Goal: Task Accomplishment & Management: Manage account settings

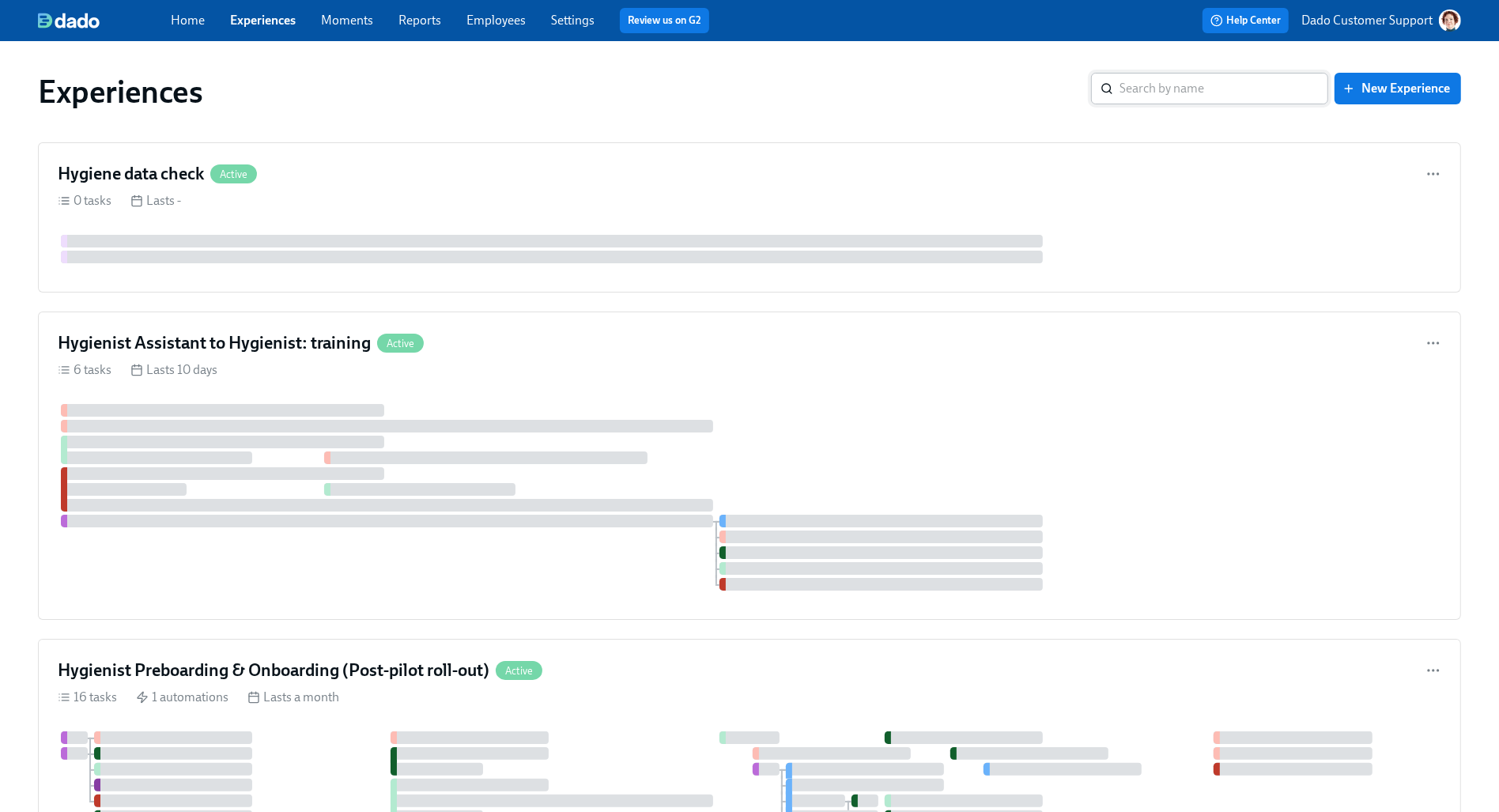
click at [1253, 80] on input "search" at bounding box center [1223, 88] width 209 height 32
type input "TAG Lab"
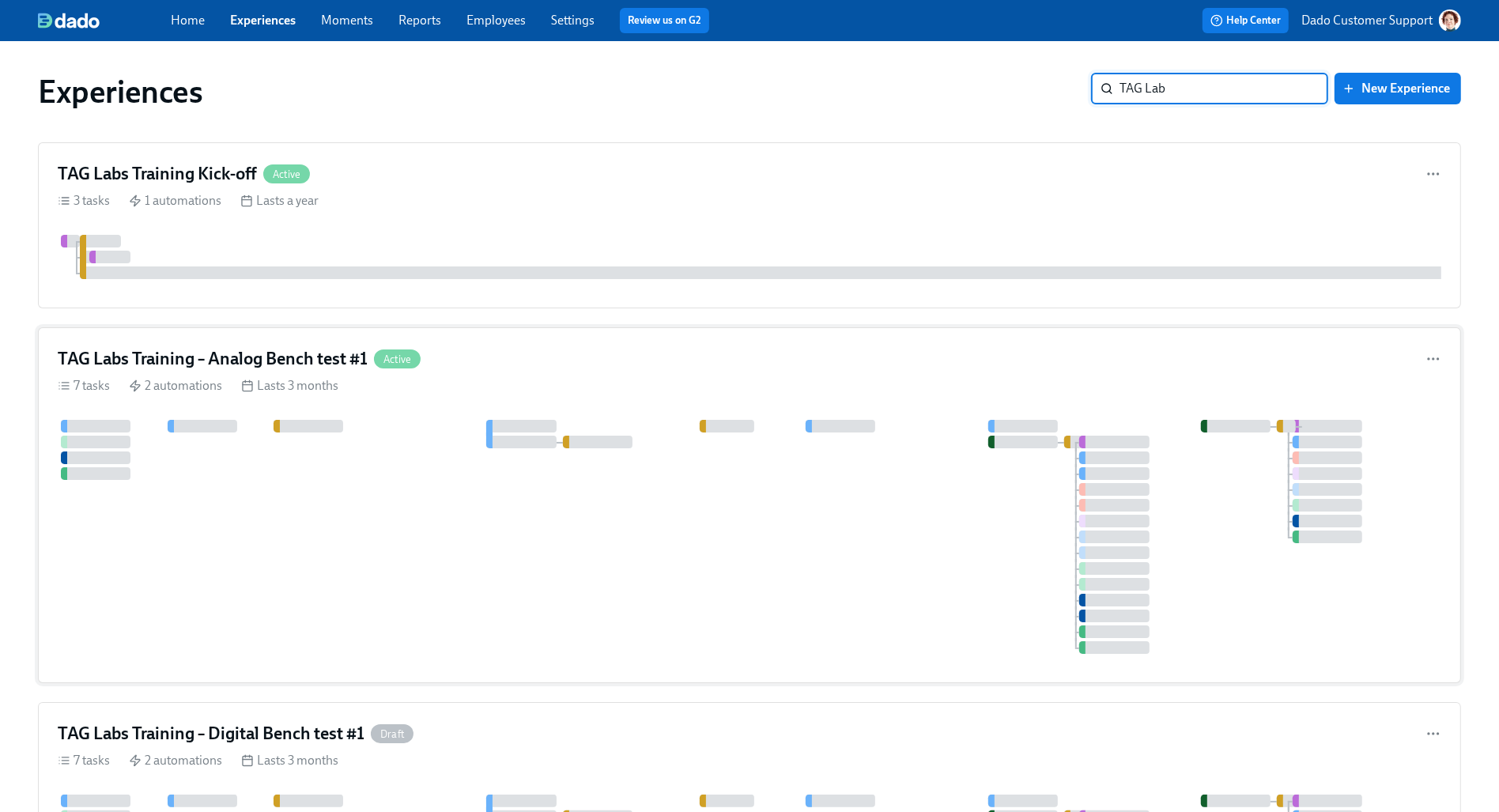
click at [247, 523] on div at bounding box center [749, 536] width 1383 height 234
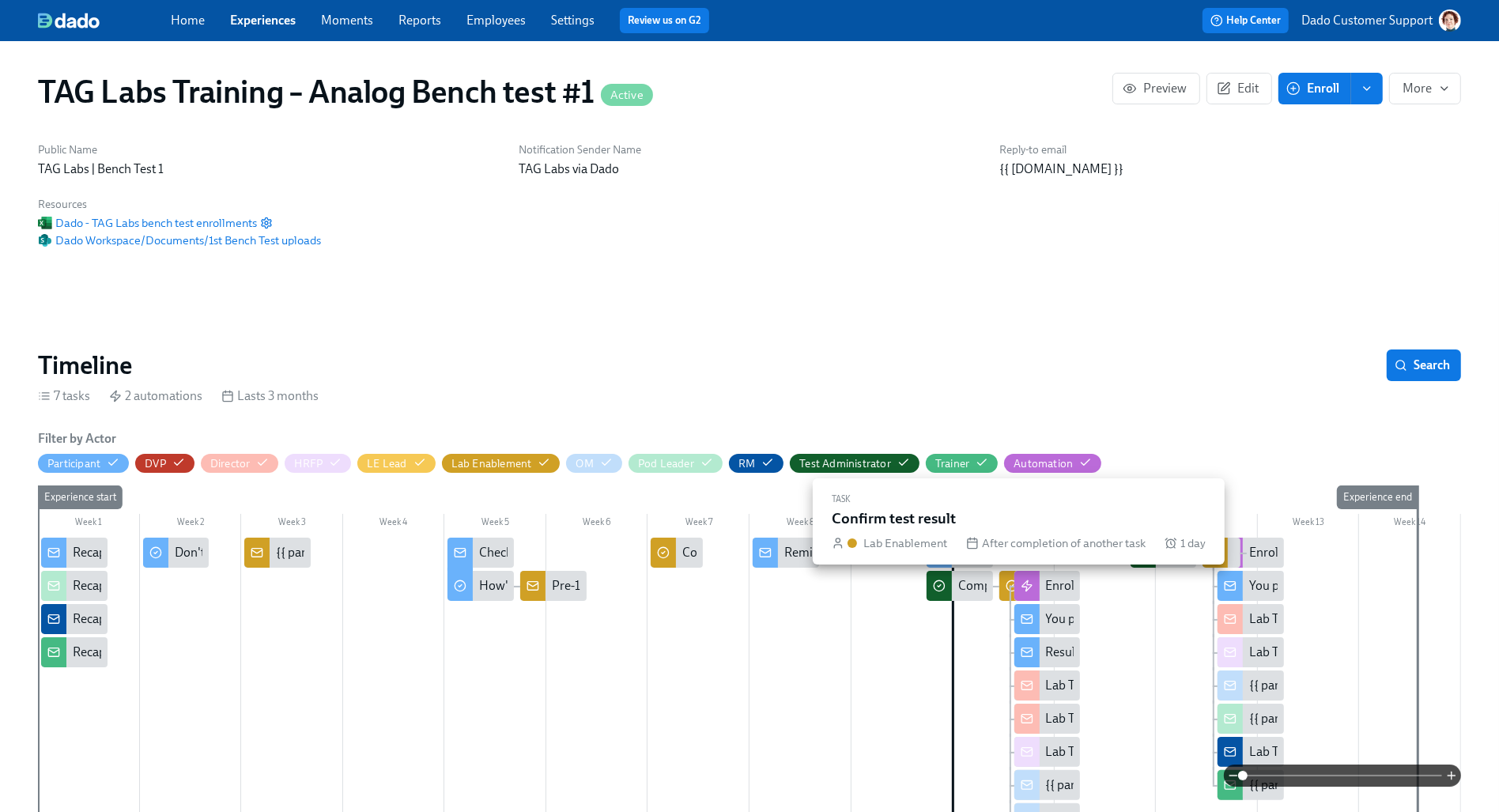
click at [1006, 589] on icon at bounding box center [1012, 585] width 13 height 13
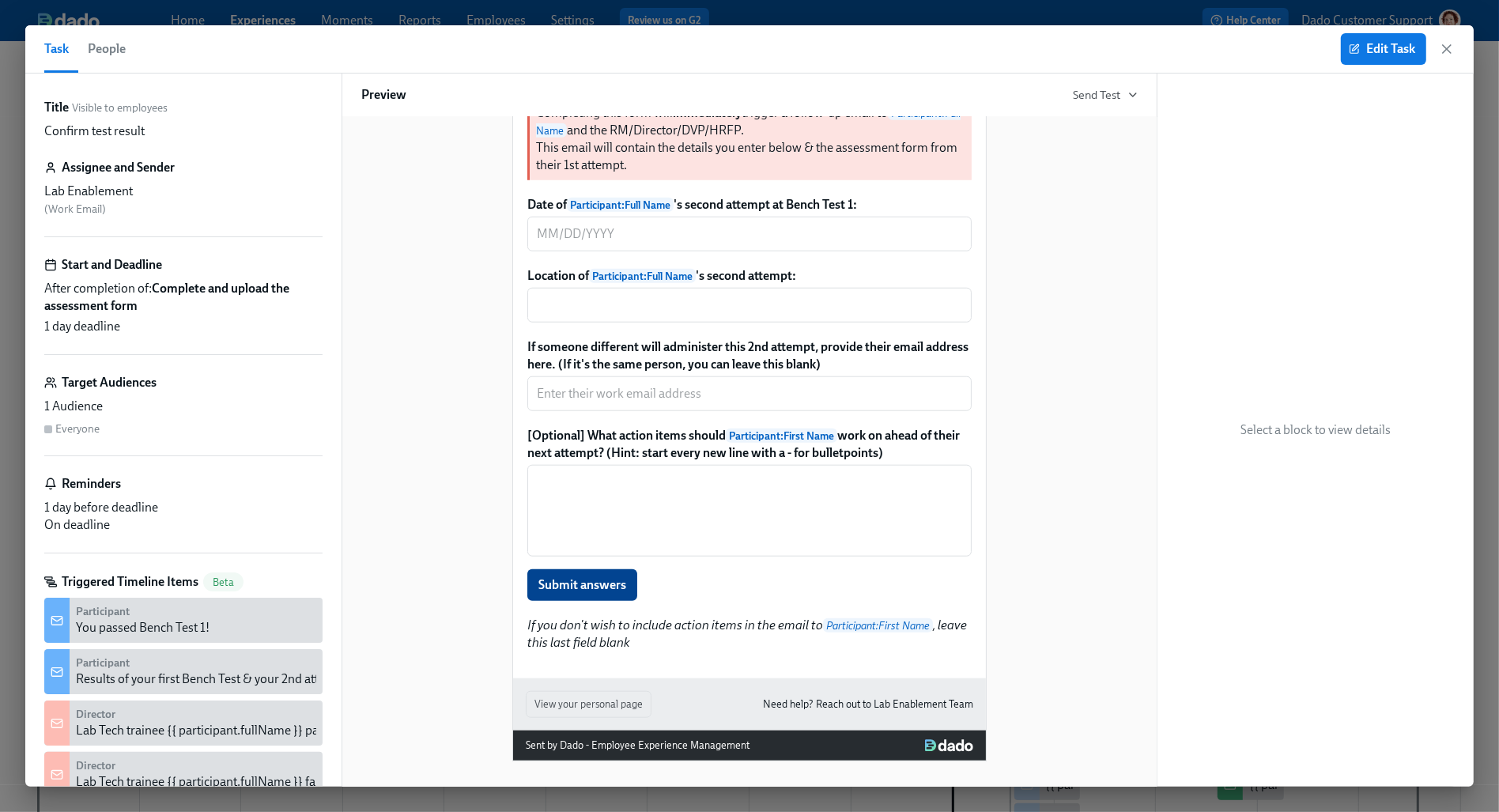
scroll to position [1472, 0]
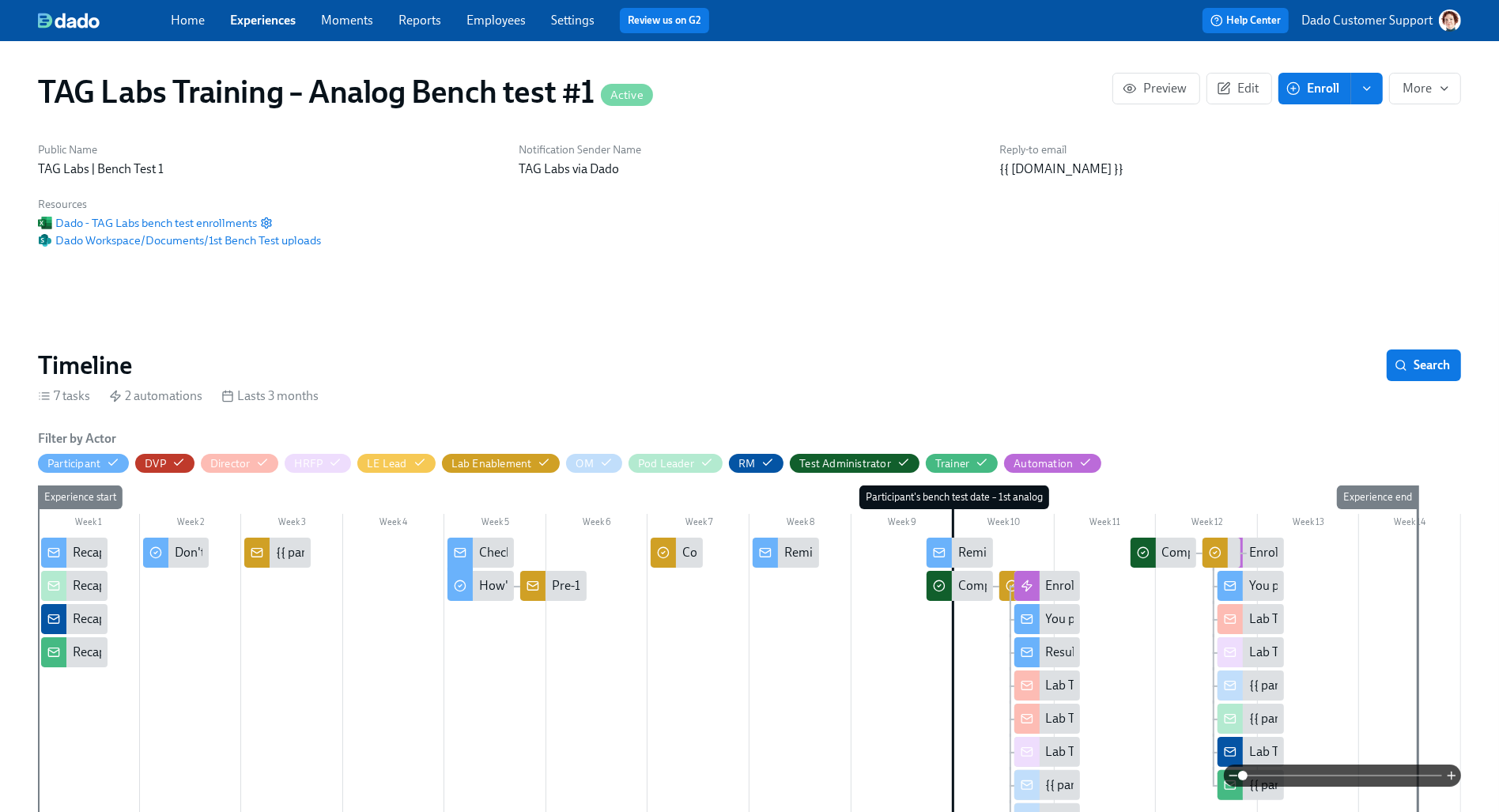
click at [1011, 576] on div at bounding box center [1013, 585] width 3 height 30
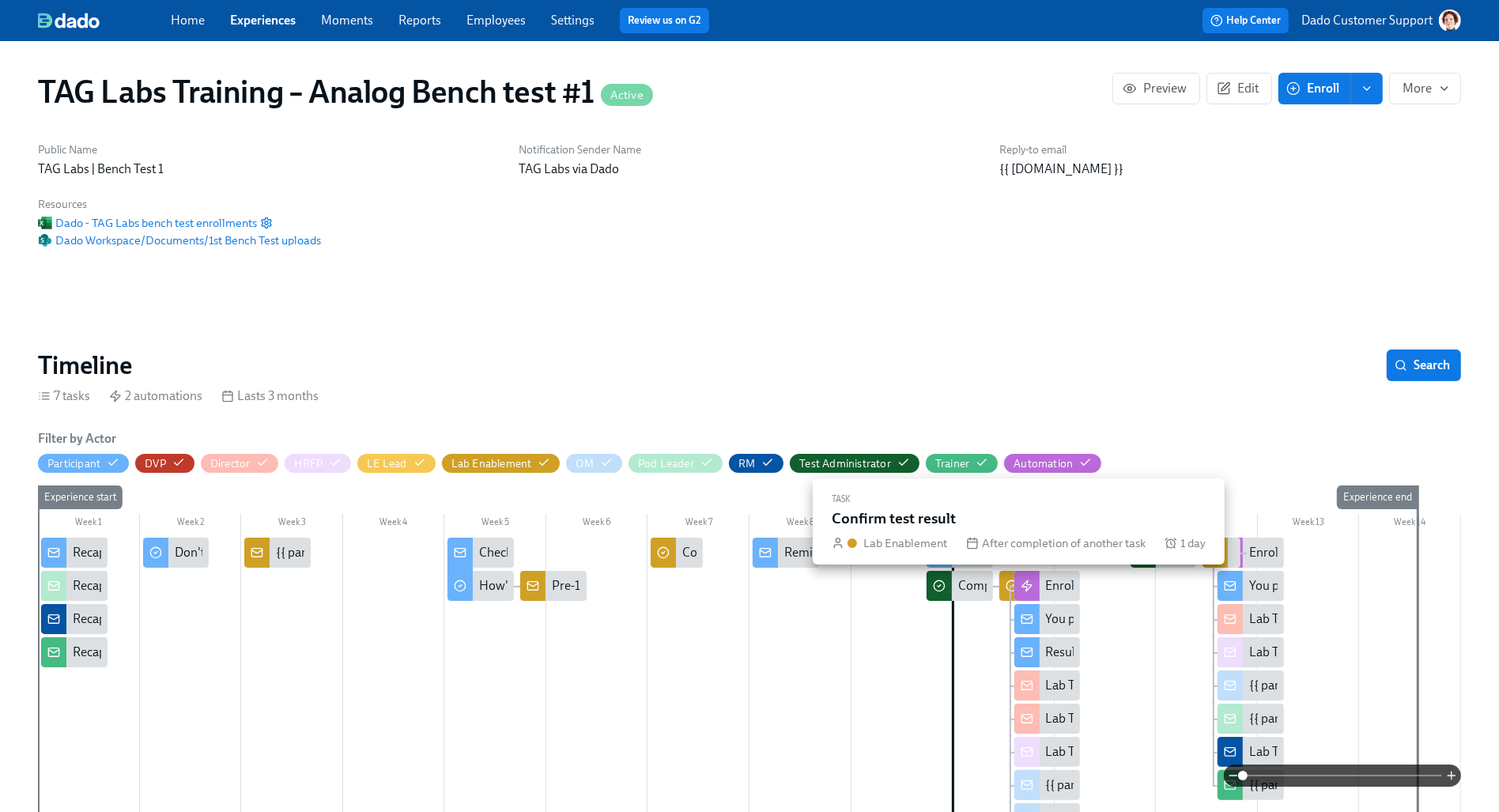
click at [1007, 583] on circle at bounding box center [1012, 586] width 10 height 10
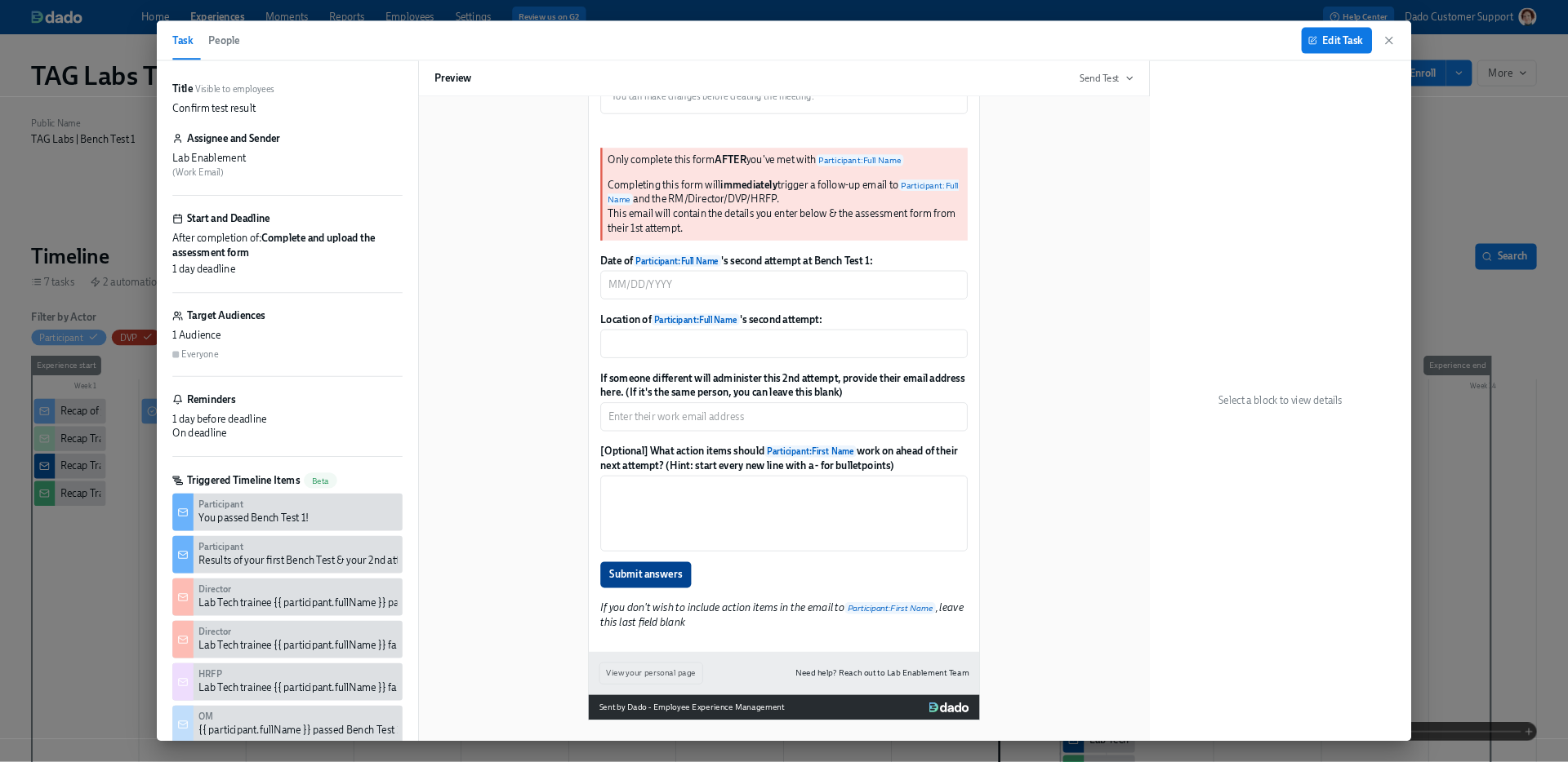
scroll to position [1569, 0]
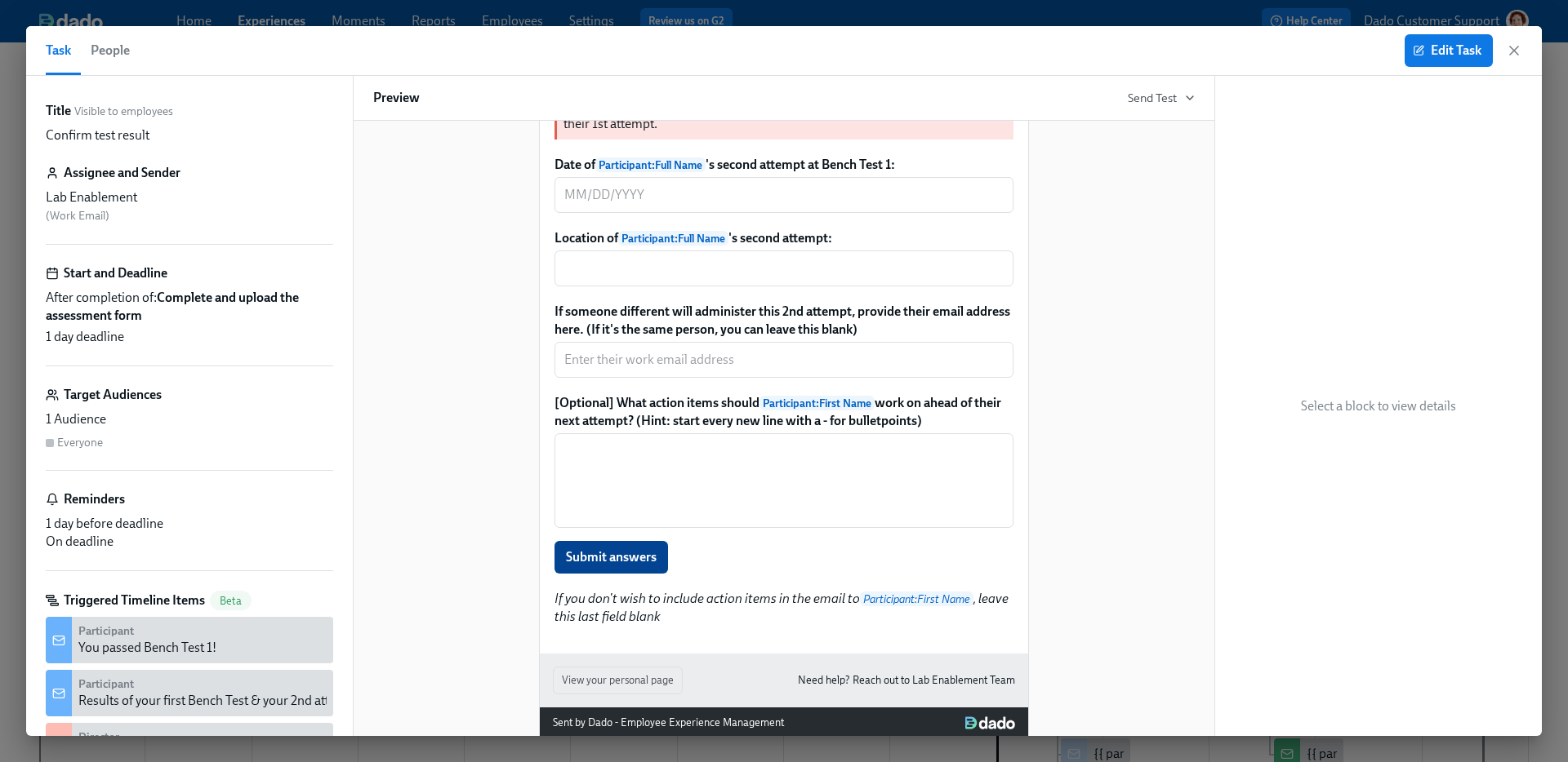
click at [1172, 110] on div "Preview Send Test" at bounding box center [784, 98] width 862 height 45
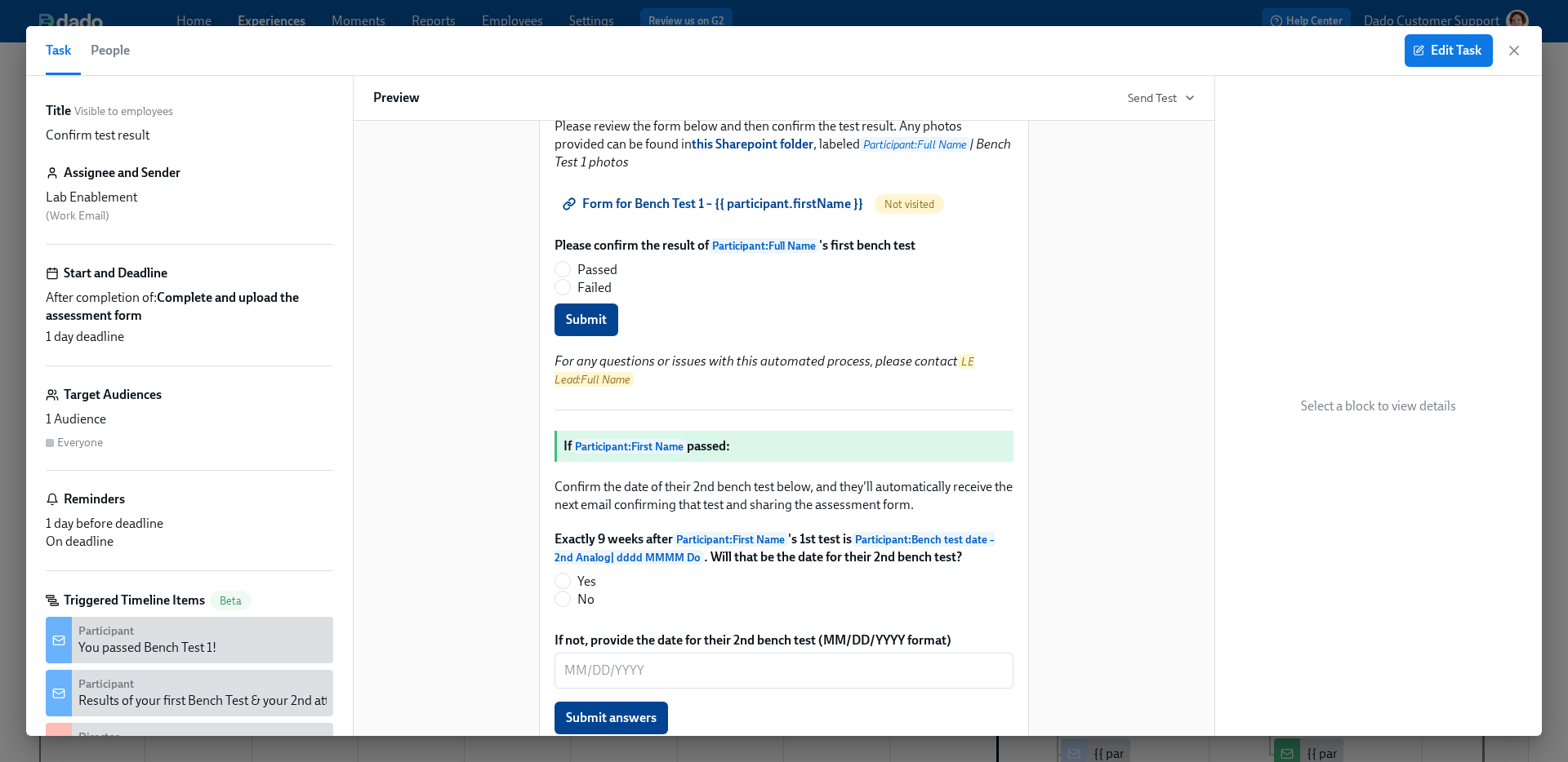
scroll to position [0, 0]
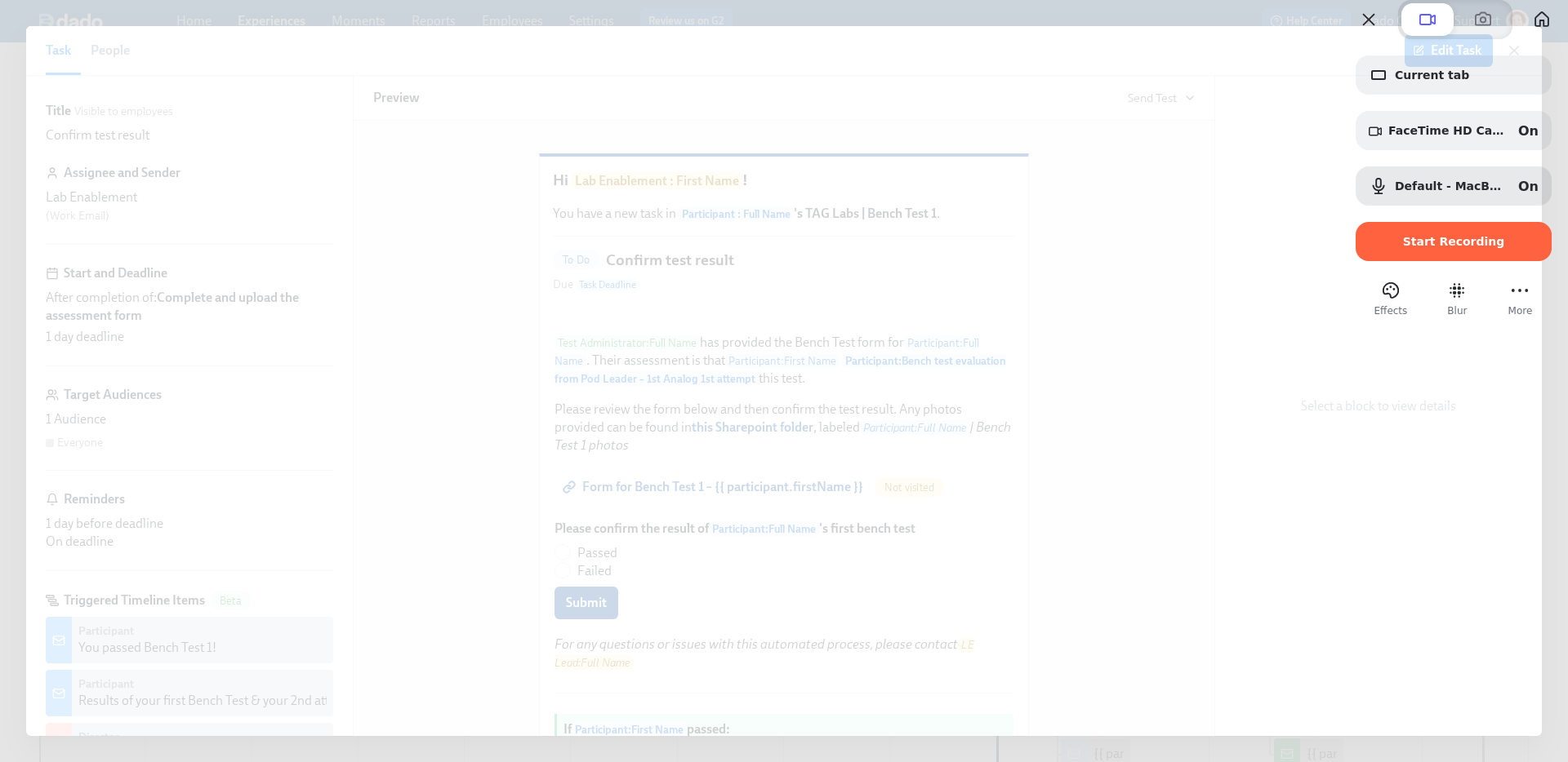
click at [1403, 193] on div "Current tab FaceTime HD Camera (2C0E:82E3) On Default - MacBook Pro Microphone …" at bounding box center [1453, 158] width 196 height 205
click at [1399, 193] on span "Default - MacBook Pro Microphone (Built-in)" at bounding box center [1450, 186] width 110 height 13
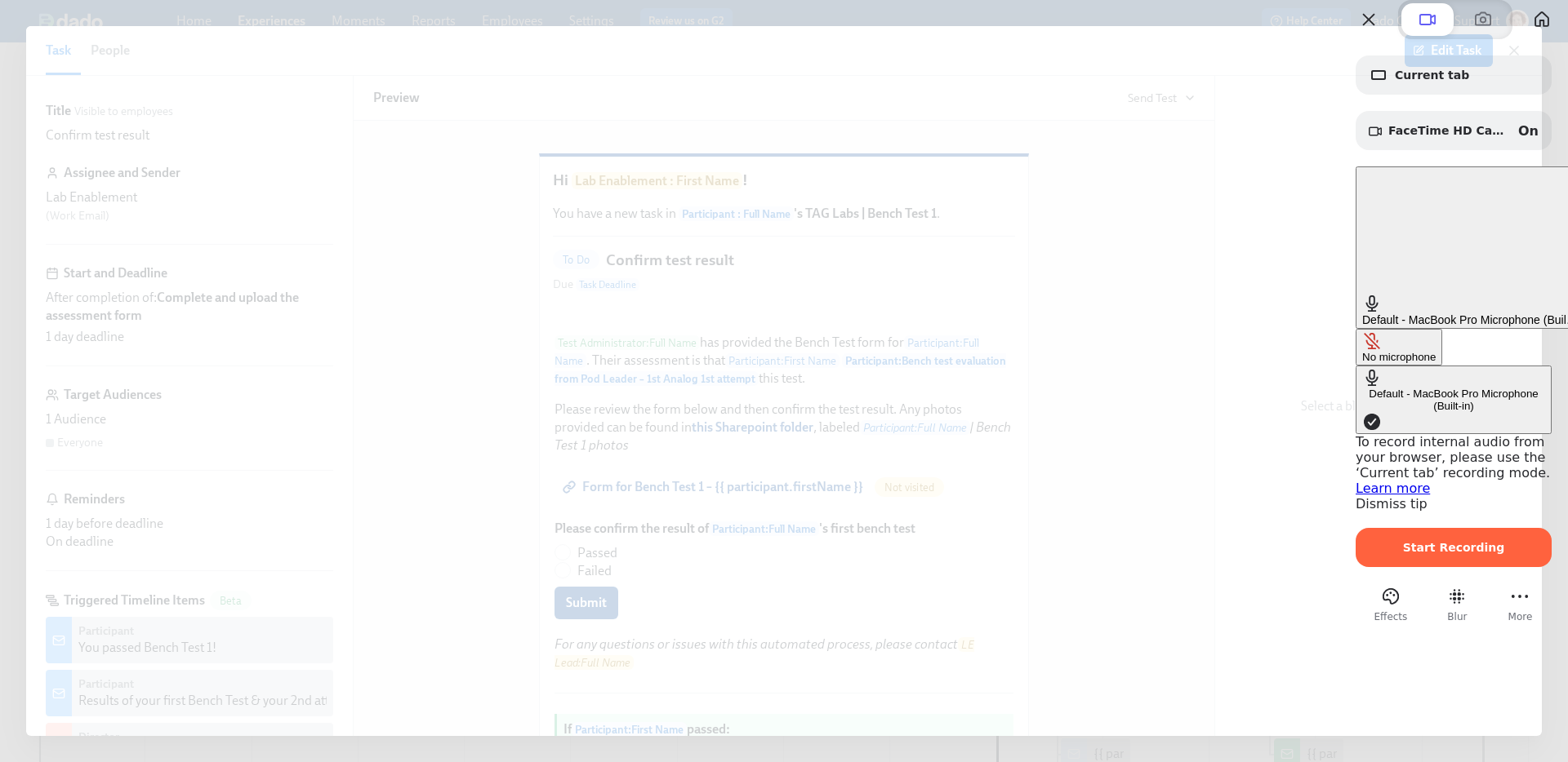
click at [1395, 314] on div "Default - MacBook Pro Microphone (Built-in) On" at bounding box center [1484, 320] width 245 height 13
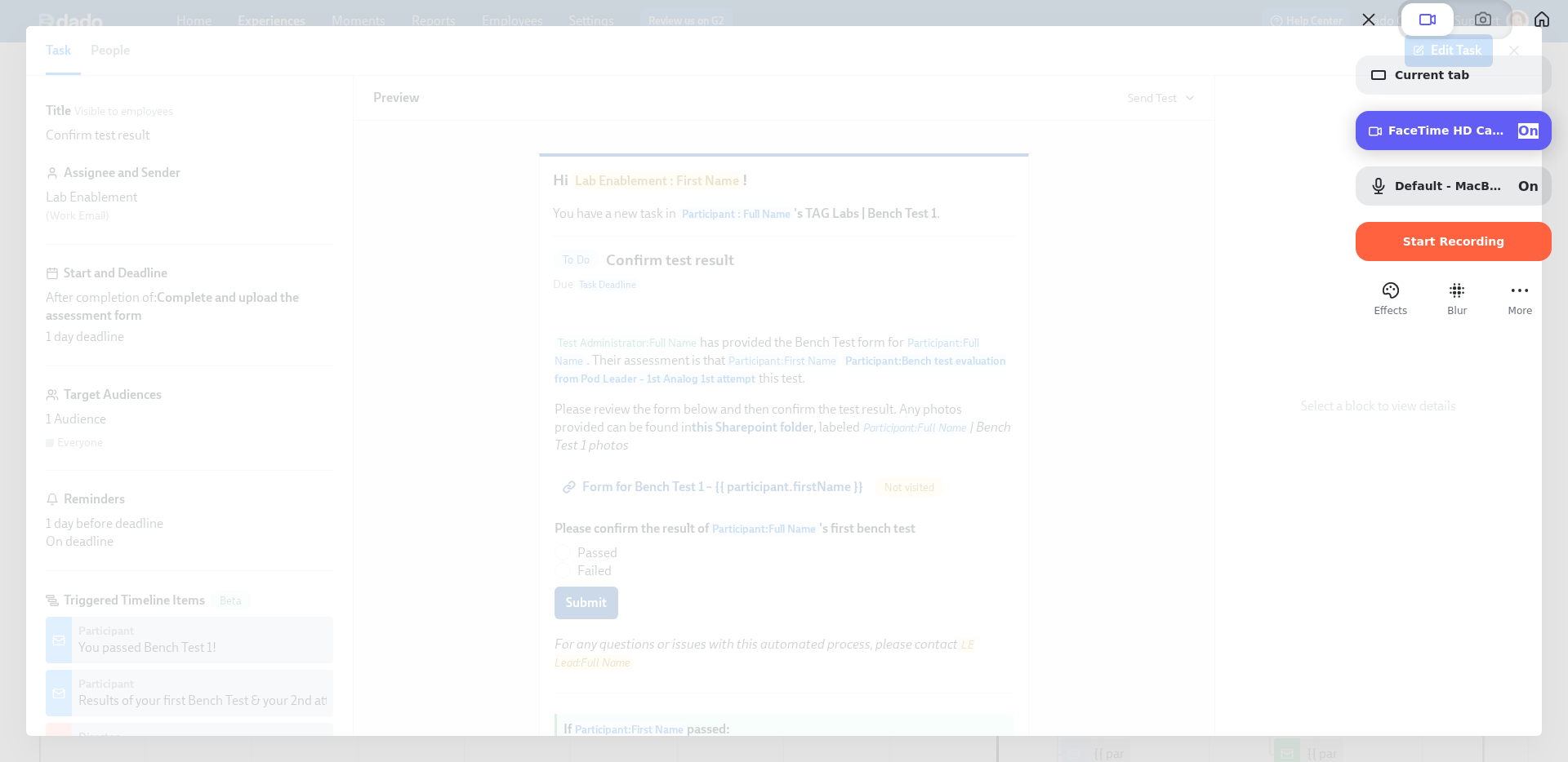
click at [1396, 137] on span "FaceTime HD Camera (2C0E:82E3)" at bounding box center [1446, 130] width 116 height 13
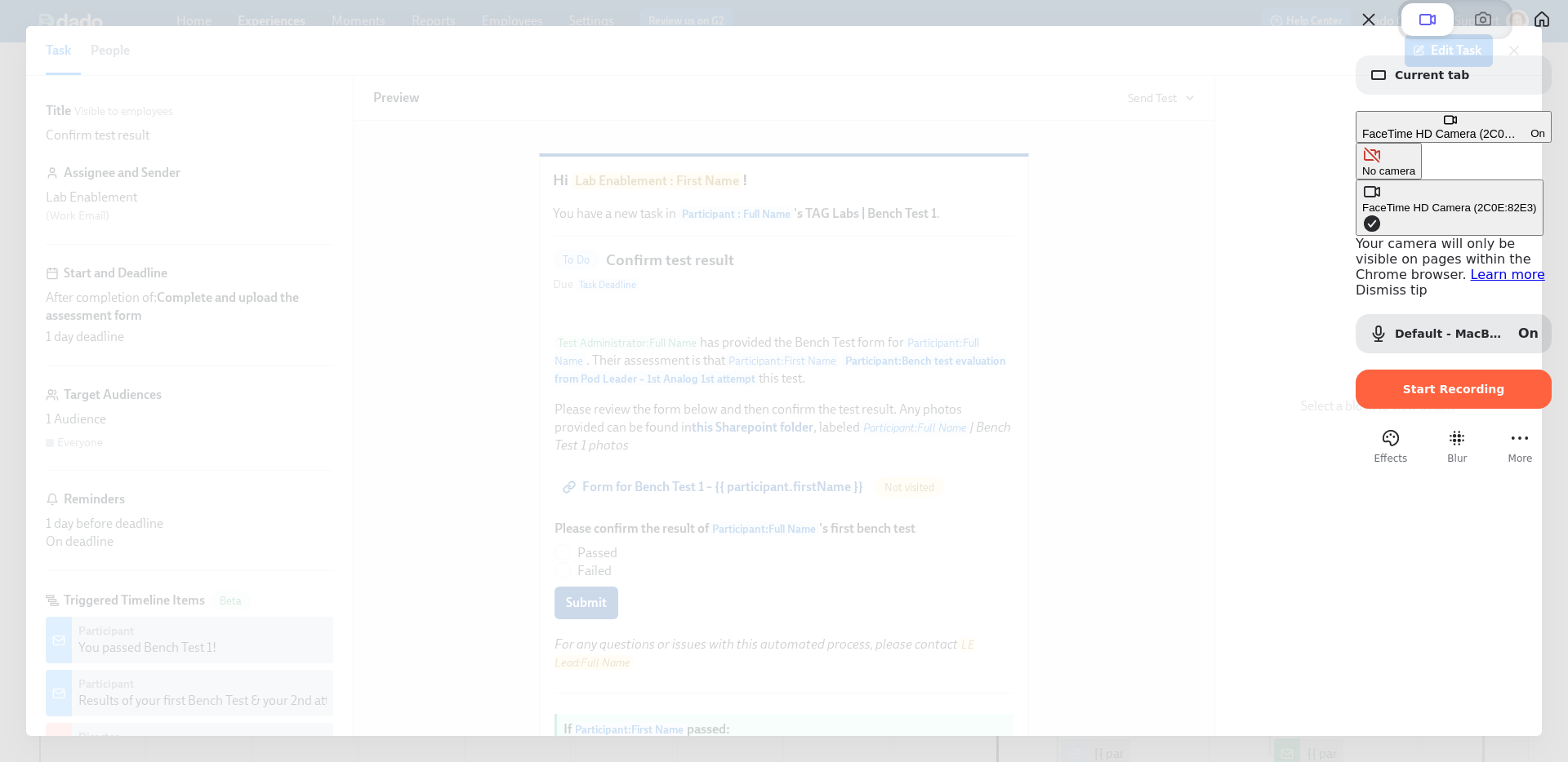
click at [1356, 174] on button "No camera" at bounding box center [1388, 161] width 66 height 37
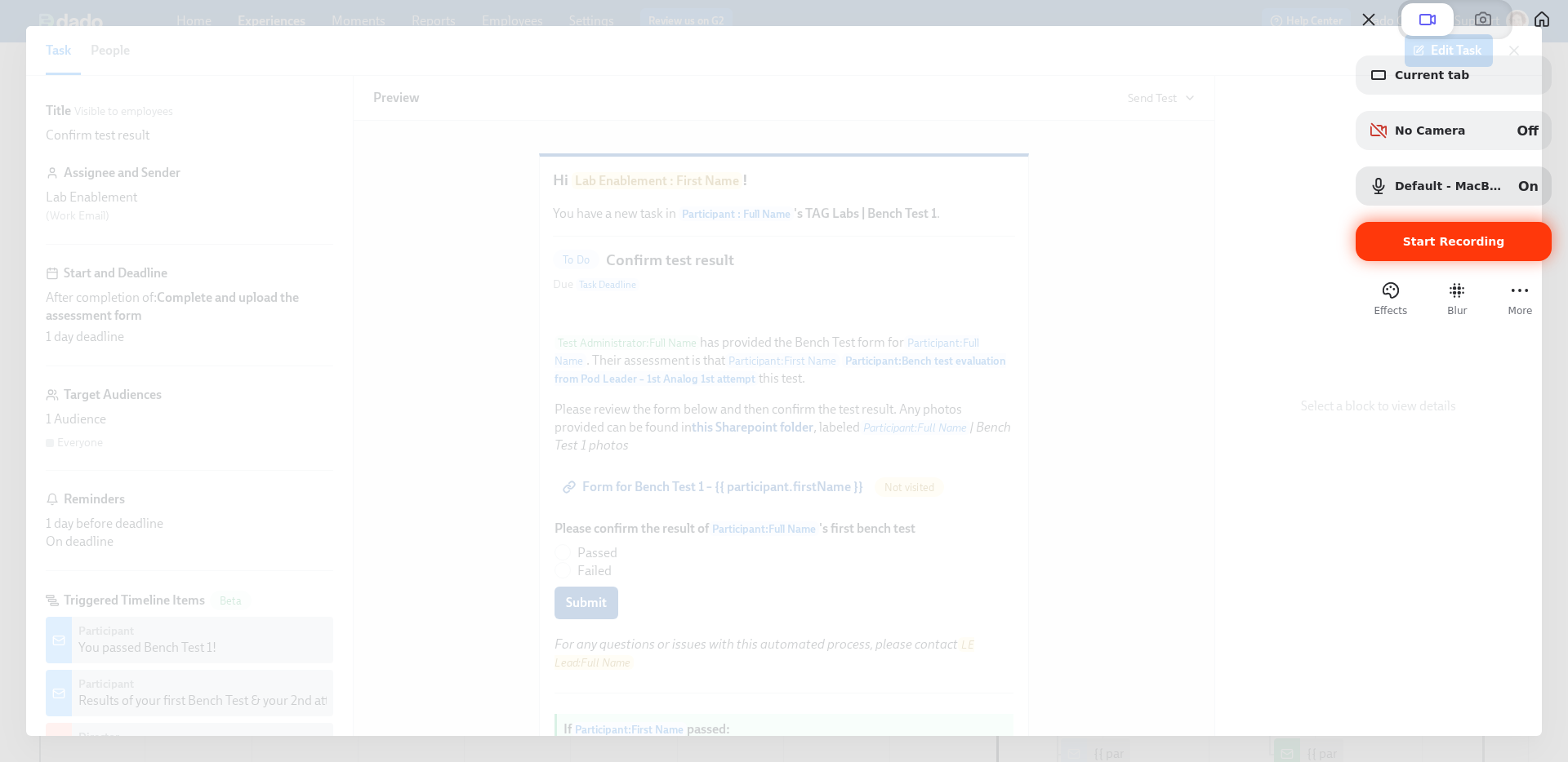
click at [1472, 261] on div "Start Recording" at bounding box center [1453, 241] width 196 height 39
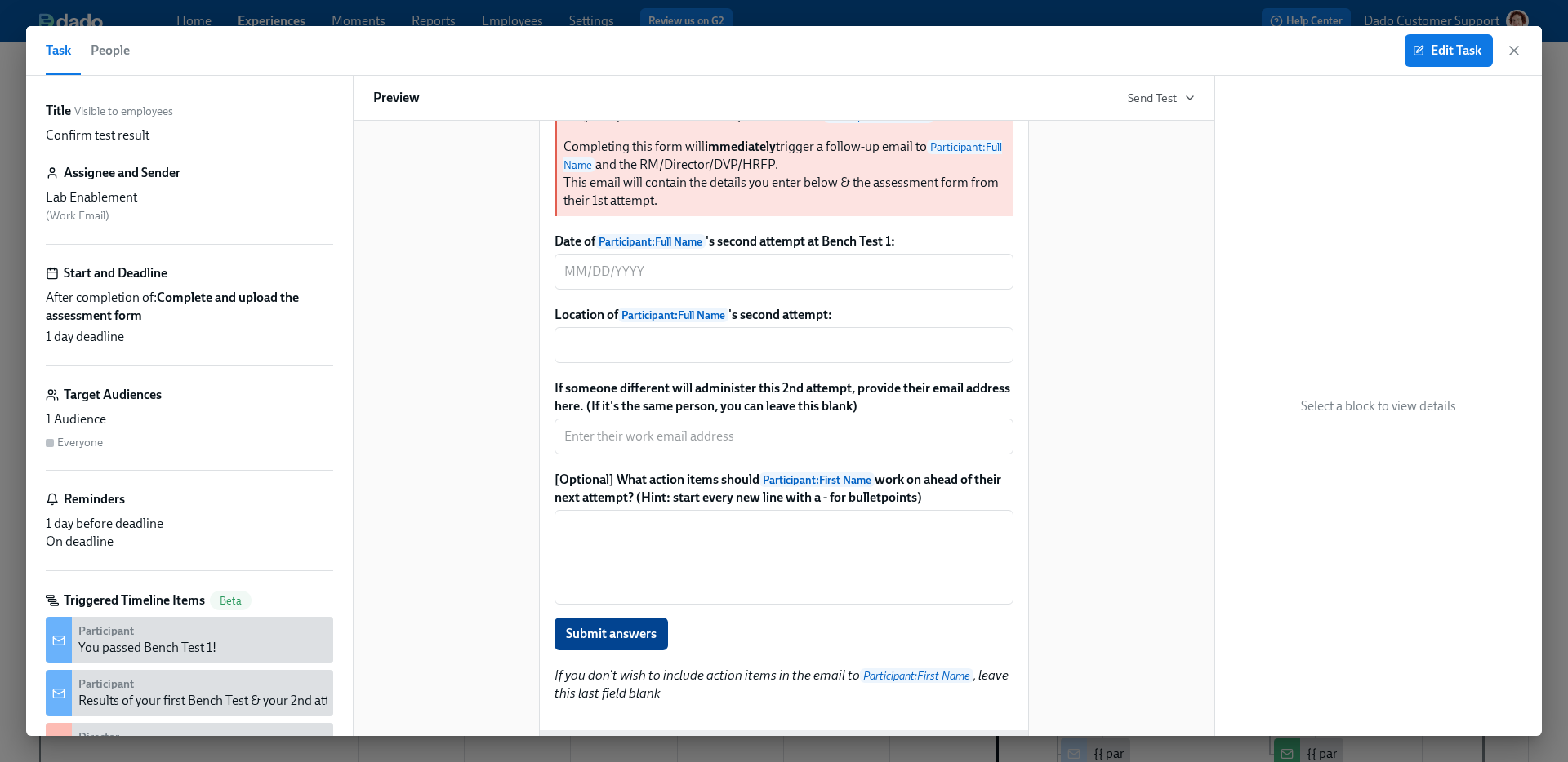
scroll to position [1513, 0]
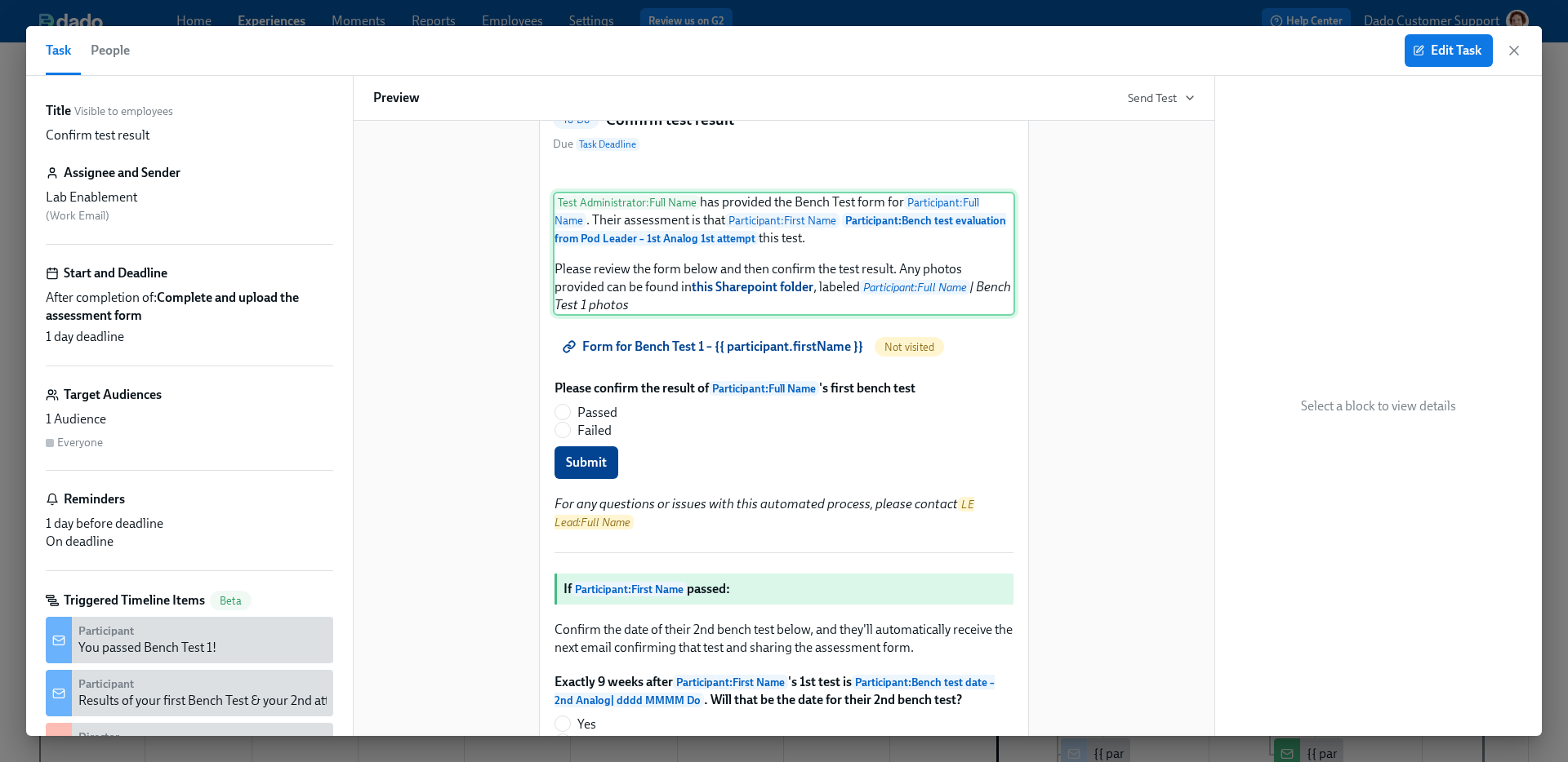
scroll to position [144, 0]
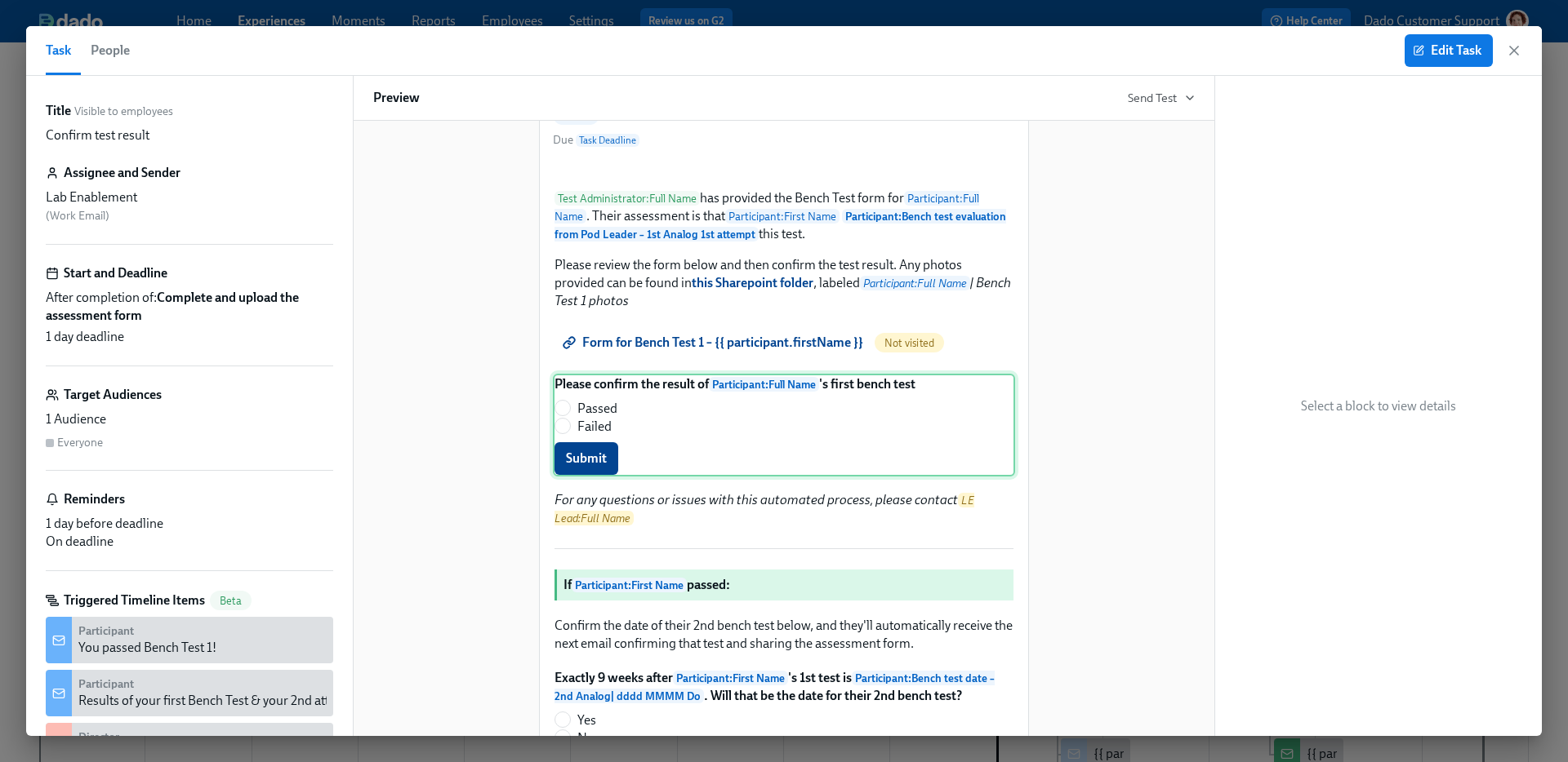
click at [795, 477] on div "Please confirm the result of Participant : Full Name 's first bench test Passed…" at bounding box center [784, 425] width 462 height 103
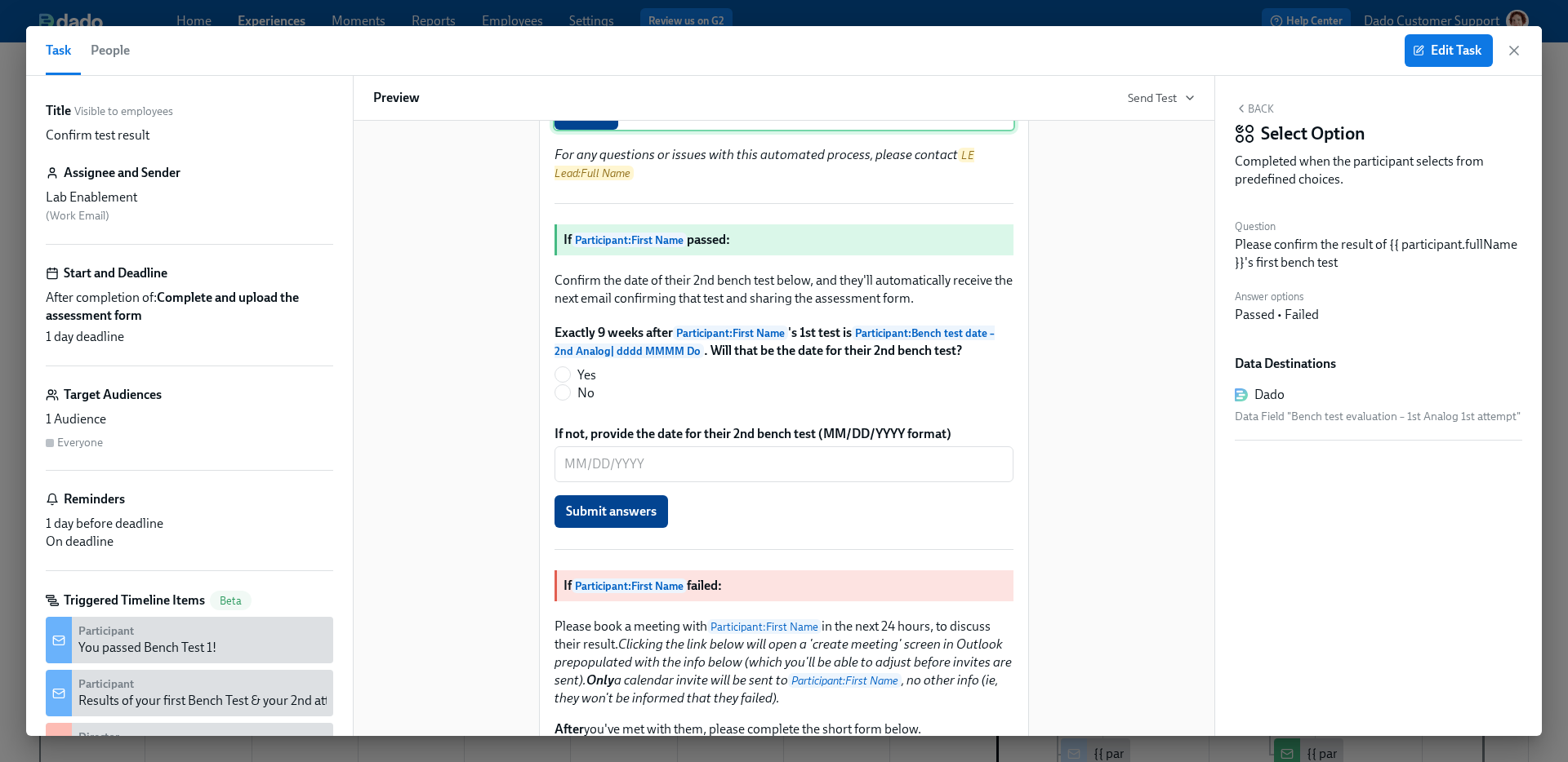
scroll to position [542, 0]
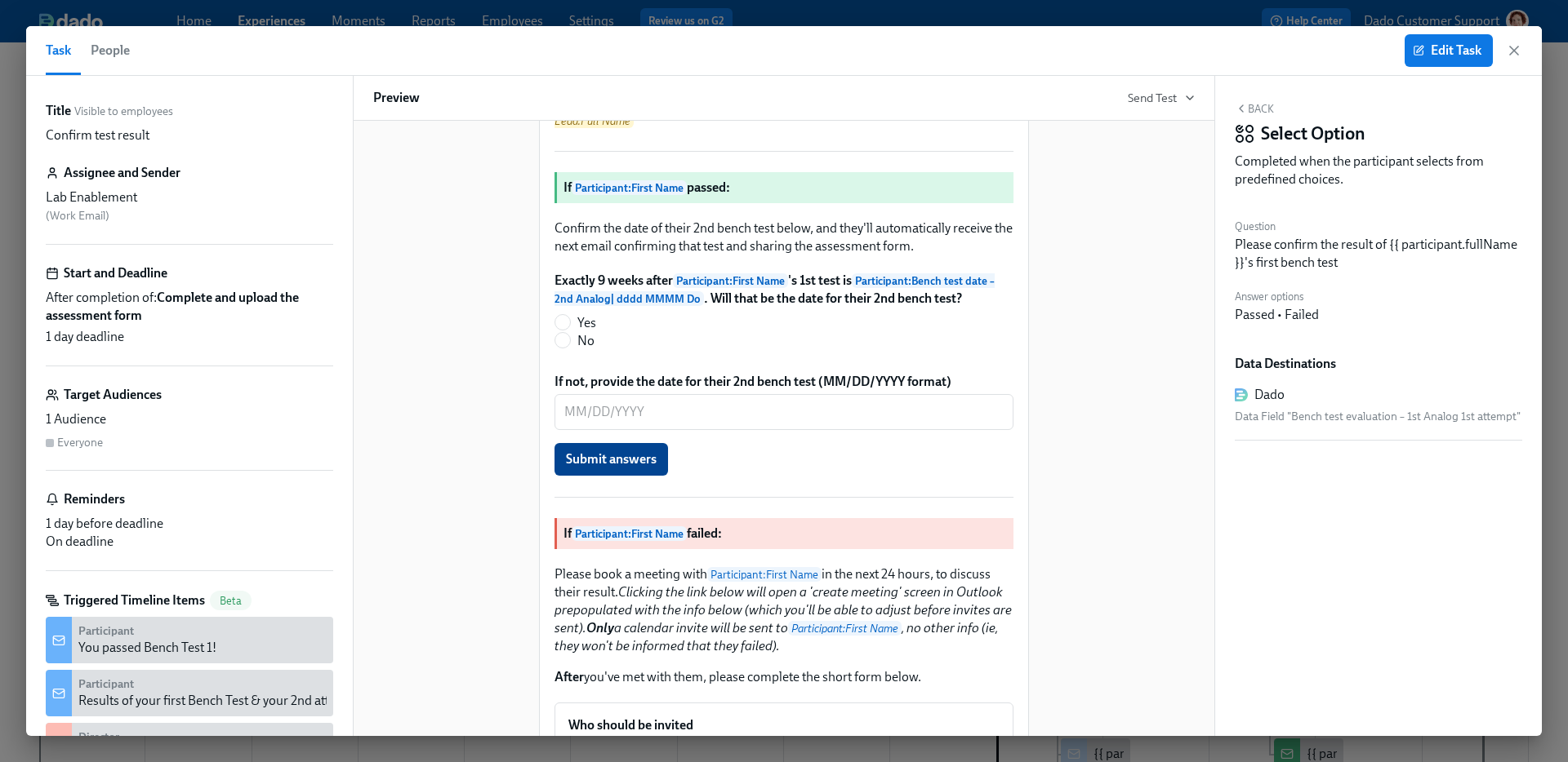
click at [498, 487] on div "Hi Lab Enablement : First Name ! You have a new task in Participant : Full Name…" at bounding box center [784, 676] width 821 height 2182
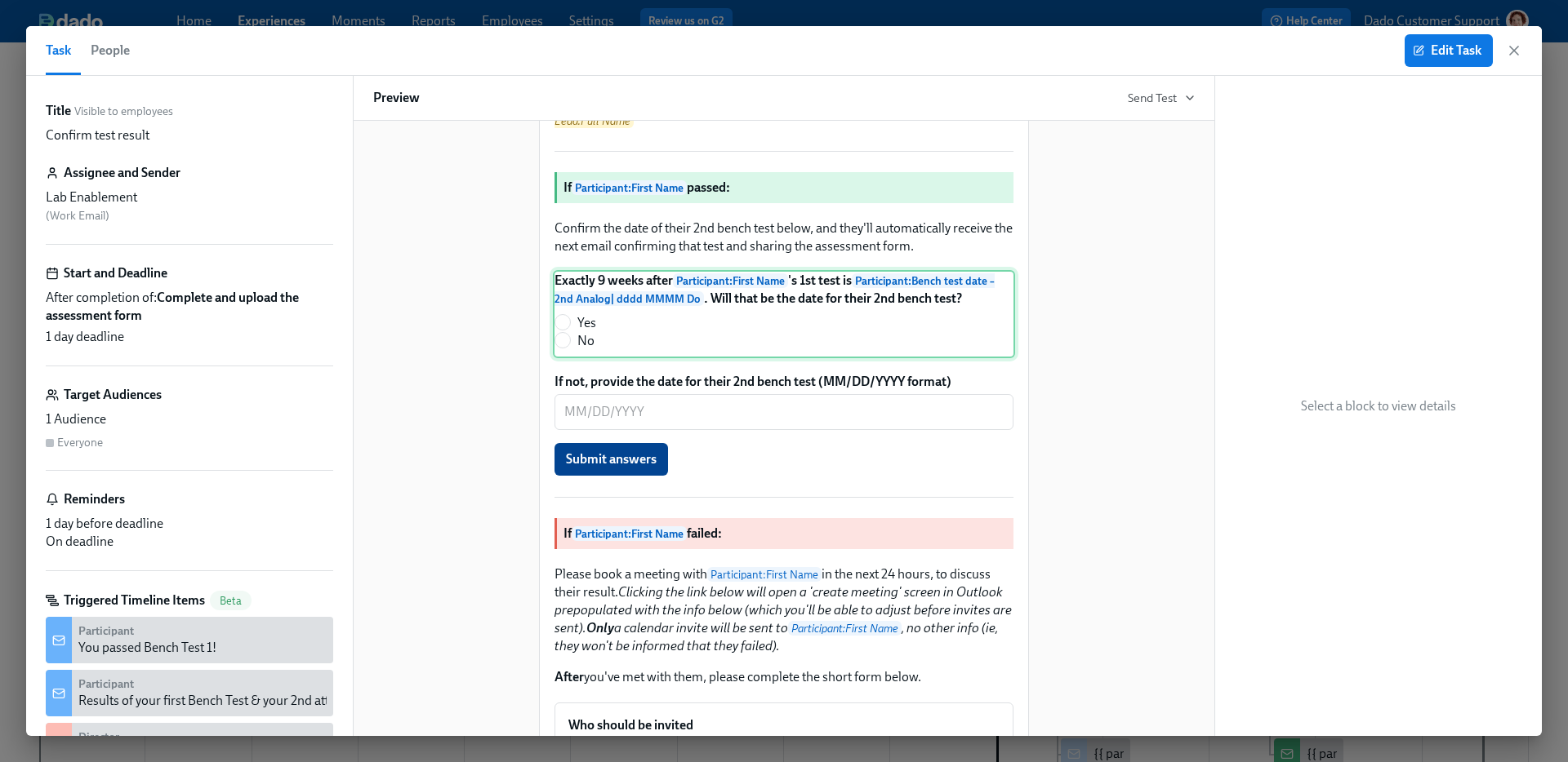
click at [777, 359] on div "Exactly 9 weeks after Participant : First Name 's 1st test is Participant : Ben…" at bounding box center [784, 314] width 462 height 88
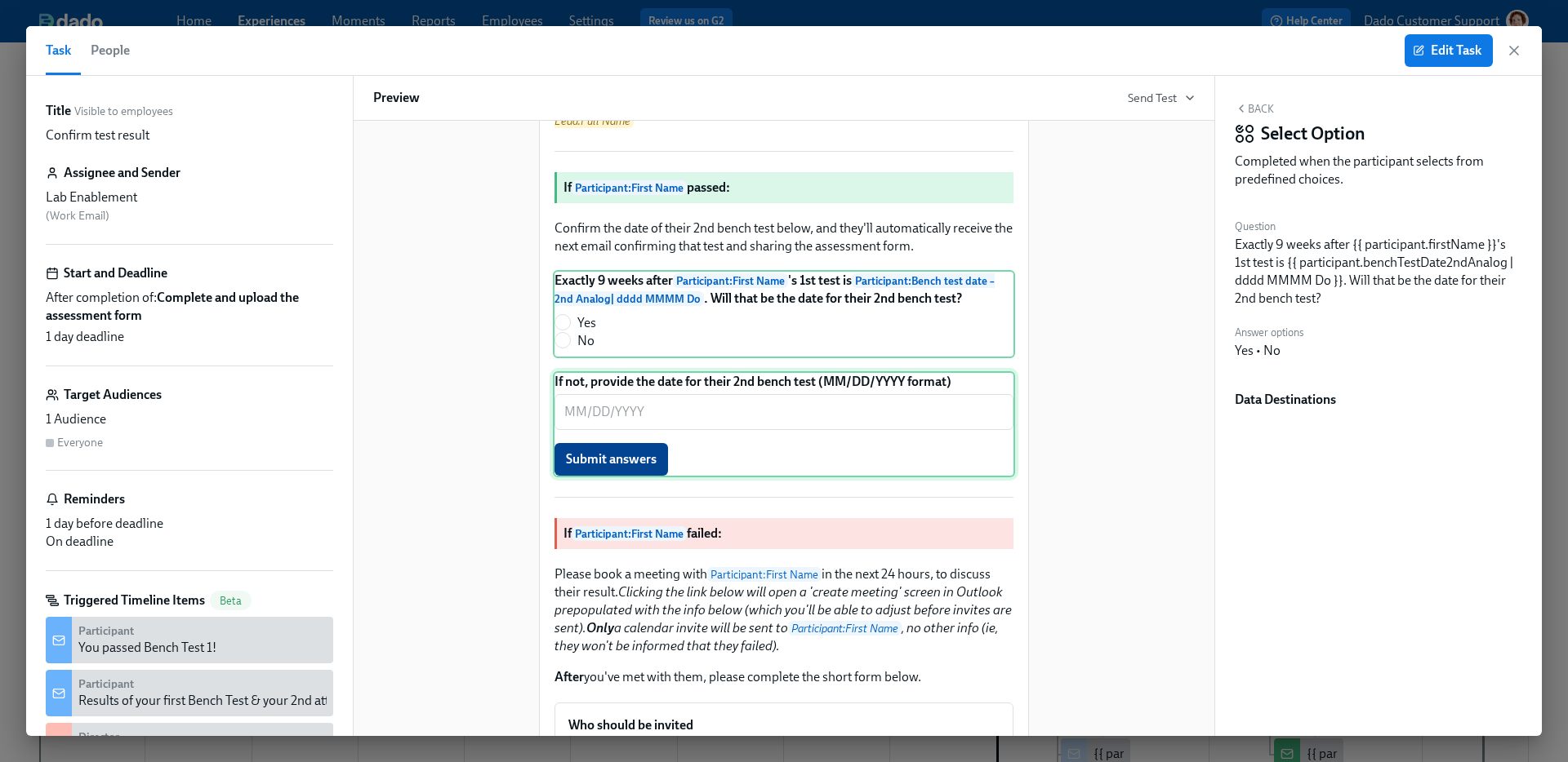
click at [753, 477] on div "If not, provide the date for their 2nd bench test (MM/DD/YYYY format) ​ Submit …" at bounding box center [784, 425] width 462 height 106
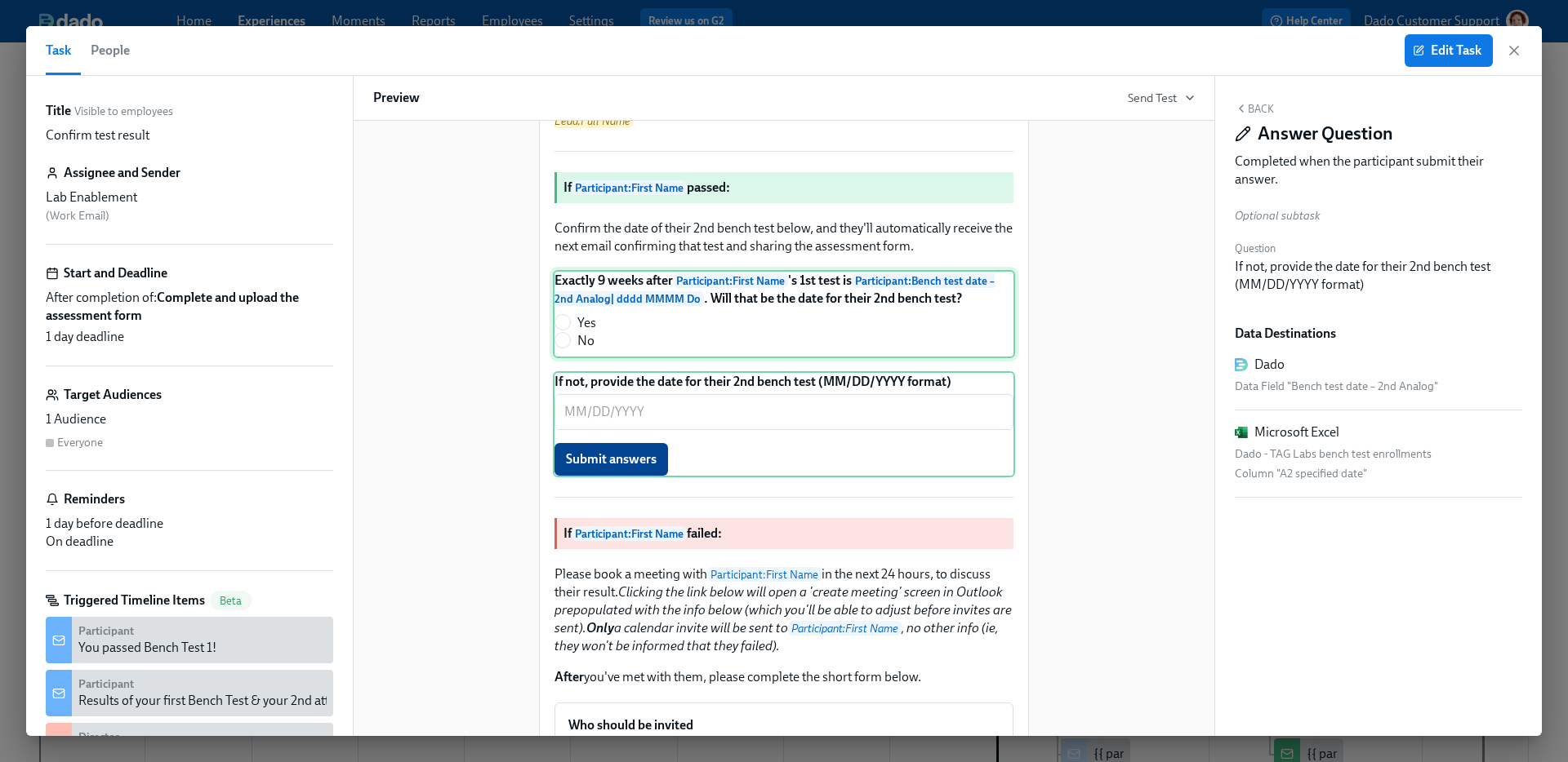
click at [747, 359] on div "Exactly 9 weeks after Participant : First Name 's 1st test is Participant : Ben…" at bounding box center [784, 314] width 462 height 88
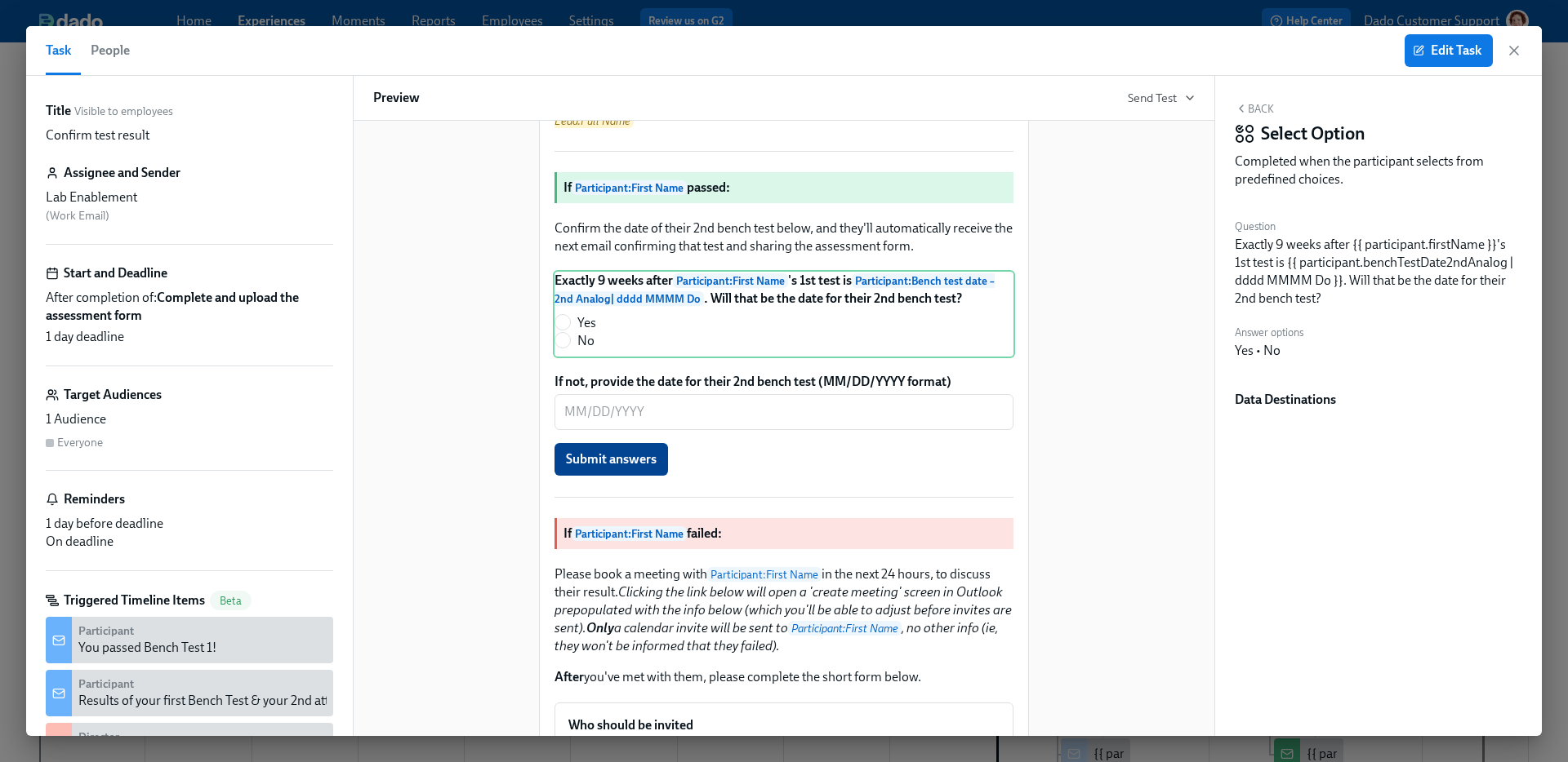
click at [1173, 351] on div "Hi Lab Enablement : First Name ! You have a new task in Participant : Full Name…" at bounding box center [784, 676] width 821 height 2182
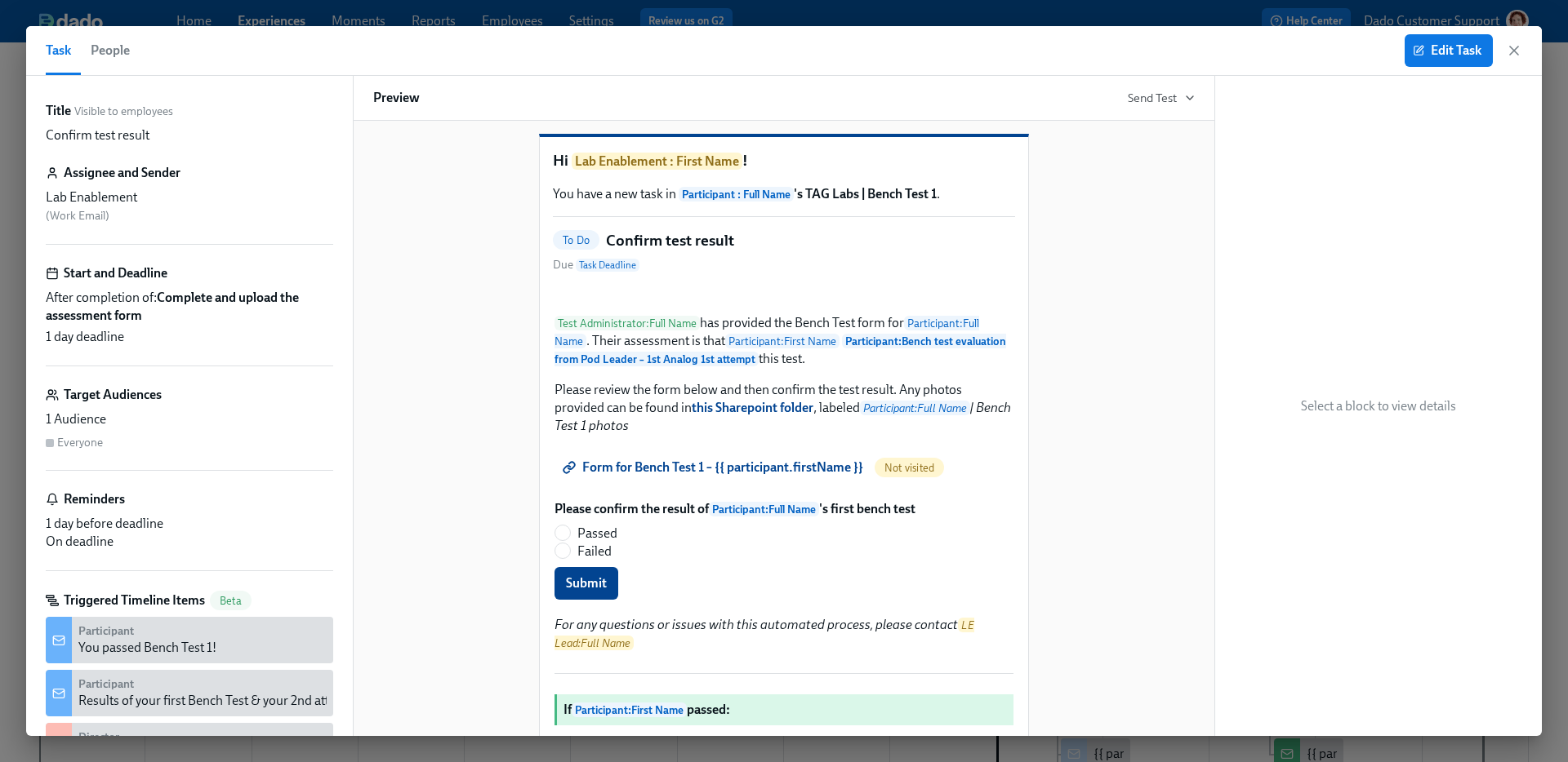
scroll to position [0, 0]
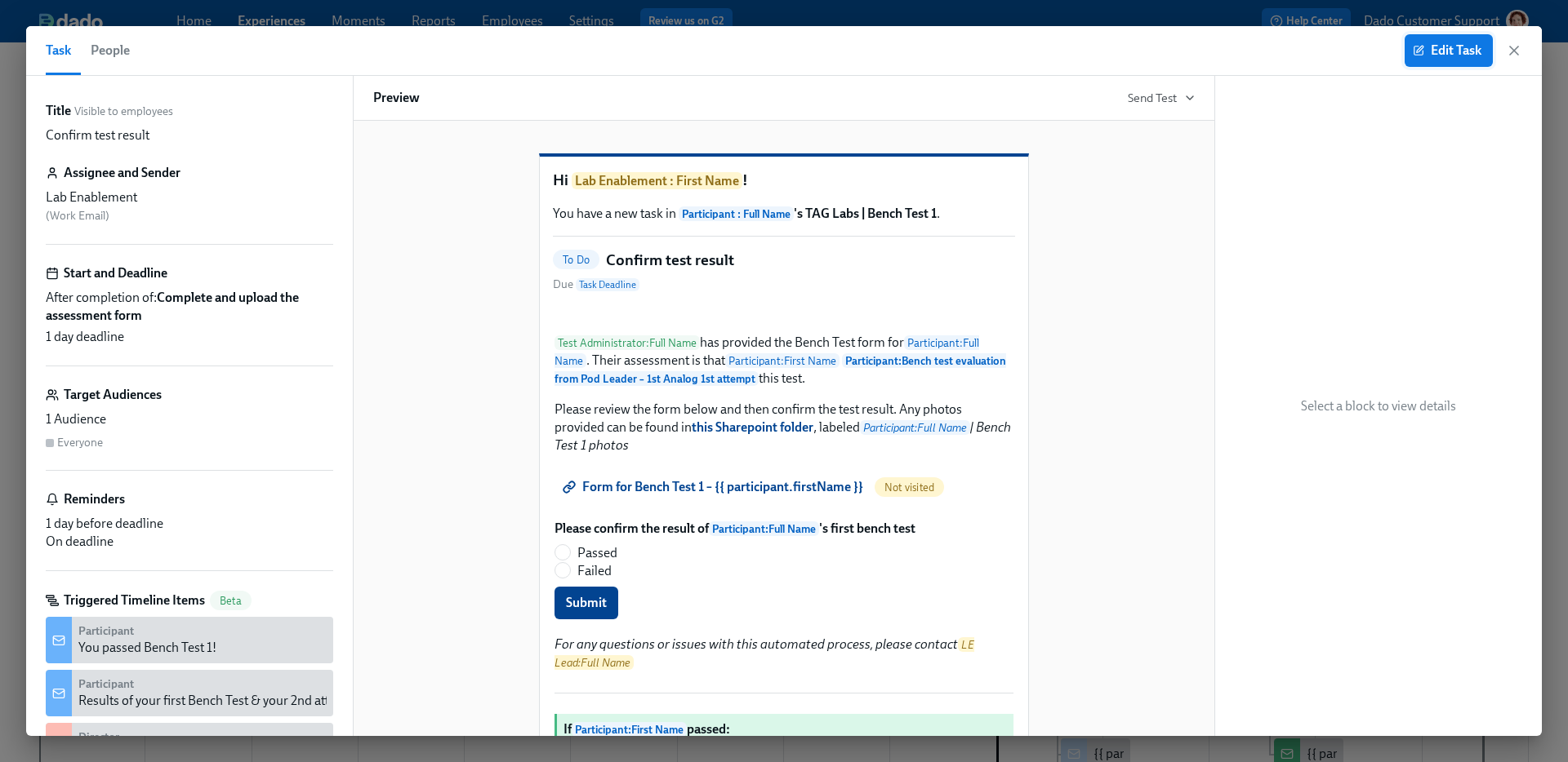
click at [1432, 51] on span "Edit Task" at bounding box center [1449, 50] width 65 height 17
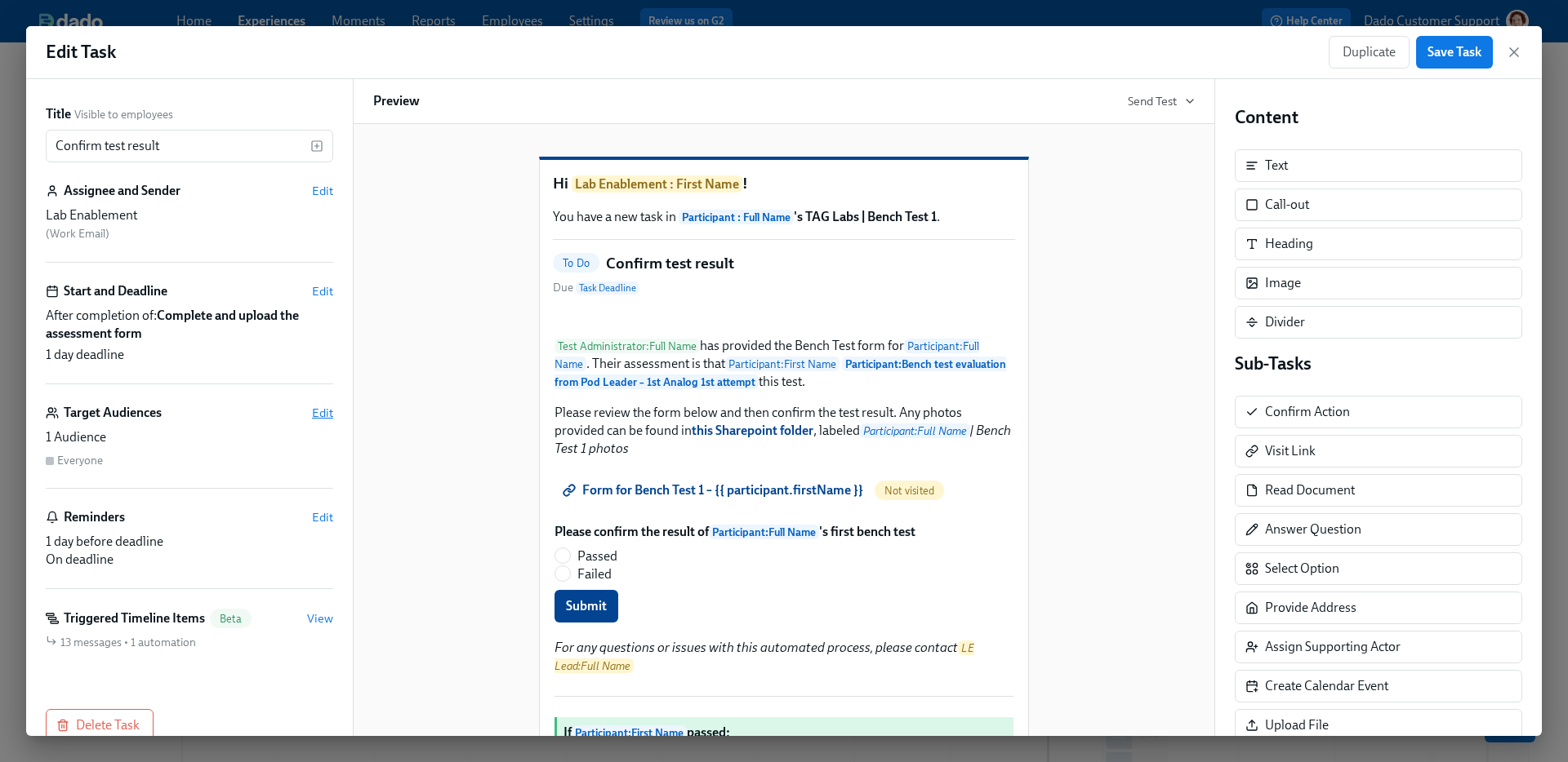
click at [320, 412] on span "Edit" at bounding box center [323, 413] width 21 height 17
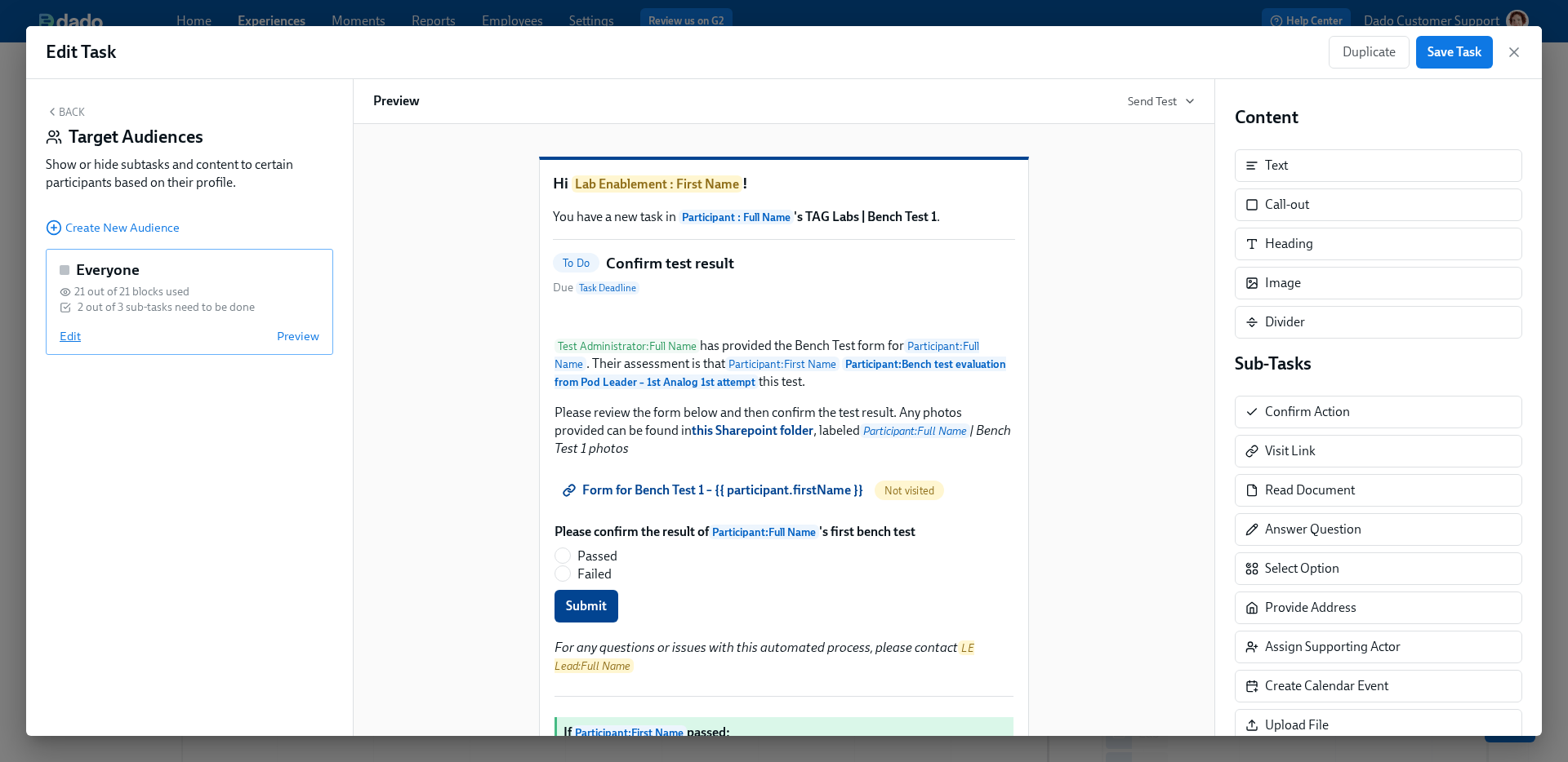
click at [70, 333] on span "Edit" at bounding box center [71, 336] width 21 height 17
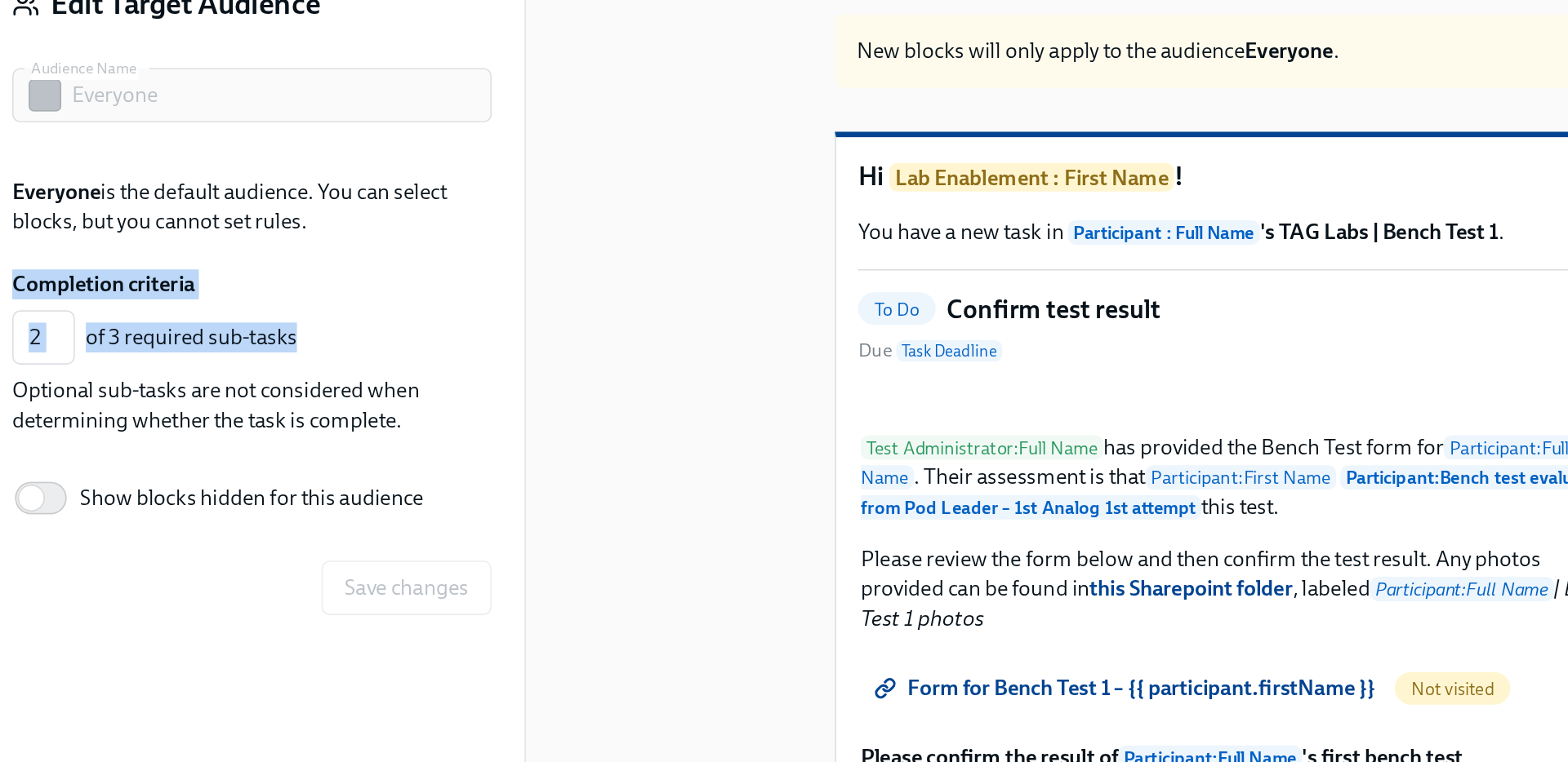
drag, startPoint x: 54, startPoint y: 301, endPoint x: 226, endPoint y: 343, distance: 177.1
click at [226, 344] on div "Completion criteria 2 ​ of 3 required sub-tasks Optional sub-tasks are not cons…" at bounding box center [189, 345] width 287 height 100
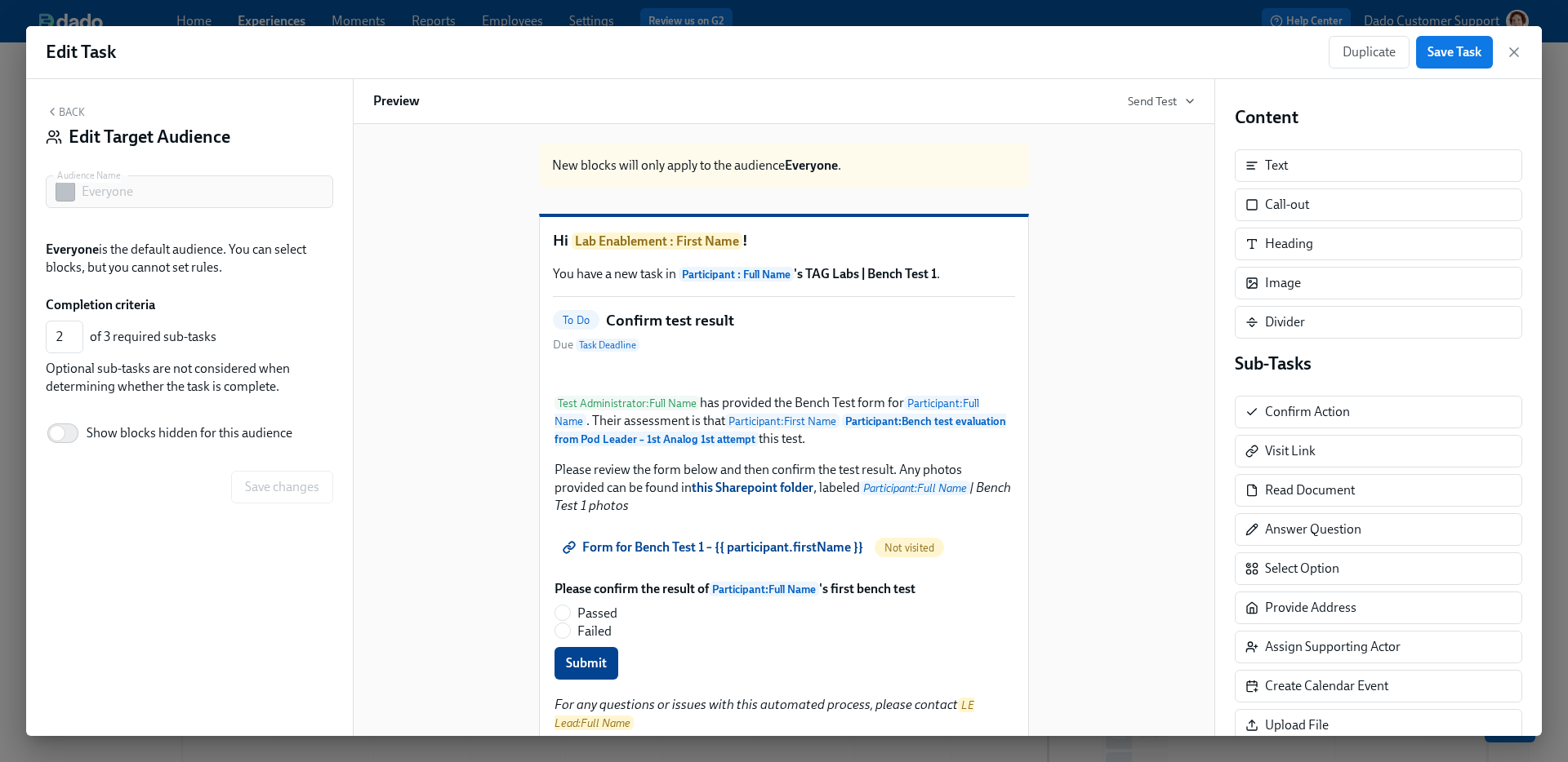
click at [123, 337] on div "of 3 required sub-tasks" at bounding box center [208, 337] width 237 height 18
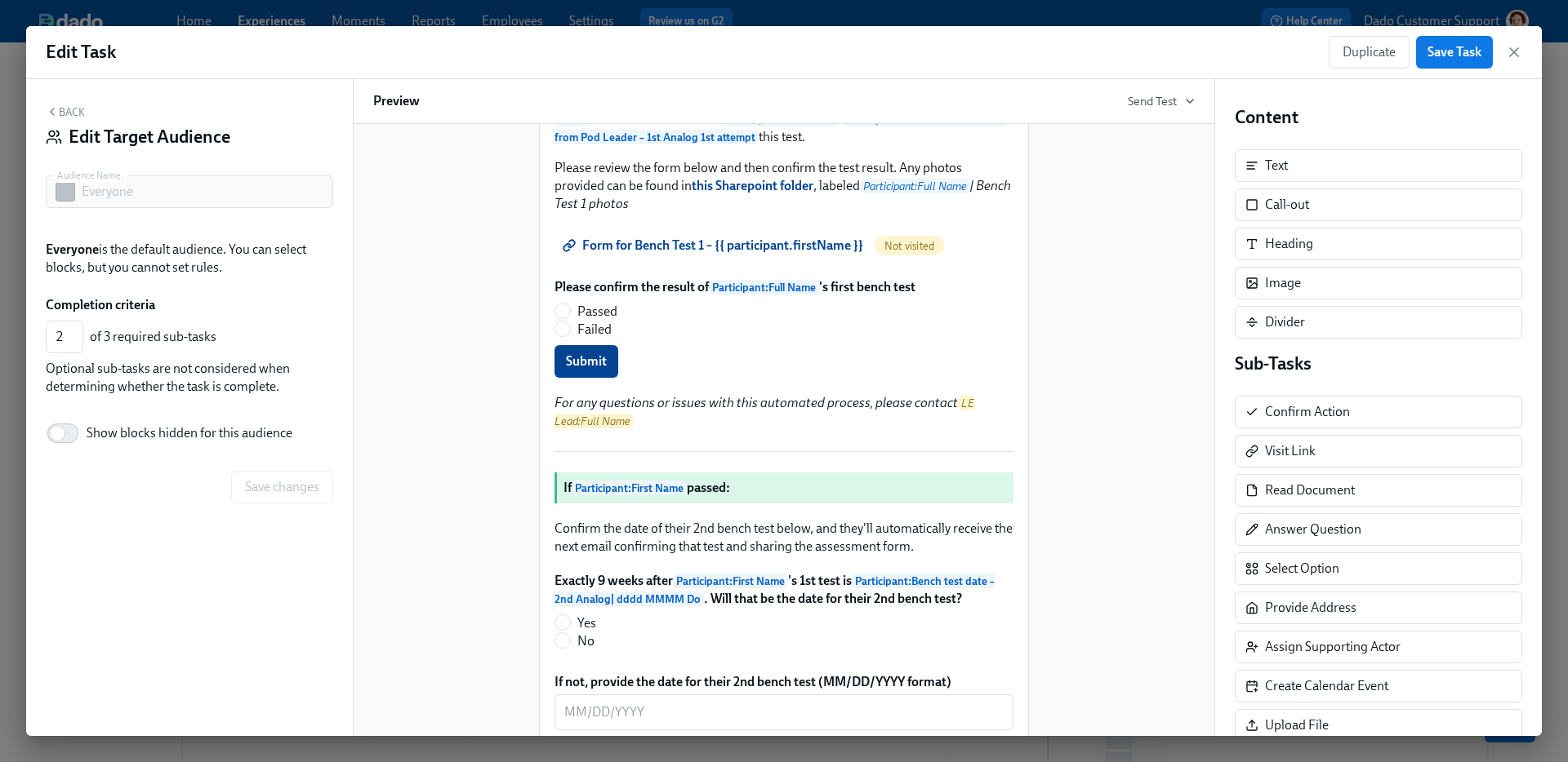
scroll to position [330, 0]
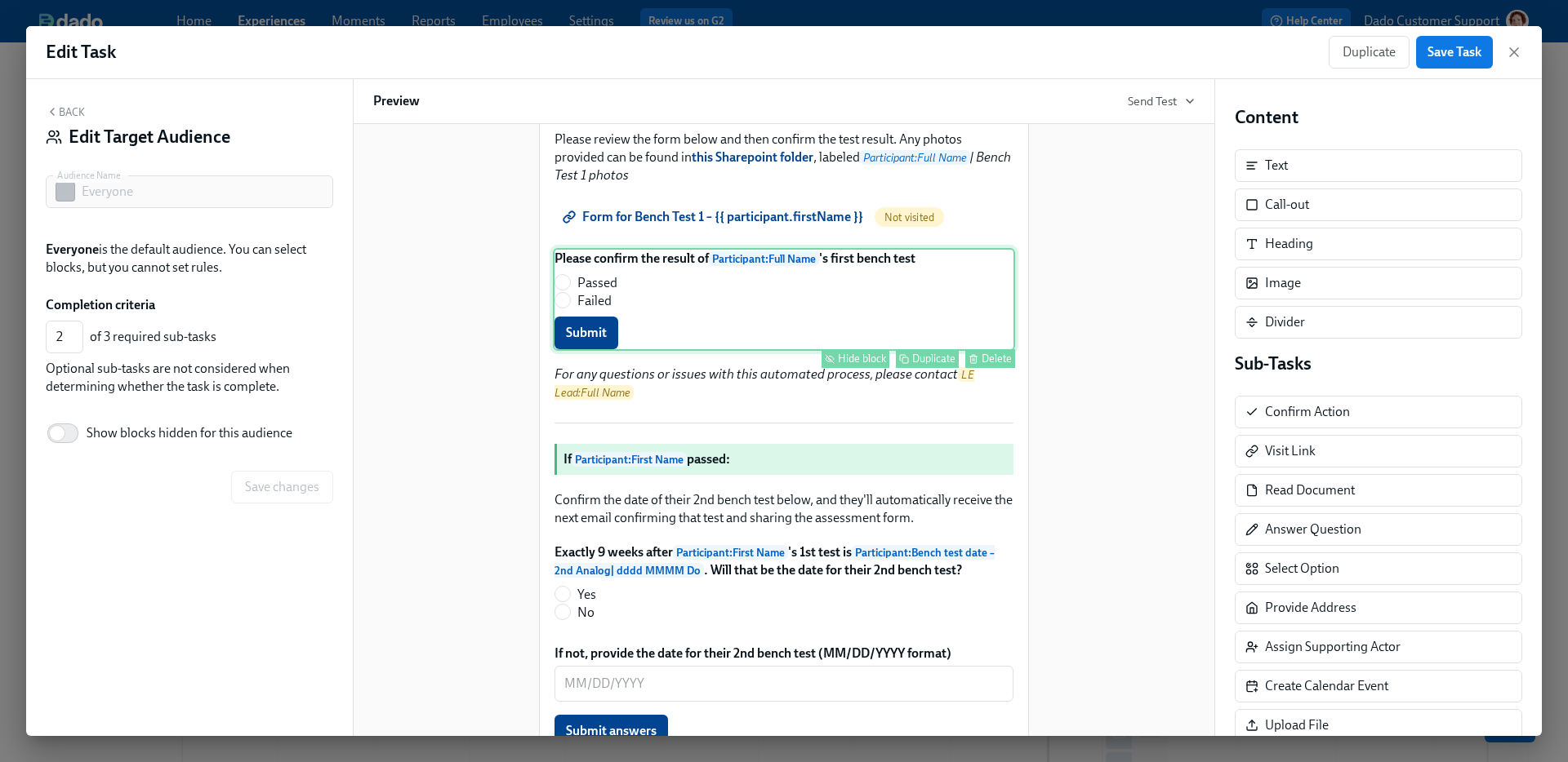
click at [635, 351] on div "Please confirm the result of Participant : Full Name 's first bench test Passed…" at bounding box center [784, 300] width 462 height 103
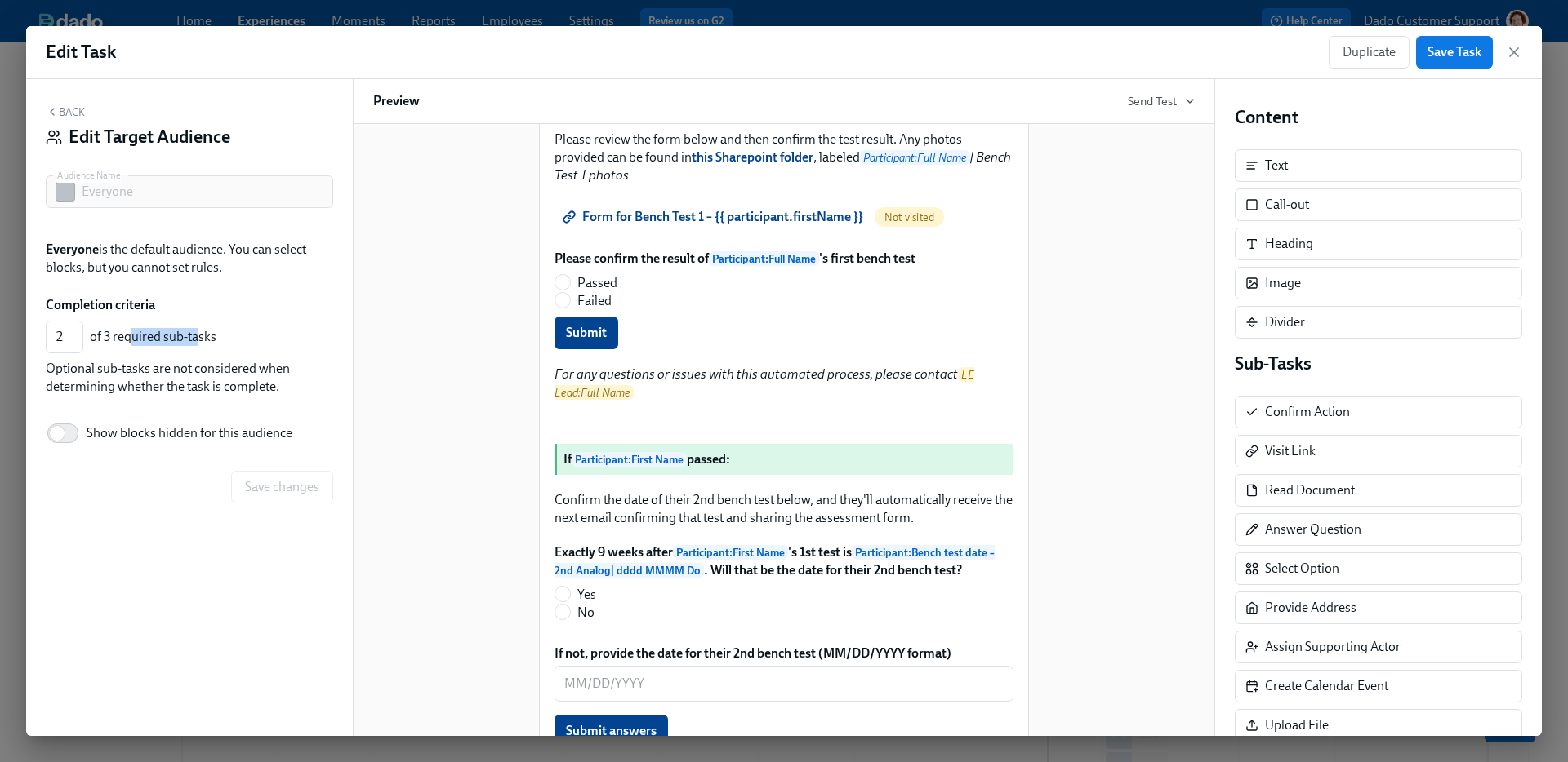
drag, startPoint x: 128, startPoint y: 336, endPoint x: 194, endPoint y: 336, distance: 66.0
click at [194, 336] on div "of 3 required sub-tasks" at bounding box center [208, 337] width 237 height 18
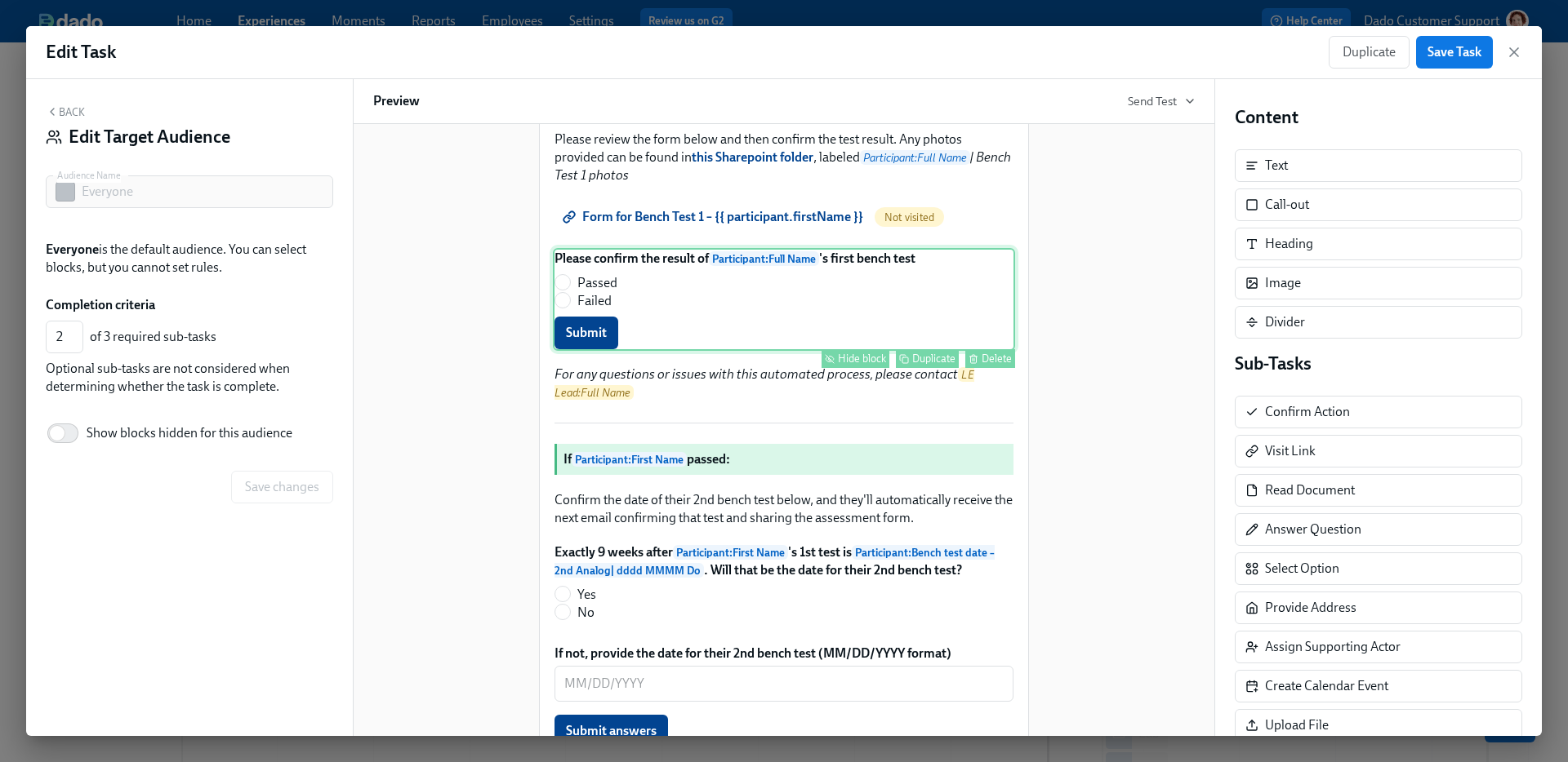
click at [717, 351] on div "Please confirm the result of Participant : Full Name 's first bench test Passed…" at bounding box center [784, 300] width 462 height 103
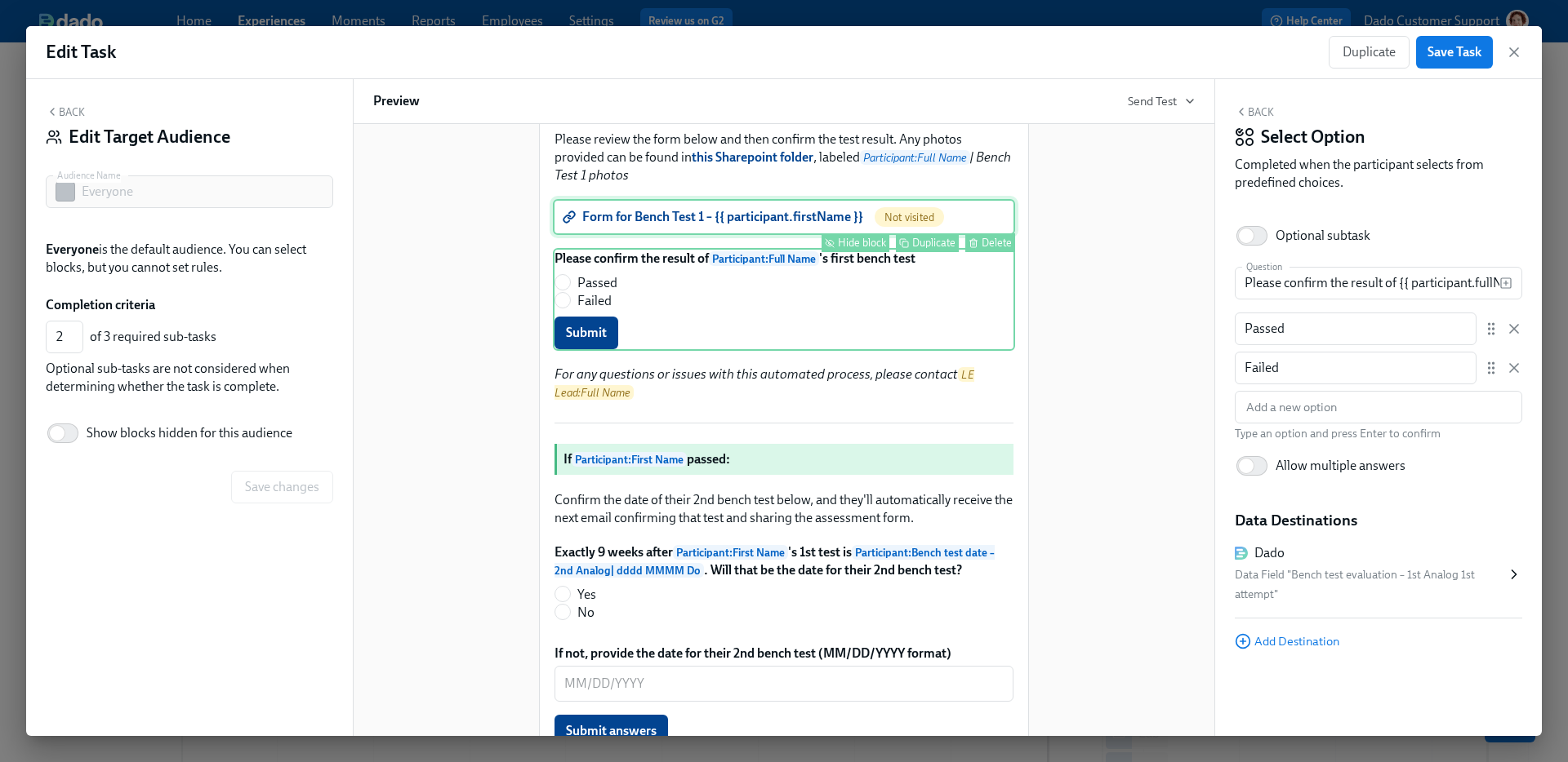
click at [629, 235] on div "Form for Bench Test 1 – {{ participant.firstName }} Not visited Hide block Dupl…" at bounding box center [784, 217] width 462 height 36
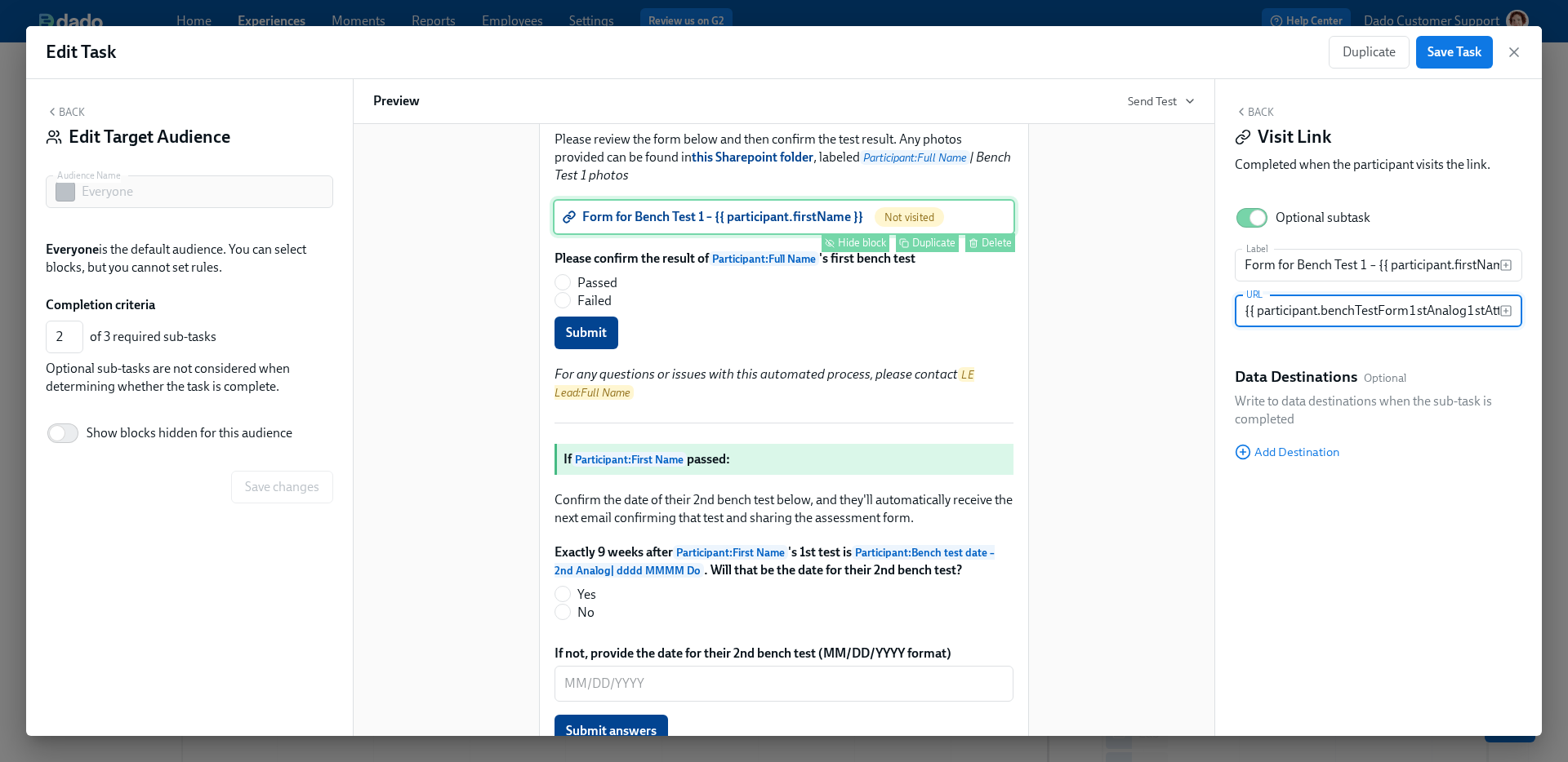
scroll to position [0, 43]
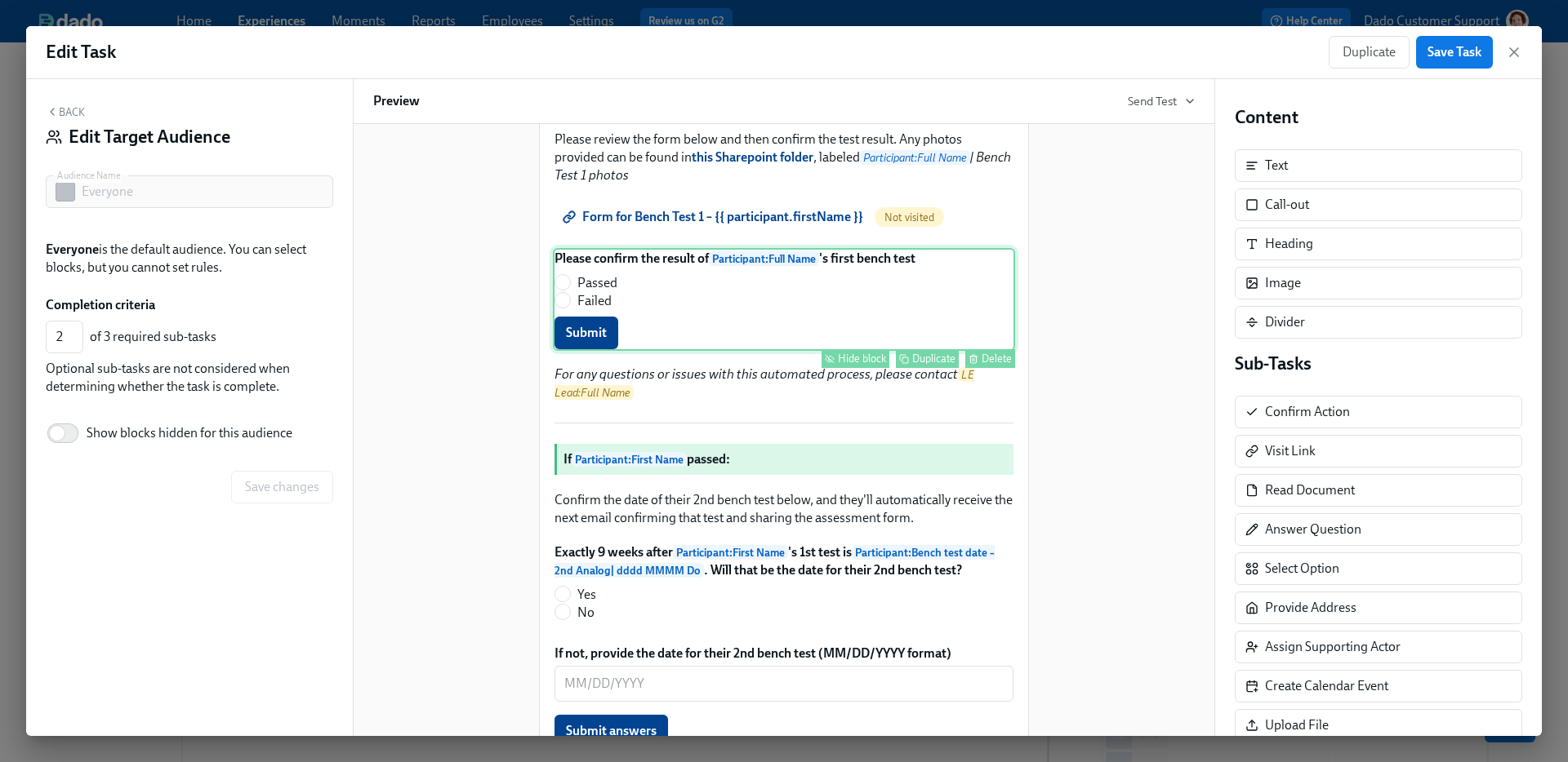
click at [627, 351] on div "Please confirm the result of Participant : Full Name 's first bench test Passed…" at bounding box center [784, 300] width 462 height 103
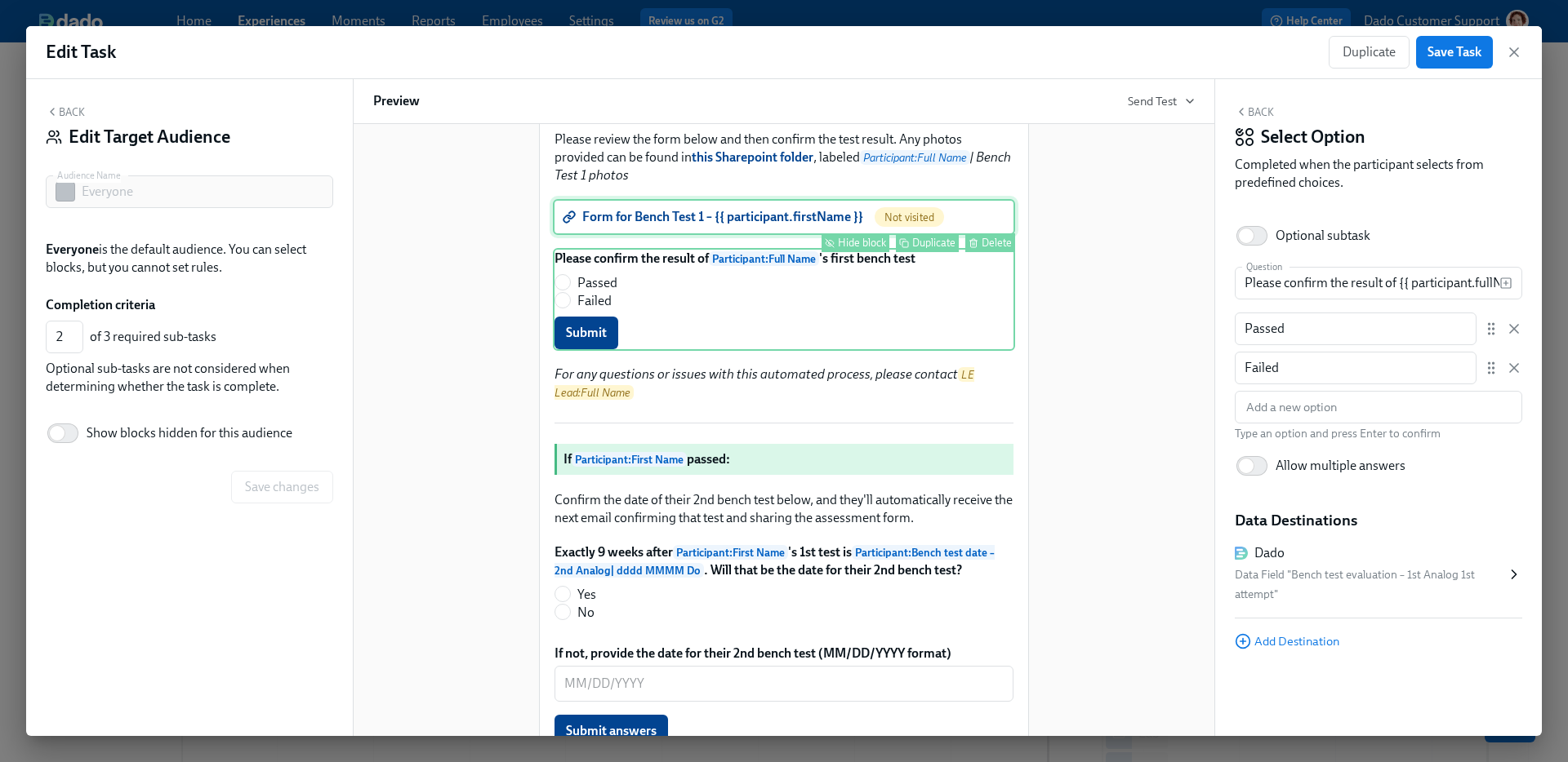
click at [632, 235] on div "Form for Bench Test 1 – {{ participant.firstName }} Not visited Hide block Dupl…" at bounding box center [784, 217] width 462 height 36
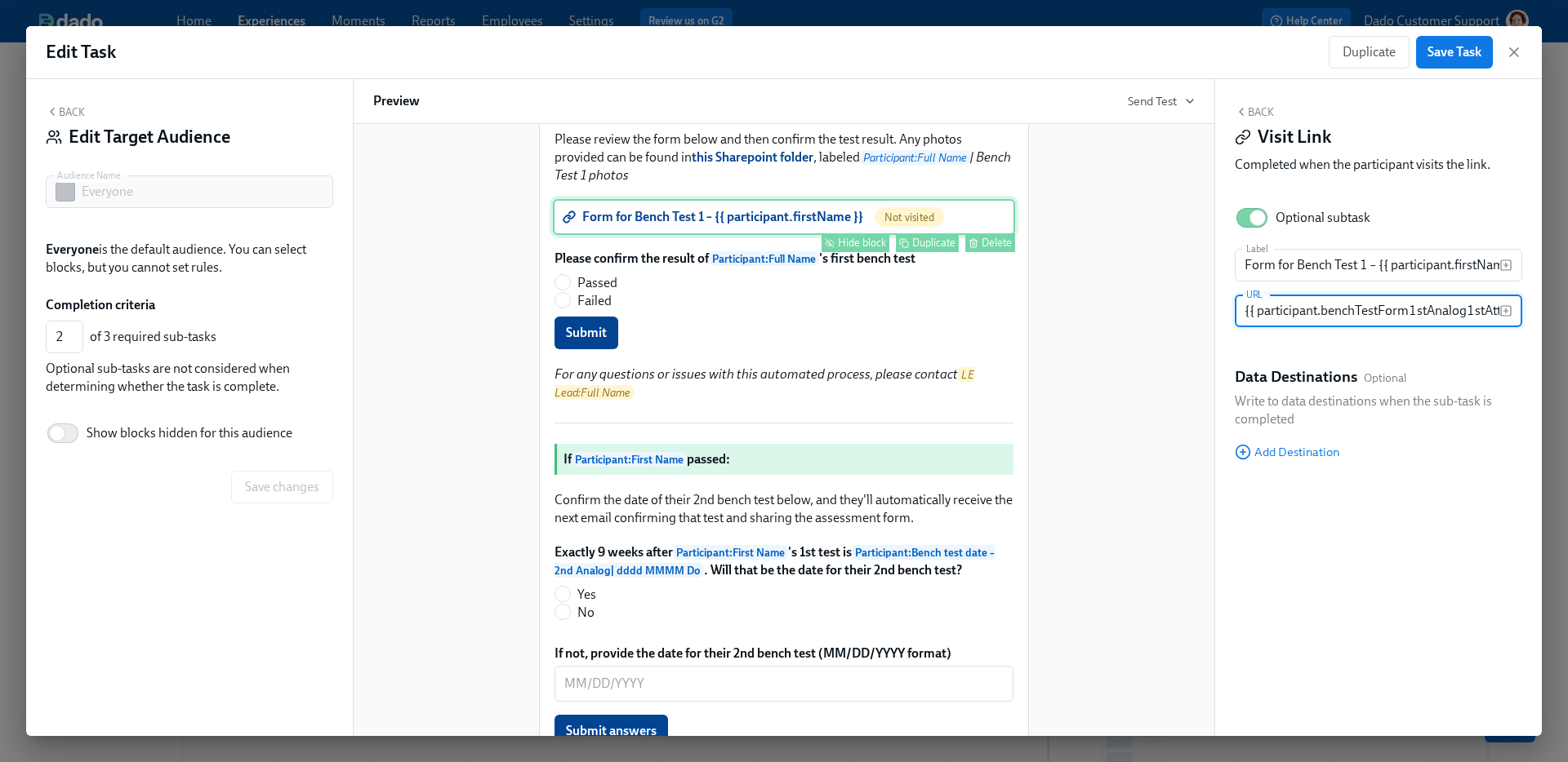
scroll to position [0, 43]
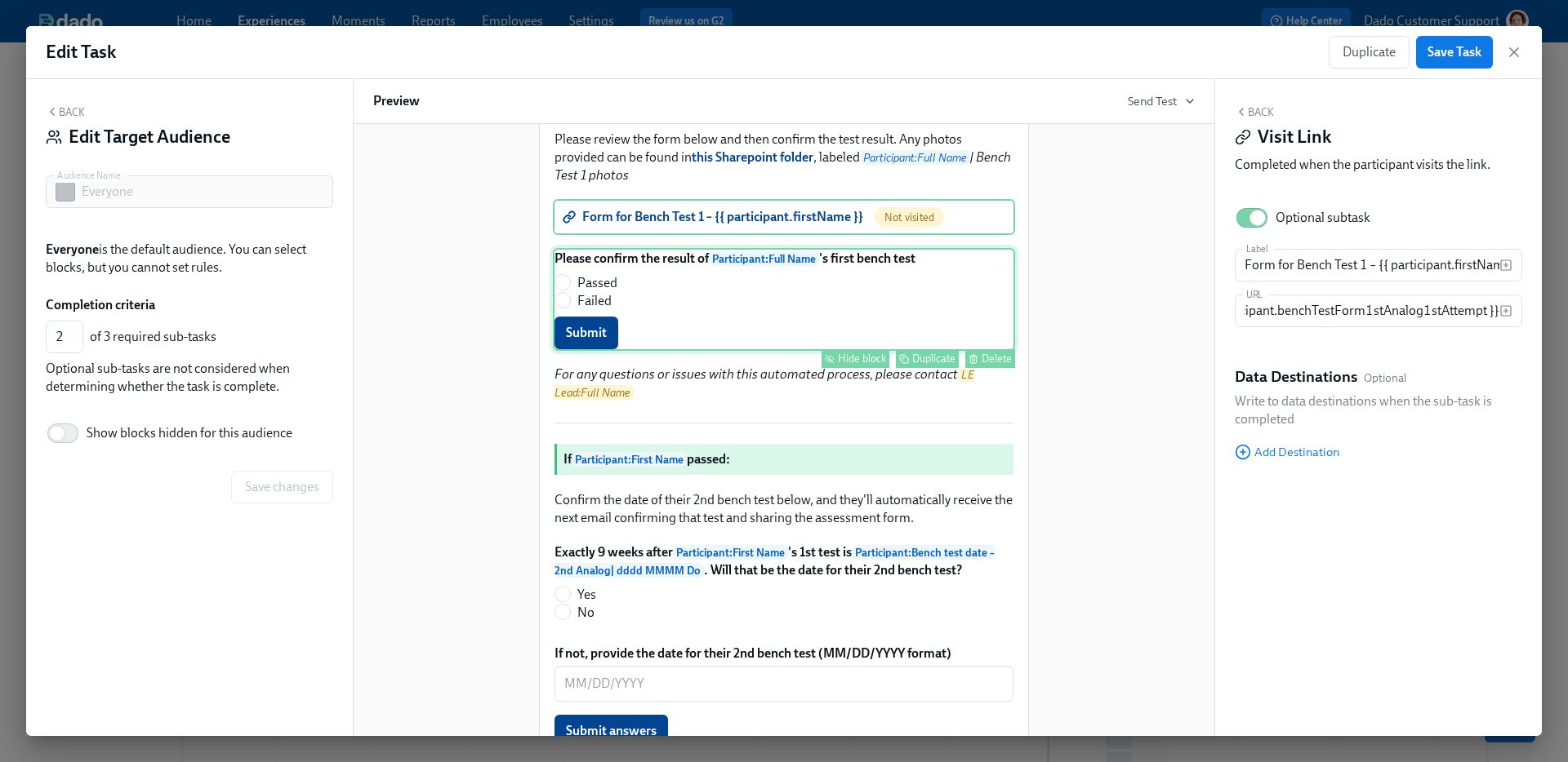
click at [666, 351] on div "Please confirm the result of Participant : Full Name 's first bench test Passed…" at bounding box center [784, 300] width 462 height 103
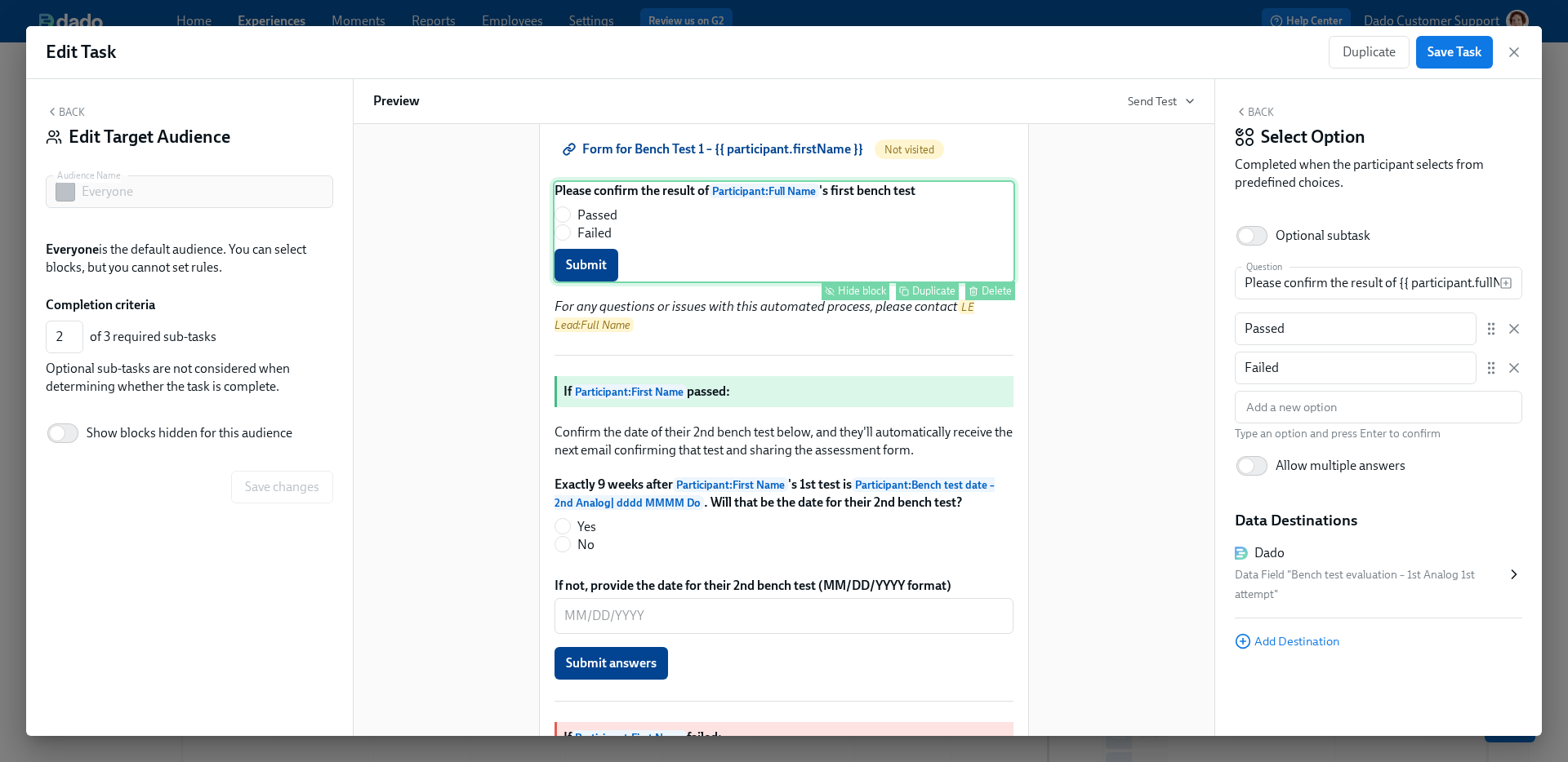
scroll to position [399, 0]
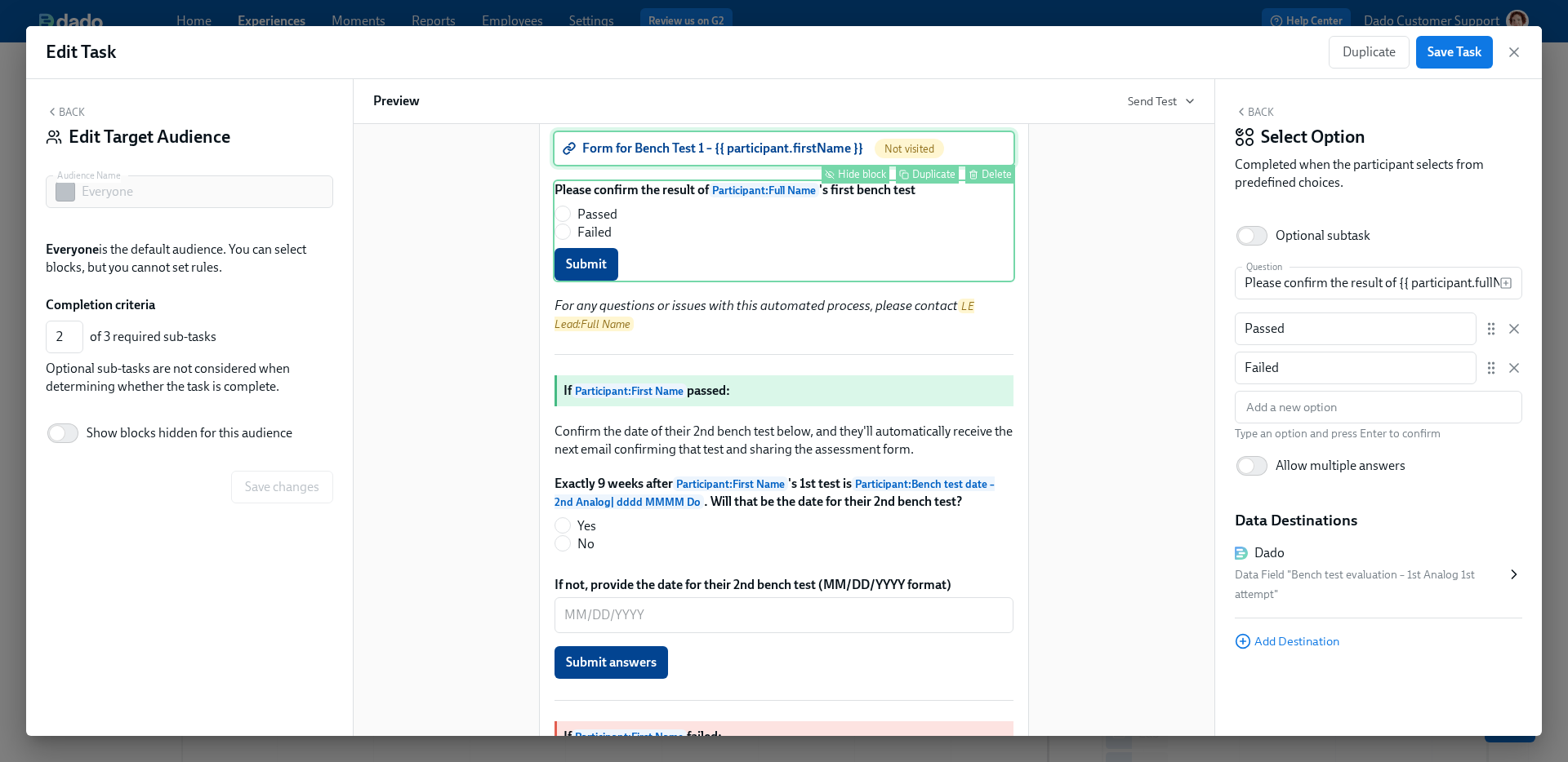
click at [660, 166] on div "Form for Bench Test 1 – {{ participant.firstName }} Not visited Hide block Dupl…" at bounding box center [784, 148] width 462 height 36
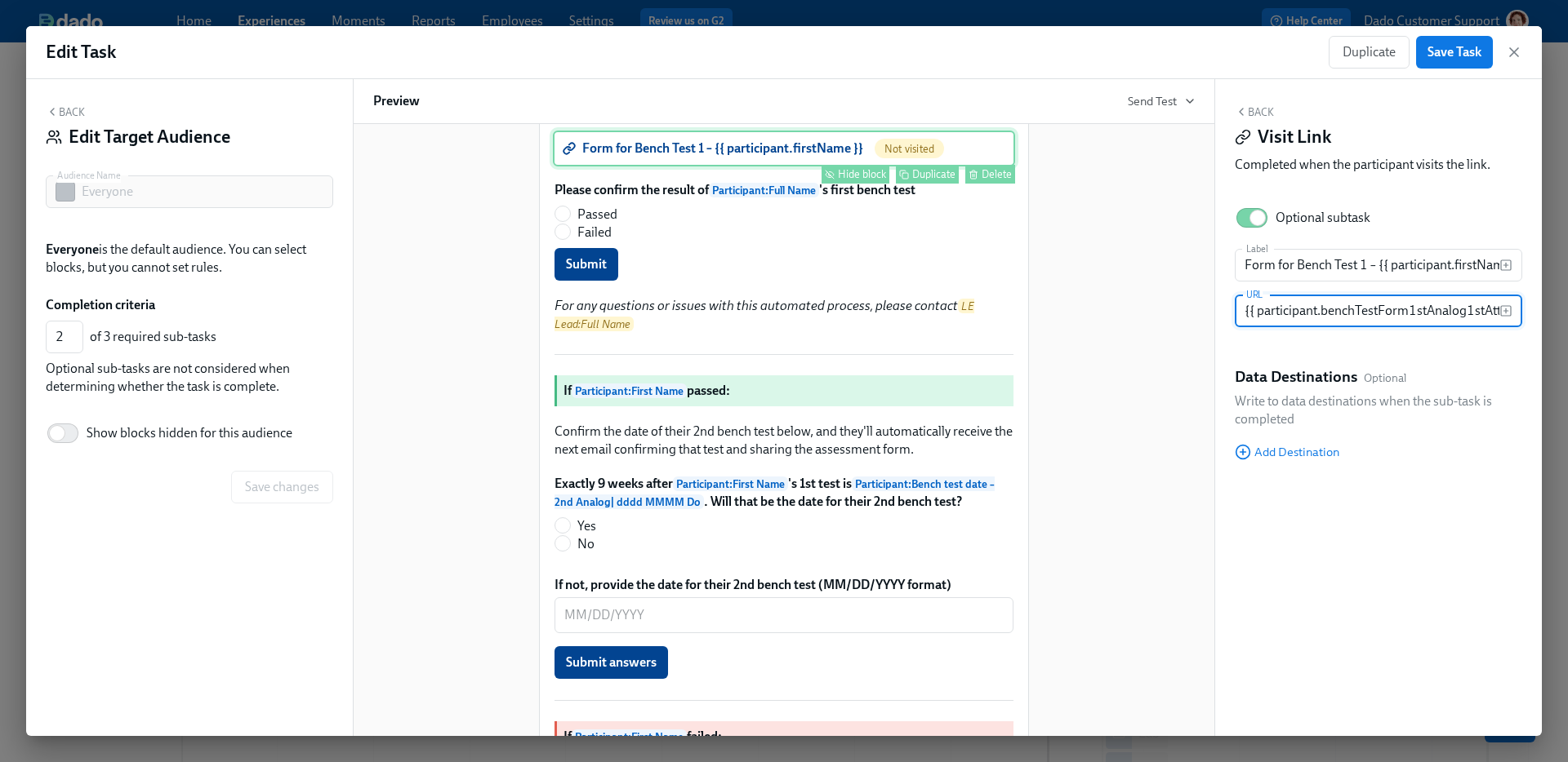
scroll to position [0, 43]
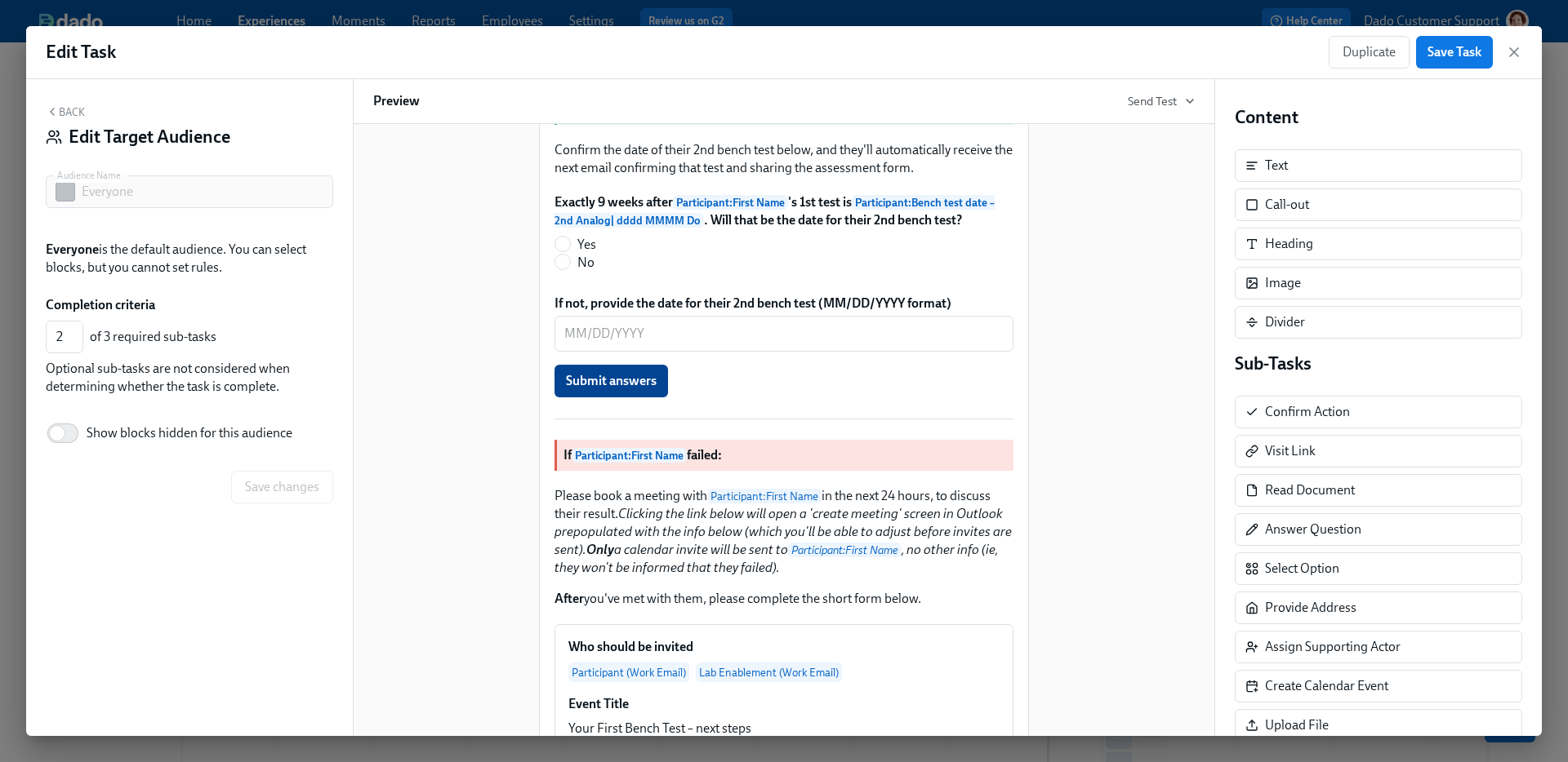
scroll to position [686, 0]
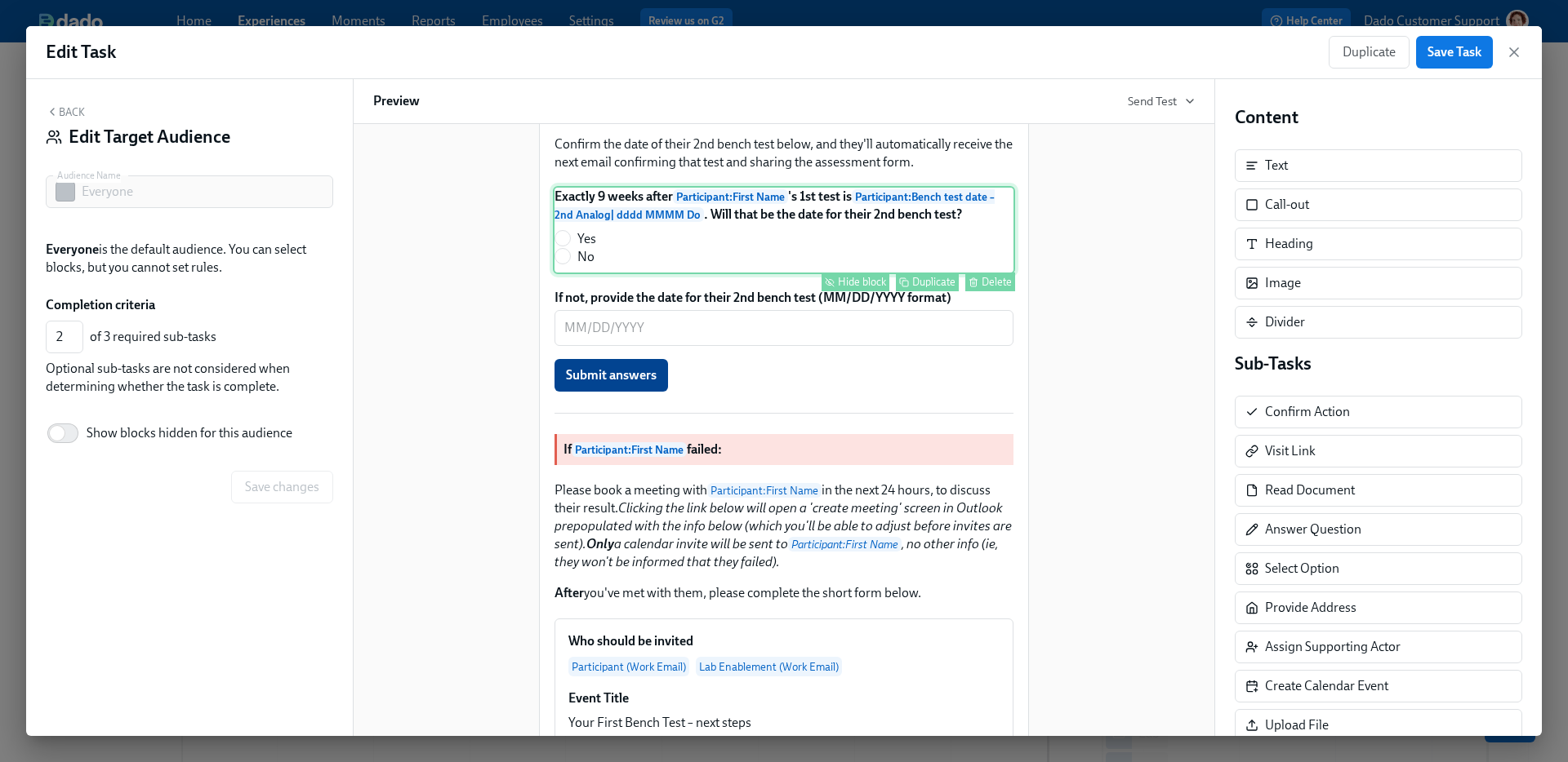
click at [648, 274] on div "Exactly 9 weeks after Participant : First Name 's 1st test is Participant : Ben…" at bounding box center [784, 230] width 462 height 88
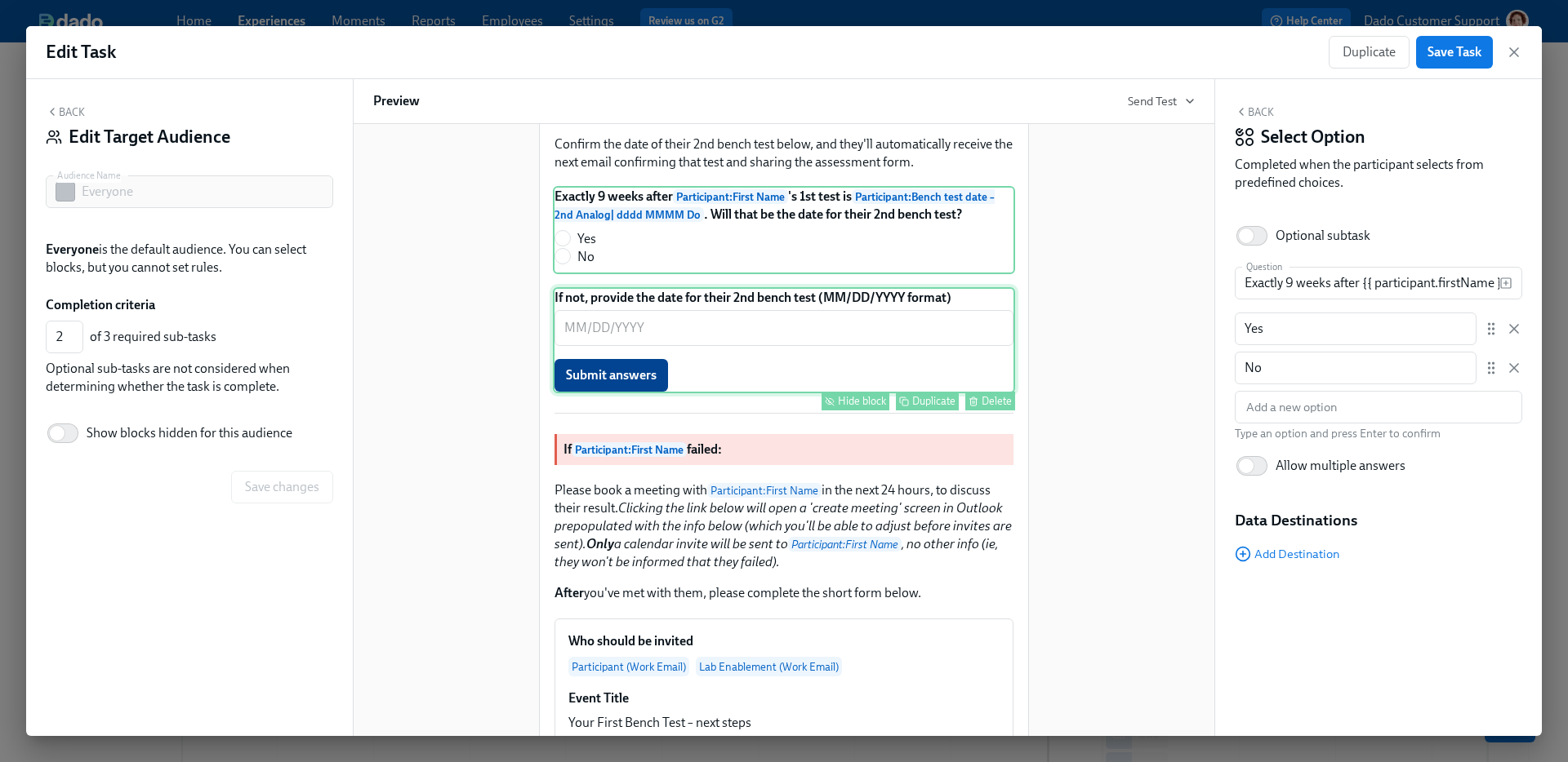
click at [653, 394] on div "If not, provide the date for their 2nd bench test (MM/DD/YYYY format) ​ Submit …" at bounding box center [784, 340] width 462 height 106
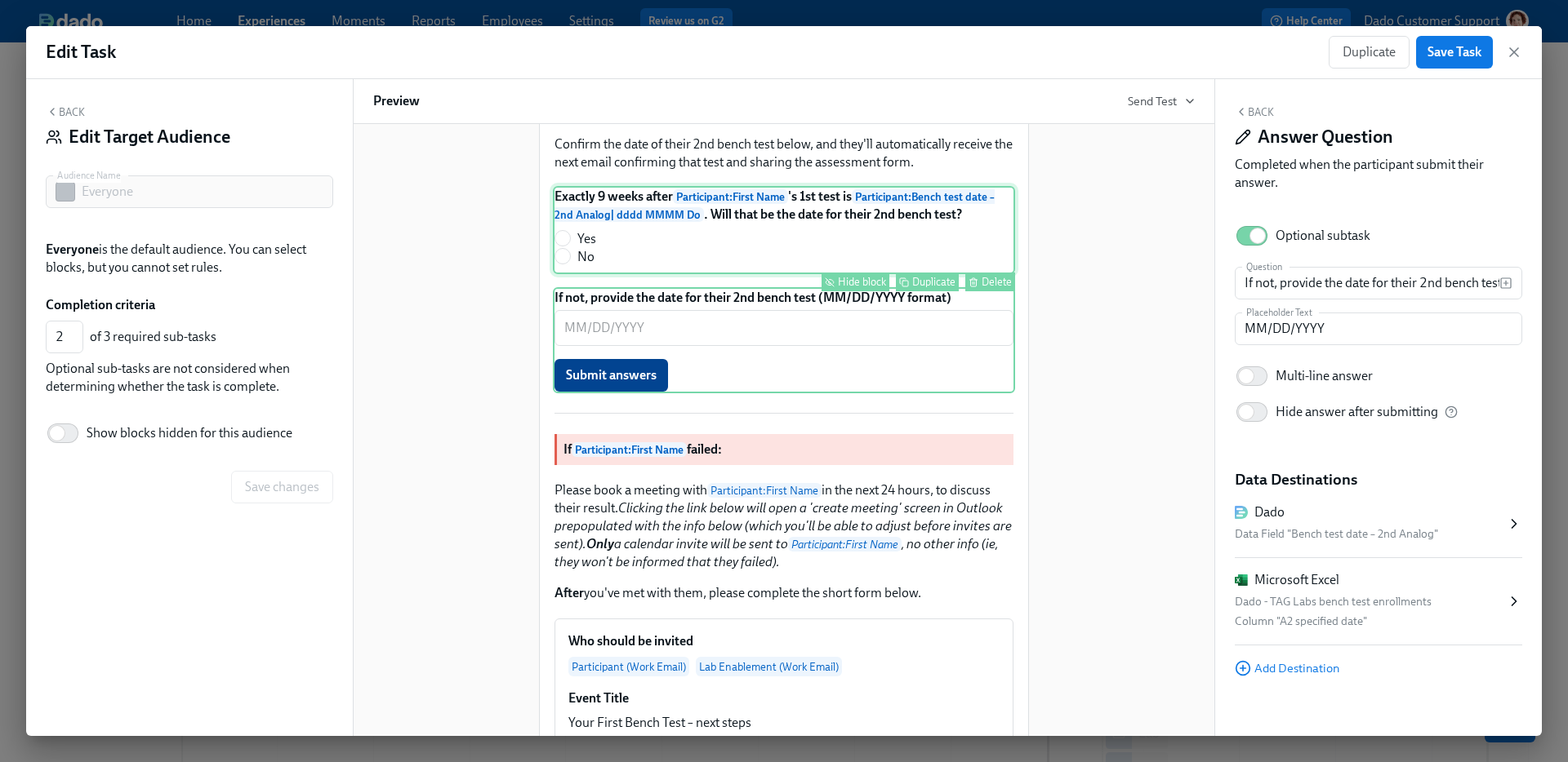
click at [659, 274] on div "Exactly 9 weeks after Participant : First Name 's 1st test is Participant : Ben…" at bounding box center [784, 230] width 462 height 88
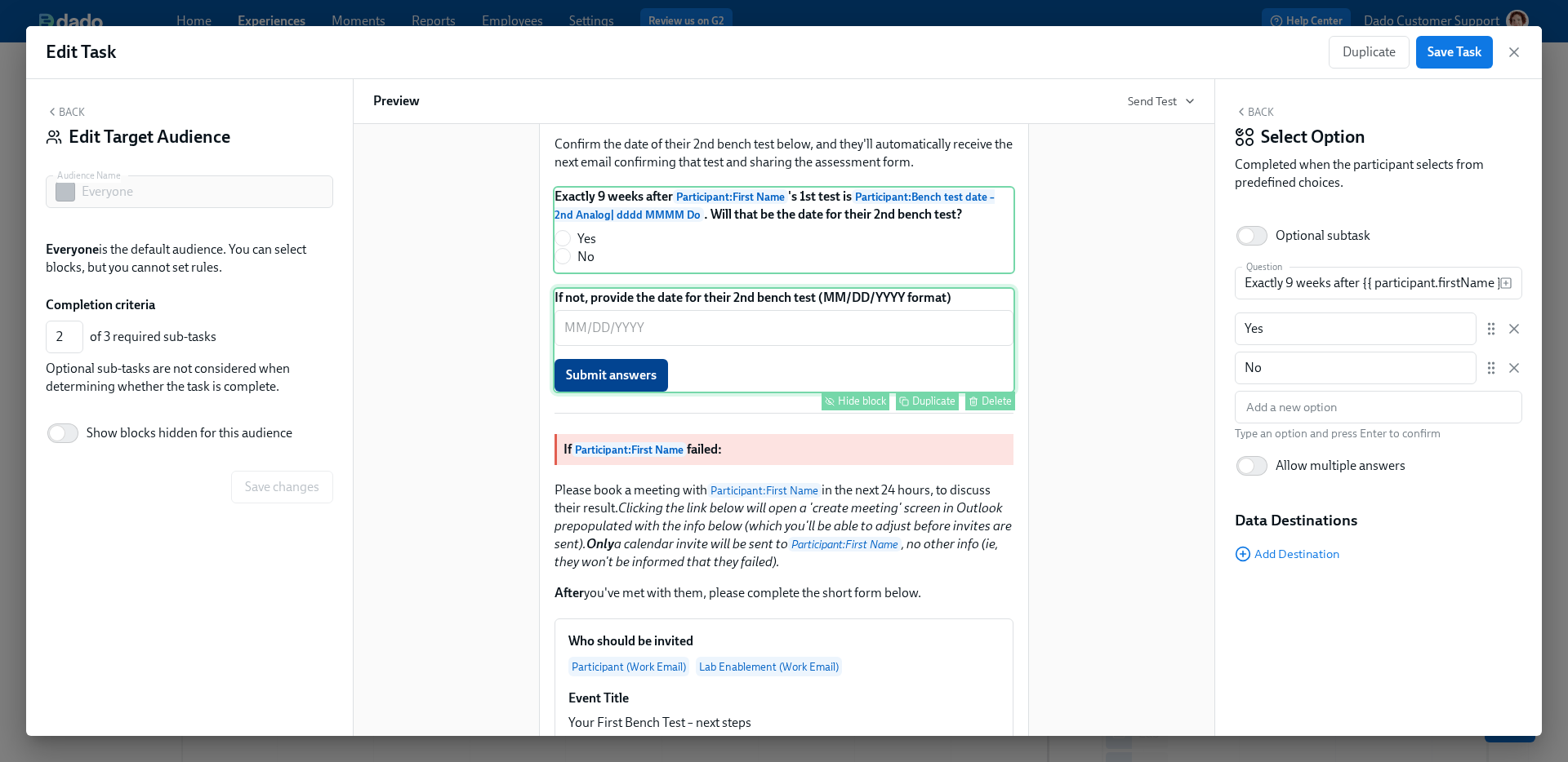
click at [659, 394] on div "If not, provide the date for their 2nd bench test (MM/DD/YYYY format) ​ Submit …" at bounding box center [784, 340] width 462 height 106
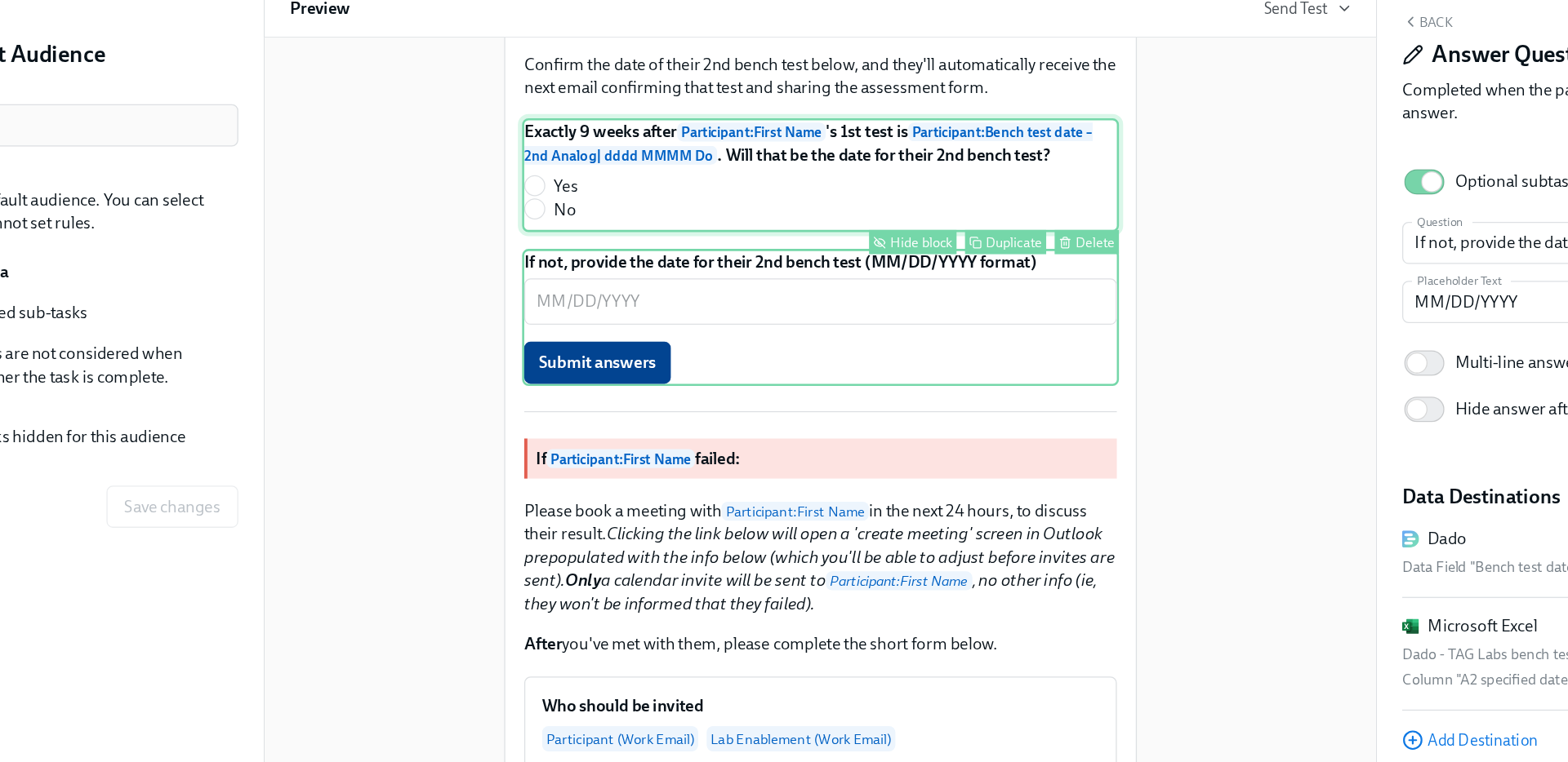
click at [629, 274] on div "Exactly 9 weeks after Participant : First Name 's 1st test is Participant : Ben…" at bounding box center [784, 230] width 462 height 88
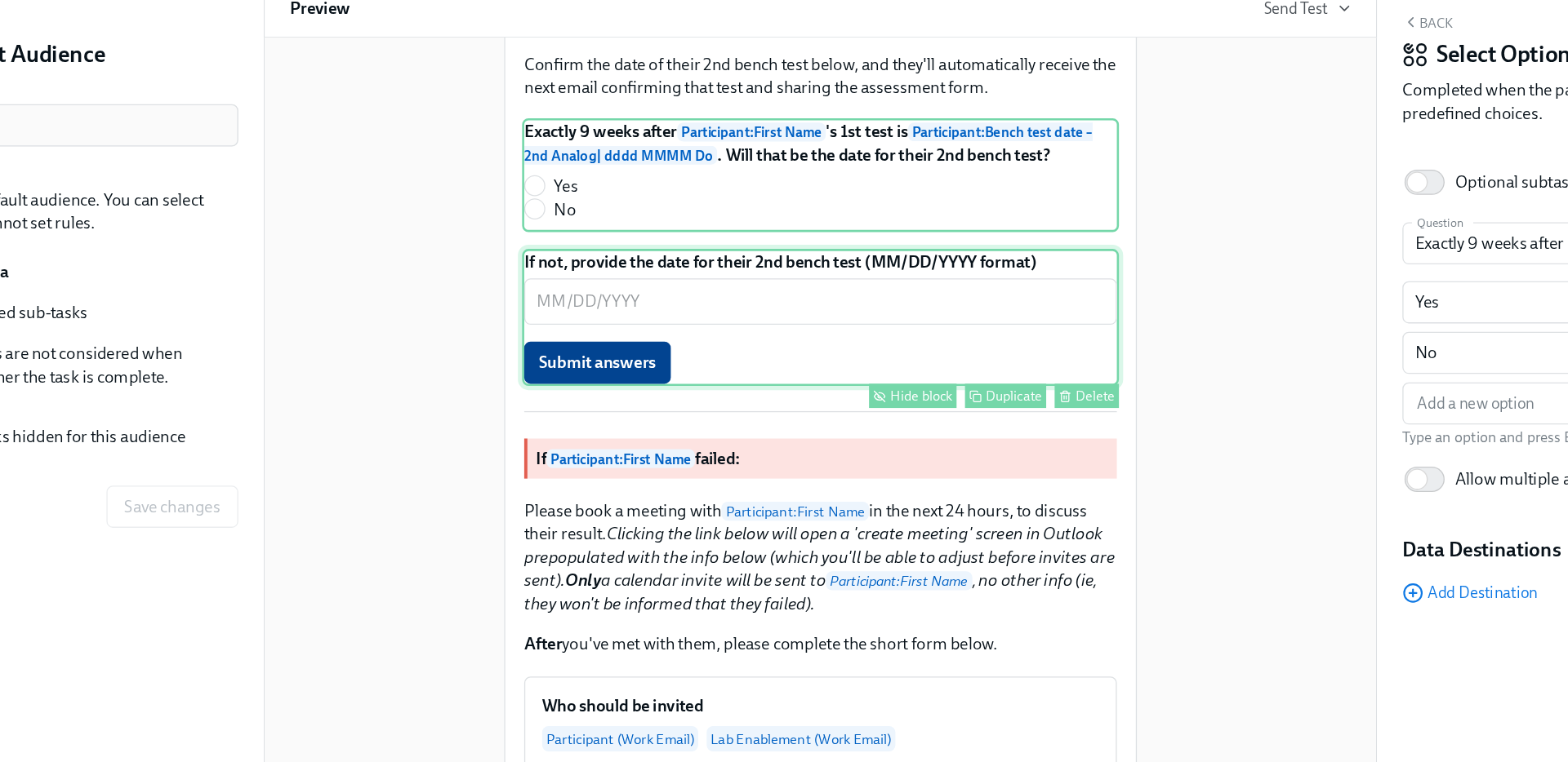
click at [598, 394] on div "If not, provide the date for their 2nd bench test (MM/DD/YYYY format) ​ Submit …" at bounding box center [784, 340] width 462 height 106
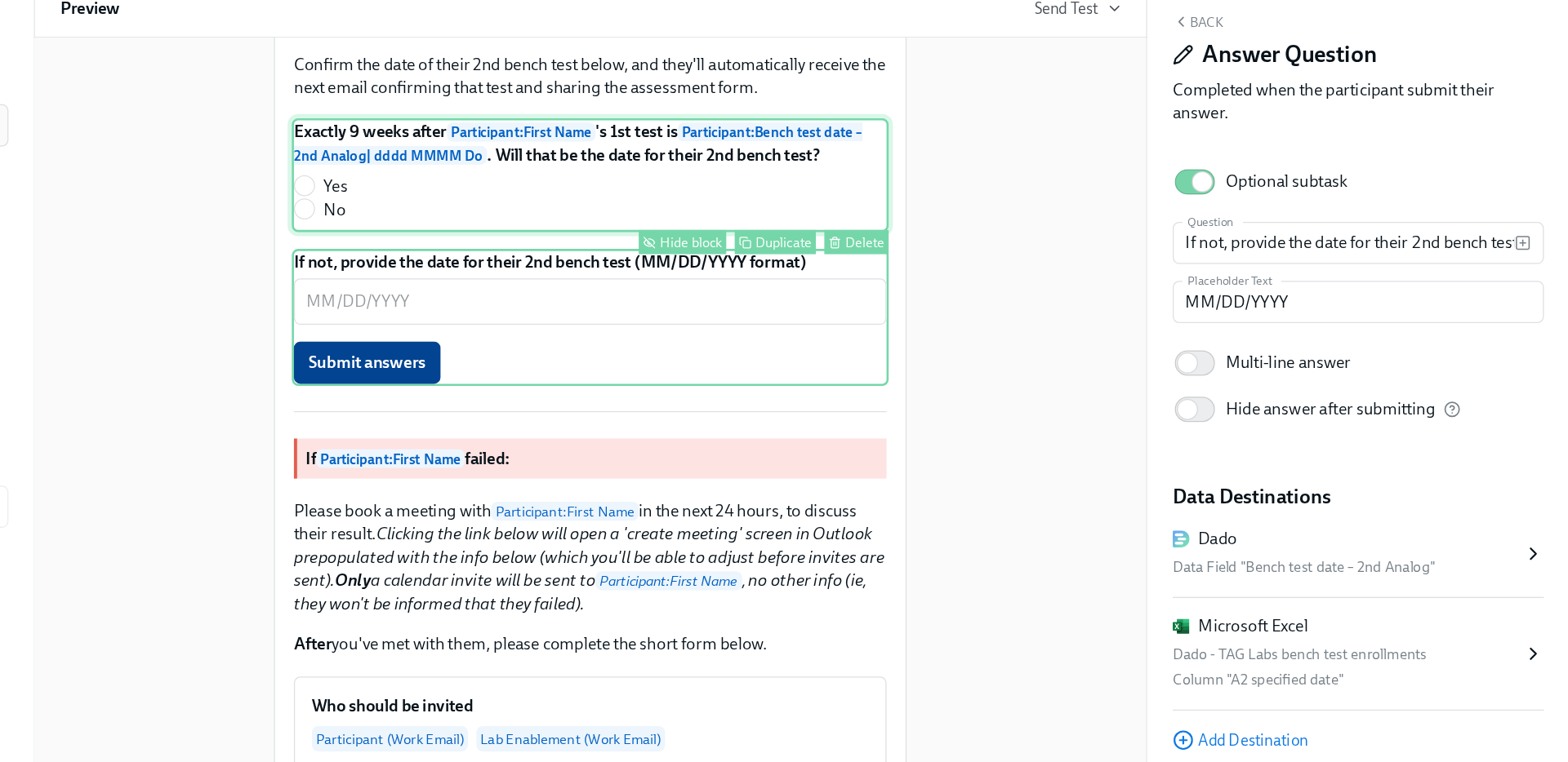
click at [750, 274] on div "Exactly 9 weeks after Participant : First Name 's 1st test is Participant : Ben…" at bounding box center [784, 230] width 462 height 88
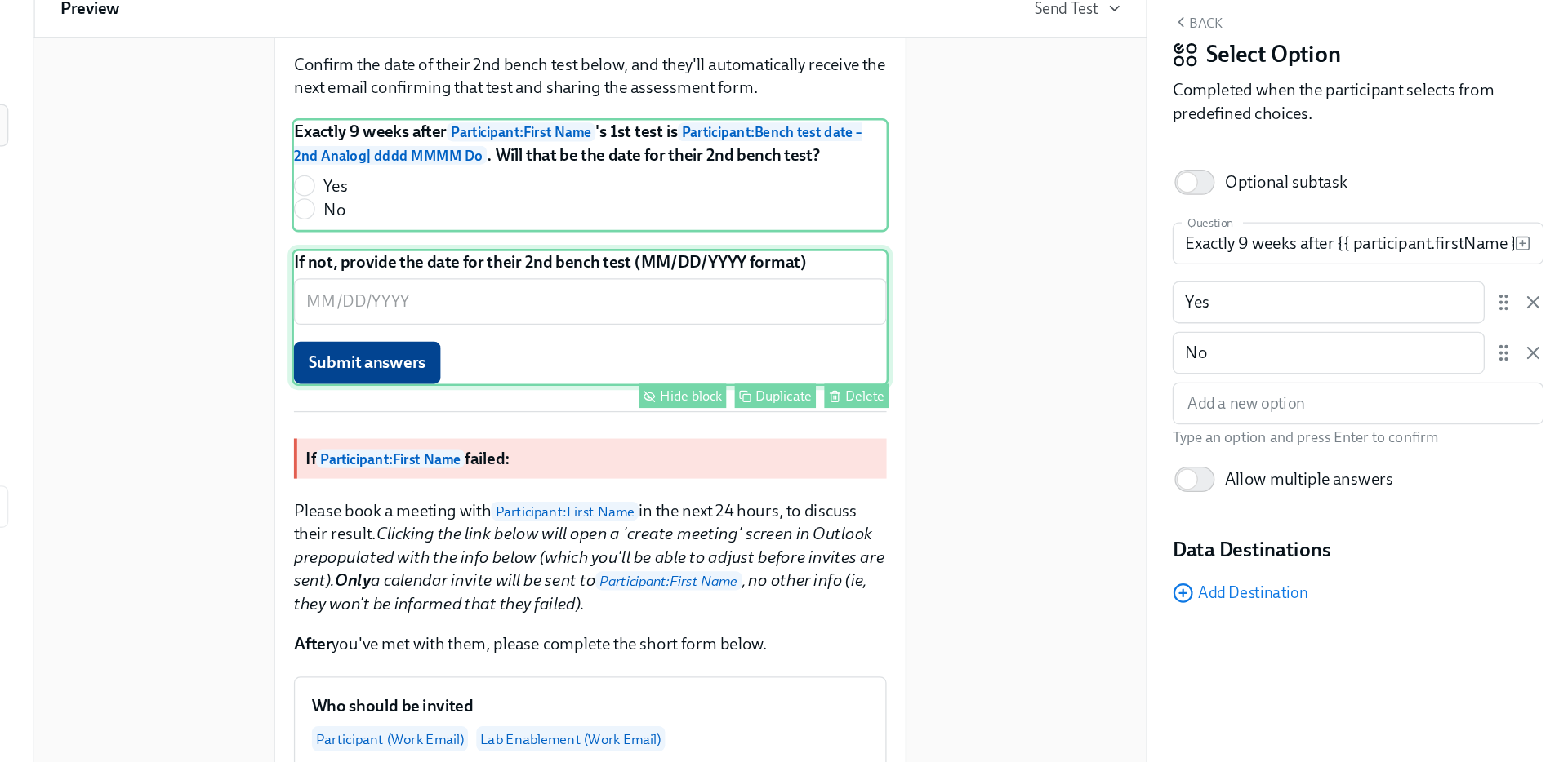
click at [595, 394] on div "If not, provide the date for their 2nd bench test (MM/DD/YYYY format) ​ Submit …" at bounding box center [784, 340] width 462 height 106
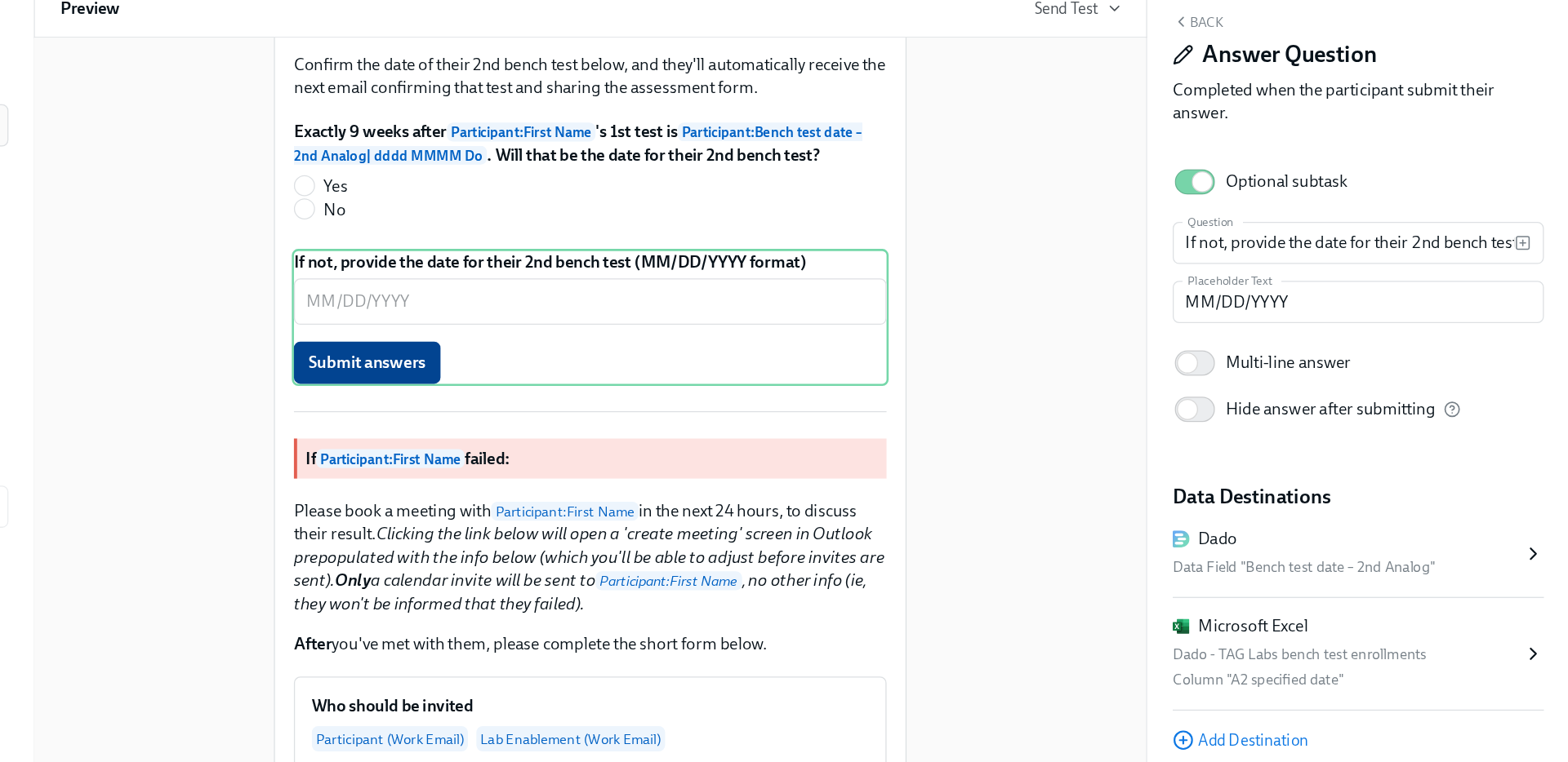
click at [477, 365] on div "New blocks will only apply to the audience Everyone . Hi Lab Enablement : First…" at bounding box center [784, 563] width 821 height 2238
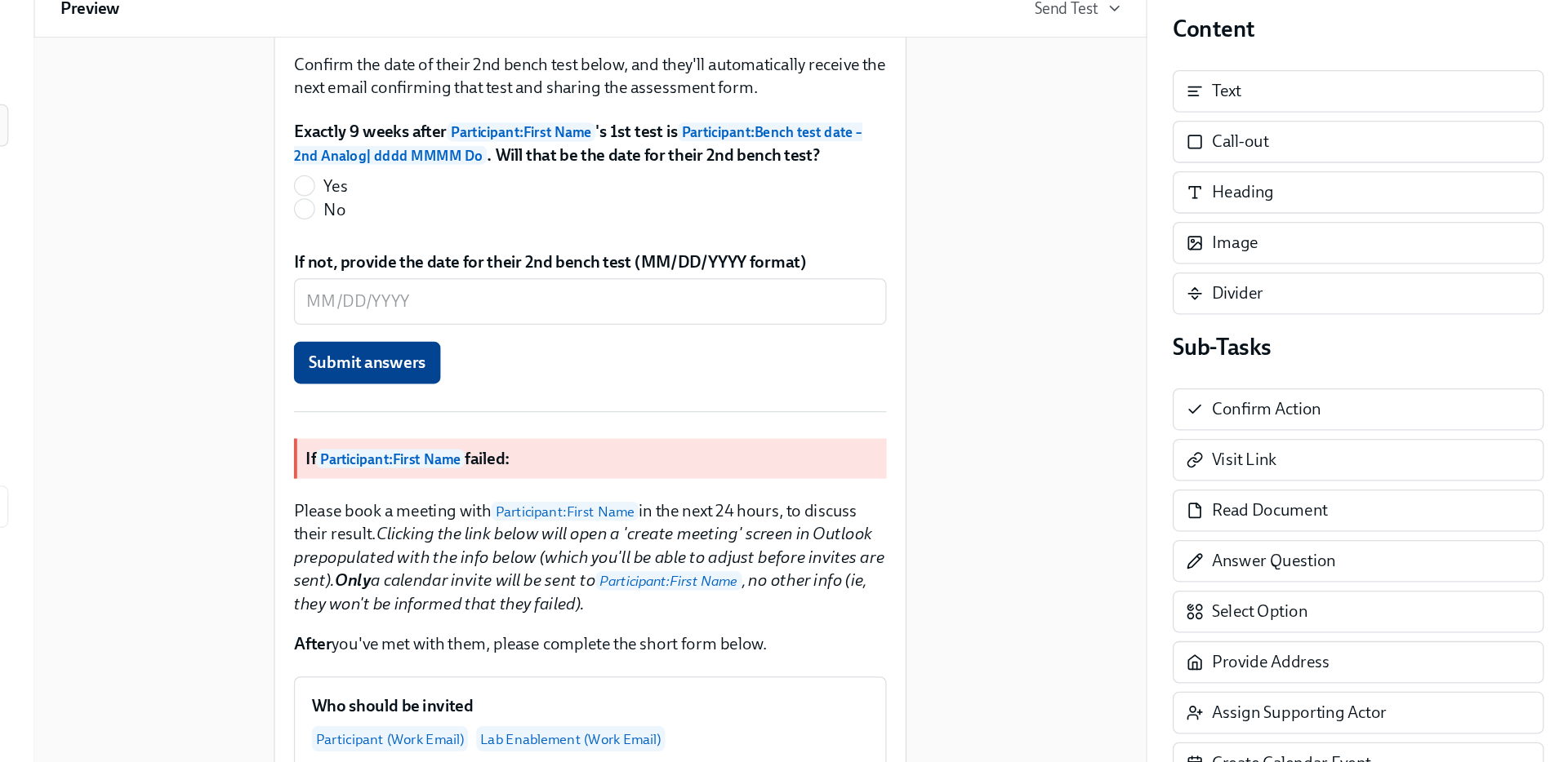
click at [475, 416] on div "New blocks will only apply to the audience Everyone . Hi Lab Enablement : First…" at bounding box center [784, 563] width 821 height 2238
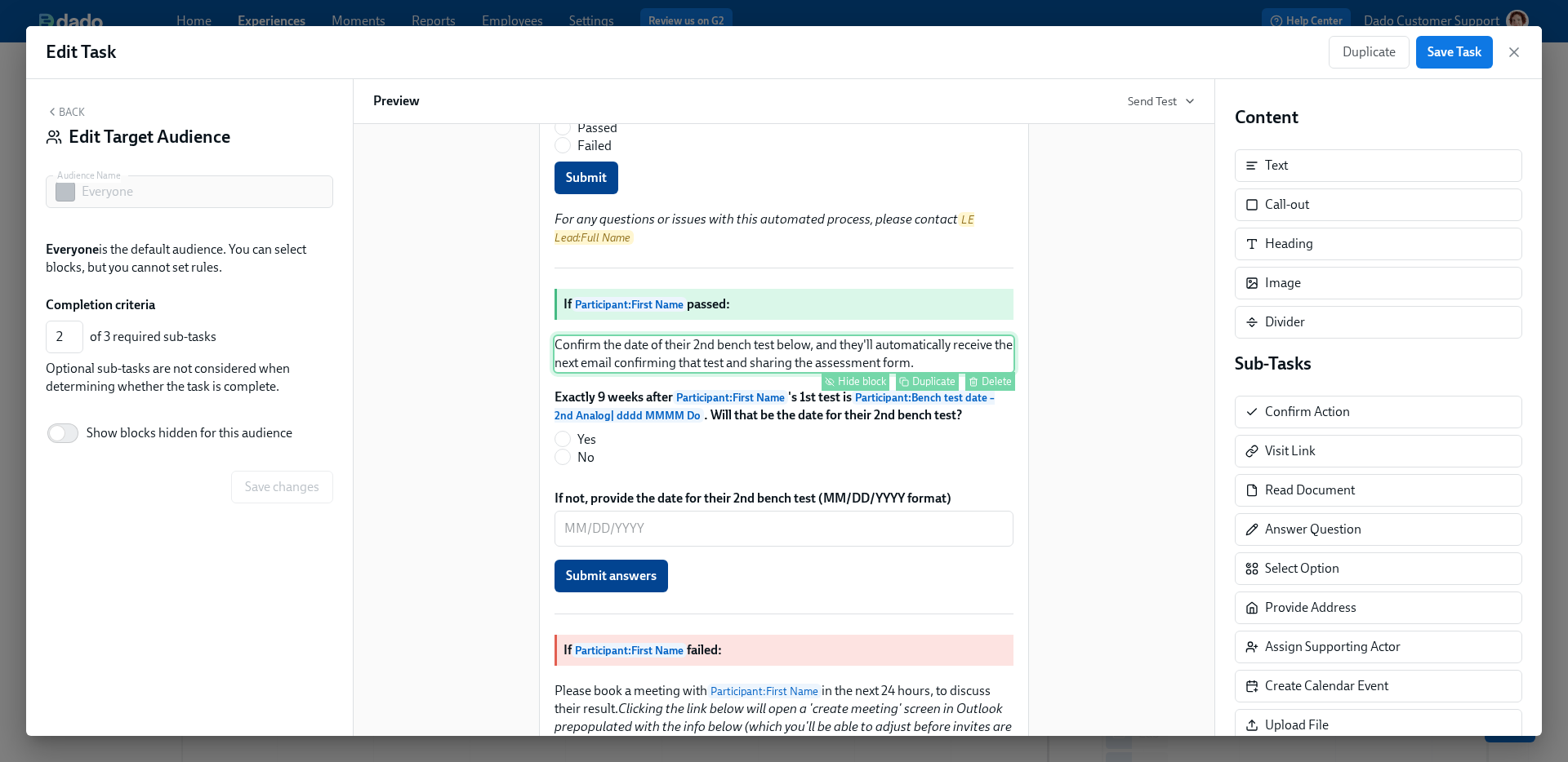
scroll to position [488, 0]
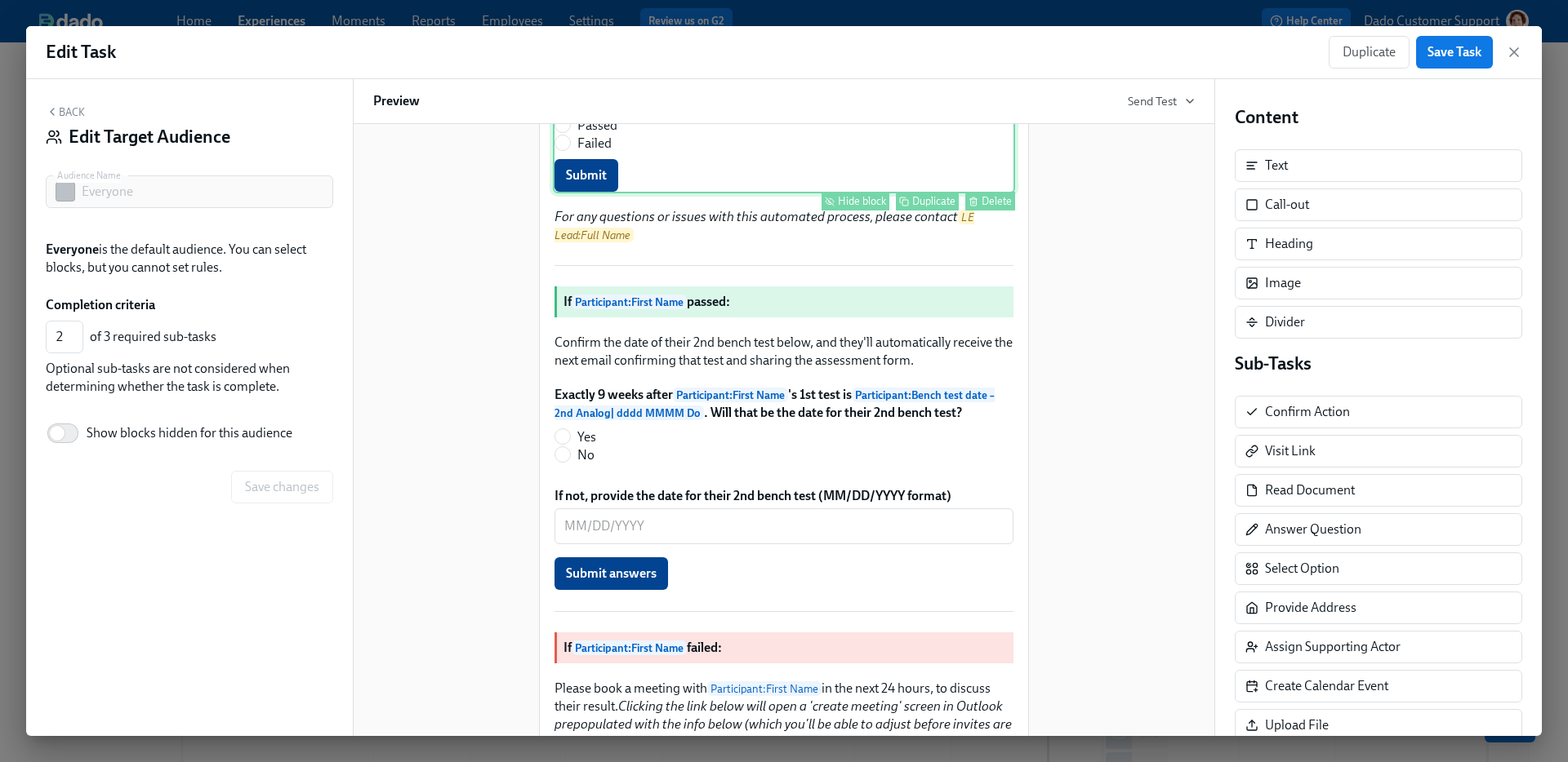
click at [621, 194] on div "Please confirm the result of Participant : Full Name 's first bench test Passed…" at bounding box center [784, 142] width 462 height 103
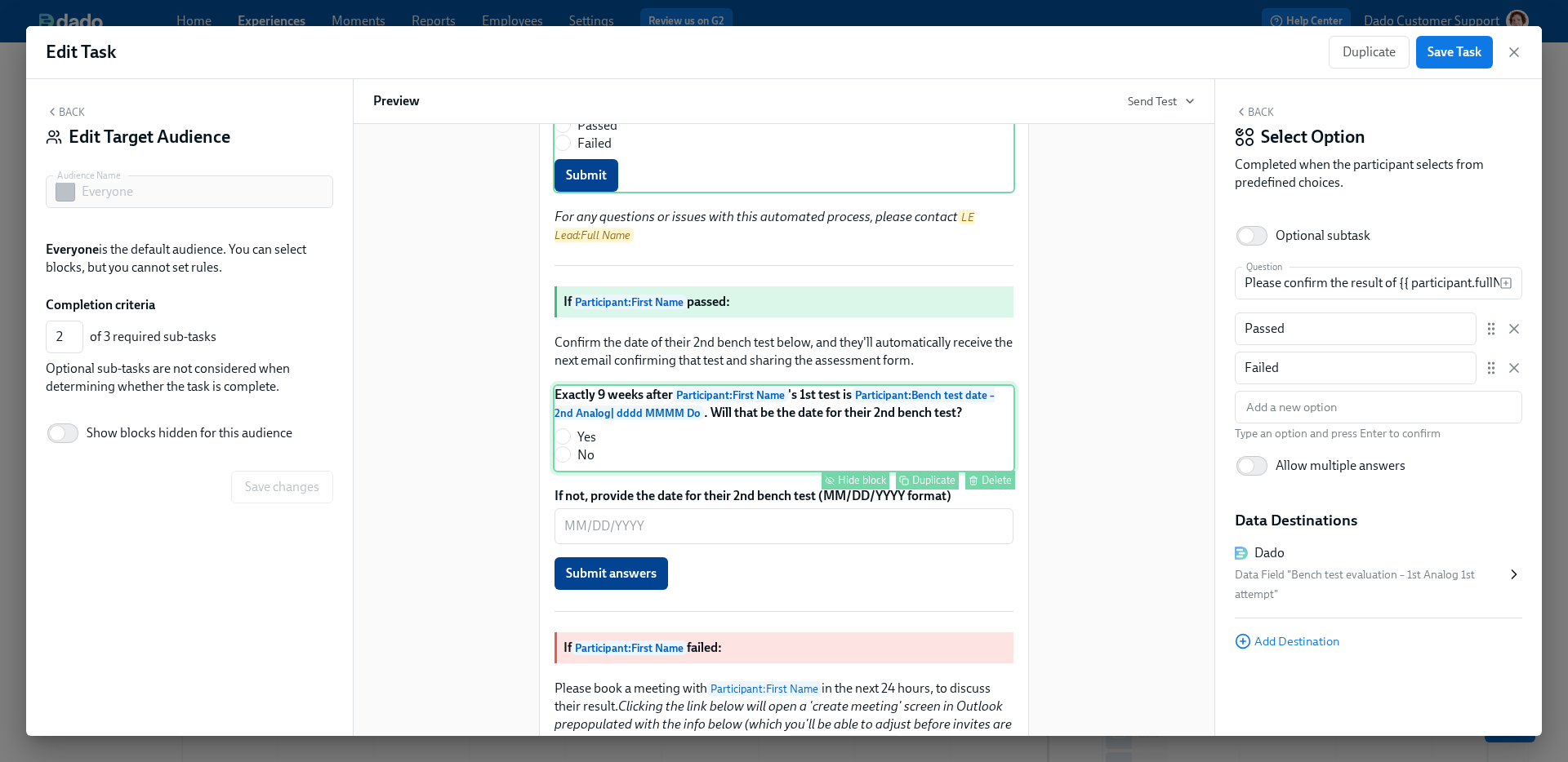
click at [595, 472] on div "Exactly 9 weeks after Participant : First Name 's 1st test is Participant : Ben…" at bounding box center [784, 428] width 462 height 88
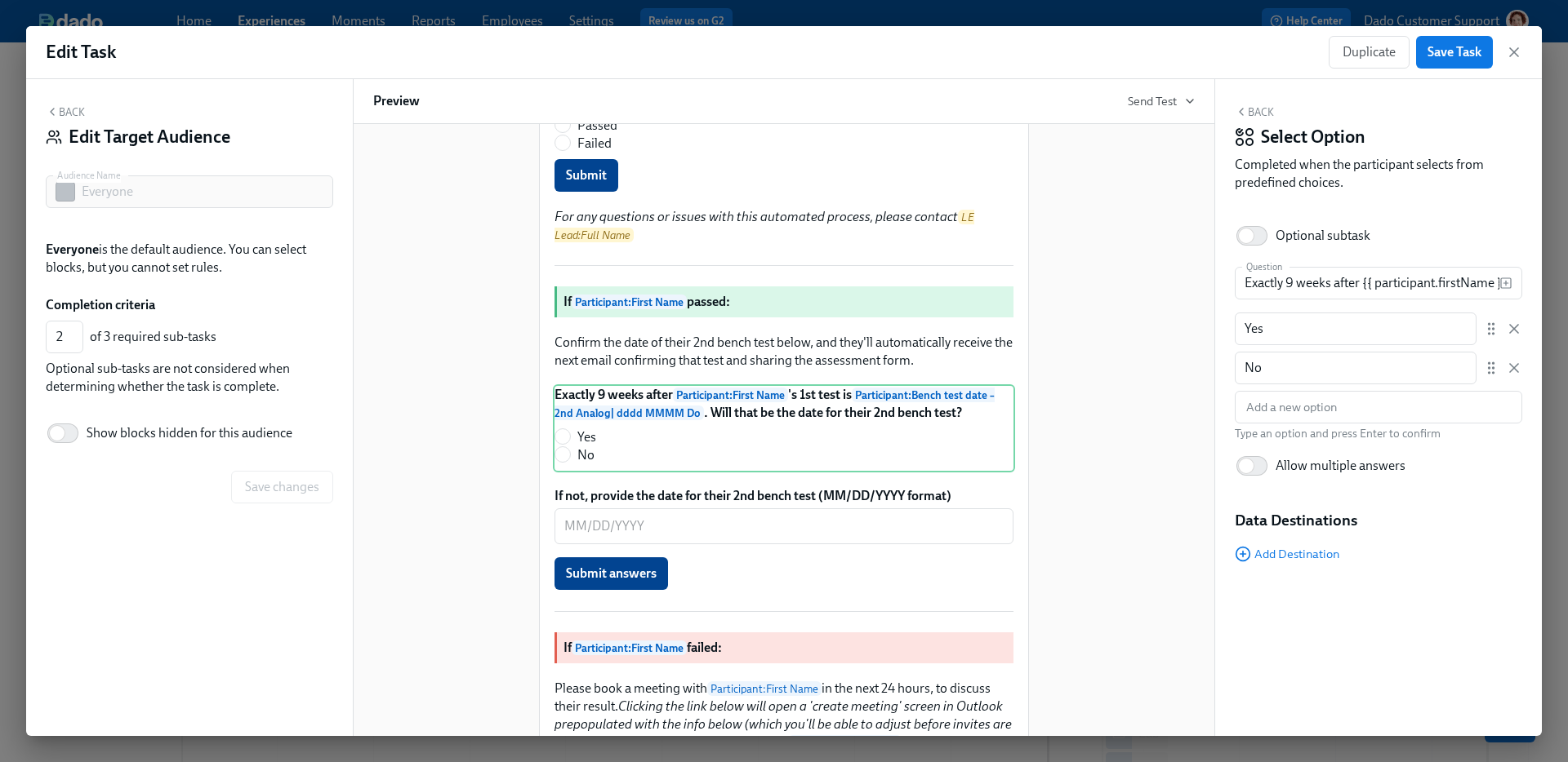
click at [457, 474] on div "New blocks will only apply to the audience Everyone . Hi Lab Enablement : First…" at bounding box center [784, 761] width 821 height 2238
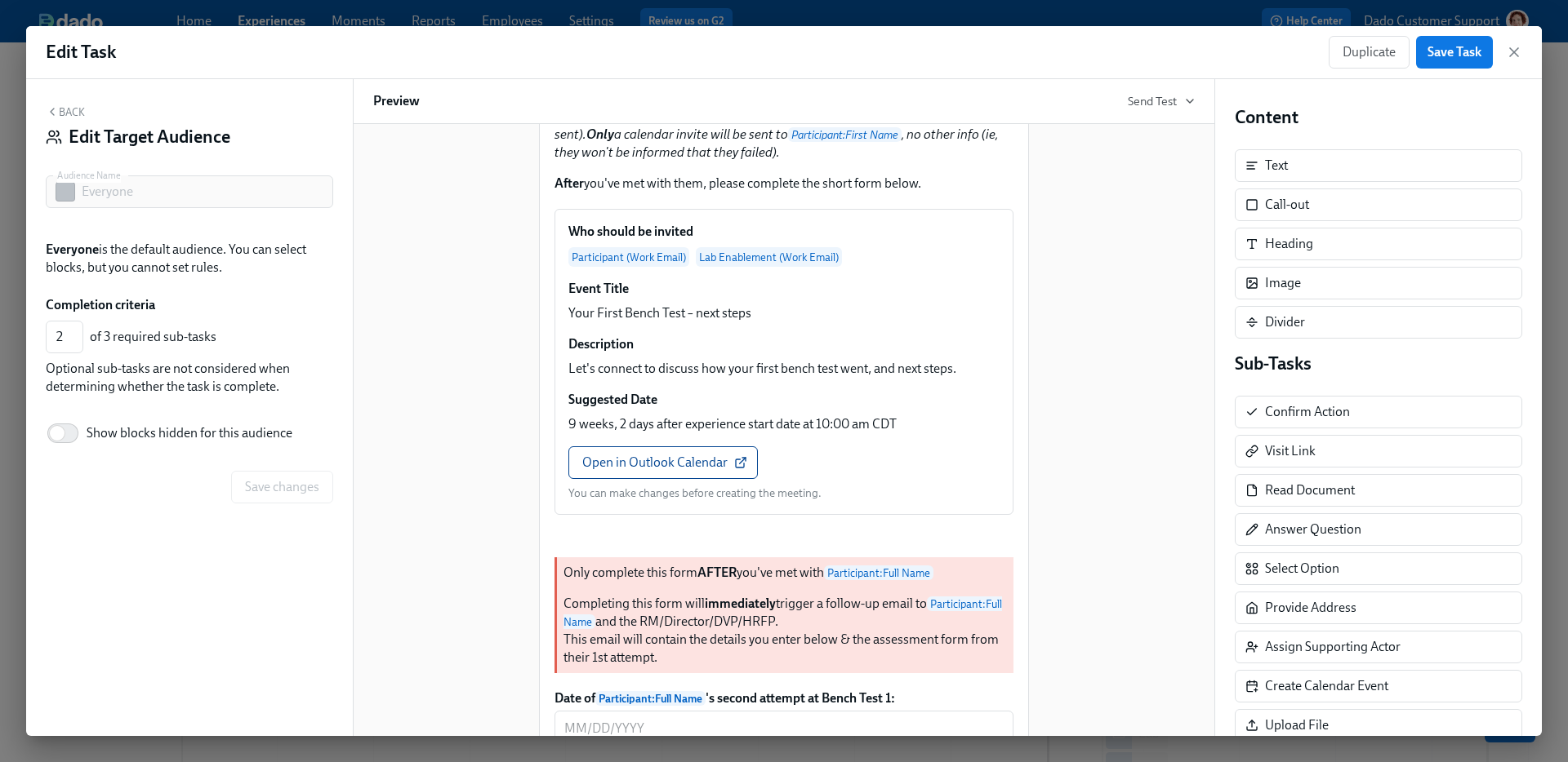
scroll to position [1097, 0]
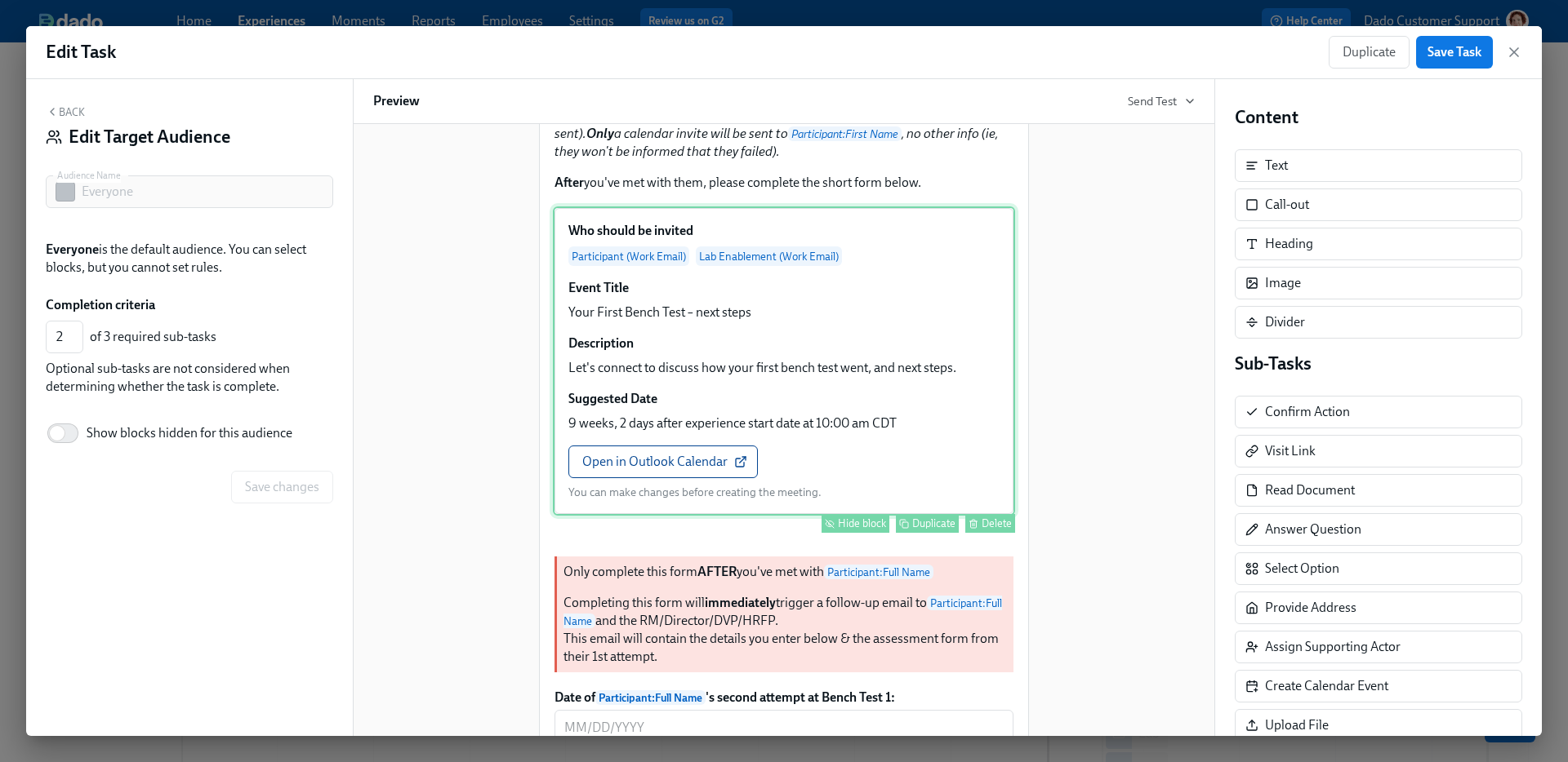
click at [895, 388] on div "Who should be invited Participant (Work Email) Lab Enablement (Work Email) Even…" at bounding box center [784, 360] width 462 height 309
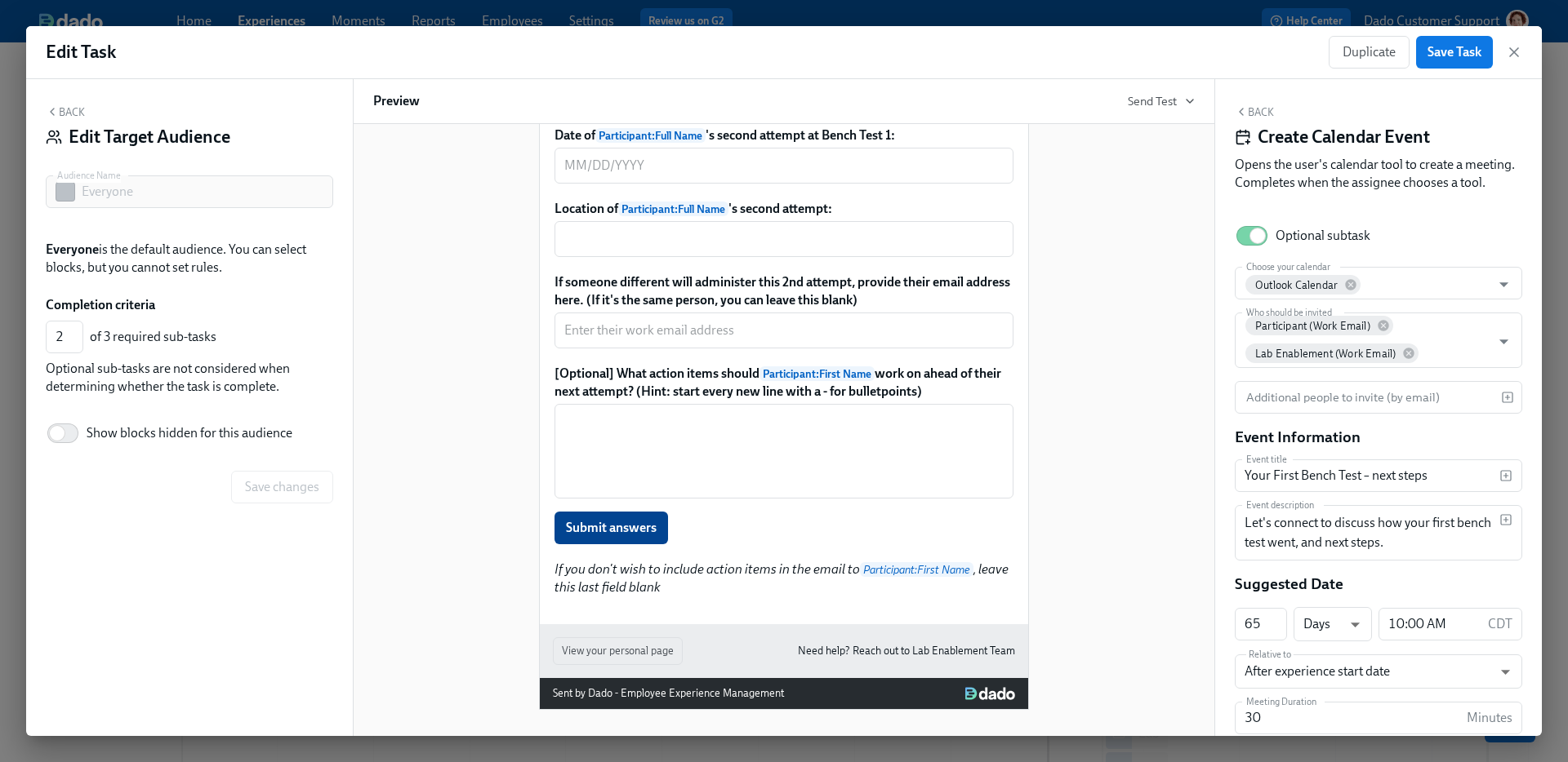
scroll to position [1757, 0]
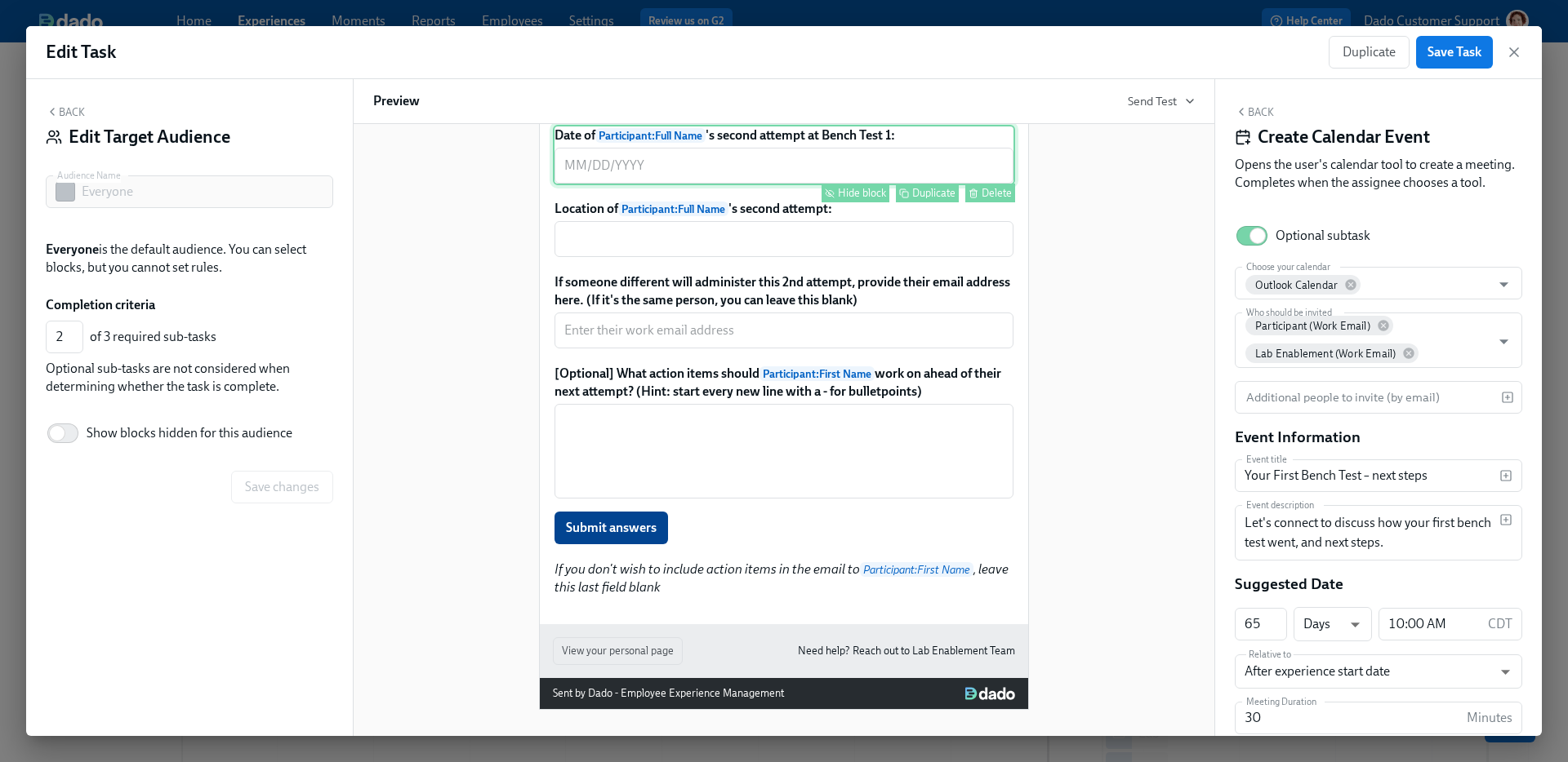
click at [675, 185] on div "Date of Participant : Full Name 's second attempt at Bench Test 1: ​ Hide block…" at bounding box center [784, 155] width 462 height 61
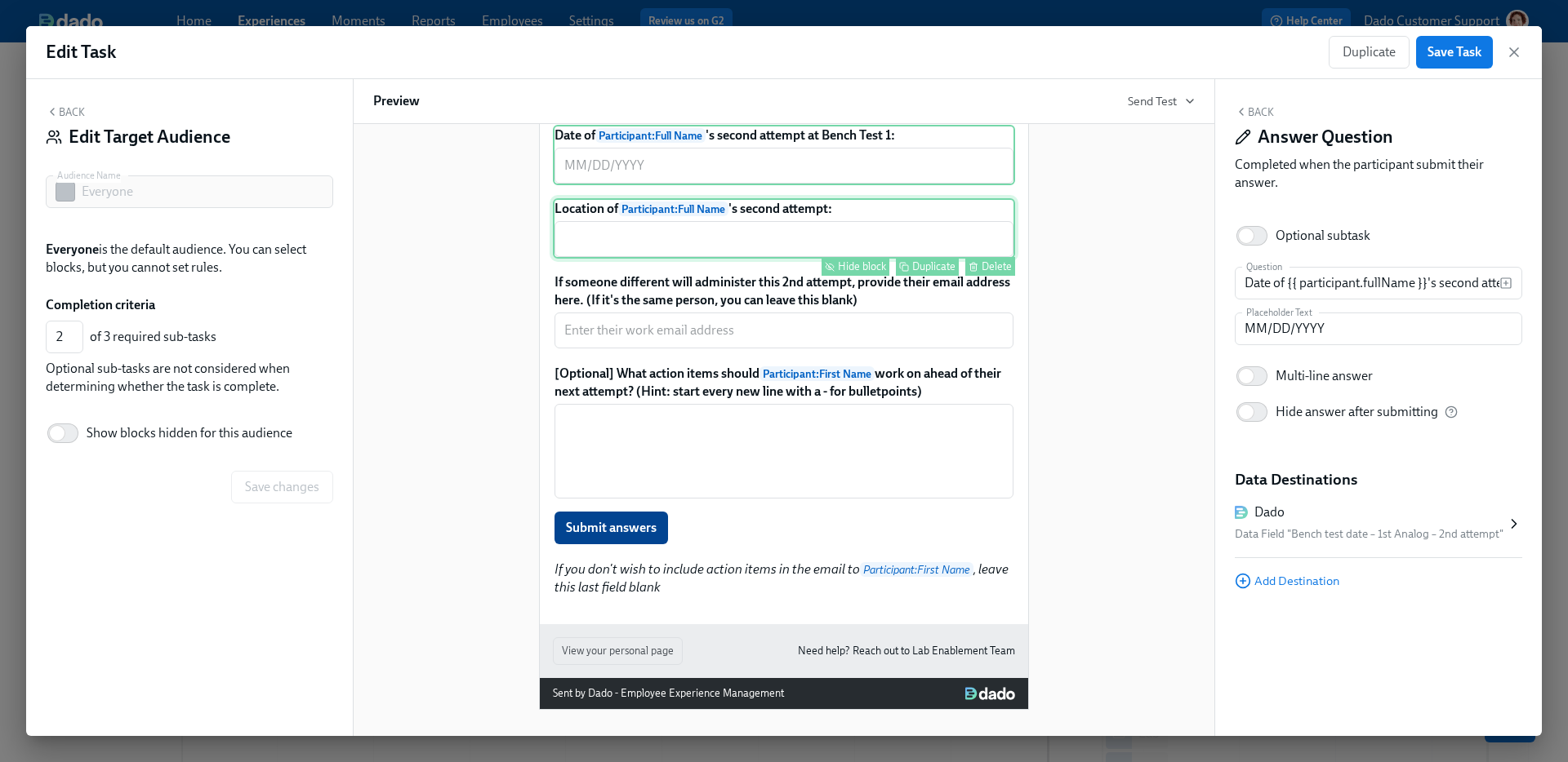
click at [649, 259] on div "Location of Participant : Full Name 's second attempt: ​ Hide block Duplicate D…" at bounding box center [784, 228] width 462 height 61
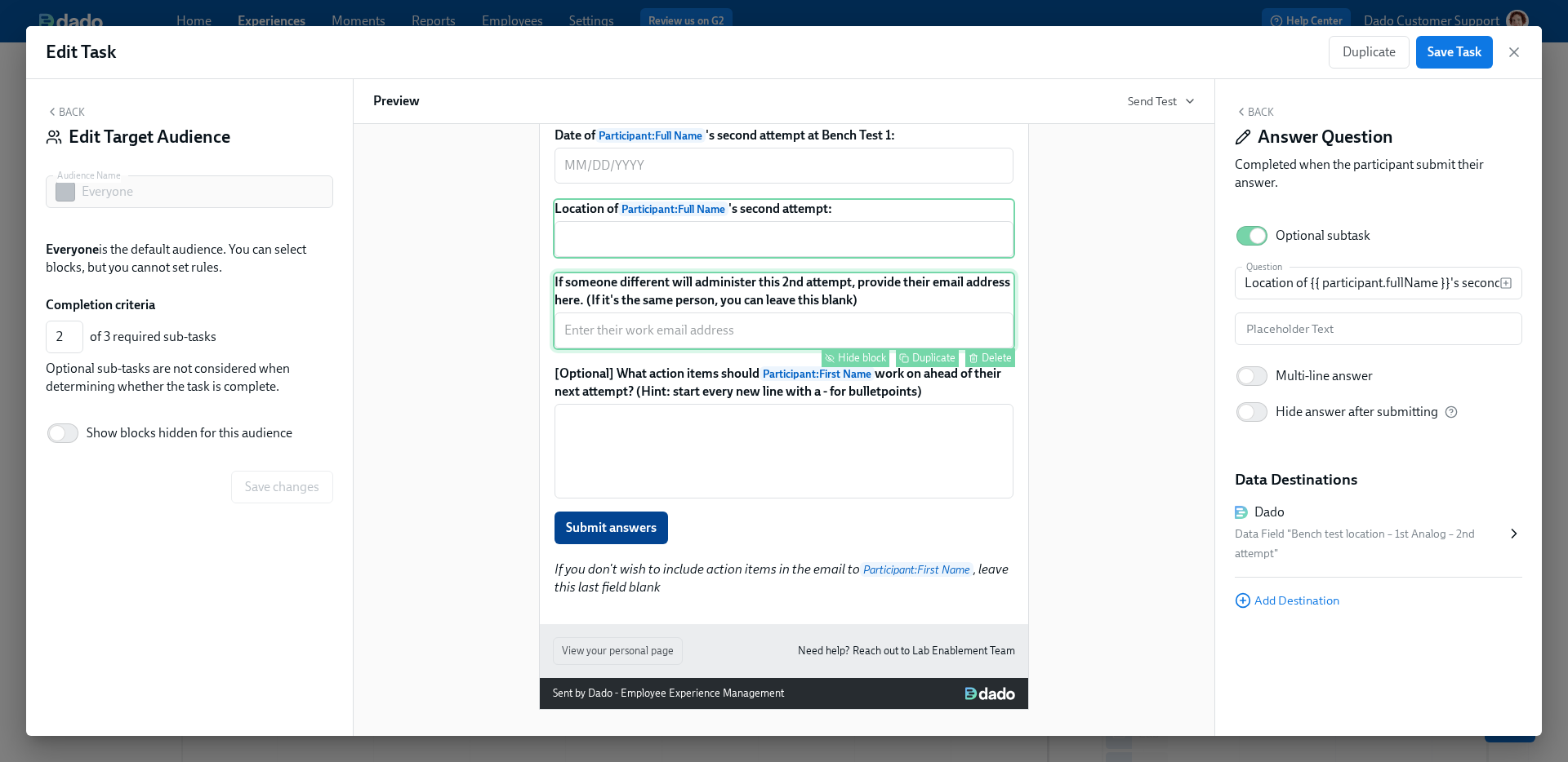
click at [629, 350] on div "If someone different will administer this 2nd attempt, provide their email addr…" at bounding box center [784, 311] width 462 height 78
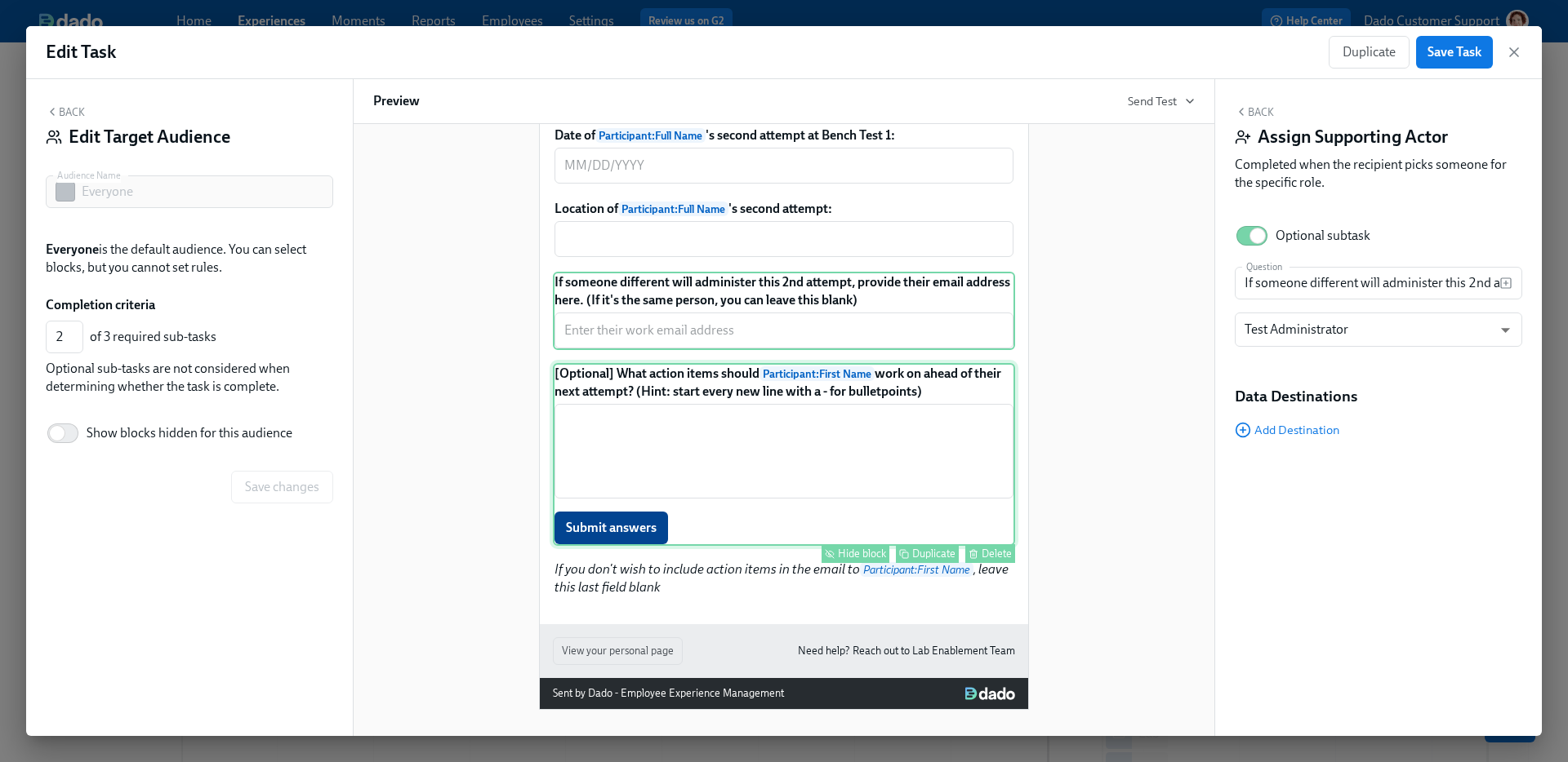
click at [628, 546] on div "[Optional] What action items should Participant : First Name work on ahead of t…" at bounding box center [784, 455] width 462 height 183
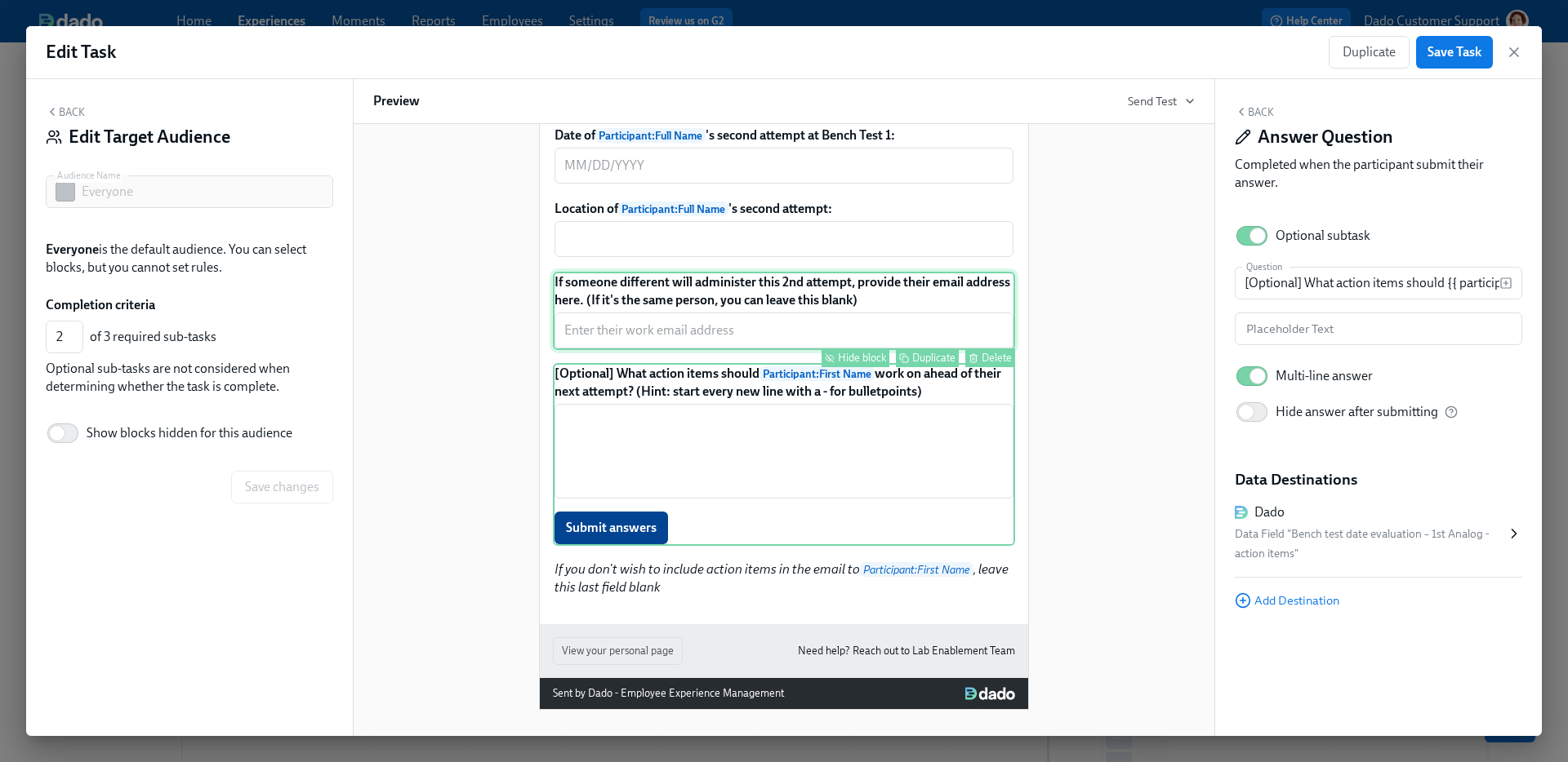
click at [645, 350] on div "If someone different will administer this 2nd attempt, provide their email addr…" at bounding box center [784, 311] width 462 height 78
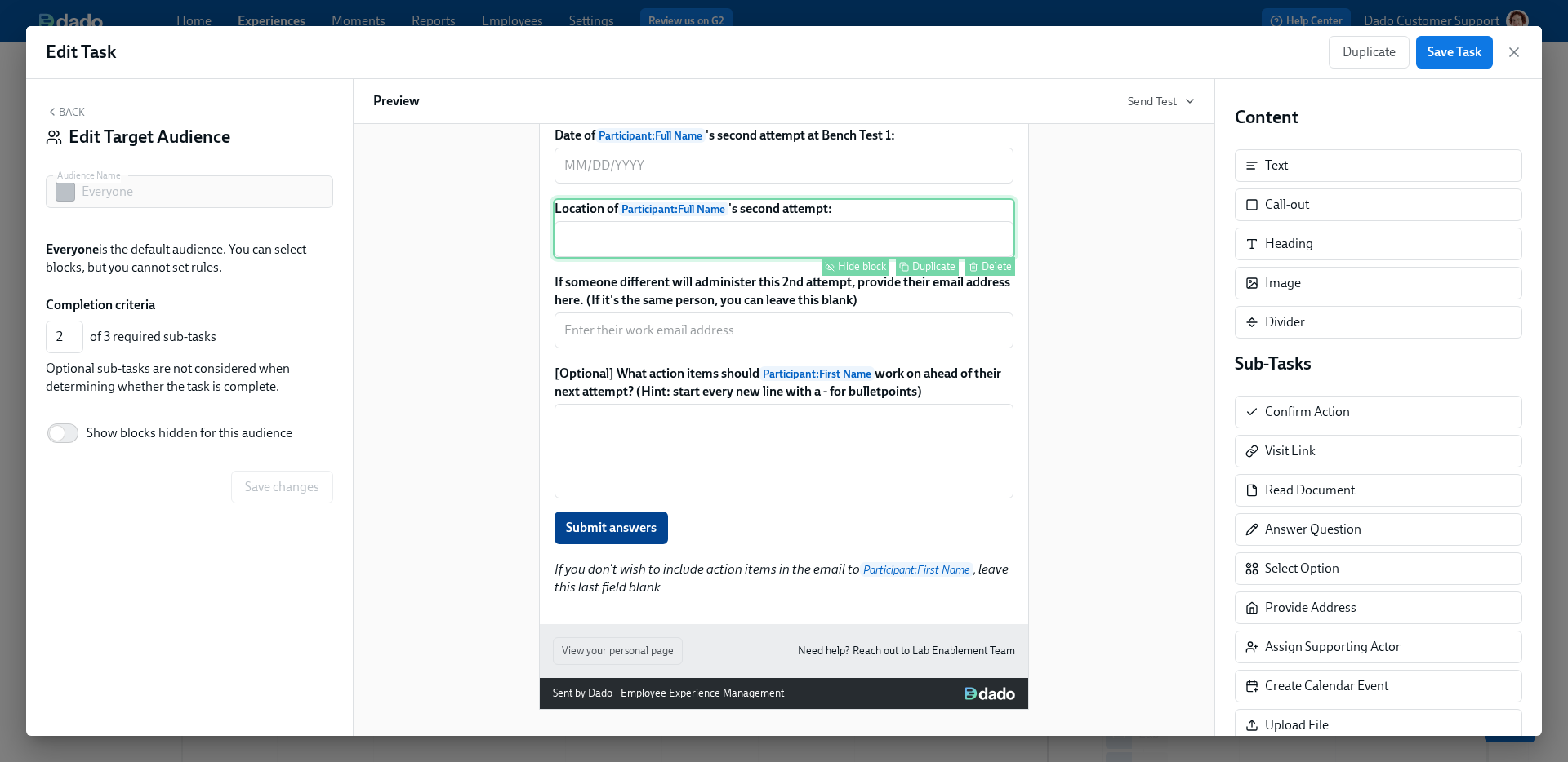
click at [641, 259] on div "Location of Participant : Full Name 's second attempt: ​ Hide block Duplicate D…" at bounding box center [784, 228] width 462 height 61
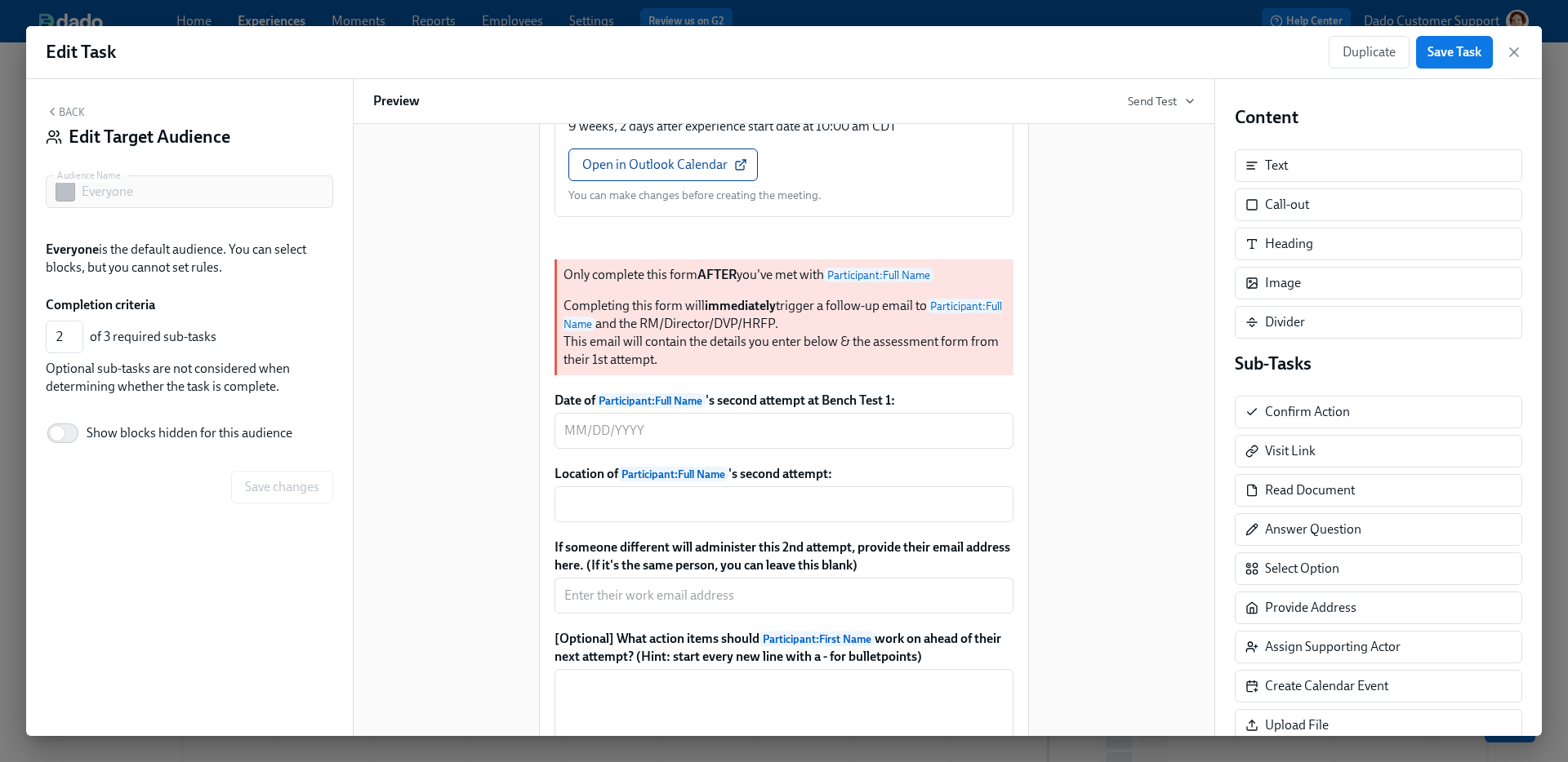
scroll to position [1874, 0]
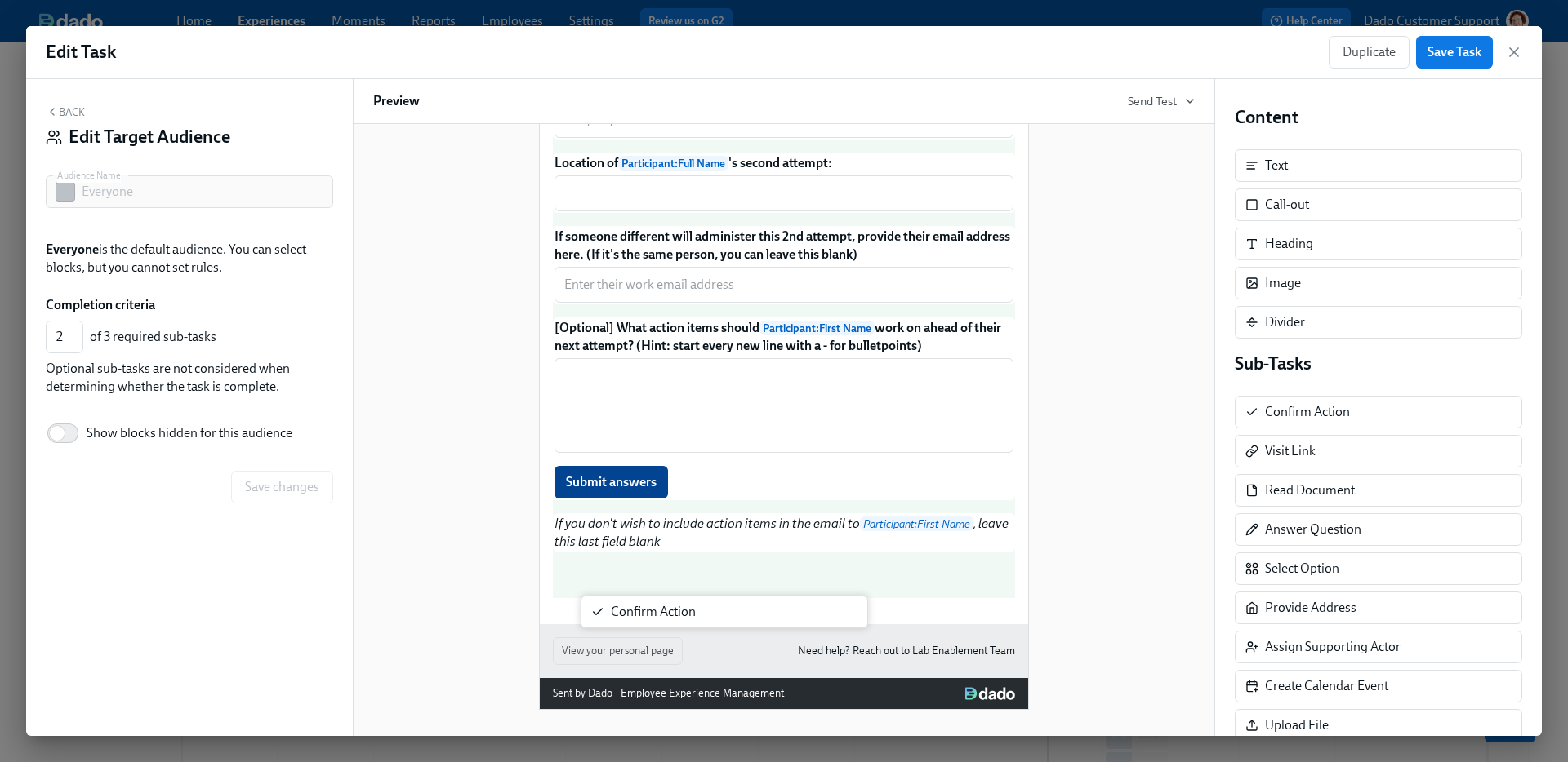
drag, startPoint x: 1189, startPoint y: 477, endPoint x: 658, endPoint y: 624, distance: 551.0
click at [659, 624] on div "Back Edit Target Audience Audience Name Everyone Audience Name Everyone is the …" at bounding box center [784, 408] width 1516 height 657
type input "3"
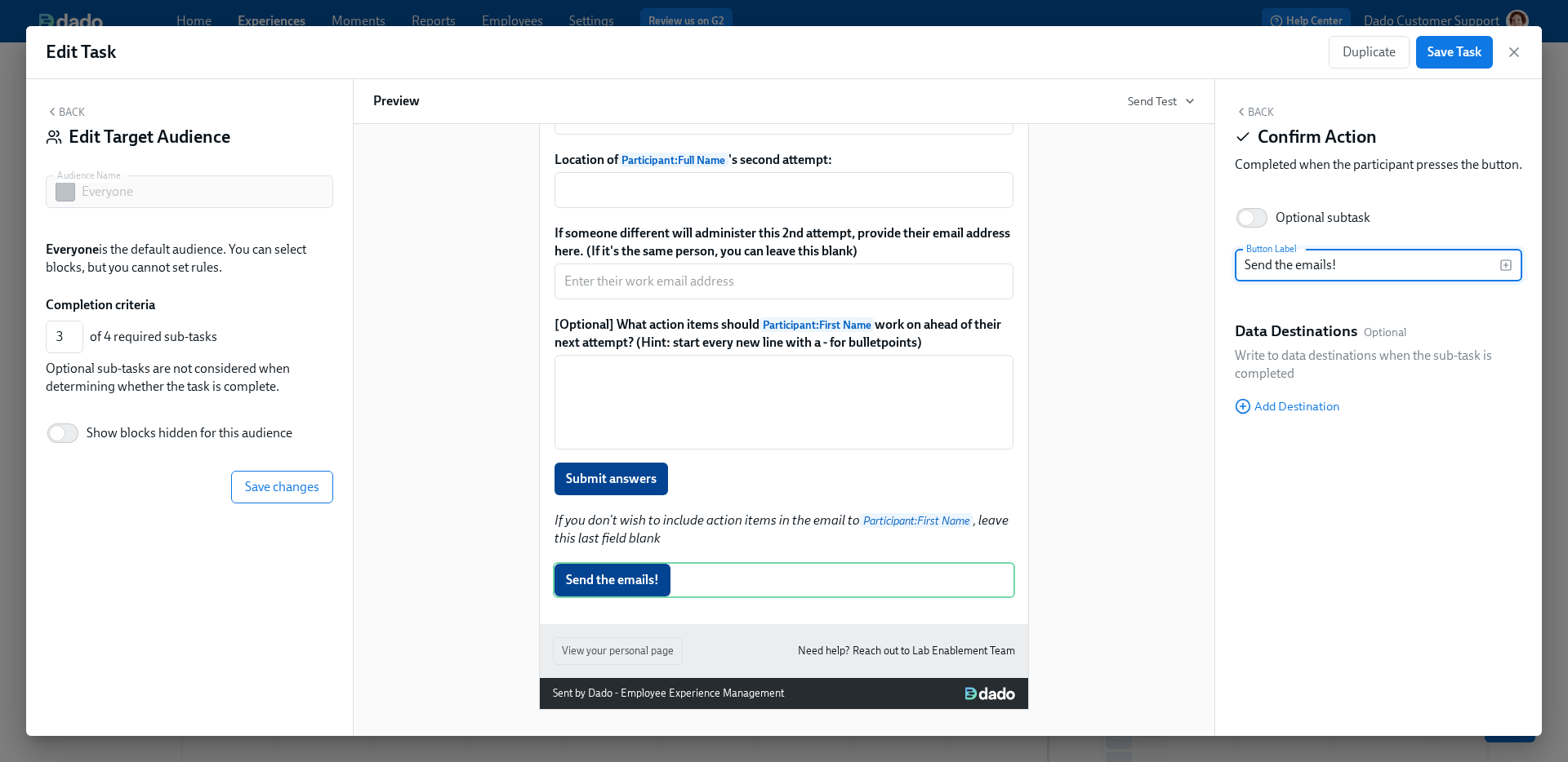
type input "Send the emails!"
click at [1326, 227] on div "Optional subtask" at bounding box center [1322, 218] width 94 height 18
click at [1300, 234] on input "Optional subtask" at bounding box center [1246, 218] width 108 height 36
click at [1318, 227] on div "Optional subtask" at bounding box center [1322, 218] width 94 height 18
click at [1312, 233] on input "Optional subtask" at bounding box center [1258, 218] width 108 height 36
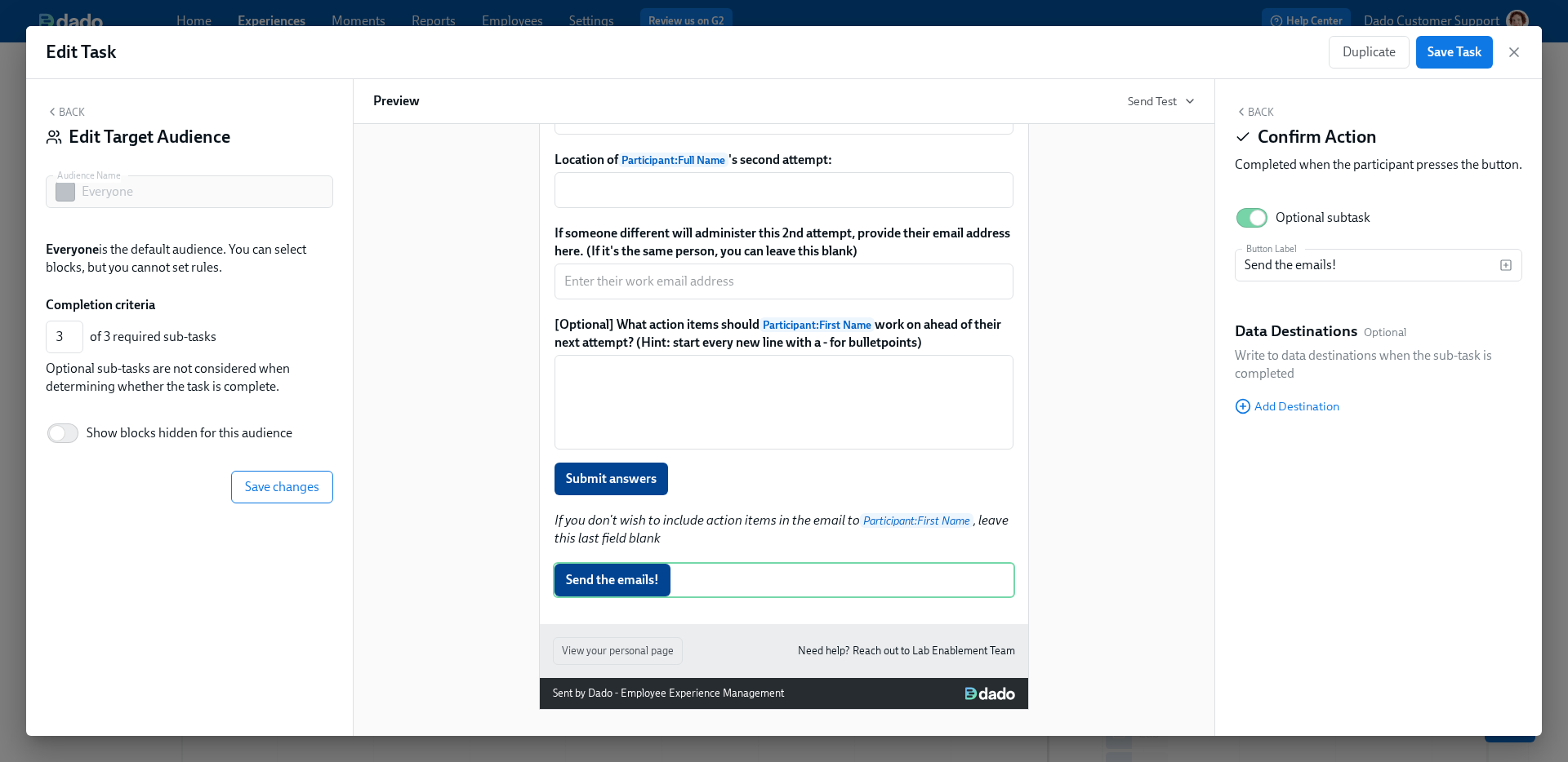
checkbox input "false"
click at [751, 137] on div "Date of Participant : Full Name 's second attempt at Bench Test 1: ​ Hide block…" at bounding box center [784, 106] width 462 height 61
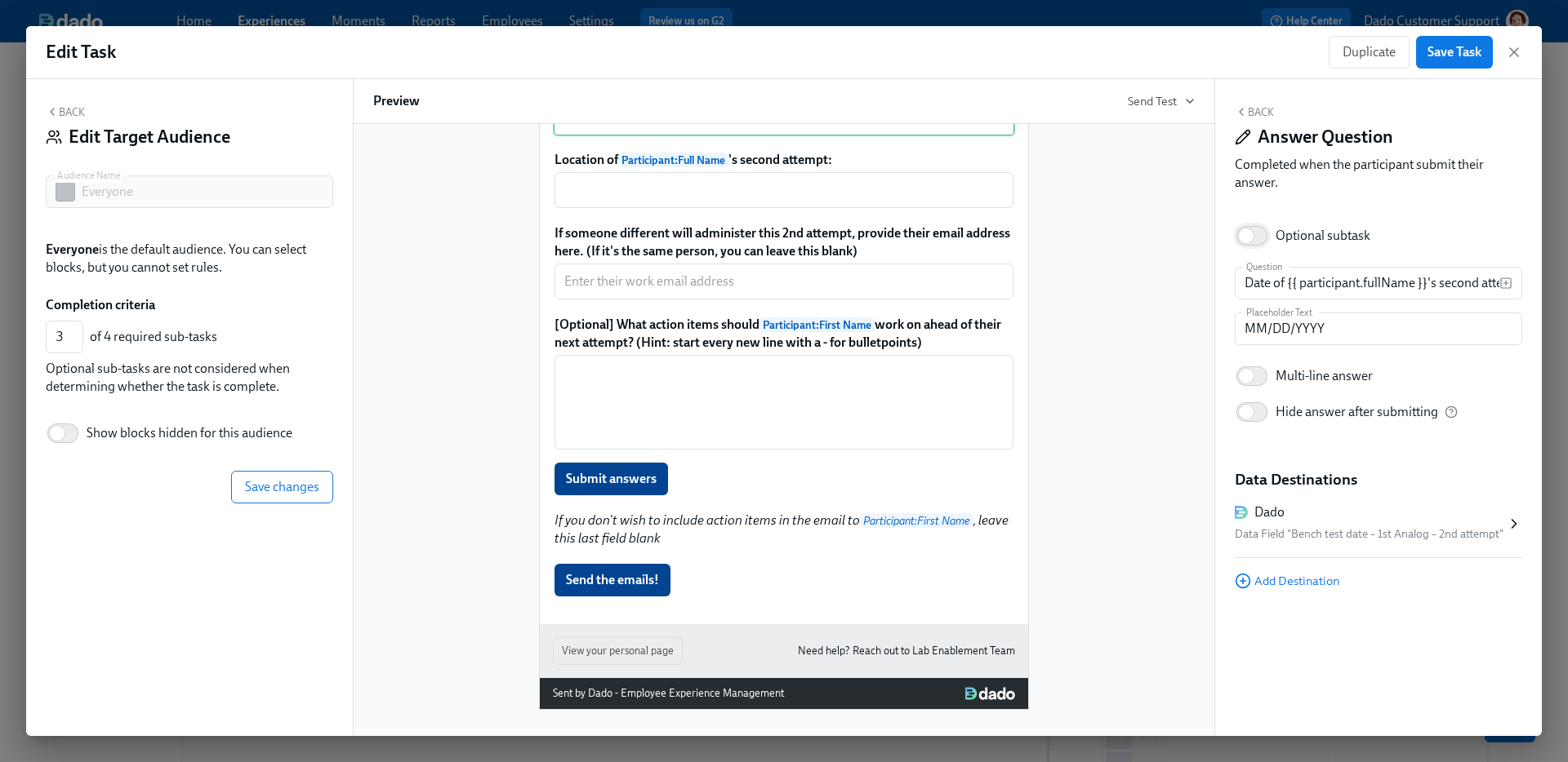
click at [1267, 238] on input "Optional subtask" at bounding box center [1246, 235] width 108 height 36
checkbox input "true"
type input "2"
click at [1239, 226] on input "Optional subtask" at bounding box center [1258, 235] width 108 height 36
checkbox input "false"
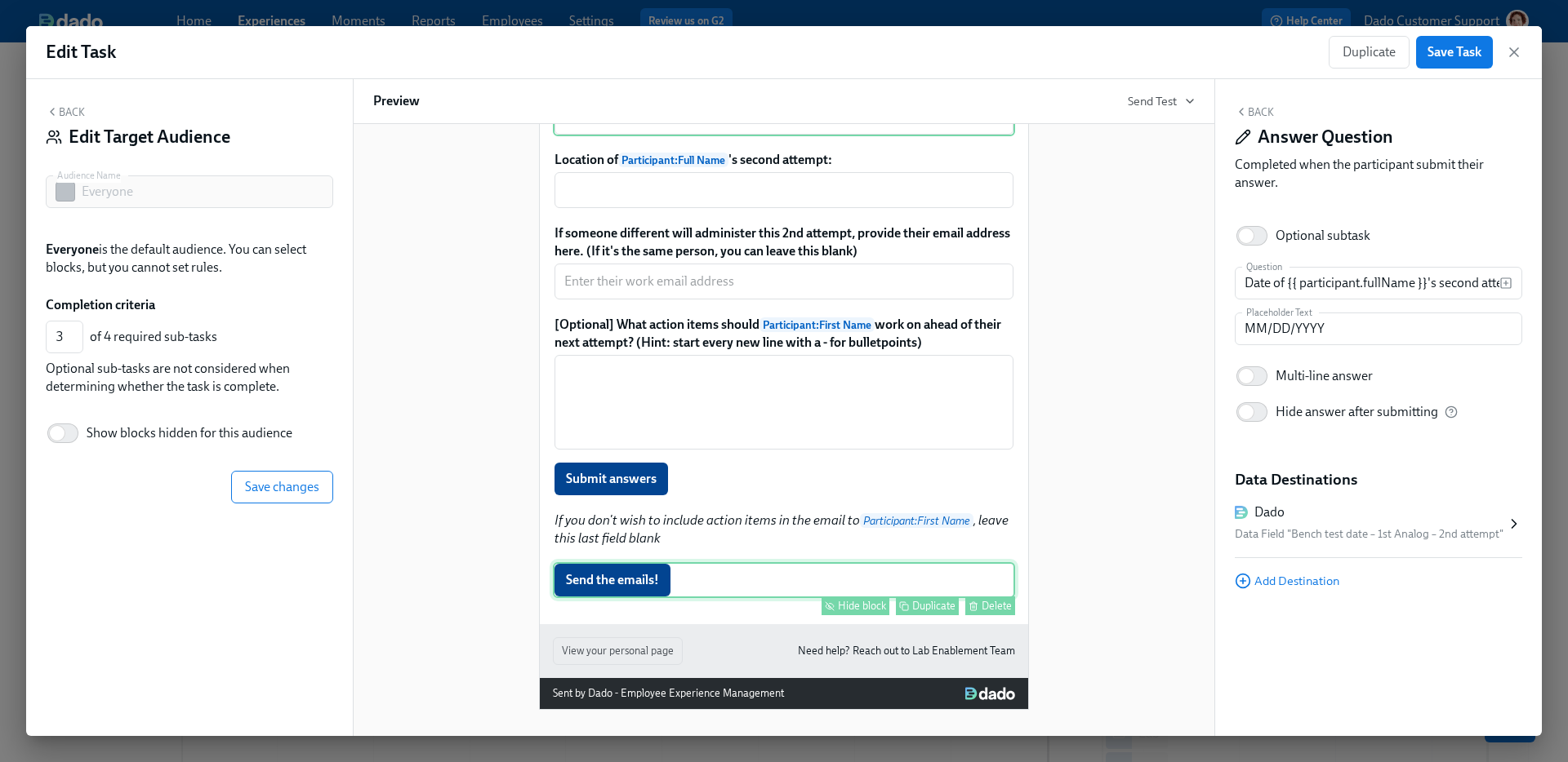
click at [992, 612] on div "Delete" at bounding box center [997, 606] width 30 height 12
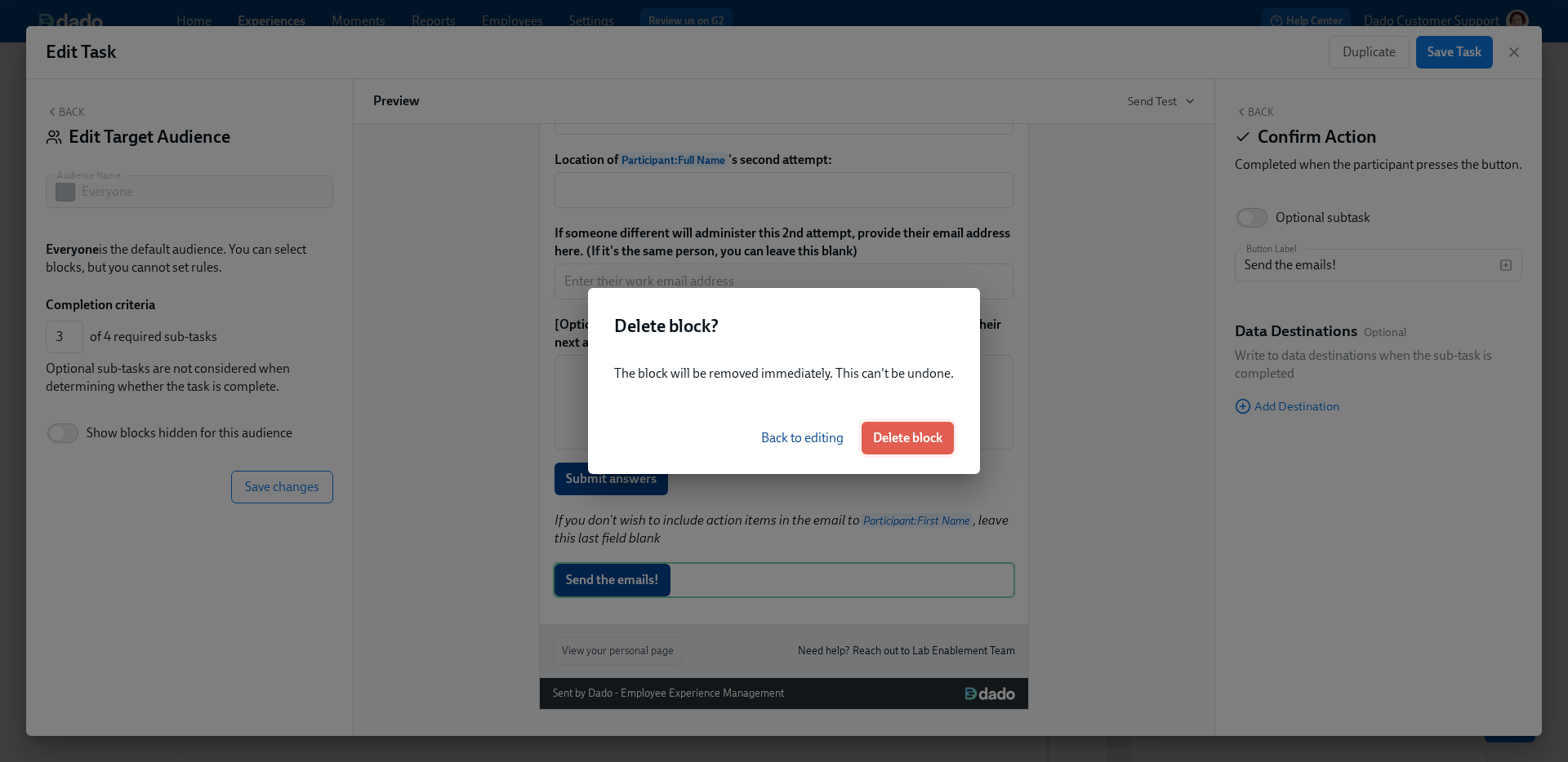
click at [888, 446] on span "Delete block" at bounding box center [907, 438] width 70 height 17
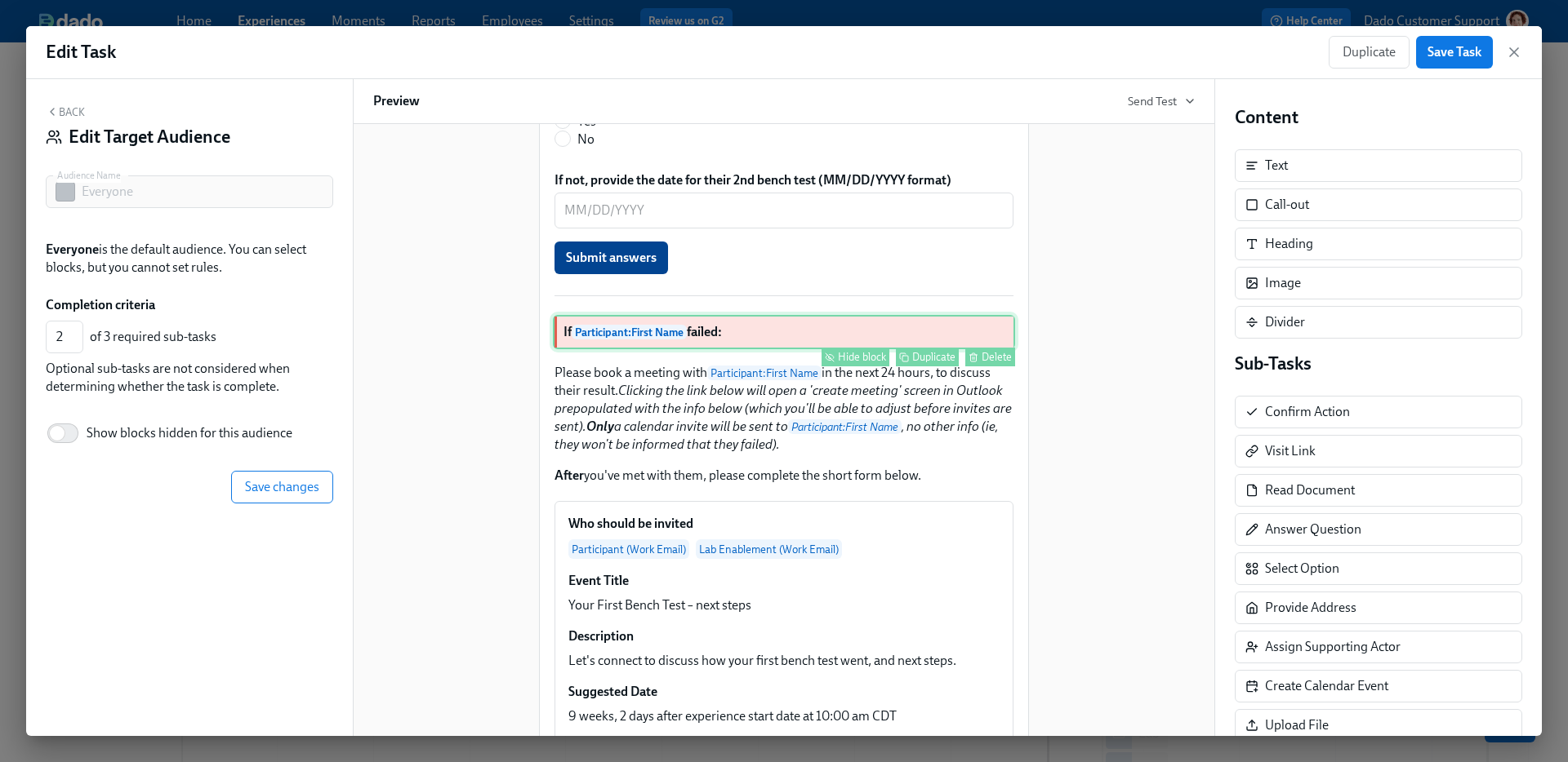
scroll to position [803, 0]
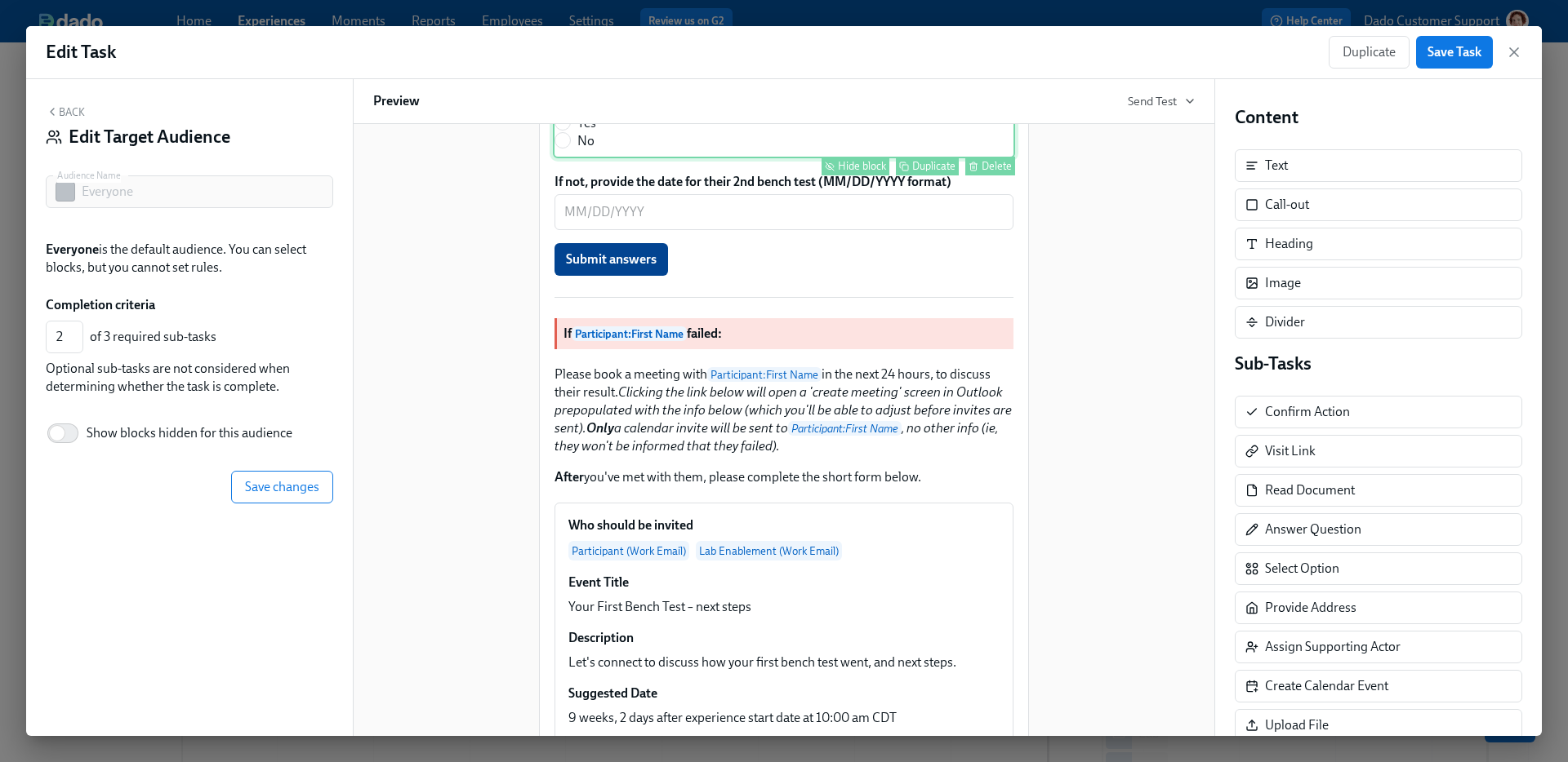
click at [632, 159] on div "Exactly 9 weeks after Participant : First Name 's 1st test is Participant : Ben…" at bounding box center [784, 115] width 462 height 88
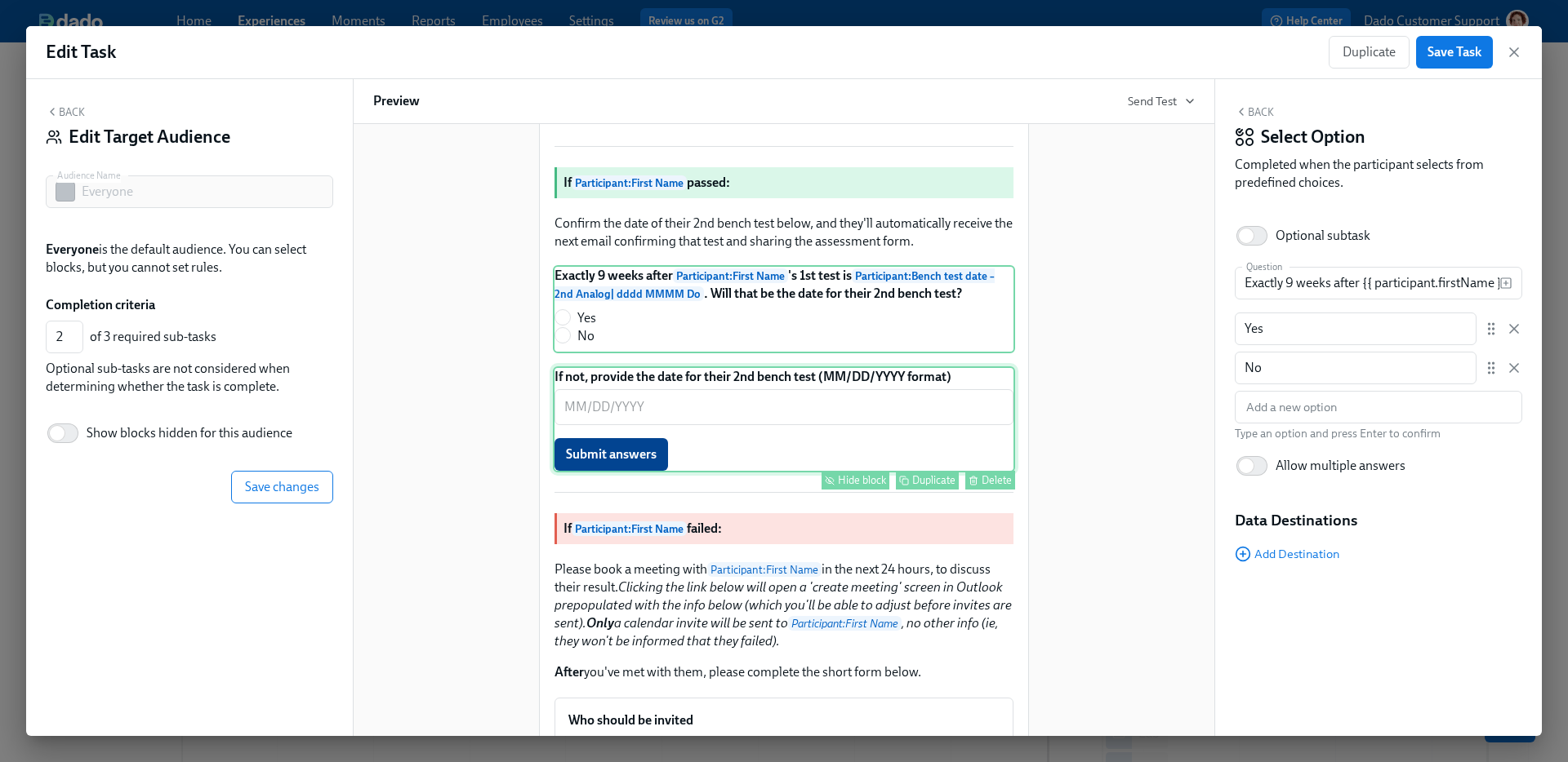
scroll to position [603, 0]
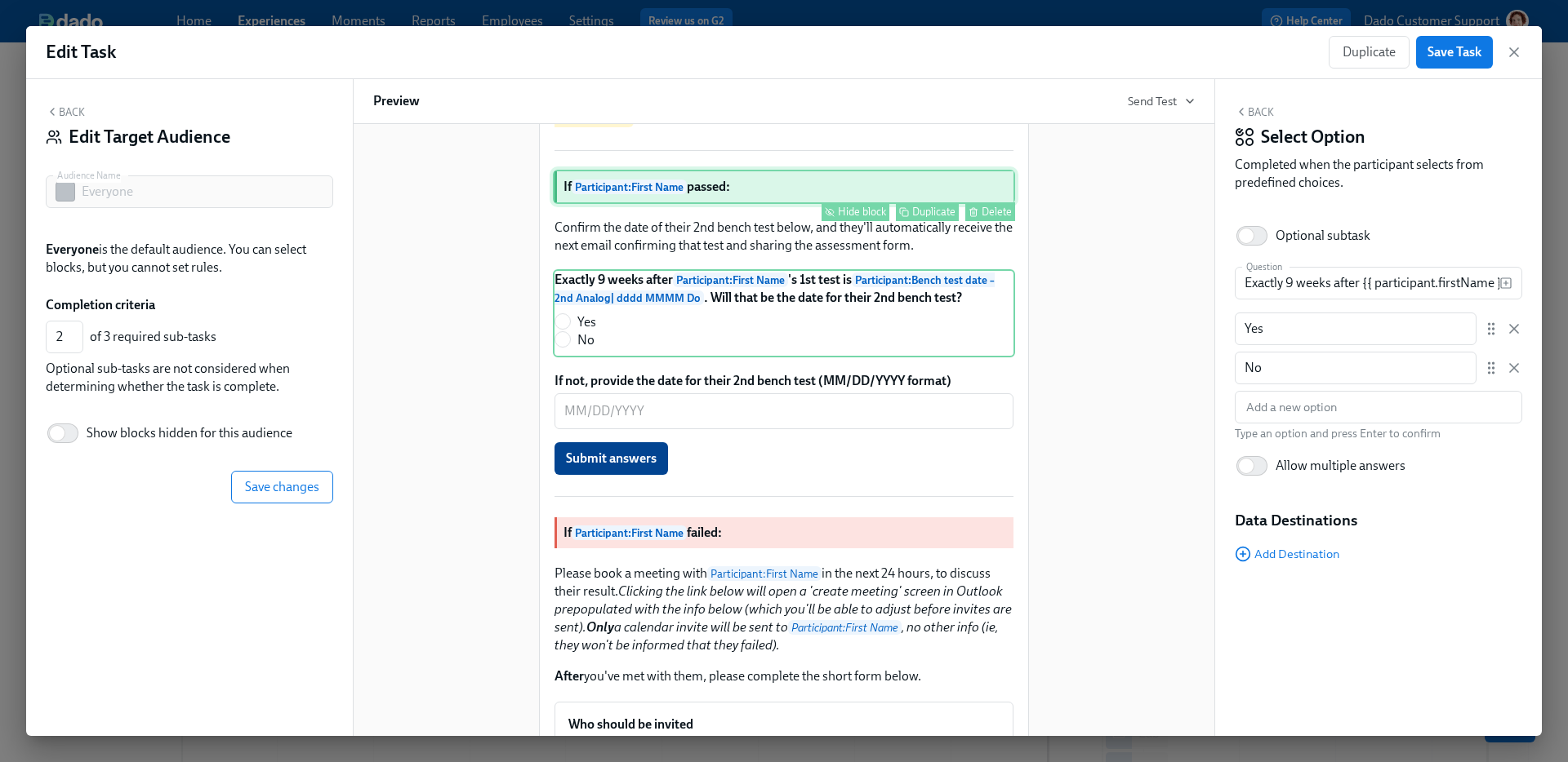
click at [602, 204] on div "If Participant : First Name passed: Hide block Duplicate Delete" at bounding box center [784, 187] width 462 height 34
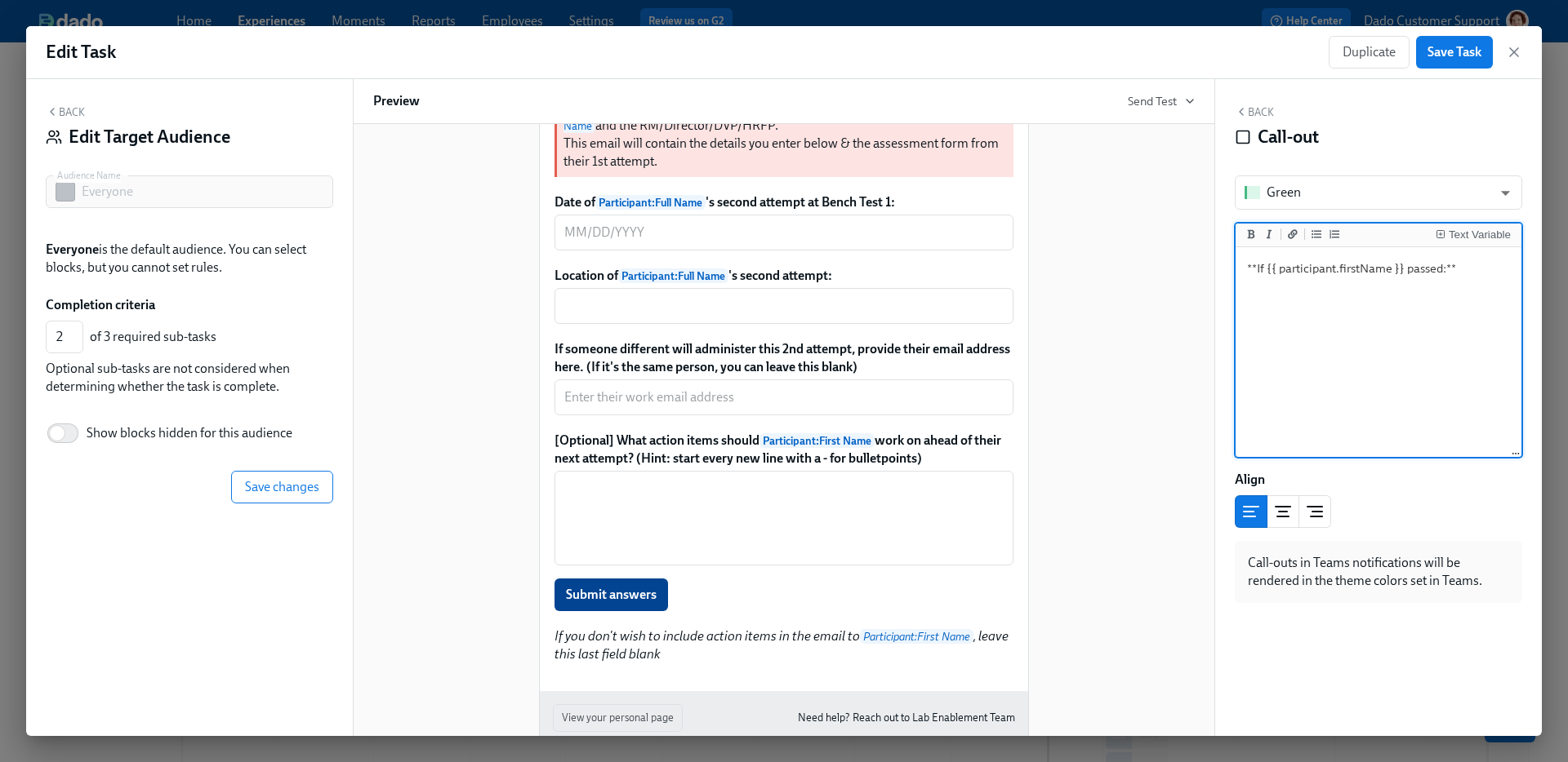
scroll to position [1874, 0]
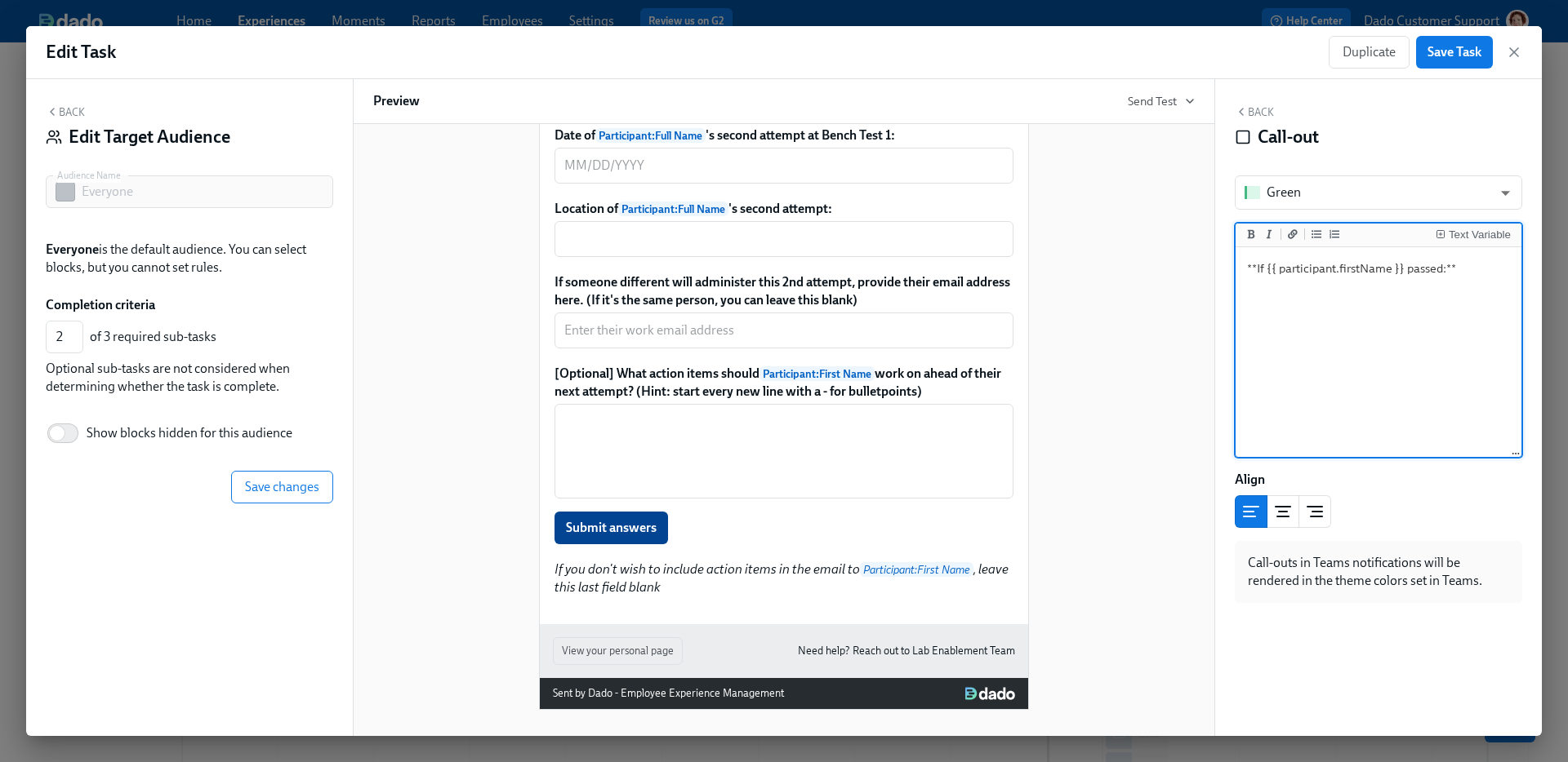
click at [1252, 114] on button "Back" at bounding box center [1254, 112] width 39 height 13
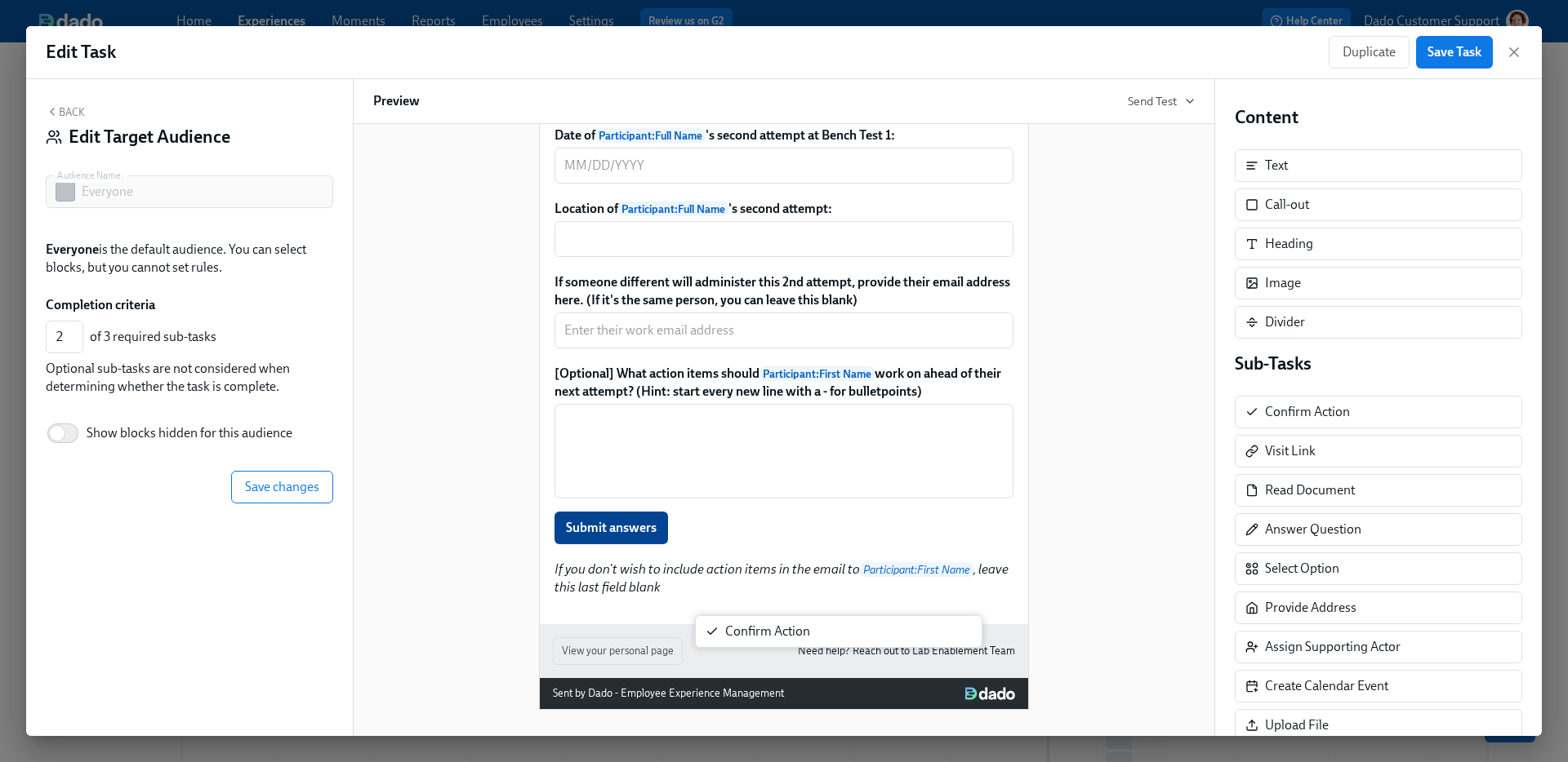
drag, startPoint x: 1291, startPoint y: 403, endPoint x: 747, endPoint y: 622, distance: 586.4
click at [747, 622] on div "Back Edit Target Audience Audience Name Everyone Audience Name Everyone is the …" at bounding box center [784, 408] width 1516 height 657
drag, startPoint x: 1369, startPoint y: 395, endPoint x: 702, endPoint y: 607, distance: 699.9
click at [701, 607] on div "Back Edit Target Audience Audience Name Everyone Audience Name Everyone is the …" at bounding box center [784, 408] width 1516 height 657
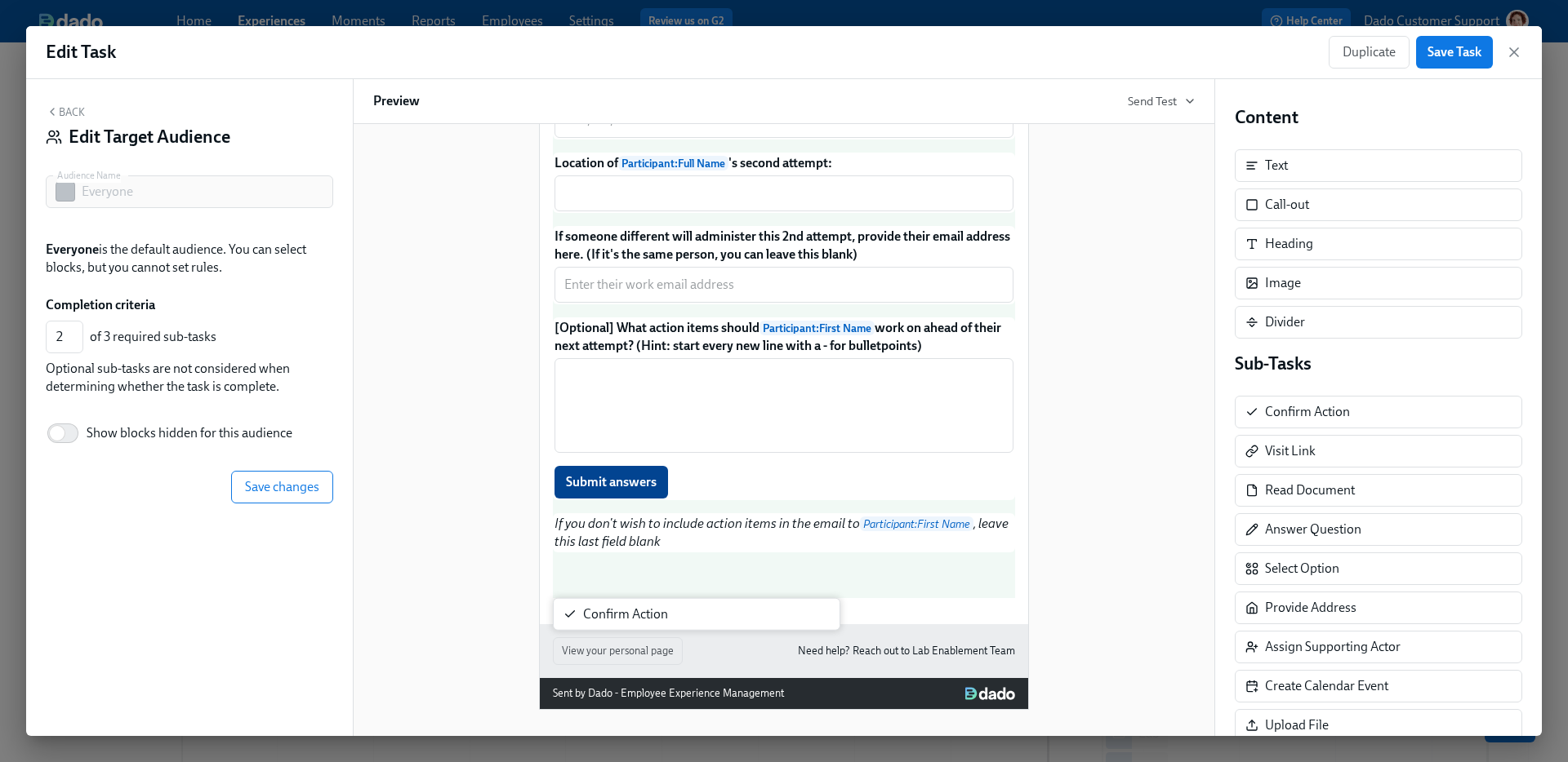
type input "3"
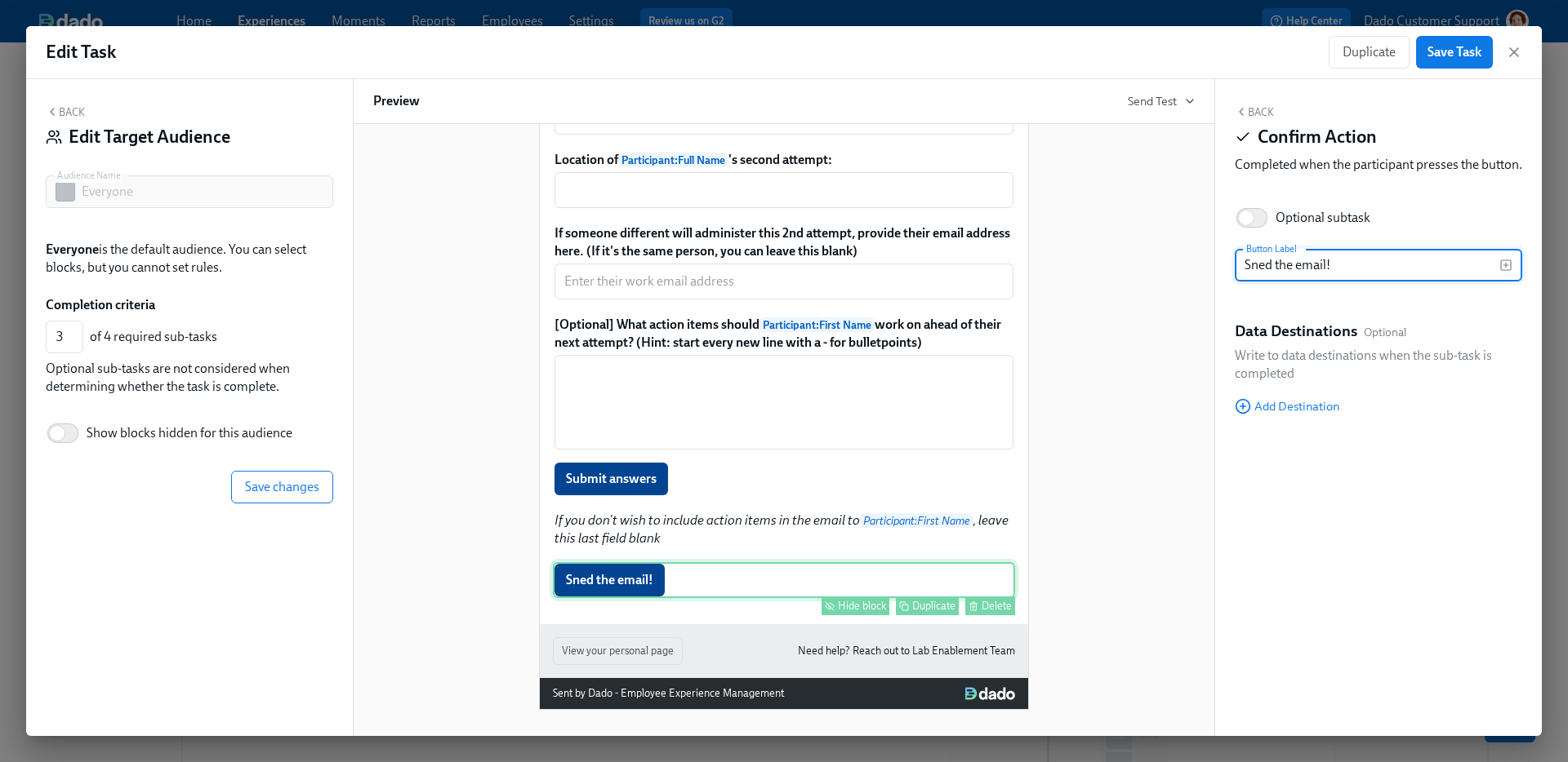
type input "Sned the email!"
click at [998, 612] on div "Delete" at bounding box center [997, 606] width 30 height 12
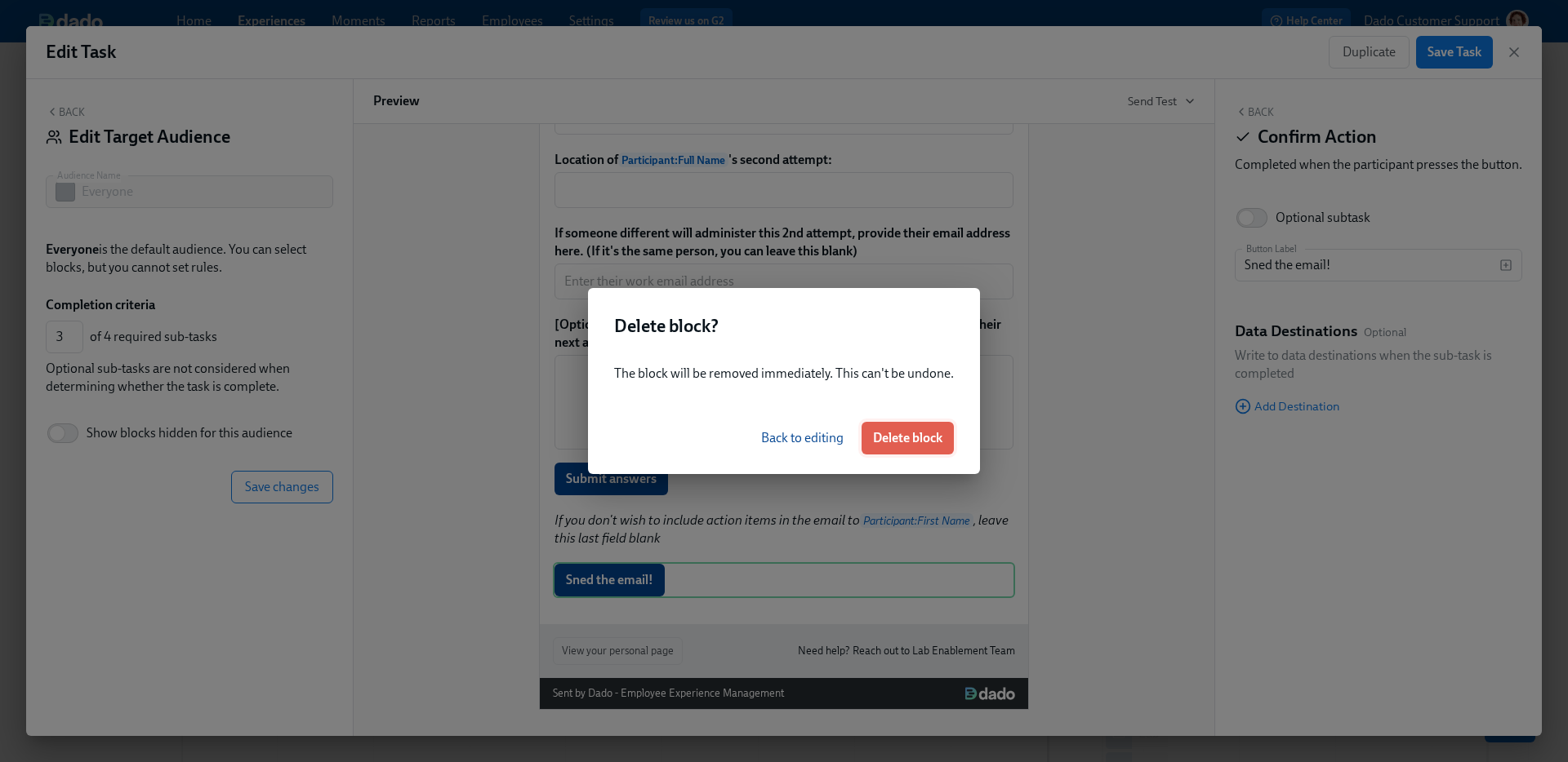
click at [922, 440] on span "Delete block" at bounding box center [907, 438] width 70 height 17
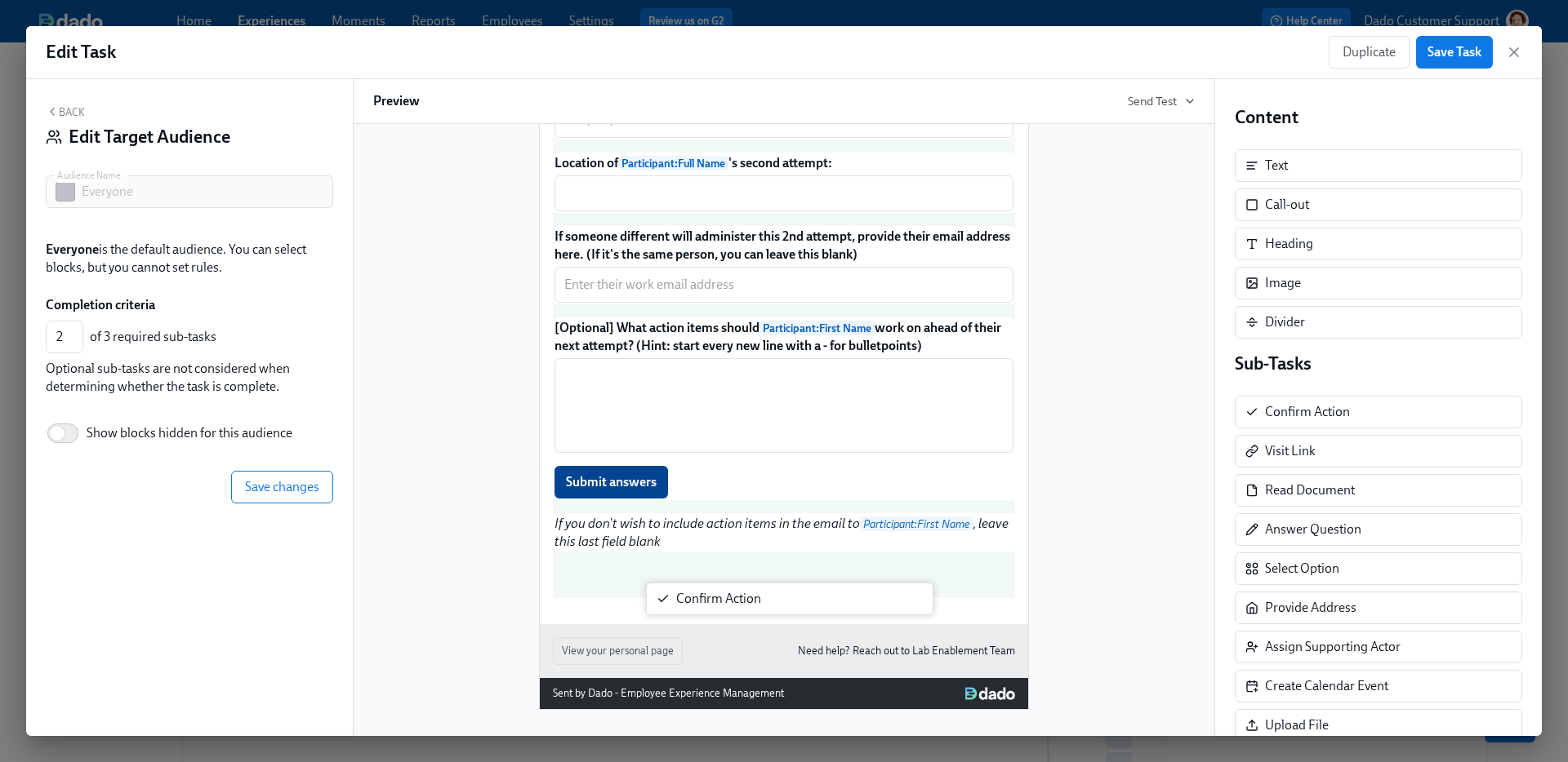
drag, startPoint x: 1348, startPoint y: 413, endPoint x: 750, endPoint y: 603, distance: 627.5
click at [750, 603] on div "Back Edit Target Audience Audience Name Everyone Audience Name Everyone is the …" at bounding box center [784, 408] width 1516 height 657
type input "3"
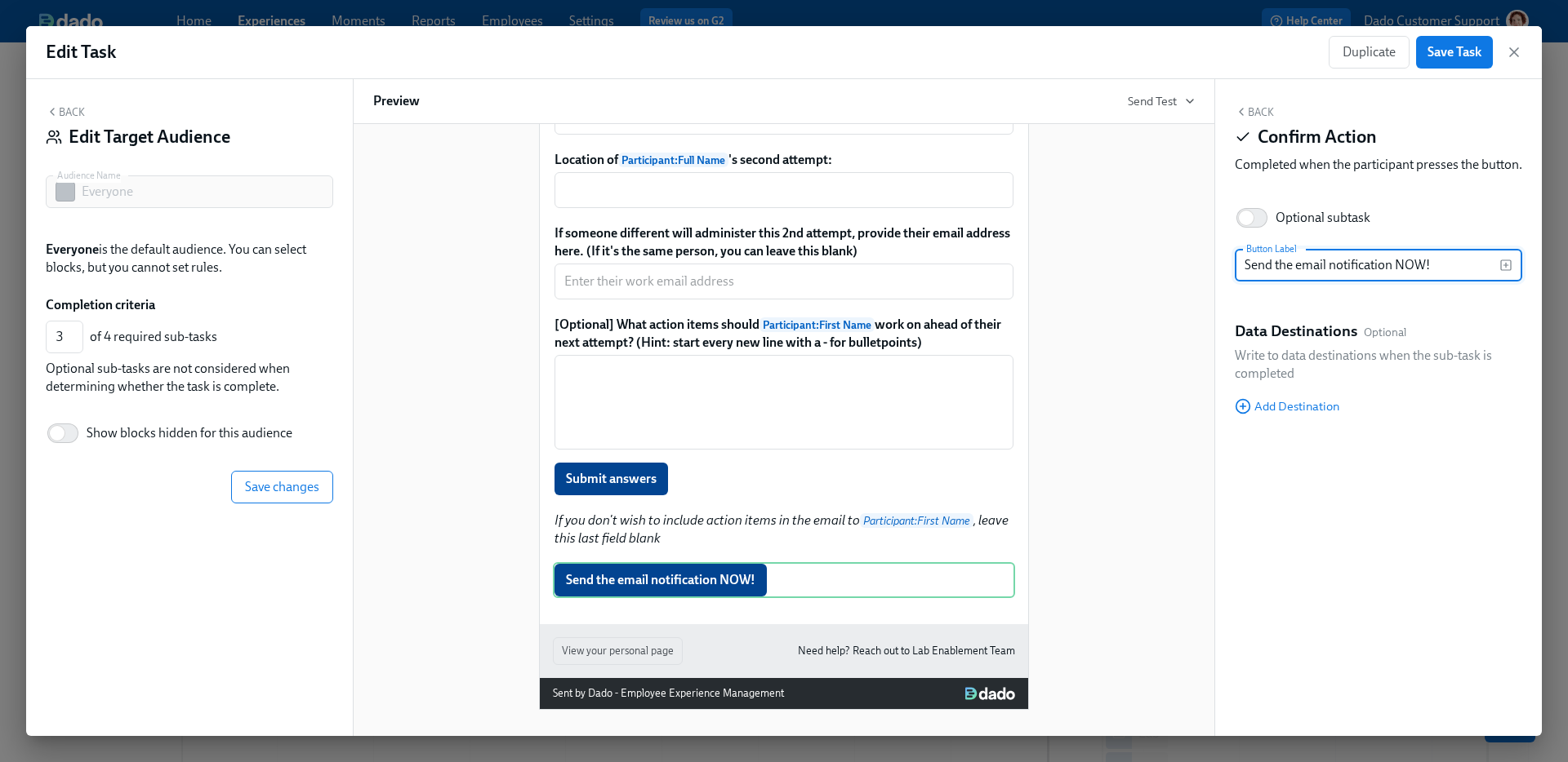
type input "Send the email notification NOW!"
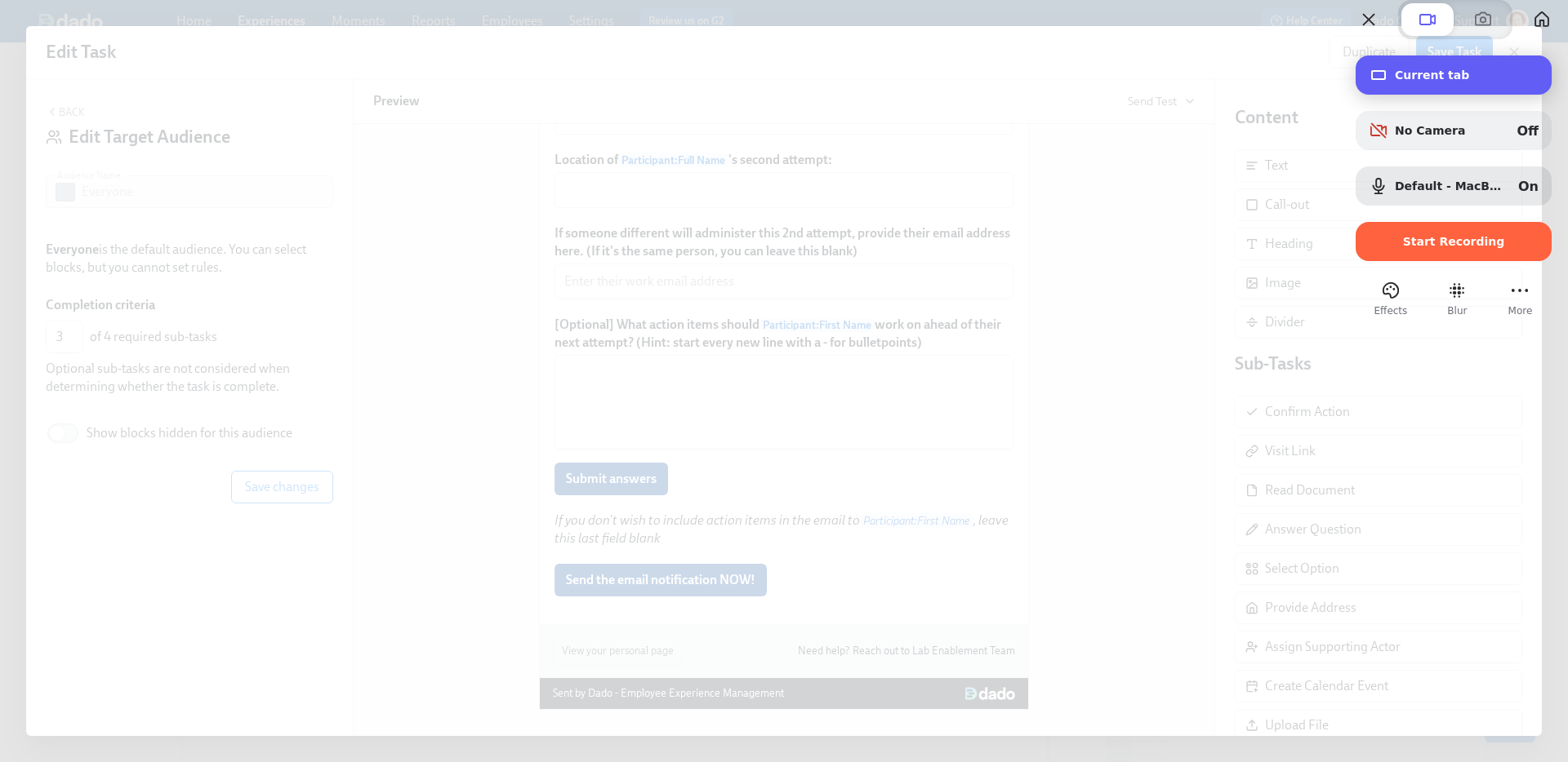
click at [1403, 82] on span "Current tab" at bounding box center [1467, 75] width 144 height 13
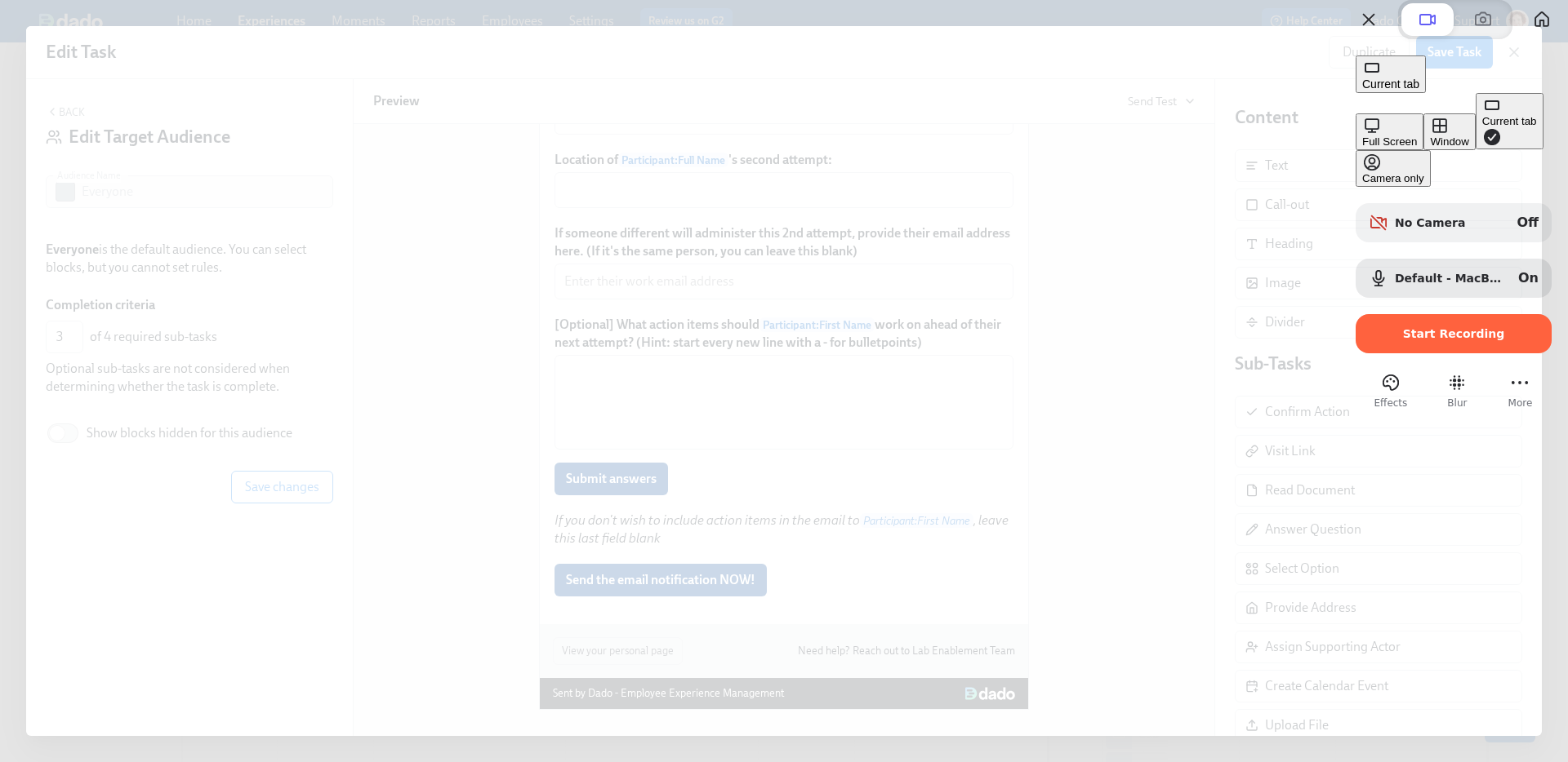
click at [1423, 138] on button "Window" at bounding box center [1449, 132] width 51 height 37
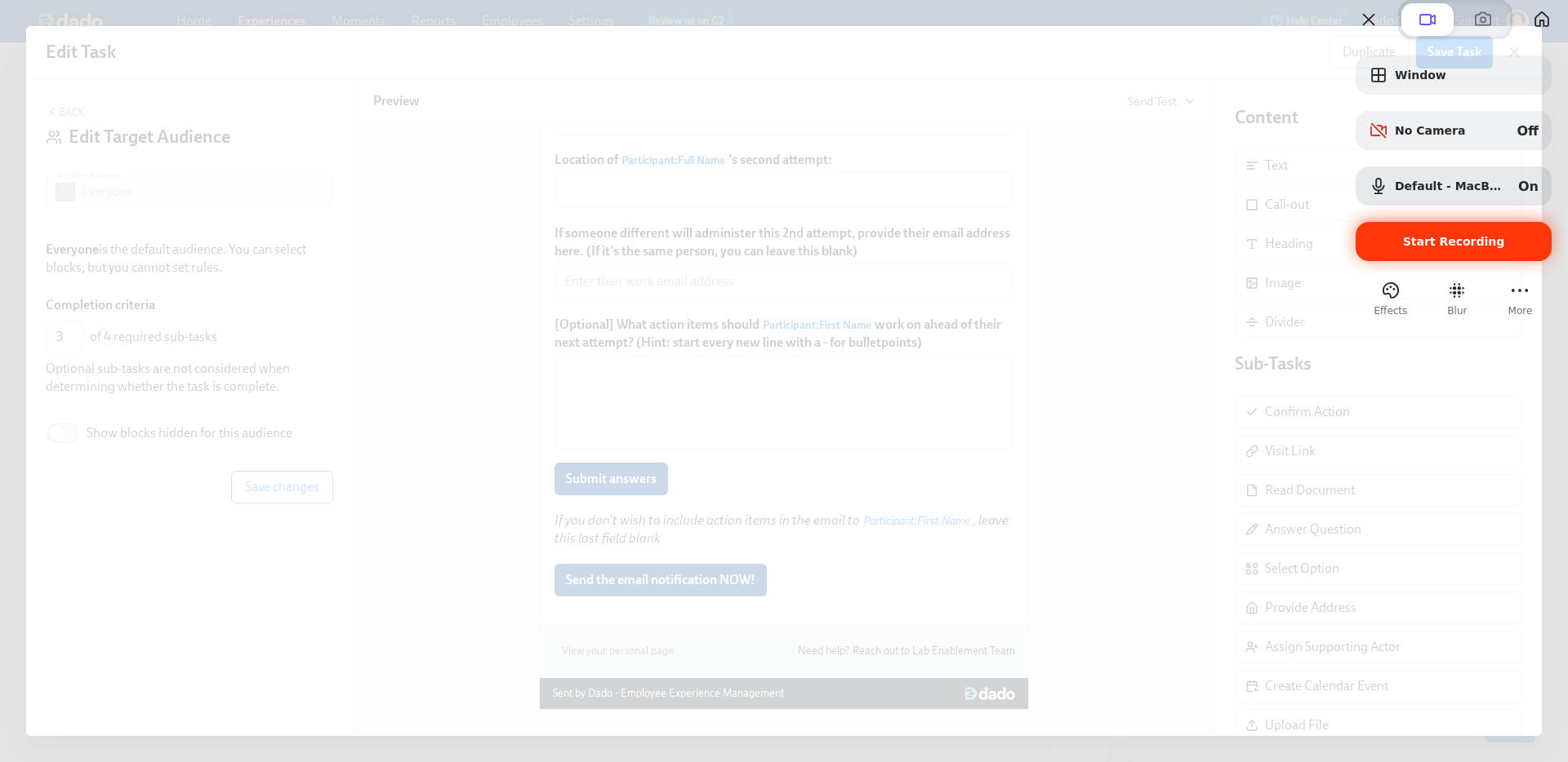
click at [1384, 261] on div "Start Recording" at bounding box center [1453, 241] width 196 height 39
click at [923, 16] on div at bounding box center [784, 381] width 1568 height 762
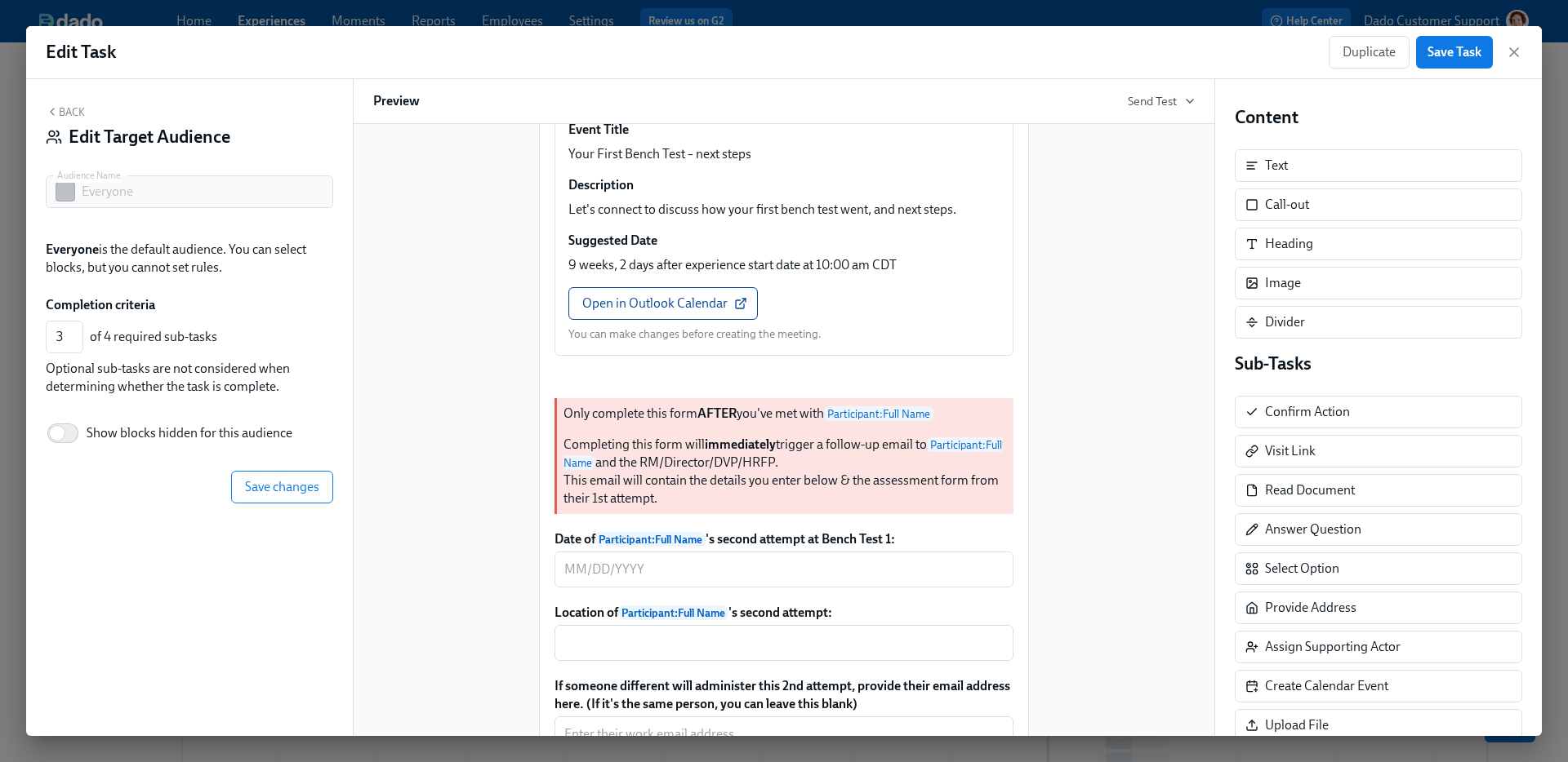
scroll to position [922, 0]
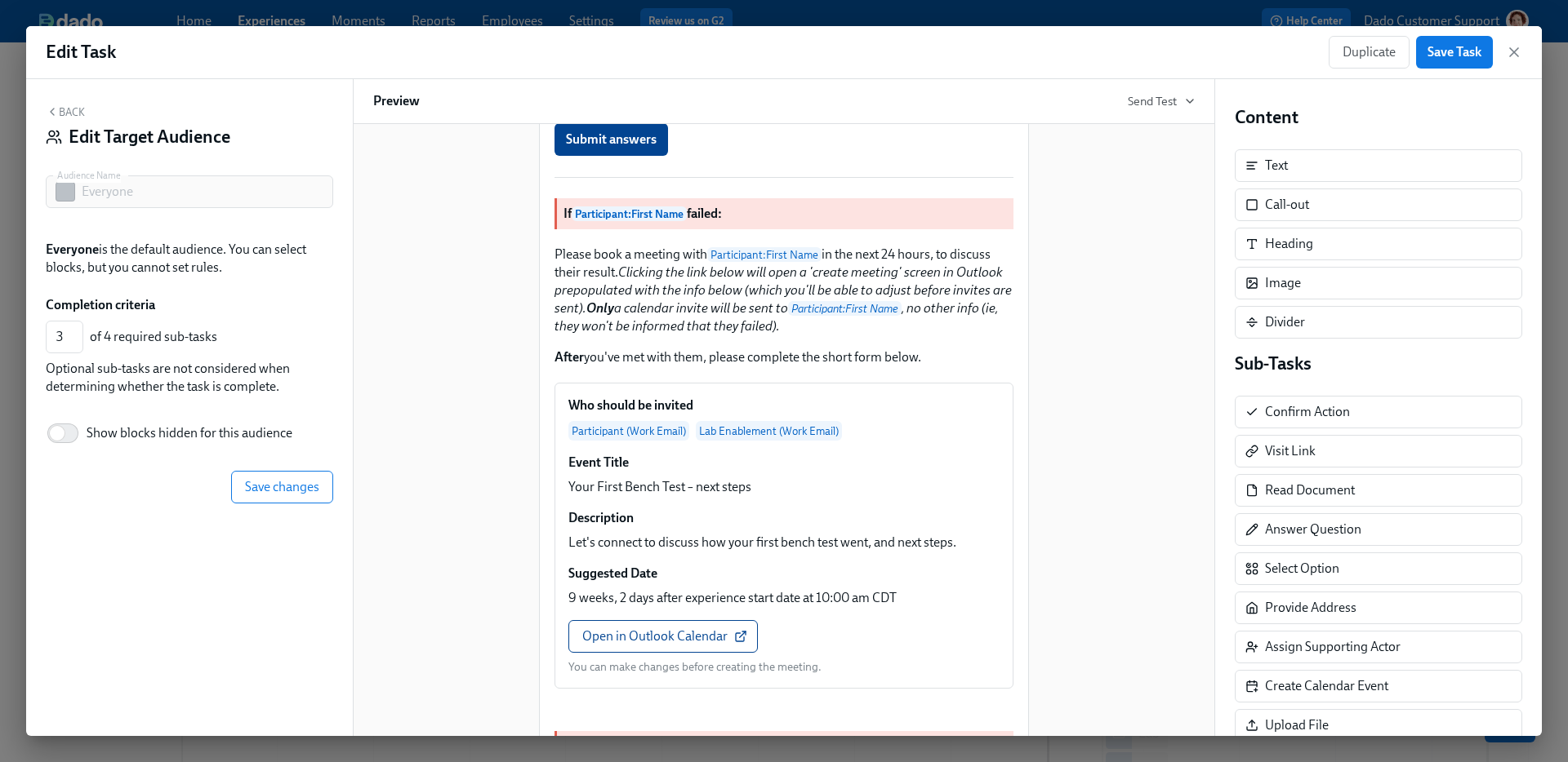
click at [64, 109] on button "Back" at bounding box center [65, 112] width 39 height 13
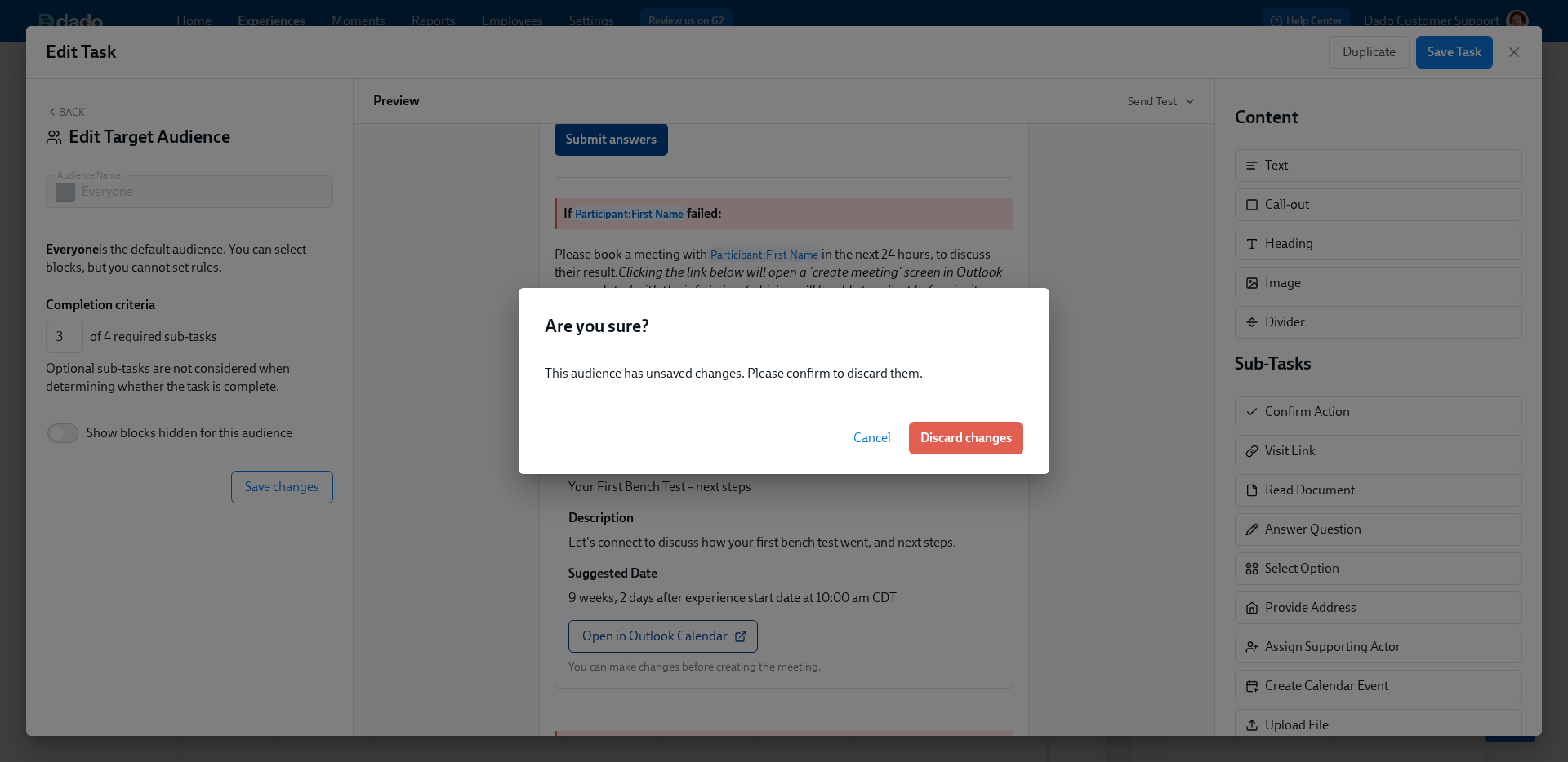
click at [867, 438] on span "Cancel" at bounding box center [872, 438] width 38 height 17
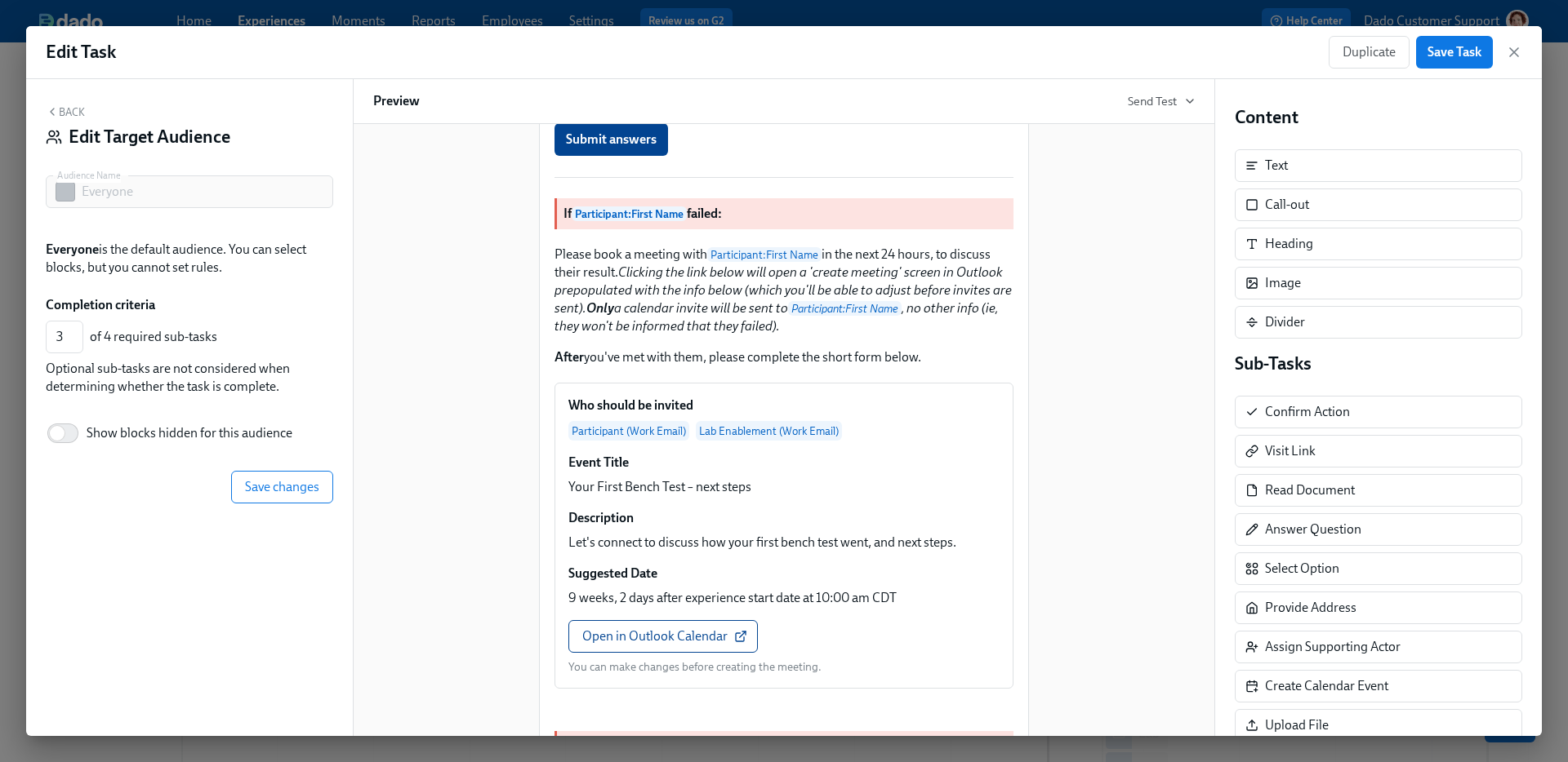
click at [61, 110] on button "Back" at bounding box center [65, 112] width 39 height 13
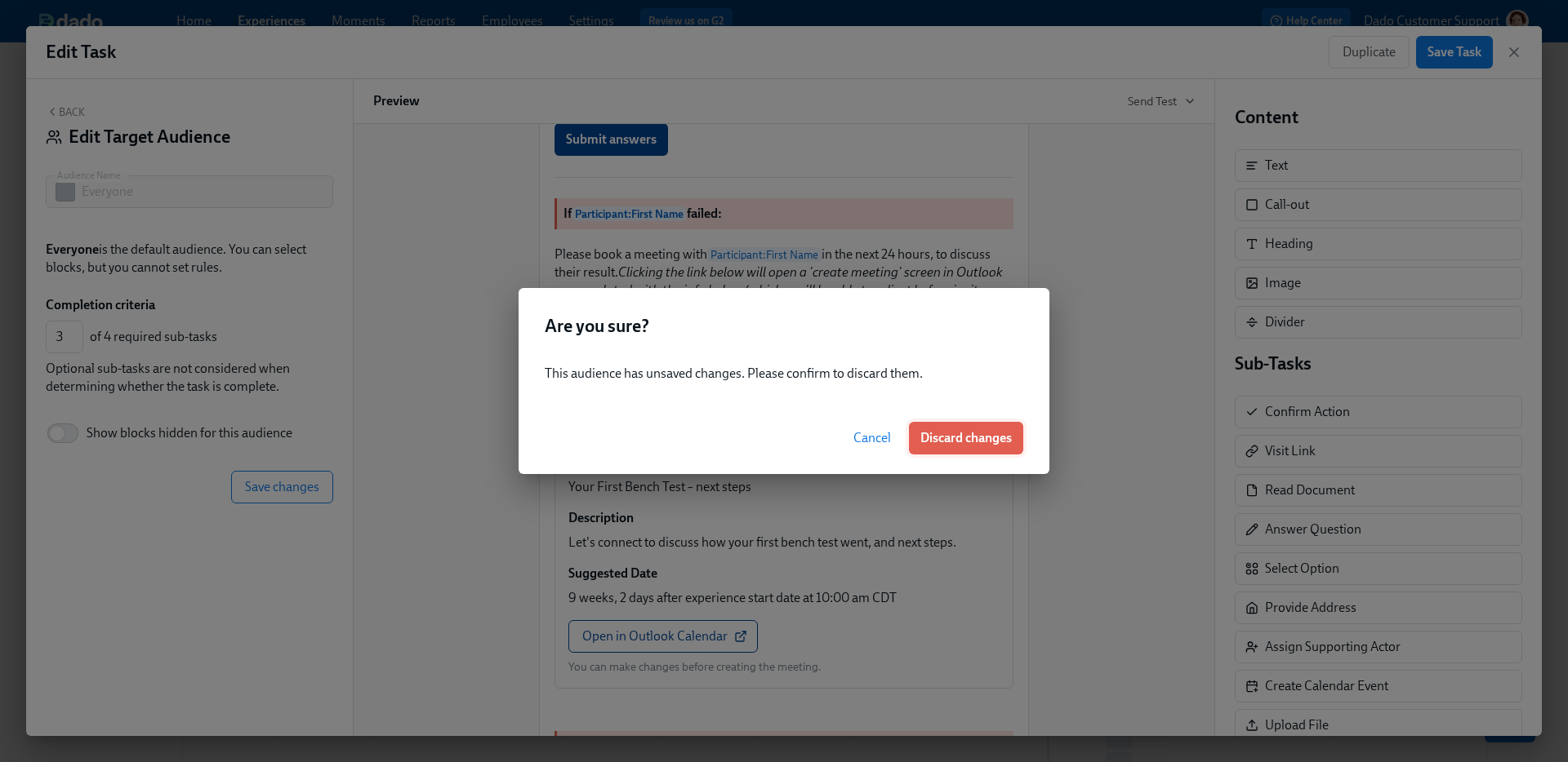
click at [966, 432] on span "Discard changes" at bounding box center [966, 438] width 92 height 17
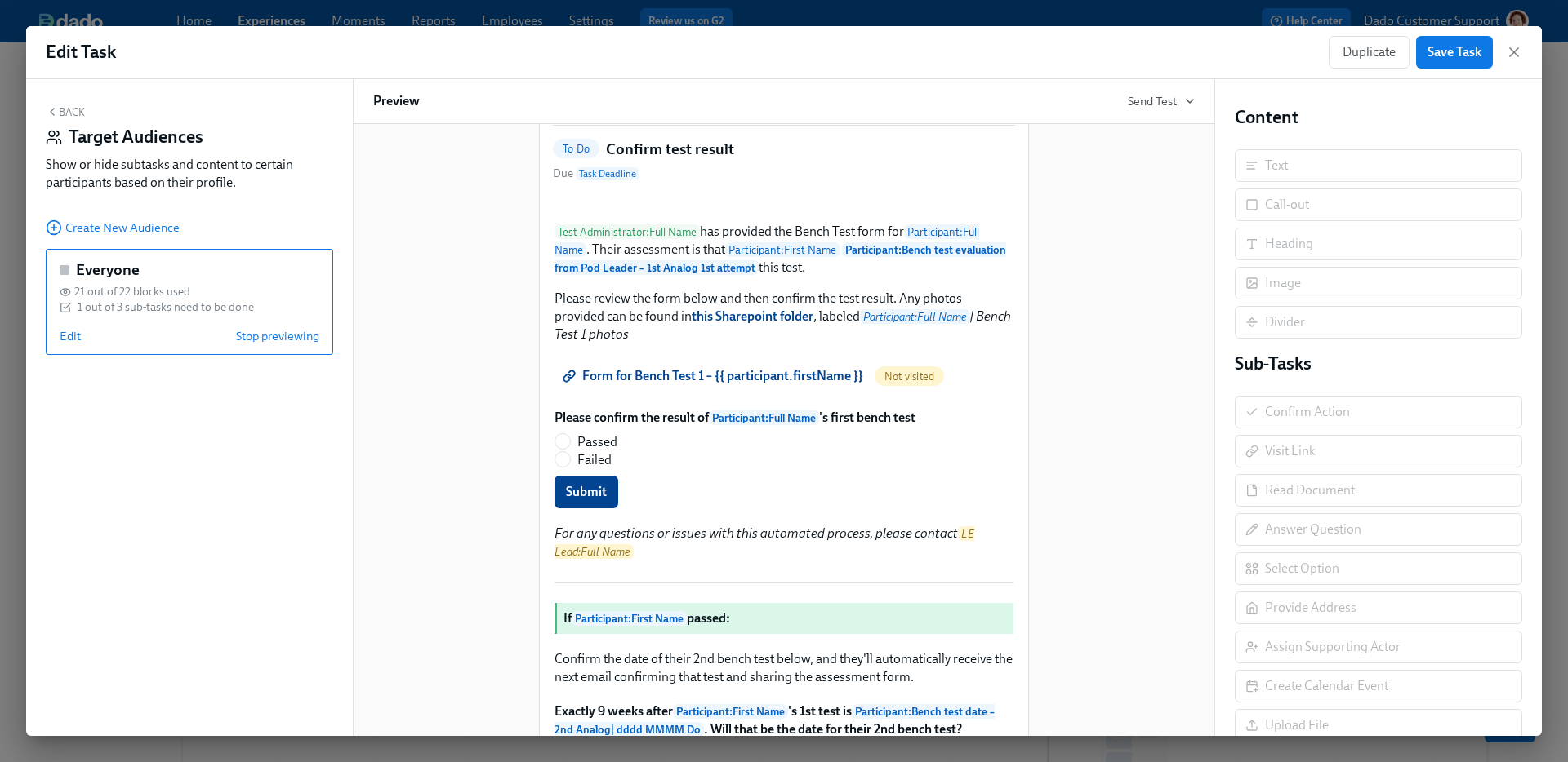
scroll to position [0, 0]
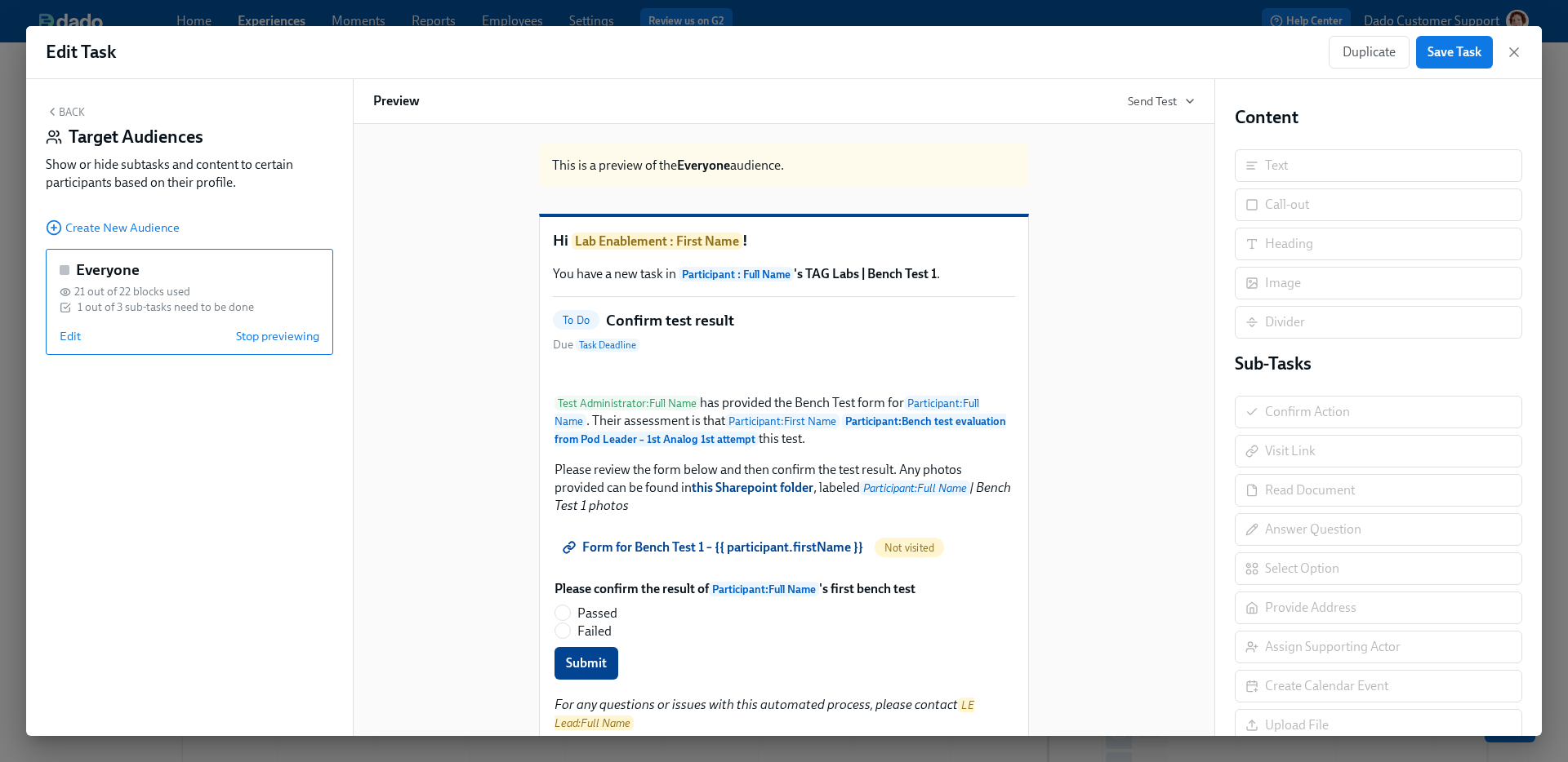
click at [69, 117] on div "Back Target Audiences Show or hide subtasks and content to certain participants…" at bounding box center [189, 152] width 287 height 93
click at [71, 108] on button "Back" at bounding box center [65, 112] width 39 height 13
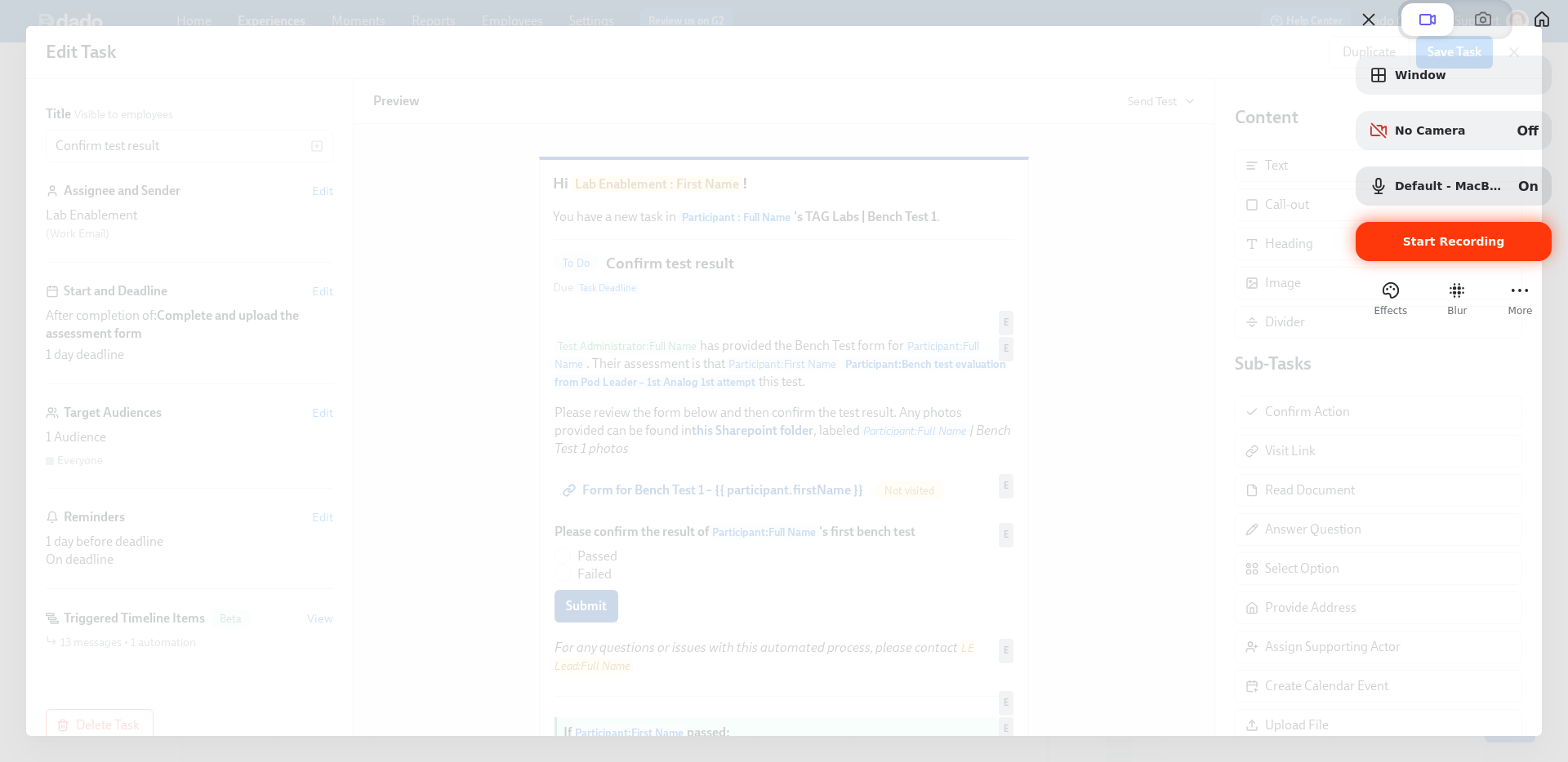
click at [1433, 248] on span "Start Recording" at bounding box center [1454, 241] width 102 height 13
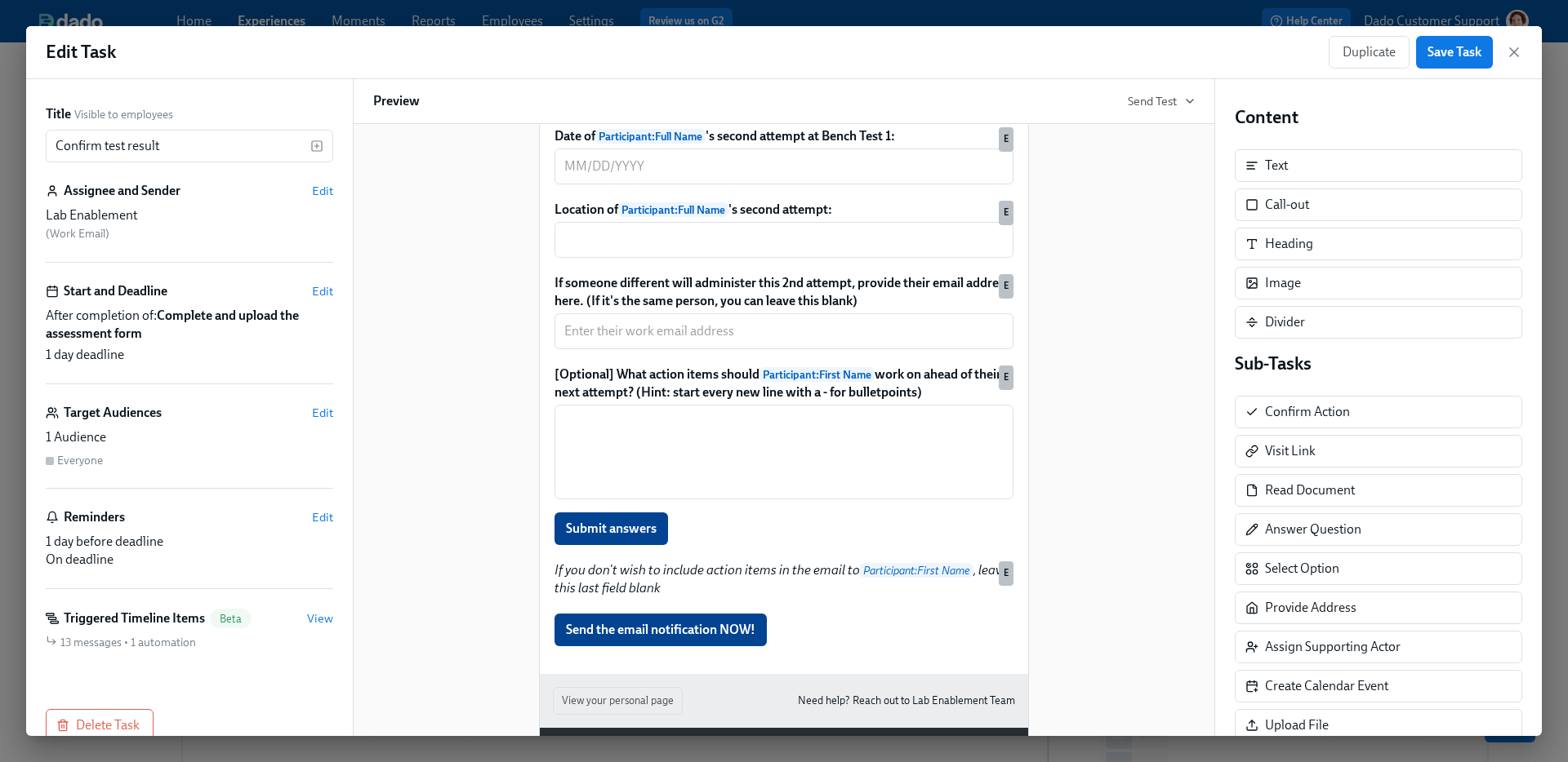
scroll to position [1580, 0]
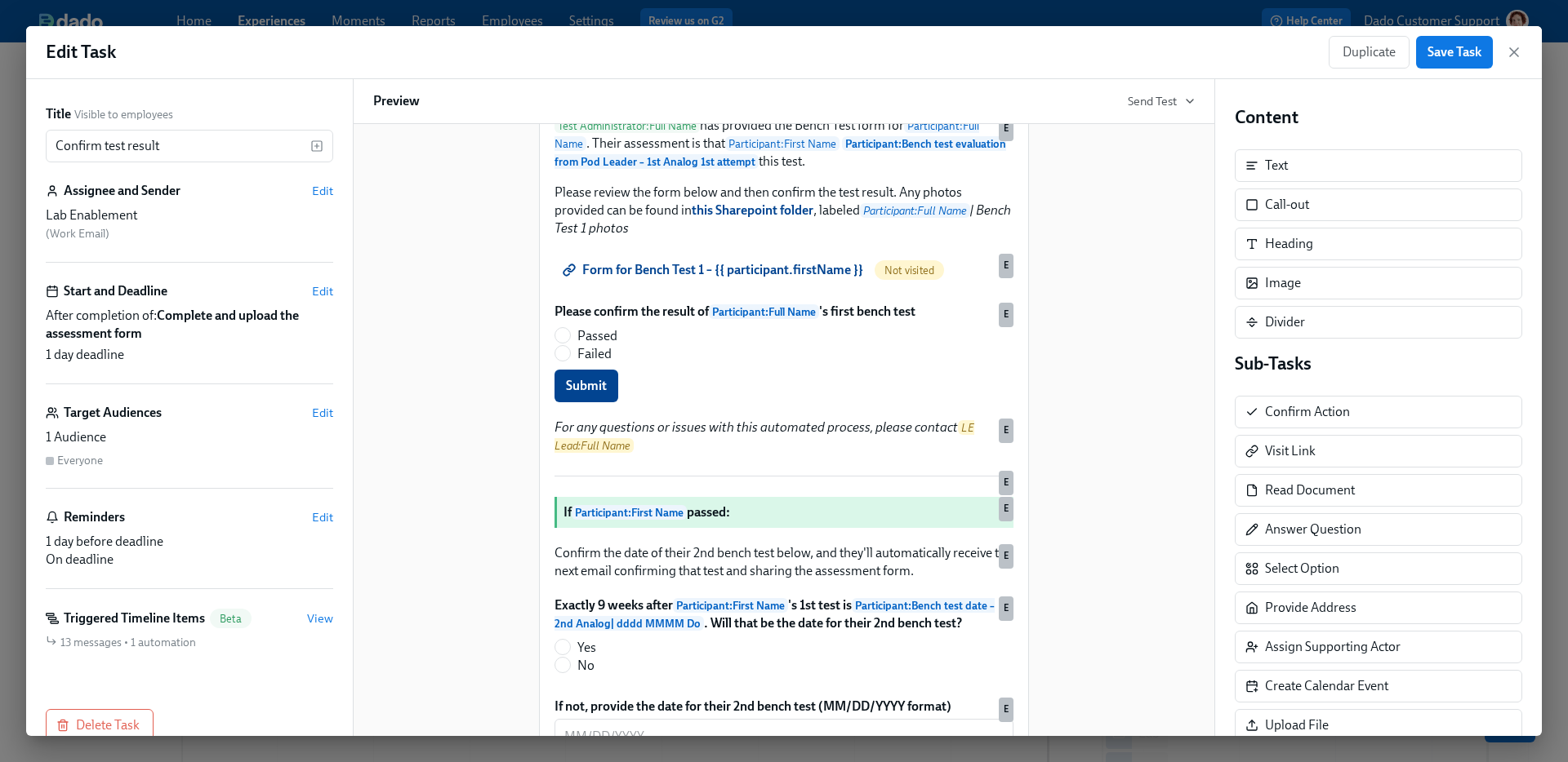
scroll to position [0, 0]
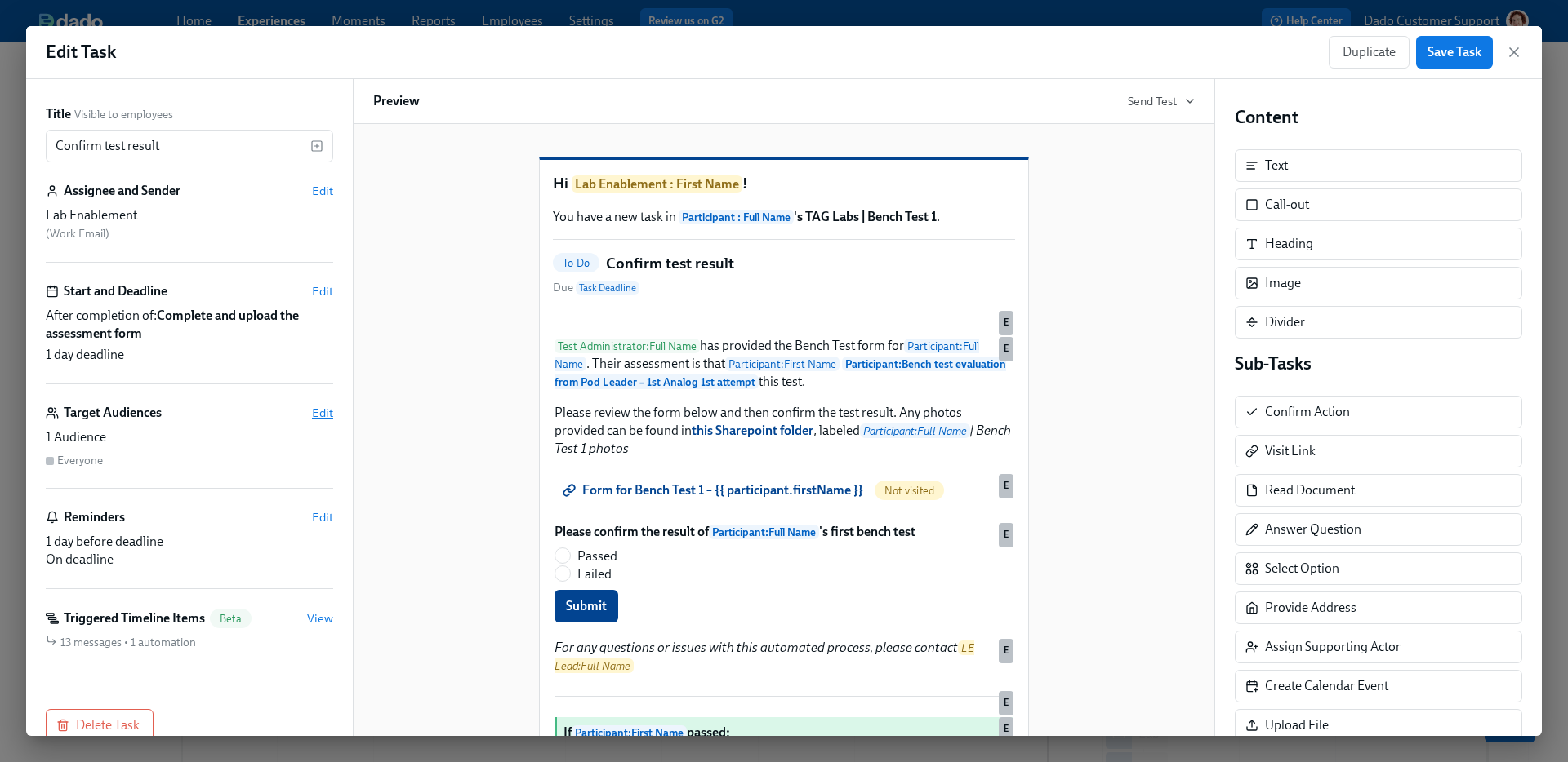
click at [328, 411] on span "Edit" at bounding box center [323, 413] width 21 height 17
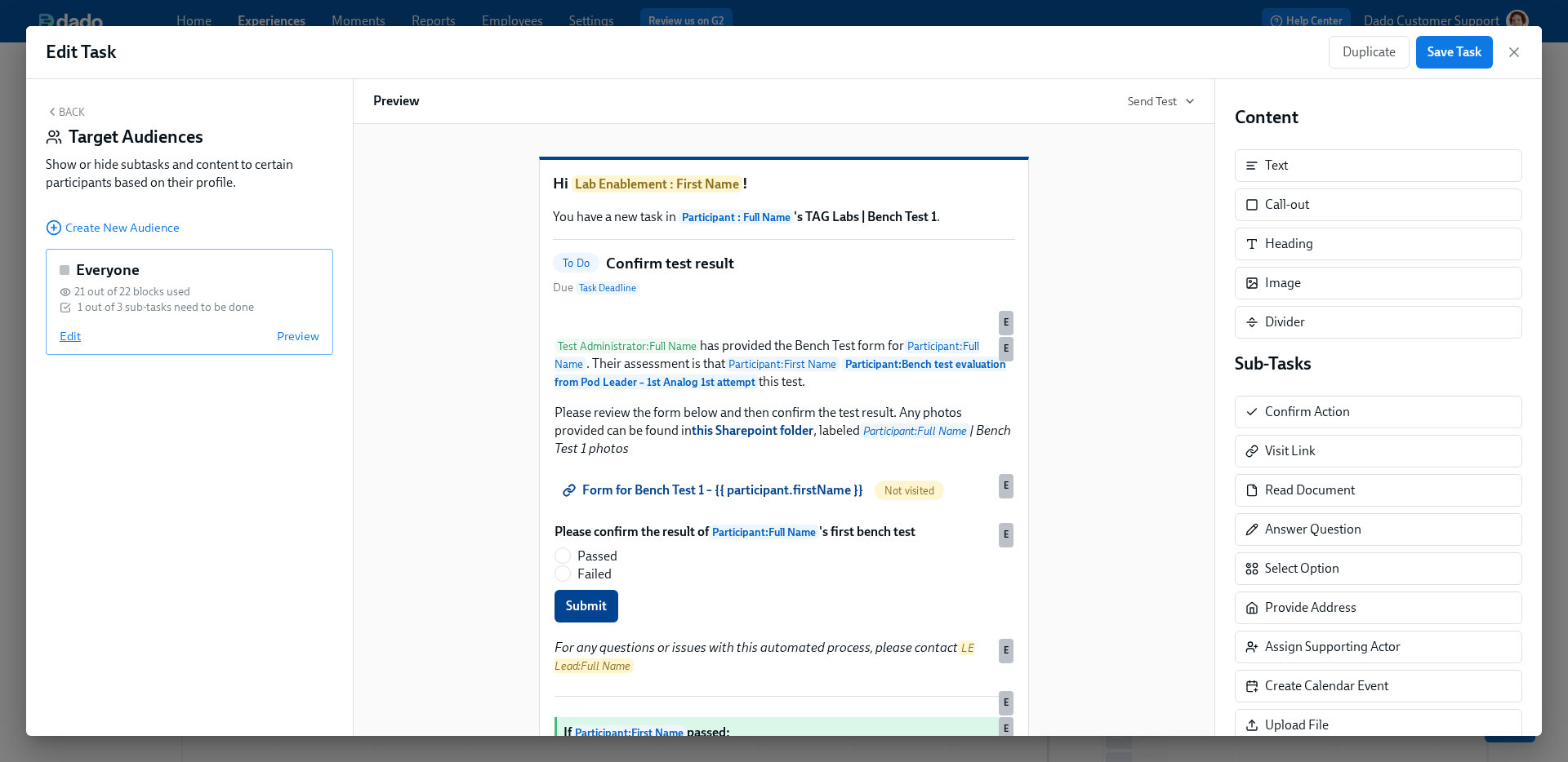
click at [72, 331] on span "Edit" at bounding box center [71, 336] width 21 height 17
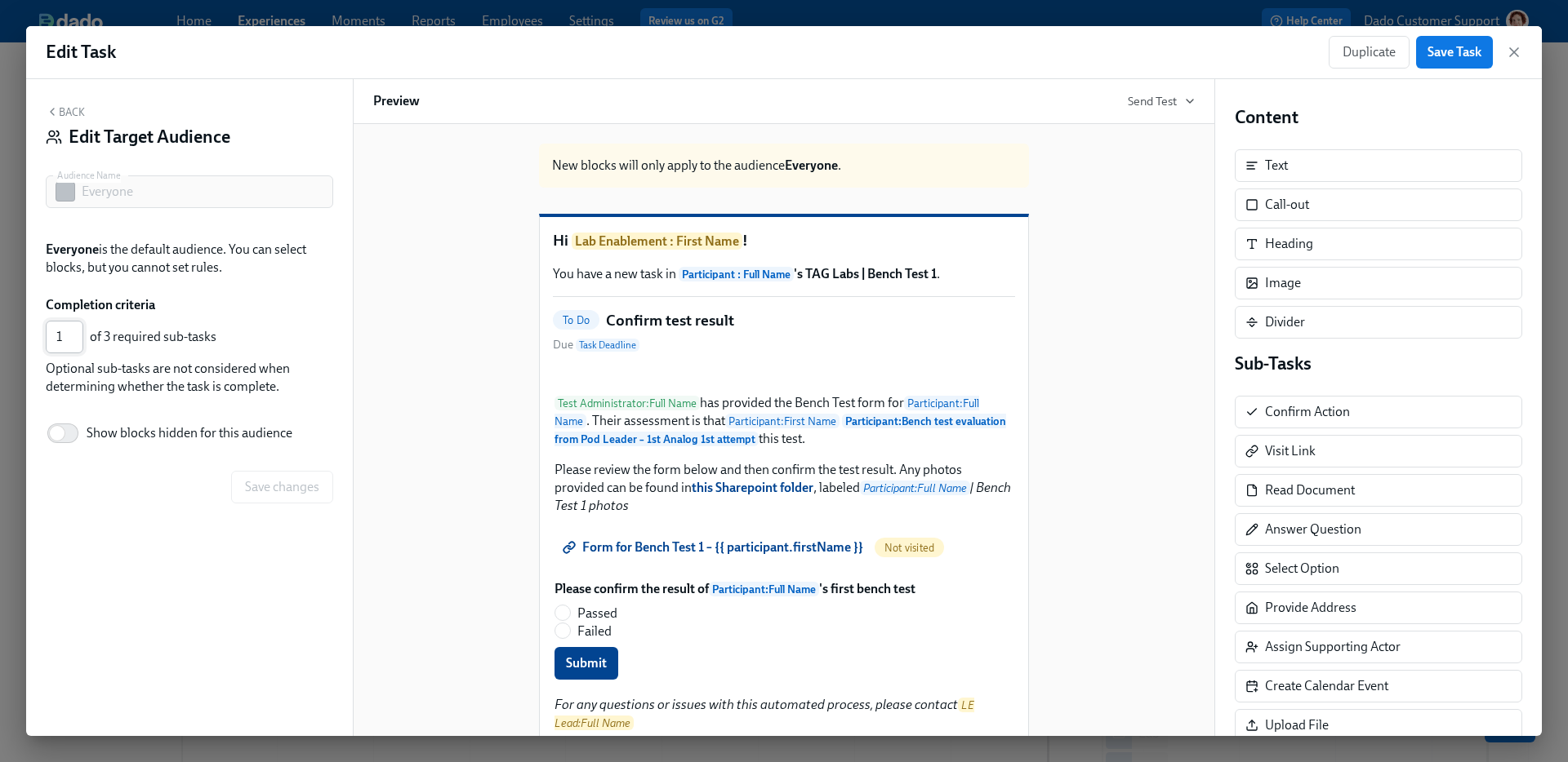
click at [71, 321] on input "1" at bounding box center [64, 337] width 38 height 33
click at [71, 327] on input "1" at bounding box center [64, 337] width 38 height 33
click at [71, 337] on input "1" at bounding box center [64, 337] width 38 height 33
type input "2"
click at [71, 333] on input "2" at bounding box center [64, 337] width 38 height 33
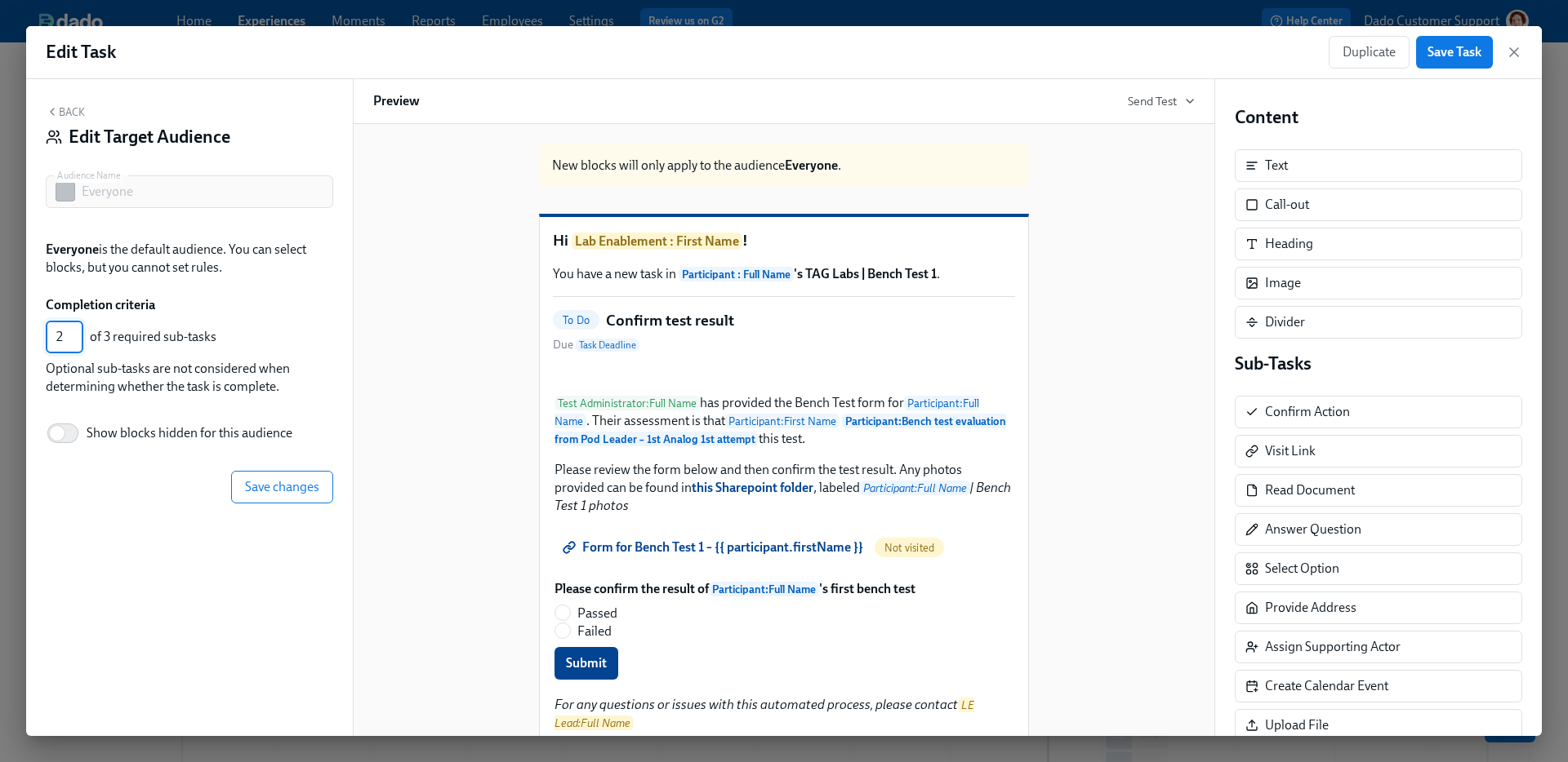
click at [125, 468] on div "Back Edit Target Audience Audience Name Everyone Audience Name Everyone is the …" at bounding box center [189, 408] width 327 height 657
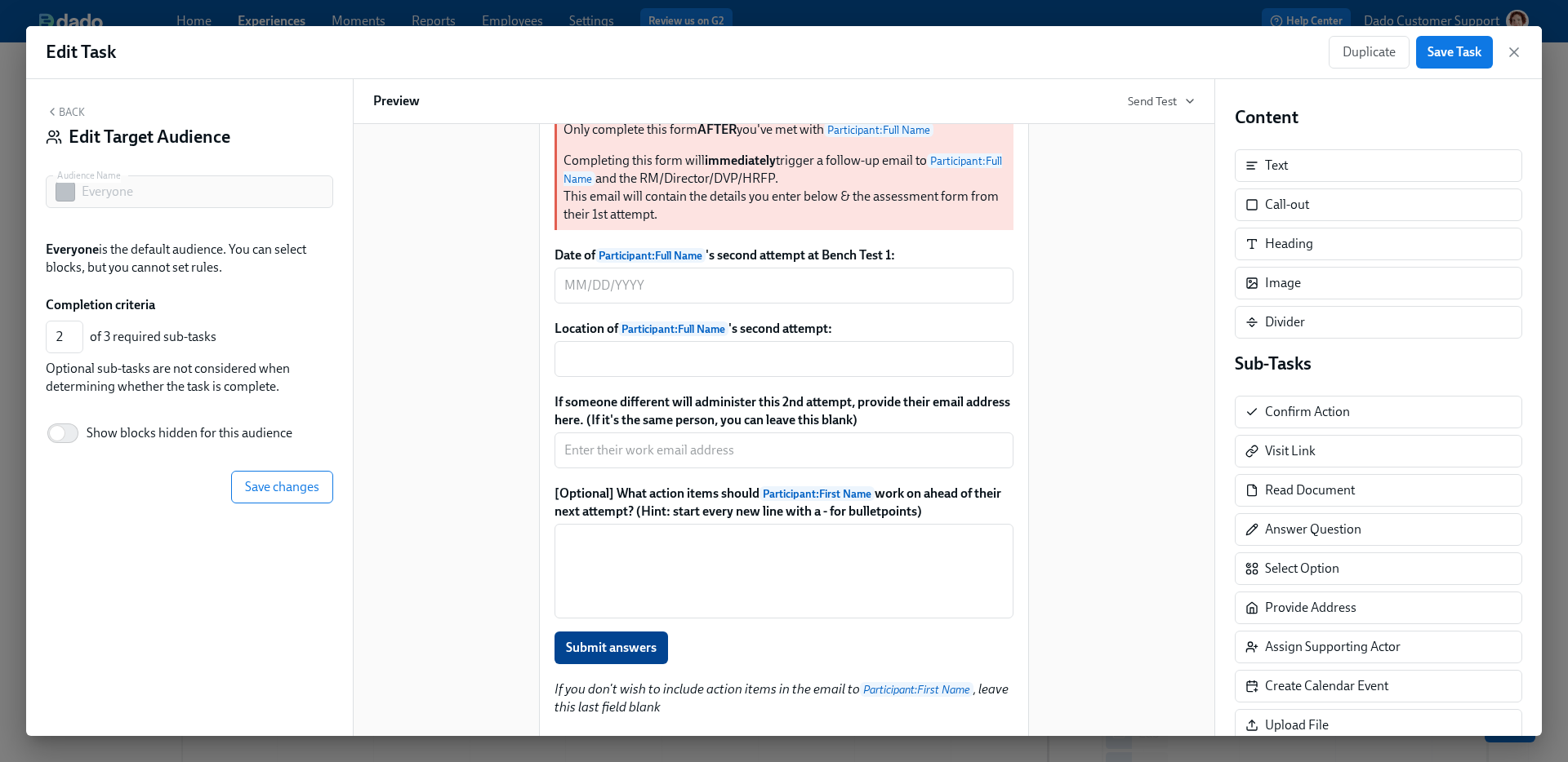
scroll to position [1874, 0]
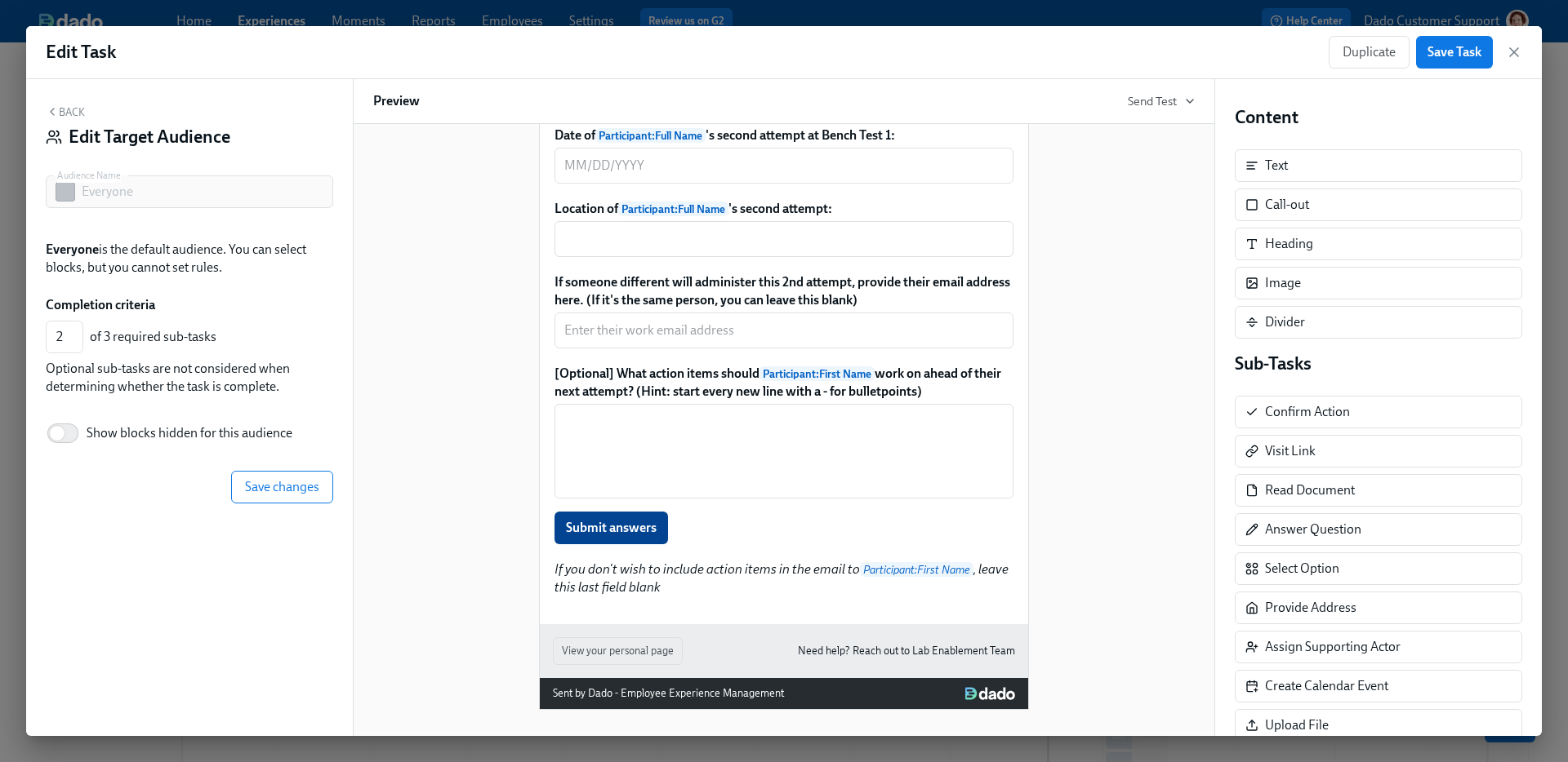
click at [82, 119] on div "Back Edit Target Audience" at bounding box center [189, 130] width 287 height 50
click at [63, 110] on button "Back" at bounding box center [65, 112] width 39 height 13
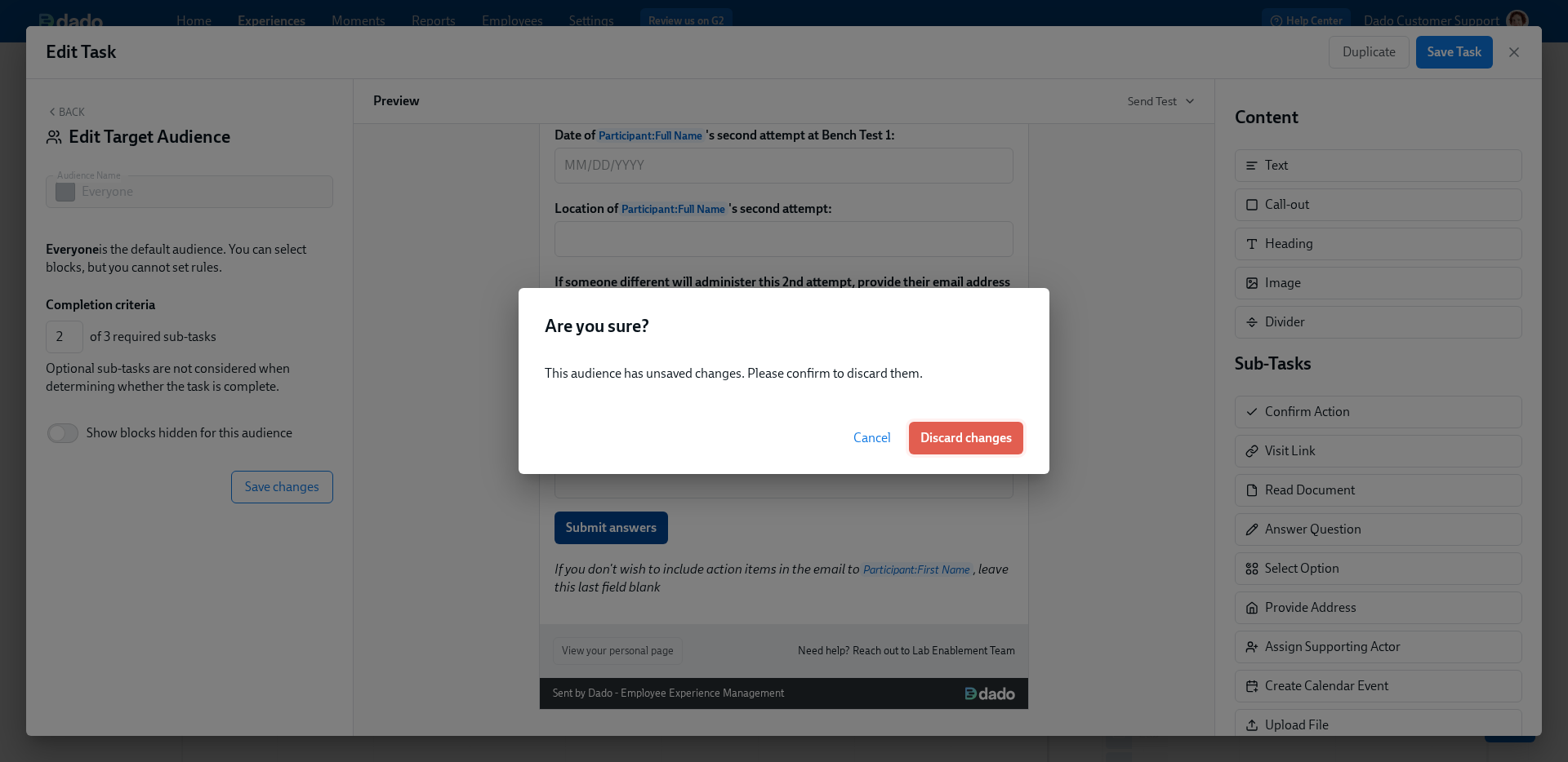
click at [956, 447] on button "Discard changes" at bounding box center [966, 438] width 115 height 33
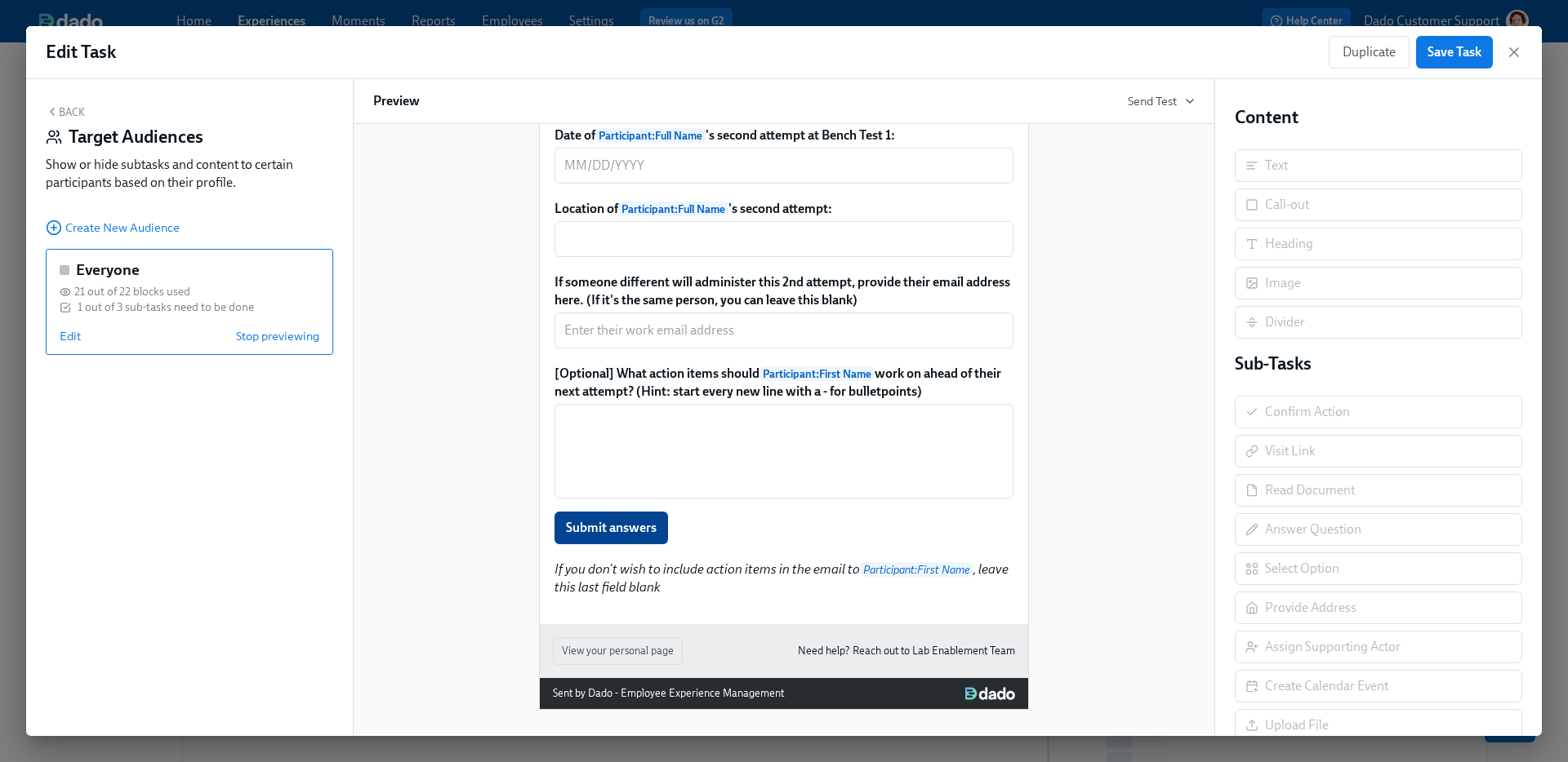
scroll to position [247, 0]
click at [298, 332] on span "Stop previewing" at bounding box center [278, 336] width 84 height 17
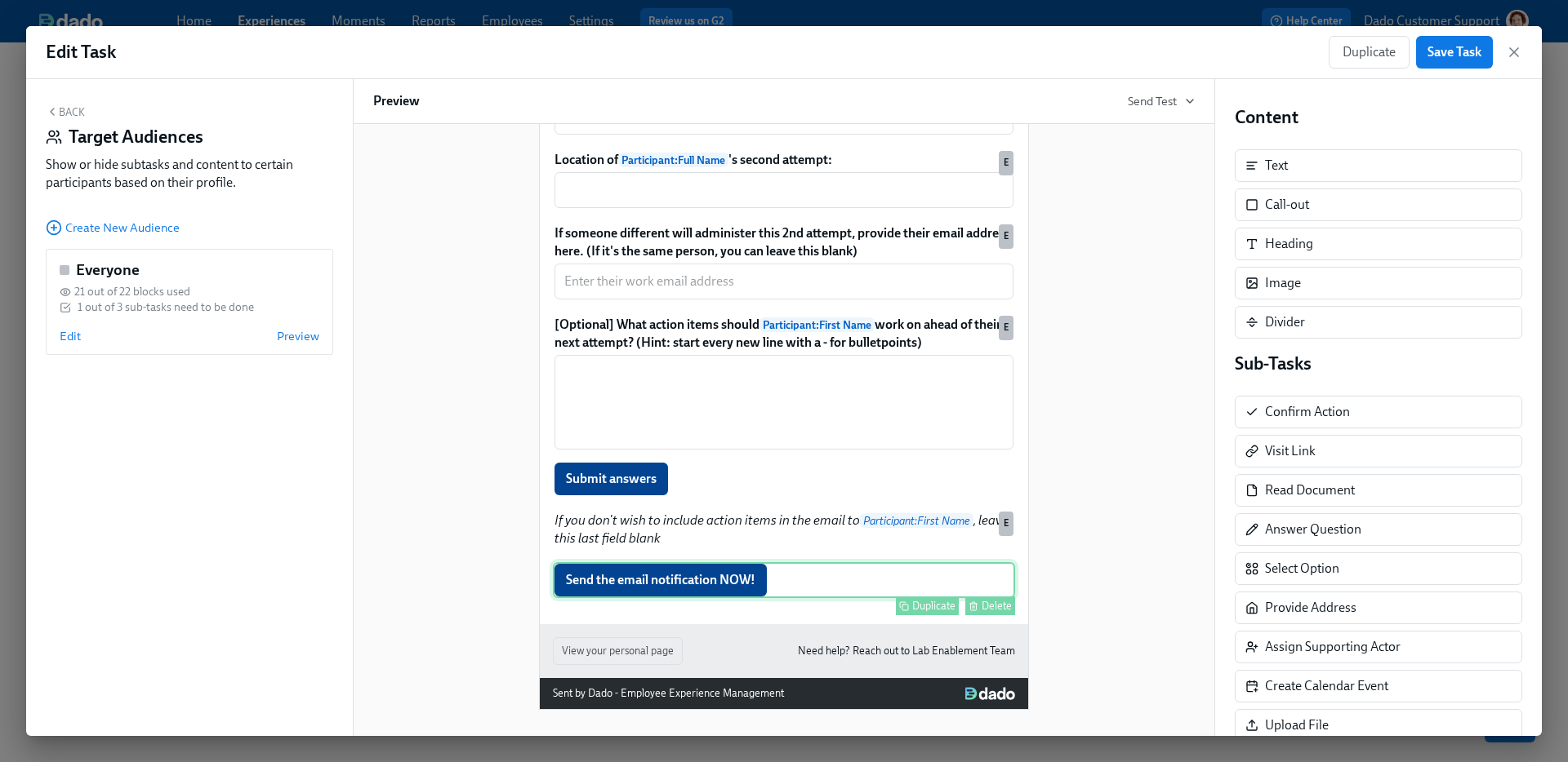
click at [990, 612] on div "Delete" at bounding box center [997, 606] width 30 height 12
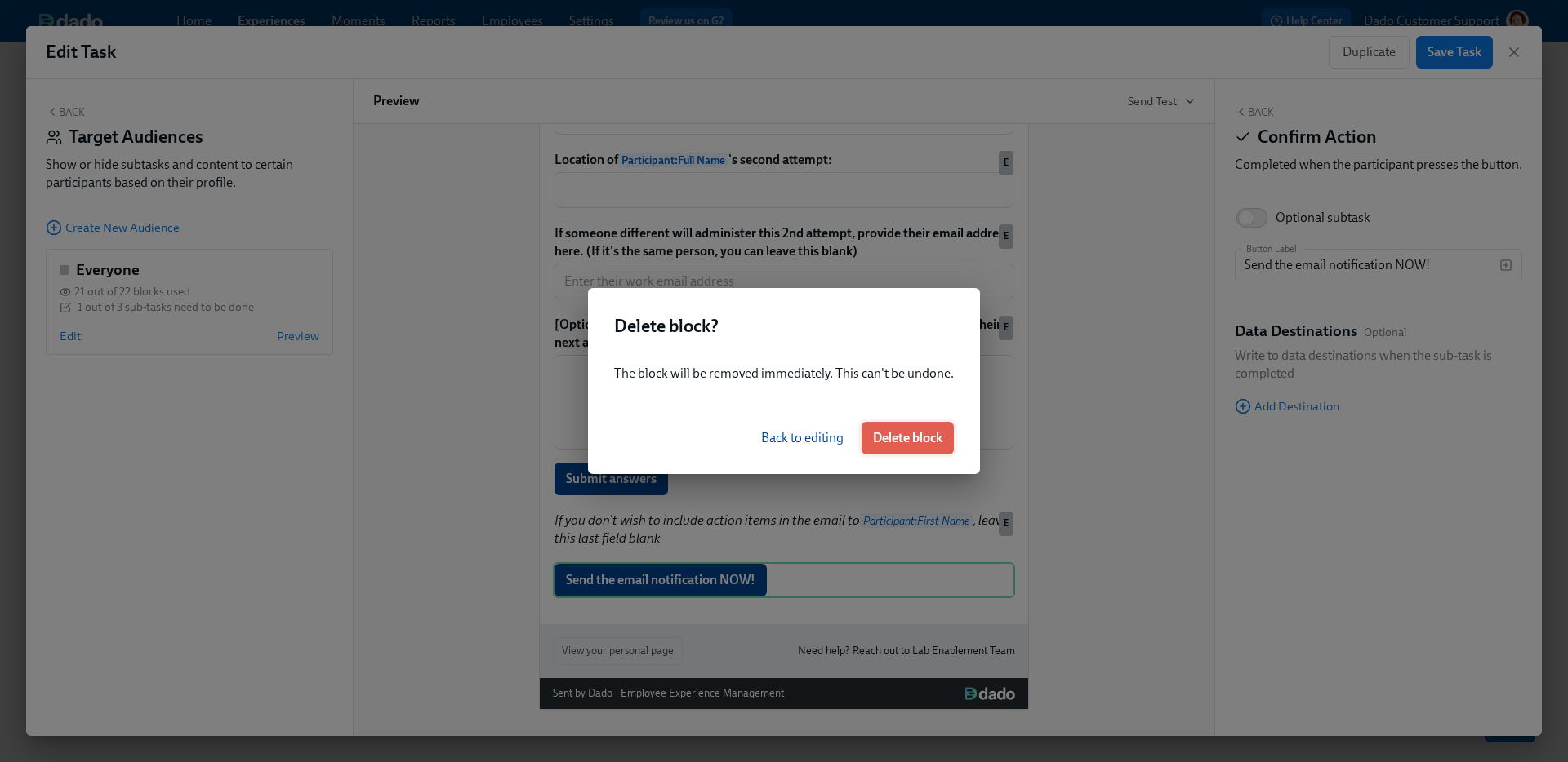
click at [897, 449] on button "Delete block" at bounding box center [907, 438] width 93 height 33
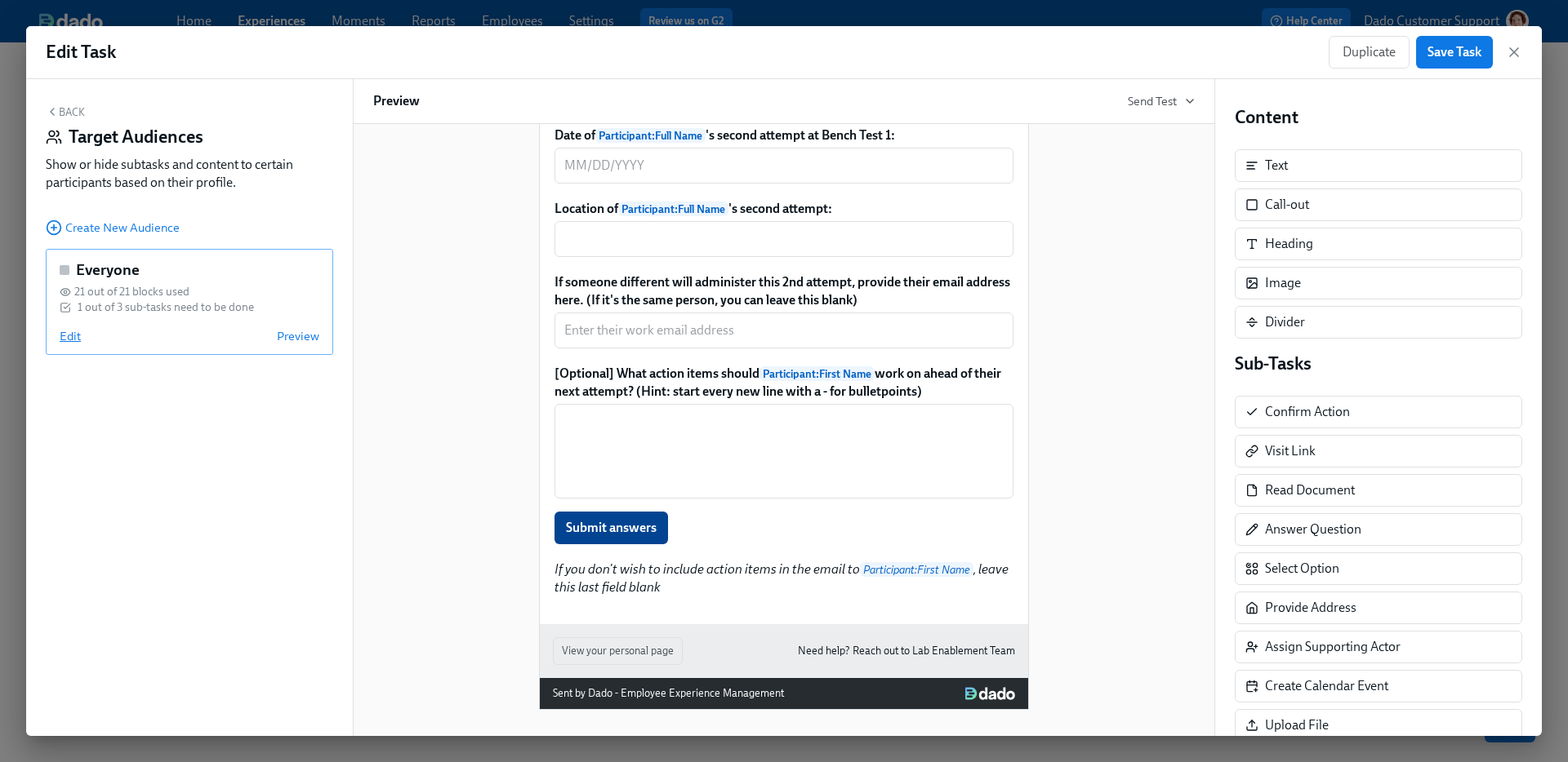
click at [72, 336] on span "Edit" at bounding box center [71, 336] width 21 height 17
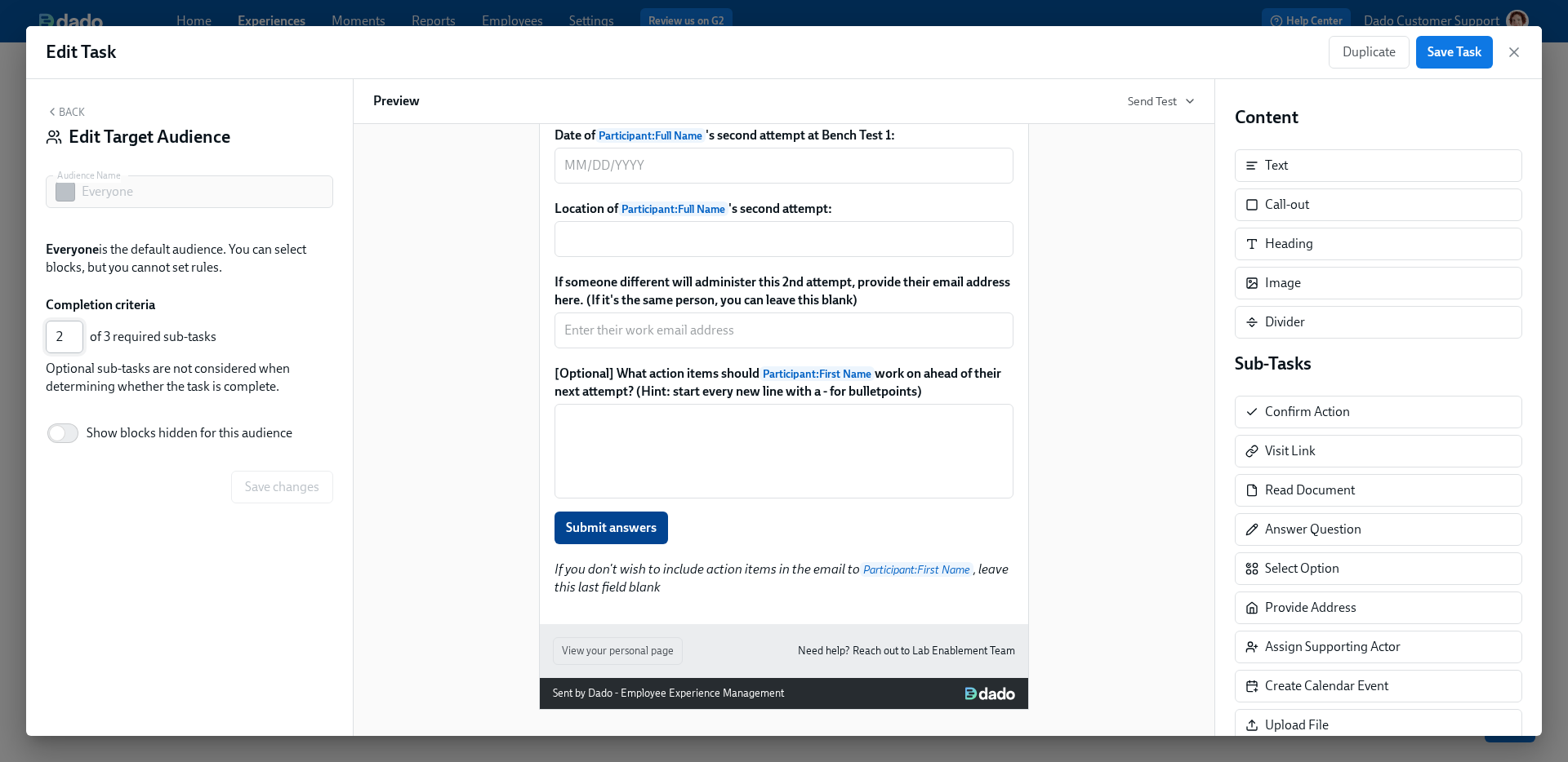
type input "2"
click at [72, 330] on input "2" at bounding box center [64, 337] width 38 height 33
click at [271, 465] on div "Back Edit Target Audience Audience Name Everyone Audience Name Everyone is the …" at bounding box center [189, 408] width 327 height 657
click at [266, 490] on span "Save changes" at bounding box center [282, 487] width 74 height 17
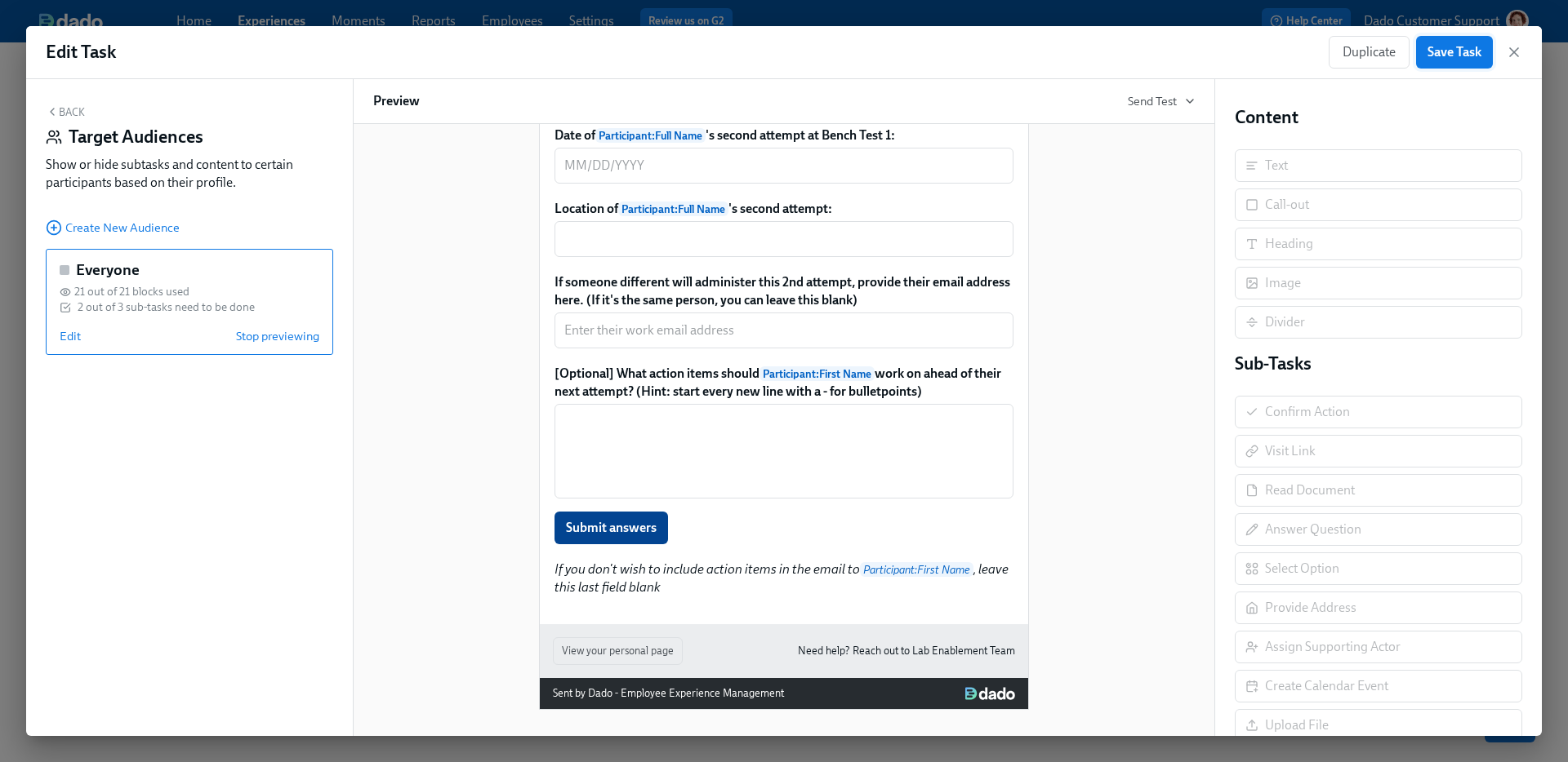
click at [1474, 41] on button "Save Task" at bounding box center [1454, 52] width 77 height 33
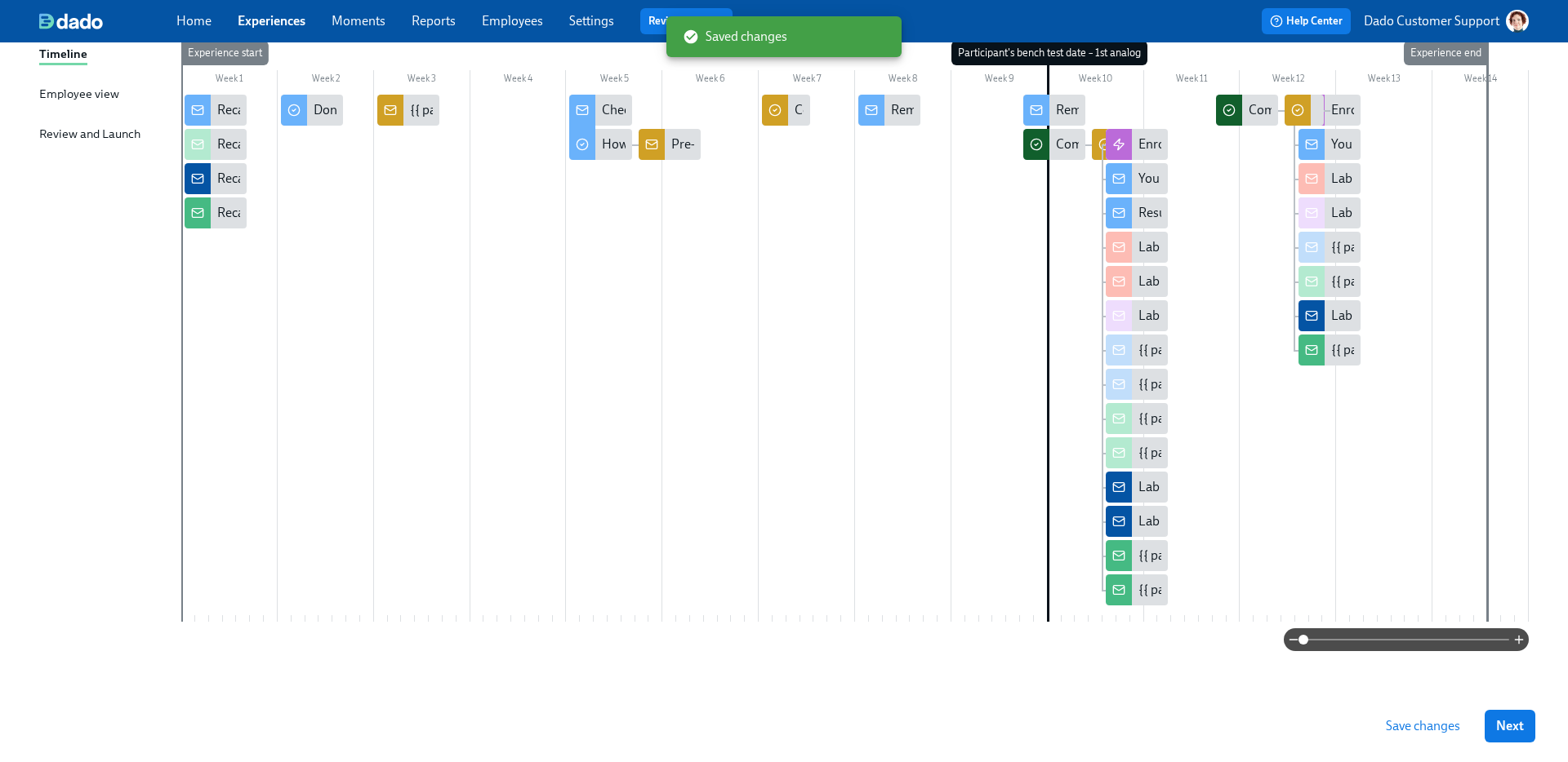
click at [1098, 134] on div at bounding box center [1105, 144] width 26 height 31
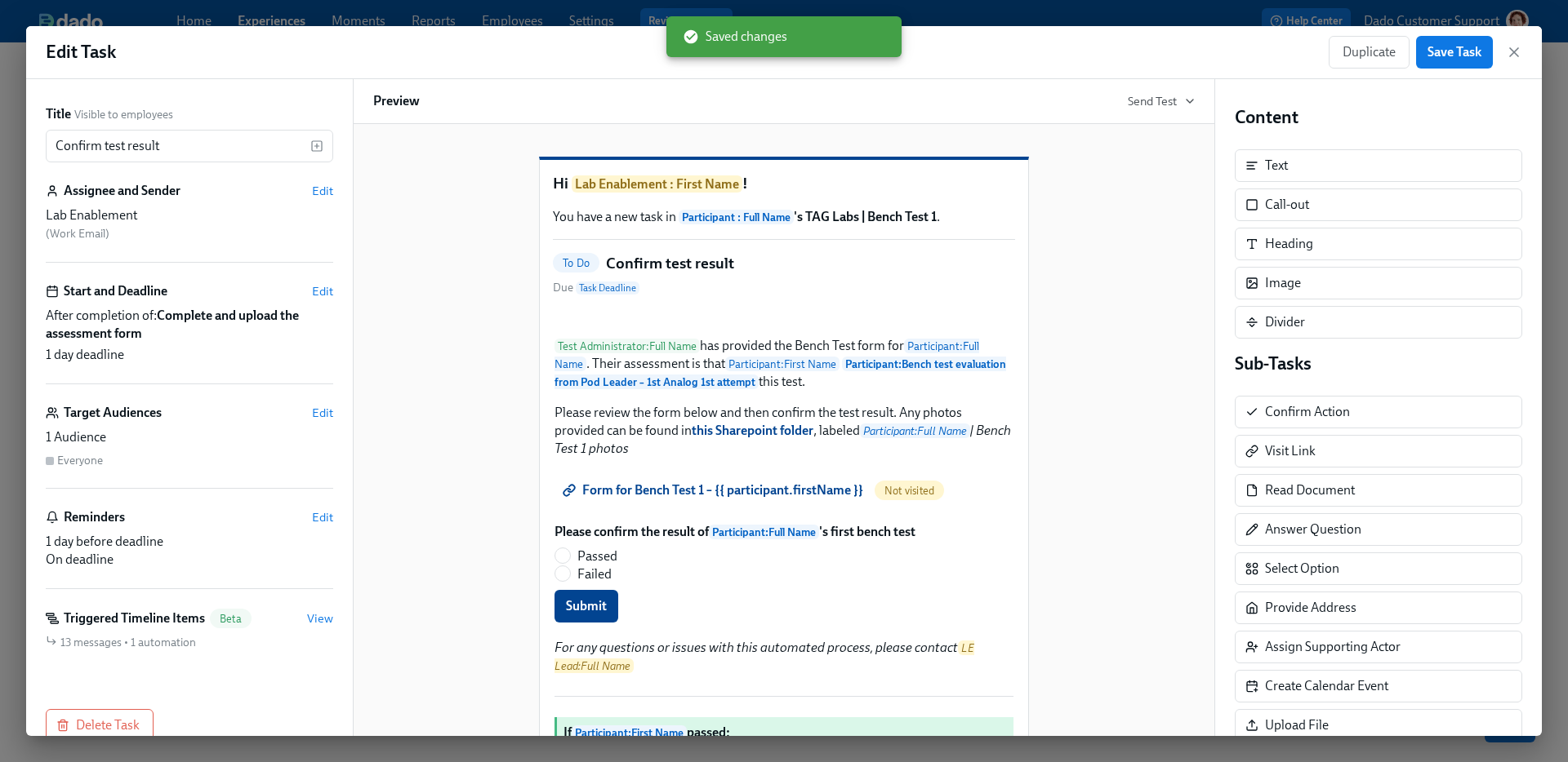
click at [1084, 122] on div "Preview Send Test" at bounding box center [784, 101] width 862 height 45
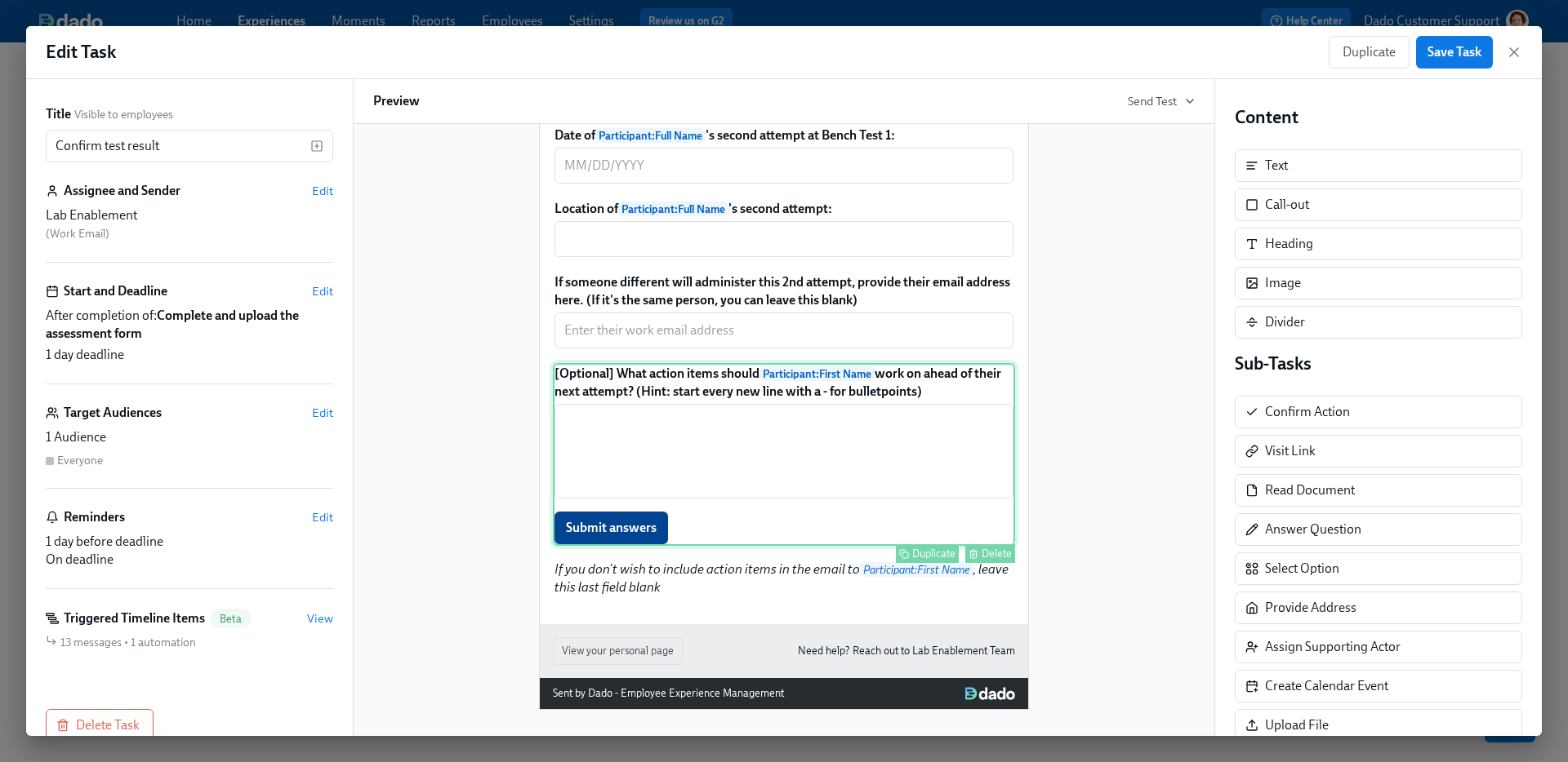
scroll to position [1606, 0]
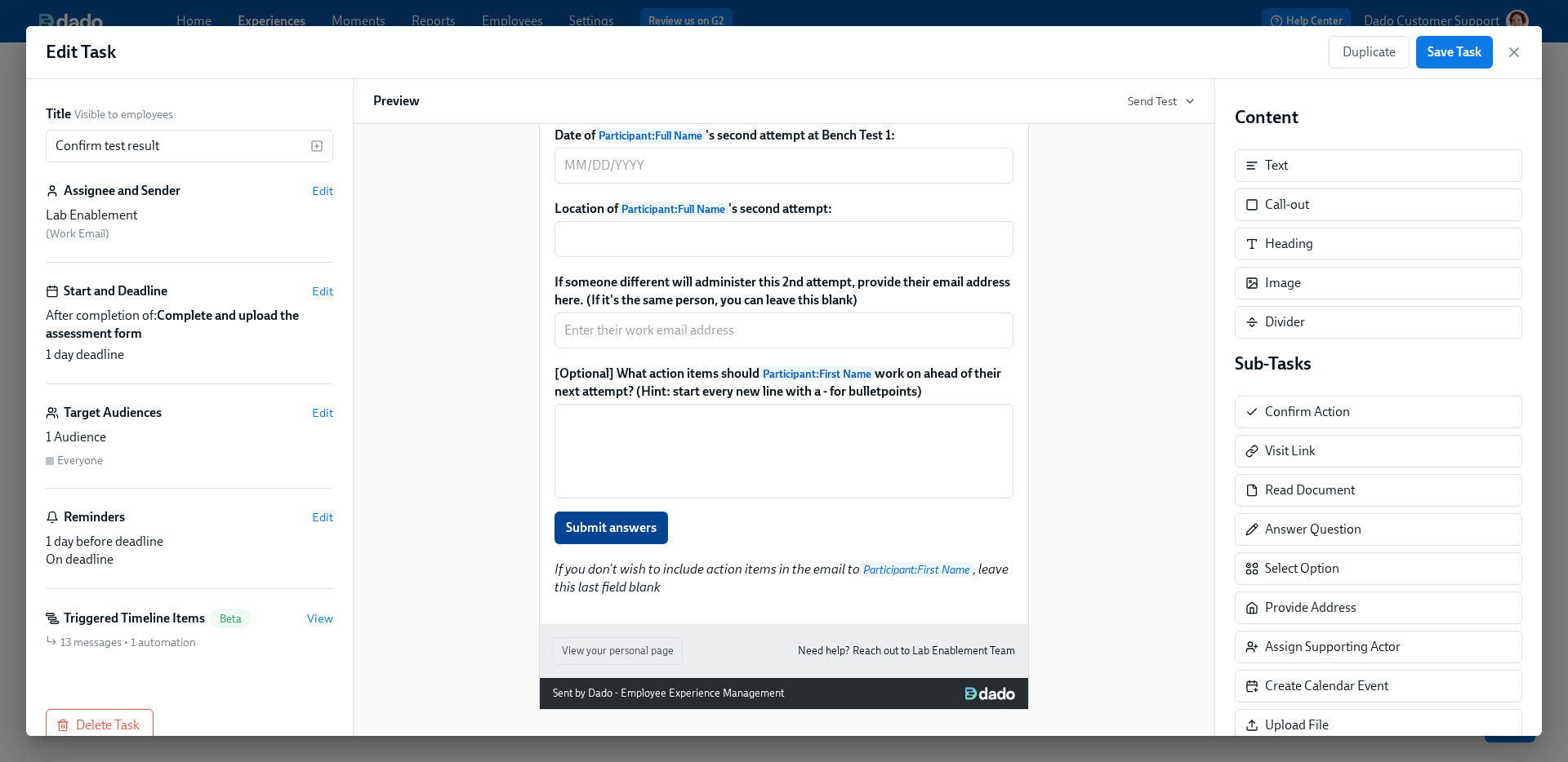
click at [323, 408] on span "Edit" at bounding box center [323, 413] width 21 height 17
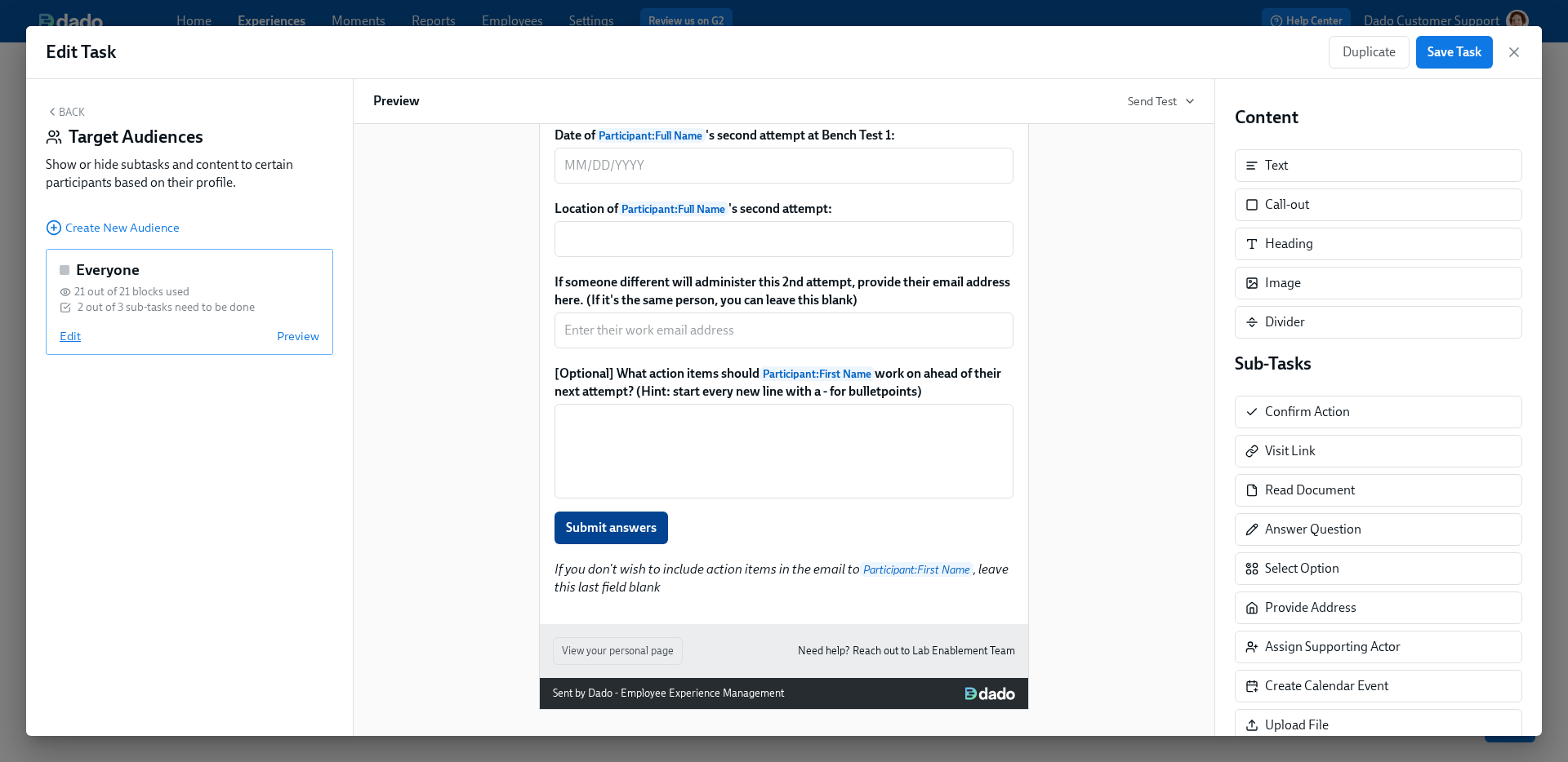
click at [67, 335] on span "Edit" at bounding box center [71, 336] width 21 height 17
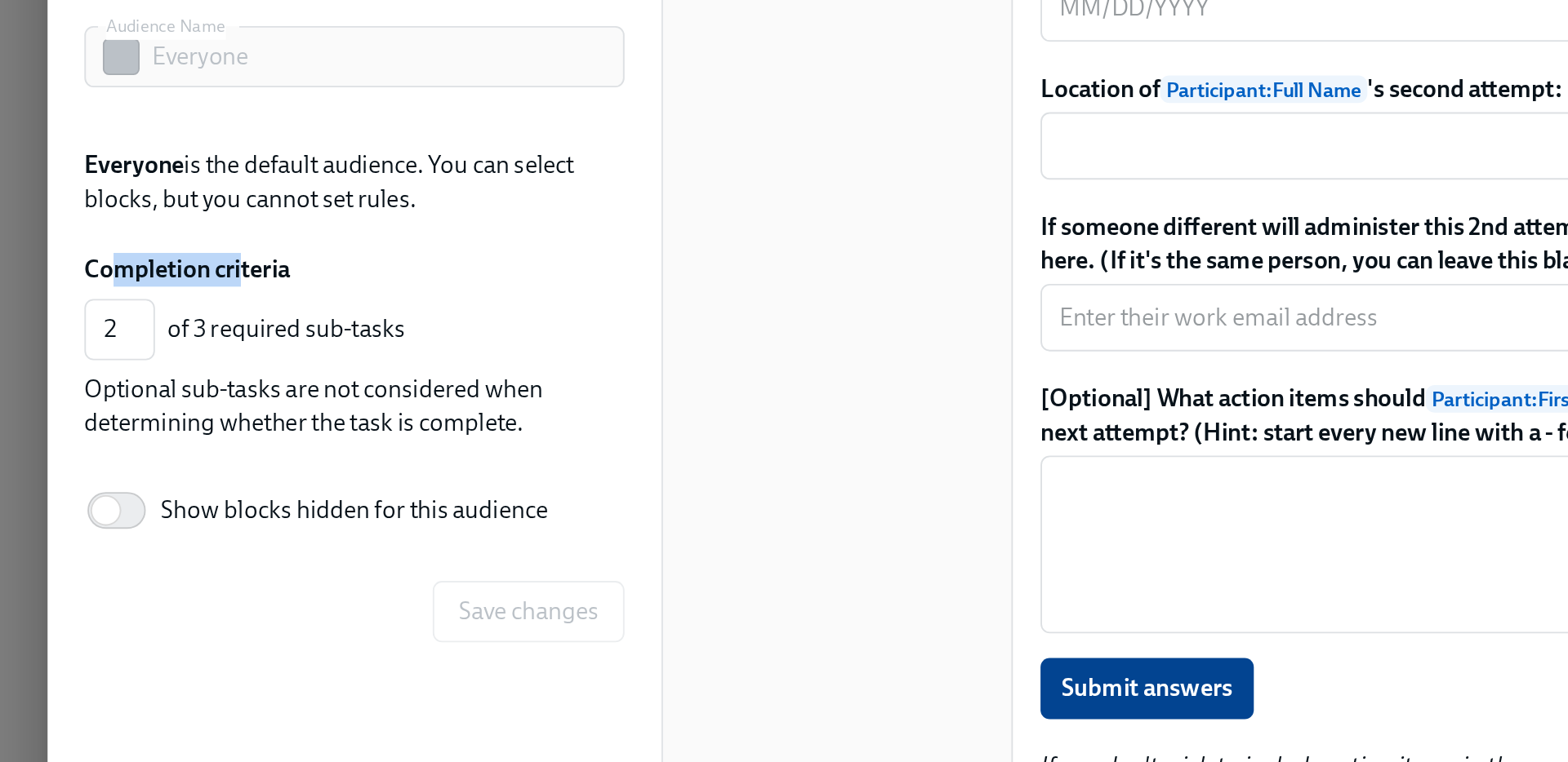
drag, startPoint x: 58, startPoint y: 301, endPoint x: 130, endPoint y: 303, distance: 72.0
click at [130, 303] on label "Completion criteria" at bounding box center [100, 305] width 109 height 18
click at [130, 336] on div "of 3 required sub-tasks" at bounding box center [208, 337] width 237 height 18
click at [153, 383] on span "Optional sub-tasks are not considered when determining whether the task is comp…" at bounding box center [167, 378] width 244 height 33
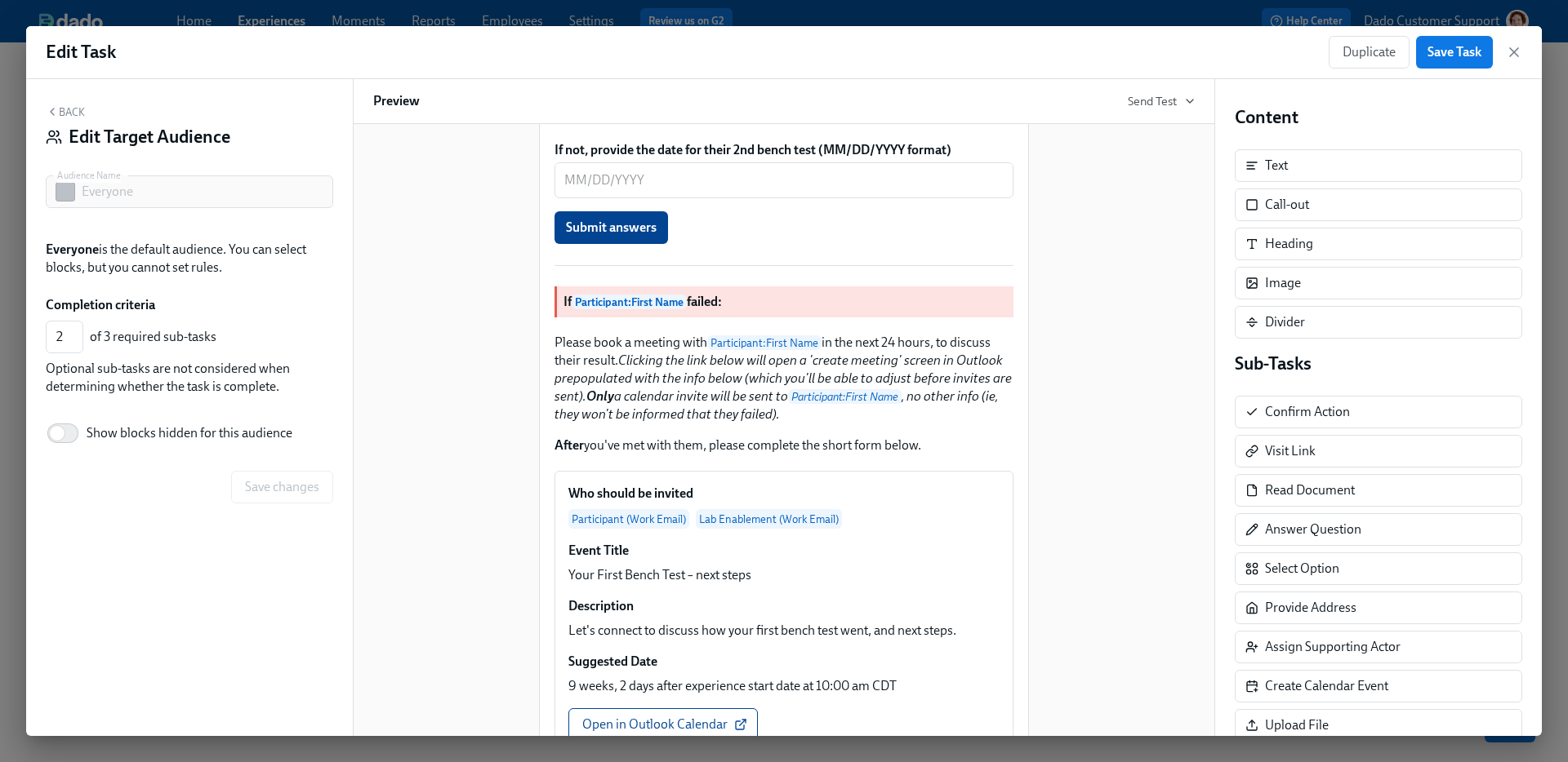
scroll to position [0, 0]
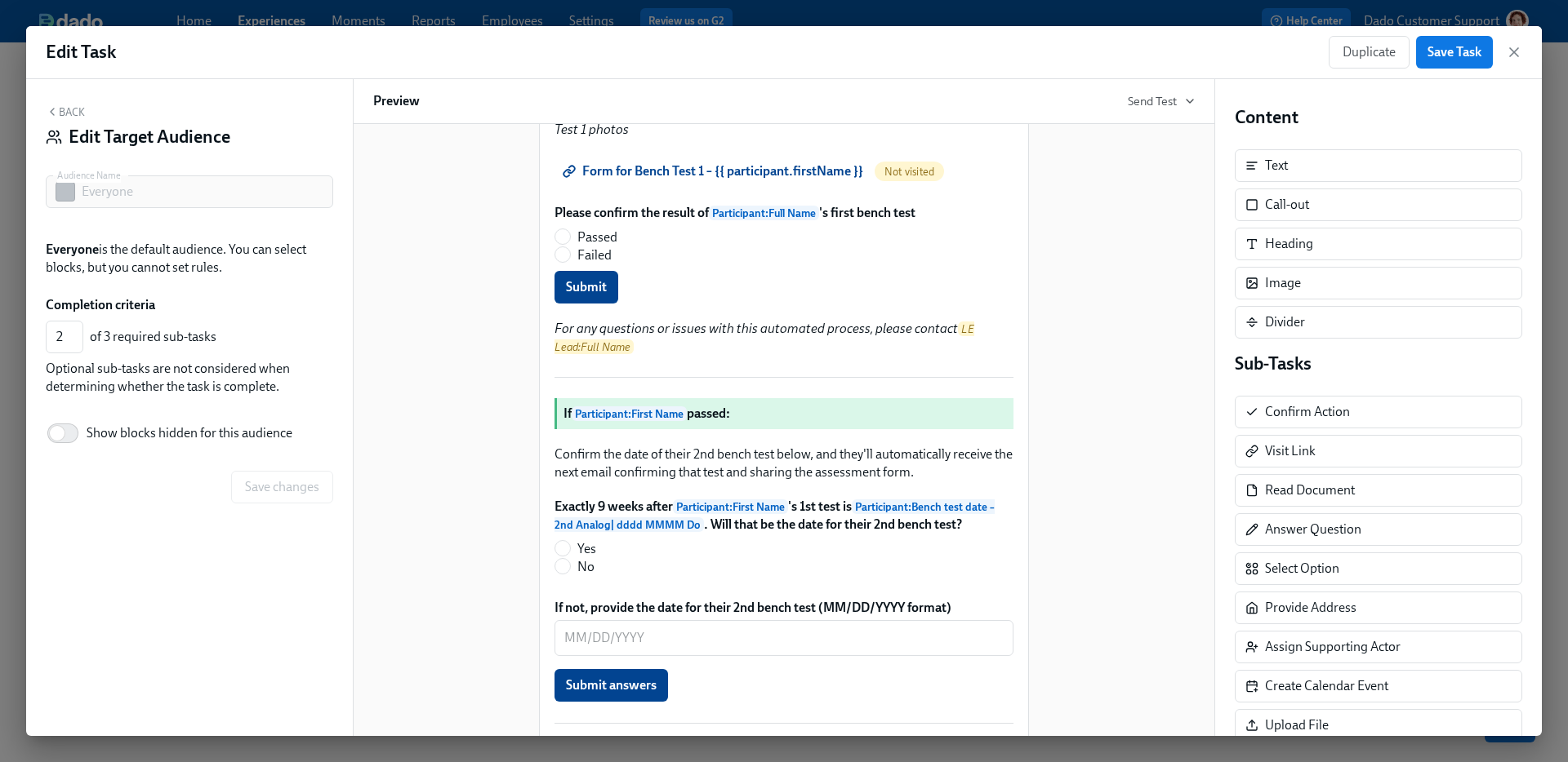
scroll to position [384, 0]
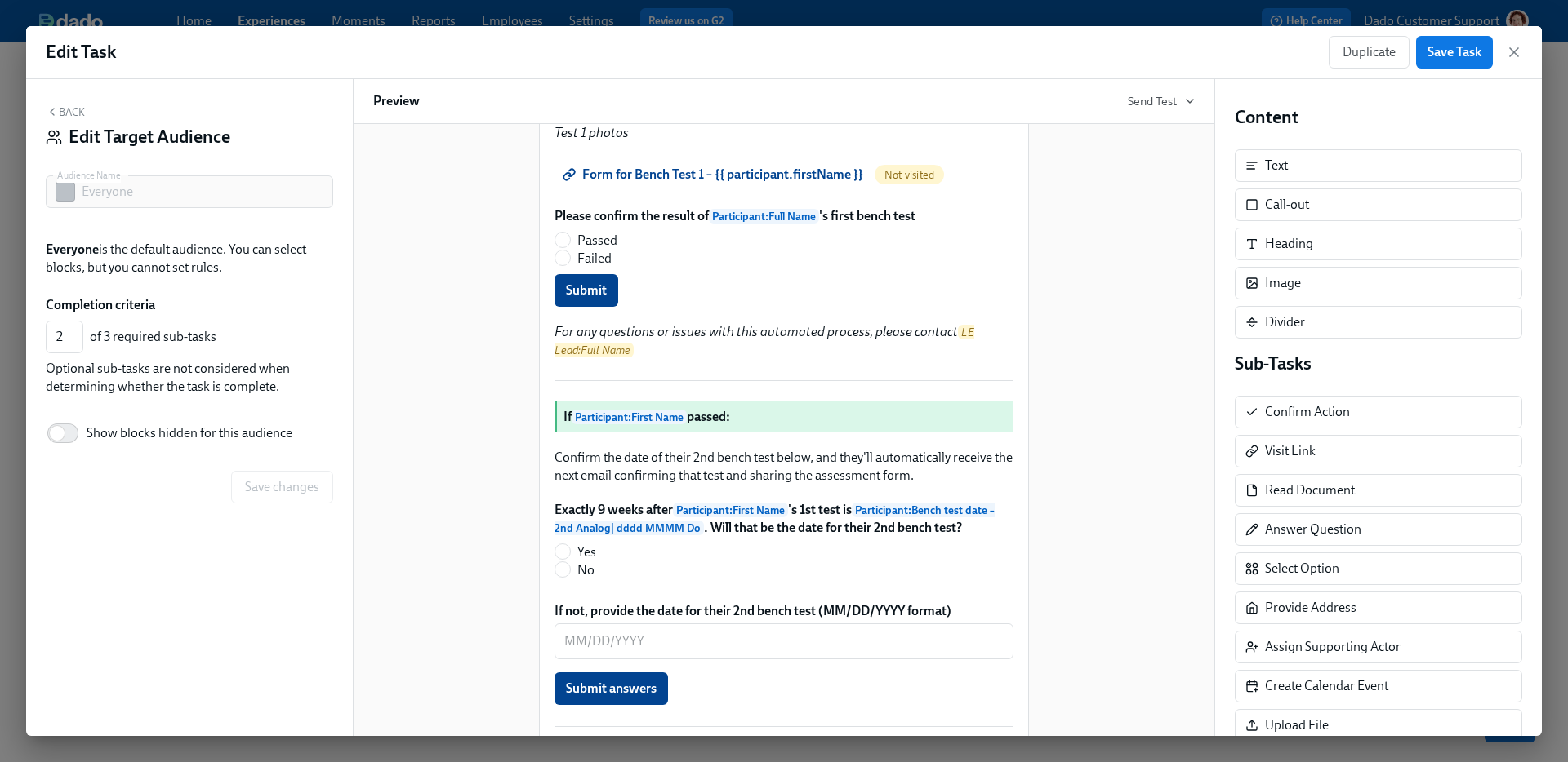
scroll to position [221, 0]
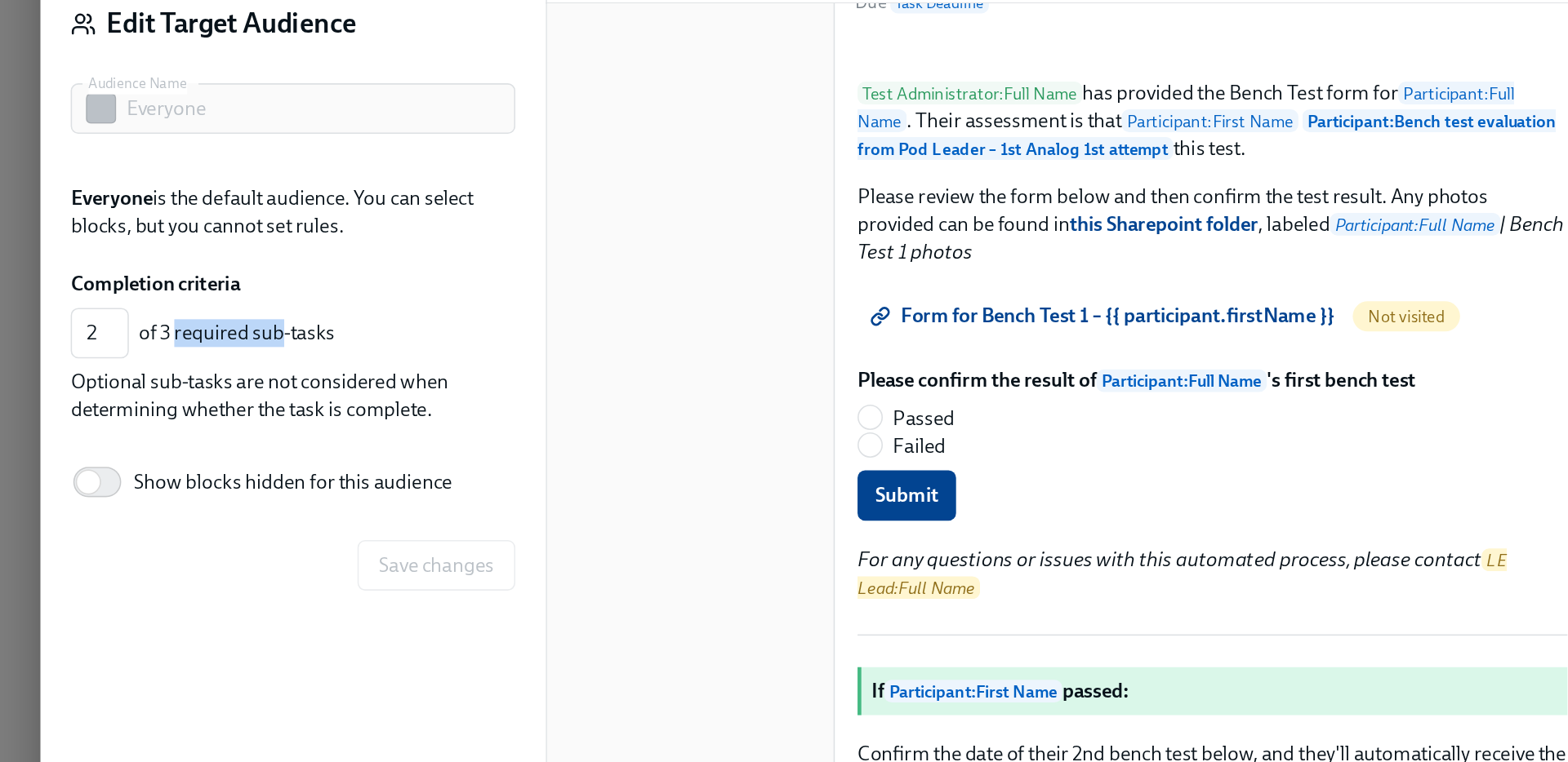
drag, startPoint x: 108, startPoint y: 338, endPoint x: 178, endPoint y: 338, distance: 70.0
click at [178, 338] on div "of 3 required sub-tasks" at bounding box center [208, 337] width 237 height 18
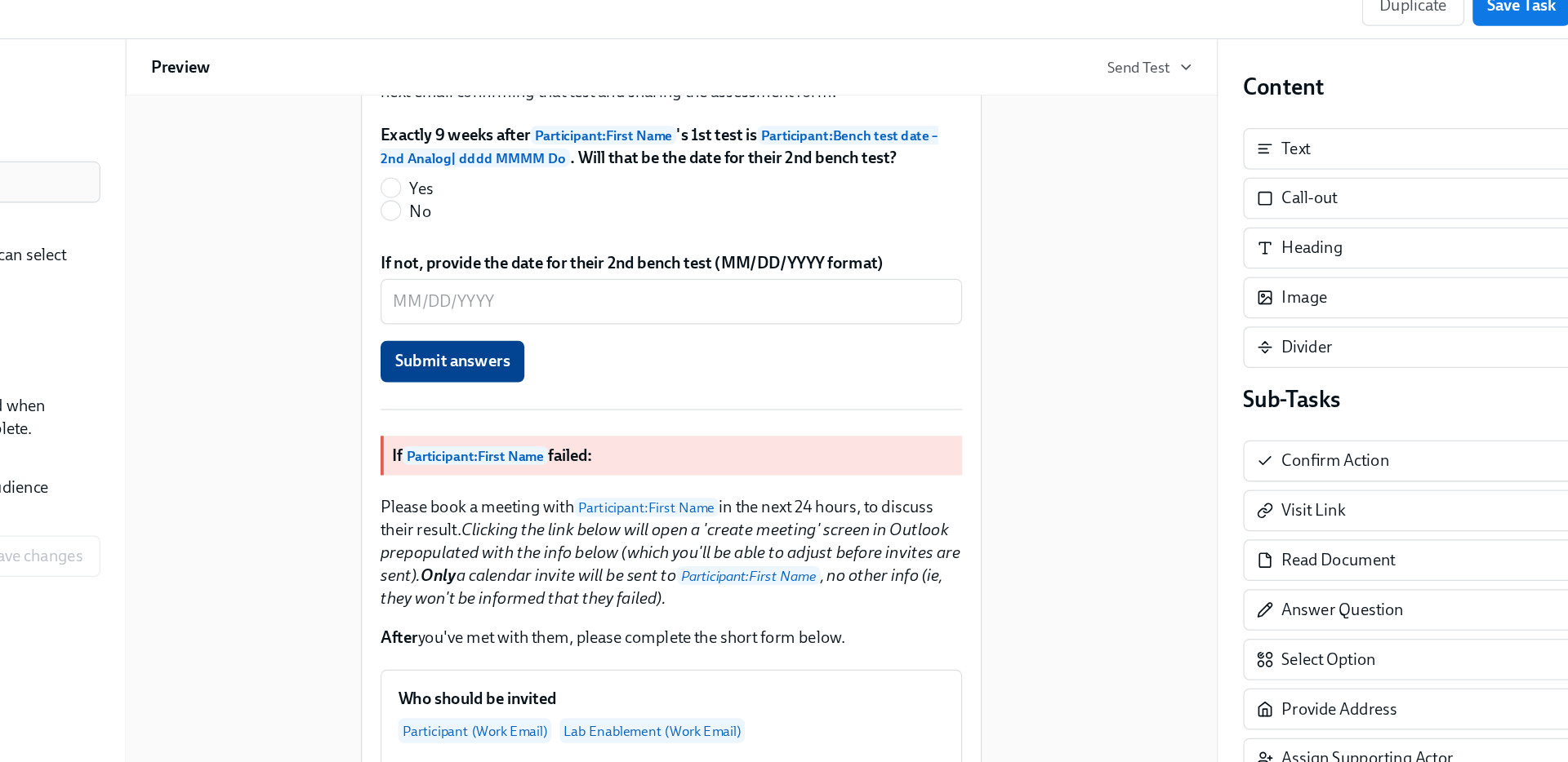
scroll to position [247, 0]
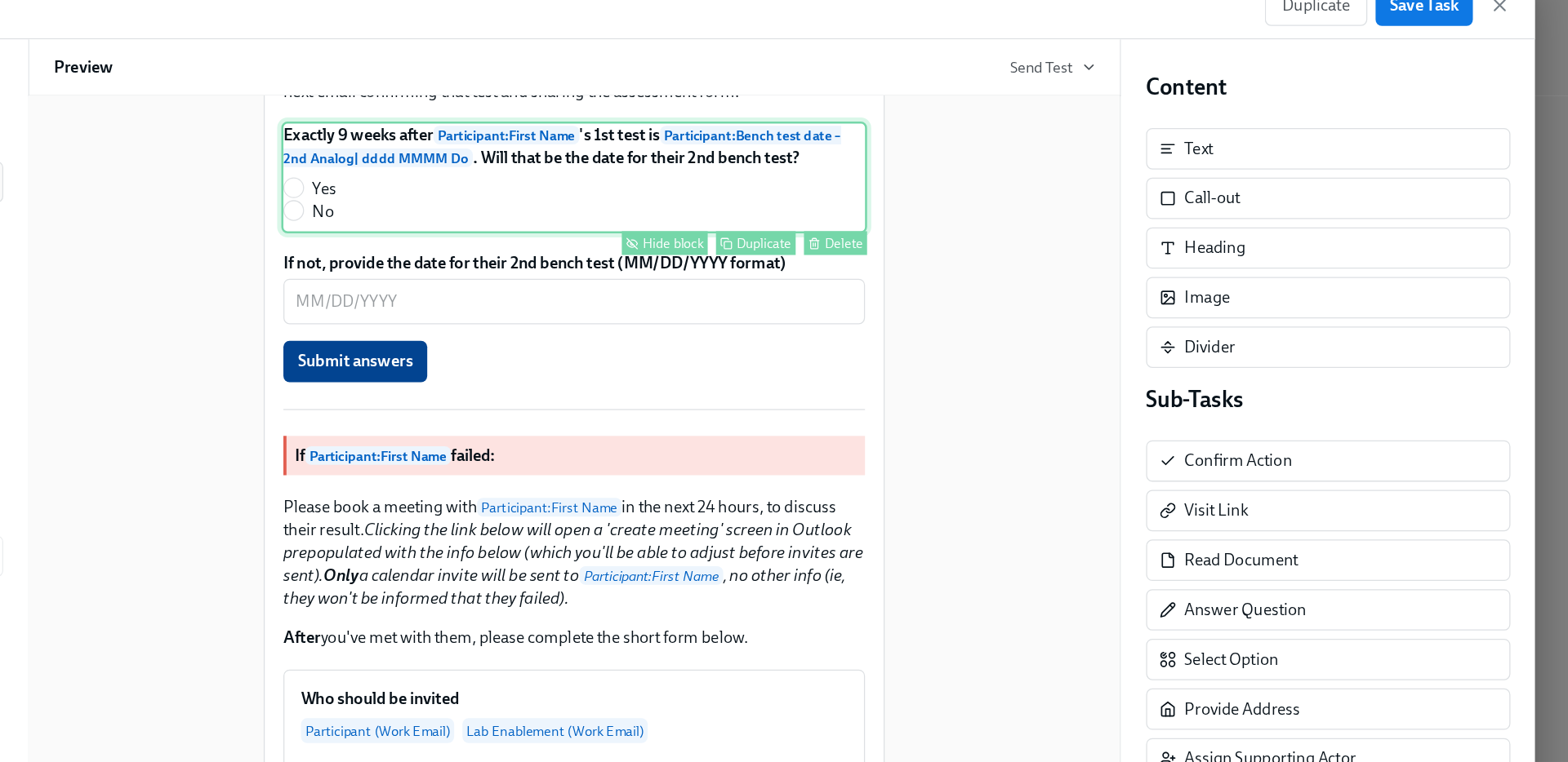
click at [668, 233] on div "Exactly 9 weeks after Participant : First Name 's 1st test is Participant : Ben…" at bounding box center [784, 189] width 462 height 88
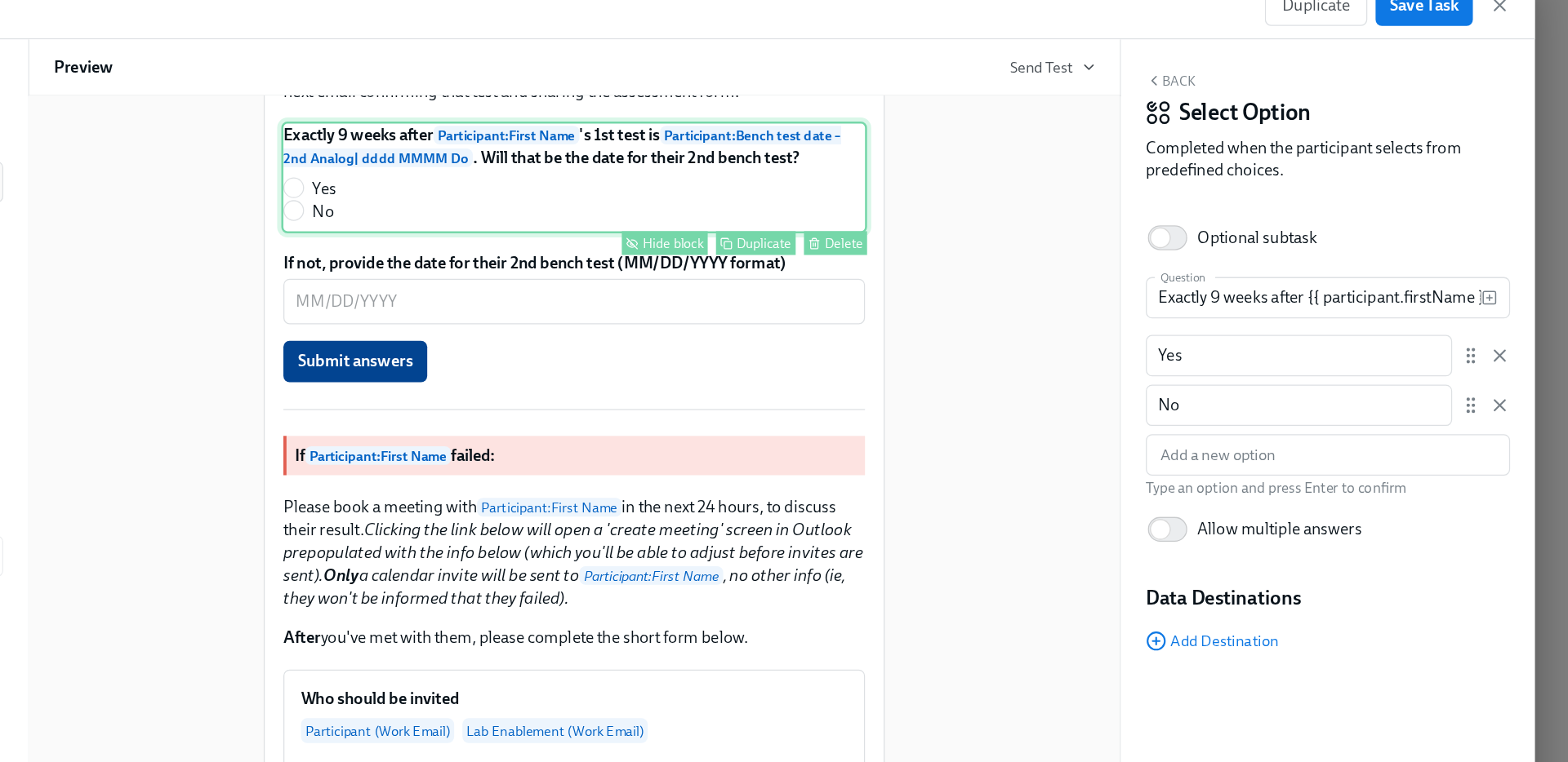
drag, startPoint x: 866, startPoint y: 264, endPoint x: 695, endPoint y: 285, distance: 172.3
click at [695, 233] on div "Exactly 9 weeks after Participant : First Name 's 1st test is Participant : Ben…" at bounding box center [784, 189] width 462 height 88
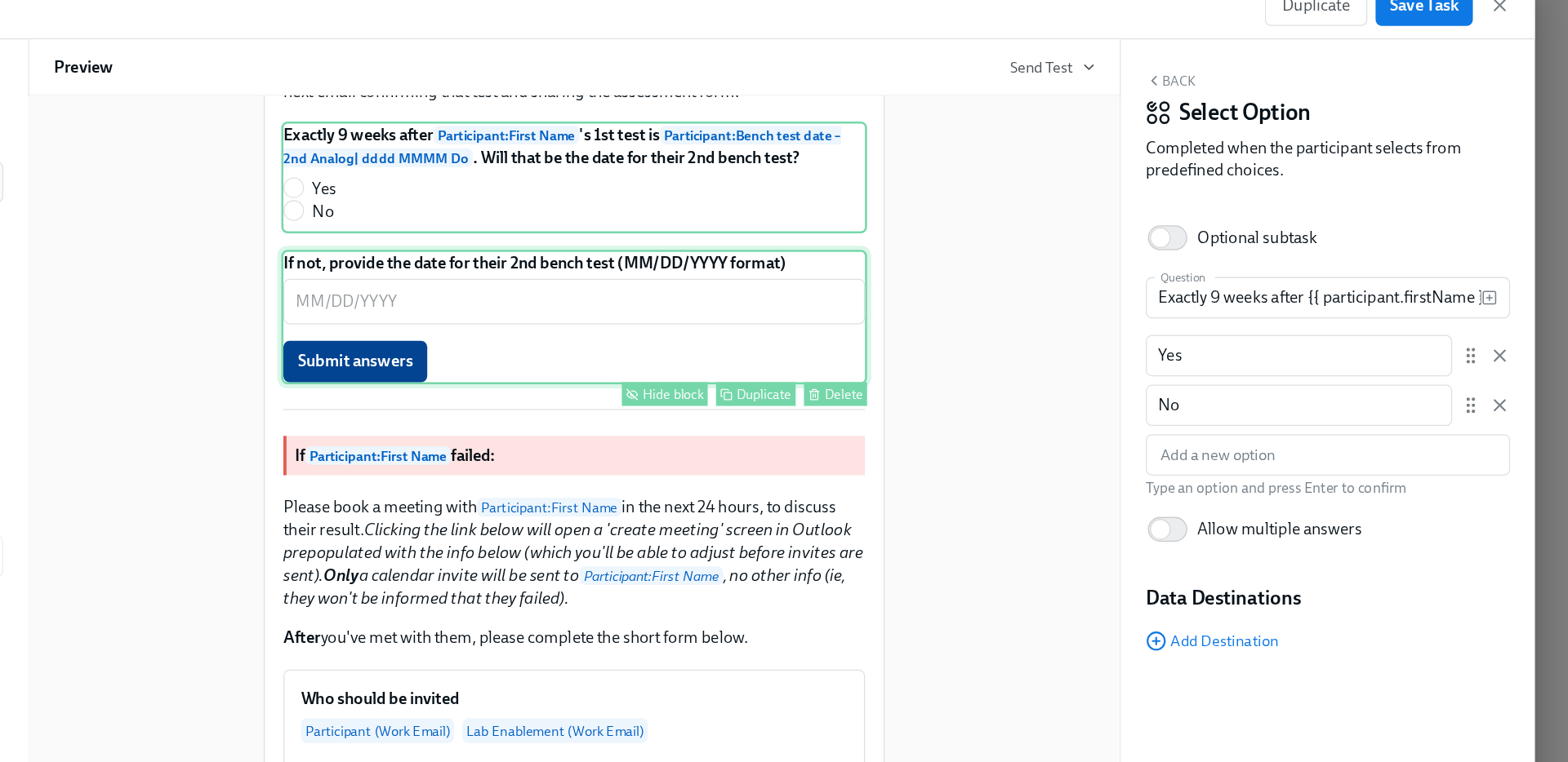
click at [587, 351] on div "If not, provide the date for their 2nd bench test (MM/DD/YYYY format) ​ Submit …" at bounding box center [784, 299] width 462 height 106
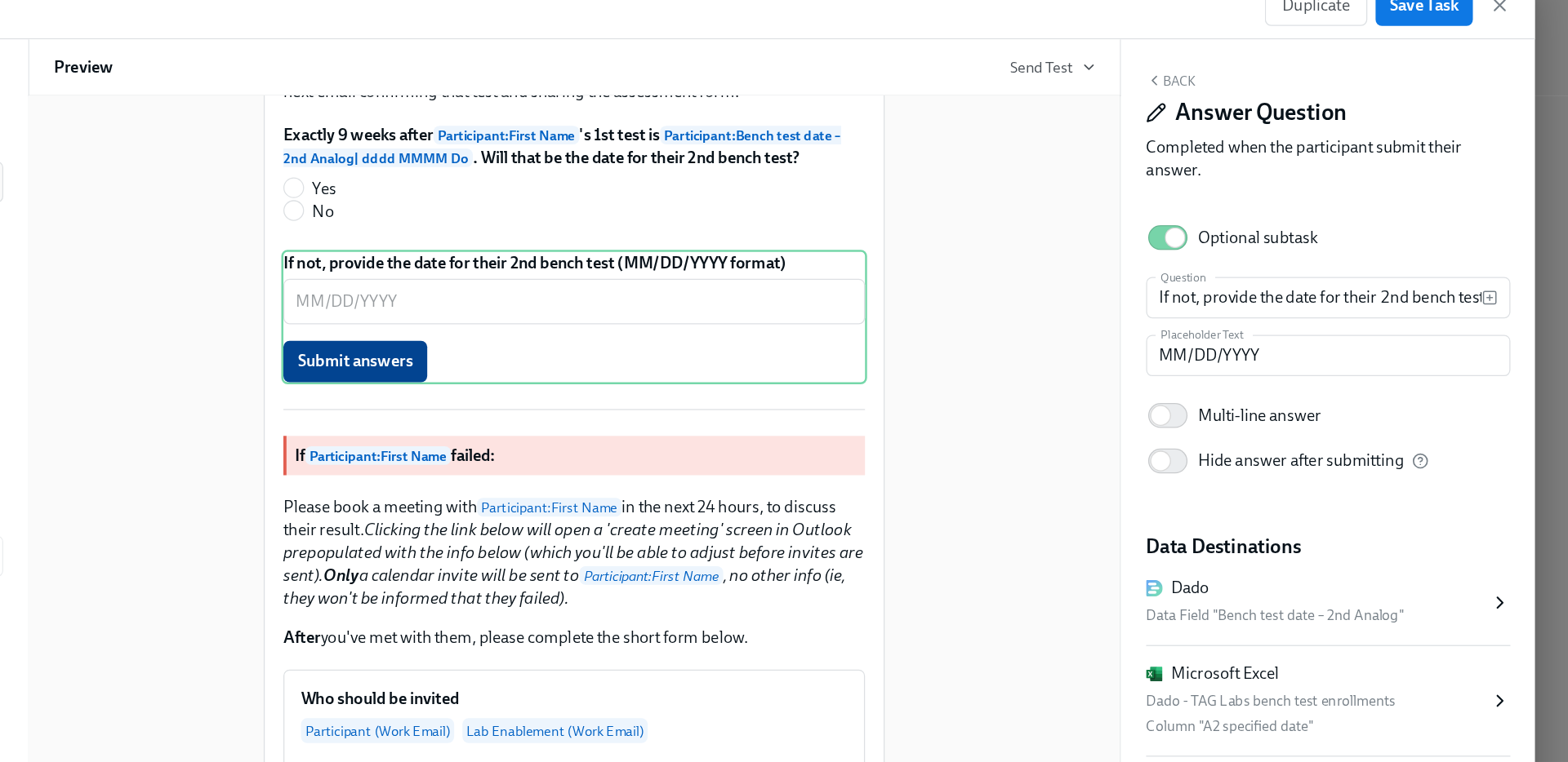
click at [1118, 390] on div "New blocks will only apply to the audience Everyone . Hi Lab Enablement : First…" at bounding box center [784, 522] width 821 height 2238
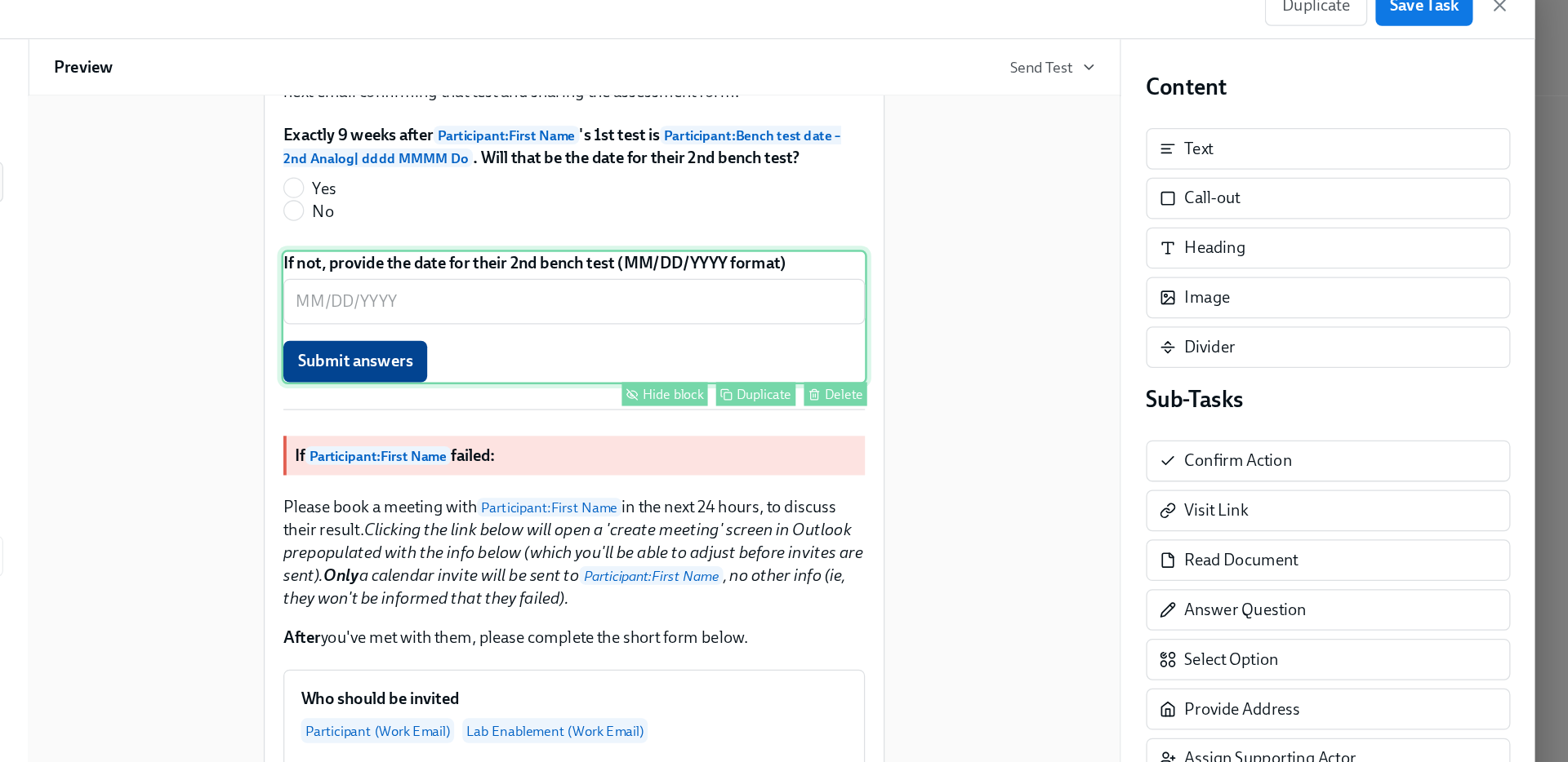
click at [619, 351] on div "If not, provide the date for their 2nd bench test (MM/DD/YYYY format) ​ Submit …" at bounding box center [784, 299] width 462 height 106
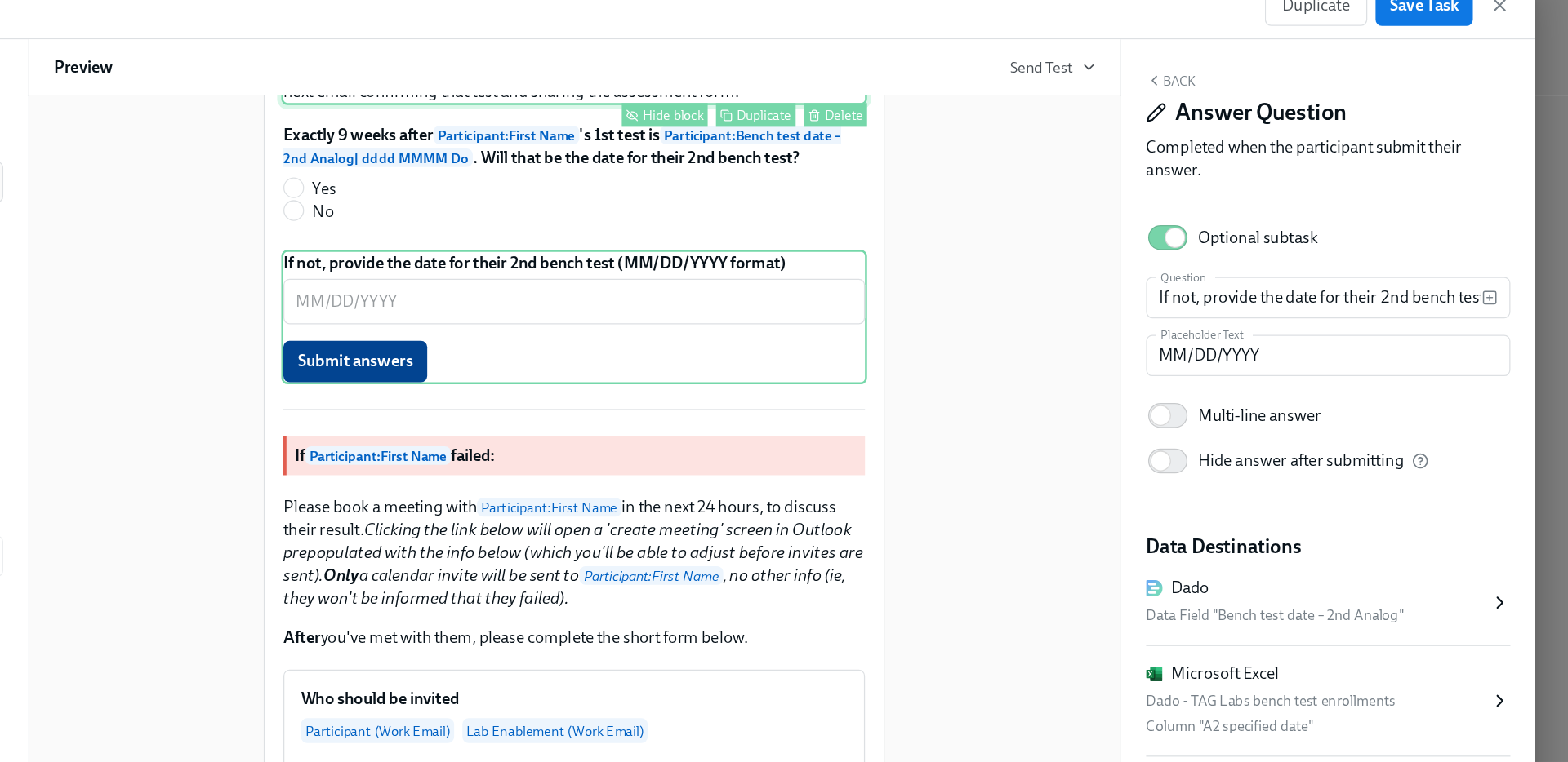
click at [673, 131] on div "Confirm the date of their 2nd bench test below, and they'll automatically recei…" at bounding box center [784, 112] width 462 height 39
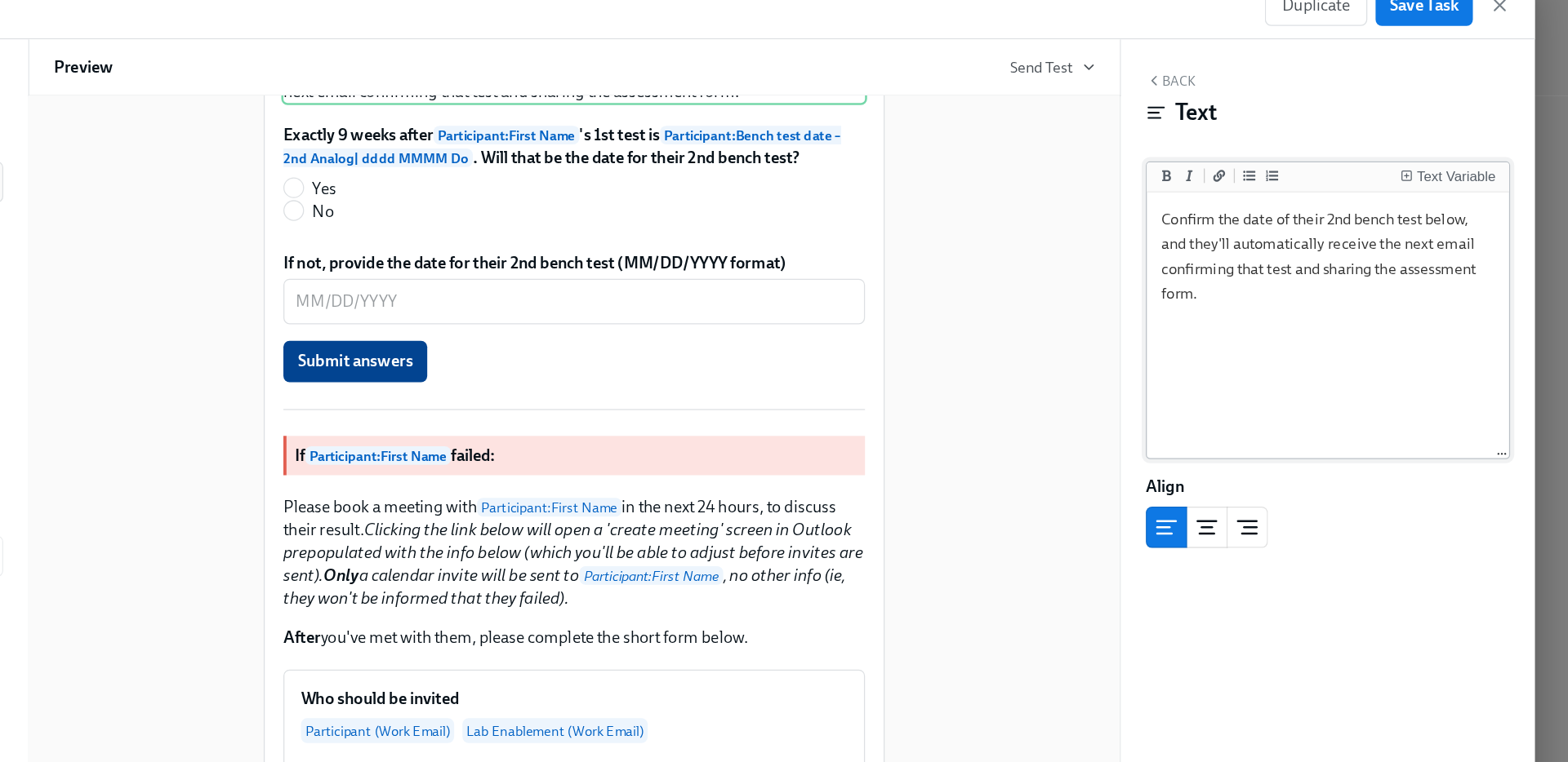
click at [1362, 298] on textarea "Confirm the date of their 2nd bench test below, and they'll automatically recei…" at bounding box center [1379, 306] width 279 height 205
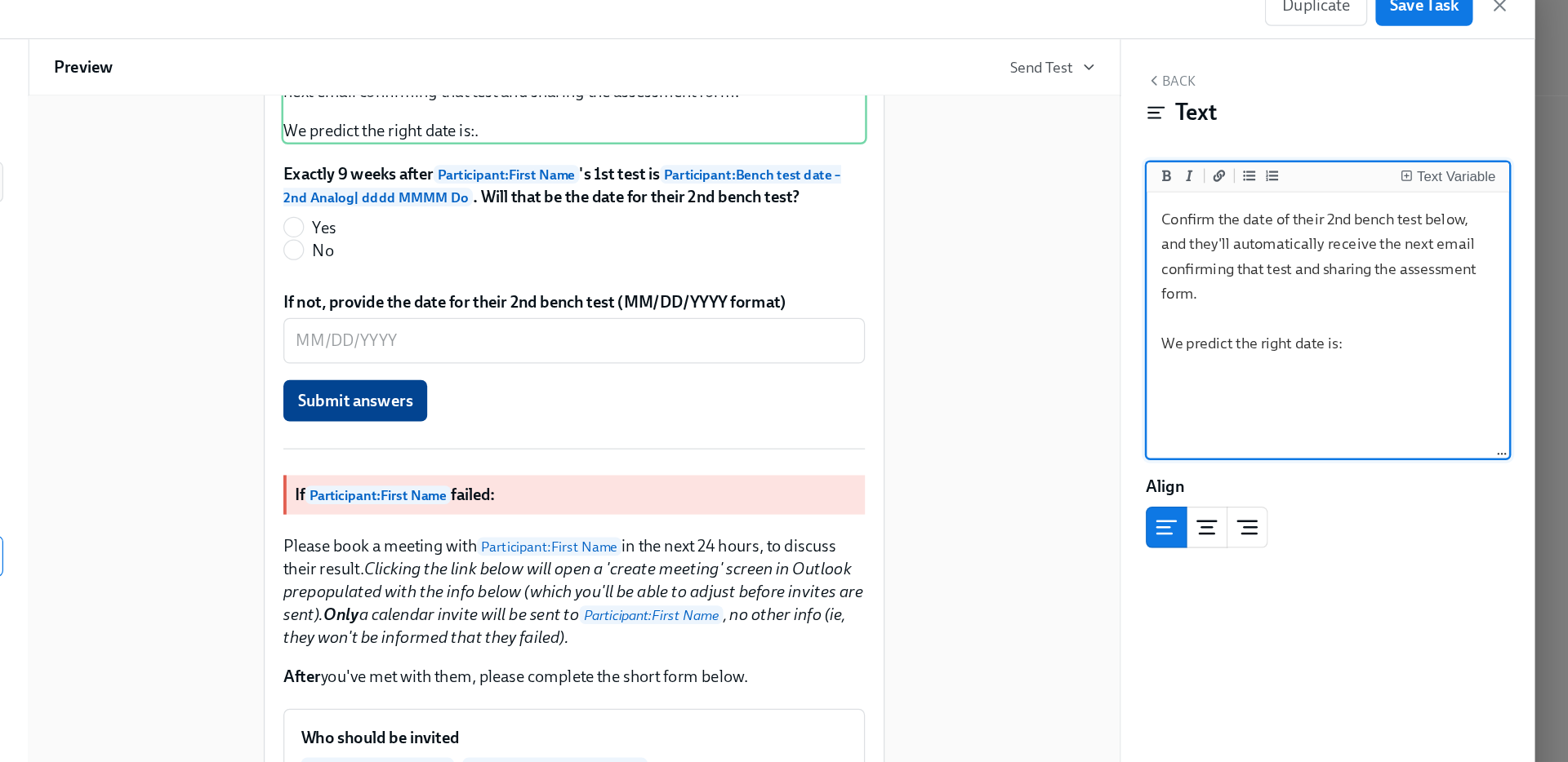
type textarea "Confirm the date of their 2nd bench test below, and they'll automatically recei…"
click at [1052, 303] on div "New blocks will only apply to the audience Everyone . Hi Lab Enablement : First…" at bounding box center [784, 537] width 821 height 2270
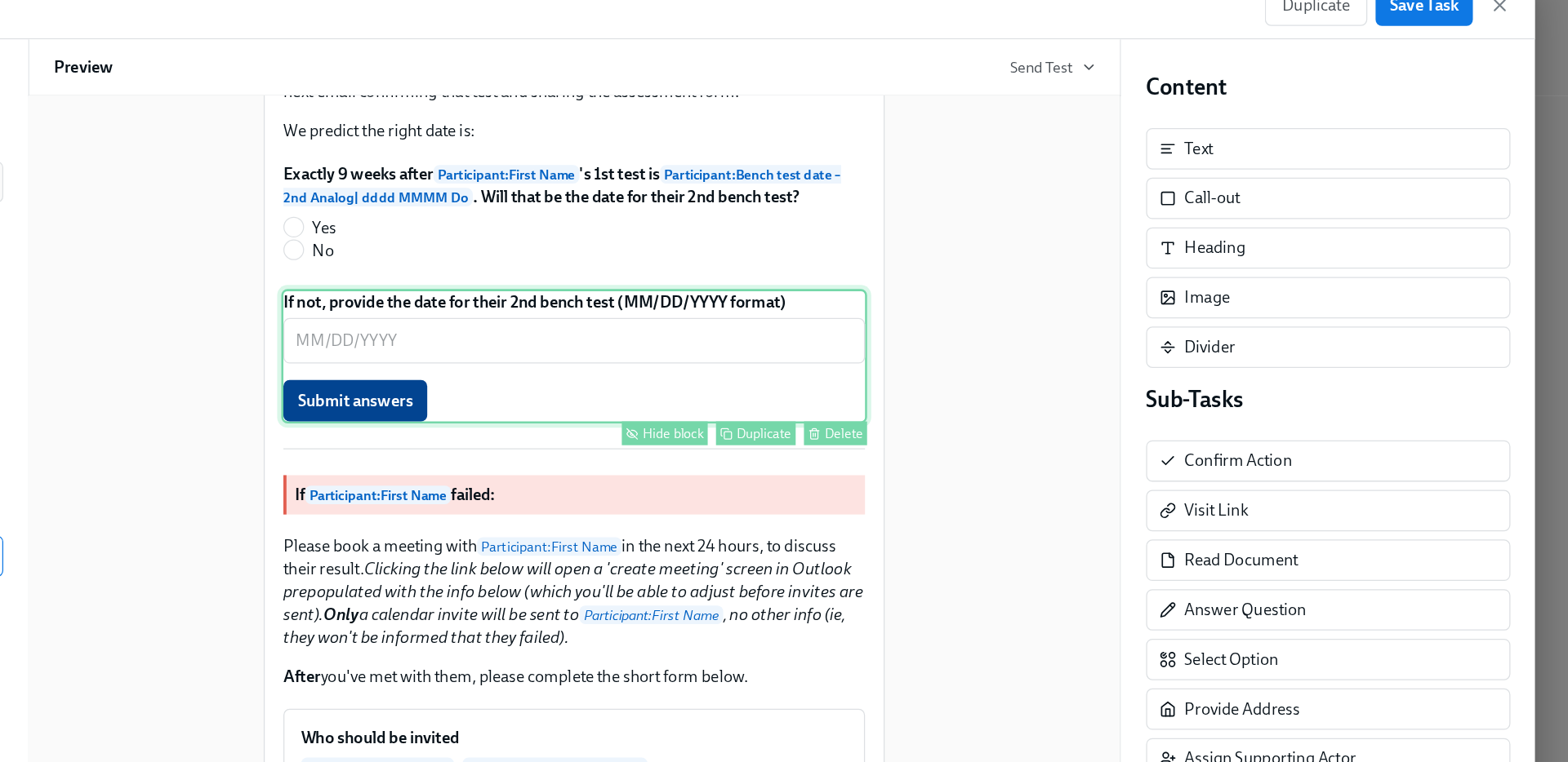
click at [680, 383] on div "If not, provide the date for their 2nd bench test (MM/DD/YYYY format) ​ Submit …" at bounding box center [784, 329] width 462 height 106
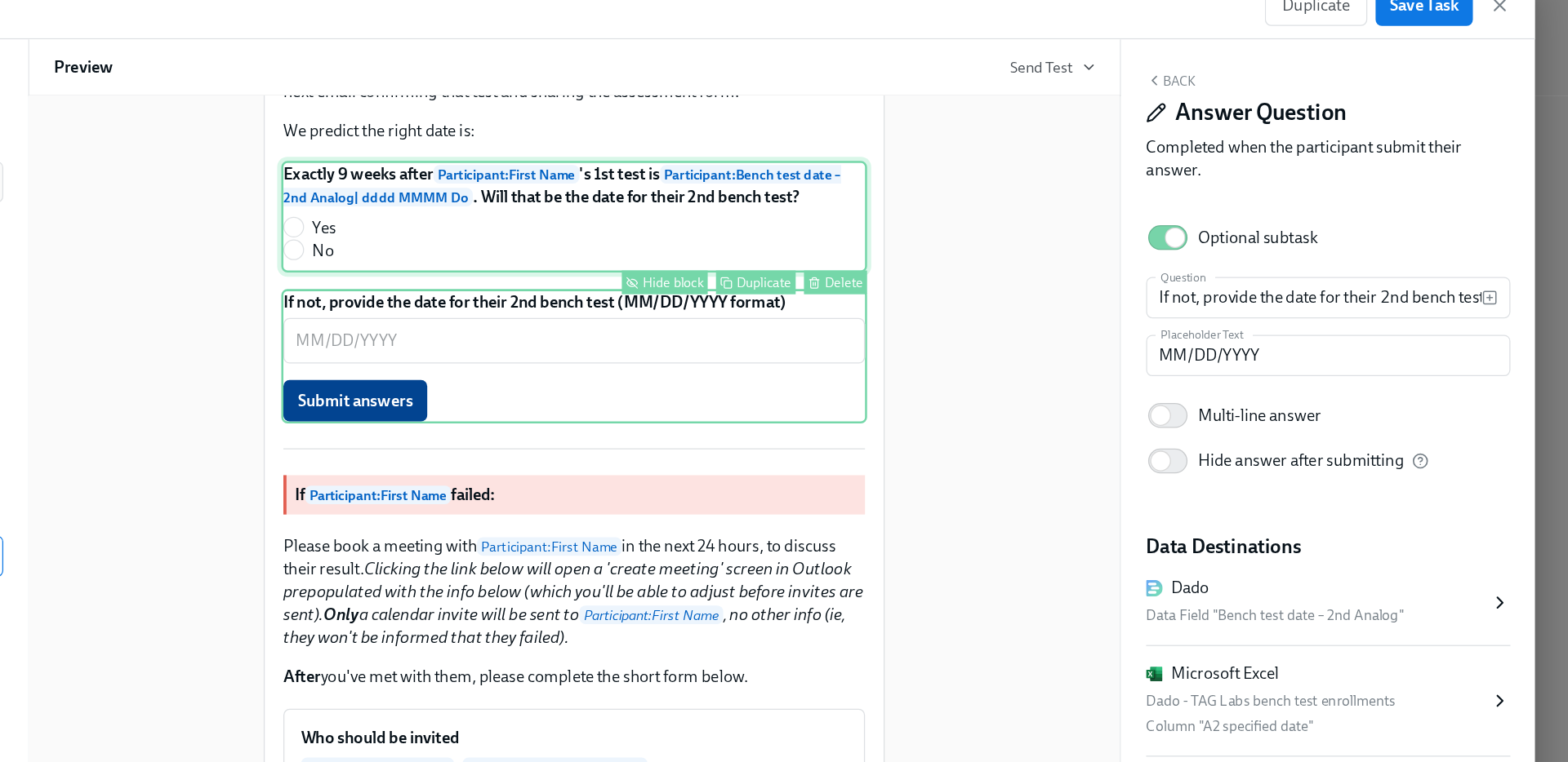
click at [756, 263] on div "Exactly 9 weeks after Participant : First Name 's 1st test is Participant : Ben…" at bounding box center [784, 219] width 462 height 88
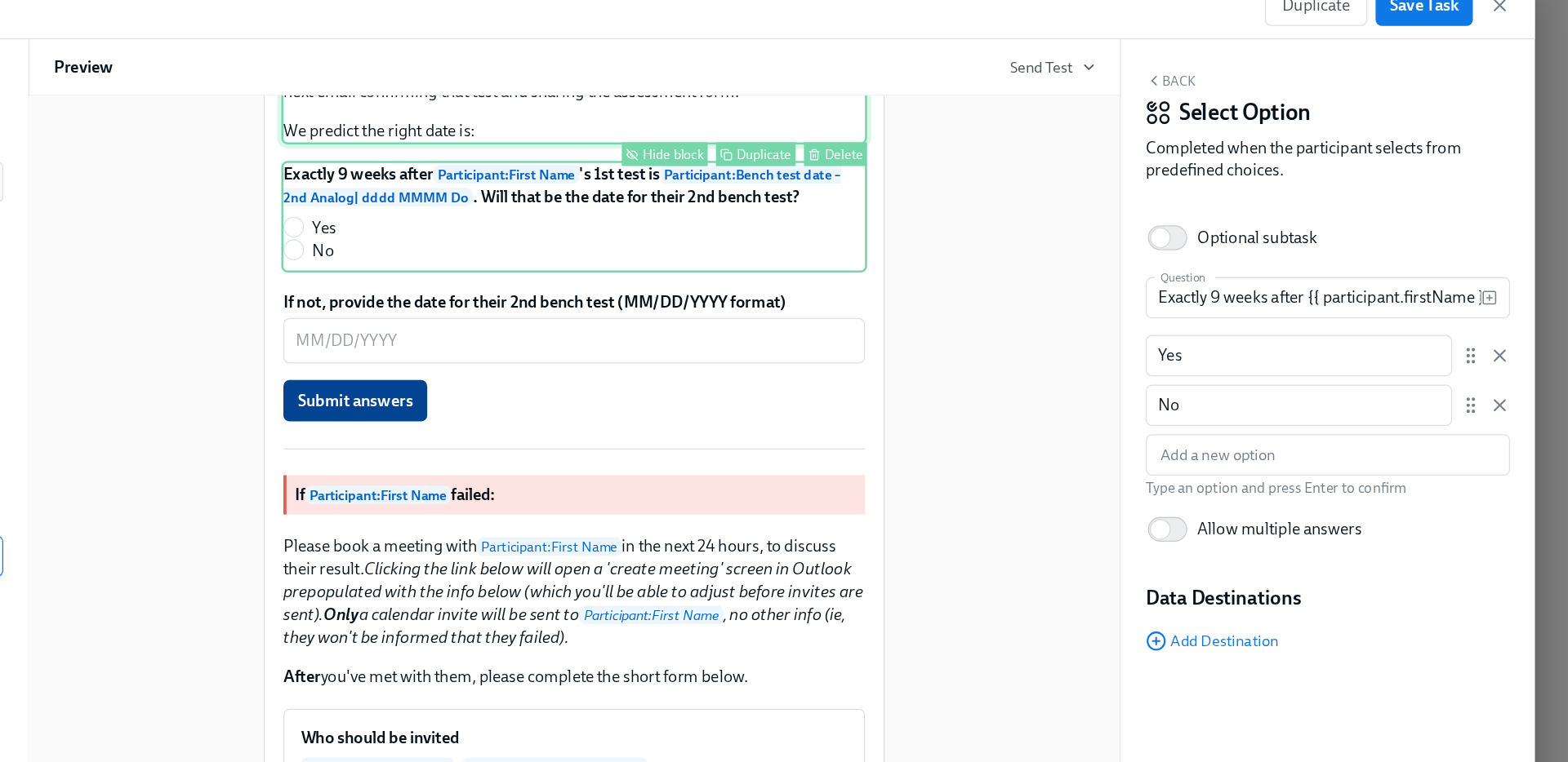
click at [710, 162] on div "Confirm the date of their 2nd bench test below, and they'll automatically recei…" at bounding box center [784, 128] width 462 height 70
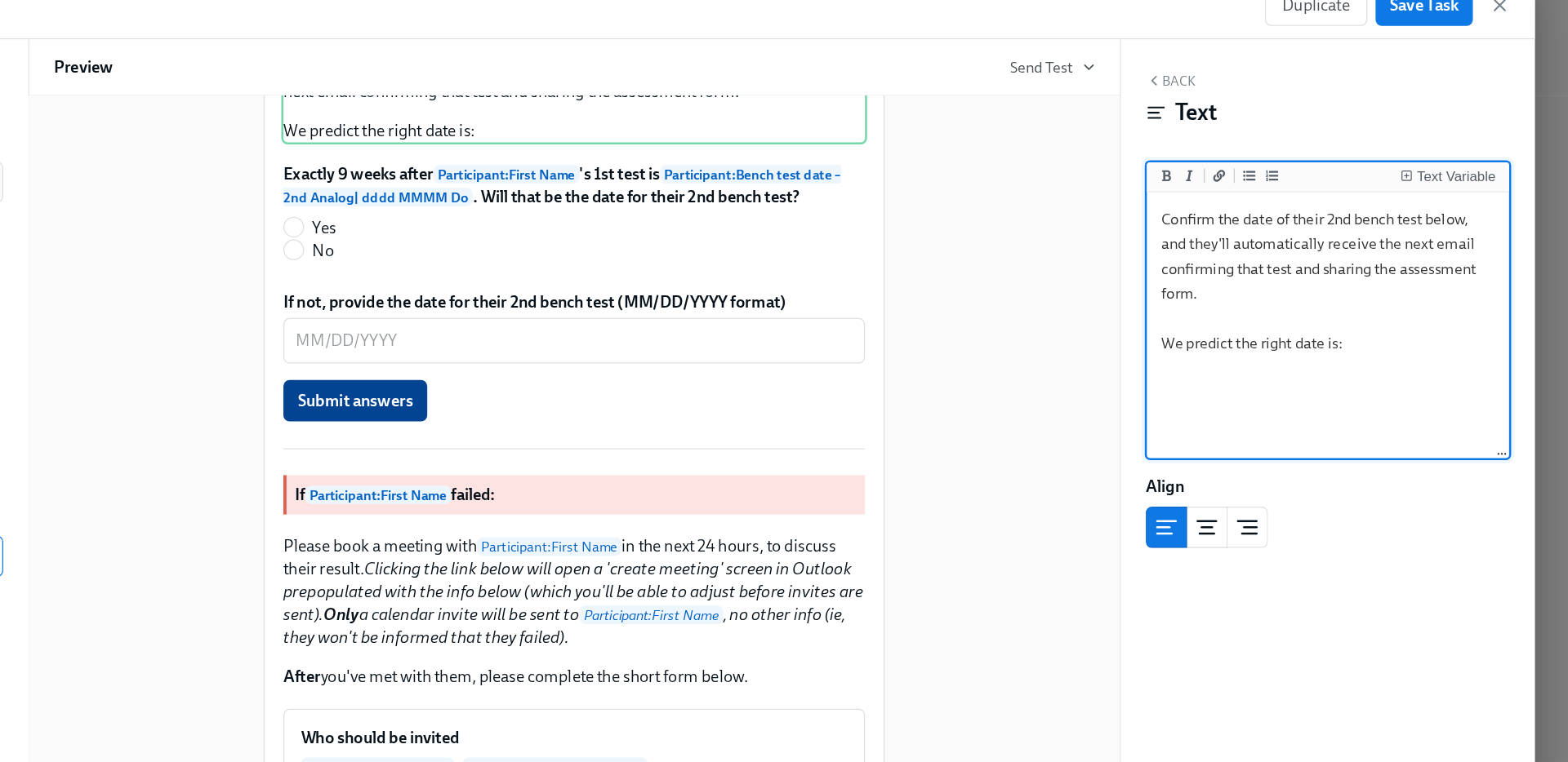
drag, startPoint x: 1319, startPoint y: 273, endPoint x: 1431, endPoint y: 337, distance: 129.0
click at [1431, 337] on textarea "Confirm the date of their 2nd bench test below, and they'll automatically recei…" at bounding box center [1379, 306] width 279 height 205
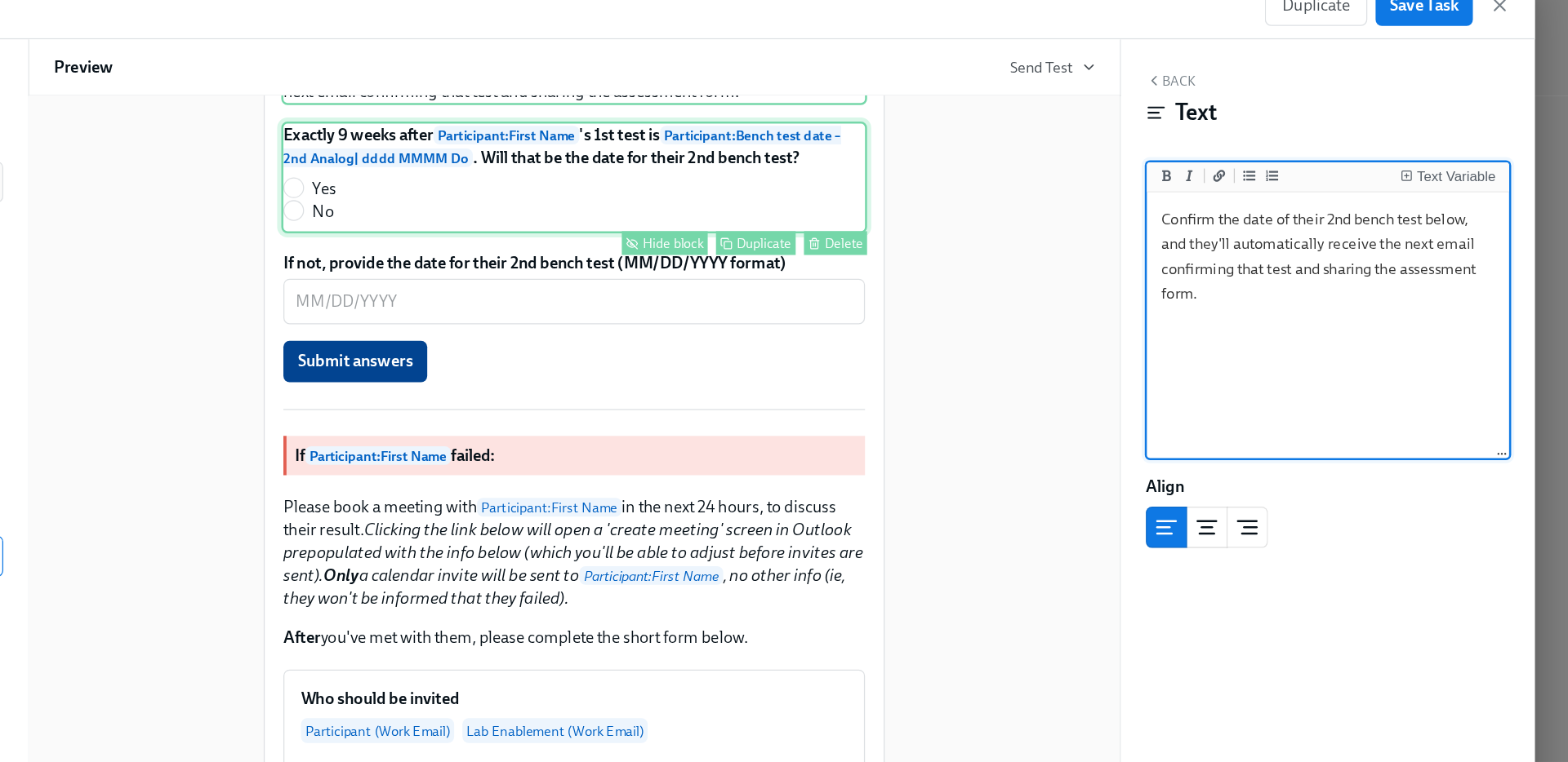
type textarea "Confirm the date of their 2nd bench test below, and they'll automatically recei…"
click at [749, 233] on div "Exactly 9 weeks after Participant : First Name 's 1st test is Participant : Ben…" at bounding box center [784, 189] width 462 height 88
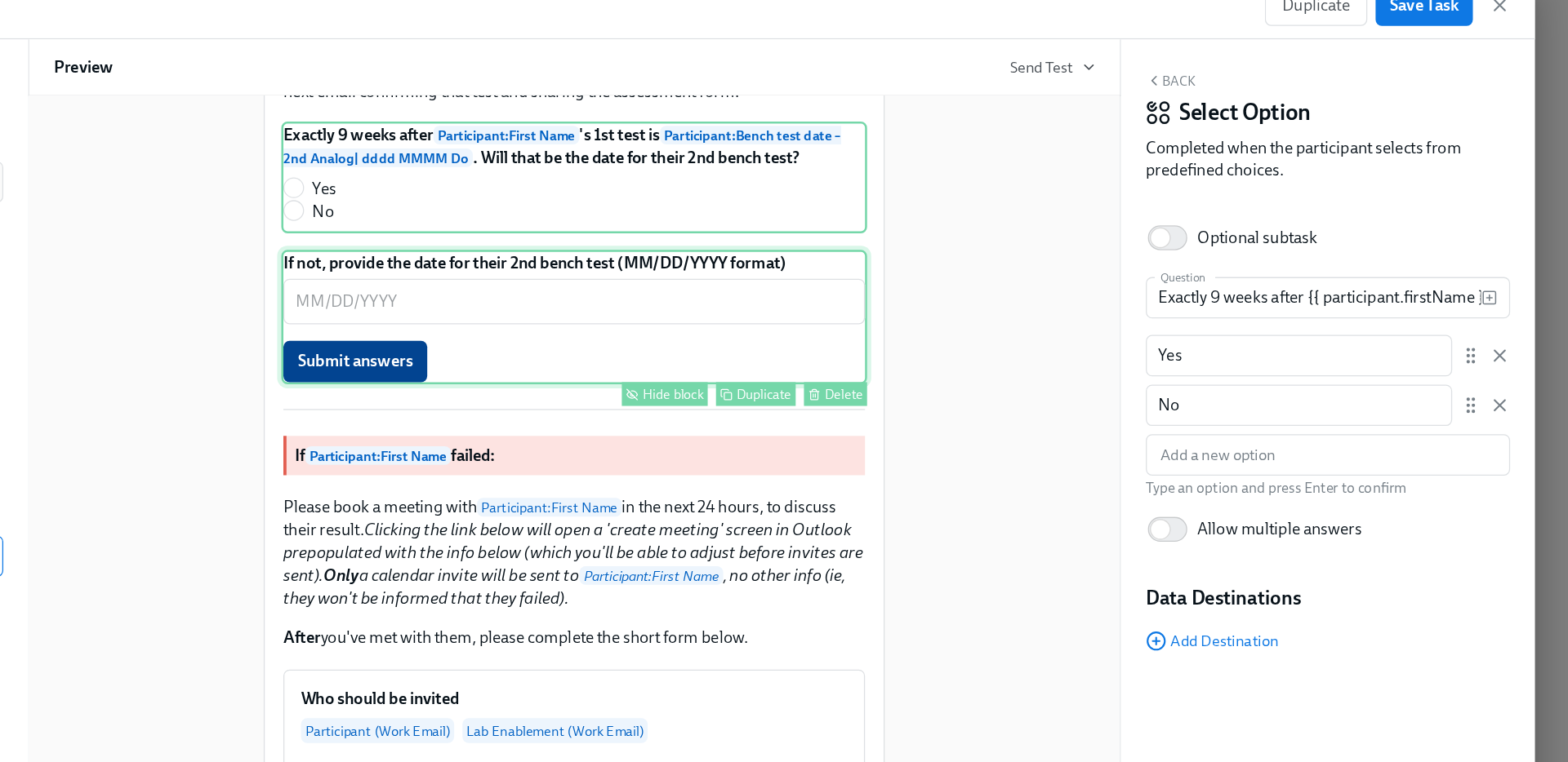
click at [806, 351] on div "If not, provide the date for their 2nd bench test (MM/DD/YYYY format) ​ Submit …" at bounding box center [784, 299] width 462 height 106
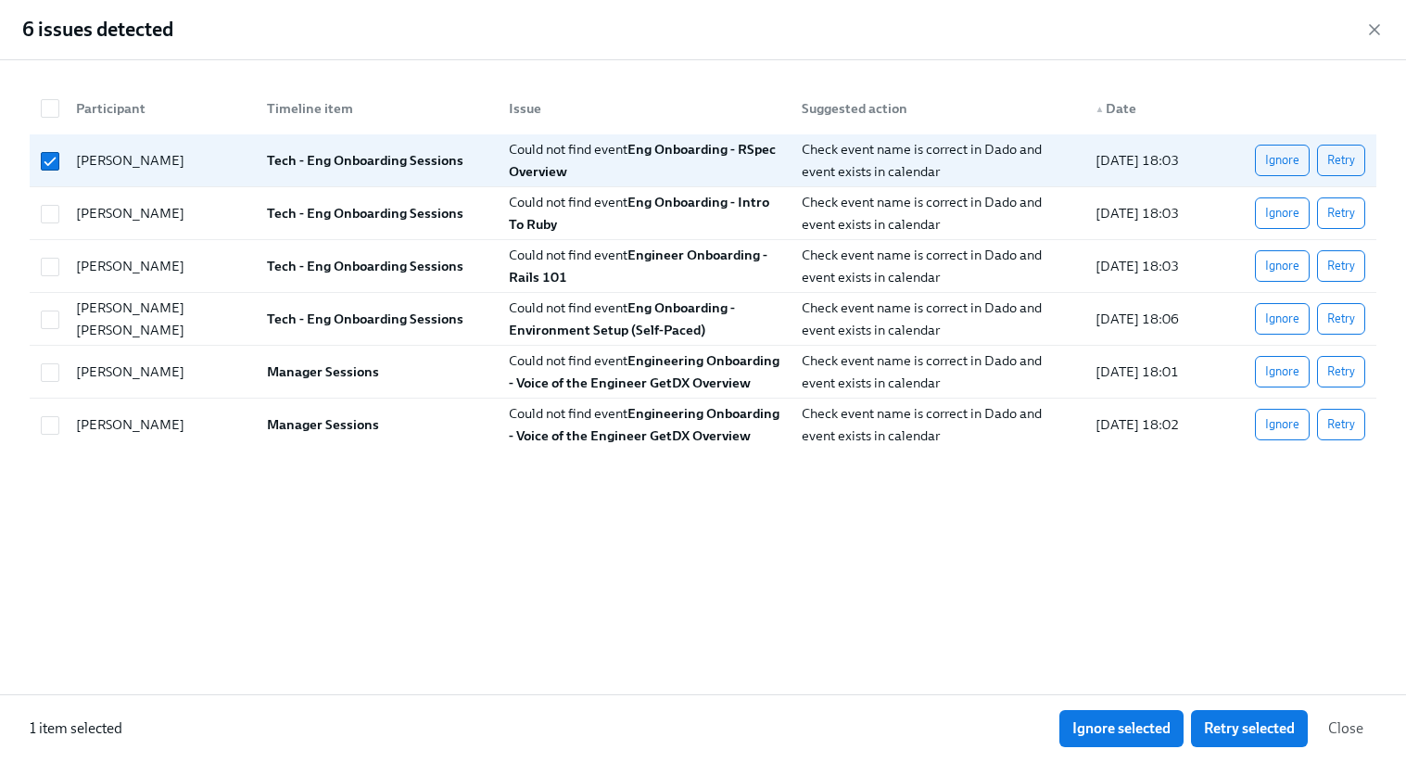
scroll to position [0, 17267]
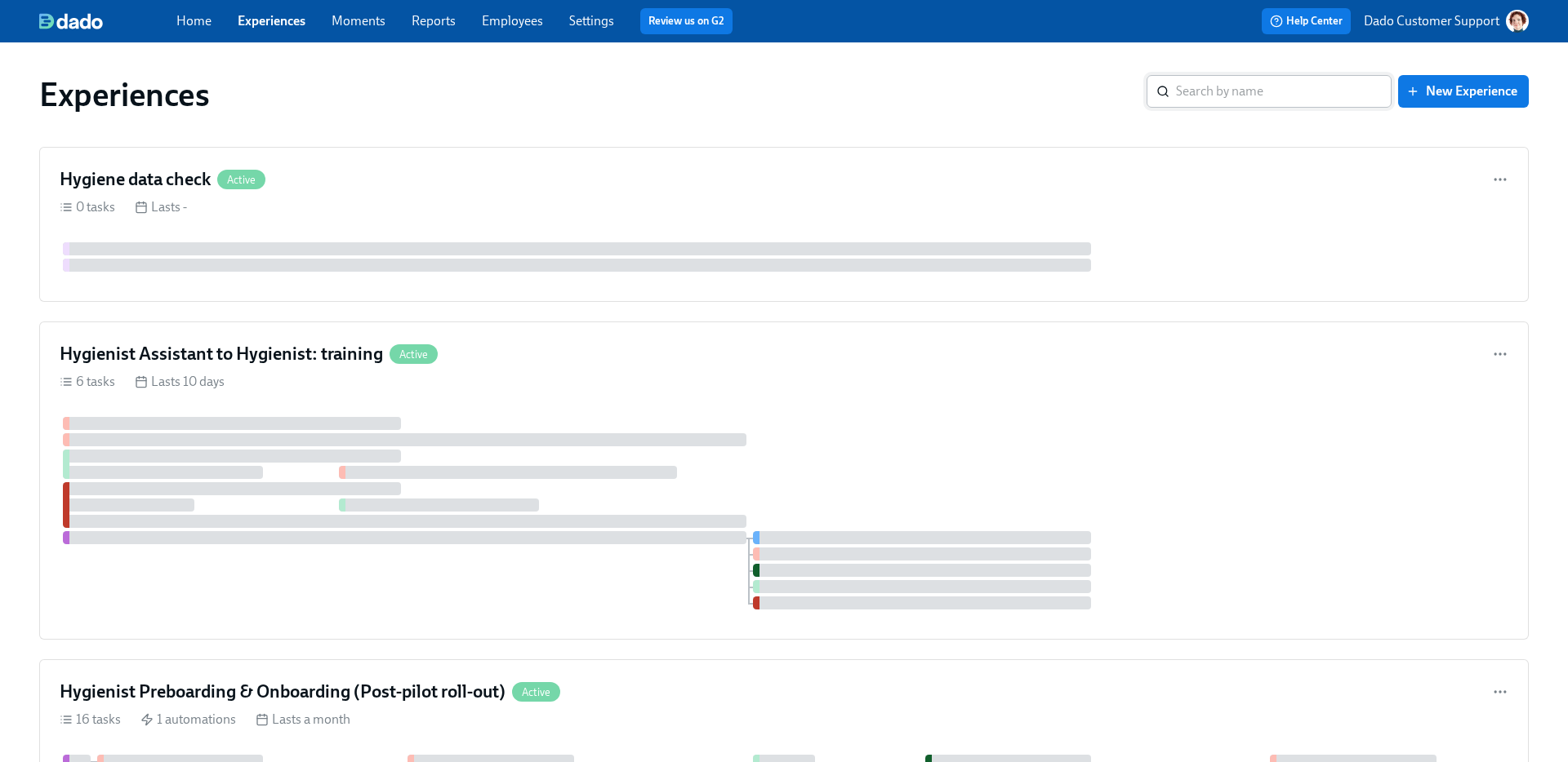
click at [1291, 86] on input "search" at bounding box center [1283, 91] width 216 height 33
type input "drop"
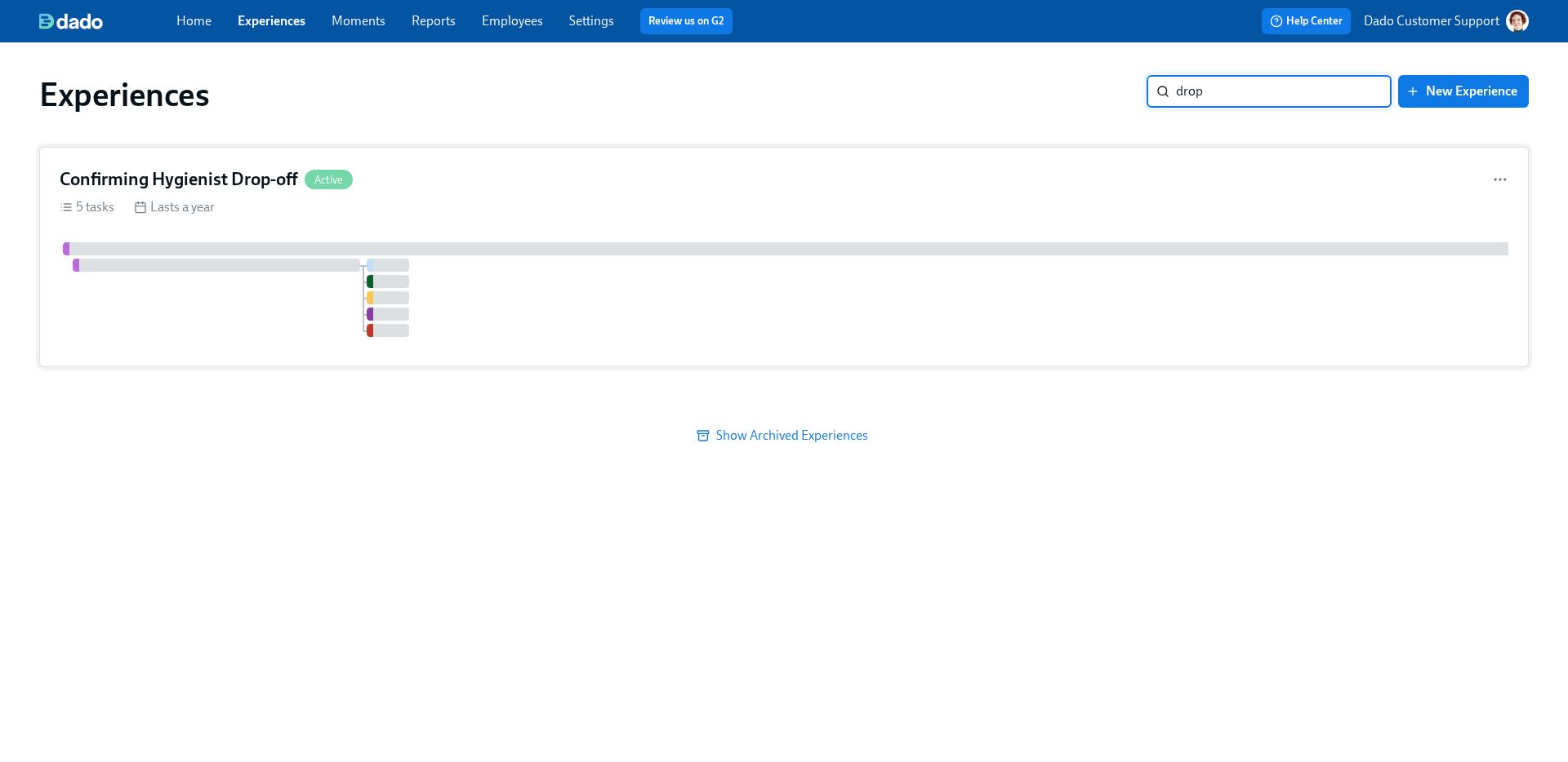
click at [501, 167] on div "Confirming Hygienist Drop-off Active" at bounding box center [784, 180] width 1449 height 25
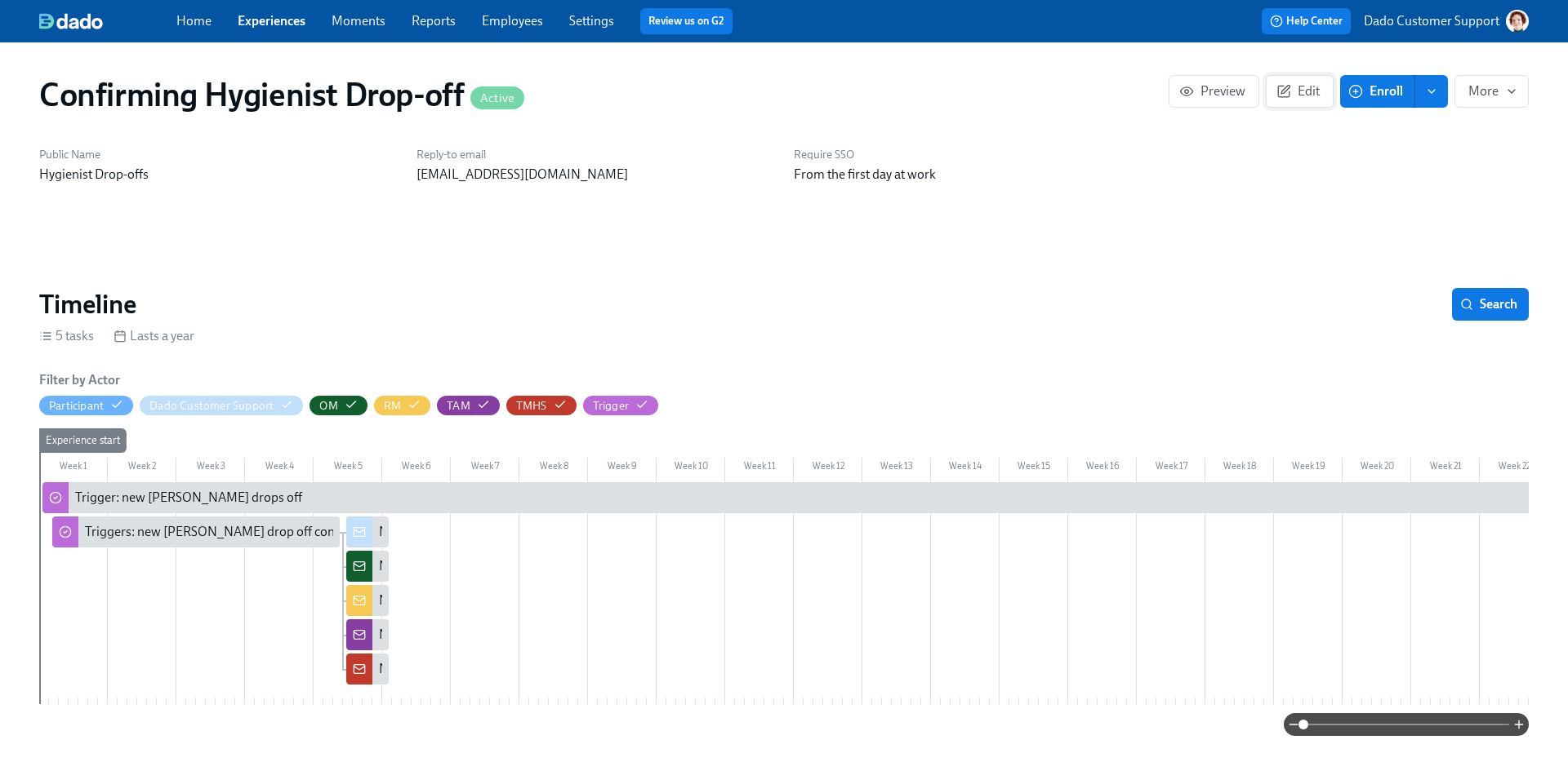
click at [1276, 96] on icon "button" at bounding box center [1283, 91] width 15 height 15
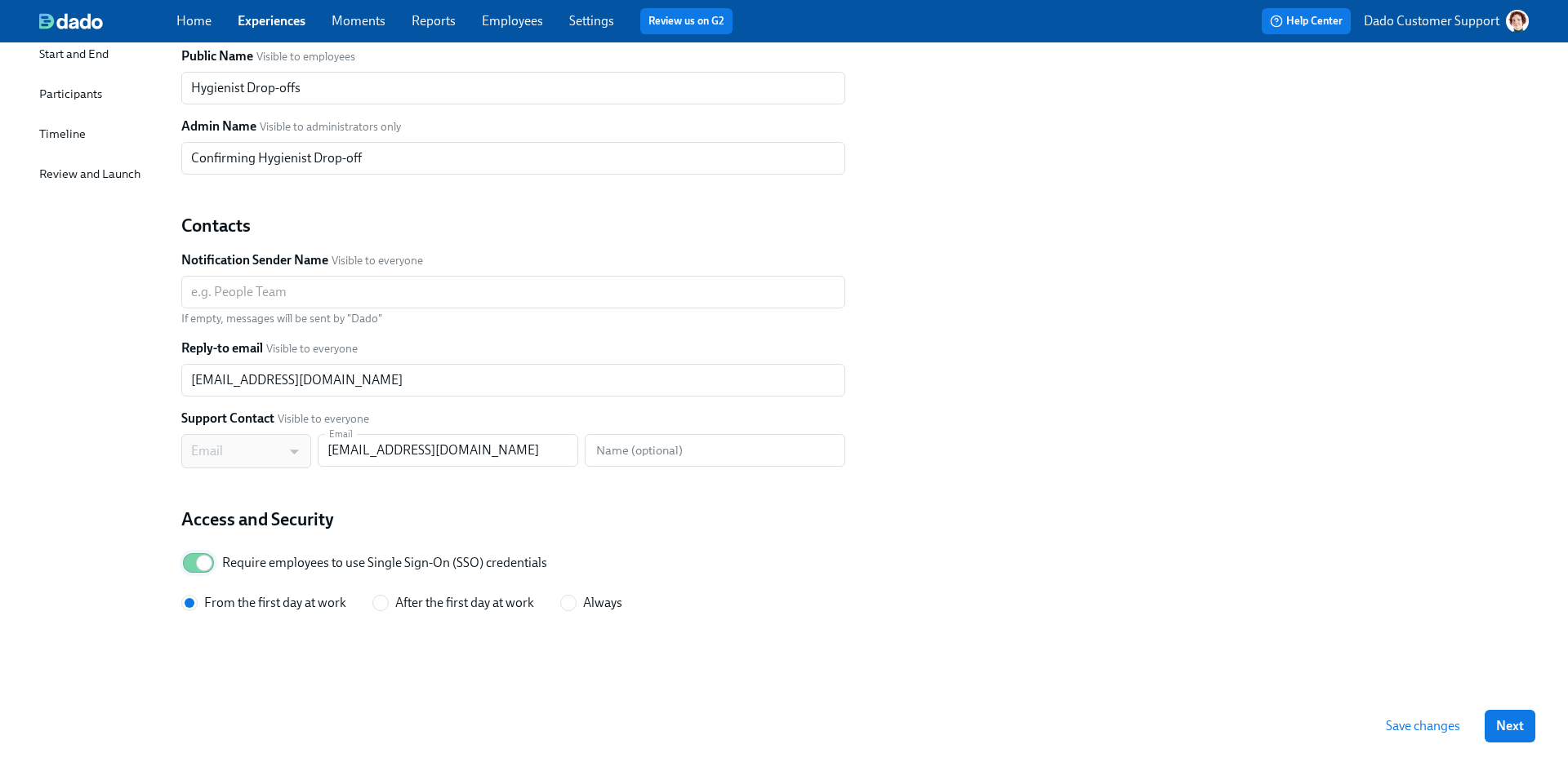
click at [206, 561] on input "Require employees to use Single Sign-On (SSO) credentials" at bounding box center [204, 563] width 108 height 36
checkbox input "false"
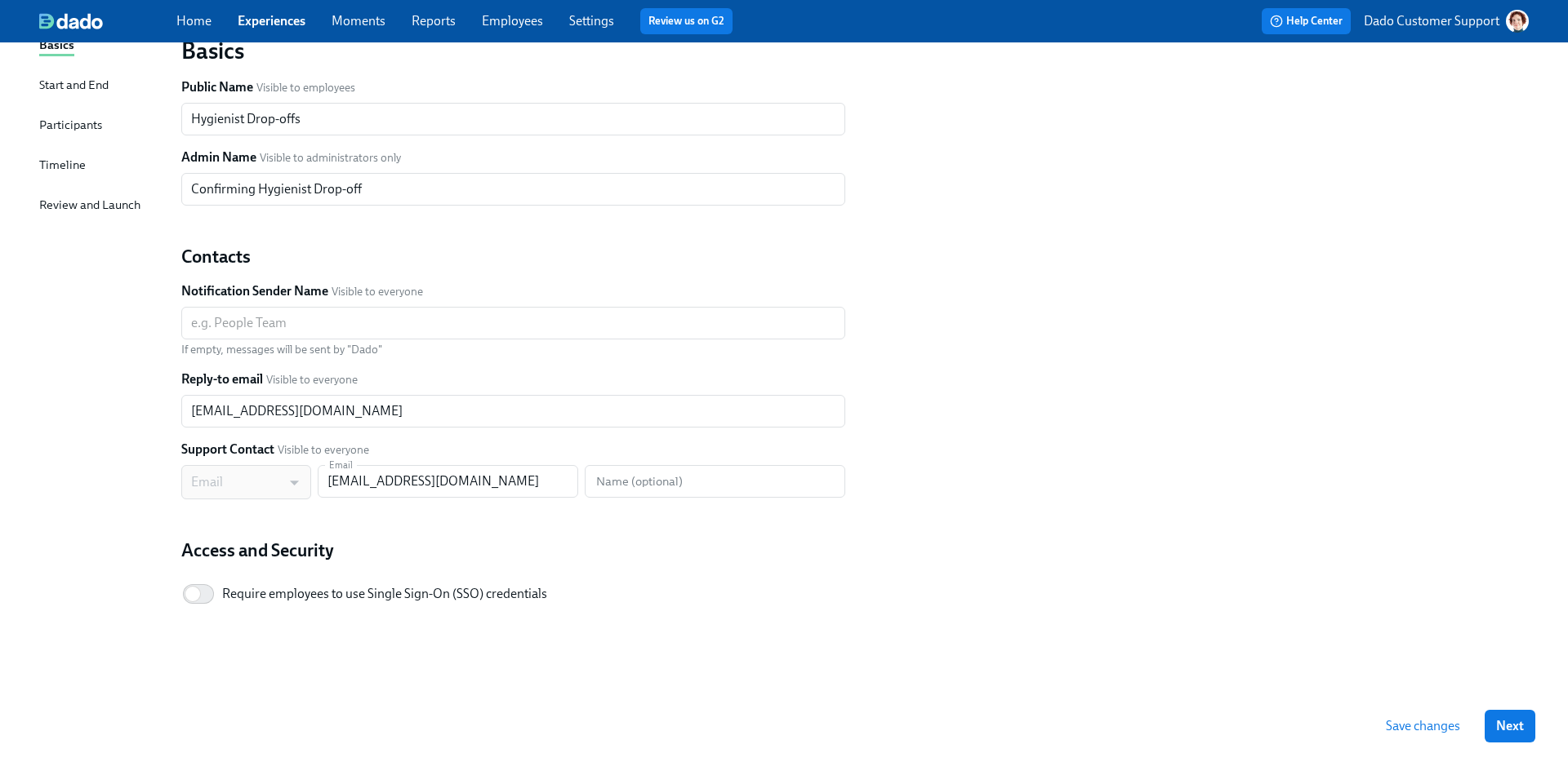
scroll to position [136, 0]
click at [1417, 722] on span "Save changes" at bounding box center [1423, 726] width 74 height 17
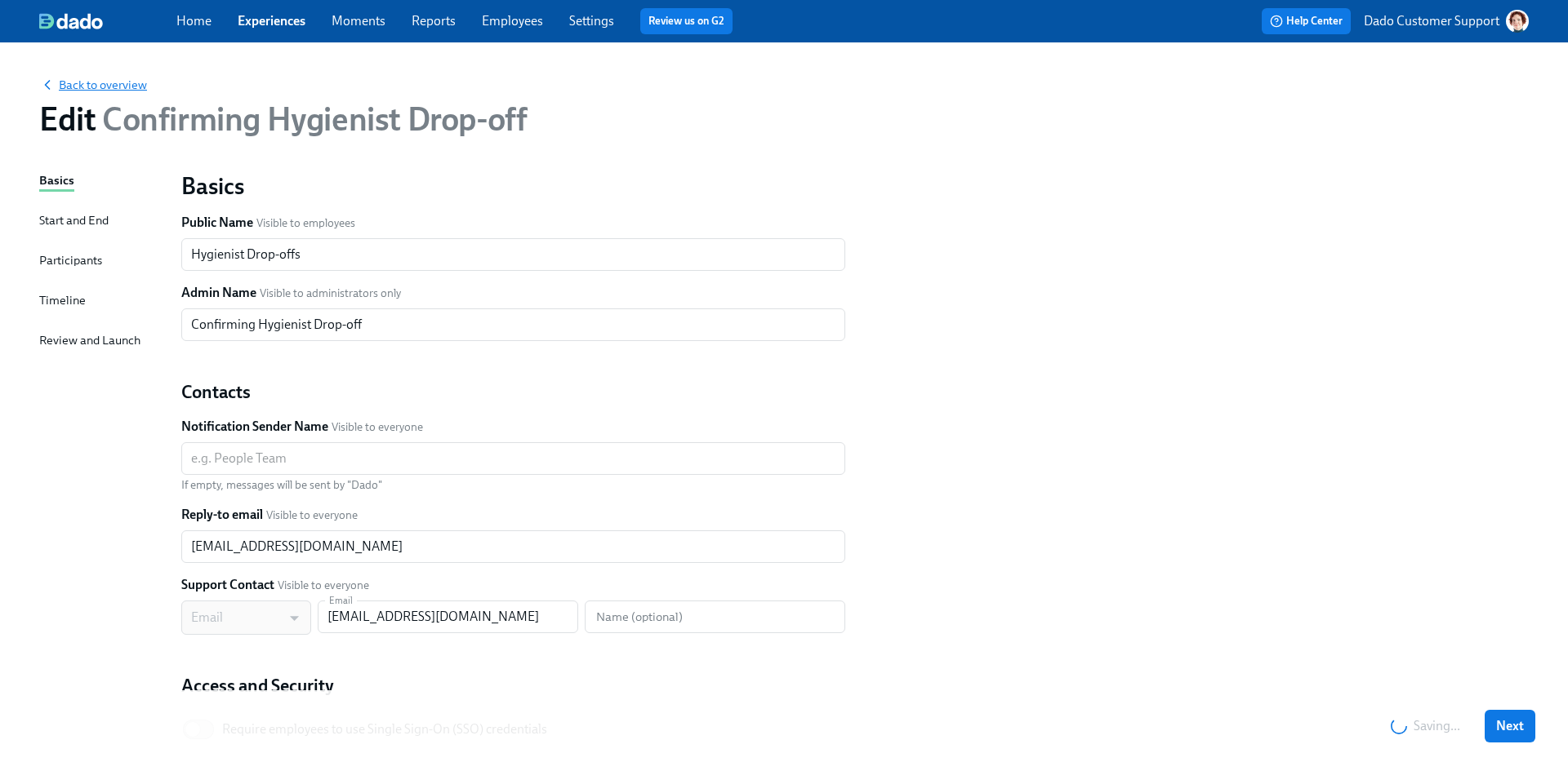
click at [94, 84] on span "Back to overview" at bounding box center [93, 85] width 108 height 17
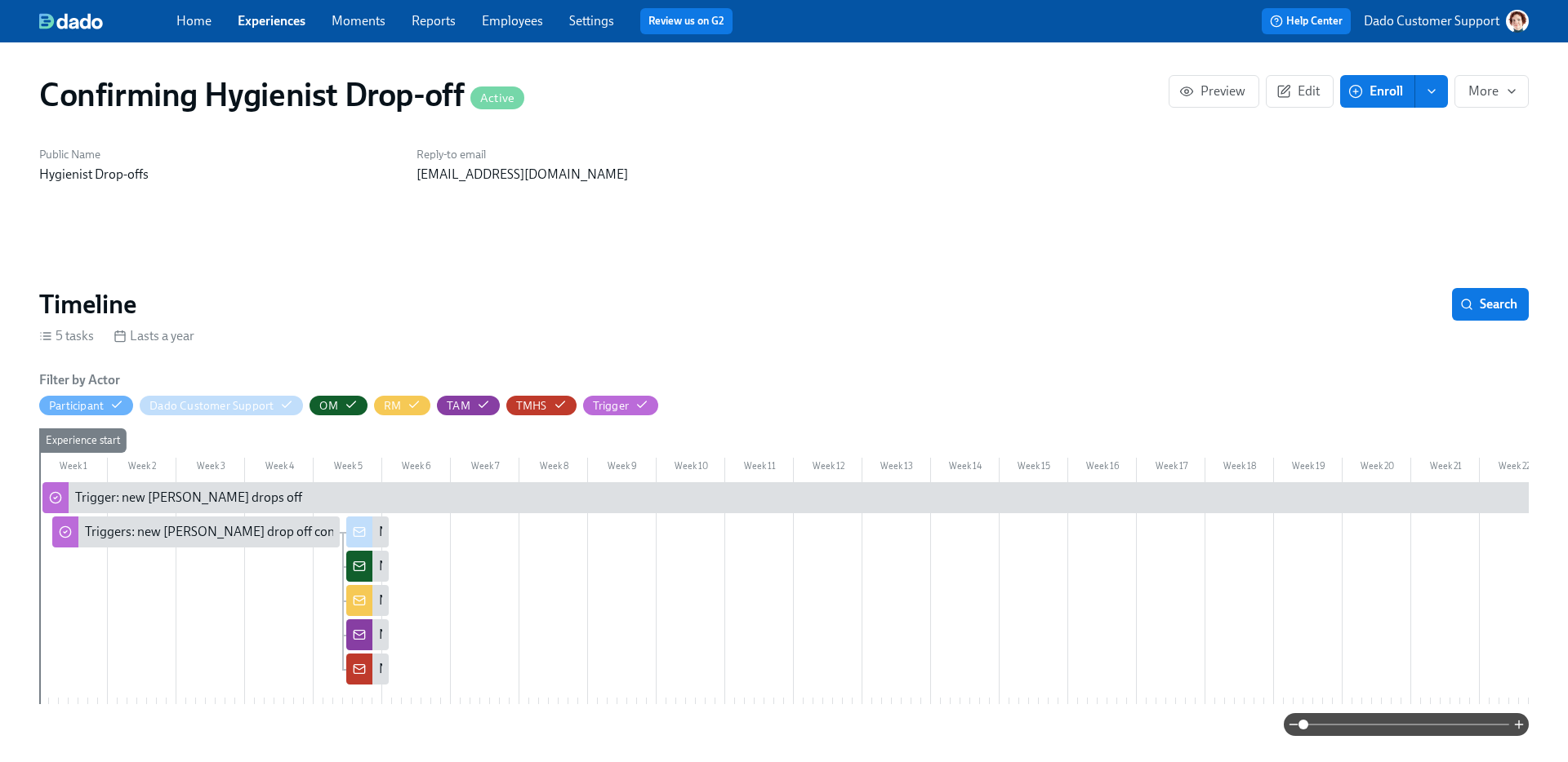
click at [78, 494] on div "Trigger: new [PERSON_NAME] drops off" at bounding box center [189, 498] width 227 height 18
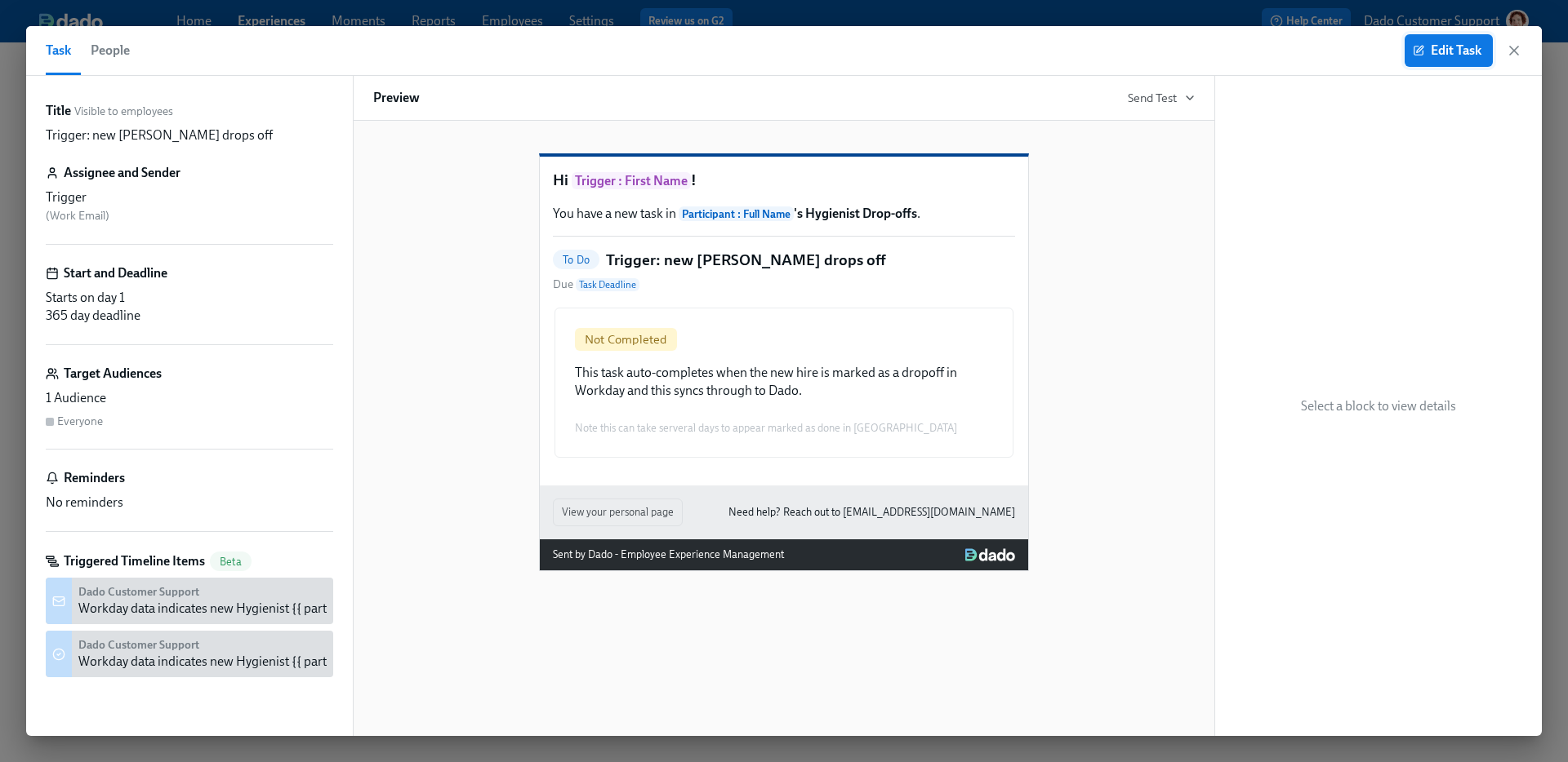
click at [1435, 55] on span "Edit Task" at bounding box center [1449, 50] width 65 height 17
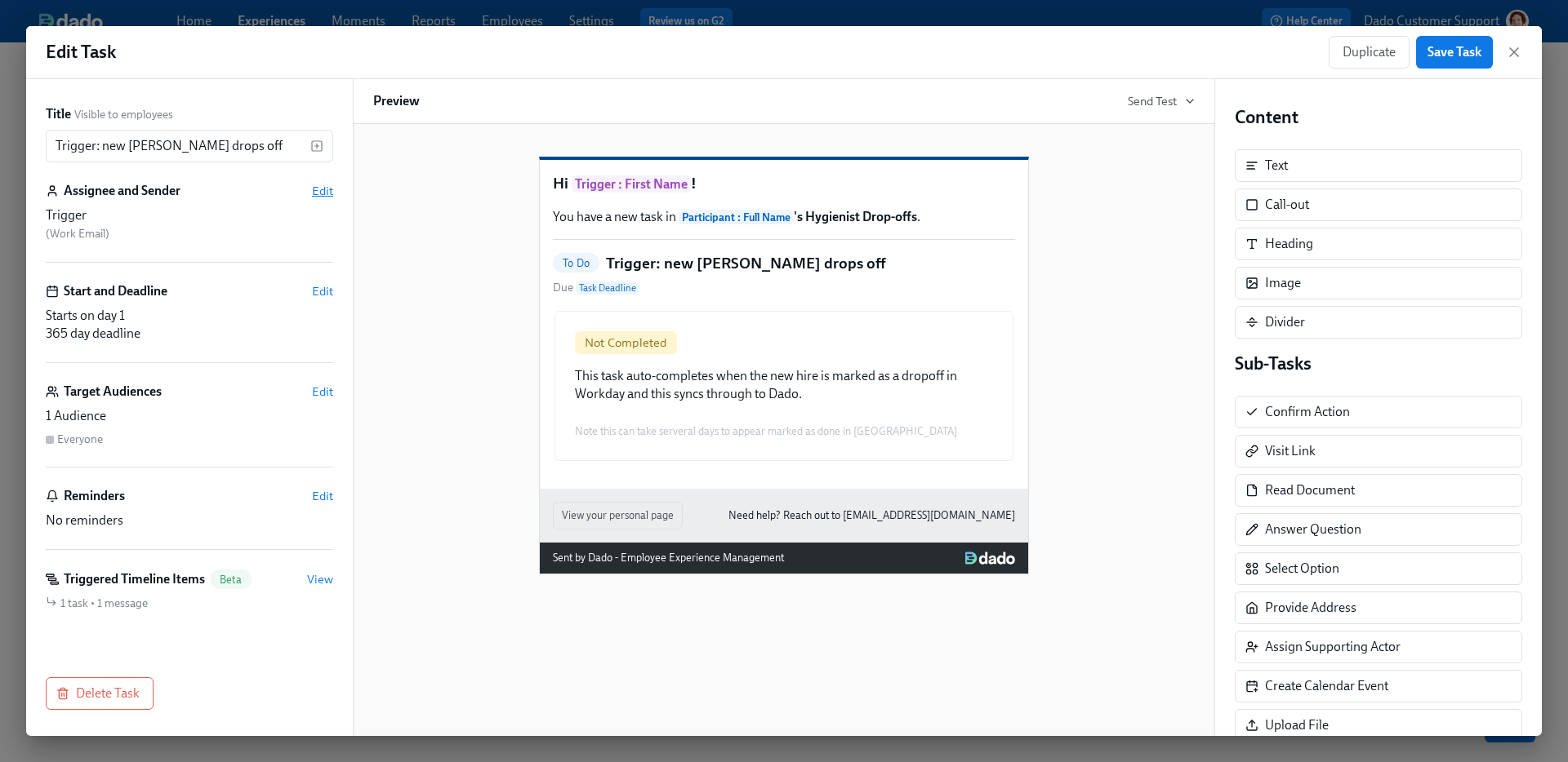
click at [312, 186] on span "Edit" at bounding box center [323, 191] width 21 height 17
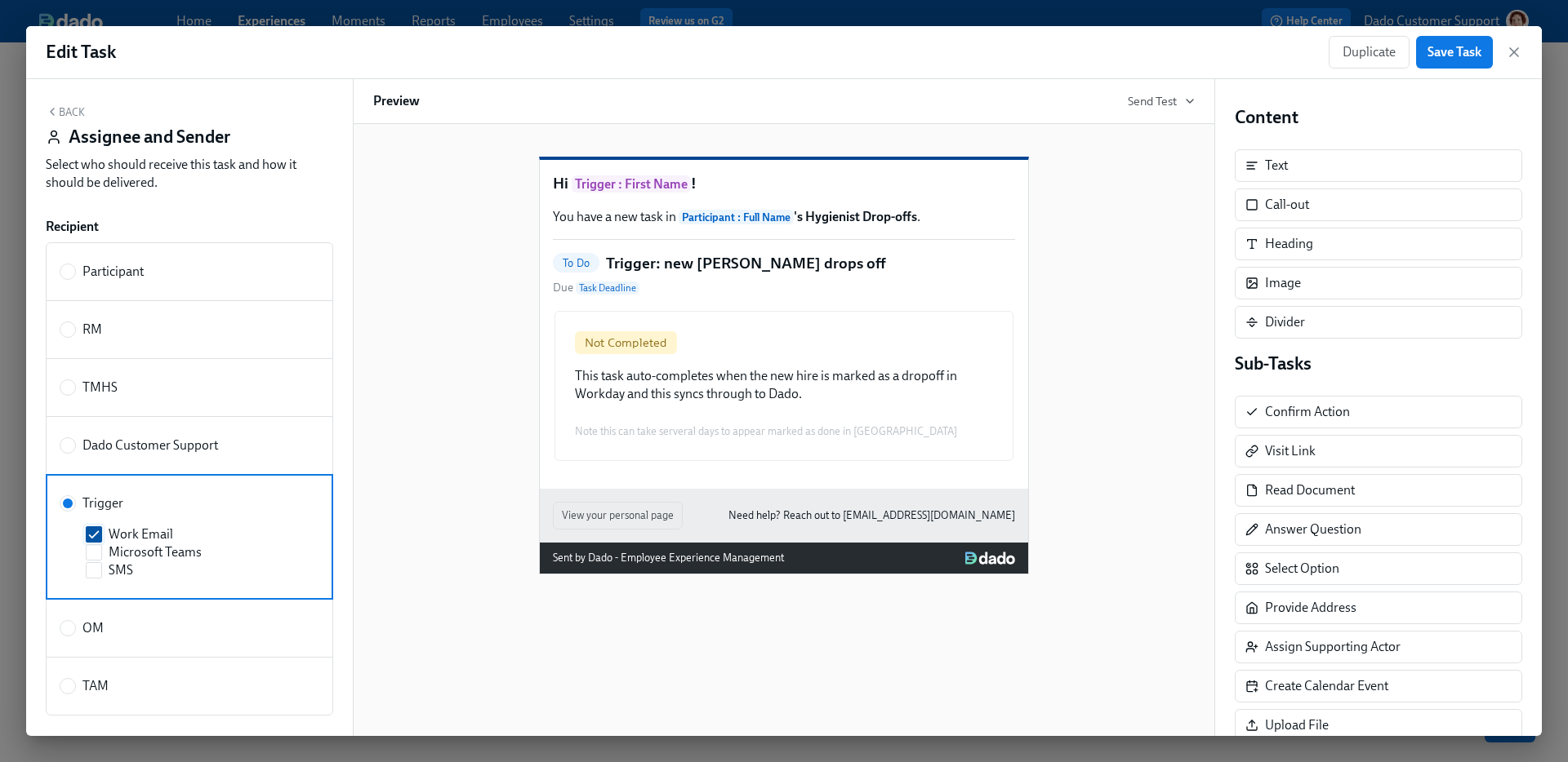
click at [85, 541] on span at bounding box center [93, 535] width 17 height 17
click at [86, 541] on input "Work Email" at bounding box center [93, 535] width 15 height 15
checkbox input "false"
click at [1451, 60] on span "Save Task" at bounding box center [1454, 52] width 54 height 17
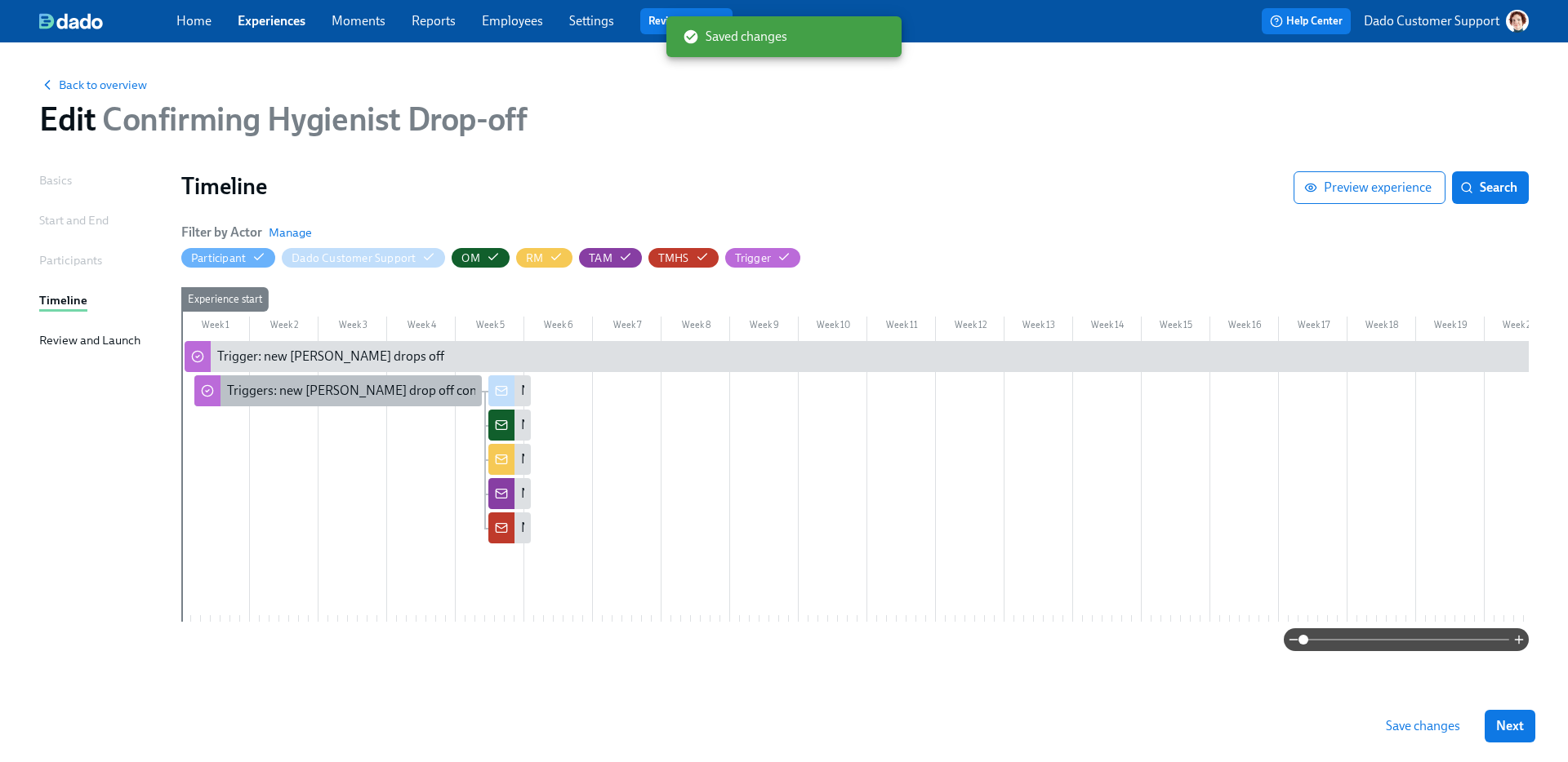
click at [217, 380] on div at bounding box center [208, 390] width 26 height 31
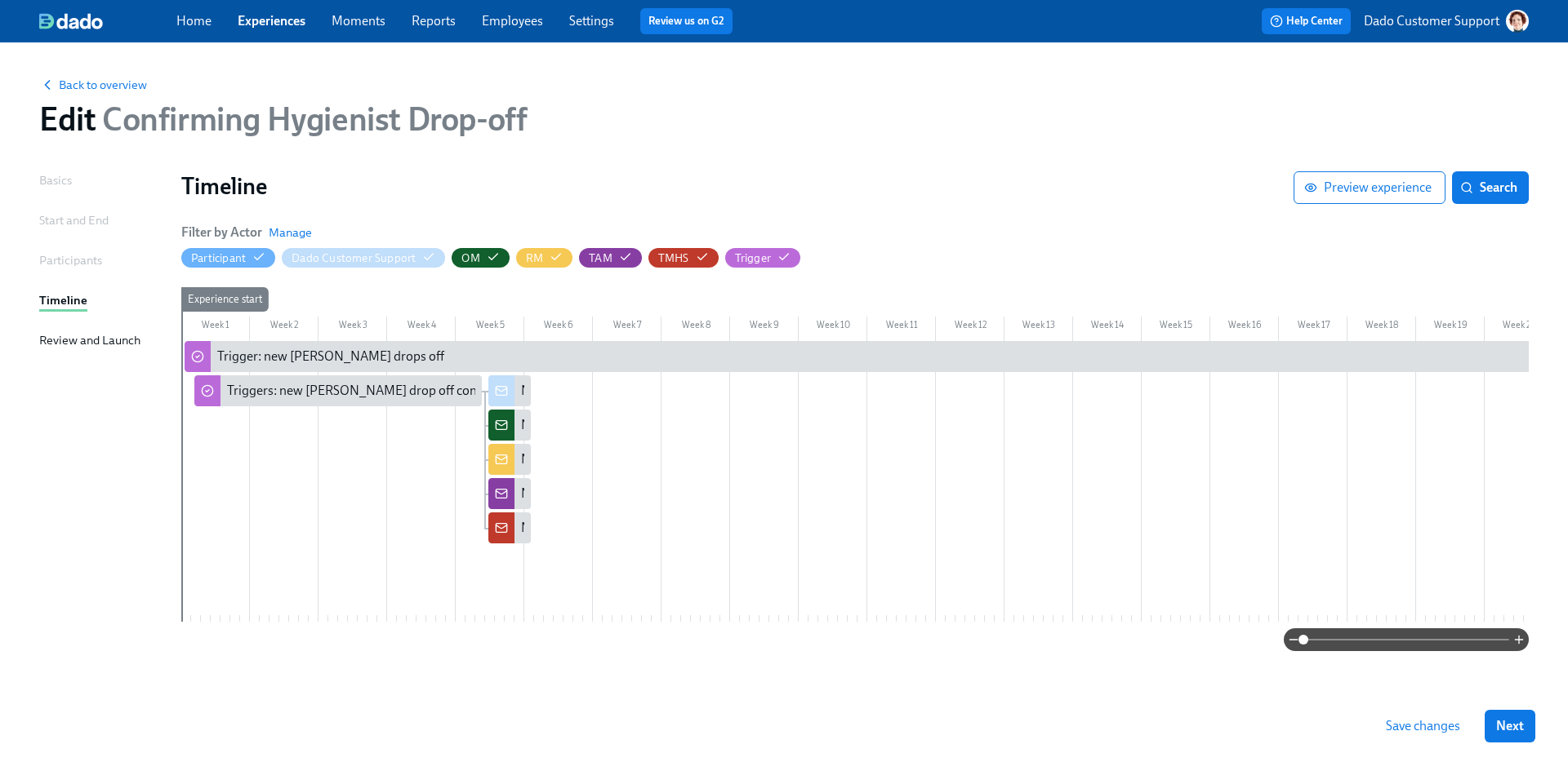
click at [1415, 739] on button "Save changes" at bounding box center [1423, 726] width 97 height 33
click at [94, 83] on span "Back to overview" at bounding box center [93, 85] width 108 height 17
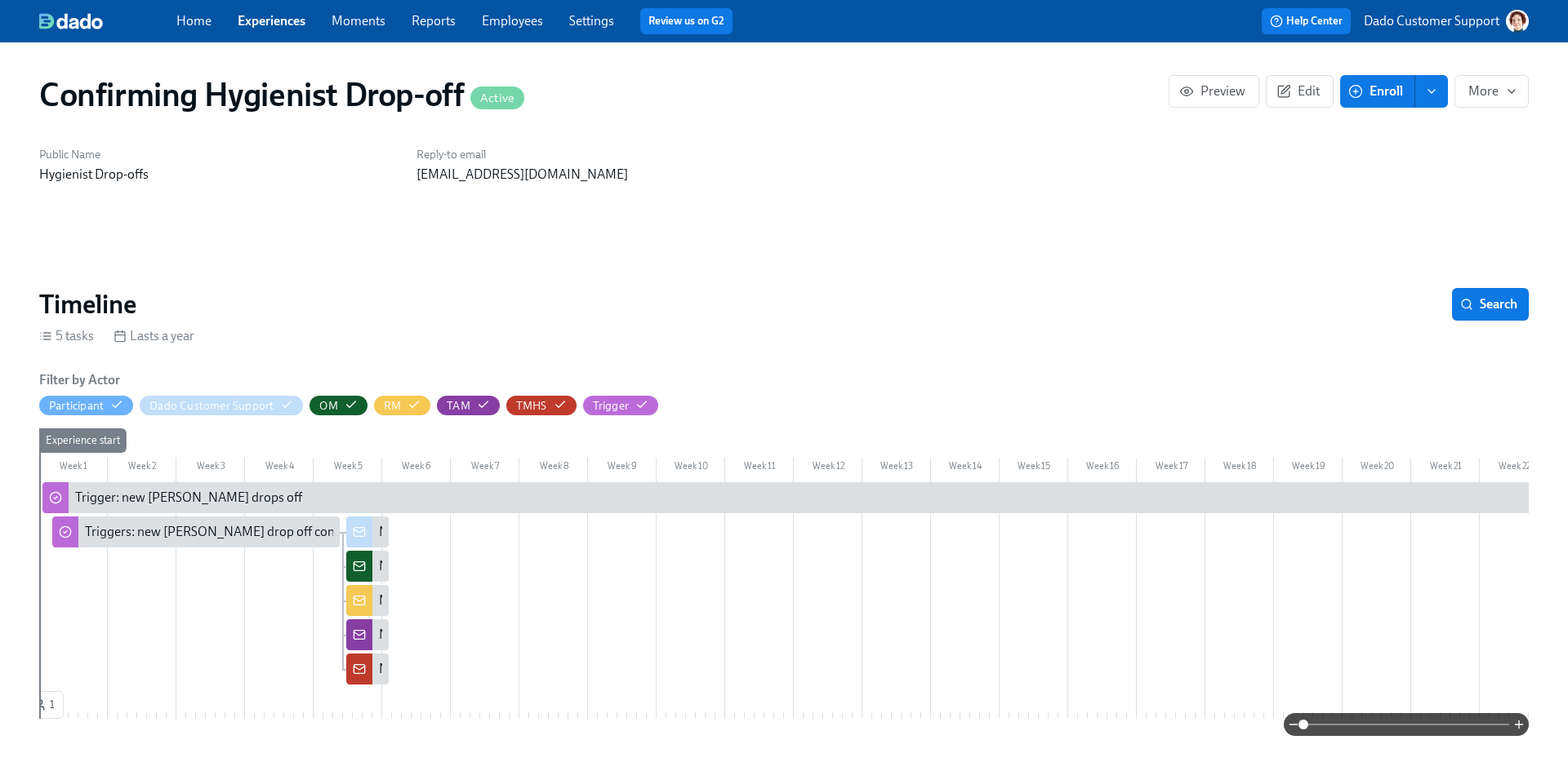
click at [261, 22] on link "Experiences" at bounding box center [271, 21] width 68 height 16
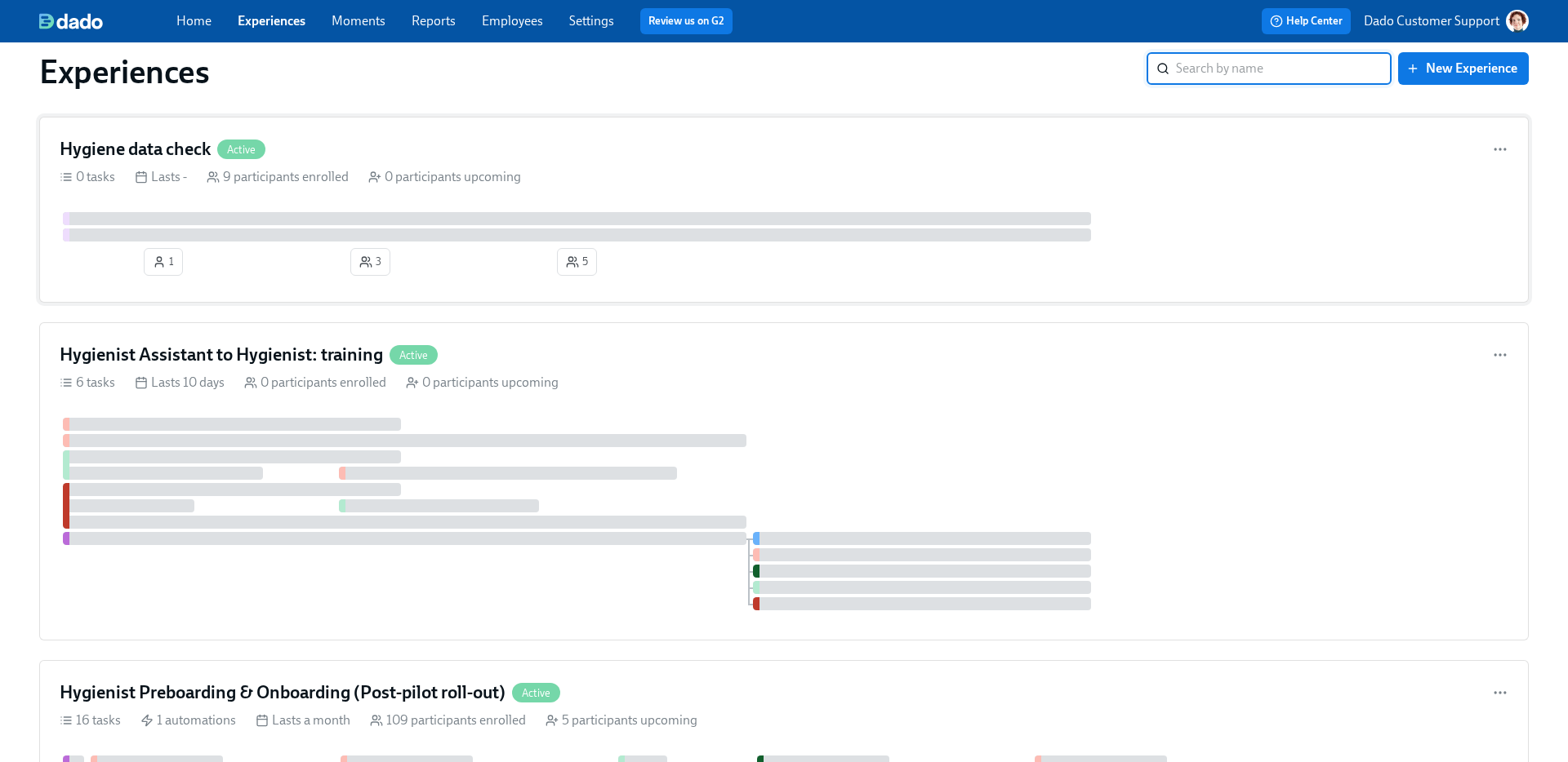
scroll to position [536, 0]
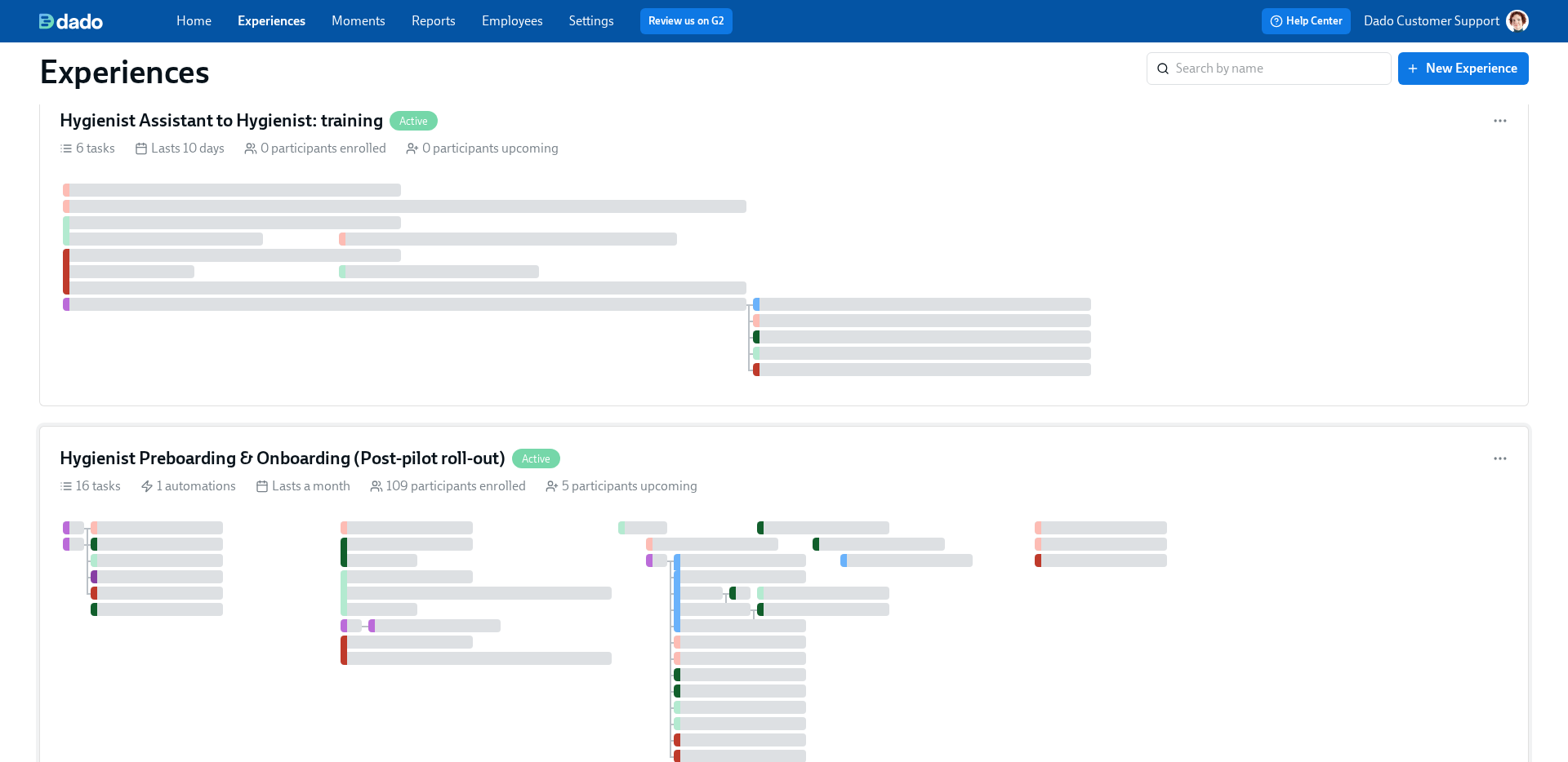
click at [435, 471] on h4 "Hygienist Preboarding & Onboarding (Post-pilot roll-out)" at bounding box center [283, 459] width 446 height 25
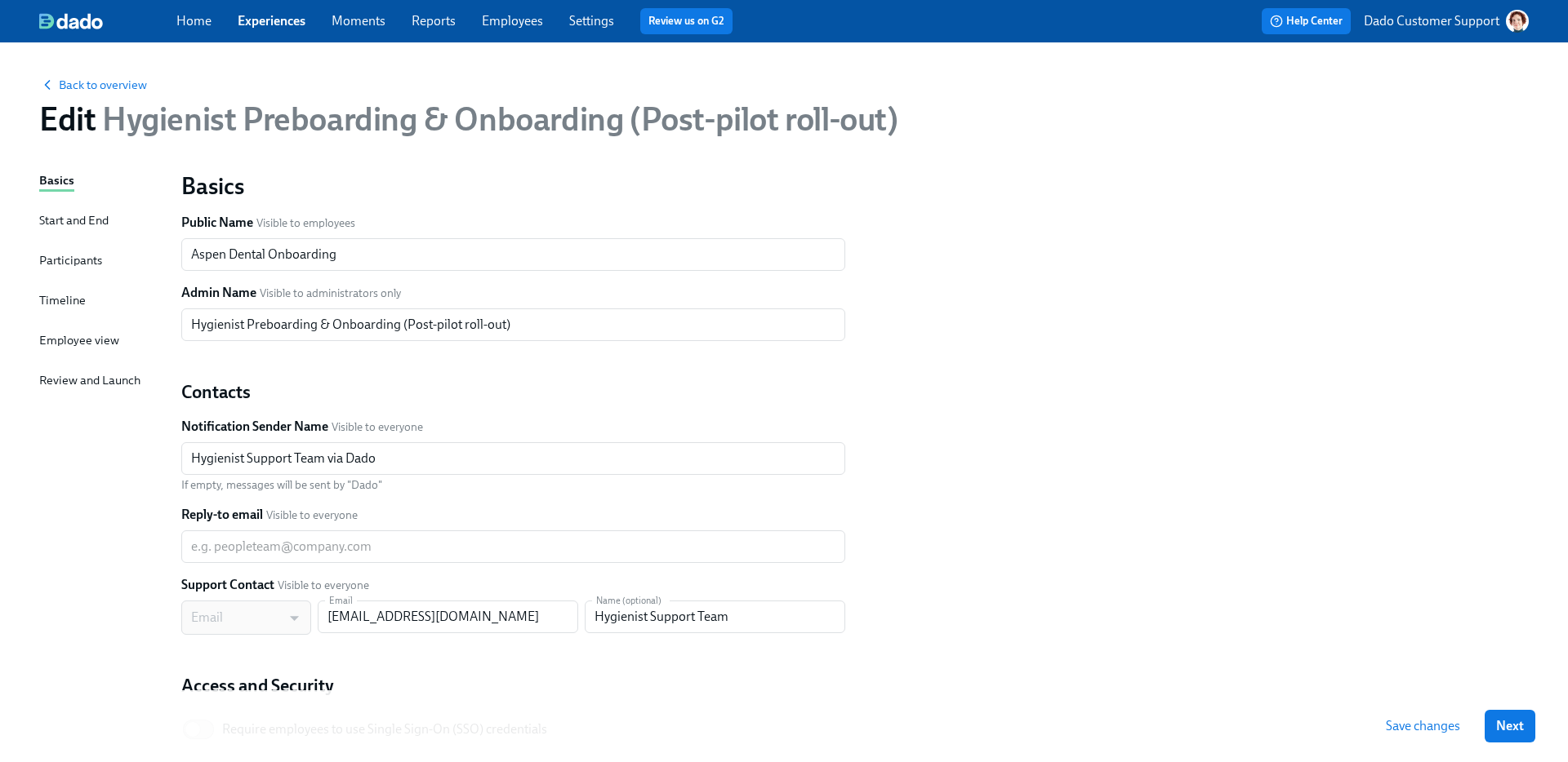
click at [61, 295] on div "Timeline" at bounding box center [62, 300] width 47 height 18
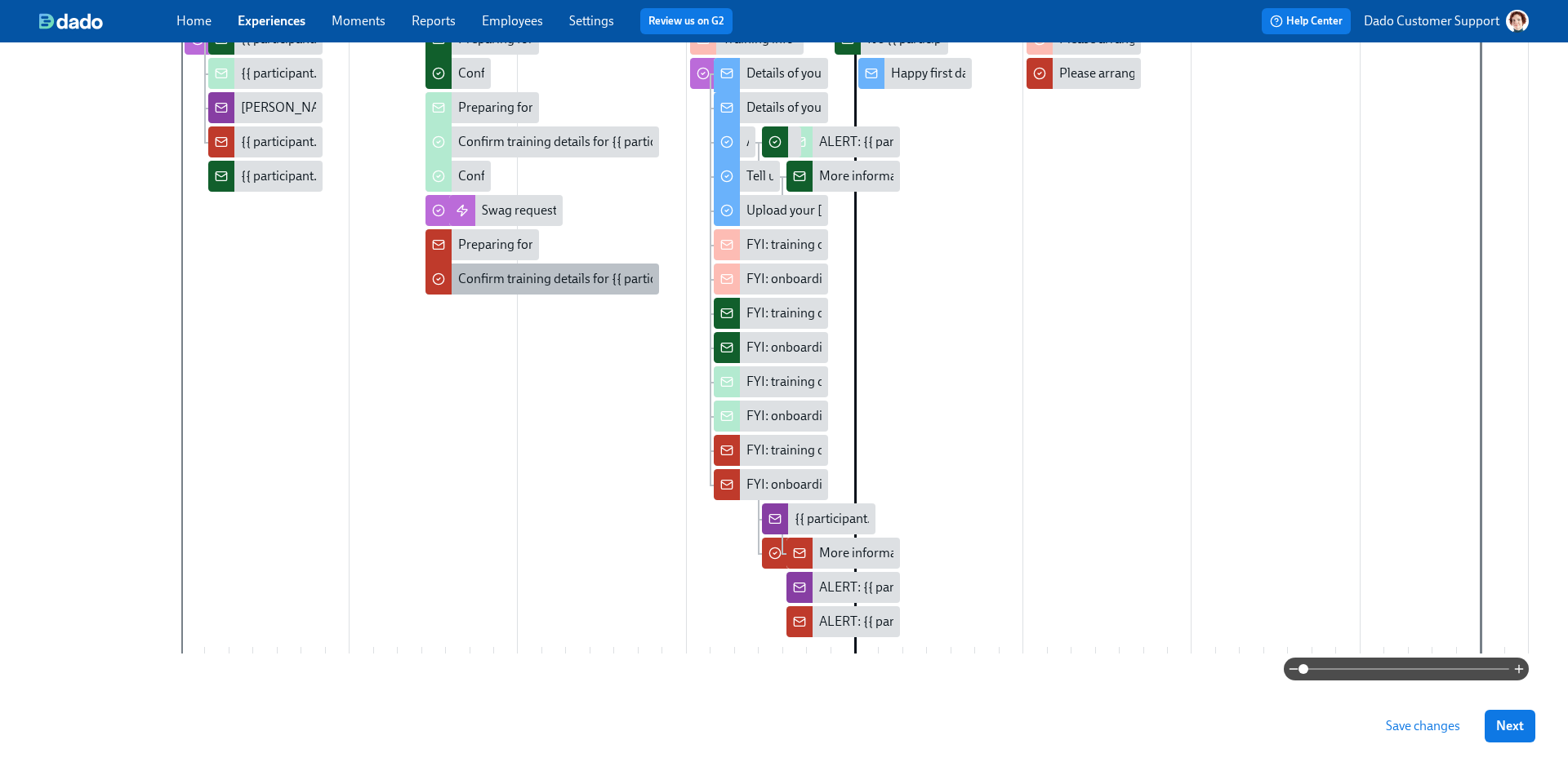
scroll to position [383, 0]
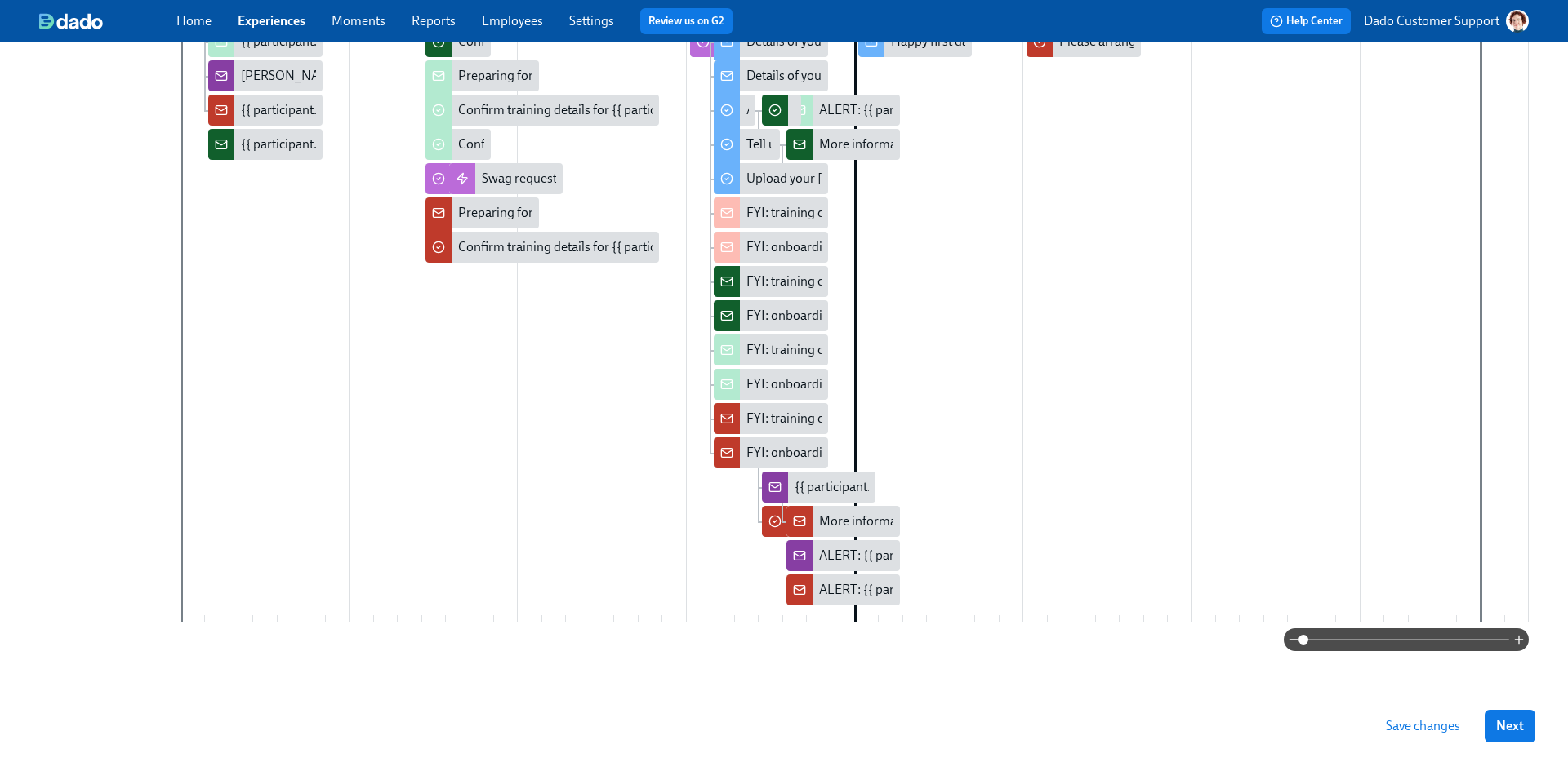
click at [836, 366] on div at bounding box center [855, 290] width 1348 height 664
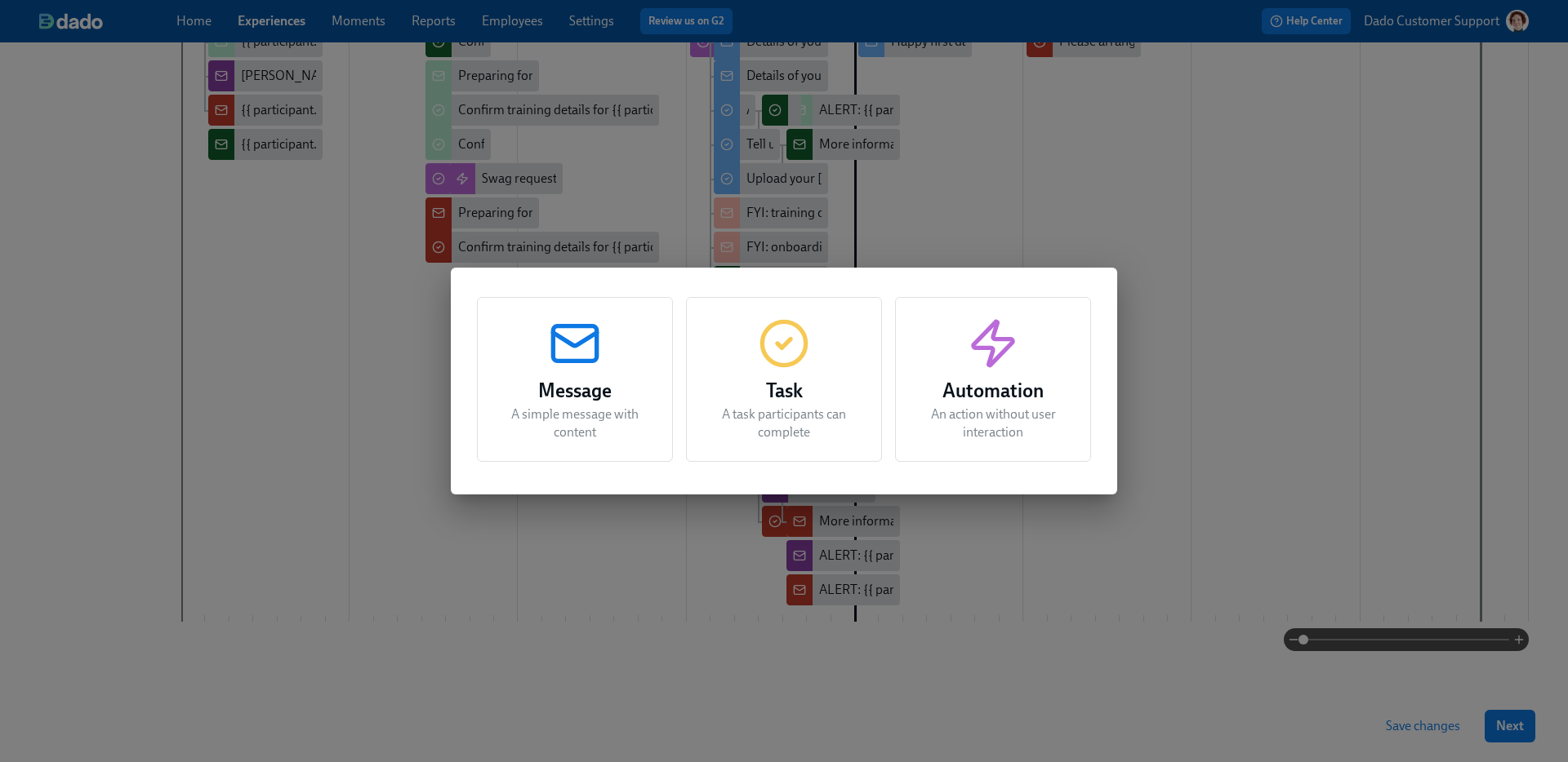
click at [1025, 360] on div "Automation An action without user interaction" at bounding box center [992, 379] width 196 height 165
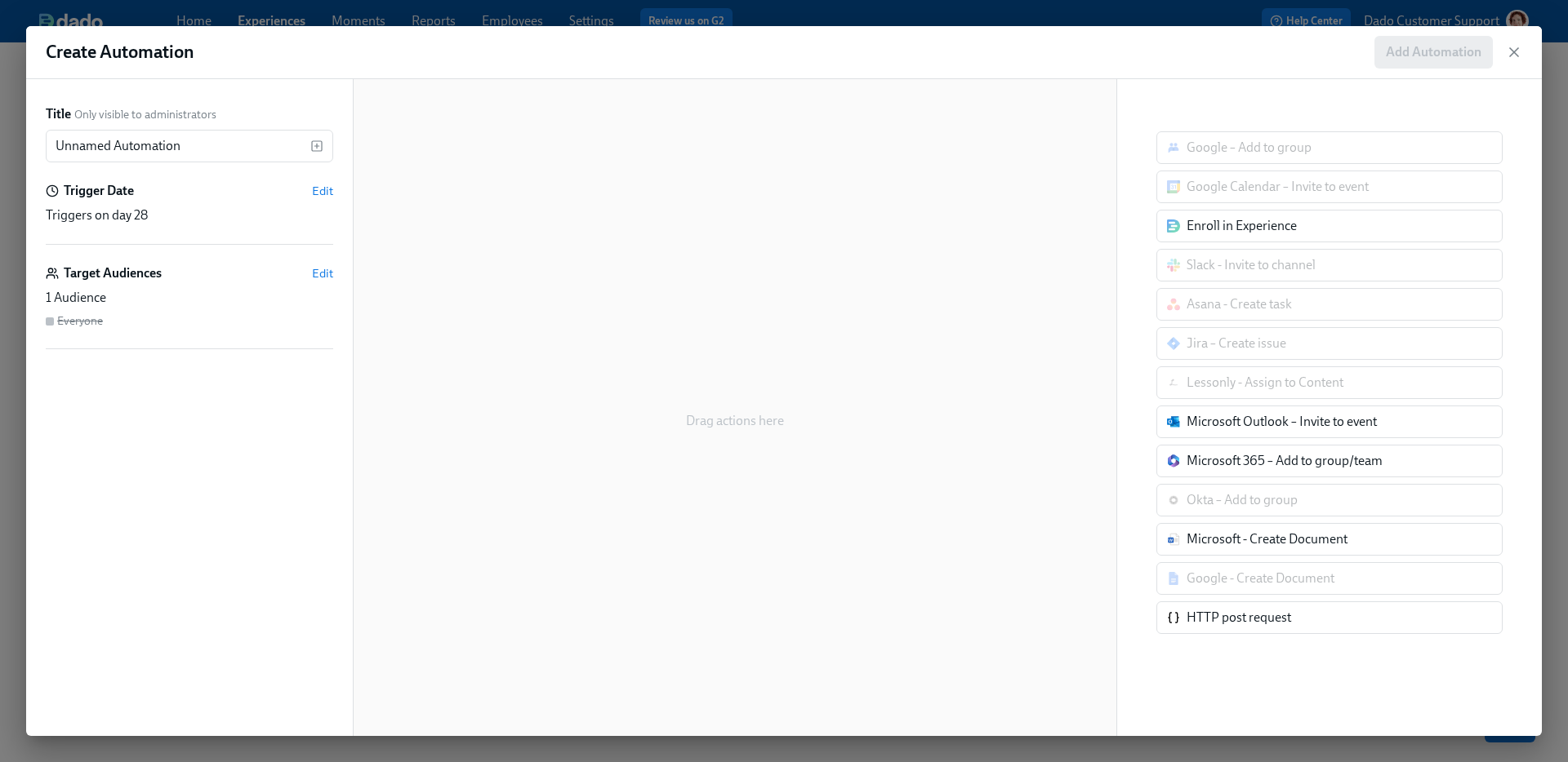
click at [1289, 228] on div "Enroll in Experience" at bounding box center [1241, 226] width 110 height 18
click at [1183, 216] on div "Enroll in Experience" at bounding box center [1329, 226] width 346 height 33
click at [1185, 233] on div "Enroll in Experience" at bounding box center [1329, 226] width 346 height 33
click at [221, 145] on input "Unnamed Automation" at bounding box center [178, 145] width 264 height 33
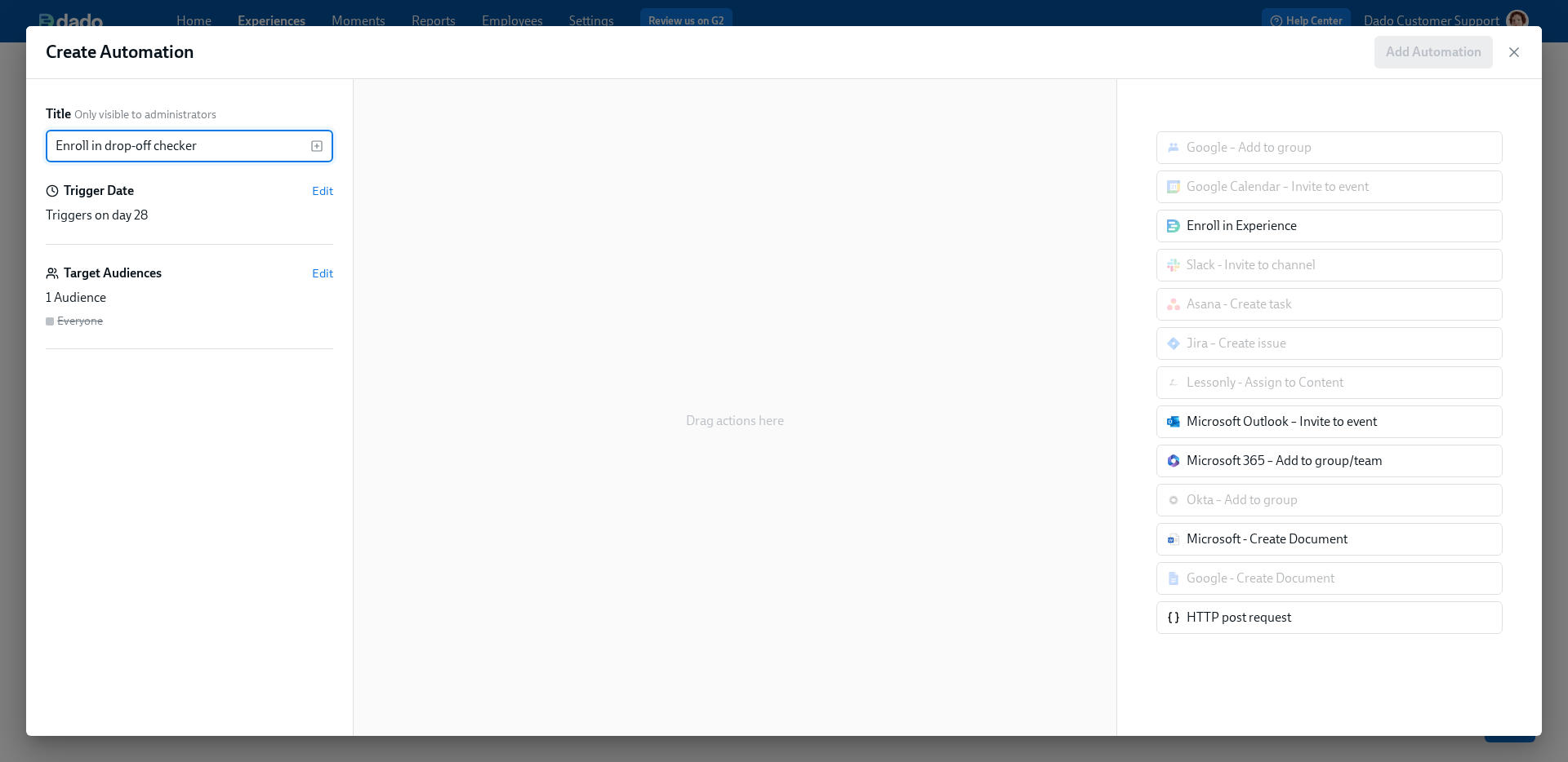
type input "Enroll in drop-off checker"
click at [1363, 211] on div "Enroll in Experience" at bounding box center [1329, 226] width 346 height 33
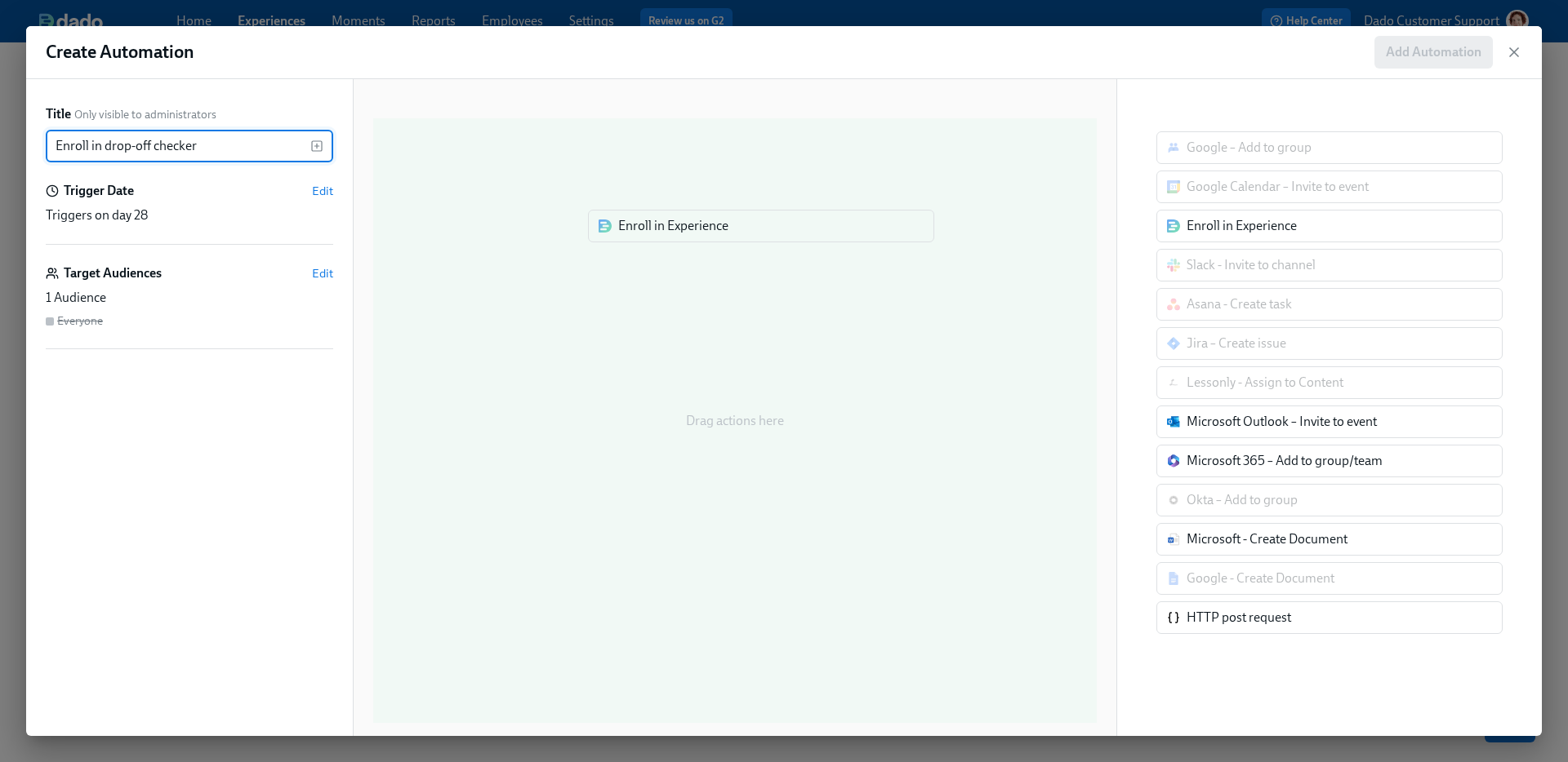
drag, startPoint x: 1379, startPoint y: 226, endPoint x: 806, endPoint y: 223, distance: 573.0
click at [805, 225] on div "Title Only visible to administrators Enroll in drop-off checker ​ Trigger Date …" at bounding box center [784, 408] width 1516 height 657
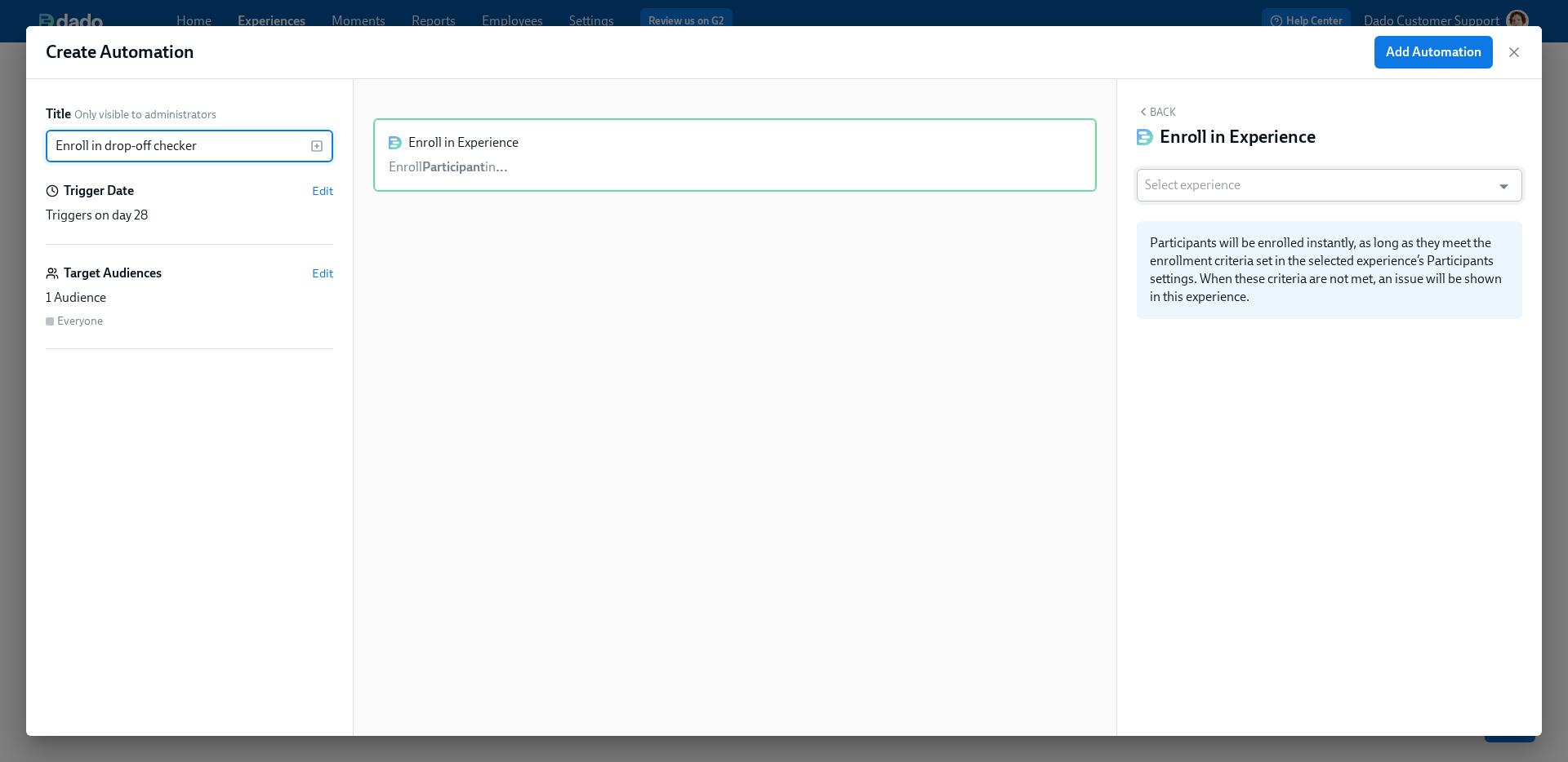
click at [1350, 174] on input "text" at bounding box center [1314, 185] width 338 height 33
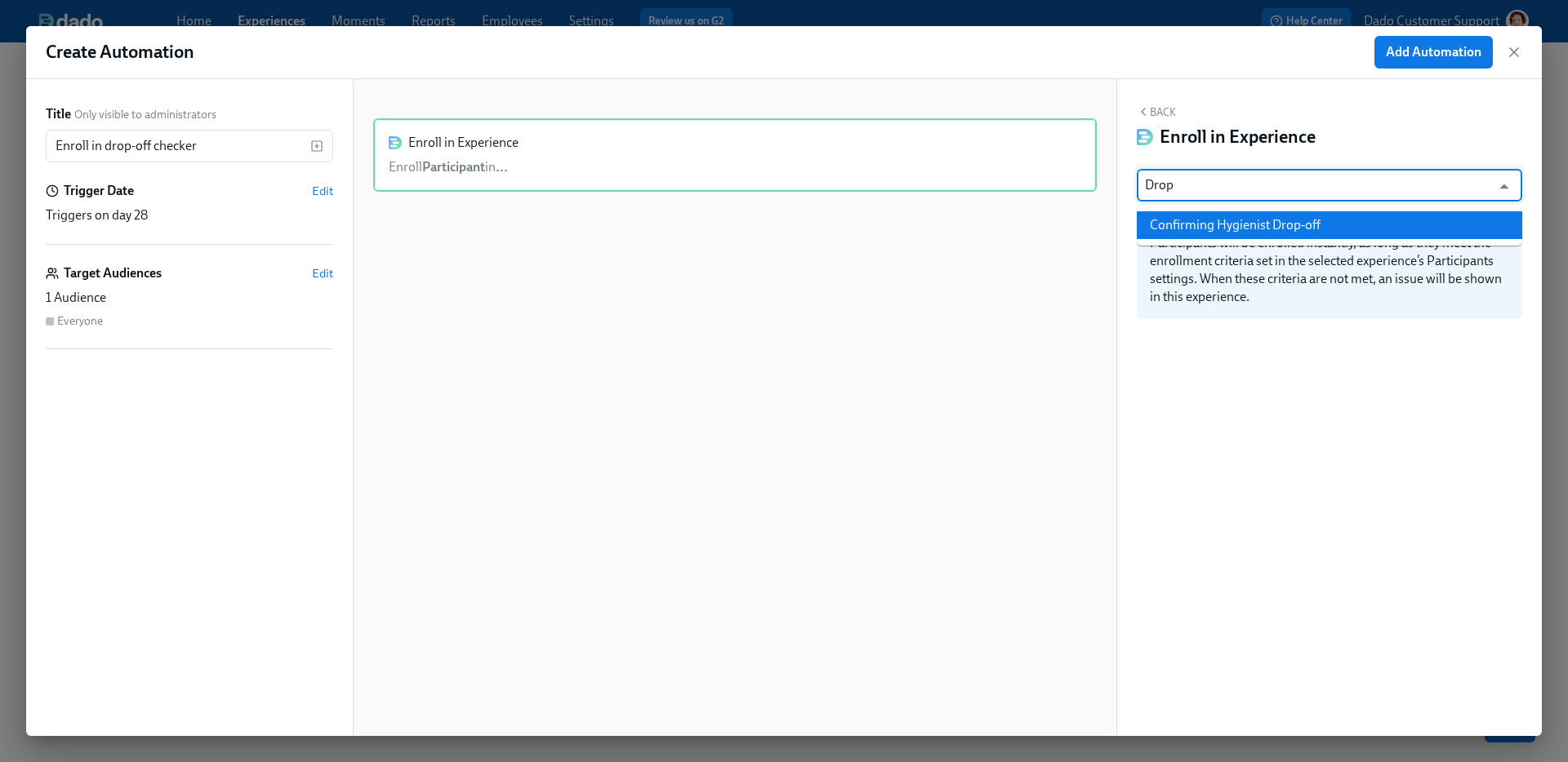
click at [1299, 220] on li "Confirming Hygienist Drop-off" at bounding box center [1329, 226] width 385 height 28
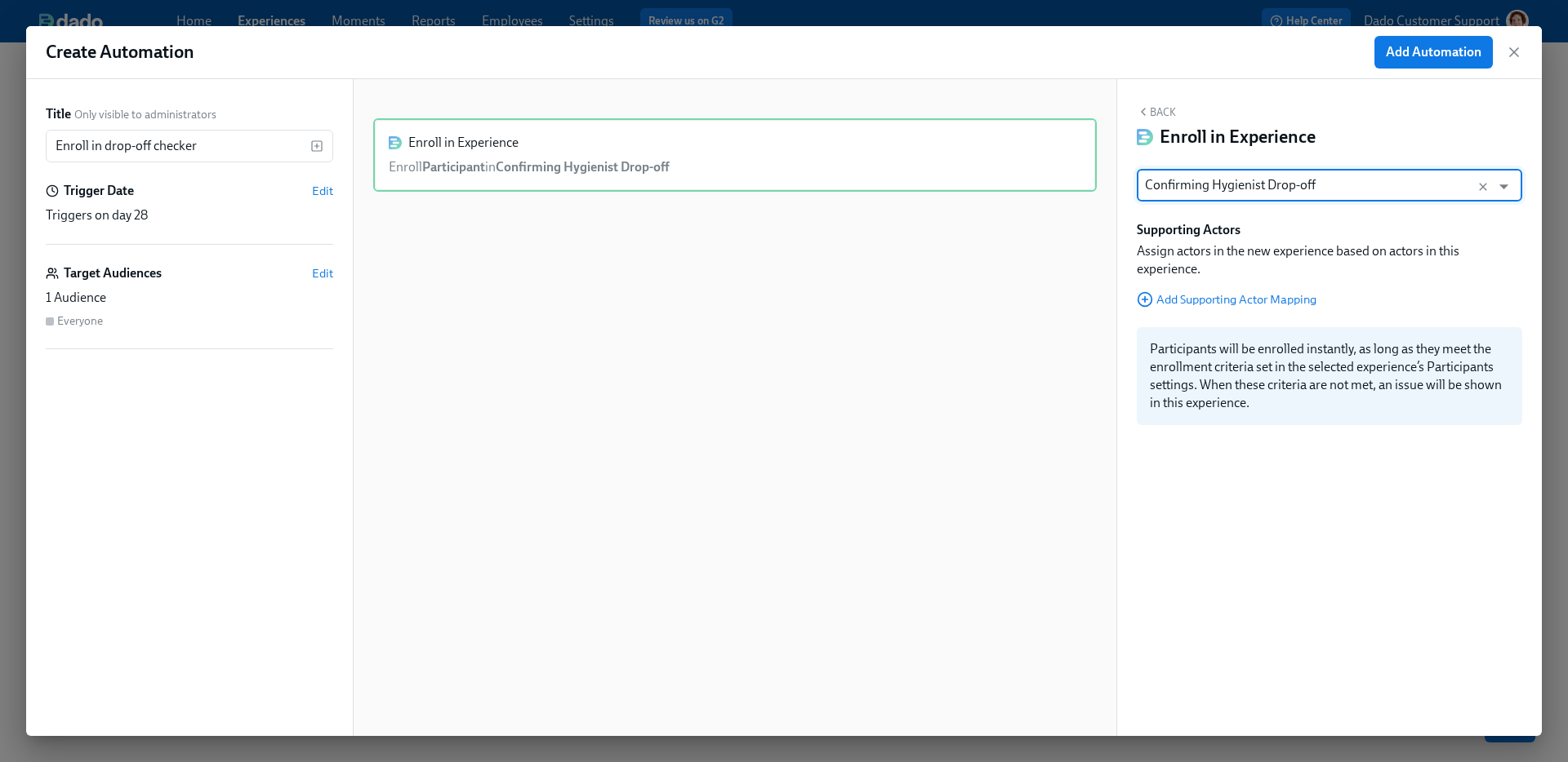
type input "Confirming Hygienist Drop-off"
click at [1258, 293] on span "Add Supporting Actor Mapping" at bounding box center [1227, 300] width 180 height 17
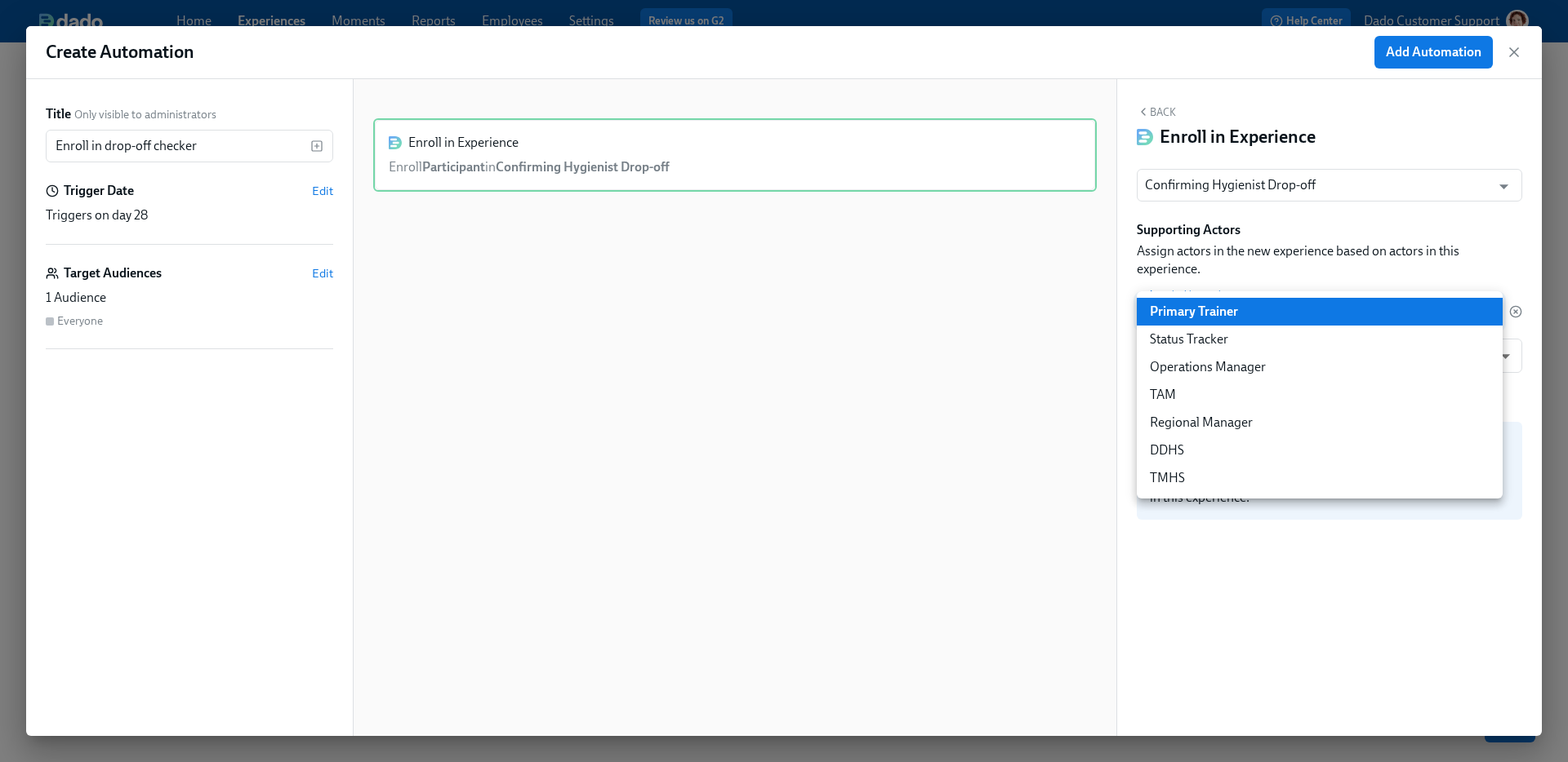
click at [1189, 313] on body "Home Experiences Moments Reports Employees Settings Review us on G2 Help Center…" at bounding box center [784, 189] width 1568 height 1146
click at [1187, 364] on li "Operations Manager" at bounding box center [1319, 367] width 366 height 28
type input "operationsManager"
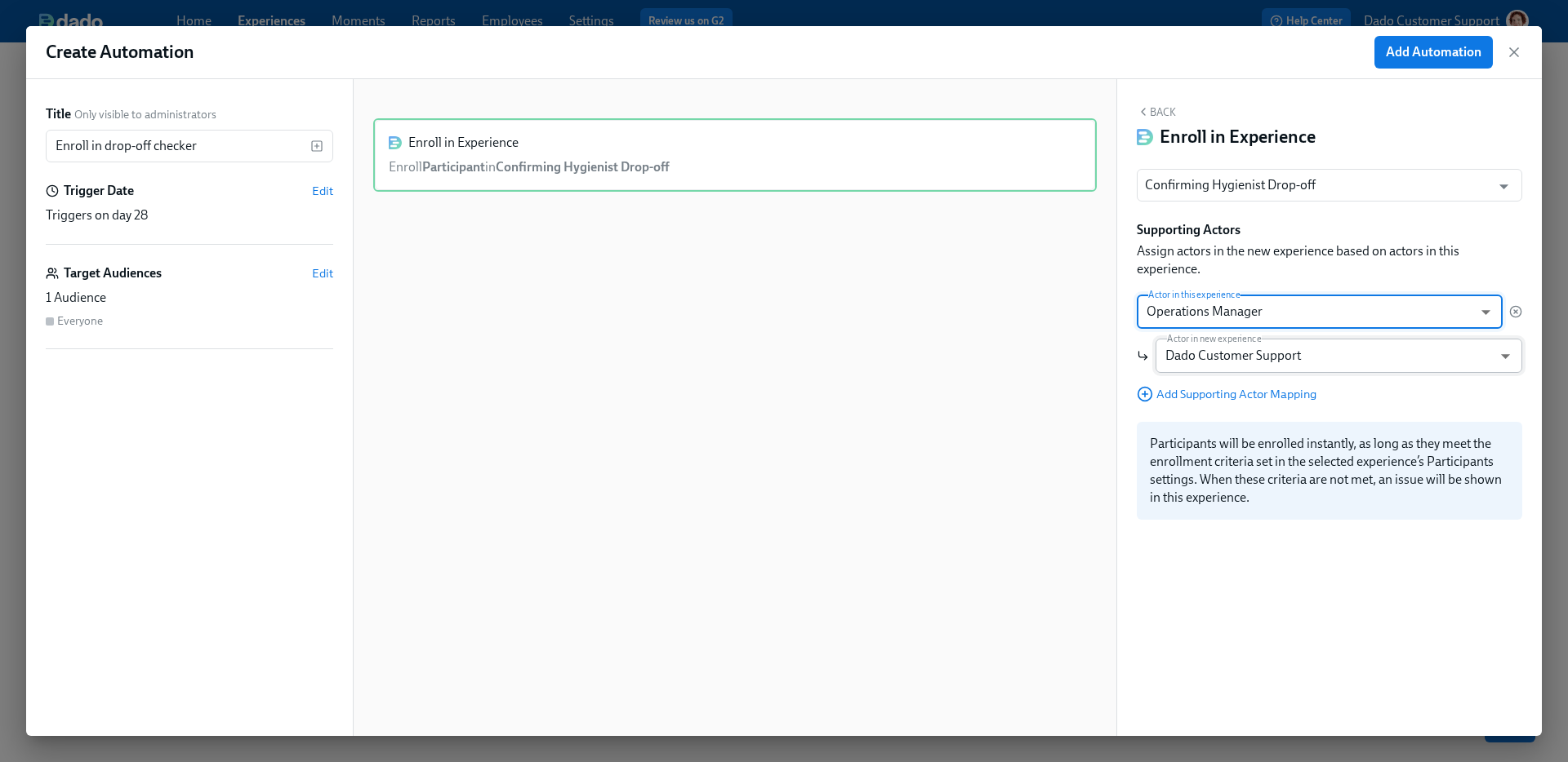
click at [1194, 360] on body "Home Experiences Moments Reports Employees Settings Review us on G2 Help Center…" at bounding box center [784, 189] width 1568 height 1146
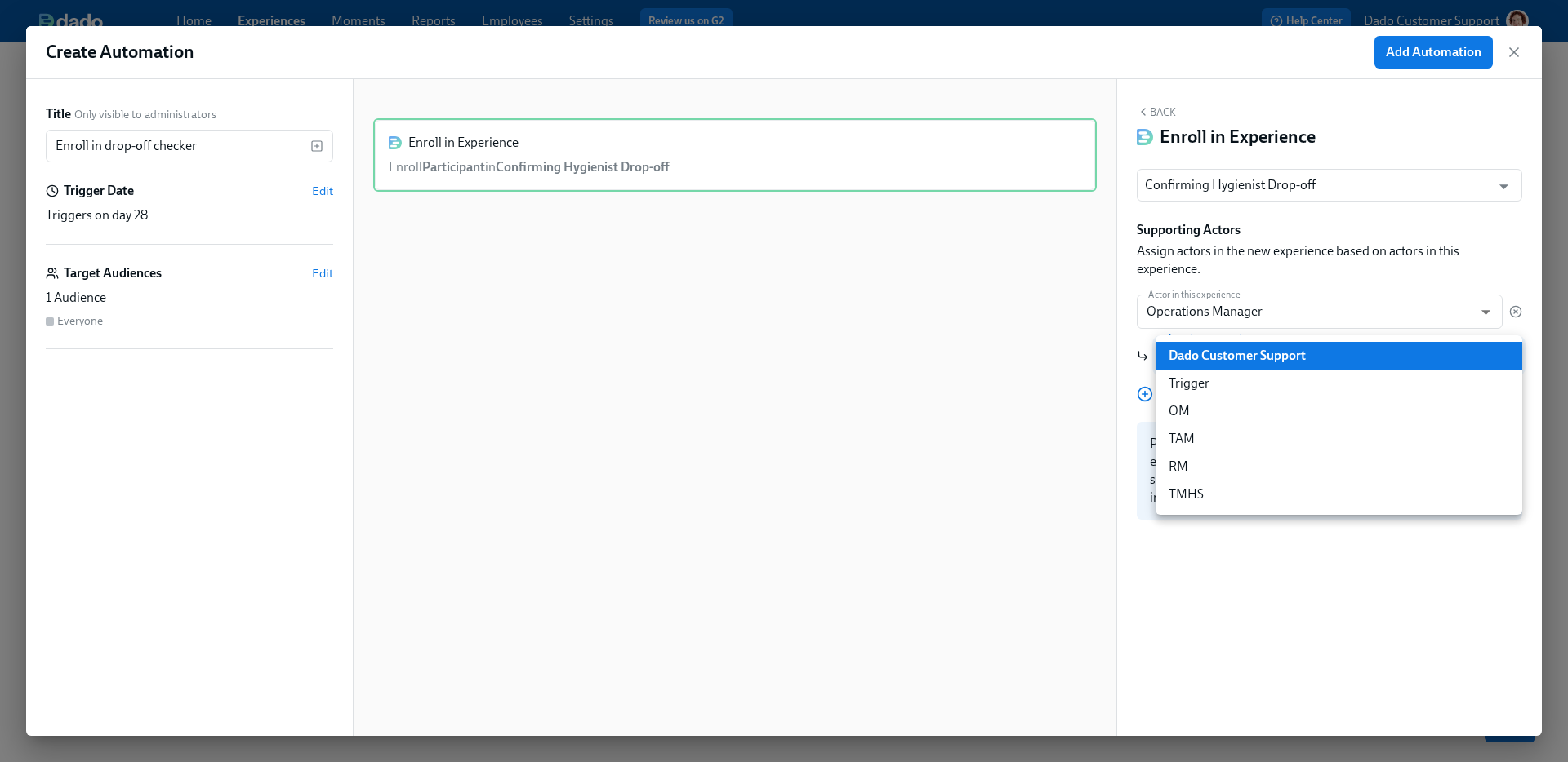
click at [1217, 411] on li "OM" at bounding box center [1339, 411] width 367 height 28
type input "om"
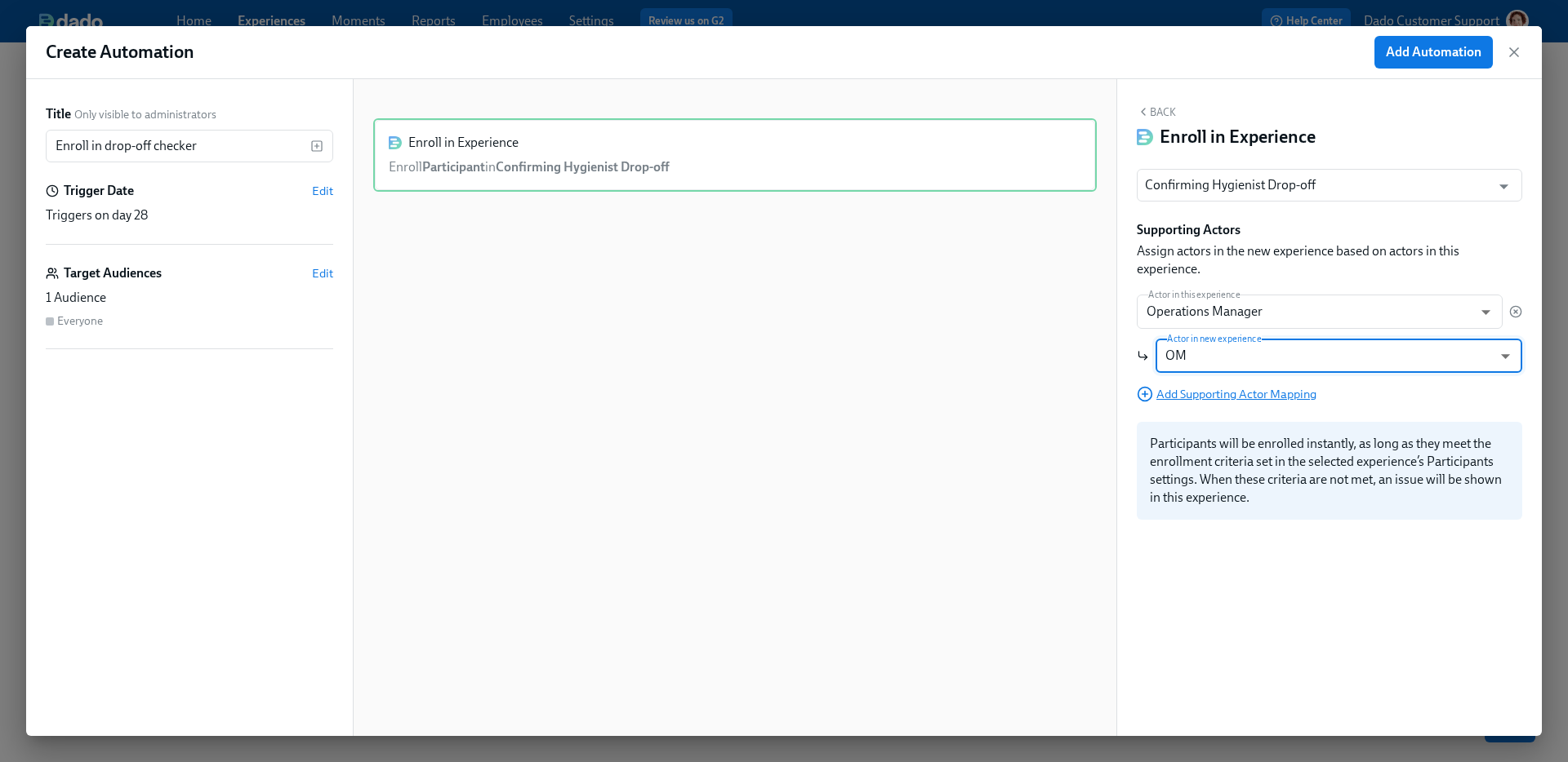
click at [1180, 392] on span "Add Supporting Actor Mapping" at bounding box center [1227, 394] width 180 height 17
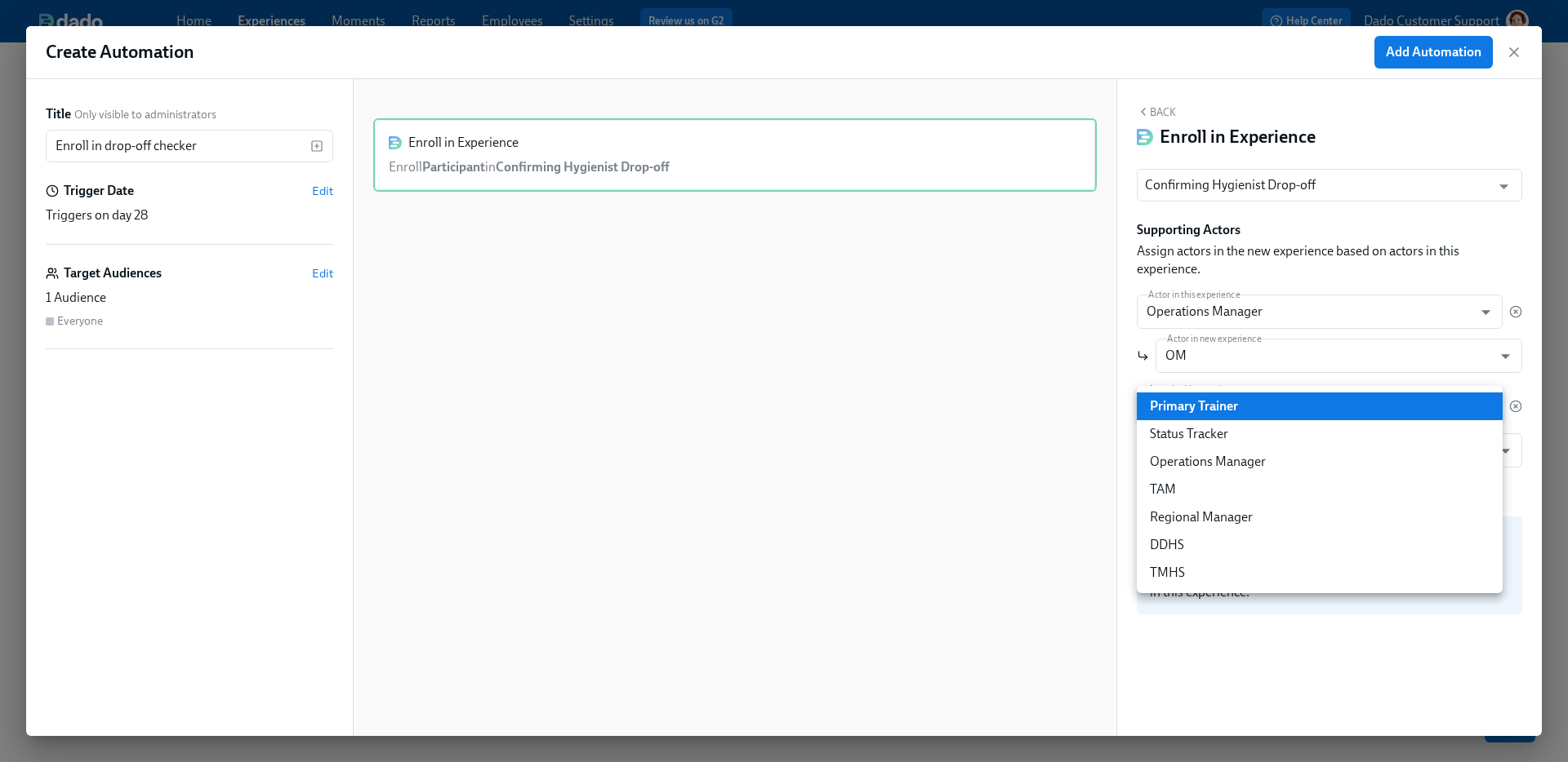
click at [1180, 411] on body "Home Experiences Moments Reports Employees Settings Review us on G2 Help Center…" at bounding box center [784, 189] width 1568 height 1146
click at [1174, 516] on li "Regional Manager" at bounding box center [1319, 518] width 366 height 28
type input "regionalManager"
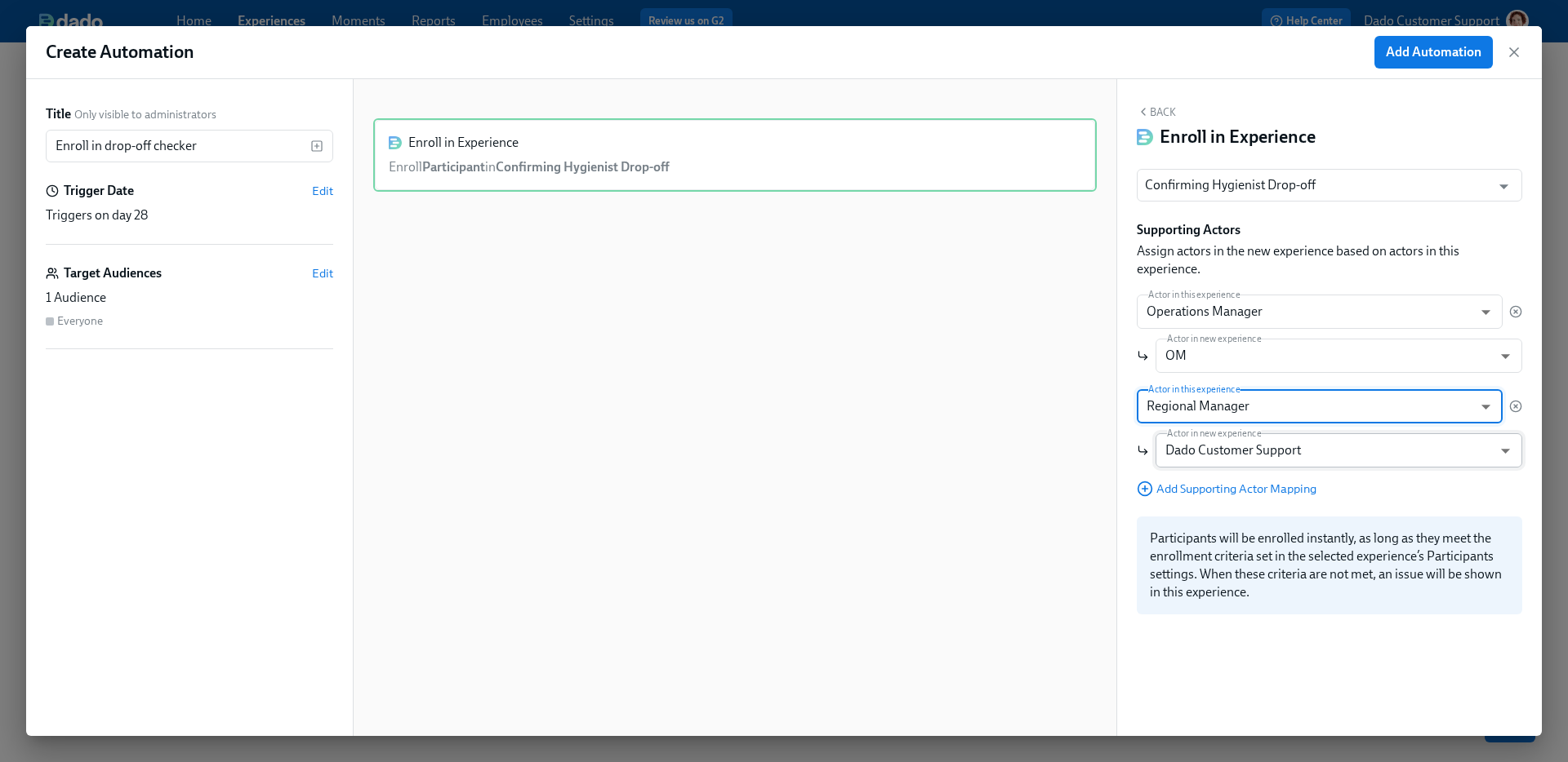
click at [1196, 444] on body "Home Experiences Moments Reports Employees Settings Review us on G2 Help Center…" at bounding box center [784, 189] width 1568 height 1146
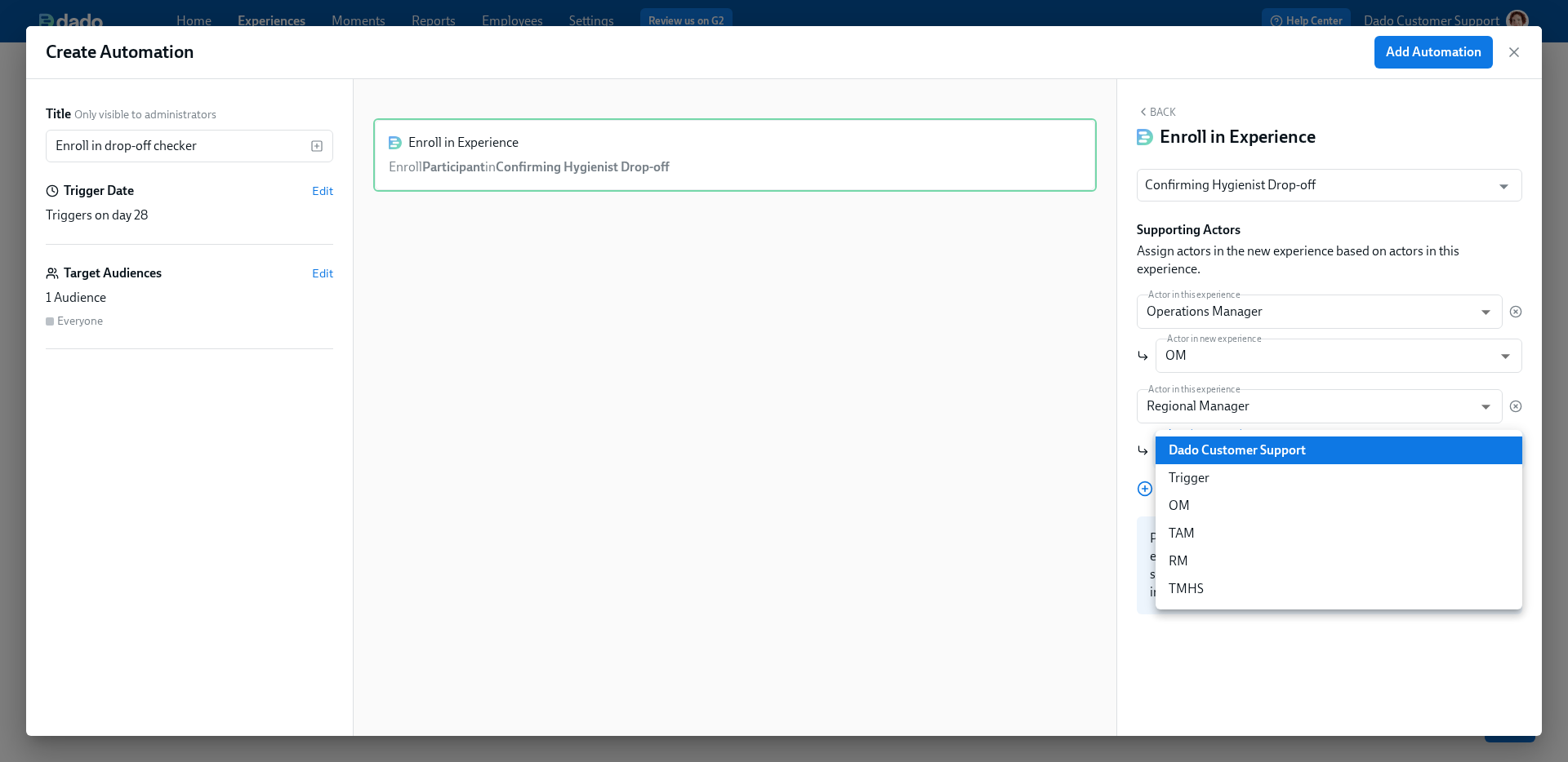
click at [1194, 562] on li "RM" at bounding box center [1339, 562] width 367 height 28
type input "rm"
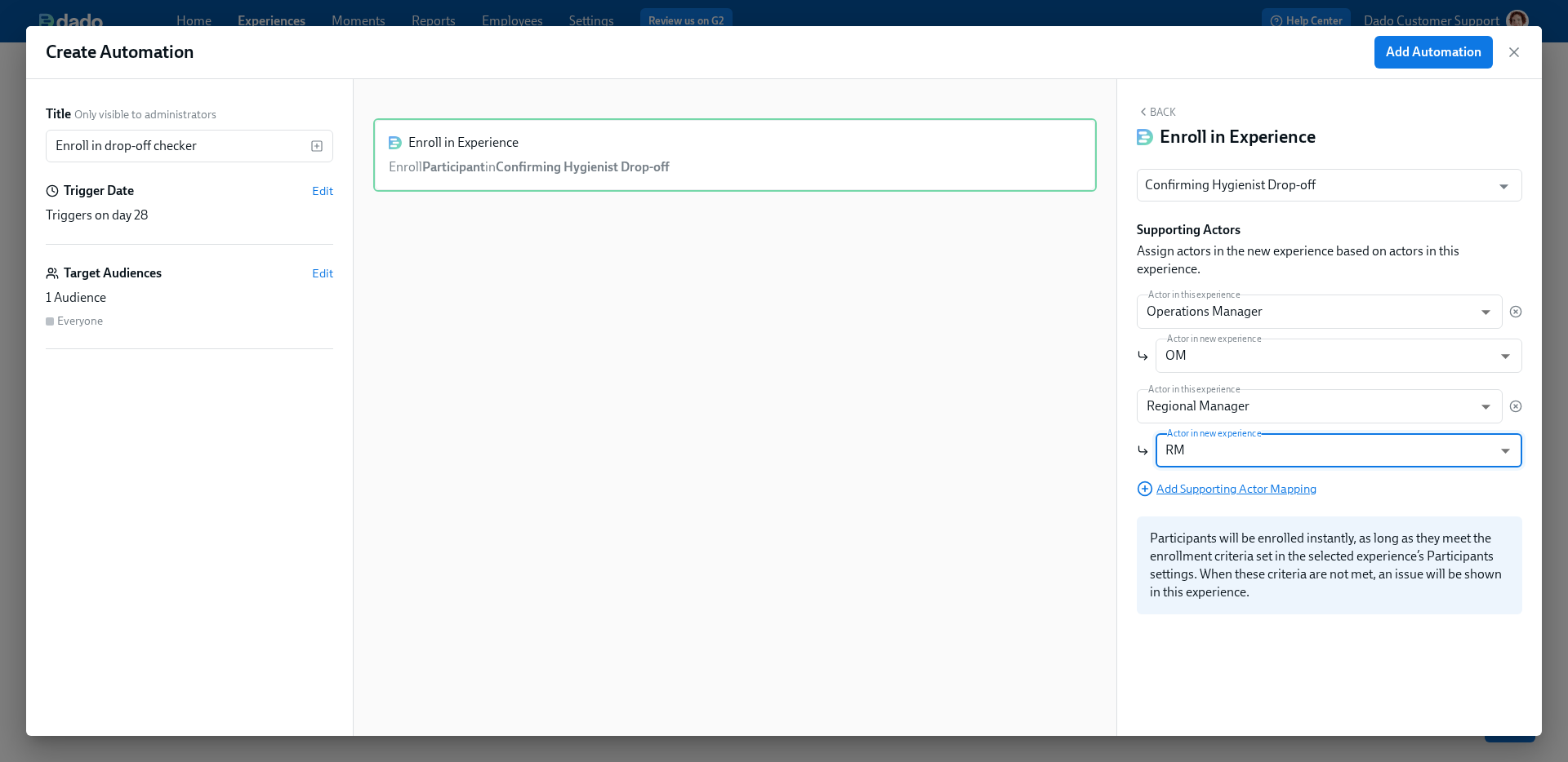
click at [1177, 489] on span "Add Supporting Actor Mapping" at bounding box center [1227, 489] width 180 height 17
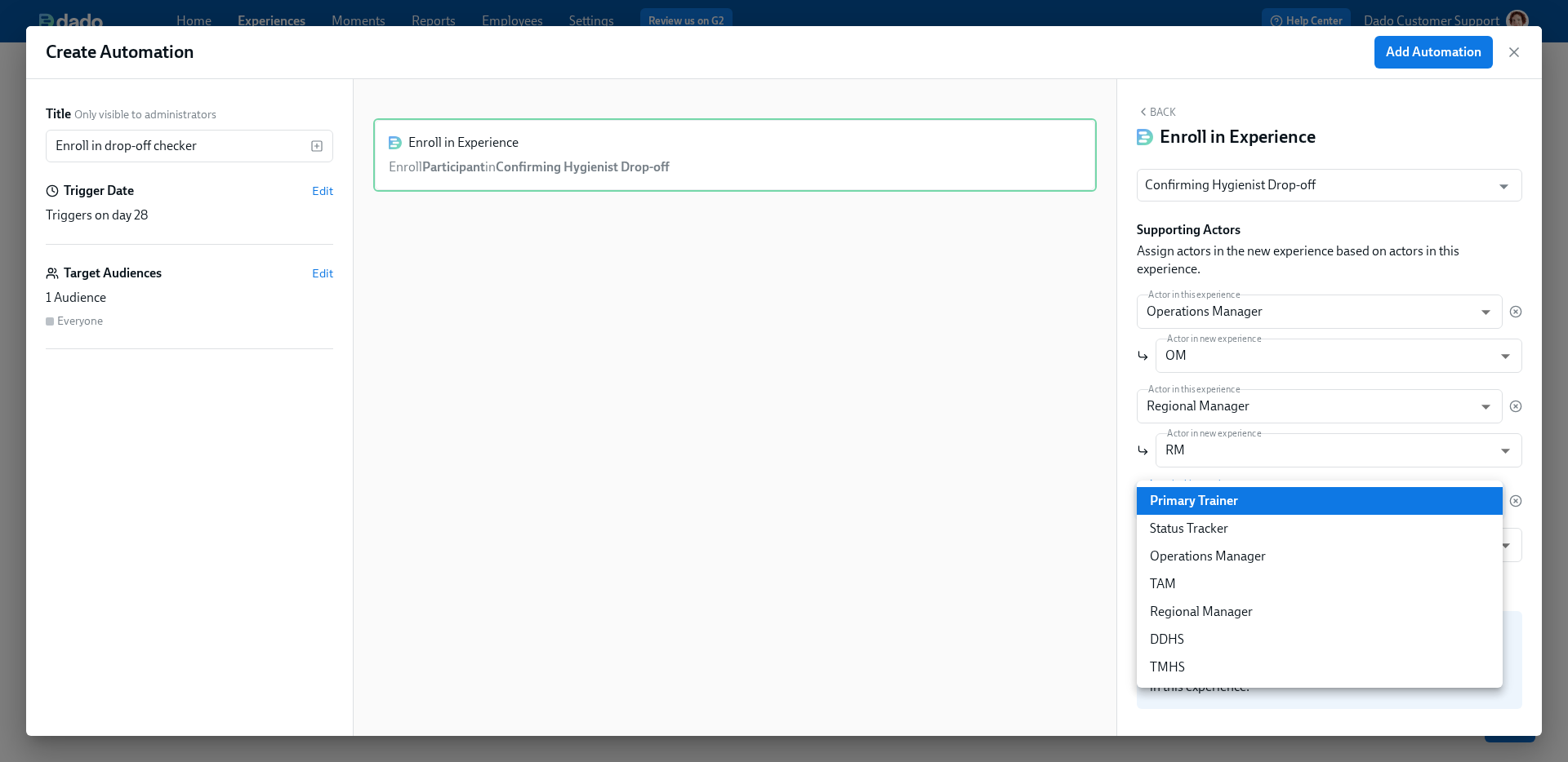
click at [1176, 486] on body "Home Experiences Moments Reports Employees Settings Review us on G2 Help Center…" at bounding box center [784, 189] width 1568 height 1146
click at [1158, 675] on li "TMHS" at bounding box center [1319, 668] width 366 height 28
type input "tmhs"
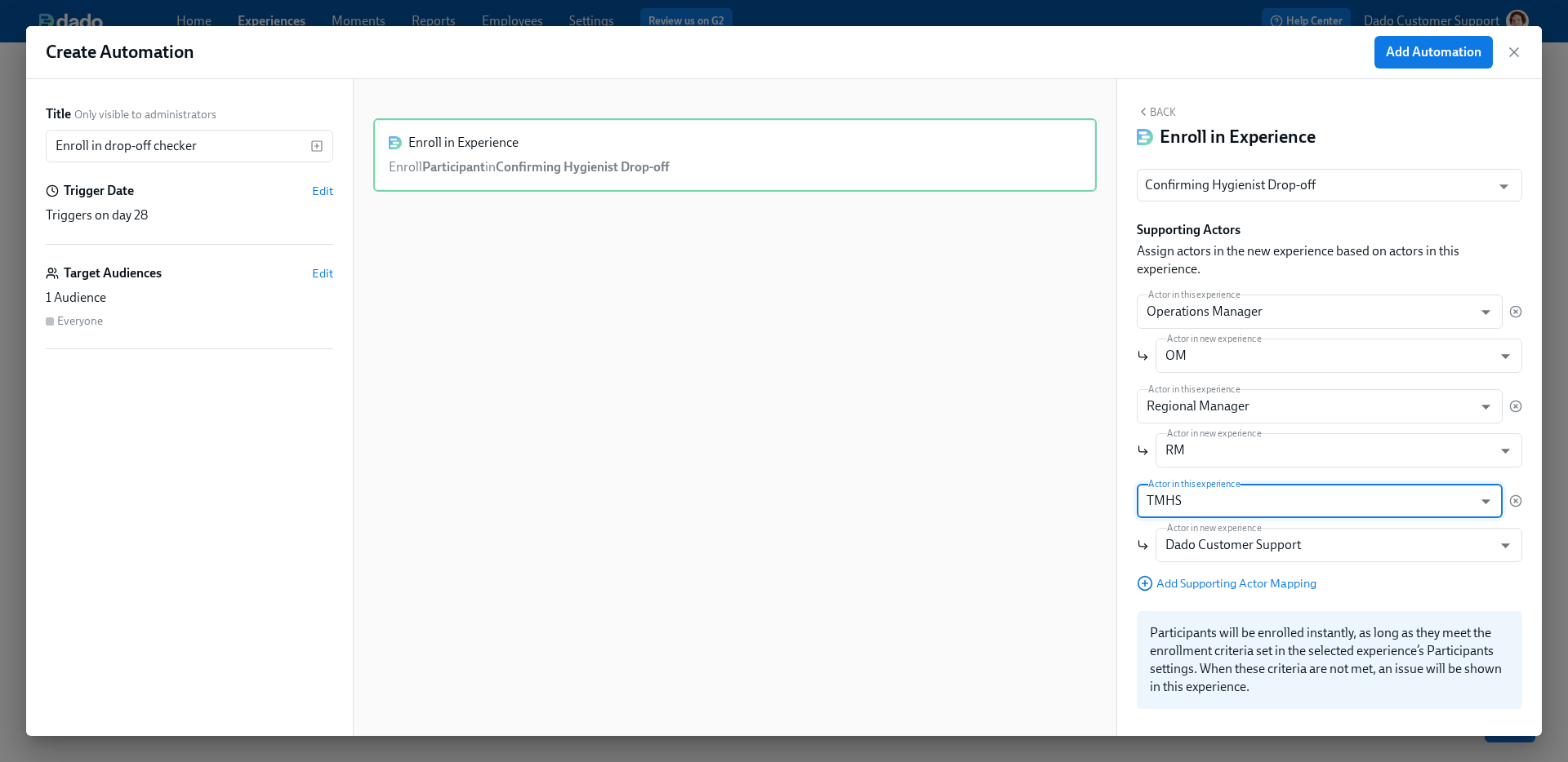
click at [1214, 527] on div "Actor in this experience TMHS tmhs ​ Actor in new experience Dado Customer Supp…" at bounding box center [1329, 522] width 385 height 78
click at [1208, 544] on body "Home Experiences Moments Reports Employees Settings Review us on G2 Help Center…" at bounding box center [784, 189] width 1568 height 1146
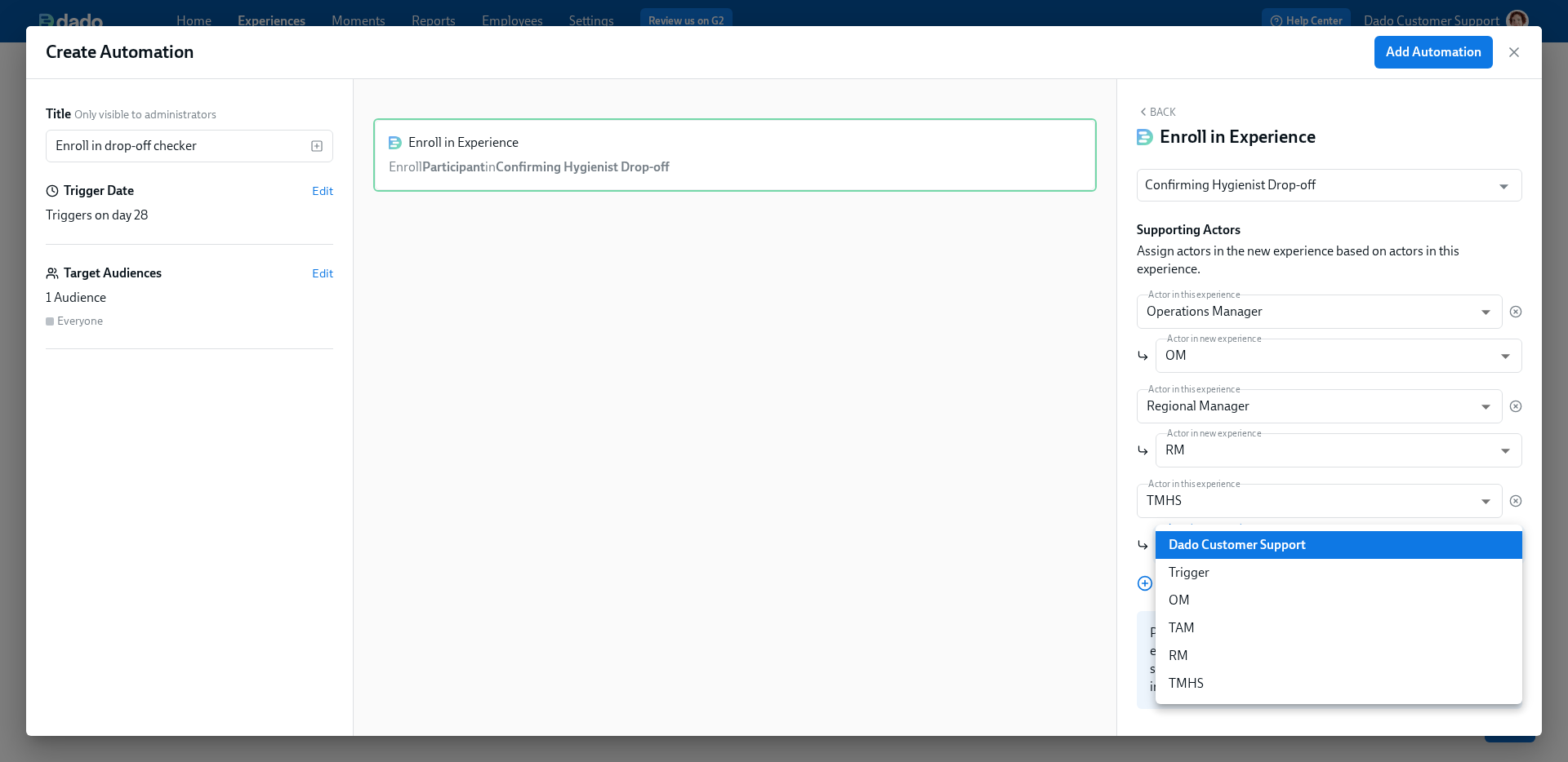
click at [1188, 690] on li "TMHS" at bounding box center [1339, 684] width 367 height 28
type input "tmhs"
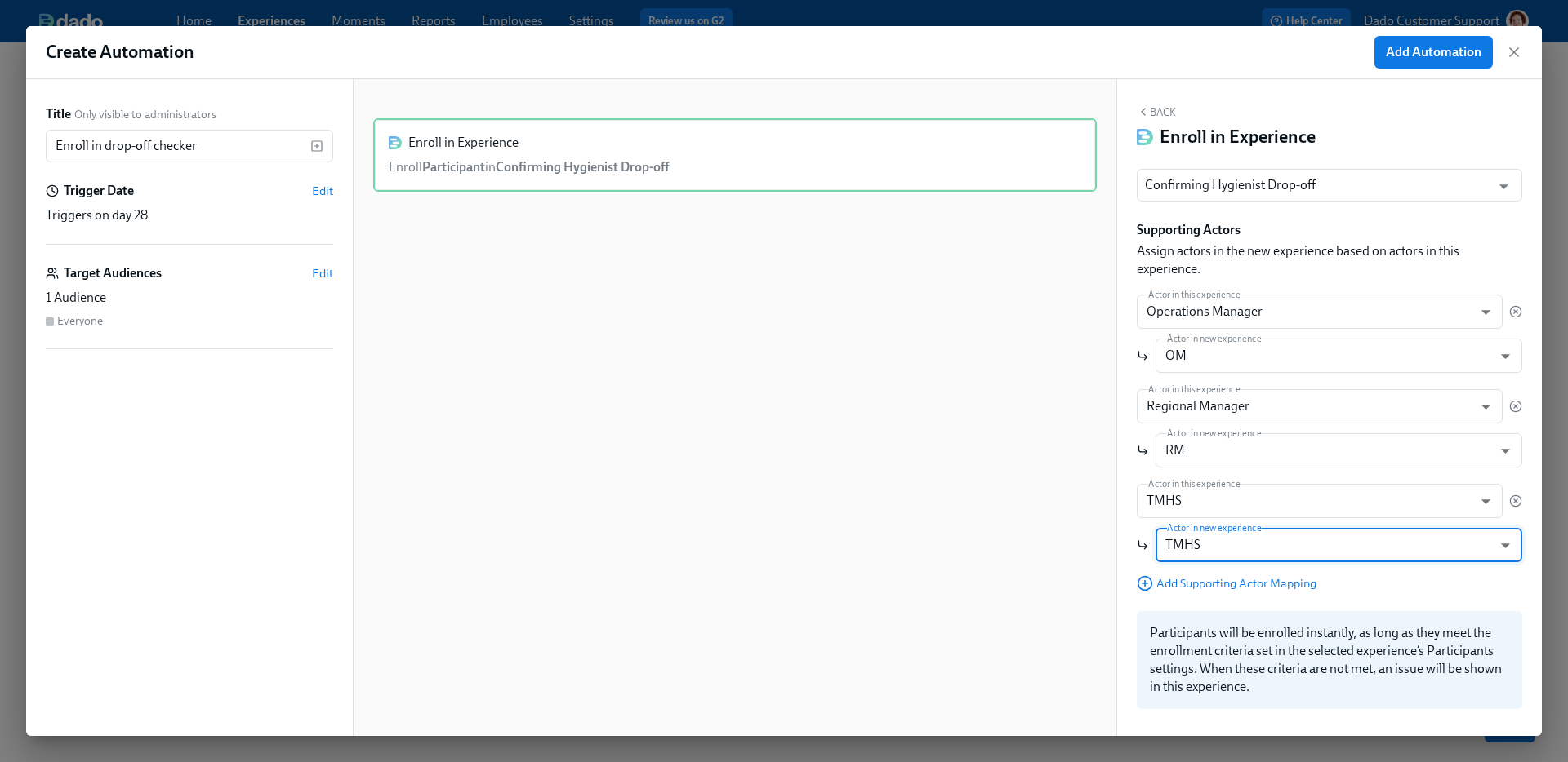
click at [1191, 601] on div "Confirming Hygienist Drop-off ​ Supporting Actors Assign actors in the new expe…" at bounding box center [1329, 439] width 385 height 540
drag, startPoint x: 1408, startPoint y: 52, endPoint x: 451, endPoint y: 328, distance: 996.0
click at [455, 333] on div "Create Automation Add Automation Title Only visible to administrators Enroll in…" at bounding box center [784, 381] width 1516 height 710
click at [331, 277] on span "Edit" at bounding box center [323, 273] width 21 height 17
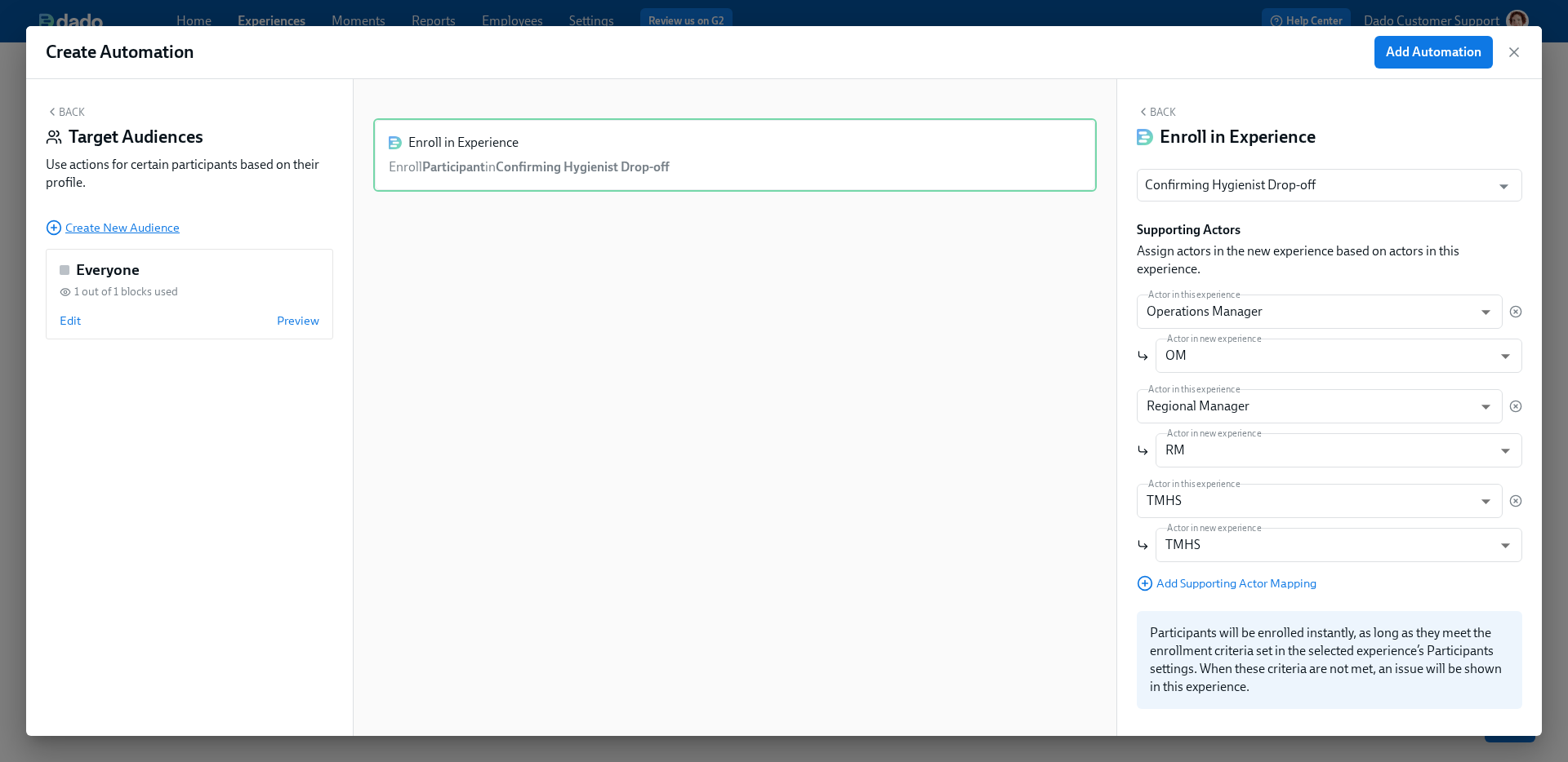
click at [72, 219] on span "Create New Audience" at bounding box center [113, 227] width 134 height 17
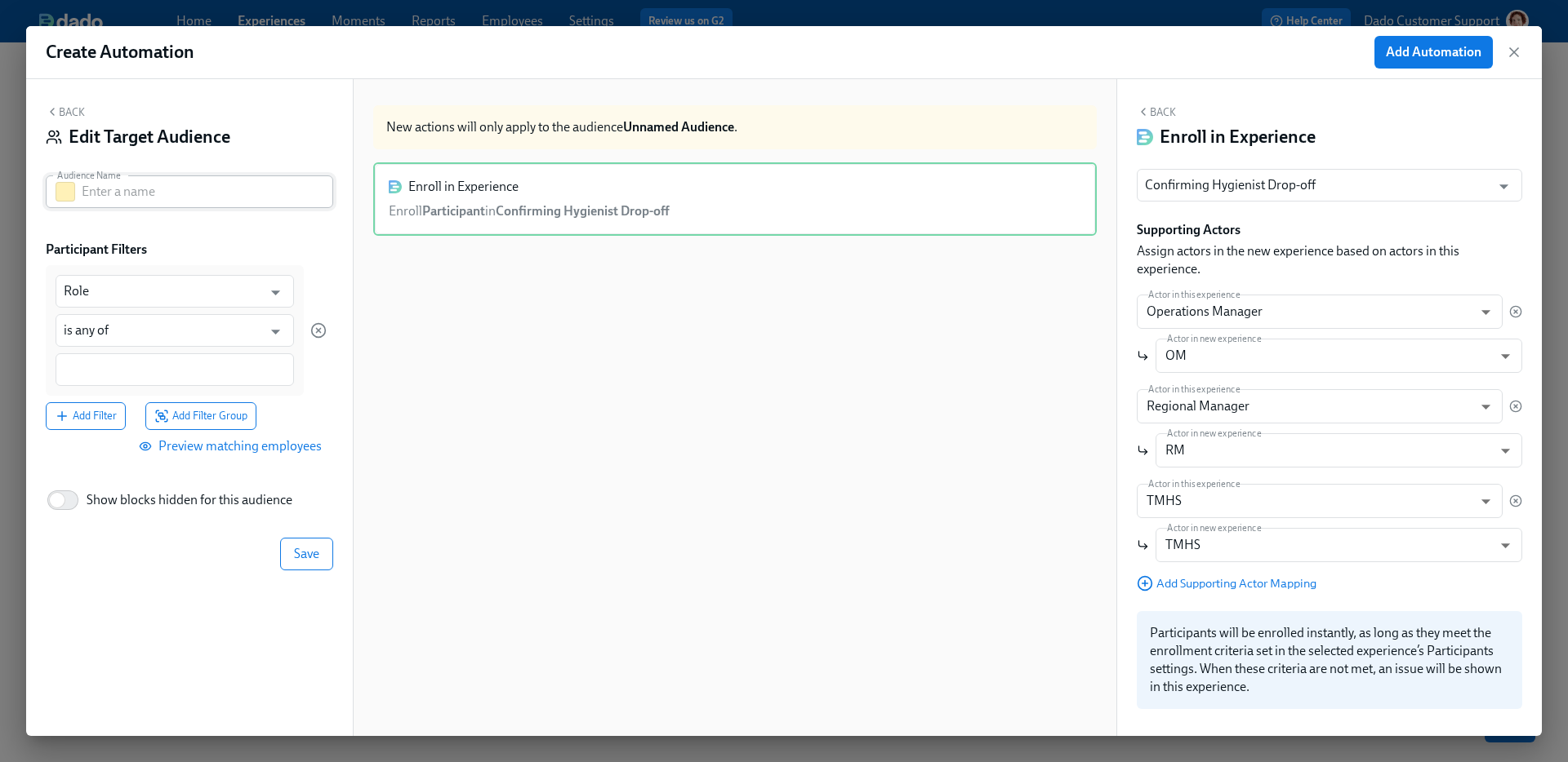
click at [76, 194] on div "Audience Name" at bounding box center [189, 191] width 287 height 33
type input "Not dropped off"
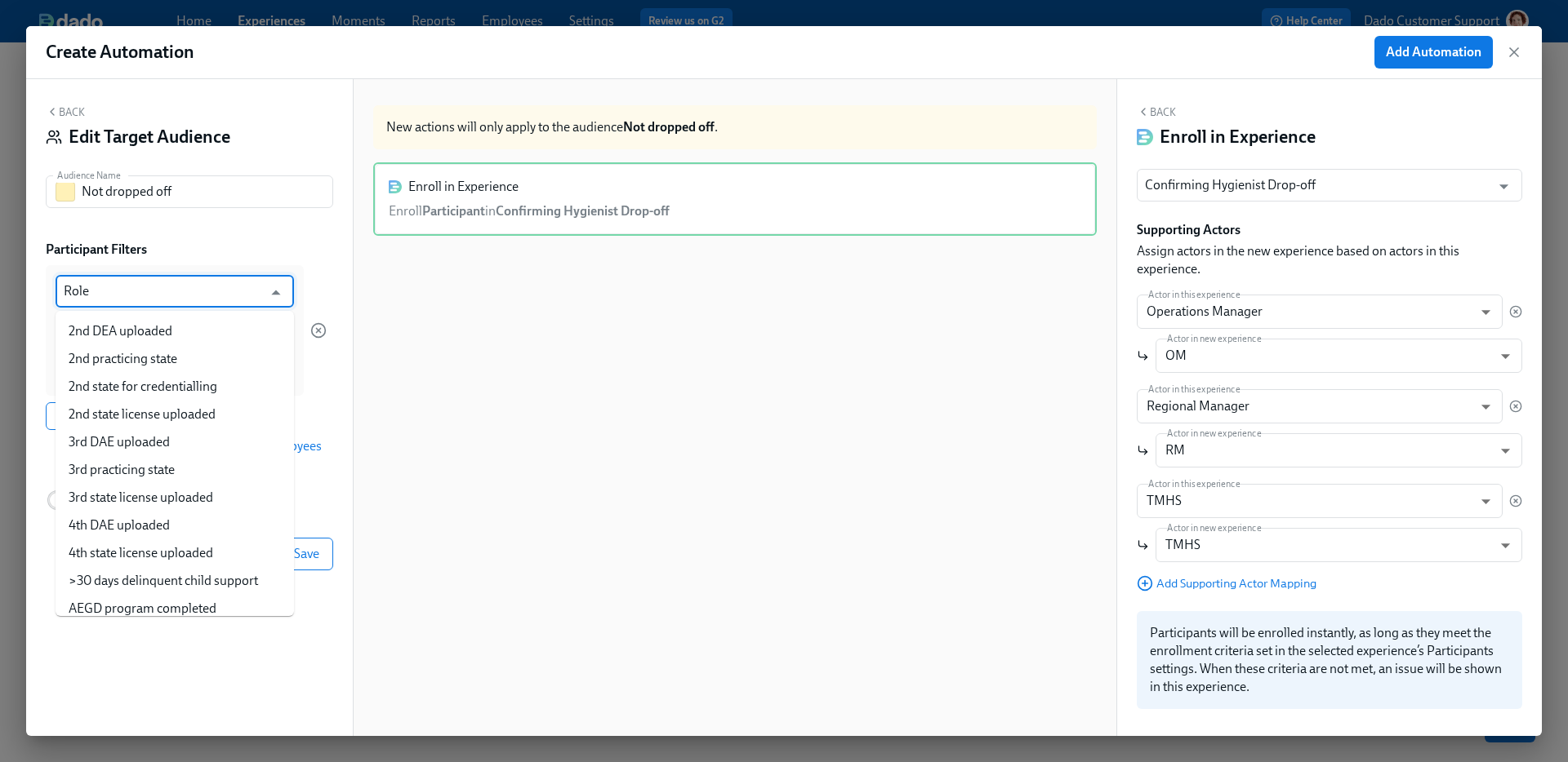
click at [115, 287] on input "Role" at bounding box center [162, 291] width 198 height 33
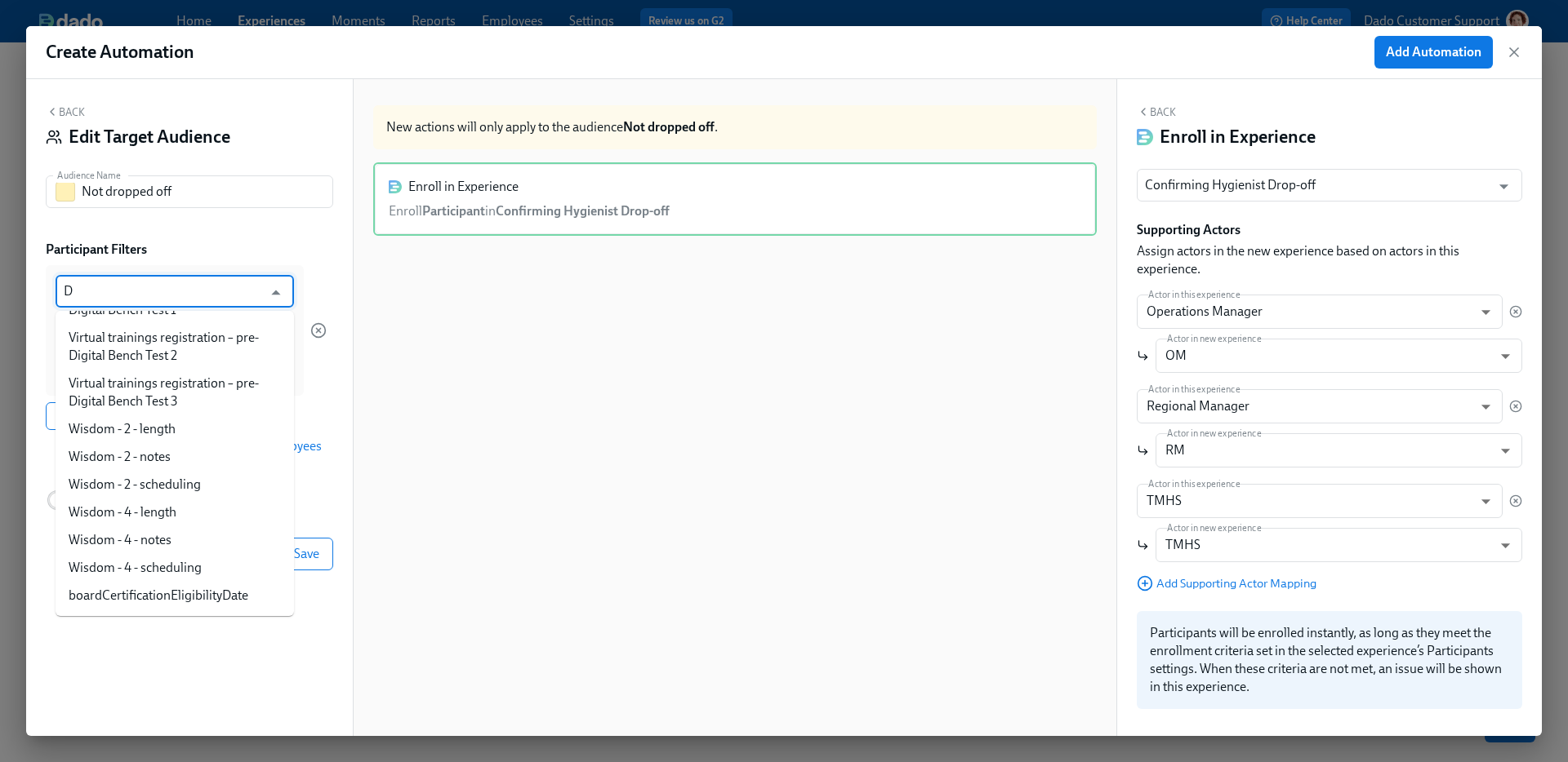
scroll to position [0, 0]
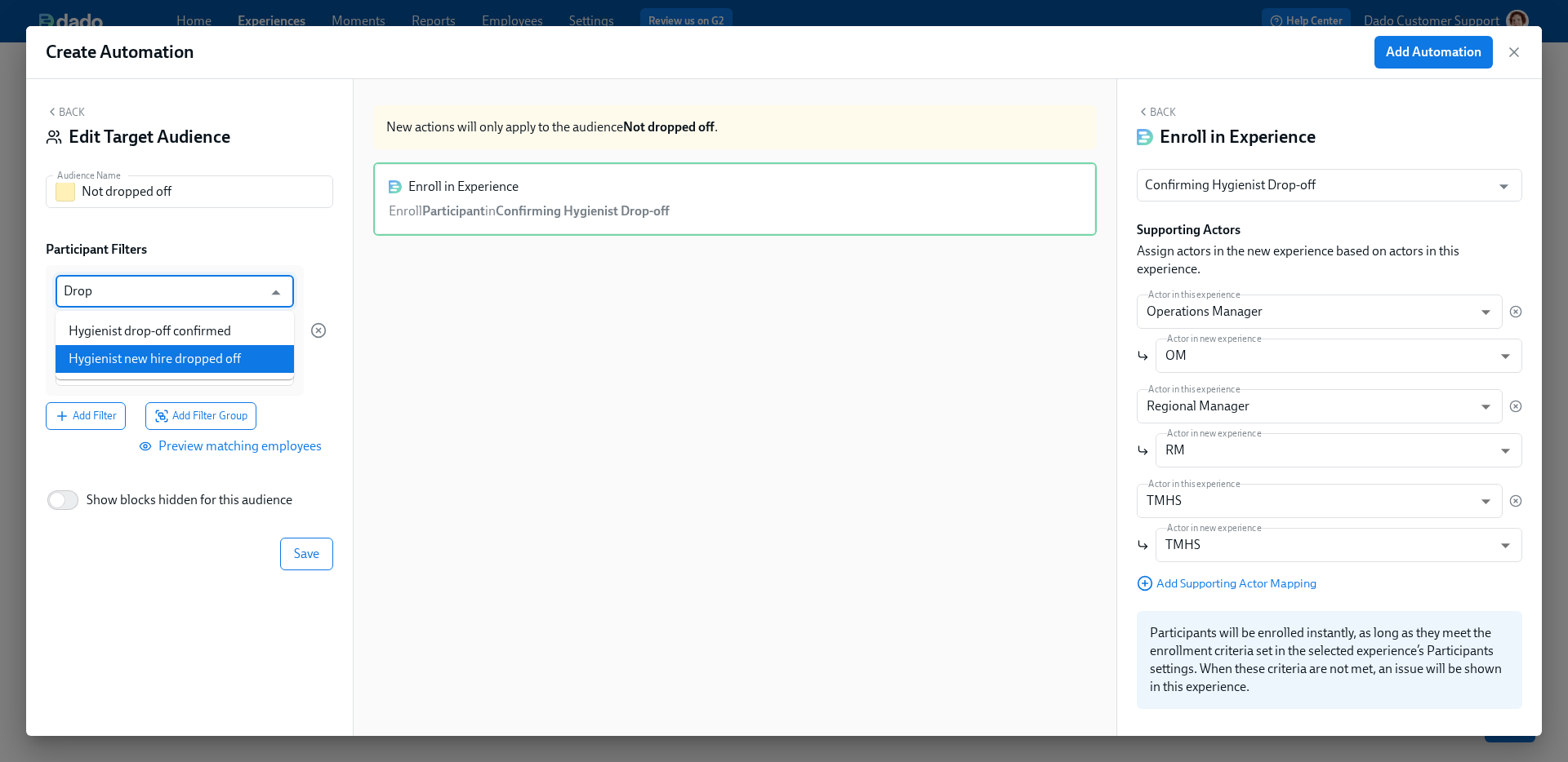
click at [139, 362] on li "Hygienist new hire dropped off" at bounding box center [175, 359] width 239 height 28
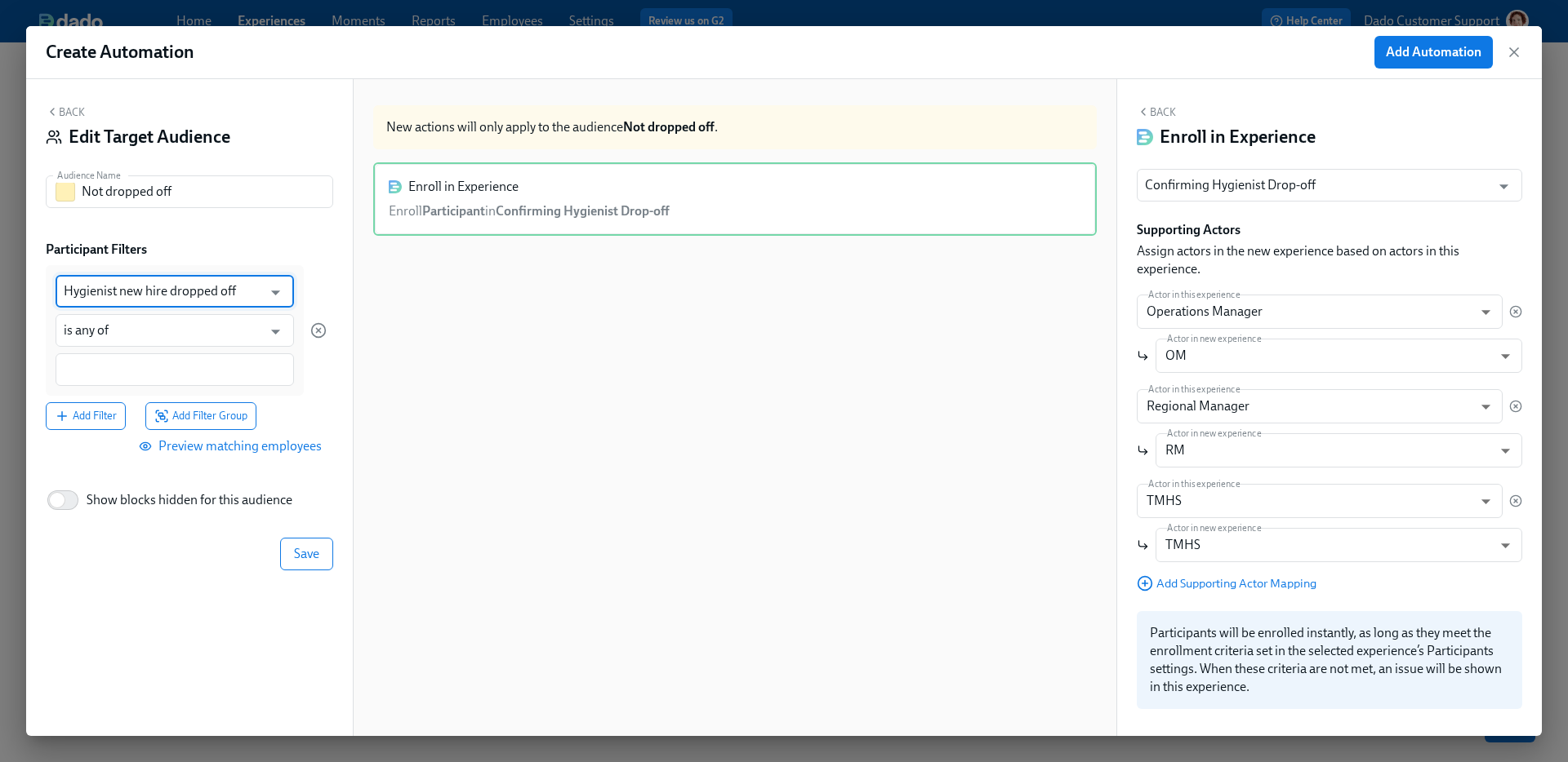
type input "Hygienist new hire dropped off"
click at [106, 372] on input at bounding box center [175, 369] width 222 height 17
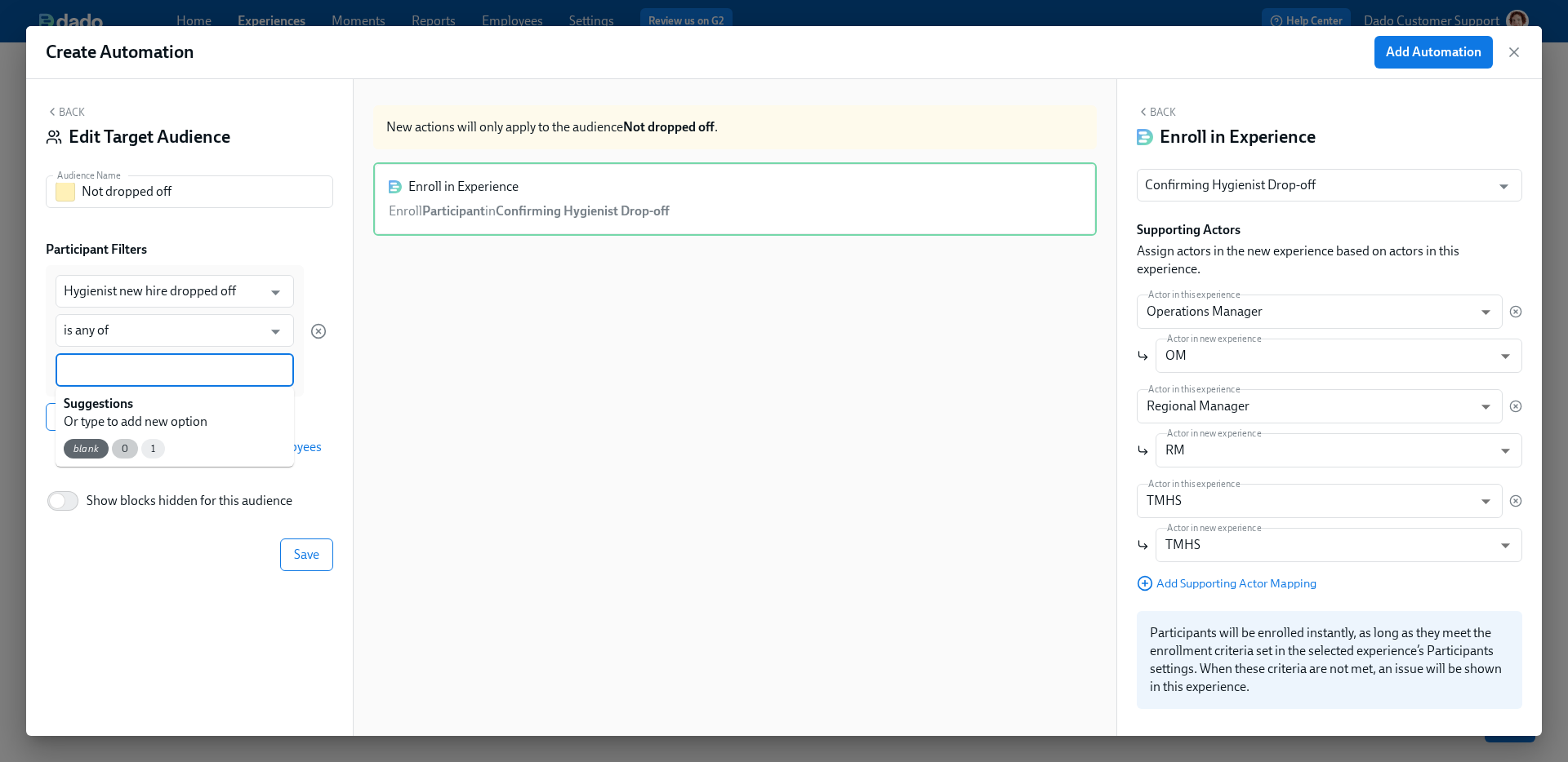
click at [128, 450] on span "0" at bounding box center [125, 449] width 26 height 12
click at [129, 372] on input at bounding box center [196, 369] width 180 height 17
click at [92, 453] on span "blank" at bounding box center [85, 452] width 45 height 12
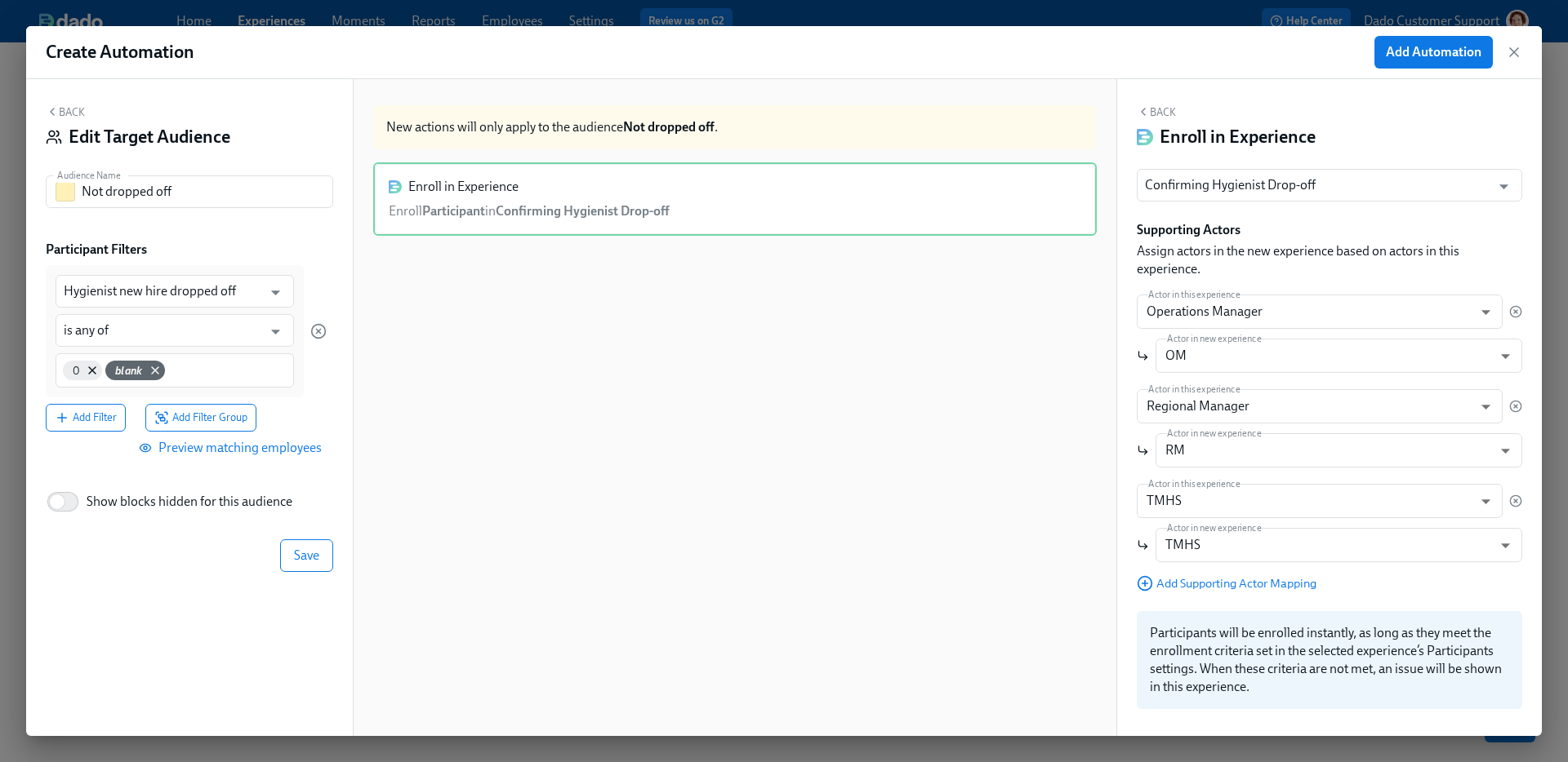
click at [93, 554] on div "Save" at bounding box center [189, 555] width 287 height 33
click at [328, 556] on button "Save" at bounding box center [307, 555] width 53 height 33
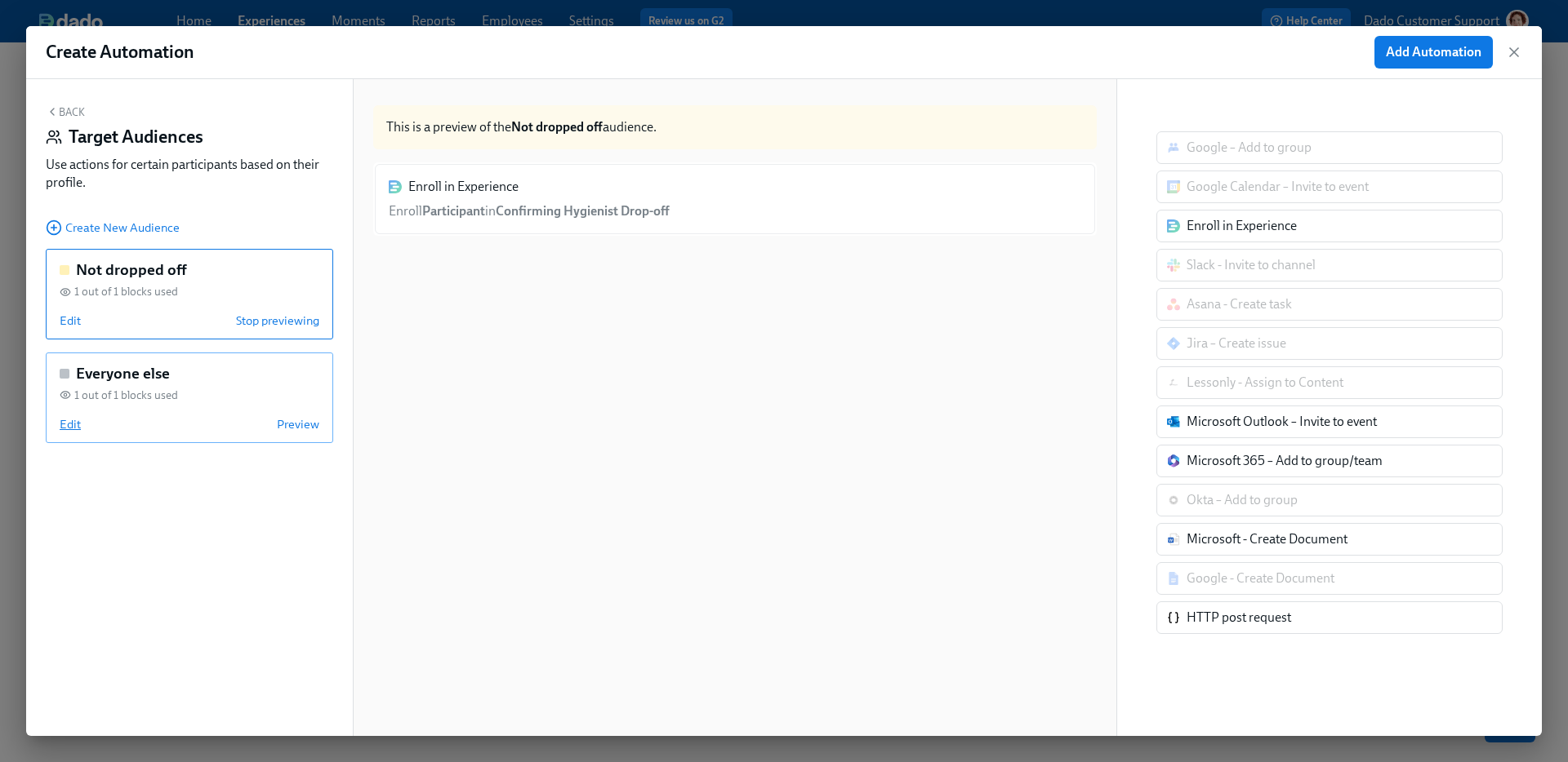
click at [76, 428] on span "Edit" at bounding box center [71, 425] width 21 height 17
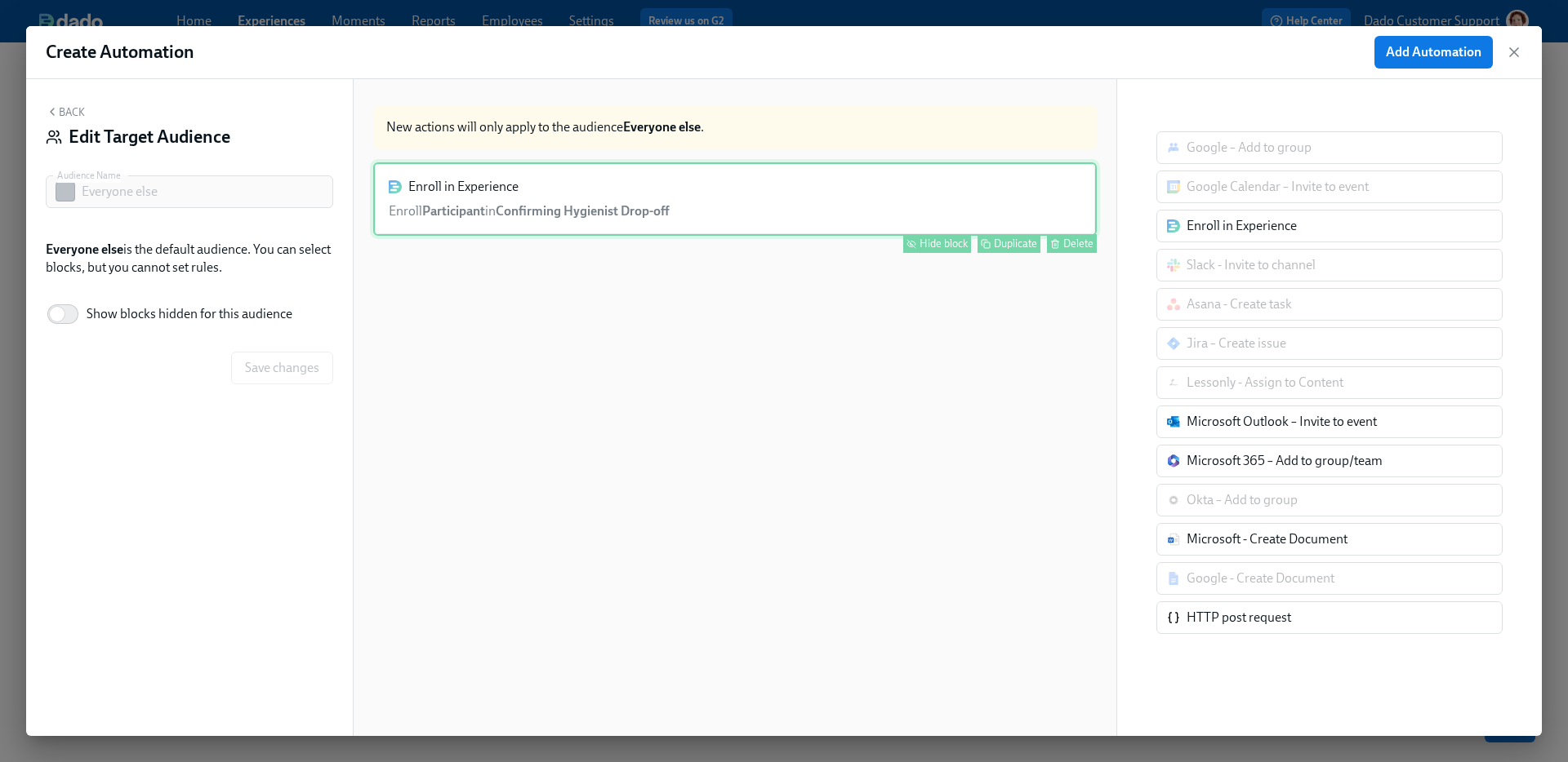
click at [933, 241] on div "Hide block" at bounding box center [943, 244] width 48 height 12
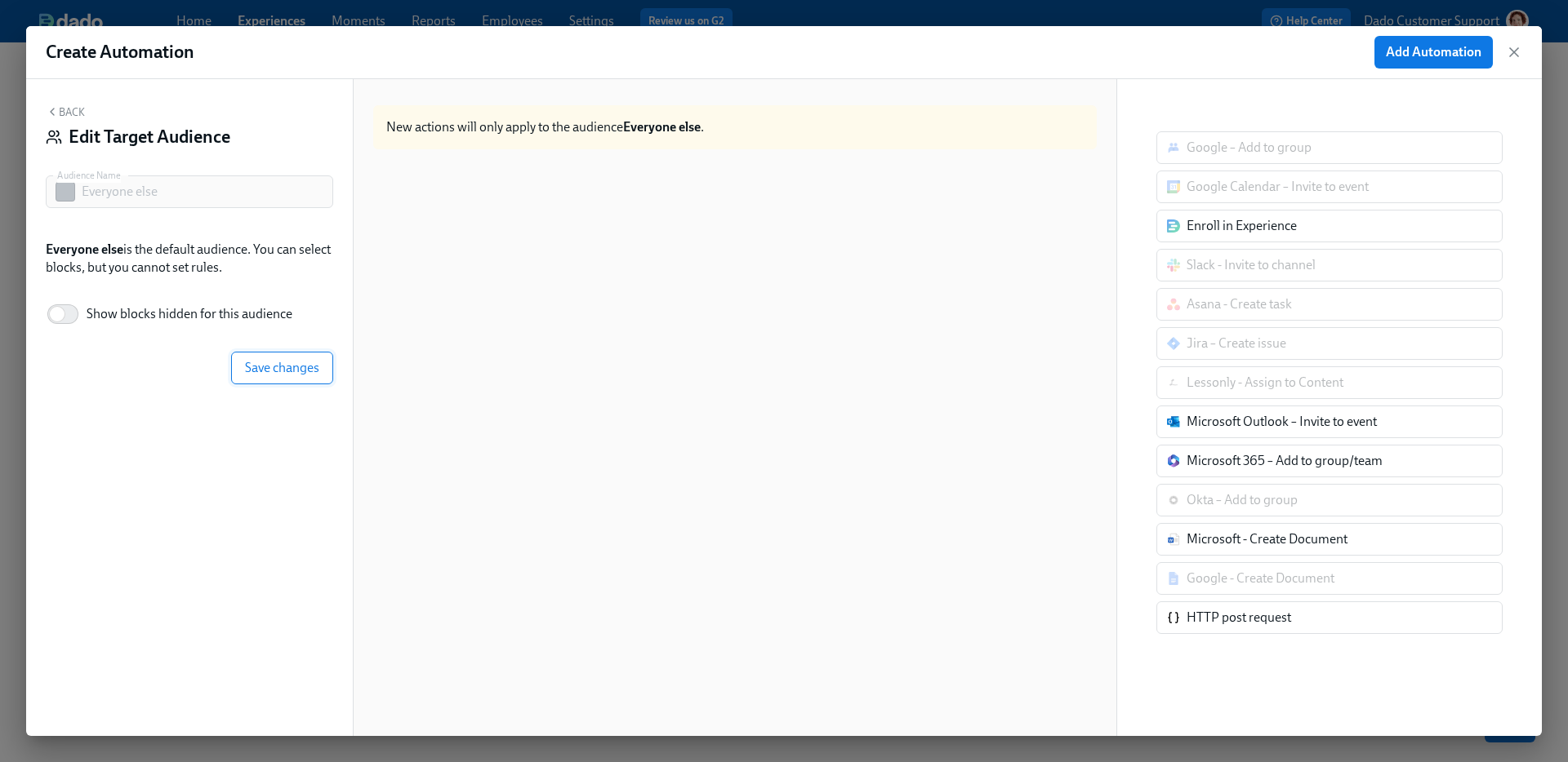
click at [252, 367] on span "Save changes" at bounding box center [282, 368] width 74 height 17
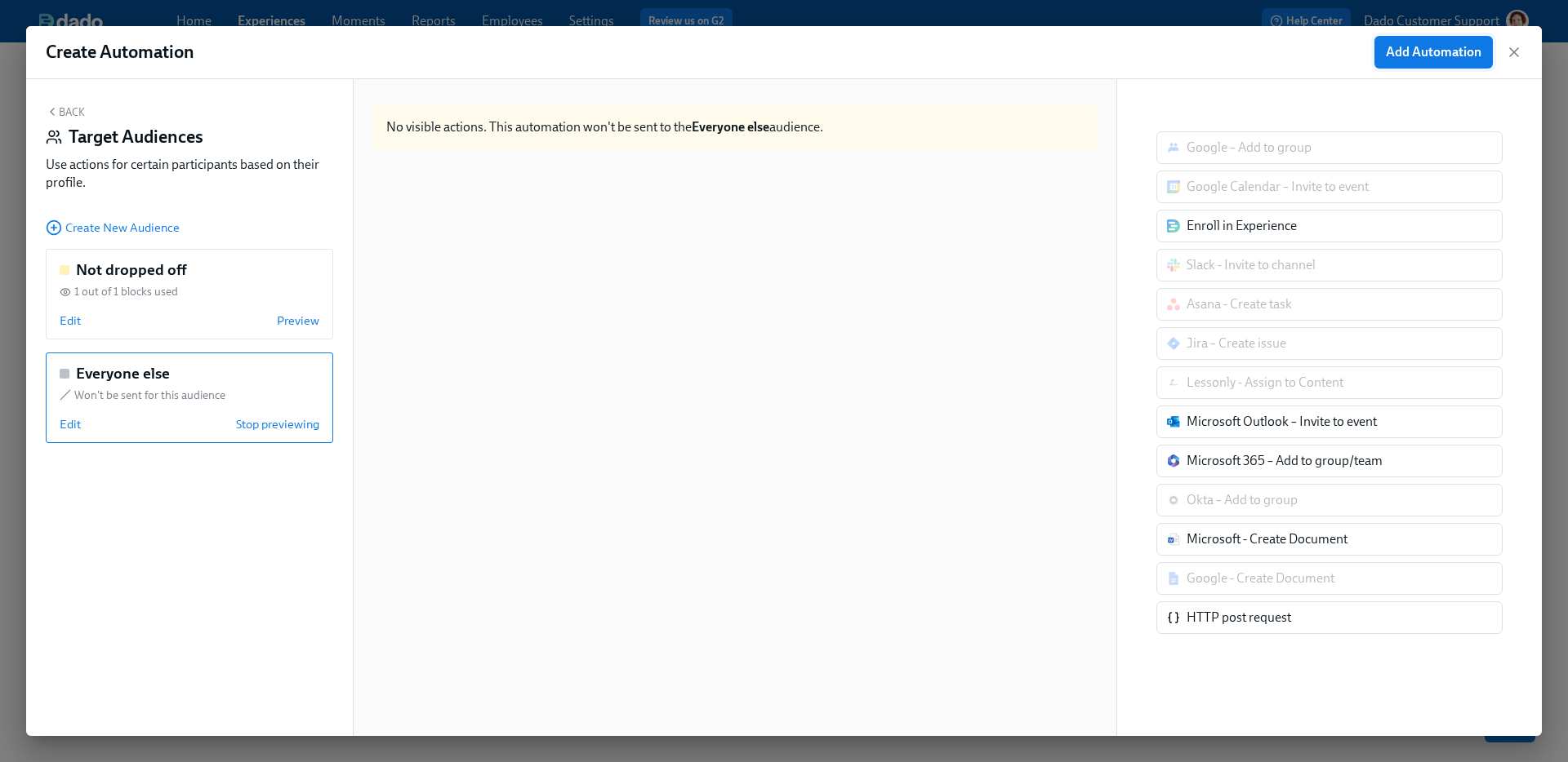
click at [1460, 55] on span "Add Automation" at bounding box center [1433, 52] width 95 height 17
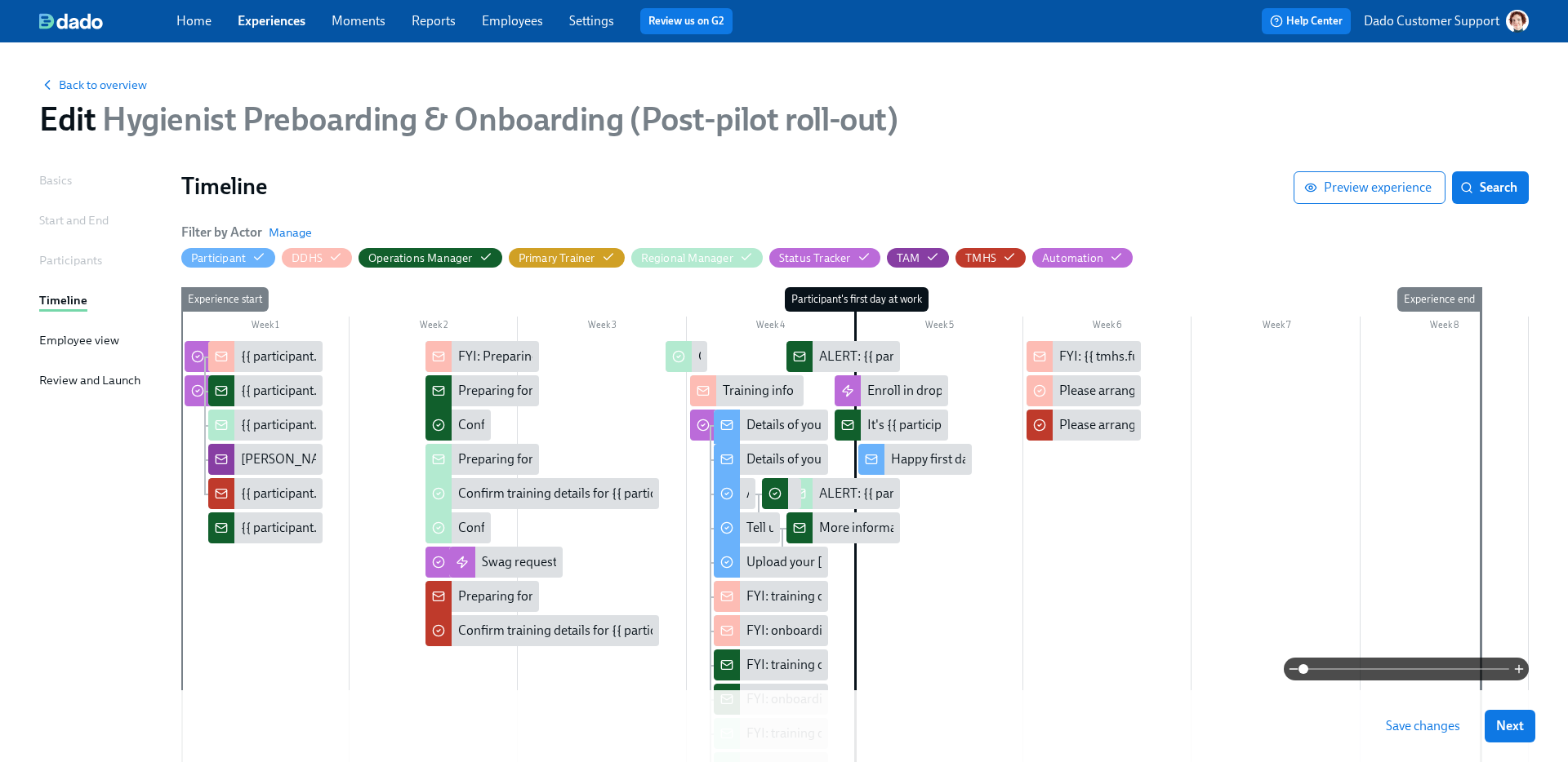
click at [1416, 736] on button "Save changes" at bounding box center [1423, 726] width 97 height 33
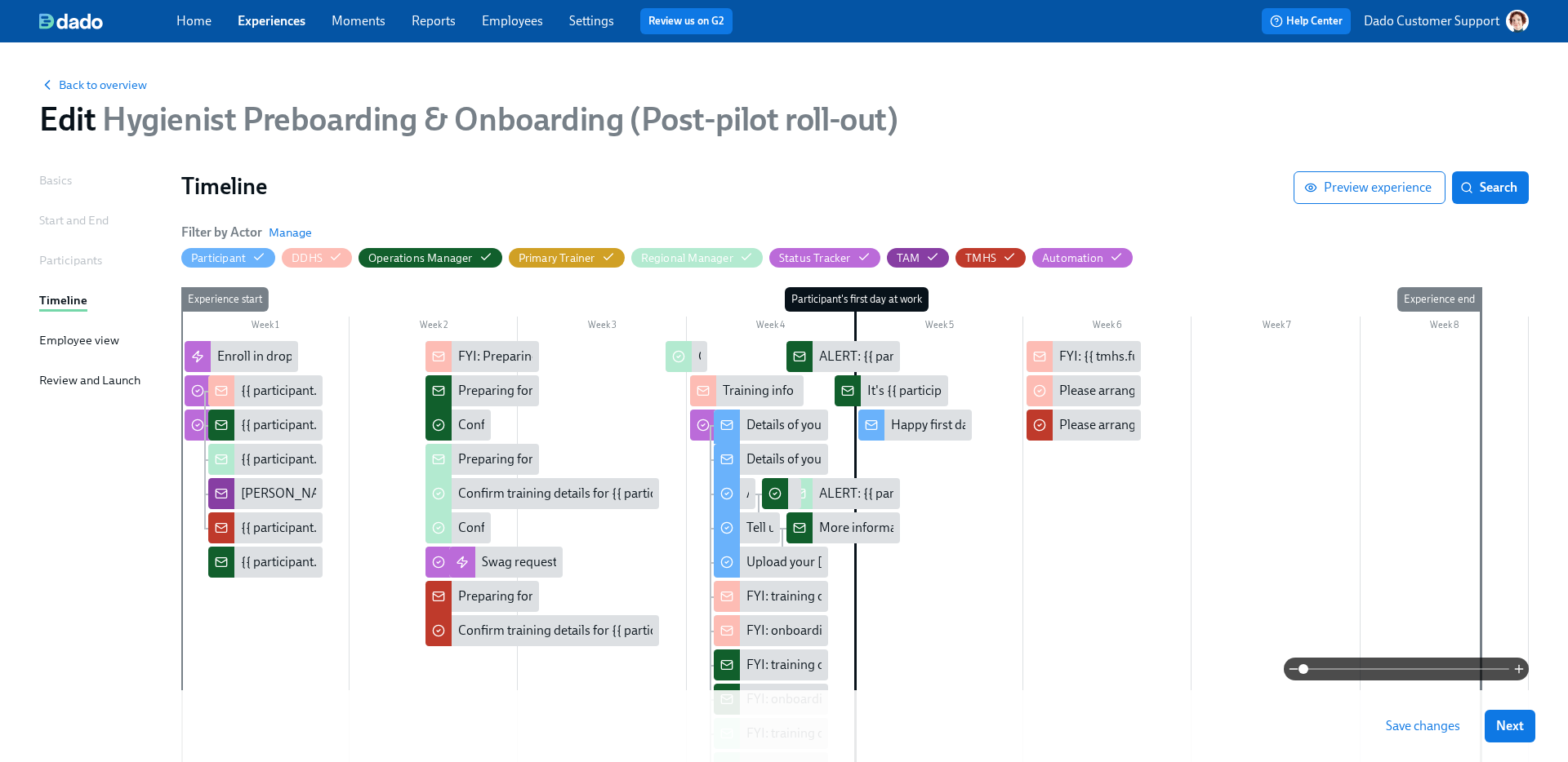
click at [1419, 724] on span "Save changes" at bounding box center [1423, 726] width 74 height 17
click at [100, 85] on span "Back to overview" at bounding box center [93, 85] width 108 height 17
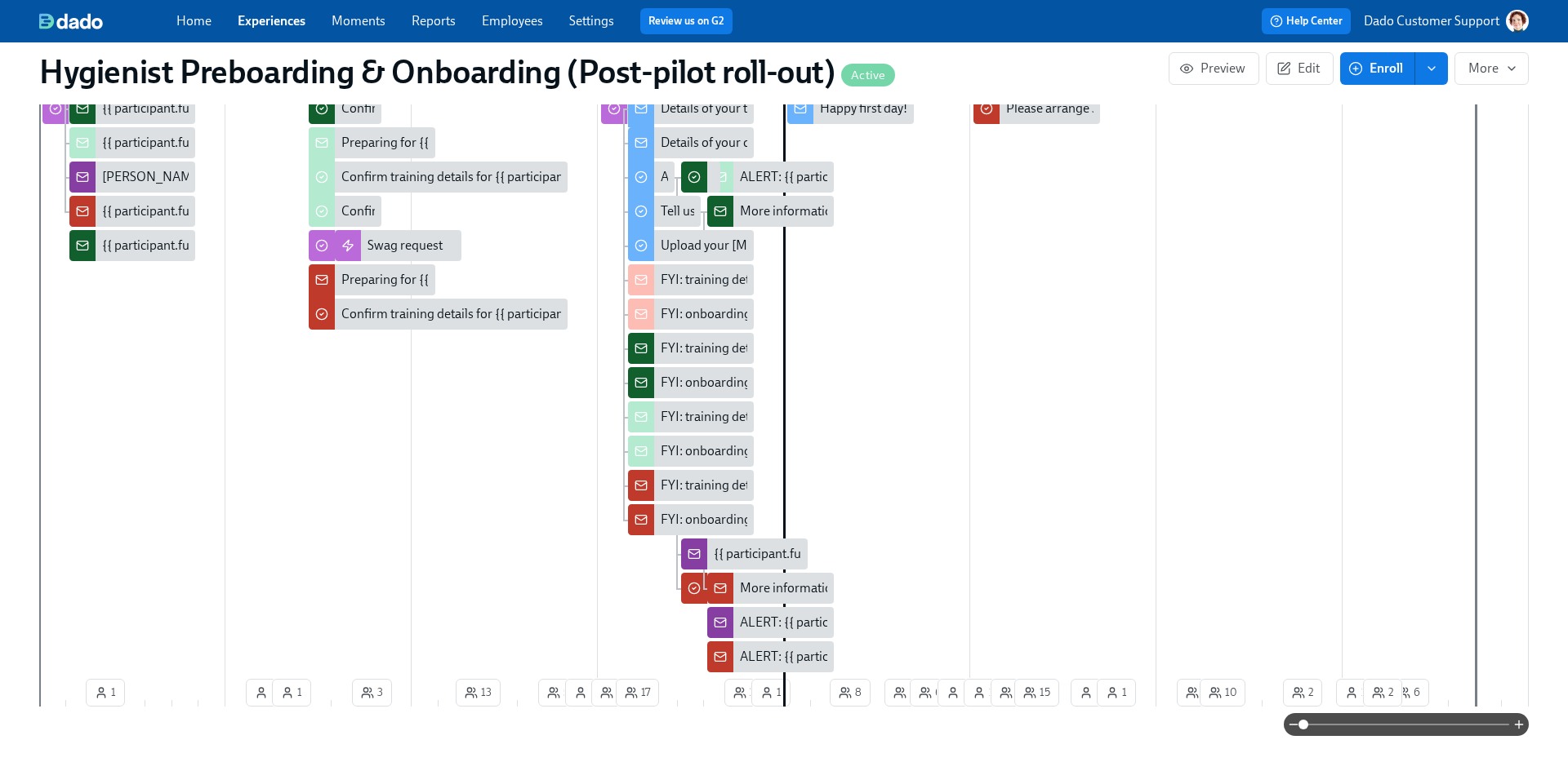
scroll to position [328, 0]
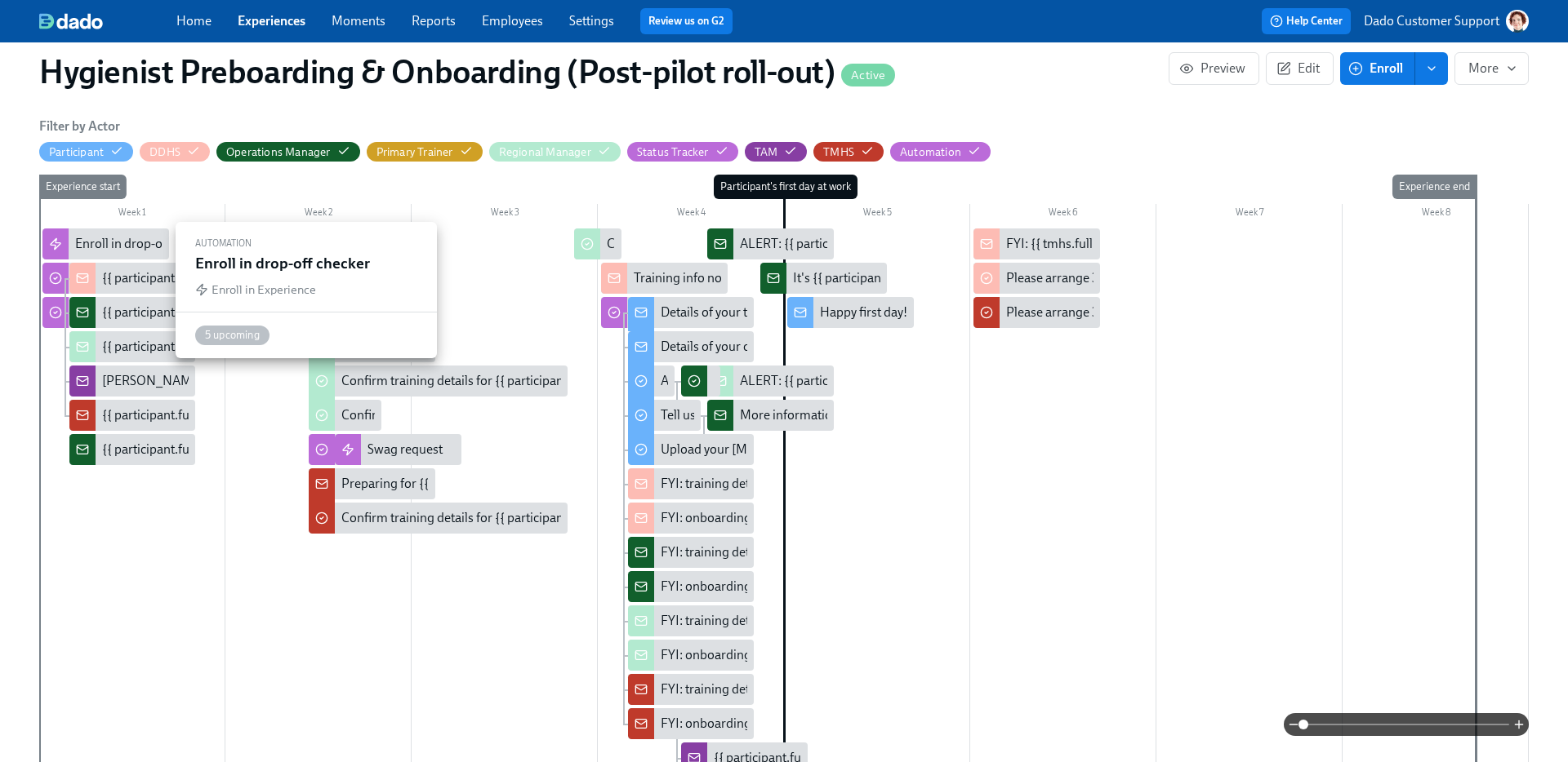
click at [120, 253] on div "Enroll in drop-off checker" at bounding box center [145, 244] width 141 height 18
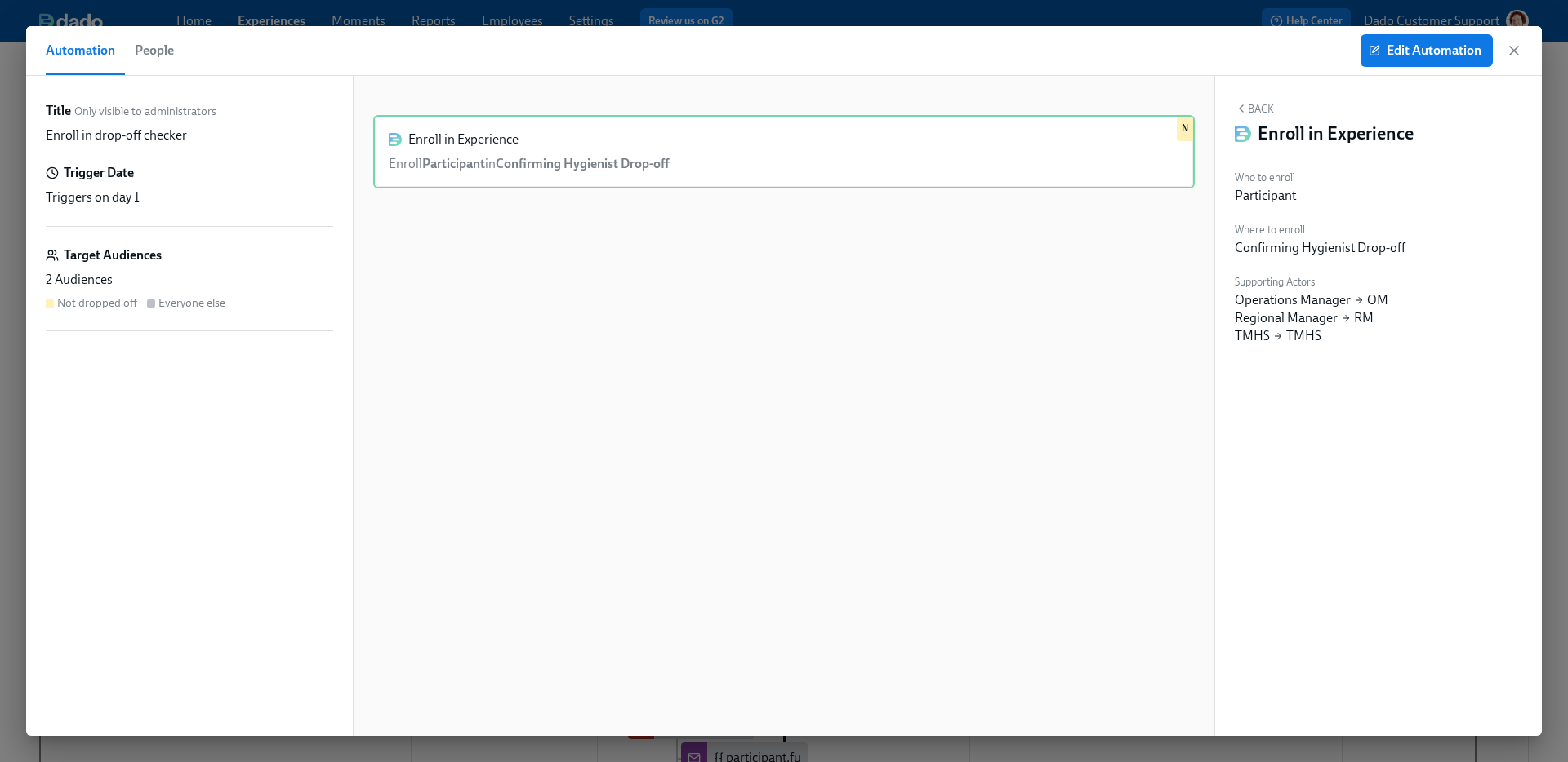
scroll to position [277, 0]
click at [137, 55] on span "People" at bounding box center [154, 50] width 39 height 23
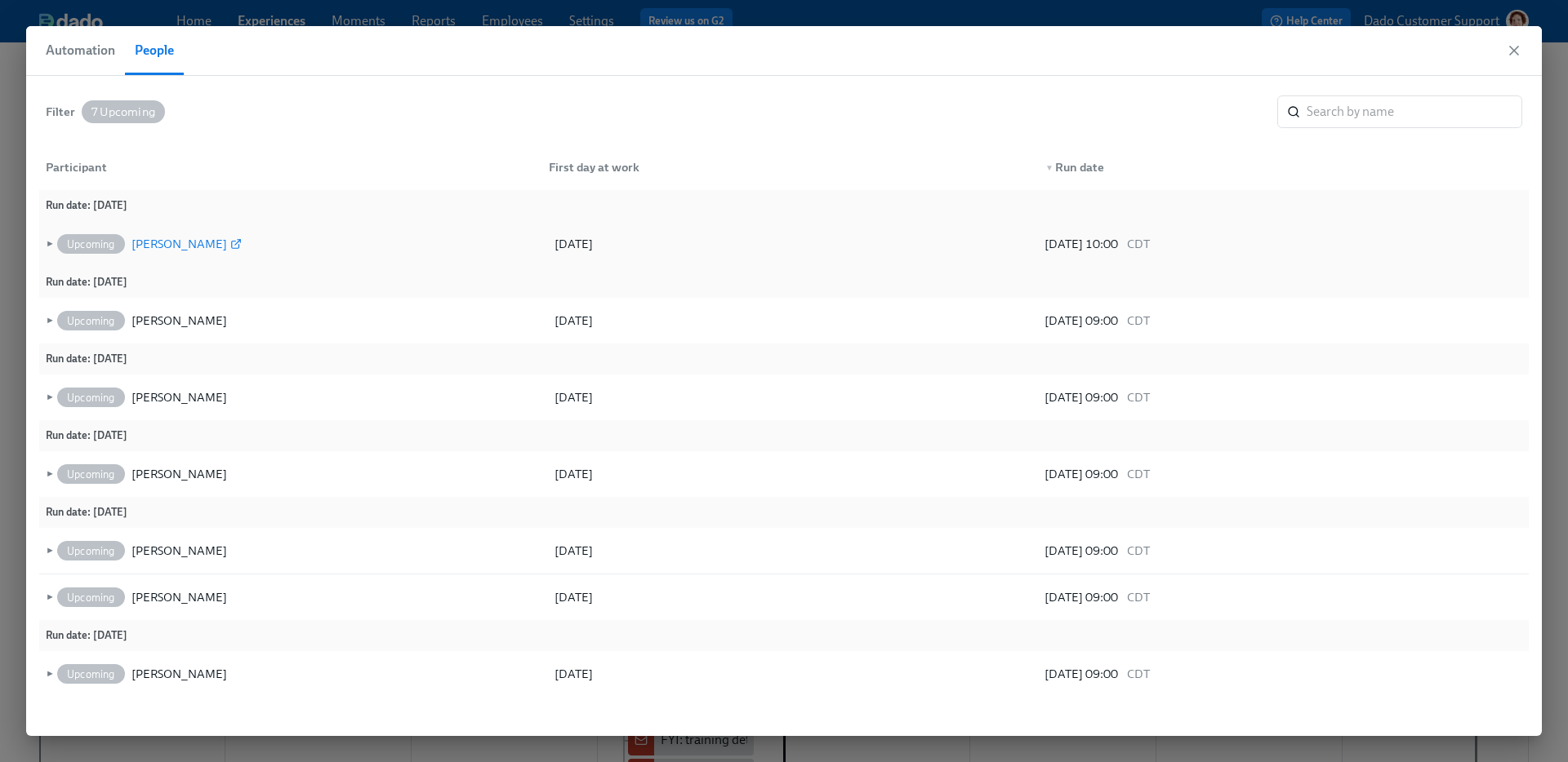
click at [166, 248] on div "Rachel Klang" at bounding box center [179, 244] width 95 height 19
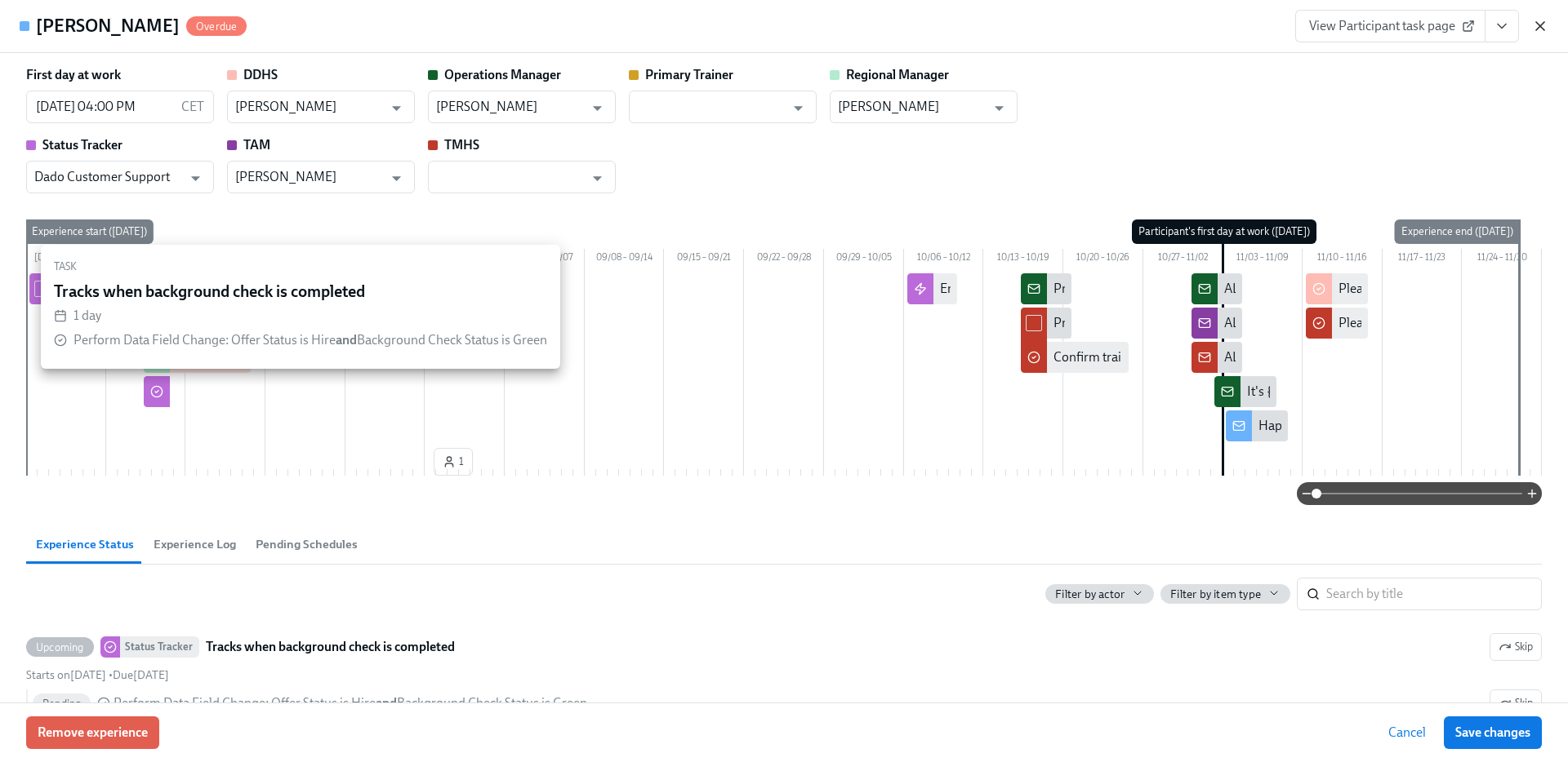
click at [1542, 26] on icon "button" at bounding box center [1540, 26] width 17 height 17
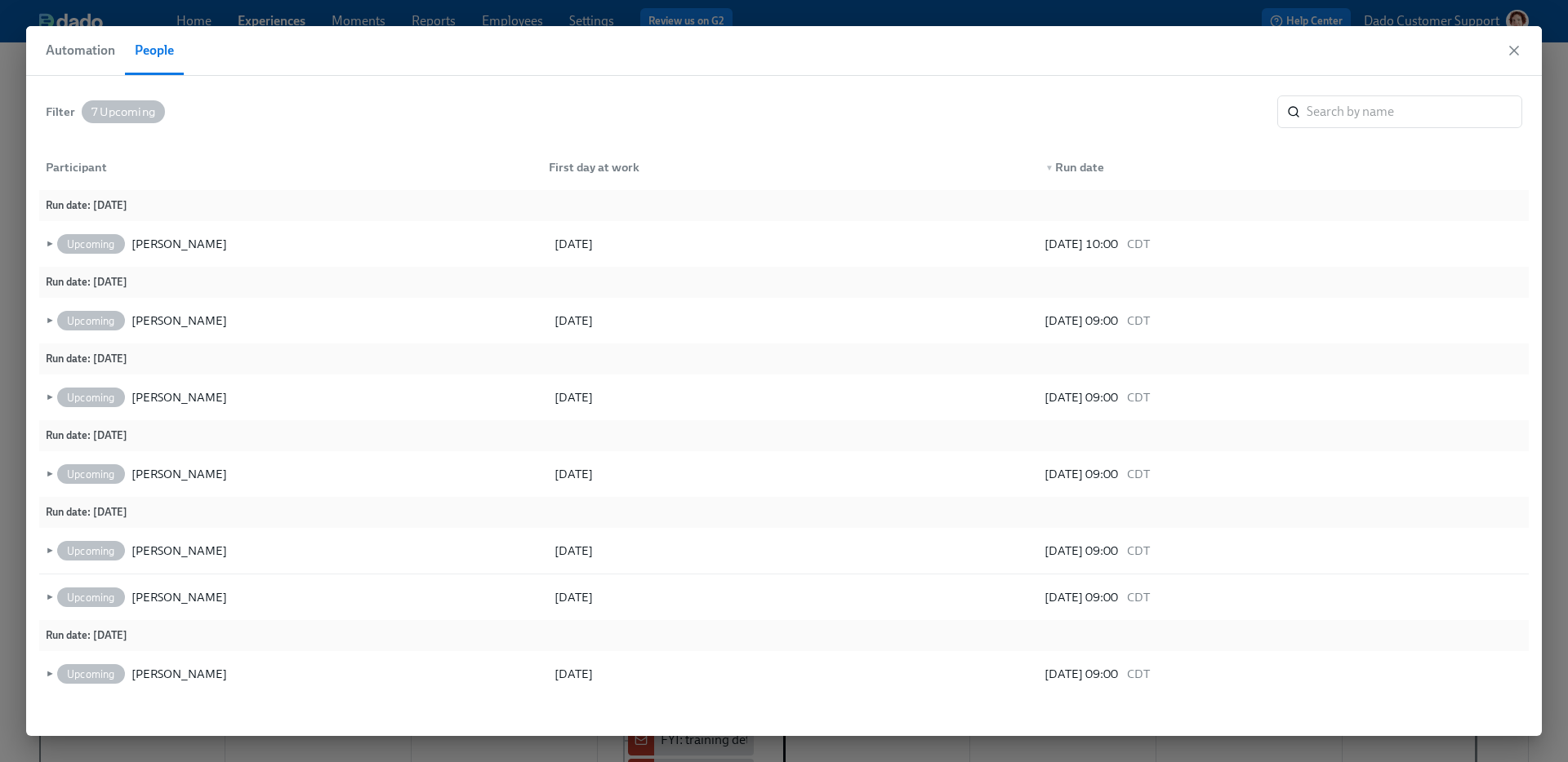
click at [68, 49] on span "Automation" at bounding box center [80, 50] width 70 height 23
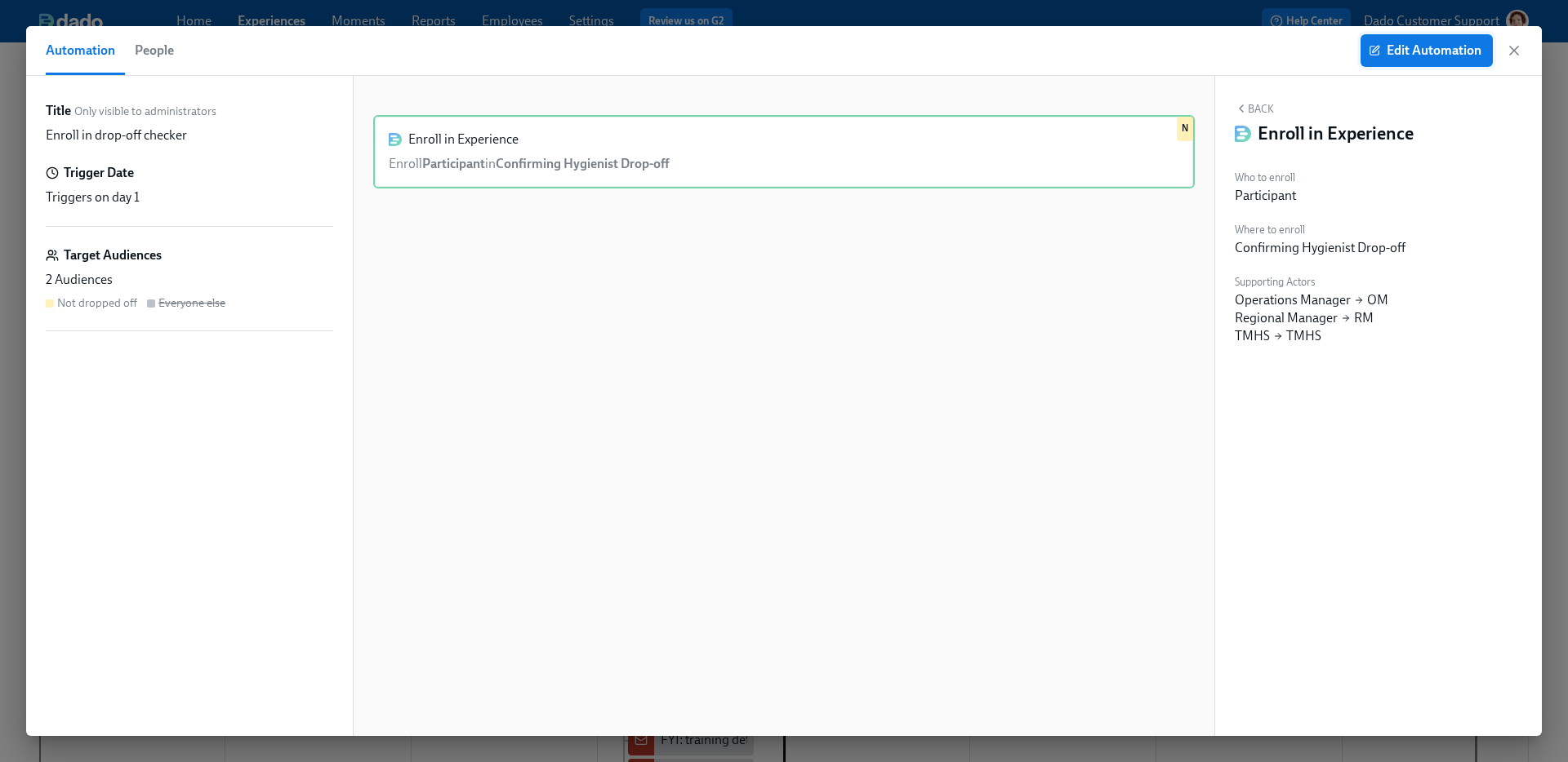
click at [1408, 48] on span "Edit Automation" at bounding box center [1427, 50] width 109 height 17
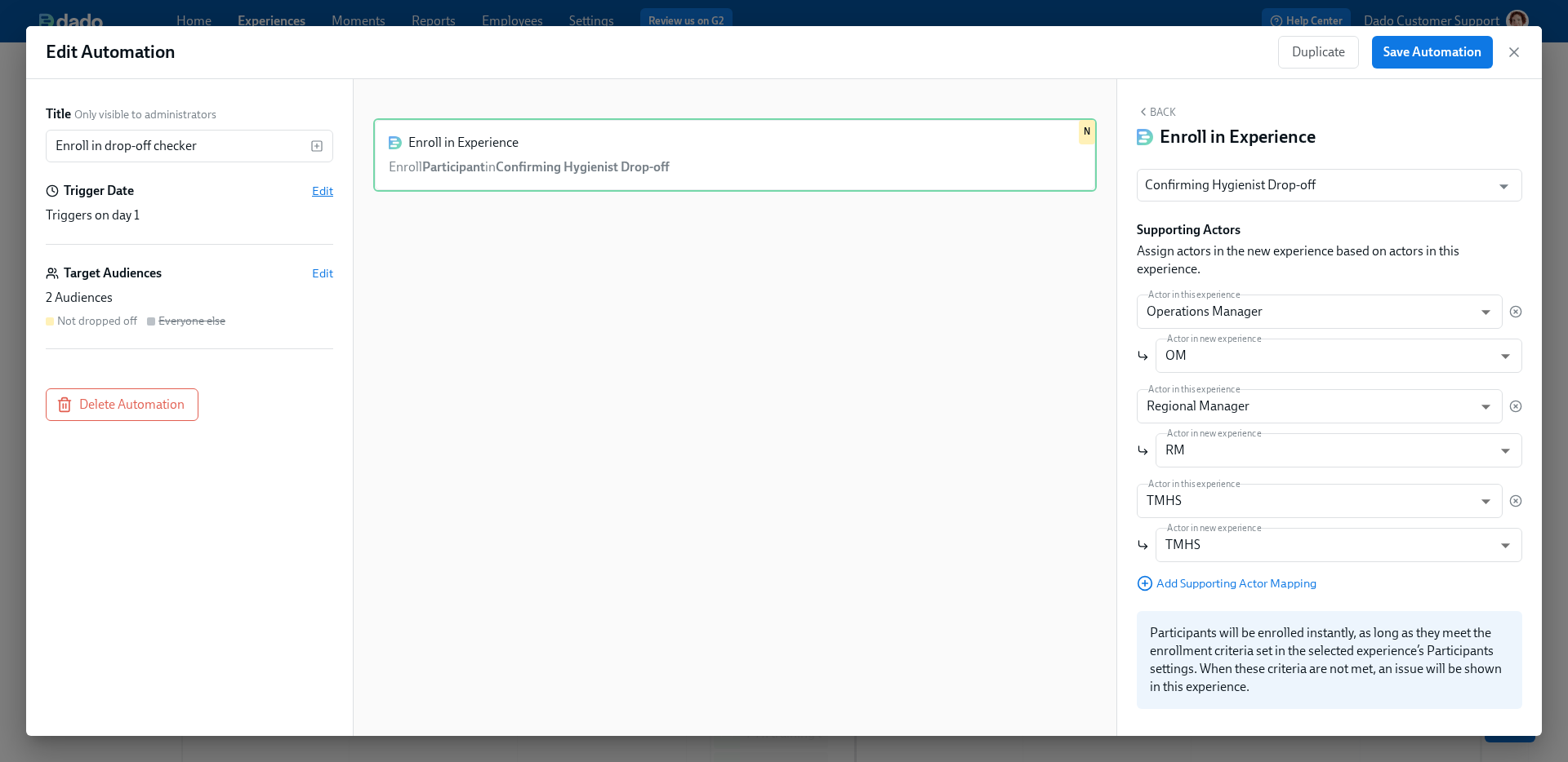
click at [317, 191] on span "Edit" at bounding box center [323, 191] width 21 height 17
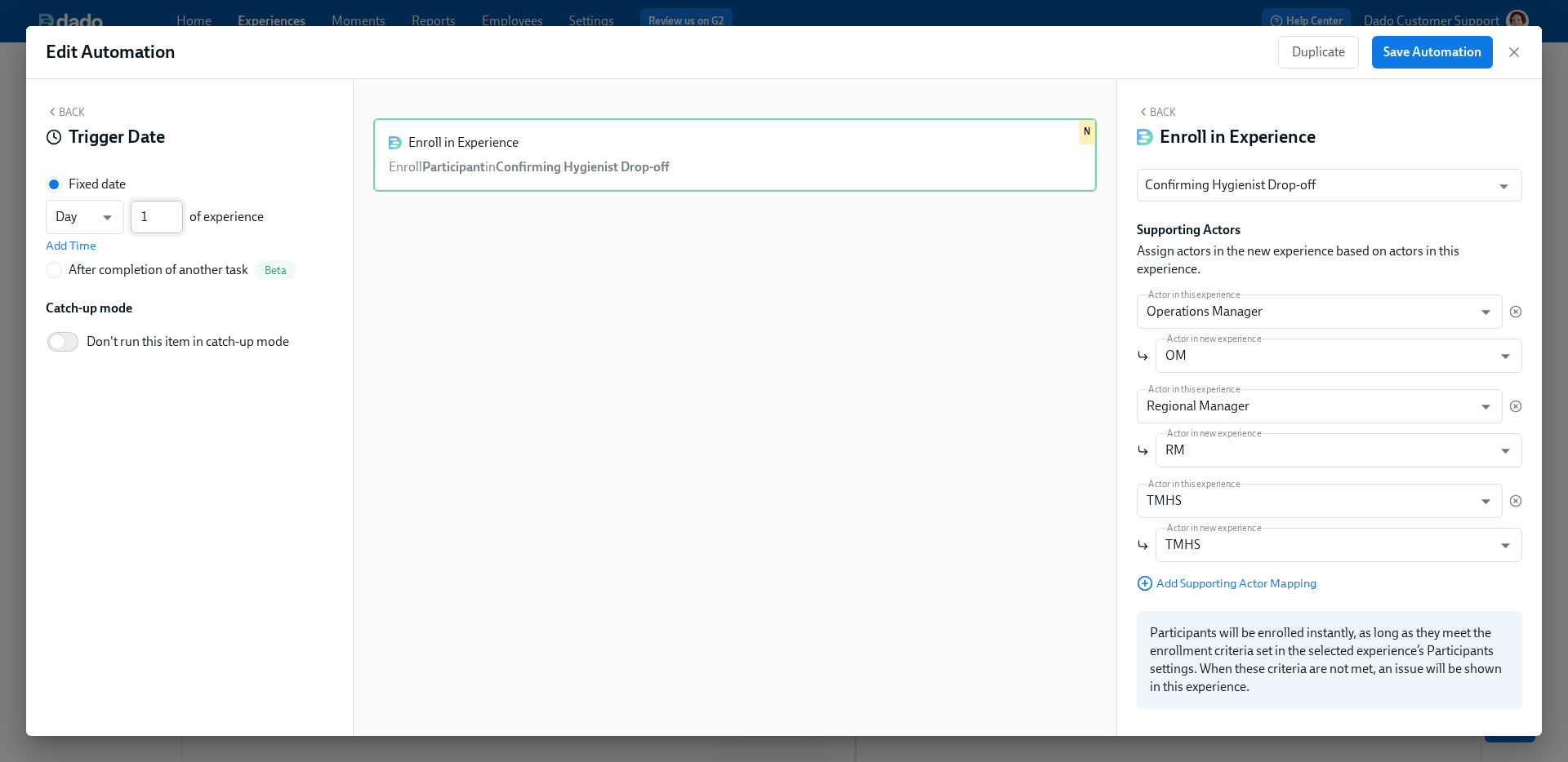
click at [152, 218] on input "1" at bounding box center [156, 217] width 52 height 33
type input "020"
click at [1449, 51] on span "Save Automation" at bounding box center [1432, 52] width 98 height 17
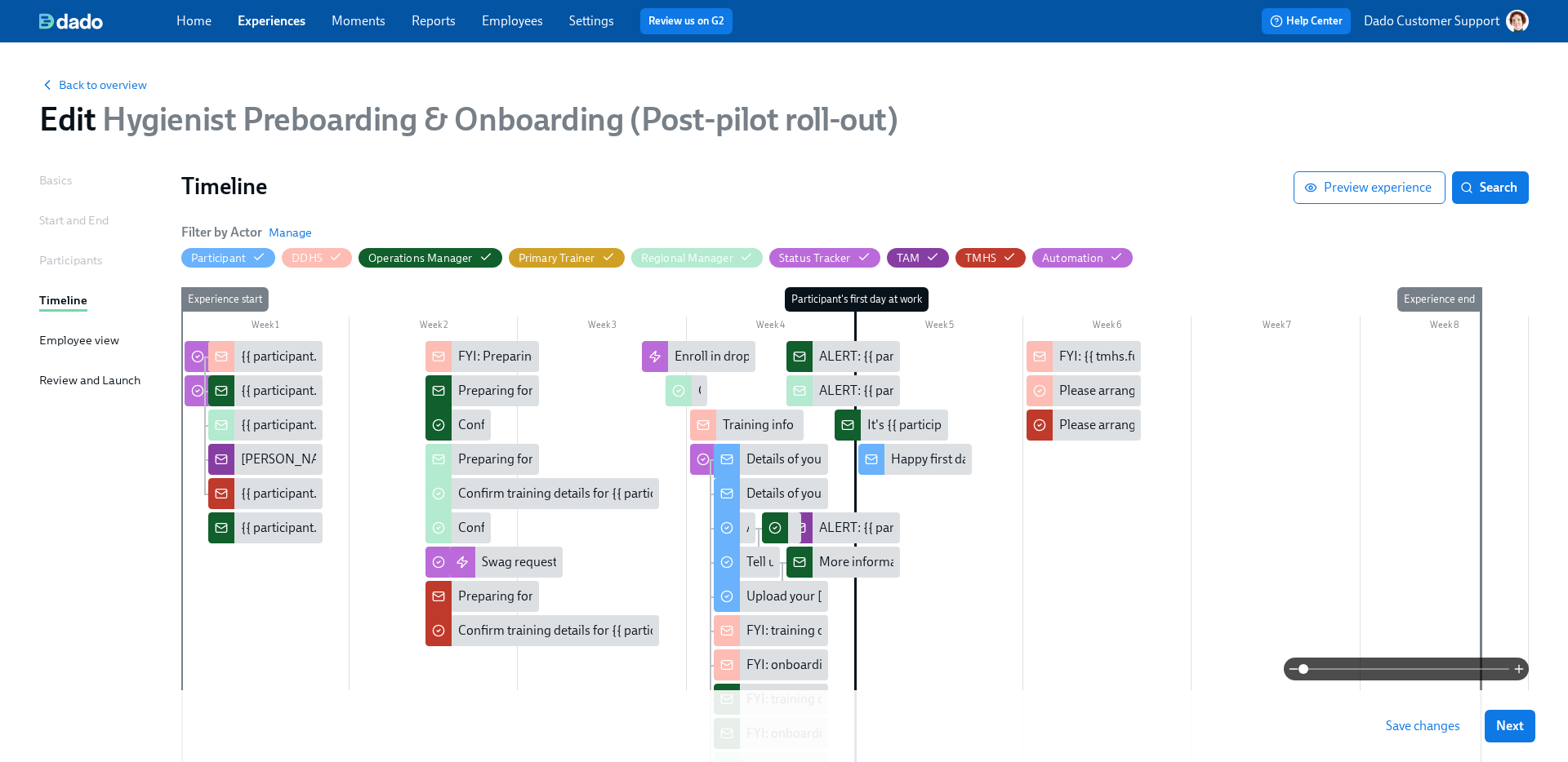
click at [1435, 733] on span "Save changes" at bounding box center [1423, 726] width 74 height 17
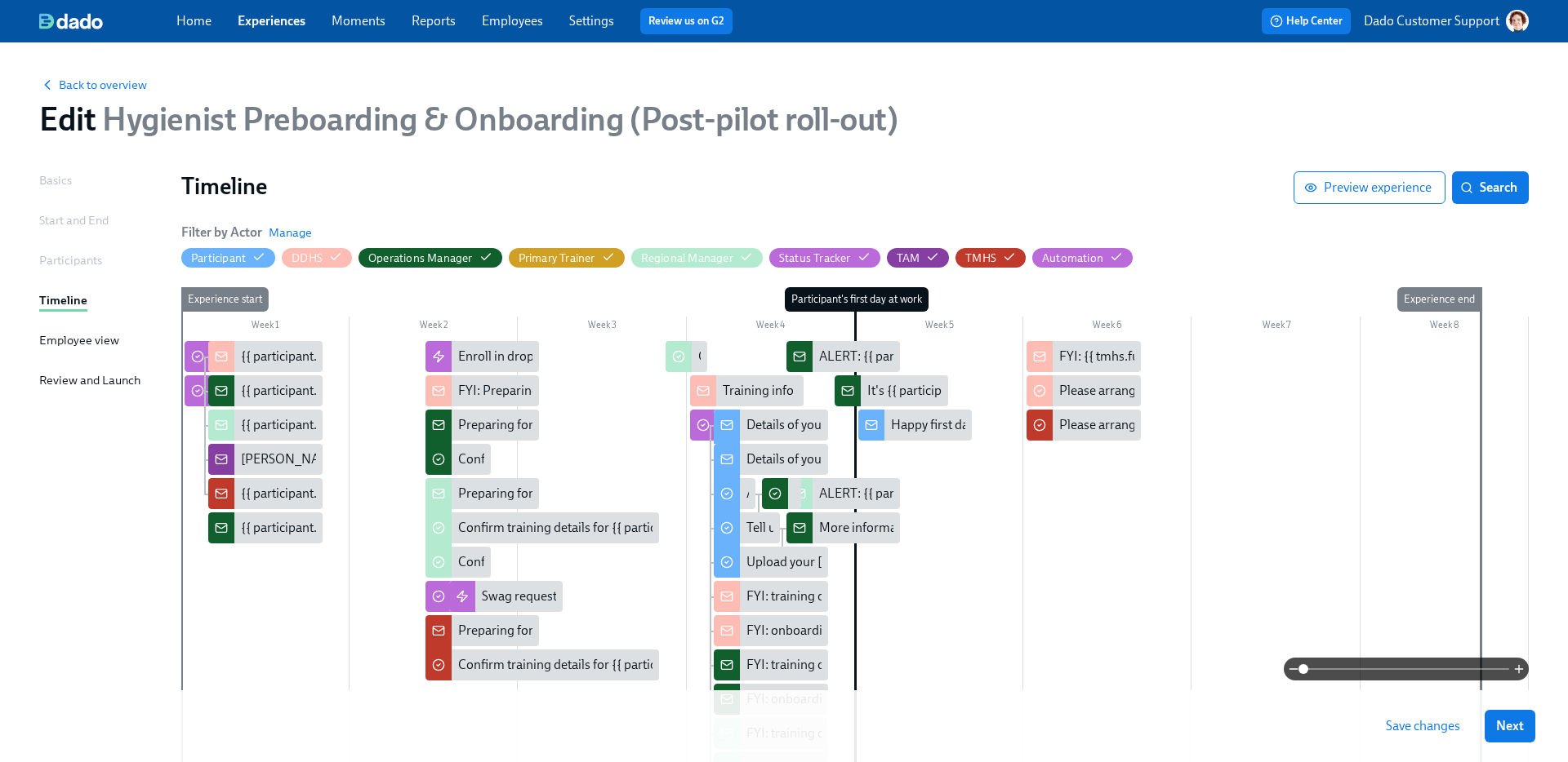
drag, startPoint x: 703, startPoint y: 352, endPoint x: 1567, endPoint y: 708, distance: 934.5
click at [1396, 728] on span "Save changes" at bounding box center [1423, 726] width 74 height 17
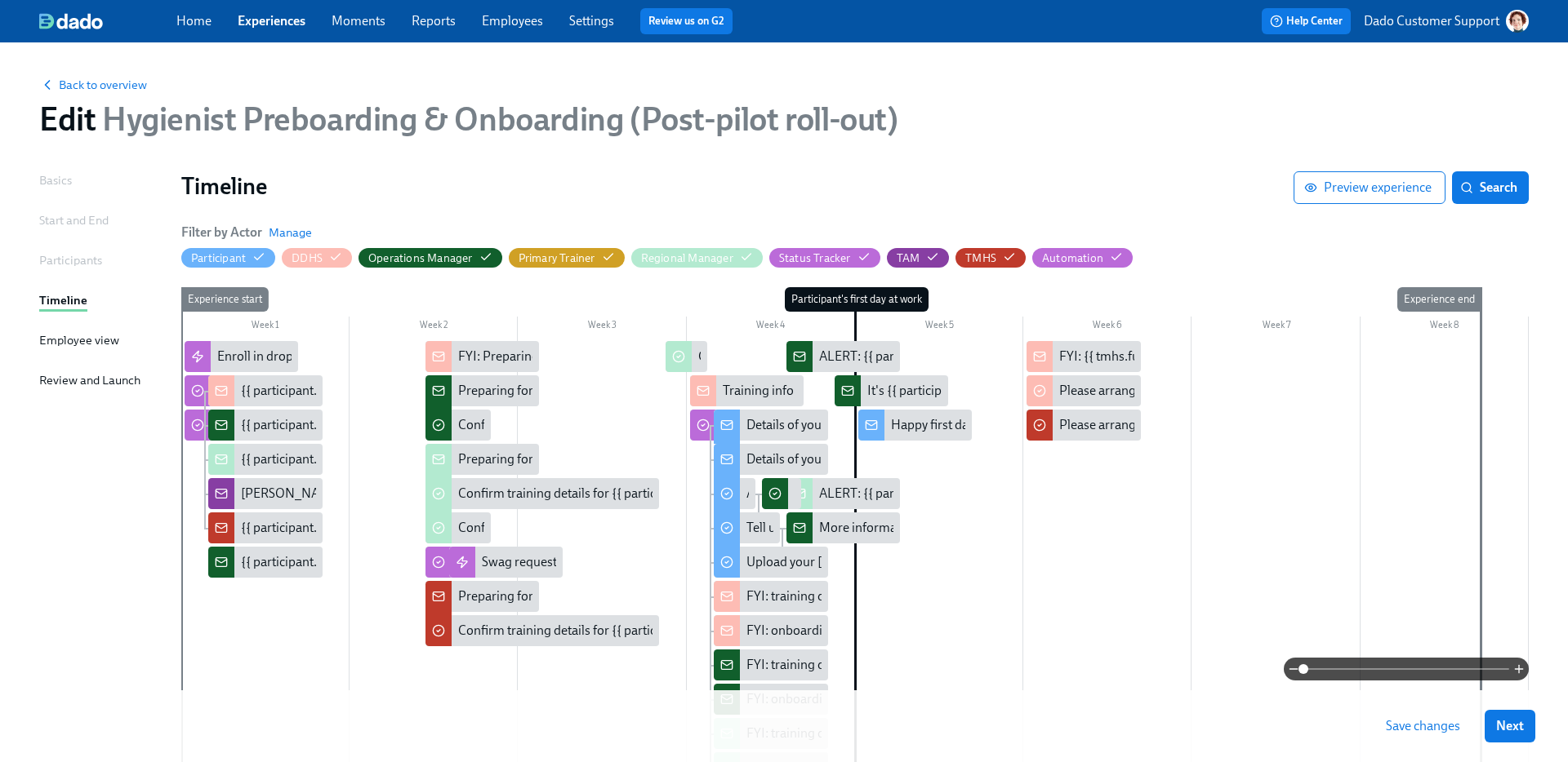
click at [1415, 722] on span "Save changes" at bounding box center [1423, 726] width 74 height 17
click at [96, 86] on span "Back to overview" at bounding box center [93, 85] width 108 height 17
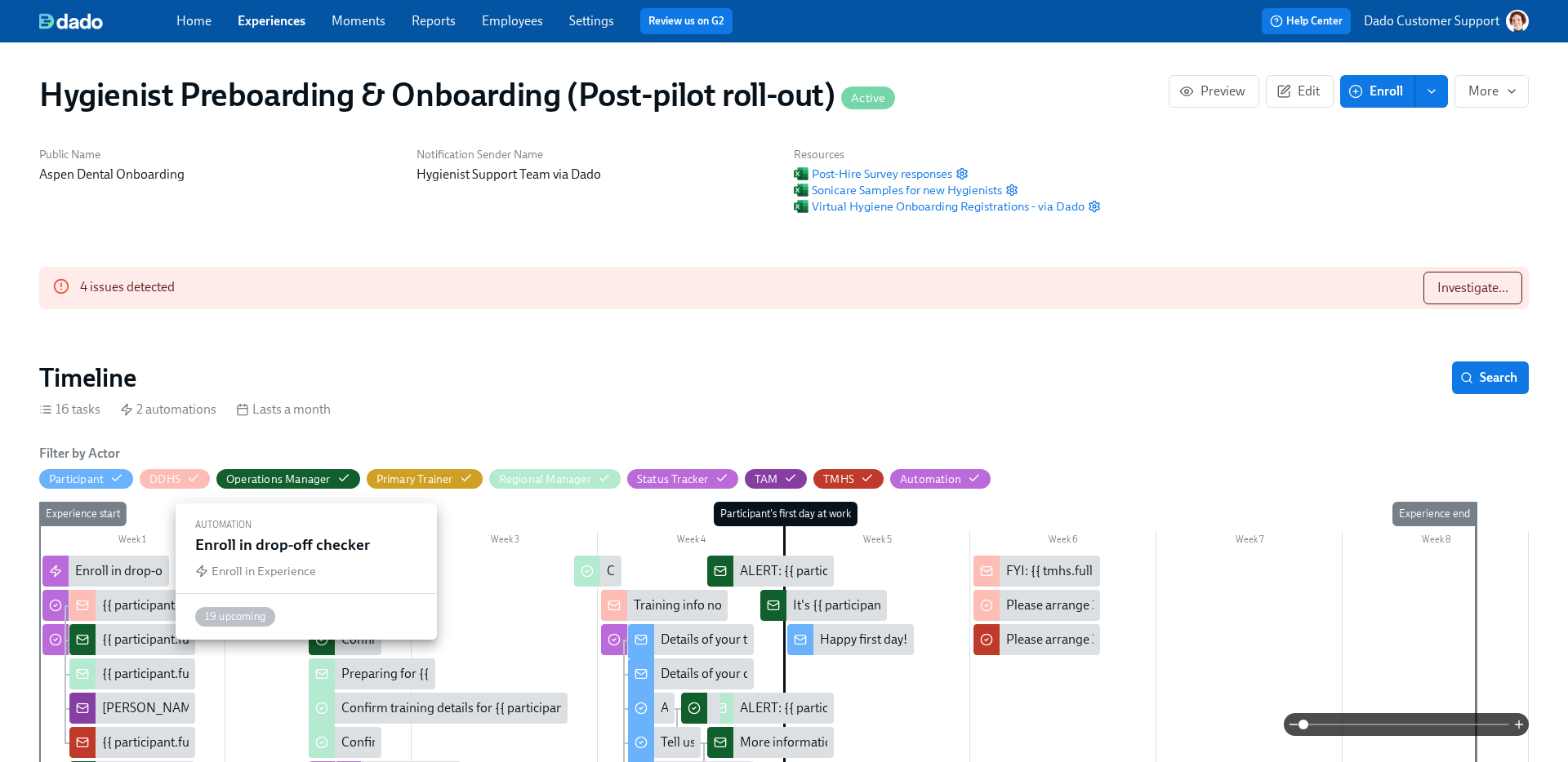
scroll to position [0, 13929]
click at [107, 565] on div "Enroll in drop-off checker" at bounding box center [145, 571] width 141 height 18
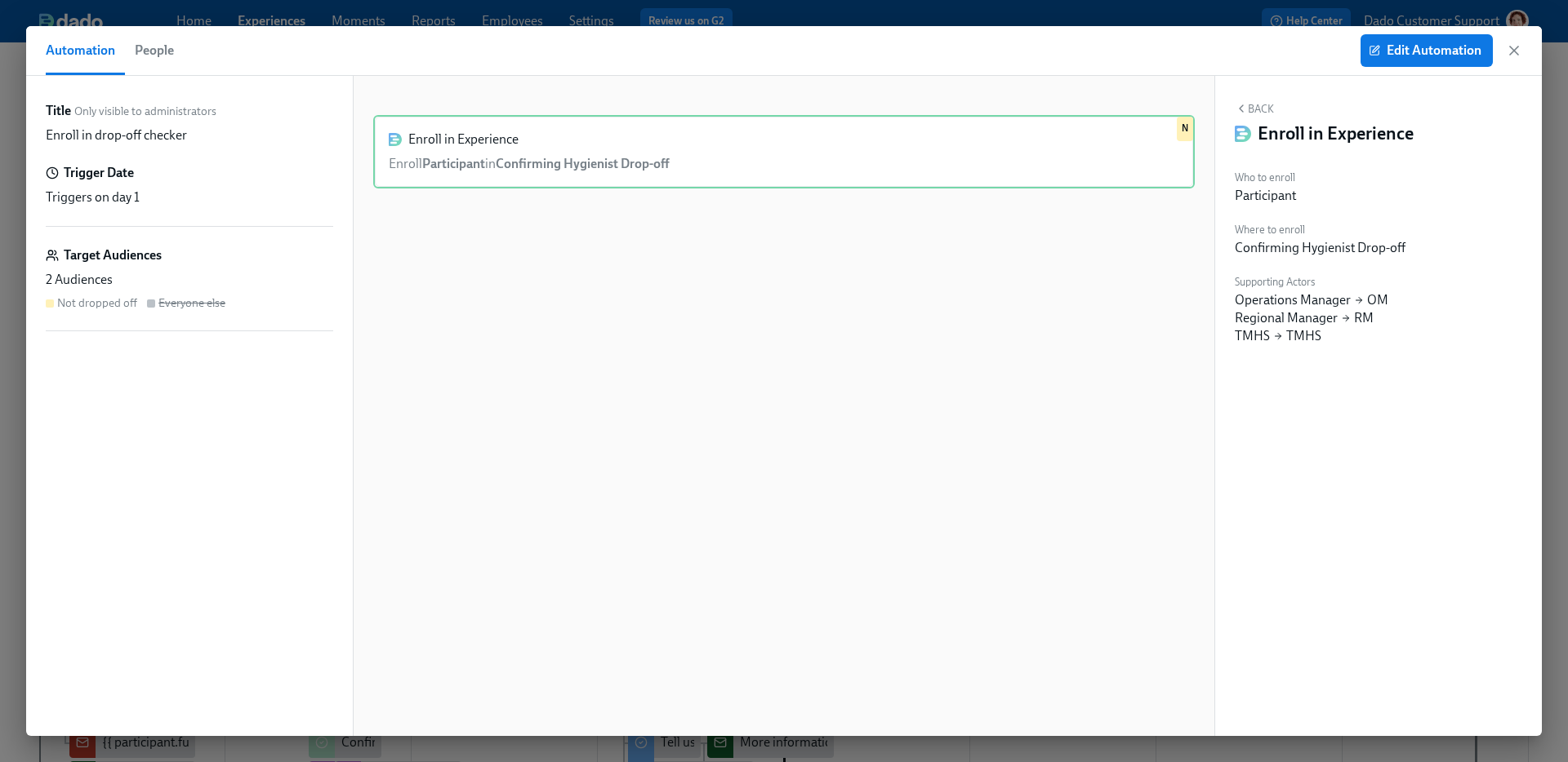
click at [158, 47] on span "People" at bounding box center [154, 50] width 39 height 23
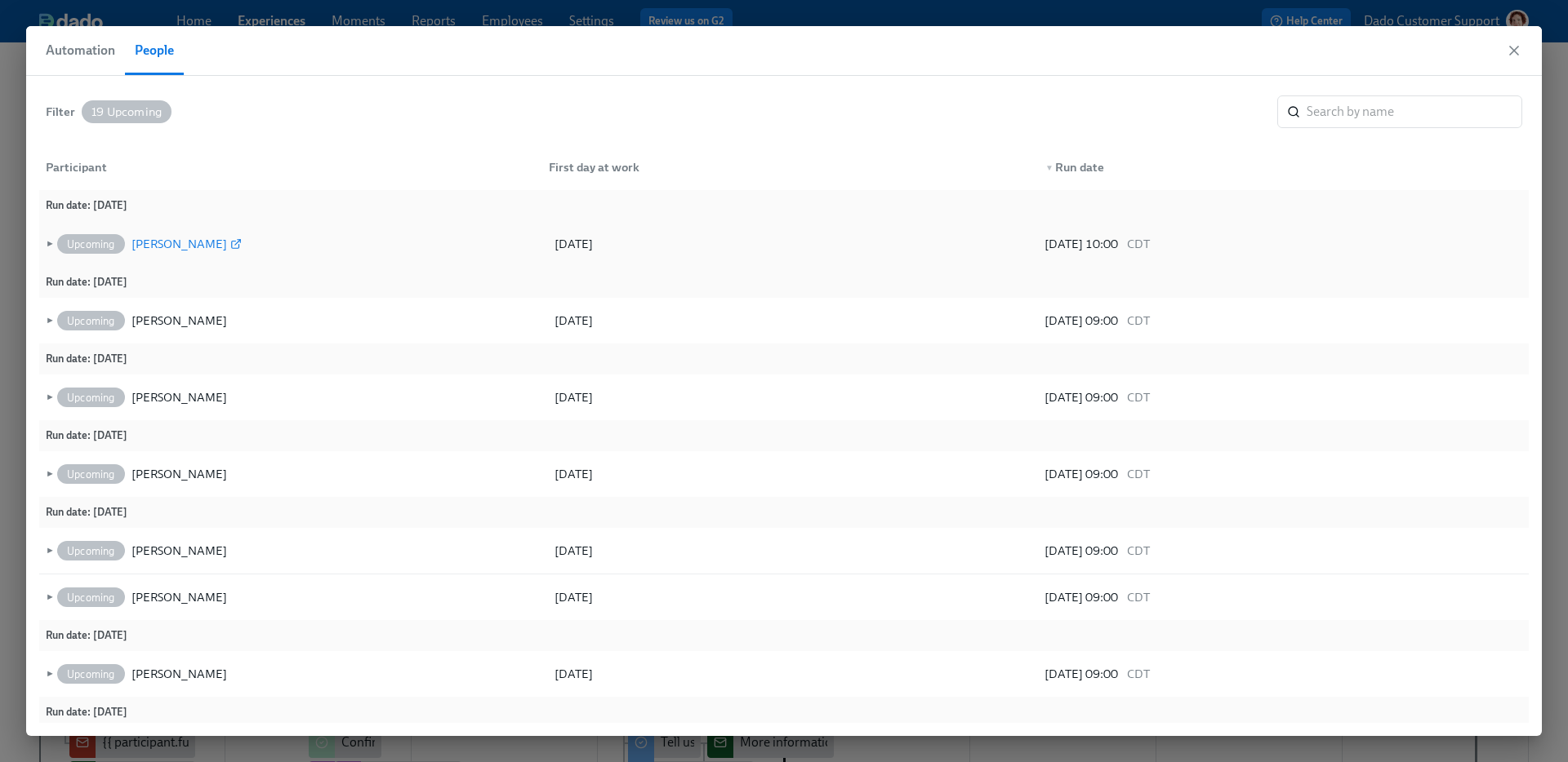
click at [173, 245] on div "Rachel Klang" at bounding box center [179, 244] width 95 height 19
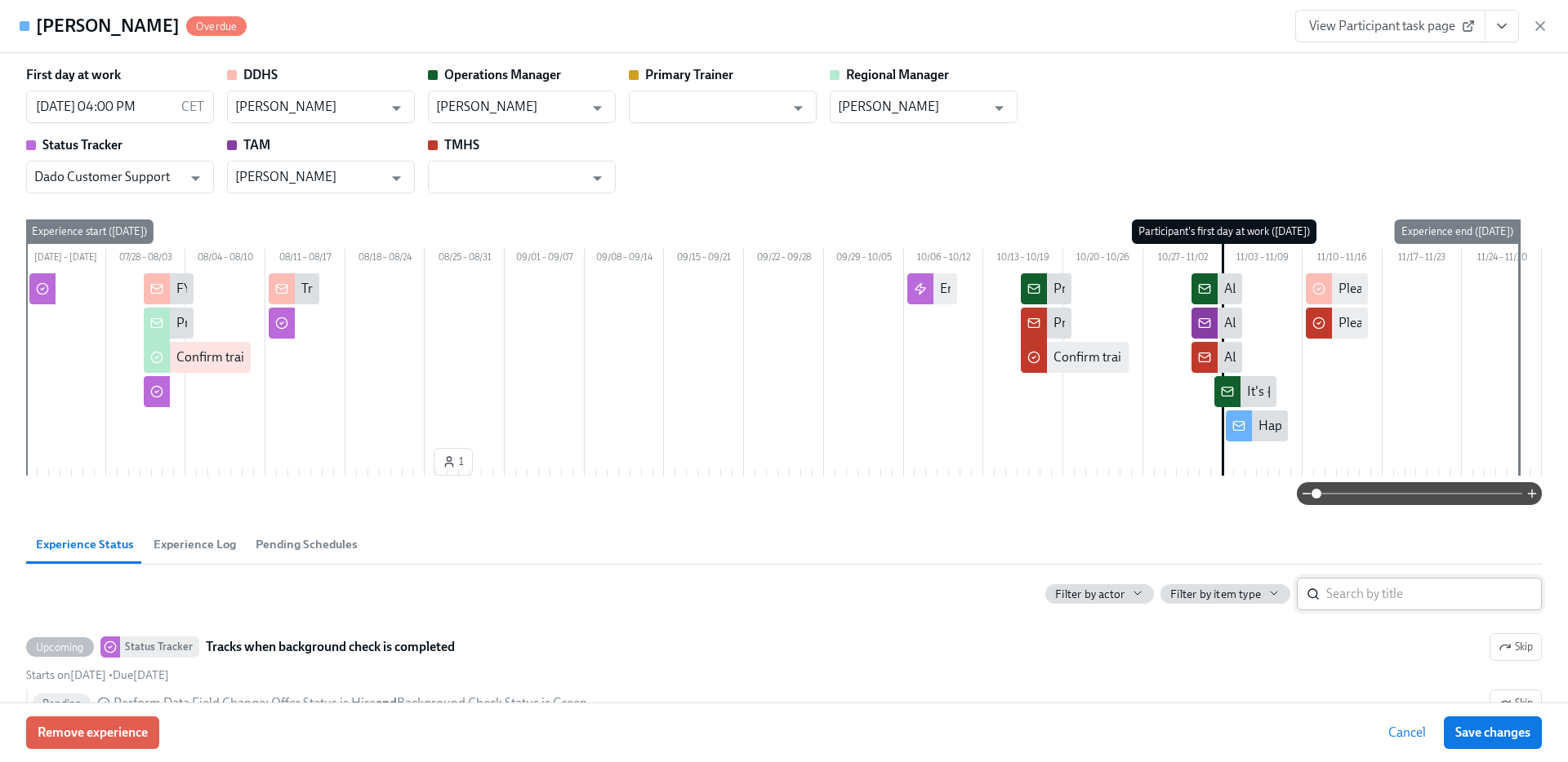
click at [1392, 601] on input "search" at bounding box center [1434, 594] width 216 height 33
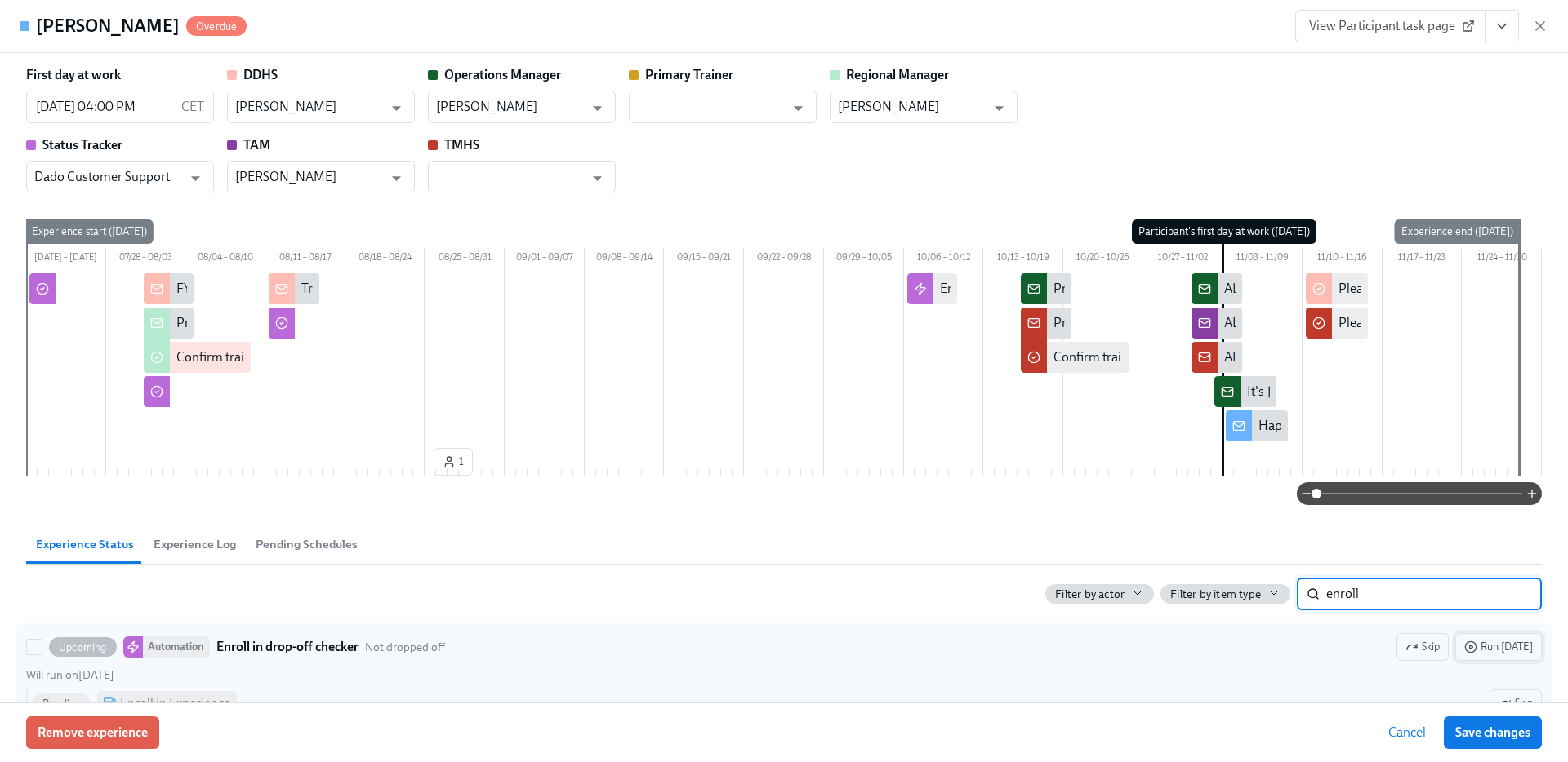
type input "enroll"
click at [1505, 655] on span "Run today" at bounding box center [1498, 647] width 69 height 17
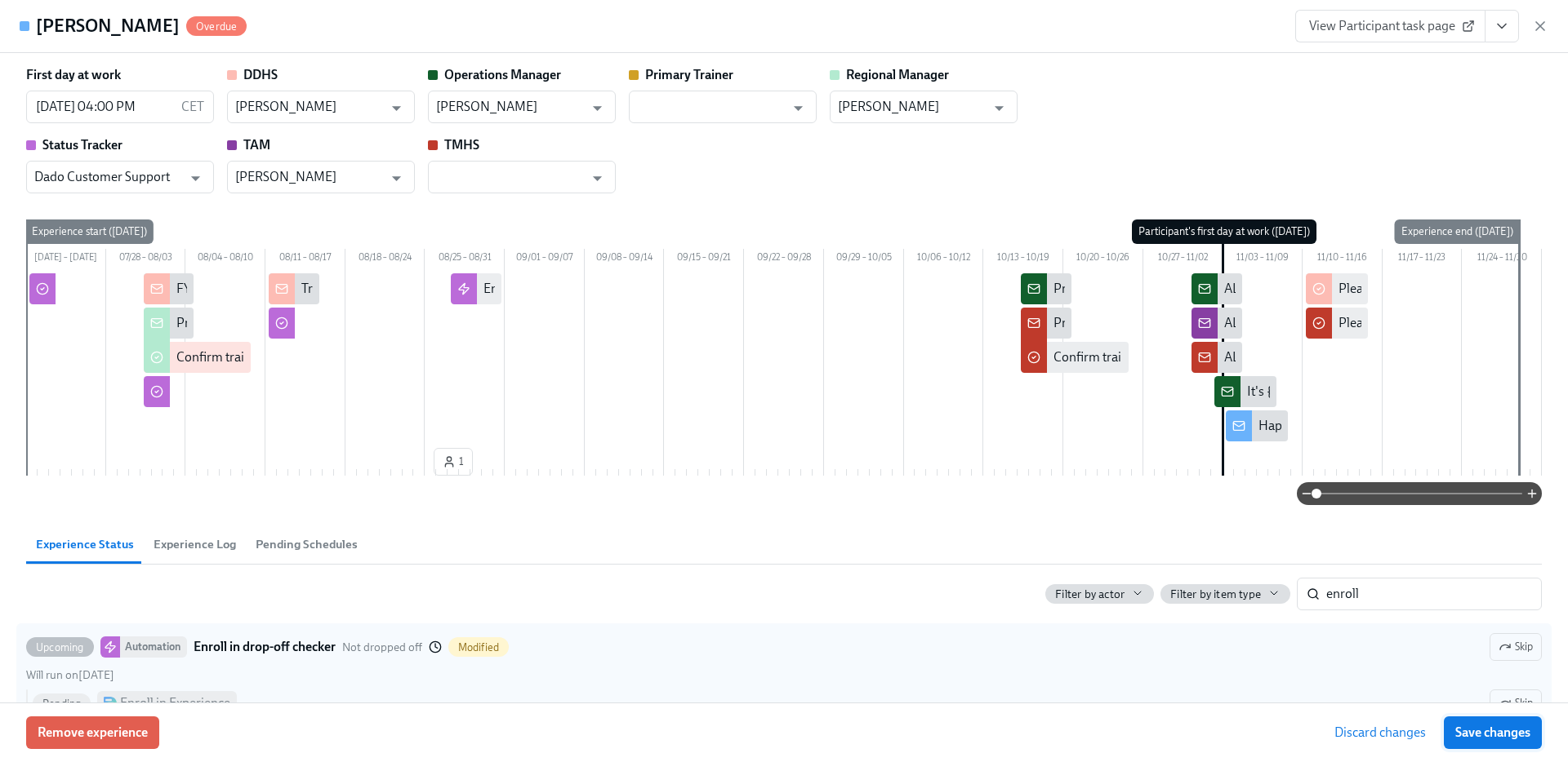
click at [1505, 747] on button "Save changes" at bounding box center [1492, 733] width 98 height 33
click at [1540, 26] on icon "button" at bounding box center [1540, 26] width 8 height 8
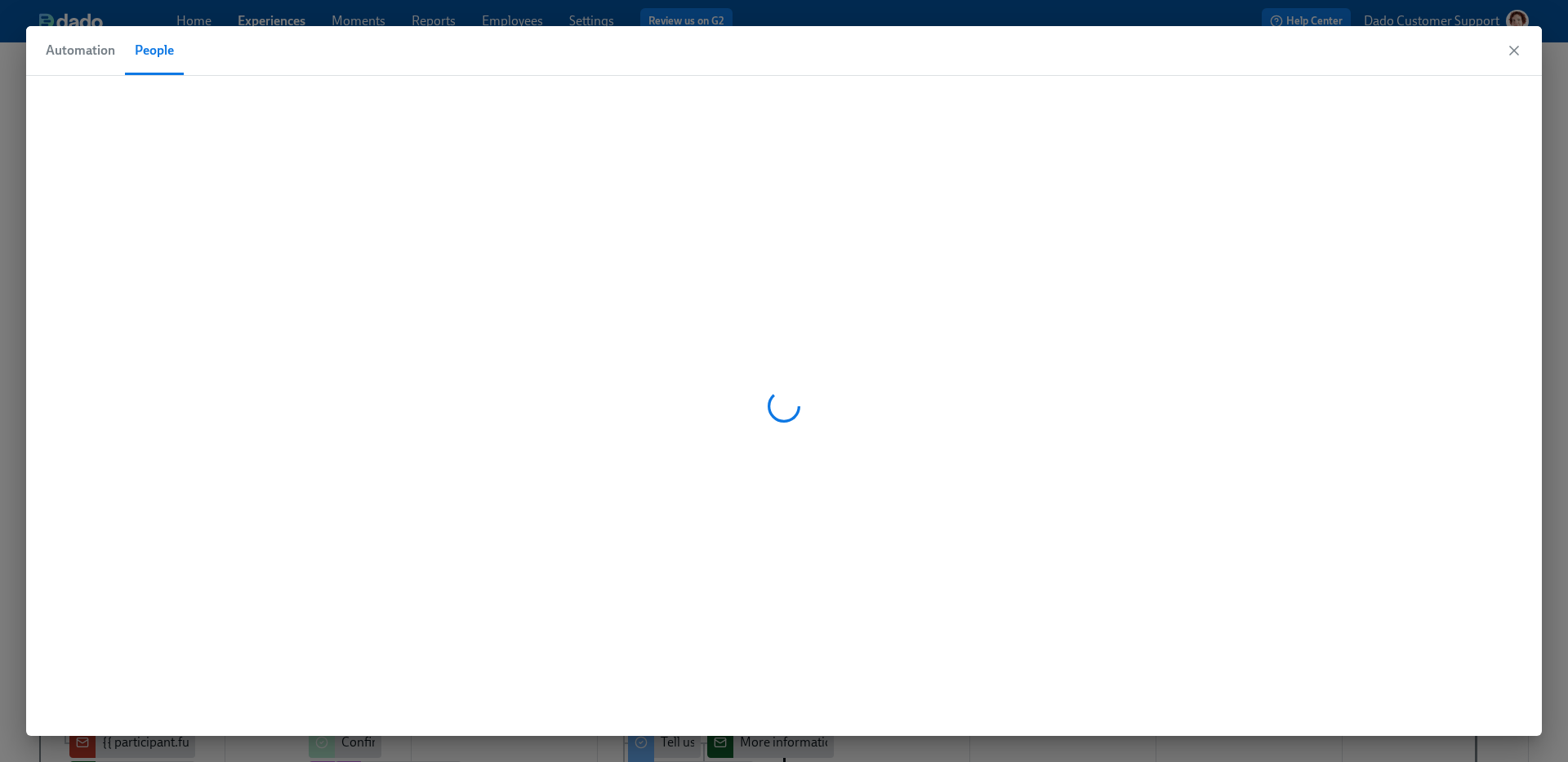
scroll to position [0, 25077]
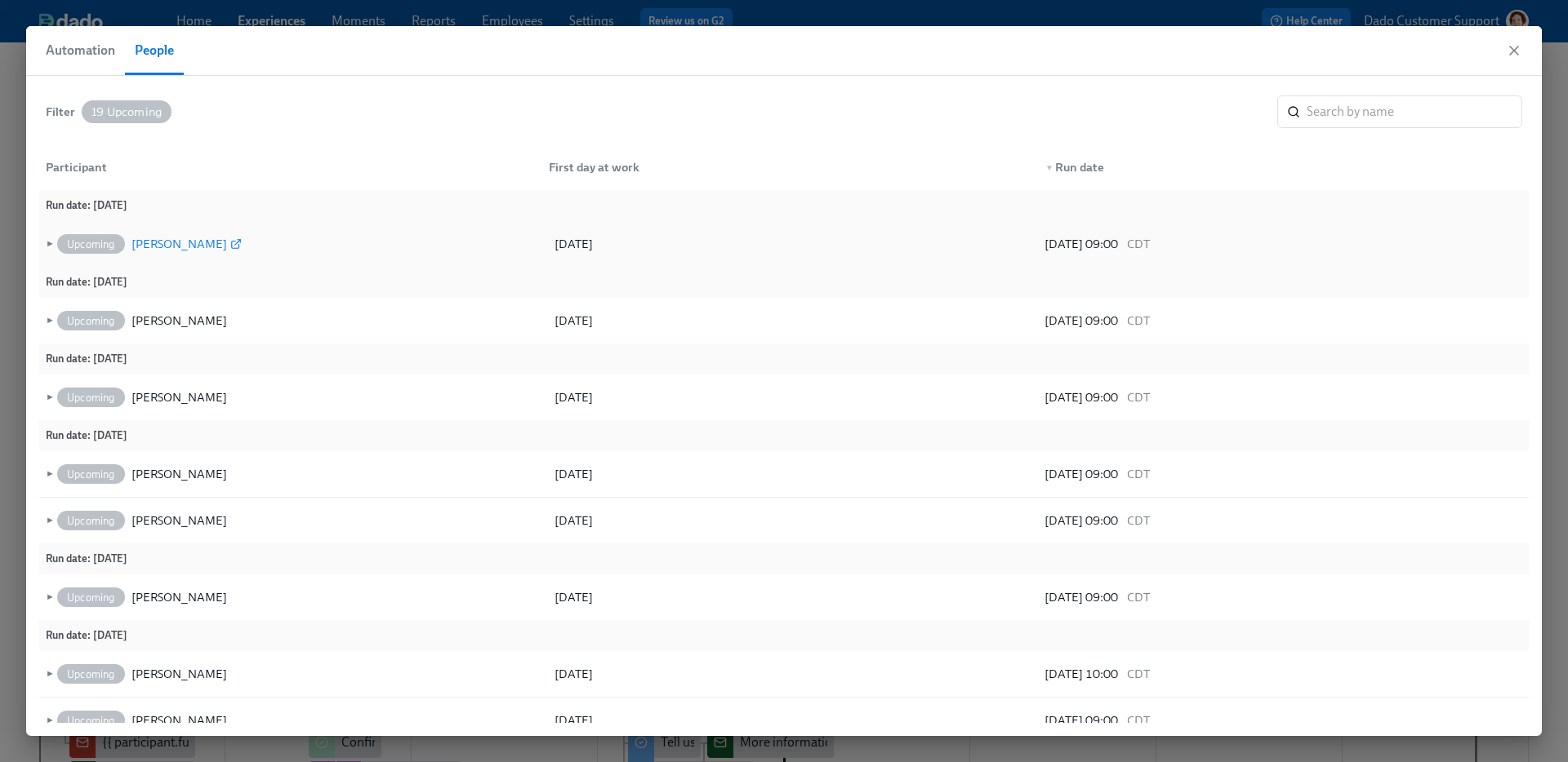
click at [165, 245] on div "[PERSON_NAME]" at bounding box center [179, 244] width 95 height 19
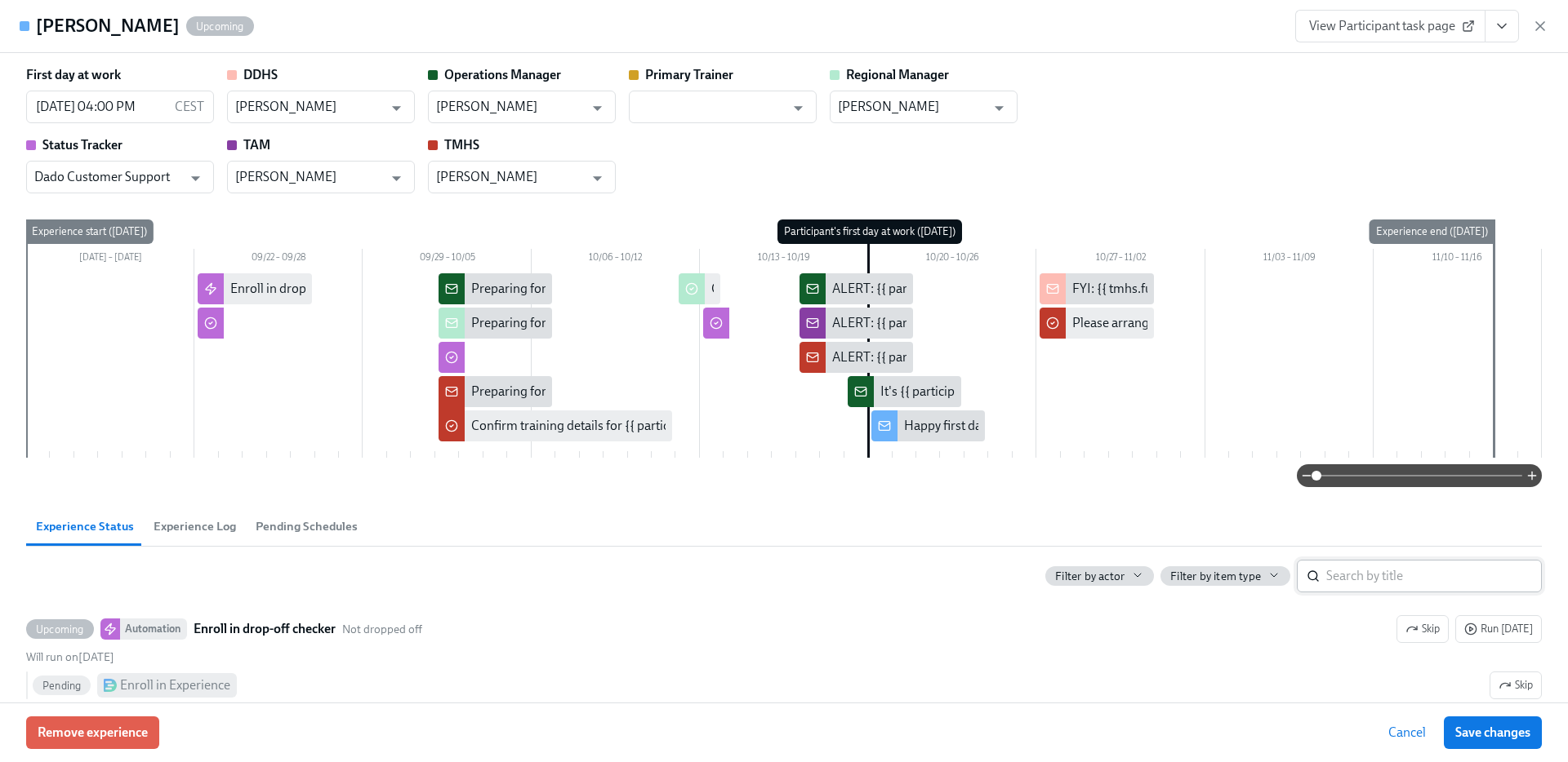
click at [1462, 566] on input "search" at bounding box center [1434, 576] width 216 height 33
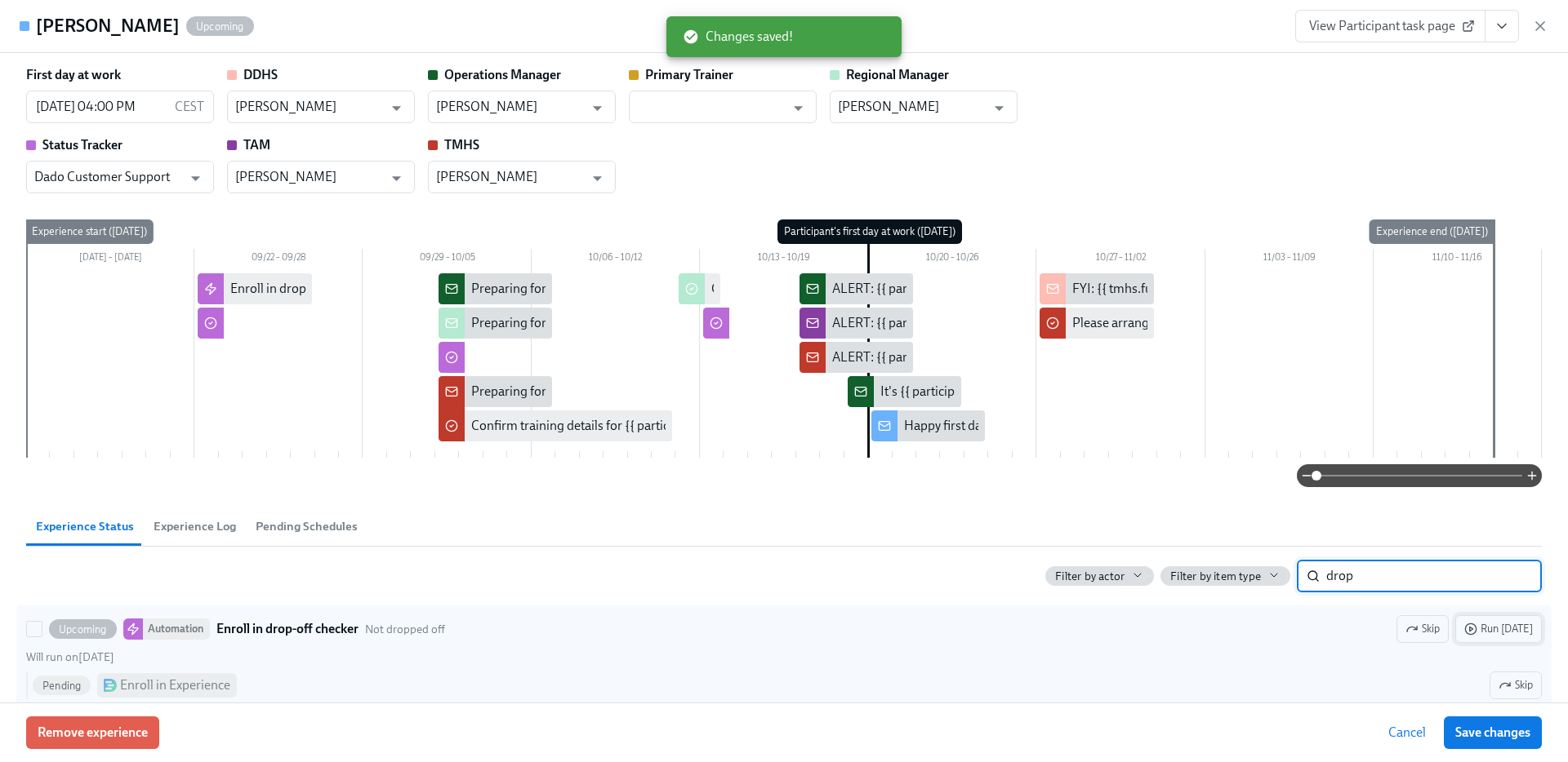
type input "drop"
click at [1514, 632] on span "Run today" at bounding box center [1498, 629] width 69 height 17
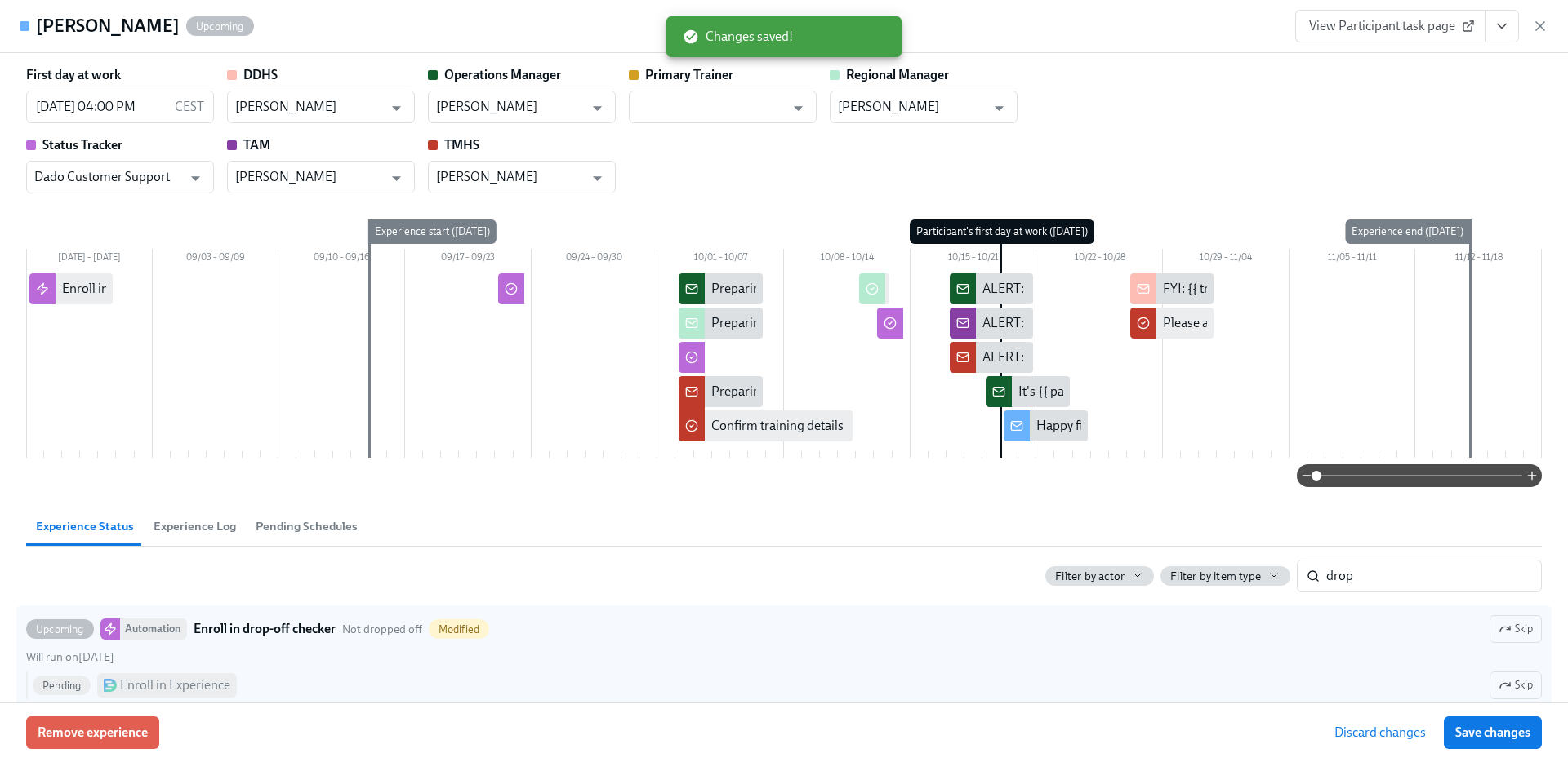
click at [1518, 735] on span "Save changes" at bounding box center [1492, 733] width 75 height 17
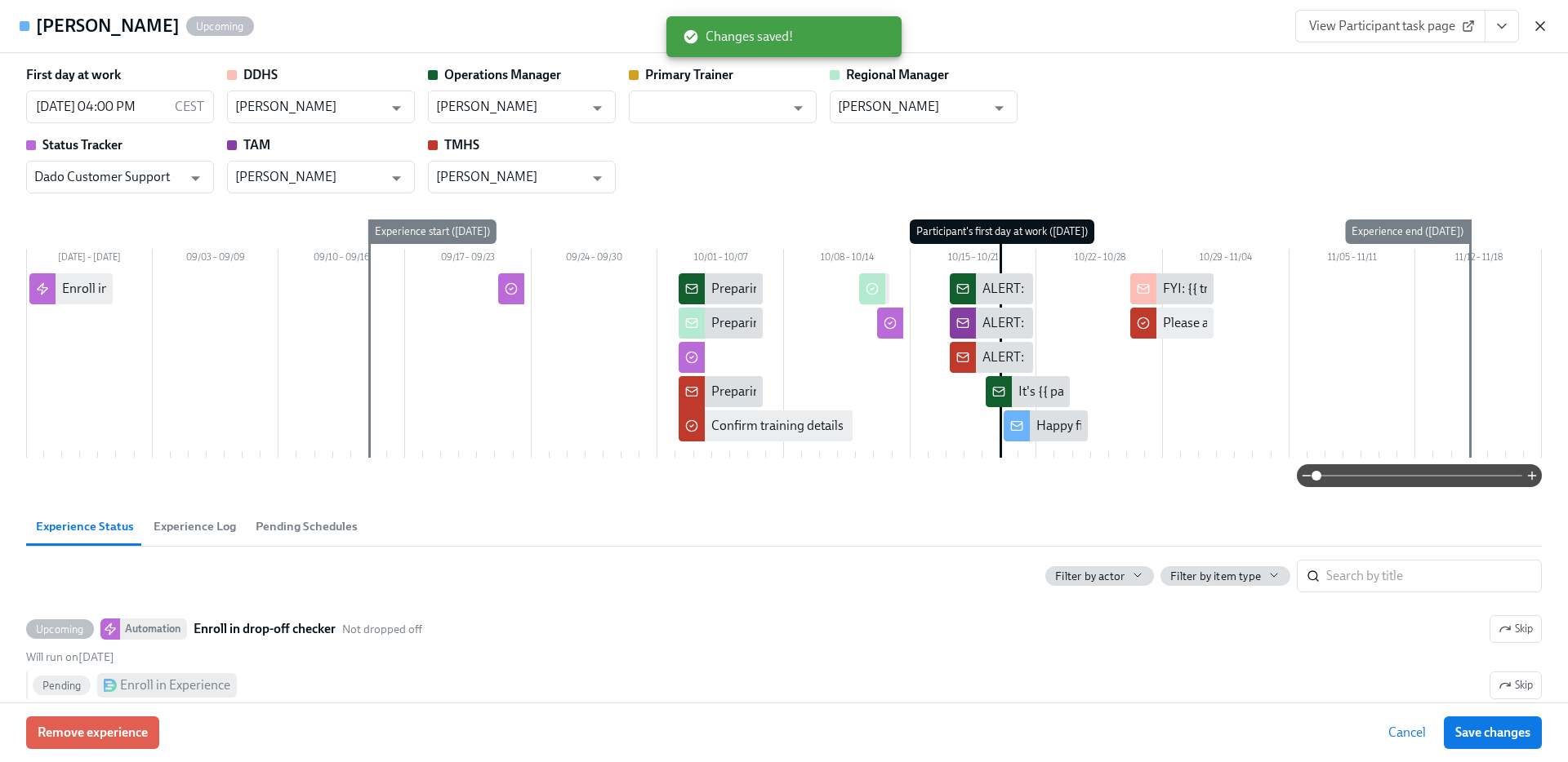
click at [1539, 20] on icon "button" at bounding box center [1540, 26] width 17 height 17
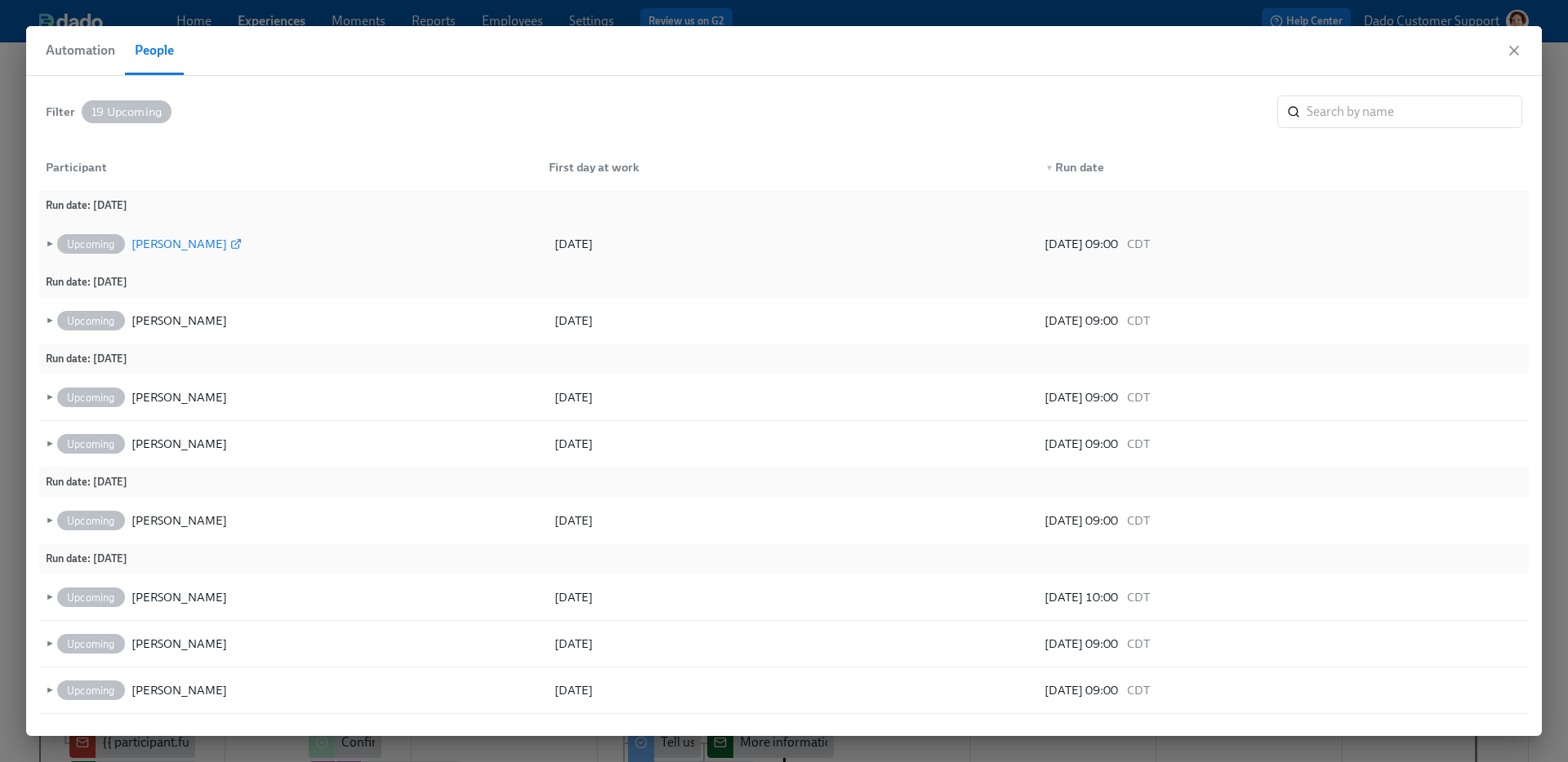
click at [201, 240] on div "Jennifer Fresenburg" at bounding box center [179, 244] width 95 height 19
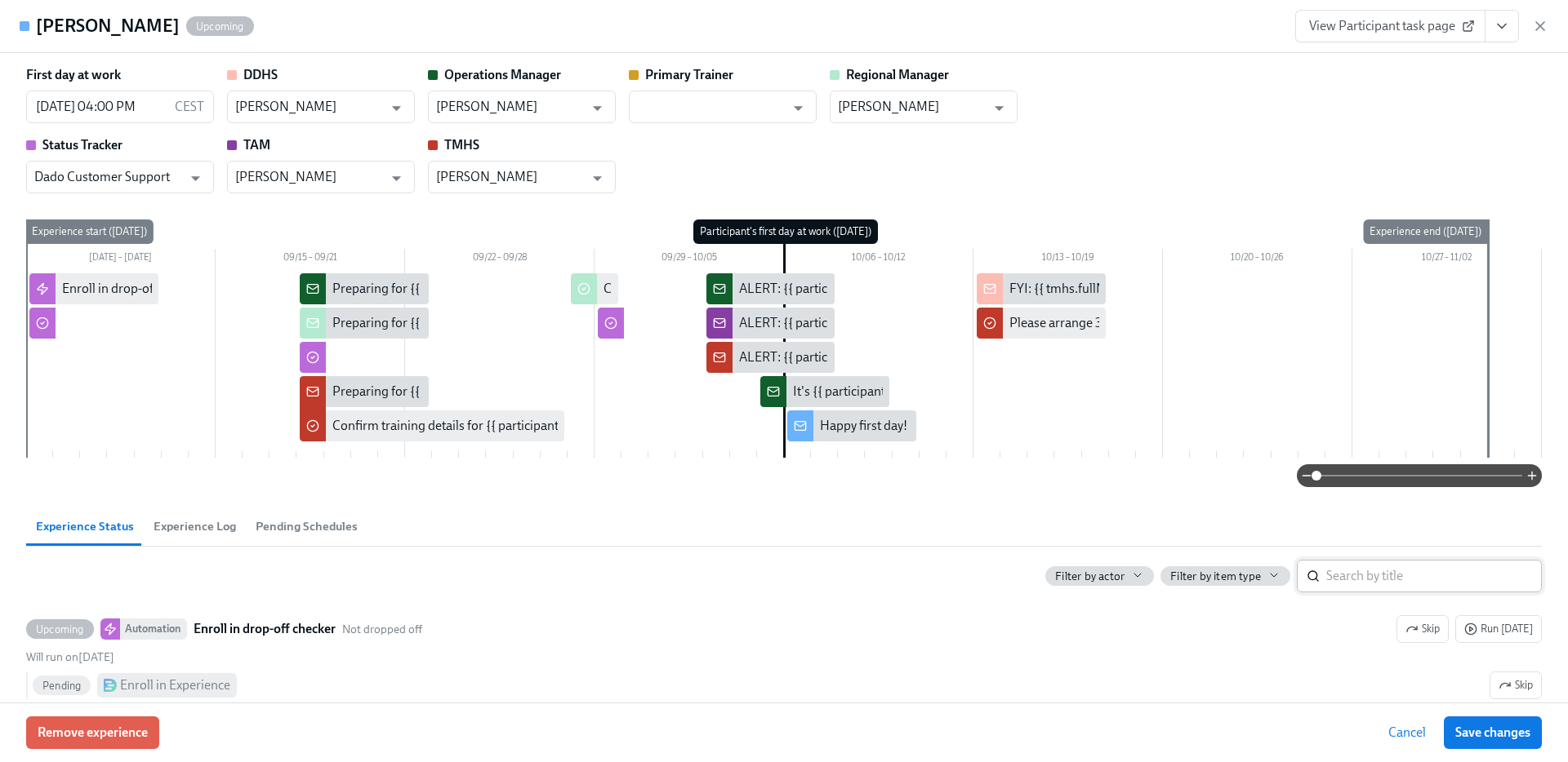
click at [1412, 574] on input "search" at bounding box center [1434, 576] width 216 height 33
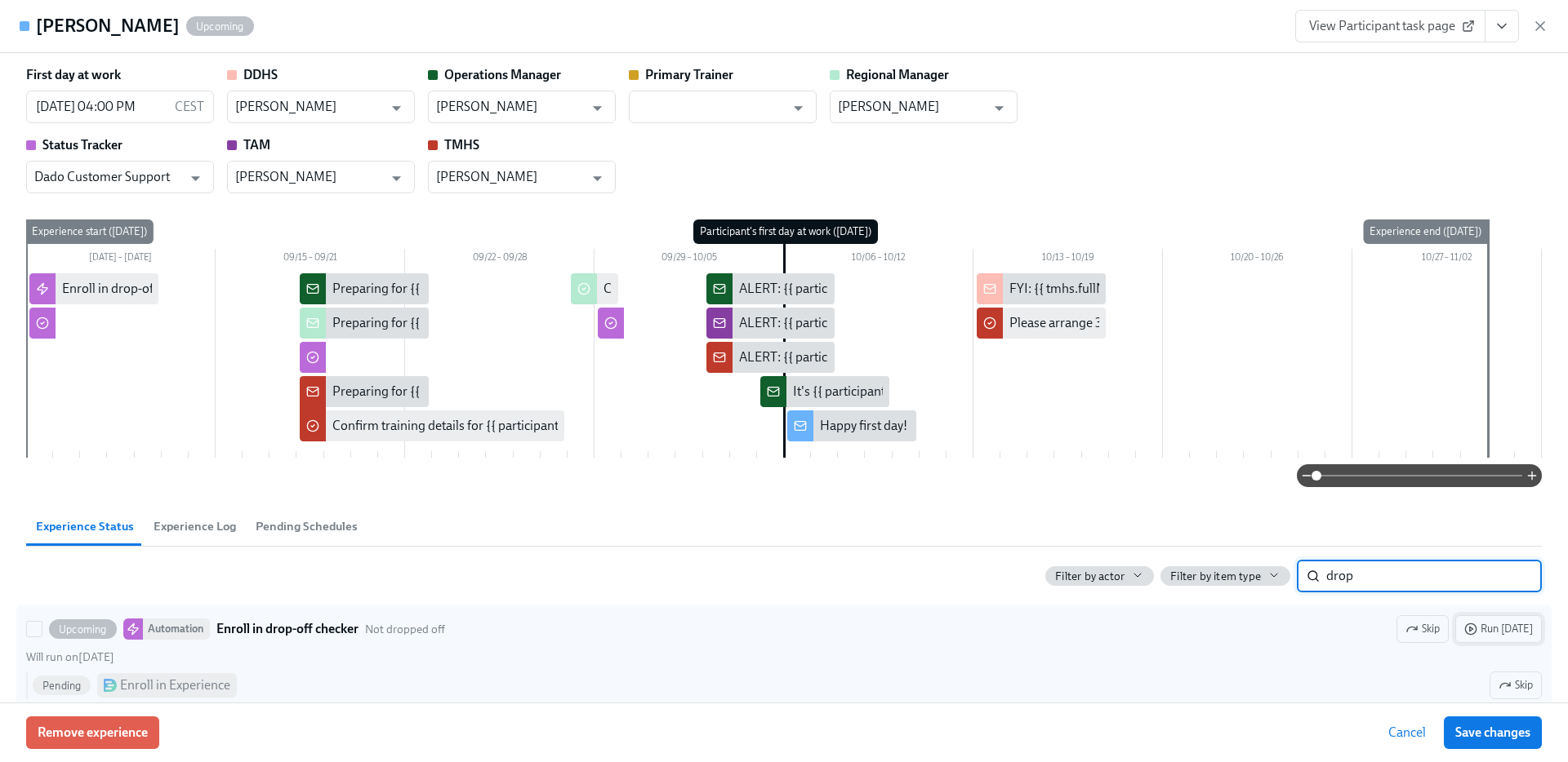
type input "drop"
click at [1521, 626] on span "Run today" at bounding box center [1498, 629] width 69 height 17
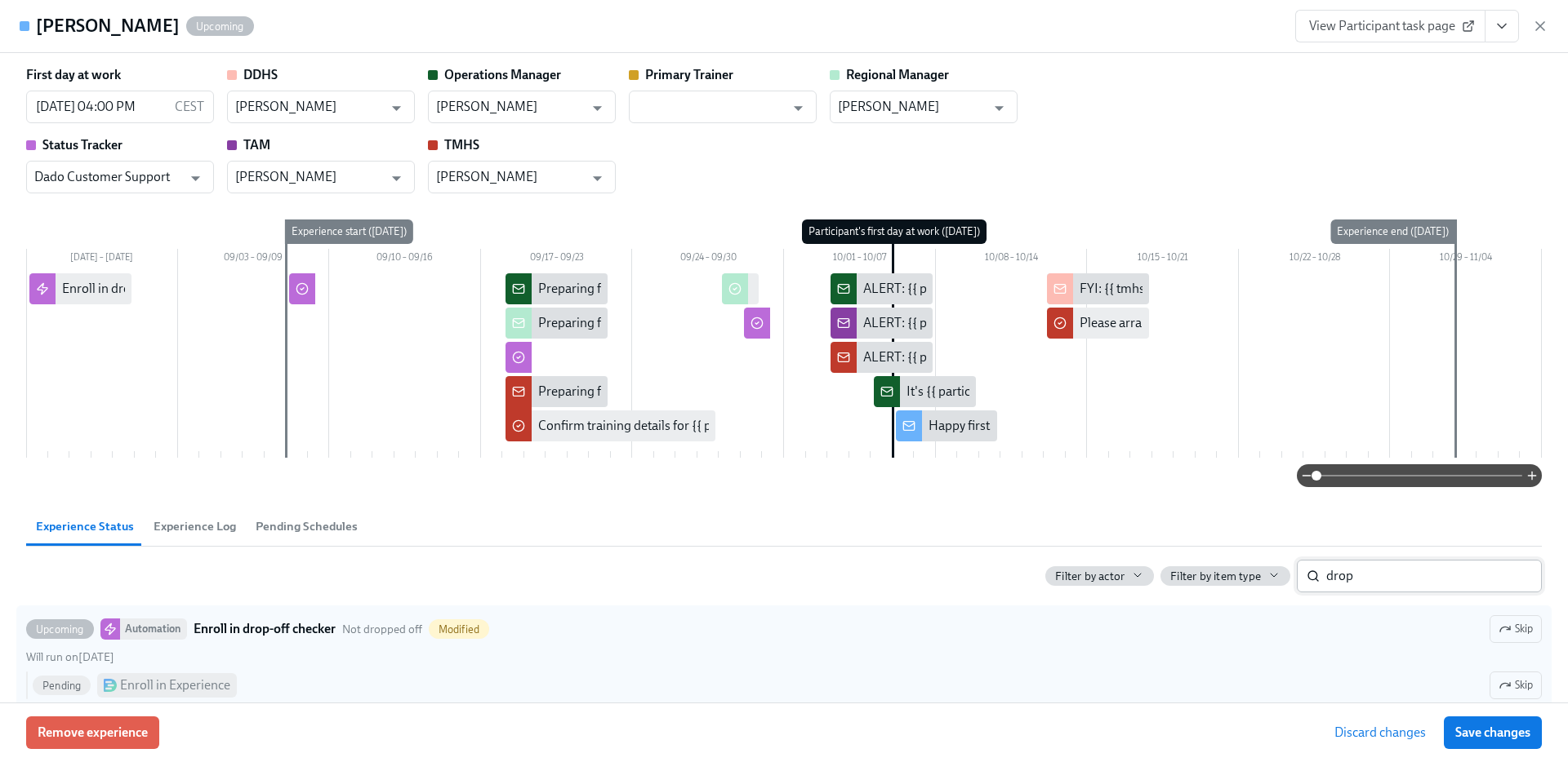
click at [1487, 740] on span "Save changes" at bounding box center [1492, 733] width 75 height 17
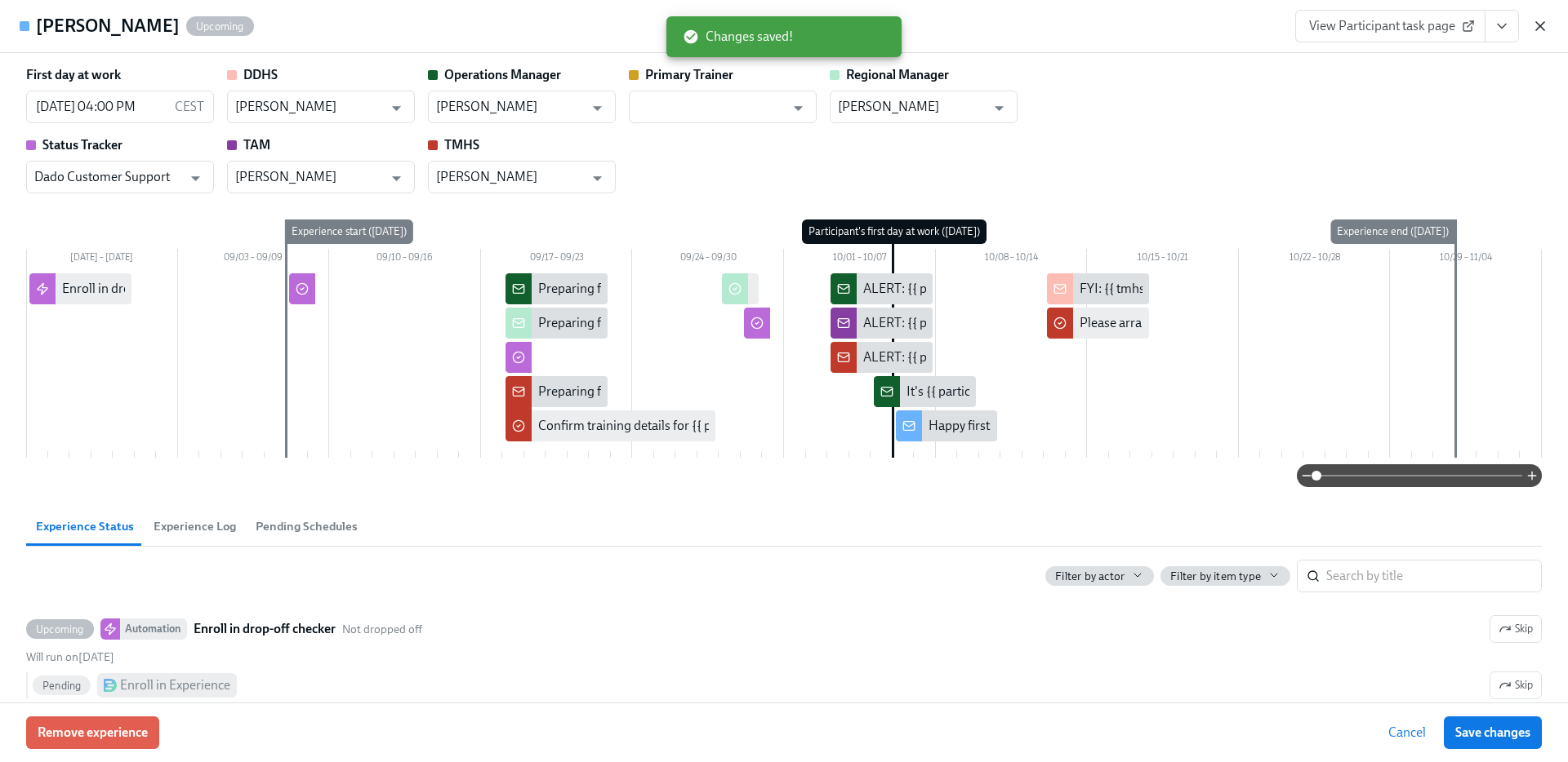
click at [1540, 19] on icon "button" at bounding box center [1540, 26] width 17 height 17
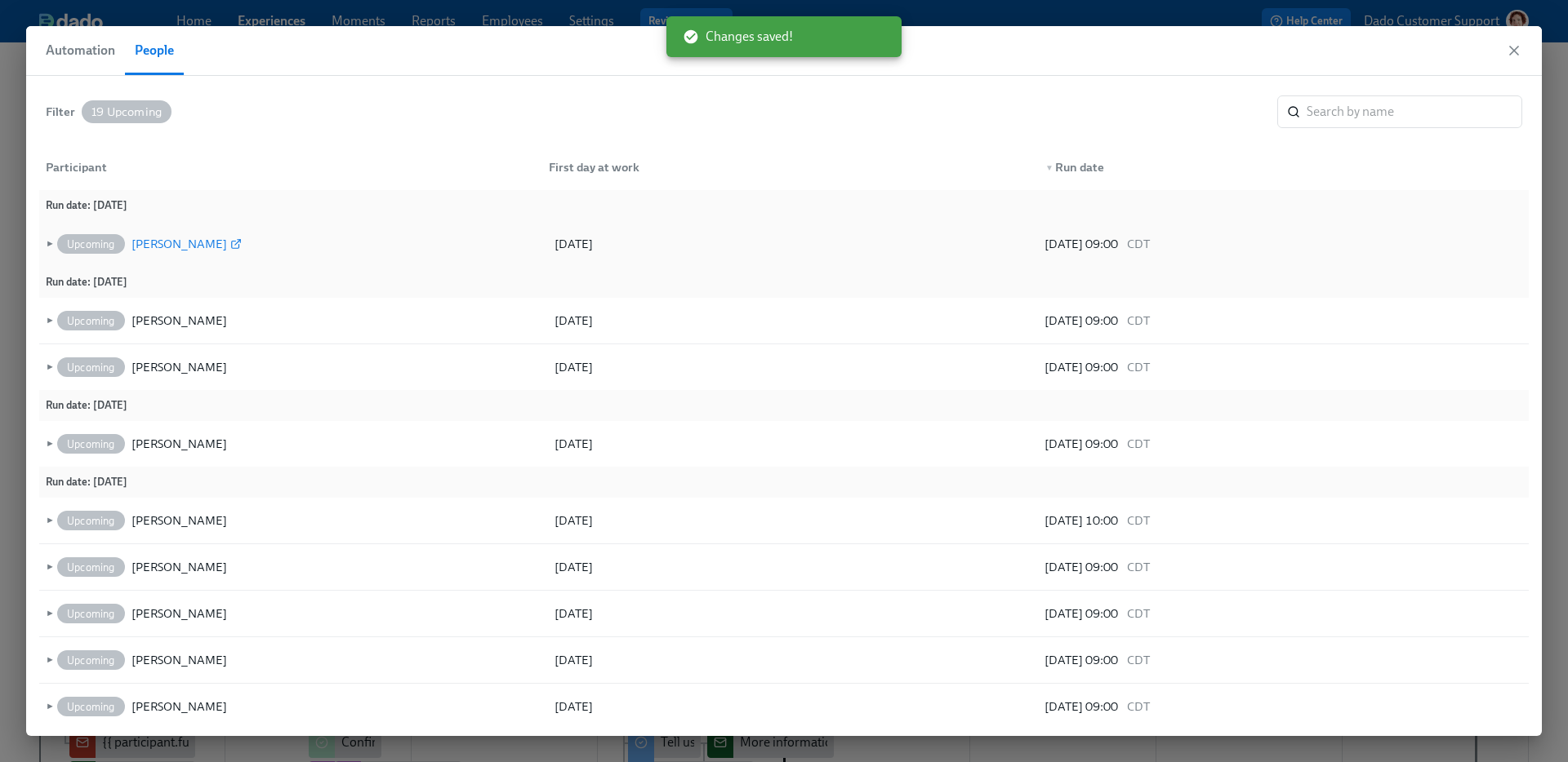
click at [208, 243] on div "Tara Marie Bonneau" at bounding box center [179, 244] width 95 height 19
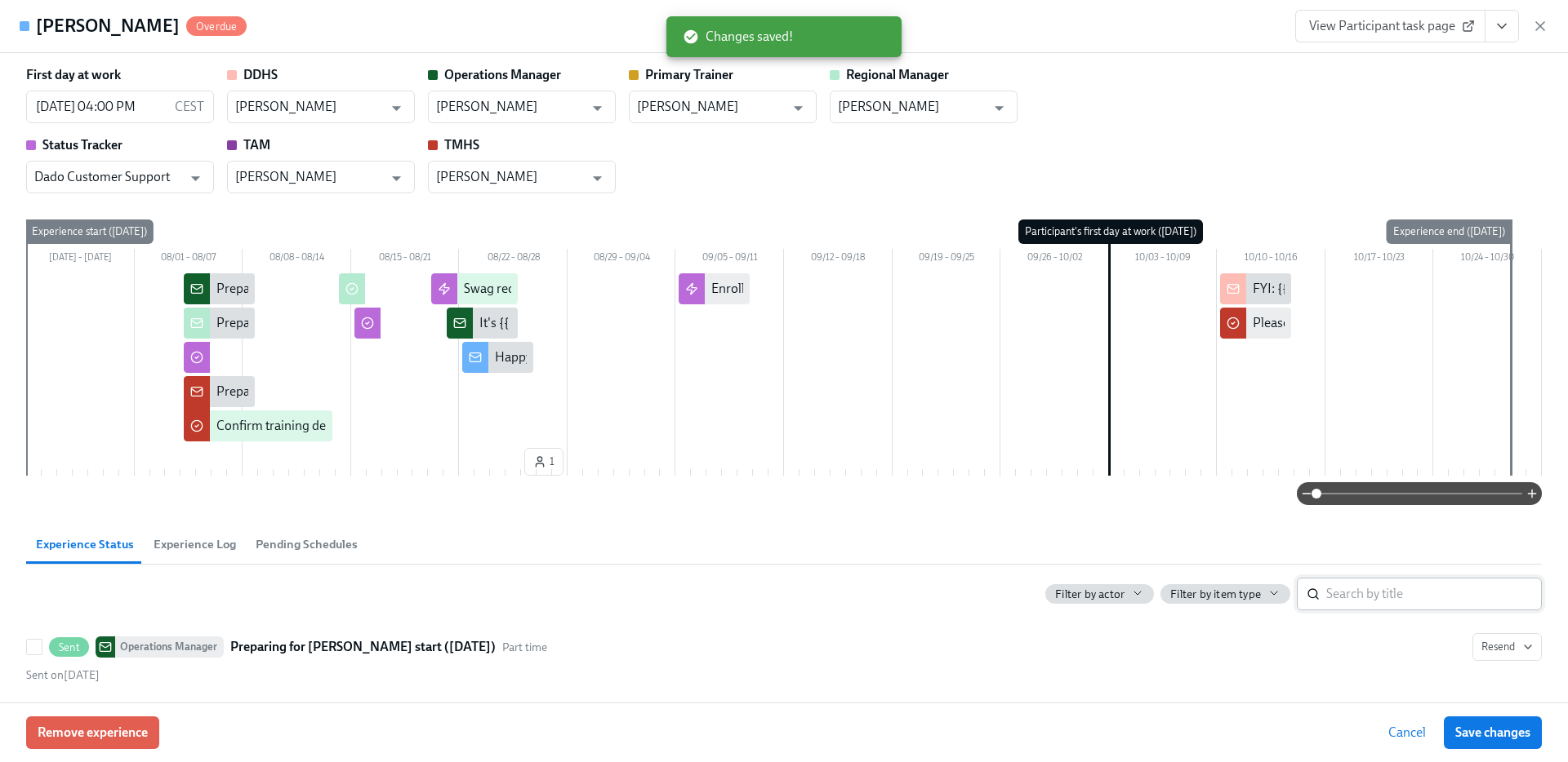
click at [1391, 596] on input "search" at bounding box center [1434, 594] width 216 height 33
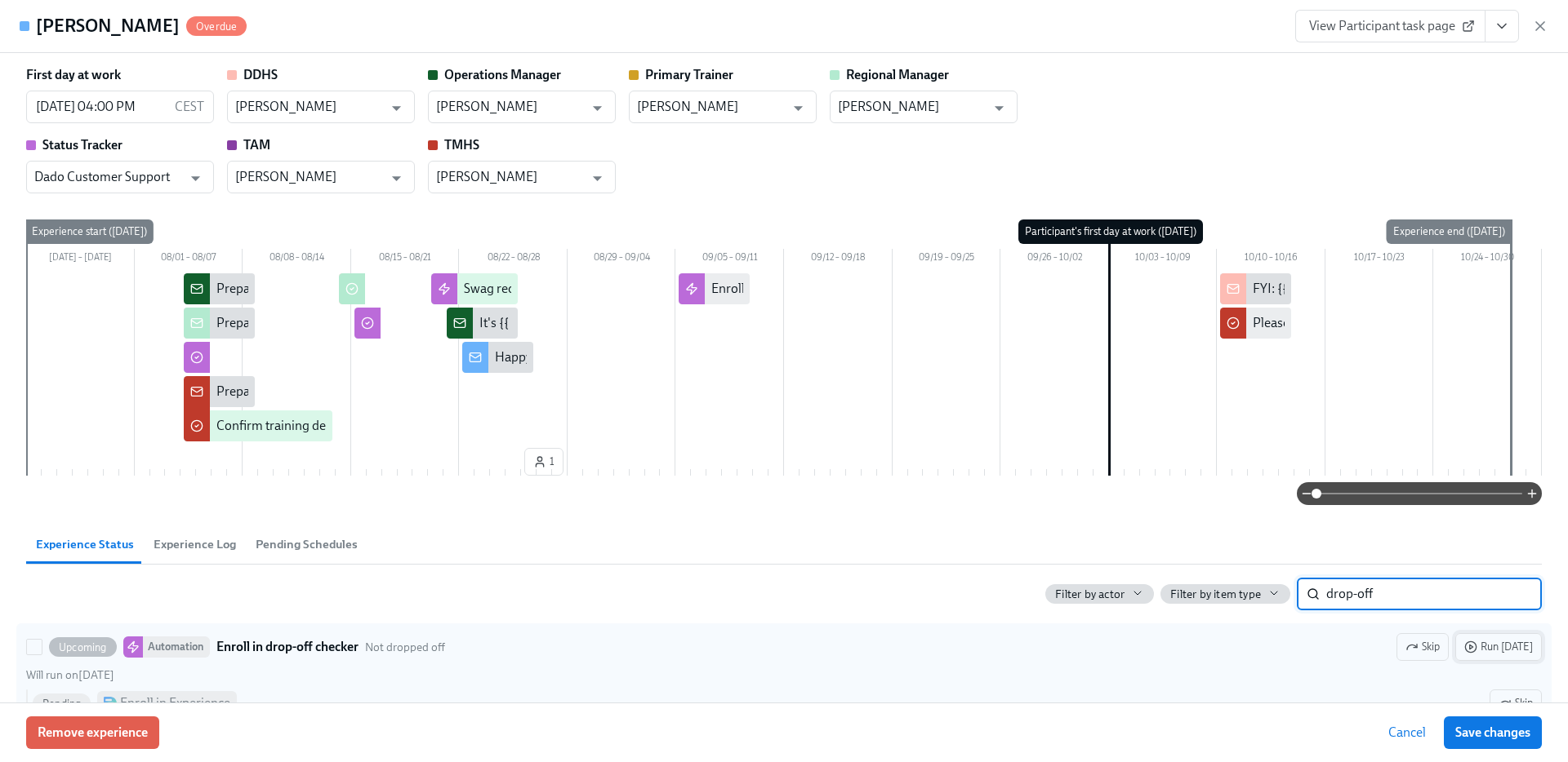
type input "drop-off"
click at [1521, 650] on span "Run today" at bounding box center [1498, 647] width 69 height 17
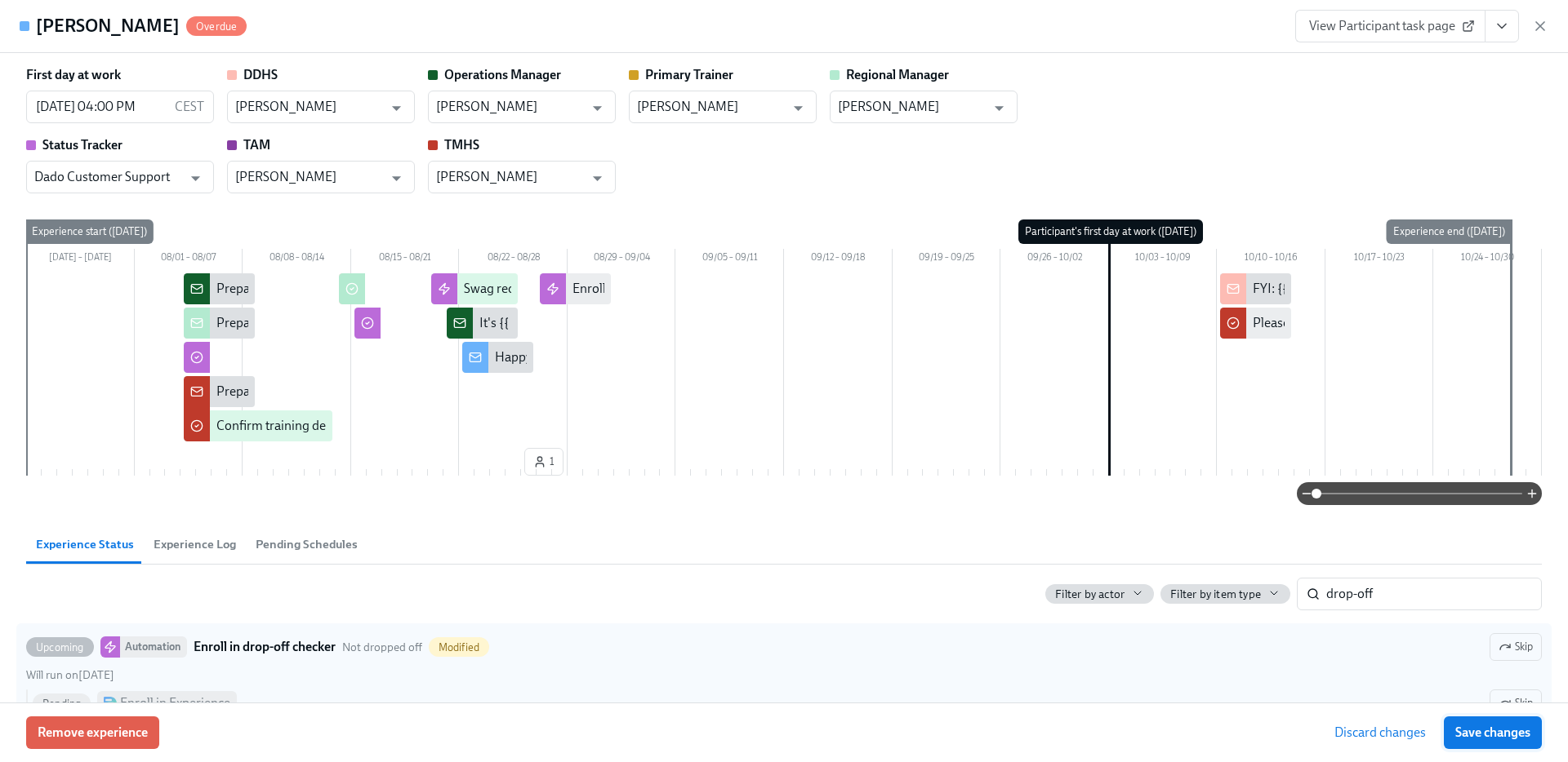
click at [1505, 728] on span "Save changes" at bounding box center [1492, 733] width 75 height 17
click at [1539, 28] on icon "button" at bounding box center [1540, 26] width 17 height 17
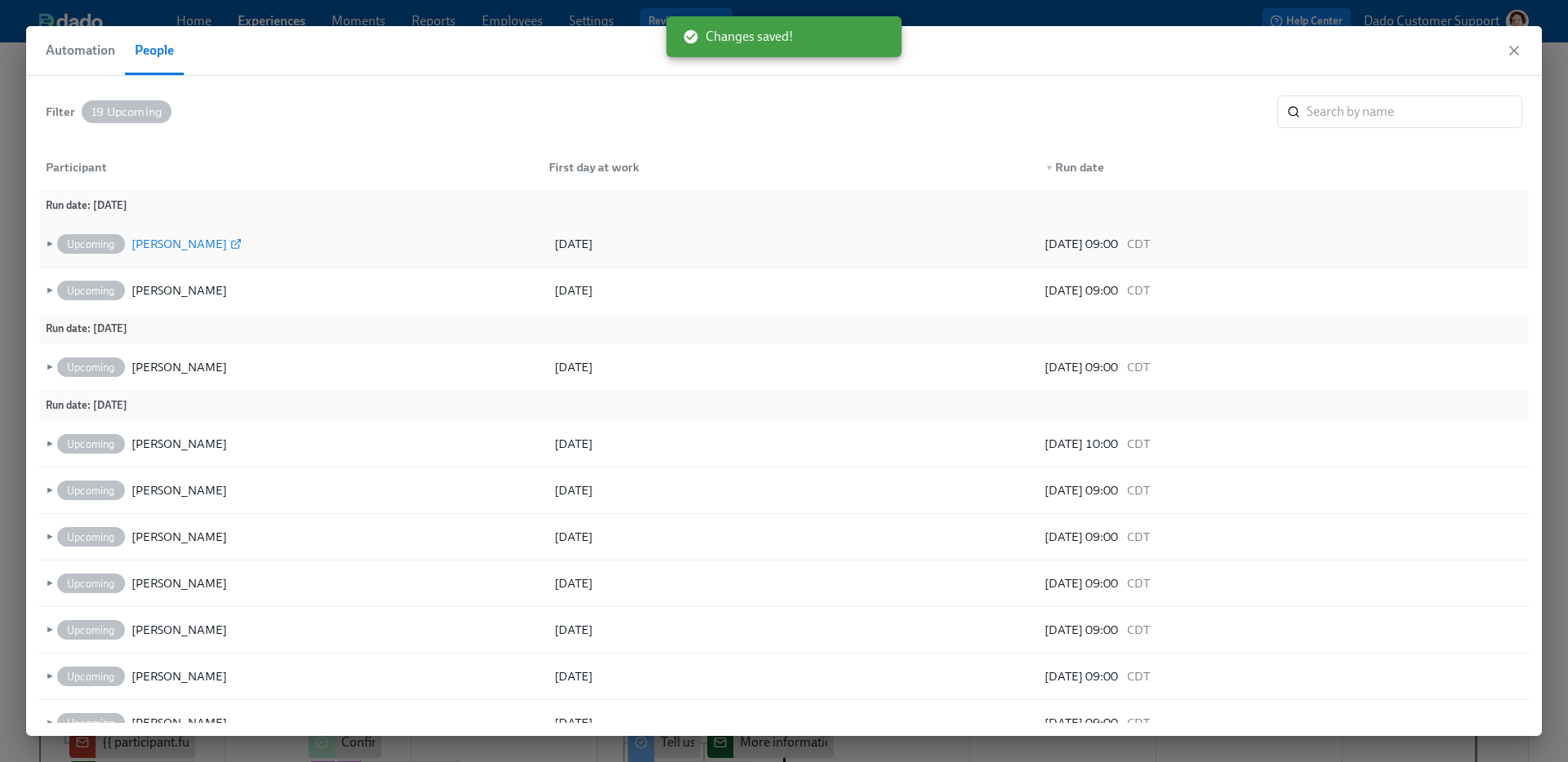
click at [174, 243] on div "Devan Lane" at bounding box center [179, 244] width 95 height 19
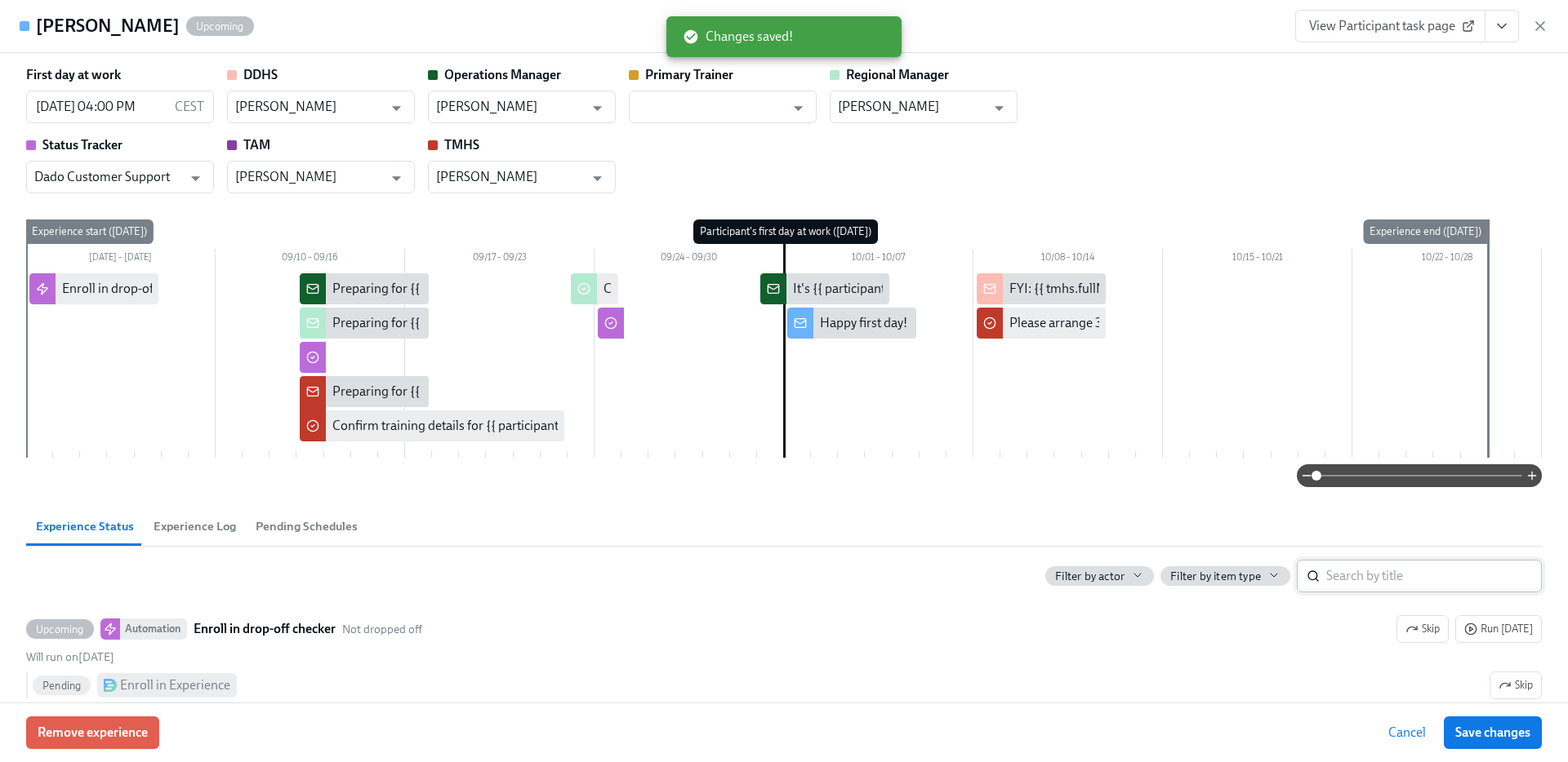
click at [1408, 578] on input "search" at bounding box center [1434, 576] width 216 height 33
paste input "drop-off"
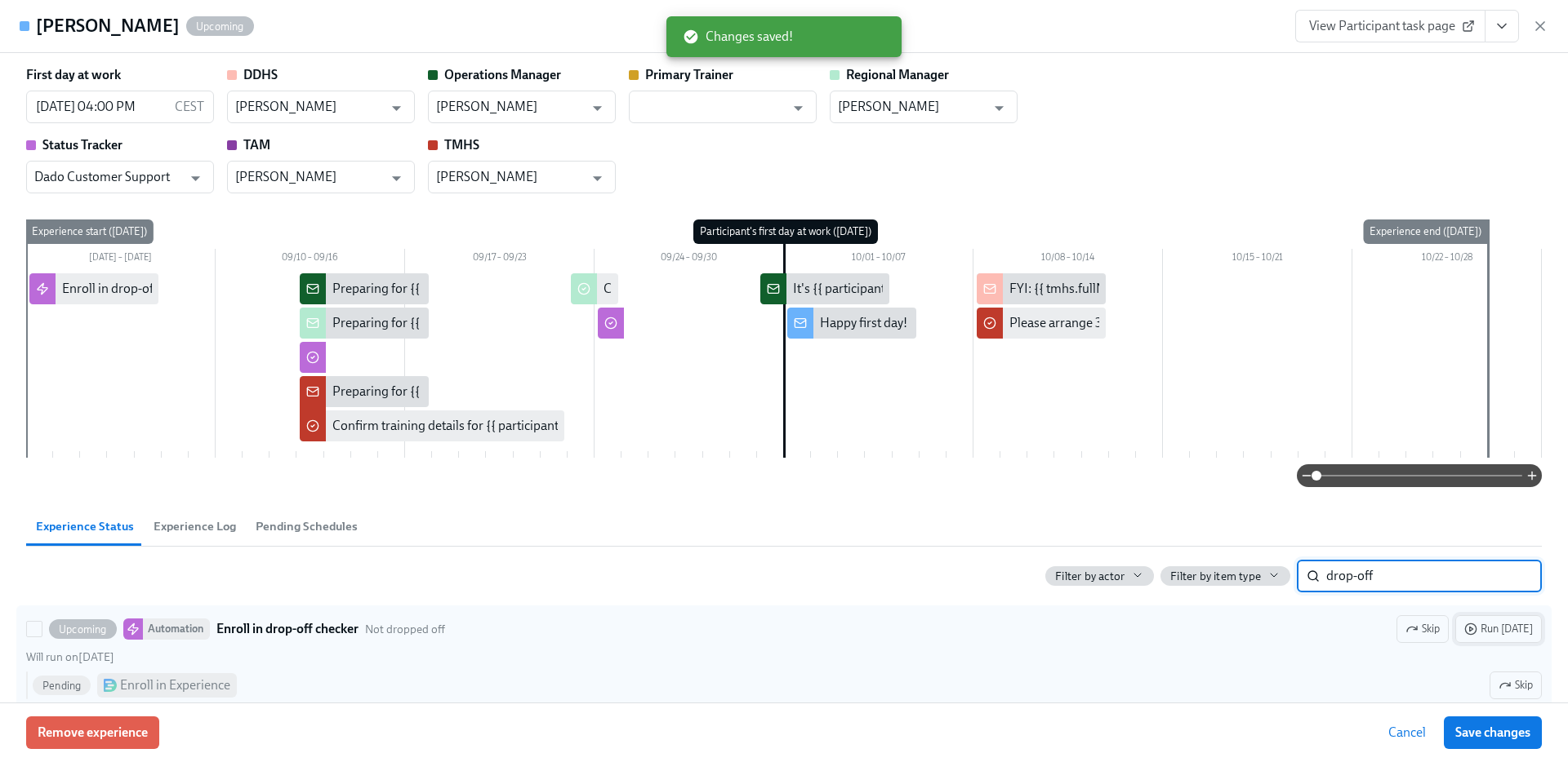
type input "drop-off"
click at [1500, 629] on span "Run today" at bounding box center [1498, 629] width 69 height 17
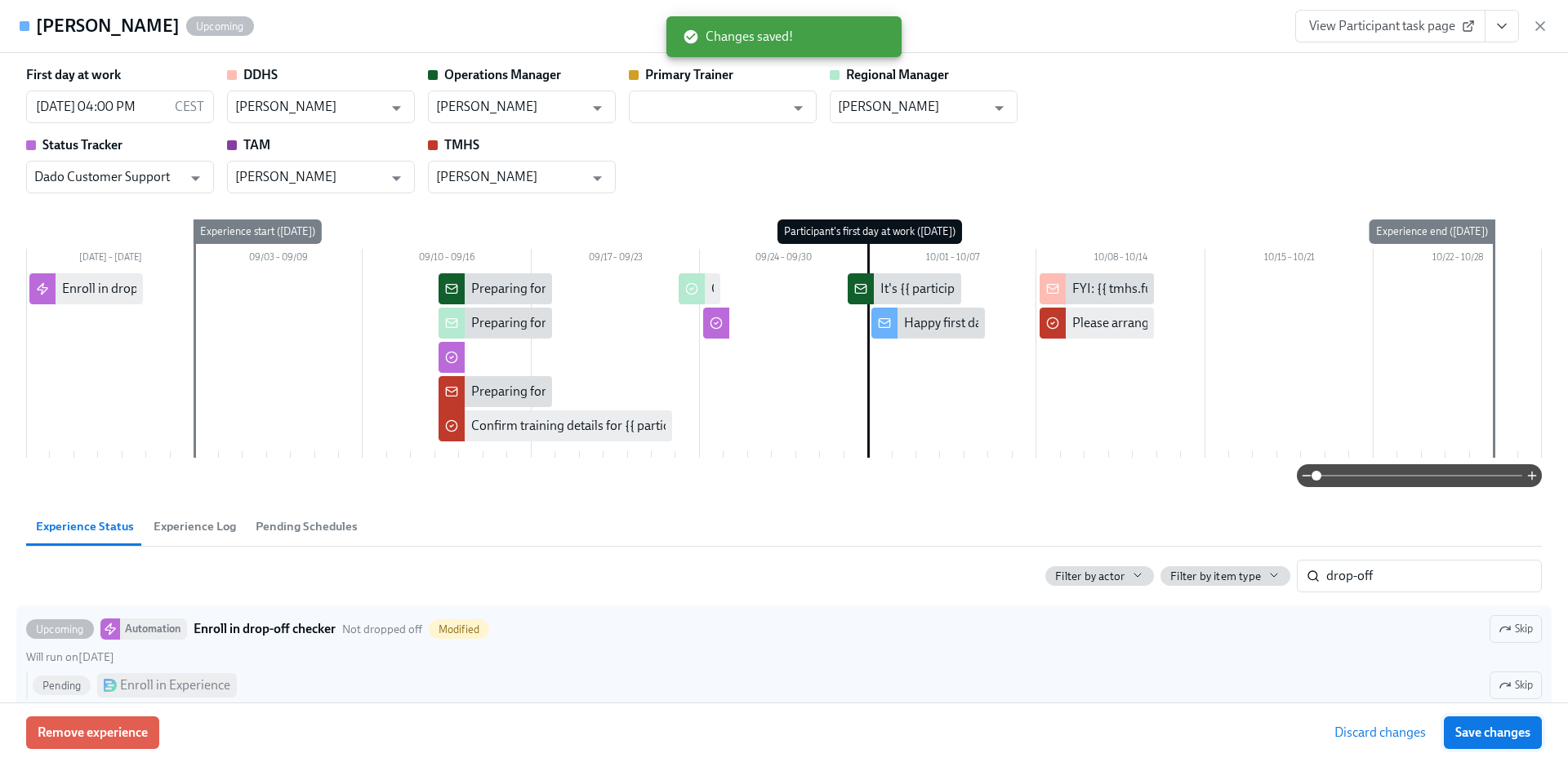
click at [1507, 731] on span "Save changes" at bounding box center [1492, 733] width 75 height 17
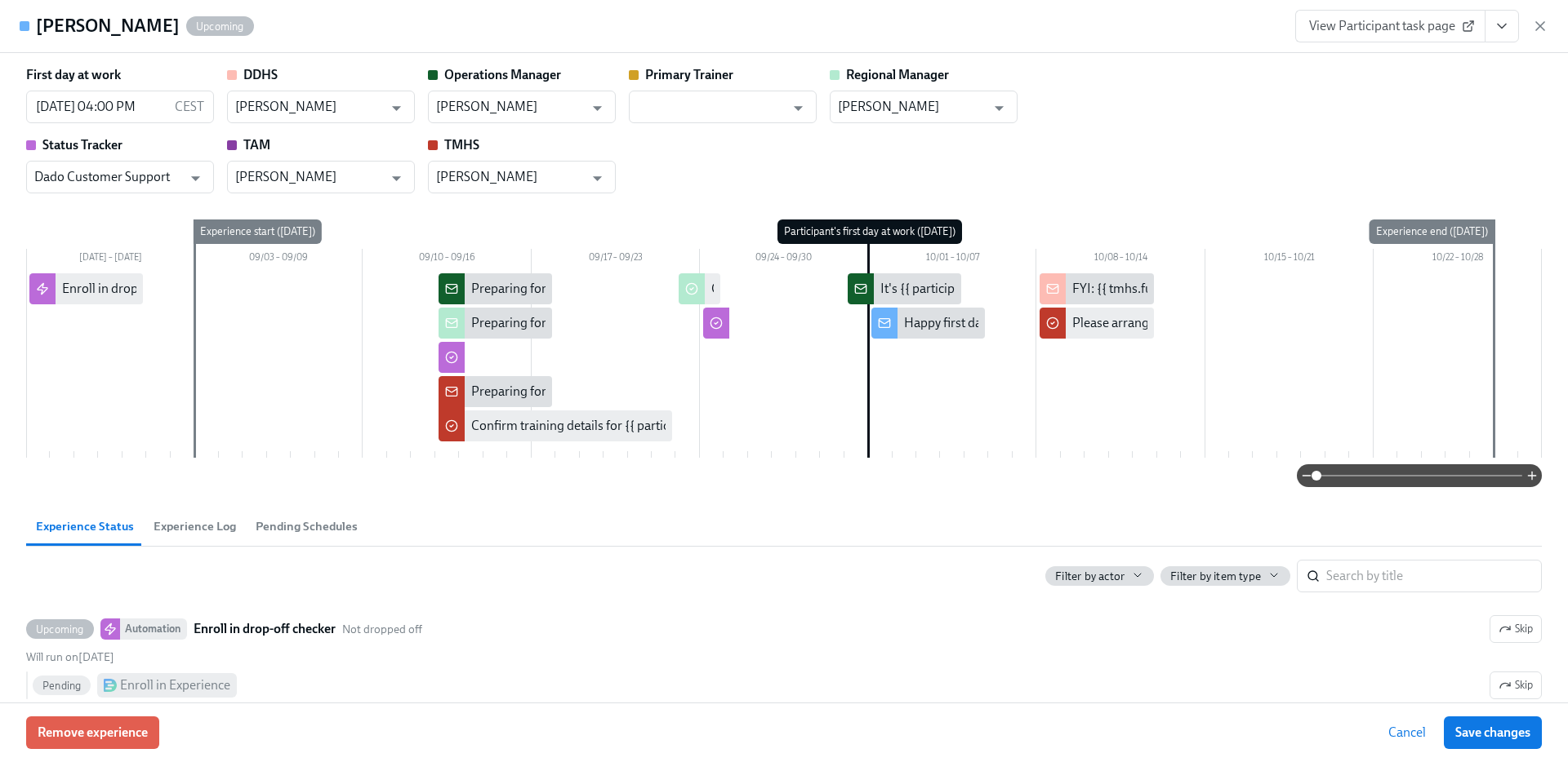
click at [1539, 22] on icon "button" at bounding box center [1540, 26] width 17 height 17
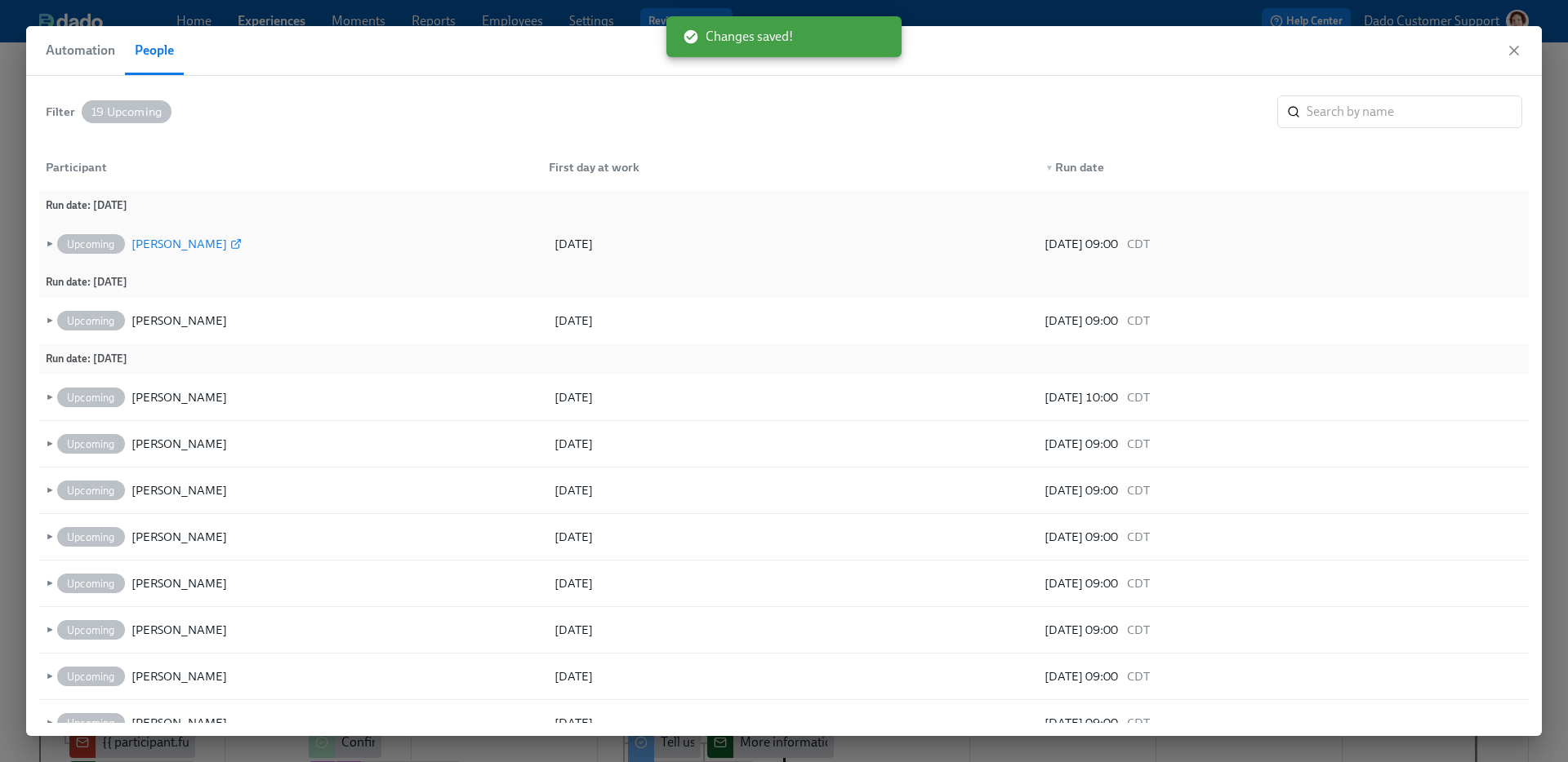
click at [161, 245] on div "Michelle Steer" at bounding box center [179, 244] width 95 height 19
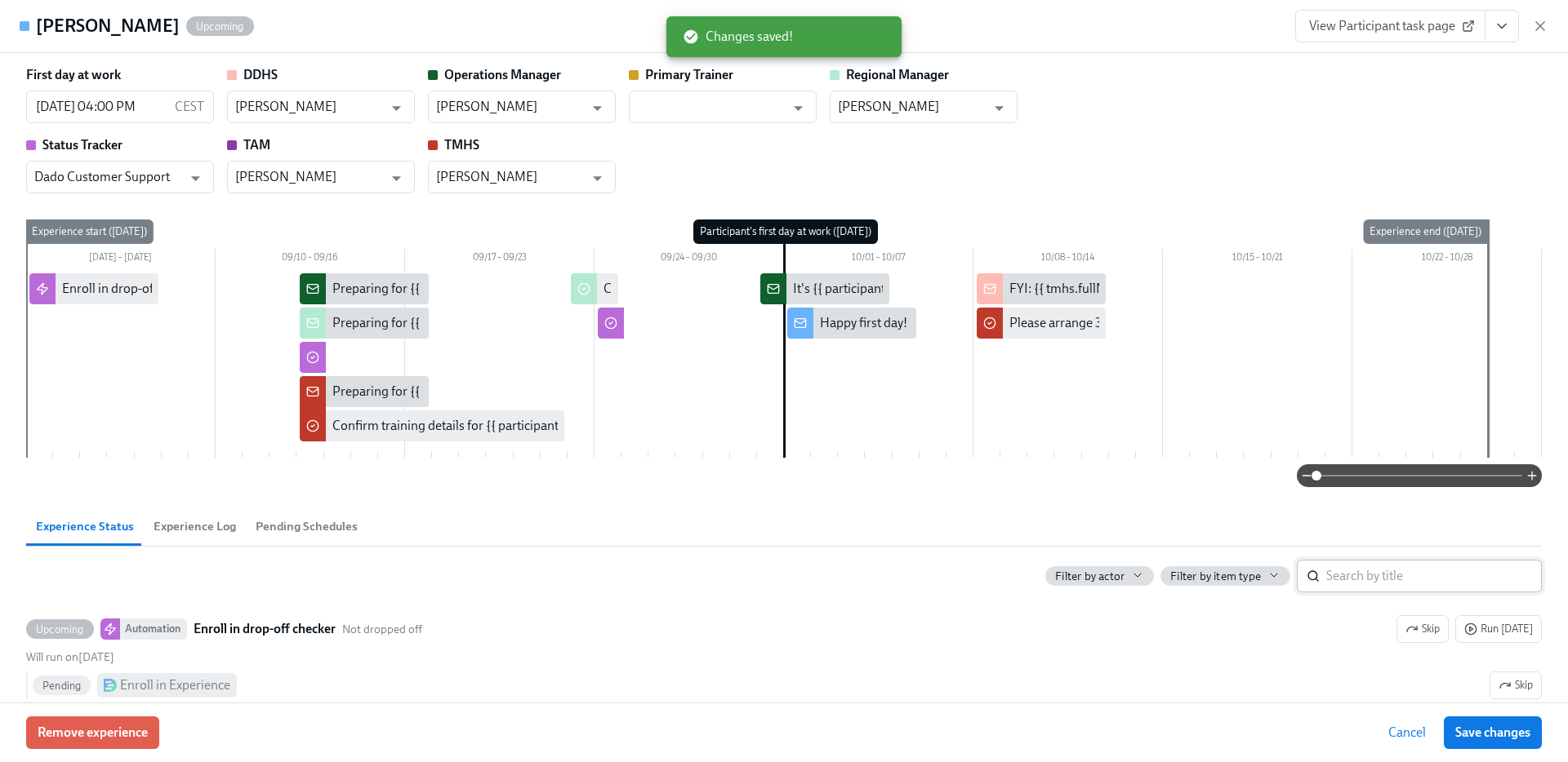
click at [1430, 573] on input "search" at bounding box center [1434, 576] width 216 height 33
paste input "drop-off"
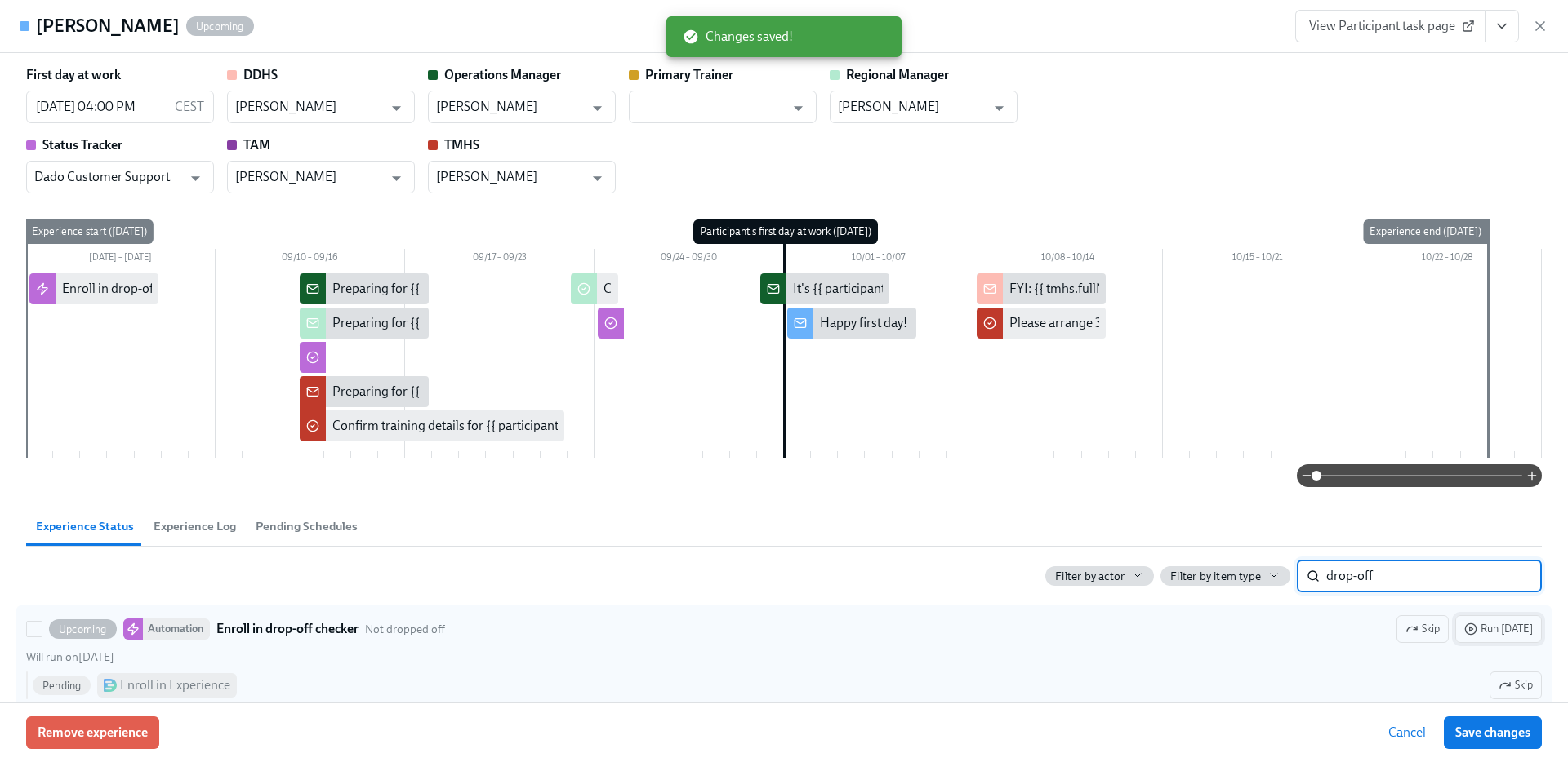
type input "drop-off"
click at [1516, 630] on span "Run today" at bounding box center [1498, 629] width 69 height 17
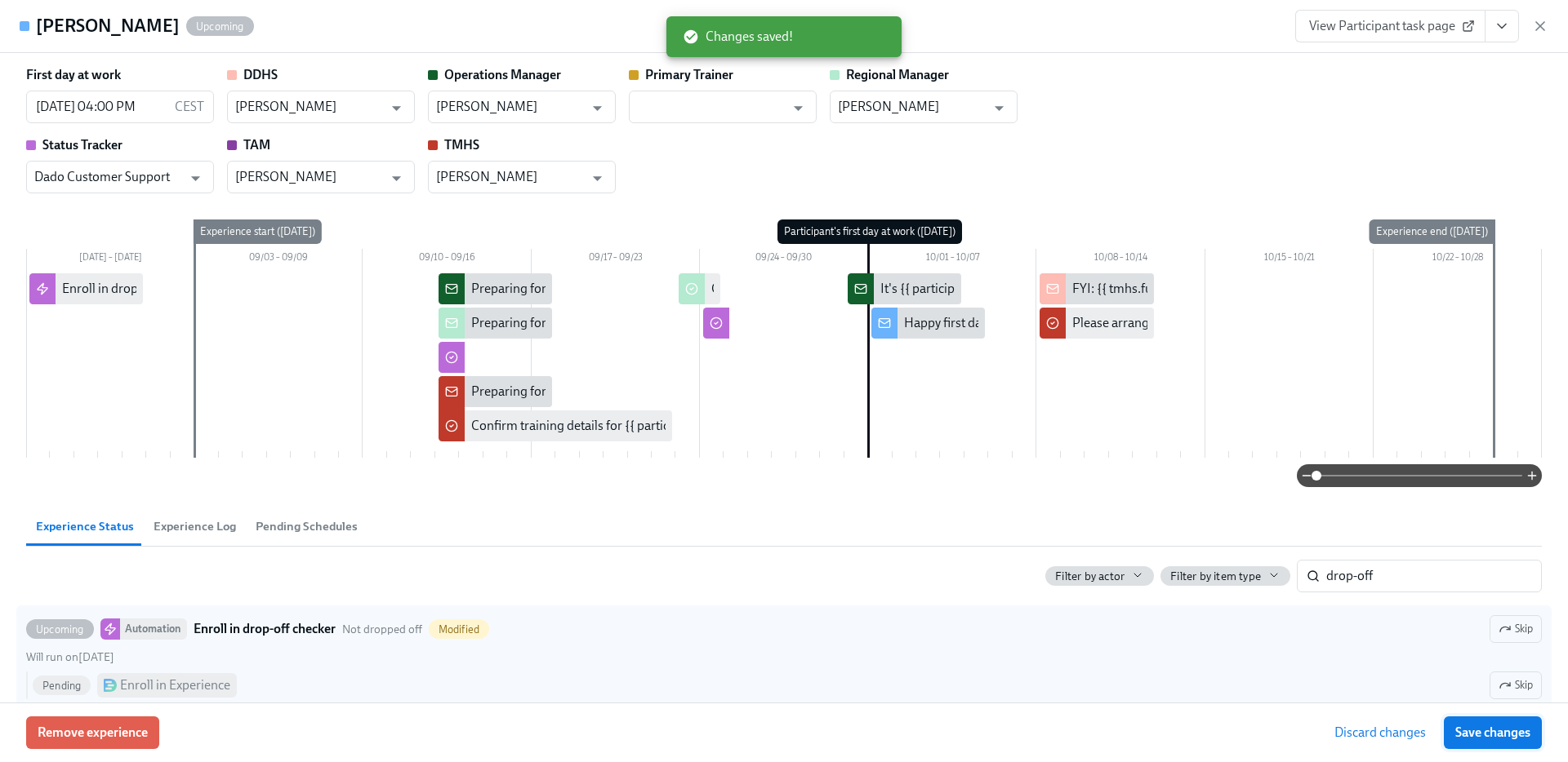
click at [1491, 729] on span "Save changes" at bounding box center [1492, 733] width 75 height 17
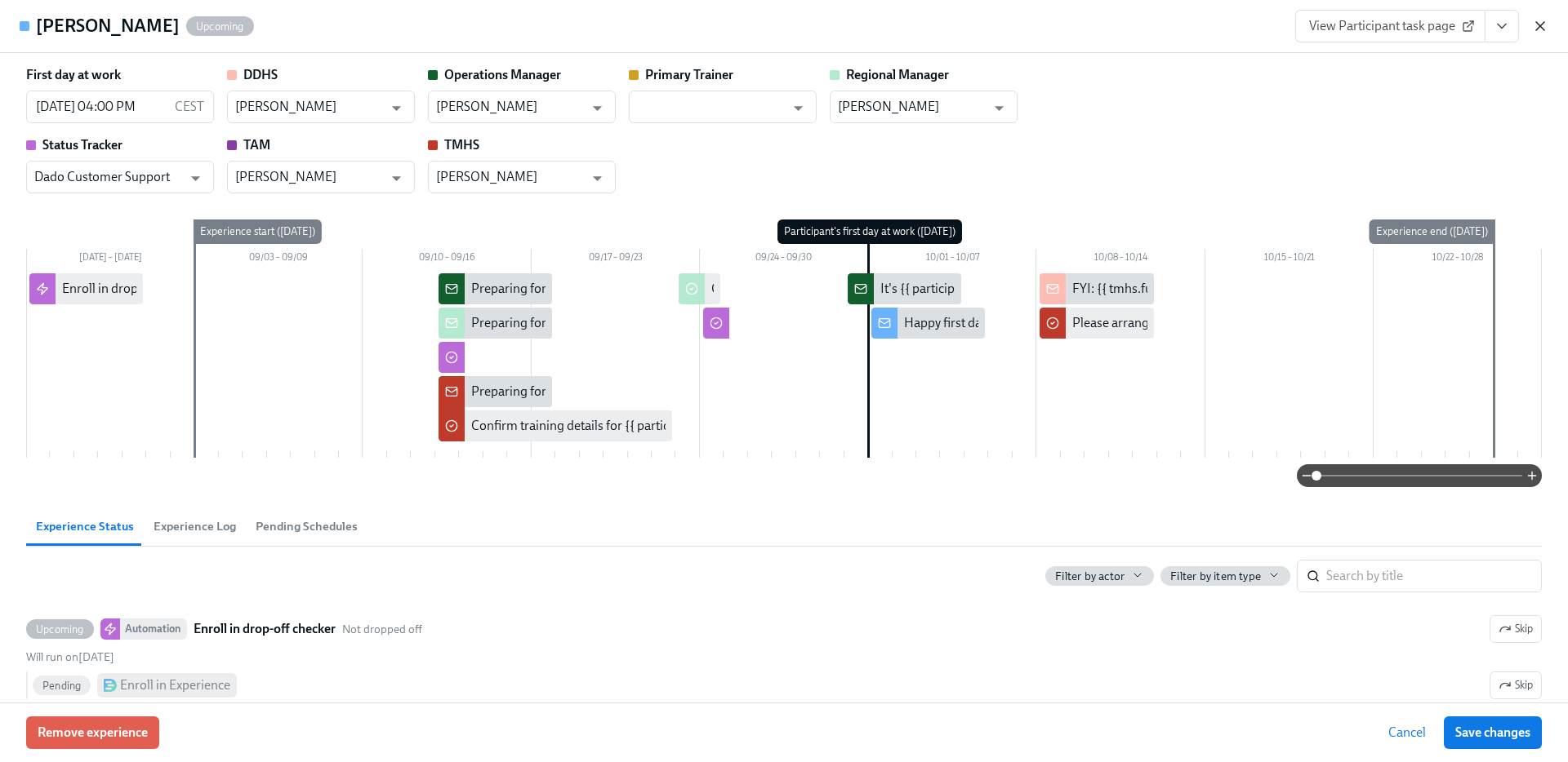
click at [1538, 27] on icon "button" at bounding box center [1540, 26] width 17 height 17
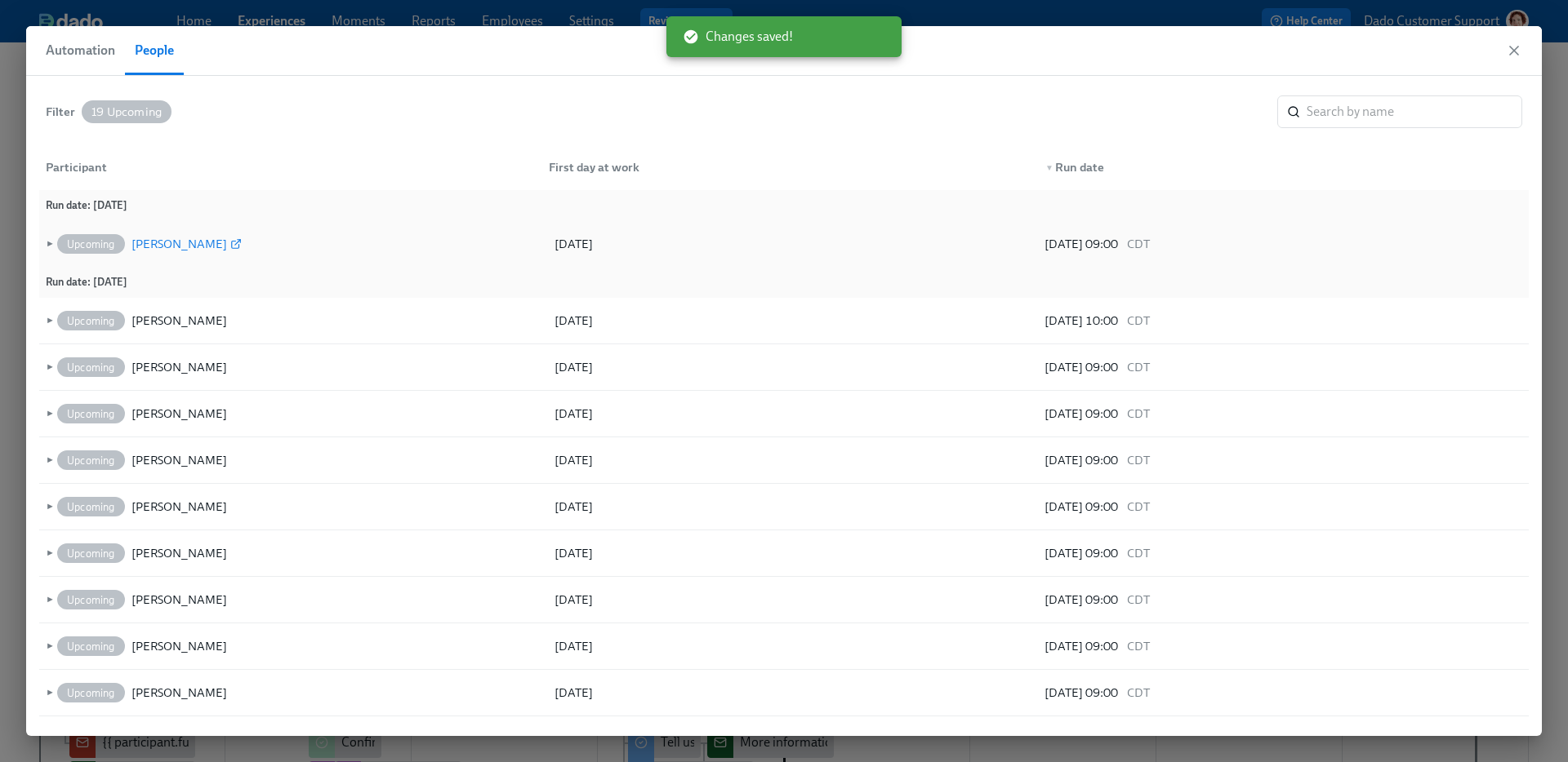
click at [173, 241] on div "[PERSON_NAME]" at bounding box center [179, 244] width 95 height 19
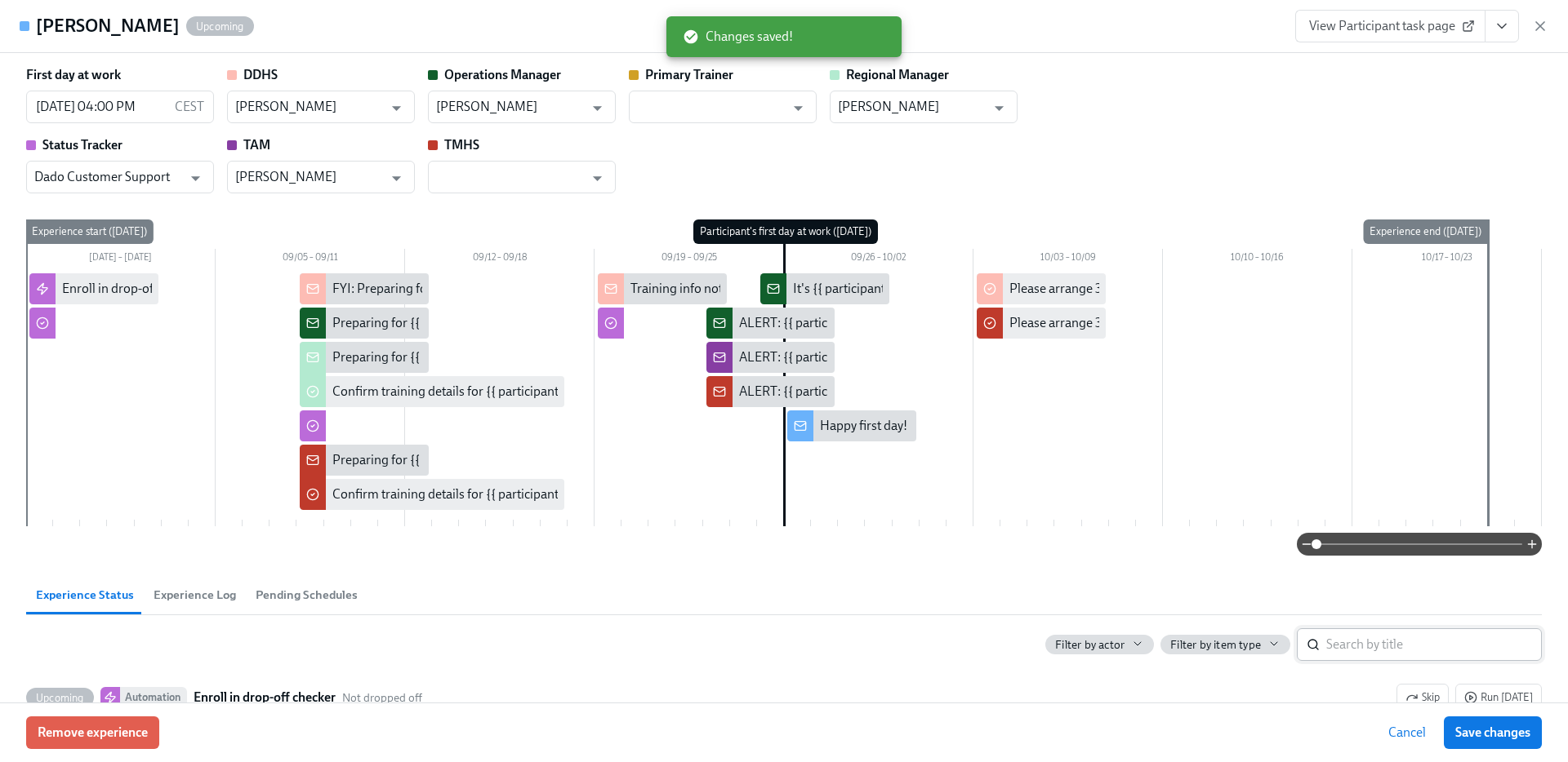
click at [1430, 643] on input "search" at bounding box center [1434, 644] width 216 height 33
paste input "drop-off"
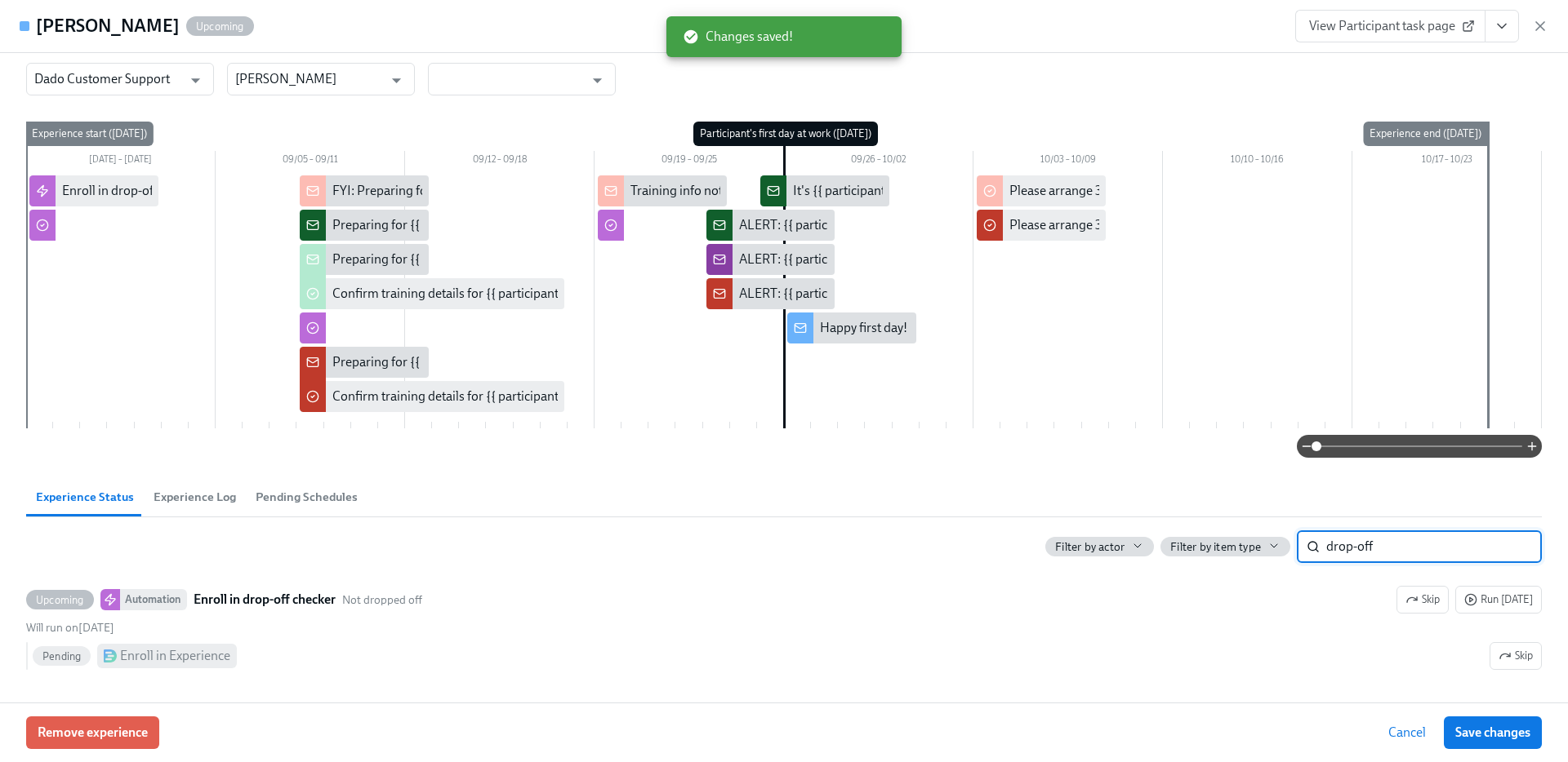
scroll to position [100, 0]
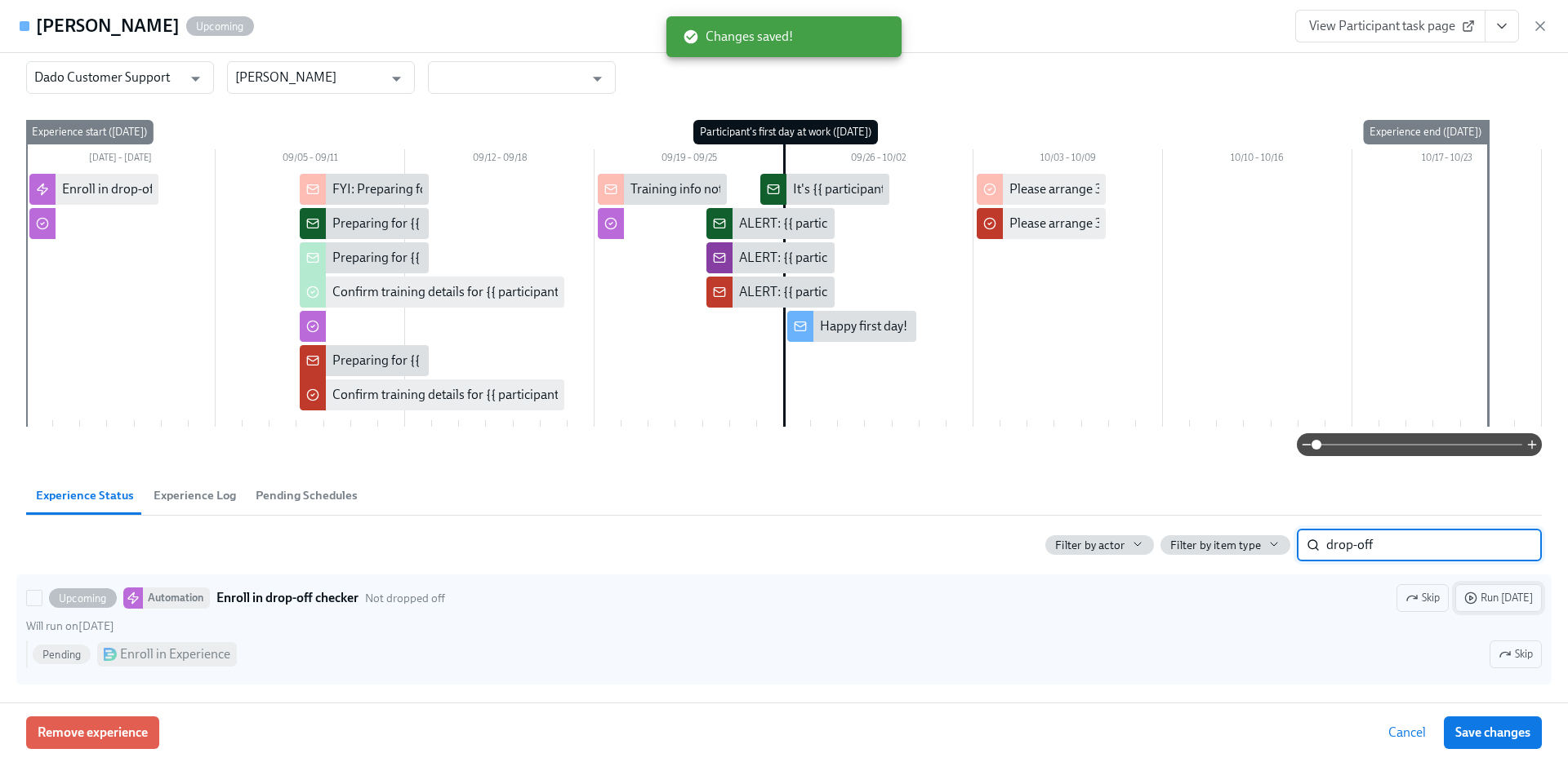
type input "drop-off"
click at [1499, 596] on span "Run today" at bounding box center [1498, 598] width 69 height 17
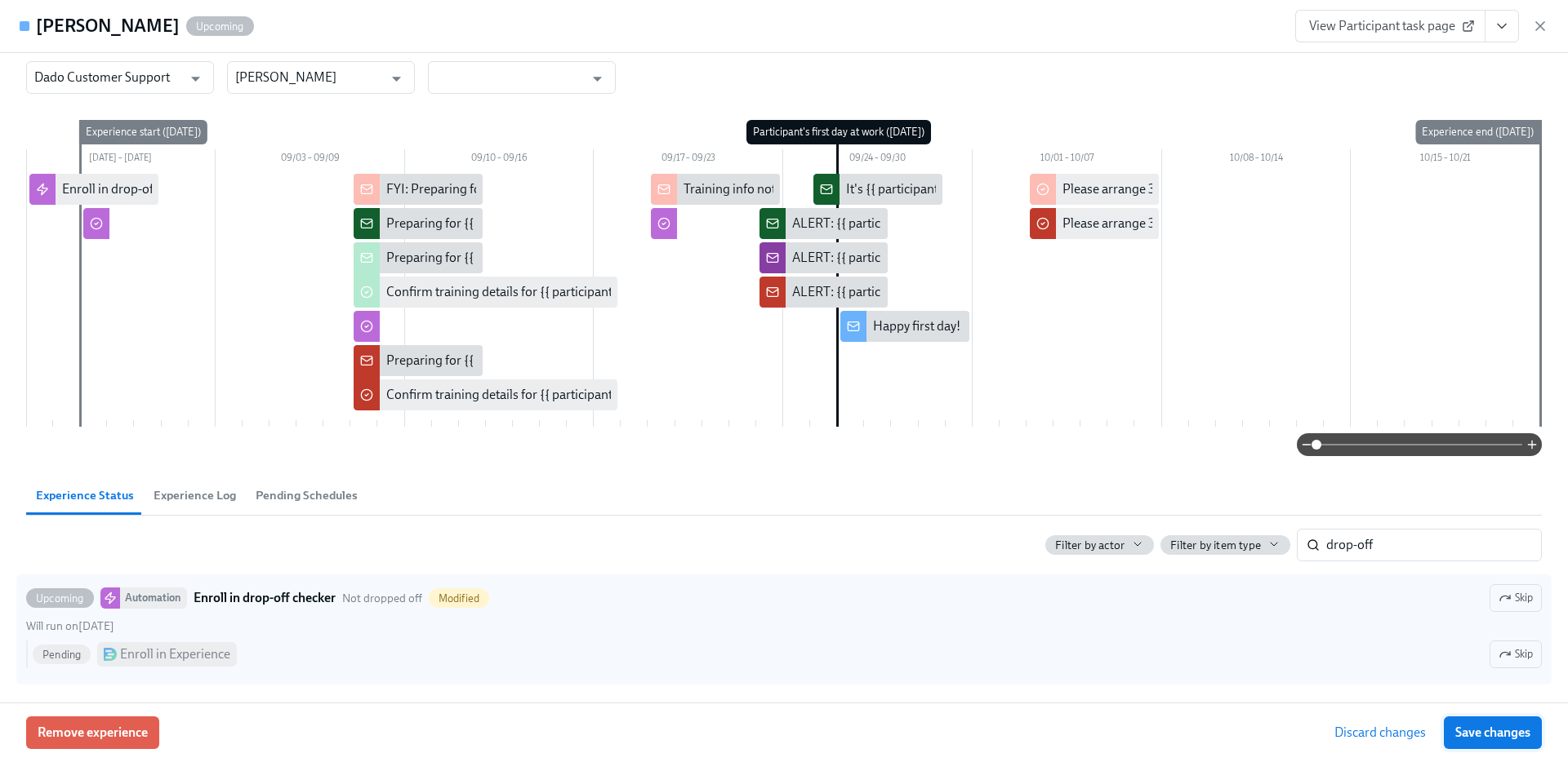
click at [1494, 736] on span "Save changes" at bounding box center [1492, 733] width 75 height 17
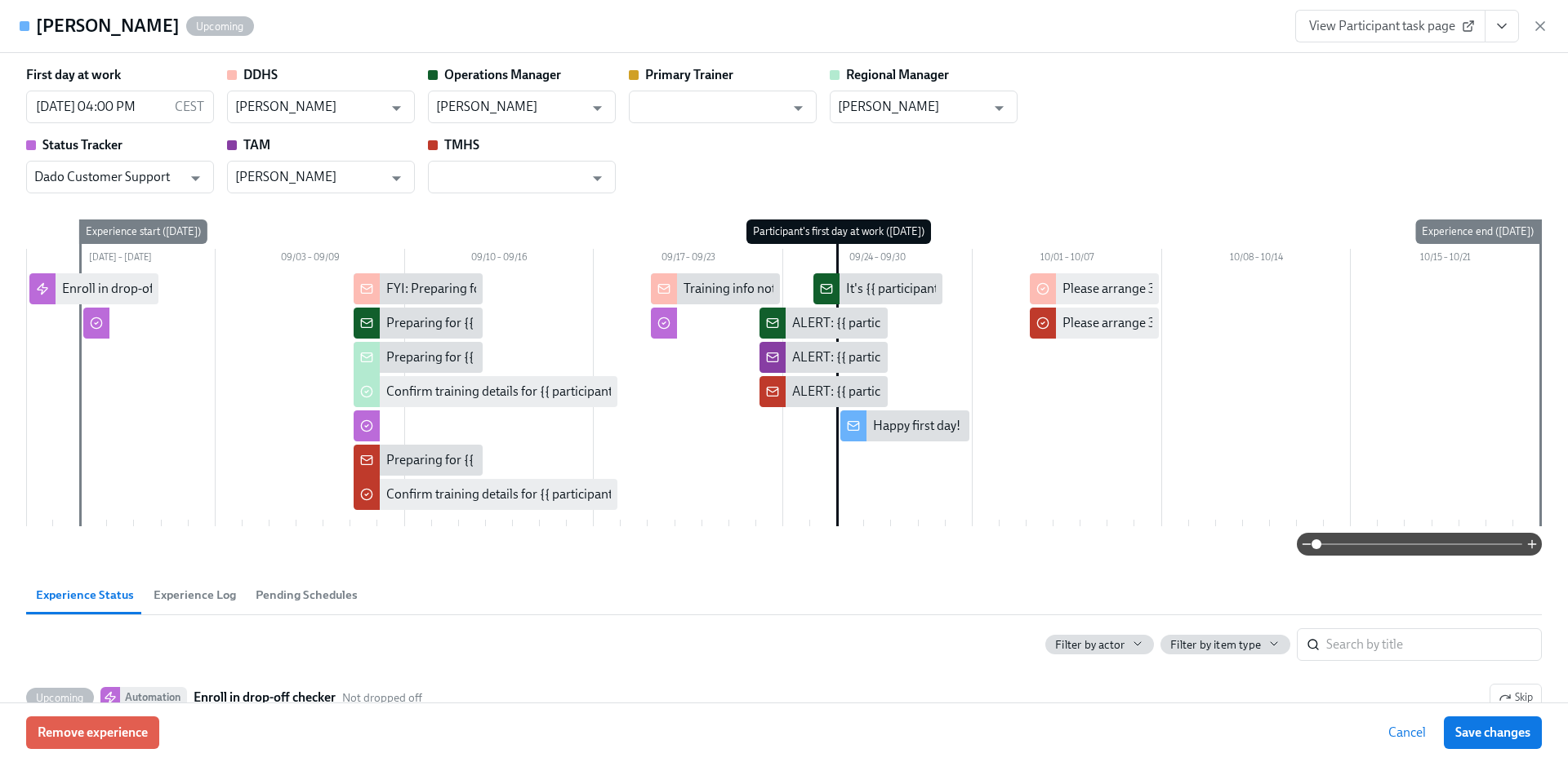
click at [1540, 30] on icon "button" at bounding box center [1540, 26] width 17 height 17
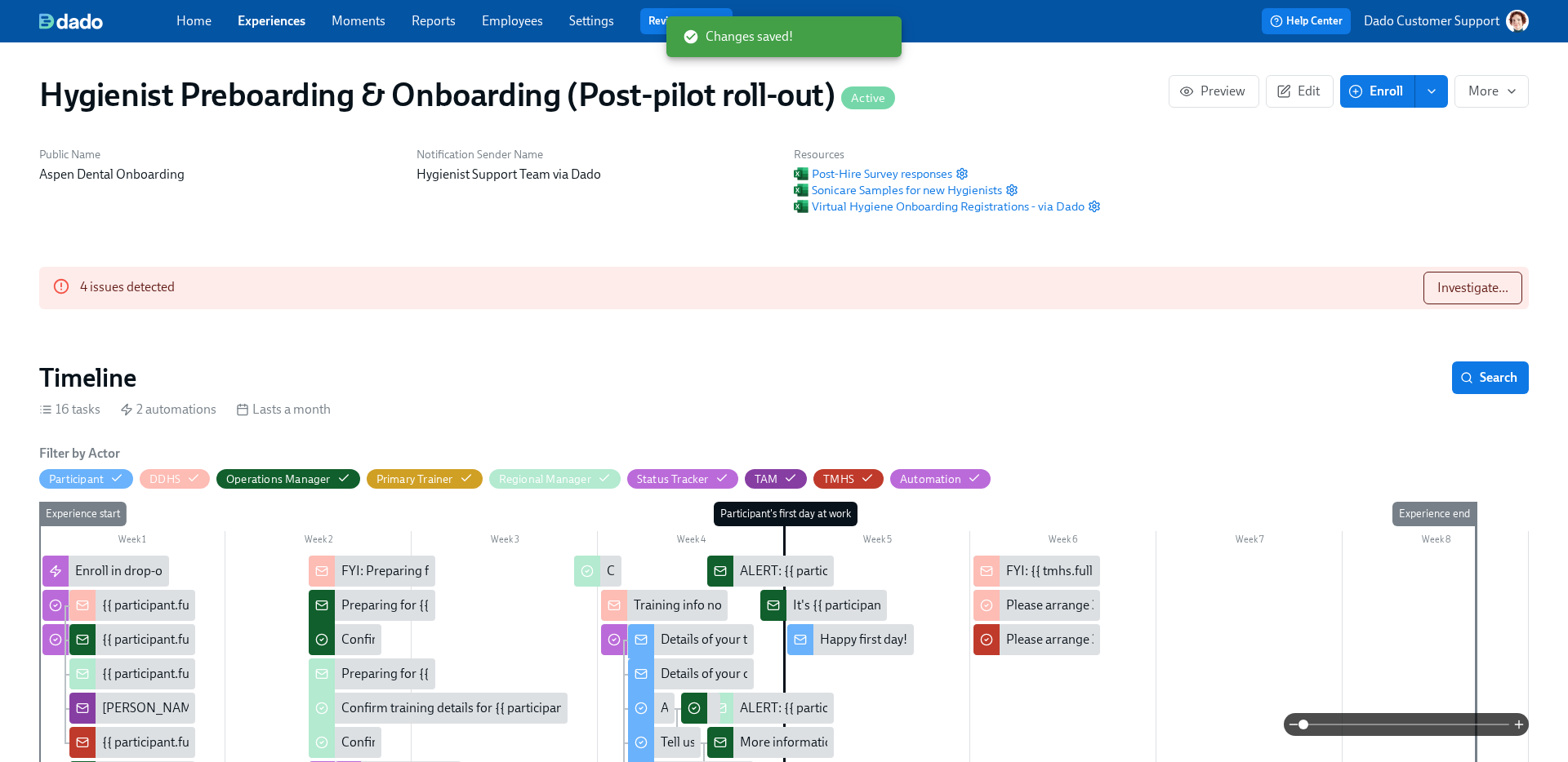
click at [275, 15] on link "Experiences" at bounding box center [271, 21] width 68 height 16
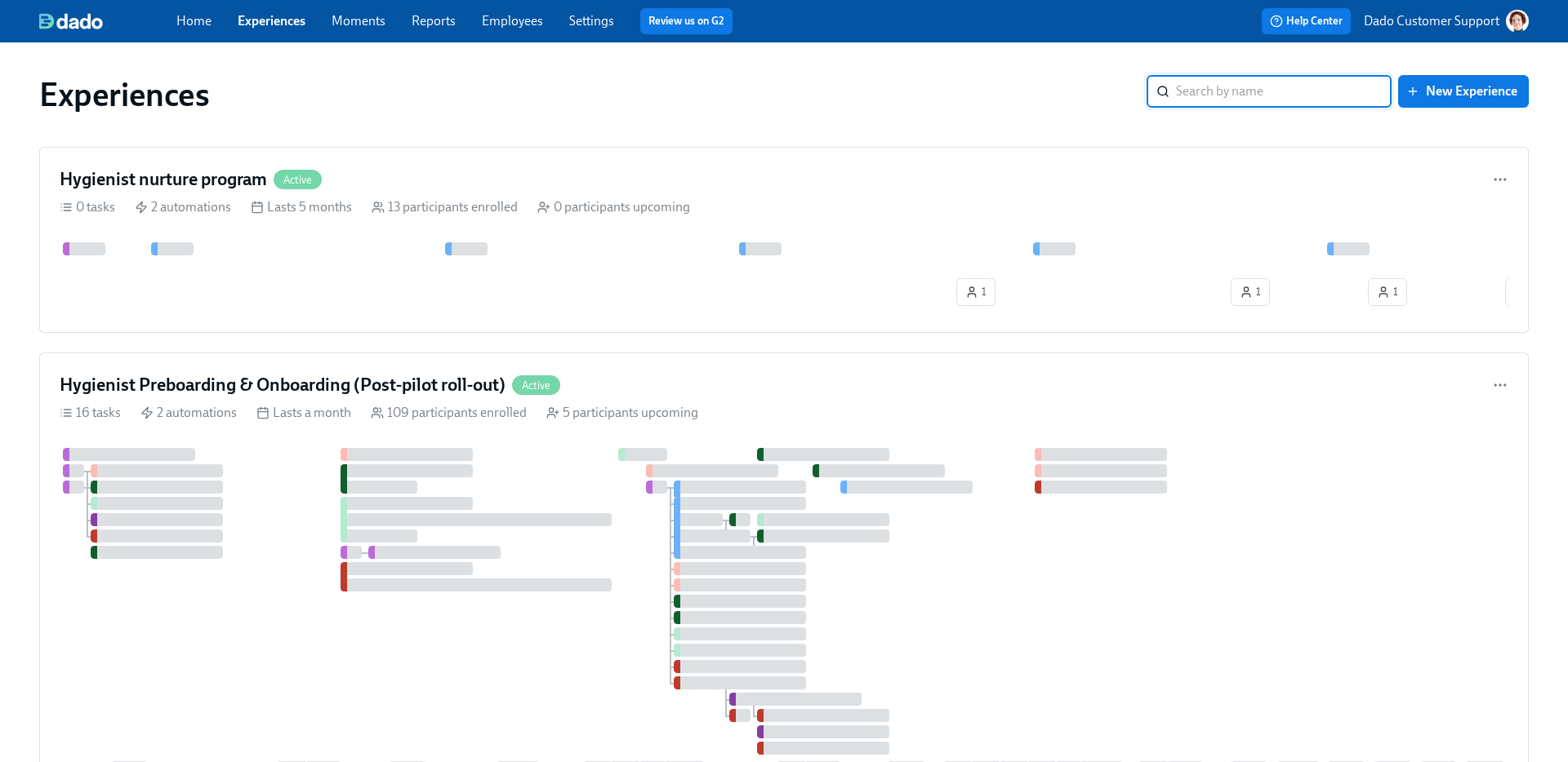
click at [1267, 93] on input "search" at bounding box center [1283, 91] width 216 height 33
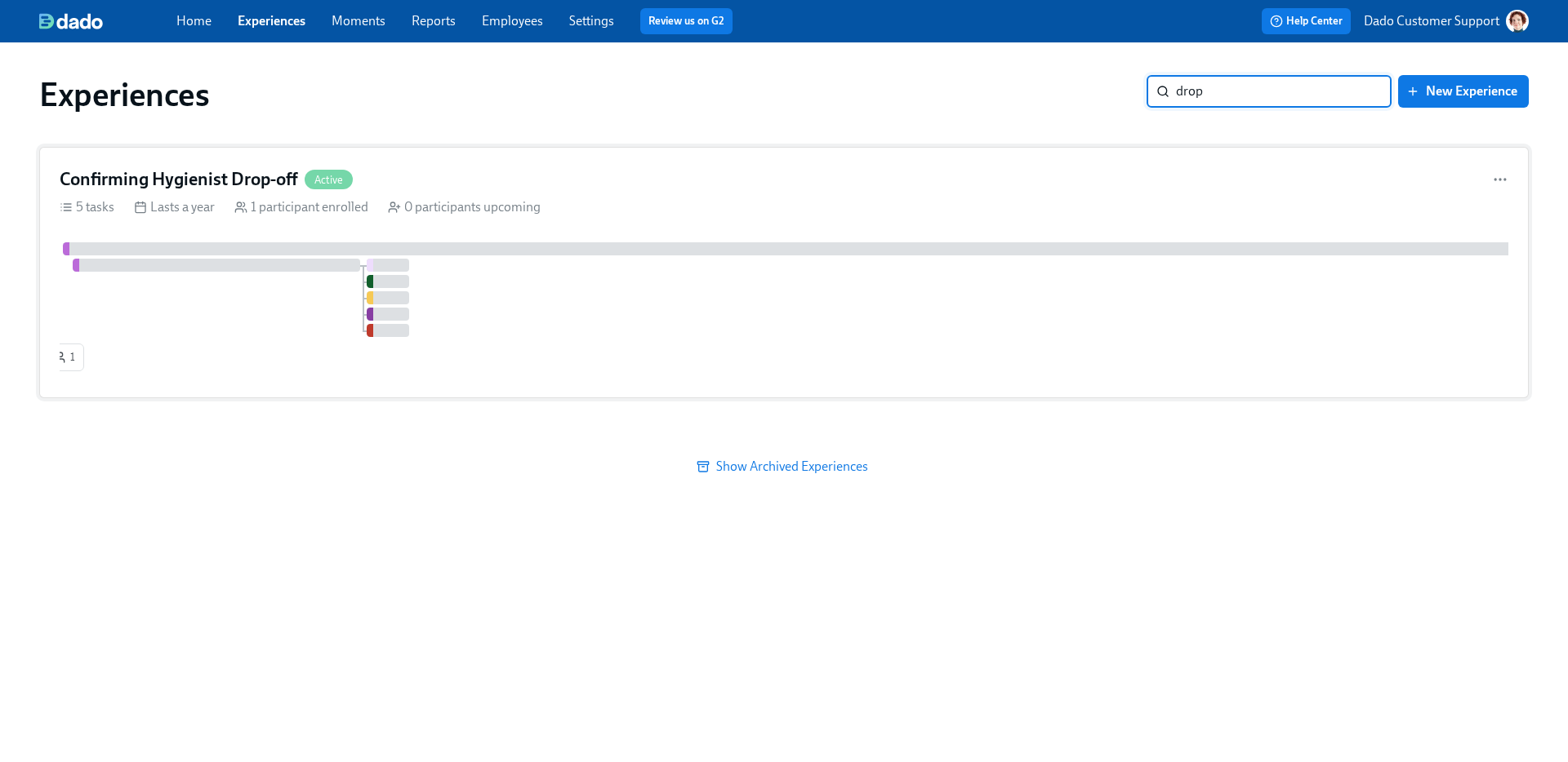
type input "drop"
click at [228, 165] on div "Confirming Hygienist Drop-off Active 5 tasks Lasts a year 1 participant enrolle…" at bounding box center [784, 272] width 1490 height 251
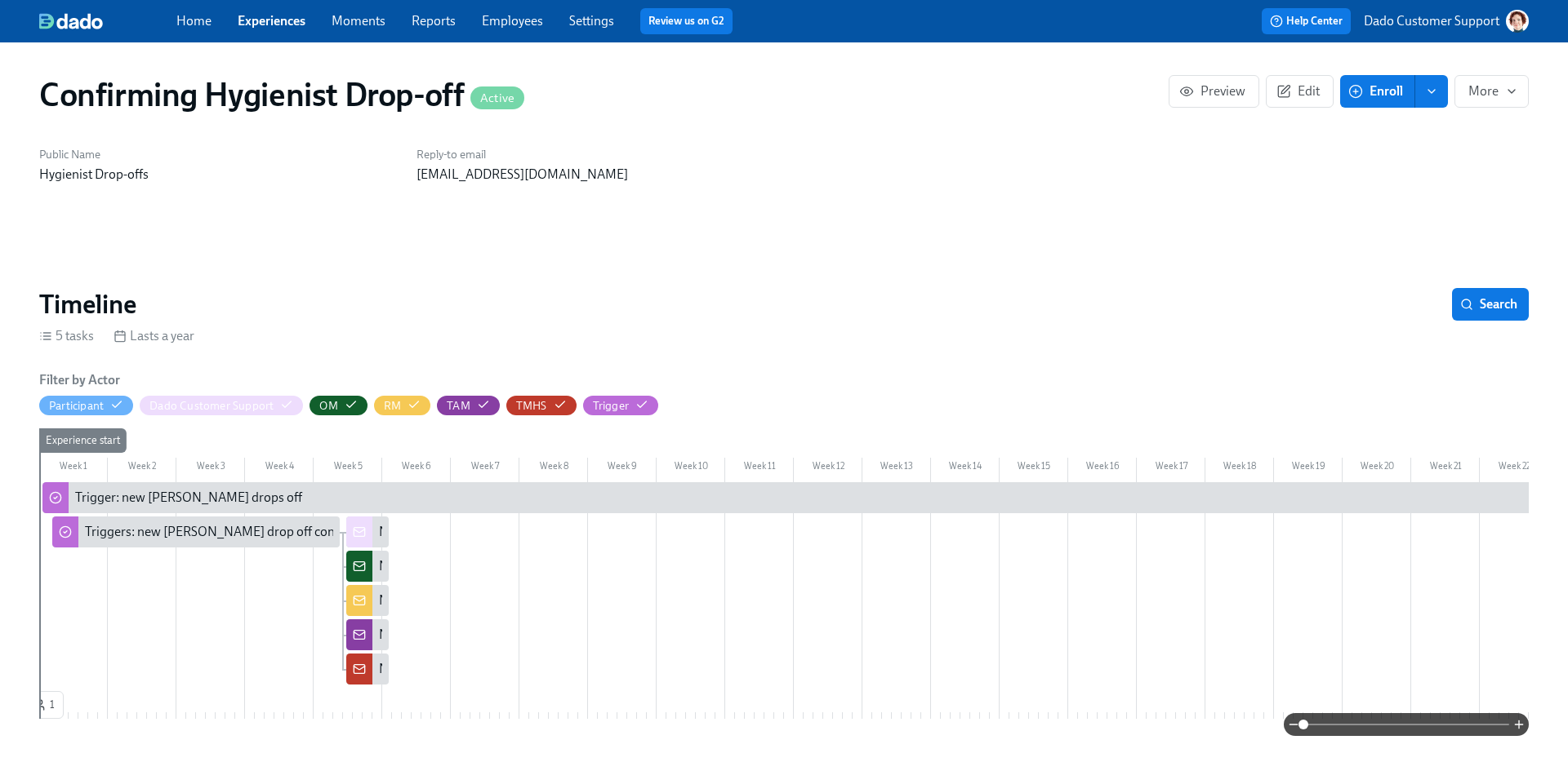
click at [1391, 105] on button "Enroll" at bounding box center [1377, 91] width 75 height 33
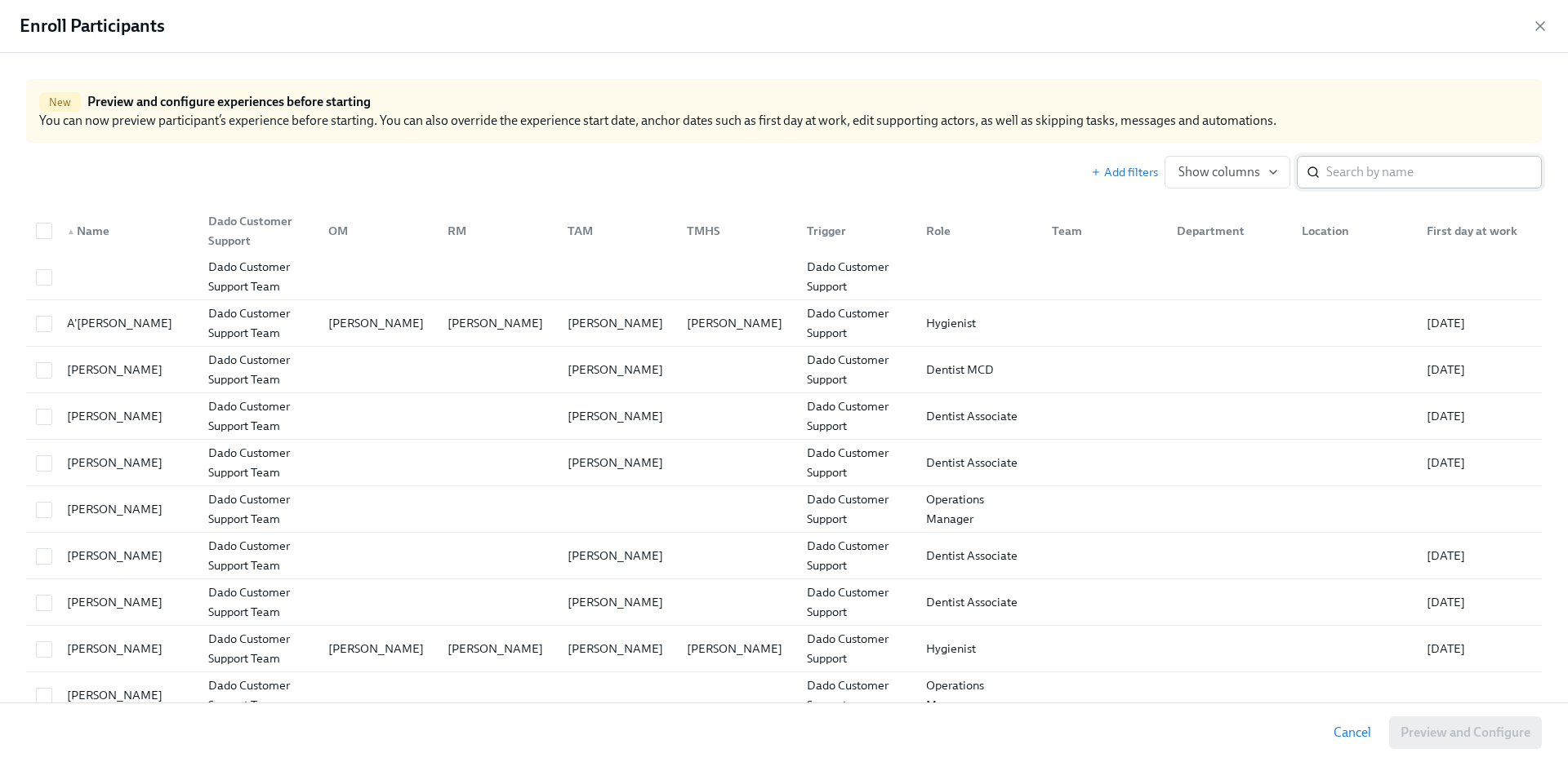
click at [1405, 173] on input "search" at bounding box center [1434, 172] width 216 height 33
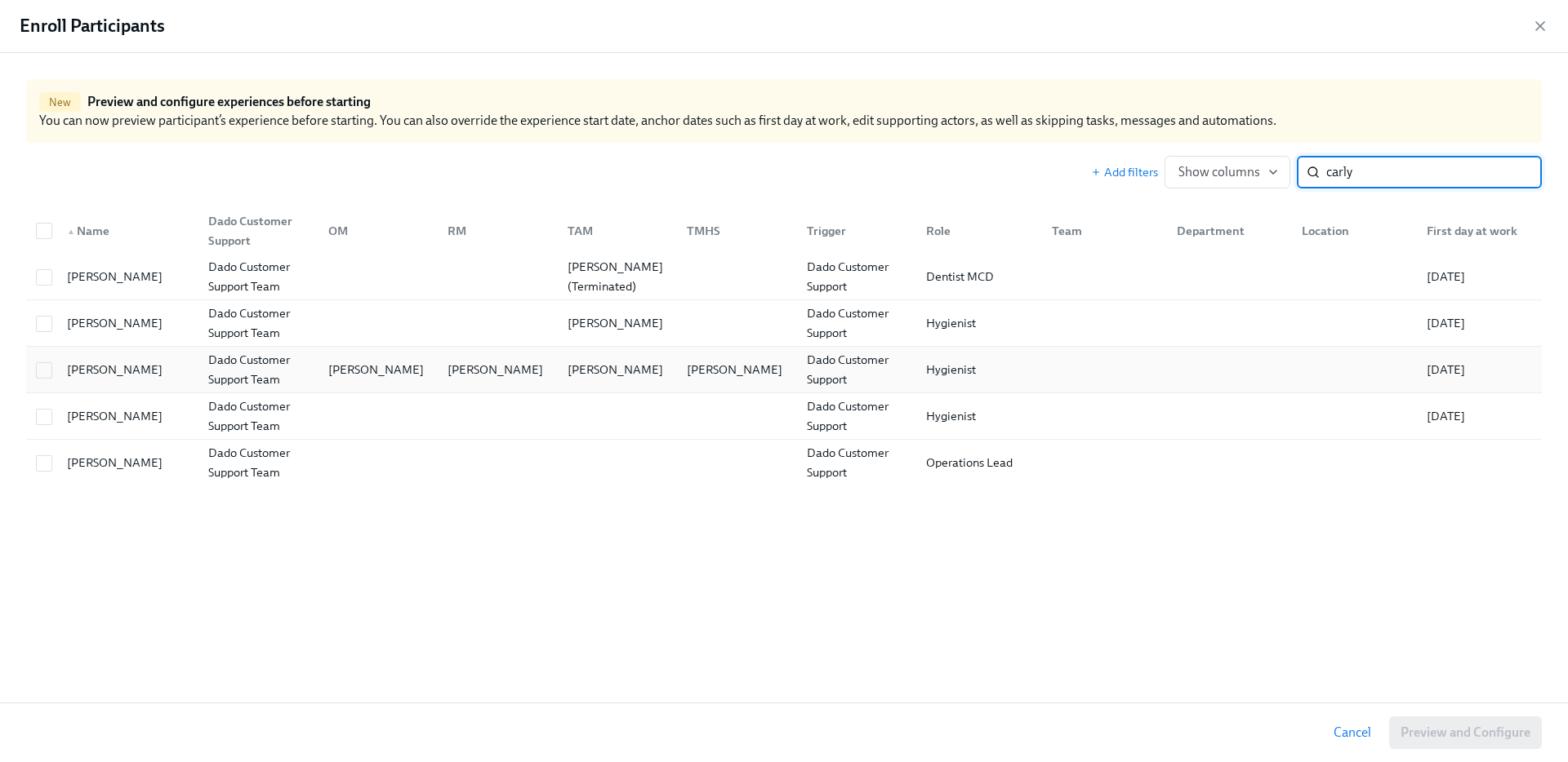
type input "carly"
click at [102, 364] on div "Carly Mitchell" at bounding box center [115, 370] width 108 height 19
checkbox input "true"
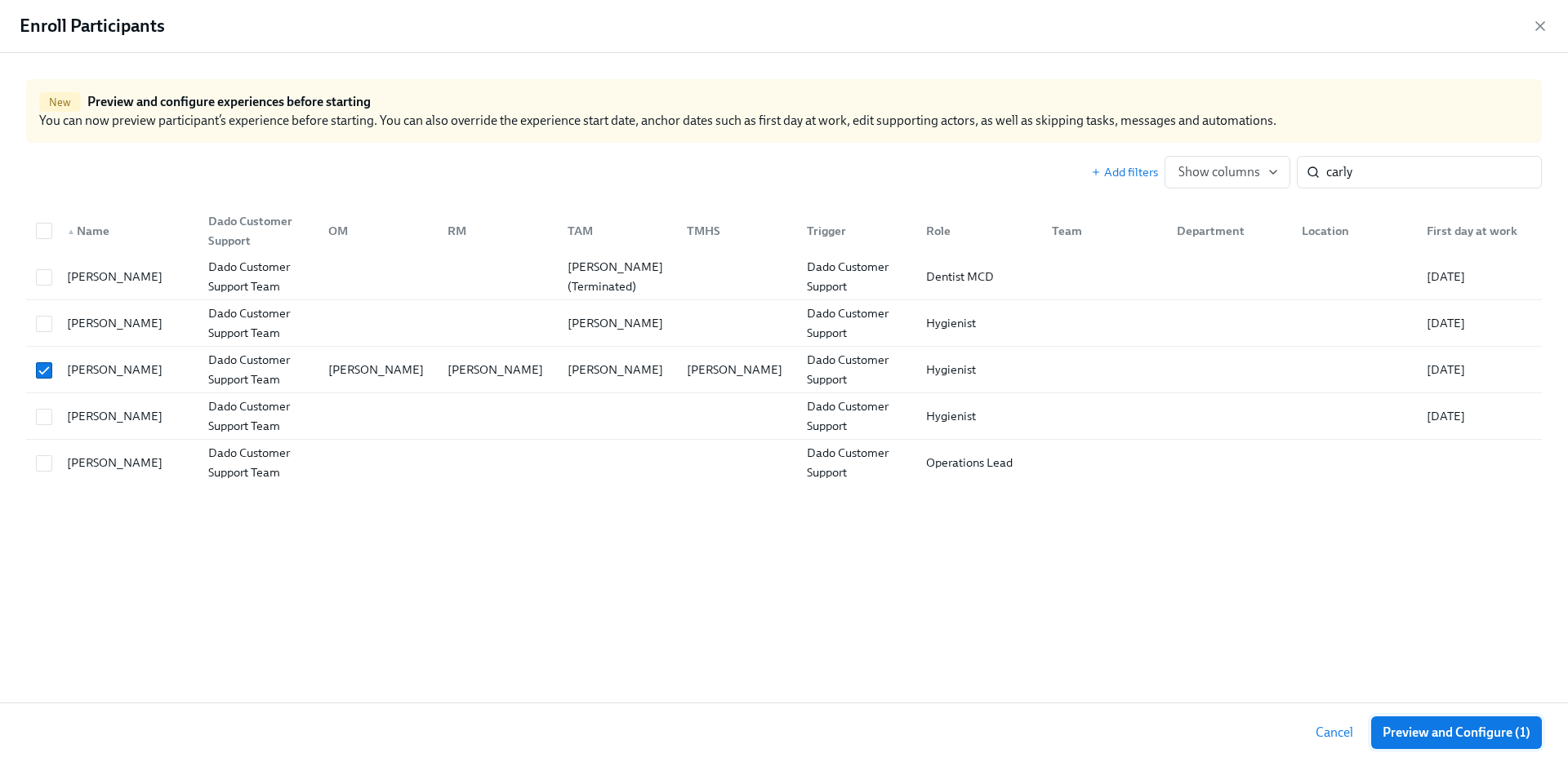
click at [1441, 749] on button "Preview and Configure (1)" at bounding box center [1457, 733] width 171 height 33
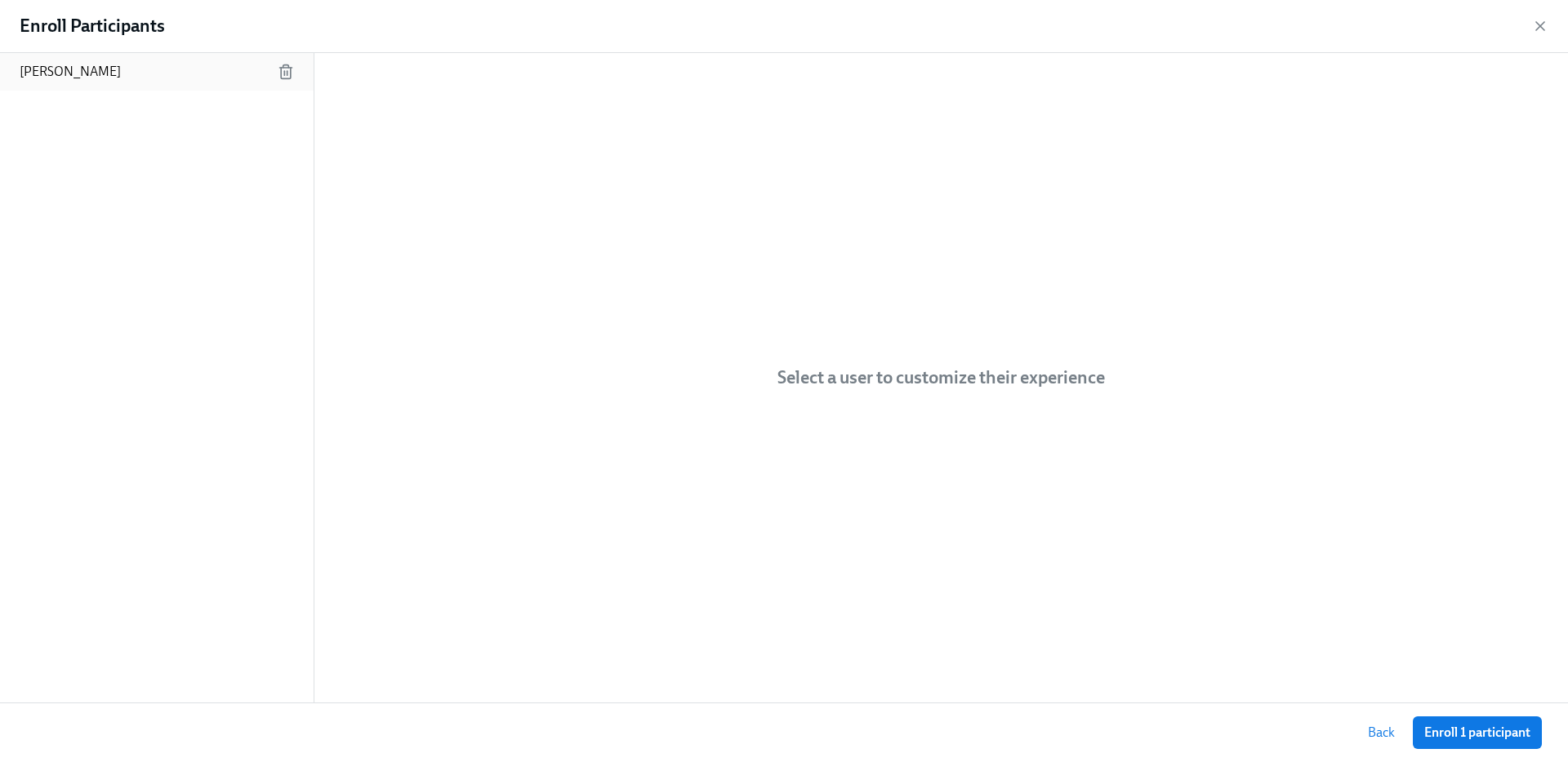
click at [181, 71] on div "Carly Mitchell" at bounding box center [157, 71] width 314 height 38
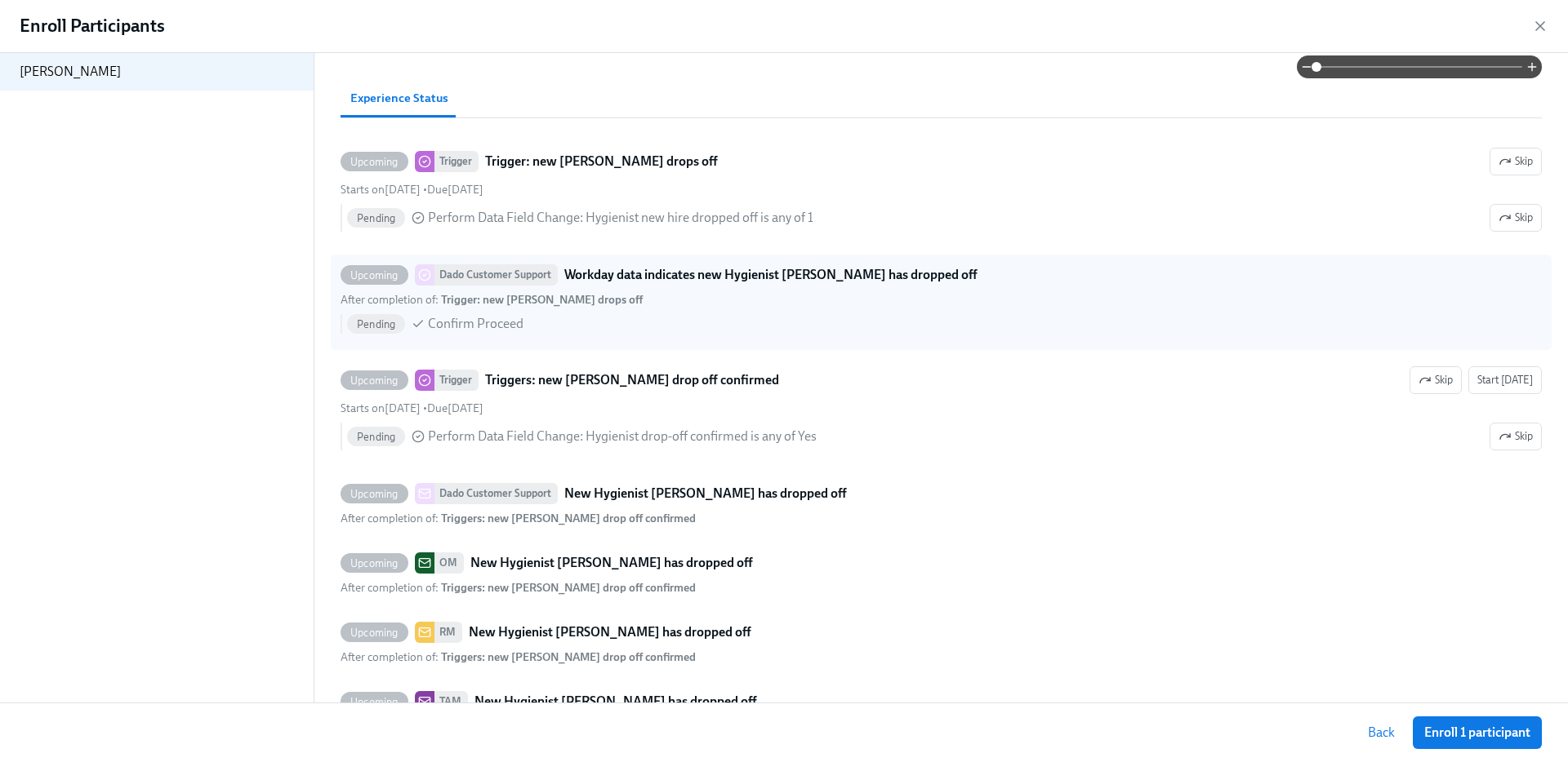
scroll to position [380, 0]
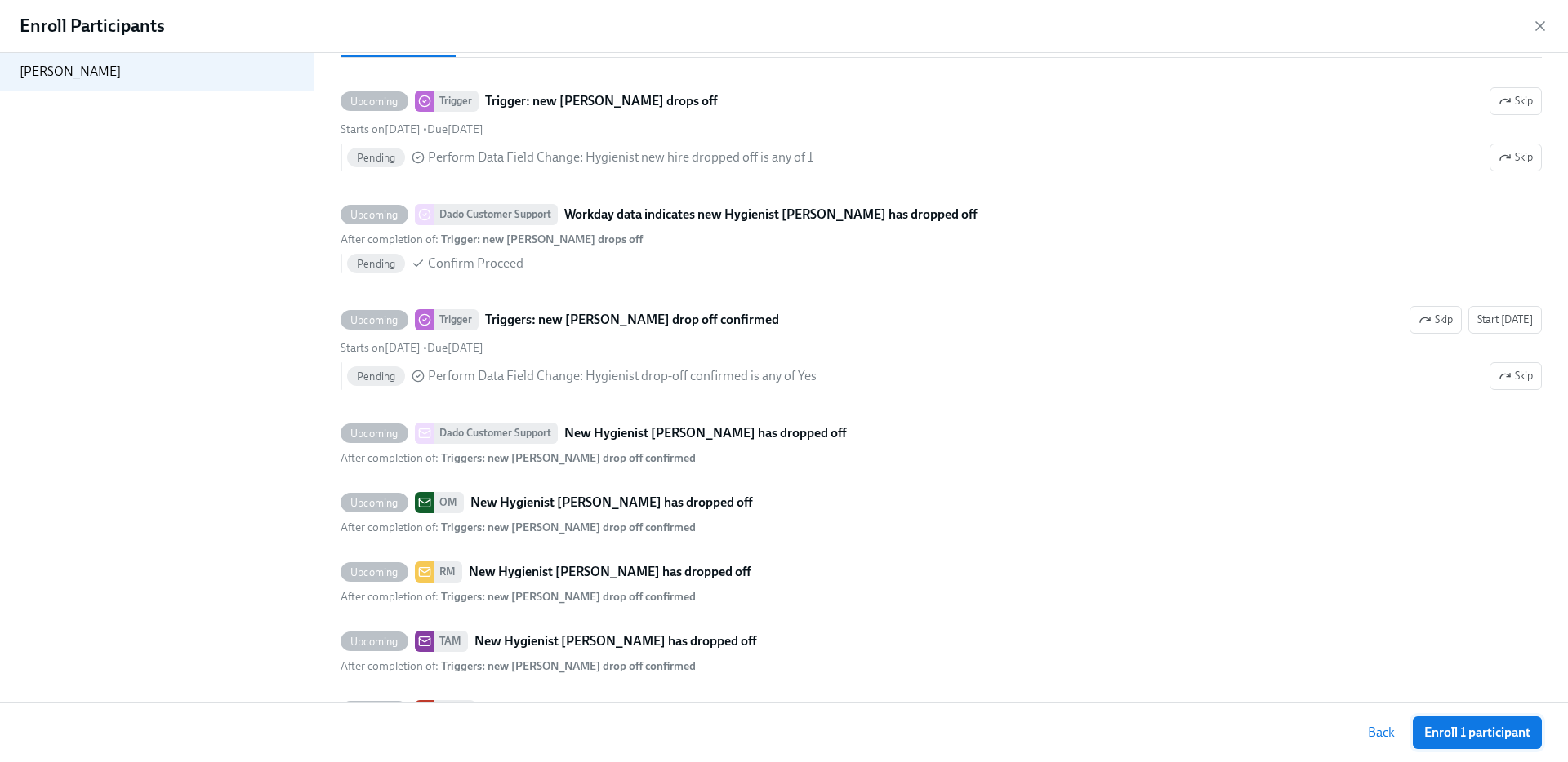
click at [1495, 722] on button "Enroll 1 participant" at bounding box center [1477, 733] width 129 height 33
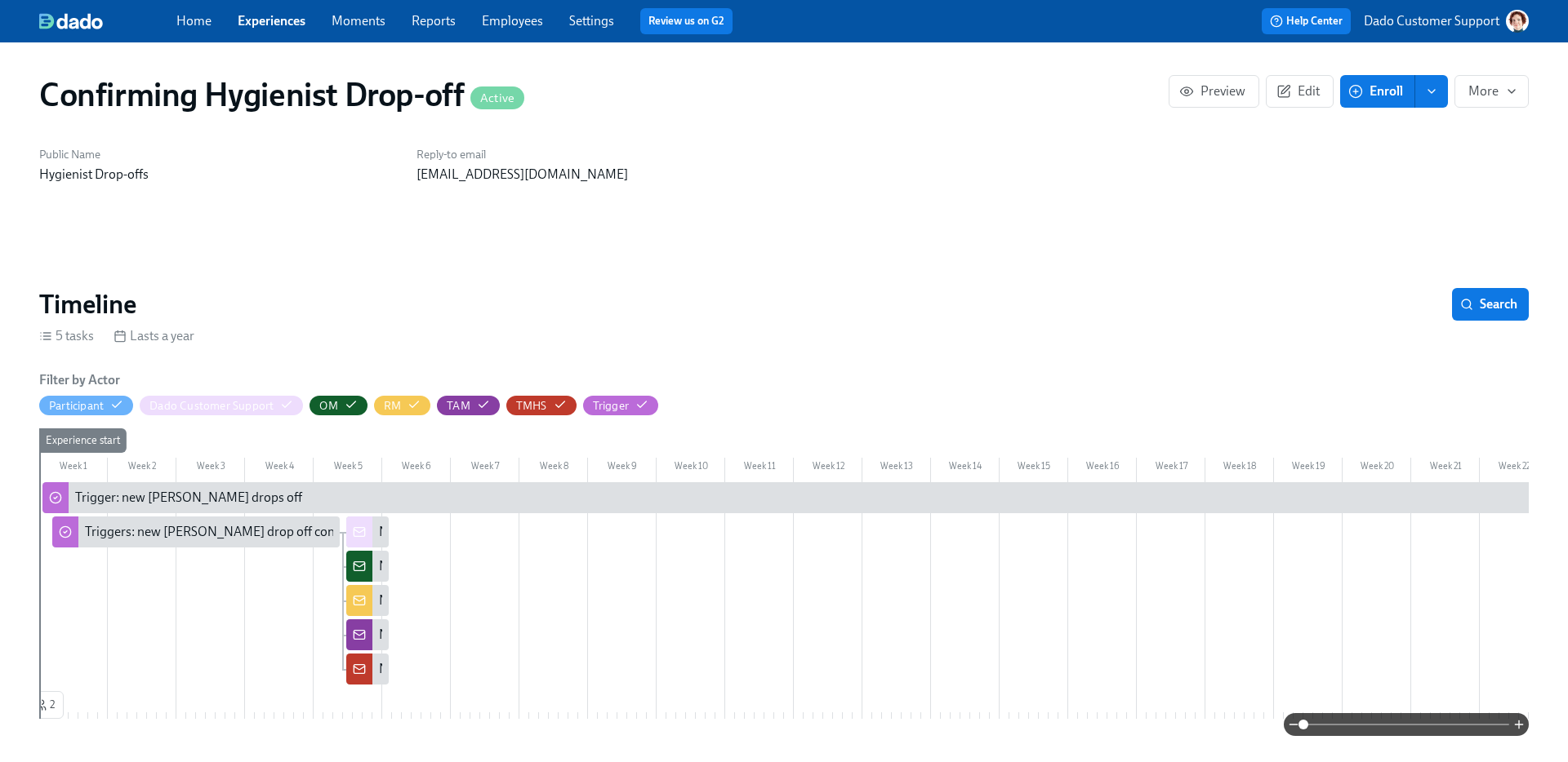
click at [281, 26] on link "Experiences" at bounding box center [271, 21] width 68 height 16
click at [1361, 89] on circle "button" at bounding box center [1356, 92] width 12 height 12
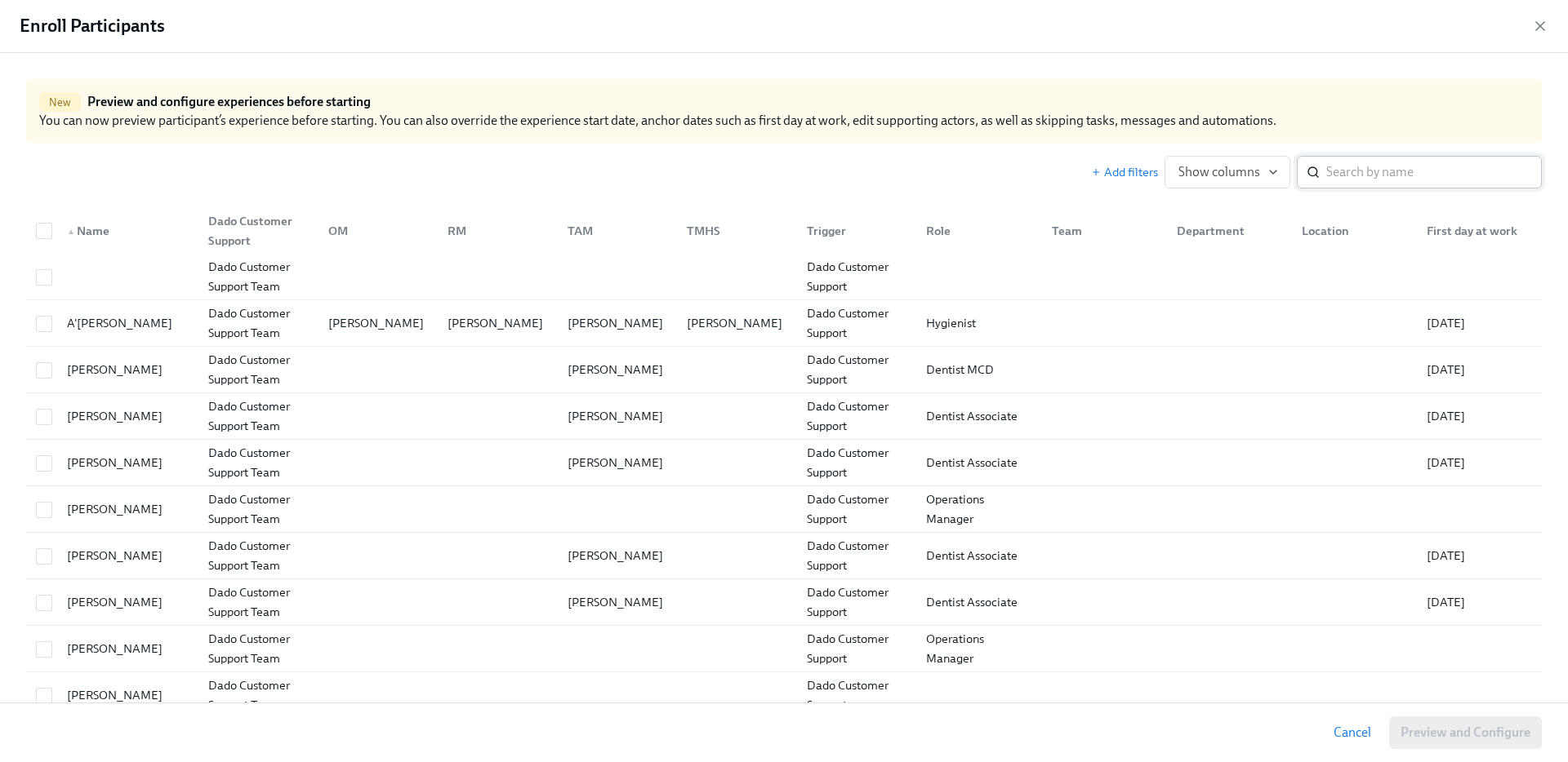
click at [1349, 171] on input "search" at bounding box center [1434, 172] width 216 height 33
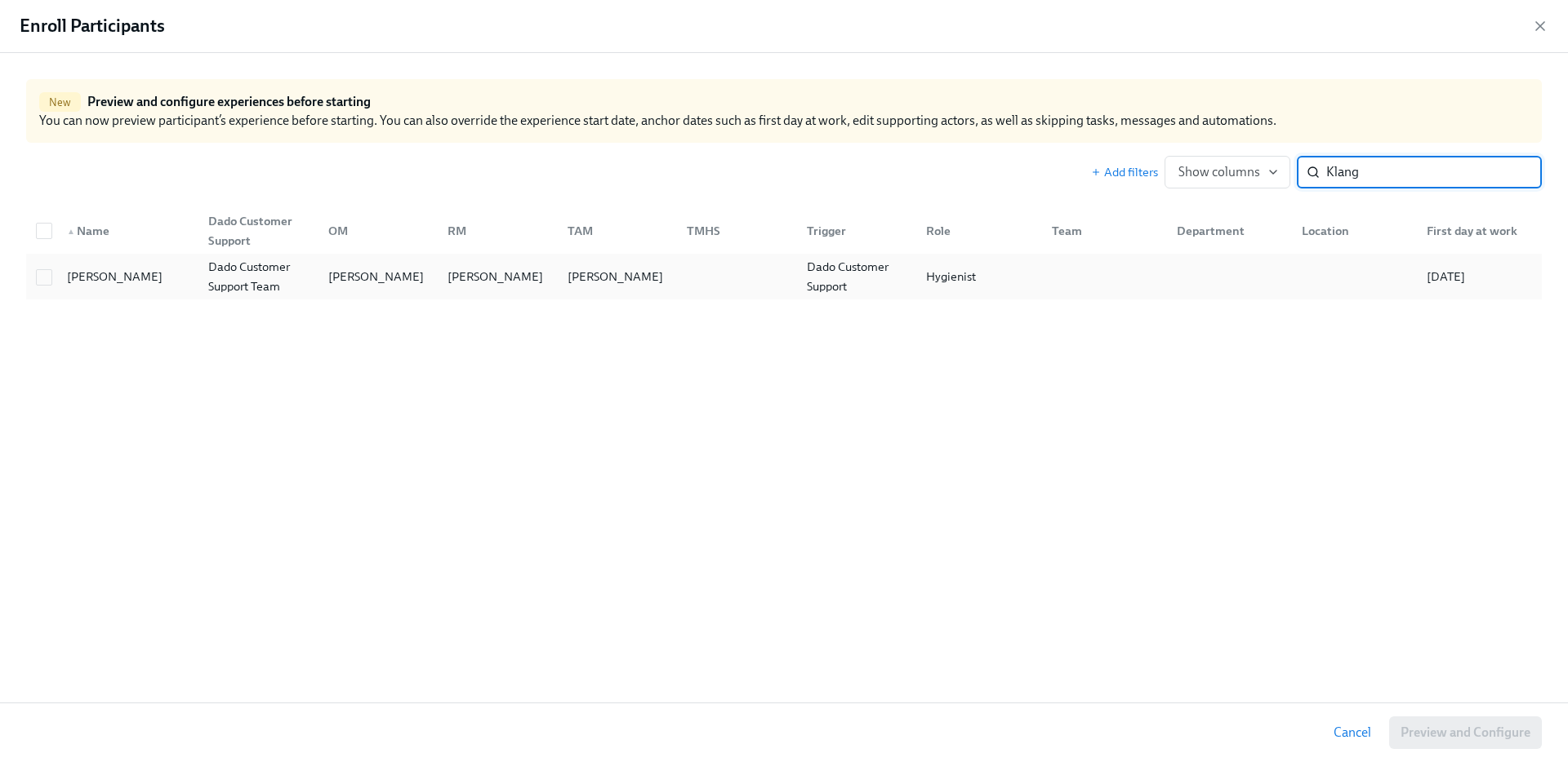
type input "Klang"
click at [161, 262] on div "[PERSON_NAME]" at bounding box center [124, 277] width 141 height 33
checkbox input "true"
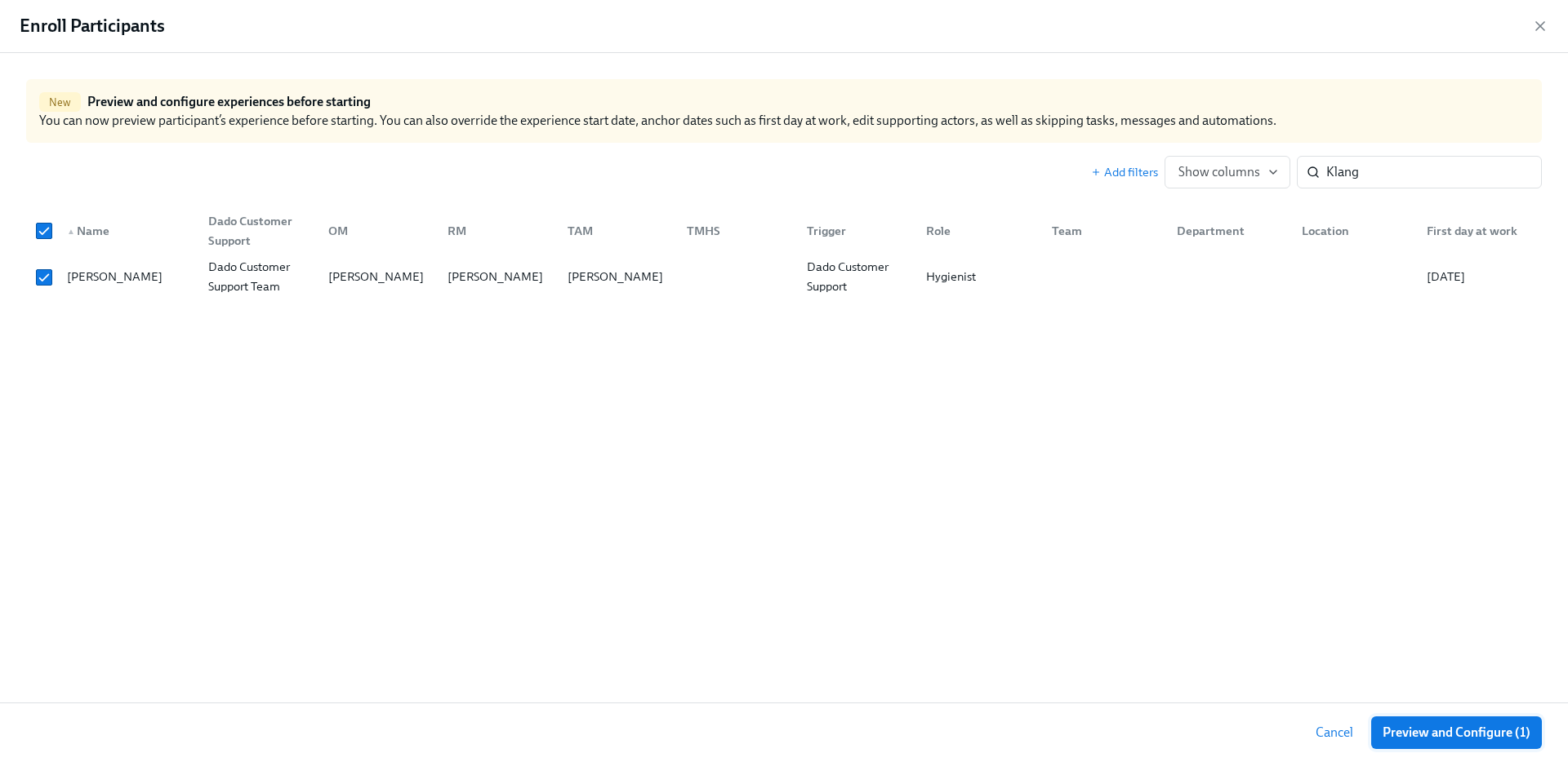
click at [1460, 734] on span "Preview and Configure (1)" at bounding box center [1457, 733] width 148 height 17
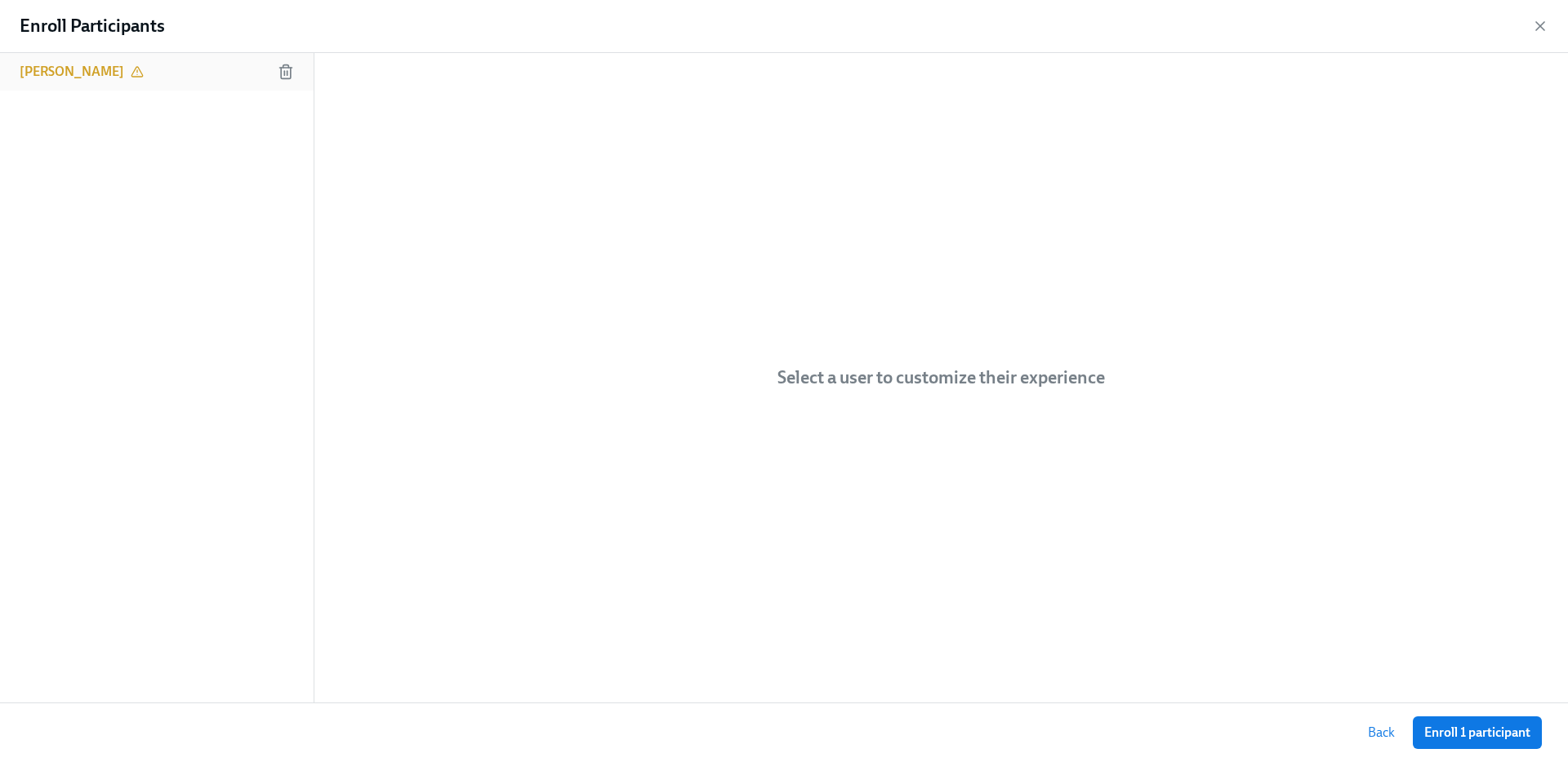
click at [227, 75] on div "[PERSON_NAME]" at bounding box center [157, 71] width 314 height 38
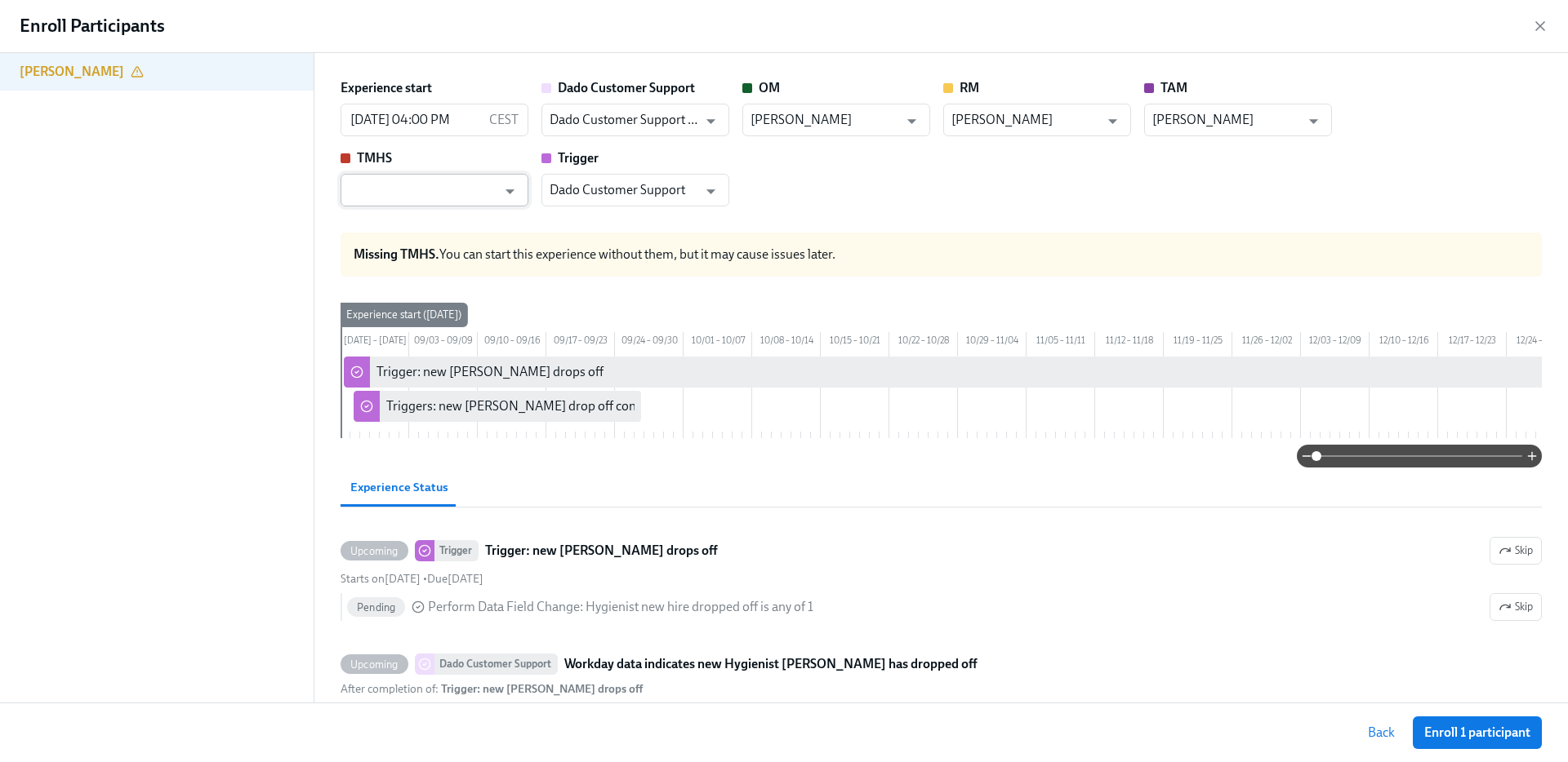
click at [404, 182] on input "text" at bounding box center [423, 189] width 148 height 33
click at [838, 155] on div "Experience start 08/27/2025 04:00 PM CEST ​ Dado Customer Support Dado Customer…" at bounding box center [940, 143] width 1201 height 128
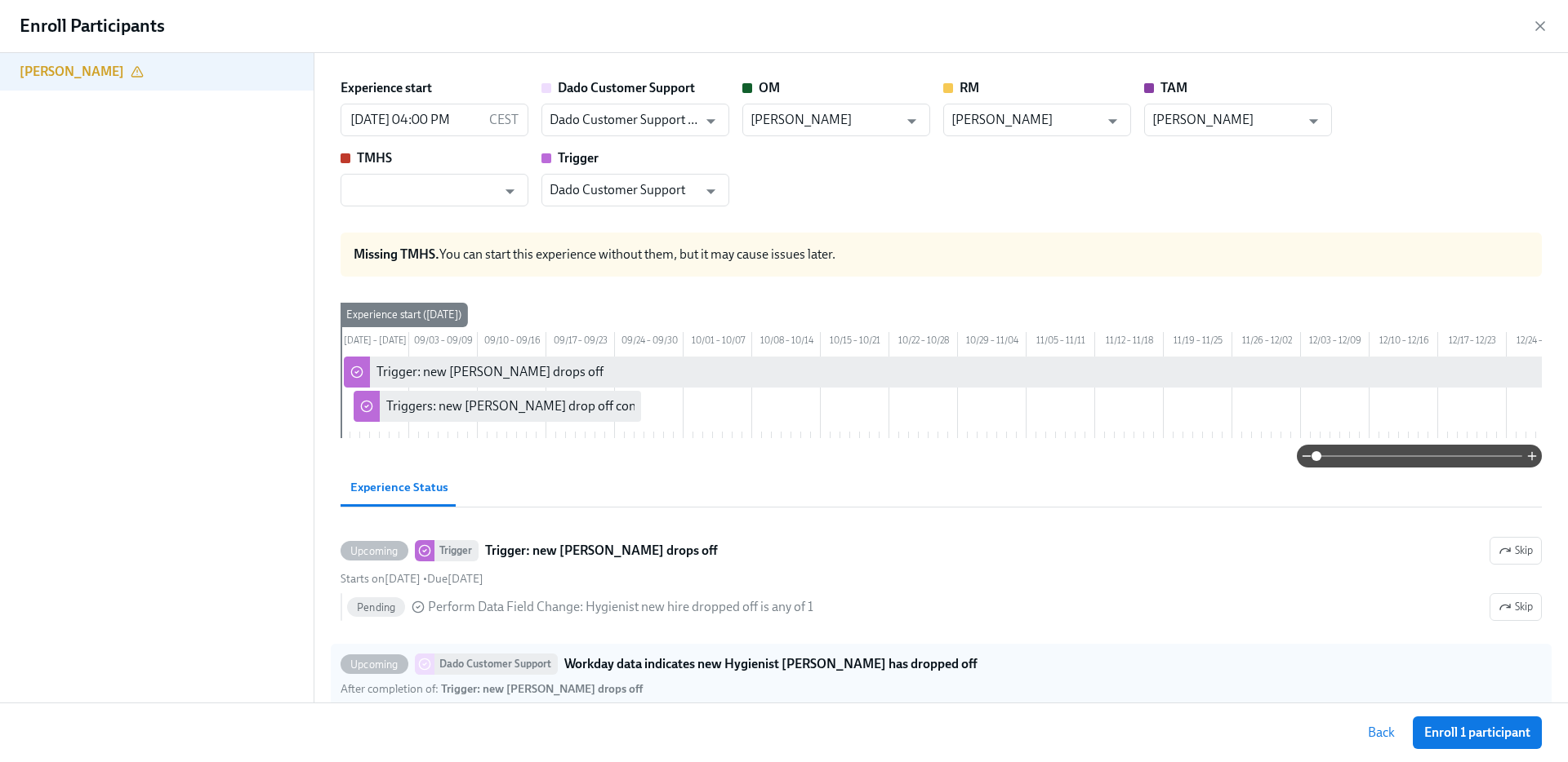
click at [1434, 701] on div "Upcoming Dado Customer Support Workday data indicates new Hygienist Rachel Klan…" at bounding box center [940, 692] width 1201 height 76
click at [356, 672] on input "Upcoming Dado Customer Support Workday data indicates new Hygienist Rachel Klan…" at bounding box center [348, 664] width 15 height 15
checkbox input "false"
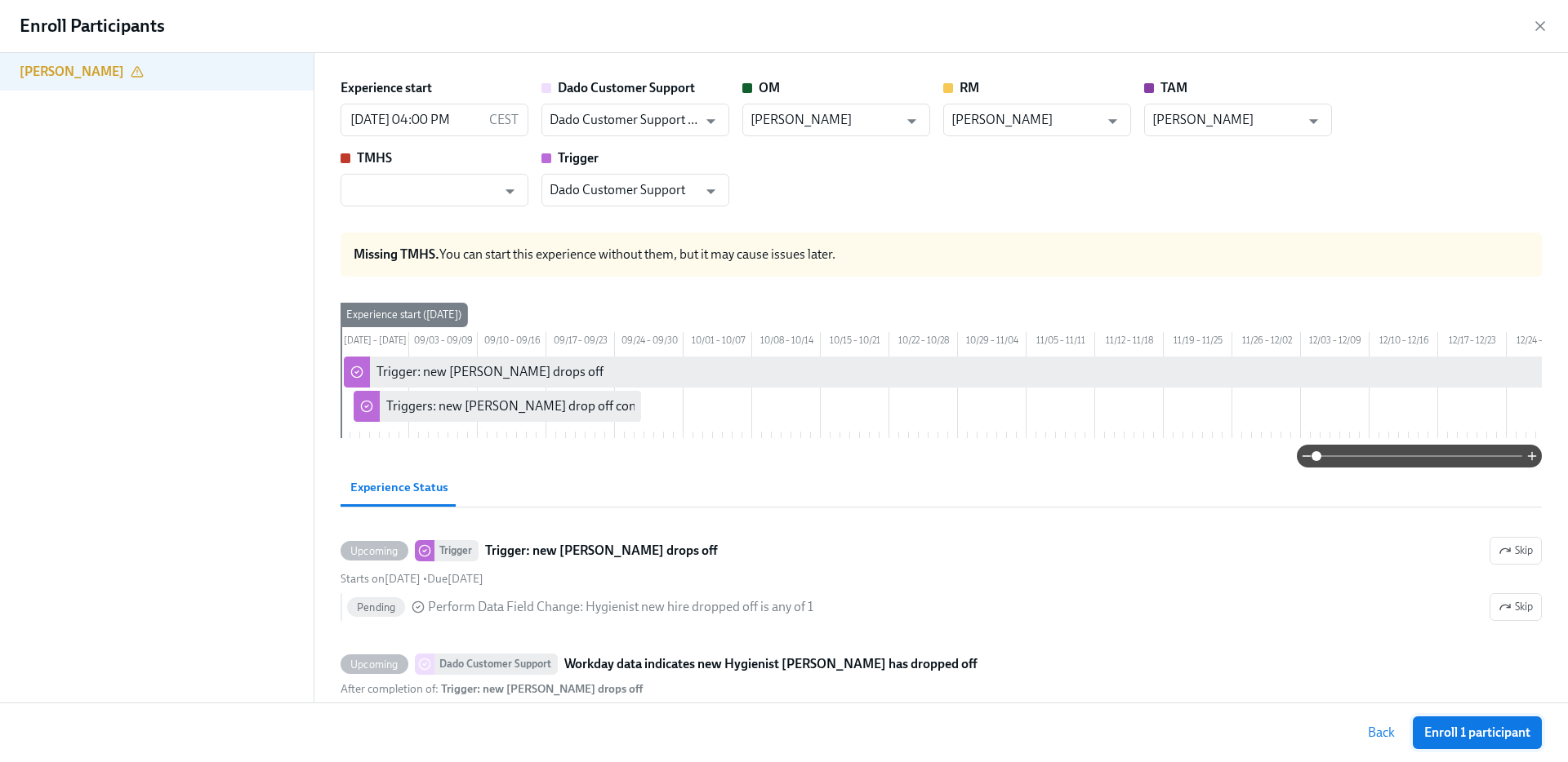
click at [1449, 740] on span "Enroll 1 participant" at bounding box center [1477, 733] width 106 height 17
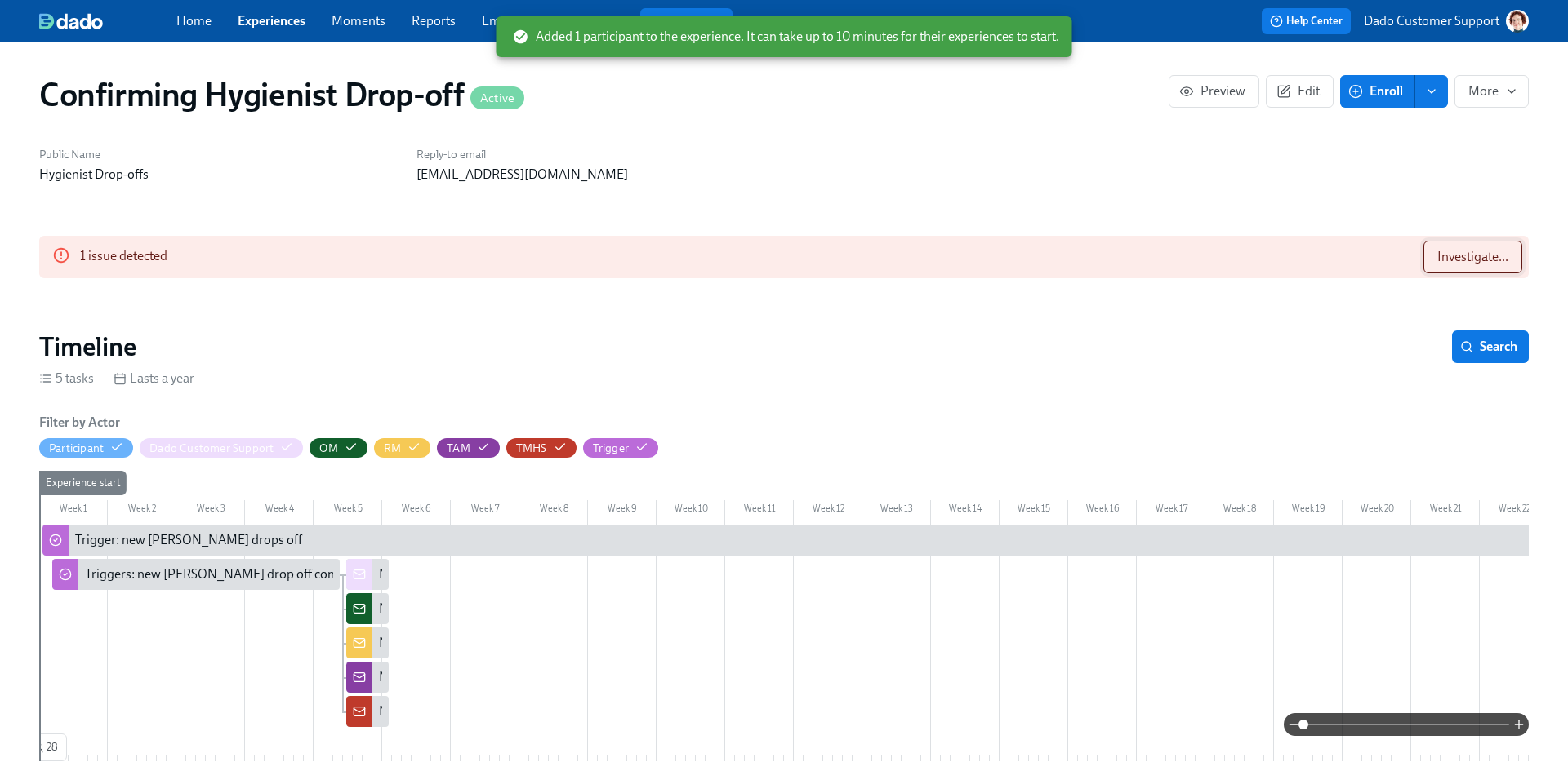
click at [1440, 261] on span "Investigate..." at bounding box center [1473, 257] width 71 height 17
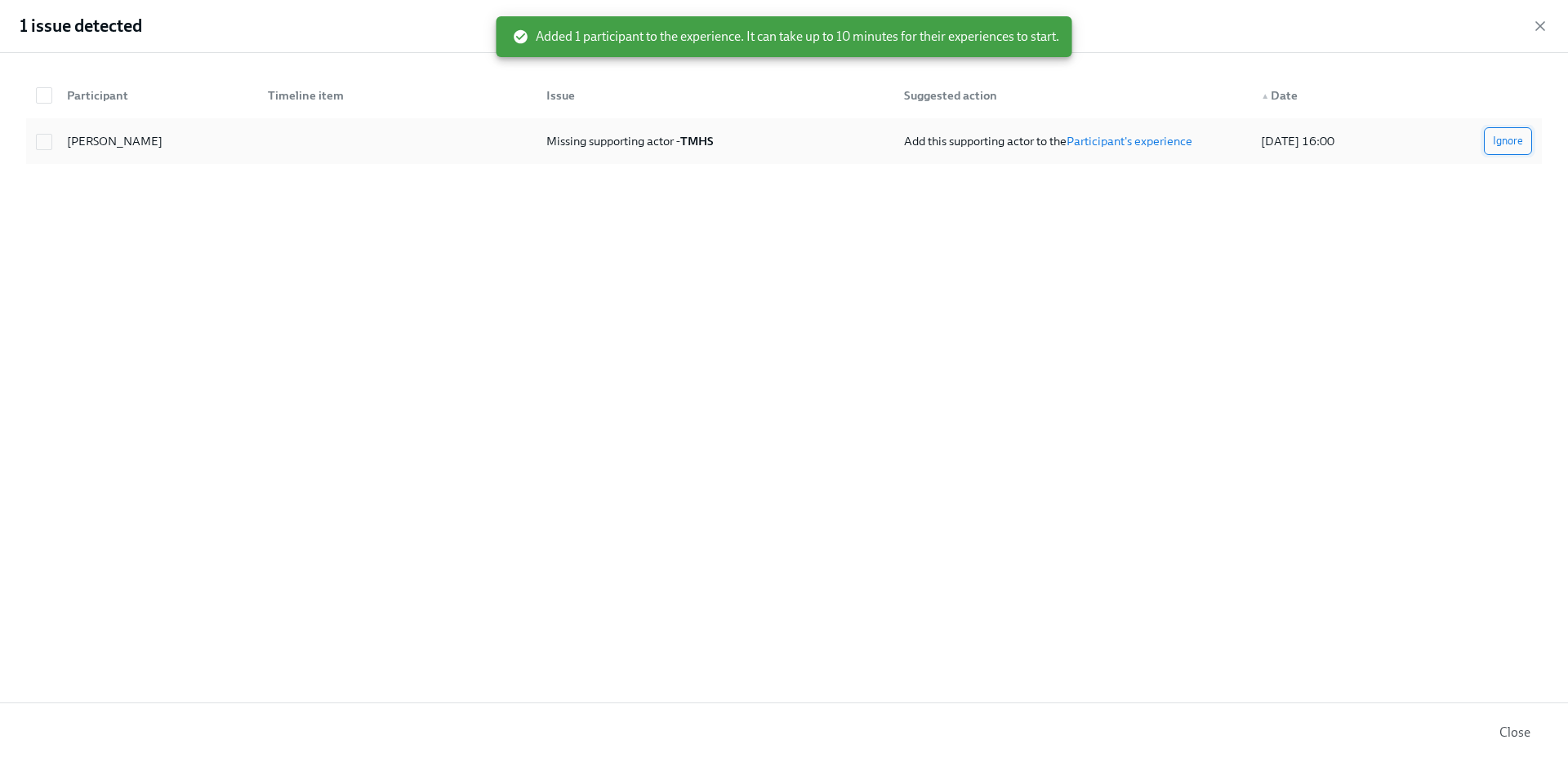
click at [1510, 146] on span "Ignore" at bounding box center [1508, 141] width 30 height 17
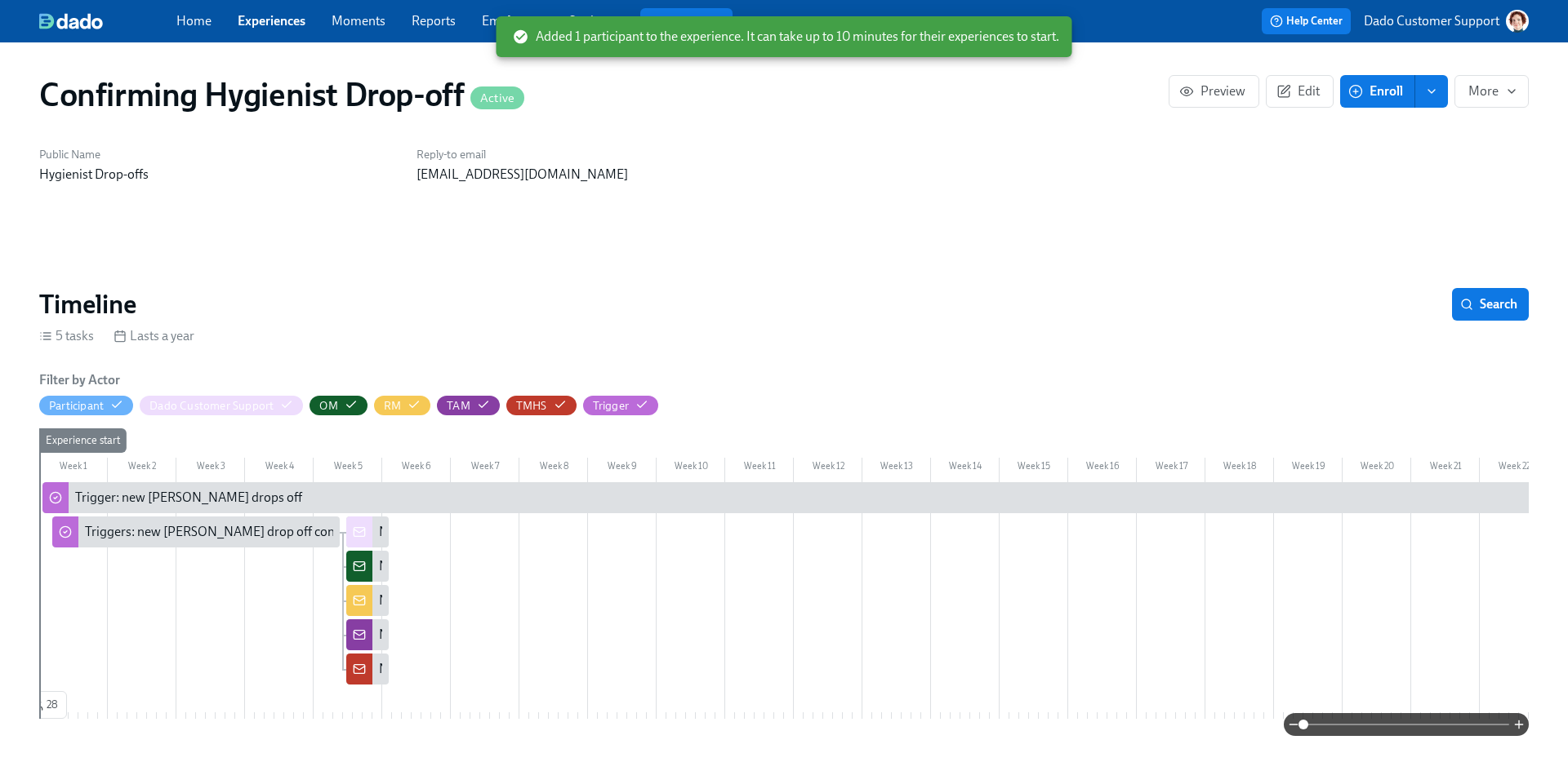
click at [1540, 24] on div "Home Experiences Moments Reports Employees Settings Review us on G2 Help Center…" at bounding box center [784, 21] width 1568 height 42
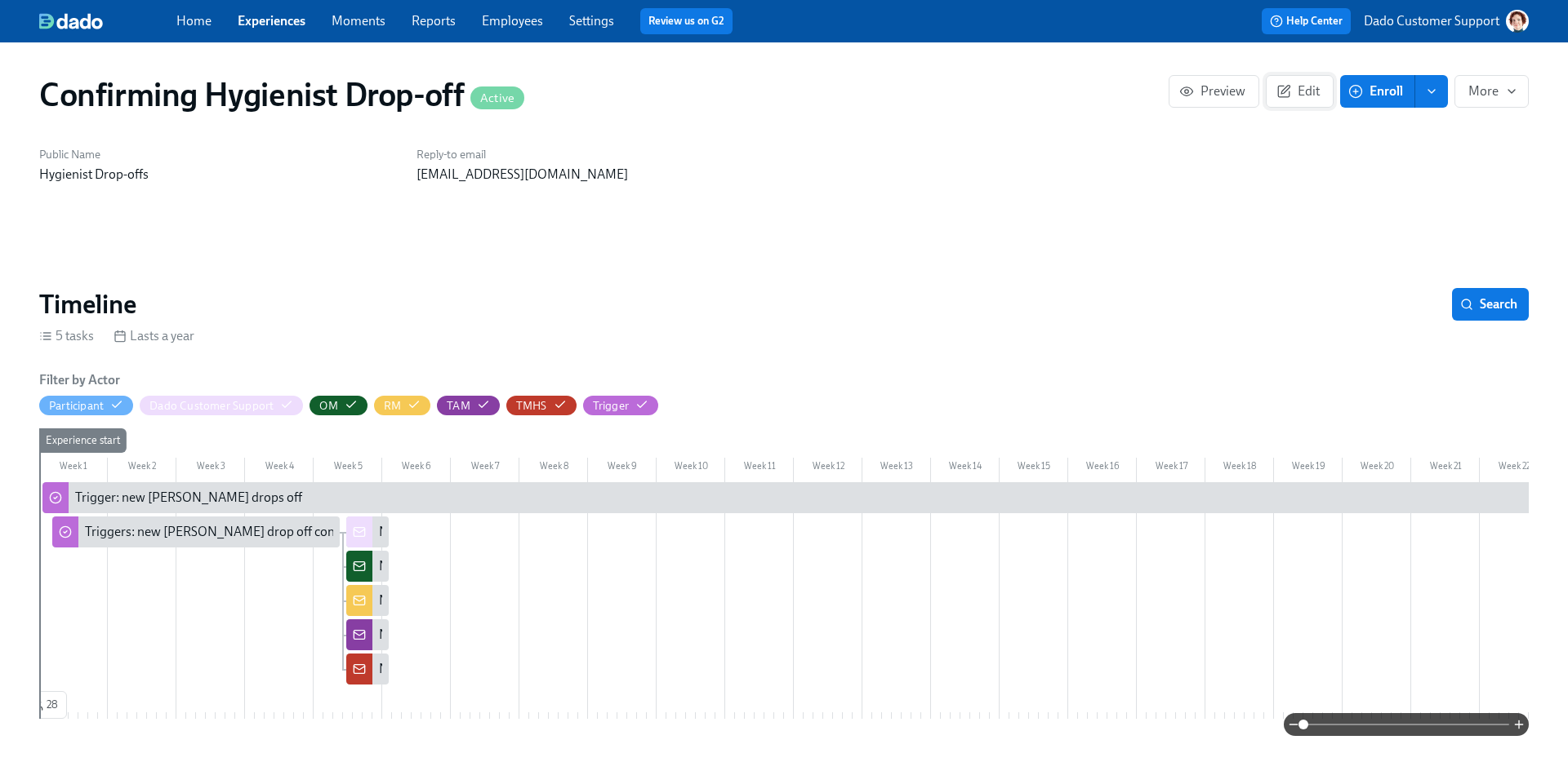
click at [1297, 85] on span "Edit" at bounding box center [1299, 92] width 40 height 17
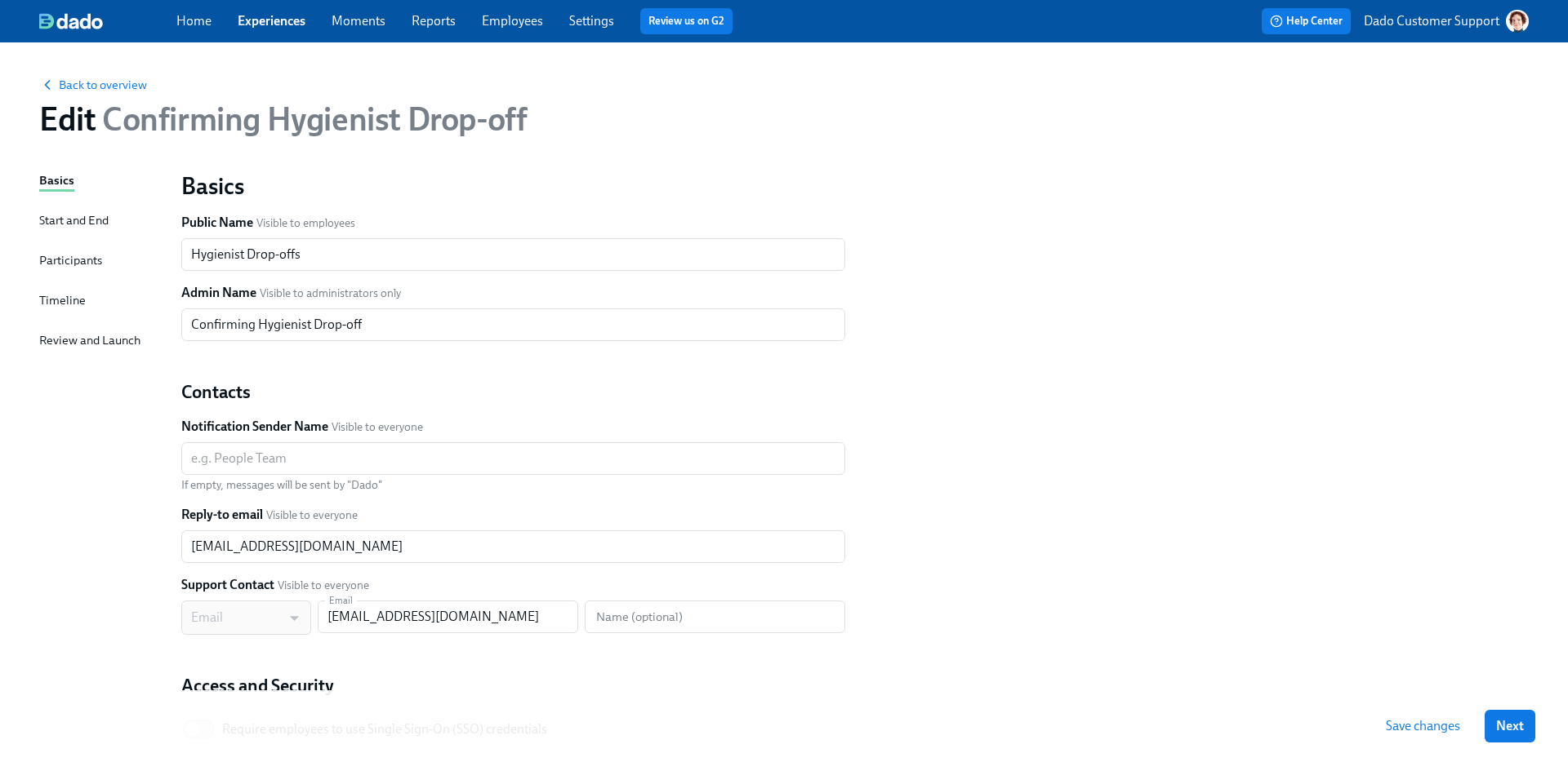
click at [45, 293] on div "Timeline" at bounding box center [62, 300] width 47 height 18
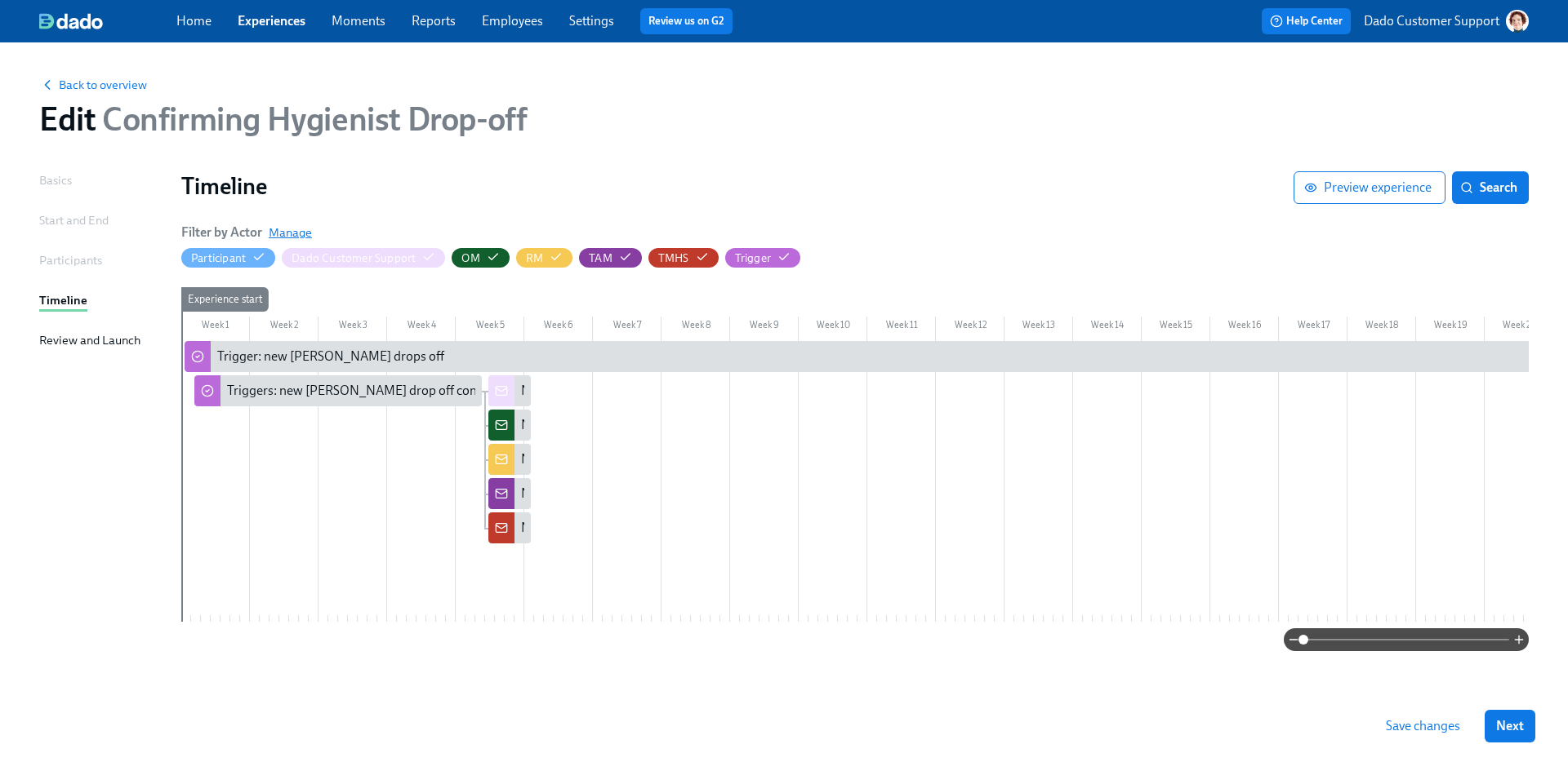
click at [296, 228] on span "Manage" at bounding box center [290, 233] width 43 height 17
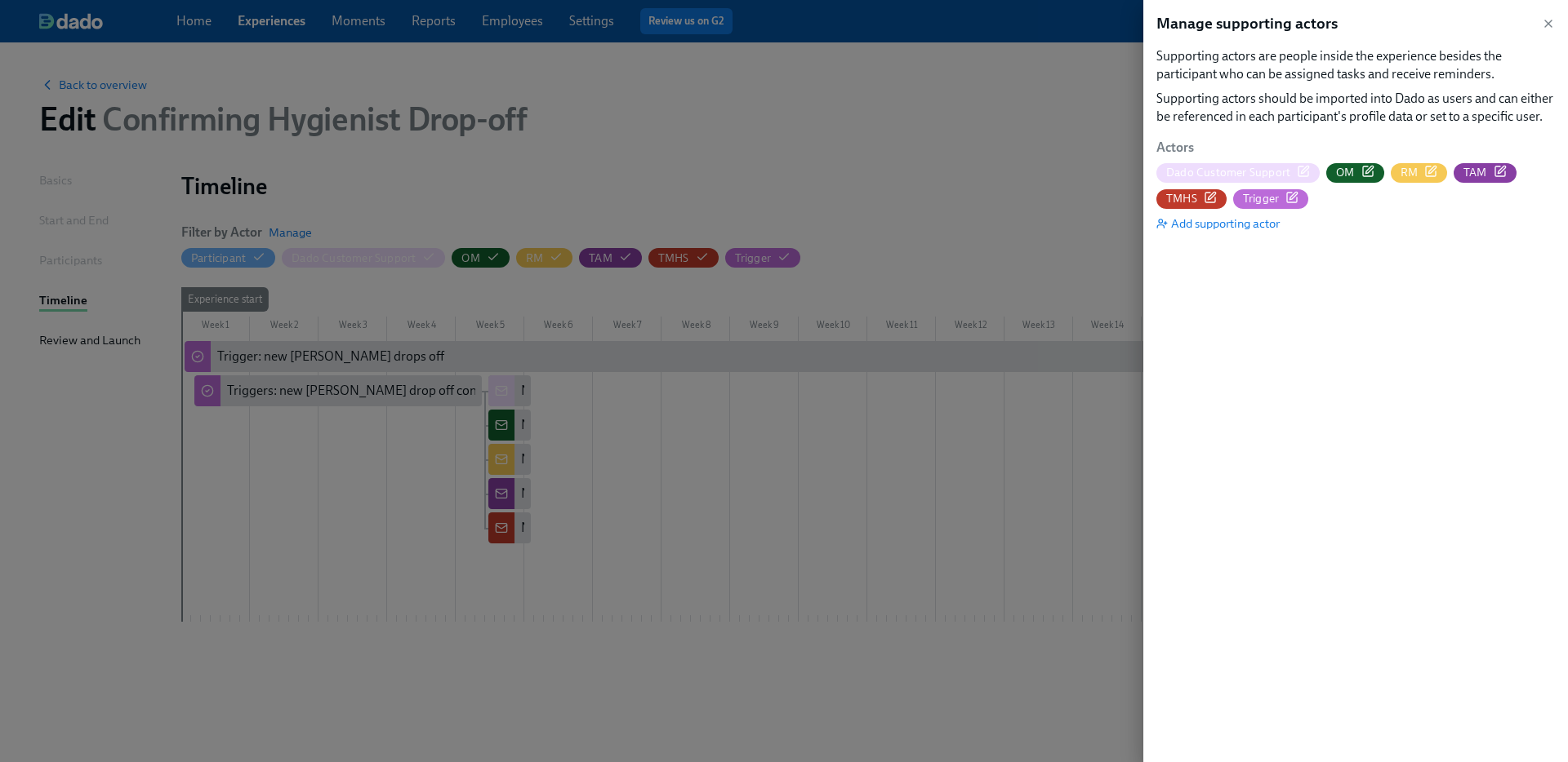
click at [1210, 194] on icon "button" at bounding box center [1210, 197] width 13 height 13
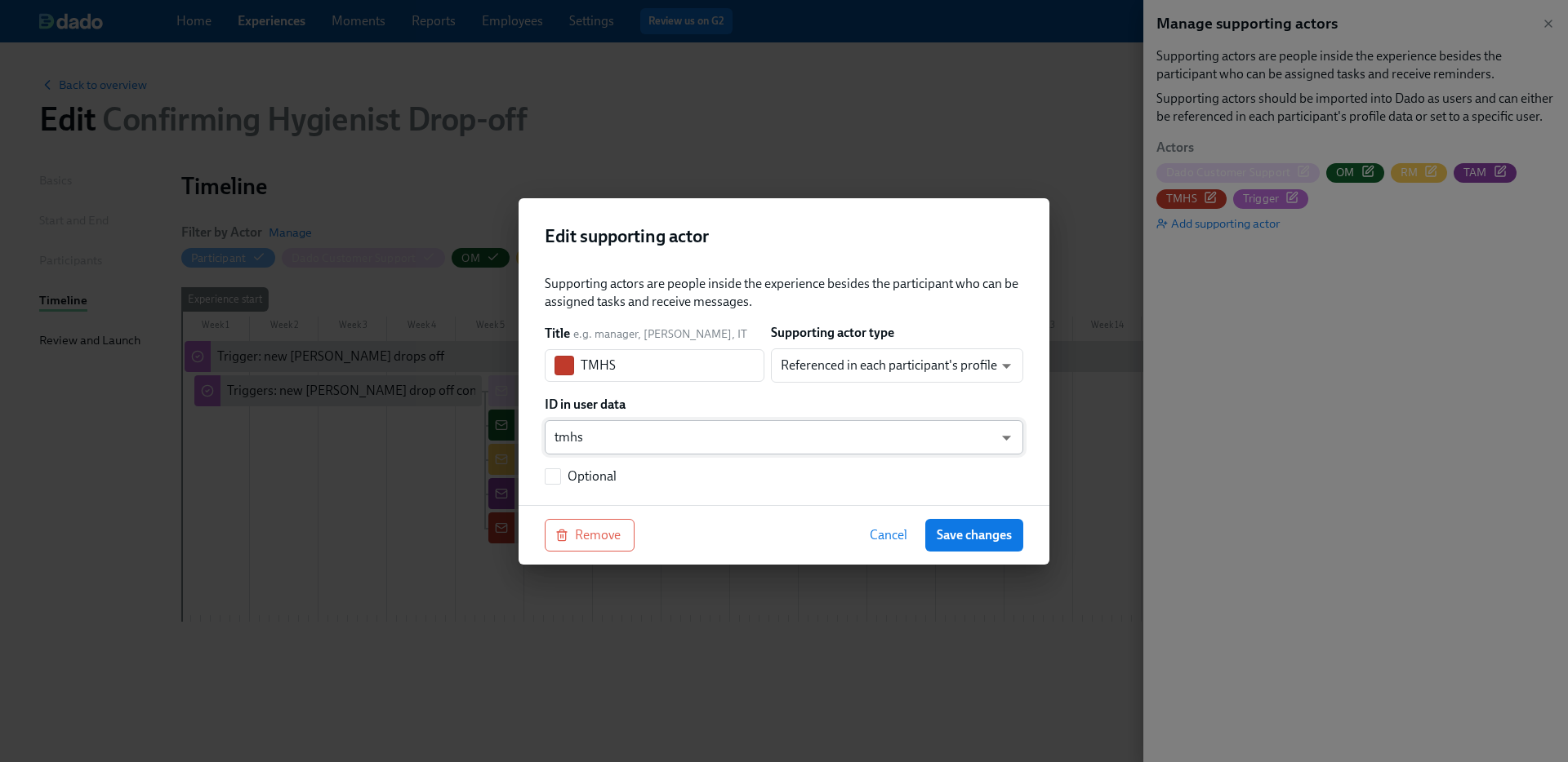
click at [701, 435] on body "Home Experiences Moments Reports Employees Settings Review us on G2 Help Center…" at bounding box center [784, 381] width 1568 height 762
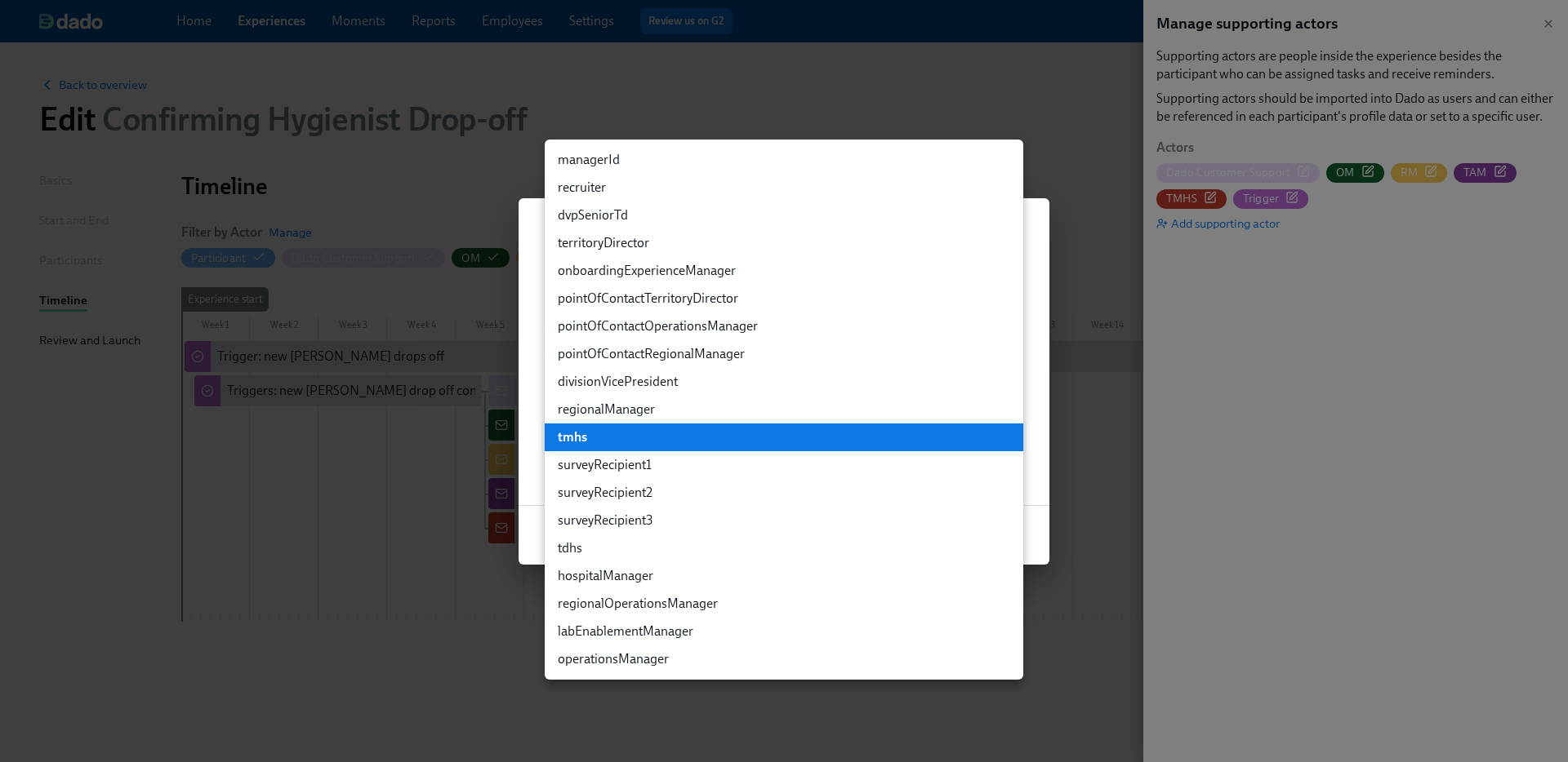
click at [1029, 344] on div at bounding box center [784, 381] width 1568 height 762
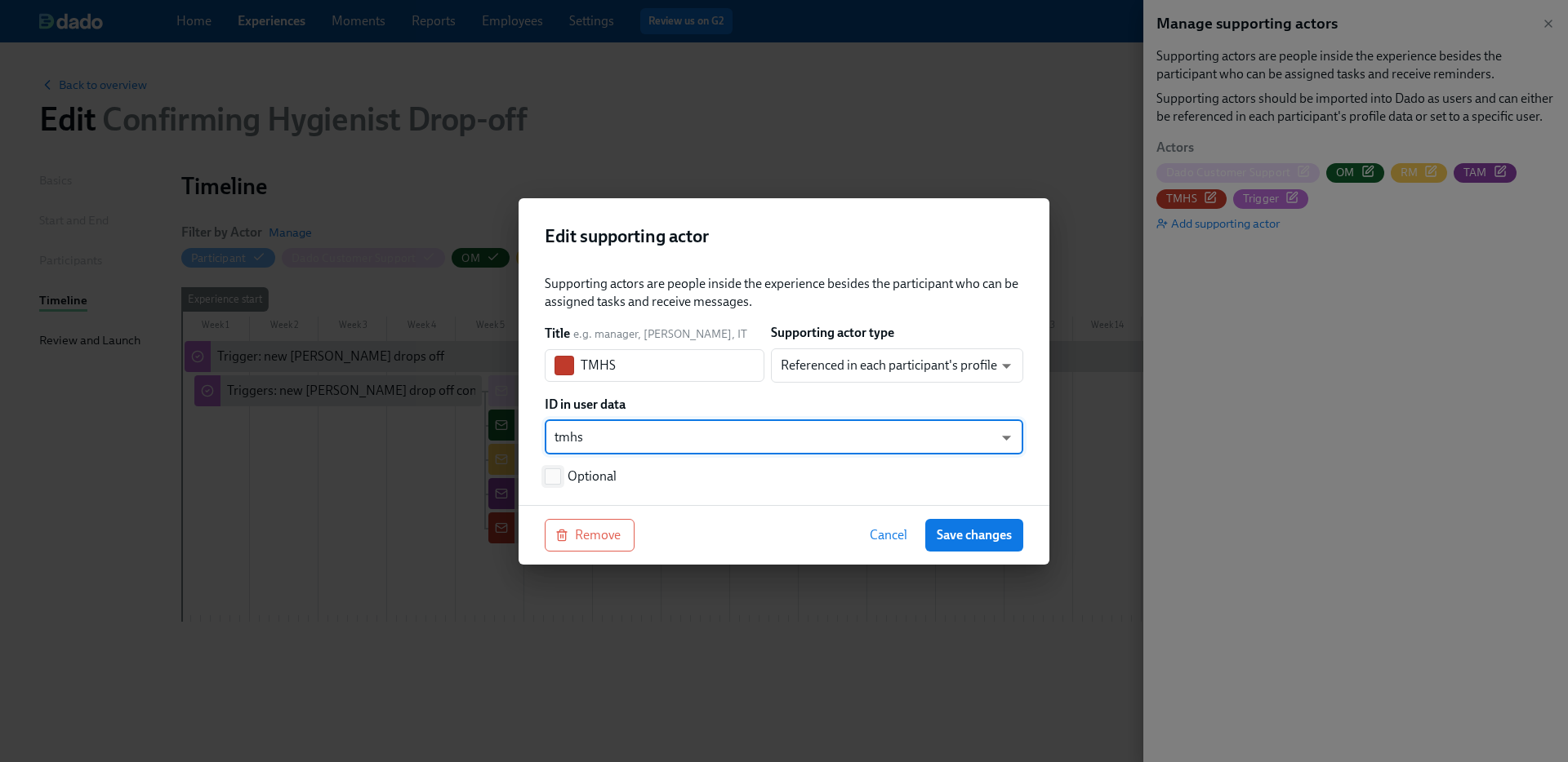
click at [565, 482] on label "Optional" at bounding box center [581, 477] width 72 height 18
click at [561, 482] on input "Optional" at bounding box center [553, 477] width 15 height 15
checkbox input "true"
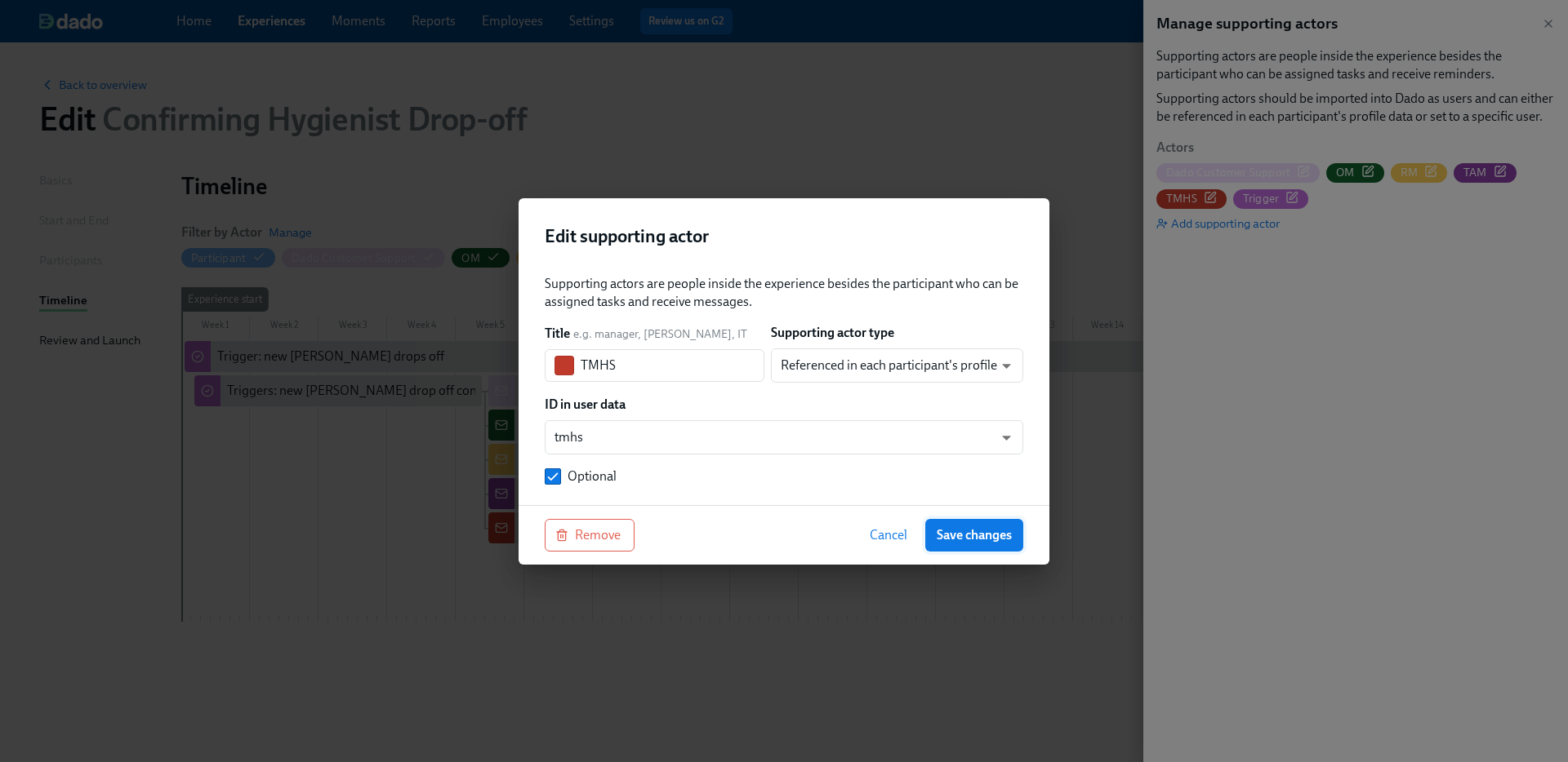
click at [985, 539] on span "Save changes" at bounding box center [974, 536] width 75 height 17
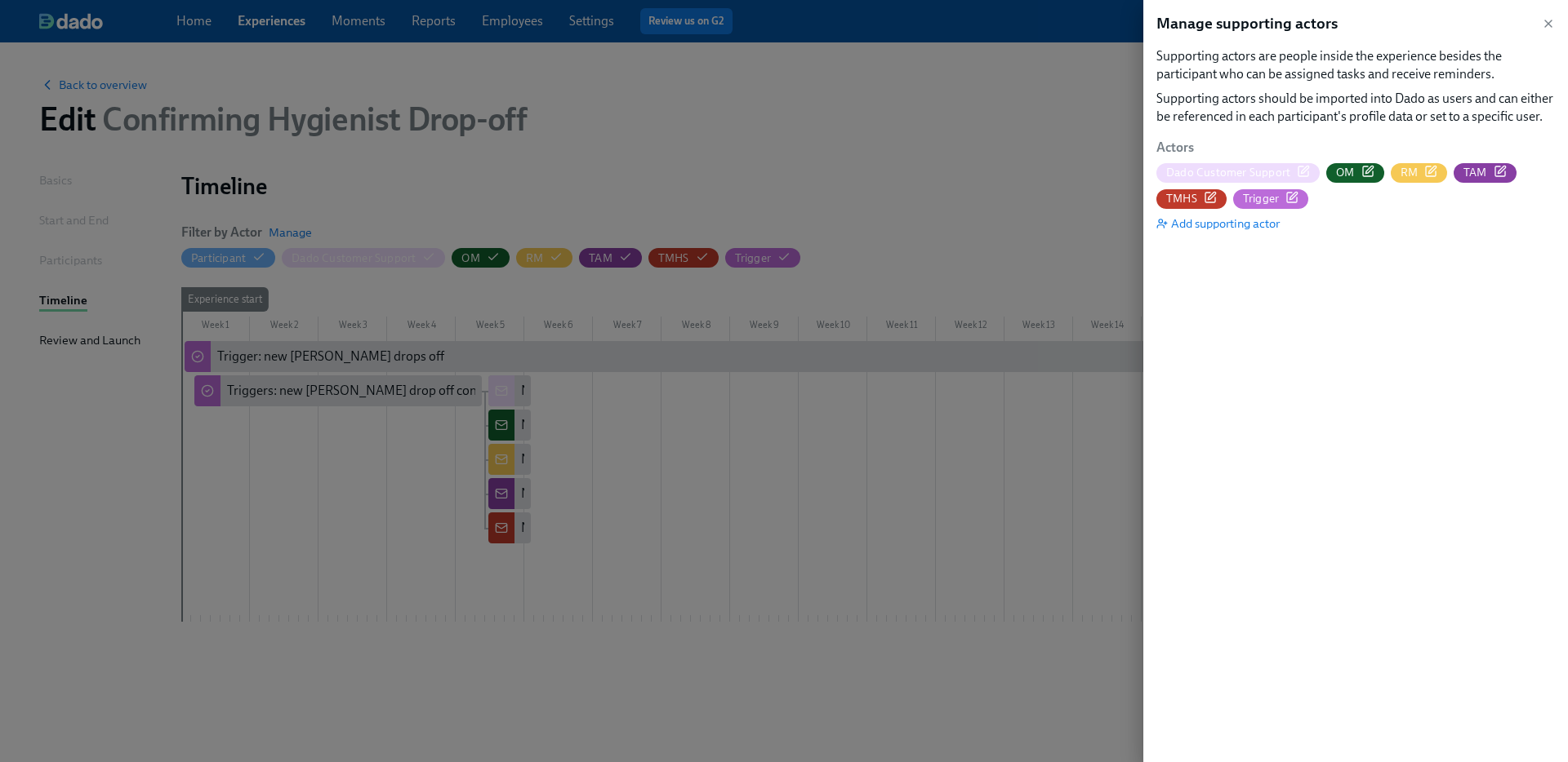
click at [1427, 172] on icon "button" at bounding box center [1431, 171] width 13 height 13
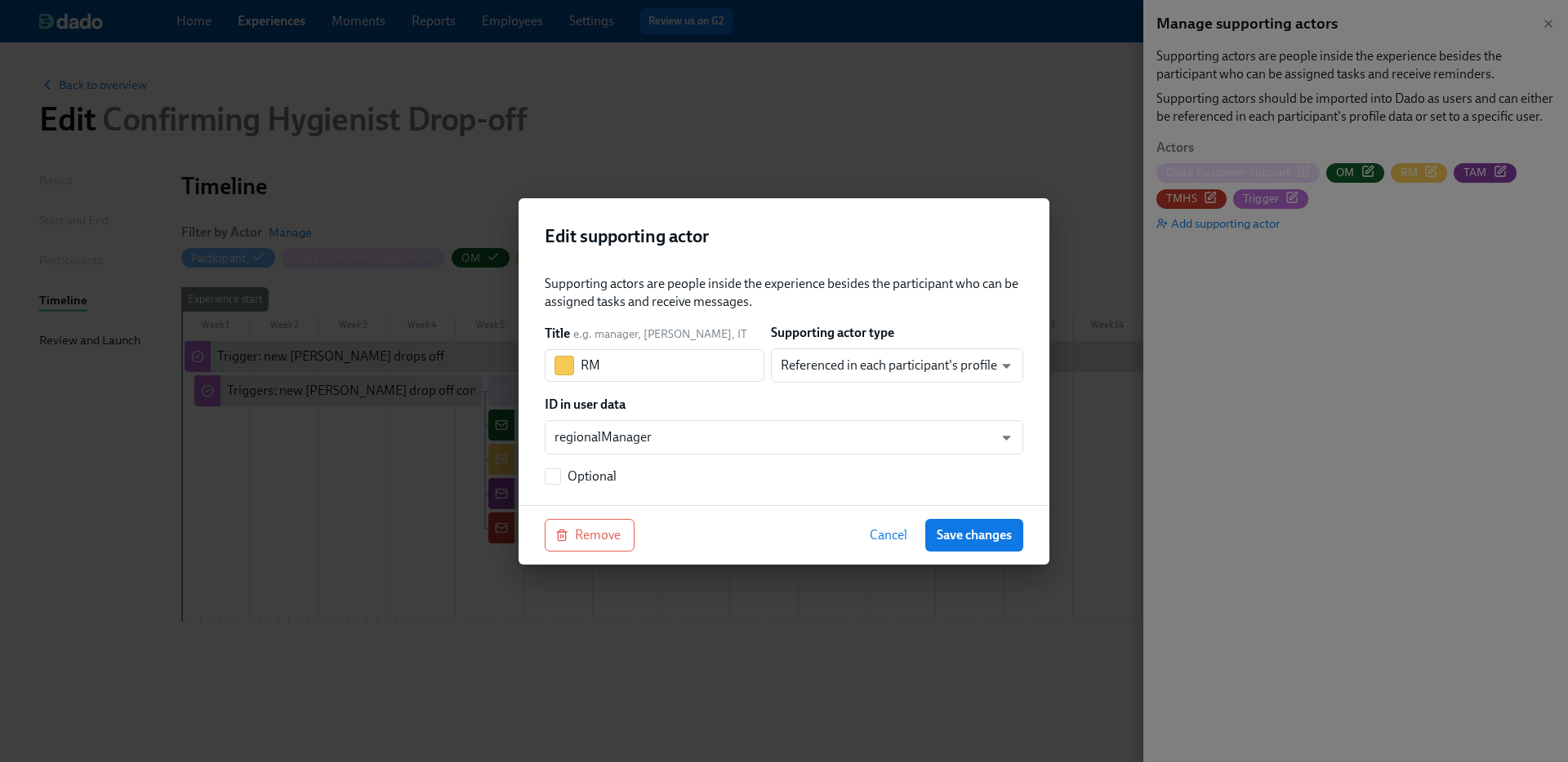
click at [554, 487] on div "Supporting actors are people inside the experience besides the participant who …" at bounding box center [784, 383] width 531 height 243
click at [582, 472] on span "Optional" at bounding box center [592, 477] width 49 height 18
click at [561, 472] on input "Optional" at bounding box center [553, 477] width 15 height 15
checkbox input "true"
click at [951, 521] on button "Save changes" at bounding box center [974, 535] width 98 height 33
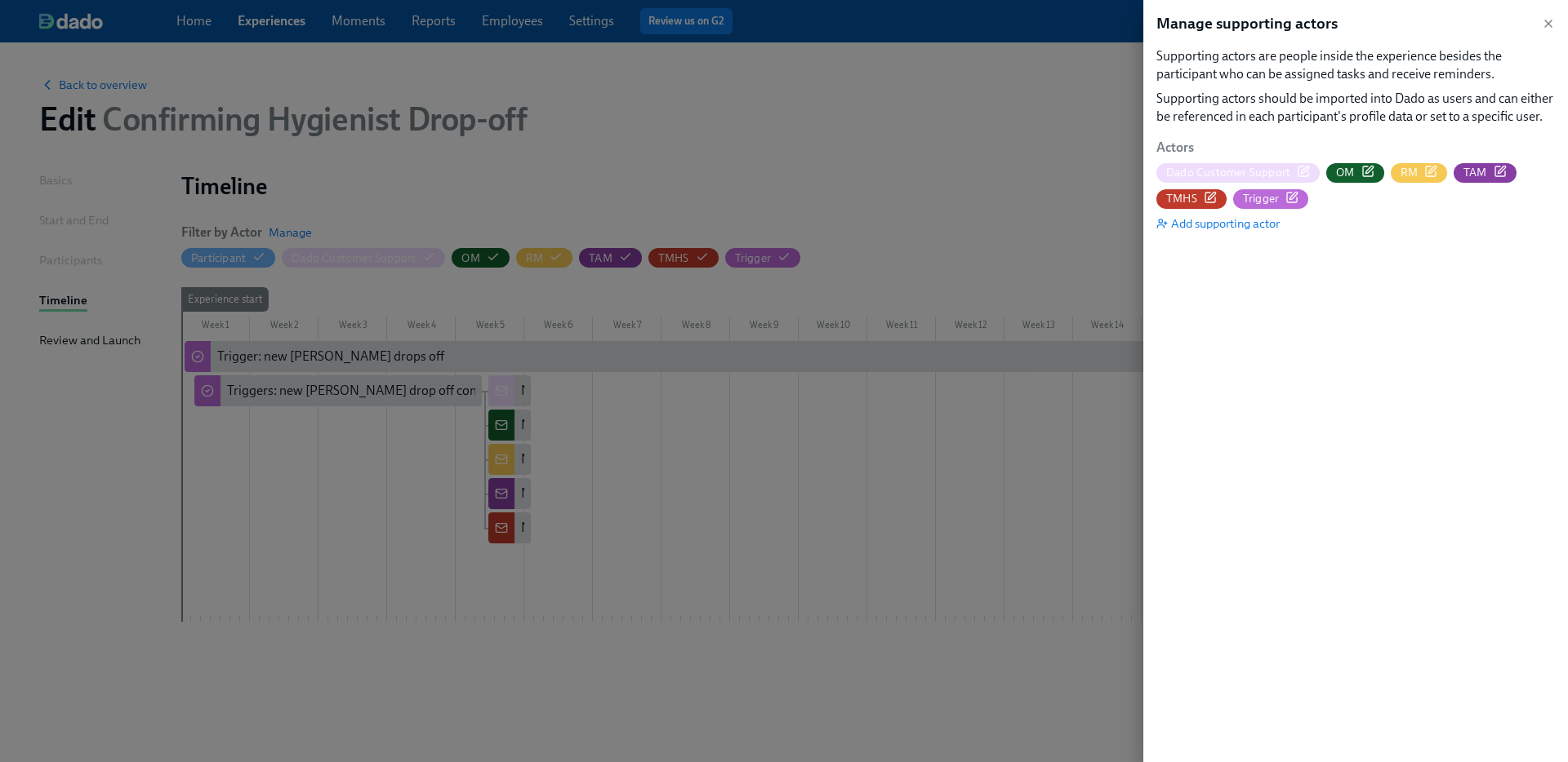
click at [1371, 172] on span "OM" at bounding box center [1355, 173] width 57 height 16
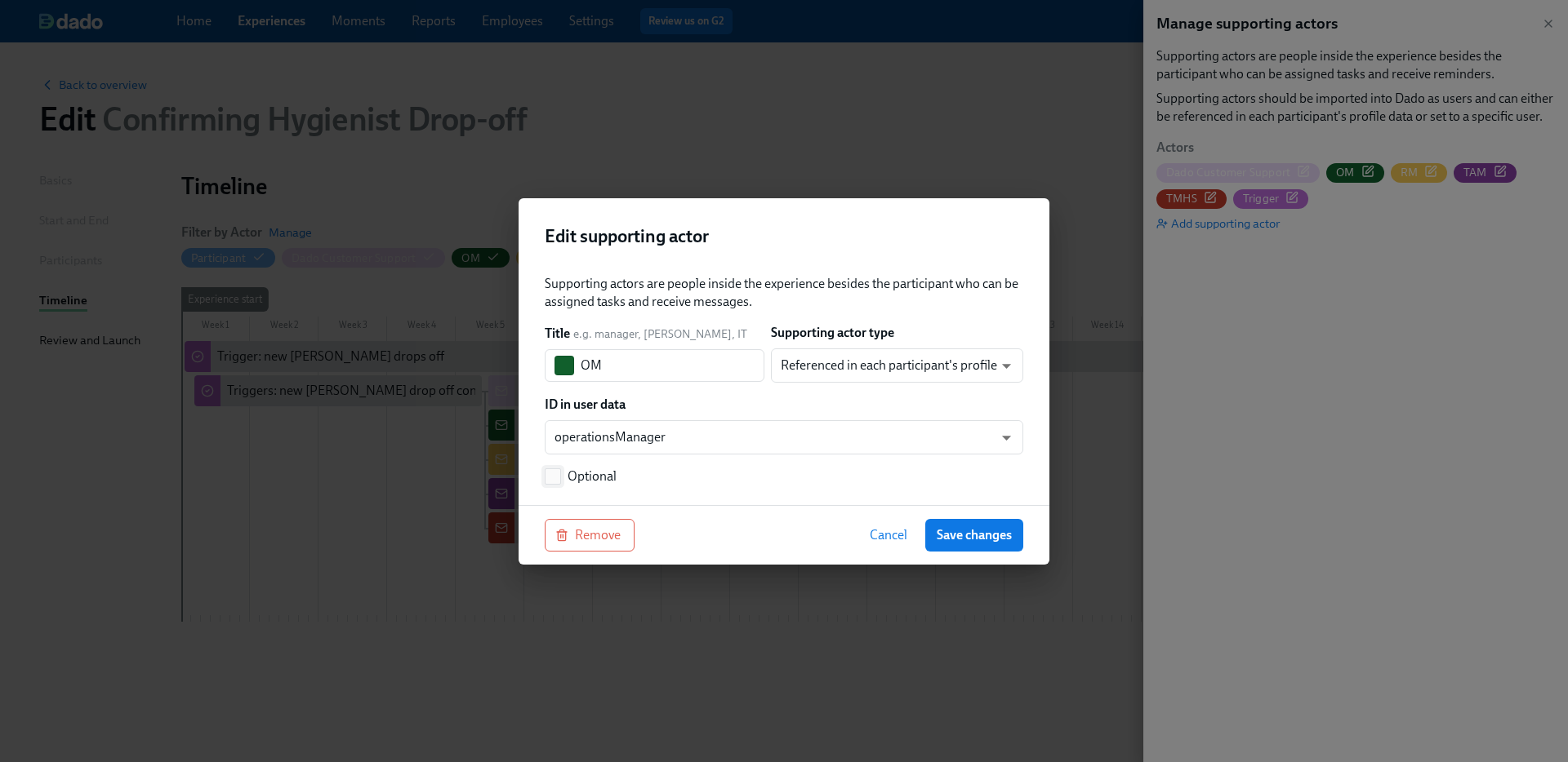
click at [573, 468] on span "Optional" at bounding box center [592, 477] width 49 height 18
click at [561, 470] on input "Optional" at bounding box center [553, 477] width 15 height 15
checkbox input "true"
click at [942, 535] on span "Save changes" at bounding box center [974, 536] width 75 height 17
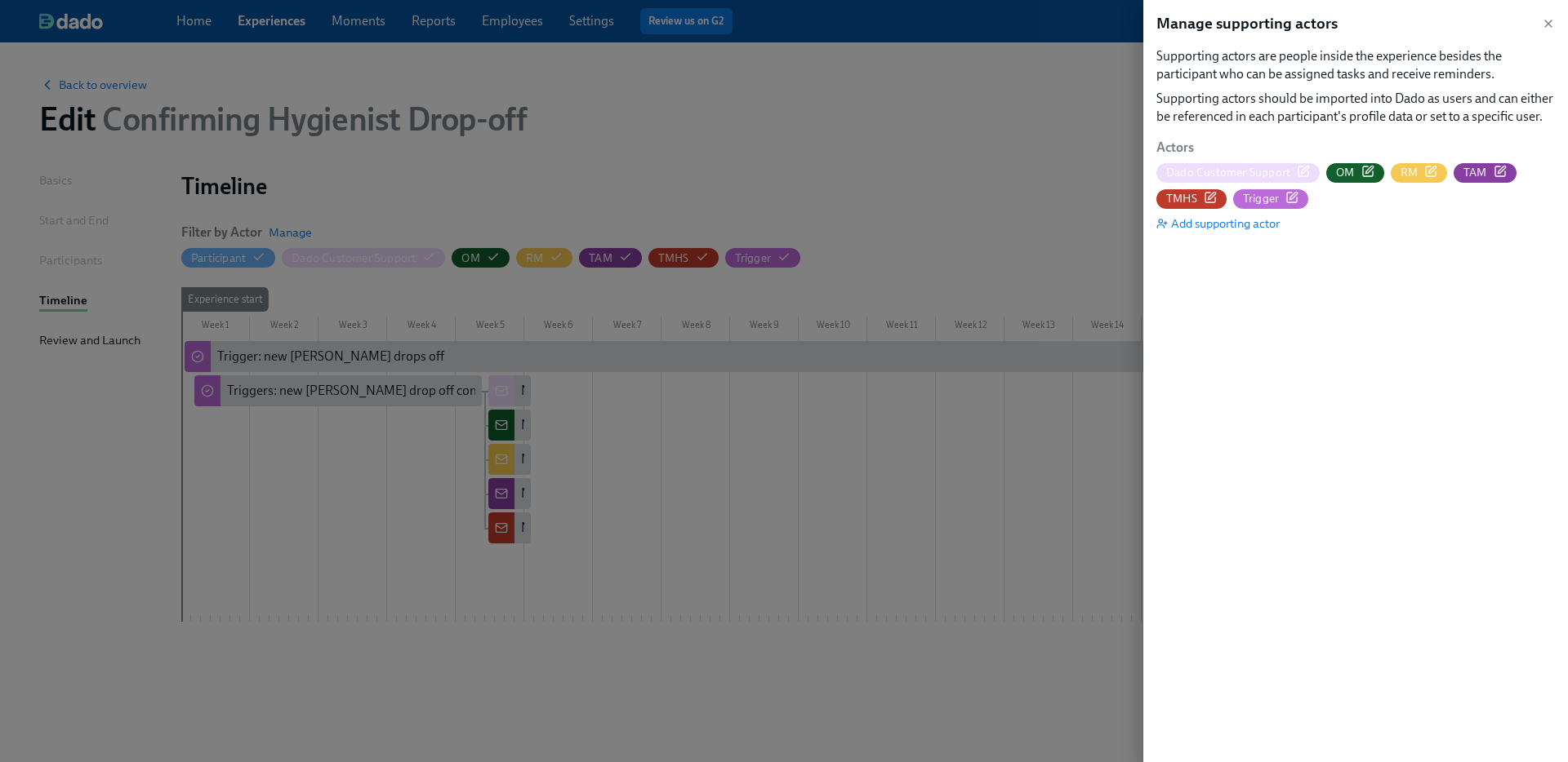
click at [926, 133] on div at bounding box center [784, 381] width 1568 height 762
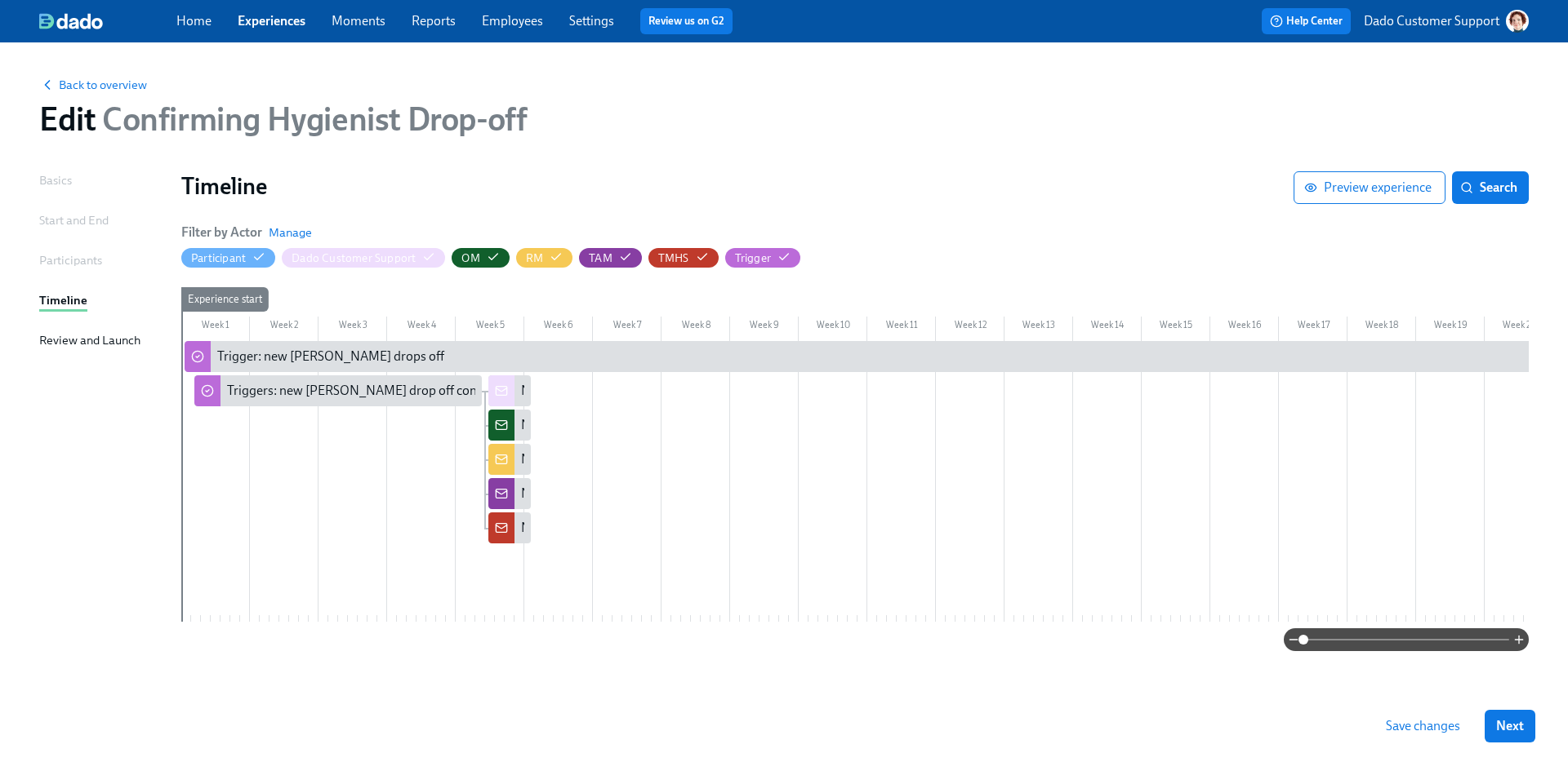
click at [1440, 726] on span "Save changes" at bounding box center [1423, 726] width 74 height 17
click at [88, 85] on span "Back to overview" at bounding box center [93, 85] width 108 height 17
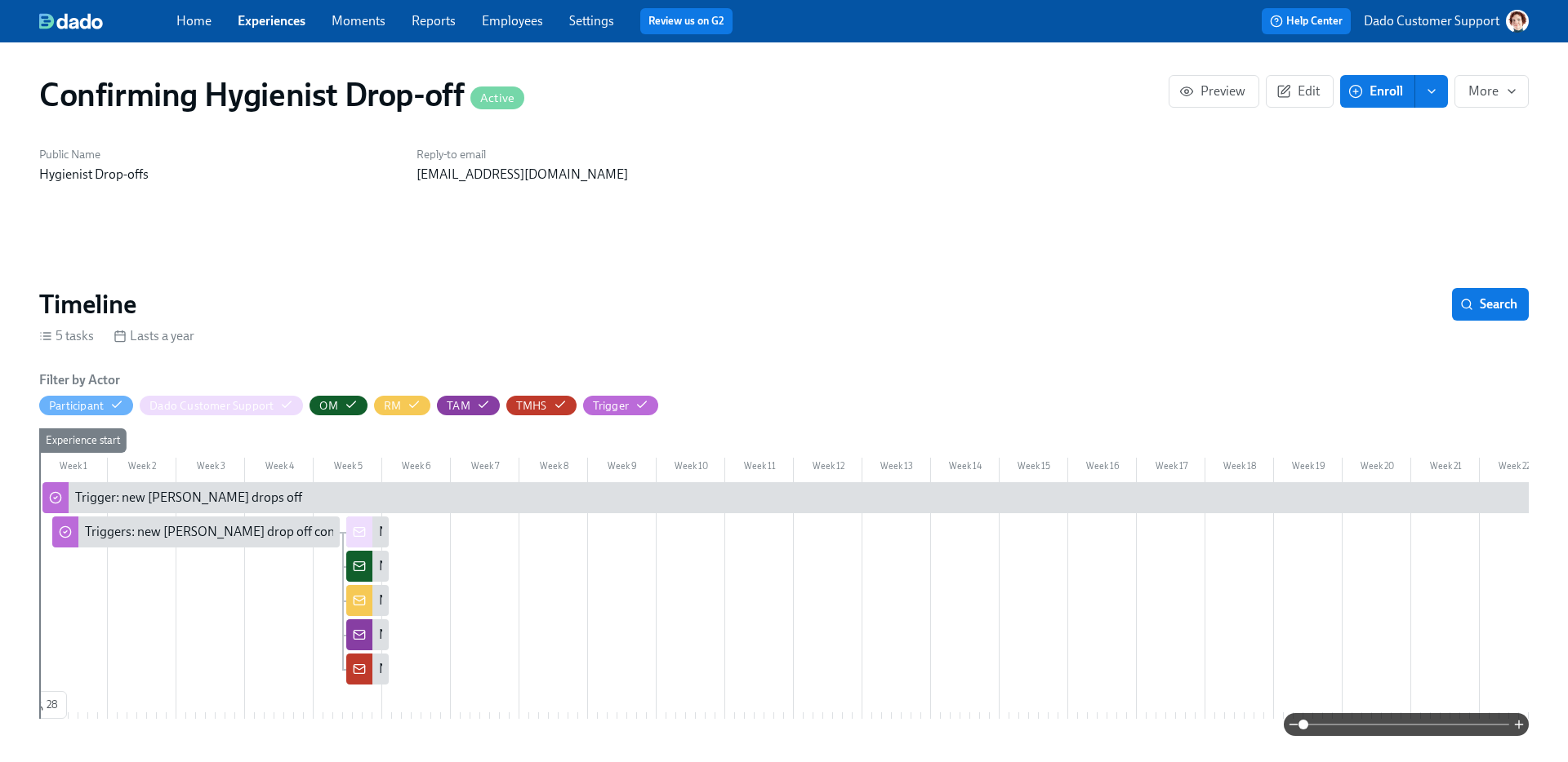
click at [261, 18] on link "Experiences" at bounding box center [271, 21] width 68 height 16
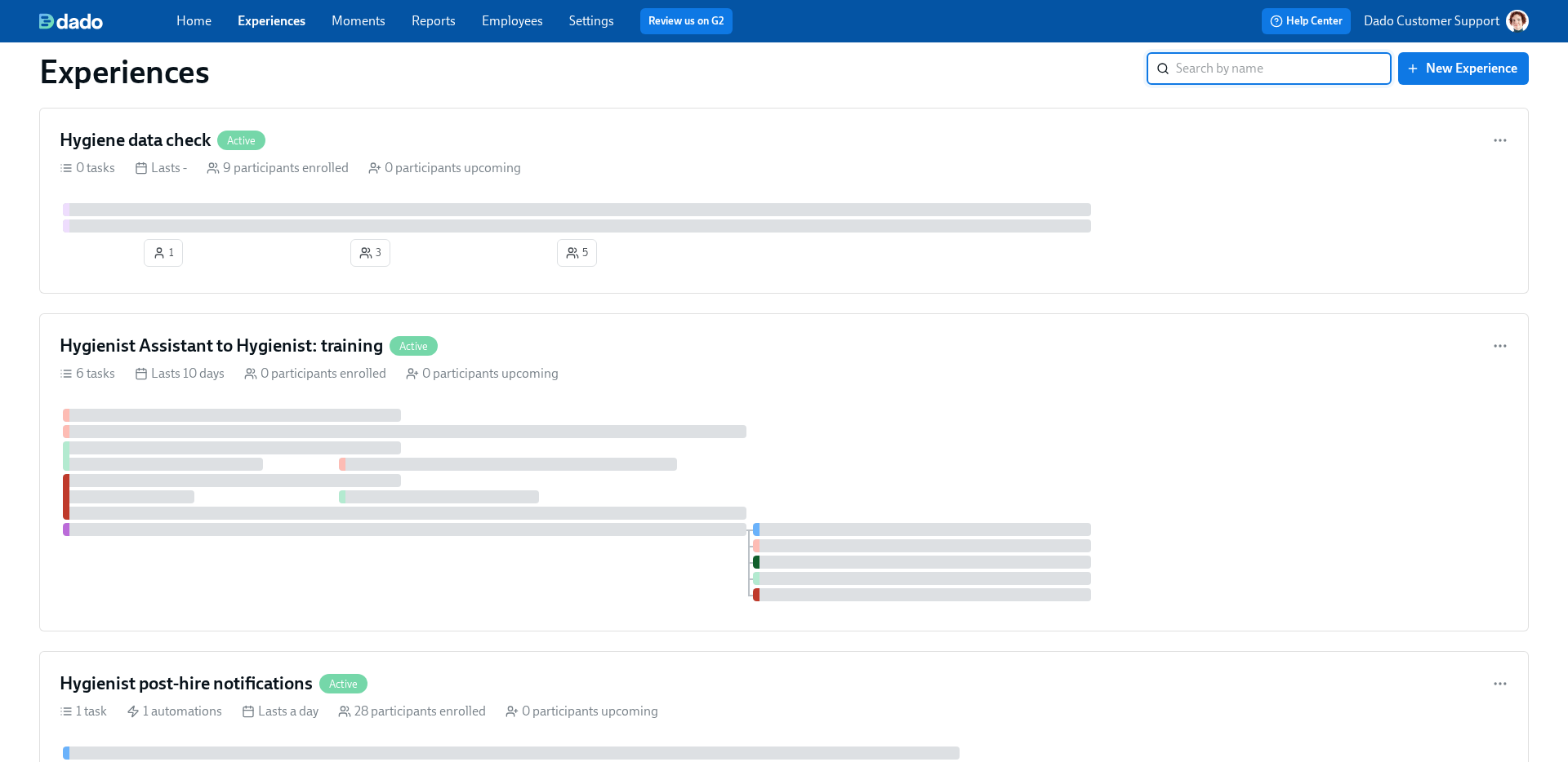
scroll to position [1291, 0]
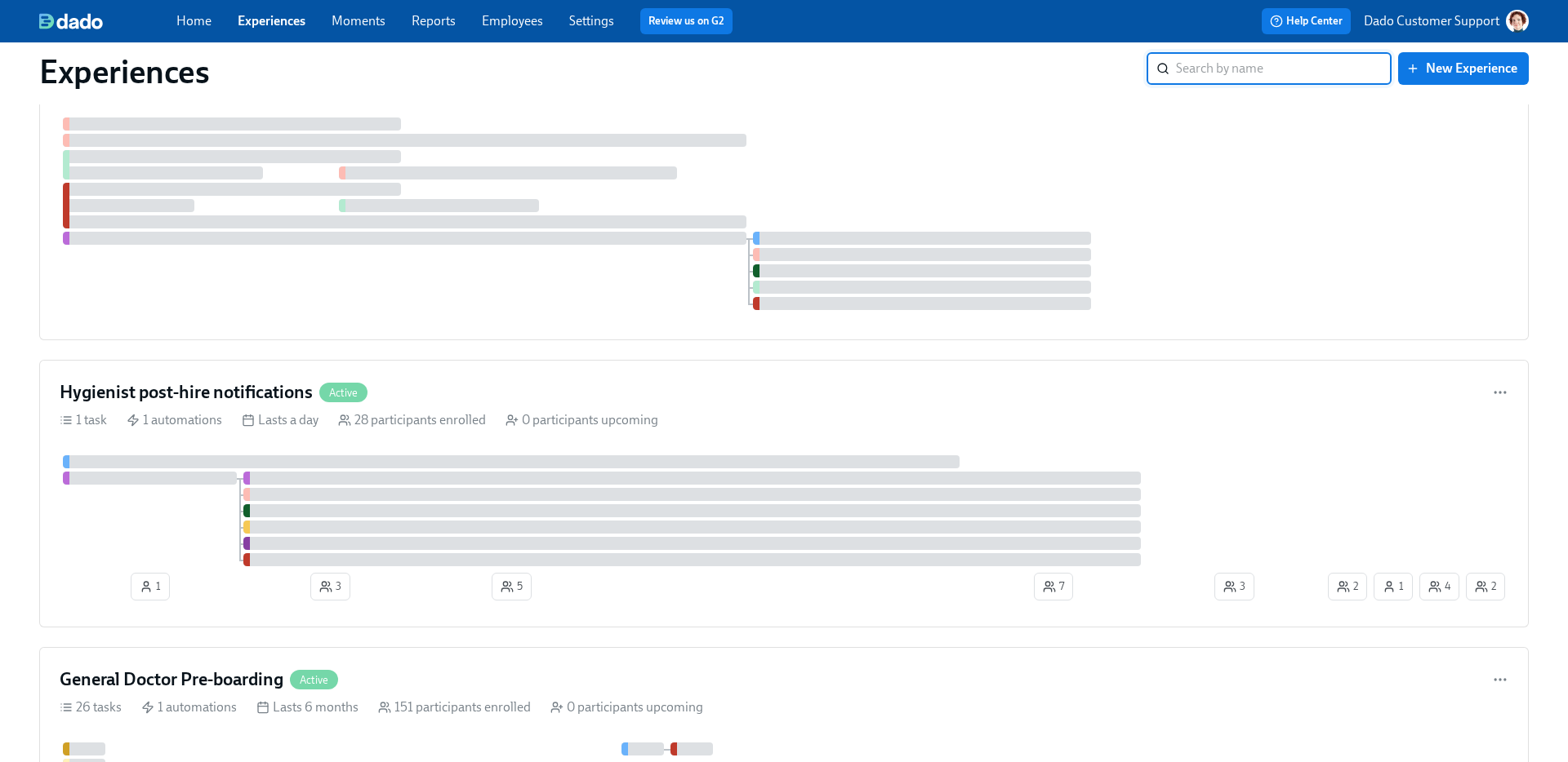
click at [209, 469] on div at bounding box center [510, 462] width 896 height 13
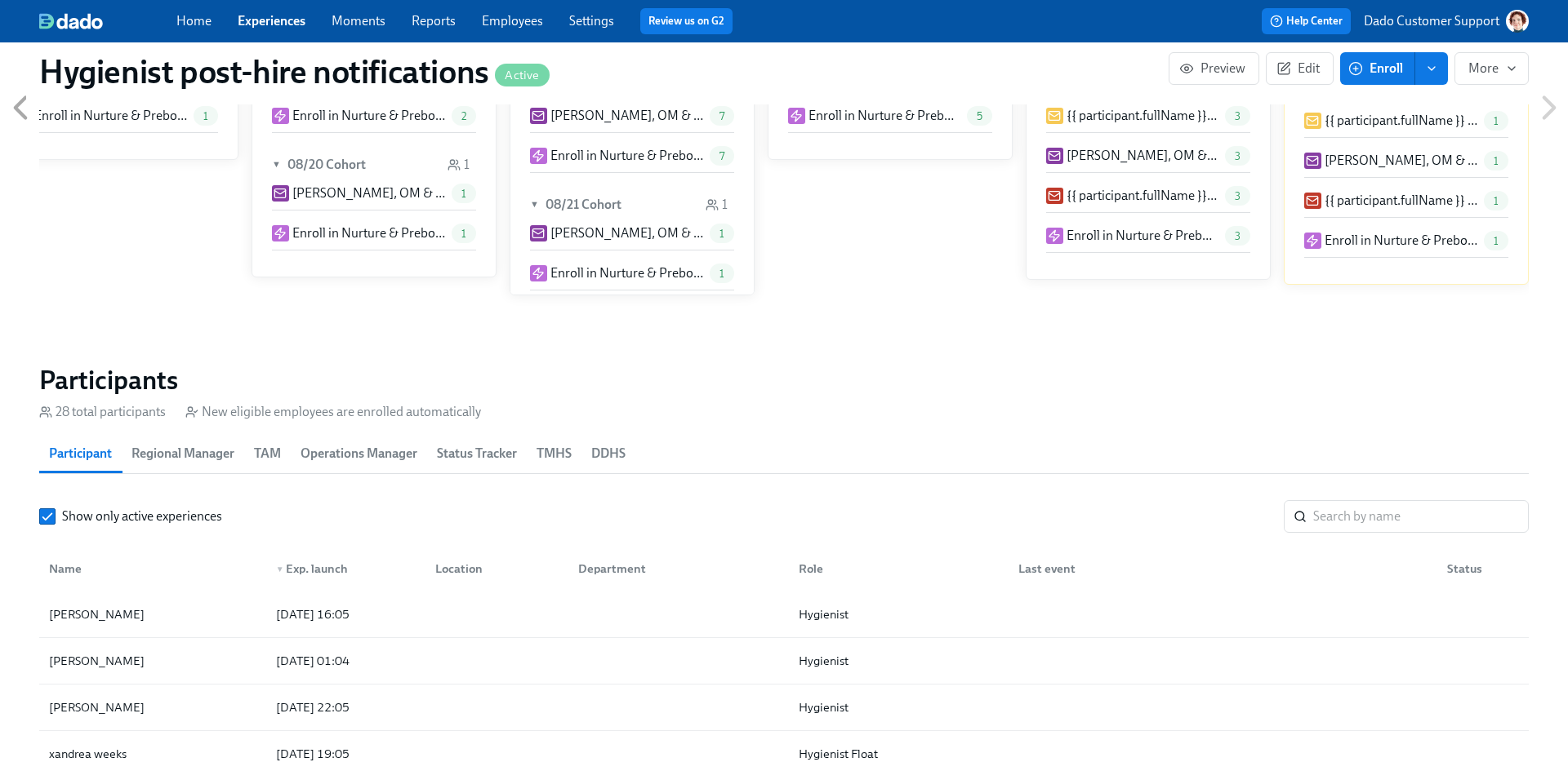
scroll to position [987, 0]
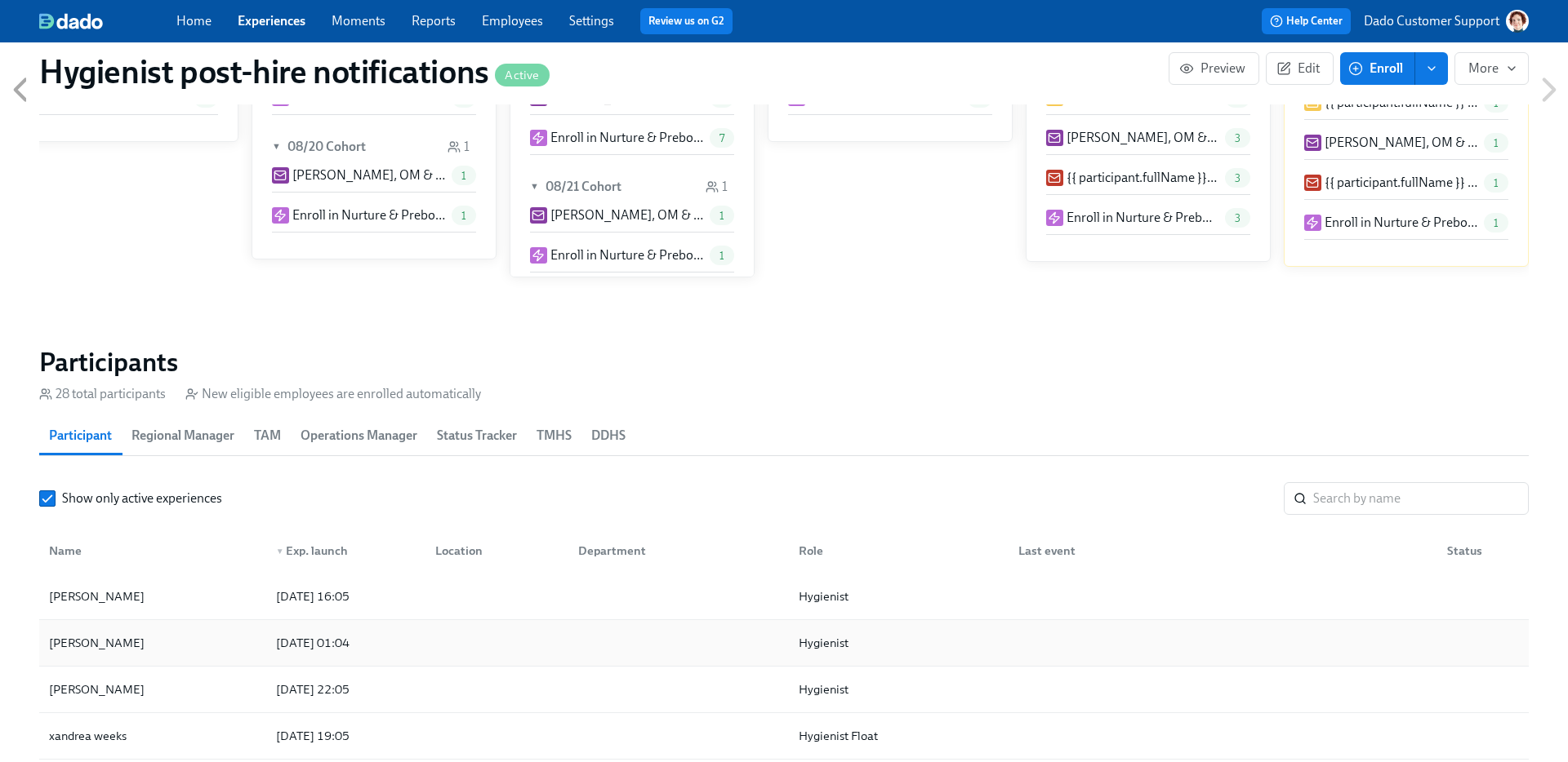
click at [293, 653] on div "2025/08/27 01:04" at bounding box center [342, 643] width 160 height 33
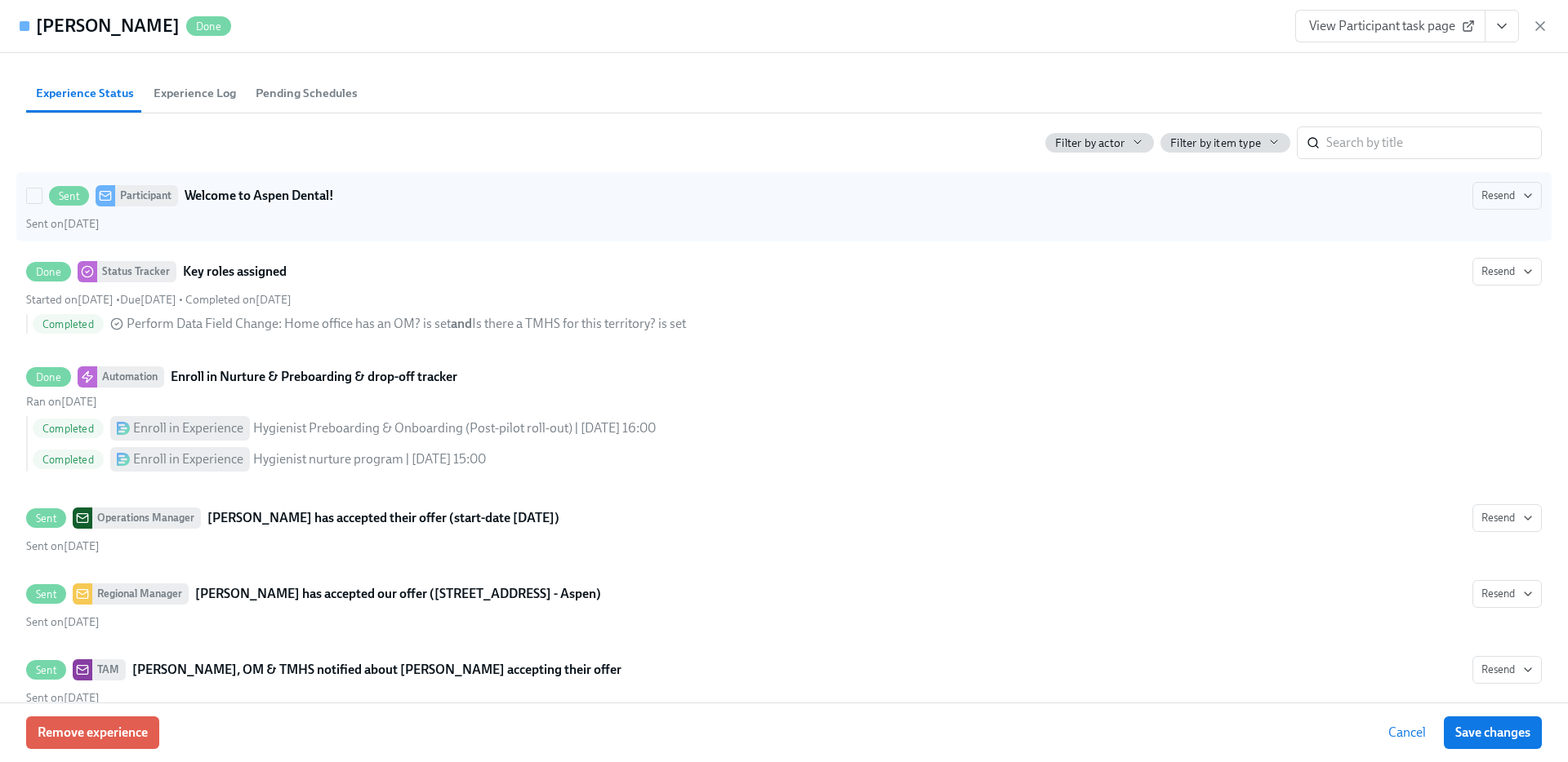
scroll to position [588, 0]
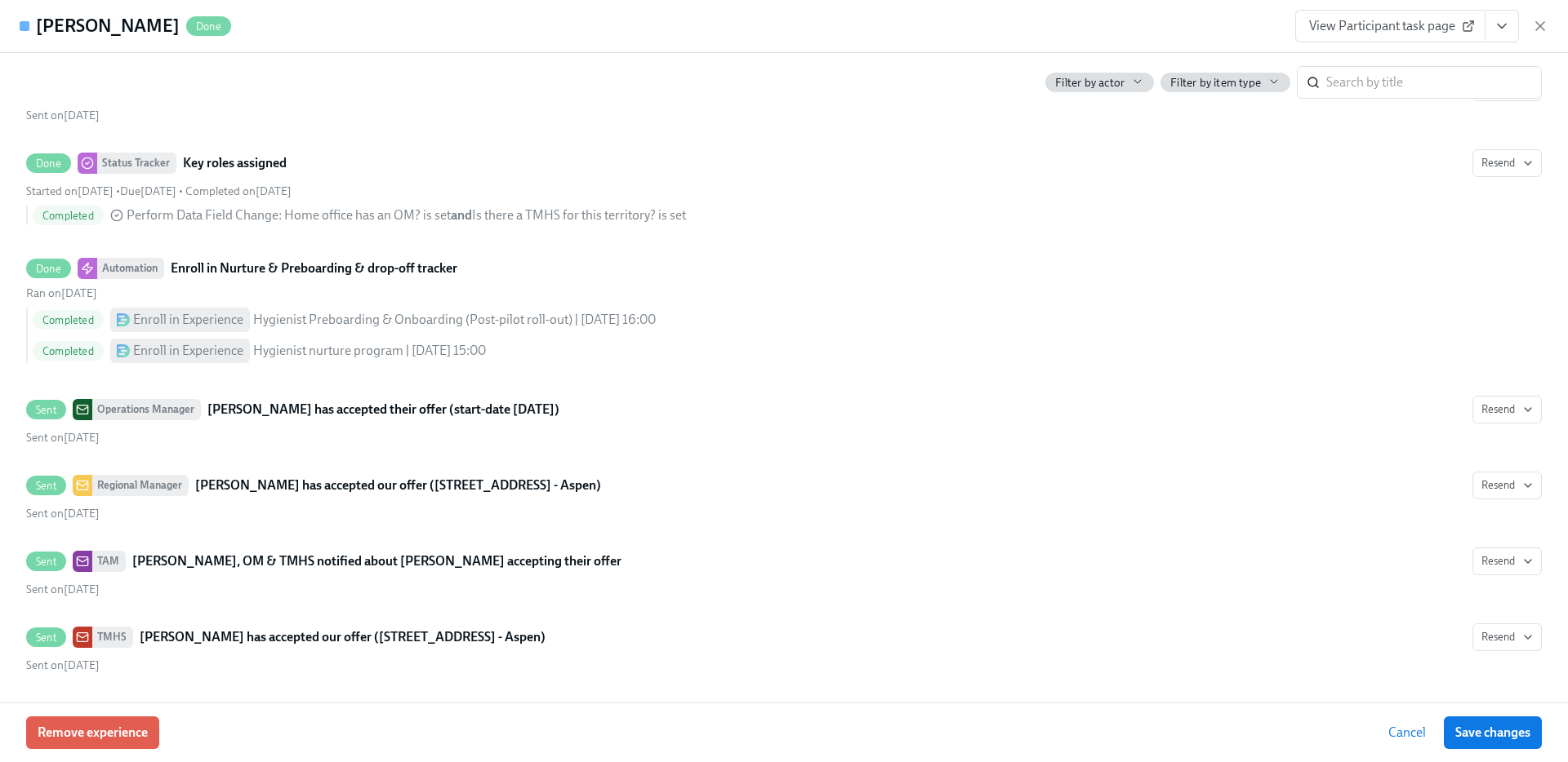
click at [133, 4] on div "Michele Kupinewicz Done View Participant task page" at bounding box center [784, 26] width 1568 height 53
click at [129, 23] on h4 "Michele Kupinewicz" at bounding box center [108, 26] width 144 height 25
copy h4 "Kupinewicz"
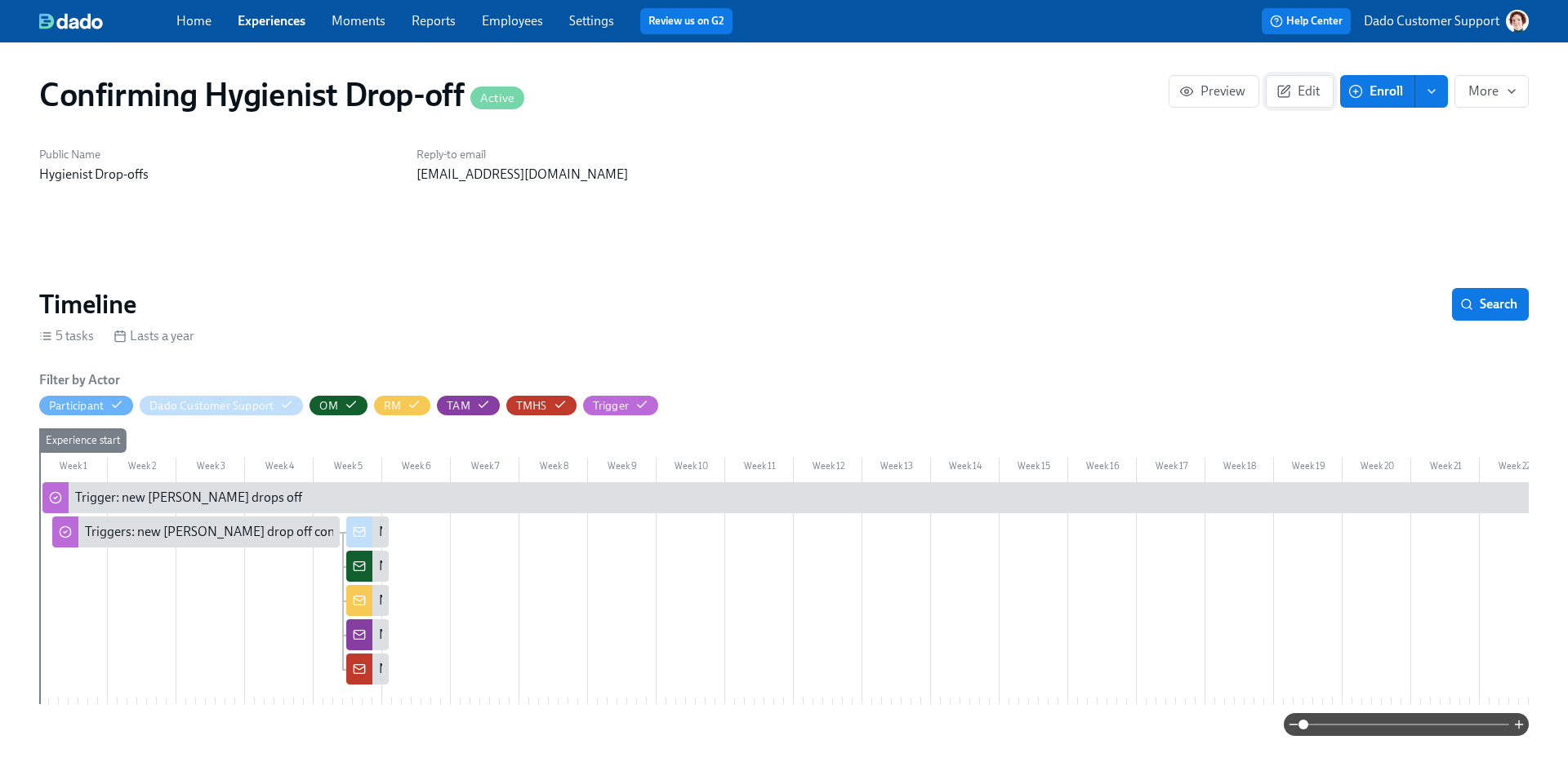
click at [1312, 93] on span "Edit" at bounding box center [1299, 92] width 40 height 17
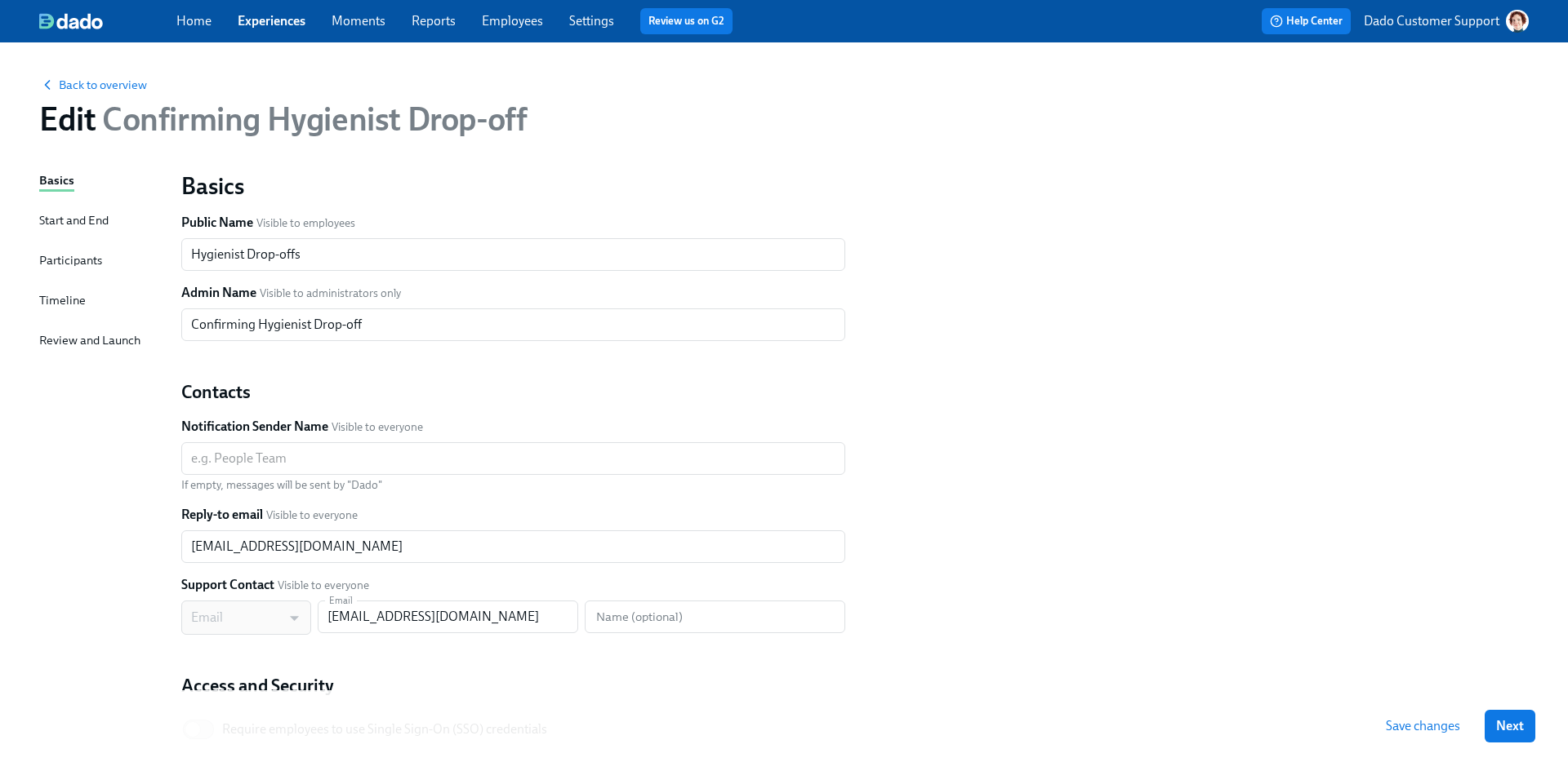
click at [64, 309] on div "Timeline" at bounding box center [62, 301] width 47 height 20
click at [58, 294] on div "Timeline" at bounding box center [62, 300] width 47 height 18
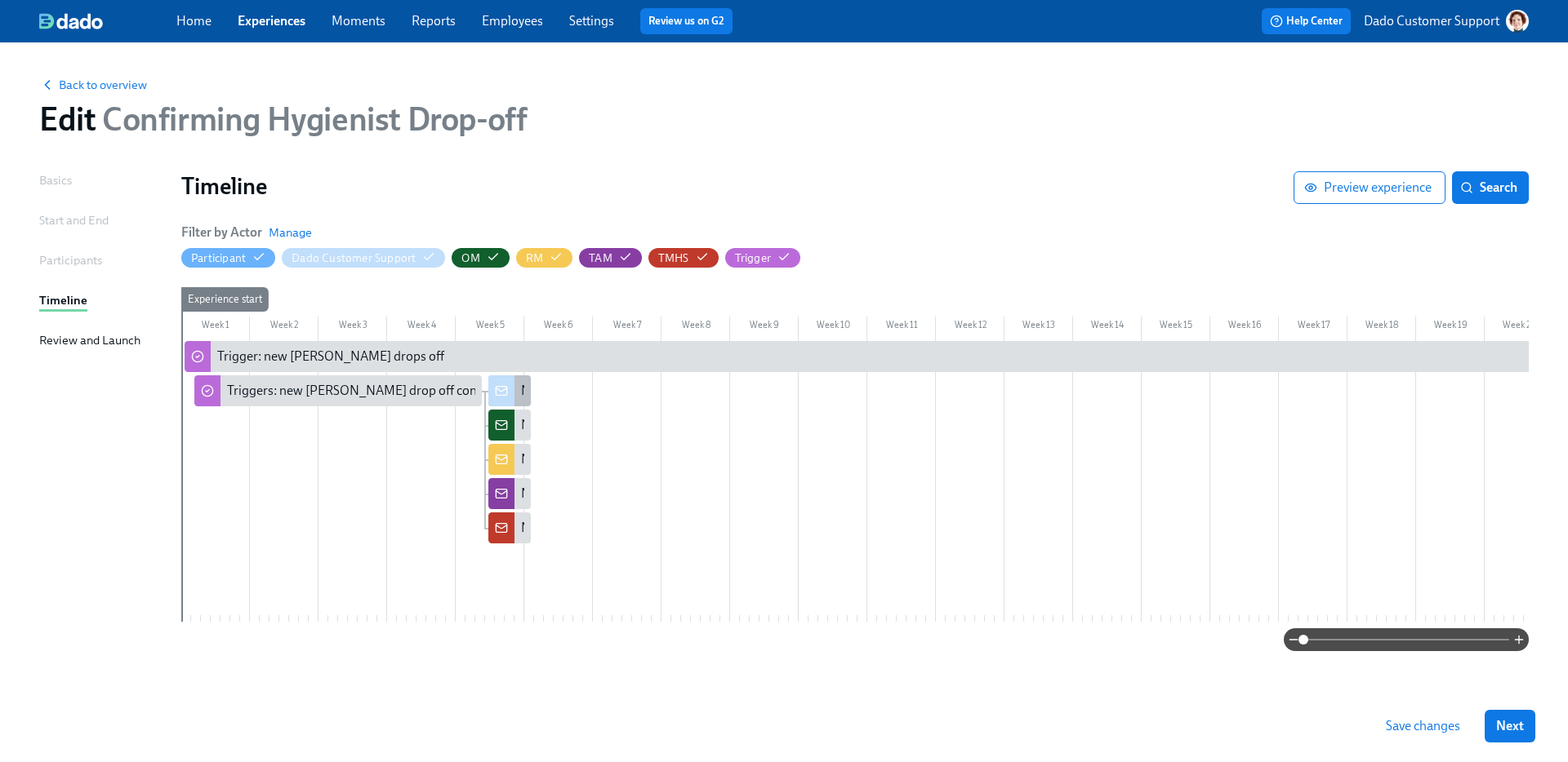
click at [505, 393] on icon at bounding box center [501, 390] width 13 height 13
click at [288, 233] on span "Manage" at bounding box center [290, 233] width 43 height 17
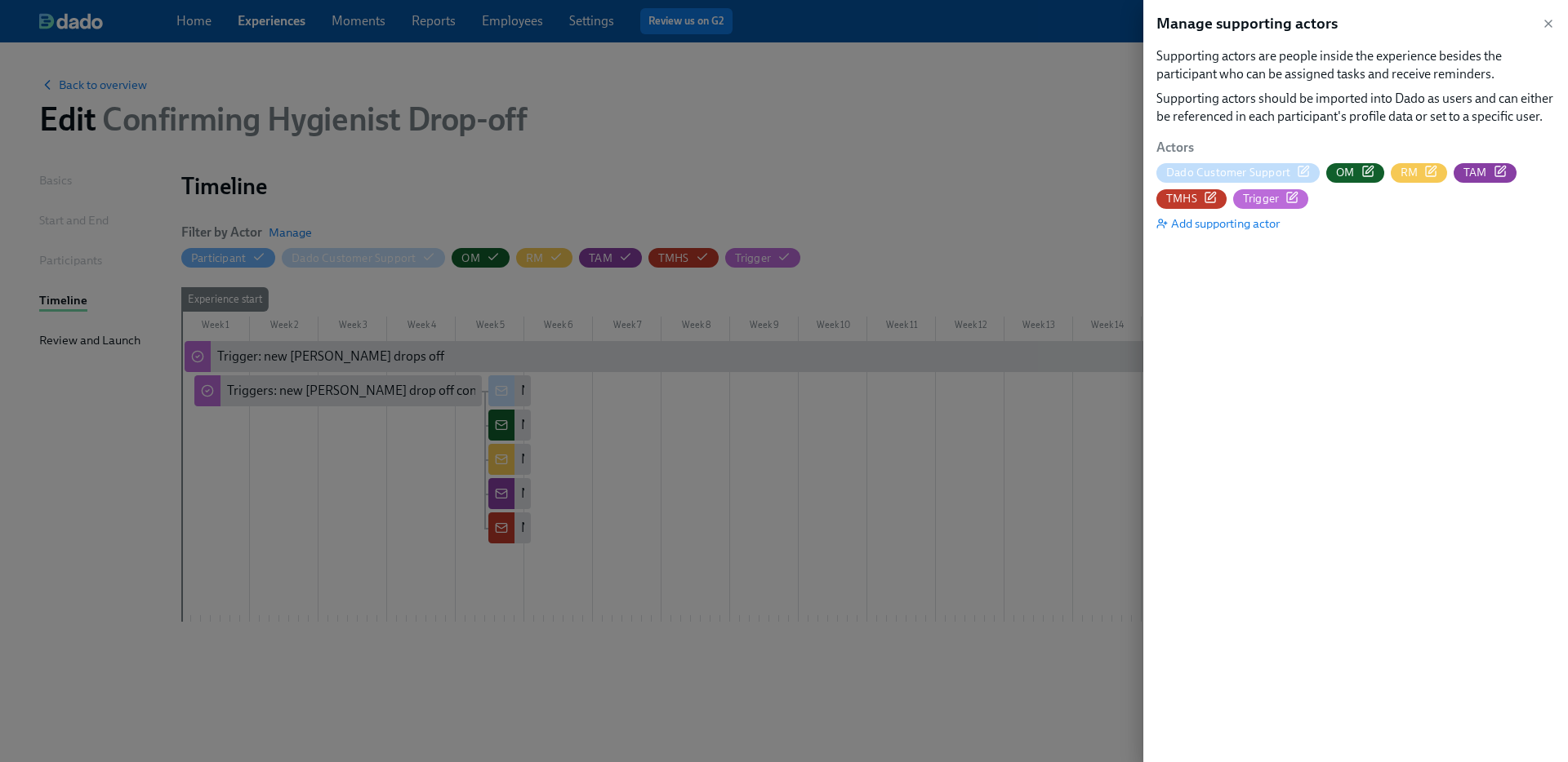
click at [1302, 167] on icon "button" at bounding box center [1305, 169] width 7 height 7
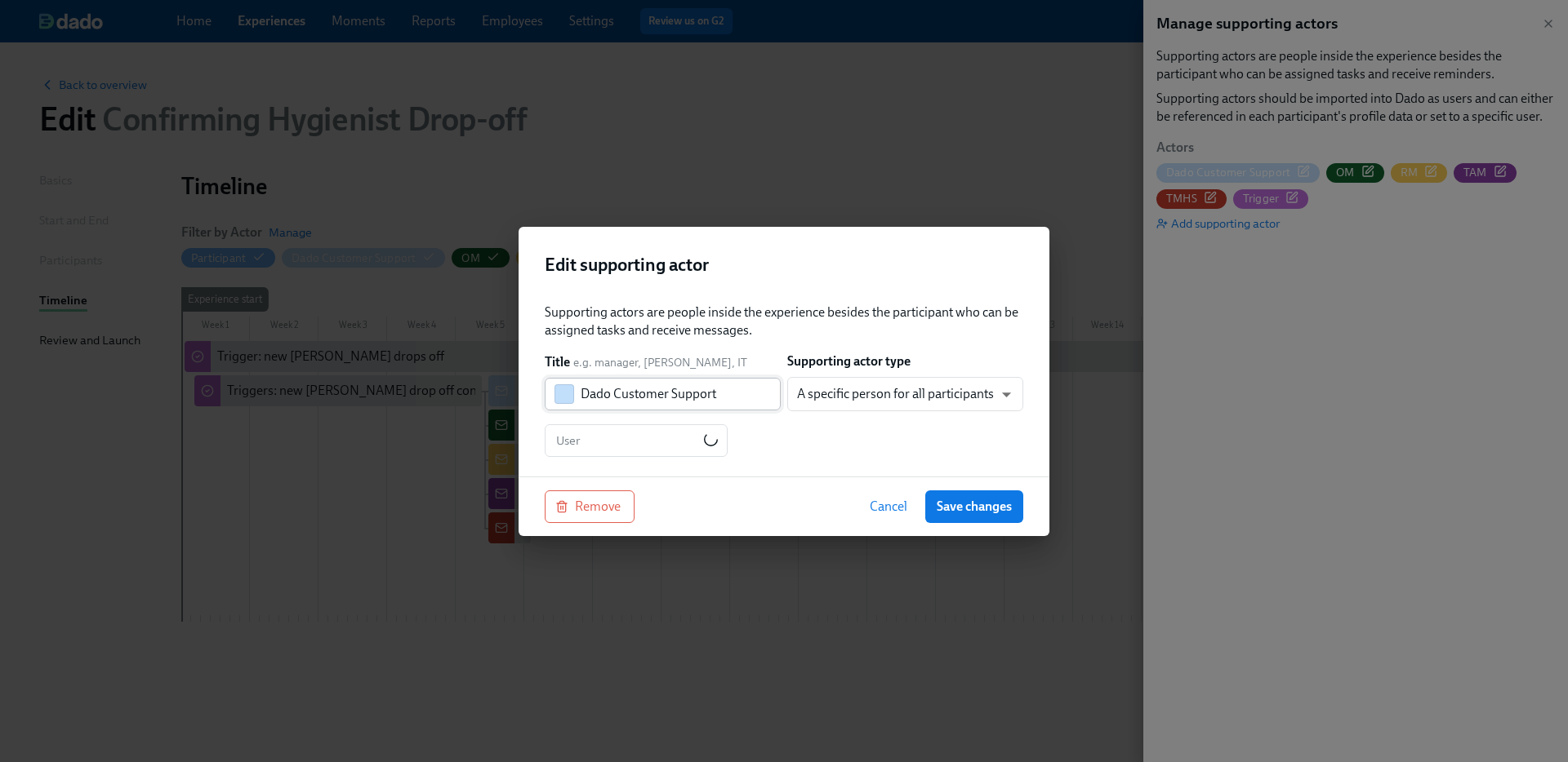
click at [555, 395] on button "button" at bounding box center [564, 394] width 19 height 19
click at [689, 425] on button "button" at bounding box center [695, 426] width 19 height 19
click at [970, 503] on span "Save changes" at bounding box center [974, 507] width 75 height 17
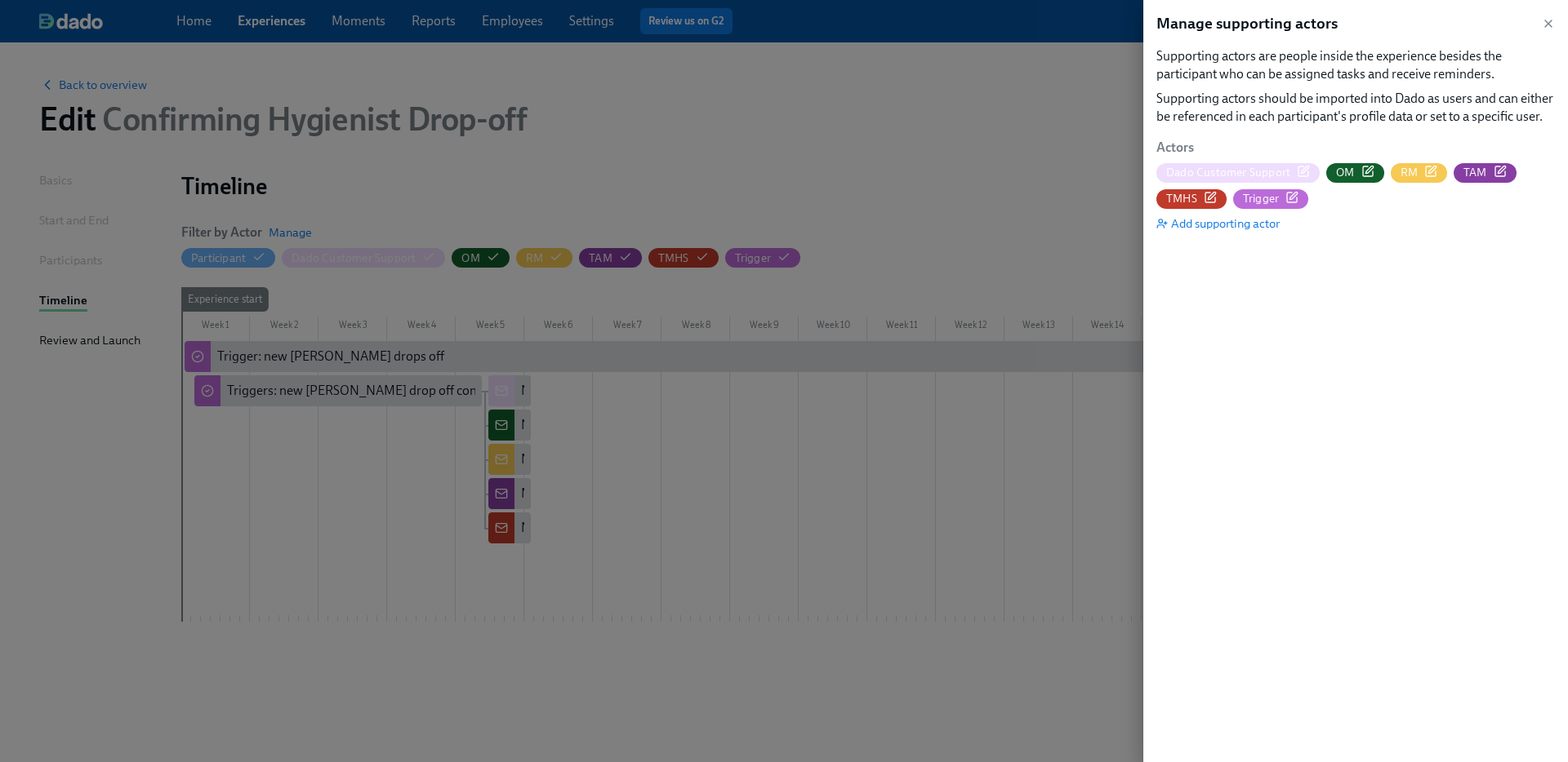
click at [861, 169] on div at bounding box center [784, 381] width 1568 height 762
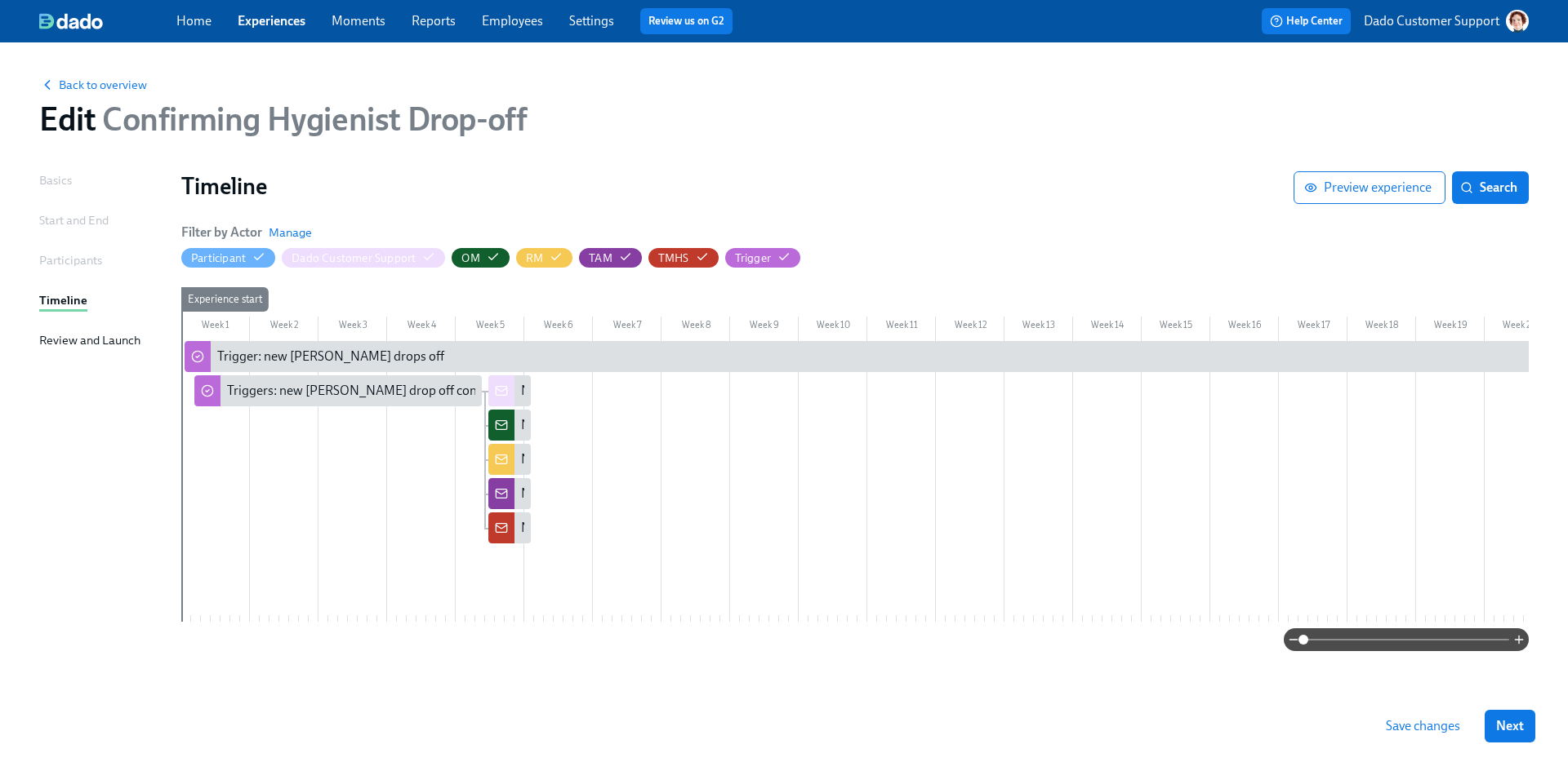
click at [1383, 743] on div "Save changes Next" at bounding box center [784, 727] width 1568 height 72
click at [1415, 725] on span "Save changes" at bounding box center [1423, 726] width 74 height 17
click at [259, 255] on icon "button" at bounding box center [258, 256] width 13 height 13
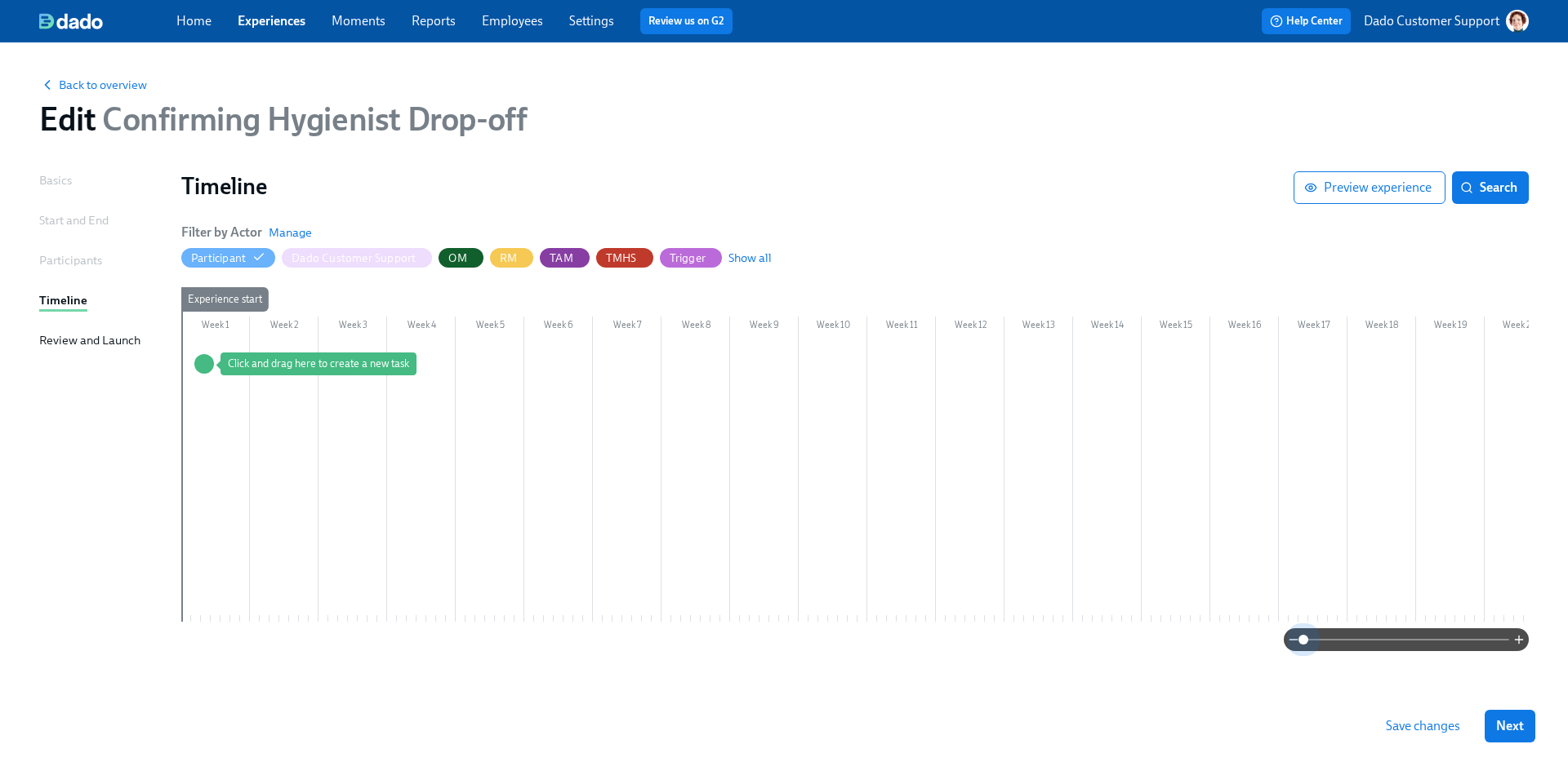
drag, startPoint x: 1408, startPoint y: 639, endPoint x: 757, endPoint y: 677, distance: 652.1
click at [757, 677] on div "Basics Start and End Participants Timeline Review and Launch Timeline Preview e…" at bounding box center [784, 431] width 1490 height 519
click at [1431, 724] on span "Save changes" at bounding box center [1423, 726] width 74 height 17
click at [277, 23] on link "Experiences" at bounding box center [271, 21] width 68 height 16
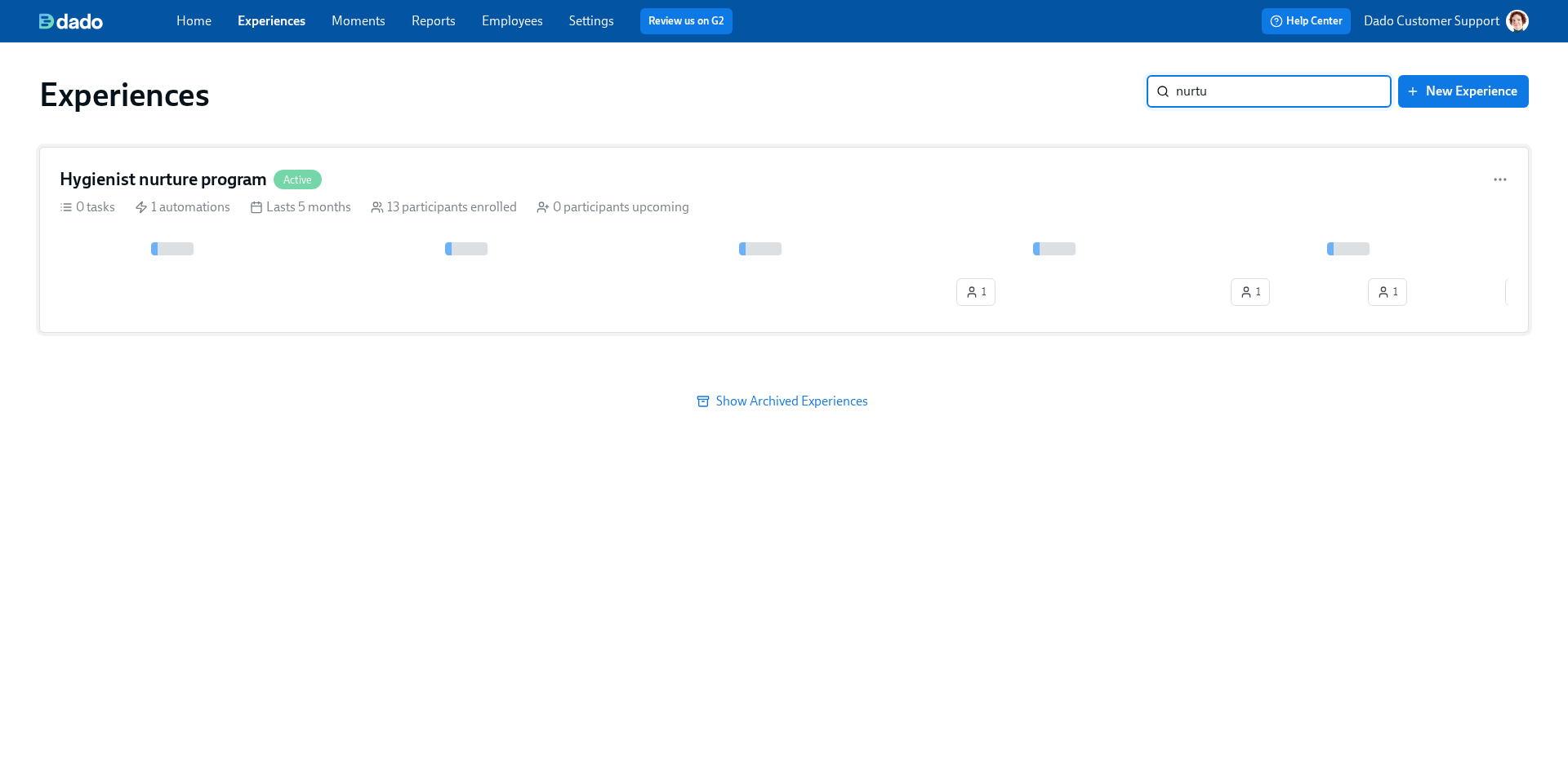
type input "nurtu"
click at [325, 273] on div "2 1 1 1 1 2 1 1 1 1" at bounding box center [784, 277] width 1449 height 70
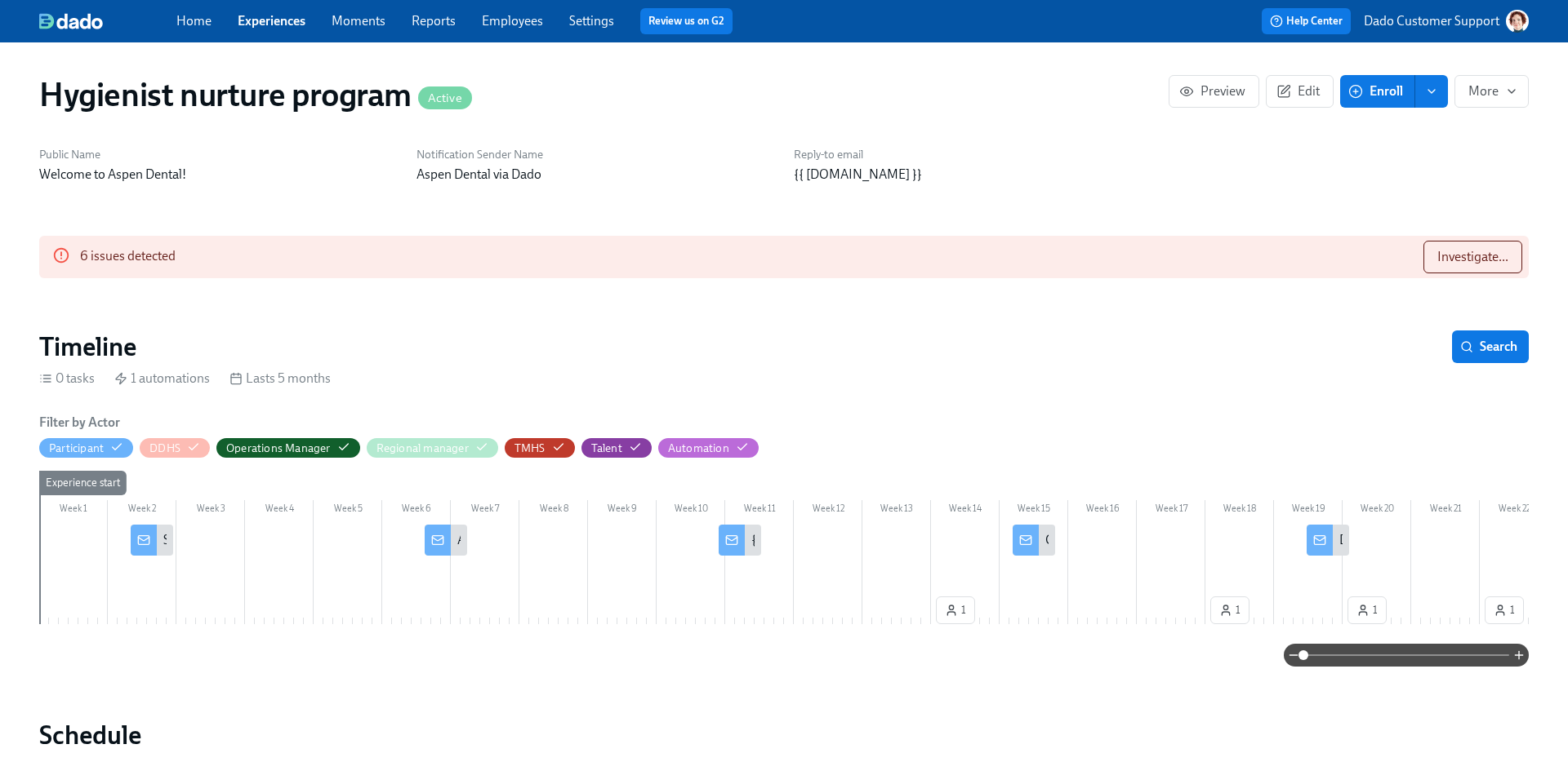
scroll to position [0, 1800]
click at [1309, 92] on span "Edit" at bounding box center [1299, 92] width 40 height 17
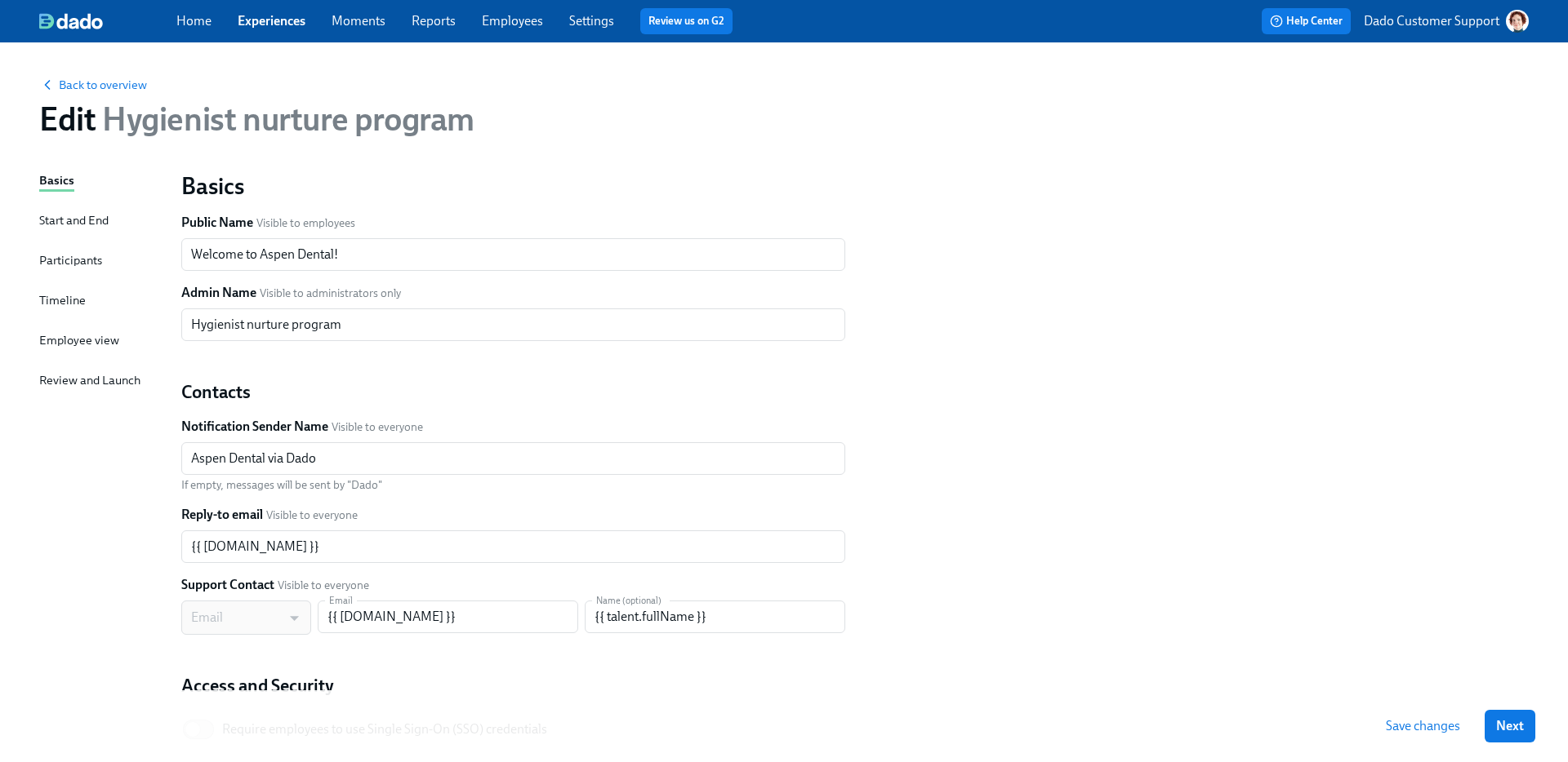
click at [46, 292] on div "Timeline" at bounding box center [62, 300] width 47 height 18
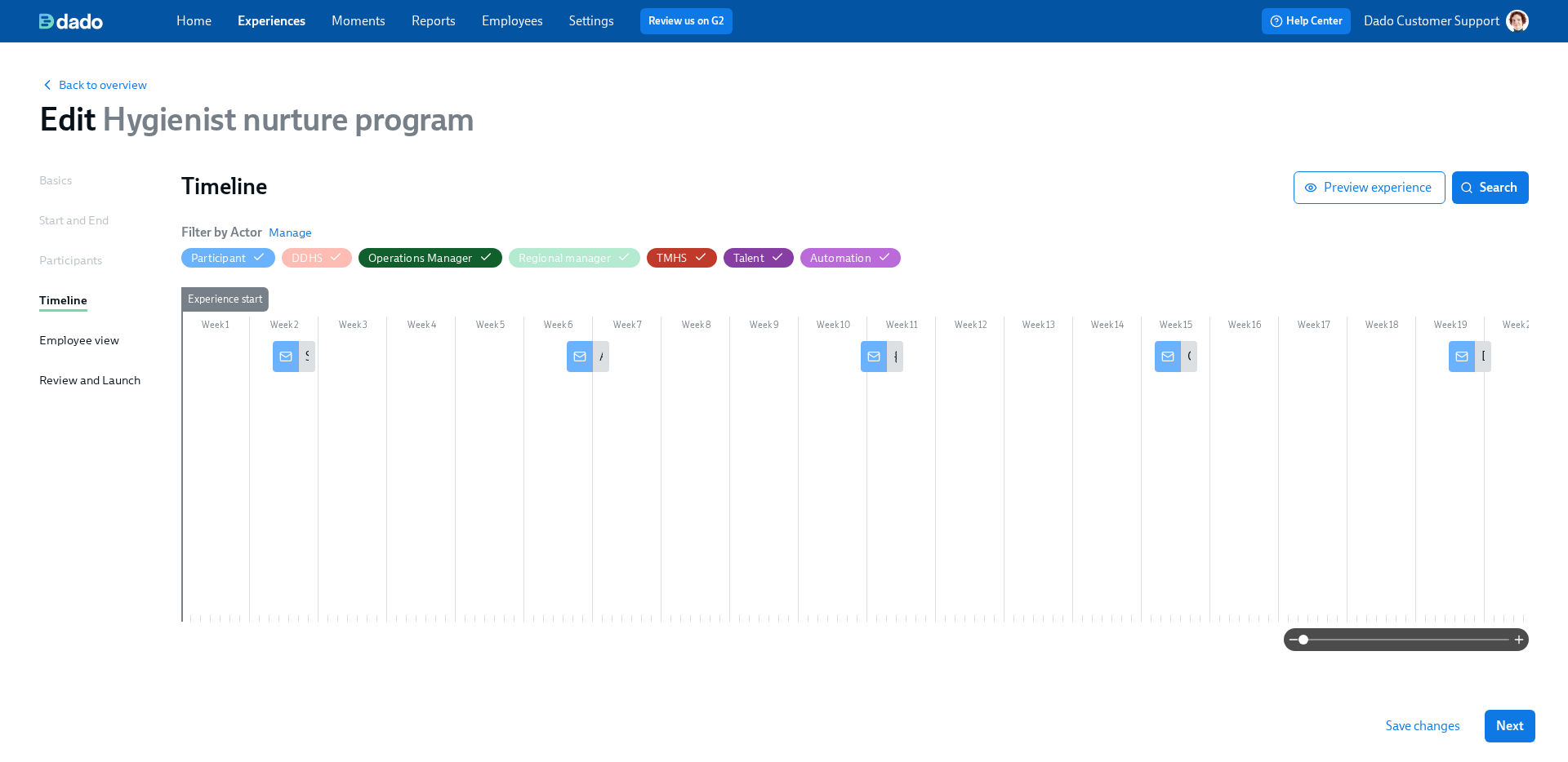
scroll to position [0, 578]
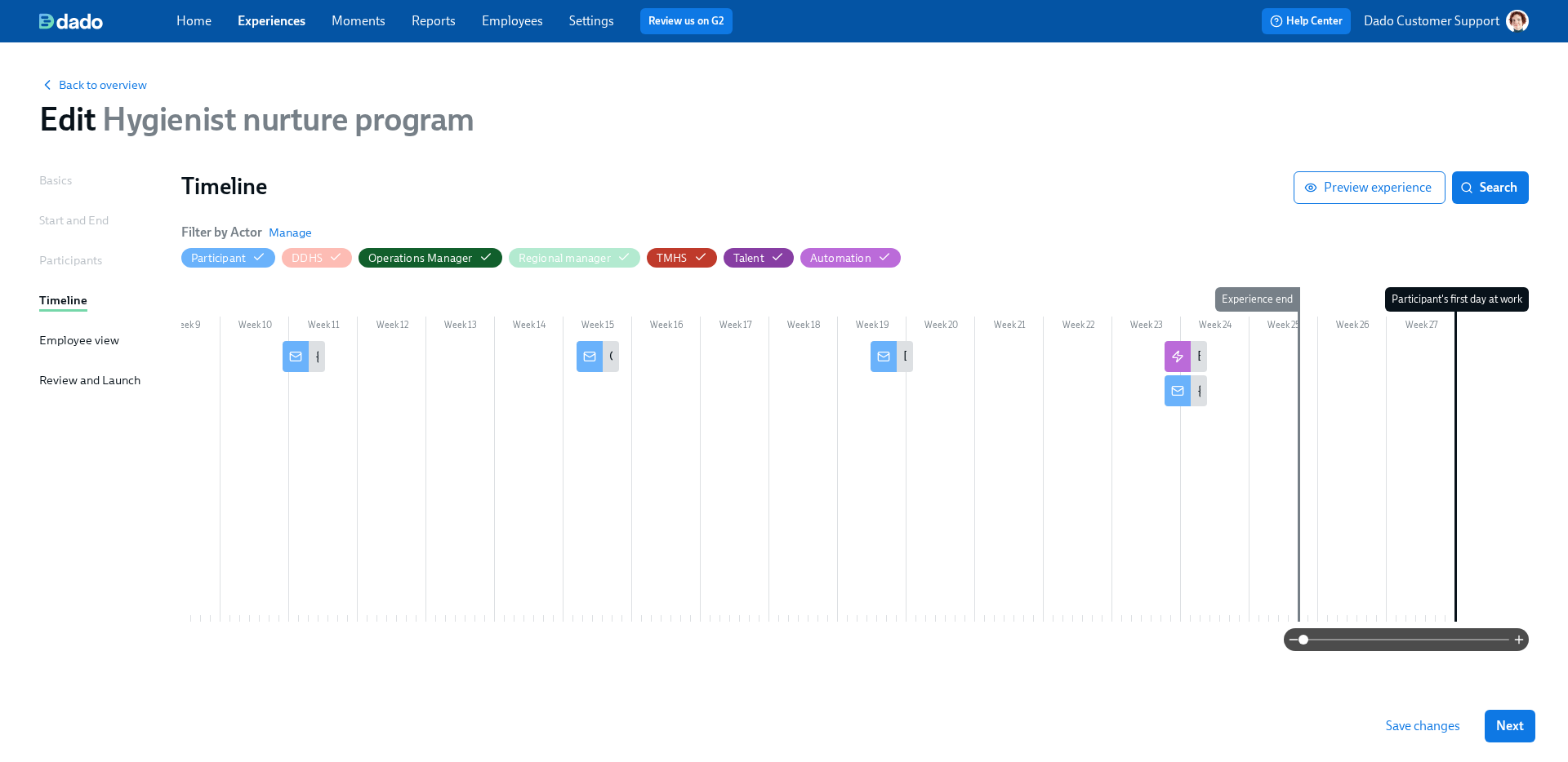
click at [1177, 418] on div at bounding box center [529, 481] width 1852 height 281
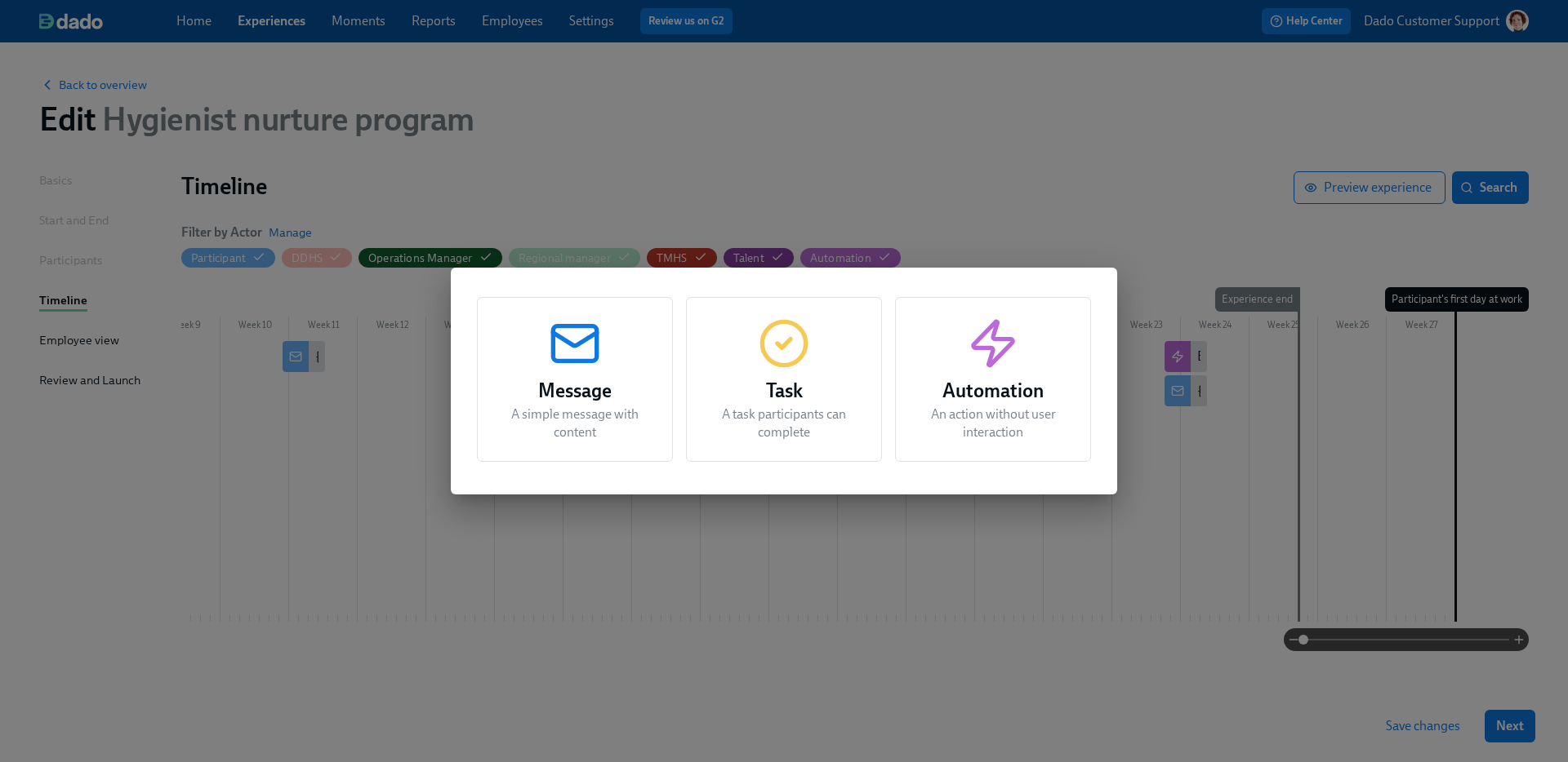
click at [936, 372] on div "Automation An action without user interaction" at bounding box center [992, 379] width 196 height 165
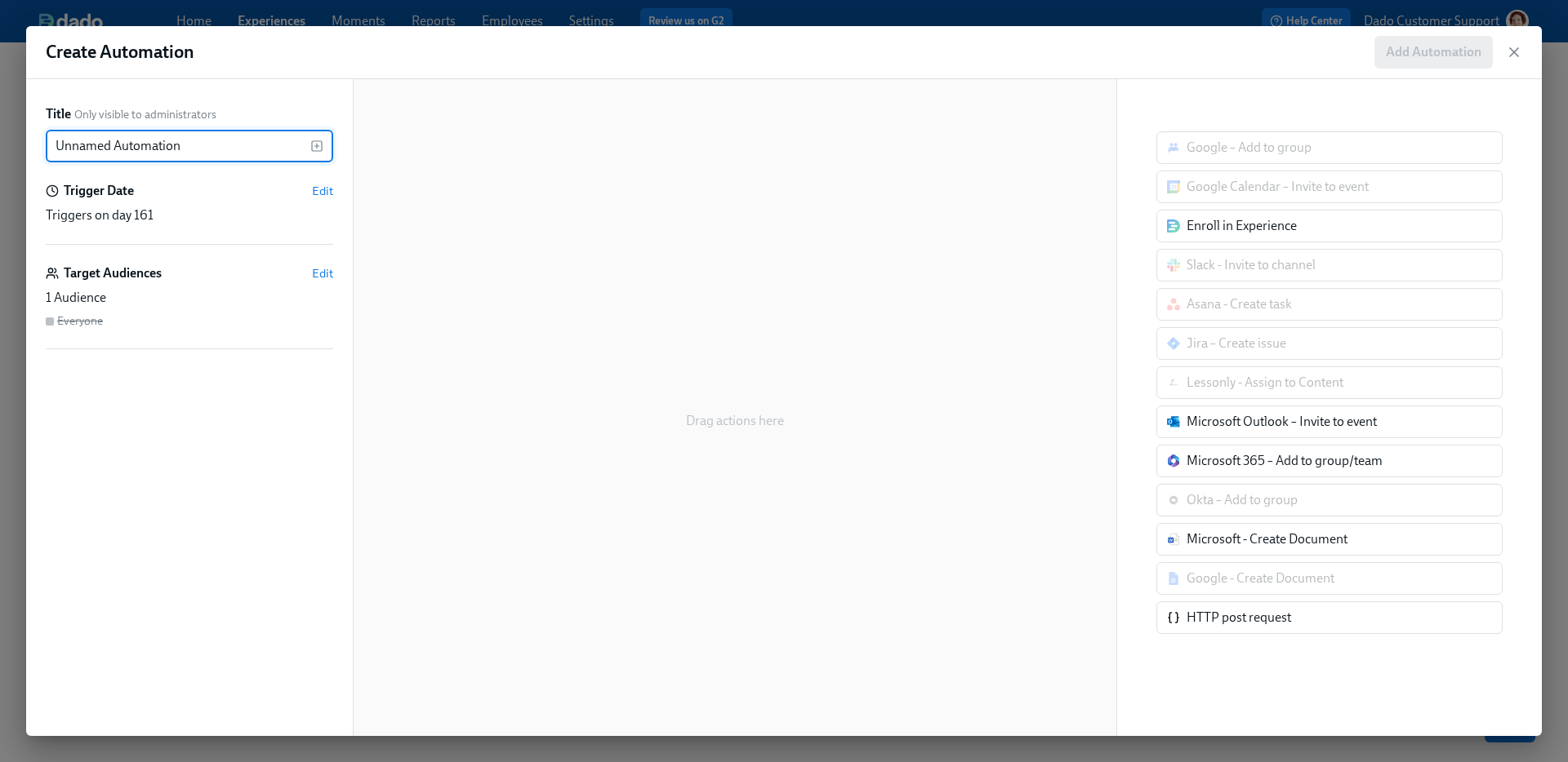
click at [218, 150] on input "Unnamed Automation" at bounding box center [178, 145] width 264 height 33
type input "Enroll in drop-off tracker"
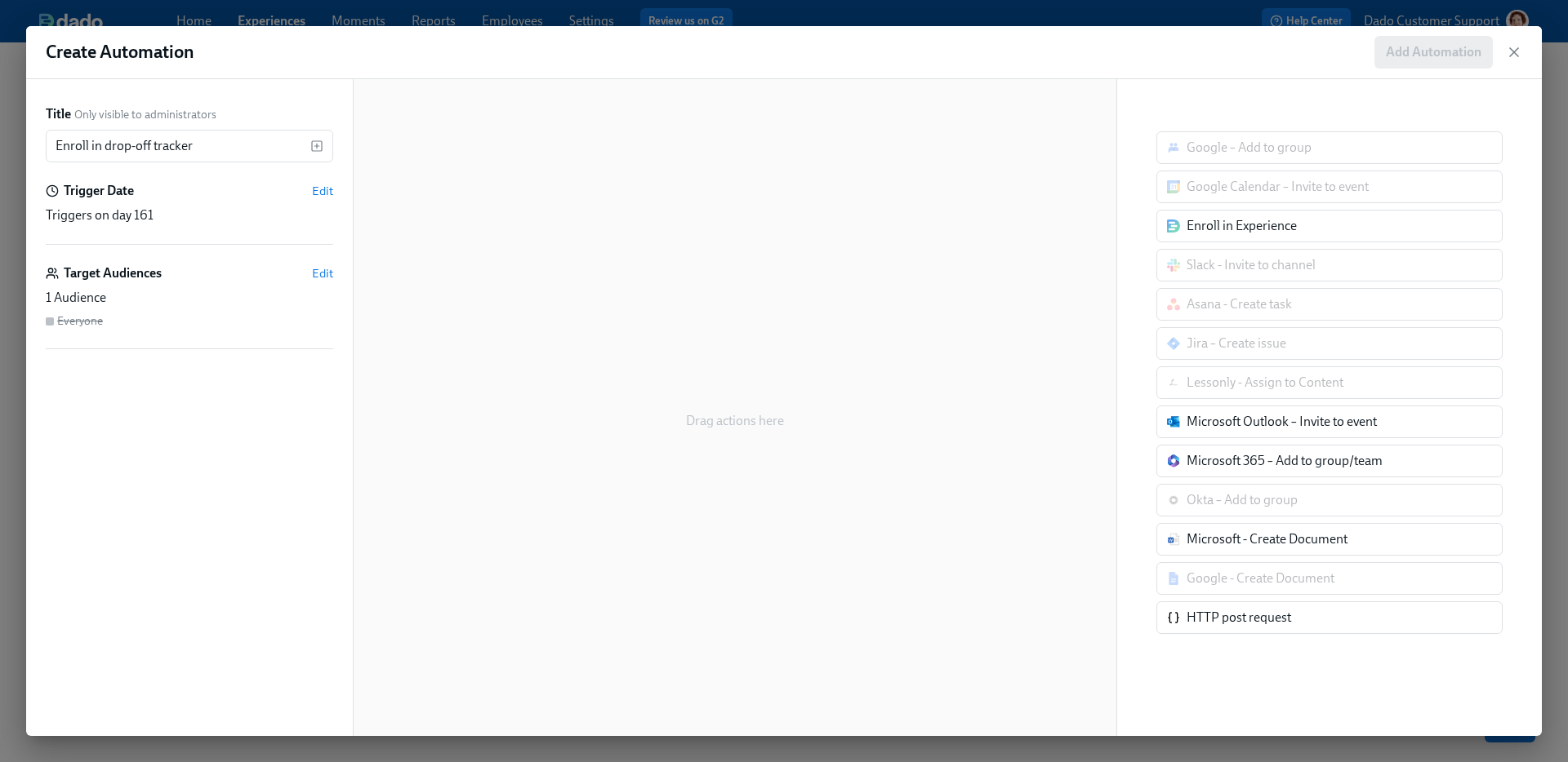
click at [1287, 206] on div "Google – Add to group Google Calendar – Invite to event Enroll in Experience Sl…" at bounding box center [1329, 382] width 346 height 503
drag, startPoint x: 1266, startPoint y: 227, endPoint x: 889, endPoint y: 183, distance: 379.6
click at [902, 190] on div "Title Only visible to administrators Enroll in drop-off tracker ​ Trigger Date …" at bounding box center [784, 408] width 1516 height 657
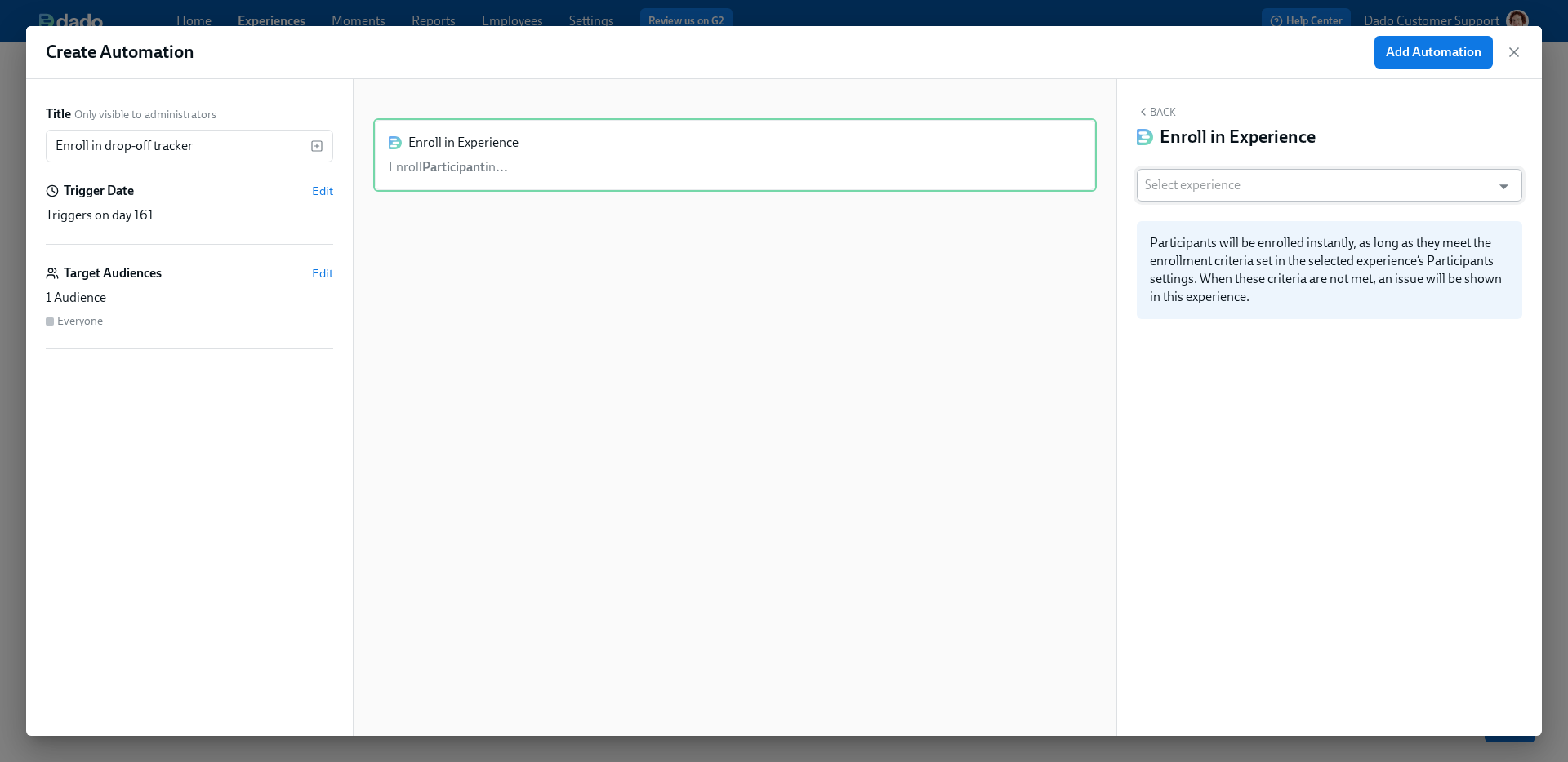
click at [1230, 184] on input "text" at bounding box center [1314, 185] width 338 height 33
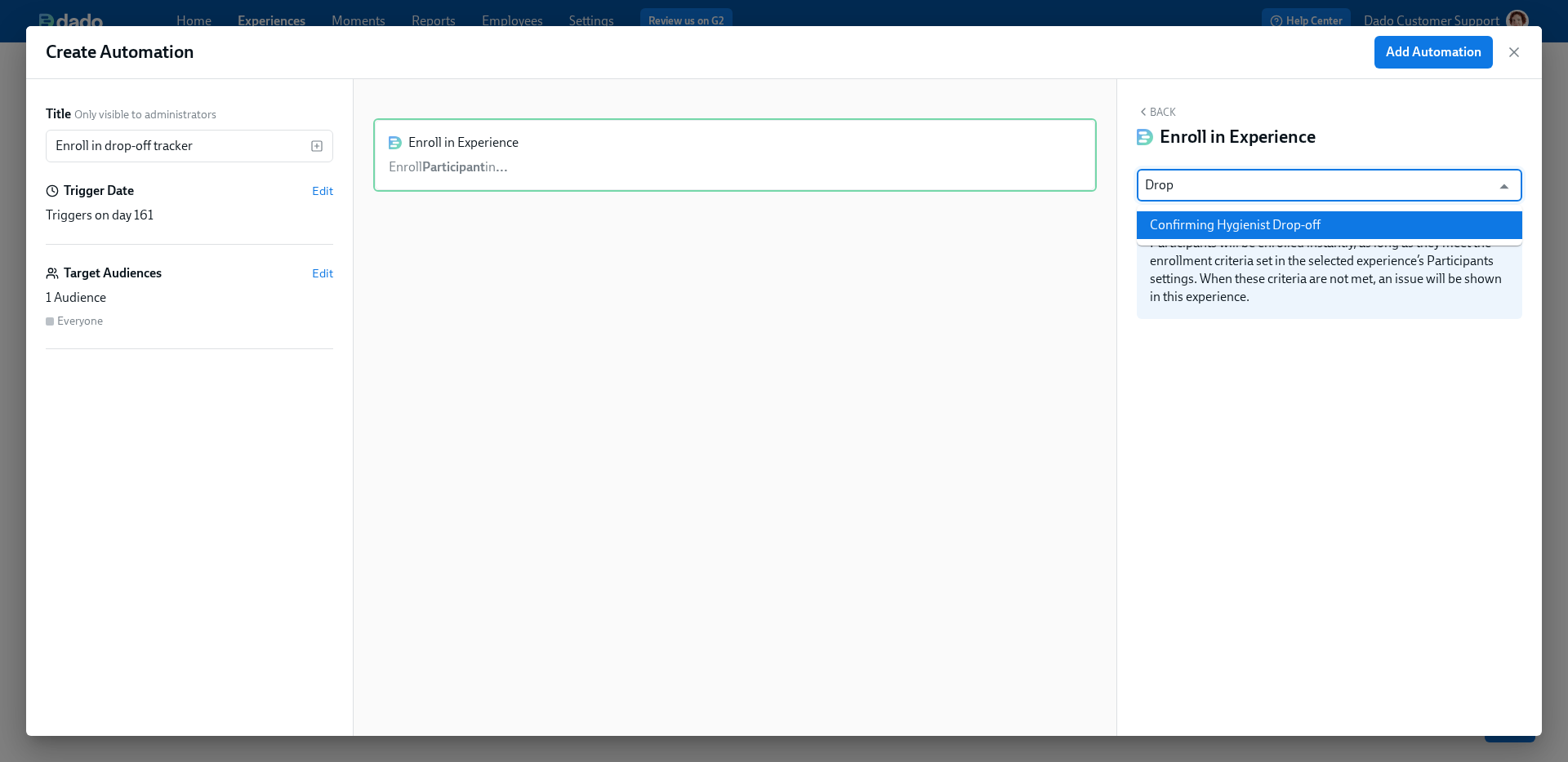
click at [1245, 236] on li "Confirming Hygienist Drop-off" at bounding box center [1329, 226] width 385 height 28
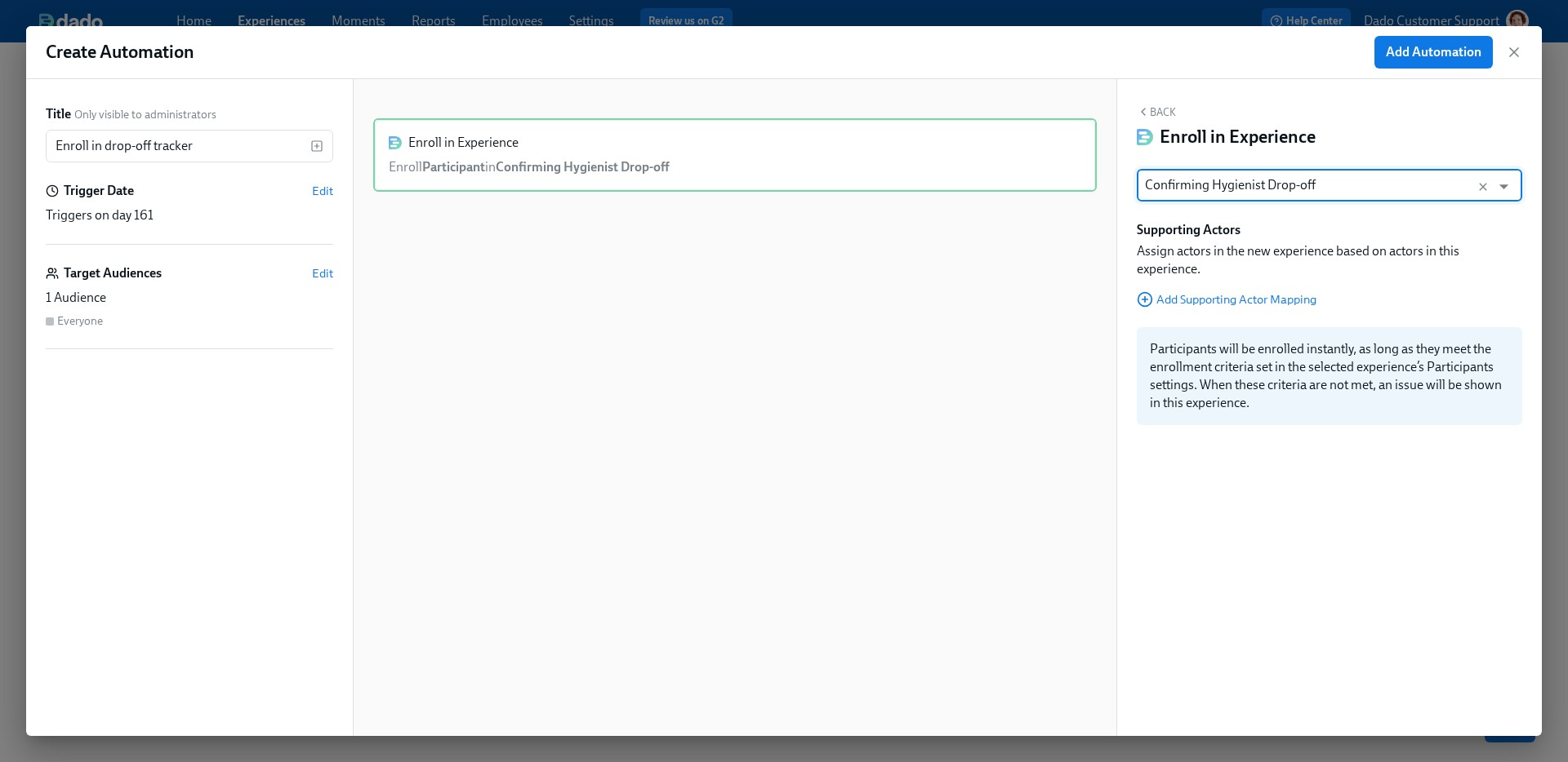
type input "Confirming Hygienist Drop-off"
click at [1192, 299] on span "Add Supporting Actor Mapping" at bounding box center [1227, 300] width 180 height 17
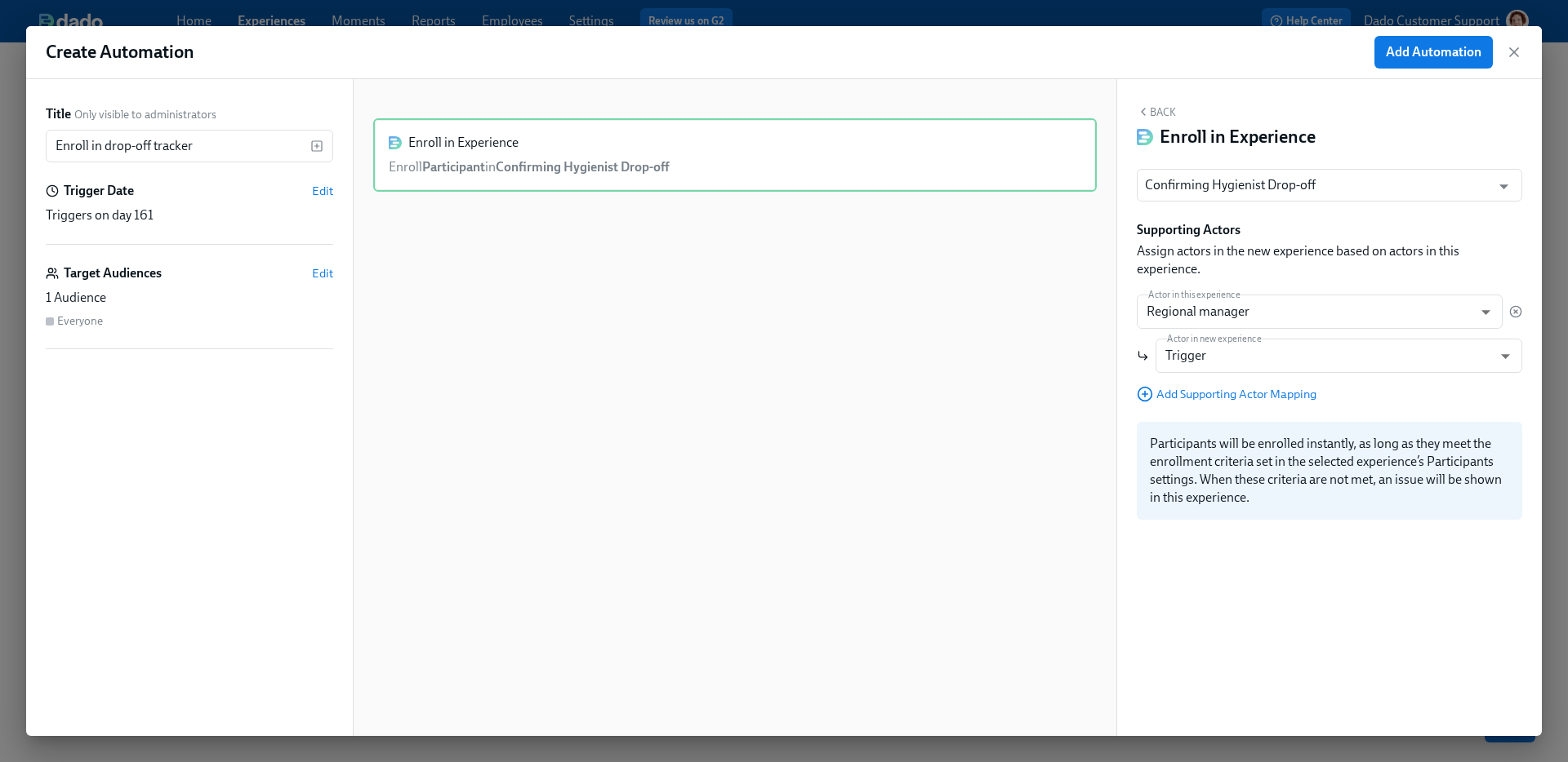
click at [1186, 292] on div "Supporting Actors Assign actors in the new experience based on actors in this e…" at bounding box center [1329, 312] width 385 height 181
click at [1181, 307] on body "Home Experiences Moments Reports Employees Settings Review us on G2 Help Center…" at bounding box center [784, 381] width 1568 height 762
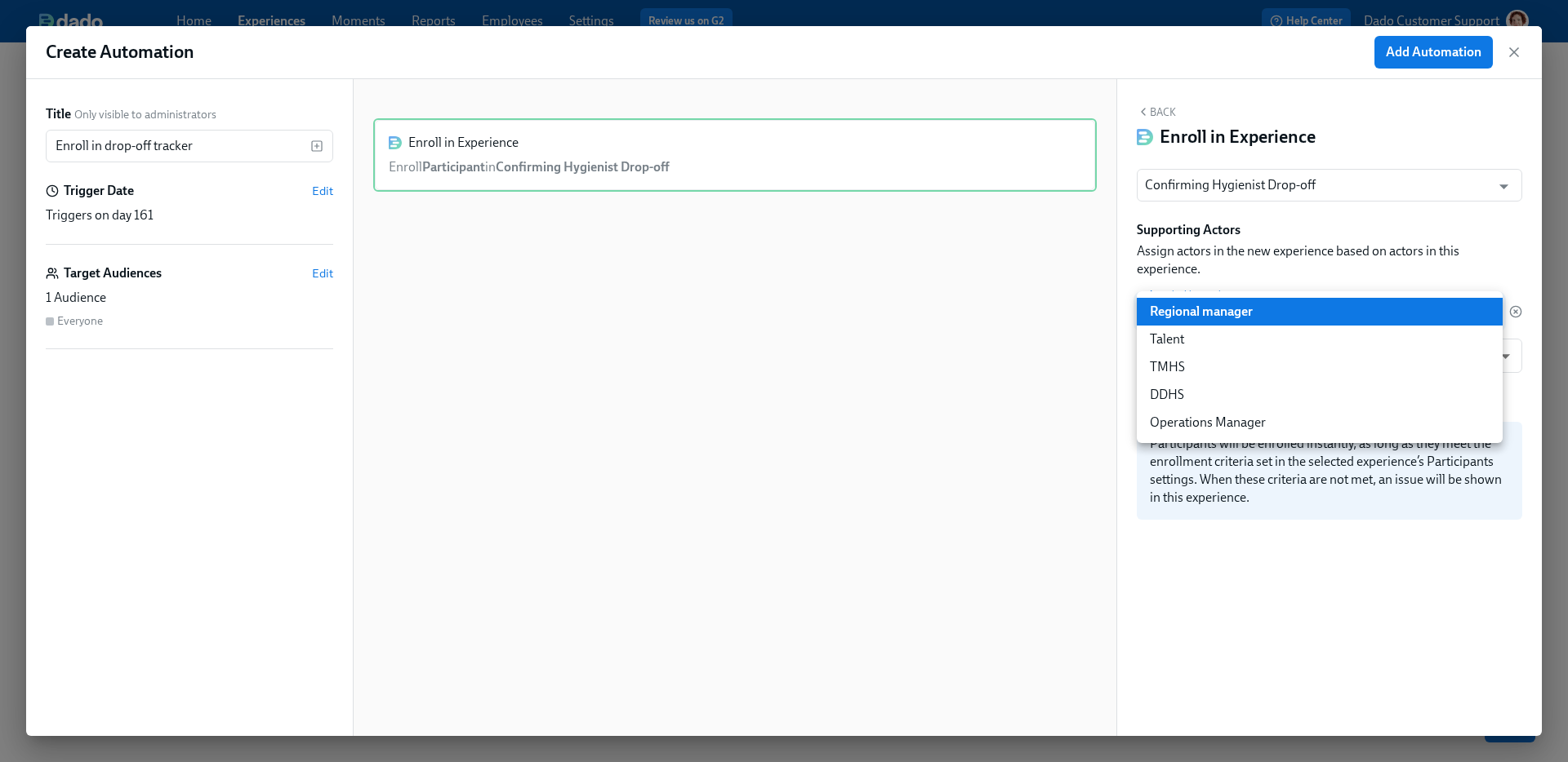
click at [1269, 264] on div at bounding box center [784, 381] width 1568 height 762
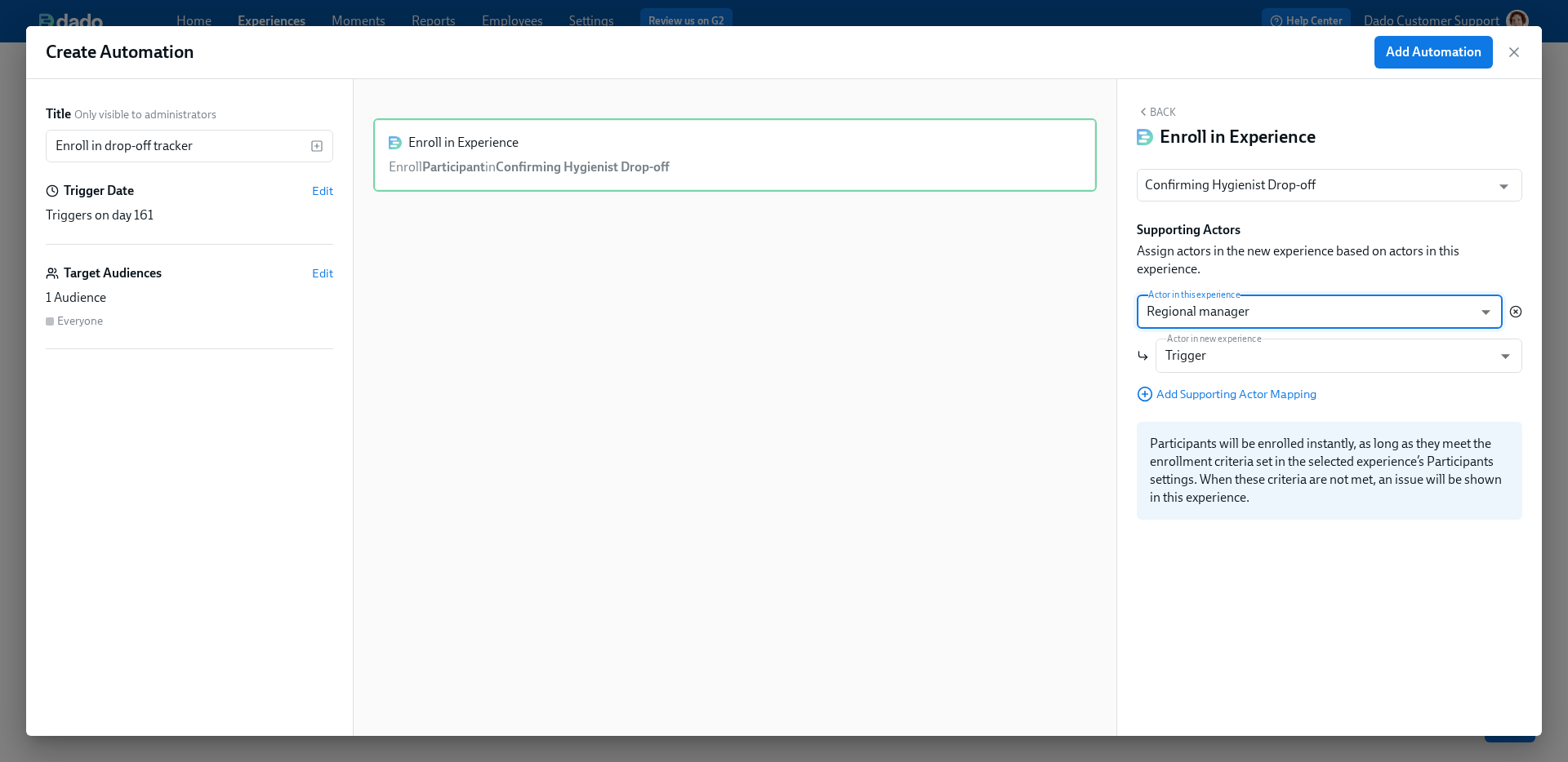
click at [1515, 306] on icon "button" at bounding box center [1515, 312] width 13 height 13
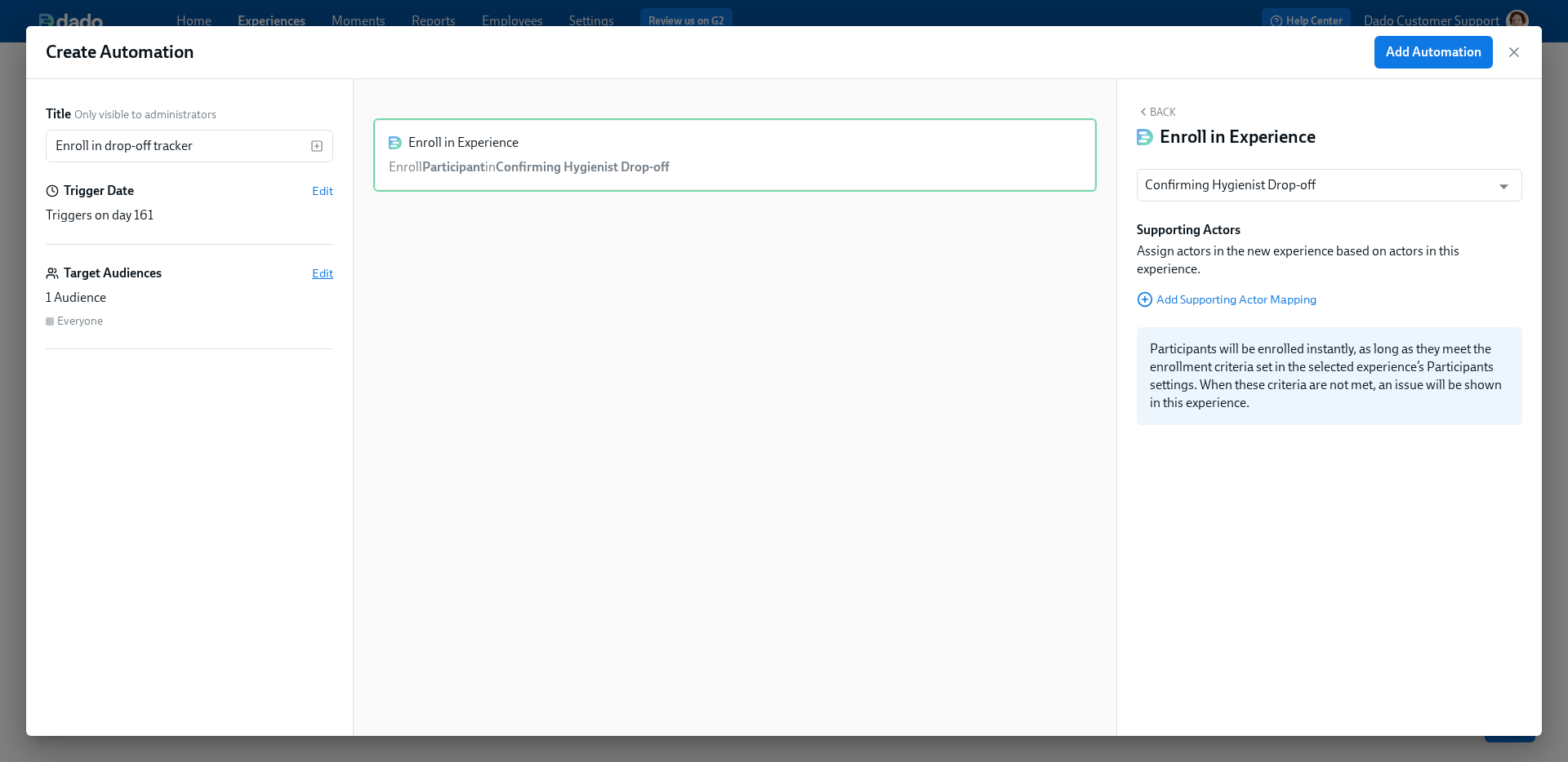
click at [328, 272] on span "Edit" at bounding box center [323, 273] width 21 height 17
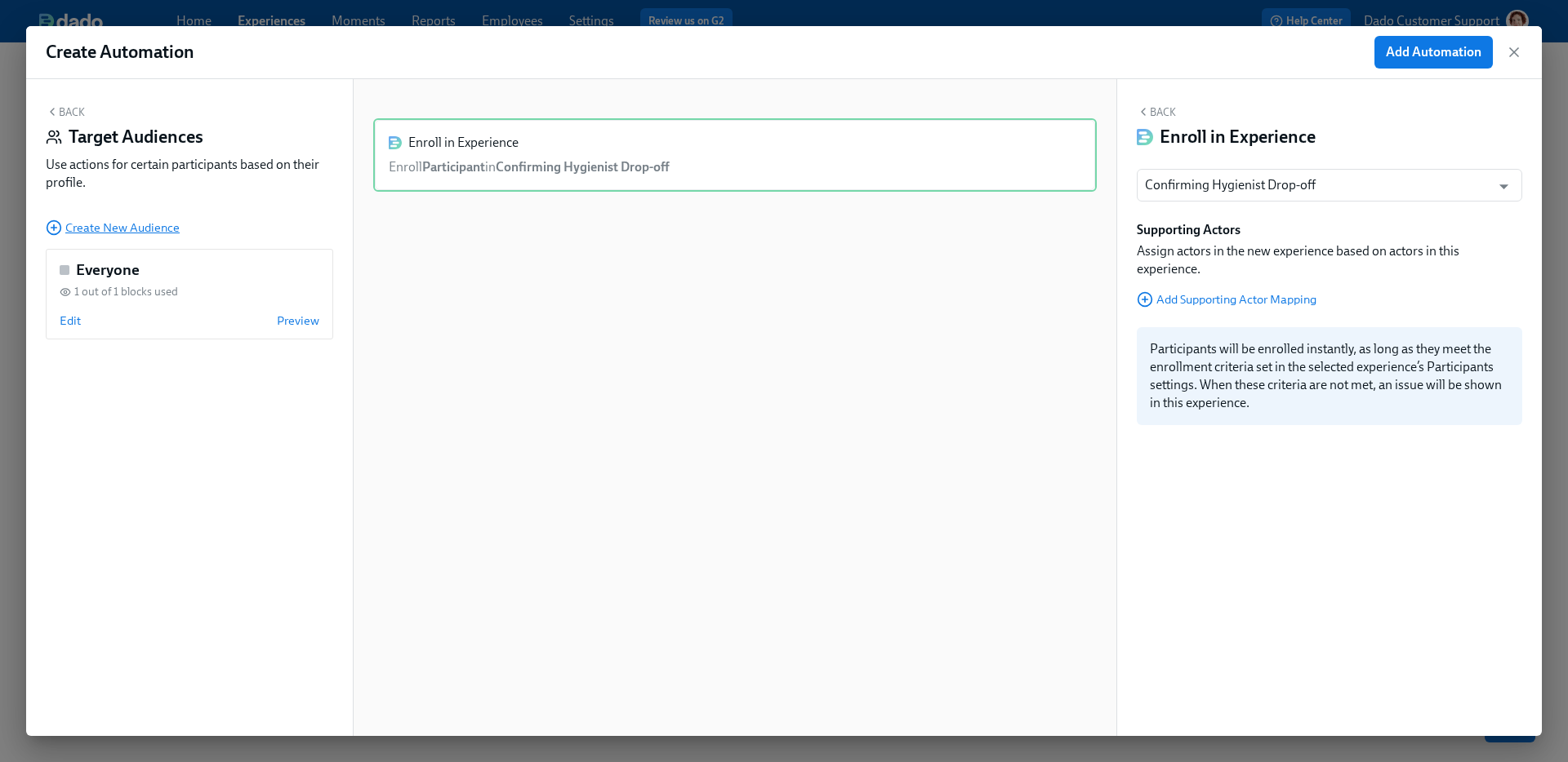
click at [94, 229] on span "Create New Audience" at bounding box center [113, 227] width 134 height 17
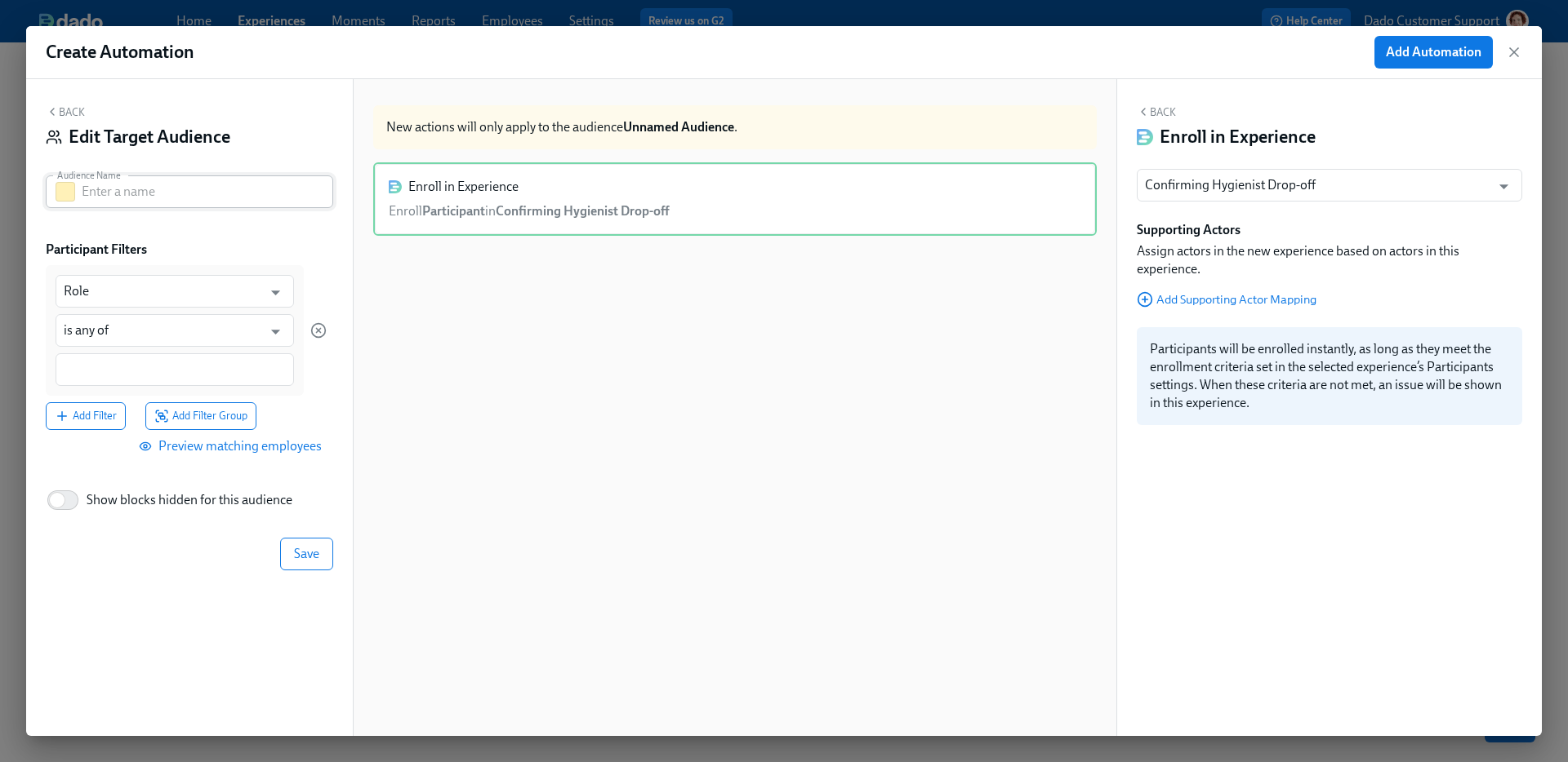
click at [54, 184] on div "Audience Name" at bounding box center [189, 191] width 287 height 33
click at [65, 193] on button "button" at bounding box center [65, 192] width 19 height 19
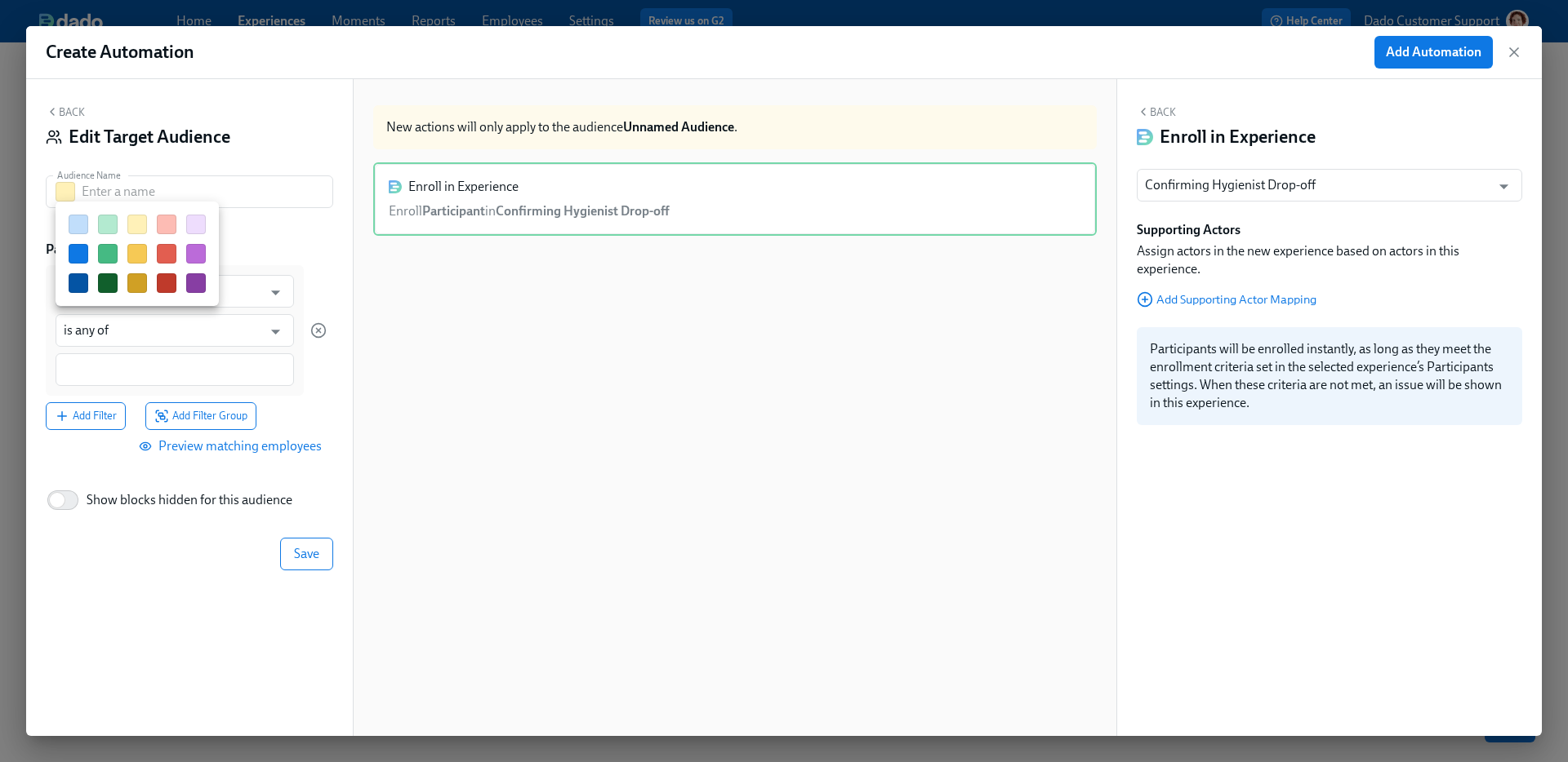
click at [107, 250] on button "button" at bounding box center [108, 254] width 19 height 19
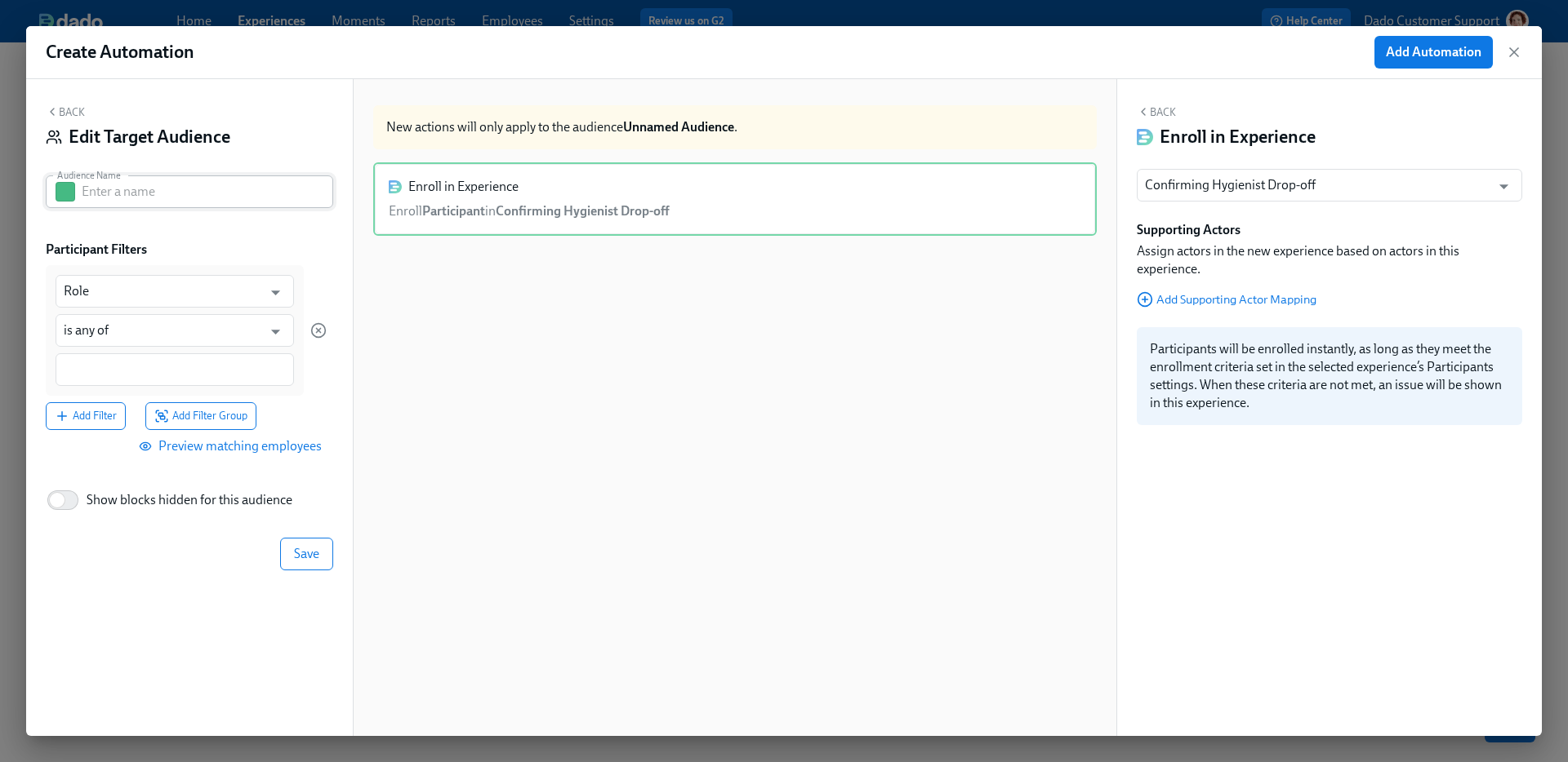
click at [119, 193] on input "text" at bounding box center [207, 191] width 251 height 33
type input "Not yet dropped off"
click at [137, 286] on input "Role" at bounding box center [162, 291] width 198 height 33
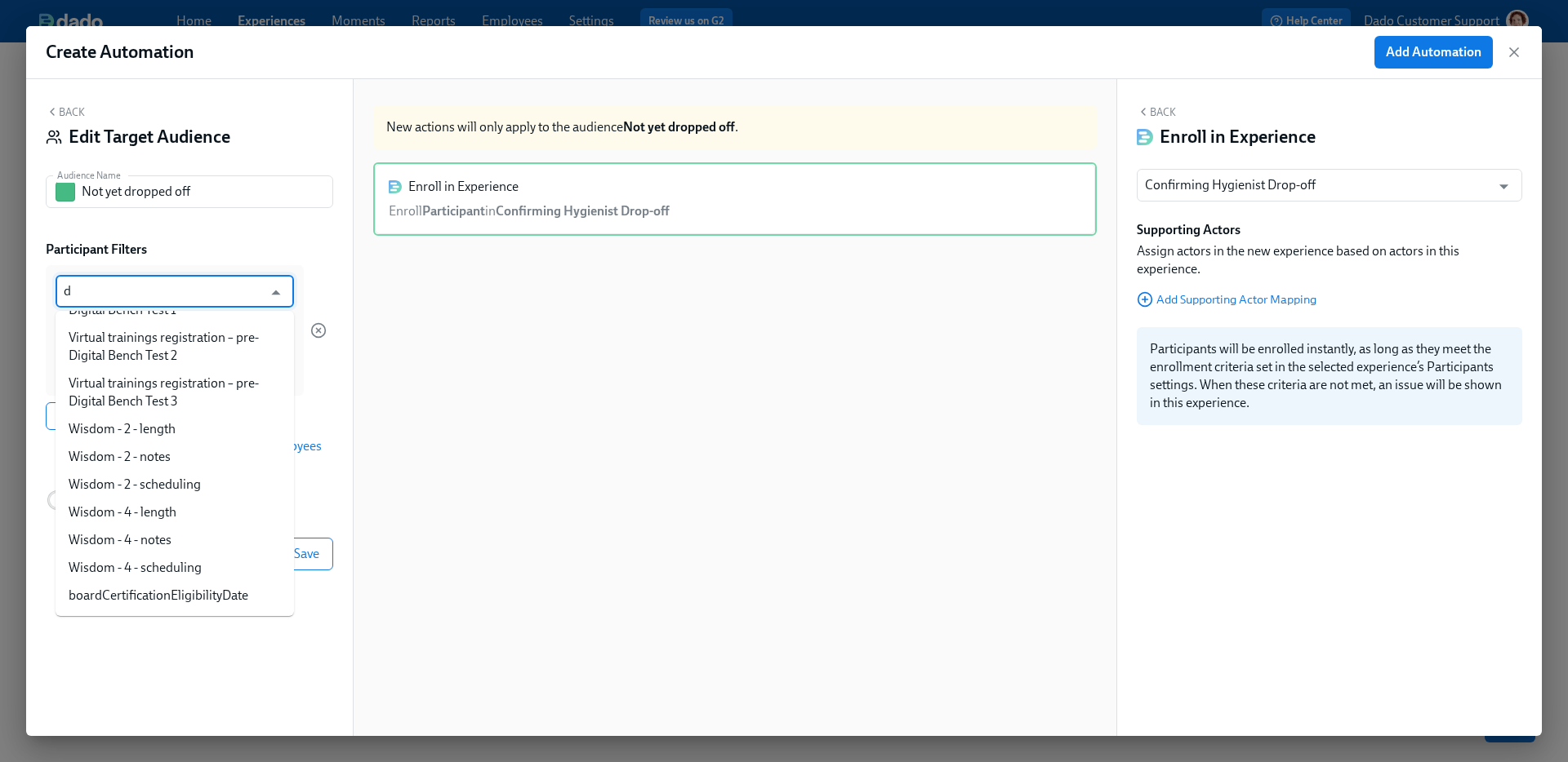
scroll to position [0, 0]
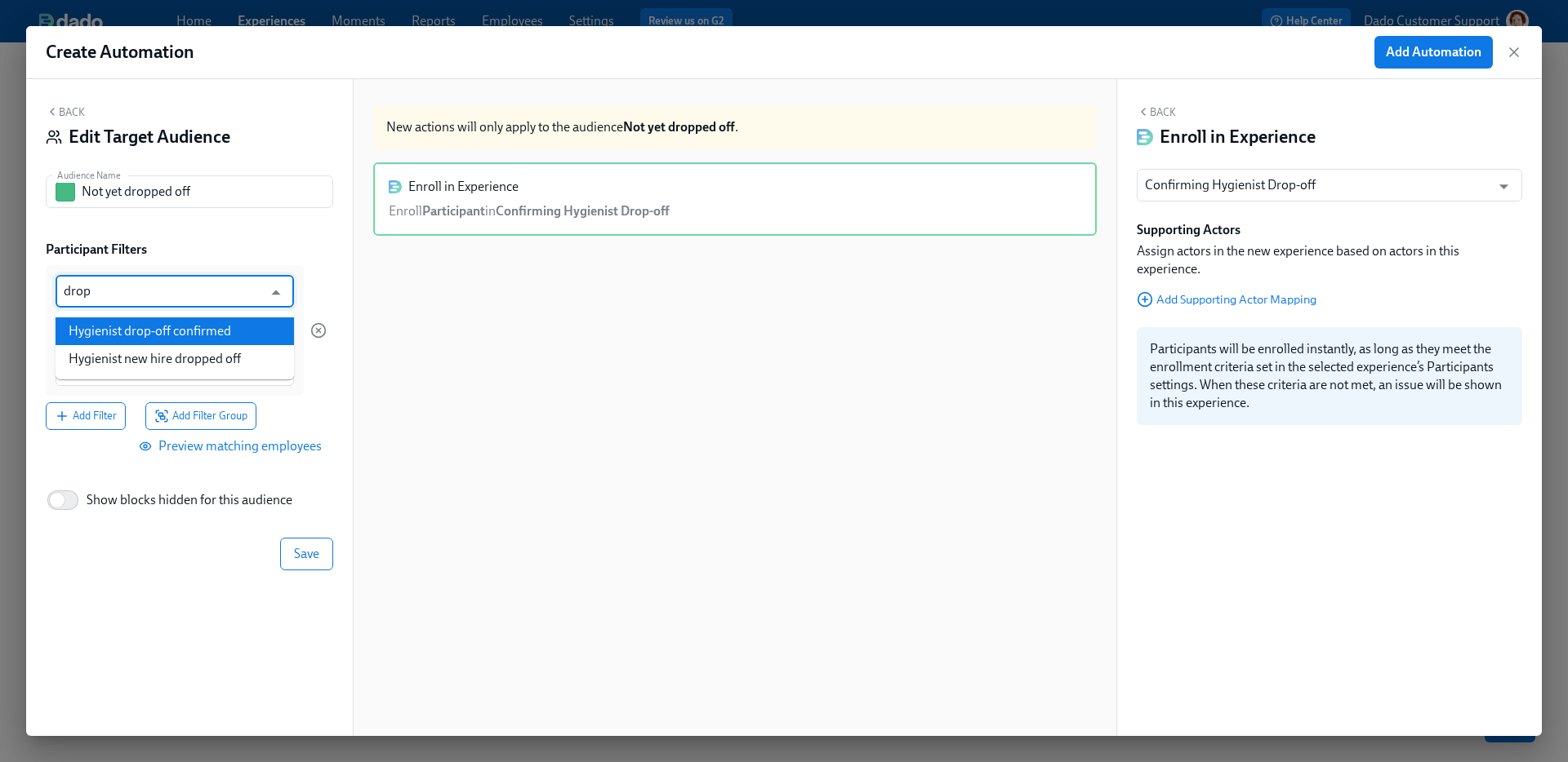
click at [126, 350] on li "Hygienist new hire dropped off" at bounding box center [175, 359] width 239 height 28
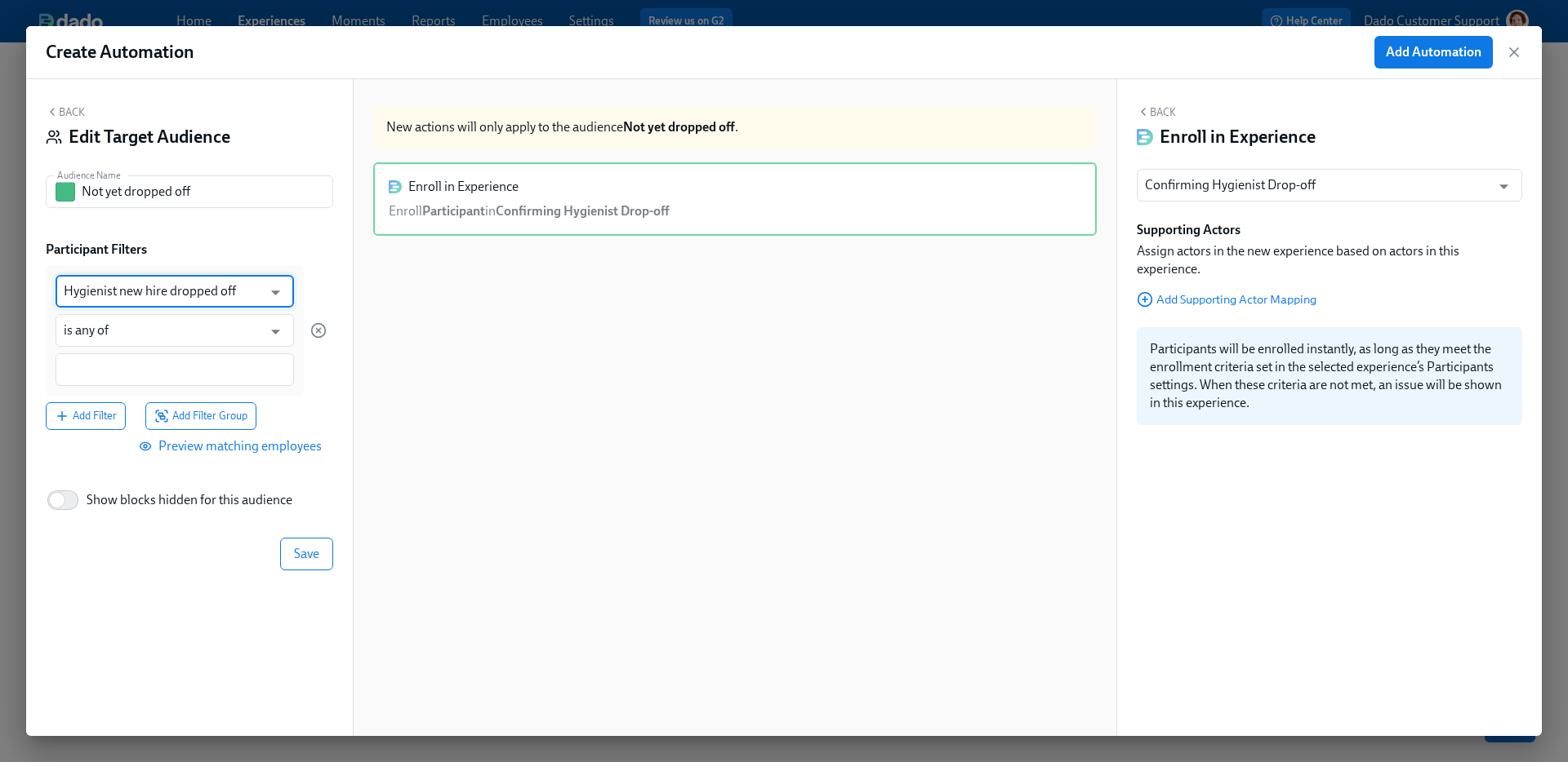
type input "Hygienist new hire dropped off"
click at [88, 372] on input at bounding box center [175, 369] width 222 height 17
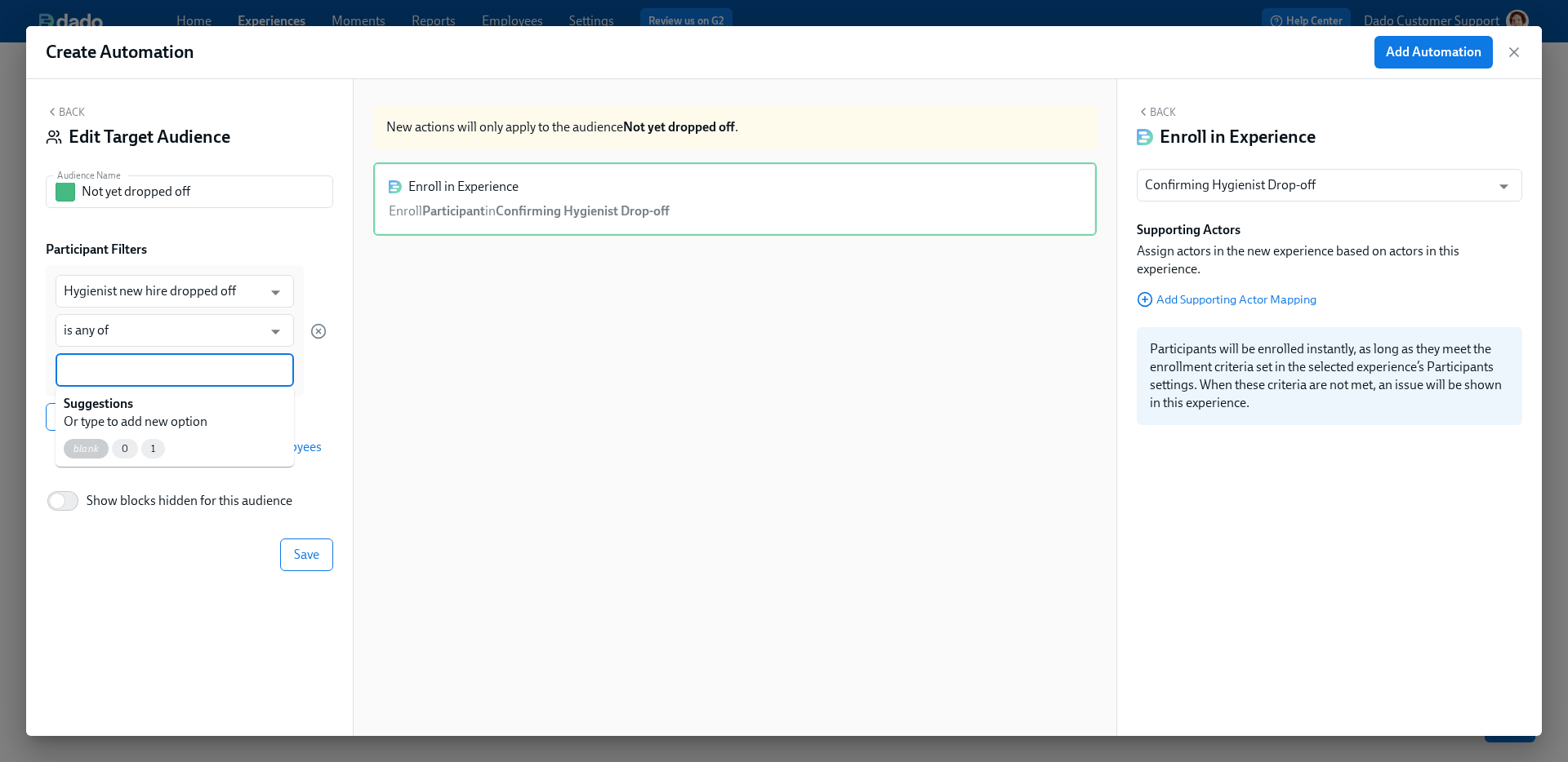
click at [78, 450] on span "blank" at bounding box center [85, 449] width 45 height 12
click at [162, 368] on input at bounding box center [206, 369] width 160 height 17
click at [69, 457] on span "0" at bounding box center [77, 452] width 26 height 12
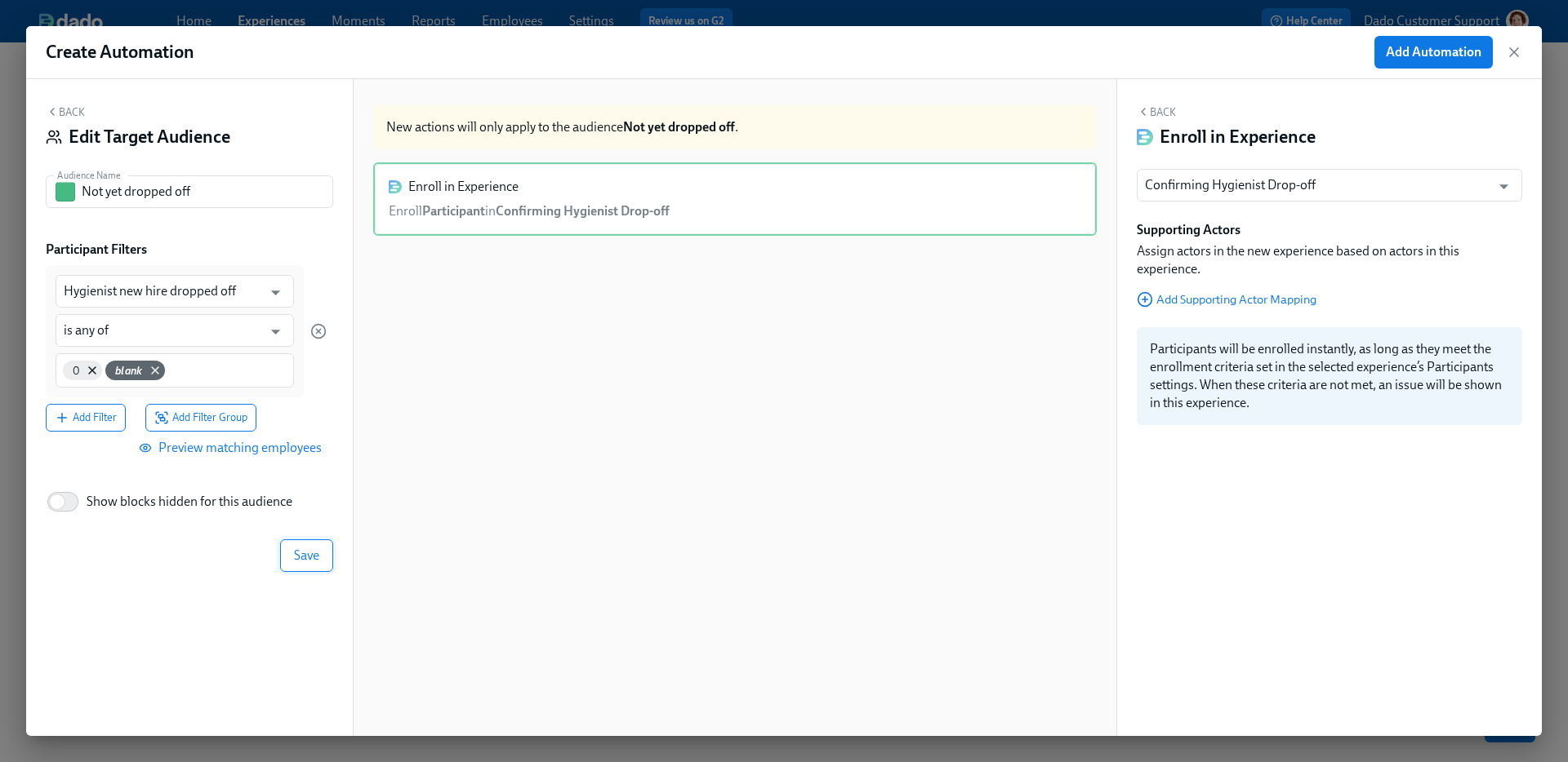
click at [320, 568] on button "Save" at bounding box center [307, 555] width 53 height 33
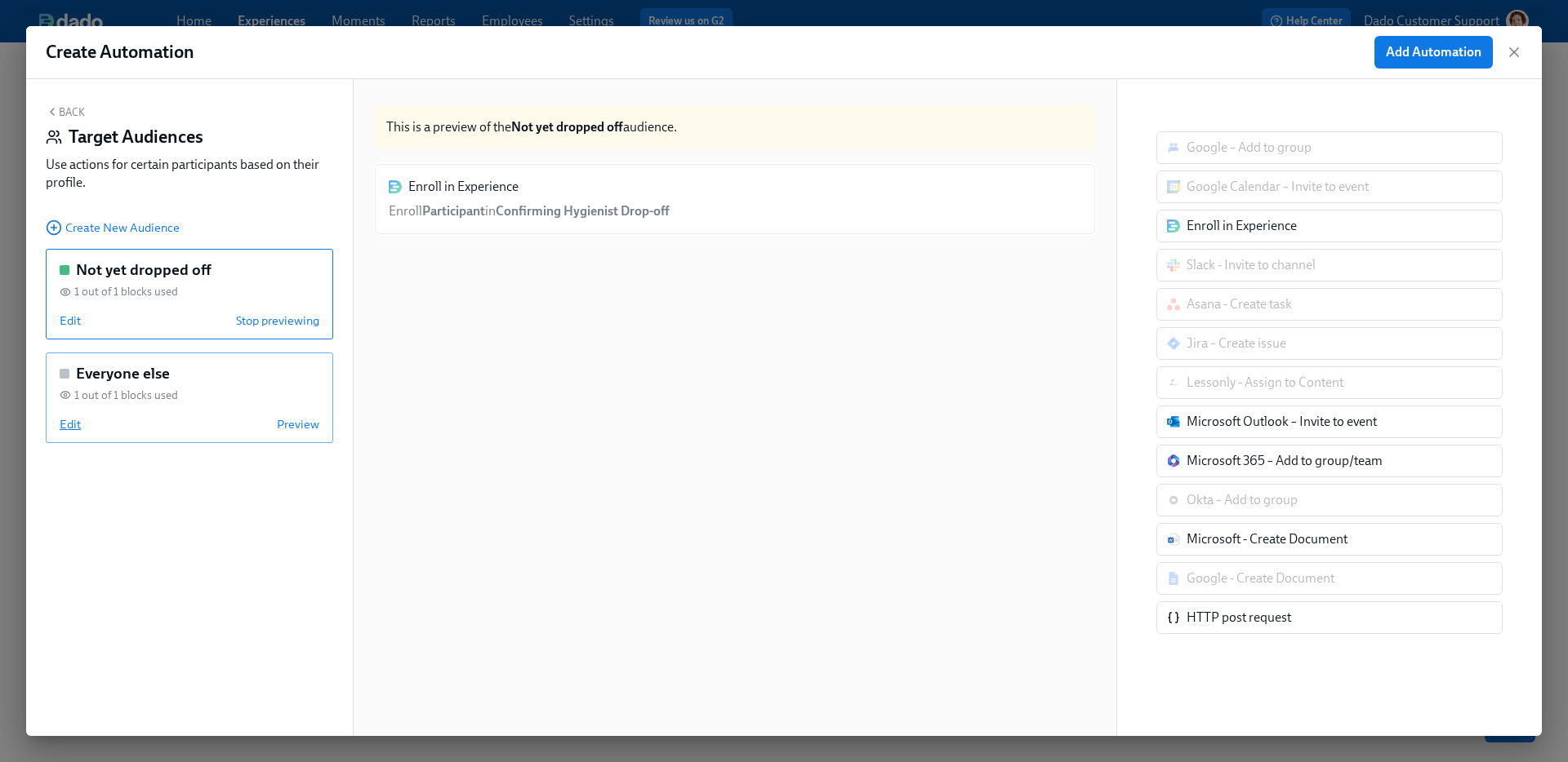
click at [71, 424] on span "Edit" at bounding box center [71, 425] width 21 height 17
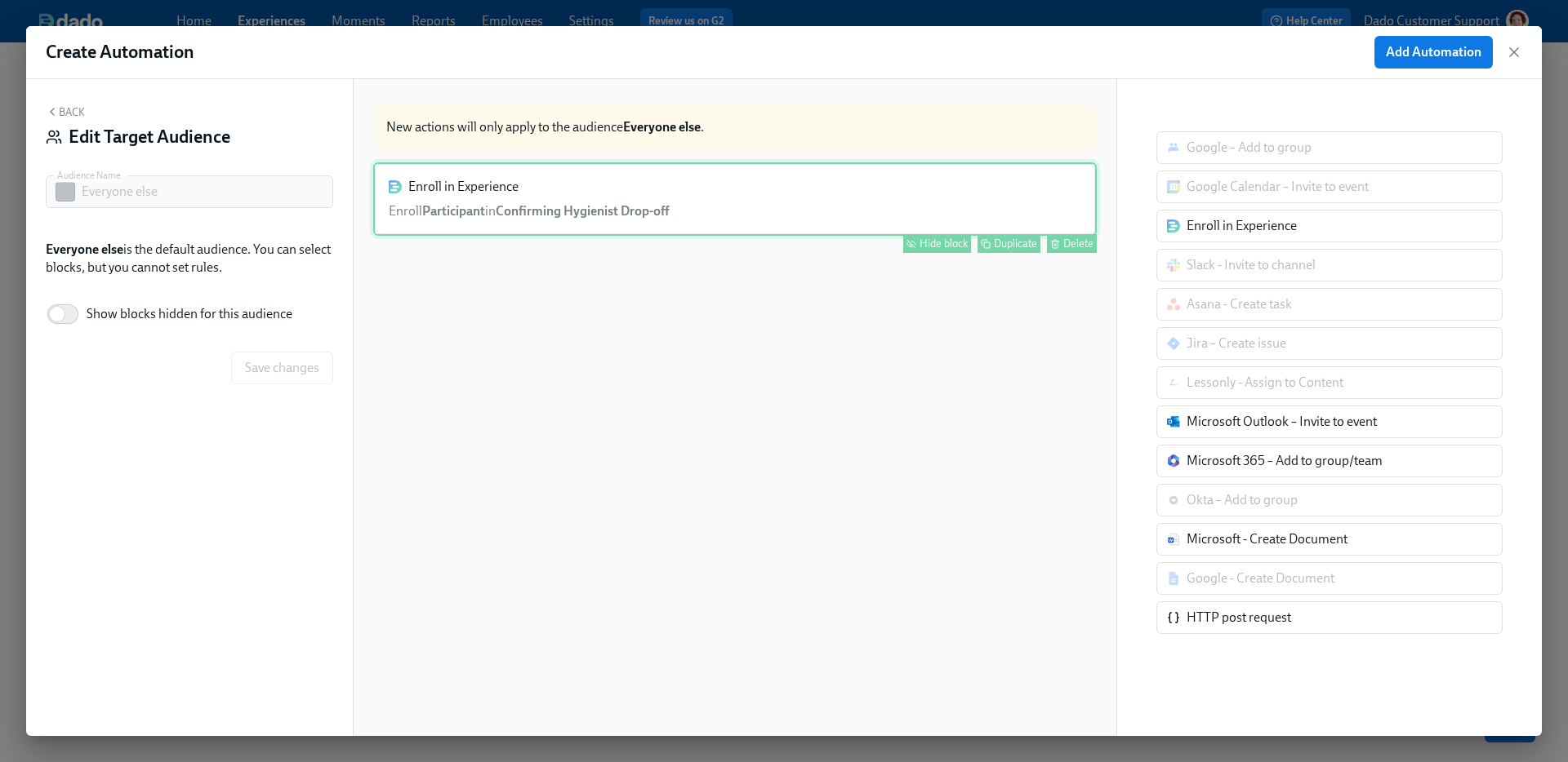
click at [943, 244] on div "Hide block" at bounding box center [943, 244] width 48 height 12
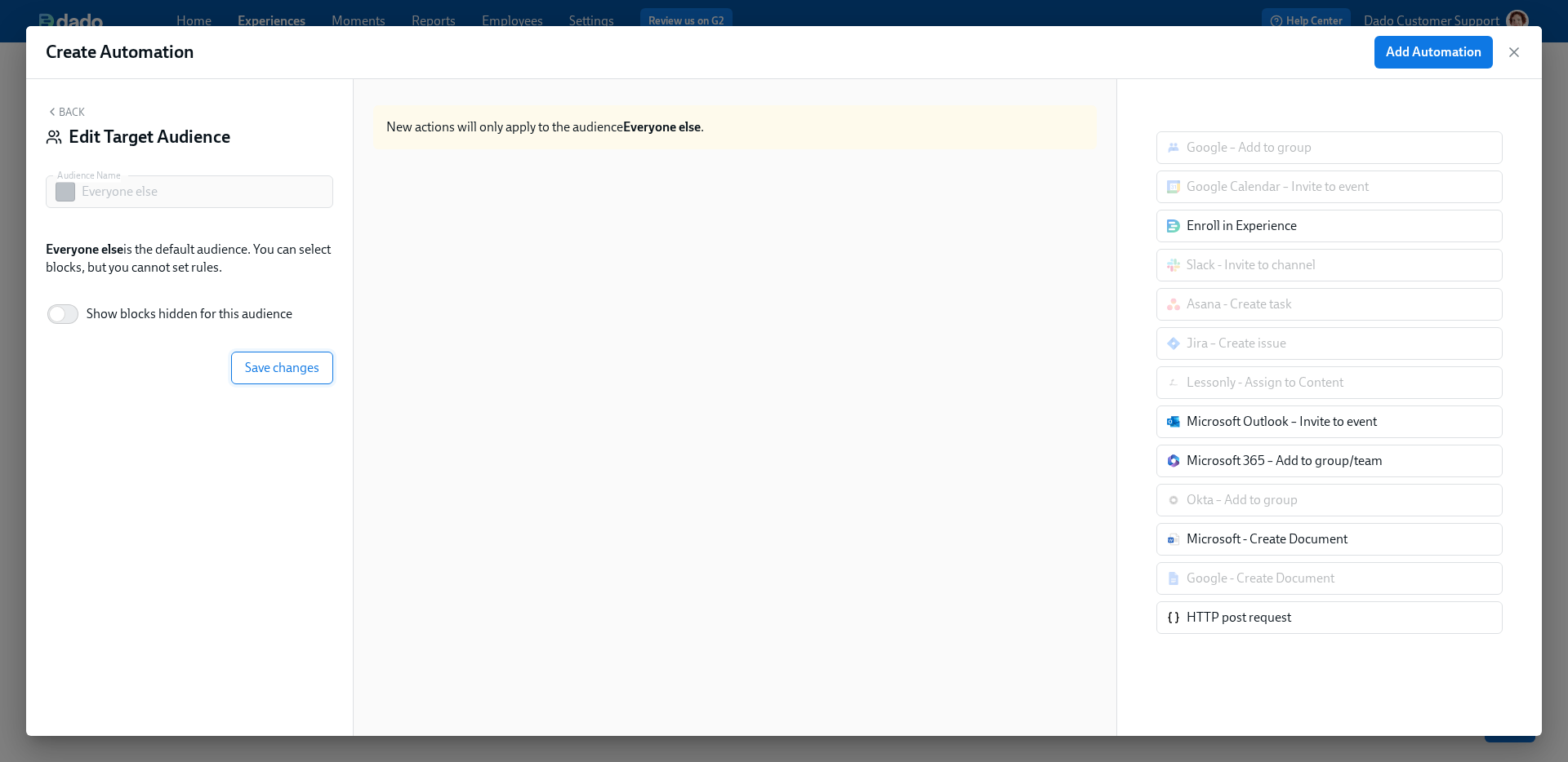
click at [312, 374] on span "Save changes" at bounding box center [282, 368] width 74 height 17
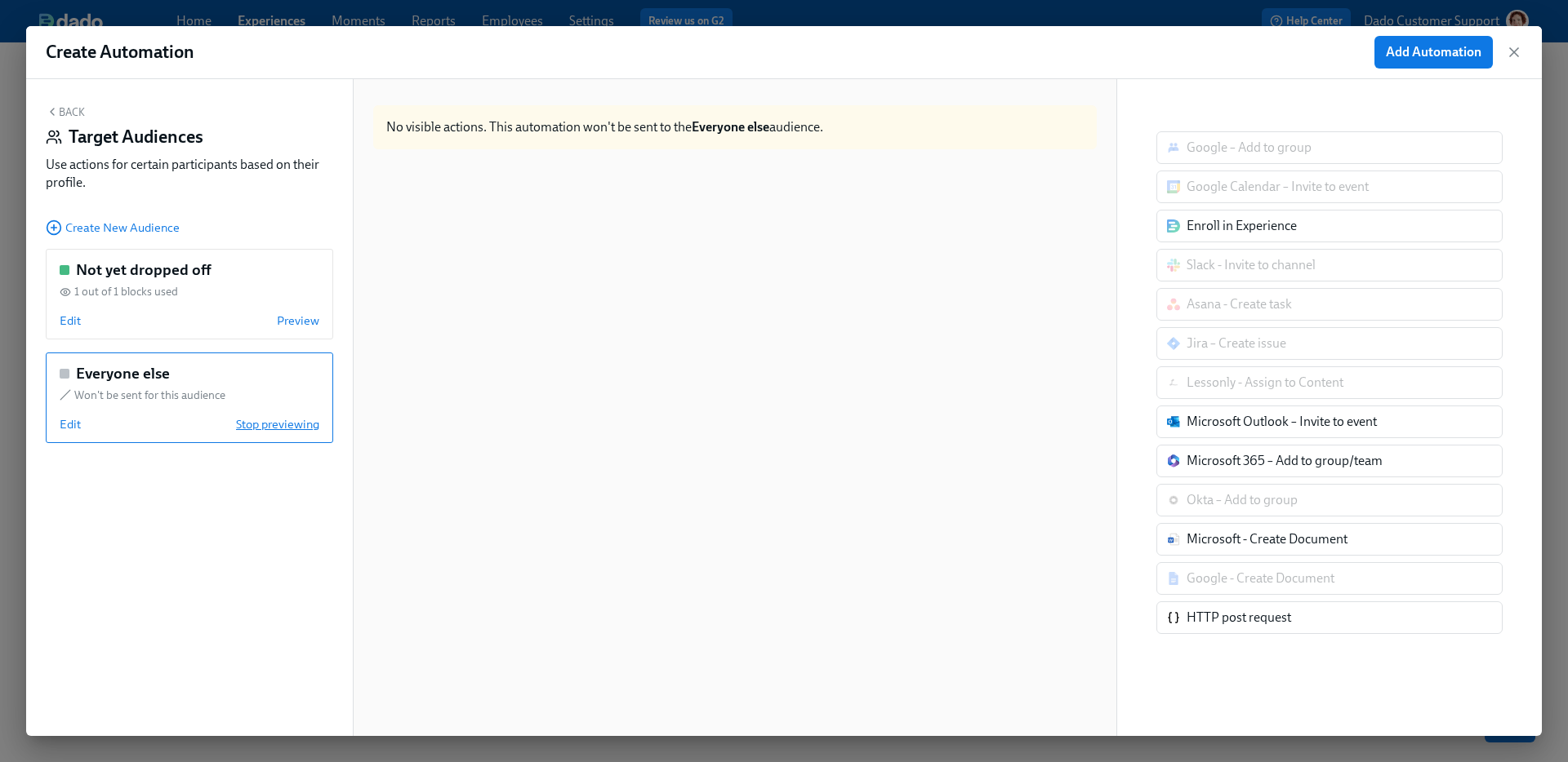
click at [293, 421] on span "Stop previewing" at bounding box center [278, 425] width 84 height 17
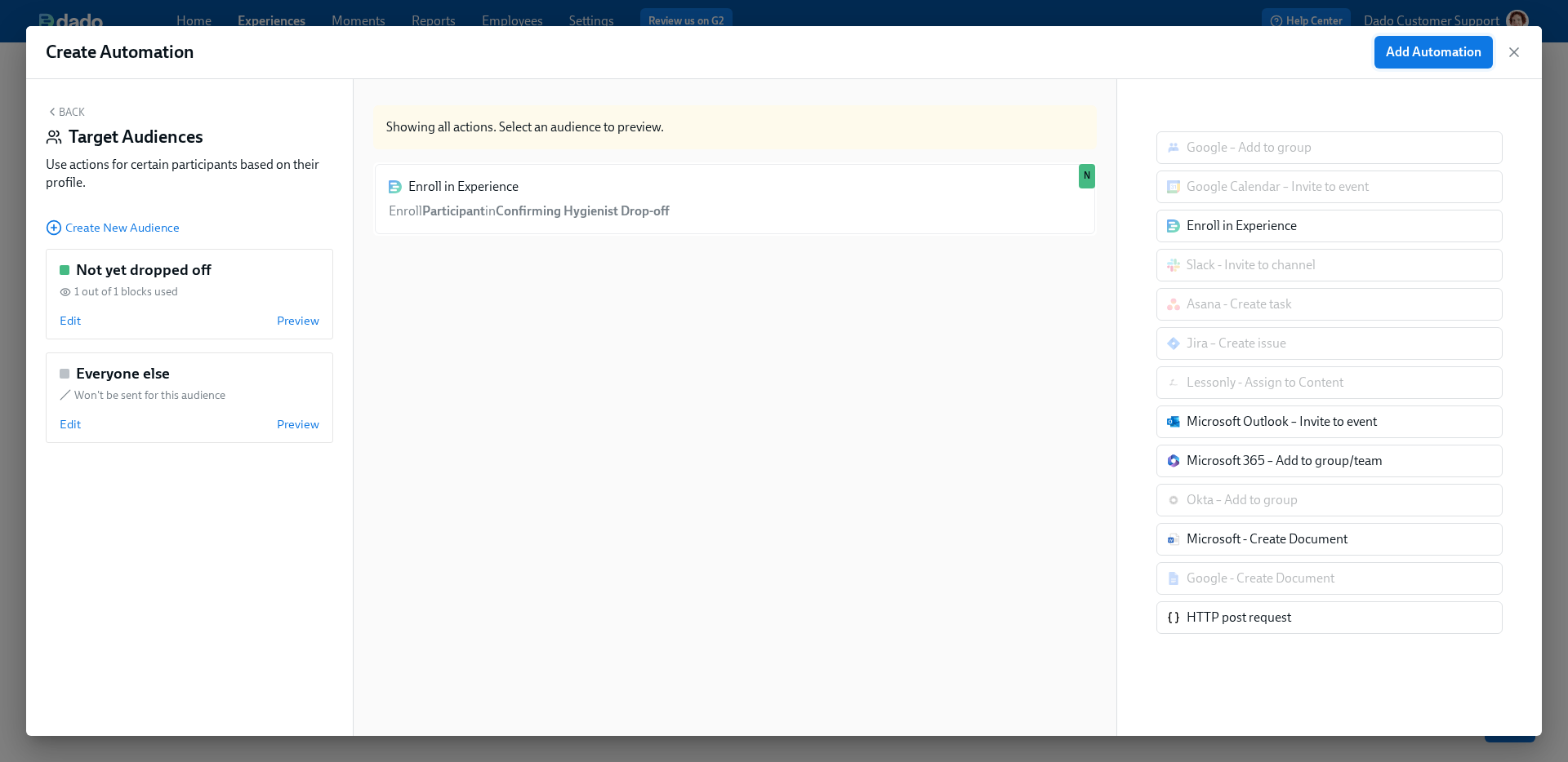
click at [1474, 36] on button "Add Automation" at bounding box center [1433, 52] width 118 height 33
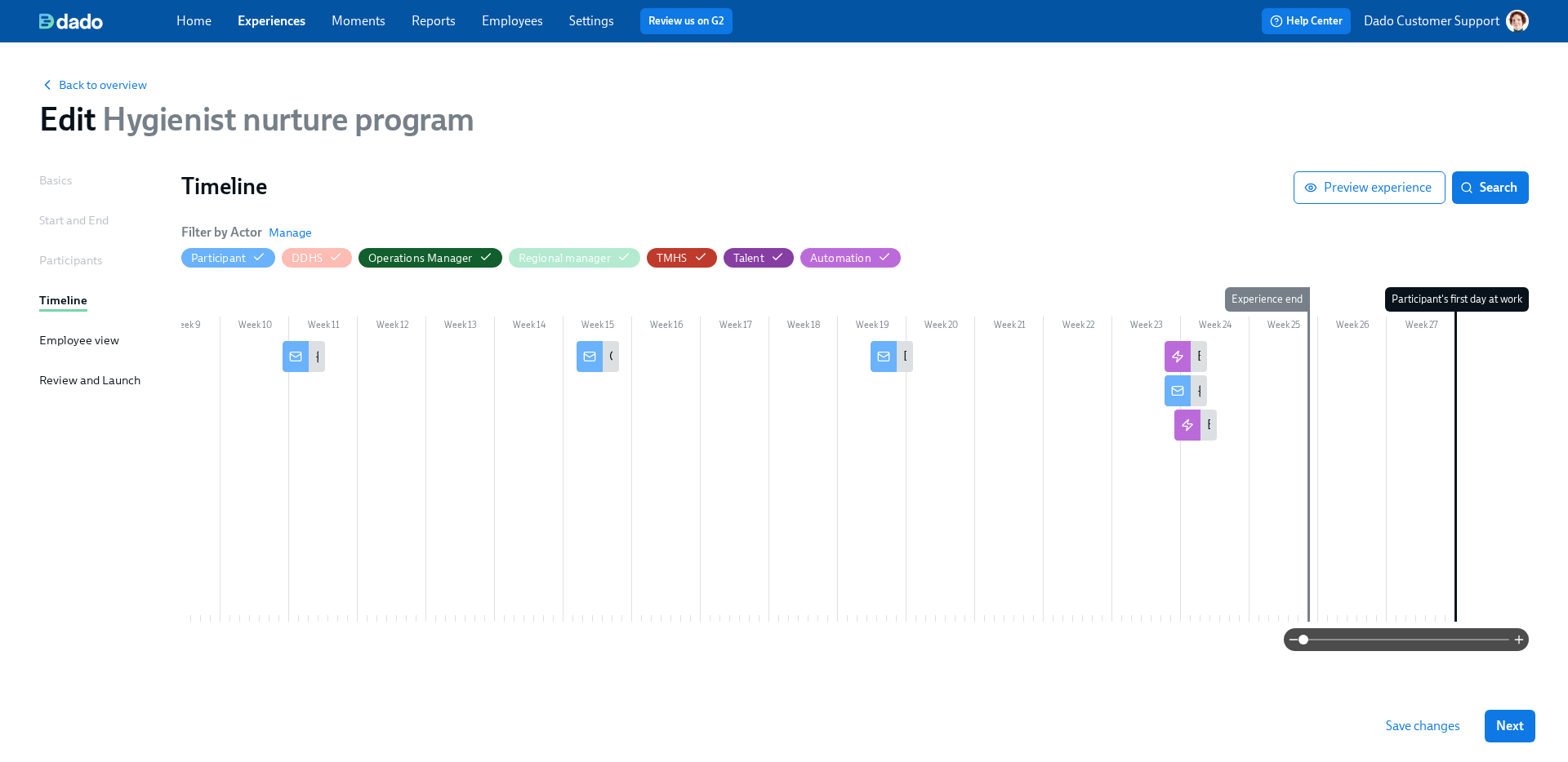
click at [1411, 731] on span "Save changes" at bounding box center [1423, 726] width 74 height 17
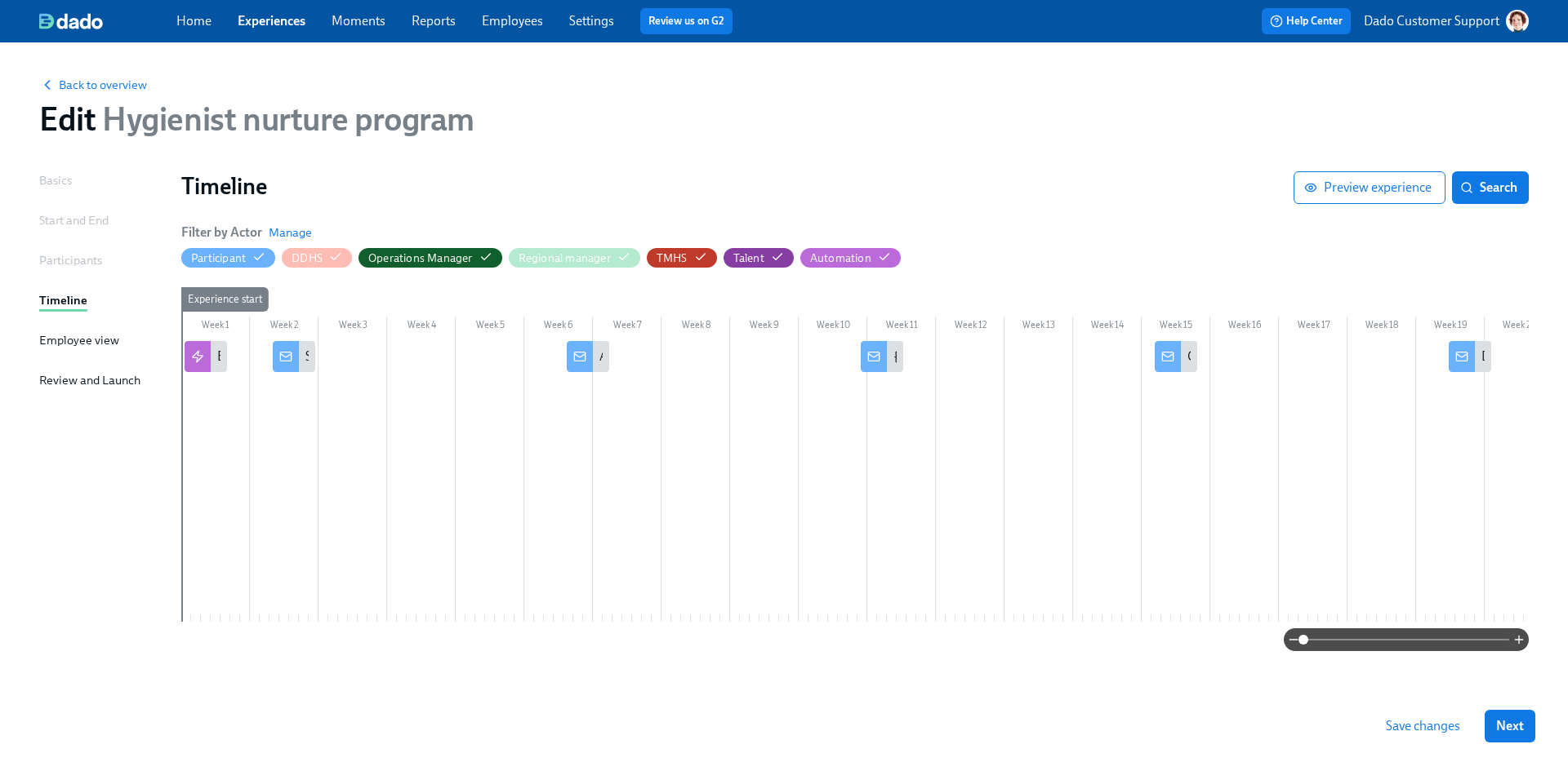
click at [1421, 733] on span "Save changes" at bounding box center [1423, 726] width 74 height 17
click at [102, 84] on span "Back to overview" at bounding box center [93, 85] width 108 height 17
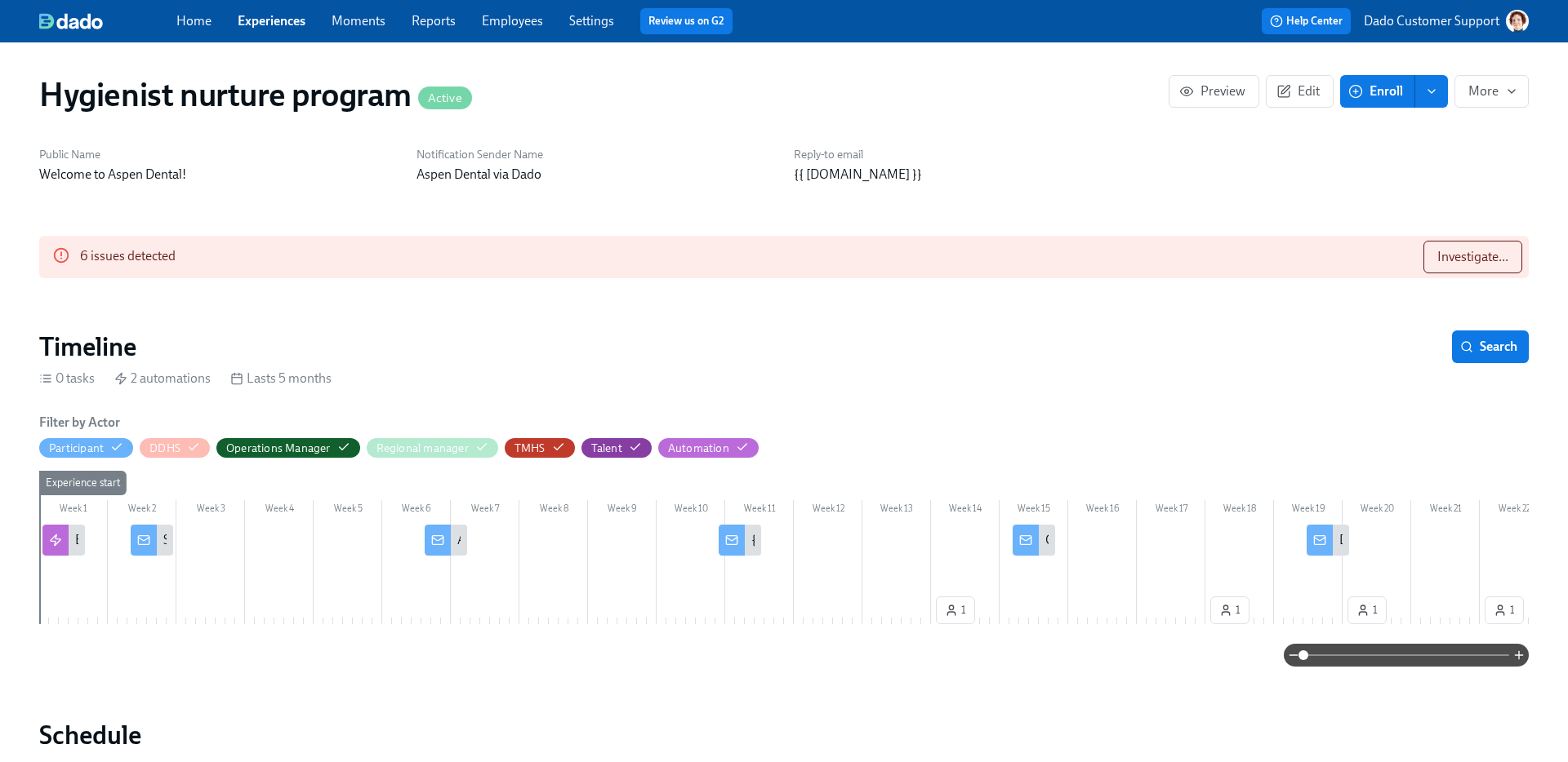
scroll to position [0, 1800]
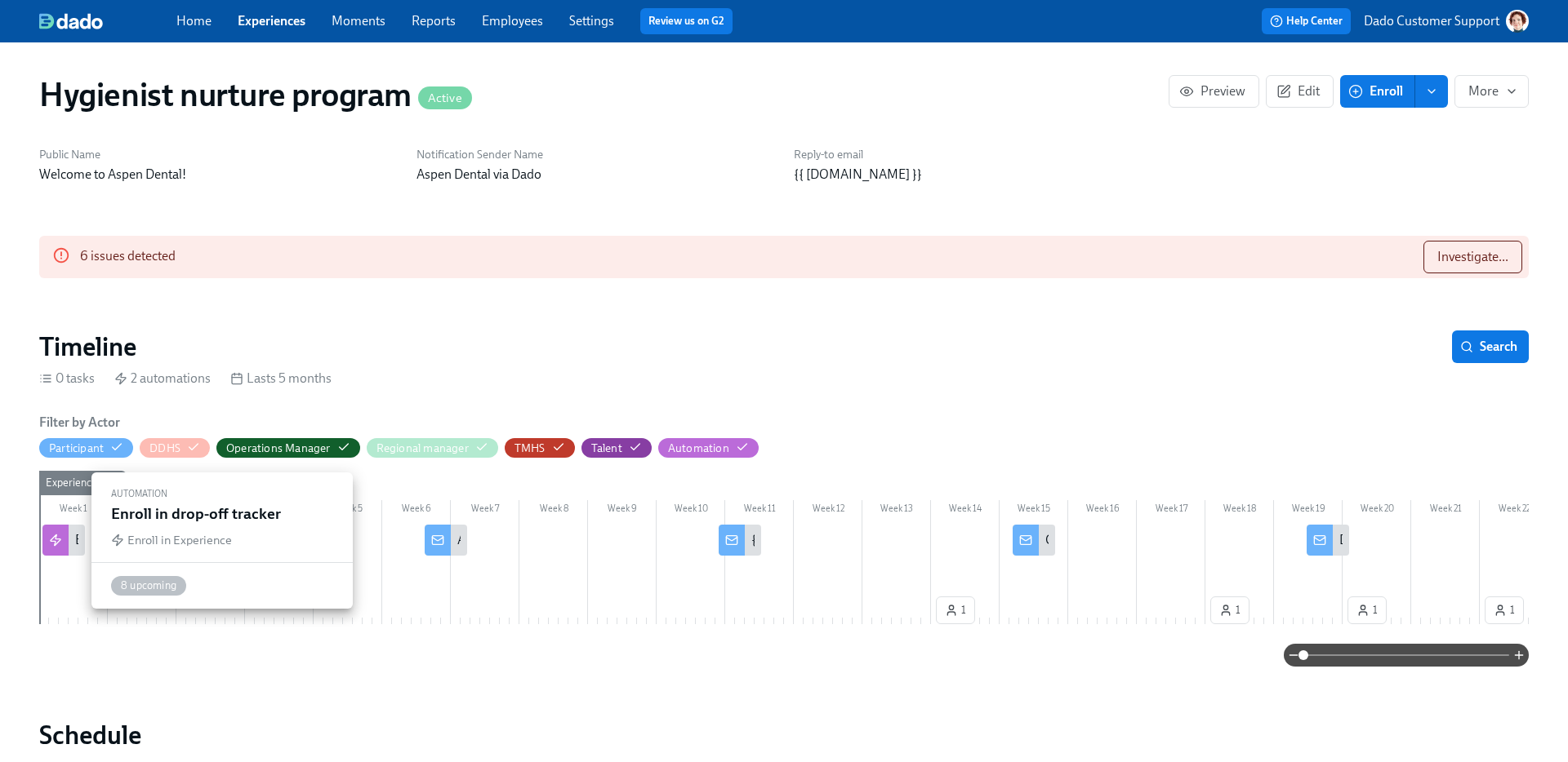
click at [72, 551] on div "Enroll in drop-off tracker" at bounding box center [63, 540] width 42 height 31
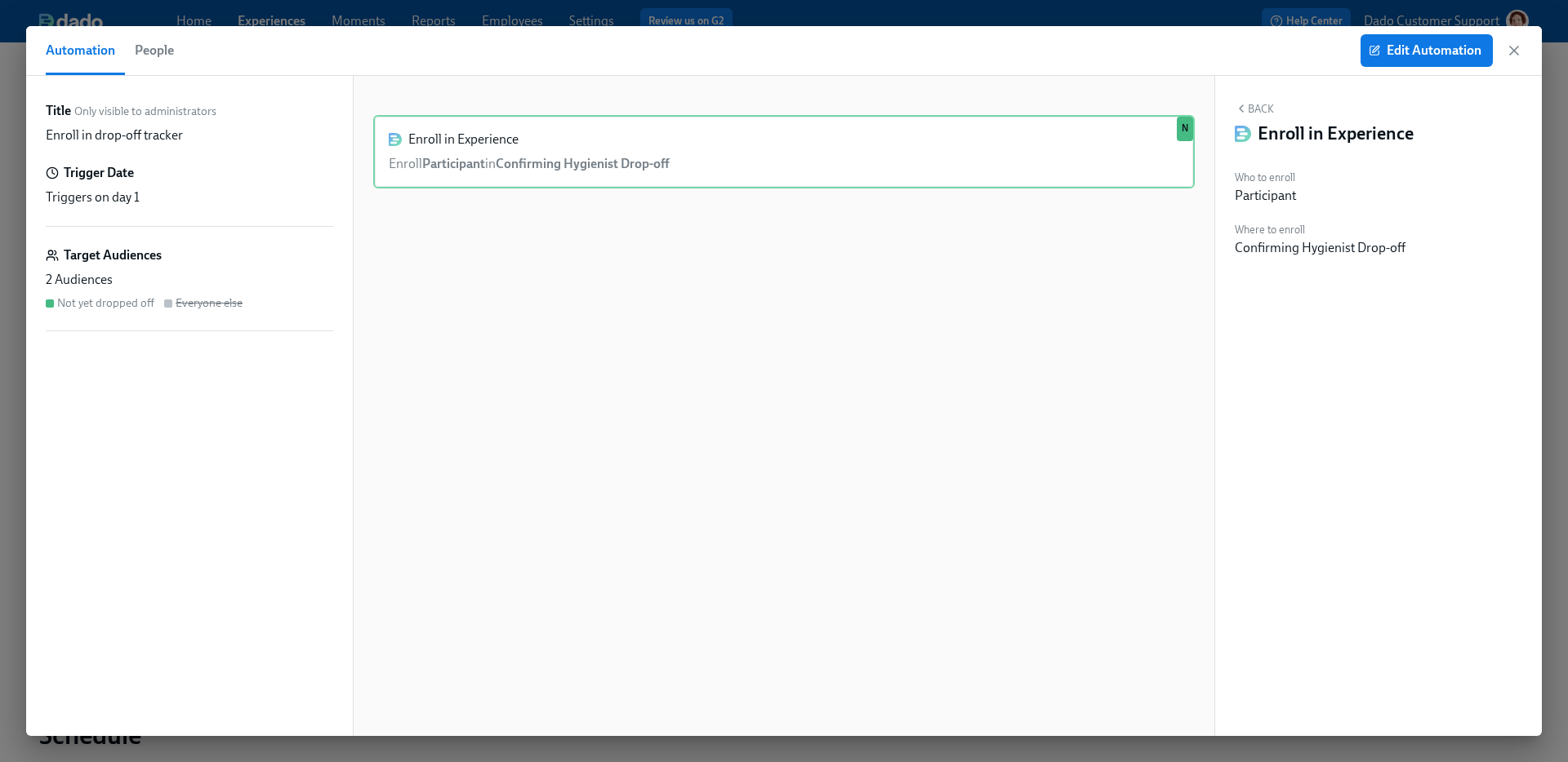
scroll to position [0, 3600]
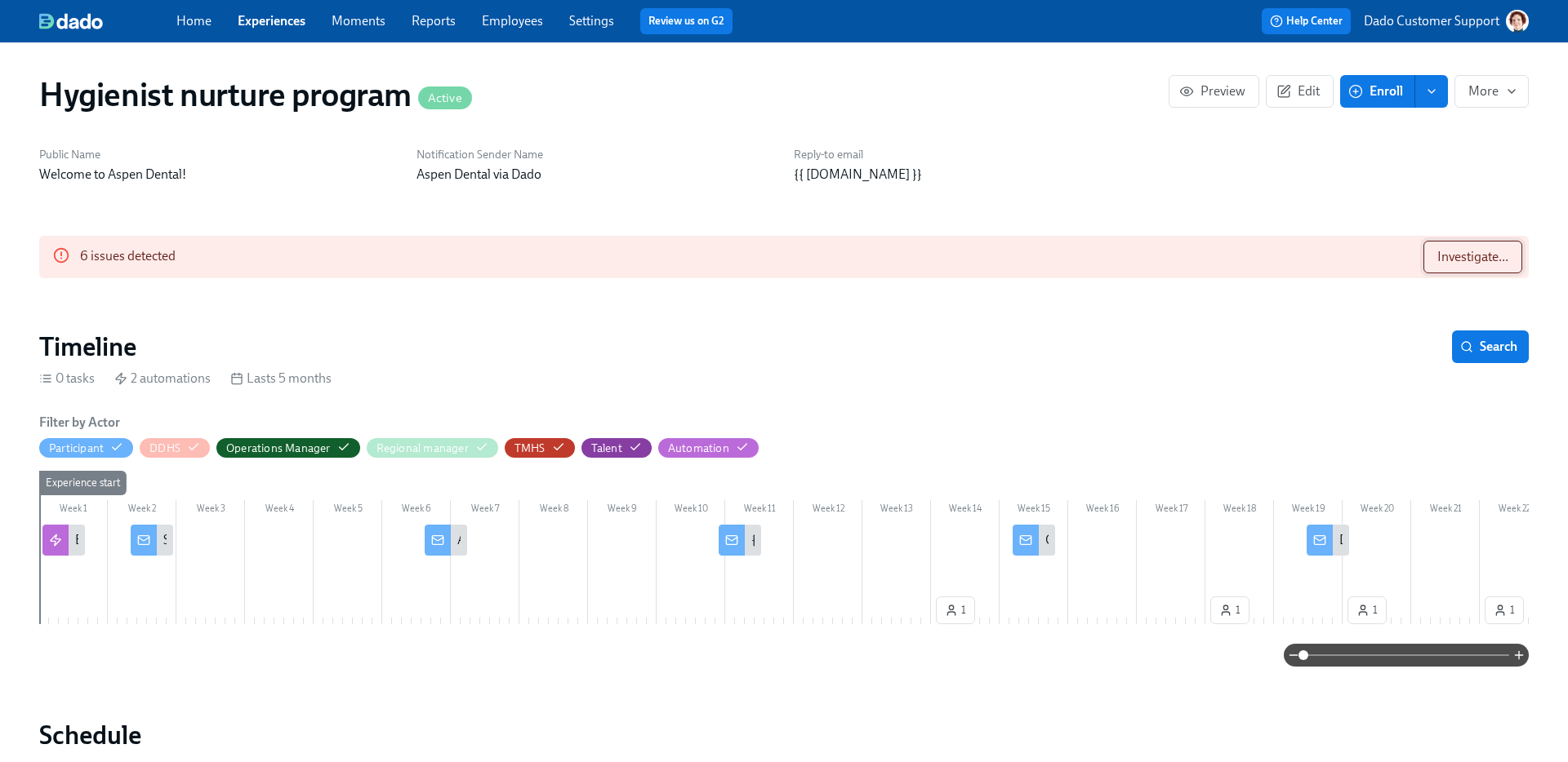
click at [1505, 262] on button "Investigate..." at bounding box center [1473, 256] width 99 height 33
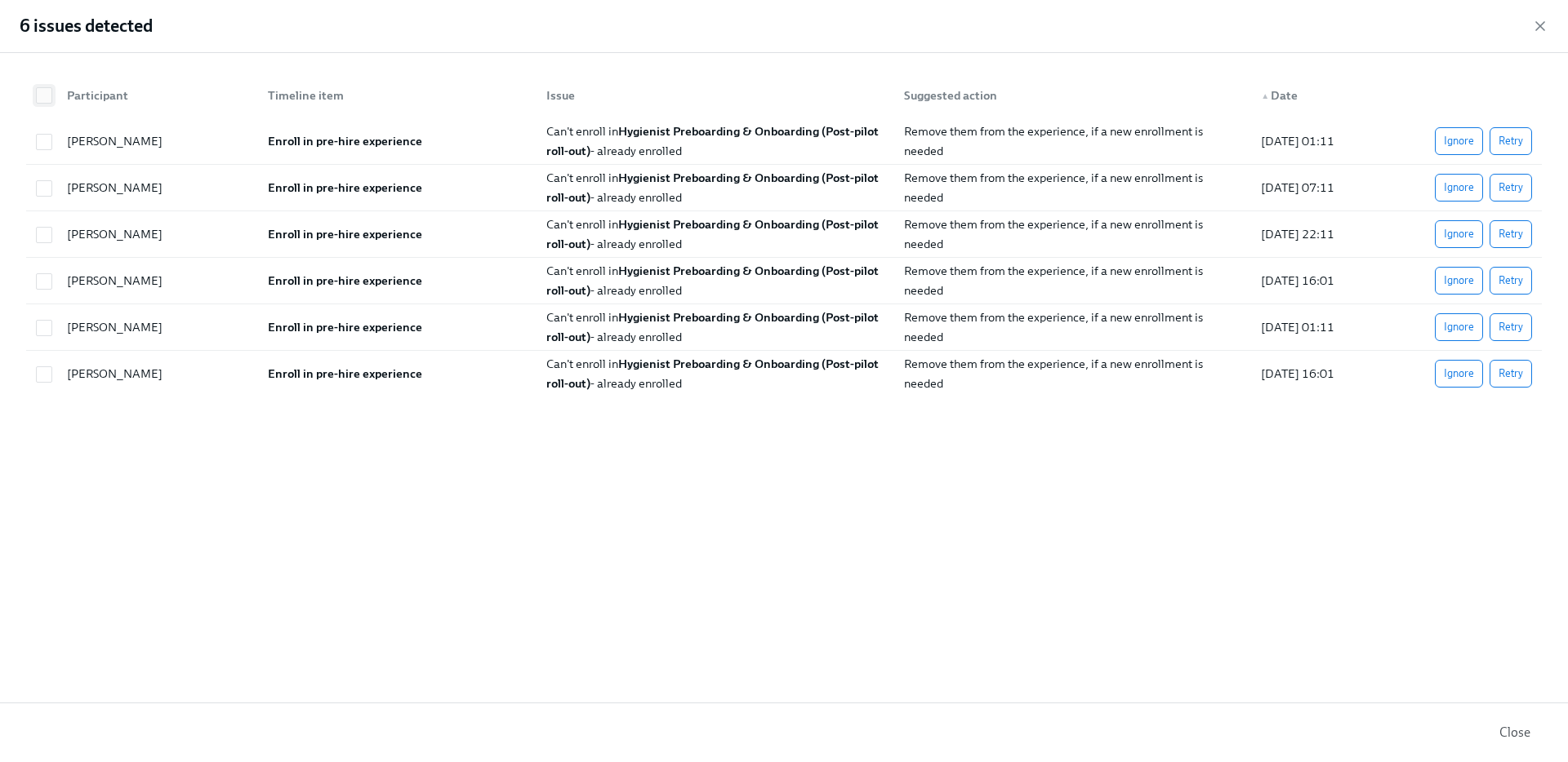
click at [40, 94] on input "checkbox" at bounding box center [44, 95] width 15 height 15
checkbox input "true"
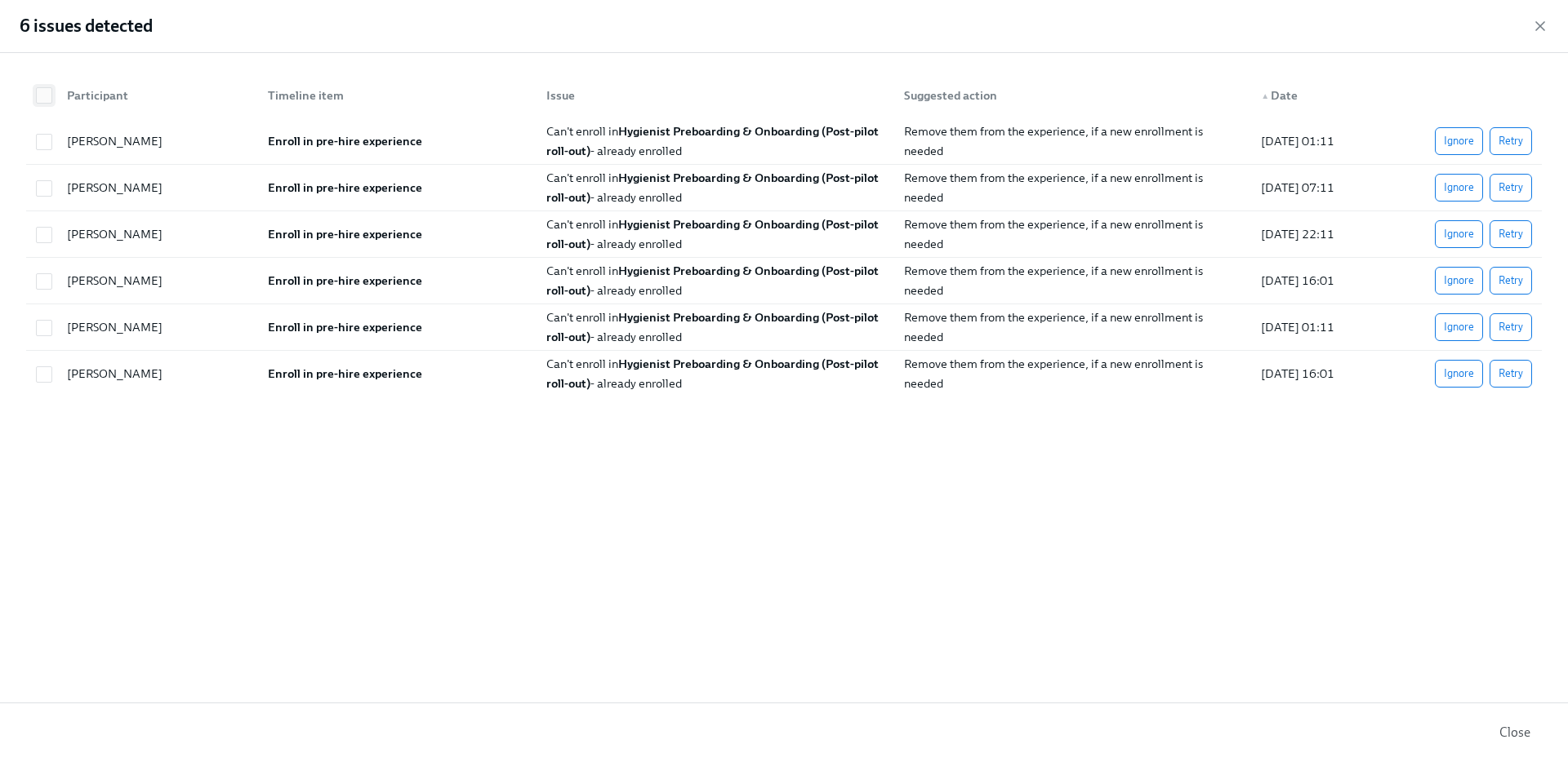
checkbox input "true"
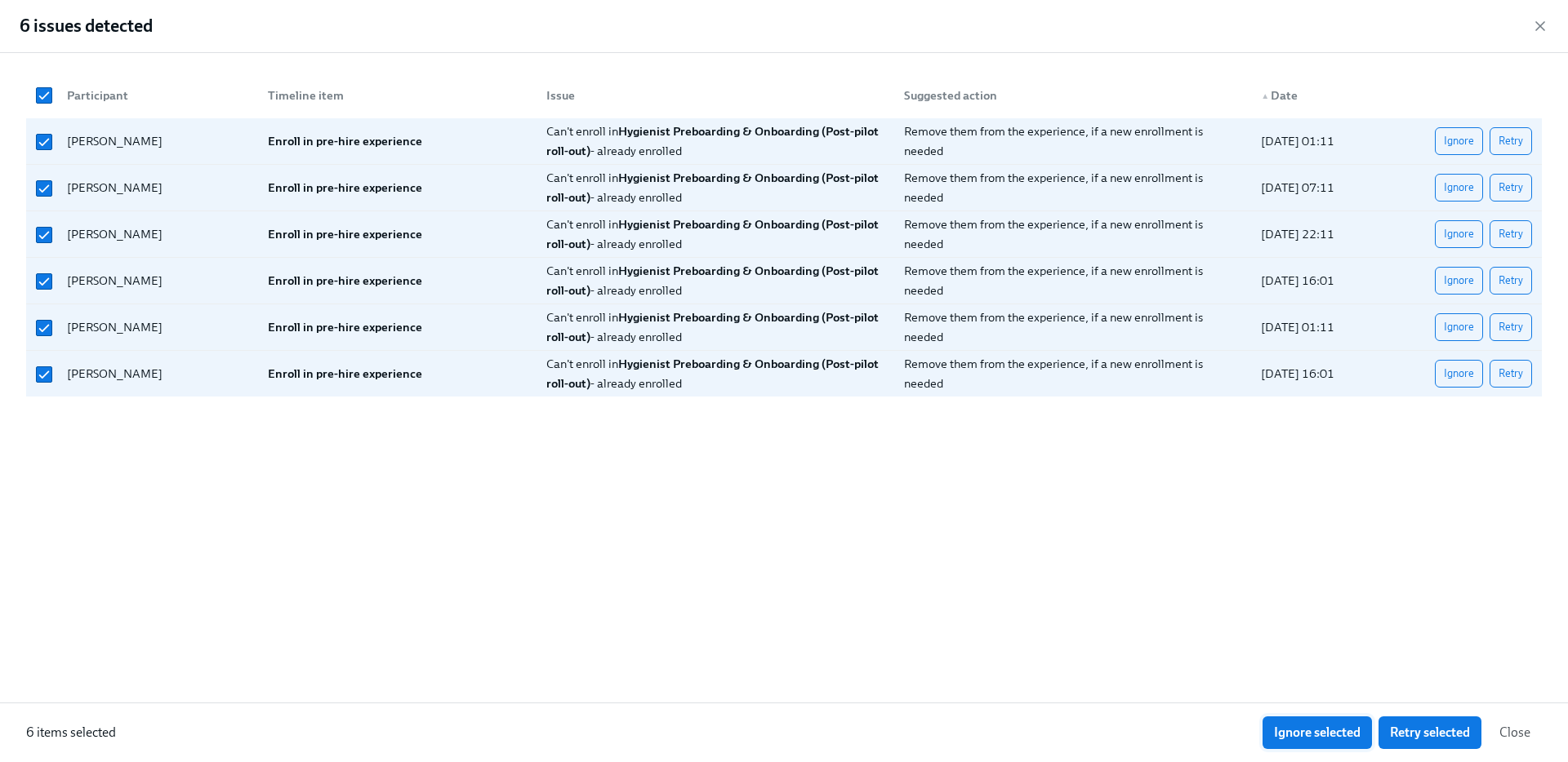
click at [1333, 729] on span "Ignore selected" at bounding box center [1317, 733] width 86 height 17
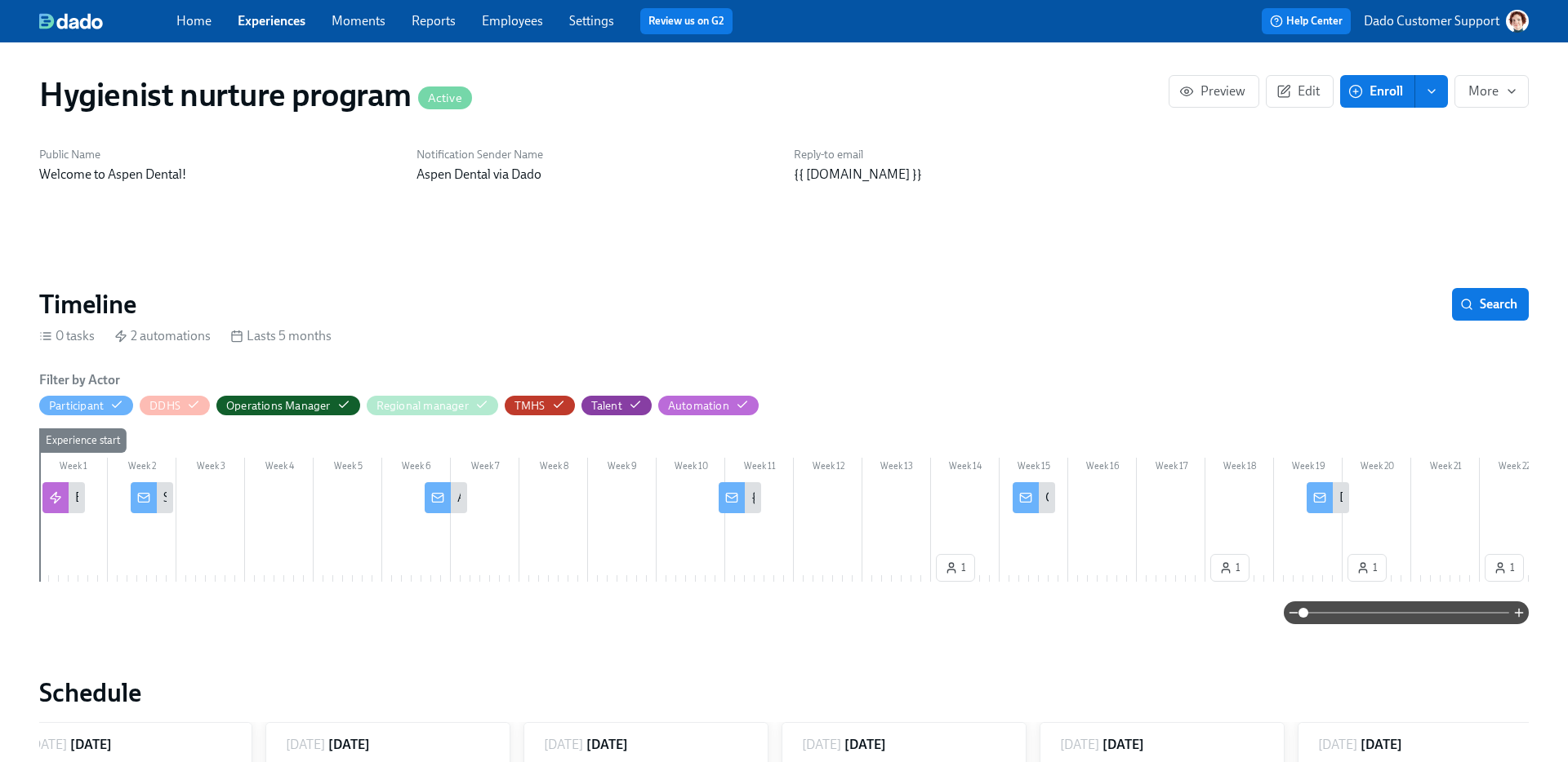
scroll to position [0, 3659]
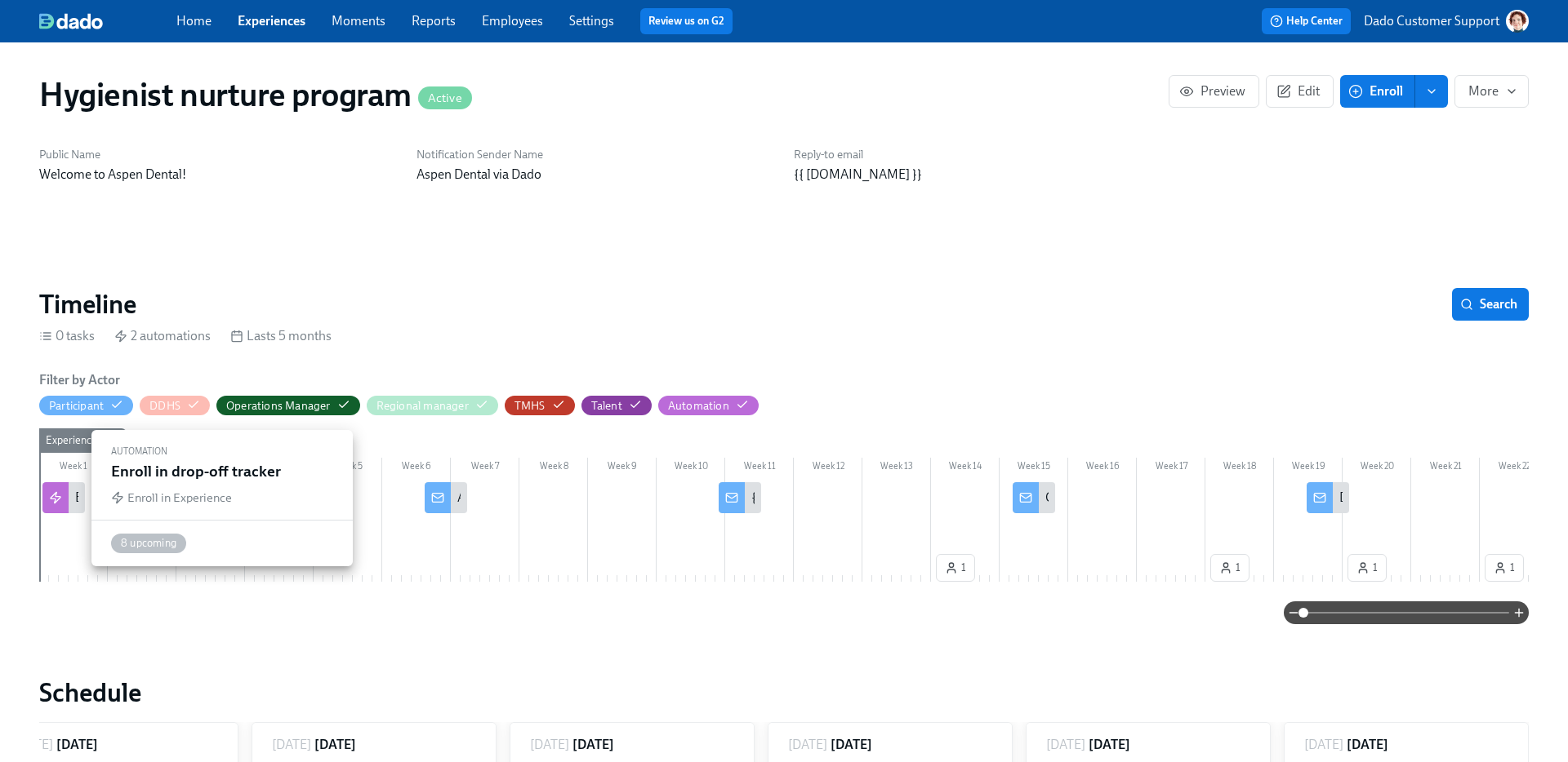
click at [62, 505] on div at bounding box center [56, 498] width 26 height 31
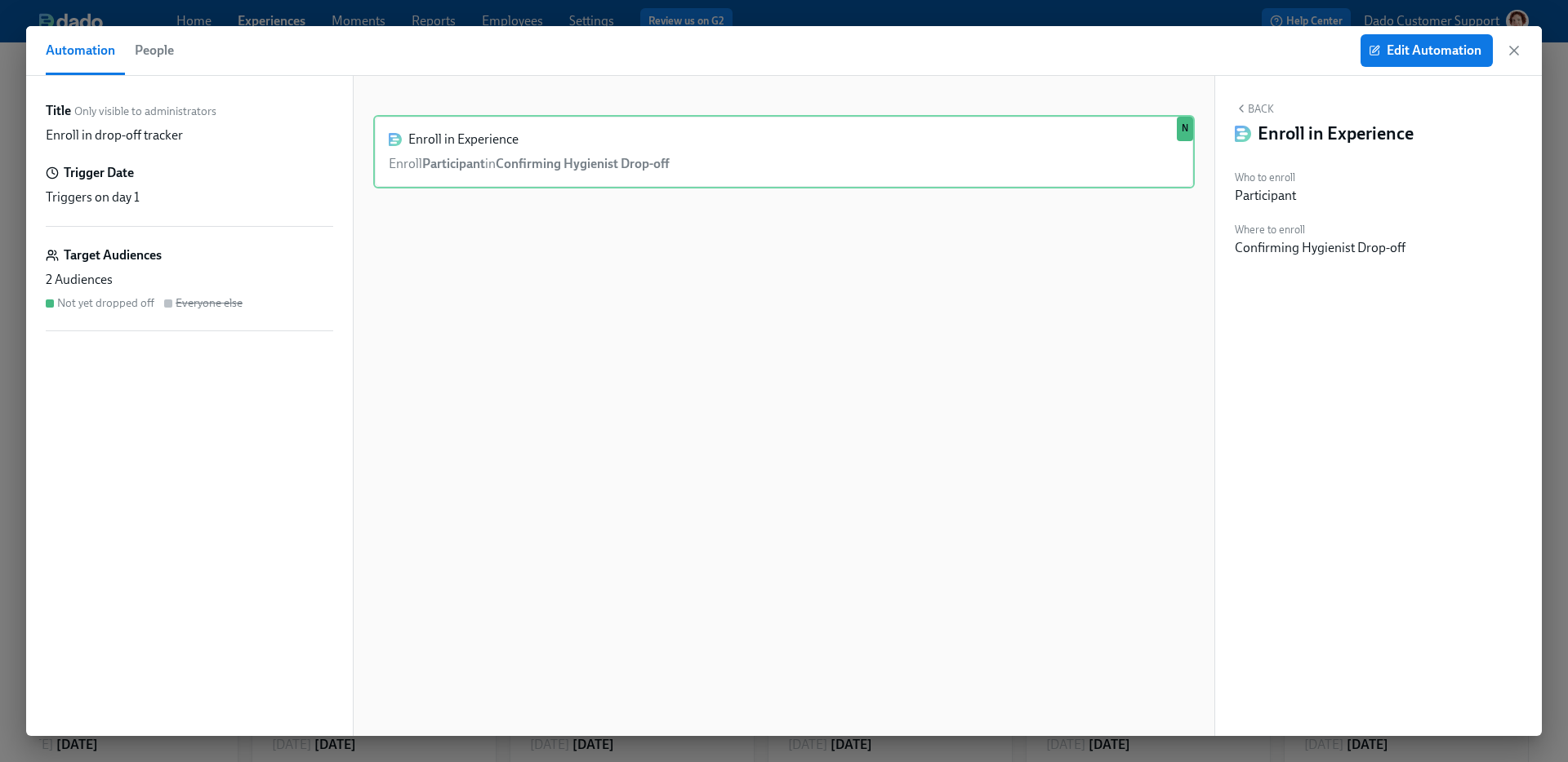
click at [142, 44] on span "People" at bounding box center [154, 50] width 39 height 23
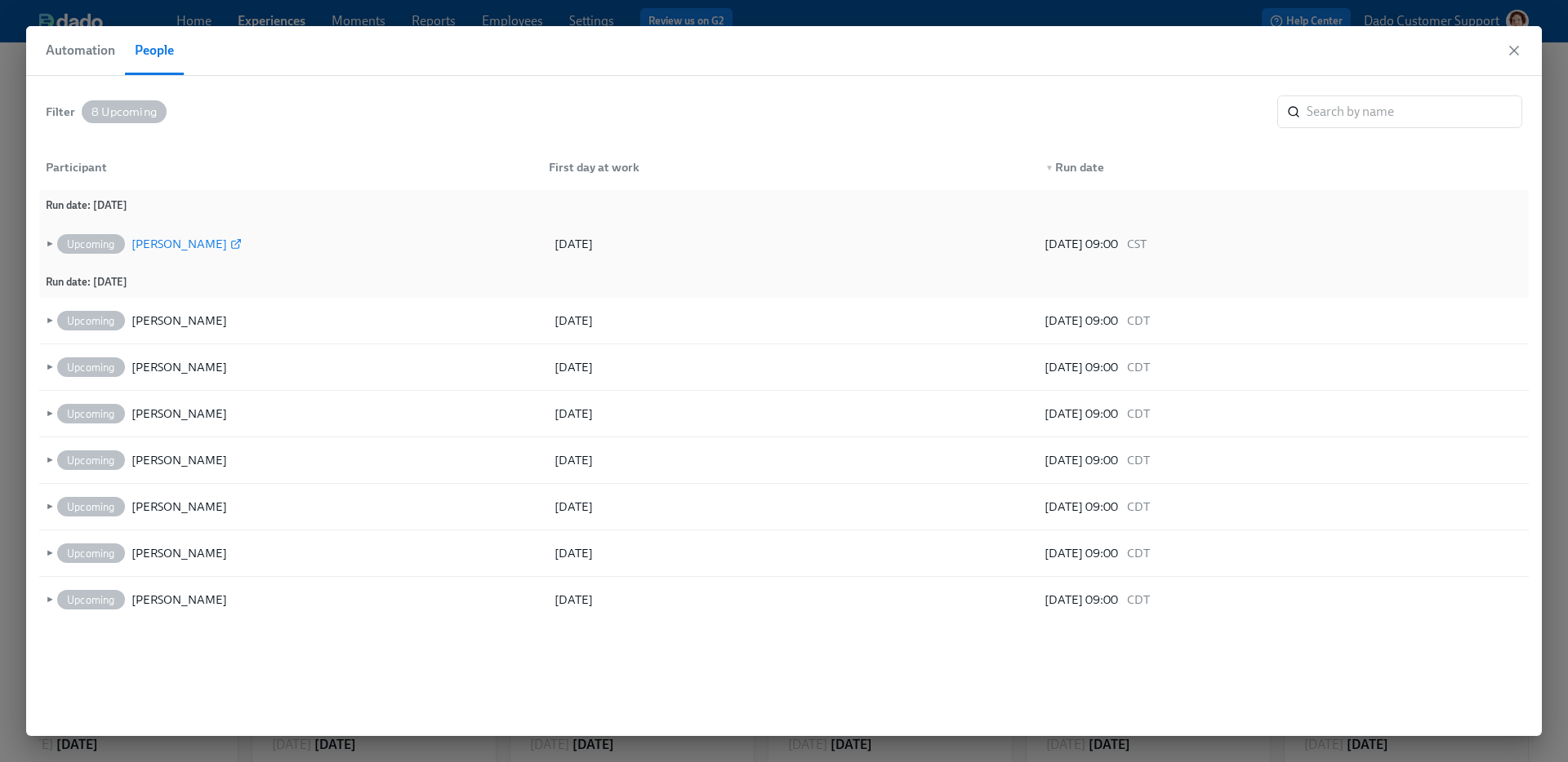
click at [166, 238] on div "[PERSON_NAME]" at bounding box center [179, 244] width 95 height 19
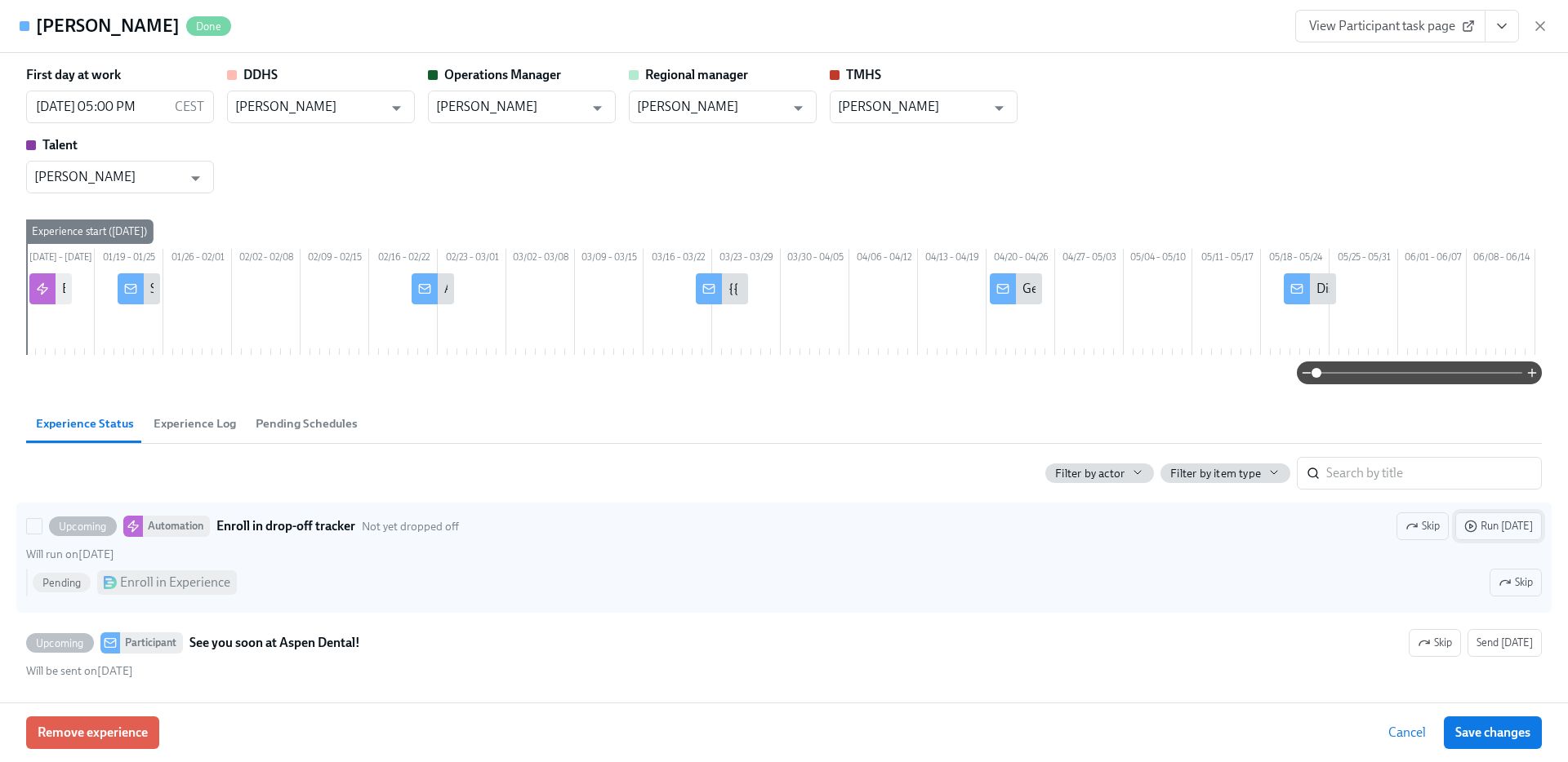
click at [1520, 535] on span "Run today" at bounding box center [1498, 526] width 69 height 17
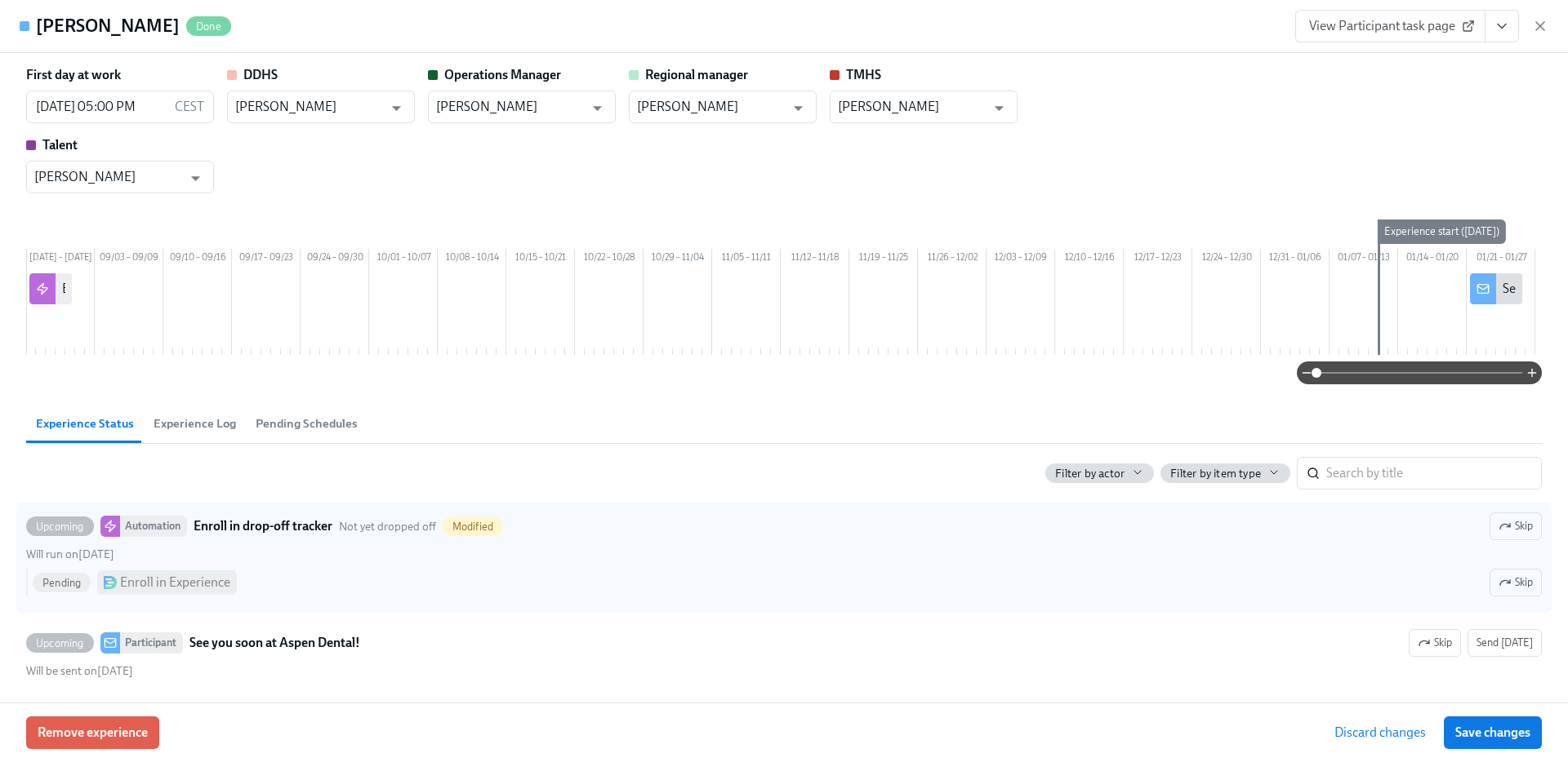
click at [1401, 741] on button "Discard changes" at bounding box center [1380, 733] width 115 height 33
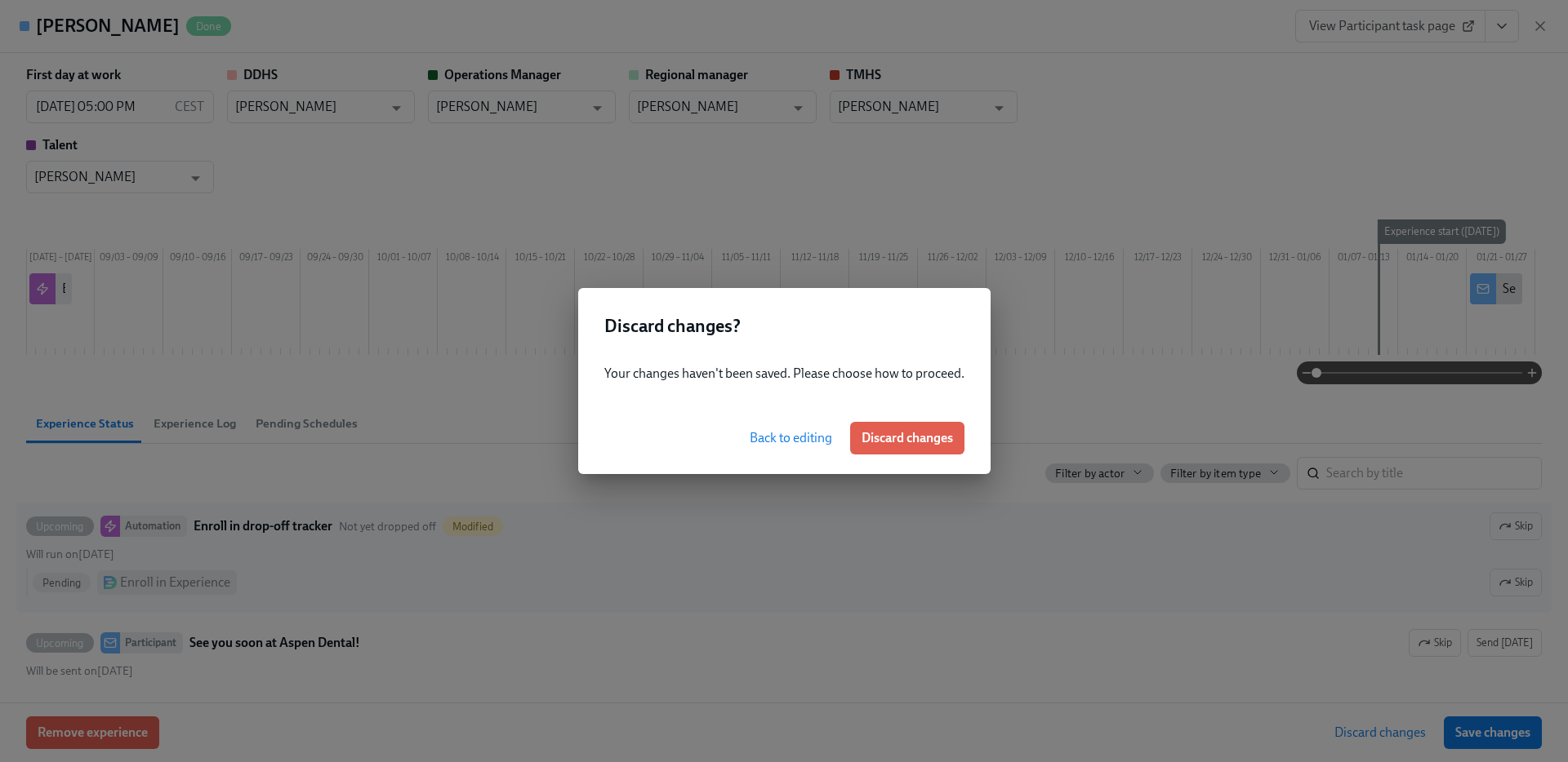
click at [927, 455] on div "Back to editing Discard changes" at bounding box center [784, 439] width 412 height 72
click at [922, 448] on button "Discard changes" at bounding box center [908, 438] width 115 height 33
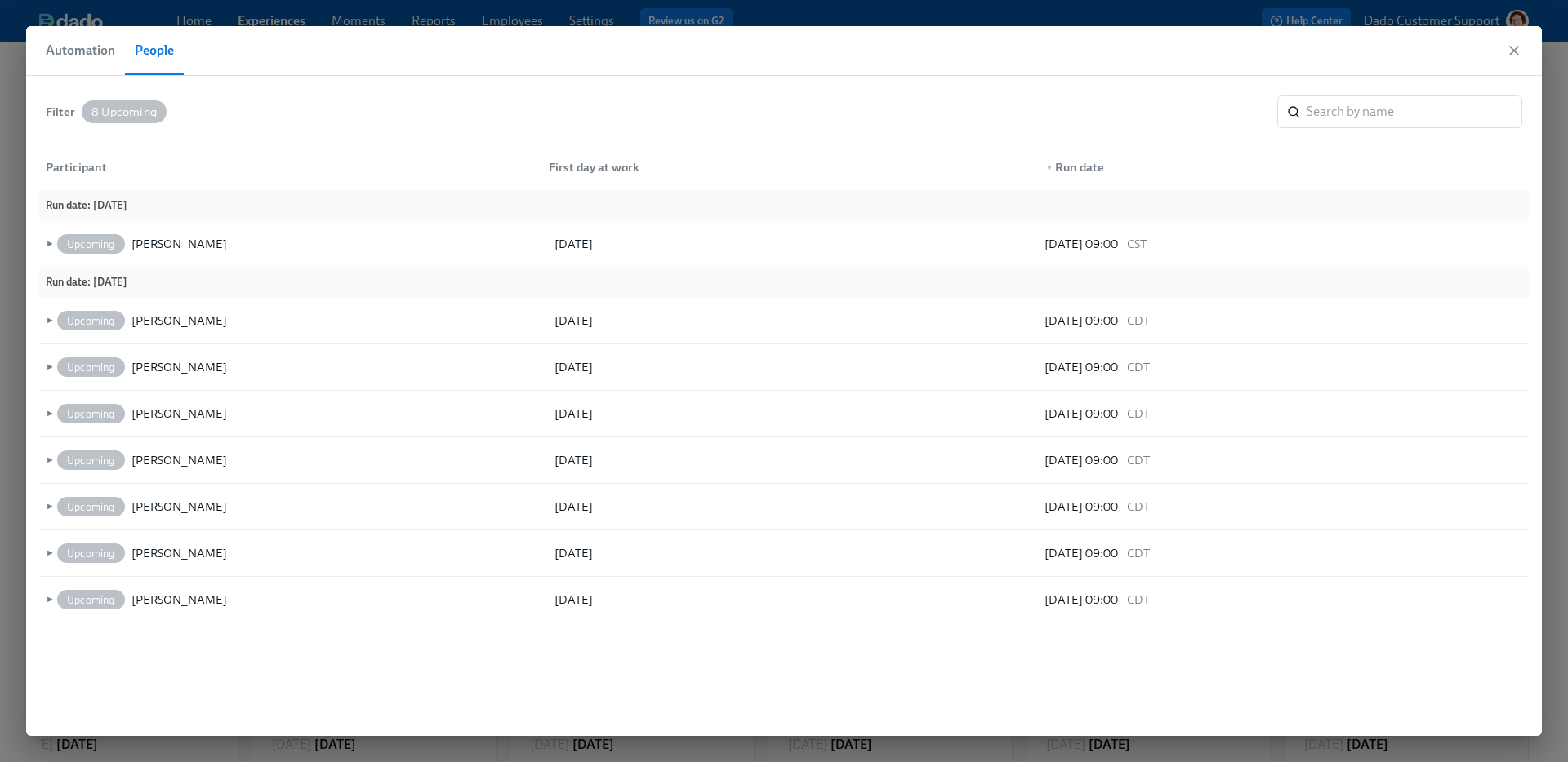
click at [71, 48] on span "Automation" at bounding box center [80, 50] width 70 height 23
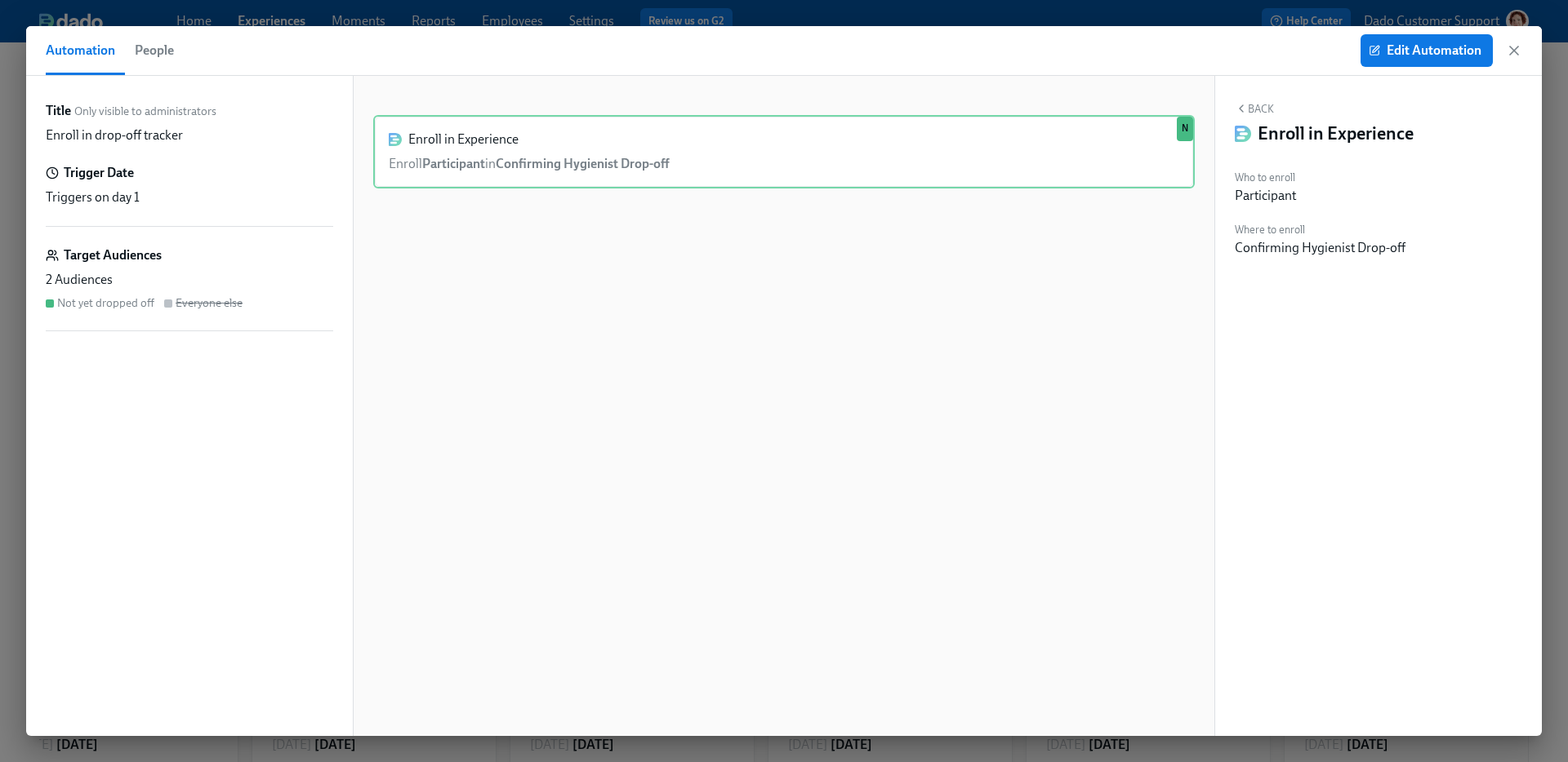
click at [139, 58] on span "People" at bounding box center [154, 50] width 39 height 23
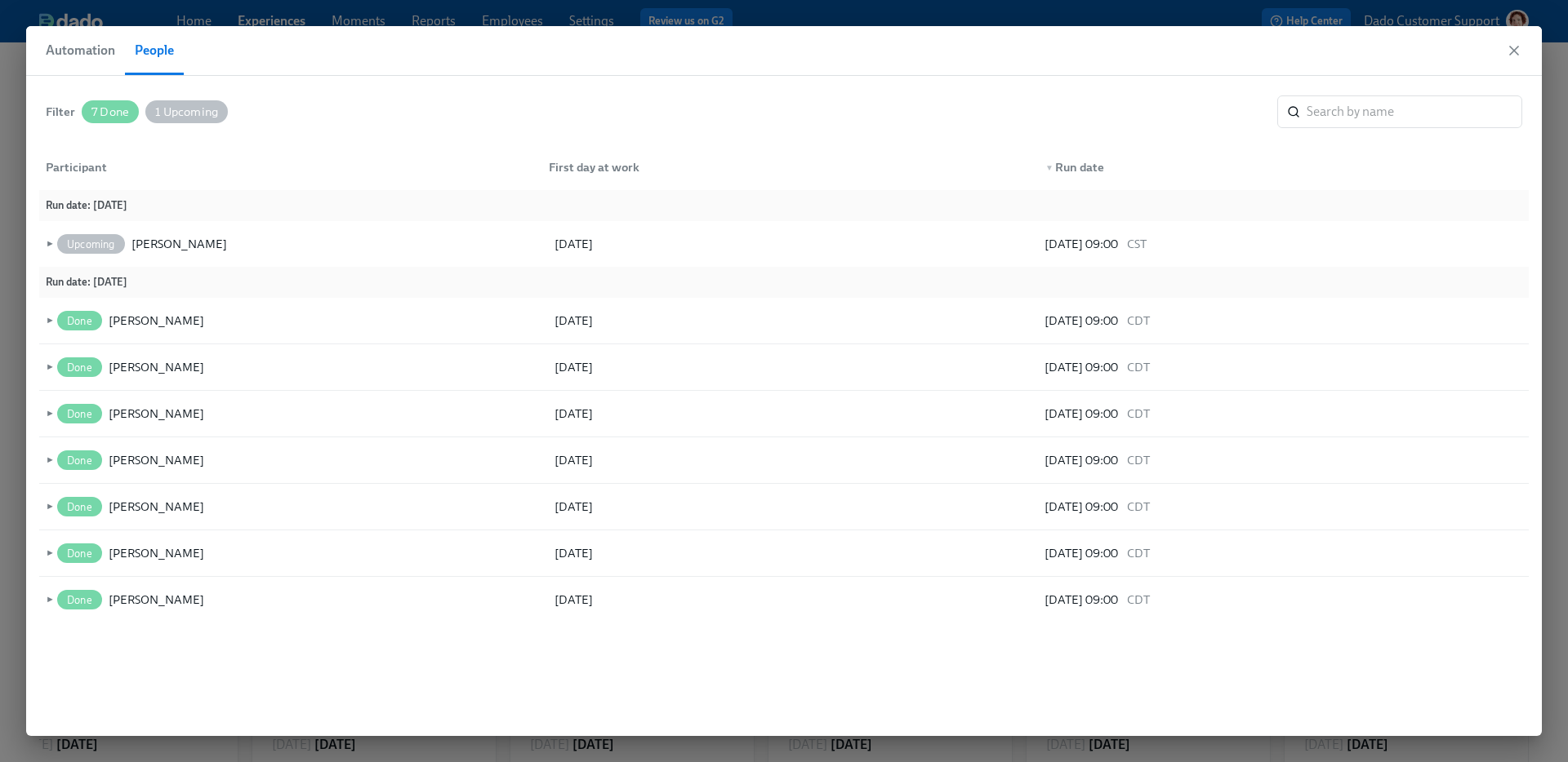
click at [92, 55] on span "Automation" at bounding box center [80, 50] width 70 height 23
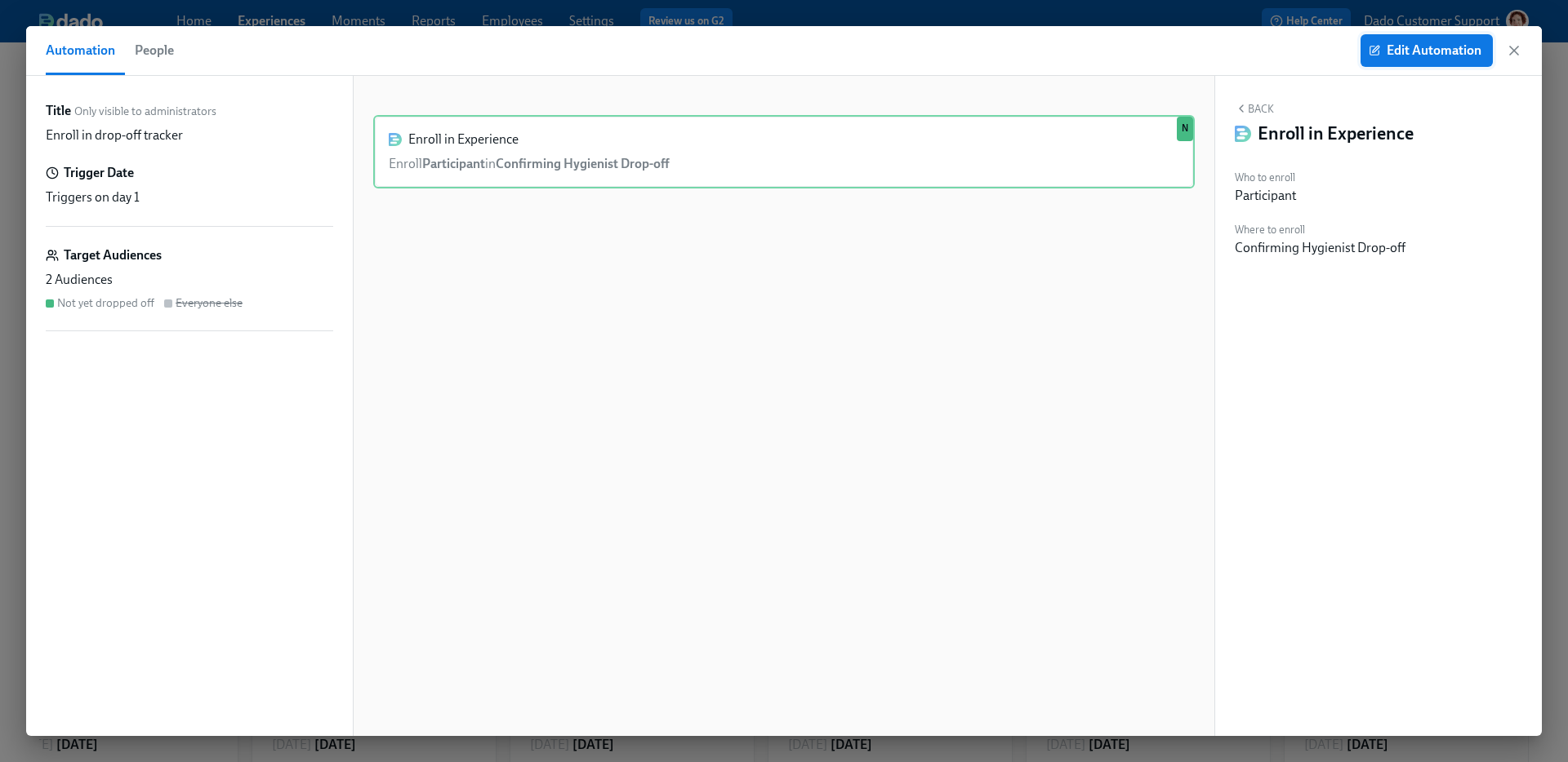
click at [1383, 42] on span "Edit Automation" at bounding box center [1427, 50] width 109 height 17
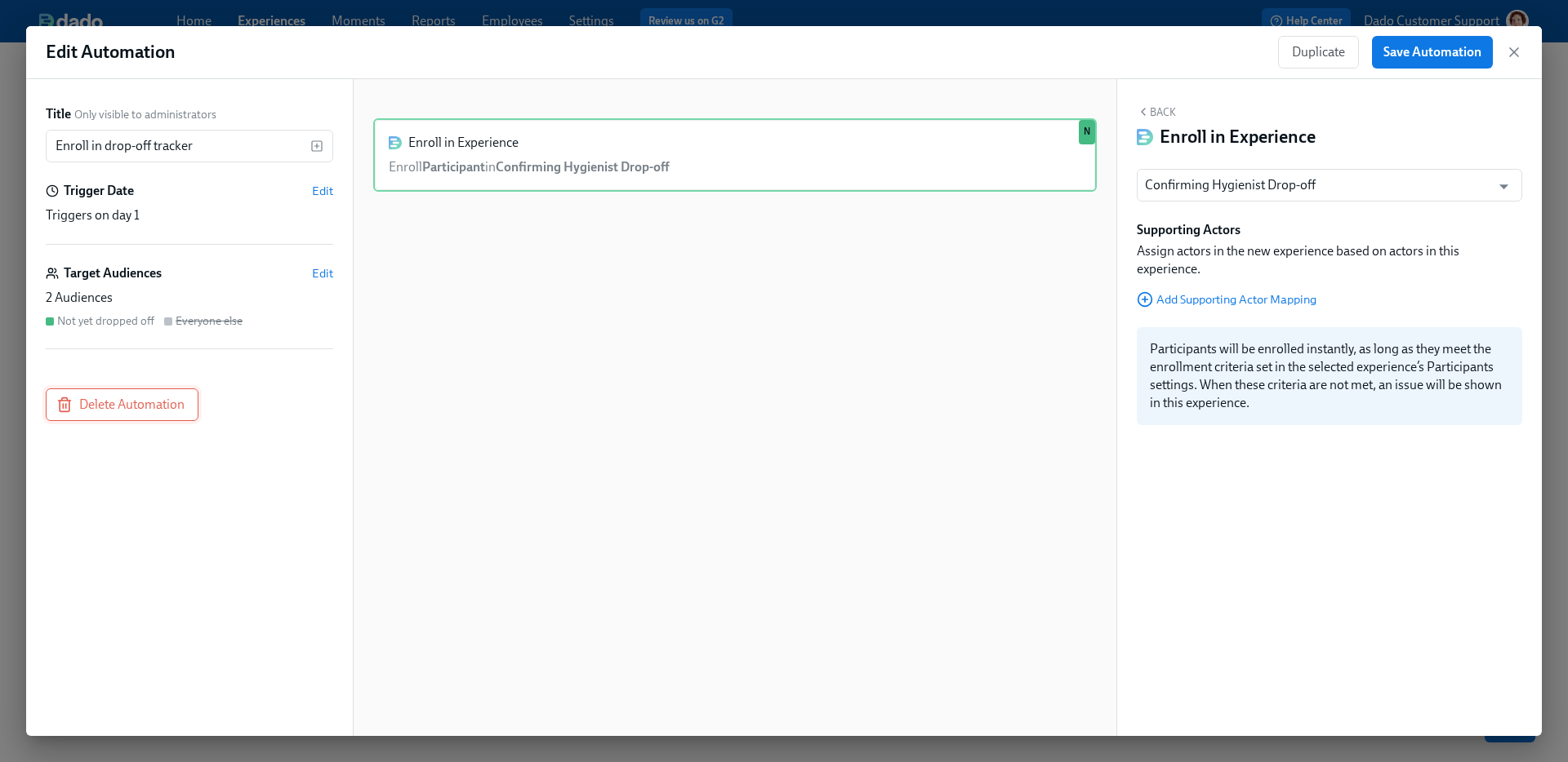
click at [112, 409] on span "Delete Automation" at bounding box center [123, 404] width 125 height 17
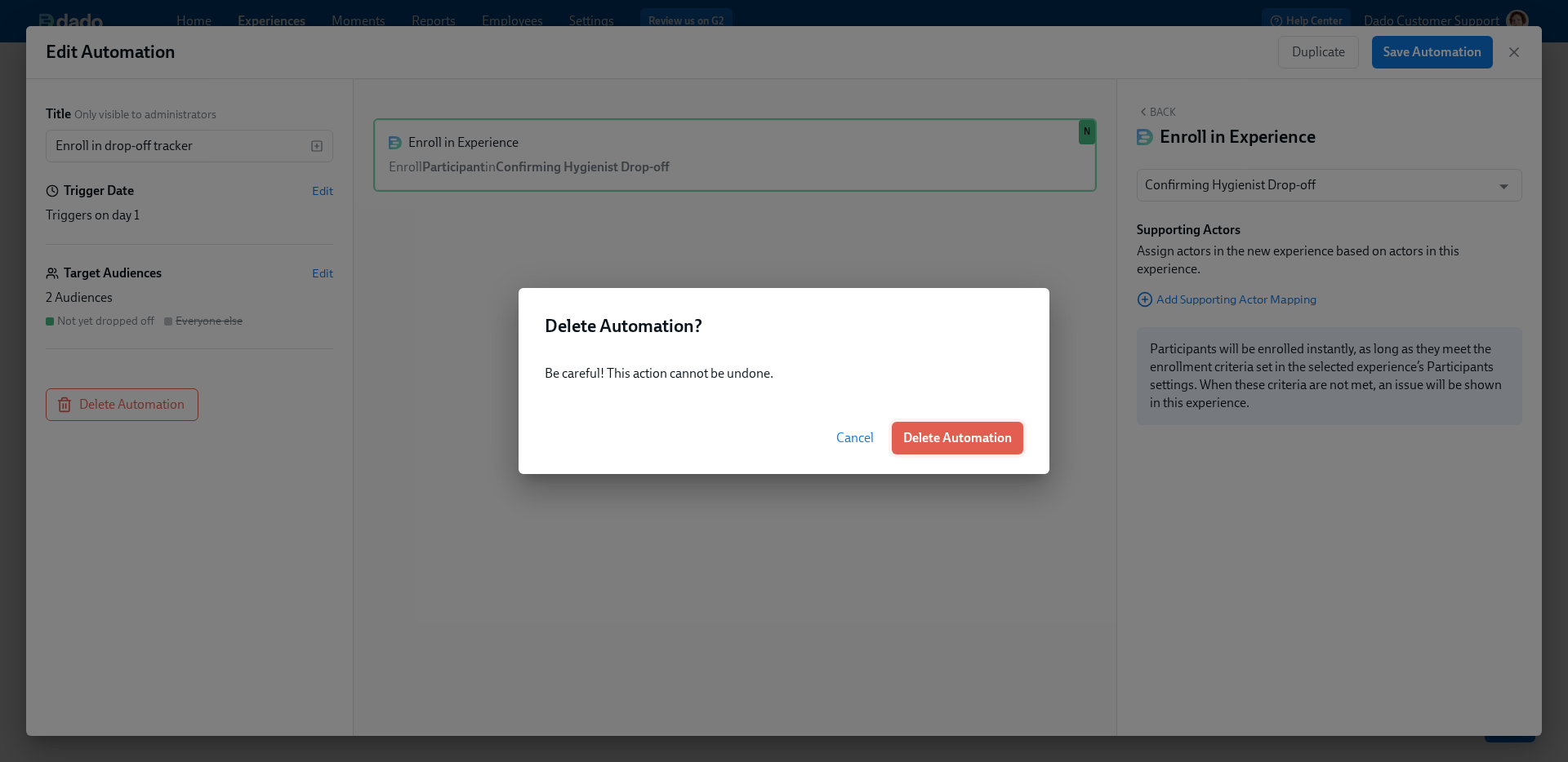
click at [945, 440] on span "Delete Automation" at bounding box center [957, 438] width 108 height 17
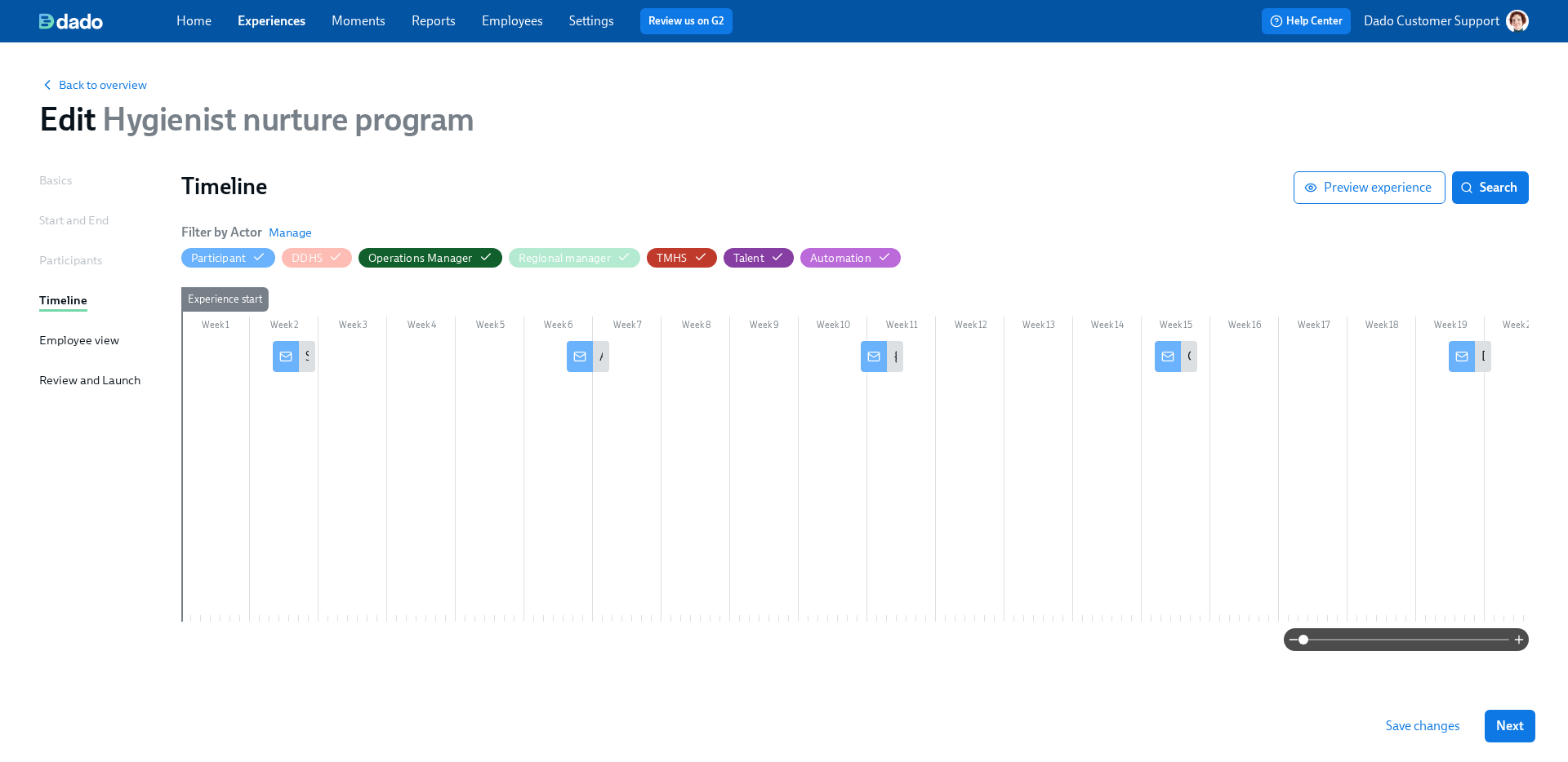
click at [1439, 725] on span "Save changes" at bounding box center [1423, 726] width 74 height 17
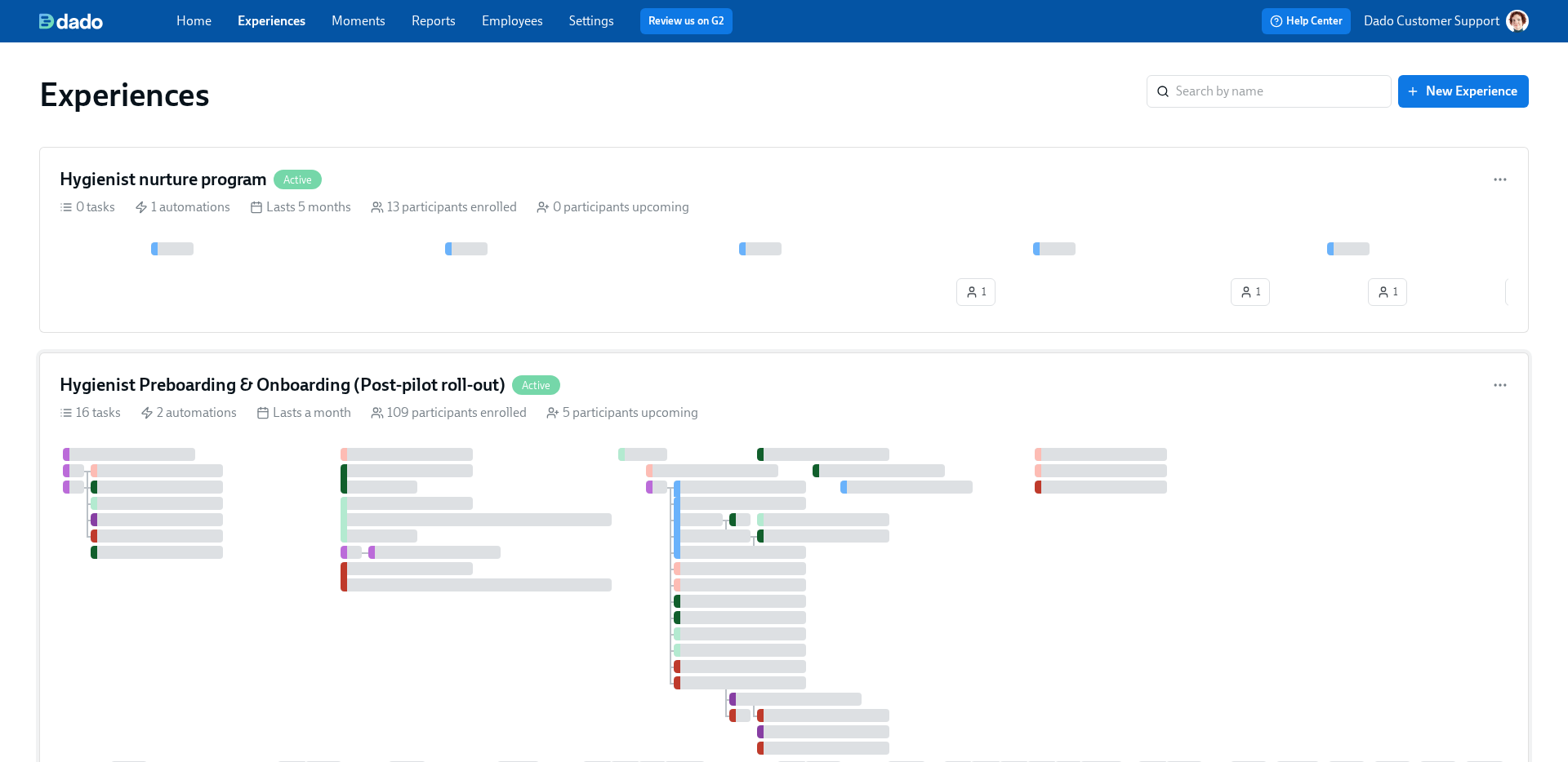
click at [563, 526] on div at bounding box center [476, 520] width 271 height 13
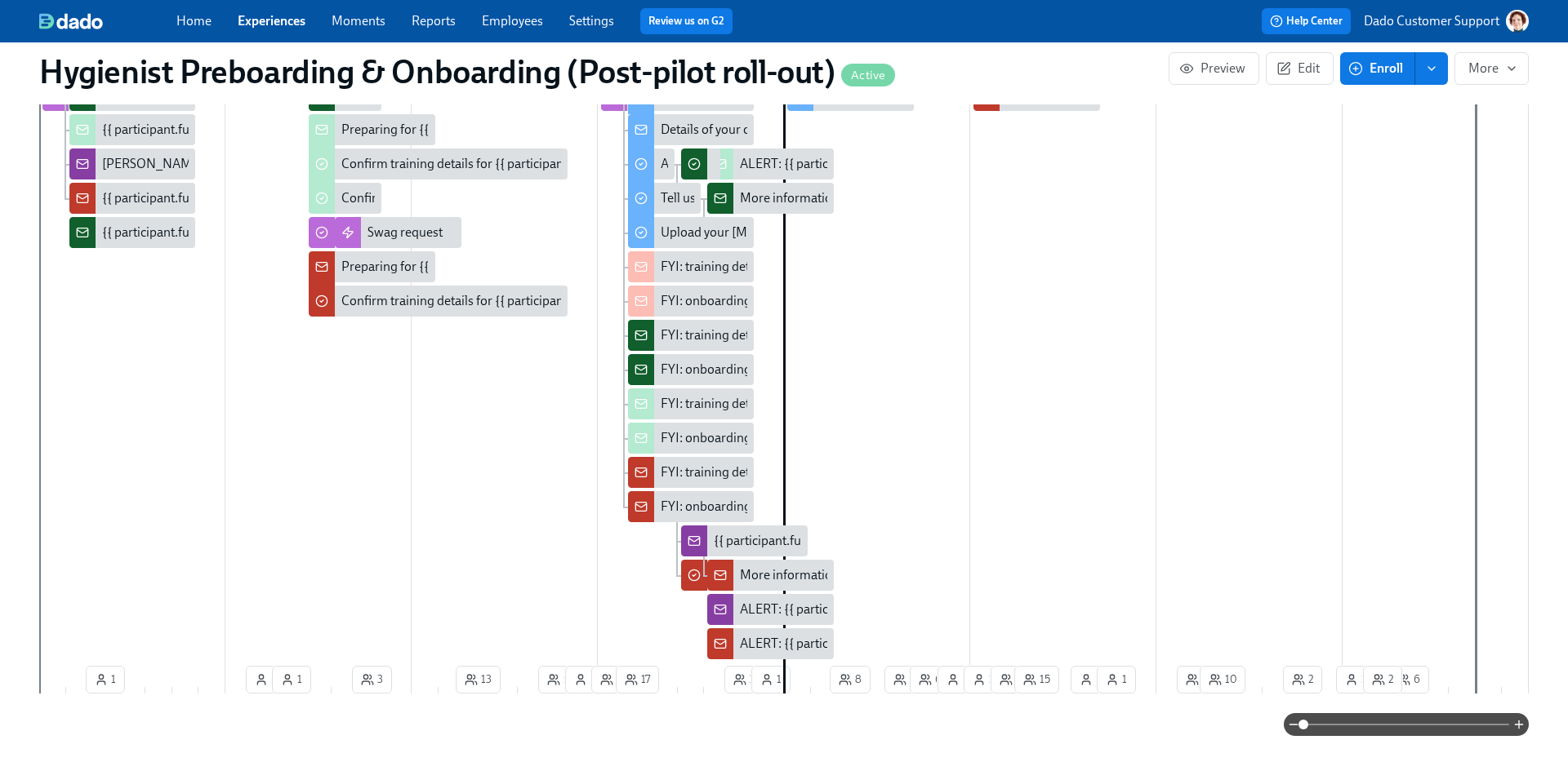
scroll to position [363, 0]
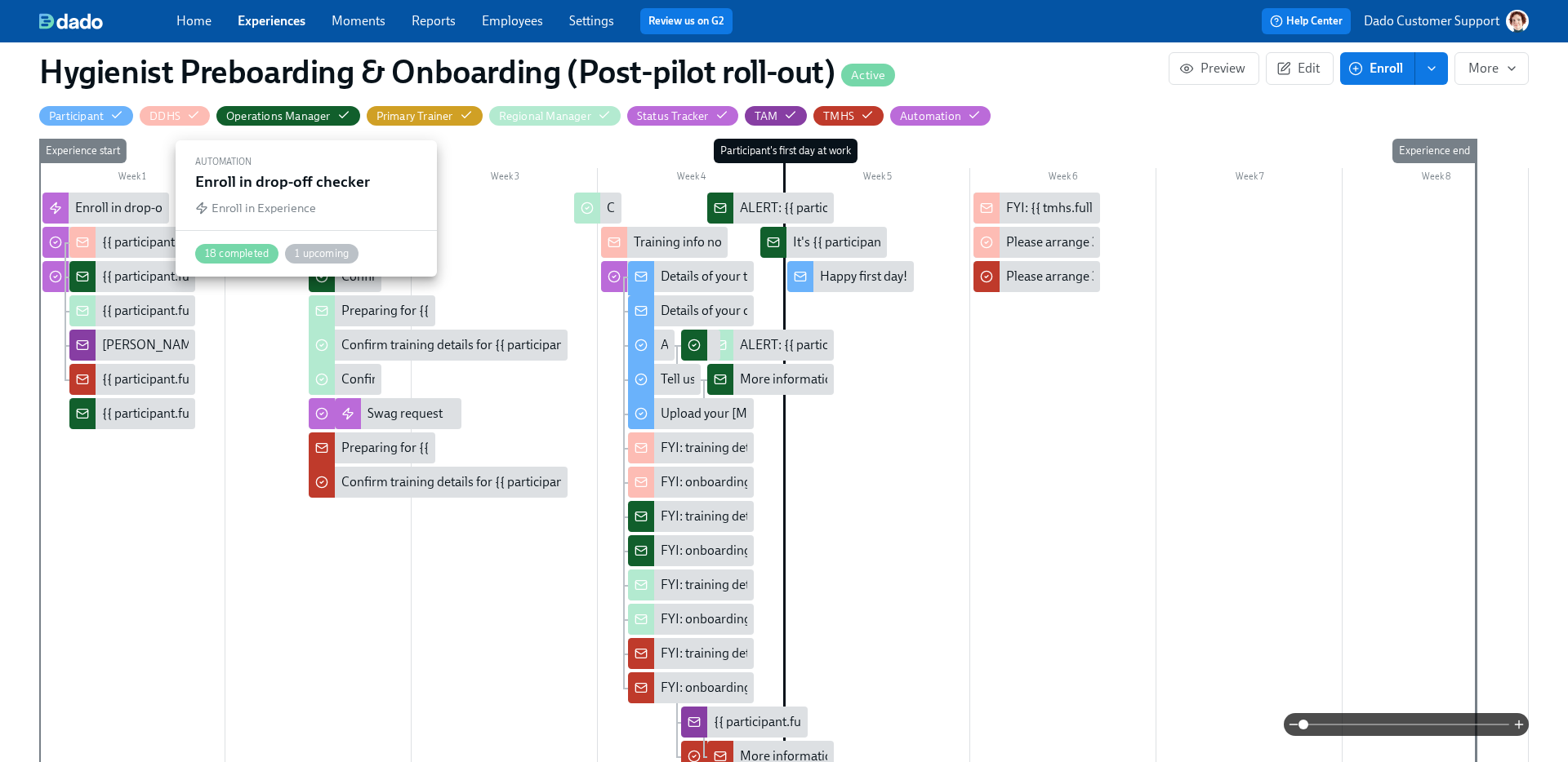
click at [94, 210] on div "Enroll in drop-off checker" at bounding box center [145, 208] width 141 height 18
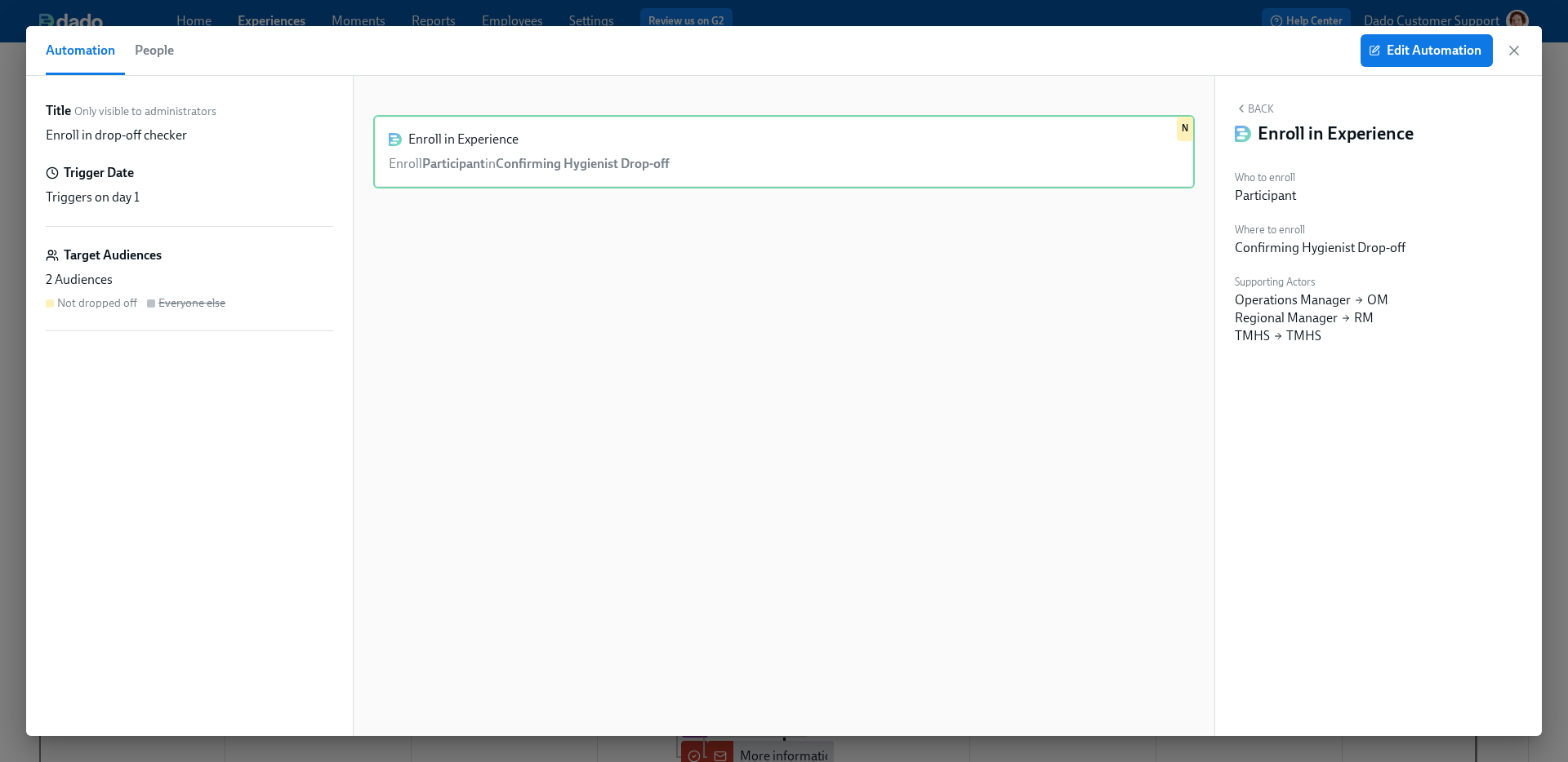
click at [157, 50] on span "People" at bounding box center [154, 50] width 39 height 23
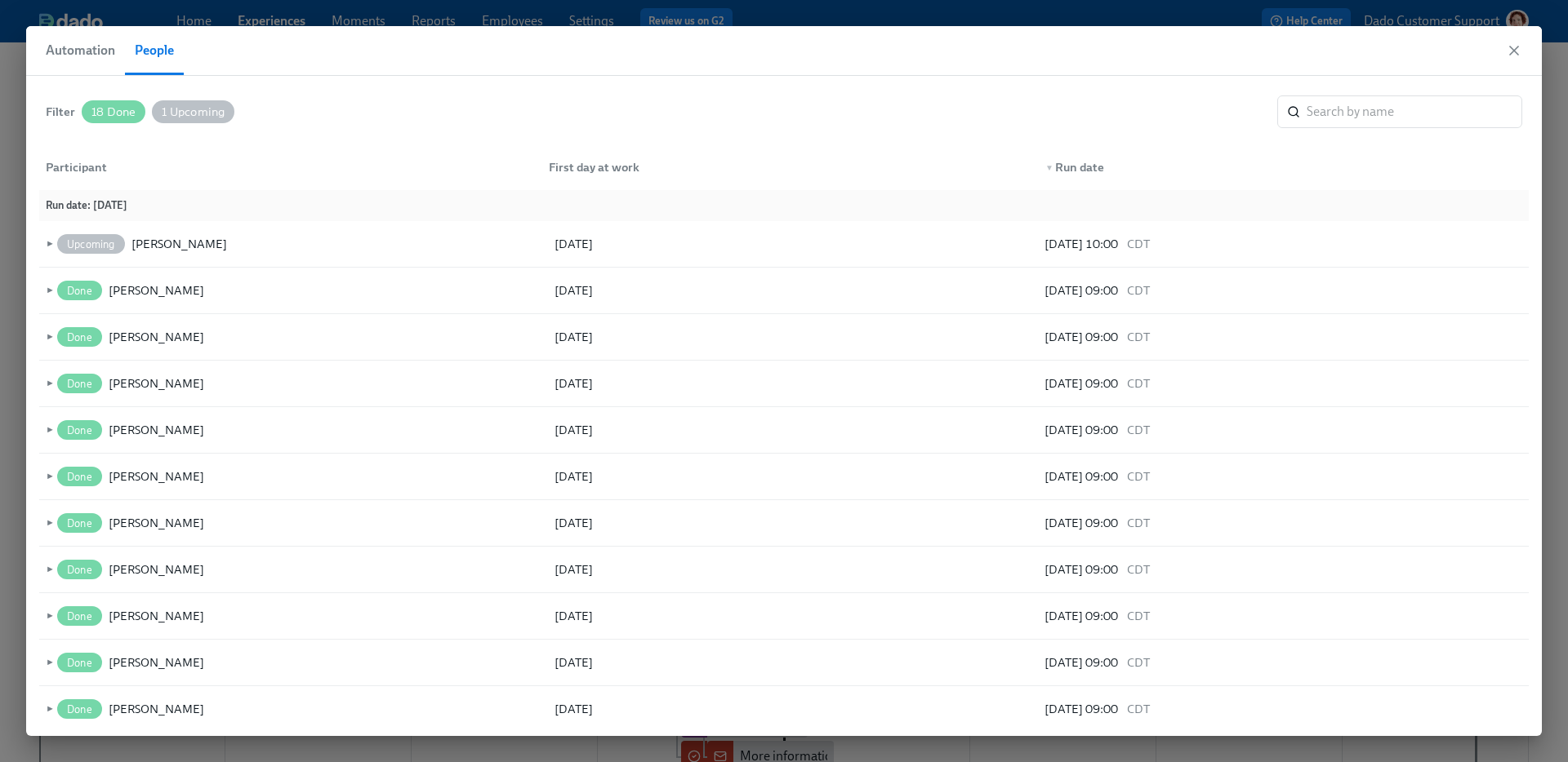
click at [85, 41] on span "Automation" at bounding box center [80, 50] width 70 height 23
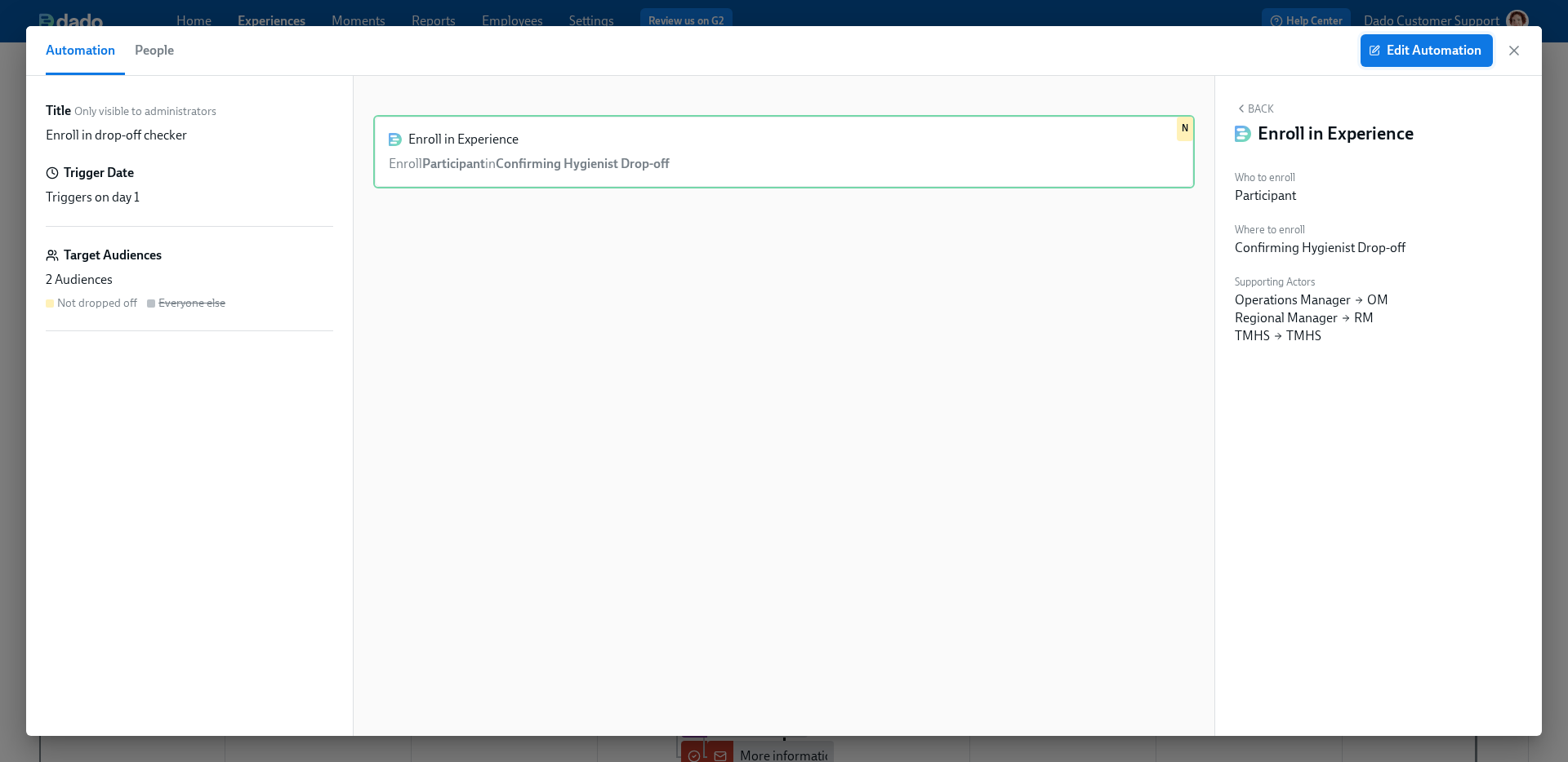
click at [1405, 47] on span "Edit Automation" at bounding box center [1427, 50] width 109 height 17
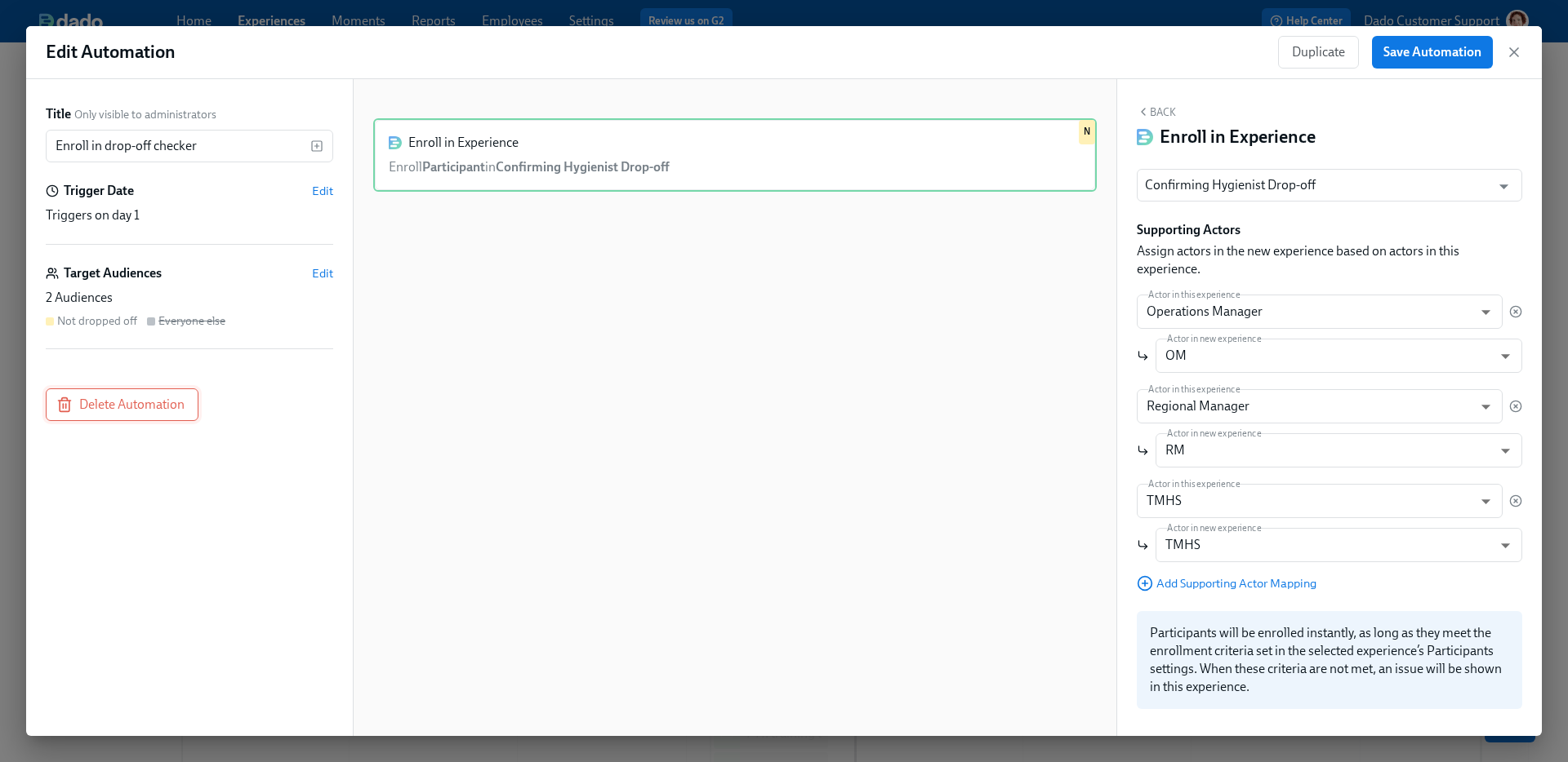
click at [132, 405] on span "Delete Automation" at bounding box center [123, 404] width 125 height 17
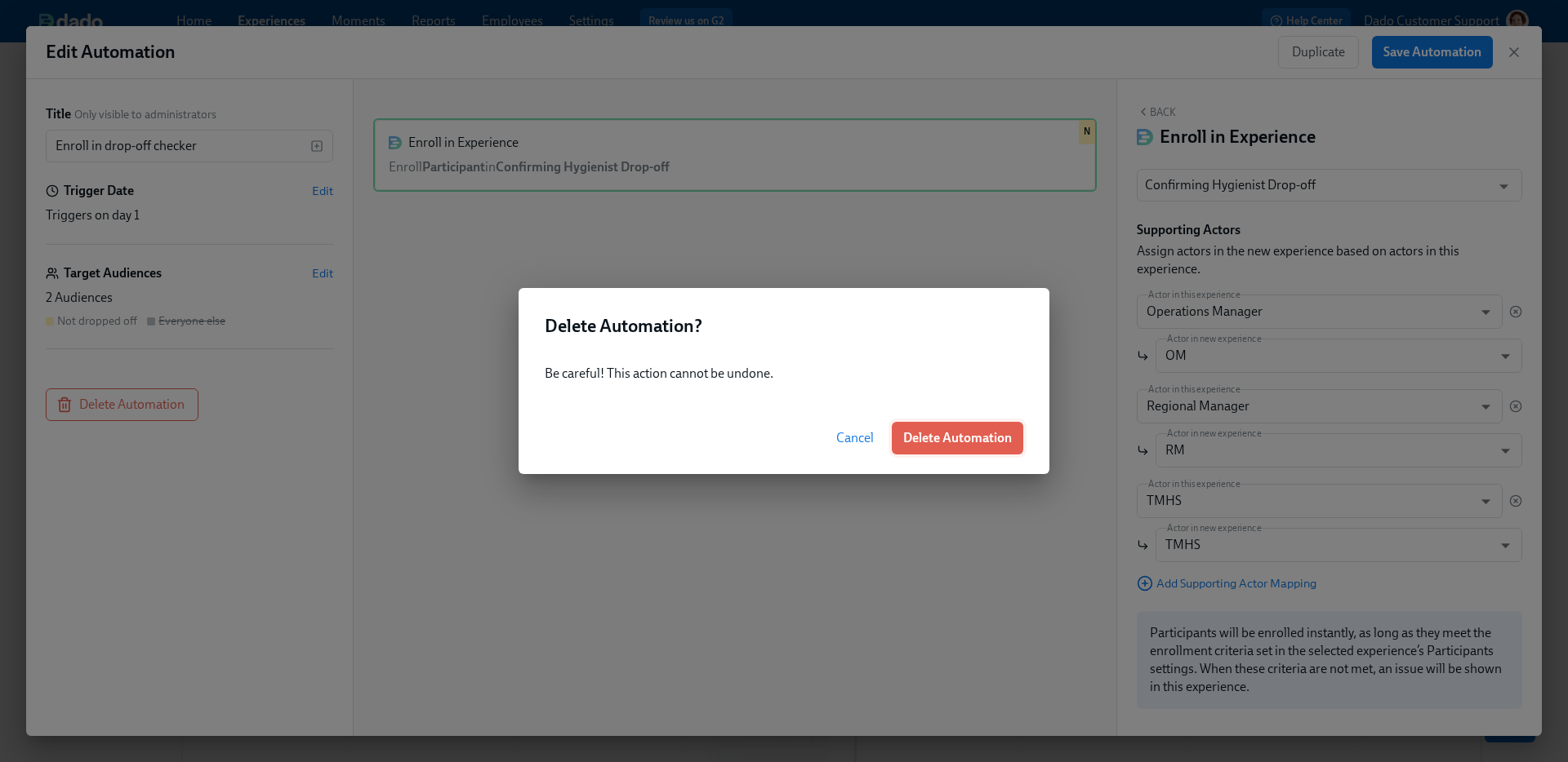
click at [965, 433] on span "Delete Automation" at bounding box center [957, 438] width 108 height 17
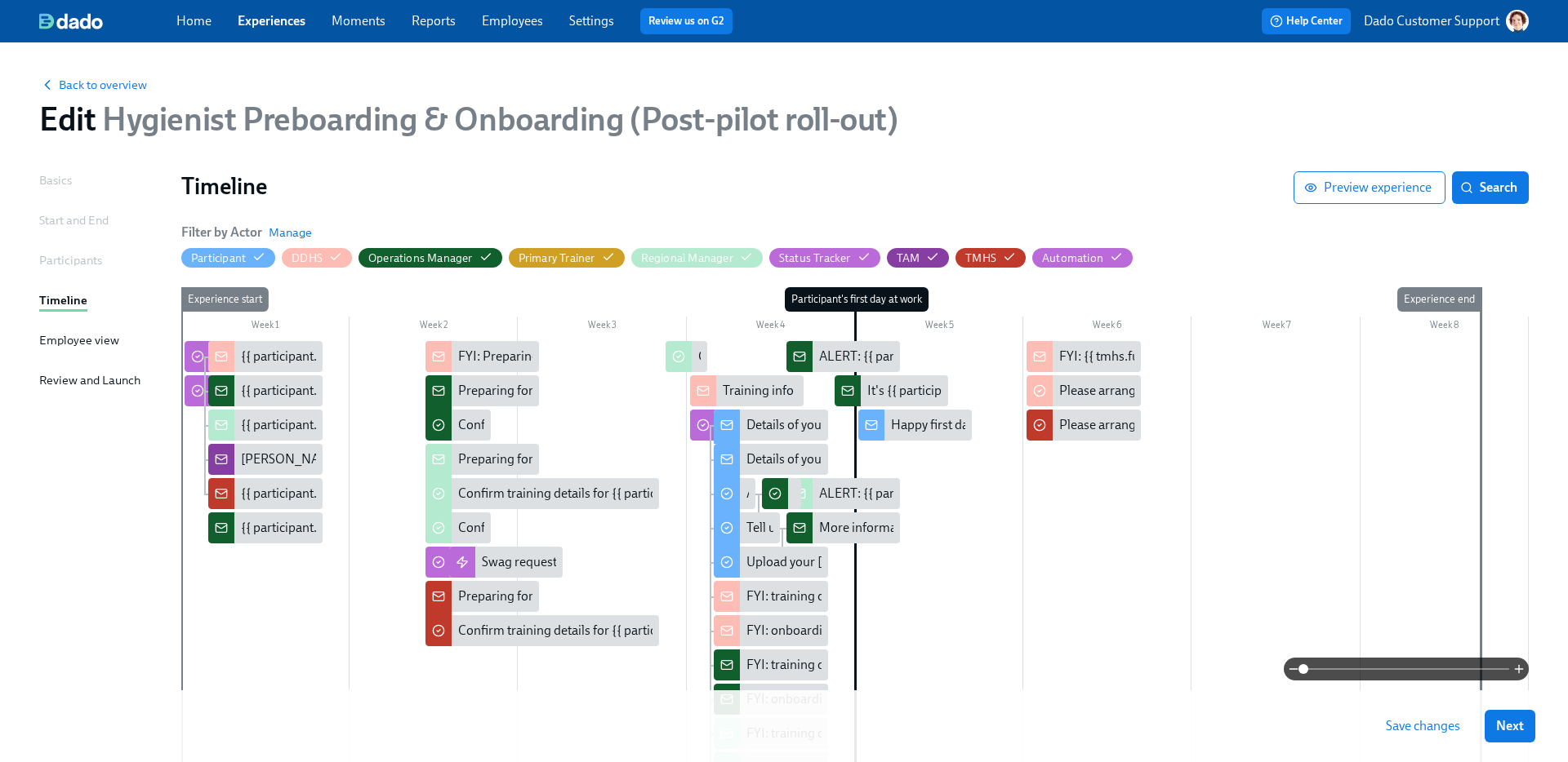
click at [515, 22] on link "Employees" at bounding box center [512, 21] width 61 height 16
click at [1484, 668] on span at bounding box center [1406, 670] width 205 height 23
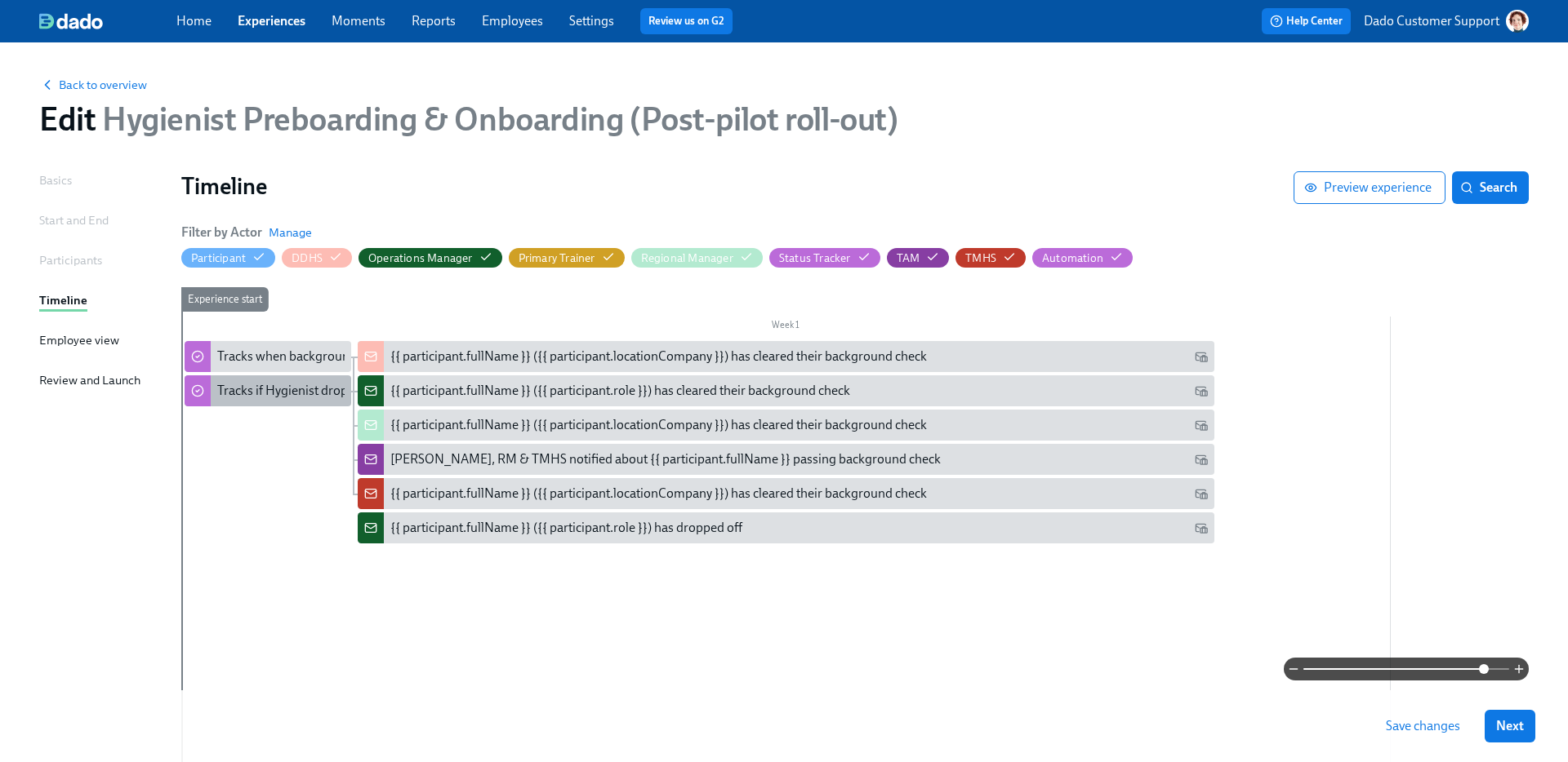
click at [280, 388] on div "Tracks if Hygienist drops off" at bounding box center [294, 391] width 154 height 18
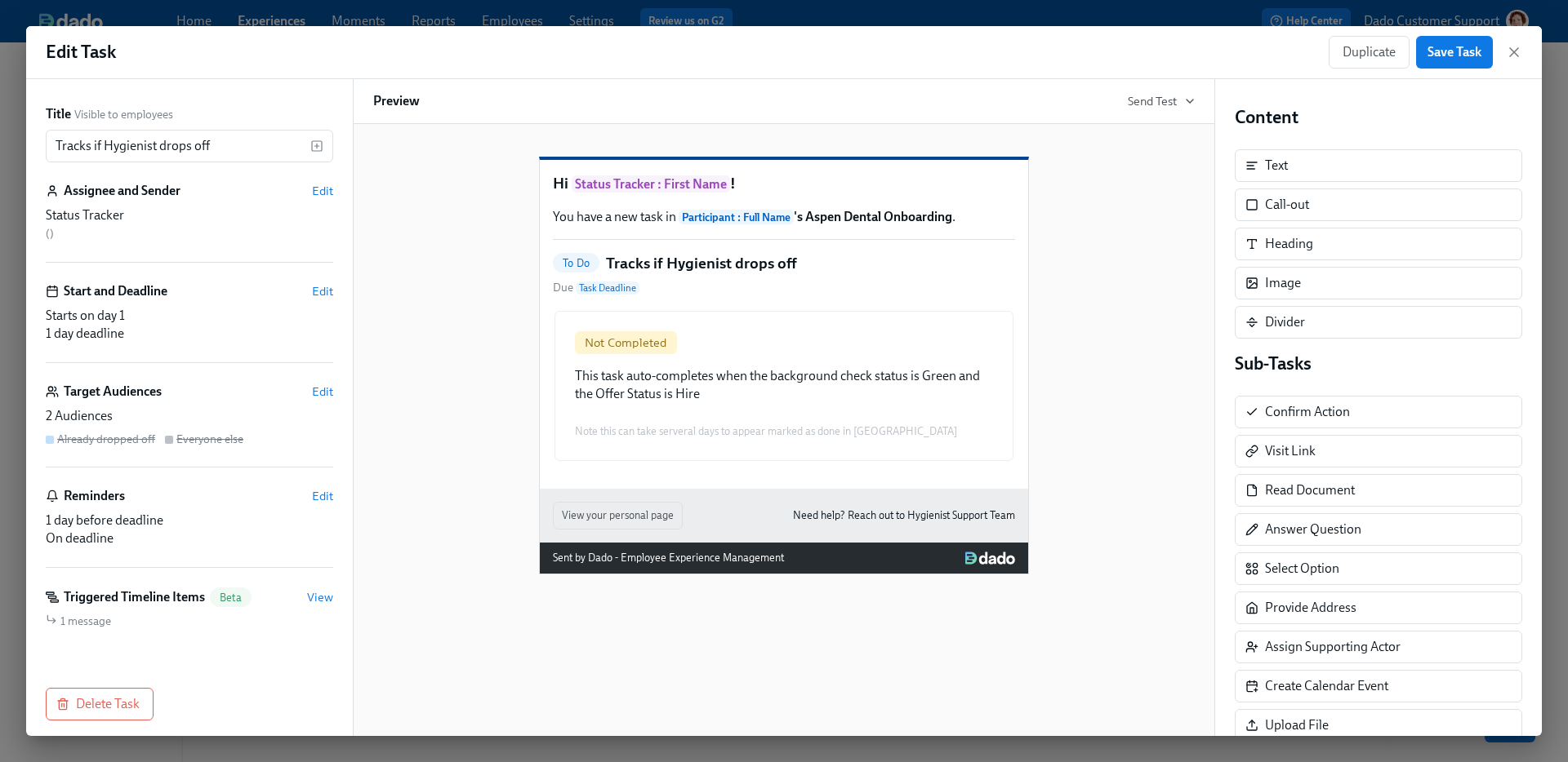
click at [305, 593] on div "Triggered Timeline Items Beta View" at bounding box center [189, 597] width 287 height 19
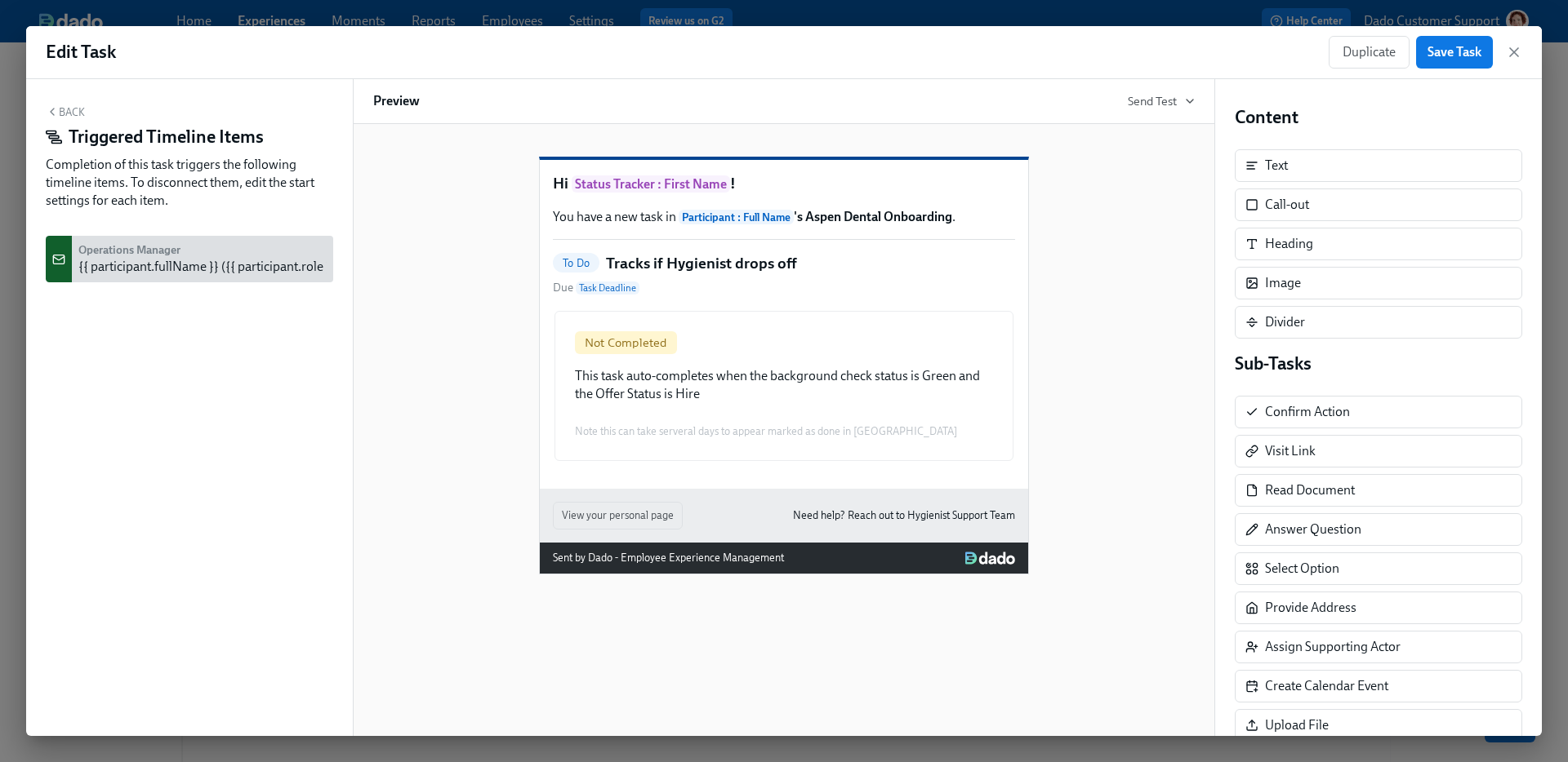
click at [77, 115] on button "Back" at bounding box center [65, 112] width 39 height 13
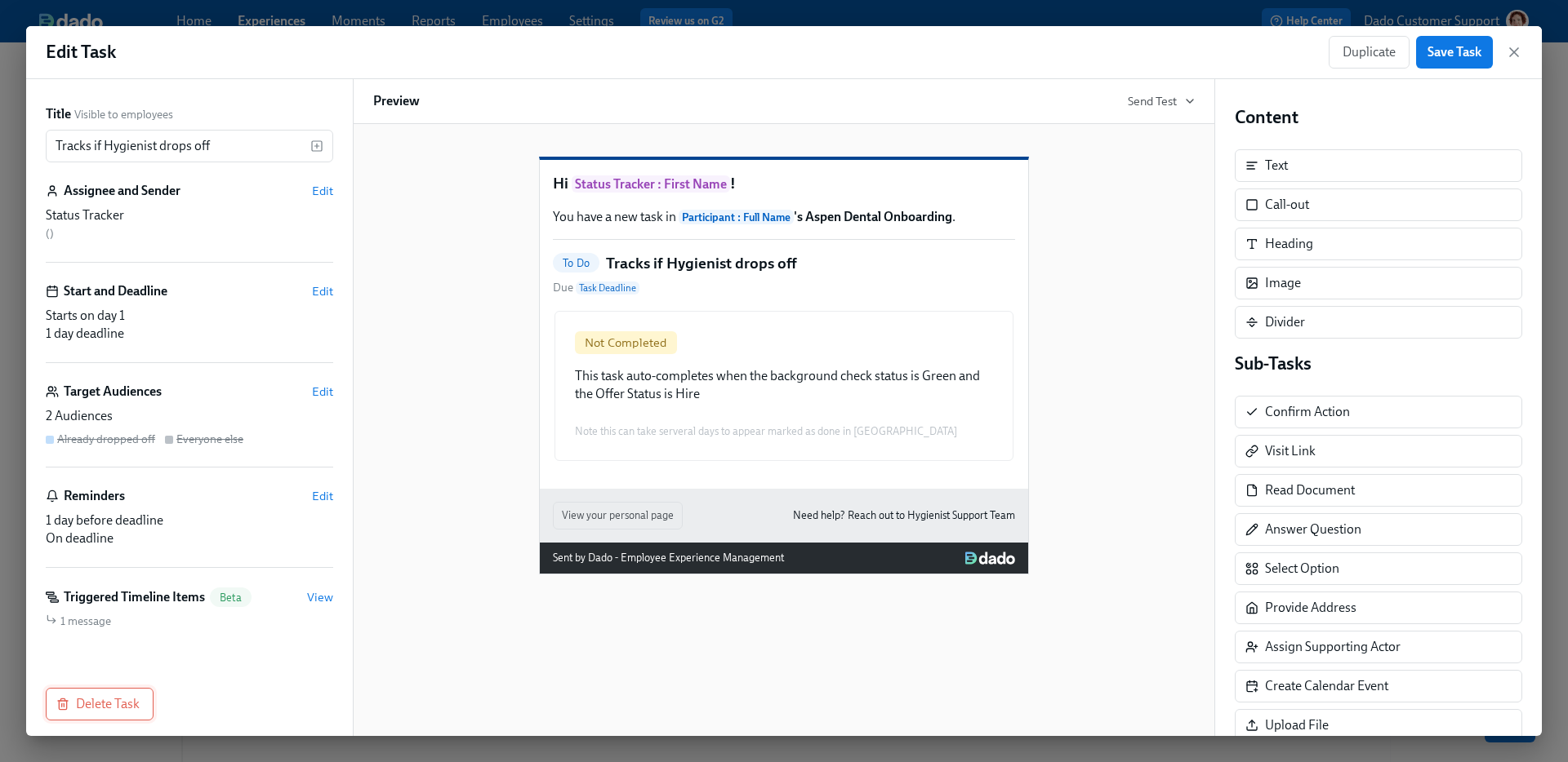
click at [105, 699] on span "Delete Task" at bounding box center [100, 704] width 80 height 17
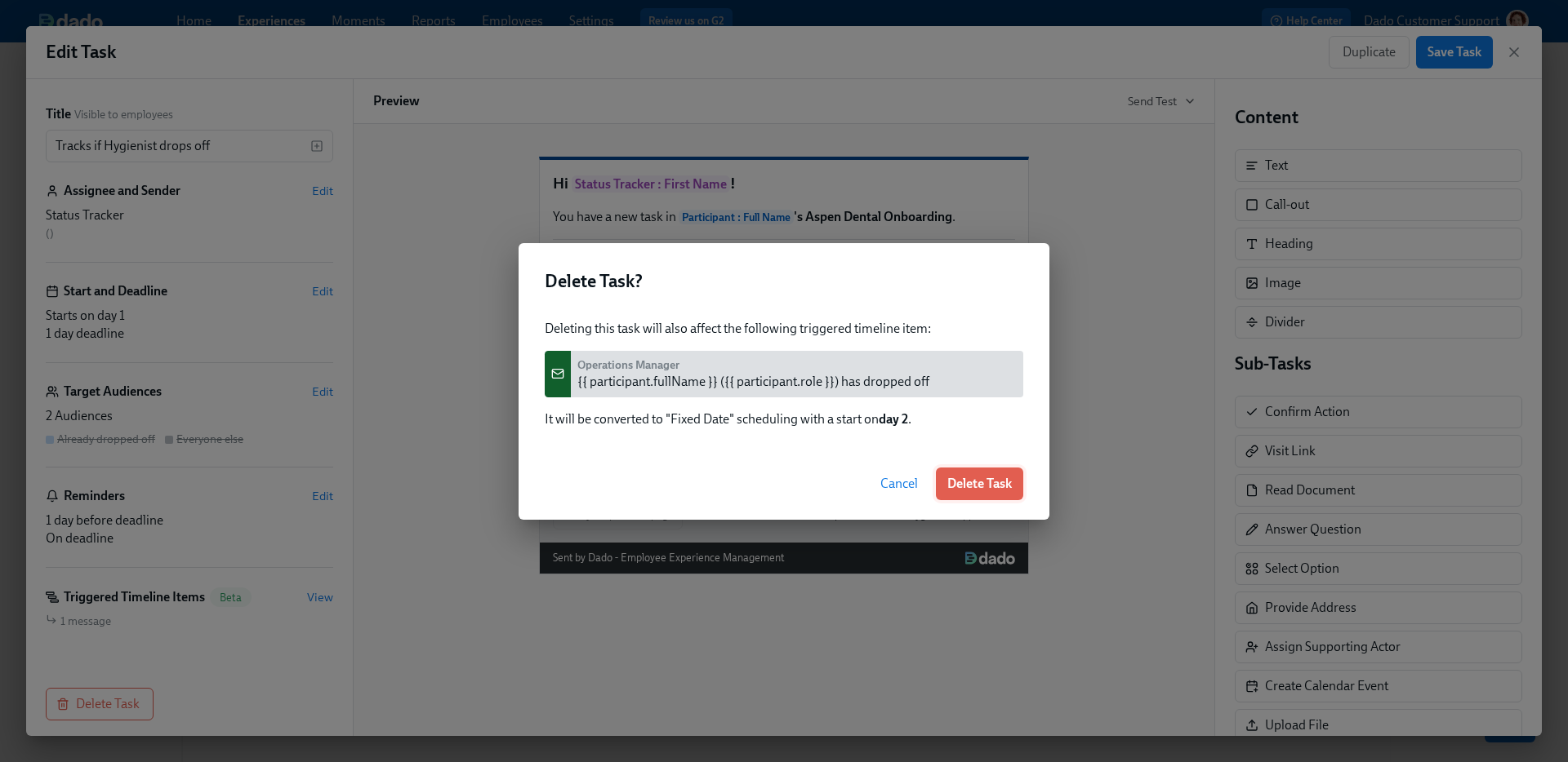
click at [972, 477] on span "Delete Task" at bounding box center [979, 484] width 64 height 17
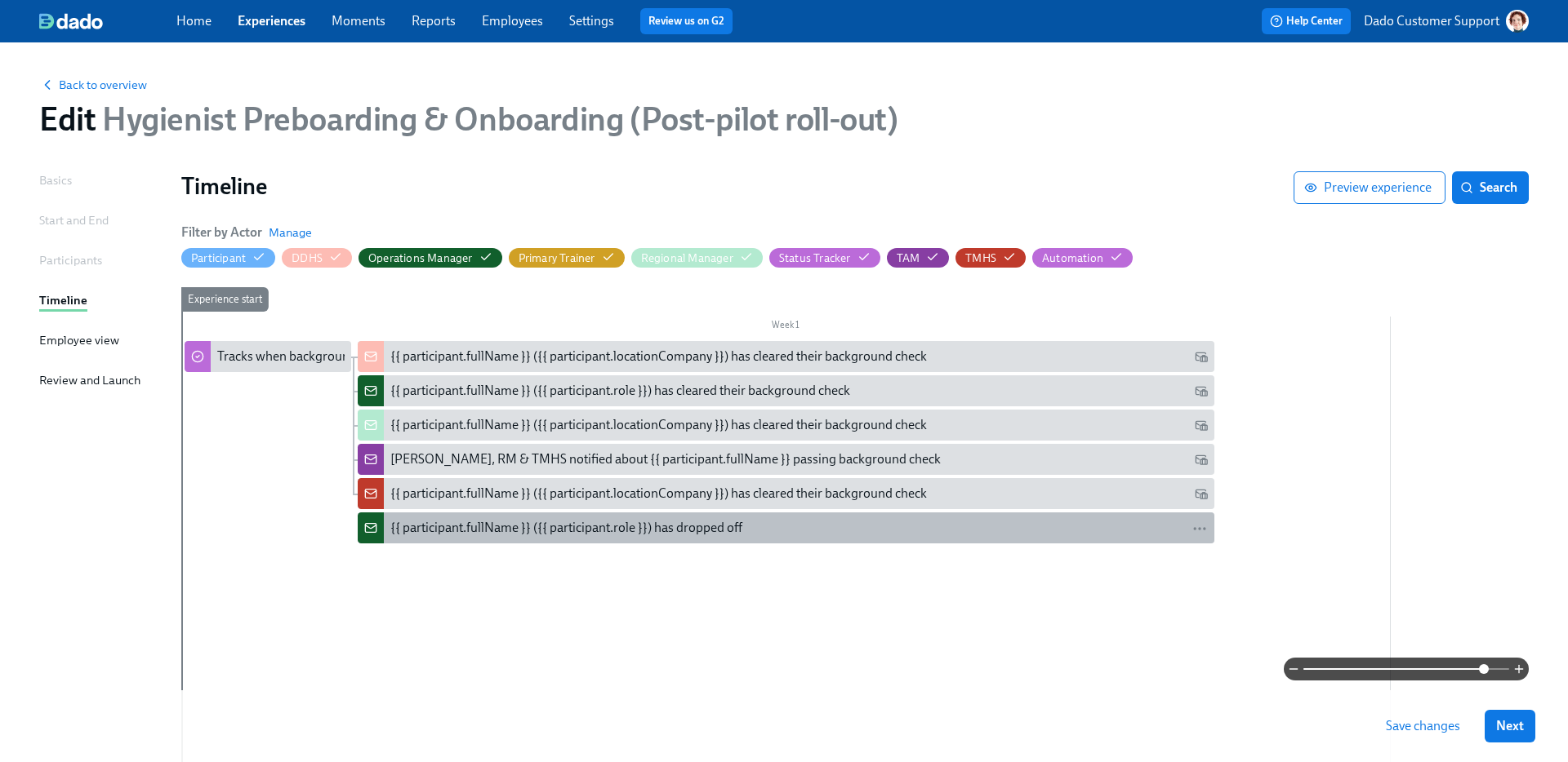
click at [487, 528] on div "{{ participant.fullName }} ({{ participant.role }}) has dropped off" at bounding box center [566, 528] width 352 height 18
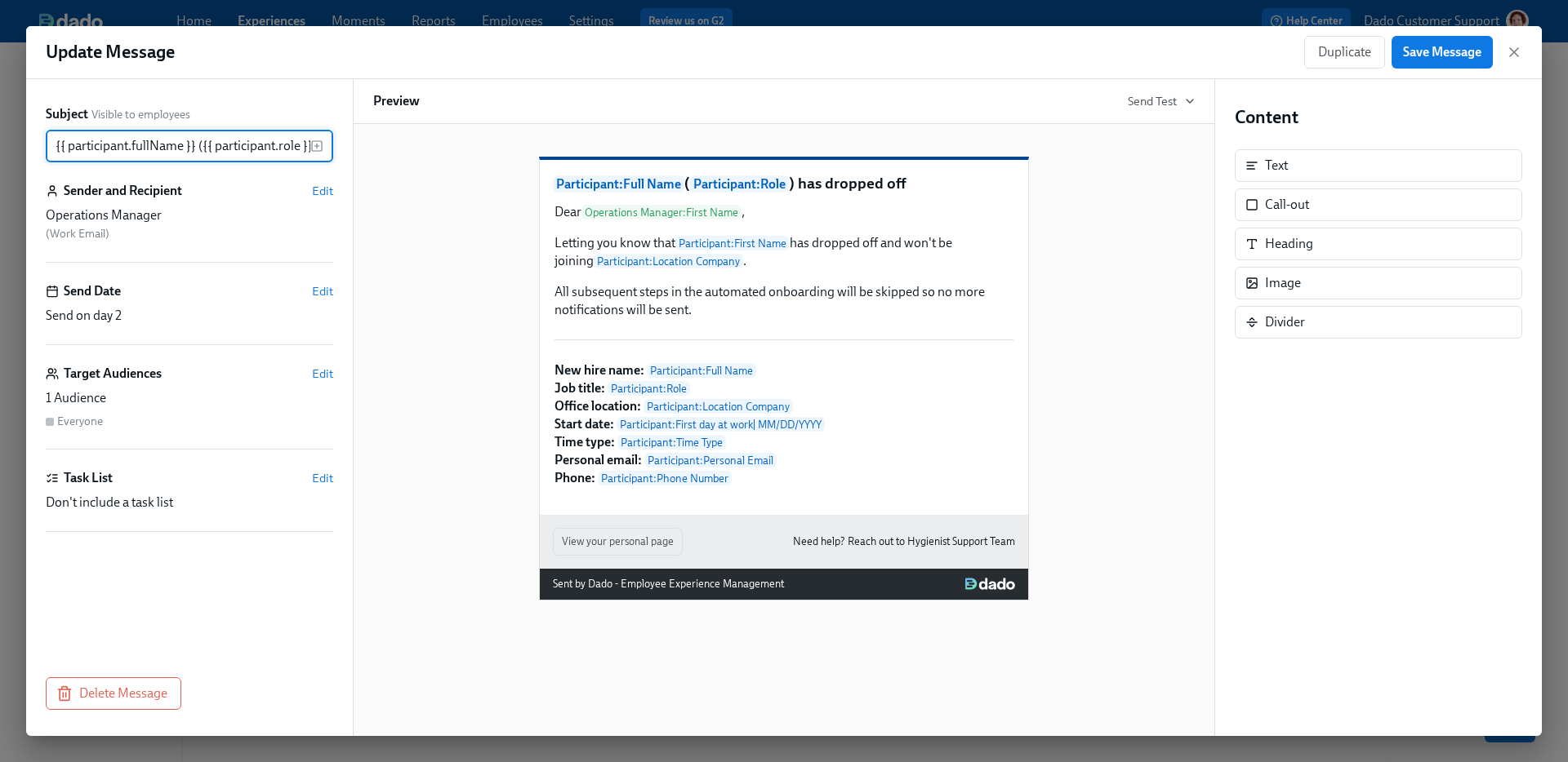
scroll to position [0, 97]
click at [56, 699] on icon "button" at bounding box center [64, 693] width 17 height 17
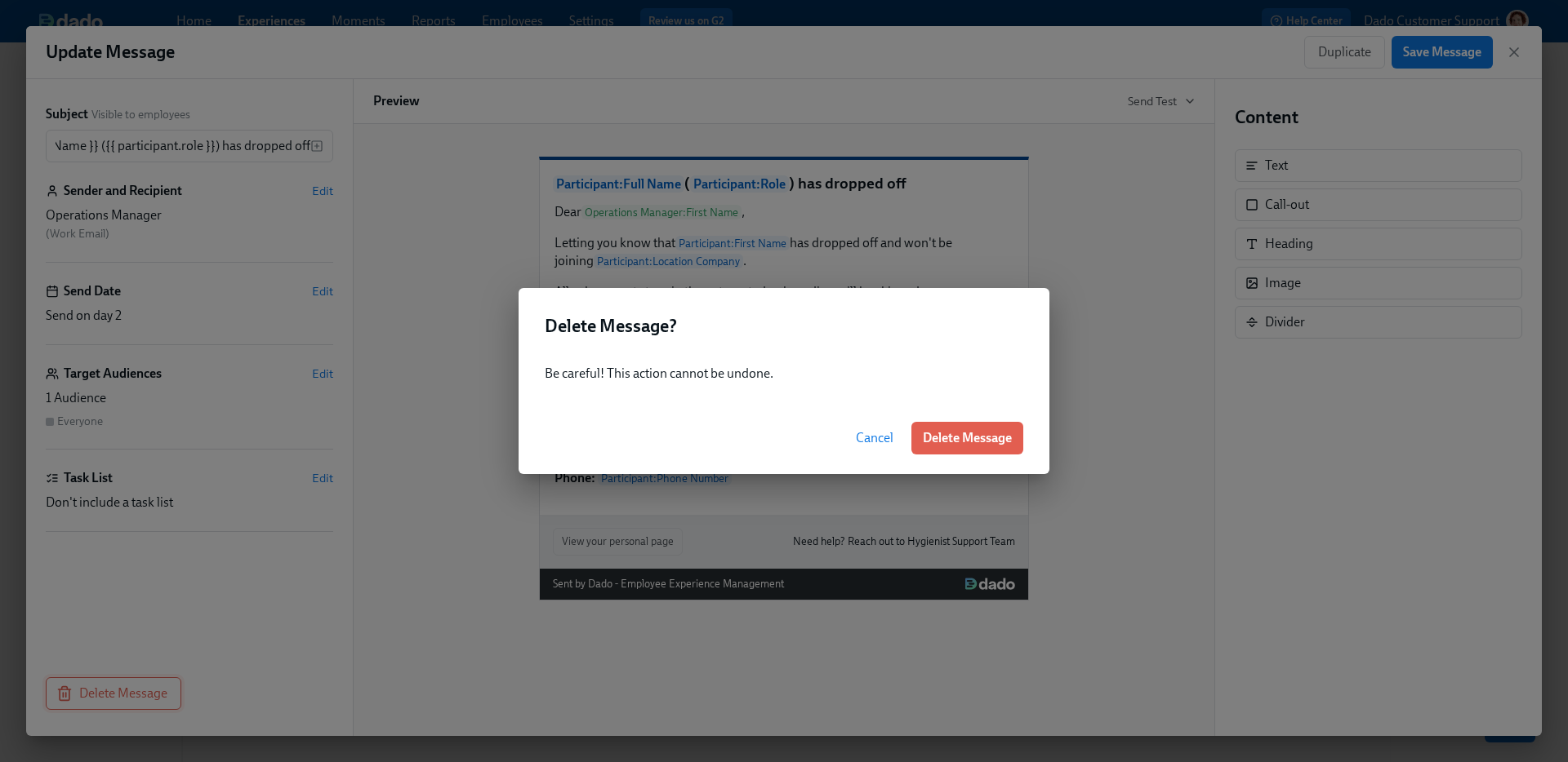
scroll to position [0, 0]
click at [978, 435] on span "Delete Message" at bounding box center [967, 438] width 89 height 17
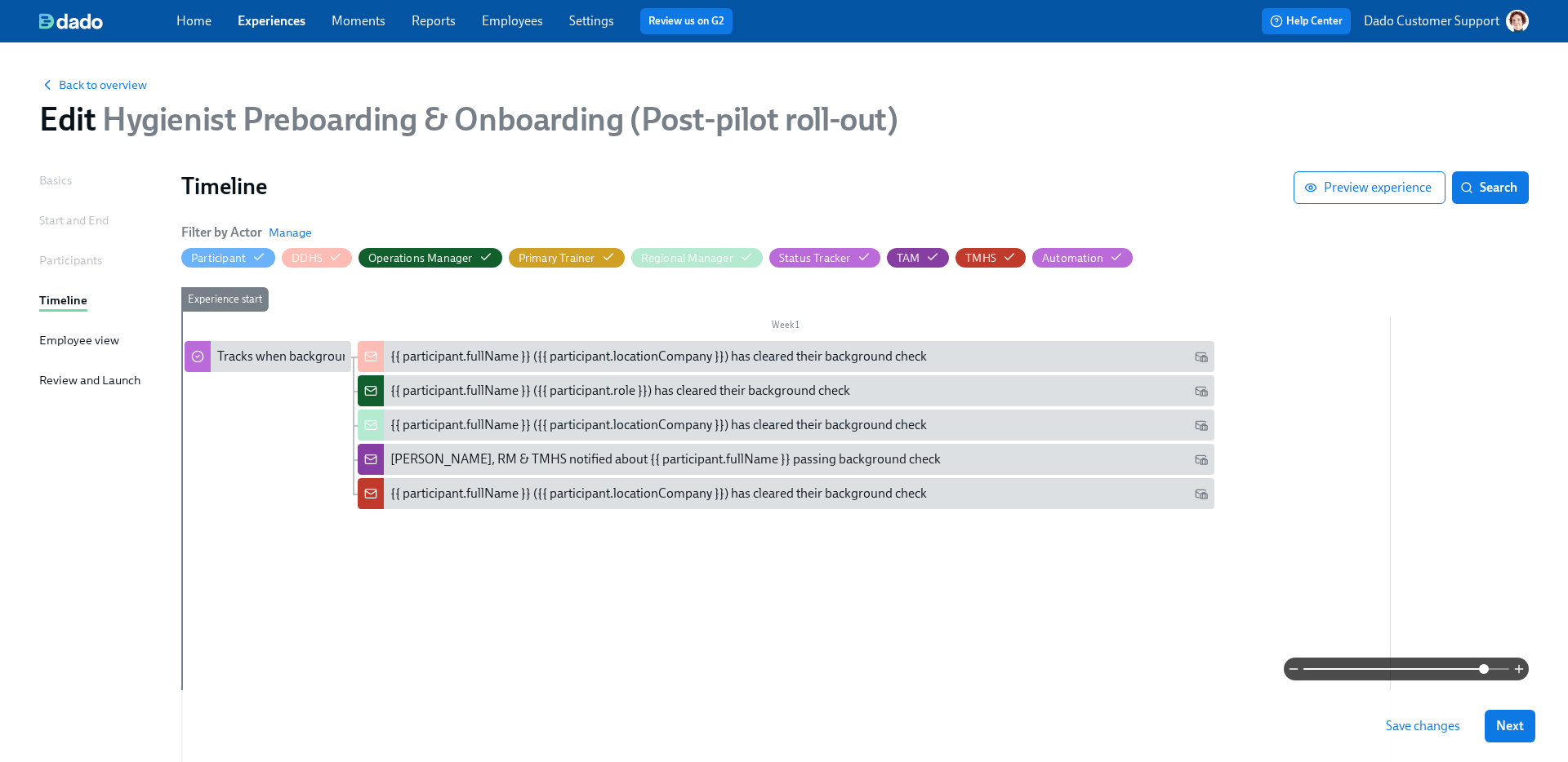
click at [1400, 724] on span "Save changes" at bounding box center [1423, 726] width 74 height 17
click at [91, 85] on span "Back to overview" at bounding box center [93, 85] width 108 height 17
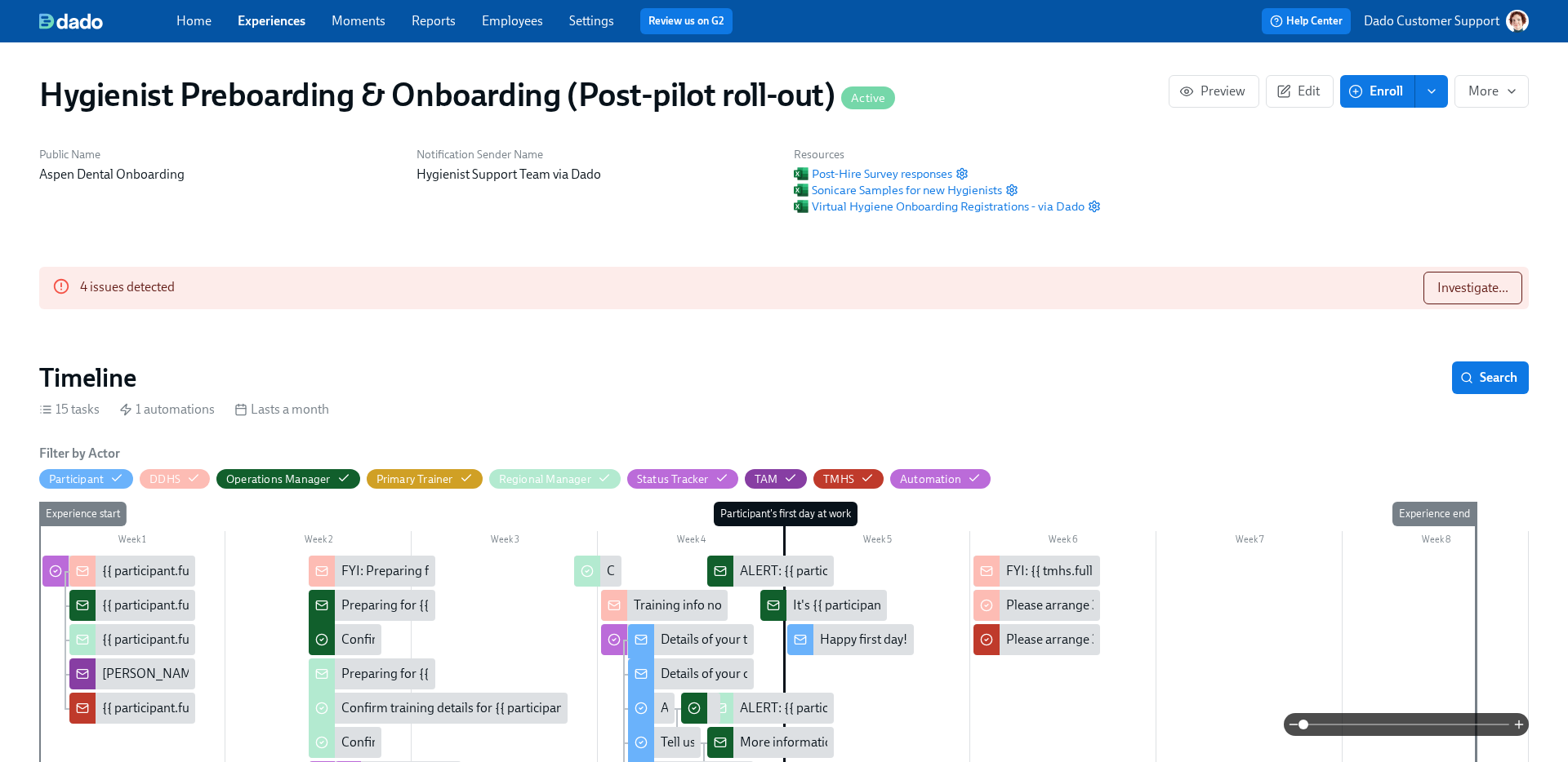
scroll to position [0, 13929]
click at [1485, 374] on span "Search" at bounding box center [1490, 378] width 54 height 17
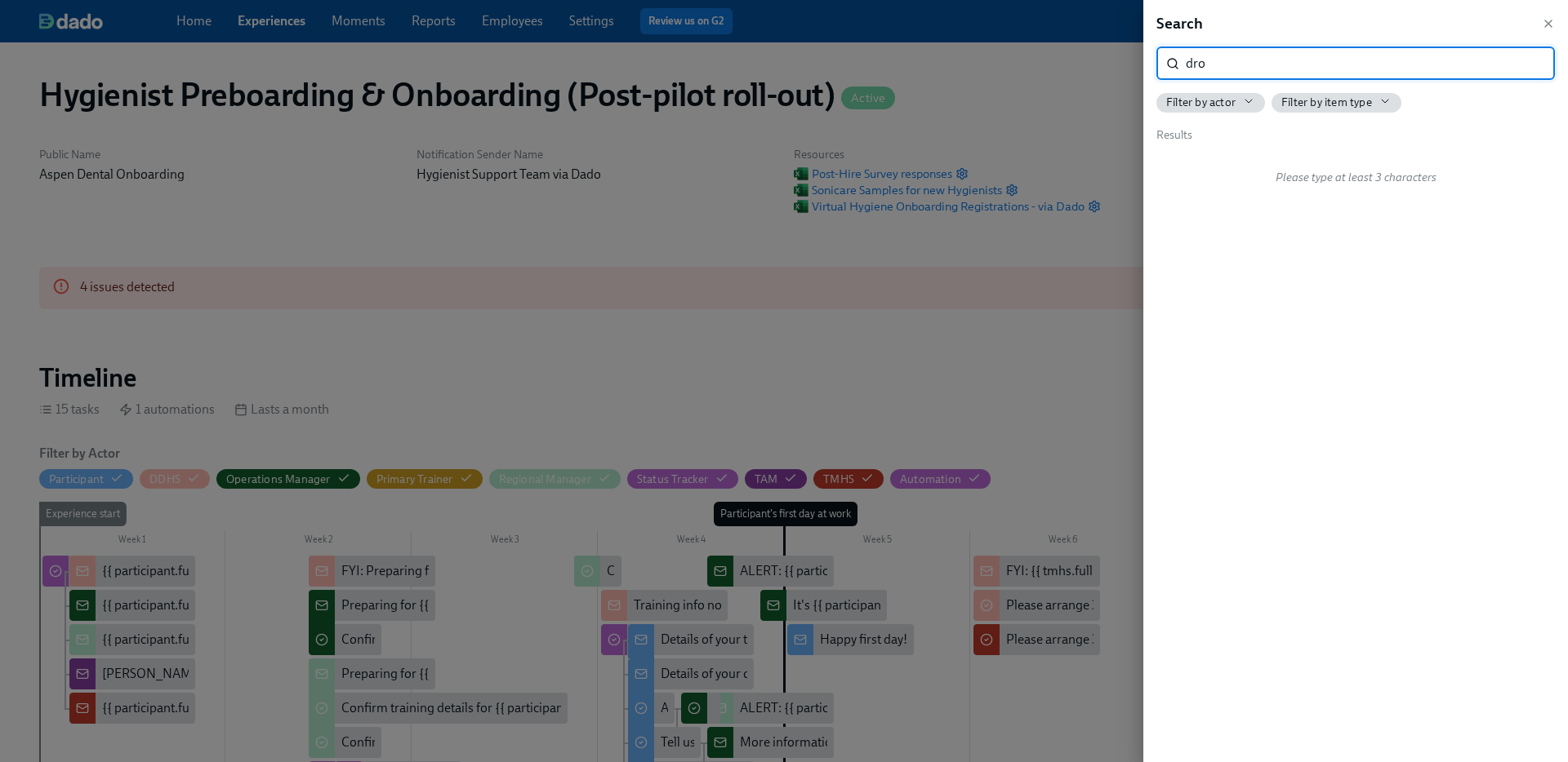
type input "drop"
click at [939, 388] on div at bounding box center [784, 381] width 1568 height 762
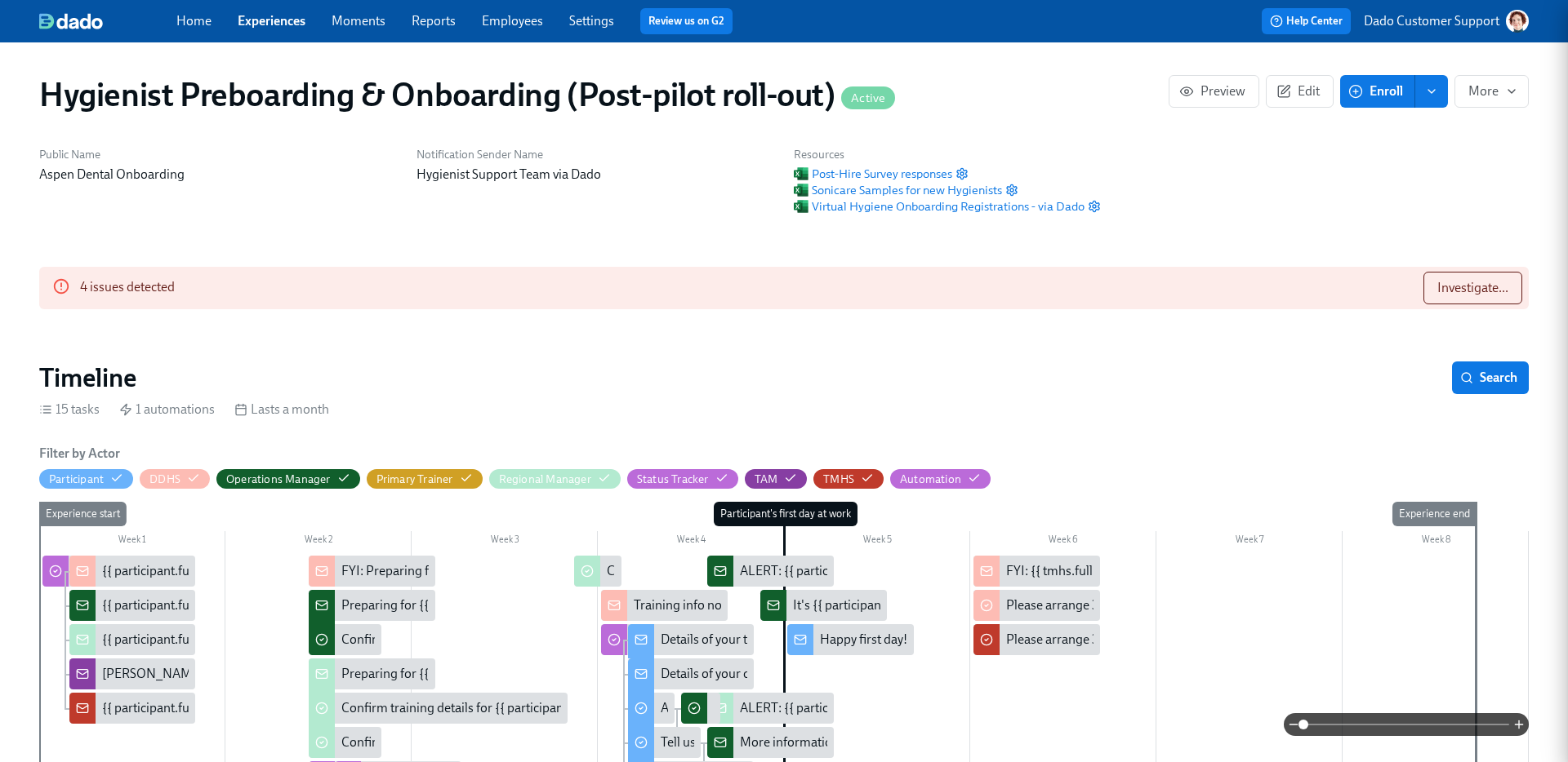
scroll to position [0, 25077]
click at [266, 10] on div "Home Experiences Moments Reports Employees Settings Review us on G2" at bounding box center [514, 21] width 676 height 26
click at [261, 26] on link "Experiences" at bounding box center [271, 21] width 68 height 16
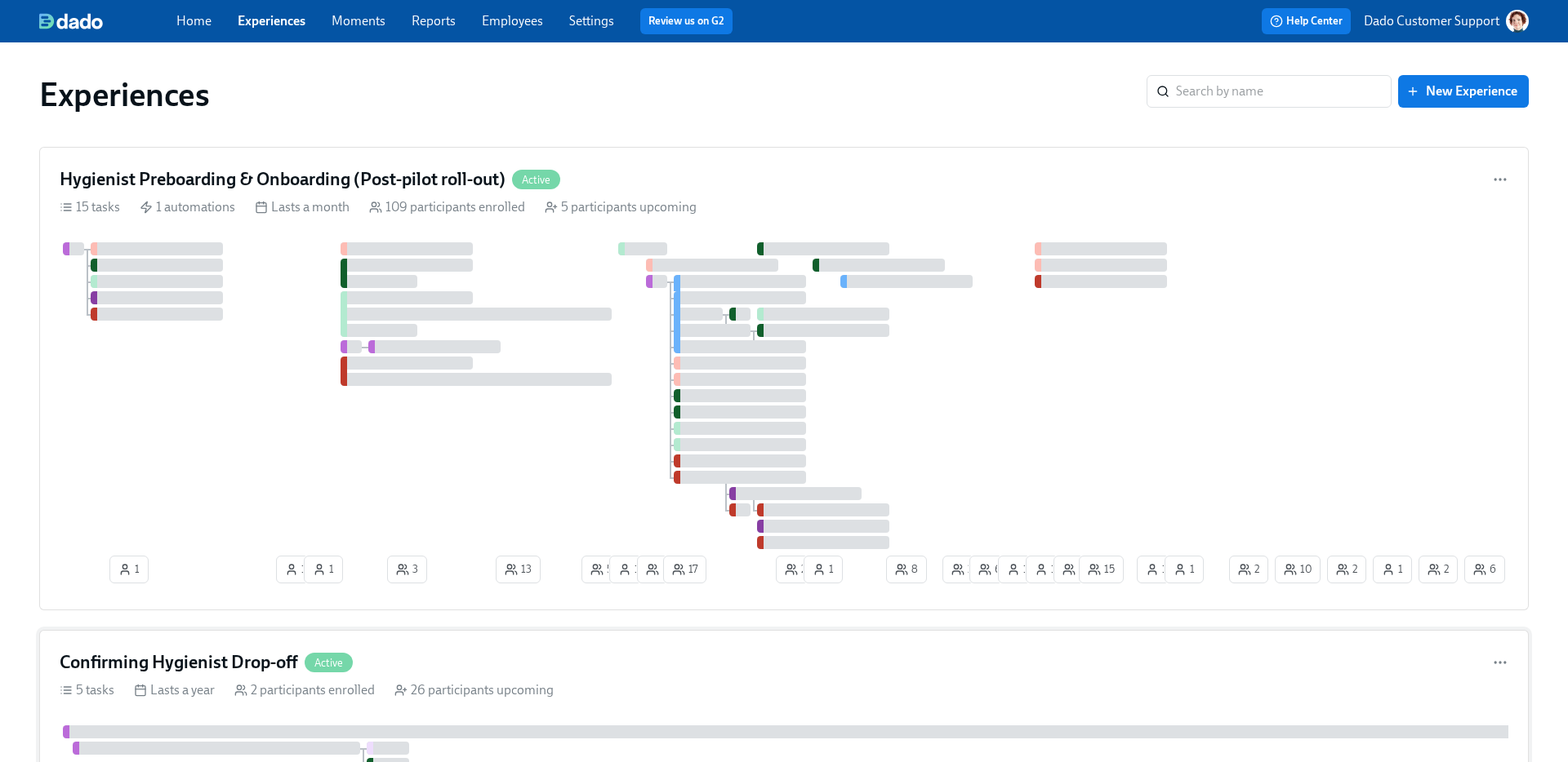
click at [647, 656] on div "Confirming Hygienist Drop-off Active" at bounding box center [784, 662] width 1449 height 25
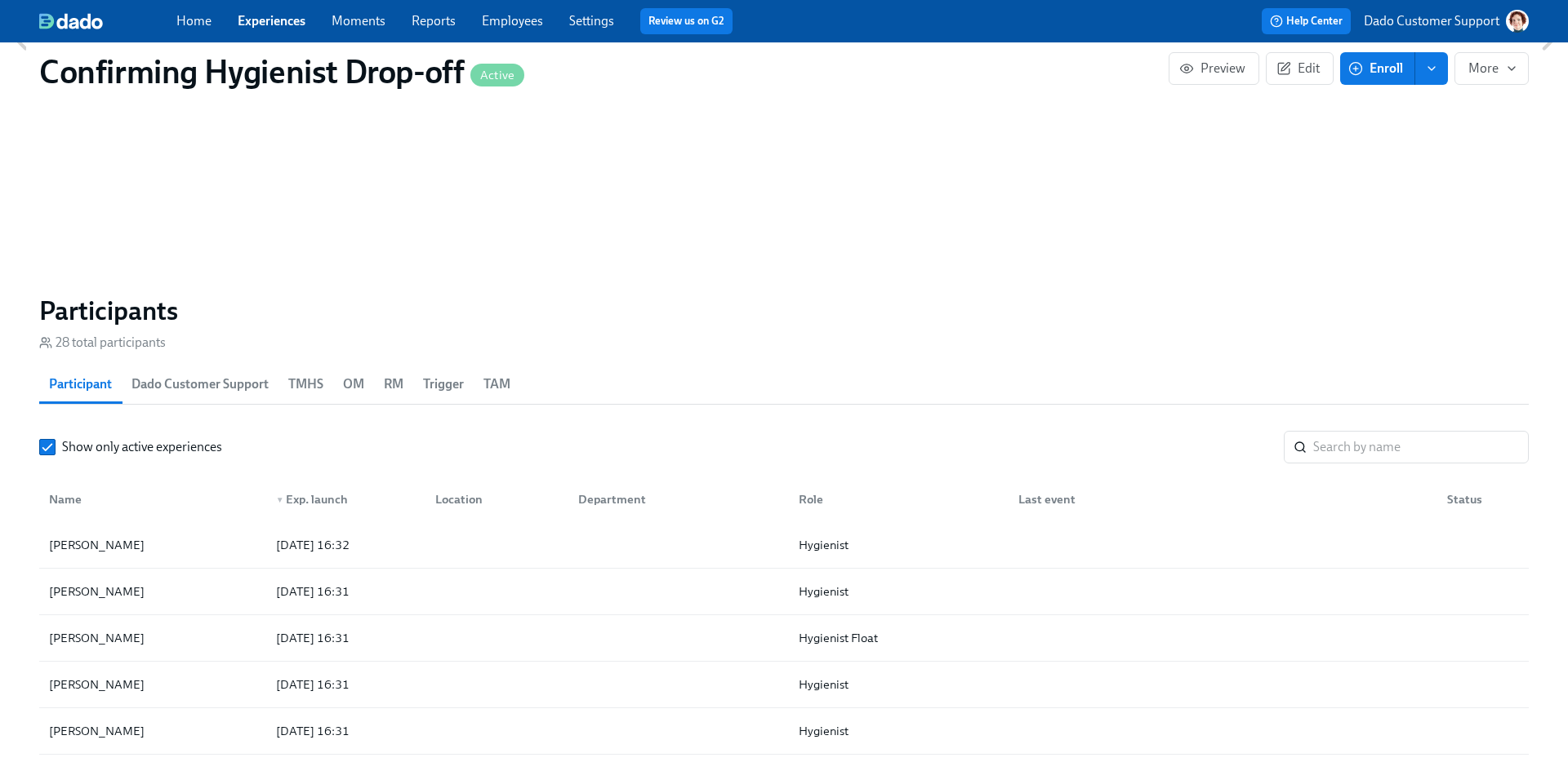
scroll to position [1081, 0]
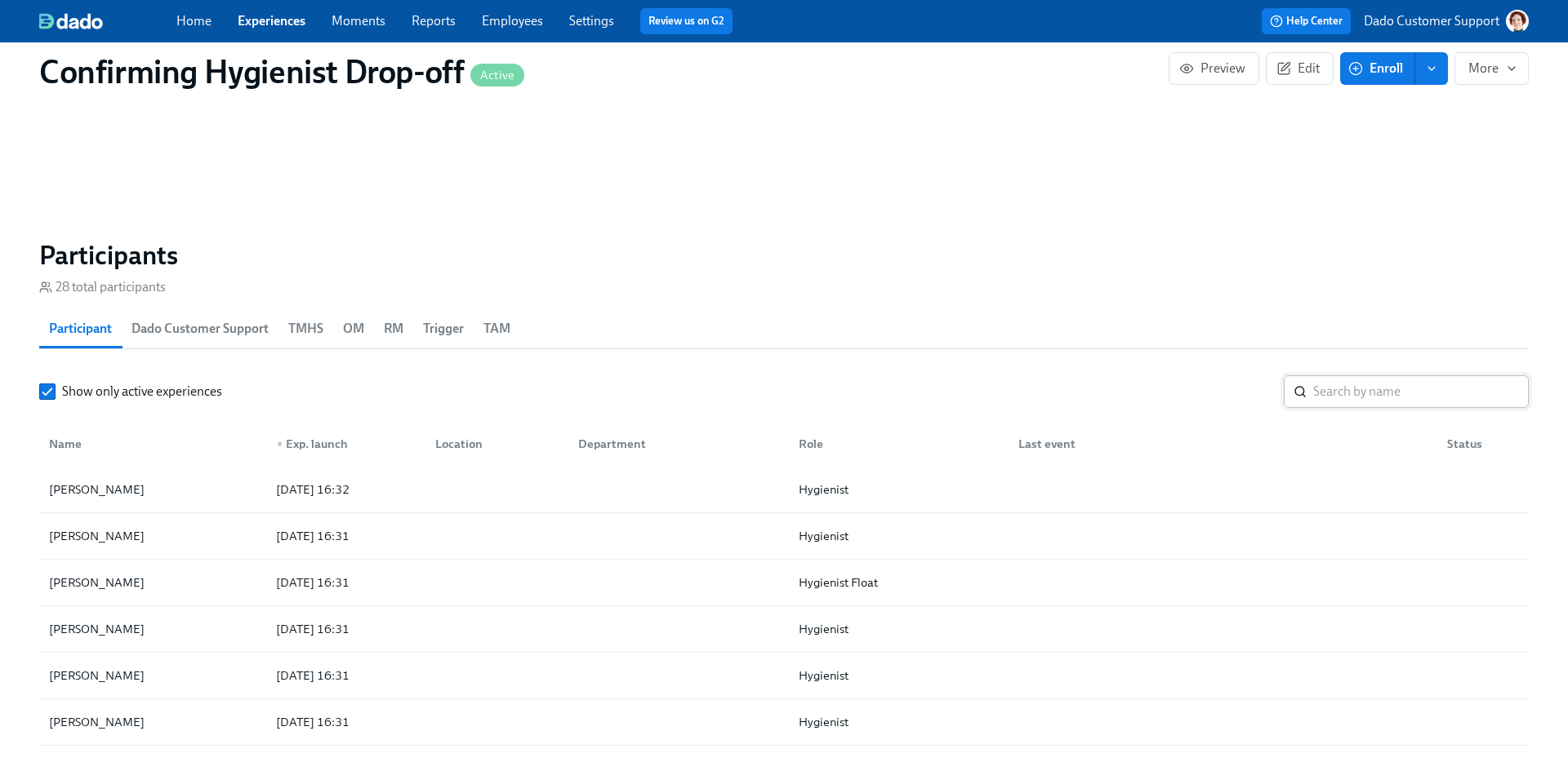
click at [1386, 397] on input "search" at bounding box center [1421, 391] width 216 height 33
paste input "Kupinewicz"
type input "Kupinewicz"
click at [606, 405] on div "Show only active experiences ​" at bounding box center [784, 391] width 1490 height 33
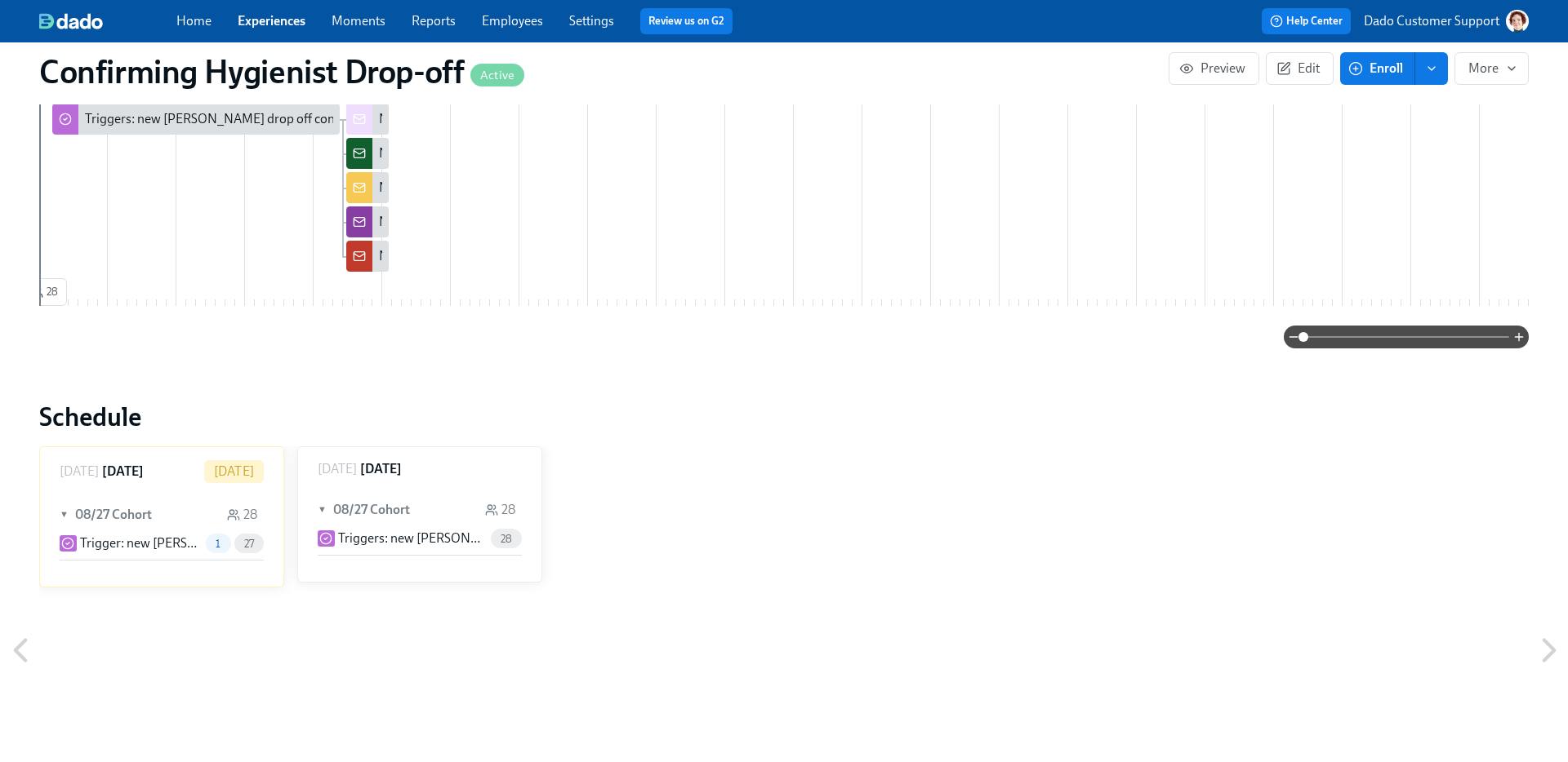
scroll to position [17, 0]
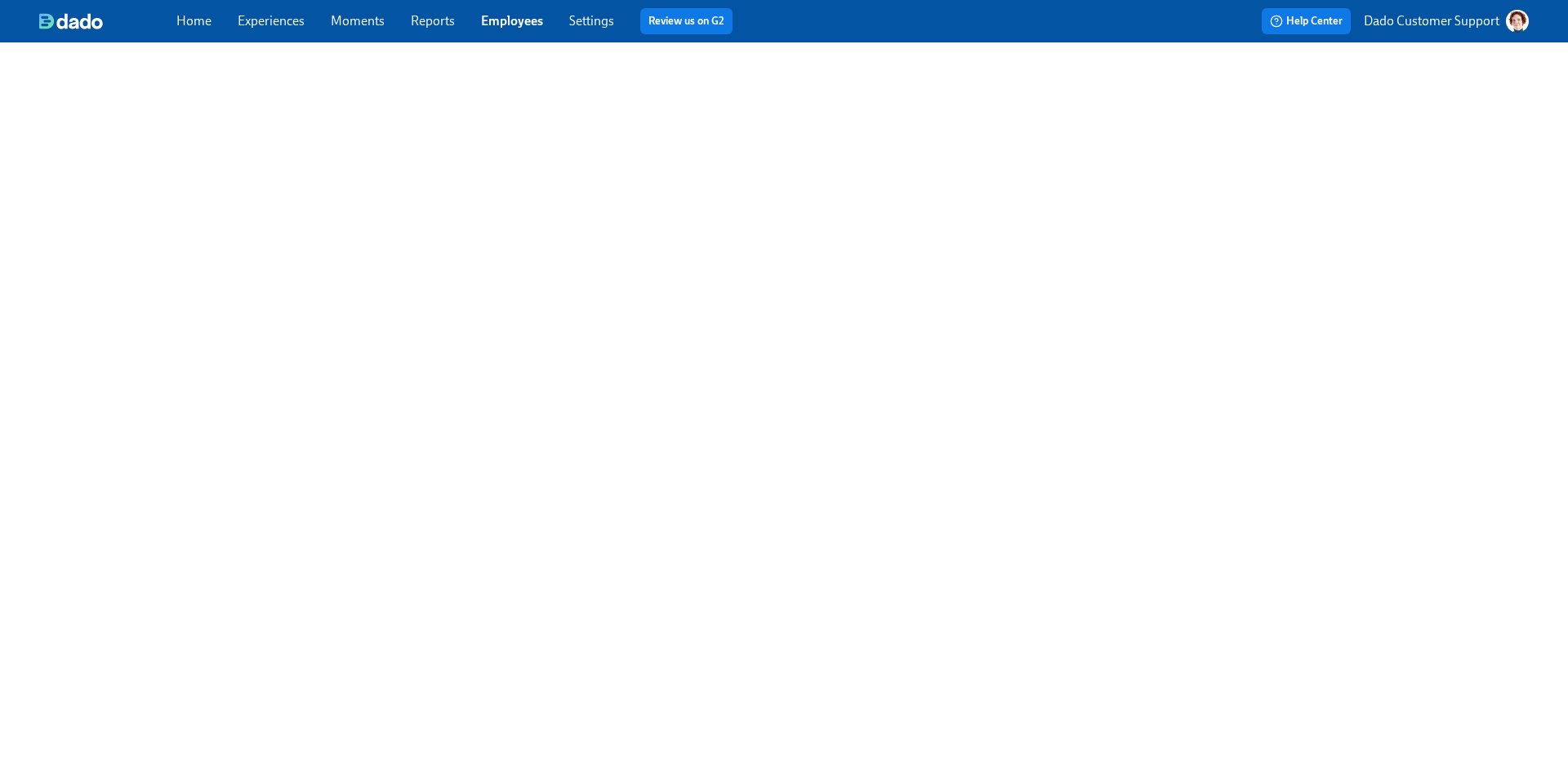
click at [524, 16] on link "Employees" at bounding box center [512, 21] width 62 height 16
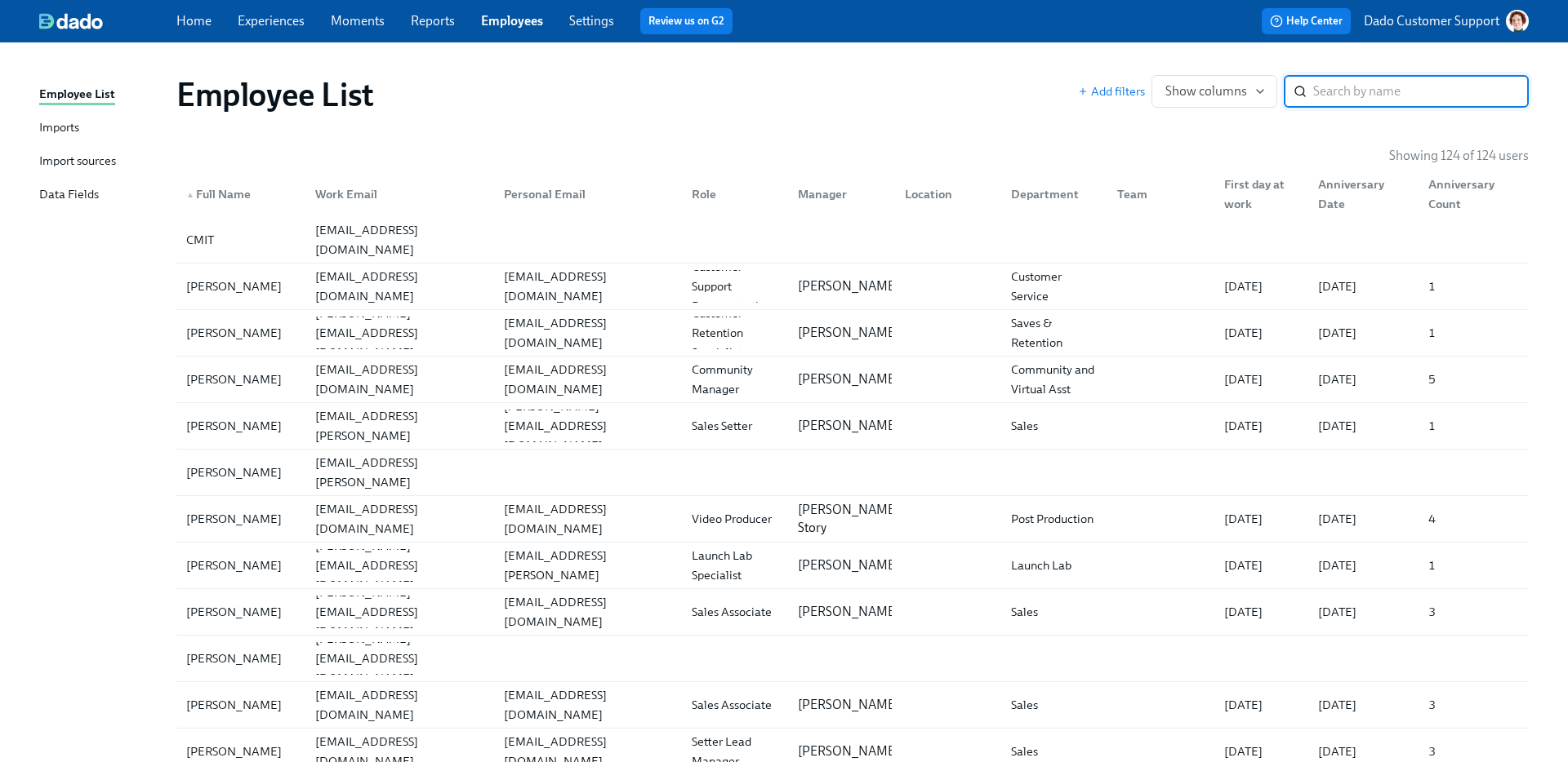
click at [71, 124] on div "Imports" at bounding box center [58, 128] width 40 height 20
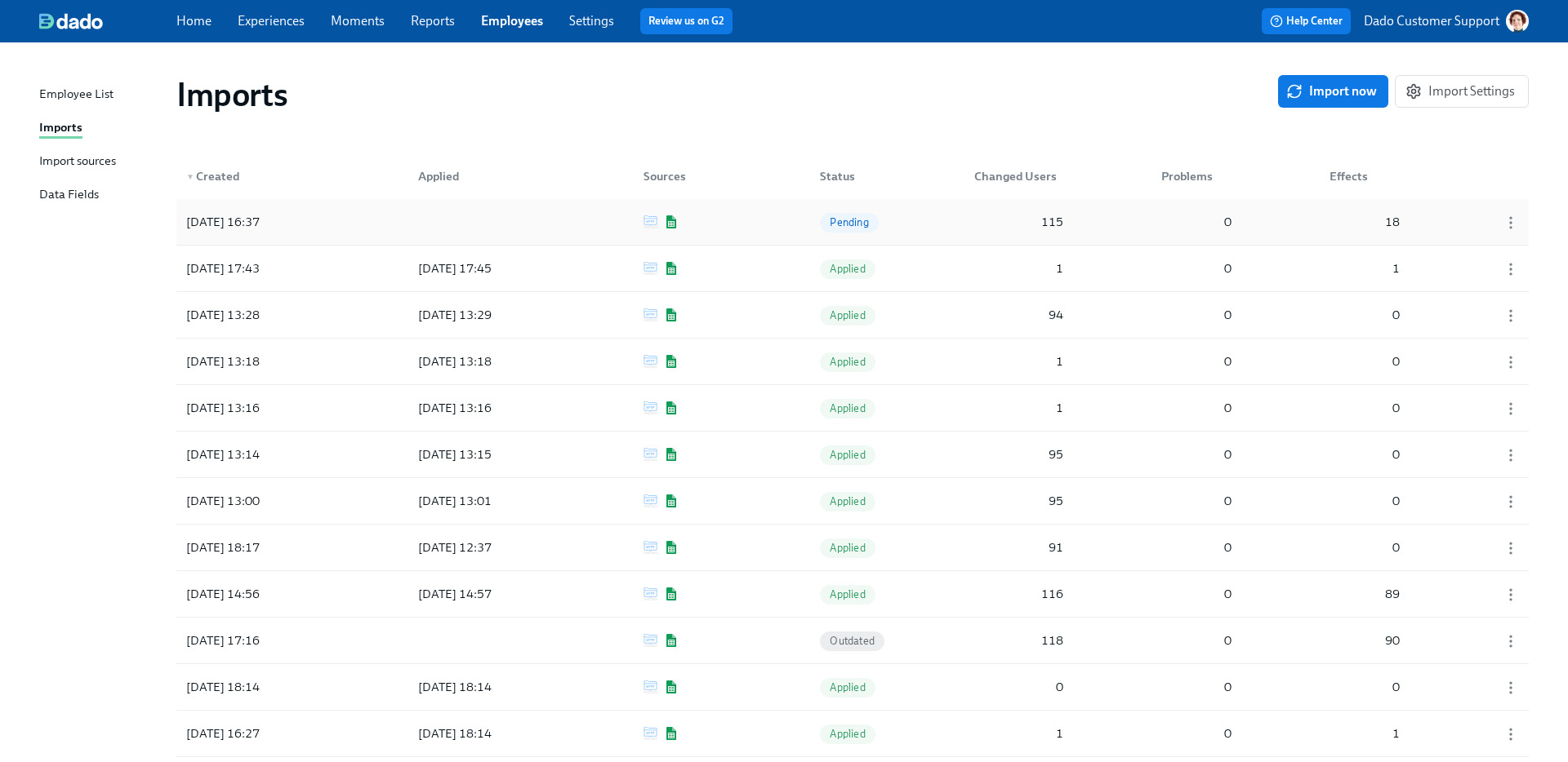
click at [360, 218] on div "[DATE] 16:37 Pending 115 0 18" at bounding box center [852, 222] width 1352 height 46
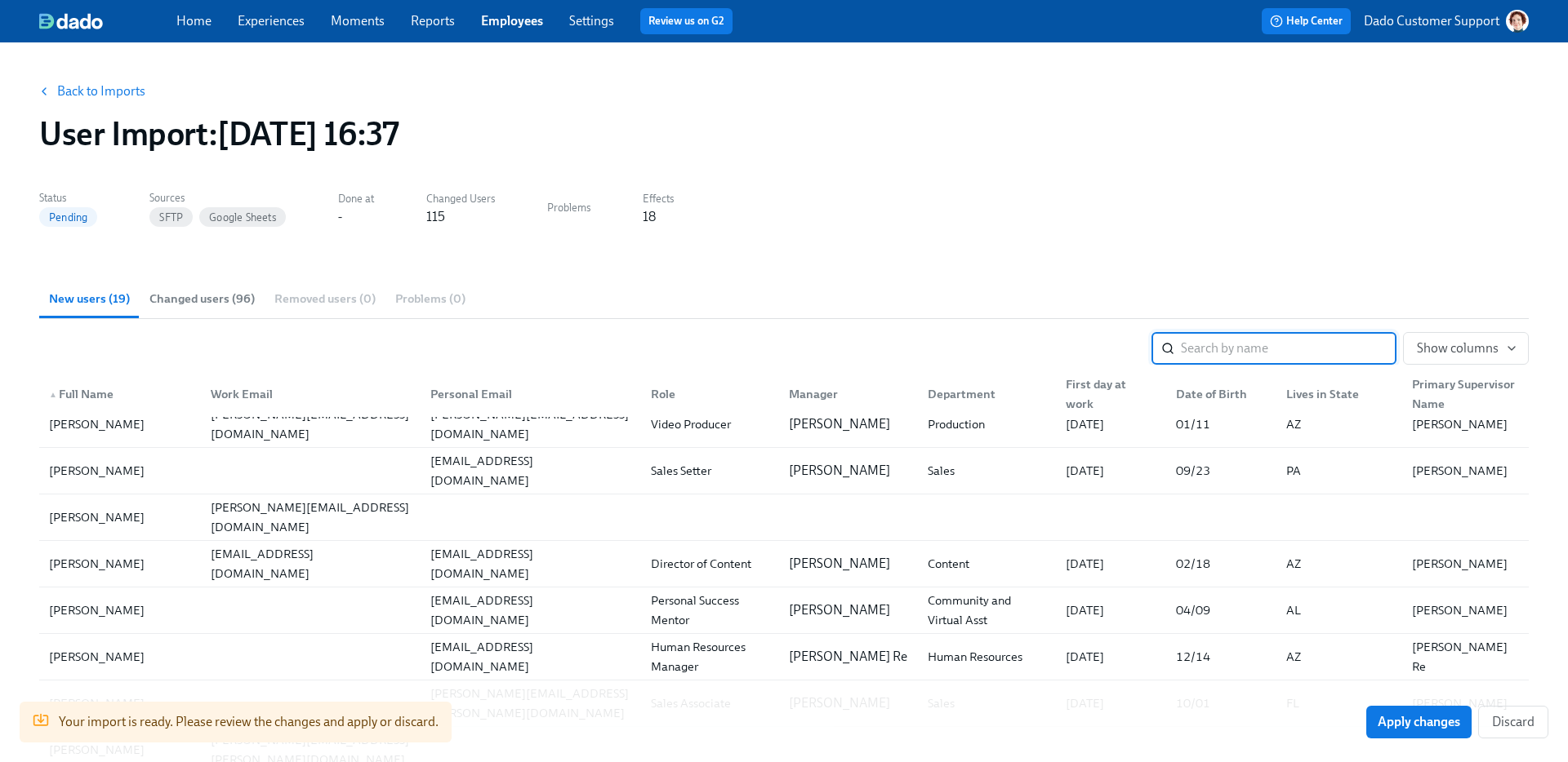
scroll to position [156, 0]
click at [93, 92] on link "Back to Imports" at bounding box center [101, 92] width 88 height 17
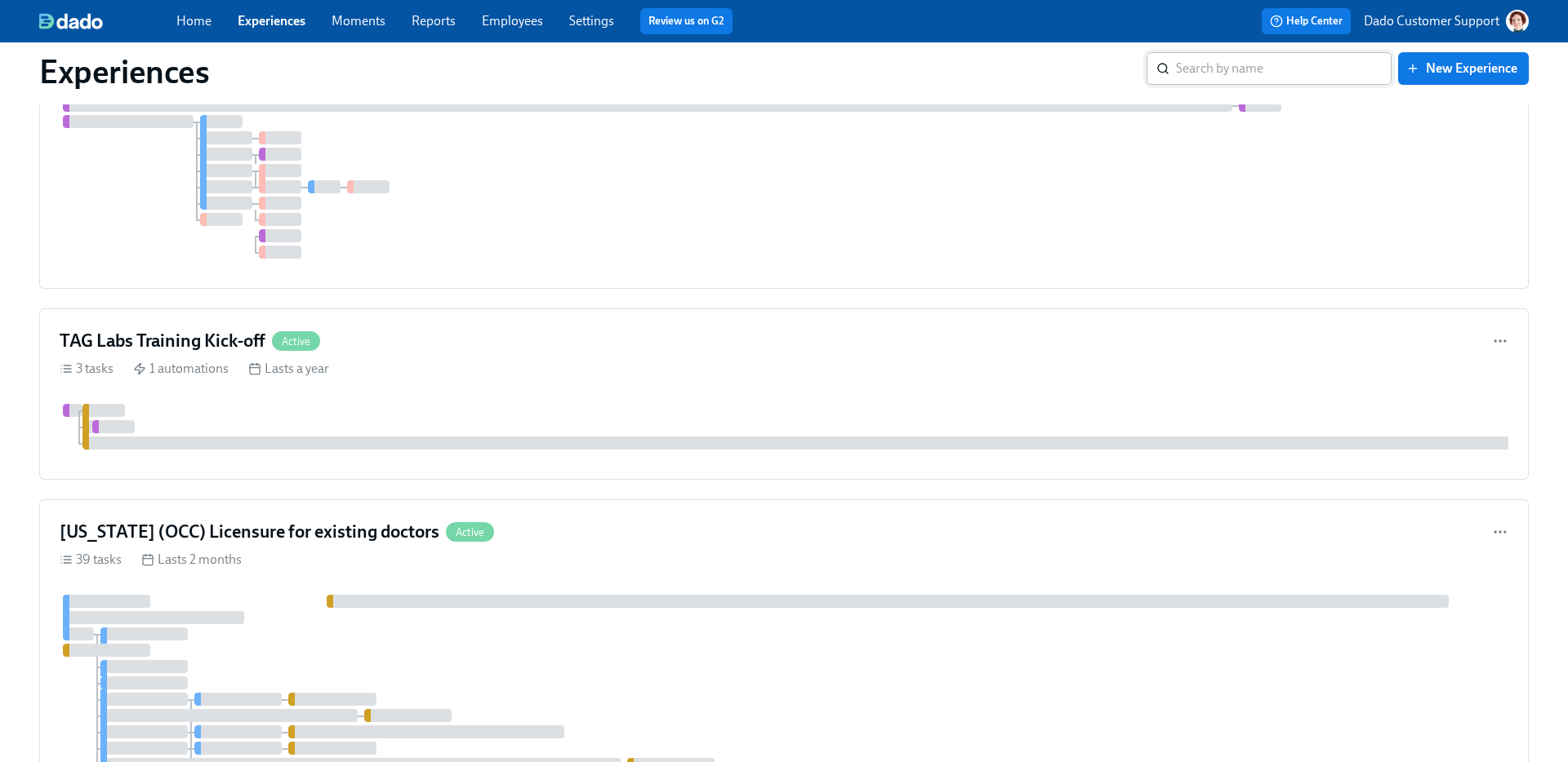
scroll to position [2999, 0]
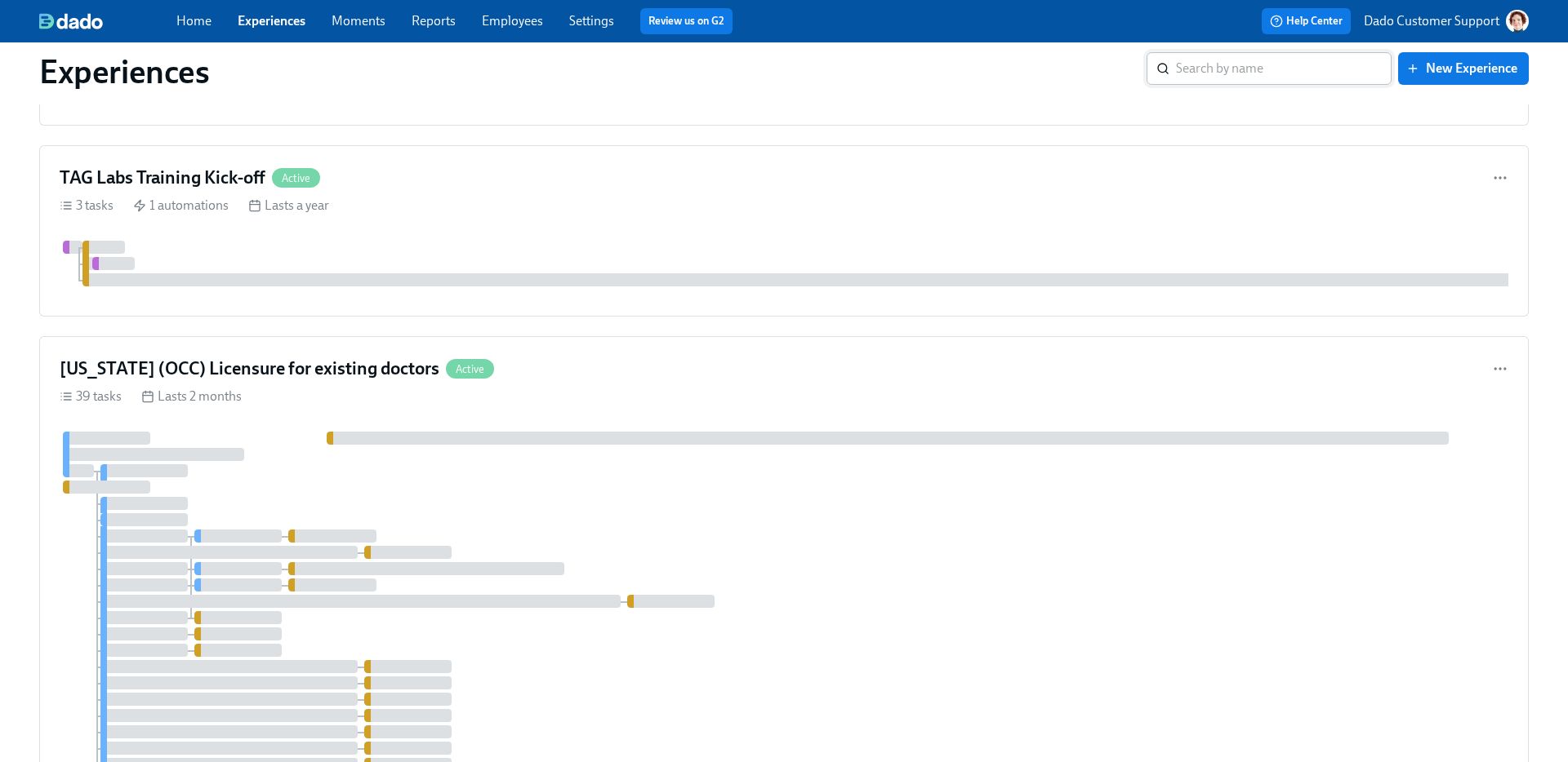
click at [1284, 66] on input "search" at bounding box center [1283, 68] width 216 height 33
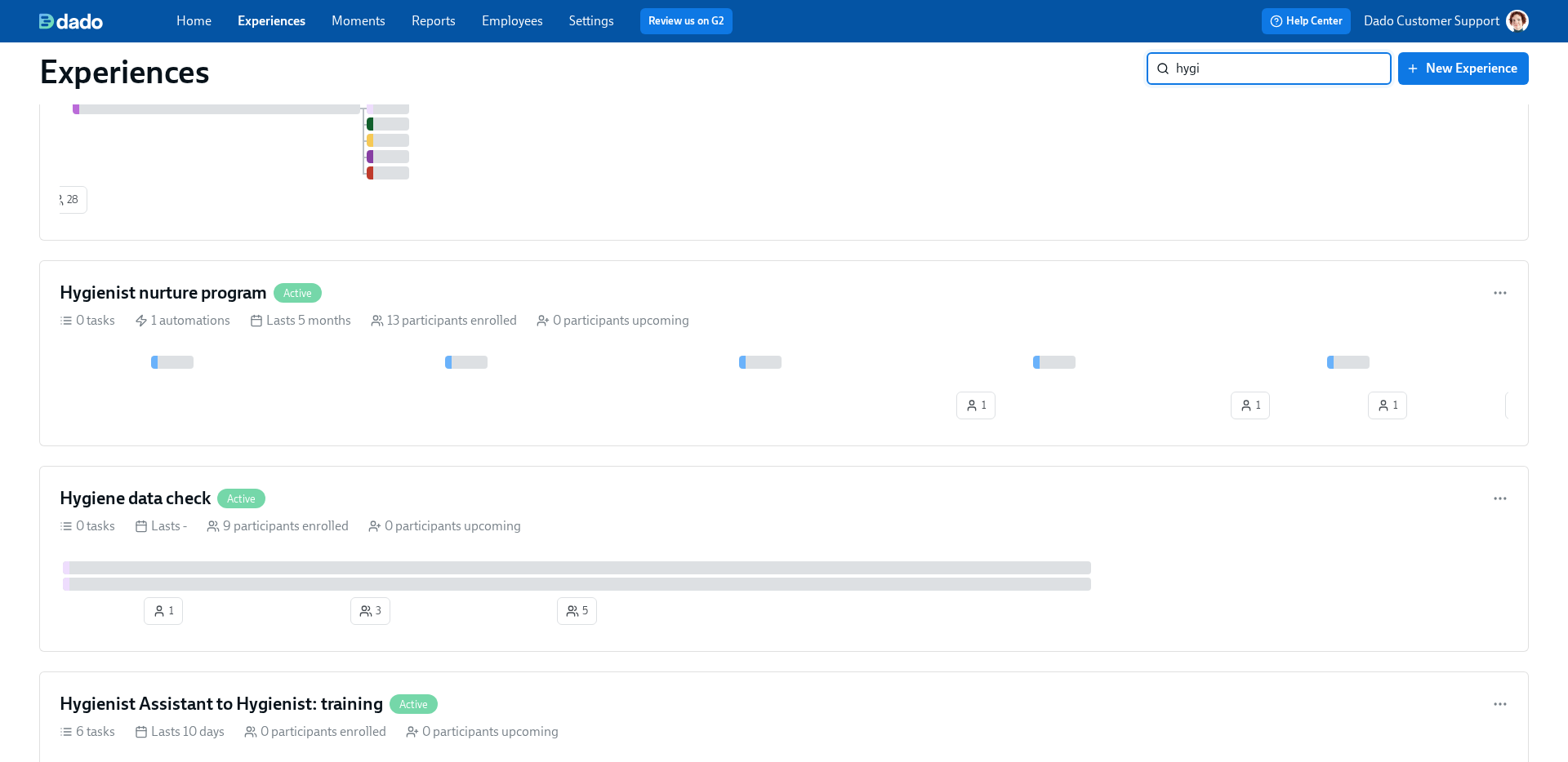
scroll to position [1986, 0]
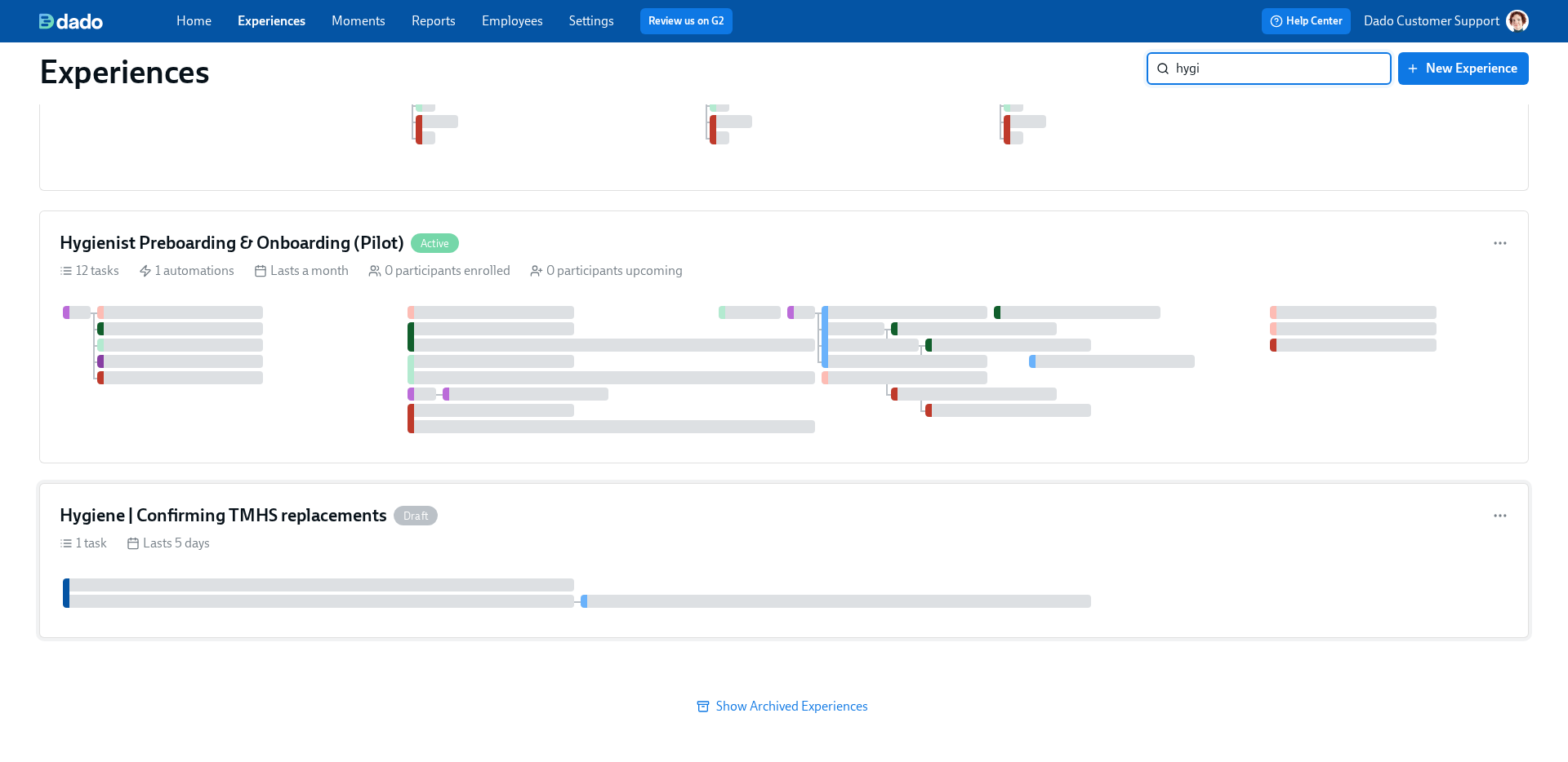
type input "hygi"
click at [247, 535] on div "1 task Lasts 5 days" at bounding box center [784, 544] width 1449 height 18
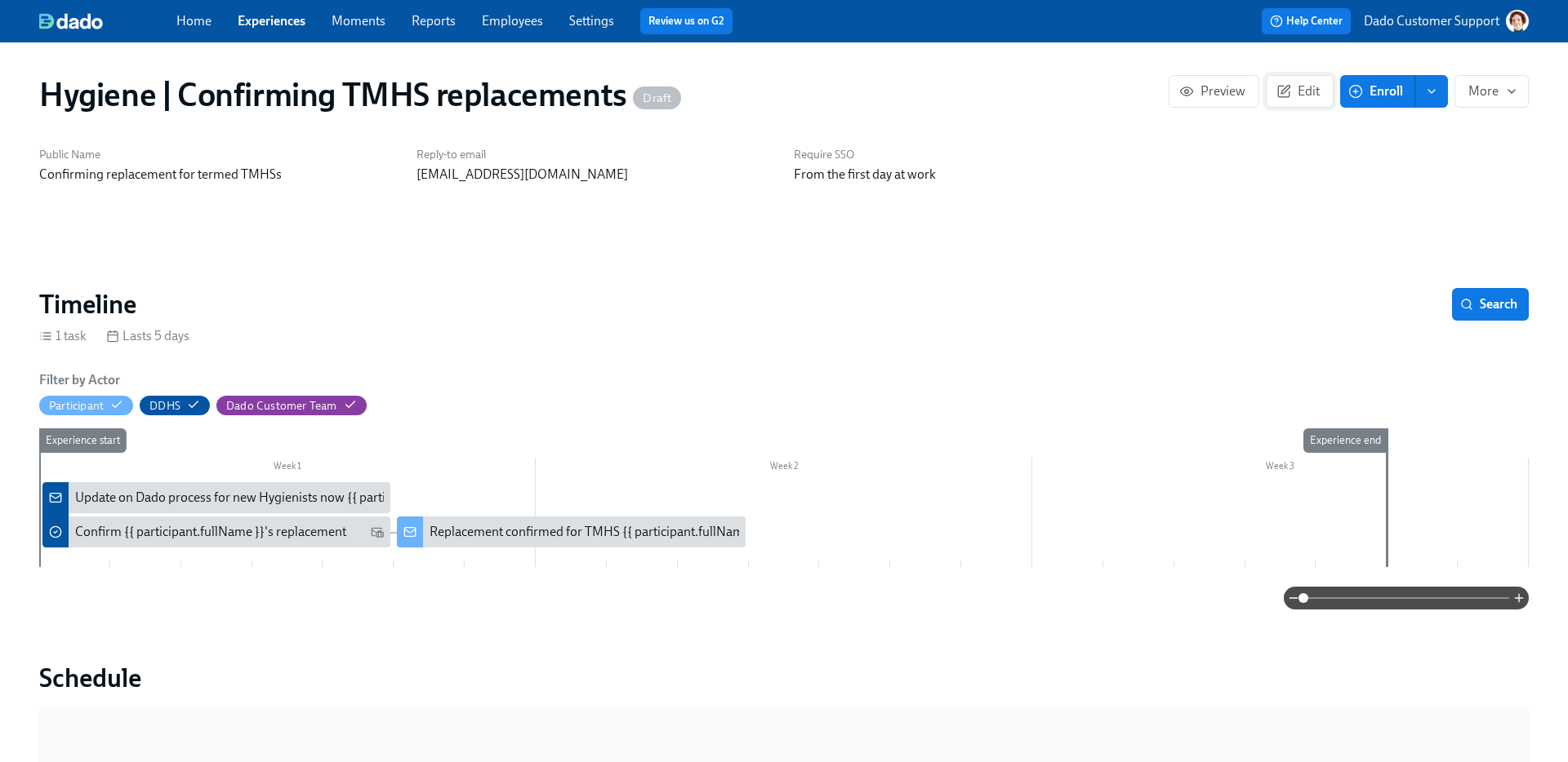
click at [1312, 81] on button "Edit" at bounding box center [1299, 91] width 68 height 33
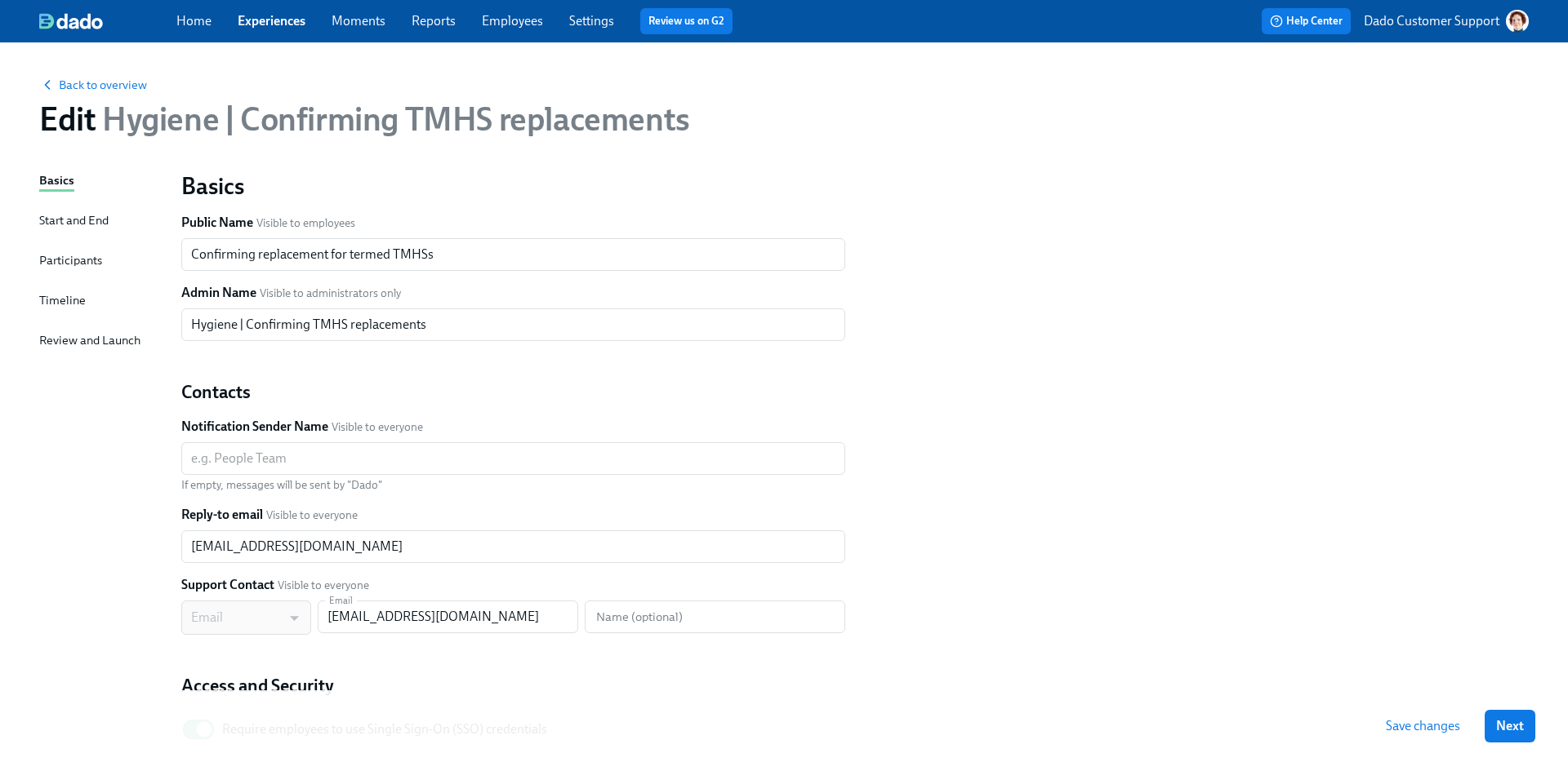
click at [56, 307] on div "Timeline" at bounding box center [62, 300] width 47 height 18
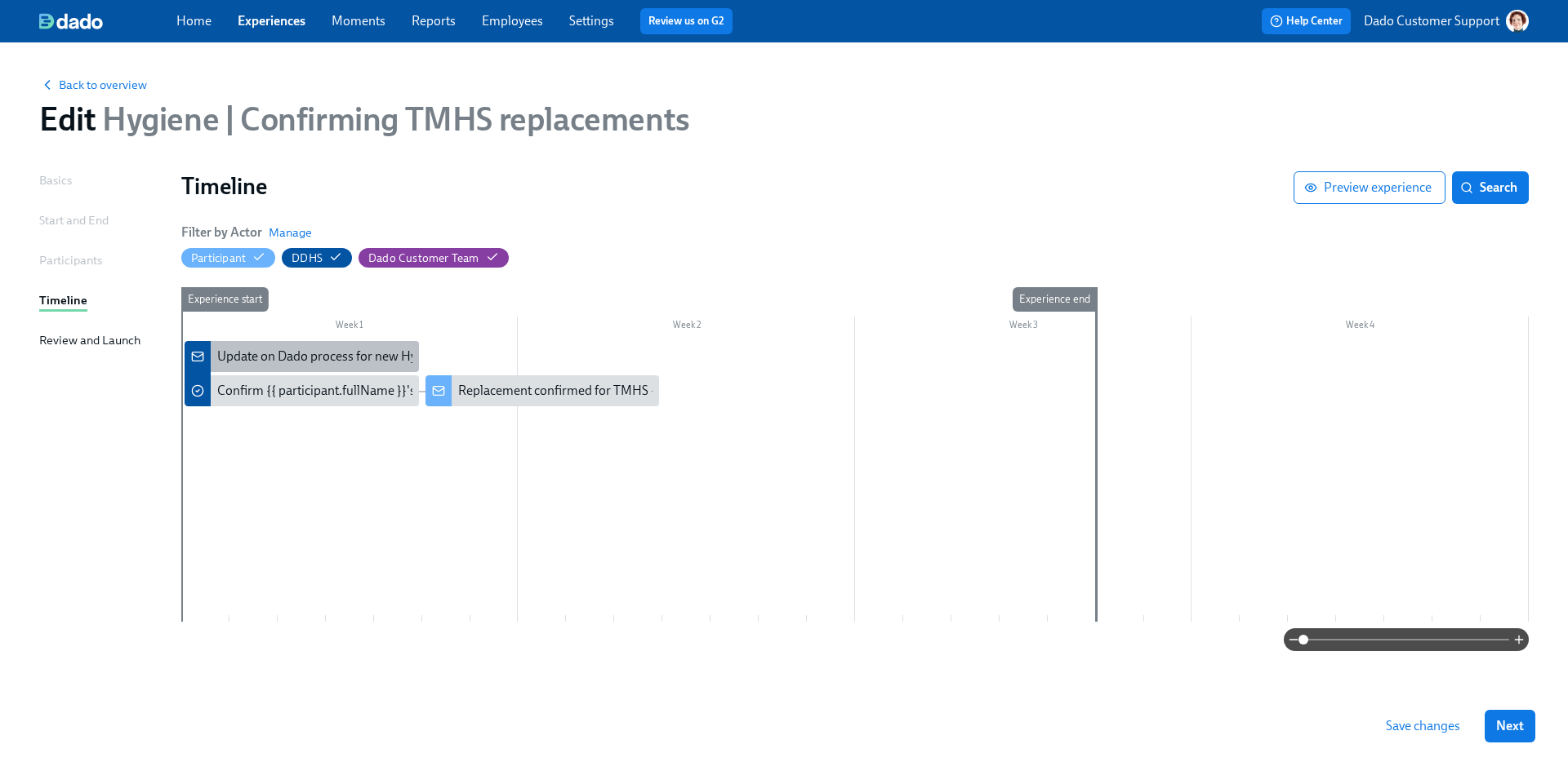
click at [245, 361] on div "Update on Dado process for new Hygienists now {{ participant.fullName }} has te…" at bounding box center [456, 357] width 478 height 18
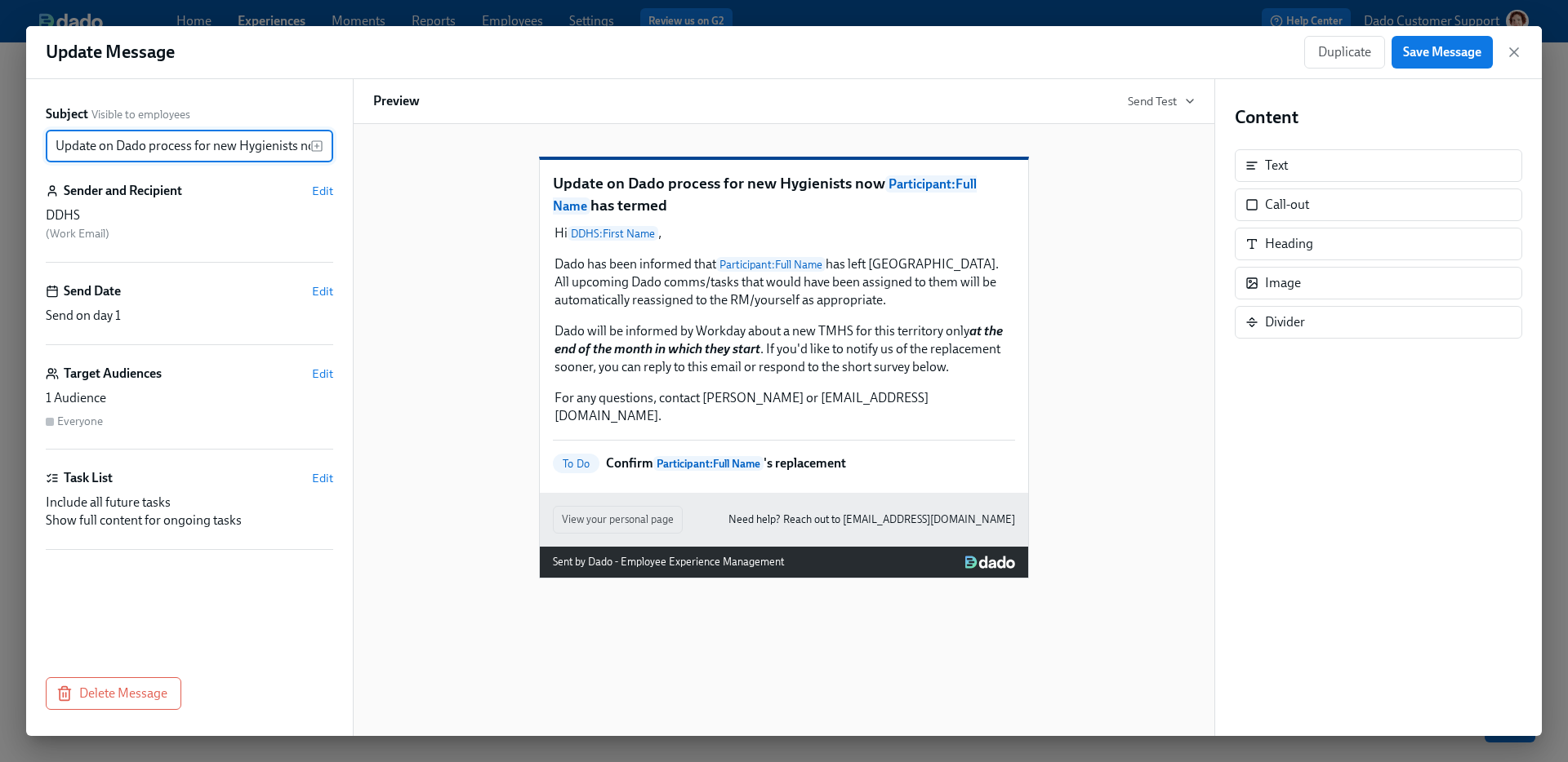
scroll to position [0, 222]
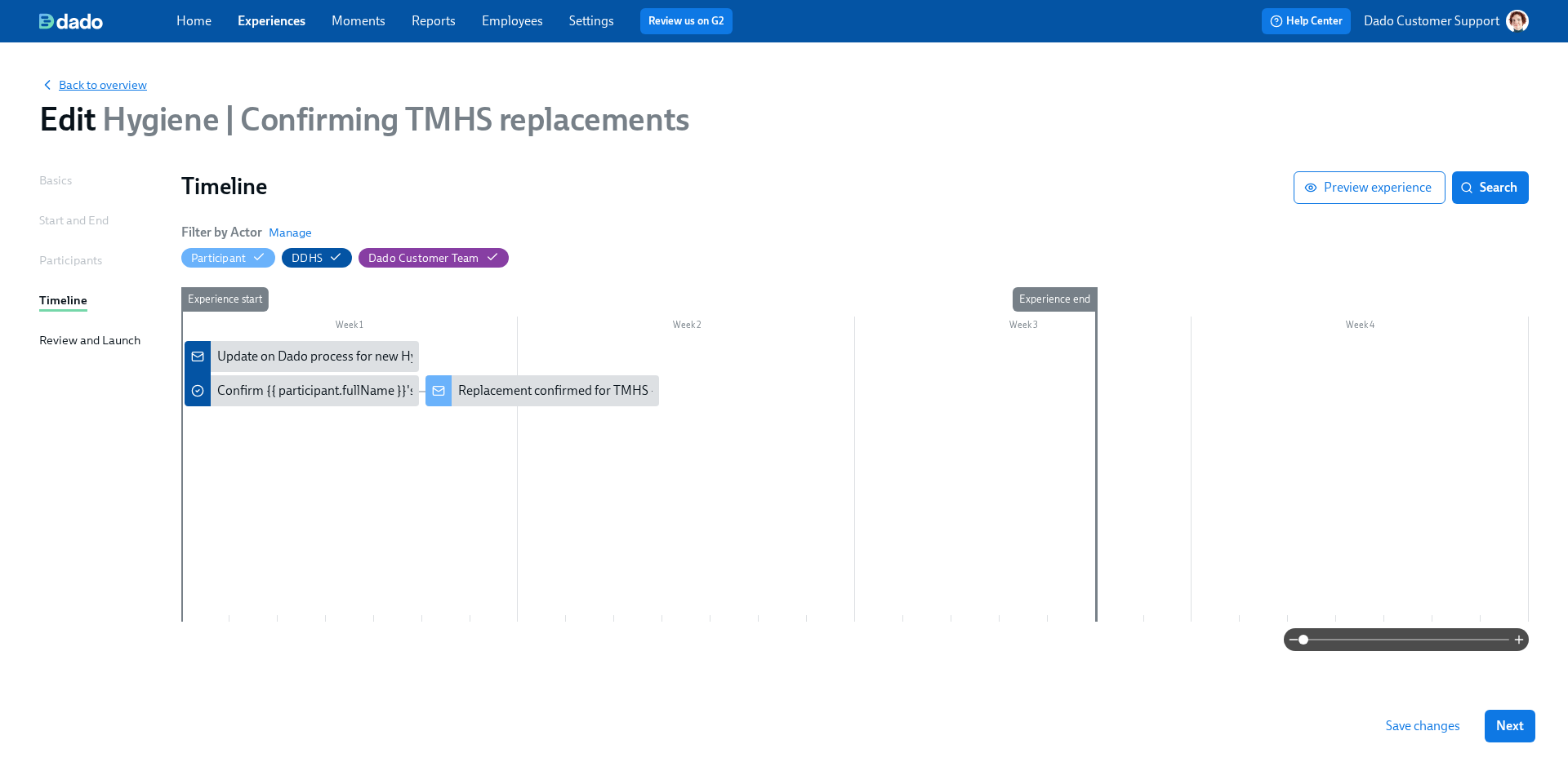
click at [108, 78] on span "Back to overview" at bounding box center [93, 85] width 108 height 17
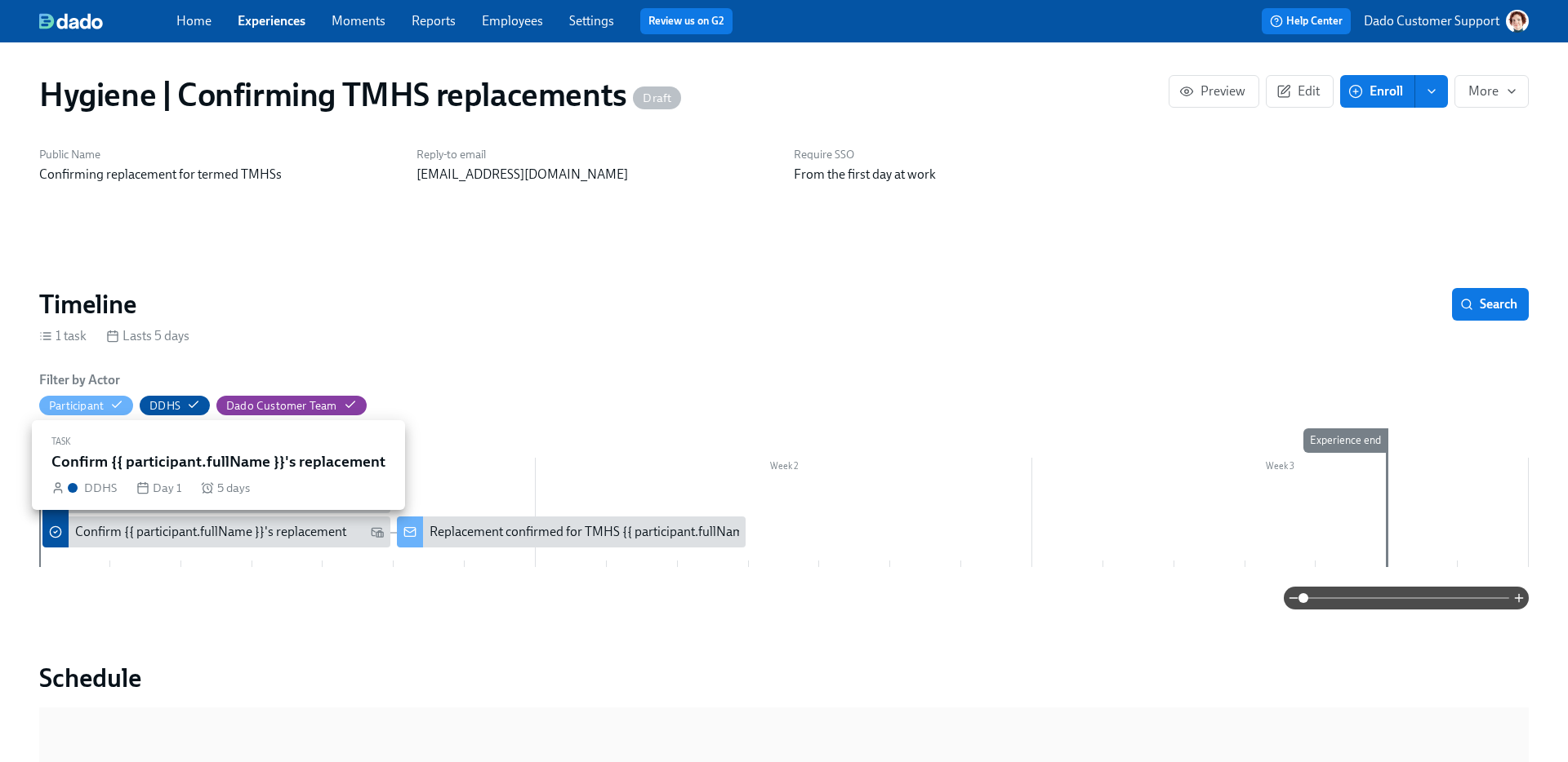
click at [206, 533] on div "Confirm {{ participant.fullName }}'s replacement" at bounding box center [211, 532] width 271 height 18
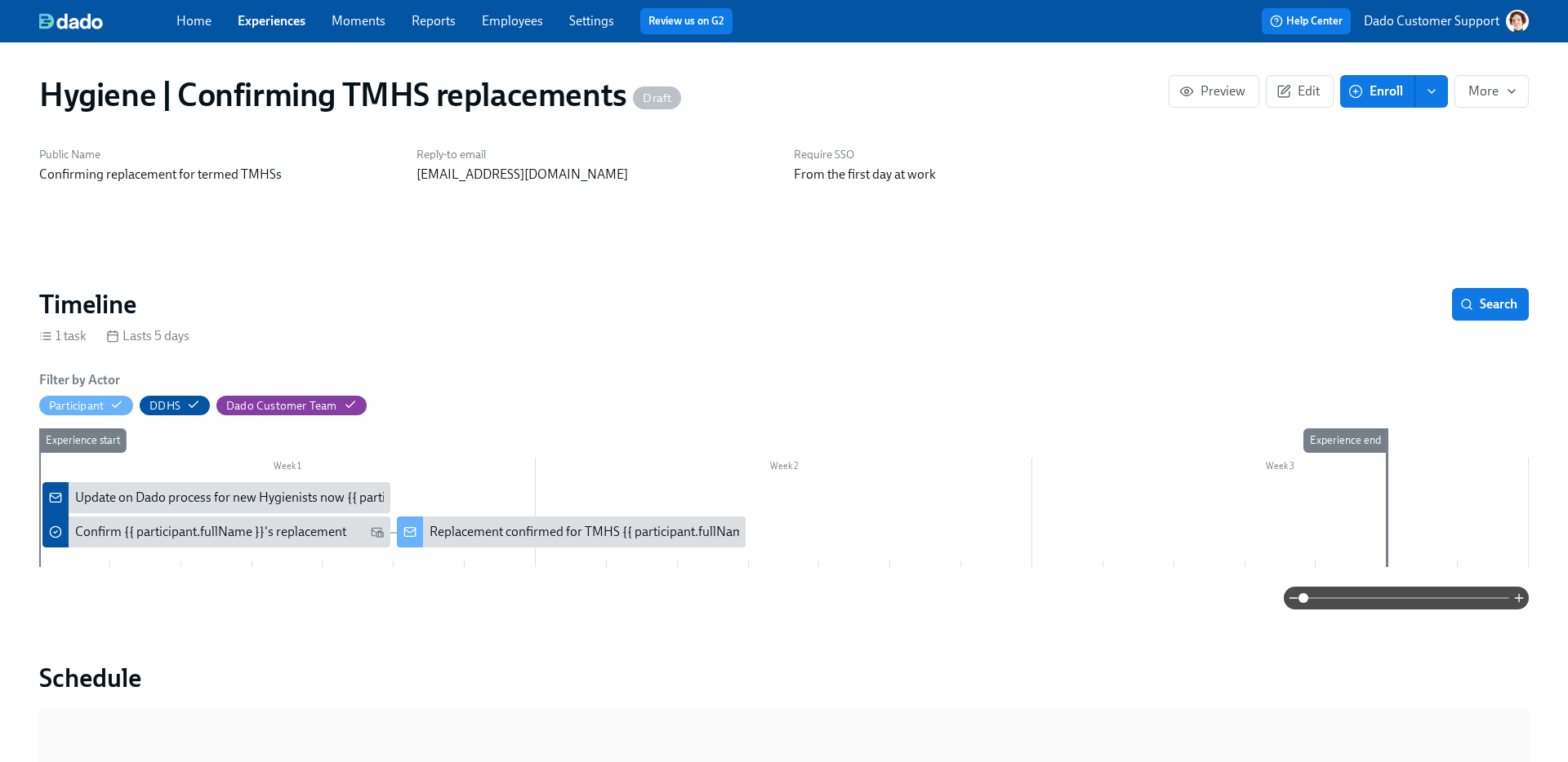
click at [451, 530] on div "Replacement confirmed for TMHS {{ participant.fullName }}" at bounding box center [596, 532] width 333 height 18
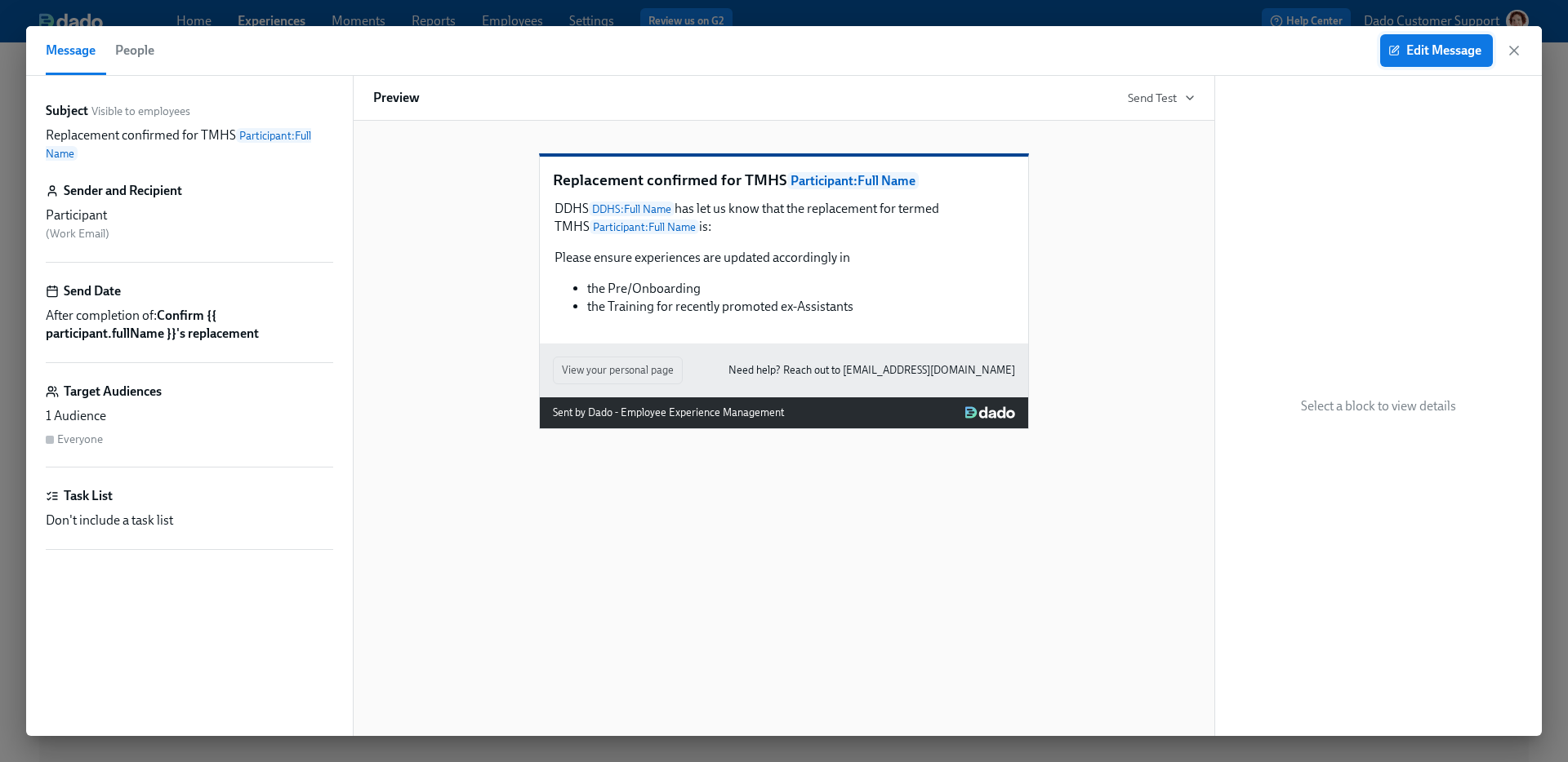
click at [1419, 55] on span "Edit Message" at bounding box center [1437, 50] width 90 height 17
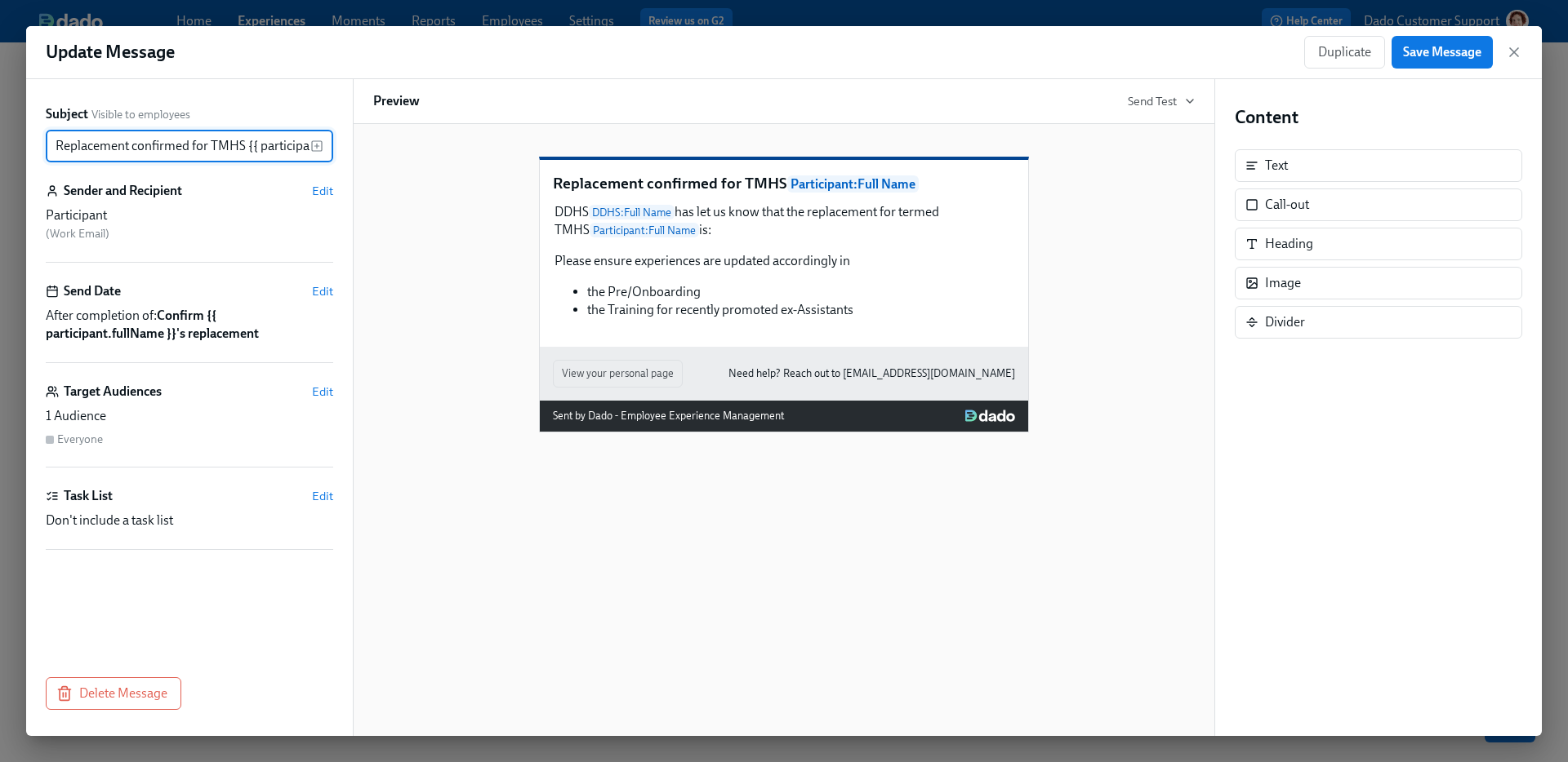
scroll to position [0, 78]
click at [322, 192] on span "Edit" at bounding box center [323, 191] width 21 height 17
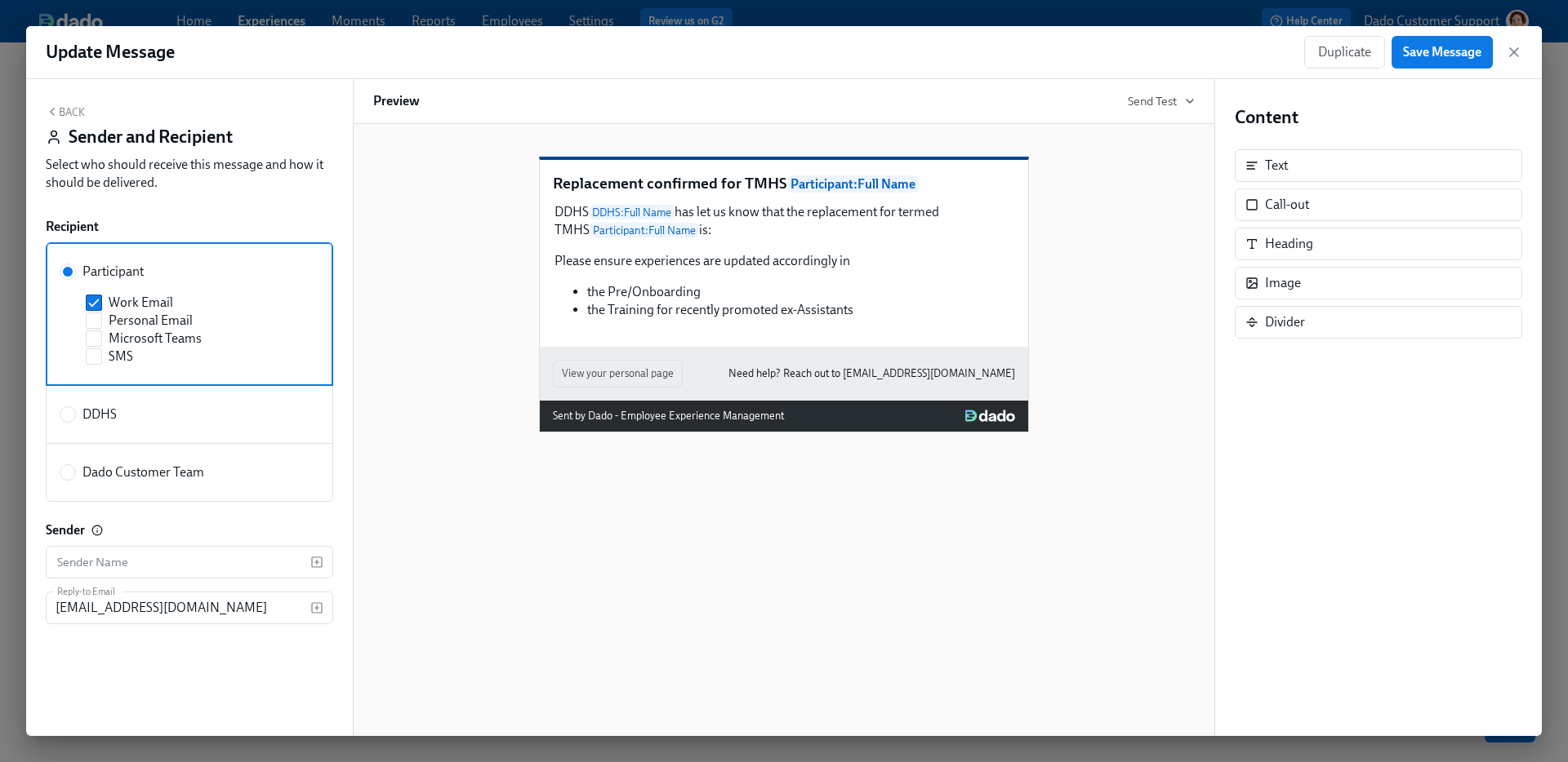
click at [139, 461] on label "Dado Customer Team" at bounding box center [189, 472] width 287 height 59
click at [75, 465] on input "Dado Customer Team" at bounding box center [68, 472] width 15 height 15
radio input "true"
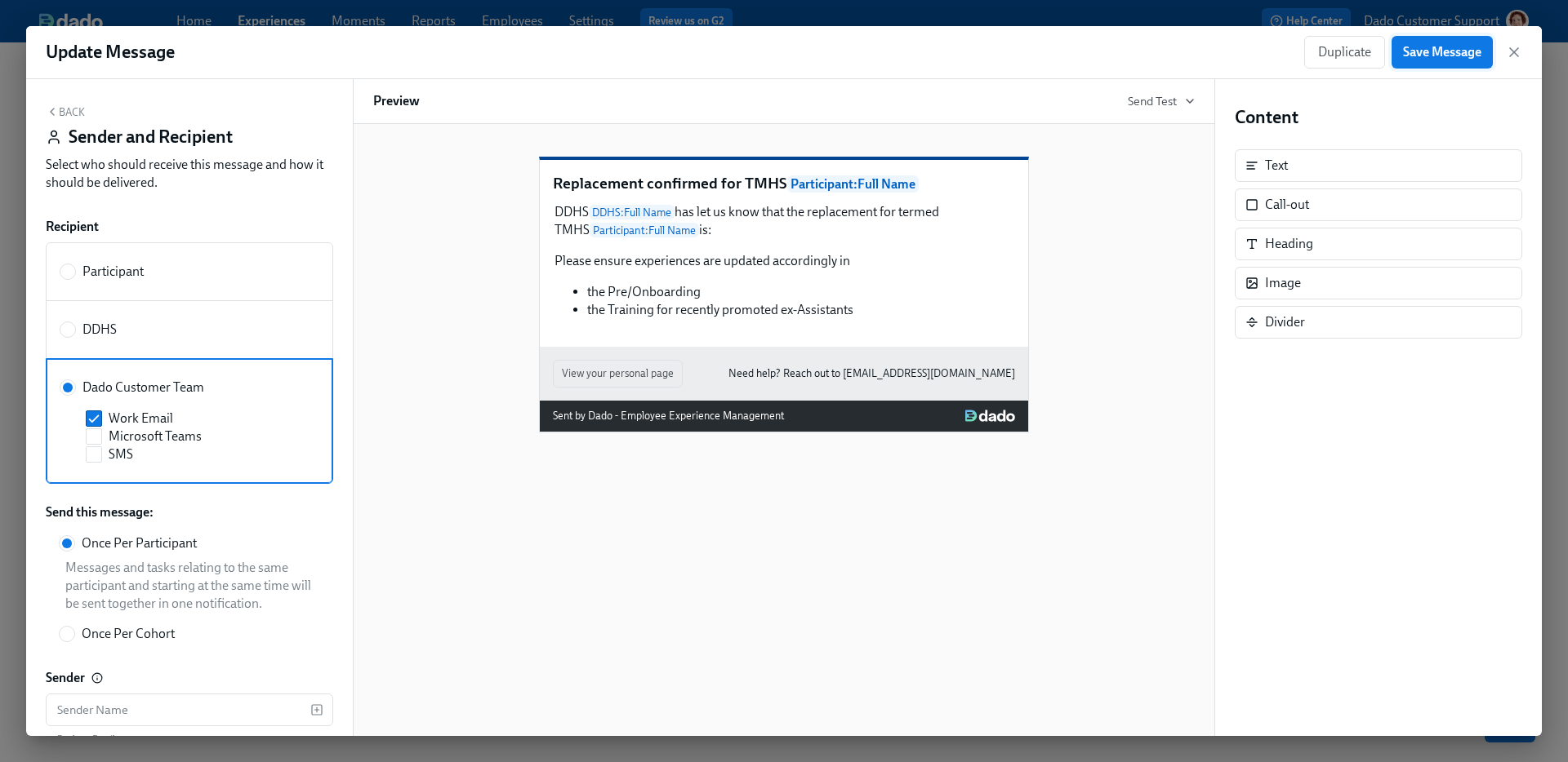
click at [1436, 50] on span "Save Message" at bounding box center [1442, 52] width 78 height 17
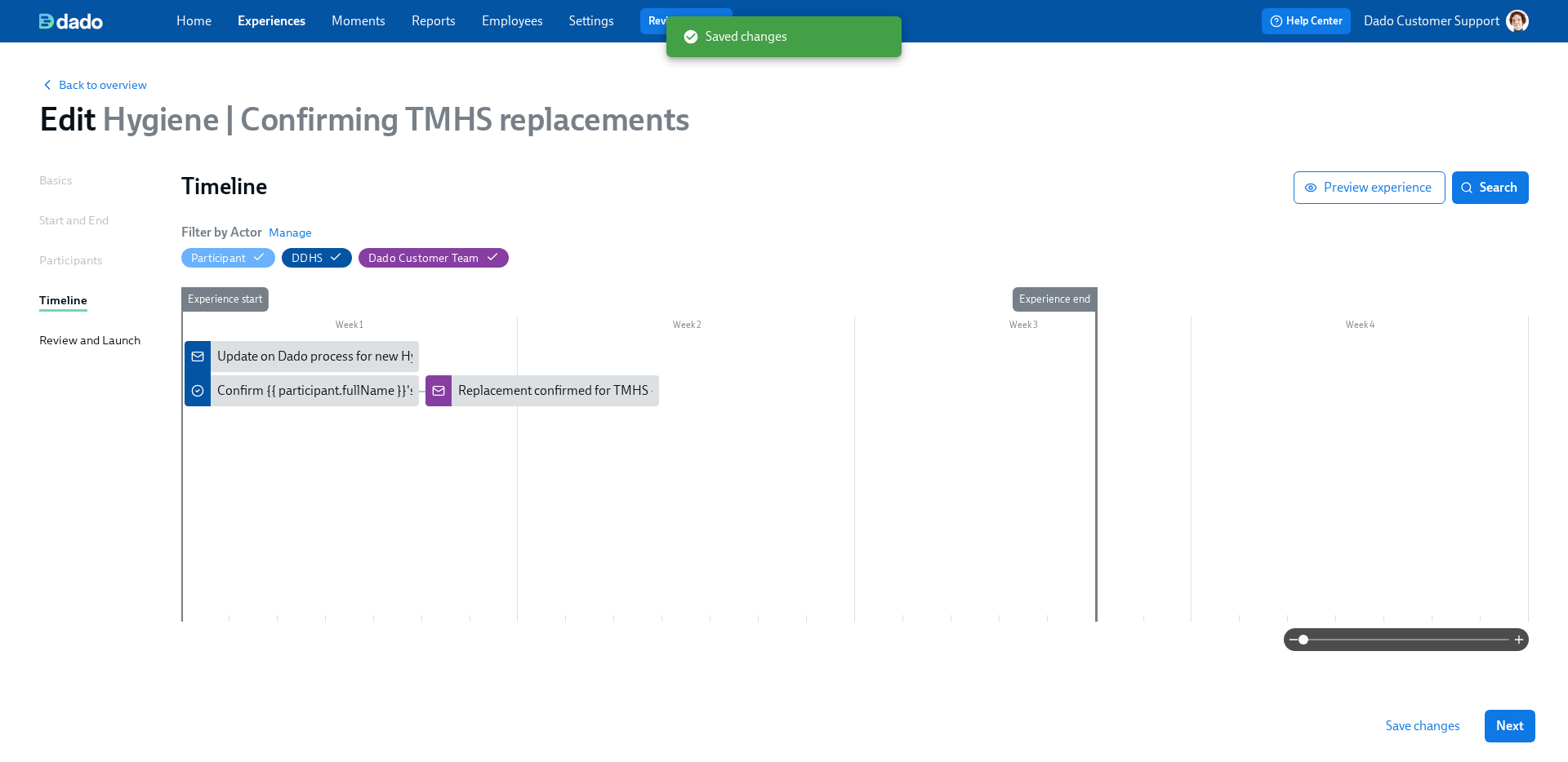
click at [1407, 733] on button "Save changes" at bounding box center [1423, 726] width 97 height 33
click at [262, 21] on link "Experiences" at bounding box center [271, 21] width 68 height 16
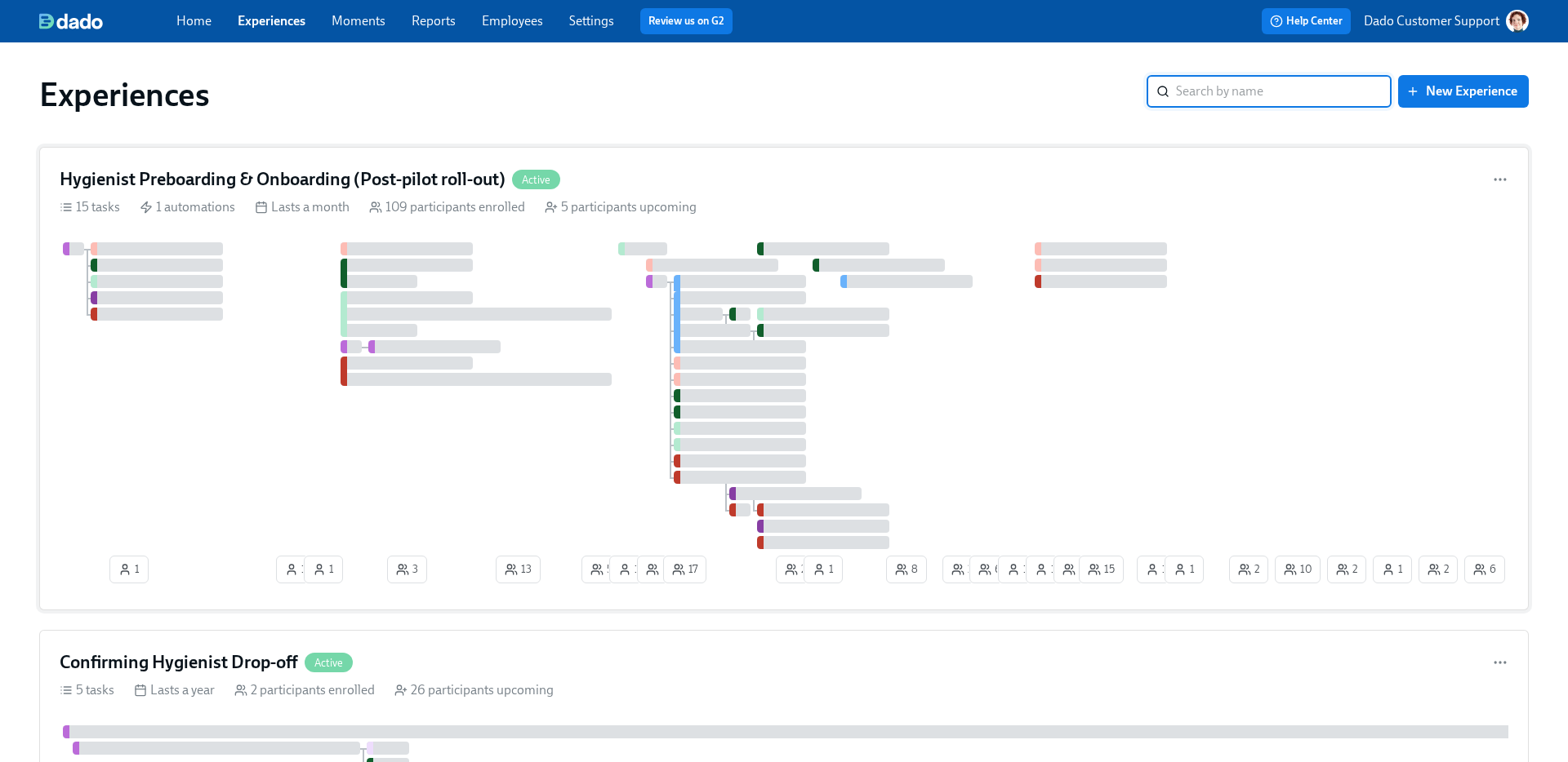
click at [252, 213] on div "15 tasks 1 automations Lasts a month 109 participants enrolled 5 participants u…" at bounding box center [784, 207] width 1449 height 18
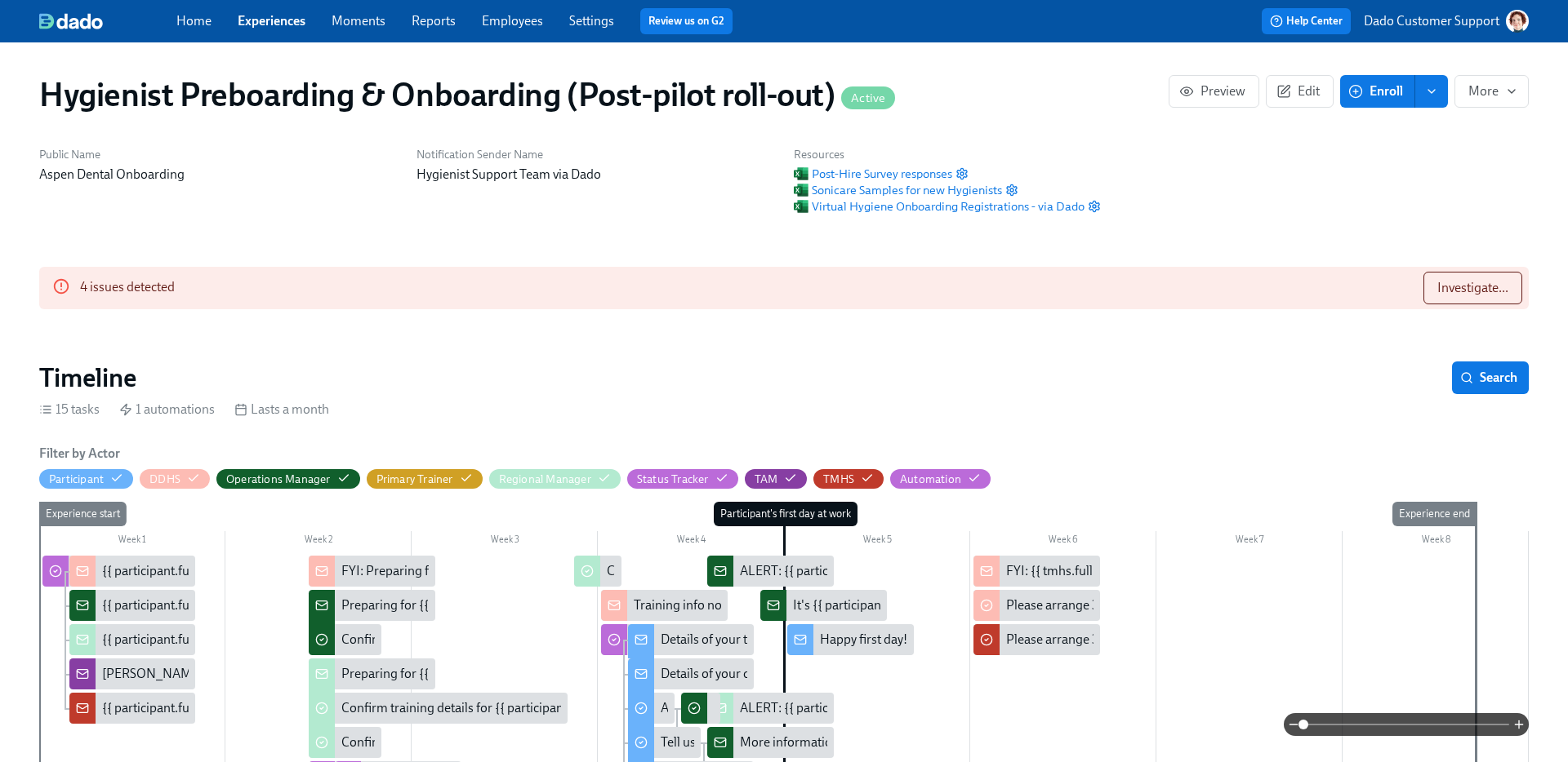
scroll to position [0, 13929]
click at [1297, 92] on span "Edit" at bounding box center [1299, 92] width 40 height 17
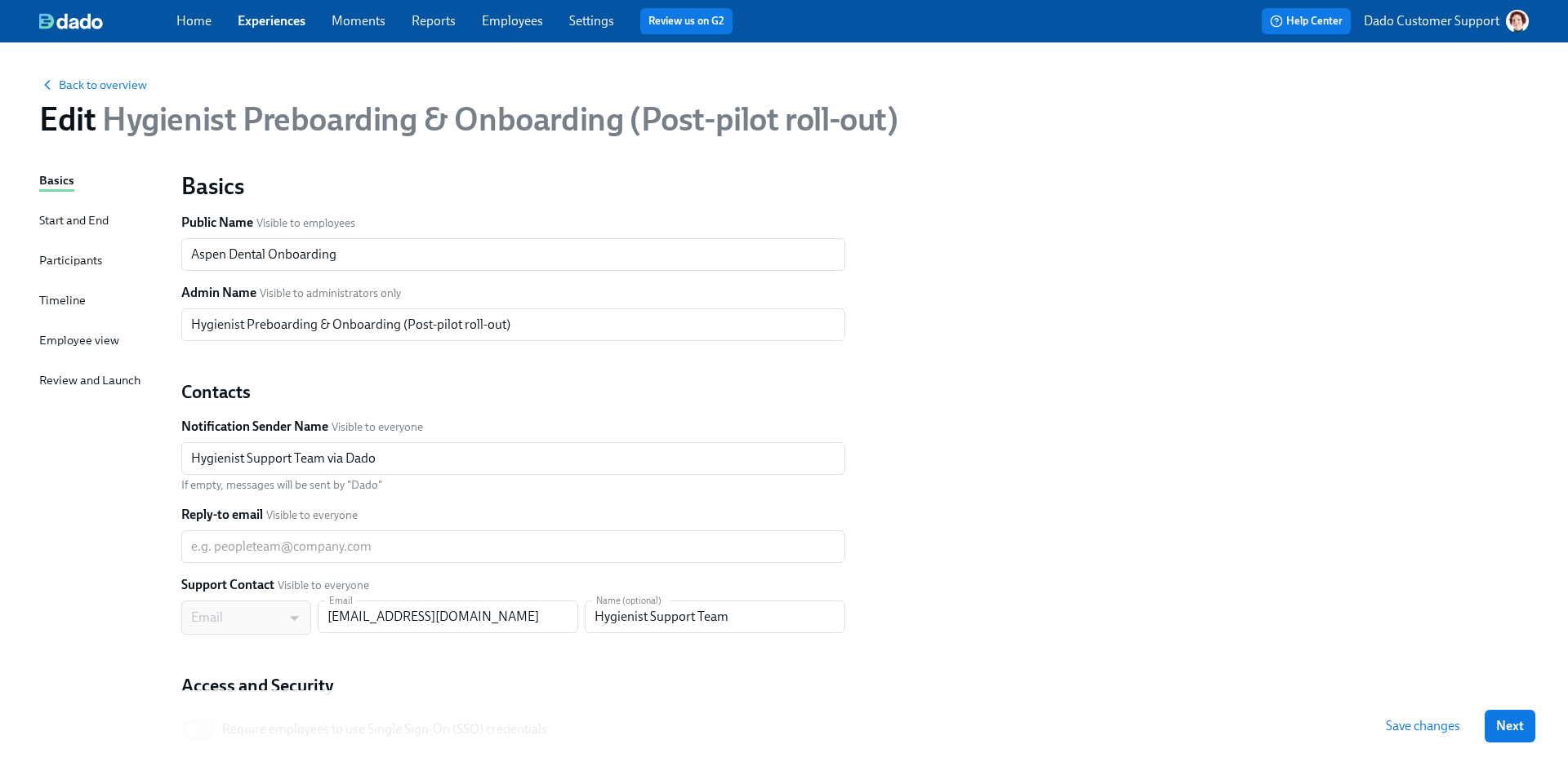
click at [62, 303] on div "Timeline" at bounding box center [62, 300] width 47 height 18
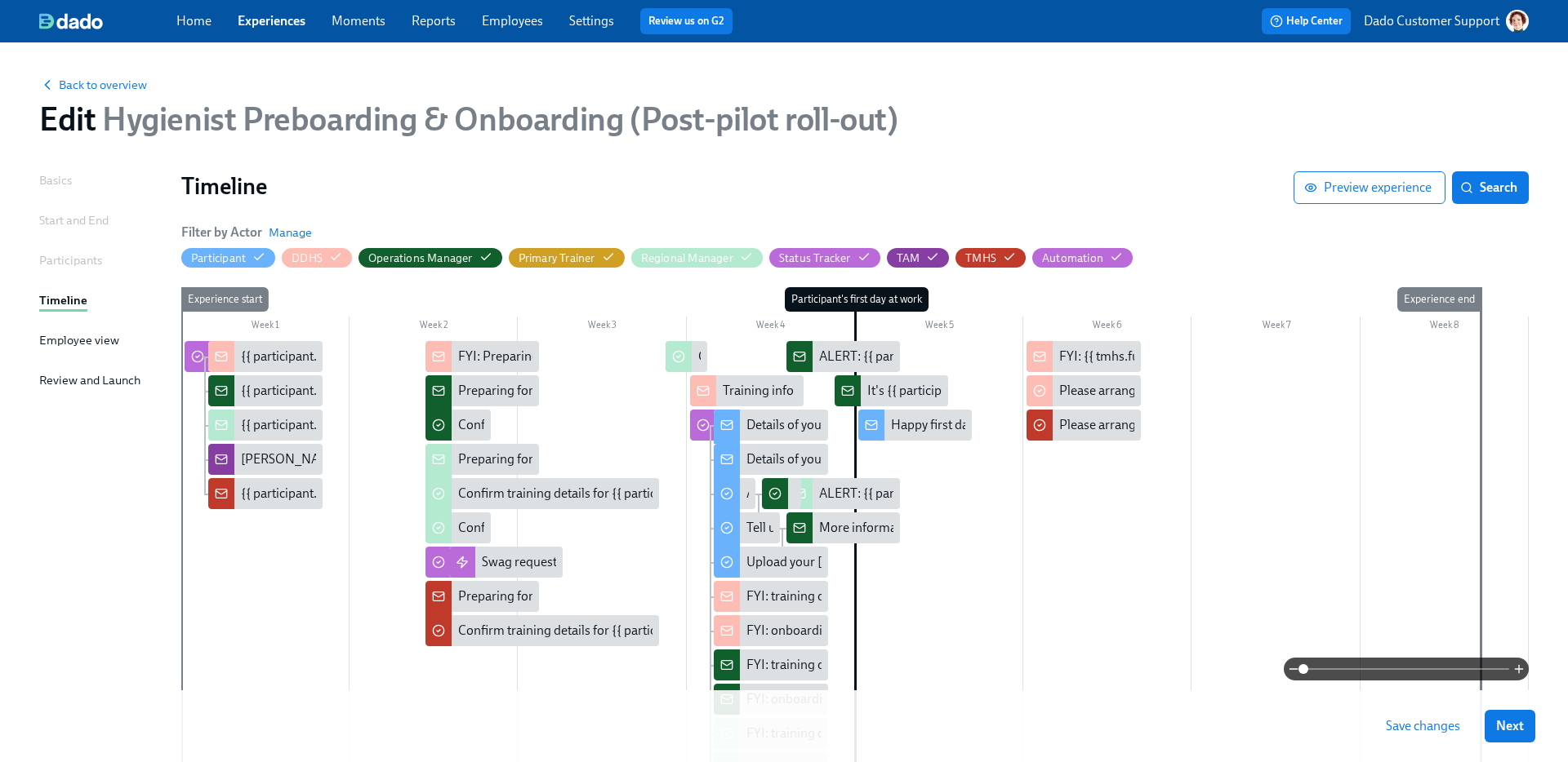
click at [187, 547] on div "Experience start" at bounding box center [193, 646] width 25 height 718
click at [190, 550] on div "Experience start" at bounding box center [193, 646] width 25 height 718
click at [220, 560] on div at bounding box center [855, 673] width 1348 height 664
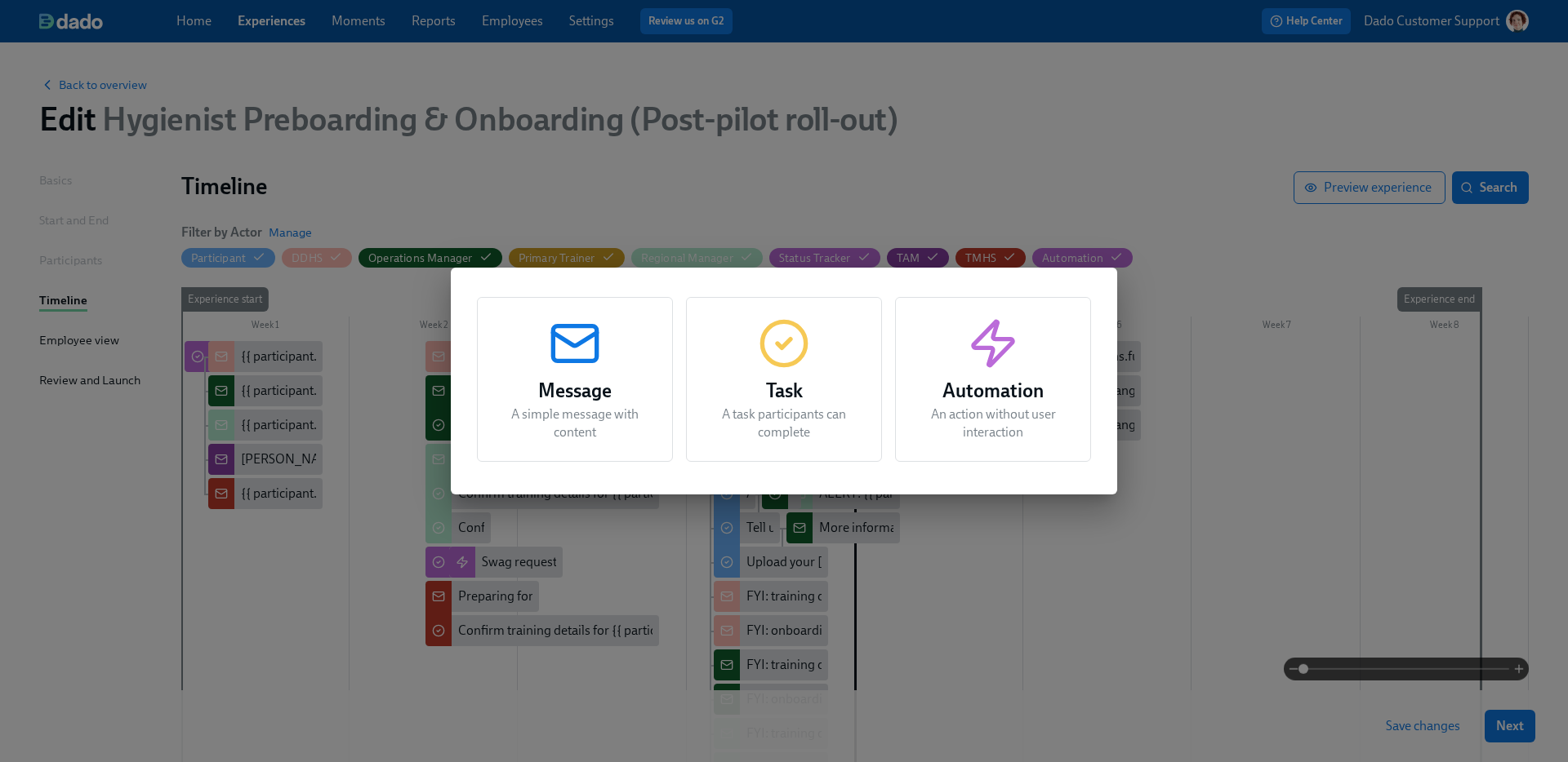
click at [813, 368] on div "Task A task participants can complete" at bounding box center [784, 379] width 196 height 165
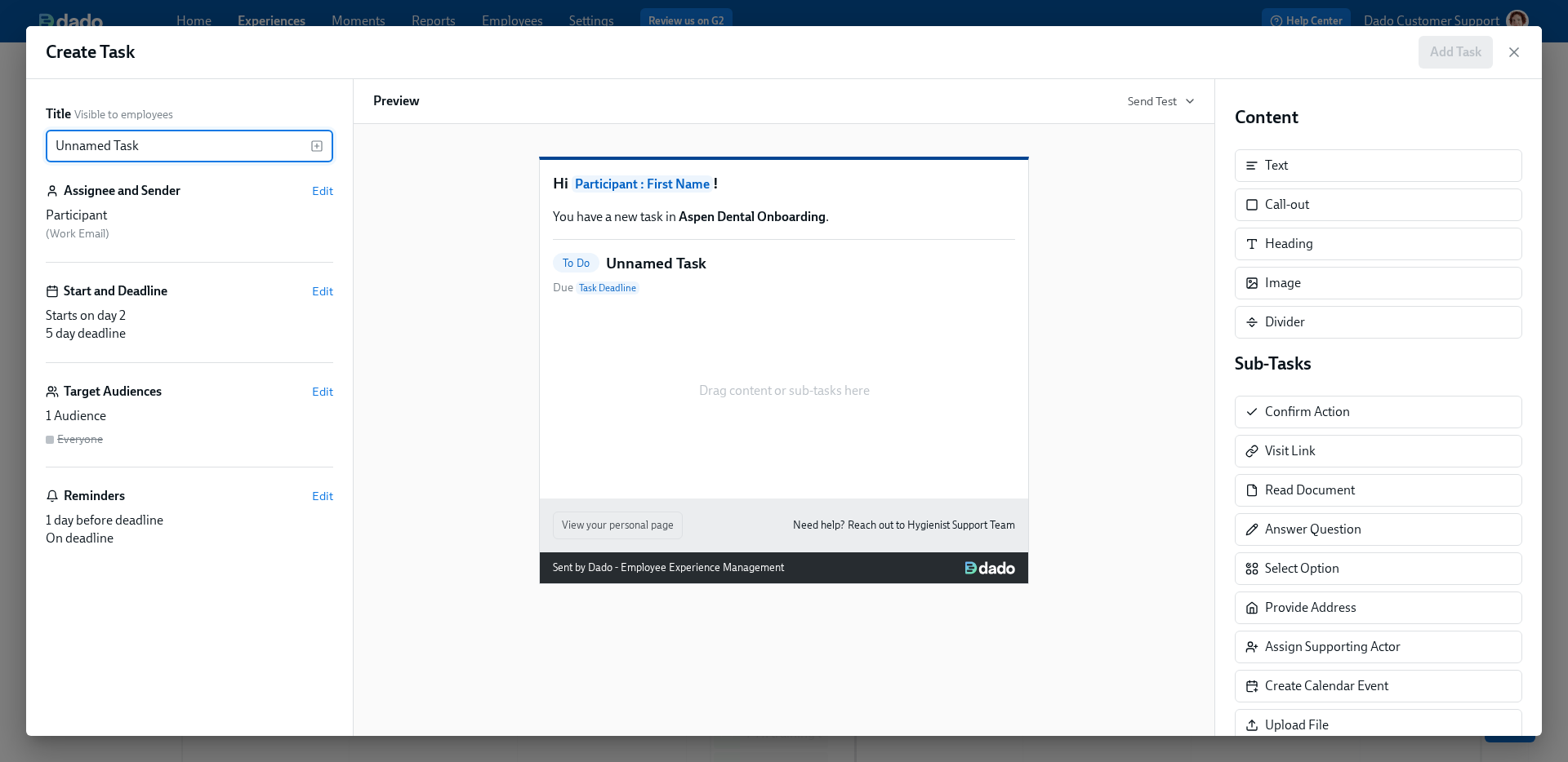
drag, startPoint x: 182, startPoint y: 154, endPoint x: -79, endPoint y: 140, distance: 261.4
click at [0, 140] on html "Home Experiences Moments Reports Employees Settings Review us on G2 Help Center…" at bounding box center [784, 573] width 1568 height 1146
click at [323, 189] on span "Edit" at bounding box center [323, 191] width 21 height 17
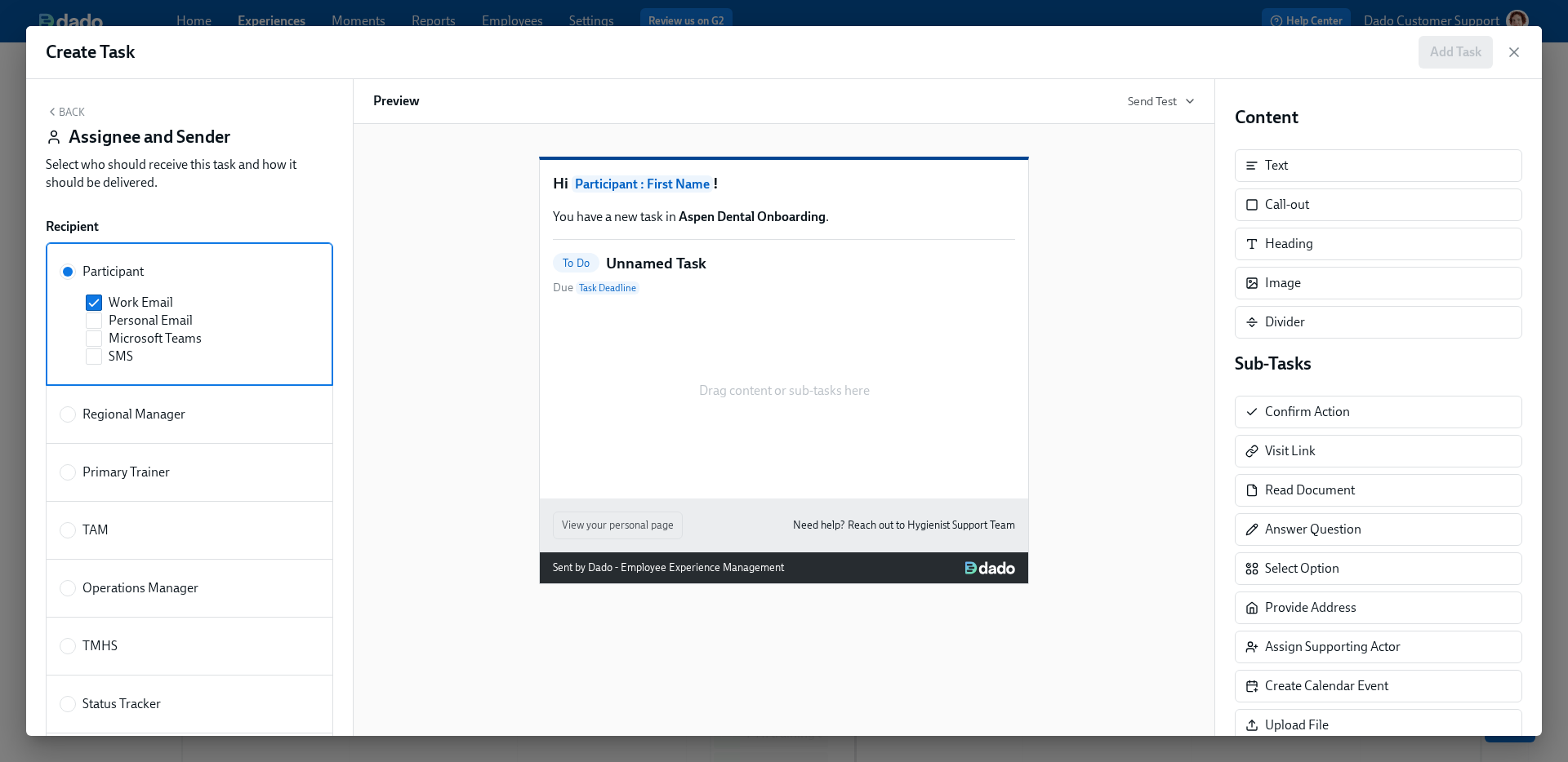
scroll to position [237, 0]
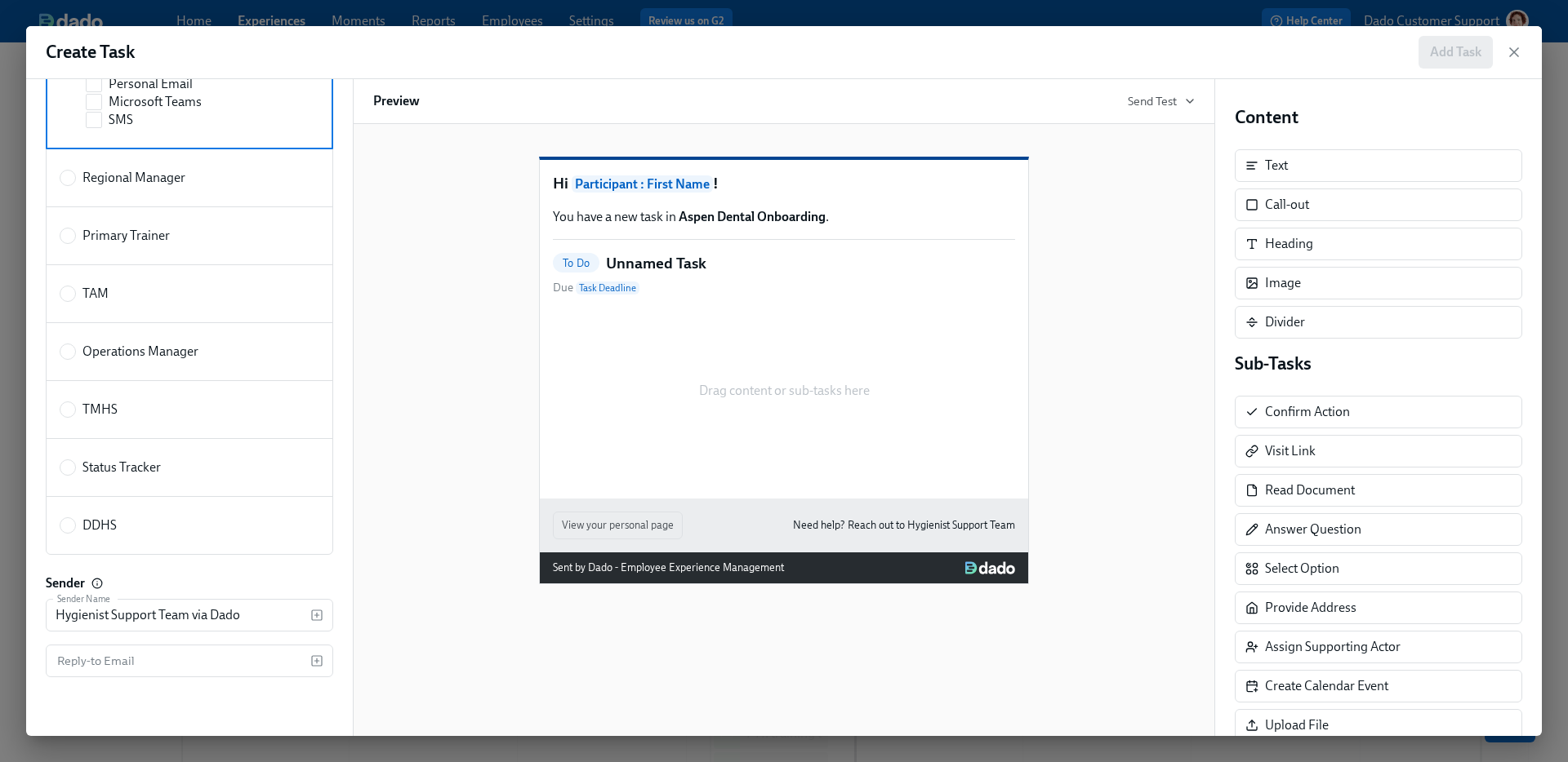
click at [125, 472] on span "Status Tracker" at bounding box center [122, 468] width 78 height 18
click at [75, 472] on input "Status Tracker" at bounding box center [68, 468] width 15 height 15
radio input "true"
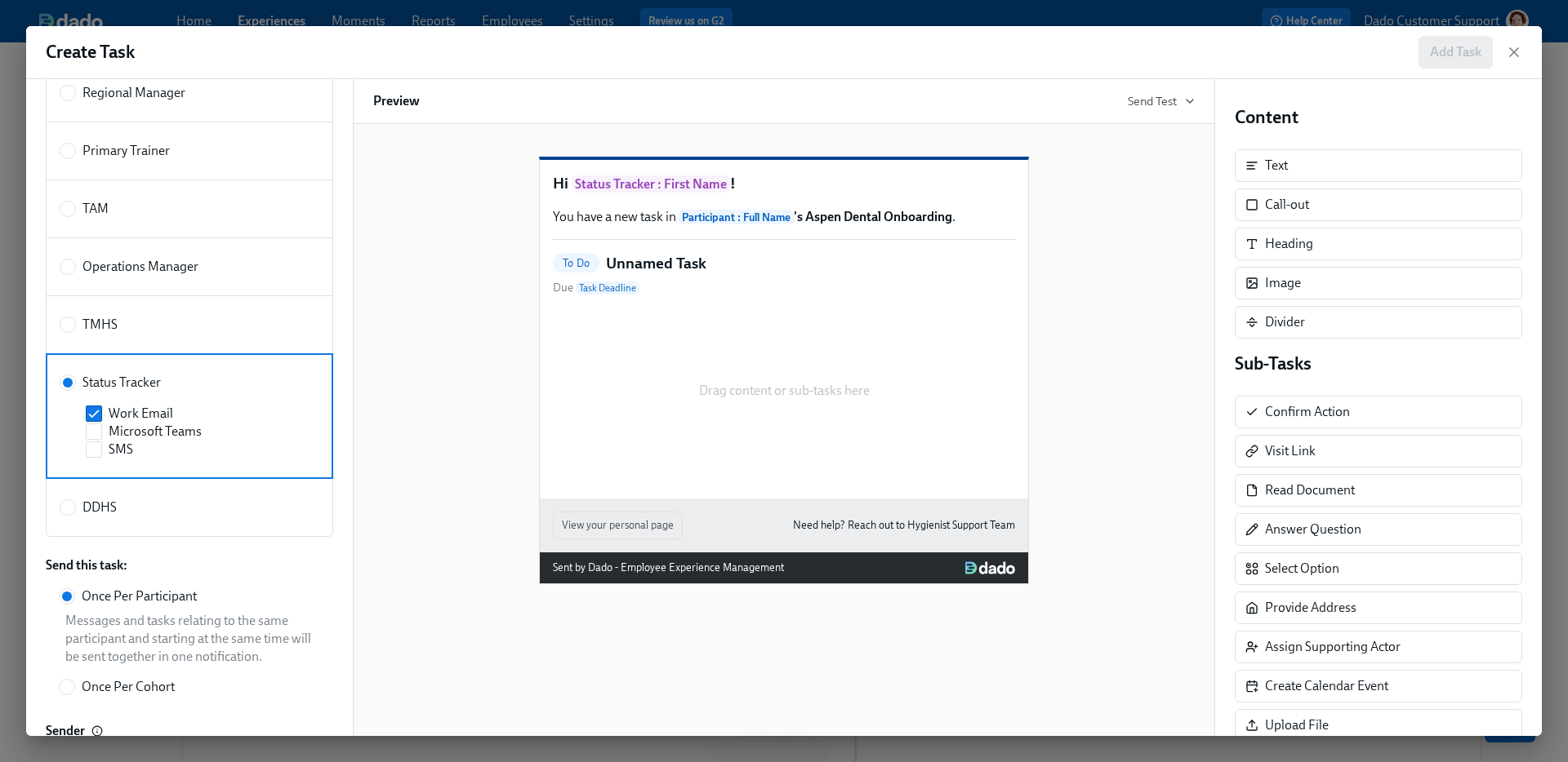
scroll to position [162, 0]
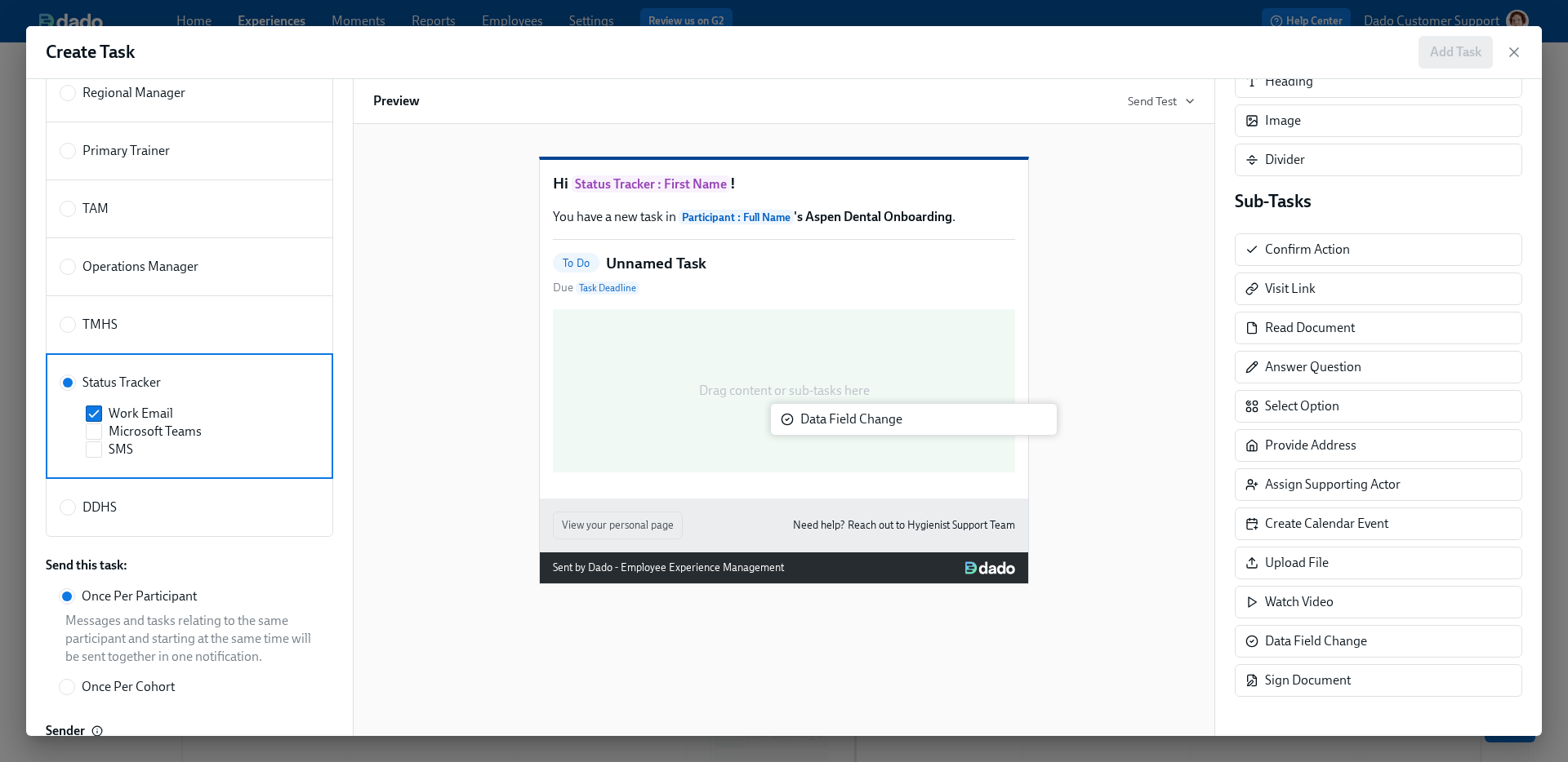
drag, startPoint x: 1326, startPoint y: 648, endPoint x: 862, endPoint y: 427, distance: 513.9
click at [861, 426] on div "Back Assignee and Sender Select who should receive this task and how it should …" at bounding box center [784, 408] width 1516 height 657
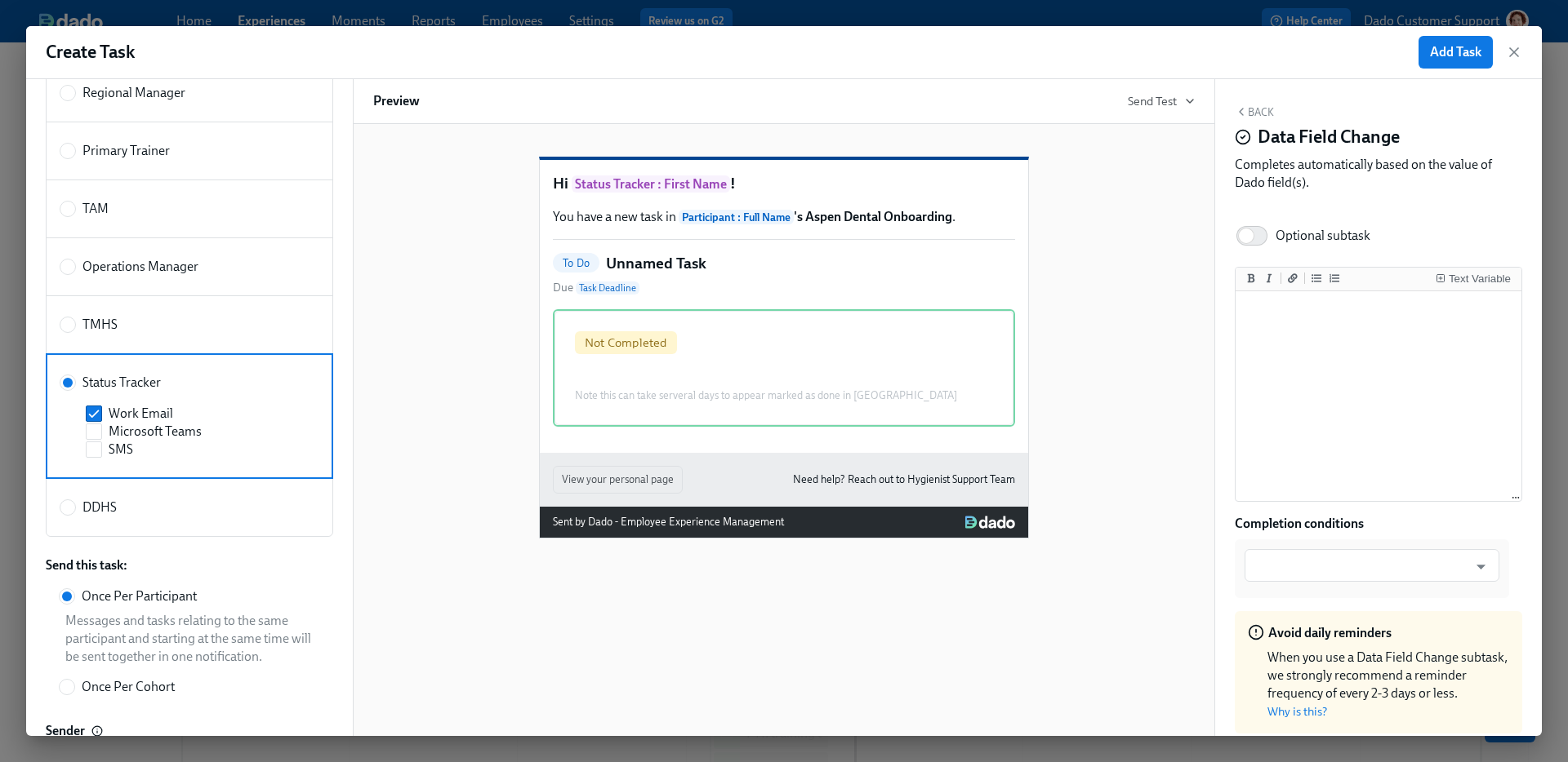
scroll to position [0, 0]
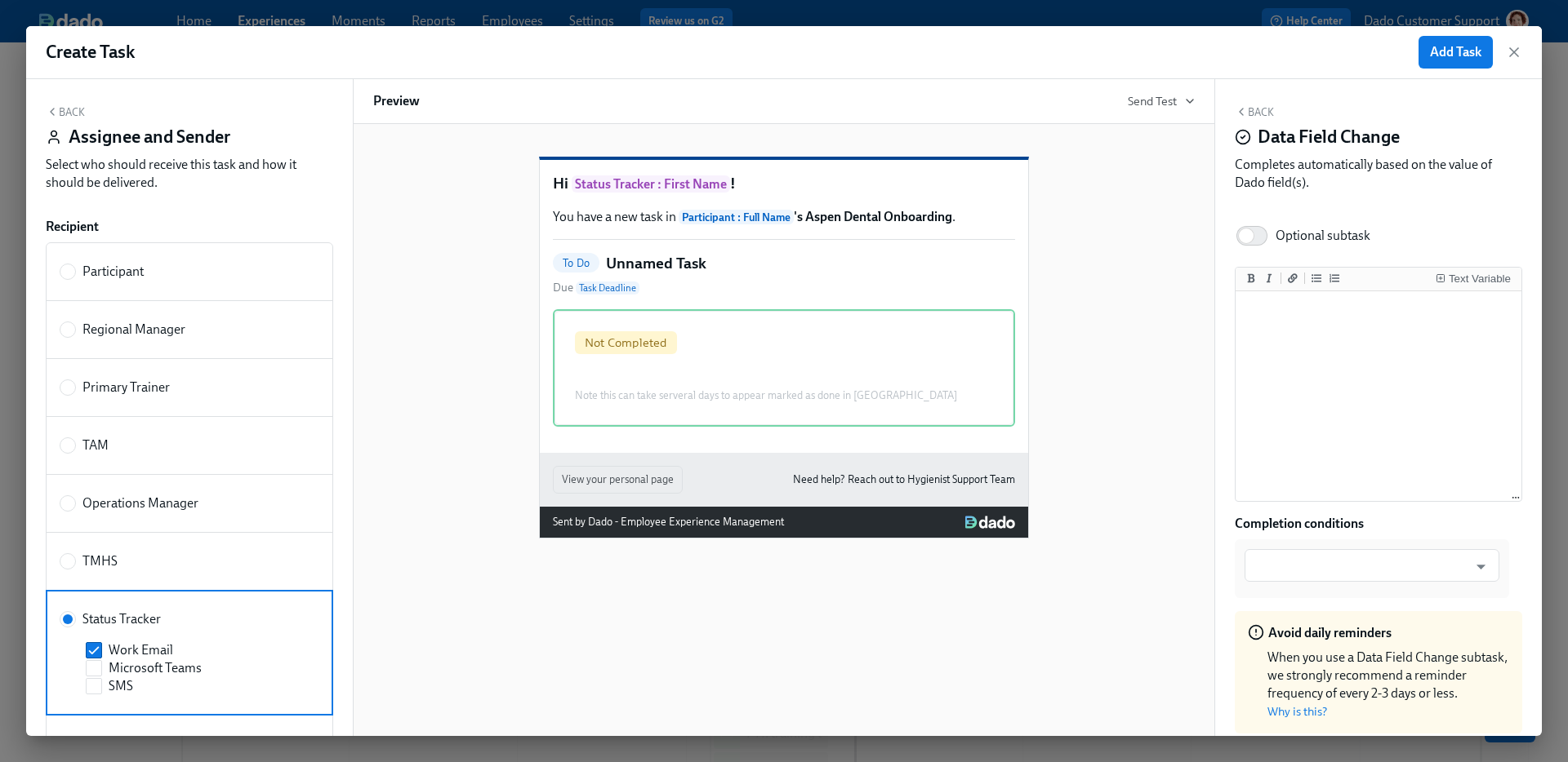
click at [71, 115] on button "Back" at bounding box center [65, 112] width 39 height 13
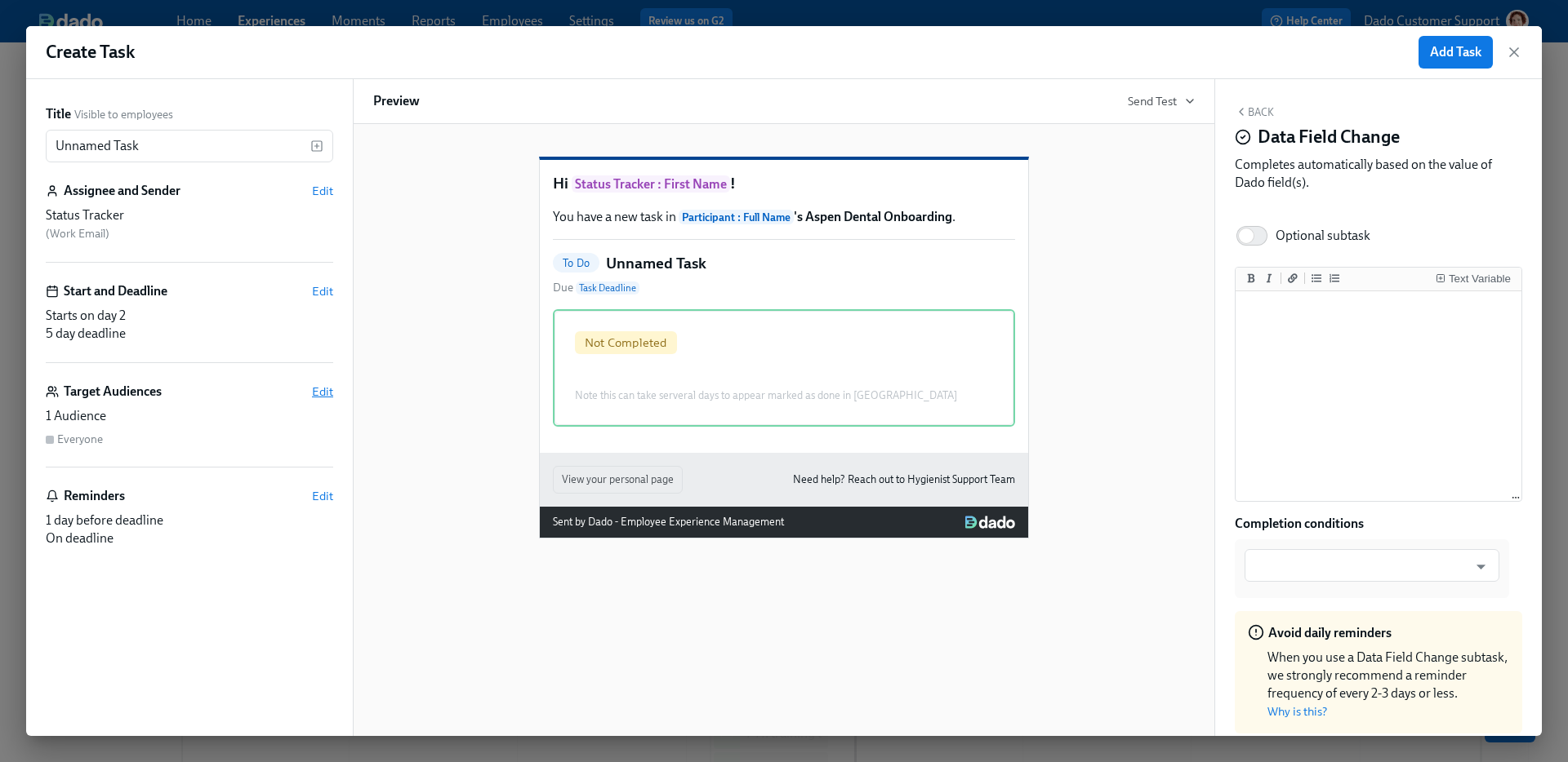
click at [313, 390] on span "Edit" at bounding box center [323, 391] width 21 height 17
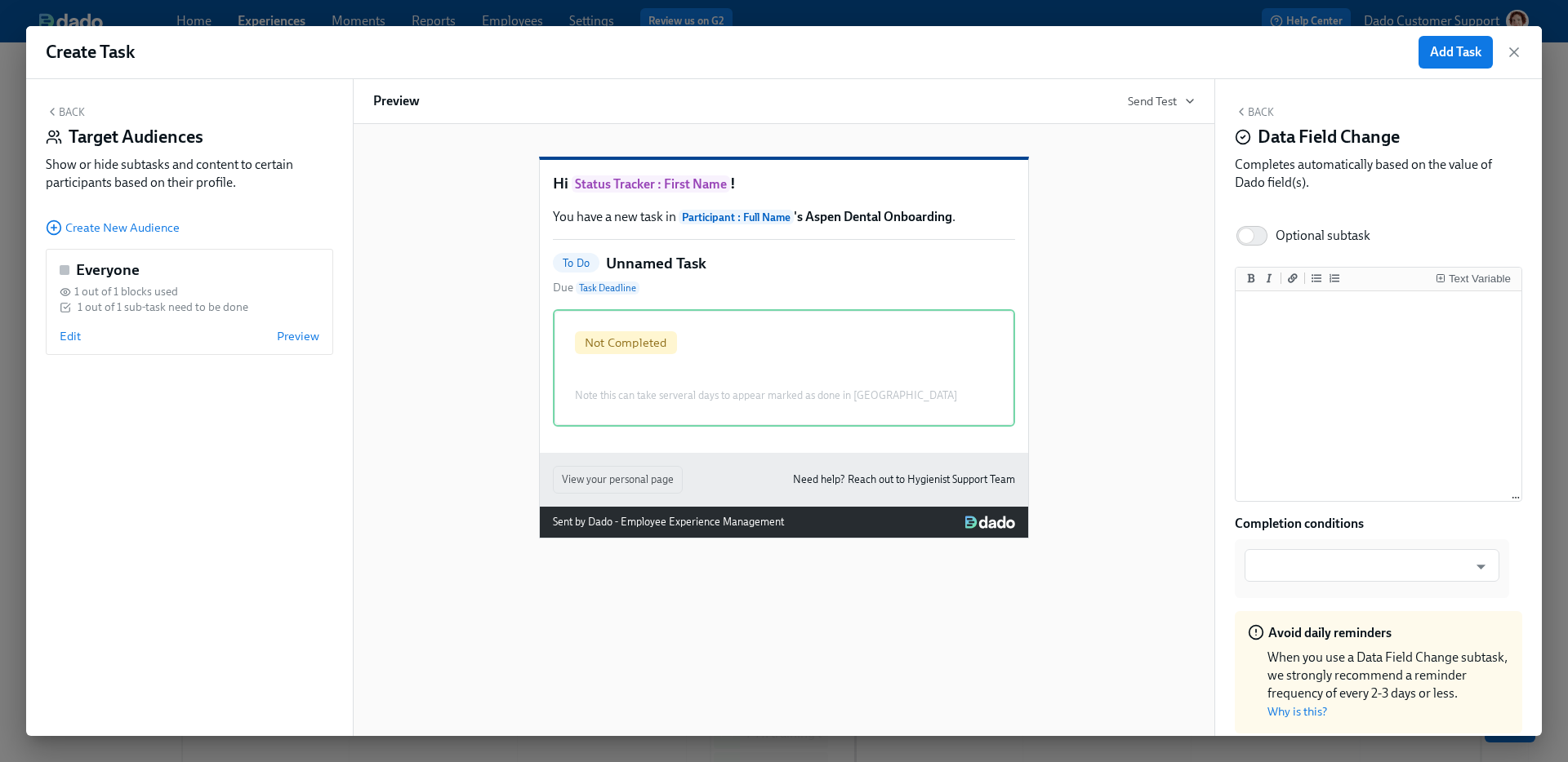
click at [67, 240] on div "Back Target Audiences Show or hide subtasks and content to certain participants…" at bounding box center [189, 408] width 327 height 657
click at [69, 227] on span "Create New Audience" at bounding box center [113, 227] width 134 height 17
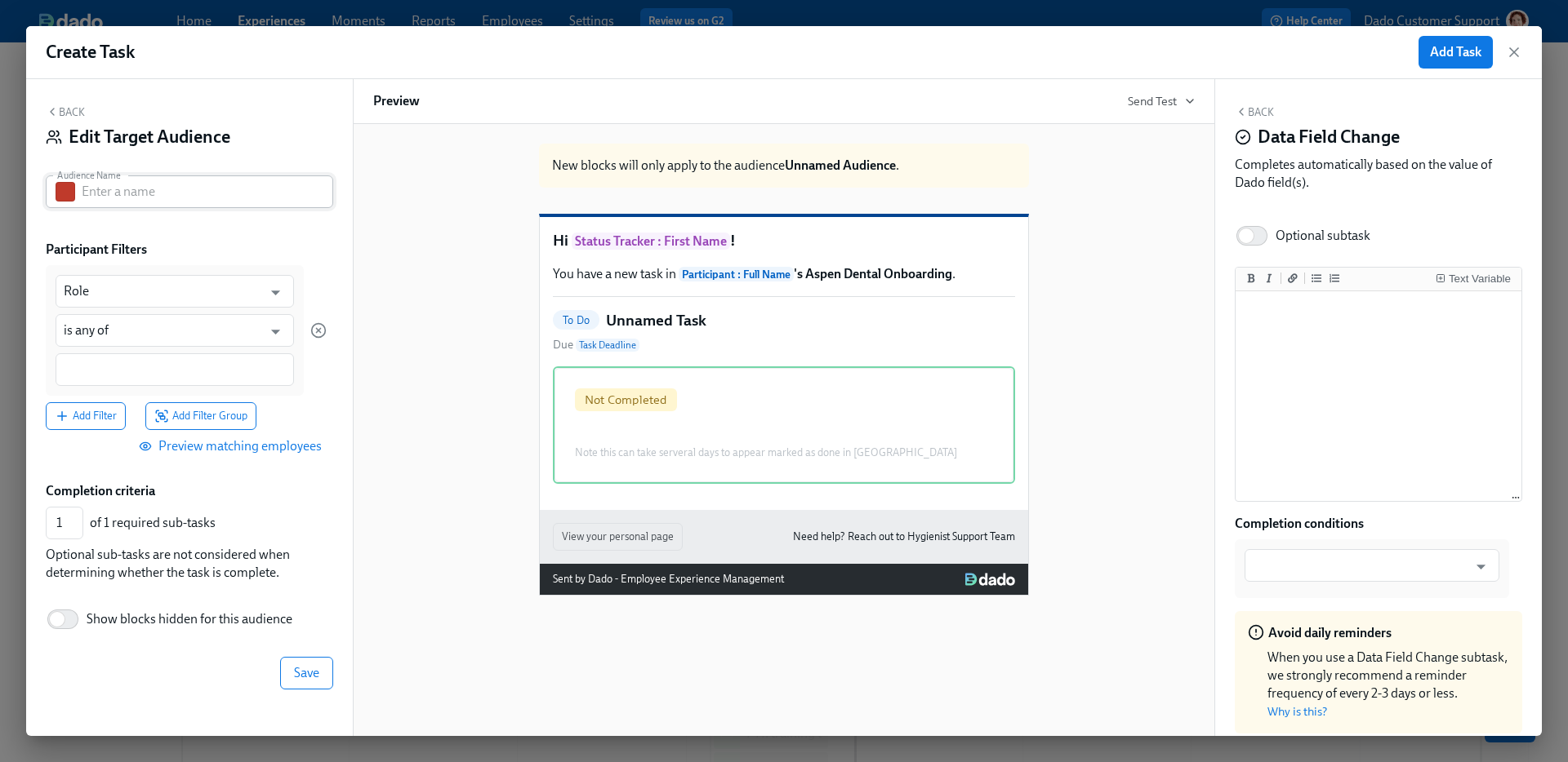
click at [74, 186] on button "button" at bounding box center [65, 192] width 19 height 19
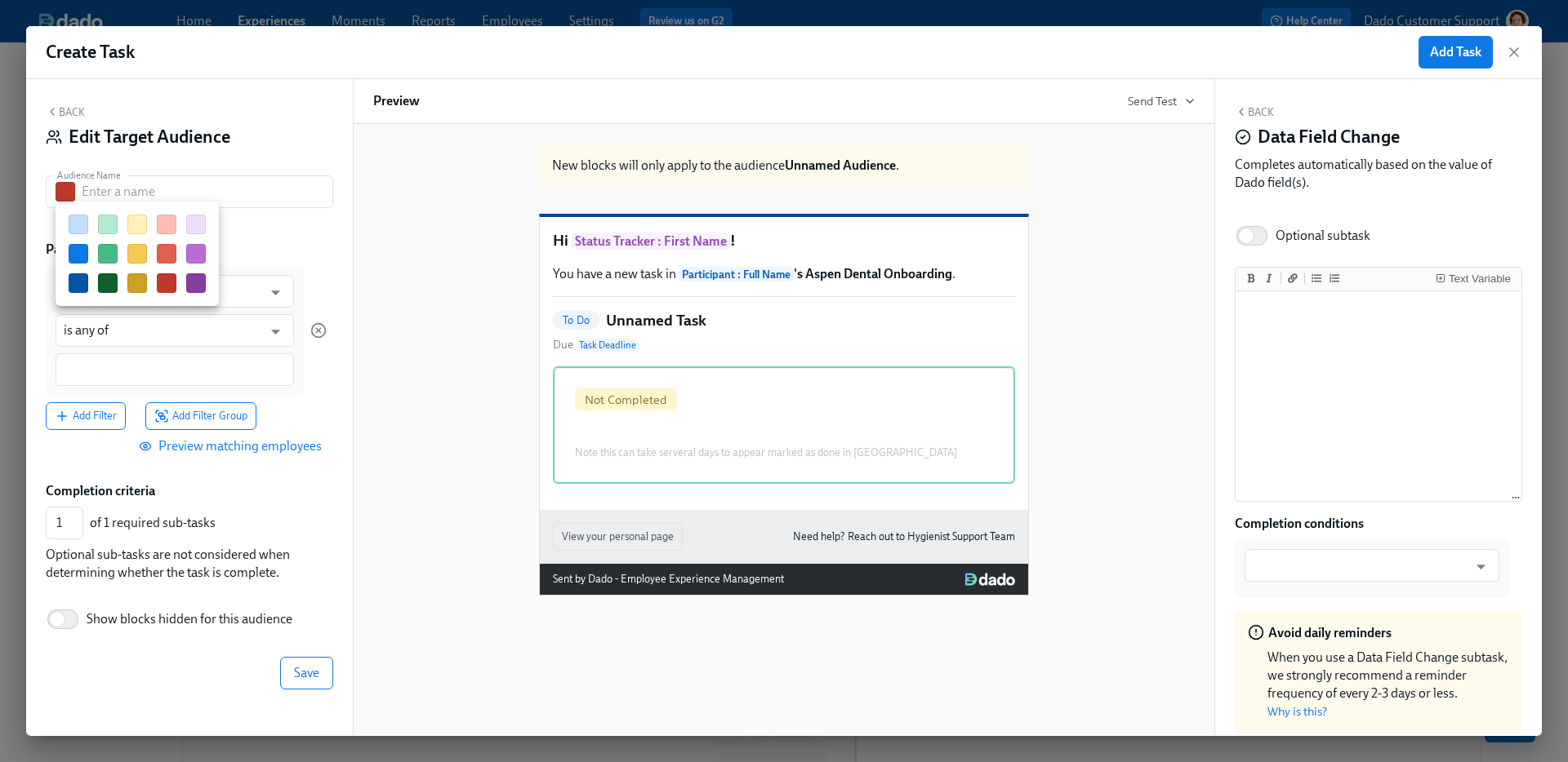
click at [105, 190] on div at bounding box center [784, 381] width 1568 height 762
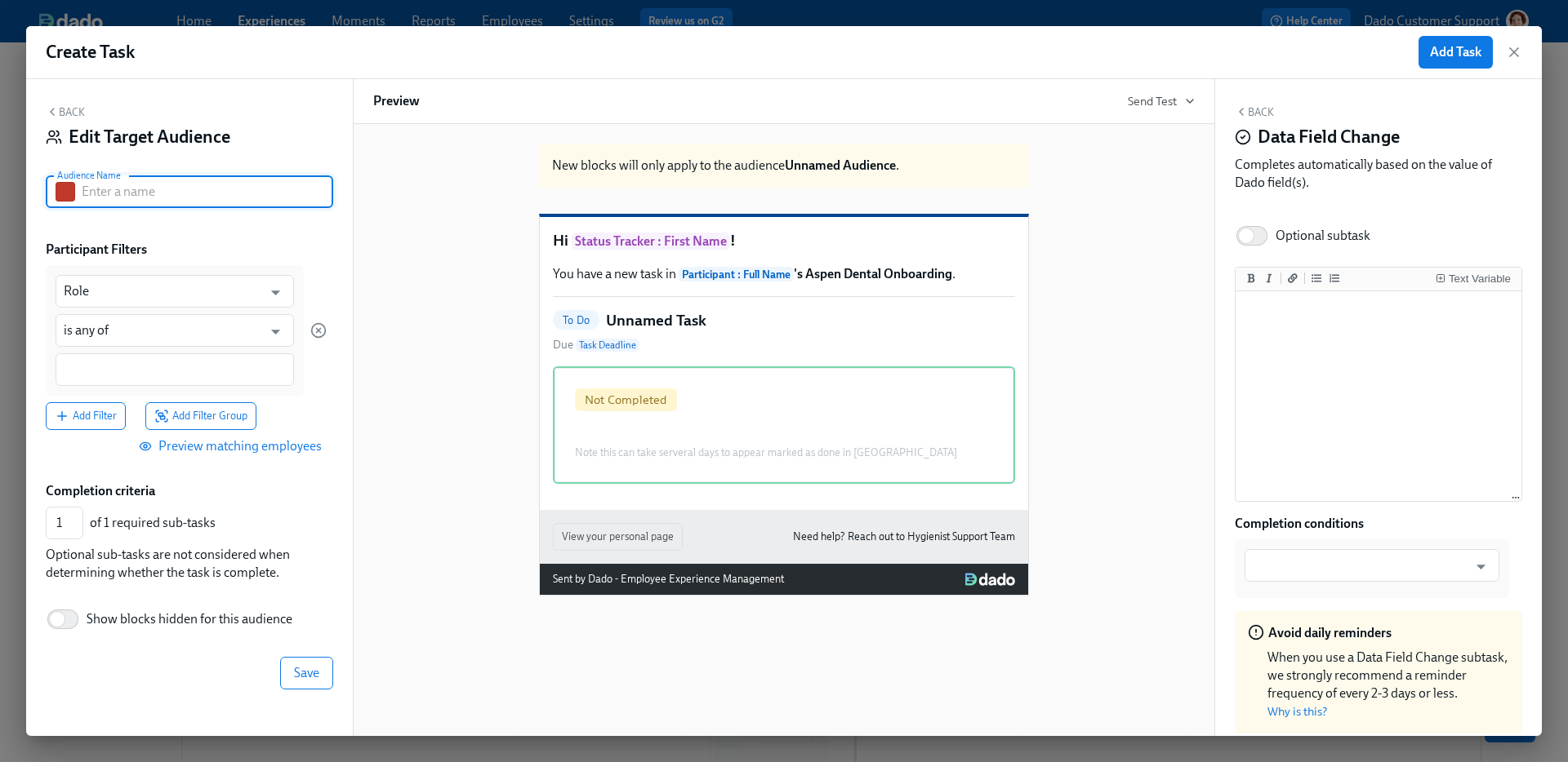
click at [82, 190] on input "text" at bounding box center [207, 191] width 251 height 33
type input "TMHS present"
click at [111, 294] on input "Role" at bounding box center [162, 291] width 198 height 33
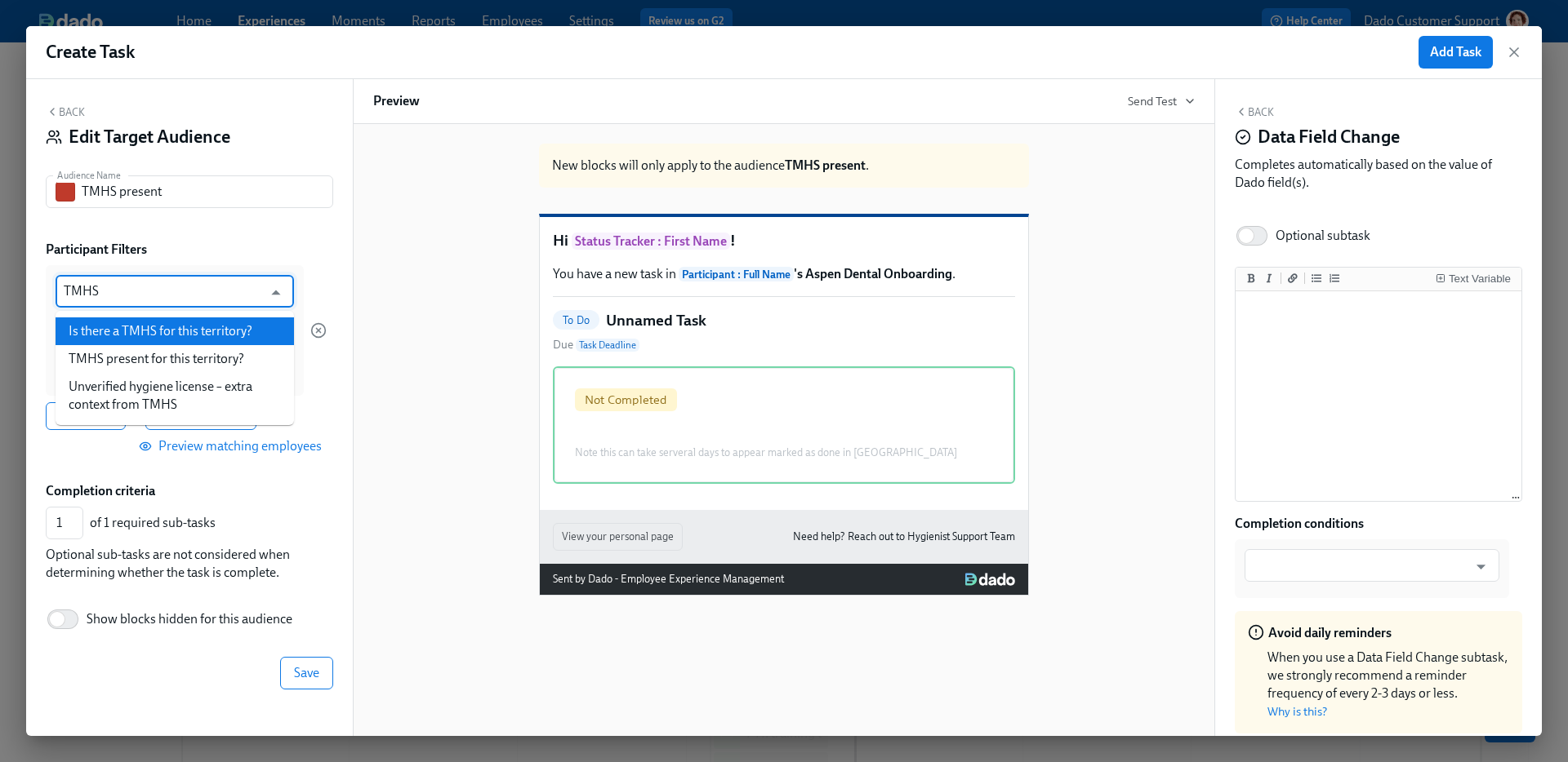
click at [112, 334] on li "Is there a TMHS for this territory?" at bounding box center [175, 331] width 239 height 28
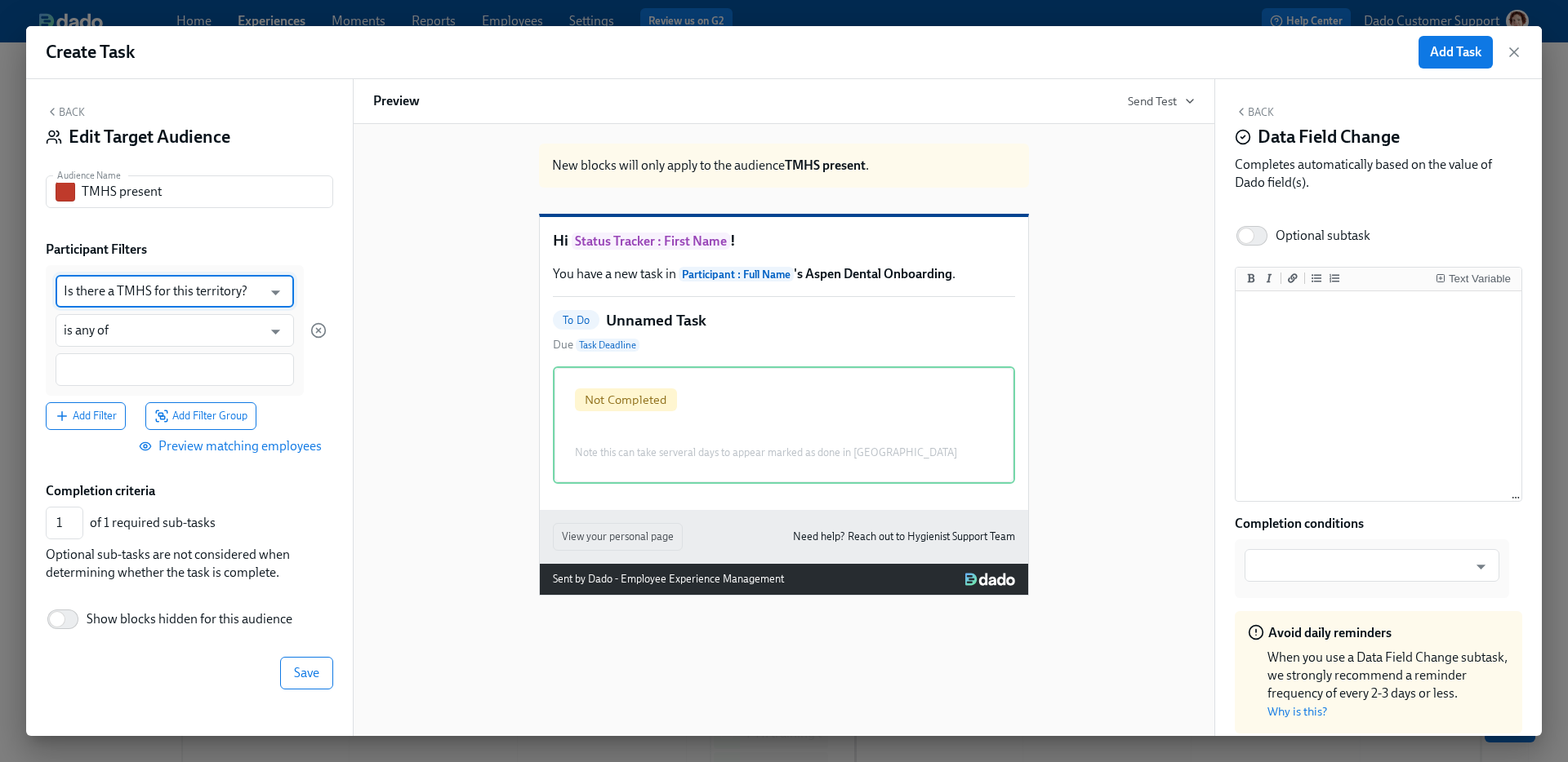
type input "Is there a TMHS for this territory?"
click at [112, 334] on input "is any of" at bounding box center [162, 330] width 198 height 33
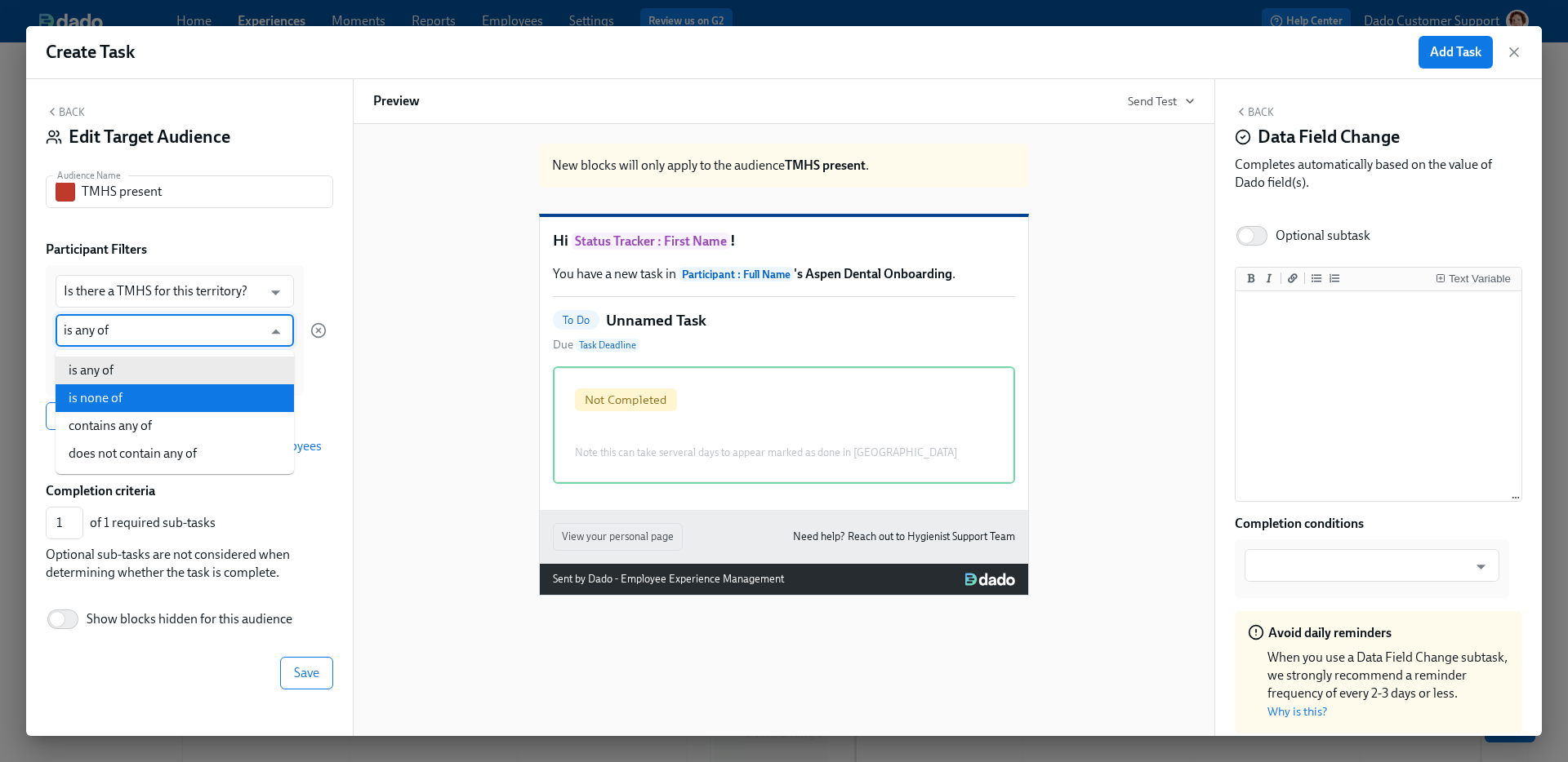
click at [105, 393] on li "is none of" at bounding box center [175, 398] width 239 height 28
type input "is none of"
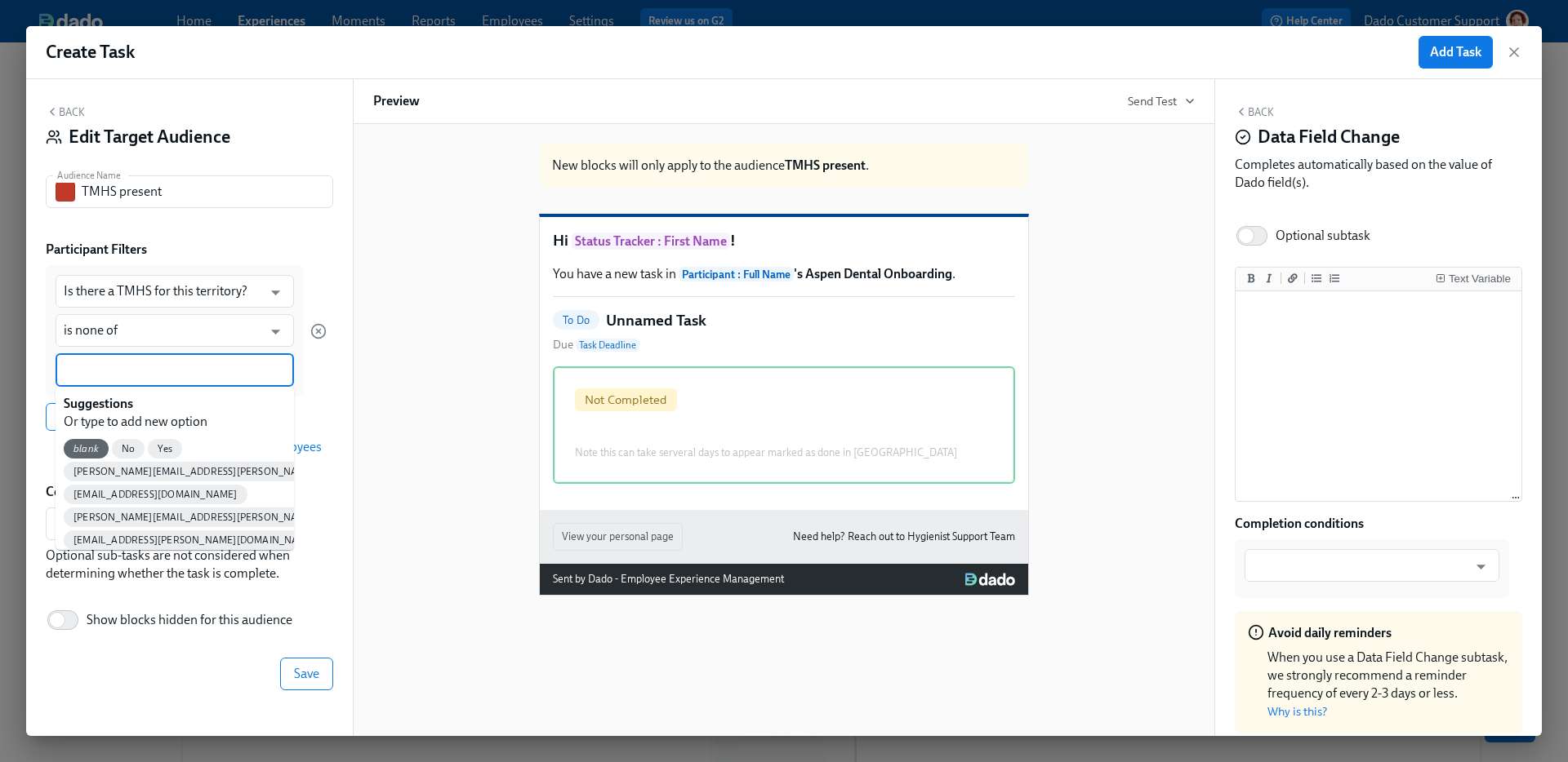
click at [98, 368] on input at bounding box center [175, 369] width 222 height 17
click at [127, 443] on span "No" at bounding box center [128, 449] width 33 height 12
click at [139, 371] on input at bounding box center [199, 369] width 172 height 17
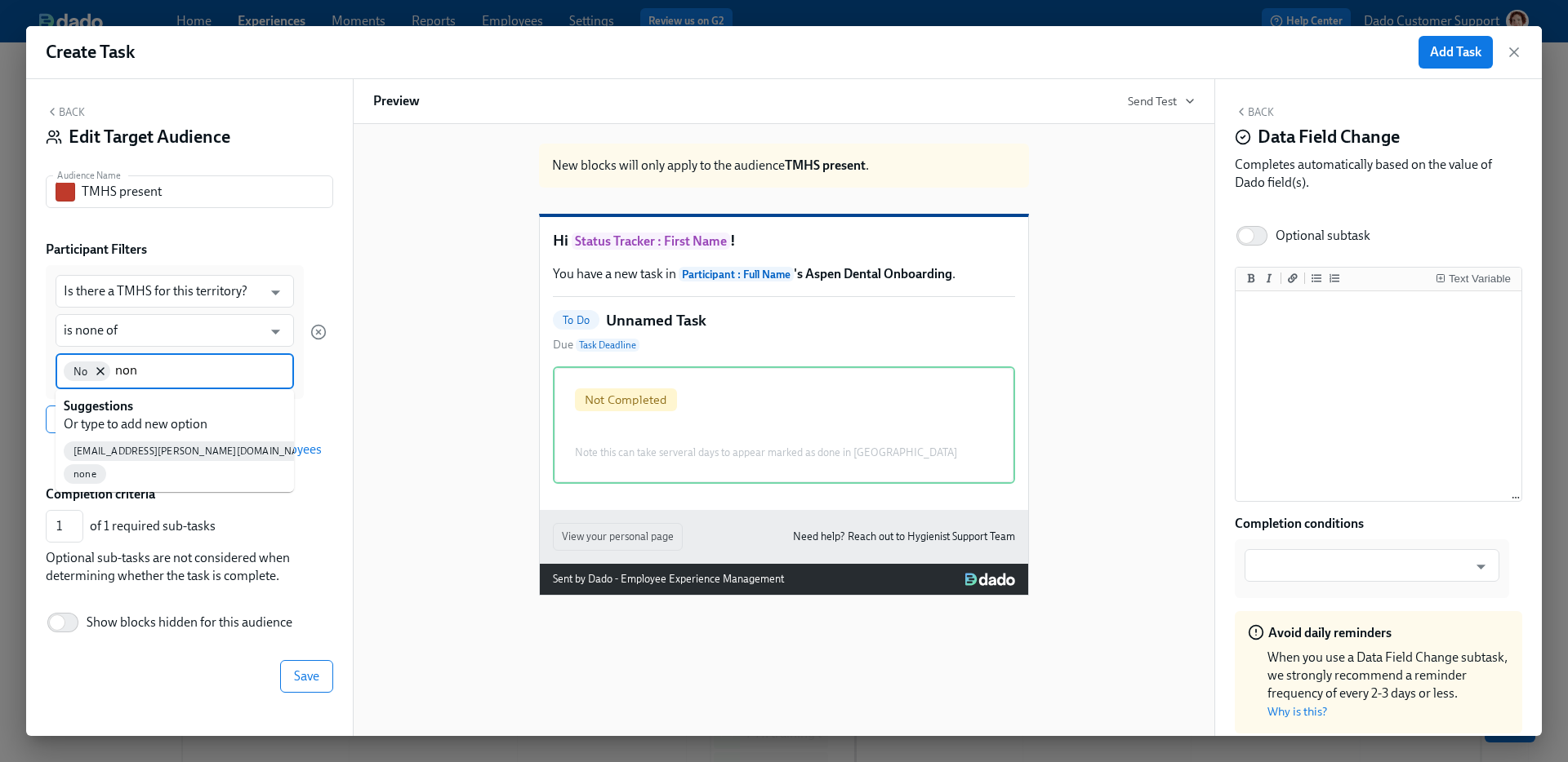
type input "none"
click at [68, 455] on span "none" at bounding box center [85, 452] width 42 height 12
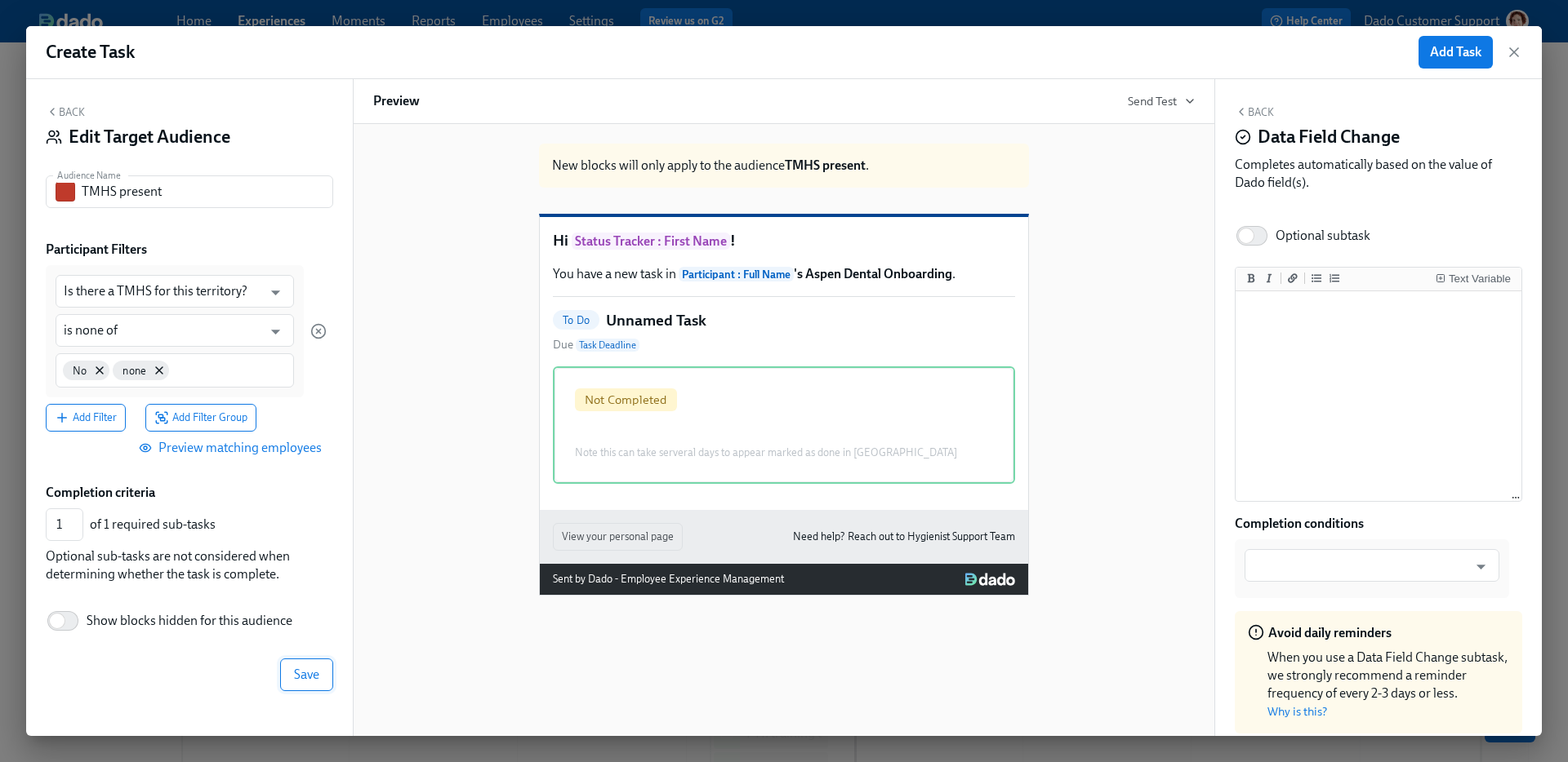
click at [310, 674] on span "Save" at bounding box center [307, 675] width 26 height 17
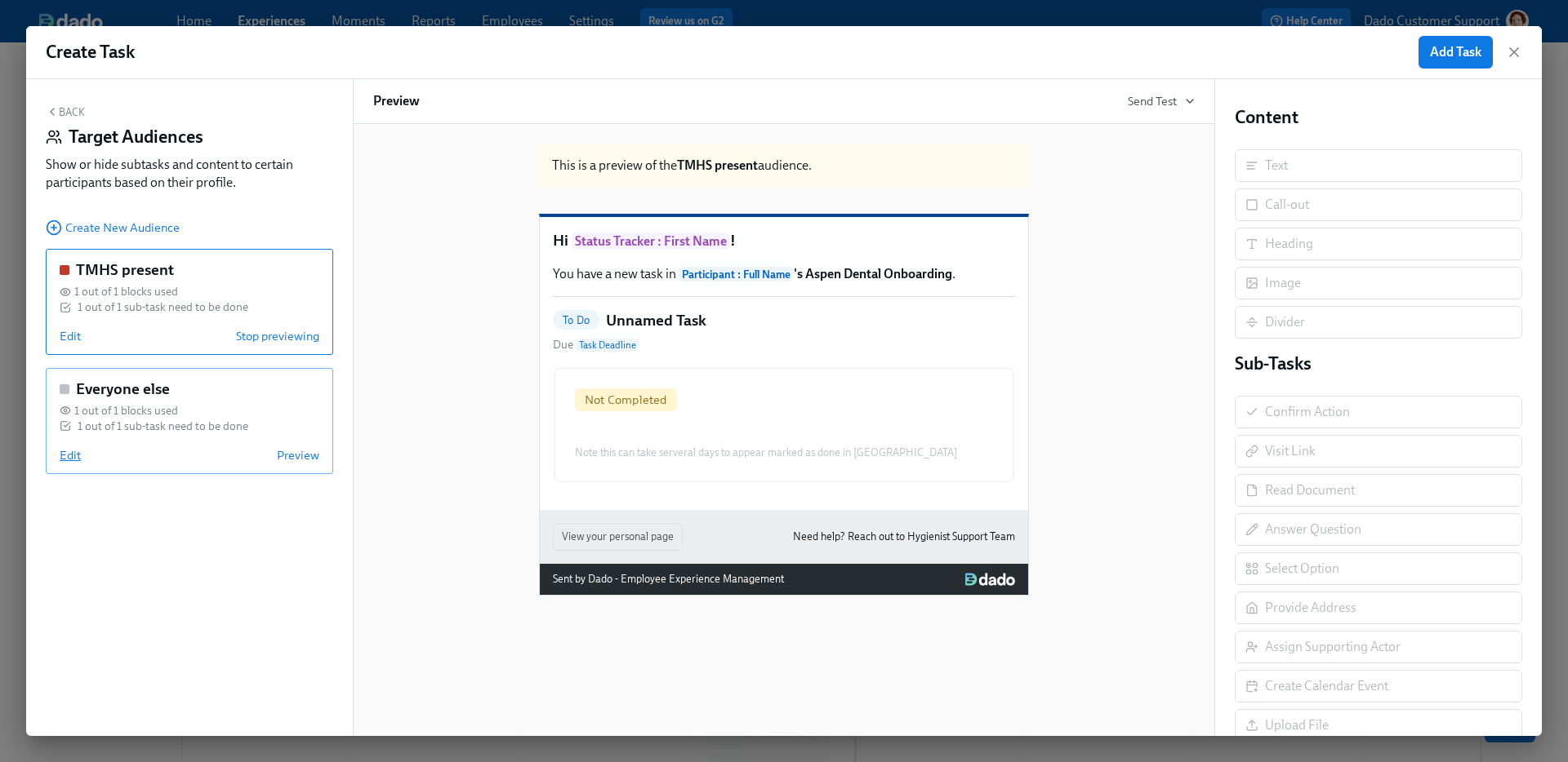
click at [64, 459] on span "Edit" at bounding box center [71, 455] width 21 height 17
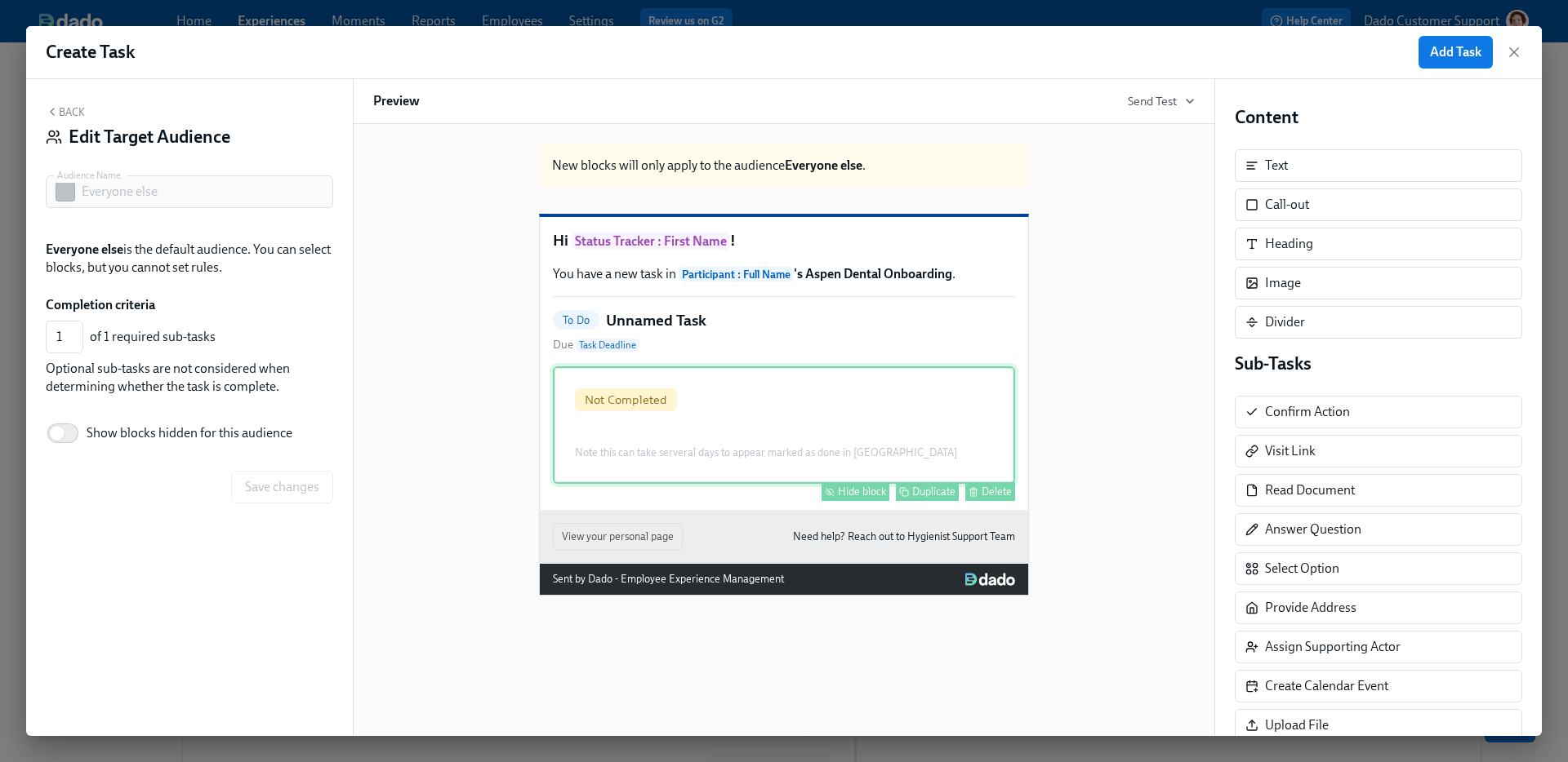
click at [866, 498] on div "Hide block" at bounding box center [862, 492] width 48 height 12
type input "0"
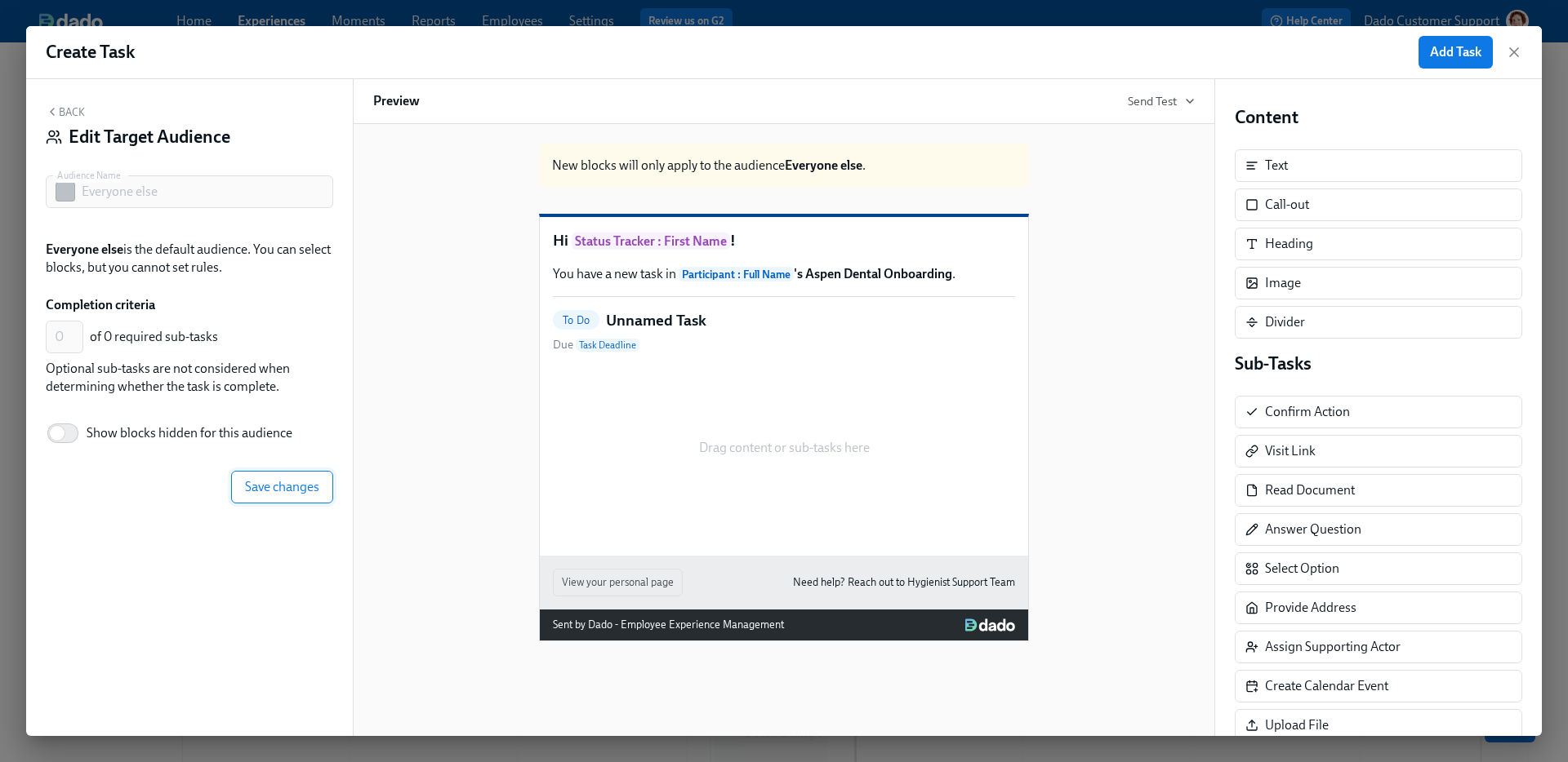
click at [268, 496] on button "Save changes" at bounding box center [282, 487] width 102 height 33
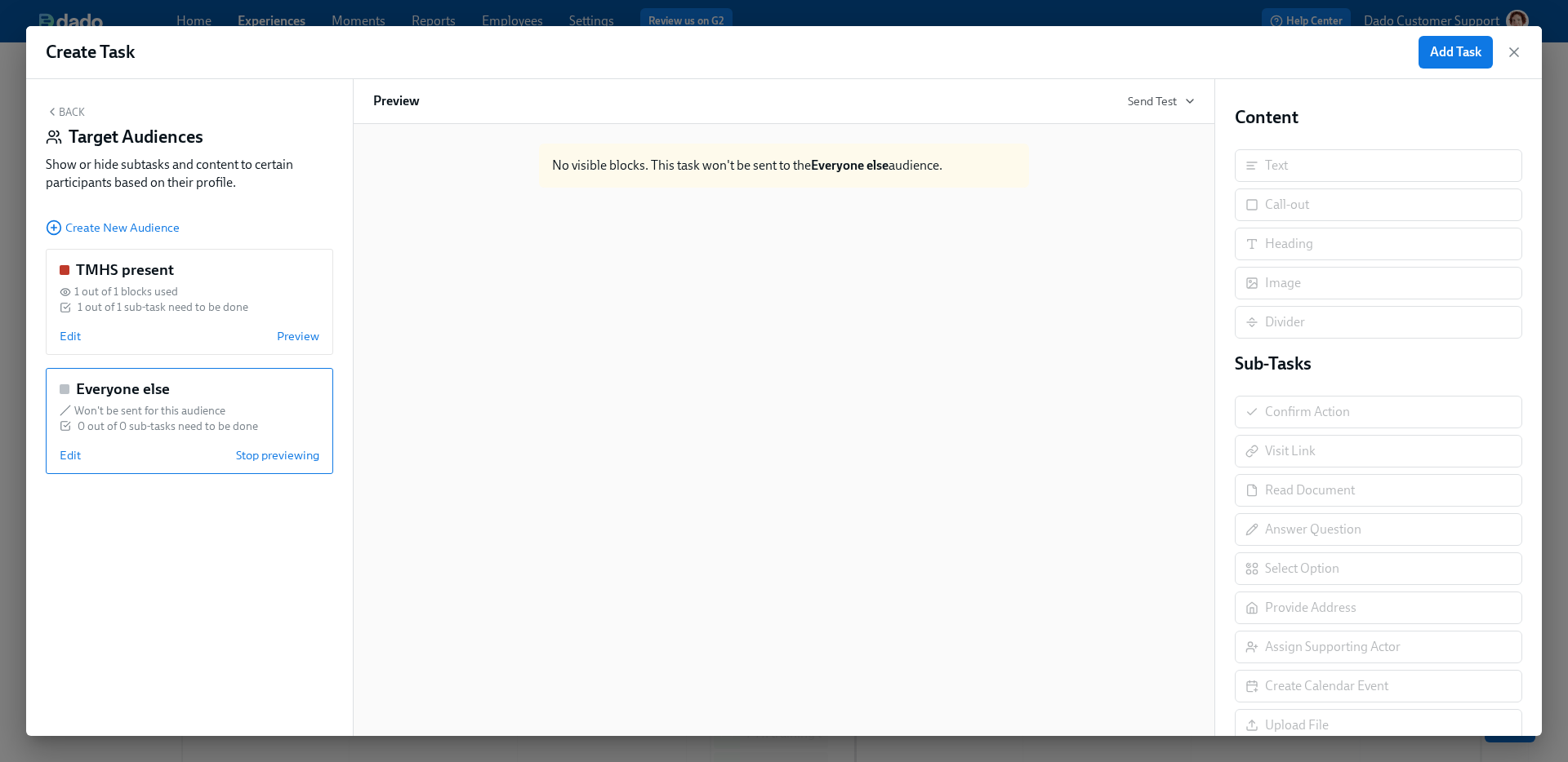
click at [72, 111] on button "Back" at bounding box center [65, 112] width 39 height 13
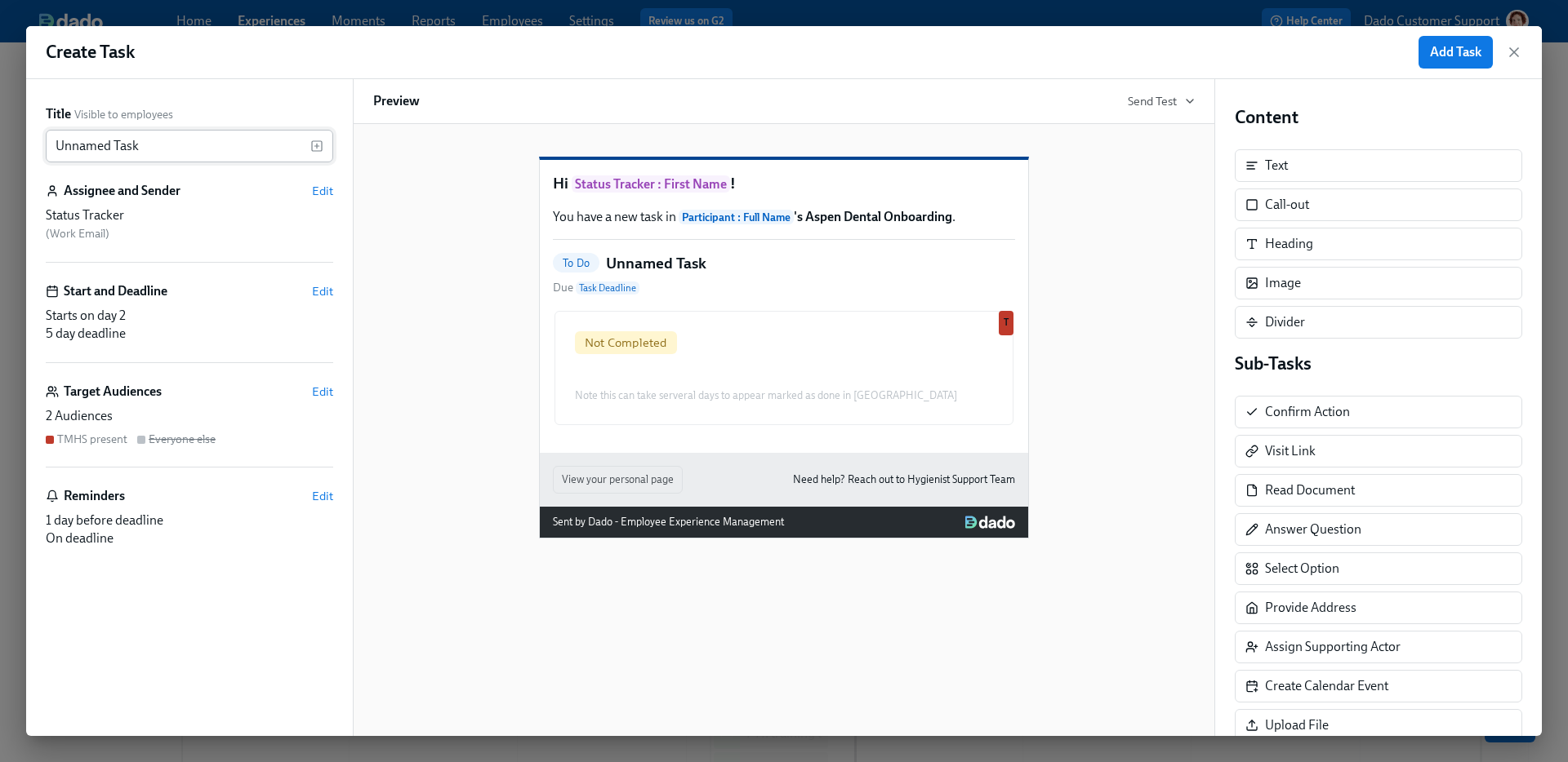
click at [154, 143] on input "Unnamed Task" at bounding box center [178, 145] width 264 height 33
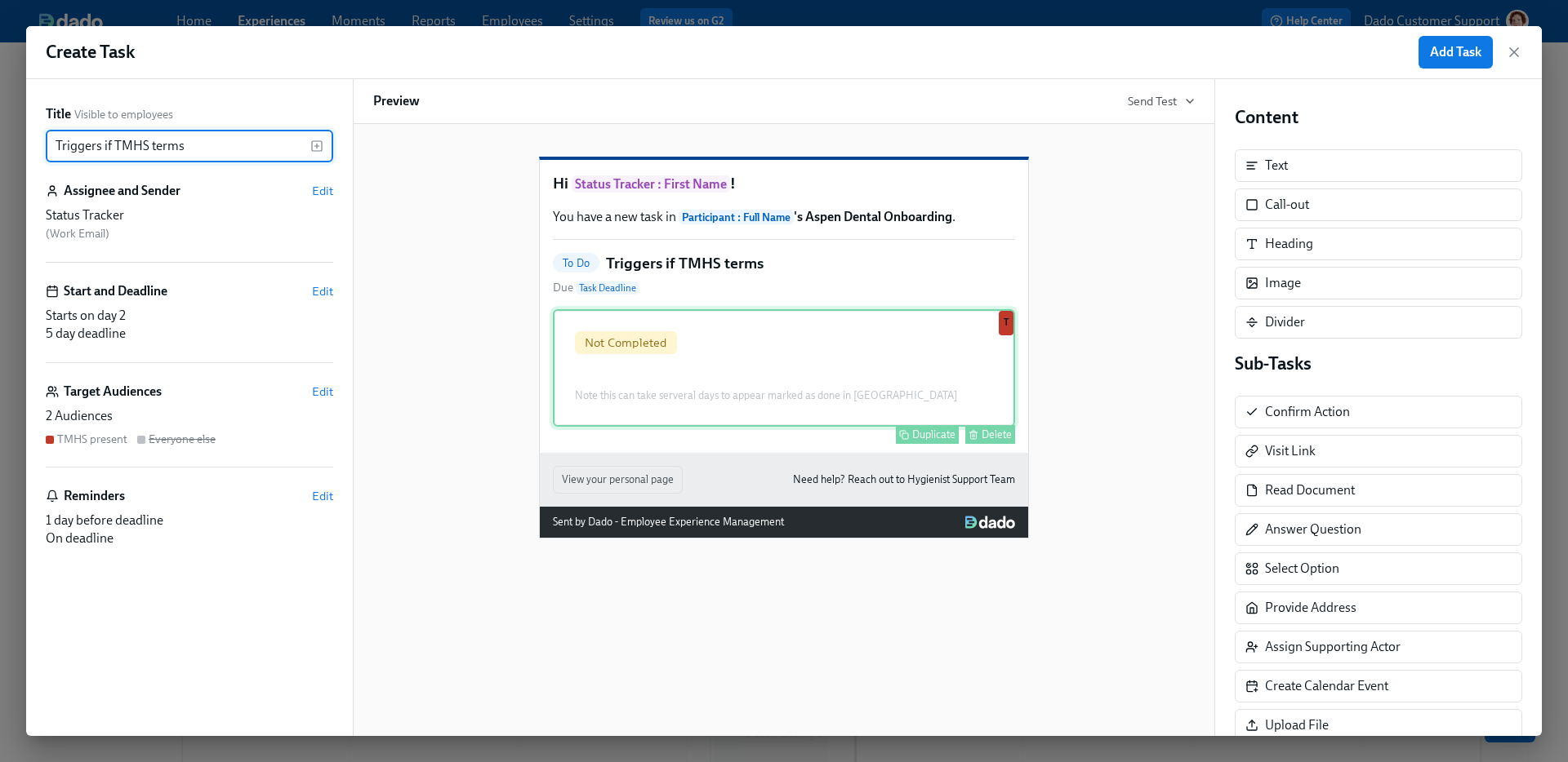
click at [725, 427] on div "Not Completed Note this can take serveral days to appear marked as done in Dado…" at bounding box center [784, 367] width 462 height 117
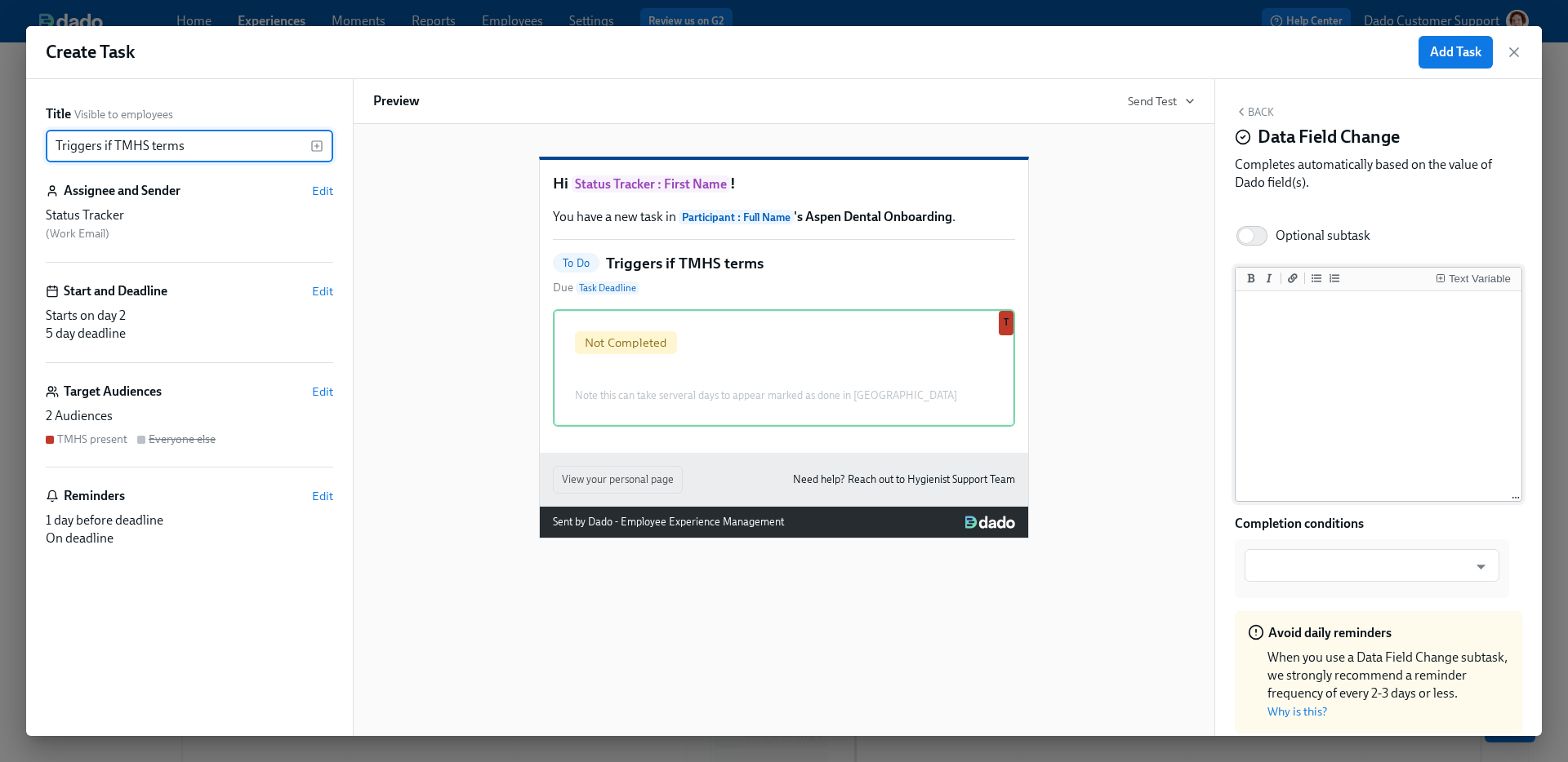
type input "Triggers if TMHS terms"
click at [1372, 442] on textarea at bounding box center [1379, 396] width 279 height 205
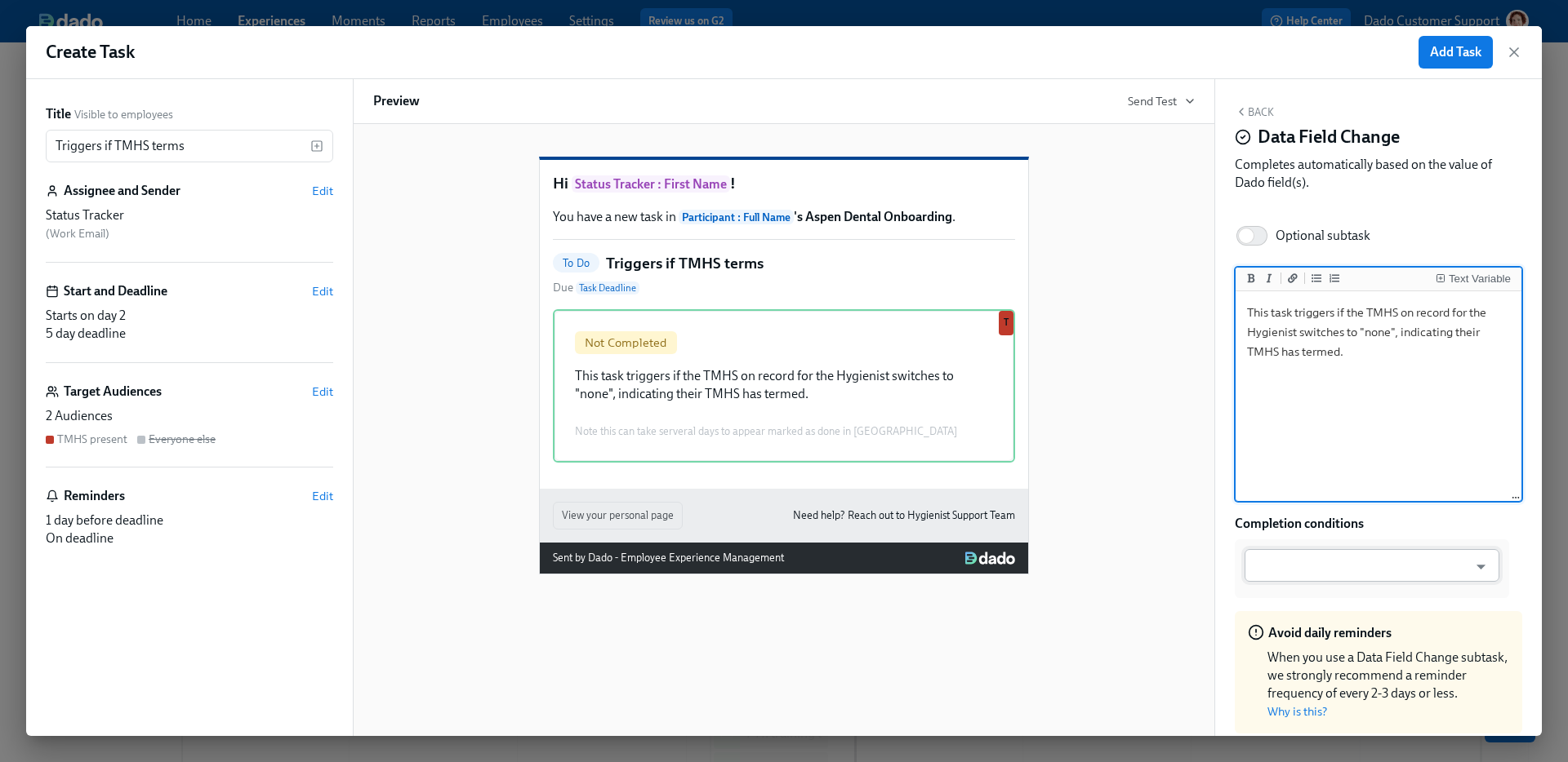
type textarea "This task triggers if the TMHS on record for the Hygienist switches to "none", …"
click at [1404, 571] on input "text" at bounding box center [1360, 566] width 215 height 33
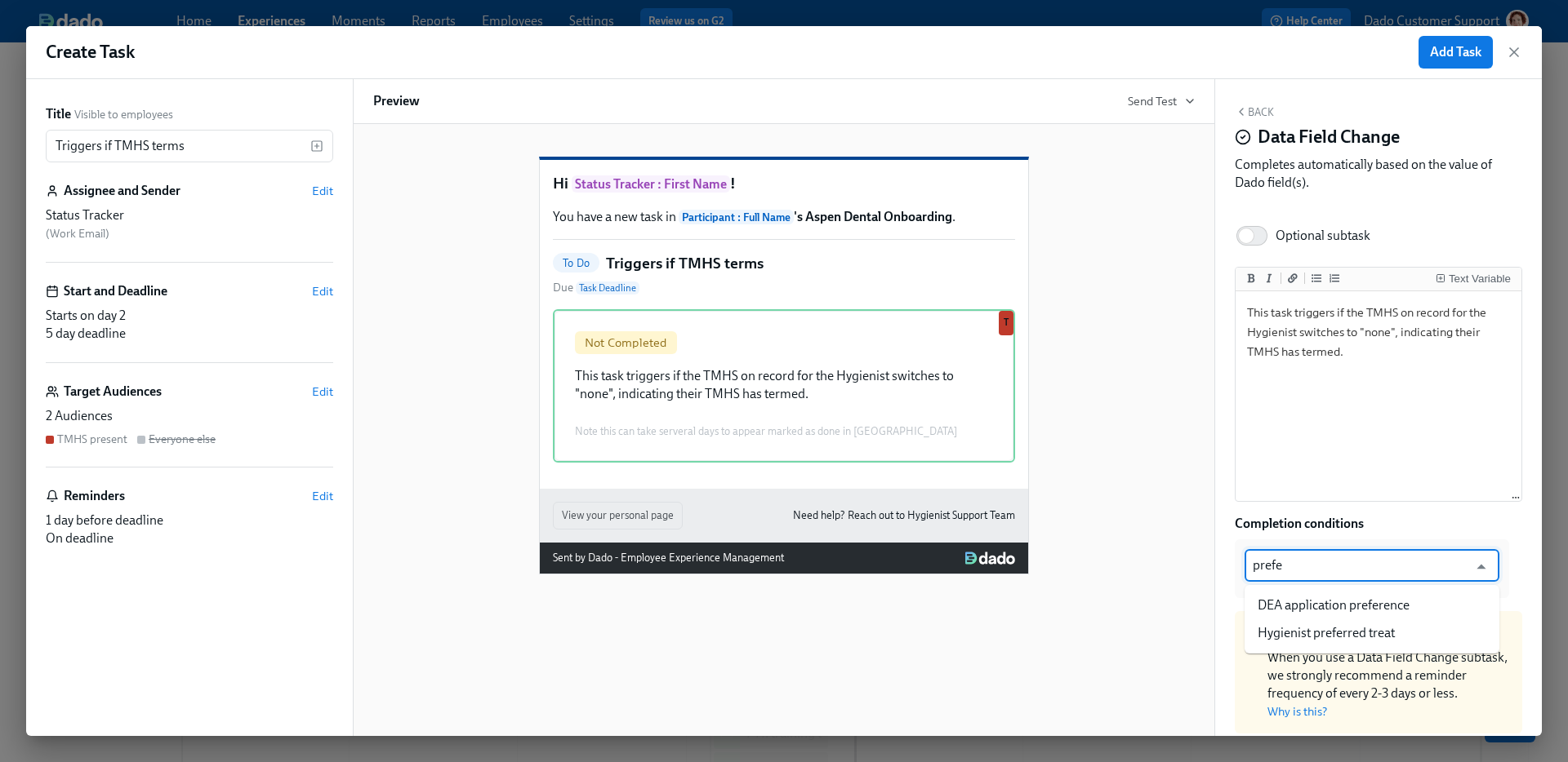
type input "prefer"
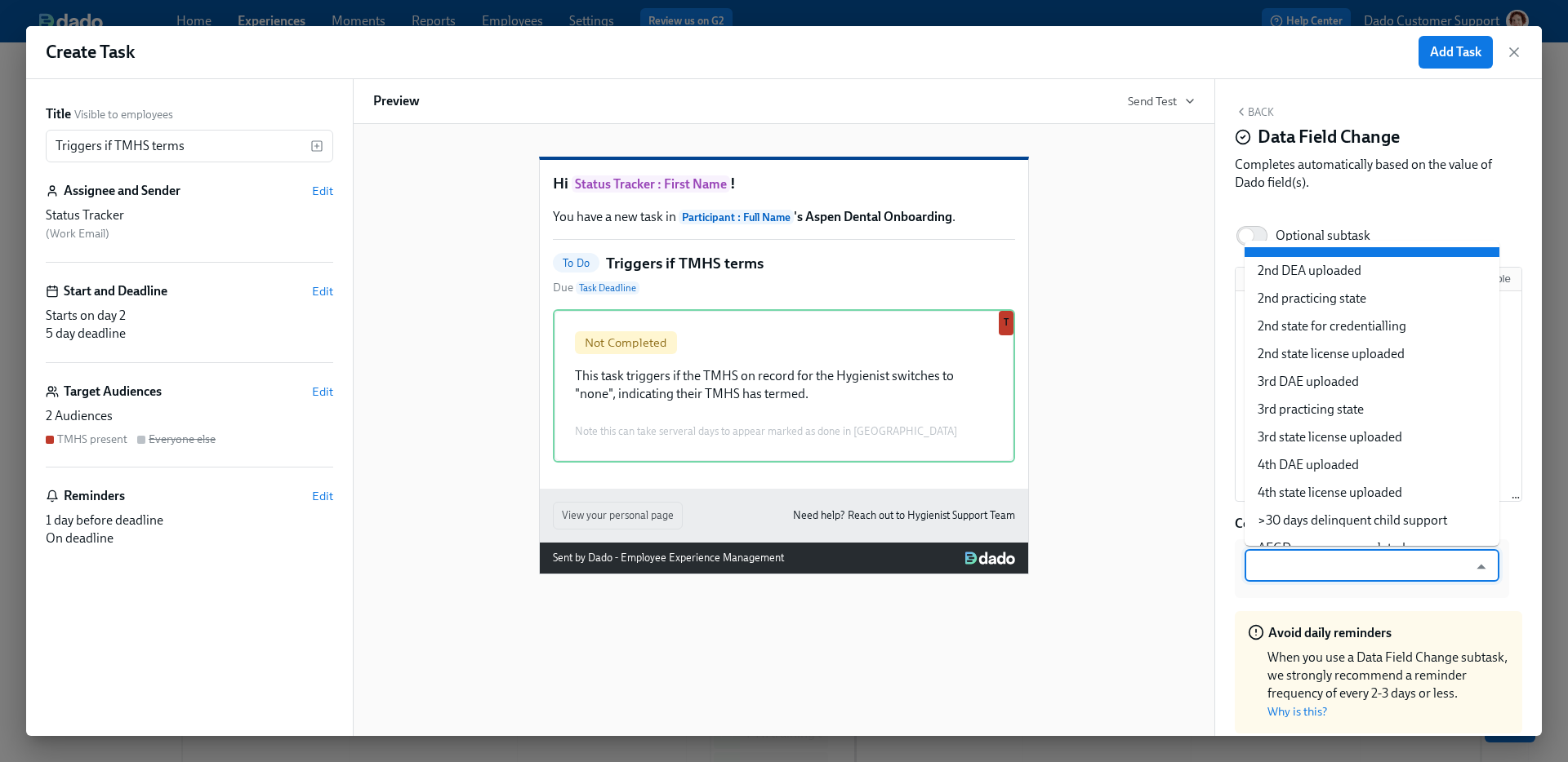
type input "a"
click at [1303, 640] on div "Avoid daily reminders" at bounding box center [1379, 633] width 261 height 18
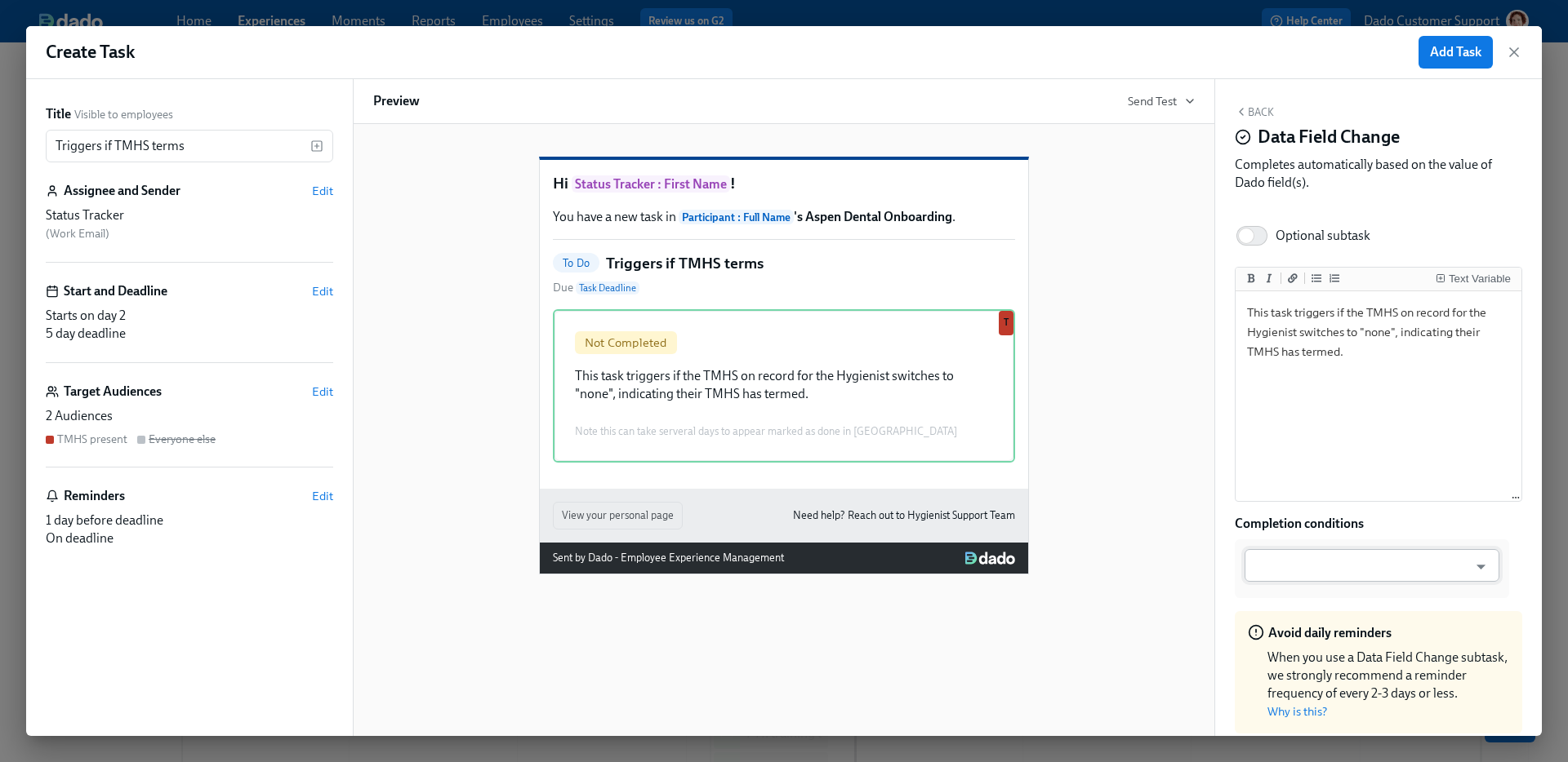
click at [1328, 576] on input "text" at bounding box center [1360, 566] width 215 height 33
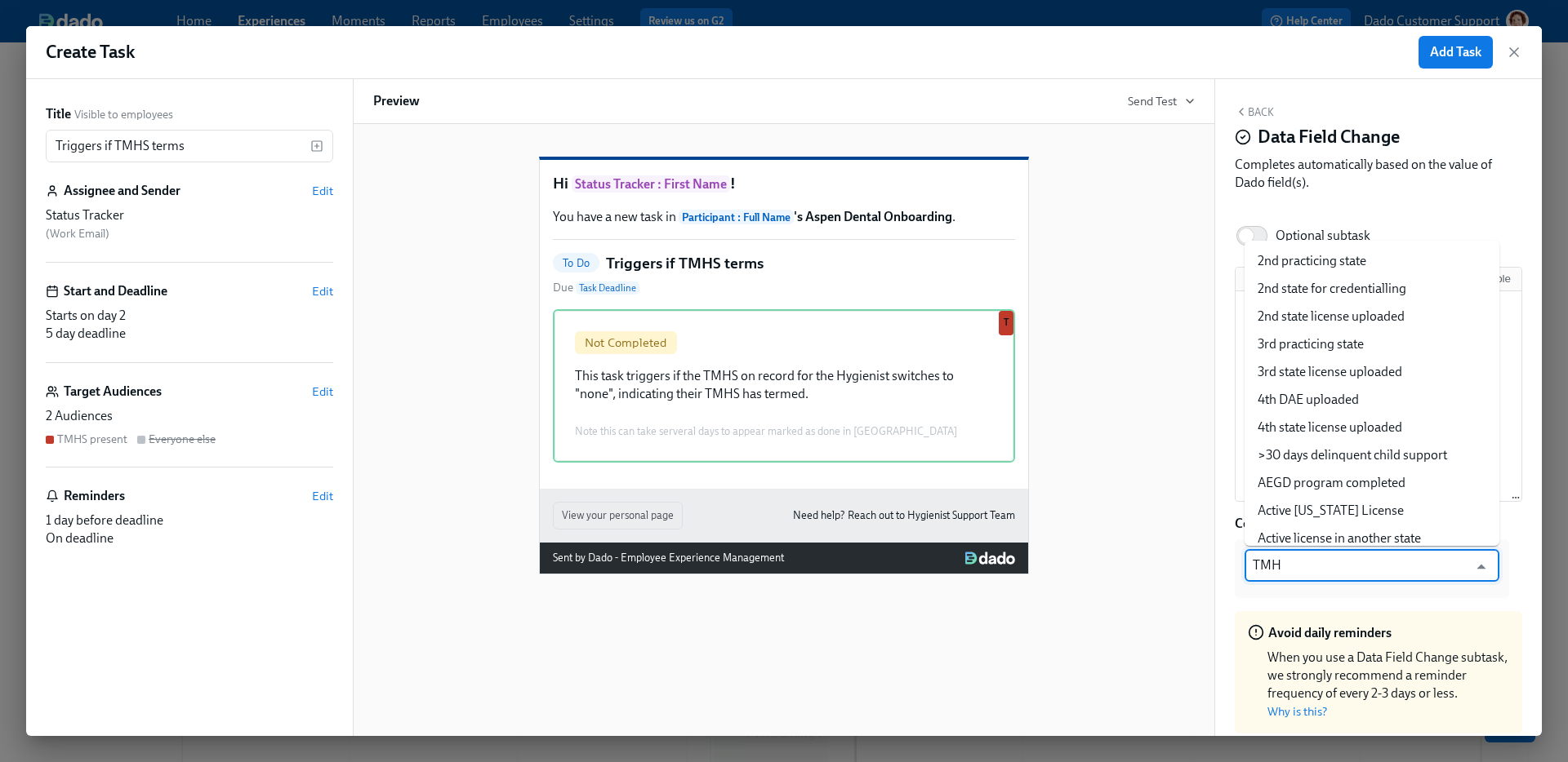
type input "TMHS"
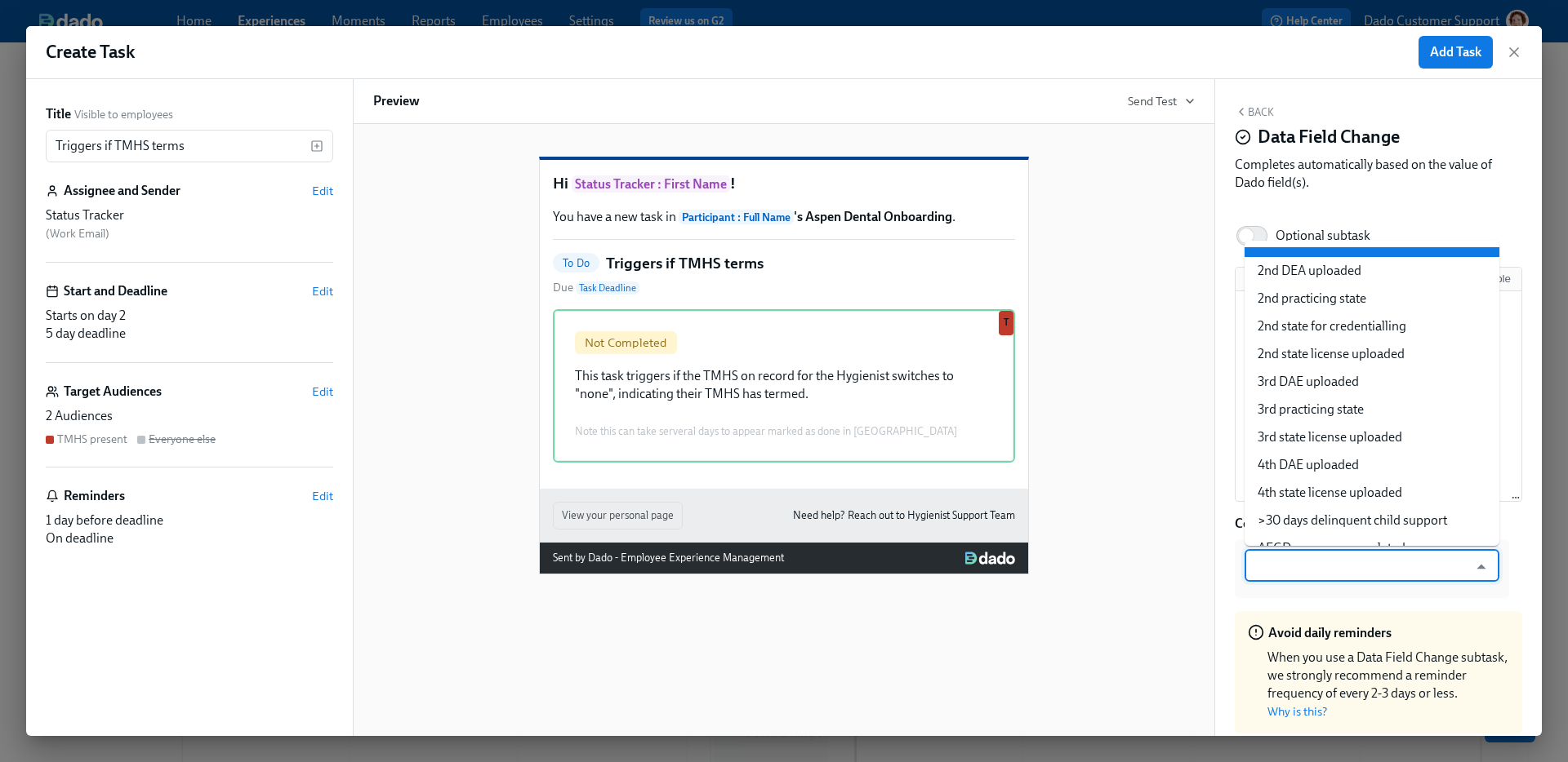
click at [1357, 607] on div "Text Variable This task triggers if the TMHS on record for the Hygienist switch…" at bounding box center [1379, 507] width 287 height 480
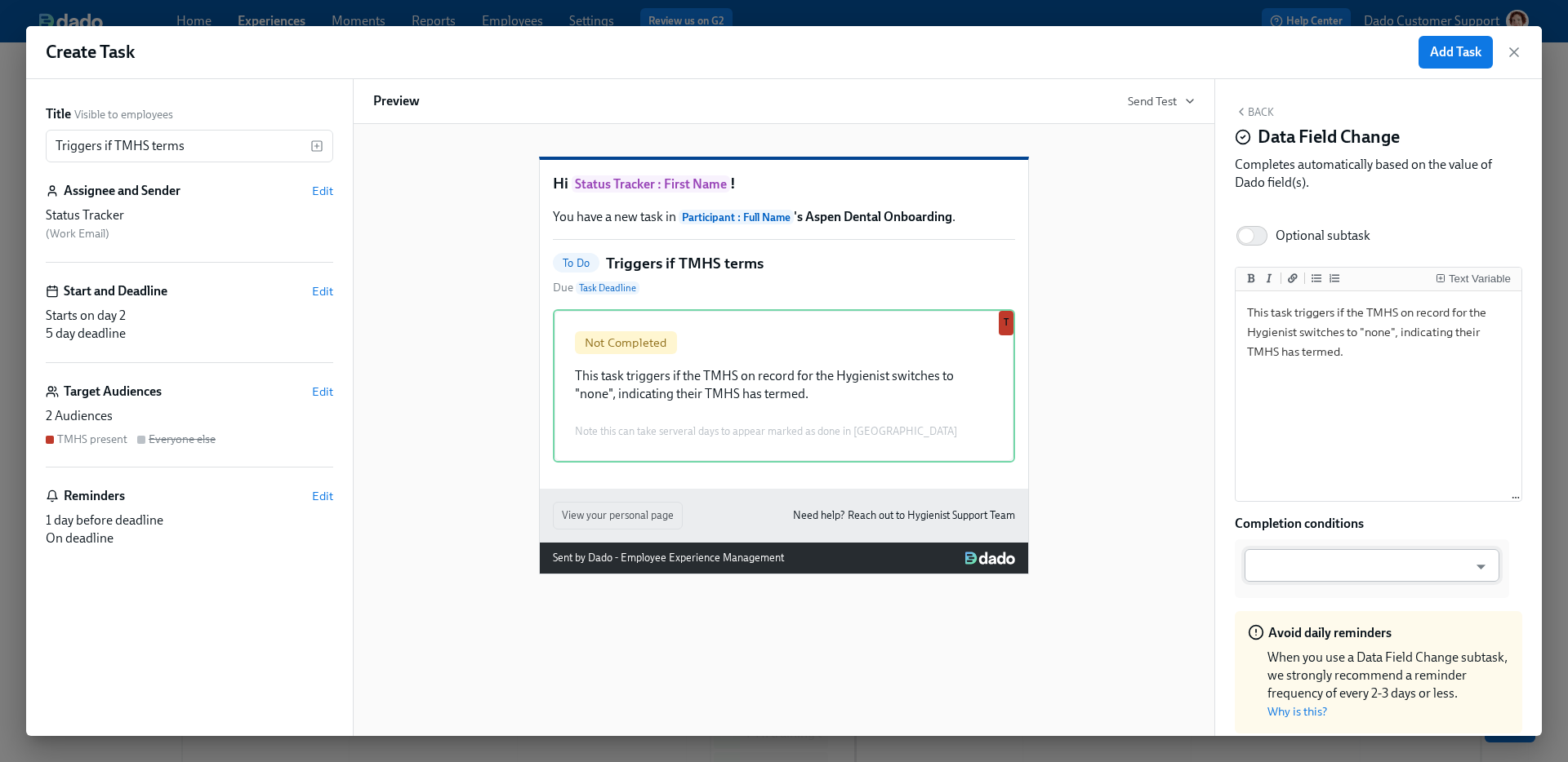
click at [1328, 556] on input "text" at bounding box center [1360, 566] width 215 height 33
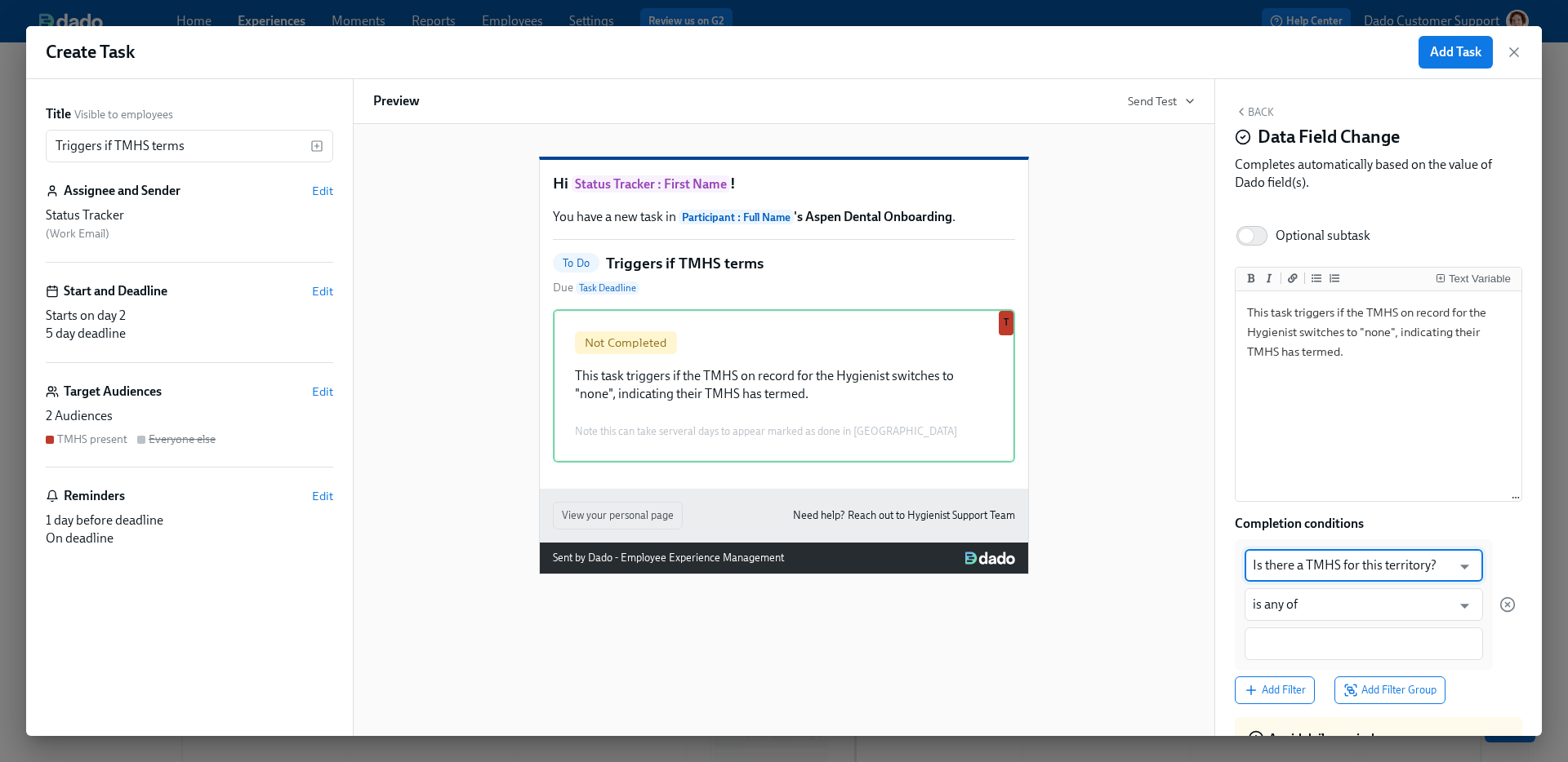
type input "Is there a TMHS for this territory?"
click at [1297, 658] on div at bounding box center [1364, 644] width 239 height 33
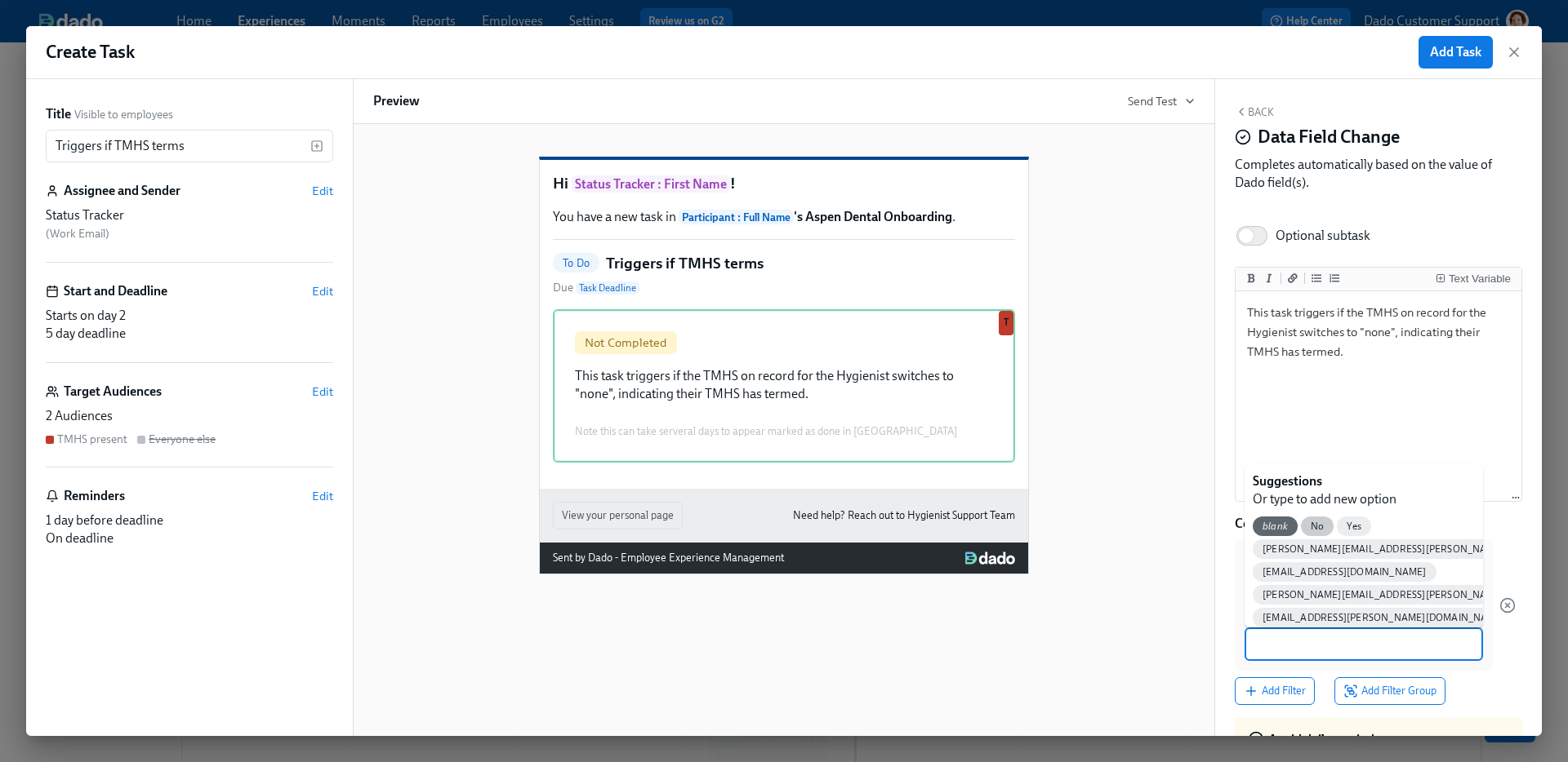
click at [1318, 527] on span "No" at bounding box center [1317, 527] width 33 height 12
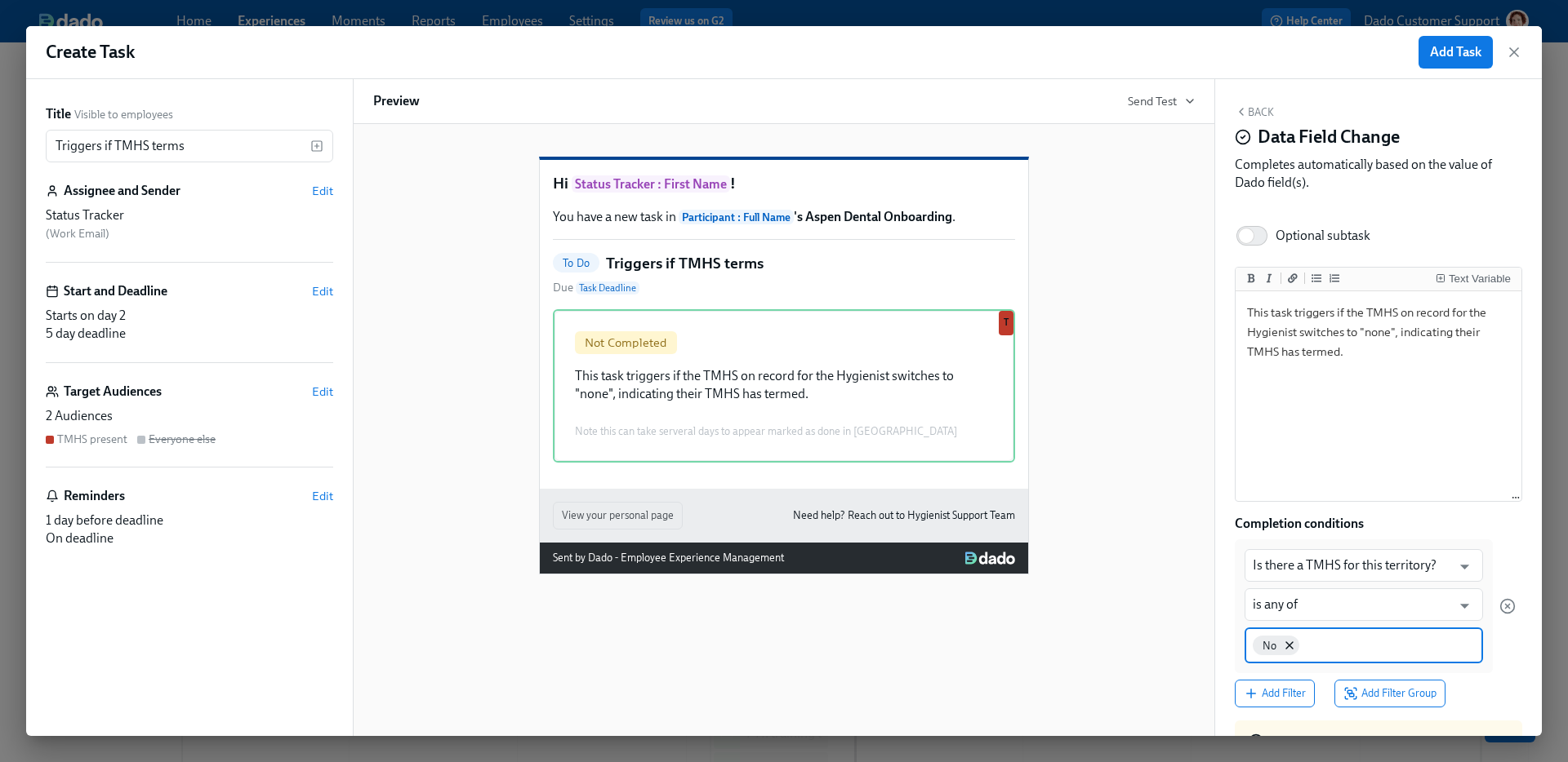
click at [1330, 651] on input at bounding box center [1388, 644] width 172 height 17
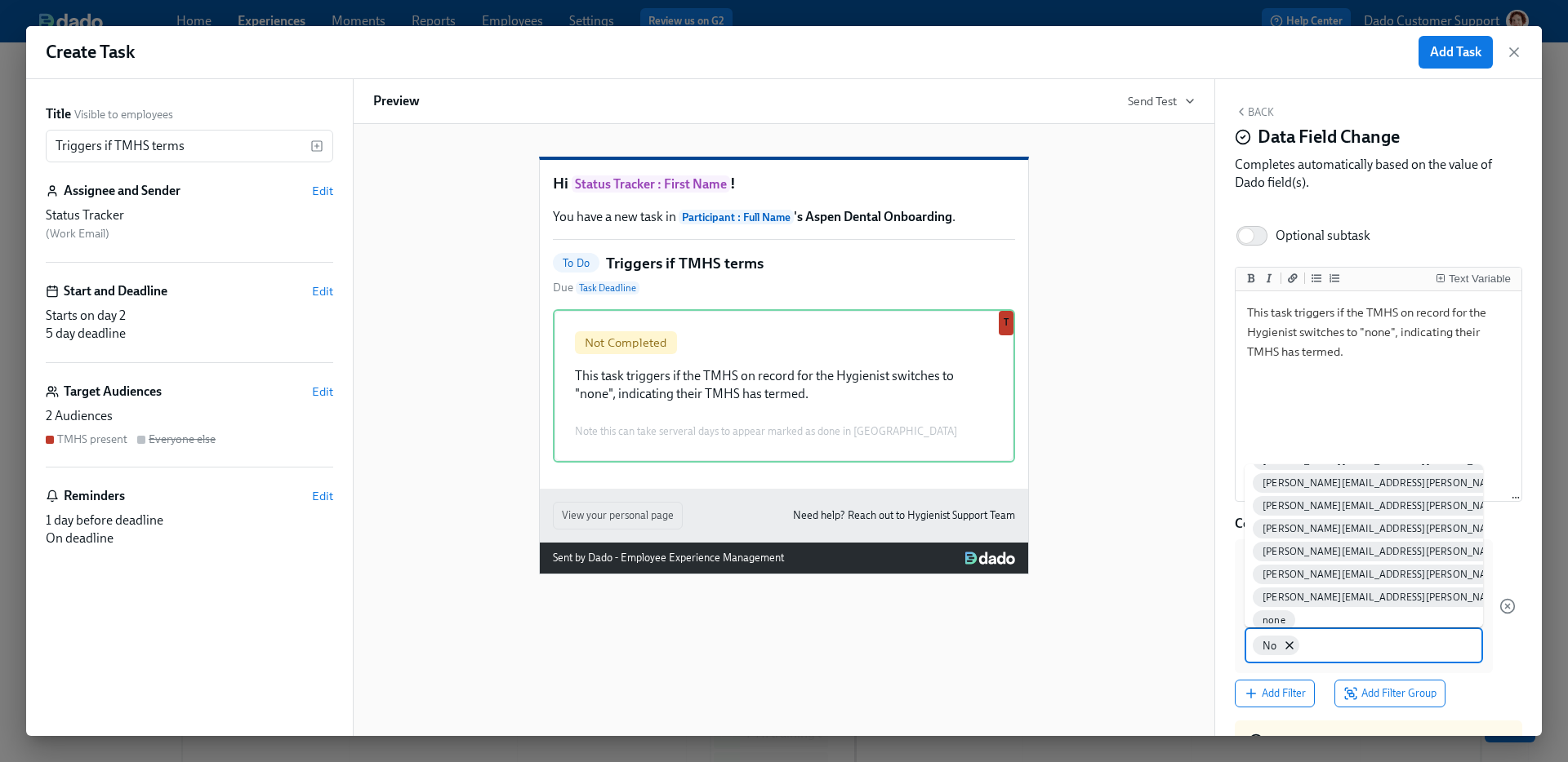
scroll to position [671, 0]
click at [1295, 485] on div "none" at bounding box center [1274, 495] width 42 height 19
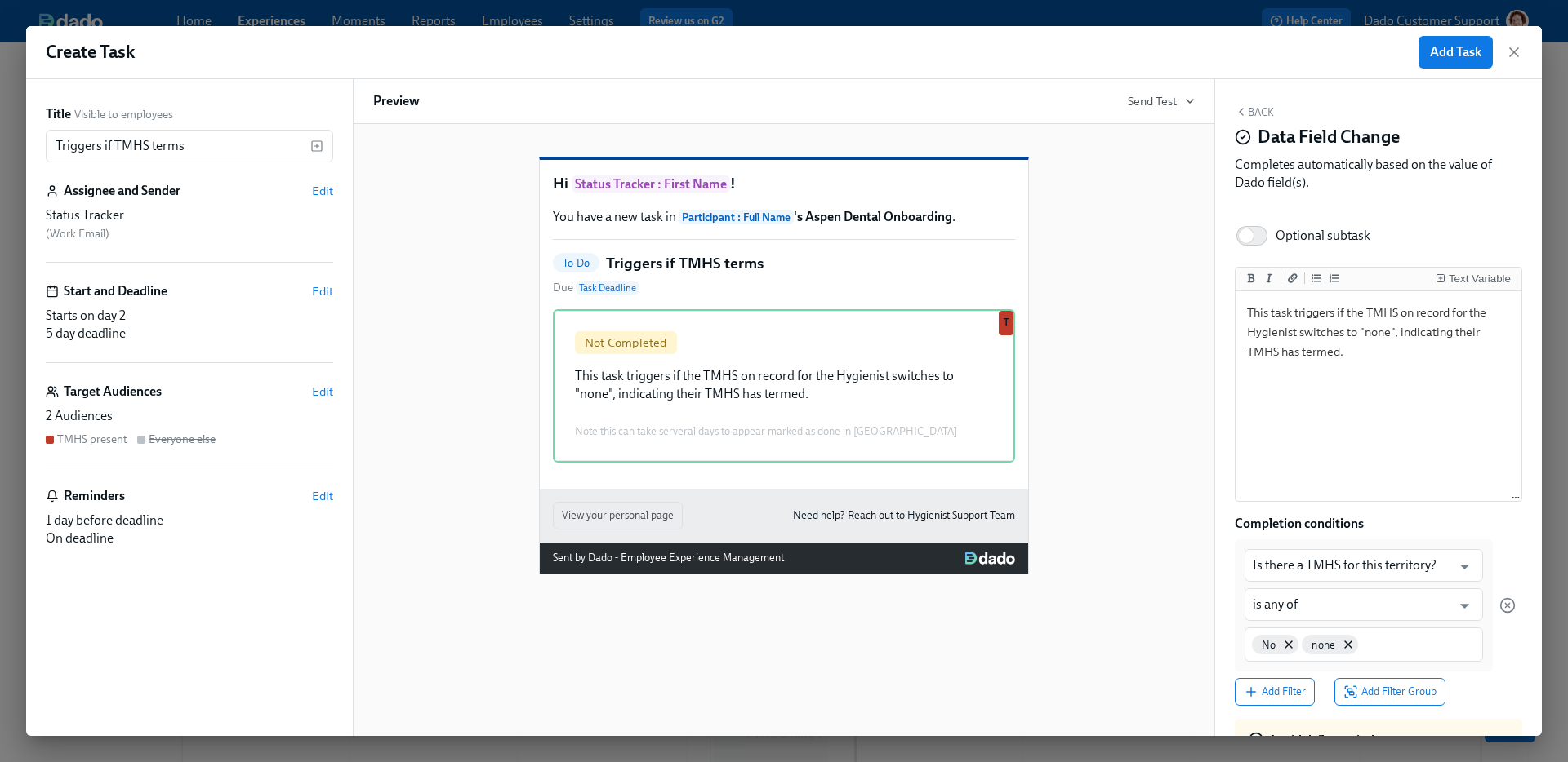
drag, startPoint x: 1410, startPoint y: 692, endPoint x: 1501, endPoint y: 664, distance: 95.2
click at [1501, 664] on div "Is there a TMHS for this territory? ​ is any of ​ No none Add Filter Add Filter…" at bounding box center [1375, 622] width 281 height 166
click at [1501, 664] on div at bounding box center [1507, 605] width 17 height 132
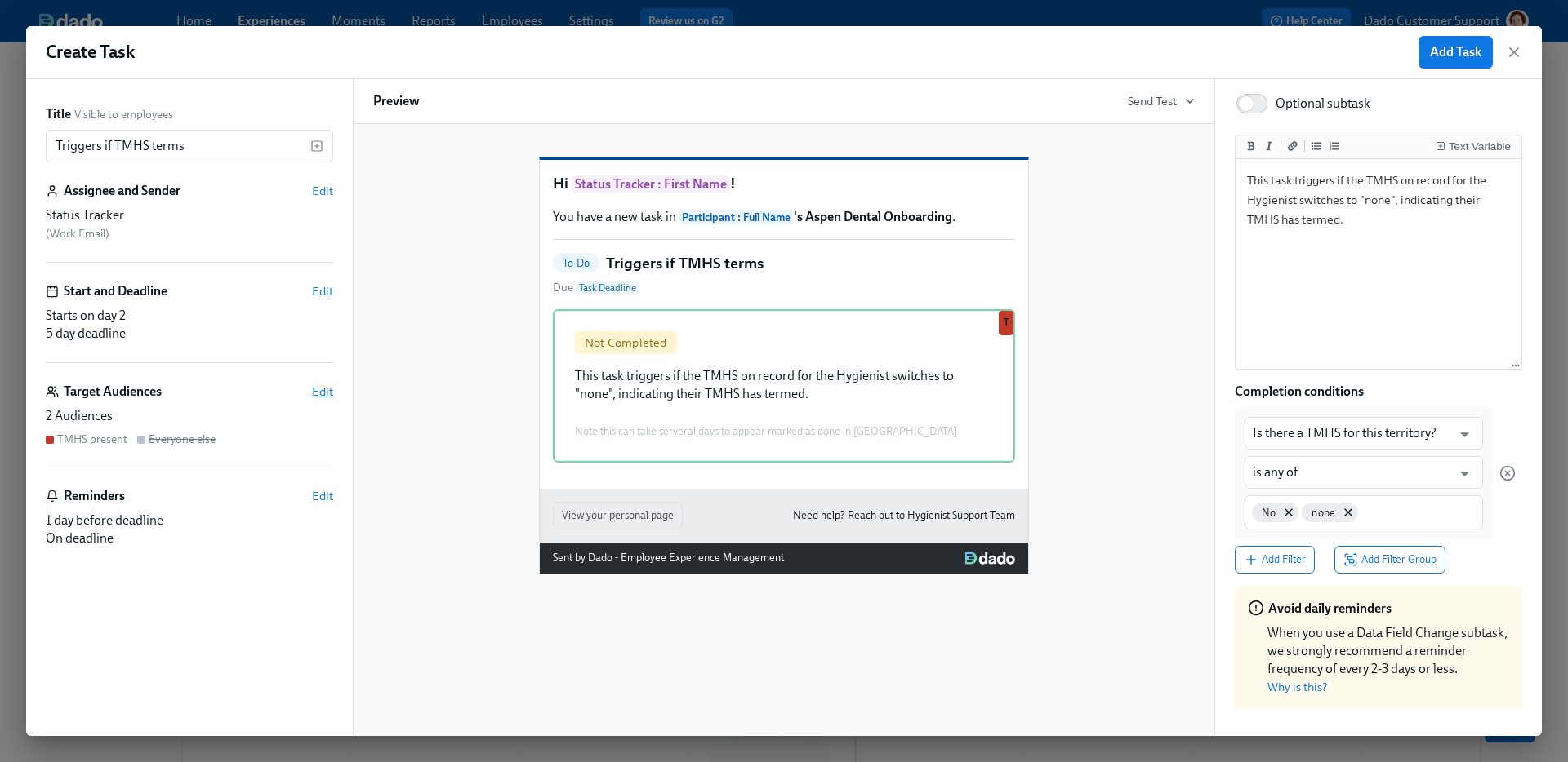
click at [318, 390] on span "Edit" at bounding box center [323, 391] width 21 height 17
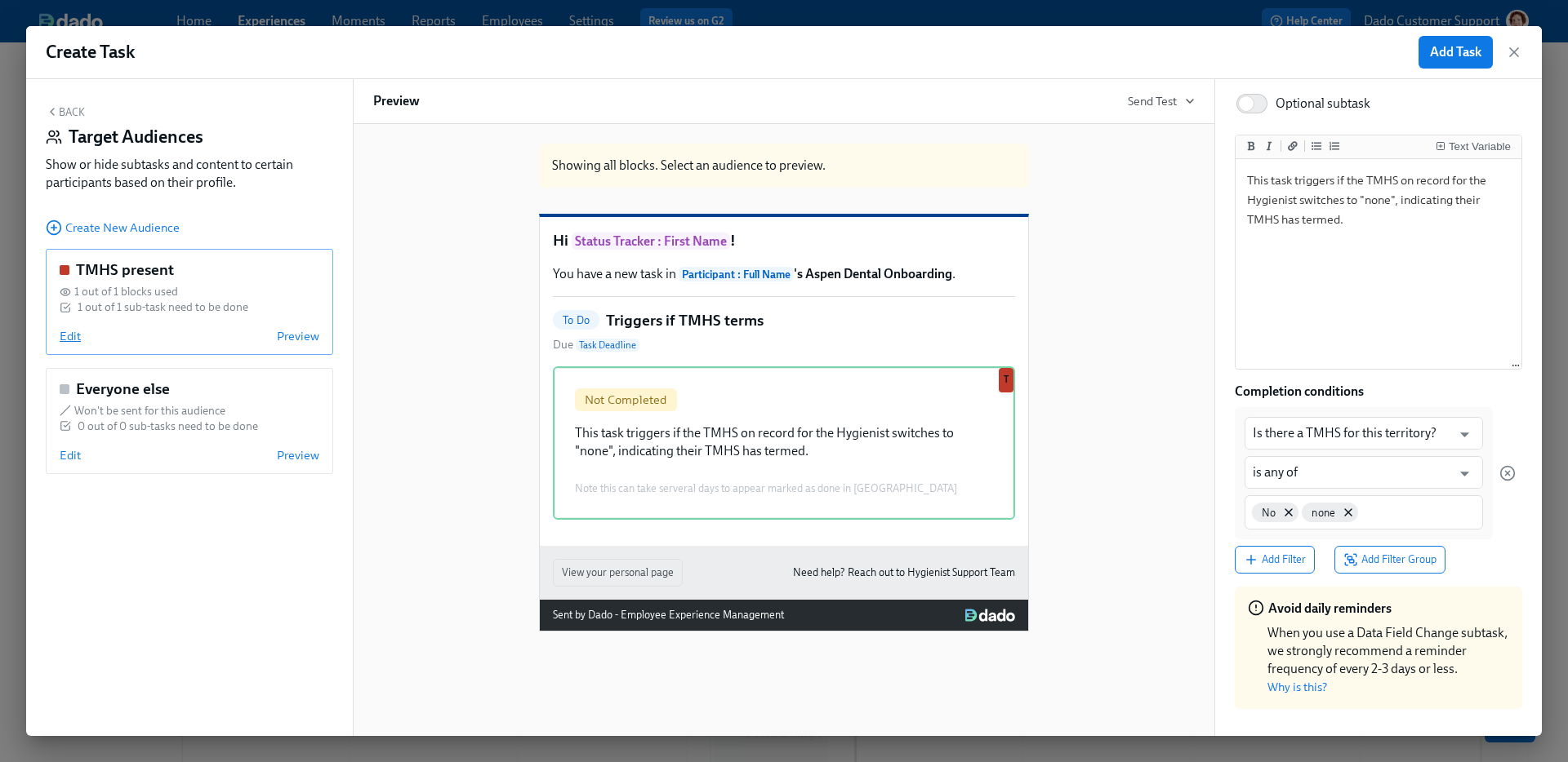
click at [76, 339] on span "Edit" at bounding box center [71, 336] width 21 height 17
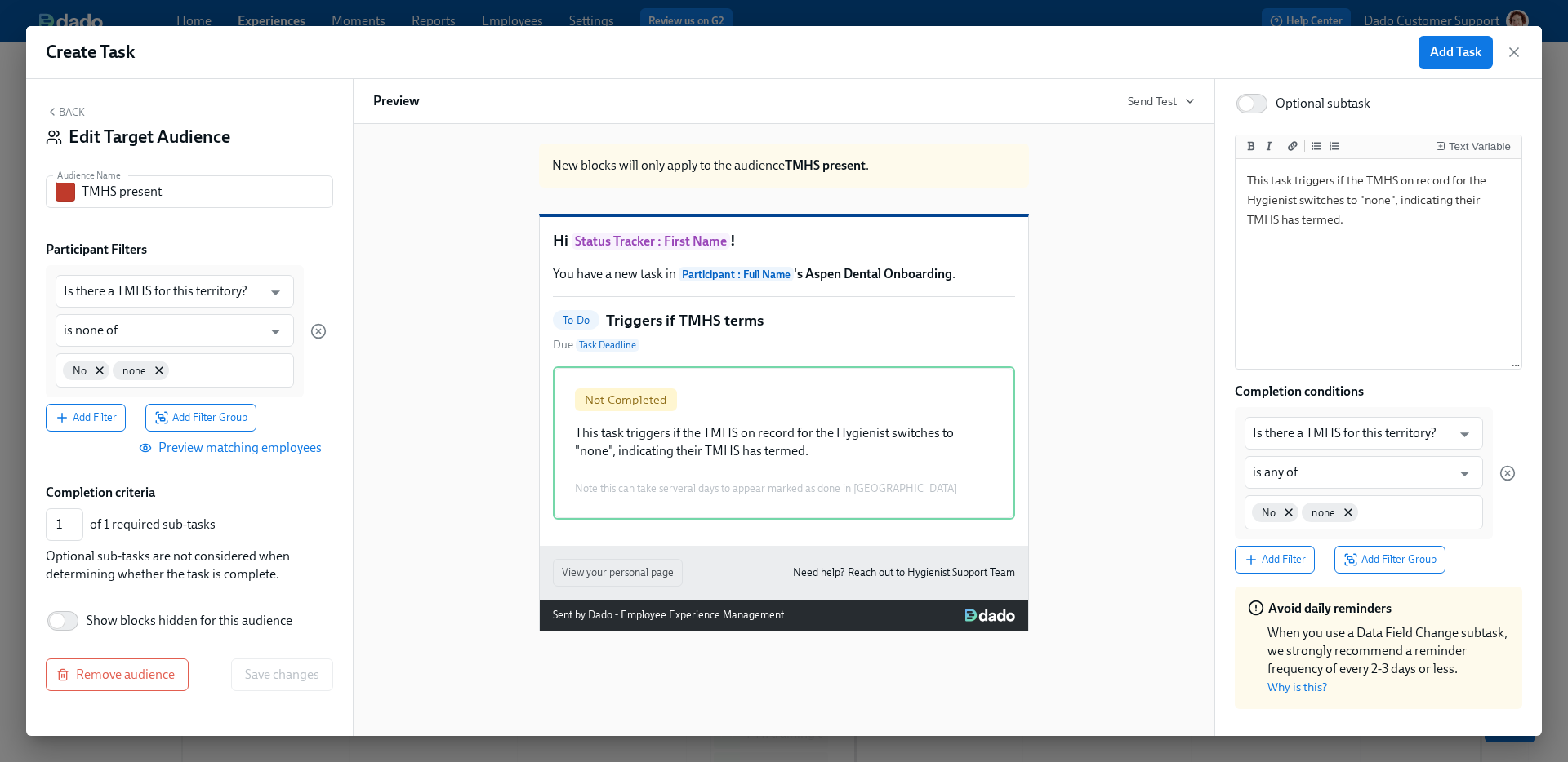
click at [71, 107] on button "Back" at bounding box center [65, 112] width 39 height 13
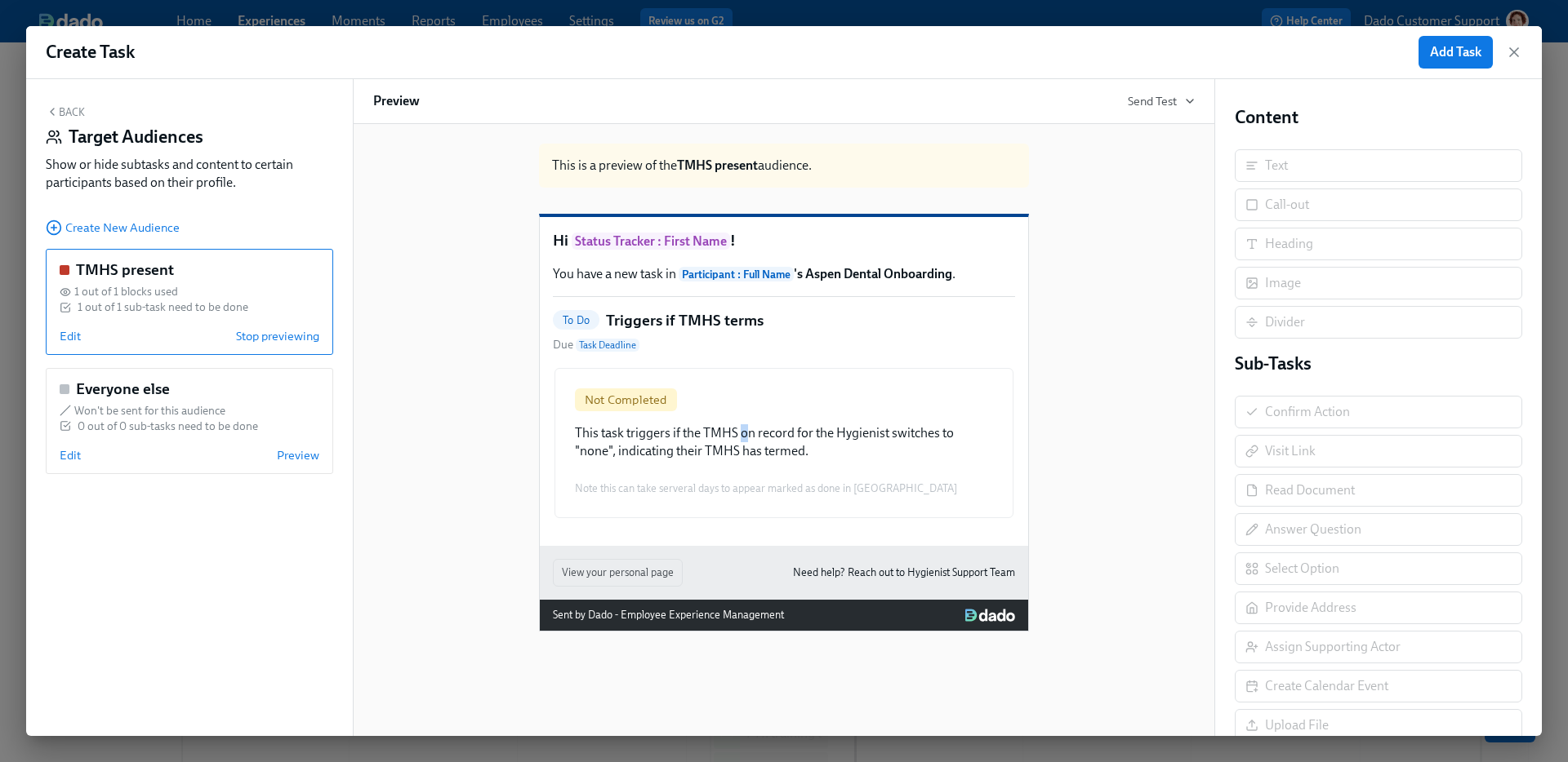
click at [743, 466] on div "Not Completed This task triggers if the TMHS on record for the Hygienist switch…" at bounding box center [784, 443] width 462 height 153
click at [901, 429] on div "Not Completed This task triggers if the TMHS on record for the Hygienist switch…" at bounding box center [784, 443] width 462 height 153
click at [302, 337] on span "Stop previewing" at bounding box center [278, 336] width 84 height 17
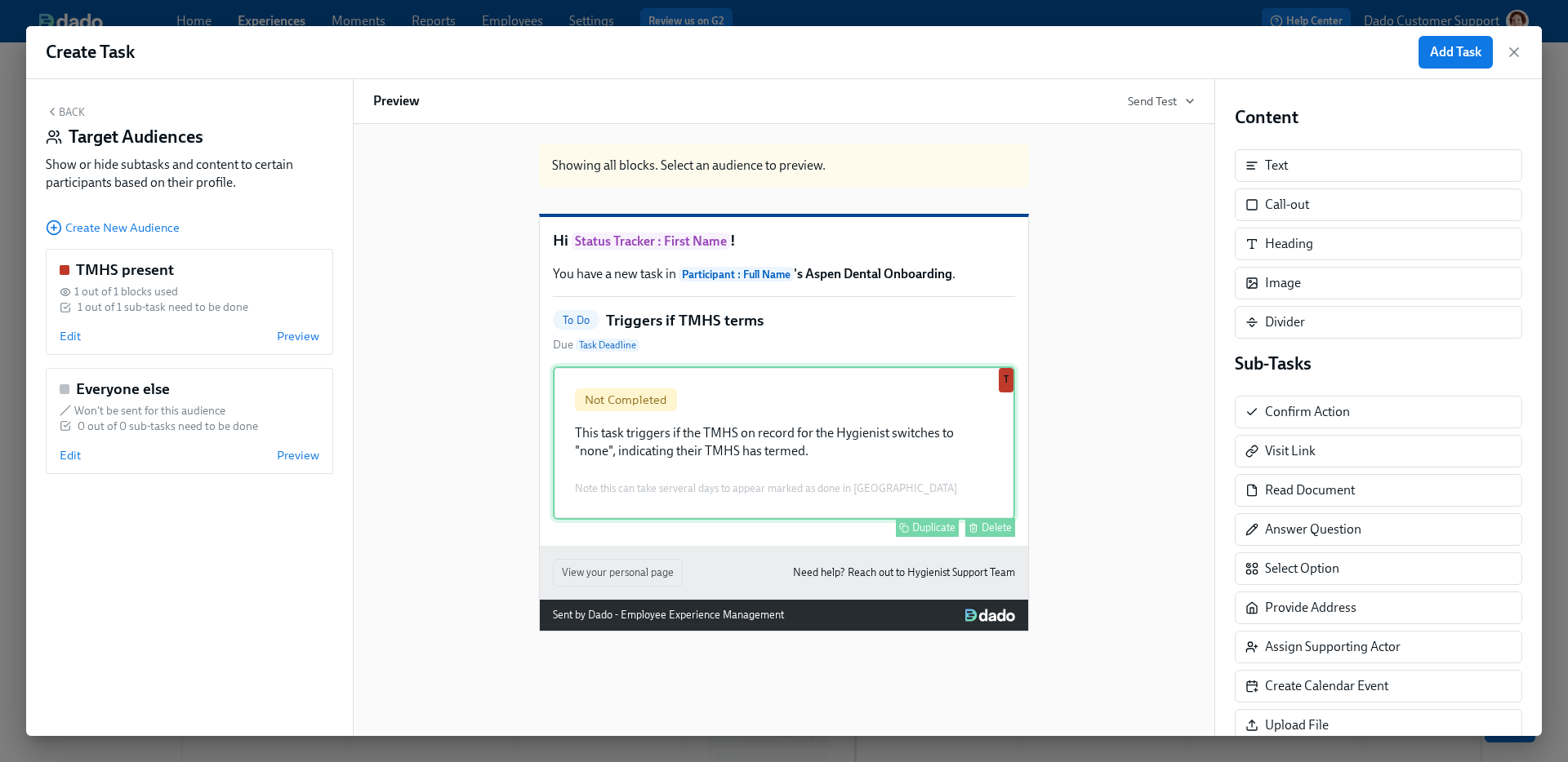
click at [782, 474] on div "Not Completed This task triggers if the TMHS on record for the Hygienist switch…" at bounding box center [784, 443] width 462 height 153
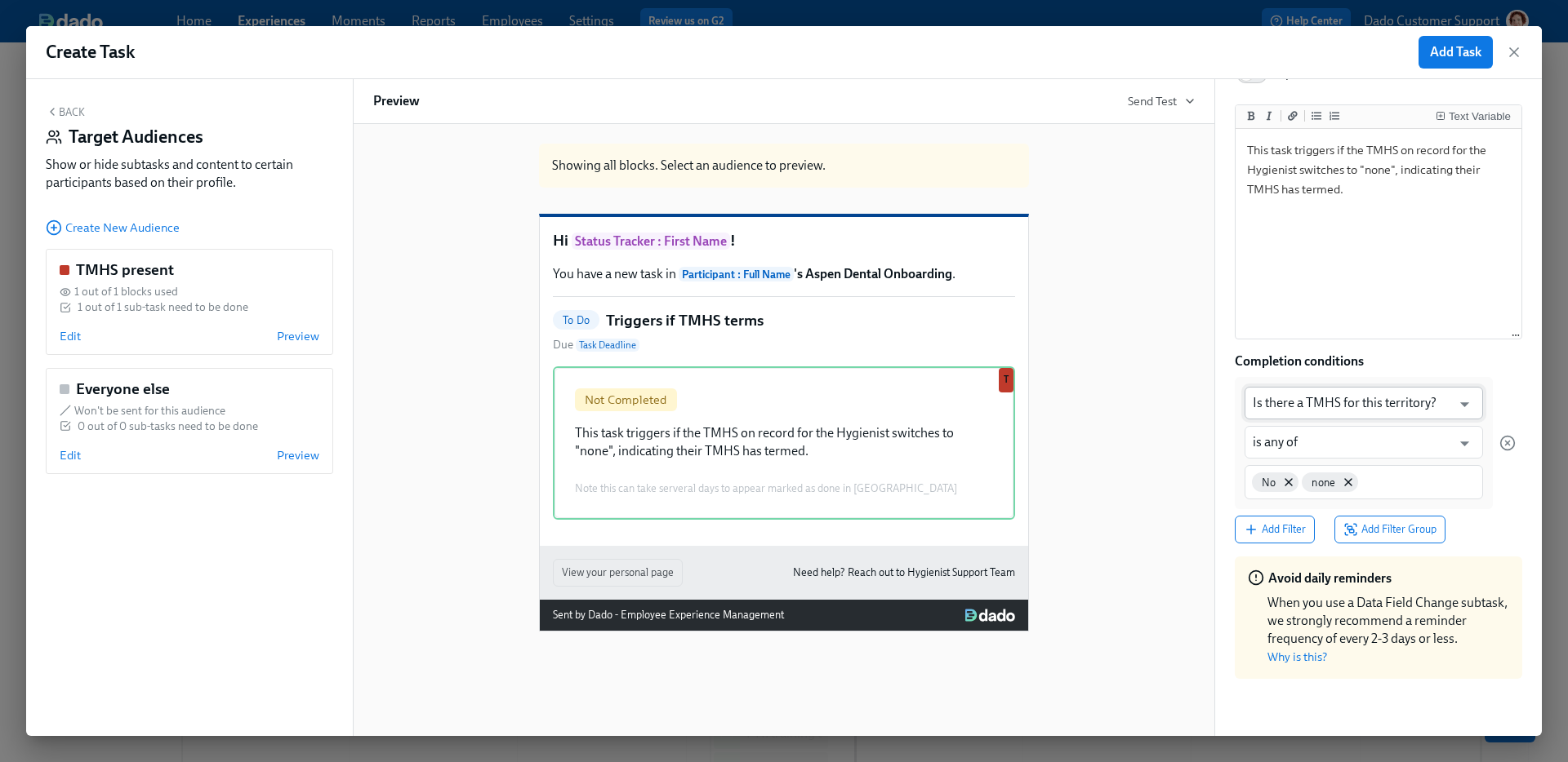
scroll to position [0, 0]
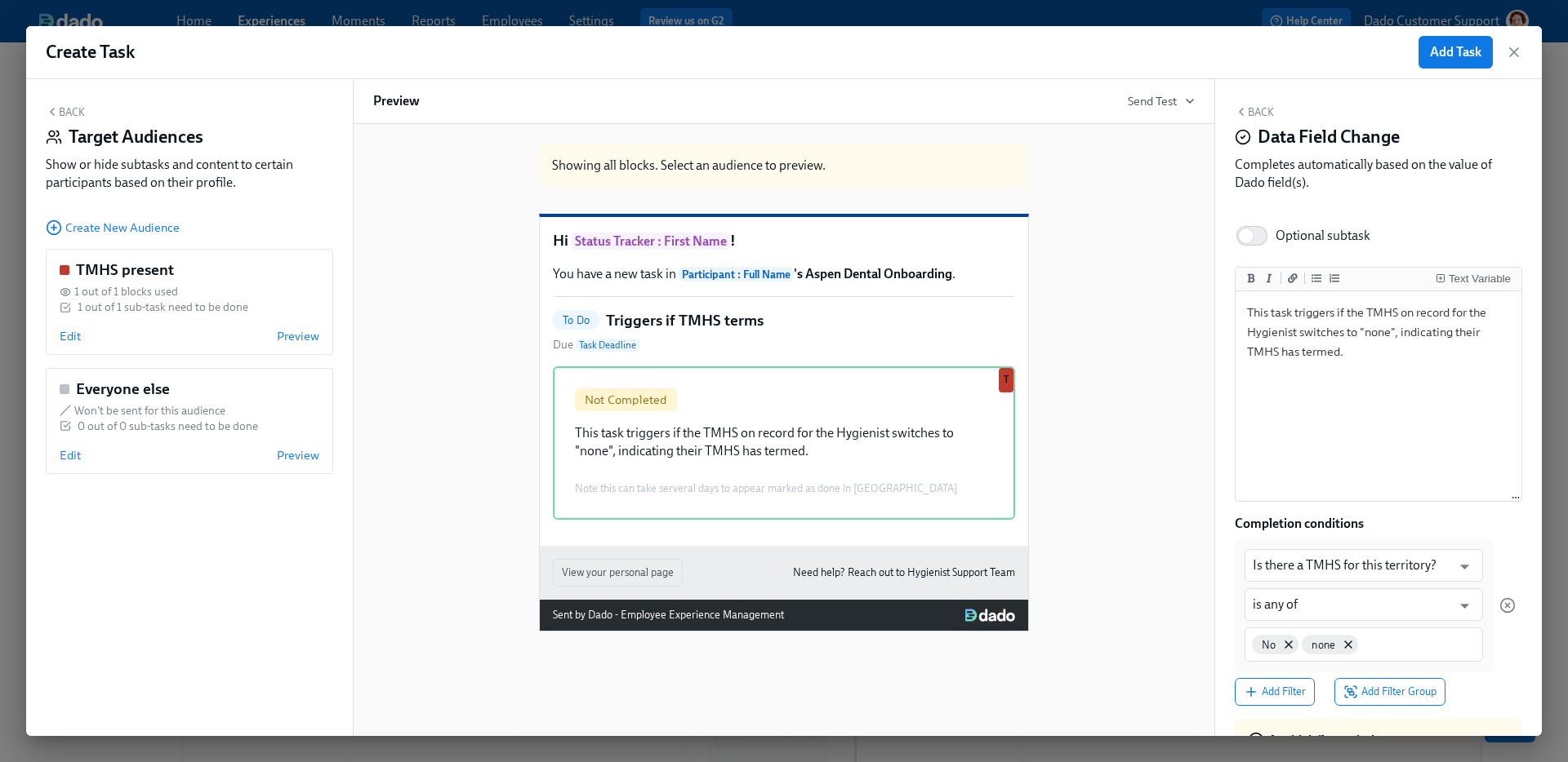
click at [60, 106] on button "Back" at bounding box center [65, 112] width 39 height 13
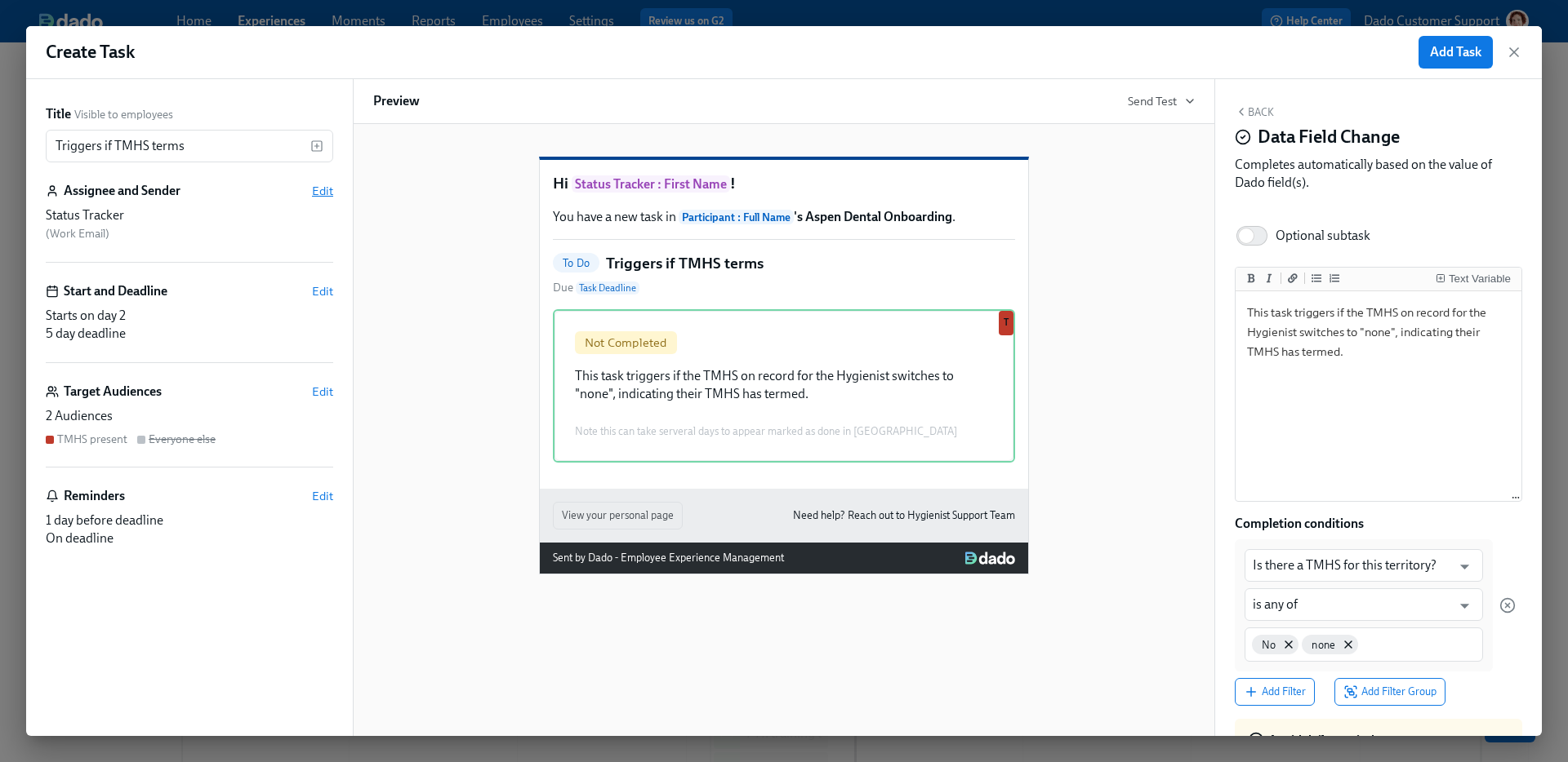
click at [320, 189] on span "Edit" at bounding box center [323, 191] width 21 height 17
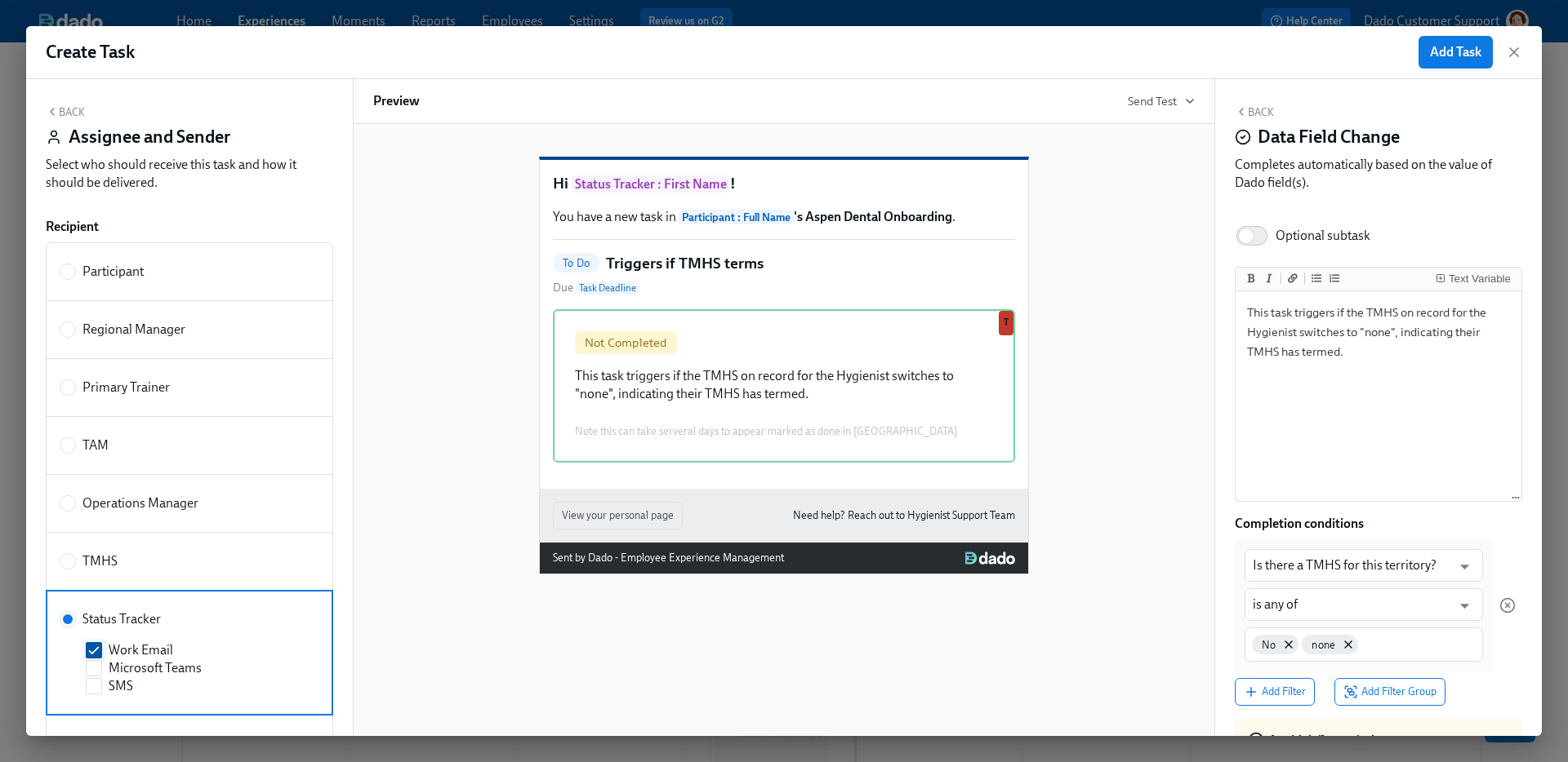
click at [96, 642] on span at bounding box center [93, 650] width 17 height 17
click at [96, 643] on input "Work Email" at bounding box center [93, 650] width 15 height 15
checkbox input "false"
click at [1432, 56] on span "Add Task" at bounding box center [1455, 52] width 51 height 17
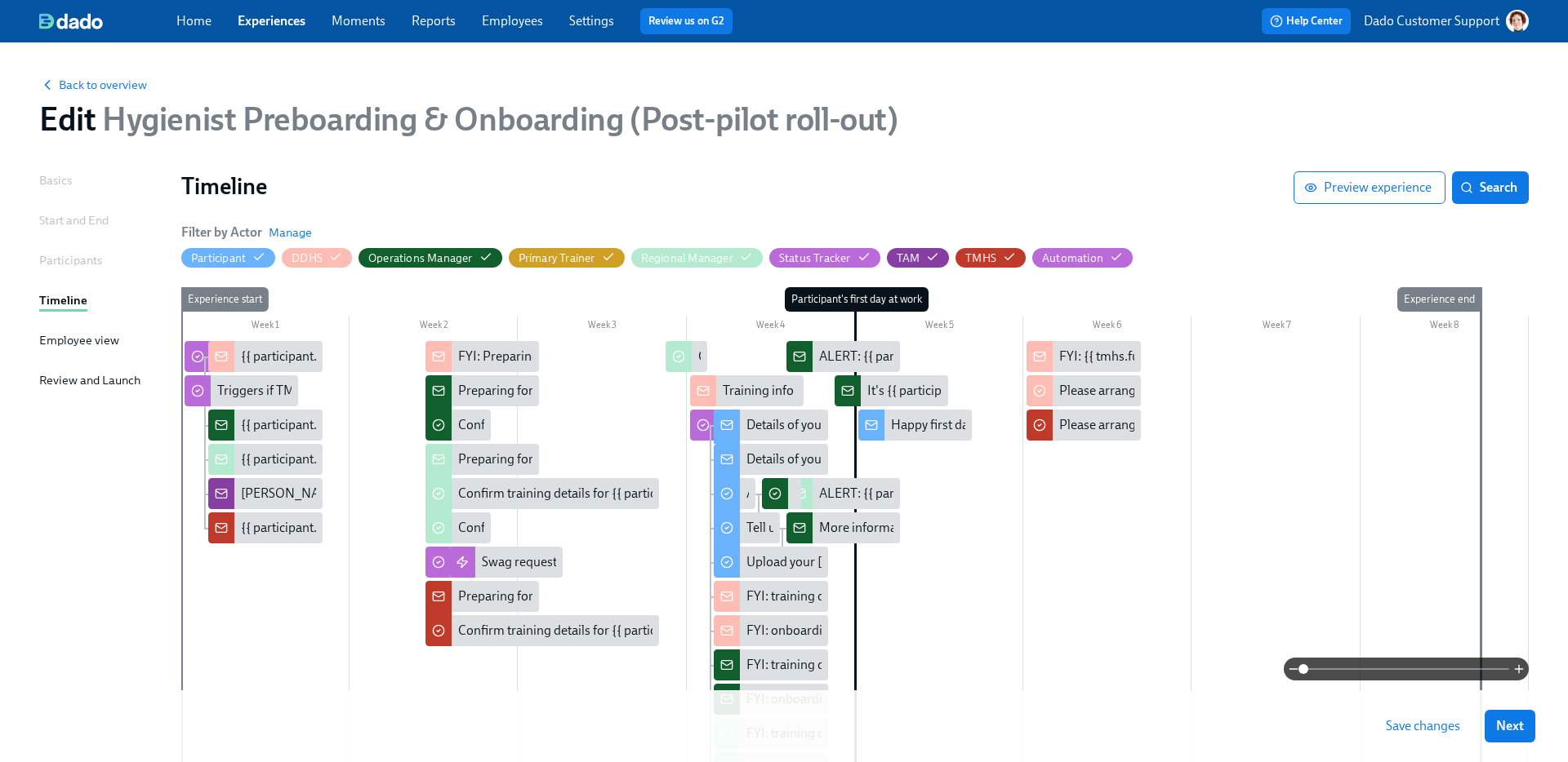
click at [306, 393] on div at bounding box center [855, 673] width 1348 height 664
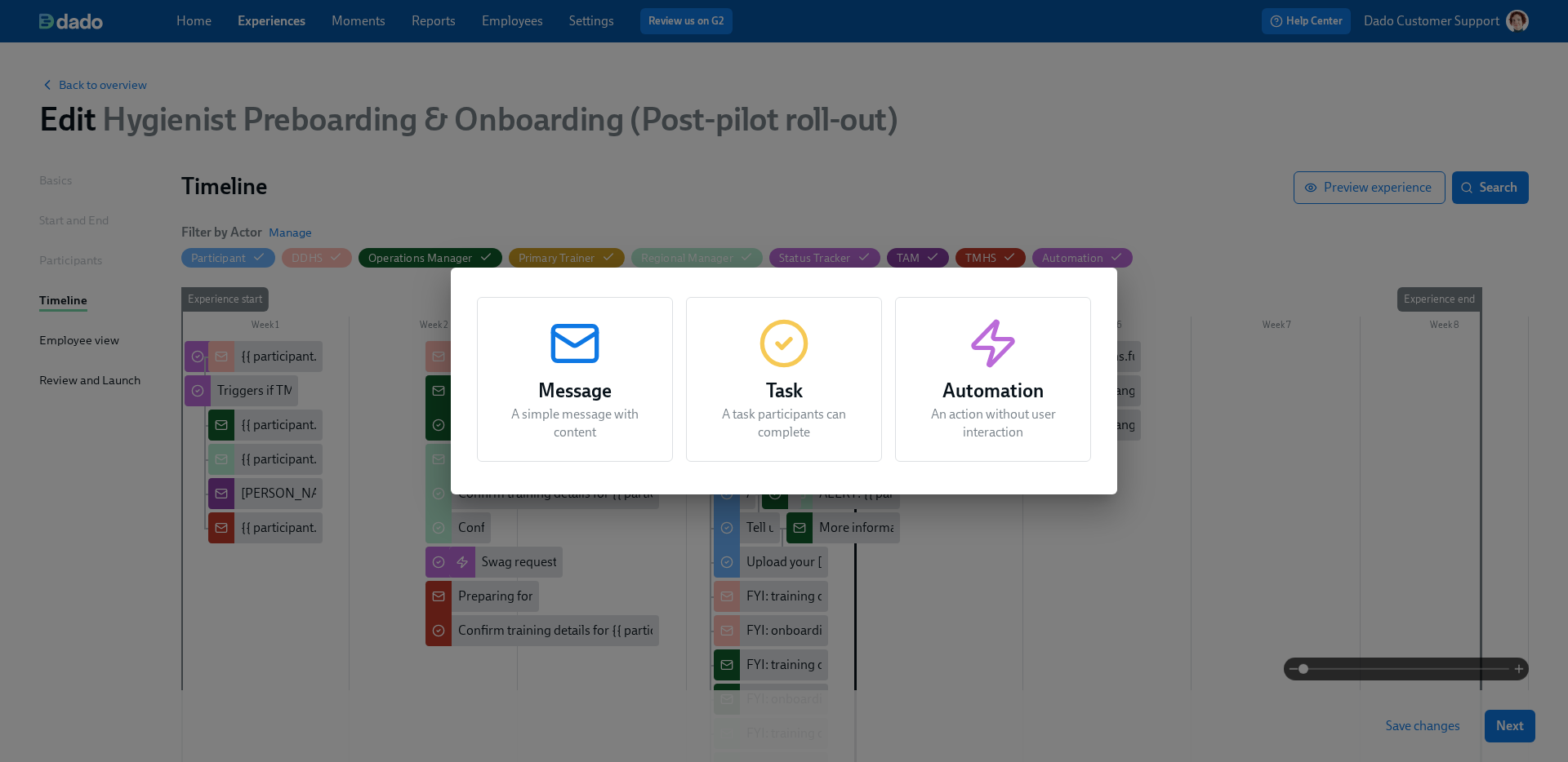
click at [578, 372] on div "Message A simple message with content" at bounding box center [575, 379] width 196 height 165
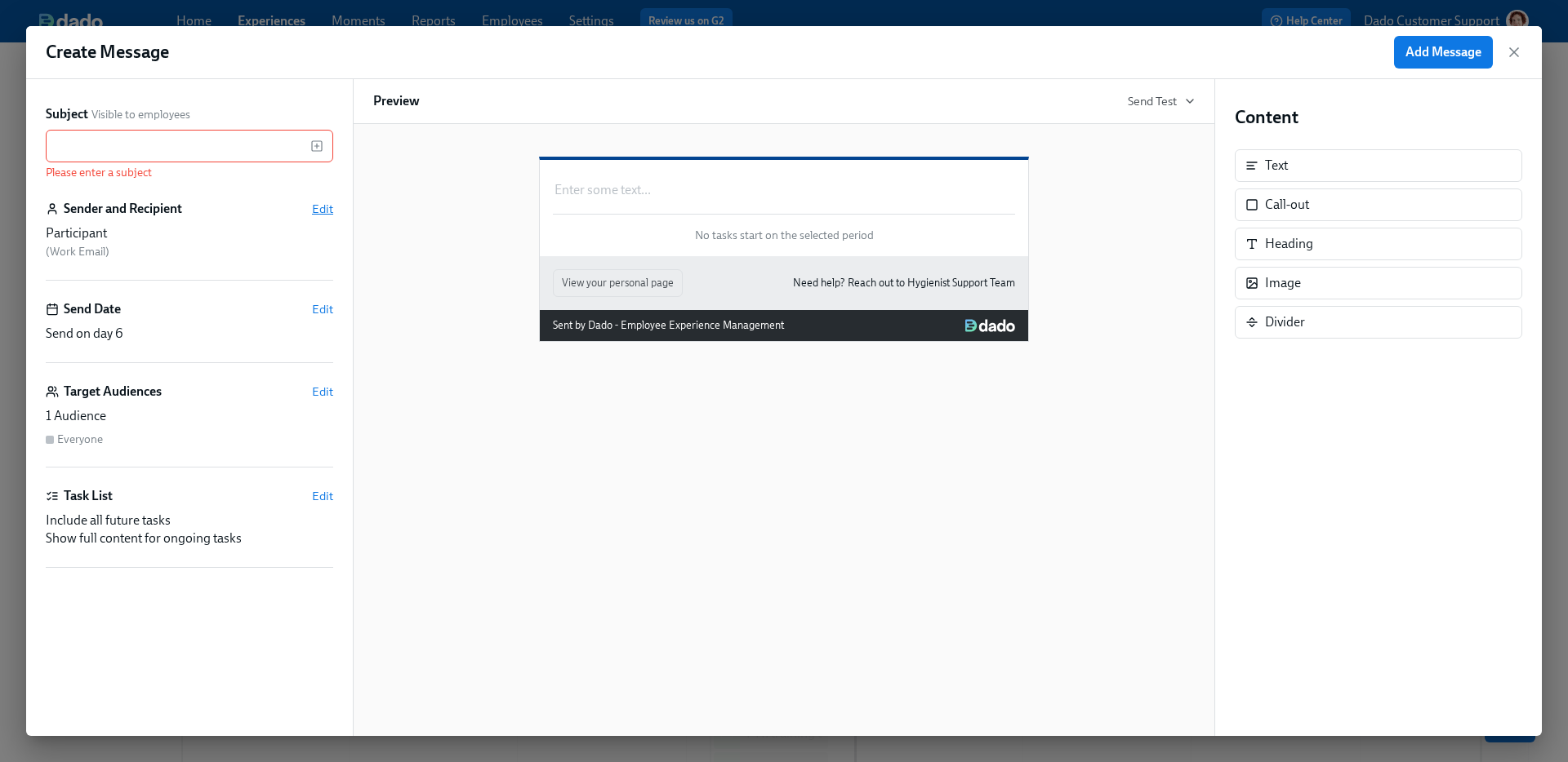
click at [319, 204] on span "Edit" at bounding box center [323, 209] width 21 height 17
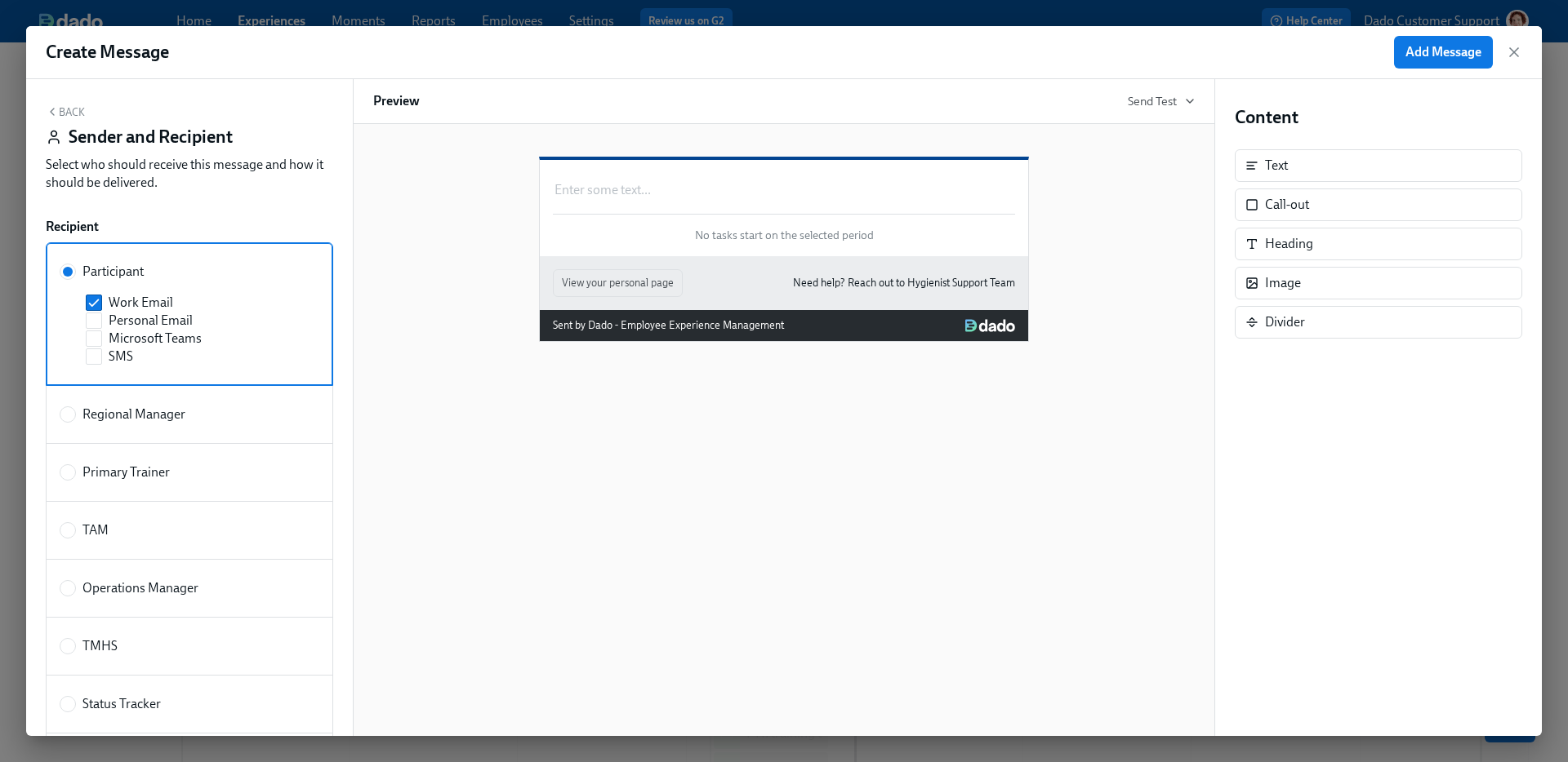
scroll to position [237, 0]
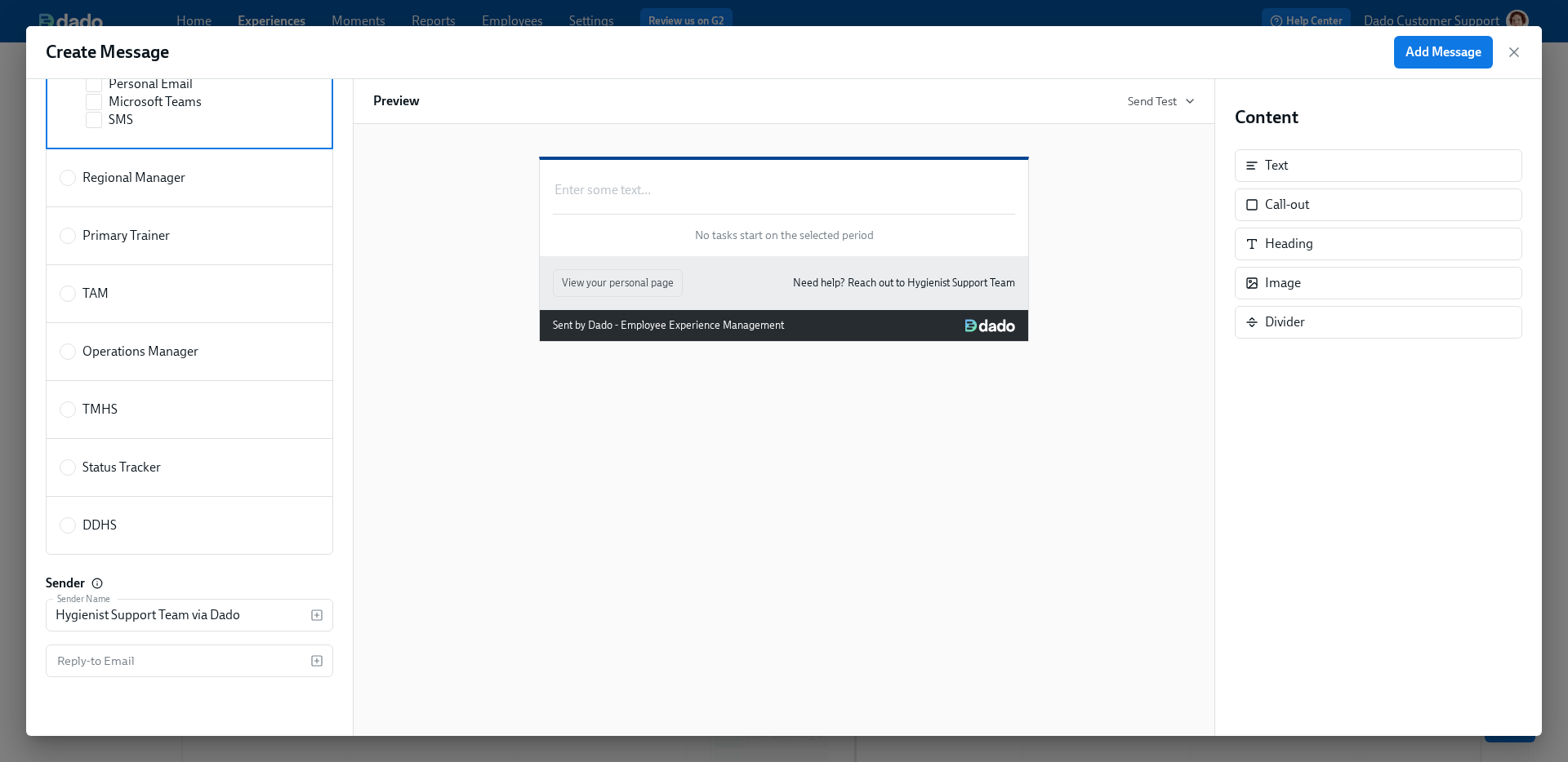
click at [127, 471] on span "Status Tracker" at bounding box center [122, 468] width 78 height 18
click at [75, 471] on input "Status Tracker" at bounding box center [68, 468] width 15 height 15
radio input "true"
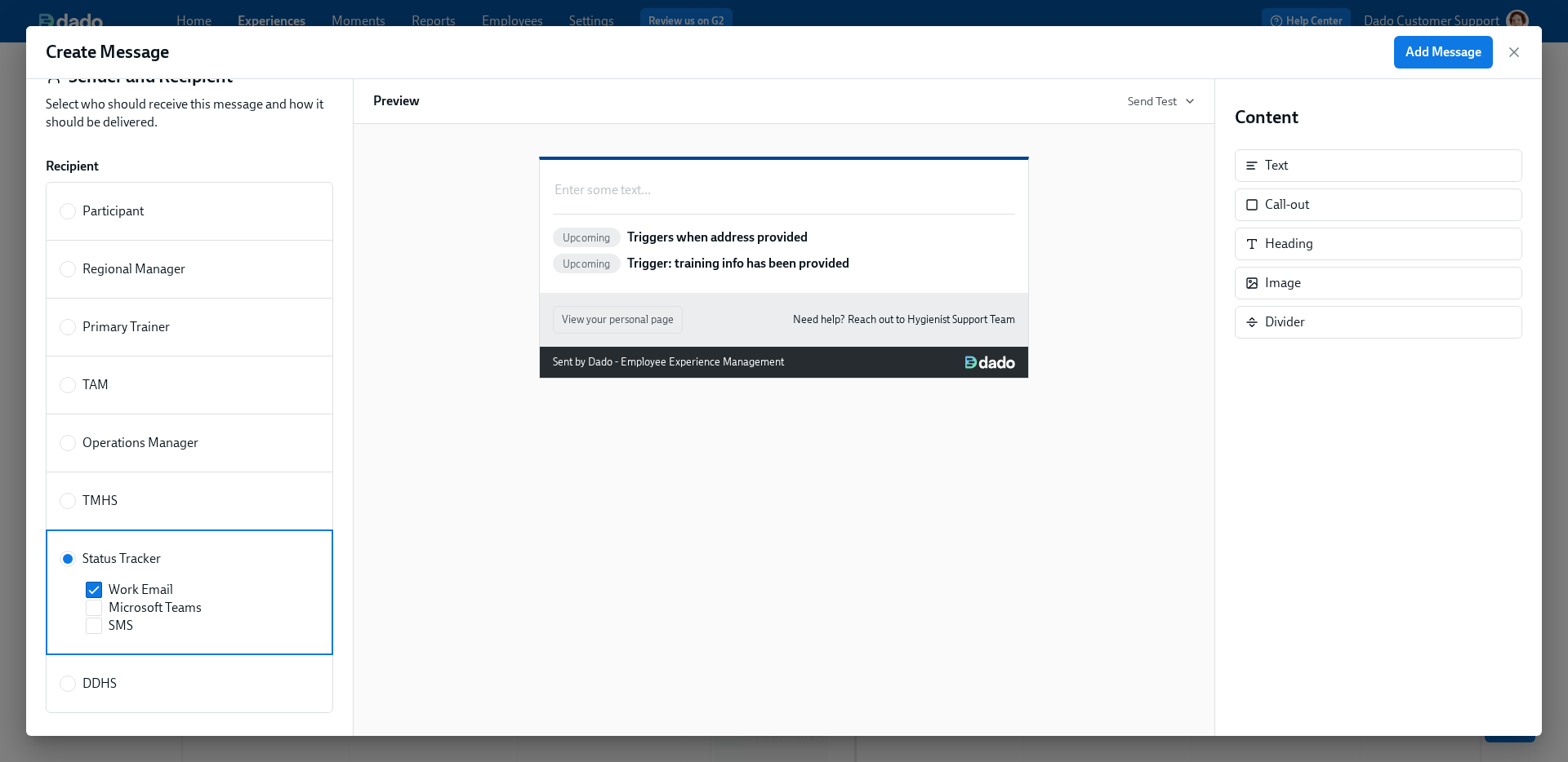
scroll to position [0, 0]
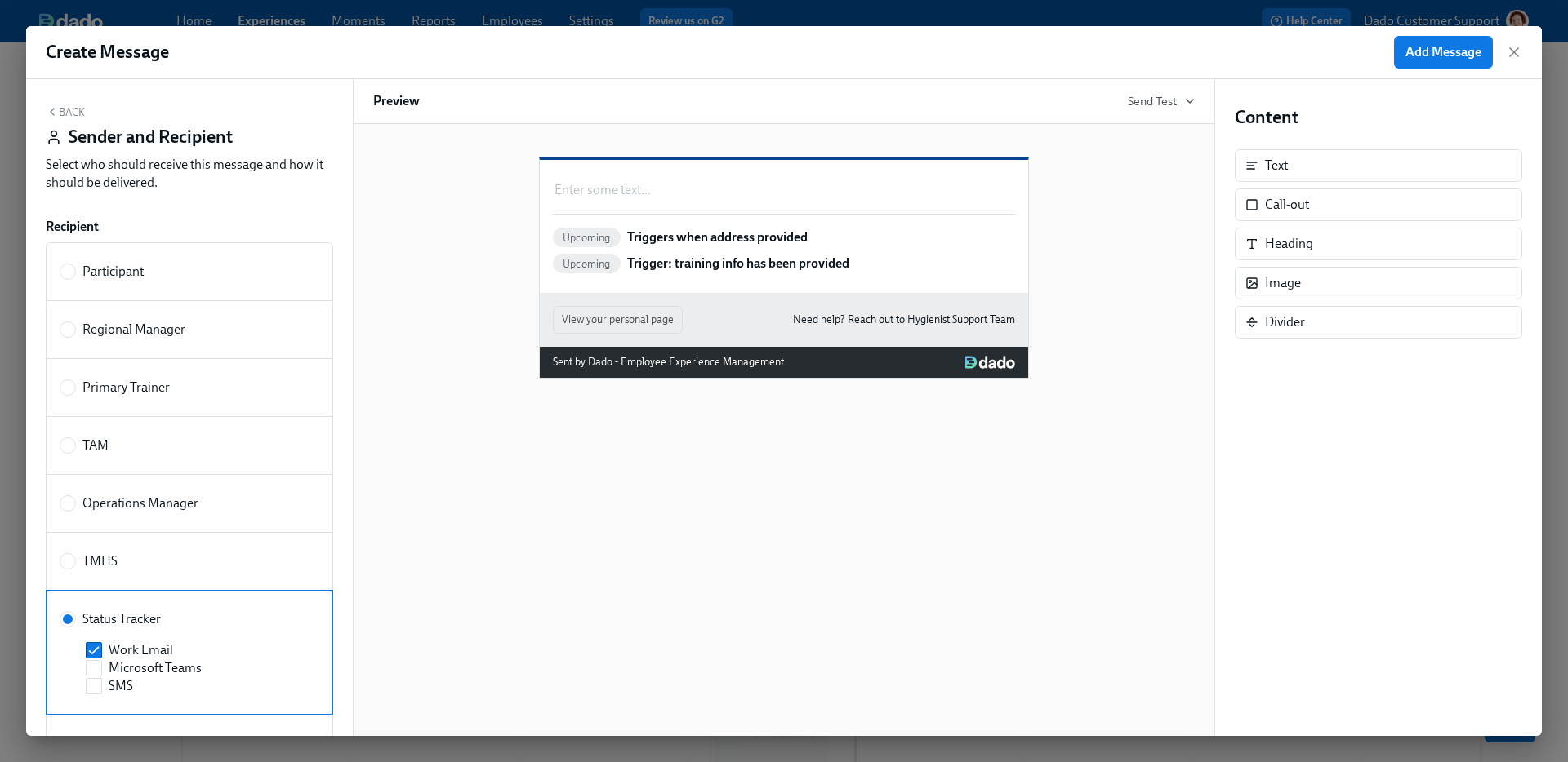
click at [58, 106] on button "Back" at bounding box center [65, 112] width 39 height 13
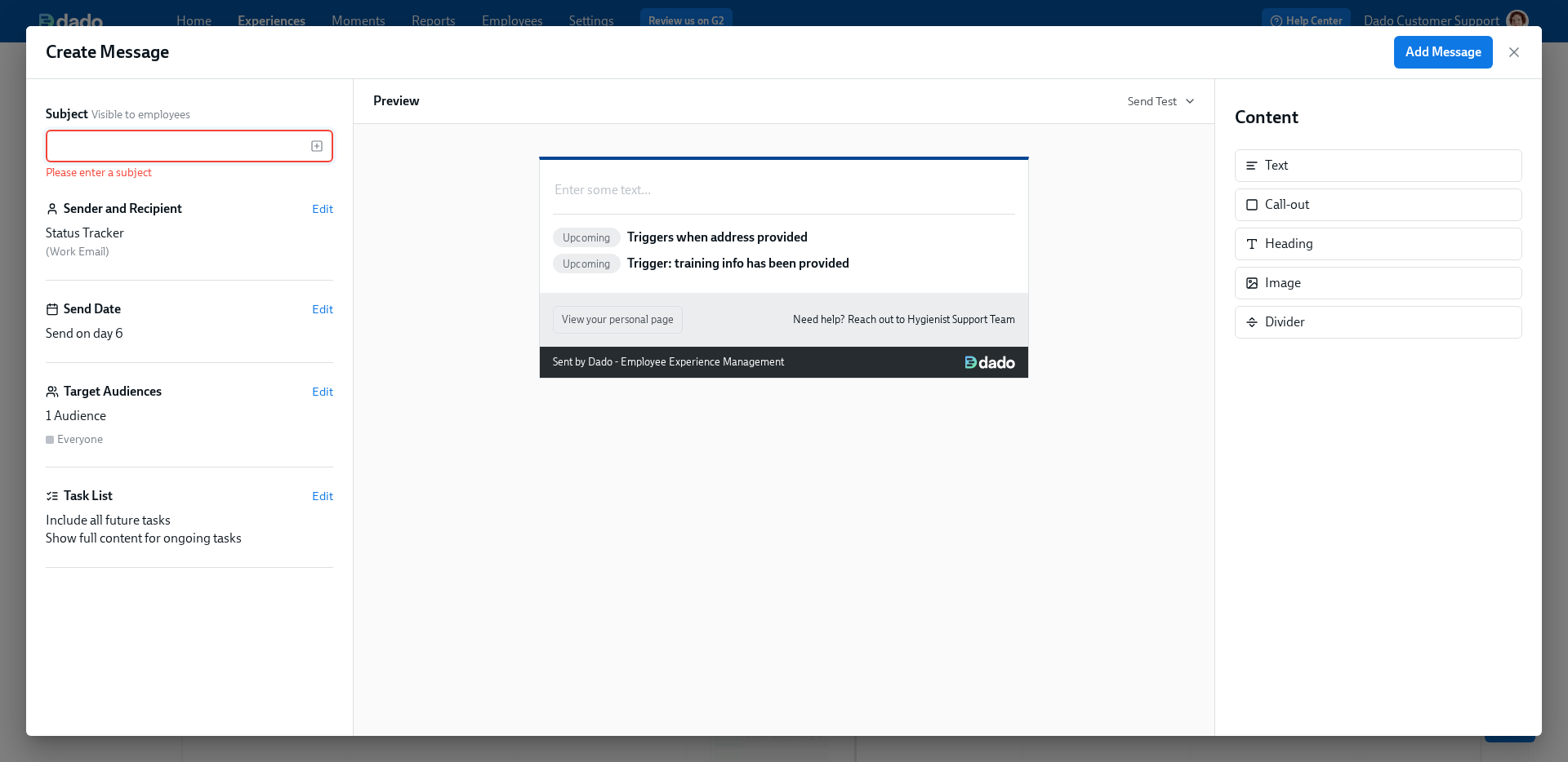
click at [308, 505] on div "Task List Edit" at bounding box center [189, 496] width 287 height 18
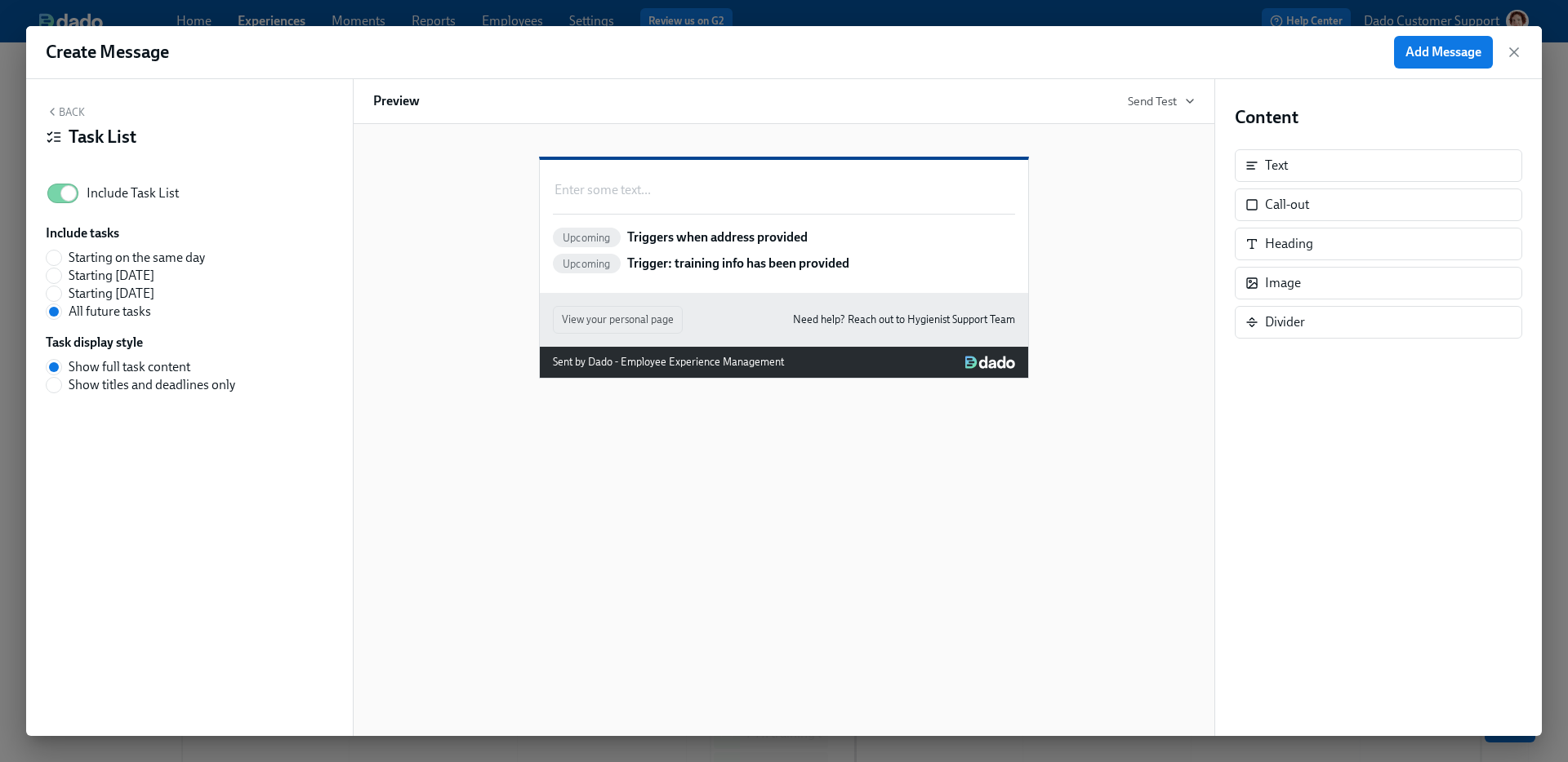
click at [91, 203] on label "Include Task List" at bounding box center [112, 193] width 133 height 36
click at [91, 203] on input "Include Task List" at bounding box center [69, 193] width 108 height 36
checkbox input "false"
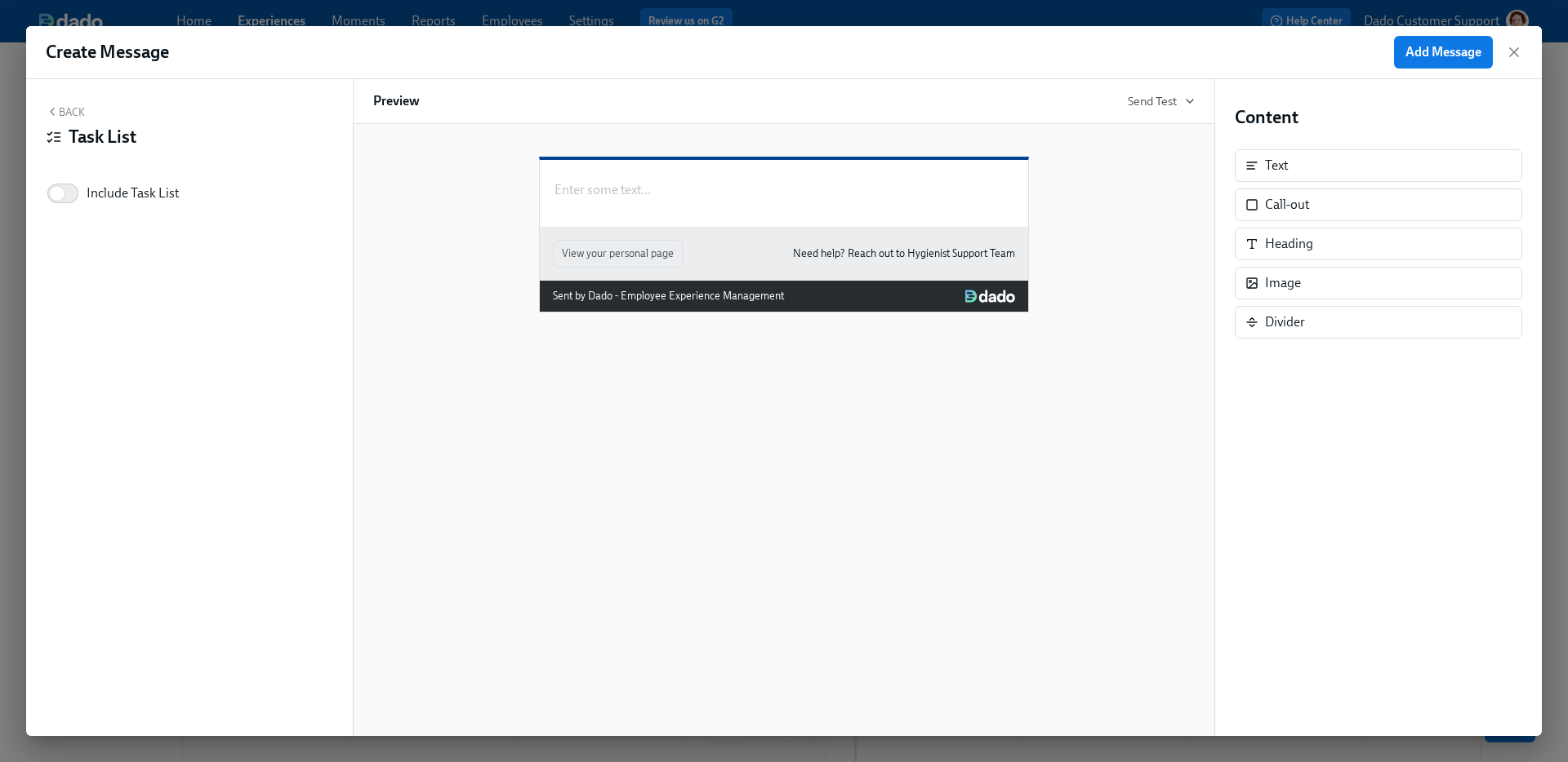
click at [68, 115] on button "Back" at bounding box center [65, 112] width 39 height 13
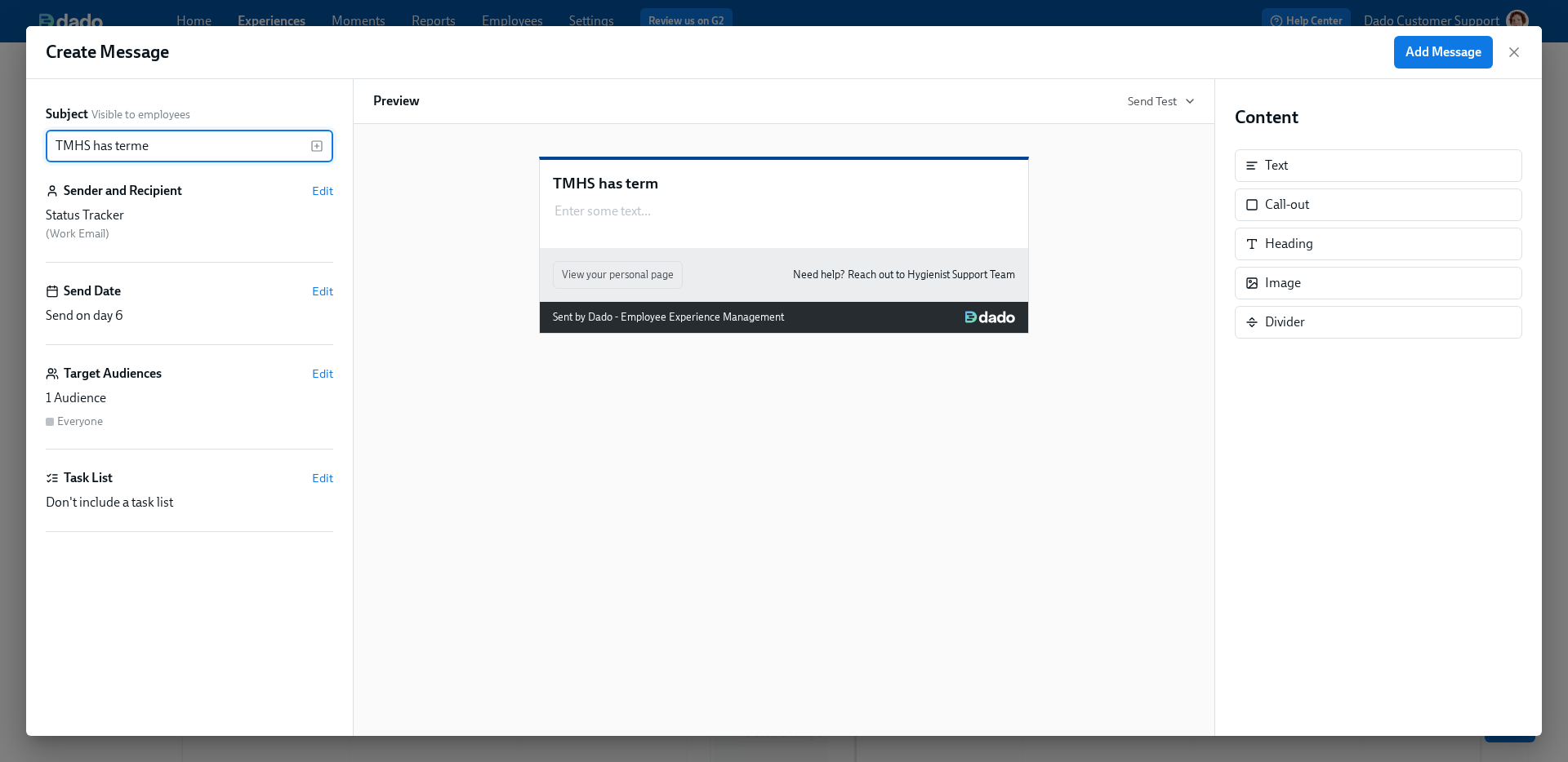
type input "TMHS has termed"
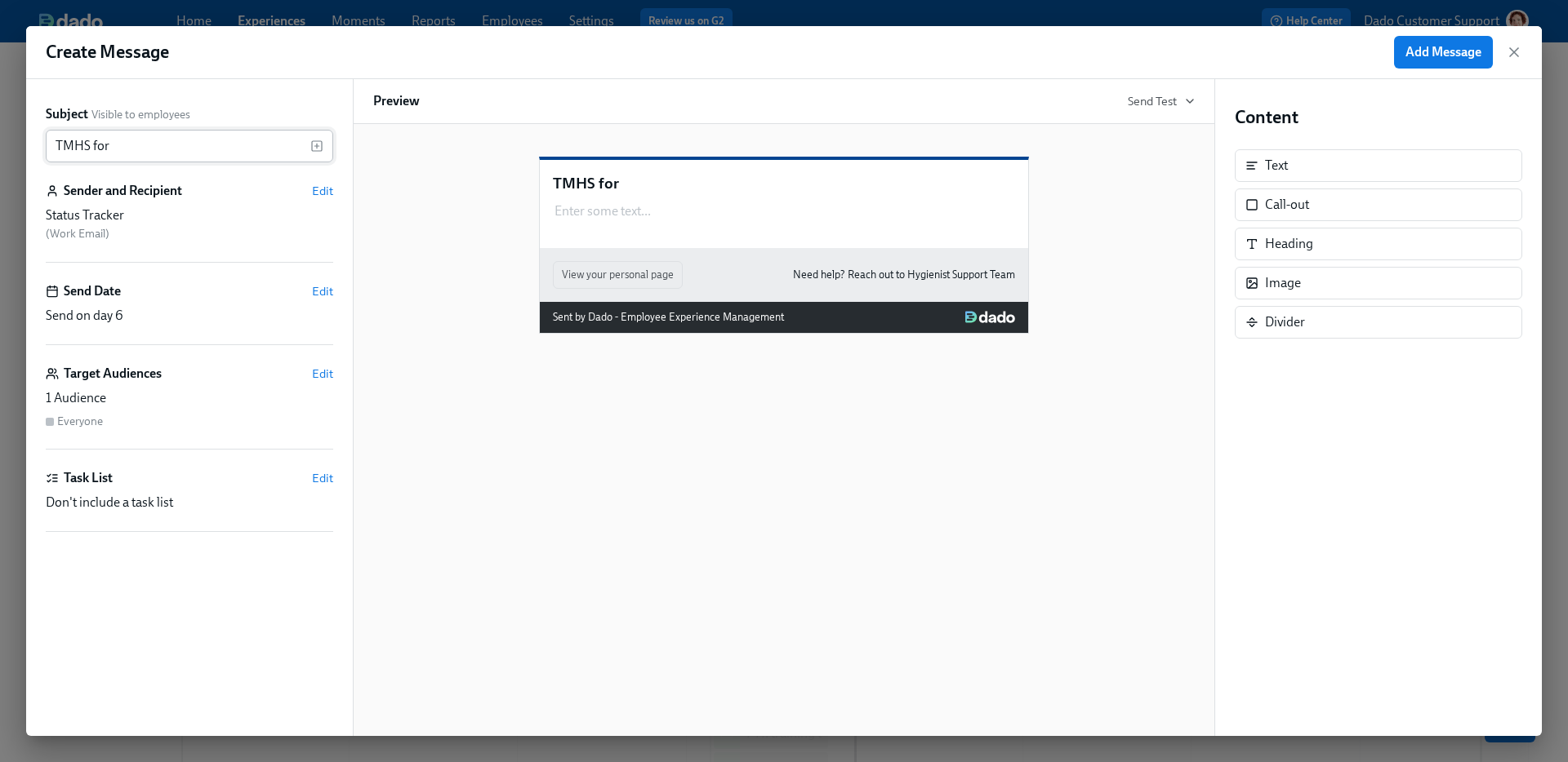
click at [324, 145] on div "TMHS for ​" at bounding box center [189, 145] width 287 height 33
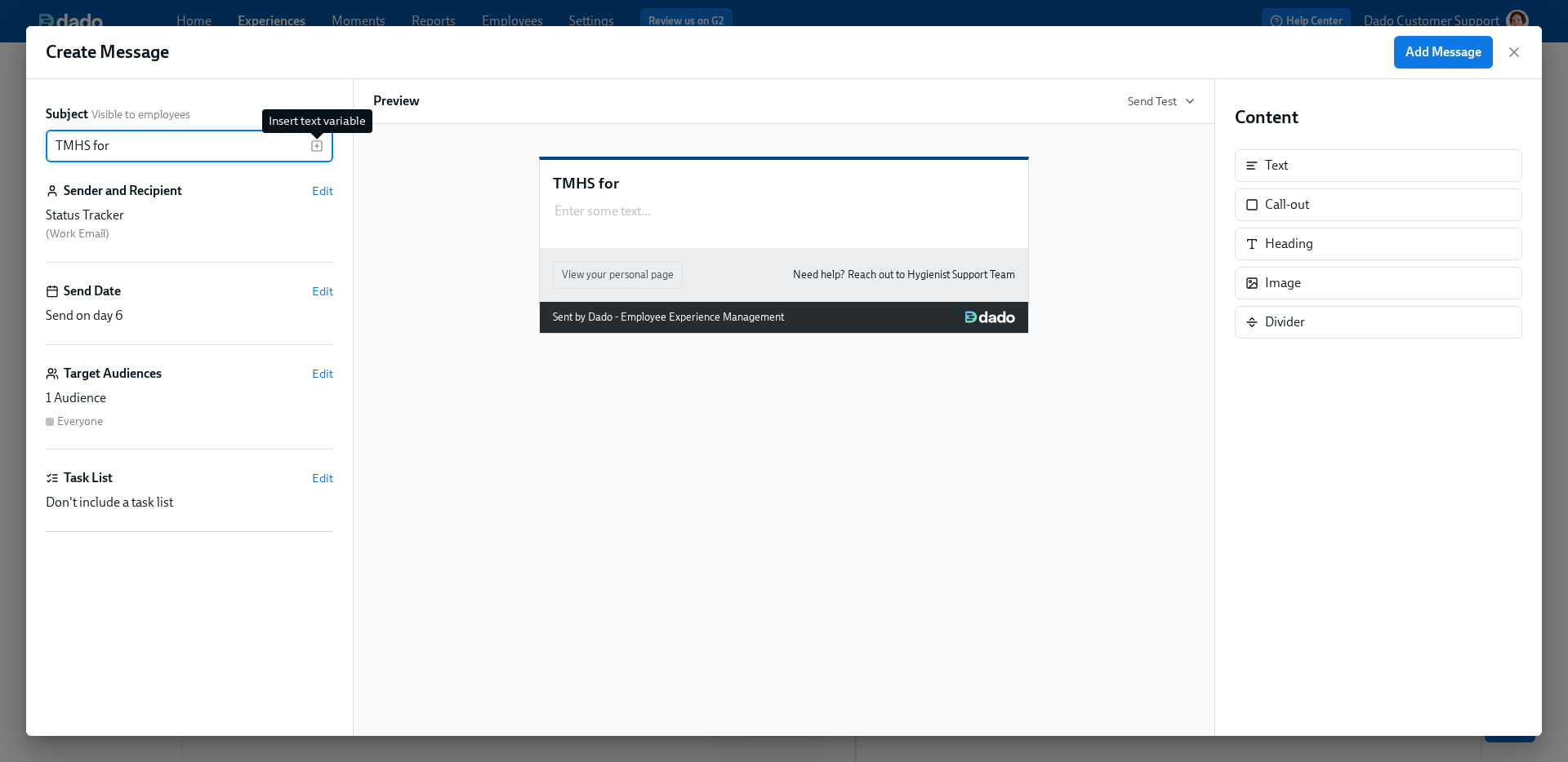
click at [312, 145] on icon "button" at bounding box center [316, 145] width 13 height 13
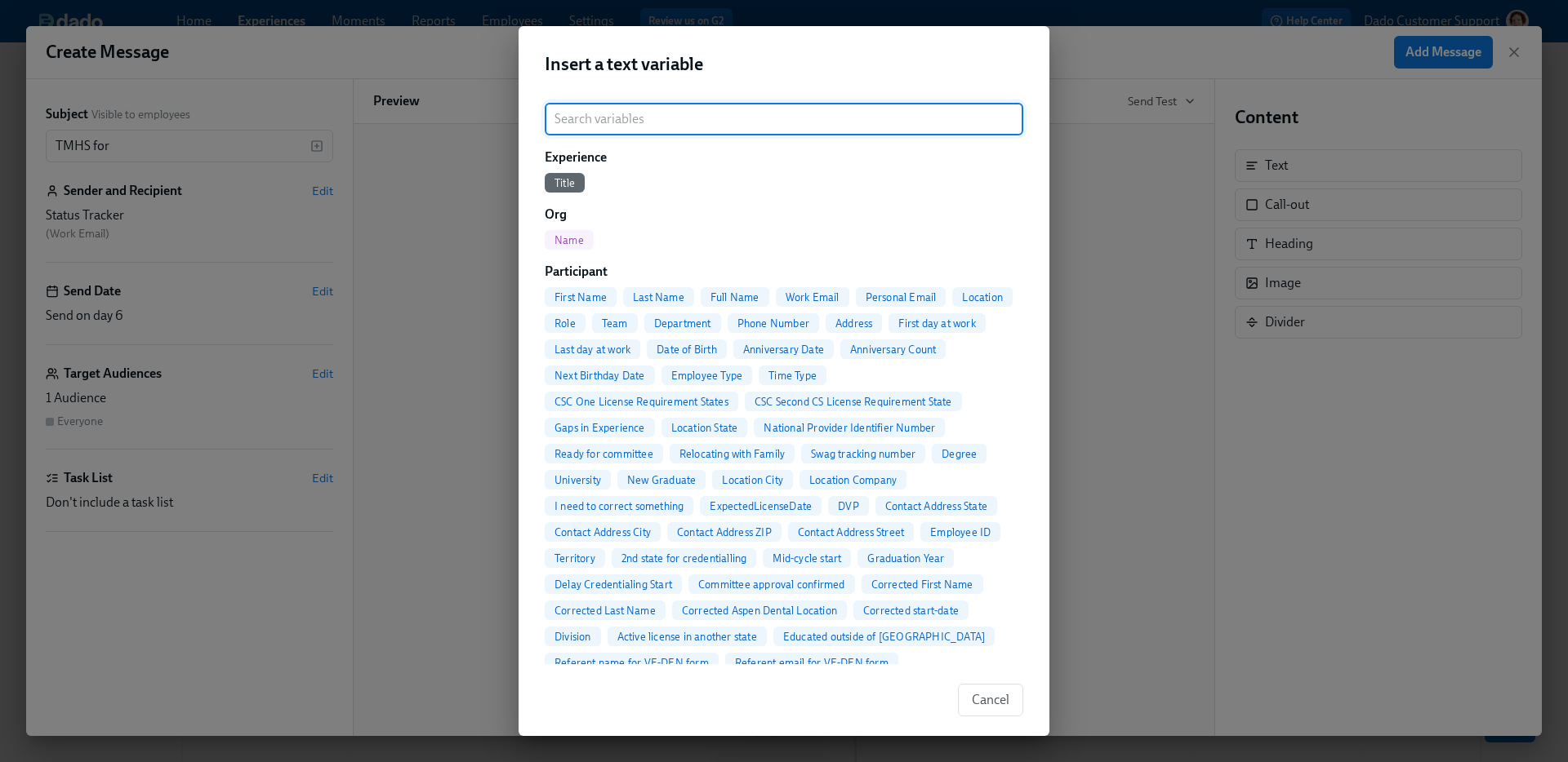
click at [758, 300] on span "Full Name" at bounding box center [735, 298] width 69 height 12
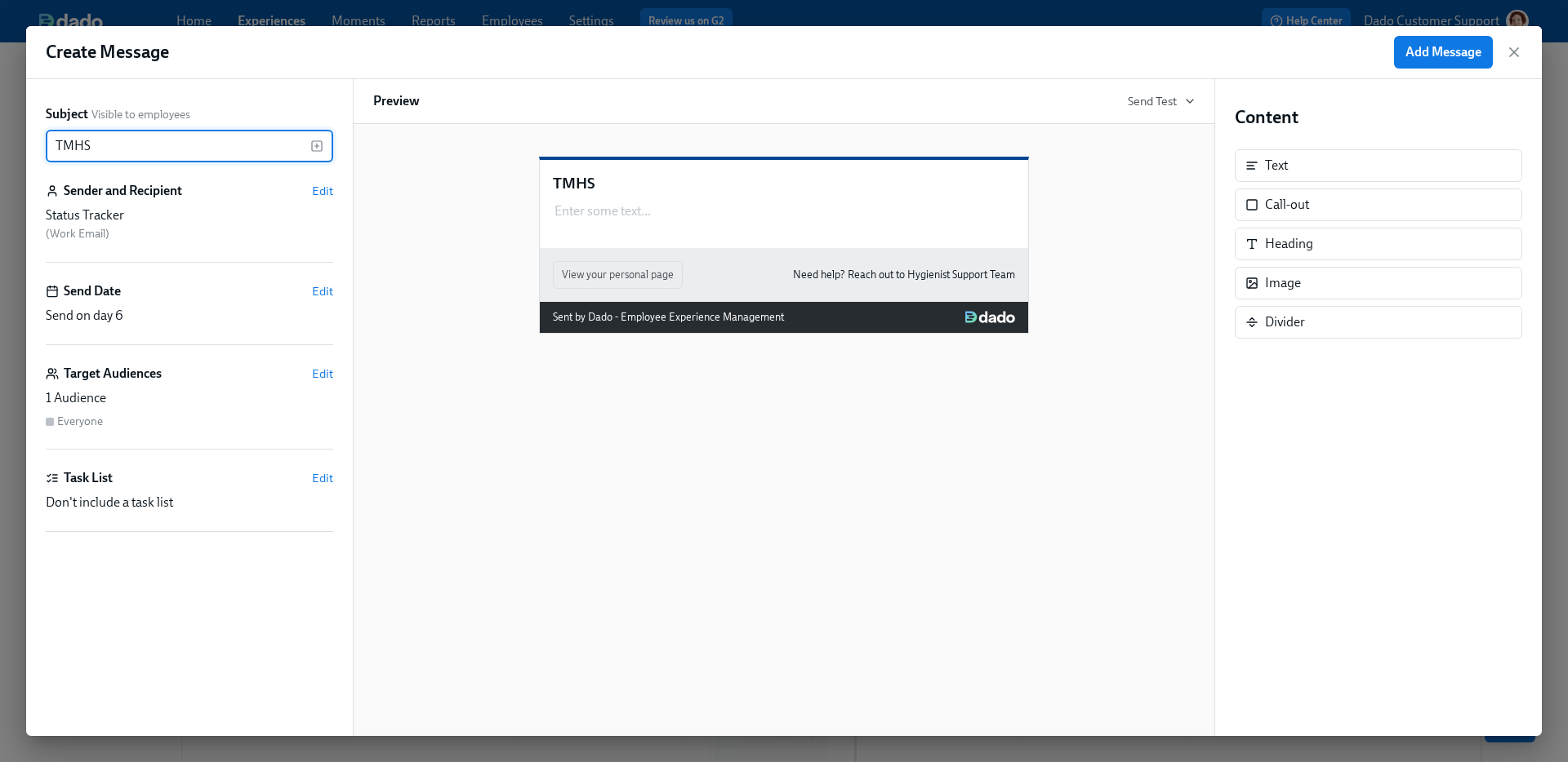
type input "TMHS"
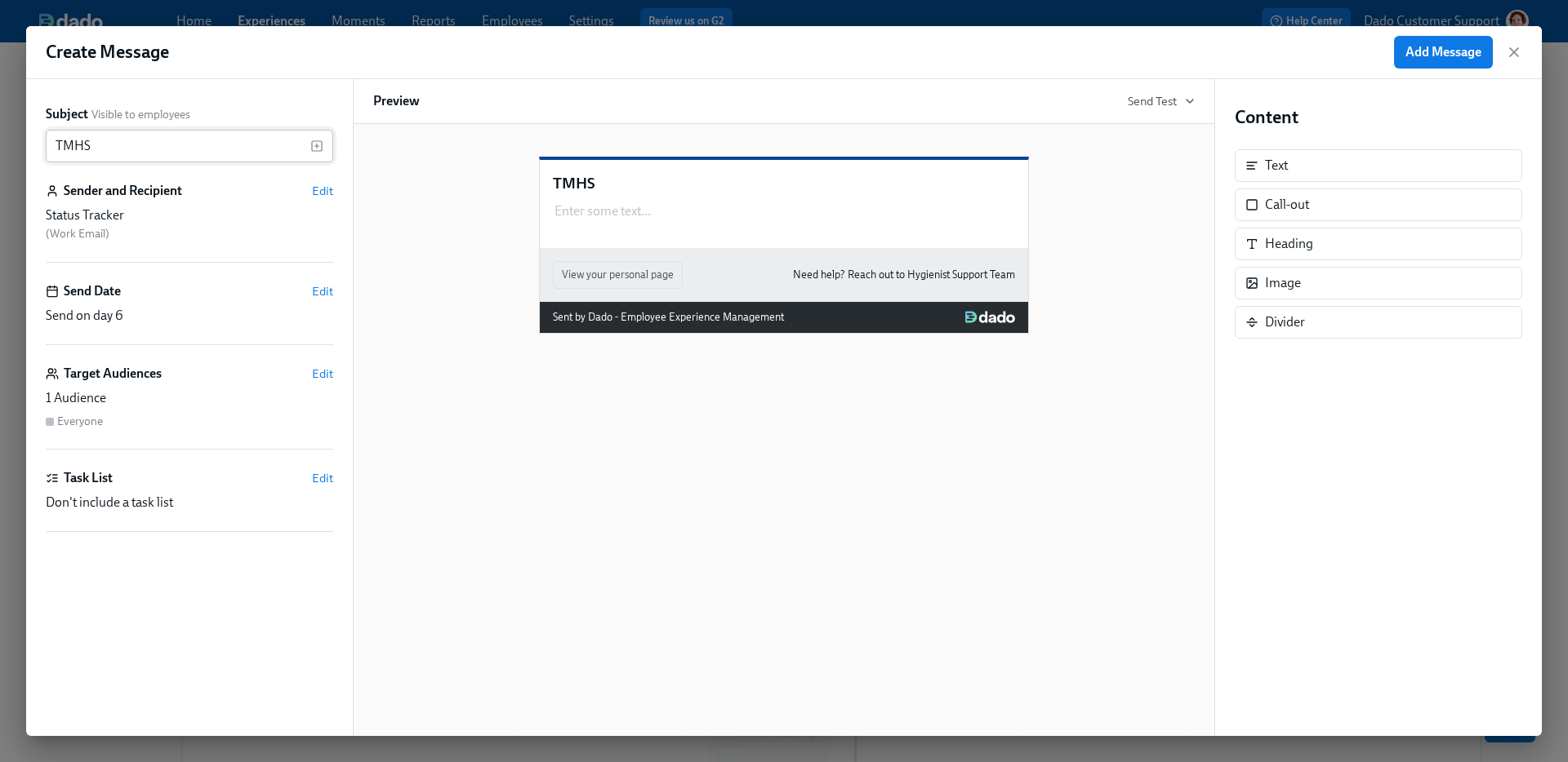
click at [317, 149] on icon "button" at bounding box center [316, 145] width 13 height 13
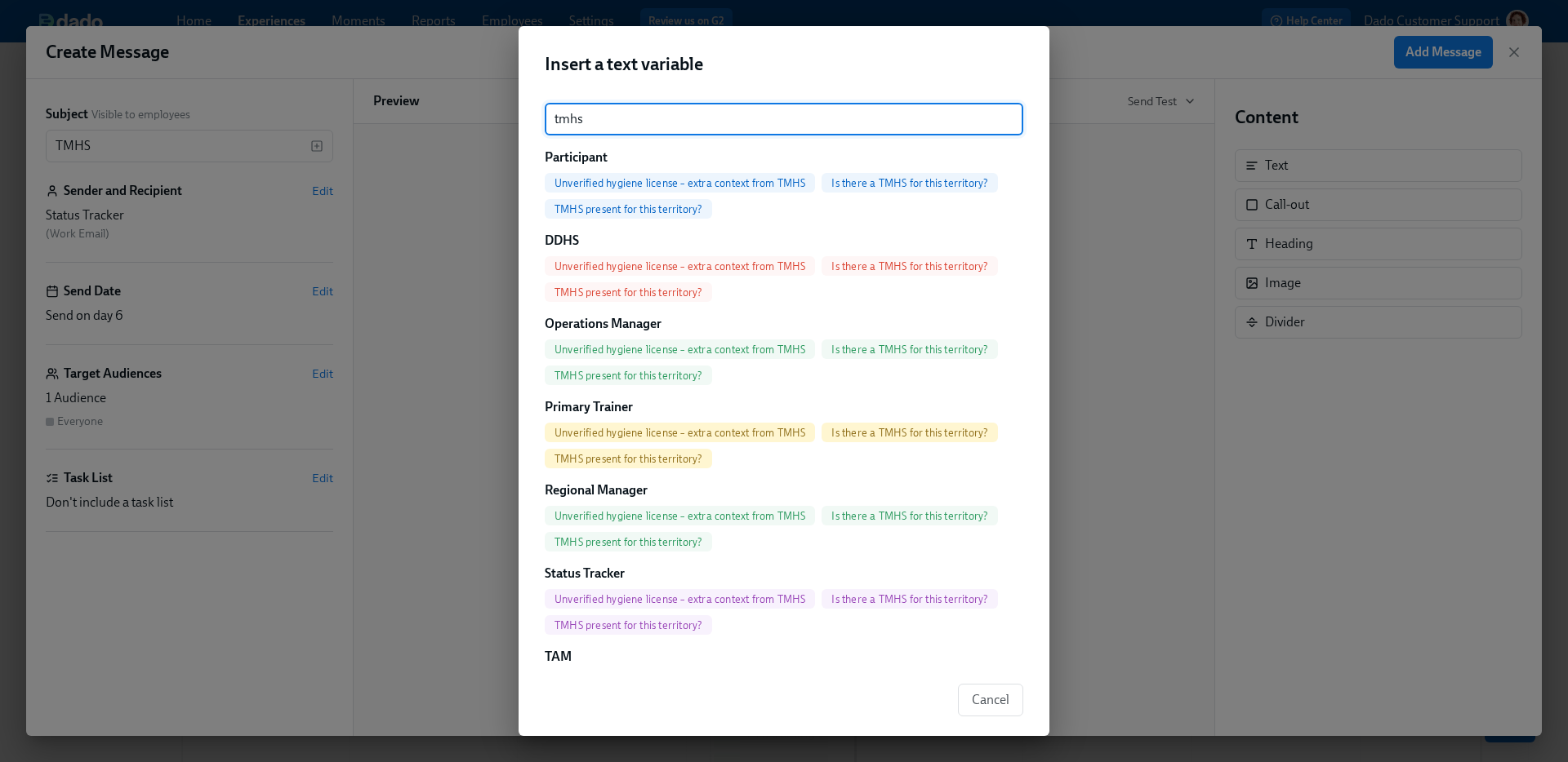
type input "tmhs"
click at [286, 129] on div "Insert a text variable tmhs ​ Participant Unverified hygiene license – extra co…" at bounding box center [784, 381] width 1568 height 762
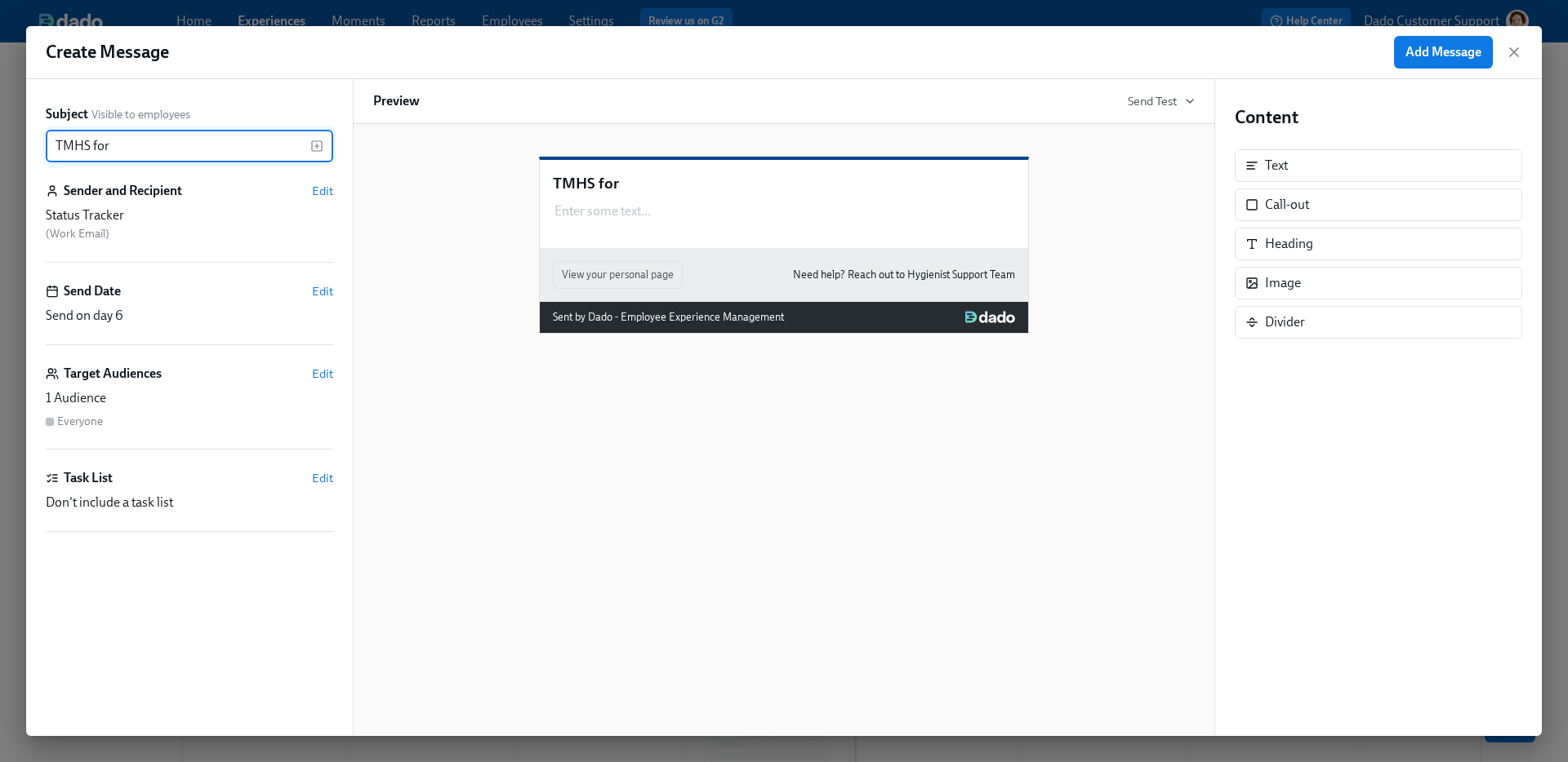
type input "TMHS for"
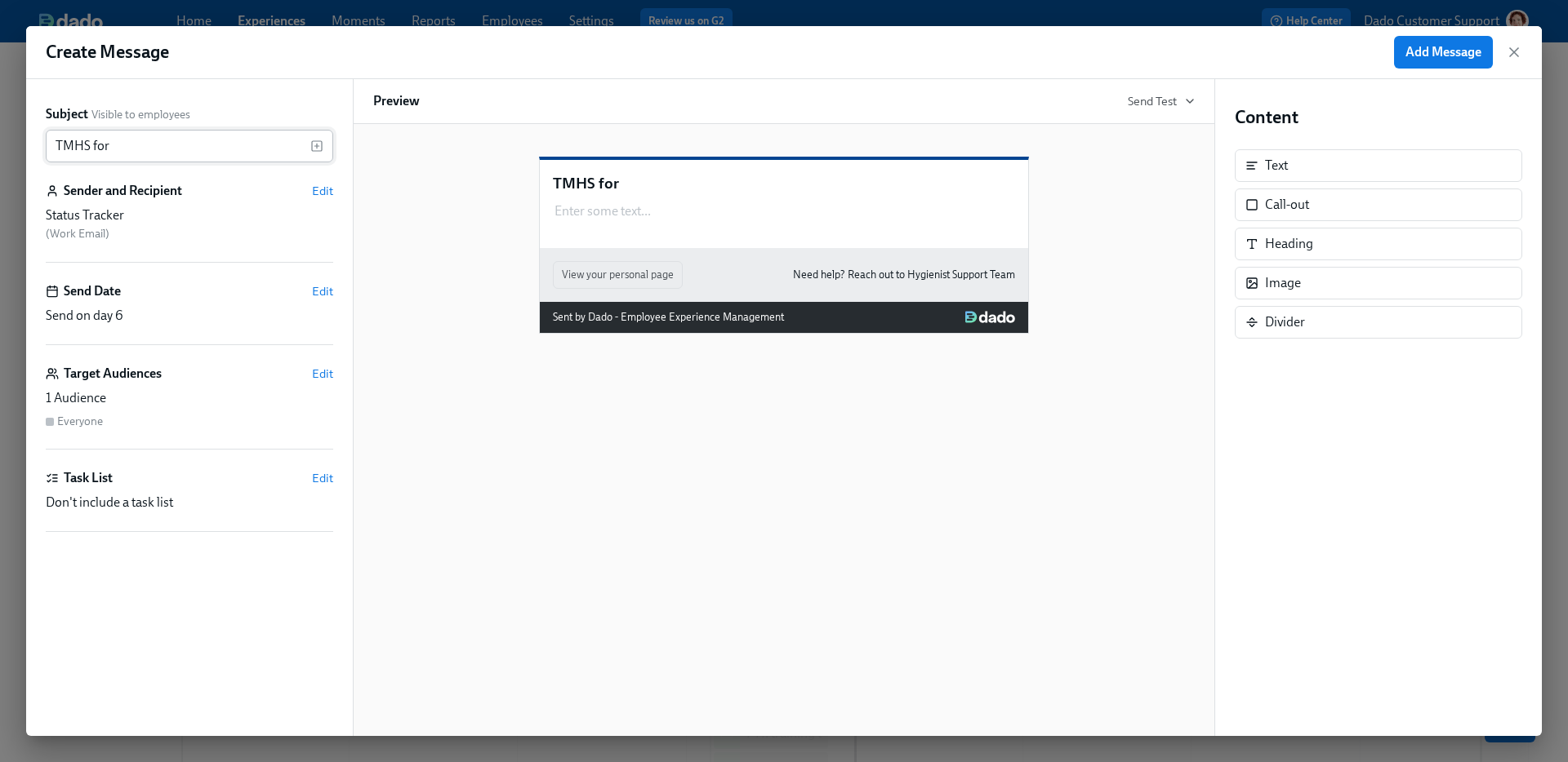
click at [316, 147] on icon "button" at bounding box center [316, 145] width 13 height 13
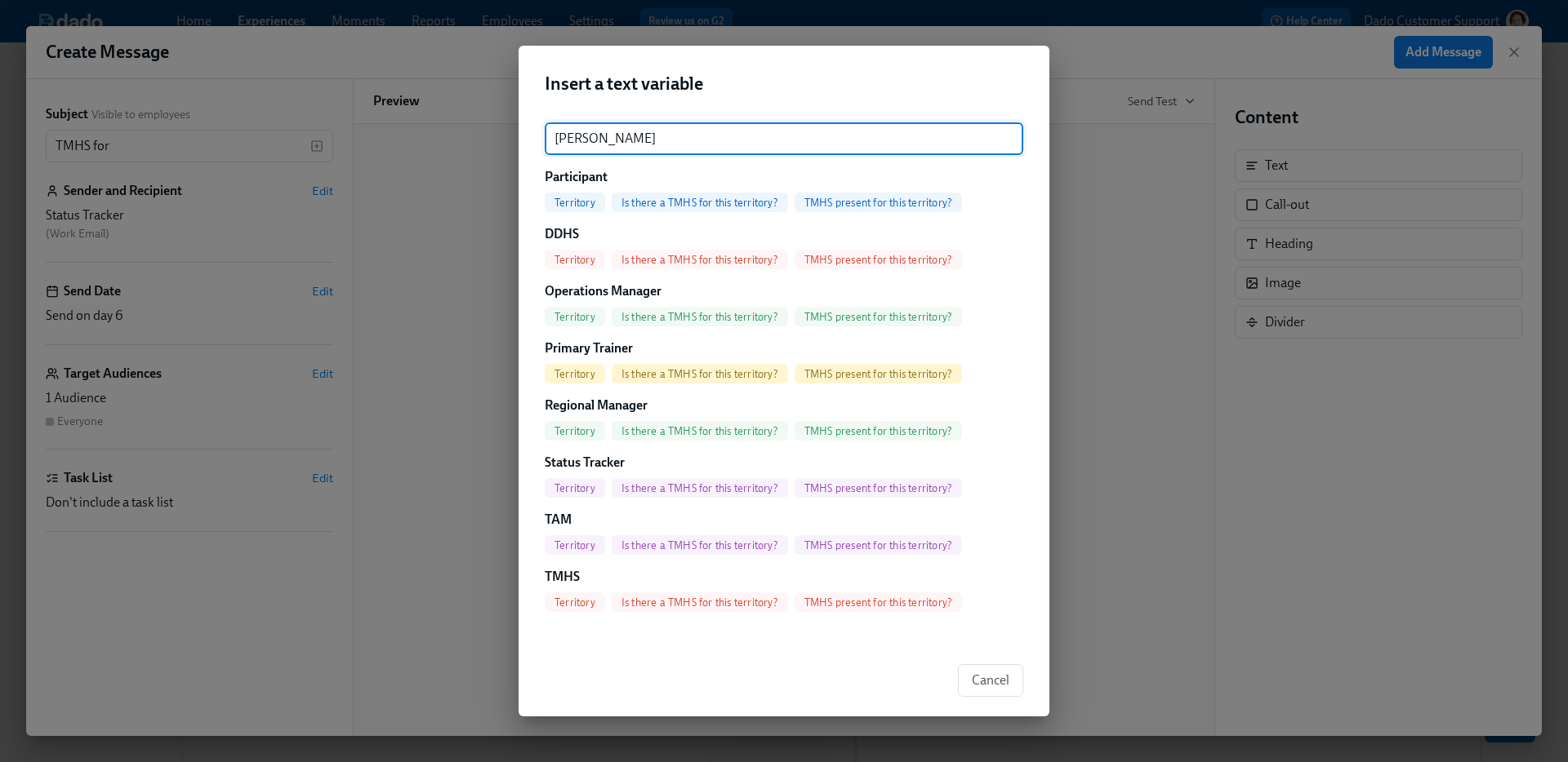
type input "territo"
click at [582, 202] on span "Territory" at bounding box center [575, 203] width 61 height 12
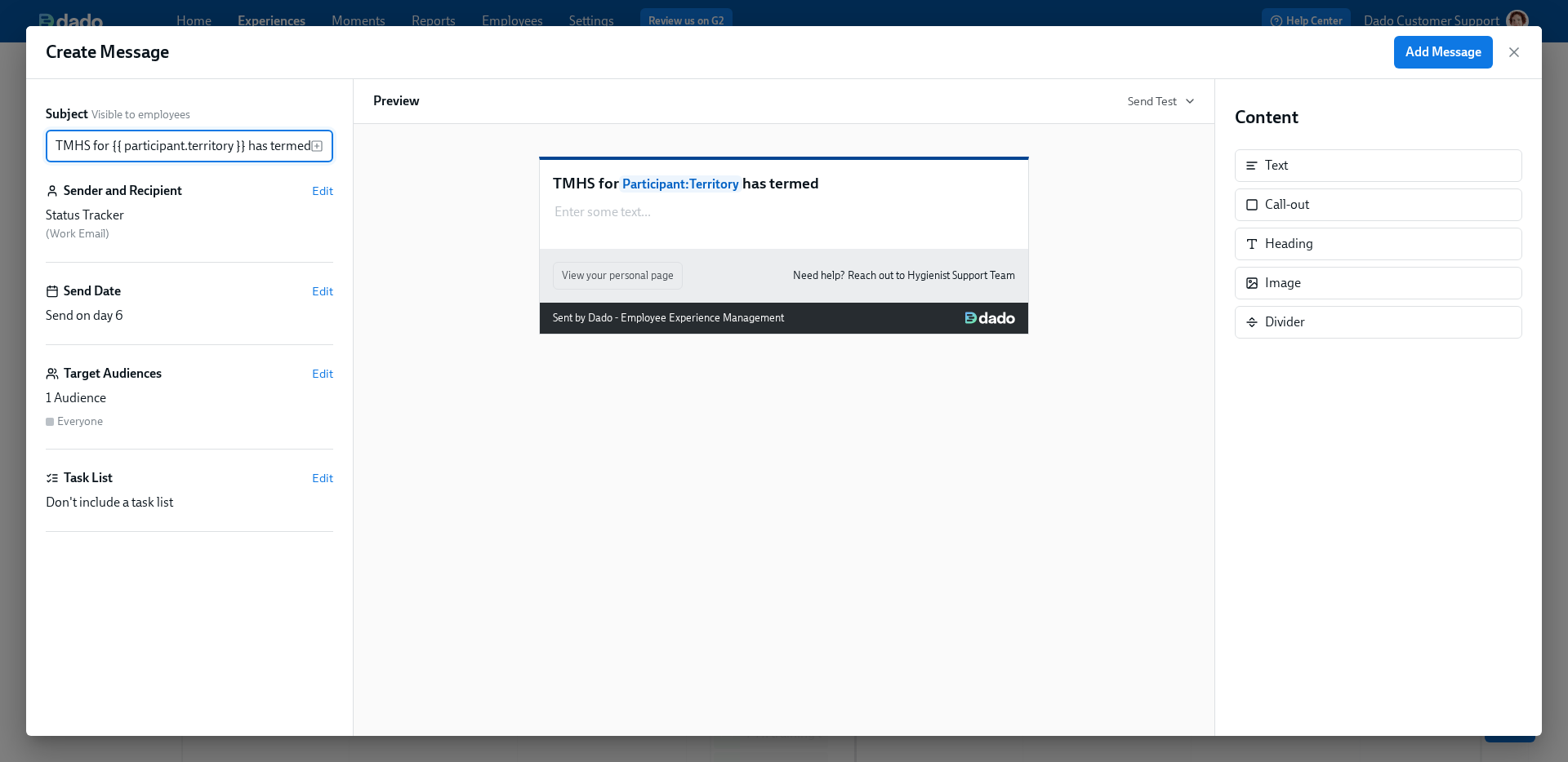
scroll to position [0, 1]
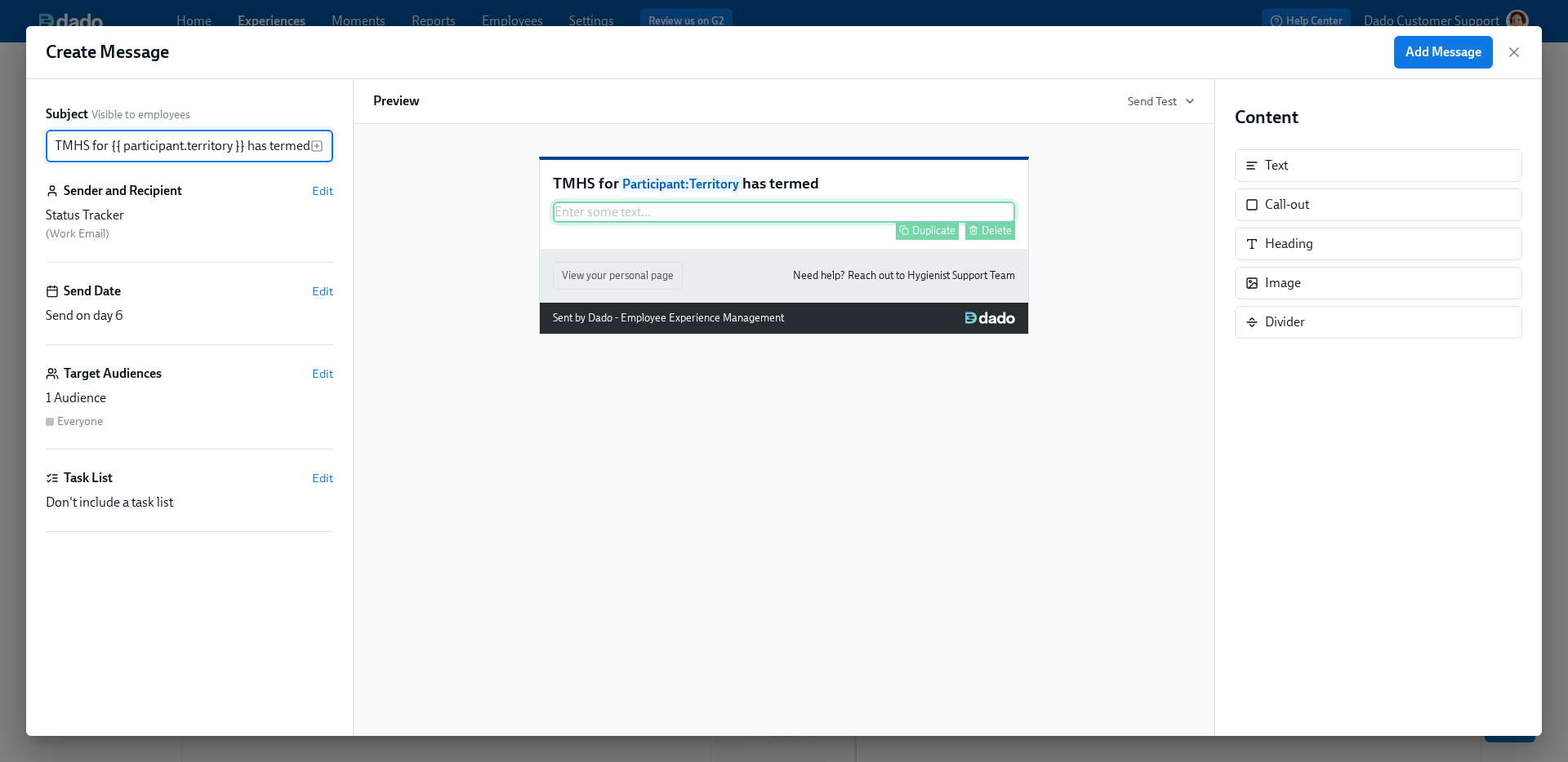
click at [853, 223] on div "Enter some text ... Duplicate Delete" at bounding box center [784, 212] width 462 height 21
type input "TMHS for {{ participant.territory }} has termed"
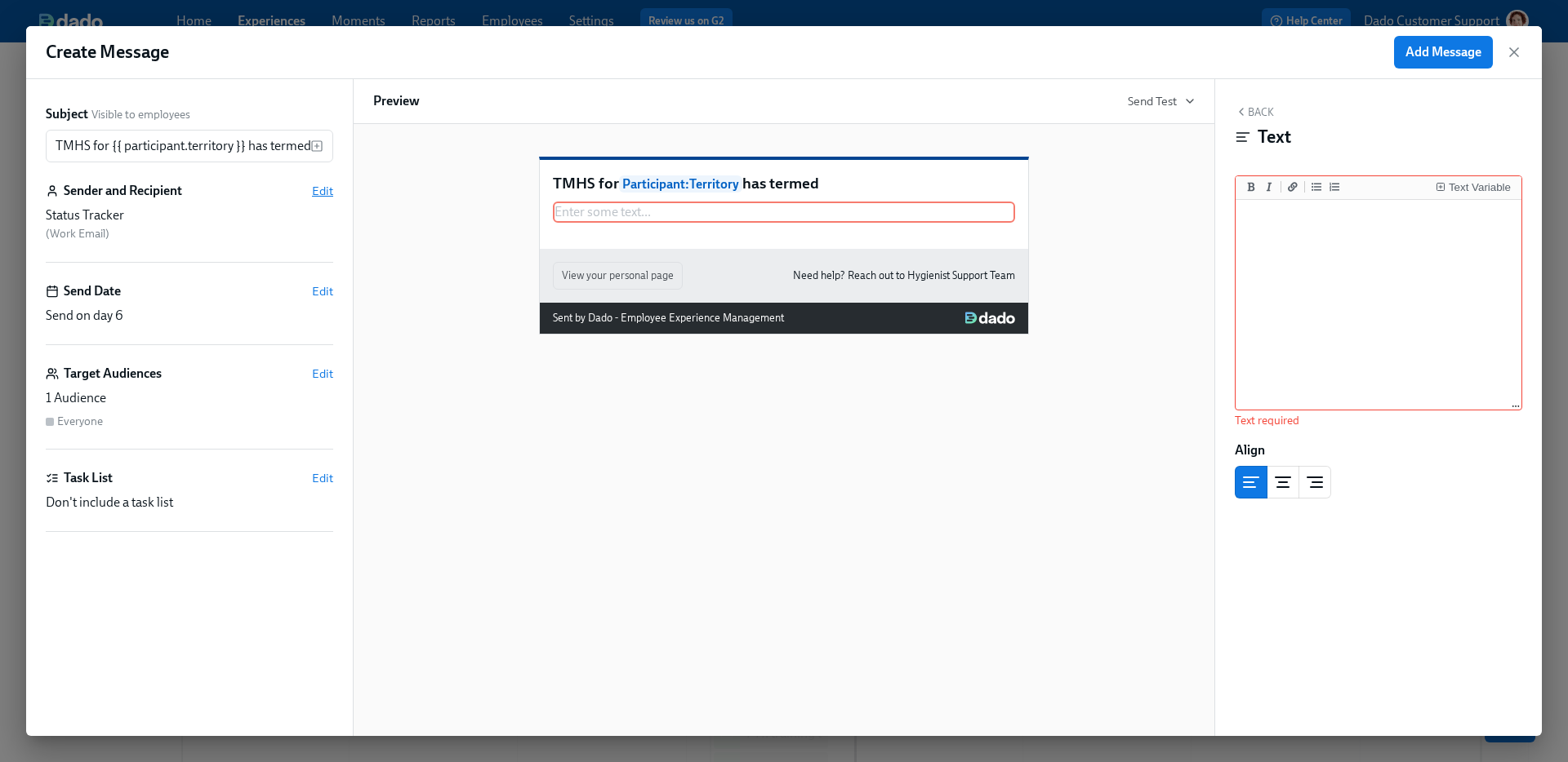
click at [326, 189] on span "Edit" at bounding box center [323, 191] width 21 height 17
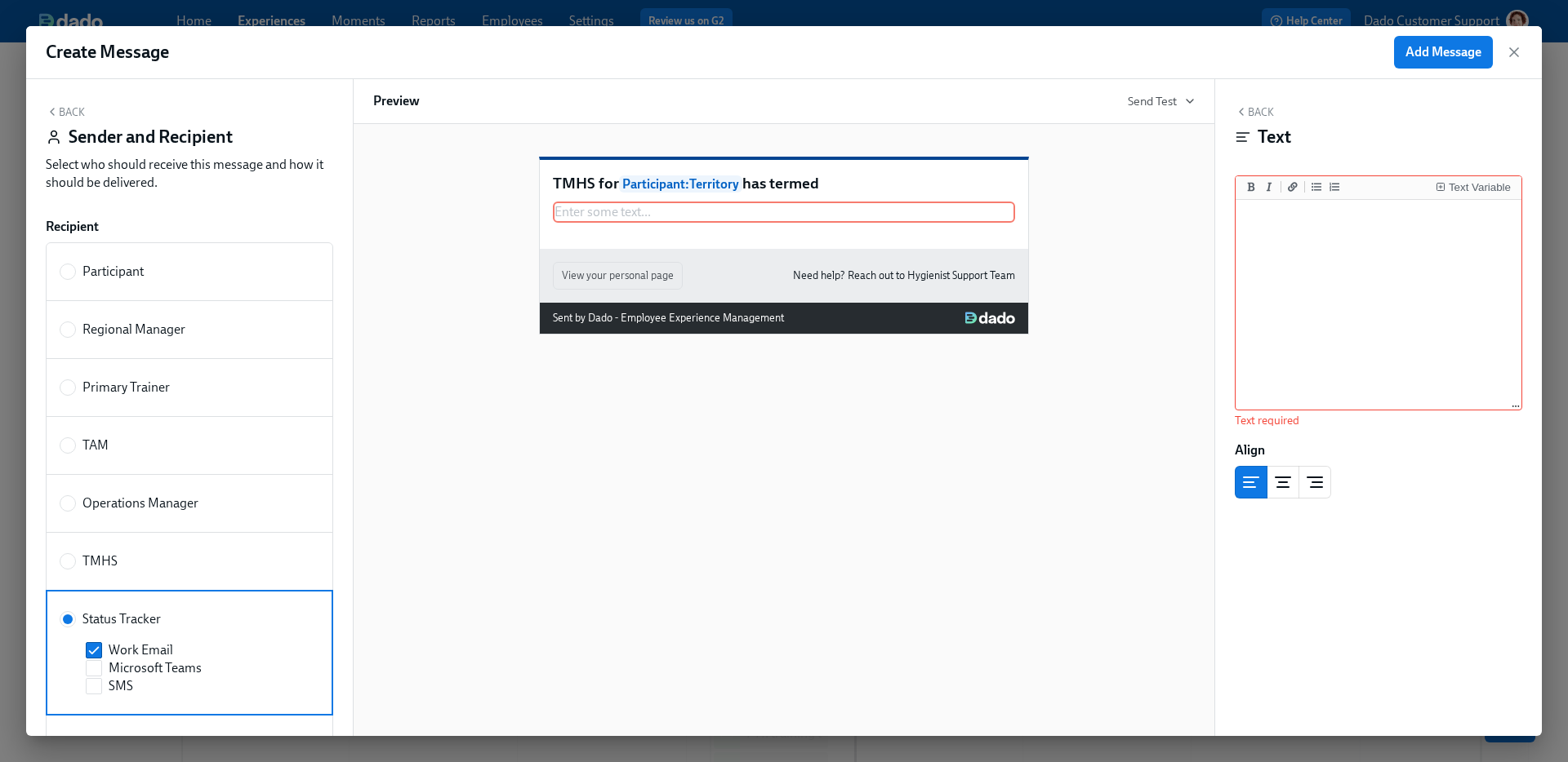
scroll to position [384, 0]
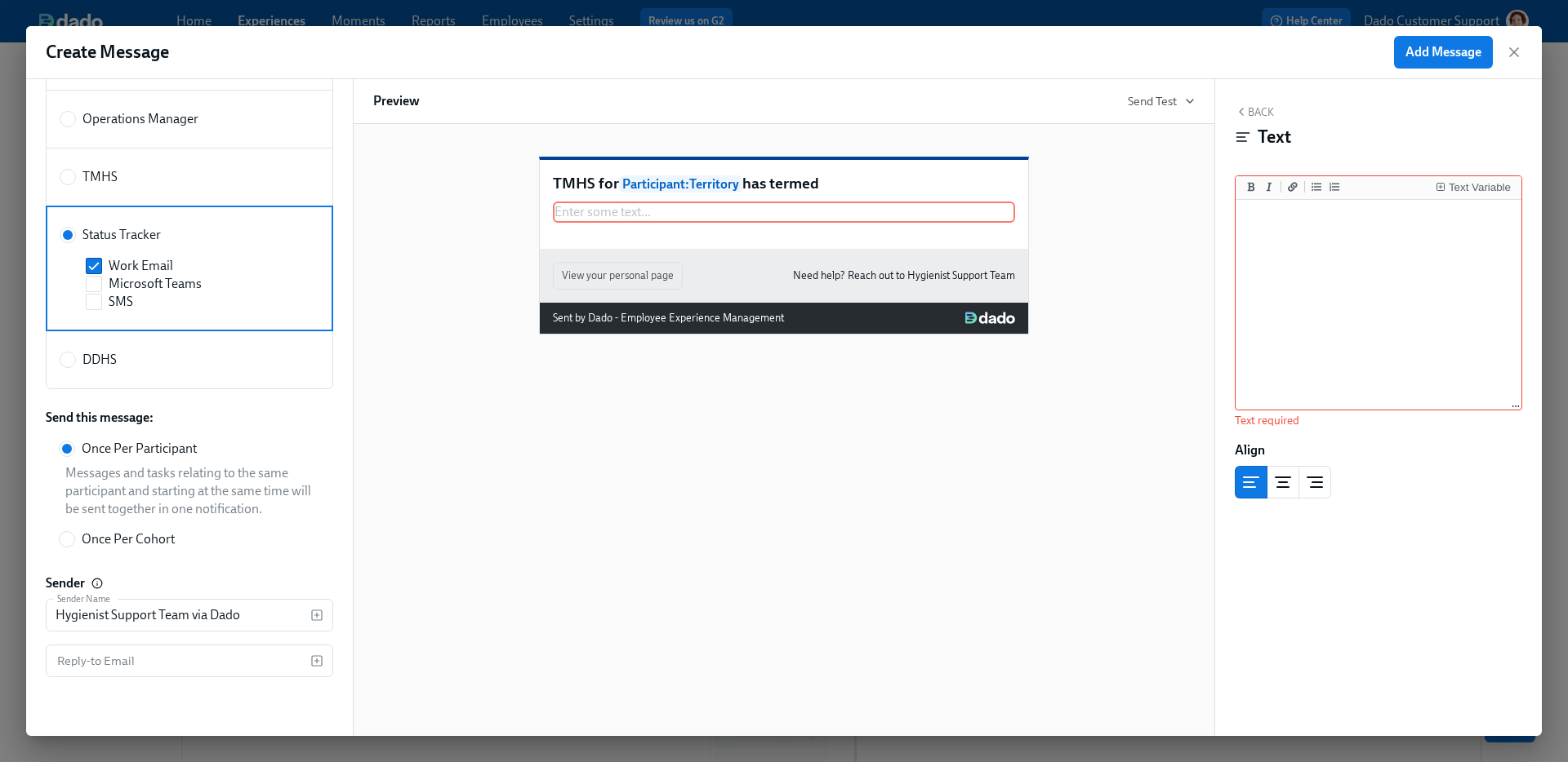
click at [154, 532] on span "Once Per Cohort" at bounding box center [129, 539] width 93 height 18
click at [74, 532] on input "Once Per Cohort" at bounding box center [67, 539] width 15 height 15
radio input "true"
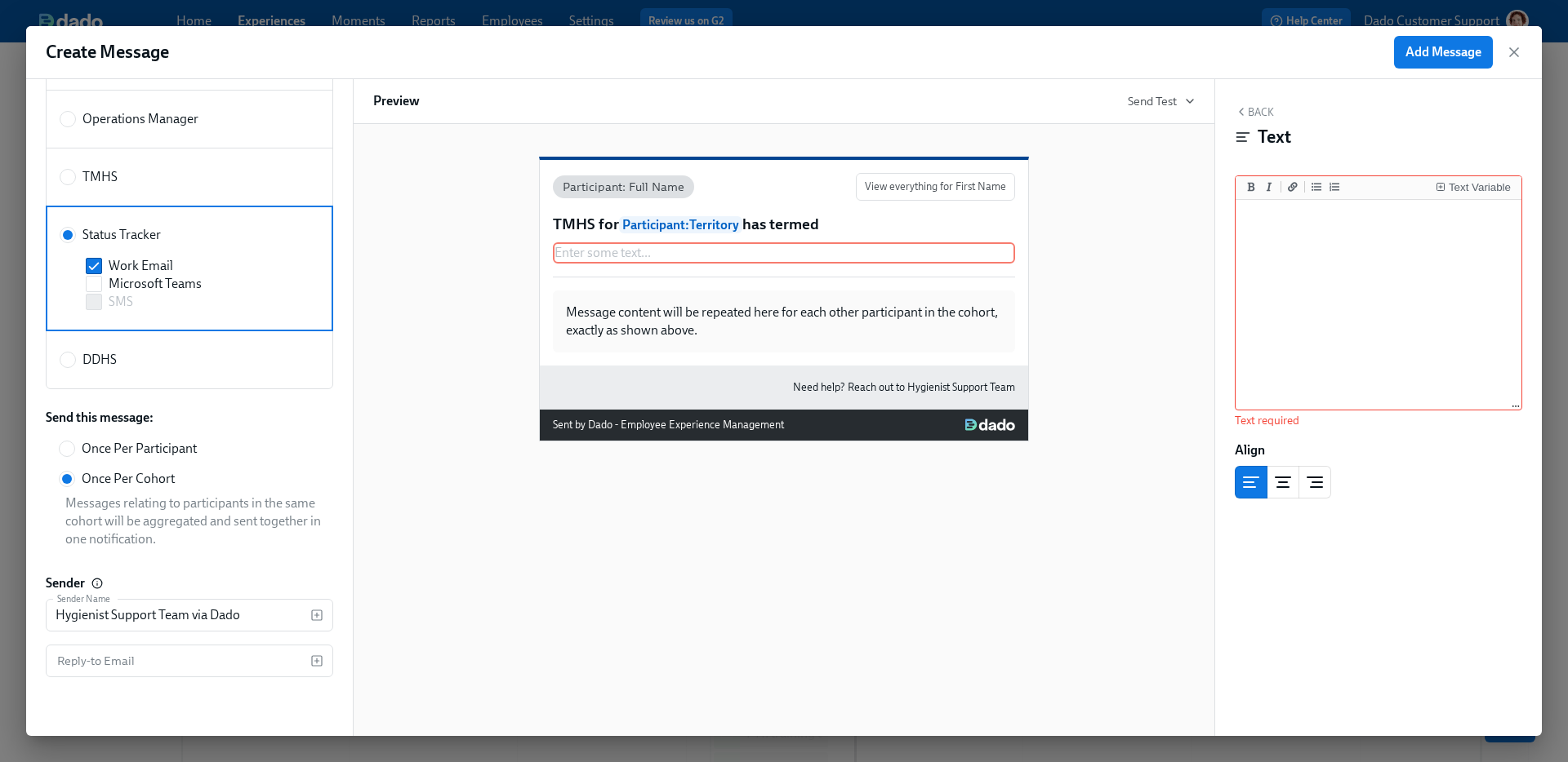
scroll to position [0, 0]
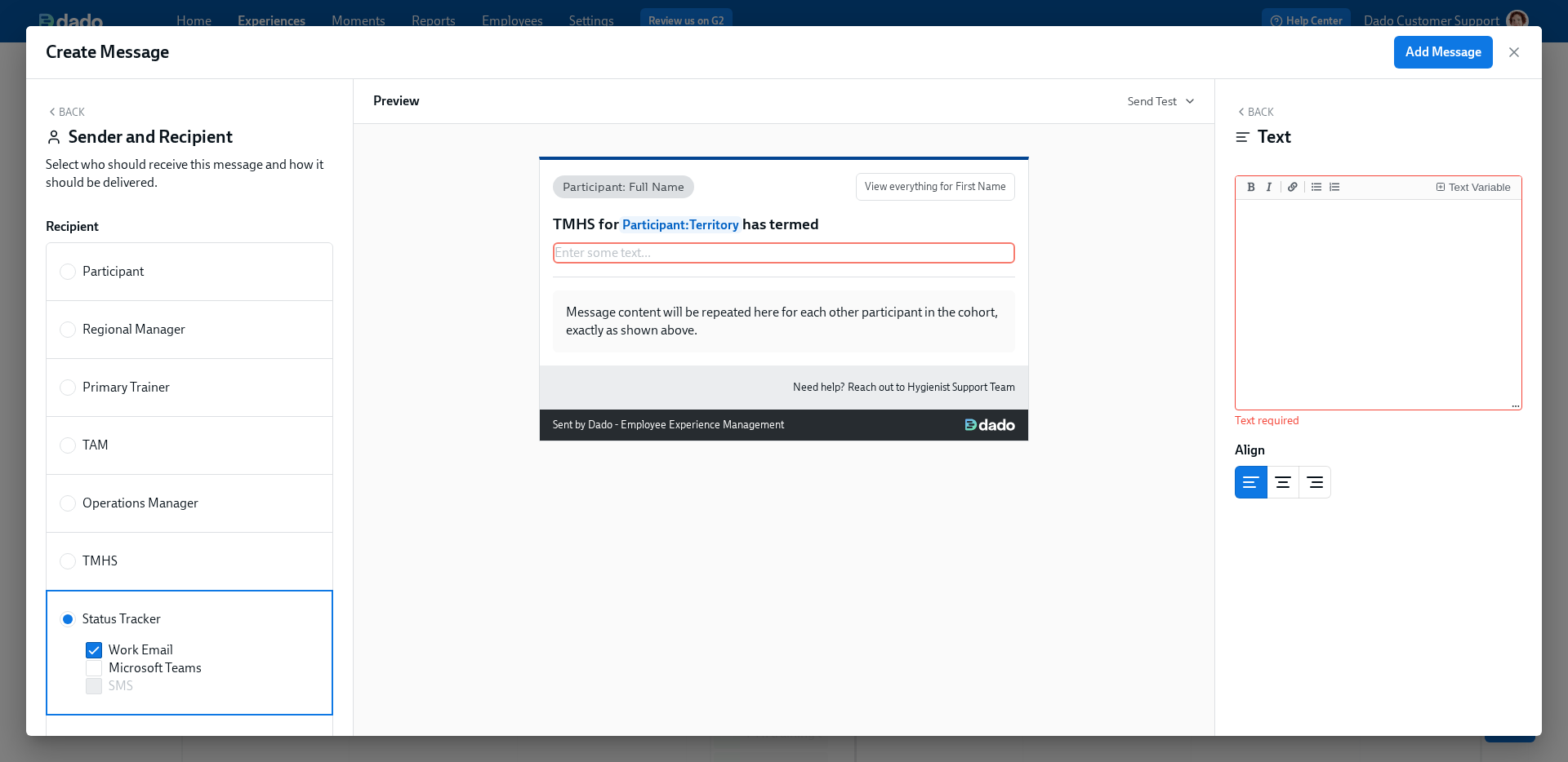
click at [72, 108] on button "Back" at bounding box center [65, 112] width 39 height 13
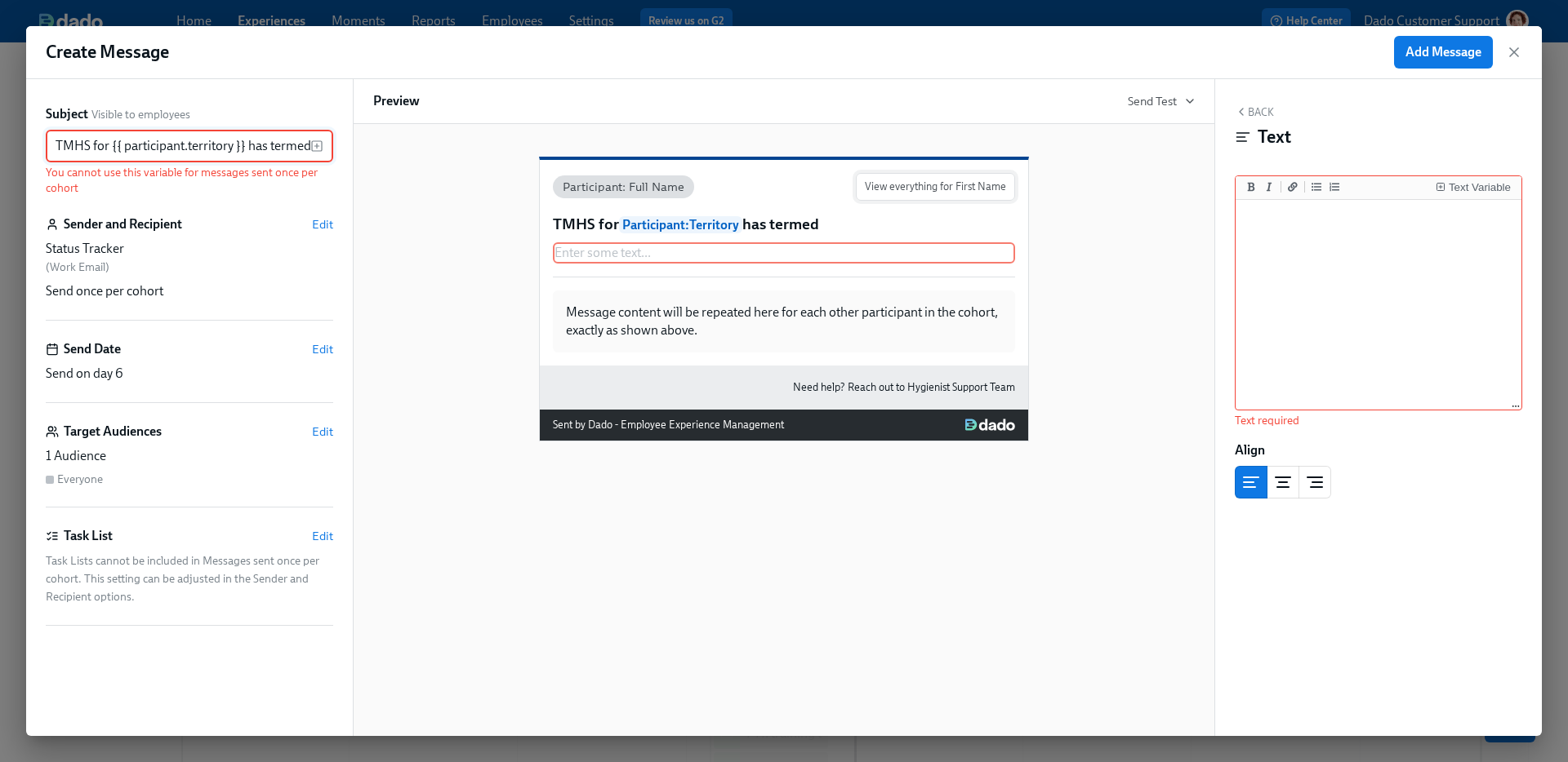
scroll to position [0, 1]
click at [588, 263] on div "Enter some text ... Duplicate Delete" at bounding box center [784, 253] width 462 height 21
click at [323, 220] on span "Edit" at bounding box center [323, 225] width 21 height 17
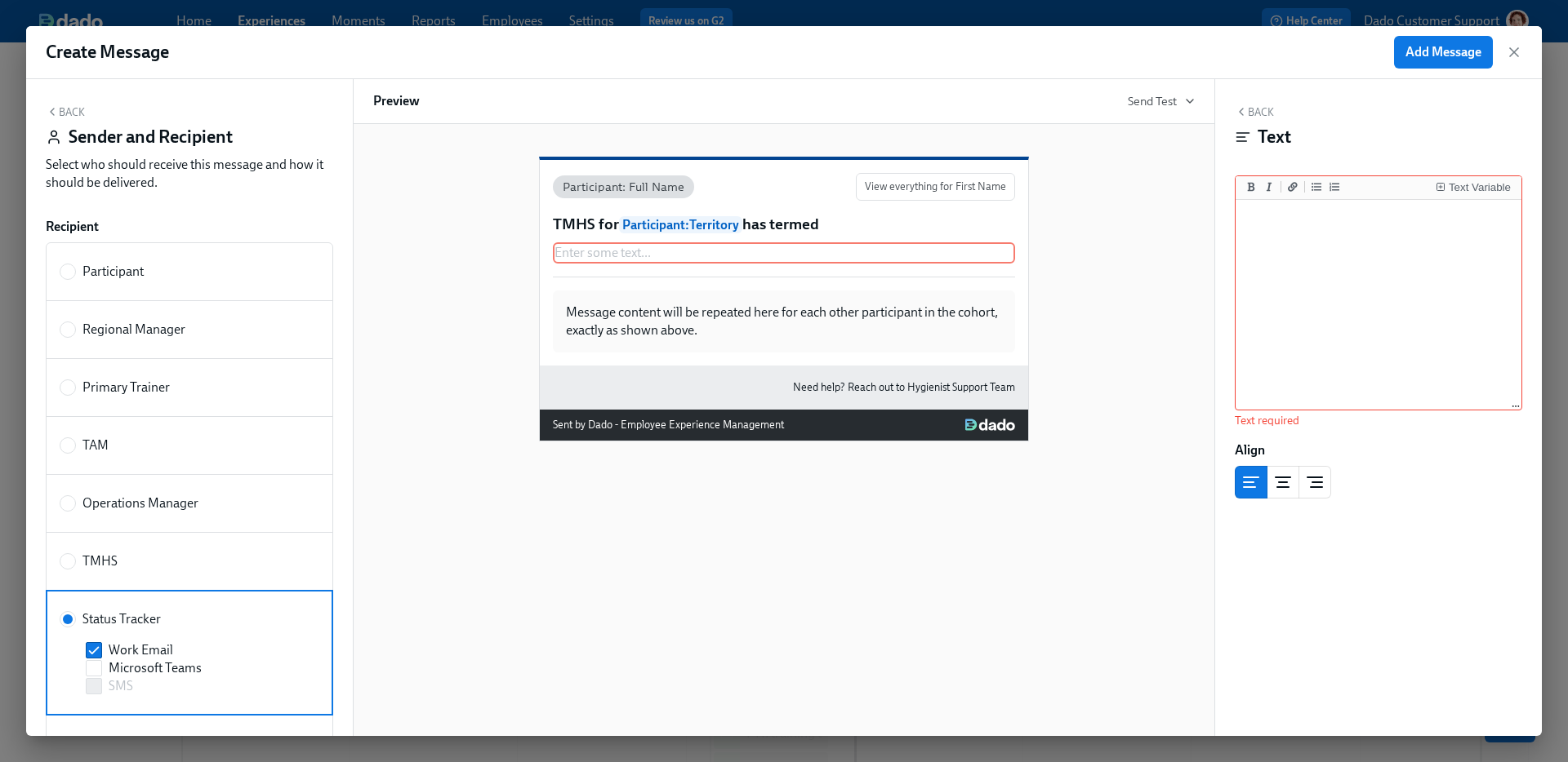
scroll to position [384, 0]
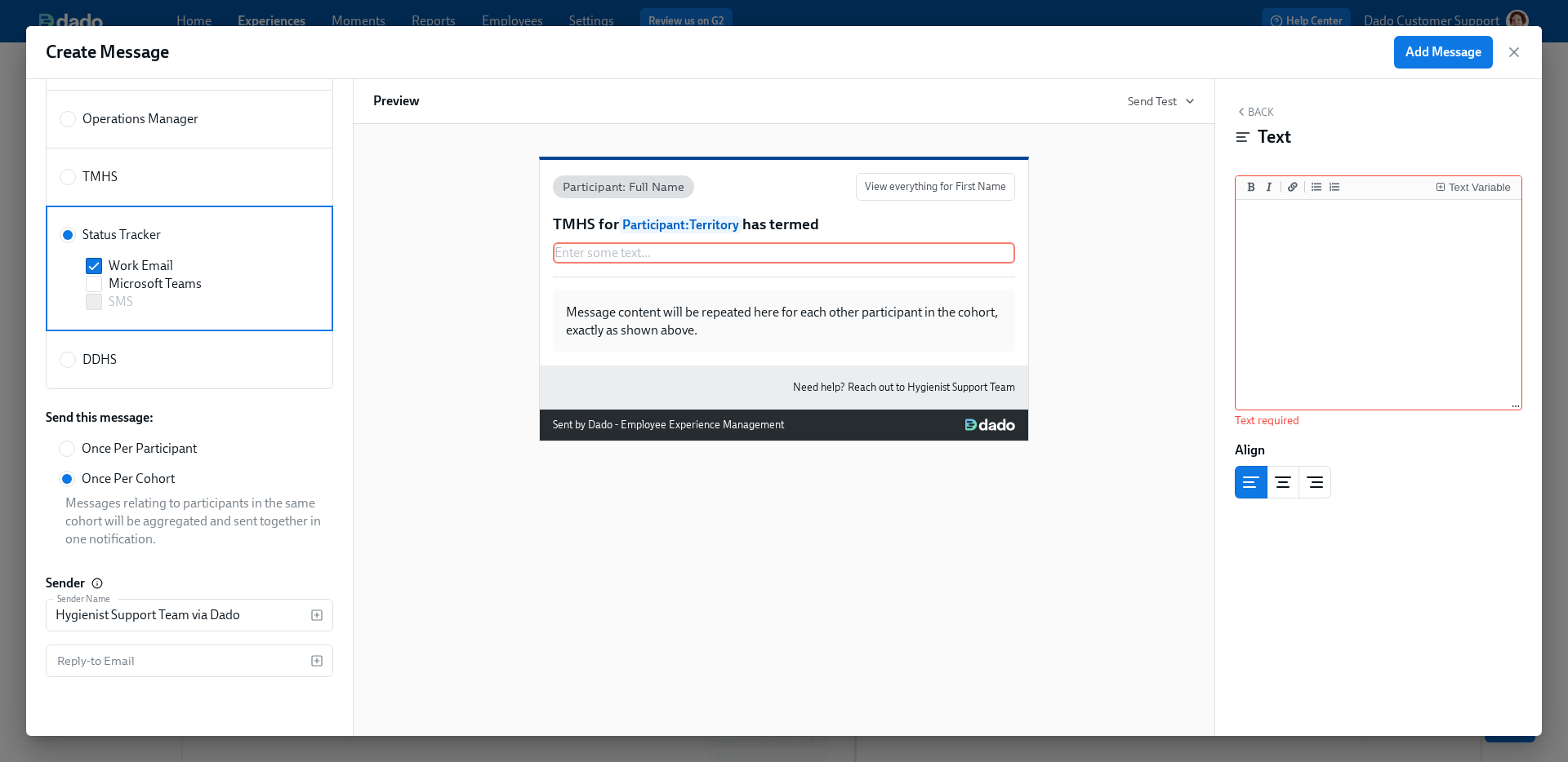
click at [82, 443] on span "Once Per Participant" at bounding box center [139, 448] width 115 height 18
click at [74, 443] on input "Once Per Participant" at bounding box center [67, 448] width 15 height 15
radio input "true"
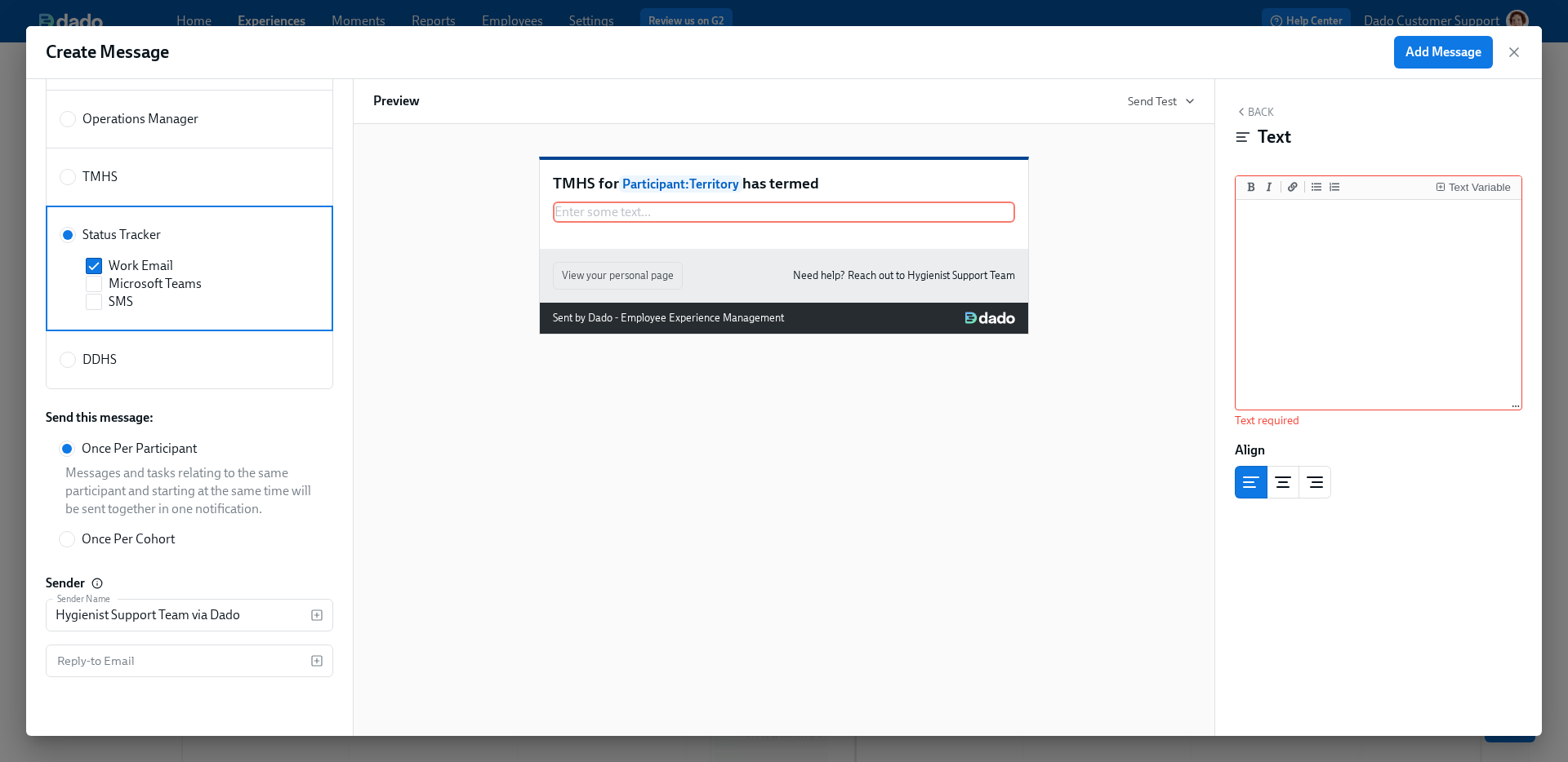
scroll to position [0, 0]
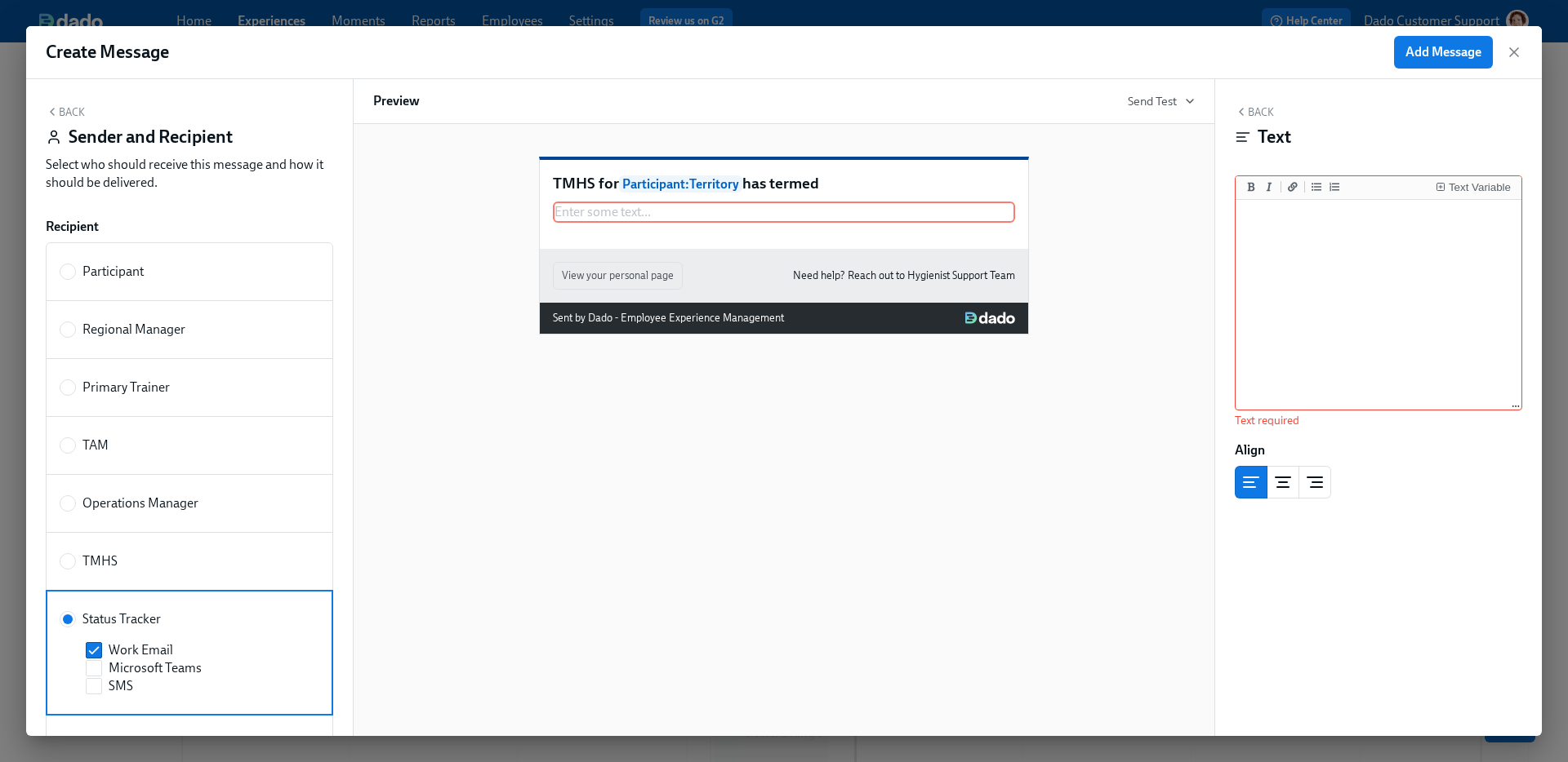
click at [61, 115] on button "Back" at bounding box center [65, 112] width 39 height 13
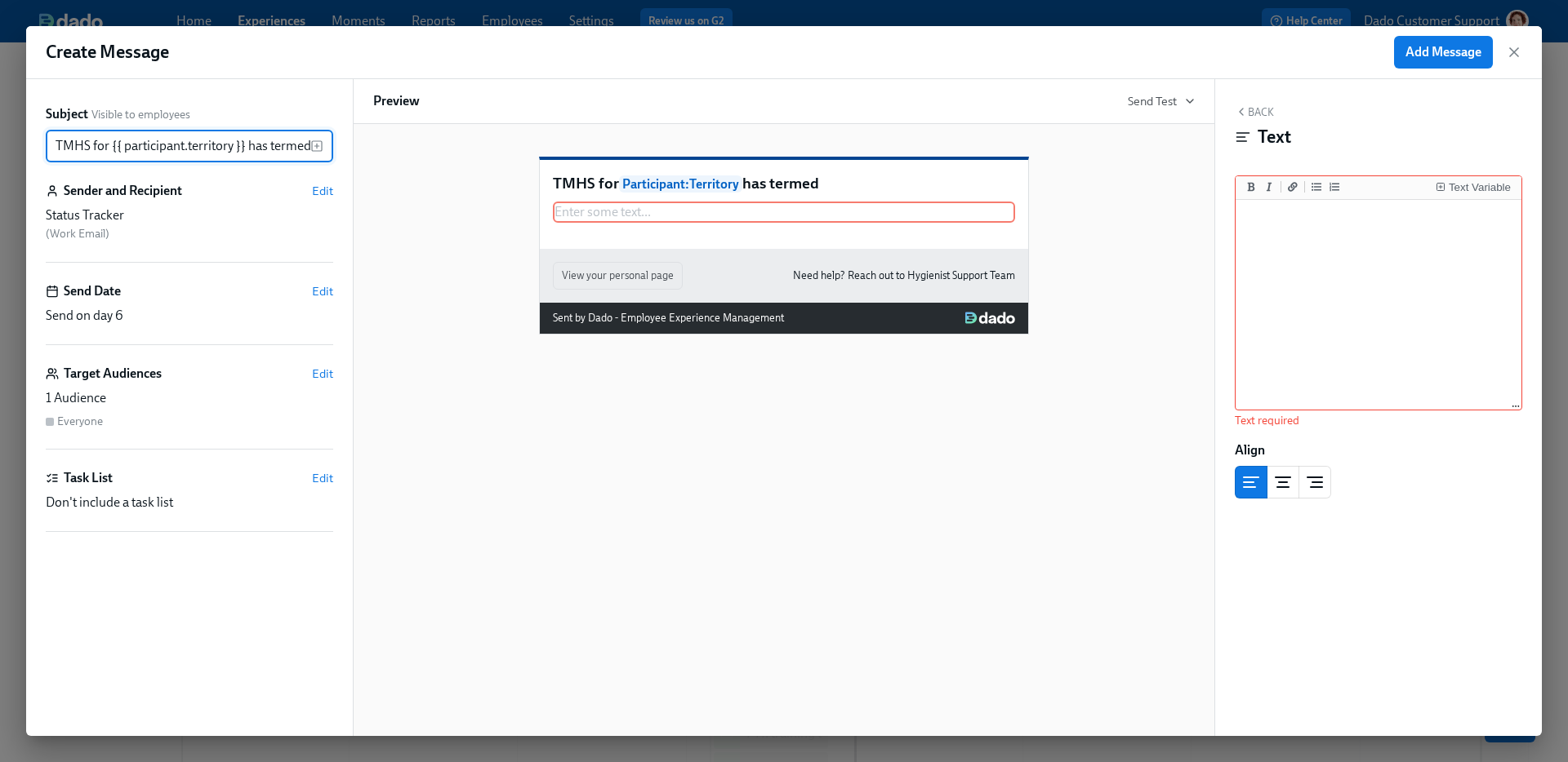
scroll to position [0, 1]
click at [701, 240] on div "Duplicate Delete" at bounding box center [785, 230] width 459 height 18
click at [1254, 279] on textarea at bounding box center [1379, 306] width 279 height 205
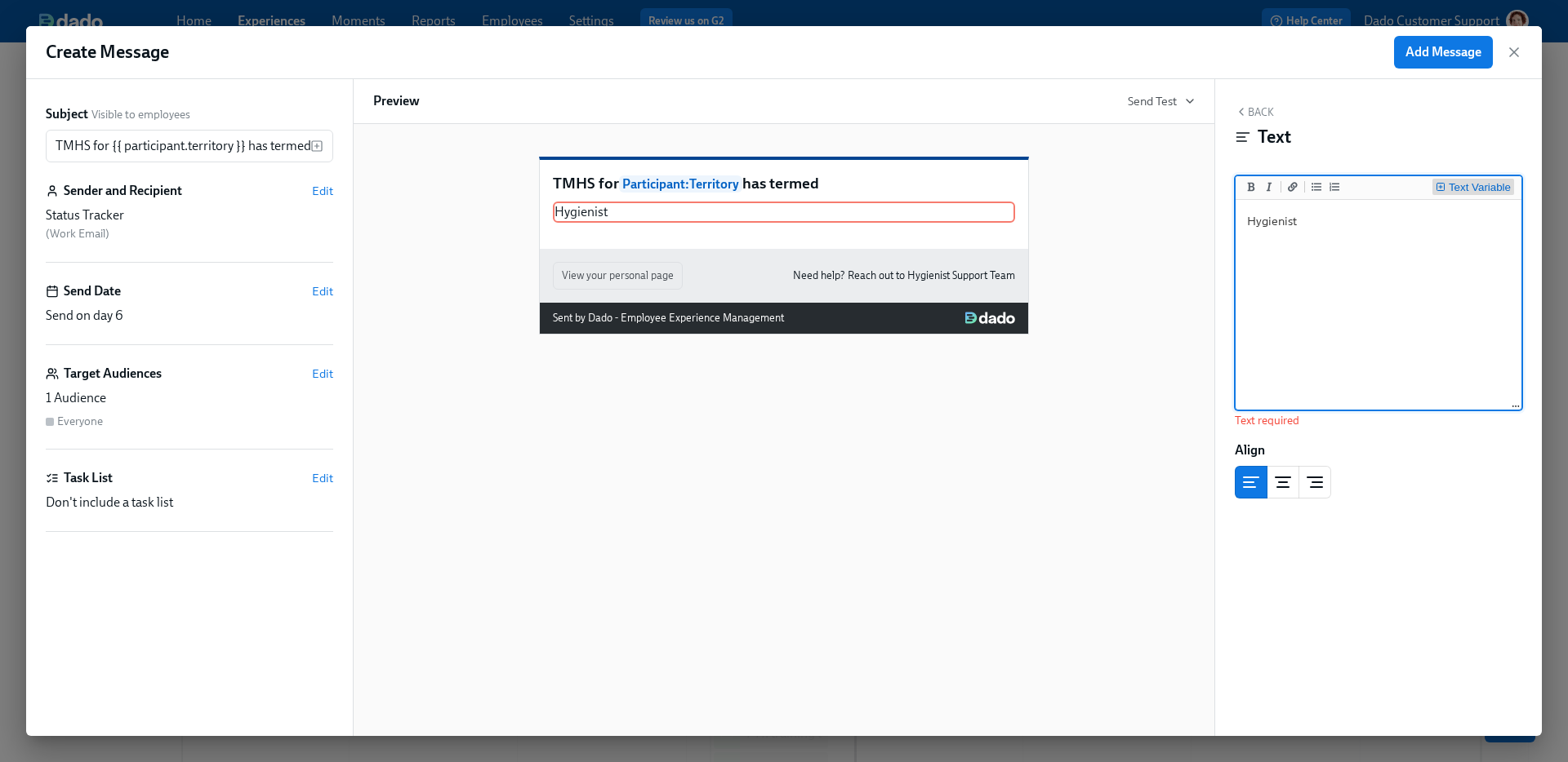
click at [1477, 191] on div "Text Variable" at bounding box center [1480, 188] width 62 height 11
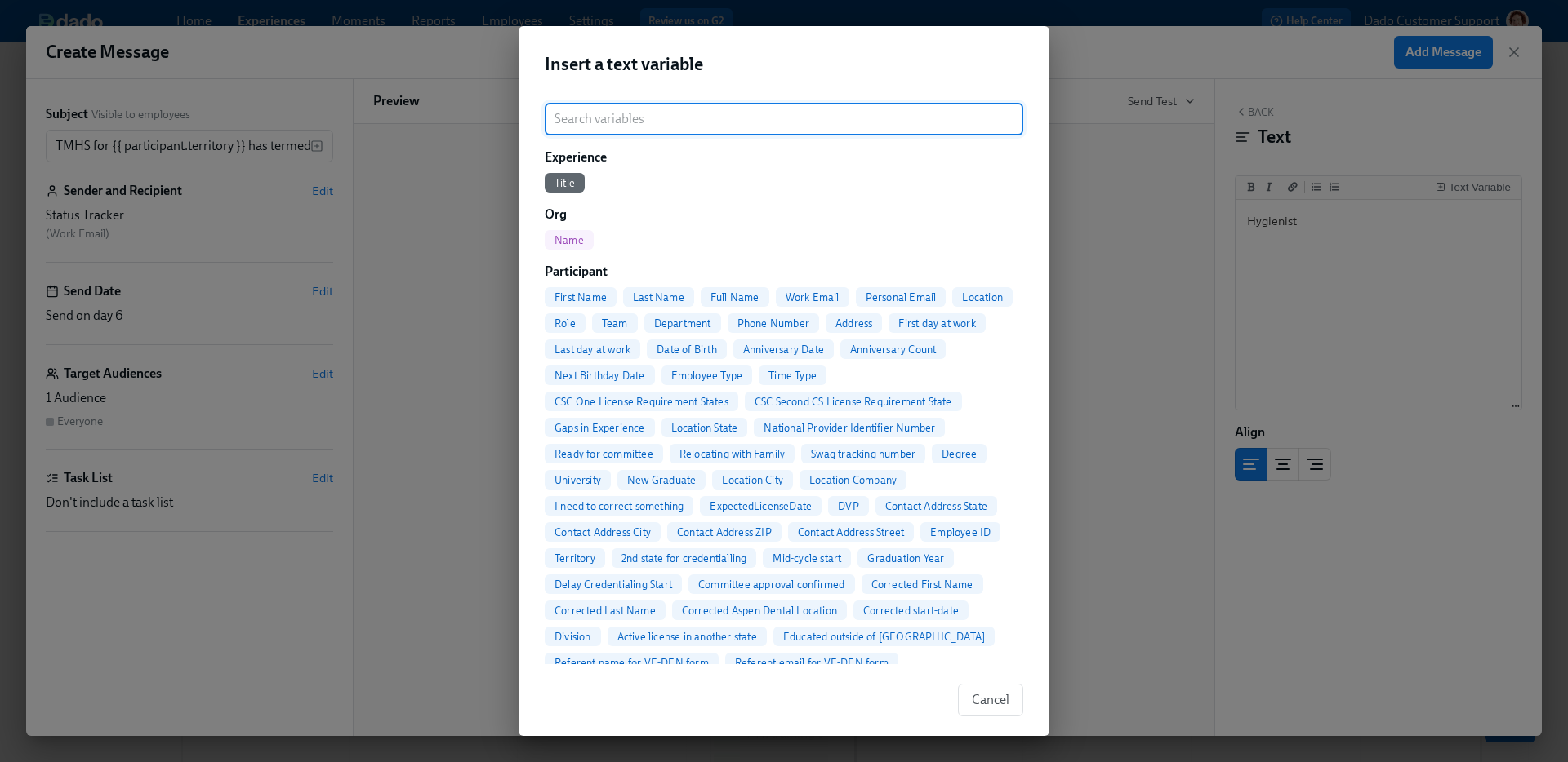
click at [728, 292] on span "Full Name" at bounding box center [735, 298] width 69 height 12
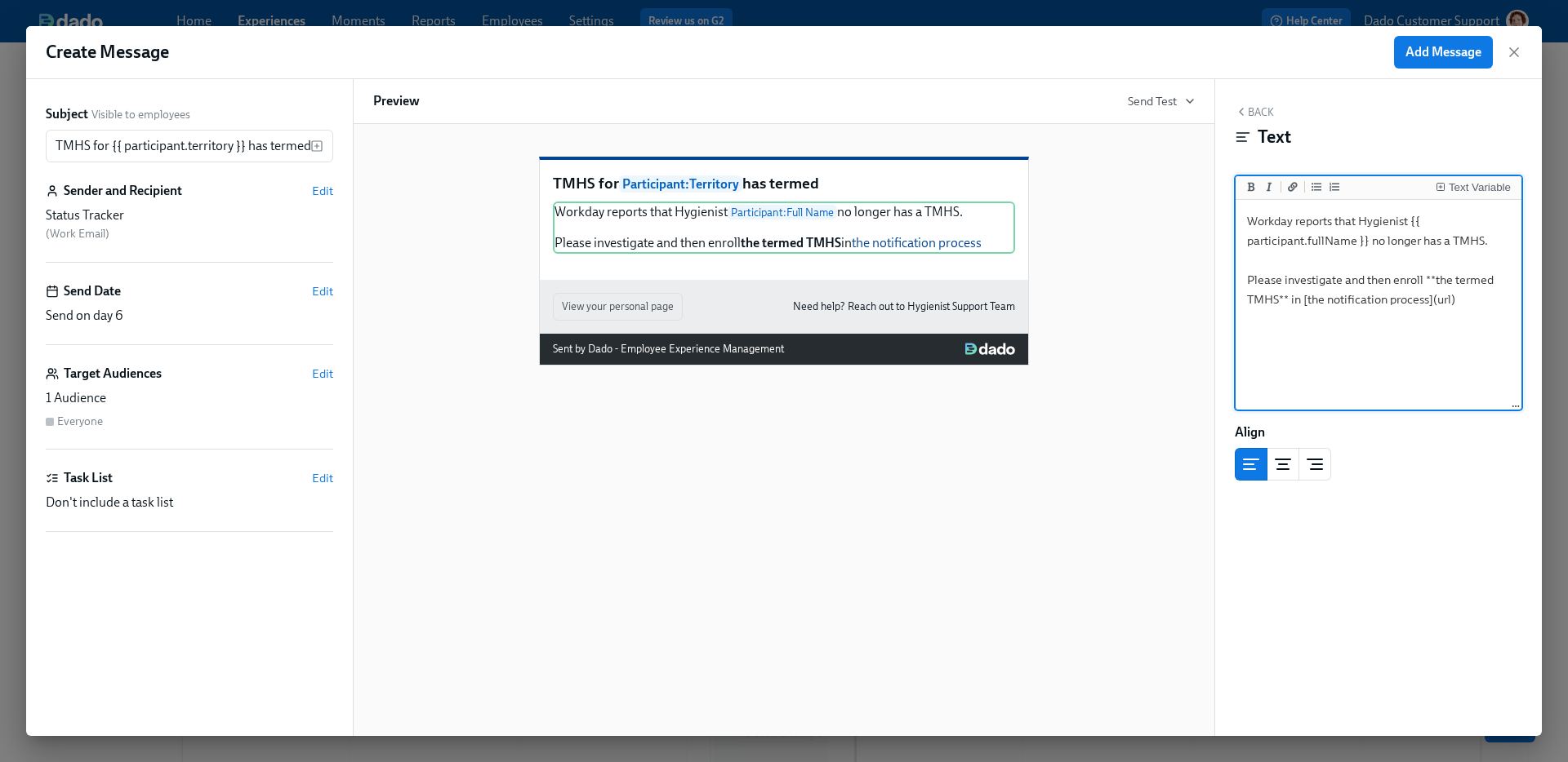
paste textarea "https://app.dadohr.com/experiences/iyETi3BqB?manualEnrollmentOpen=true&orgId=8l…"
click at [1306, 281] on textarea "Workday reports that Hygienist {{ participant.fullName }} no longer has a TMHS.…" at bounding box center [1379, 306] width 279 height 205
paste textarea "https://app.dadohr.com/users/overview?orgId=8l3Yr1Ns5&q=sad"
drag, startPoint x: 1366, startPoint y: 240, endPoint x: 1412, endPoint y: 221, distance: 49.8
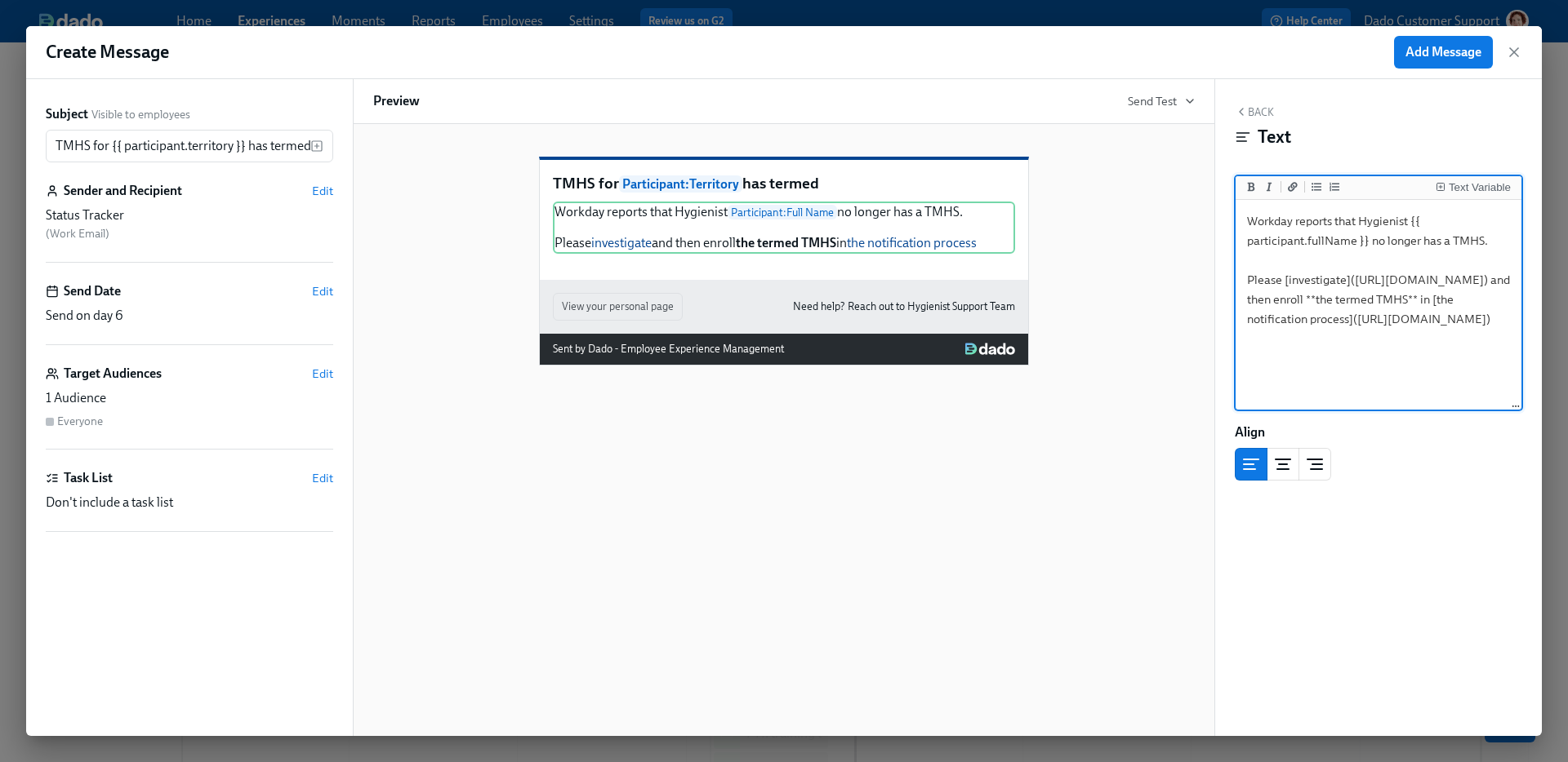
click at [1412, 221] on textarea "Workday reports that Hygienist {{ participant.fullName }} no longer has a TMHS.…" at bounding box center [1379, 306] width 279 height 205
drag, startPoint x: 1361, startPoint y: 320, endPoint x: 1376, endPoint y: 321, distance: 15.0
click at [1376, 321] on textarea "Workday reports that Hygienist {{ participant.fullName }} no longer has a TMHS.…" at bounding box center [1379, 306] width 279 height 205
paste textarea "{{ participant.fullName }}"
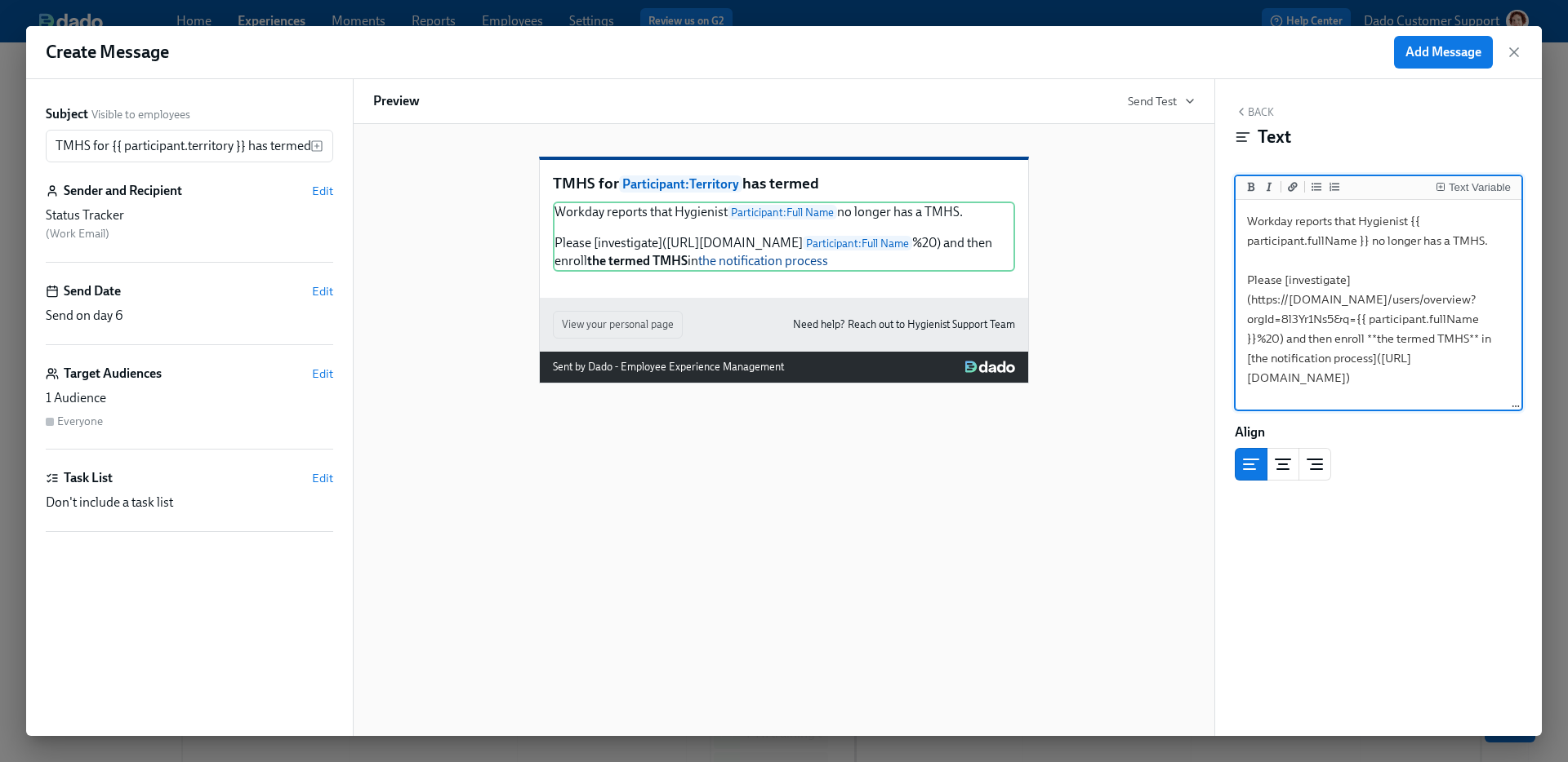
click at [1445, 316] on textarea "Workday reports that Hygienist {{ participant.fullName }} no longer has a TMHS.…" at bounding box center [1379, 306] width 279 height 205
paste textarea "{{ participant.firstName }}"
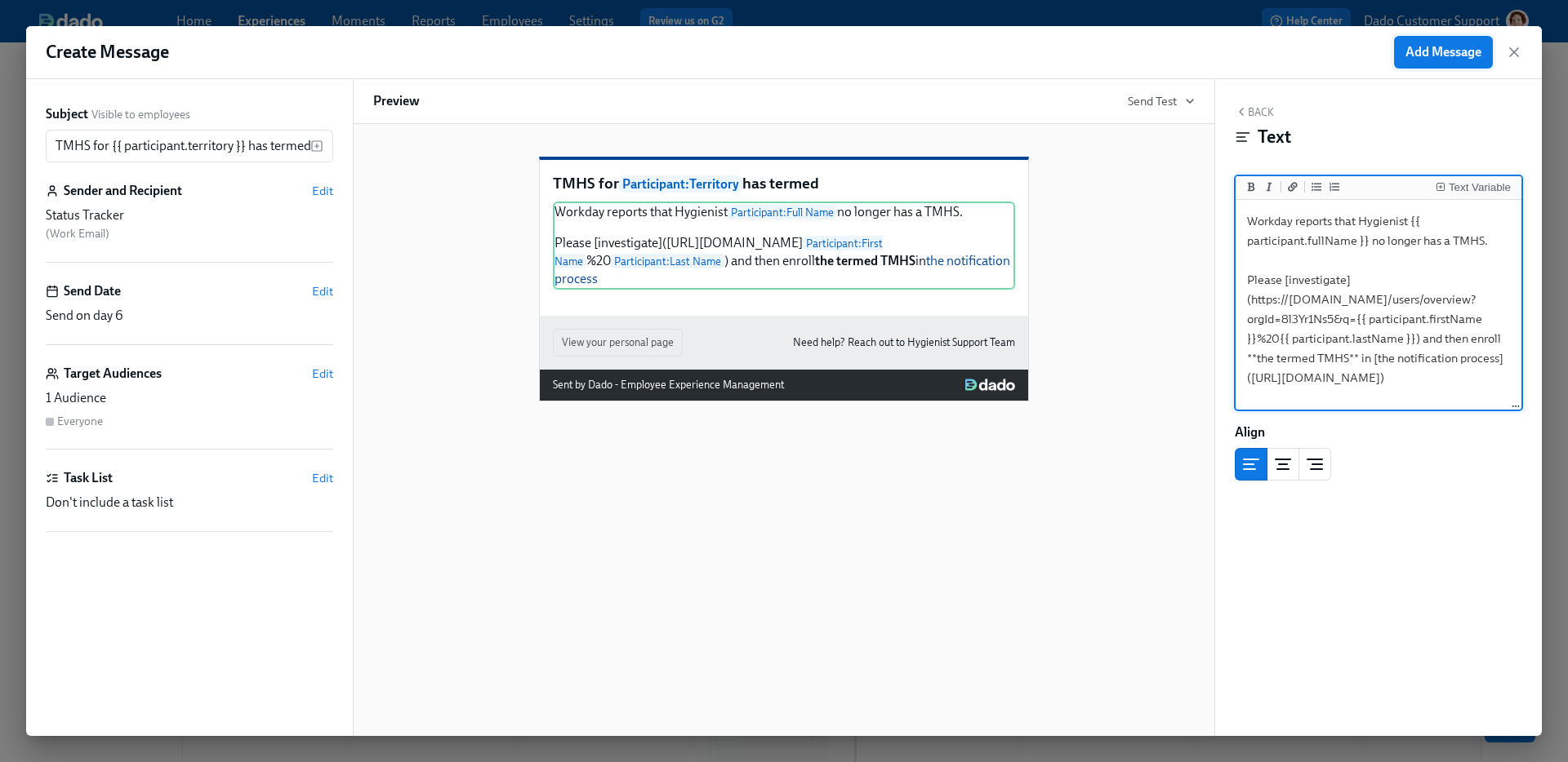
type textarea "Workday reports that Hygienist {{ participant.fullName }} no longer has a TMHS.…"
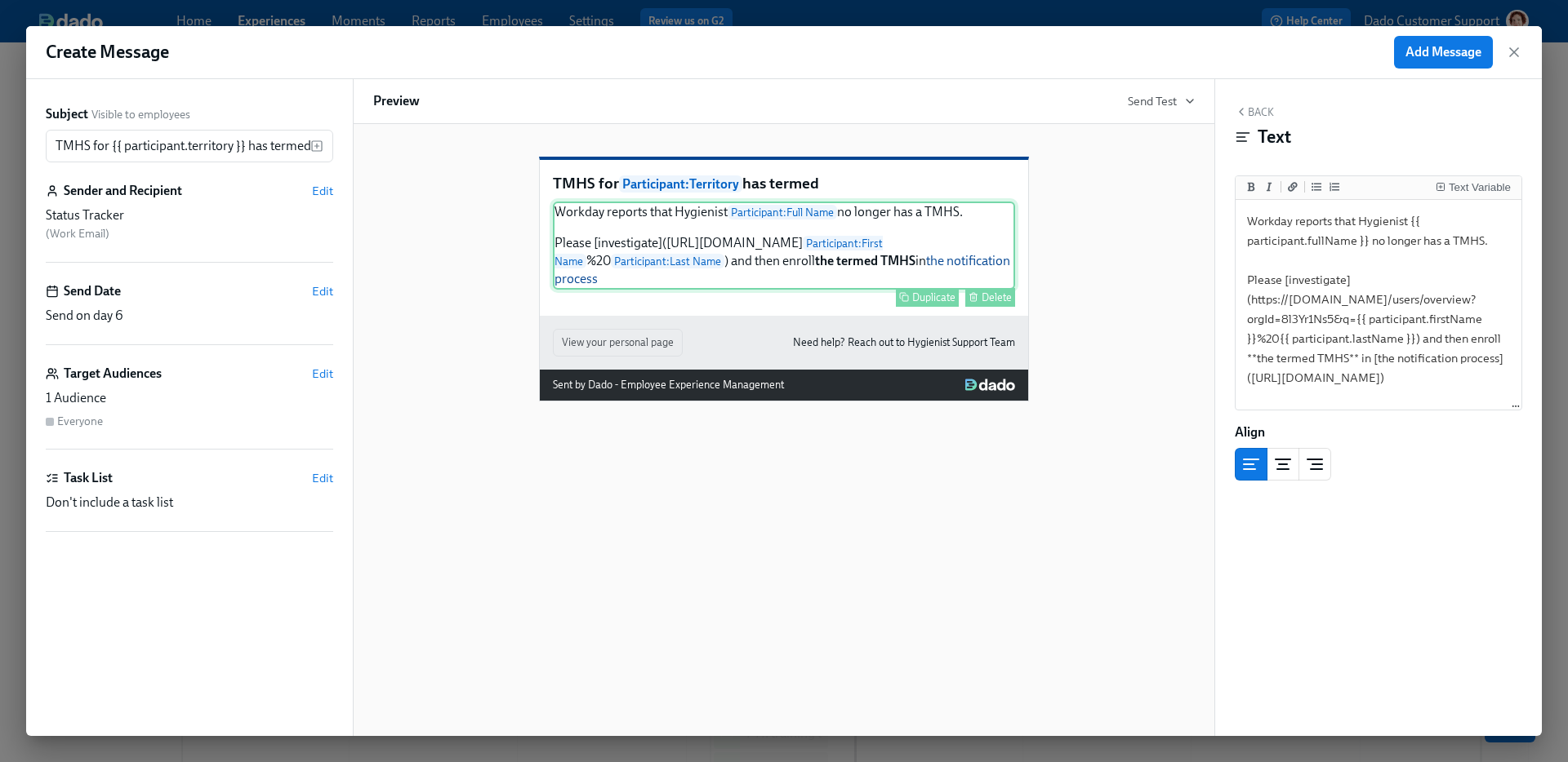
drag, startPoint x: 1460, startPoint y: 61, endPoint x: 883, endPoint y: 329, distance: 636.2
click at [881, 331] on div "Create Message Add Message Subject Visible to employees TMHS for {{ participant…" at bounding box center [784, 381] width 1516 height 710
click at [308, 284] on div "Send Date Edit" at bounding box center [189, 292] width 287 height 18
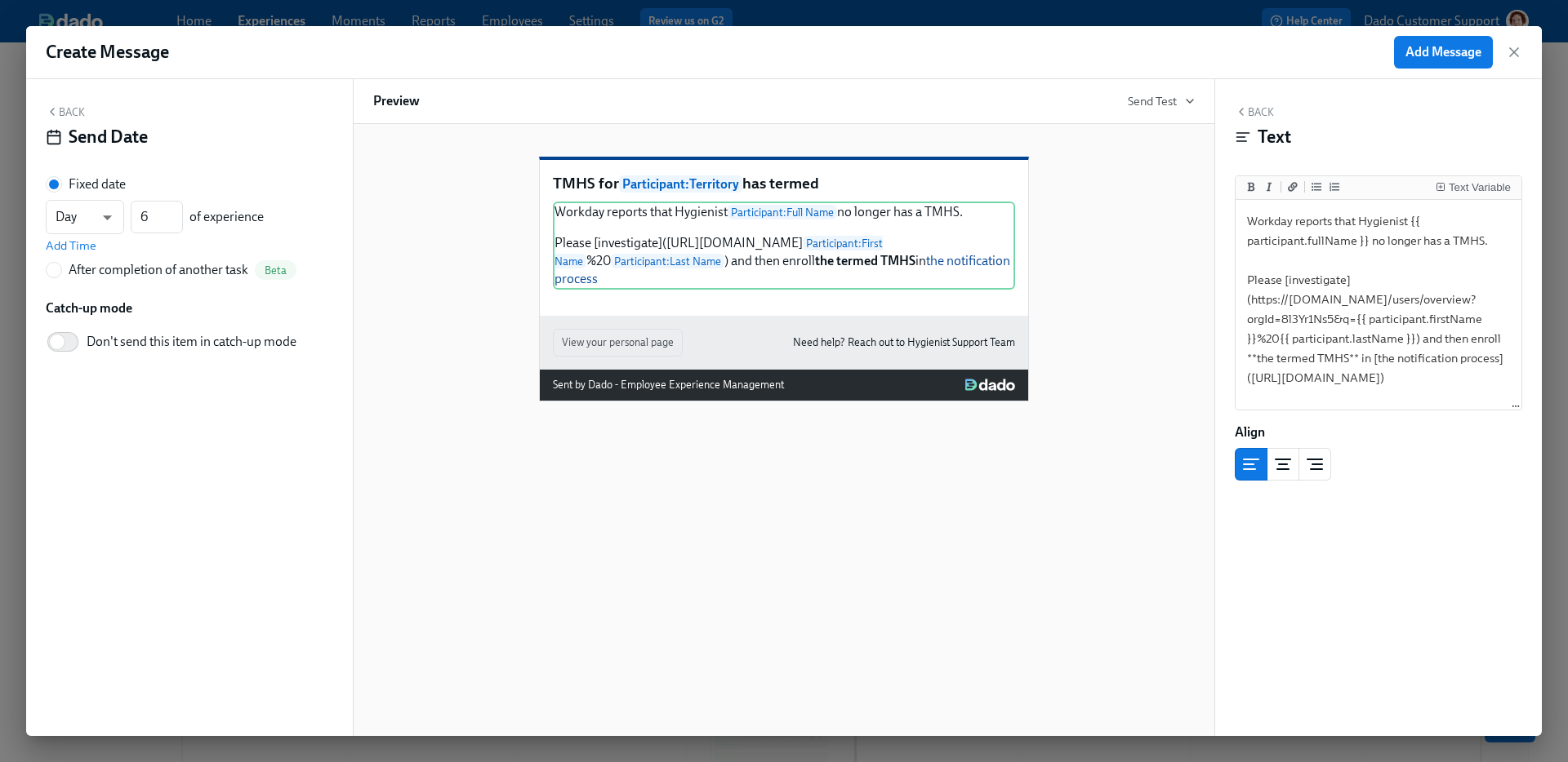
click at [180, 250] on div "Day d ​ 6 ​ of experience Add Time" at bounding box center [189, 226] width 287 height 54
click at [176, 263] on div "After completion of another task" at bounding box center [159, 270] width 180 height 18
click at [61, 263] on input "After completion of another task Beta" at bounding box center [54, 270] width 15 height 15
radio input "true"
radio input "false"
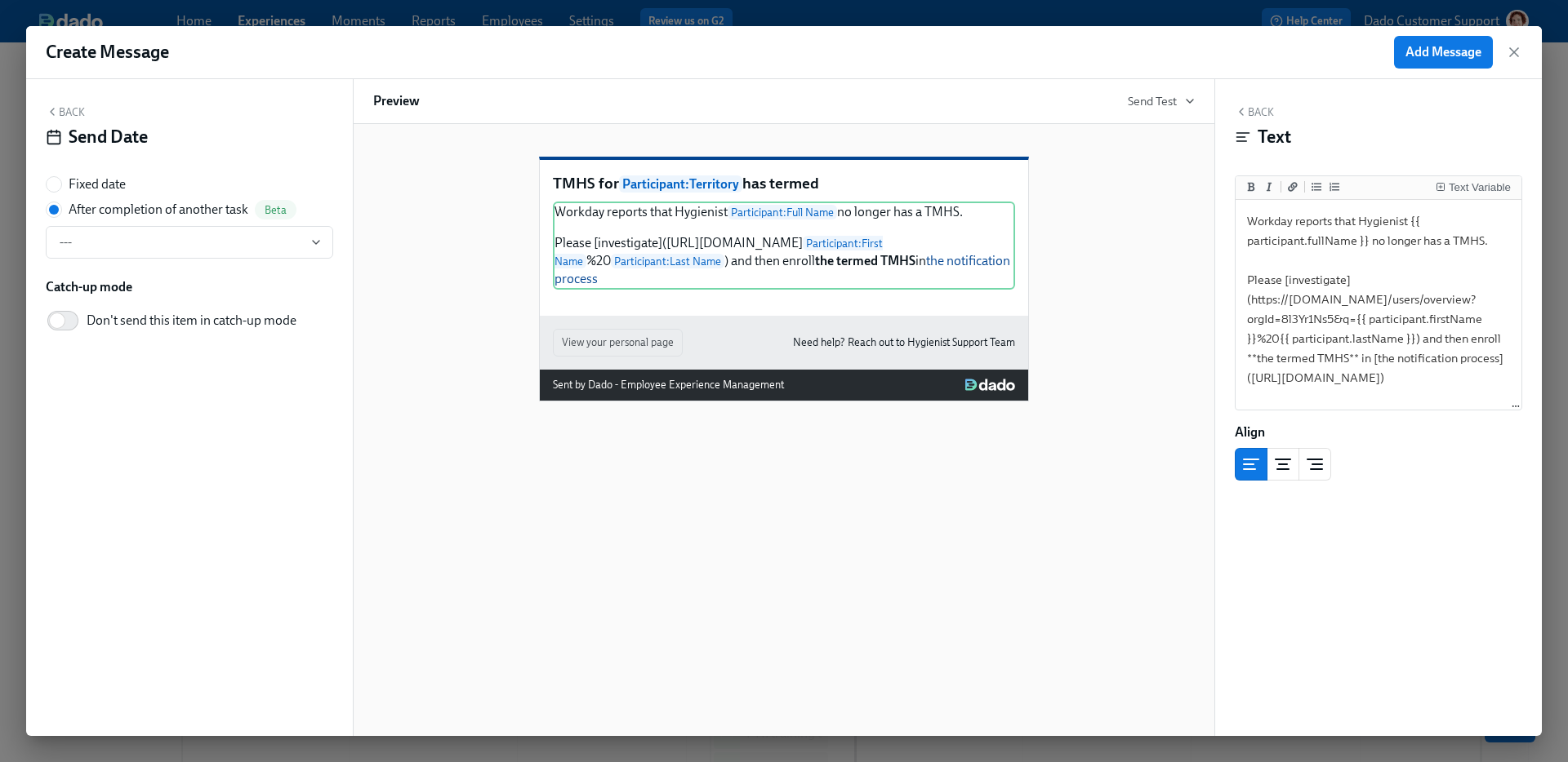
click at [162, 224] on div "After completion of another task Beta ---" at bounding box center [189, 229] width 287 height 59
click at [151, 238] on span "---" at bounding box center [189, 242] width 260 height 17
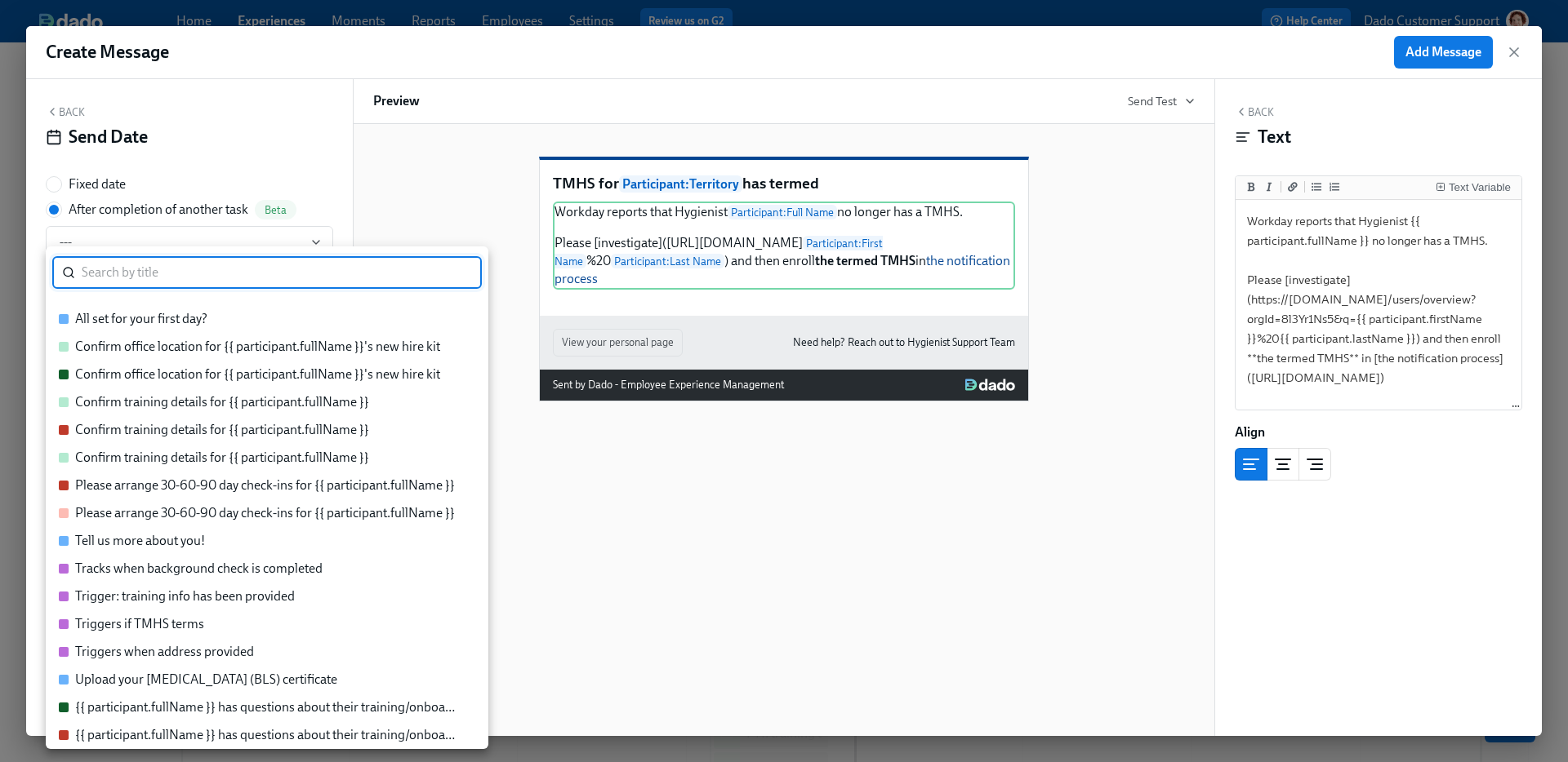
click at [169, 620] on div "Triggers if TMHS terms" at bounding box center [139, 625] width 129 height 18
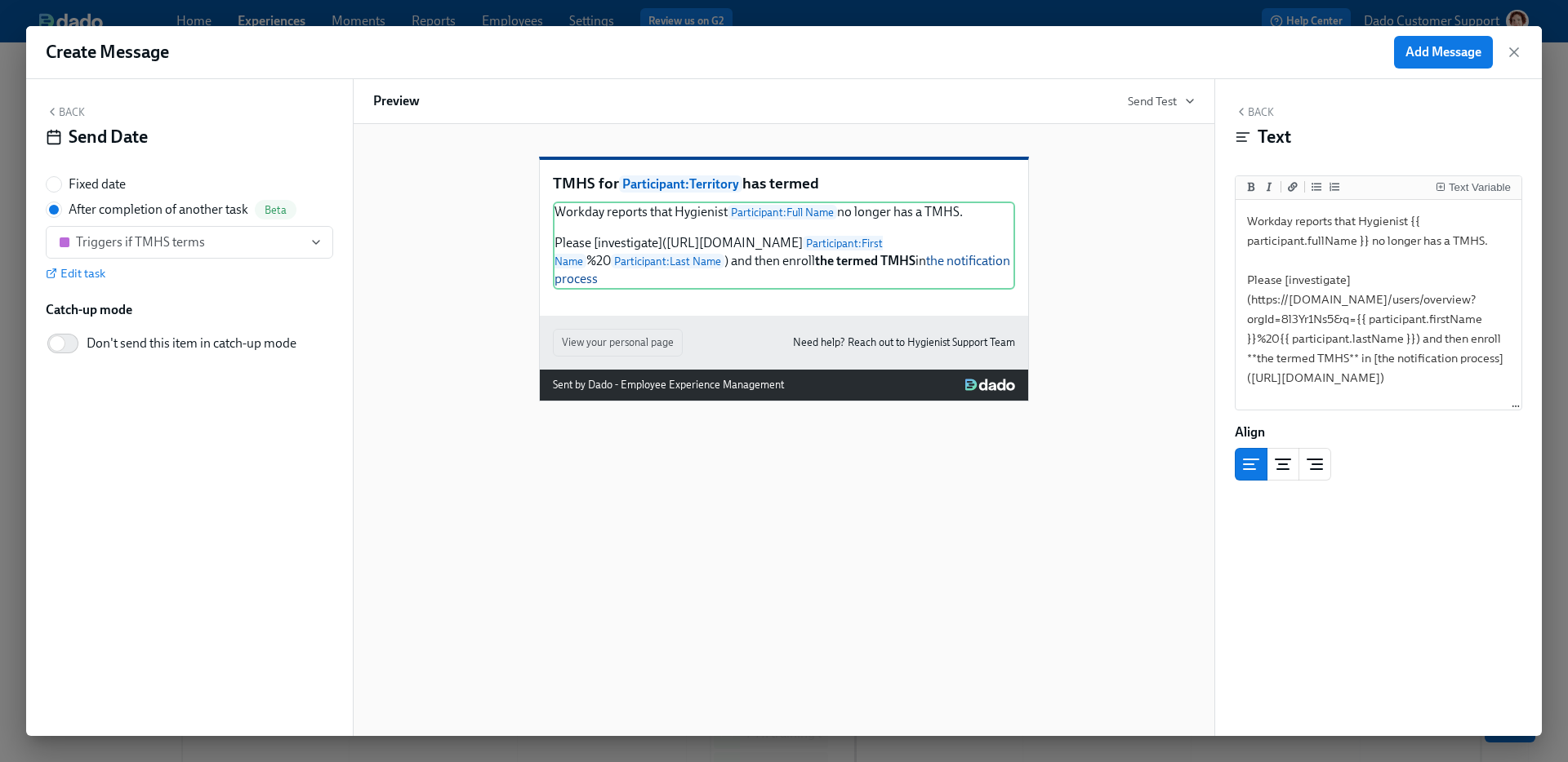
click at [1423, 70] on div "Create Message Add Message" at bounding box center [784, 53] width 1516 height 53
click at [1423, 52] on span "Add Message" at bounding box center [1444, 52] width 76 height 17
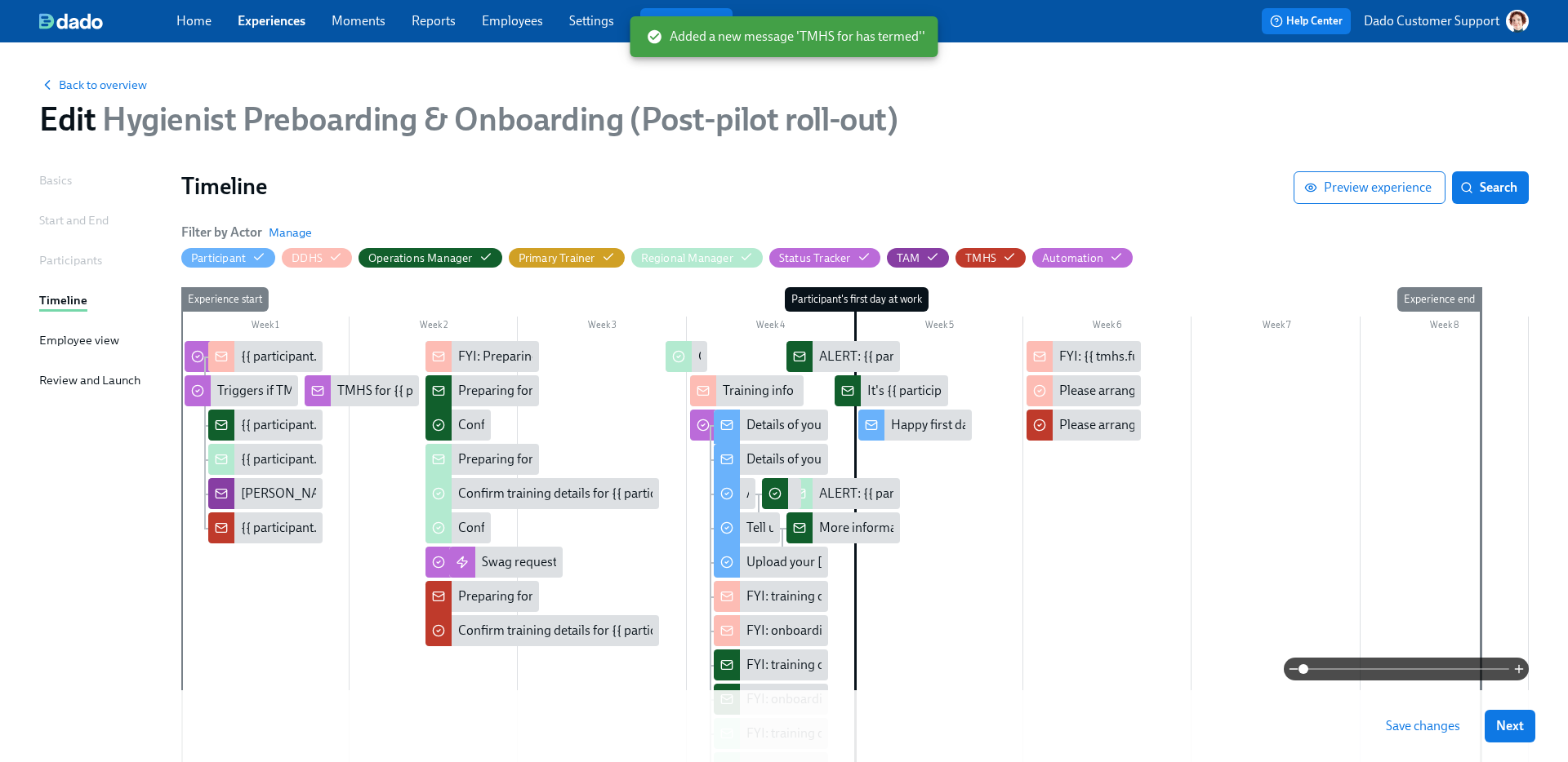
click at [1423, 729] on span "Save changes" at bounding box center [1423, 726] width 74 height 17
click at [74, 79] on span "Back to overview" at bounding box center [93, 85] width 108 height 17
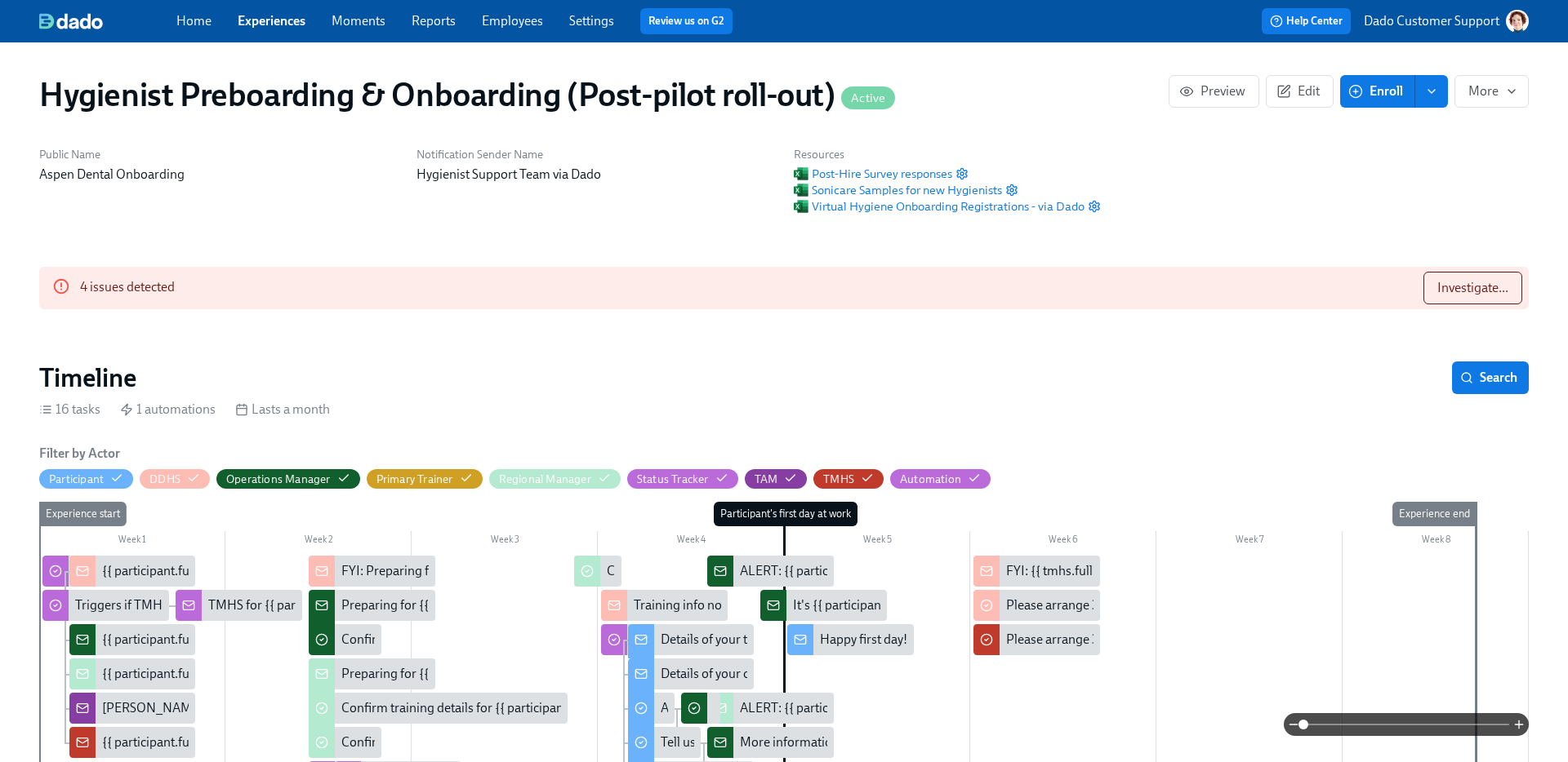
scroll to position [0, 13929]
click at [1287, 85] on icon "button" at bounding box center [1285, 89] width 8 height 8
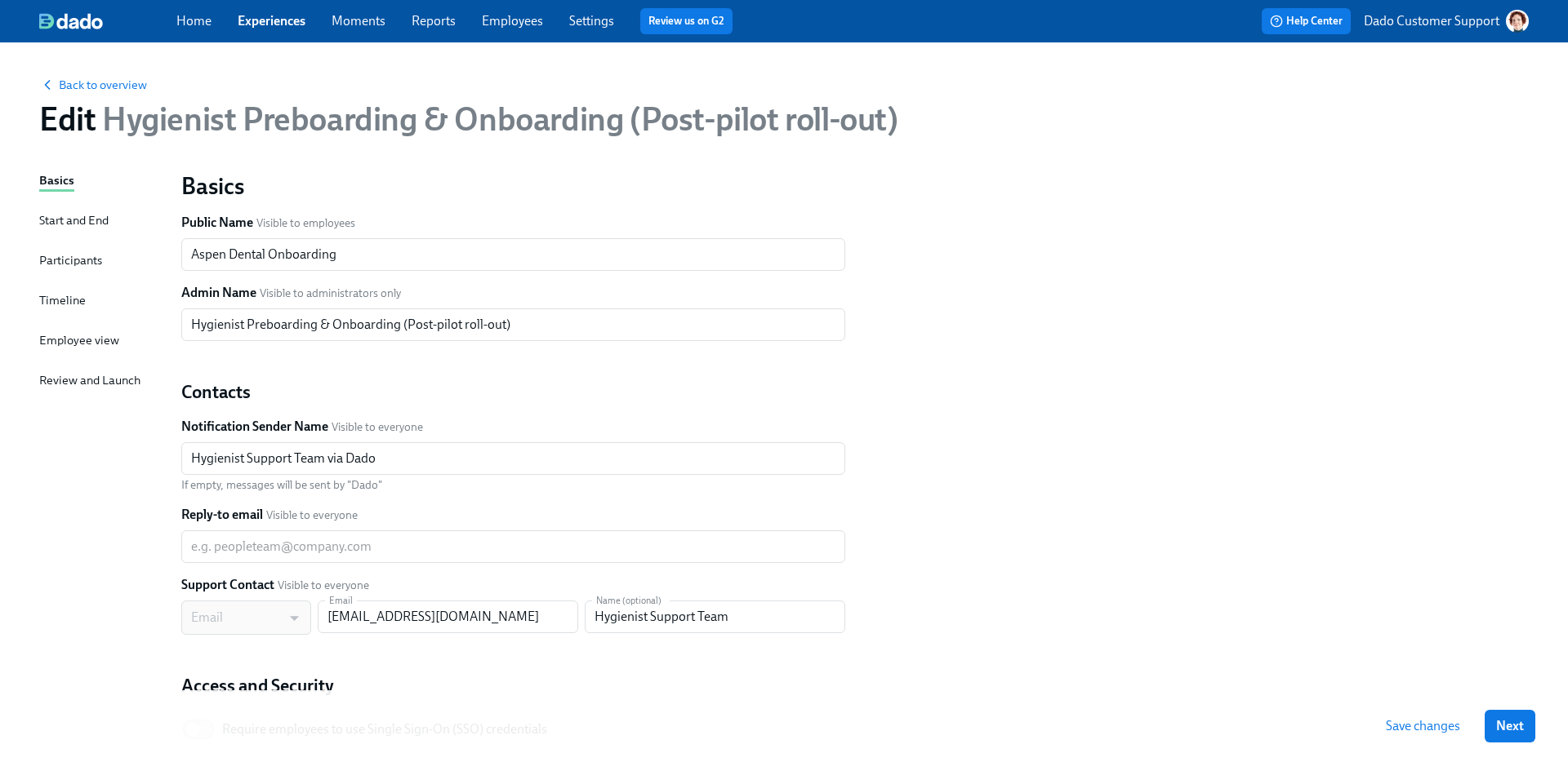
click at [57, 295] on div "Timeline" at bounding box center [62, 300] width 47 height 18
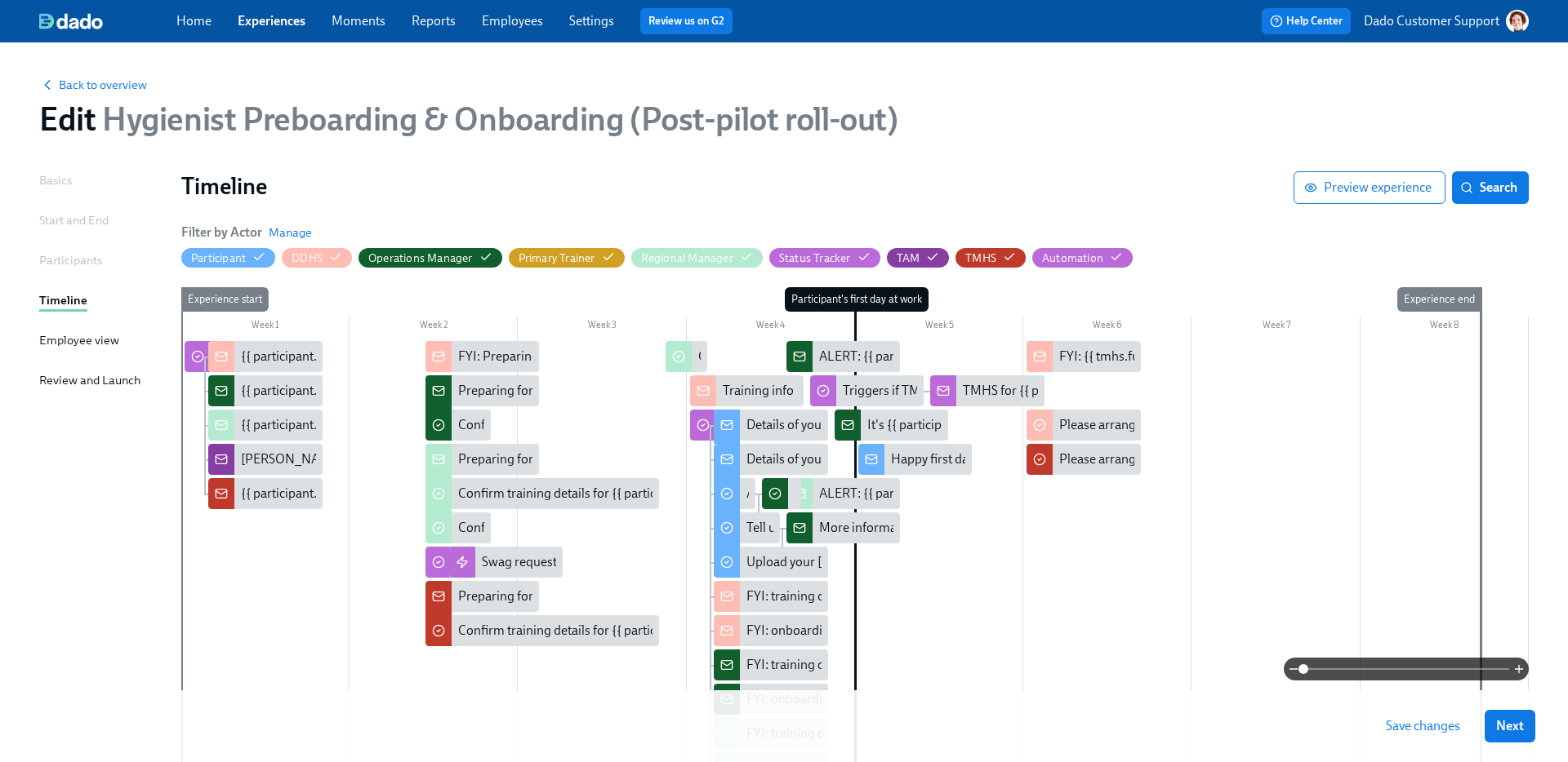
click at [1425, 728] on span "Save changes" at bounding box center [1423, 726] width 74 height 17
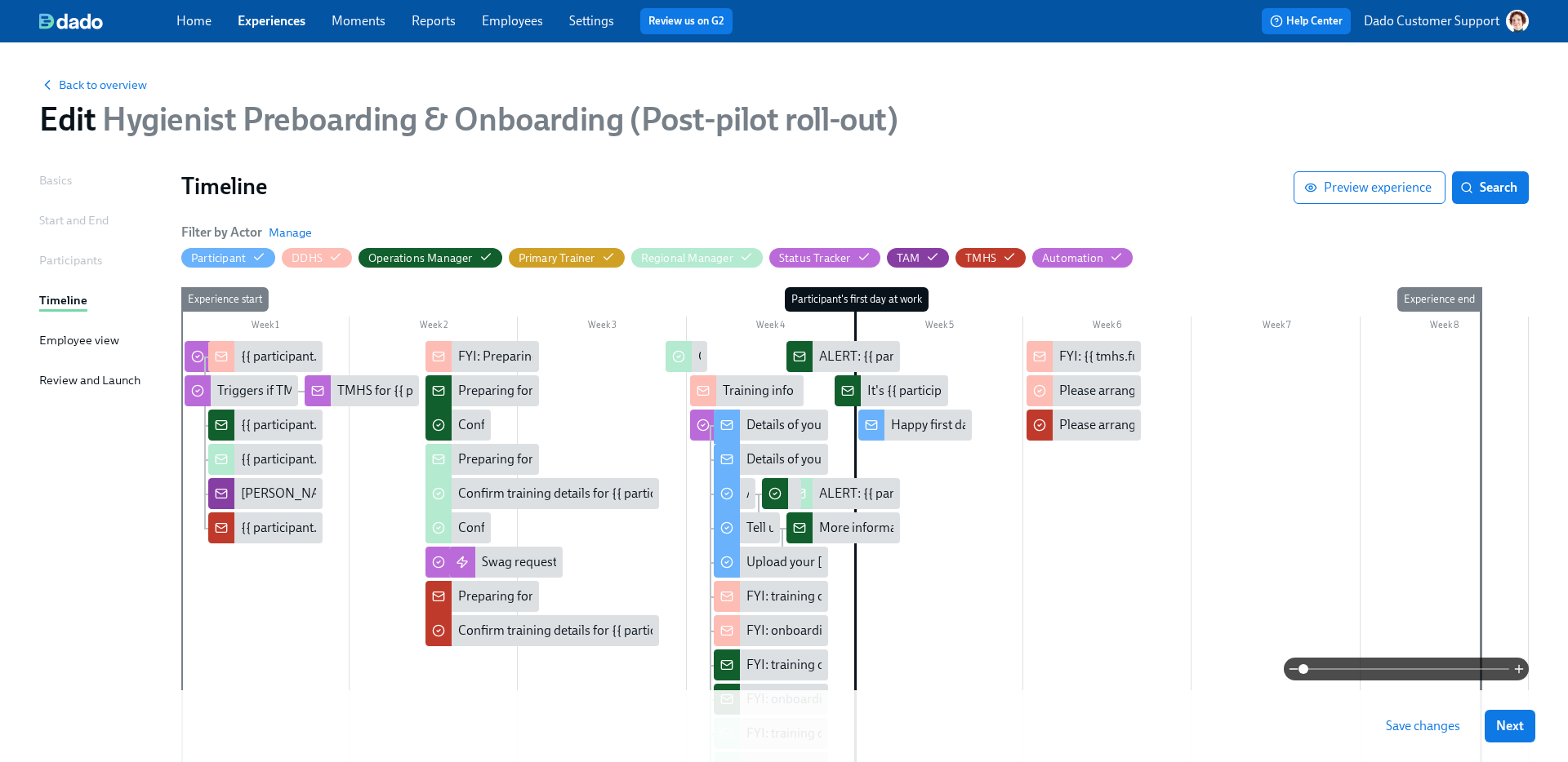
click at [1429, 727] on span "Save changes" at bounding box center [1423, 726] width 74 height 17
click at [90, 82] on span "Back to overview" at bounding box center [93, 85] width 108 height 17
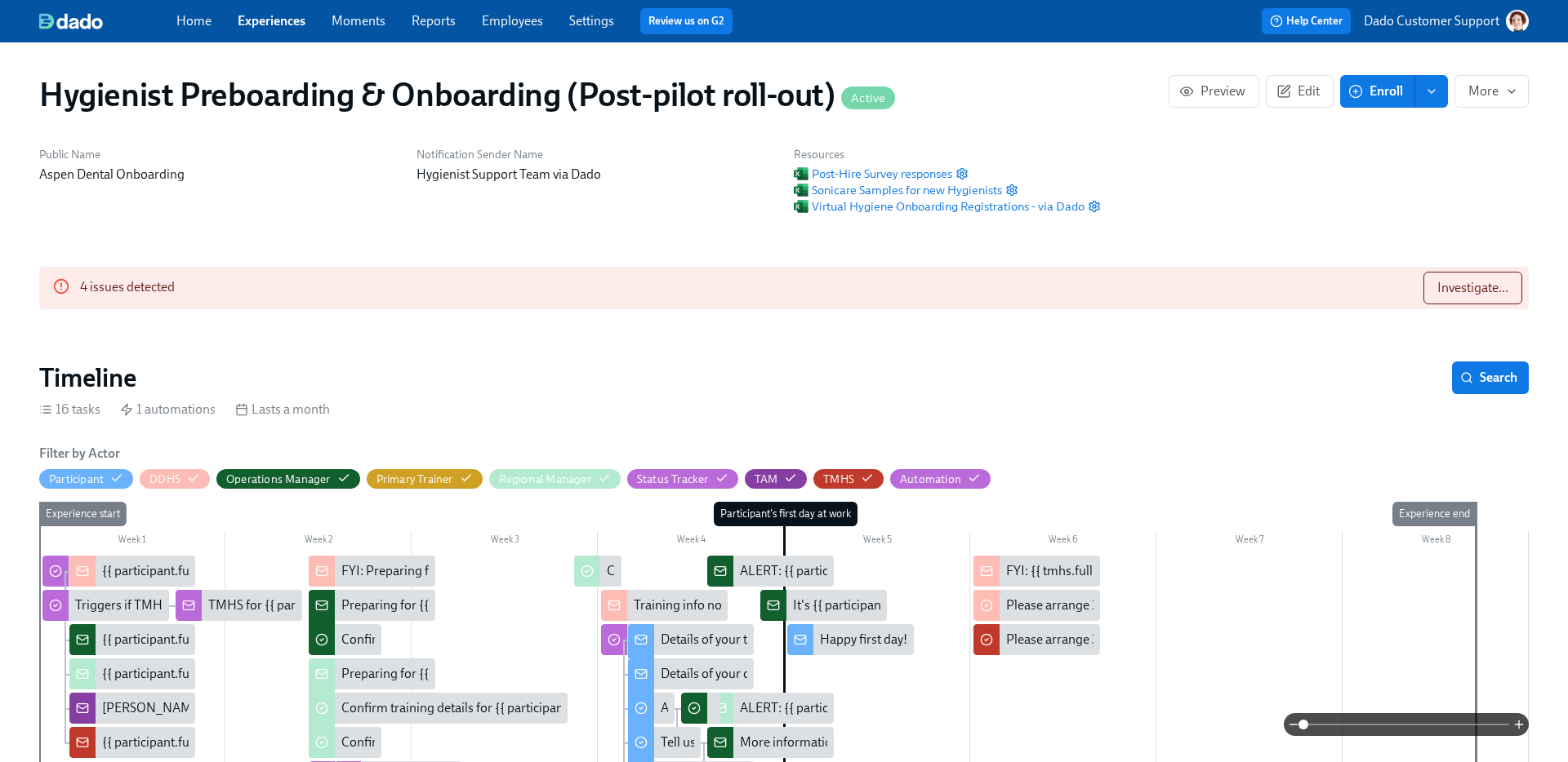
scroll to position [0, 21696]
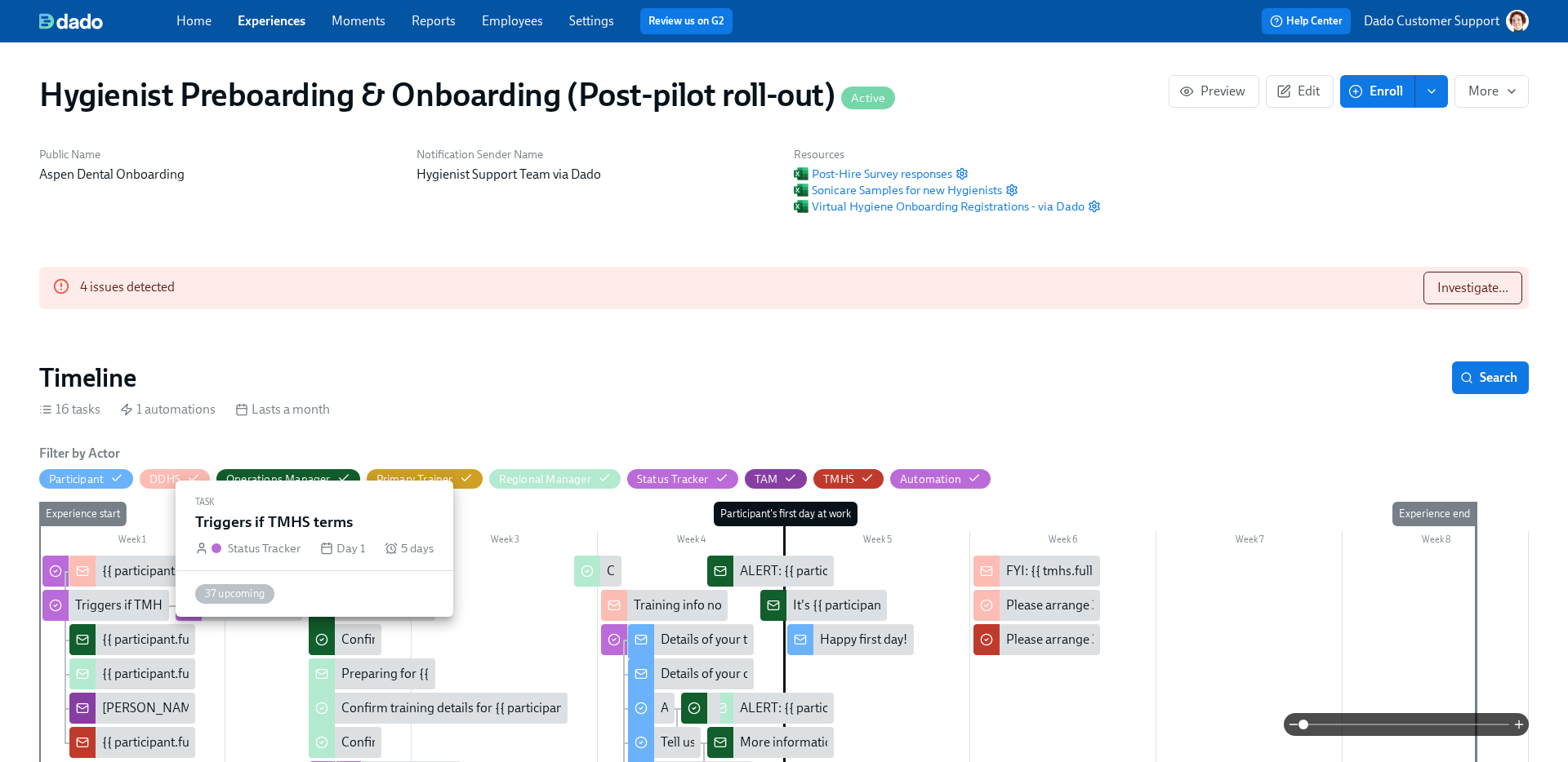
click at [80, 590] on div "Triggers if TMHS terms" at bounding box center [106, 605] width 127 height 31
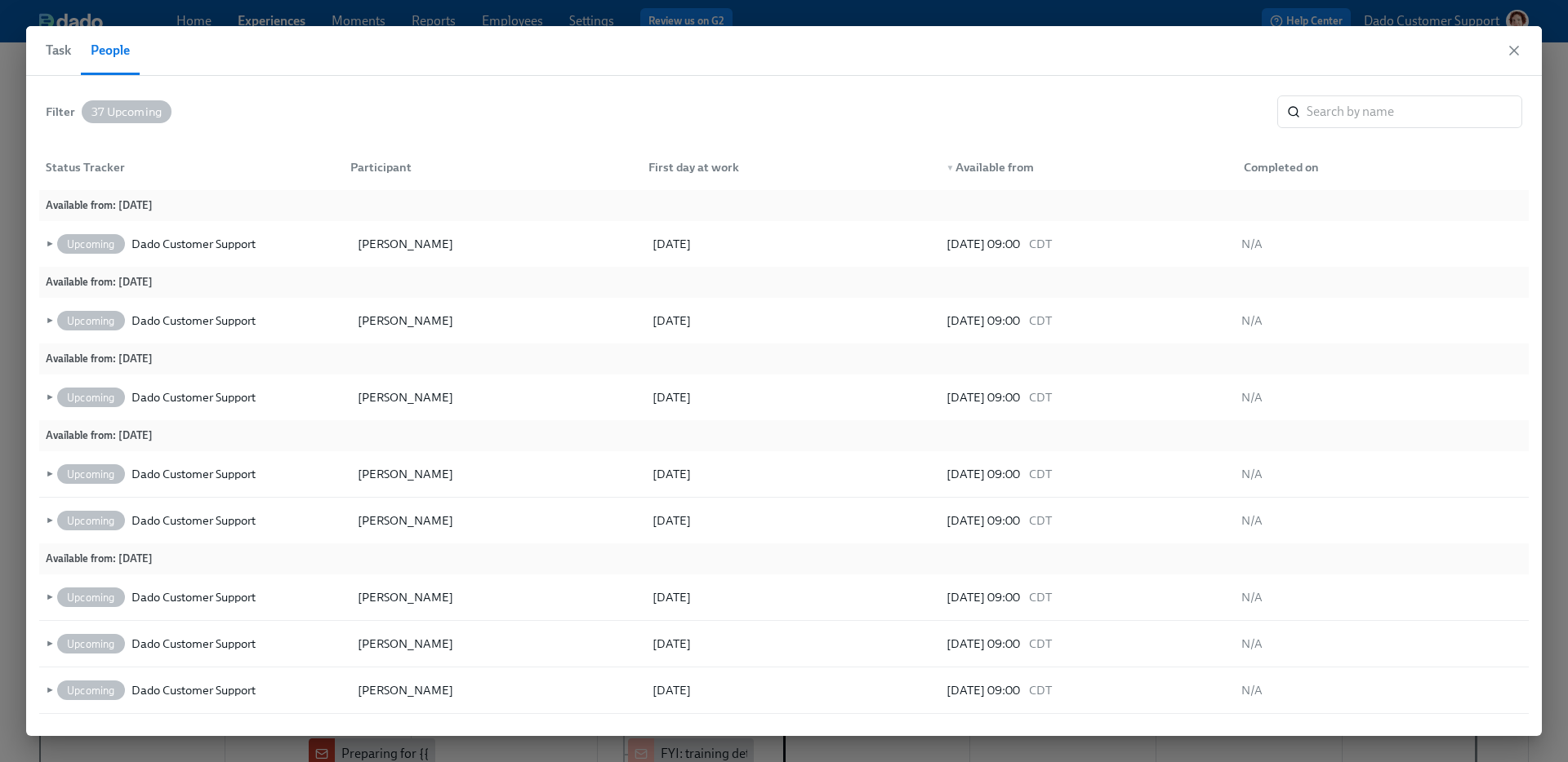
scroll to position [0, 25077]
click at [71, 55] on button "Task" at bounding box center [63, 51] width 35 height 49
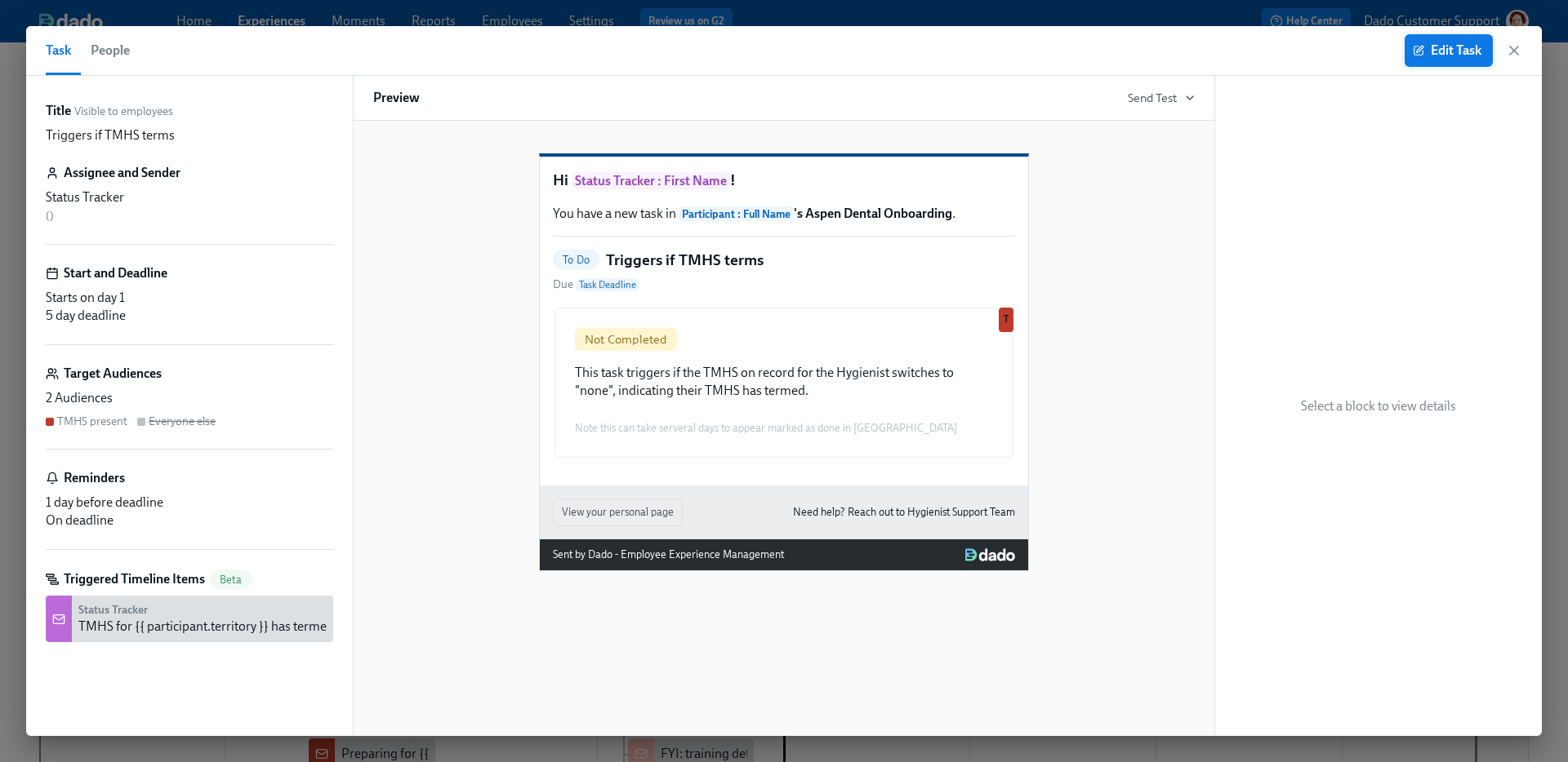
click at [1461, 48] on span "Edit Task" at bounding box center [1449, 50] width 65 height 17
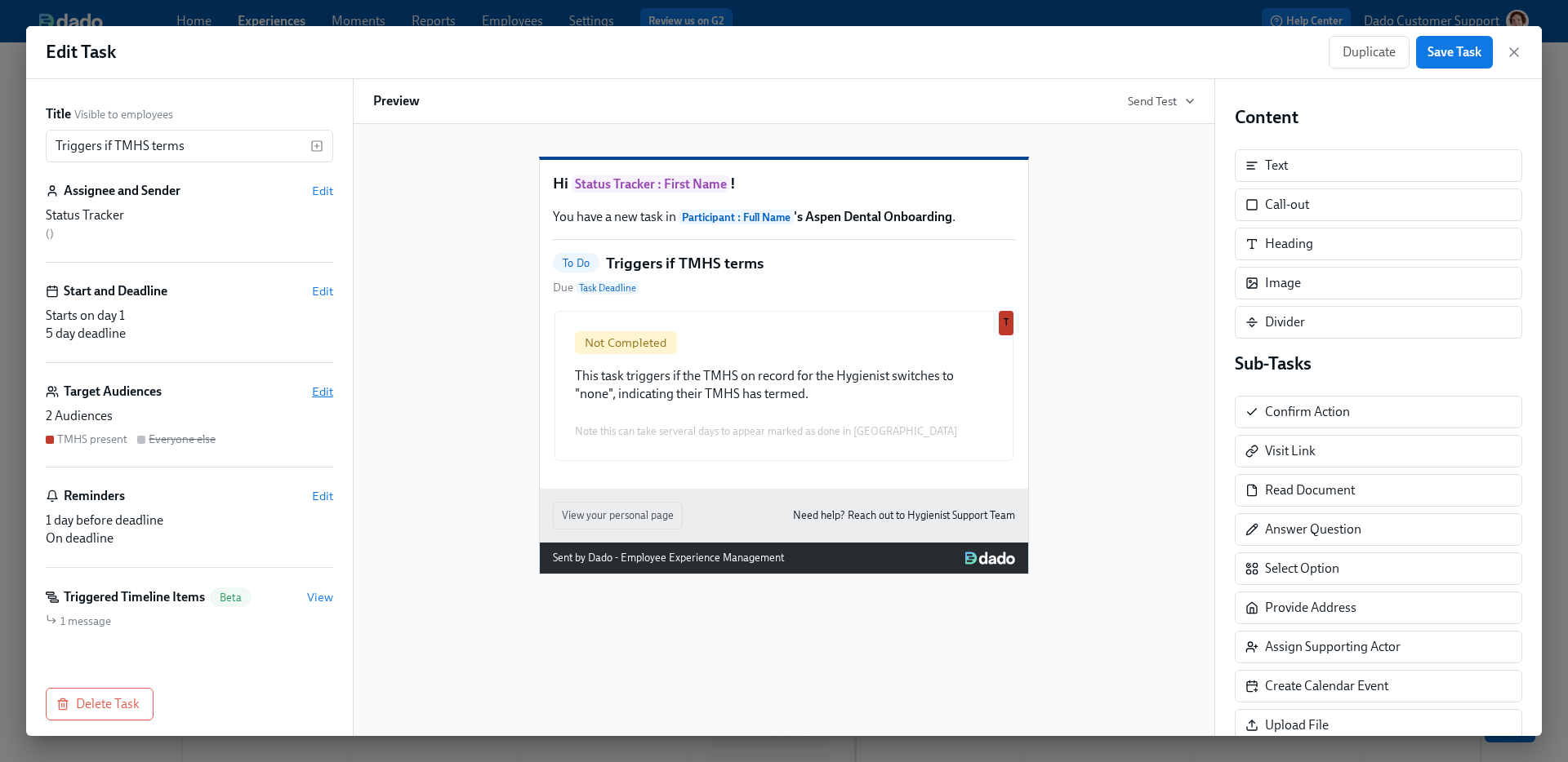
click at [325, 391] on span "Edit" at bounding box center [323, 391] width 21 height 17
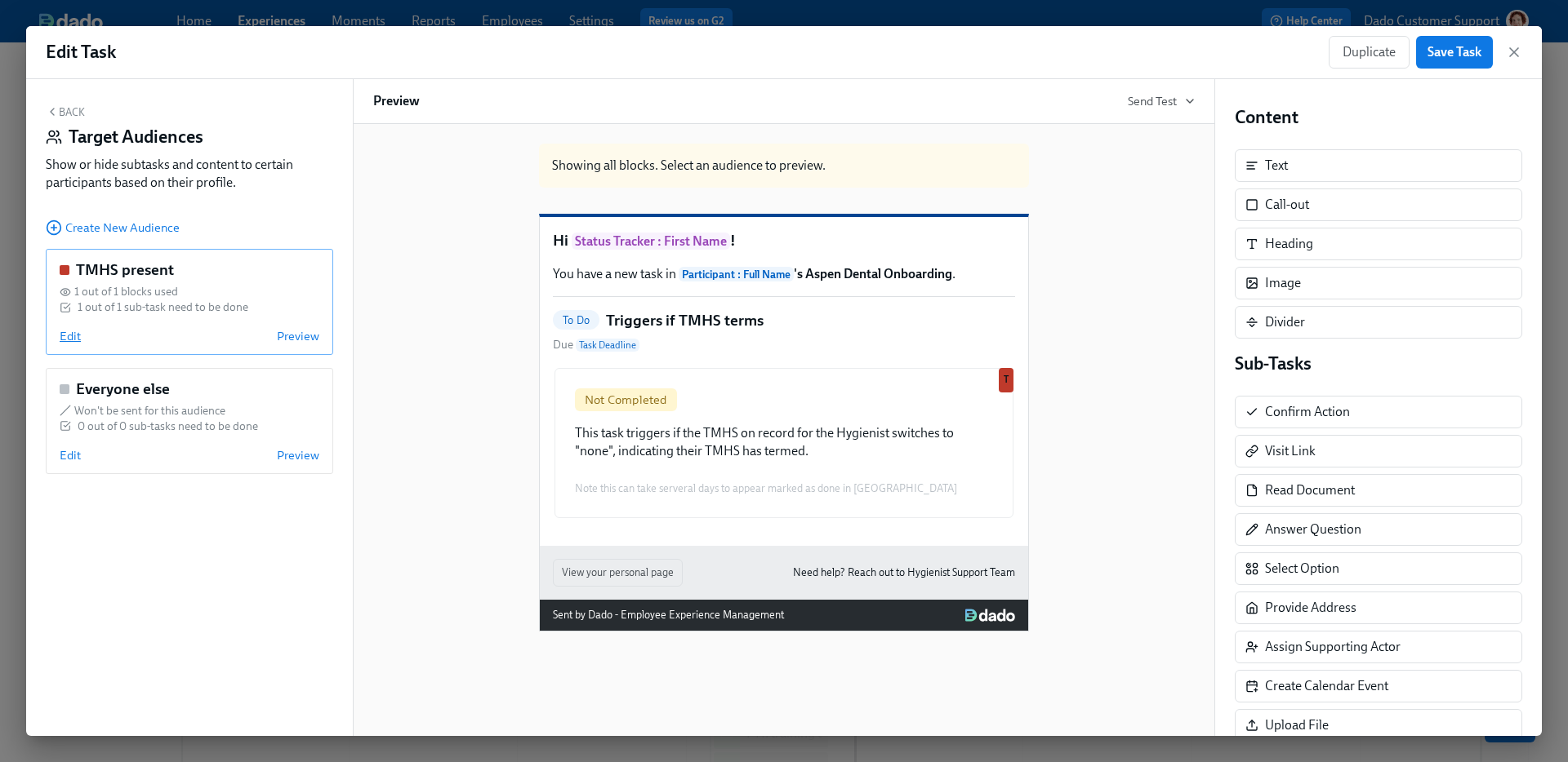
click at [72, 333] on span "Edit" at bounding box center [71, 336] width 21 height 17
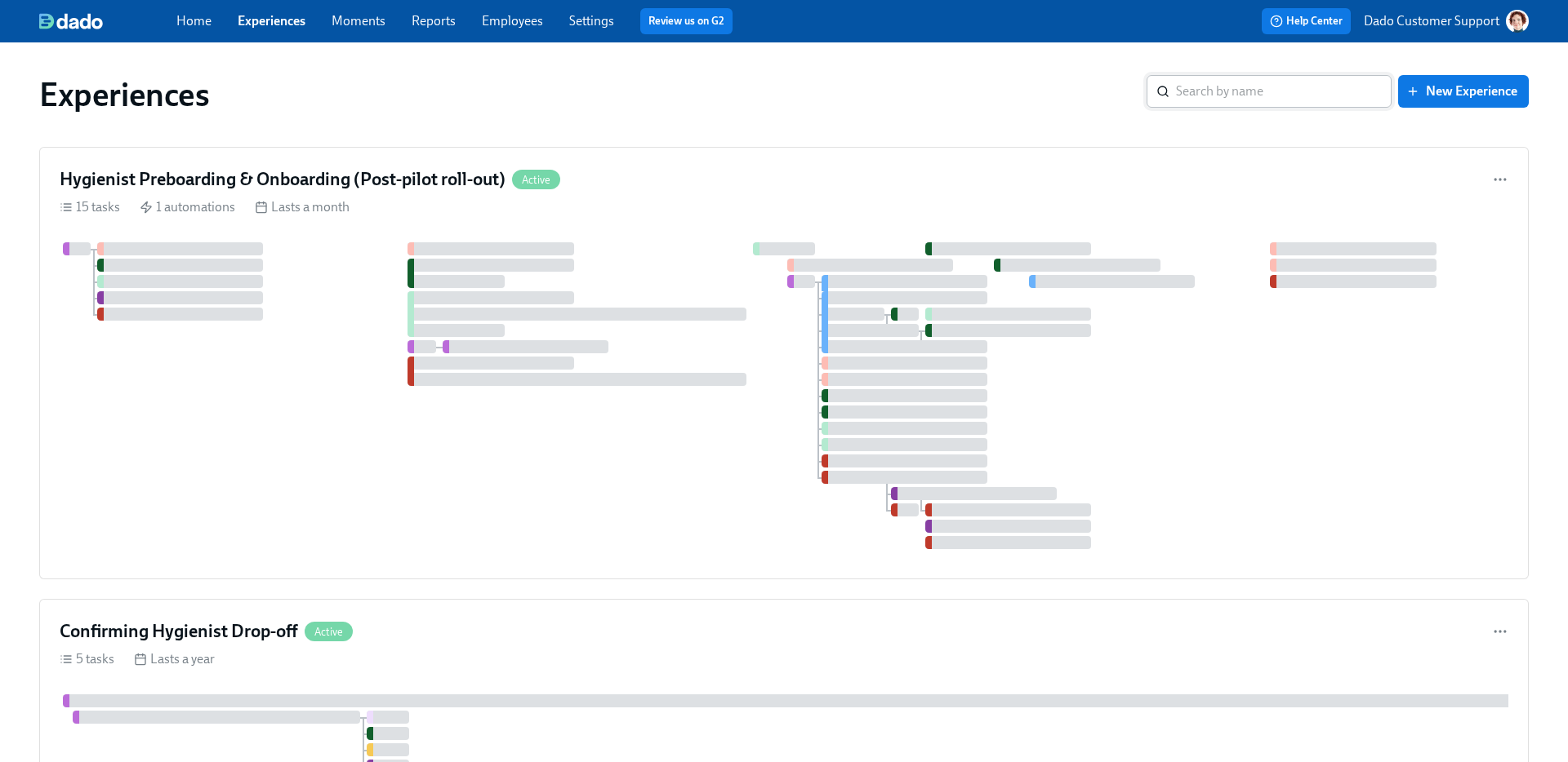
click at [1226, 85] on input "search" at bounding box center [1283, 91] width 216 height 33
type input "tmhs"
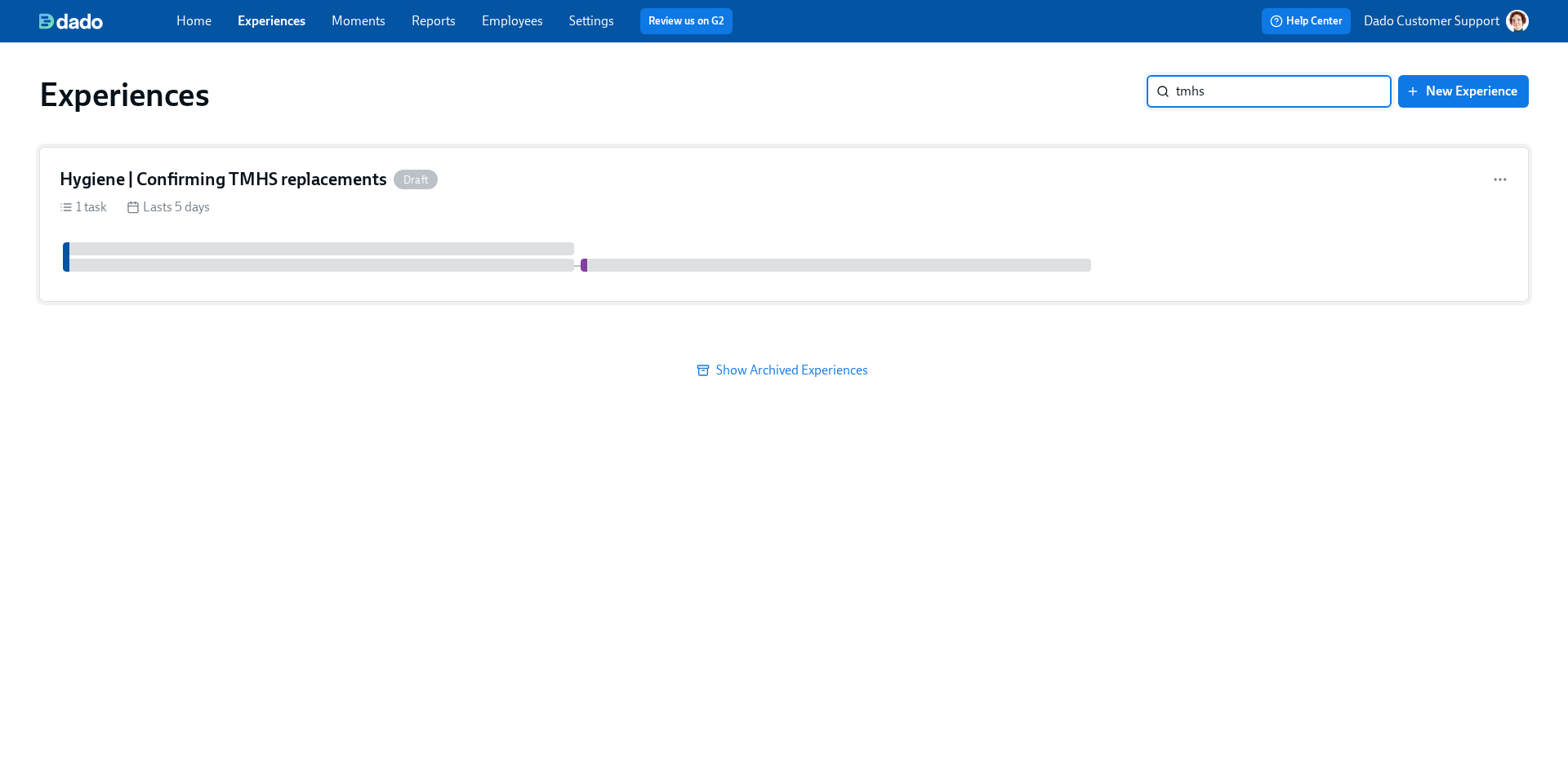
click at [394, 171] on div "Hygiene | Confirming TMHS replacements Draft" at bounding box center [249, 180] width 378 height 25
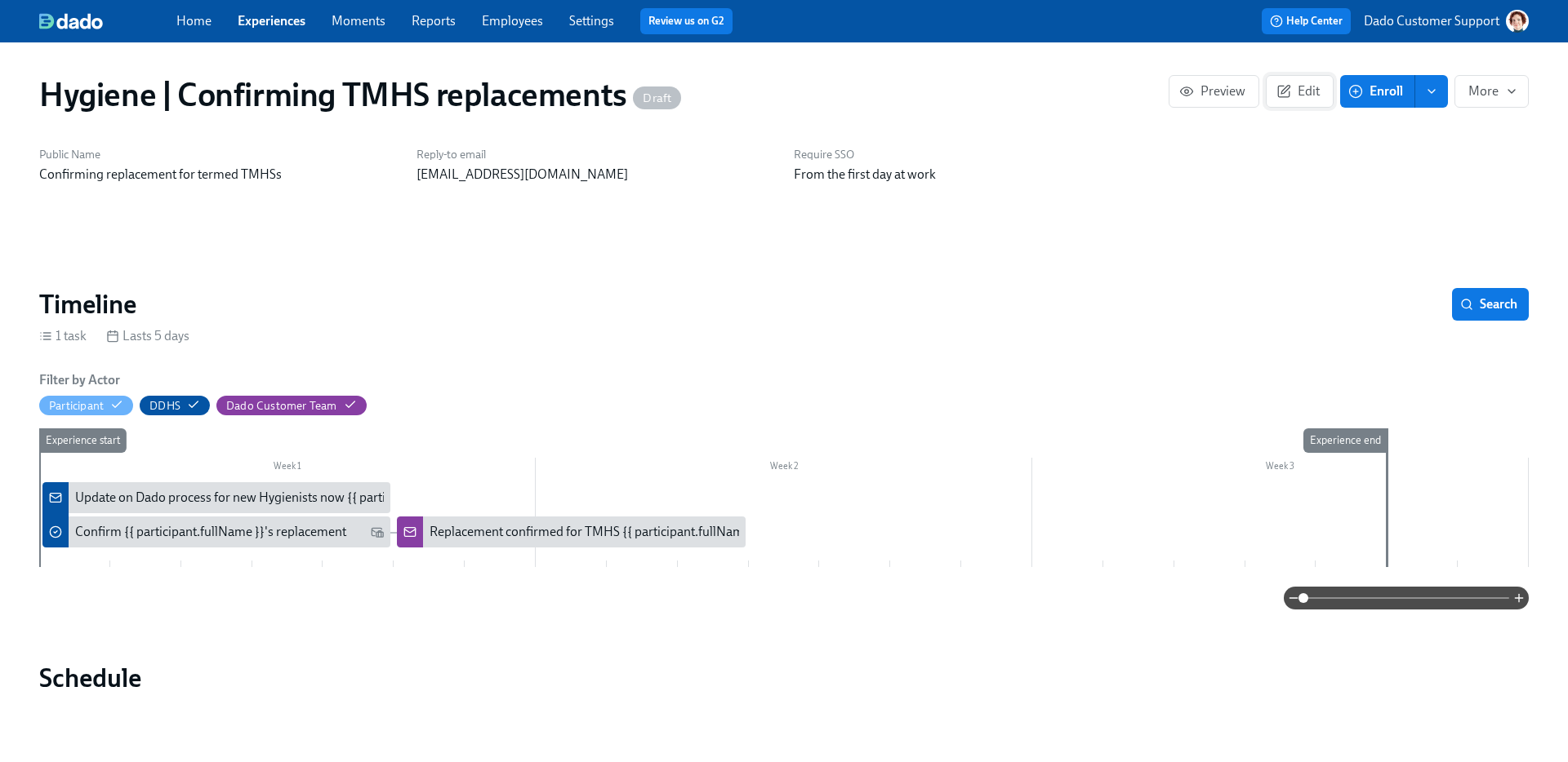
click at [1293, 80] on button "Edit" at bounding box center [1299, 91] width 68 height 33
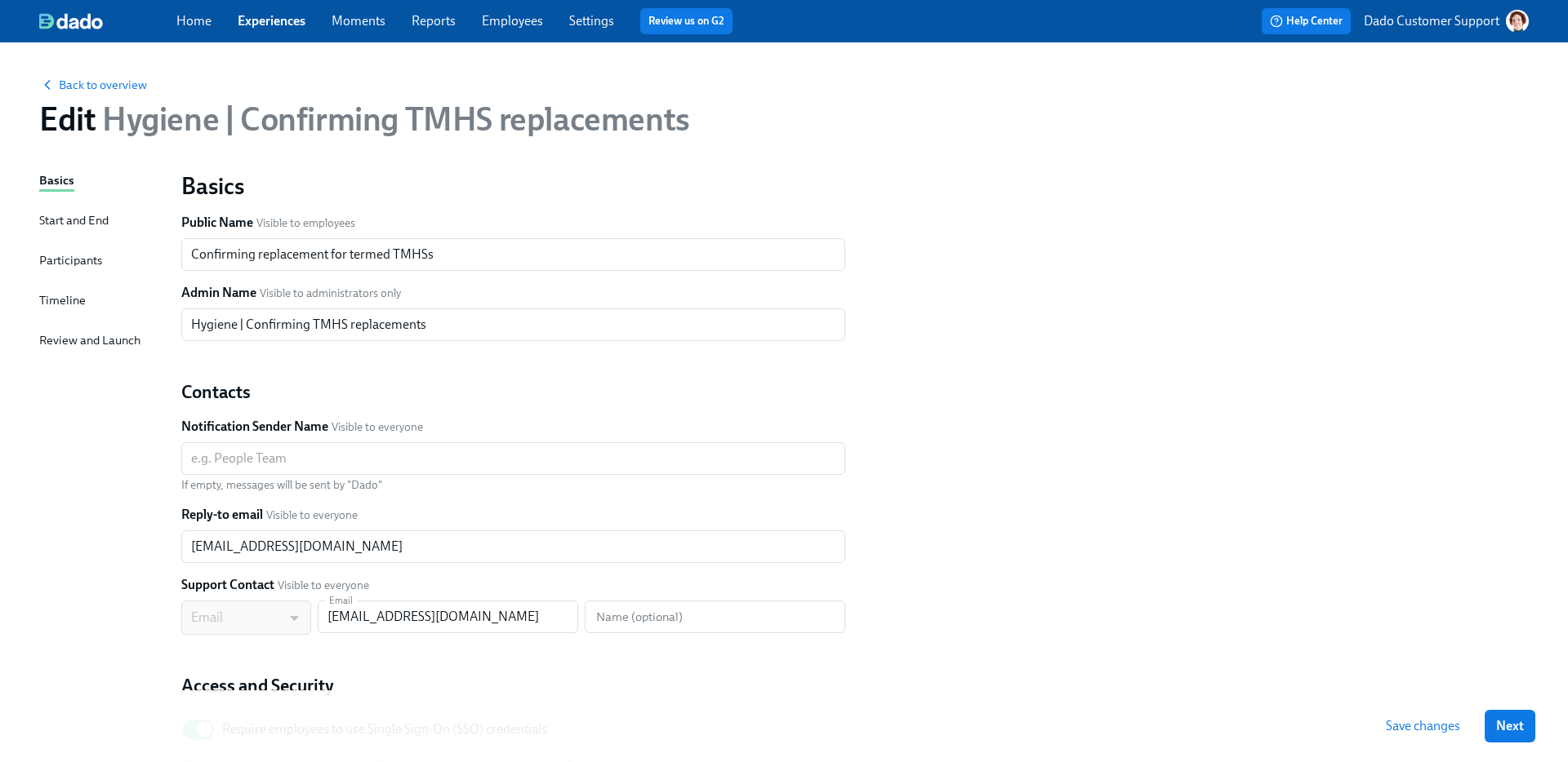
click at [78, 217] on div "Start and End" at bounding box center [73, 220] width 70 height 18
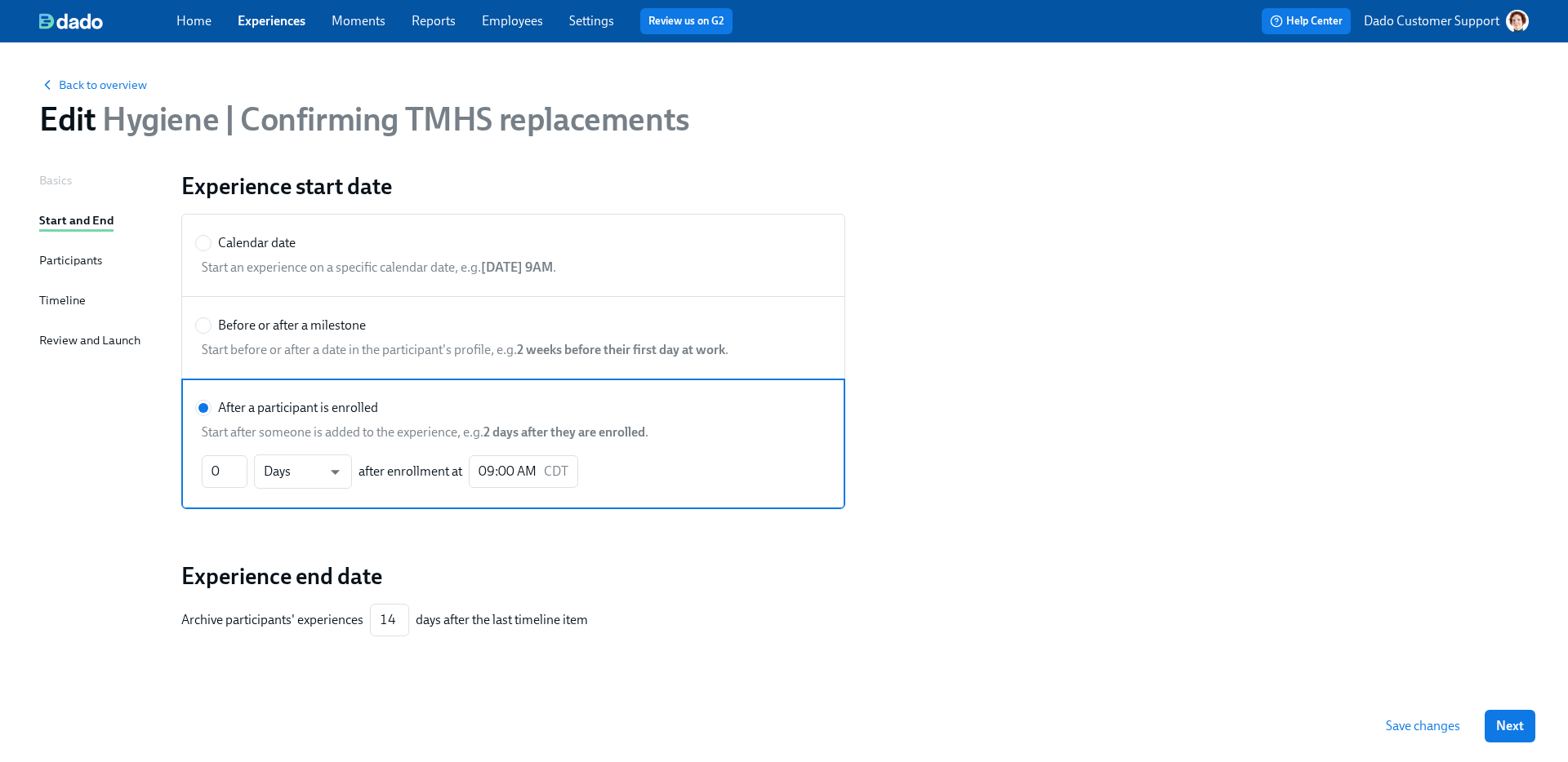
click at [70, 261] on div "Participants" at bounding box center [70, 260] width 63 height 18
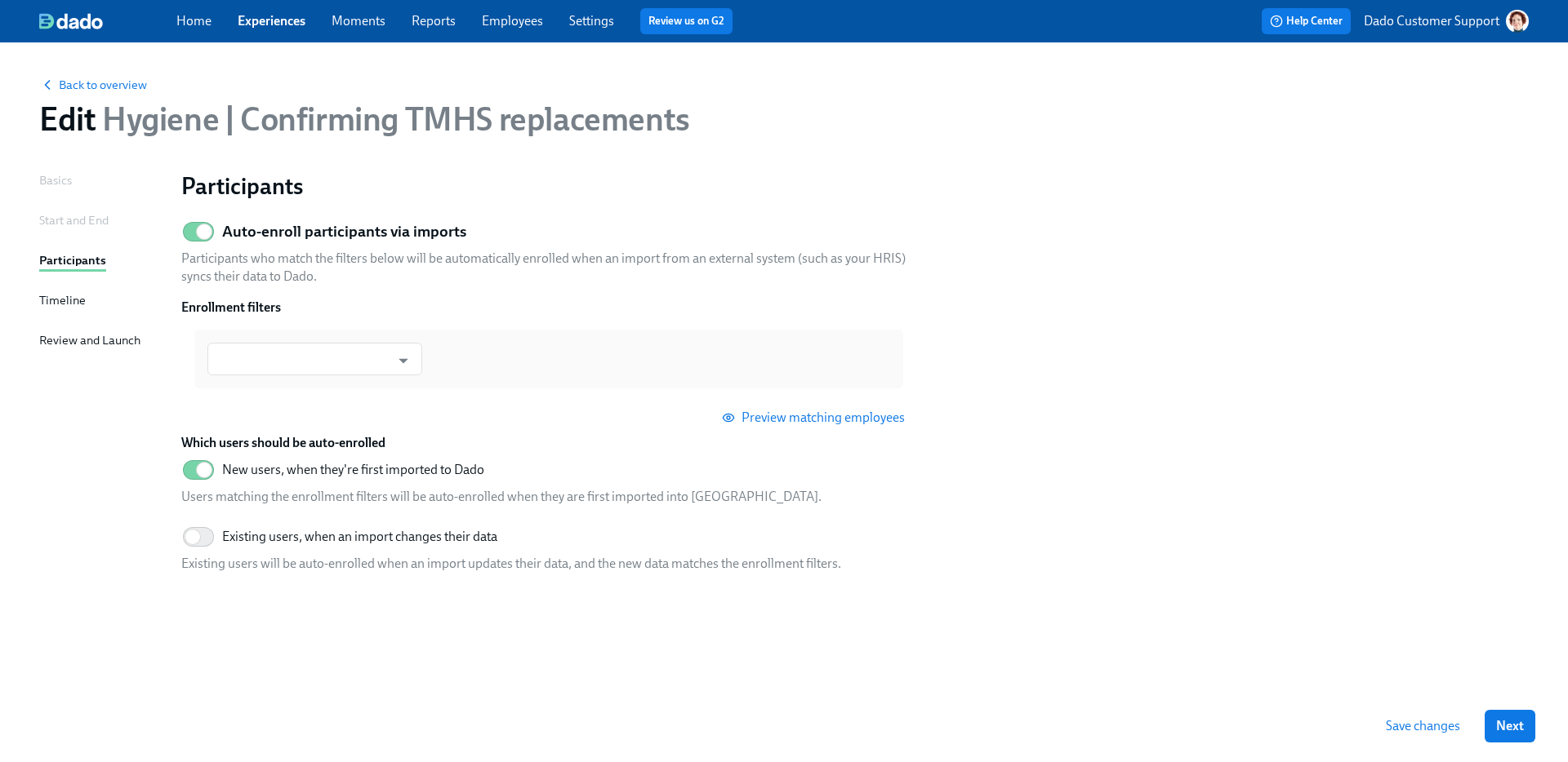
click at [299, 235] on h5 "Auto-enroll participants via imports" at bounding box center [344, 232] width 244 height 21
click at [258, 235] on input "Auto-enroll participants via imports" at bounding box center [204, 232] width 108 height 36
checkbox input "false"
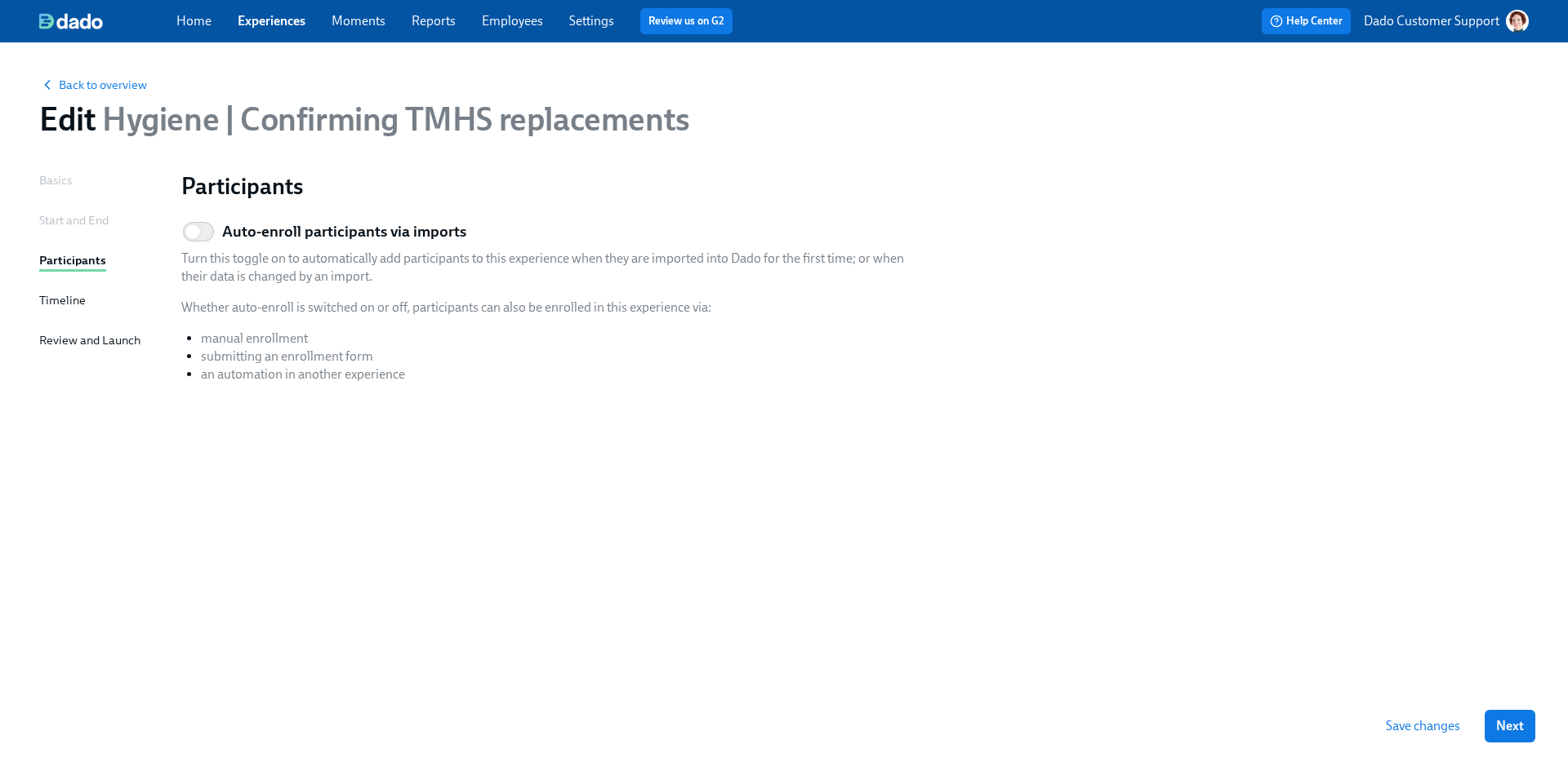
click at [1441, 727] on span "Save changes" at bounding box center [1423, 726] width 74 height 17
click at [54, 224] on div "Start and End" at bounding box center [73, 220] width 70 height 18
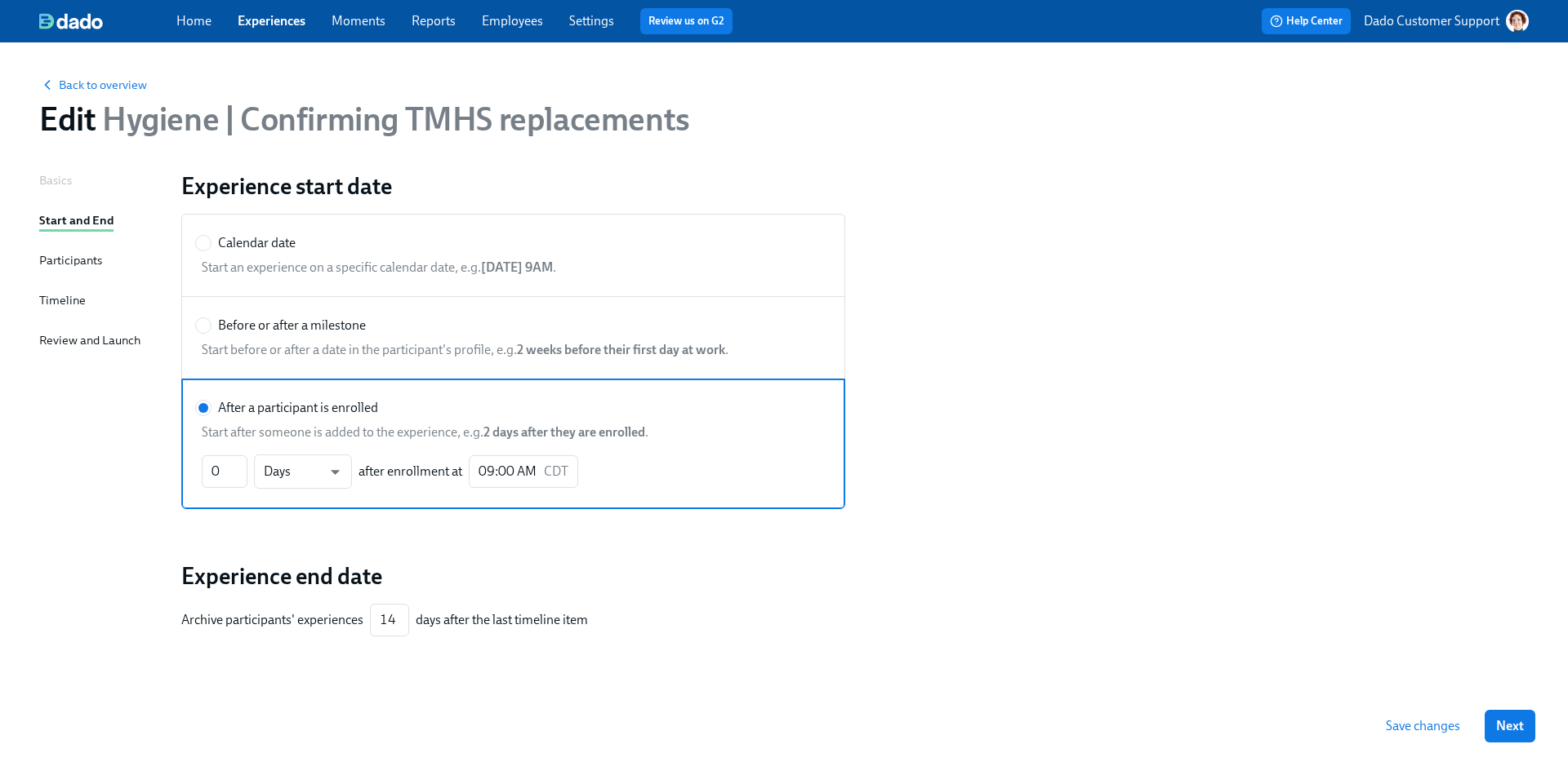
click at [55, 264] on div "Participants" at bounding box center [70, 260] width 63 height 18
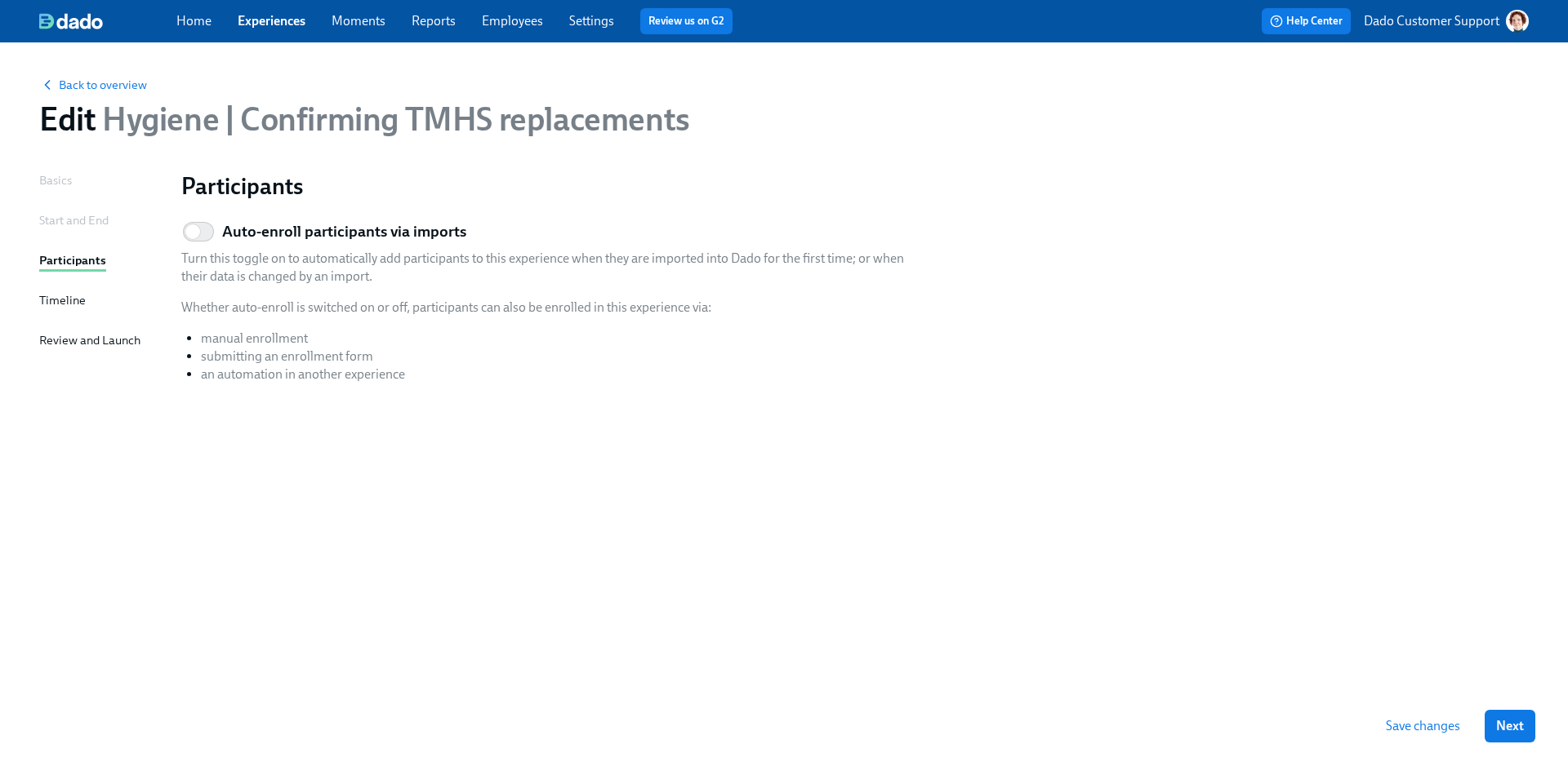
click at [50, 295] on div "Timeline" at bounding box center [62, 300] width 47 height 18
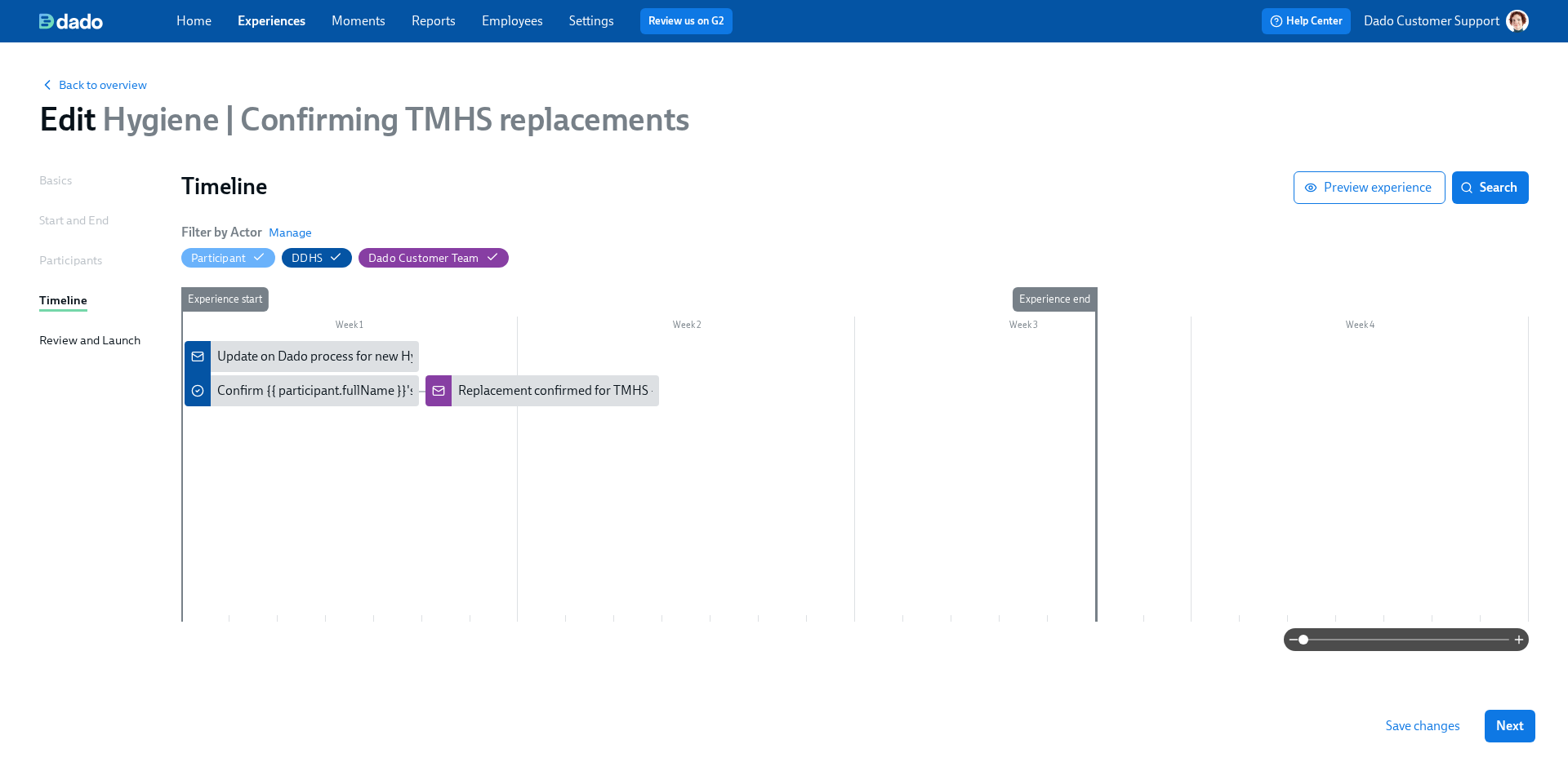
click at [51, 345] on div "Review and Launch" at bounding box center [89, 340] width 101 height 18
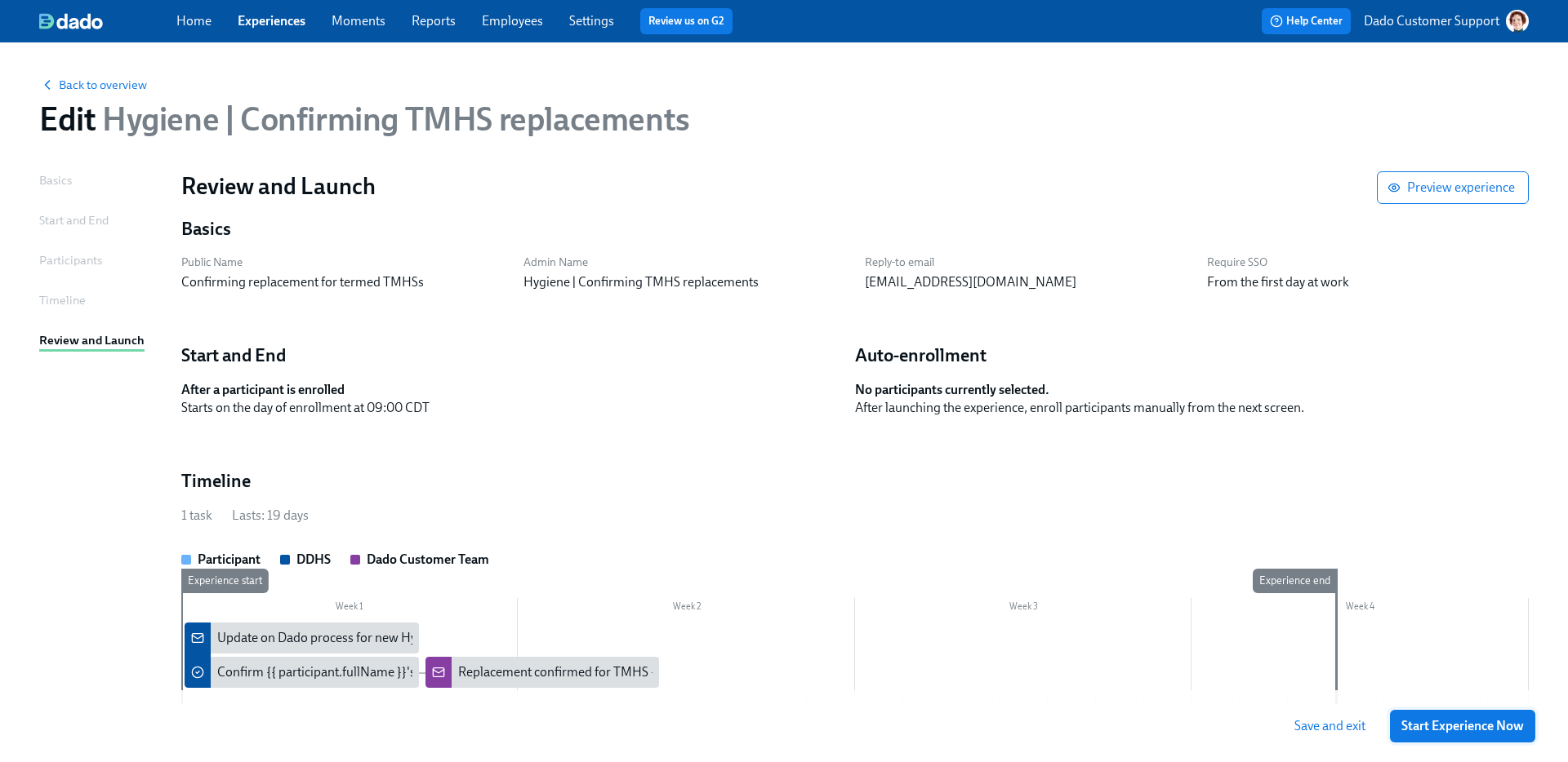
click at [1409, 722] on span "Start Experience Now" at bounding box center [1462, 726] width 123 height 17
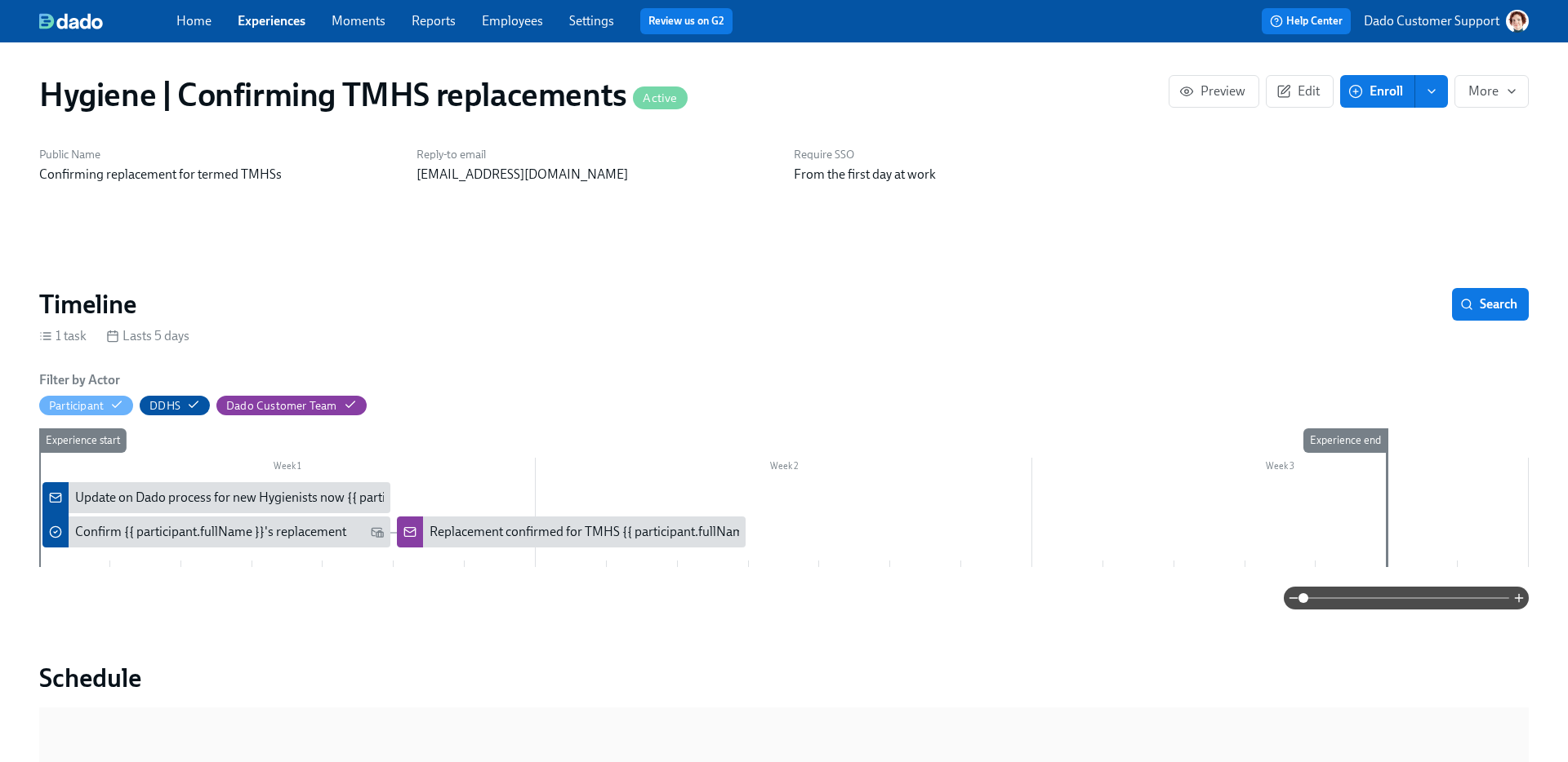
click at [1382, 91] on span "Enroll" at bounding box center [1377, 92] width 51 height 17
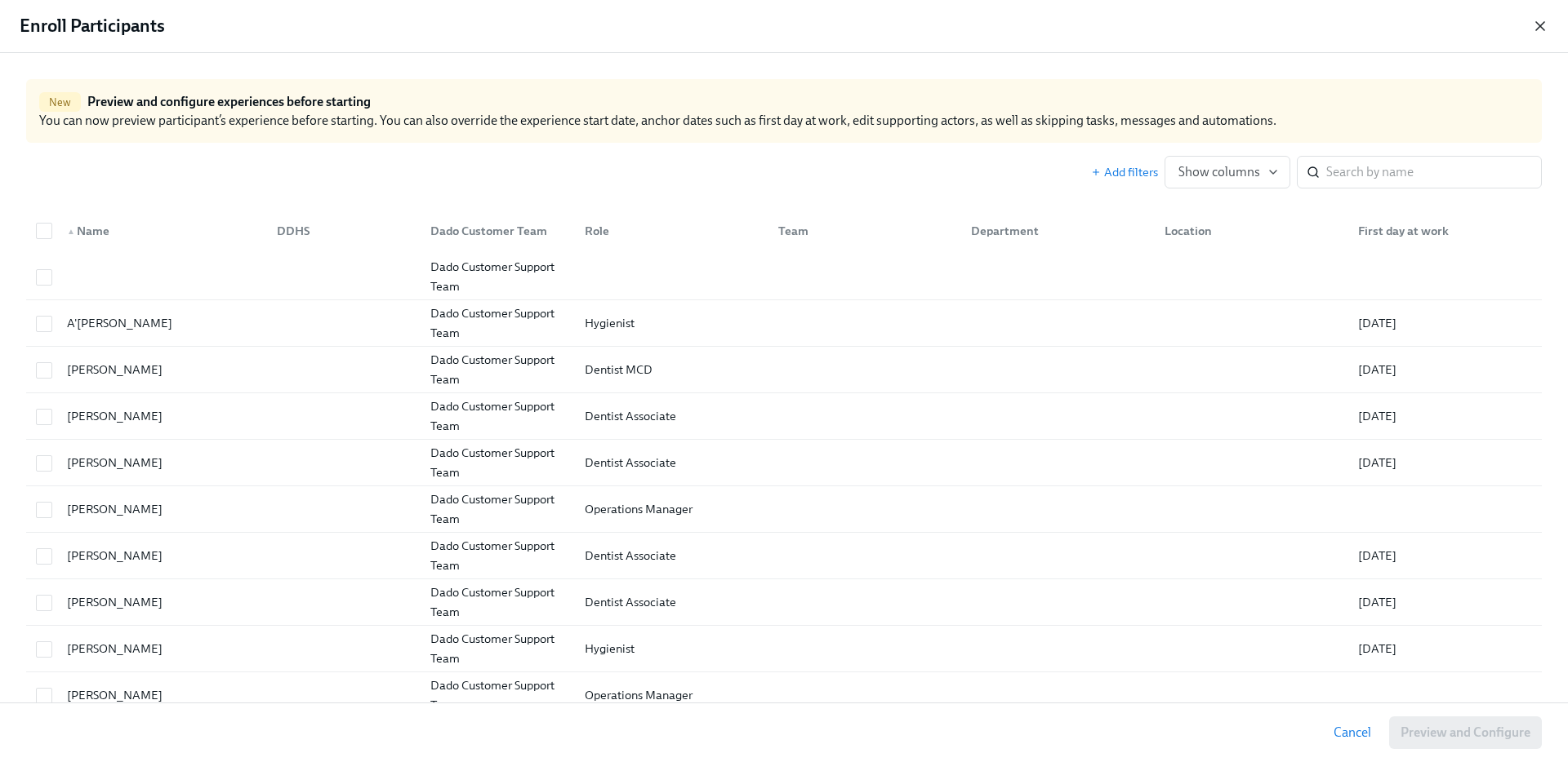
click at [1535, 33] on icon "button" at bounding box center [1540, 26] width 17 height 17
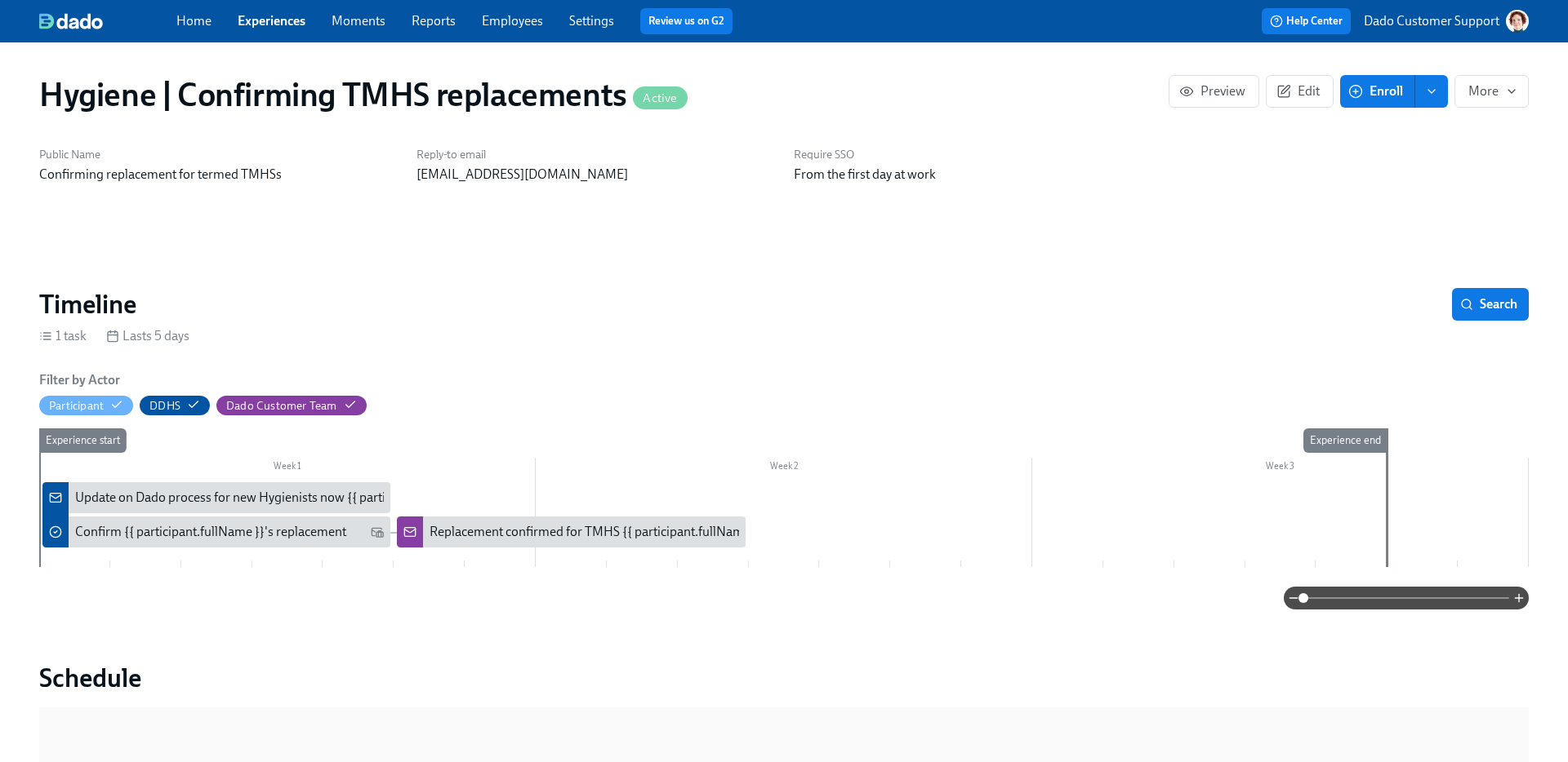
click at [472, 18] on div "Home Experiences Moments Reports Employees Settings Review us on G2" at bounding box center [514, 21] width 676 height 26
click at [502, 18] on link "Employees" at bounding box center [512, 21] width 61 height 16
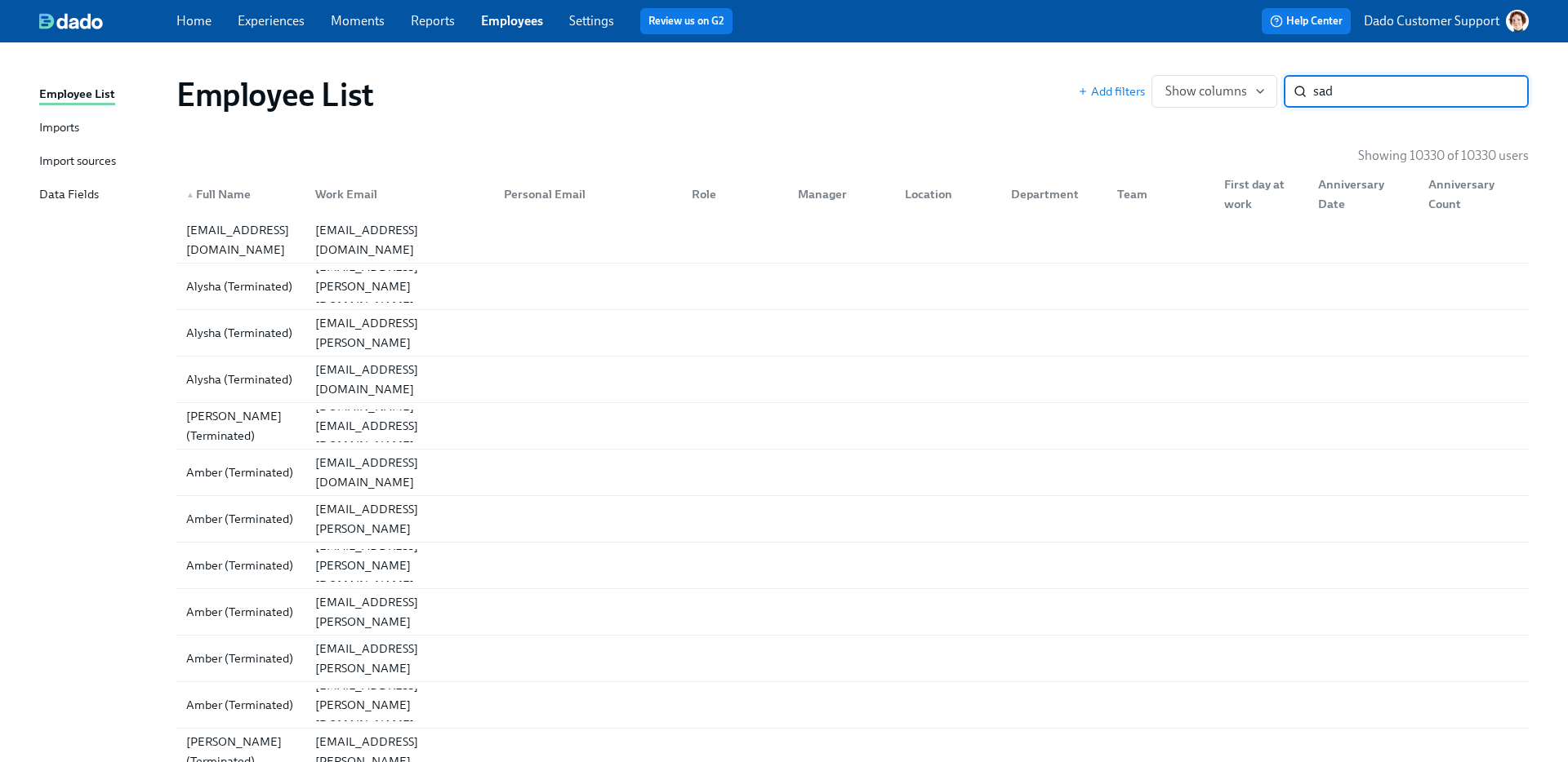
type input "sad"
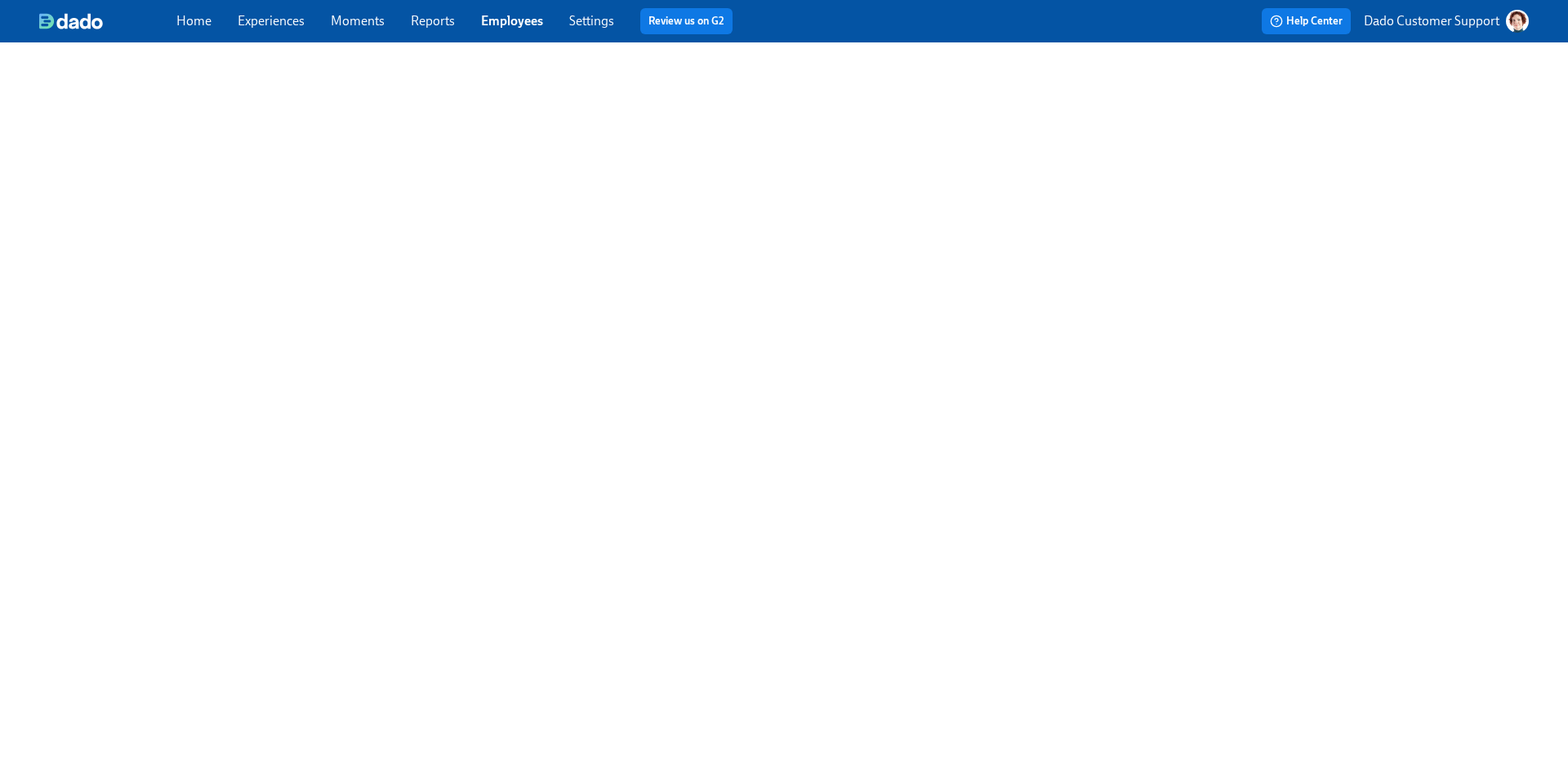
click at [511, 26] on link "Employees" at bounding box center [512, 21] width 62 height 16
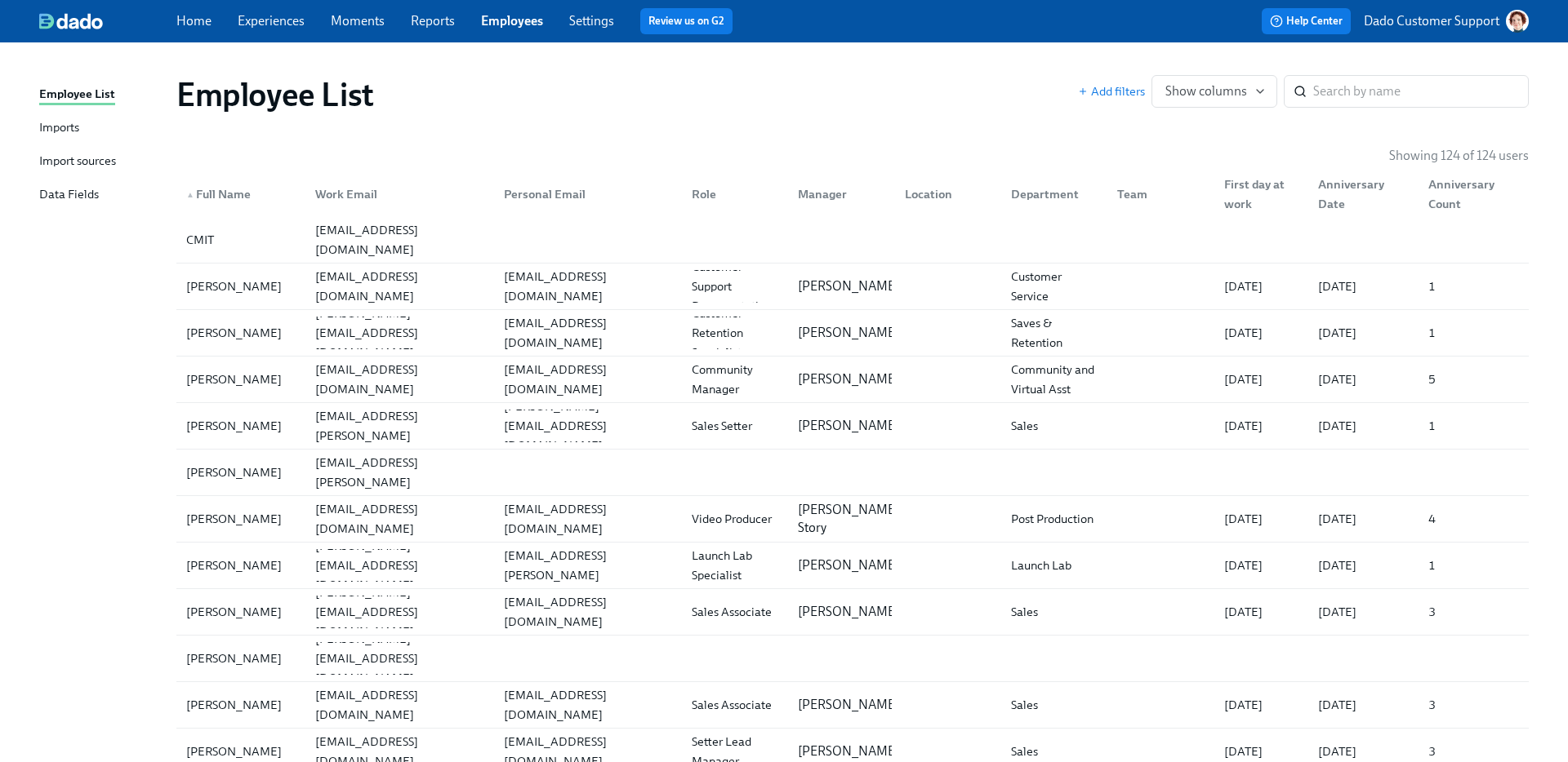
click at [58, 124] on div "Imports" at bounding box center [58, 128] width 40 height 20
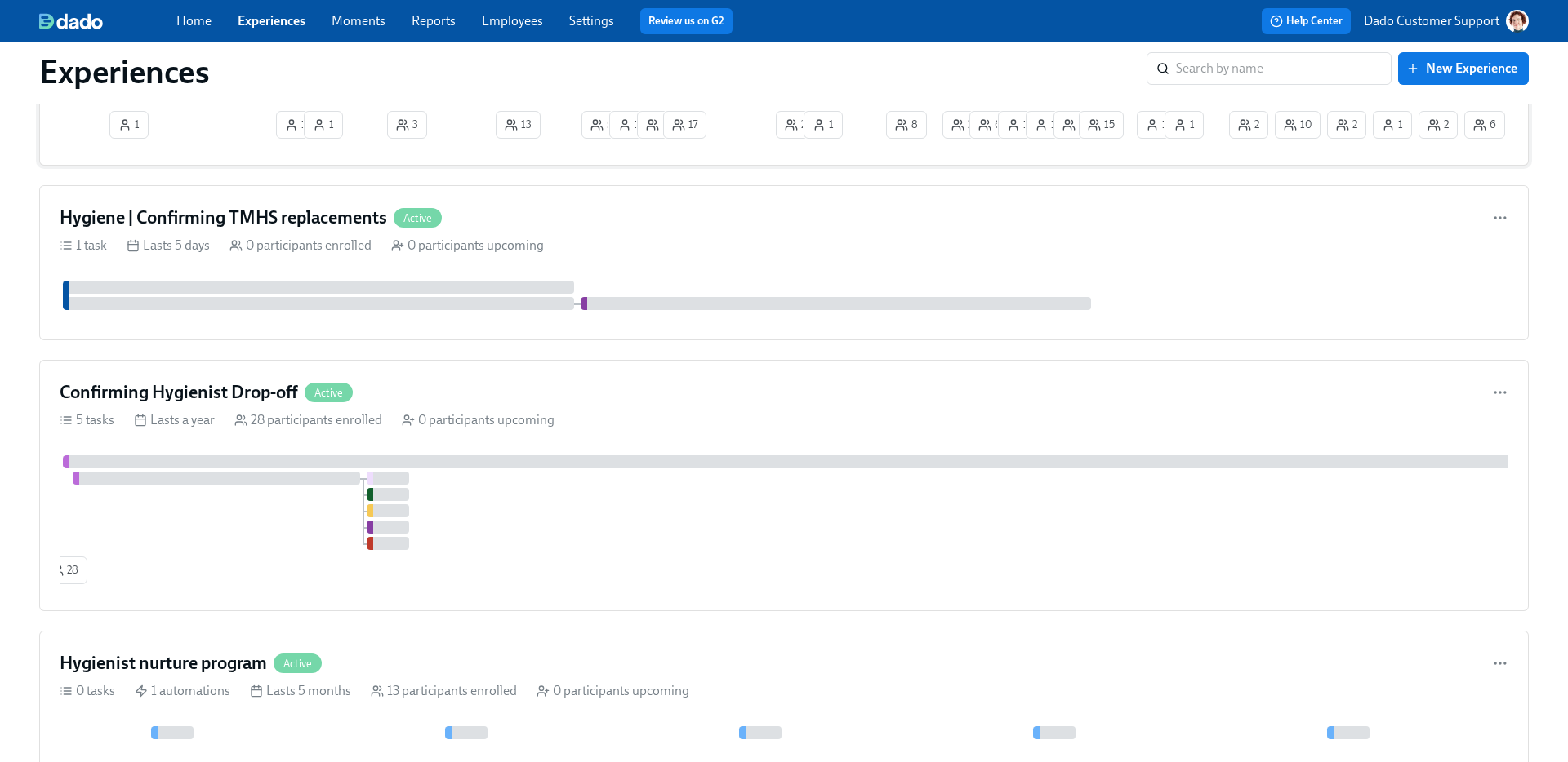
scroll to position [553, 0]
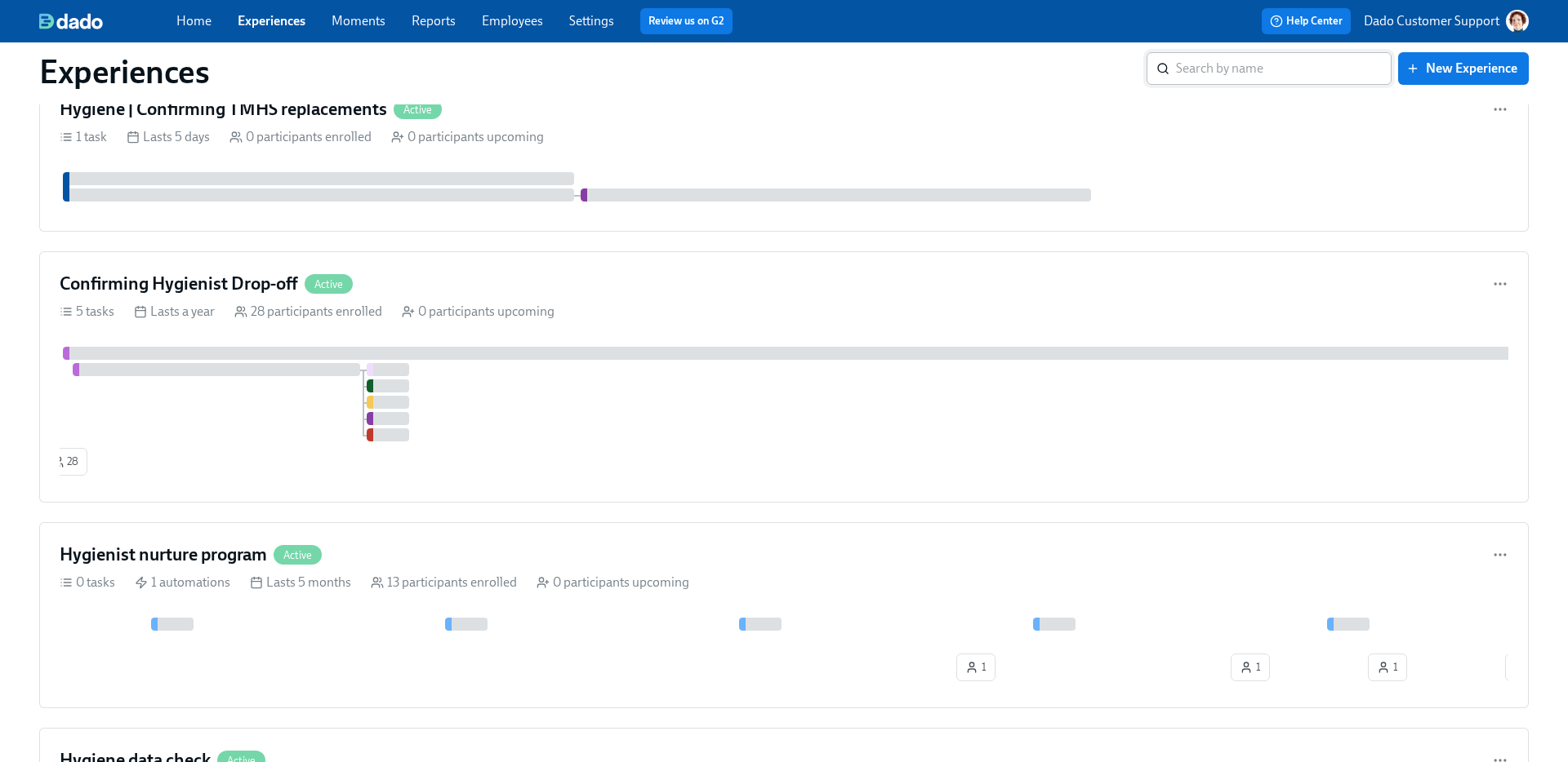
click at [1331, 70] on input "search" at bounding box center [1283, 68] width 216 height 33
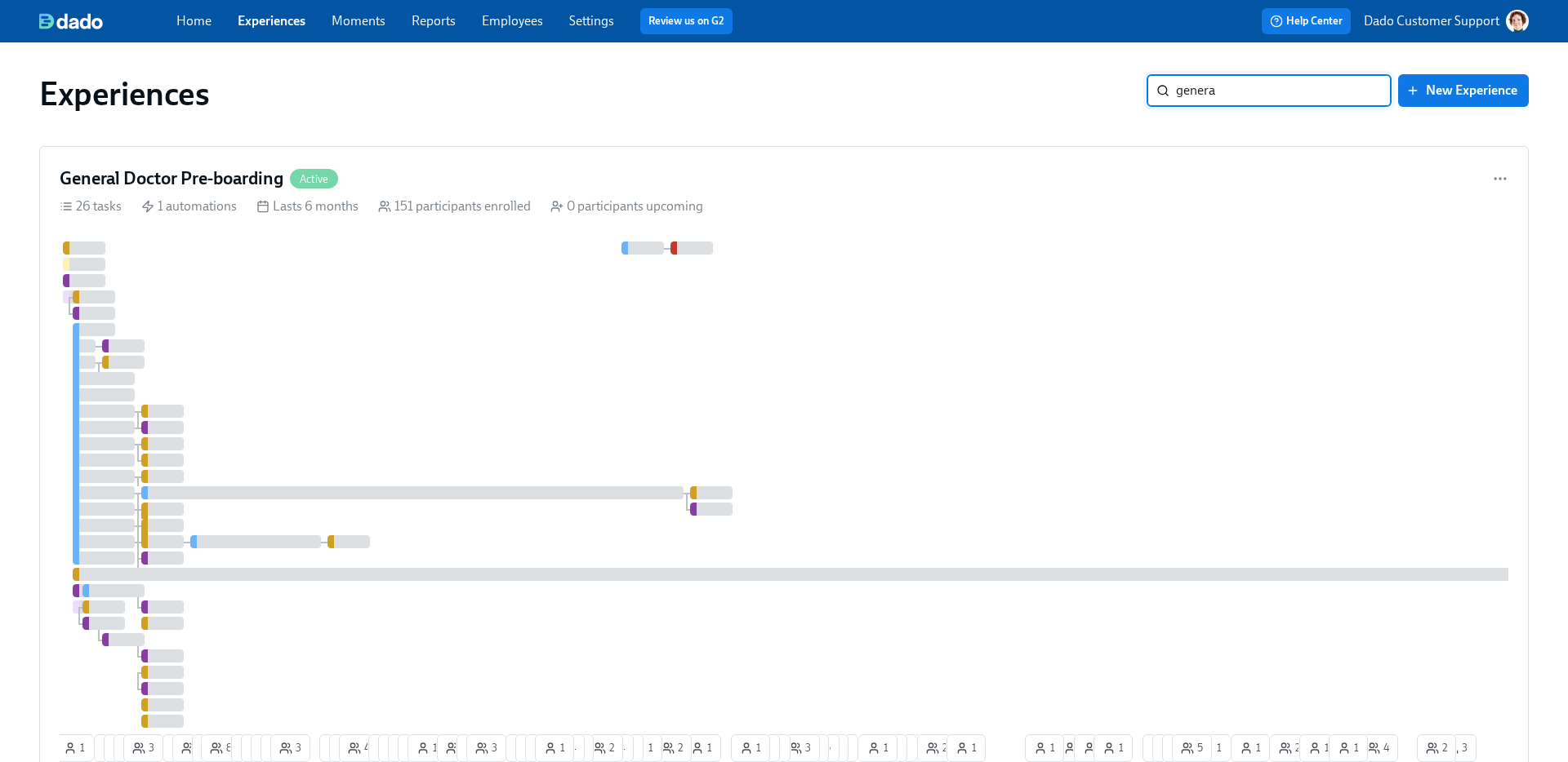
scroll to position [0, 0]
type input "genera"
click at [523, 337] on div at bounding box center [985, 485] width 1852 height 486
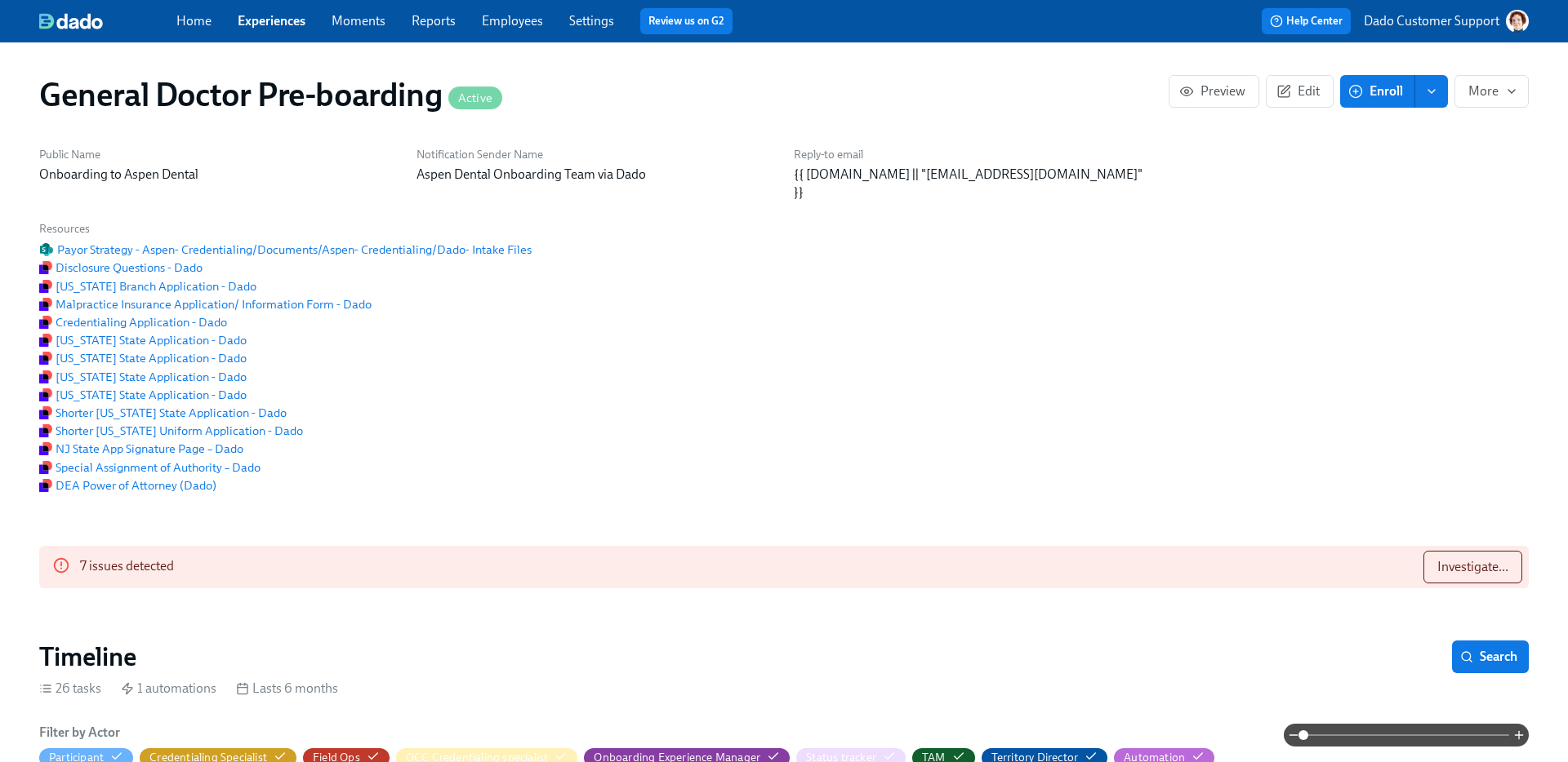
scroll to position [0, 35400]
click at [1497, 559] on button "Investigate..." at bounding box center [1473, 566] width 99 height 33
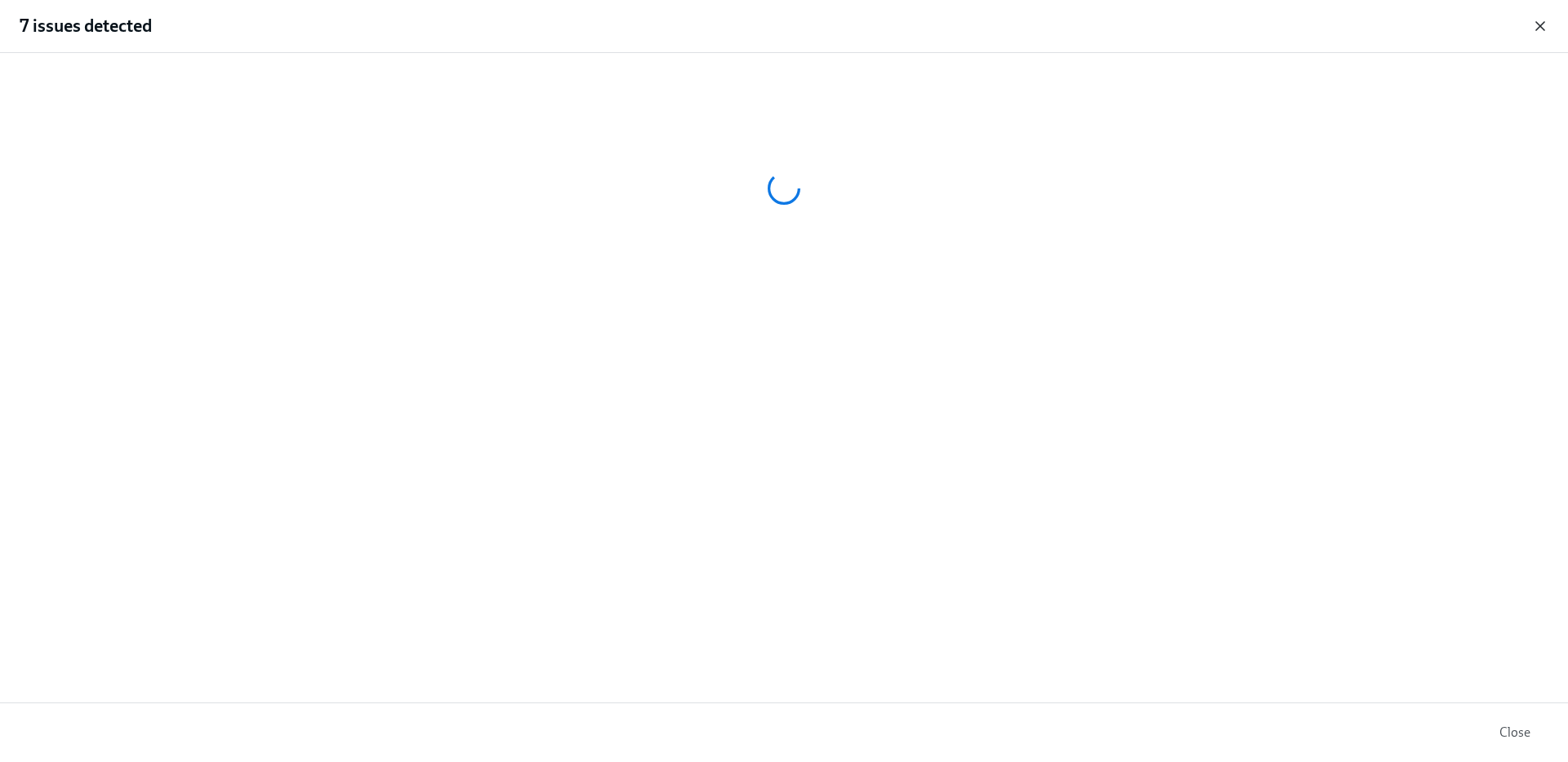
click at [1540, 33] on icon "button" at bounding box center [1540, 26] width 17 height 17
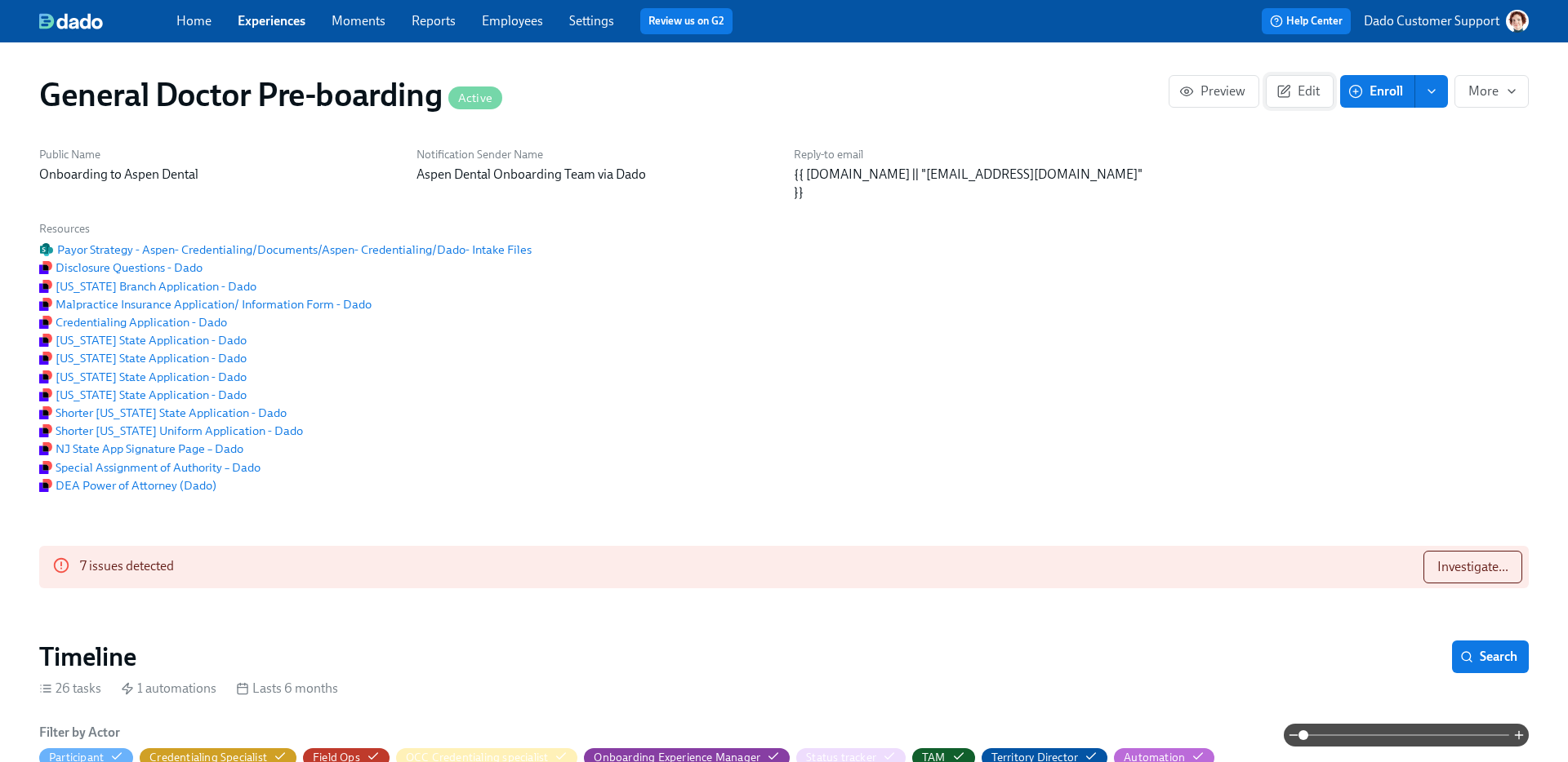
click at [1276, 90] on icon "button" at bounding box center [1283, 91] width 15 height 15
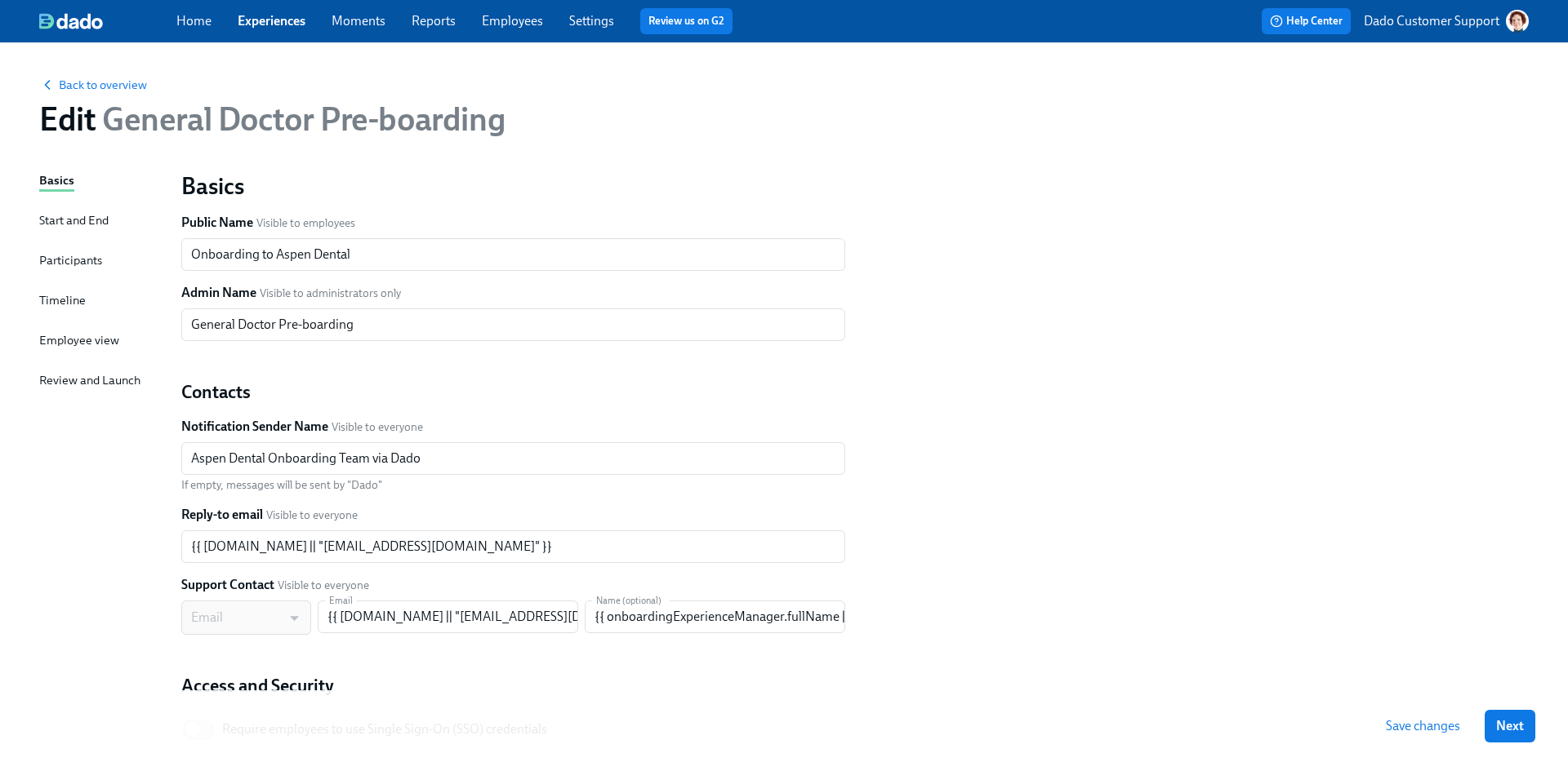
click at [46, 296] on div "Timeline" at bounding box center [62, 300] width 47 height 18
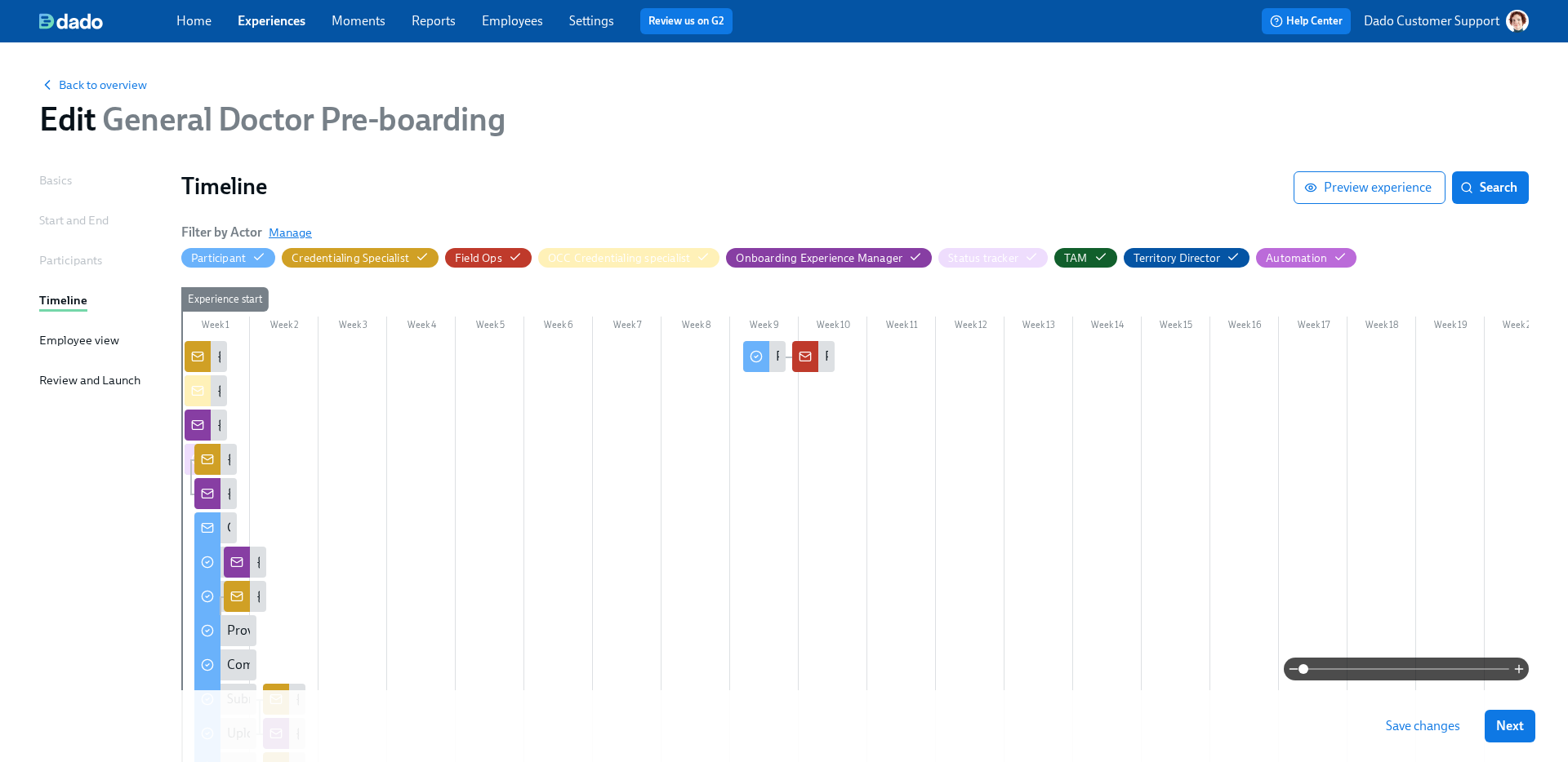
click at [284, 228] on span "Manage" at bounding box center [290, 233] width 43 height 17
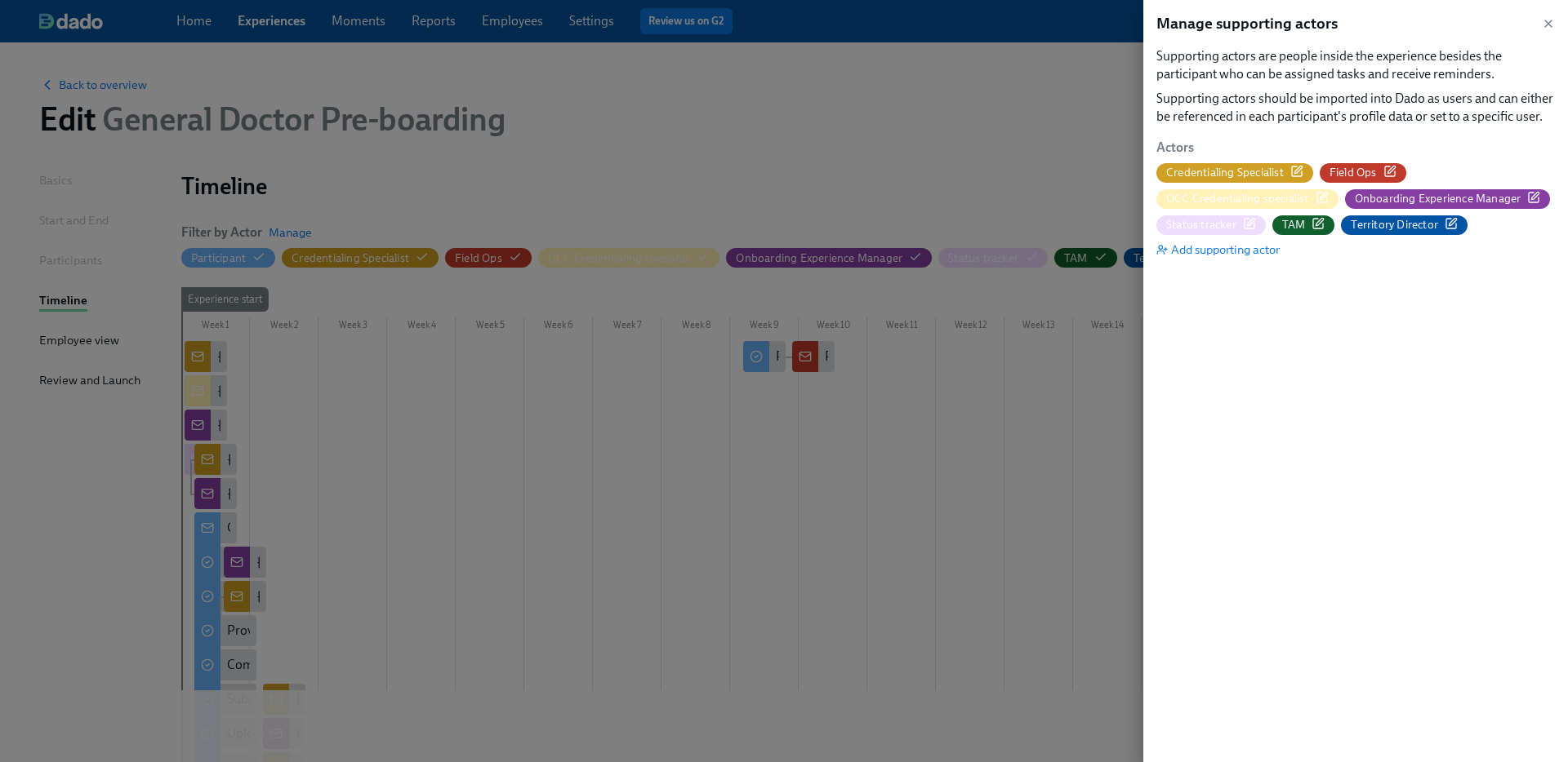
click at [1533, 196] on icon "button" at bounding box center [1534, 197] width 13 height 13
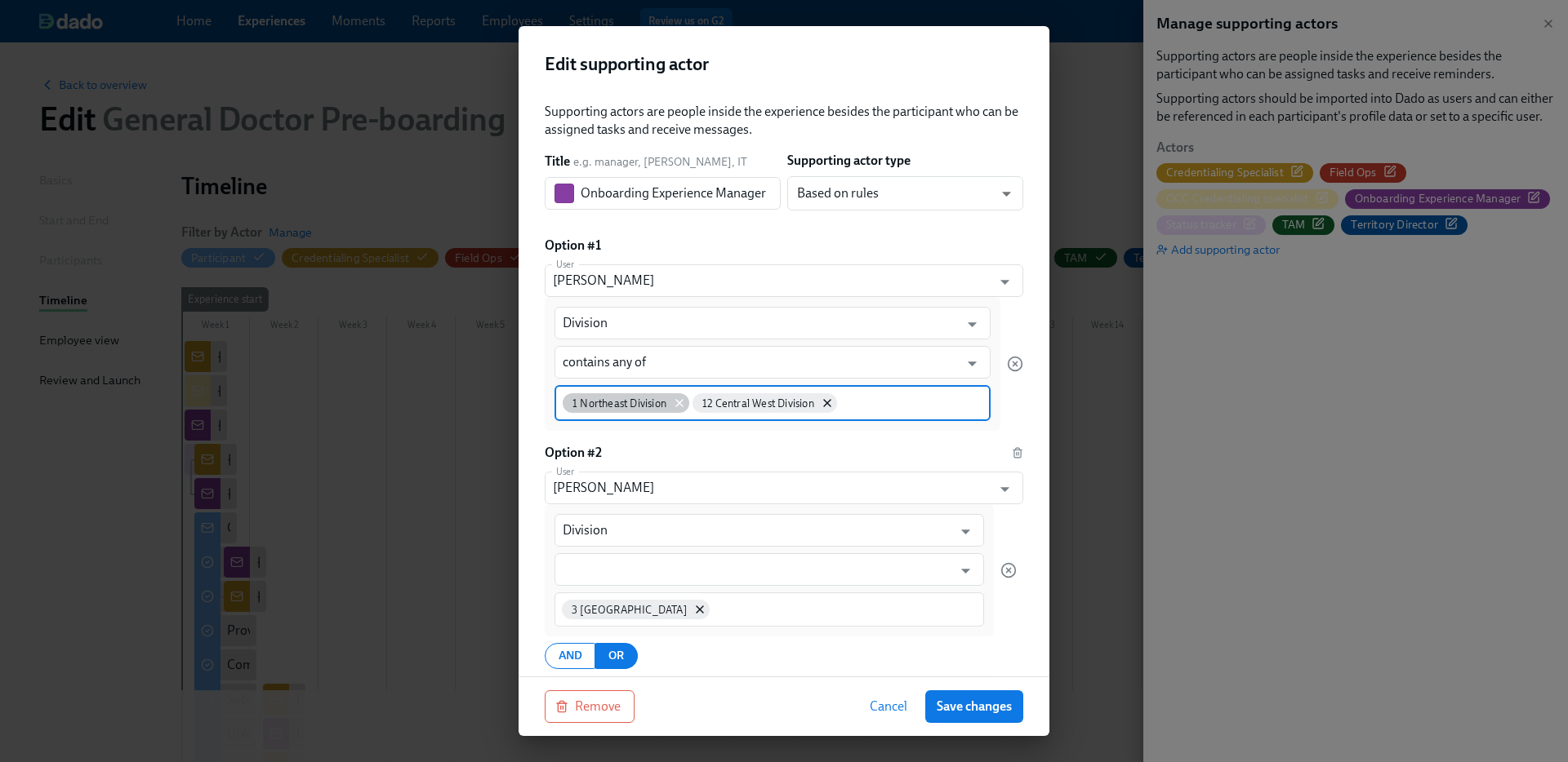
click at [677, 403] on icon at bounding box center [679, 403] width 13 height 13
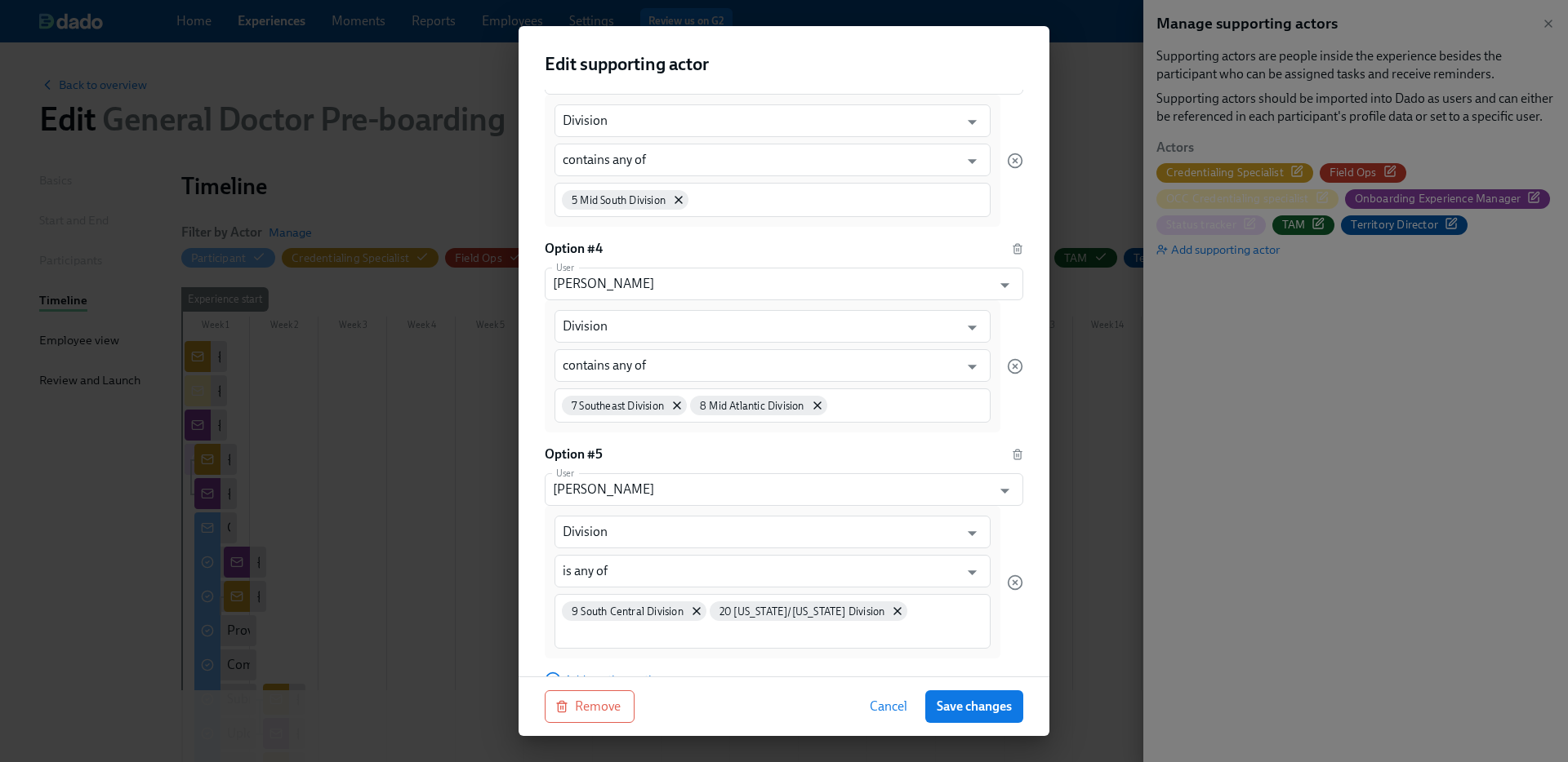
scroll to position [1263, 0]
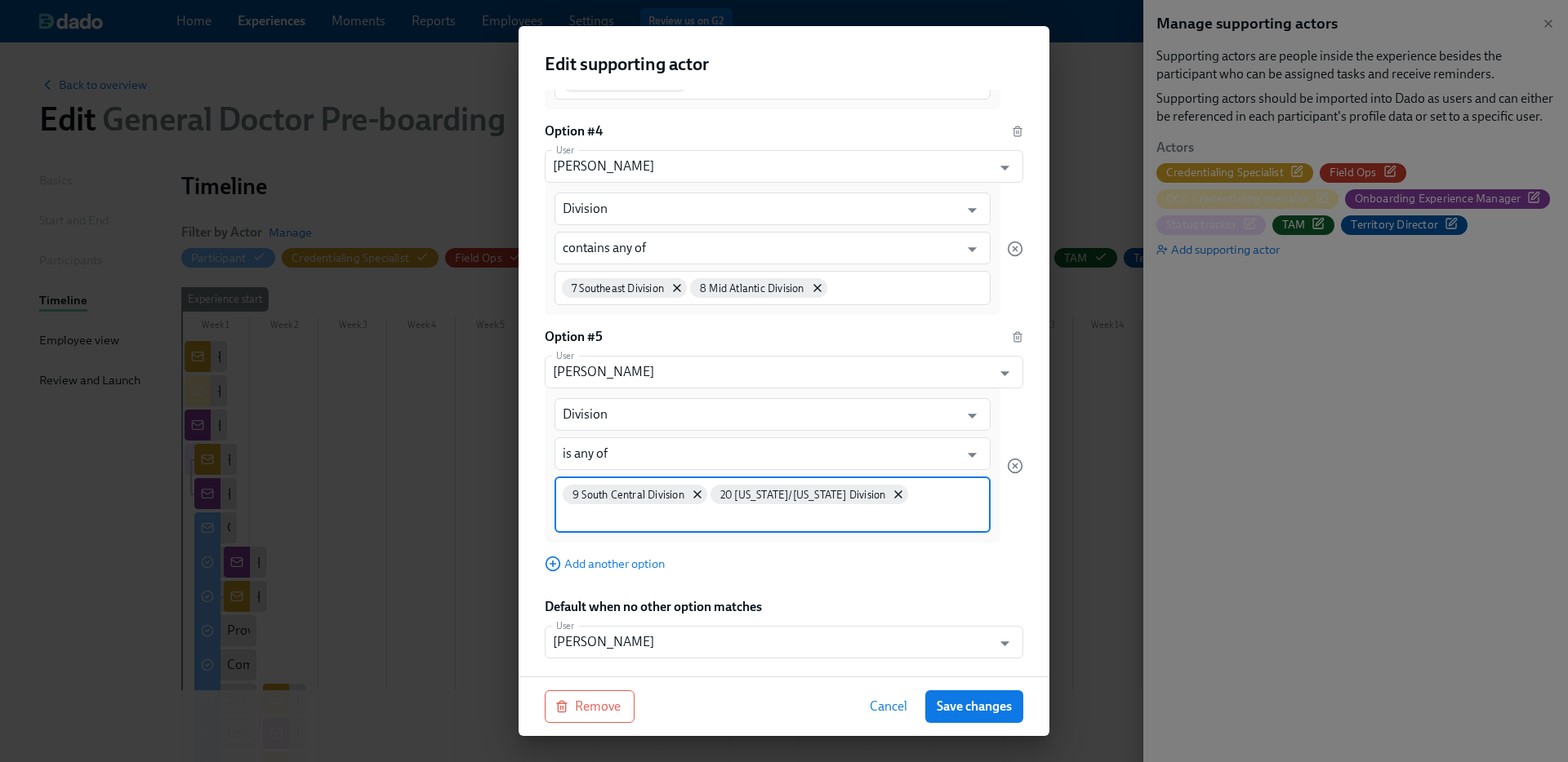
click at [655, 514] on input at bounding box center [772, 515] width 420 height 17
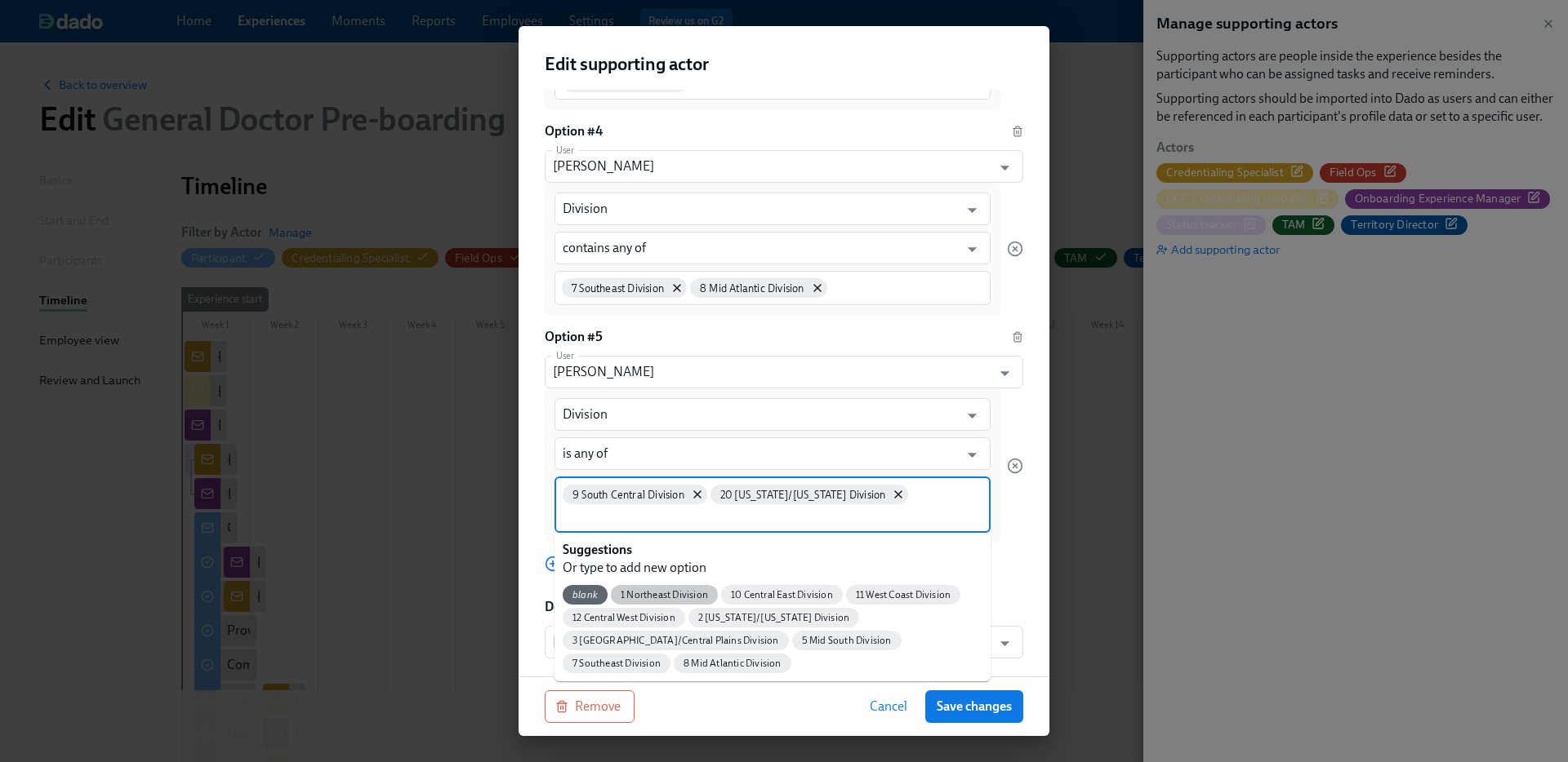
click at [655, 589] on span "1 Northeast Division" at bounding box center [664, 596] width 107 height 12
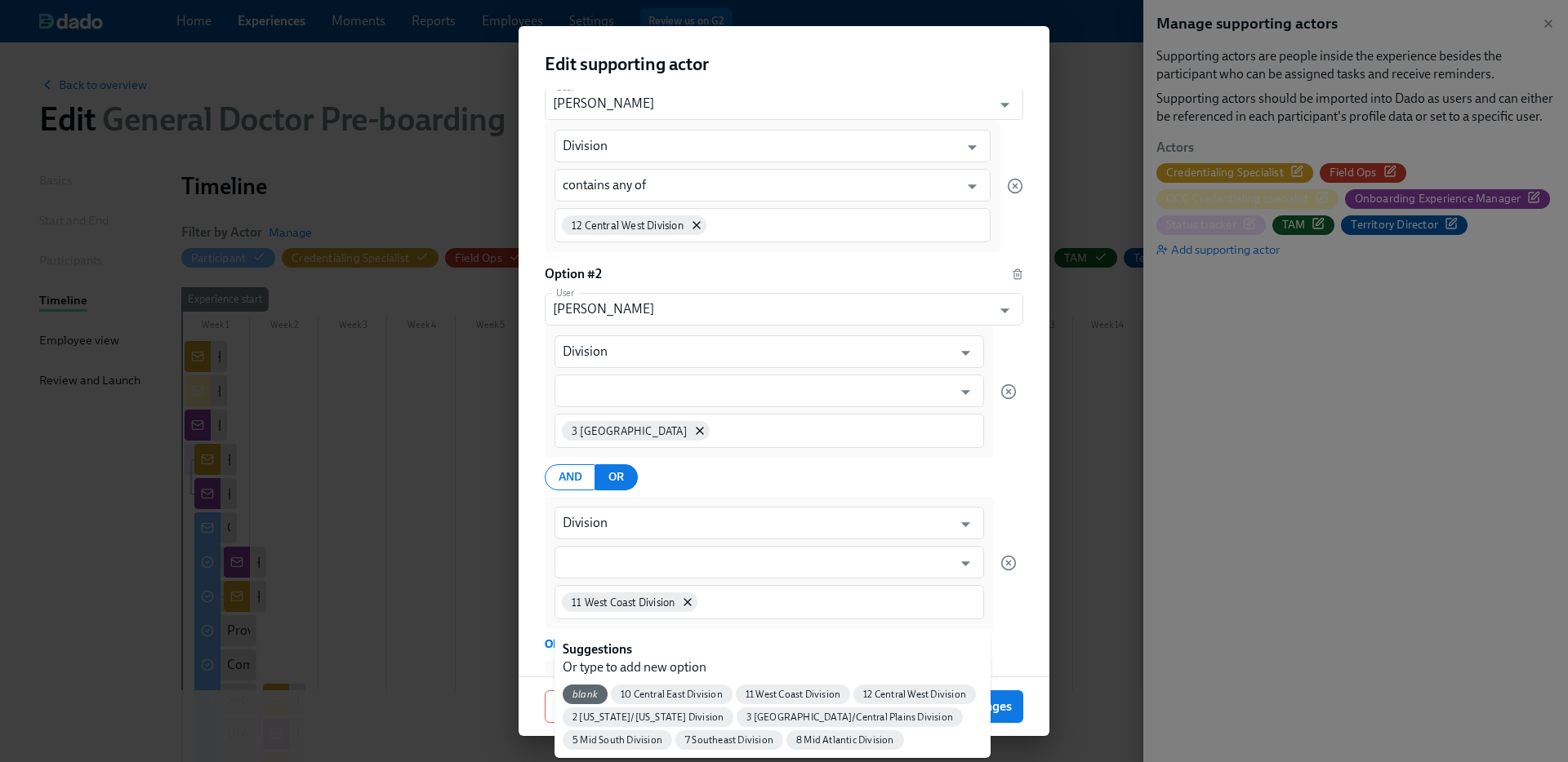
scroll to position [174, 0]
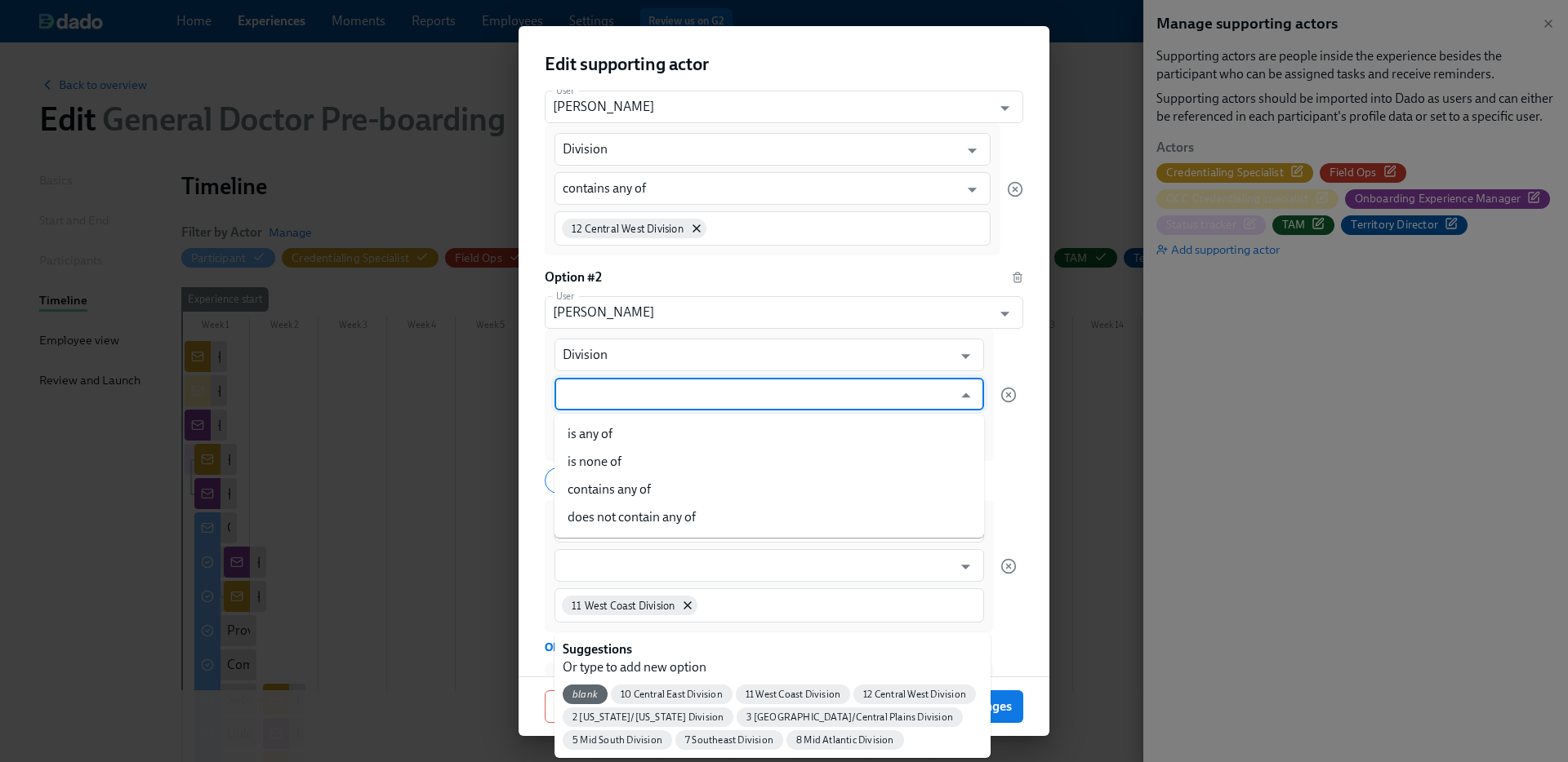
click at [723, 403] on input "text" at bounding box center [757, 394] width 390 height 33
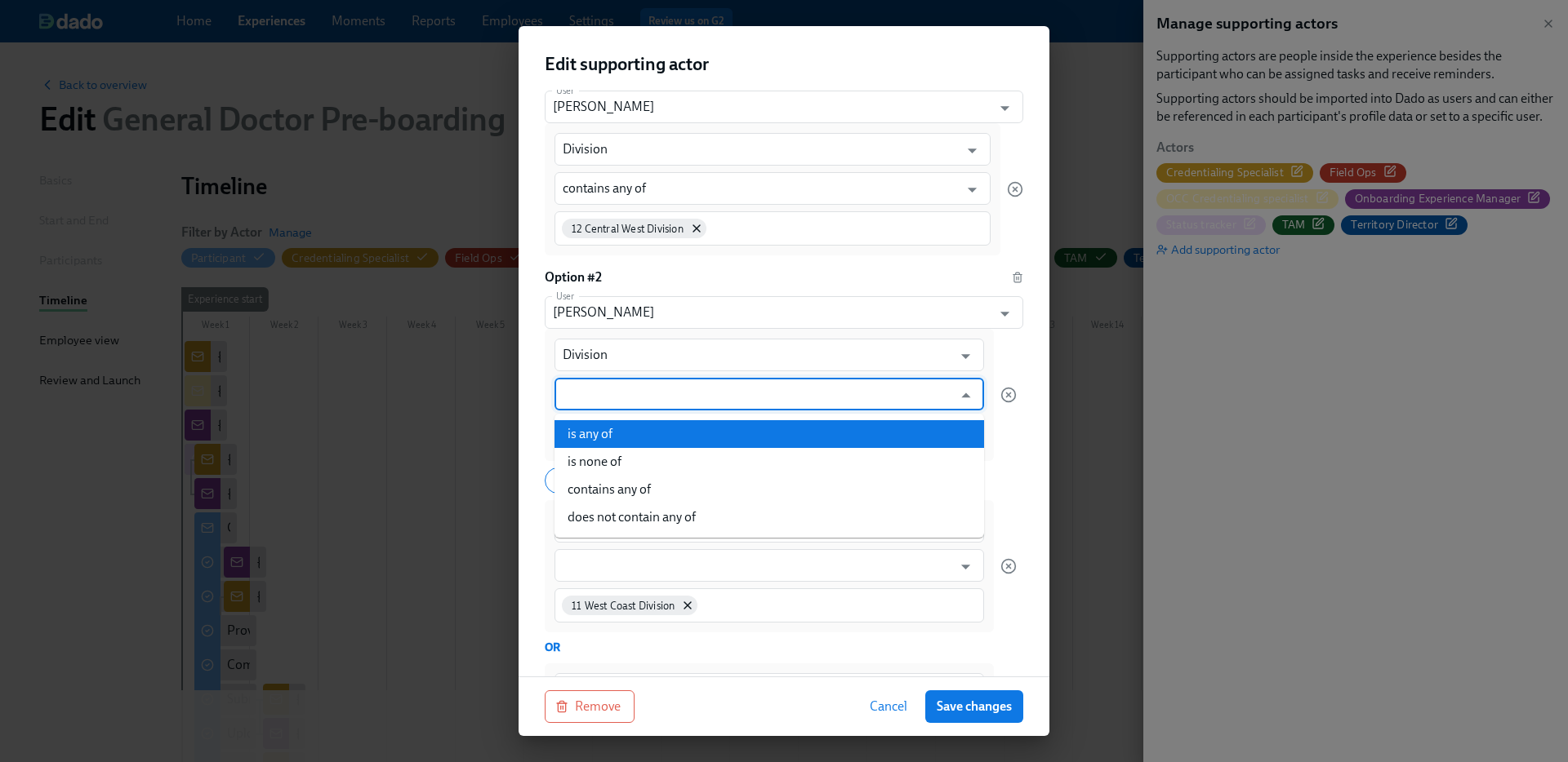
click at [693, 430] on li "is any of" at bounding box center [769, 434] width 429 height 28
type input "is any of"
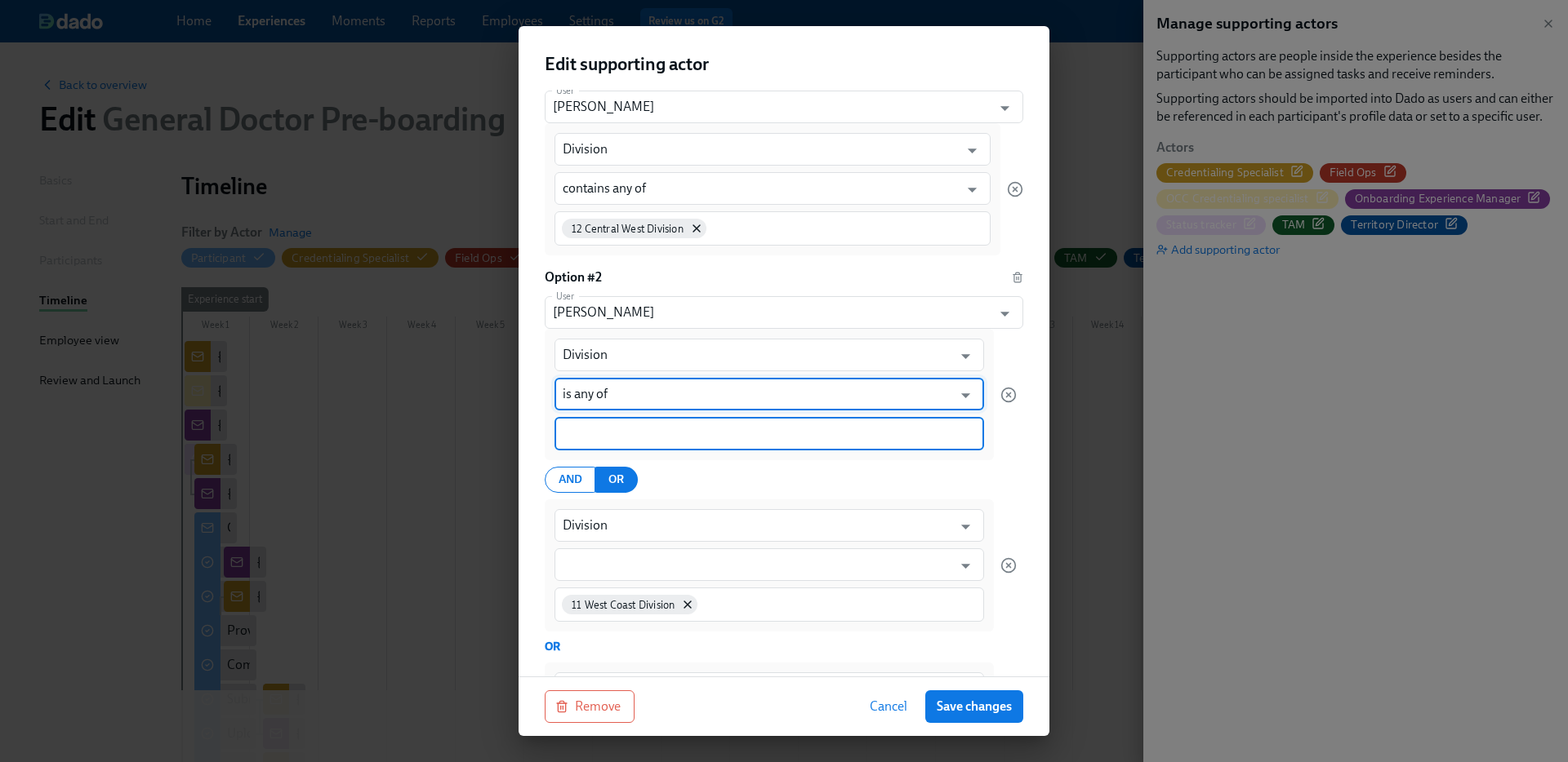
click at [708, 433] on input at bounding box center [769, 433] width 413 height 17
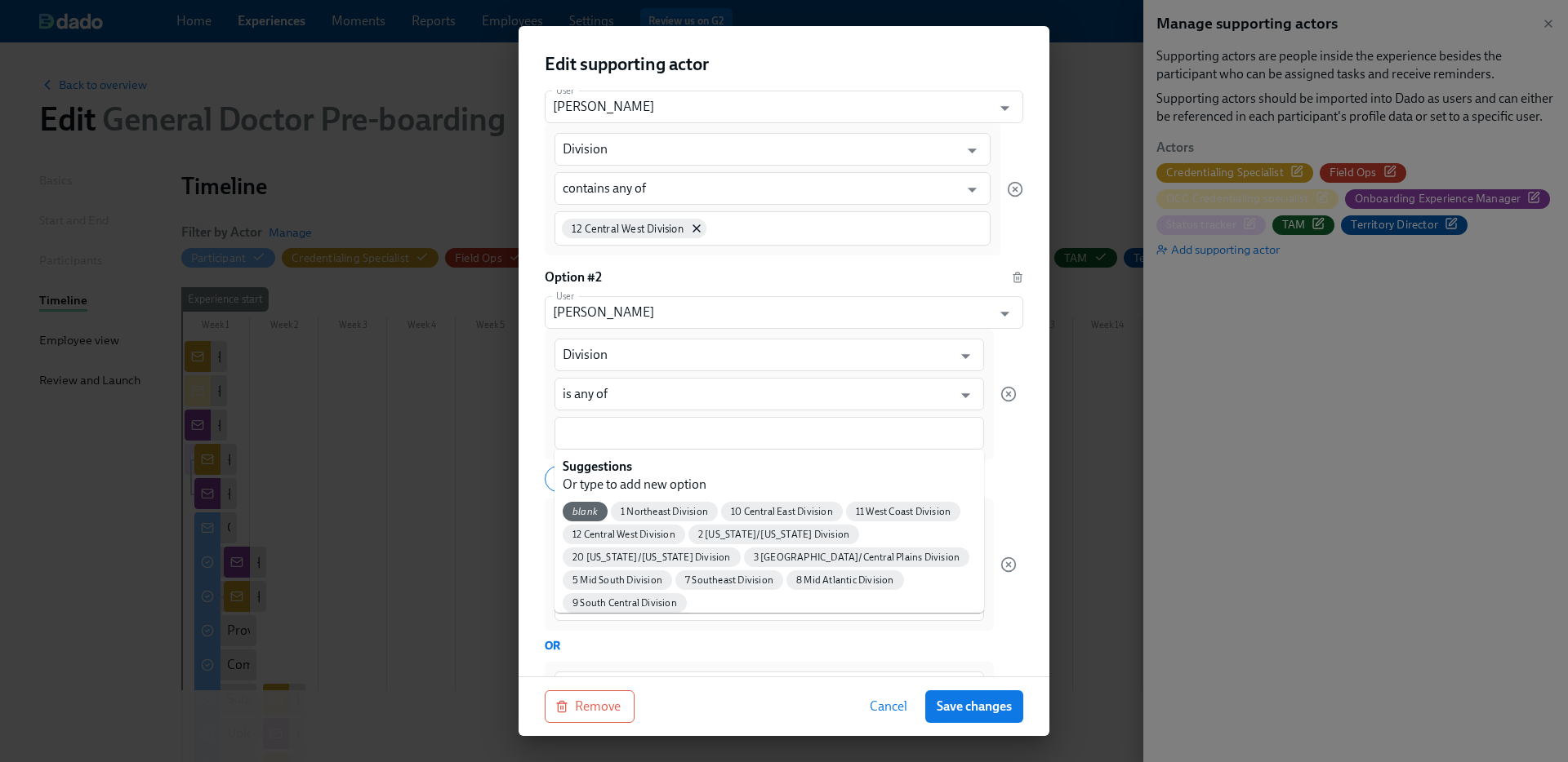
click at [1025, 436] on div "Supporting actors are people inside the experience besides the participant who …" at bounding box center [784, 383] width 531 height 587
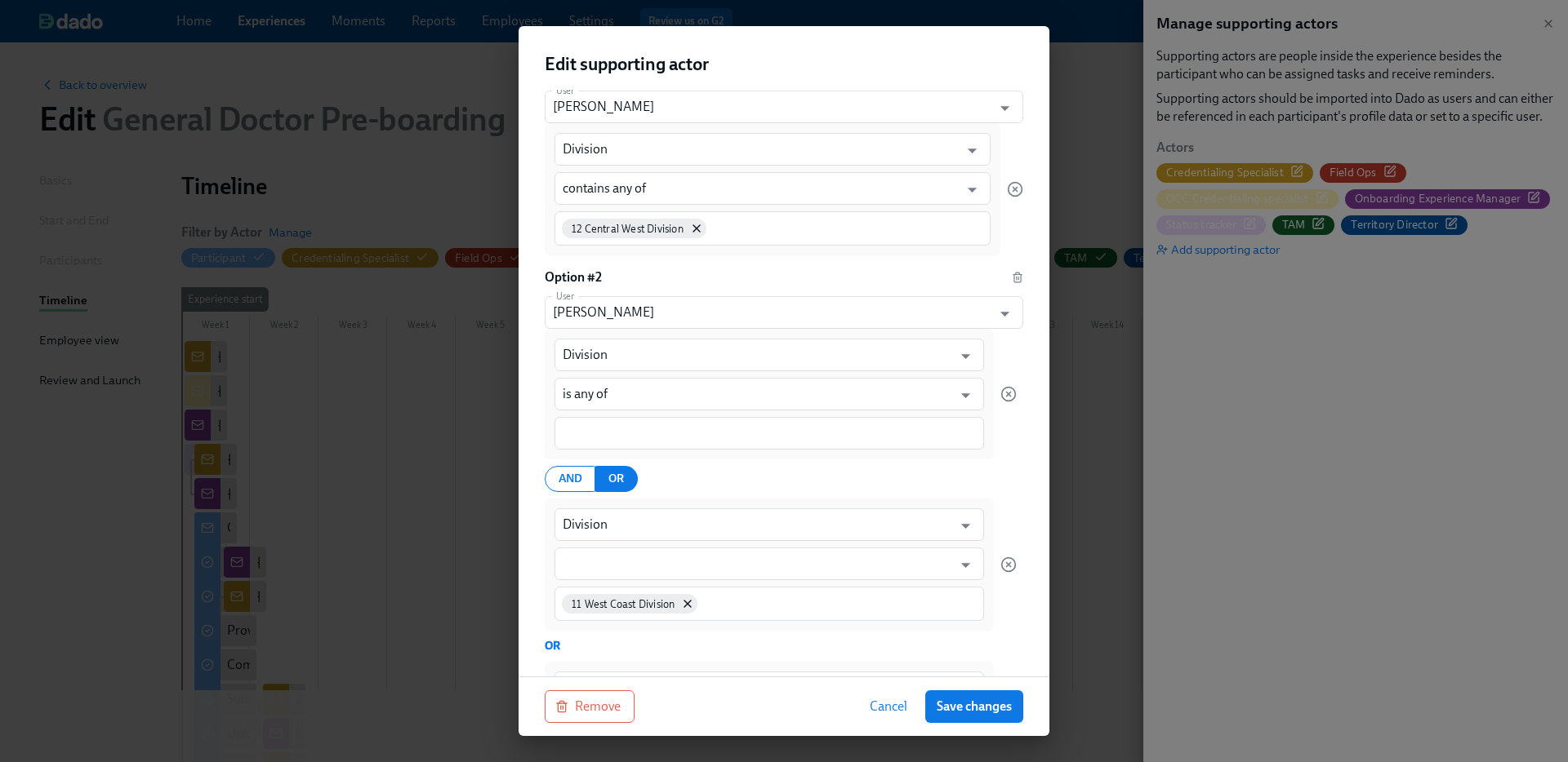
click at [884, 707] on span "Cancel" at bounding box center [888, 707] width 38 height 17
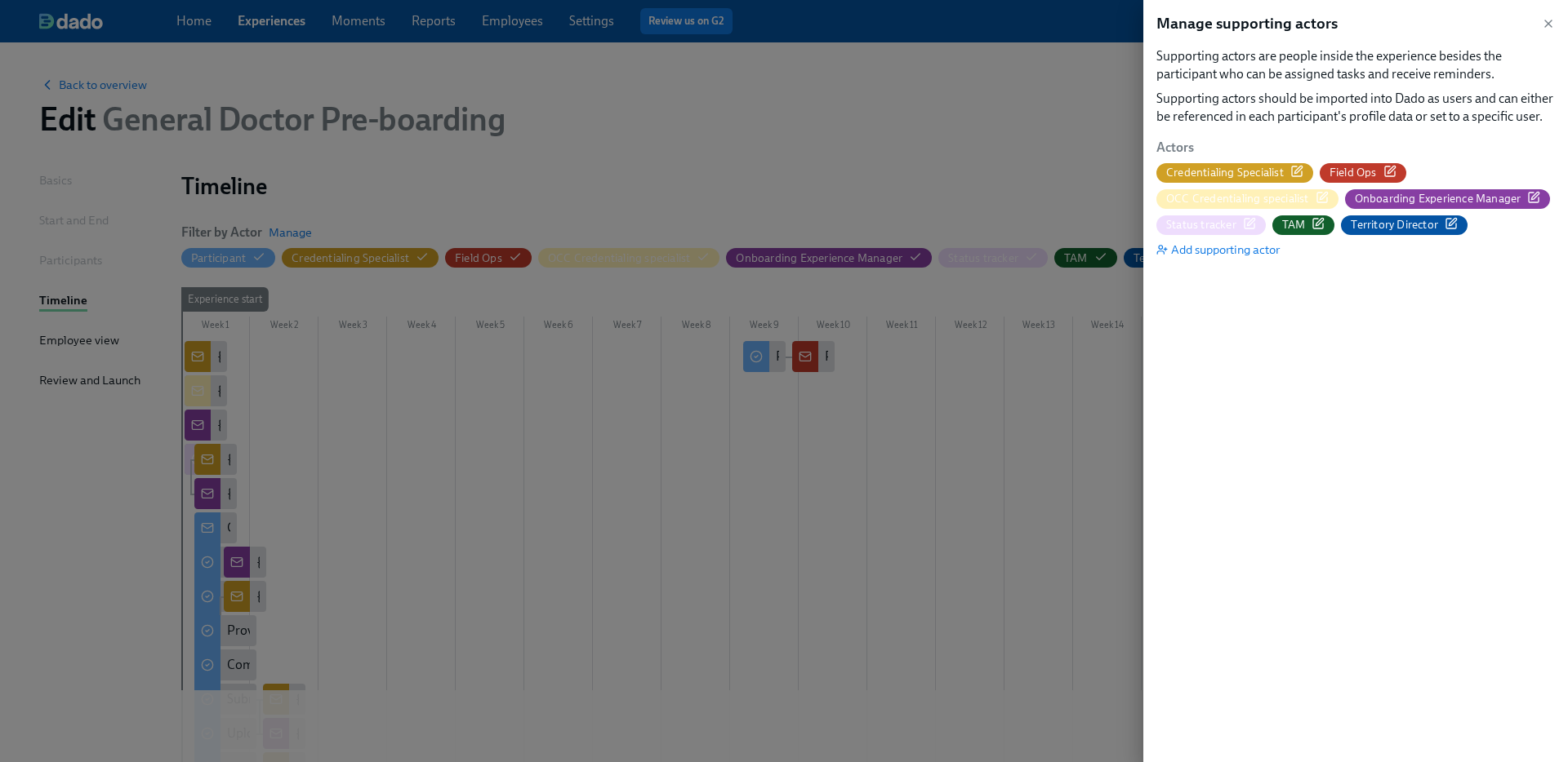
click at [1532, 195] on icon "button" at bounding box center [1534, 197] width 13 height 13
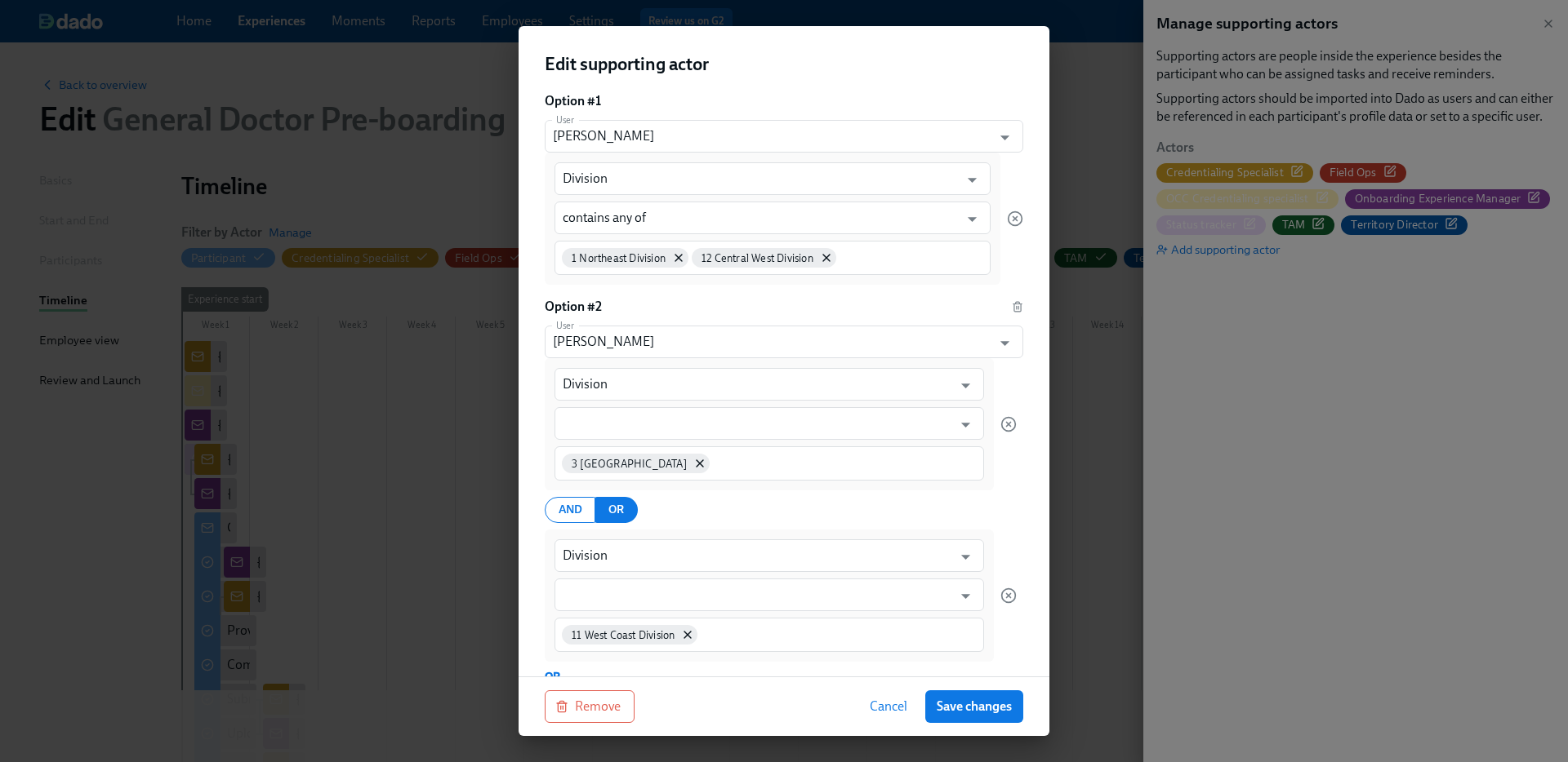
scroll to position [146, 0]
click at [615, 419] on input "text" at bounding box center [757, 421] width 390 height 33
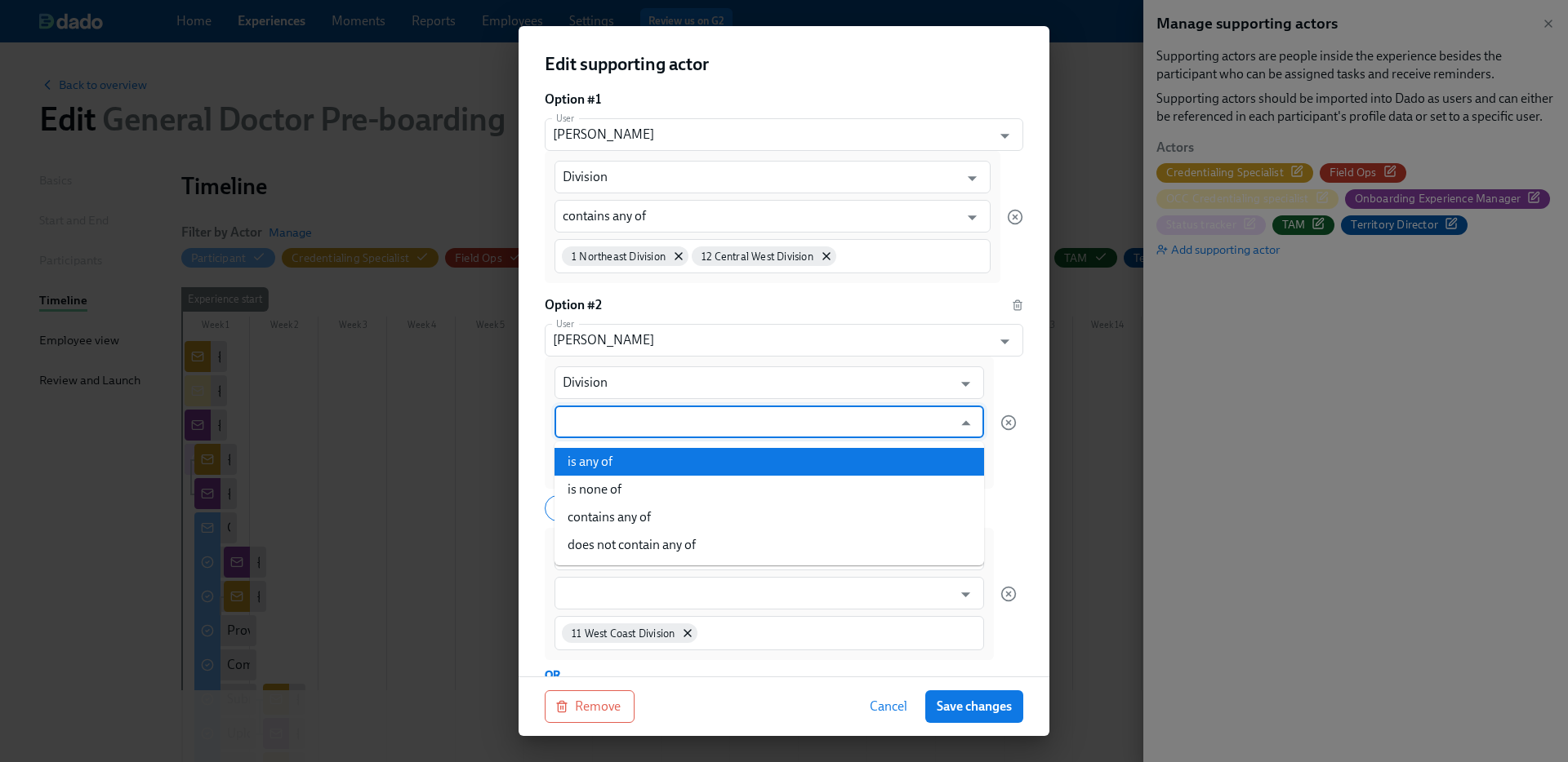
click at [606, 450] on li "is any of" at bounding box center [769, 462] width 429 height 28
type input "is any of"
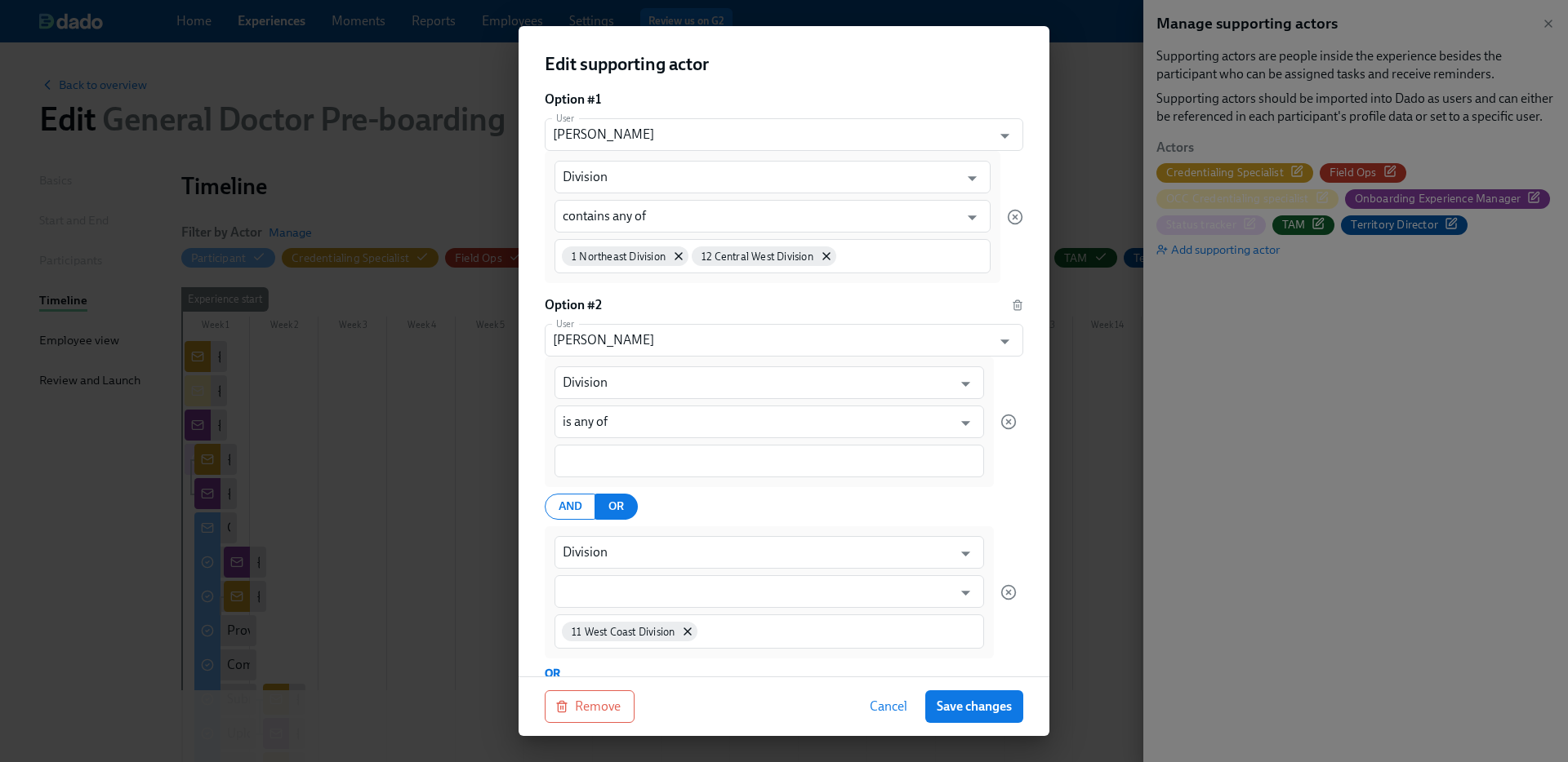
click at [606, 450] on div at bounding box center [769, 461] width 429 height 33
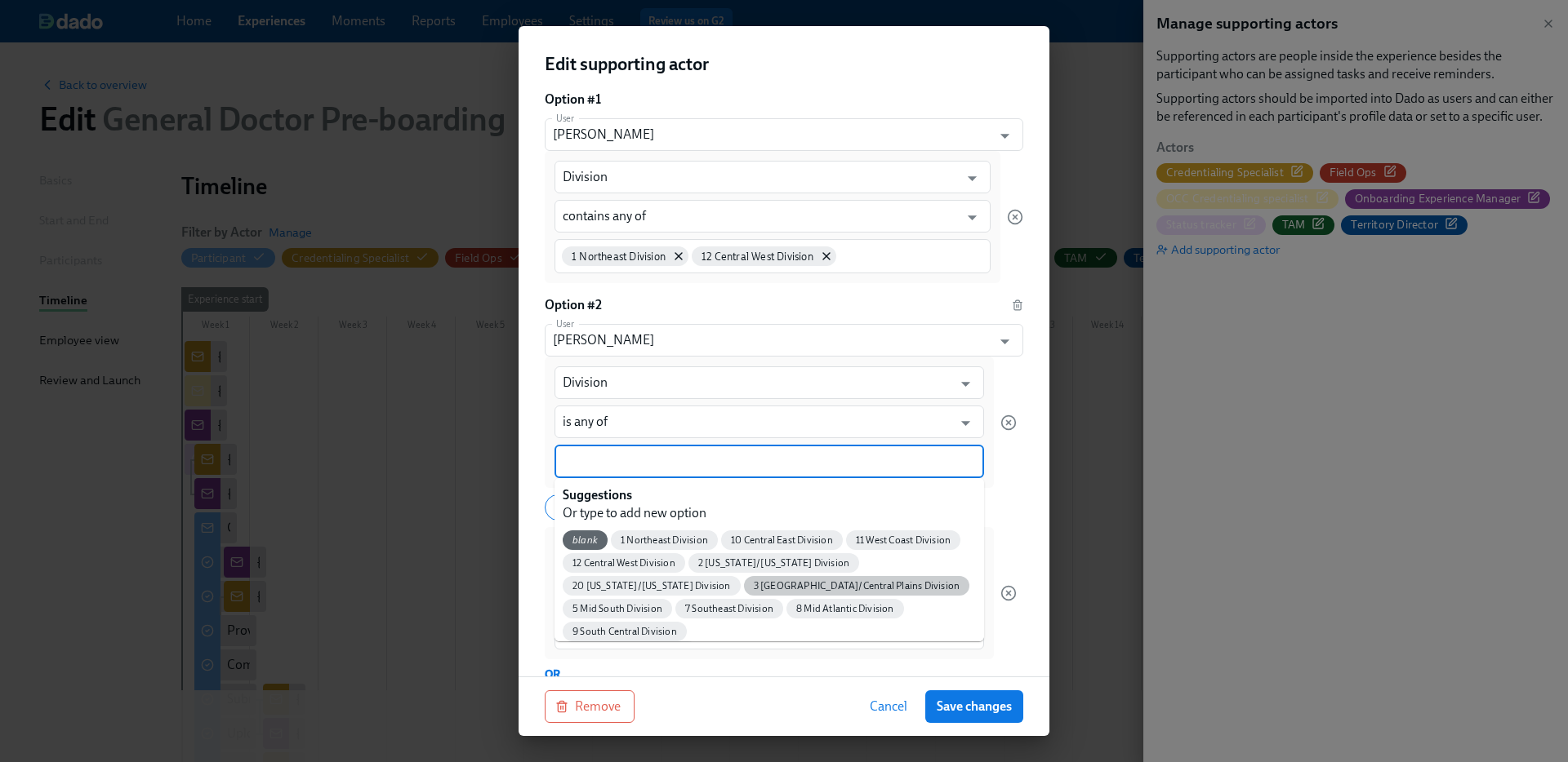
click at [777, 582] on span "3 [GEOGRAPHIC_DATA]/Central Plains Division" at bounding box center [857, 587] width 227 height 12
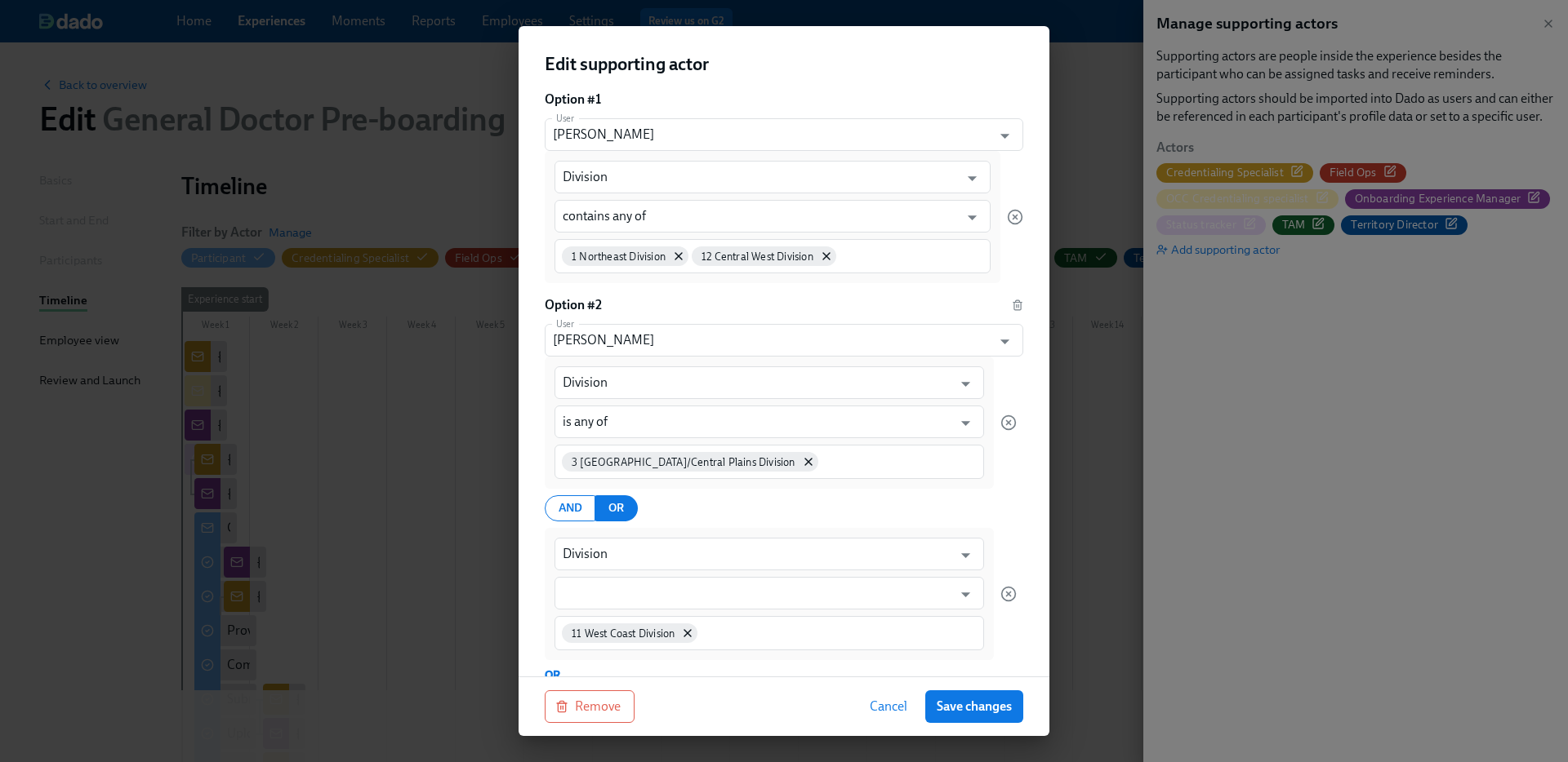
click at [814, 450] on div "3 [GEOGRAPHIC_DATA]/Central Plains Division" at bounding box center [769, 462] width 429 height 34
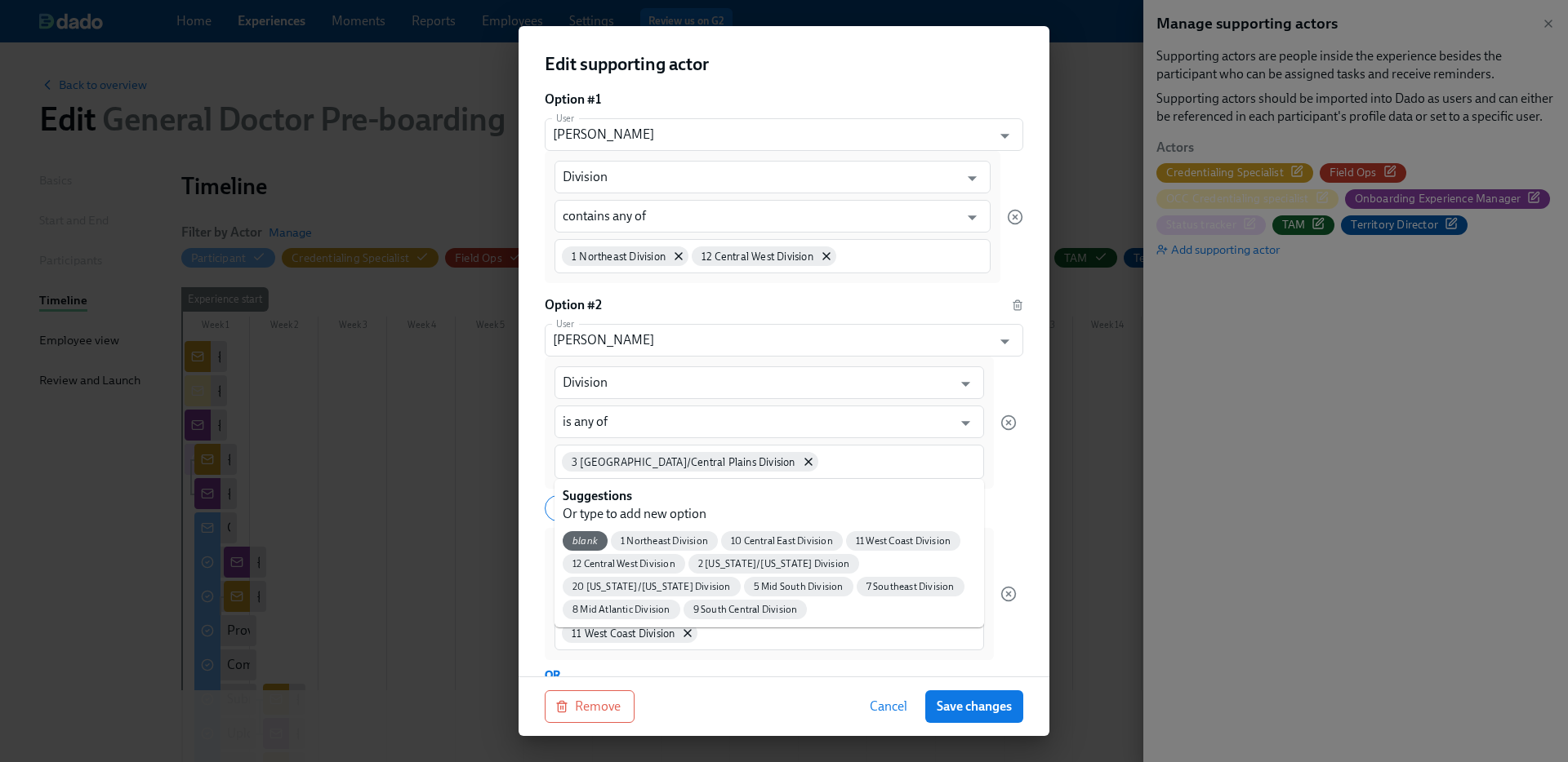
click at [814, 450] on div "3 [GEOGRAPHIC_DATA]/Central Plains Division" at bounding box center [769, 462] width 429 height 34
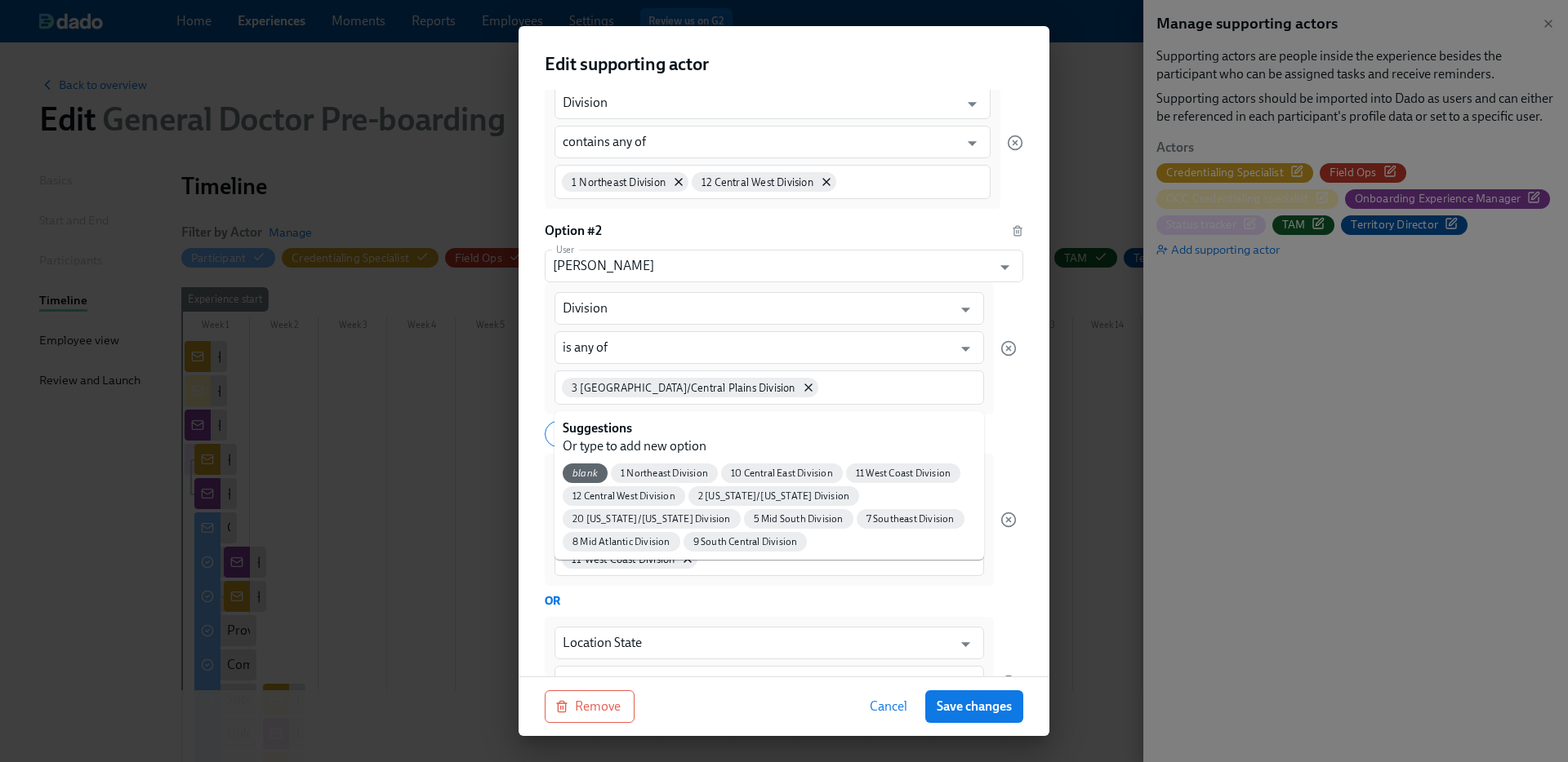
scroll to position [222, 0]
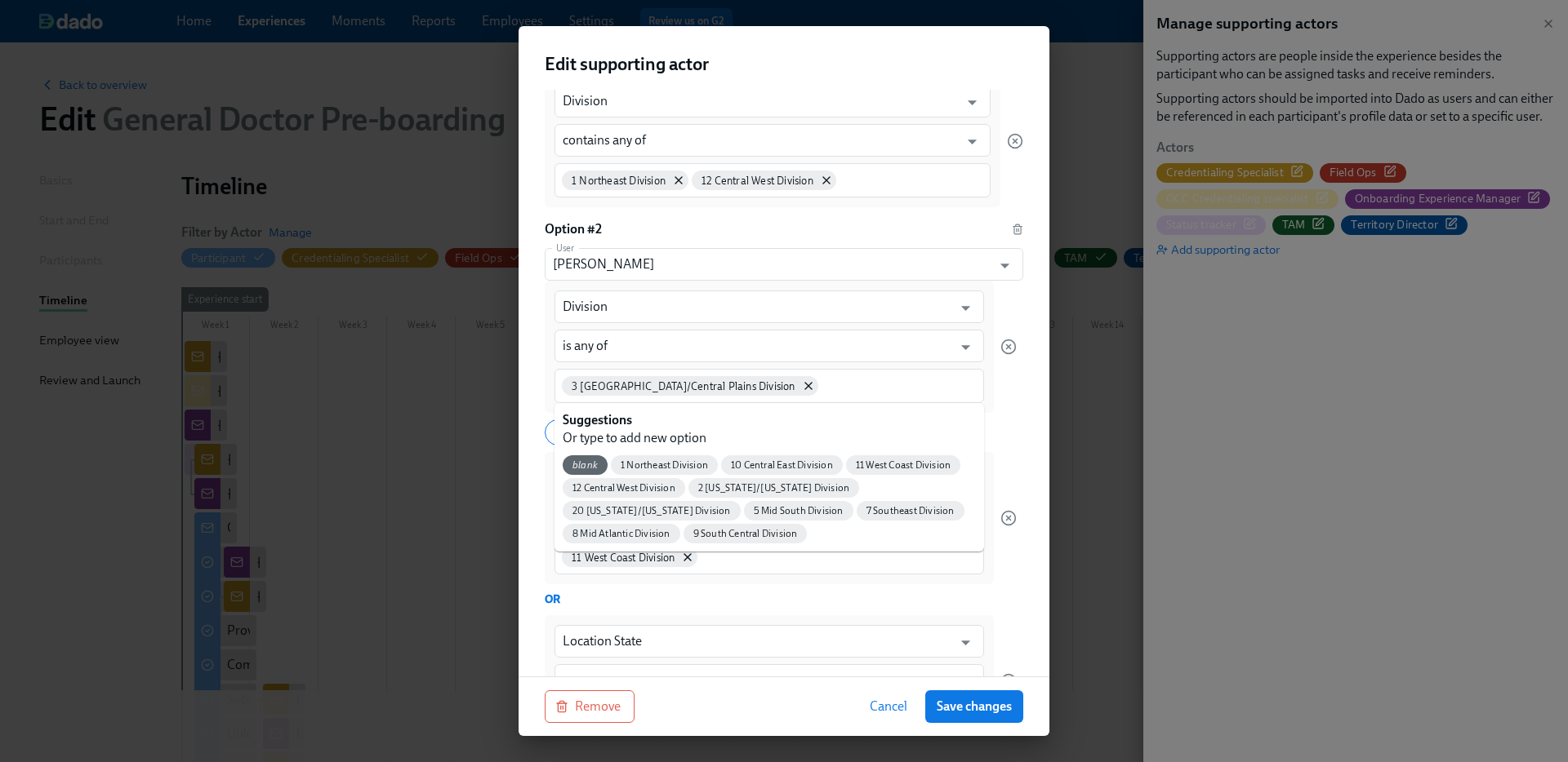
click at [1017, 439] on div "Division ​ is any of ​ 3 Great Lakes/Central Plains Division AND OR Division ​ …" at bounding box center [784, 613] width 479 height 664
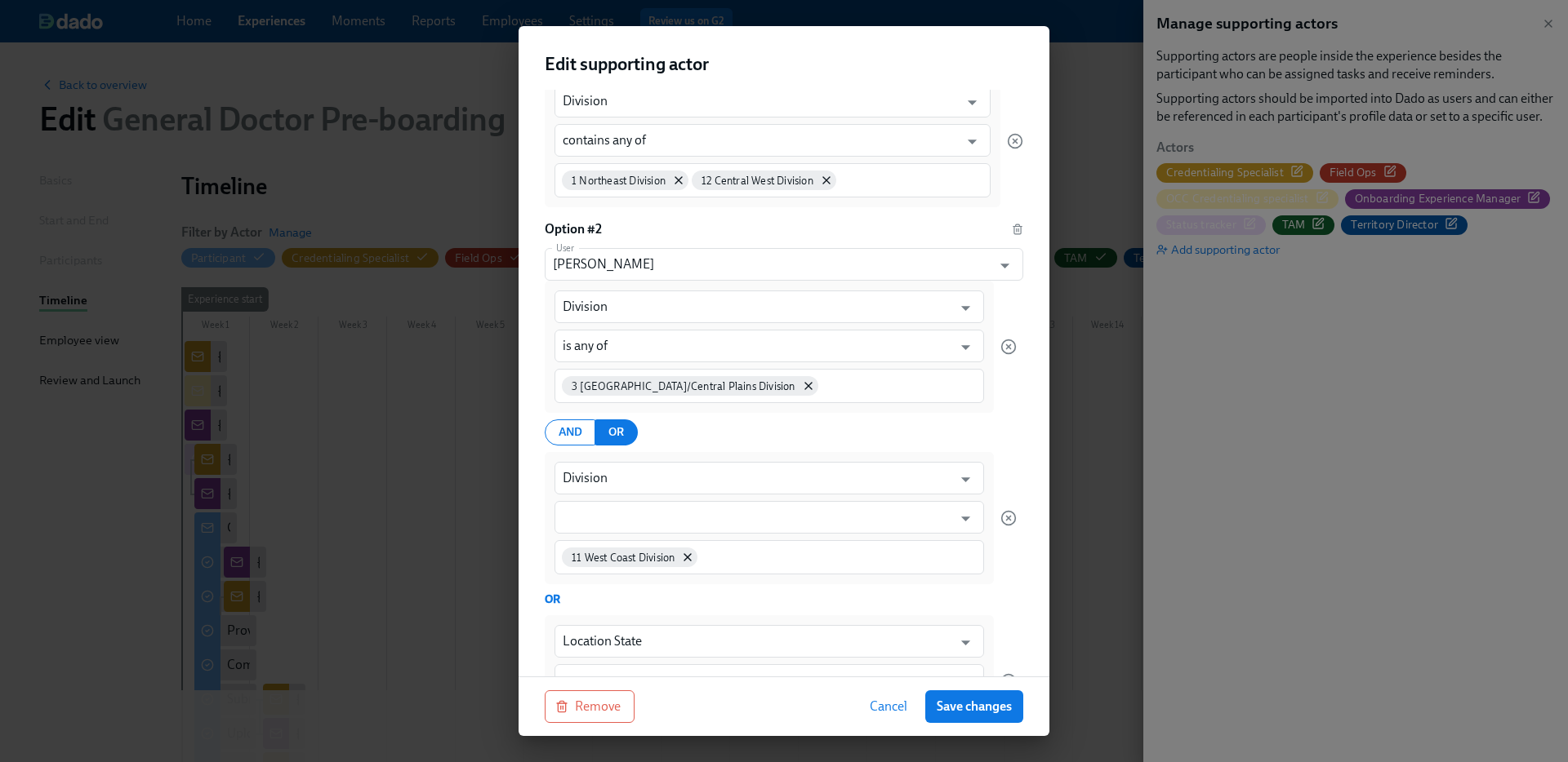
click at [855, 369] on div "3 [GEOGRAPHIC_DATA]/Central Plains Division" at bounding box center [769, 386] width 429 height 34
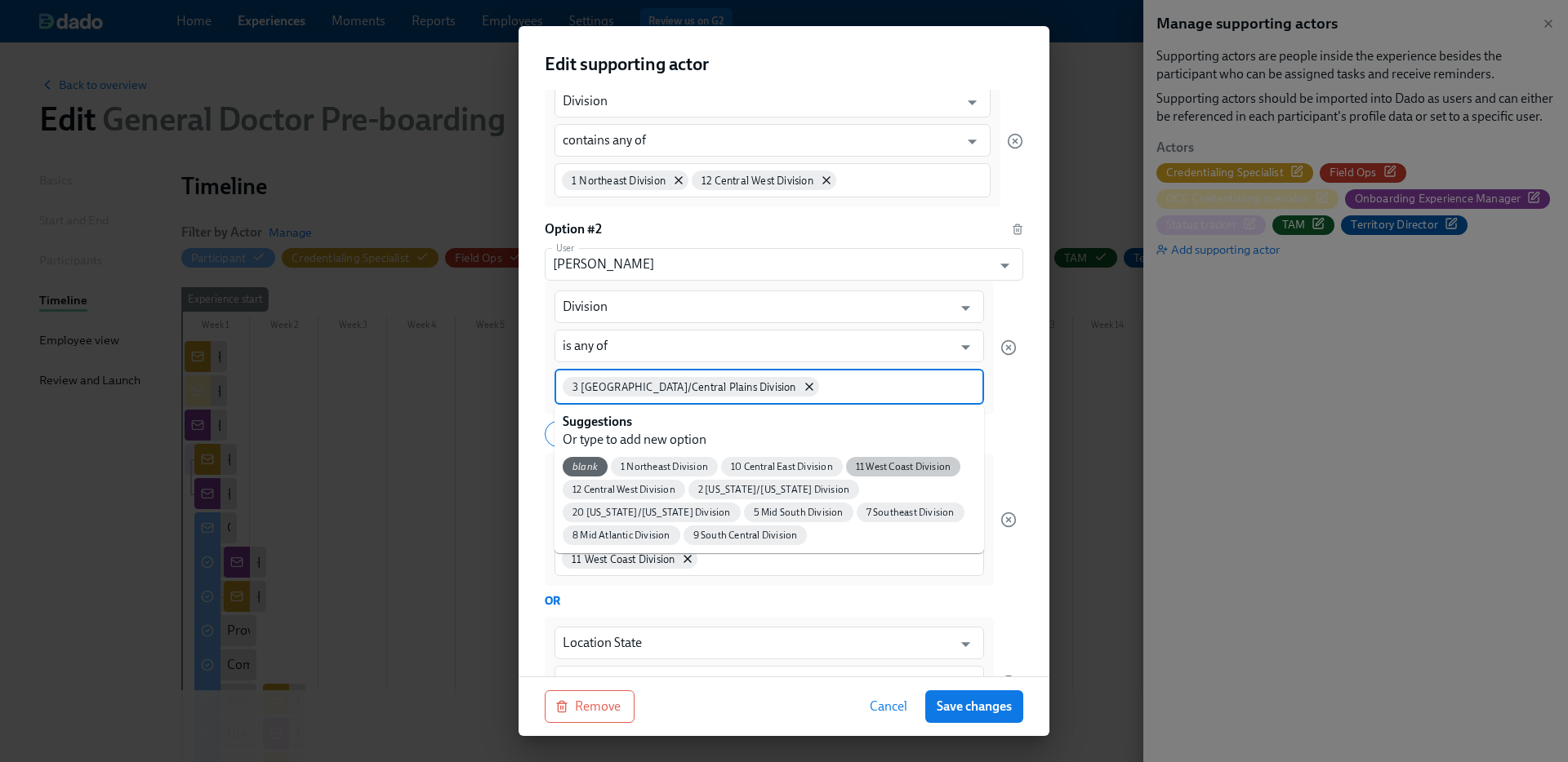
click at [867, 457] on div "11 West Coast Division" at bounding box center [903, 467] width 115 height 19
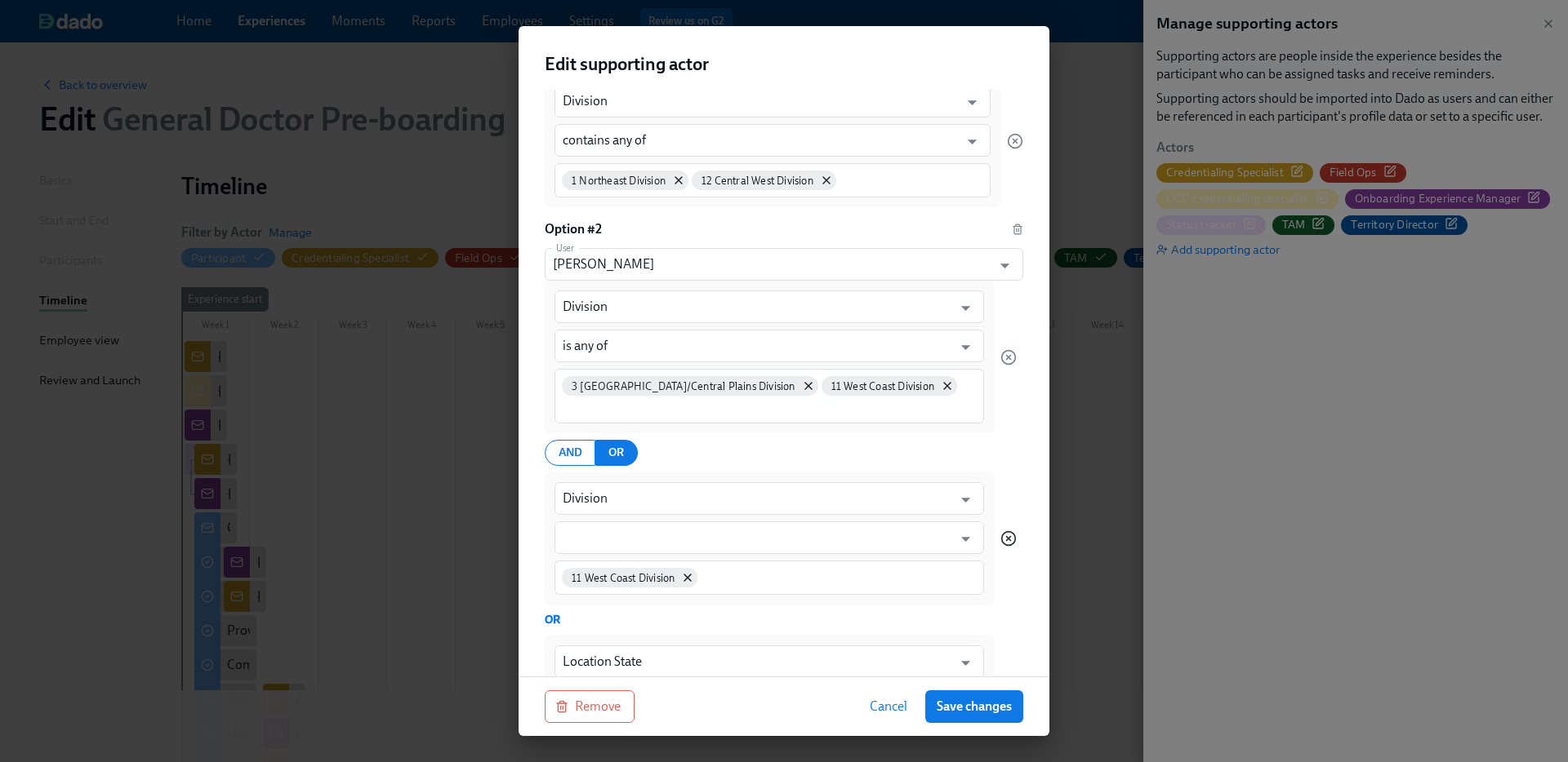
click at [1010, 534] on icon "button" at bounding box center [1008, 538] width 17 height 17
type input "Location State"
click at [955, 395] on div "3 Great Lakes/Central Plains Division 11 West Coast Division" at bounding box center [769, 396] width 429 height 55
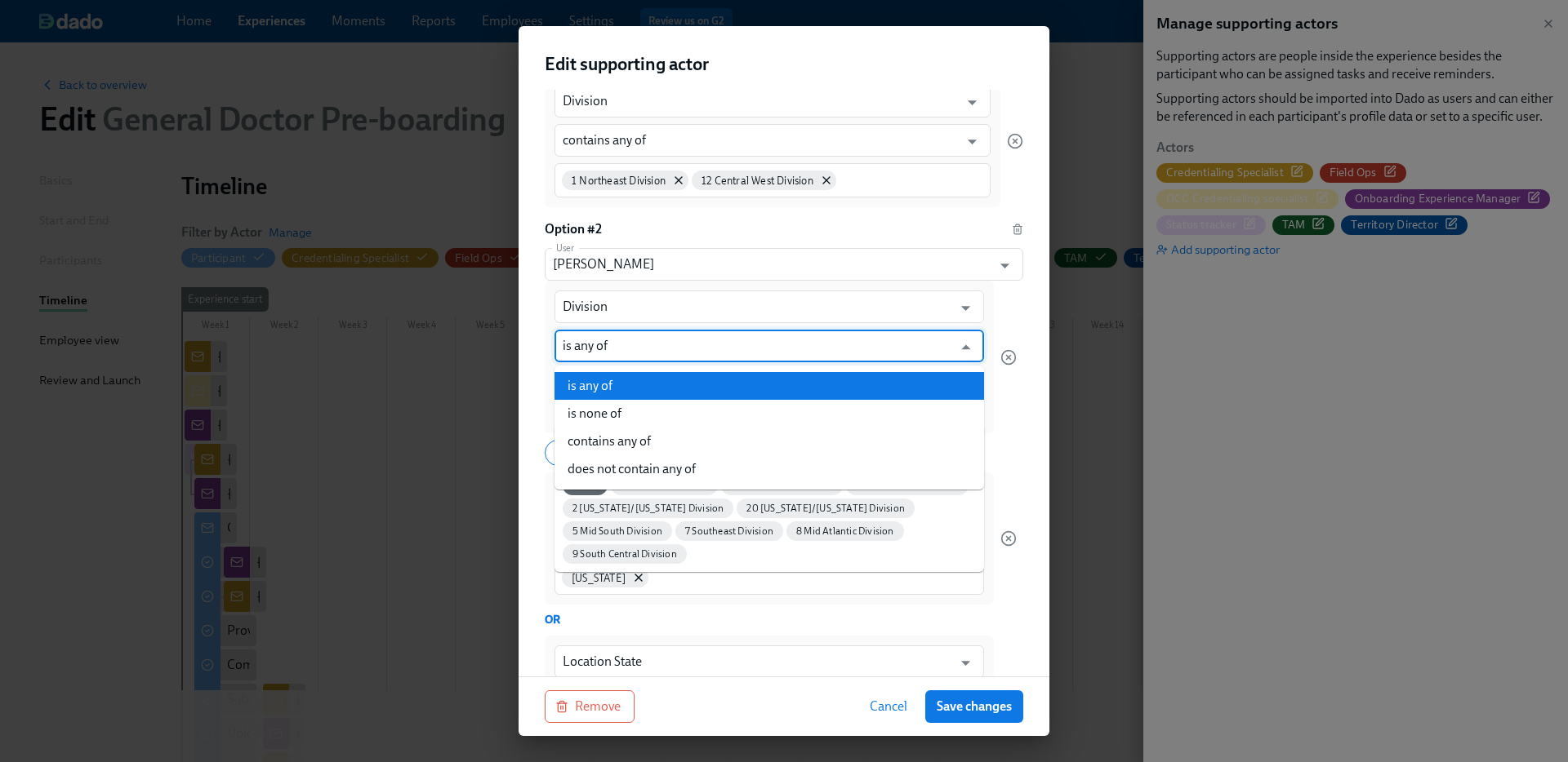
click at [677, 347] on input "is any of" at bounding box center [757, 345] width 390 height 33
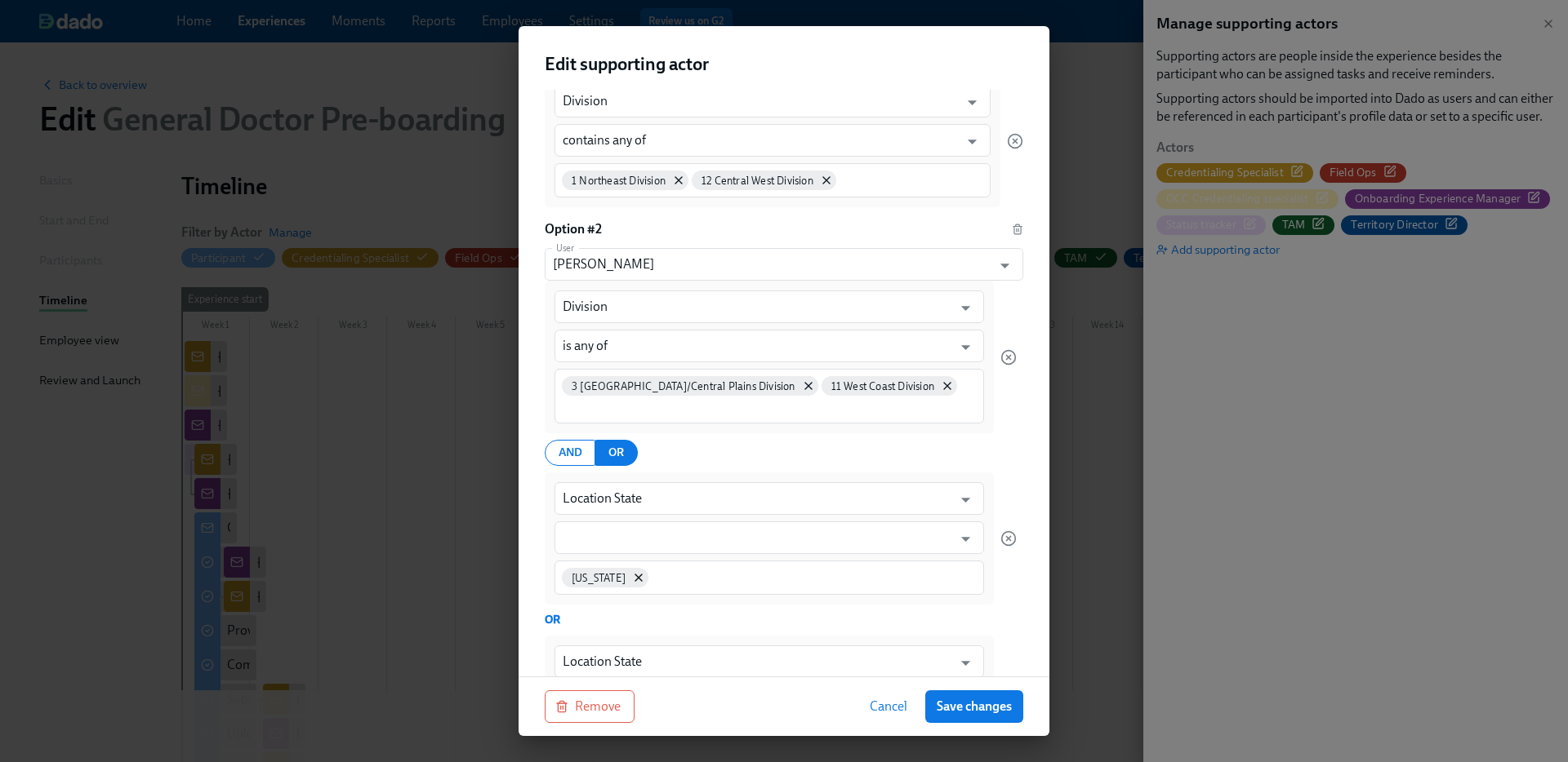
click at [1031, 428] on div "Supporting actors are people inside the experience besides the participant who …" at bounding box center [784, 383] width 531 height 587
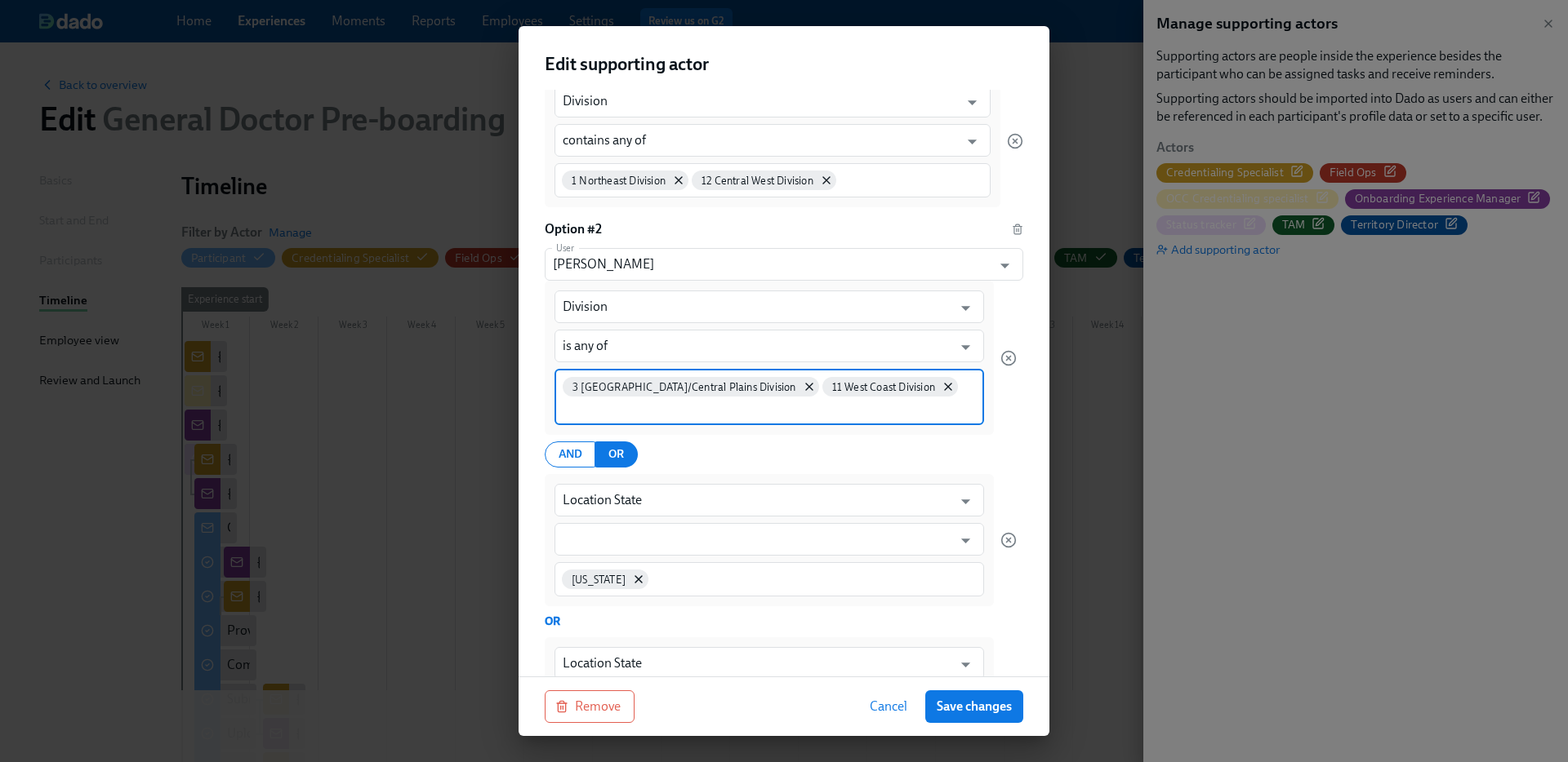
click at [884, 404] on input at bounding box center [769, 408] width 413 height 17
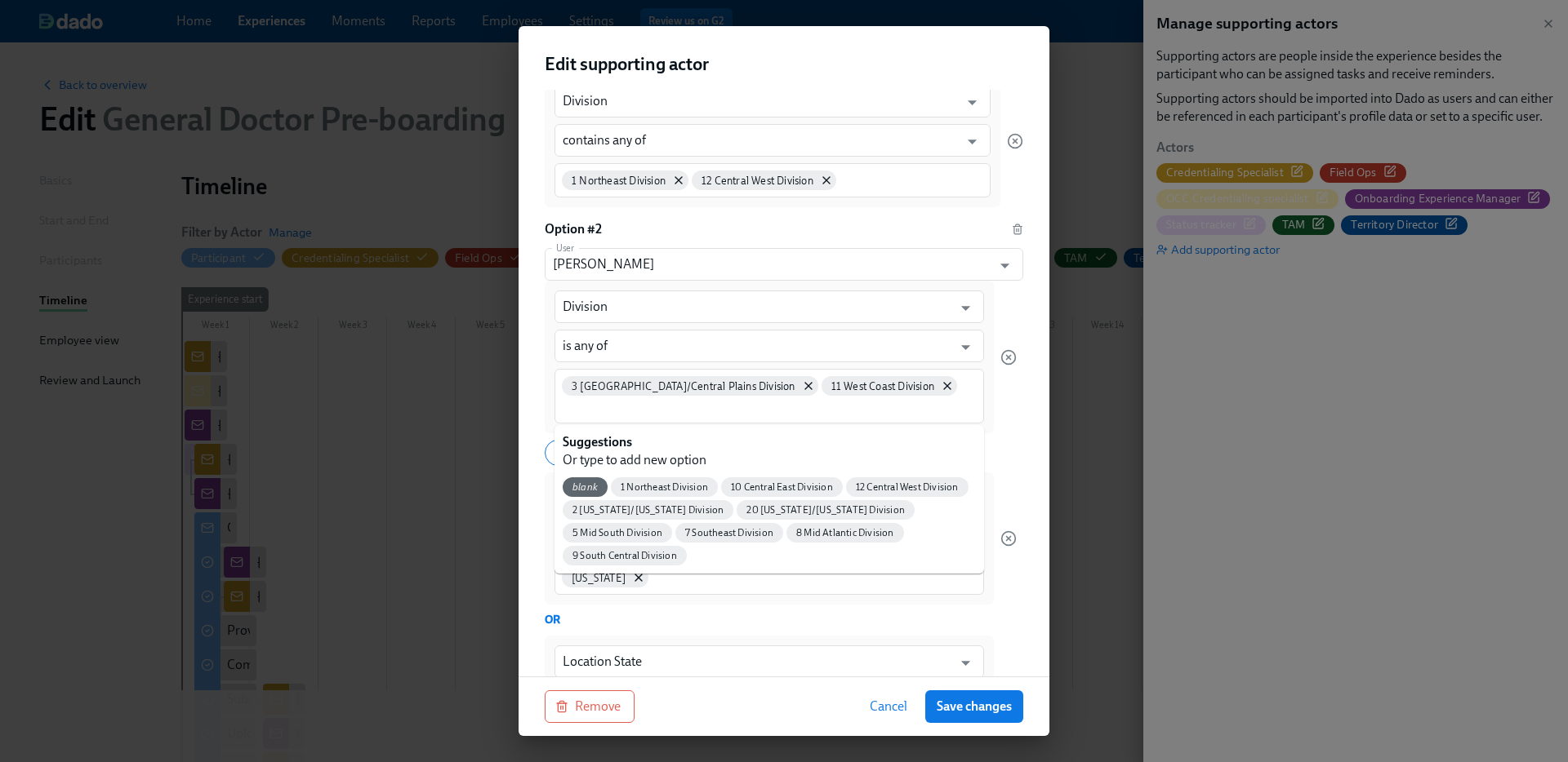
click at [1020, 418] on div "Division ​ is any of ​ 3 Great Lakes/Central Plains Division 11 West Coast Divi…" at bounding box center [784, 542] width 479 height 522
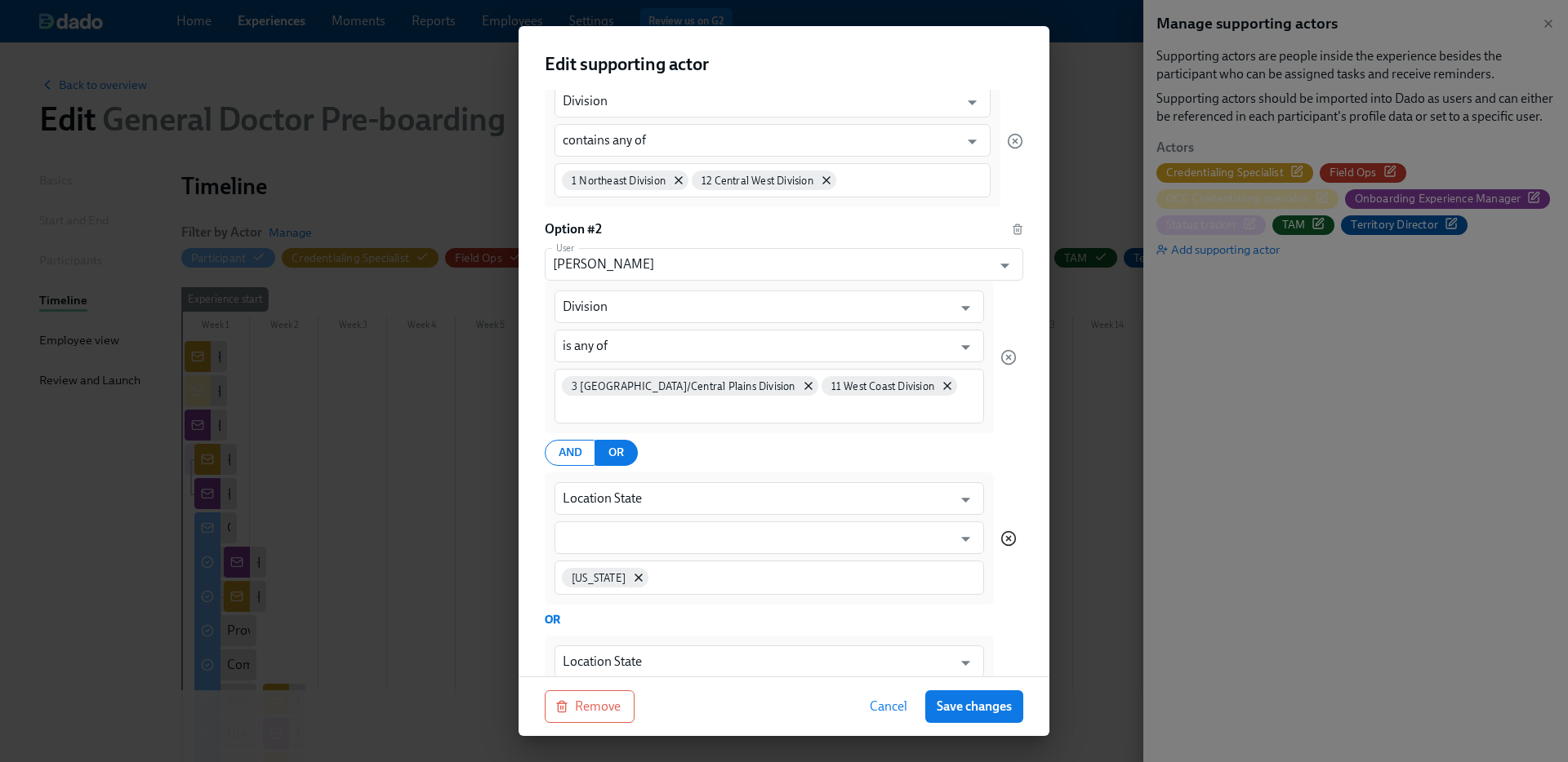
click at [1007, 533] on icon "button" at bounding box center [1008, 538] width 17 height 17
click at [719, 537] on input "text" at bounding box center [757, 537] width 390 height 33
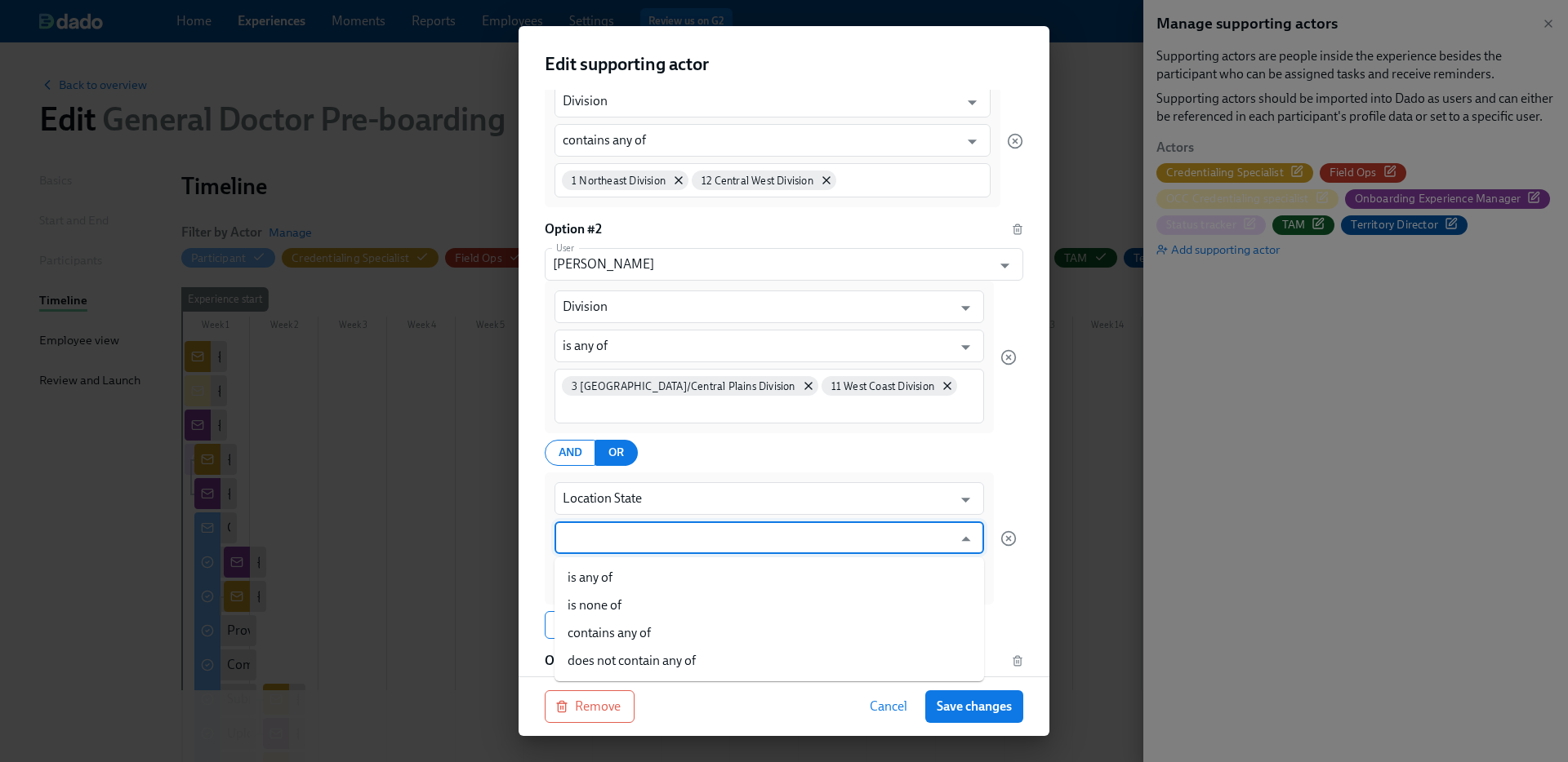
click at [650, 566] on li "is any of" at bounding box center [769, 578] width 429 height 28
type input "is any of"
click at [888, 625] on div "Add Filter Add Filter Group" at bounding box center [781, 624] width 472 height 28
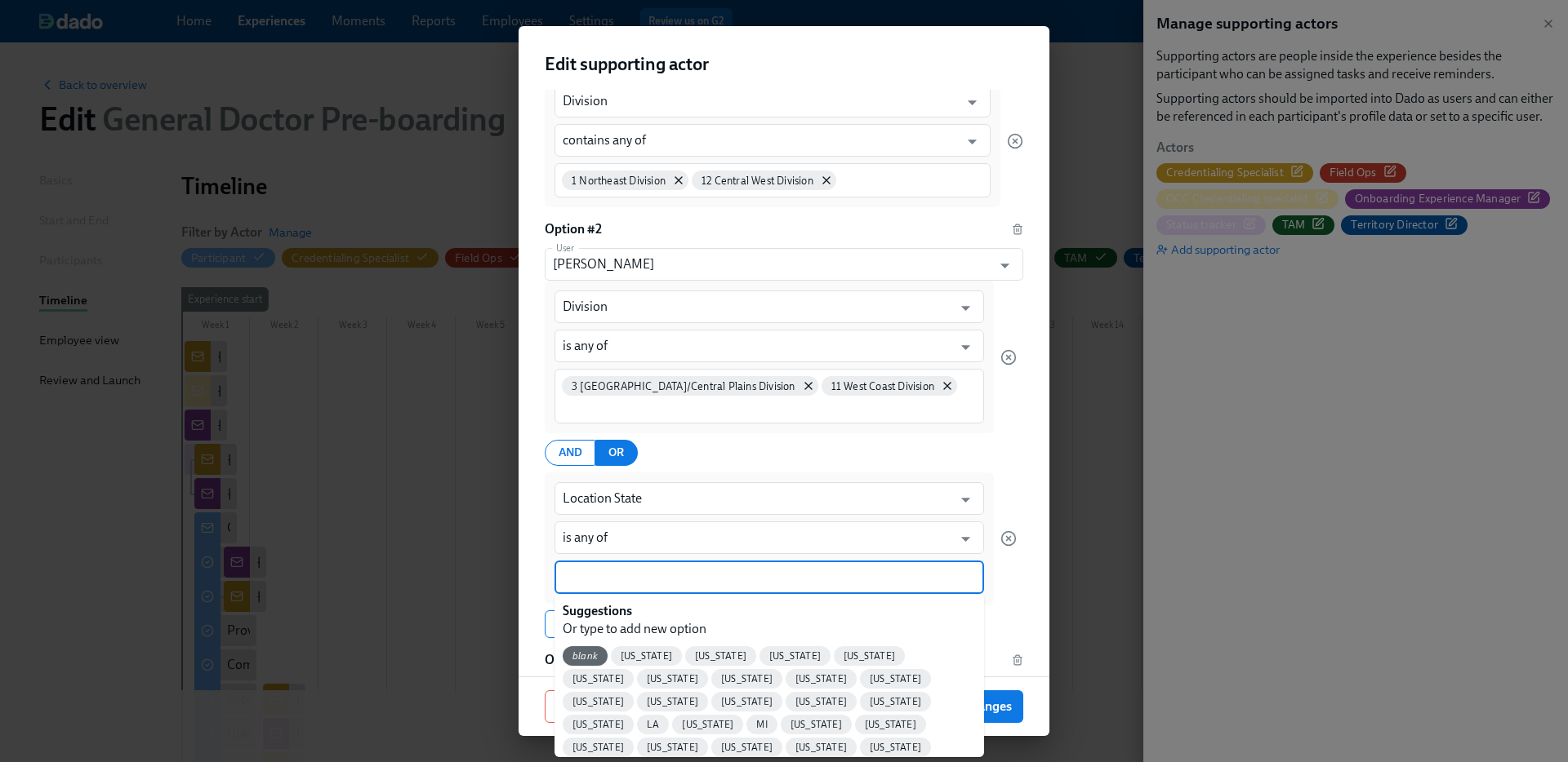
click at [859, 581] on input at bounding box center [769, 577] width 413 height 17
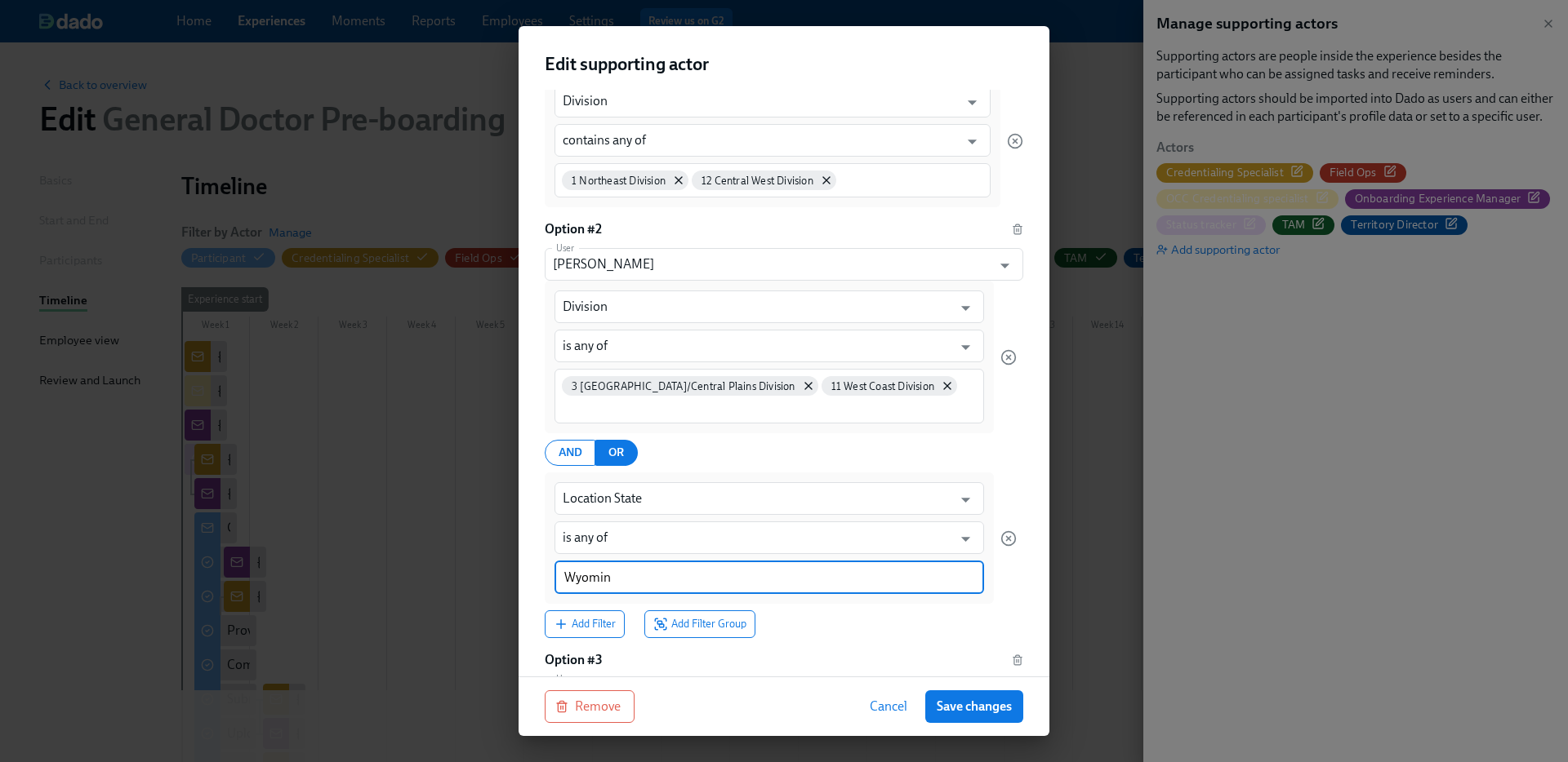
type input "Wyoming"
click at [914, 625] on div "Add Filter Add Filter Group" at bounding box center [781, 625] width 472 height 28
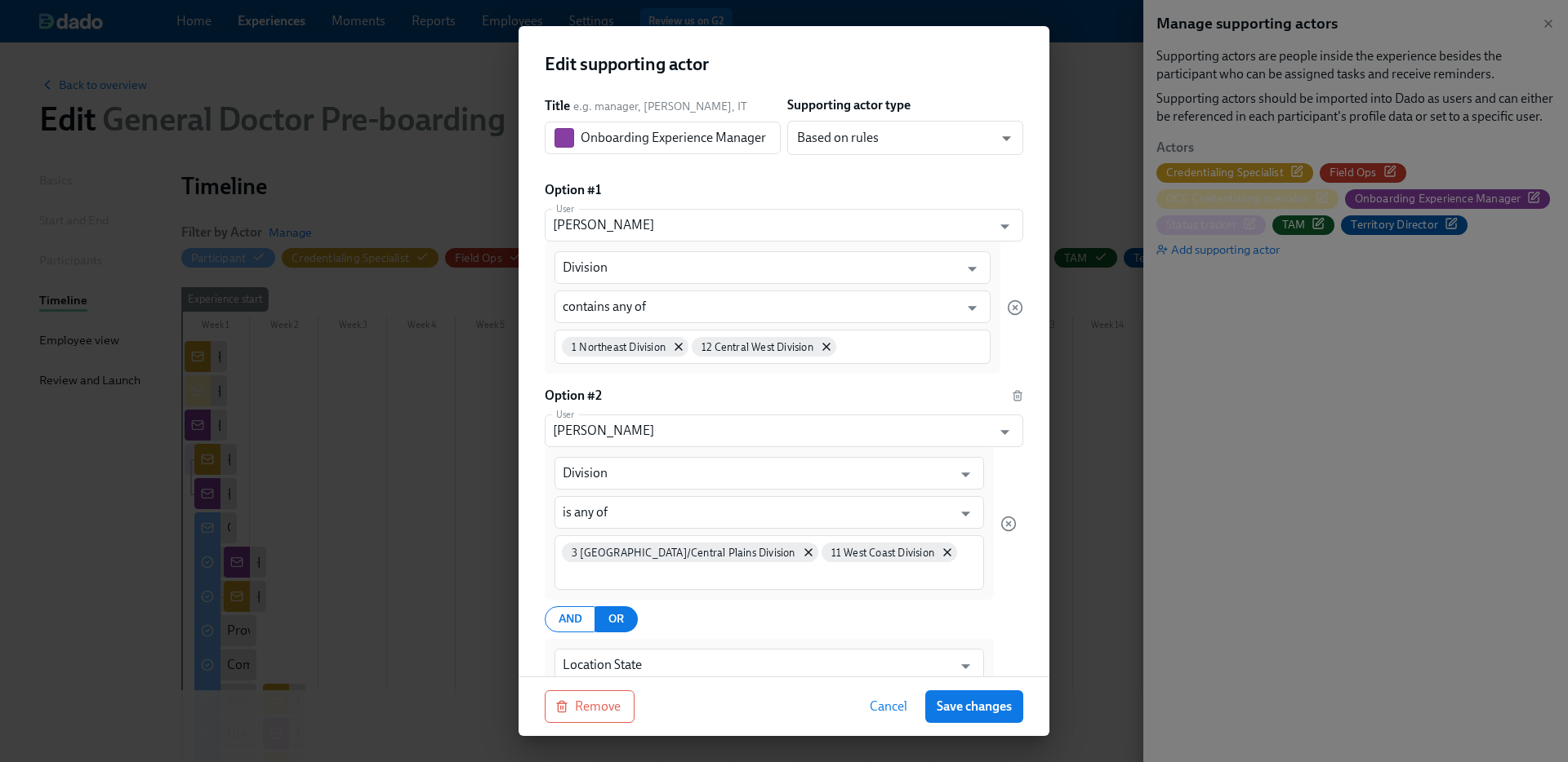
scroll to position [57, 0]
click at [690, 583] on div "3 Great Lakes/Central Plains Division 11 West Coast Division" at bounding box center [769, 561] width 429 height 55
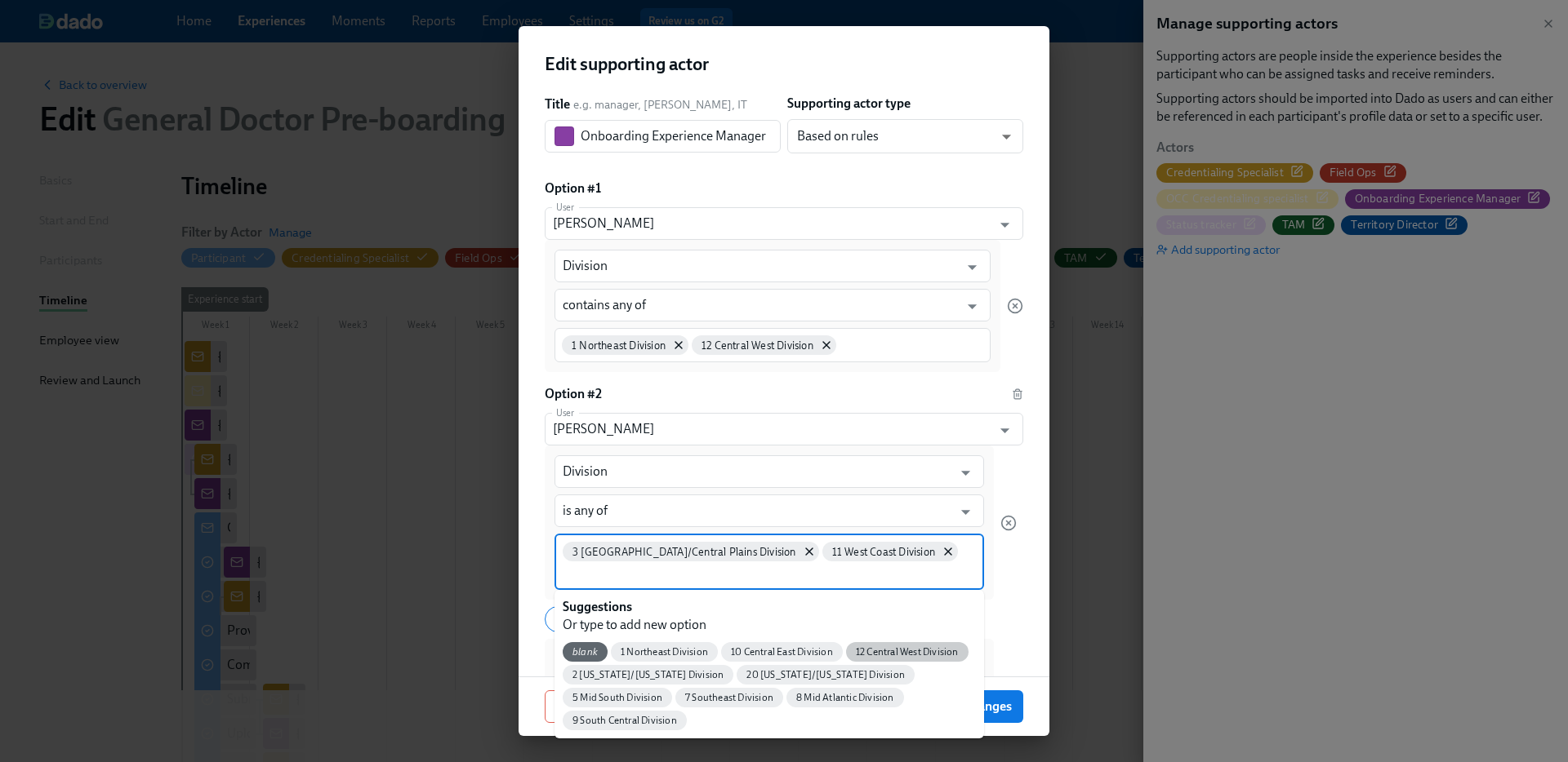
click at [903, 661] on div "12 Central West Division" at bounding box center [907, 652] width 123 height 19
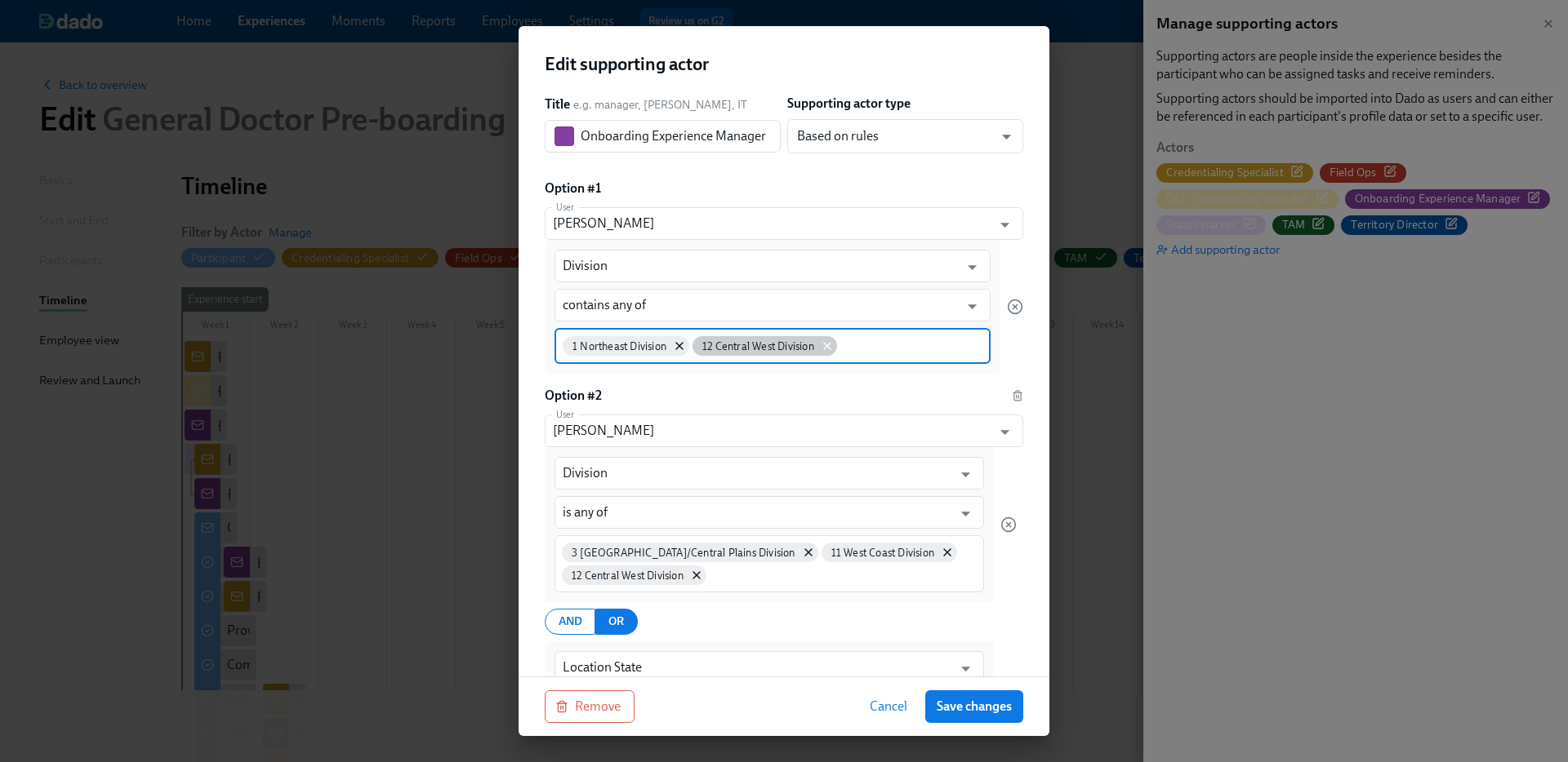
click at [825, 341] on icon at bounding box center [827, 345] width 13 height 13
click at [678, 342] on icon at bounding box center [679, 345] width 13 height 13
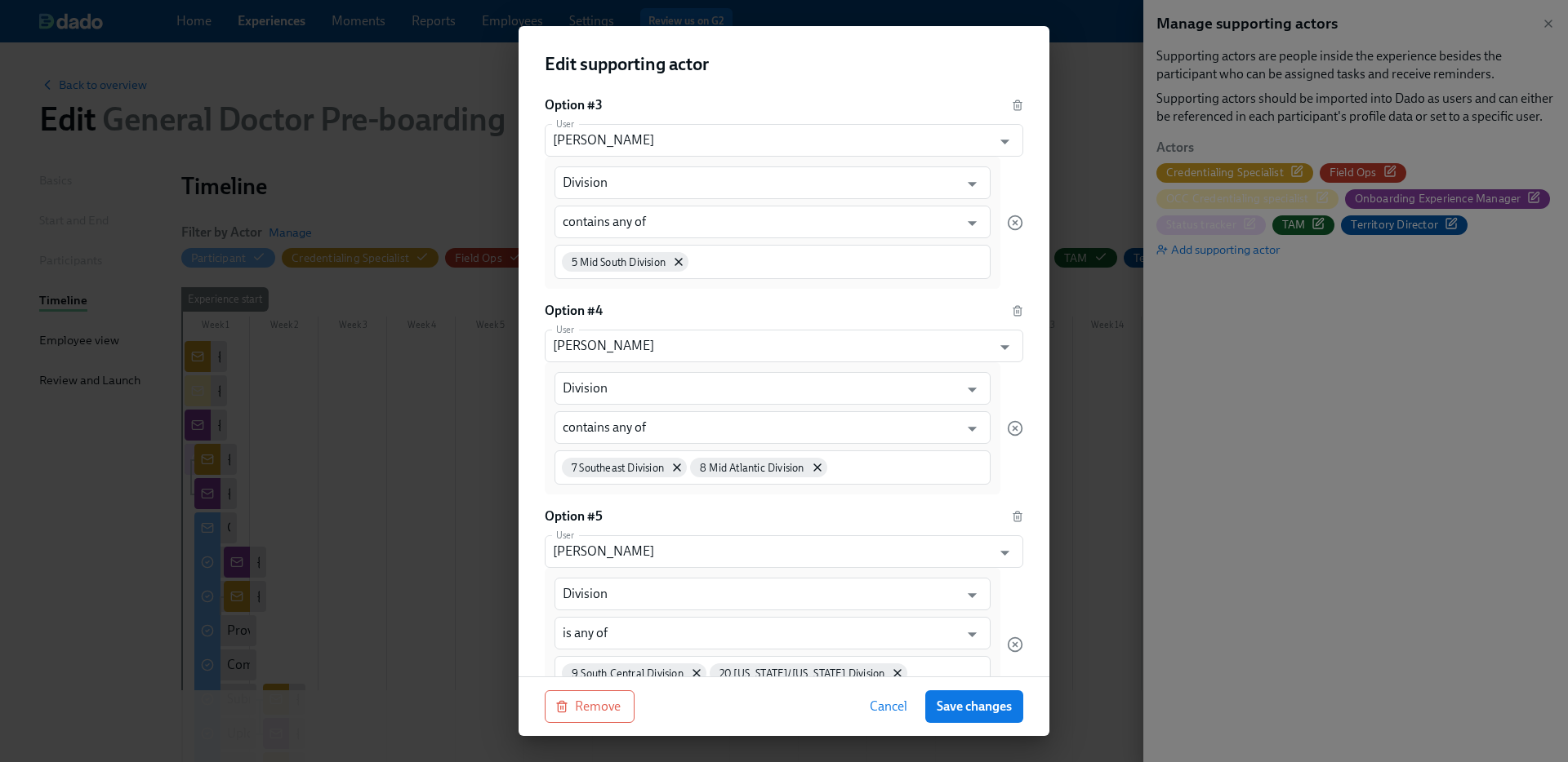
scroll to position [993, 0]
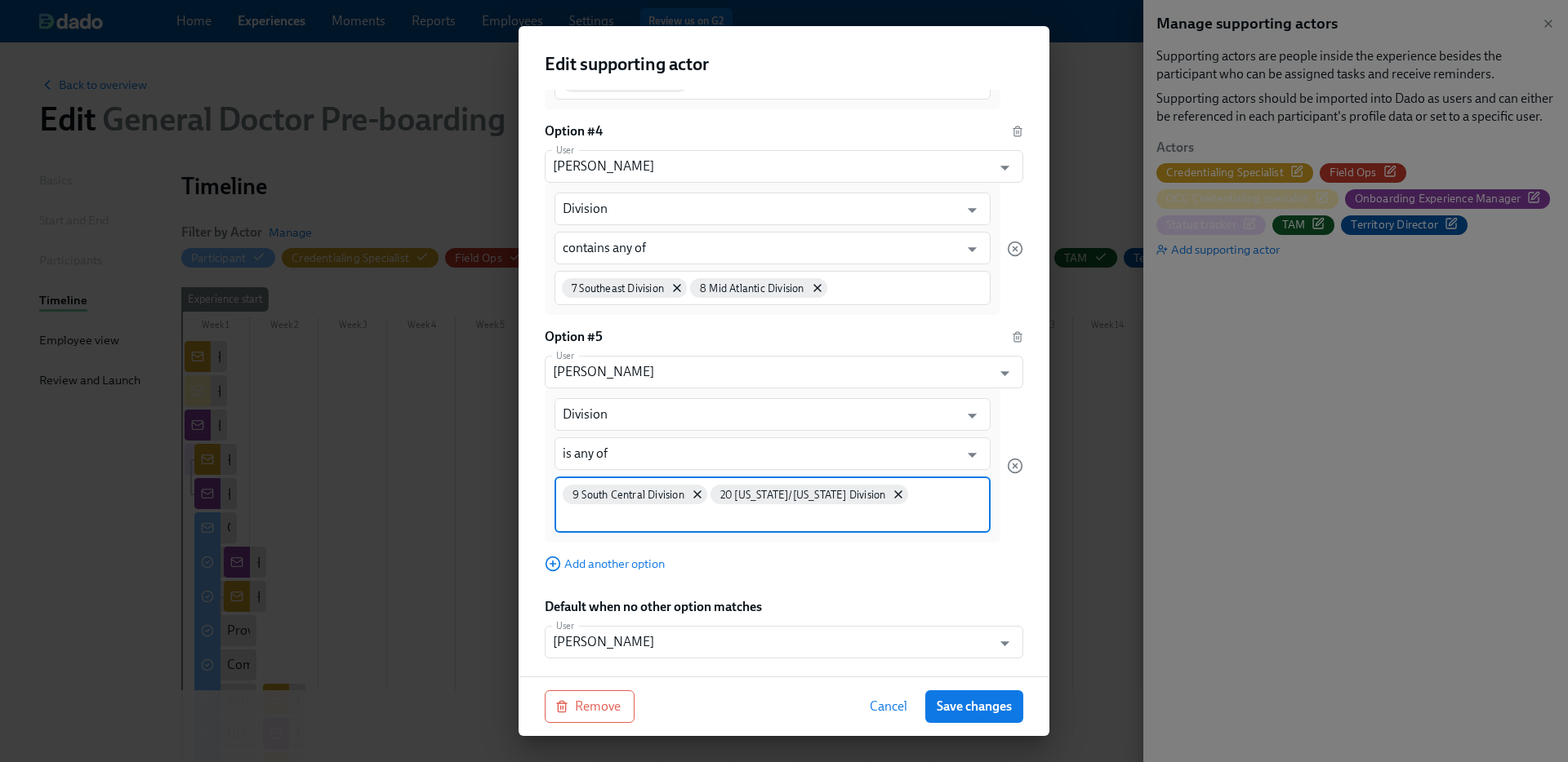
click at [955, 516] on input at bounding box center [772, 515] width 420 height 17
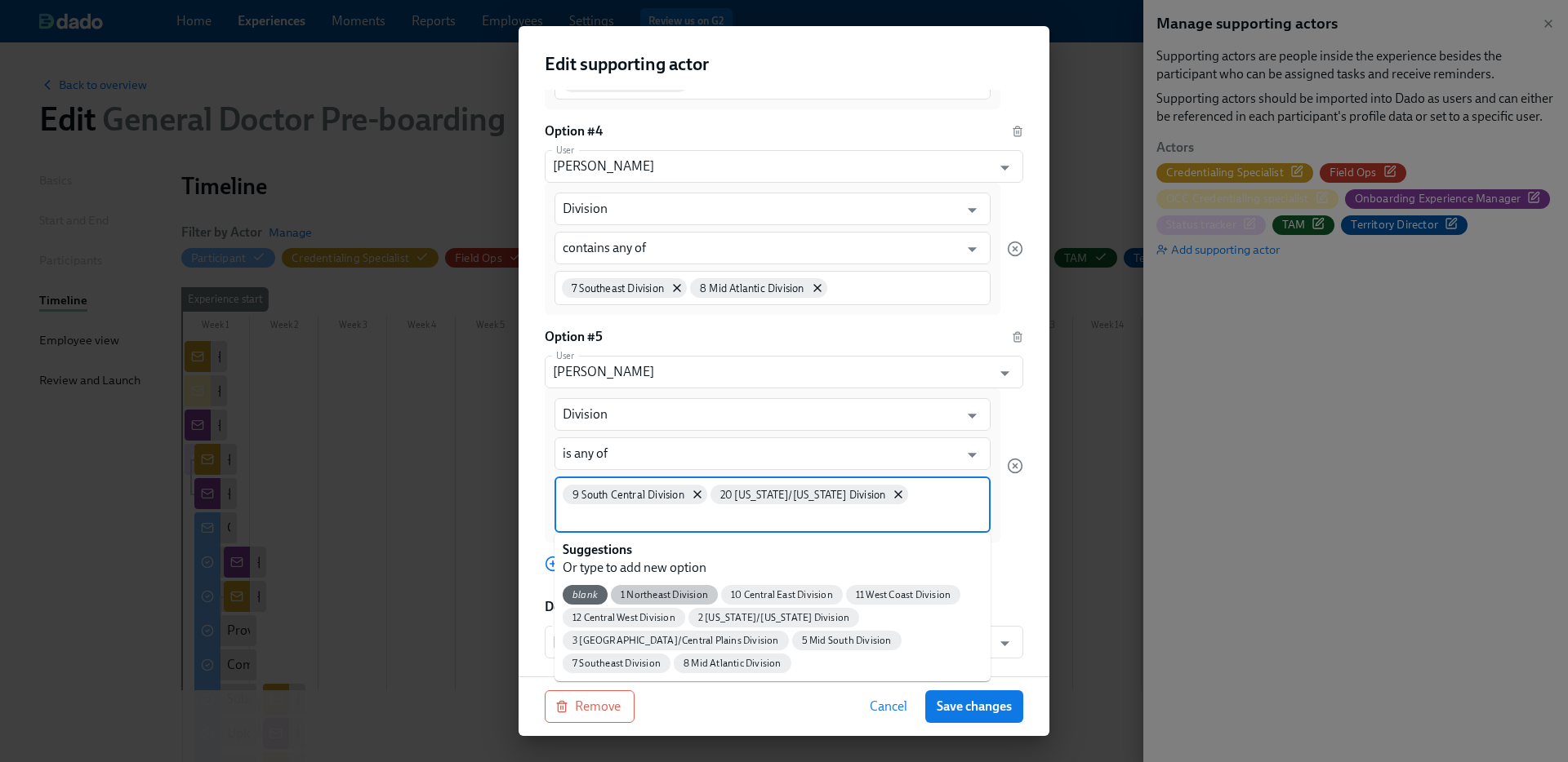
click at [676, 599] on span "1 Northeast Division" at bounding box center [664, 596] width 107 height 12
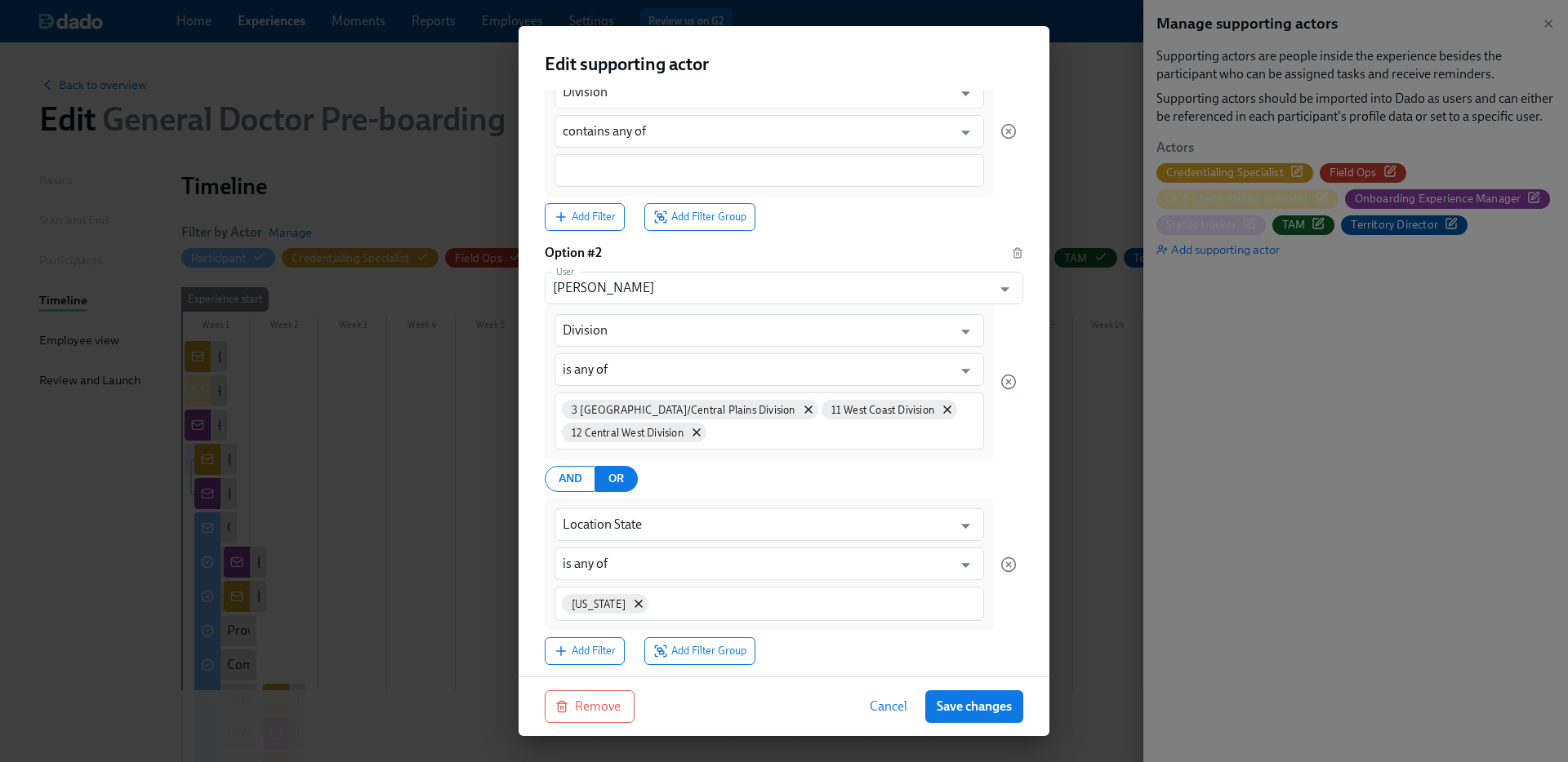
scroll to position [0, 0]
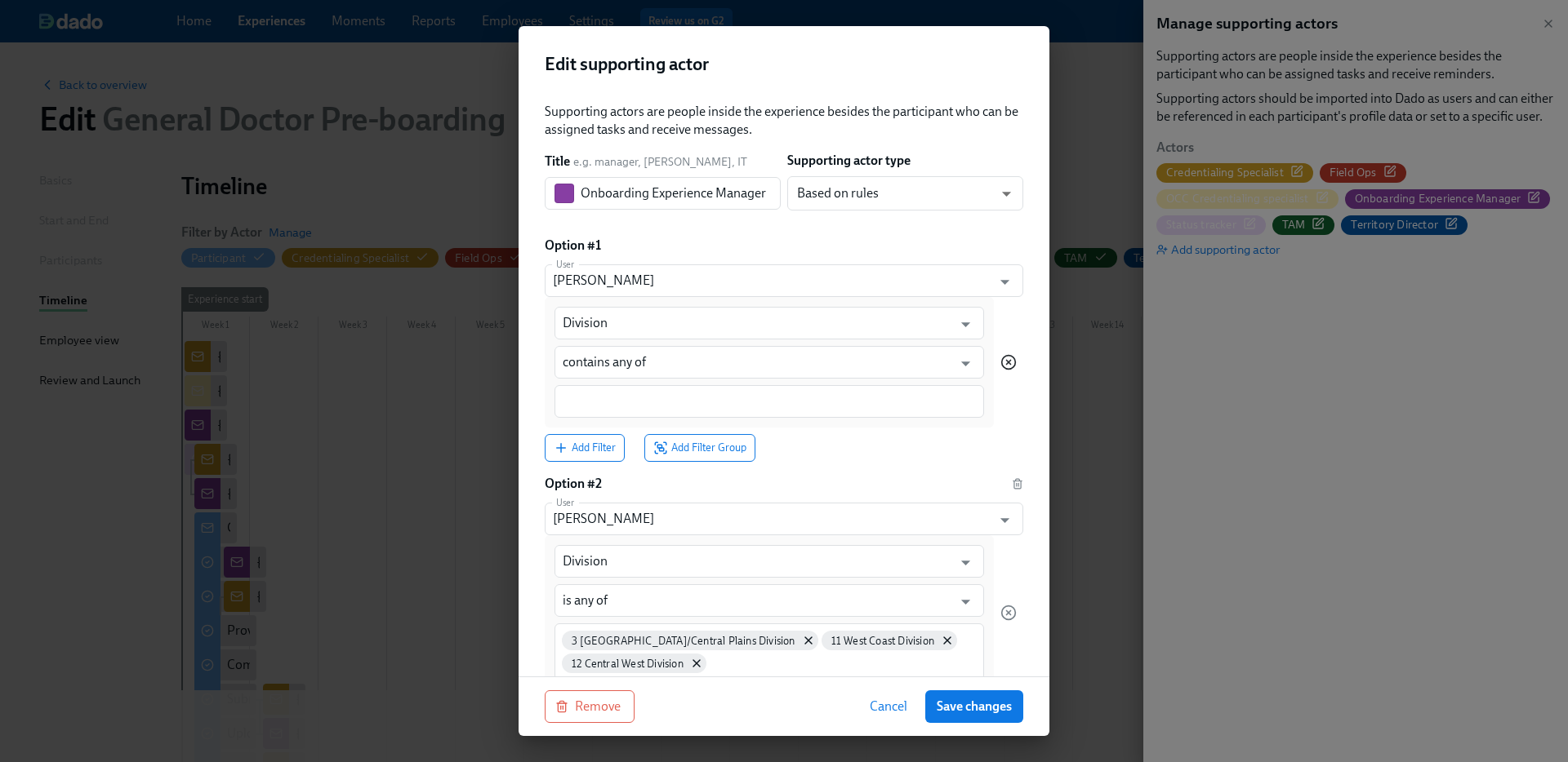
click at [1007, 361] on icon "button" at bounding box center [1008, 362] width 17 height 17
click at [739, 371] on input "contains any of" at bounding box center [757, 362] width 390 height 33
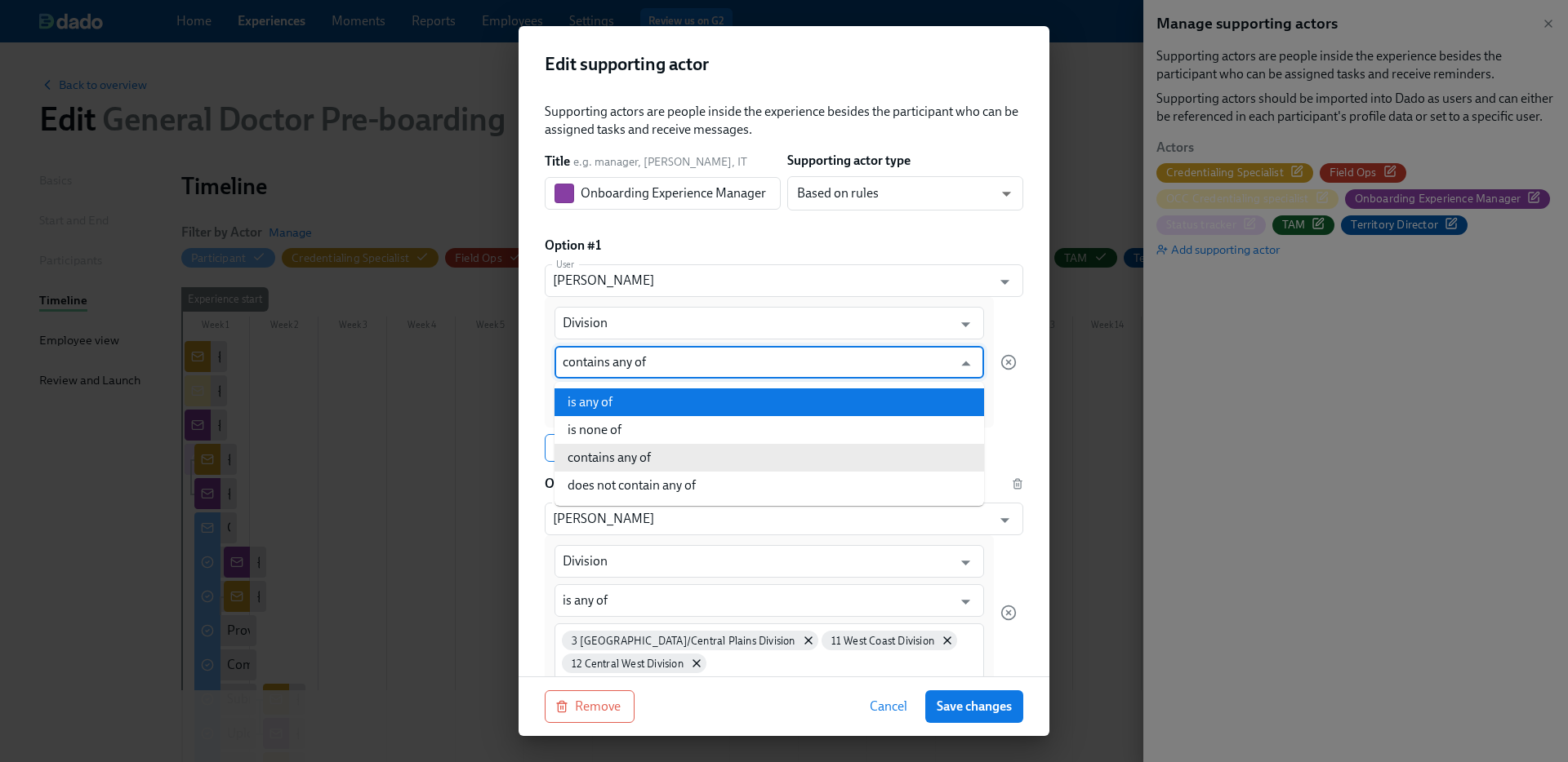
click at [699, 401] on li "is any of" at bounding box center [769, 403] width 429 height 28
type input "is any of"
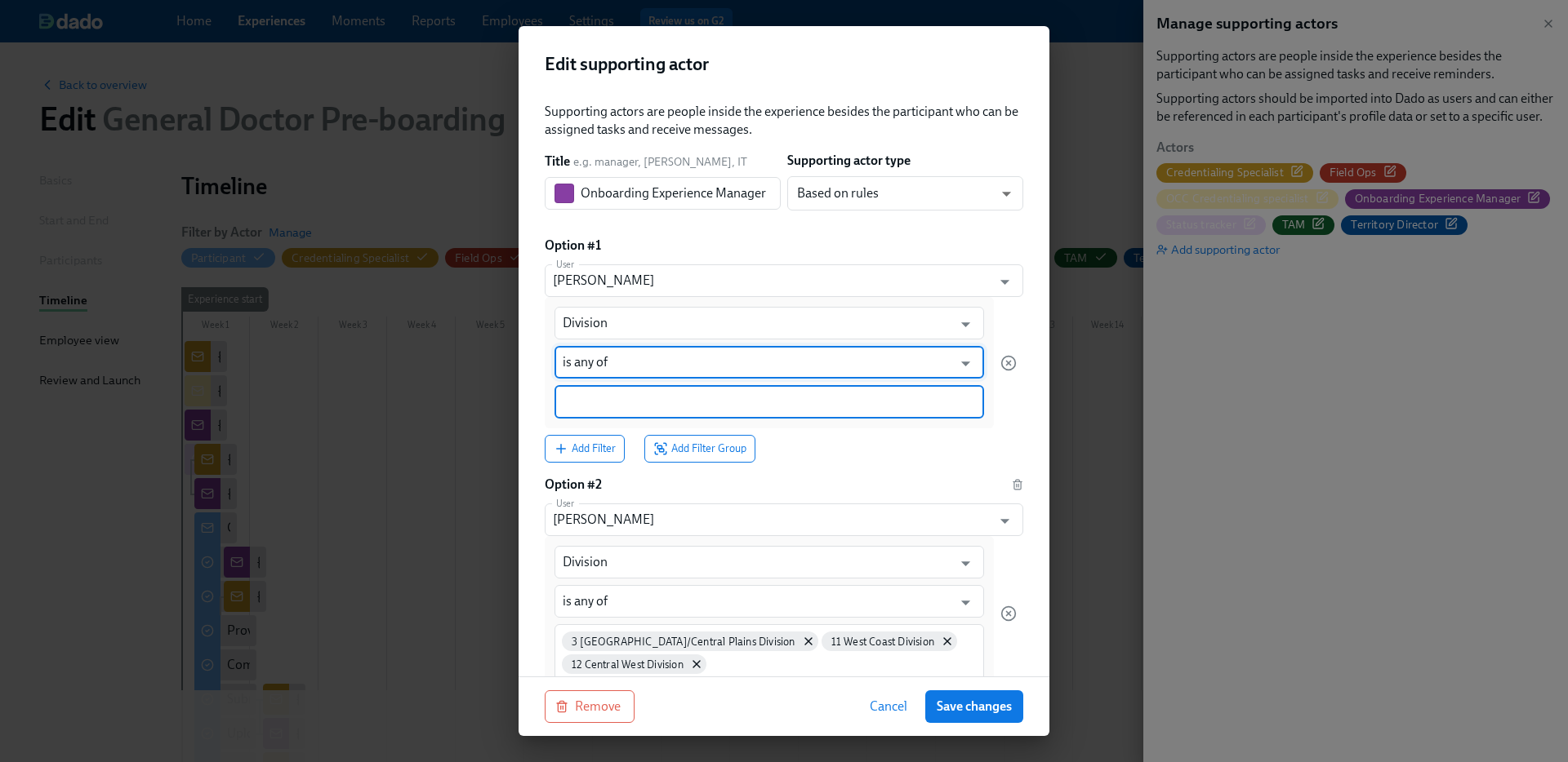
click at [699, 398] on input at bounding box center [769, 402] width 413 height 17
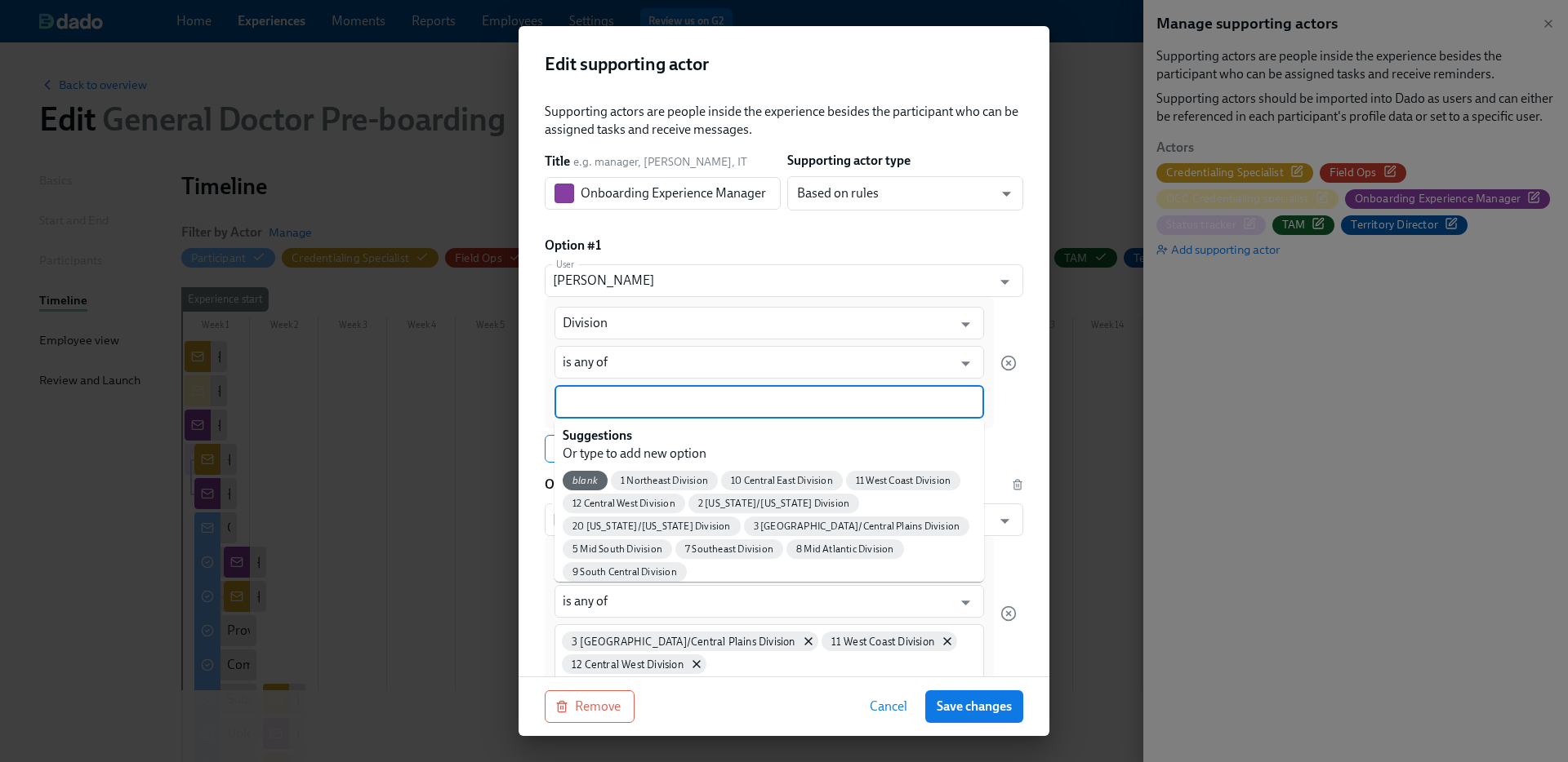
click at [695, 395] on input at bounding box center [769, 402] width 413 height 17
click at [897, 277] on input "[PERSON_NAME]" at bounding box center [768, 280] width 431 height 33
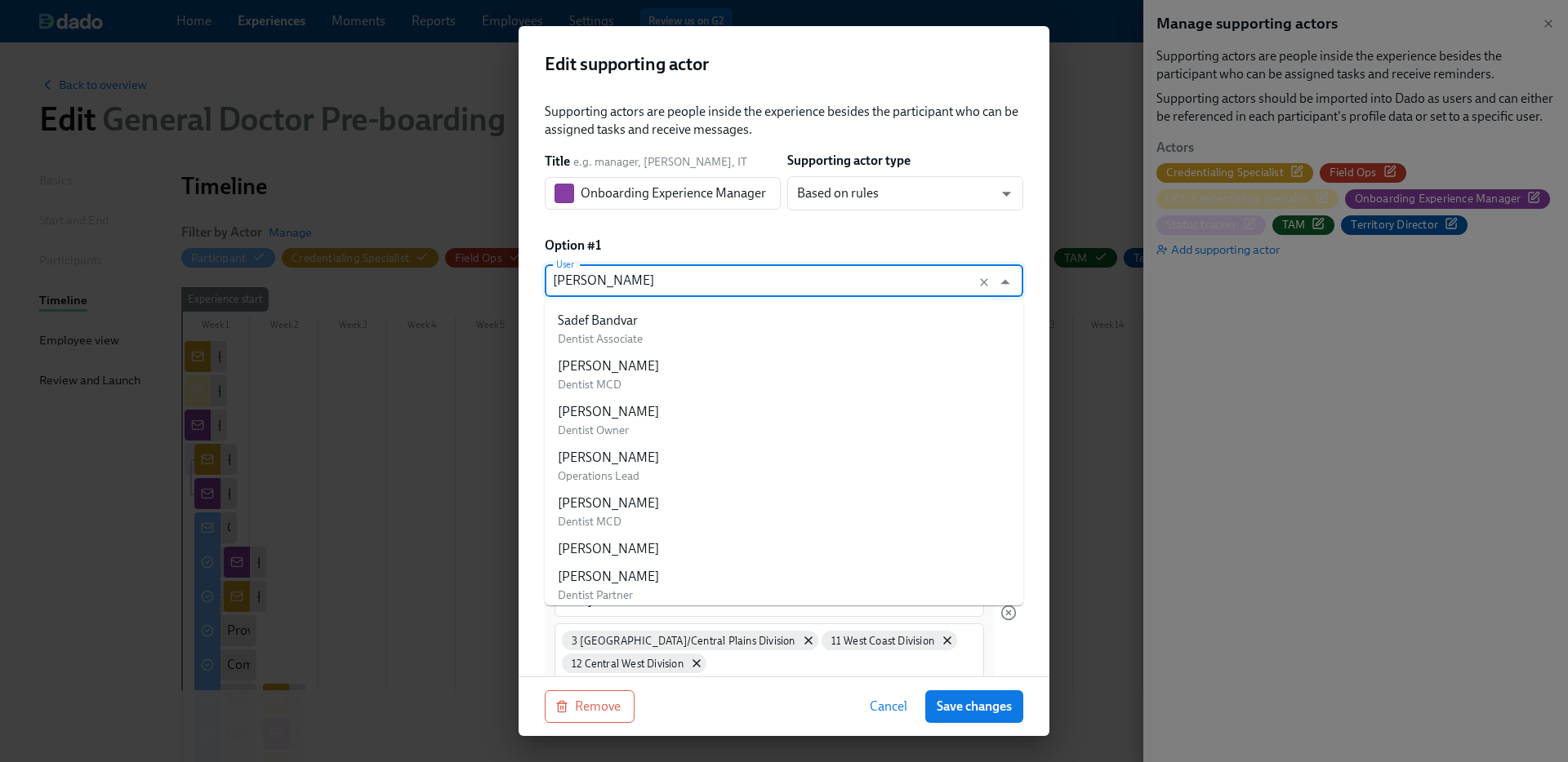
scroll to position [247750, 0]
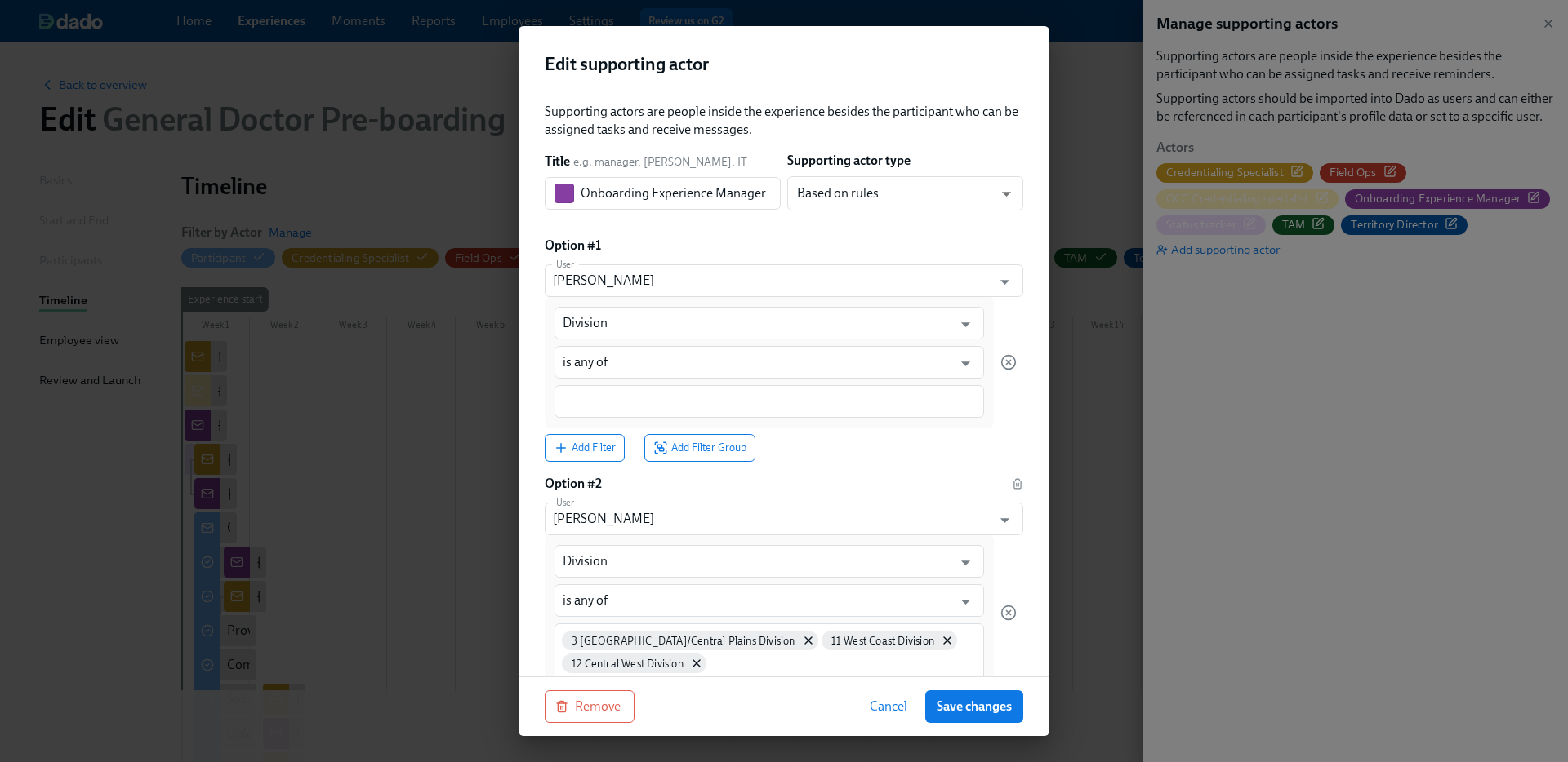
click at [1029, 313] on div "Supporting actors are people inside the experience besides the participant who …" at bounding box center [784, 383] width 531 height 587
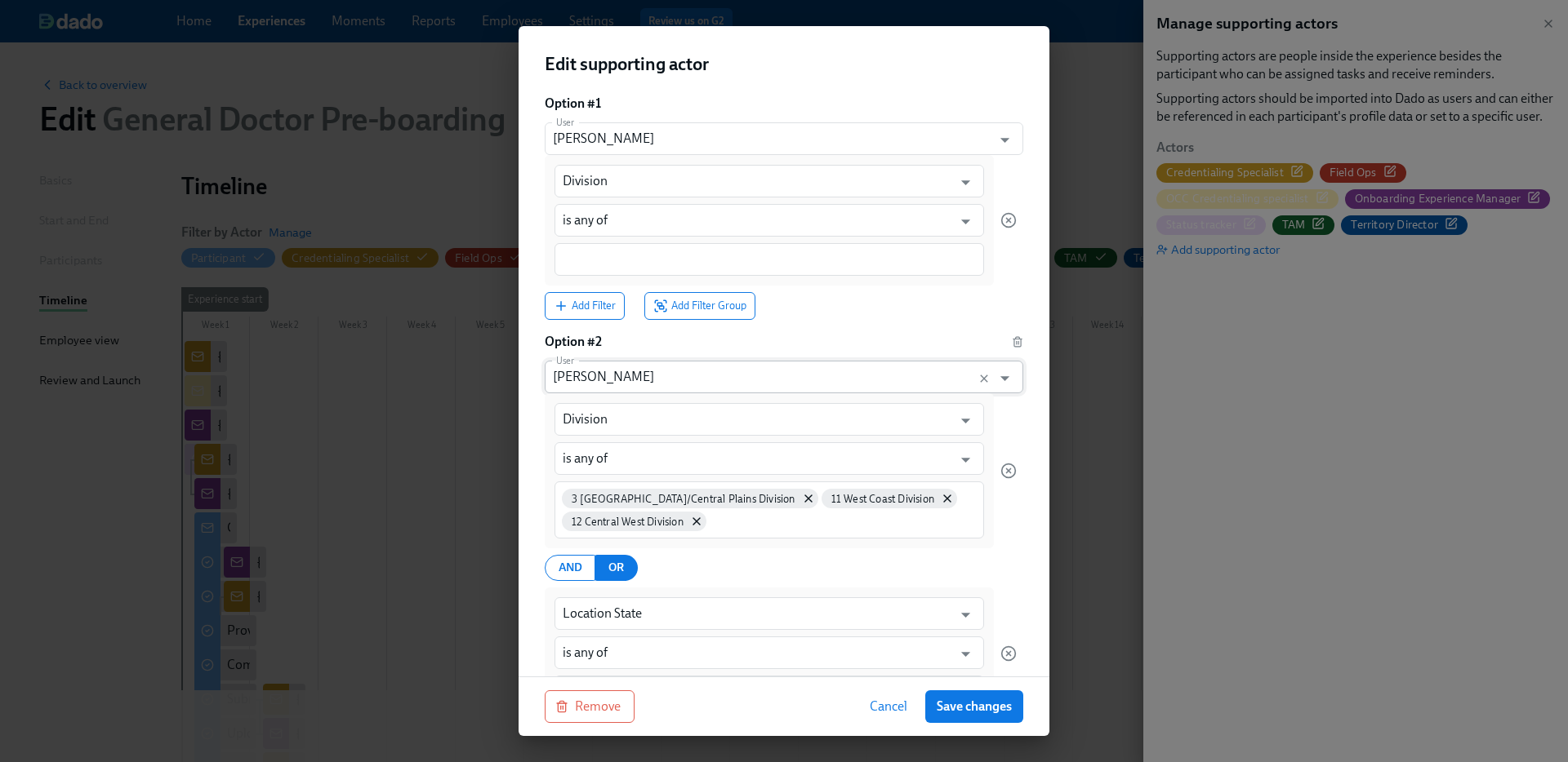
scroll to position [137, 0]
click at [732, 381] on input "Rachel Wicklander" at bounding box center [768, 381] width 431 height 33
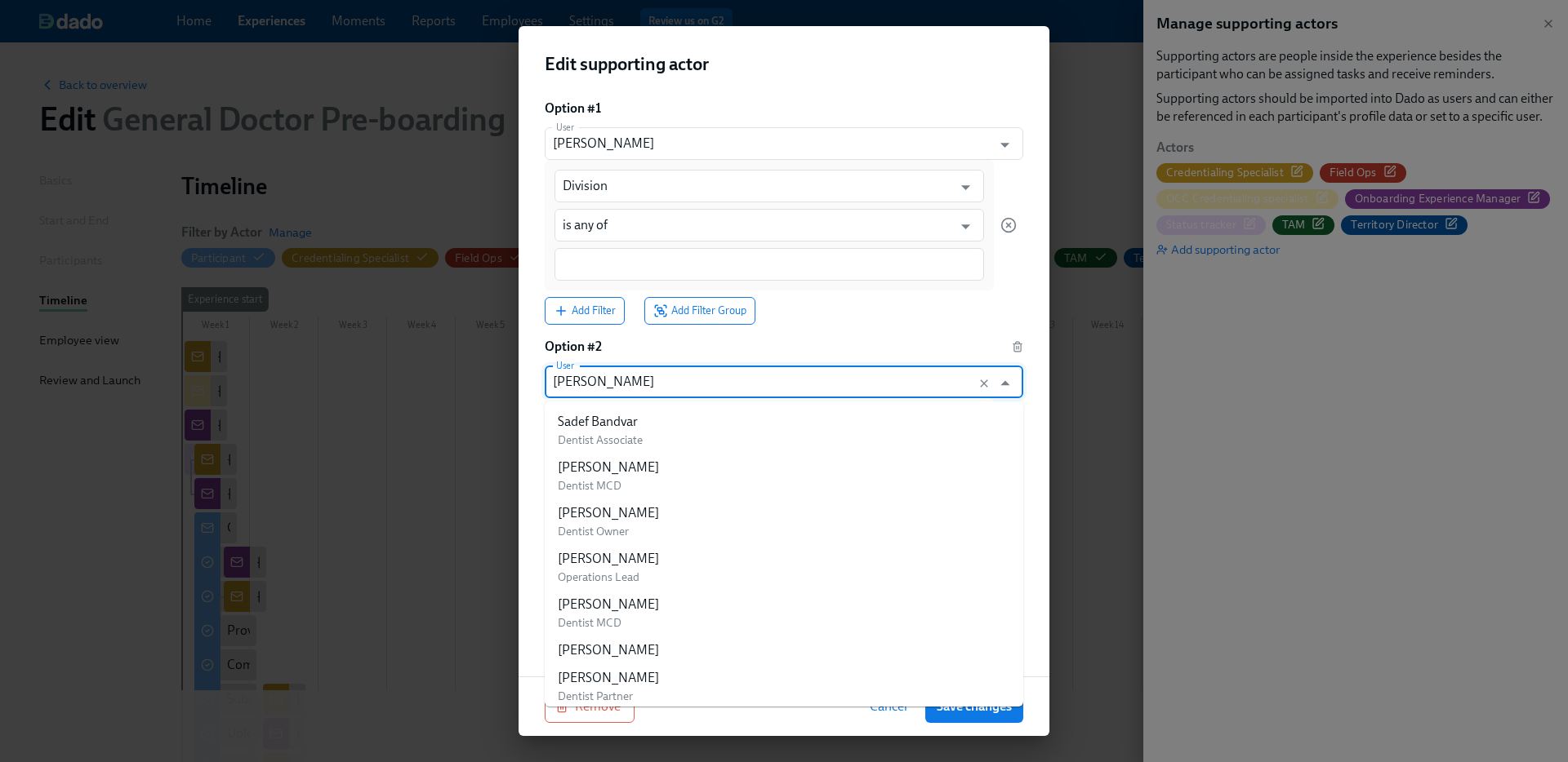
scroll to position [191893, 0]
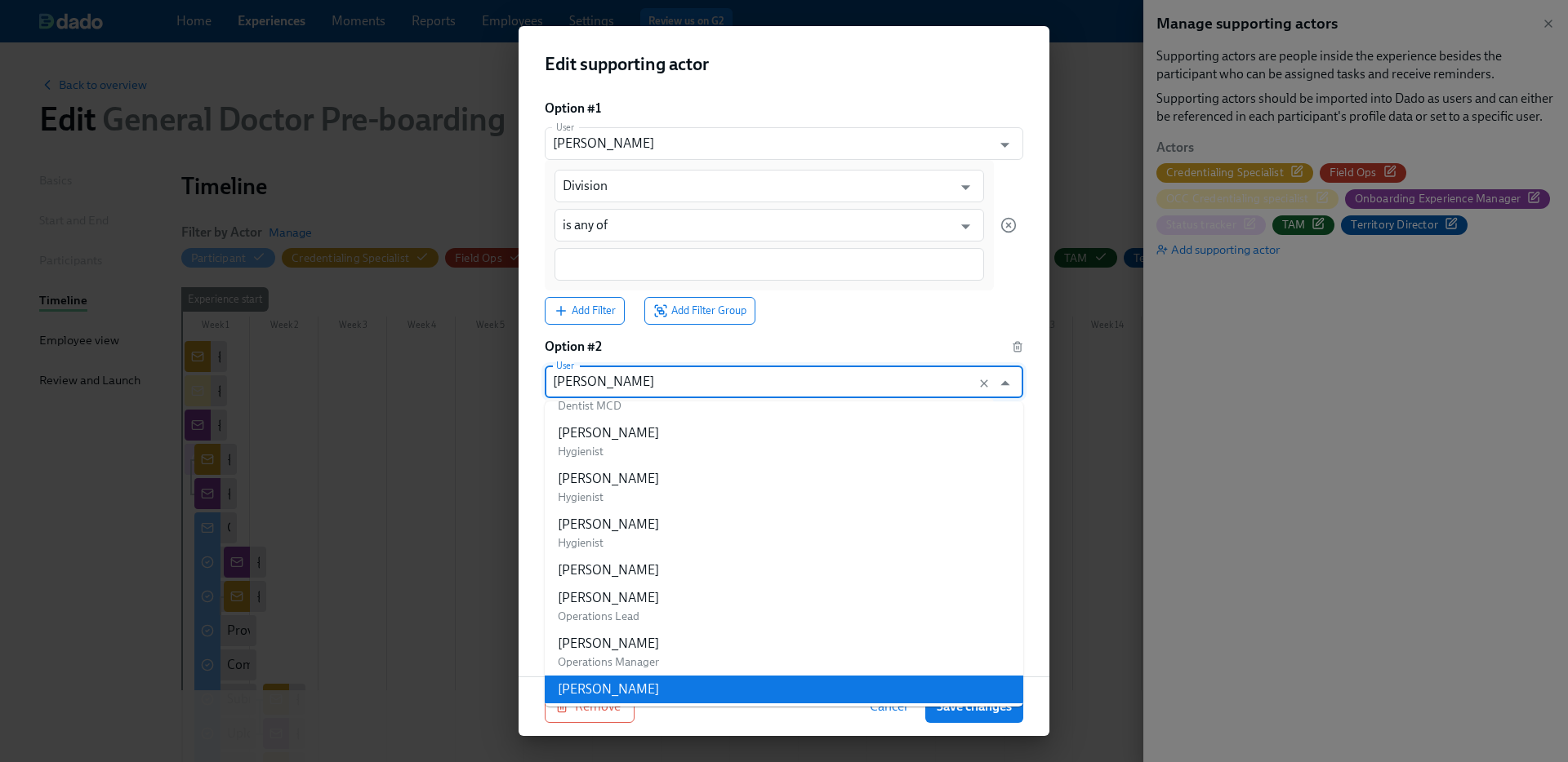
click at [814, 328] on div "Supporting actors are people inside the experience besides the participant who …" at bounding box center [784, 740] width 479 height 1550
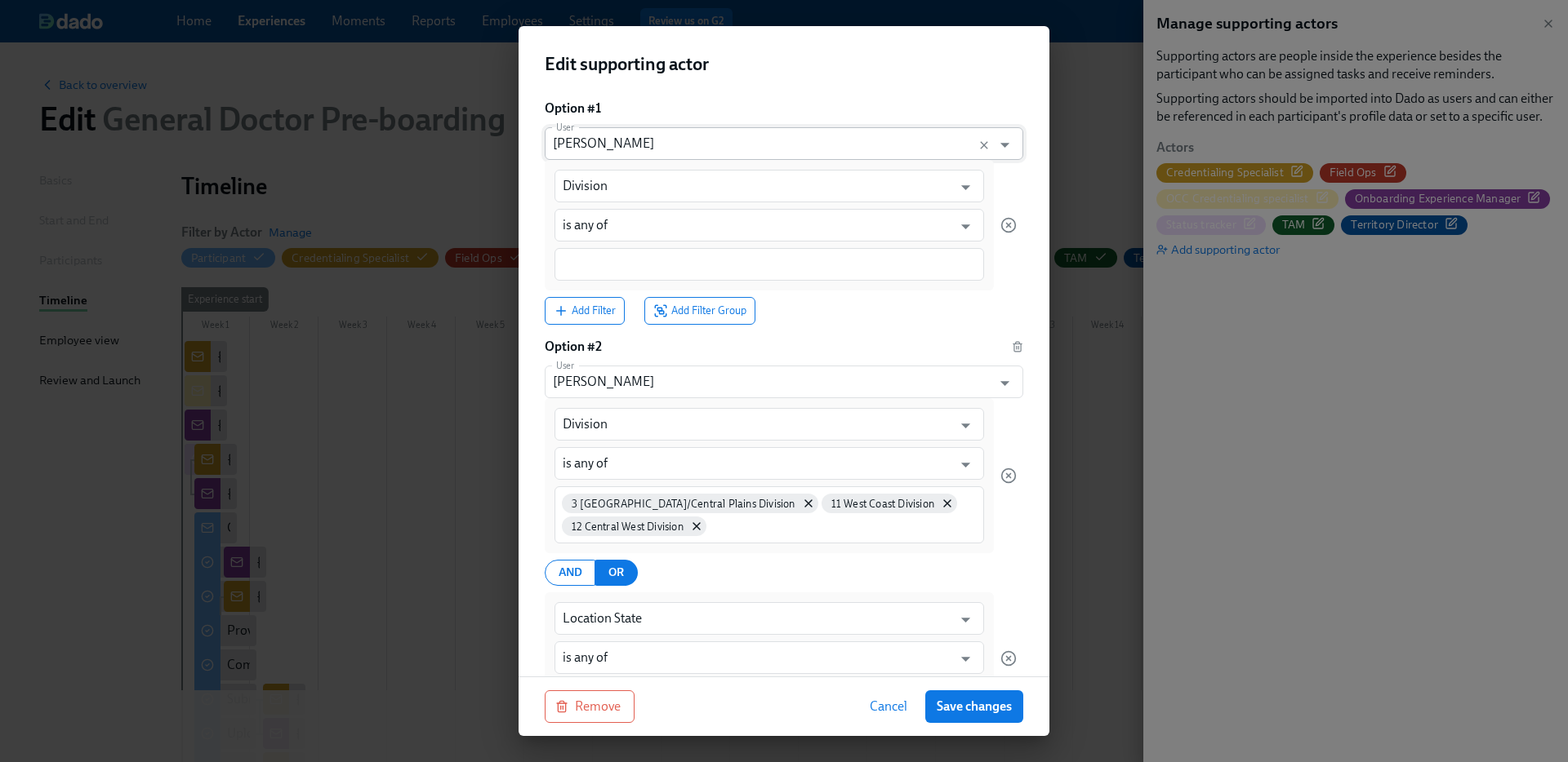
click at [806, 140] on input "[PERSON_NAME]" at bounding box center [768, 144] width 431 height 33
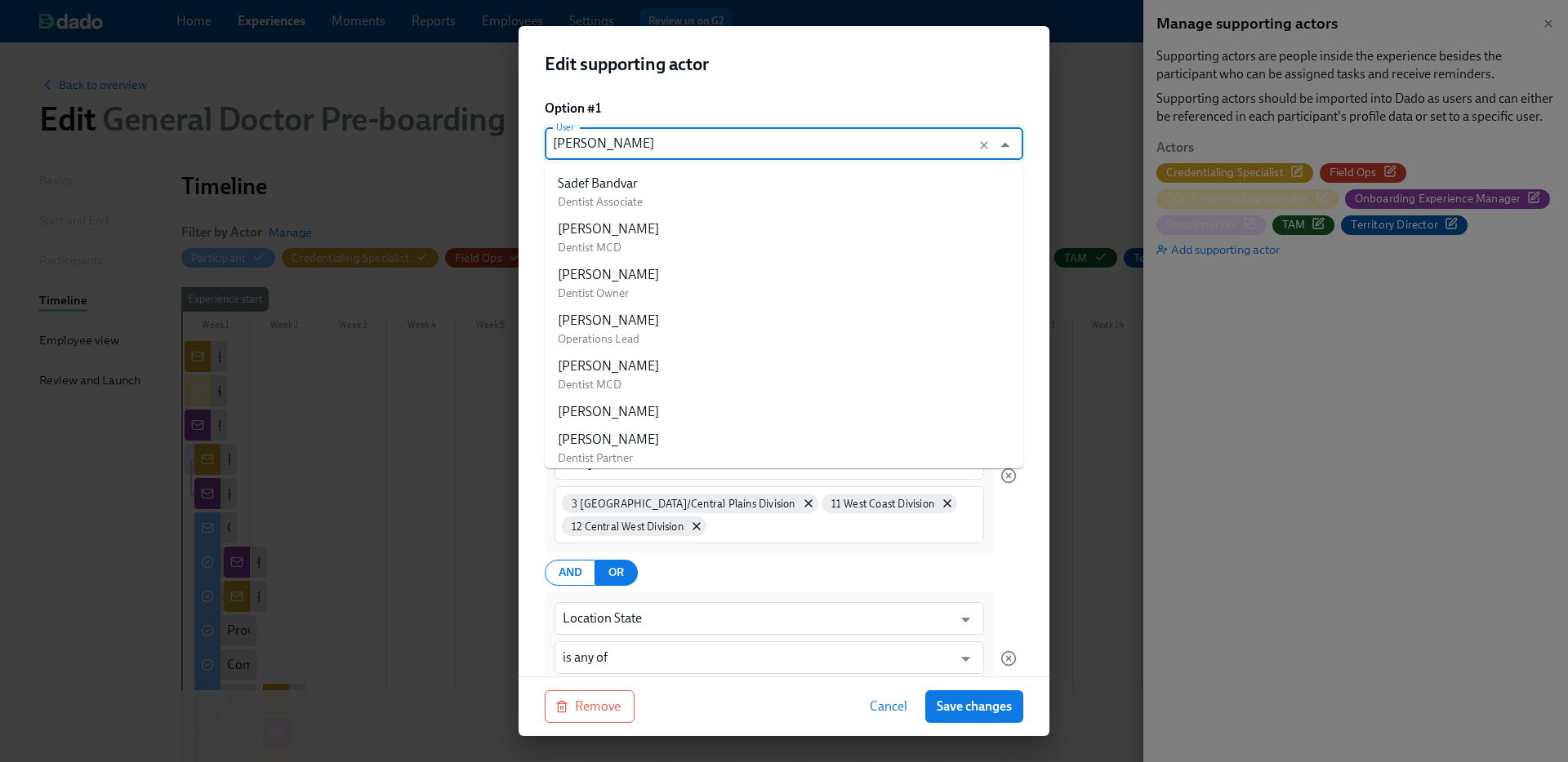
scroll to position [247750, 0]
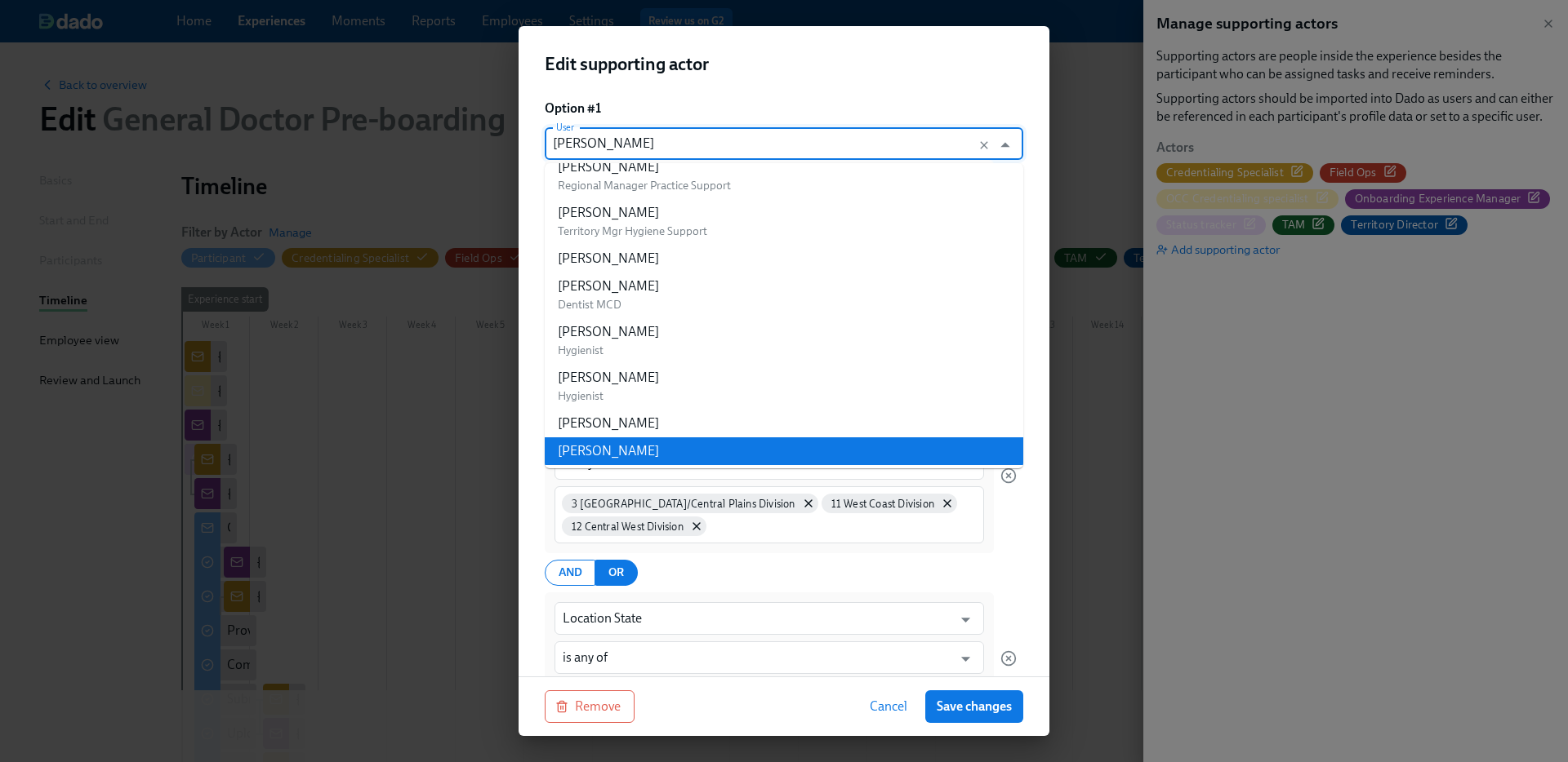
paste input "Rachel Wicklander"
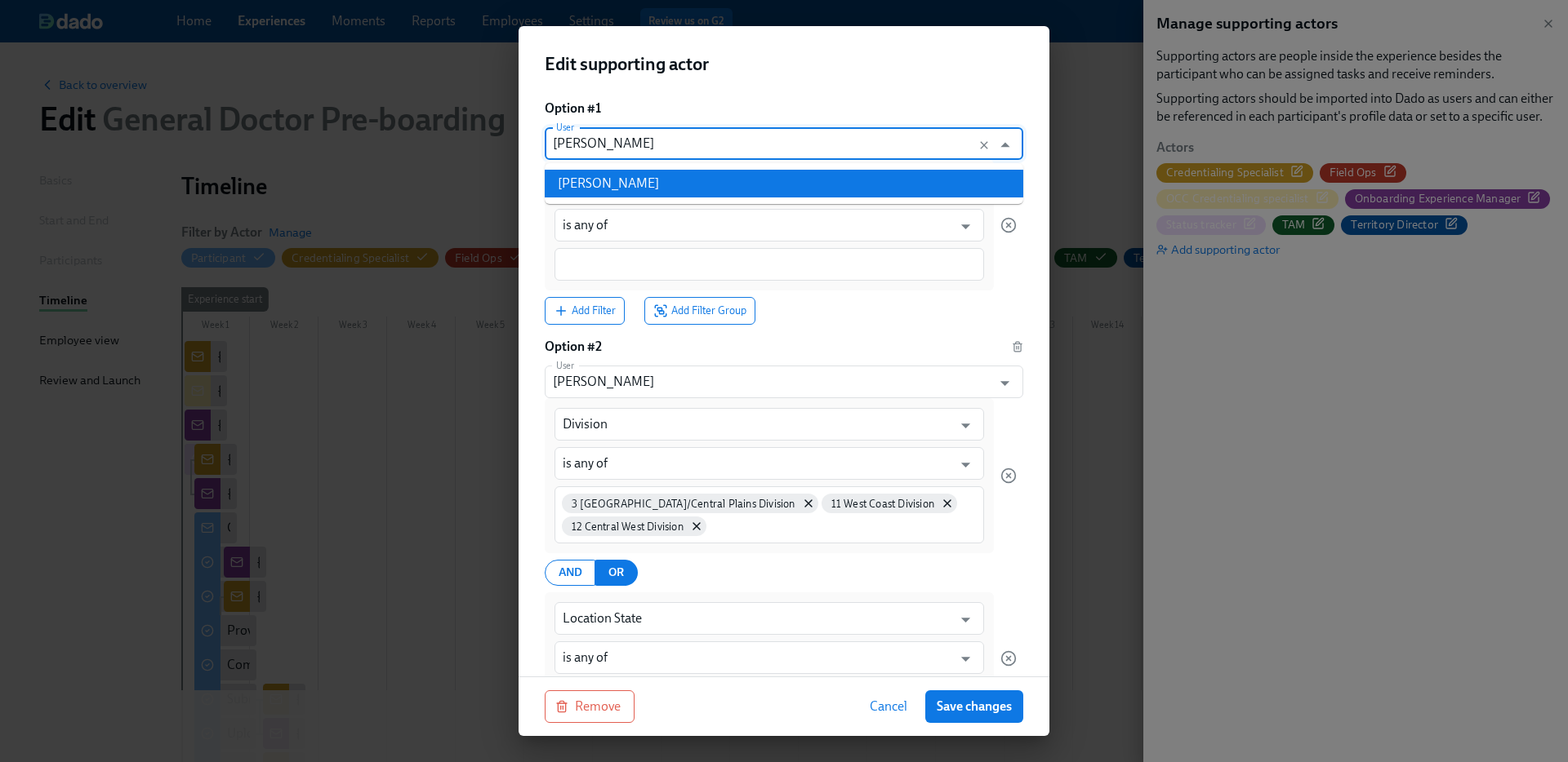
click at [728, 188] on li "Rachel Wicklander" at bounding box center [784, 184] width 479 height 28
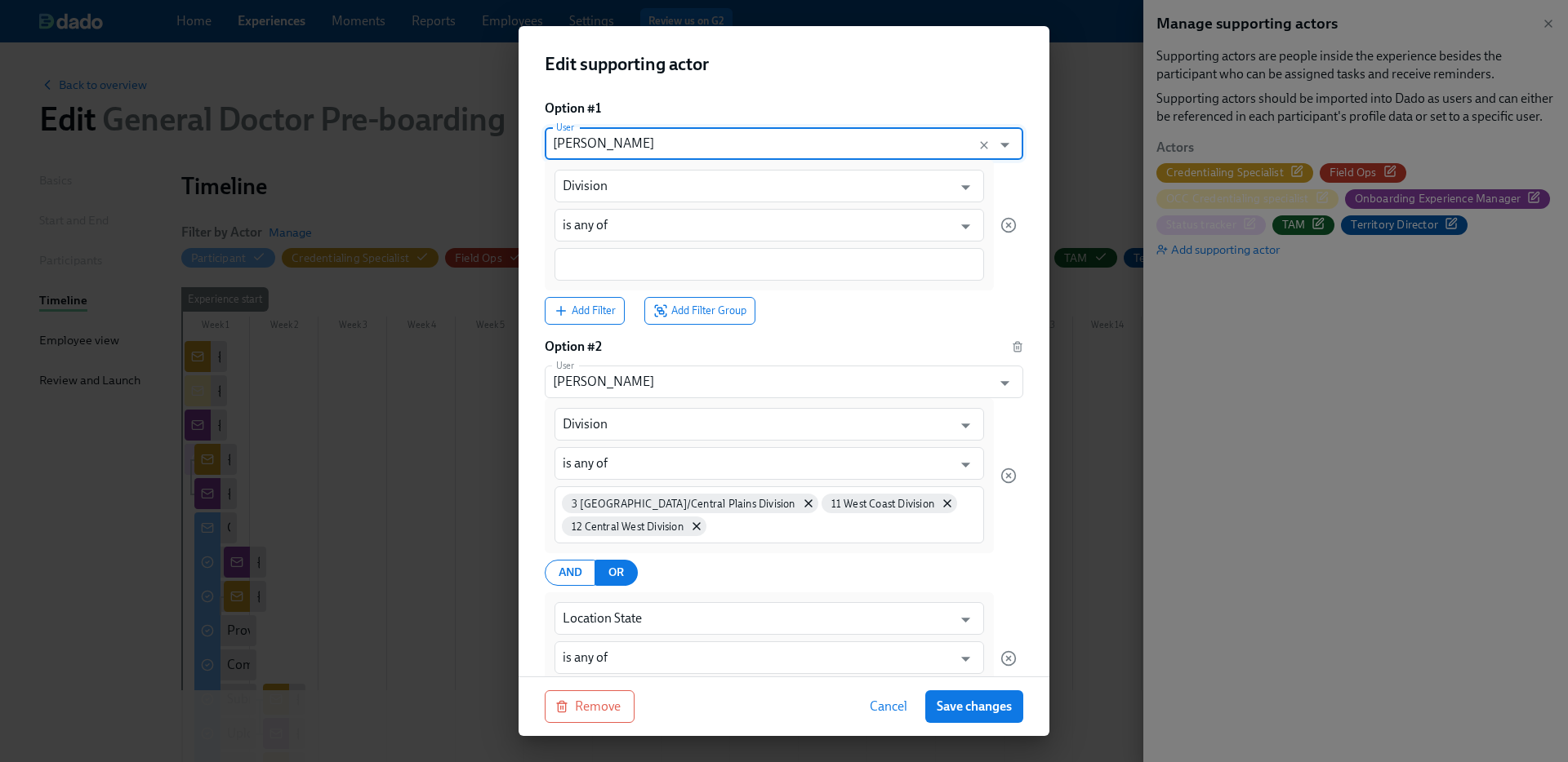
type input "Rachel Wicklander"
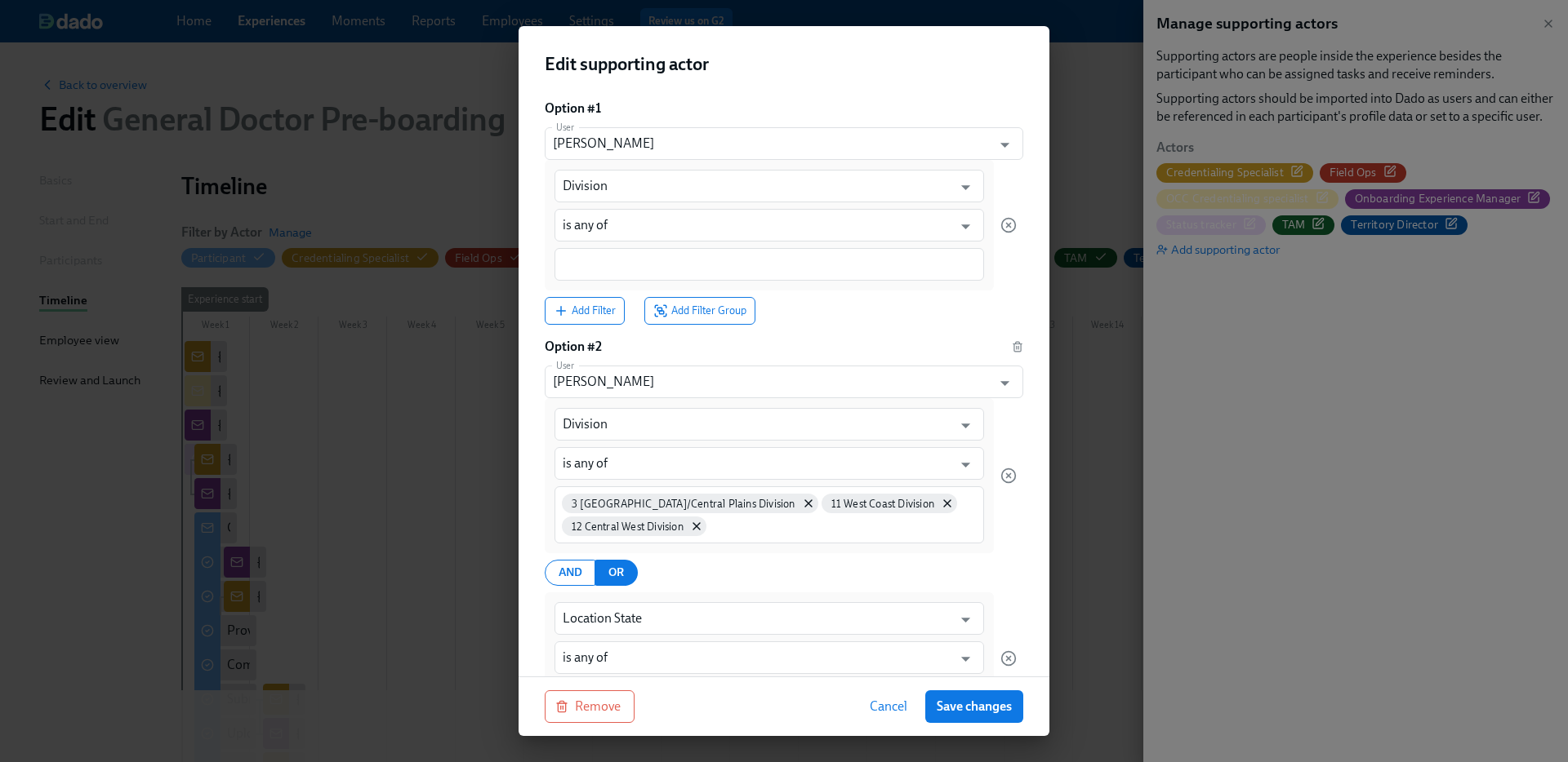
click at [672, 243] on div "Division ​ is any of ​" at bounding box center [769, 226] width 450 height 130
click at [662, 263] on input at bounding box center [769, 264] width 413 height 17
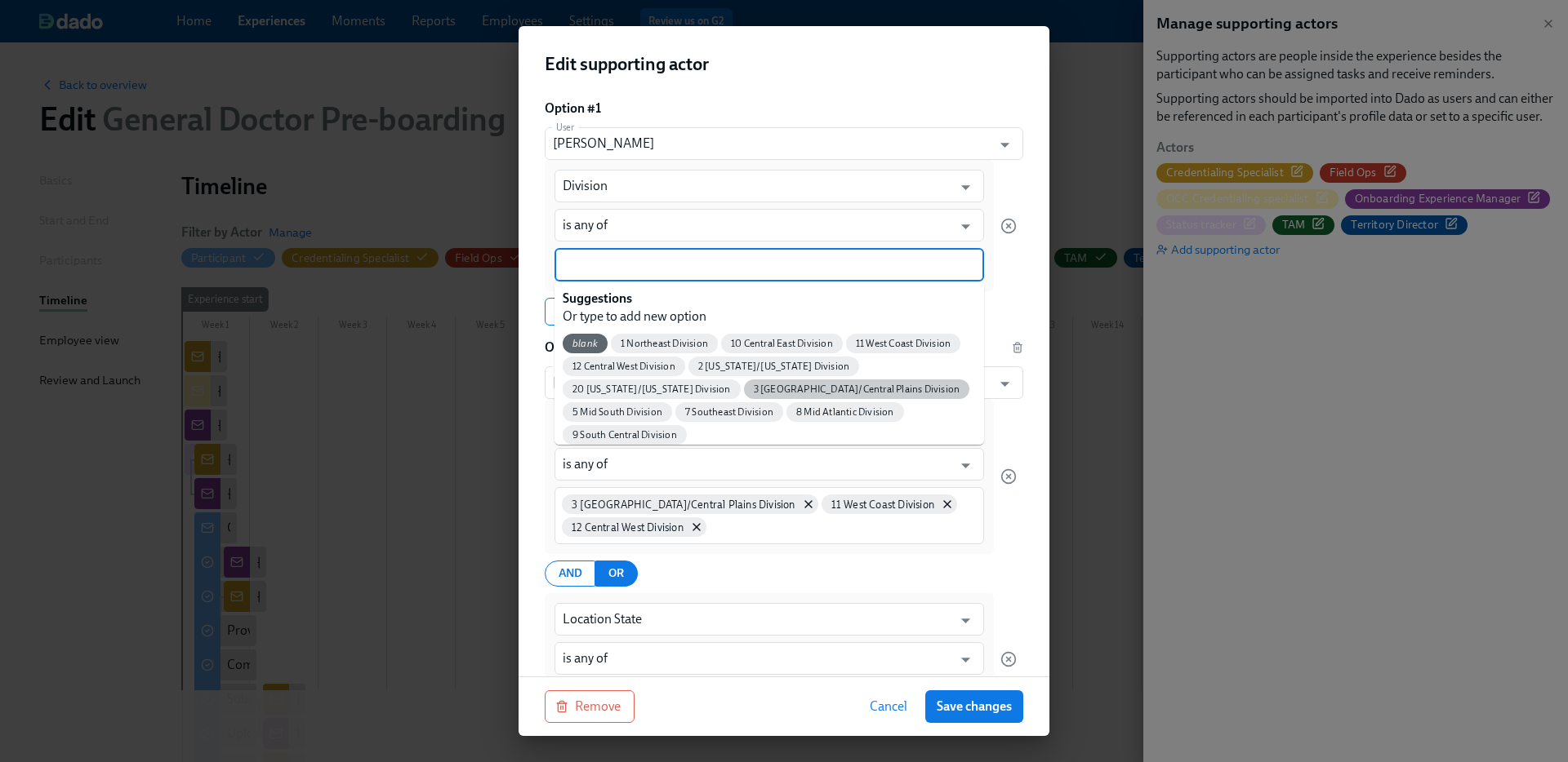
click at [778, 385] on span "3 Great Lakes/Central Plains Division" at bounding box center [857, 389] width 227 height 12
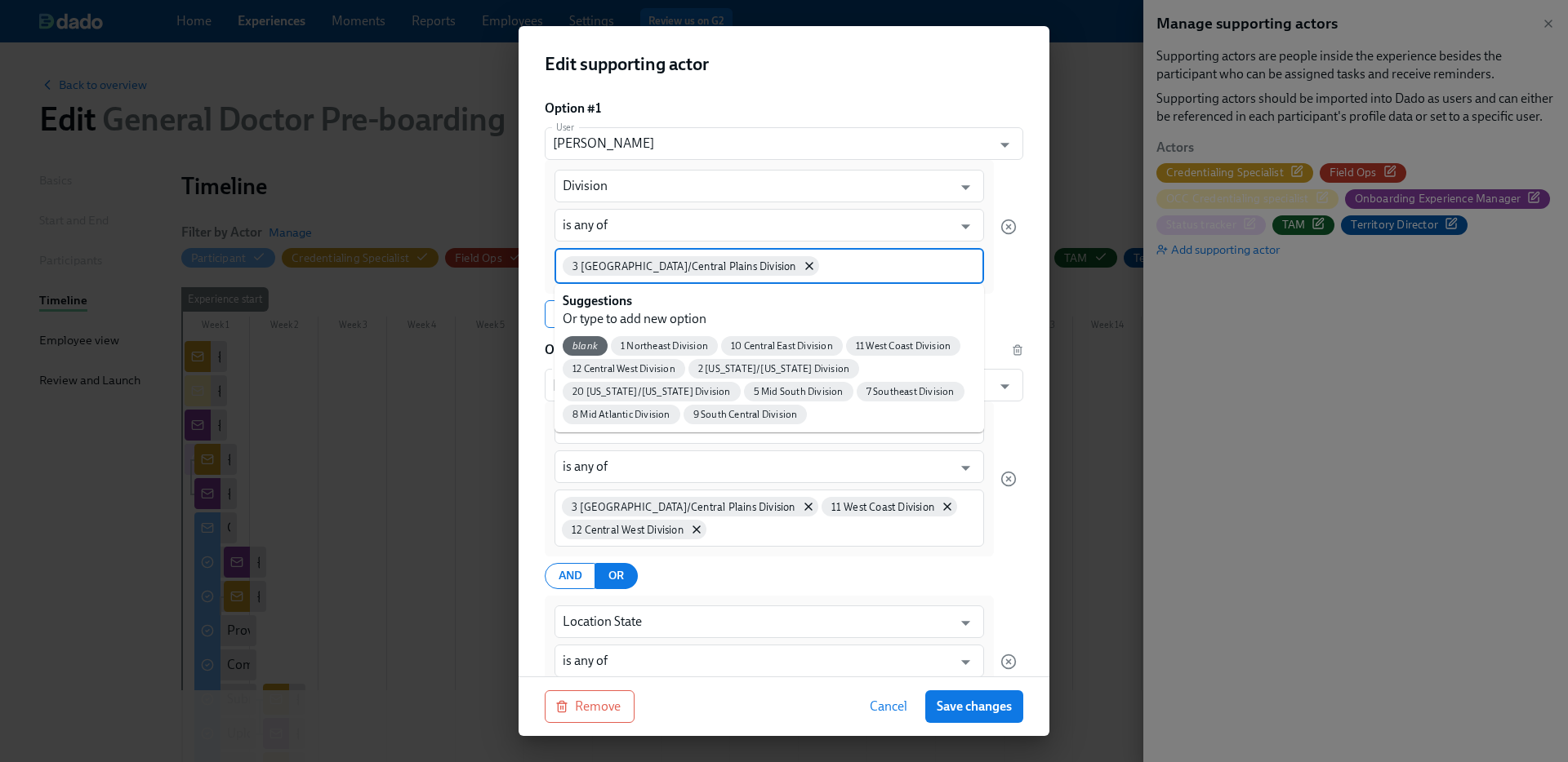
click at [822, 259] on input at bounding box center [899, 264] width 153 height 17
click at [909, 342] on span "11 West Coast Division" at bounding box center [903, 346] width 115 height 12
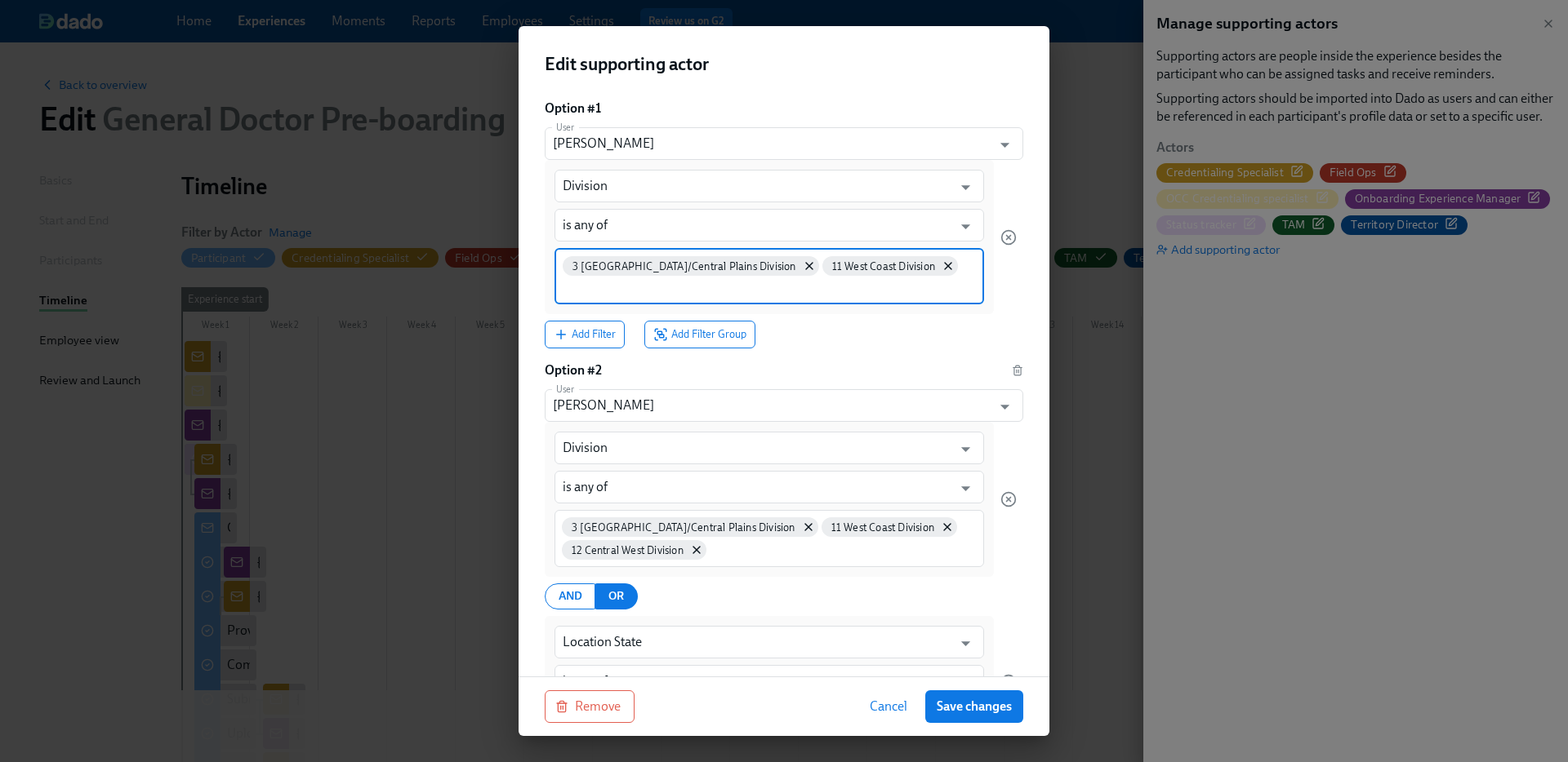
click at [706, 294] on input at bounding box center [769, 287] width 413 height 17
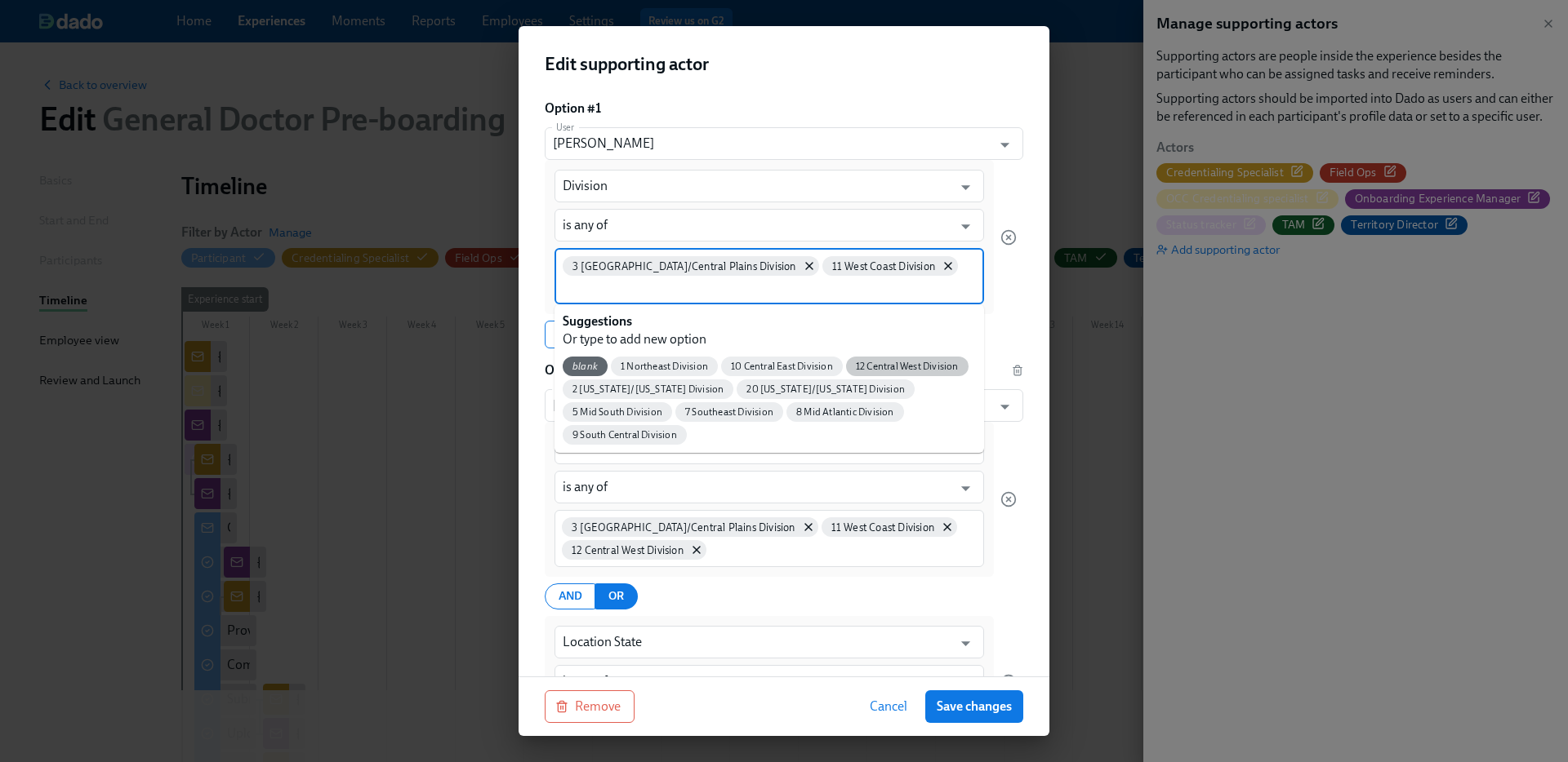
click at [884, 359] on div "12 Central West Division" at bounding box center [907, 366] width 123 height 19
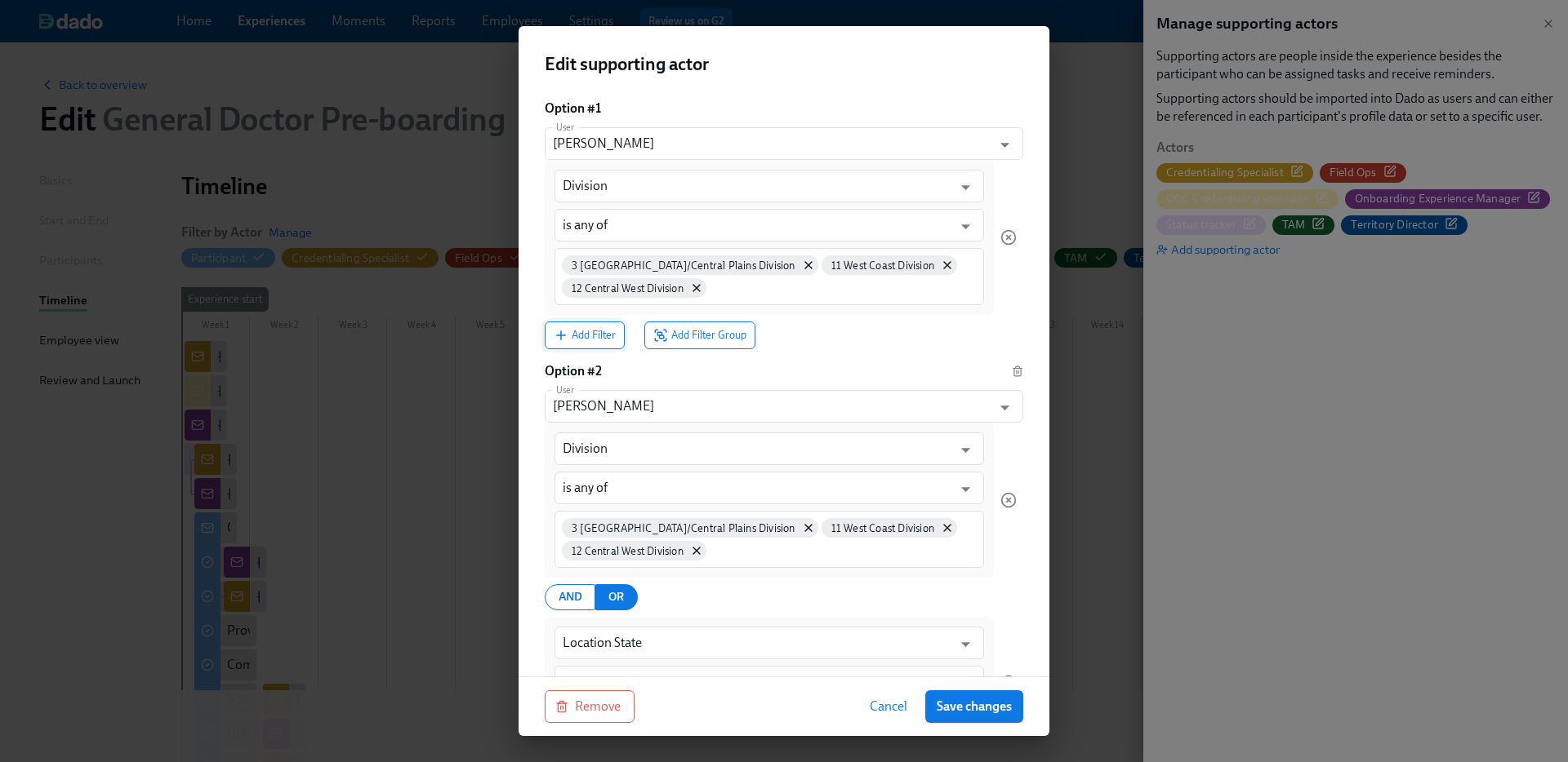
click at [576, 339] on span "Add Filter" at bounding box center [584, 336] width 62 height 17
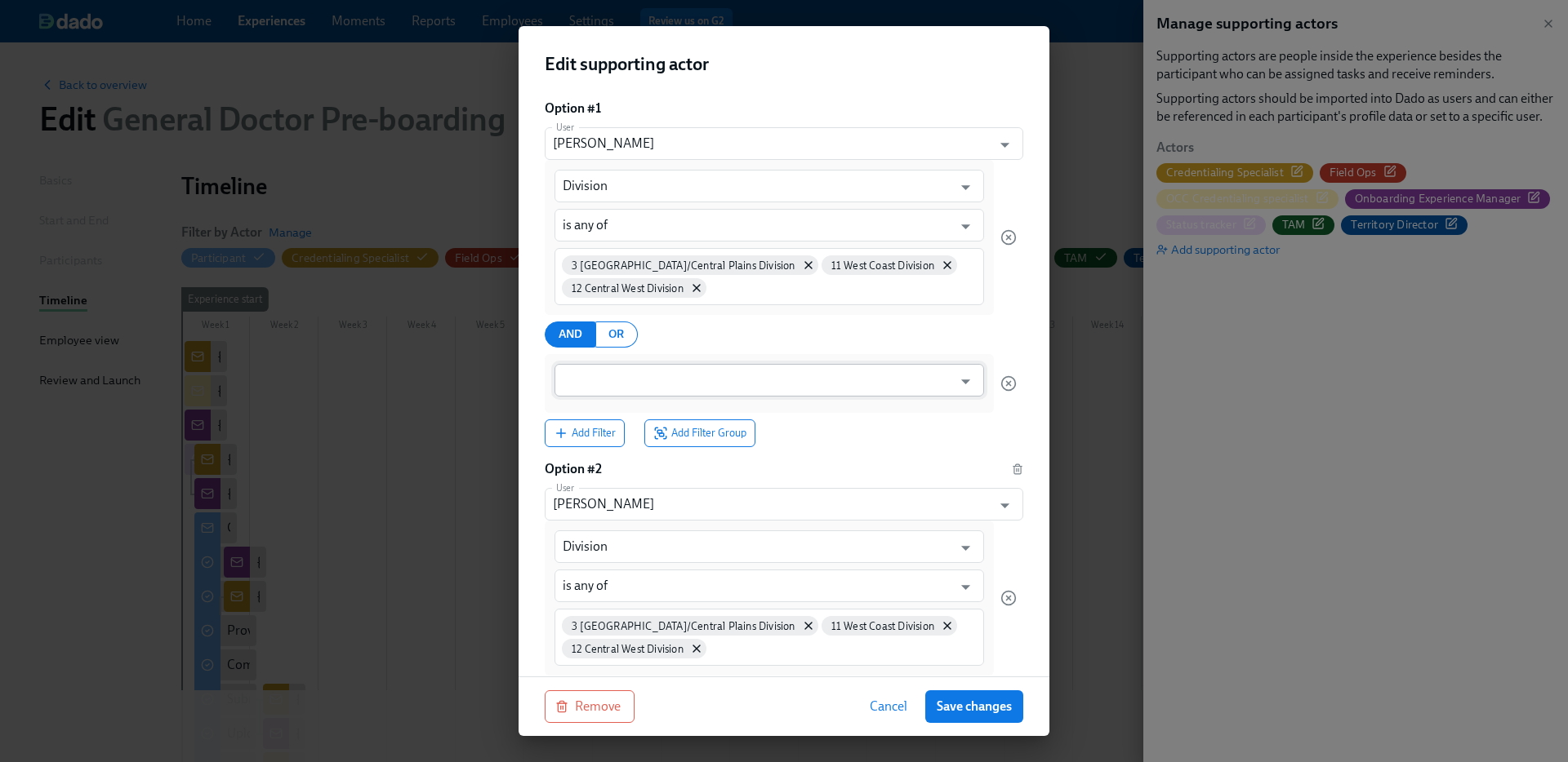
click at [620, 380] on input "text" at bounding box center [757, 380] width 390 height 33
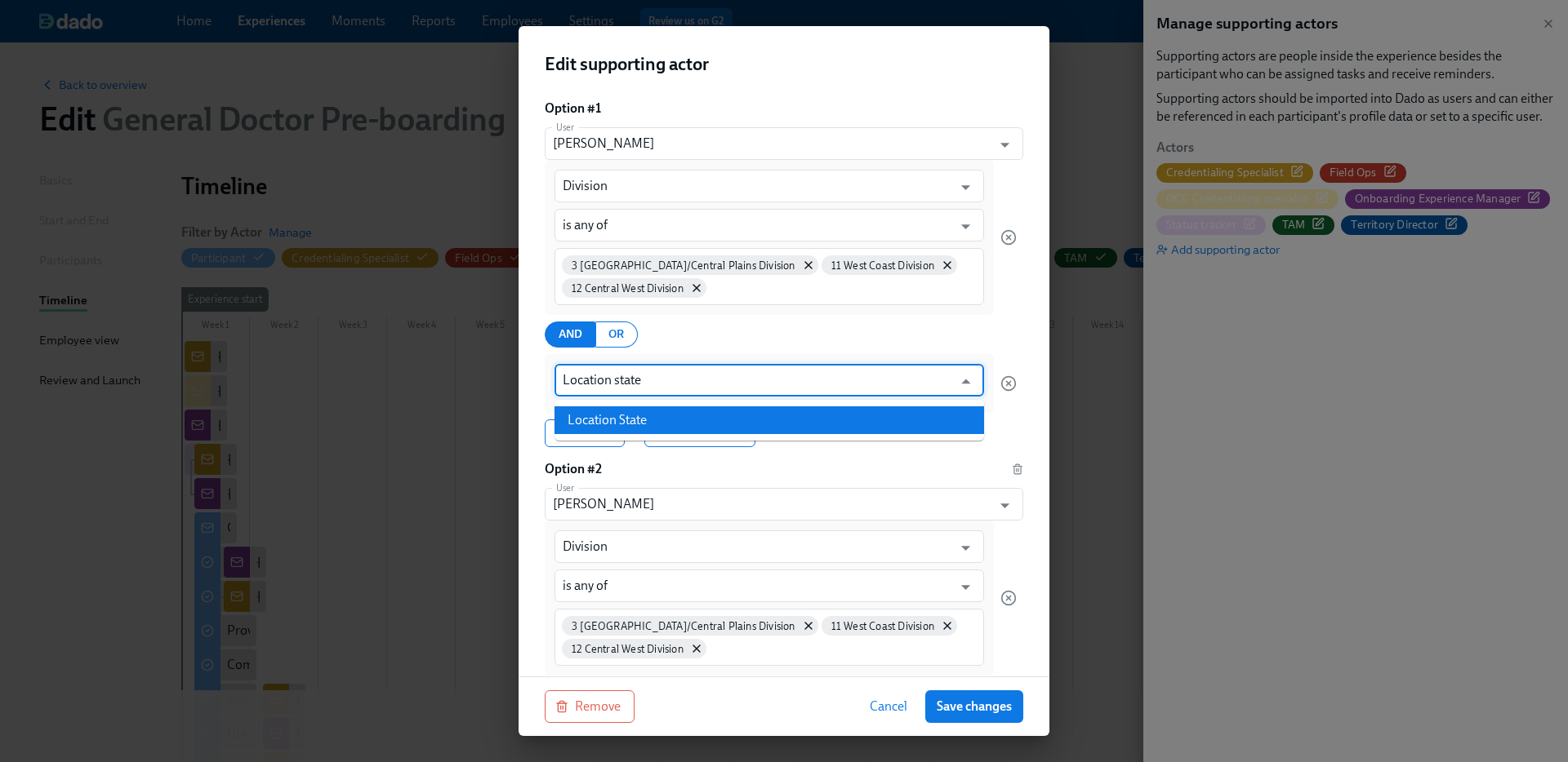
click at [630, 409] on li "Location State" at bounding box center [769, 420] width 429 height 28
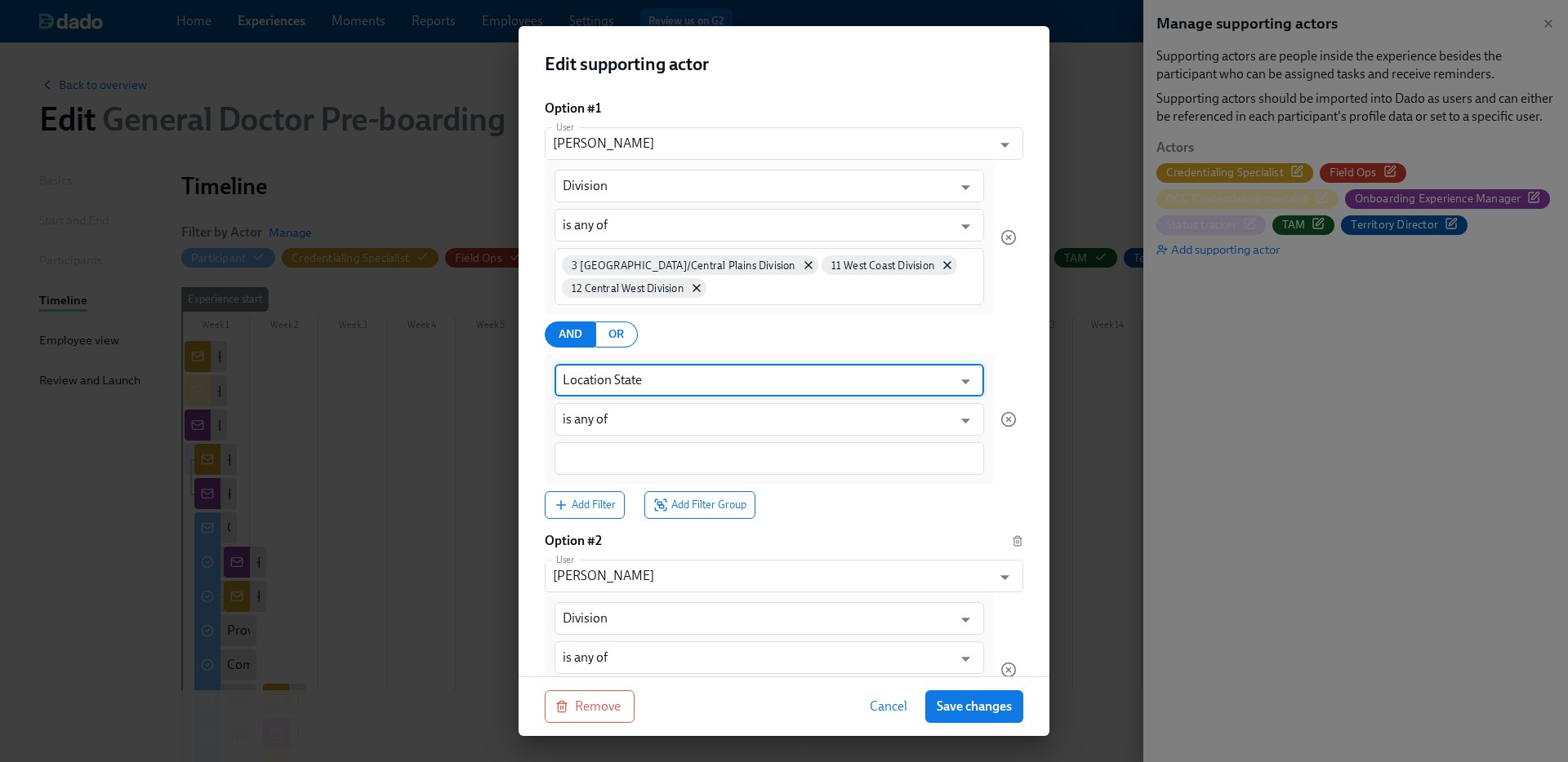
type input "Location State"
click at [628, 469] on div at bounding box center [769, 458] width 429 height 33
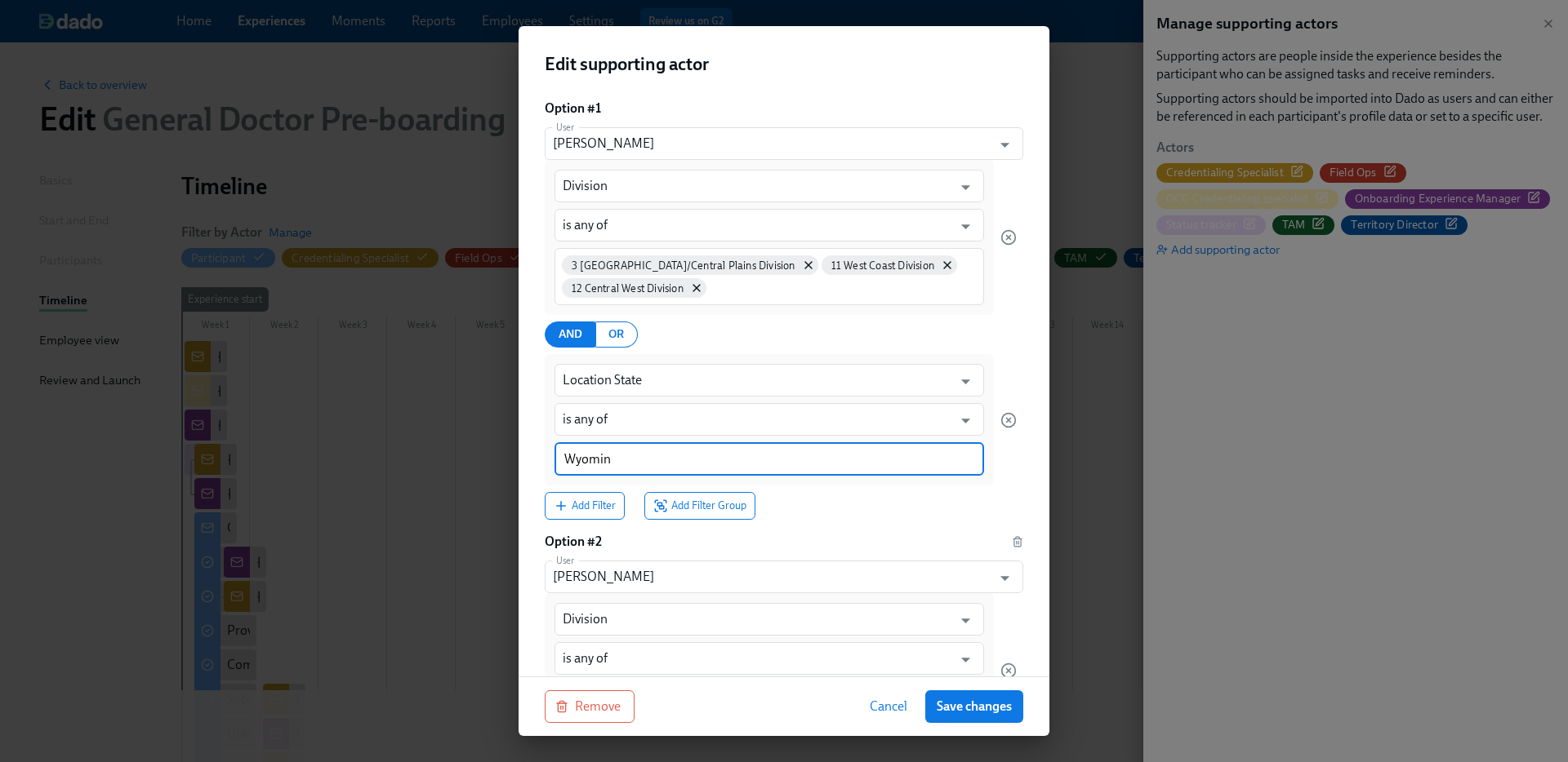
type input "Wyoming"
click at [1016, 539] on icon "button" at bounding box center [1018, 539] width 4 height 2
type input "Brooke Wood"
type input "Bijal Amin"
type input "Tobie Sheperd"
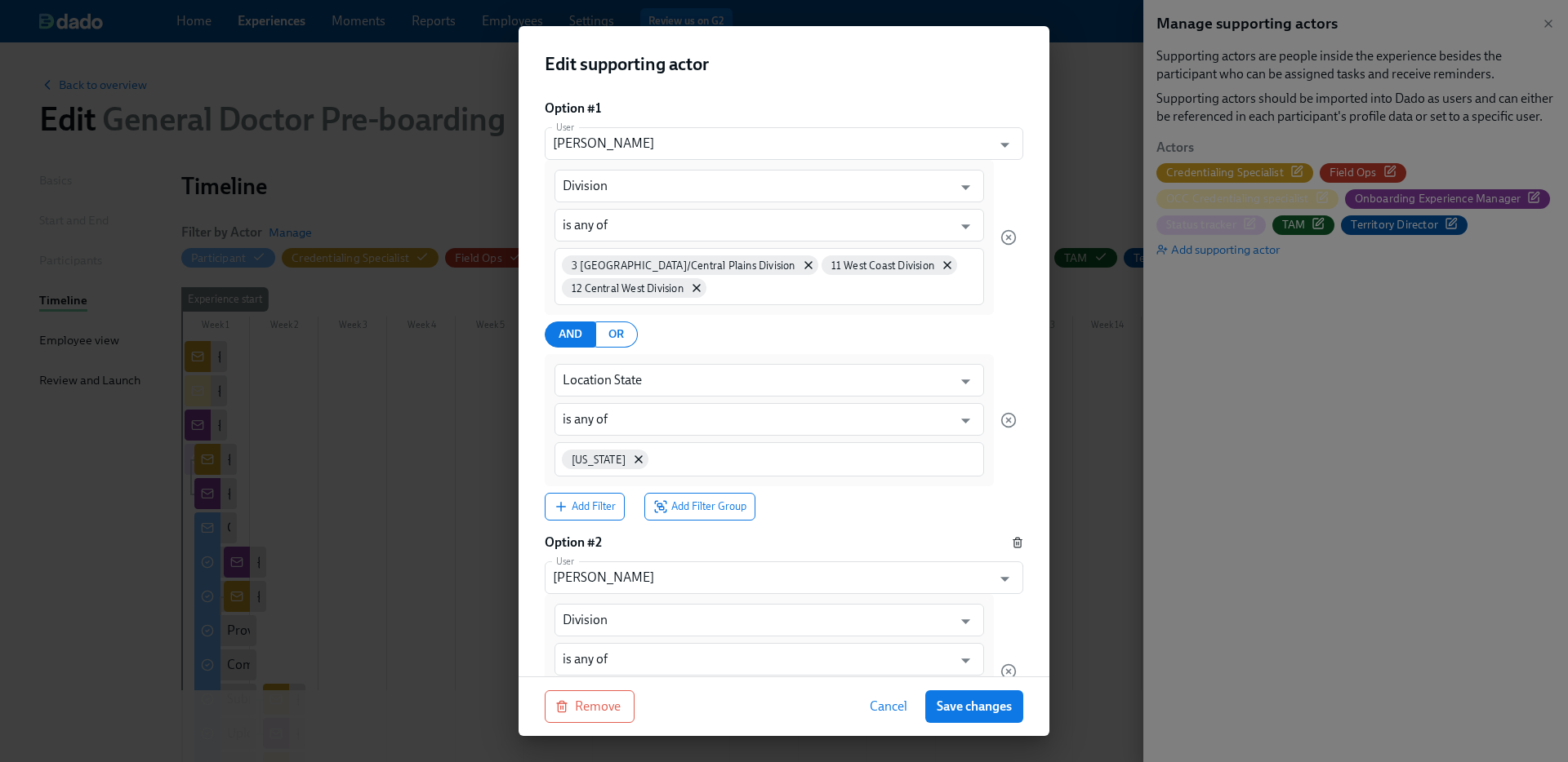
type input "is any of"
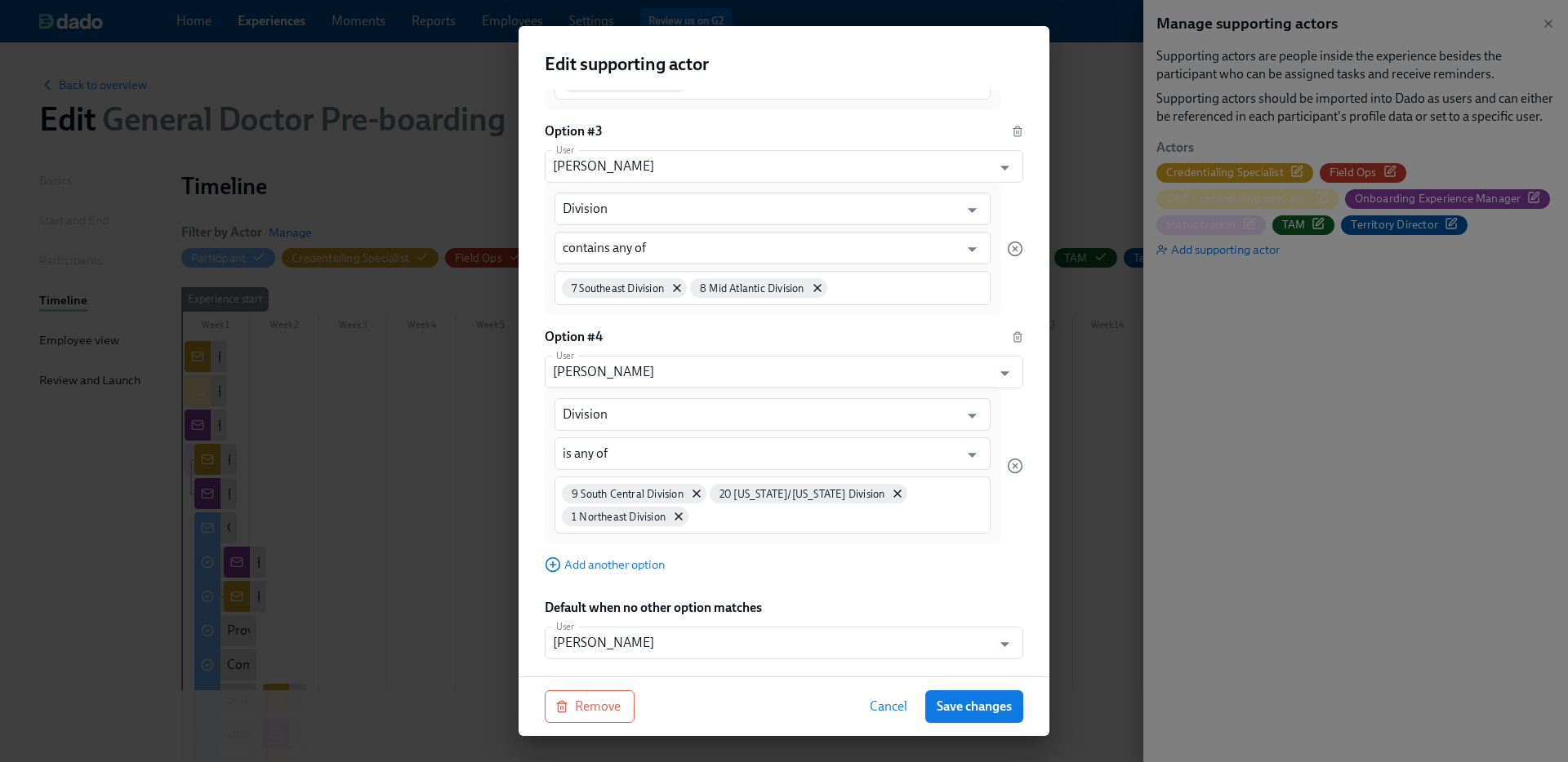
scroll to position [757, 0]
click at [994, 716] on button "Save changes" at bounding box center [974, 707] width 98 height 33
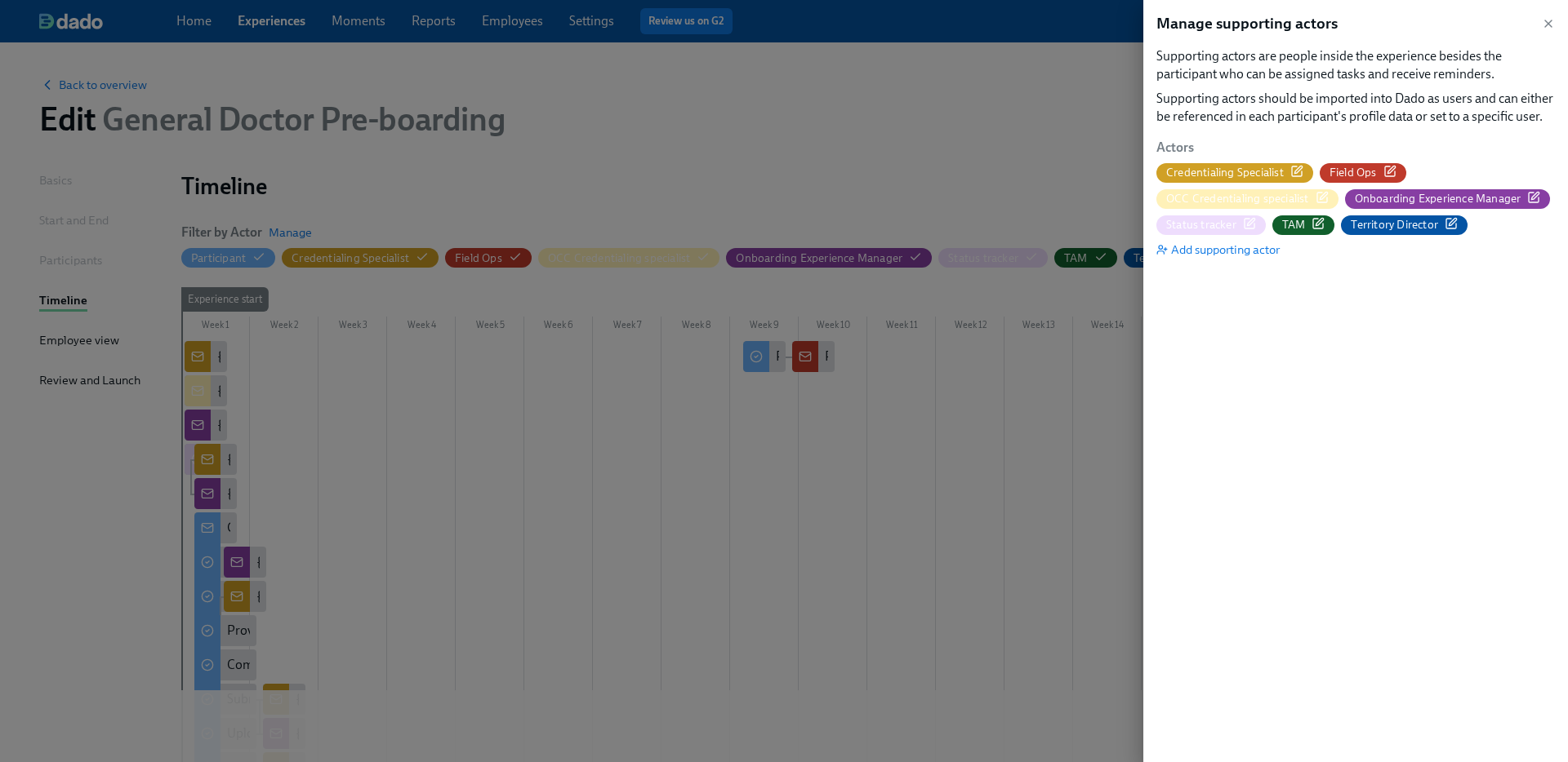
click at [1039, 621] on div at bounding box center [784, 381] width 1568 height 762
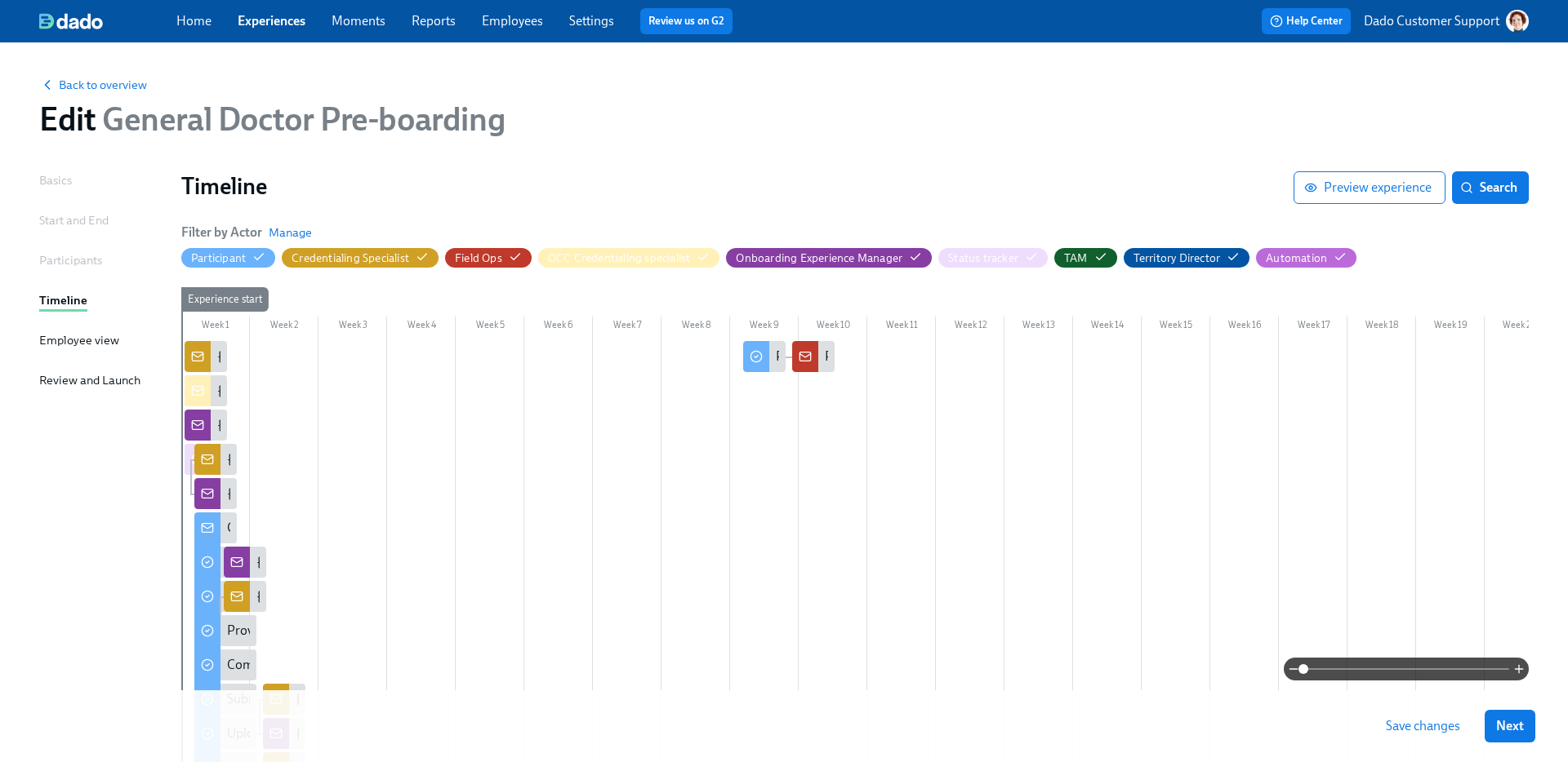
click at [1410, 729] on span "Save changes" at bounding box center [1423, 726] width 74 height 17
click at [83, 84] on span "Back to overview" at bounding box center [93, 85] width 108 height 17
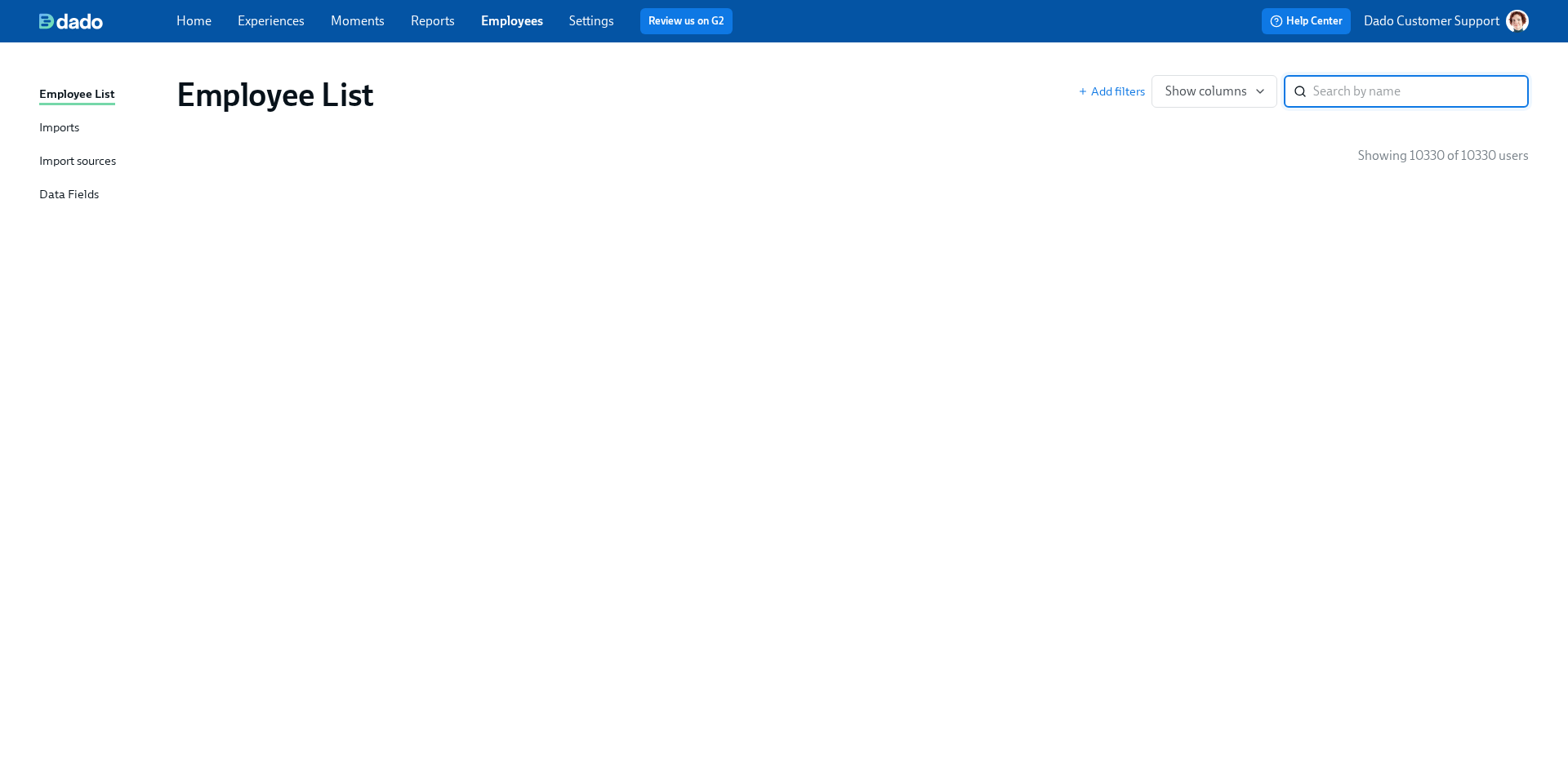
click at [1335, 92] on input "search" at bounding box center [1421, 91] width 216 height 33
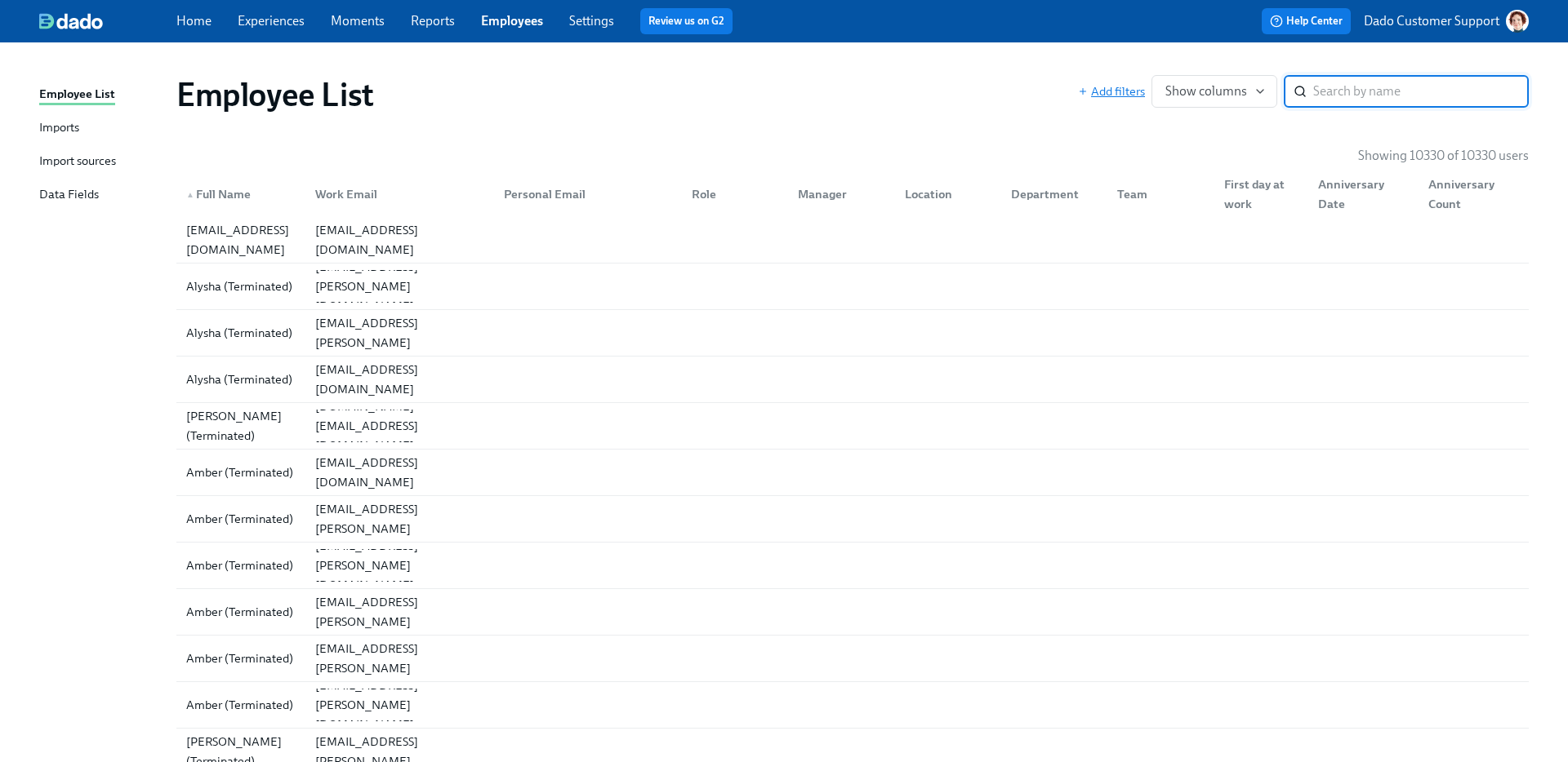
click at [1115, 84] on span "Add filters" at bounding box center [1111, 92] width 67 height 17
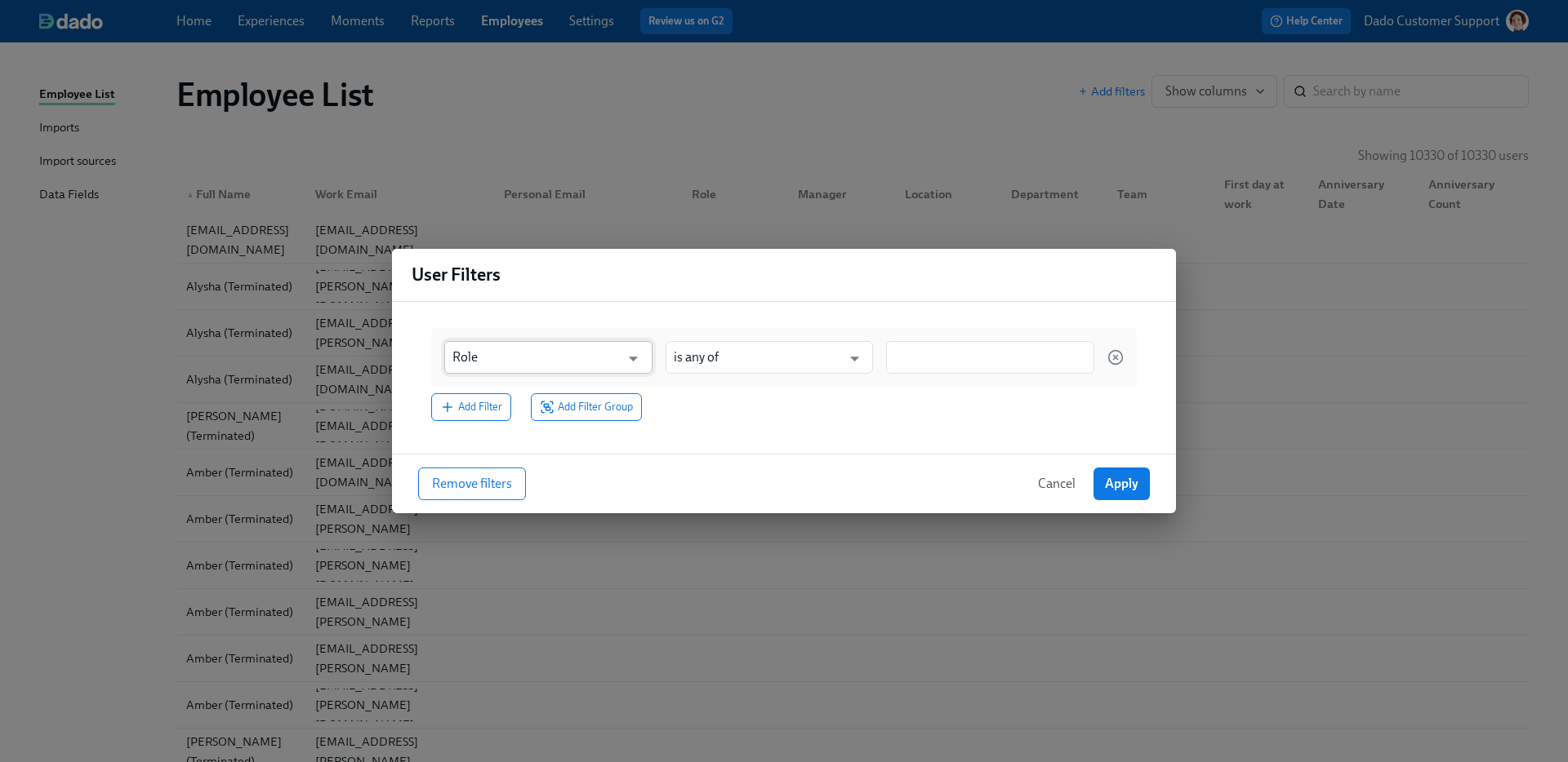
click at [588, 373] on input "Role" at bounding box center [536, 357] width 168 height 33
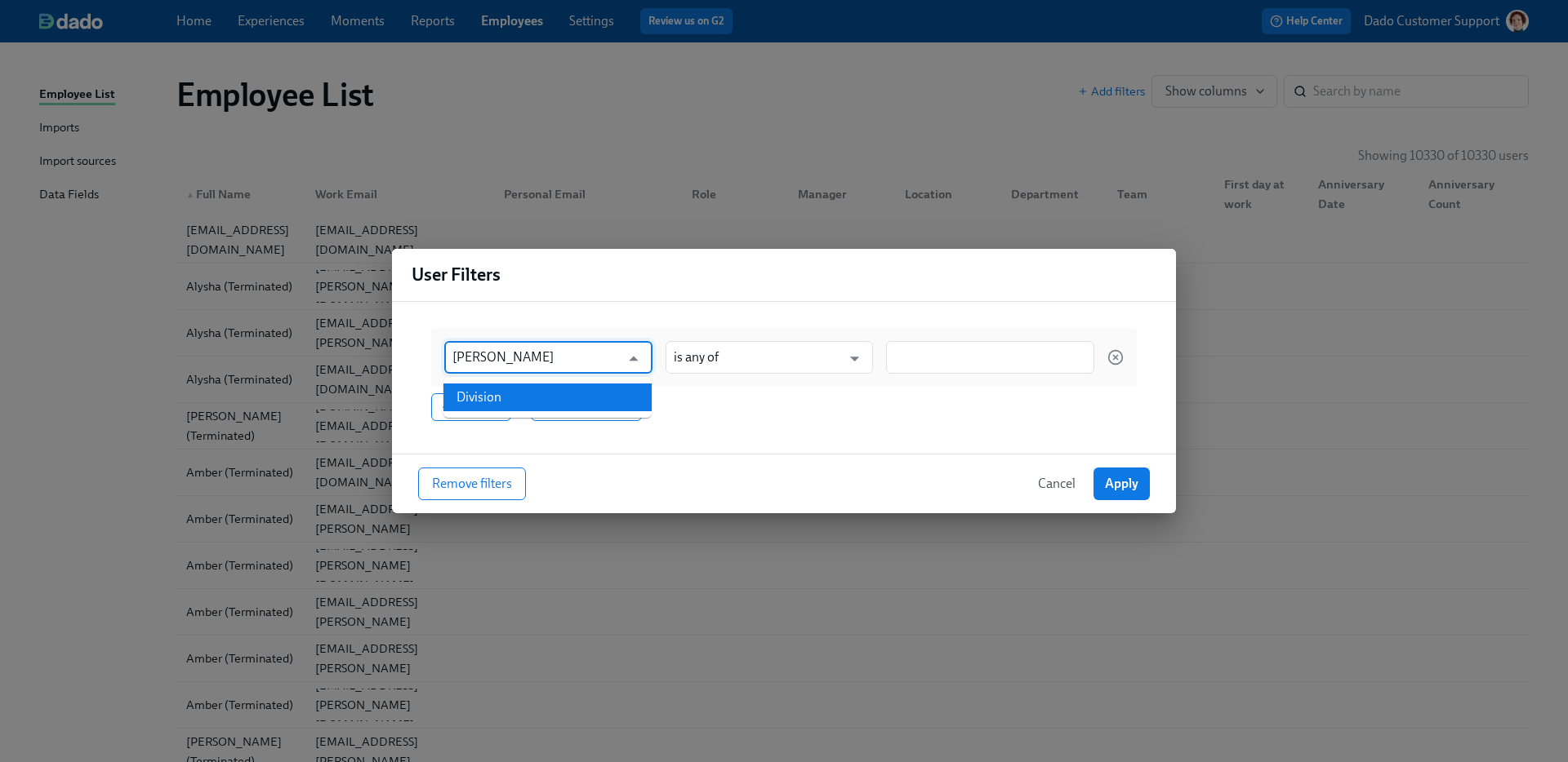
click at [529, 392] on li "Division" at bounding box center [547, 397] width 208 height 28
type input "Division"
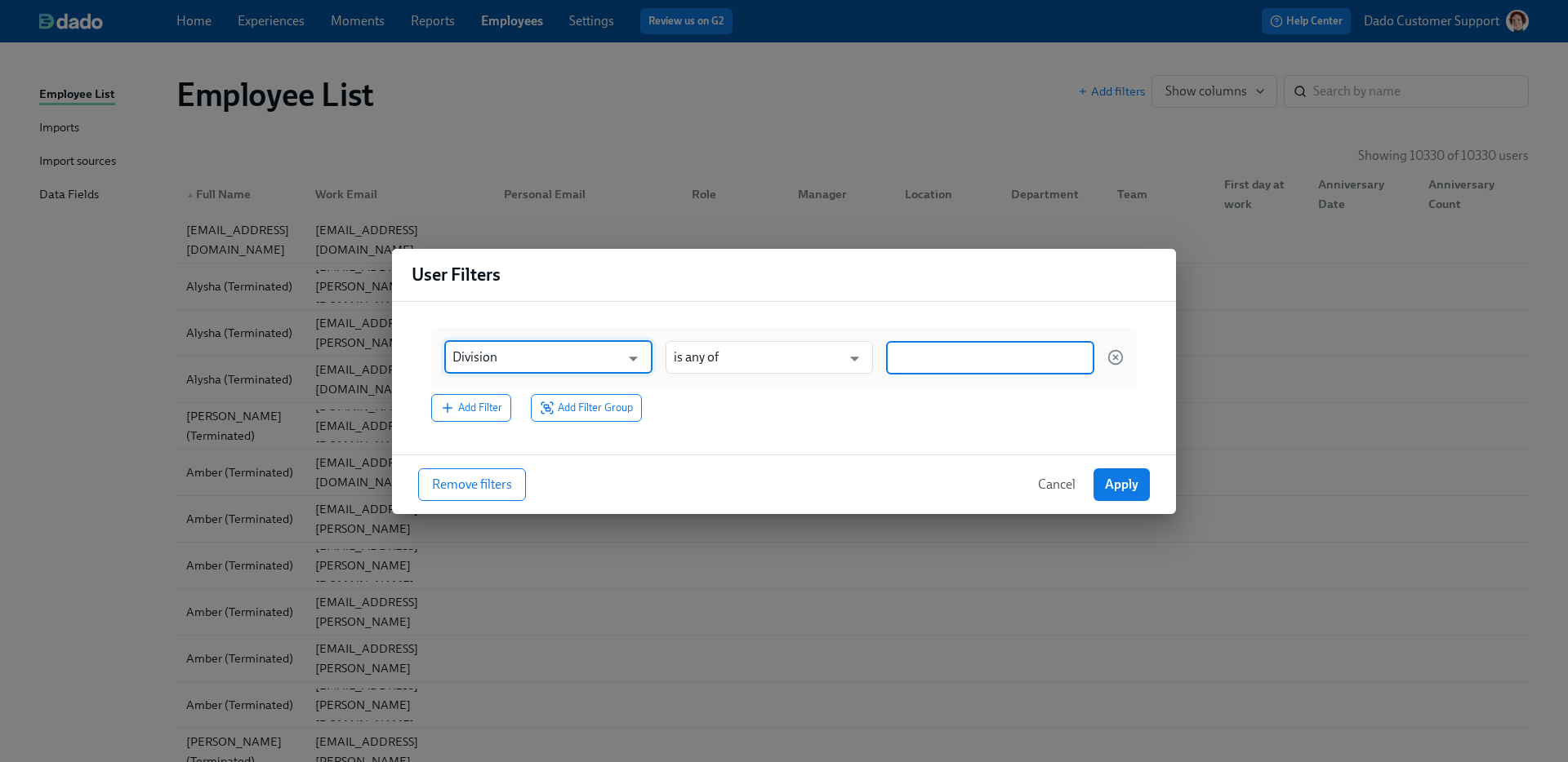
click at [926, 352] on input at bounding box center [991, 358] width 192 height 17
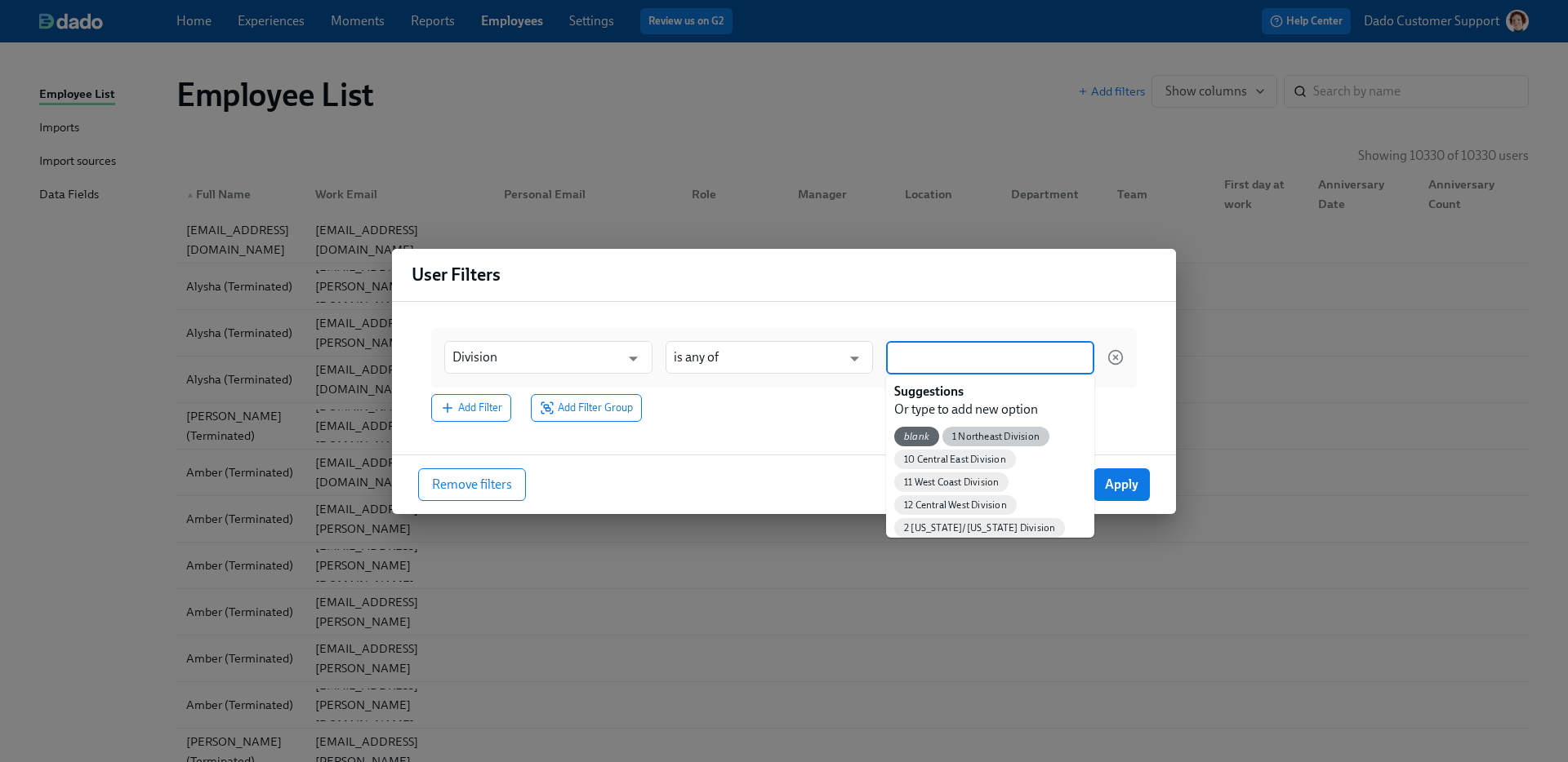
click at [985, 435] on span "1 Northeast Division" at bounding box center [995, 437] width 107 height 12
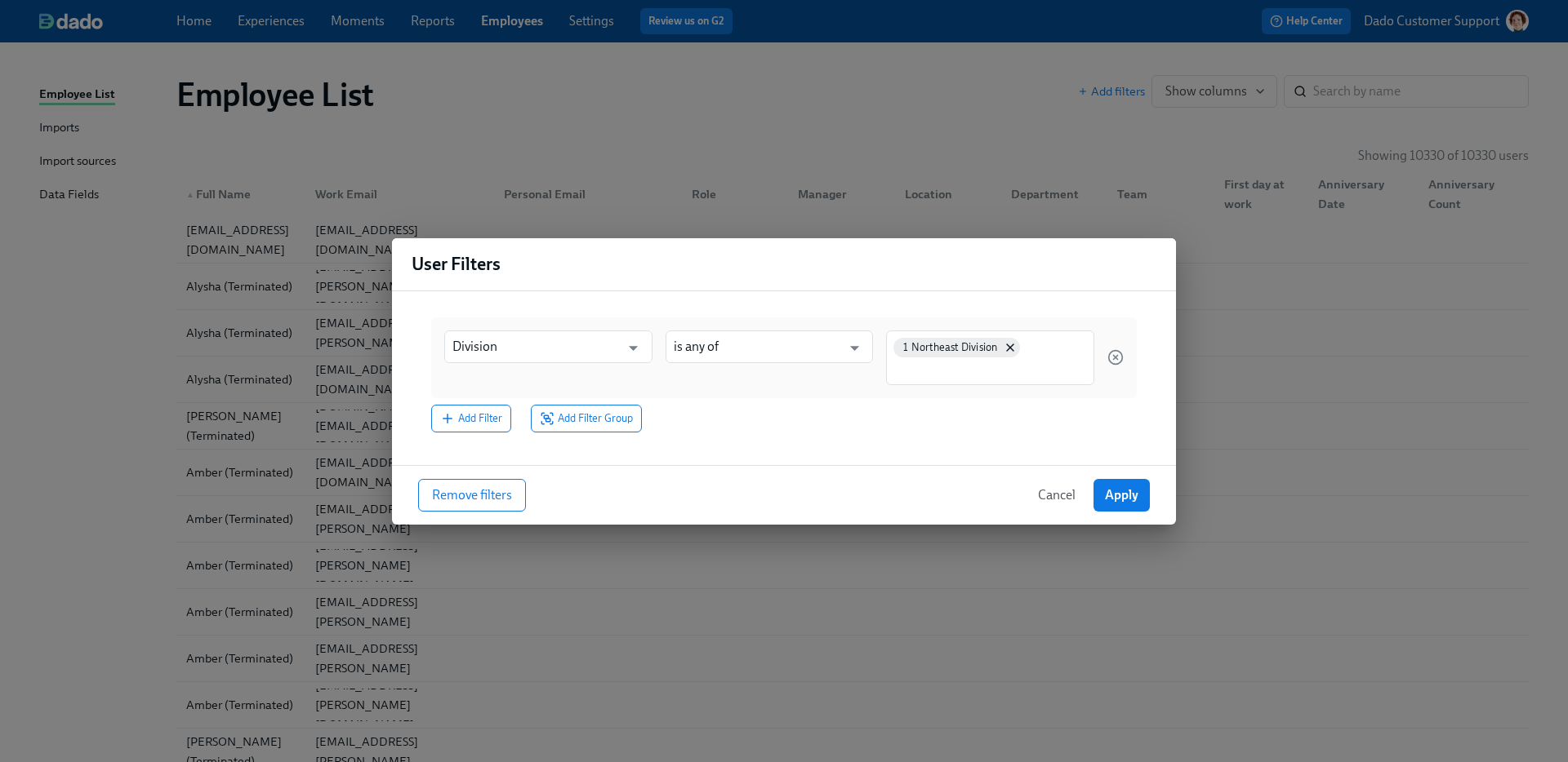
click at [931, 380] on div "1 Northeast Division" at bounding box center [990, 358] width 208 height 55
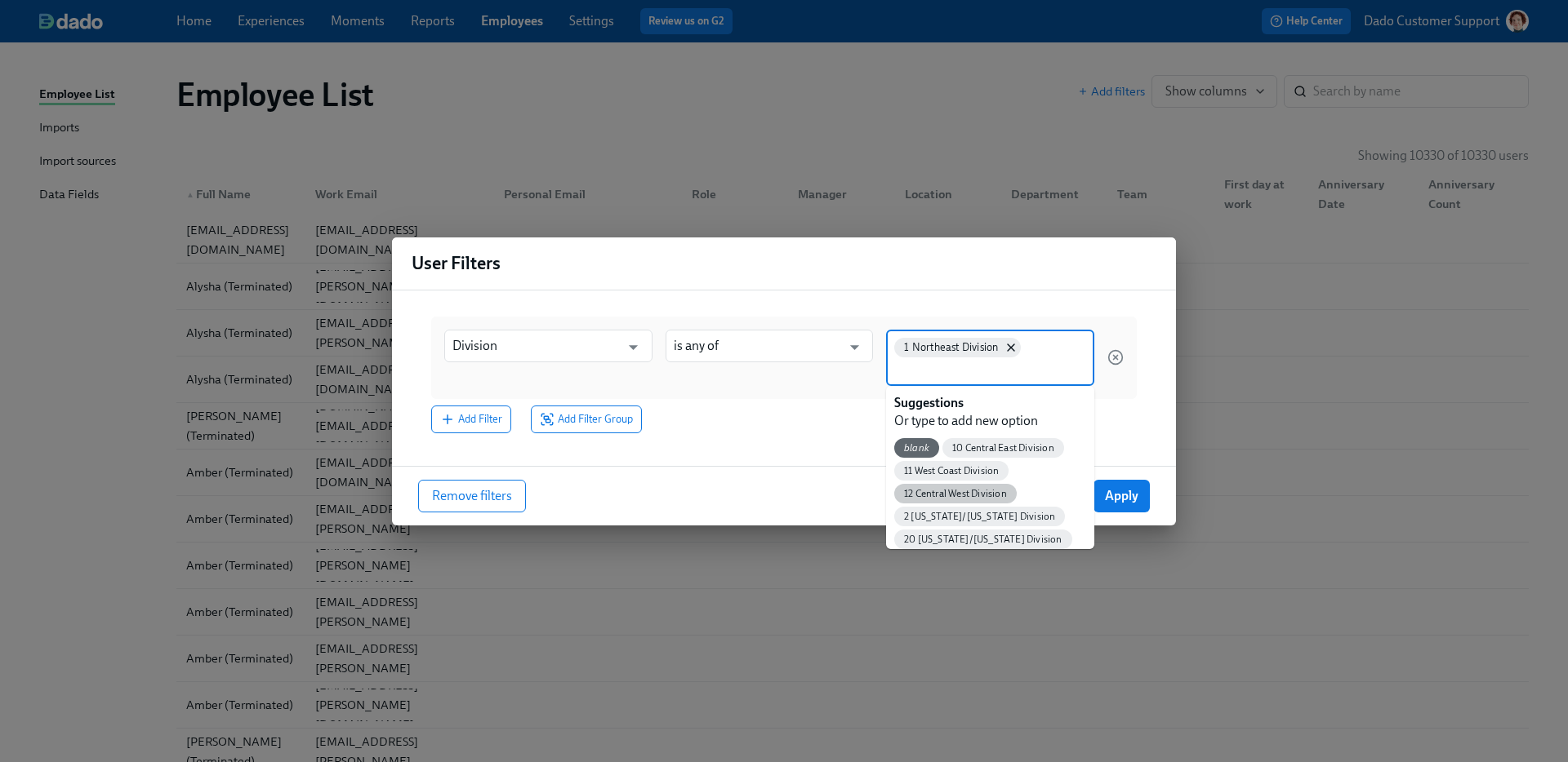
click at [981, 494] on span "12 Central West Division" at bounding box center [955, 494] width 123 height 12
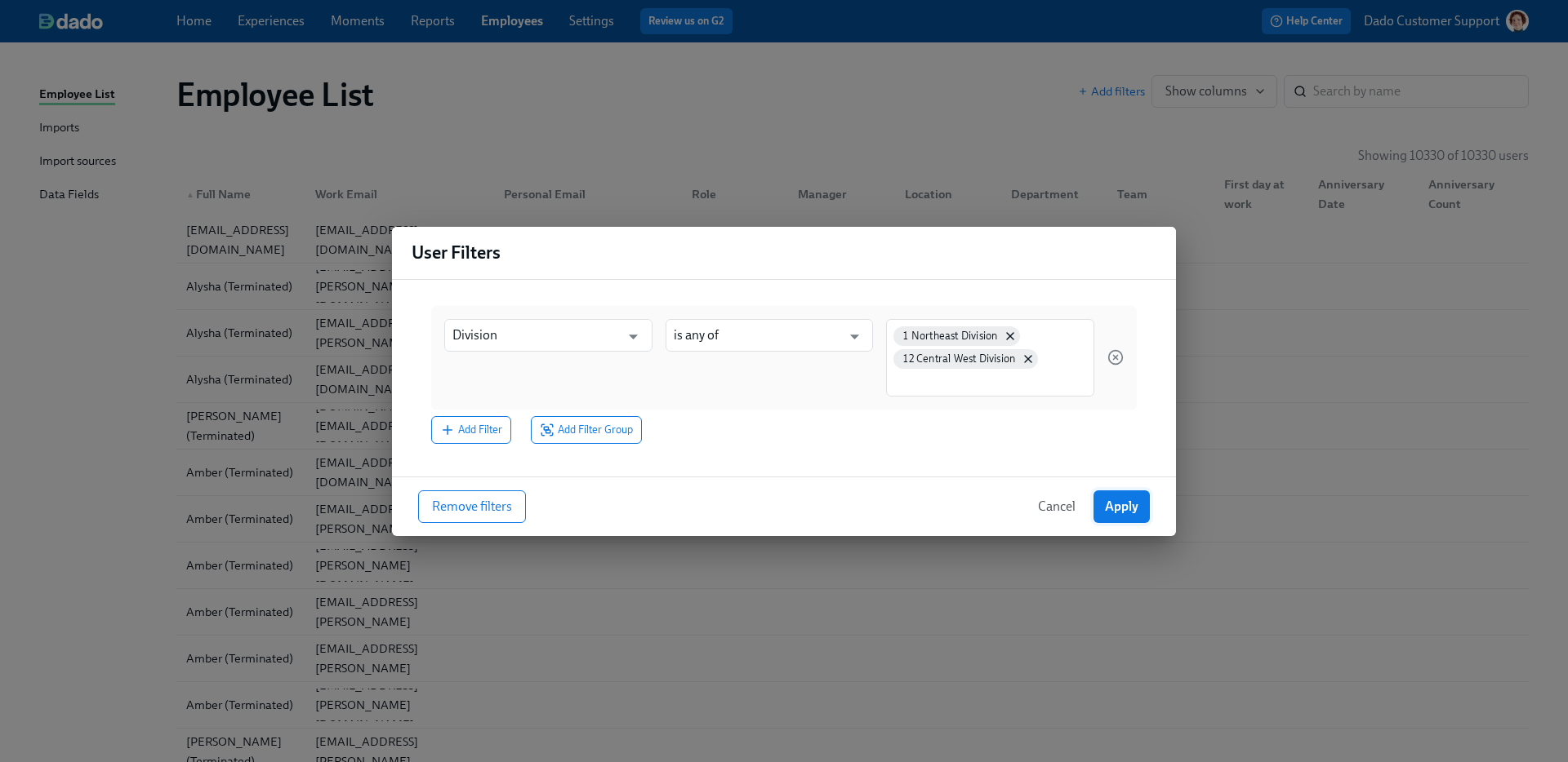
click at [1132, 498] on button "Apply" at bounding box center [1122, 507] width 56 height 33
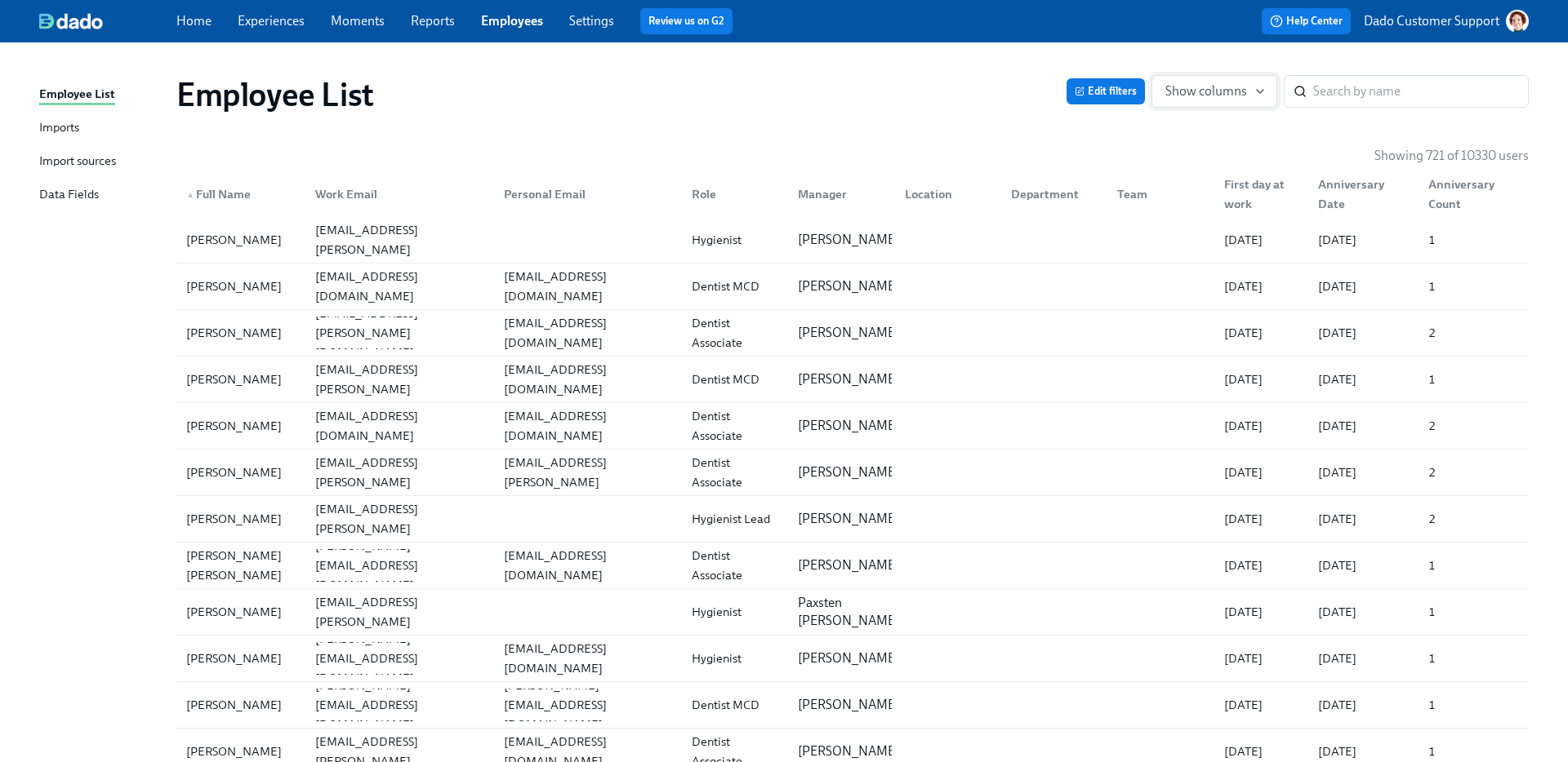
click at [1204, 77] on button "Show columns" at bounding box center [1214, 91] width 126 height 33
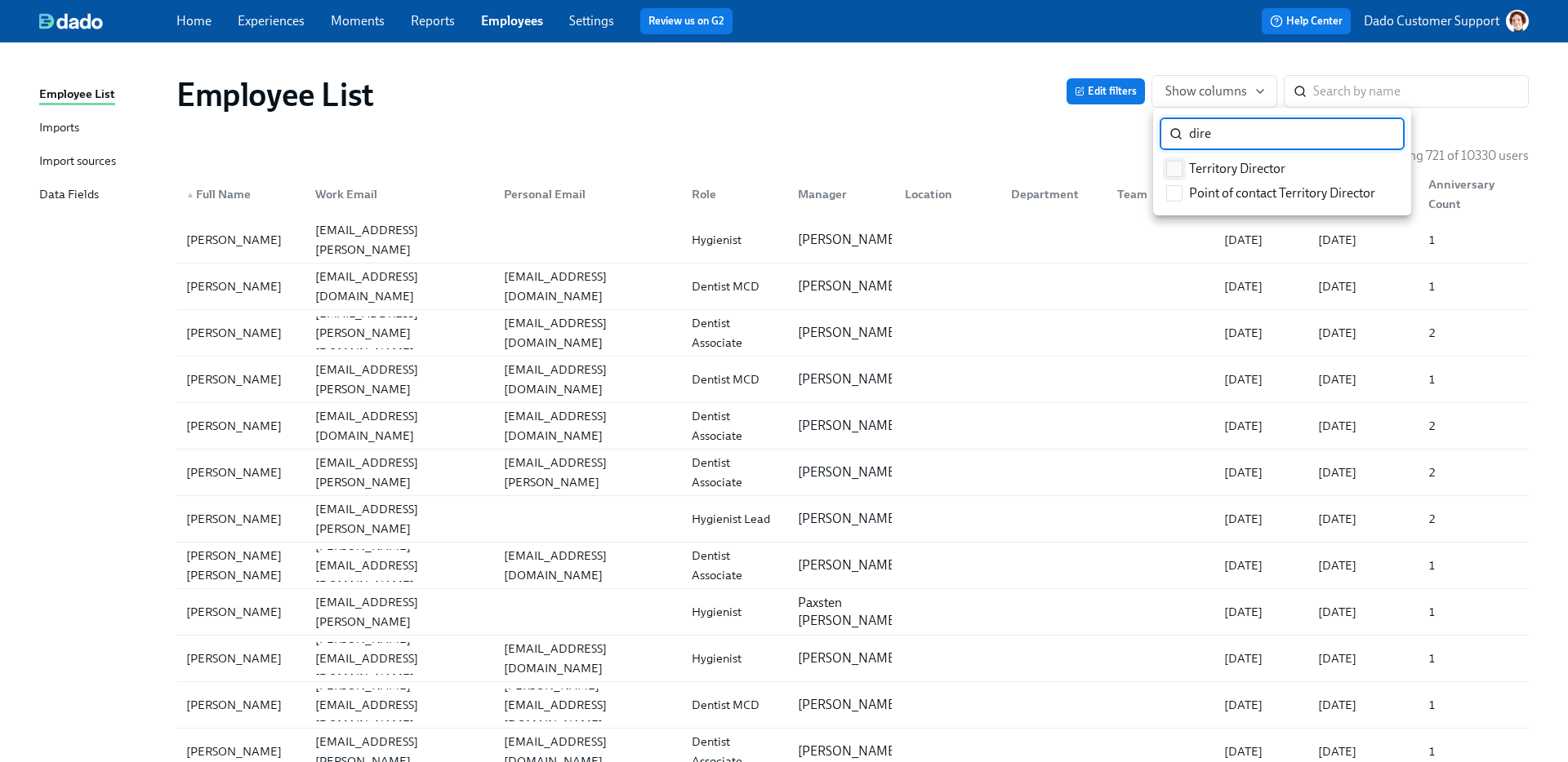
type input "dire"
click at [1237, 163] on span "Territory Director" at bounding box center [1237, 169] width 96 height 18
click at [1182, 163] on input "Territory Director" at bounding box center [1174, 168] width 15 height 15
checkbox input "true"
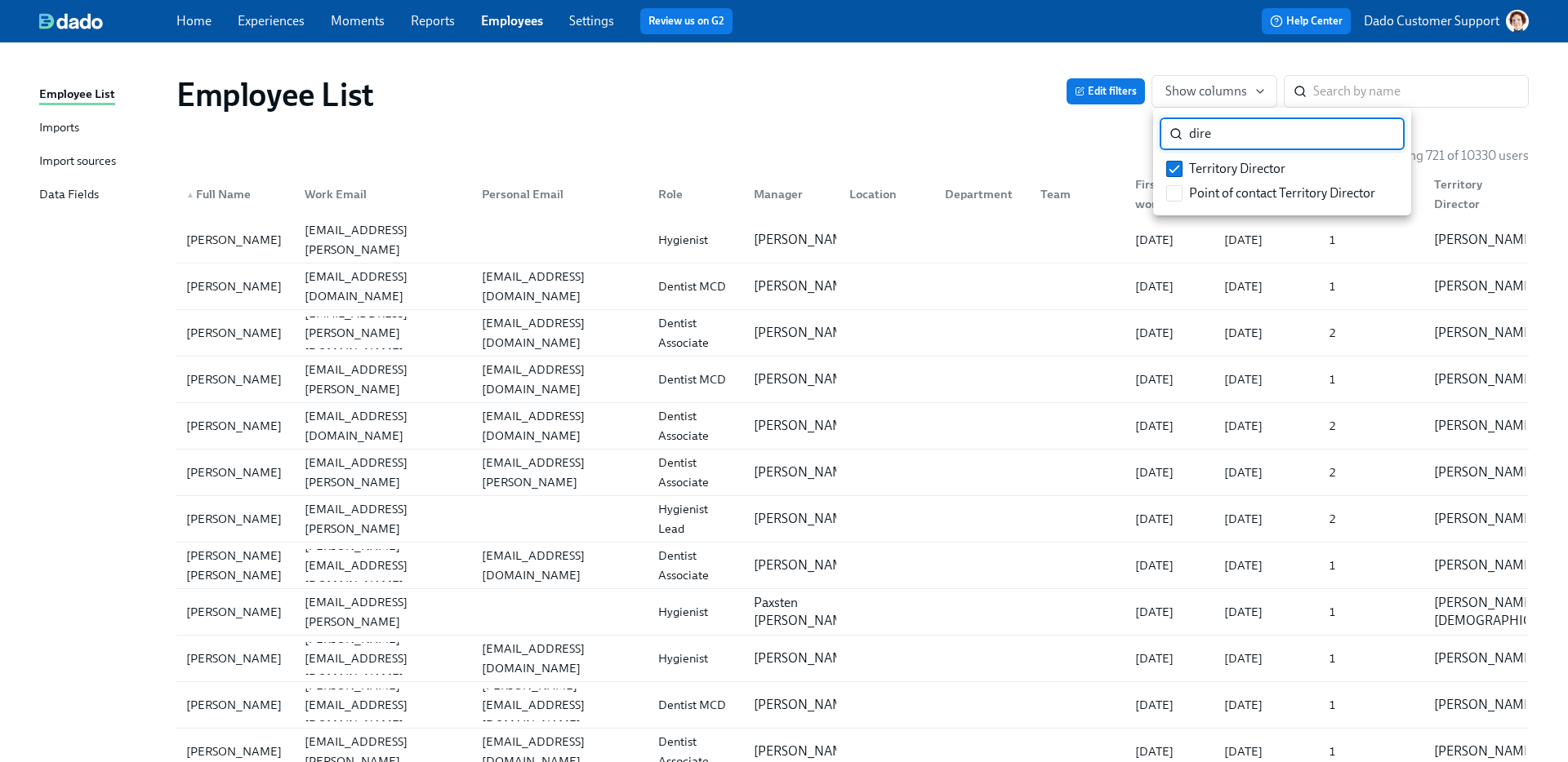
click at [1229, 135] on input "dire" at bounding box center [1297, 133] width 216 height 33
type input "dvp"
click at [1191, 167] on span "DVP" at bounding box center [1201, 169] width 25 height 18
click at [1182, 167] on input "DVP" at bounding box center [1174, 168] width 15 height 15
checkbox input "true"
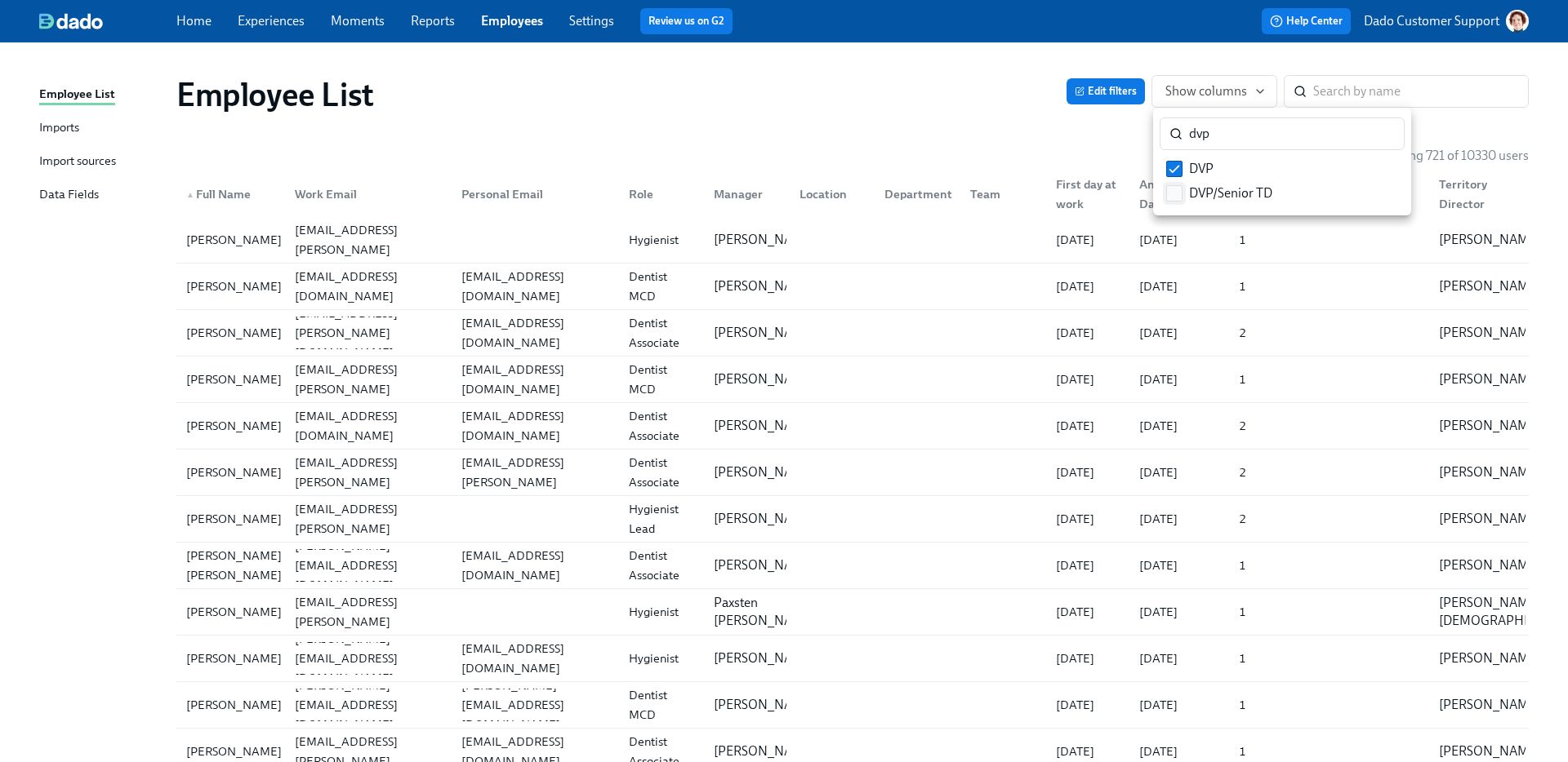
click at [1176, 192] on input "DVP/Senior TD" at bounding box center [1174, 193] width 15 height 15
checkbox input "true"
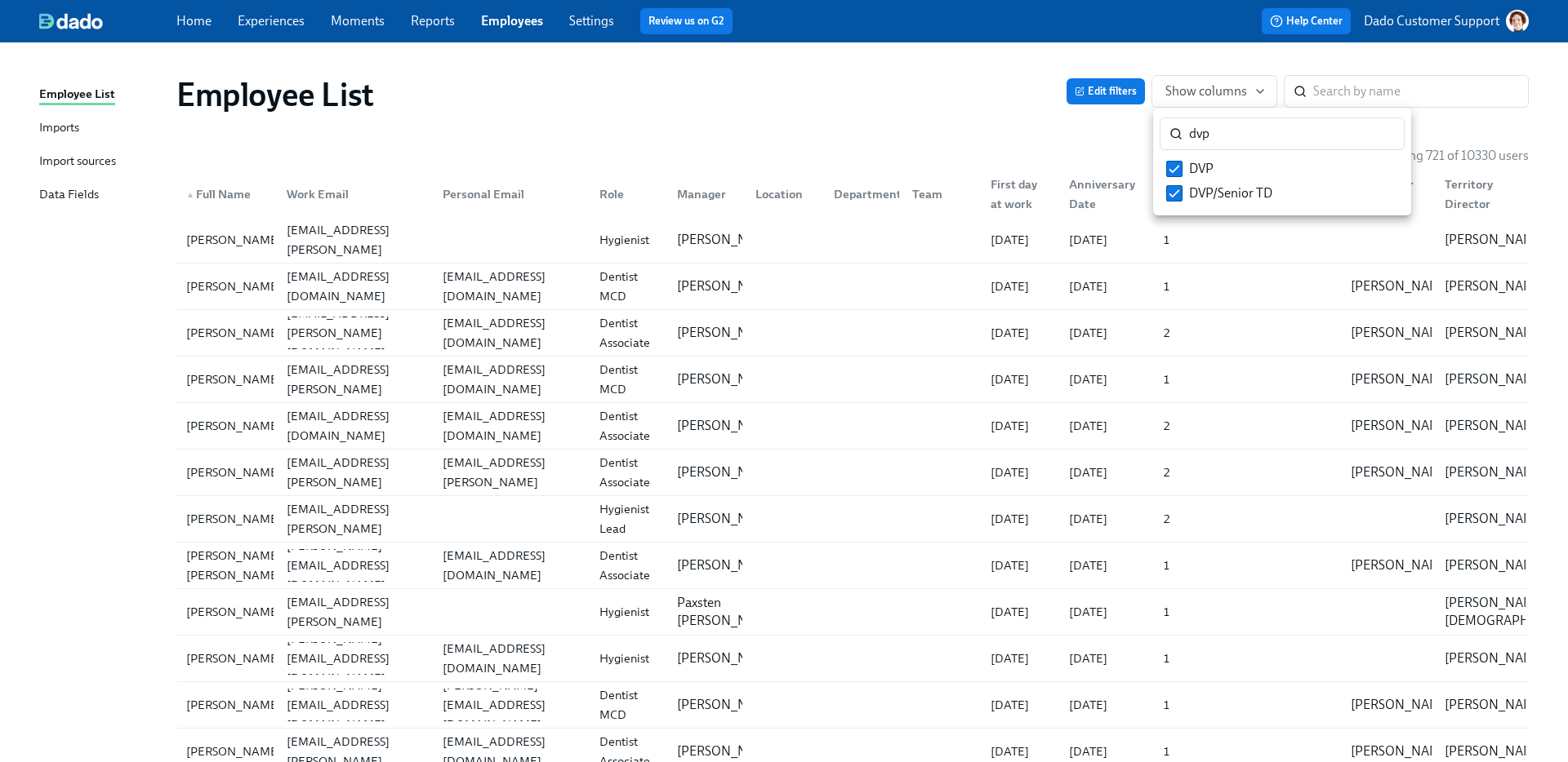
click at [1019, 153] on div at bounding box center [784, 381] width 1568 height 762
click at [1216, 88] on span "Show columns" at bounding box center [1214, 92] width 98 height 17
click at [1378, 135] on input "dvp" at bounding box center [1297, 133] width 216 height 33
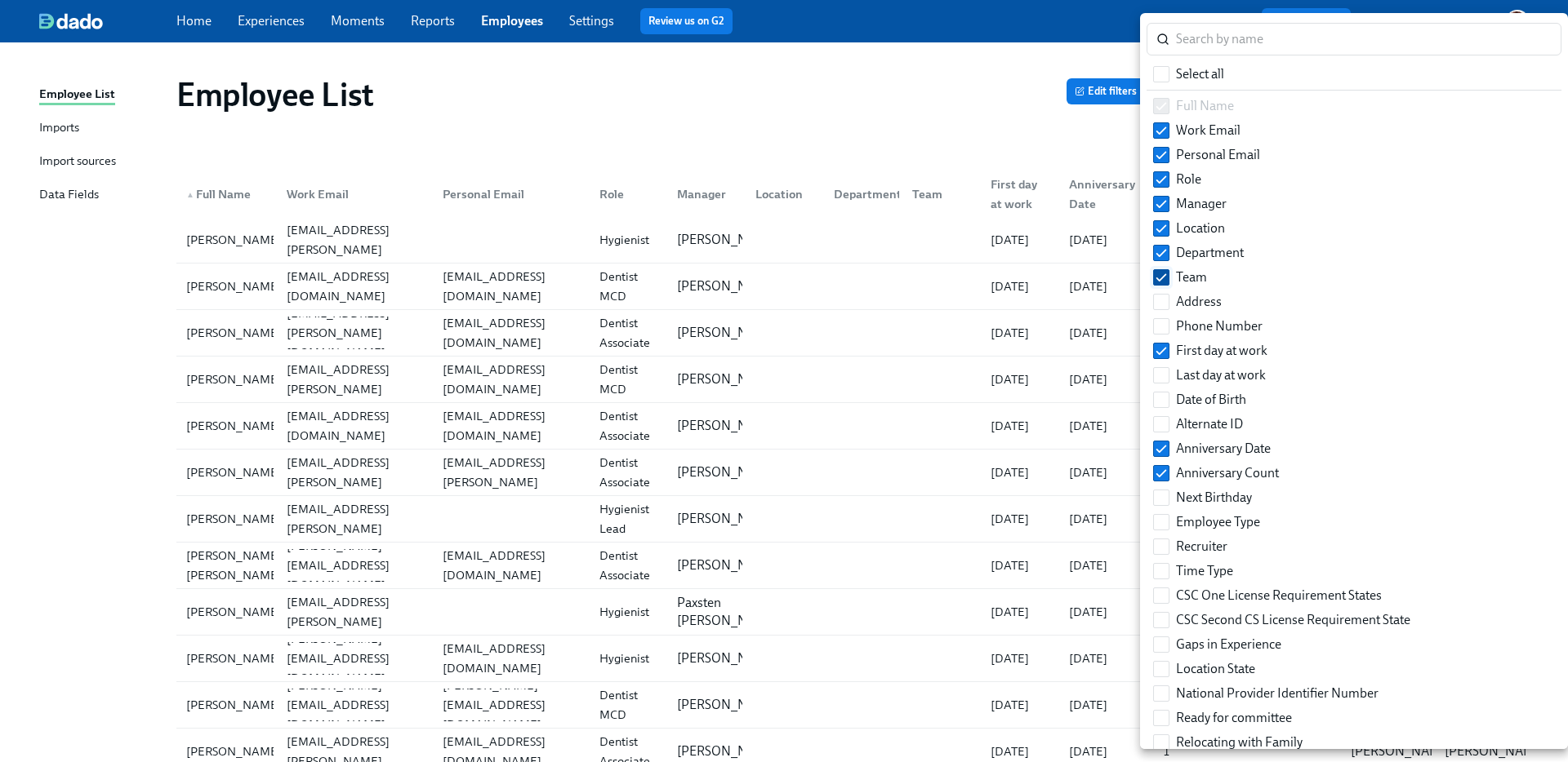
click at [1162, 277] on input "Team" at bounding box center [1161, 277] width 15 height 15
checkbox input "false"
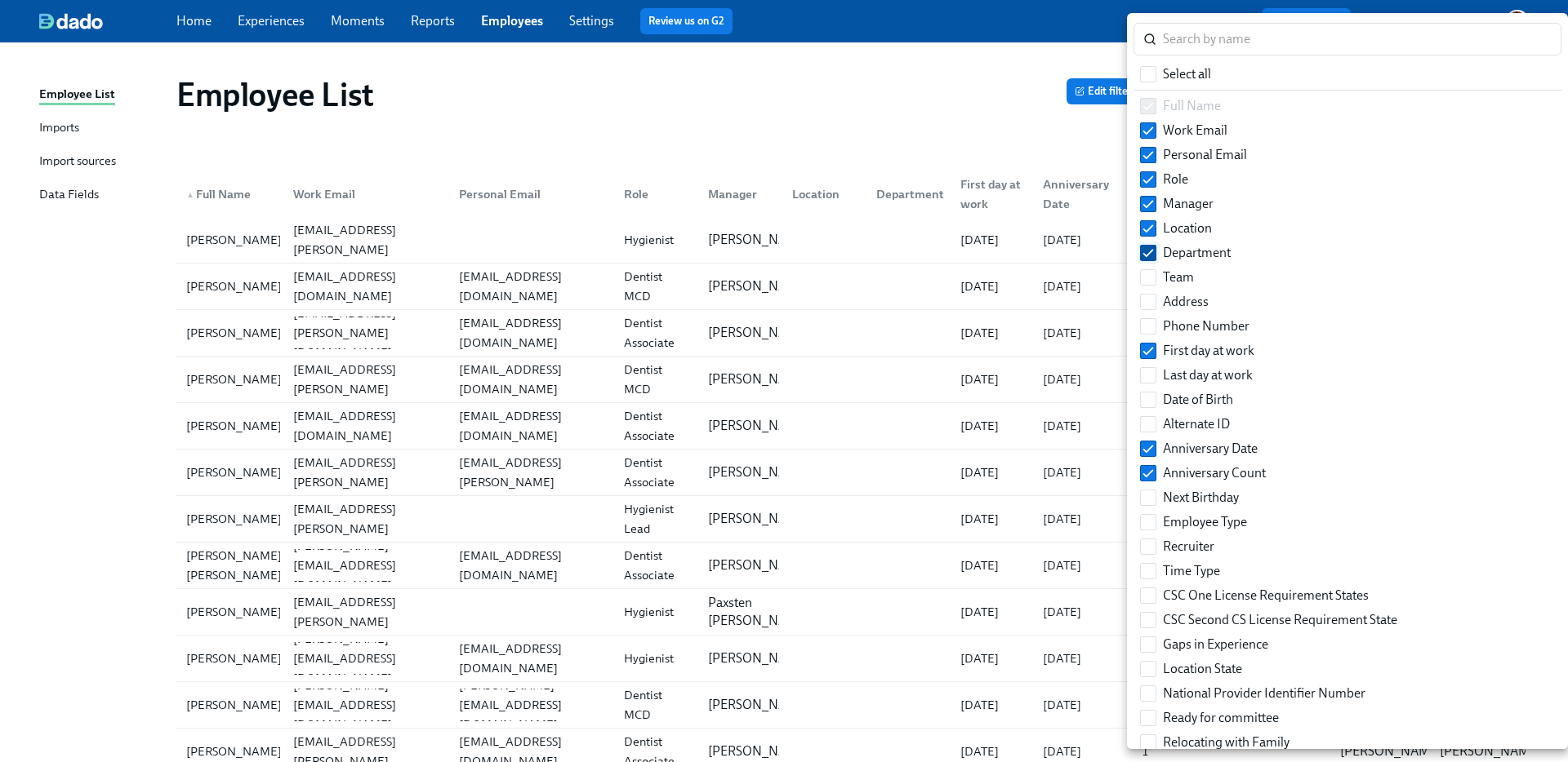
click at [1154, 255] on input "Department" at bounding box center [1148, 253] width 15 height 15
checkbox input "false"
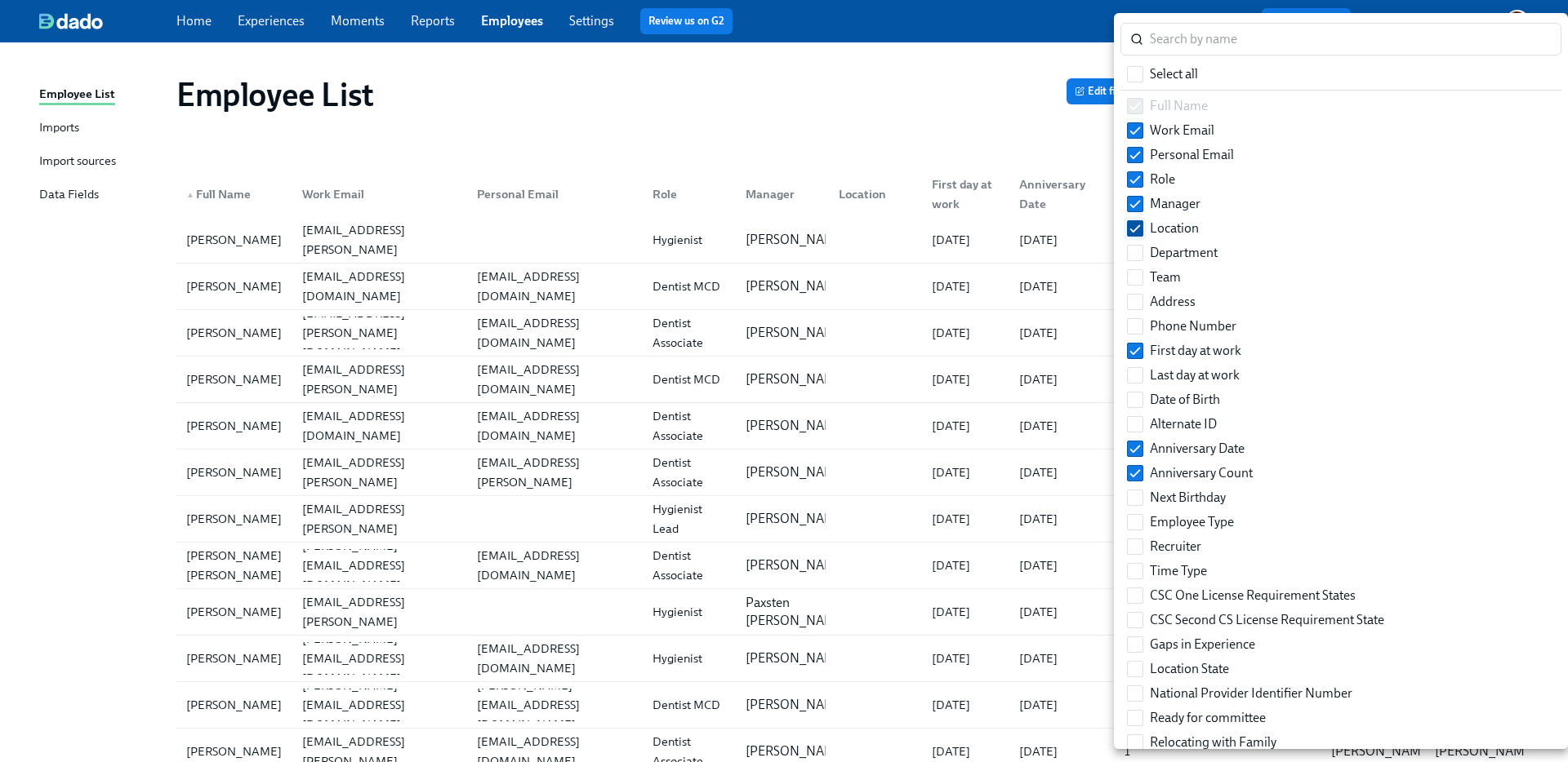
click at [1141, 222] on input "Location" at bounding box center [1135, 228] width 15 height 15
checkbox input "false"
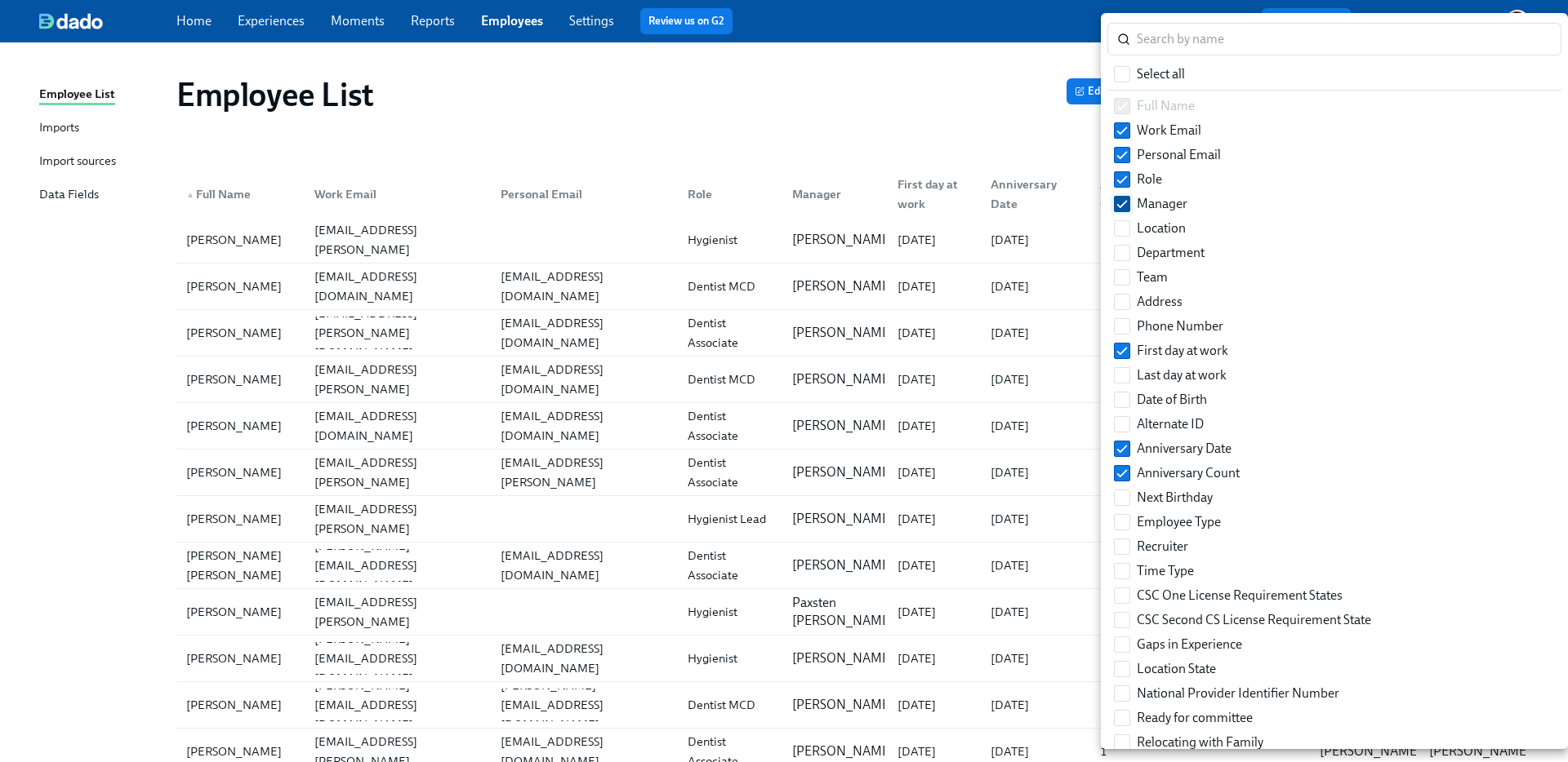
click at [1128, 203] on input "Manager" at bounding box center [1122, 203] width 15 height 15
checkbox input "false"
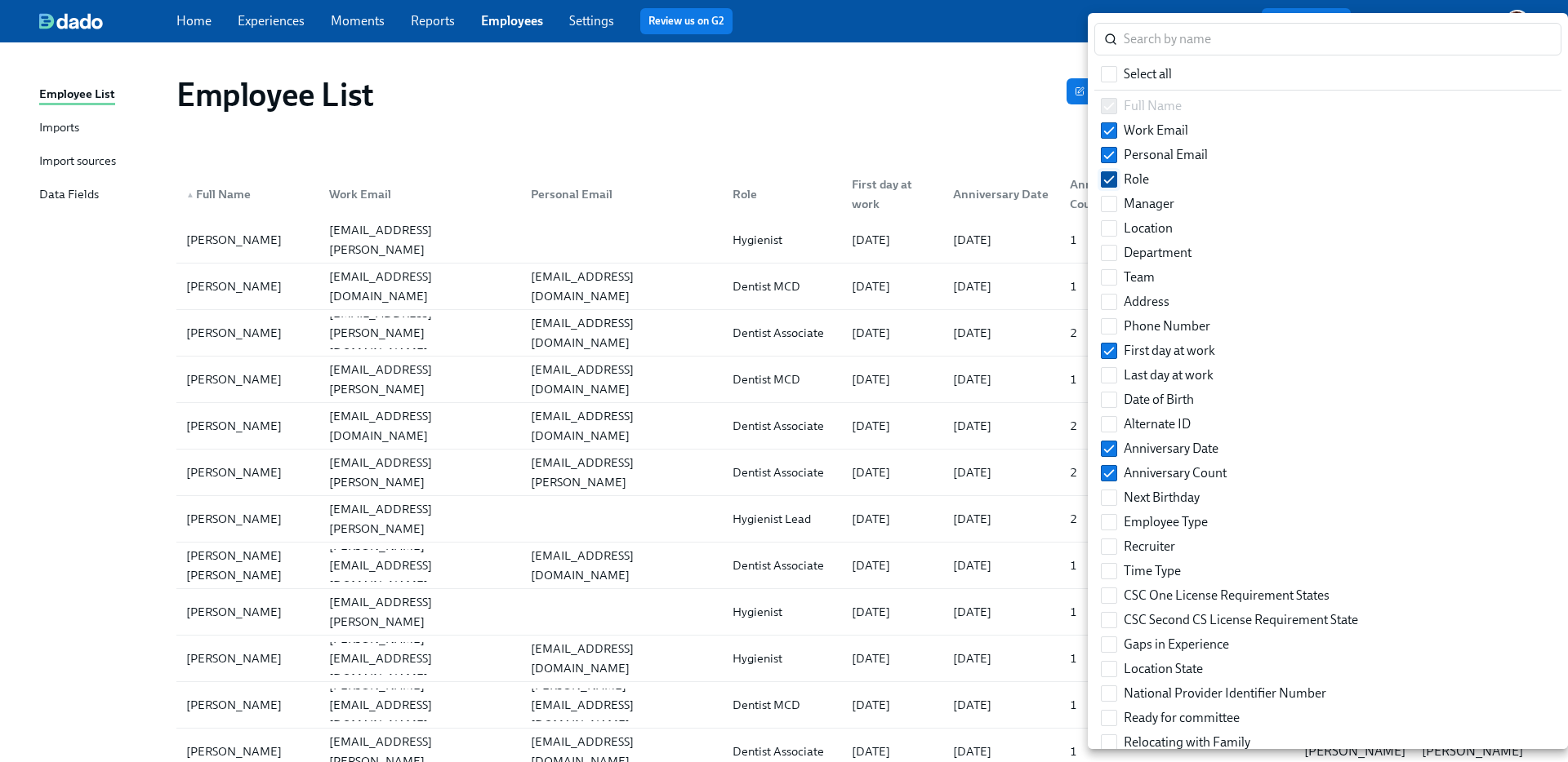
click at [1106, 174] on input "Role" at bounding box center [1109, 179] width 15 height 15
checkbox input "false"
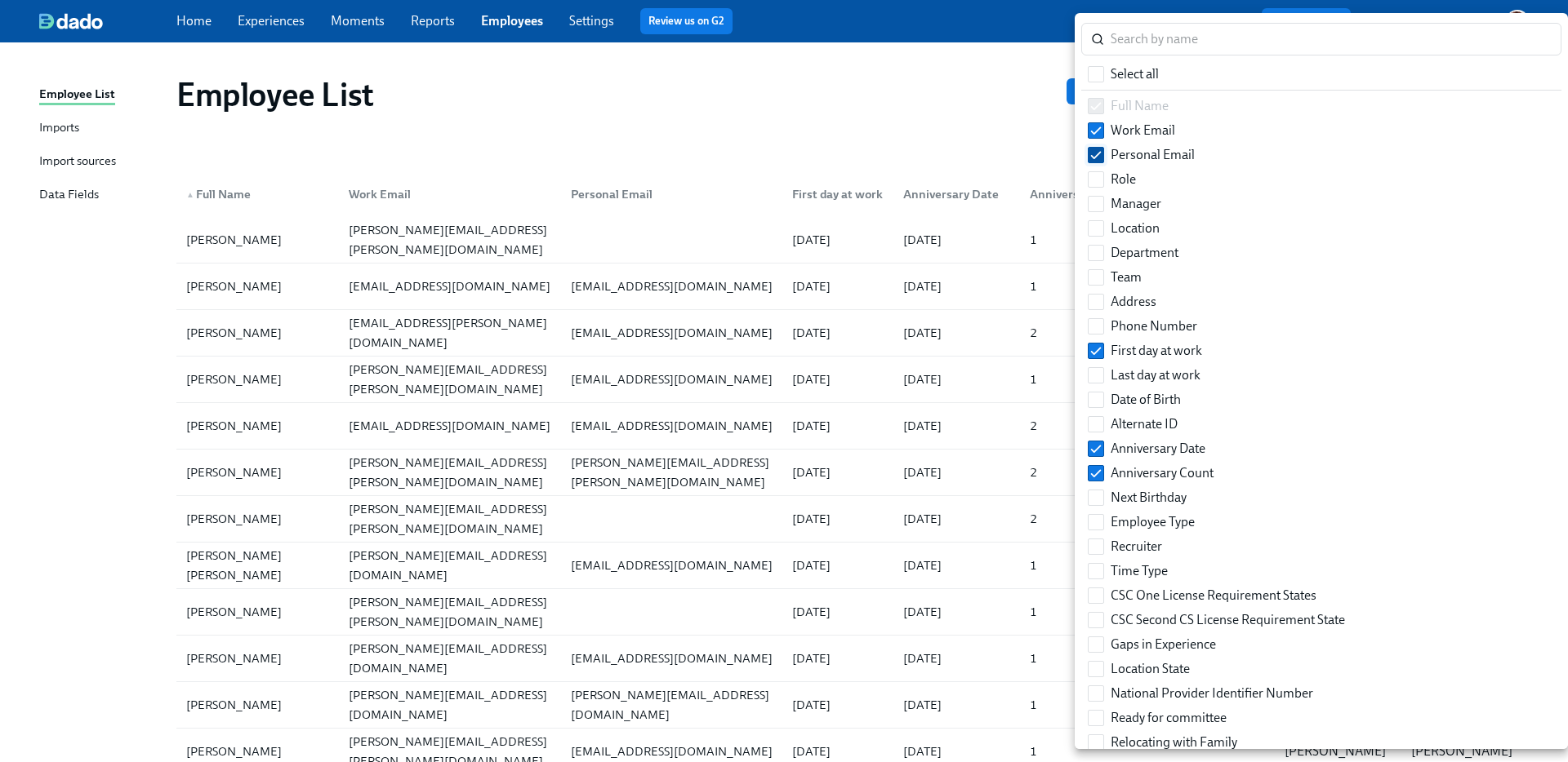
click at [1102, 150] on input "Personal Email" at bounding box center [1096, 155] width 15 height 15
checkbox input "false"
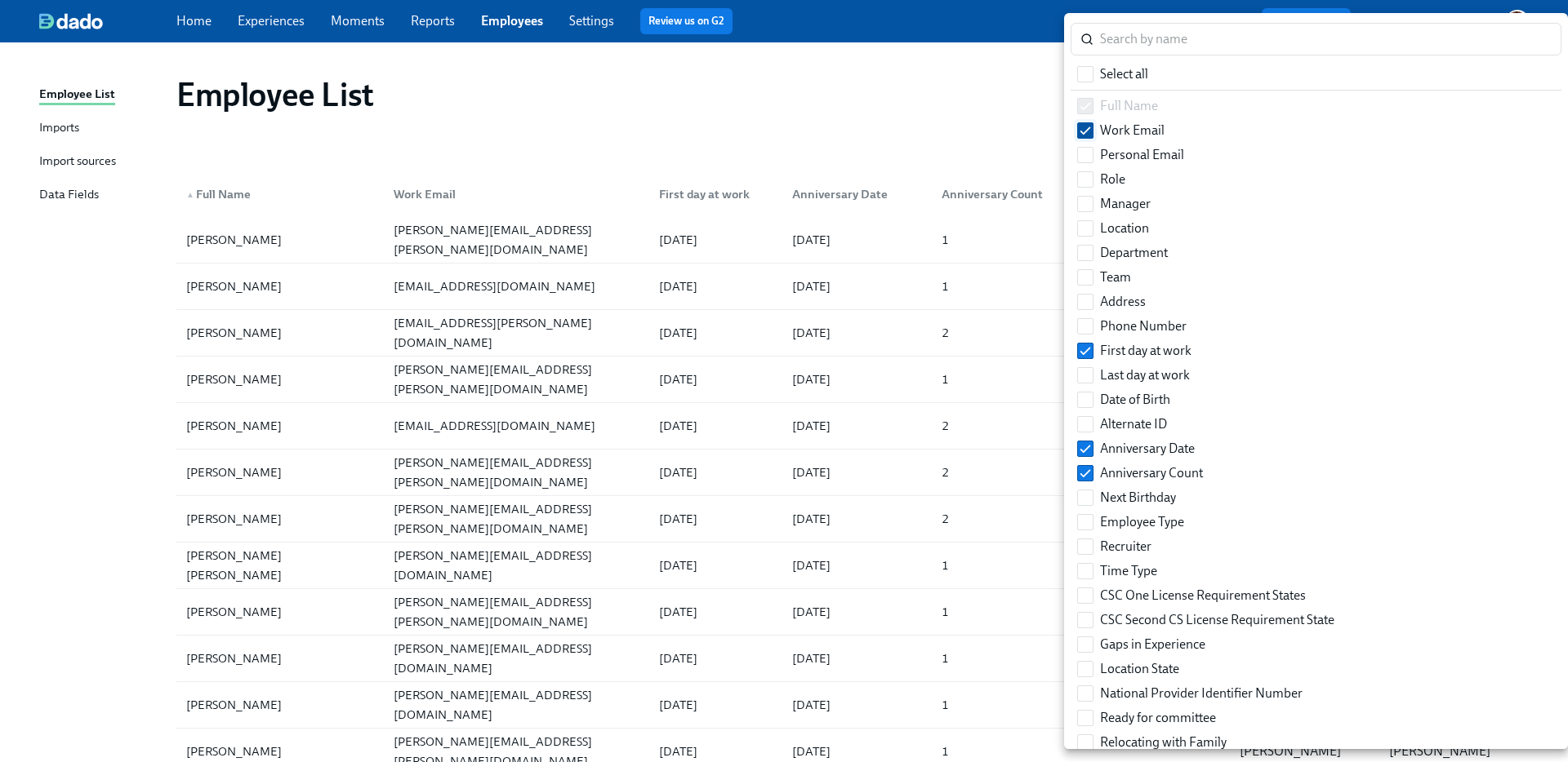
click at [1093, 131] on span at bounding box center [1085, 130] width 17 height 17
click at [1093, 131] on input "Work Email" at bounding box center [1085, 130] width 15 height 15
checkbox input "false"
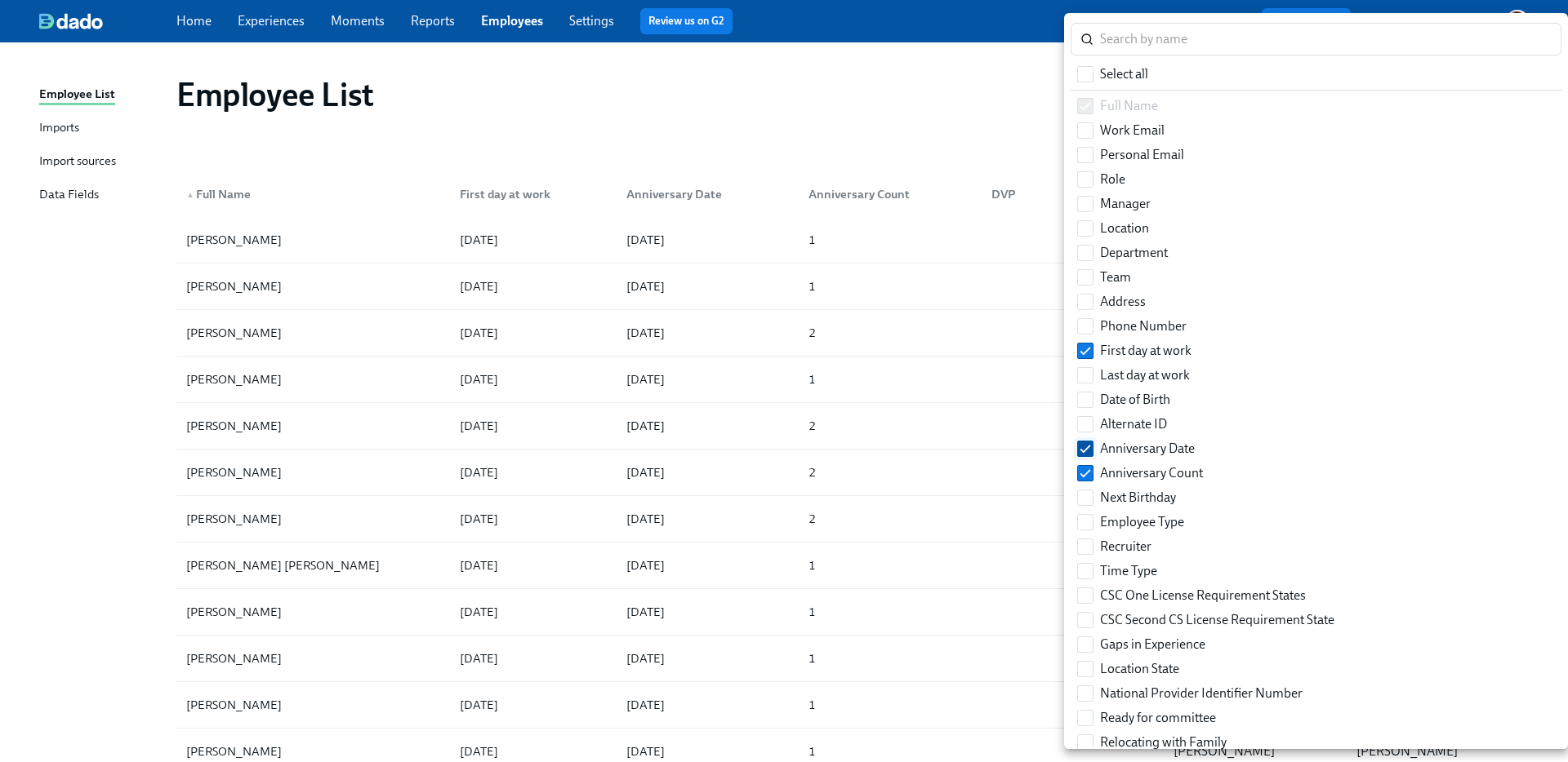
click at [1084, 450] on input "Anniversary Date" at bounding box center [1085, 448] width 15 height 15
checkbox input "false"
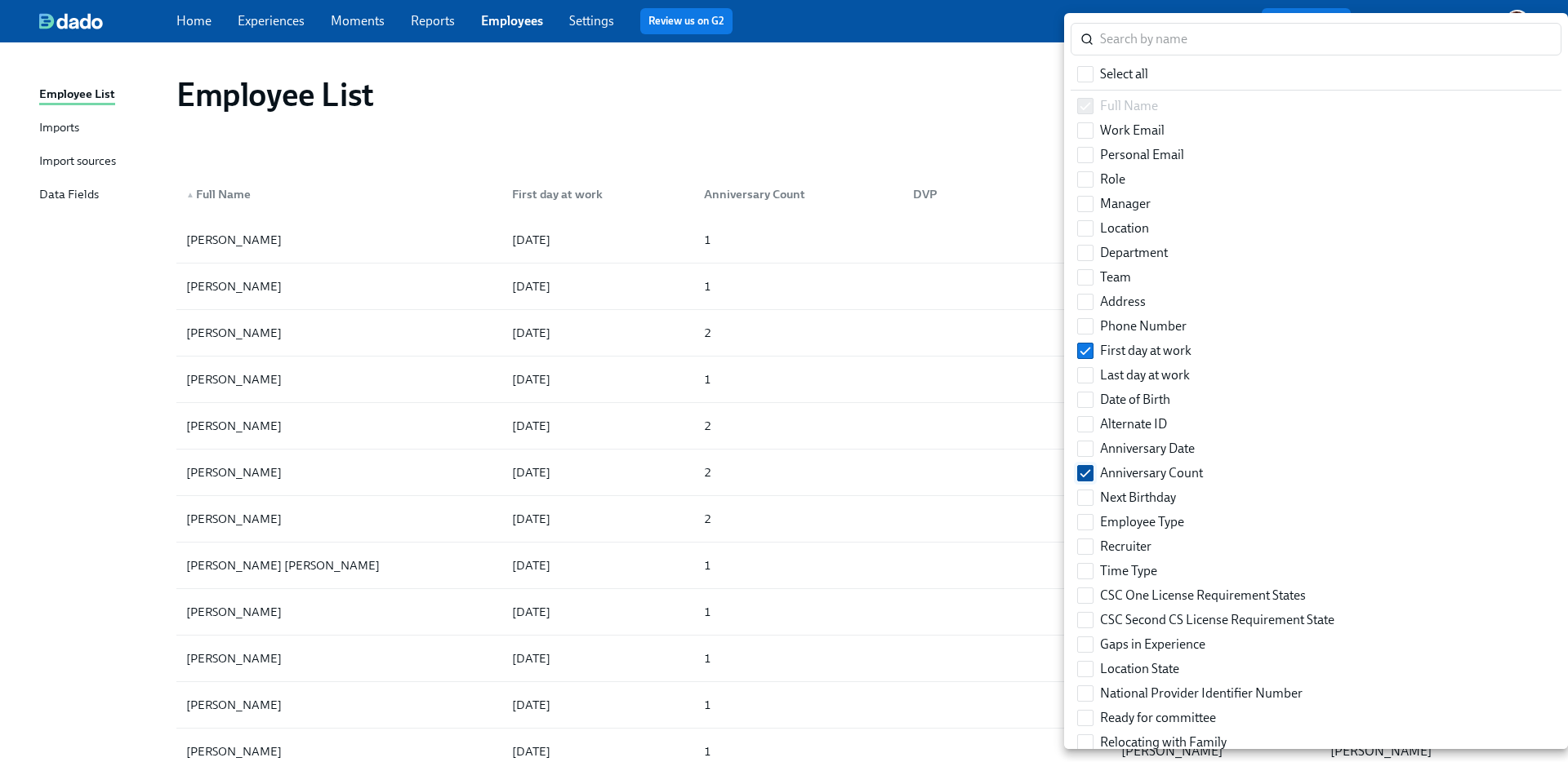
click at [1084, 472] on input "Anniversary Count" at bounding box center [1085, 473] width 15 height 15
checkbox input "false"
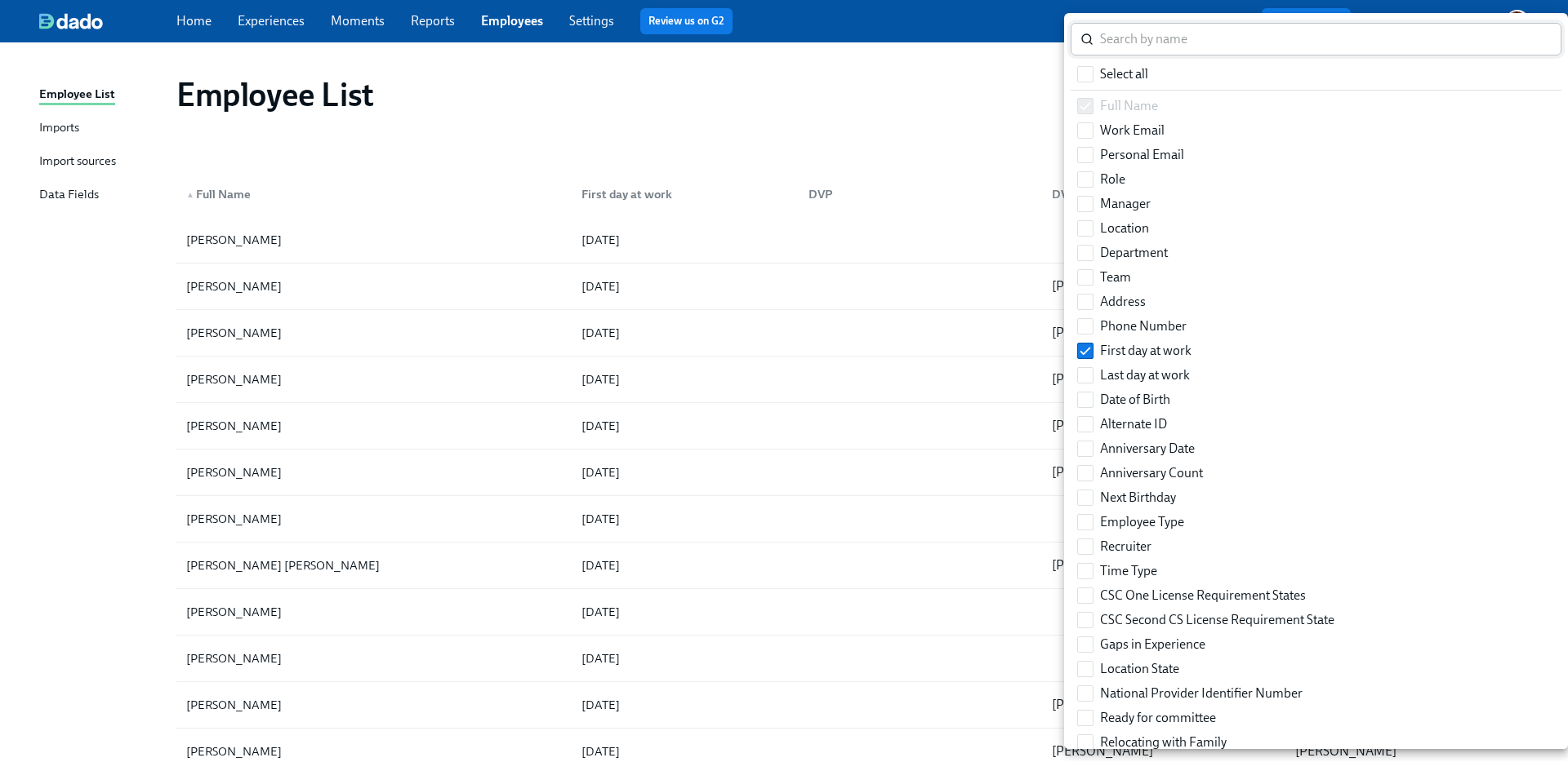
click at [1165, 40] on input "search" at bounding box center [1330, 39] width 461 height 33
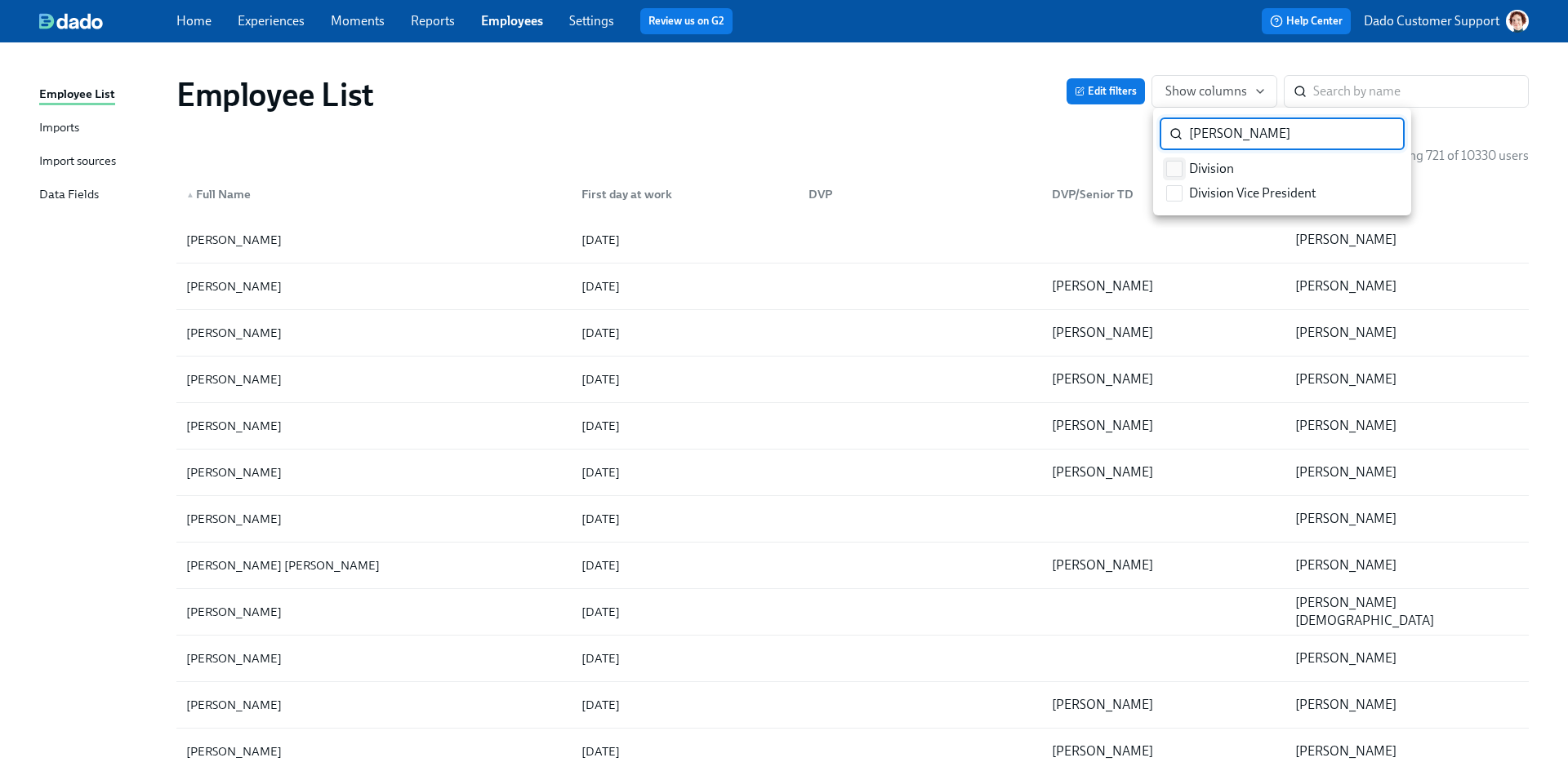
type input "[PERSON_NAME]"
click at [1182, 169] on span at bounding box center [1174, 169] width 17 height 17
click at [1182, 169] on input "Division" at bounding box center [1174, 168] width 15 height 15
checkbox input "true"
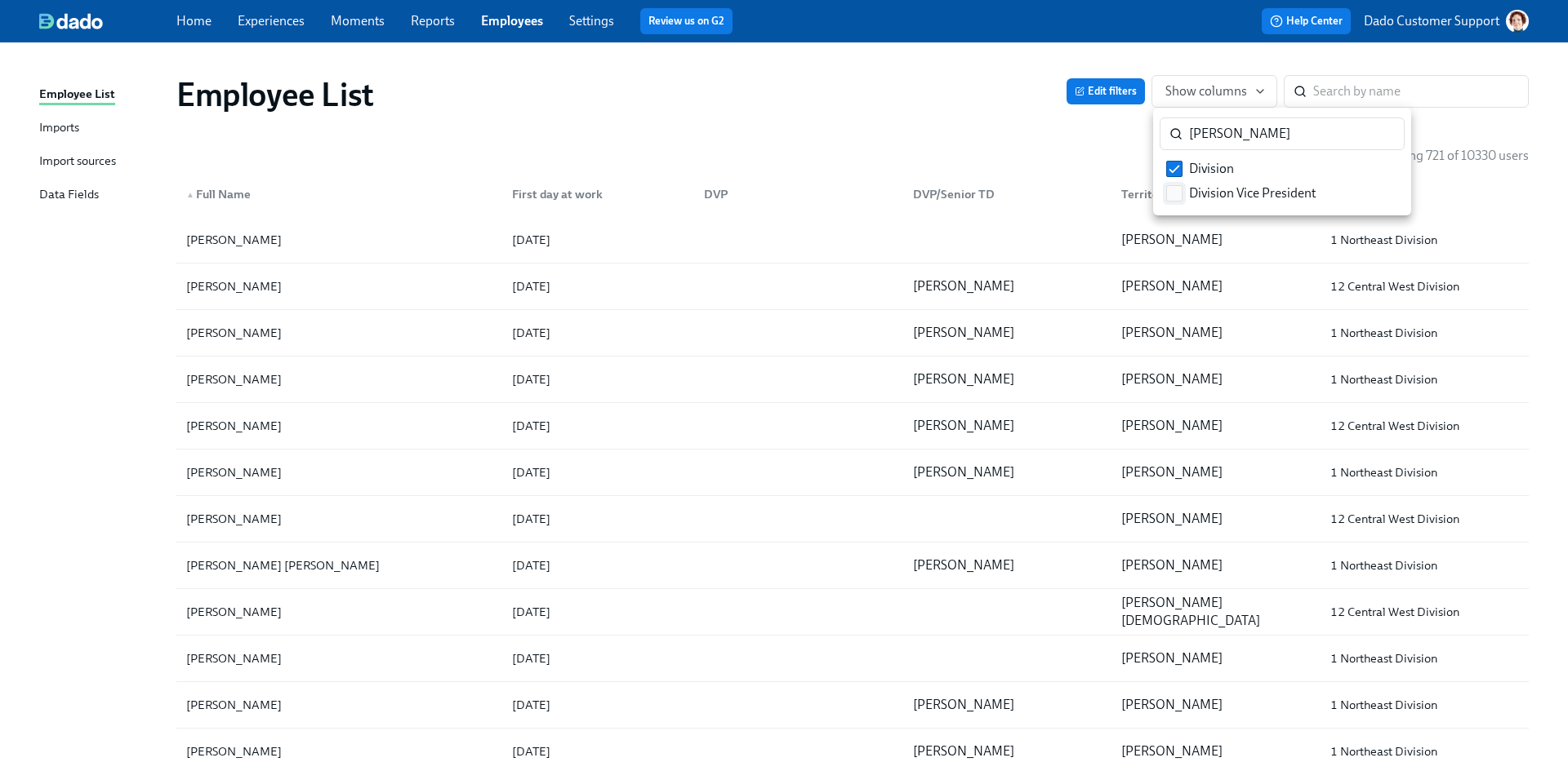
click at [1173, 187] on input "Division Vice President" at bounding box center [1174, 193] width 15 height 15
checkbox input "true"
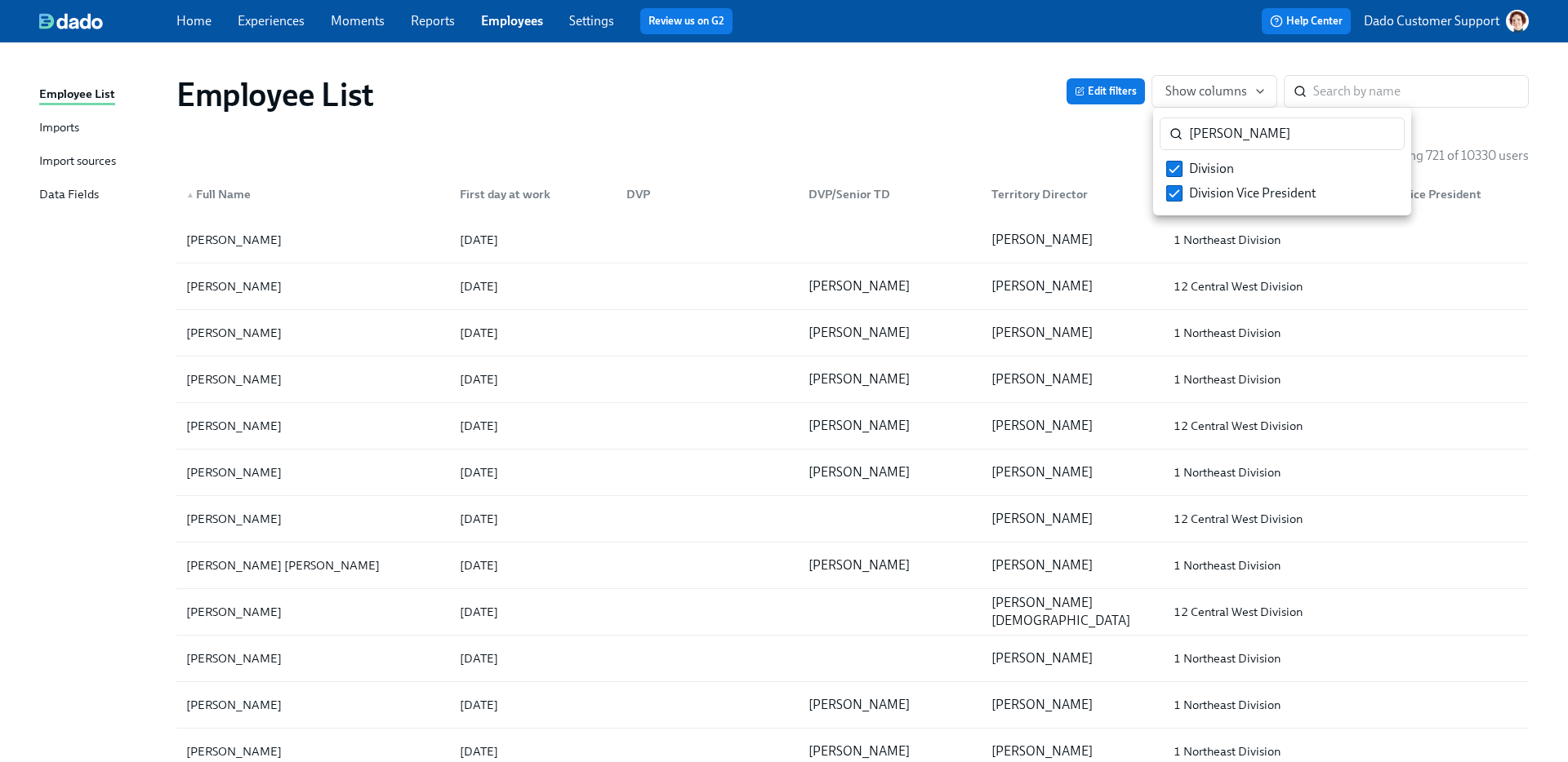
click at [977, 134] on div at bounding box center [784, 381] width 1568 height 762
click at [1100, 79] on button "Edit filters" at bounding box center [1105, 92] width 78 height 26
click at [1204, 196] on div "Division" at bounding box center [1195, 194] width 57 height 19
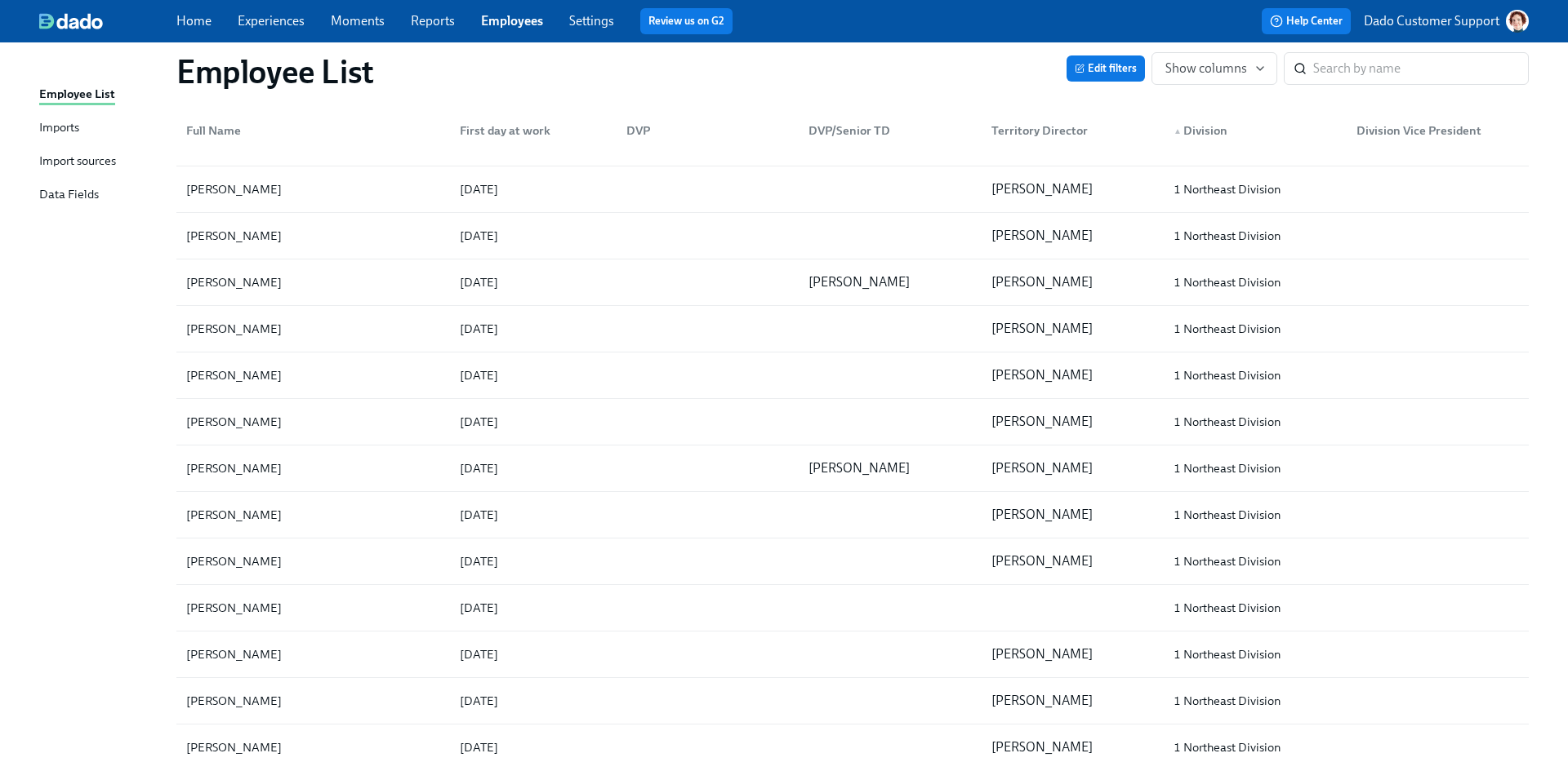
scroll to position [4036, 0]
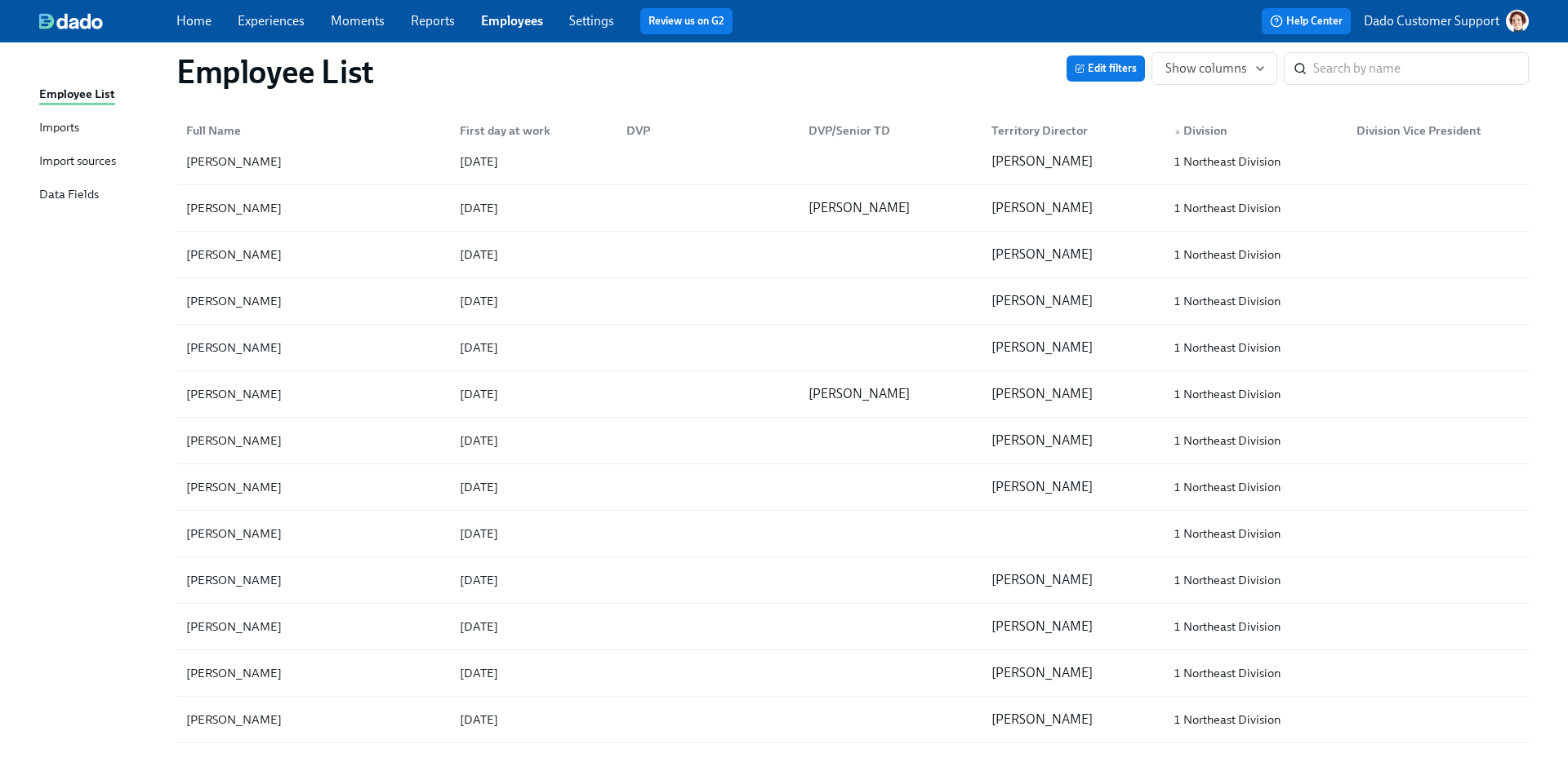
click at [1189, 128] on div "▲ Division" at bounding box center [1200, 130] width 67 height 19
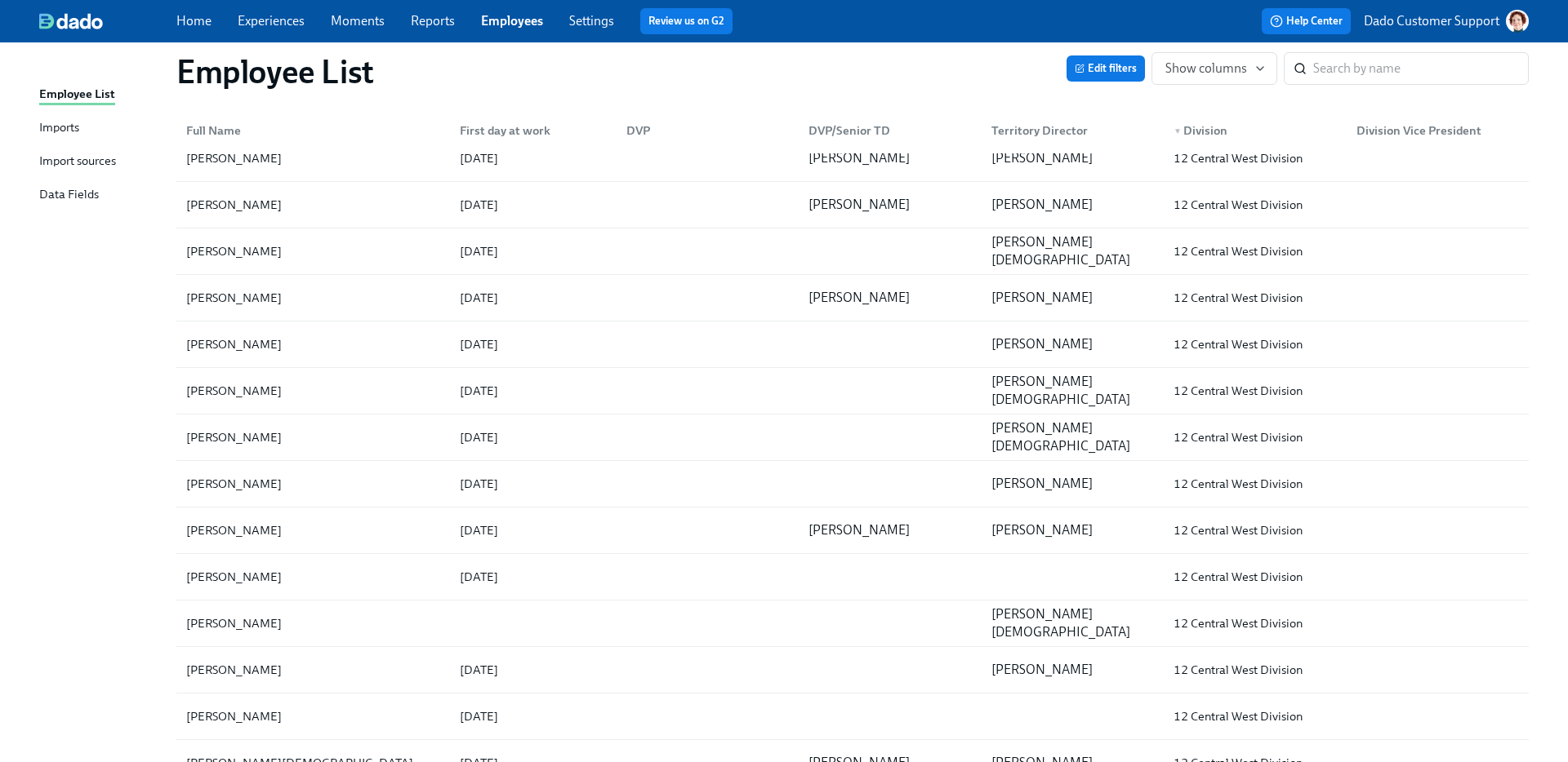
scroll to position [0, 0]
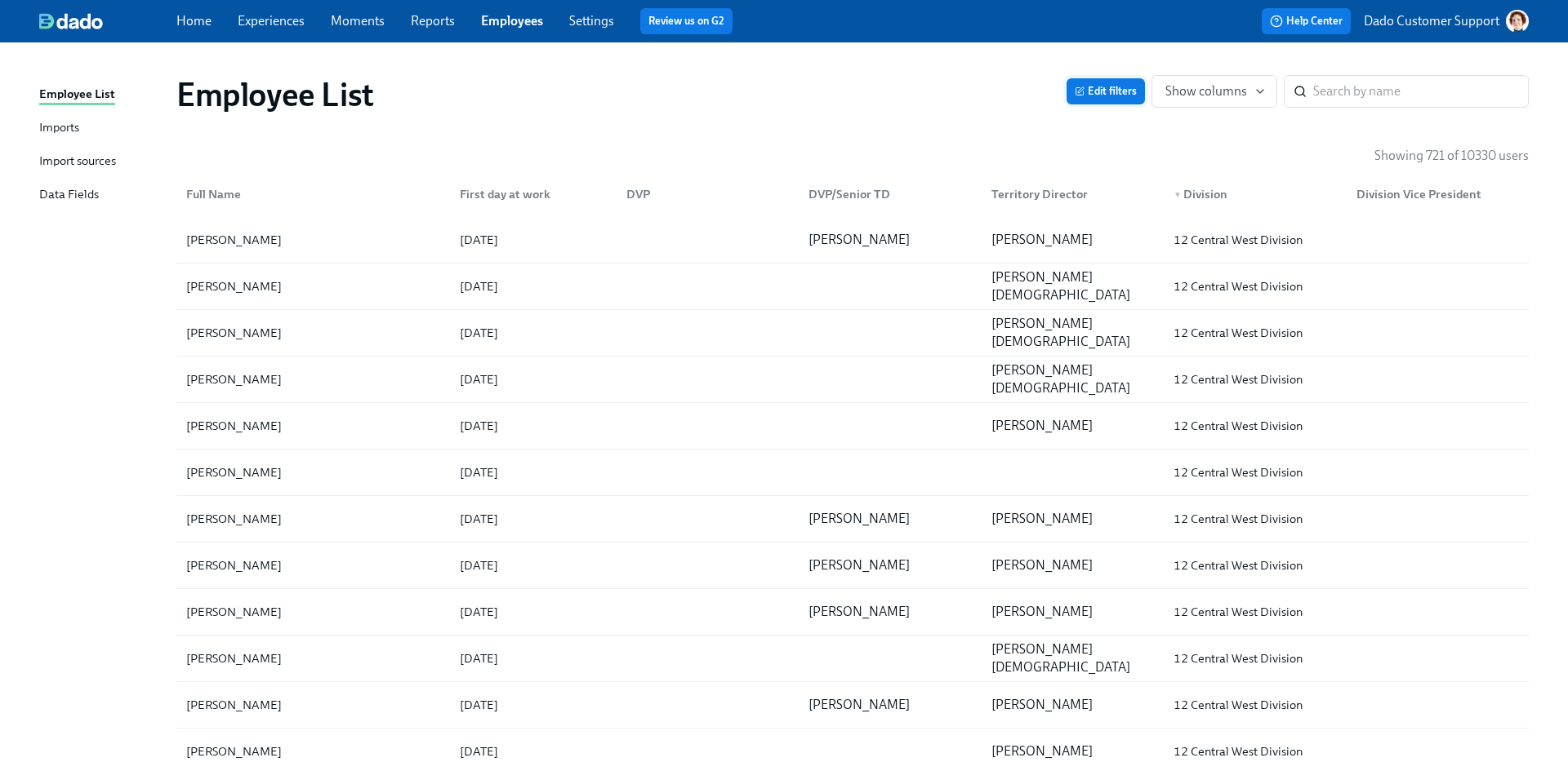
click at [1122, 91] on span "Edit filters" at bounding box center [1105, 92] width 62 height 17
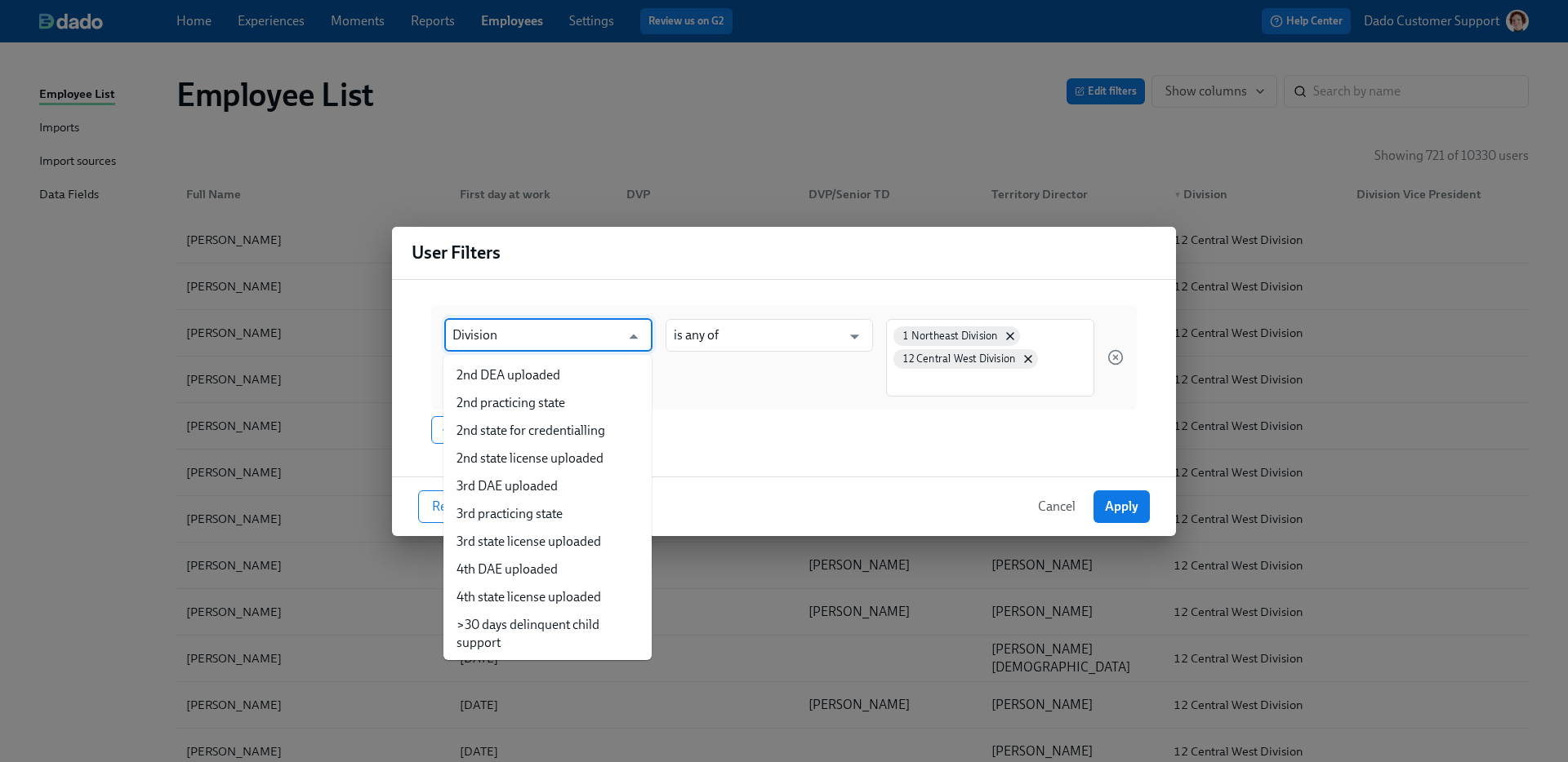
click at [521, 331] on input "Division" at bounding box center [536, 335] width 168 height 33
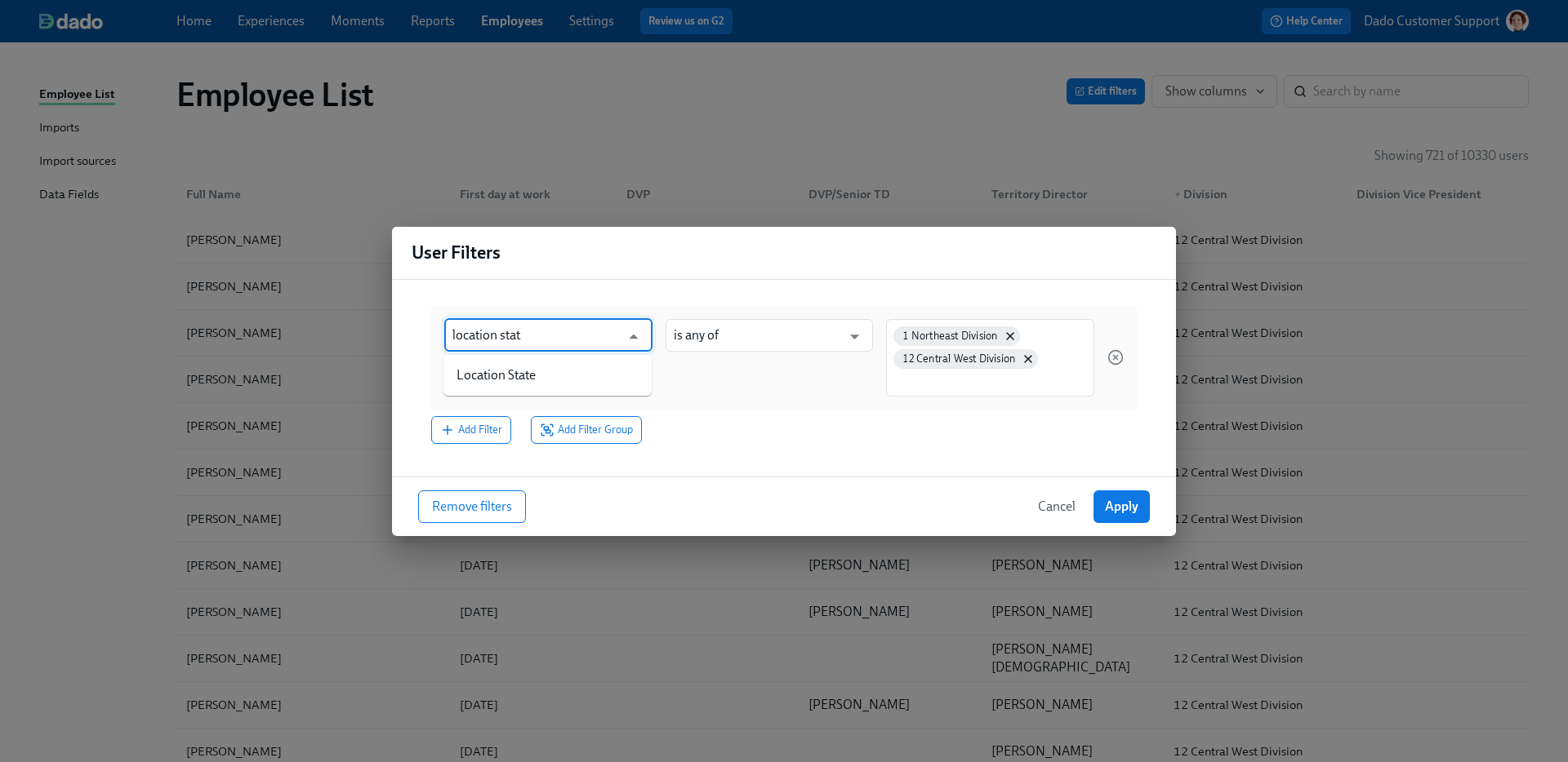
type input "location state"
click at [531, 364] on li "Location State" at bounding box center [547, 375] width 208 height 28
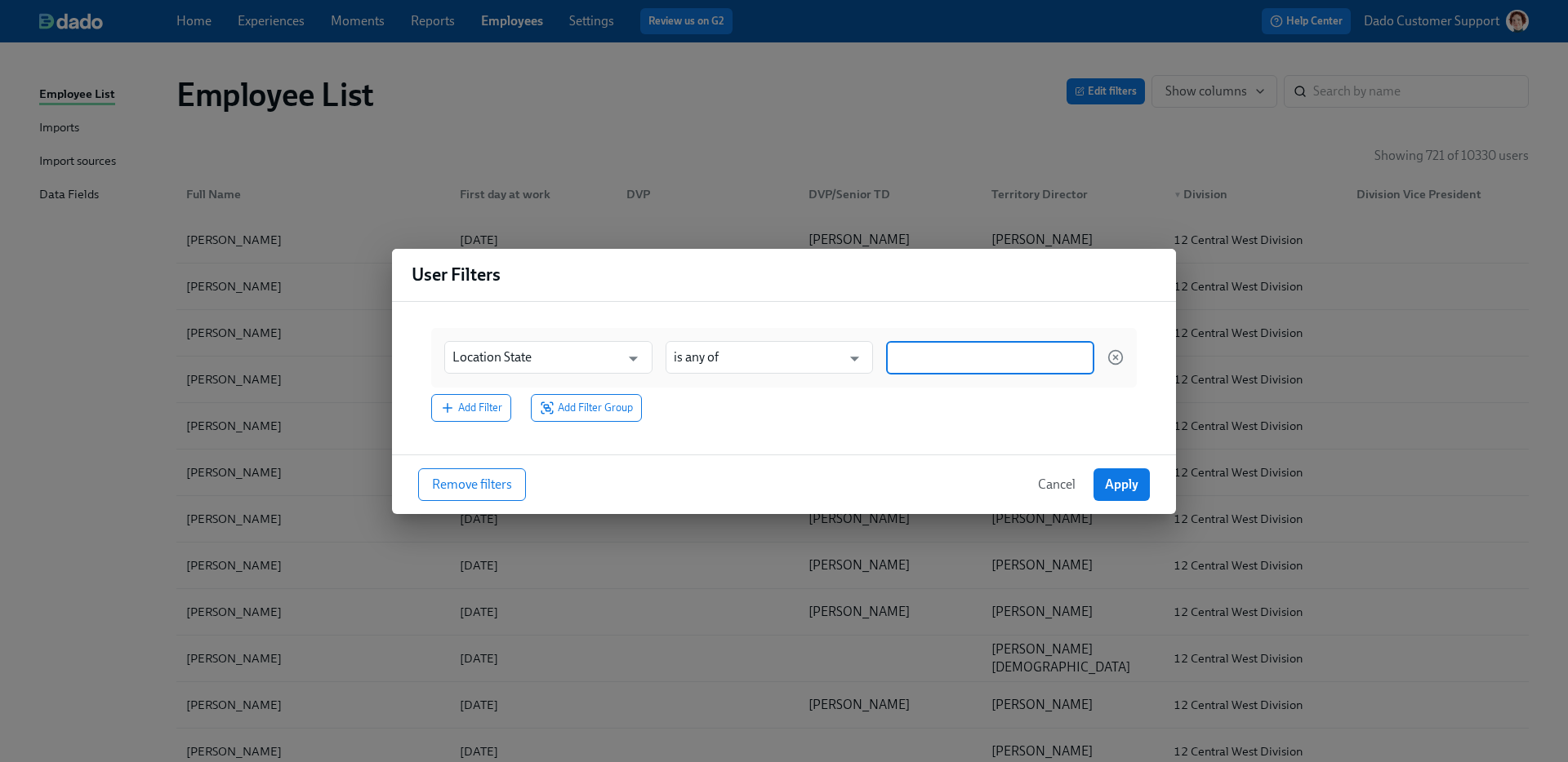
click at [981, 352] on input at bounding box center [991, 358] width 192 height 17
type input "MOnta"
click at [928, 428] on div "[US_STATE]" at bounding box center [930, 437] width 71 height 19
click at [1106, 483] on span "Apply" at bounding box center [1122, 485] width 33 height 17
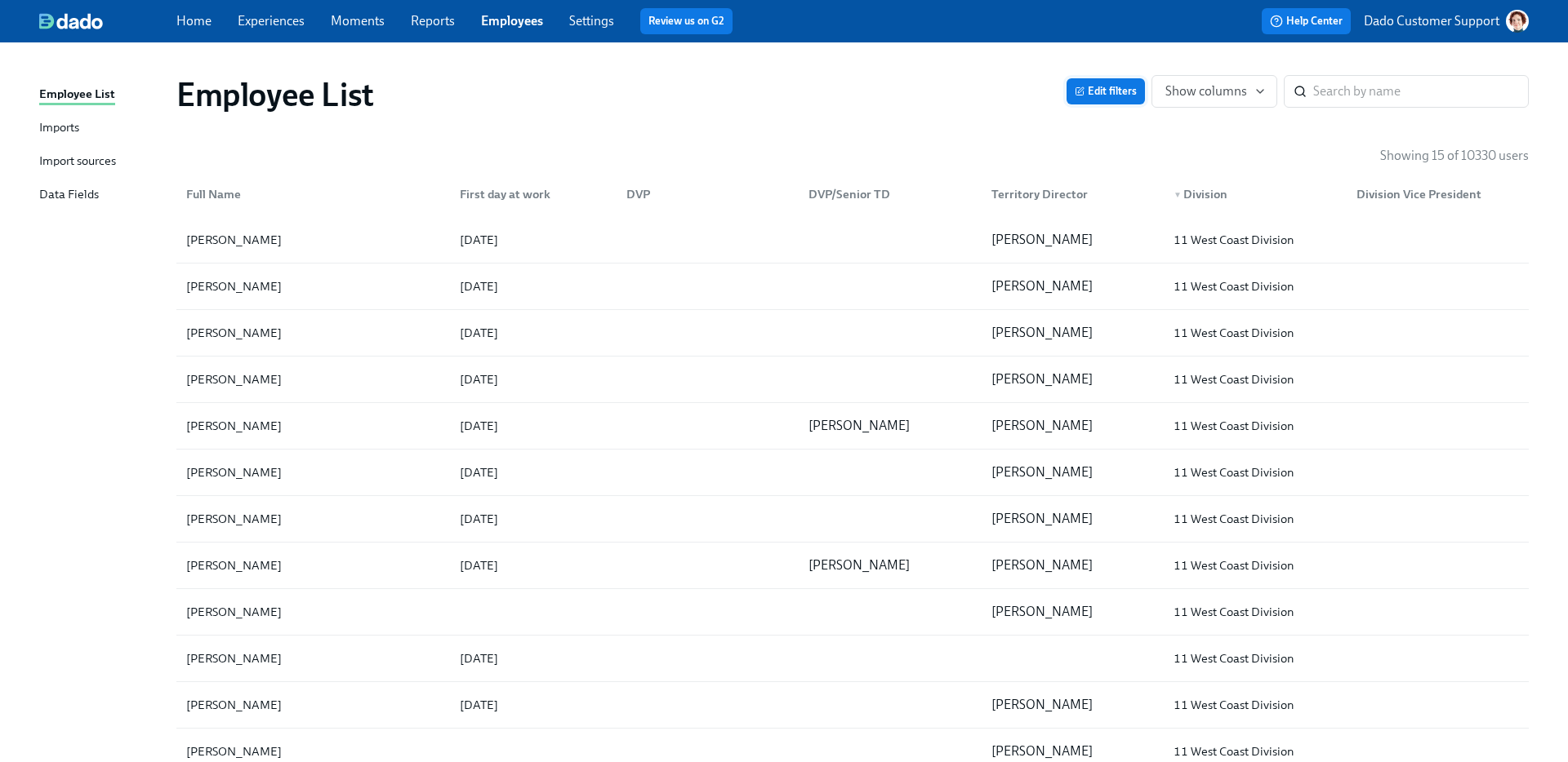
click at [1125, 92] on span "Edit filters" at bounding box center [1105, 92] width 62 height 17
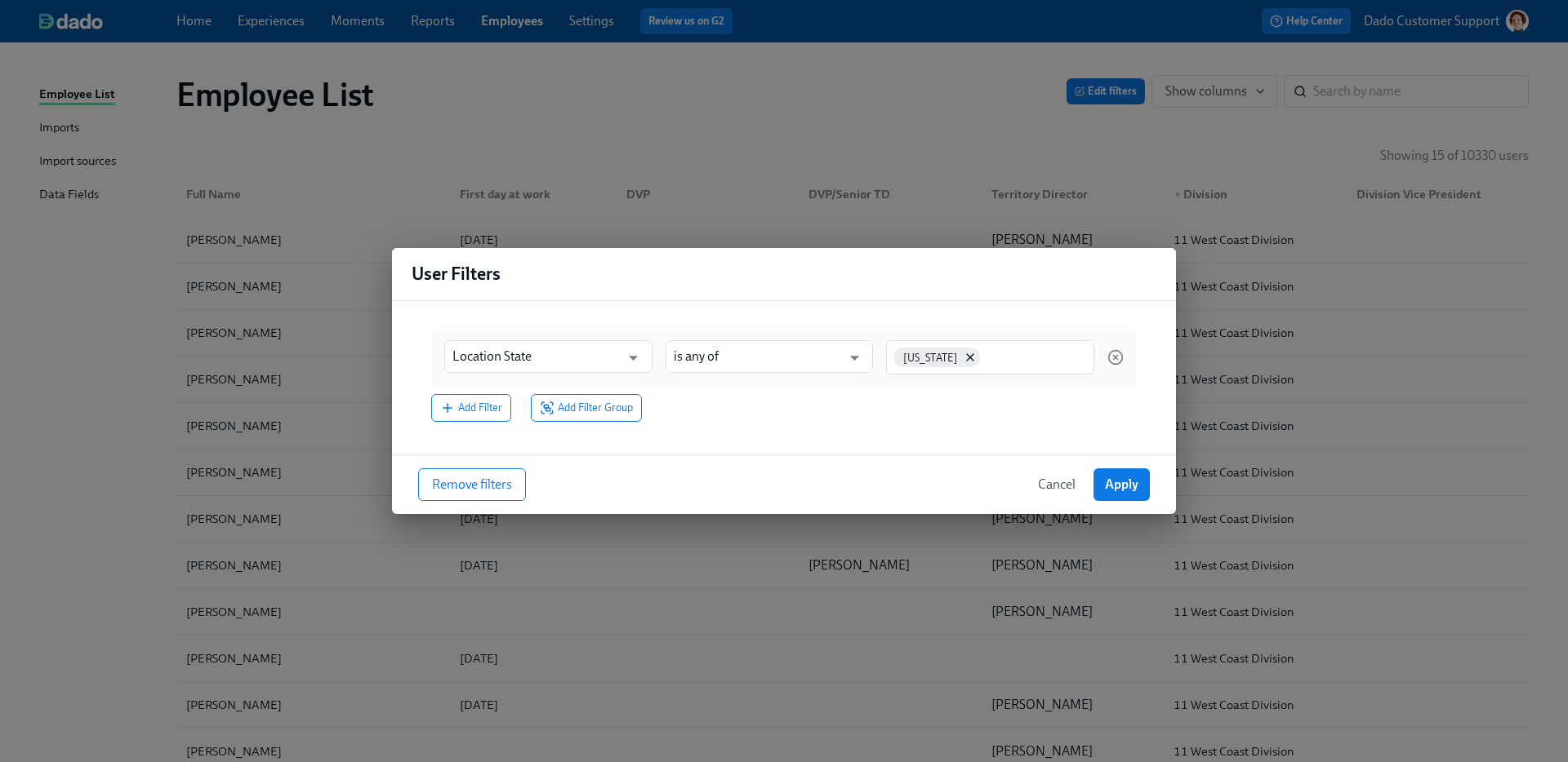
click at [1039, 379] on div "Location State ​ is any of ​ [US_STATE]" at bounding box center [784, 358] width 706 height 61
click at [1006, 359] on input at bounding box center [1035, 356] width 102 height 17
type input "w"
click at [1006, 359] on input at bounding box center [991, 358] width 192 height 17
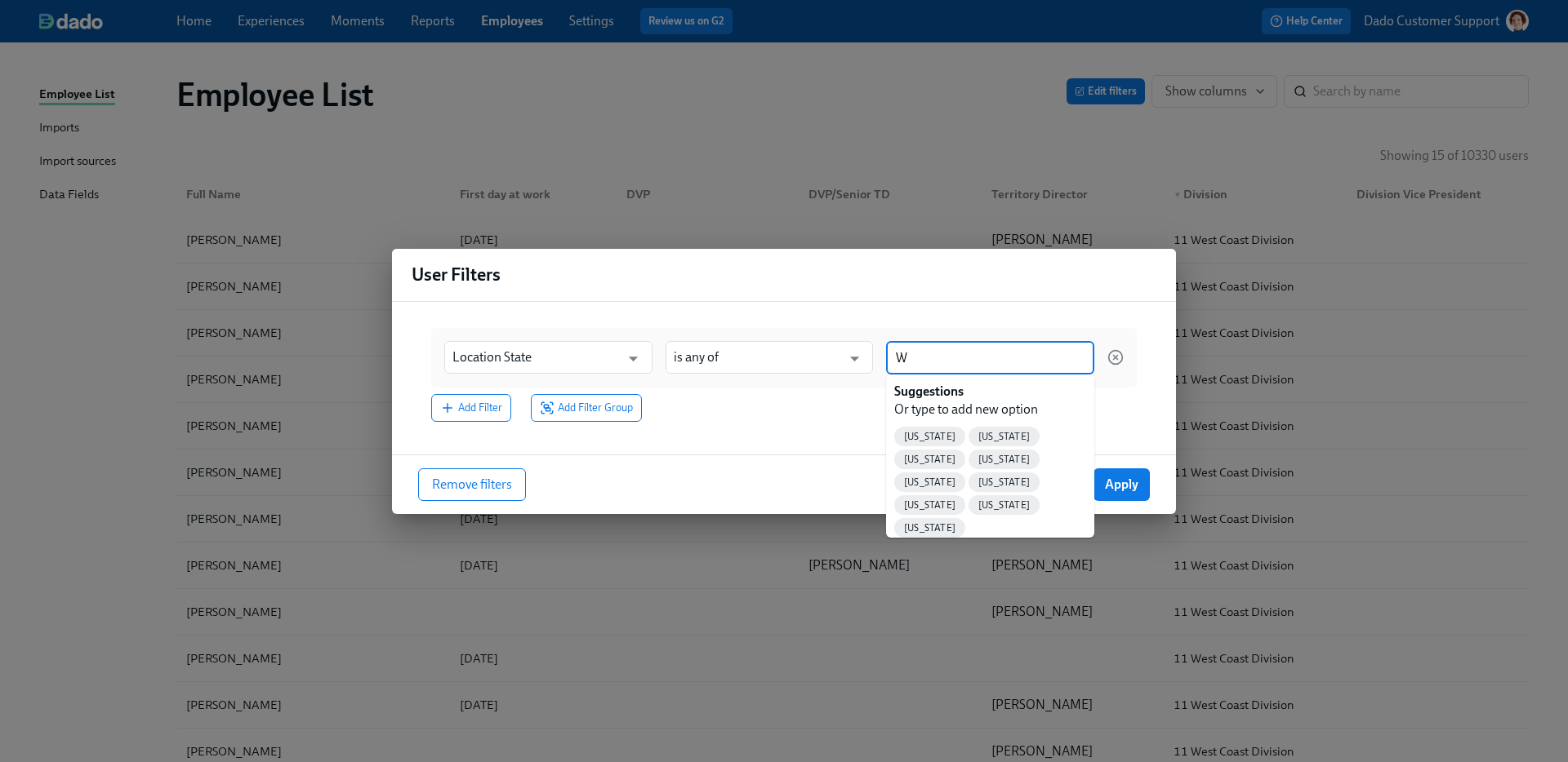
scroll to position [8, 0]
type input "W"
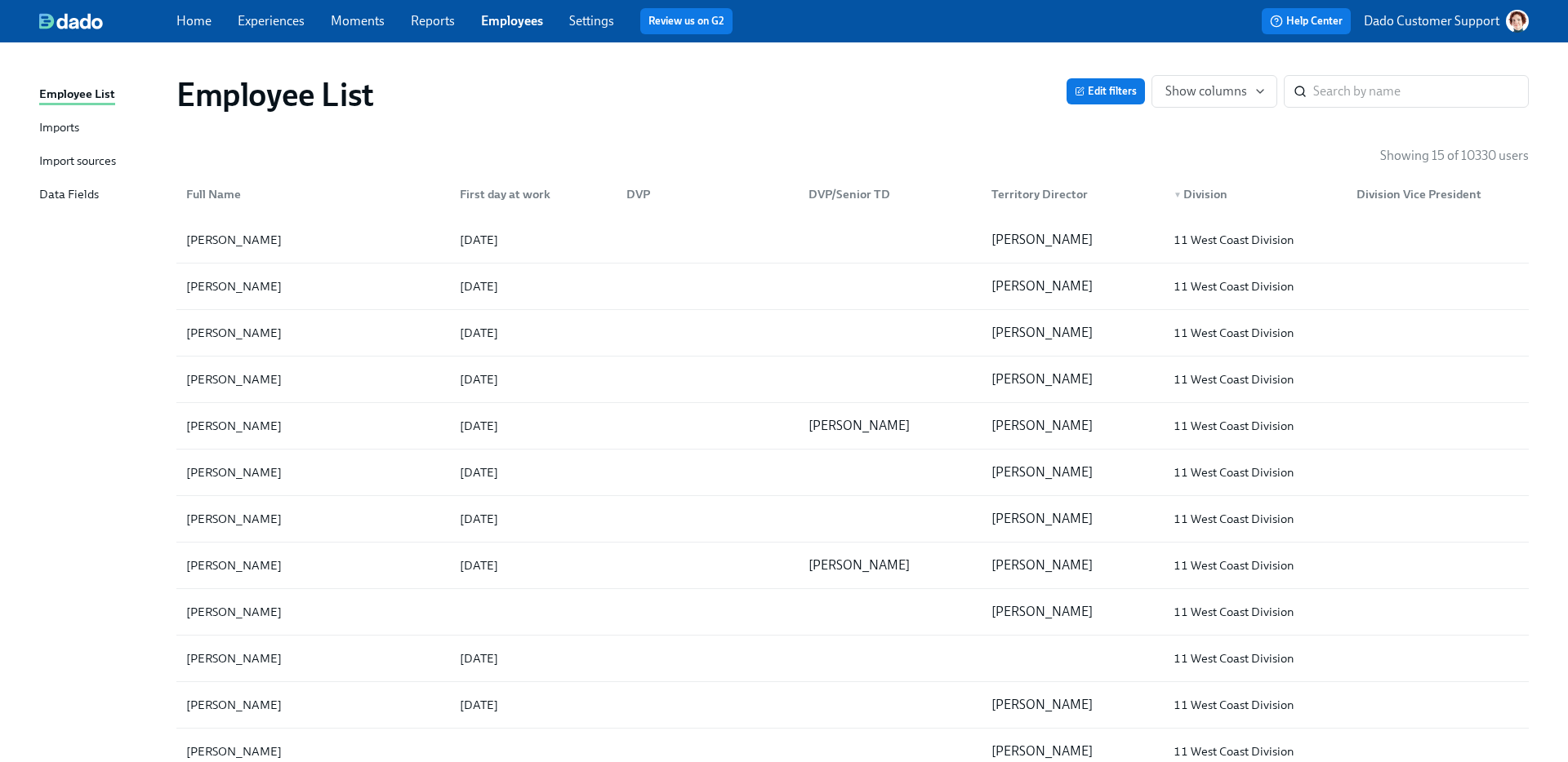
click at [281, 19] on link "Experiences" at bounding box center [271, 21] width 67 height 16
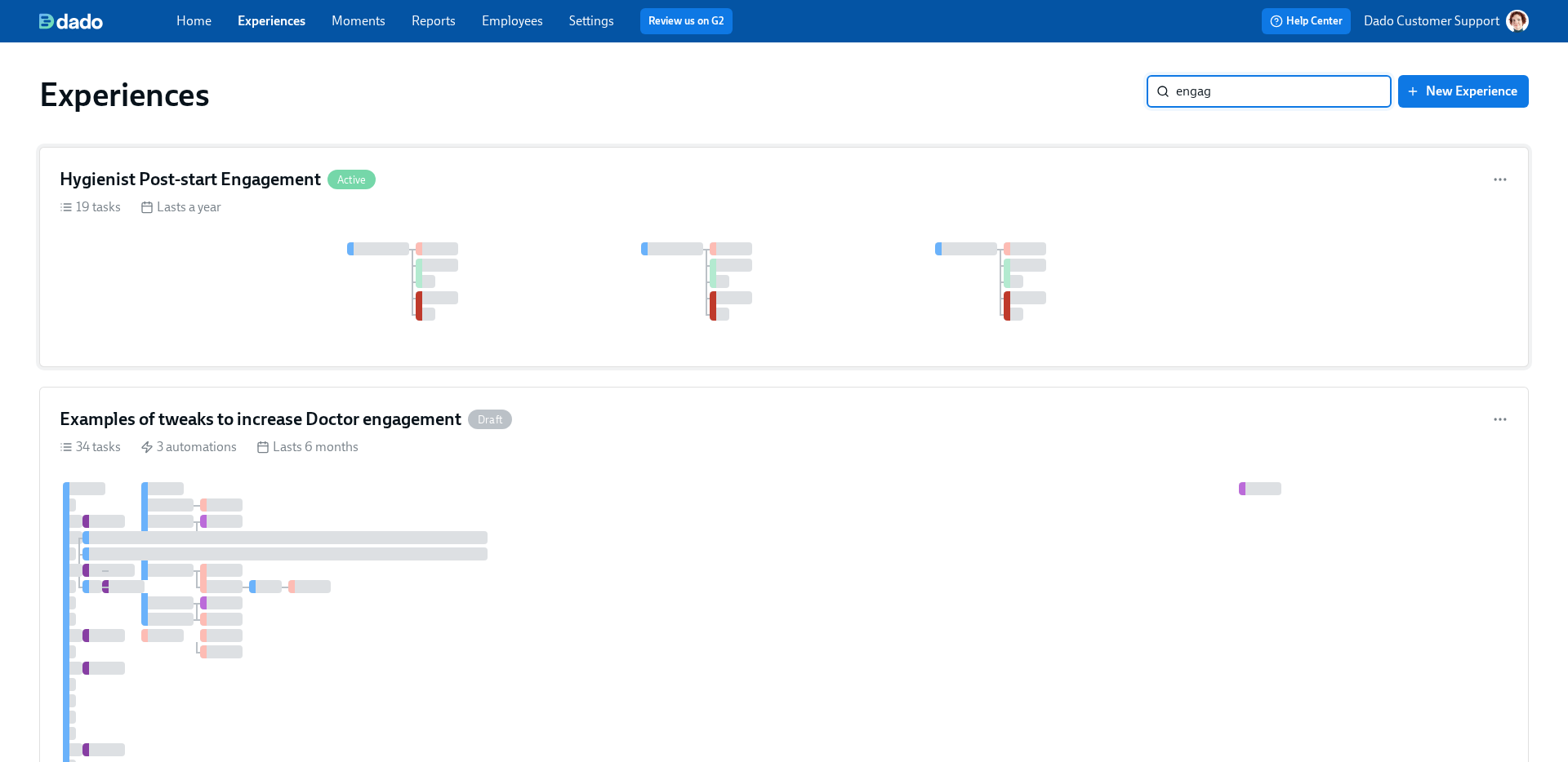
type input "engag"
click at [640, 189] on div "Hygienist Post-start Engagement Active" at bounding box center [784, 180] width 1449 height 25
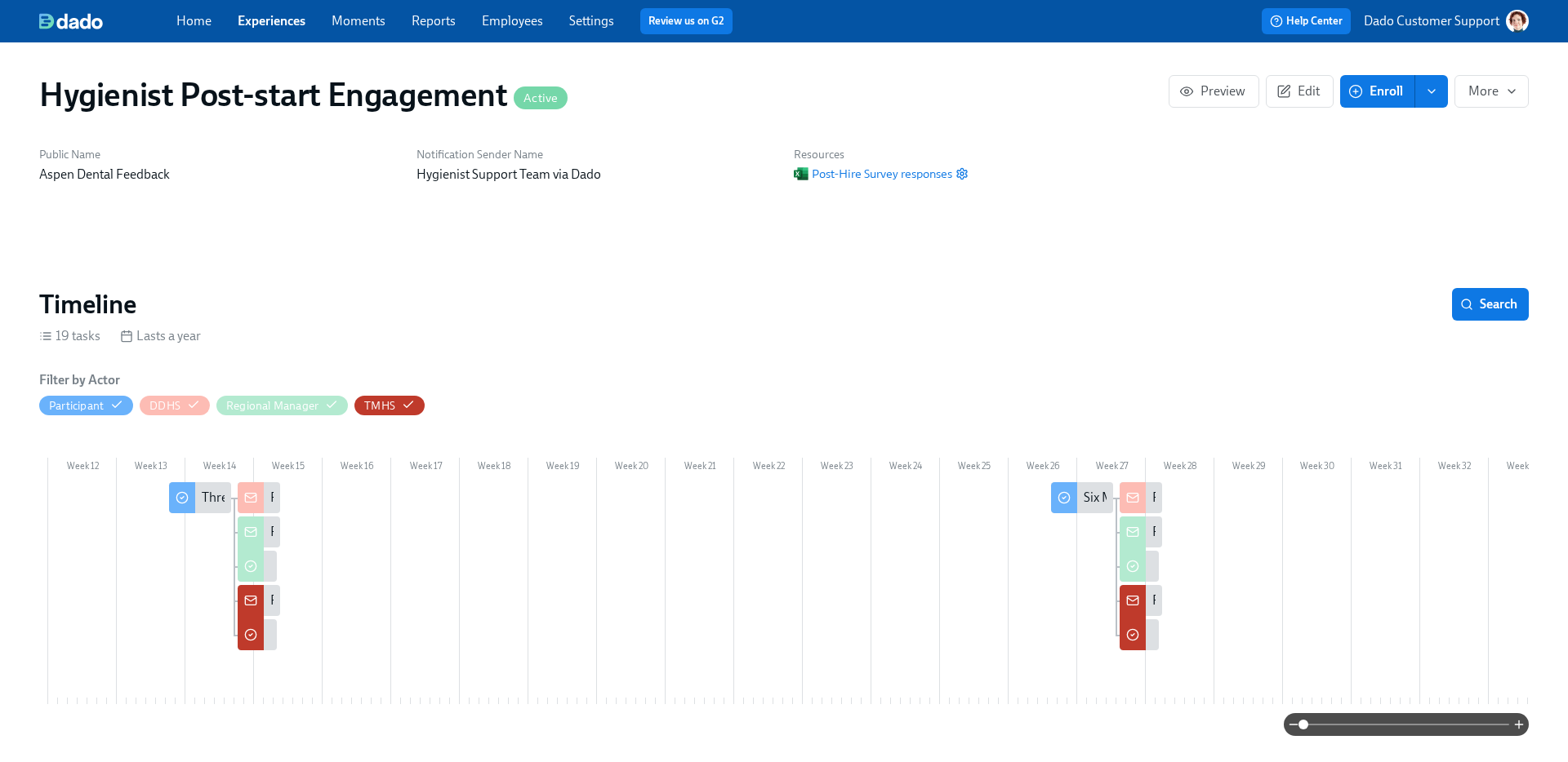
scroll to position [0, 784]
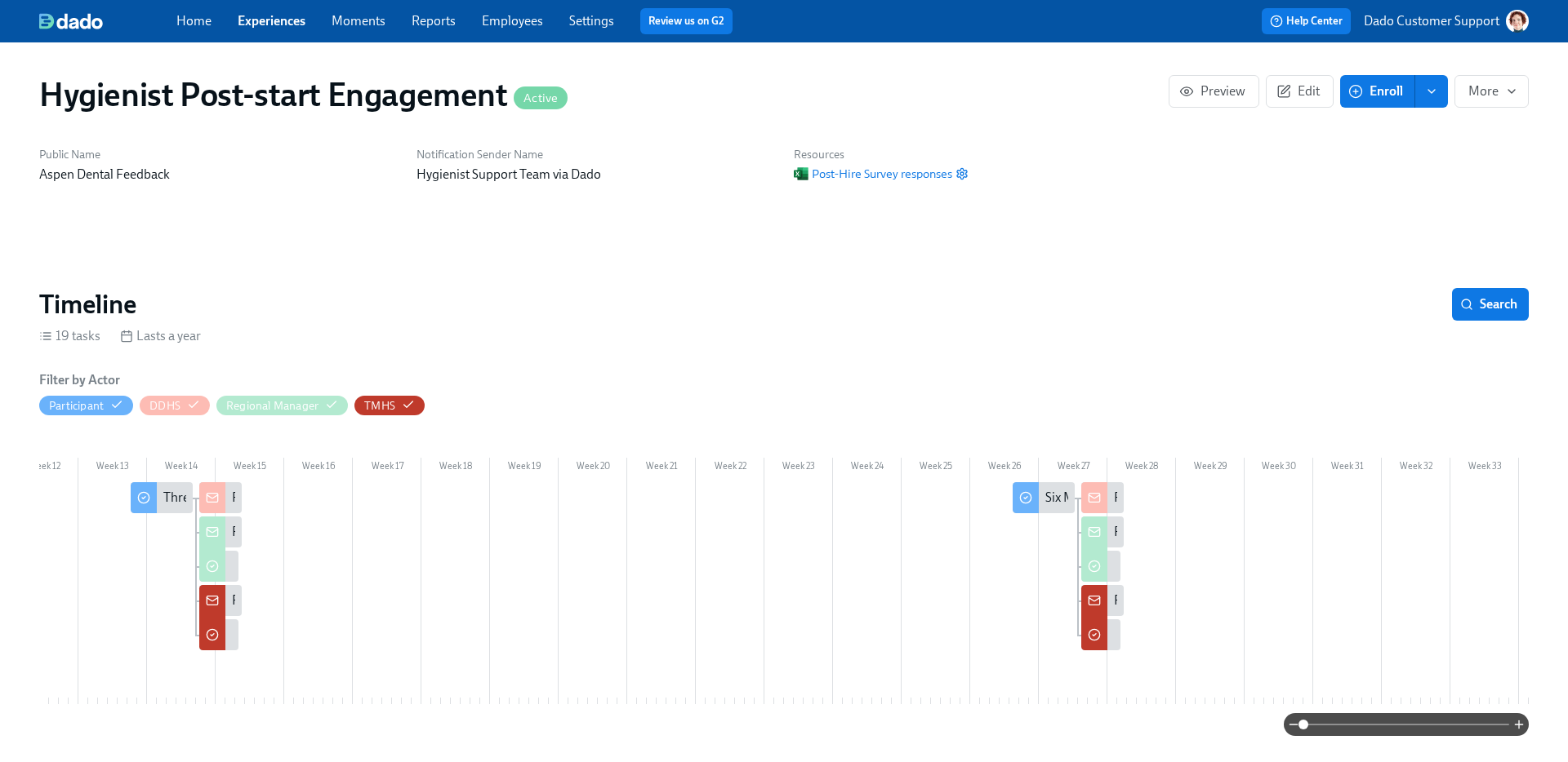
click at [1045, 492] on div "Six Months In—Looking Ahead" at bounding box center [1130, 498] width 170 height 18
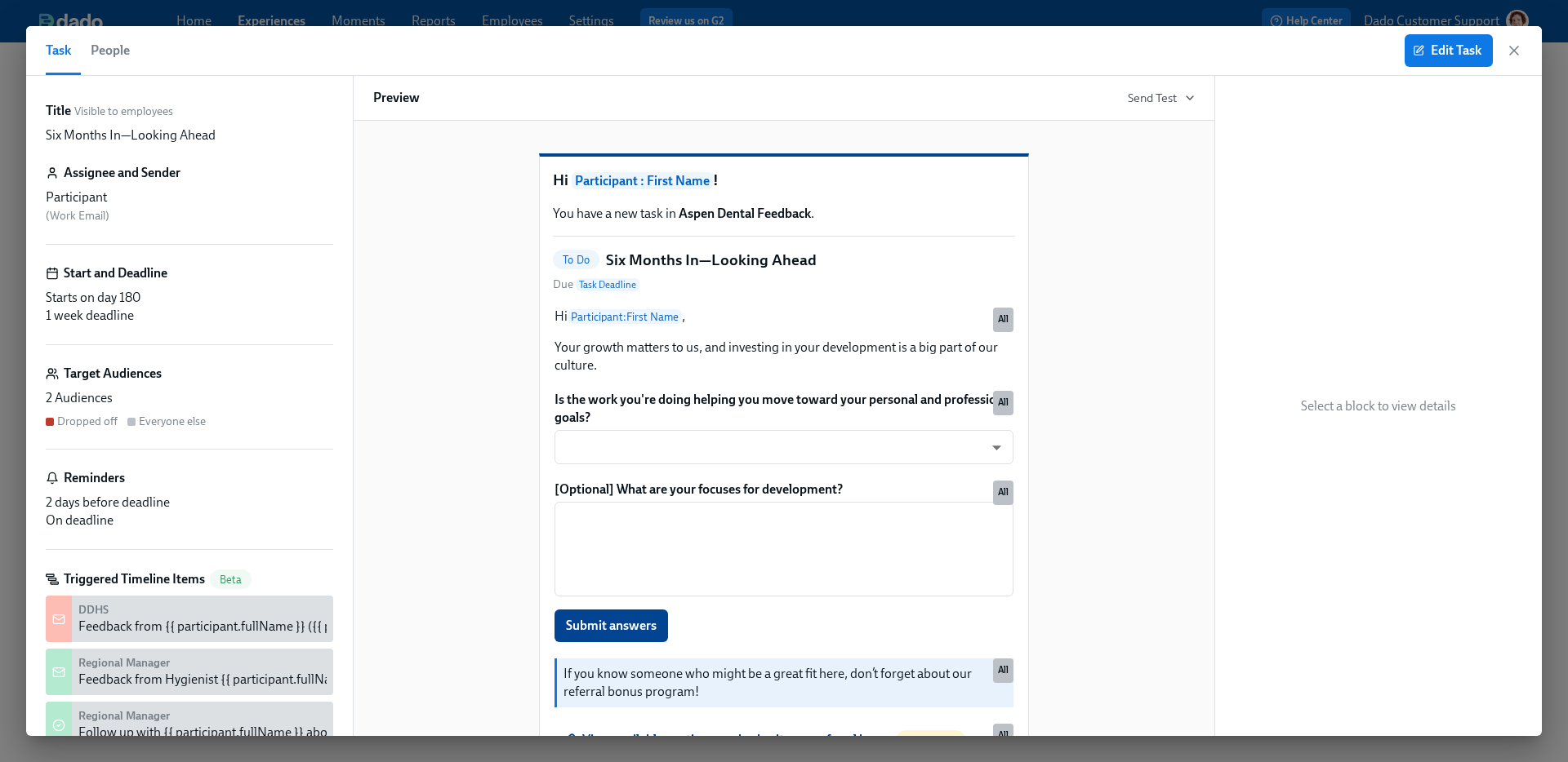
click at [1500, 43] on div "Edit Task" at bounding box center [1463, 50] width 117 height 33
click at [1473, 50] on span "Edit Task" at bounding box center [1449, 50] width 65 height 17
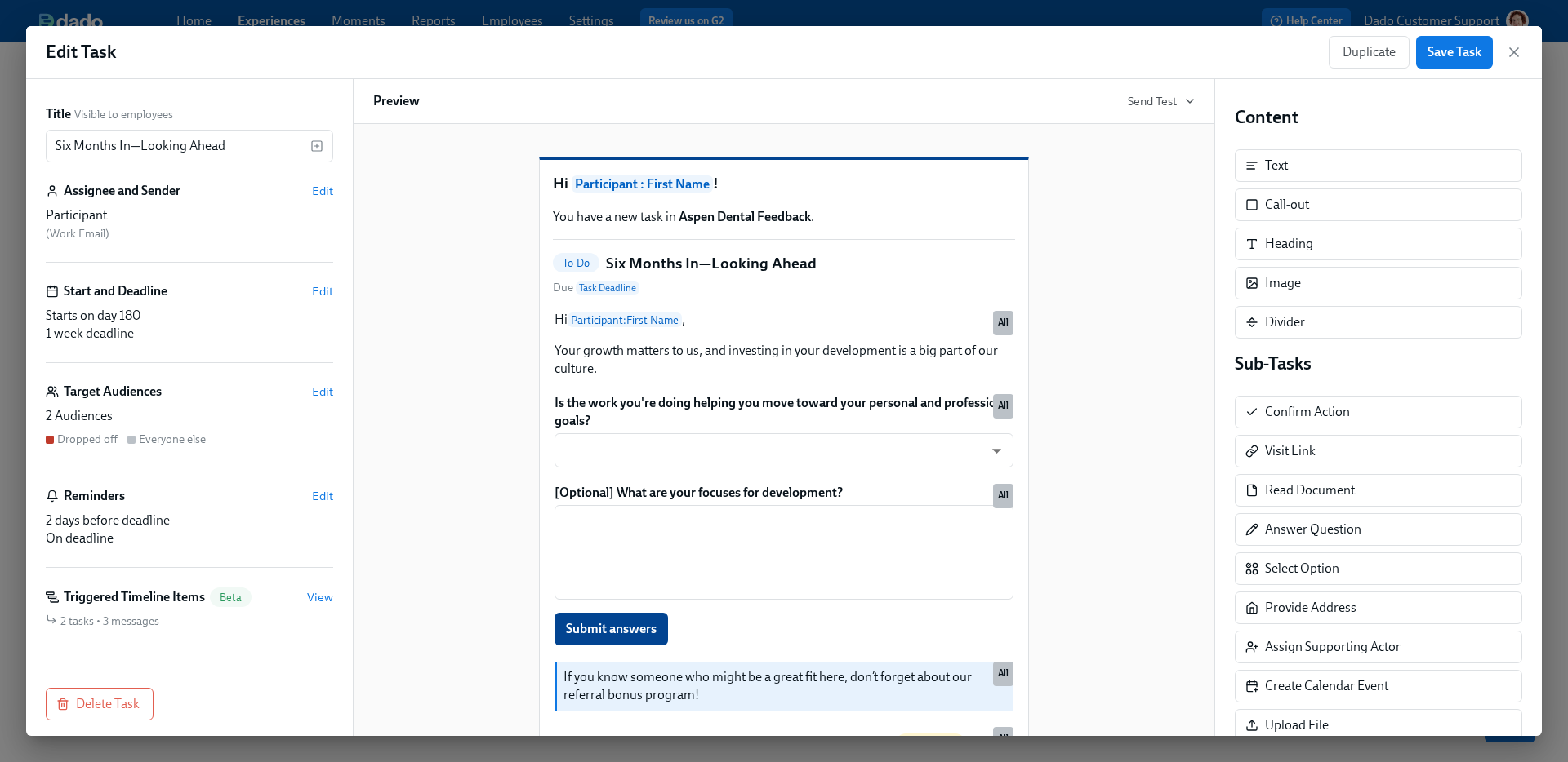
click at [327, 389] on span "Edit" at bounding box center [323, 391] width 21 height 17
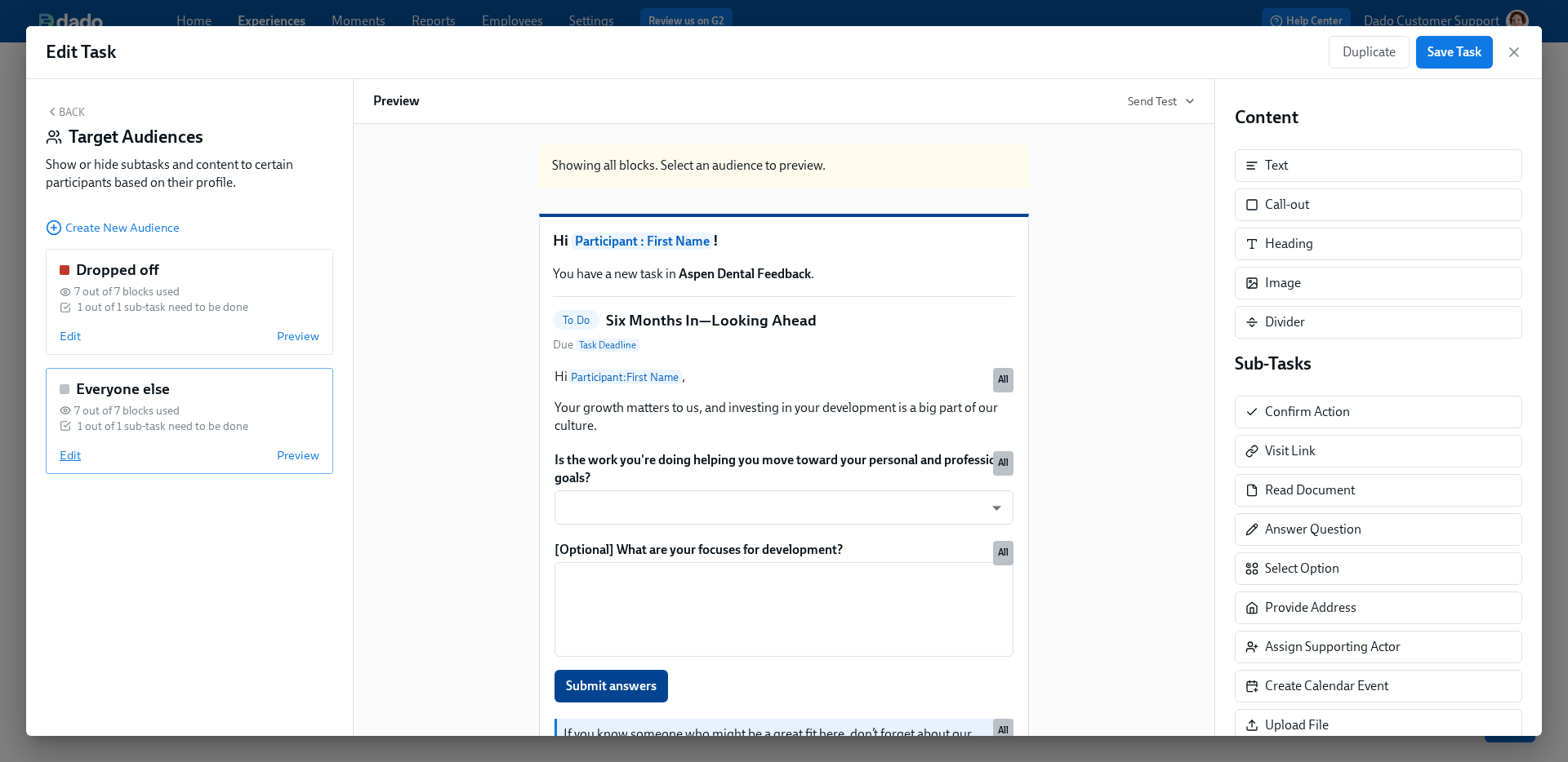
click at [70, 452] on span "Edit" at bounding box center [71, 455] width 21 height 17
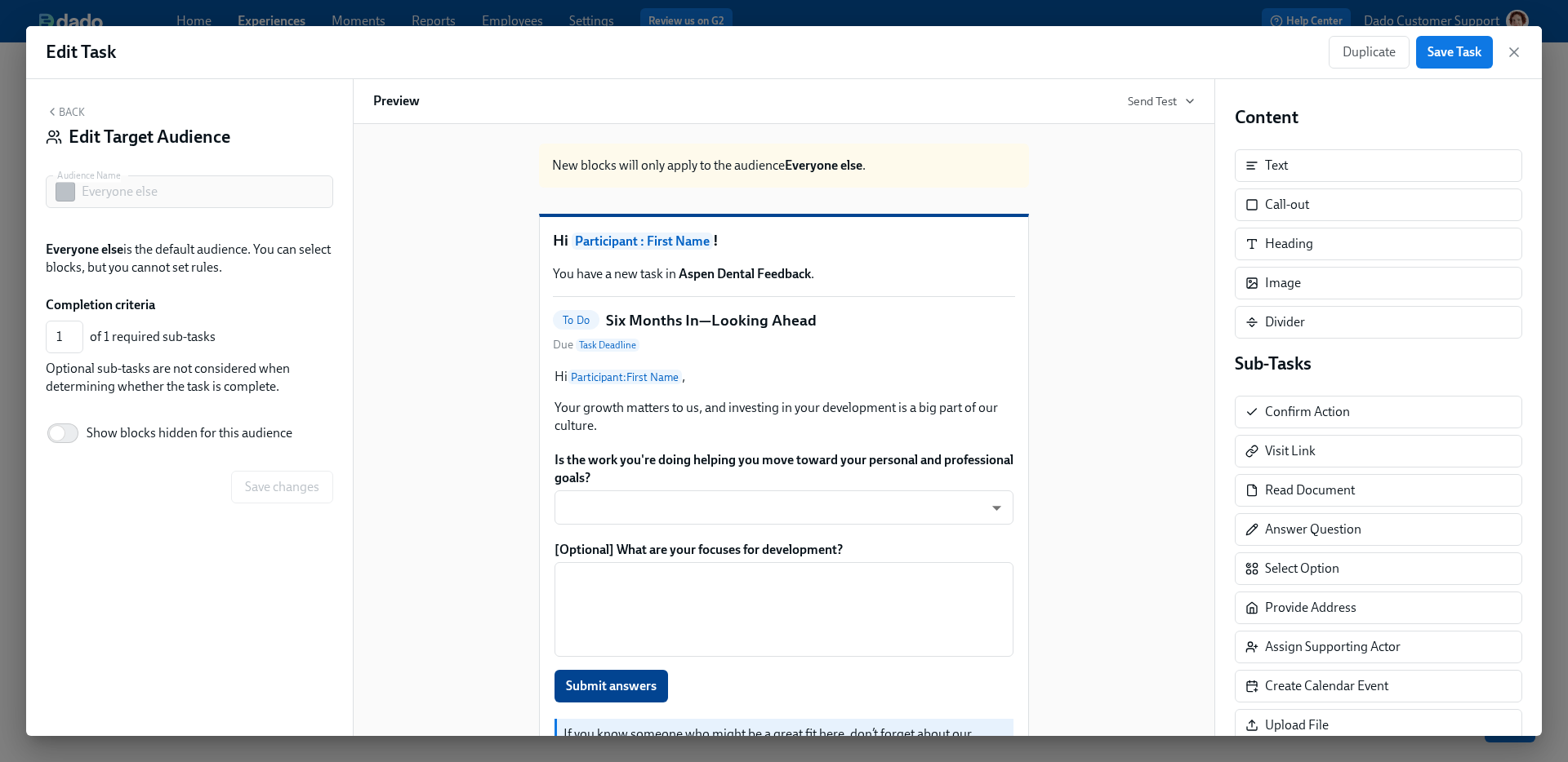
click at [847, 475] on div "Hi Participant : First Name , Your growth matters to us, and investing in your …" at bounding box center [784, 683] width 462 height 633
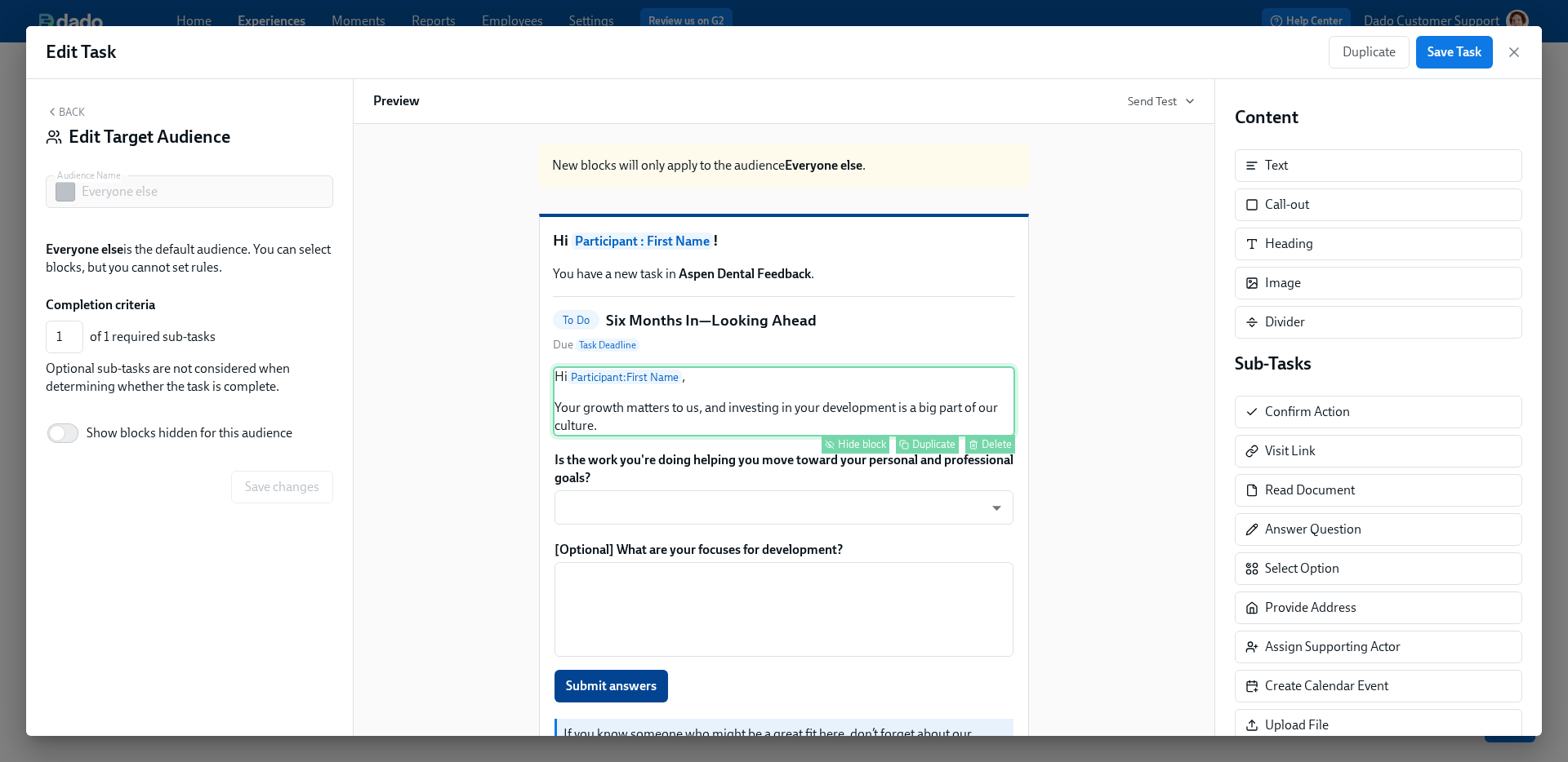
click at [856, 450] on div "Hide block" at bounding box center [862, 445] width 48 height 12
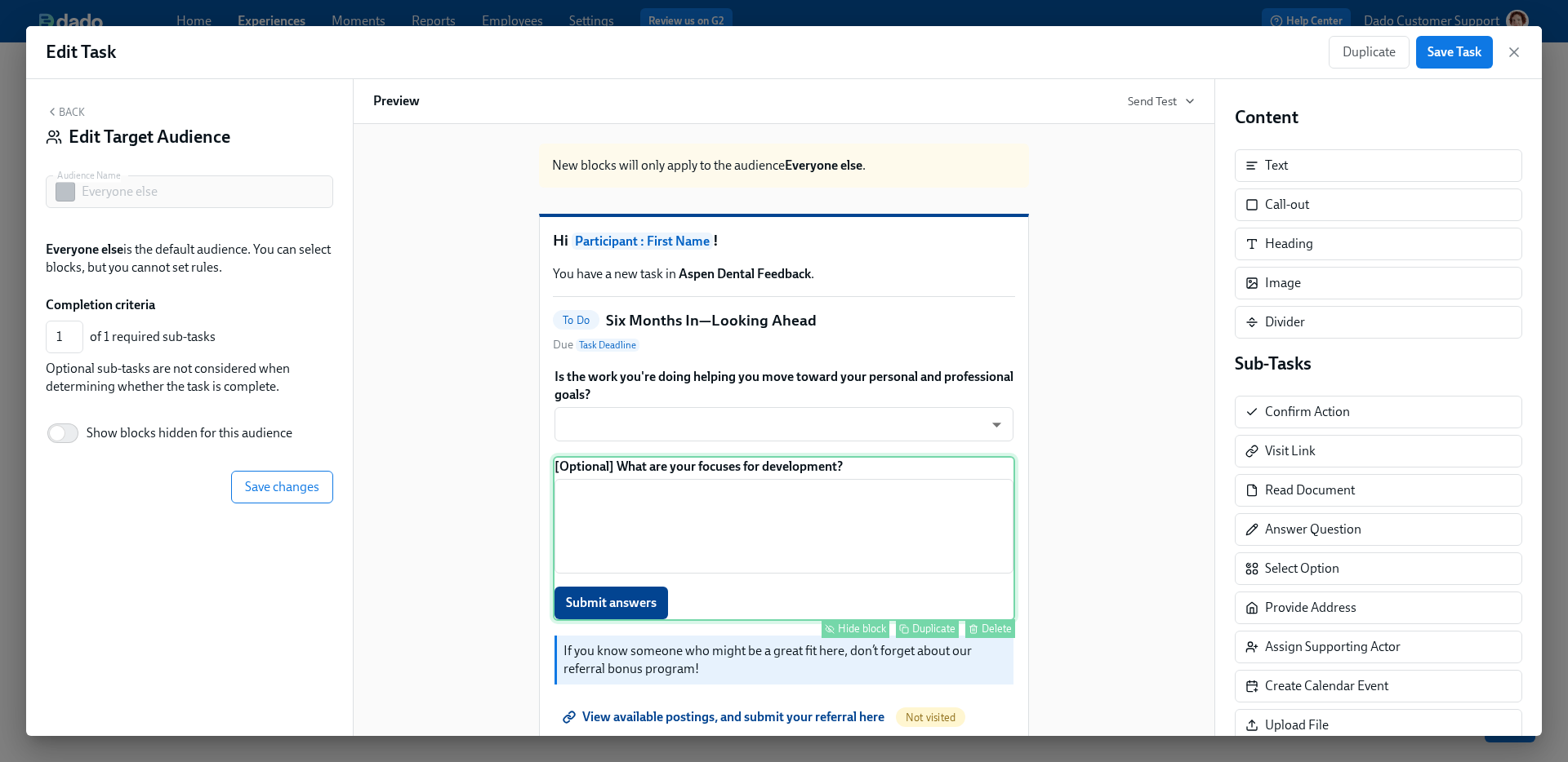
click at [844, 457] on div "Hide block" at bounding box center [862, 451] width 48 height 12
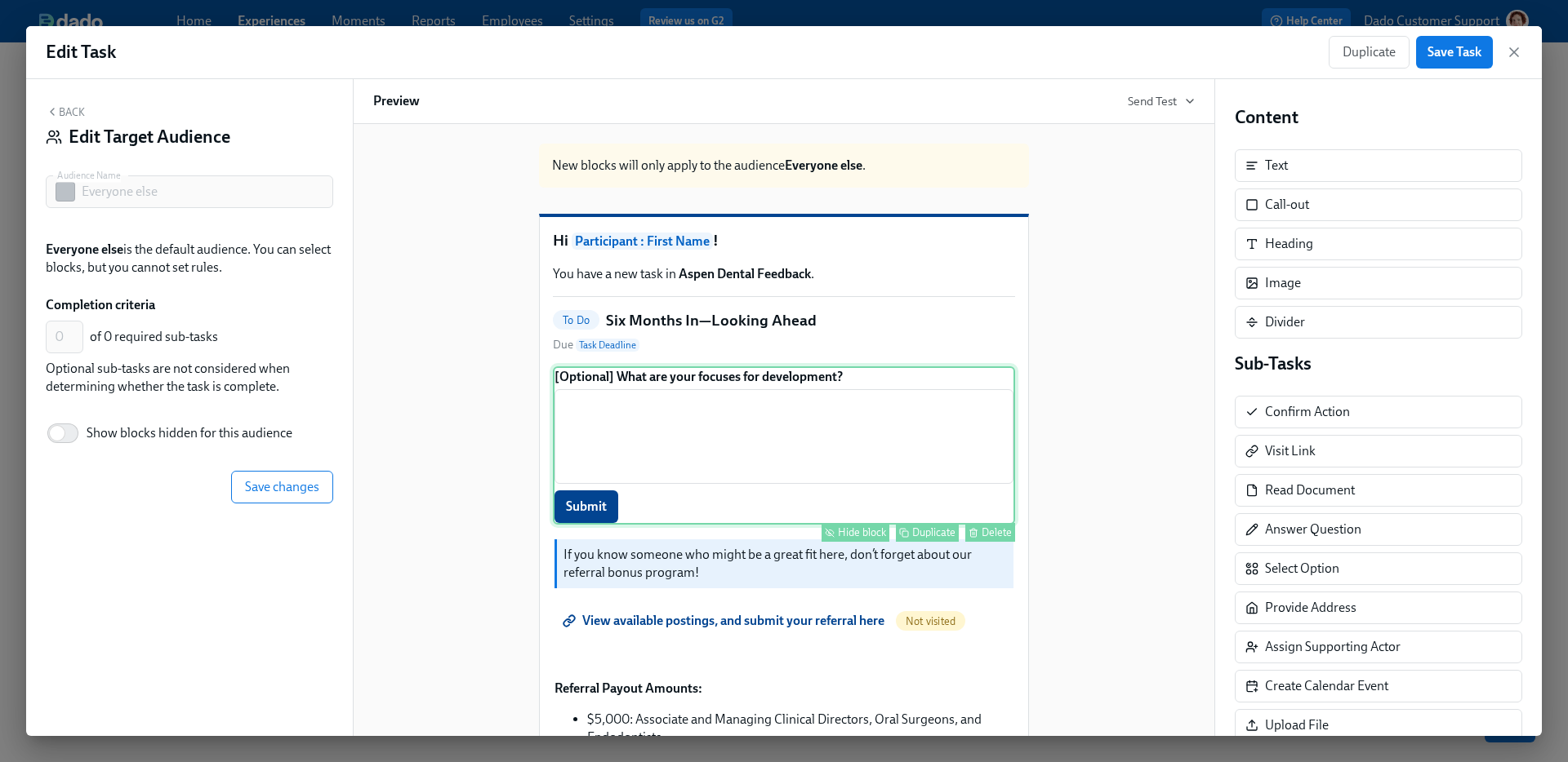
type input "0"
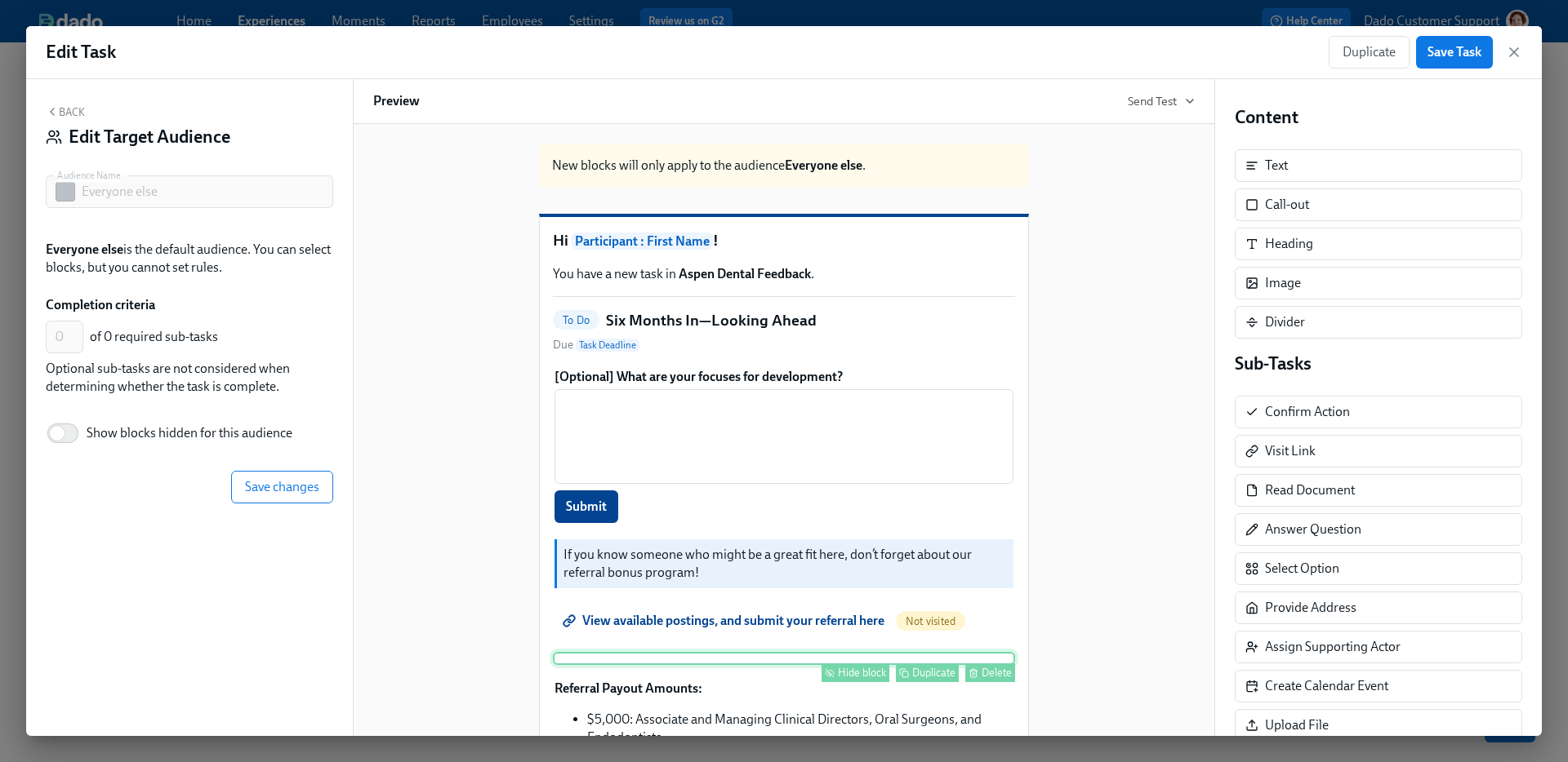
click at [845, 542] on button "Hide block" at bounding box center [855, 532] width 68 height 18
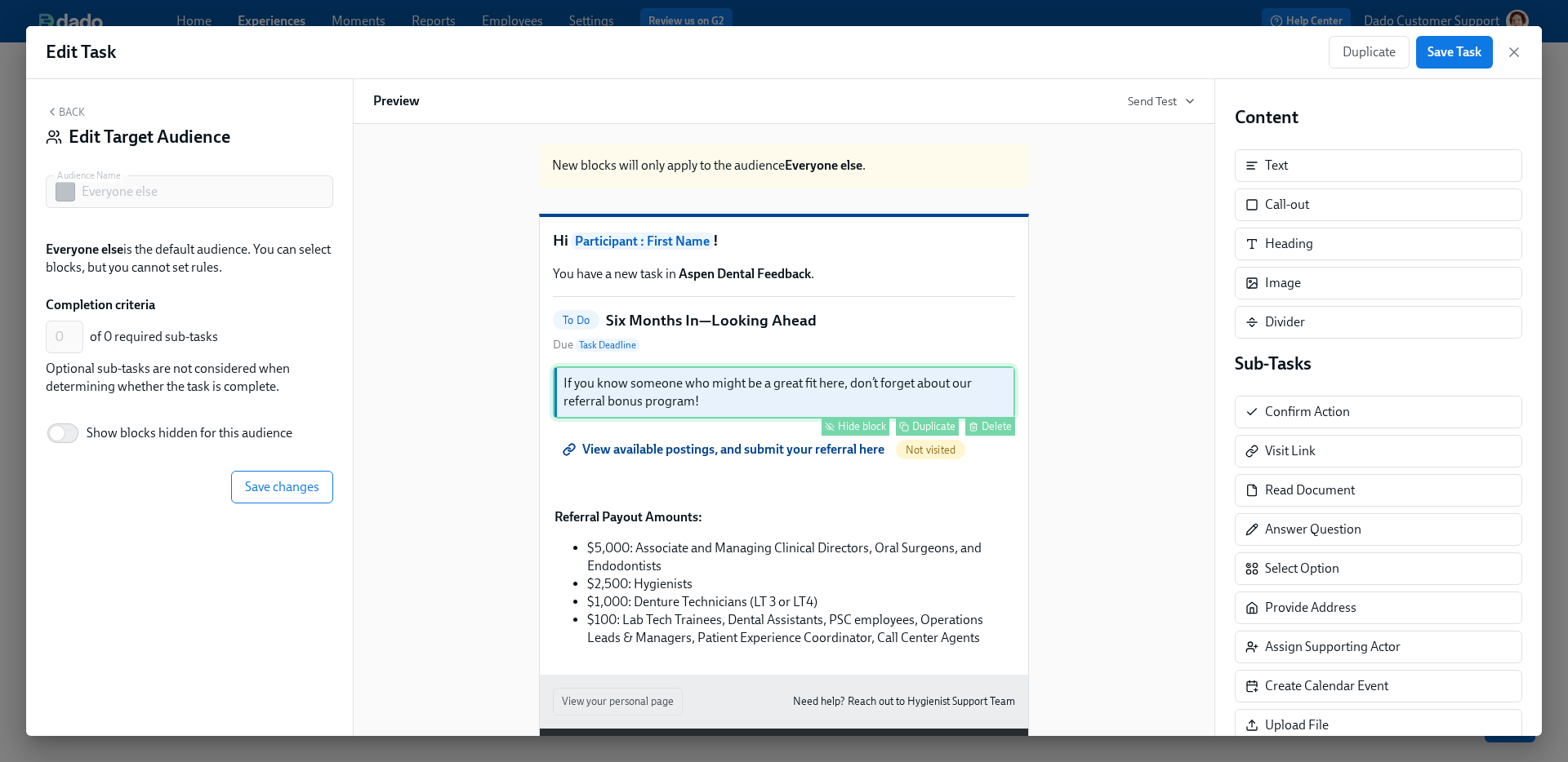
scroll to position [82, 0]
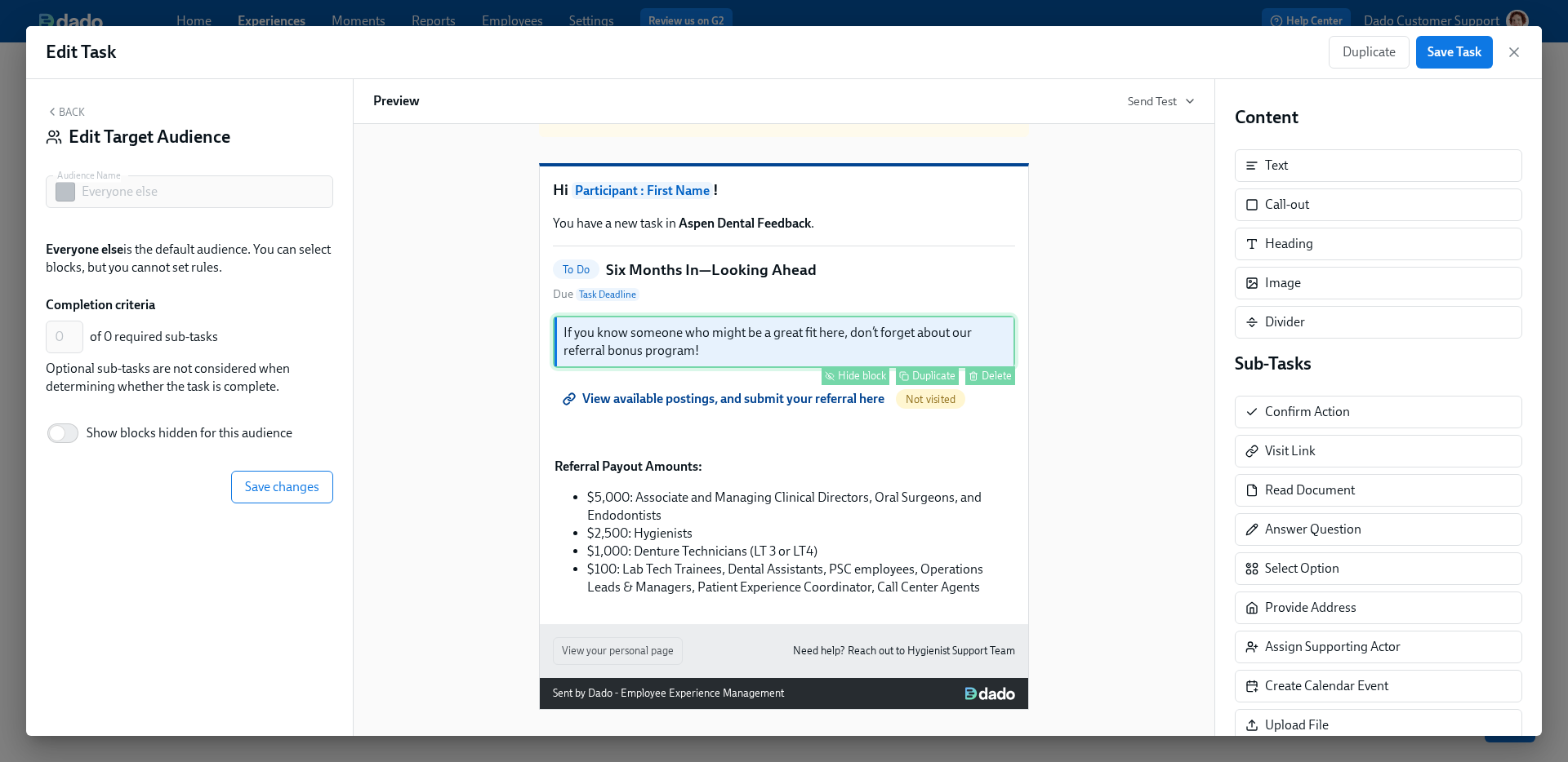
click at [873, 373] on div "Hide block" at bounding box center [862, 376] width 48 height 12
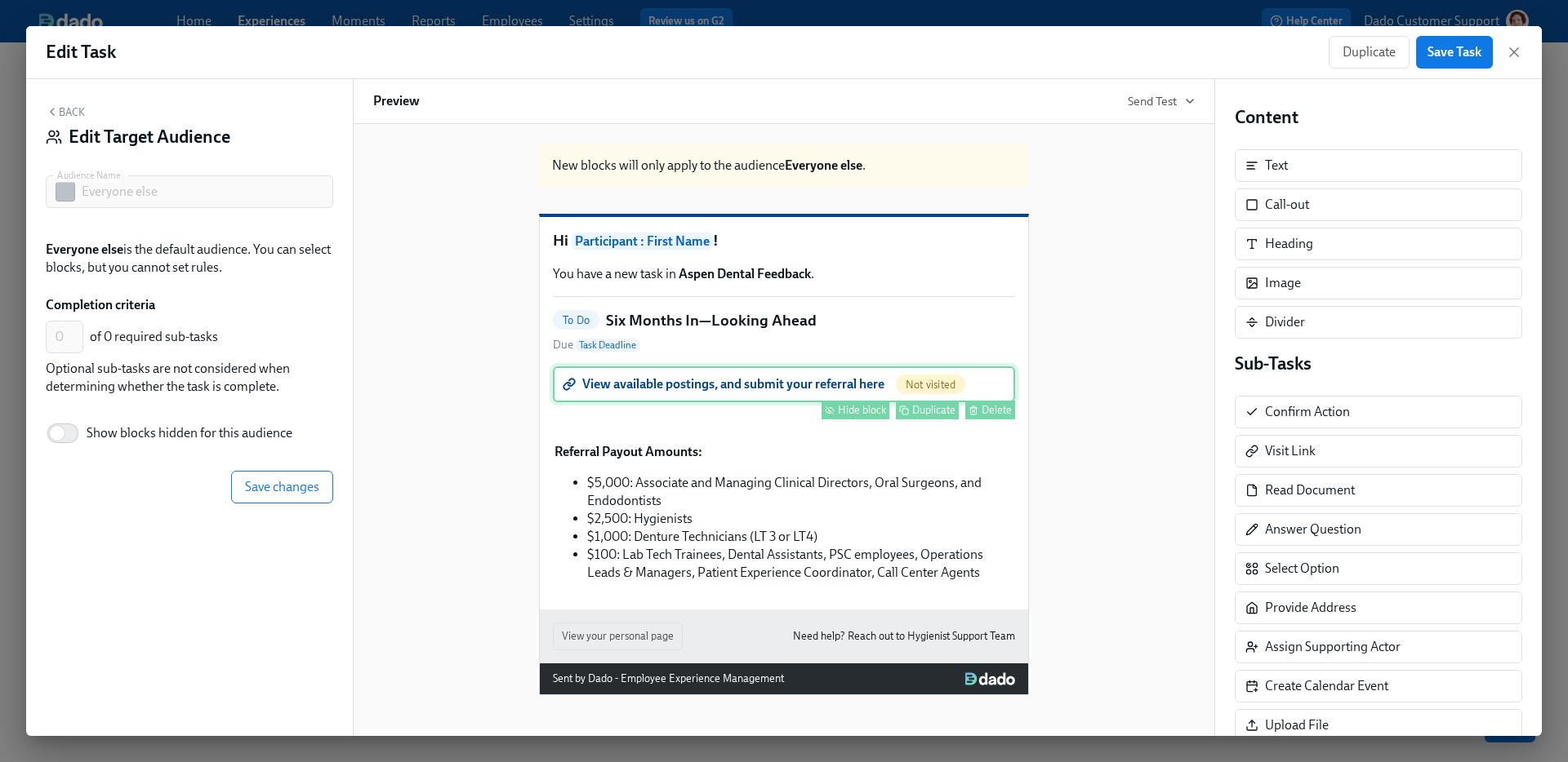
click at [865, 404] on div "Hide block" at bounding box center [862, 411] width 48 height 12
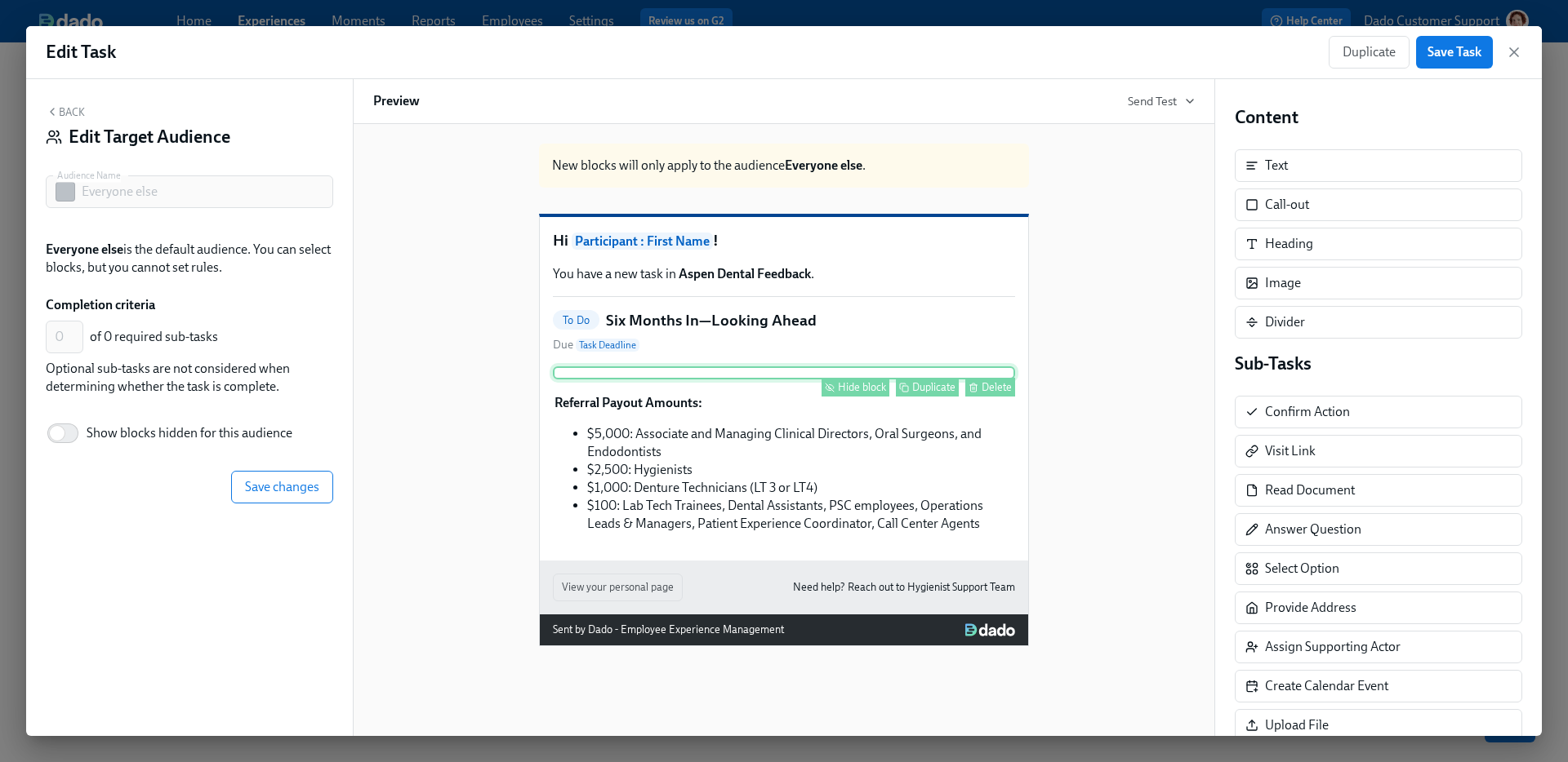
click at [862, 394] on div "Hide block" at bounding box center [862, 388] width 48 height 12
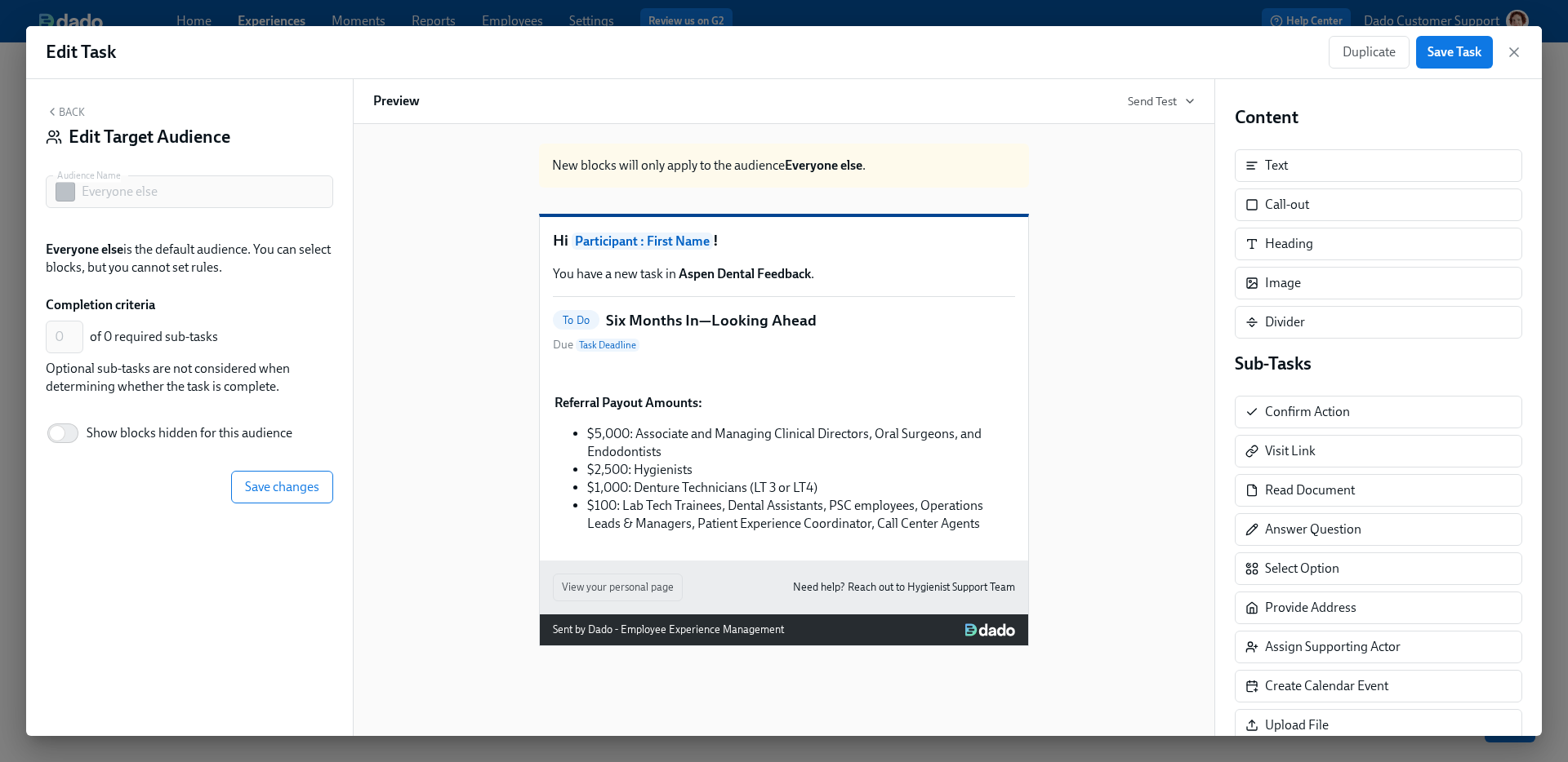
scroll to position [0, 0]
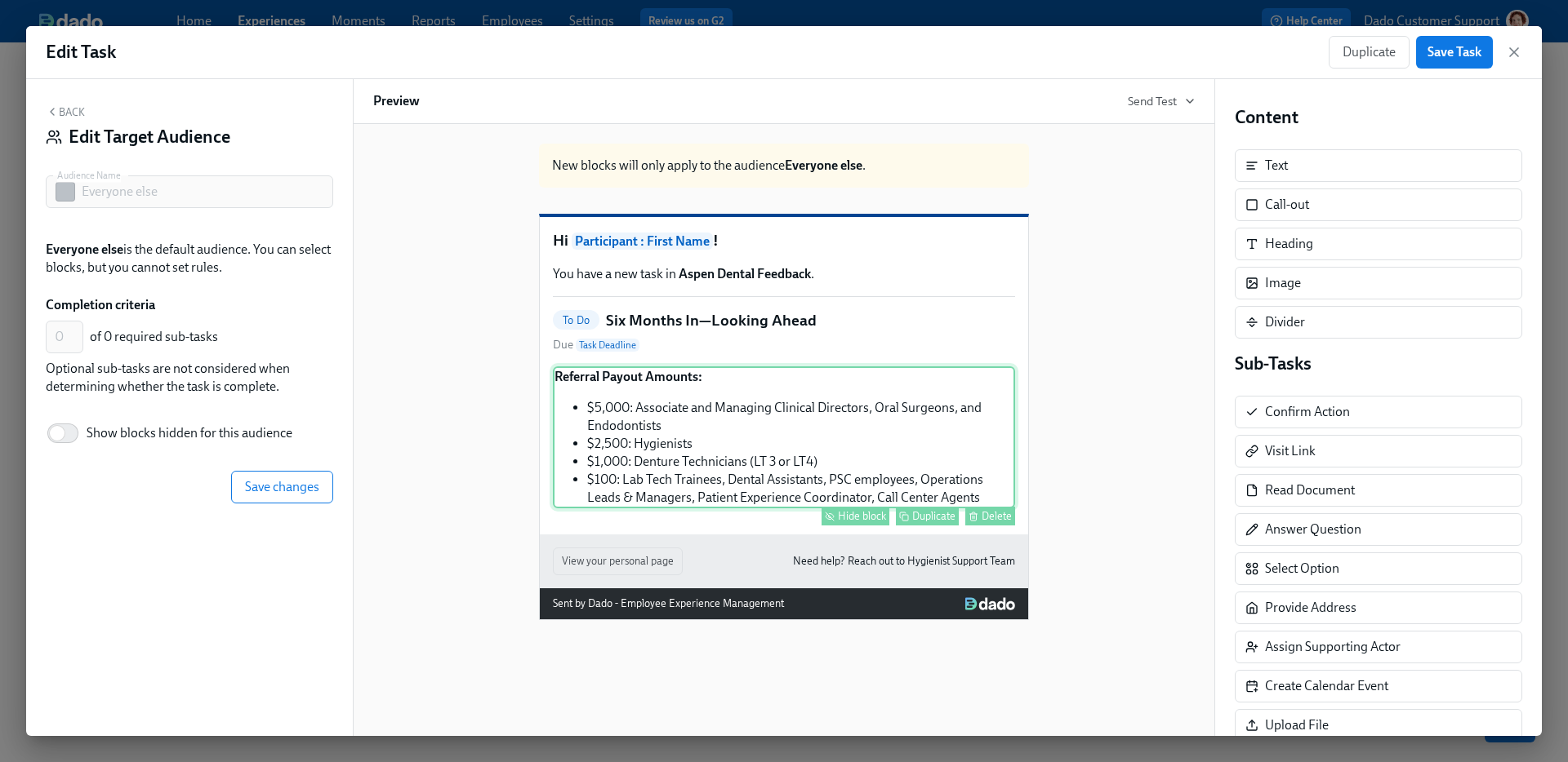
click at [866, 522] on div "Hide block" at bounding box center [862, 516] width 48 height 12
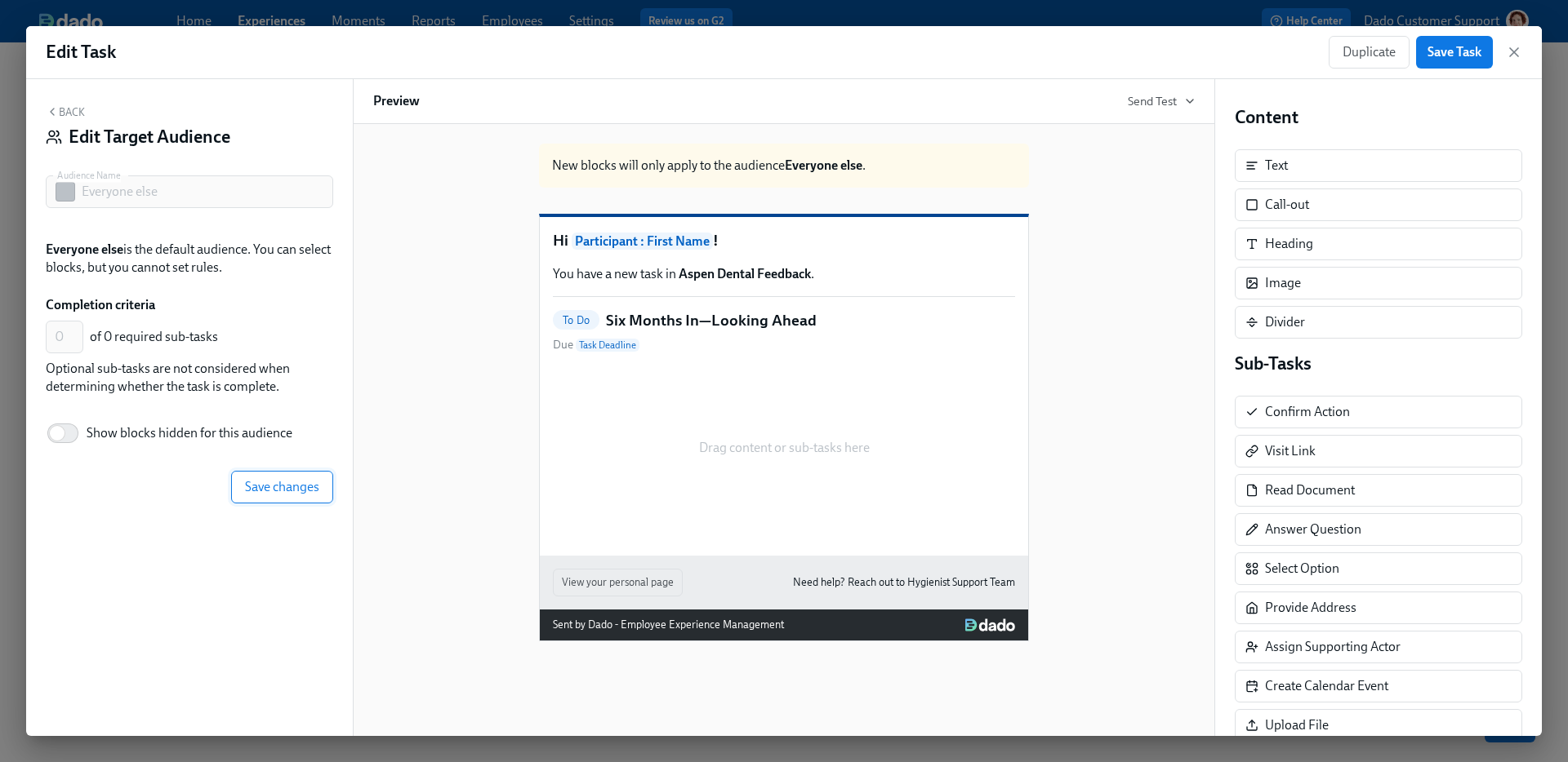
click at [272, 491] on span "Save changes" at bounding box center [282, 487] width 74 height 17
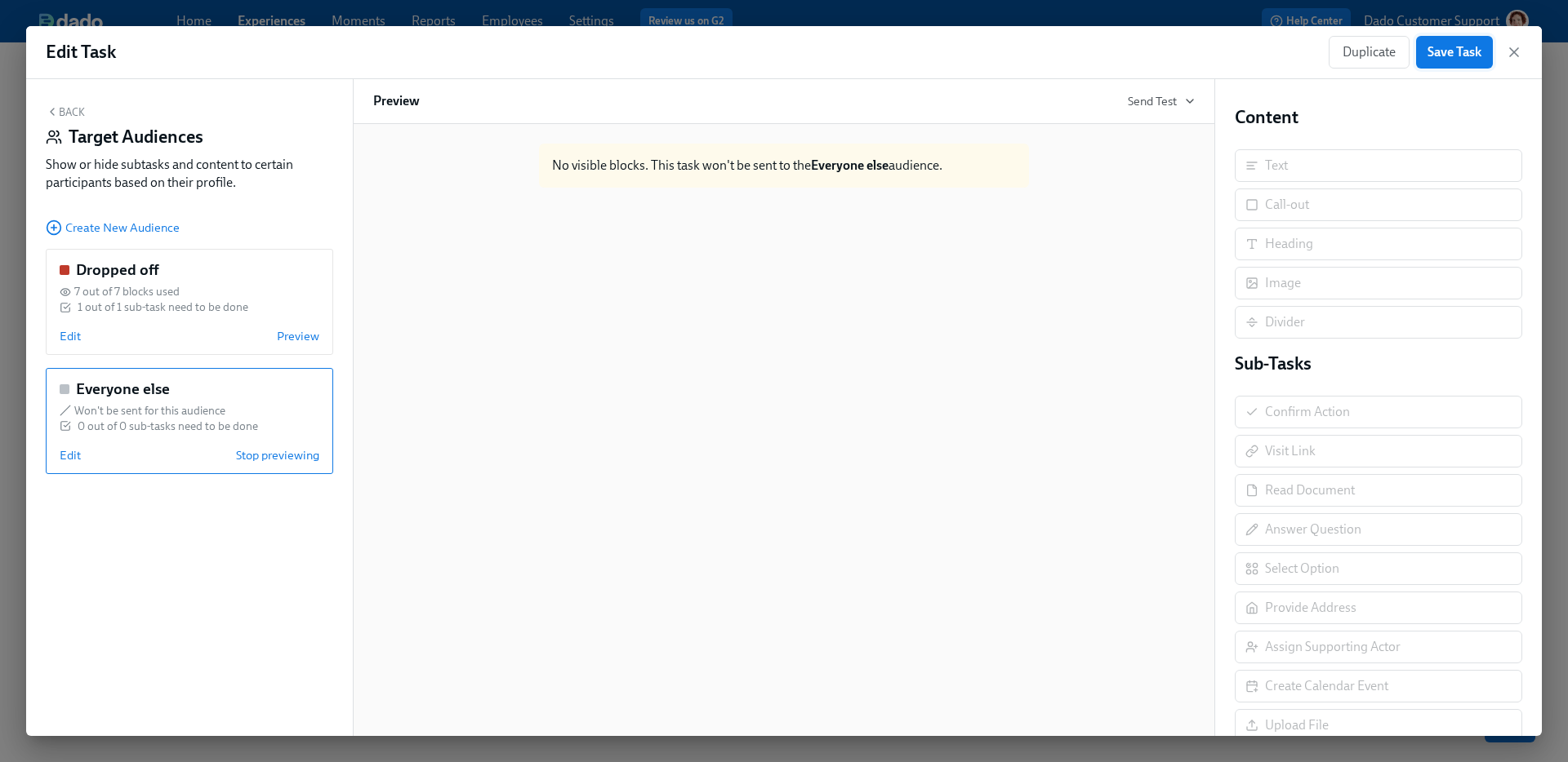
click at [1457, 54] on span "Save Task" at bounding box center [1454, 52] width 54 height 17
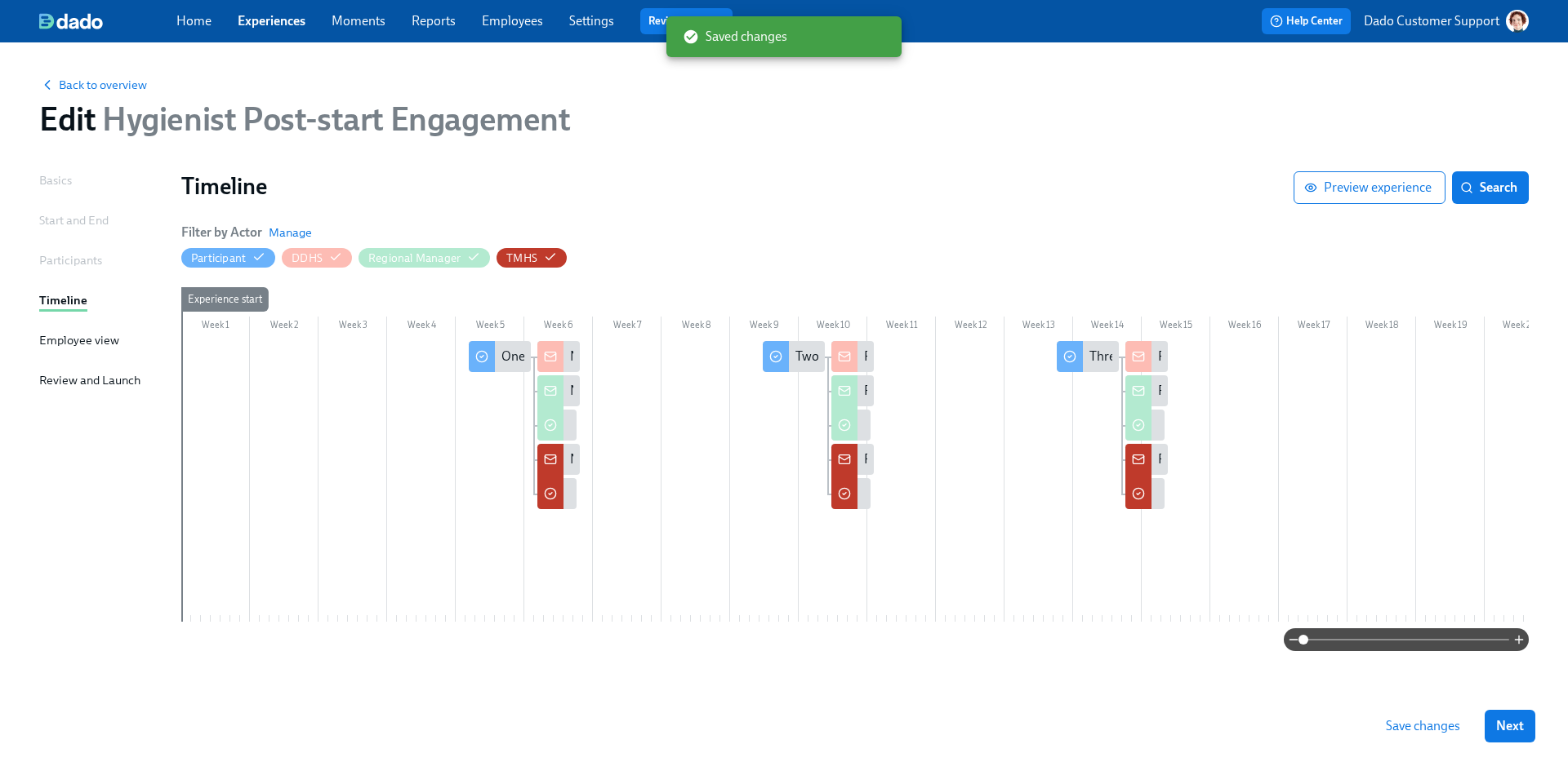
click at [1429, 718] on span "Save changes" at bounding box center [1423, 726] width 74 height 17
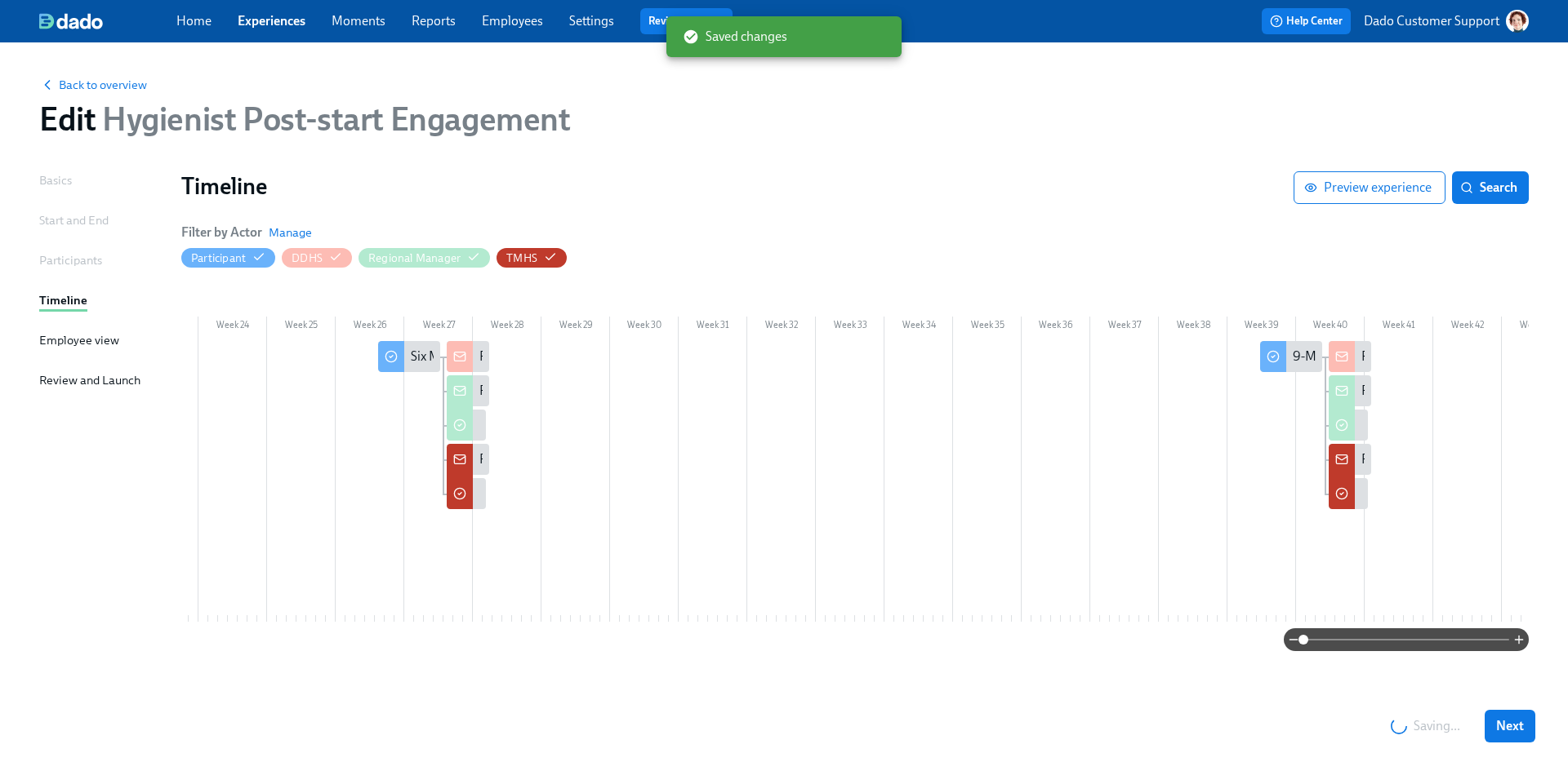
scroll to position [0, 2494]
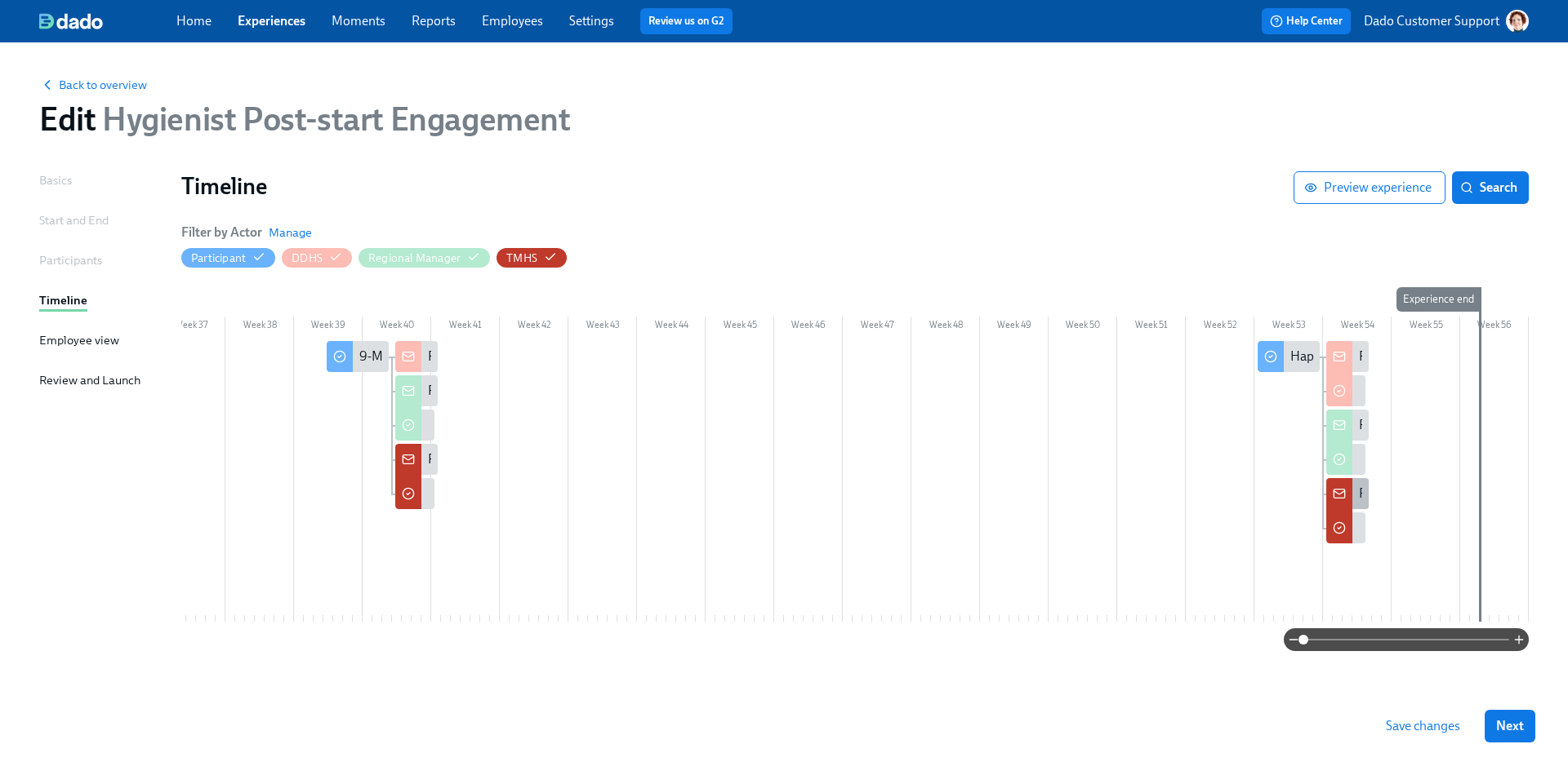
click at [1349, 523] on div at bounding box center [1340, 526] width 26 height 34
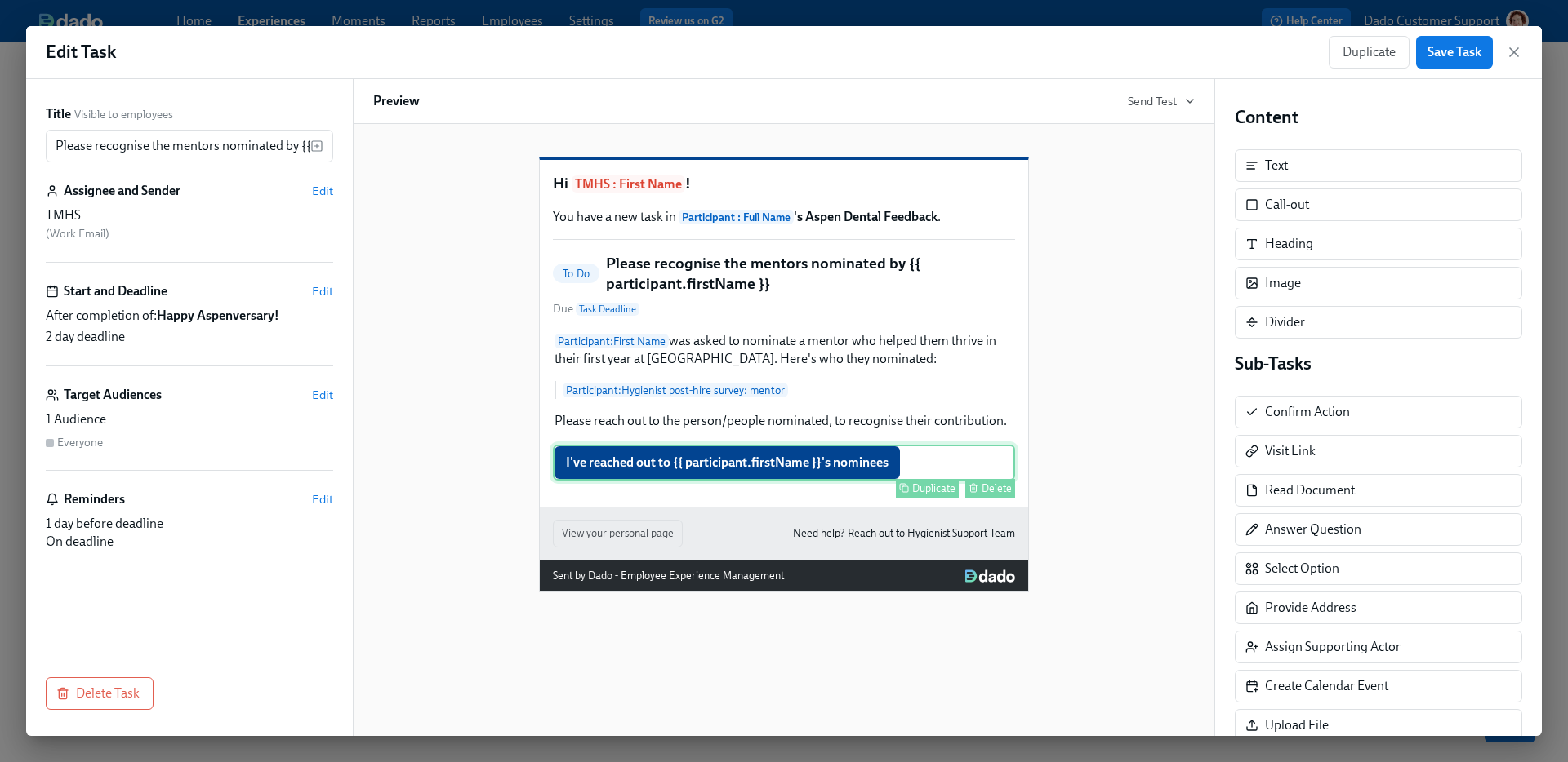
click at [747, 477] on div "I've reached out to {{ participant.firstName }}'s nominees Duplicate Delete" at bounding box center [784, 462] width 462 height 36
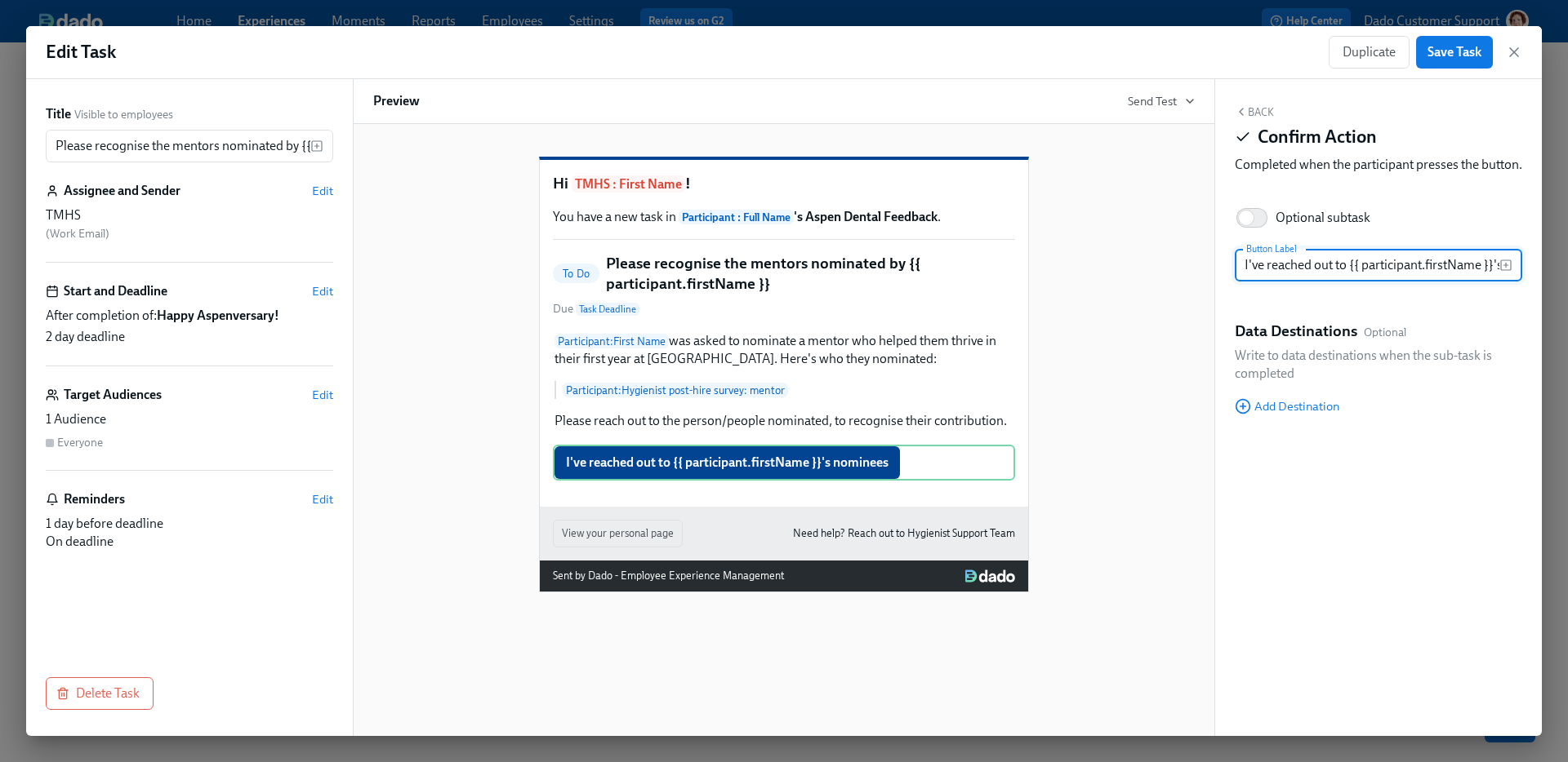
scroll to position [0, 61]
click at [780, 267] on div "Hi TMHS : First Name ! You have a new task in Participant : Full Name 's Aspen …" at bounding box center [784, 334] width 488 height 347
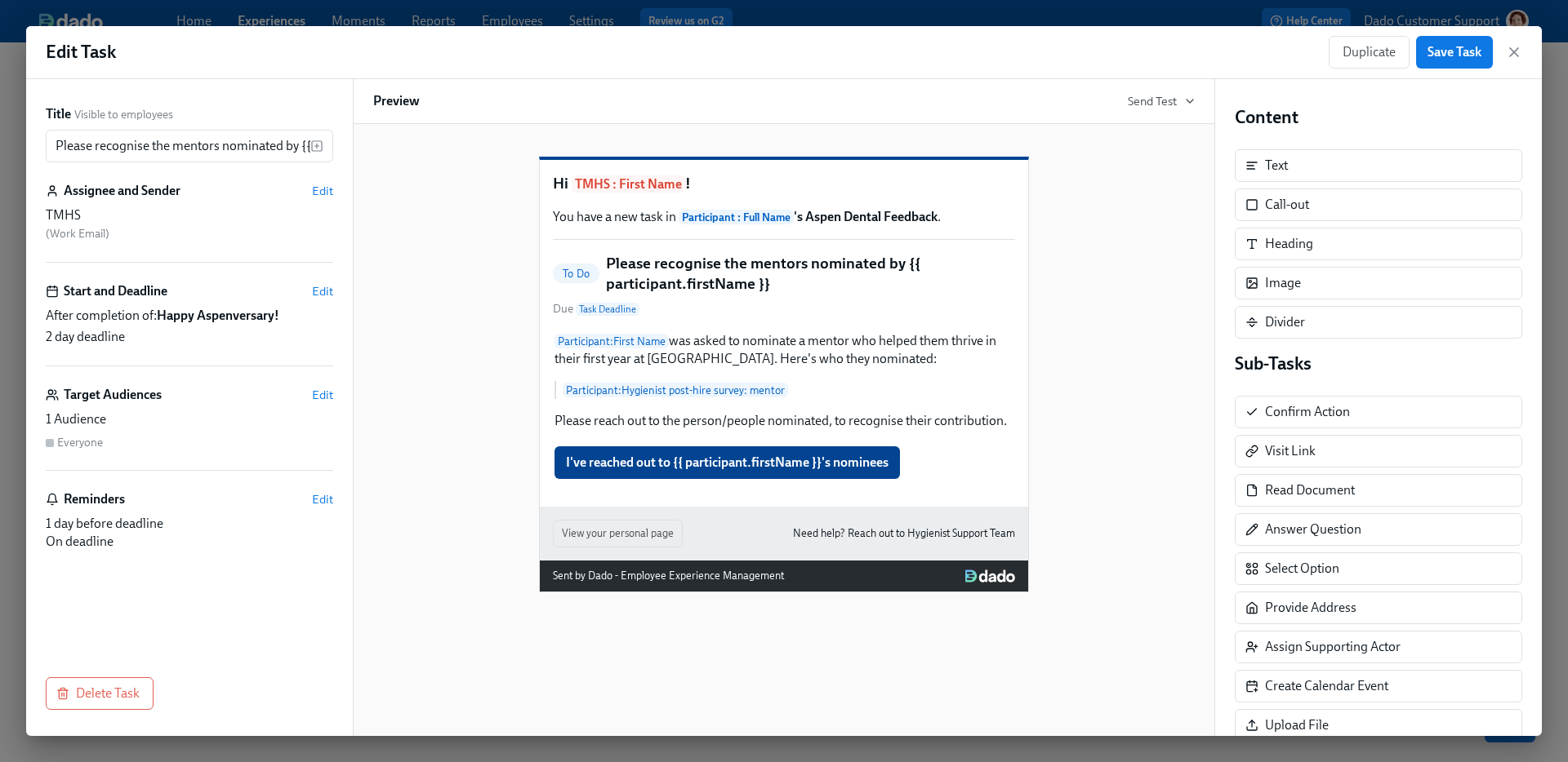
click at [747, 294] on h5 "Please recognise the mentors nominated by {{ participant.firstName }}" at bounding box center [810, 273] width 409 height 41
click at [94, 146] on input "Please recognise the mentors nominated by {{ participant.firstName }}" at bounding box center [178, 145] width 264 height 33
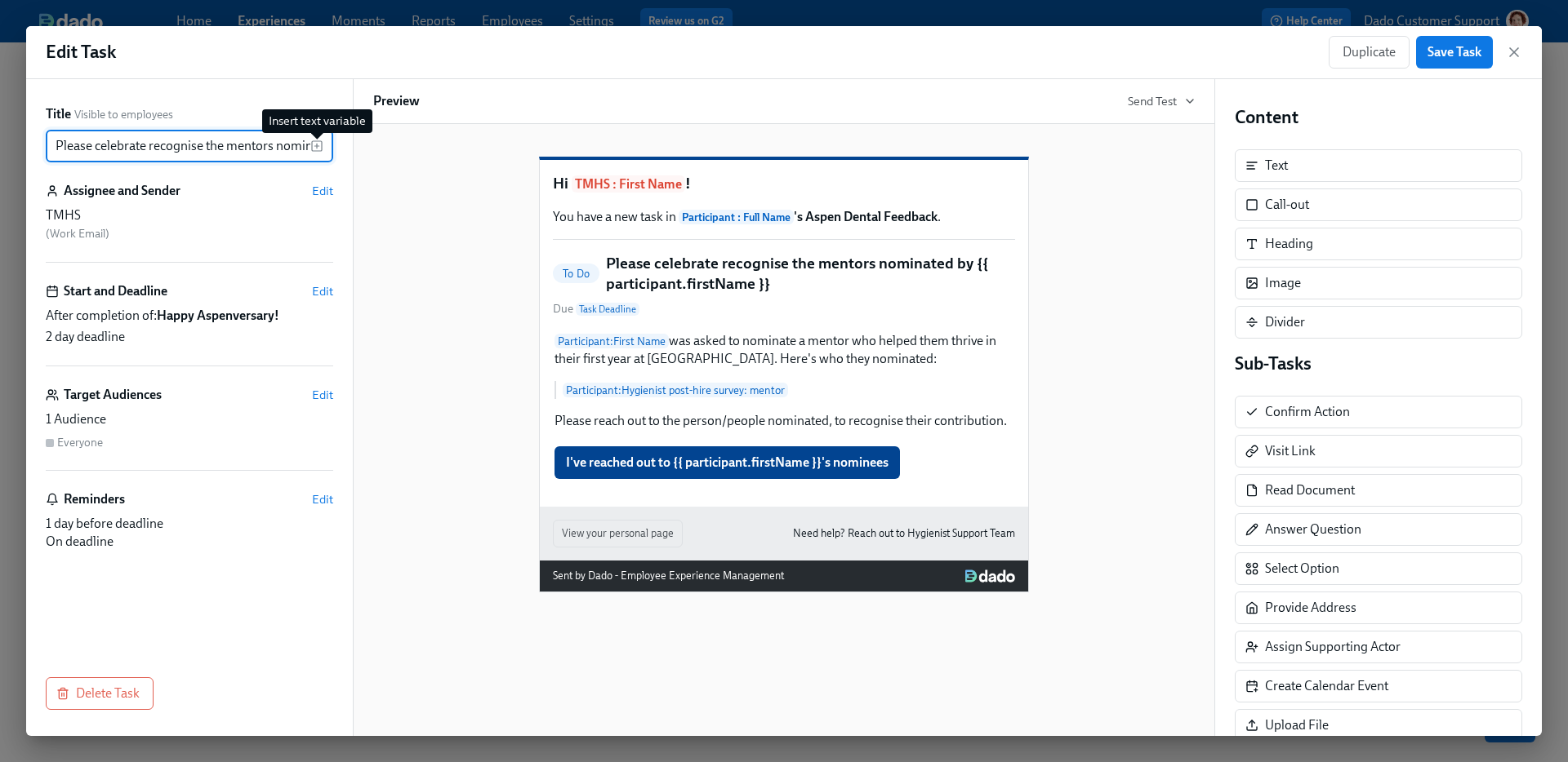
click at [316, 144] on icon "button" at bounding box center [316, 145] width 13 height 13
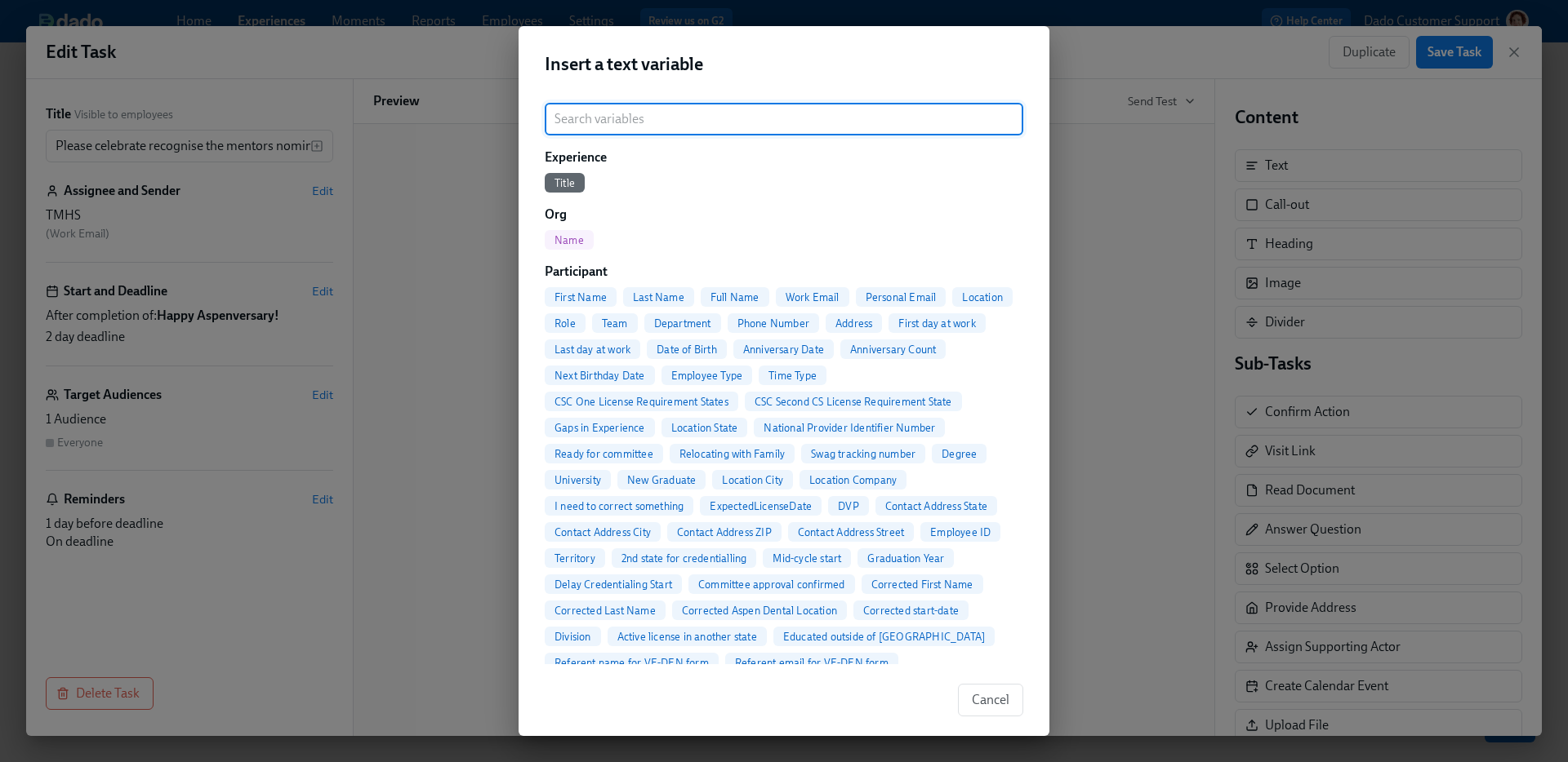
click at [569, 297] on span "First Name" at bounding box center [581, 298] width 72 height 12
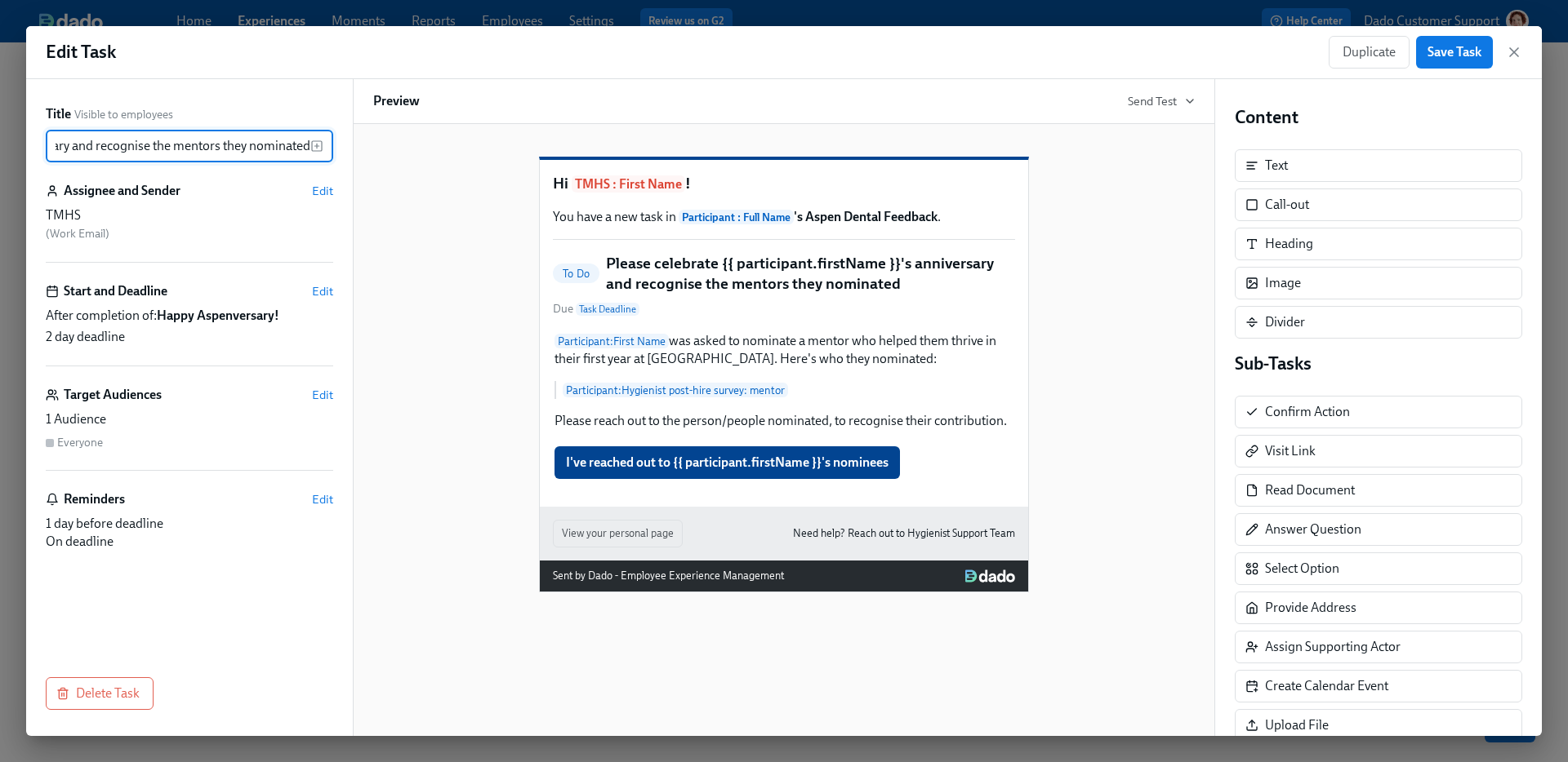
scroll to position [0, 301]
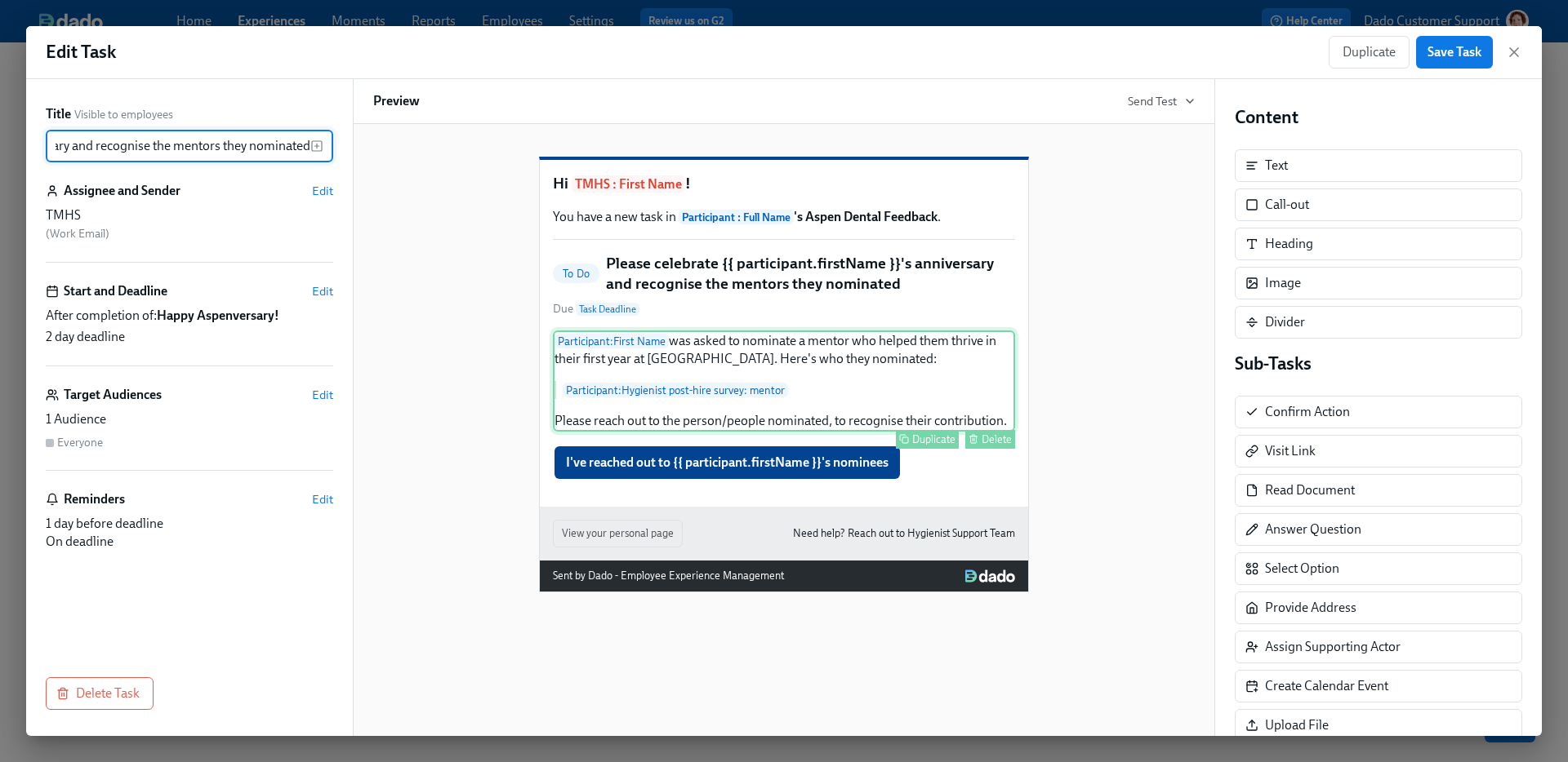
click at [953, 417] on div "Participant : First Name was asked to nominate a mentor who helped them thrive …" at bounding box center [784, 381] width 462 height 101
type input "Please celebrate {{ participant.firstName }}'s anniversary and recognise the me…"
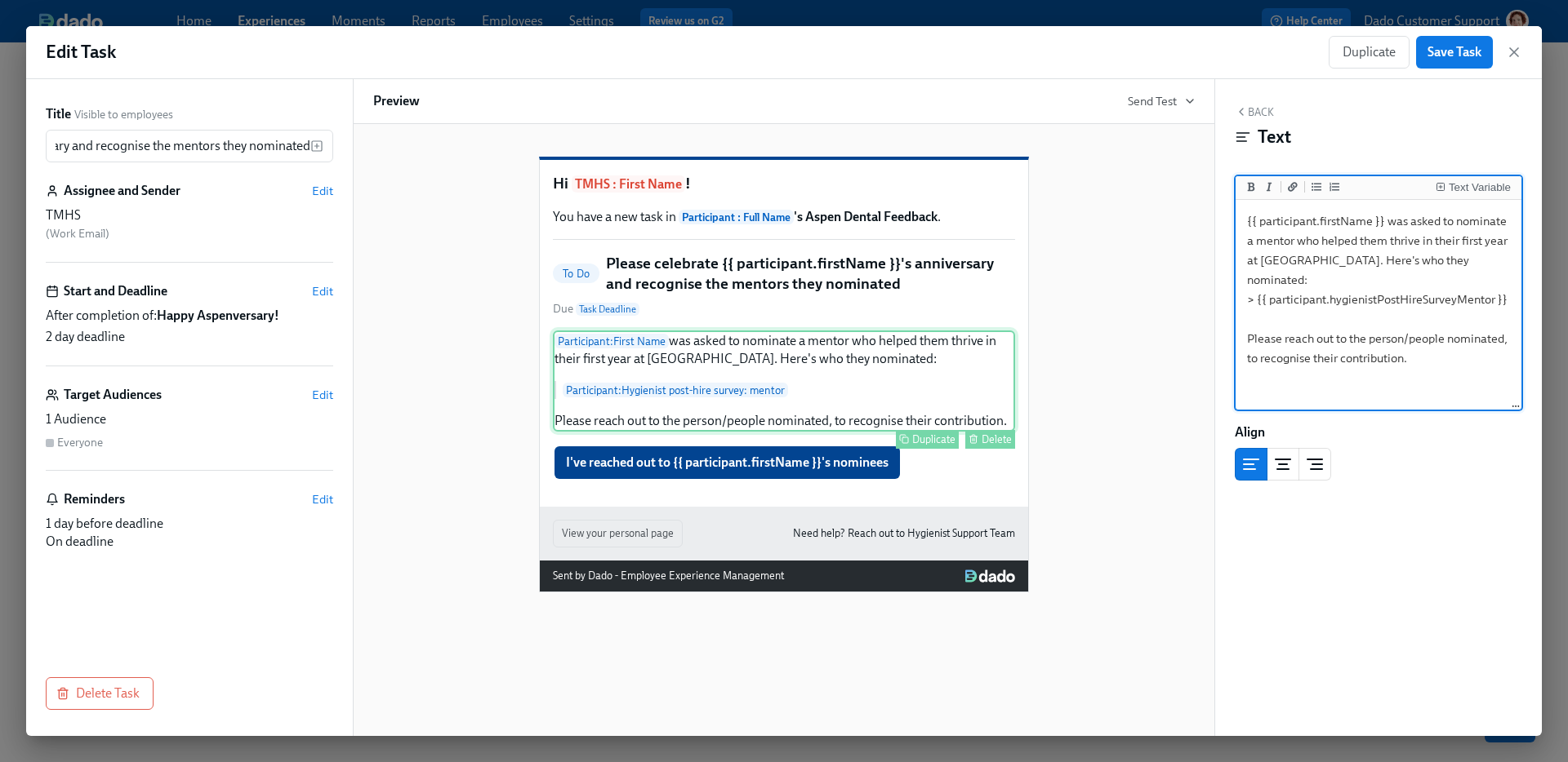
scroll to position [0, 0]
click at [1440, 351] on textarea "{{ participant.firstName }} was asked to nominate a mentor who helped them thri…" at bounding box center [1379, 306] width 279 height 205
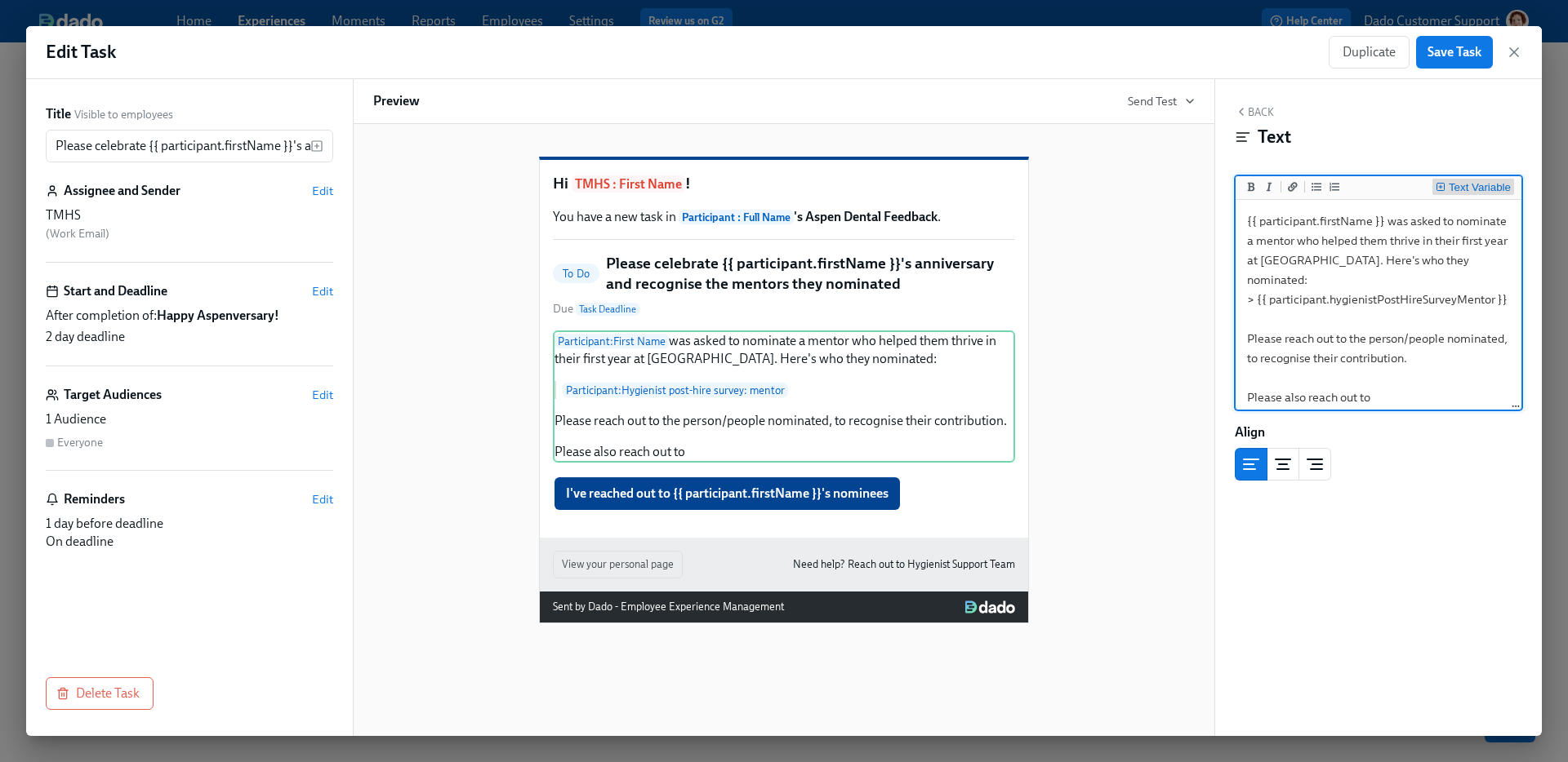
click at [1491, 189] on div "Text Variable" at bounding box center [1480, 188] width 62 height 11
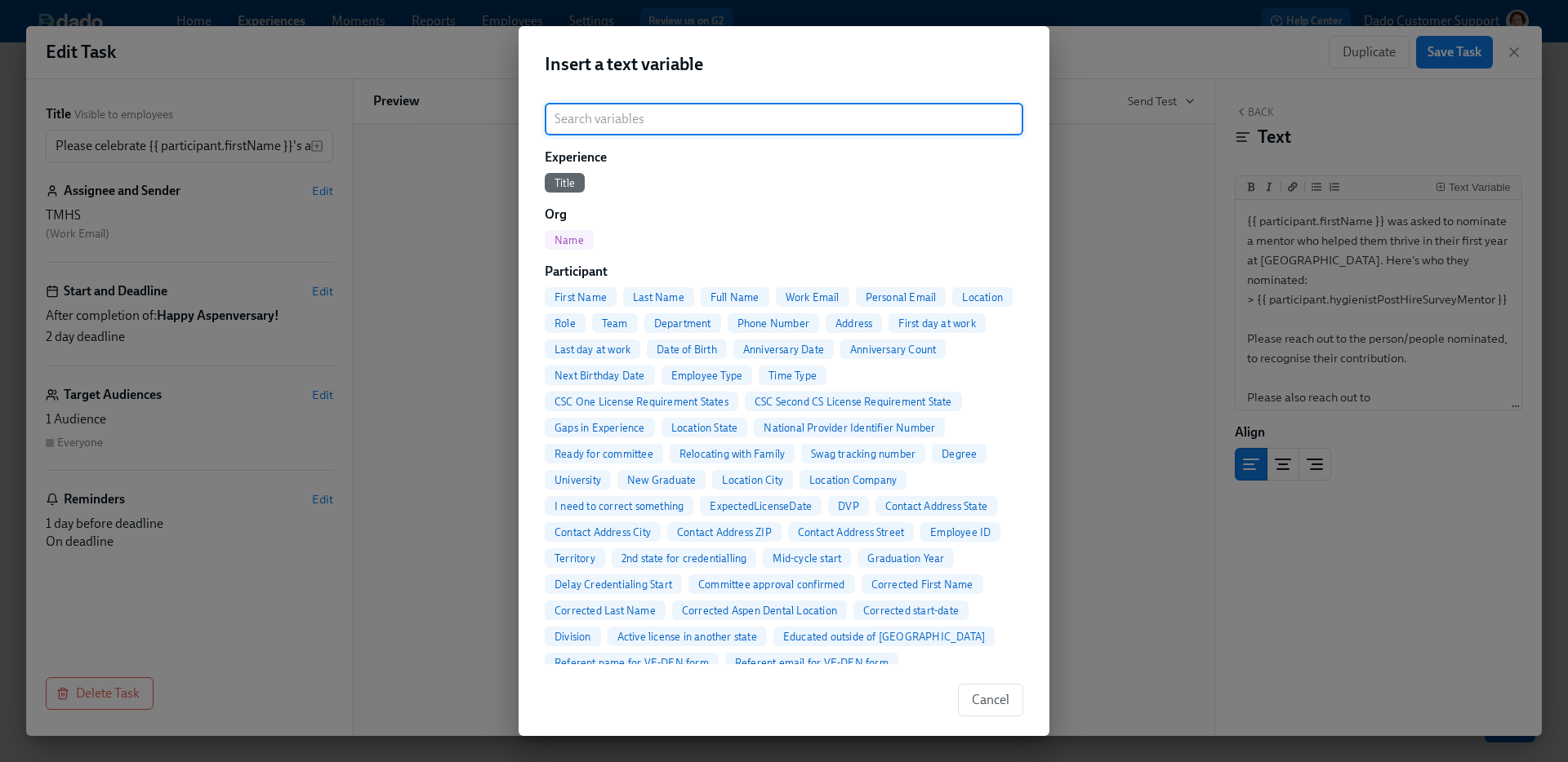
click at [589, 293] on span "First Name" at bounding box center [581, 298] width 72 height 12
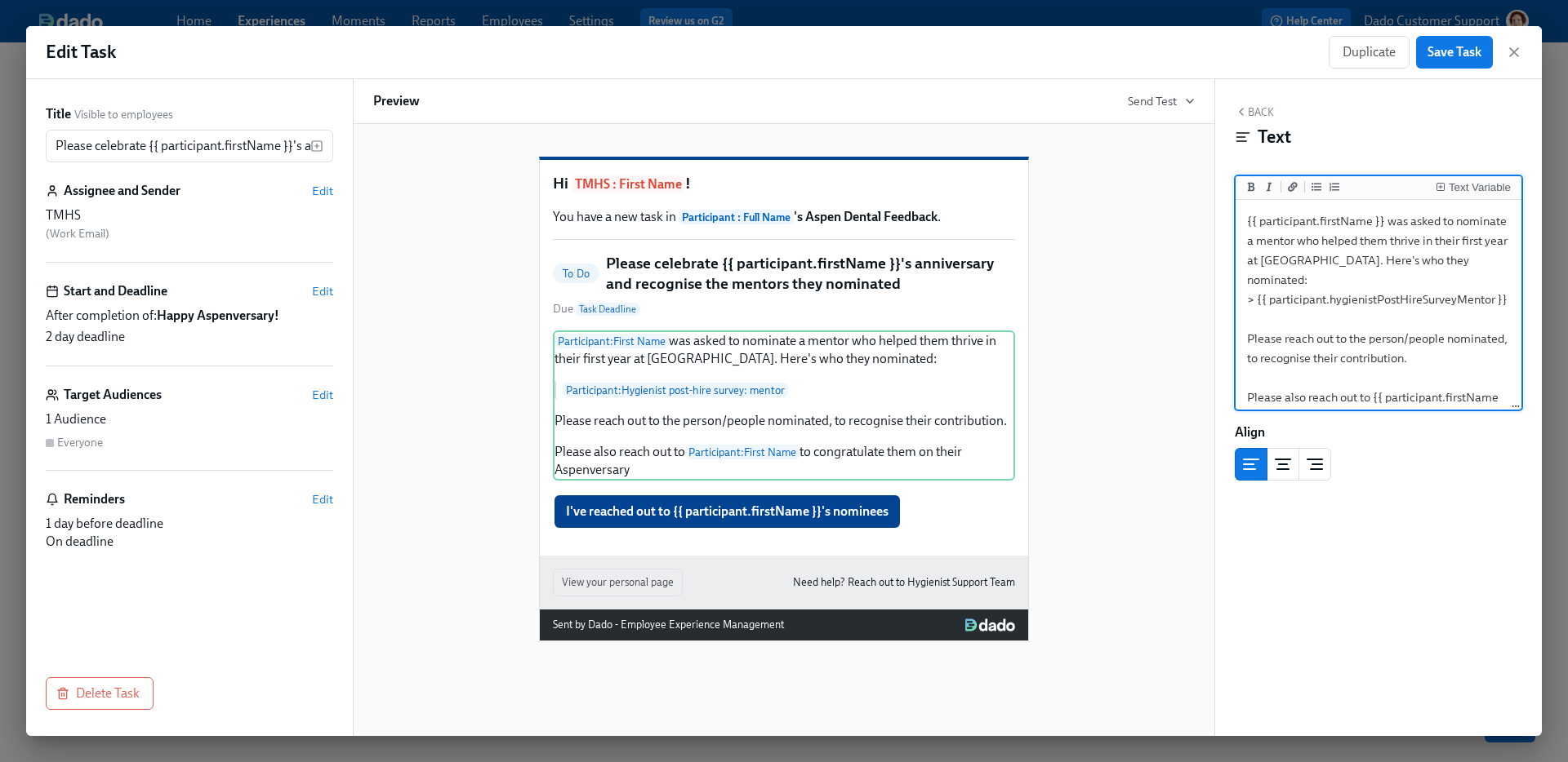
type textarea "{{ participant.firstName }} was asked to nominate a mentor who helped them thri…"
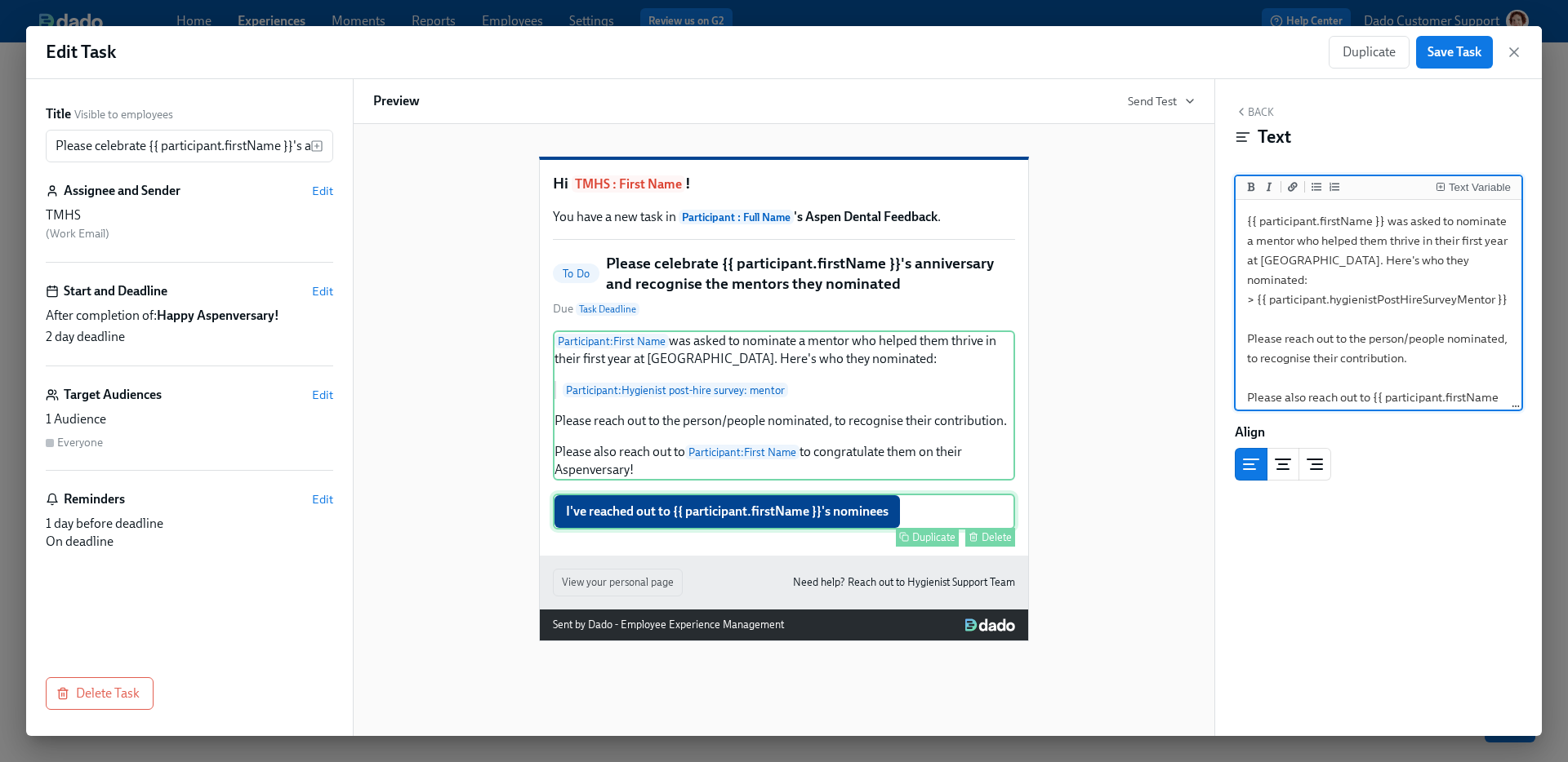
click at [724, 529] on div "I've reached out to {{ participant.firstName }}'s nominees Duplicate Delete" at bounding box center [784, 512] width 462 height 36
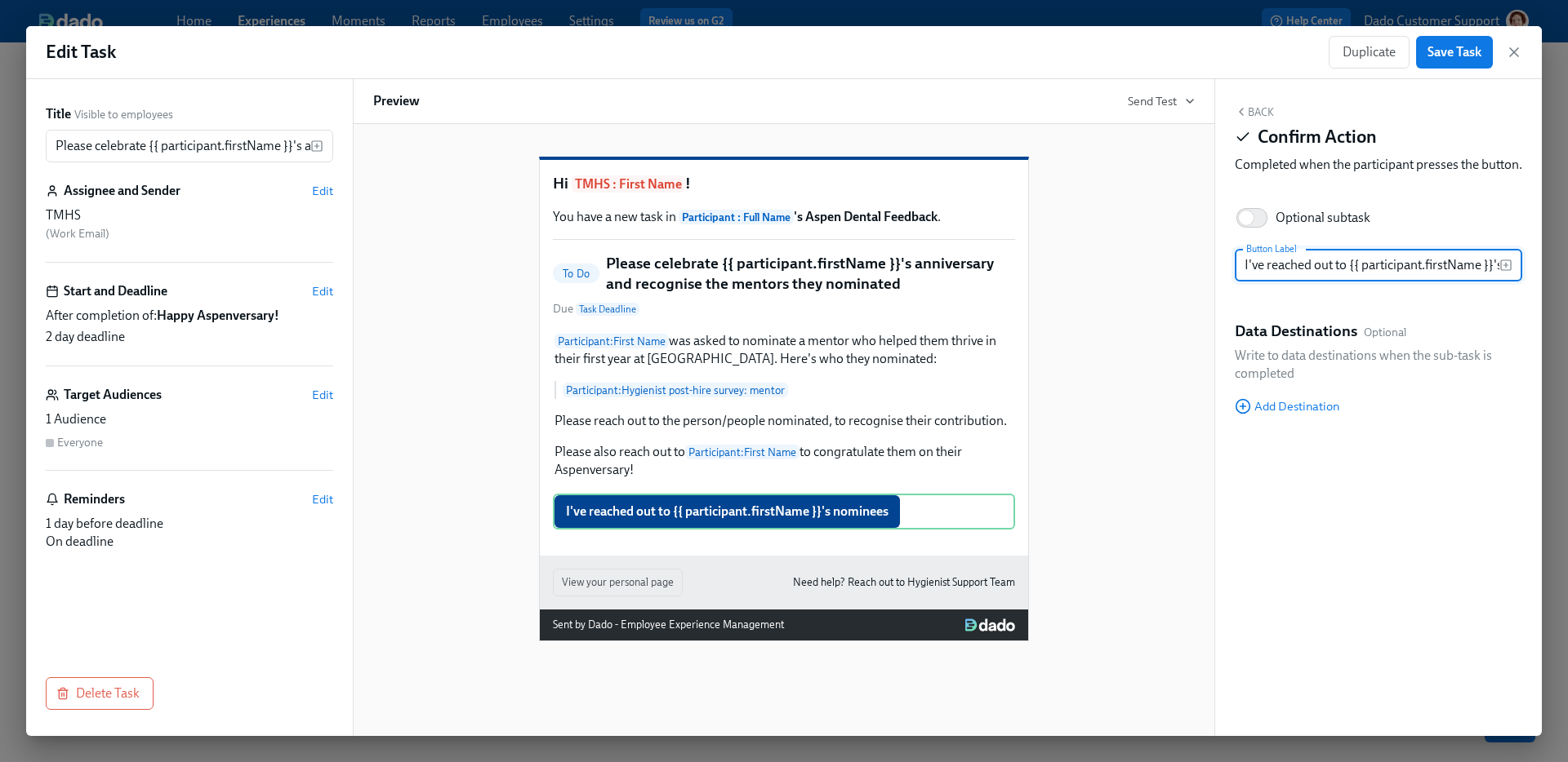
scroll to position [0, 61]
click at [1434, 282] on input "I've reached out to {{ participant.firstName }}'s nominees" at bounding box center [1367, 265] width 264 height 33
type input "I've reached out to {{ participant.firstName }} and their nominees"
click at [184, 141] on input "Please celebrate {{ participant.firstName }}'s anniversary and recognise the me…" at bounding box center [178, 145] width 264 height 33
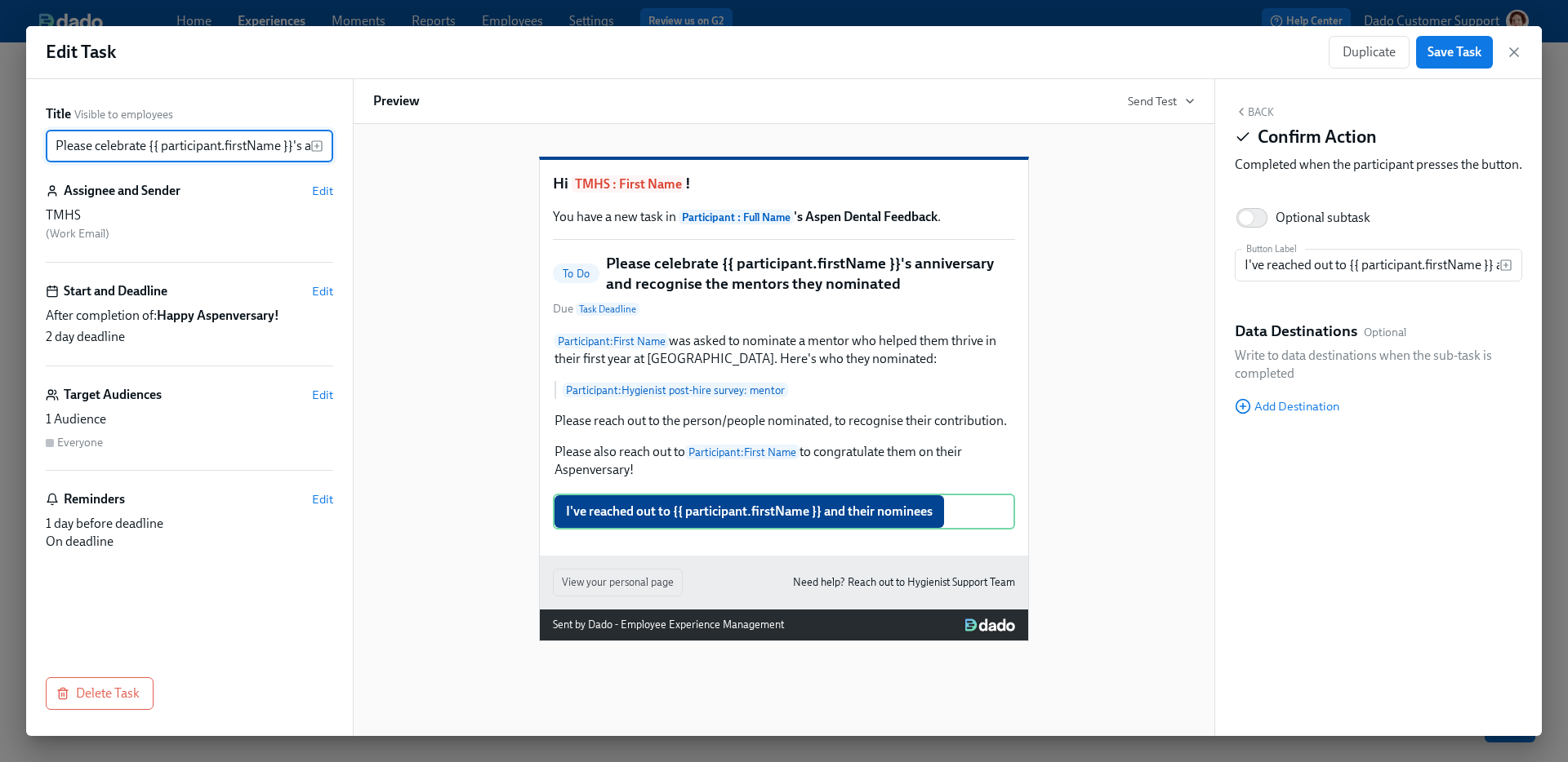
scroll to position [0, 301]
paste input "Please also reach out to {{ participant.firstName }} to congratulate them on th…"
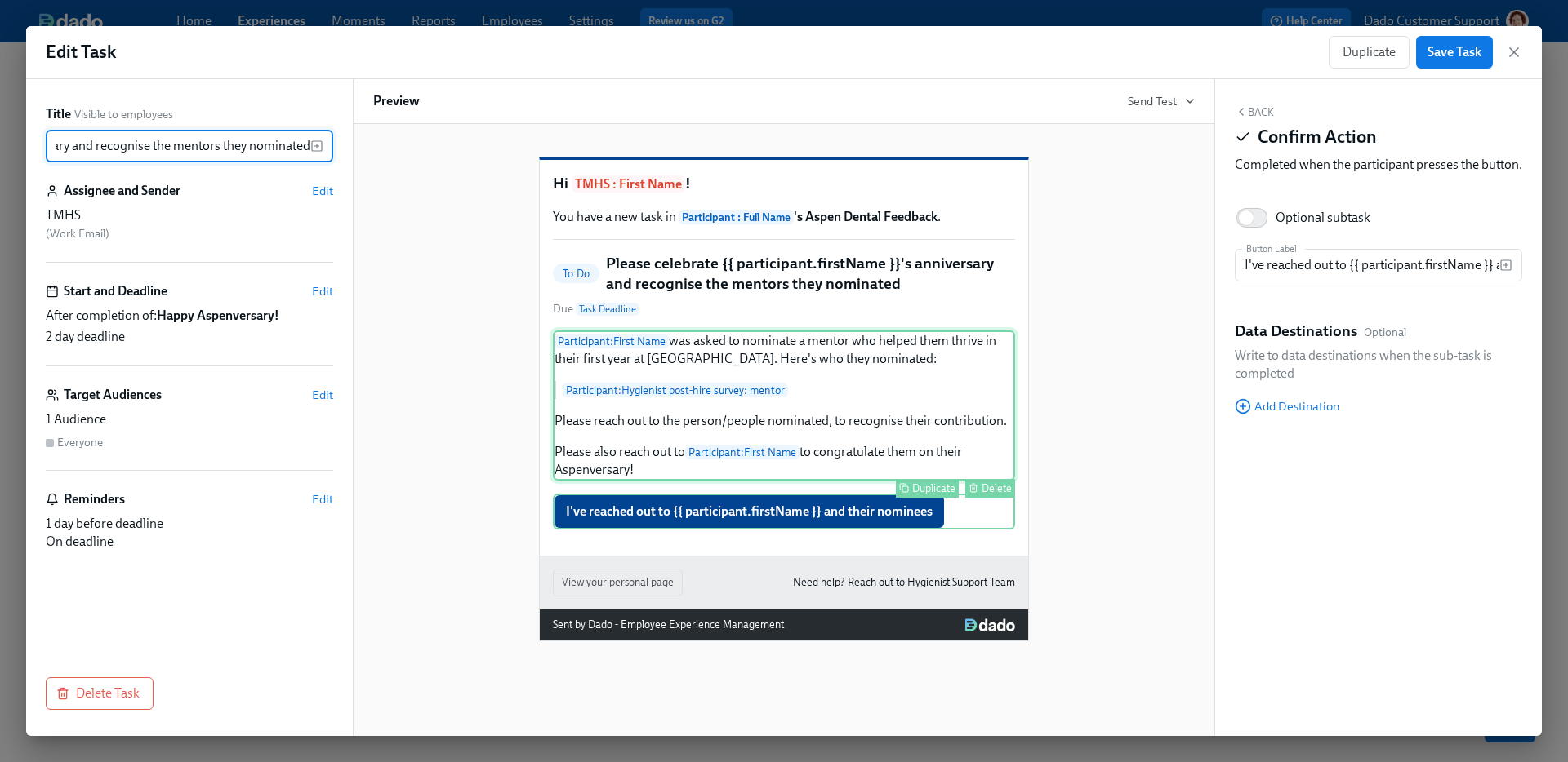
click at [897, 447] on div "Participant : First Name was asked to nominate a mentor who helped them thrive …" at bounding box center [784, 405] width 462 height 150
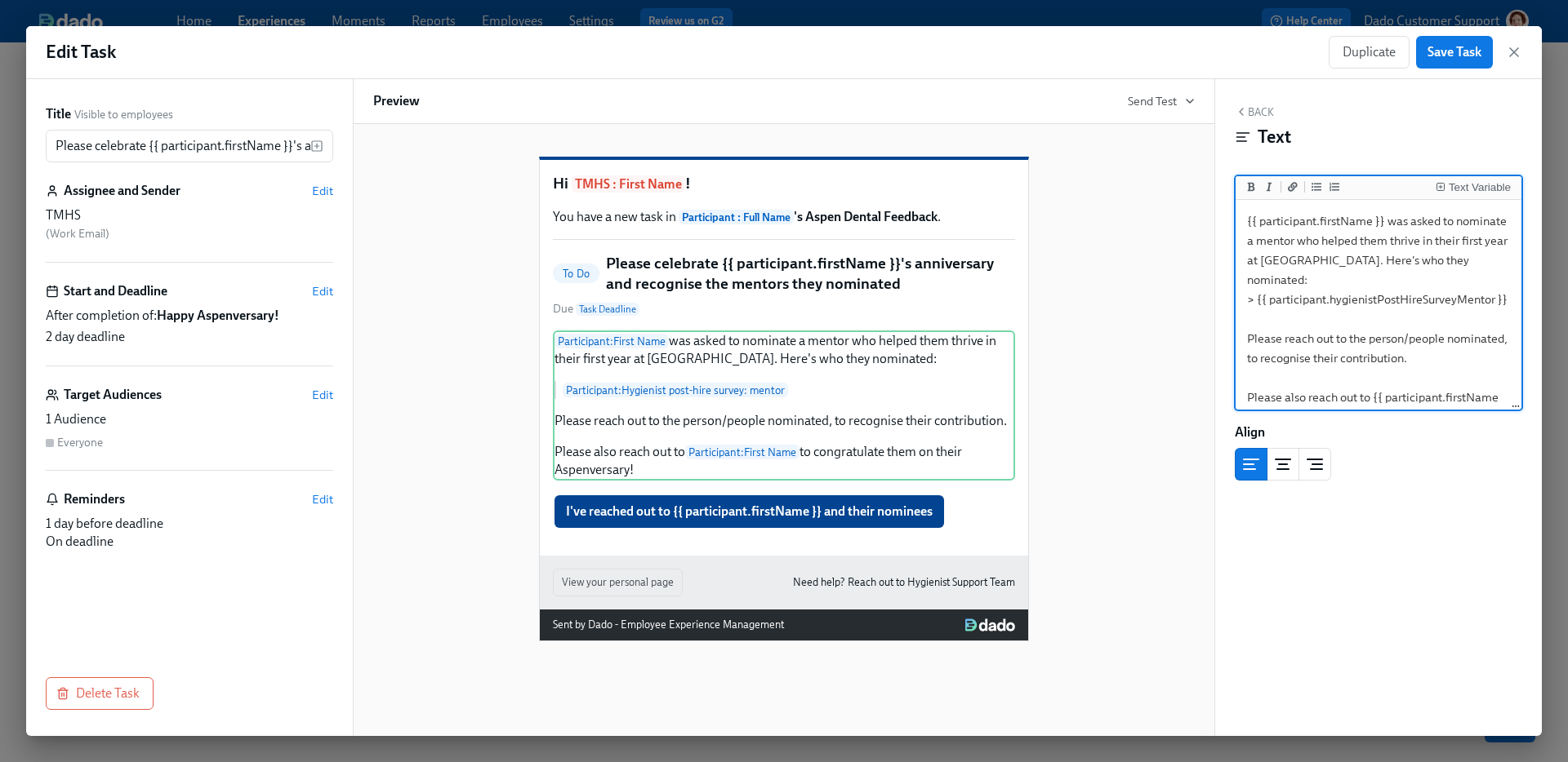
click at [1425, 396] on textarea "{{ participant.firstName }} was asked to nominate a mentor who helped them thri…" at bounding box center [1379, 319] width 279 height 232
click at [264, 147] on input "Please celebrate {{ participant.firstName }}'s anniversary and recognise the me…" at bounding box center [178, 145] width 264 height 33
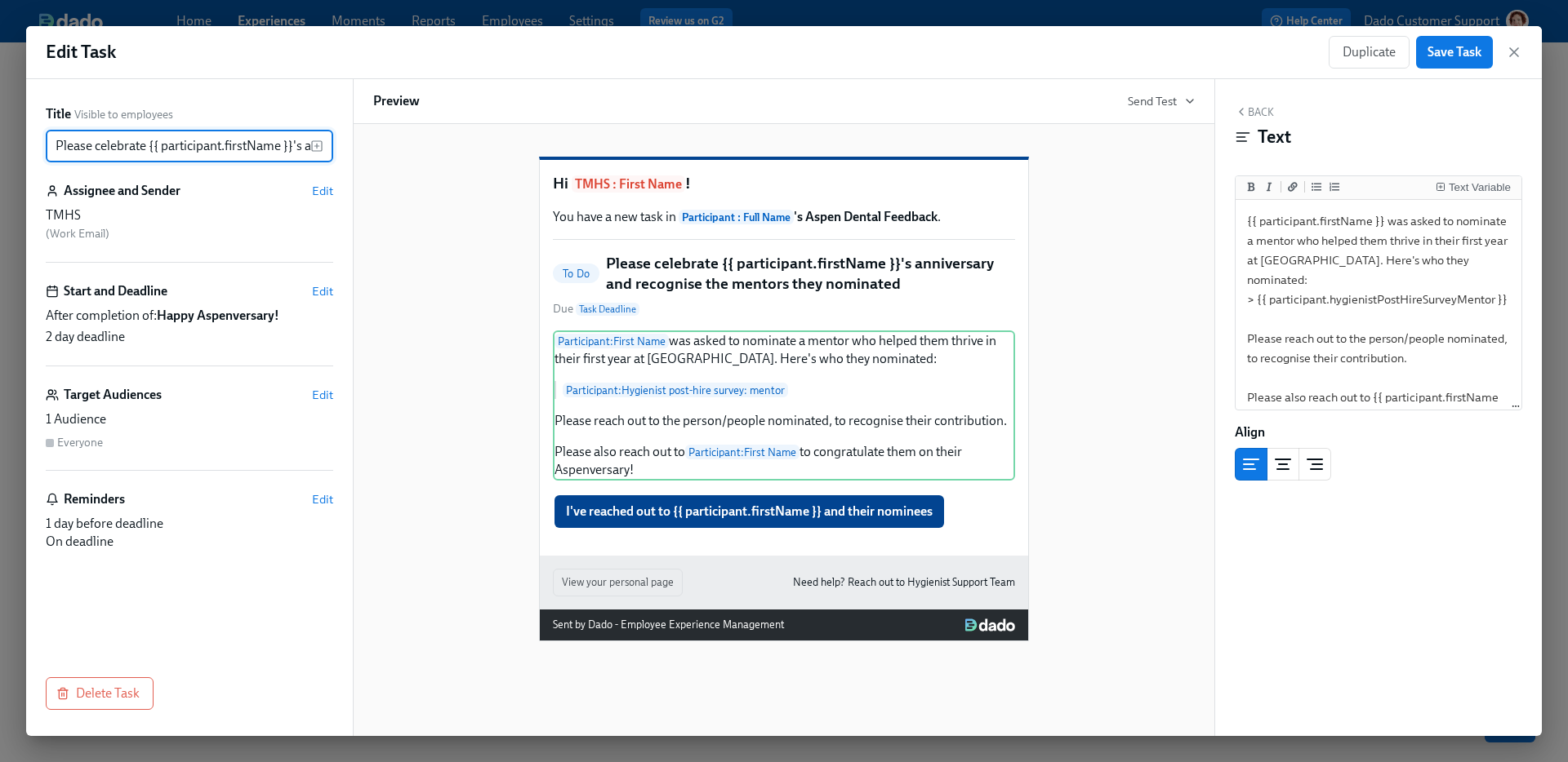
scroll to position [0, 187]
paste input "Aspen"
type input "Please celebrate {{ participant.firstName }}'s Aspenversary and recognise the m…"
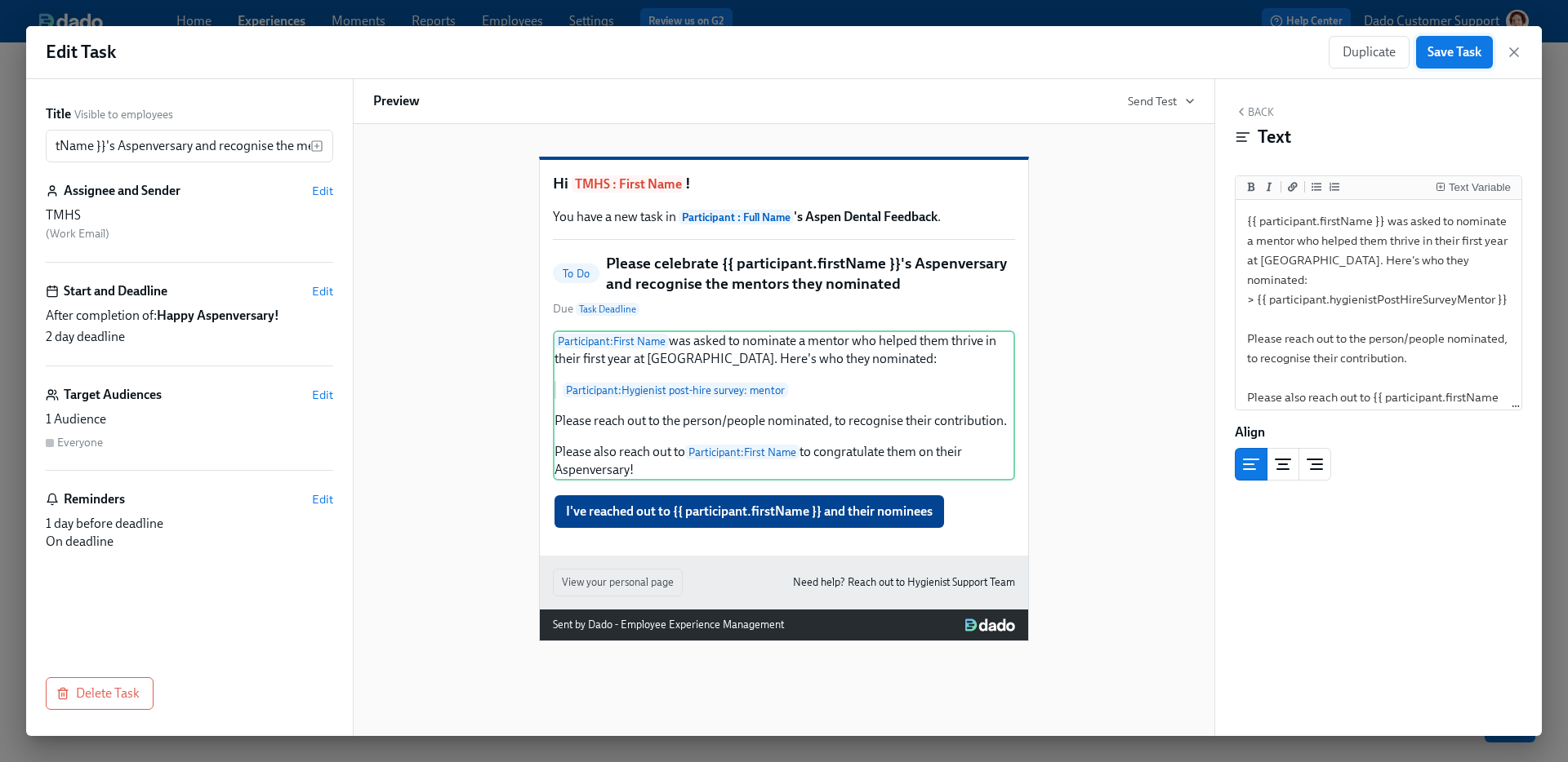
scroll to position [0, 0]
click at [1457, 53] on span "Save Task" at bounding box center [1454, 52] width 54 height 17
click at [1520, 51] on icon "button" at bounding box center [1514, 52] width 17 height 17
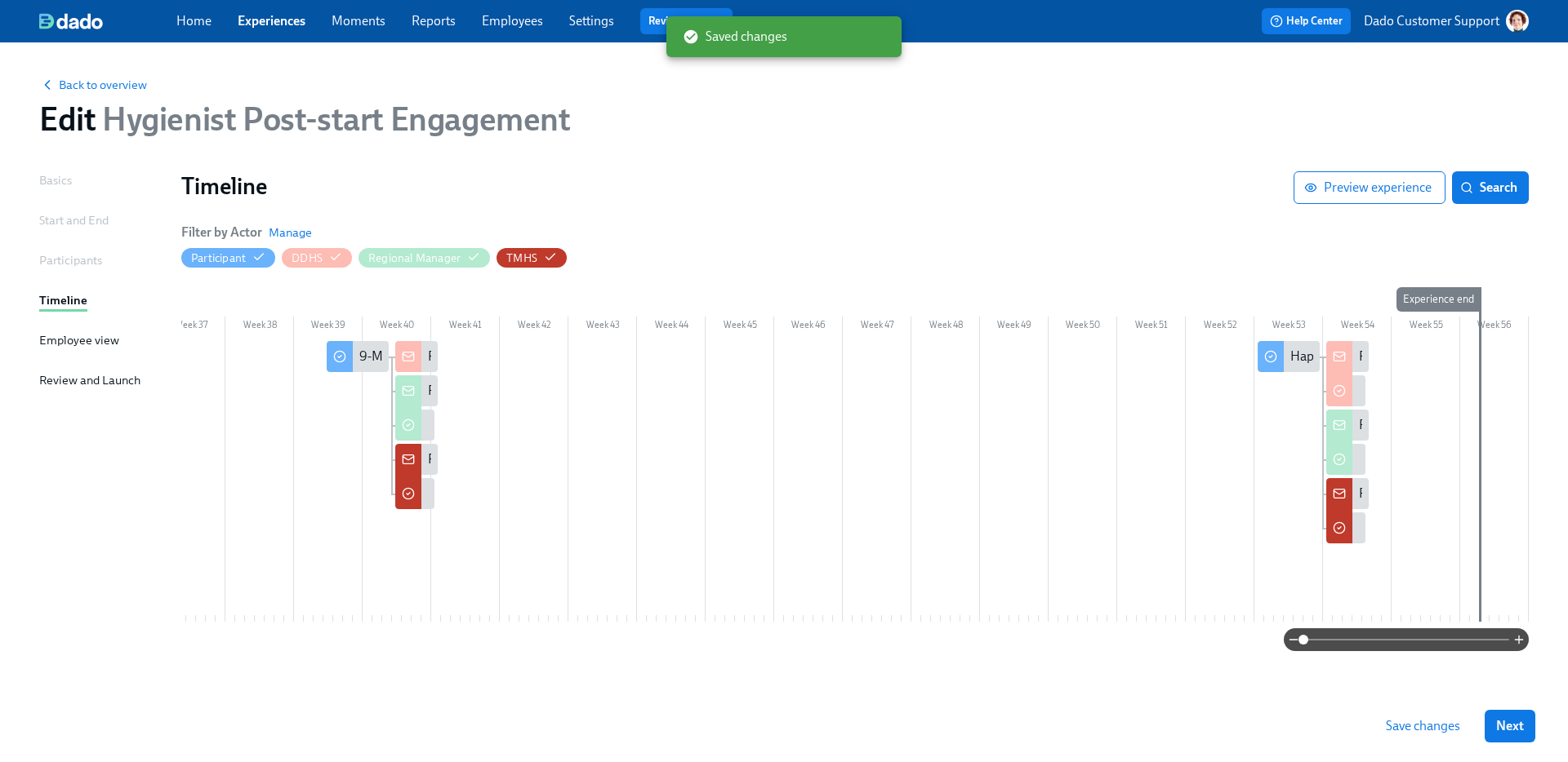
click at [1408, 736] on button "Save changes" at bounding box center [1423, 726] width 97 height 33
click at [1353, 494] on div "Feedback from {{ participant.fullName }} ({{ participant.locationCompany }}): h…" at bounding box center [1348, 493] width 42 height 31
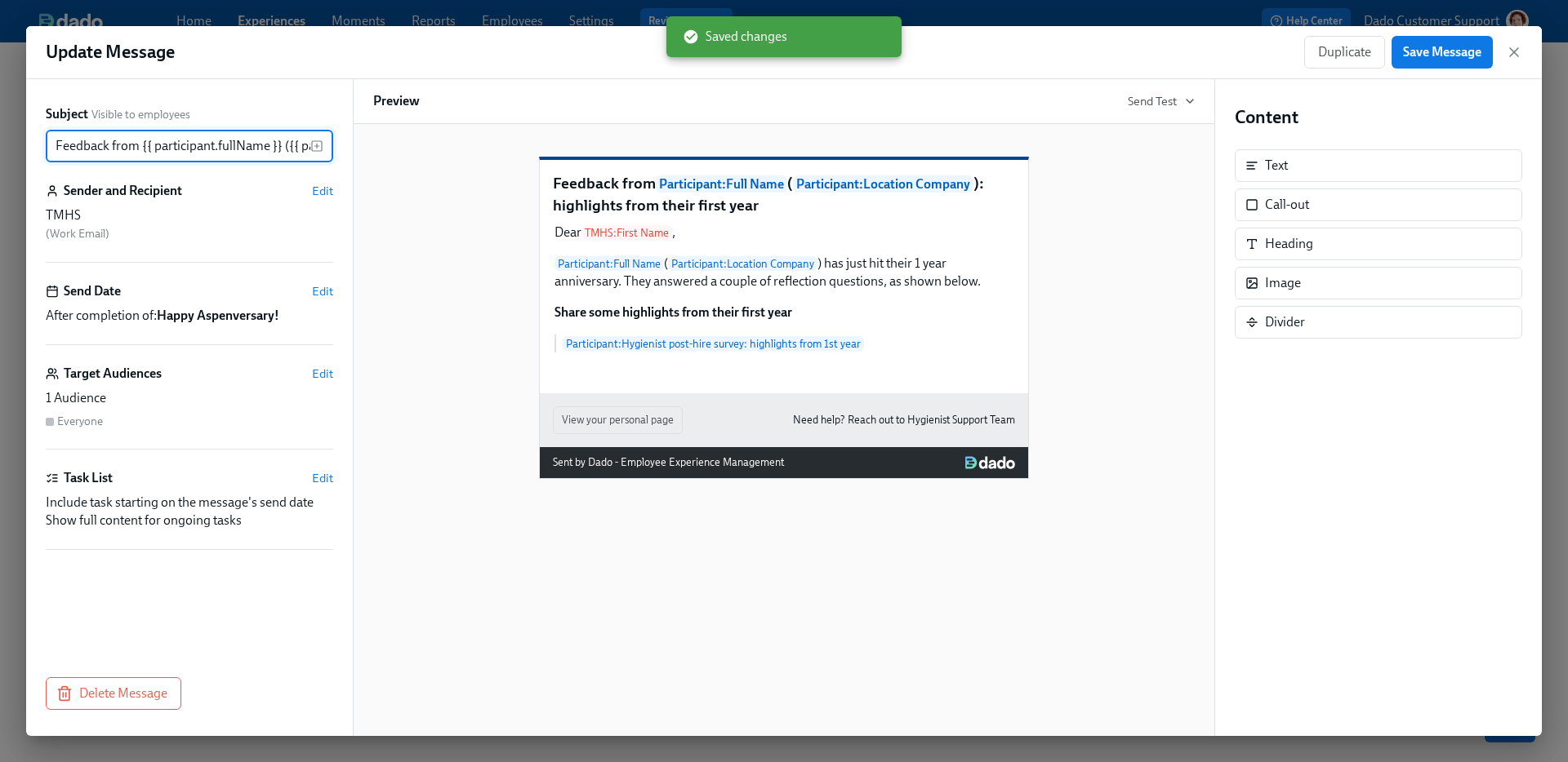
scroll to position [0, 341]
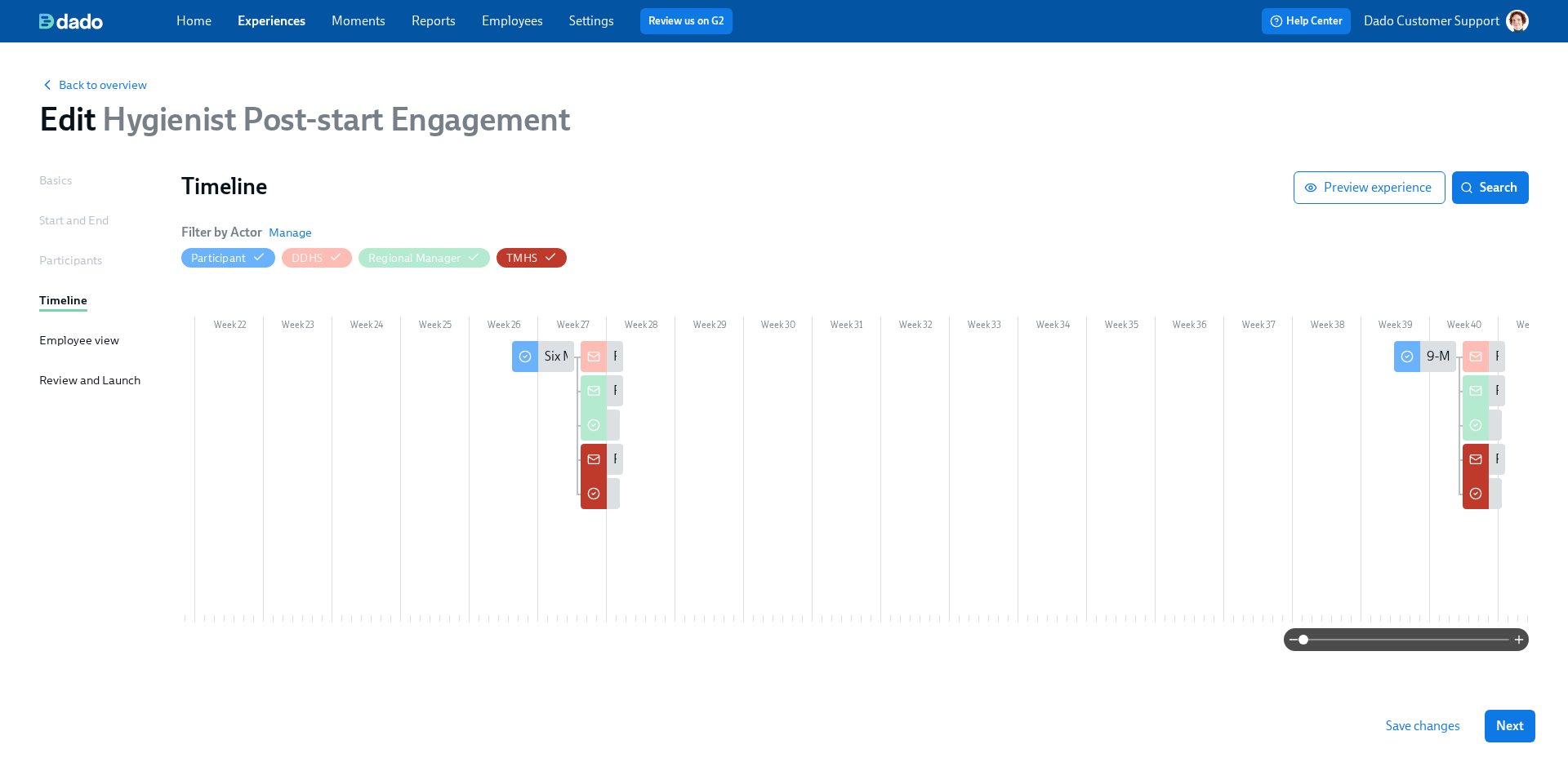
scroll to position [0, 1429]
click at [547, 355] on div "Six Months In—Looking Ahead" at bounding box center [627, 357] width 170 height 18
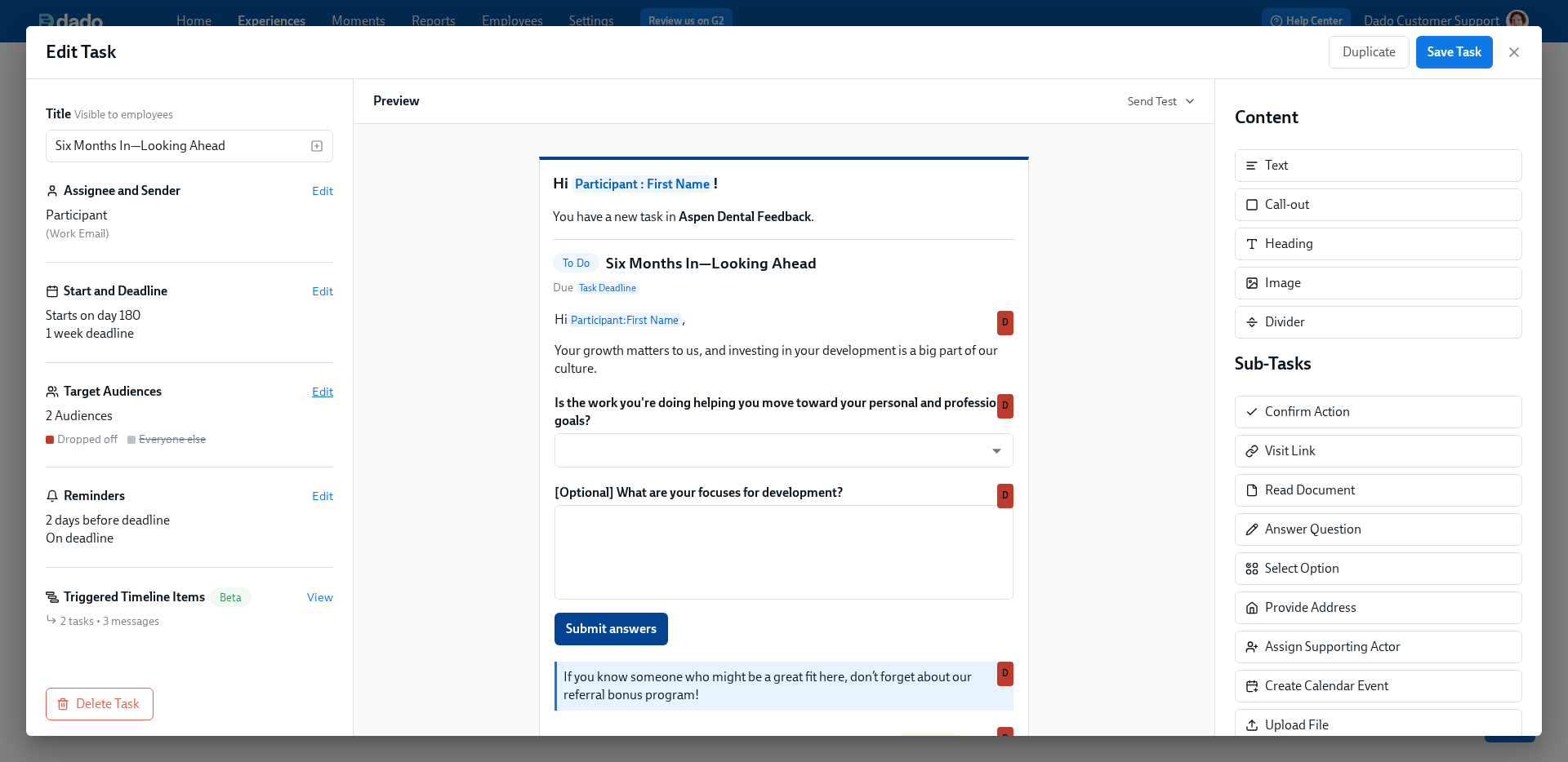
click at [327, 388] on span "Edit" at bounding box center [323, 391] width 21 height 17
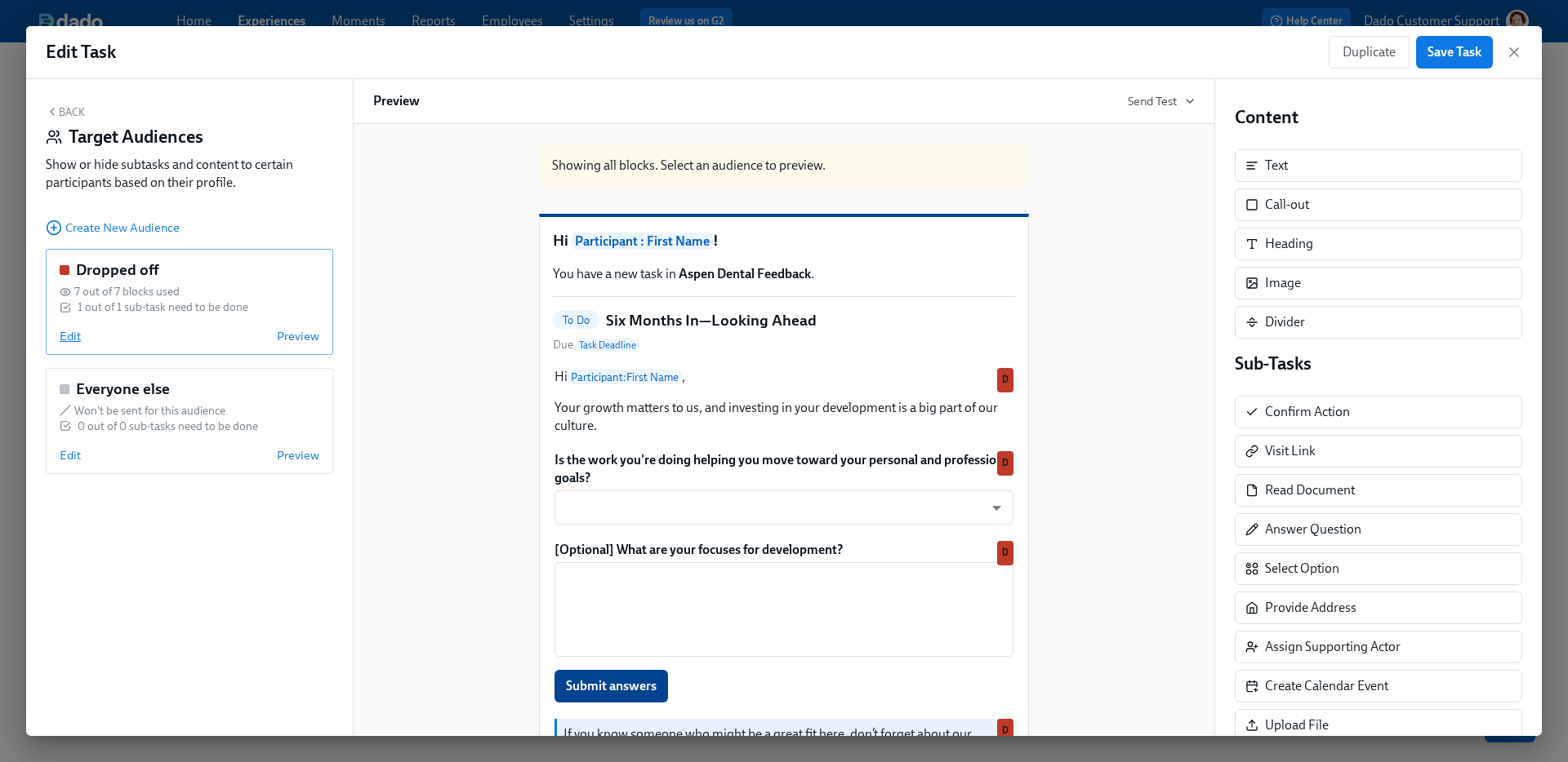
click at [66, 339] on span "Edit" at bounding box center [71, 336] width 21 height 17
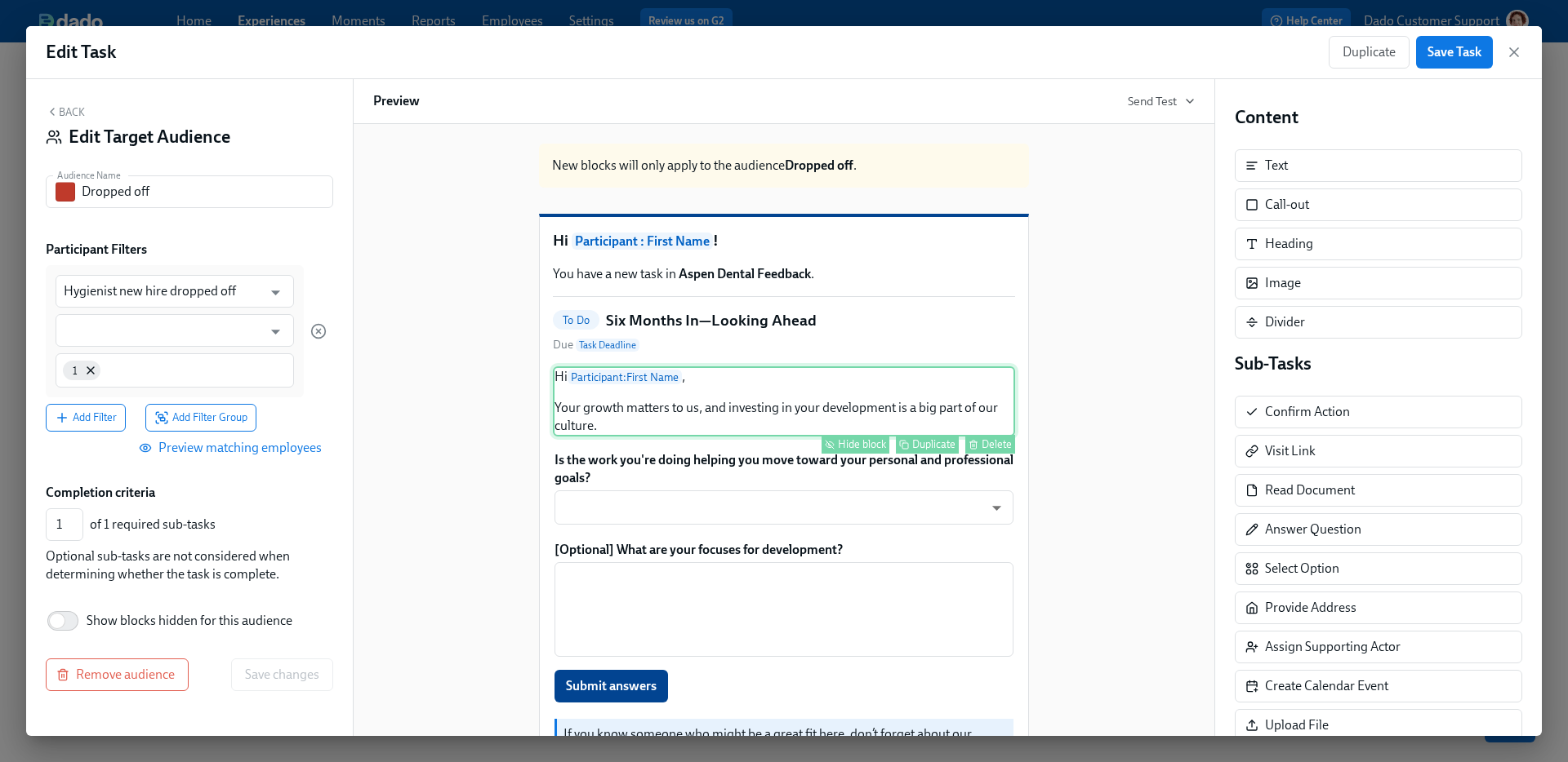
click at [839, 450] on div "Hide block" at bounding box center [862, 445] width 48 height 12
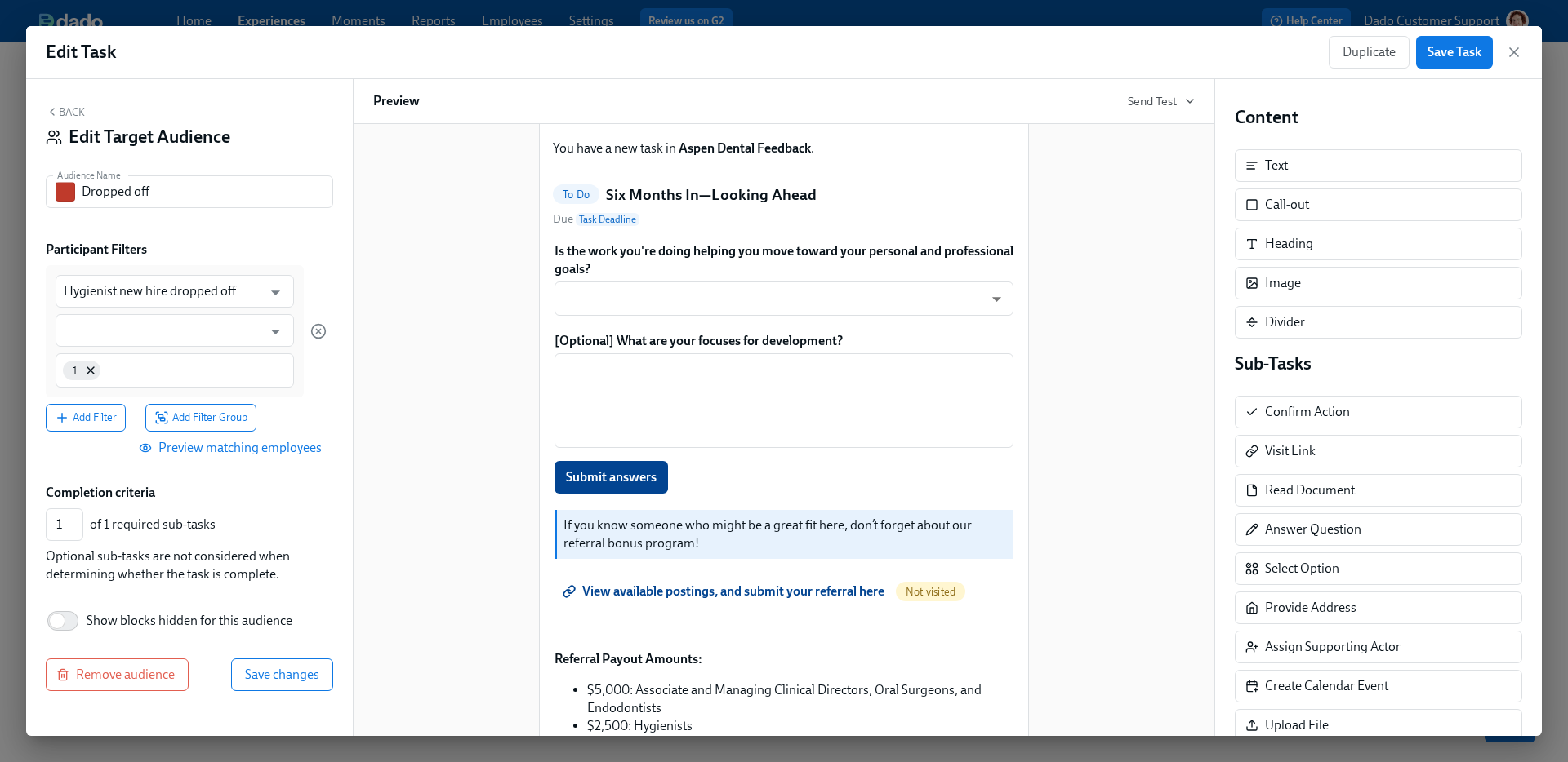
scroll to position [125, 0]
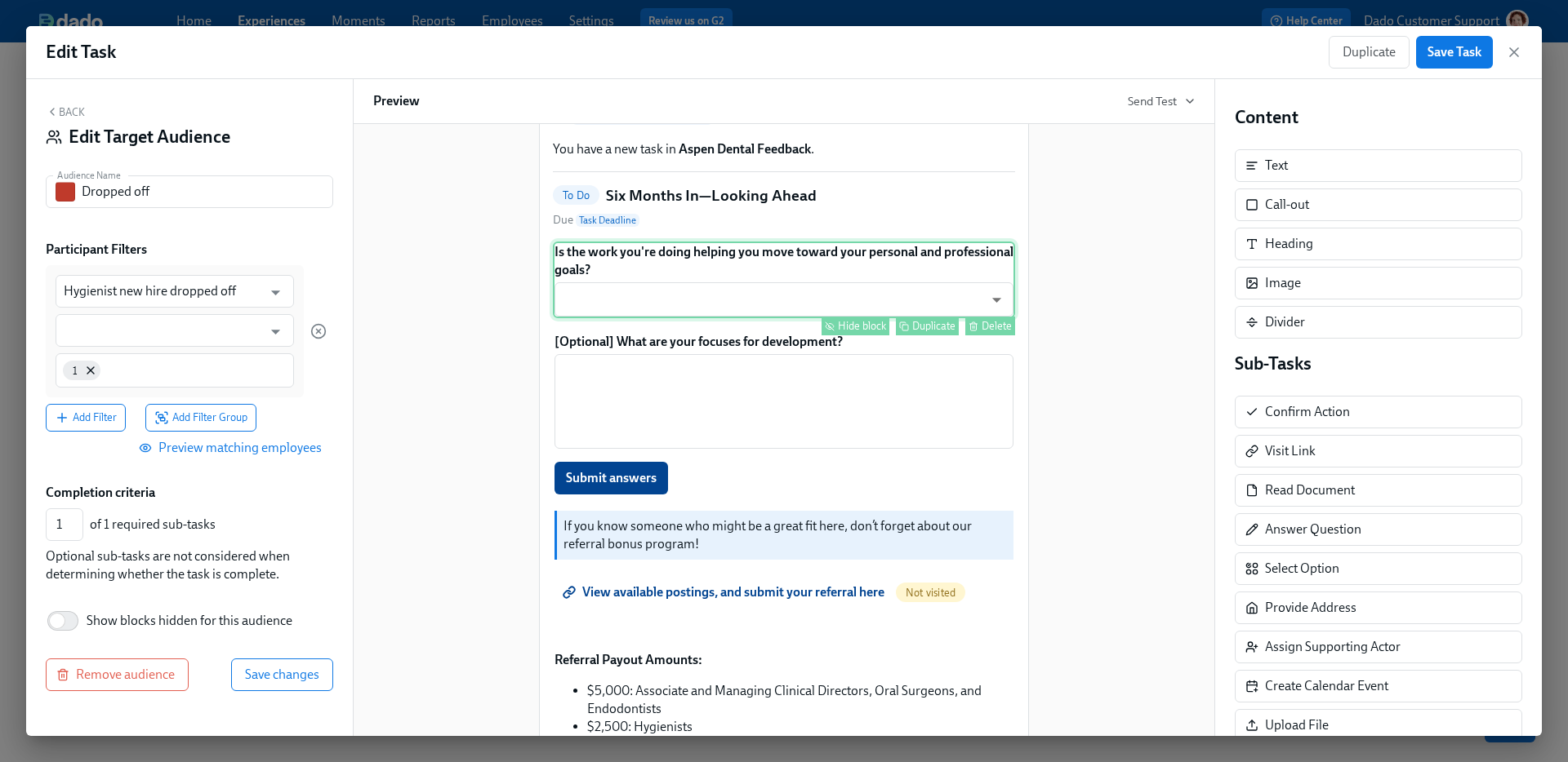
click at [850, 332] on div "Hide block" at bounding box center [862, 326] width 48 height 12
type input "0"
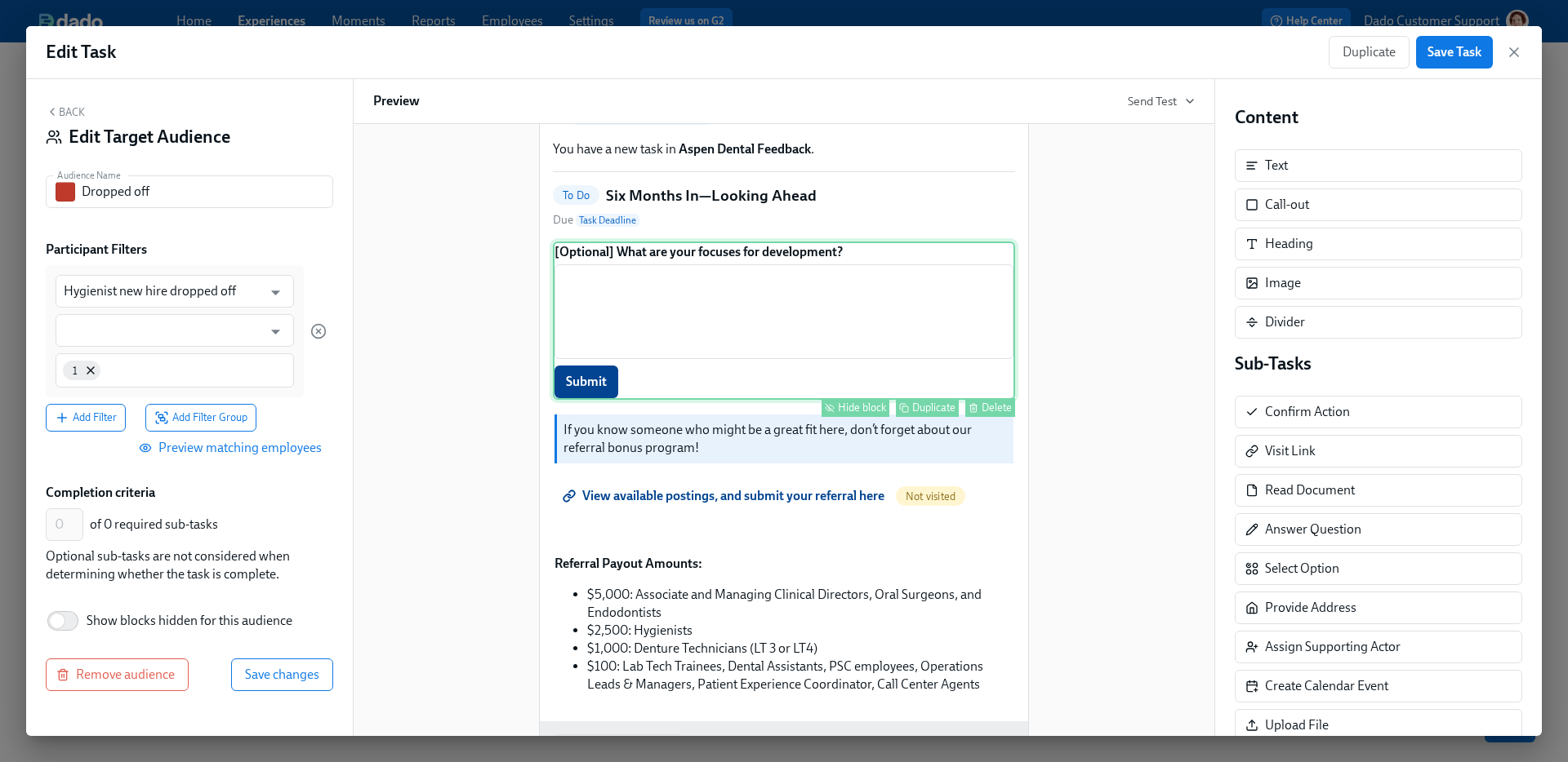
click at [855, 414] on div "Hide block" at bounding box center [862, 408] width 48 height 12
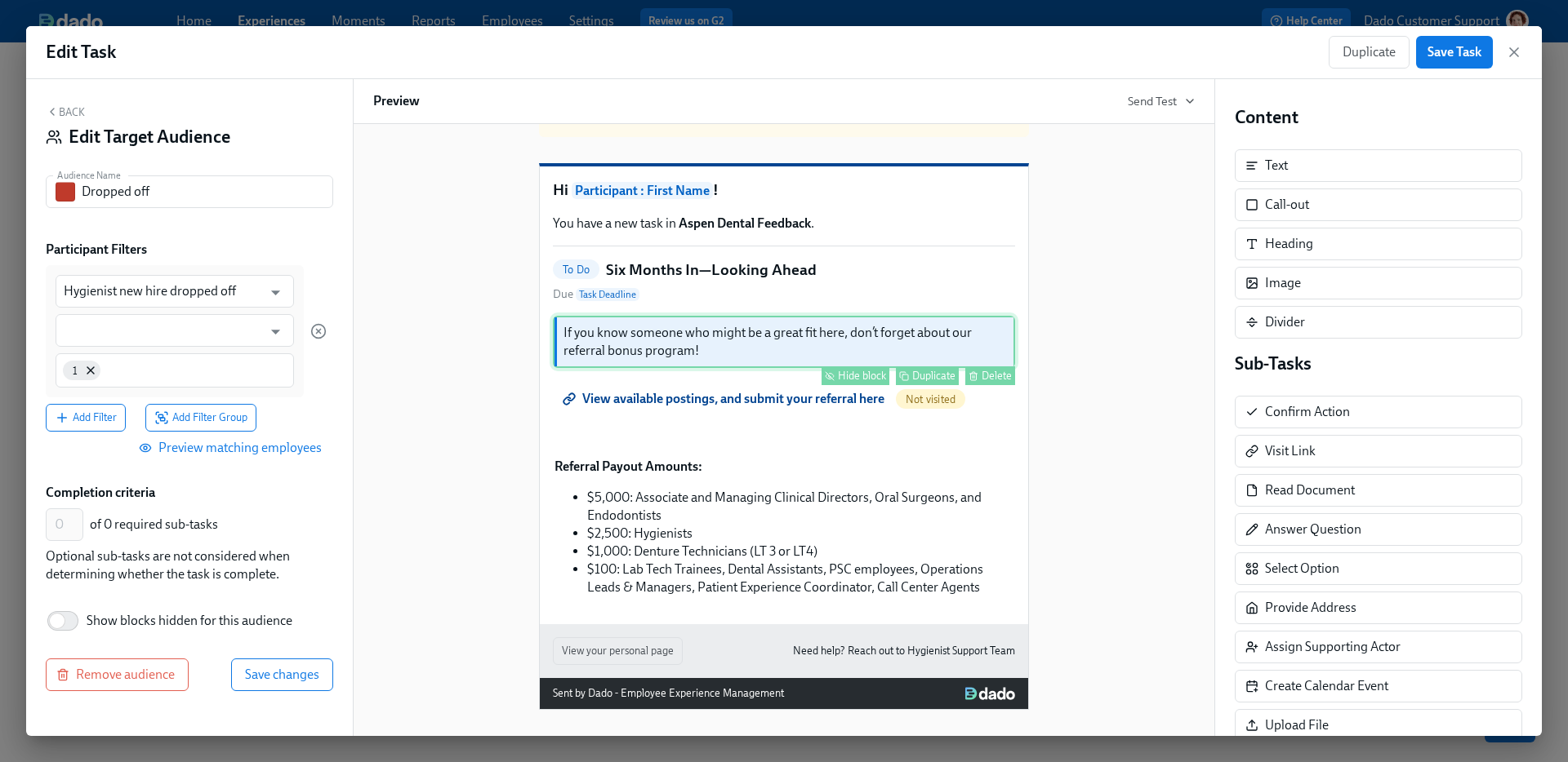
click at [838, 370] on div "Hide block" at bounding box center [862, 376] width 48 height 12
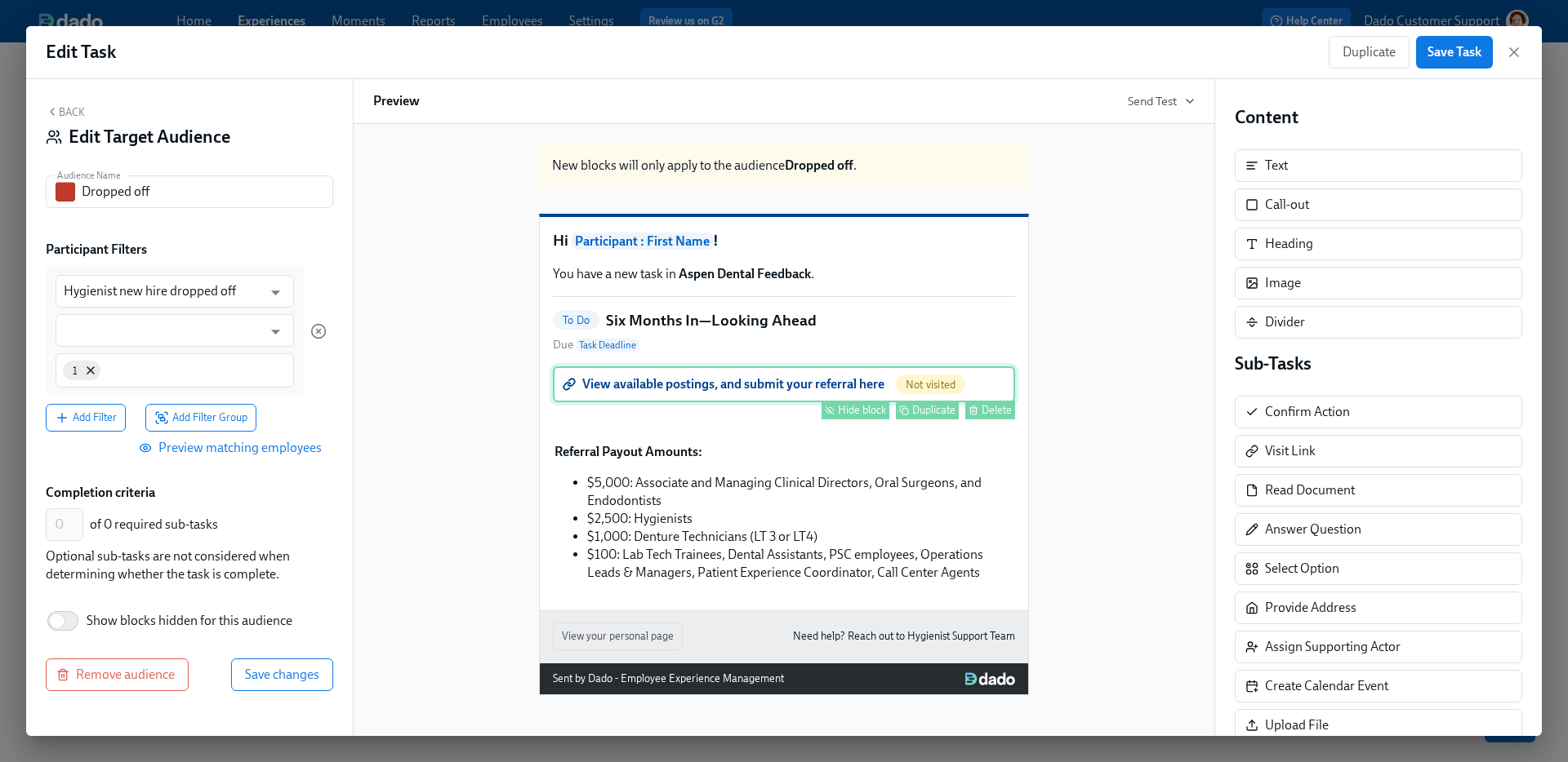
click at [838, 404] on div "Hide block" at bounding box center [862, 411] width 48 height 12
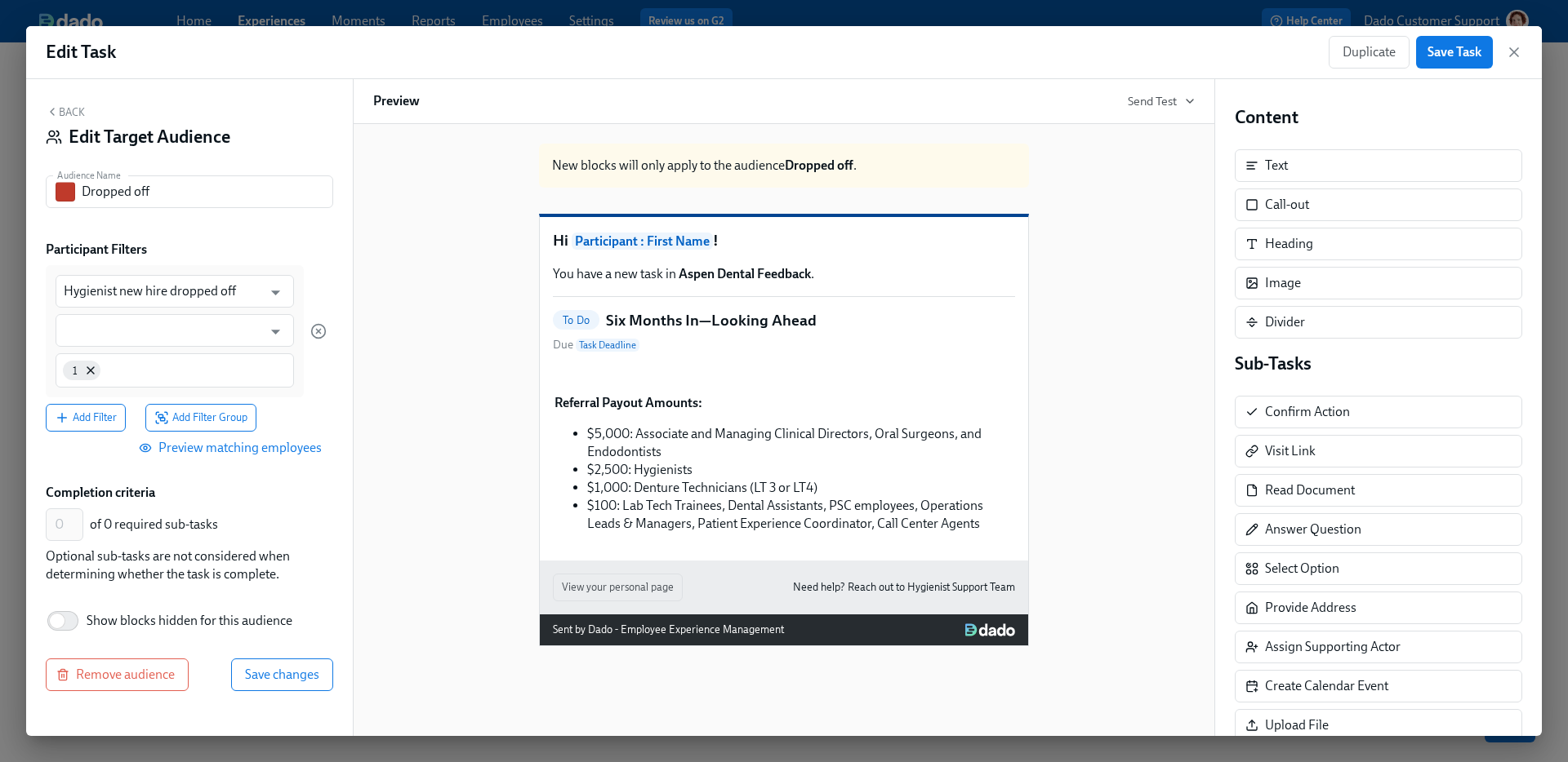
scroll to position [205, 0]
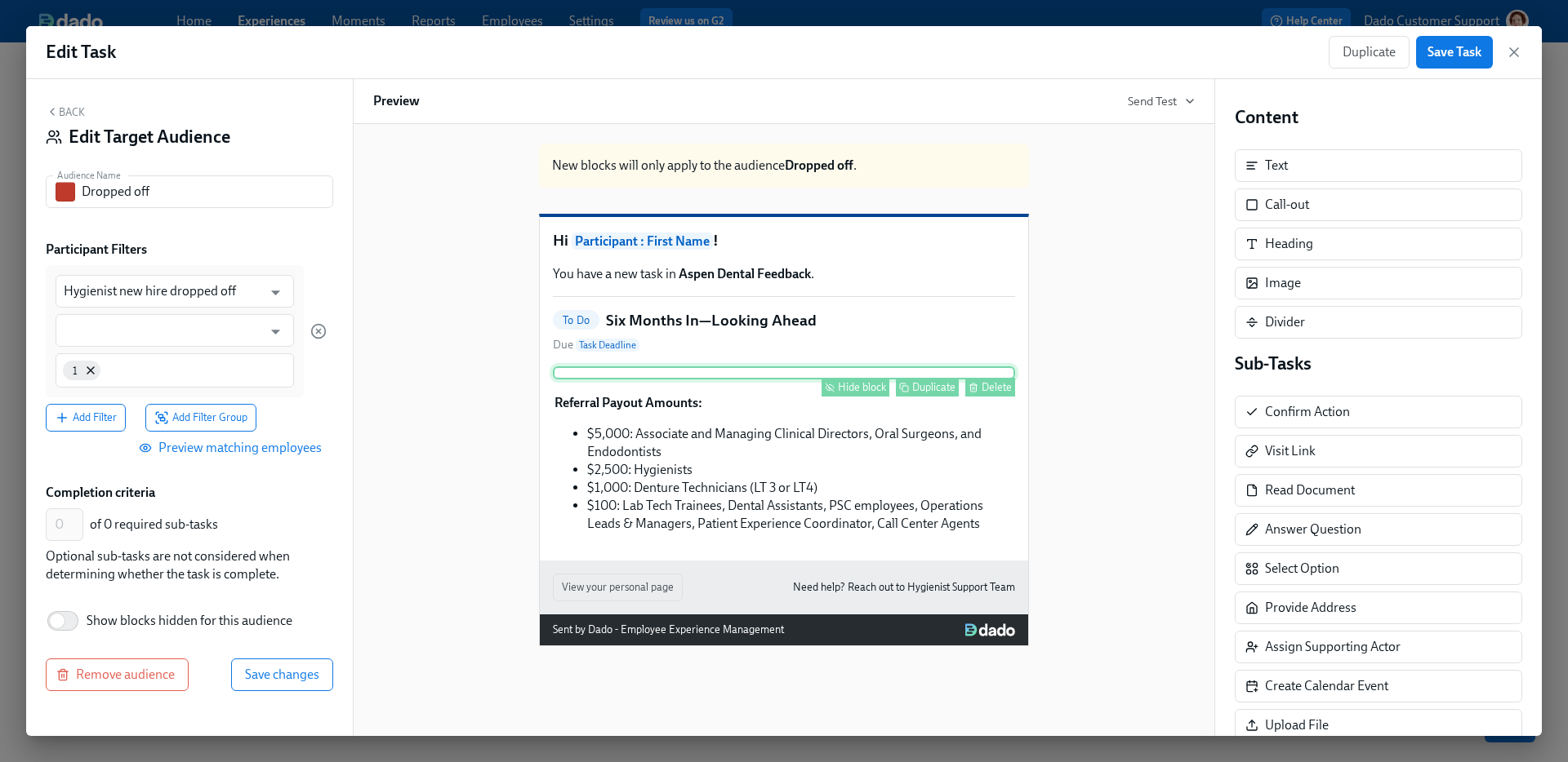
click at [859, 394] on div "Hide block" at bounding box center [862, 388] width 48 height 12
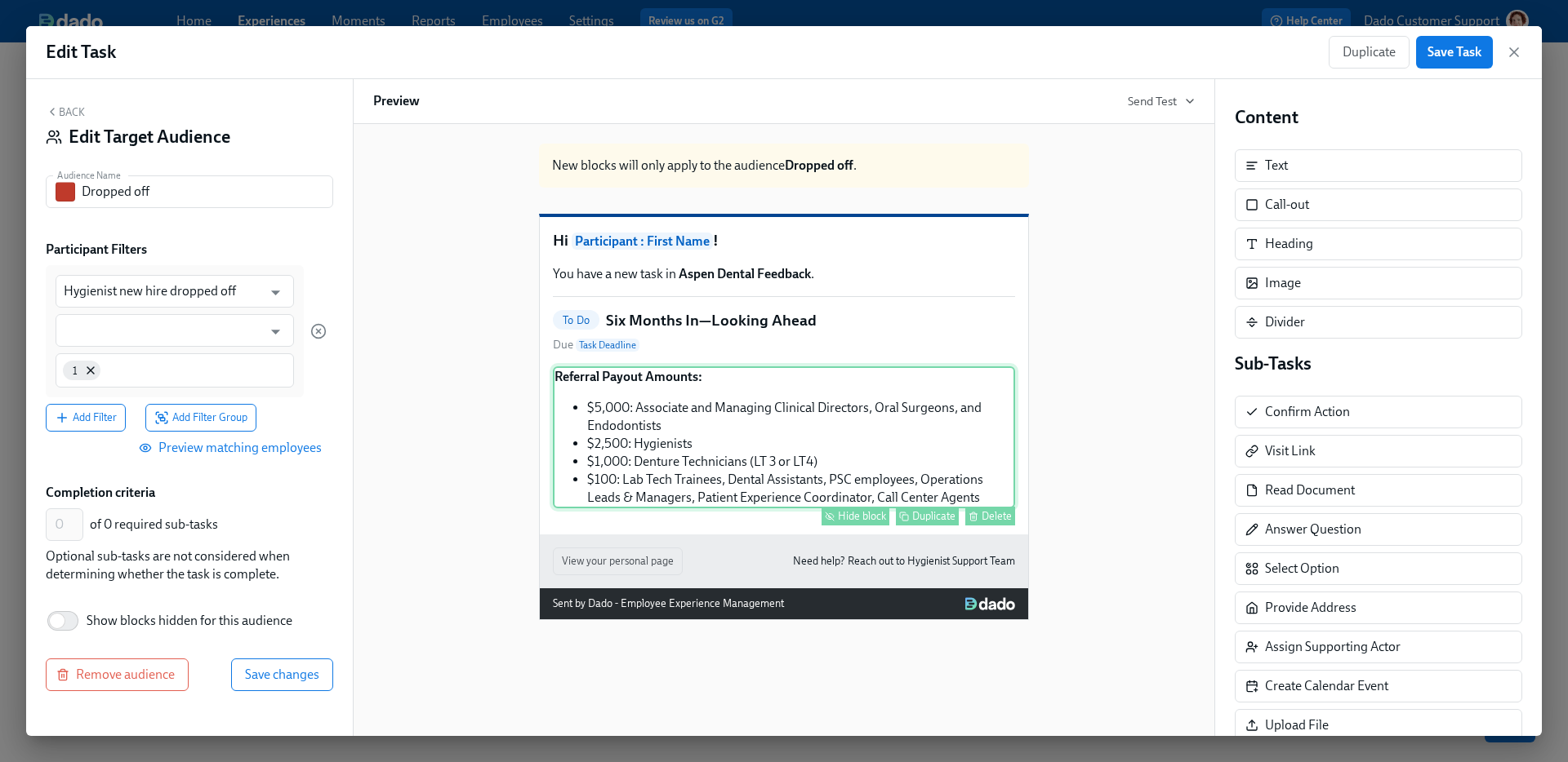
click at [851, 522] on div "Hide block" at bounding box center [862, 516] width 48 height 12
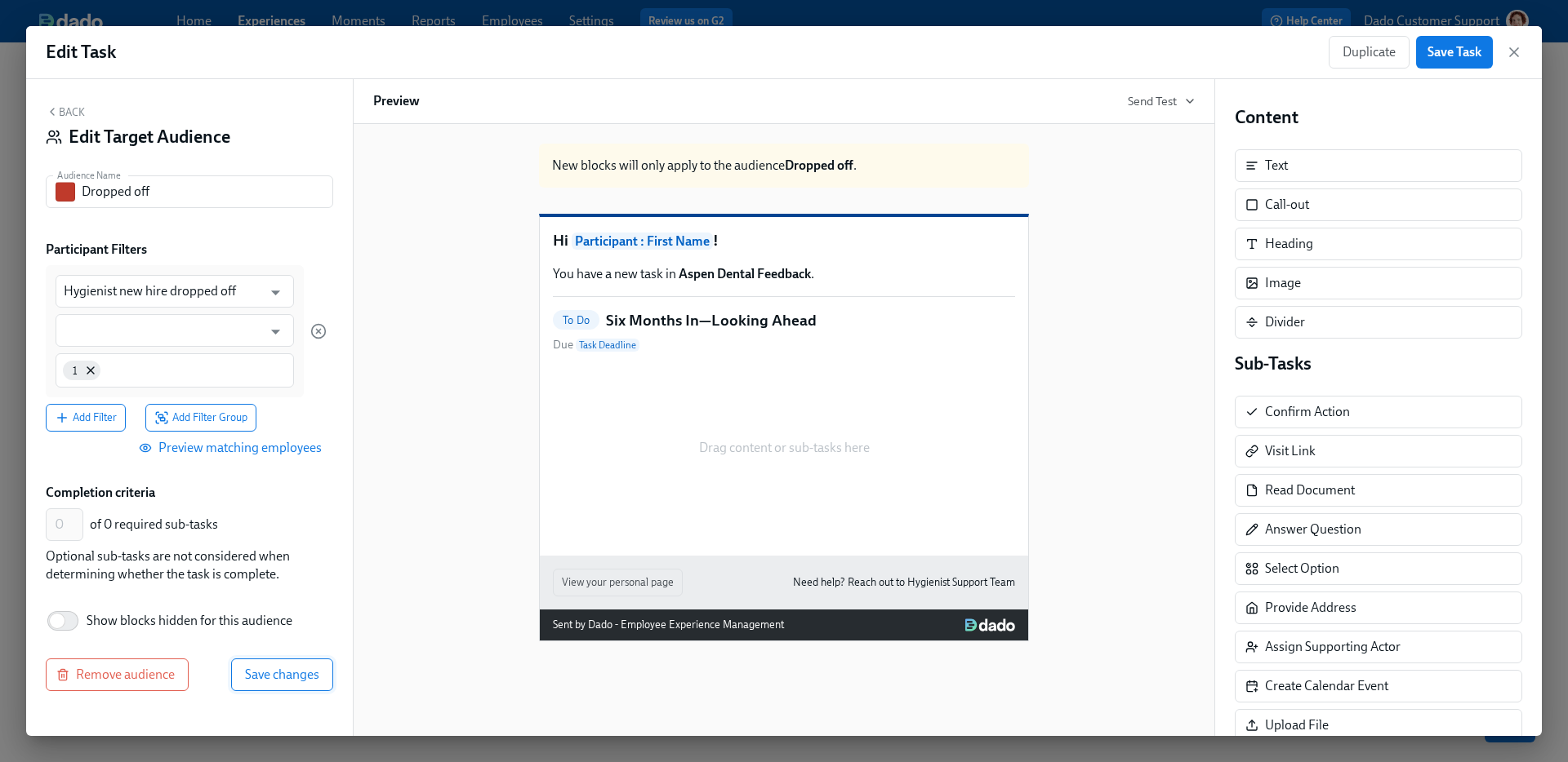
click at [315, 670] on span "Save changes" at bounding box center [282, 675] width 74 height 17
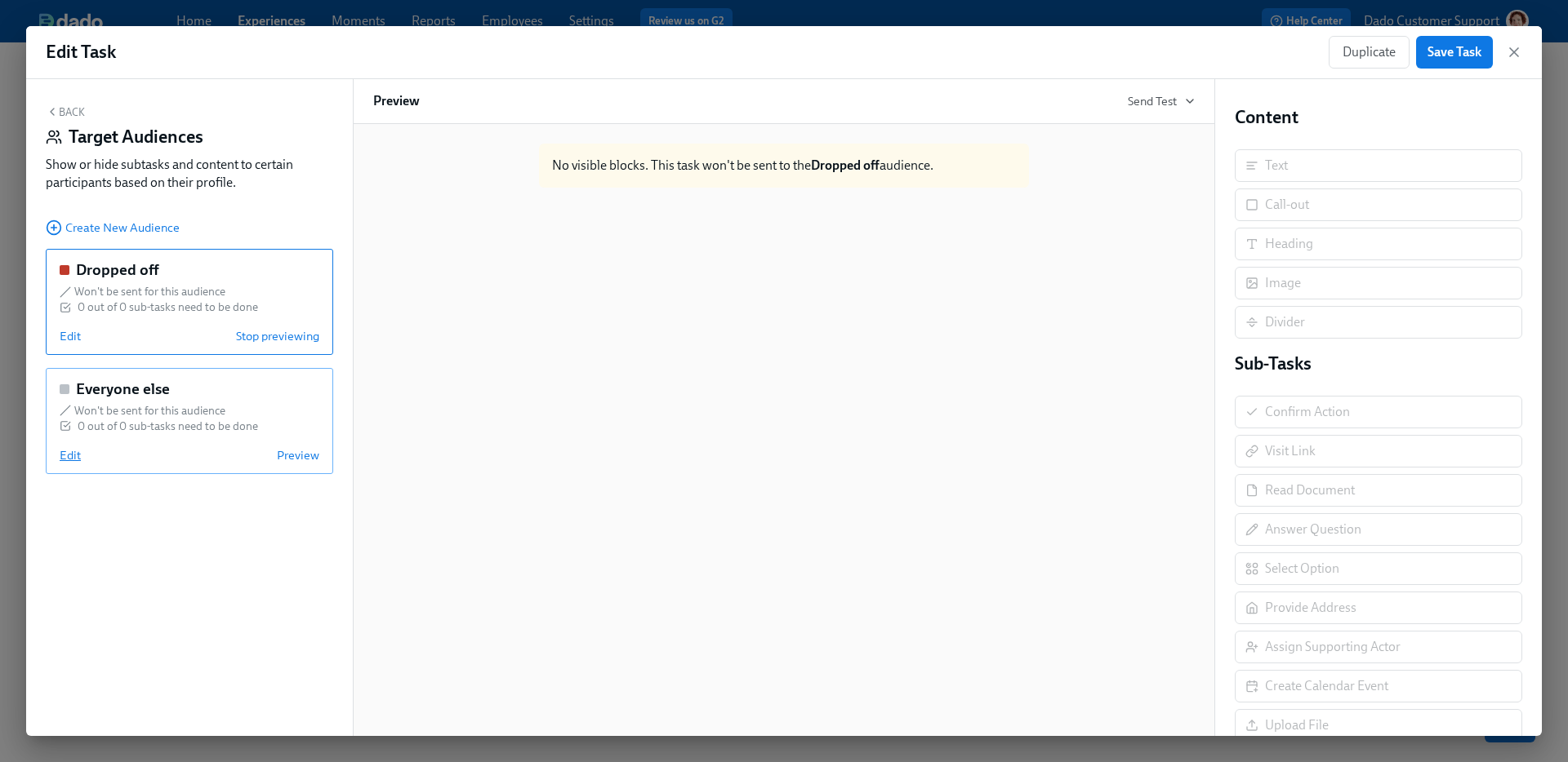
click at [69, 462] on span "Edit" at bounding box center [71, 455] width 21 height 17
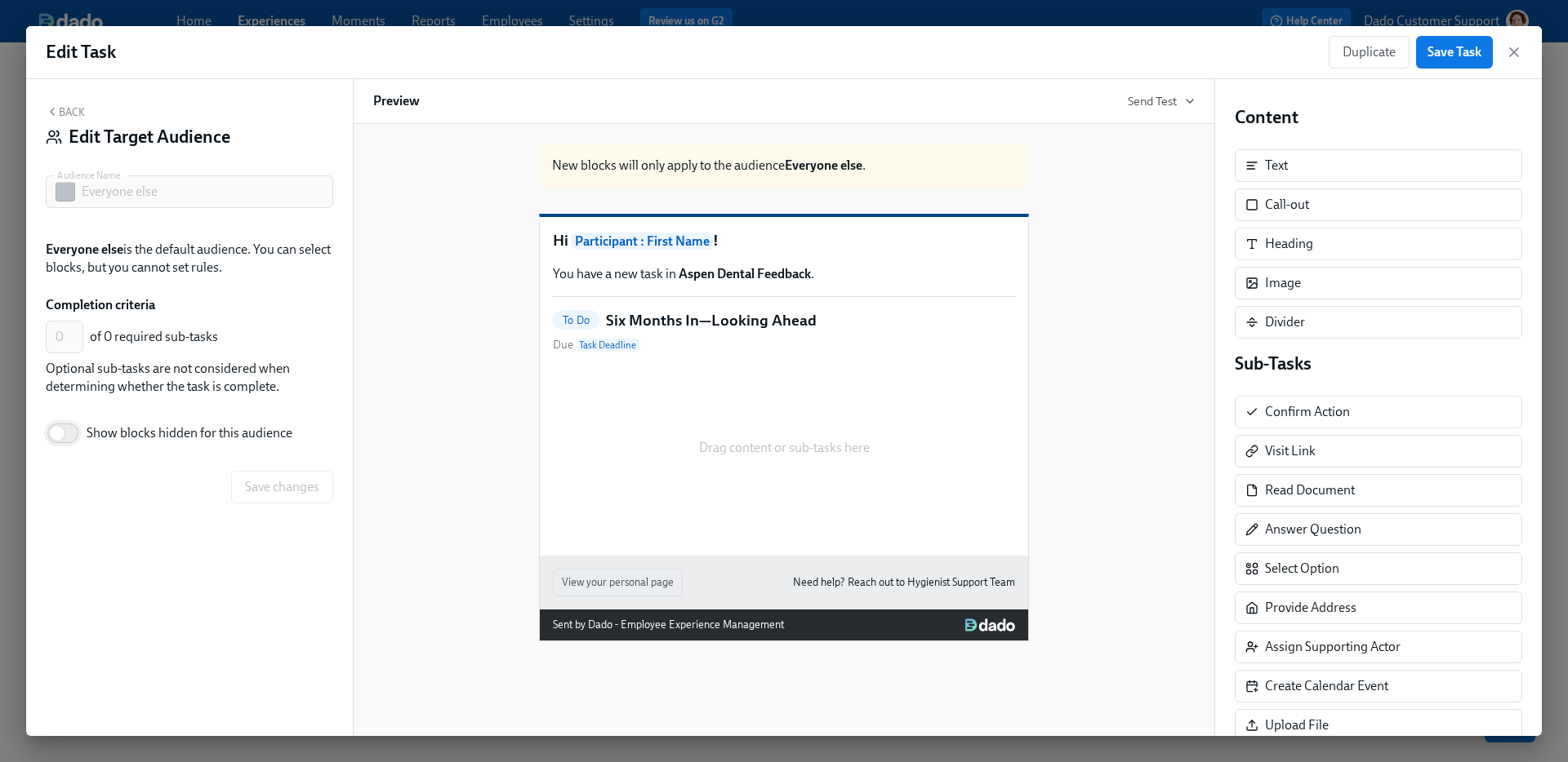
click at [73, 440] on input "Show blocks hidden for this audience" at bounding box center [57, 433] width 108 height 36
checkbox input "true"
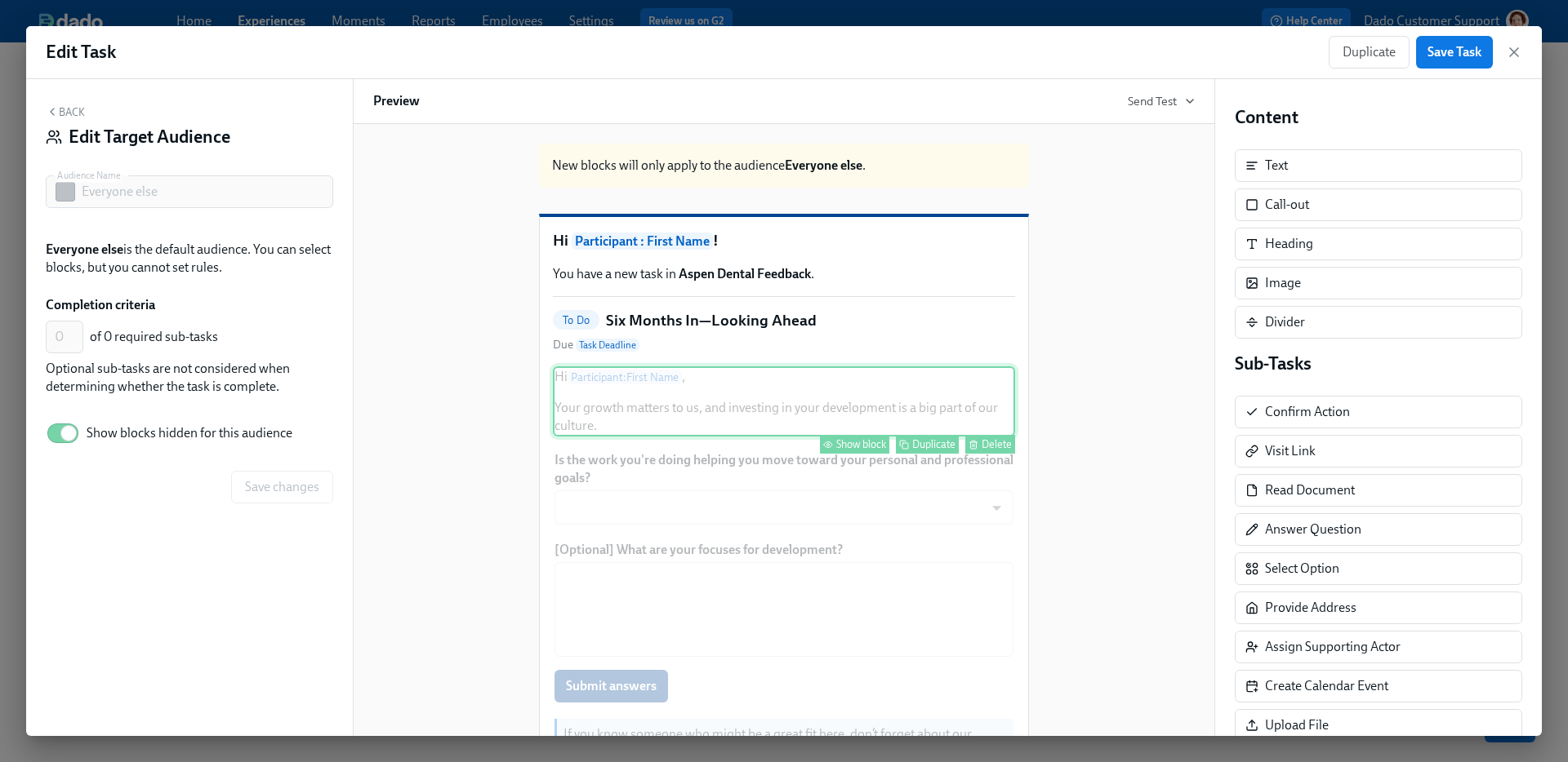
click at [861, 450] on div "Show block" at bounding box center [861, 445] width 50 height 12
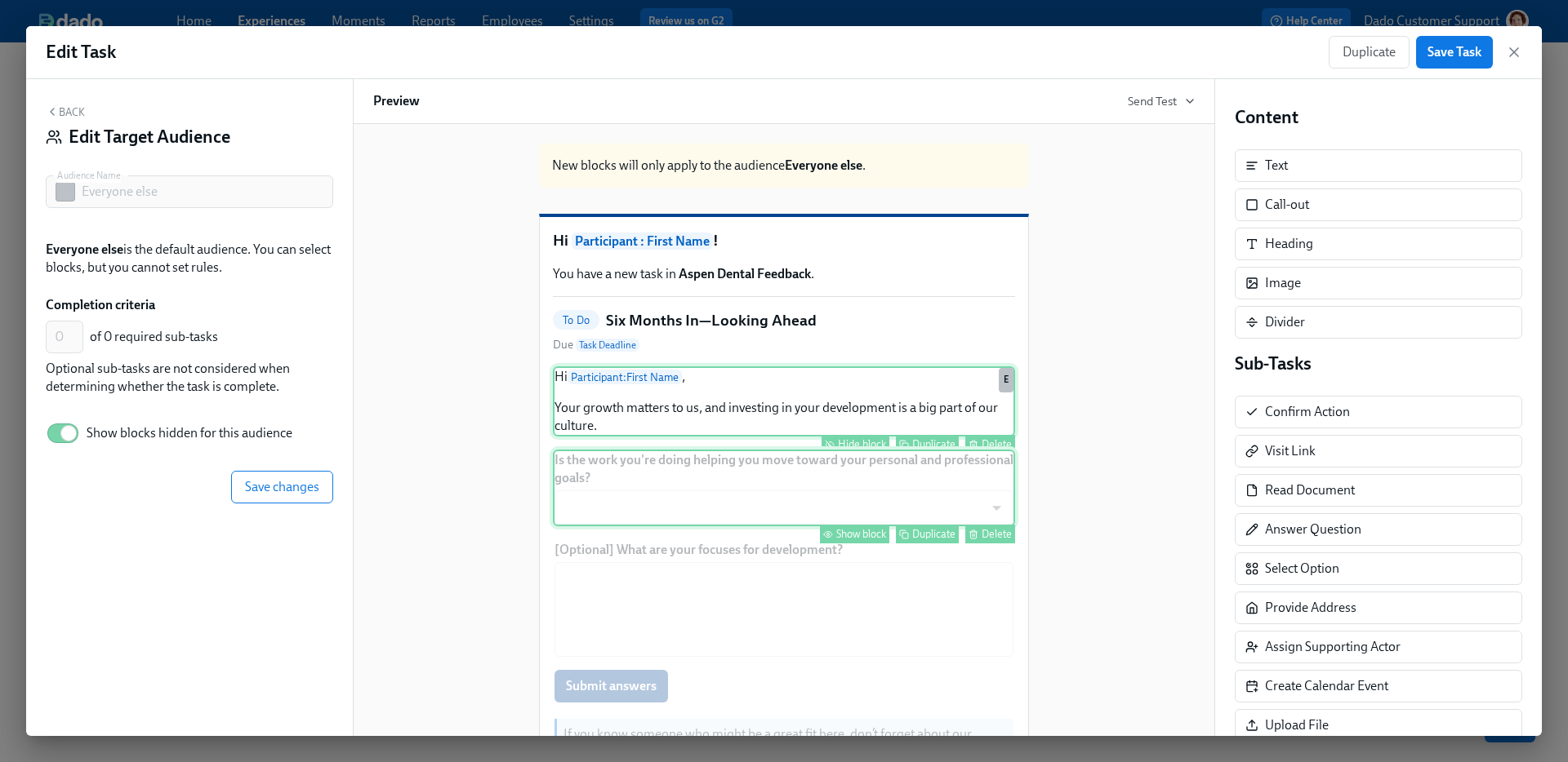
click at [851, 540] on div "Show block" at bounding box center [861, 534] width 50 height 12
type input "1"
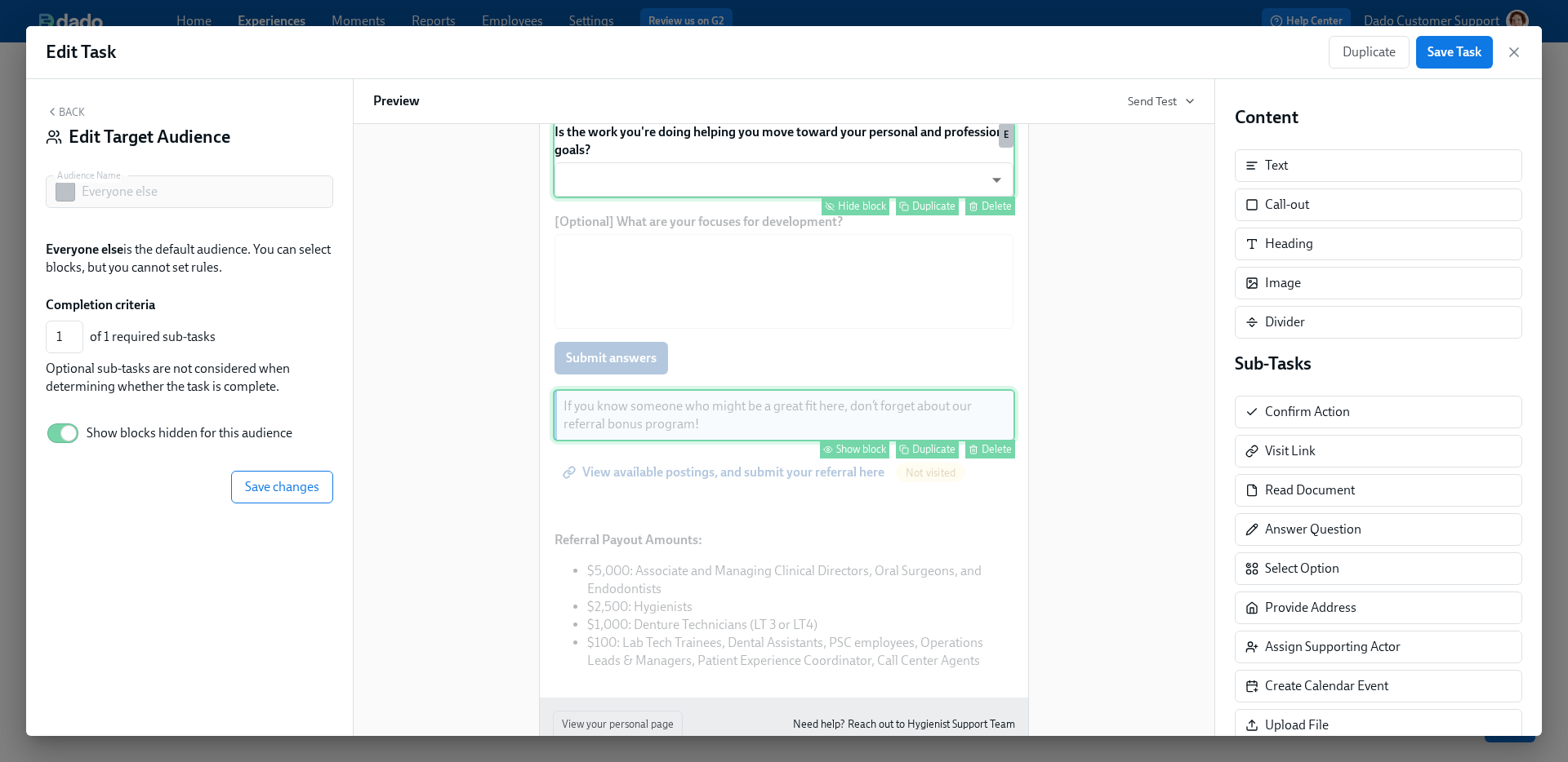
scroll to position [366, 0]
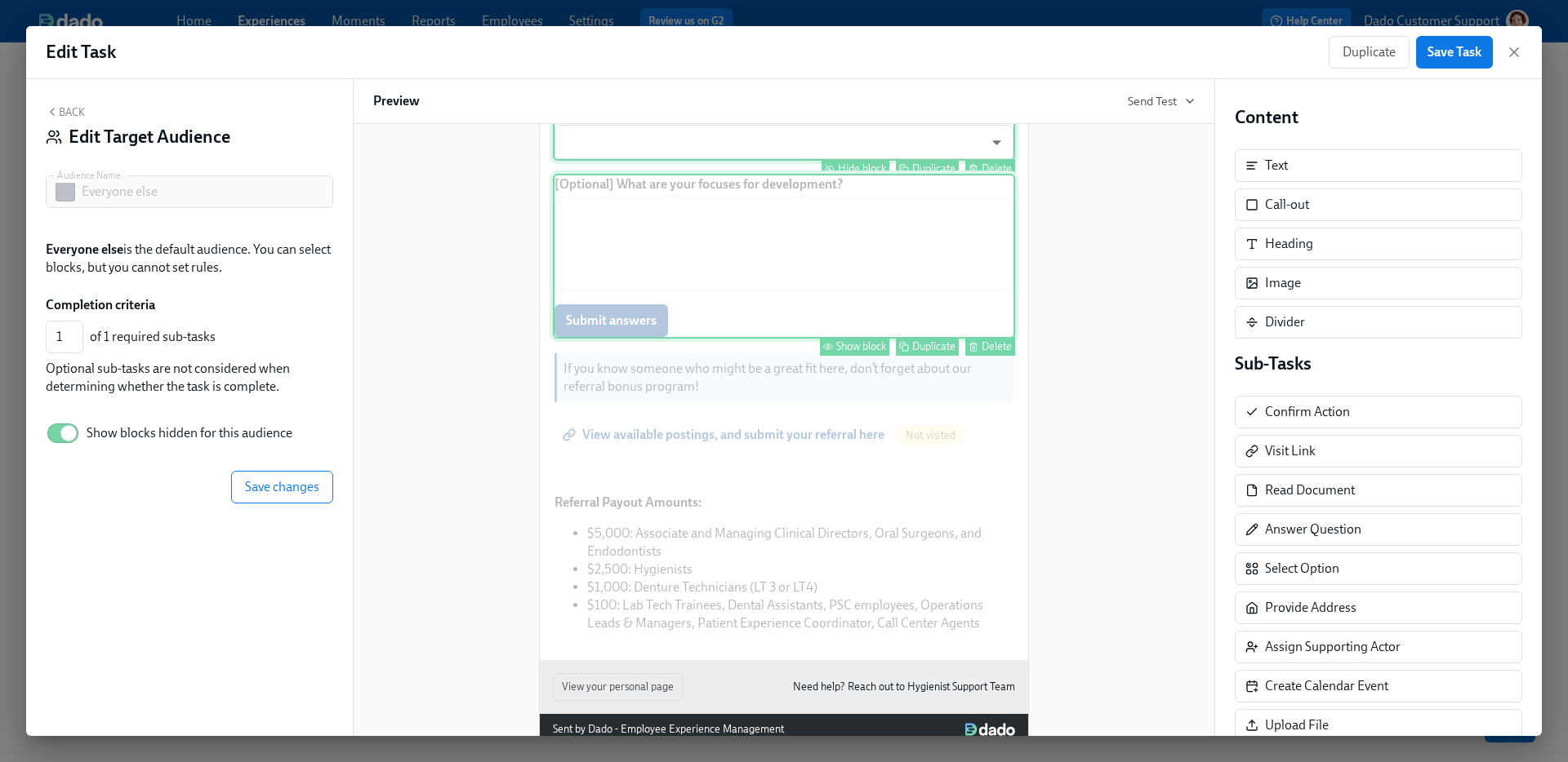
click at [842, 352] on div "Show block" at bounding box center [861, 346] width 50 height 12
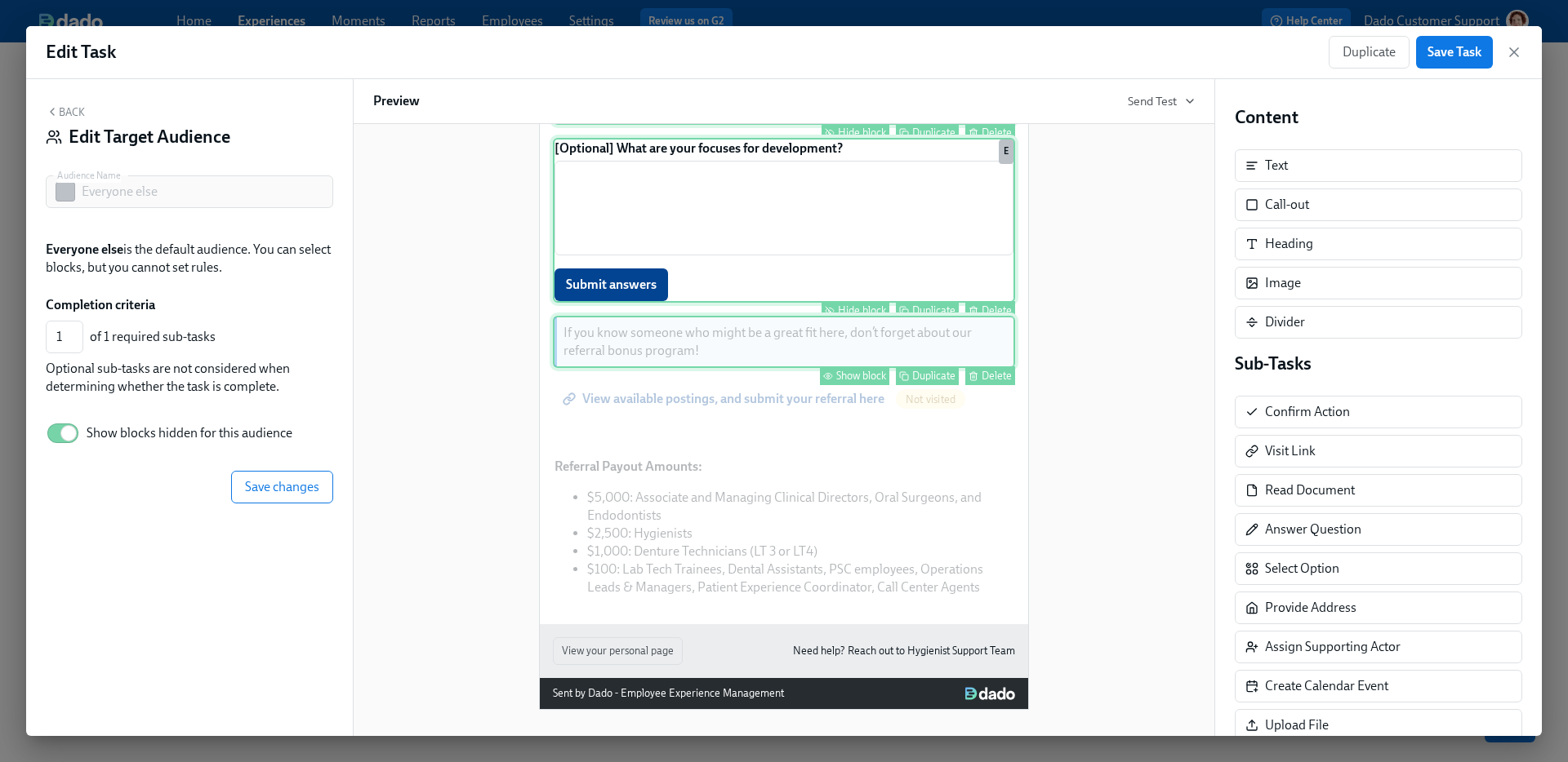
click at [839, 366] on button "Show block" at bounding box center [854, 375] width 70 height 18
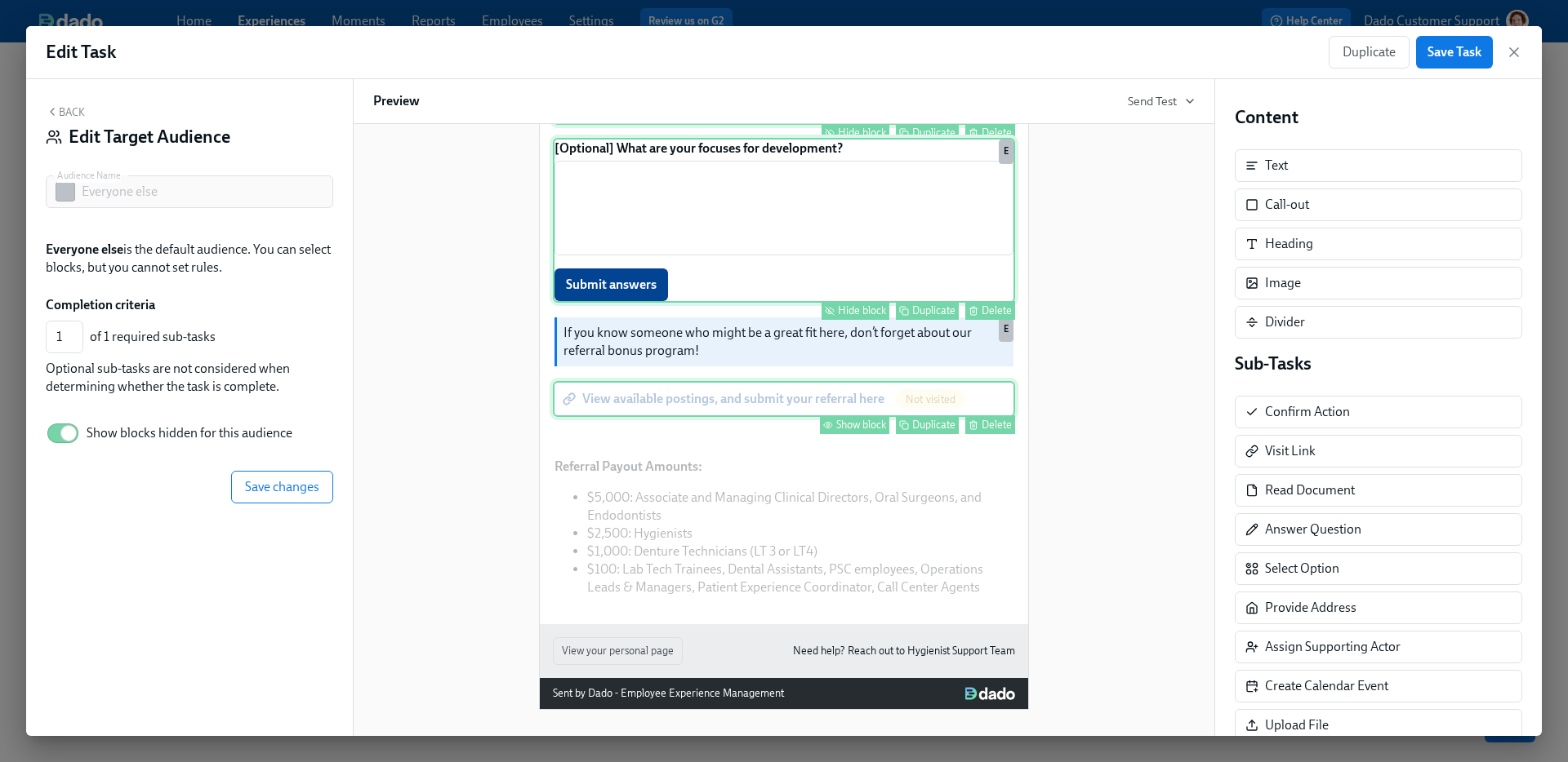
click at [843, 418] on div "Show block" at bounding box center [861, 425] width 50 height 12
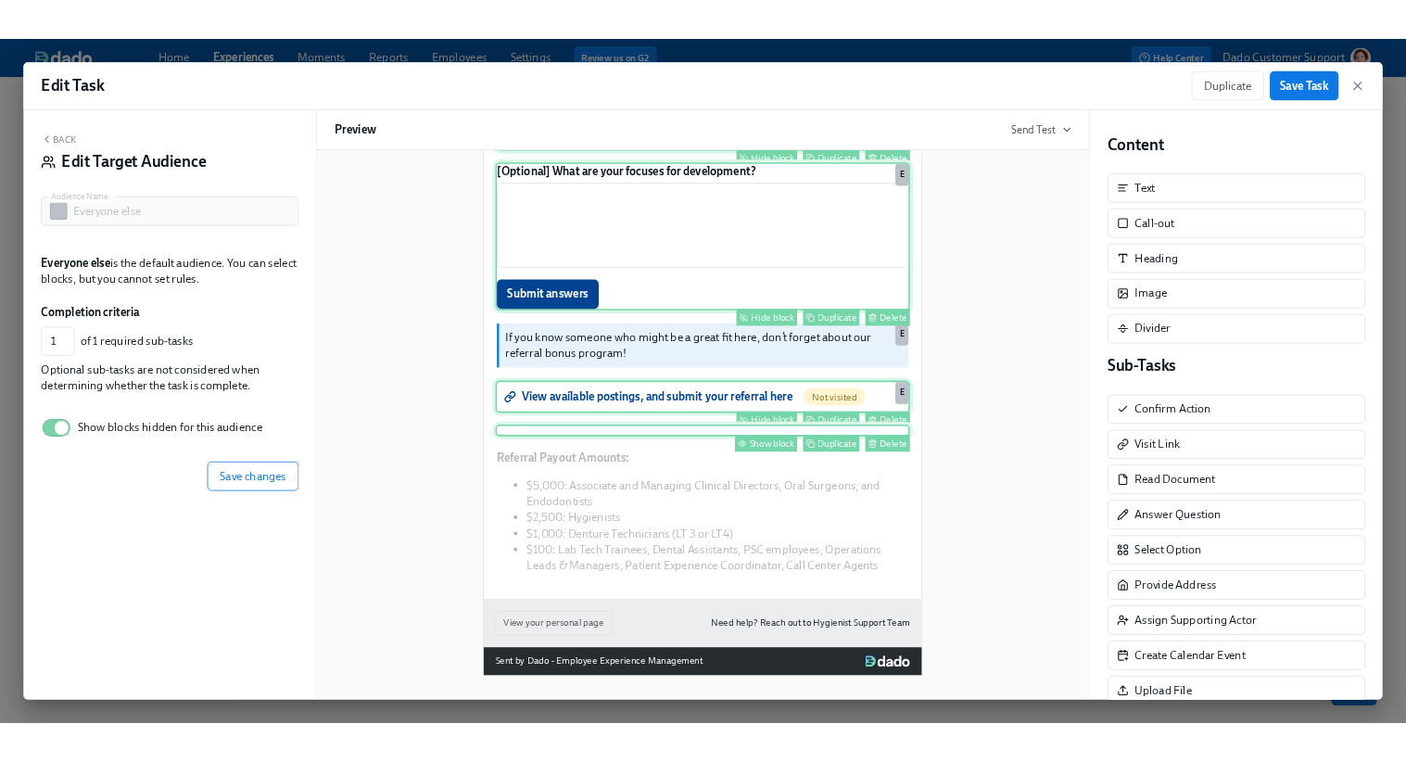
scroll to position [792, 0]
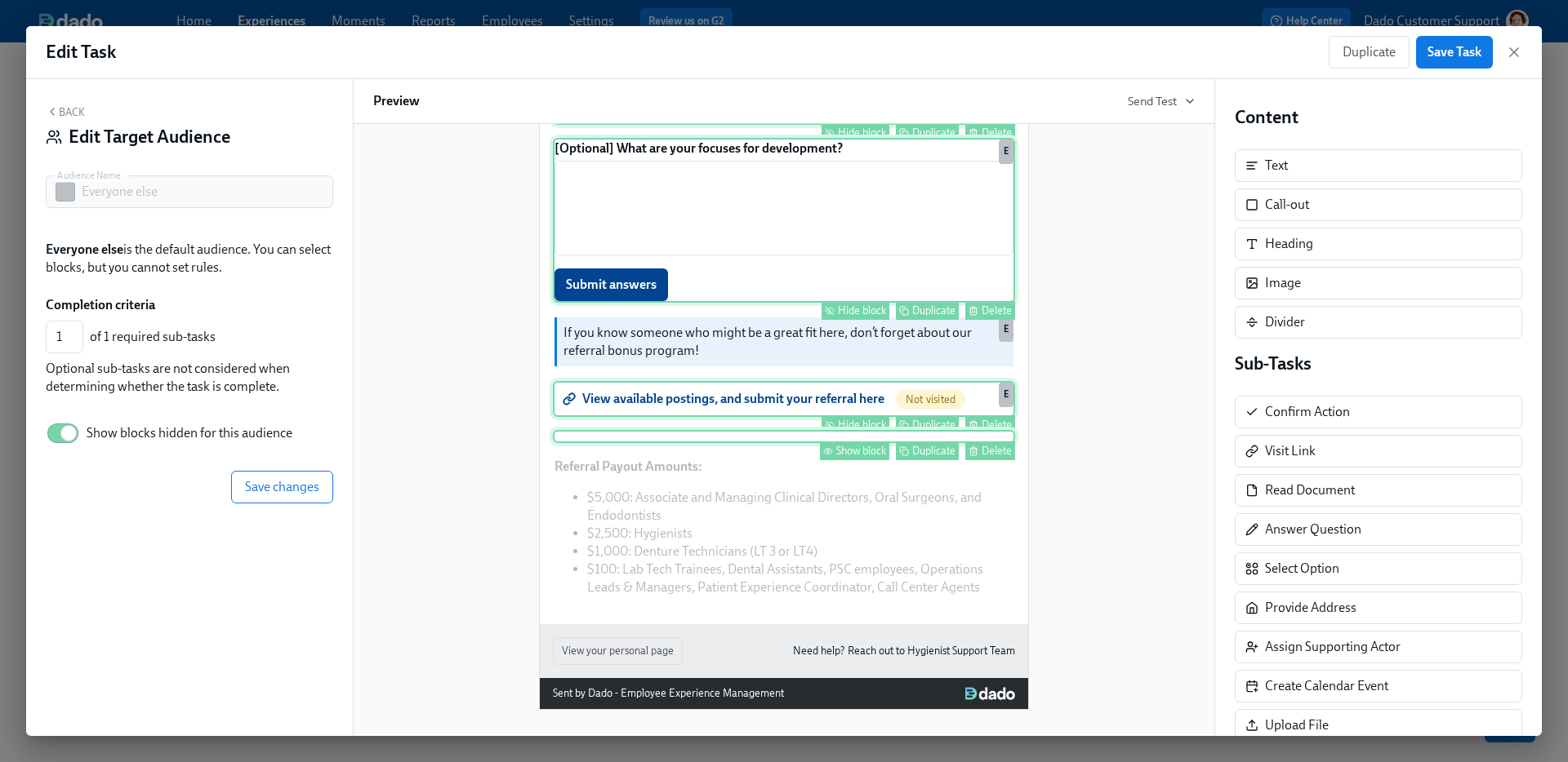
click at [851, 449] on div "Show block" at bounding box center [861, 451] width 50 height 12
click at [842, 618] on div "Hi Participant : First Name ! You have a new task in Aspen Dental Feedback . To…" at bounding box center [784, 220] width 488 height 809
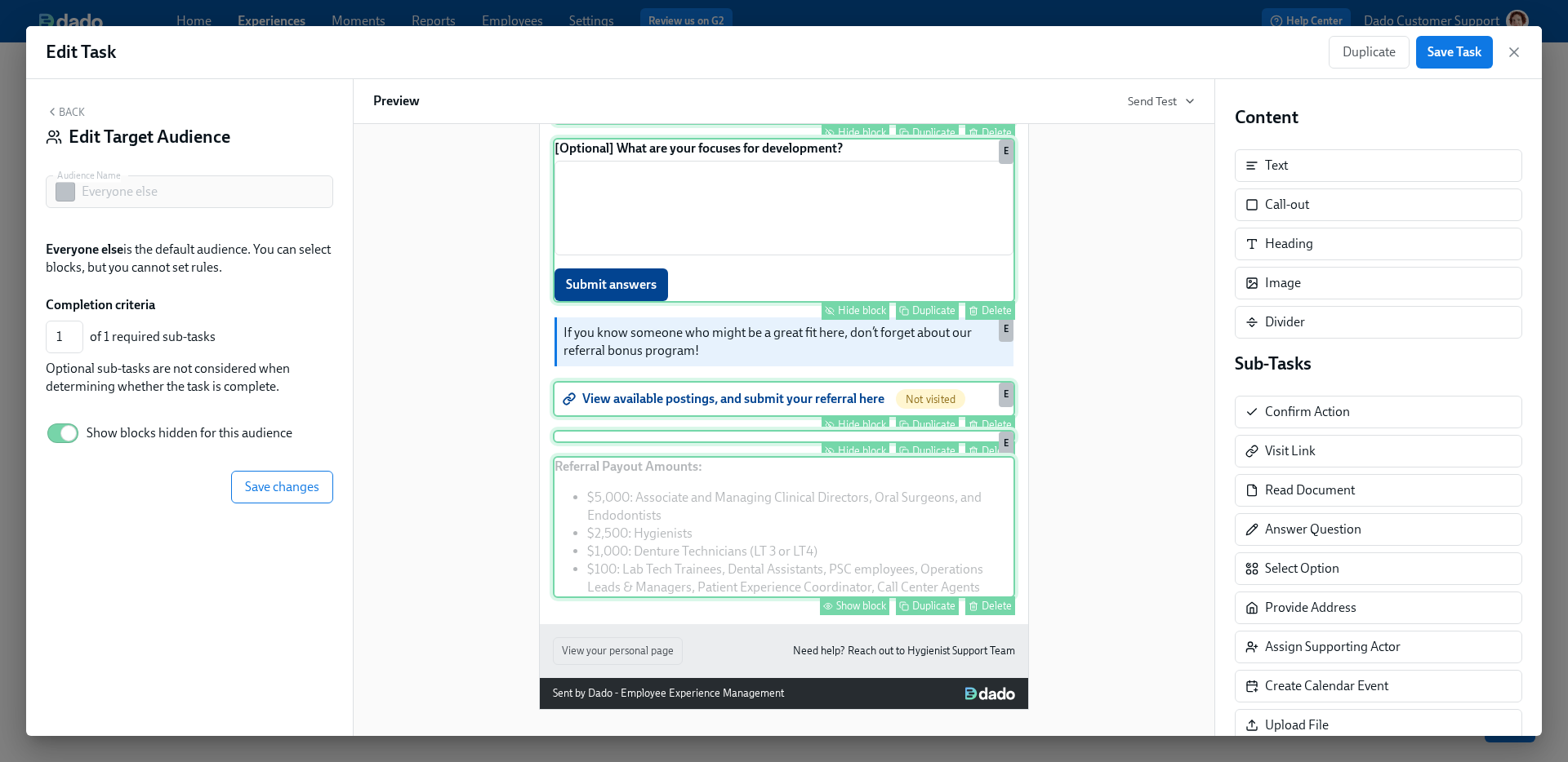
click at [842, 602] on div "Show block" at bounding box center [861, 606] width 50 height 12
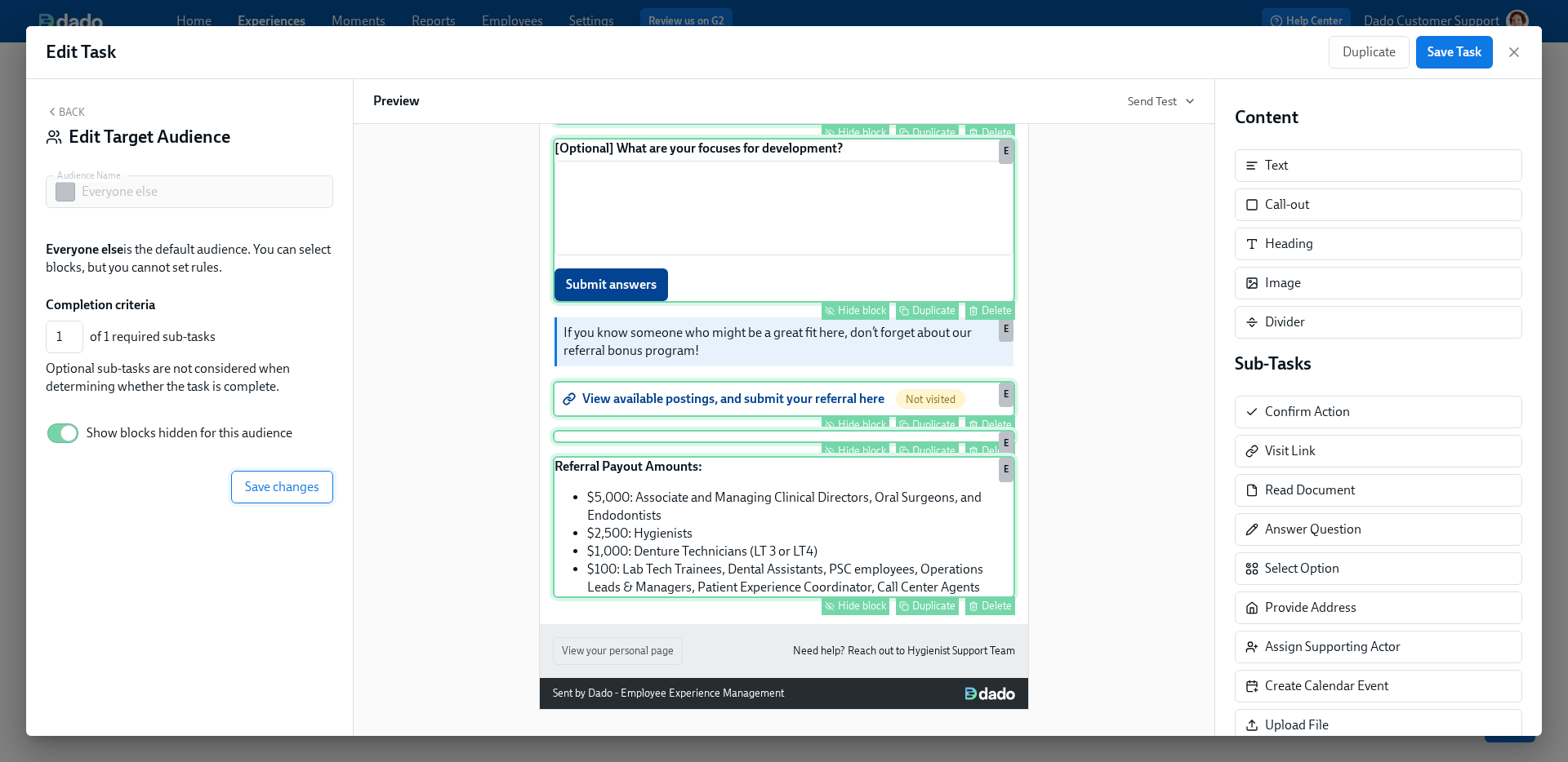
click at [275, 489] on span "Save changes" at bounding box center [282, 487] width 74 height 17
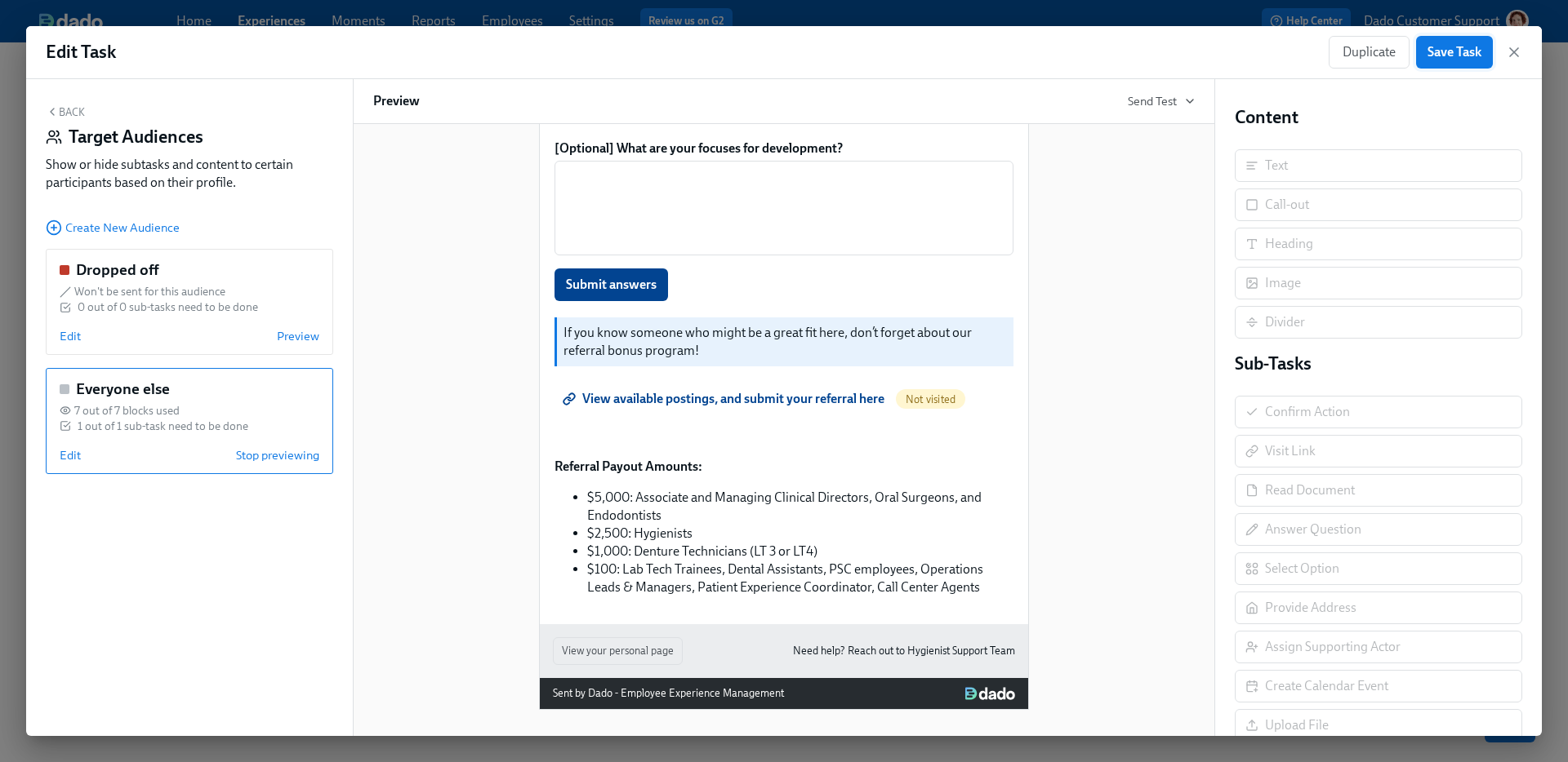
click at [1459, 48] on span "Save Task" at bounding box center [1454, 52] width 54 height 17
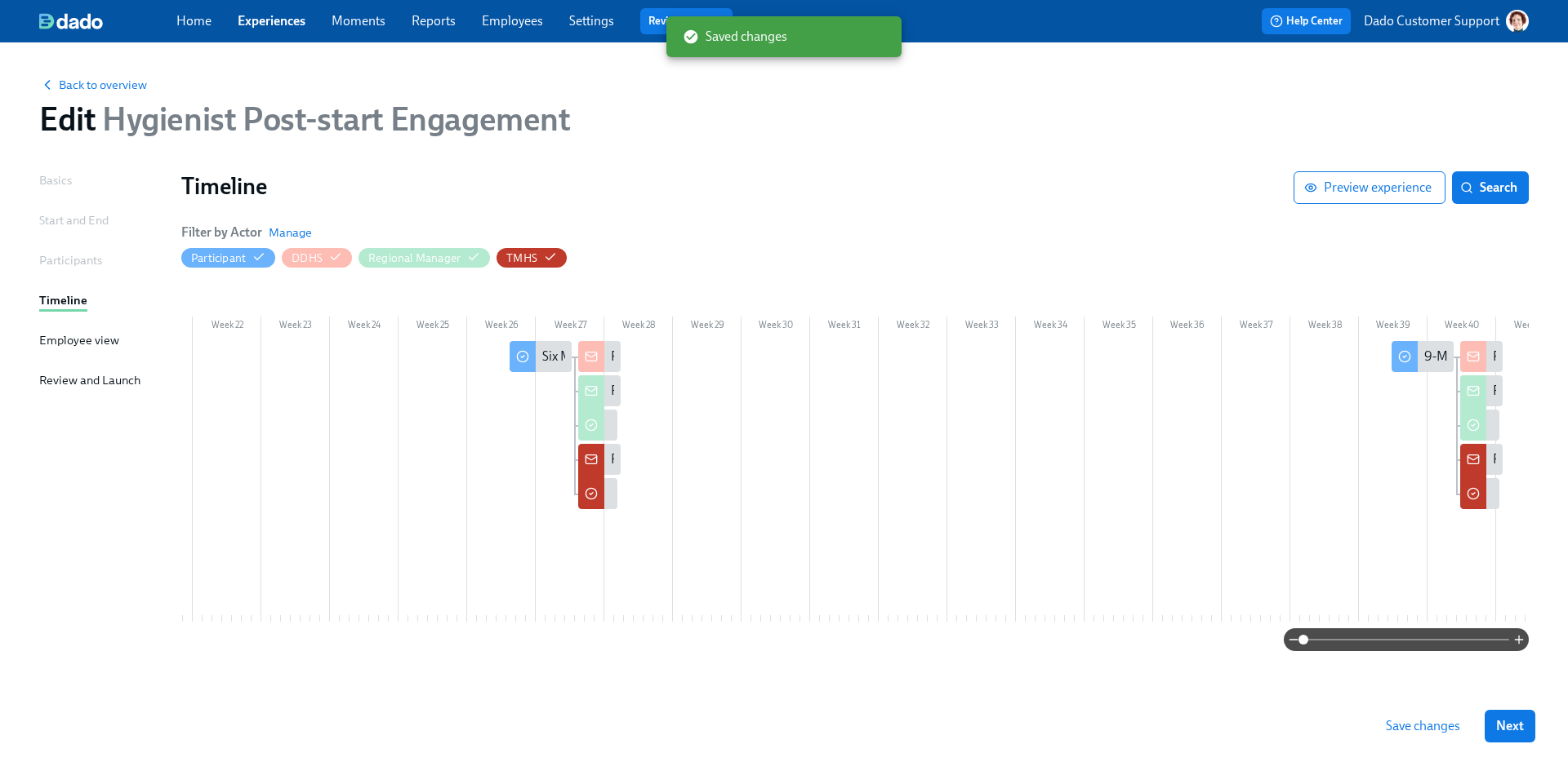
click at [1413, 718] on span "Save changes" at bounding box center [1423, 726] width 74 height 17
click at [266, 18] on link "Experiences" at bounding box center [271, 21] width 68 height 16
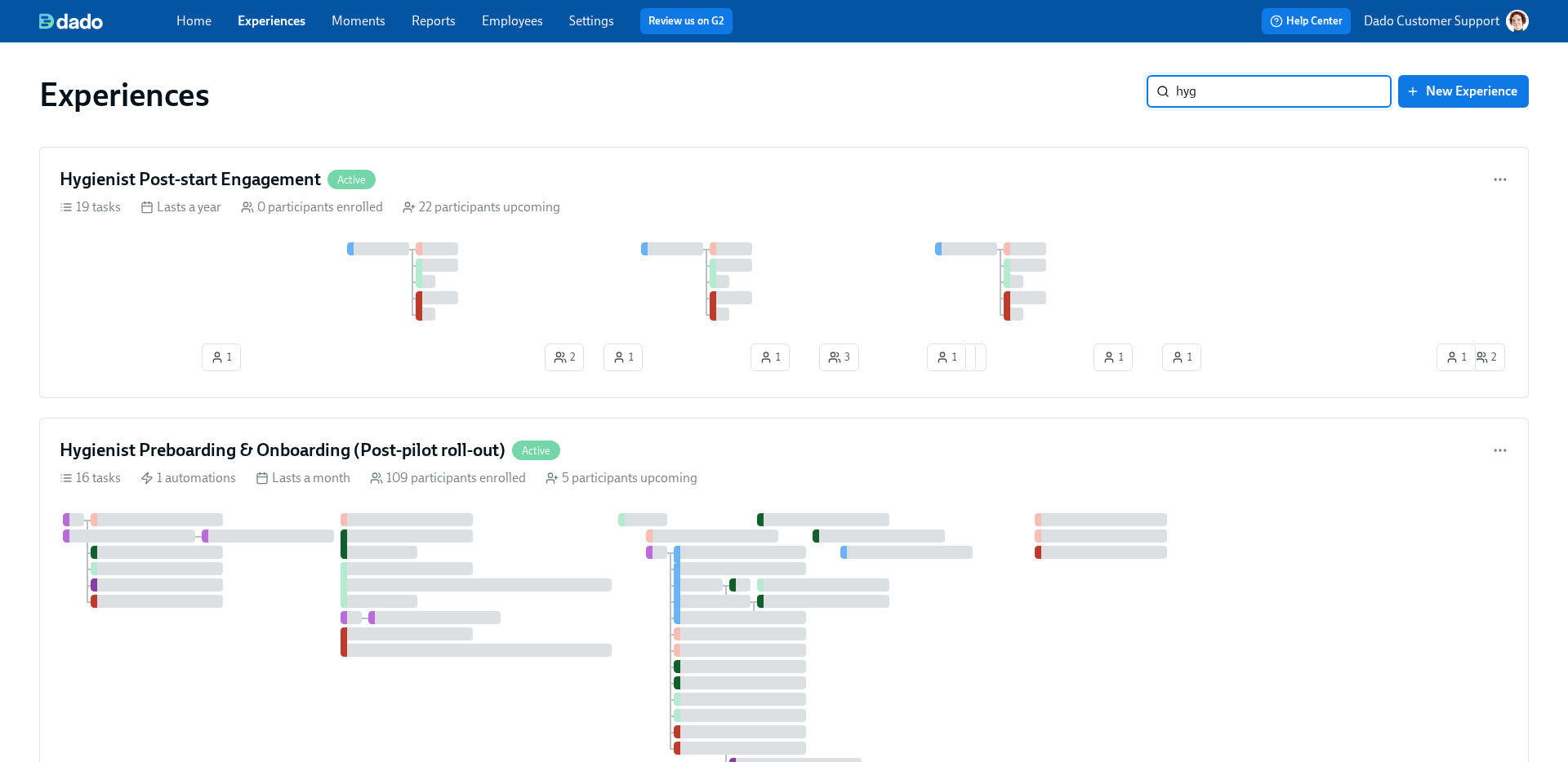
type input "hyg"
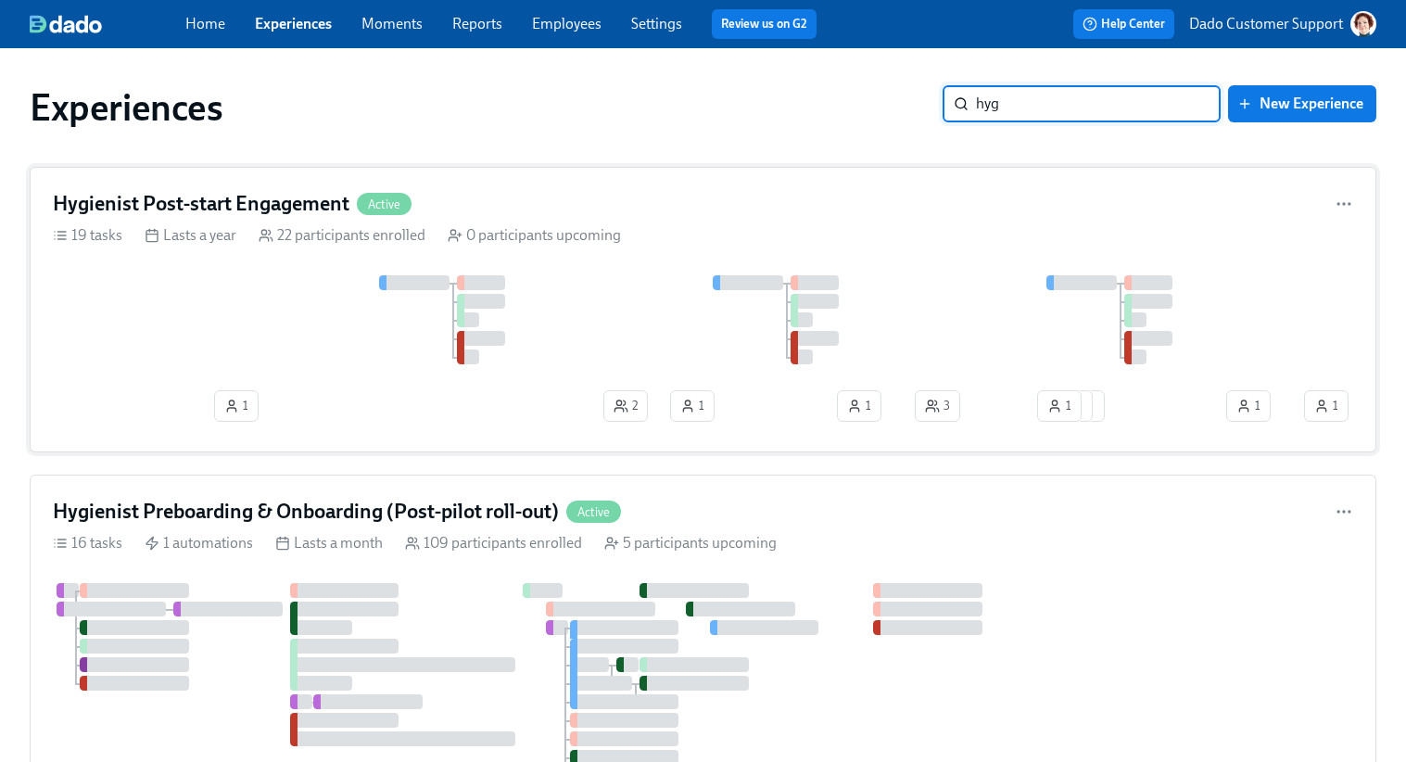
click at [528, 396] on div "1 1 1 1 1 2 1 1 1 3 1 1 3 1 1 2" at bounding box center [703, 352] width 1300 height 154
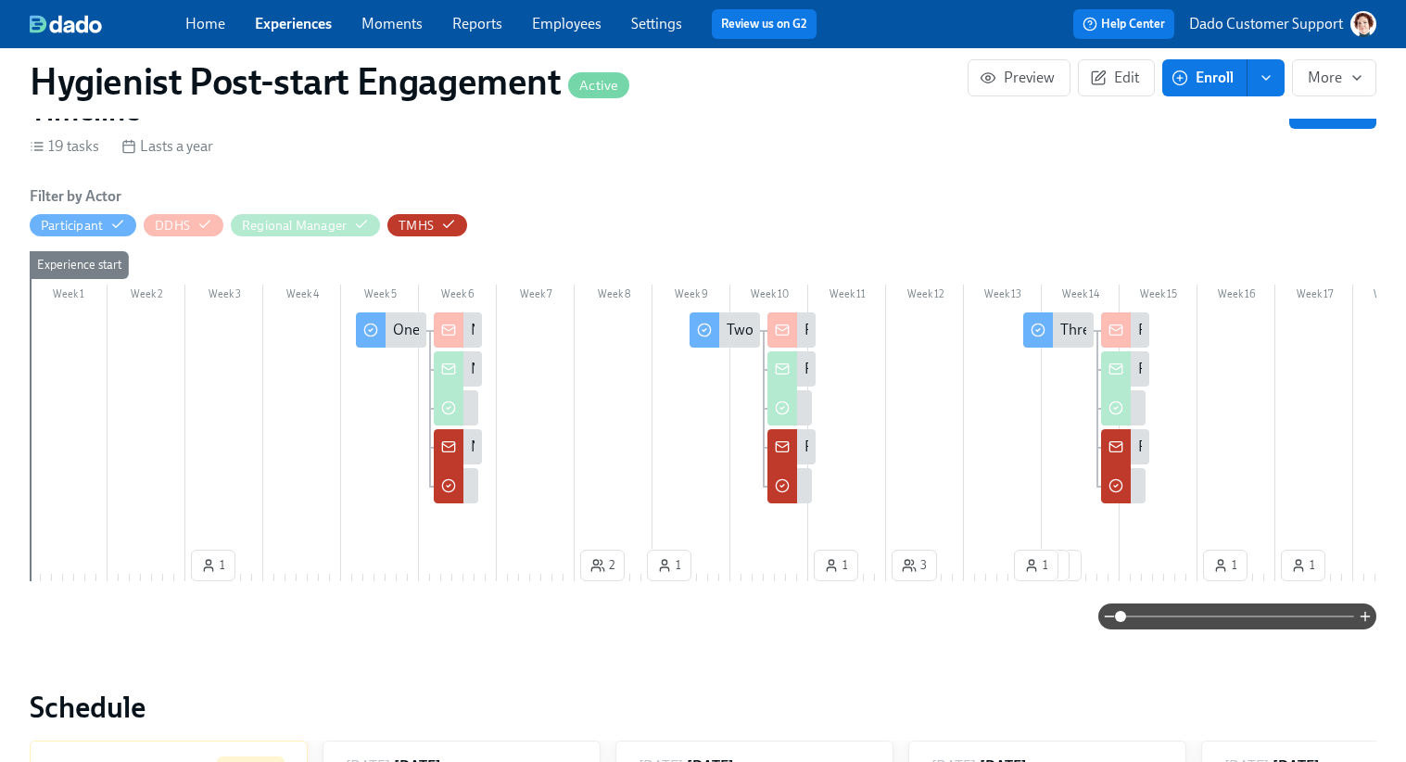
scroll to position [239, 0]
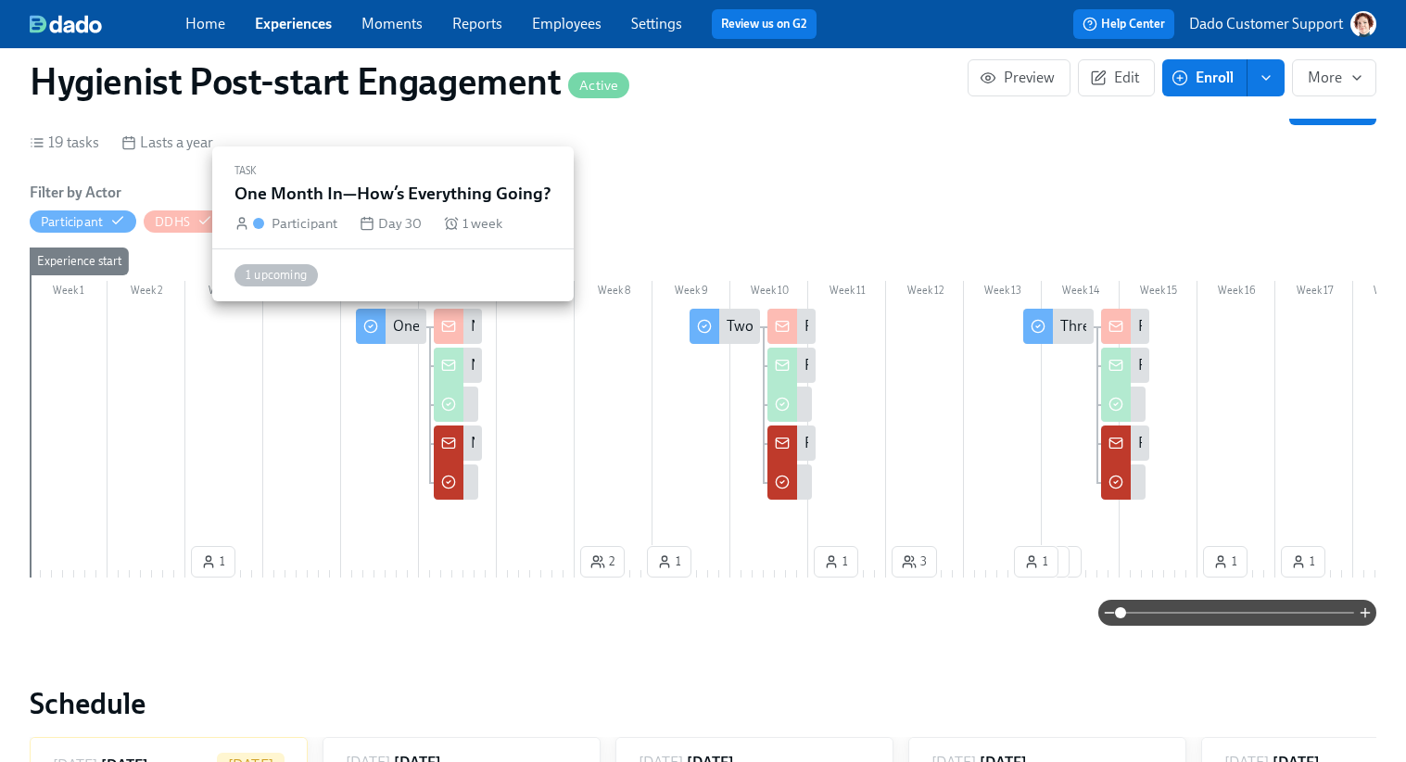
click at [380, 332] on div at bounding box center [371, 326] width 30 height 35
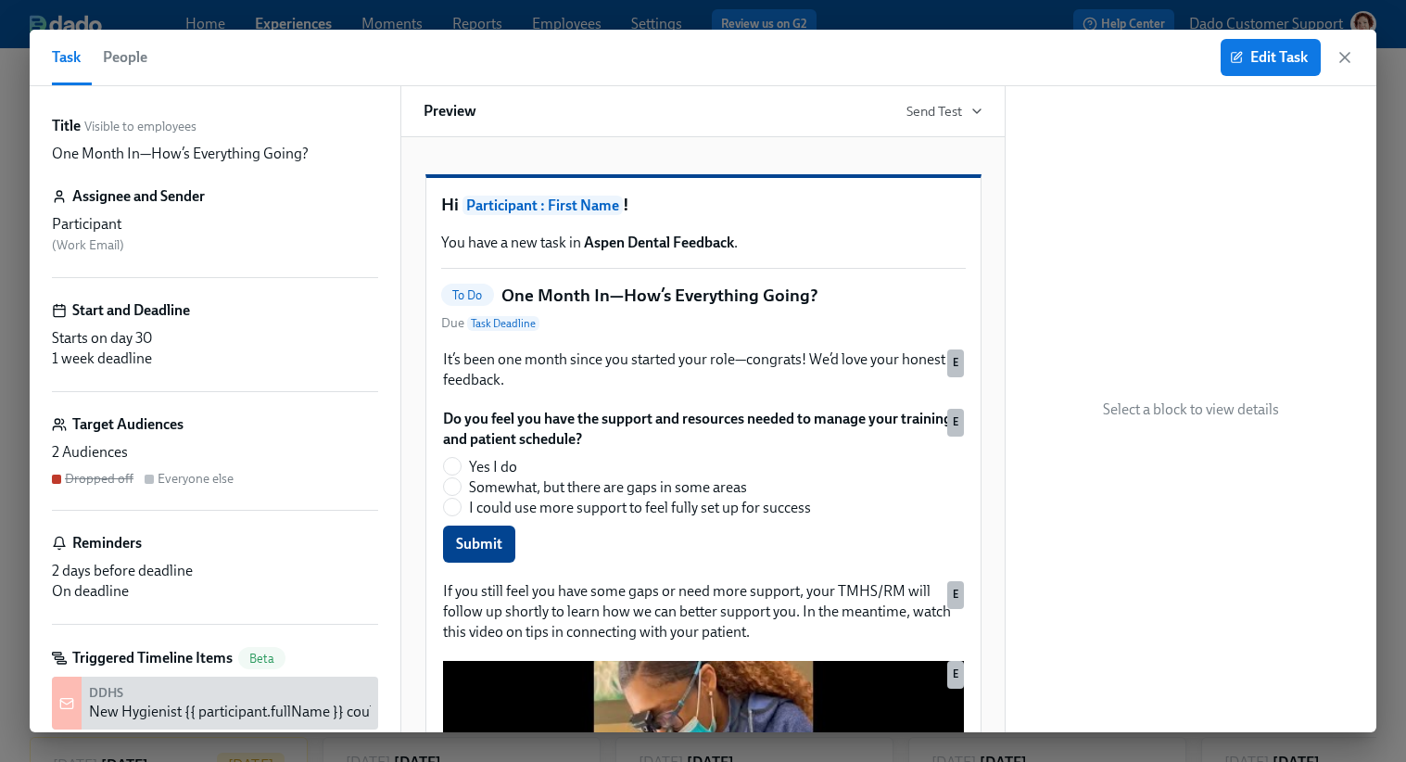
click at [118, 50] on span "People" at bounding box center [125, 57] width 44 height 26
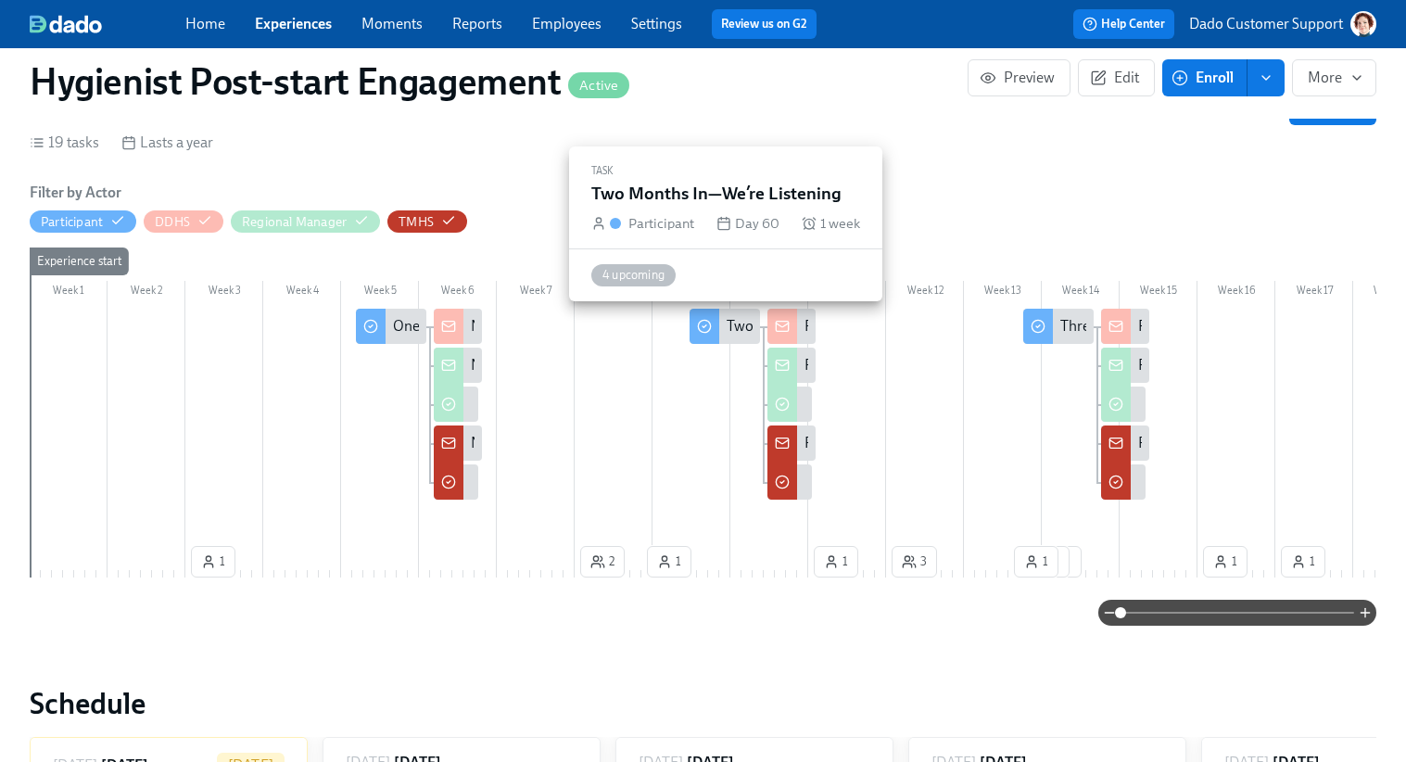
click at [725, 336] on div "Two Months In—We’re Listening" at bounding box center [724, 326] width 70 height 35
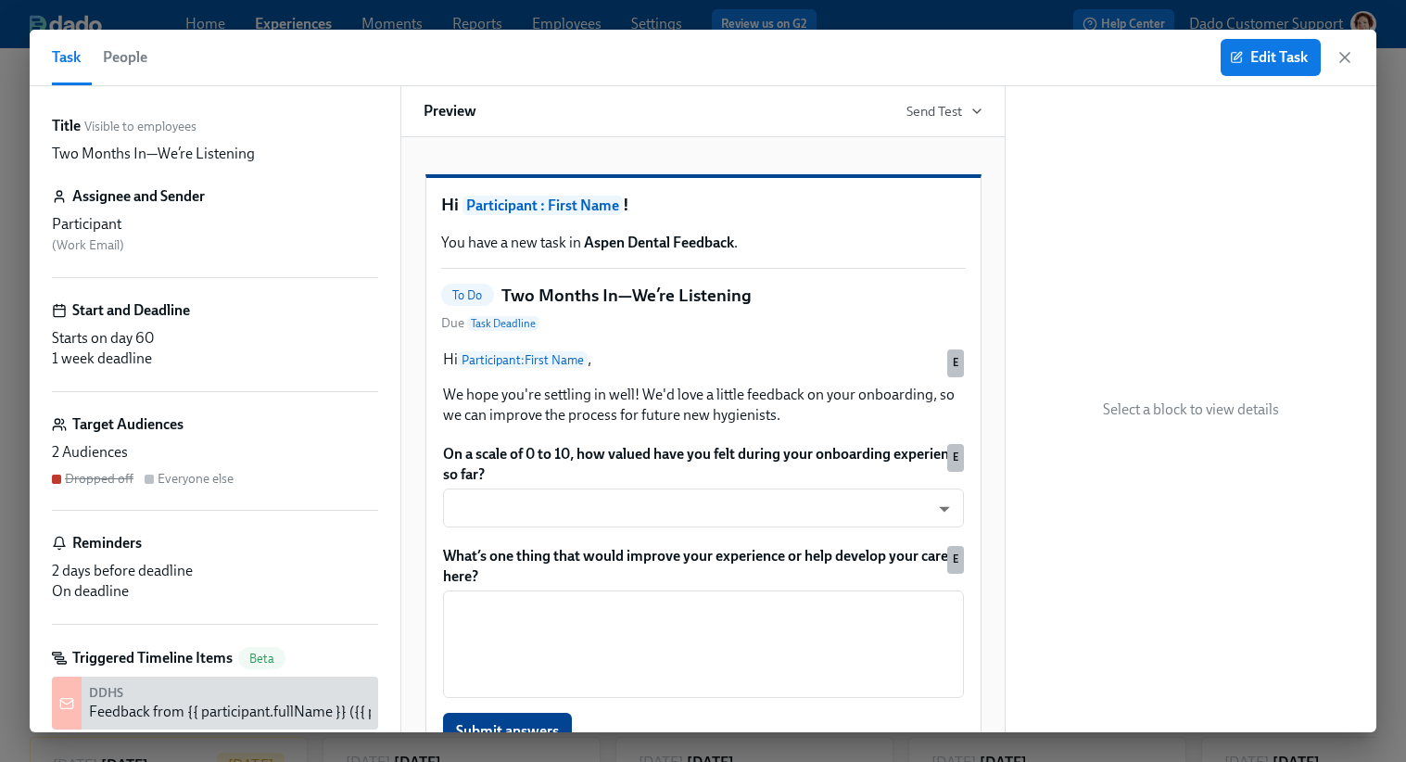
click at [135, 64] on span "People" at bounding box center [125, 57] width 44 height 26
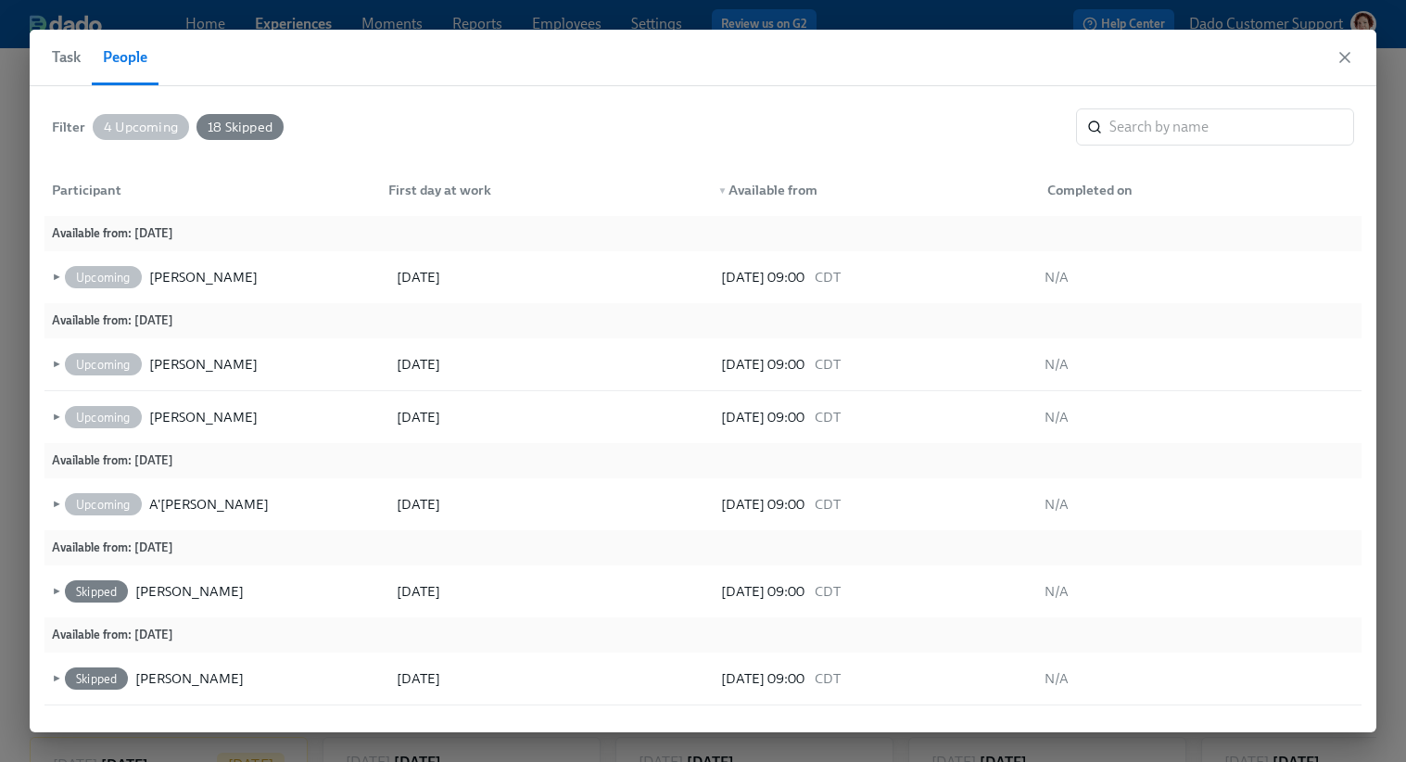
click at [732, 15] on link "Review us on G2" at bounding box center [764, 24] width 86 height 19
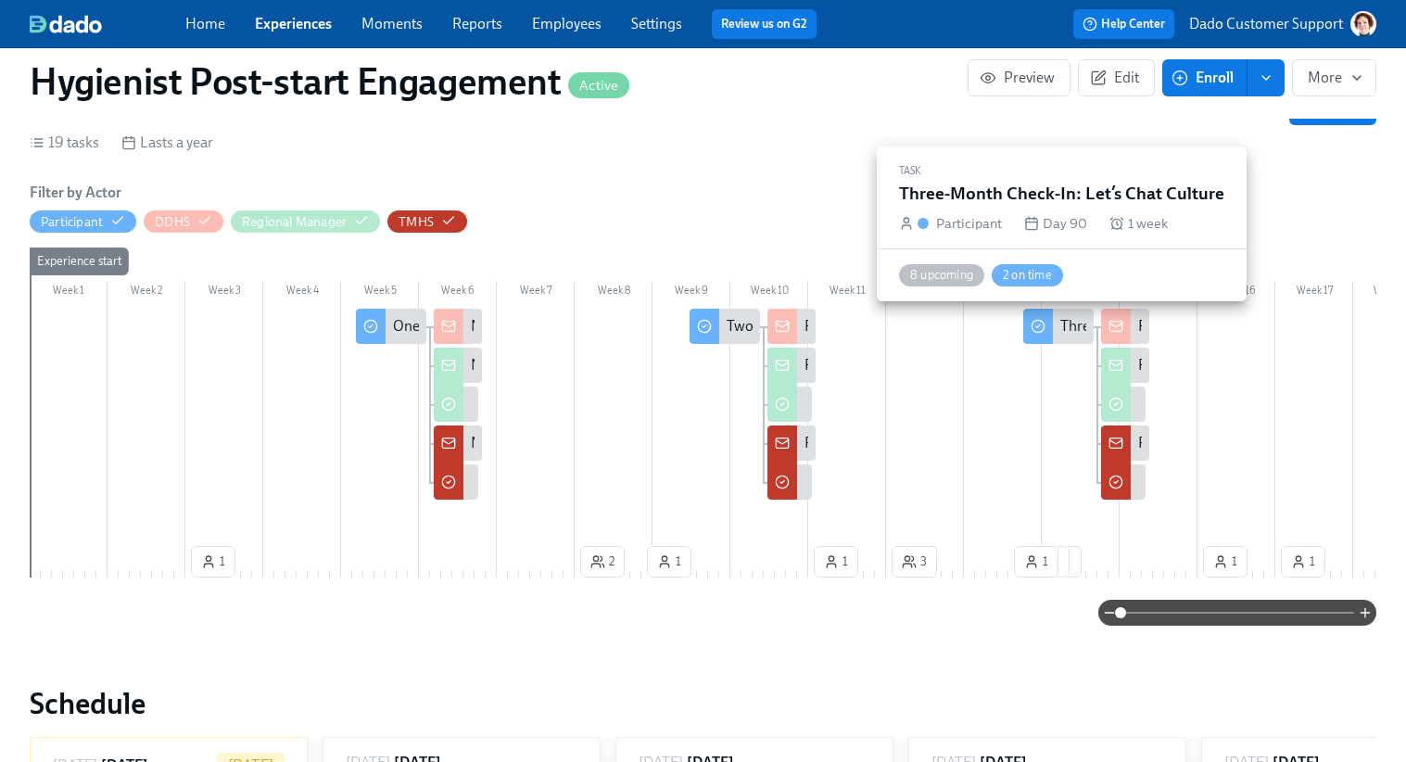
click at [1071, 334] on div "Three-Month Check-In: Let’s Chat Culture" at bounding box center [1190, 326] width 261 height 20
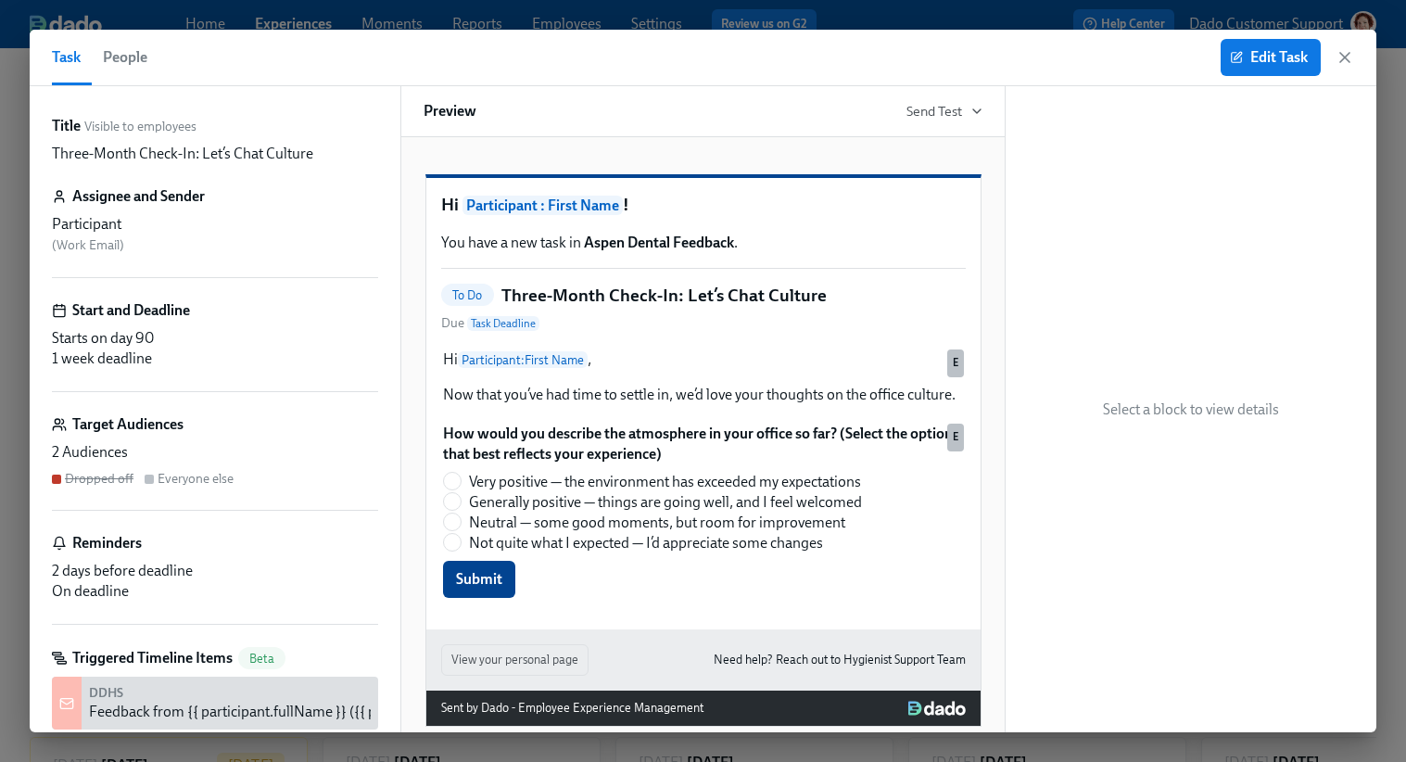
click at [150, 52] on button "People" at bounding box center [125, 58] width 67 height 56
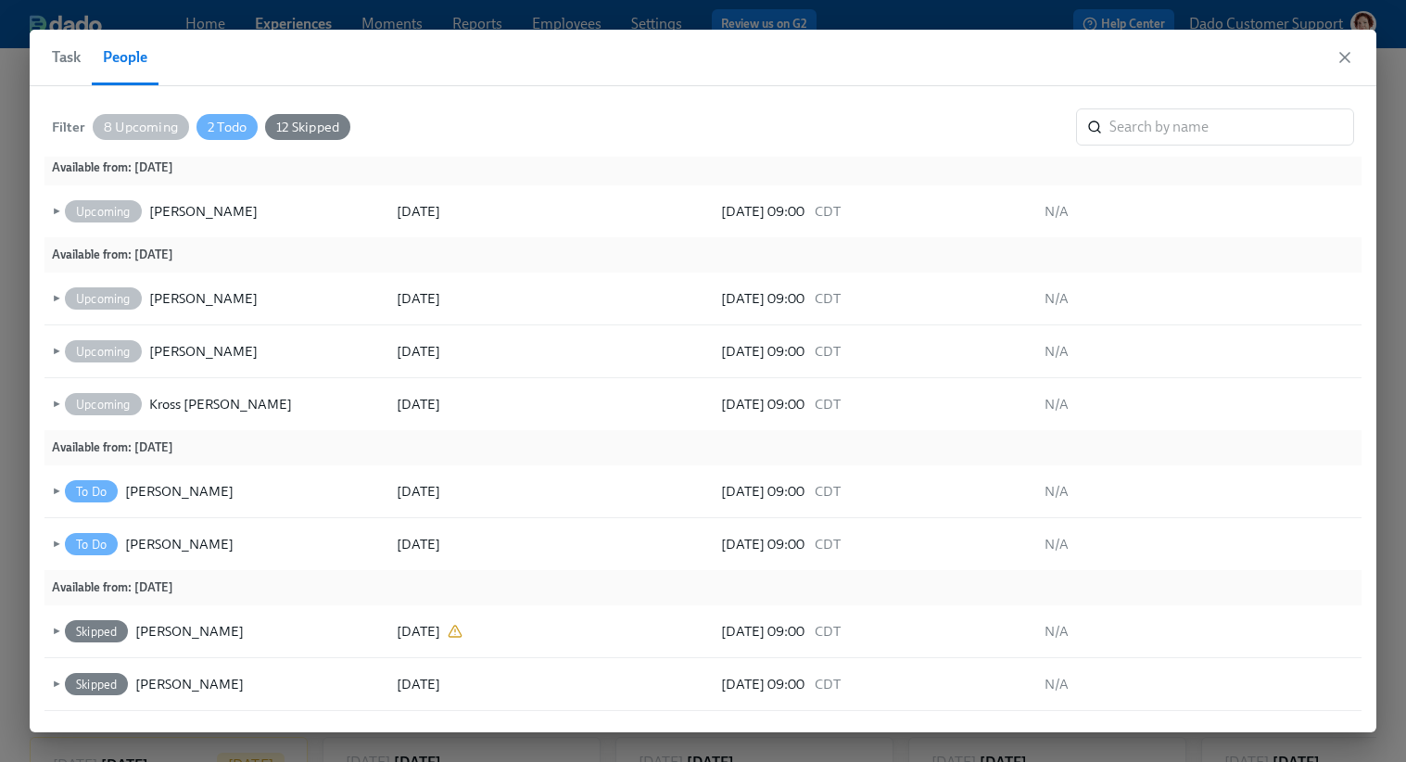
scroll to position [359, 0]
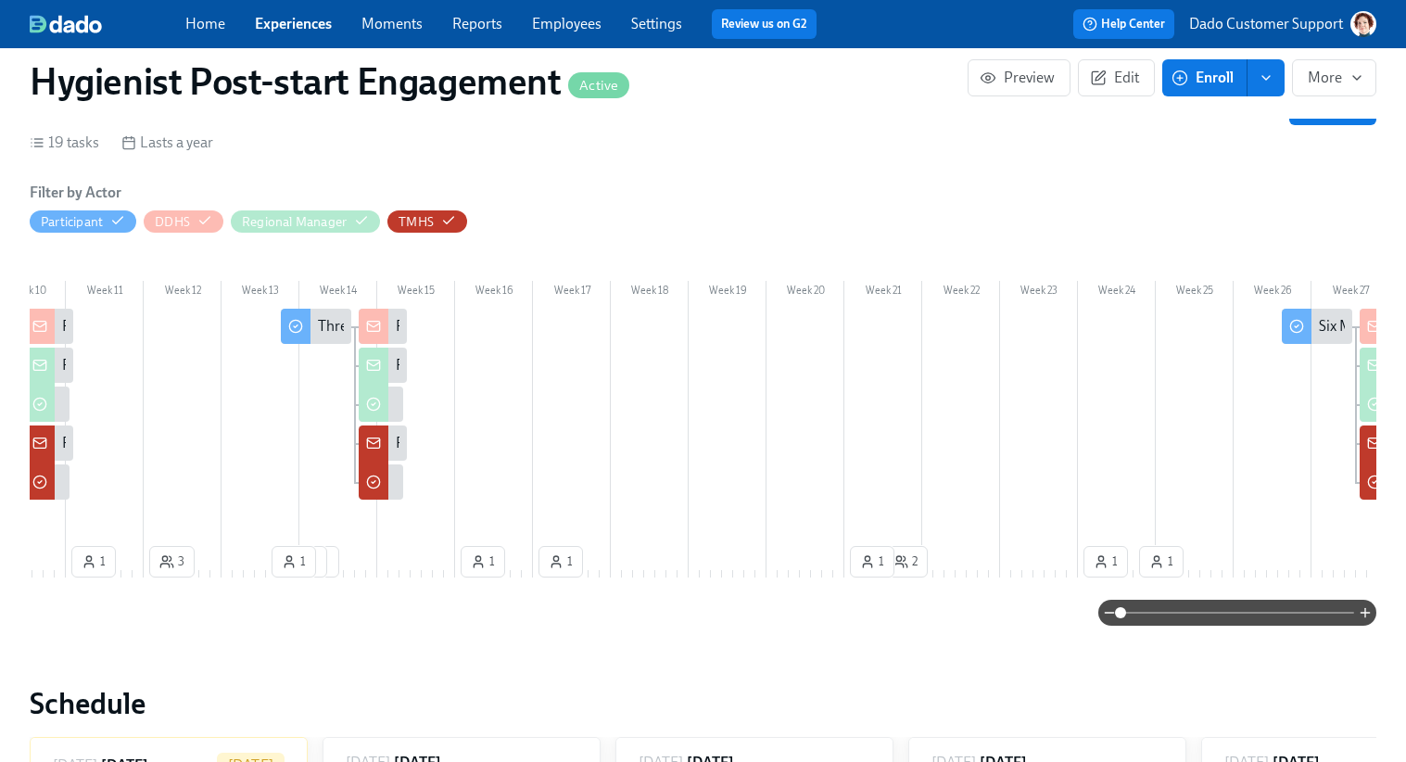
scroll to position [0, 1039]
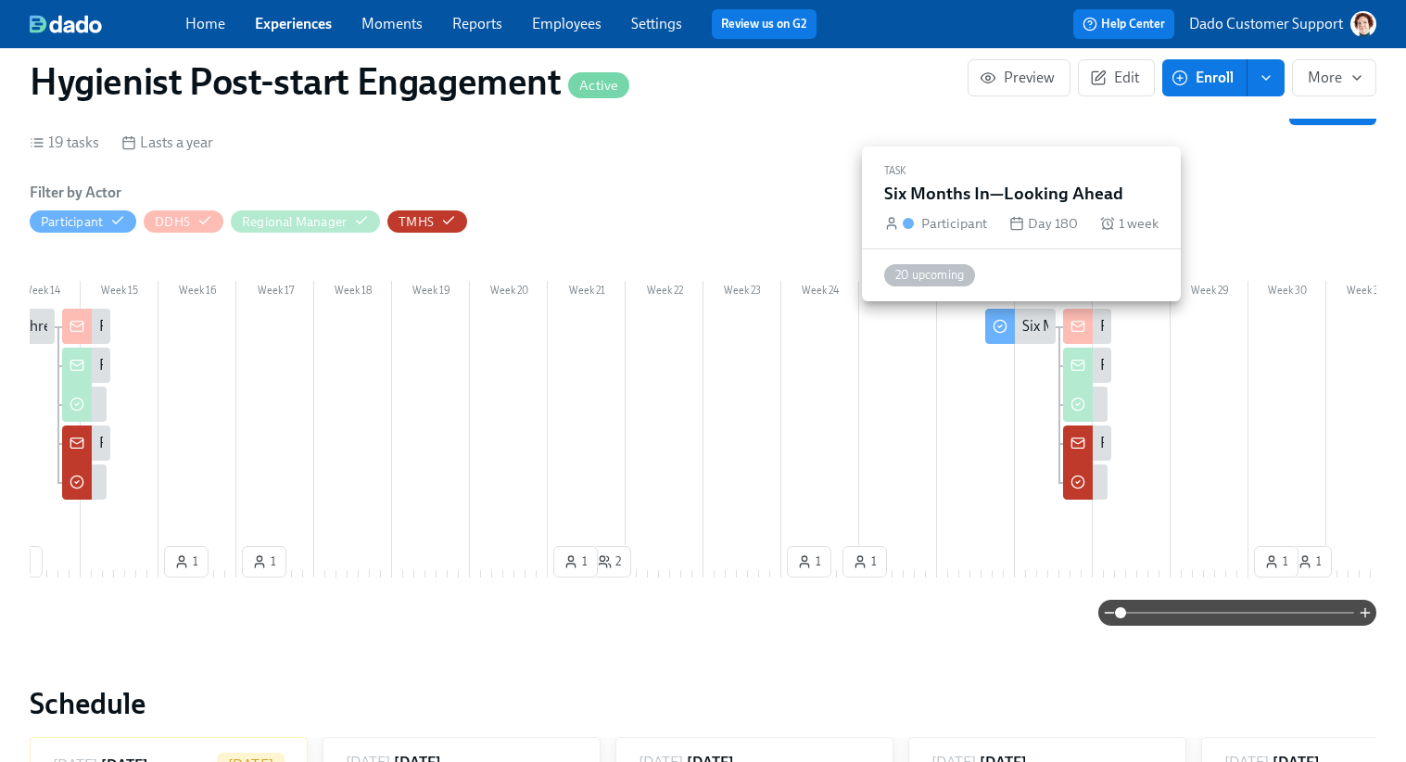
click at [1007, 334] on div at bounding box center [1000, 326] width 30 height 35
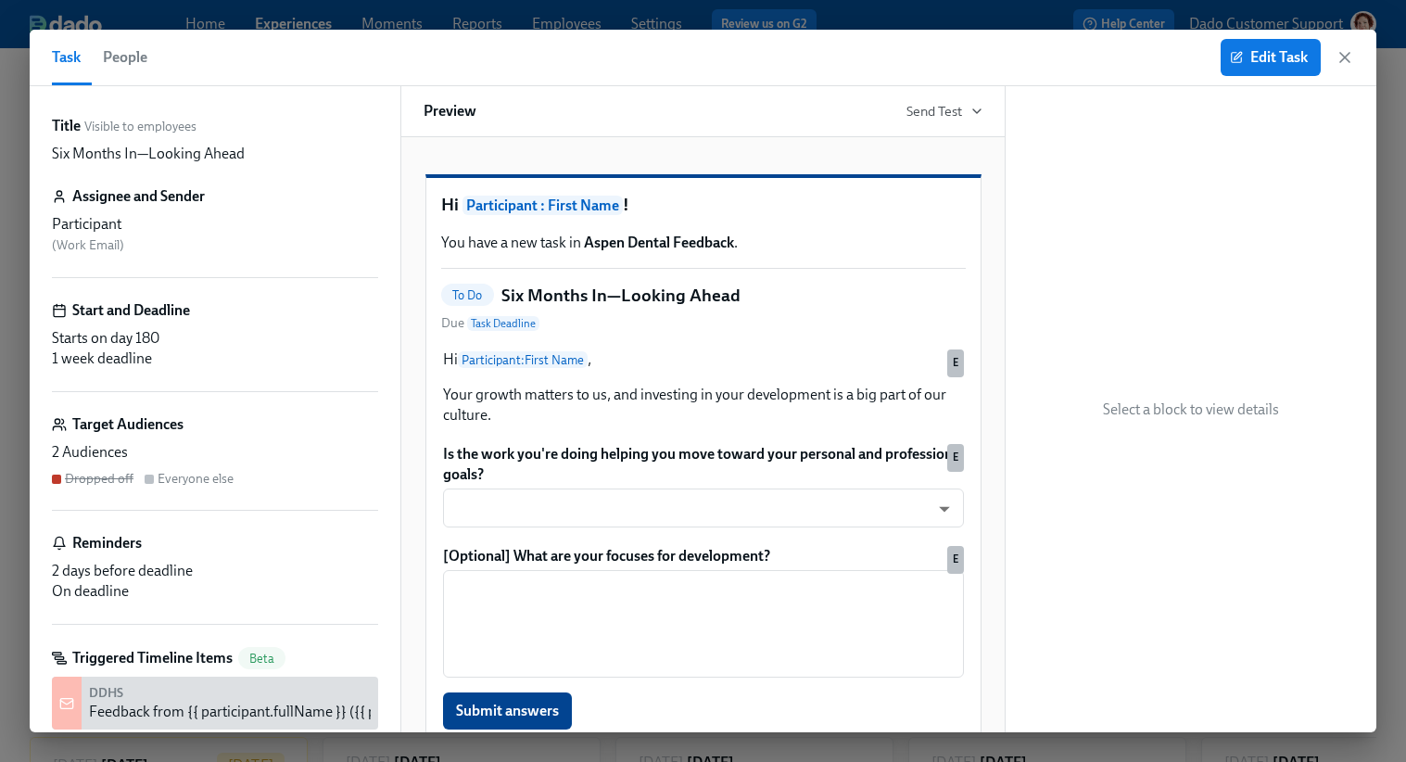
click at [122, 44] on button "People" at bounding box center [125, 58] width 67 height 56
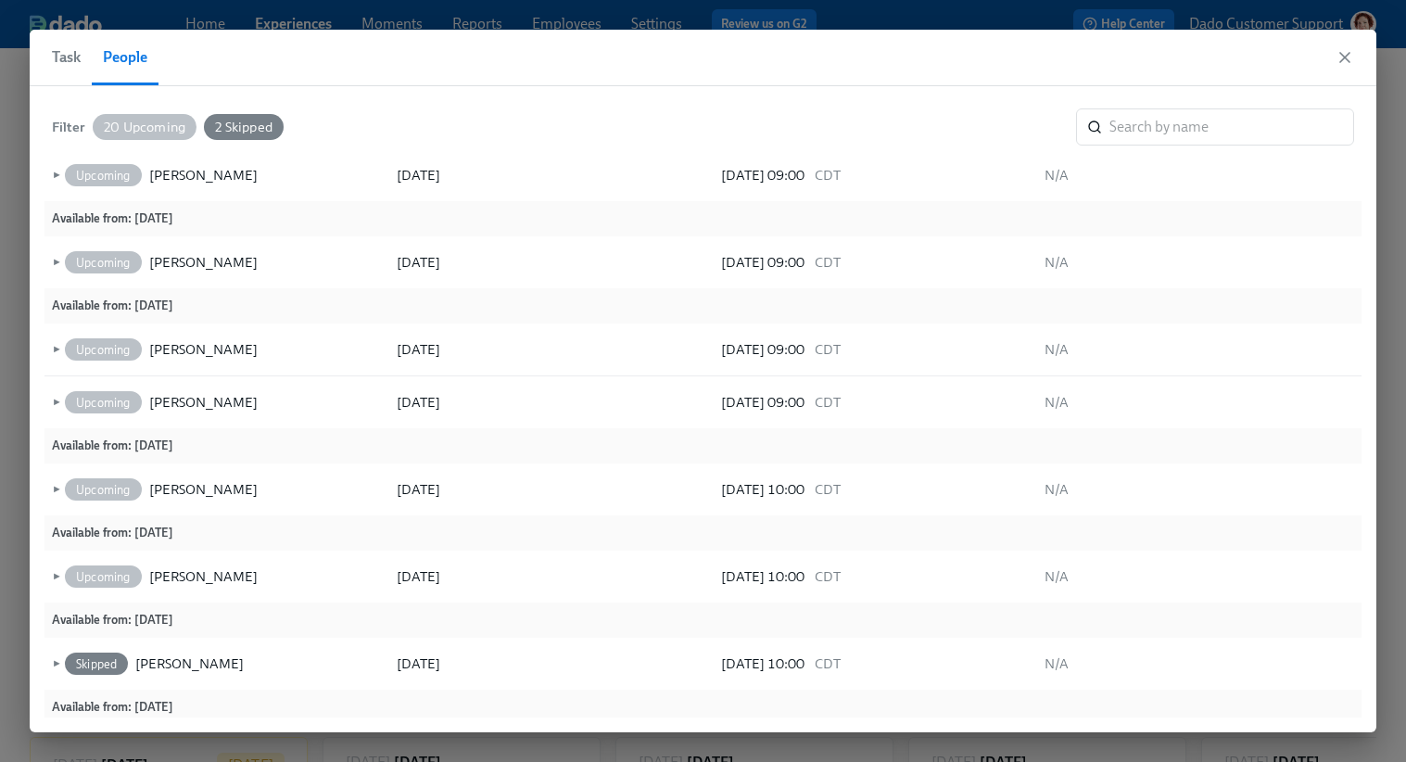
scroll to position [945, 0]
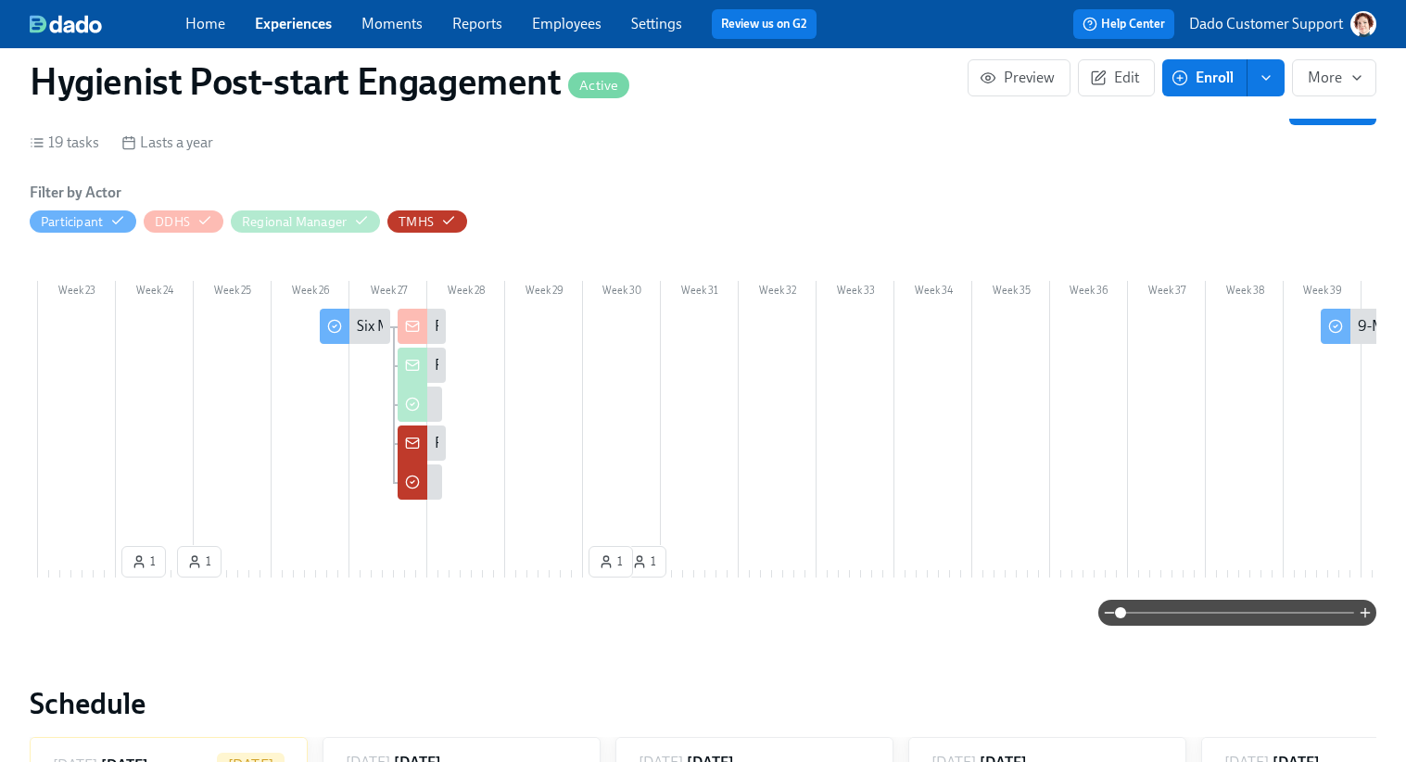
scroll to position [0, 2162]
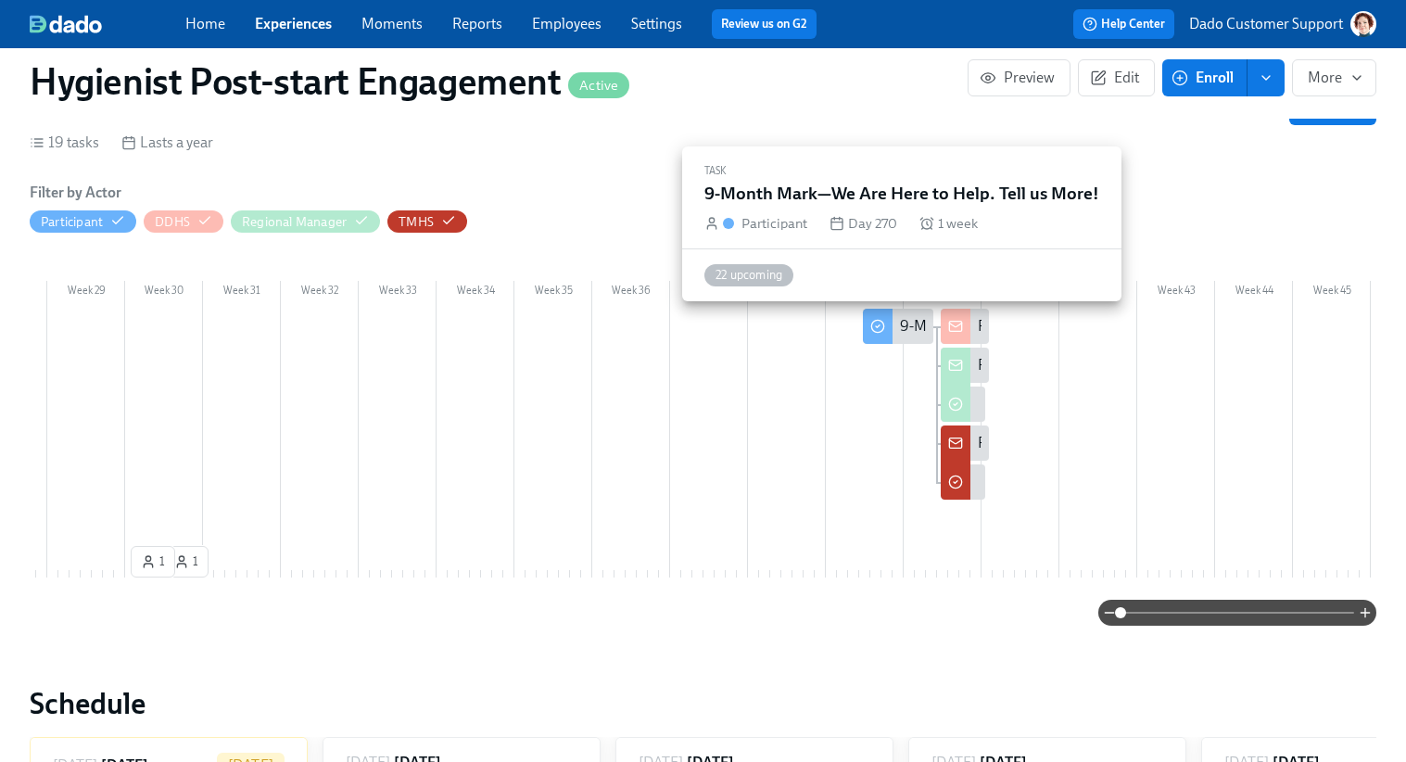
click at [908, 328] on div "9-Month Mark—We Are Here to Help. Tell us More!" at bounding box center [1060, 326] width 321 height 20
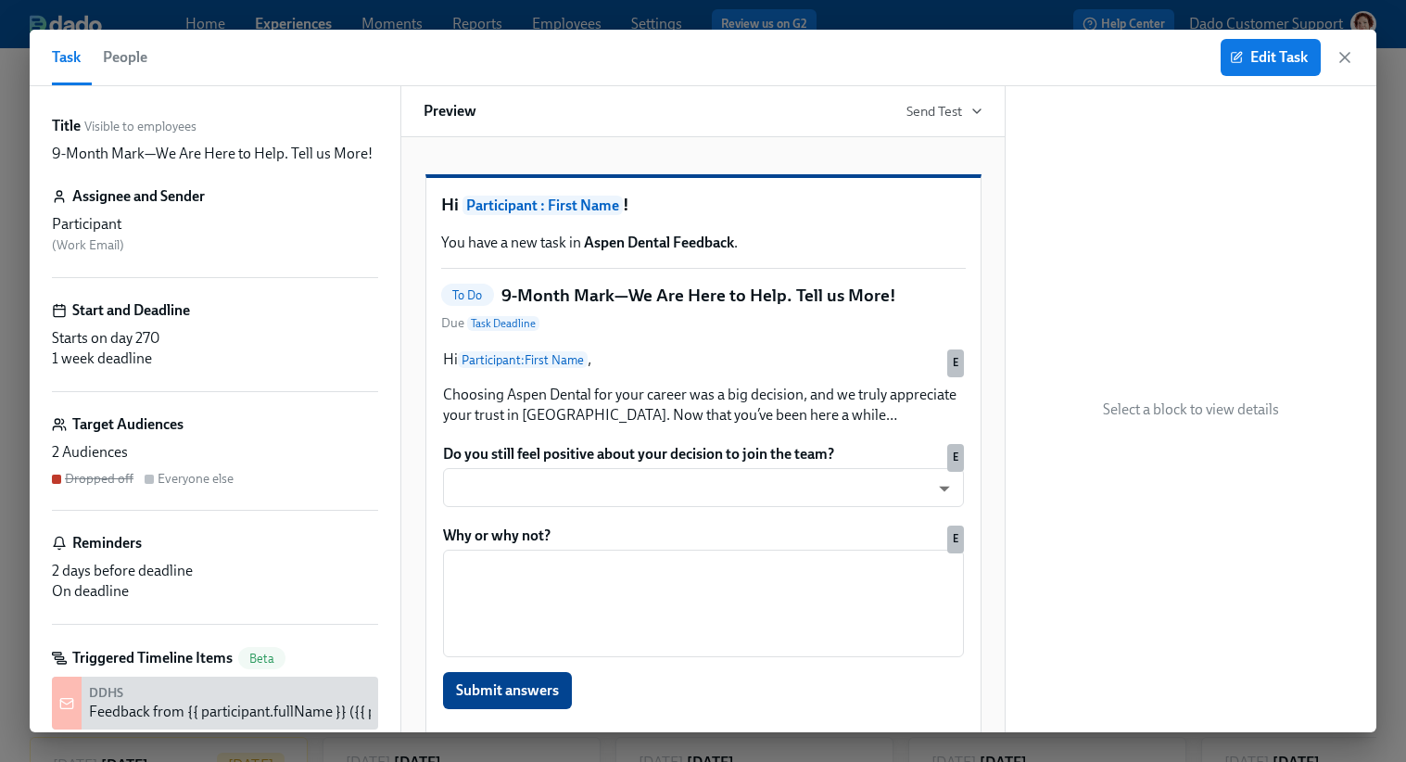
click at [137, 65] on span "People" at bounding box center [125, 57] width 44 height 26
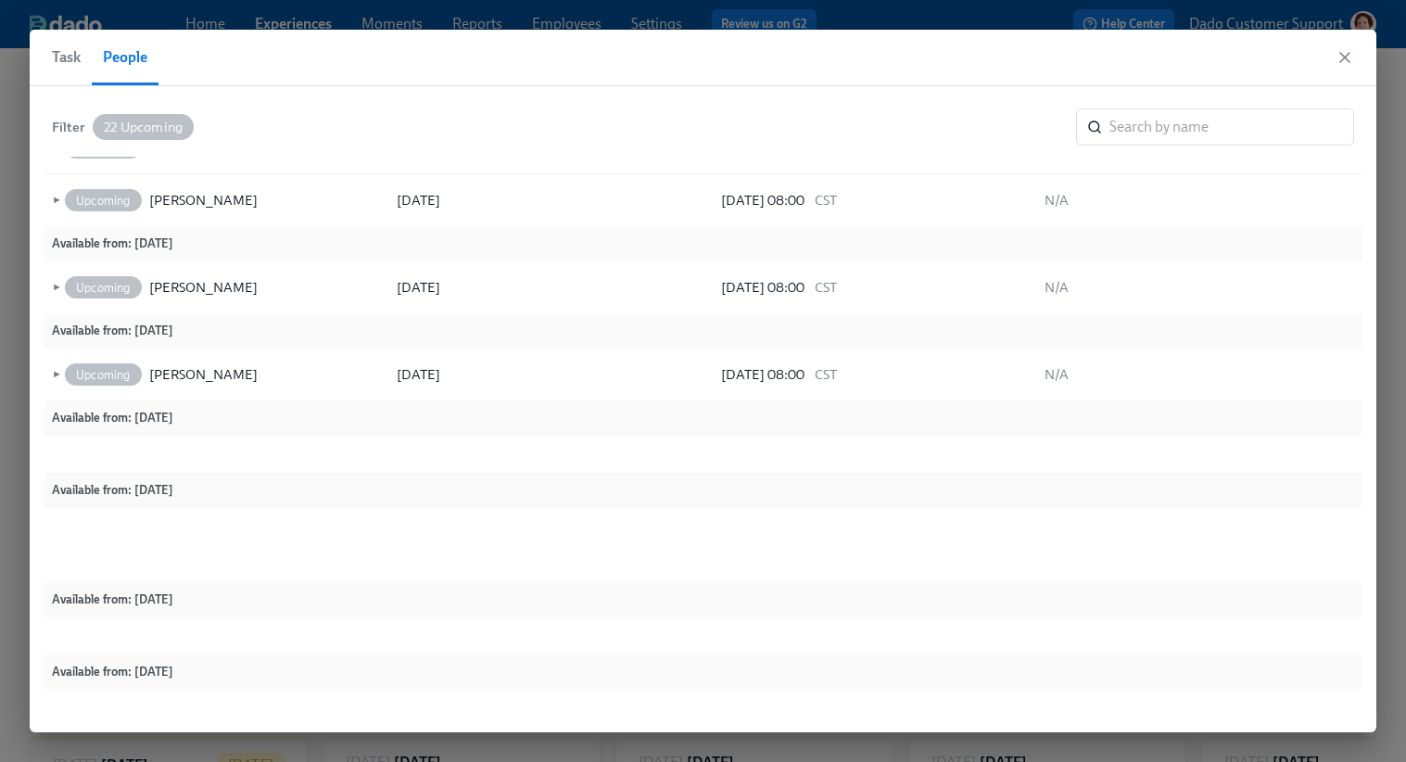
scroll to position [945, 0]
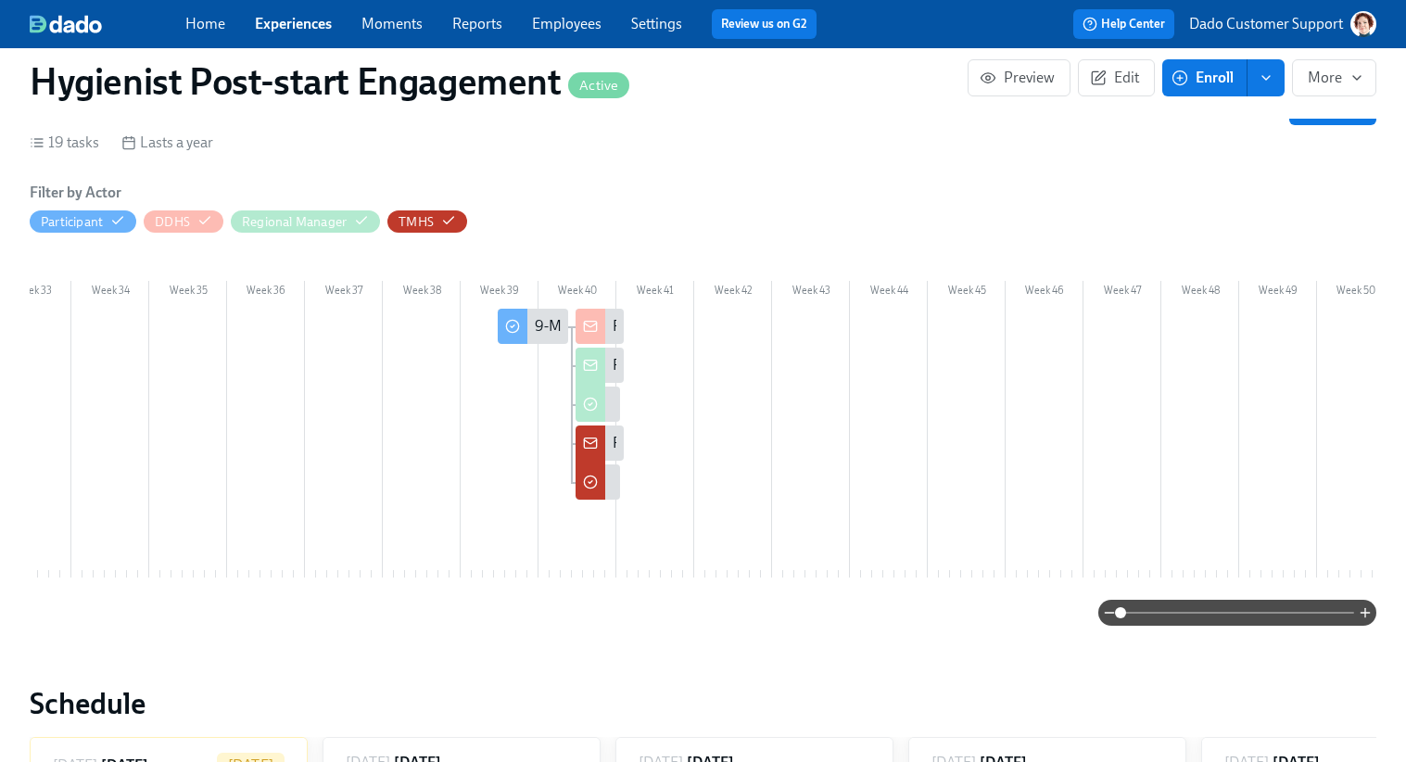
scroll to position [0, 3012]
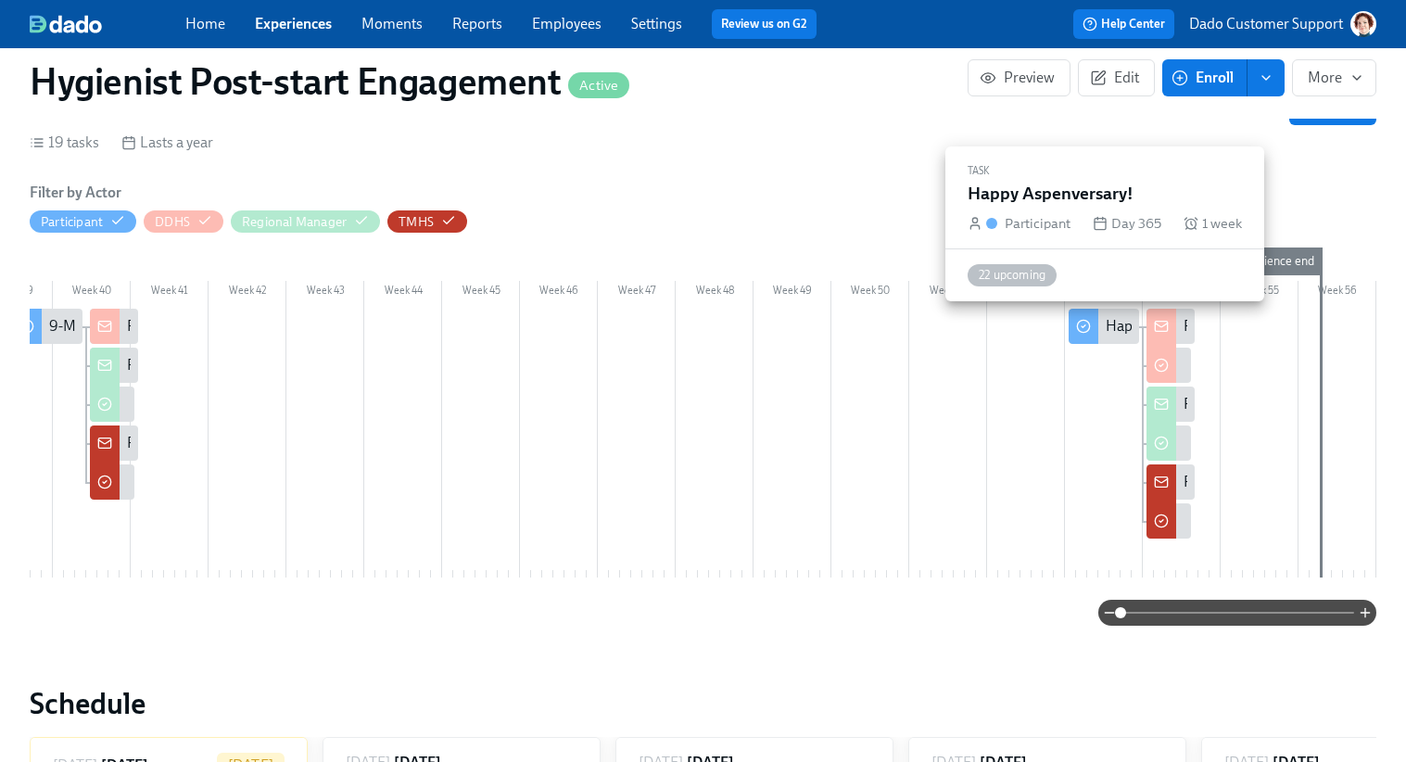
click at [1106, 337] on div "Happy Aspenversary!" at bounding box center [1103, 326] width 70 height 35
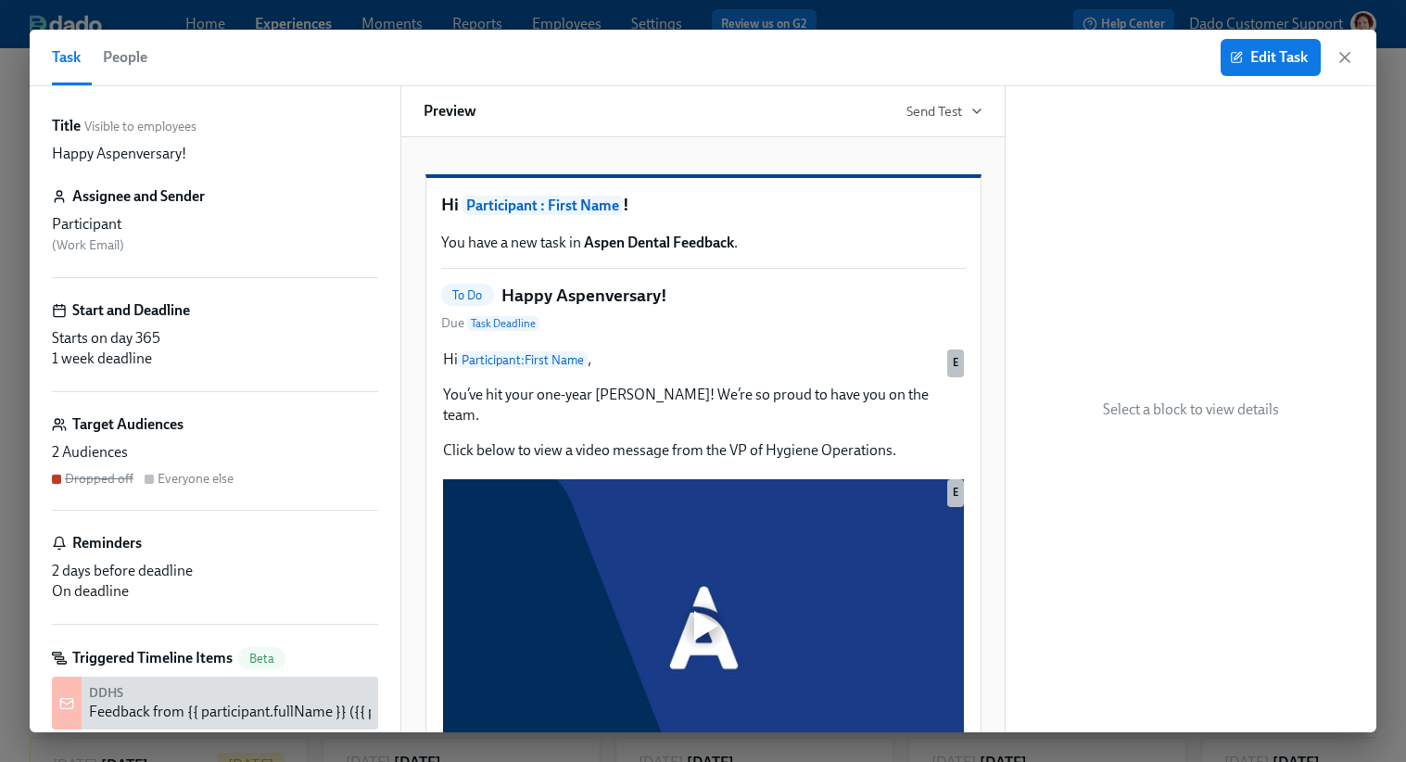
click at [126, 53] on span "People" at bounding box center [125, 57] width 44 height 26
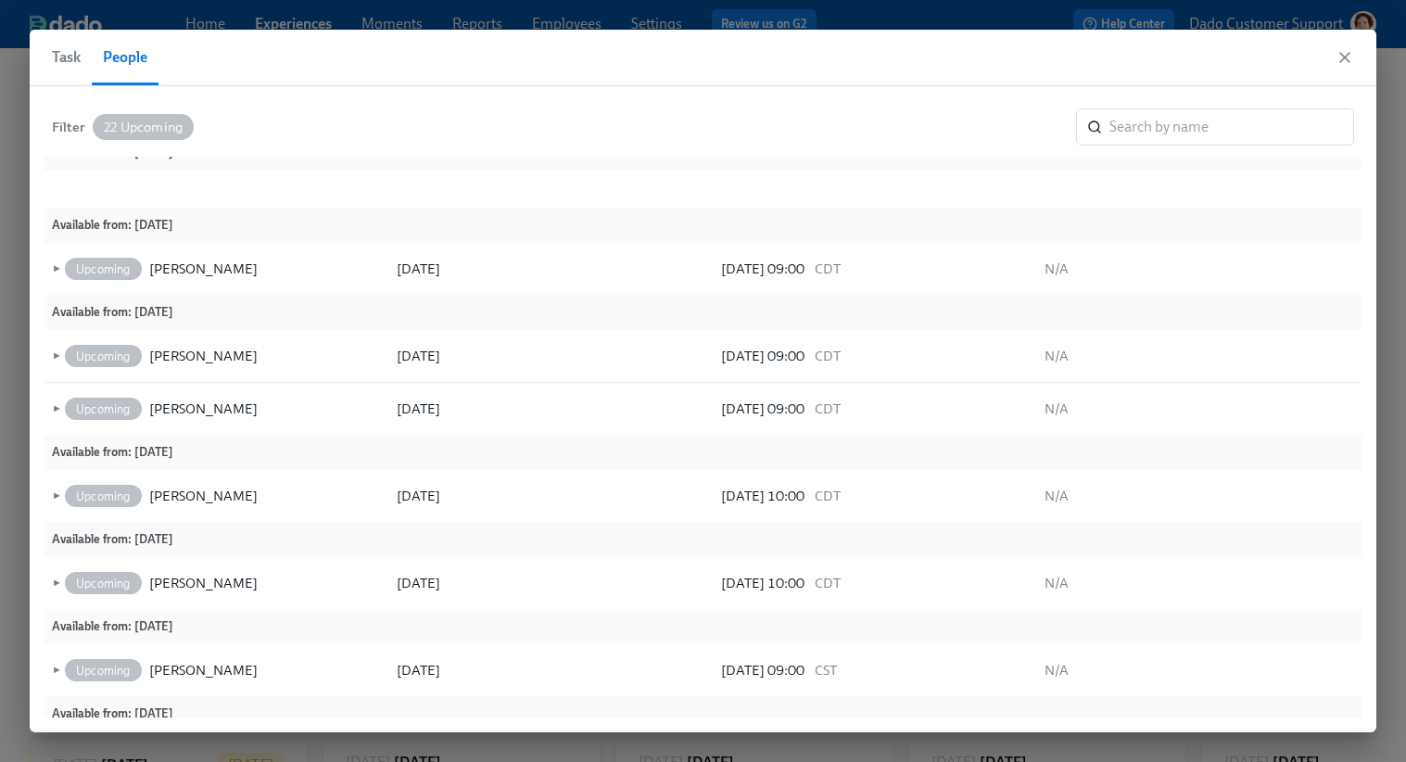
scroll to position [945, 0]
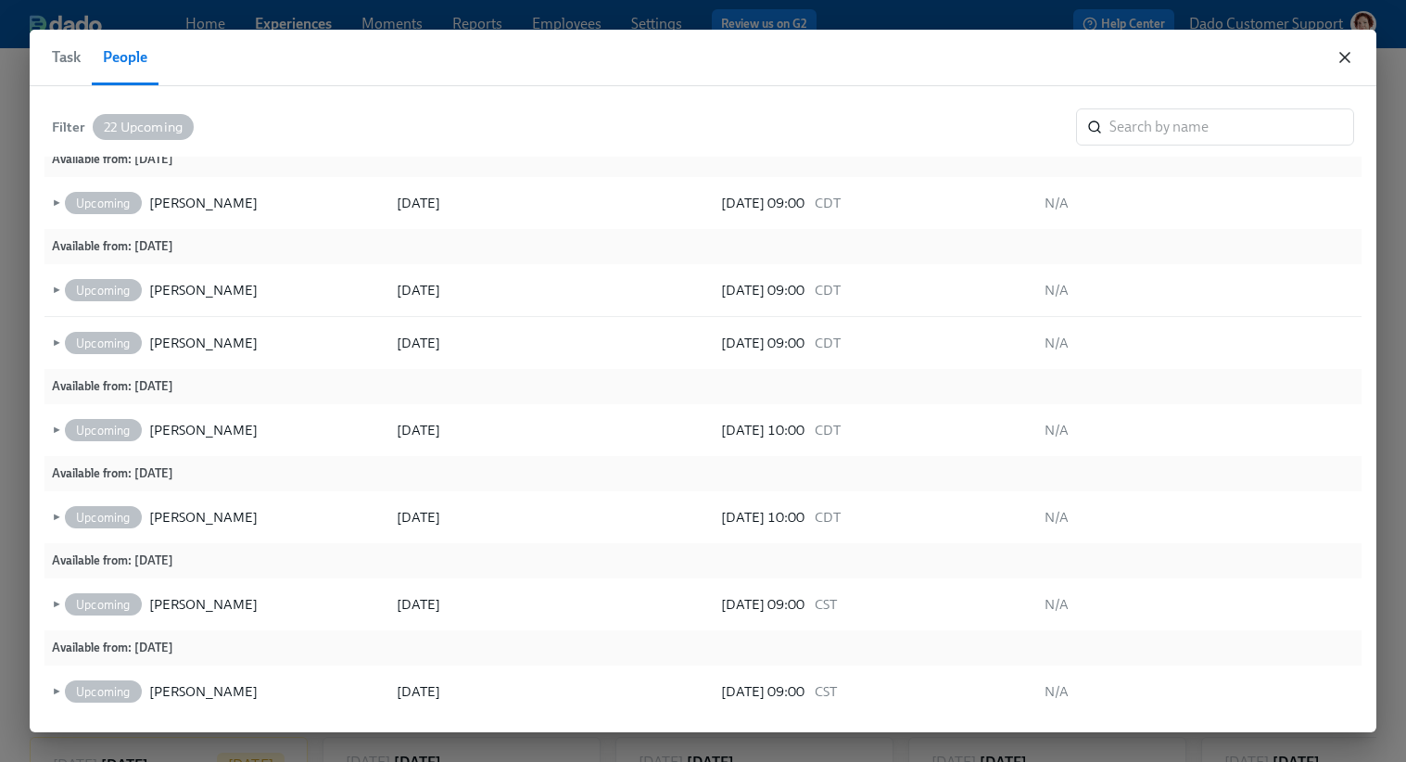
click at [1341, 60] on icon "button" at bounding box center [1344, 57] width 9 height 9
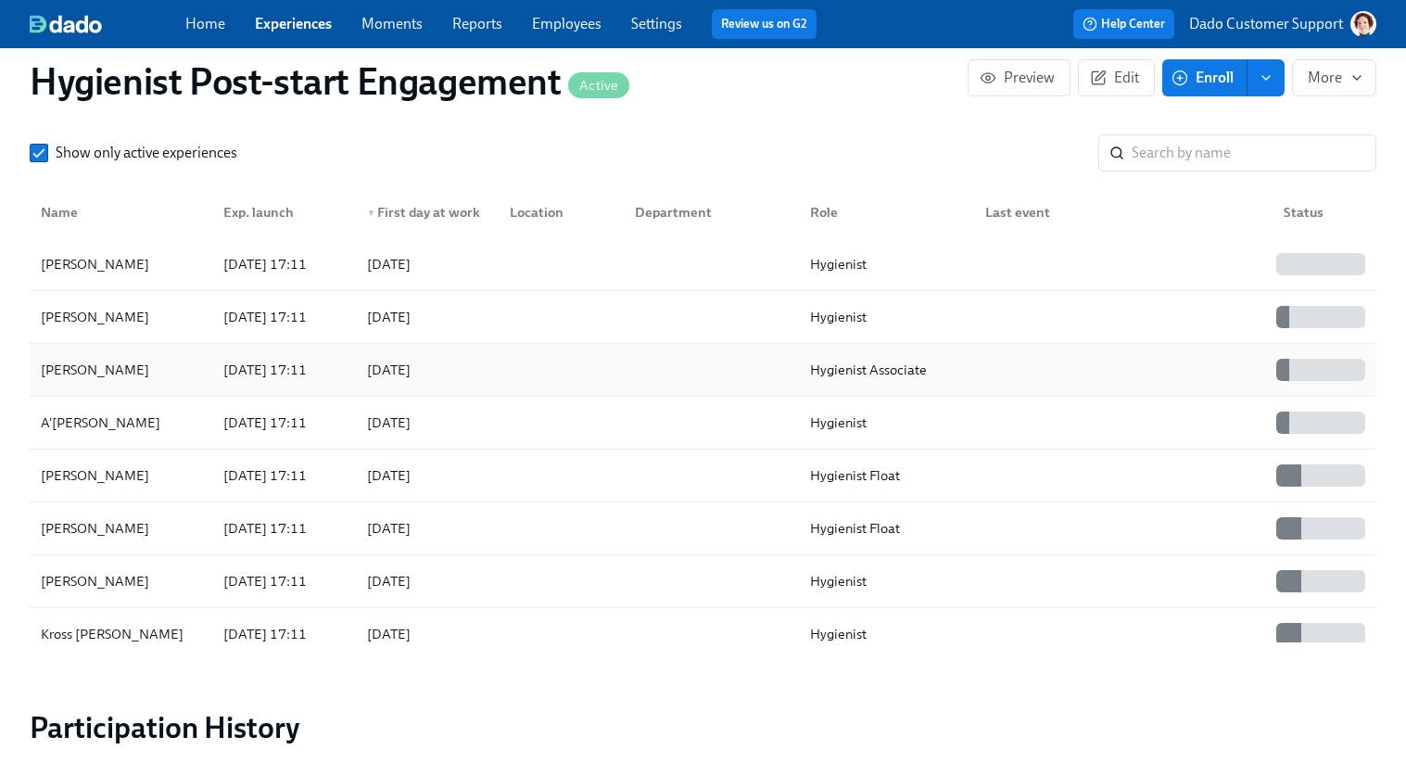
scroll to position [1517, 0]
click at [1189, 80] on span "Enroll" at bounding box center [1204, 78] width 58 height 19
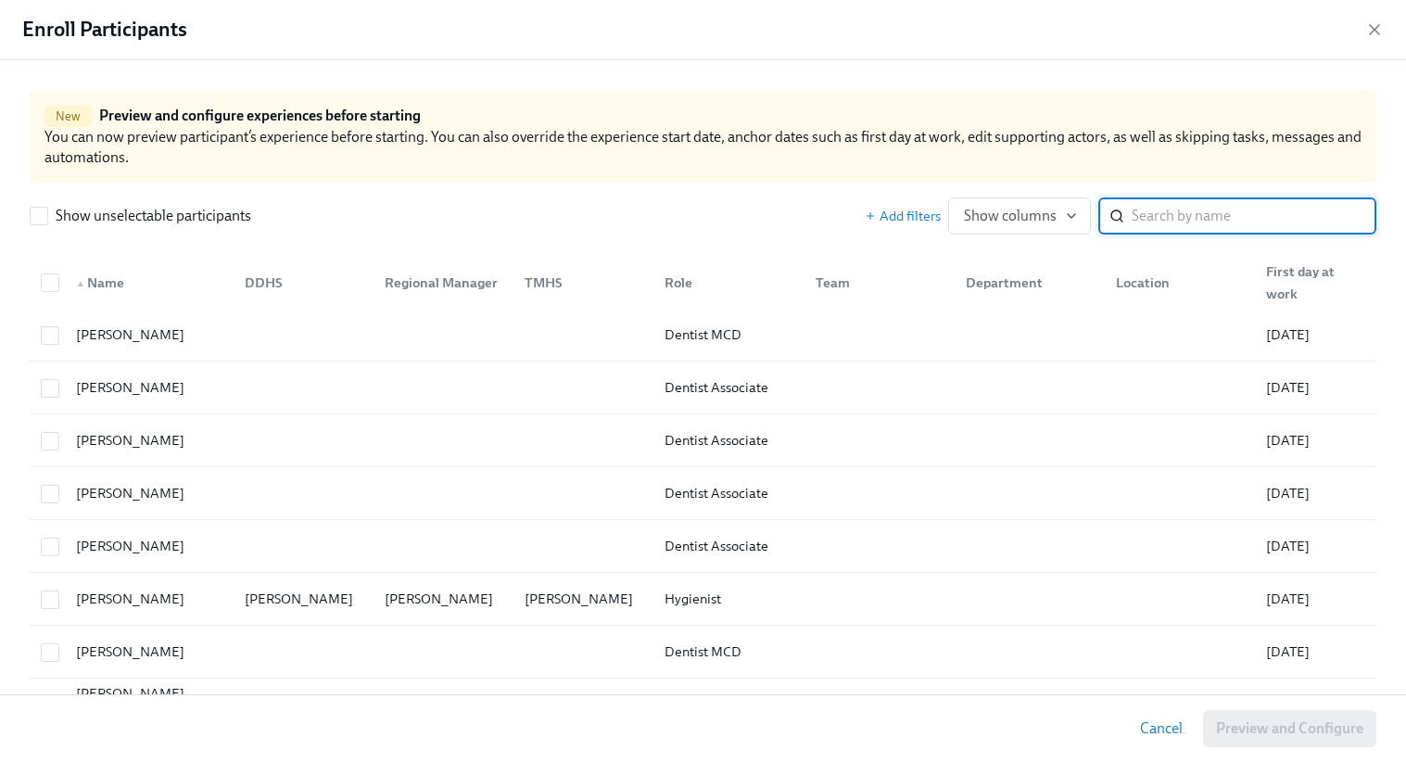
click at [1178, 218] on input "search" at bounding box center [1253, 215] width 245 height 37
paste input "[PERSON_NAME]"
type input "[PERSON_NAME]"
paste input "[PERSON_NAME]"
type input "[PERSON_NAME]"
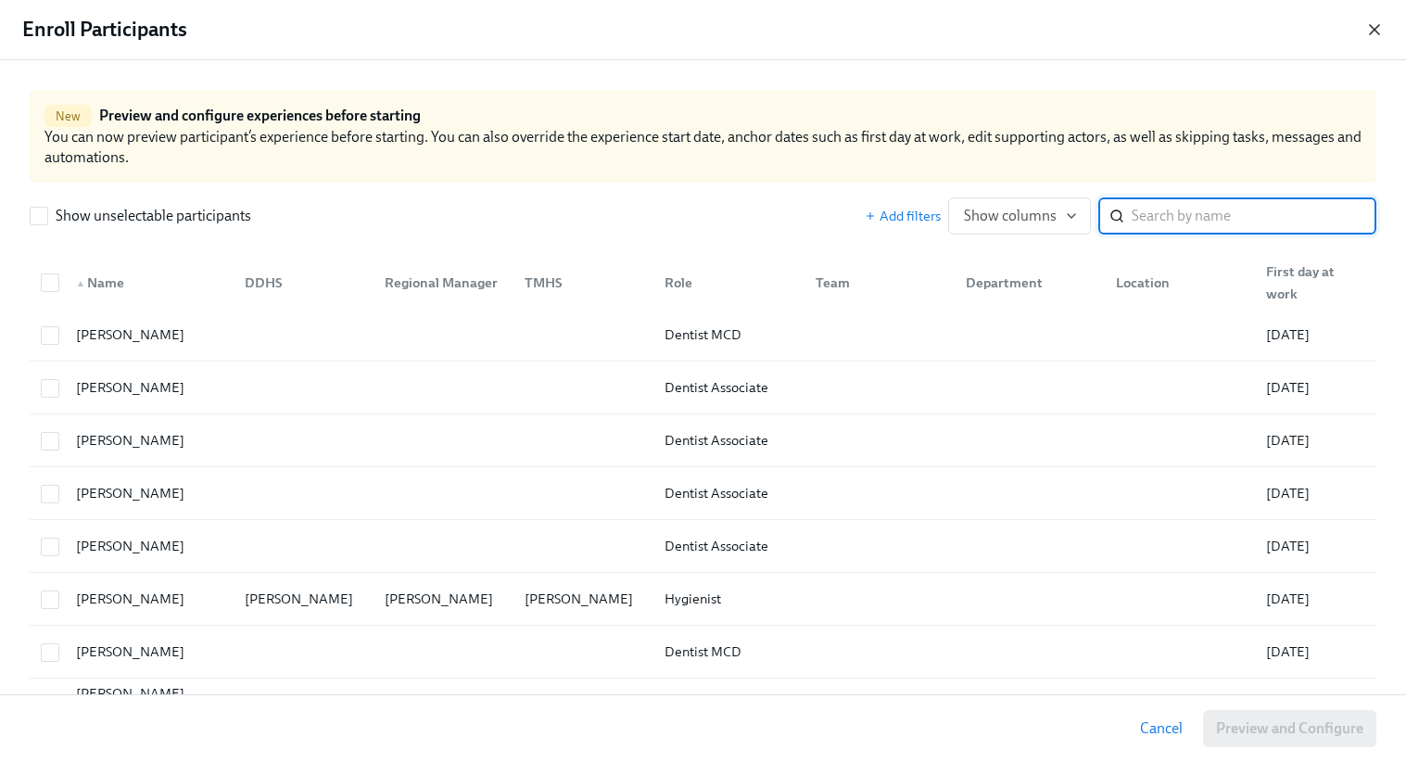
click at [1370, 25] on icon "button" at bounding box center [1373, 29] width 9 height 9
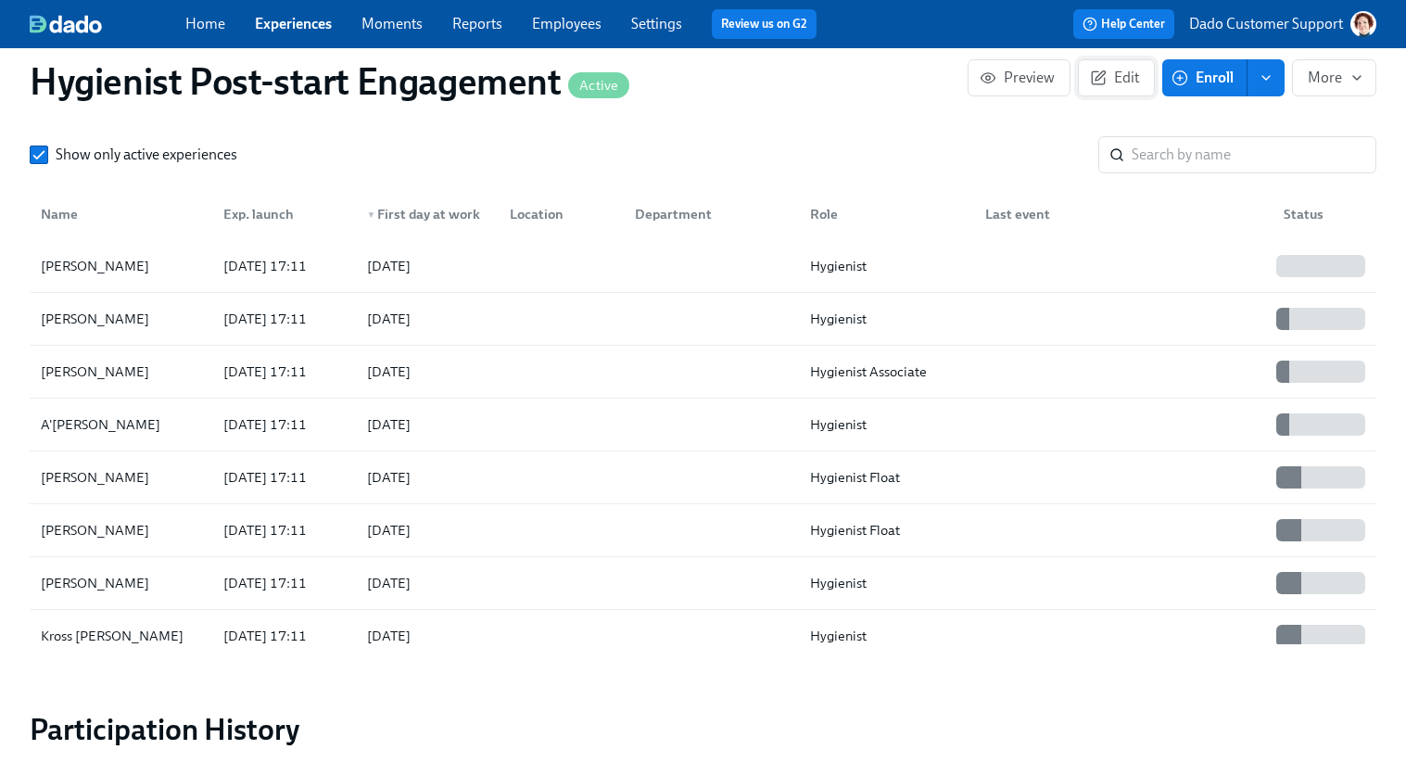
click at [1108, 88] on button "Edit" at bounding box center [1116, 77] width 77 height 37
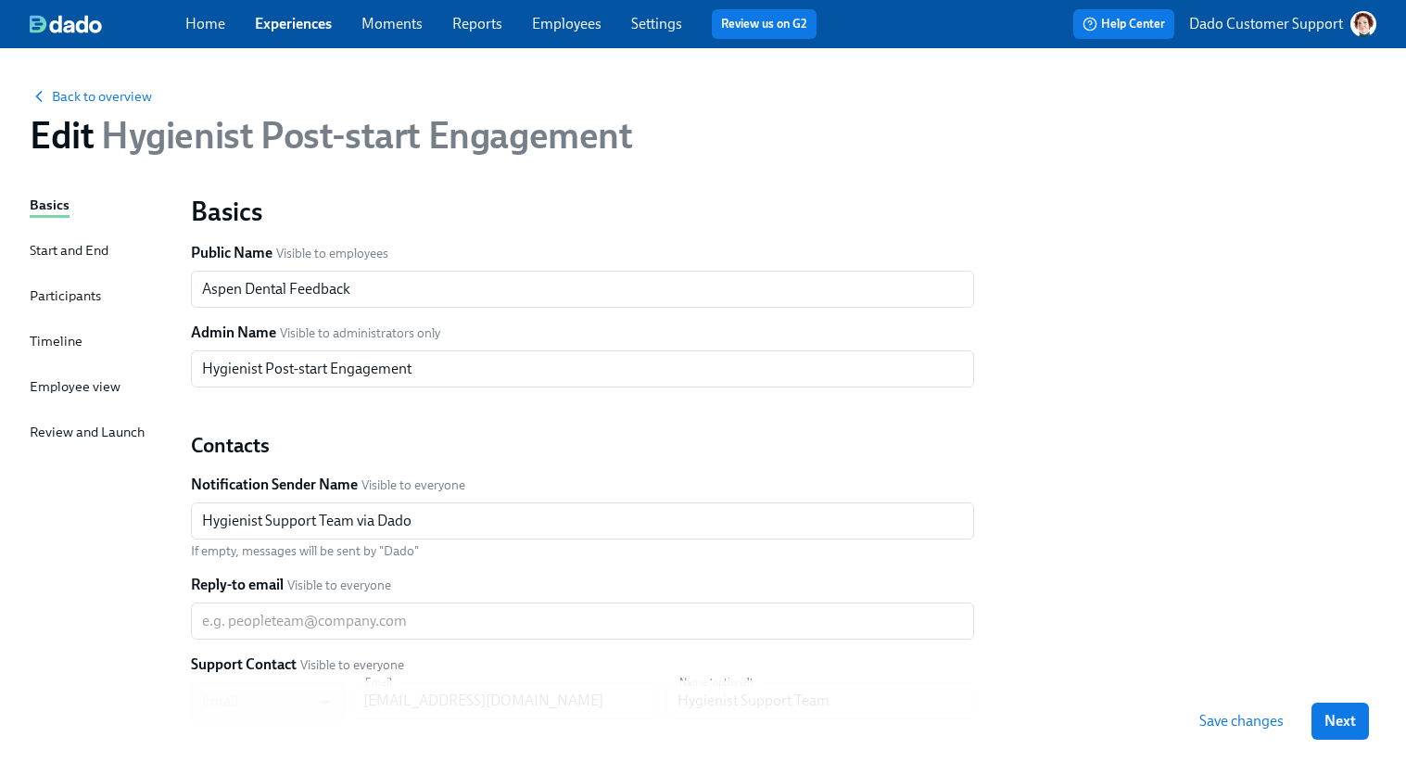
click at [77, 296] on div "Participants" at bounding box center [65, 295] width 71 height 20
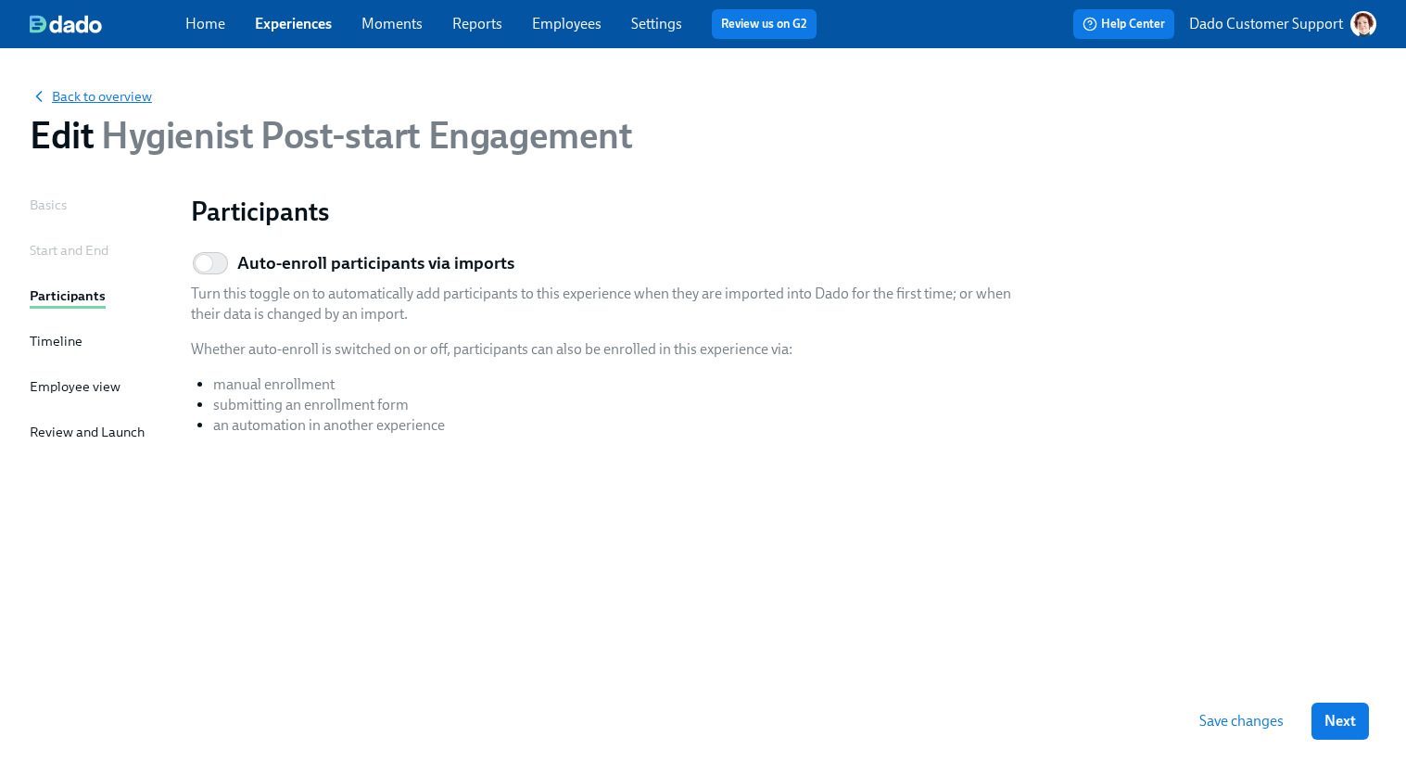
click at [106, 95] on span "Back to overview" at bounding box center [91, 96] width 122 height 19
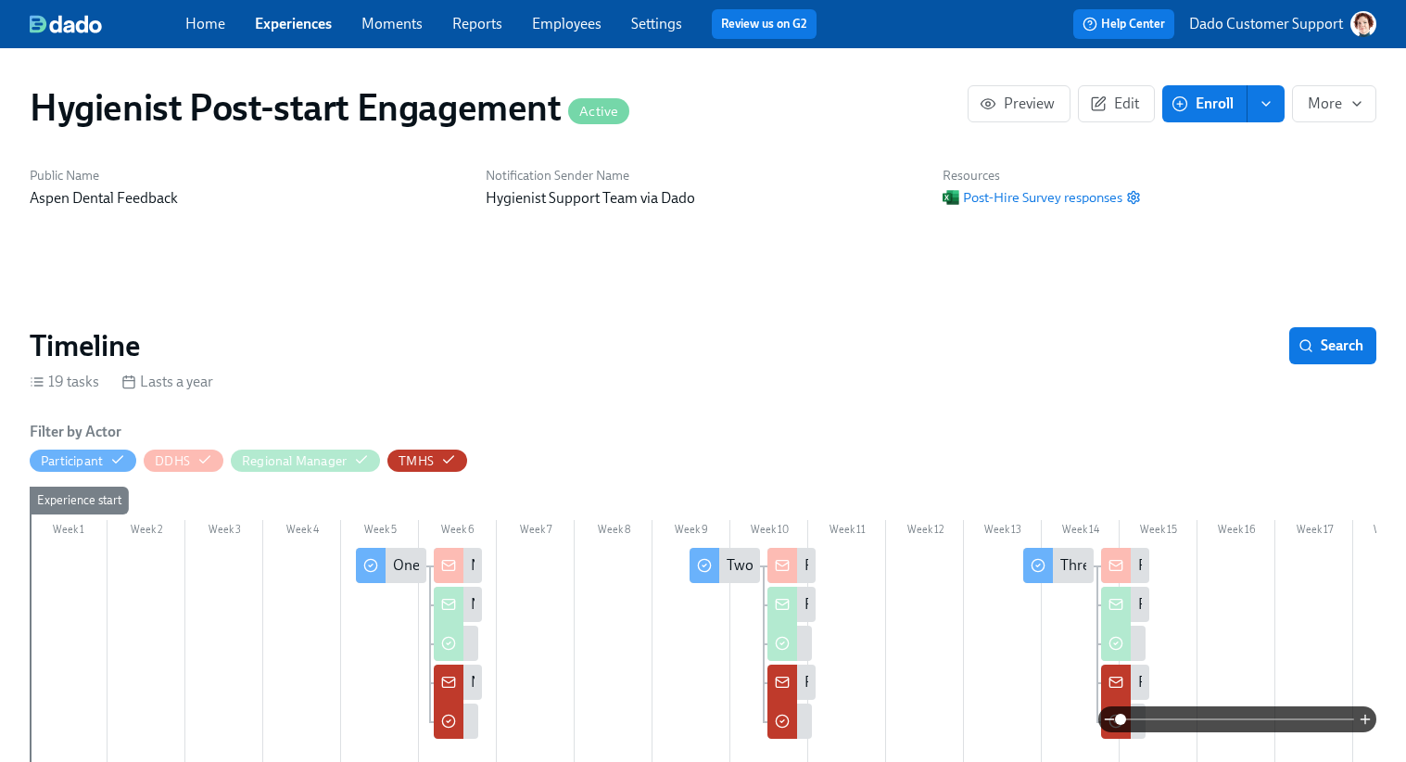
click at [1222, 104] on span "Enroll" at bounding box center [1204, 104] width 58 height 19
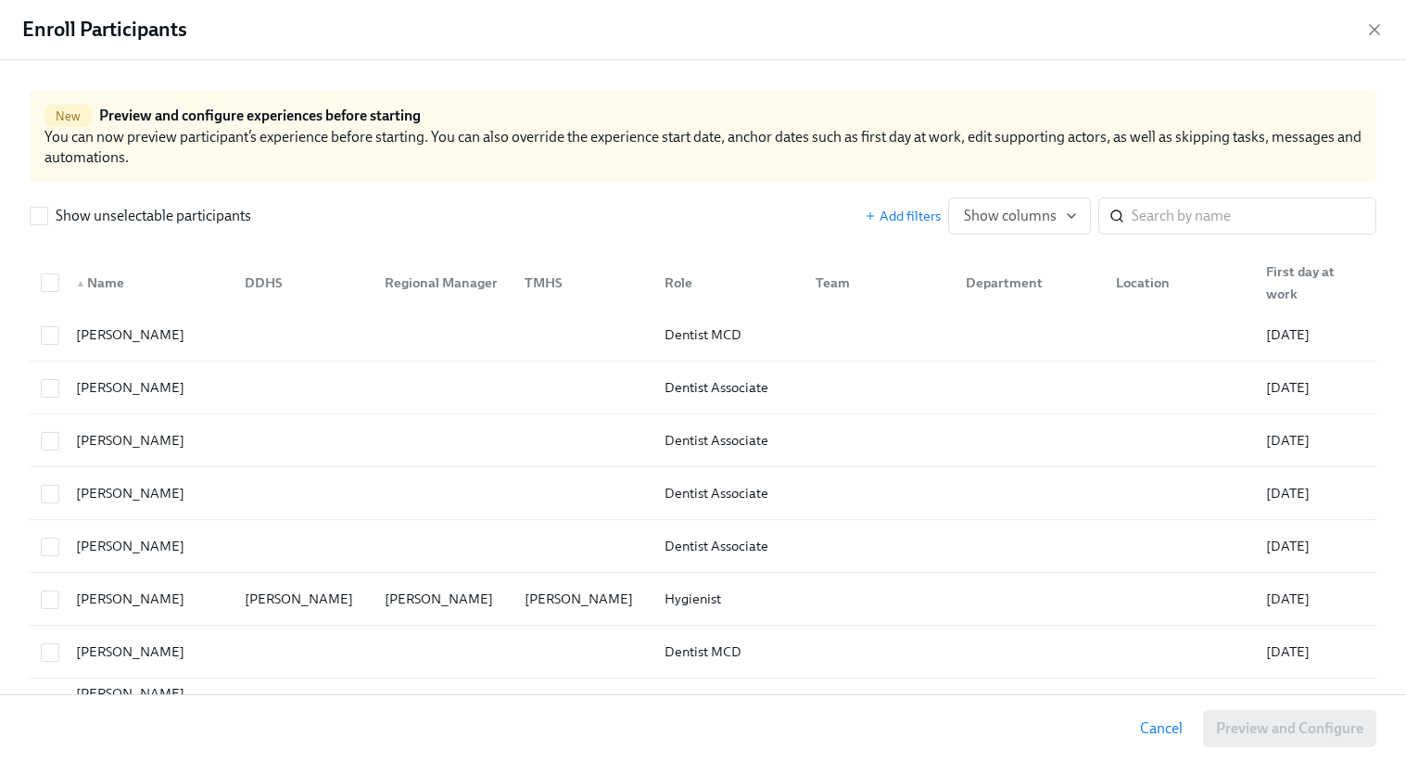
click at [1252, 161] on div "New Preview and configure experiences before starting You can now preview parti…" at bounding box center [703, 136] width 1346 height 93
click at [1218, 206] on input "search" at bounding box center [1253, 215] width 245 height 37
type input "Vall"
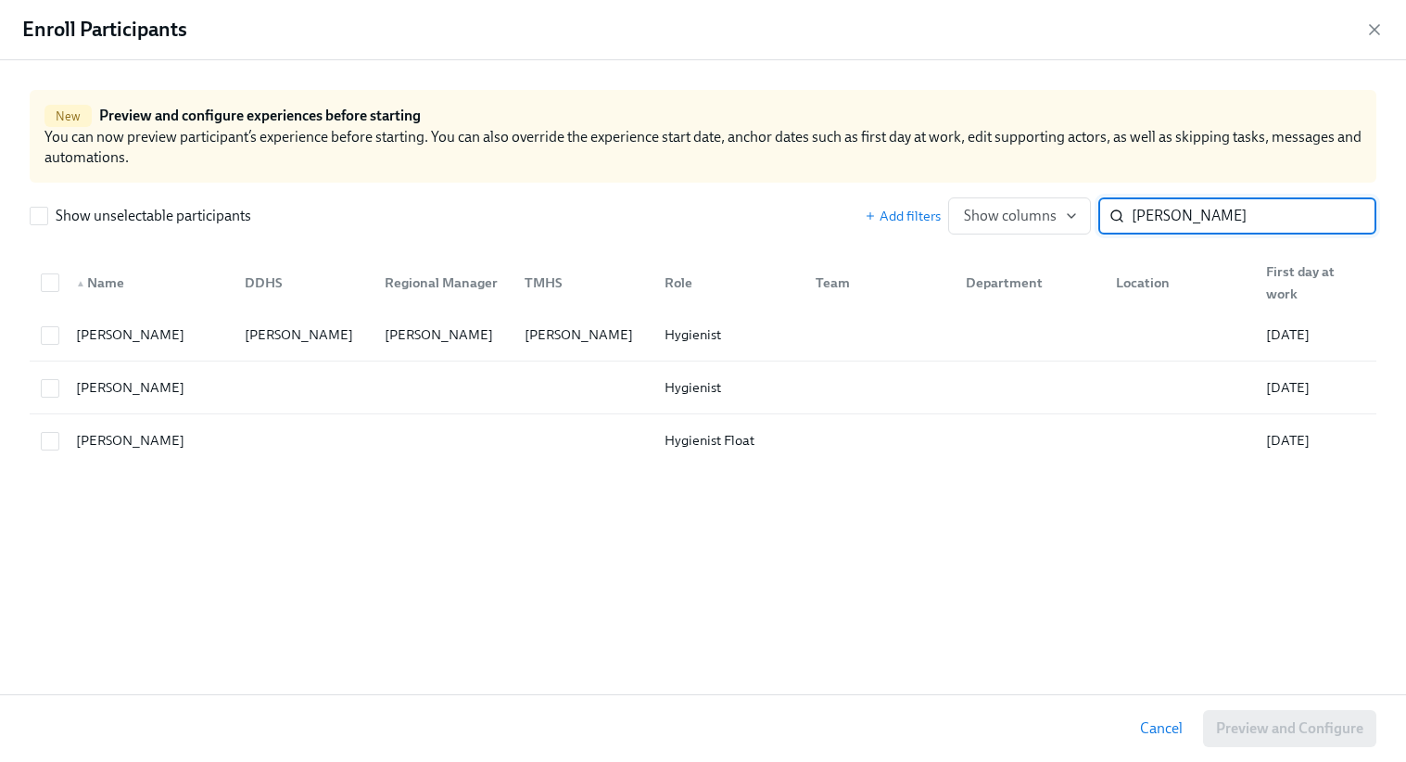
type input "Daniela"
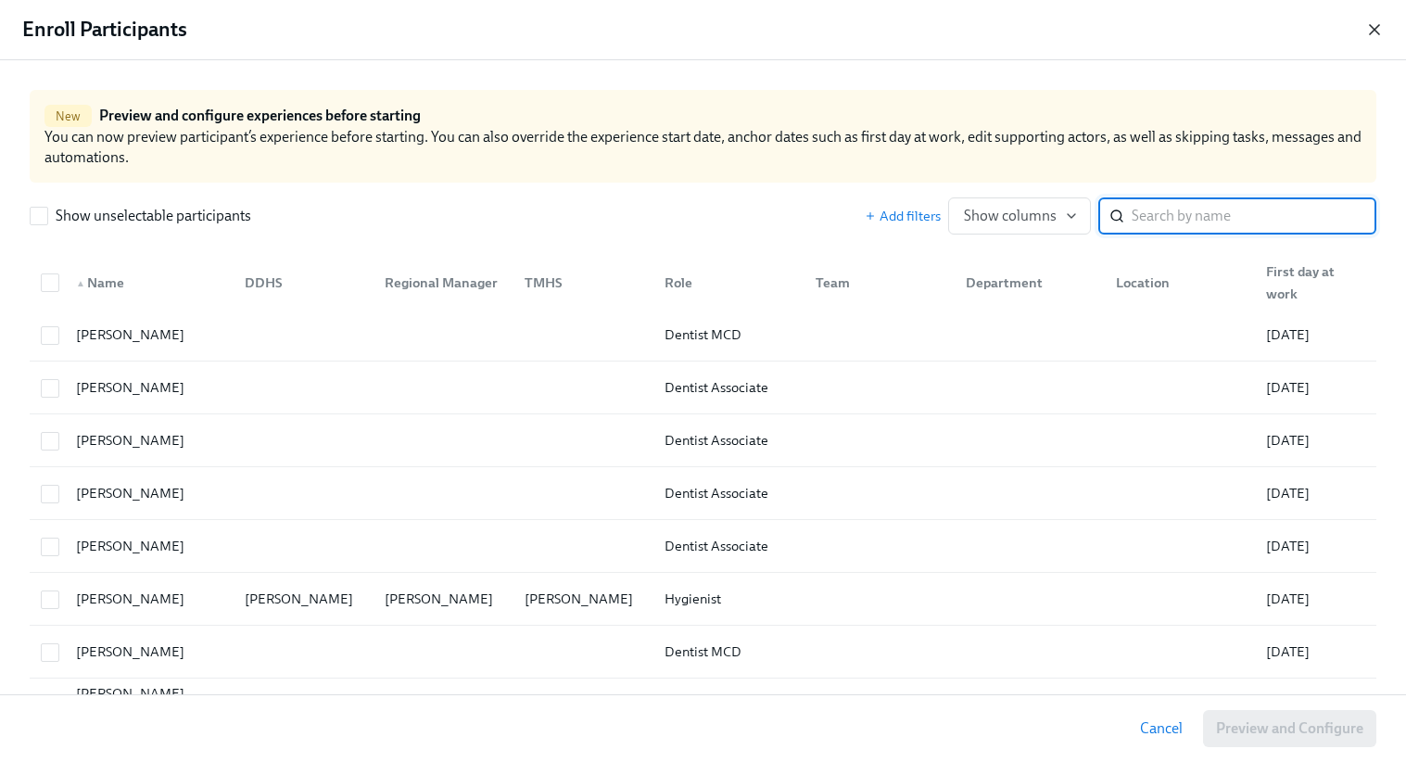
click at [1375, 28] on icon "button" at bounding box center [1373, 29] width 9 height 9
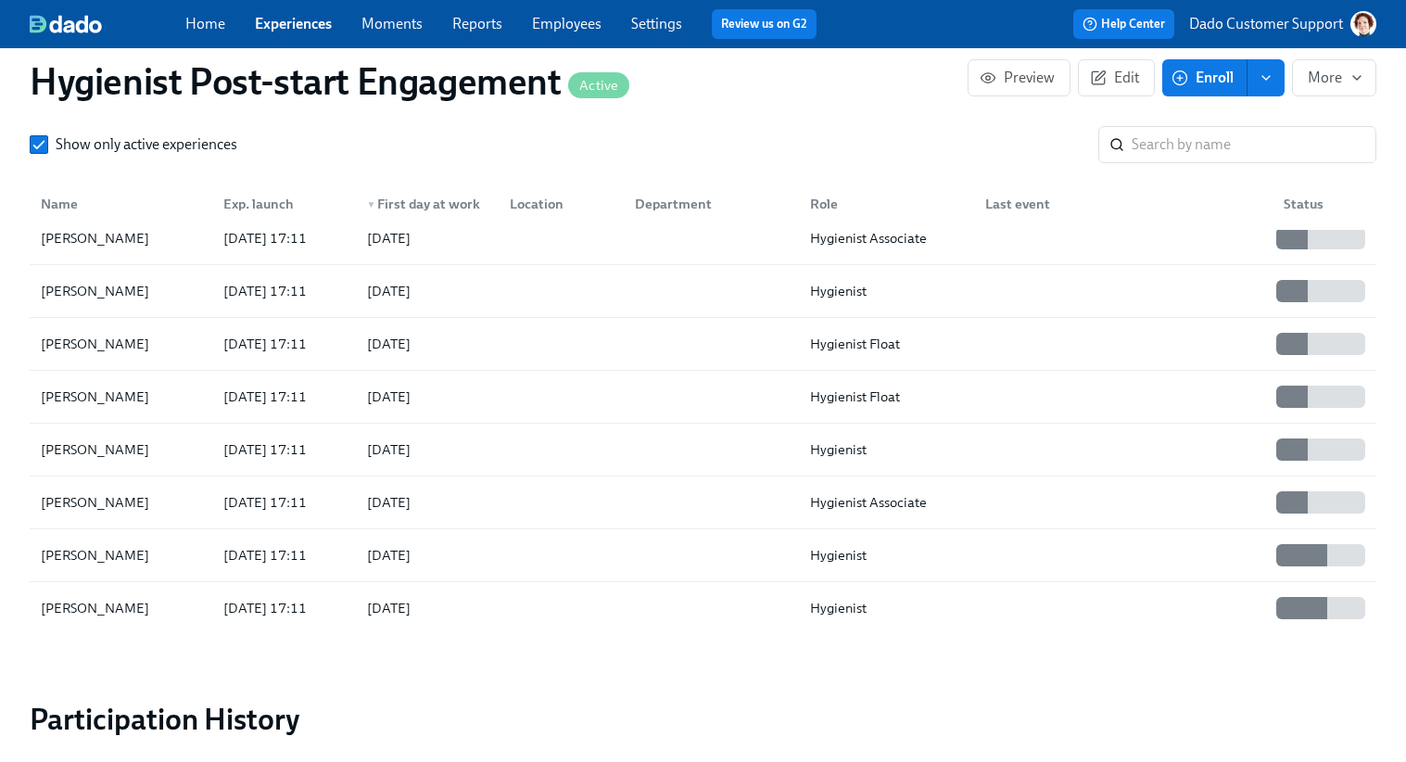
scroll to position [1521, 0]
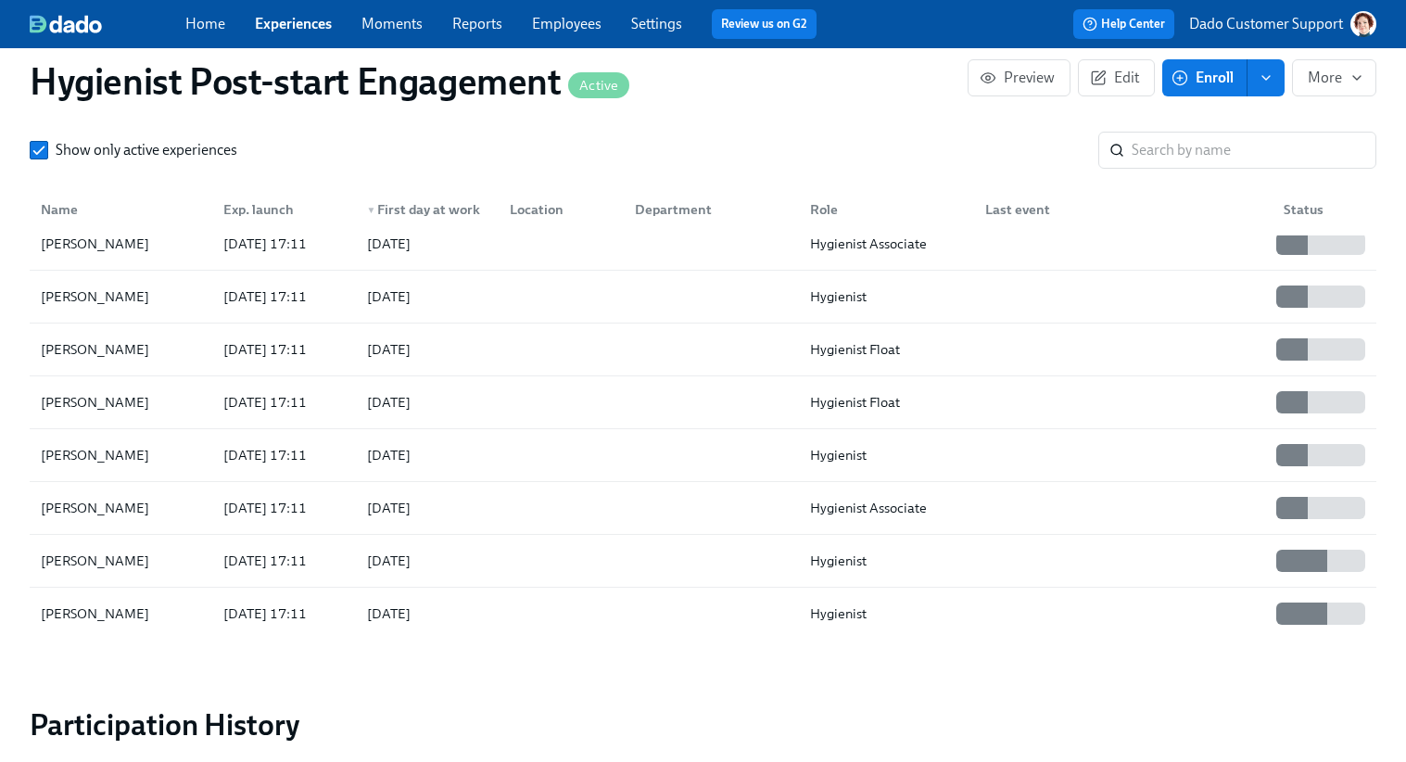
click at [1195, 80] on span "Enroll" at bounding box center [1204, 78] width 58 height 19
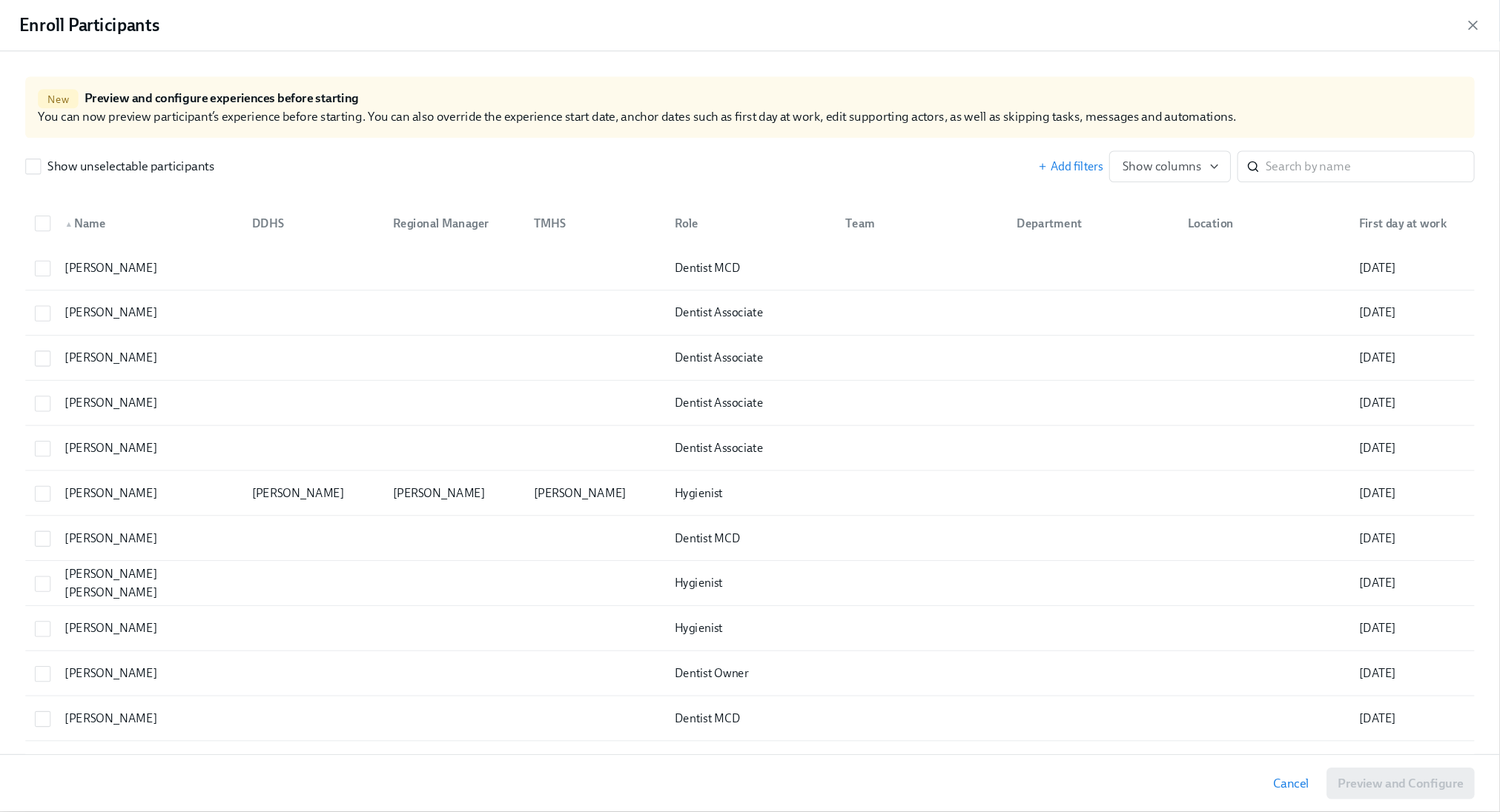
scroll to position [598, 0]
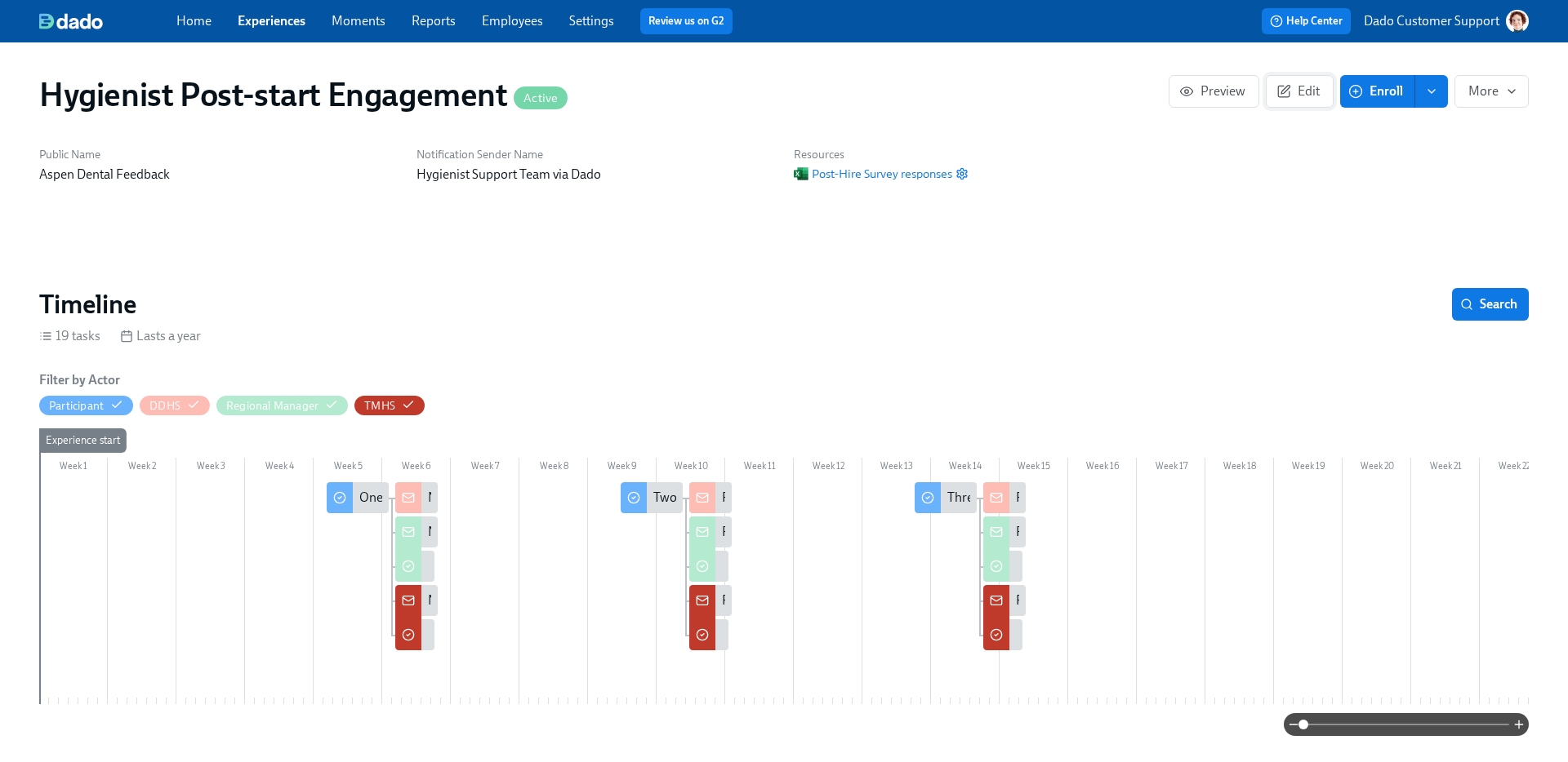
click at [1295, 87] on span "Edit" at bounding box center [1299, 92] width 40 height 17
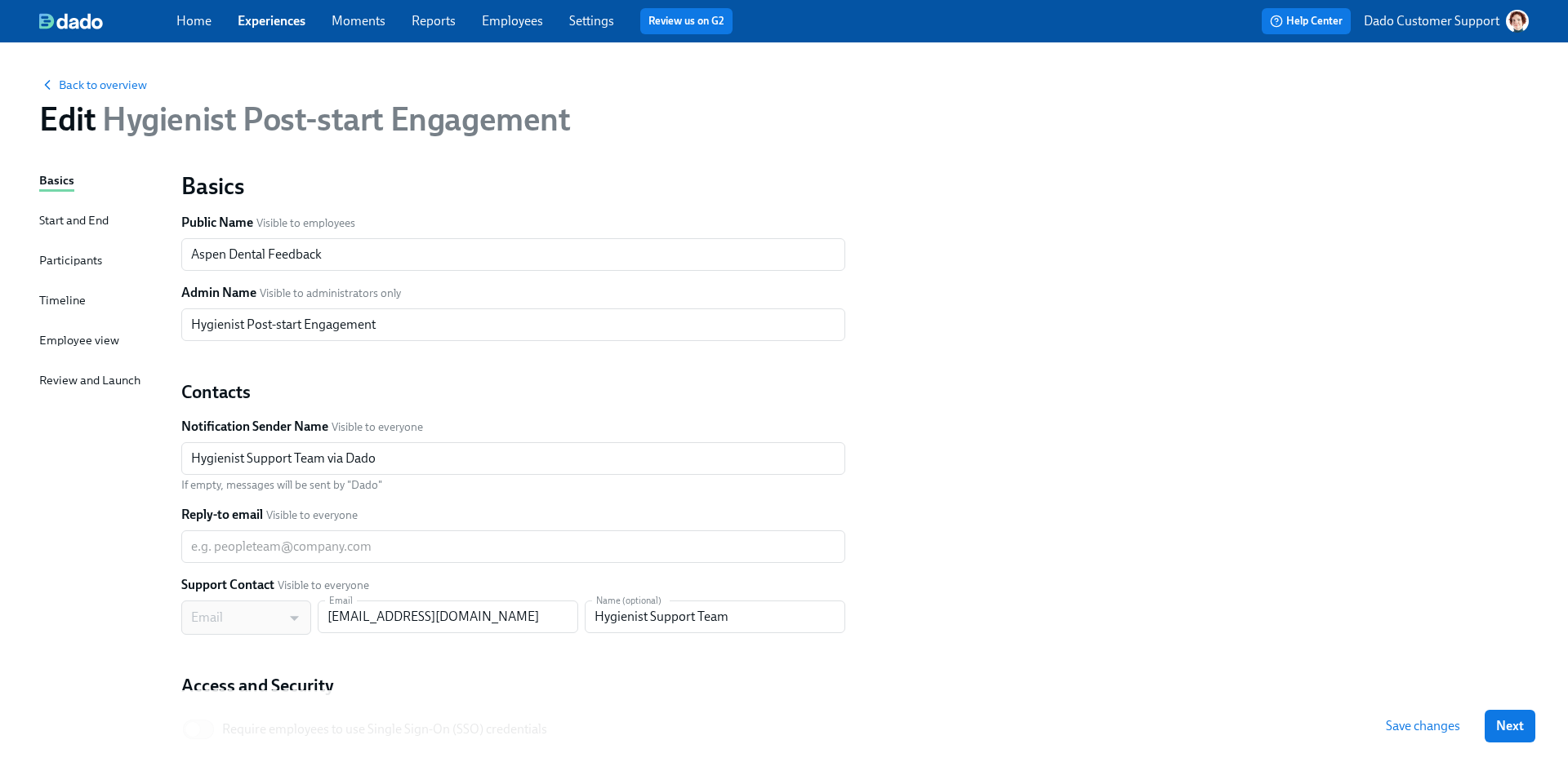
click at [26, 296] on div "Back to overview Edit Hygienist Post-start Engagement Basics Start and End Part…" at bounding box center [784, 470] width 1568 height 855
click at [57, 296] on div "Timeline" at bounding box center [62, 300] width 47 height 18
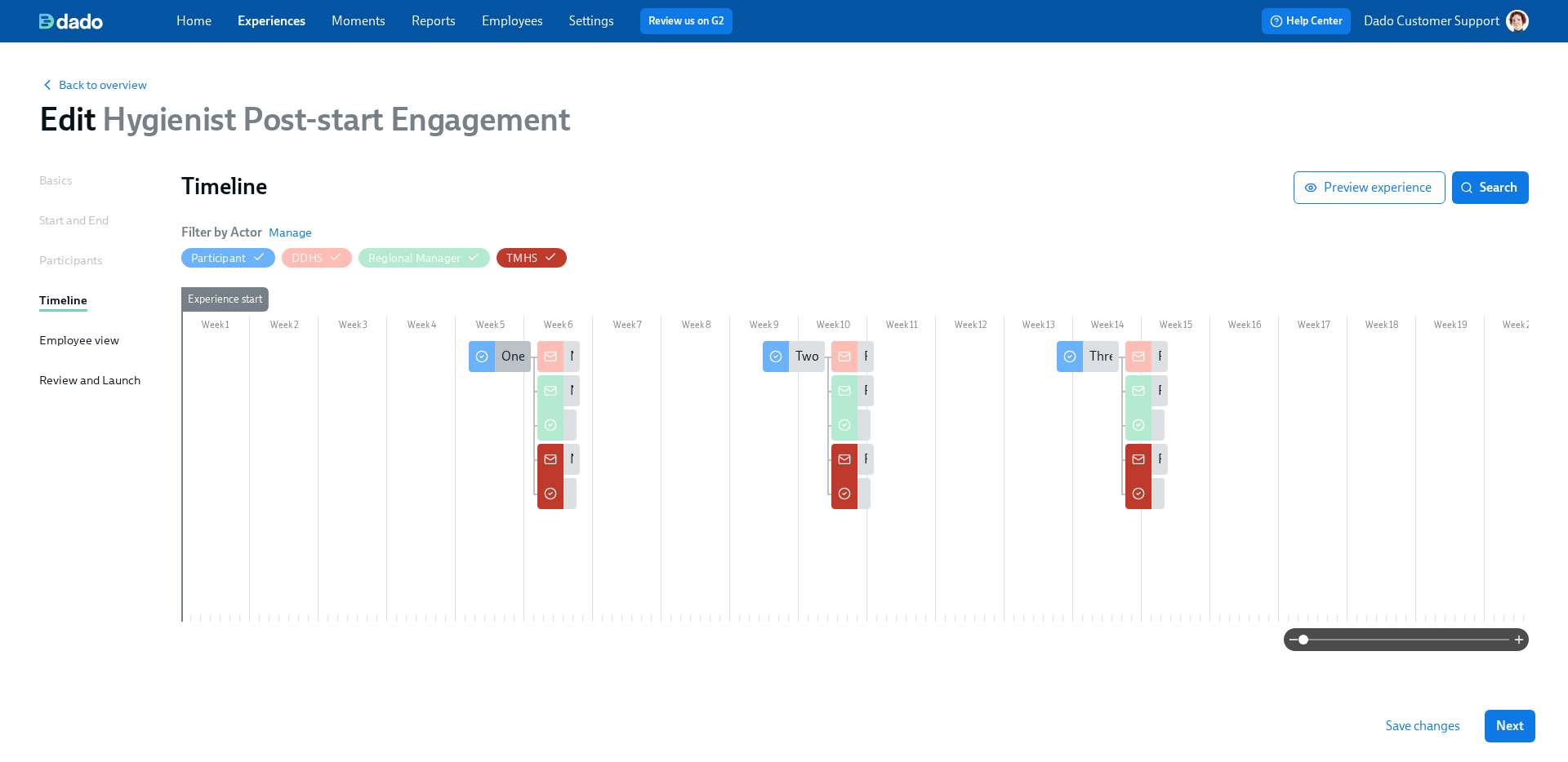
click at [504, 360] on div "One Month In—How’s Everything Going?" at bounding box center [614, 357] width 227 height 18
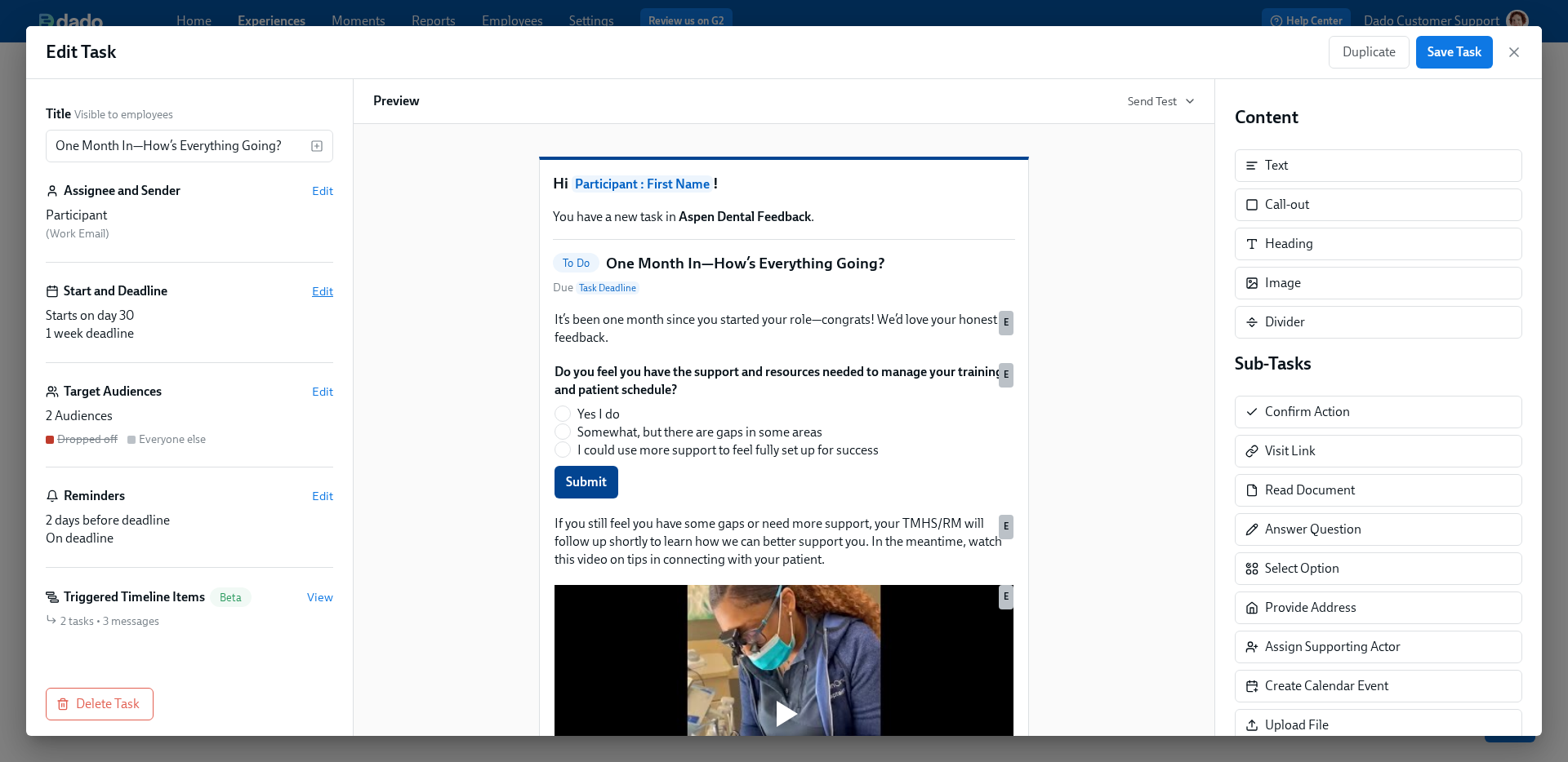
click at [323, 285] on span "Edit" at bounding box center [323, 292] width 21 height 17
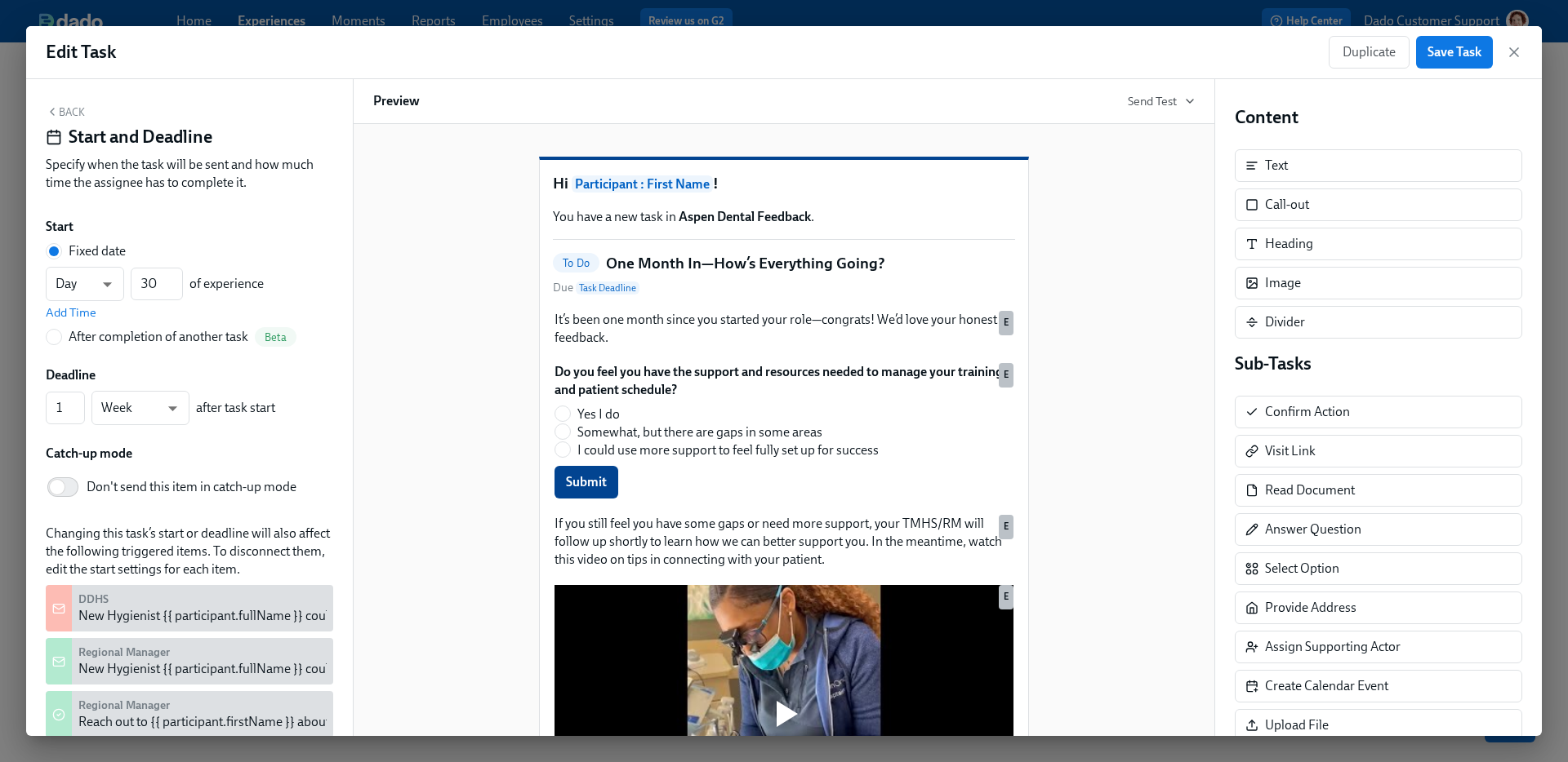
click at [200, 480] on span "Don't send this item in catch-up mode" at bounding box center [191, 487] width 210 height 18
click at [111, 480] on input "Don't send this item in catch-up mode" at bounding box center [57, 487] width 108 height 36
checkbox input "true"
click at [1469, 58] on span "Save Task" at bounding box center [1454, 52] width 54 height 17
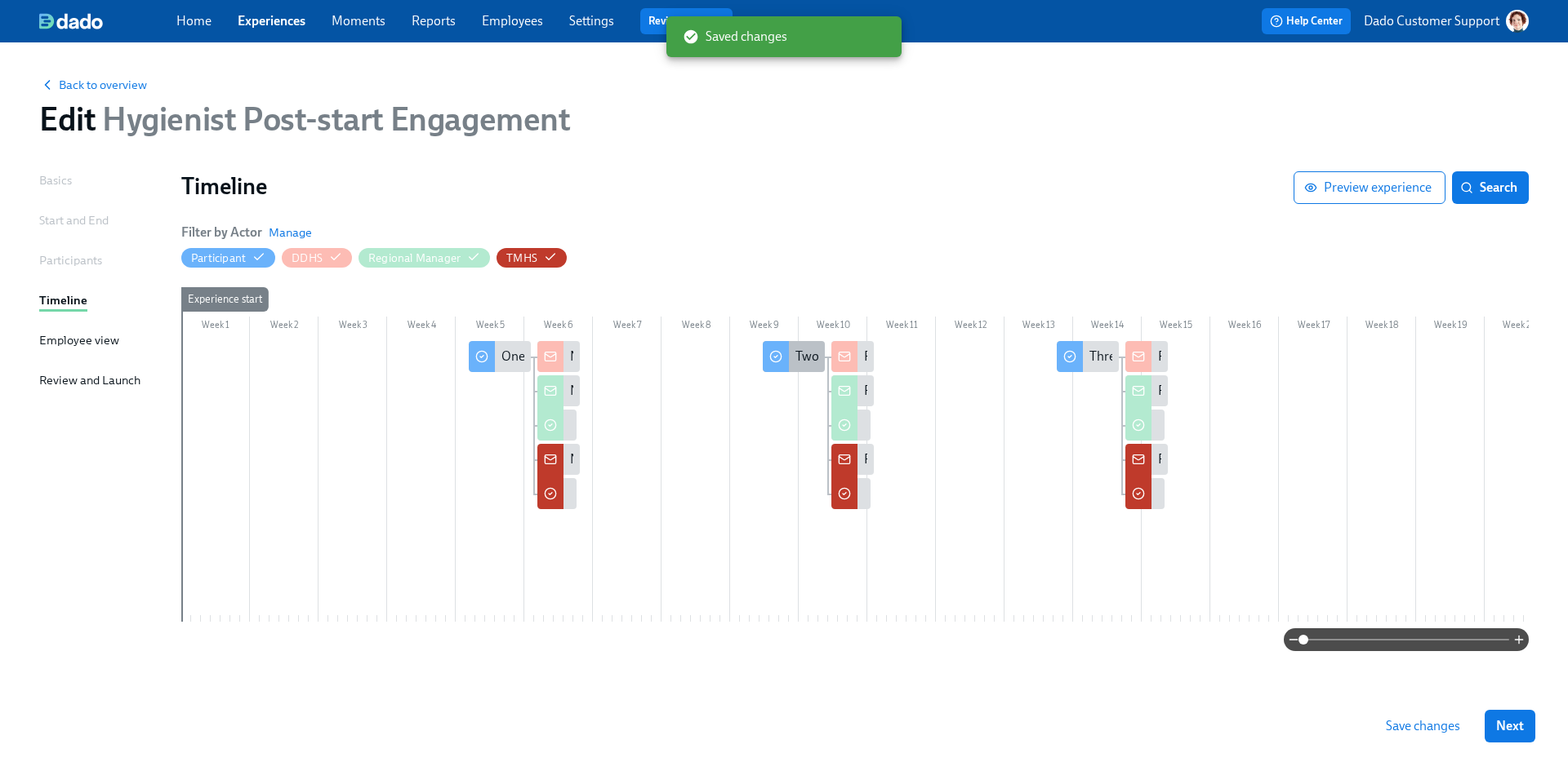
click at [790, 351] on div "Two Months In—We’re Listening" at bounding box center [793, 356] width 62 height 31
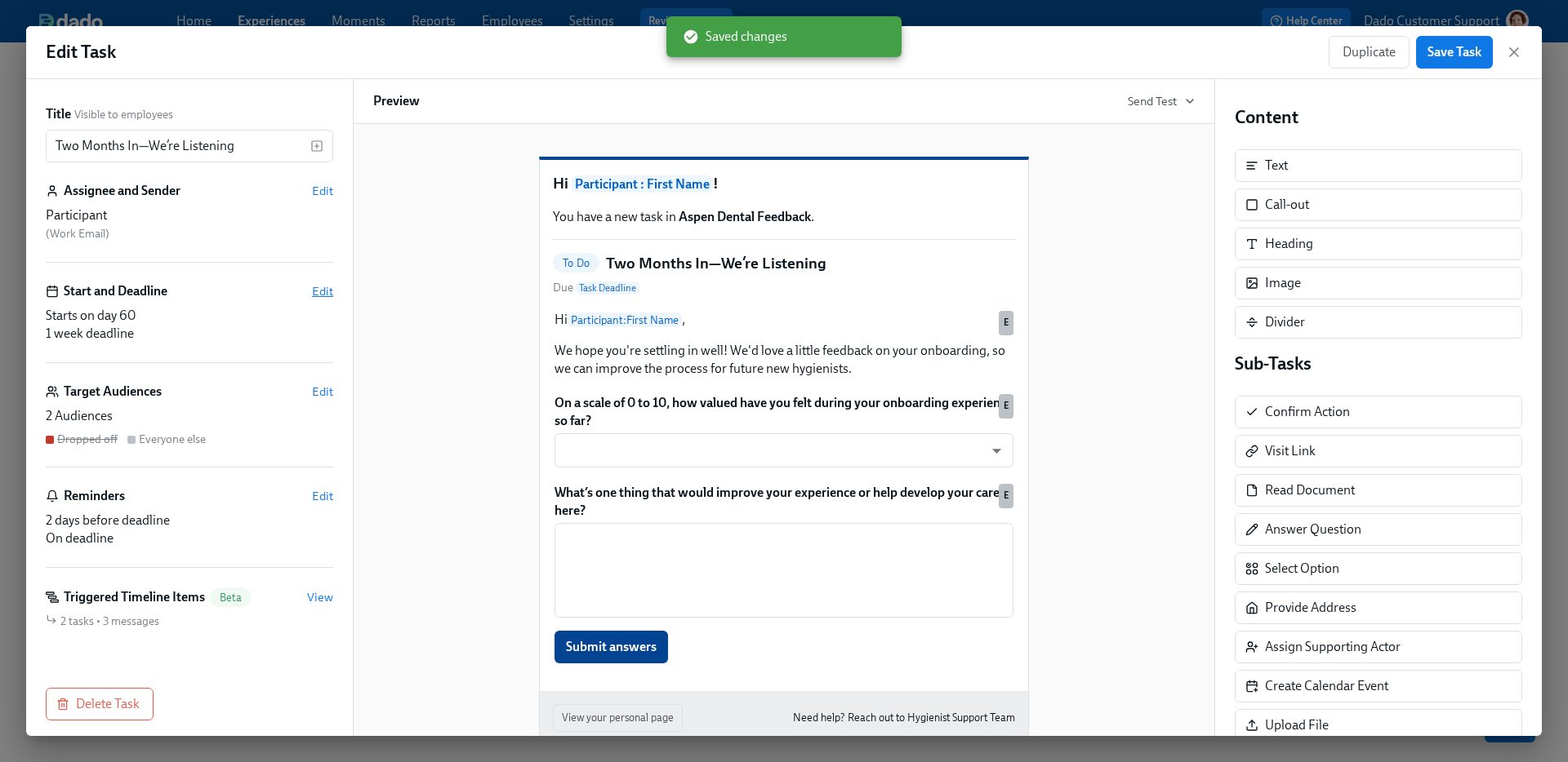
click at [319, 285] on span "Edit" at bounding box center [323, 292] width 21 height 17
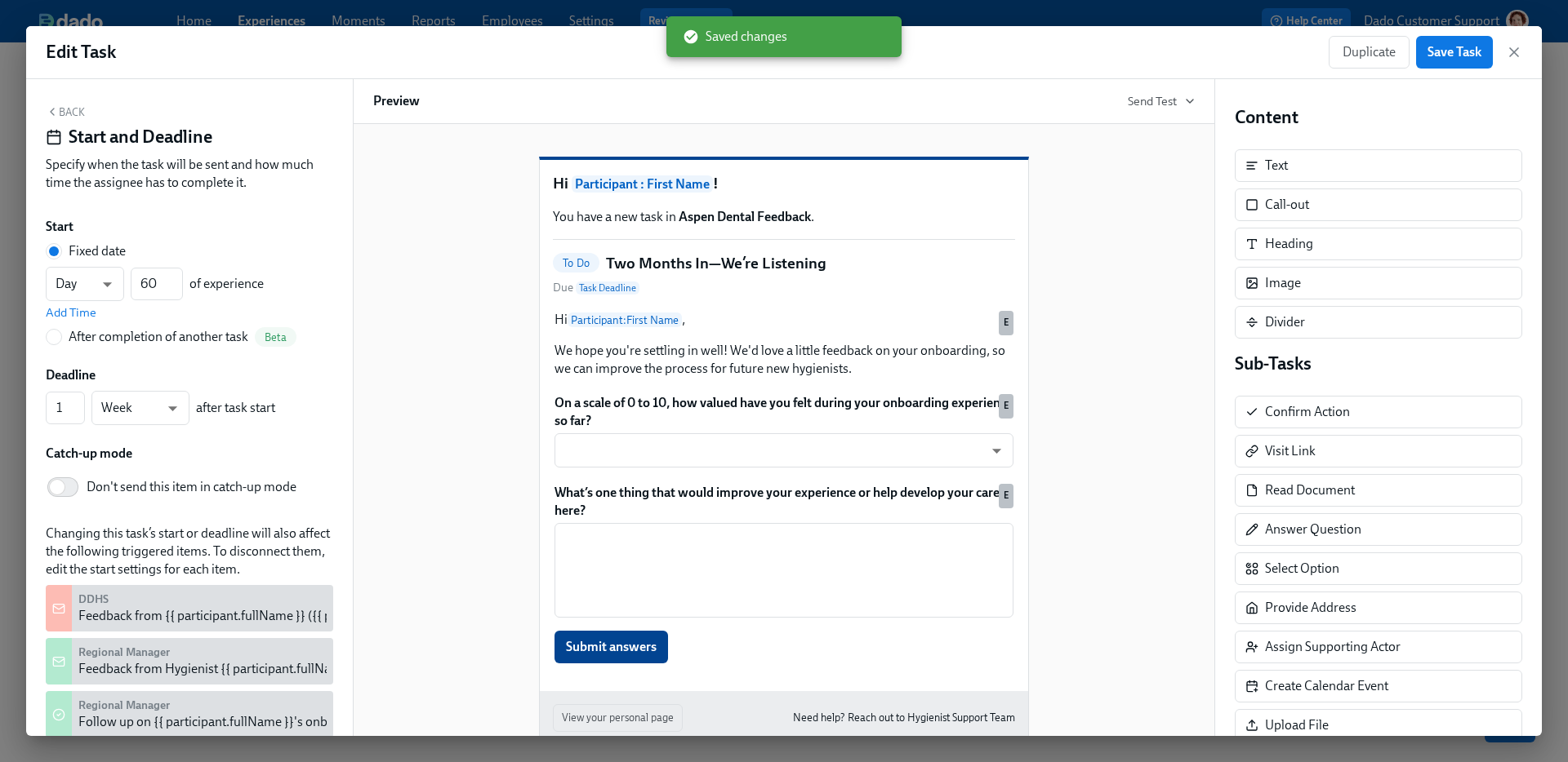
click at [63, 508] on div "Start Fixed date Day d ​ 60 ​ of experience Add Time After completion of anothe…" at bounding box center [189, 530] width 287 height 626
click at [66, 487] on input "Don't send this item in catch-up mode" at bounding box center [57, 487] width 108 height 36
checkbox input "true"
click at [1476, 46] on span "Save Task" at bounding box center [1454, 52] width 54 height 17
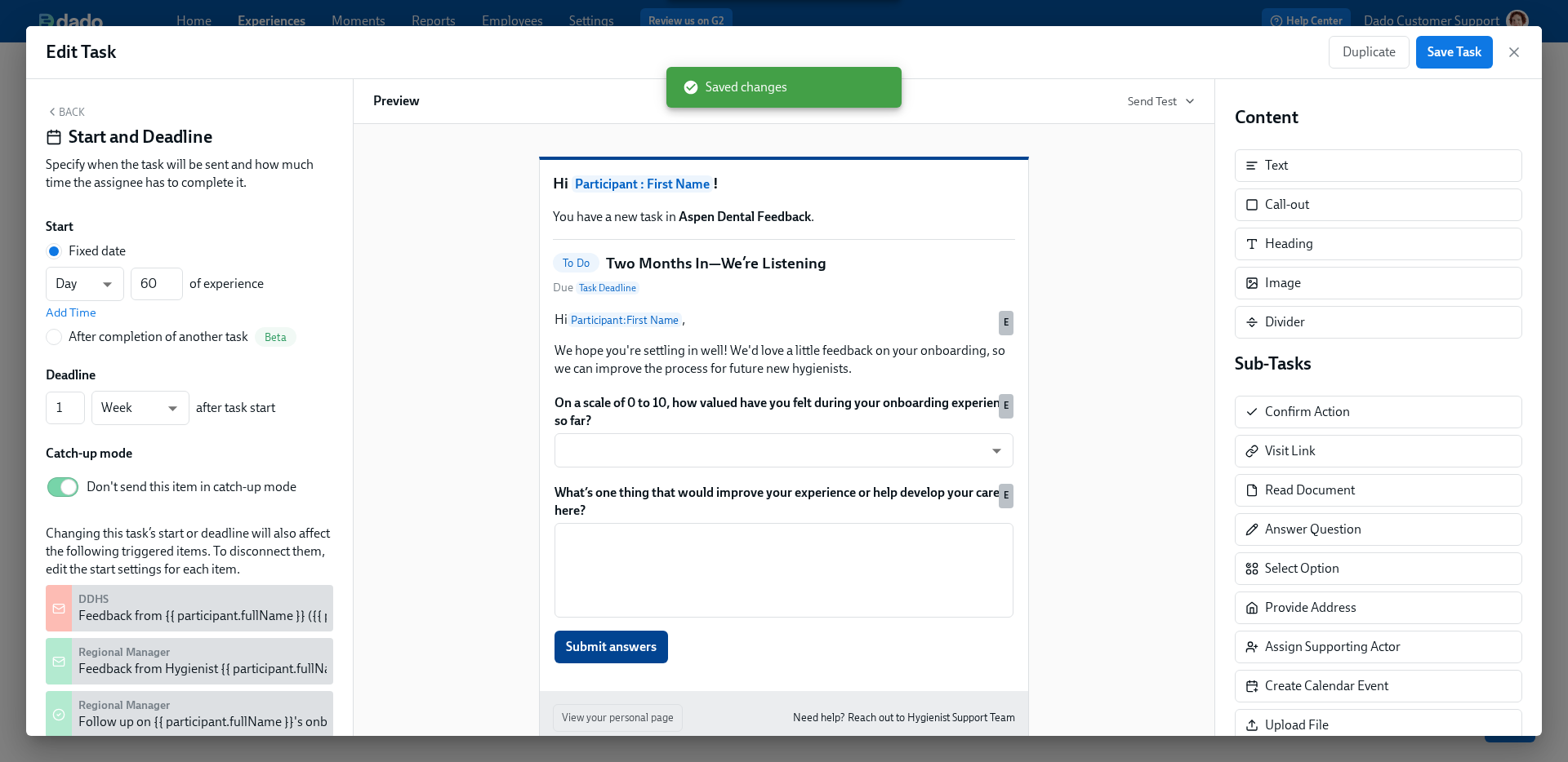
click at [1206, 25] on div "Edit Task Duplicate Save Task Back Start and Deadline Specify when the task wil…" at bounding box center [784, 381] width 1568 height 762
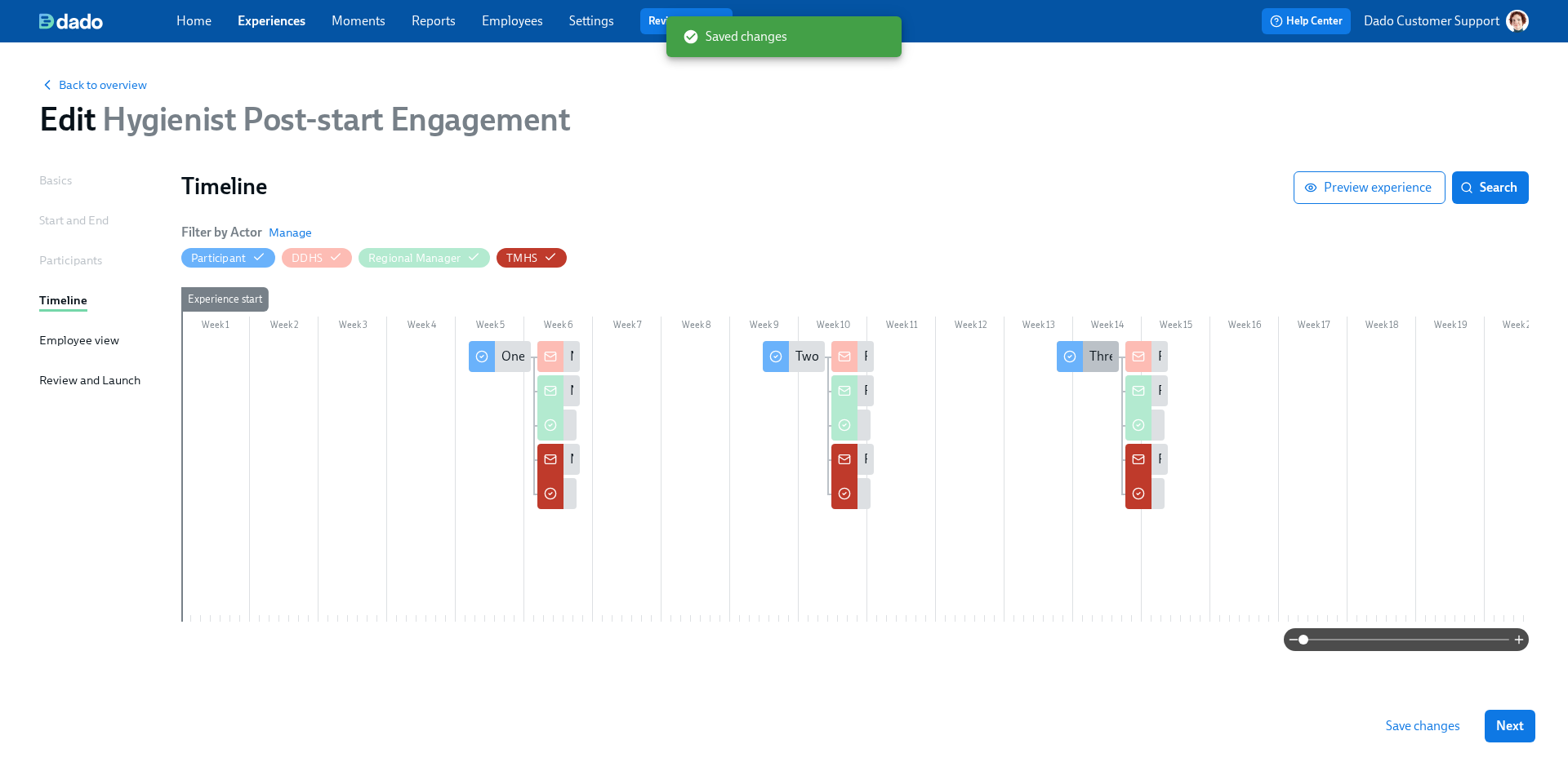
click at [1099, 365] on div "Three-Month Check-In: Let’s Chat Culture" at bounding box center [1204, 357] width 230 height 18
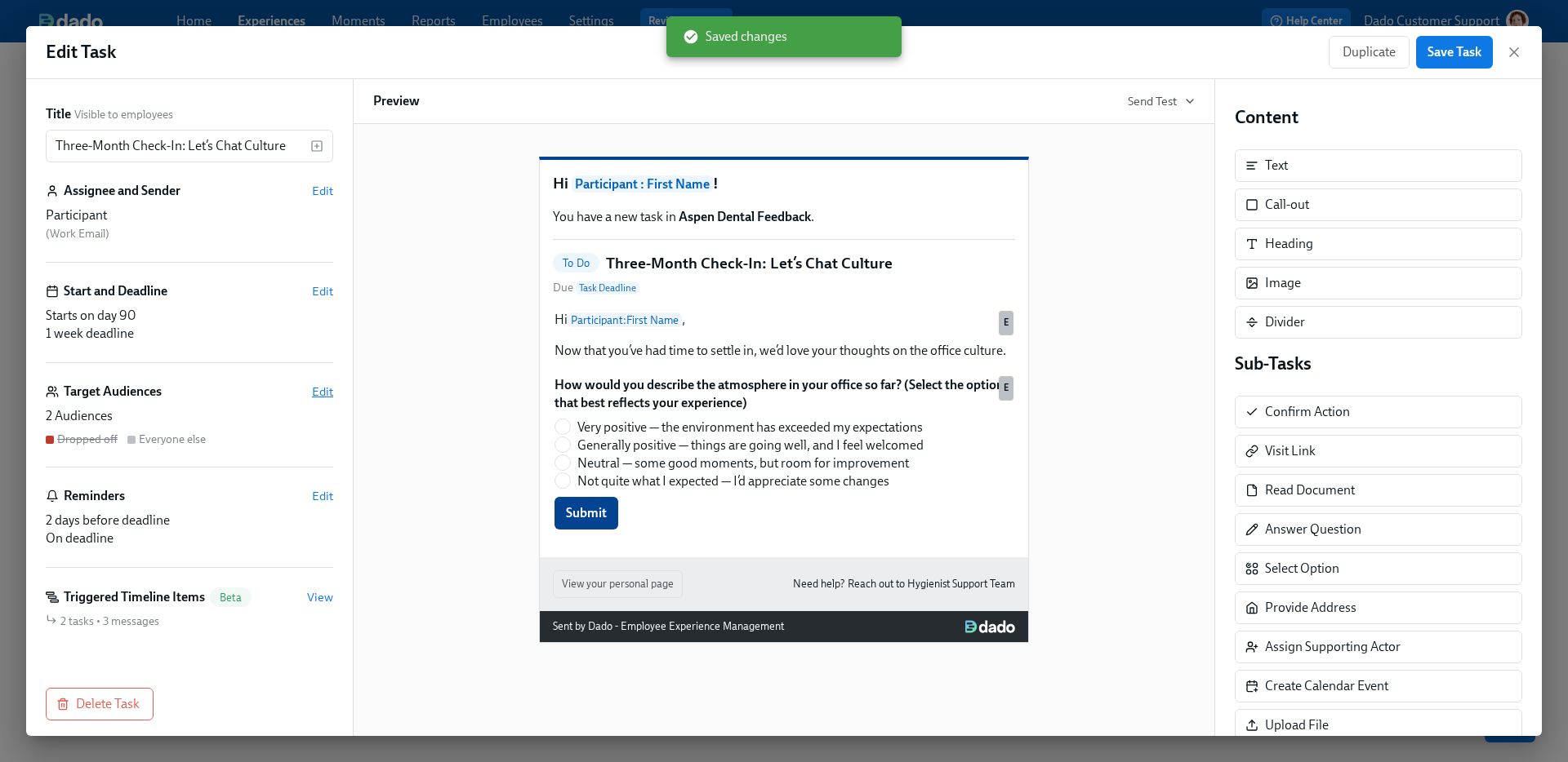
click at [315, 395] on span "Edit" at bounding box center [323, 391] width 21 height 17
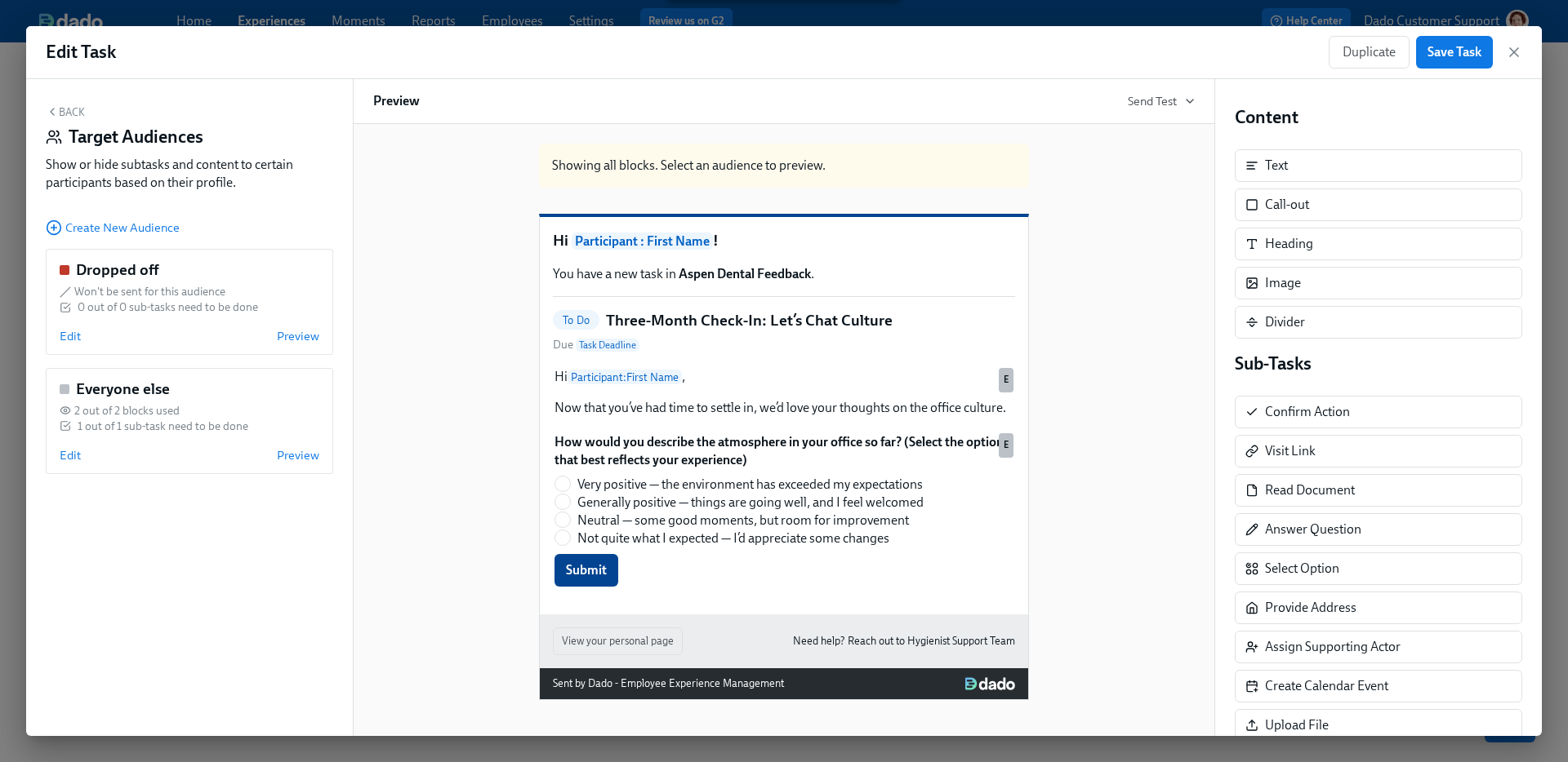
click at [68, 109] on button "Back" at bounding box center [65, 112] width 39 height 13
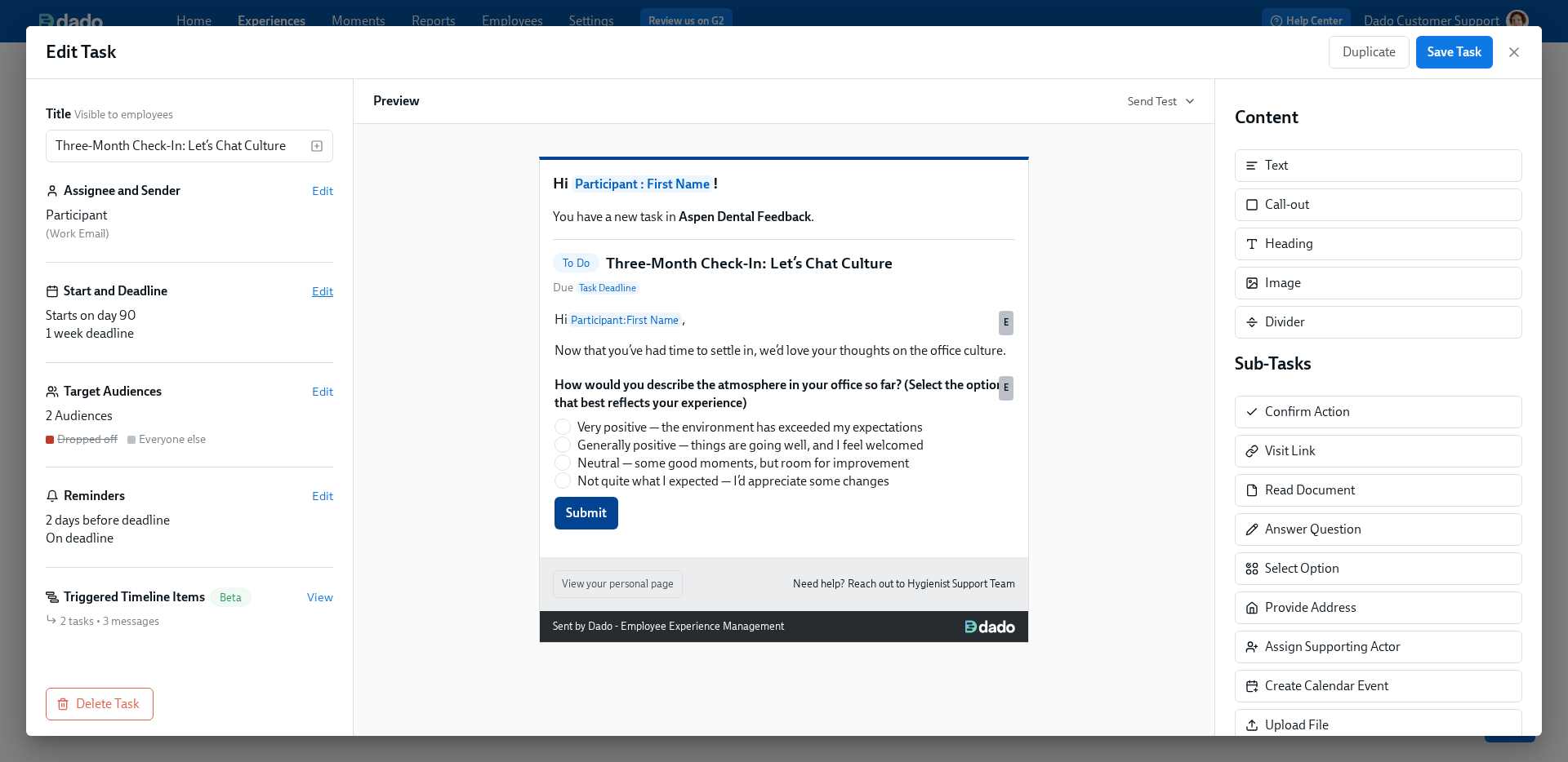
click at [328, 284] on span "Edit" at bounding box center [323, 292] width 21 height 17
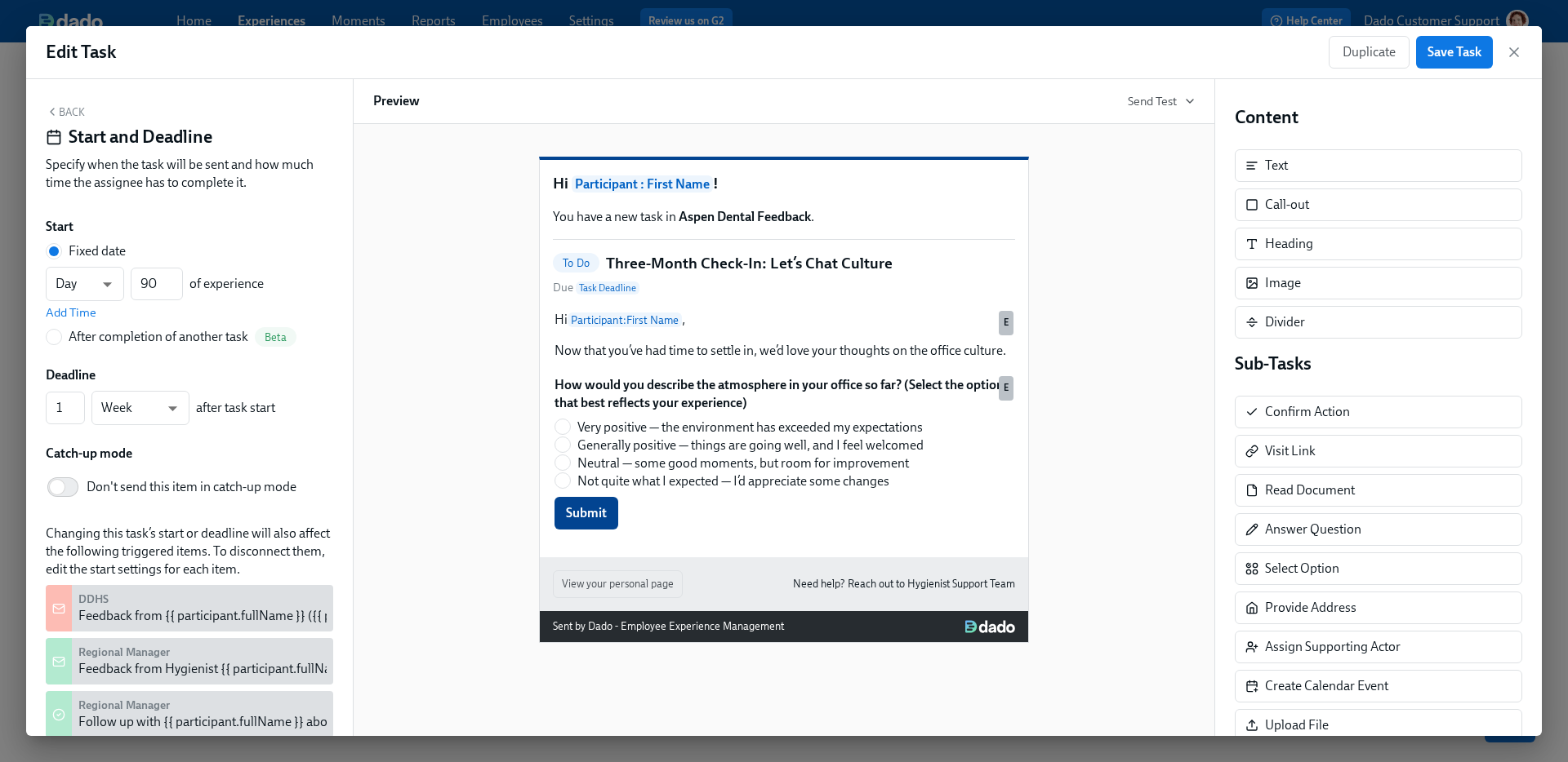
click at [106, 487] on span "Don't send this item in catch-up mode" at bounding box center [191, 487] width 210 height 18
click at [106, 487] on input "Don't send this item in catch-up mode" at bounding box center [57, 487] width 108 height 36
checkbox input "true"
click at [1441, 31] on div "Edit Task Duplicate Save Task" at bounding box center [784, 53] width 1516 height 53
click at [1449, 61] on button "Save Task" at bounding box center [1454, 52] width 77 height 33
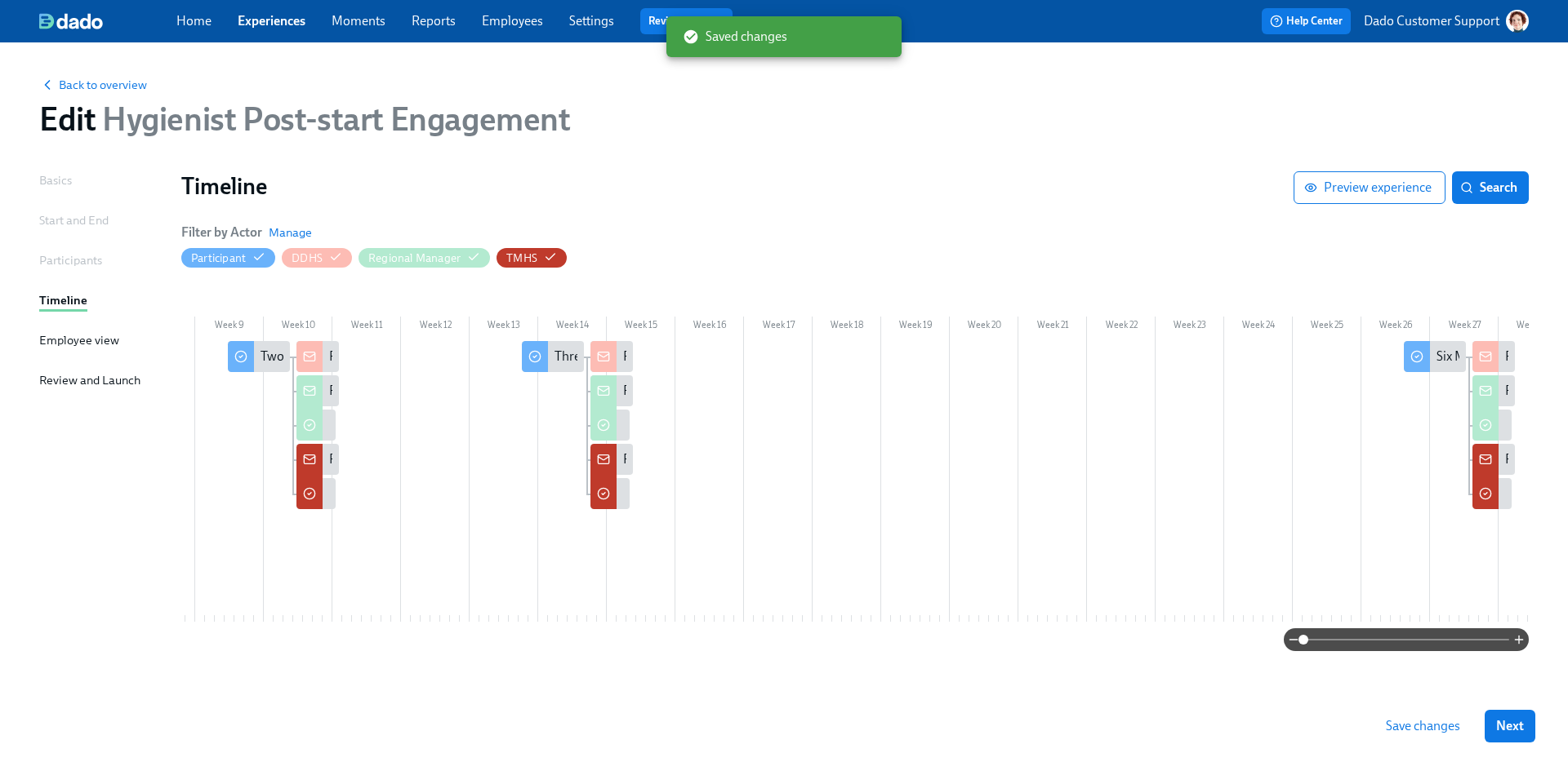
scroll to position [0, 599]
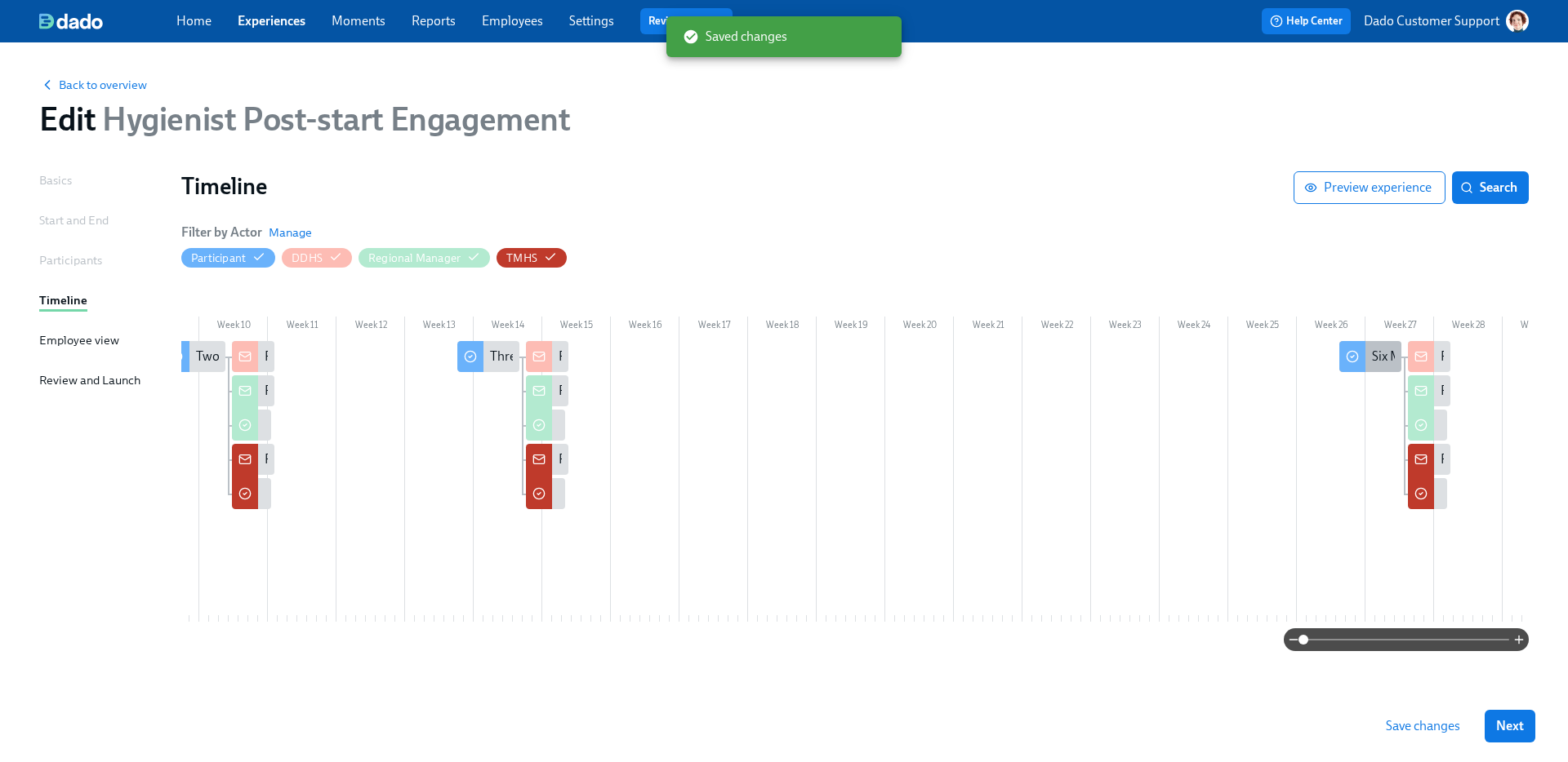
click at [1357, 350] on icon at bounding box center [1352, 356] width 13 height 13
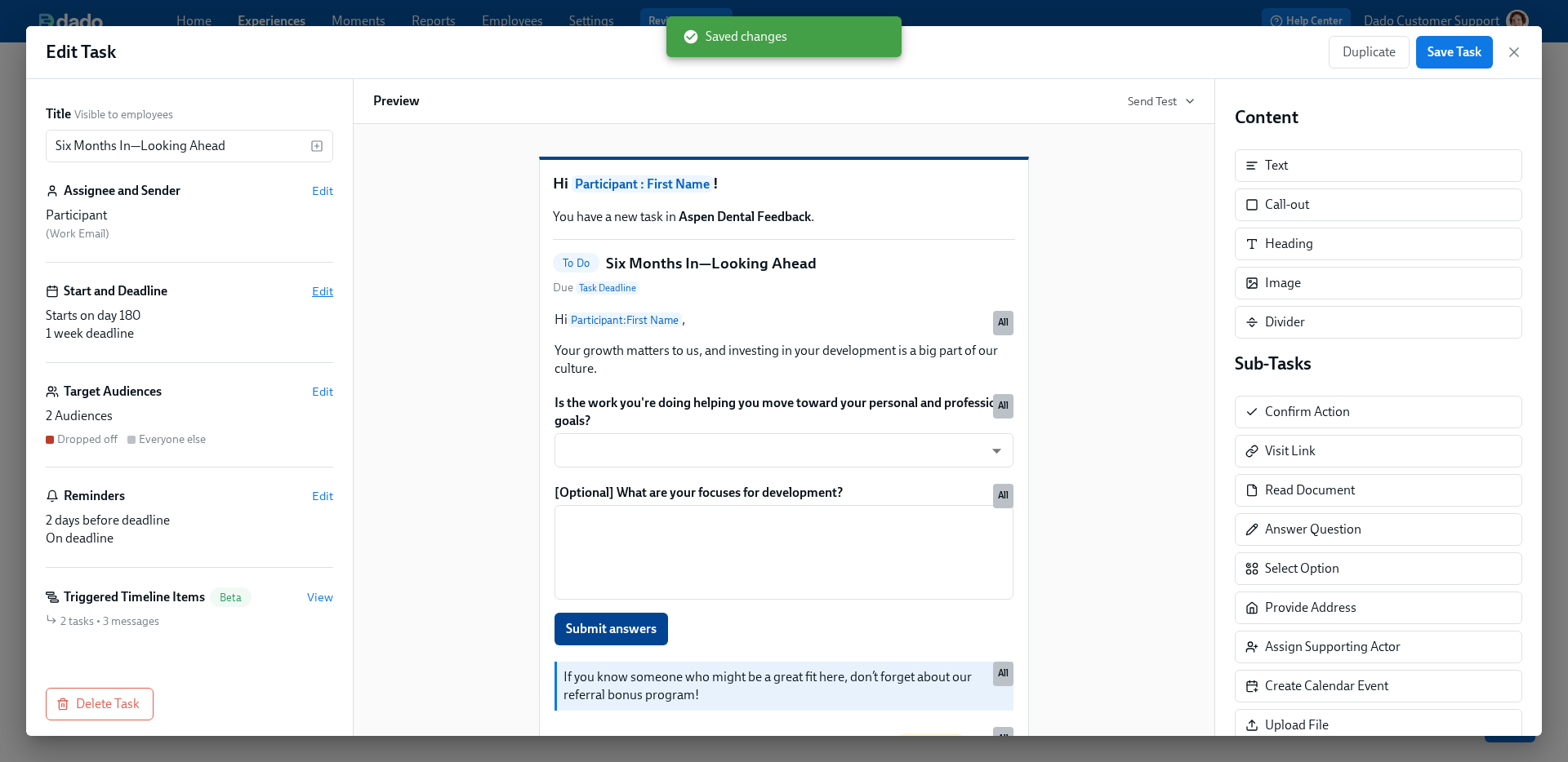
click at [319, 292] on span "Edit" at bounding box center [323, 292] width 21 height 17
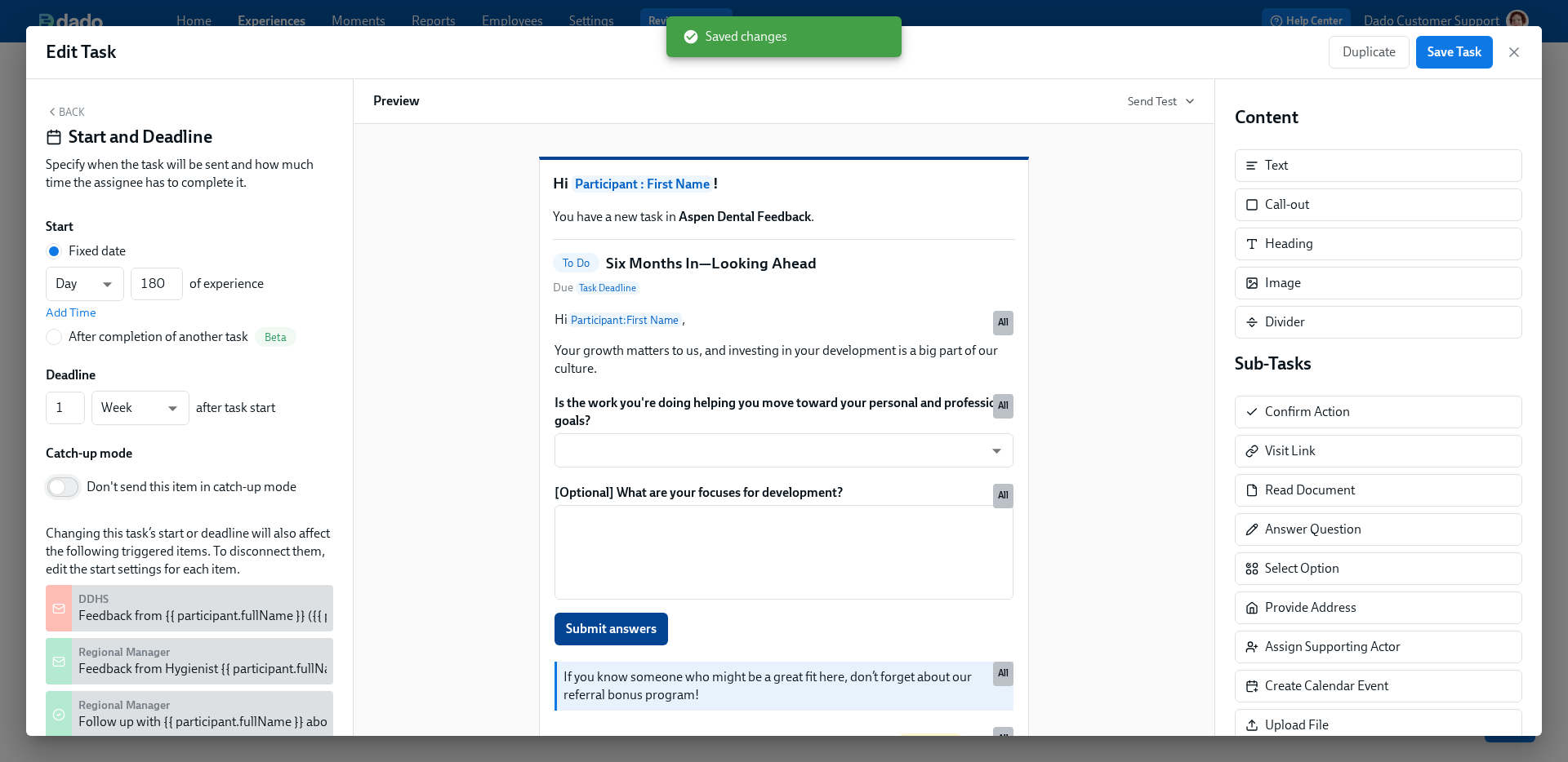
click at [78, 476] on input "Don't send this item in catch-up mode" at bounding box center [57, 487] width 108 height 36
checkbox input "true"
click at [1467, 48] on span "Save Task" at bounding box center [1454, 52] width 54 height 17
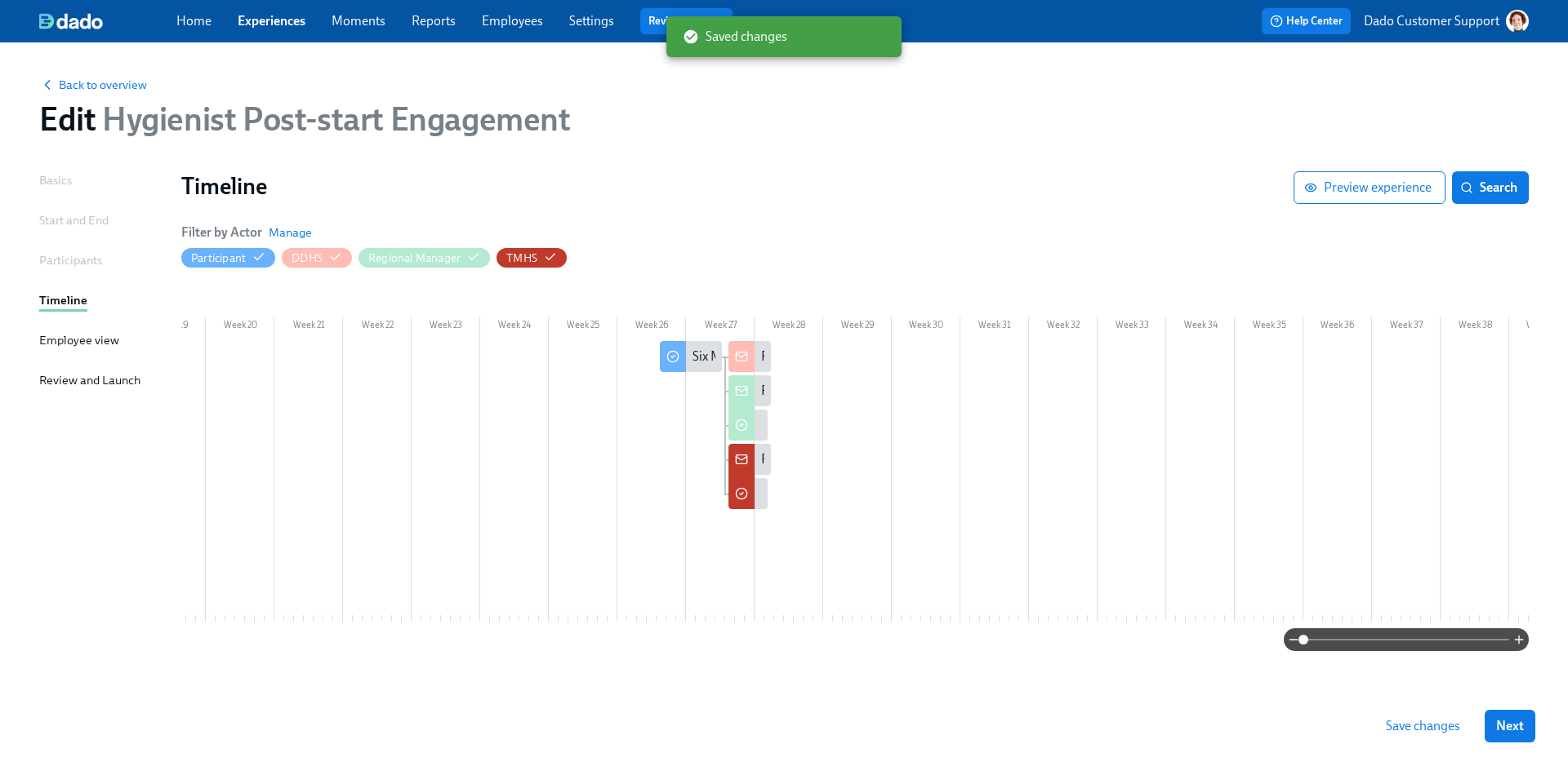
scroll to position [0, 1324]
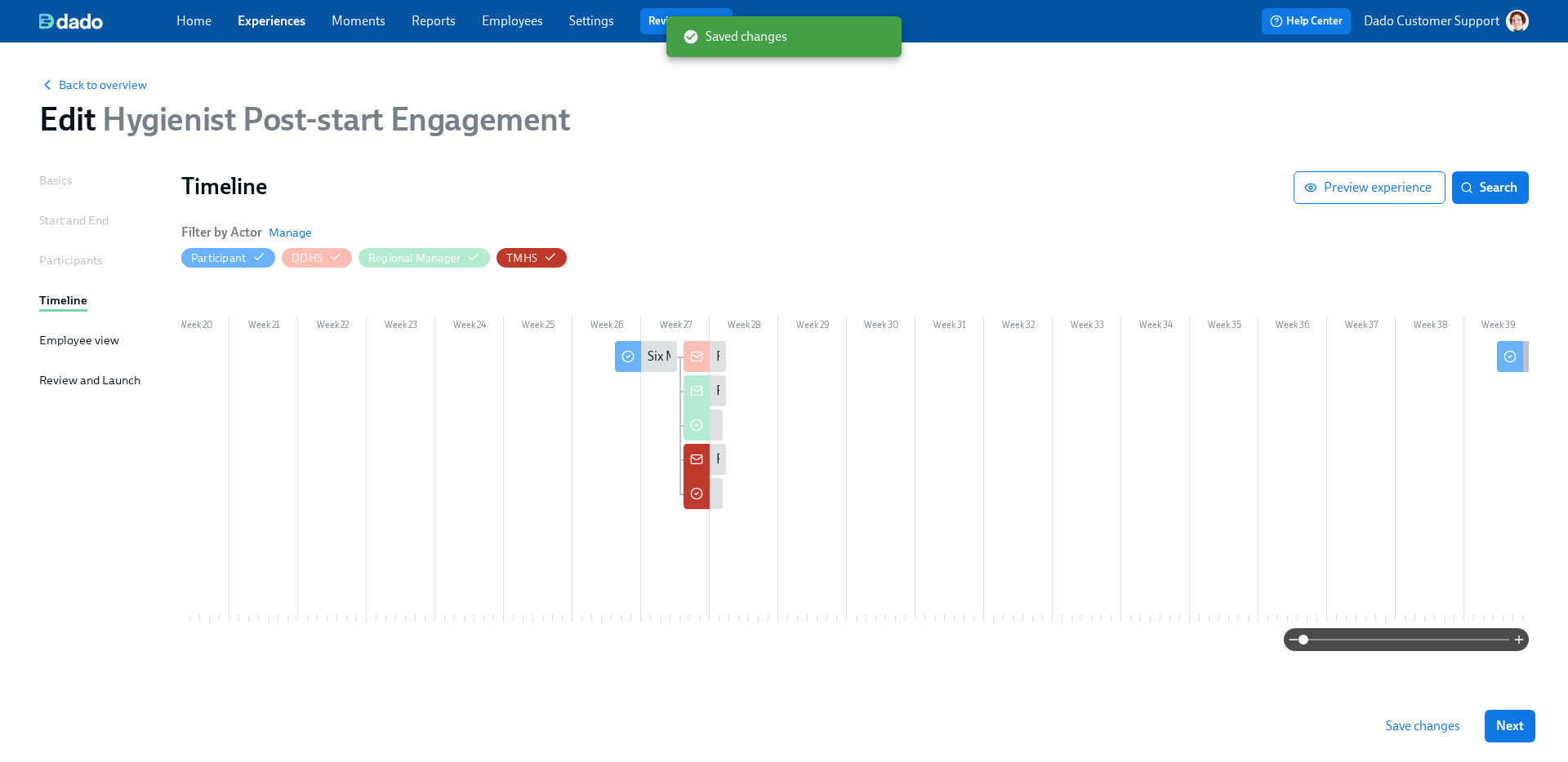
click at [1520, 350] on div at bounding box center [1510, 356] width 26 height 31
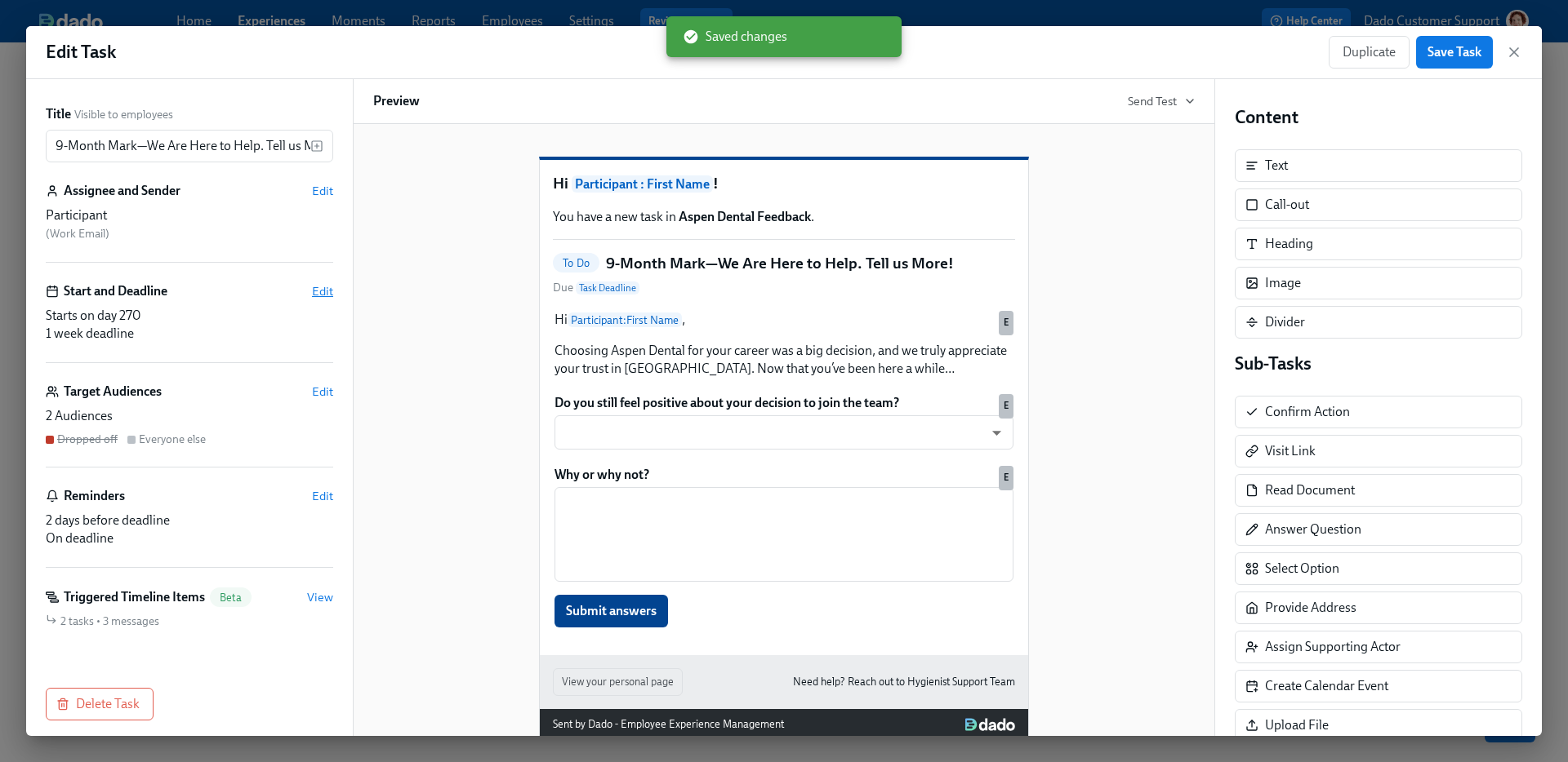
click at [316, 292] on span "Edit" at bounding box center [323, 292] width 21 height 17
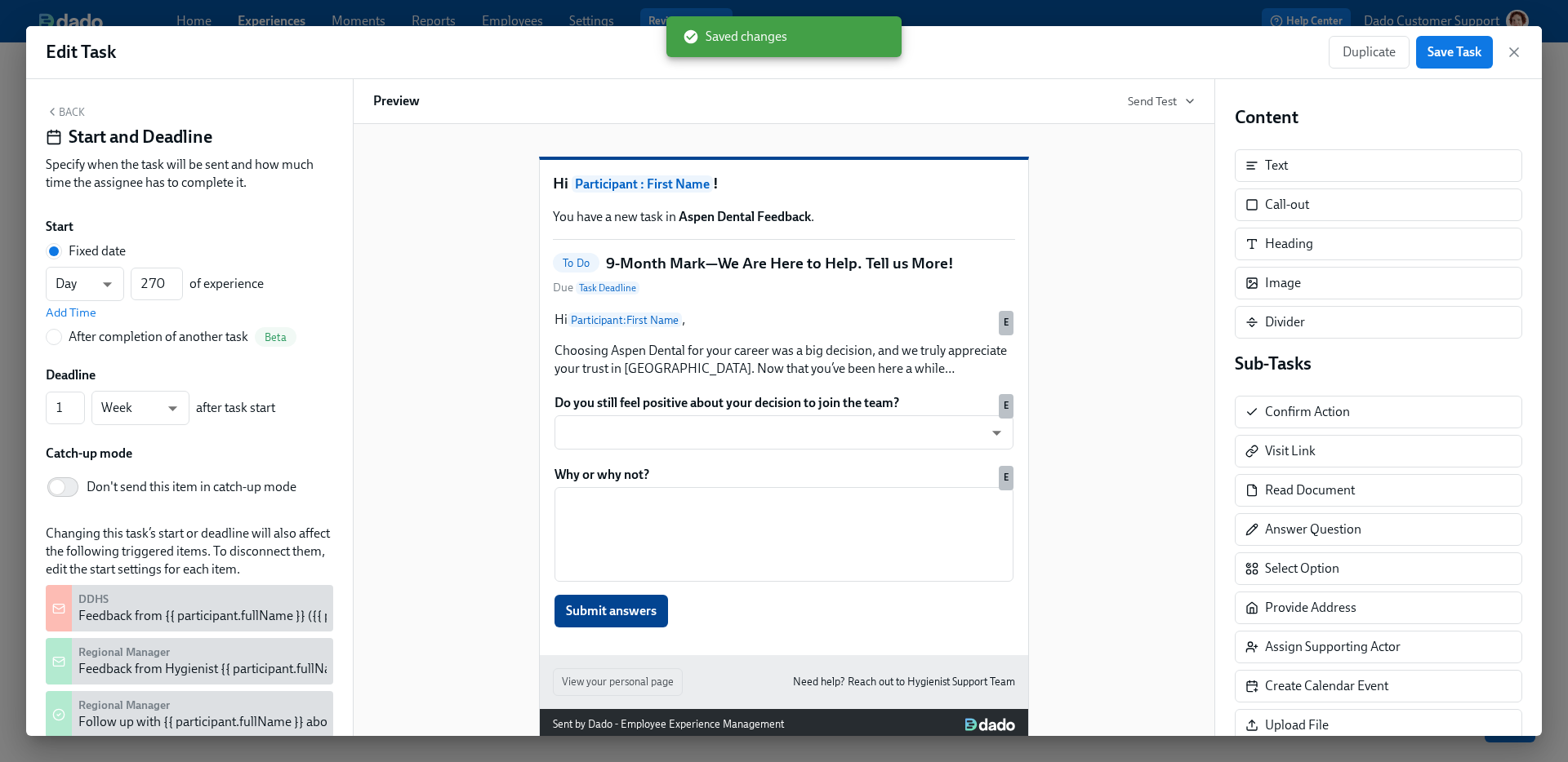
click at [89, 492] on span "Don't send this item in catch-up mode" at bounding box center [191, 487] width 210 height 18
click at [89, 492] on input "Don't send this item in catch-up mode" at bounding box center [57, 487] width 108 height 36
checkbox input "true"
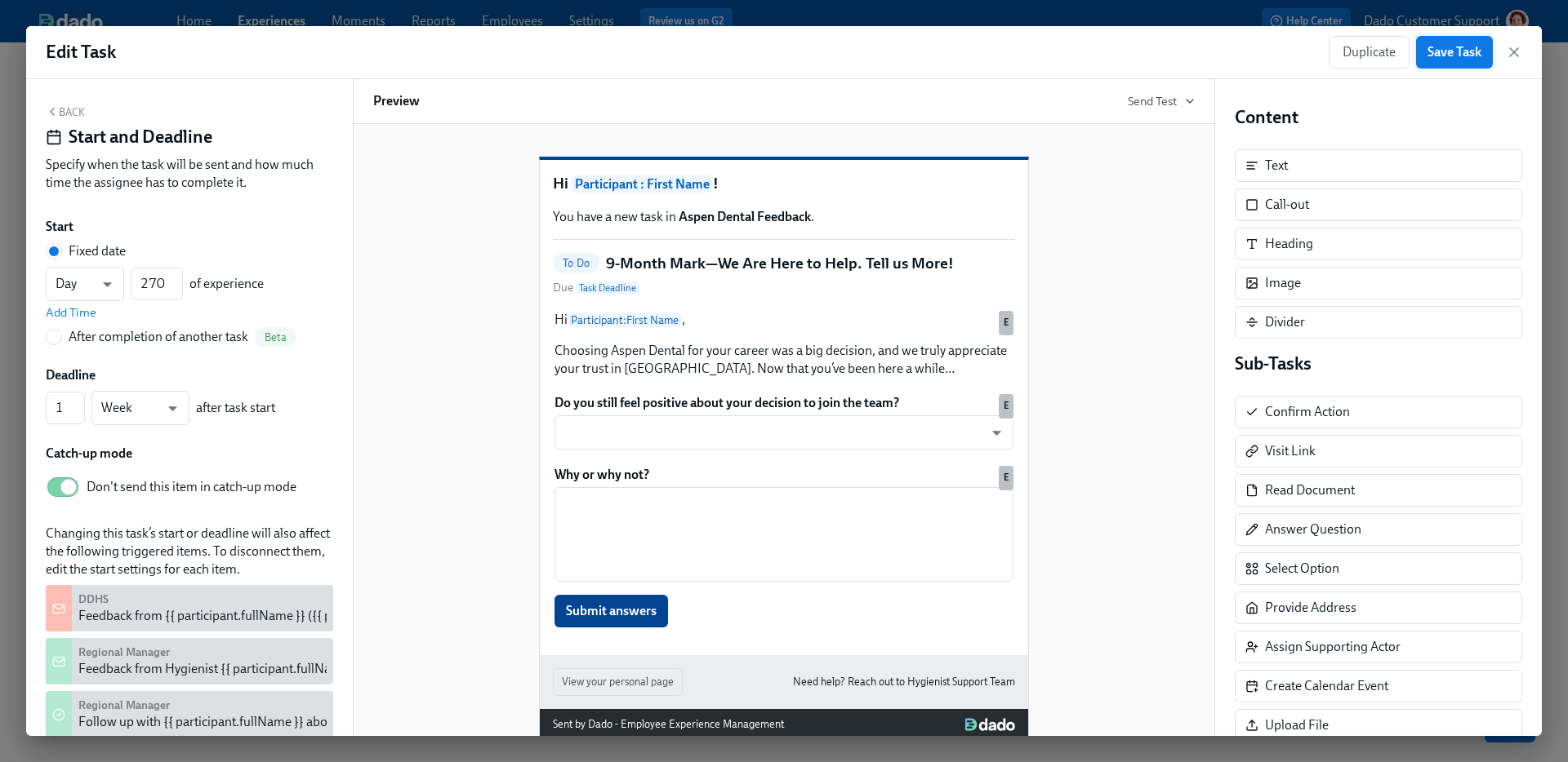
click at [1441, 58] on span "Save Task" at bounding box center [1454, 52] width 54 height 17
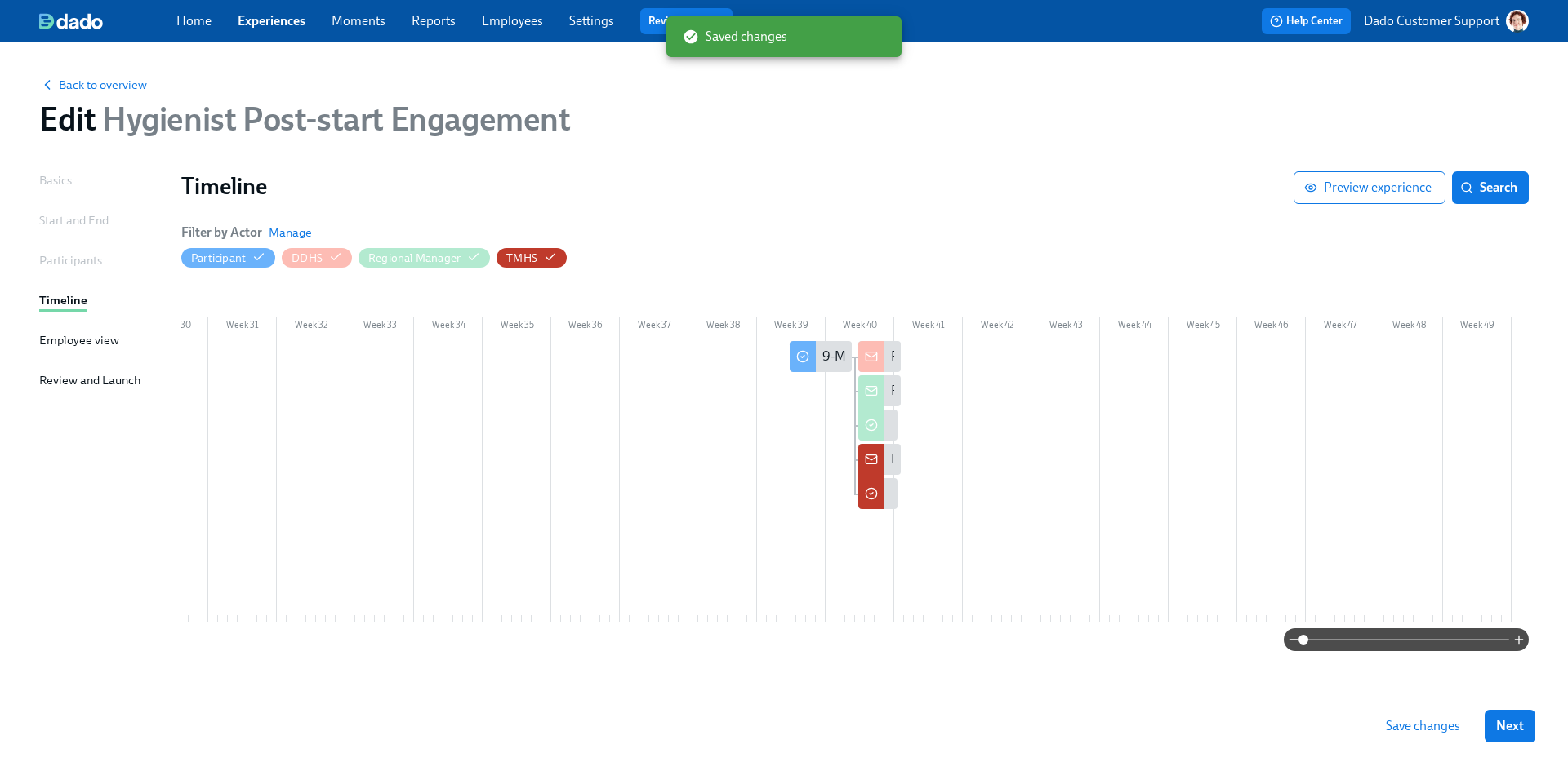
scroll to position [0, 2494]
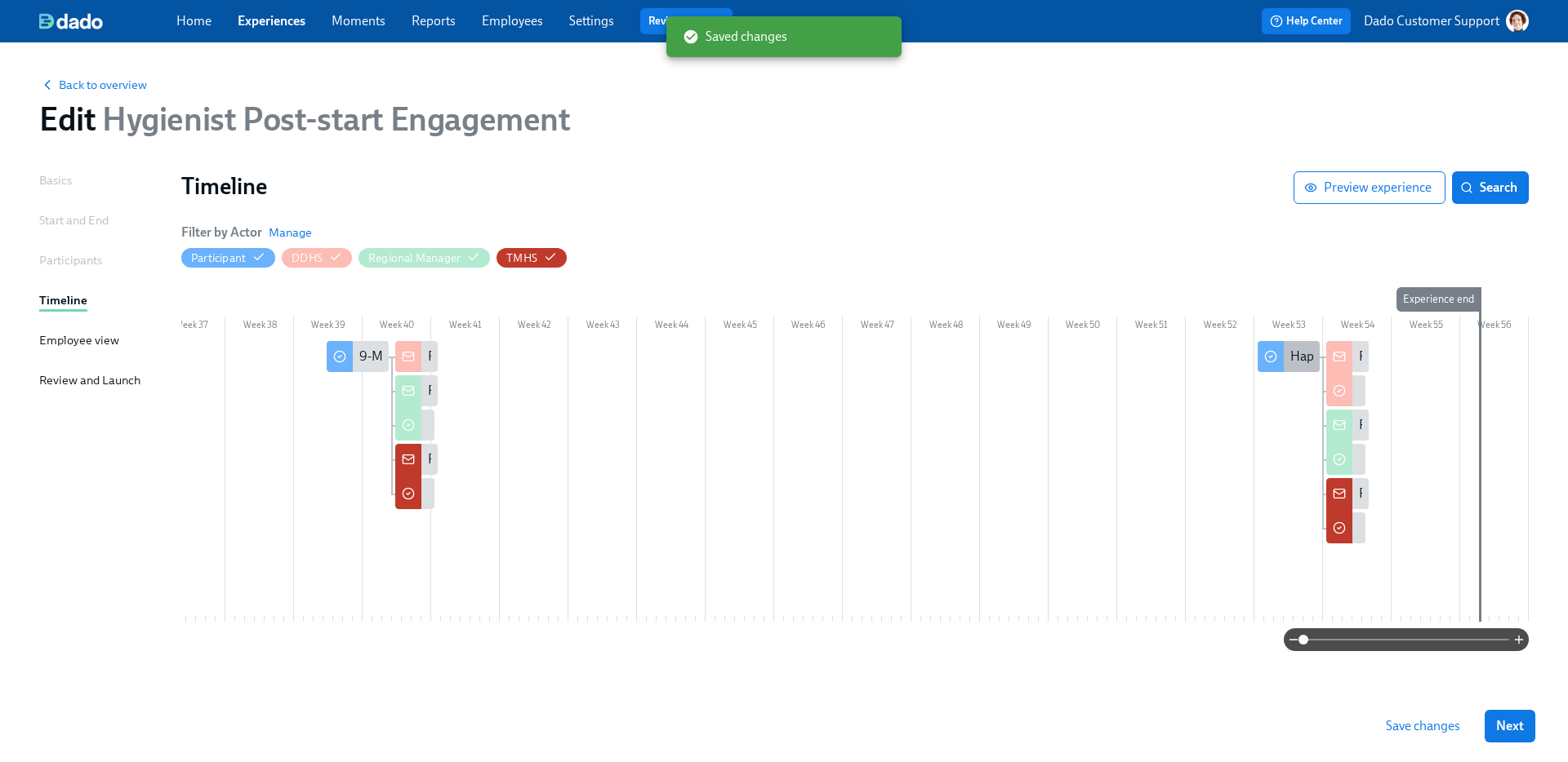
click at [1282, 359] on div at bounding box center [1271, 356] width 26 height 31
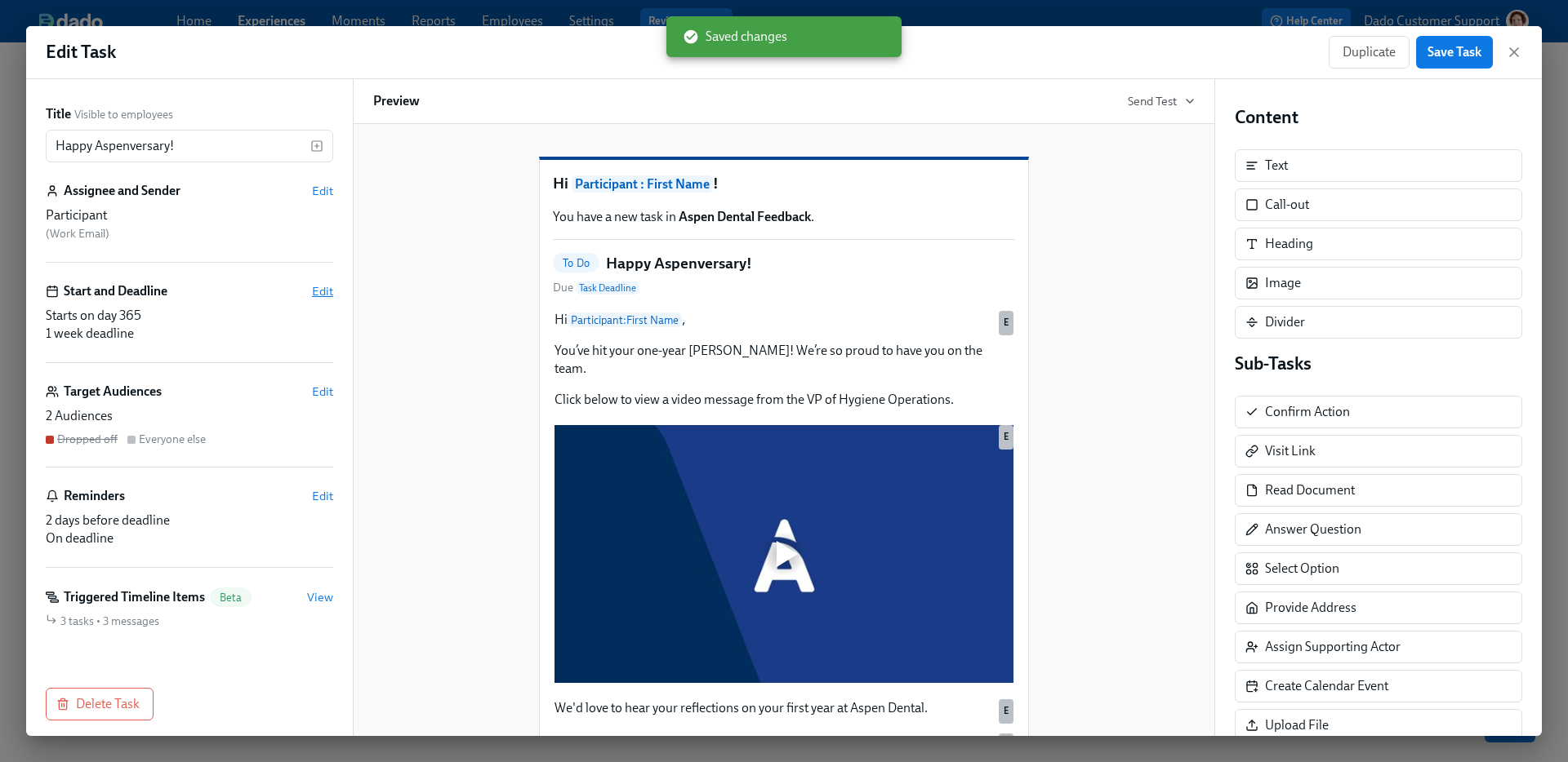
click at [326, 287] on span "Edit" at bounding box center [323, 292] width 21 height 17
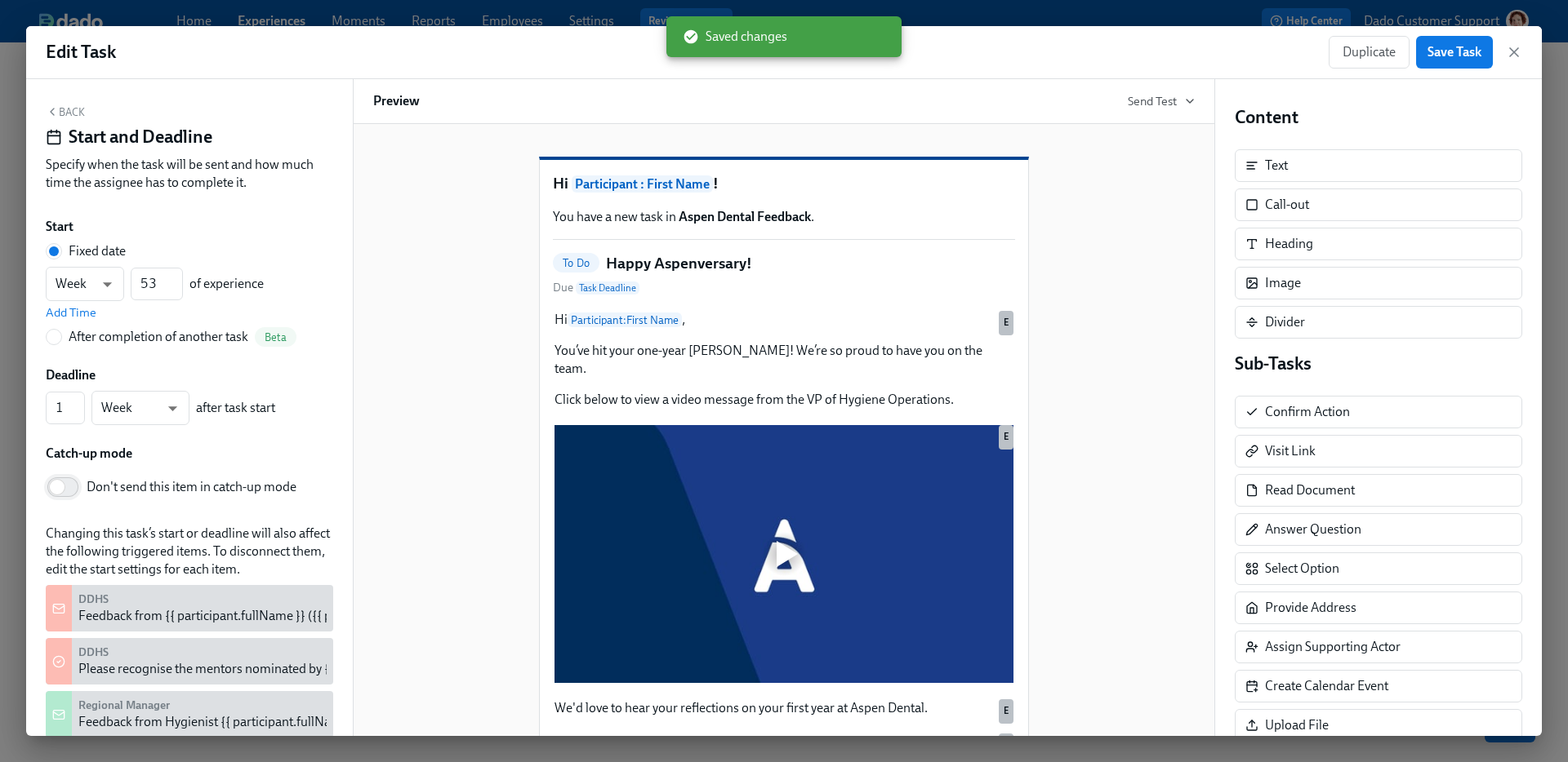
click at [55, 485] on input "Don't send this item in catch-up mode" at bounding box center [57, 487] width 108 height 36
checkbox input "true"
click at [1471, 39] on button "Save Task" at bounding box center [1454, 52] width 77 height 33
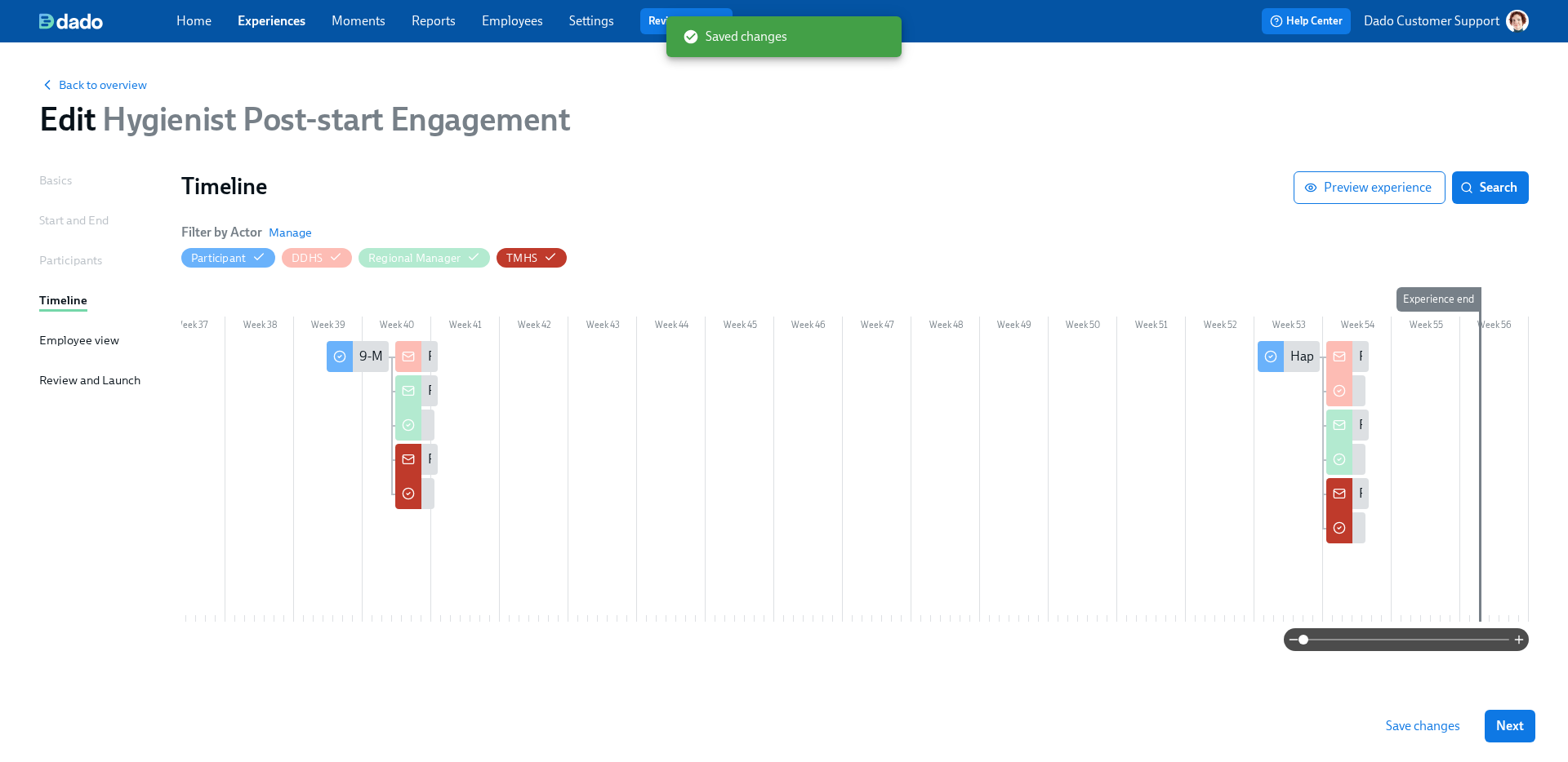
click at [1429, 747] on div "Save changes Next" at bounding box center [784, 727] width 1568 height 72
click at [1424, 728] on span "Save changes" at bounding box center [1423, 726] width 74 height 17
click at [62, 214] on div "Start and End" at bounding box center [73, 220] width 70 height 18
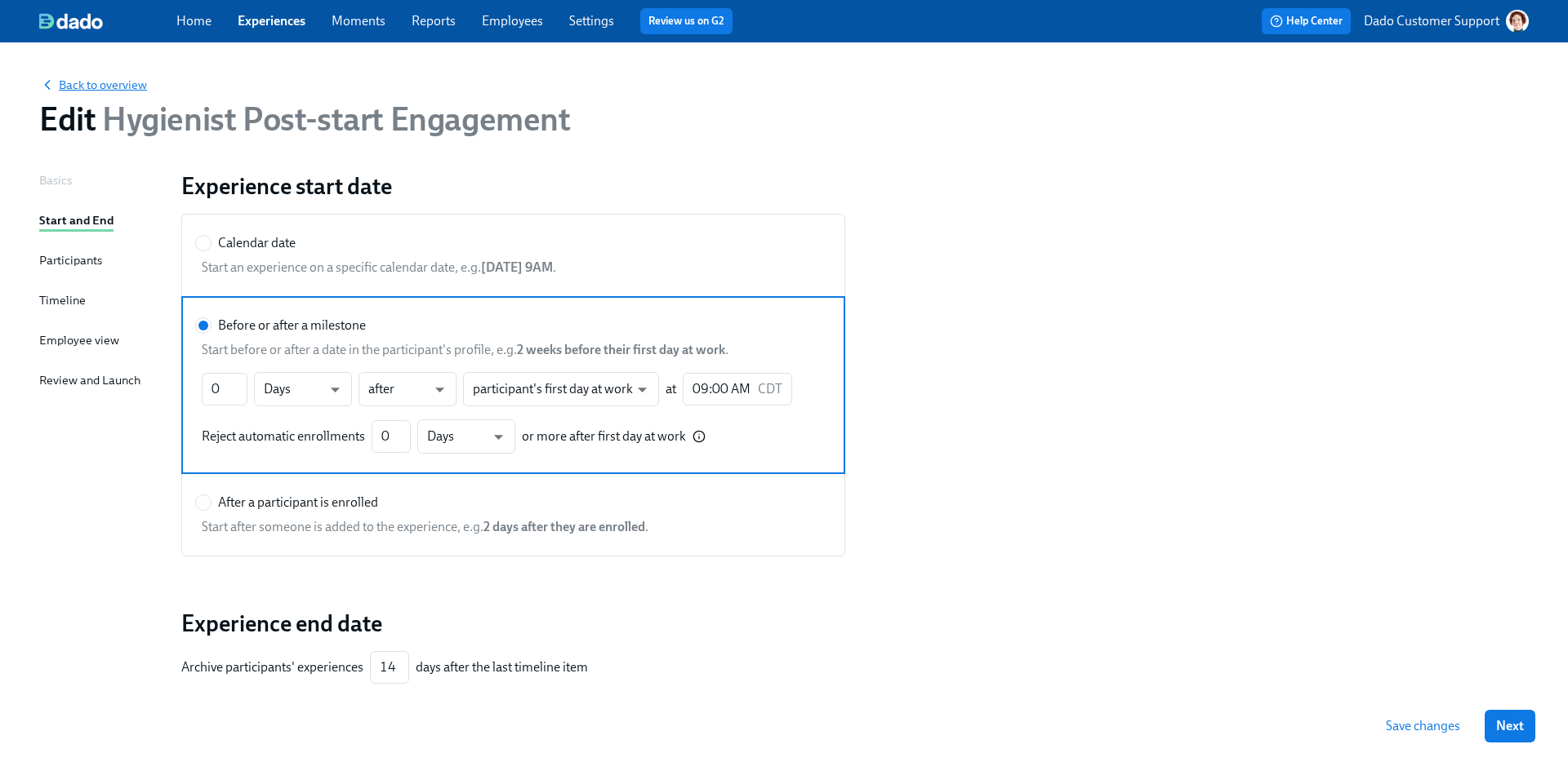
click at [83, 80] on span "Back to overview" at bounding box center [93, 85] width 108 height 17
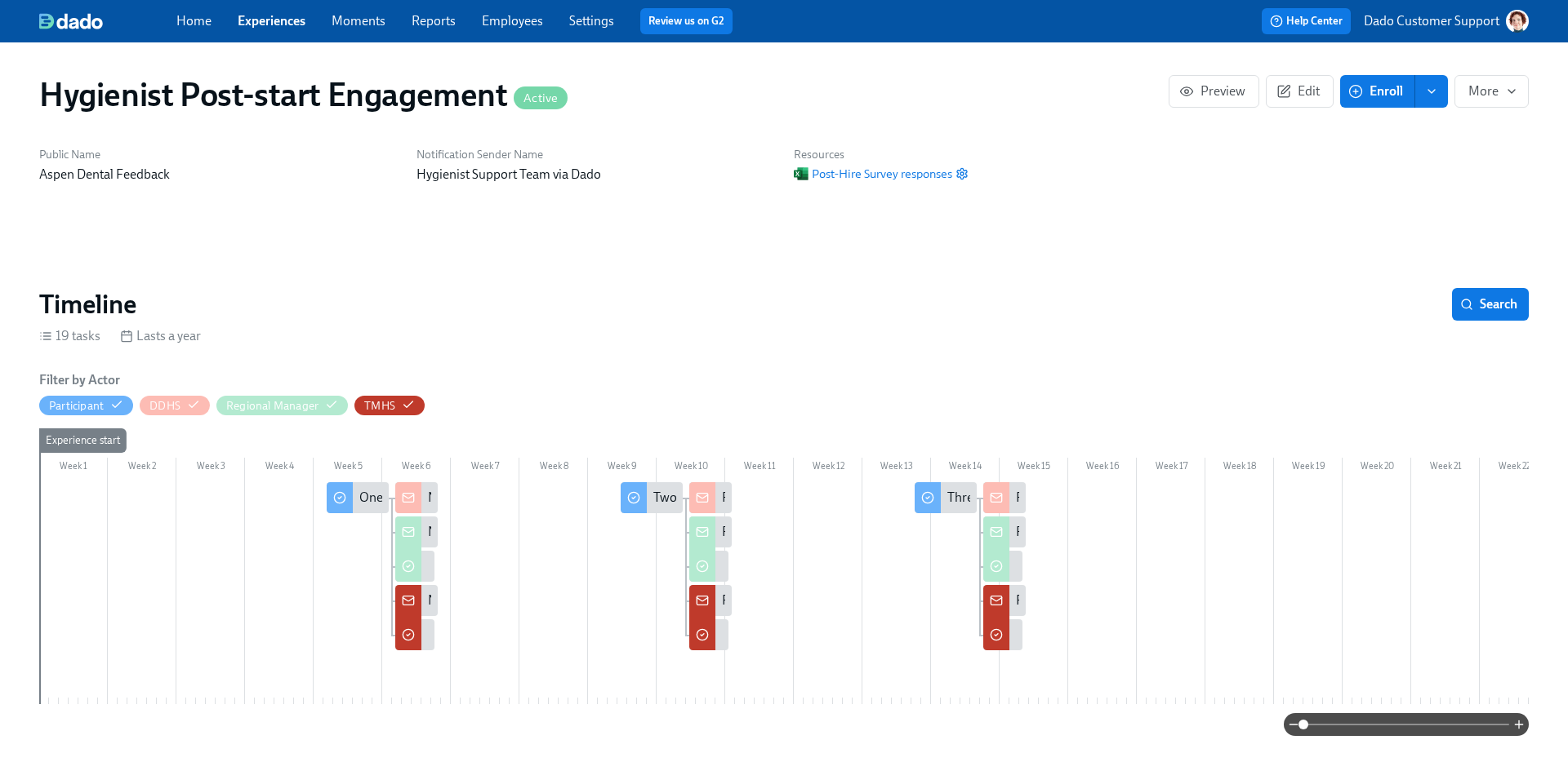
click at [1398, 100] on button "Enroll" at bounding box center [1377, 91] width 75 height 33
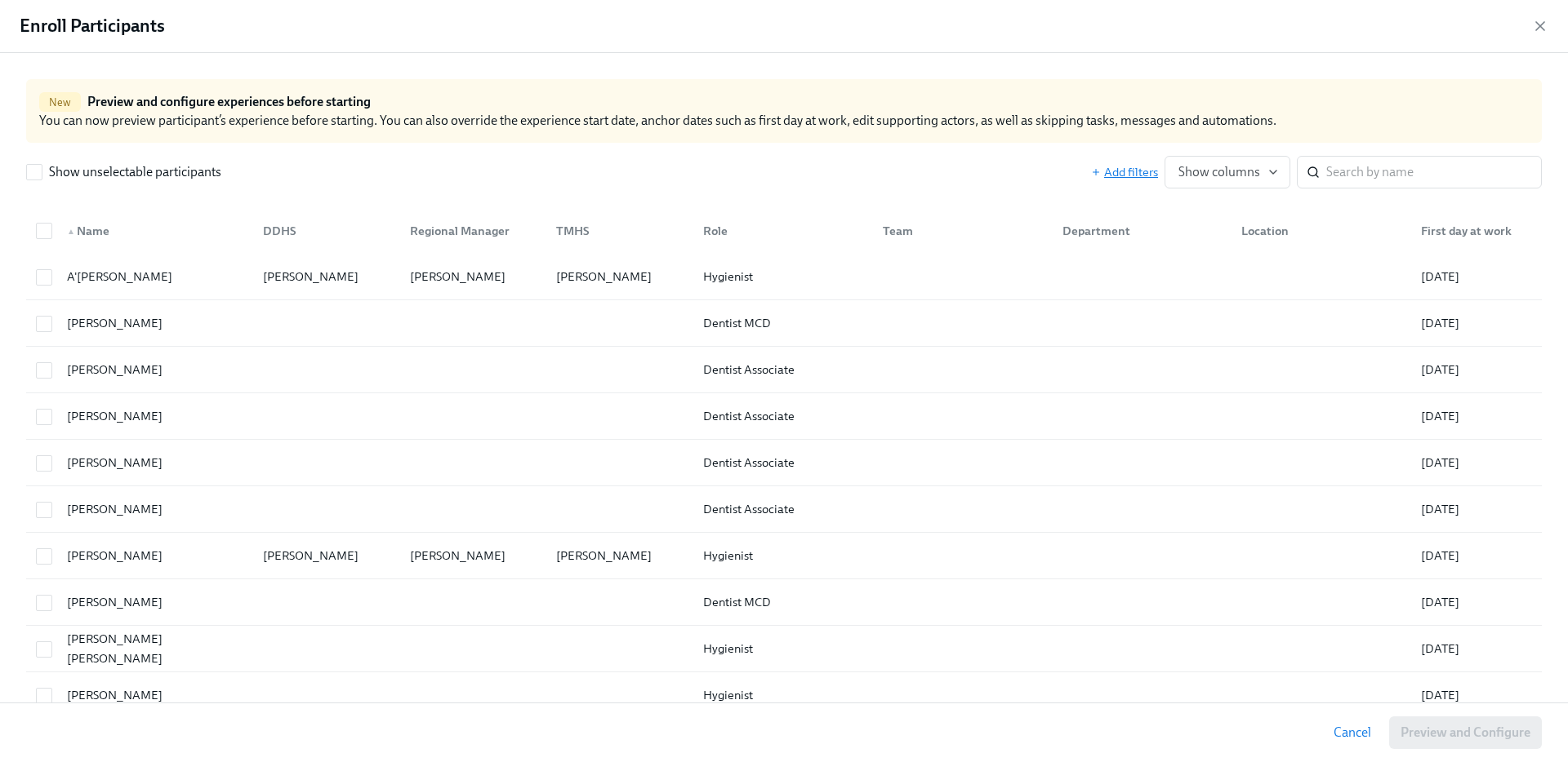
click at [1118, 173] on span "Add filters" at bounding box center [1125, 172] width 67 height 17
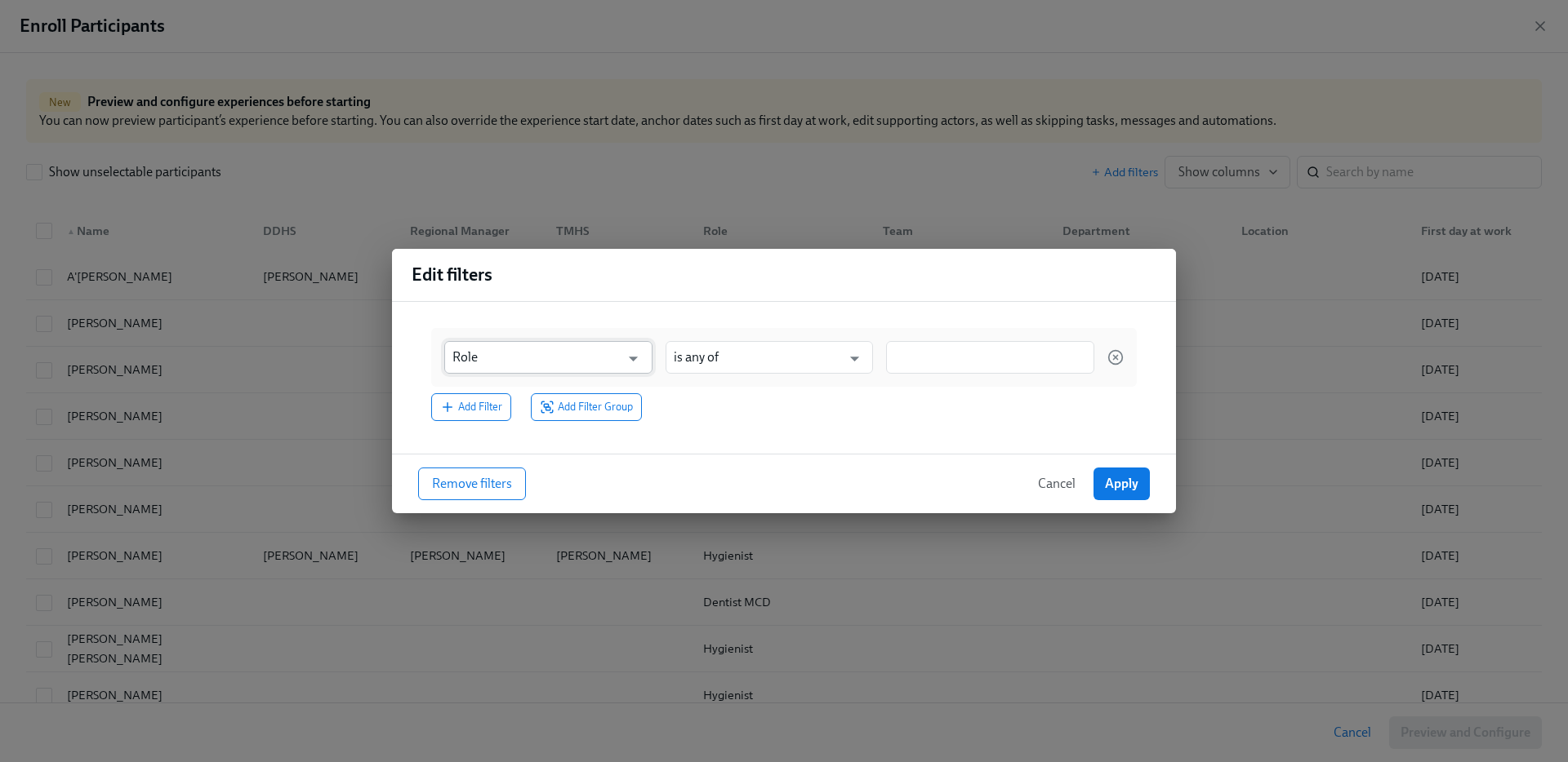
click at [482, 349] on input "Role" at bounding box center [536, 357] width 168 height 33
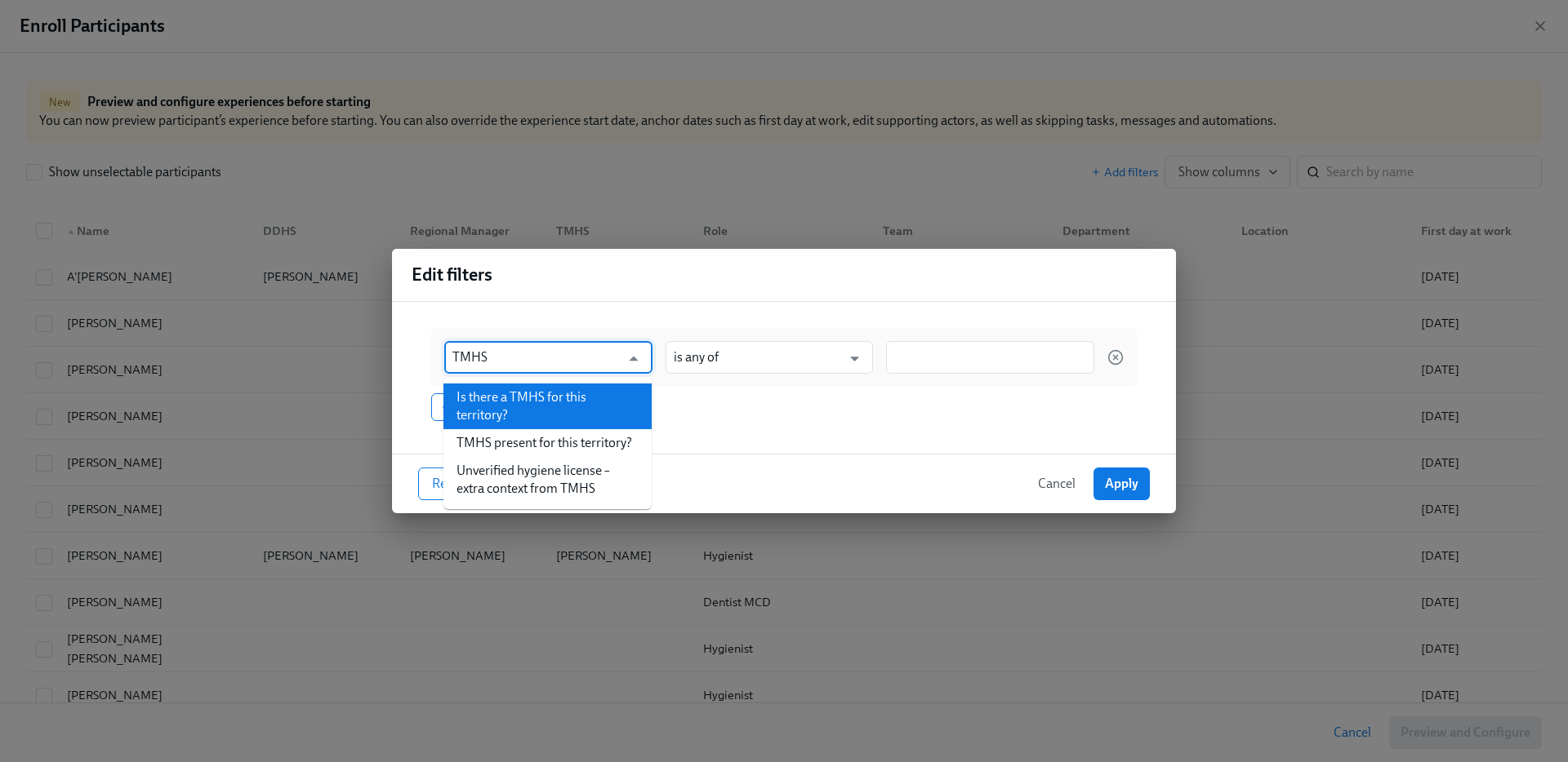
click at [493, 391] on li "Is there a TMHS for this territory?" at bounding box center [547, 406] width 208 height 46
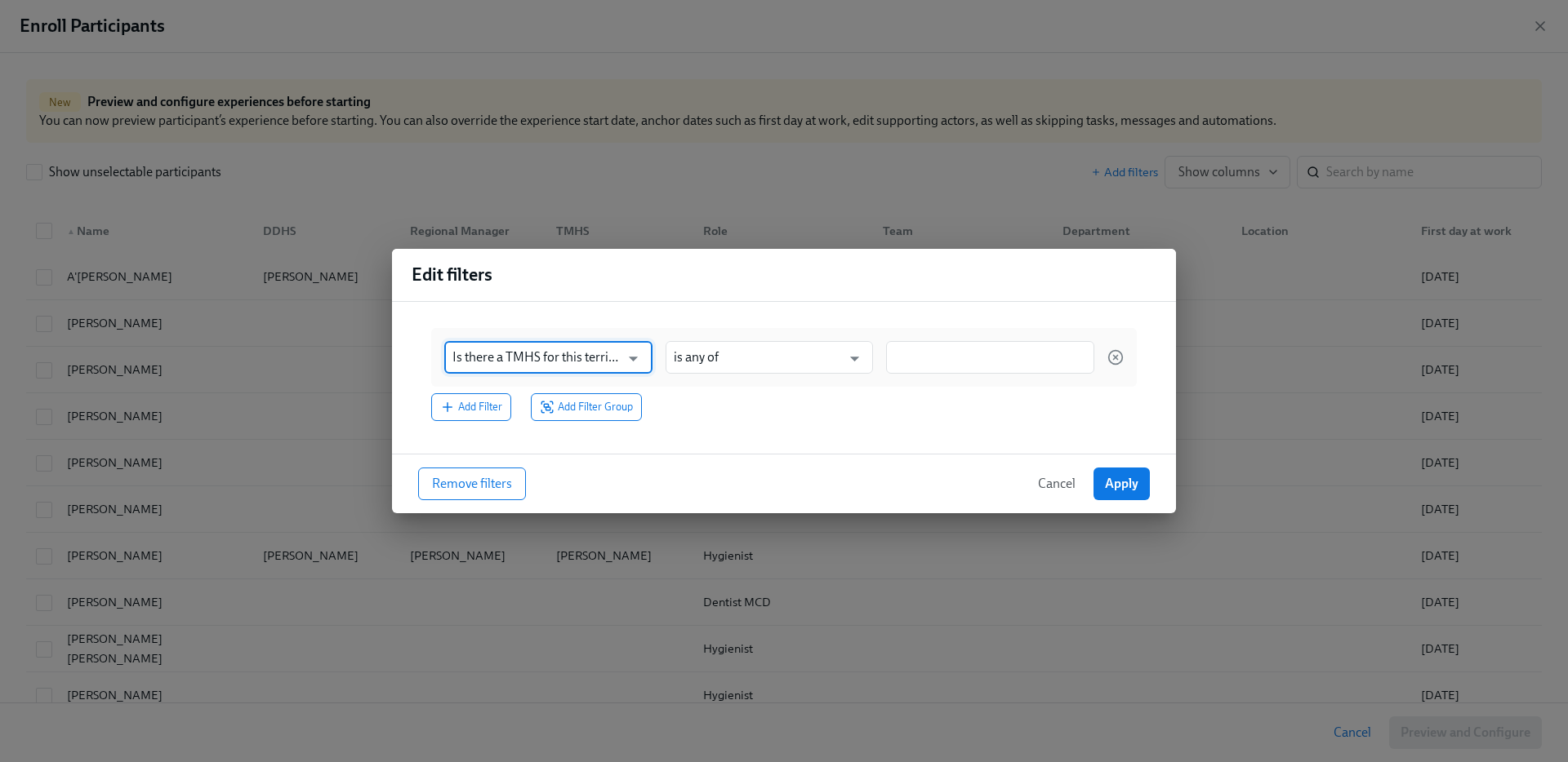
type input "Is there a TMHS for this territory?"
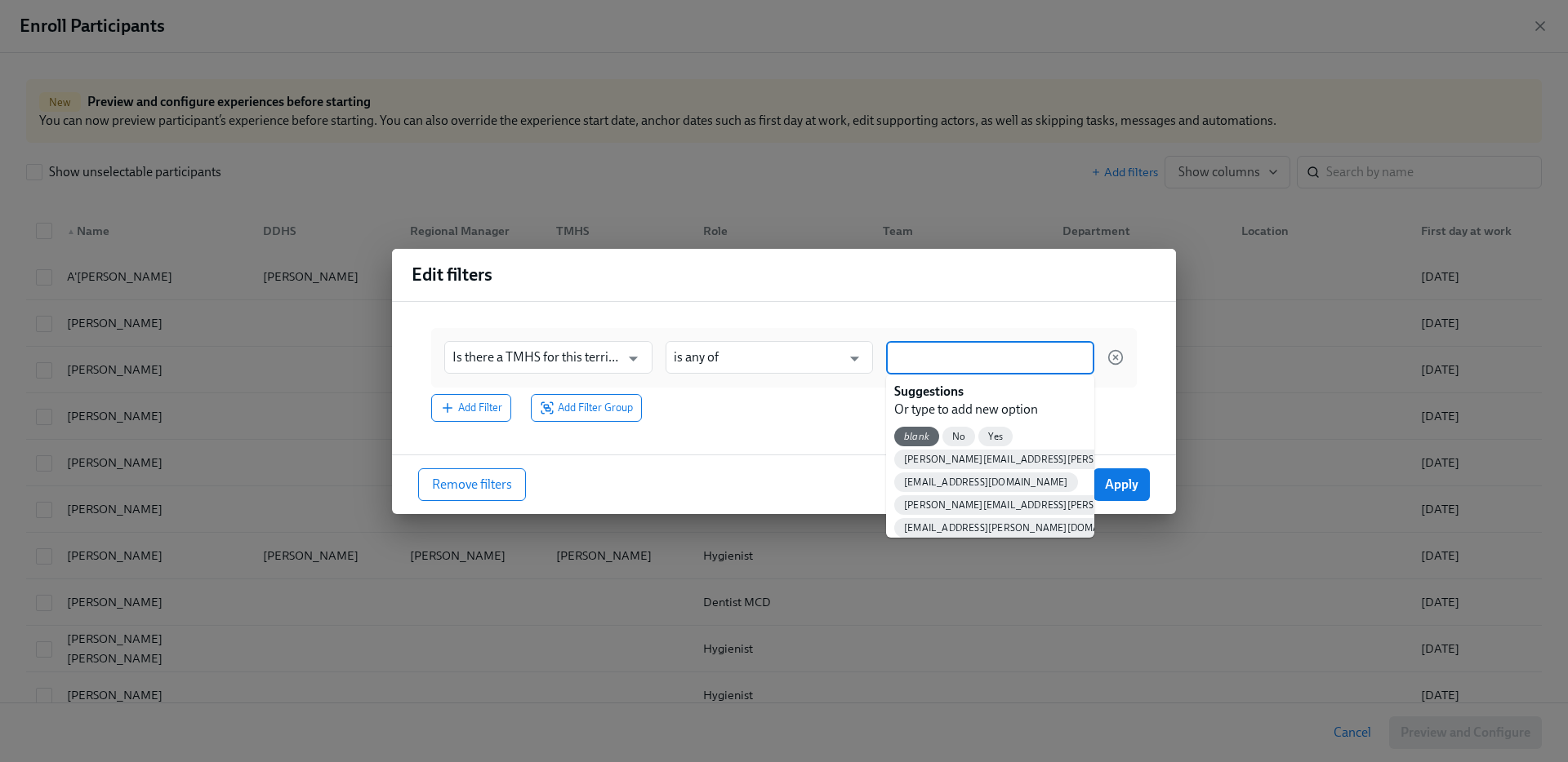
click at [910, 360] on input at bounding box center [991, 358] width 192 height 17
type input "r"
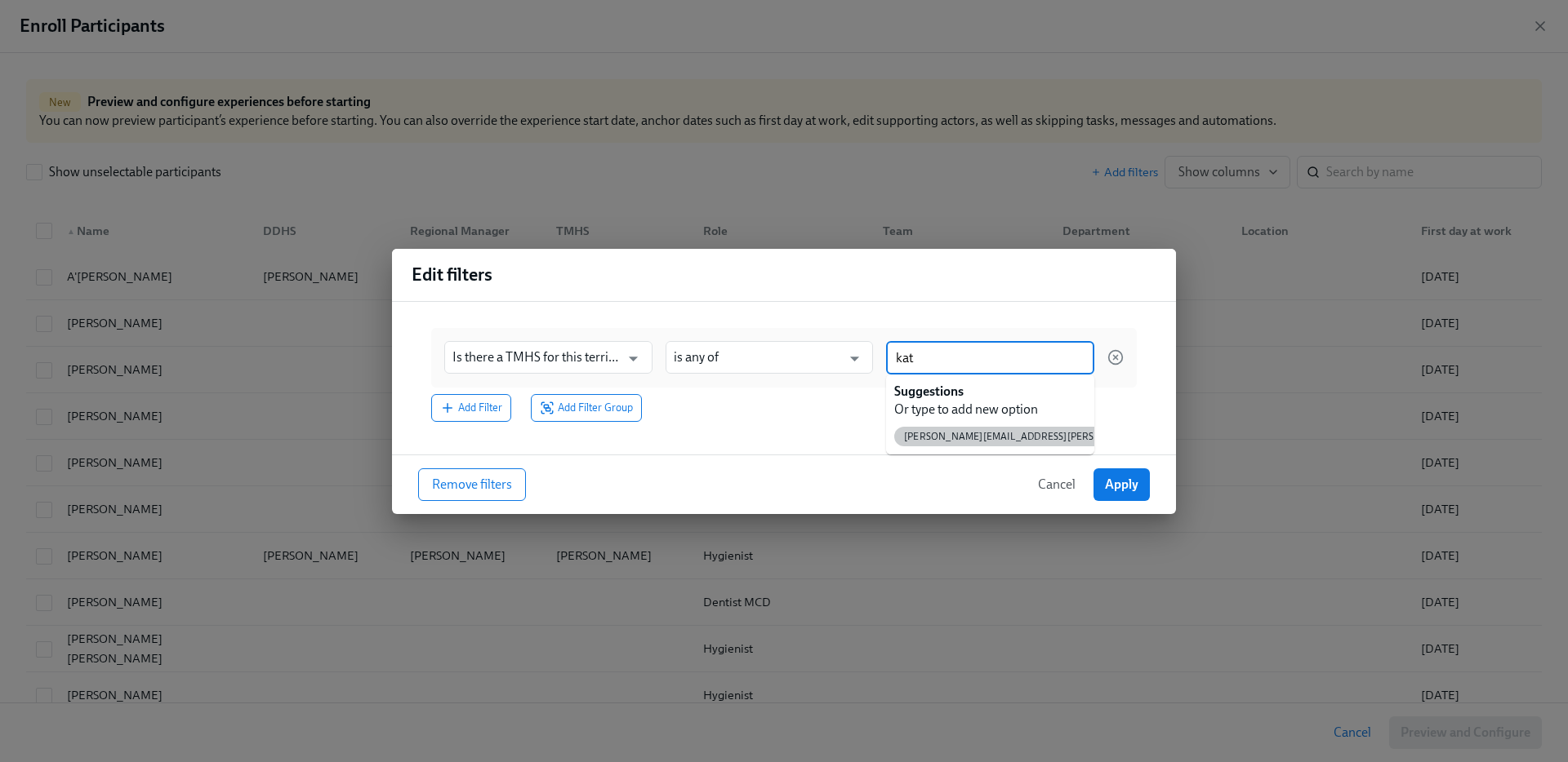
type input "kat"
click at [951, 426] on div "[PERSON_NAME][EMAIL_ADDRESS][PERSON_NAME][DOMAIN_NAME]" at bounding box center [990, 436] width 208 height 36
click at [953, 434] on span "[PERSON_NAME][EMAIL_ADDRESS][PERSON_NAME][DOMAIN_NAME]" at bounding box center [1065, 436] width 341 height 12
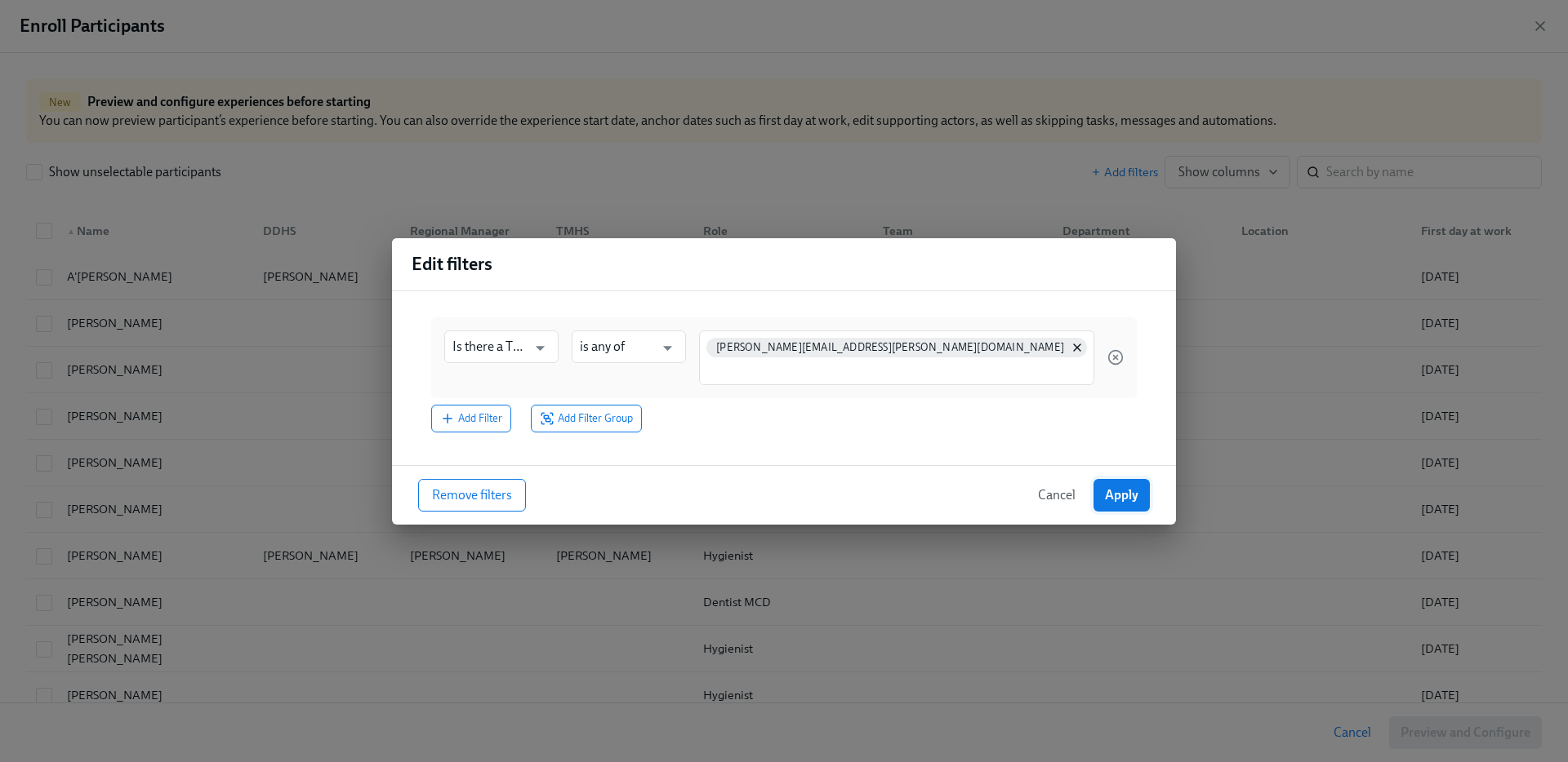
click at [1136, 506] on button "Apply" at bounding box center [1122, 495] width 56 height 33
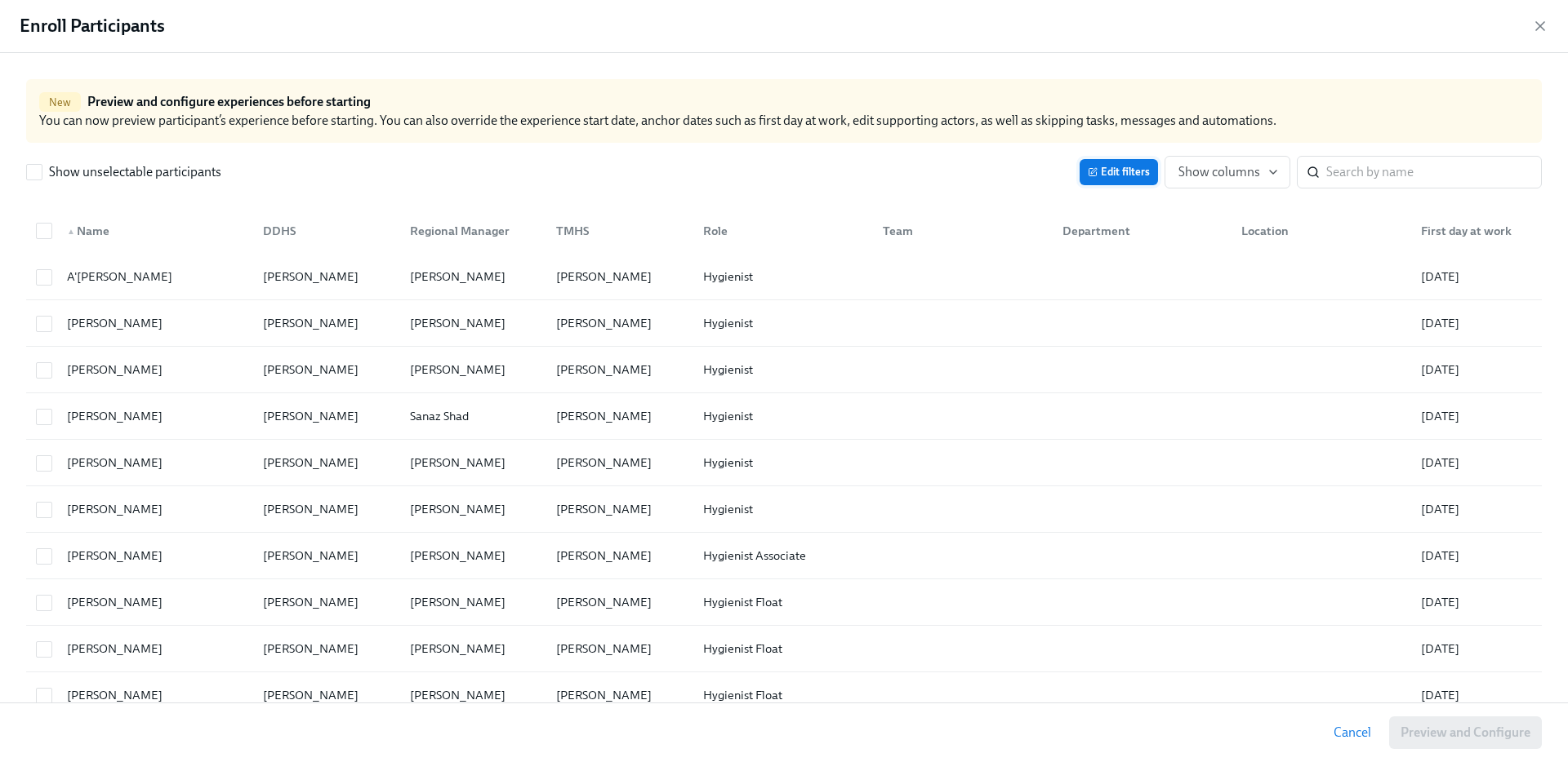
click at [1094, 167] on icon "button" at bounding box center [1092, 172] width 10 height 10
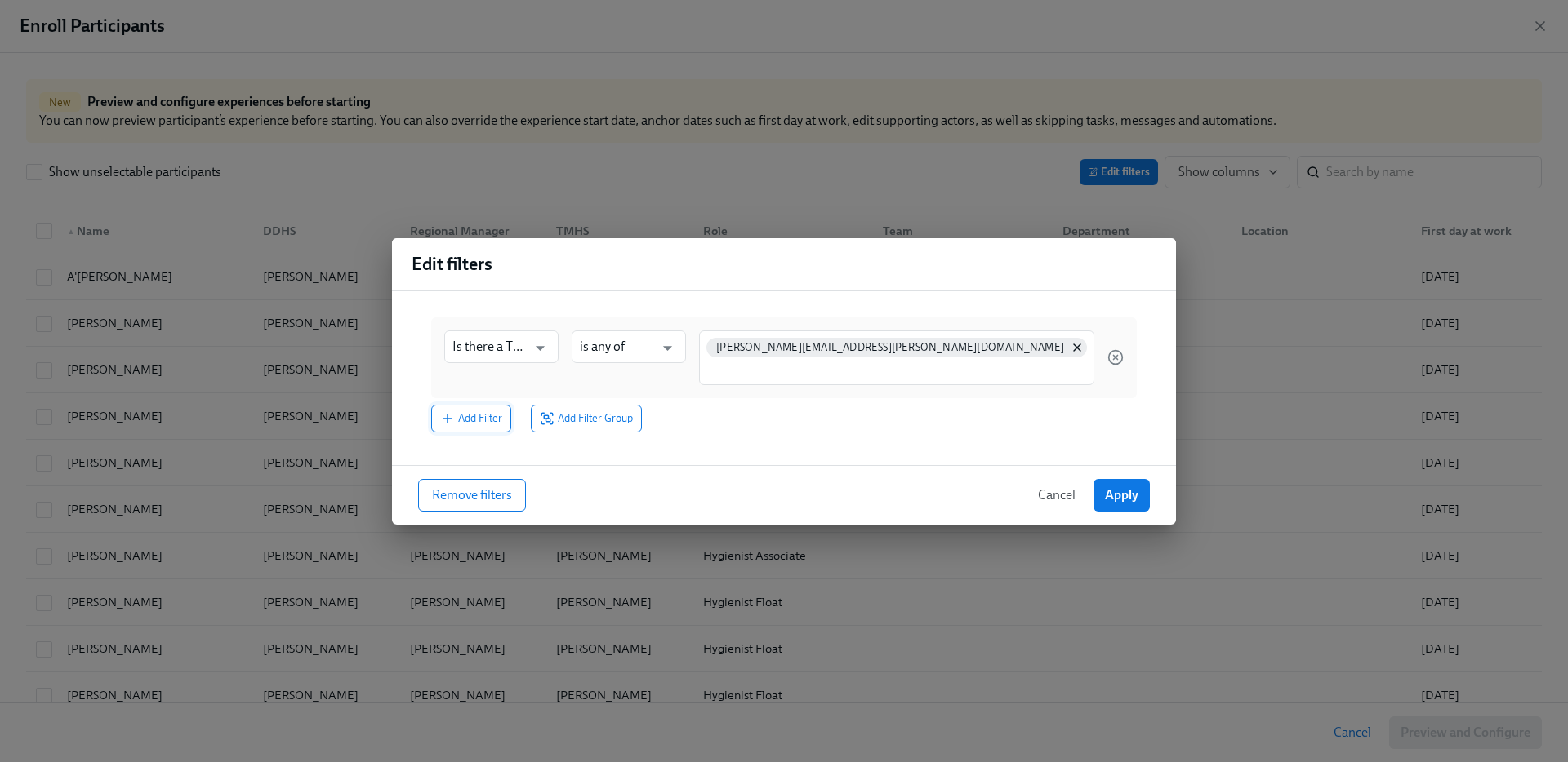
click at [461, 405] on button "Add Filter" at bounding box center [471, 419] width 80 height 28
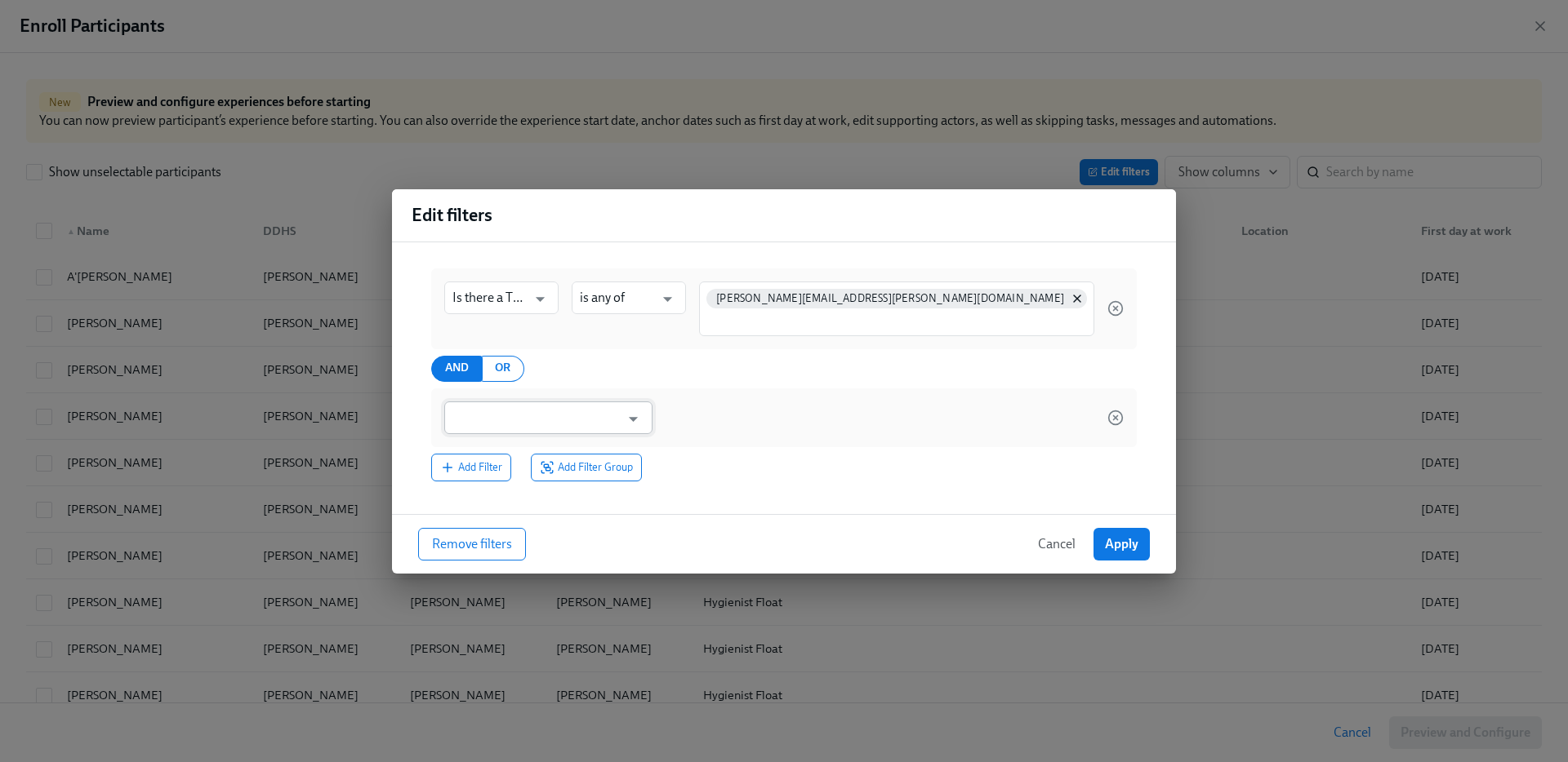
click at [493, 412] on input "text" at bounding box center [536, 418] width 168 height 33
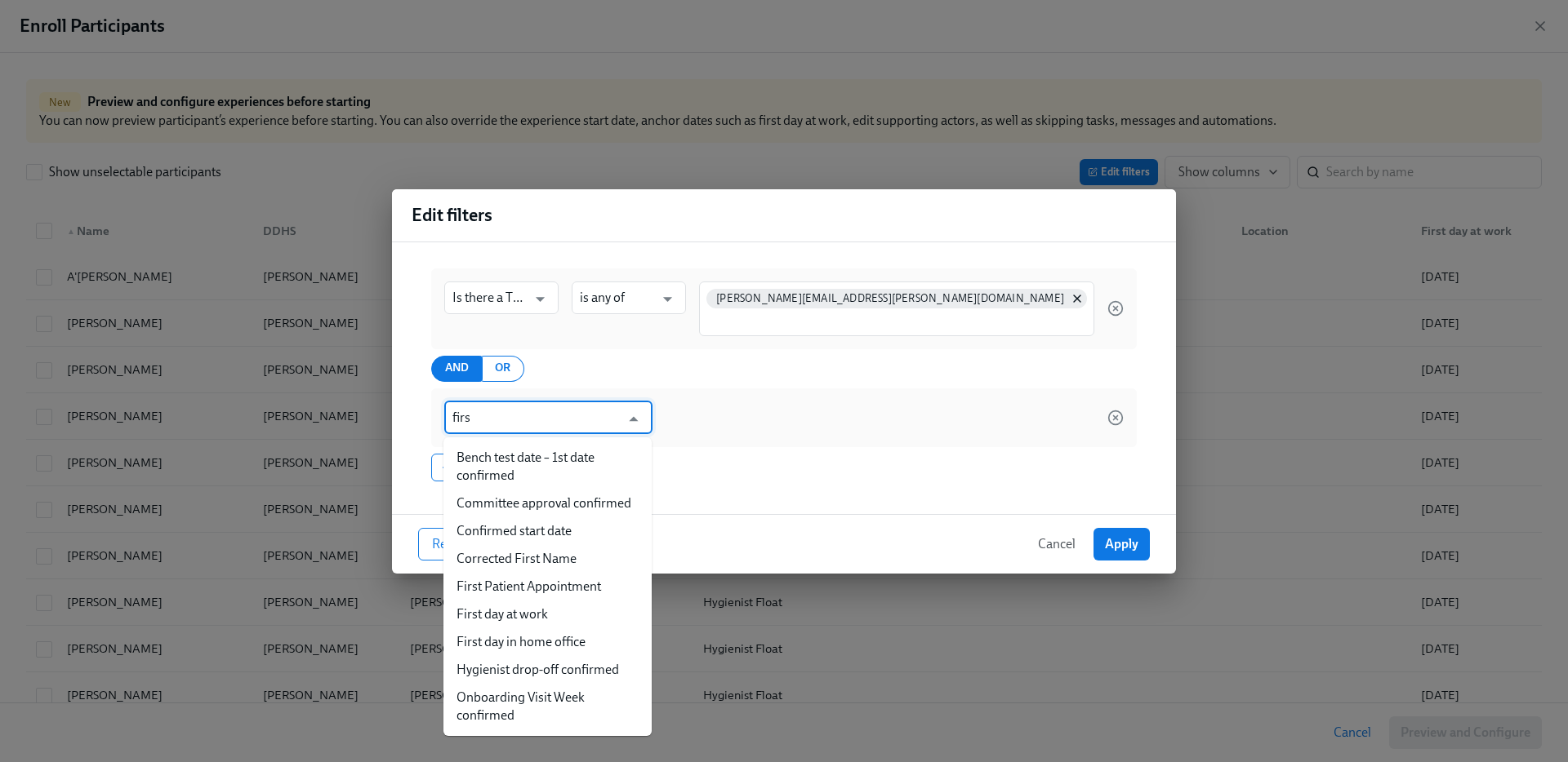
type input "first"
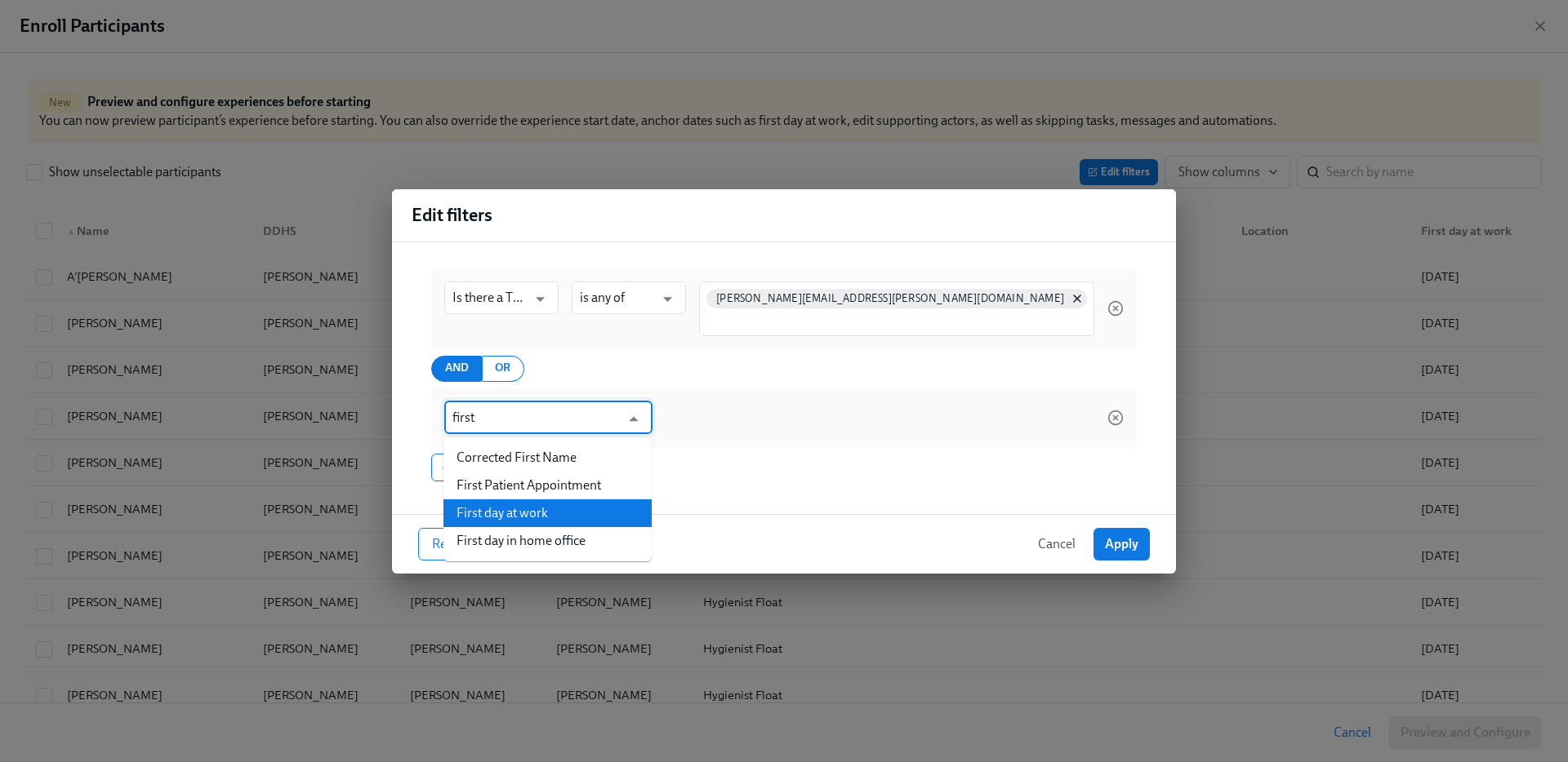
click at [521, 506] on li "First day at work" at bounding box center [547, 514] width 208 height 28
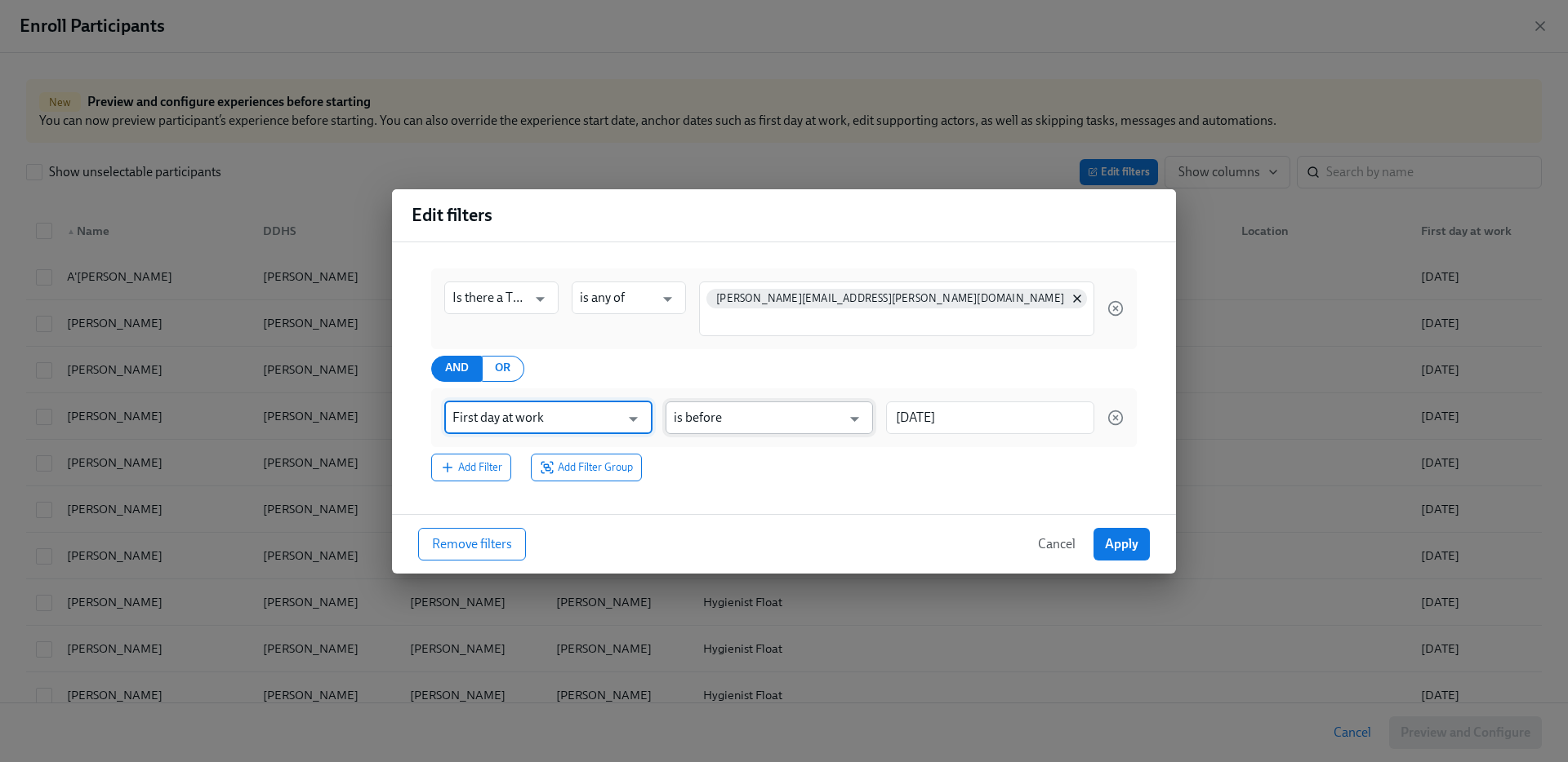
type input "First day at work"
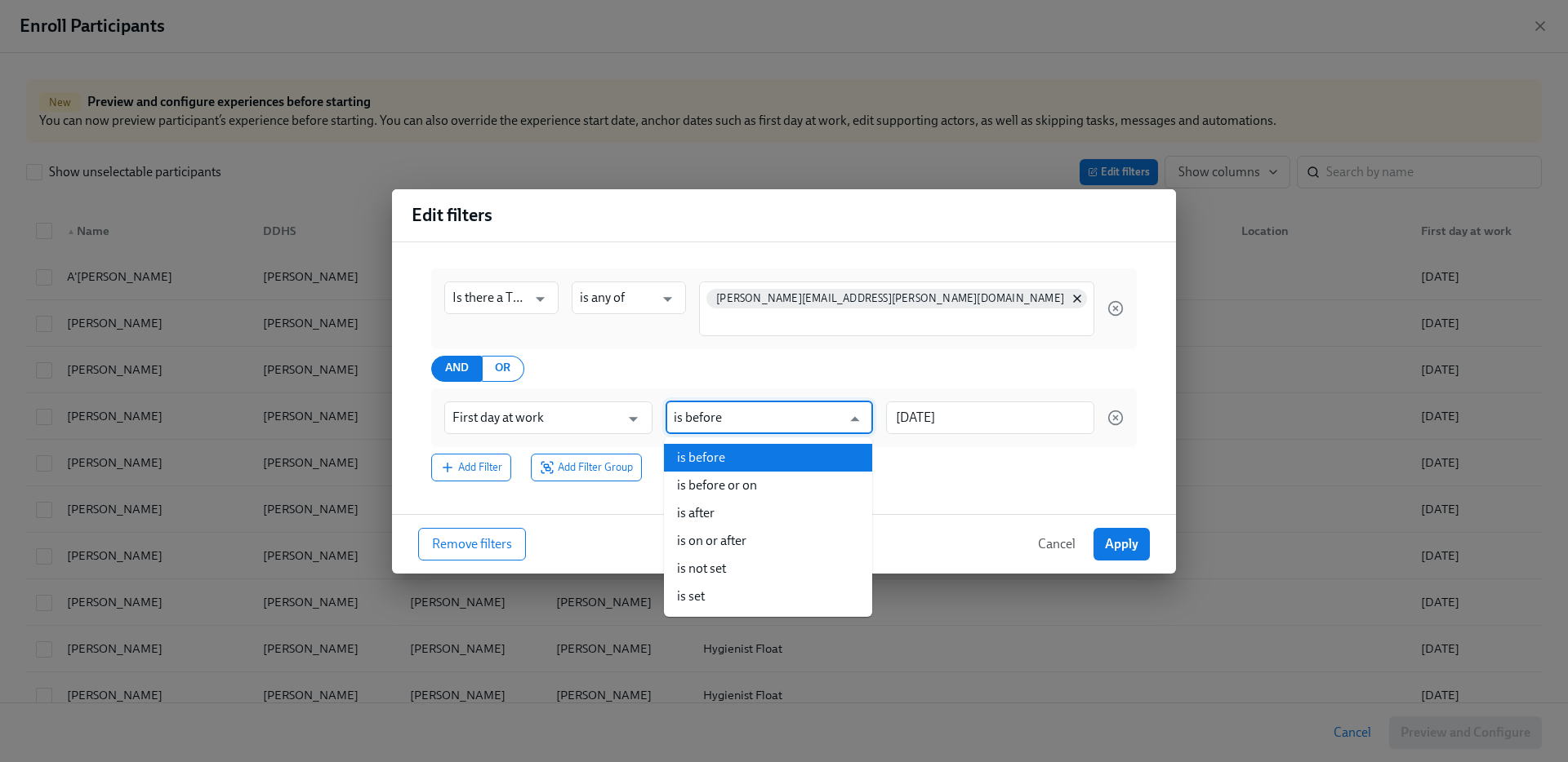
click at [781, 420] on input "is before" at bounding box center [757, 418] width 168 height 33
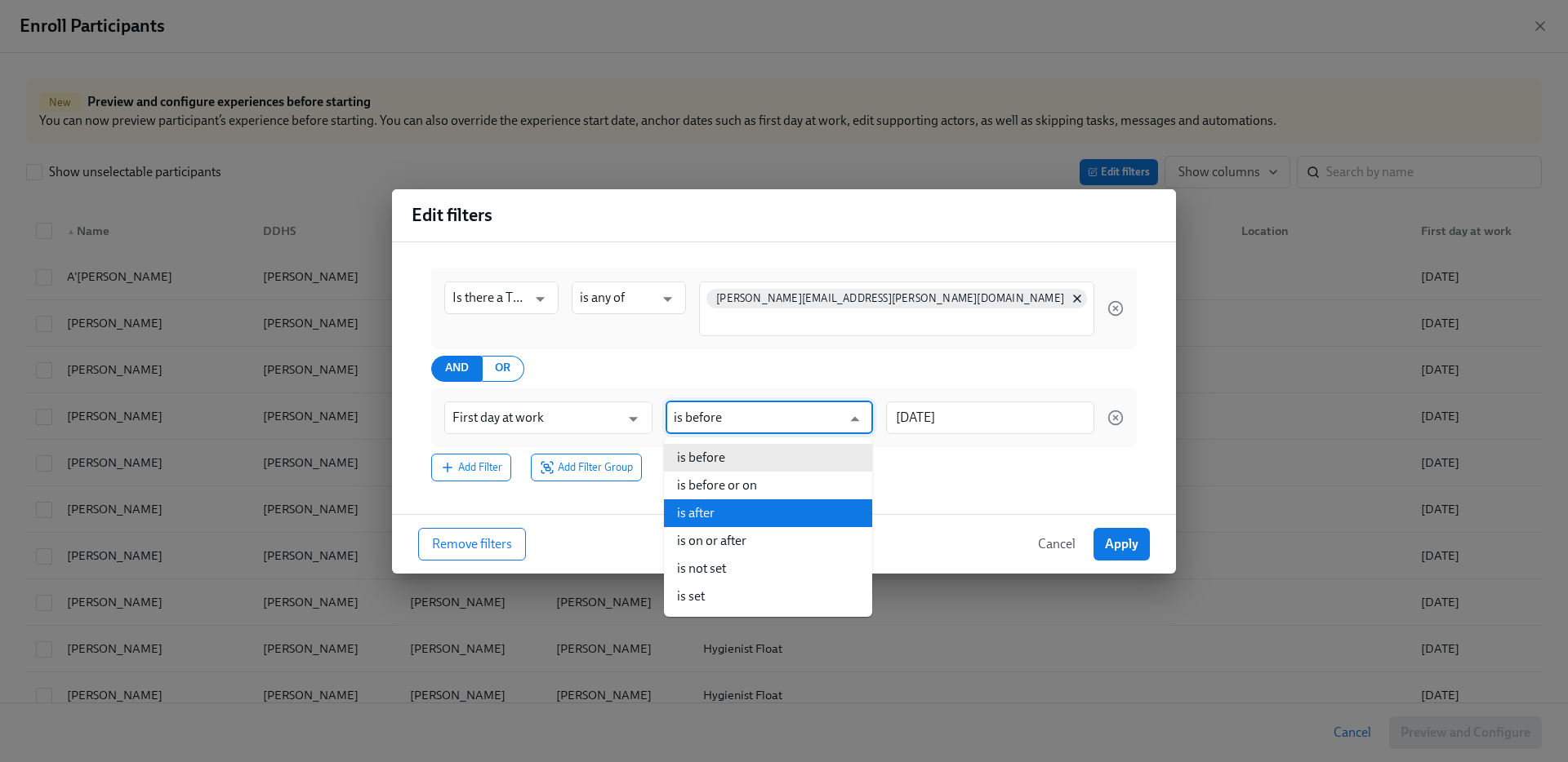
click at [718, 512] on li "is after" at bounding box center [768, 514] width 208 height 28
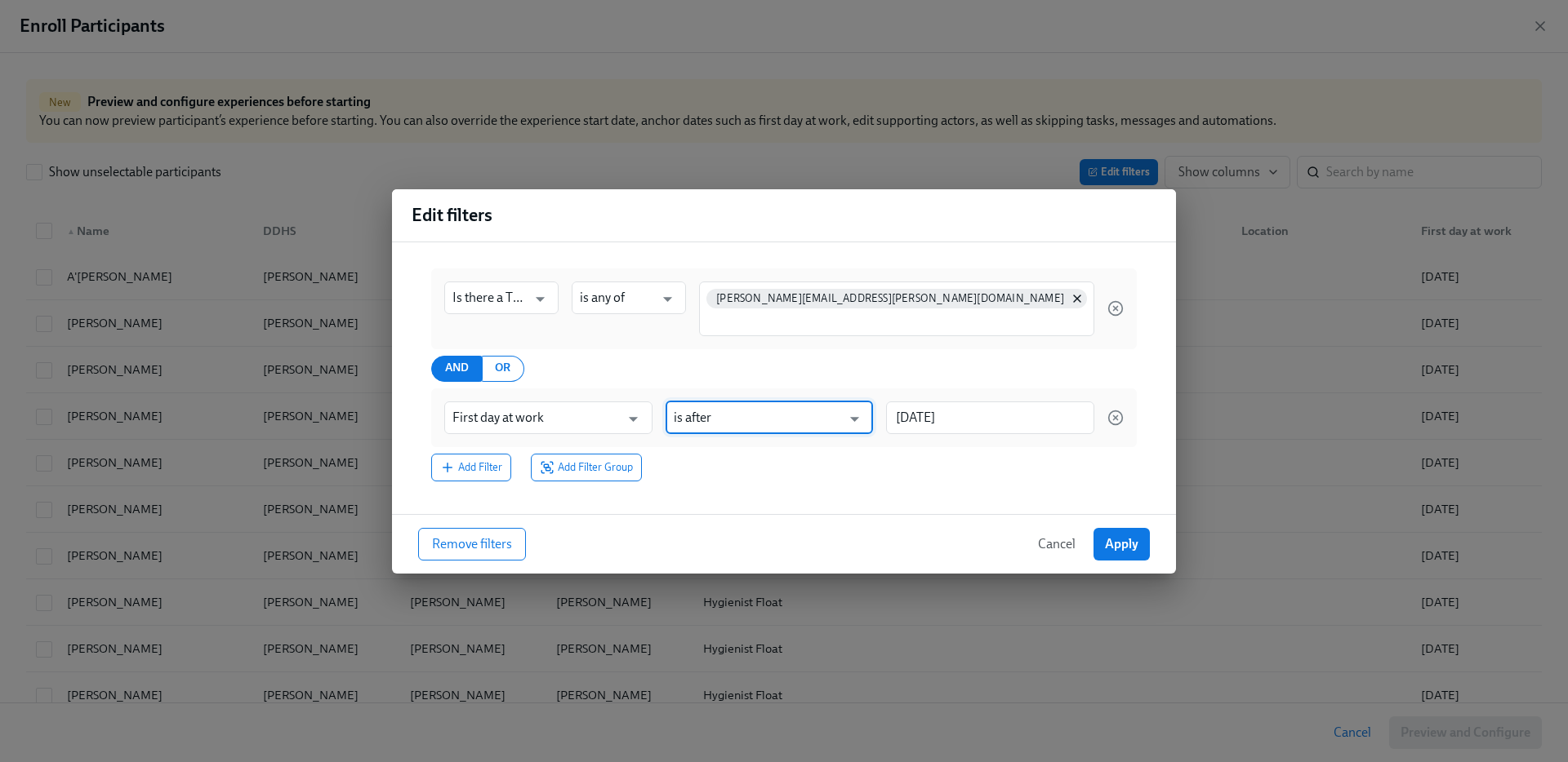
click at [727, 428] on input "is after" at bounding box center [757, 418] width 168 height 33
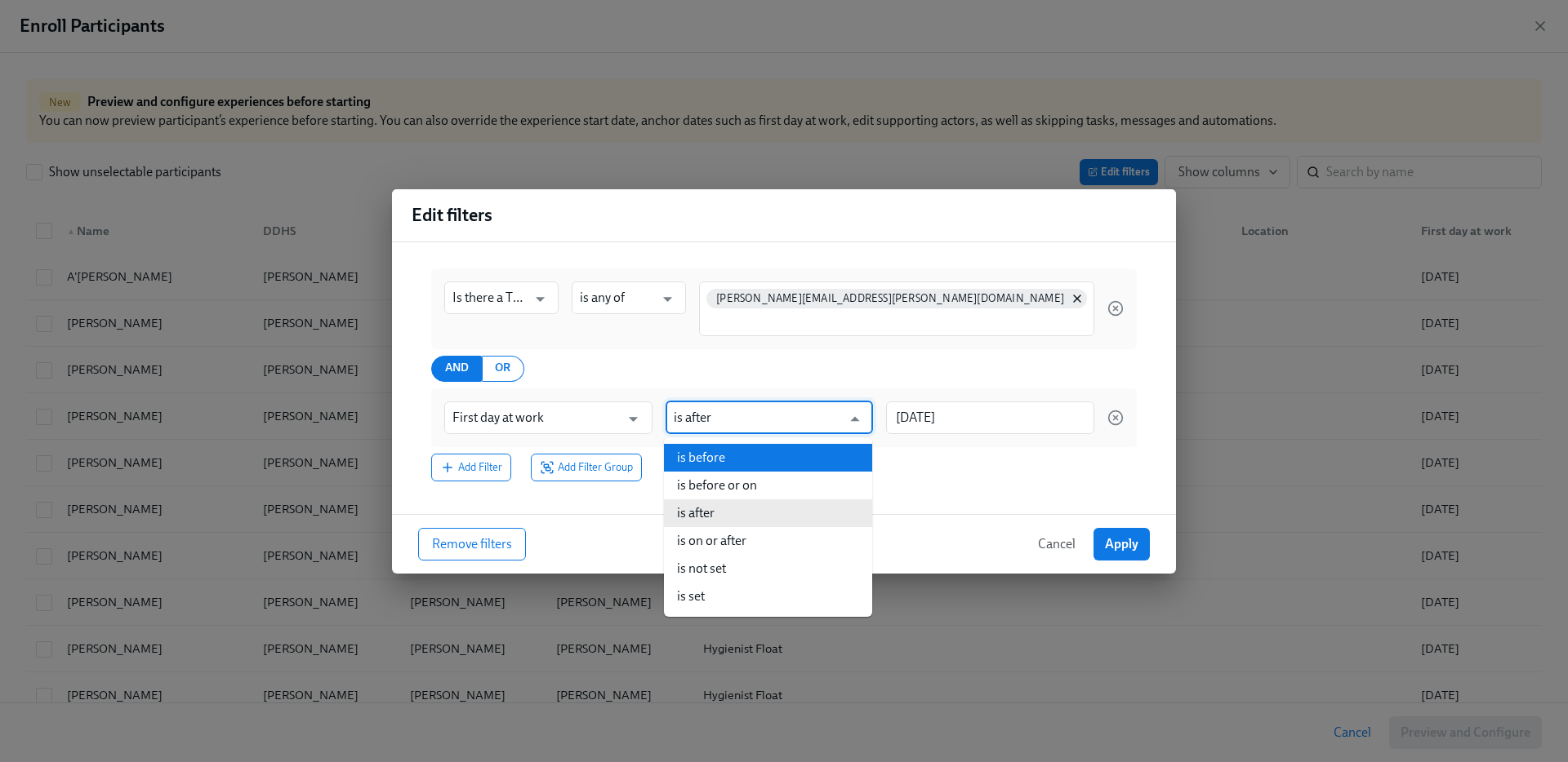
click at [709, 459] on li "is before" at bounding box center [768, 458] width 208 height 28
type input "is before"
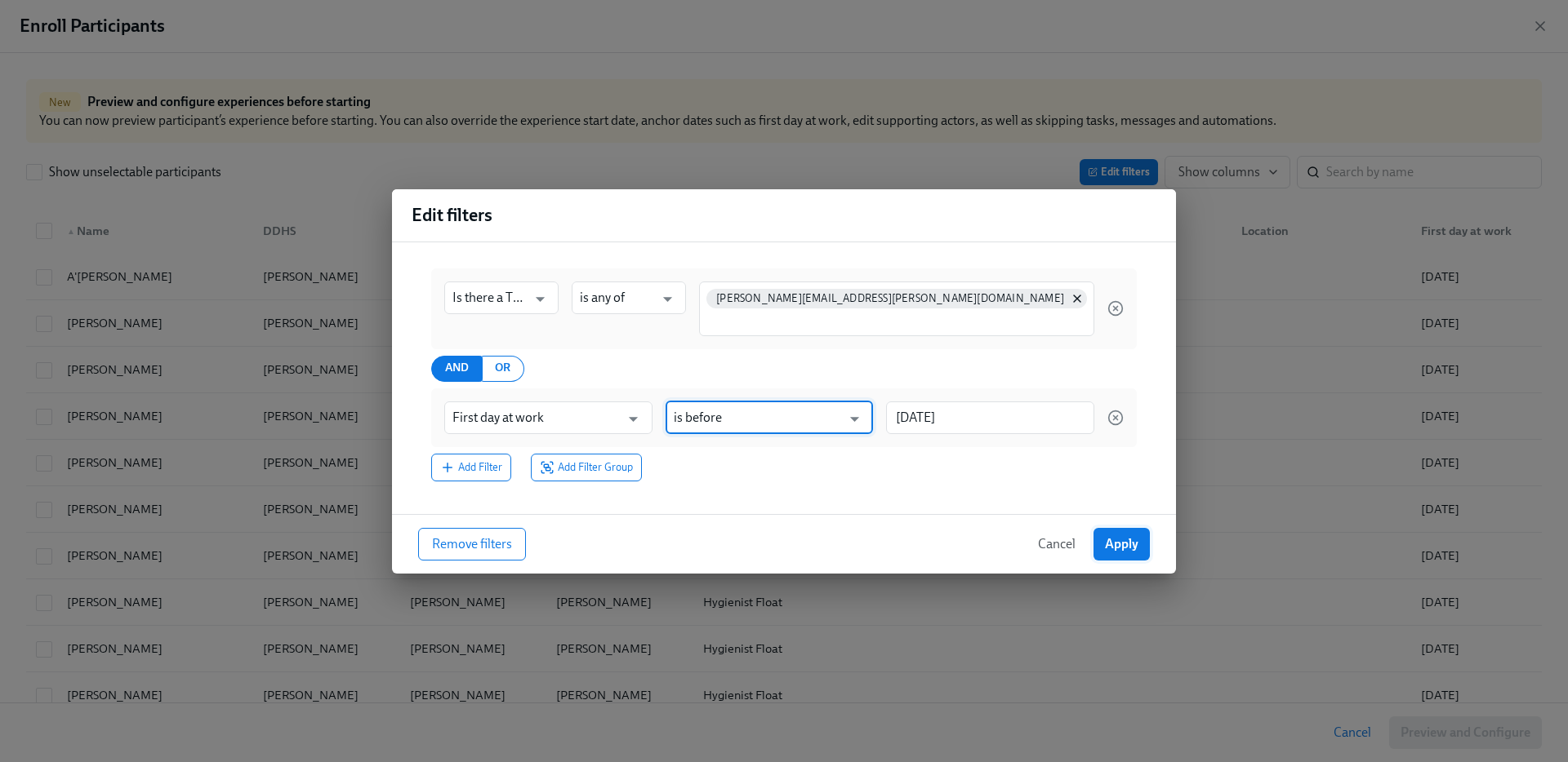
click at [1135, 537] on span "Apply" at bounding box center [1122, 544] width 33 height 17
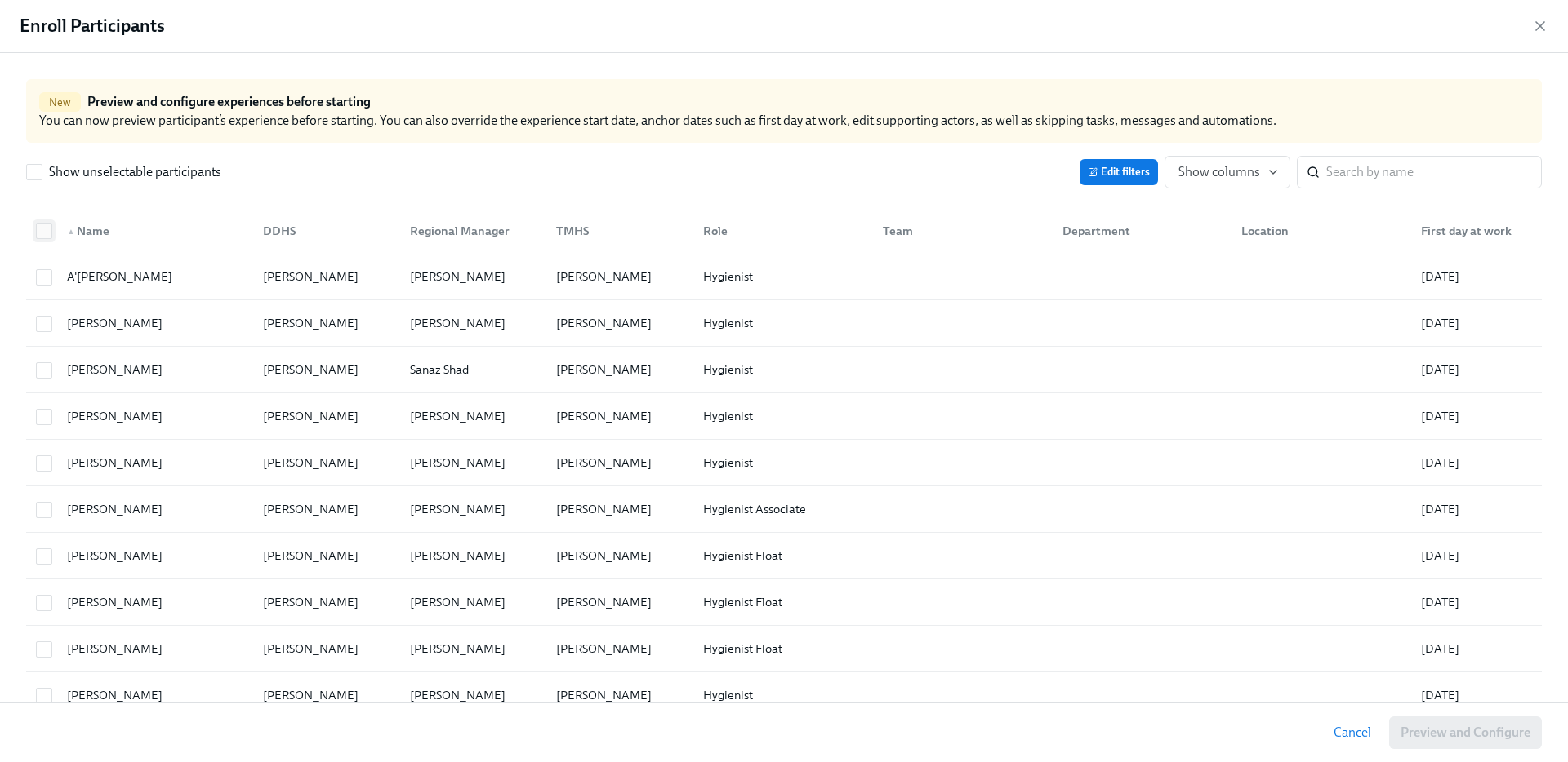
click at [49, 231] on input "checkbox" at bounding box center [44, 231] width 15 height 15
checkbox input "true"
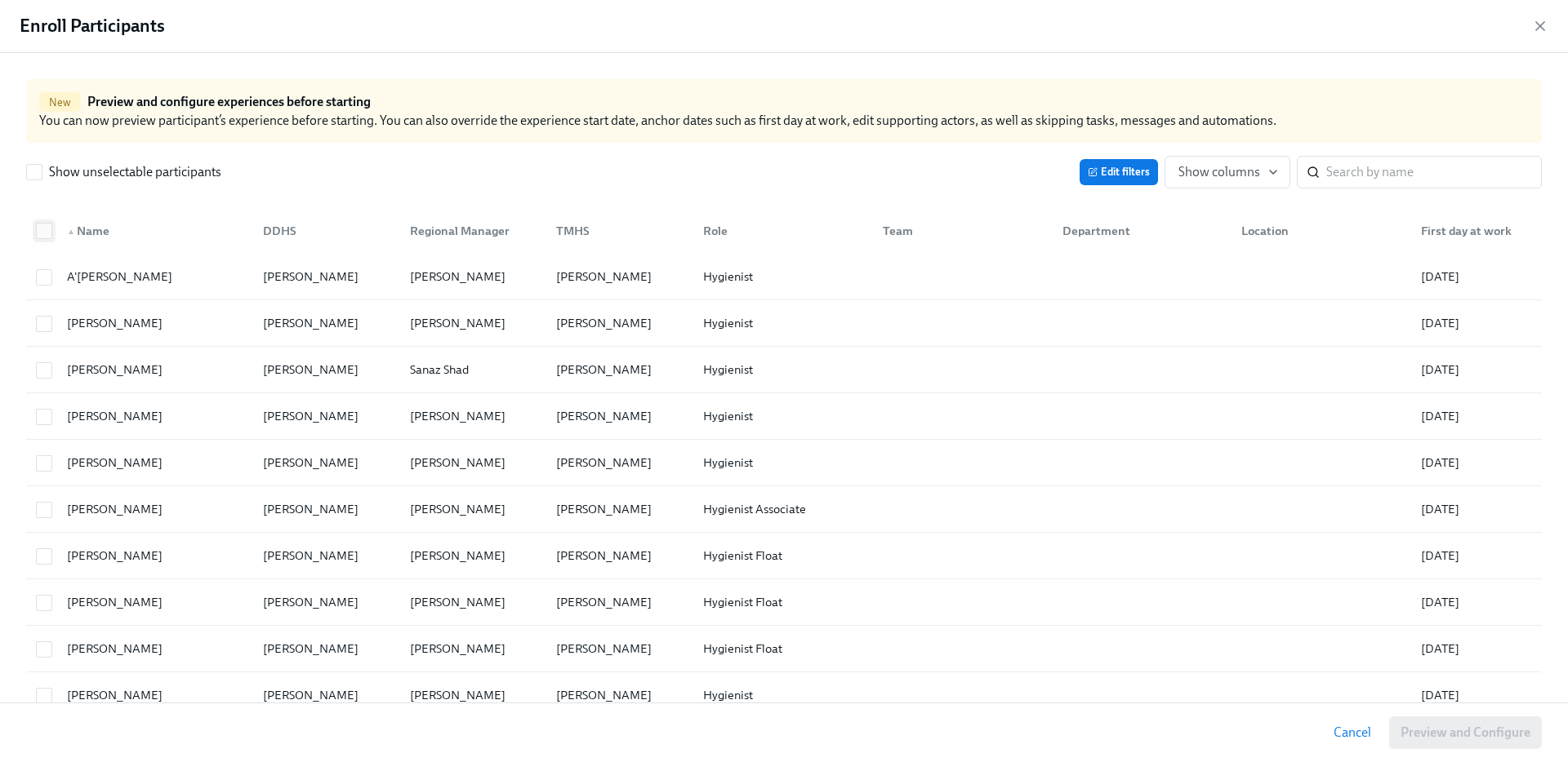
checkbox input "true"
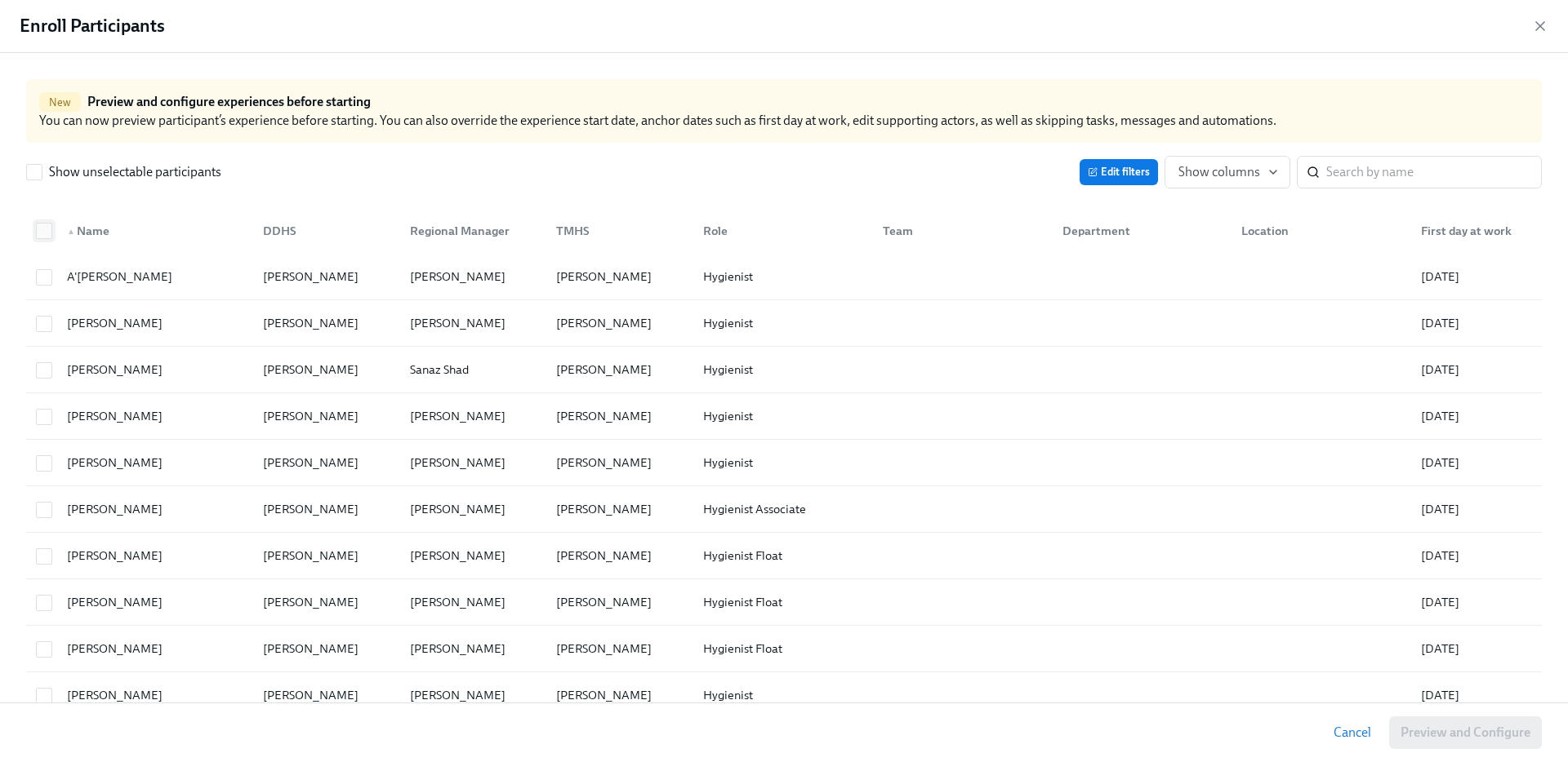
checkbox input "true"
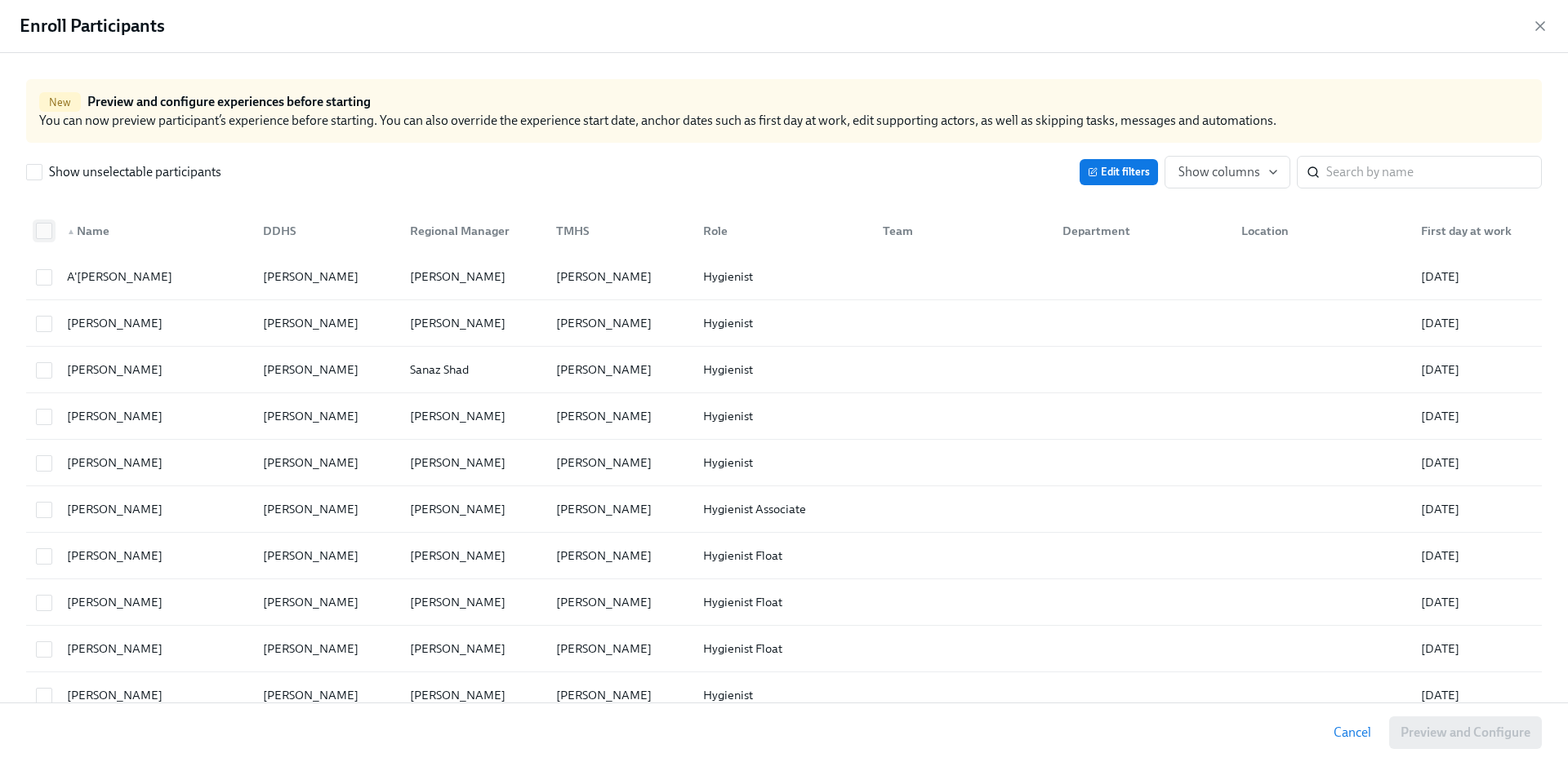
checkbox input "true"
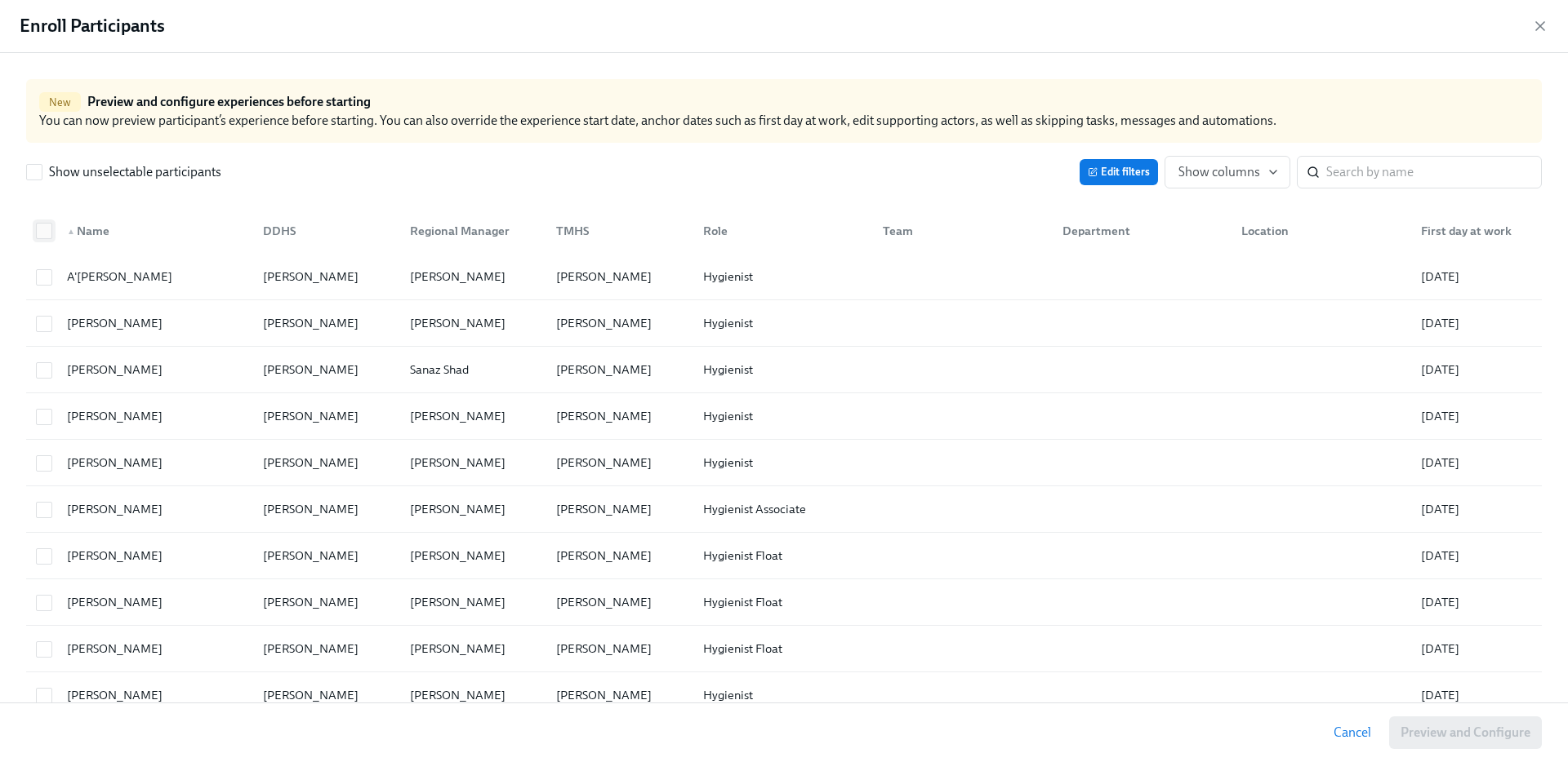
checkbox input "true"
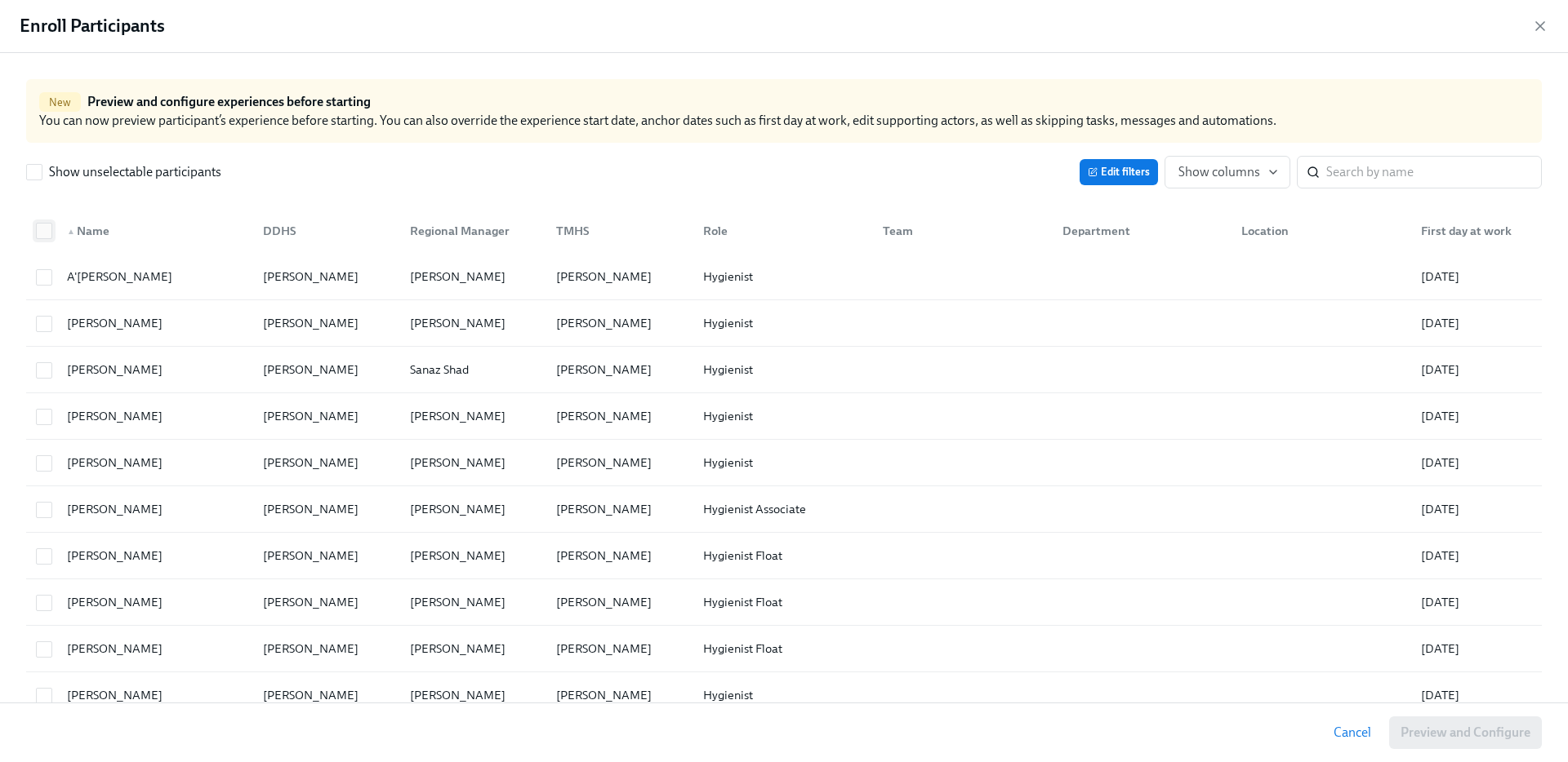
checkbox input "true"
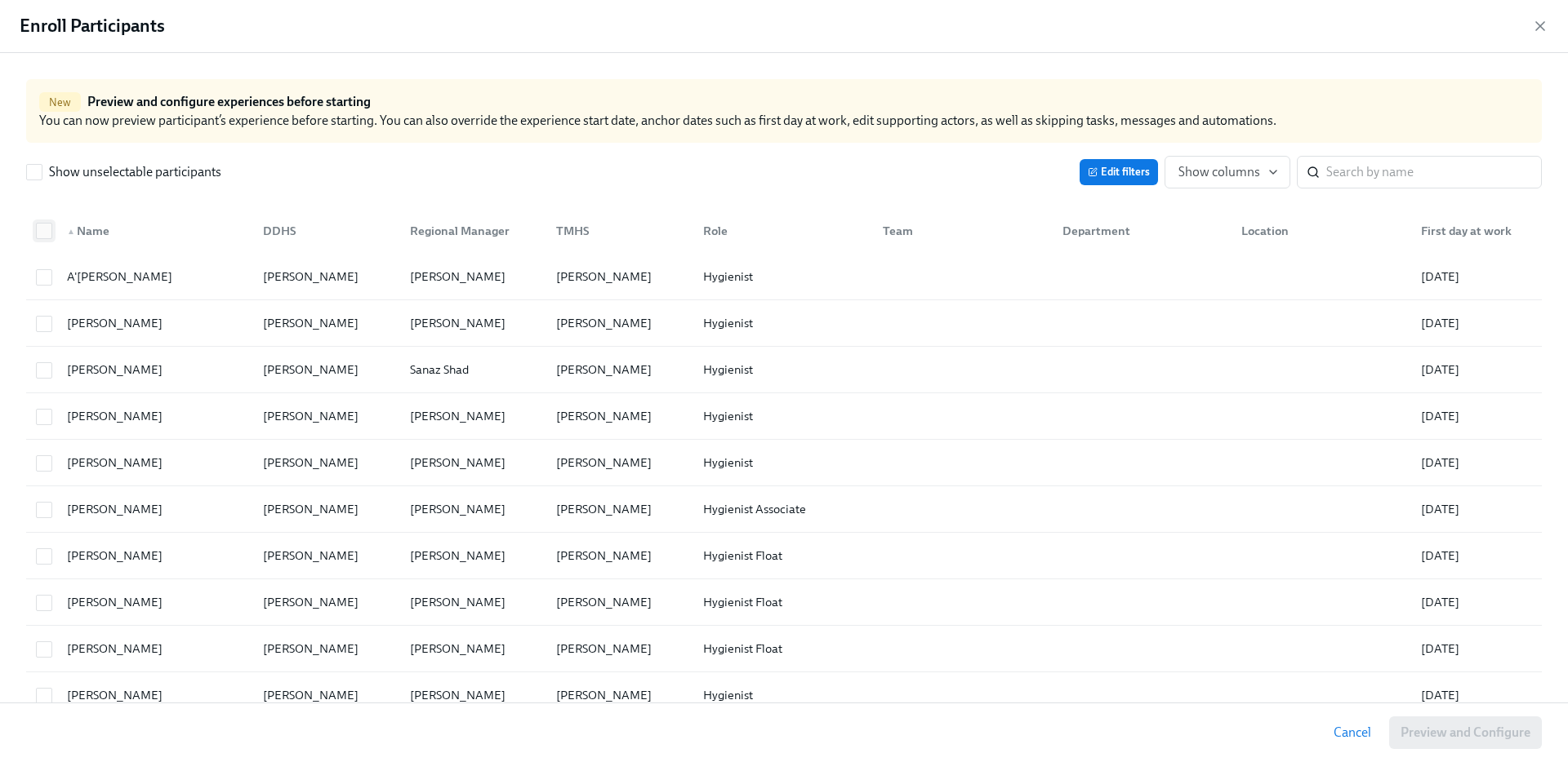
checkbox input "true"
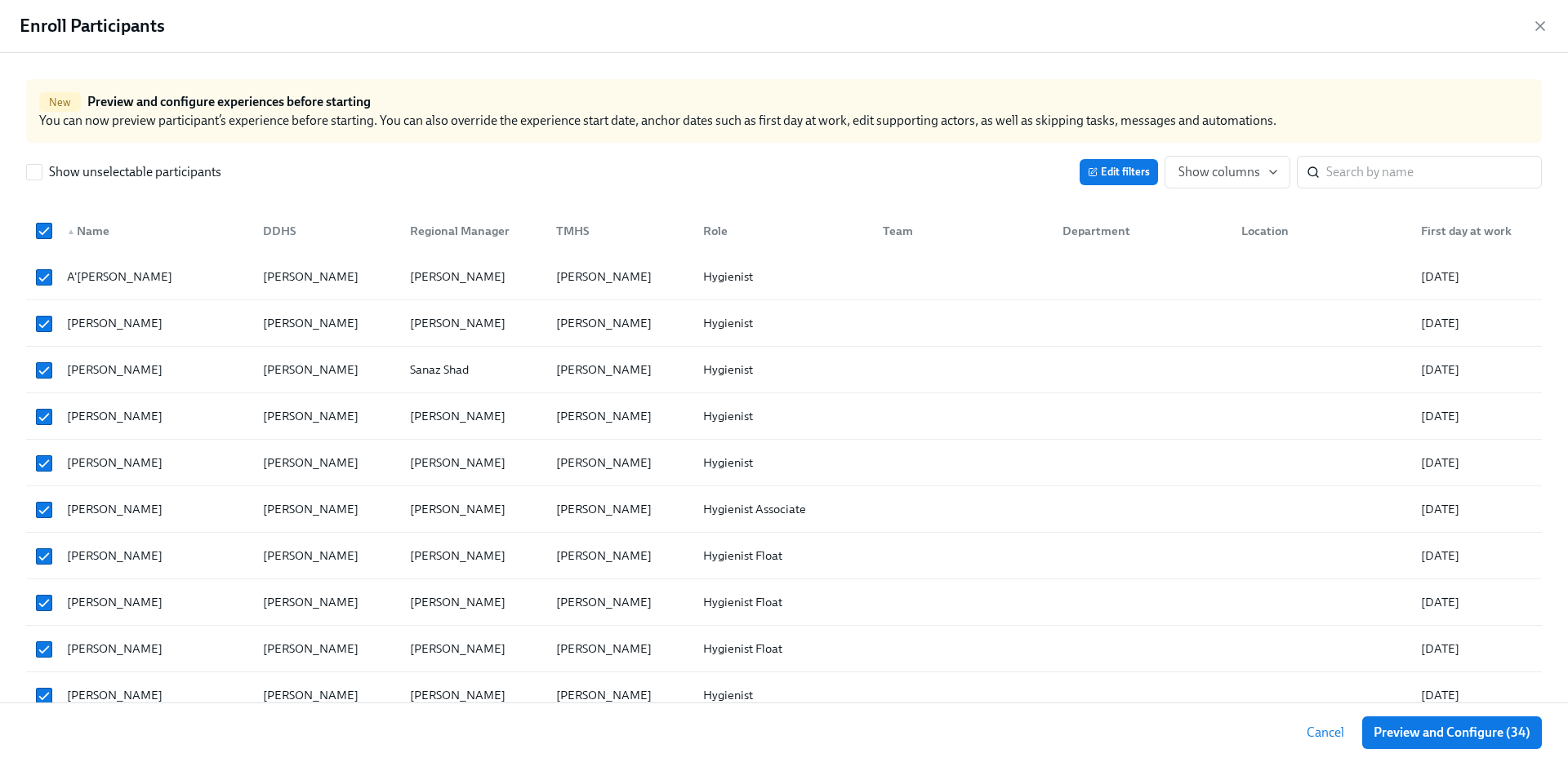
click at [1473, 228] on div "First day at work" at bounding box center [1467, 231] width 104 height 19
click at [1421, 737] on span "Preview and Configure (34)" at bounding box center [1452, 733] width 157 height 17
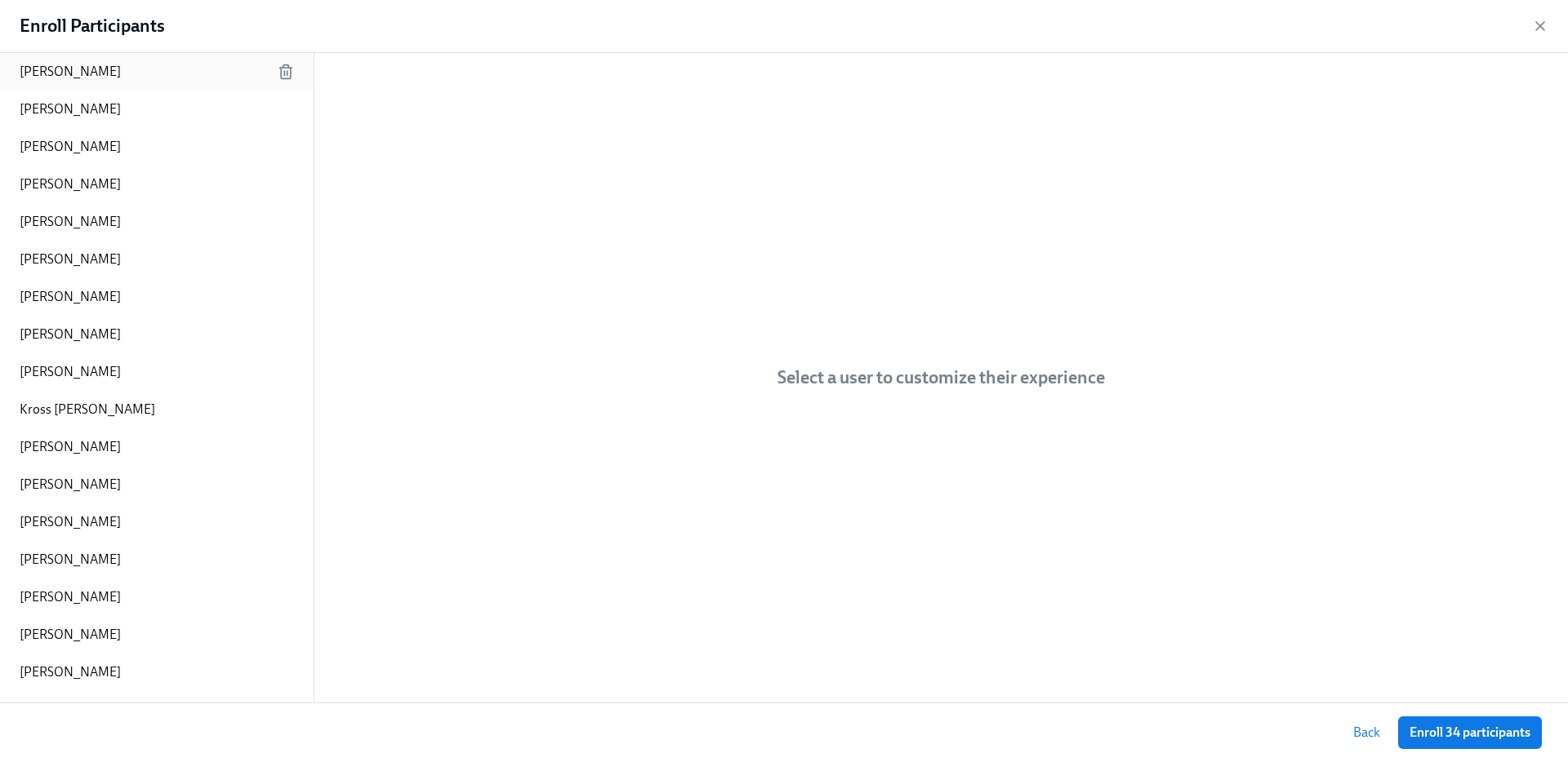
click at [143, 70] on div "Kacey Long" at bounding box center [157, 71] width 314 height 38
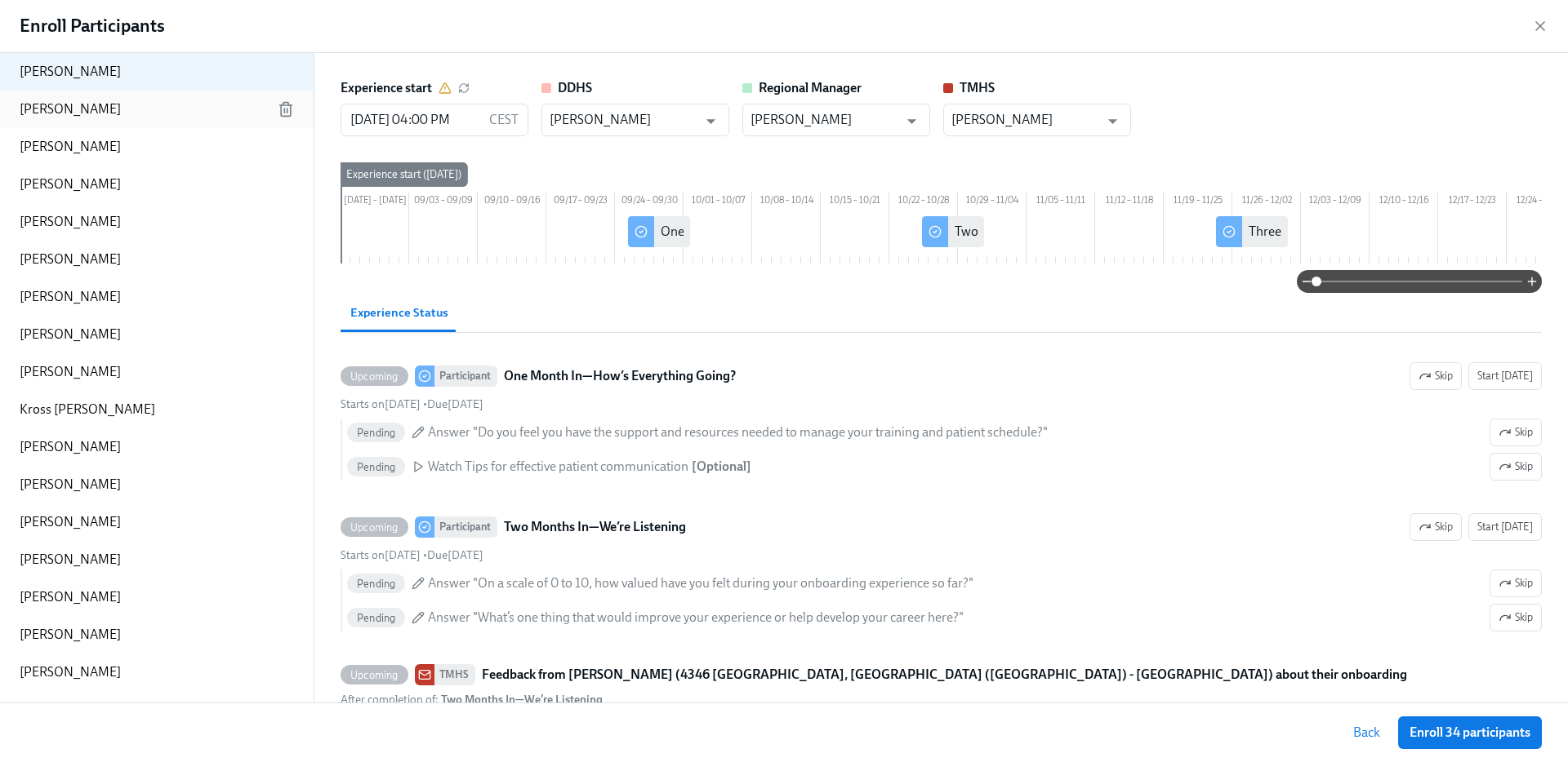
click at [141, 107] on div "Maria Mcintire" at bounding box center [157, 109] width 314 height 38
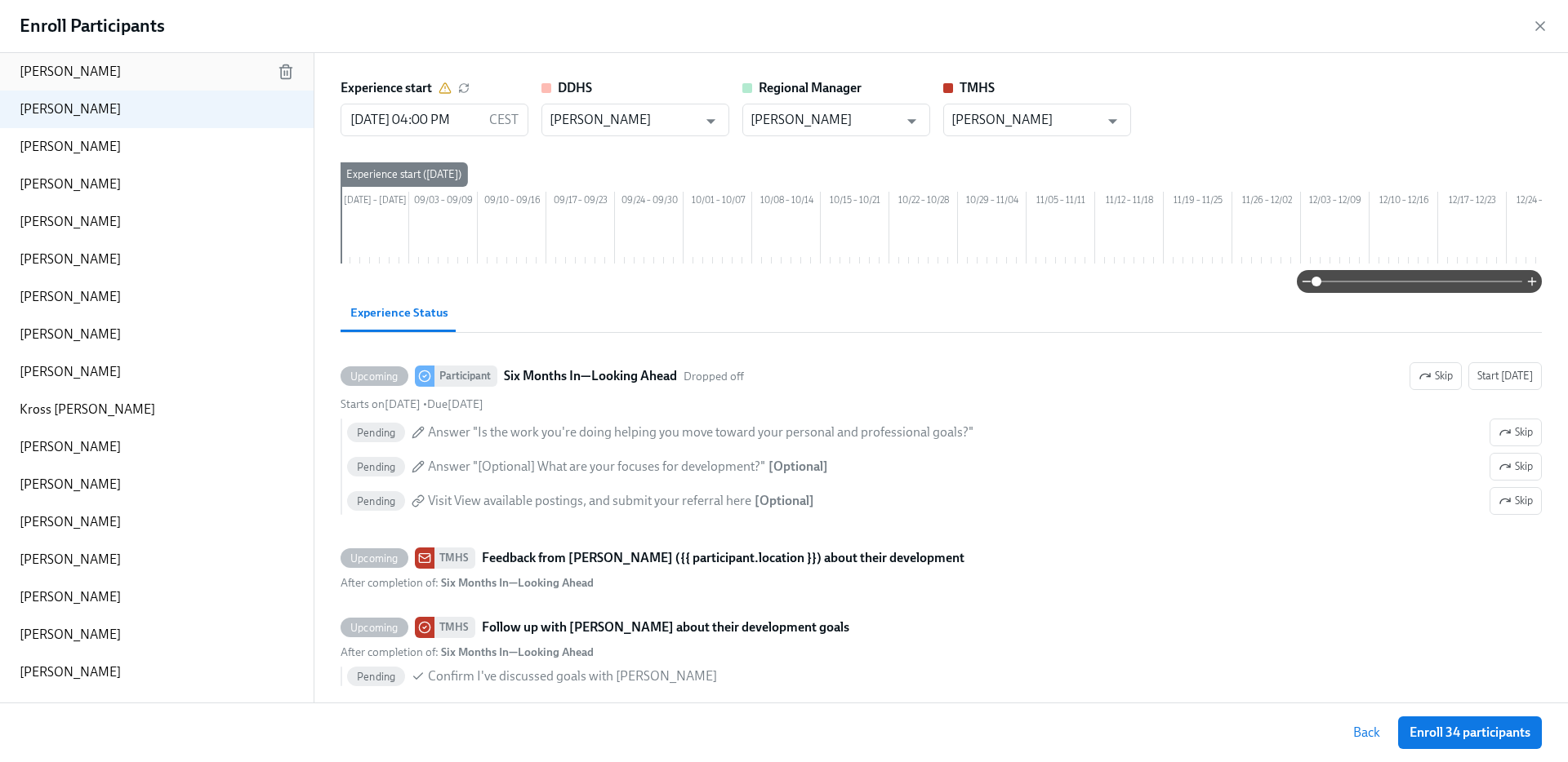
click at [147, 79] on div "Kacey Long" at bounding box center [157, 71] width 314 height 38
type input "Gabriel Fuentes"
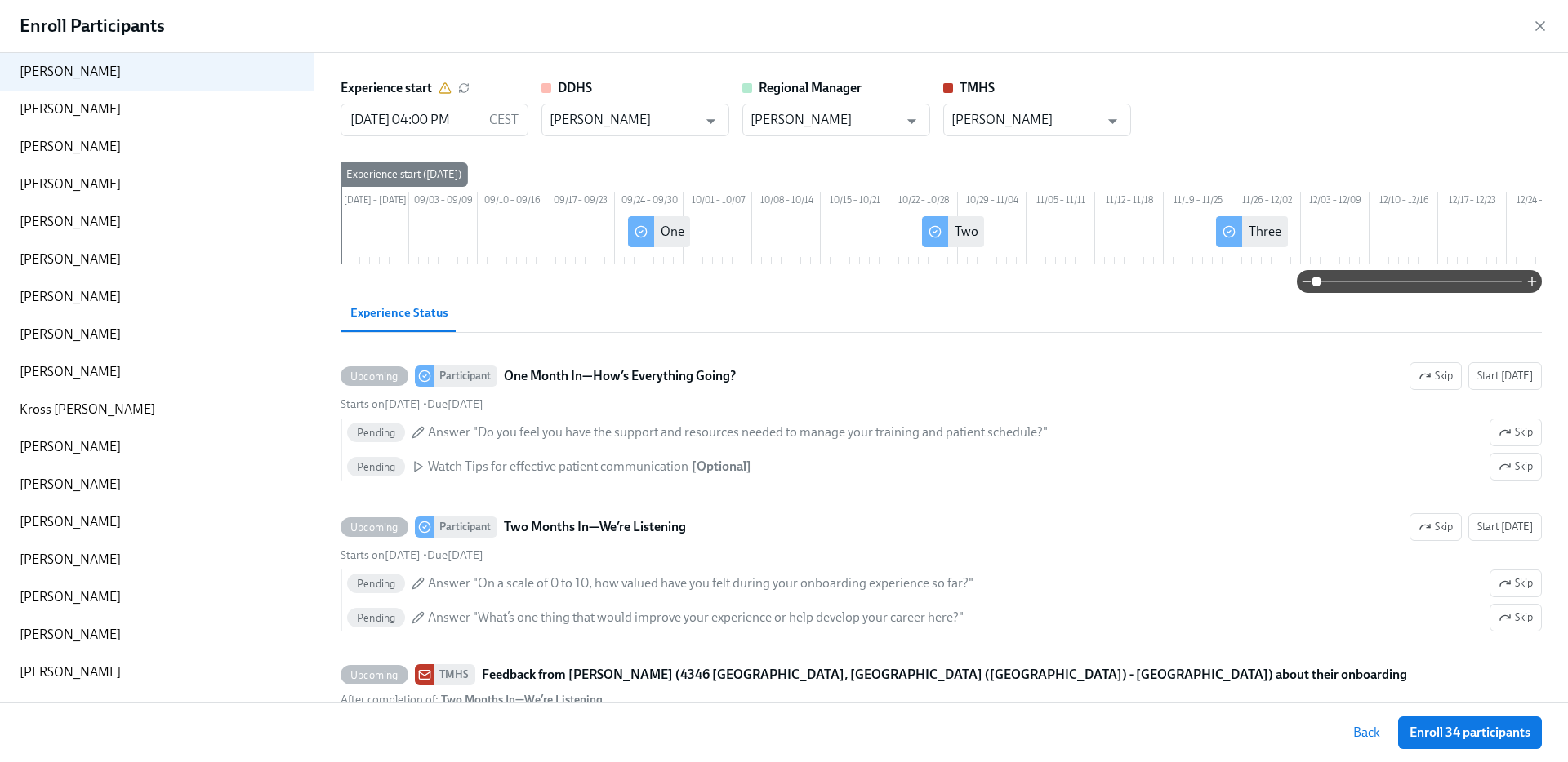
click at [446, 91] on icon at bounding box center [445, 88] width 13 height 13
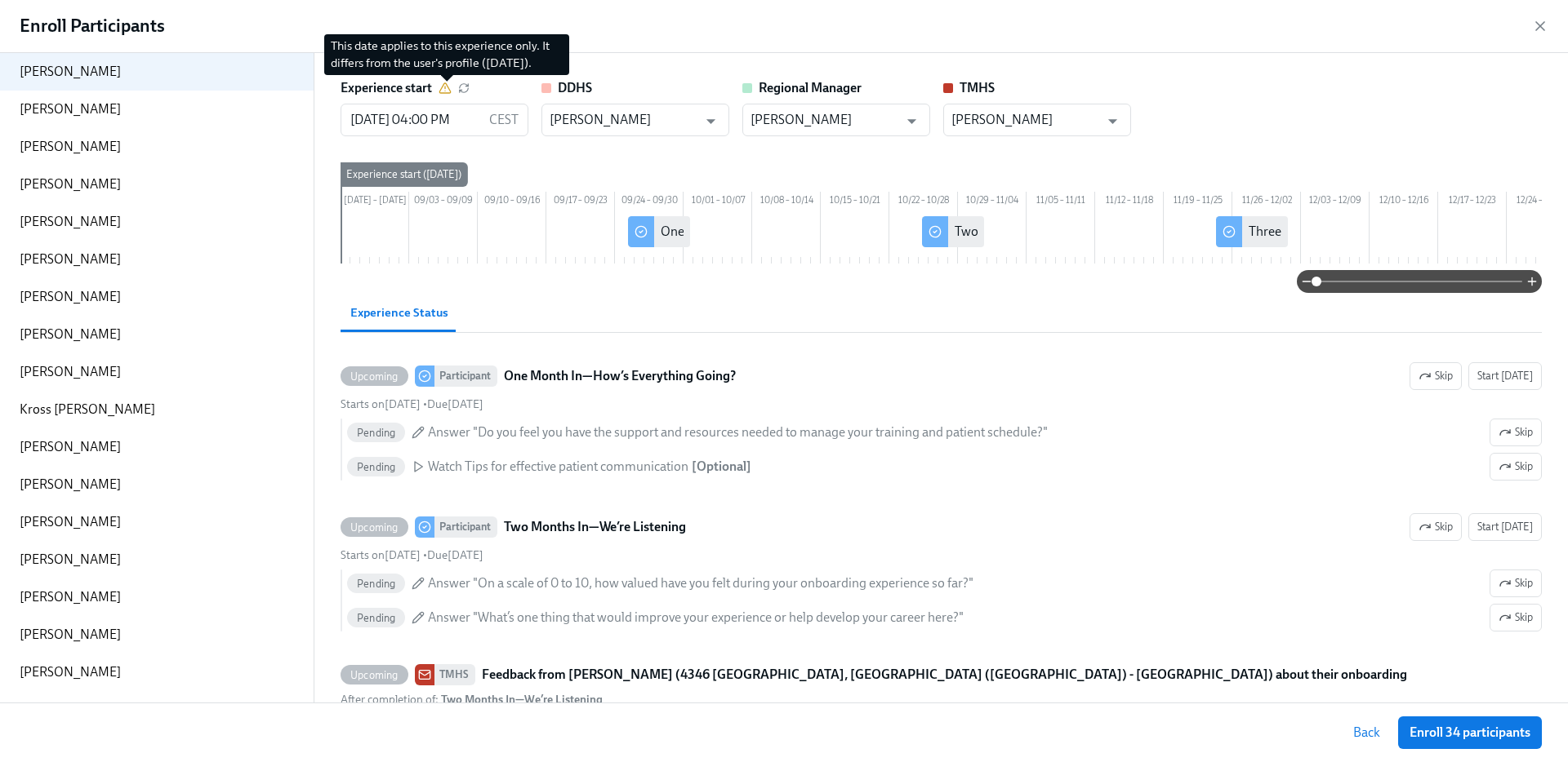
click at [444, 82] on icon at bounding box center [445, 88] width 13 height 13
click at [449, 87] on icon at bounding box center [445, 88] width 13 height 13
click at [445, 85] on icon at bounding box center [445, 88] width 13 height 13
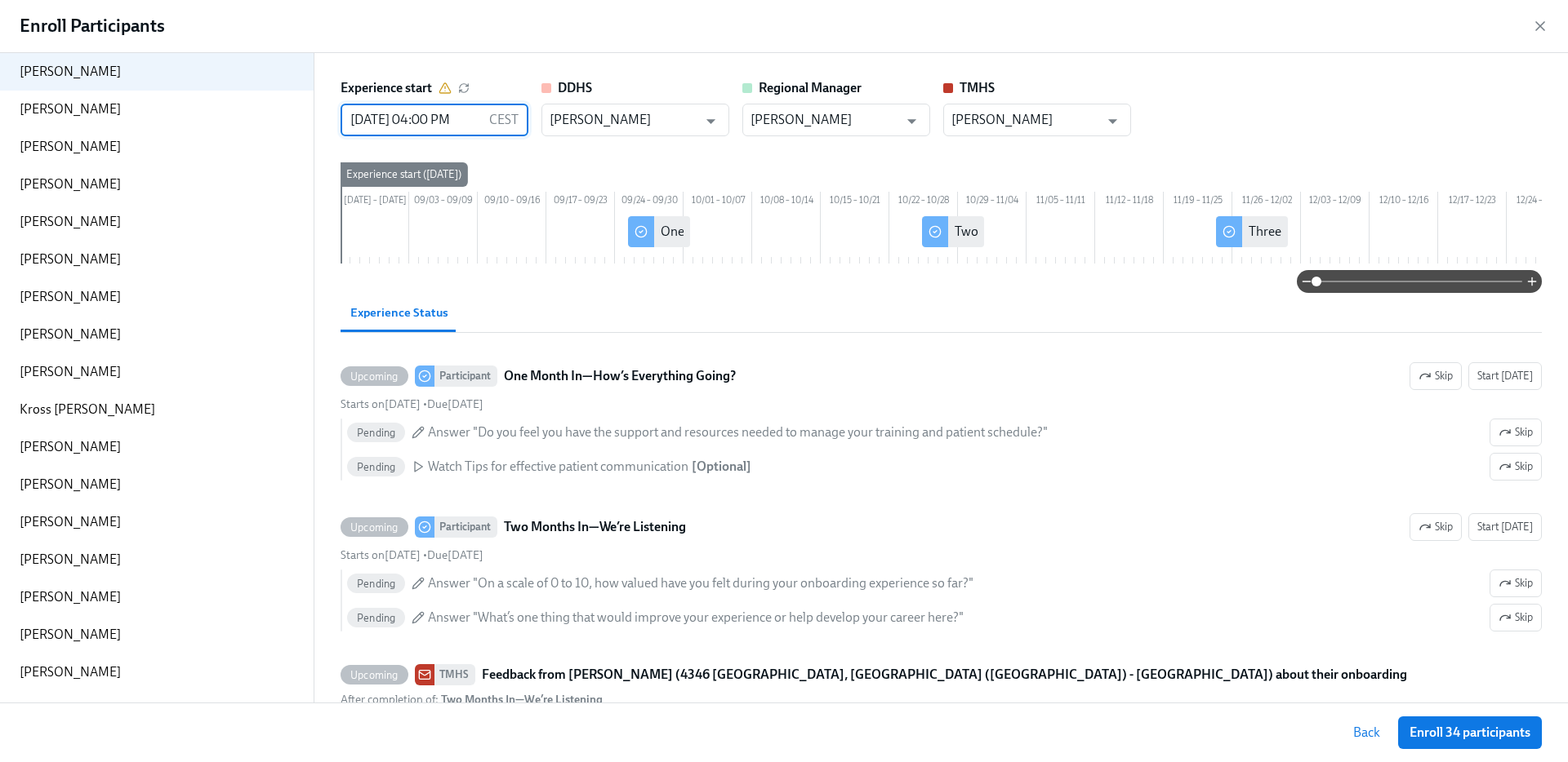
click at [361, 115] on input "08/27/2025 04:00 PM" at bounding box center [411, 120] width 142 height 33
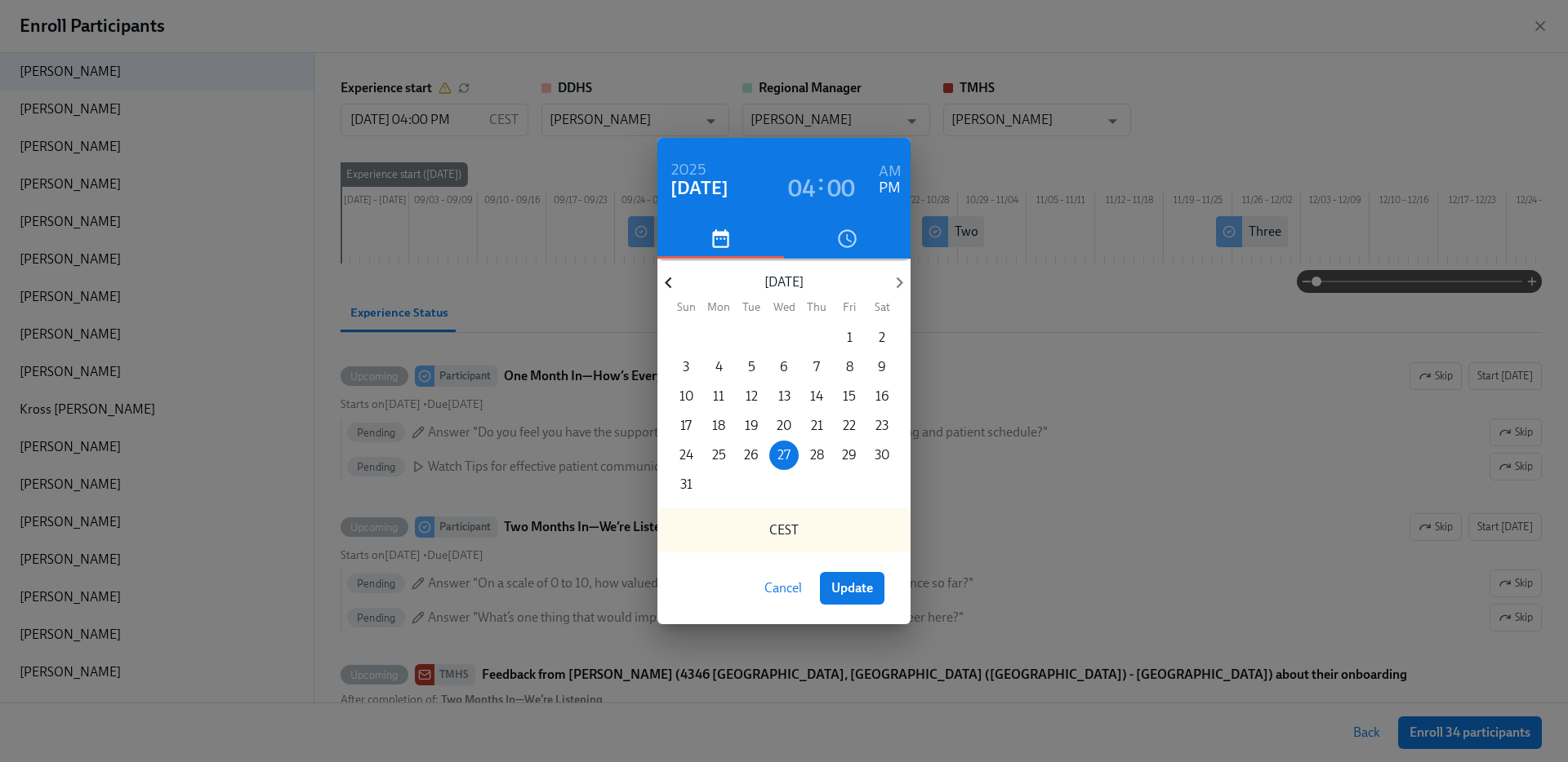
click at [669, 285] on icon "button" at bounding box center [667, 283] width 6 height 11
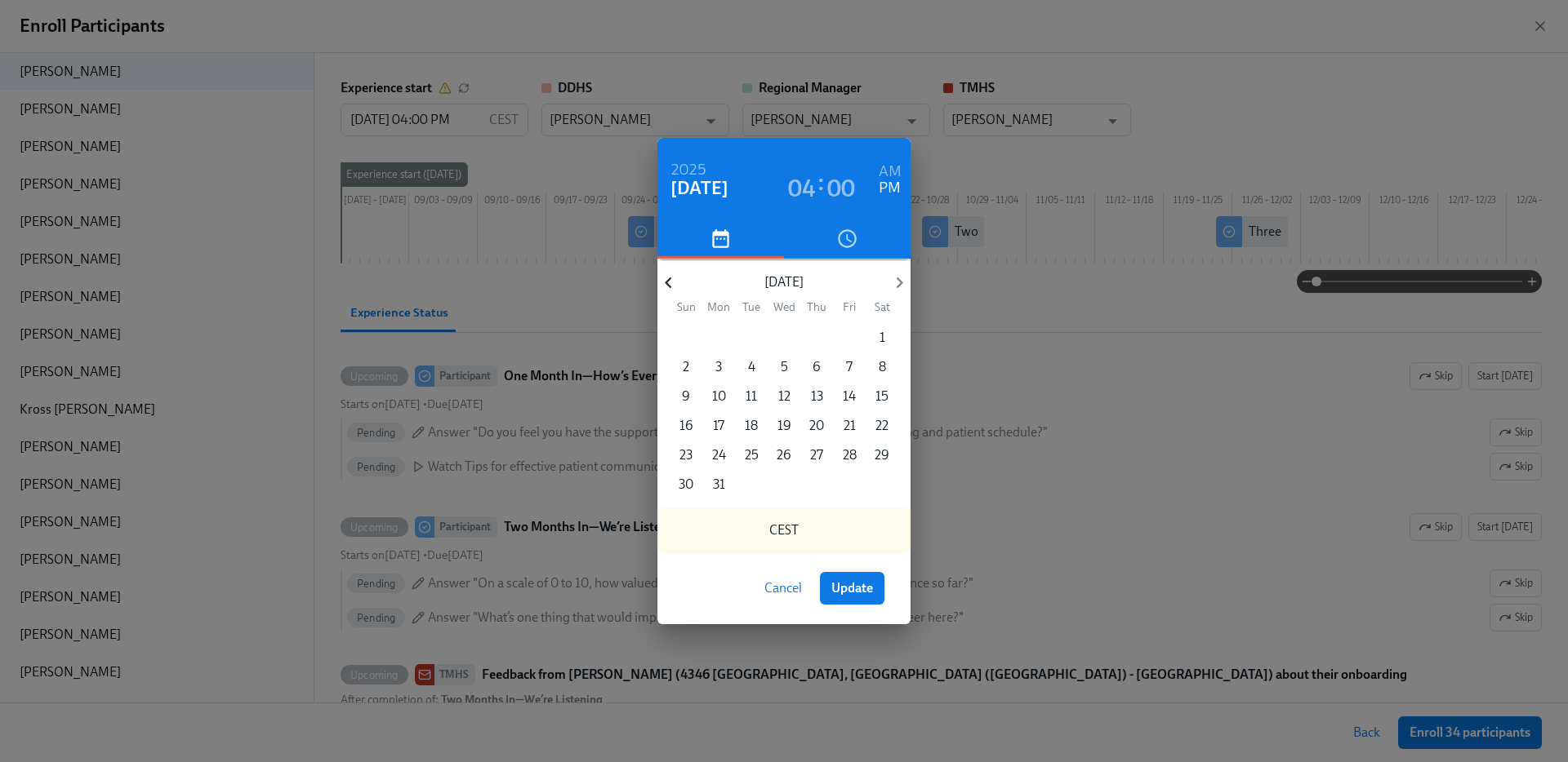
click at [669, 285] on icon "button" at bounding box center [667, 283] width 6 height 11
click at [899, 280] on icon "button" at bounding box center [898, 283] width 6 height 11
click at [784, 392] on p "12" at bounding box center [784, 396] width 12 height 18
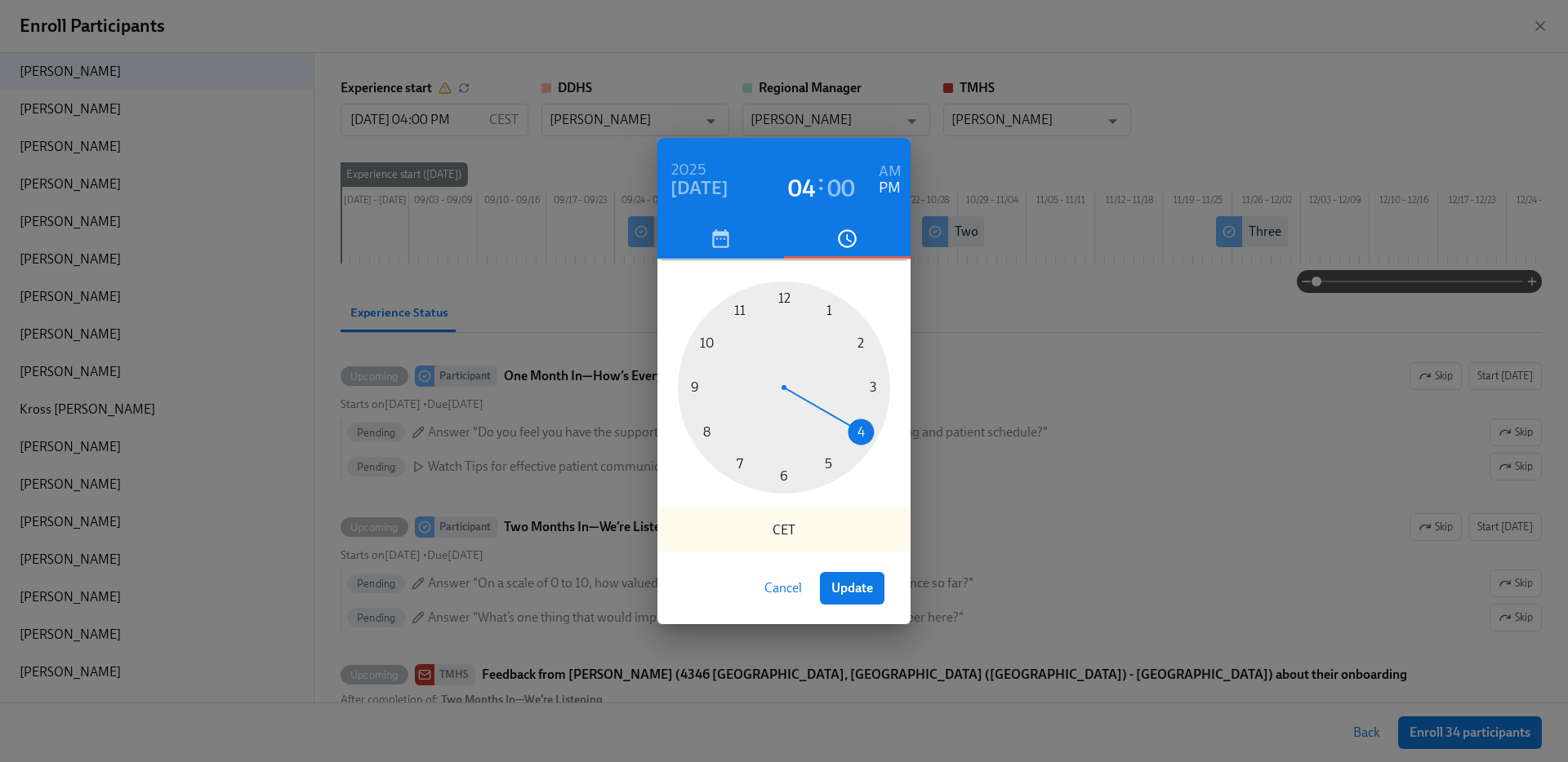
click at [465, 63] on div "2025 Feb 12 04 : 00 AM PM 1 2 3 4 5 6 7 8 9 10 11 12 CET Cancel Update" at bounding box center [784, 381] width 1568 height 762
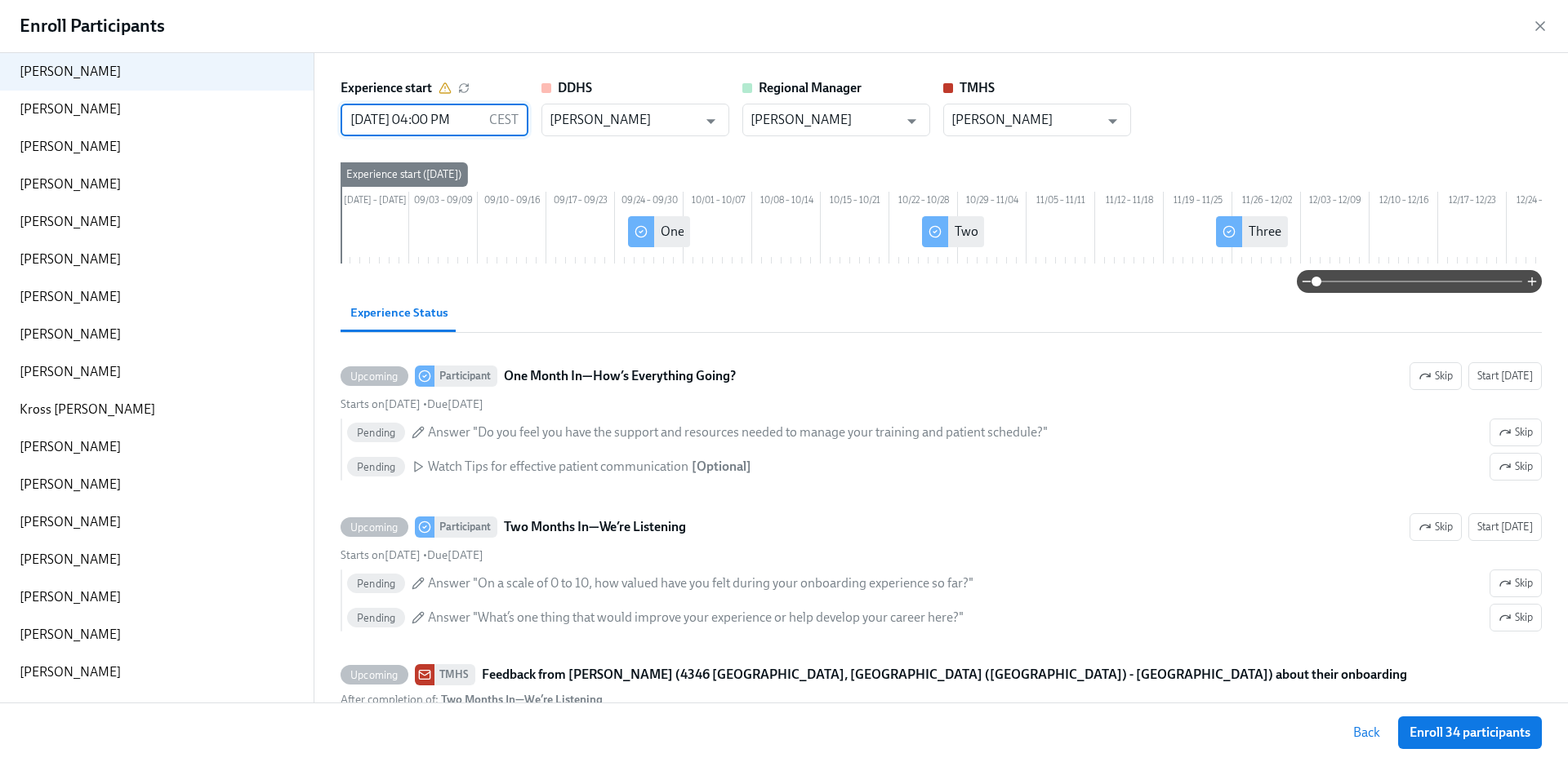
click at [373, 118] on input "08/27/2025 04:00 PM" at bounding box center [411, 120] width 142 height 33
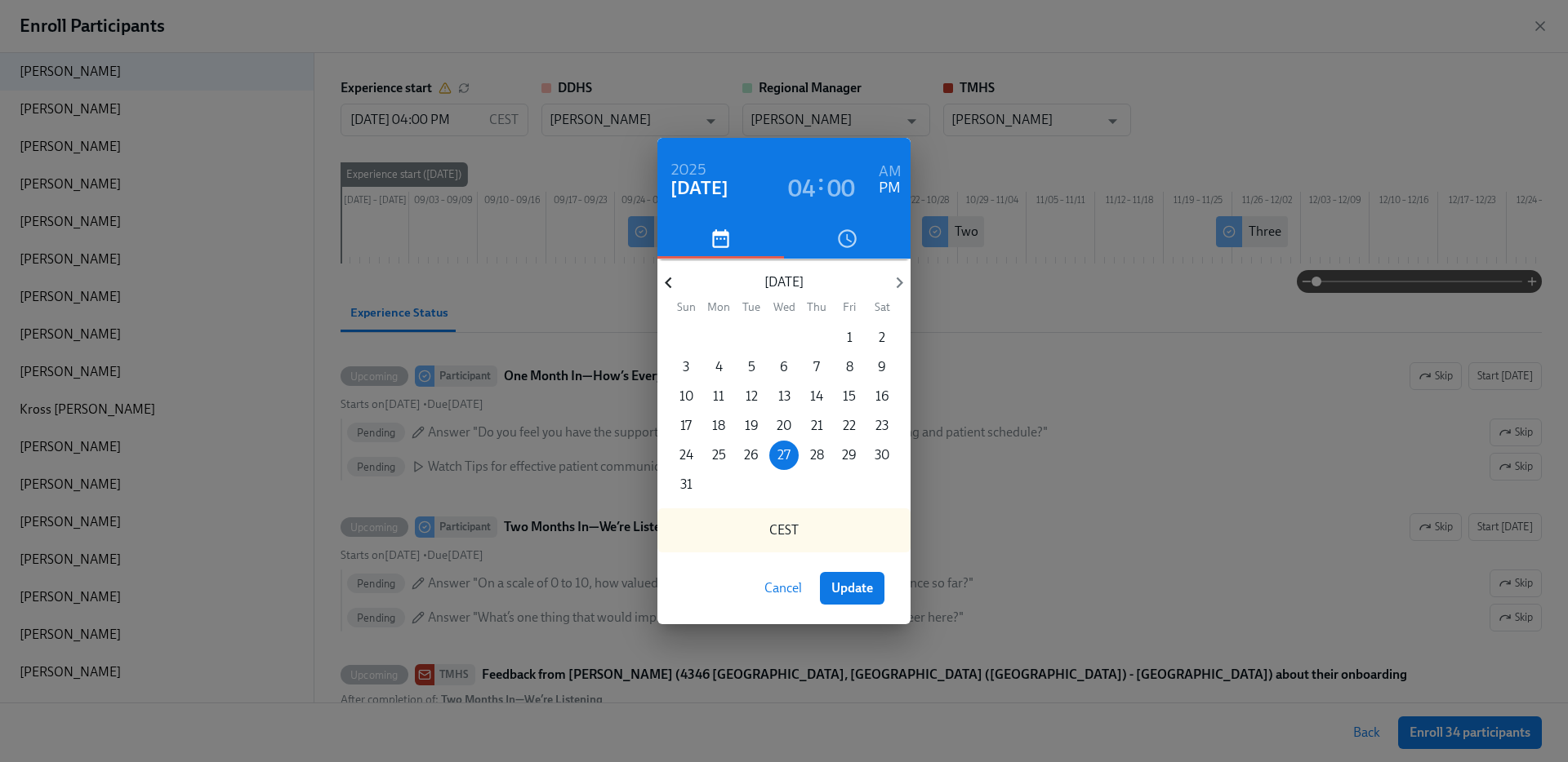
click at [674, 287] on icon "button" at bounding box center [668, 283] width 22 height 22
click at [724, 388] on p "12" at bounding box center [719, 396] width 12 height 18
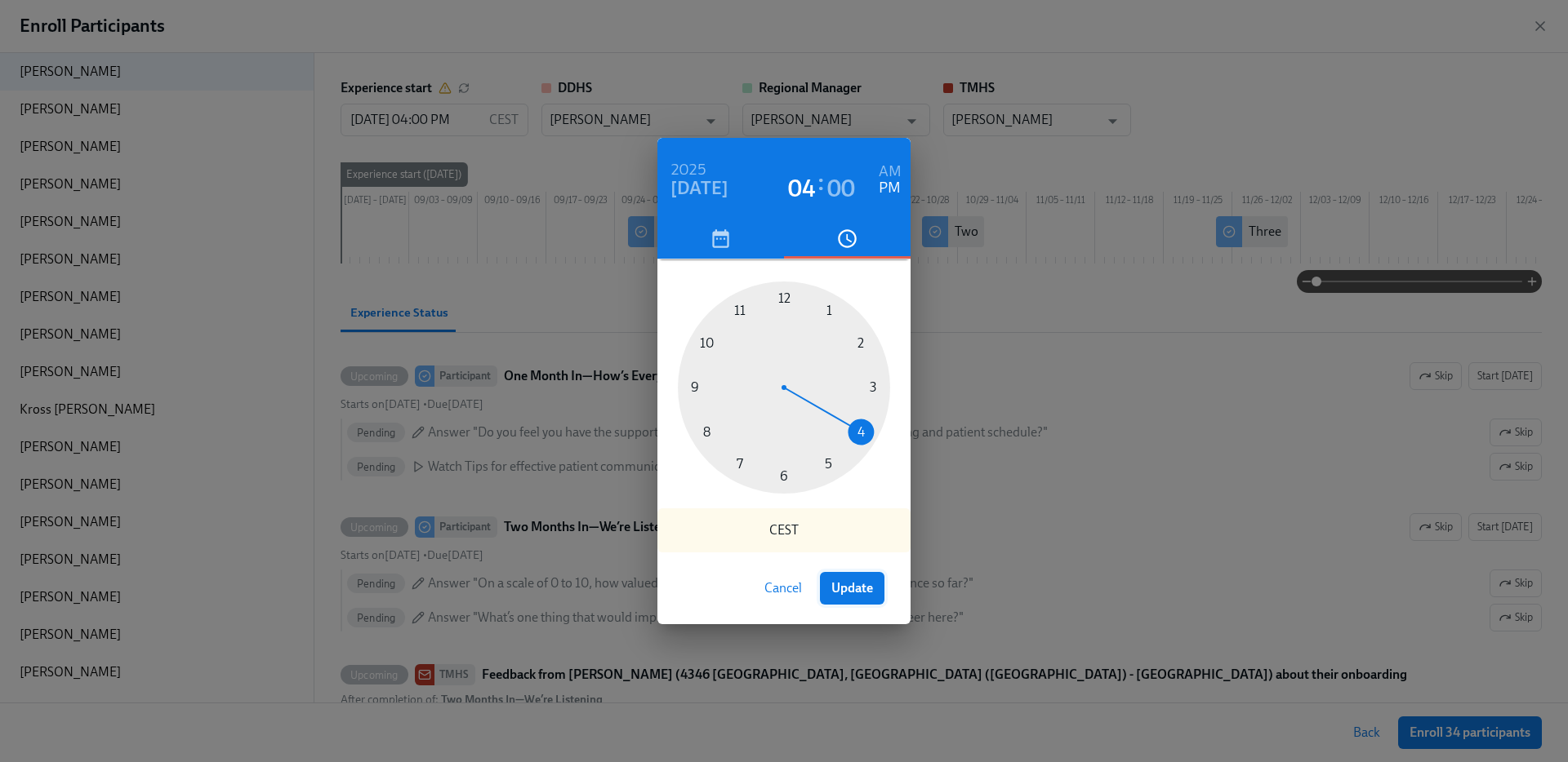
click at [847, 581] on span "Update" at bounding box center [851, 588] width 41 height 17
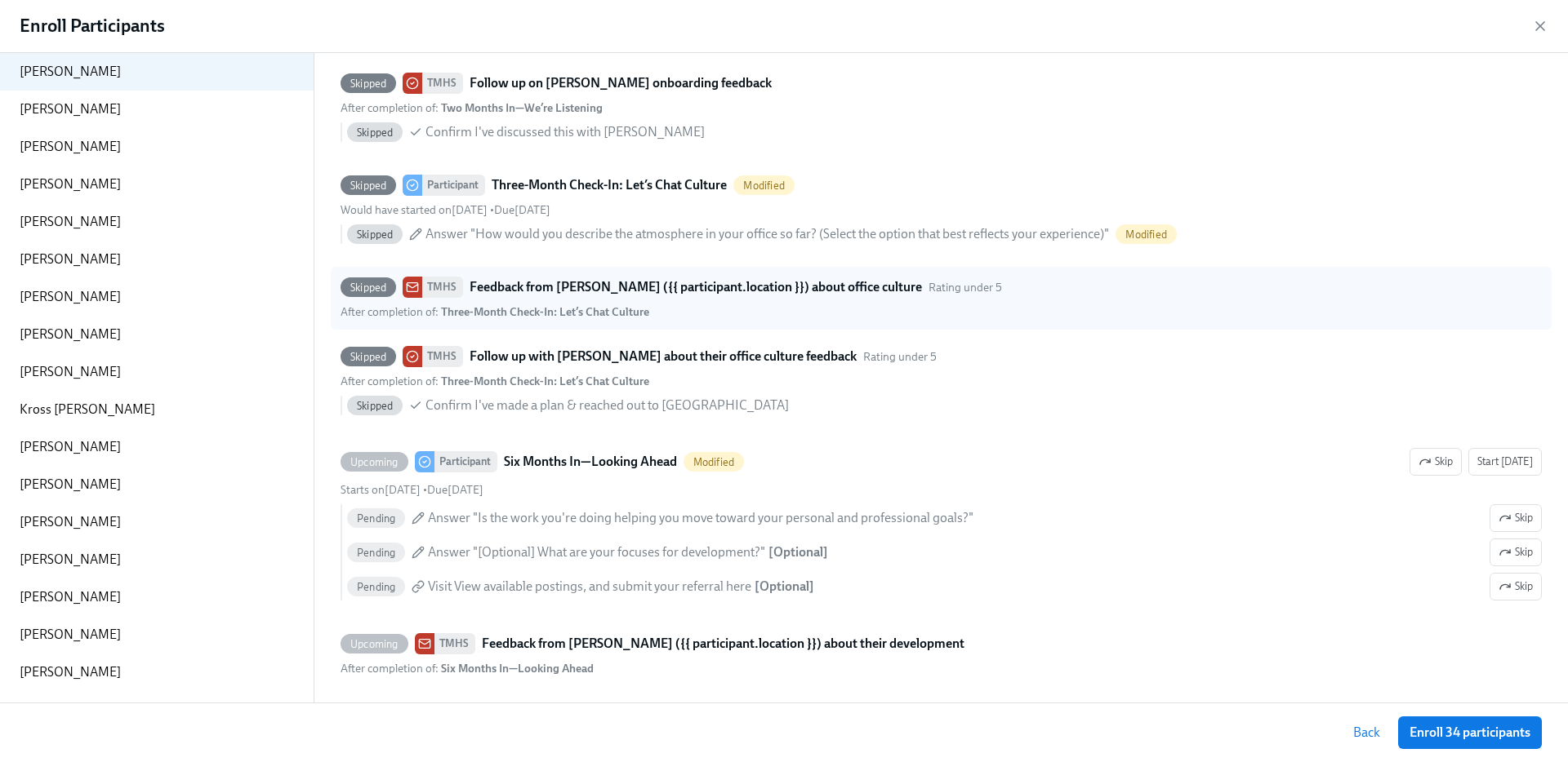
scroll to position [633, 0]
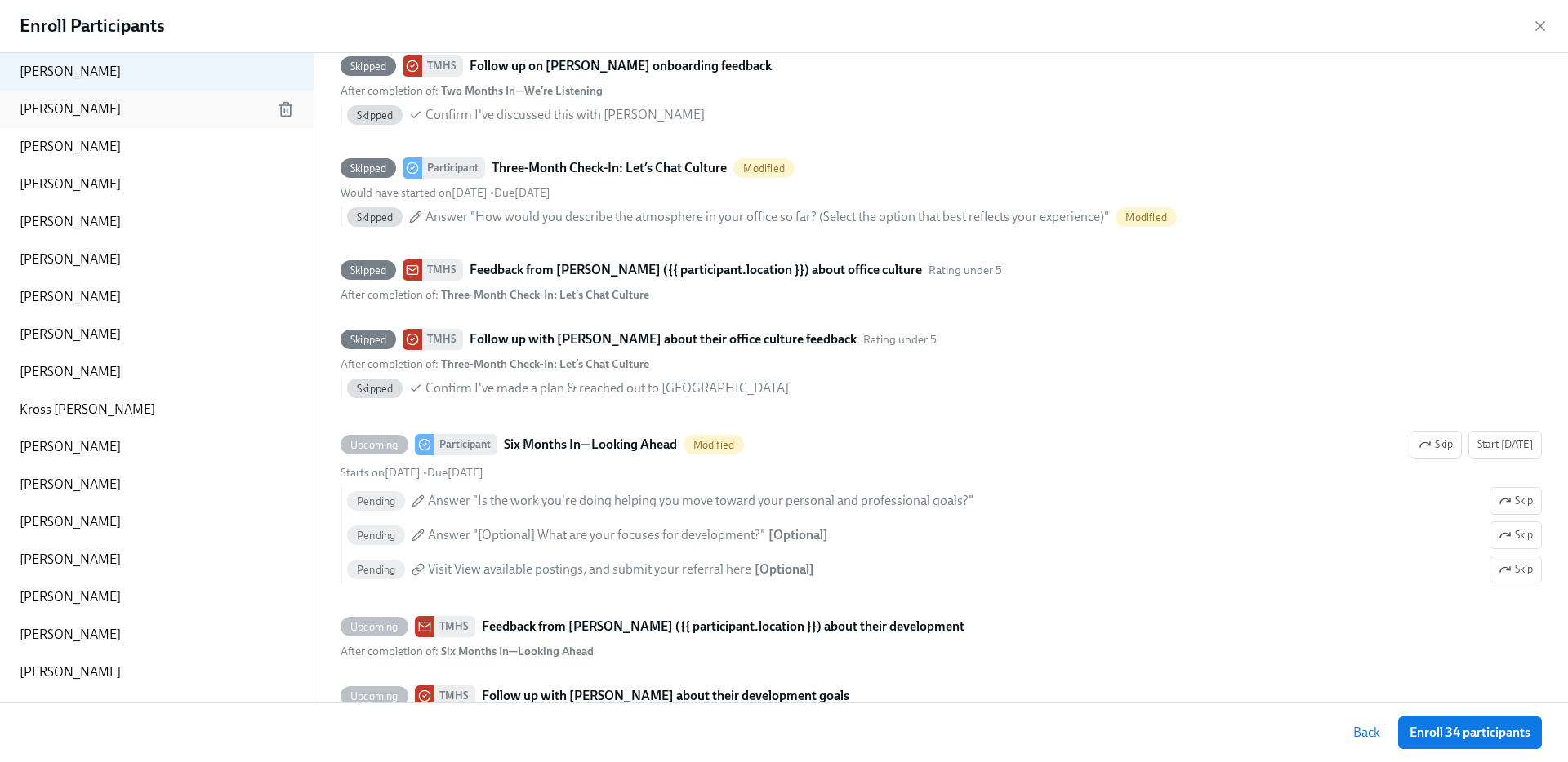
click at [181, 101] on div "[PERSON_NAME]" at bounding box center [157, 109] width 314 height 38
type input "08/27/2025 04:00 PM"
type input "[PERSON_NAME]"
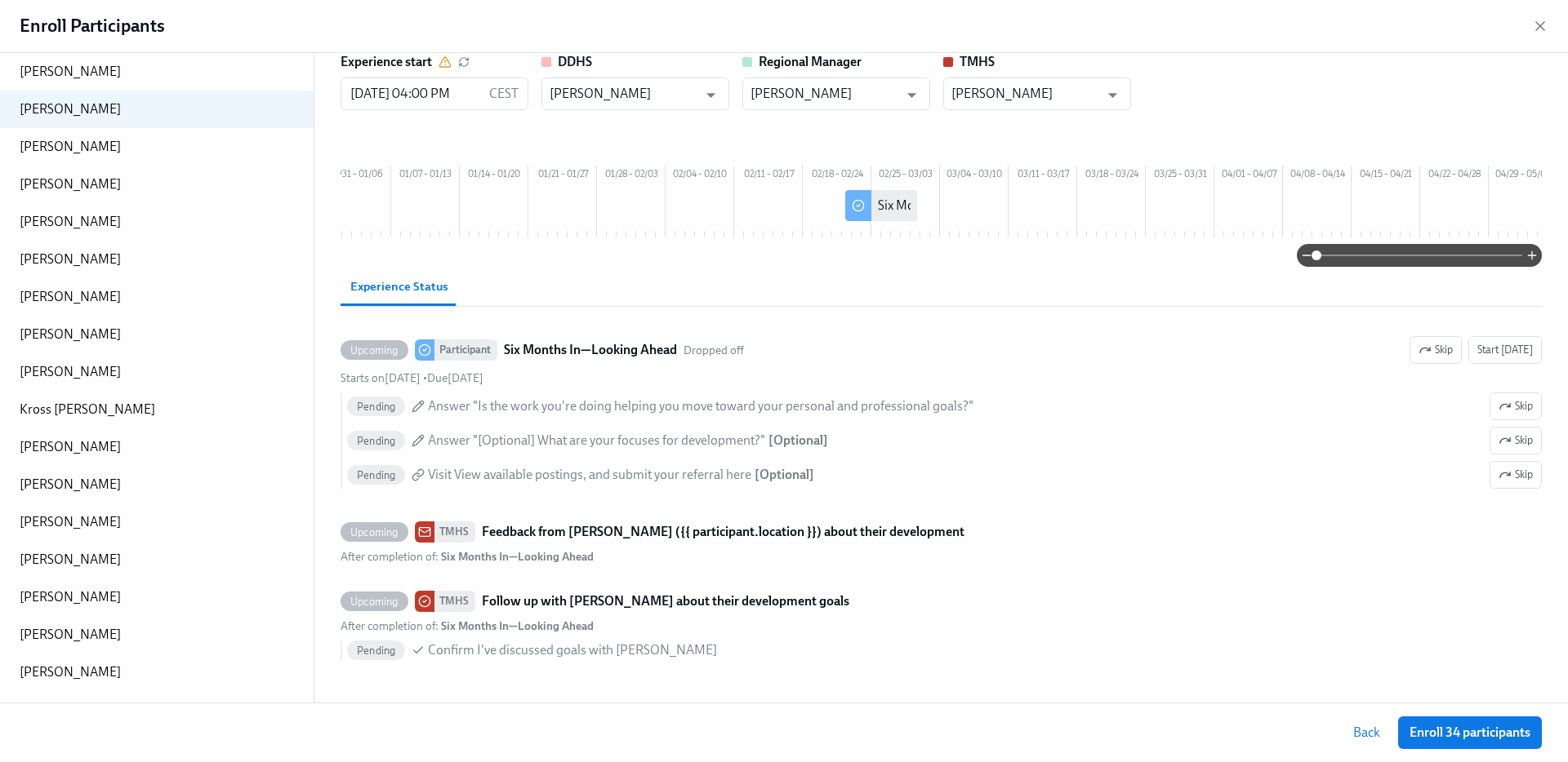
scroll to position [0, 0]
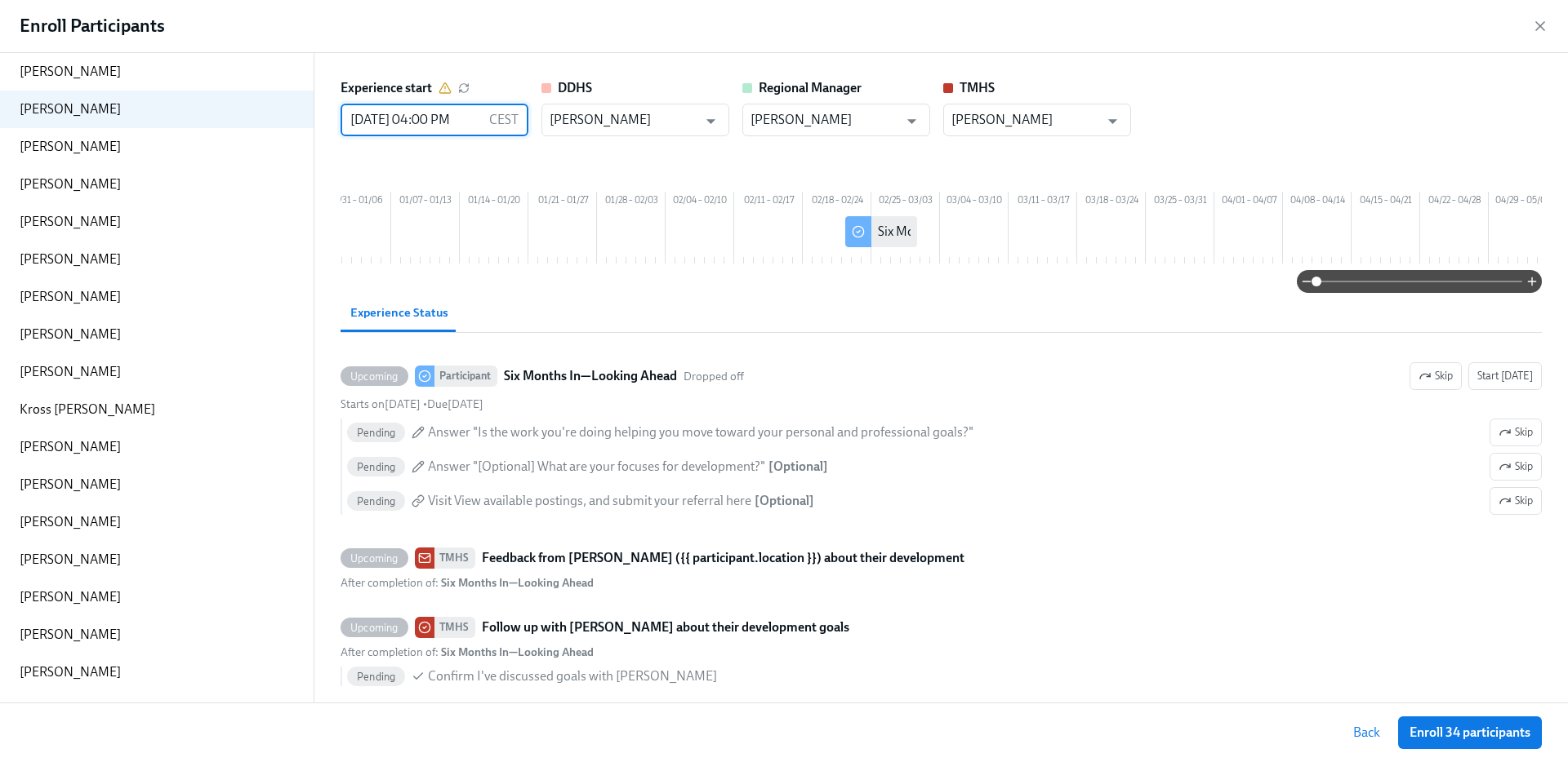
click at [375, 119] on input "08/27/2025 04:00 PM" at bounding box center [411, 120] width 142 height 33
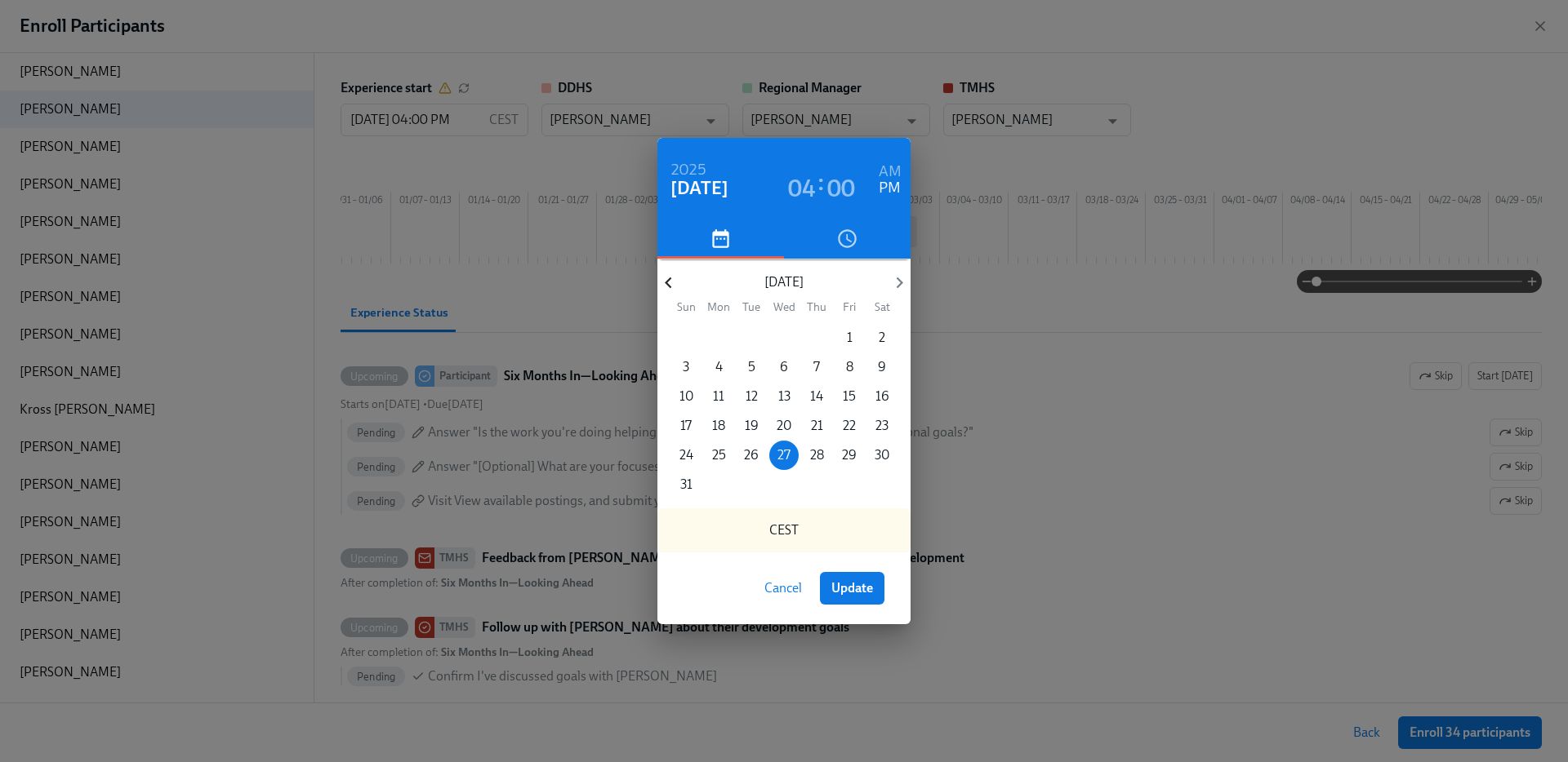
click at [665, 286] on icon "button" at bounding box center [668, 283] width 22 height 22
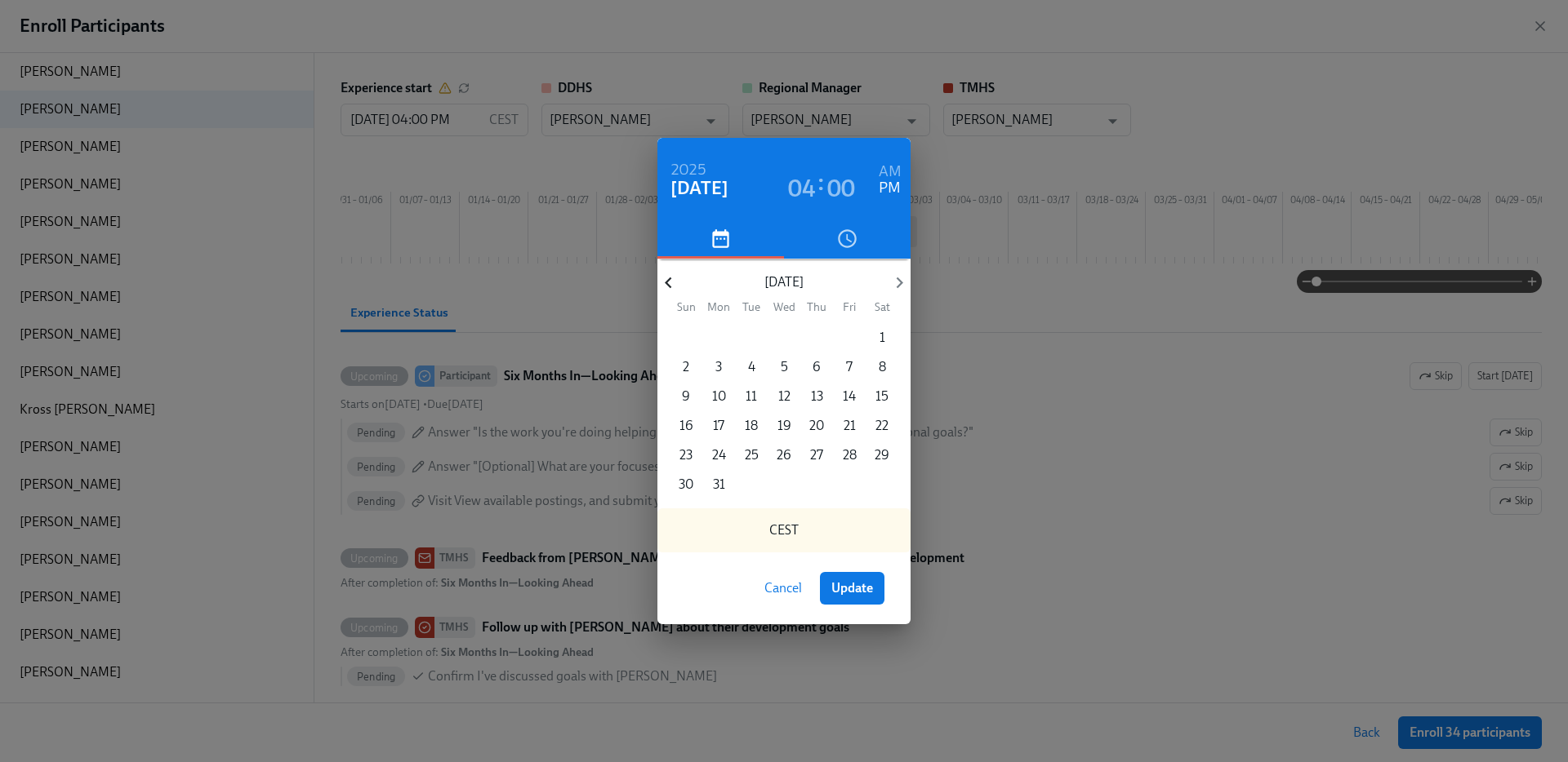
click at [665, 286] on icon "button" at bounding box center [668, 283] width 22 height 22
click at [843, 397] on p "14" at bounding box center [849, 396] width 13 height 18
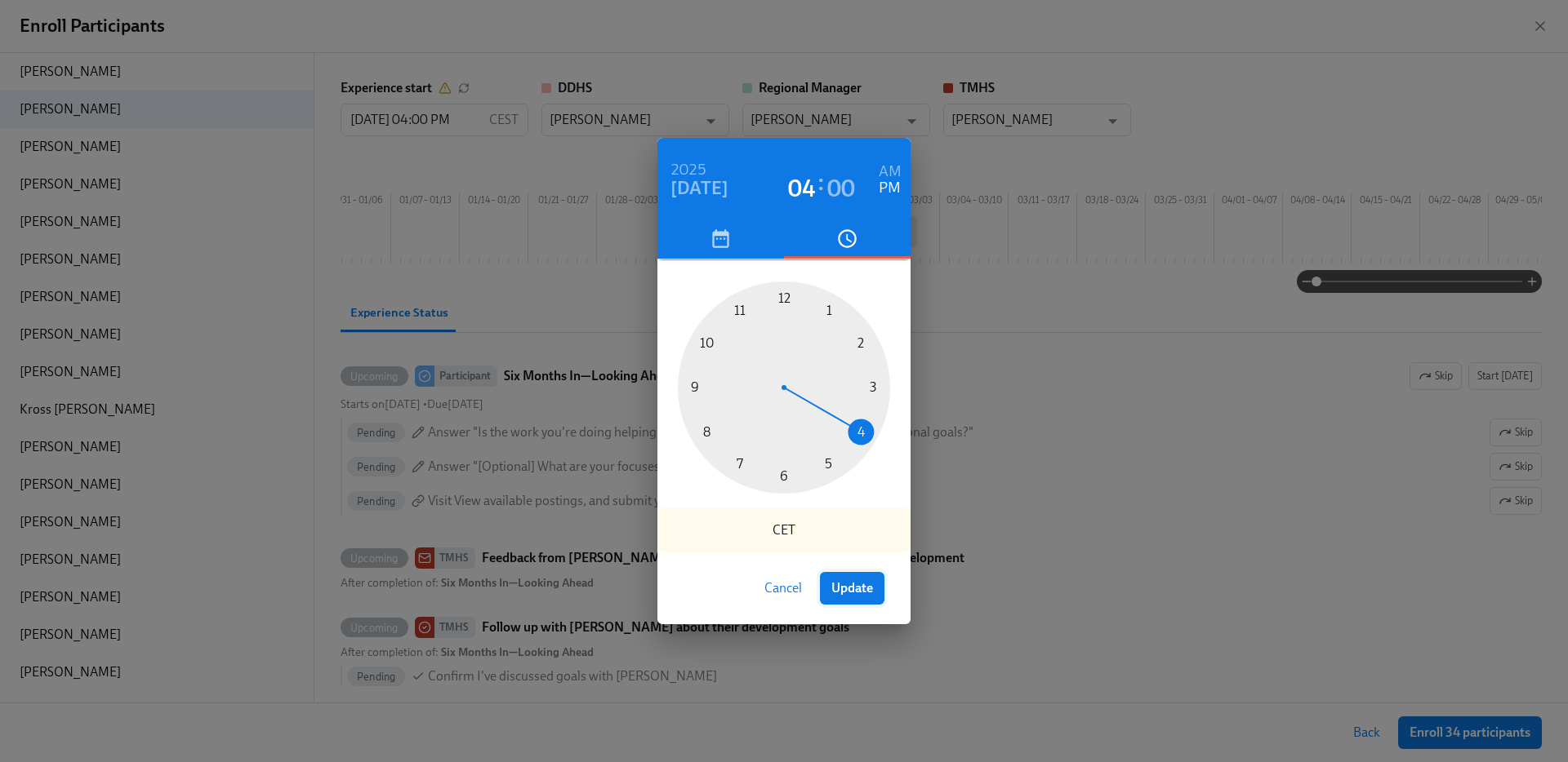
click at [850, 601] on button "Update" at bounding box center [851, 588] width 64 height 33
type input "02/14/2025 04:00 PM"
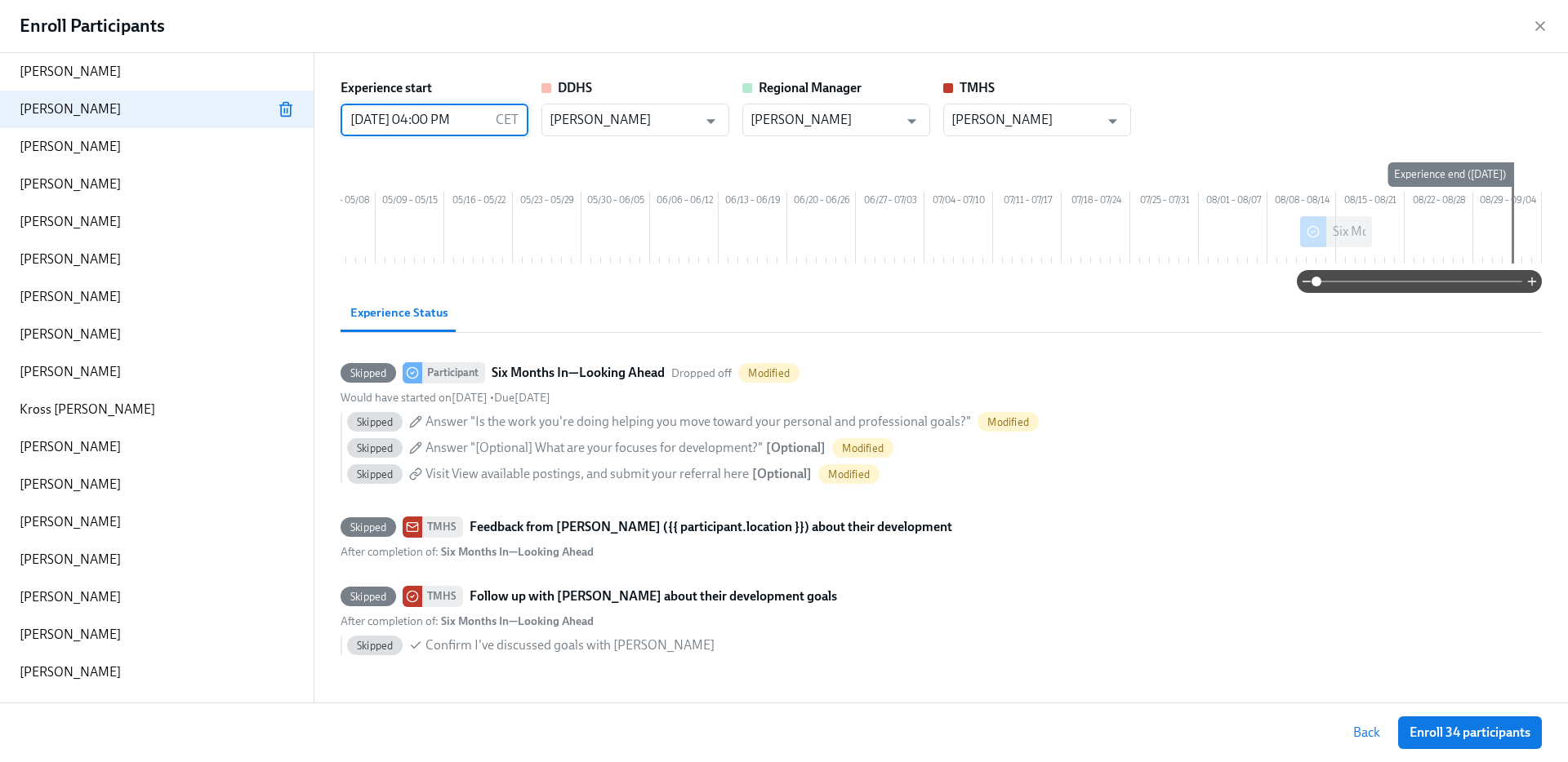
click at [285, 108] on icon "button" at bounding box center [286, 109] width 17 height 17
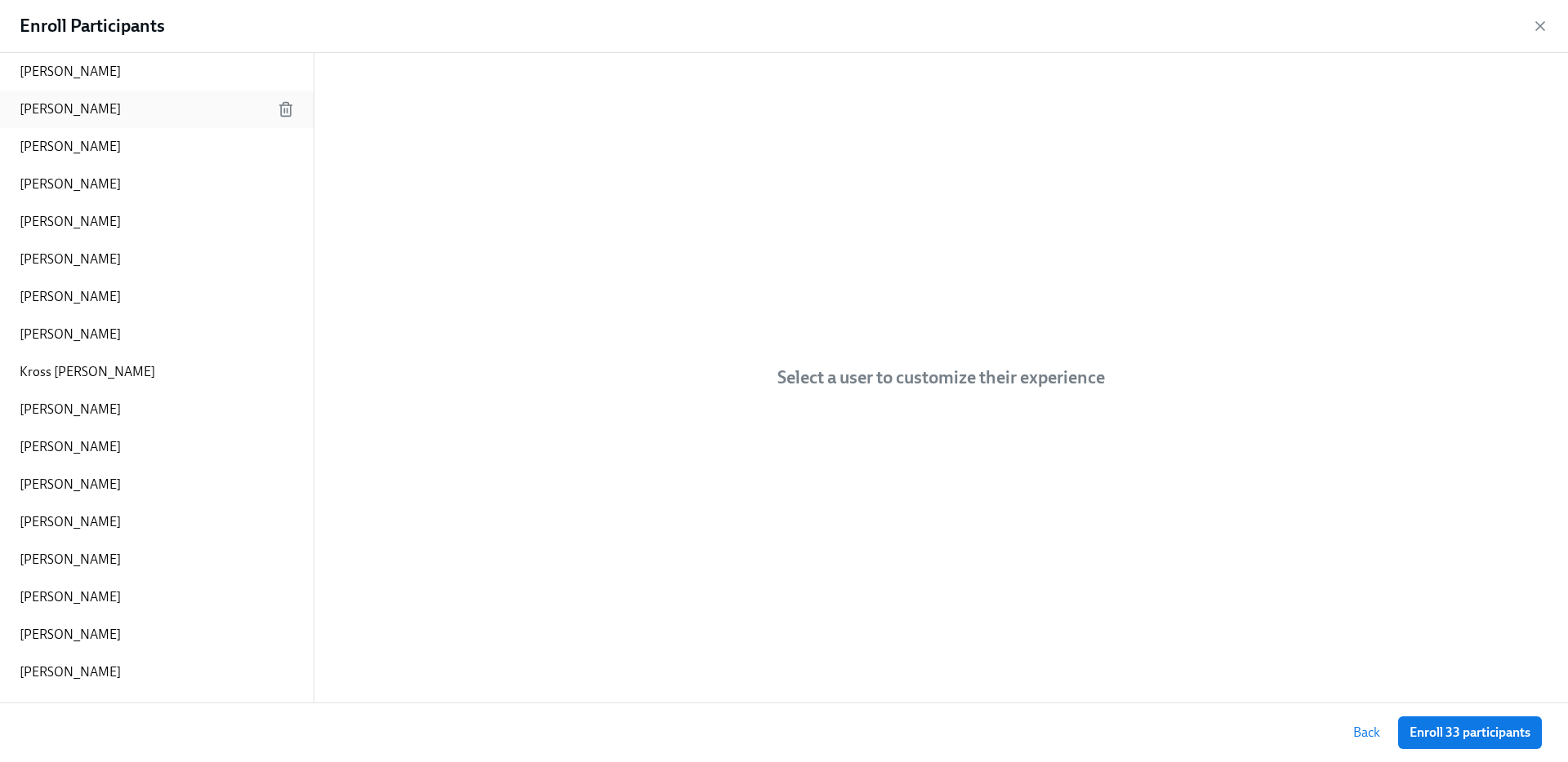
click at [121, 115] on p "[PERSON_NAME]" at bounding box center [70, 109] width 101 height 18
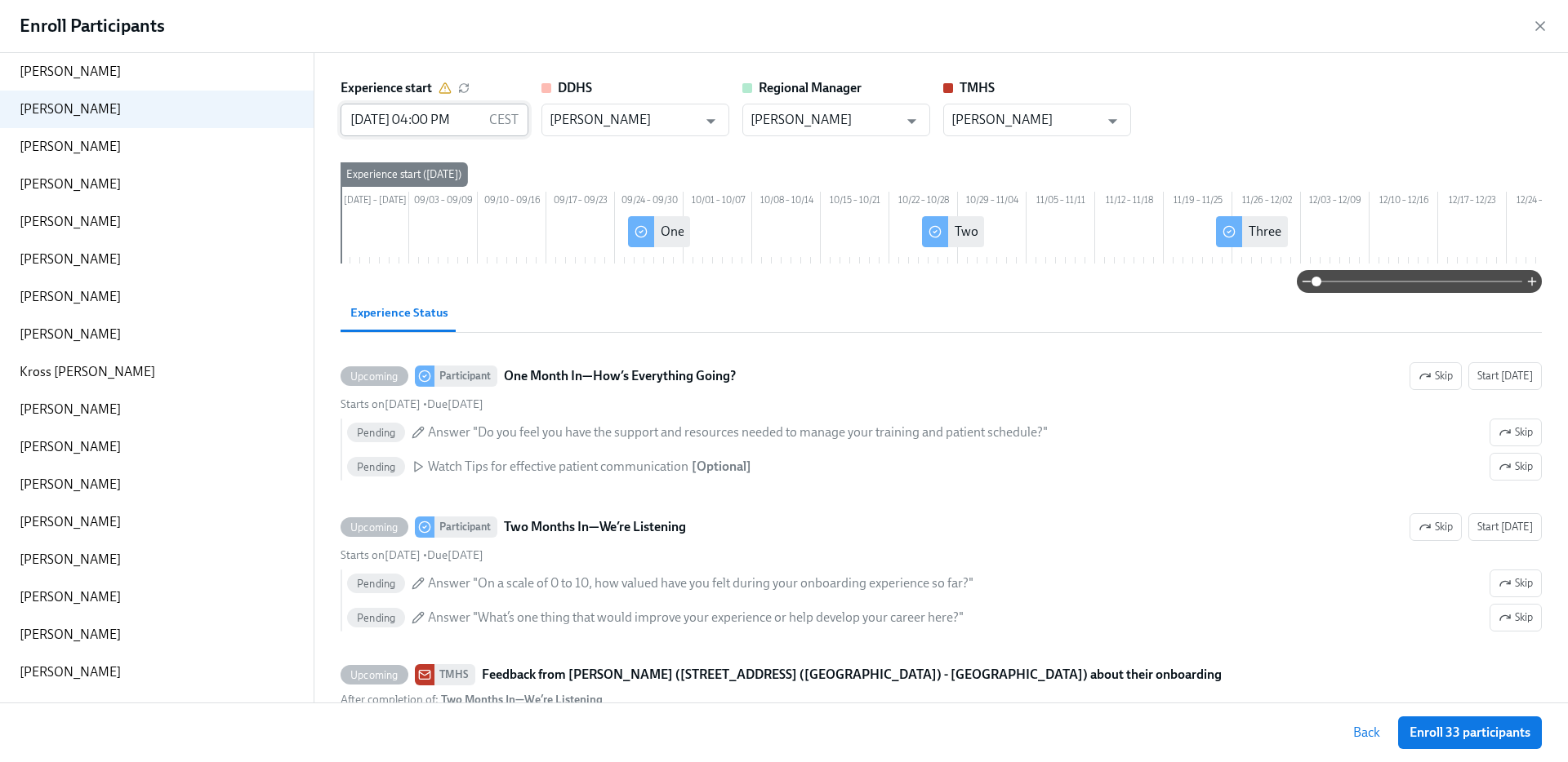
click at [383, 120] on input "08/27/2025 04:00 PM" at bounding box center [411, 120] width 142 height 33
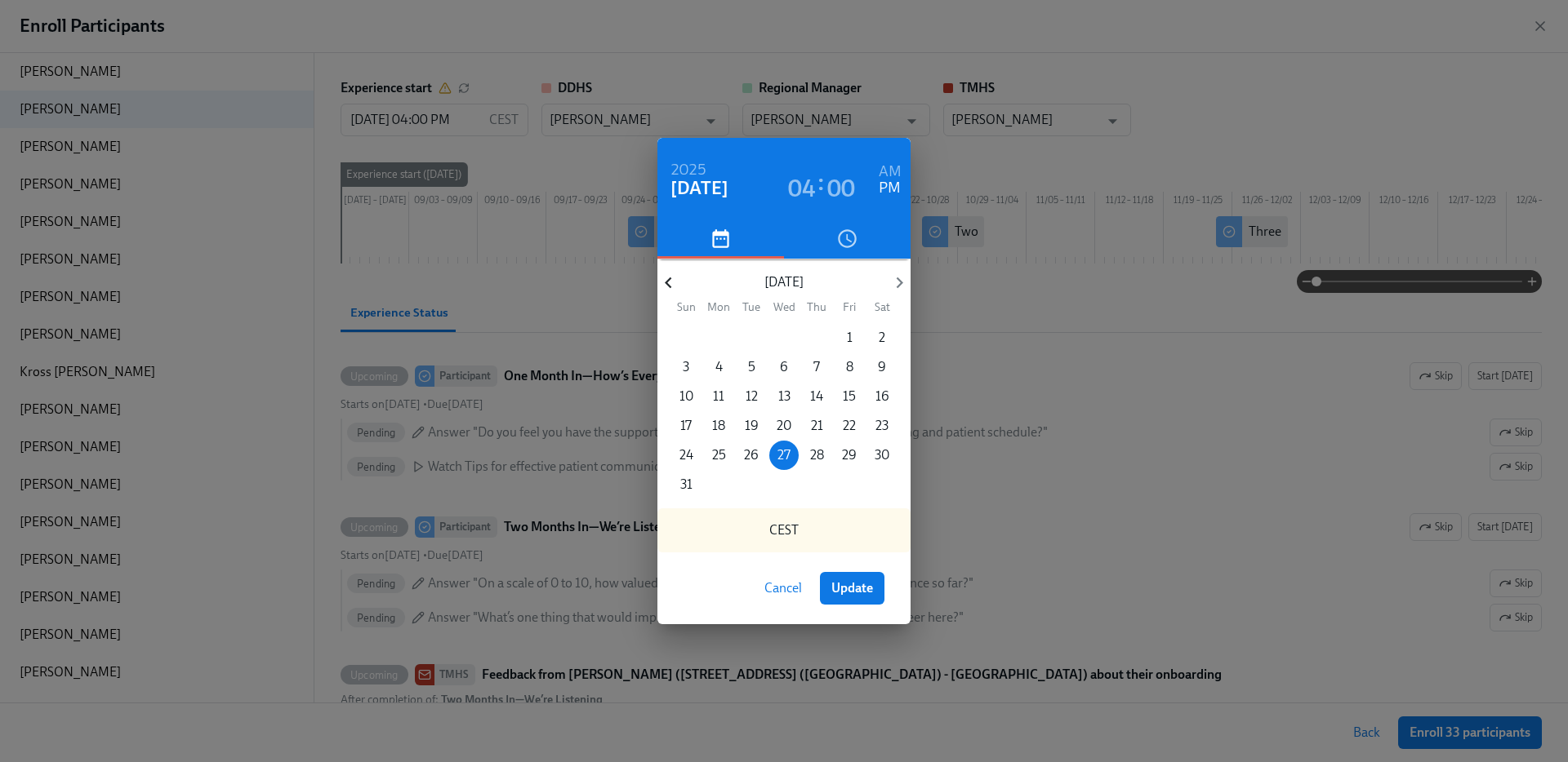
click at [666, 280] on icon "button" at bounding box center [668, 283] width 22 height 22
click at [900, 286] on icon "button" at bounding box center [899, 283] width 22 height 22
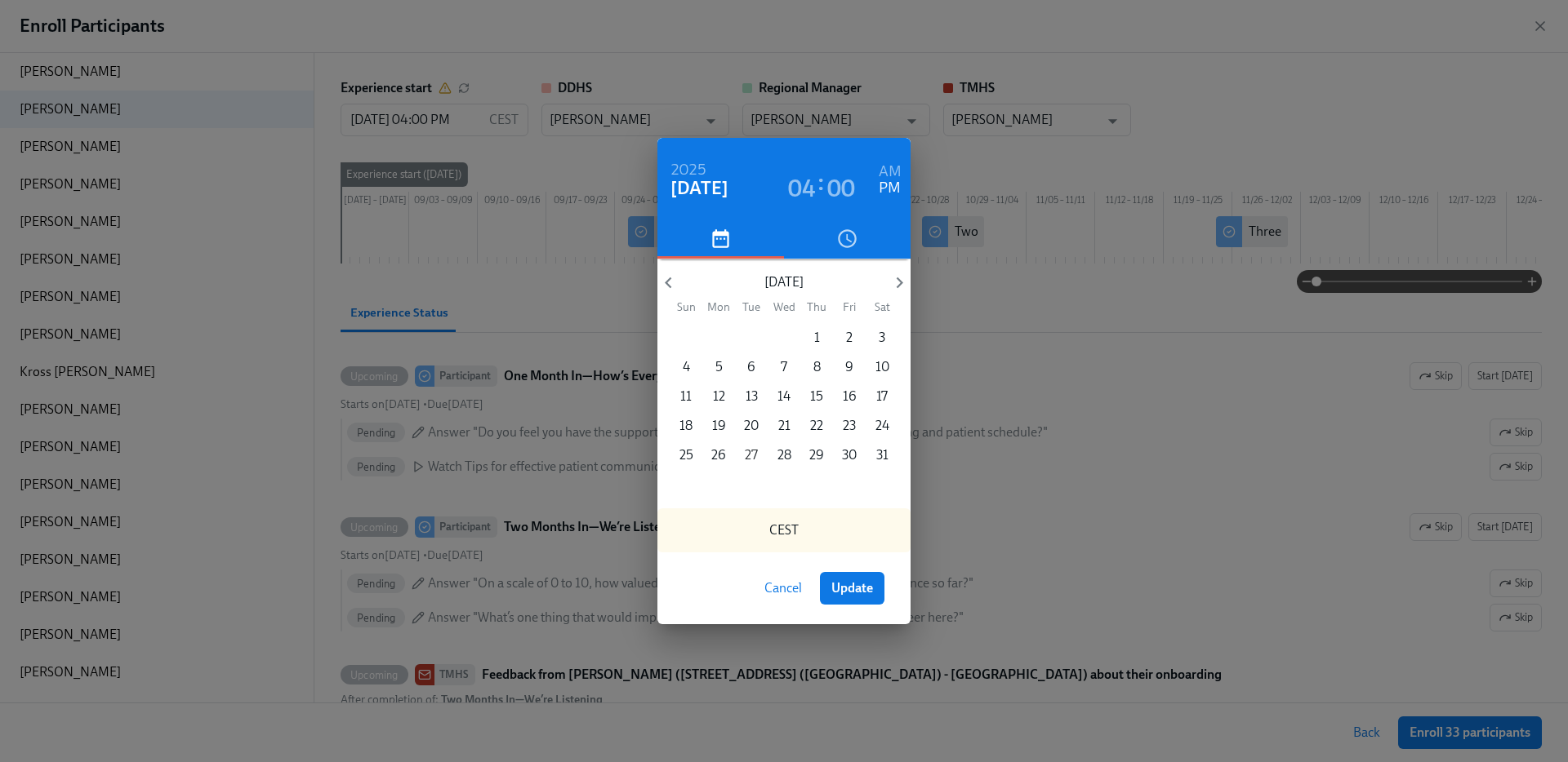
click at [749, 448] on p "27" at bounding box center [751, 455] width 13 height 18
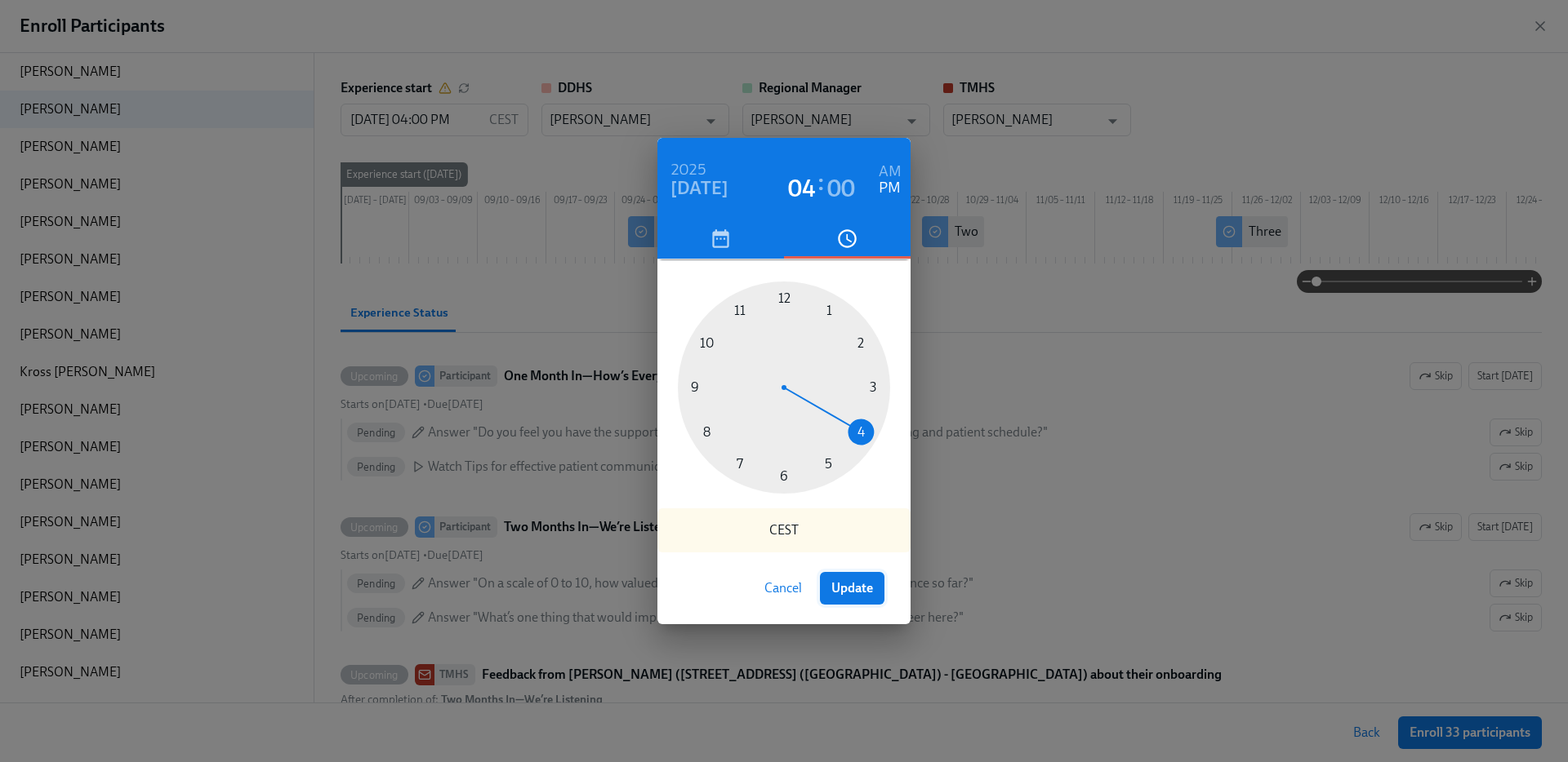
click at [858, 593] on span "Update" at bounding box center [851, 588] width 41 height 17
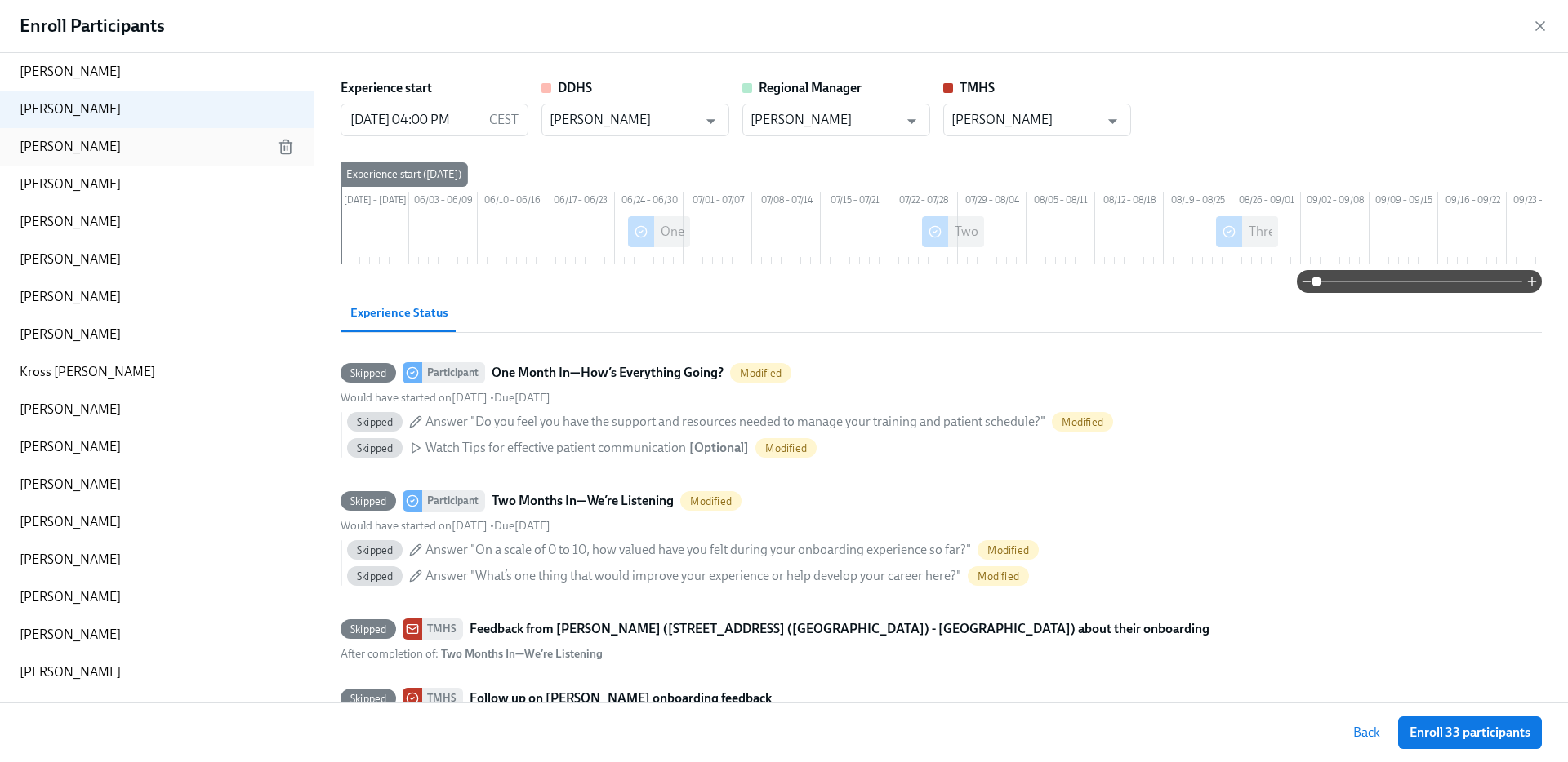
click at [106, 154] on div "[PERSON_NAME]" at bounding box center [157, 146] width 314 height 38
type input "08/27/2025 04:00 PM"
type input "Sanaz Shad"
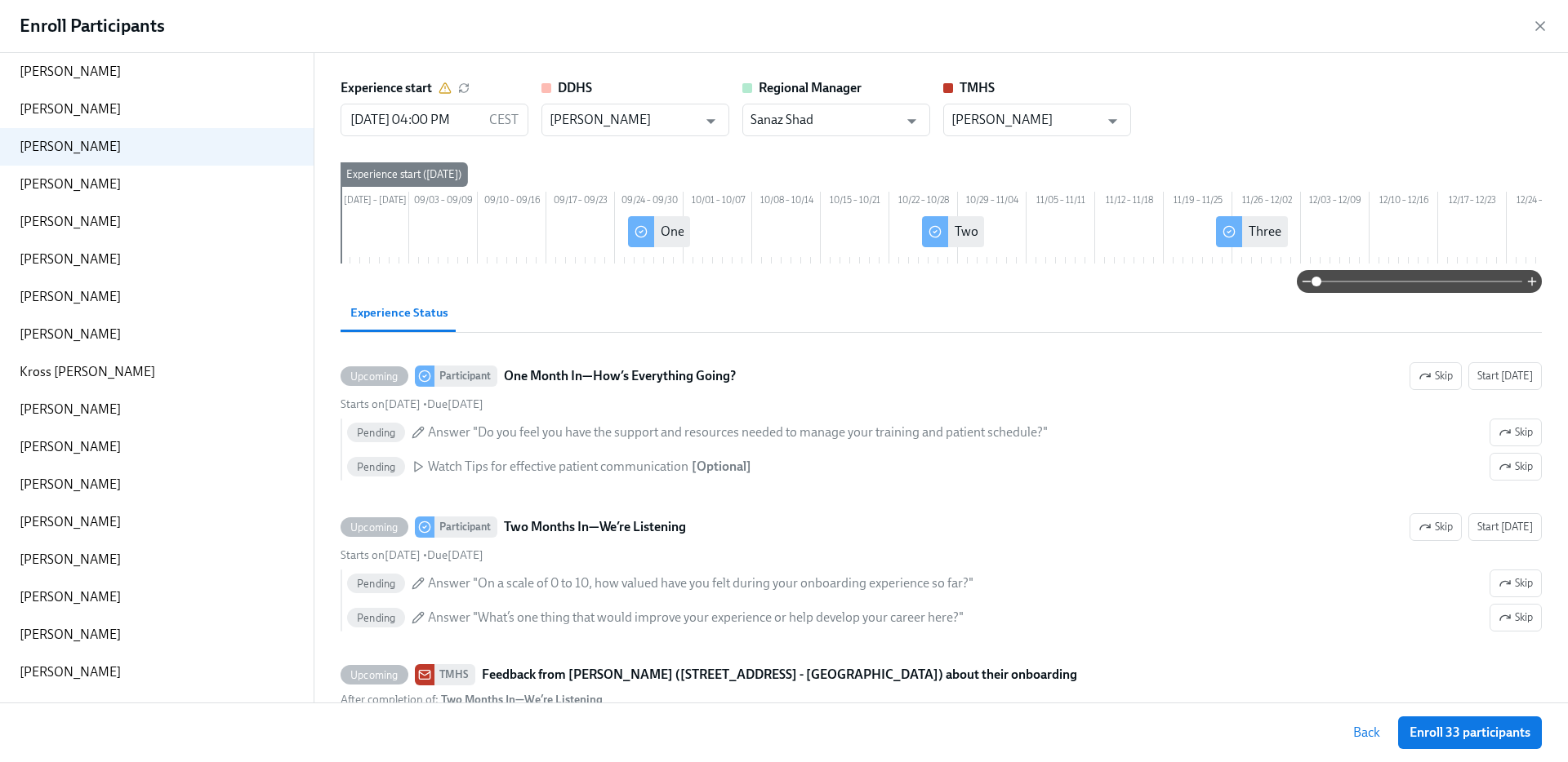
click at [447, 89] on icon at bounding box center [445, 88] width 13 height 13
click at [390, 118] on input "08/27/2025 04:00 PM" at bounding box center [411, 120] width 142 height 33
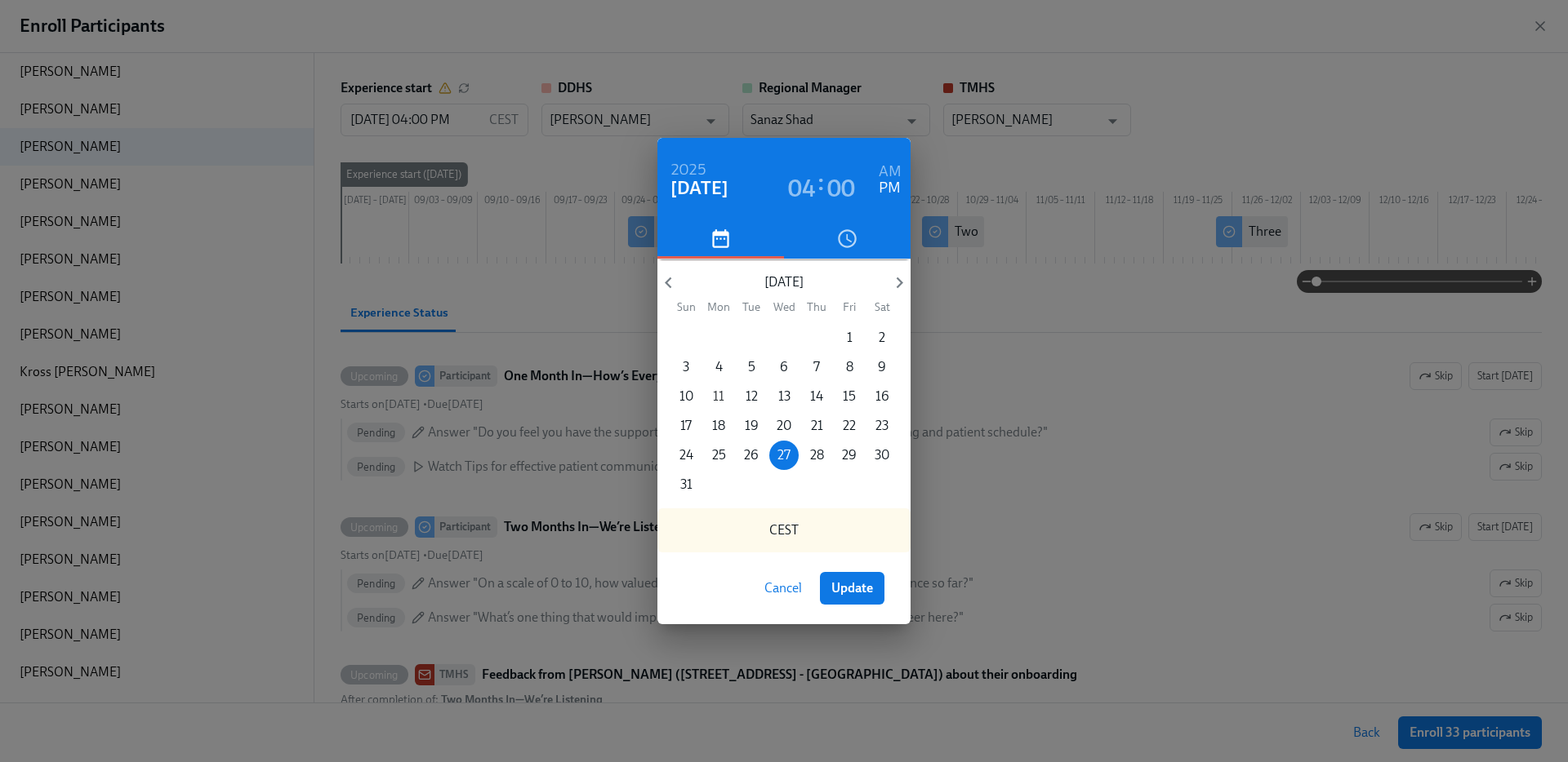
click at [717, 396] on p "11" at bounding box center [718, 396] width 11 height 18
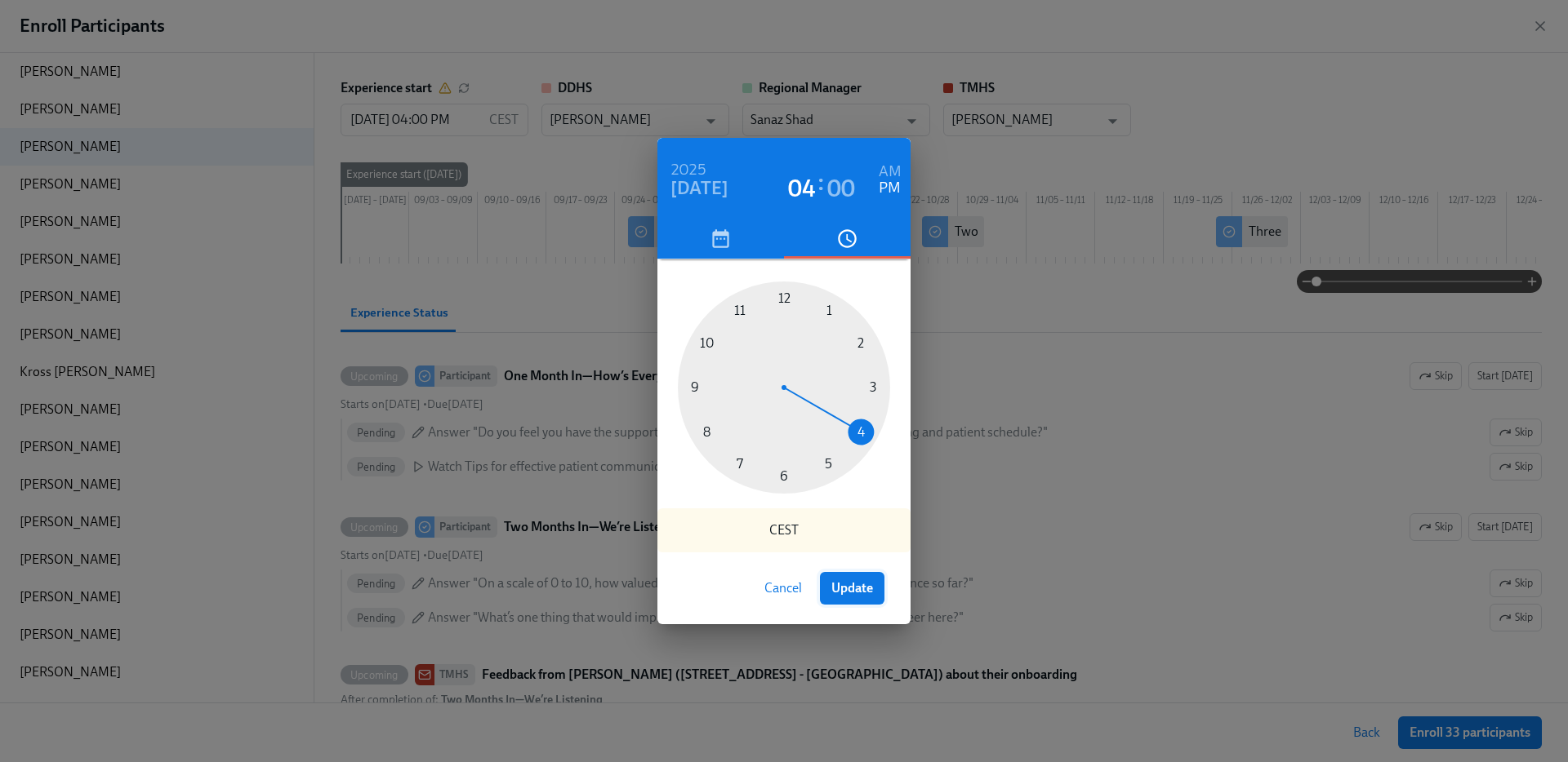
click at [862, 590] on span "Update" at bounding box center [851, 588] width 41 height 17
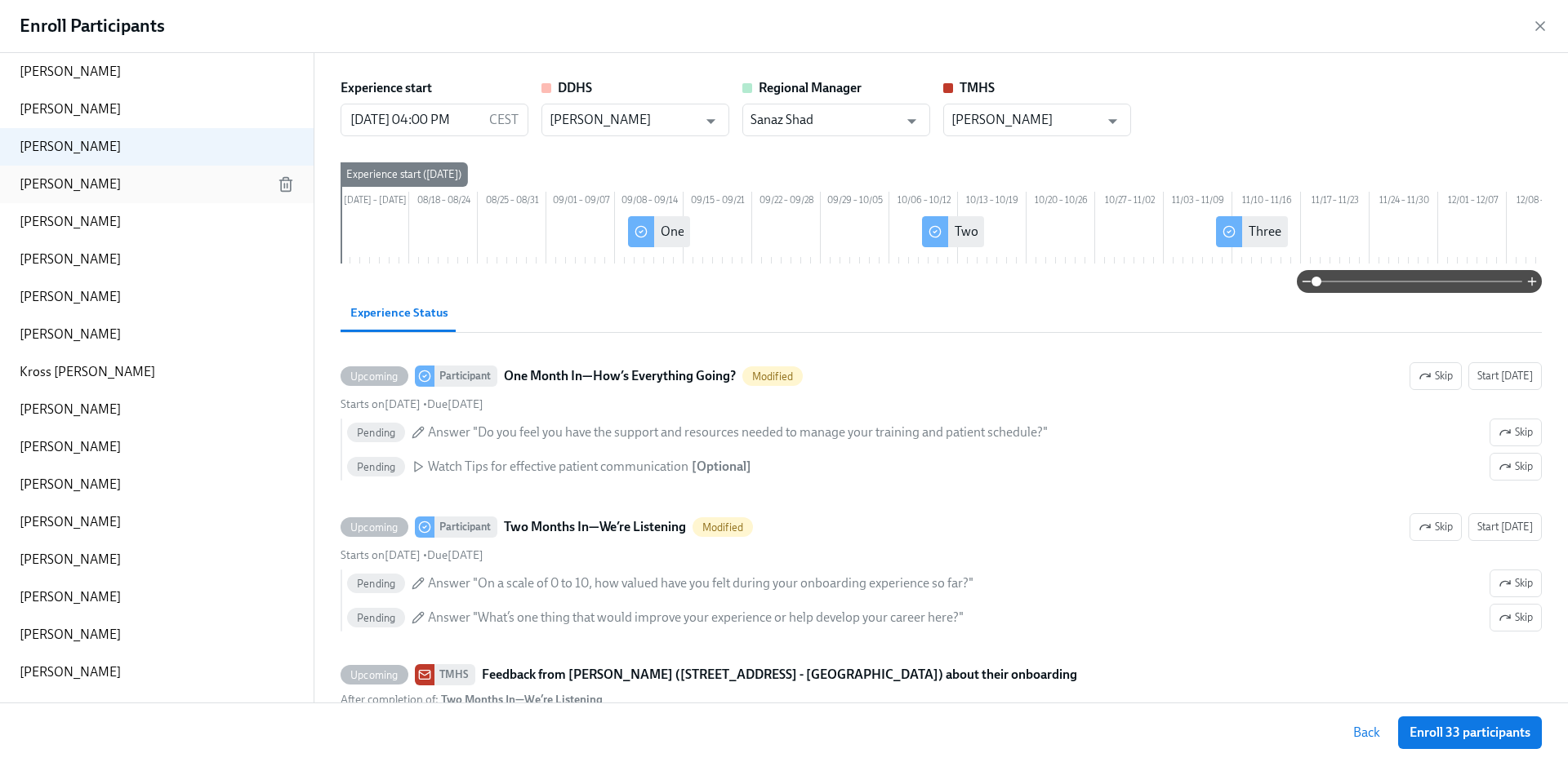
click at [71, 179] on p "Jessica Smith" at bounding box center [70, 184] width 101 height 18
type input "08/27/2025 04:00 PM"
type input "Lauren Ramey"
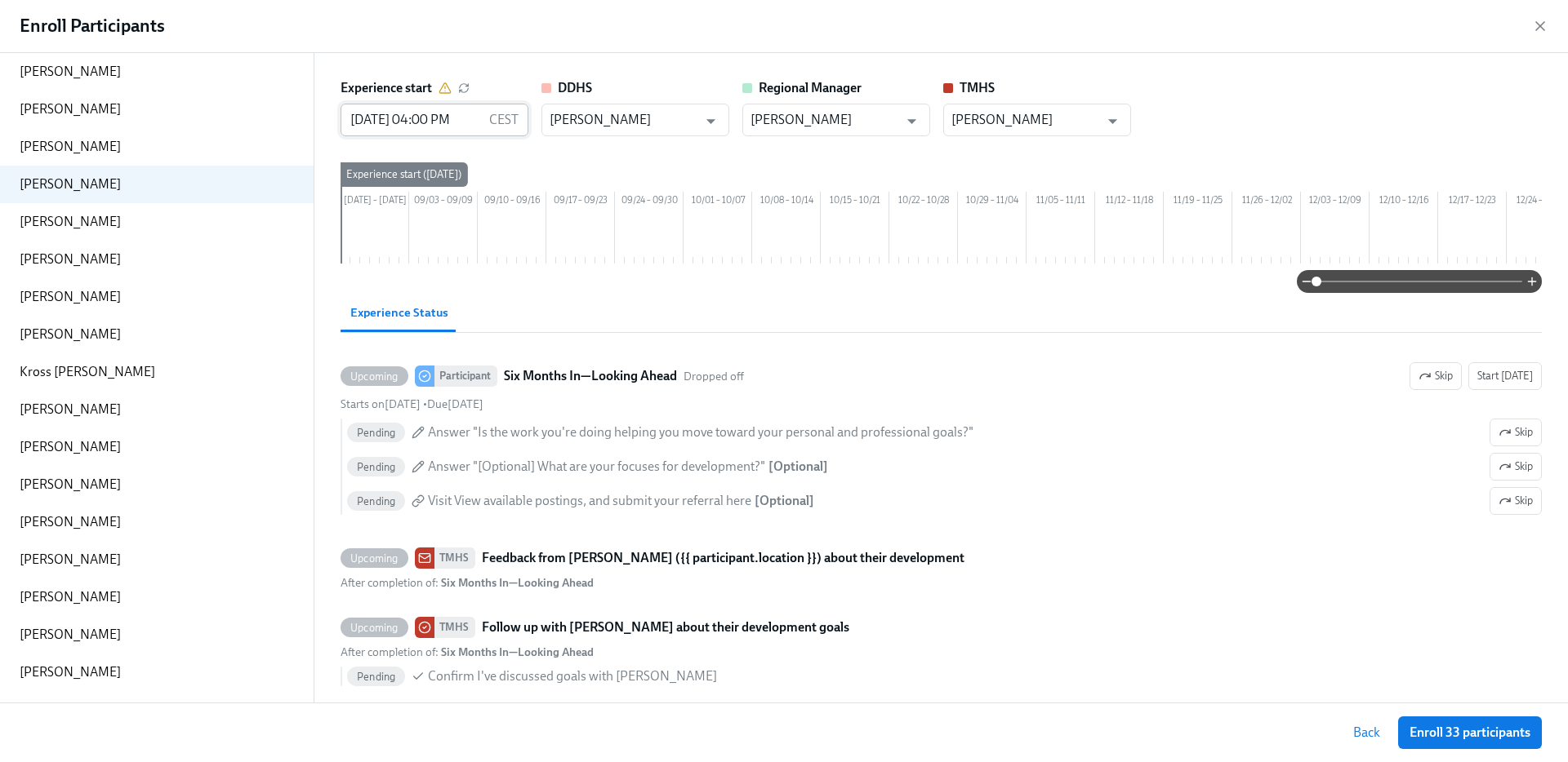
click at [368, 120] on input "08/27/2025 04:00 PM" at bounding box center [411, 120] width 142 height 33
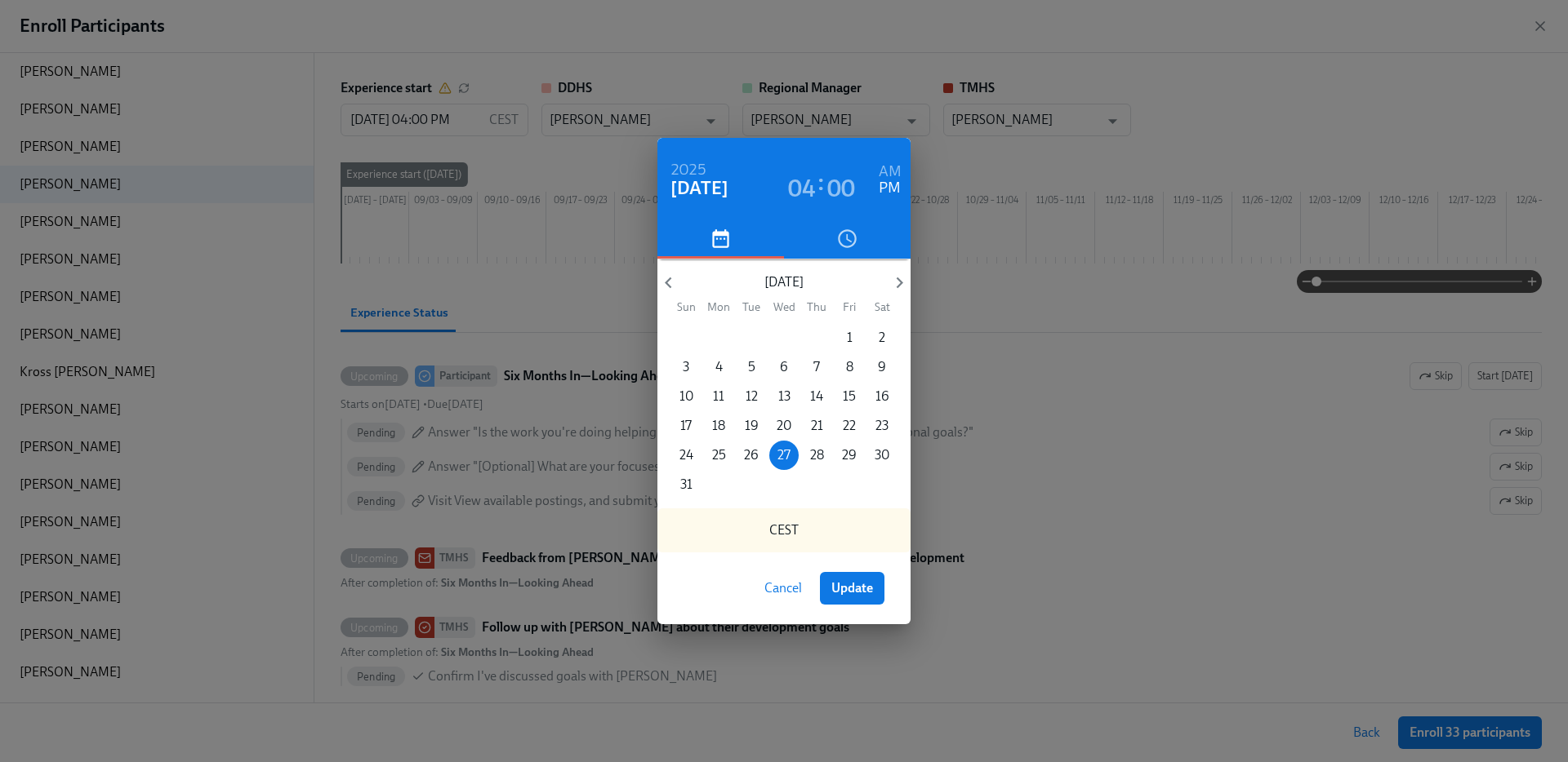
click at [503, 87] on div "2025 Aug 27 04 : 00 AM PM August 2025 Sun Mon Tue Wed Thu Fri Sat 27 28 29 30 3…" at bounding box center [784, 381] width 1568 height 762
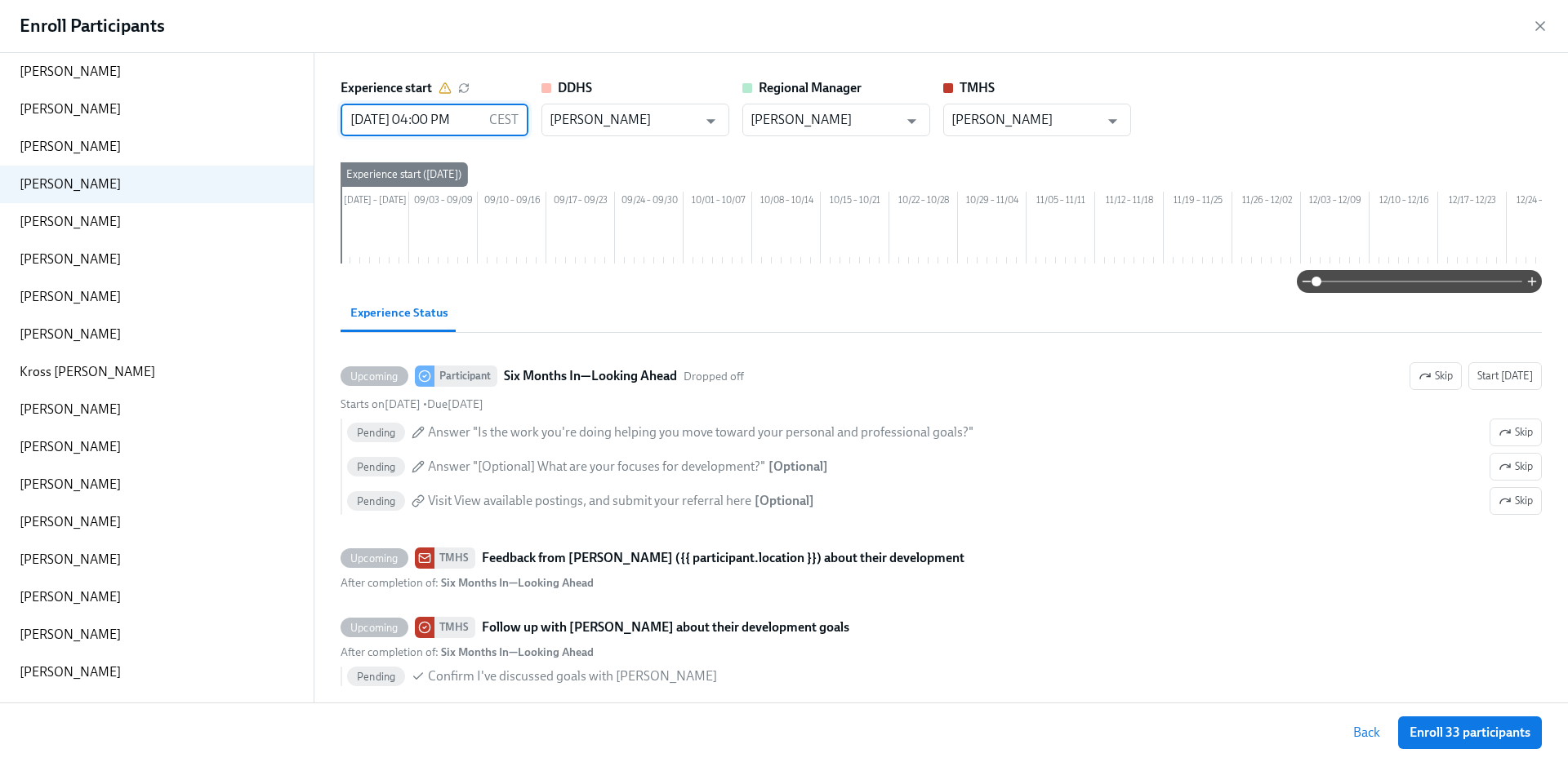
click at [385, 121] on input "08/27/2025 04:00 PM" at bounding box center [411, 120] width 142 height 33
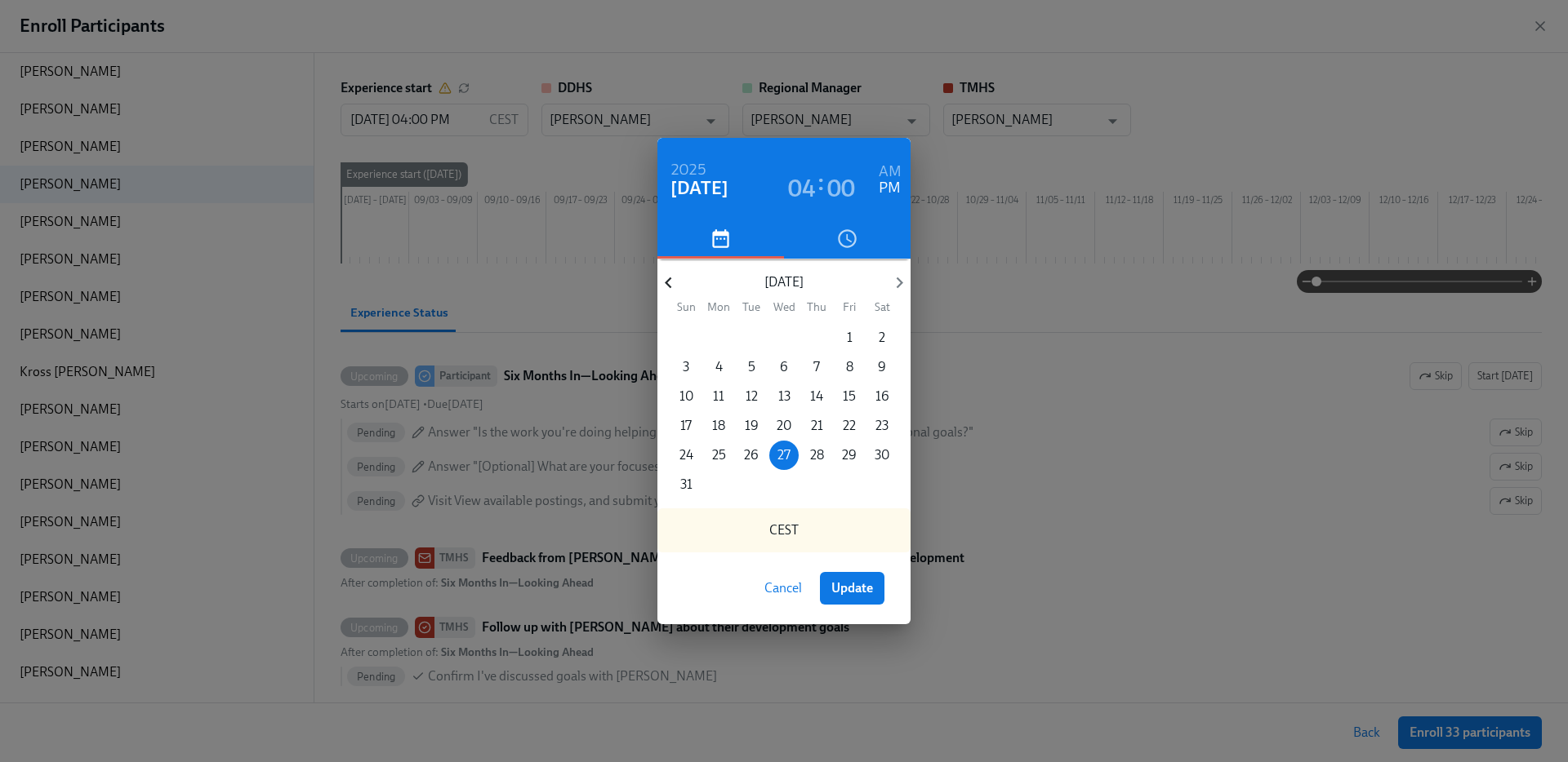
click at [673, 275] on icon "button" at bounding box center [668, 283] width 22 height 22
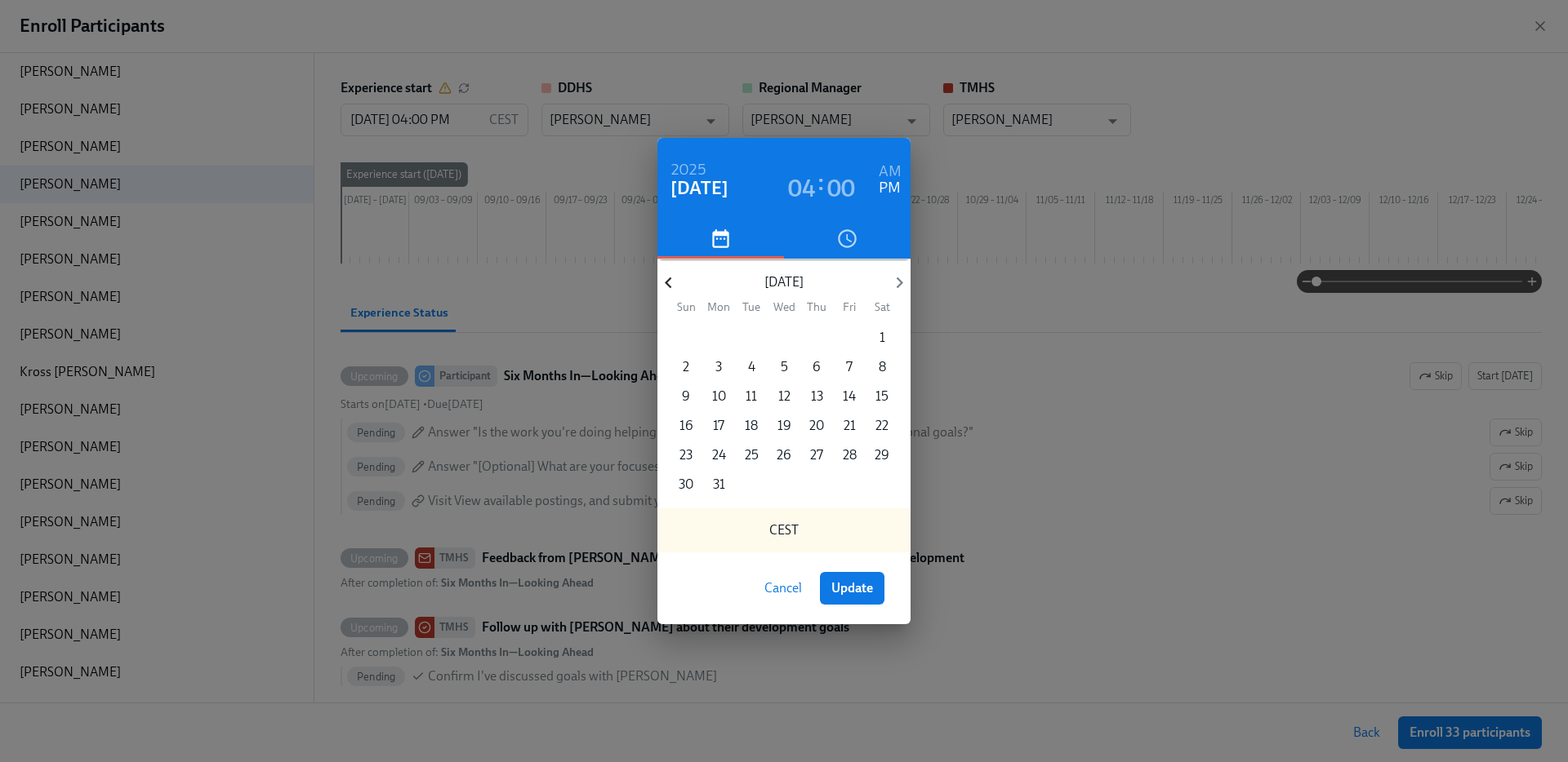
click at [673, 275] on icon "button" at bounding box center [668, 283] width 22 height 22
click at [851, 450] on p "31" at bounding box center [850, 455] width 12 height 18
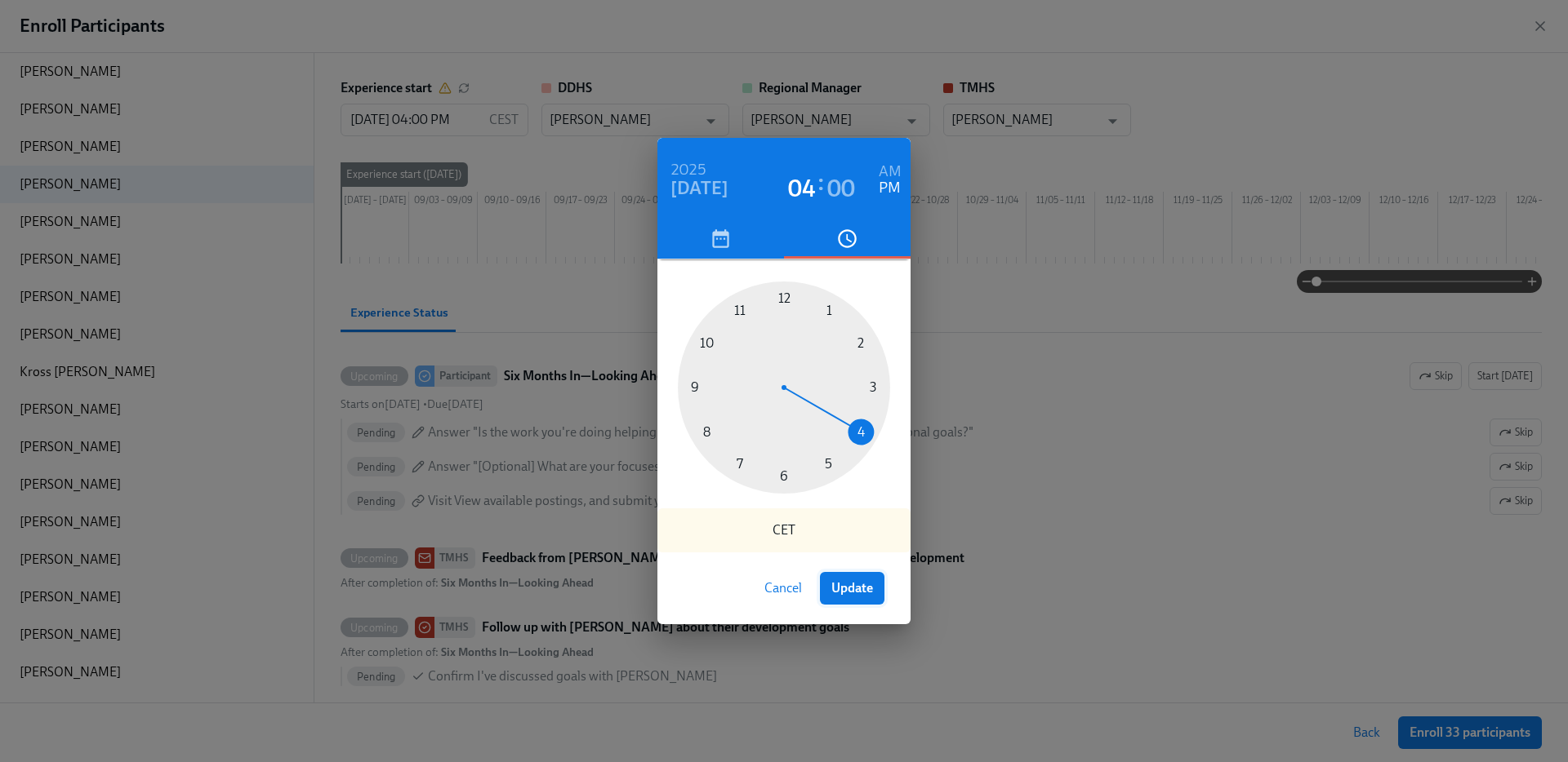
click at [860, 588] on span "Update" at bounding box center [851, 588] width 41 height 17
type input "01/31/2025 04:00 PM"
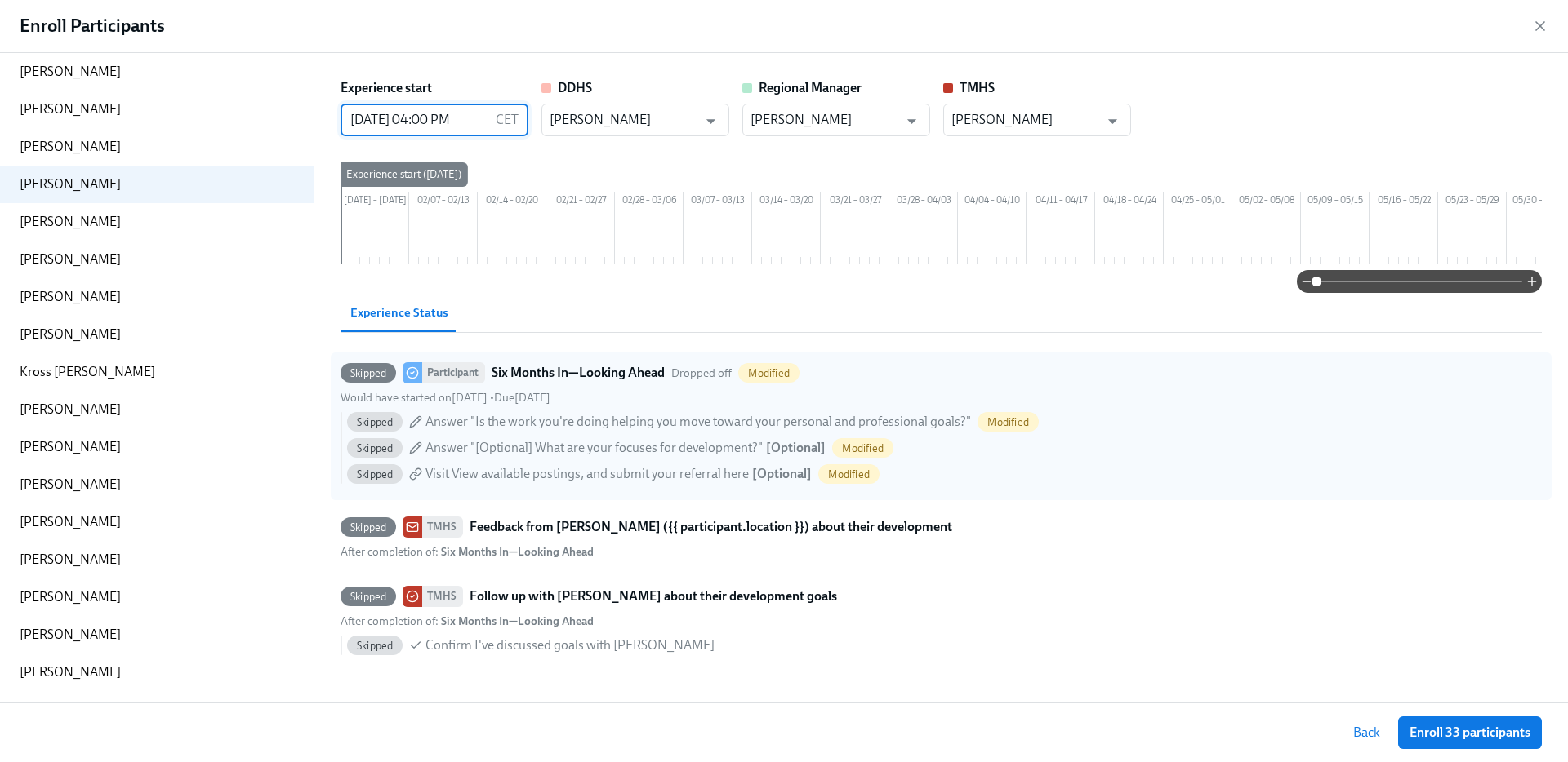
scroll to position [19, 0]
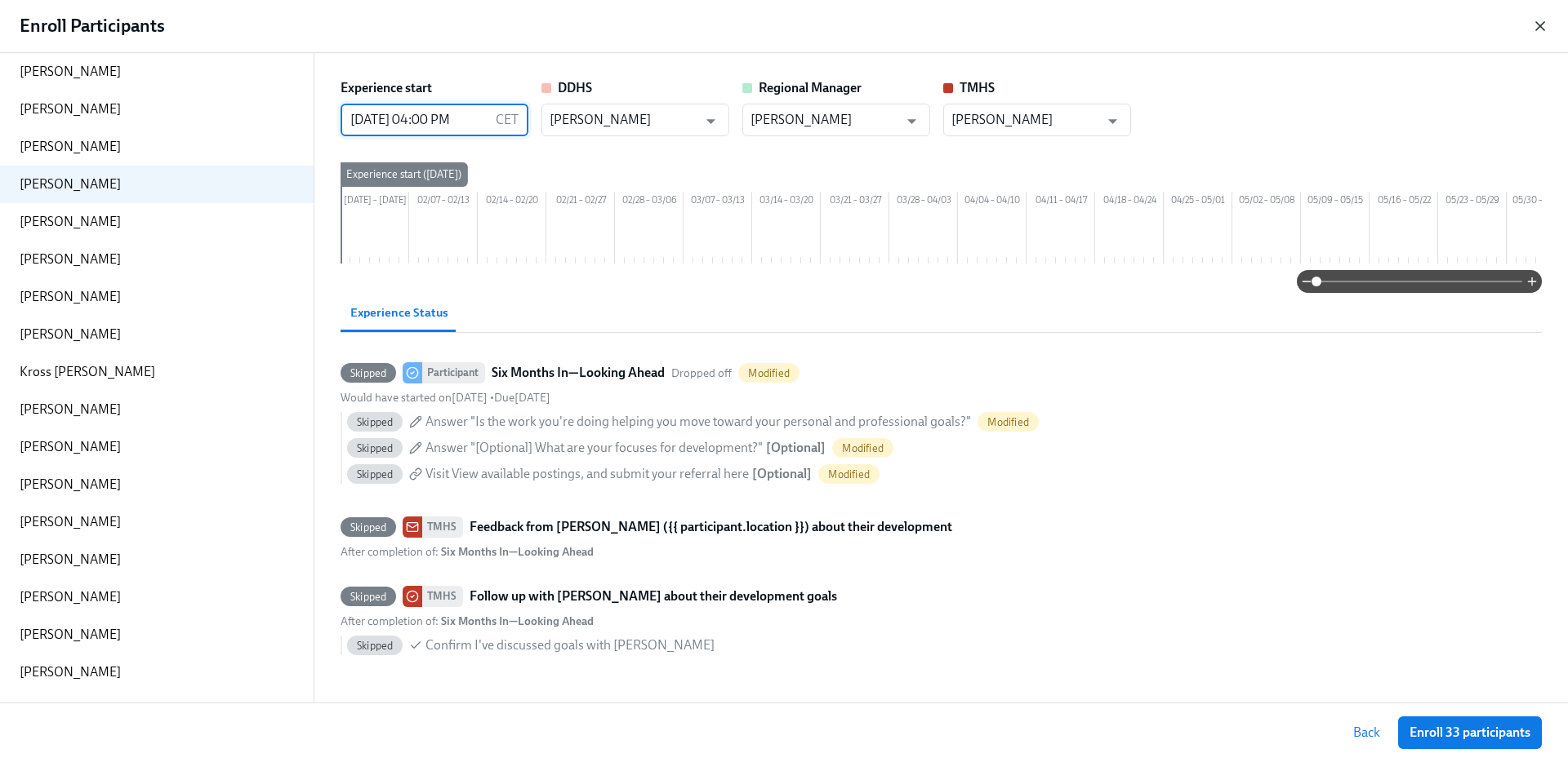
click at [1542, 30] on icon "button" at bounding box center [1540, 26] width 17 height 17
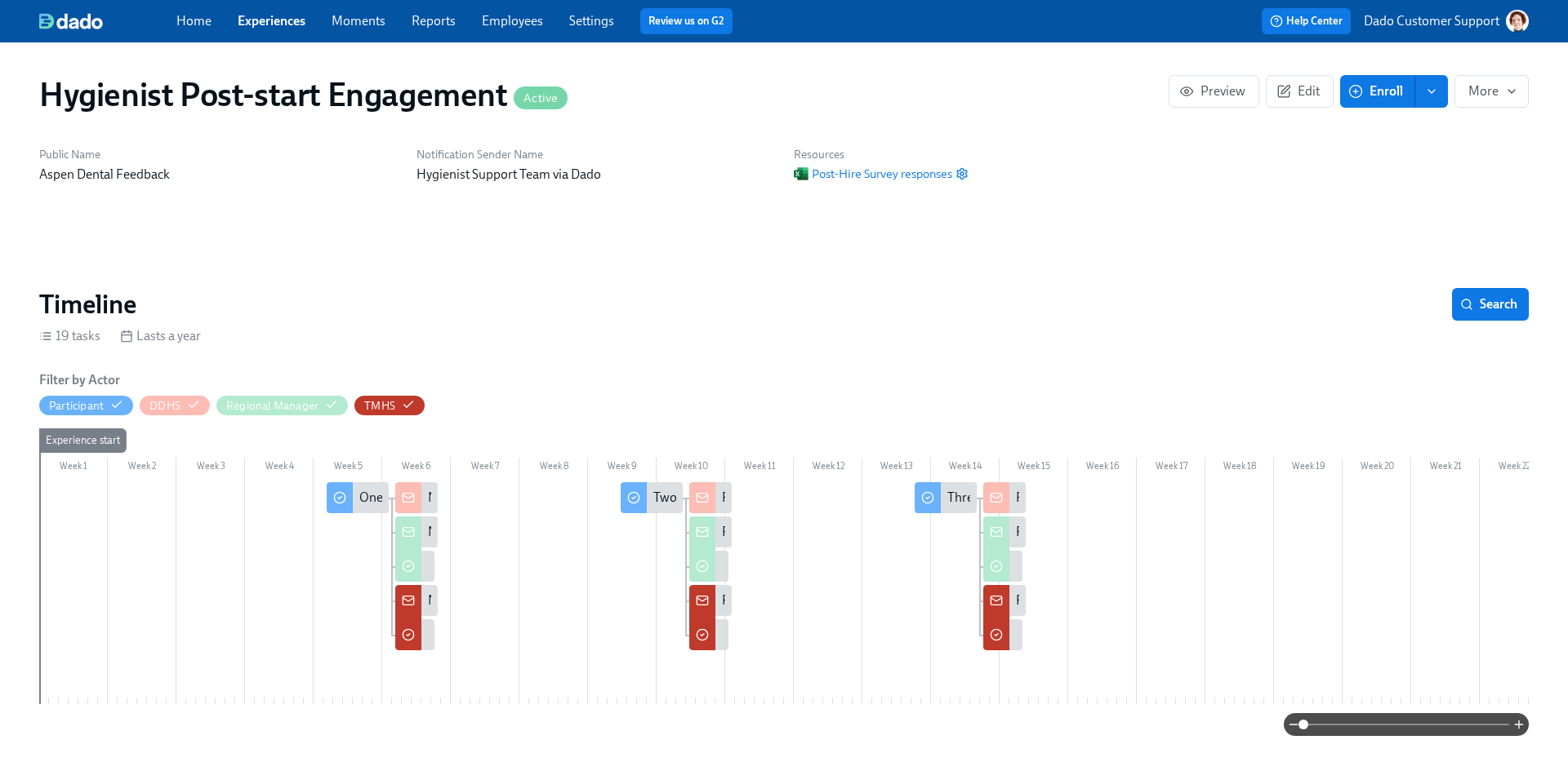
click at [1387, 97] on span "Enroll" at bounding box center [1377, 92] width 51 height 17
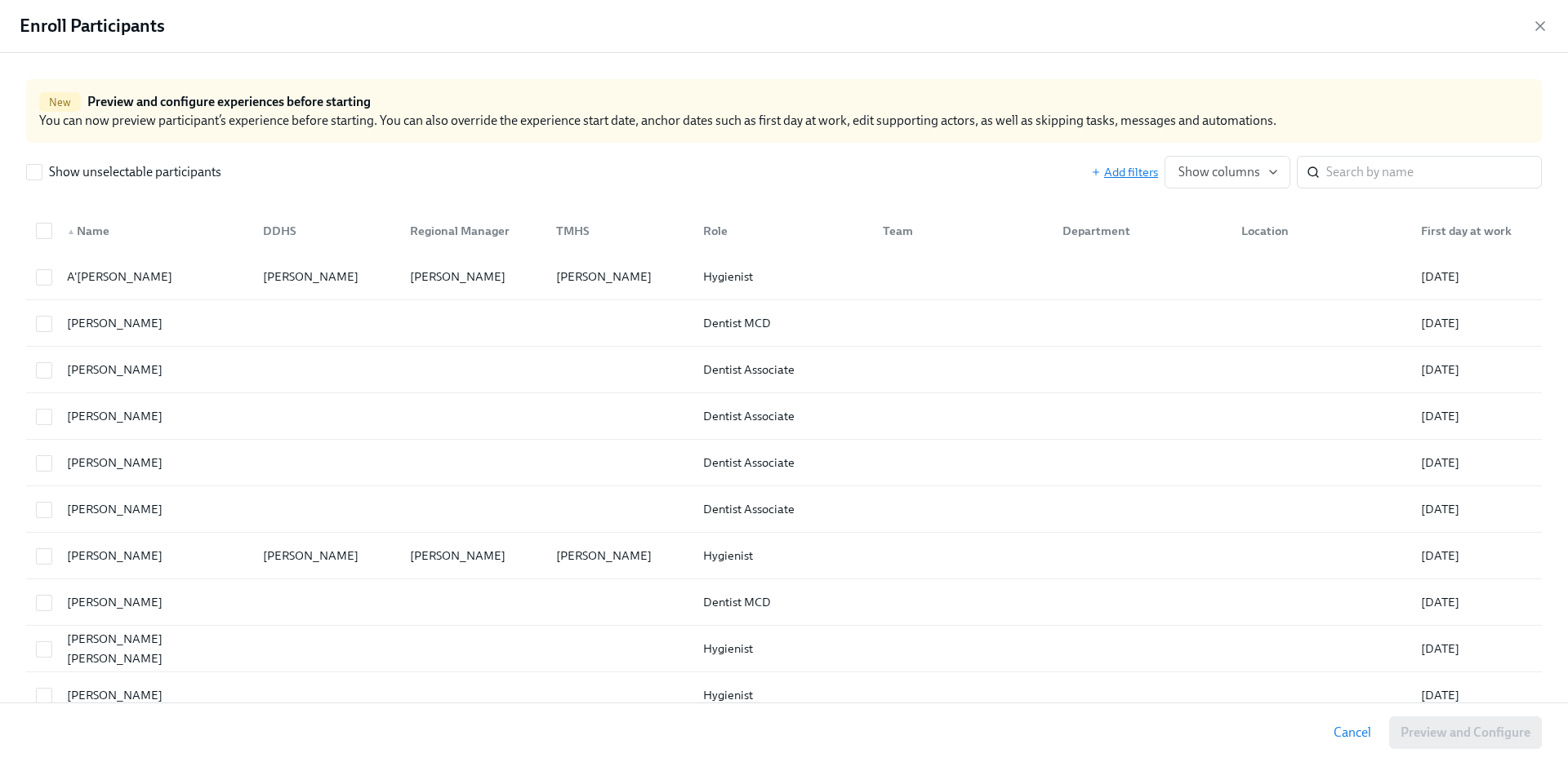
click at [1126, 167] on span "Add filters" at bounding box center [1125, 172] width 67 height 17
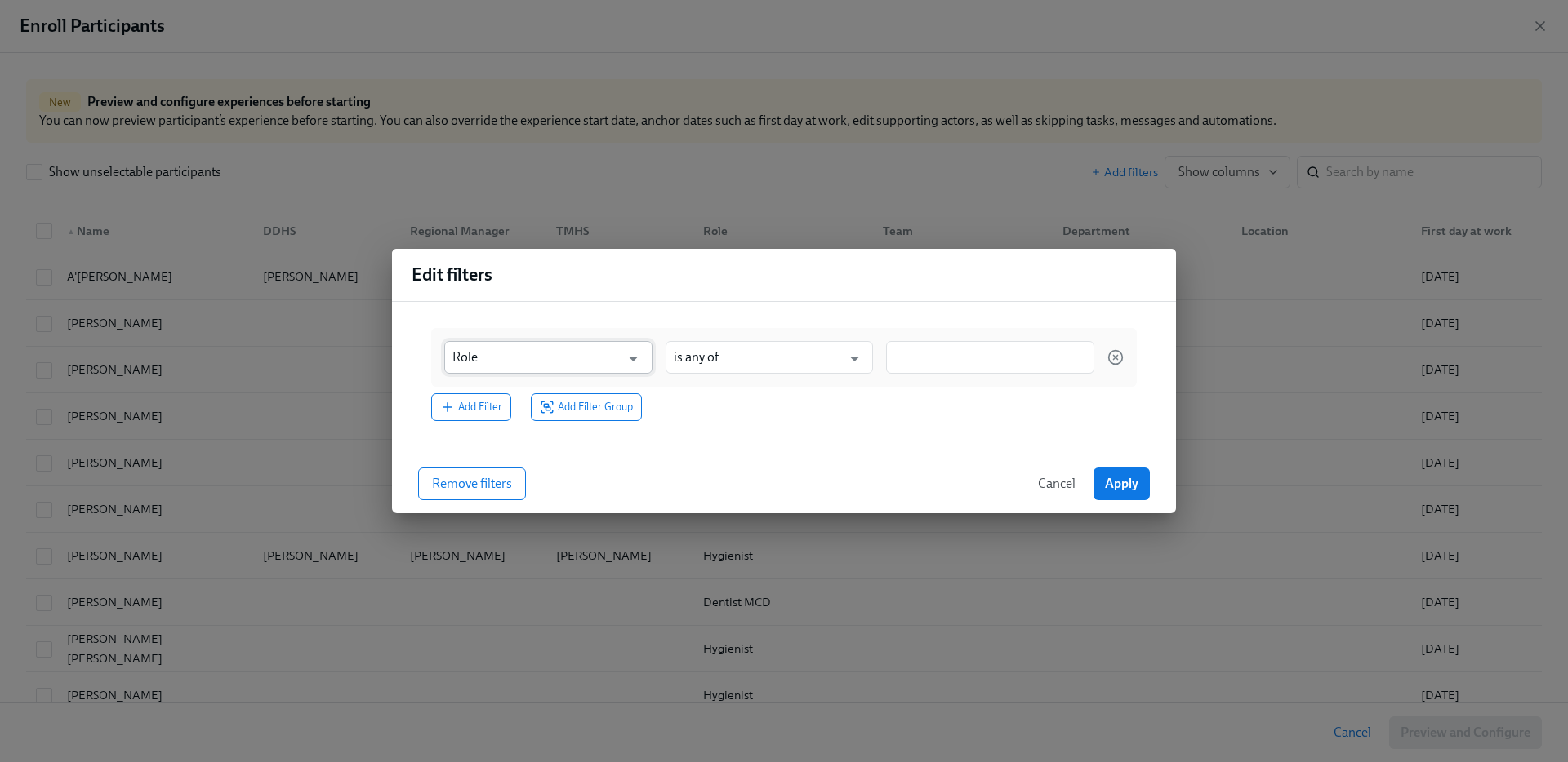
click at [523, 358] on input "Role" at bounding box center [536, 357] width 168 height 33
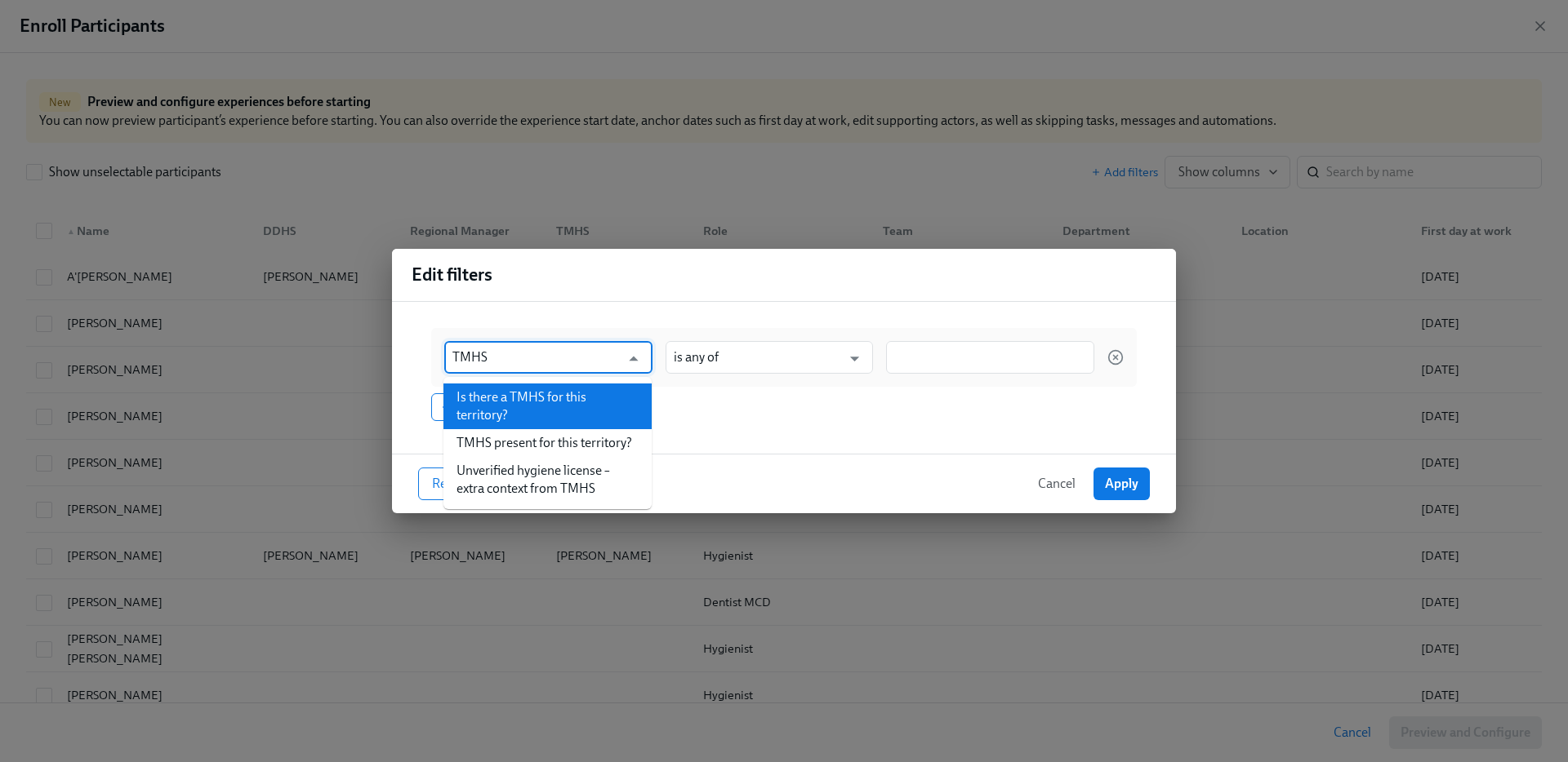
click at [523, 358] on input "TMHS" at bounding box center [536, 357] width 168 height 33
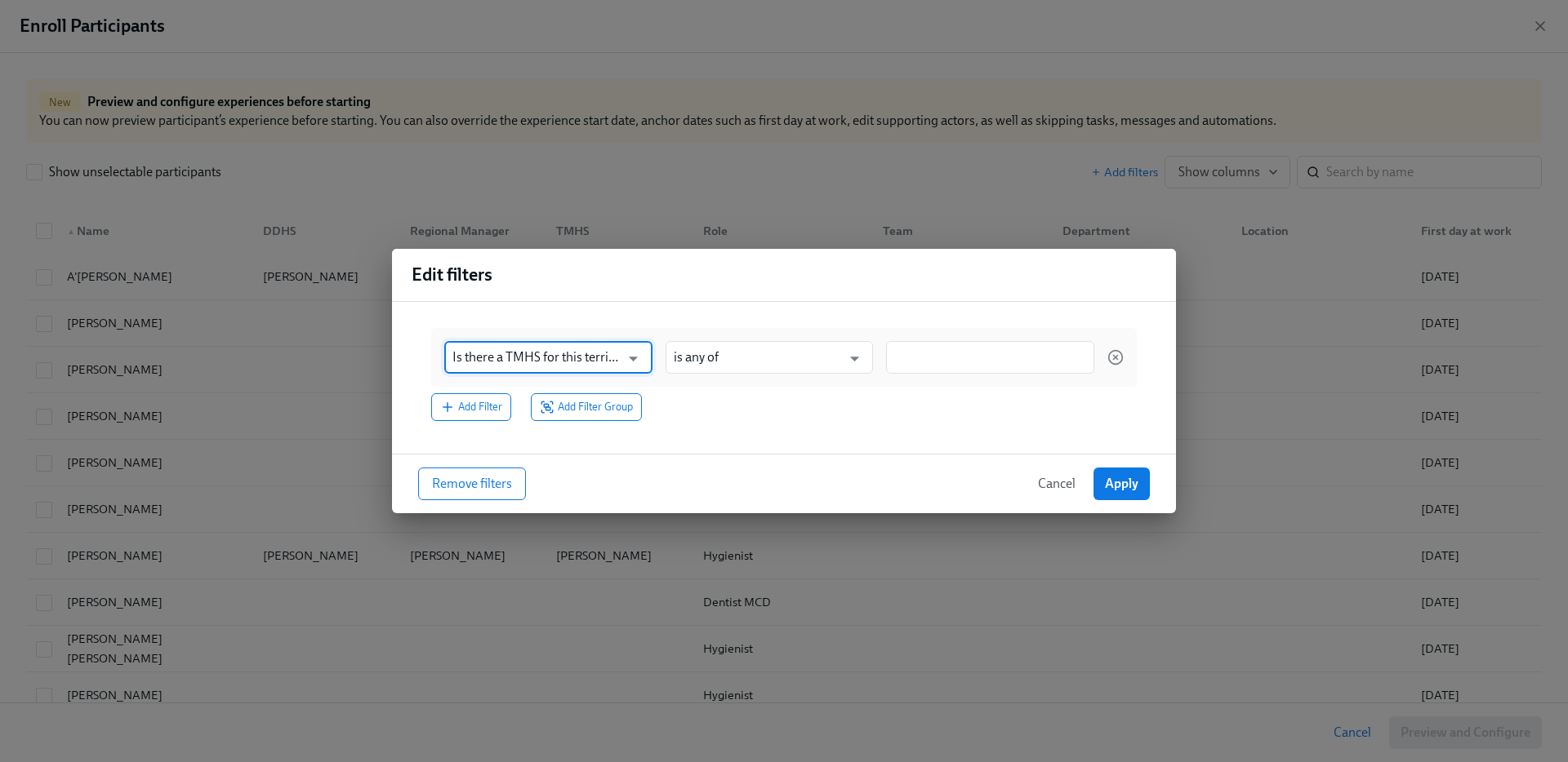
type input "Is there a TMHS for this territory?"
click at [985, 356] on input at bounding box center [991, 358] width 192 height 17
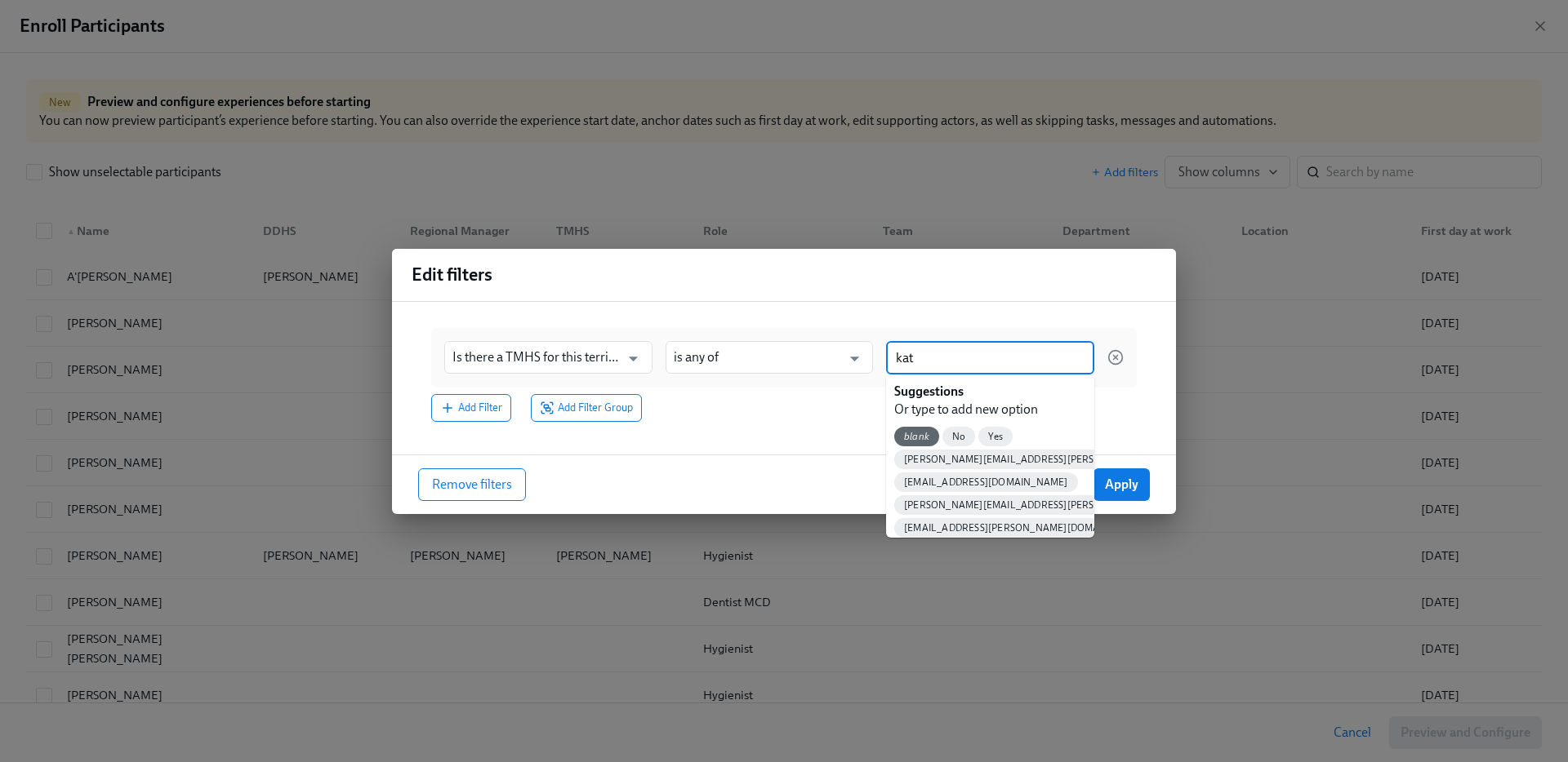
type input "kath"
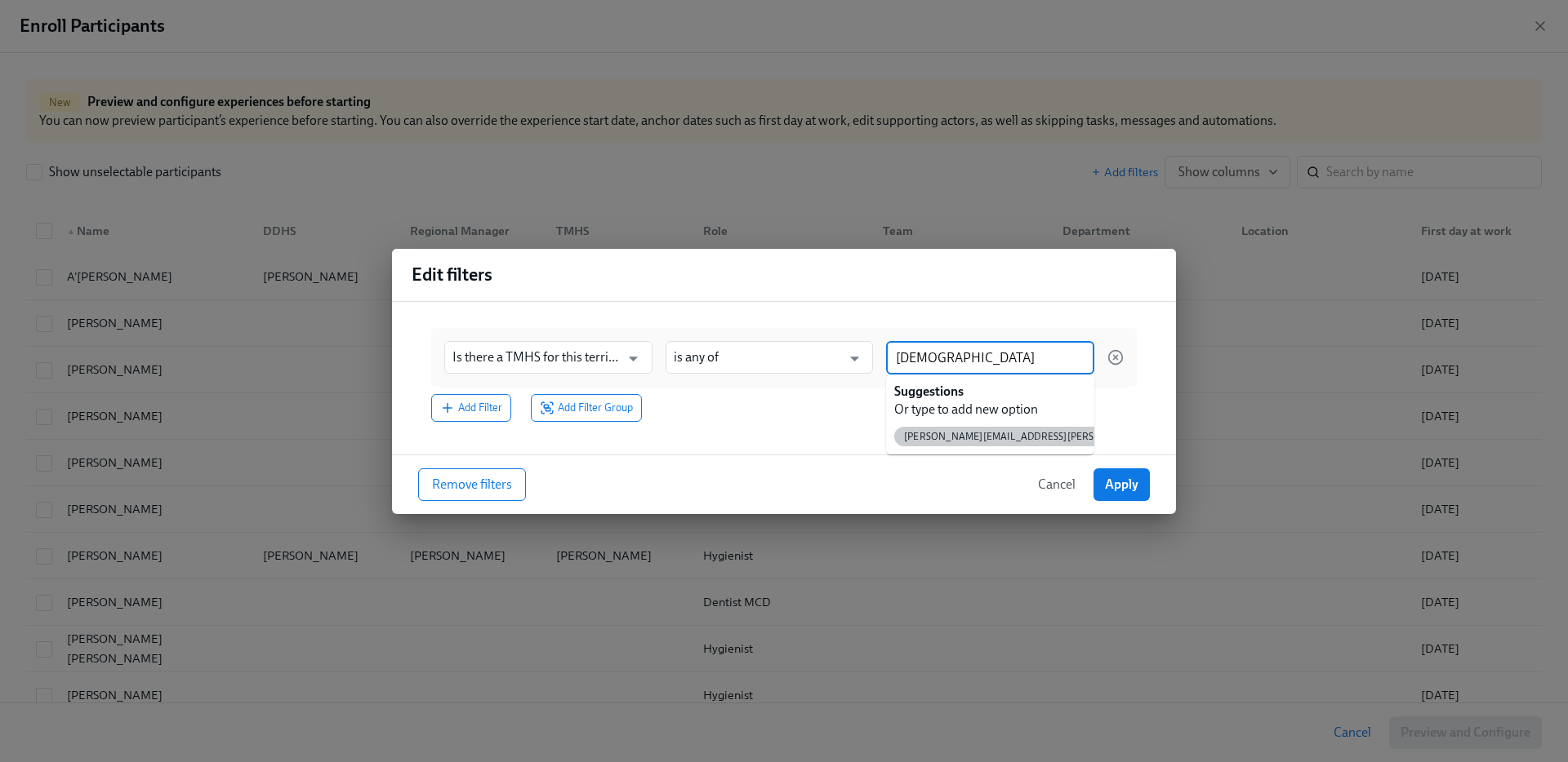
click at [982, 433] on span "[PERSON_NAME][EMAIL_ADDRESS][PERSON_NAME][DOMAIN_NAME]" at bounding box center [1065, 437] width 341 height 12
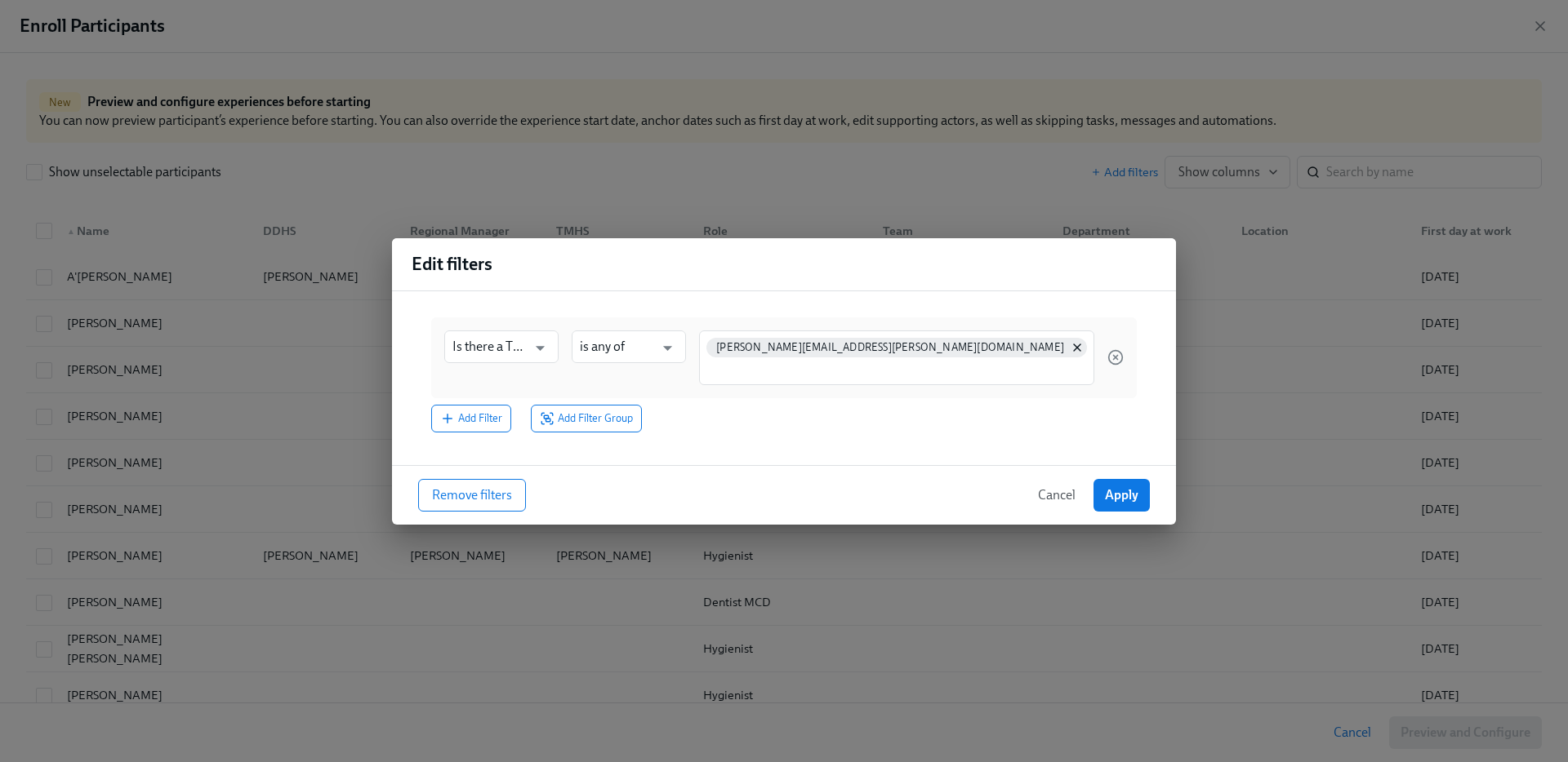
click at [483, 434] on div "Is there a TMHS for this territory? ​ is any of ​ kathryn.peterson@aspendental.…" at bounding box center [784, 375] width 732 height 141
click at [479, 421] on span "Add Filter" at bounding box center [471, 418] width 62 height 17
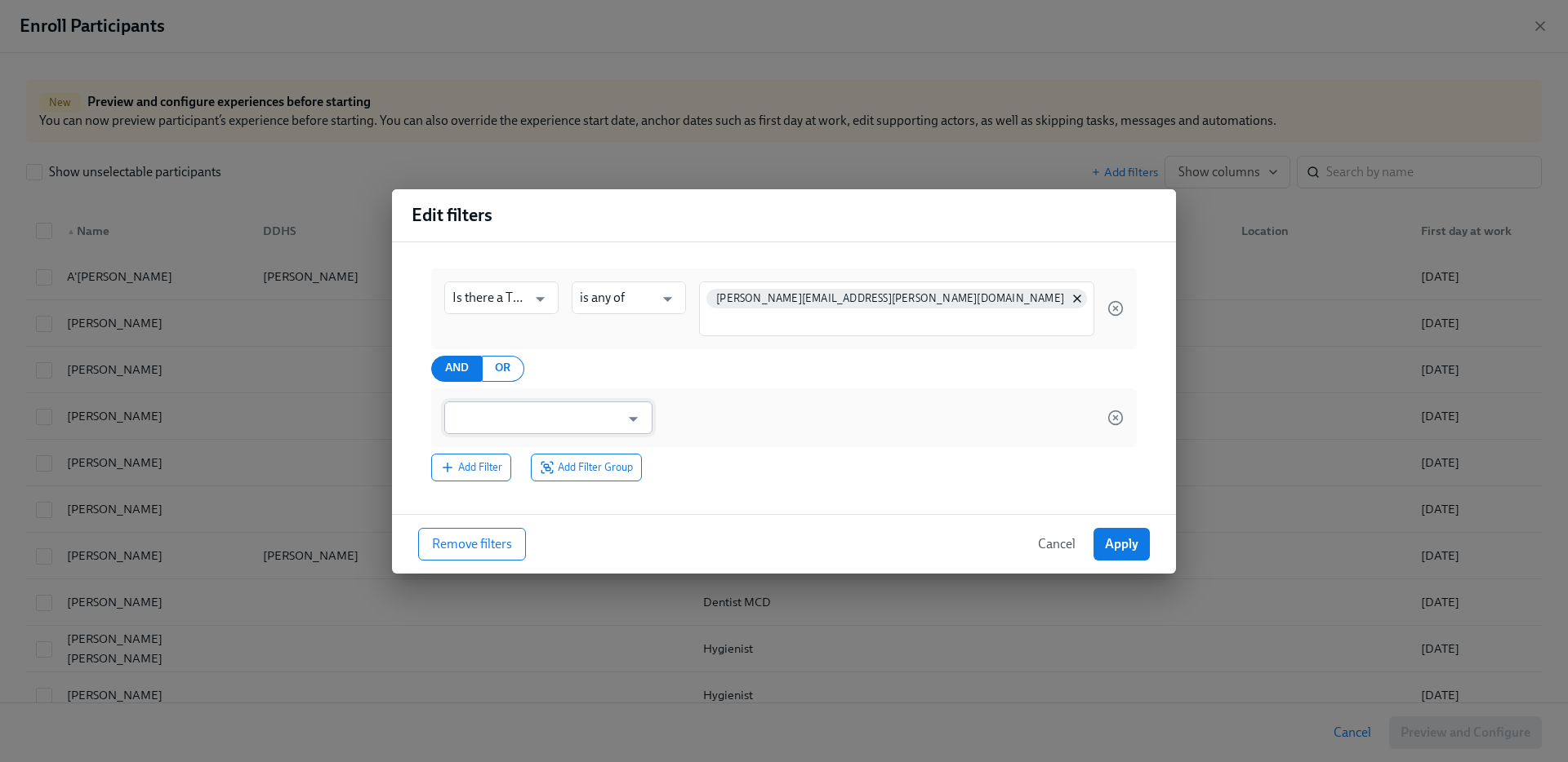
click at [479, 421] on input "text" at bounding box center [536, 418] width 168 height 33
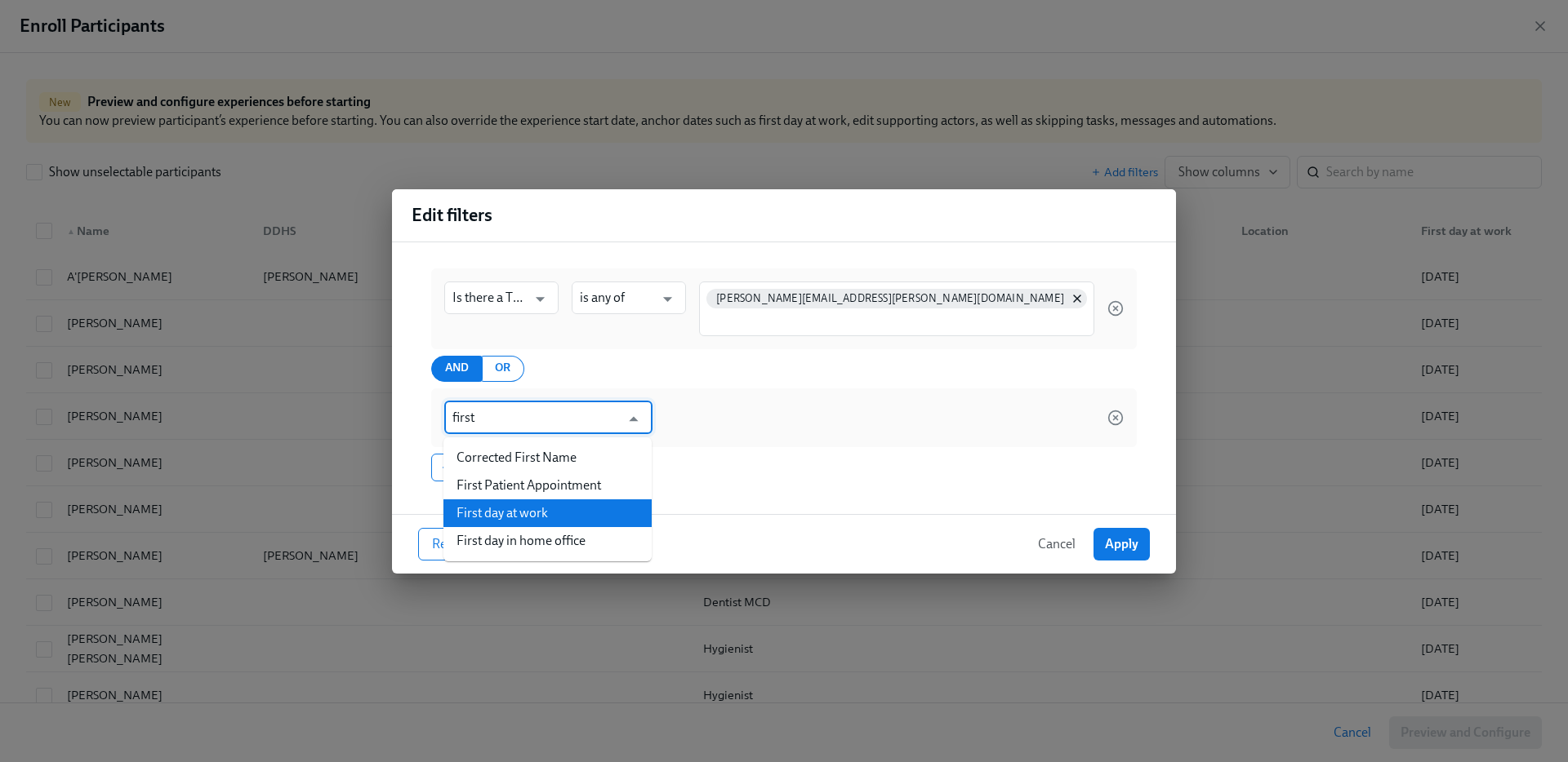
click at [512, 516] on li "First day at work" at bounding box center [547, 514] width 208 height 28
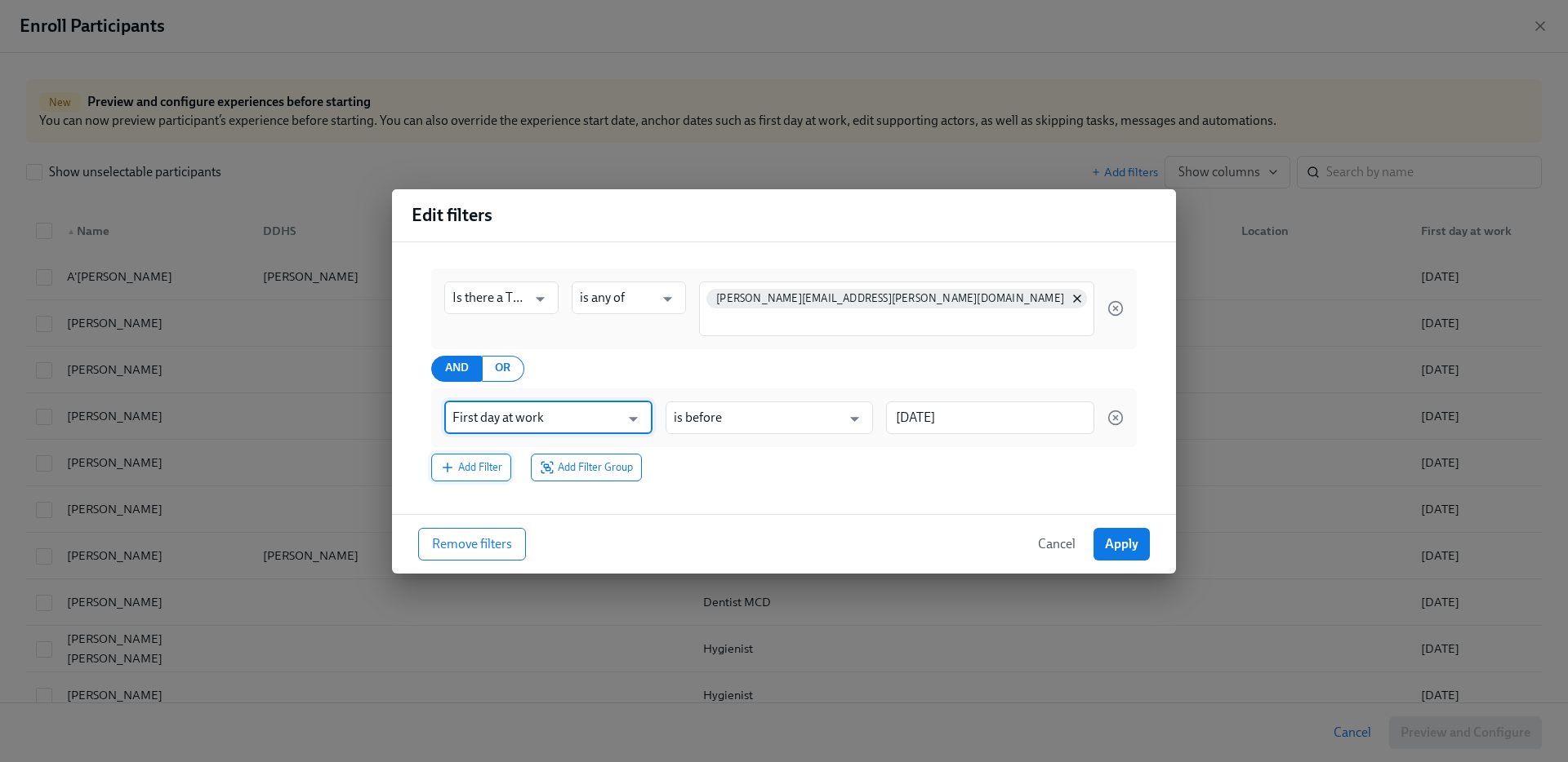
type input "First day at work"
click at [474, 457] on button "Add Filter" at bounding box center [471, 468] width 80 height 28
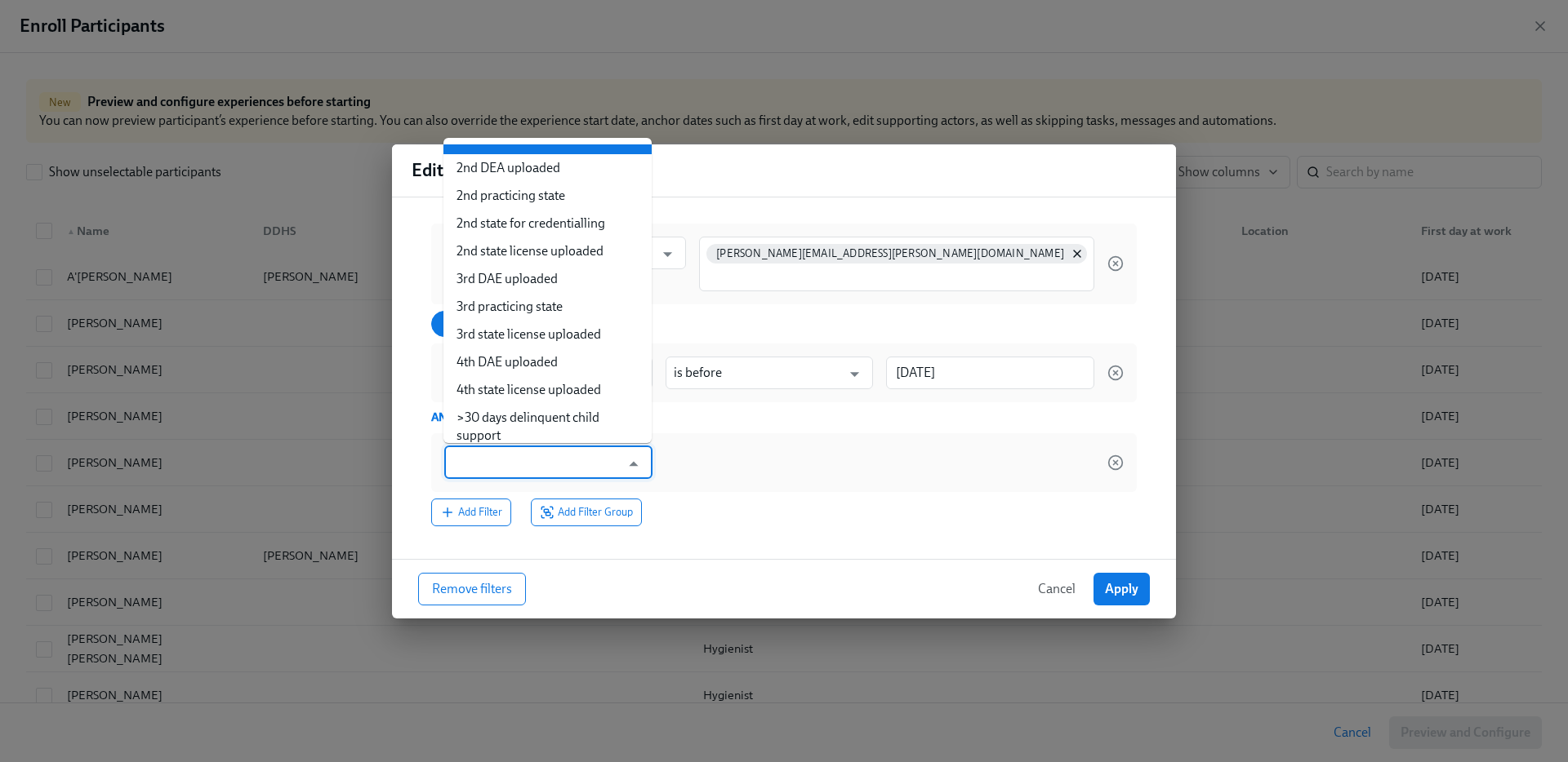
click at [494, 461] on input "text" at bounding box center [536, 462] width 168 height 33
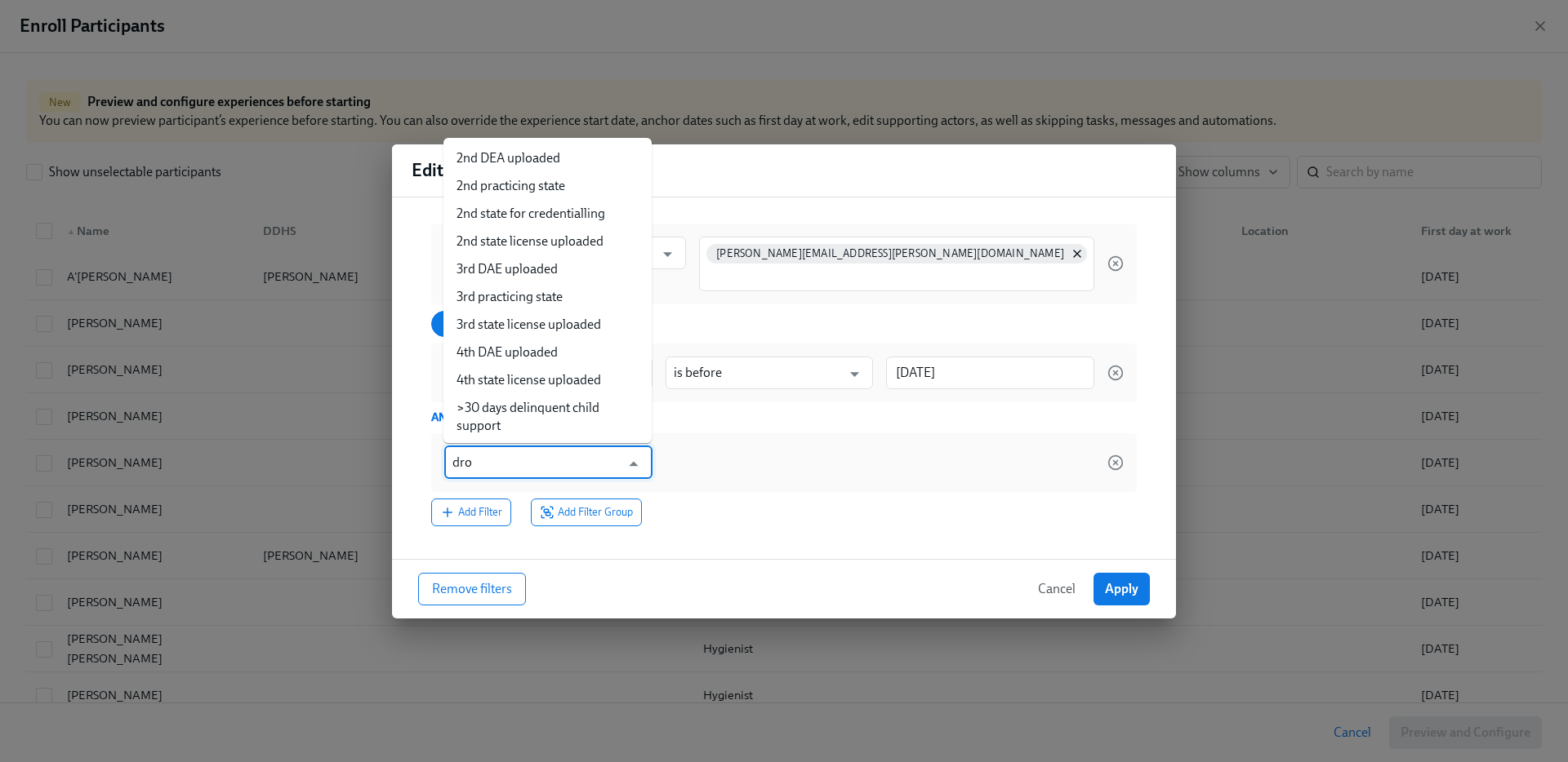
type input "drop"
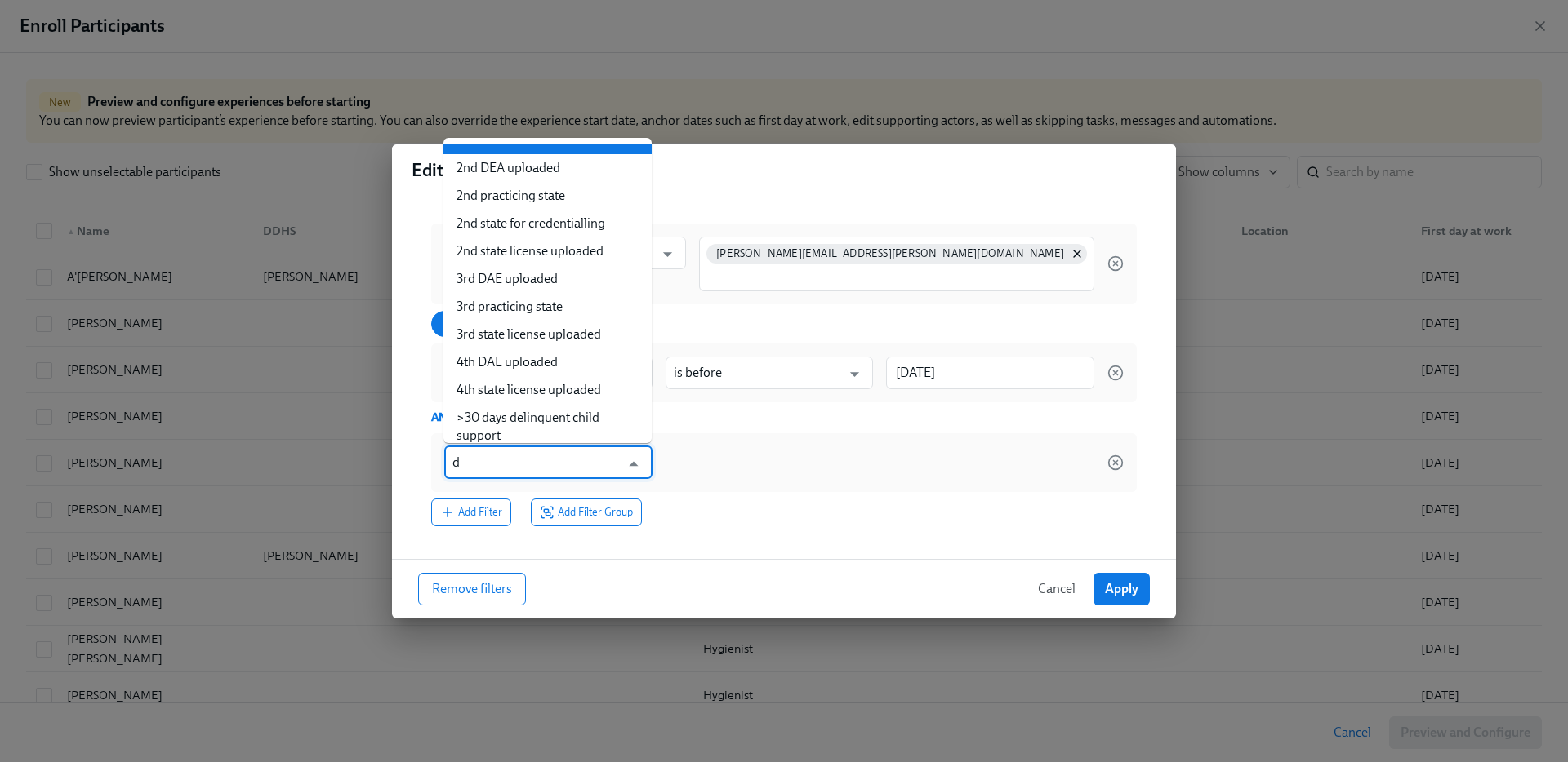
type input "dr"
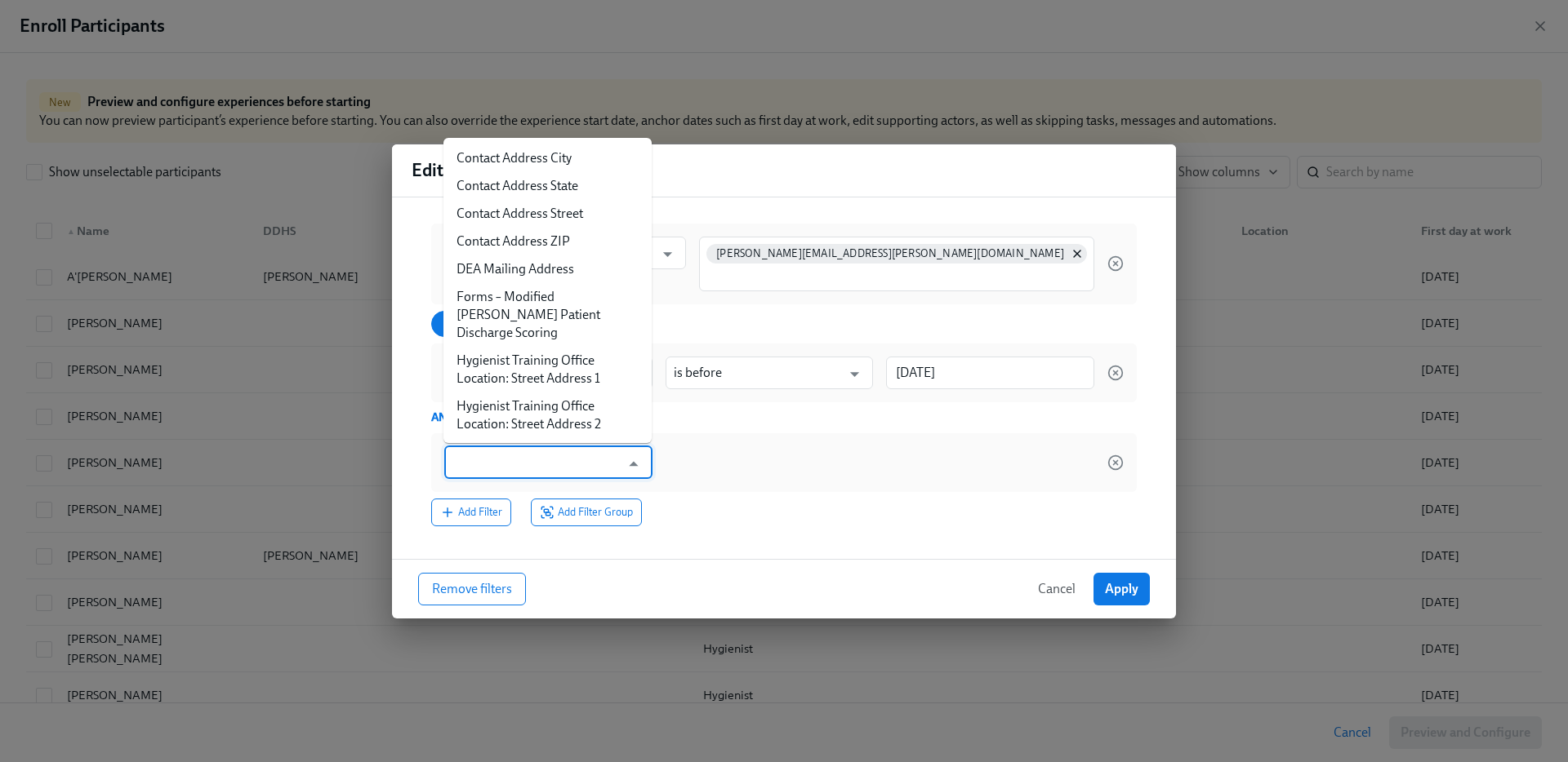
type input "p"
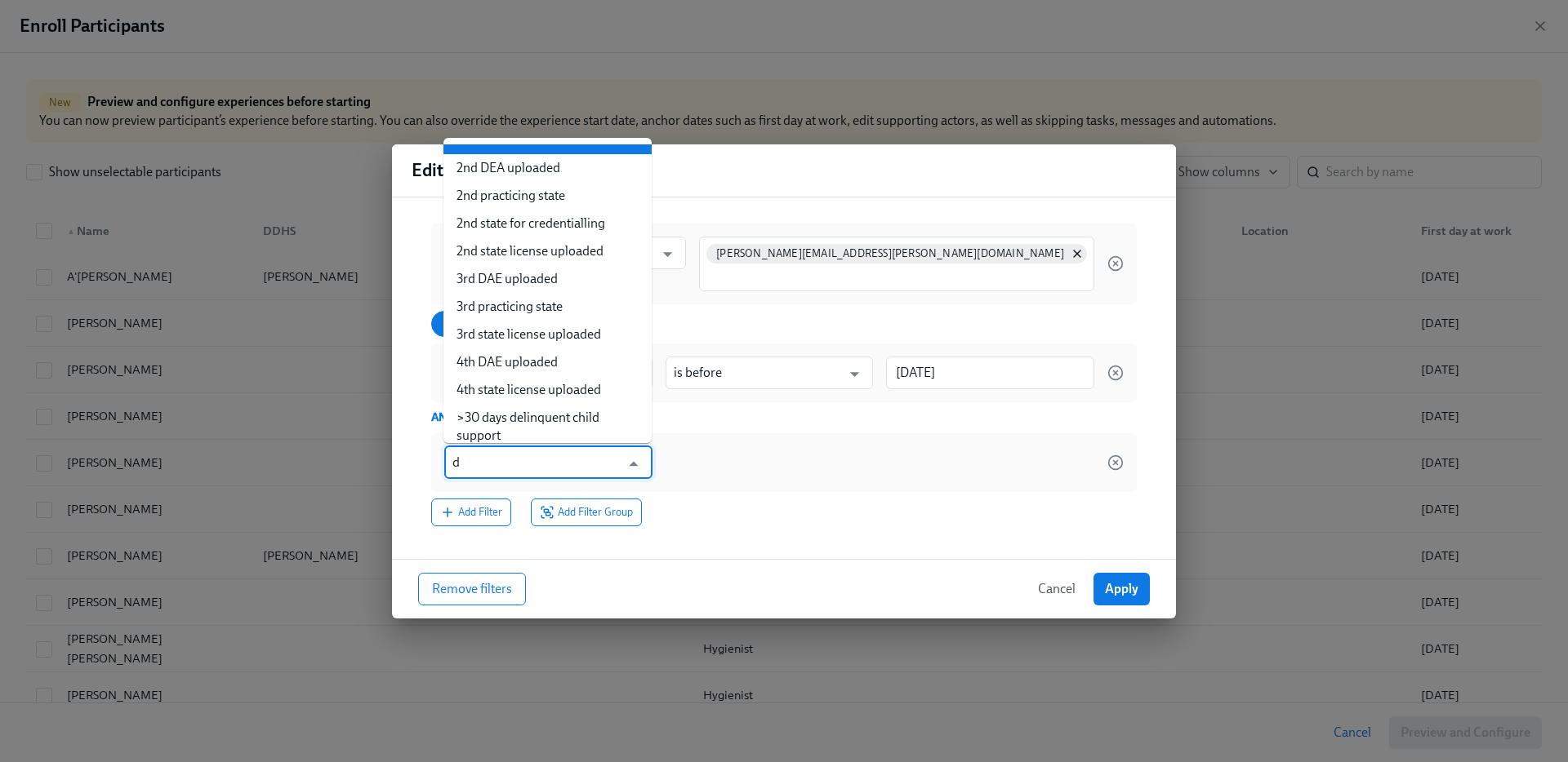
type input "dr"
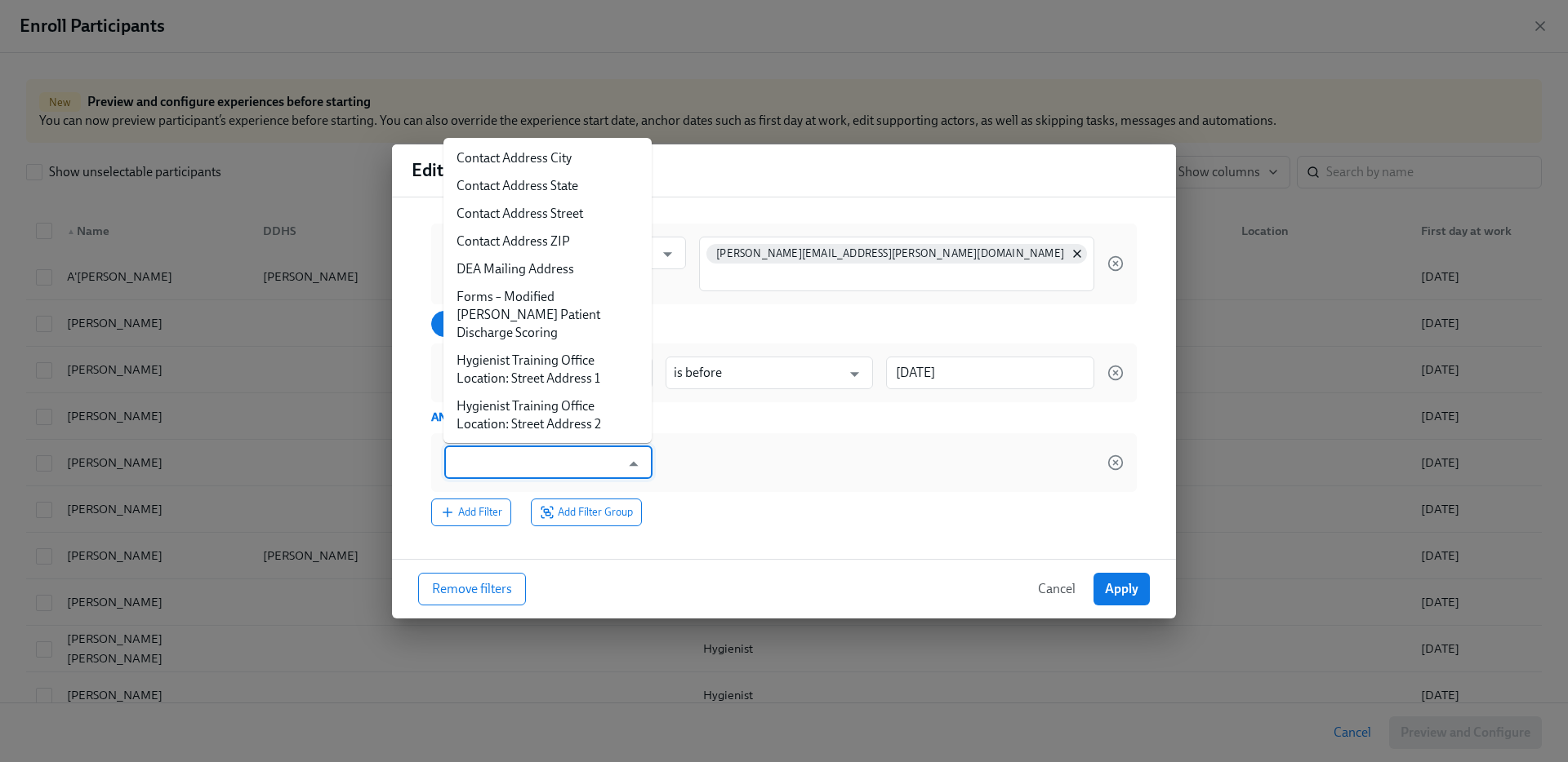
type input "p"
type input "dr"
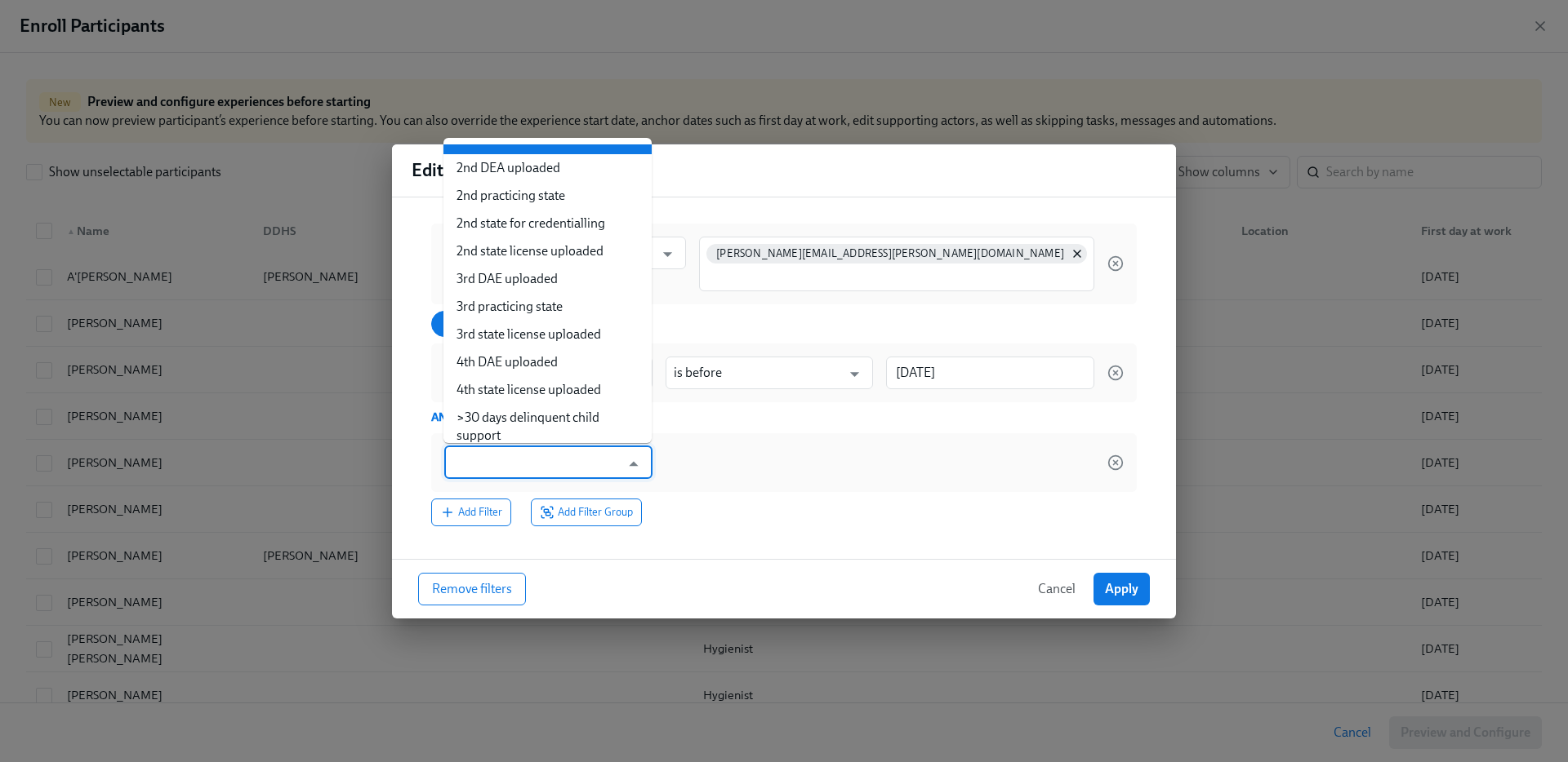
type input "p"
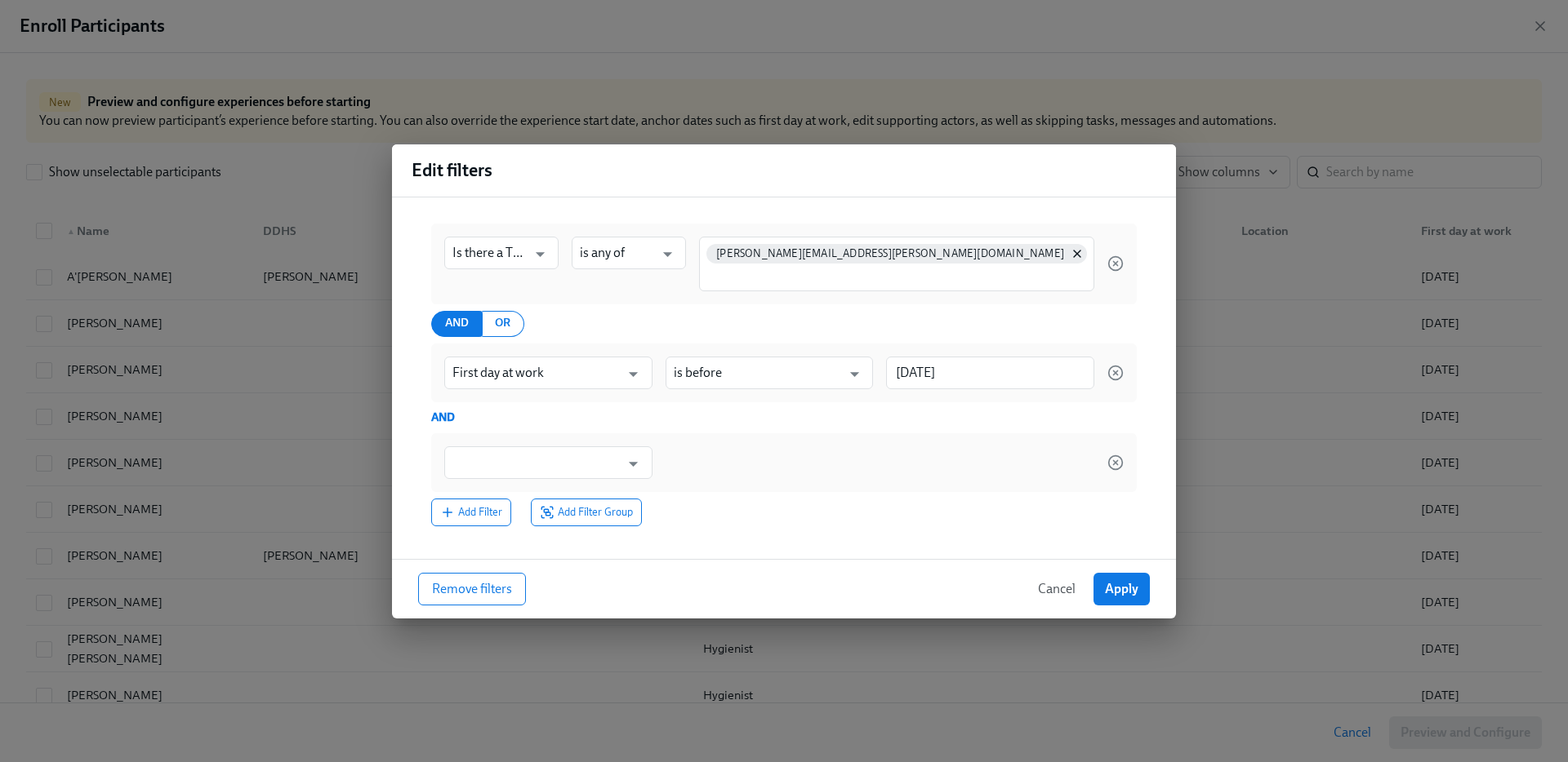
click at [844, 499] on div "Add Filter Add Filter Group" at bounding box center [784, 513] width 706 height 28
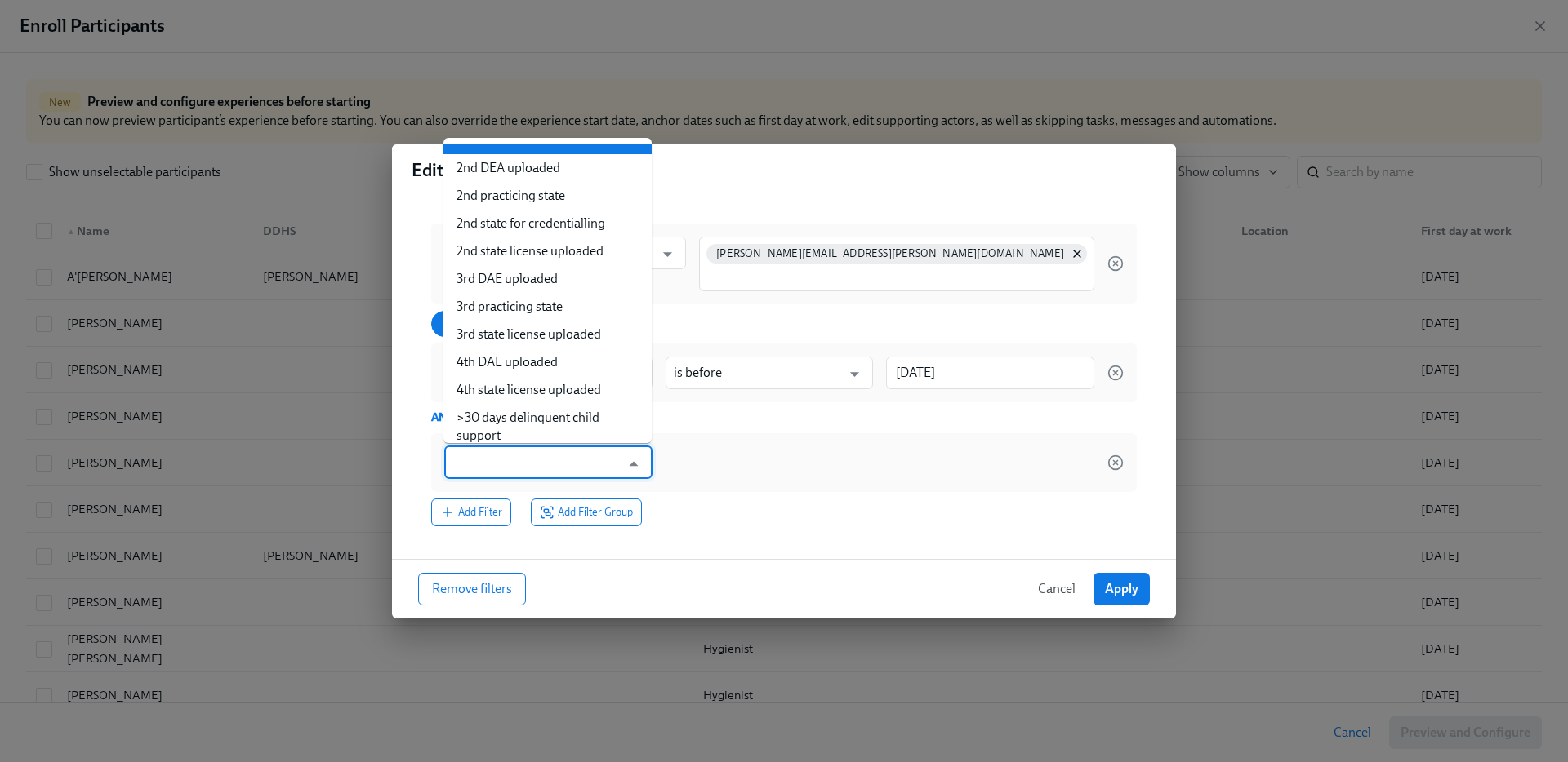
click at [561, 472] on input "text" at bounding box center [536, 462] width 168 height 33
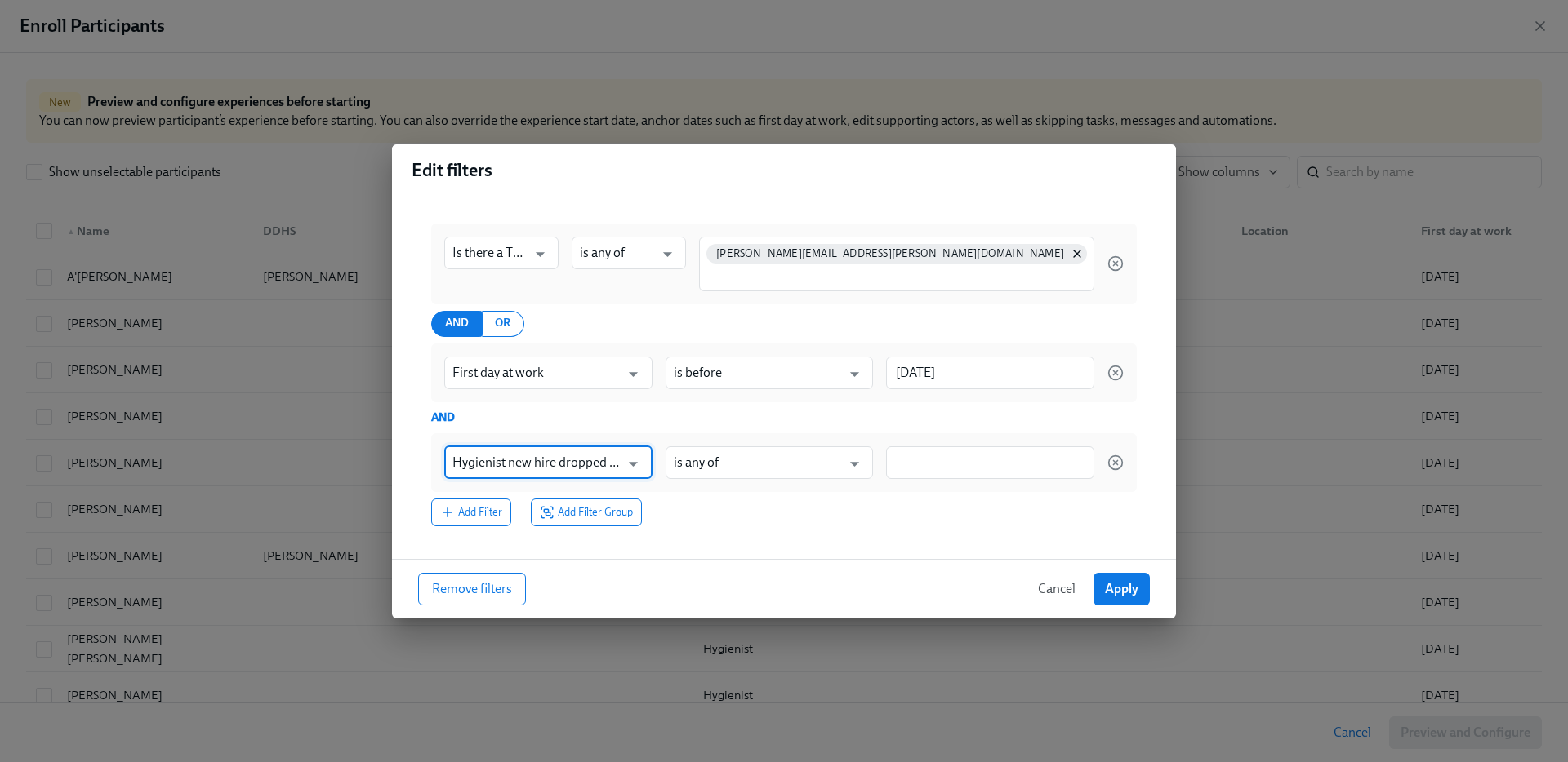
type input "Hygienist new hire dropped off"
click at [983, 455] on input at bounding box center [991, 462] width 192 height 17
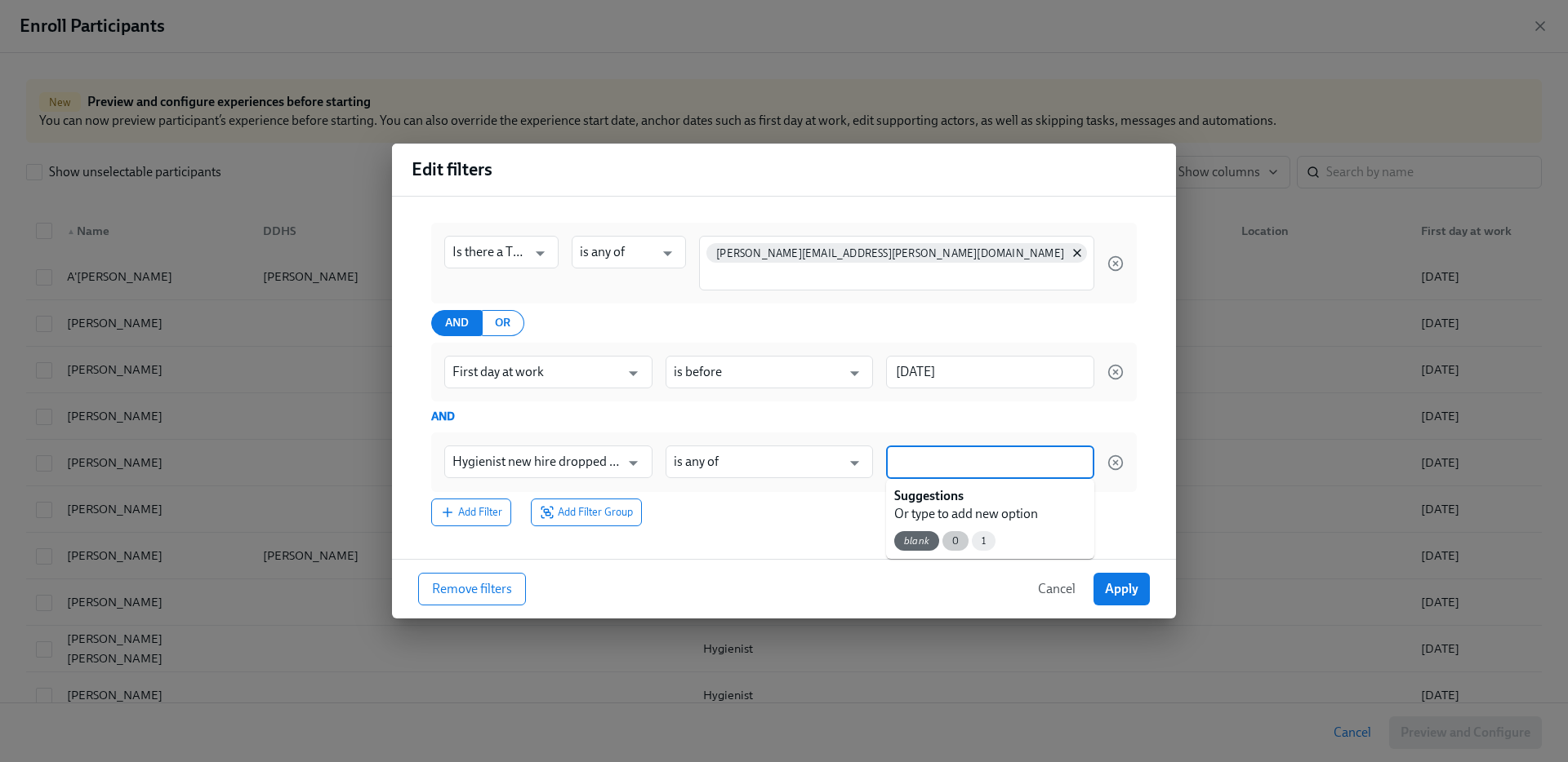
click at [948, 532] on div "0" at bounding box center [955, 541] width 26 height 19
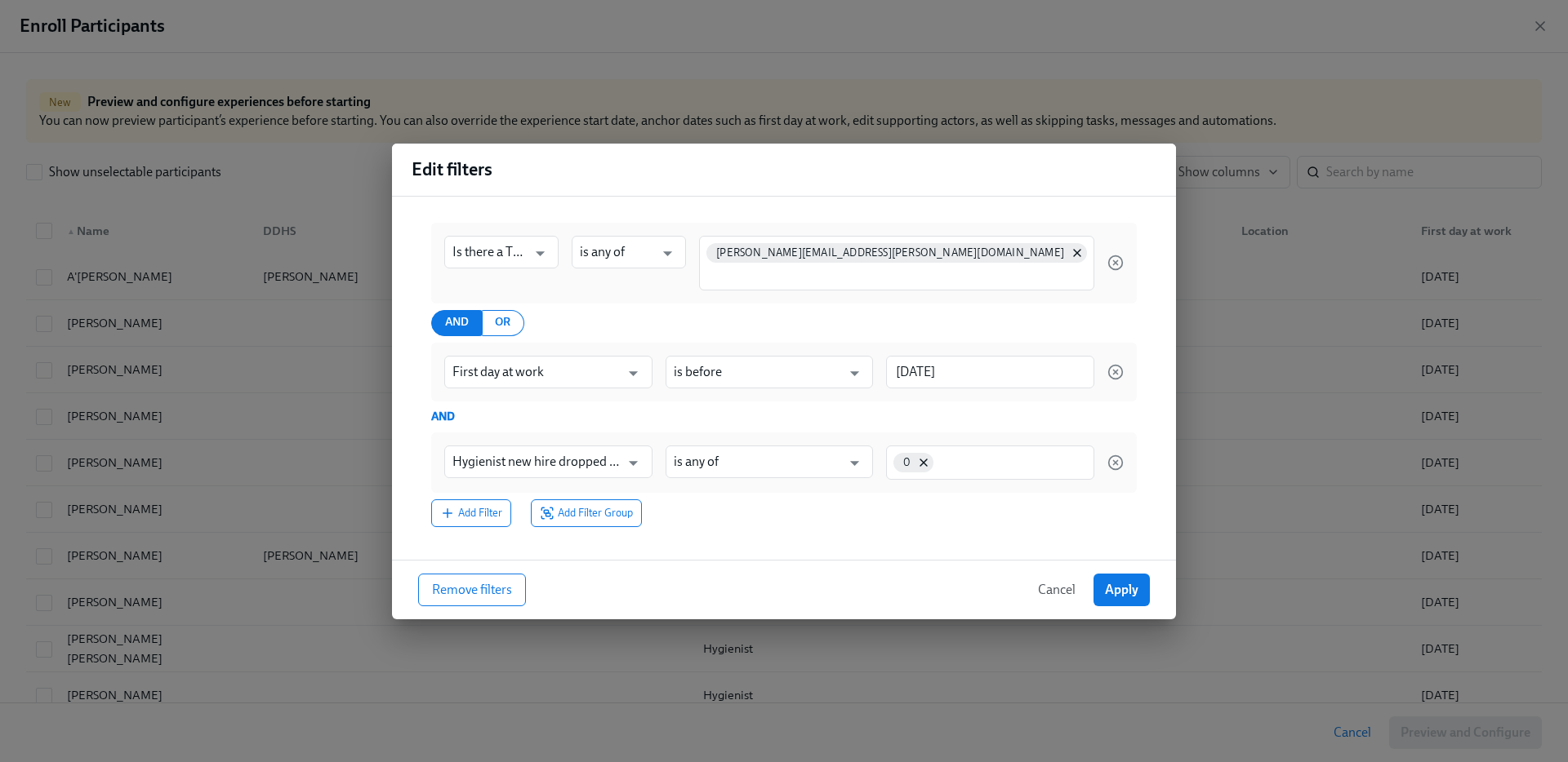
click at [907, 536] on div "Is there a TMHS for this territory? ​ is any of ​ kathryn.peterson@aspendental.…" at bounding box center [784, 374] width 732 height 330
click at [1125, 576] on button "Apply" at bounding box center [1122, 589] width 56 height 33
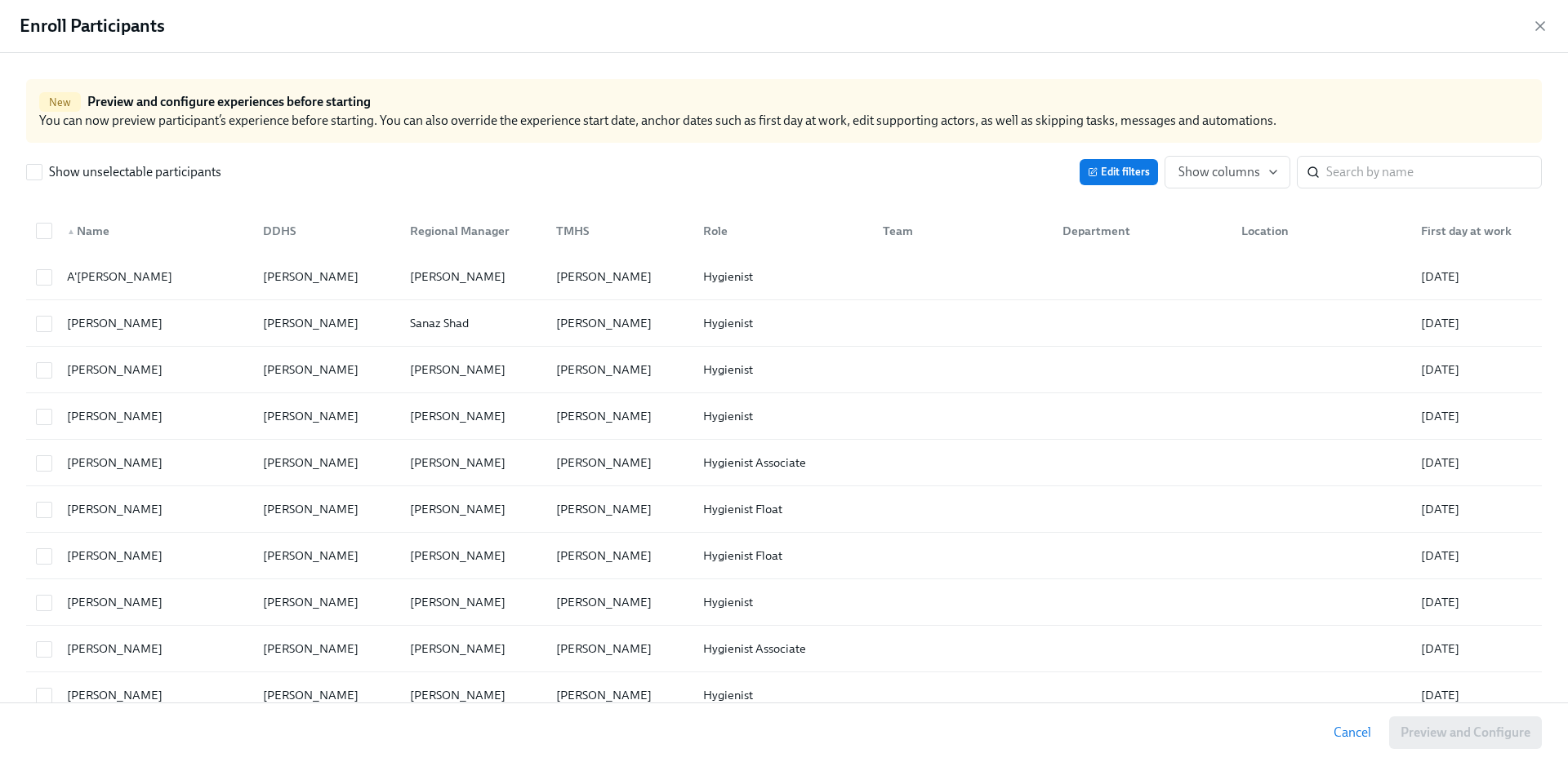
click at [1442, 224] on div "First day at work" at bounding box center [1467, 231] width 104 height 19
click at [41, 231] on input "checkbox" at bounding box center [44, 231] width 15 height 15
checkbox input "true"
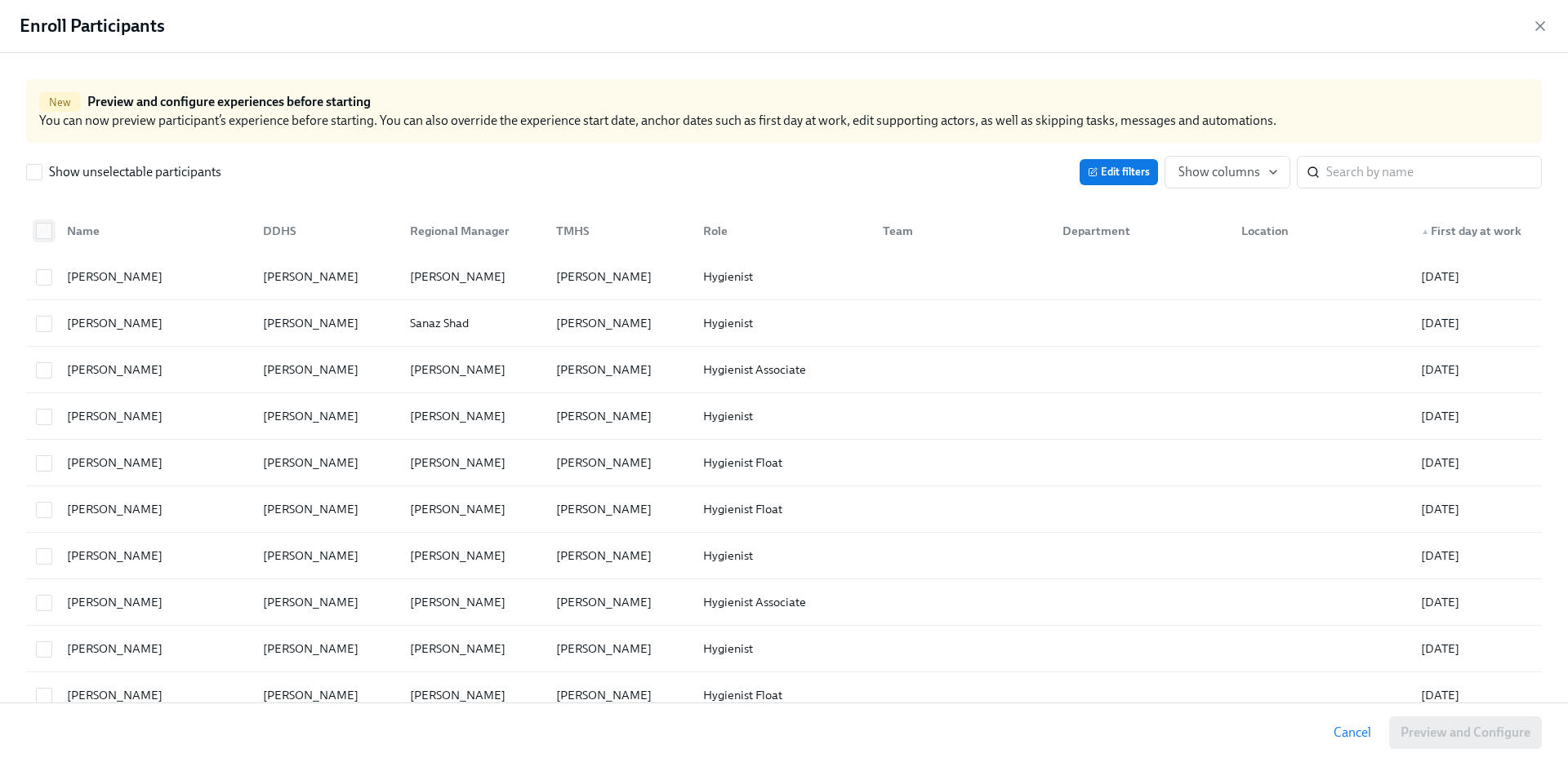
checkbox input "true"
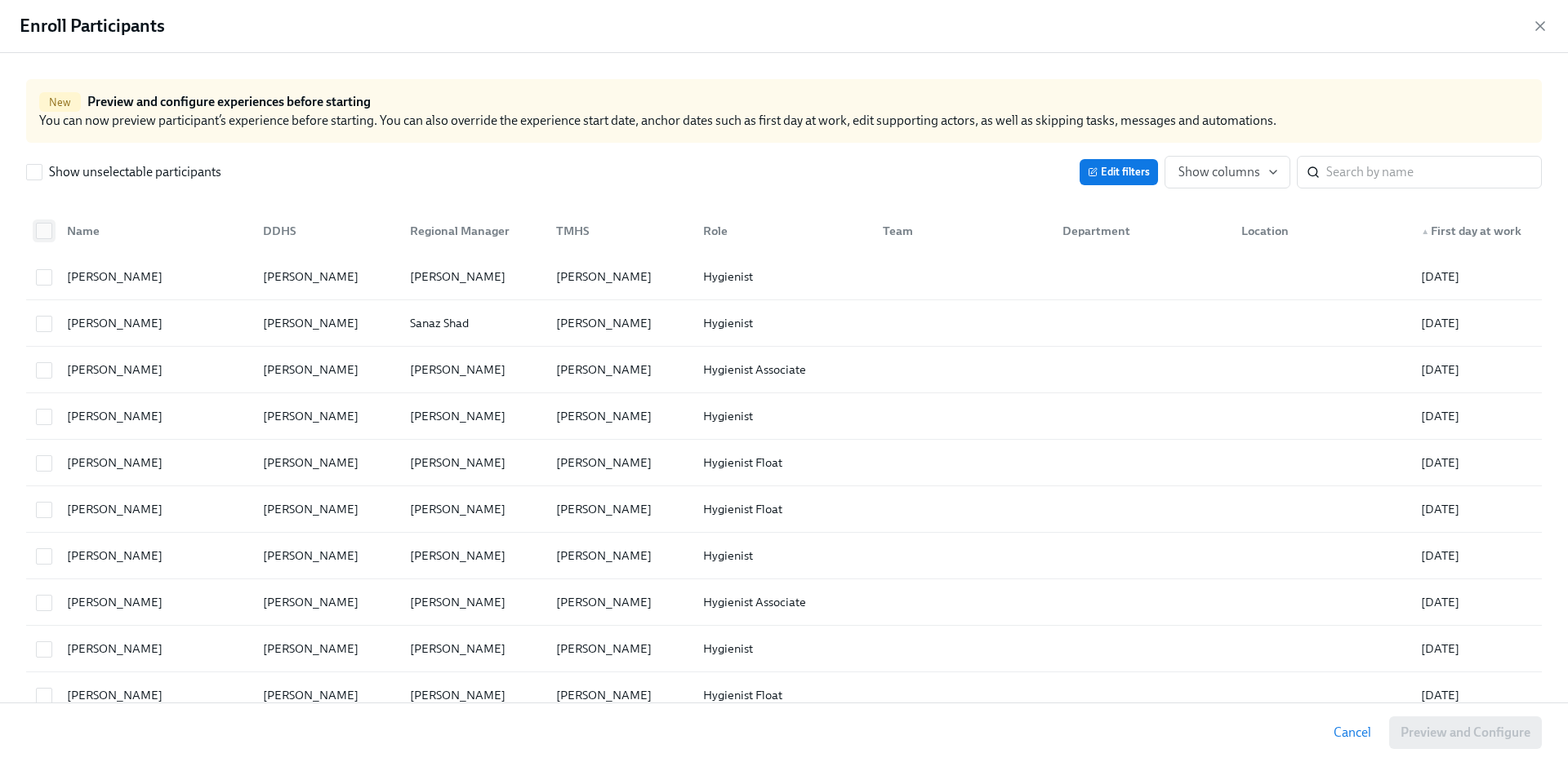
checkbox input "true"
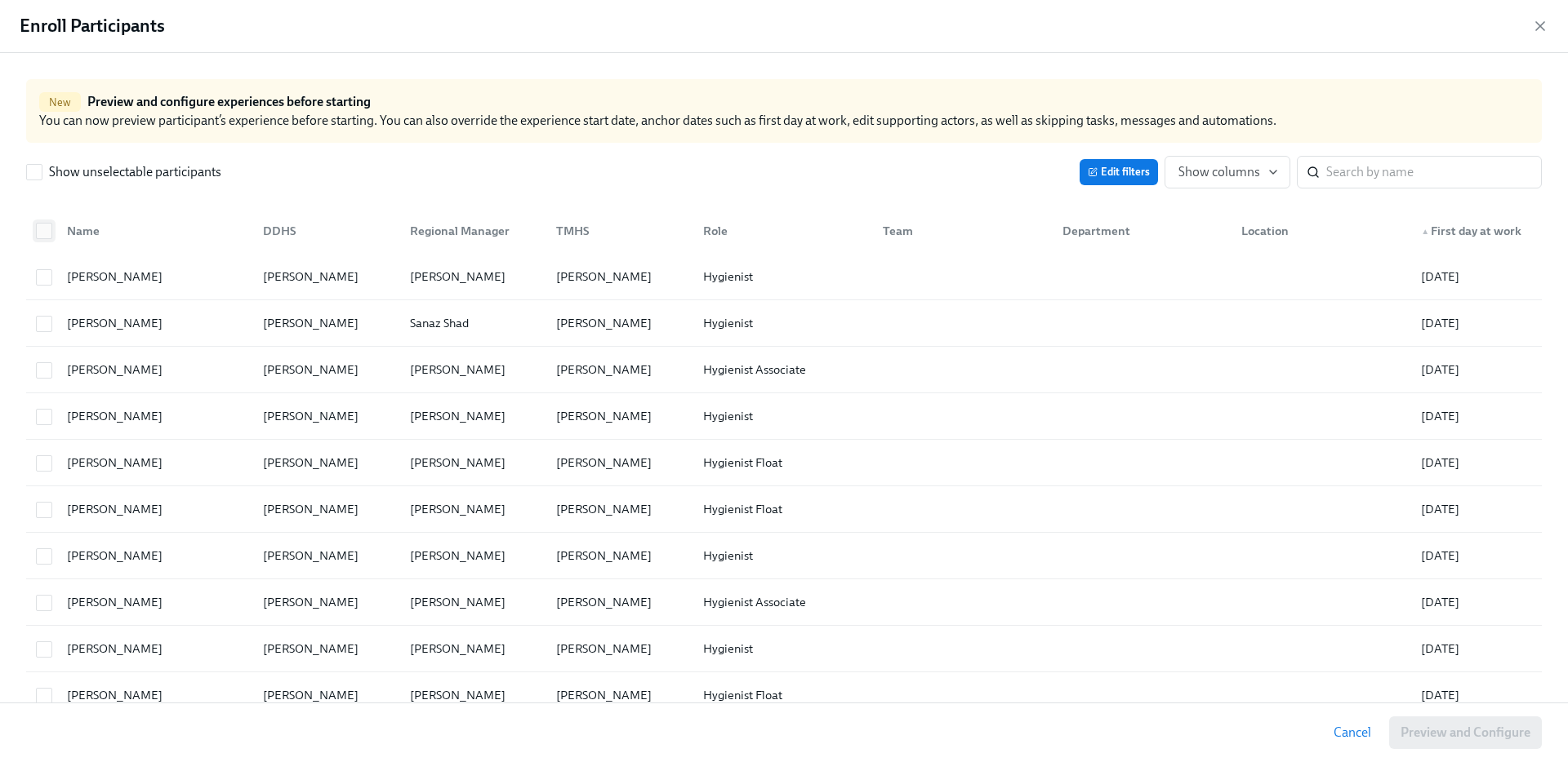
checkbox input "true"
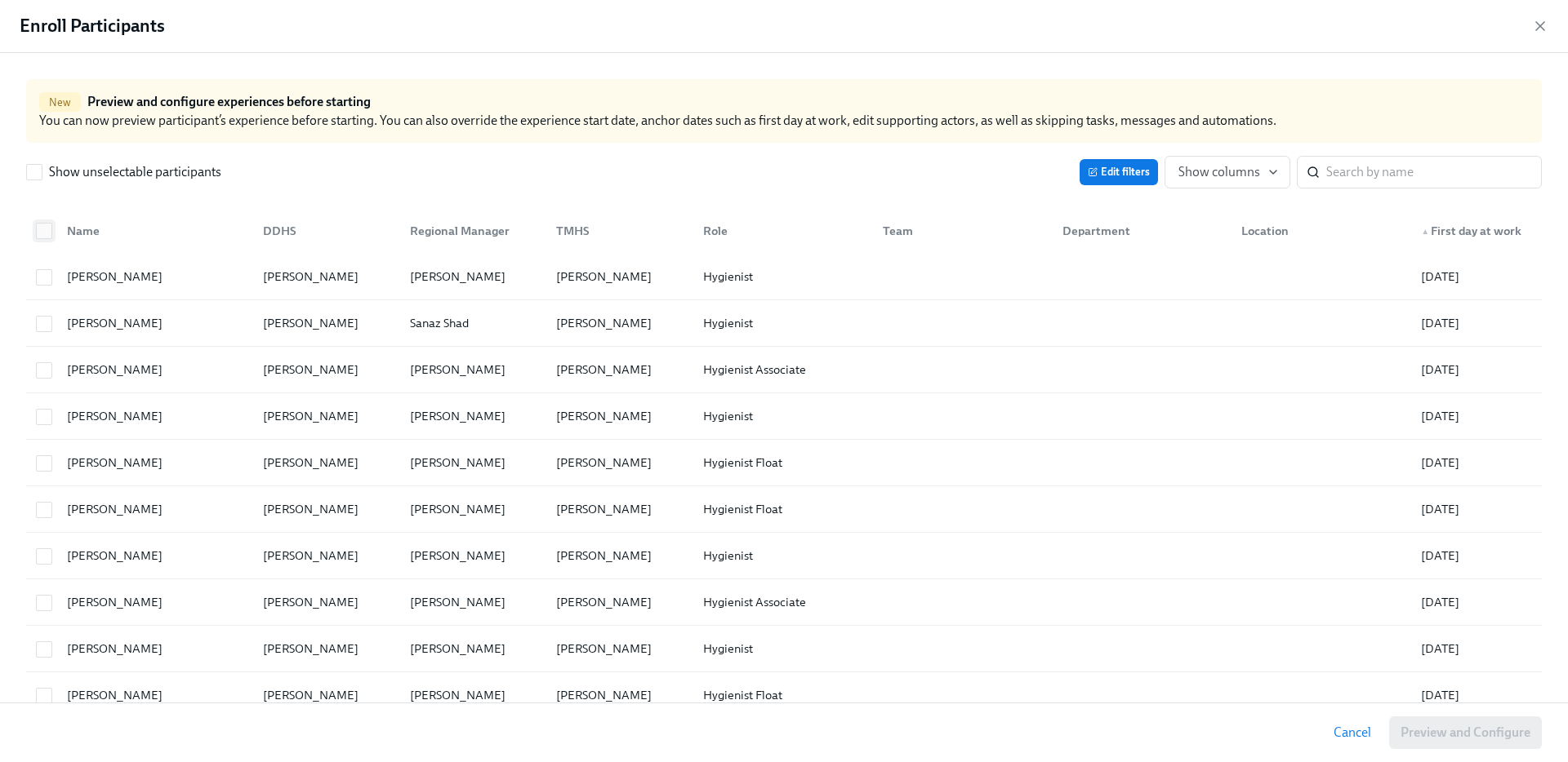
checkbox input "true"
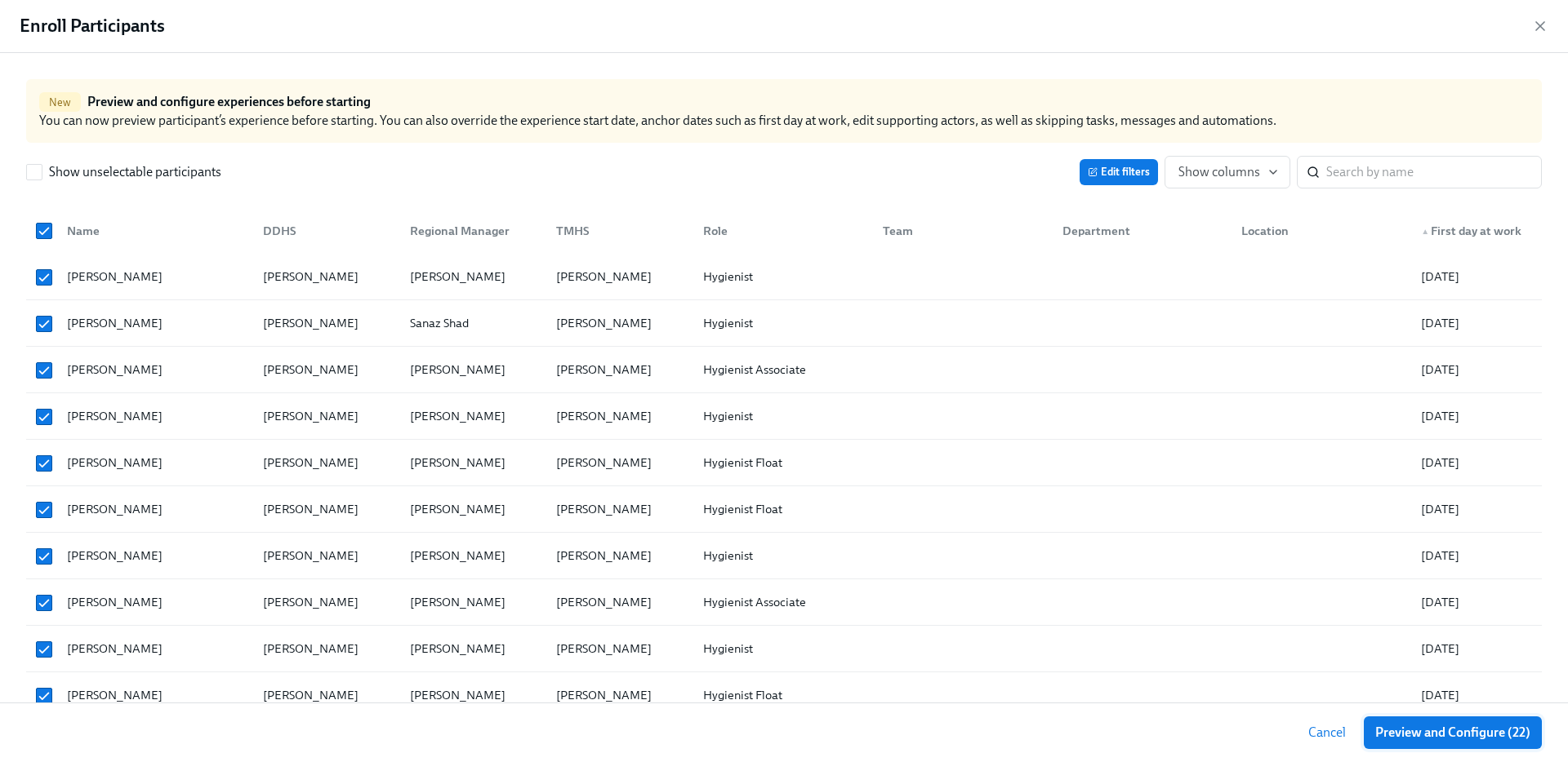
click at [1438, 736] on span "Preview and Configure (22)" at bounding box center [1453, 733] width 155 height 17
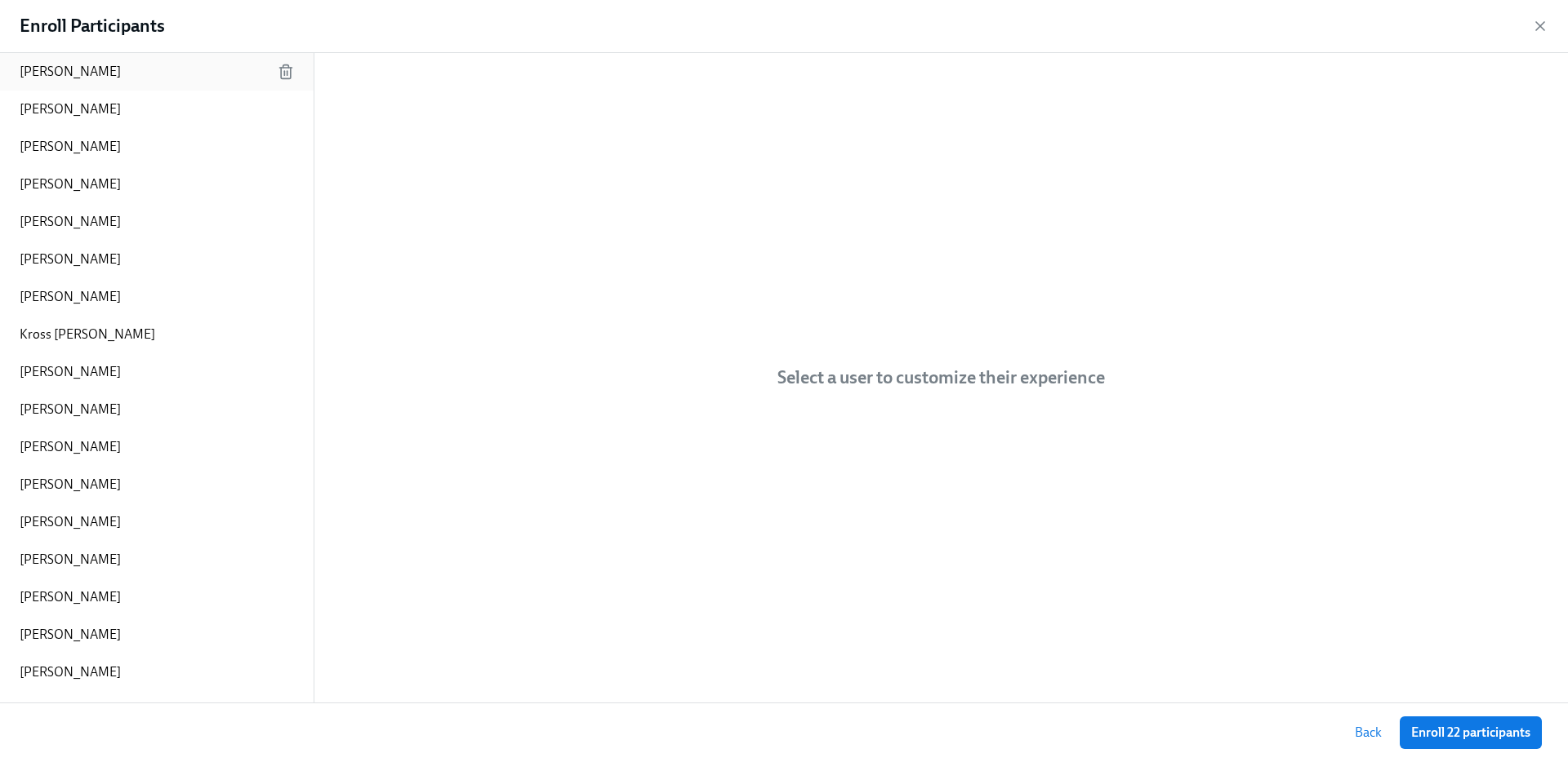
click at [99, 81] on div "Kacey Long" at bounding box center [157, 71] width 314 height 38
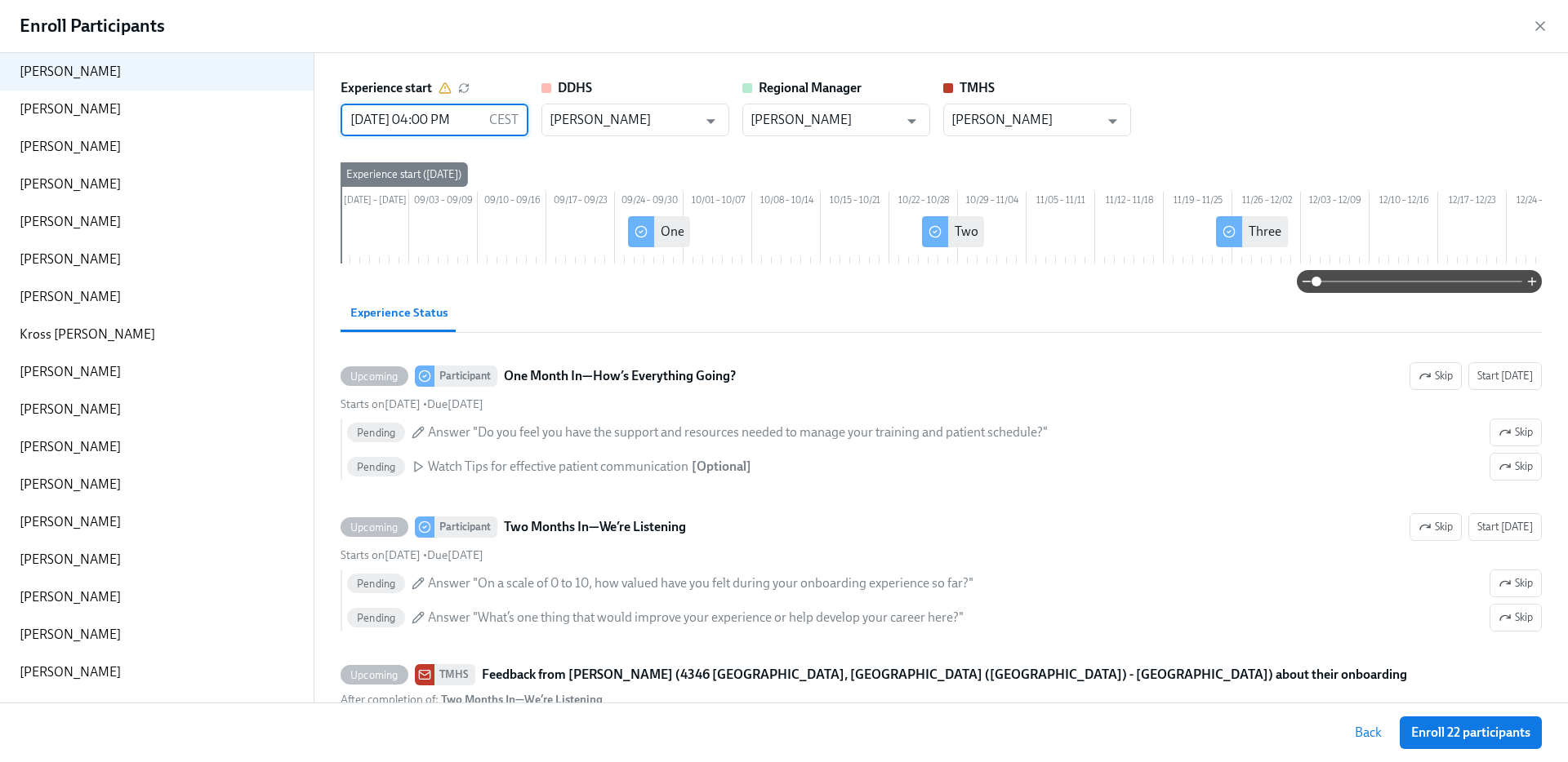
click at [374, 120] on input "08/27/2025 04:00 PM" at bounding box center [411, 120] width 142 height 33
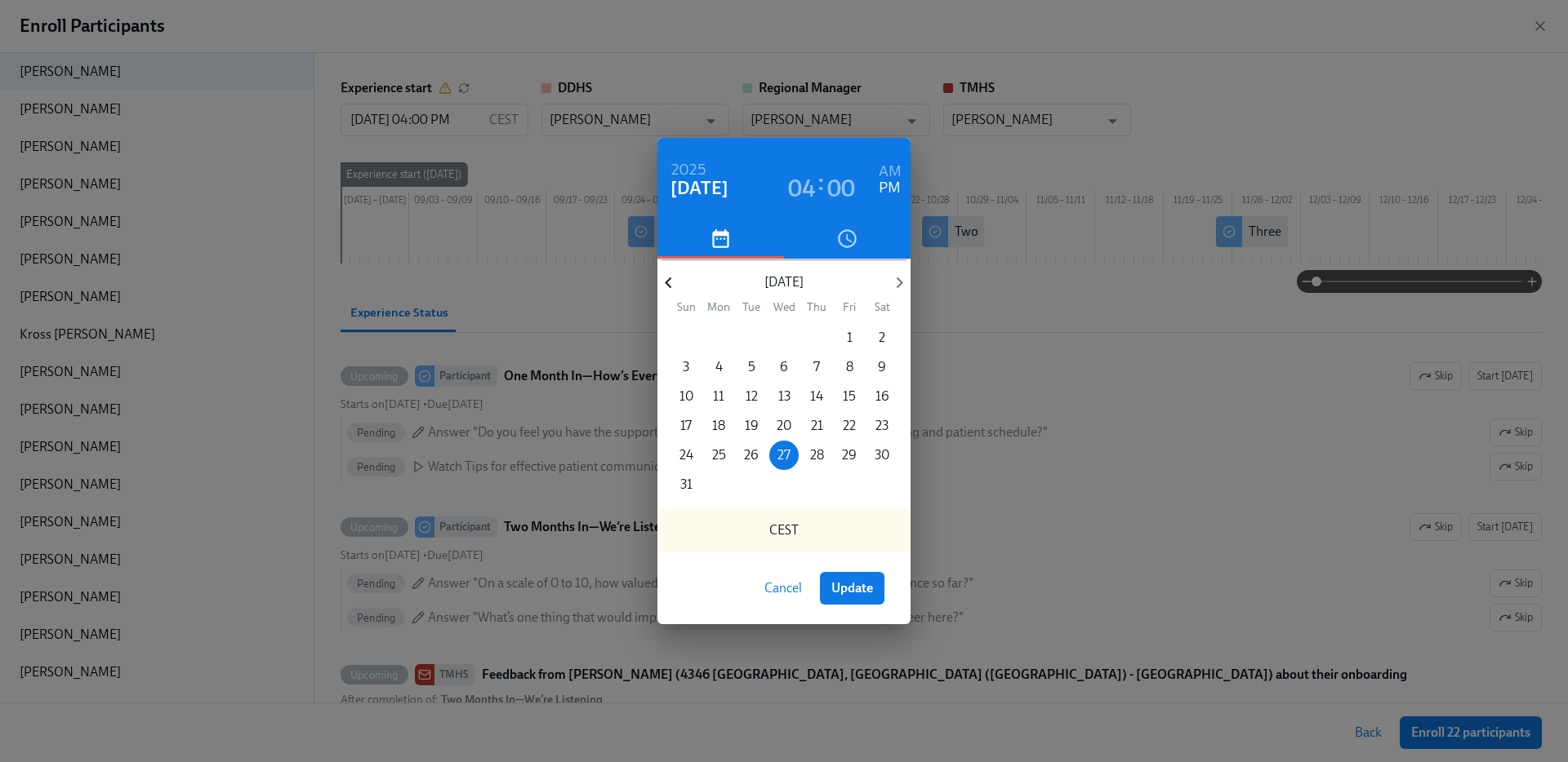
click at [673, 285] on icon "button" at bounding box center [668, 283] width 22 height 22
click at [721, 391] on p "12" at bounding box center [719, 396] width 12 height 18
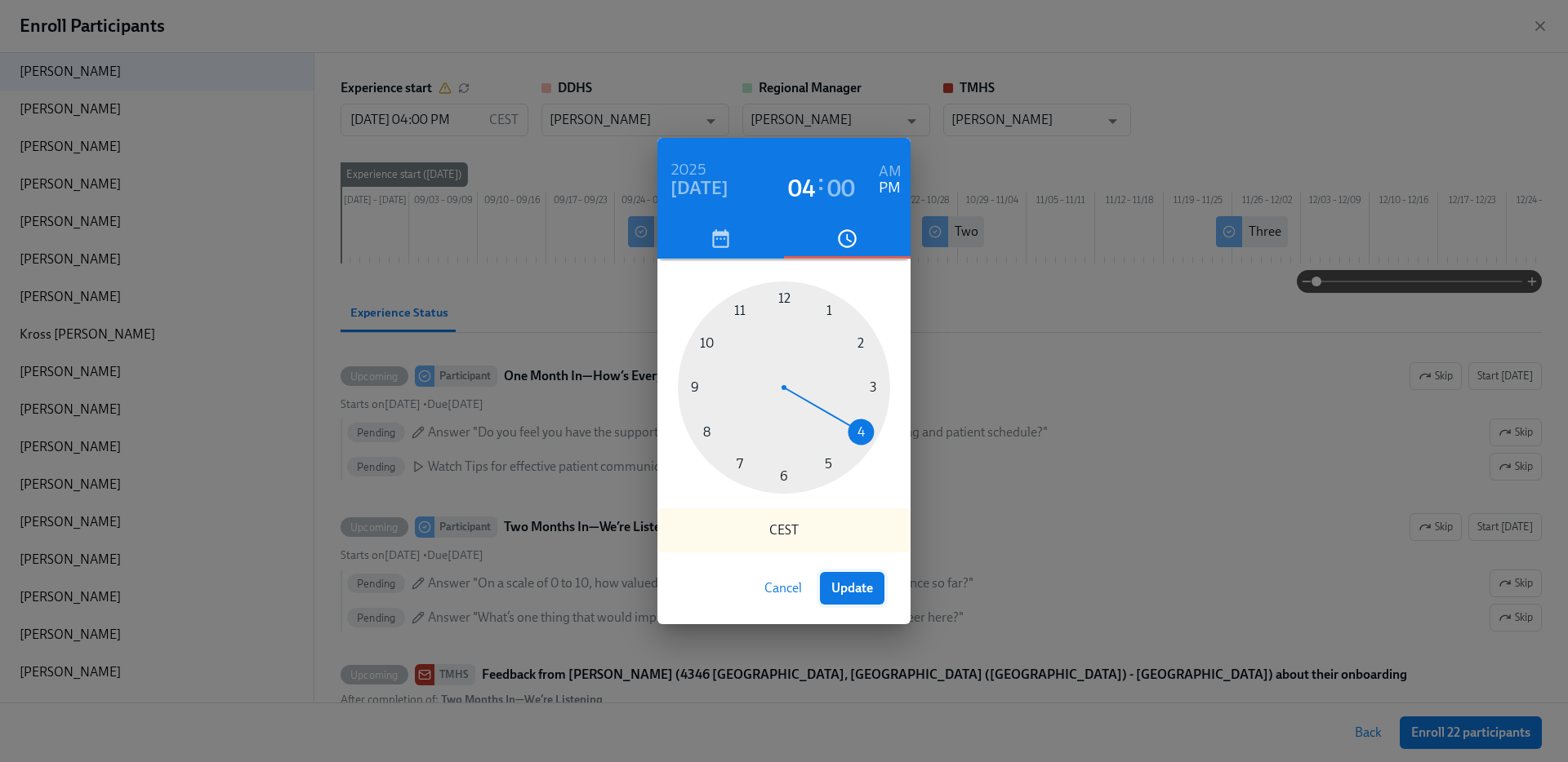
click at [858, 587] on span "Update" at bounding box center [851, 588] width 41 height 17
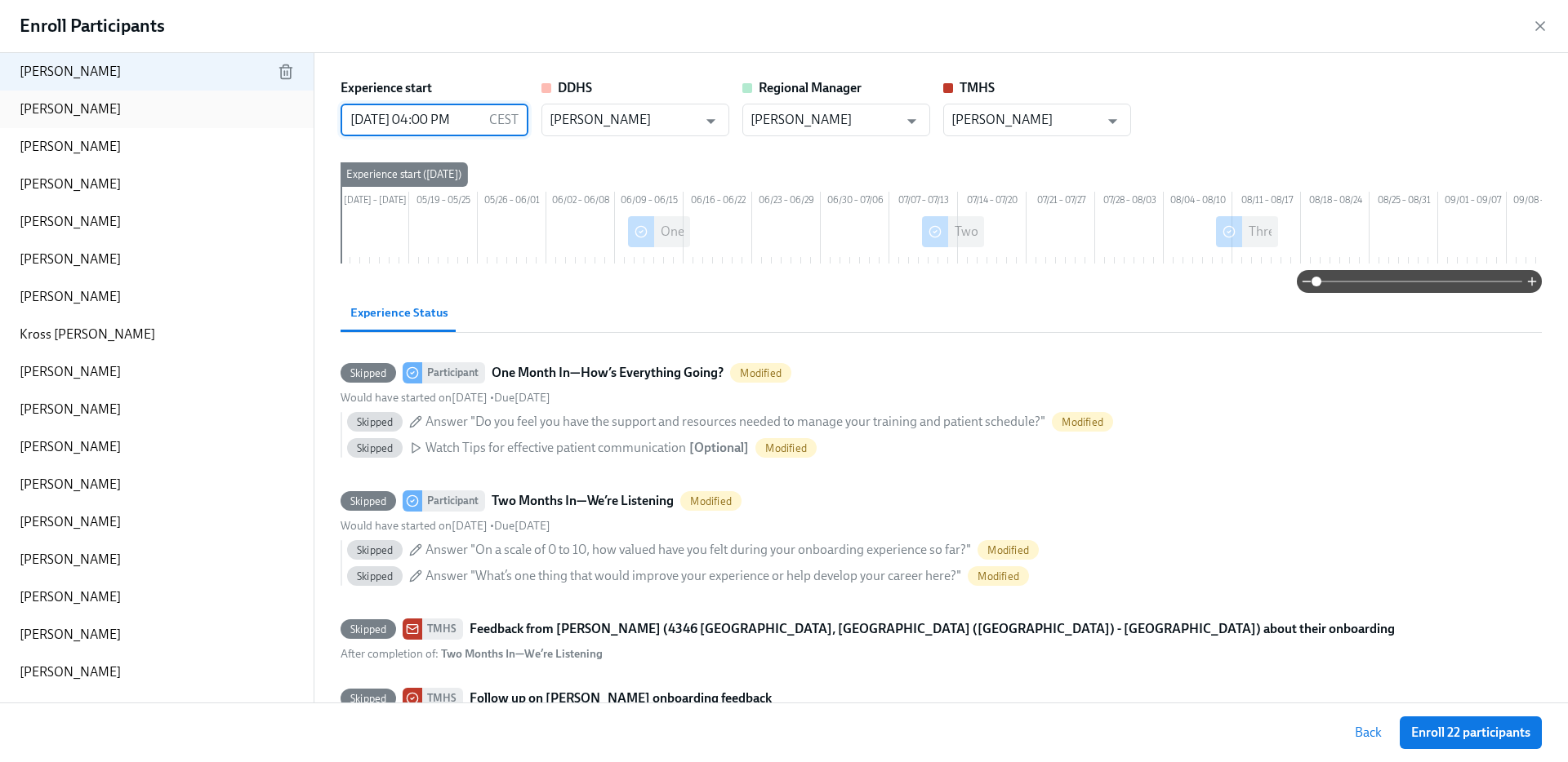
click at [73, 98] on div "Briana Dominguez" at bounding box center [157, 109] width 314 height 38
type input "08/27/2025 04:00 PM"
type input "MICHAEL Clark"
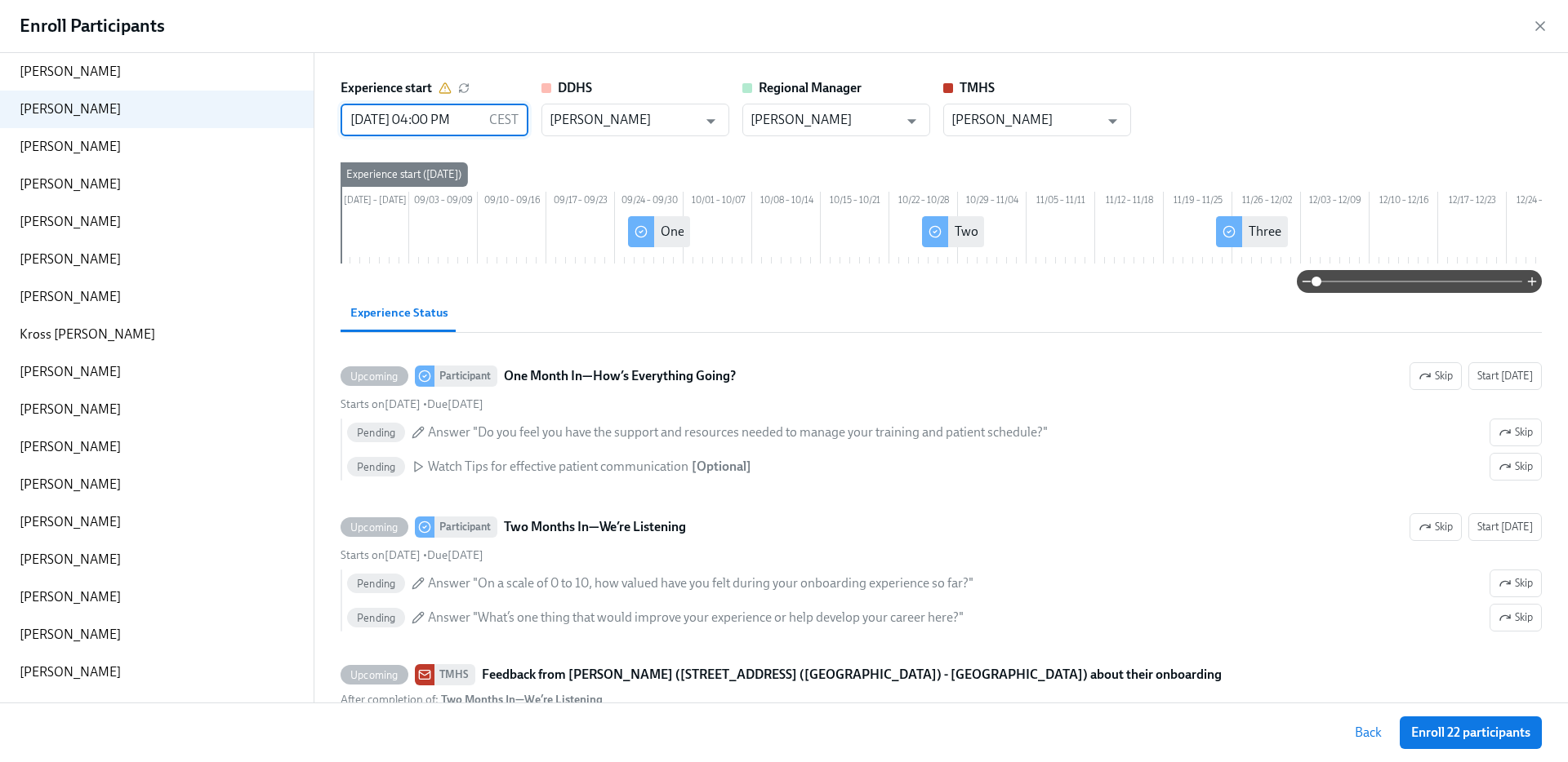
click at [398, 125] on input "08/27/2025 04:00 PM" at bounding box center [411, 120] width 142 height 33
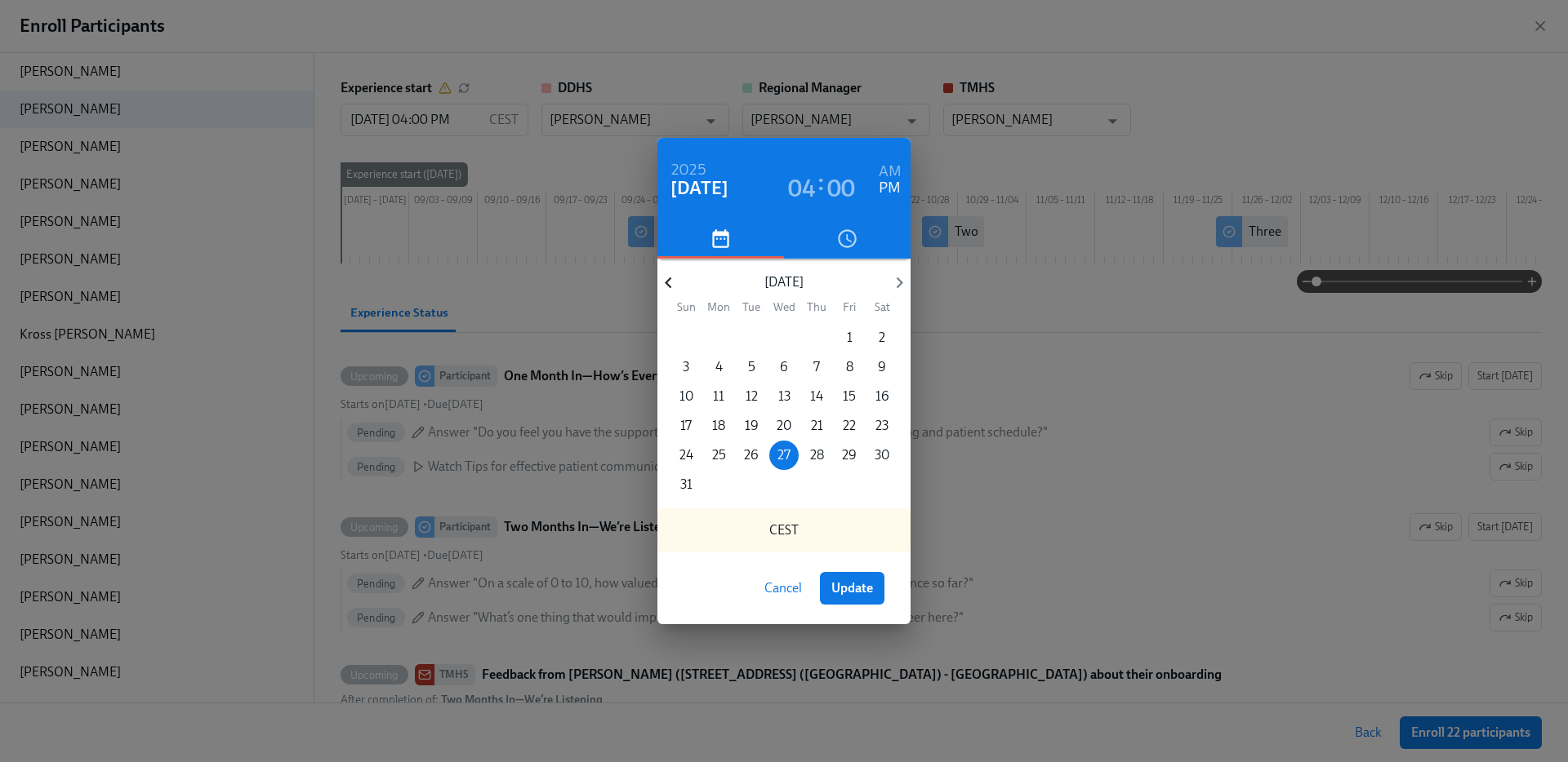
click at [670, 278] on icon "button" at bounding box center [667, 283] width 6 height 11
click at [754, 452] on p "27" at bounding box center [751, 455] width 13 height 18
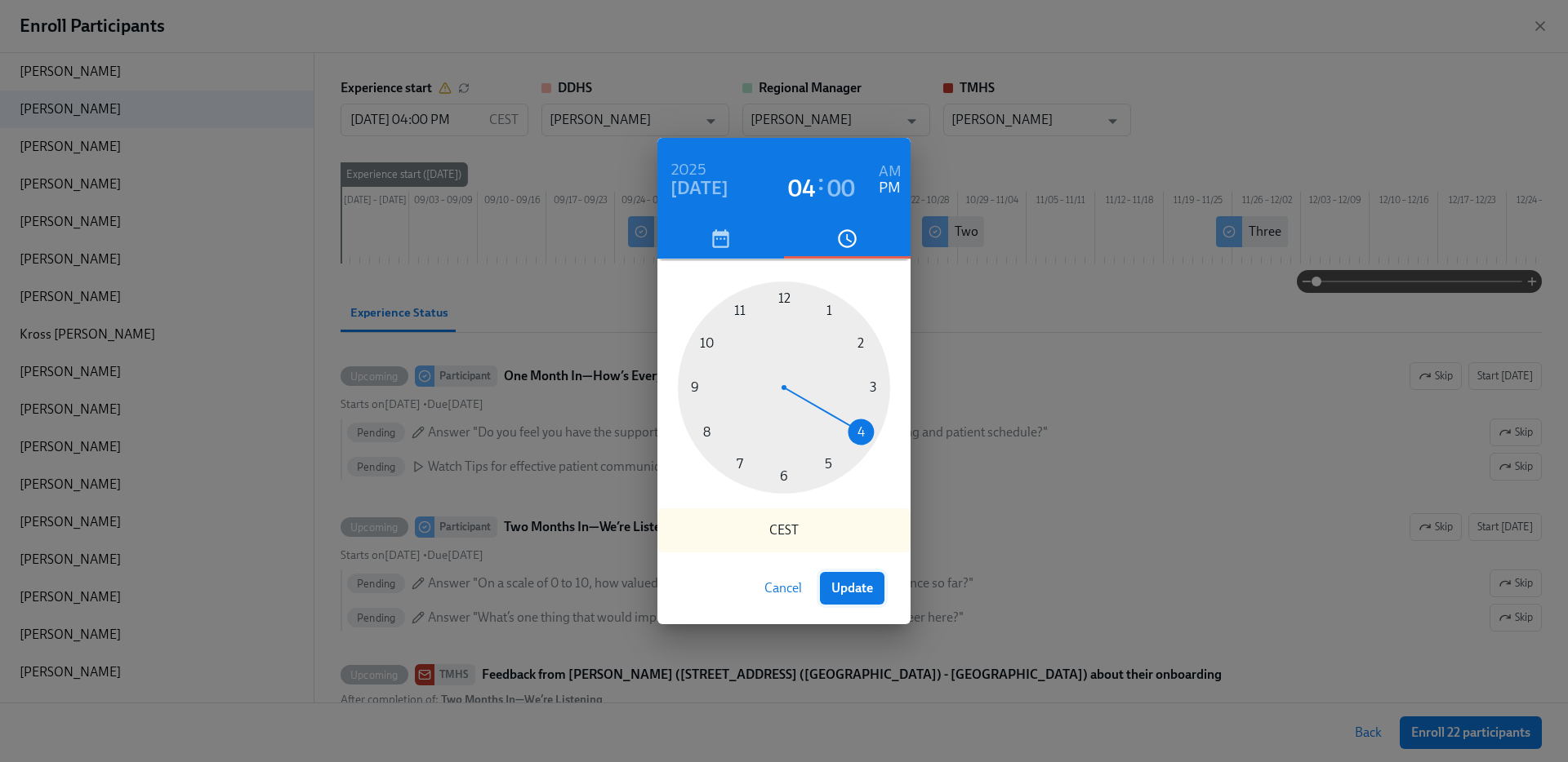
click at [839, 595] on span "Update" at bounding box center [851, 588] width 41 height 17
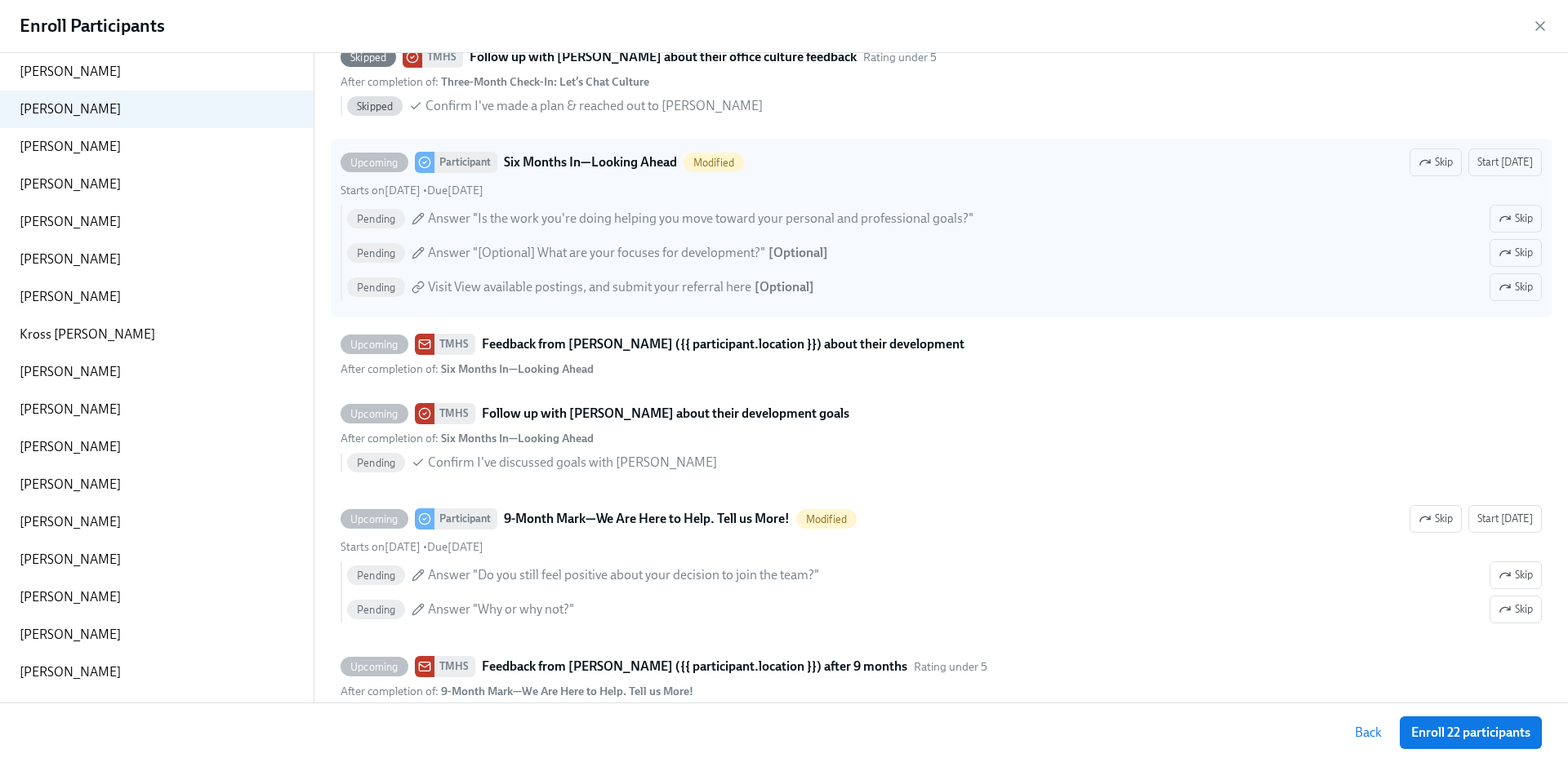
scroll to position [931, 0]
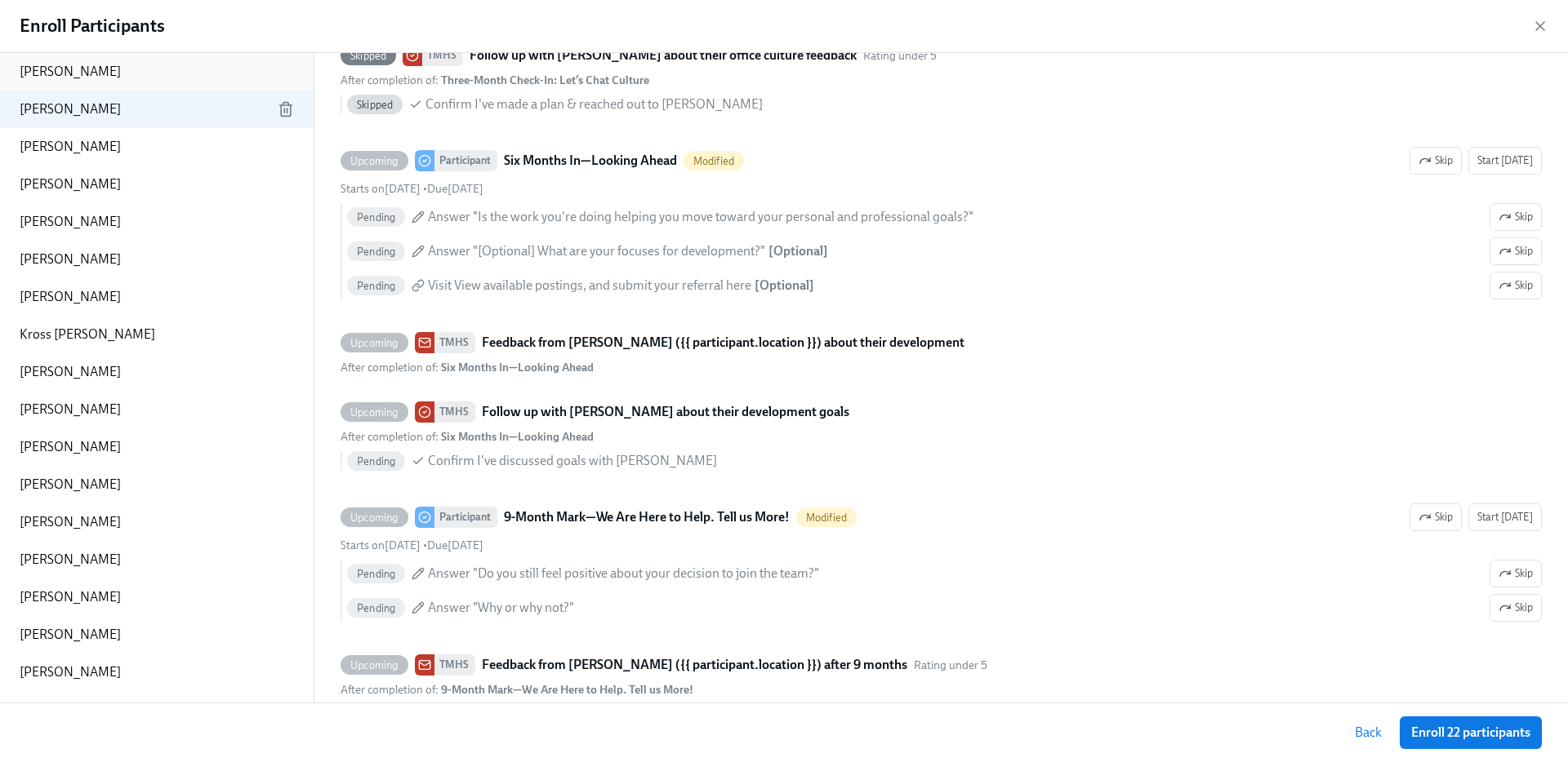
click at [144, 79] on div "Kacey Long" at bounding box center [157, 71] width 314 height 38
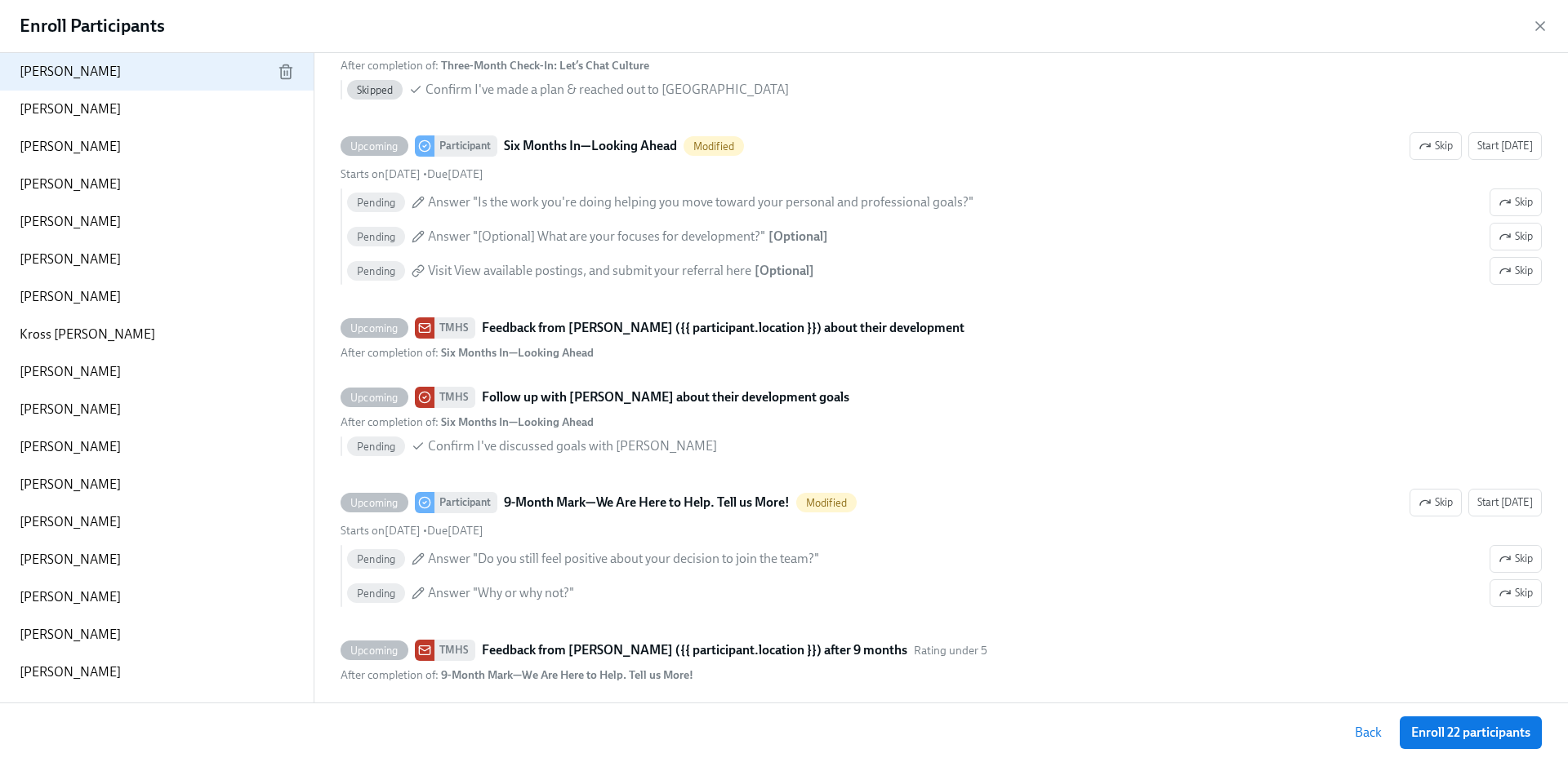
type input "05/12/2025 04:00 PM"
type input "Gabriel Fuentes"
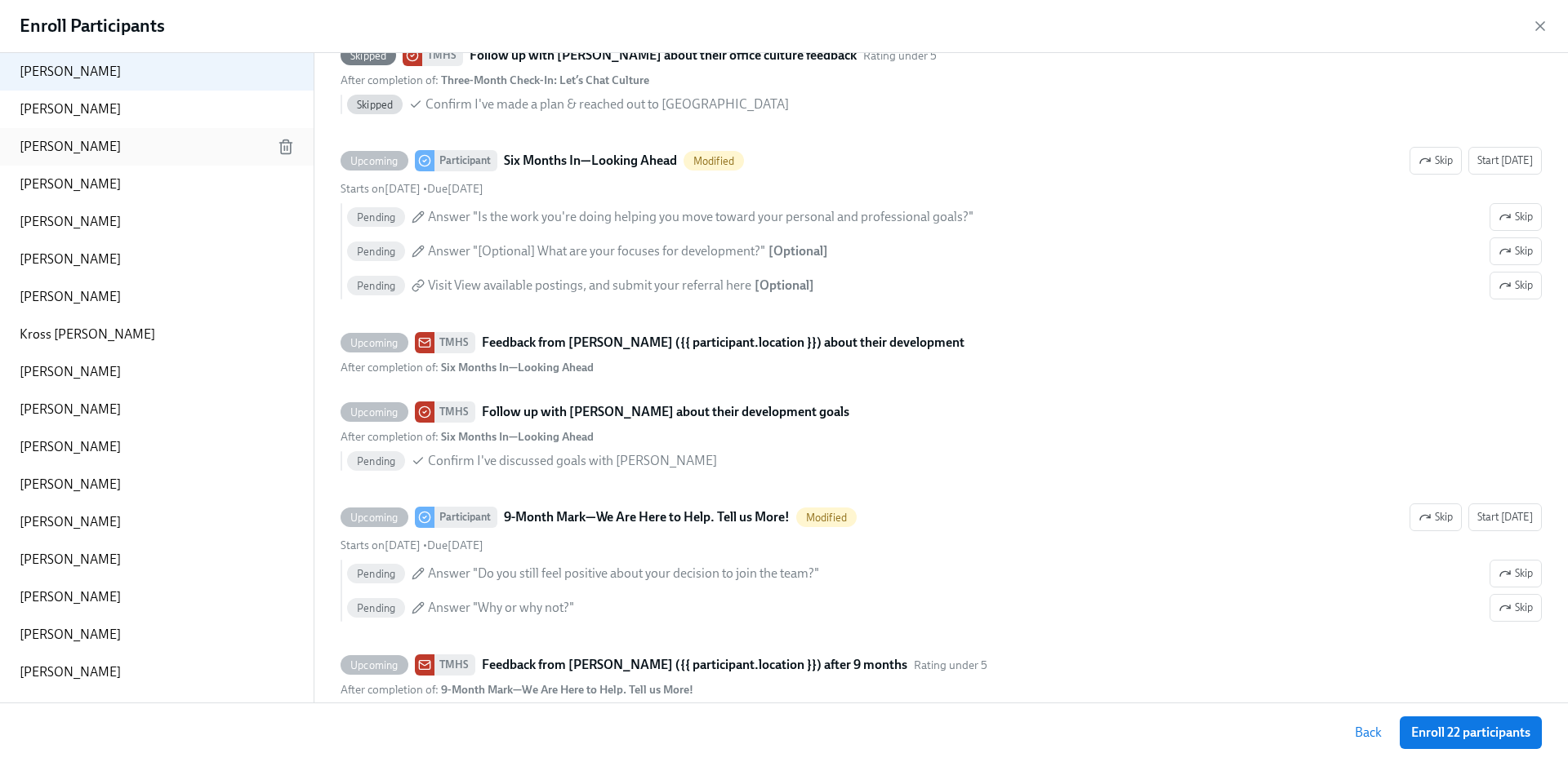
click at [108, 144] on div "[PERSON_NAME]" at bounding box center [157, 146] width 314 height 38
type input "08/27/2025 04:00 PM"
type input "Sanaz Shad"
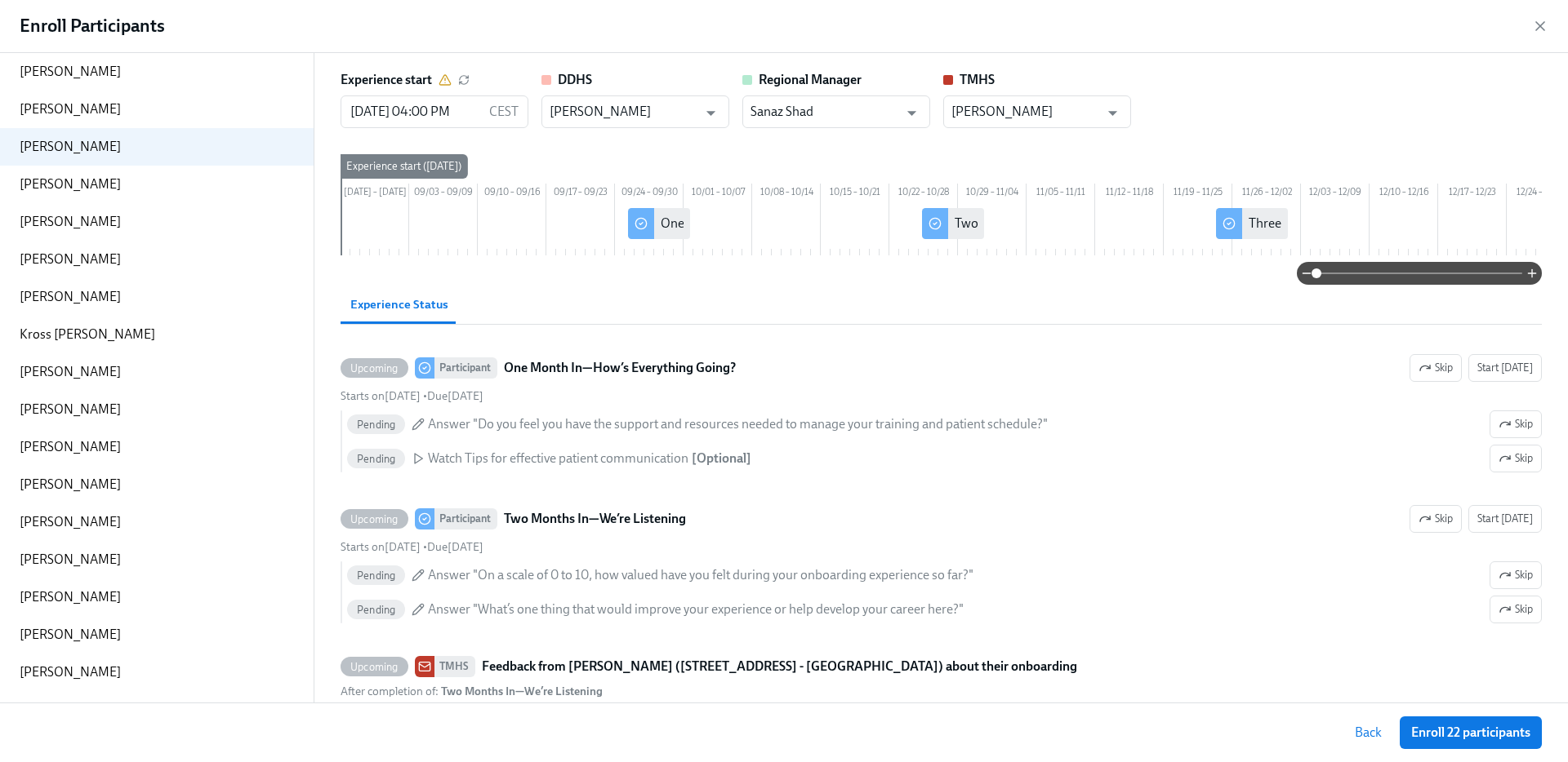
scroll to position [0, 0]
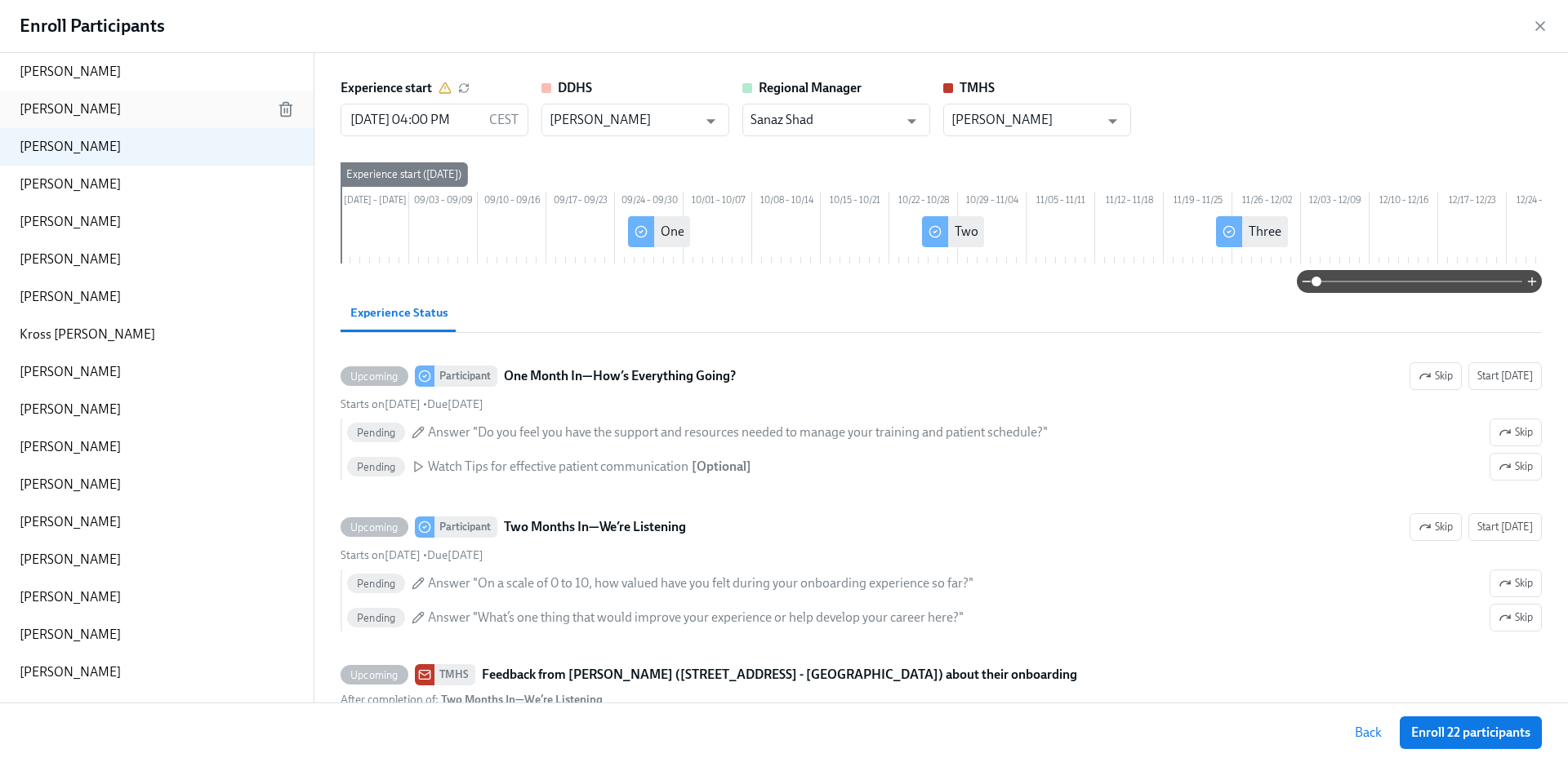
click at [161, 101] on div "Briana Dominguez" at bounding box center [157, 109] width 314 height 38
type input "05/27/2025 04:00 PM"
type input "MICHAEL Clark"
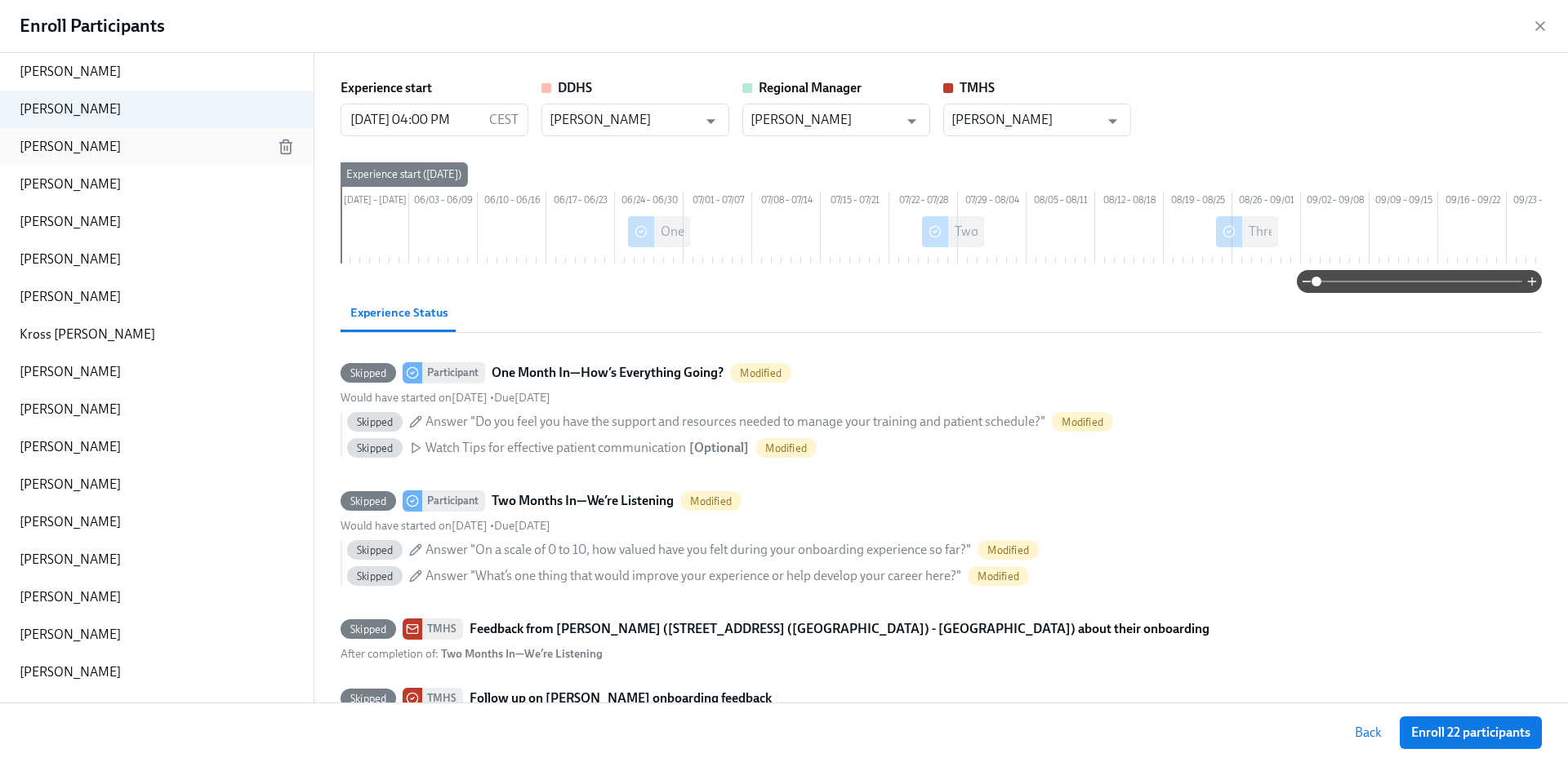
click at [93, 133] on div "[PERSON_NAME]" at bounding box center [157, 146] width 314 height 38
type input "08/27/2025 04:00 PM"
type input "Sanaz Shad"
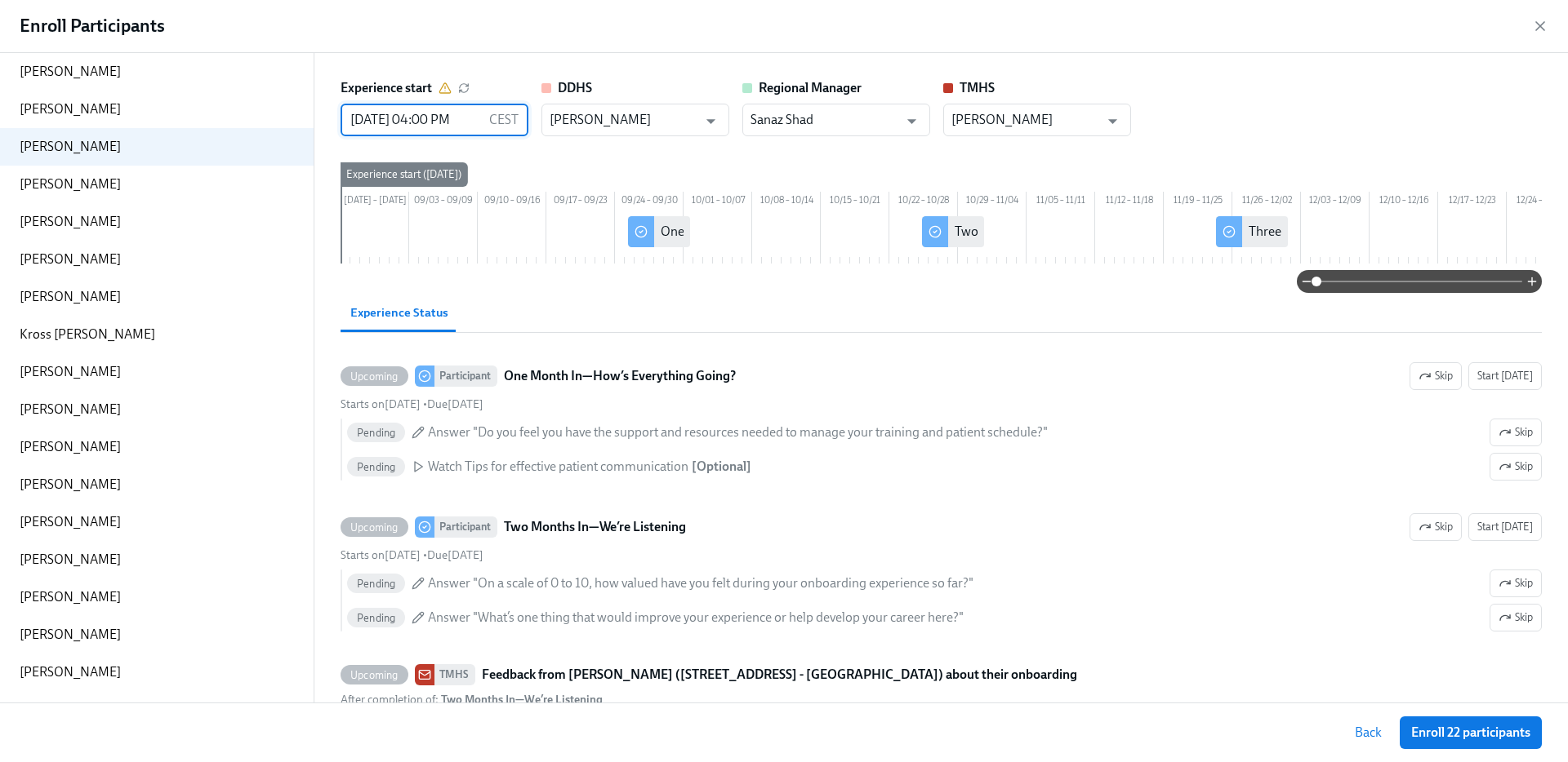
click at [383, 122] on input "08/27/2025 04:00 PM" at bounding box center [411, 120] width 142 height 33
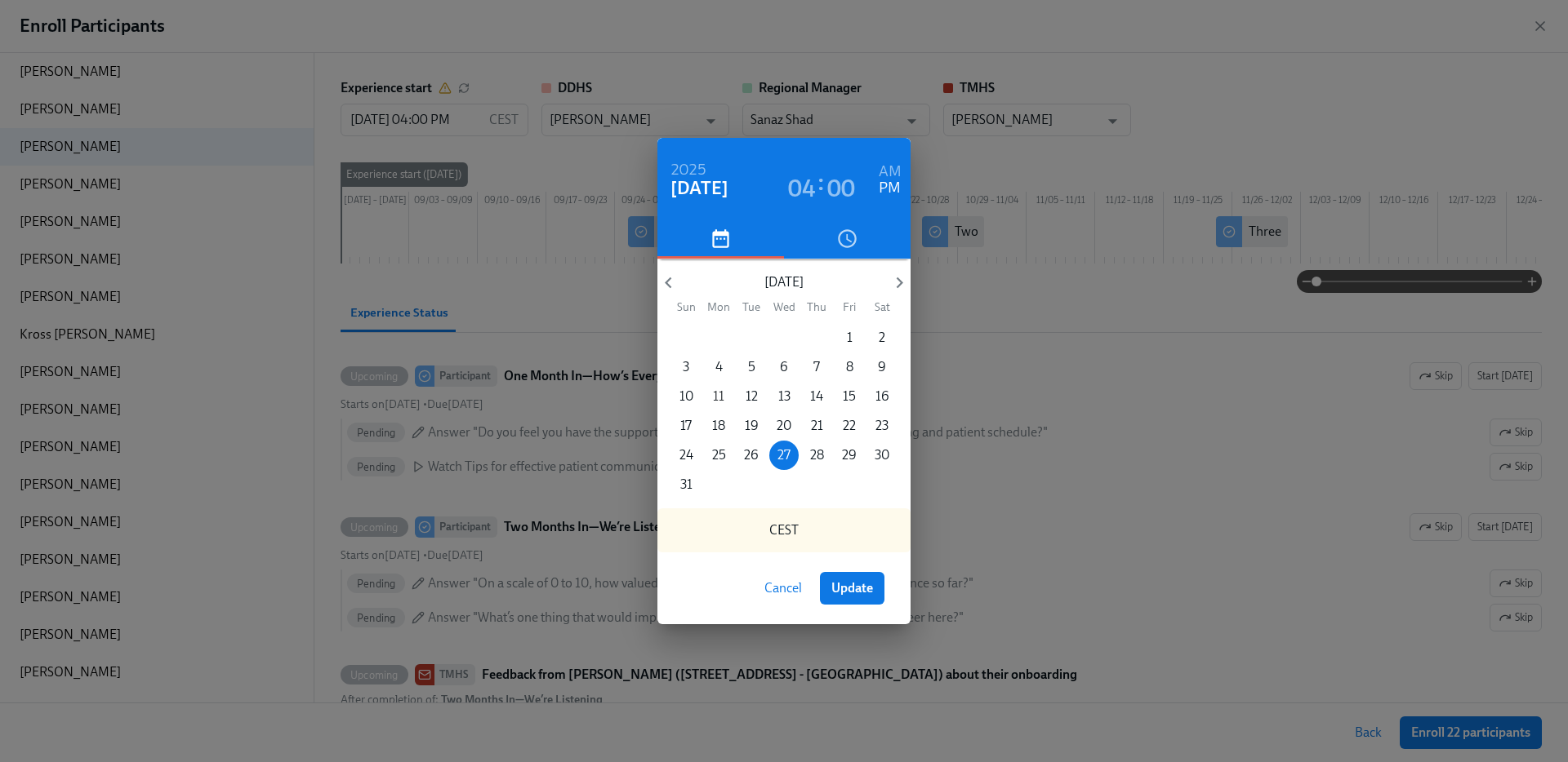
click at [717, 393] on p "11" at bounding box center [718, 396] width 11 height 18
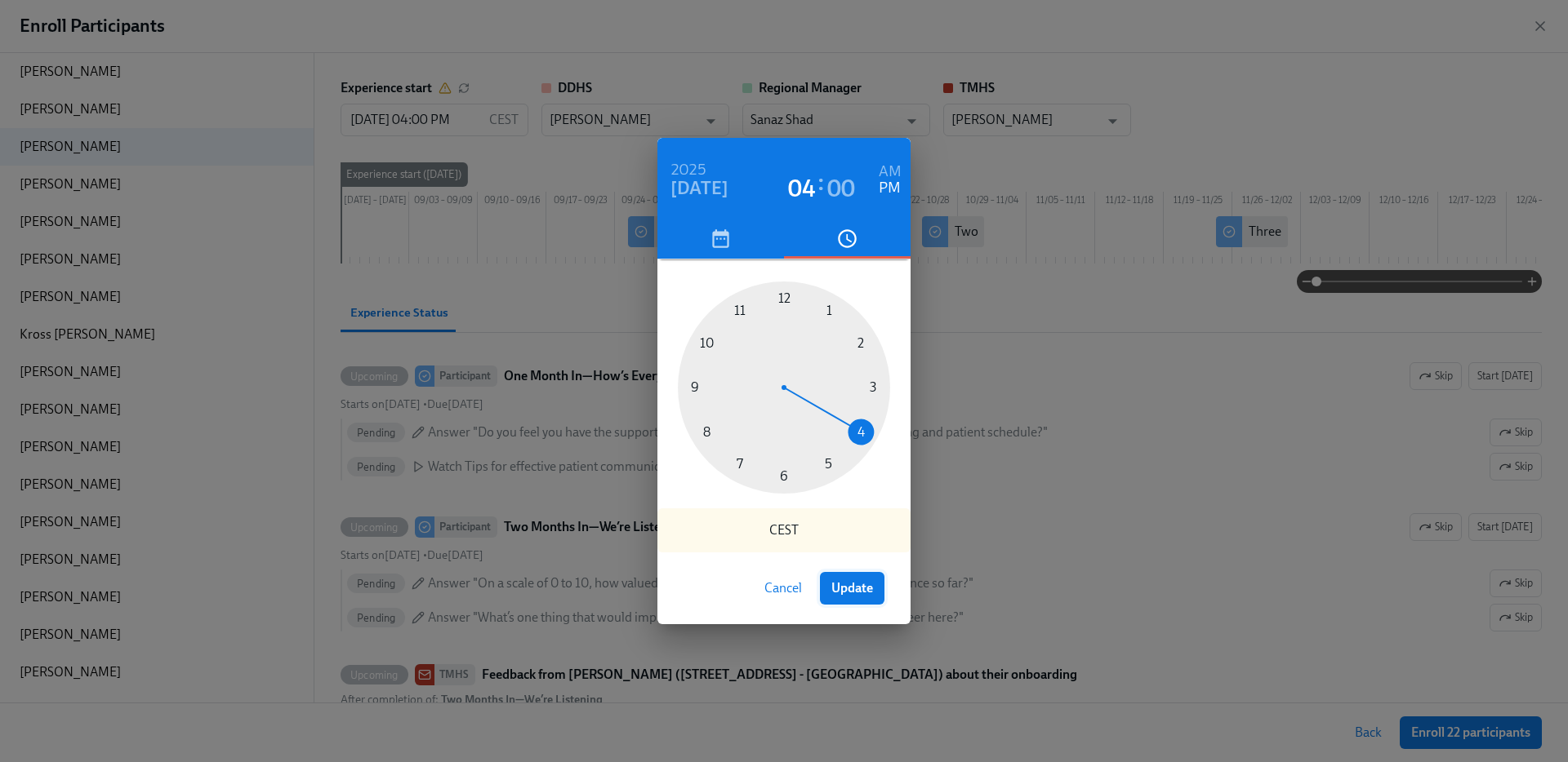
drag, startPoint x: 866, startPoint y: 604, endPoint x: 866, endPoint y: 593, distance: 11.0
click at [866, 604] on button "Update" at bounding box center [851, 588] width 64 height 33
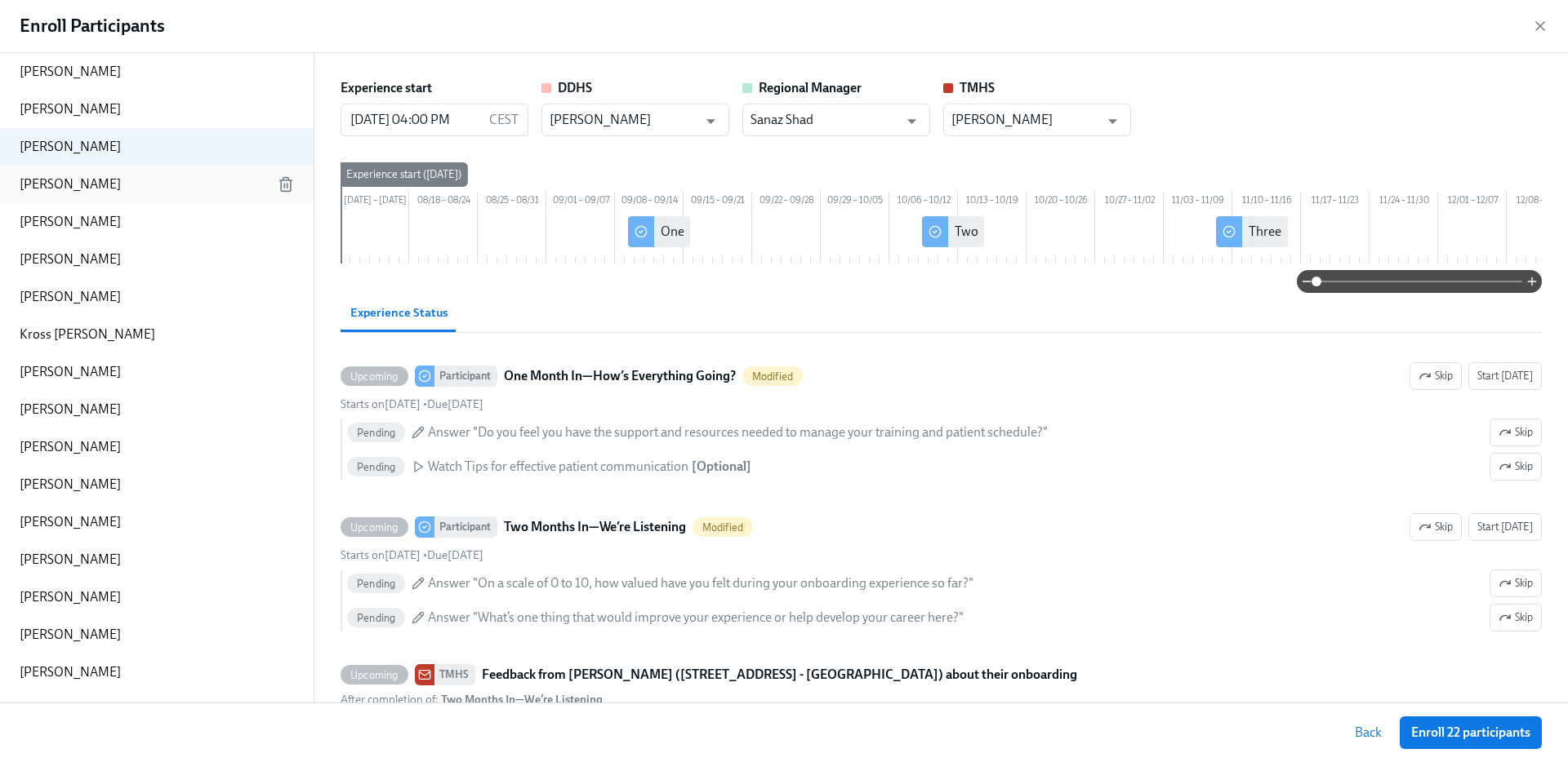
click at [71, 178] on p "Clarissa Limon" at bounding box center [70, 184] width 101 height 18
type input "08/27/2025 04:00 PM"
type input "MICHAEL Clark"
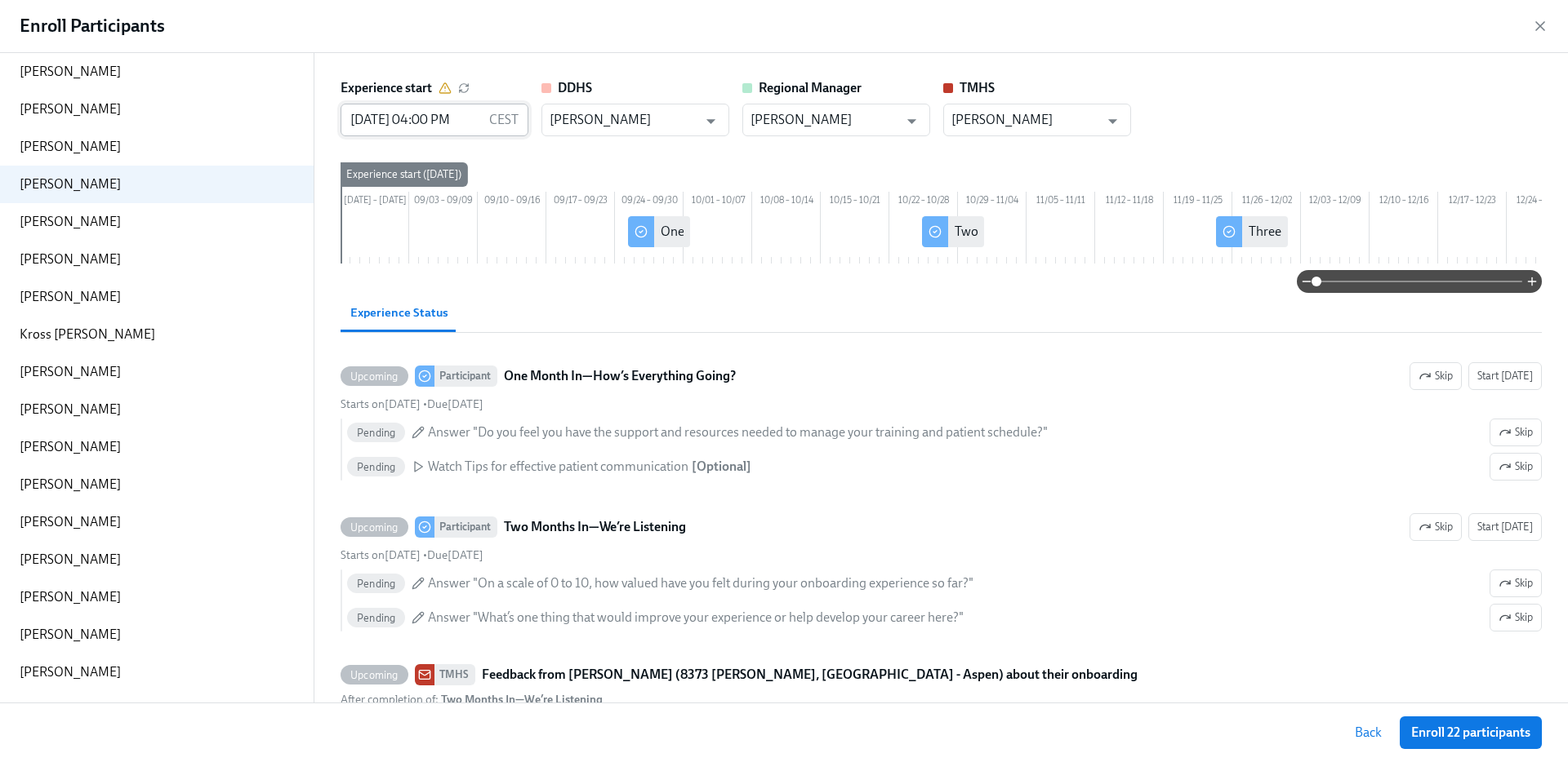
click at [383, 114] on input "08/27/2025 04:00 PM" at bounding box center [411, 120] width 142 height 33
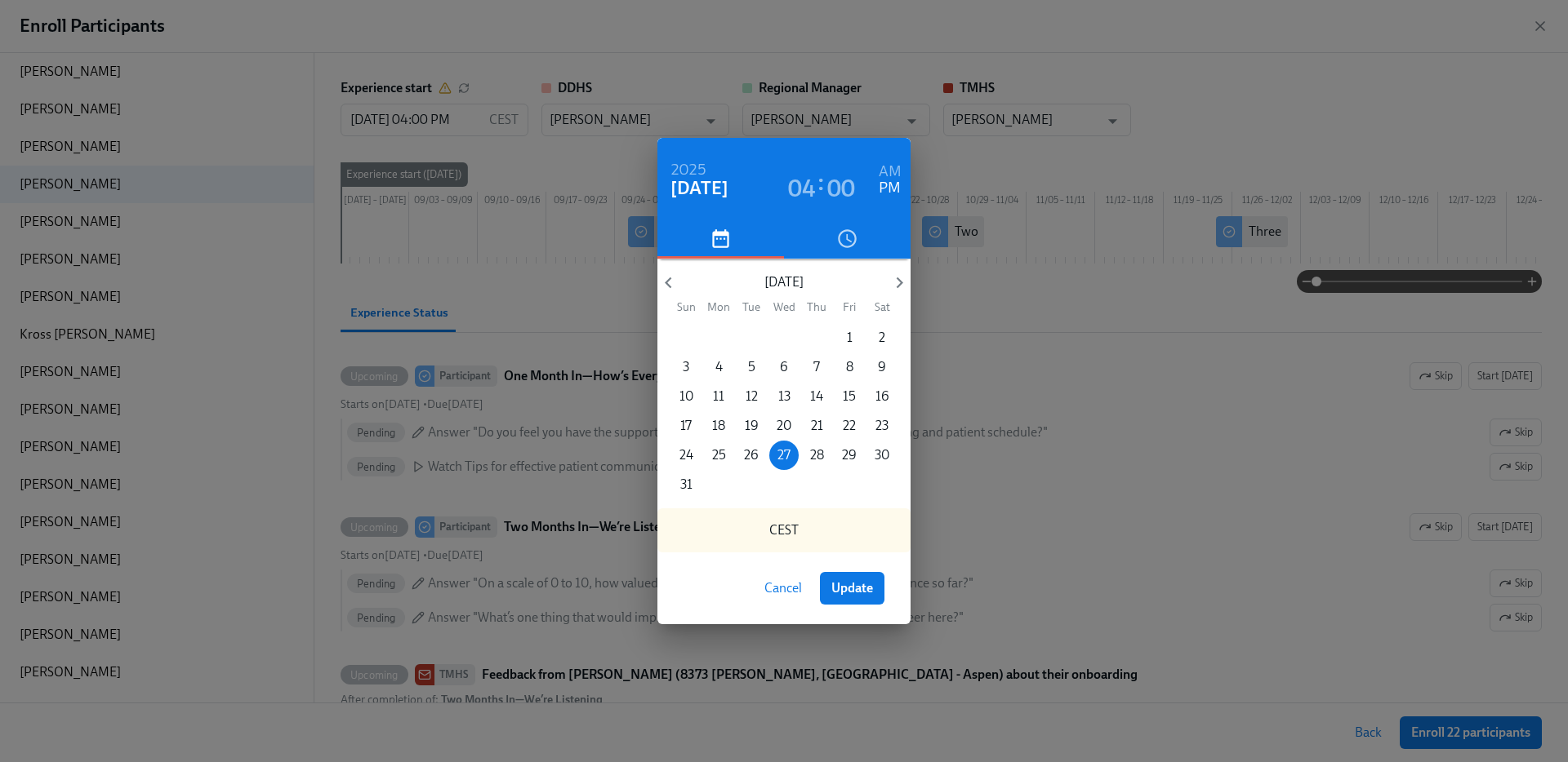
click at [655, 272] on div "2025 Aug 27 04 : 00 AM PM August 2025 Sun Mon Tue Wed Thu Fri Sat 27 28 29 30 3…" at bounding box center [784, 381] width 1568 height 762
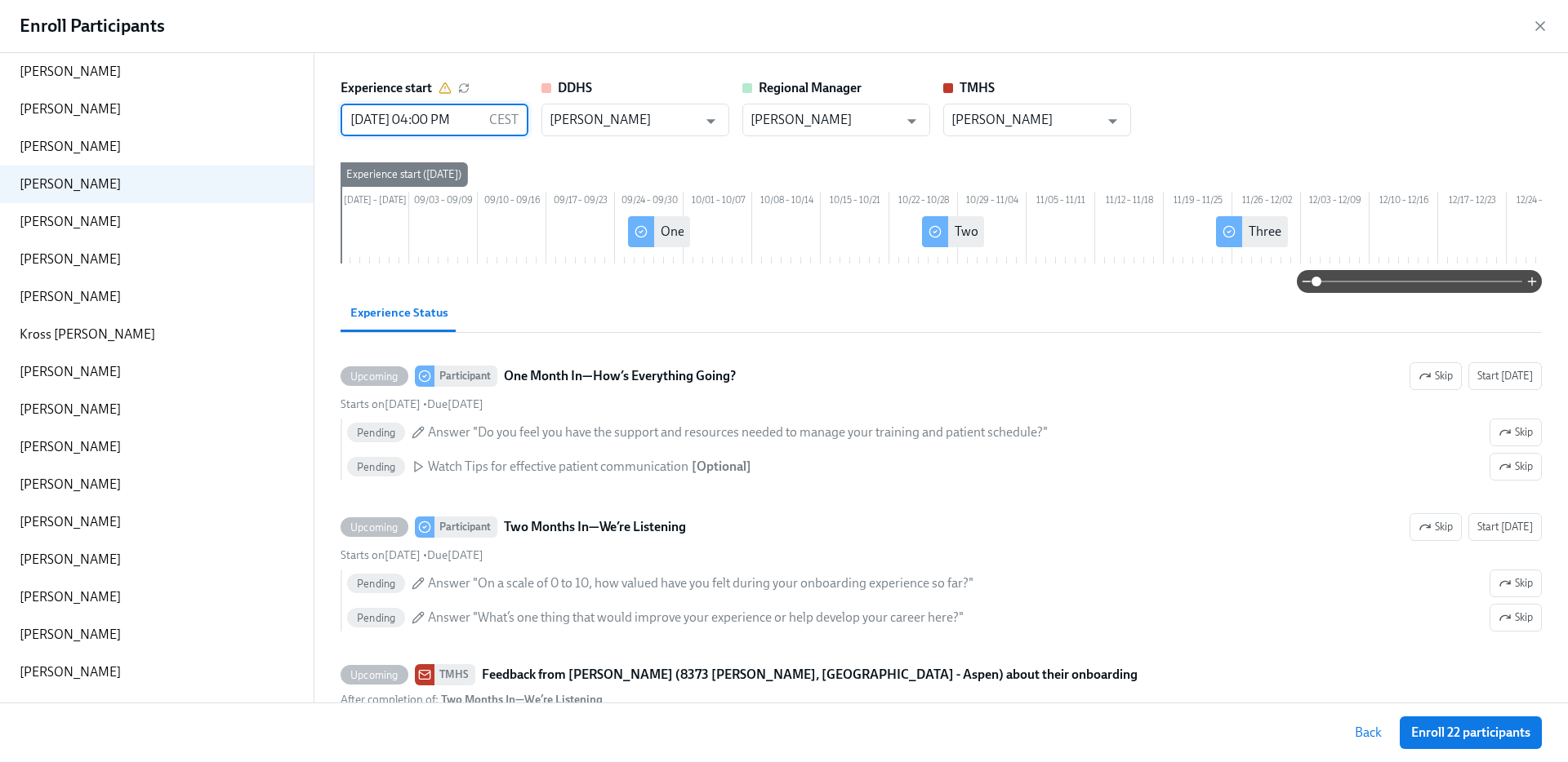
click at [476, 121] on input "08/27/2025 04:00 PM" at bounding box center [411, 120] width 142 height 33
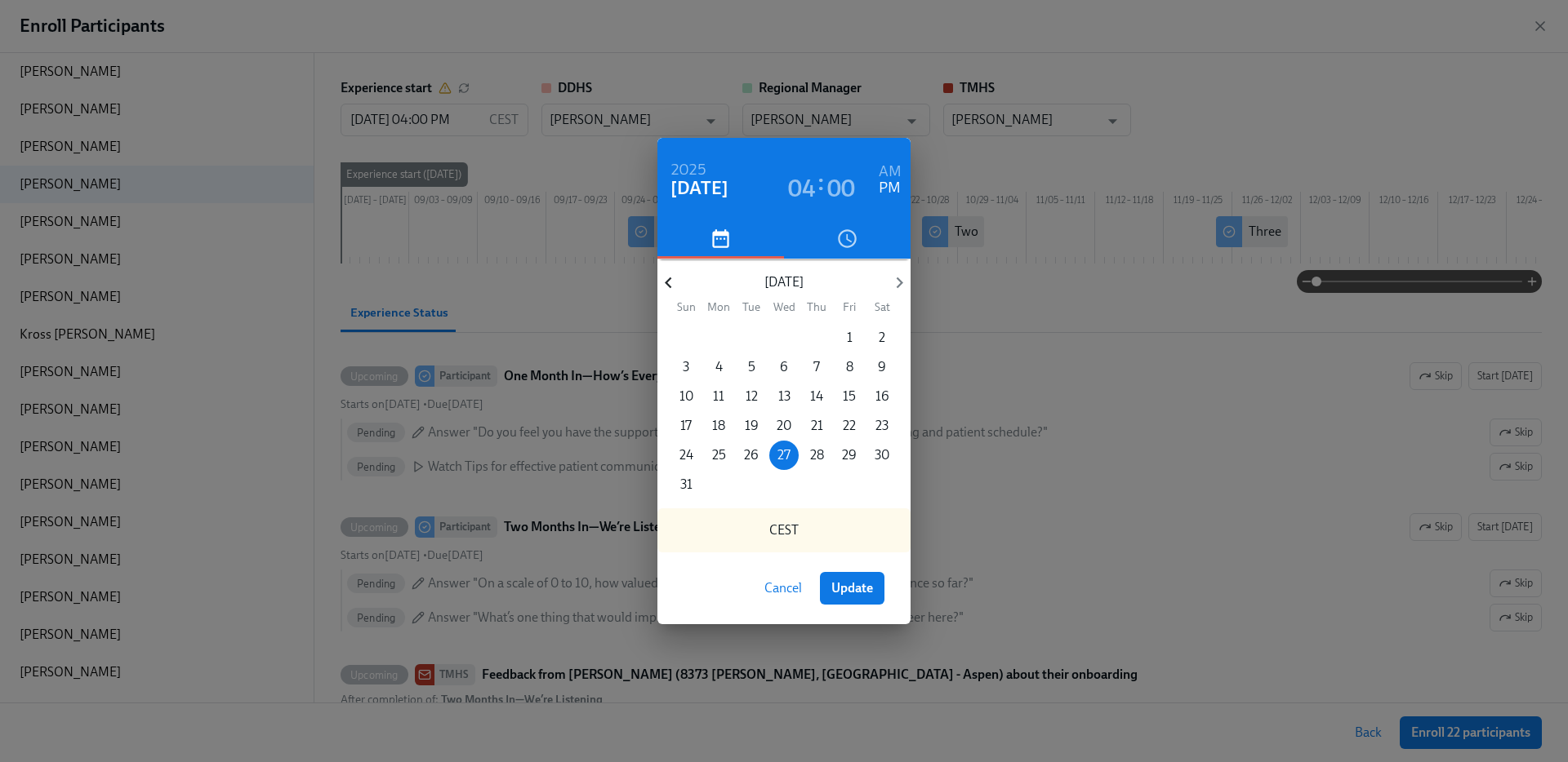
click at [672, 283] on icon "button" at bounding box center [668, 283] width 22 height 22
click at [672, 282] on icon "button" at bounding box center [668, 283] width 22 height 22
click at [712, 362] on span "9" at bounding box center [718, 367] width 29 height 18
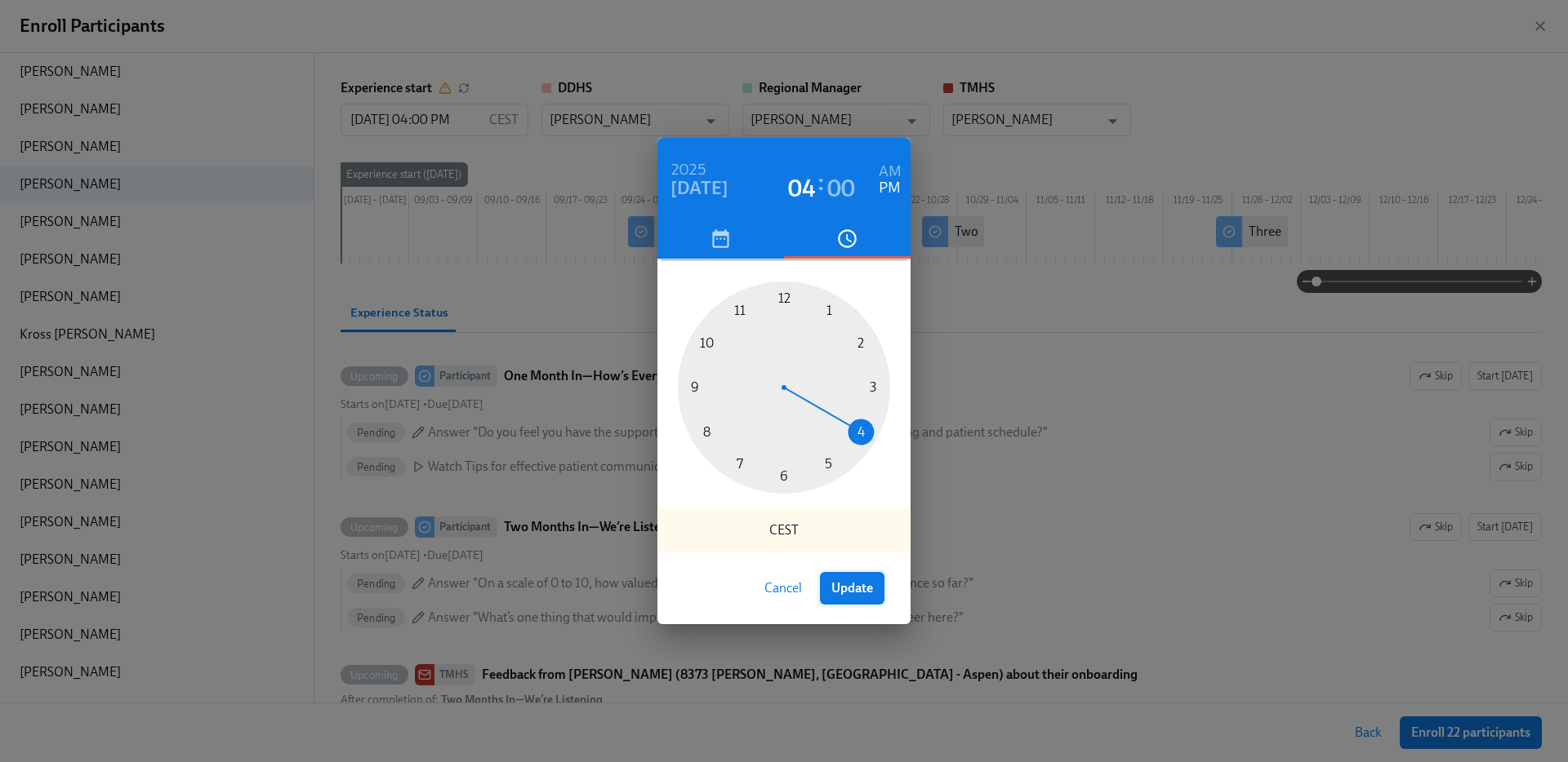
click at [850, 594] on span "Update" at bounding box center [851, 588] width 41 height 17
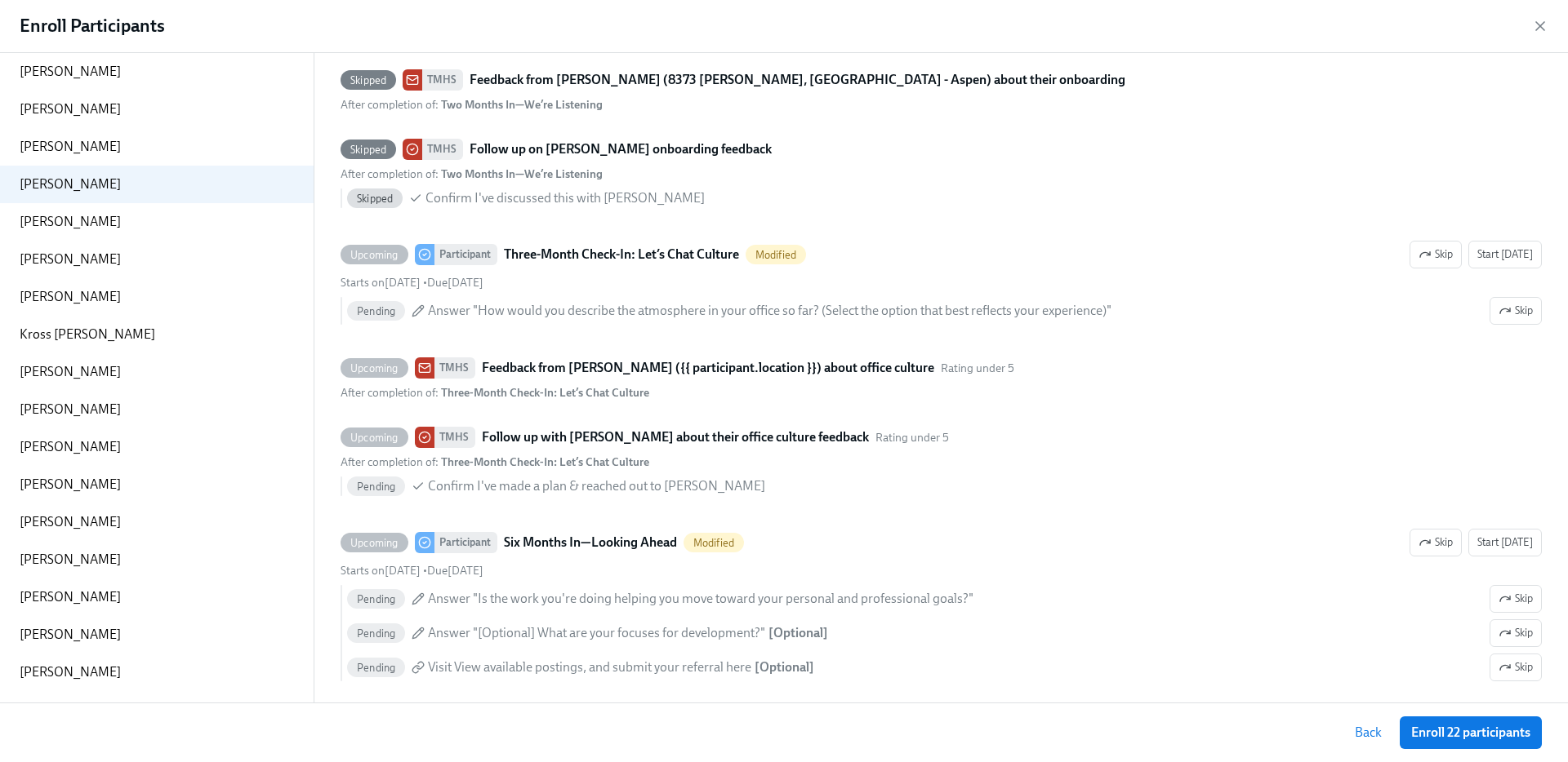
scroll to position [536, 0]
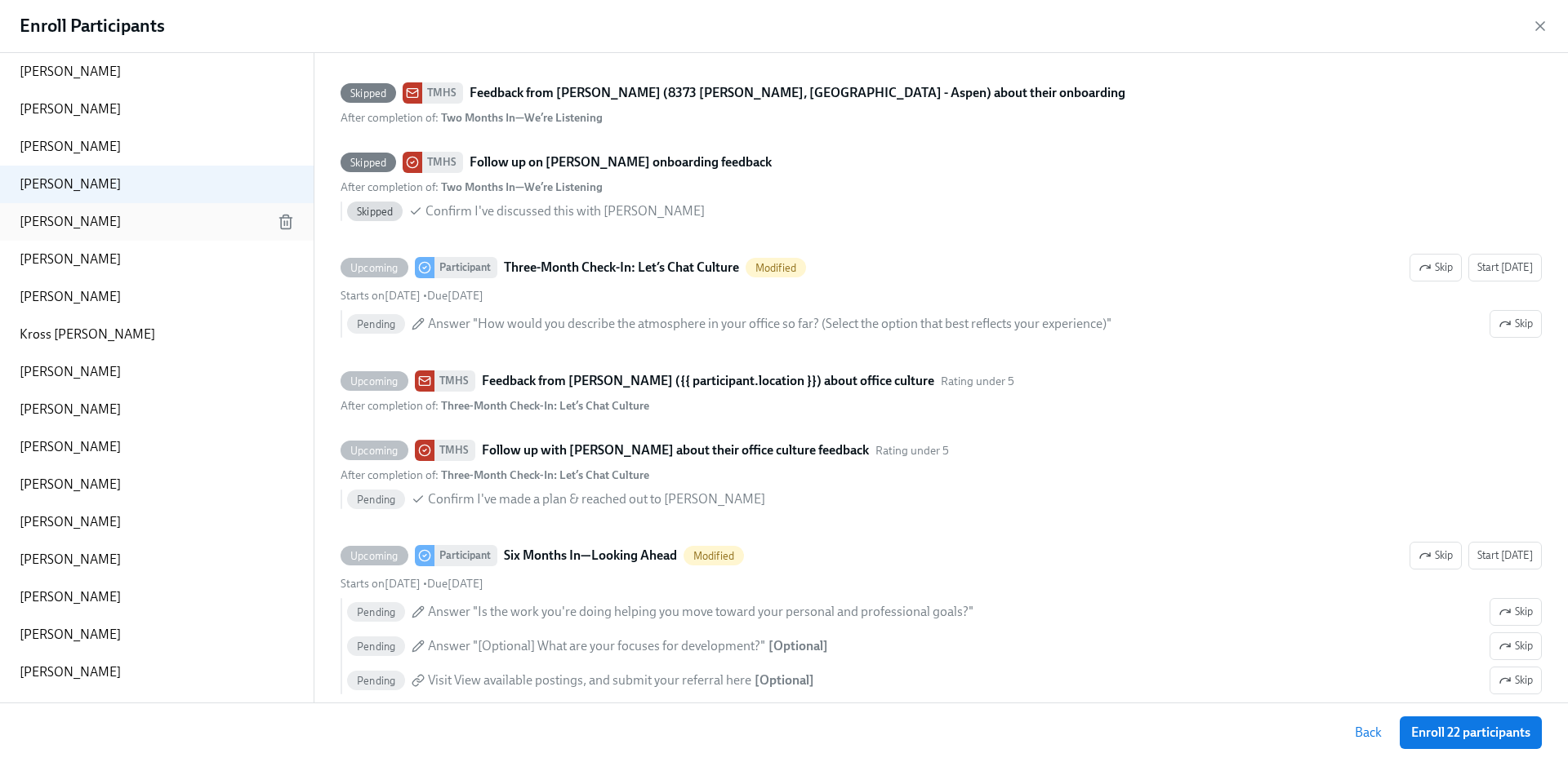
click at [128, 223] on div "Asma Rammaha" at bounding box center [157, 222] width 314 height 38
type input "08/27/2025 04:00 PM"
type input "[PERSON_NAME]"
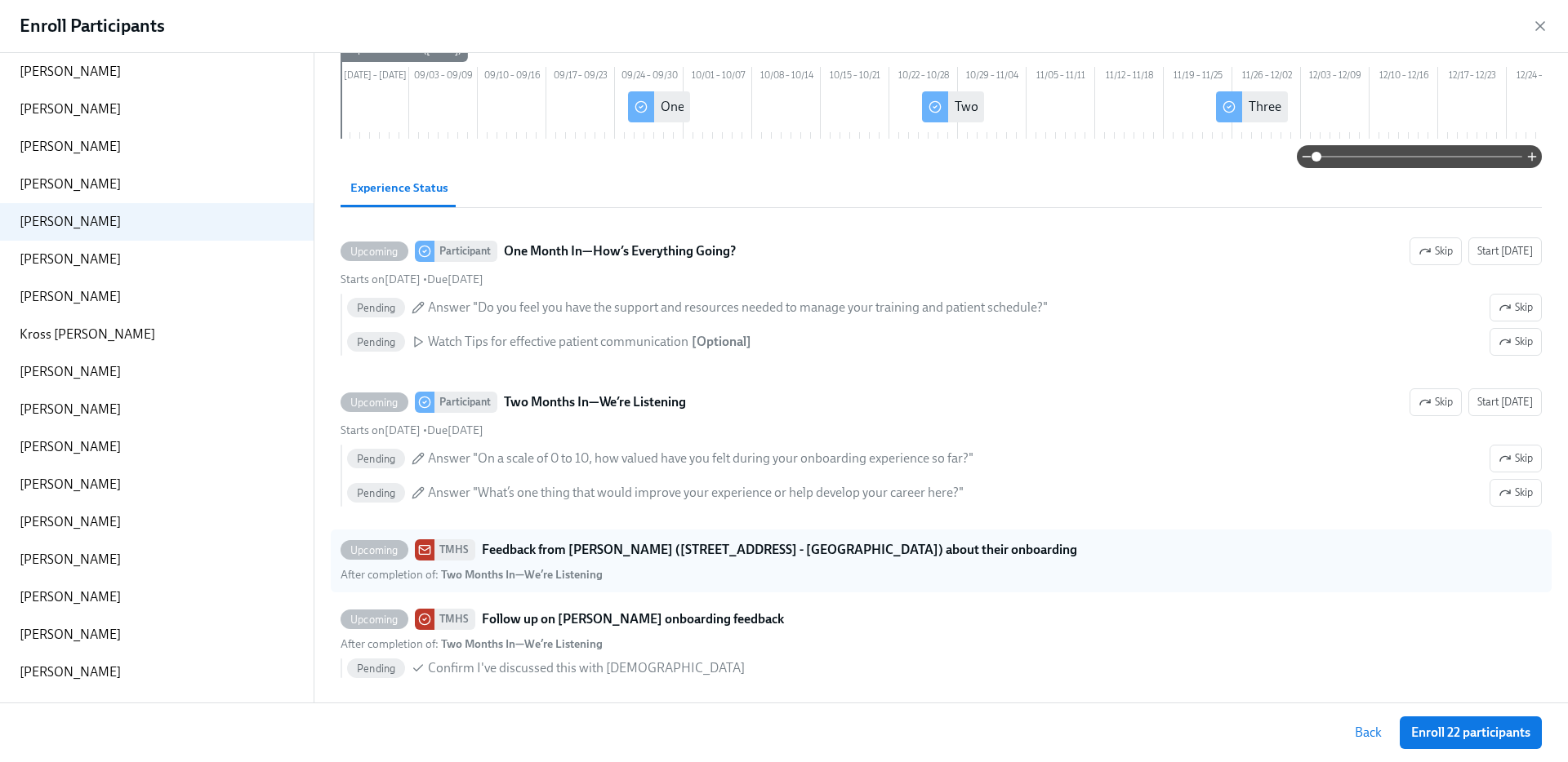
scroll to position [0, 0]
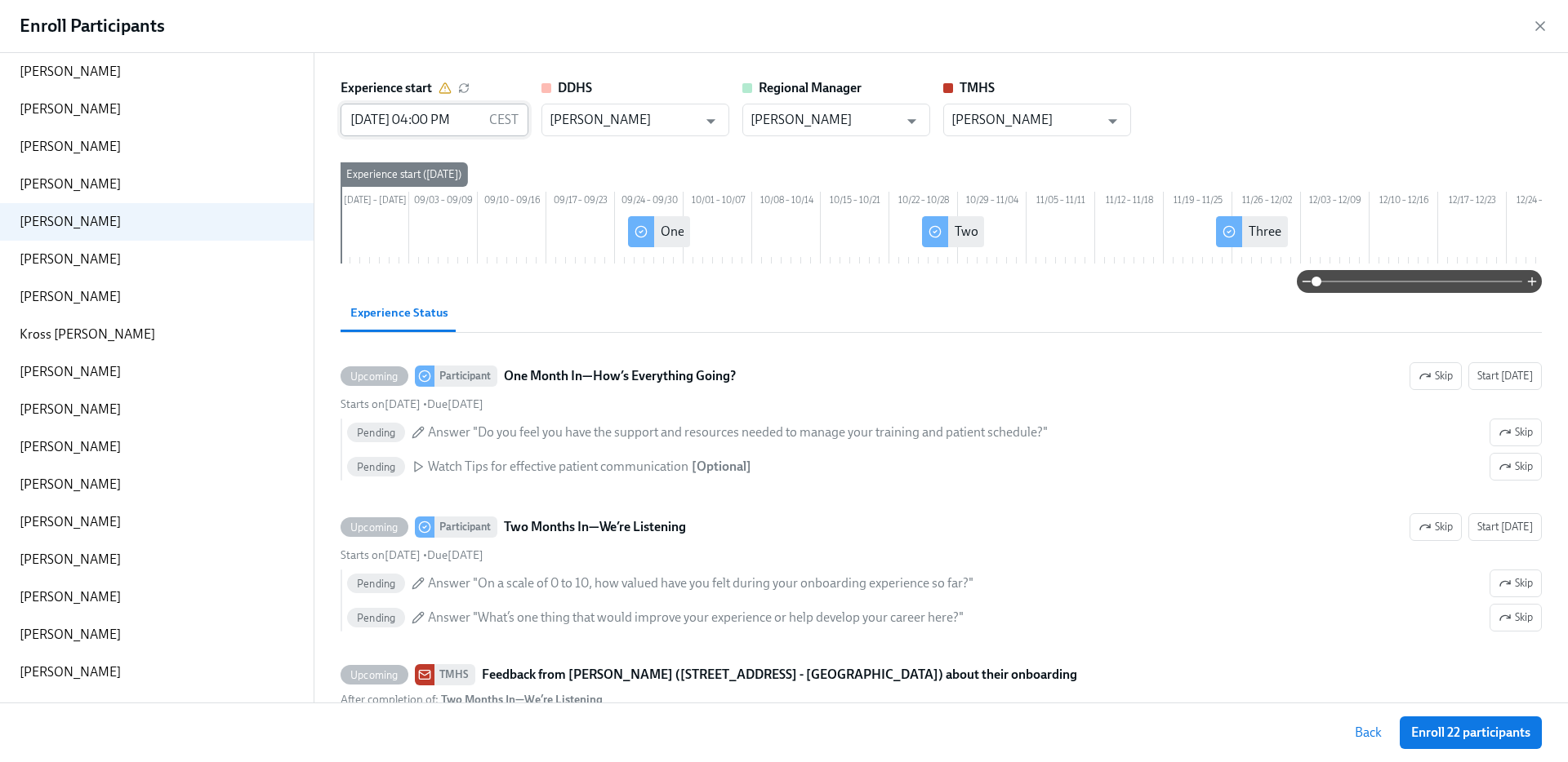
click at [401, 115] on input "08/27/2025 04:00 PM" at bounding box center [411, 120] width 142 height 33
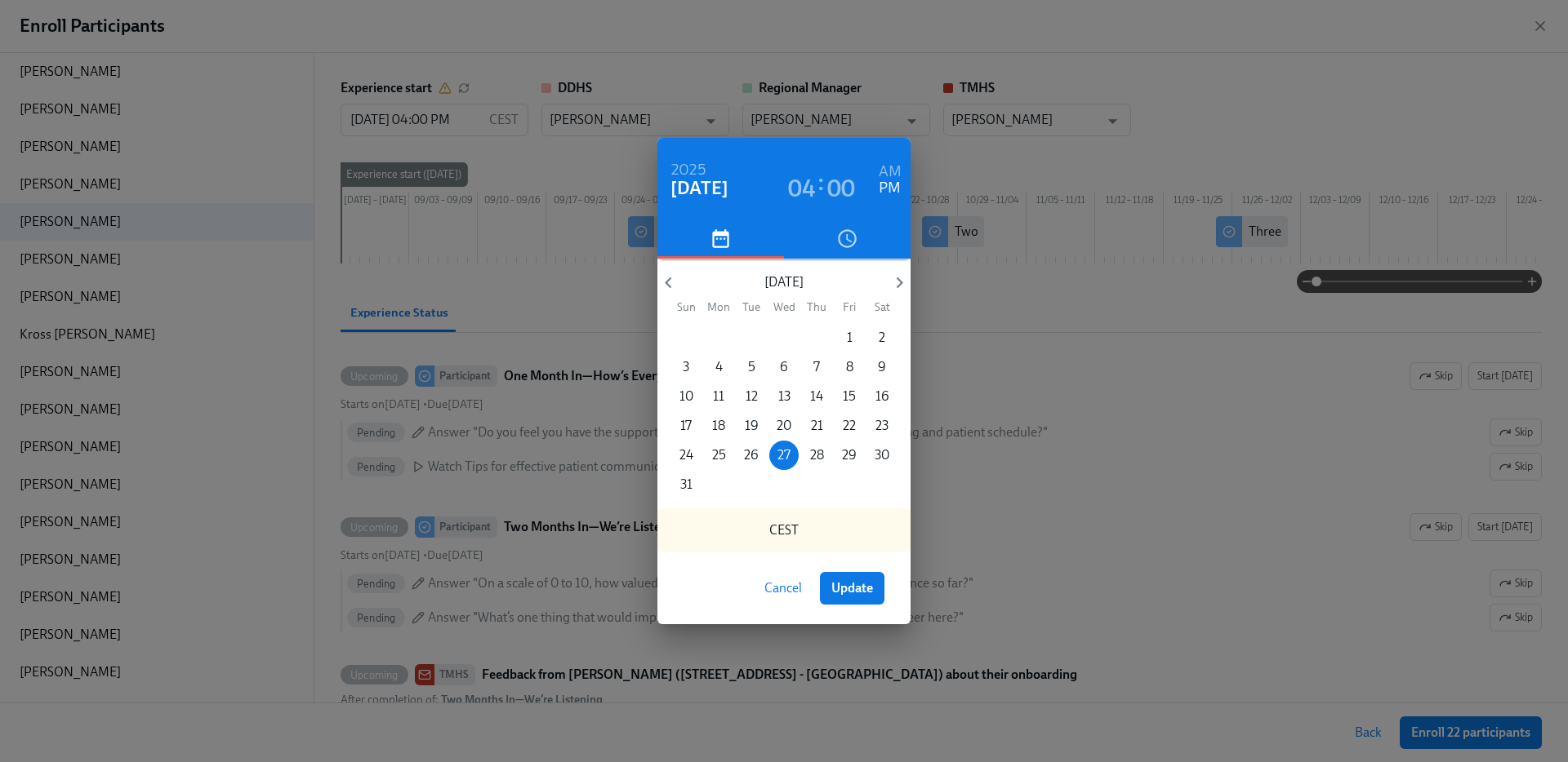
click at [436, 90] on div "2025 Aug 27 04 : 00 AM PM August 2025 Sun Mon Tue Wed Thu Fri Sat 27 28 29 30 3…" at bounding box center [784, 381] width 1568 height 762
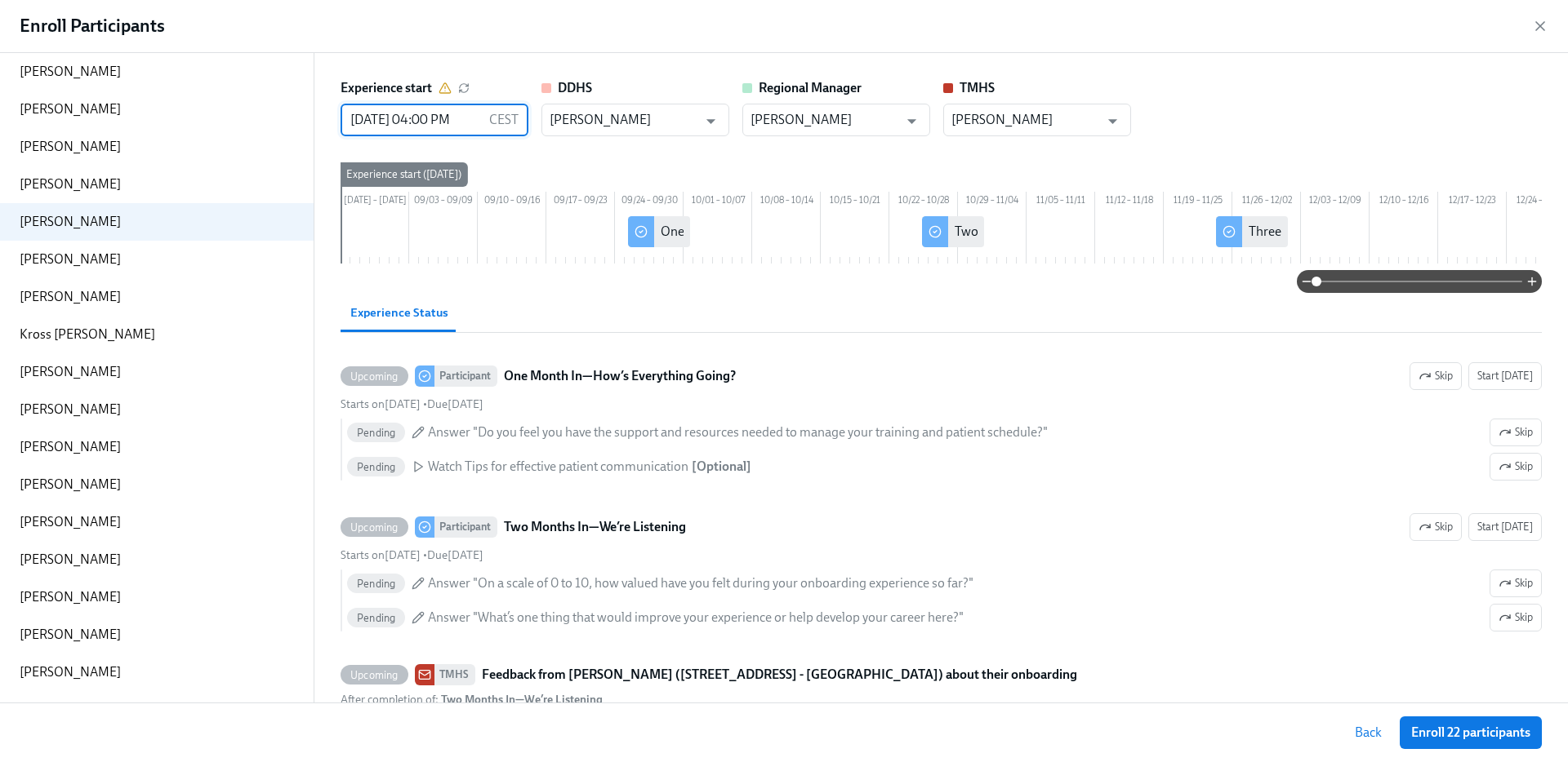
click at [375, 127] on input "08/27/2025 04:00 PM" at bounding box center [411, 120] width 142 height 33
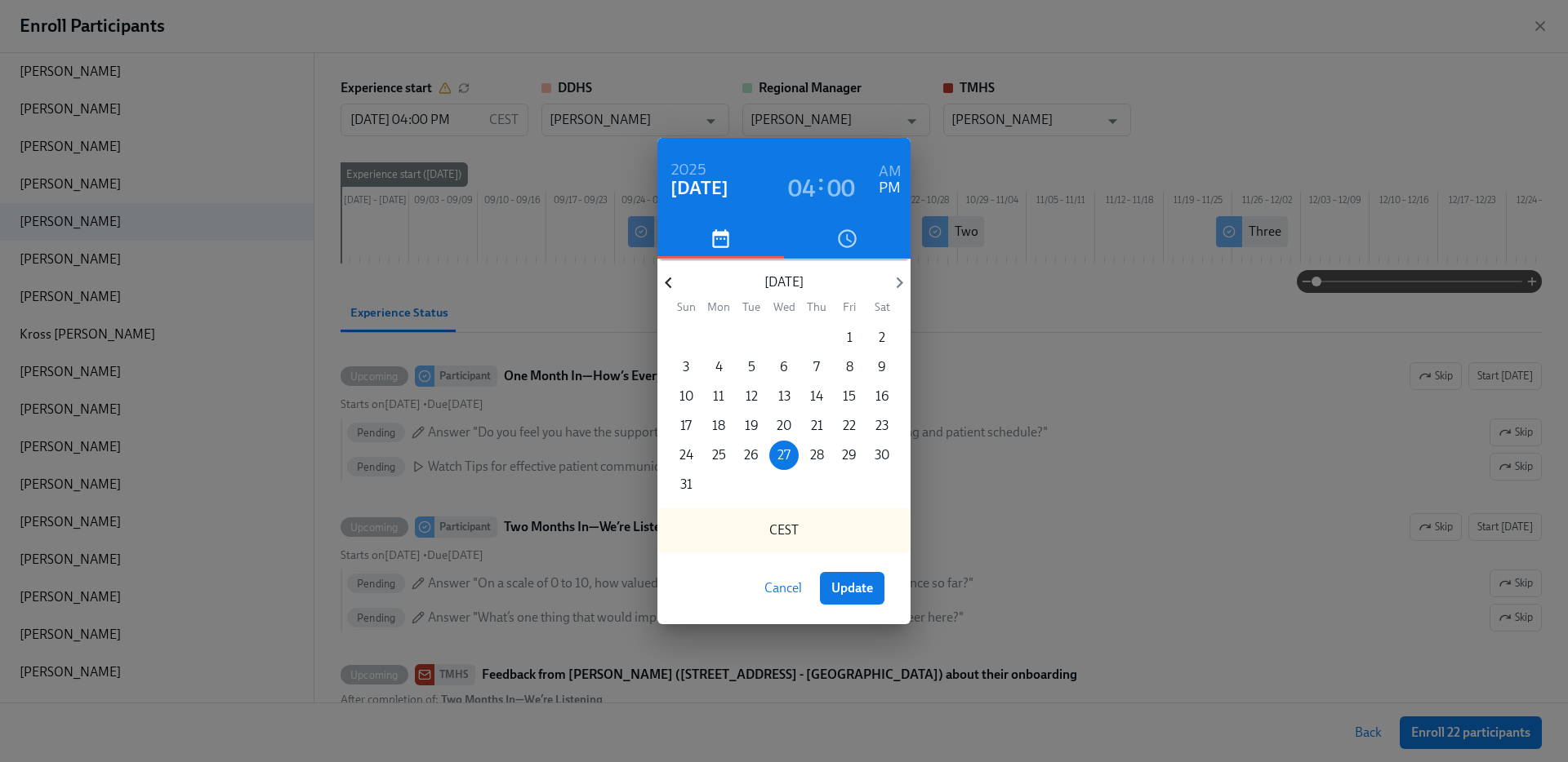
click at [663, 276] on icon "button" at bounding box center [668, 283] width 22 height 22
click at [757, 455] on p "27" at bounding box center [751, 455] width 13 height 18
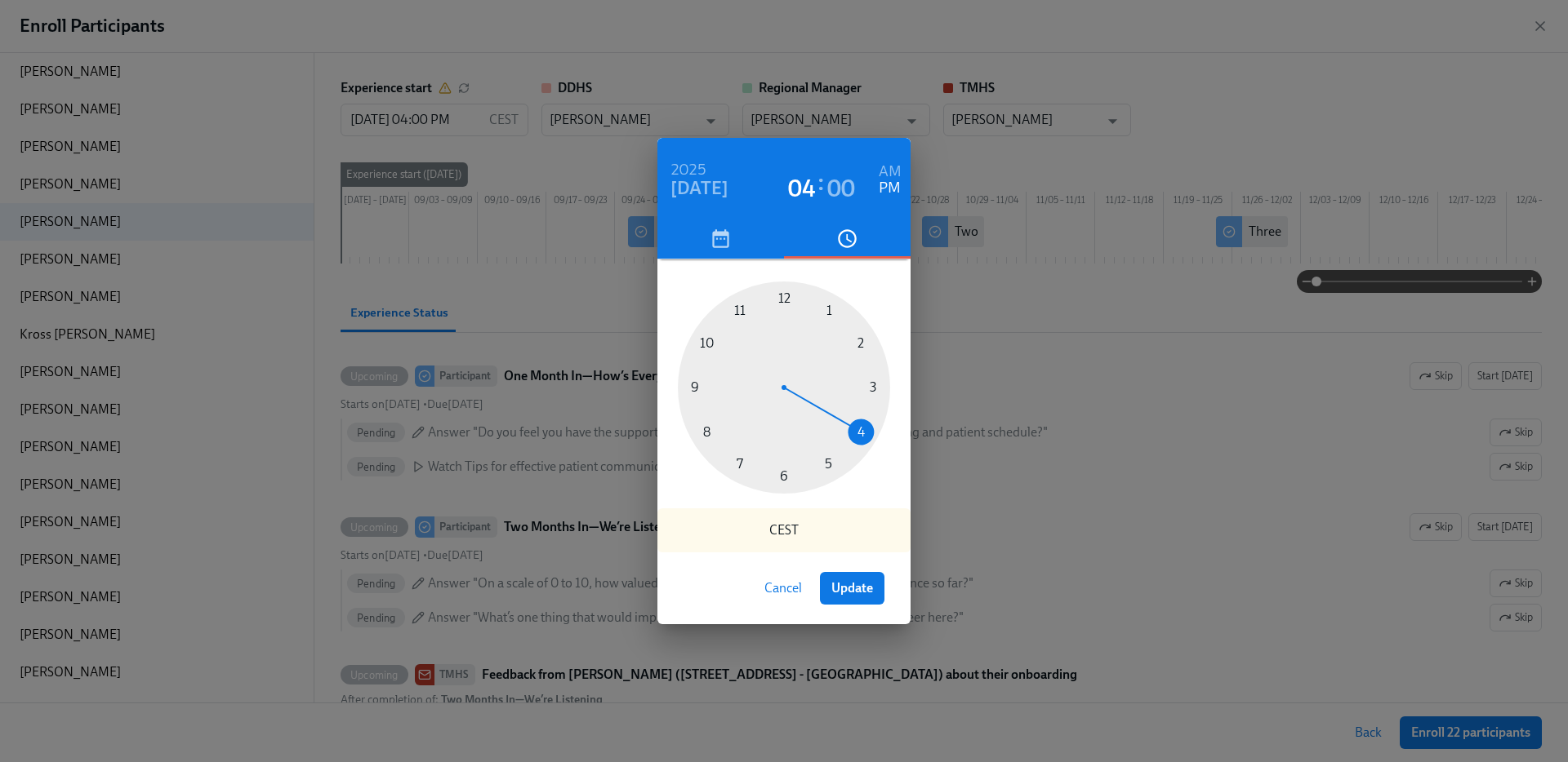
click at [847, 569] on div "Cancel Update" at bounding box center [784, 588] width 253 height 72
click at [859, 583] on span "Update" at bounding box center [851, 588] width 41 height 17
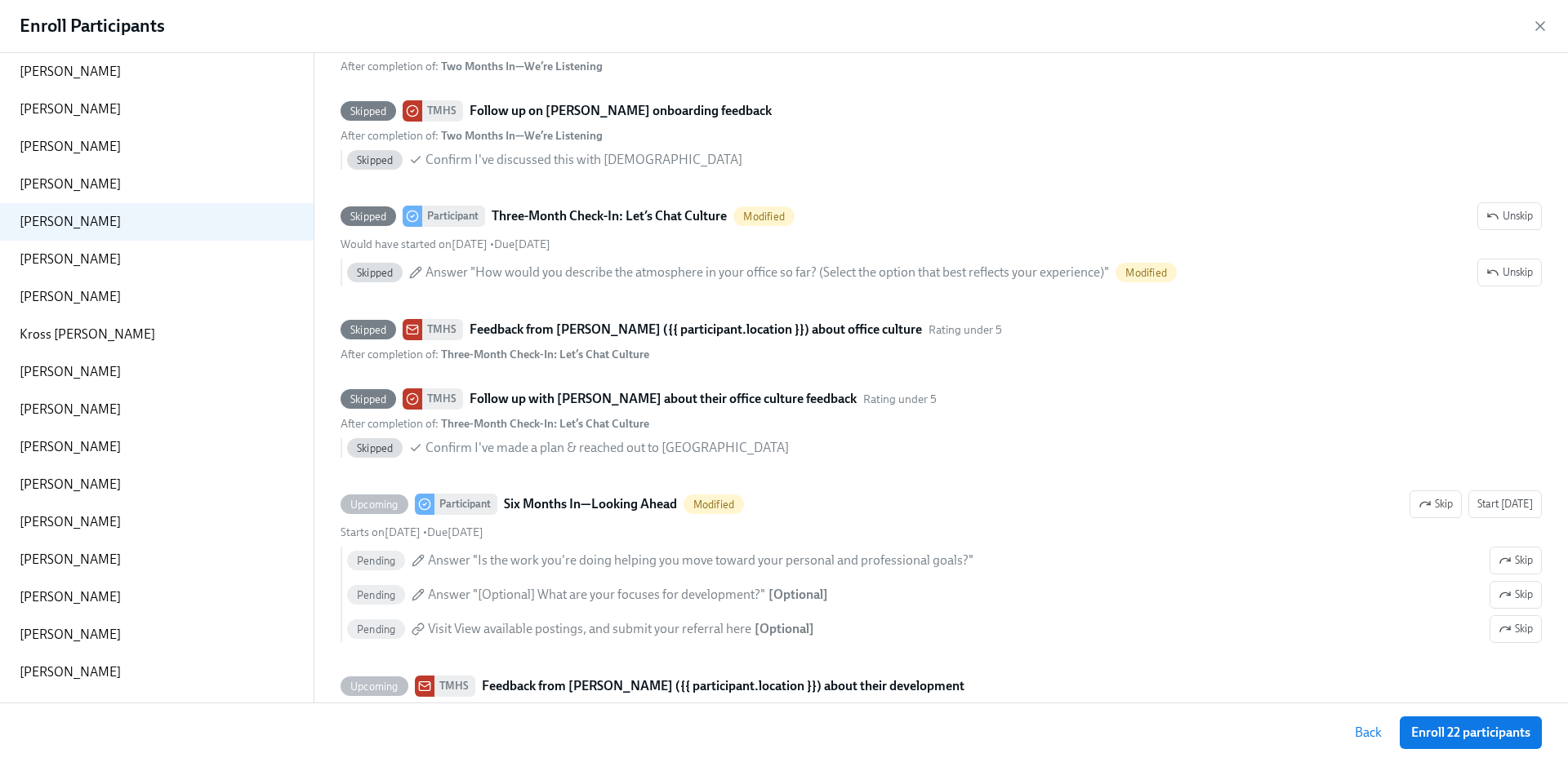
scroll to position [591, 0]
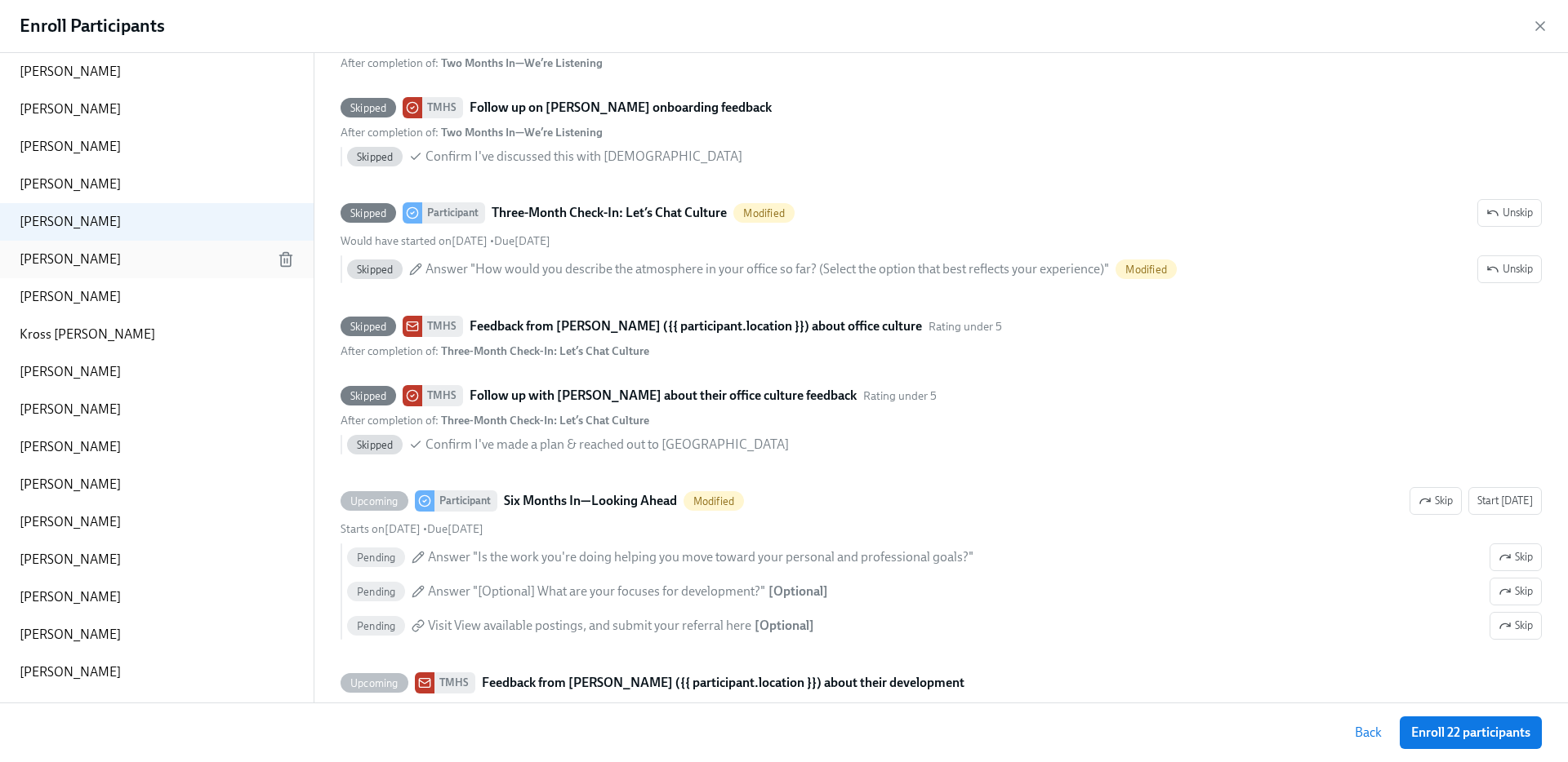
click at [170, 263] on div "Elizabeth Youngblood" at bounding box center [157, 259] width 314 height 38
type input "08/27/2025 04:00 PM"
type input "[PERSON_NAME]"
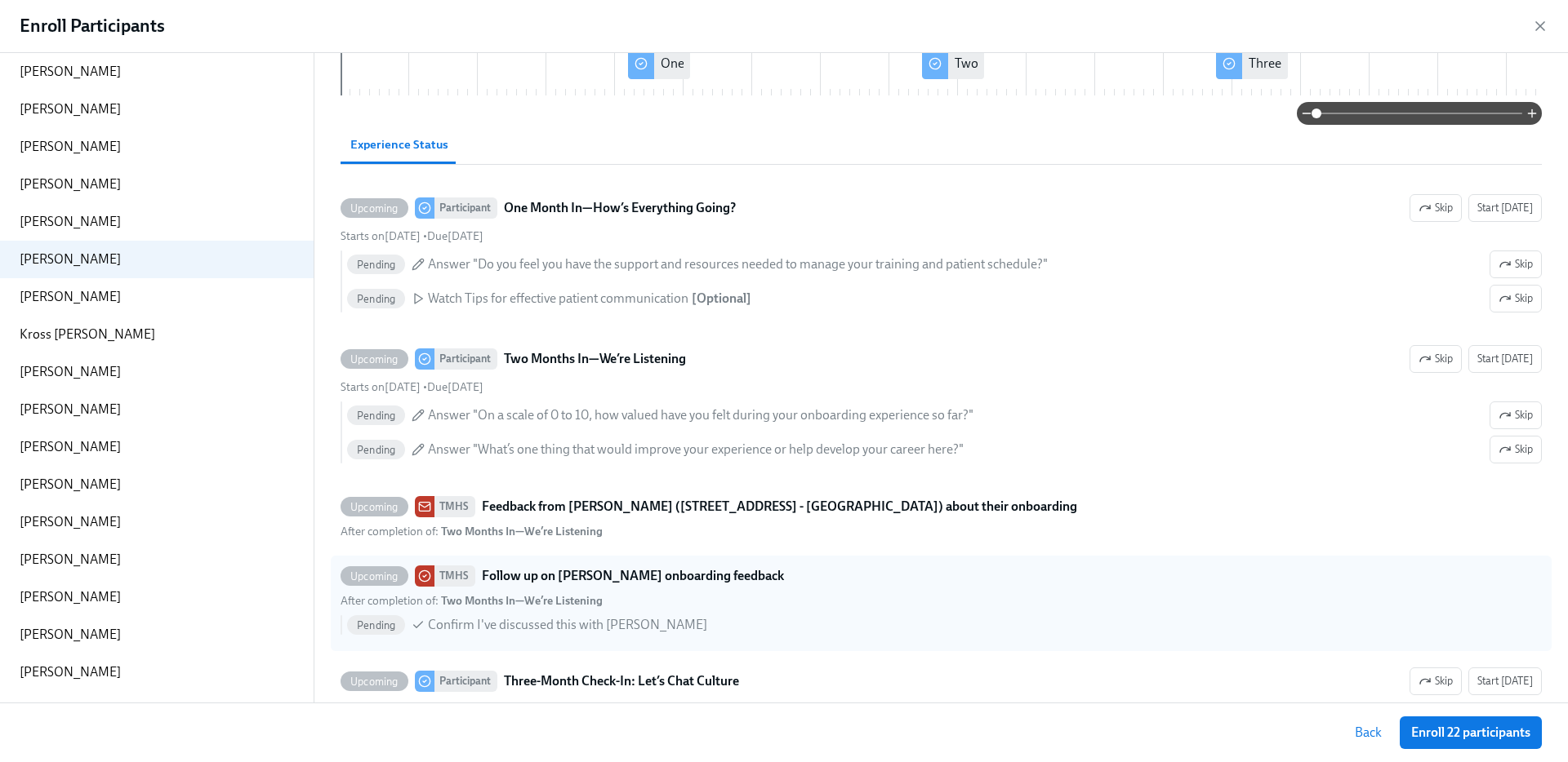
scroll to position [0, 0]
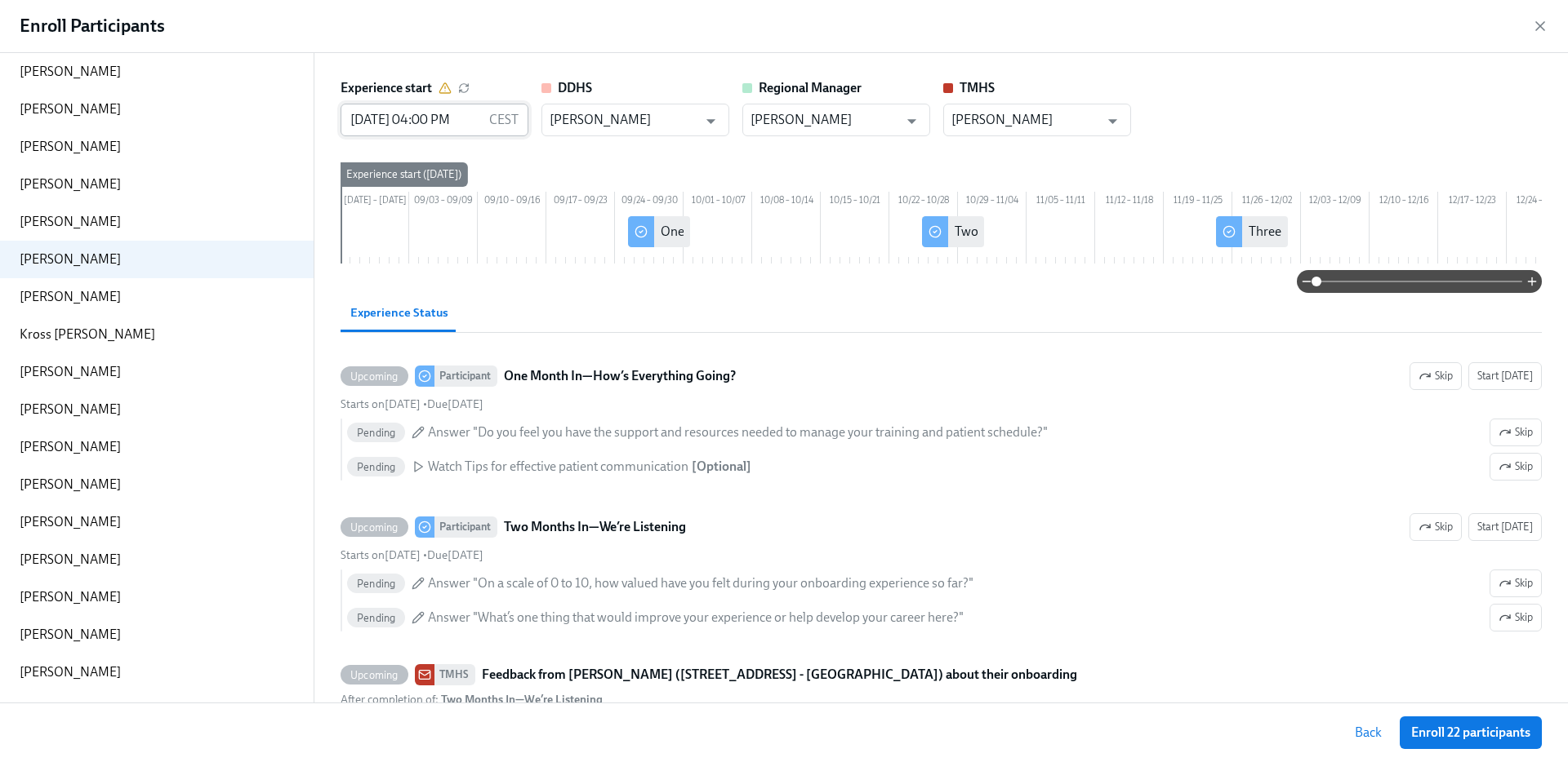
click at [415, 121] on input "08/27/2025 04:00 PM" at bounding box center [411, 120] width 142 height 33
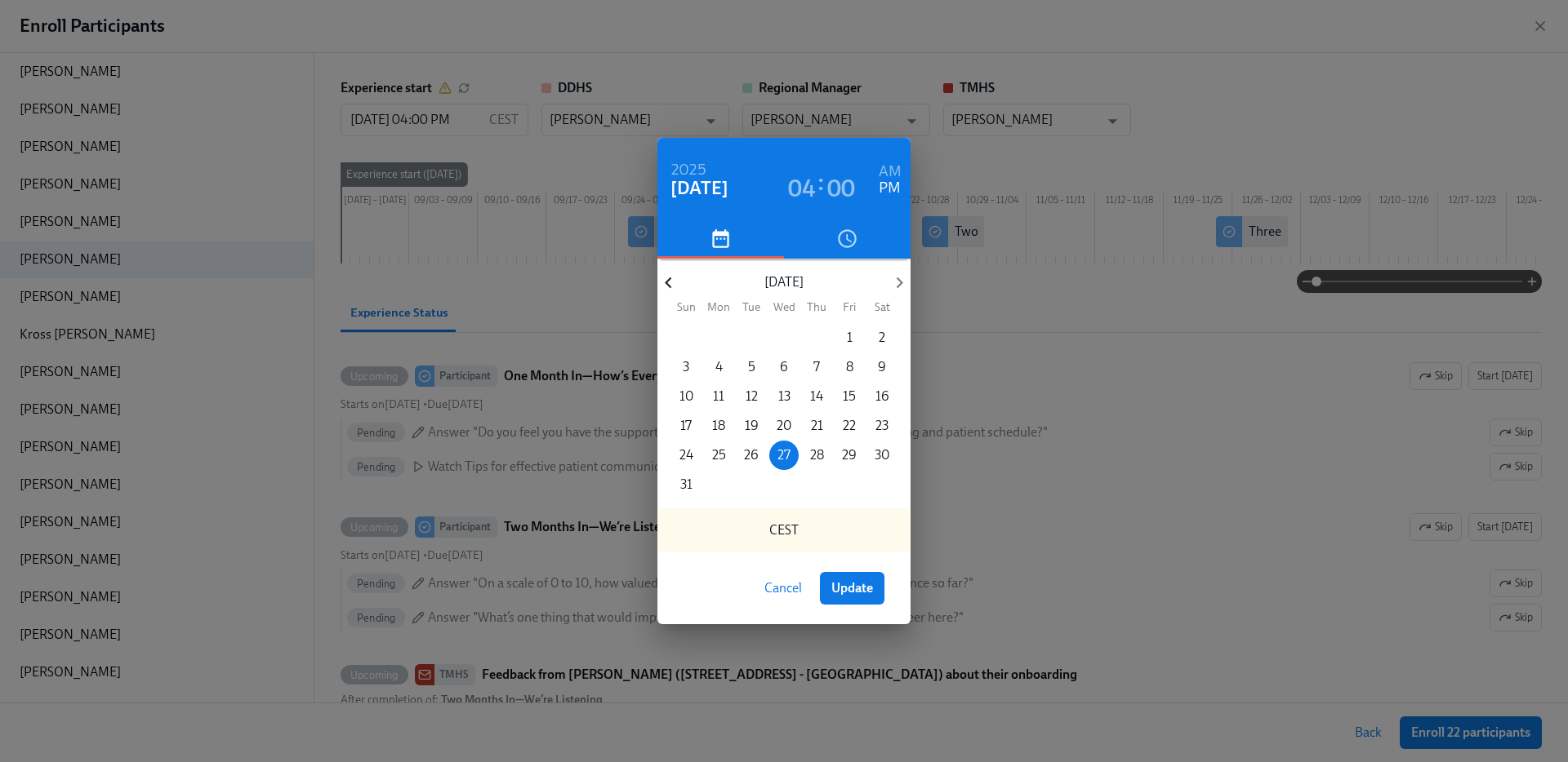
click at [673, 274] on icon "button" at bounding box center [668, 283] width 22 height 22
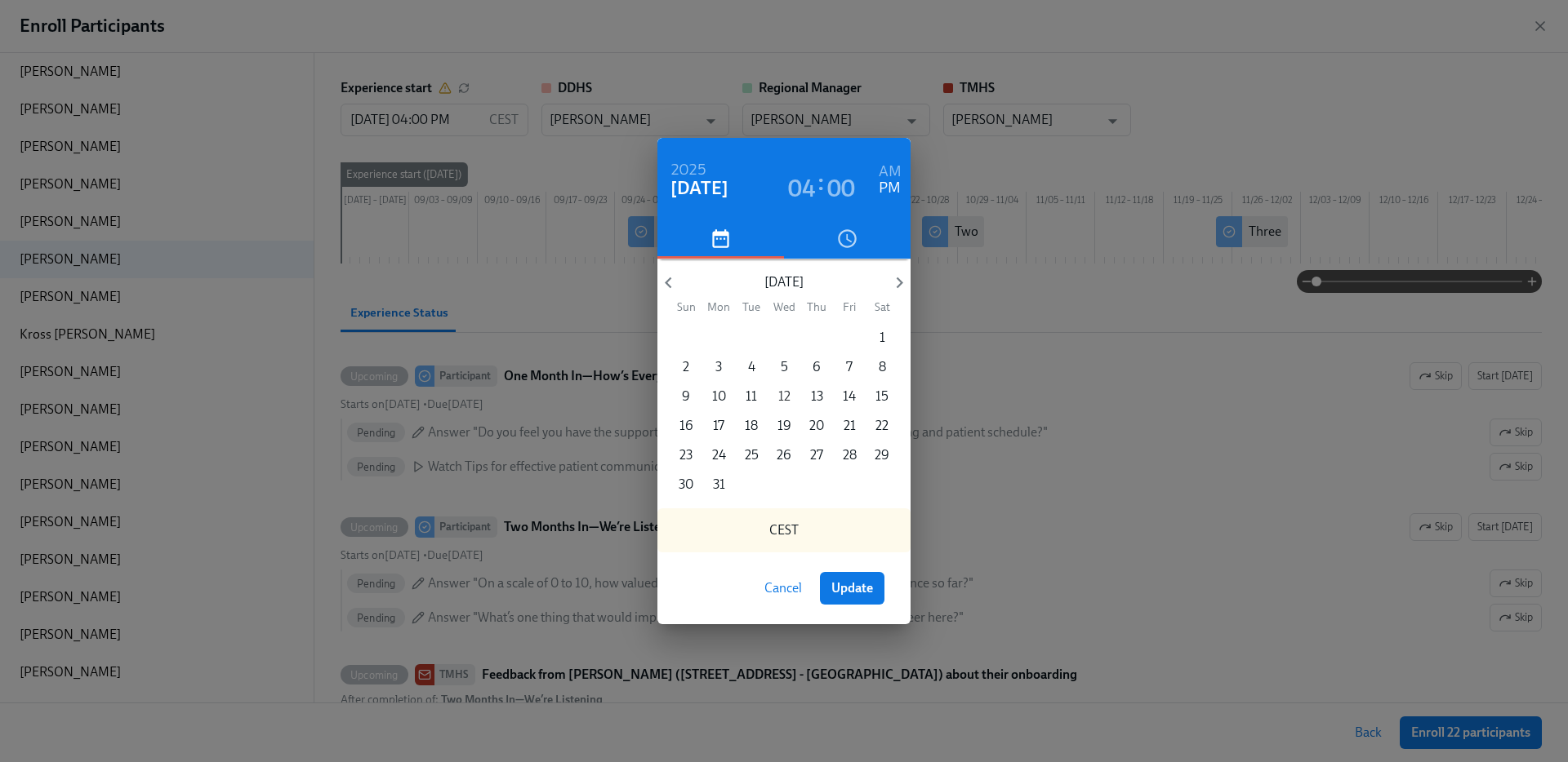
click at [777, 395] on span "12" at bounding box center [784, 396] width 29 height 18
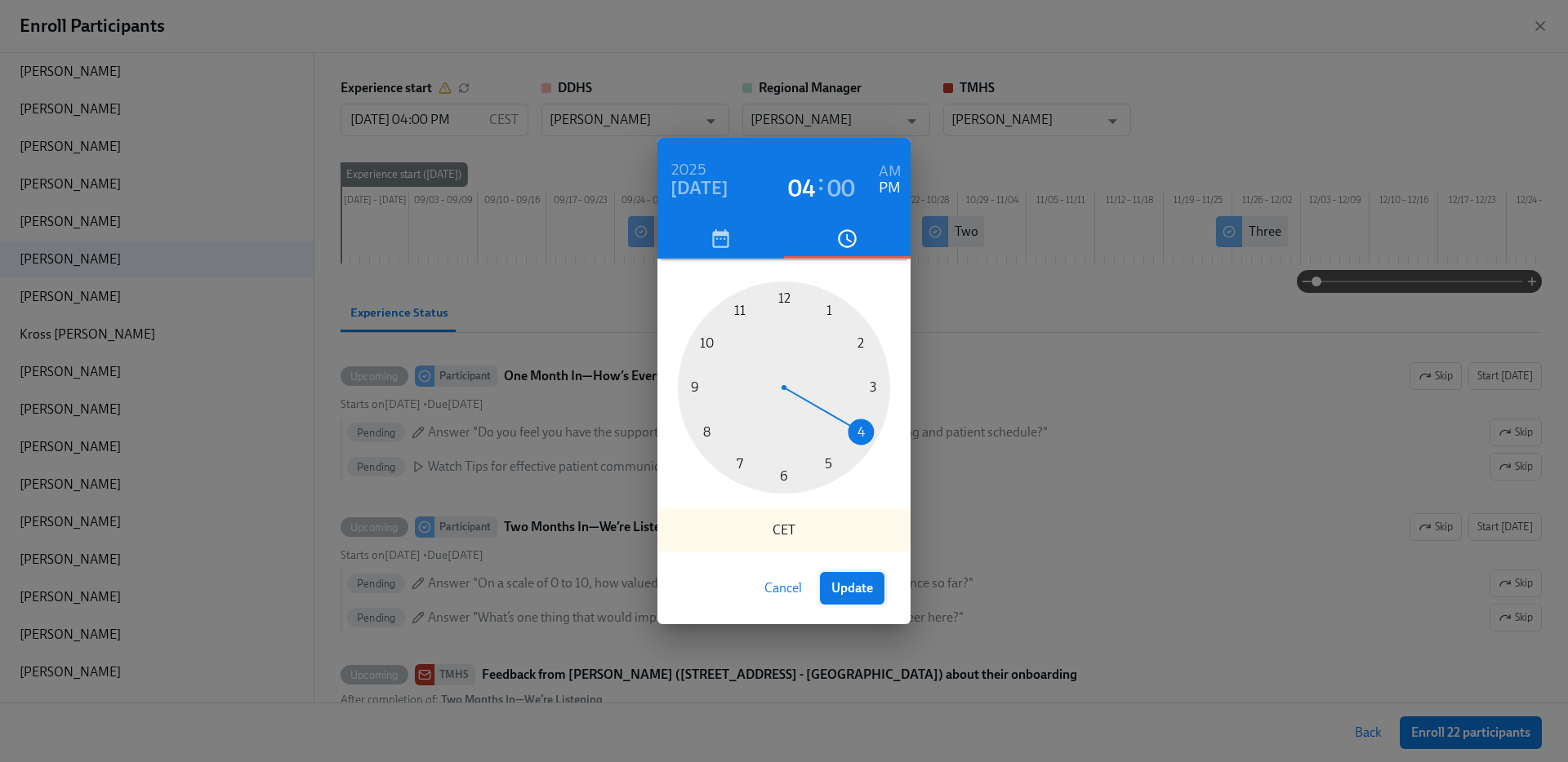
click at [843, 581] on span "Update" at bounding box center [851, 588] width 41 height 17
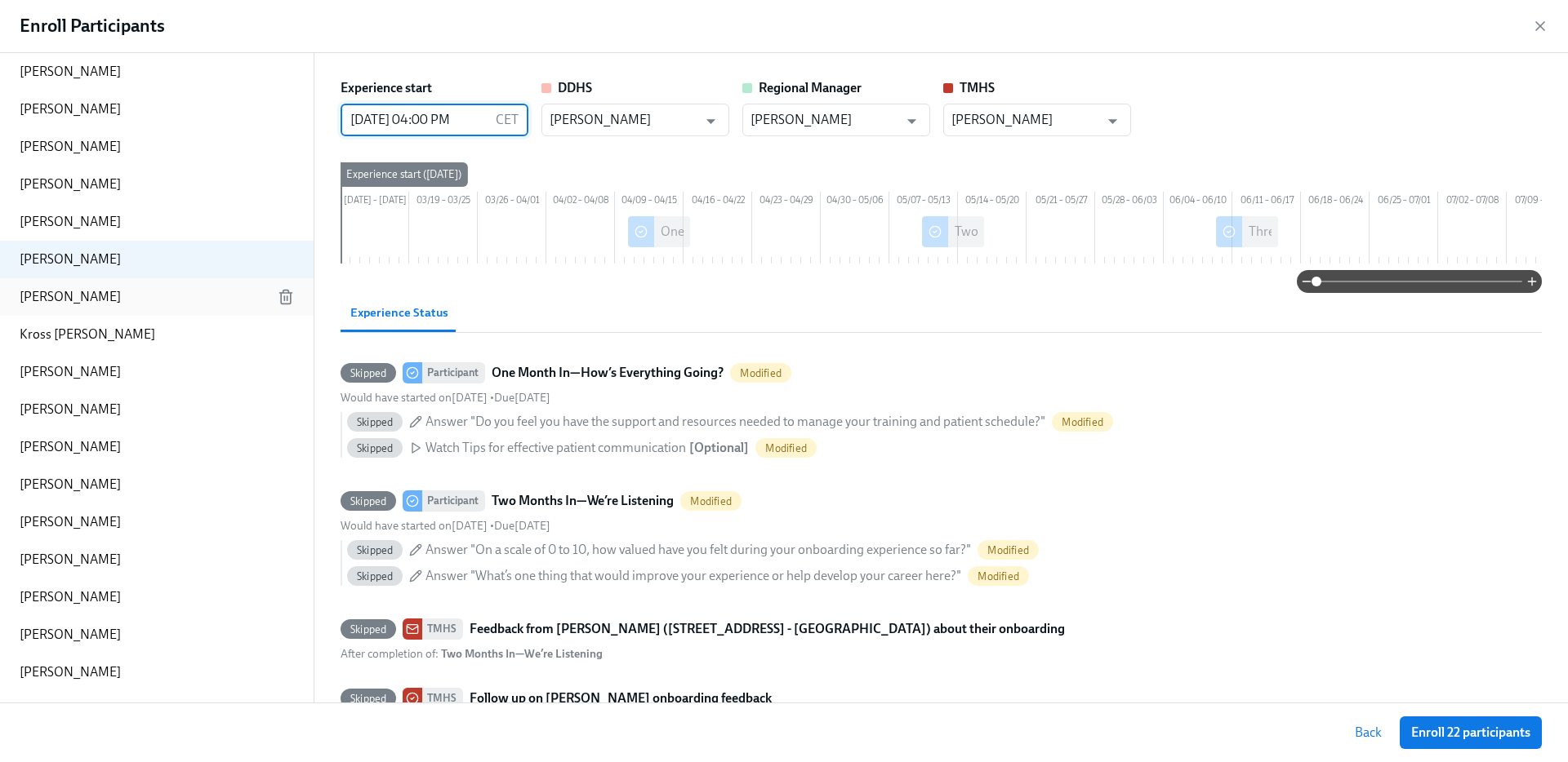
click at [48, 292] on p "Monserrat Torrez" at bounding box center [70, 297] width 101 height 18
type input "08/27/2025 04:00 PM"
type input "[PERSON_NAME]"
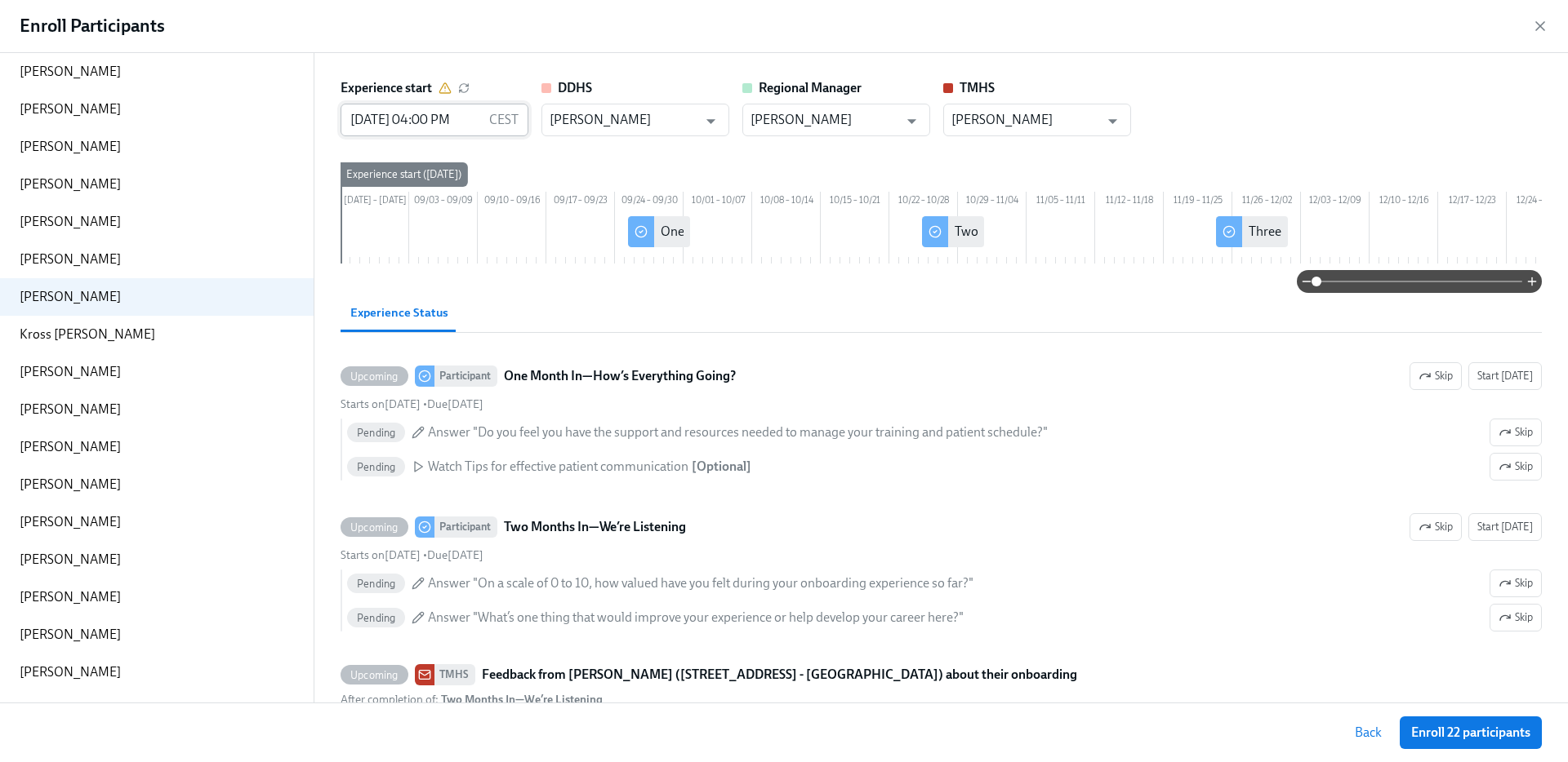
click at [392, 113] on input "08/27/2025 04:00 PM" at bounding box center [411, 120] width 142 height 33
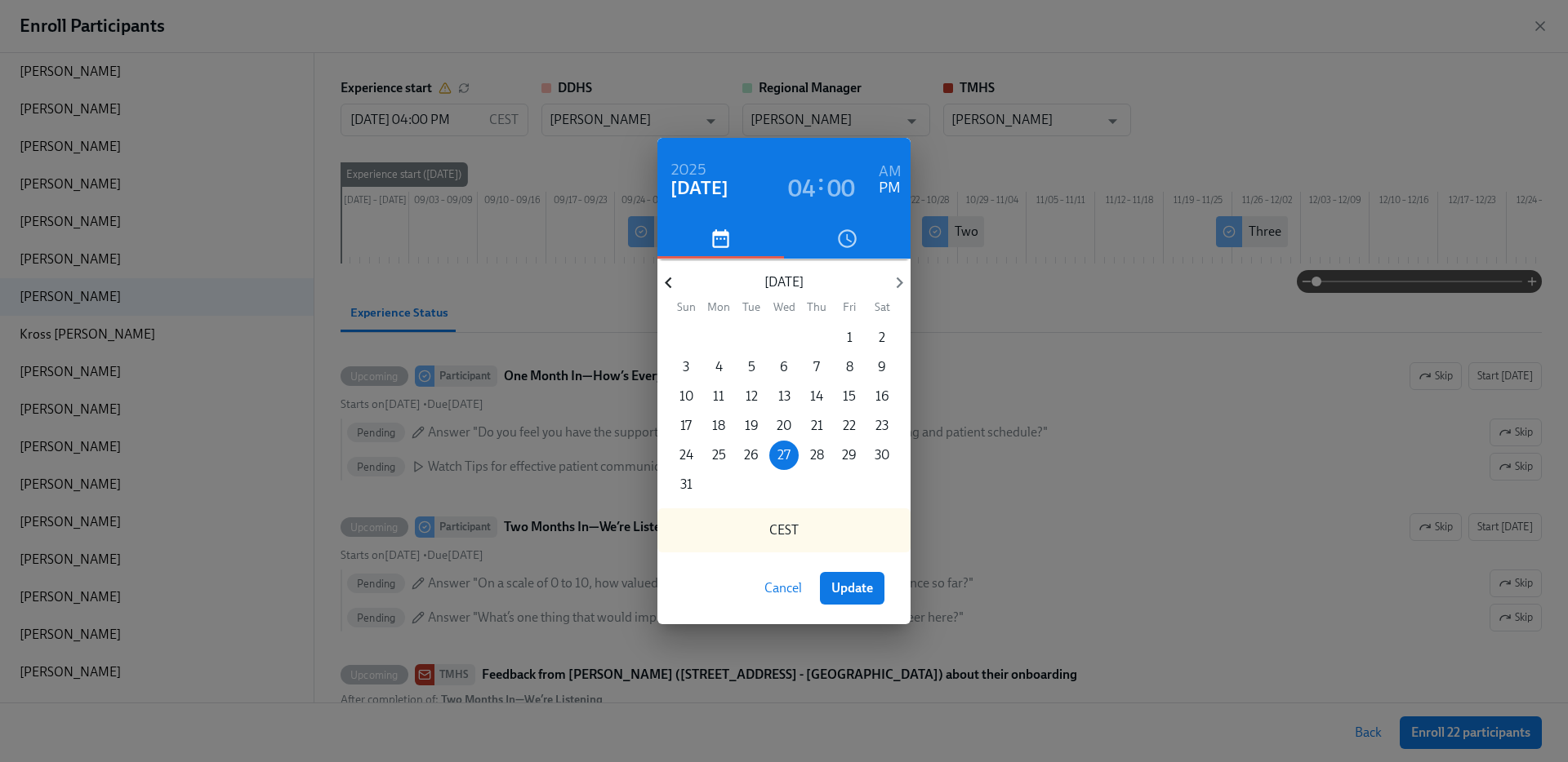
click at [673, 280] on icon "button" at bounding box center [668, 283] width 22 height 22
click at [842, 335] on span "4" at bounding box center [849, 337] width 29 height 18
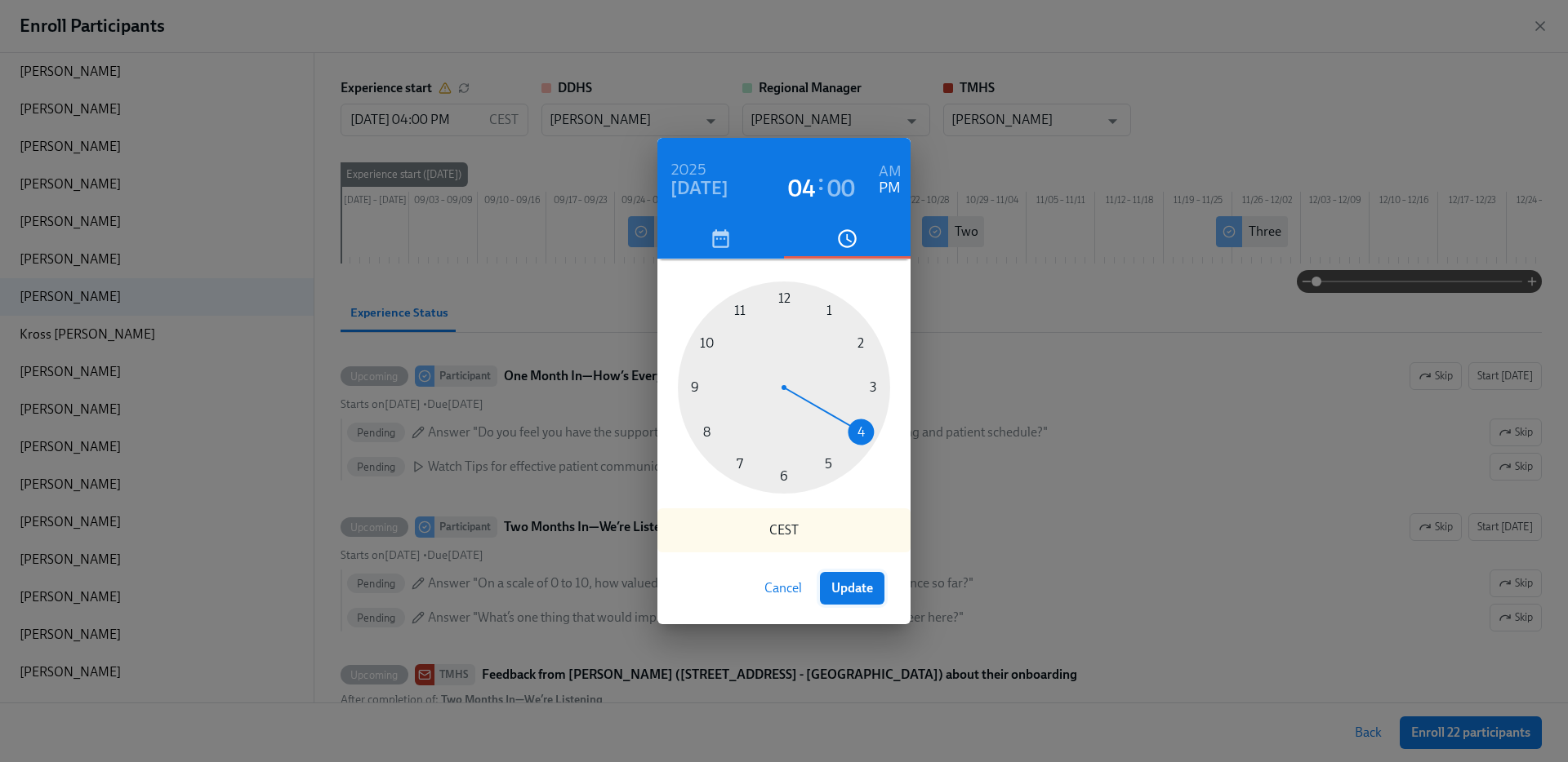
click at [850, 582] on span "Update" at bounding box center [851, 588] width 41 height 17
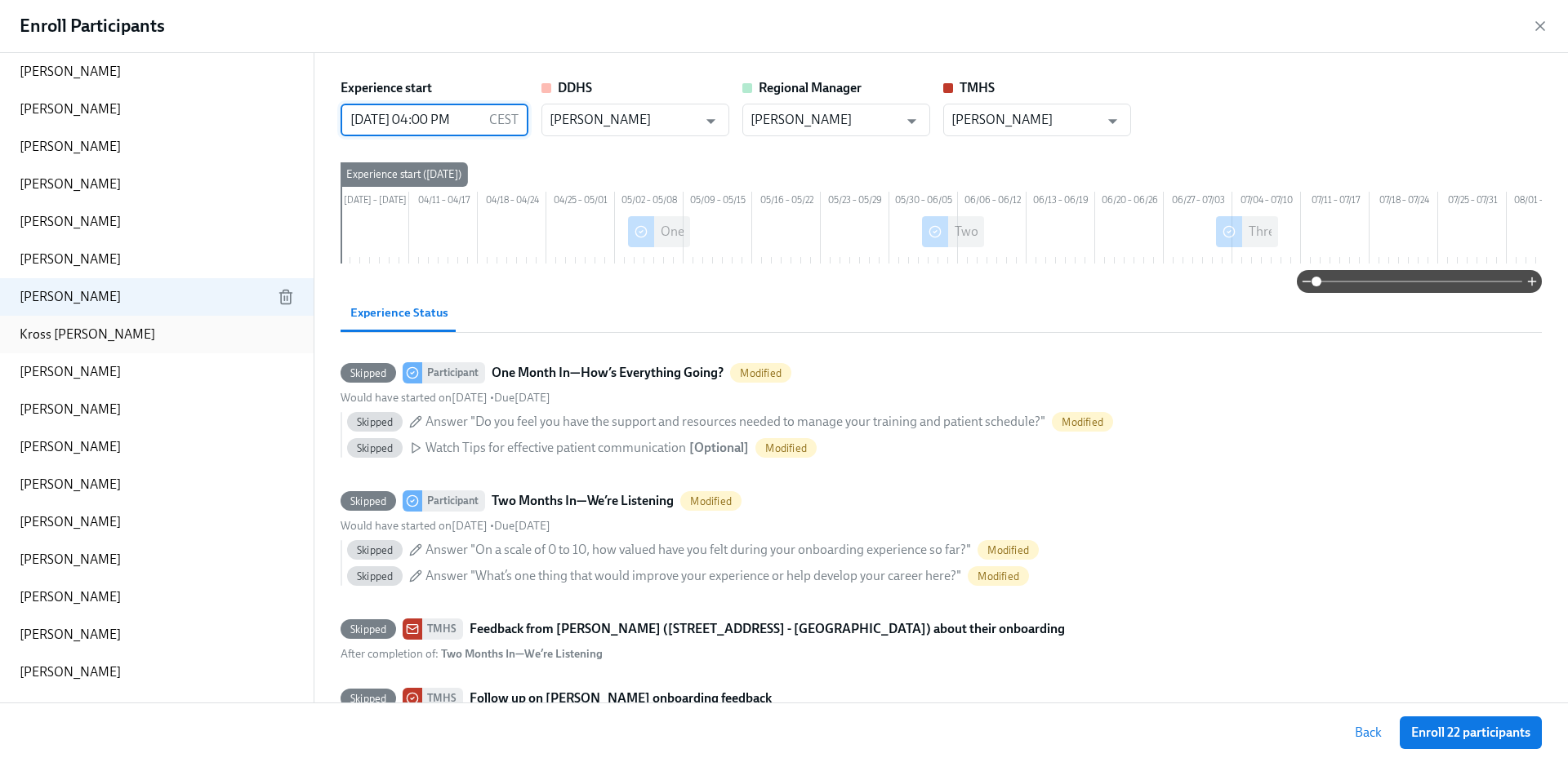
click at [91, 322] on div "Kross Theriot" at bounding box center [157, 335] width 314 height 38
type input "08/27/2025 04:00 PM"
type input "Olivia Barragan"
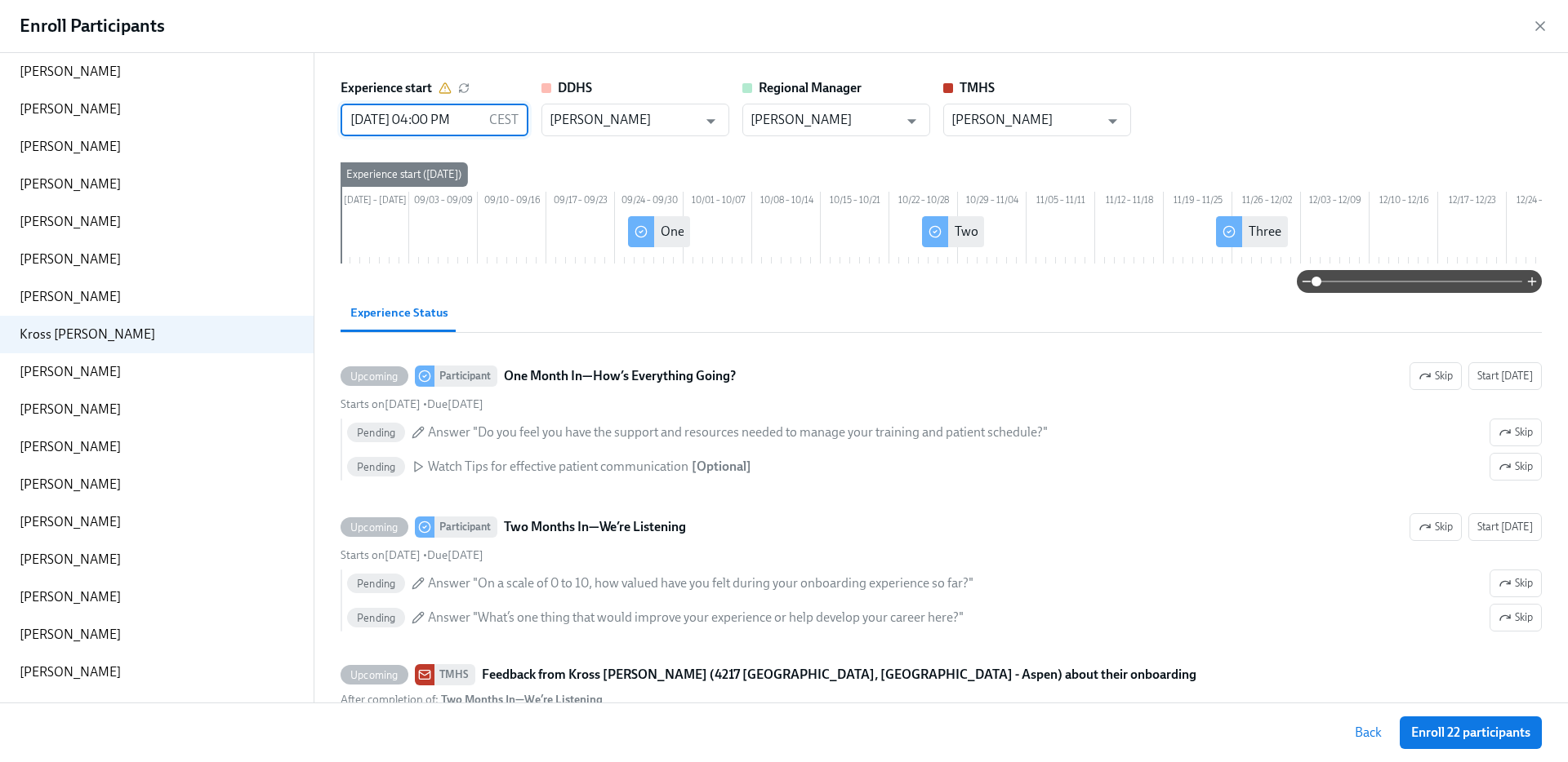
click at [379, 112] on input "08/27/2025 04:00 PM" at bounding box center [411, 120] width 142 height 33
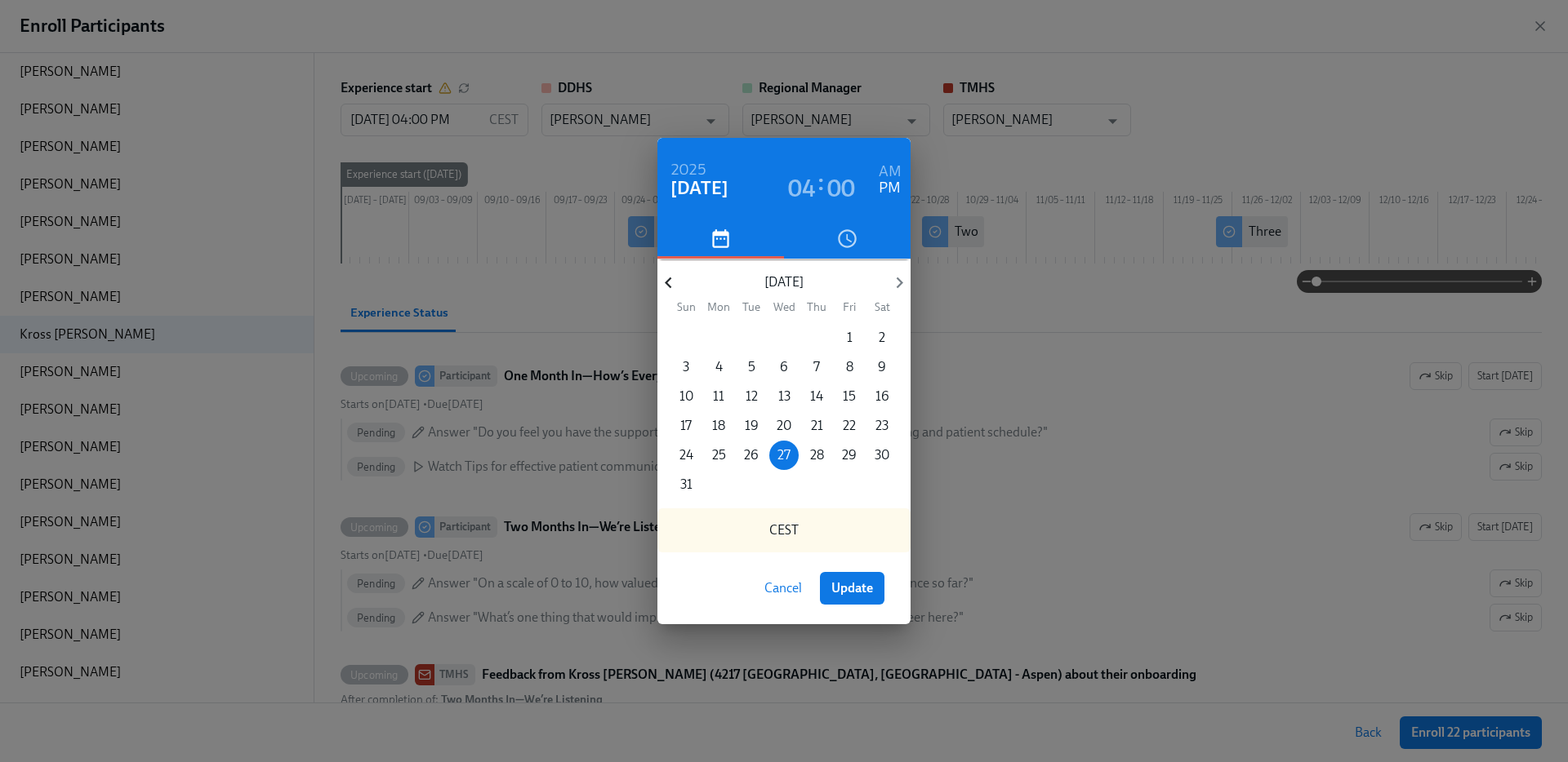
click at [672, 282] on icon "button" at bounding box center [668, 283] width 22 height 22
click at [671, 281] on icon "button" at bounding box center [668, 283] width 22 height 22
click at [708, 365] on span "9" at bounding box center [718, 367] width 29 height 18
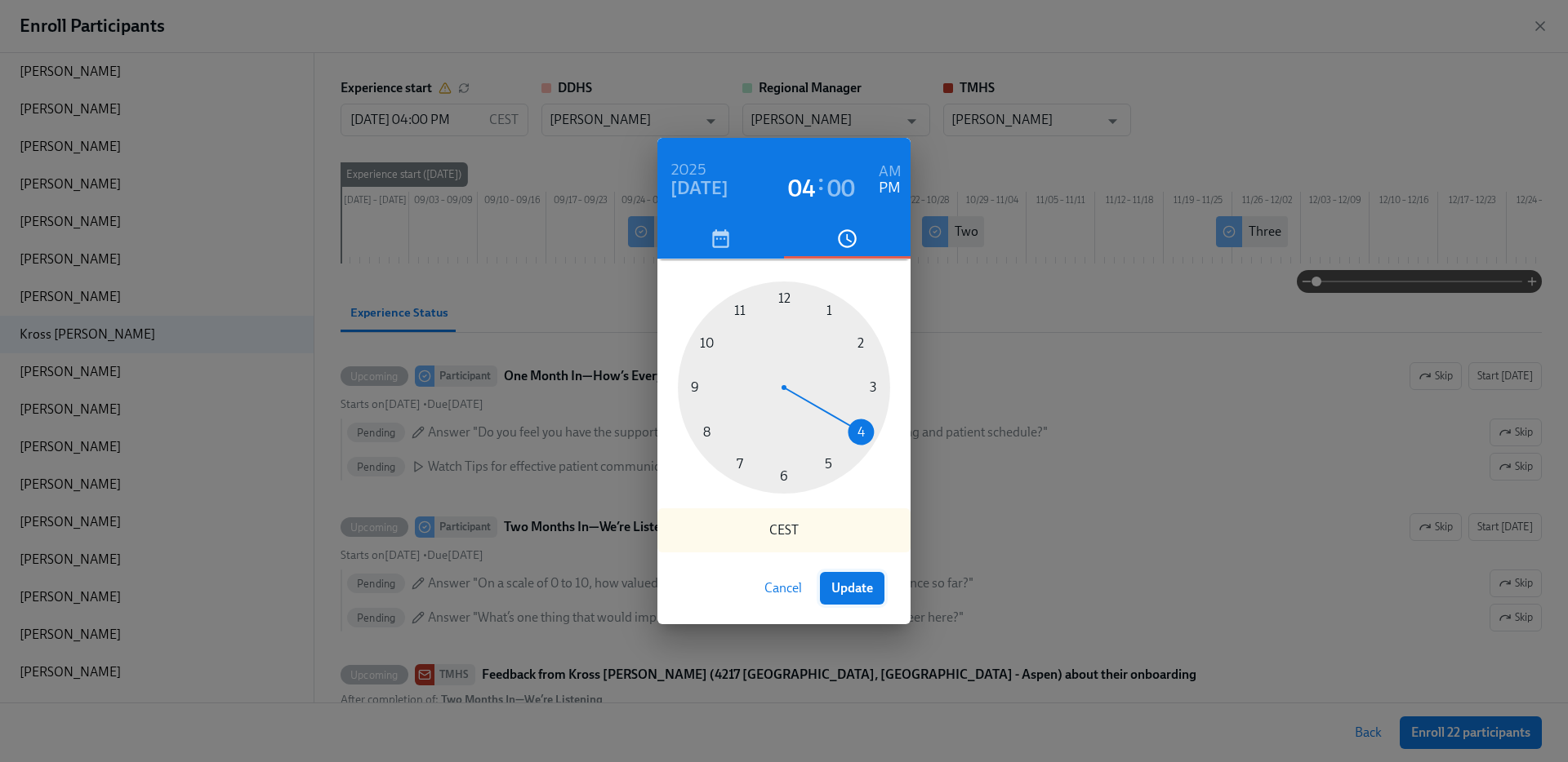
click at [841, 583] on span "Update" at bounding box center [851, 588] width 41 height 17
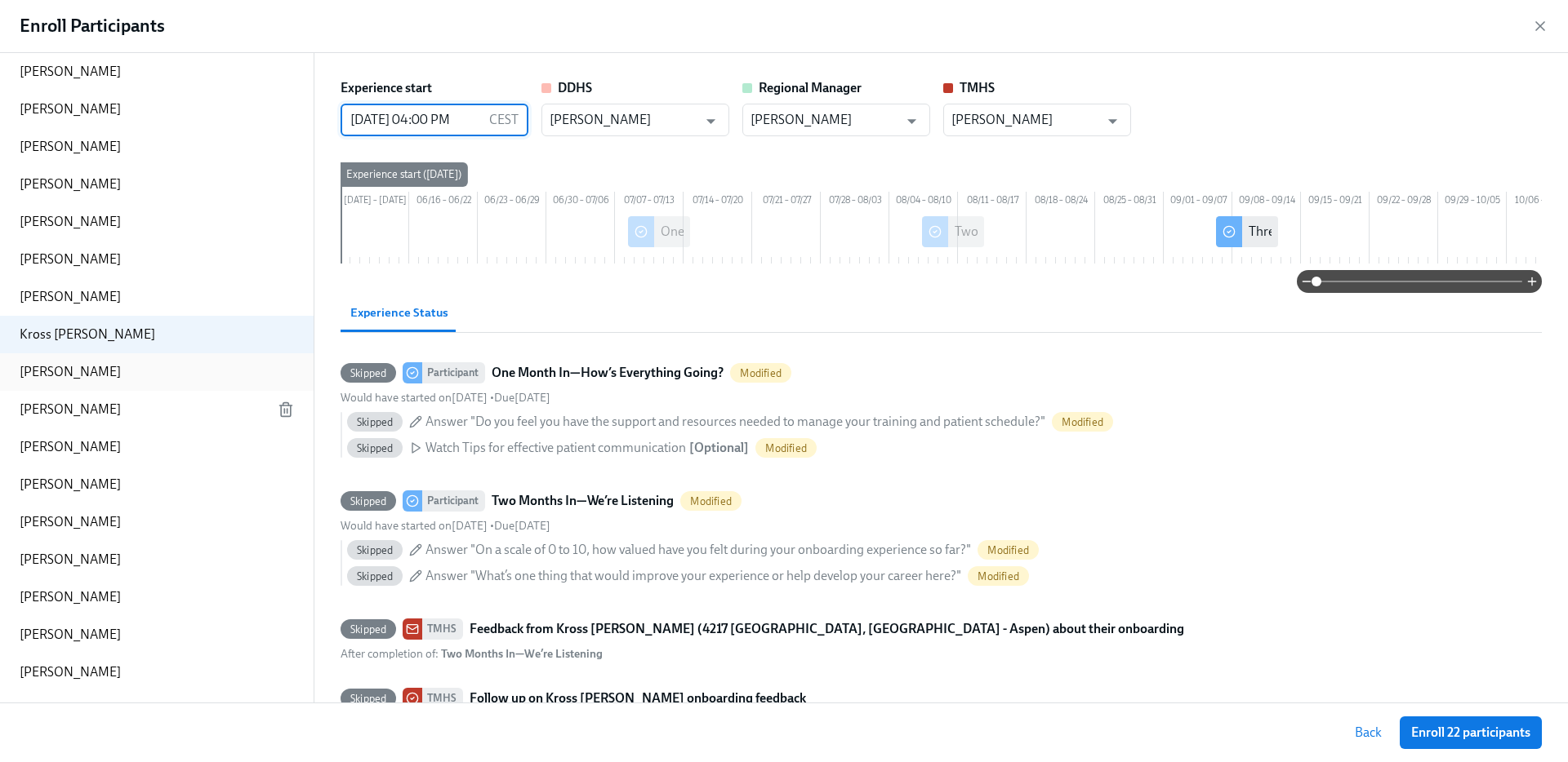
click at [101, 366] on div "Amber Brewer" at bounding box center [157, 372] width 314 height 38
type input "08/27/2025 04:00 PM"
type input "Sanaz Shad"
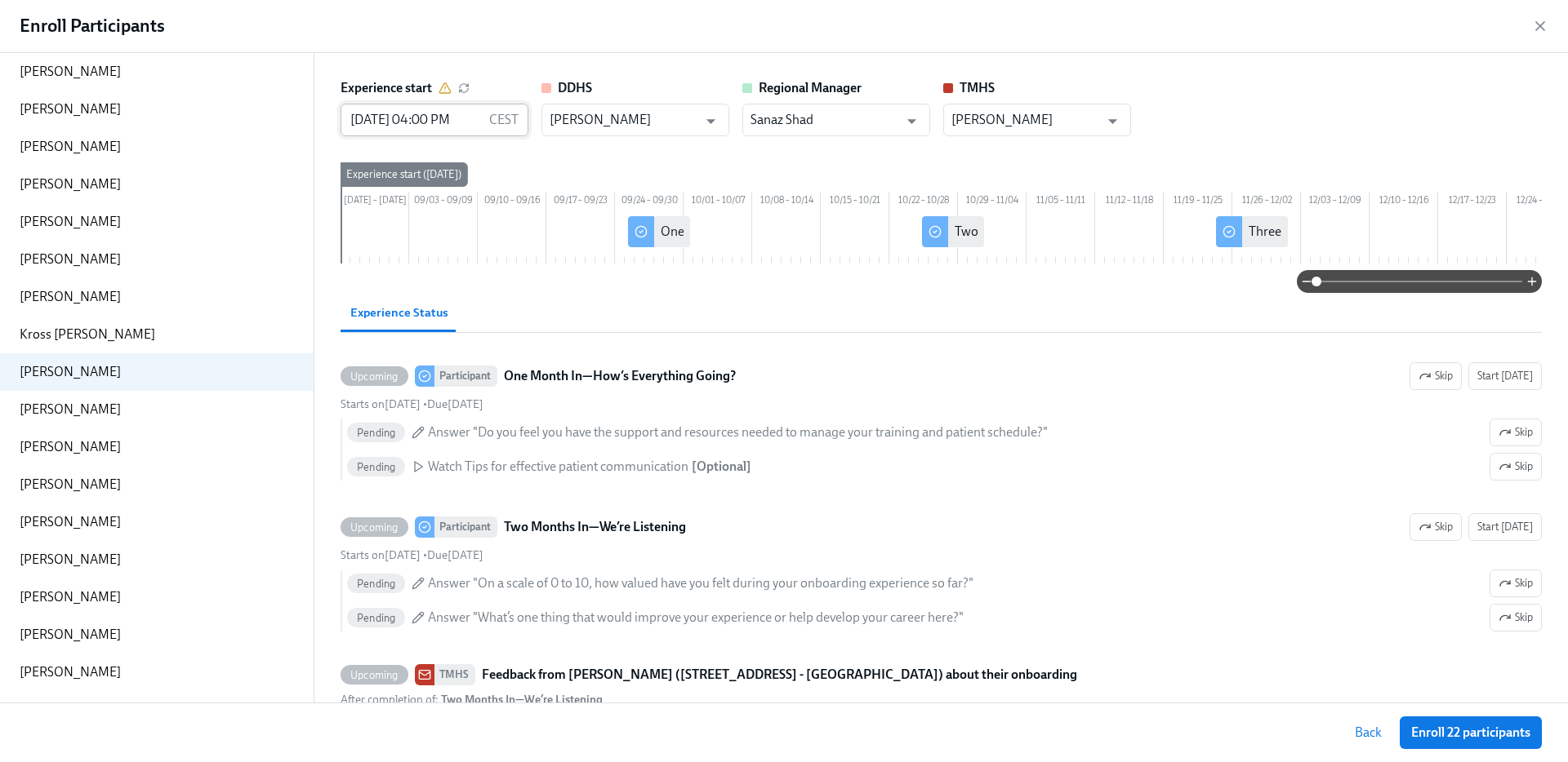
click at [378, 110] on input "08/27/2025 04:00 PM" at bounding box center [411, 120] width 142 height 33
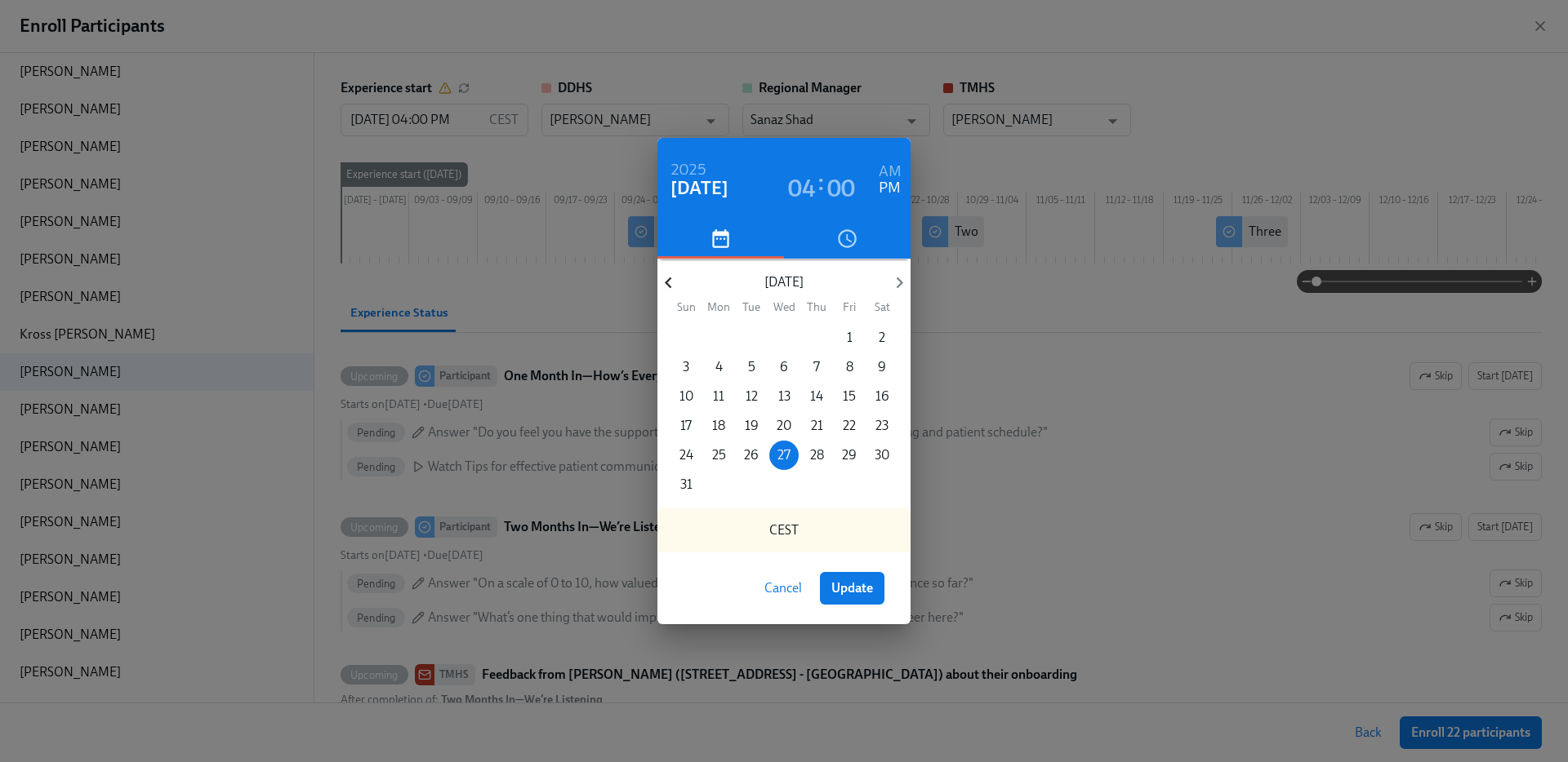
click at [664, 275] on icon "button" at bounding box center [668, 283] width 22 height 22
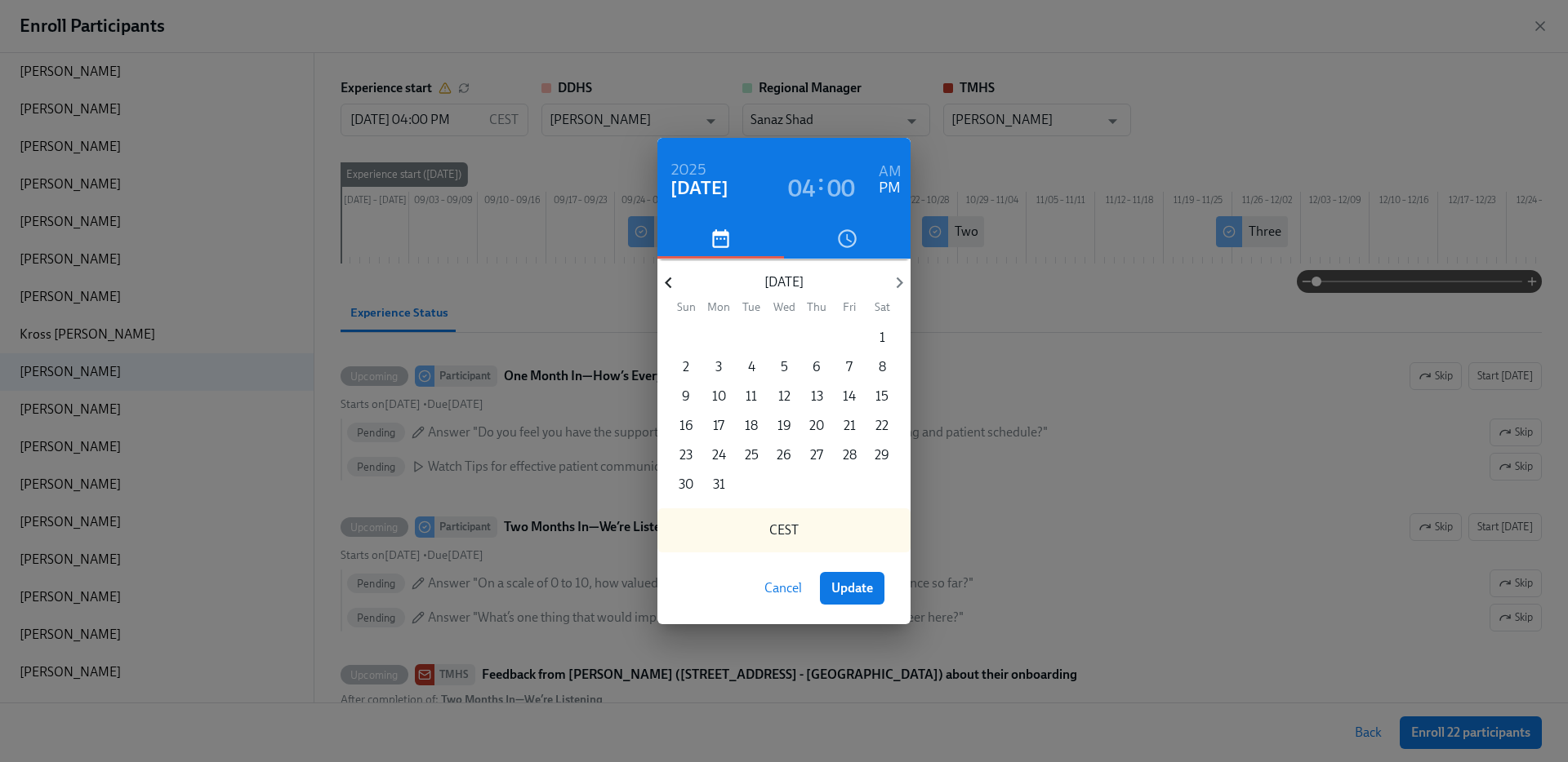
click at [664, 275] on icon "button" at bounding box center [668, 283] width 22 height 22
click at [721, 369] on p "3" at bounding box center [718, 367] width 6 height 18
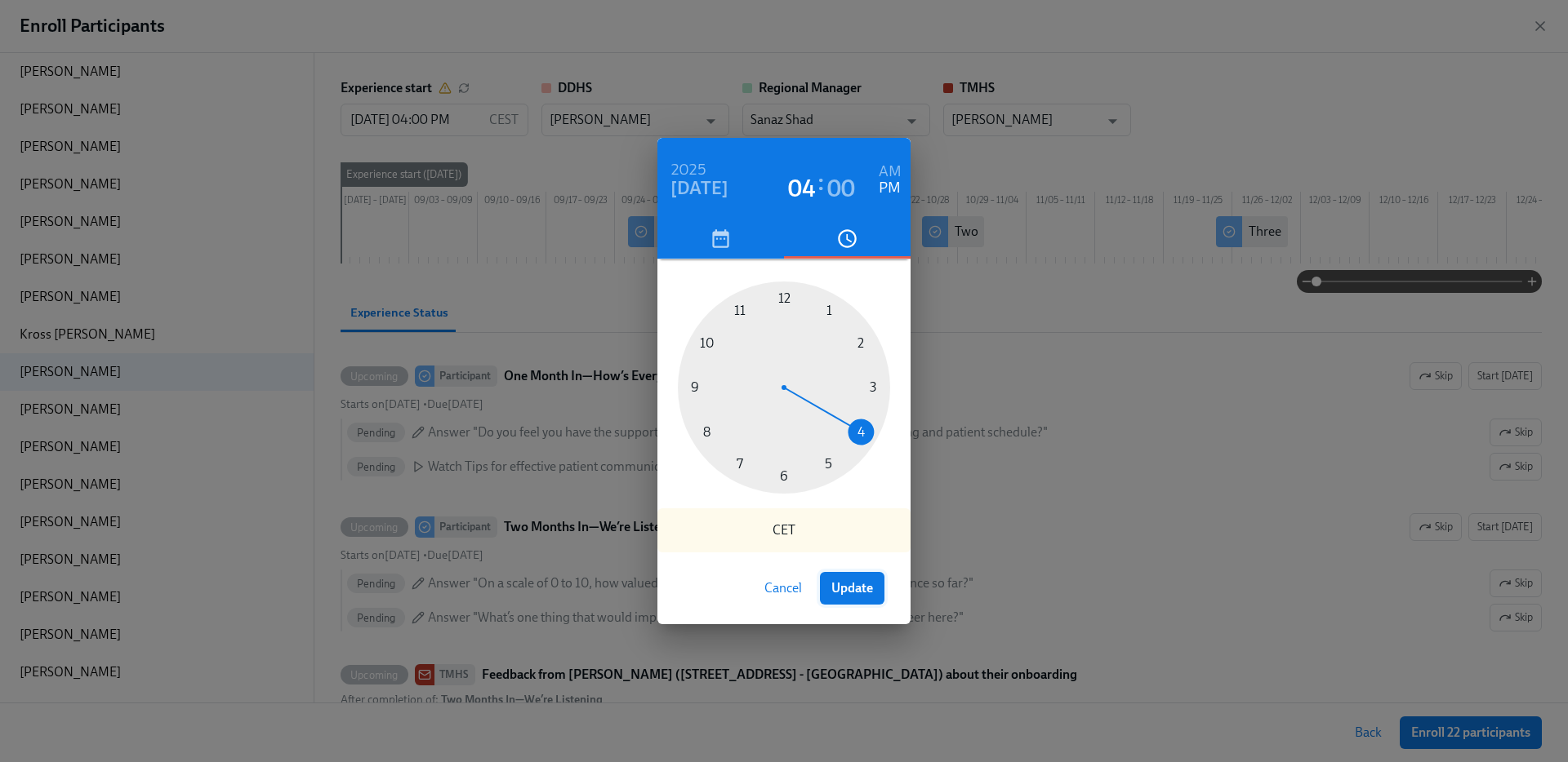
click at [841, 575] on button "Update" at bounding box center [851, 588] width 64 height 33
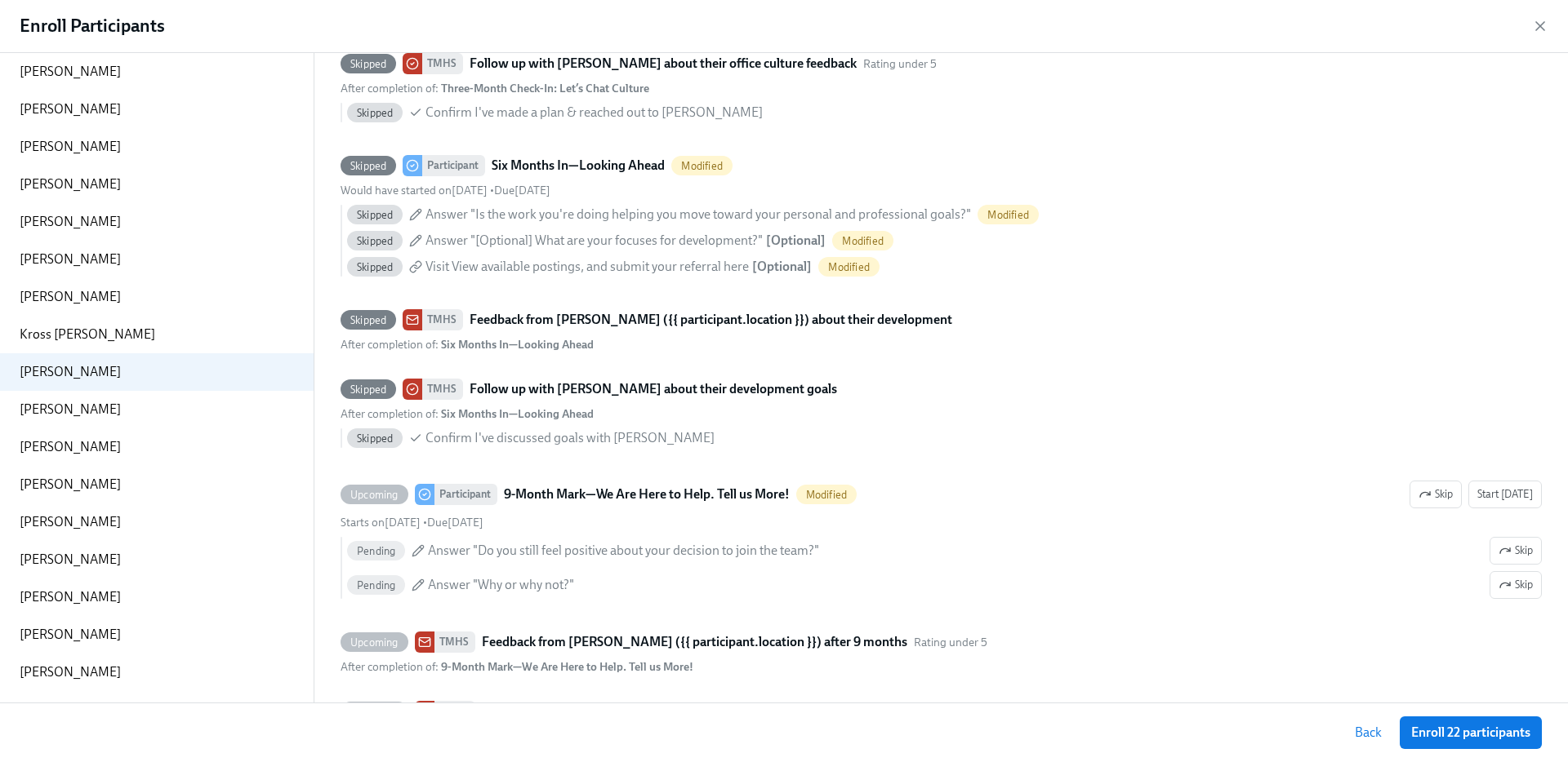
scroll to position [918, 0]
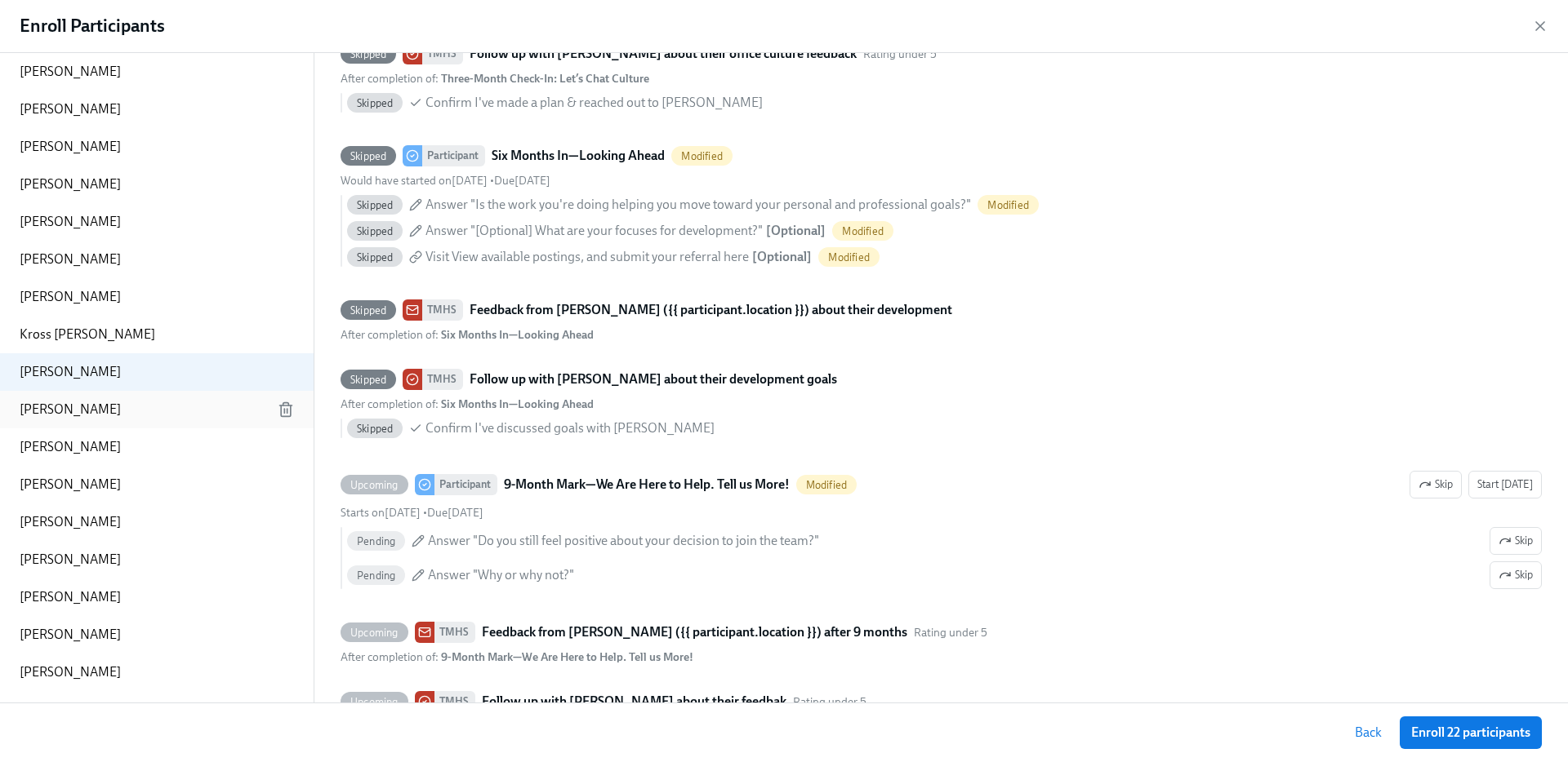
click at [94, 402] on p "Frances Amaral" at bounding box center [70, 410] width 101 height 18
type input "08/27/2025 04:00 PM"
type input "[PERSON_NAME]"
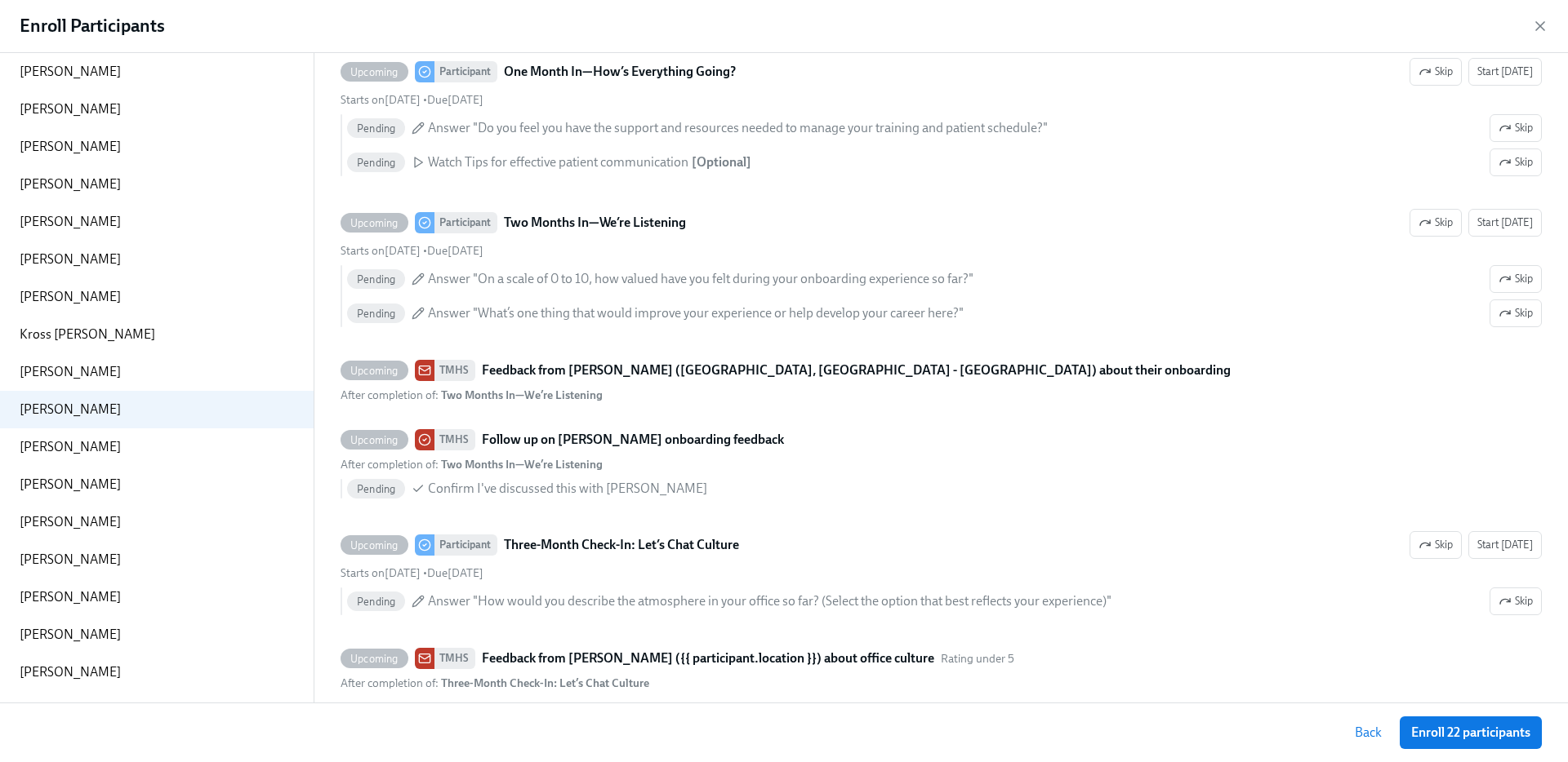
scroll to position [0, 0]
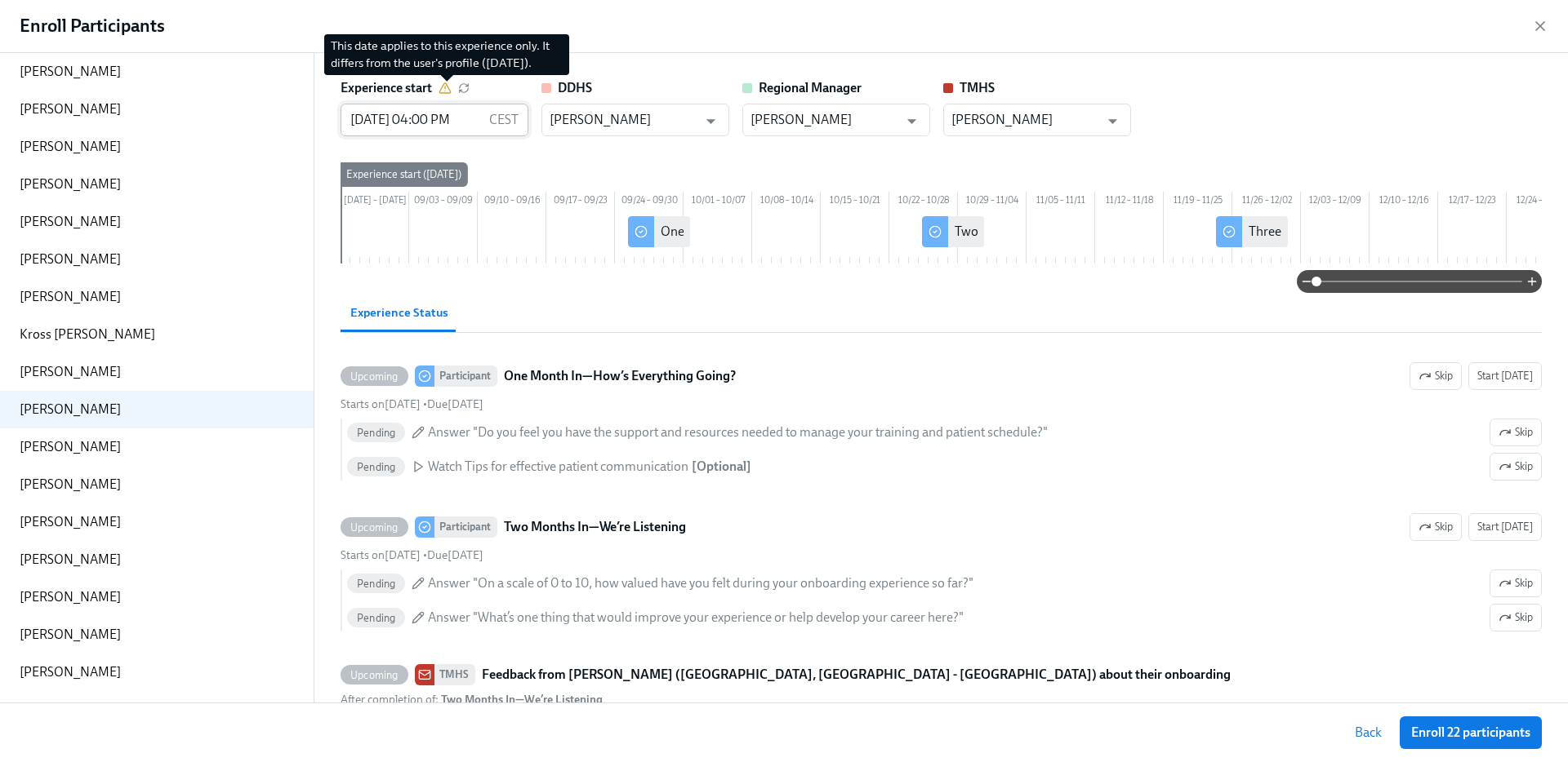
click at [399, 117] on input "08/27/2025 04:00 PM" at bounding box center [411, 120] width 142 height 33
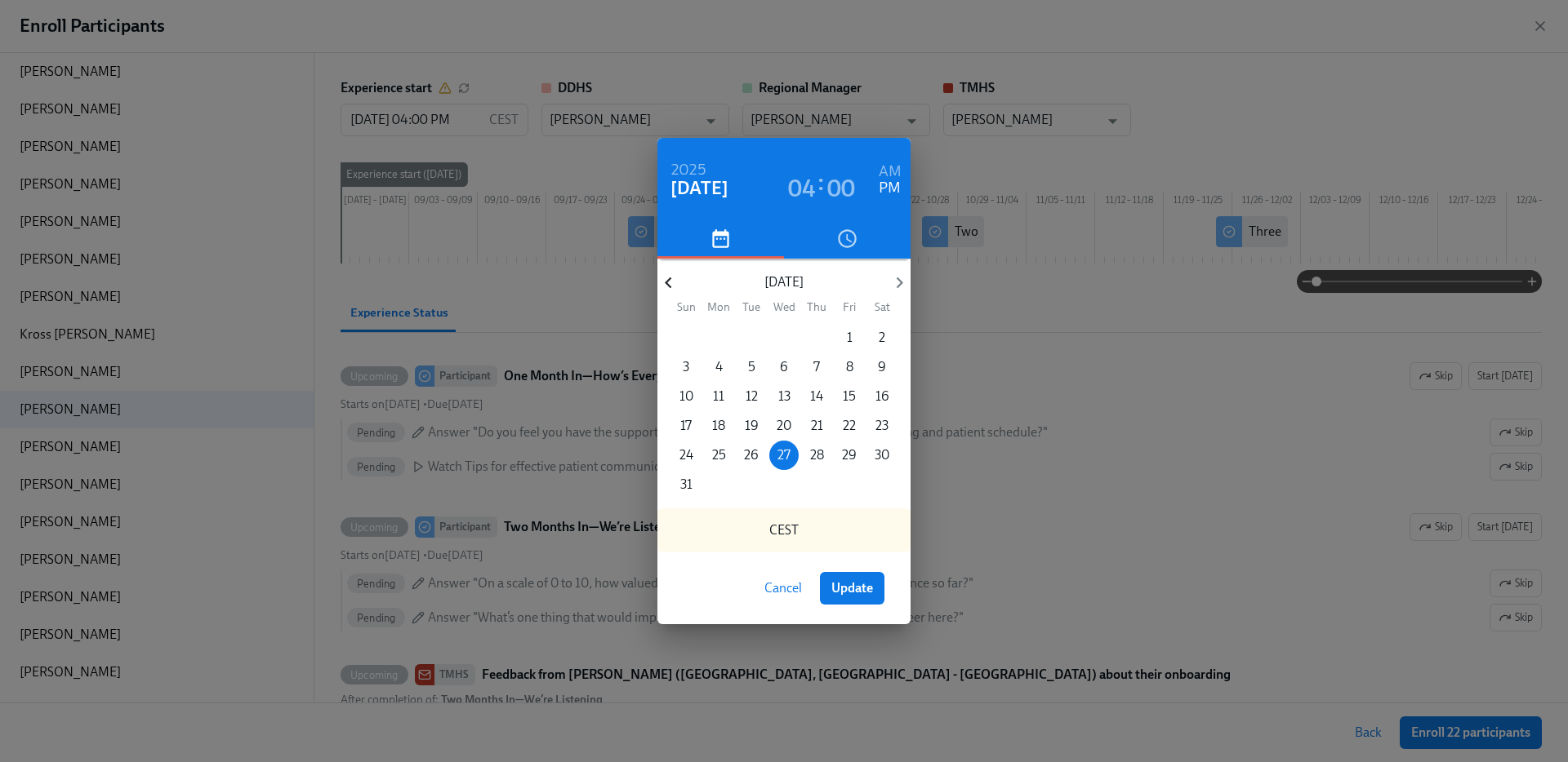
click at [674, 287] on icon "button" at bounding box center [668, 283] width 22 height 22
click at [786, 458] on p "28" at bounding box center [784, 455] width 14 height 18
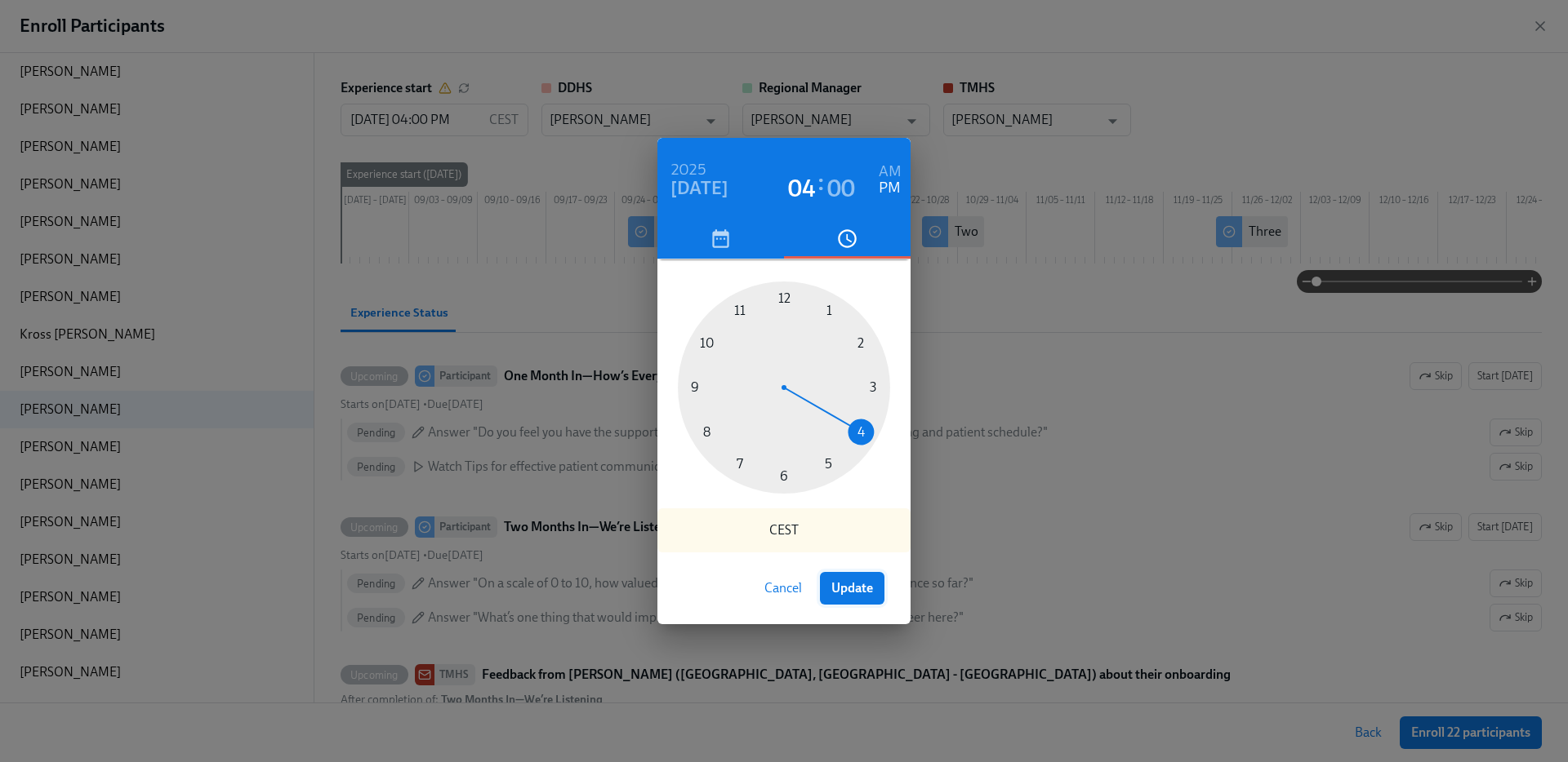
click at [843, 583] on span "Update" at bounding box center [851, 588] width 41 height 17
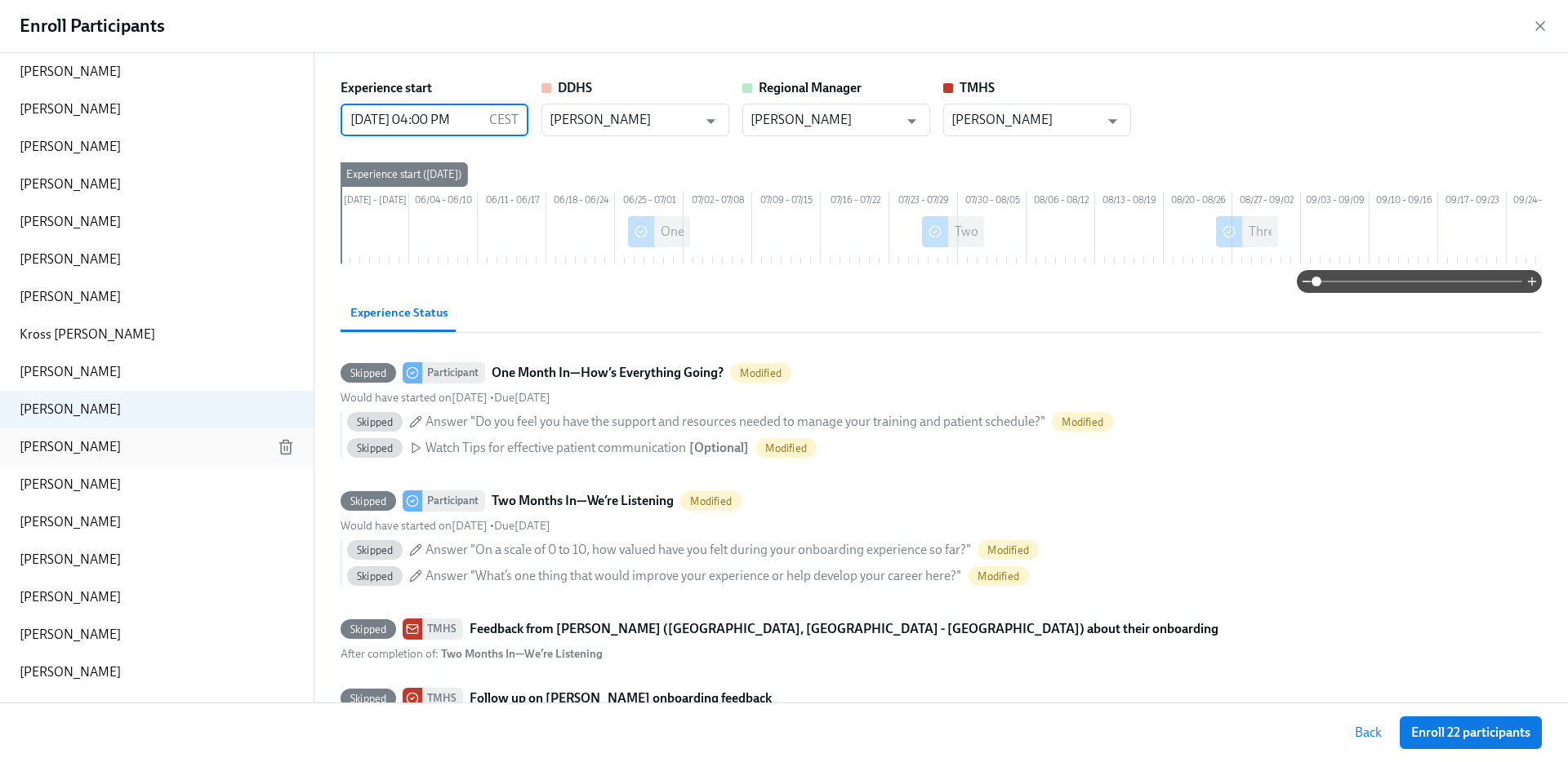
click at [128, 439] on div "Heather Gibson" at bounding box center [157, 447] width 314 height 38
type input "08/27/2025 04:00 PM"
type input "MICHAEL Clark"
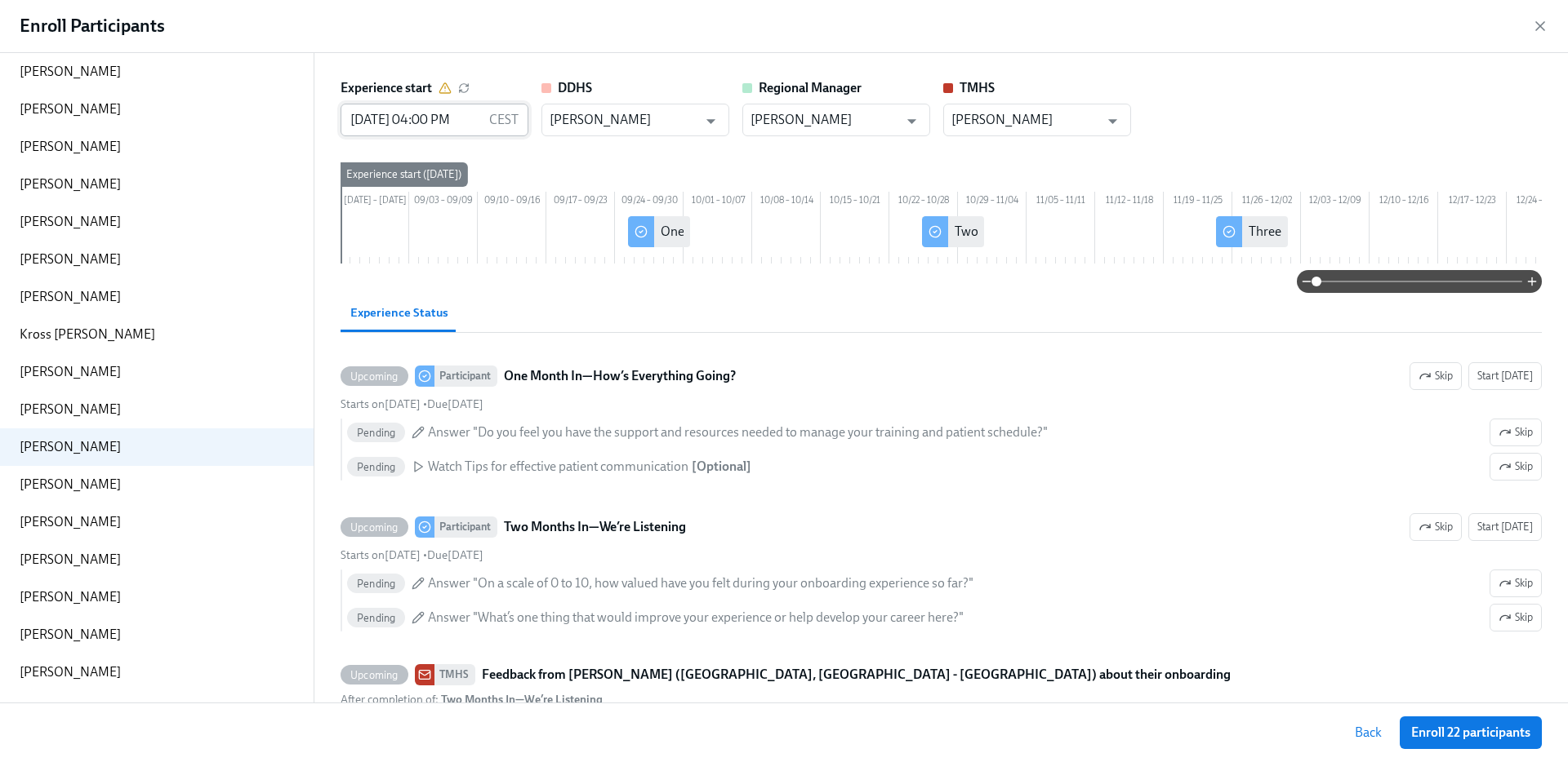
click at [395, 119] on input "08/27/2025 04:00 PM" at bounding box center [411, 120] width 142 height 33
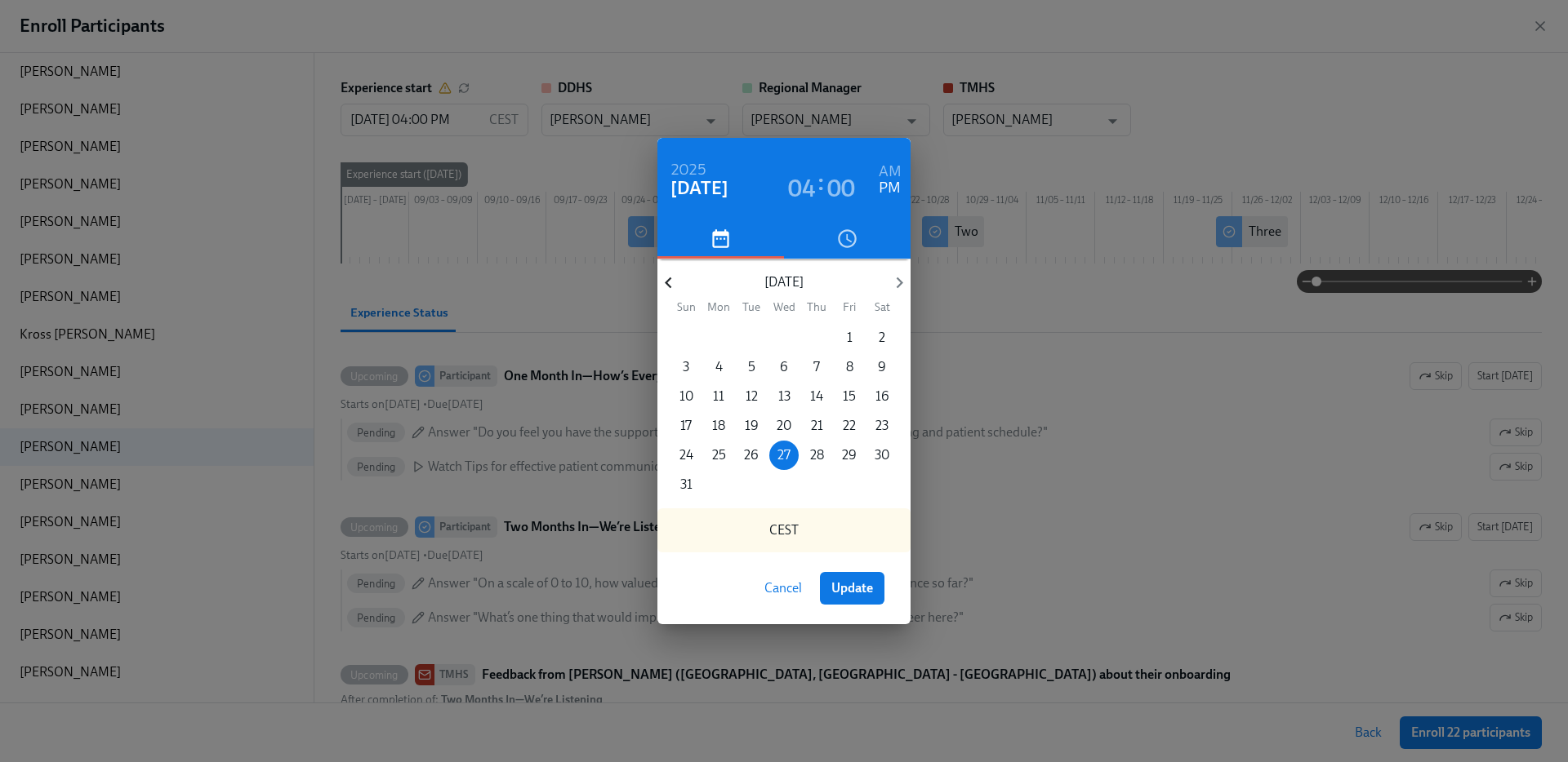
click at [671, 284] on icon "button" at bounding box center [668, 283] width 22 height 22
click at [838, 337] on span "4" at bounding box center [849, 337] width 29 height 18
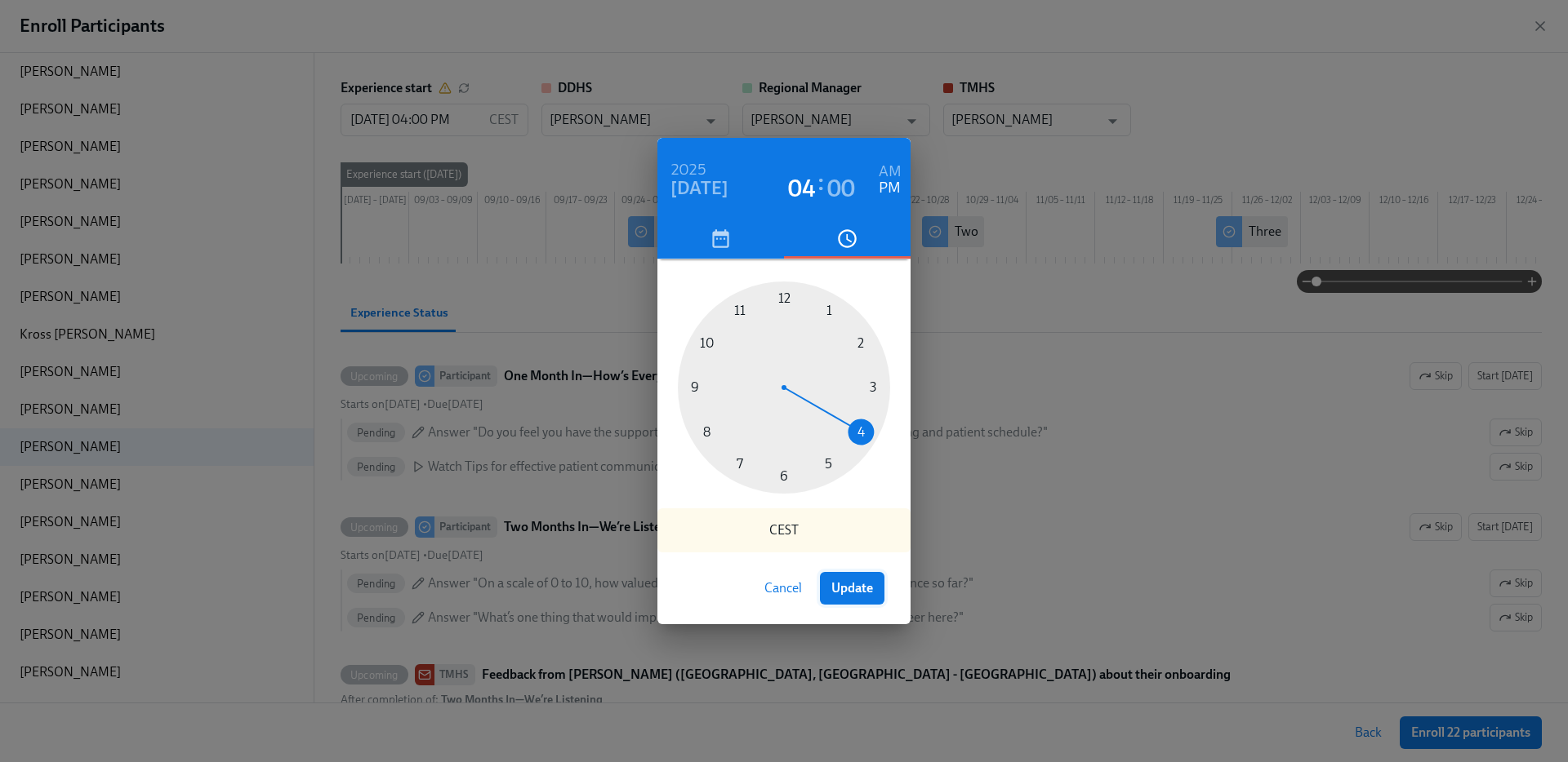
click at [870, 573] on button "Update" at bounding box center [851, 588] width 64 height 33
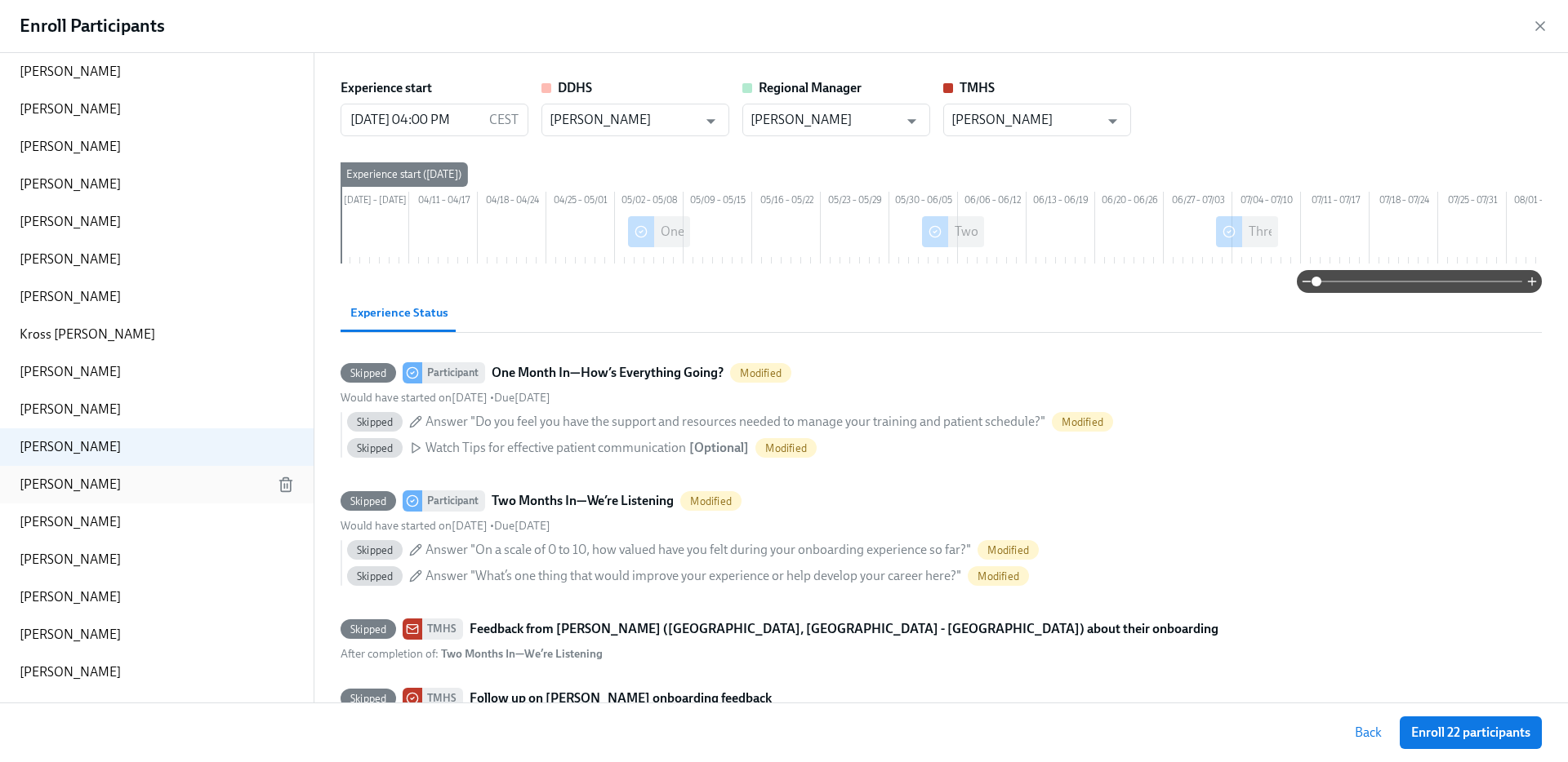
click at [63, 483] on p "Perisha Threatts" at bounding box center [70, 485] width 101 height 18
type input "08/27/2025 04:00 PM"
type input "[PERSON_NAME]"
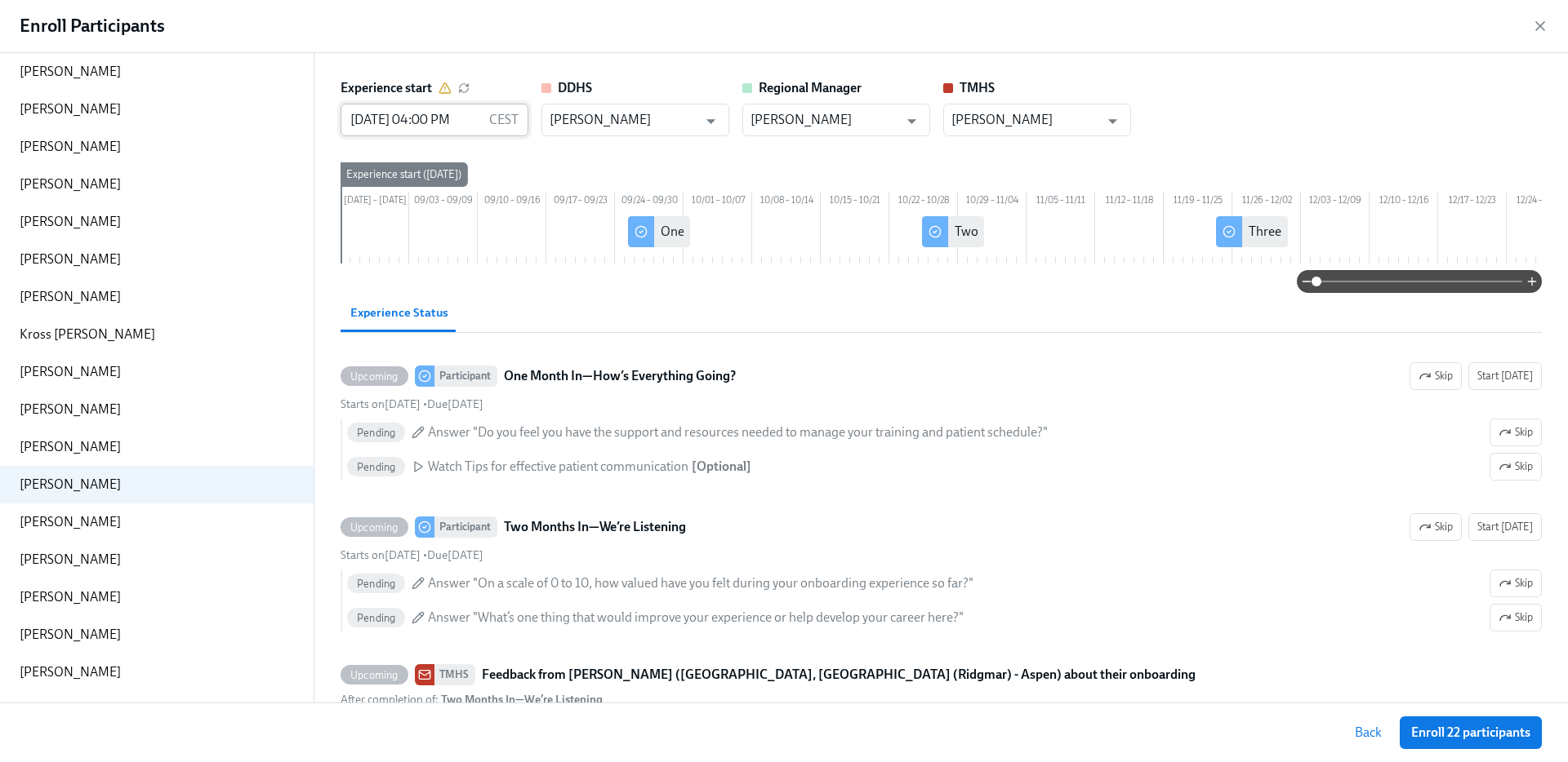
click at [369, 128] on input "08/27/2025 04:00 PM" at bounding box center [411, 120] width 142 height 33
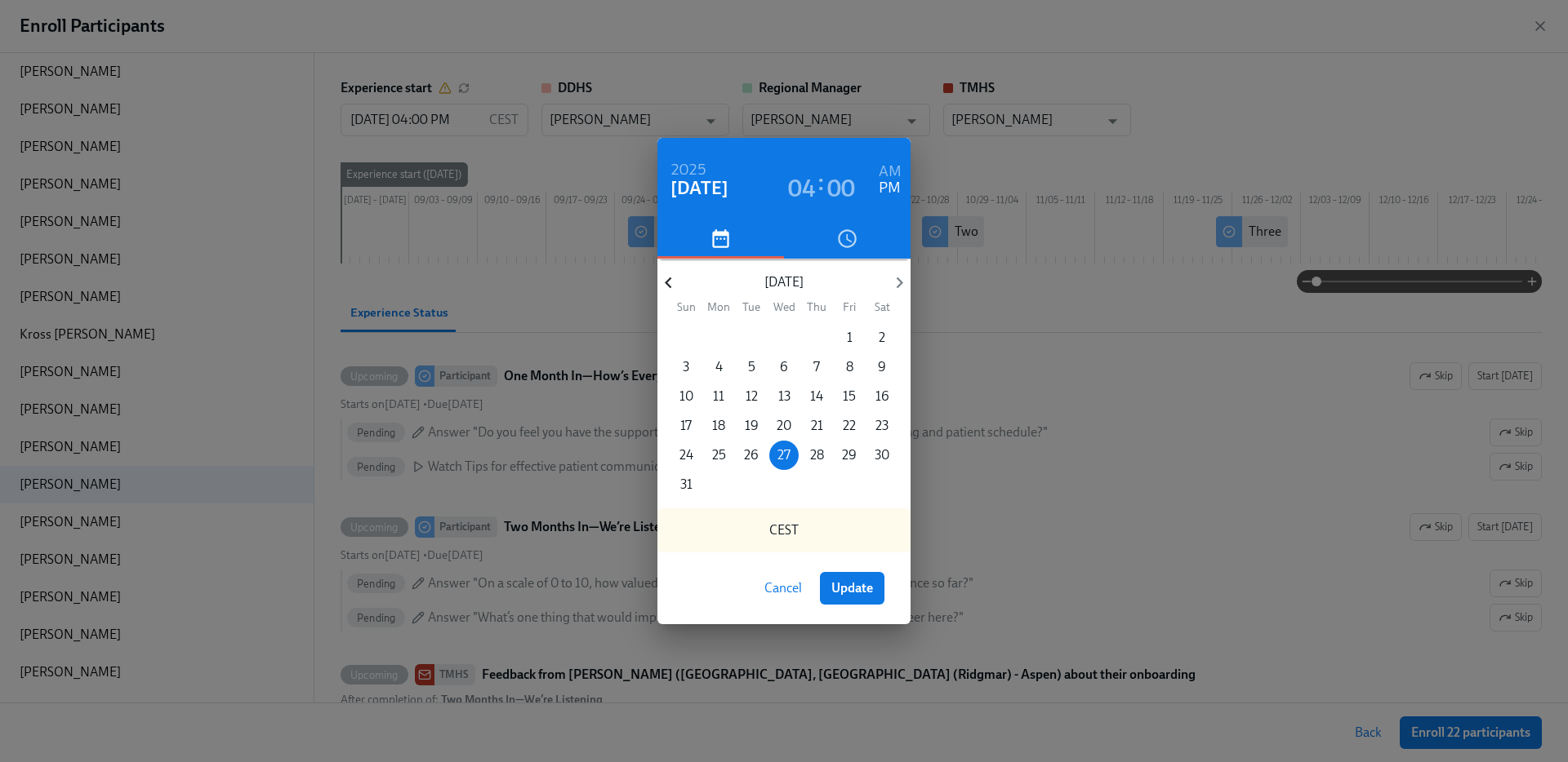
click at [679, 283] on icon "button" at bounding box center [668, 283] width 22 height 22
click at [679, 280] on icon "button" at bounding box center [668, 283] width 22 height 22
click at [679, 277] on icon "button" at bounding box center [668, 283] width 22 height 22
click at [576, 160] on div "2025 Aug 27 04 : 00 AM PM May 2025 Sun Mon Tue Wed Thu Fri Sat 27 28 29 30 1 2 …" at bounding box center [784, 381] width 1568 height 762
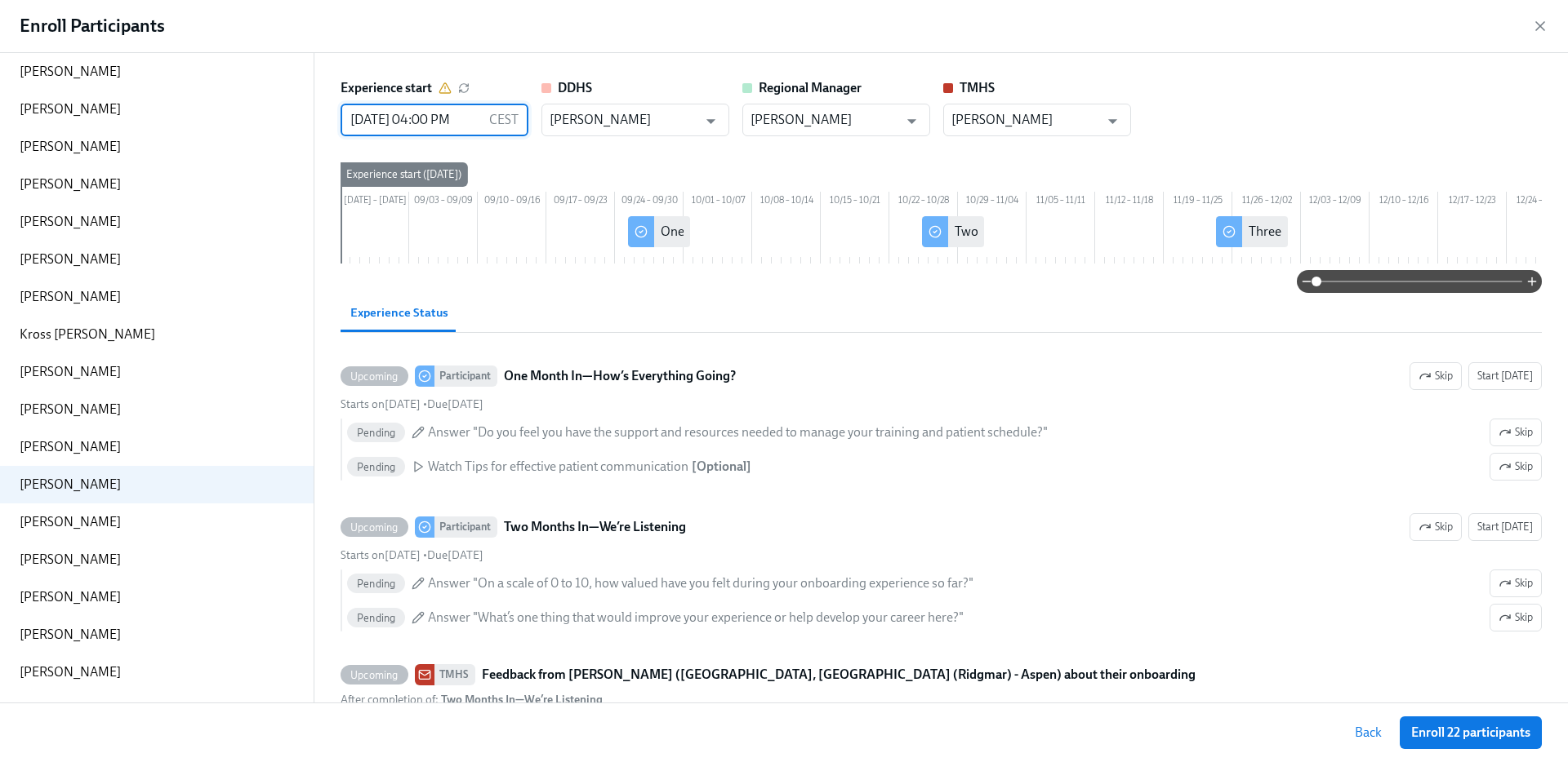
click at [429, 112] on input "08/27/2025 04:00 PM" at bounding box center [411, 120] width 142 height 33
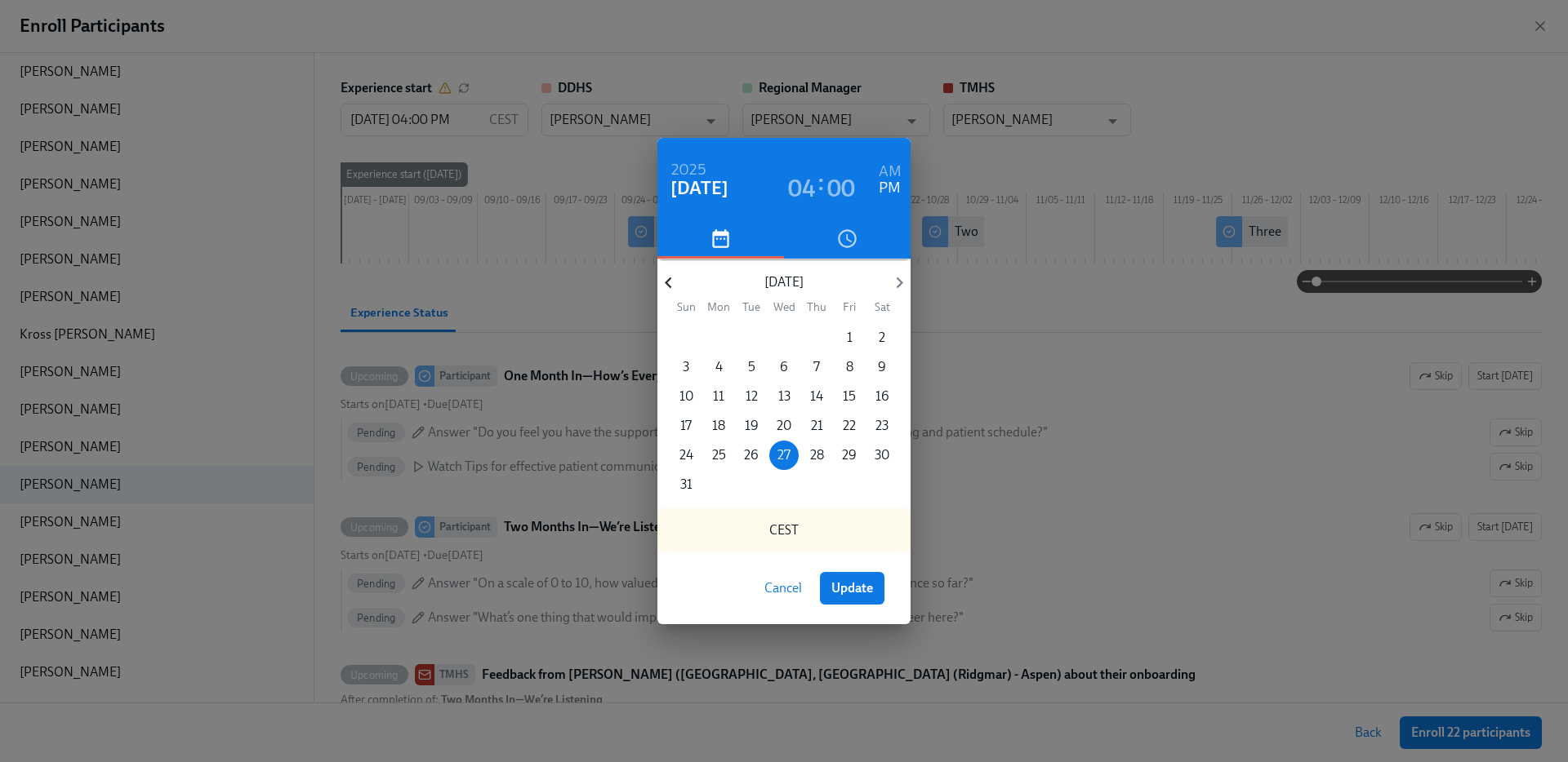
click at [670, 276] on icon "button" at bounding box center [668, 283] width 22 height 22
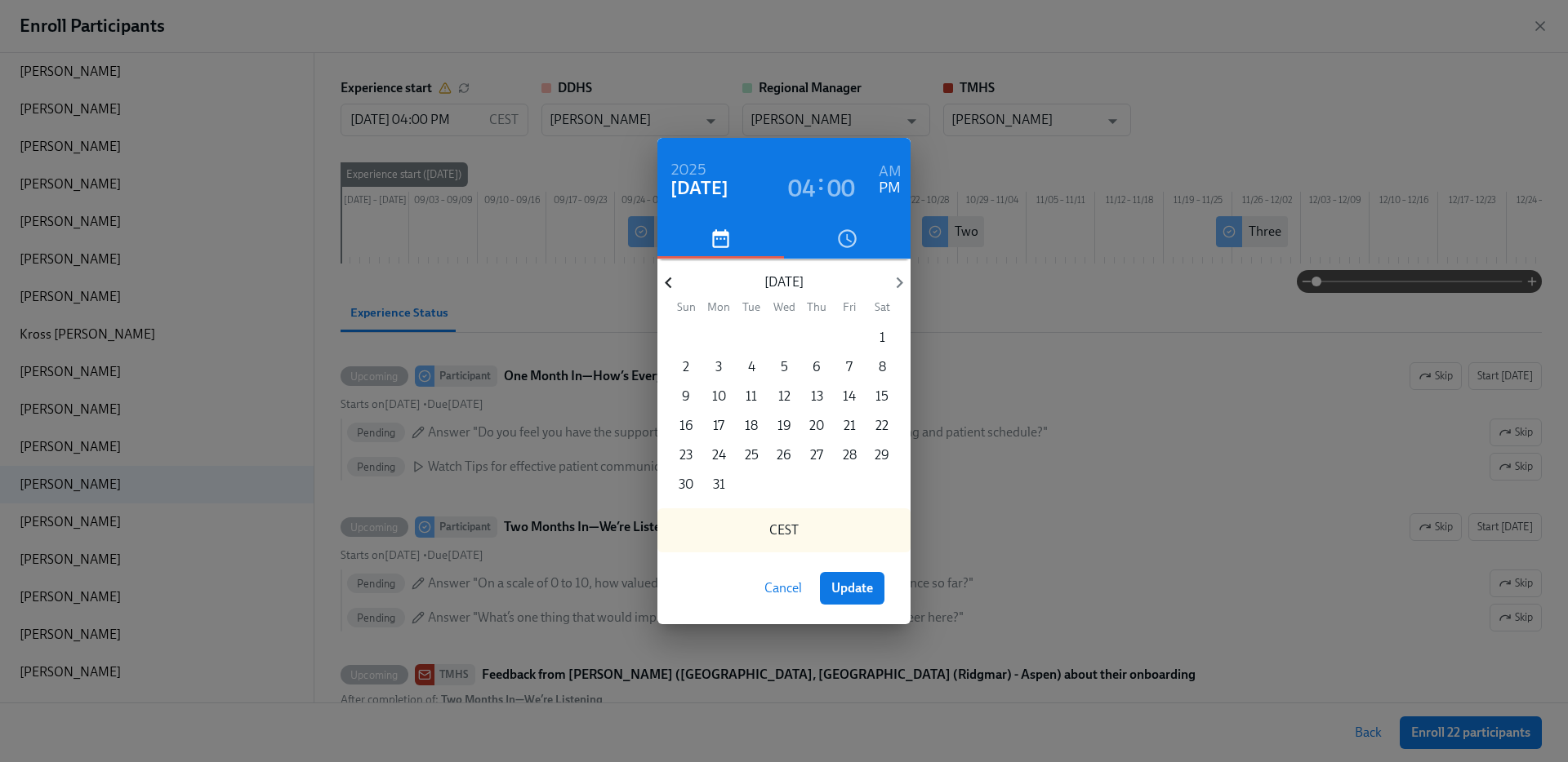
click at [670, 276] on icon "button" at bounding box center [668, 283] width 22 height 22
click at [853, 453] on p "31" at bounding box center [850, 455] width 12 height 18
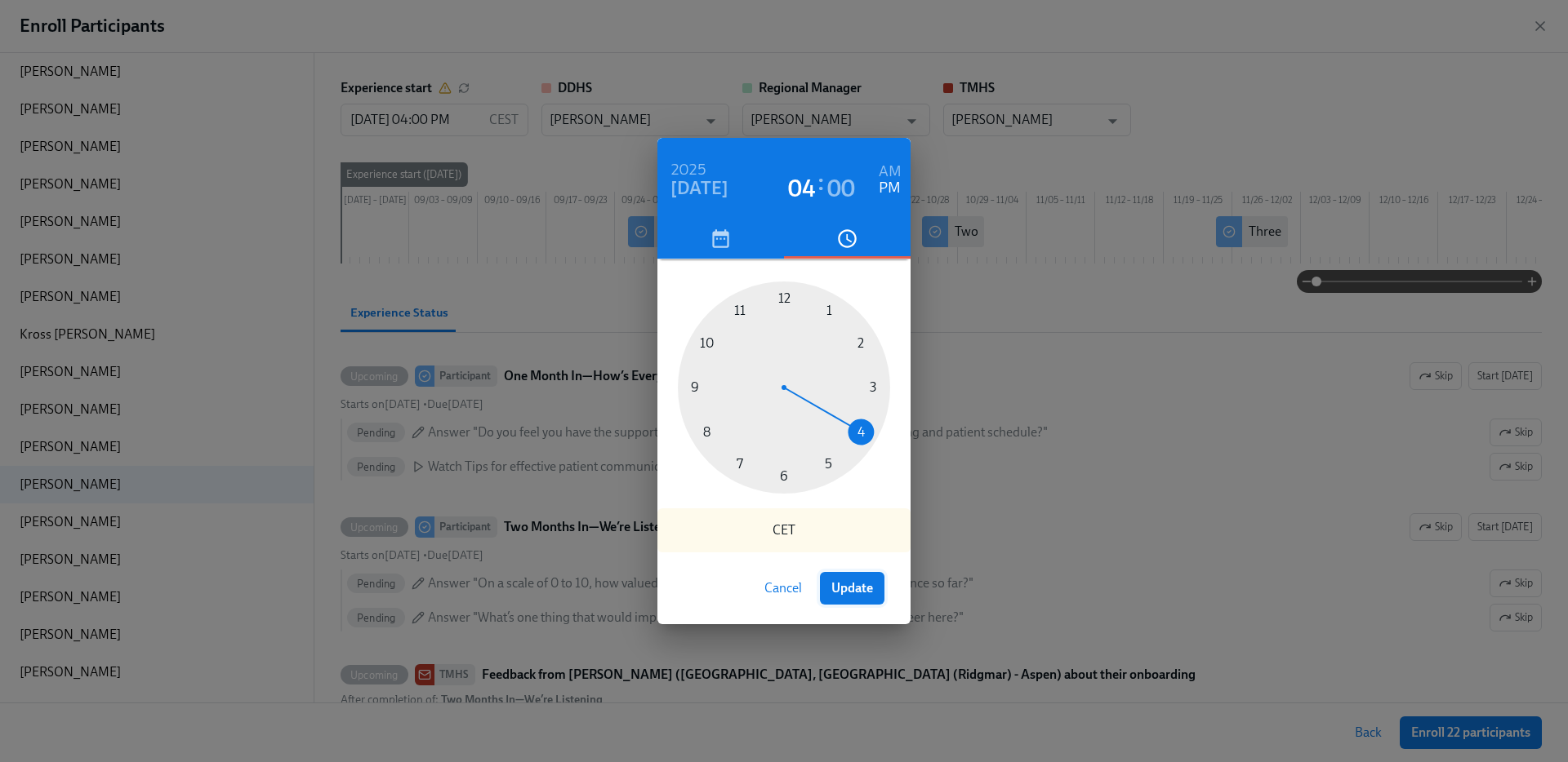
click at [854, 573] on button "Update" at bounding box center [851, 588] width 64 height 33
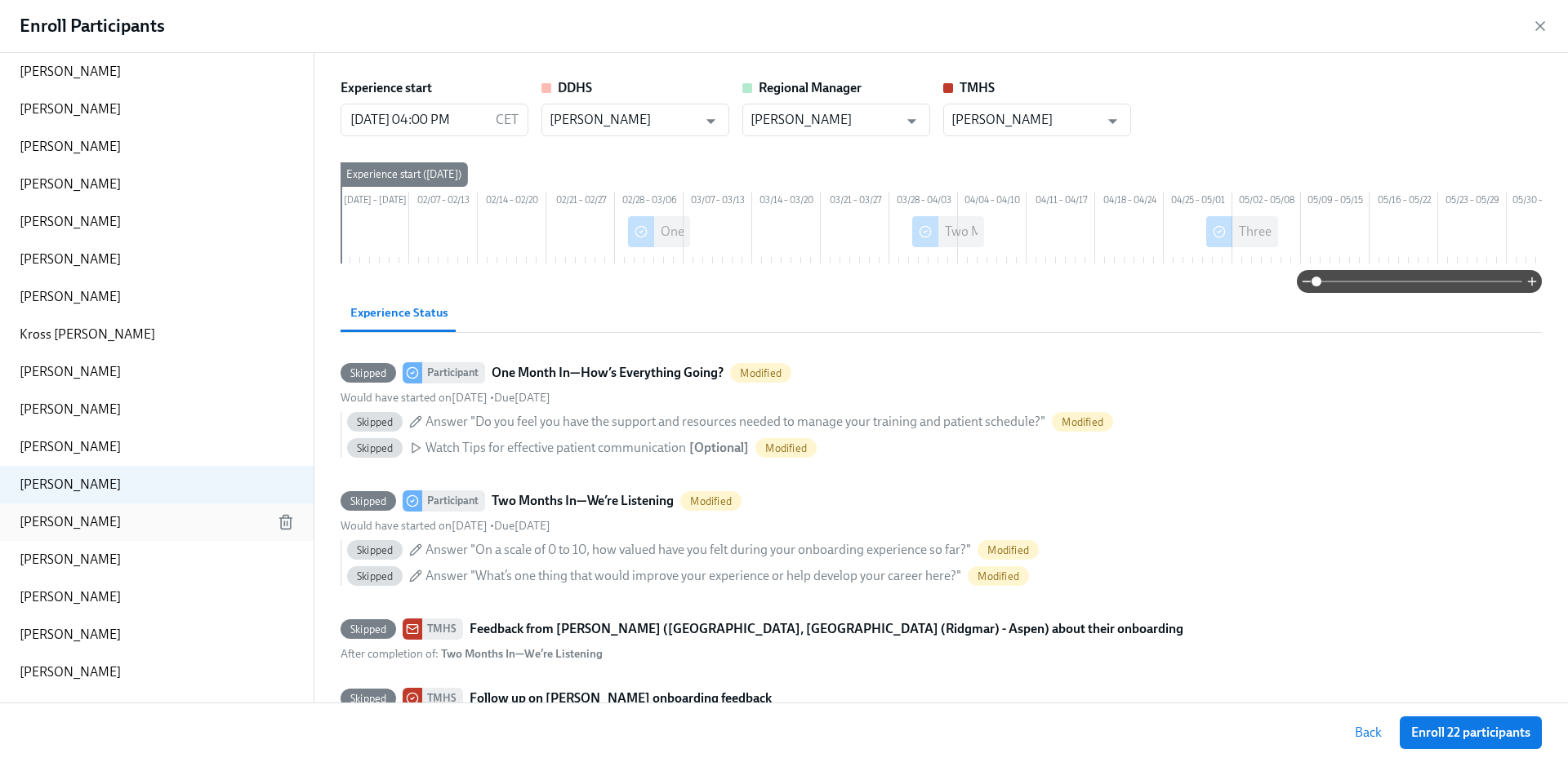
click at [100, 520] on p "Robin Ledesma" at bounding box center [70, 522] width 101 height 18
type input "08/27/2025 04:00 PM"
type input "[PERSON_NAME]"
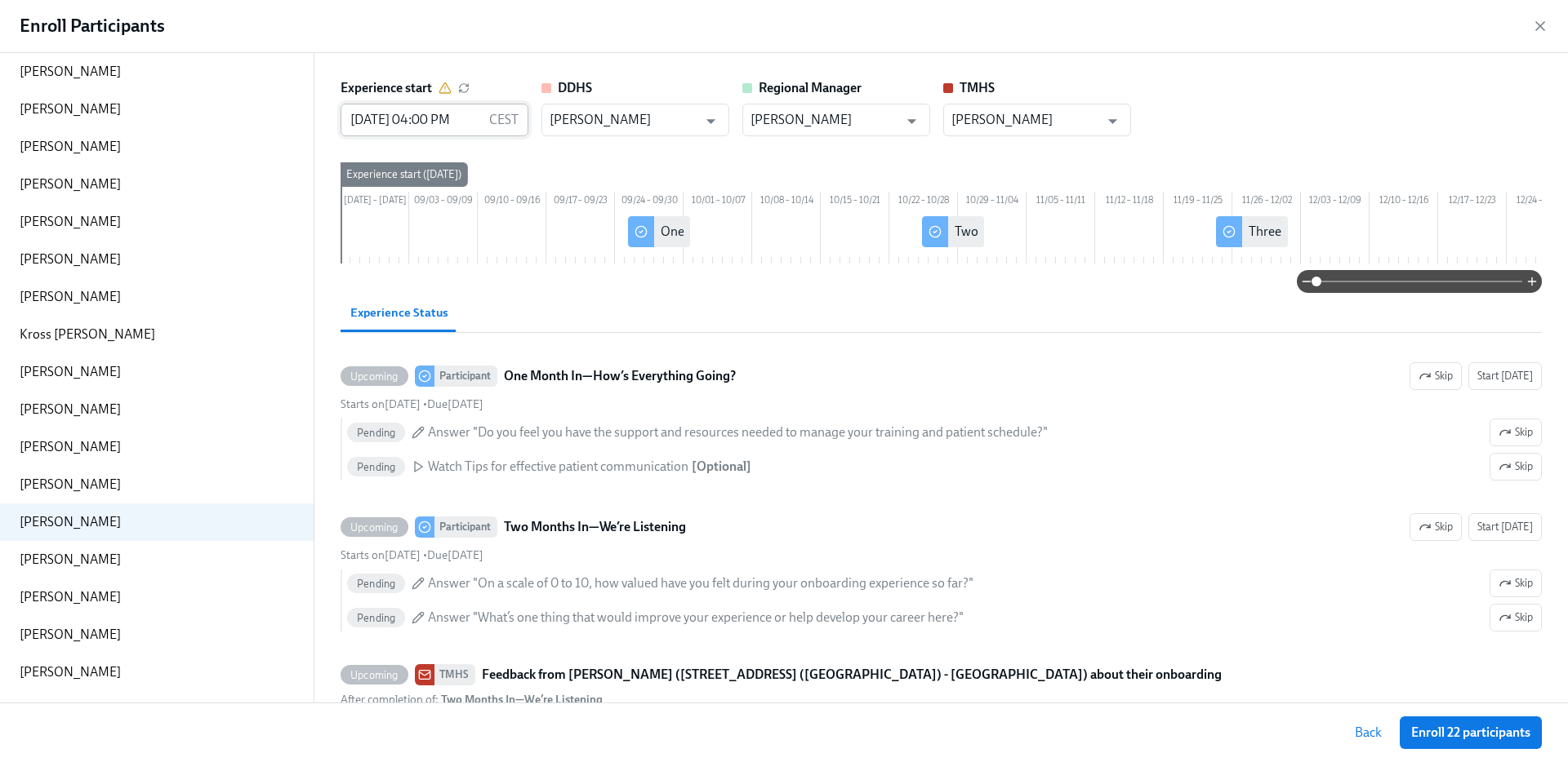
click at [418, 120] on input "08/27/2025 04:00 PM" at bounding box center [411, 120] width 142 height 33
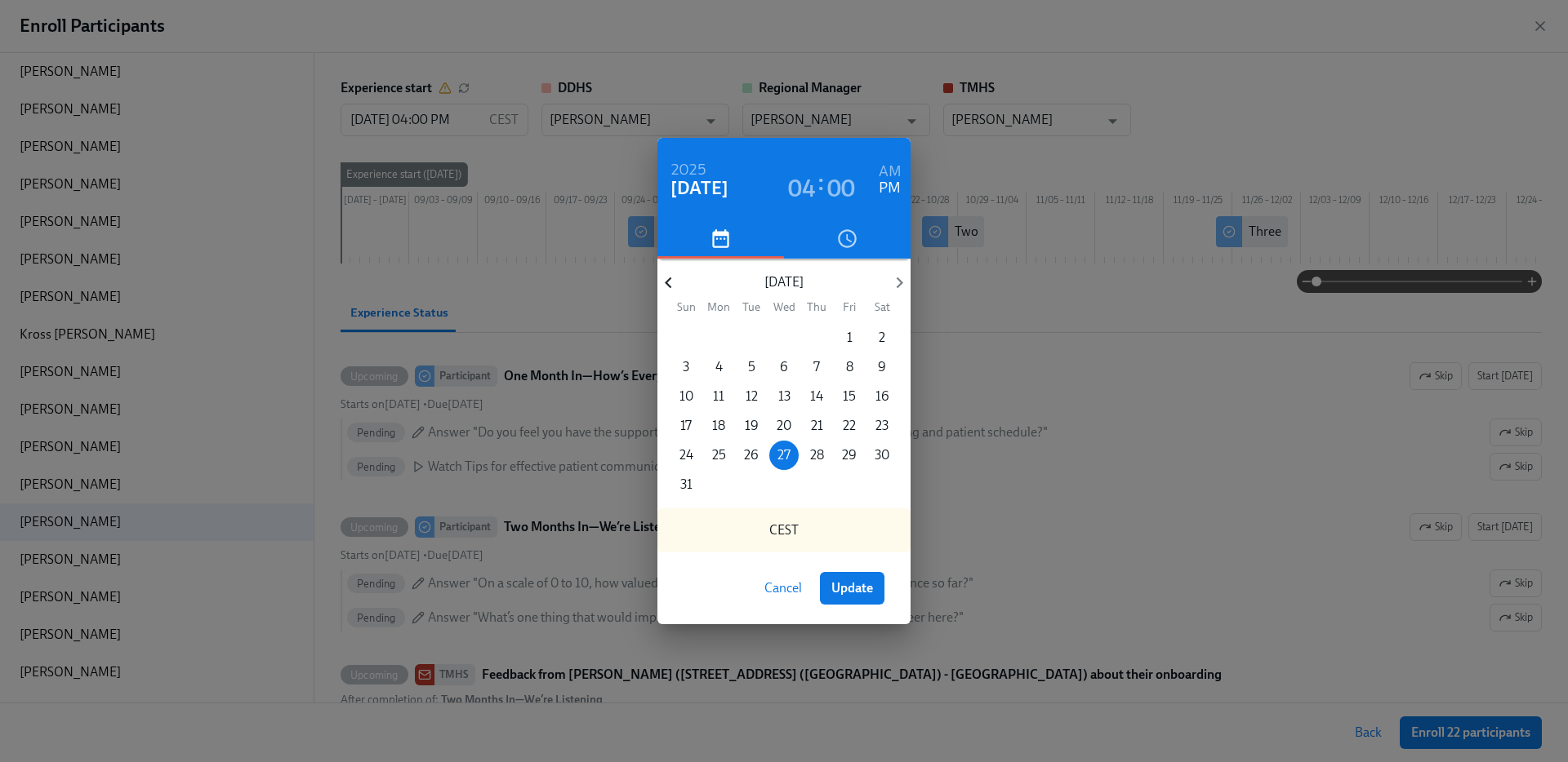
click at [669, 287] on icon "button" at bounding box center [668, 283] width 22 height 22
click at [720, 399] on p "16" at bounding box center [719, 396] width 14 height 18
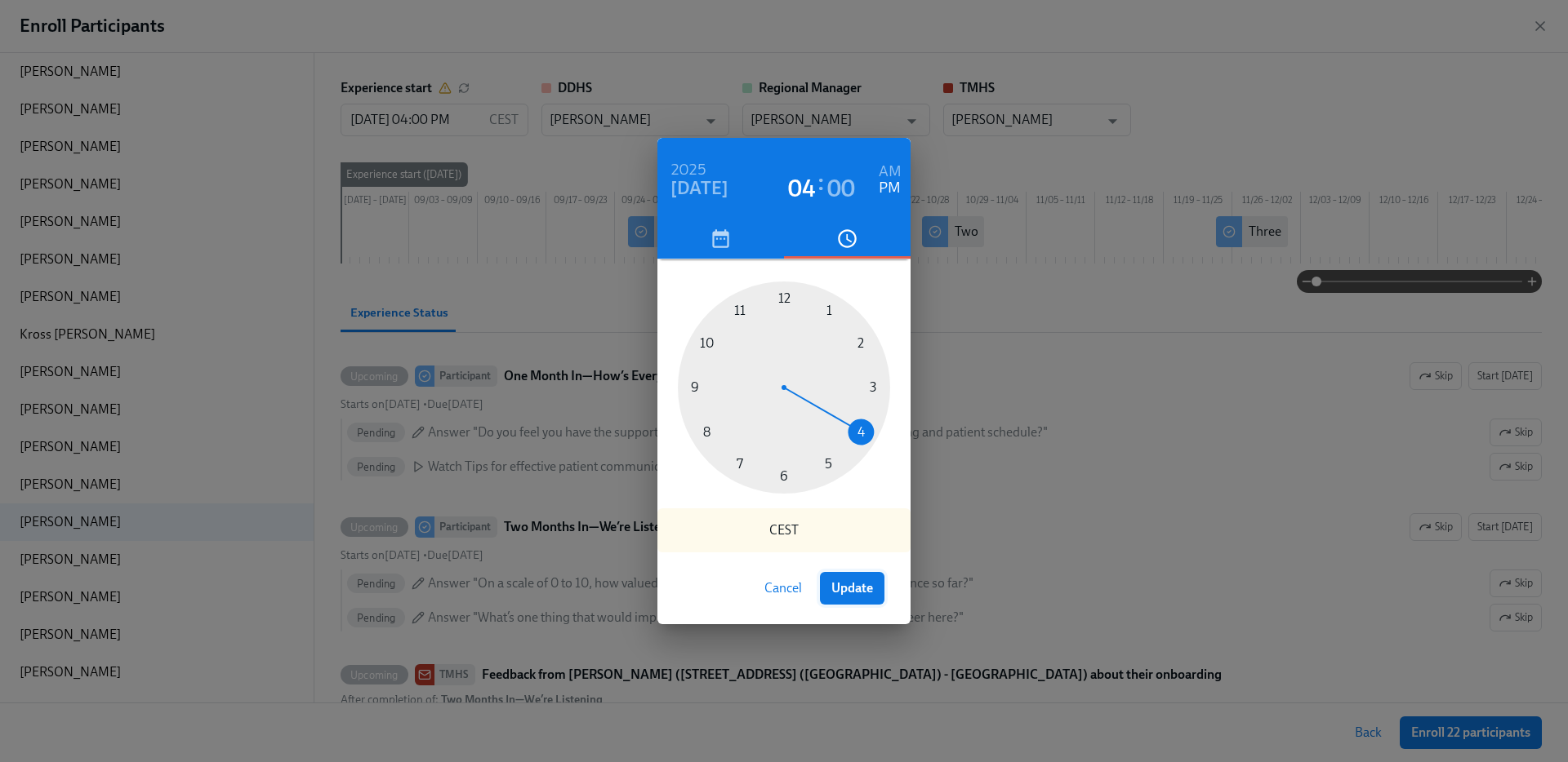
click at [840, 585] on span "Update" at bounding box center [851, 588] width 41 height 17
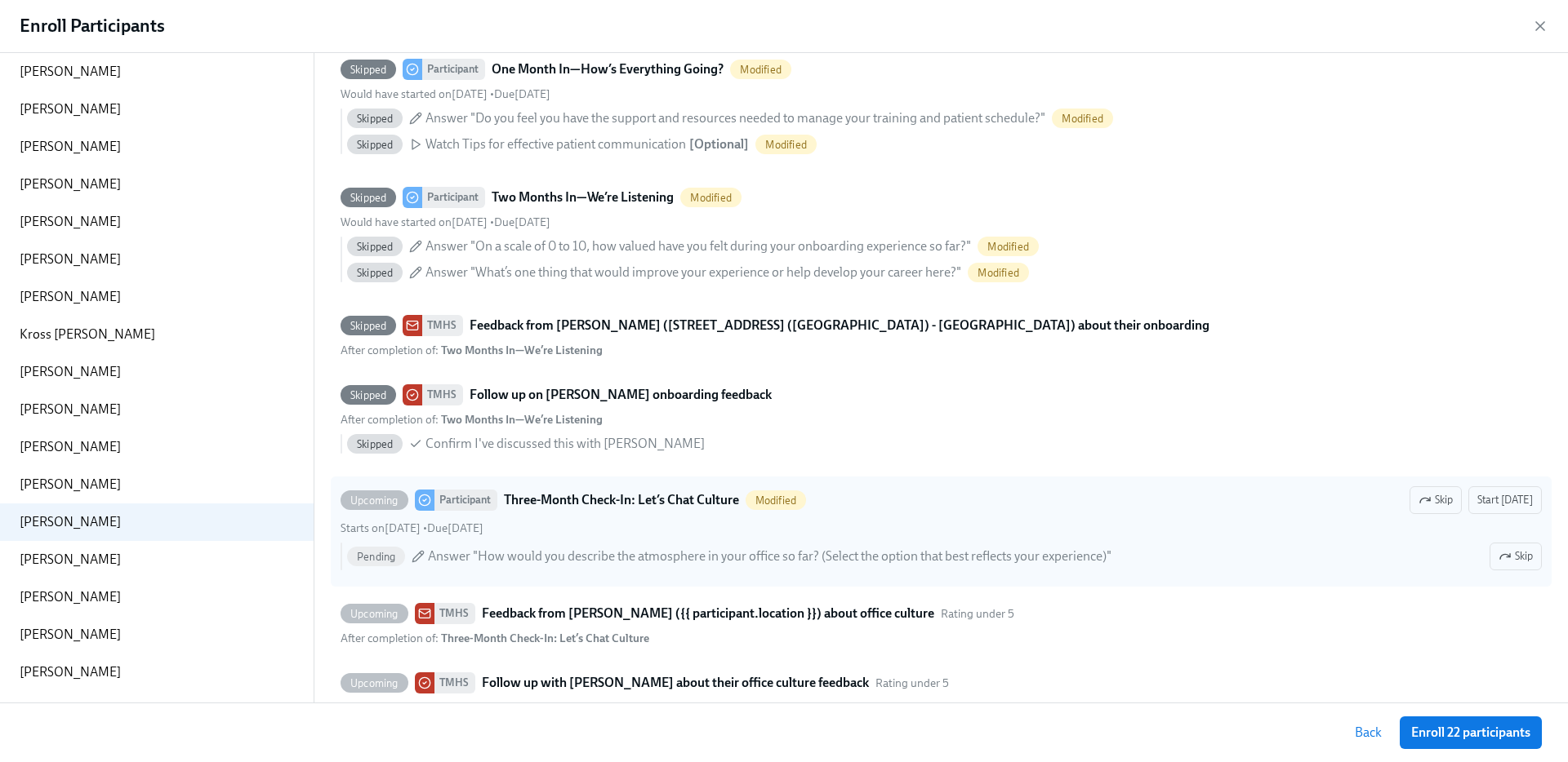
scroll to position [305, 0]
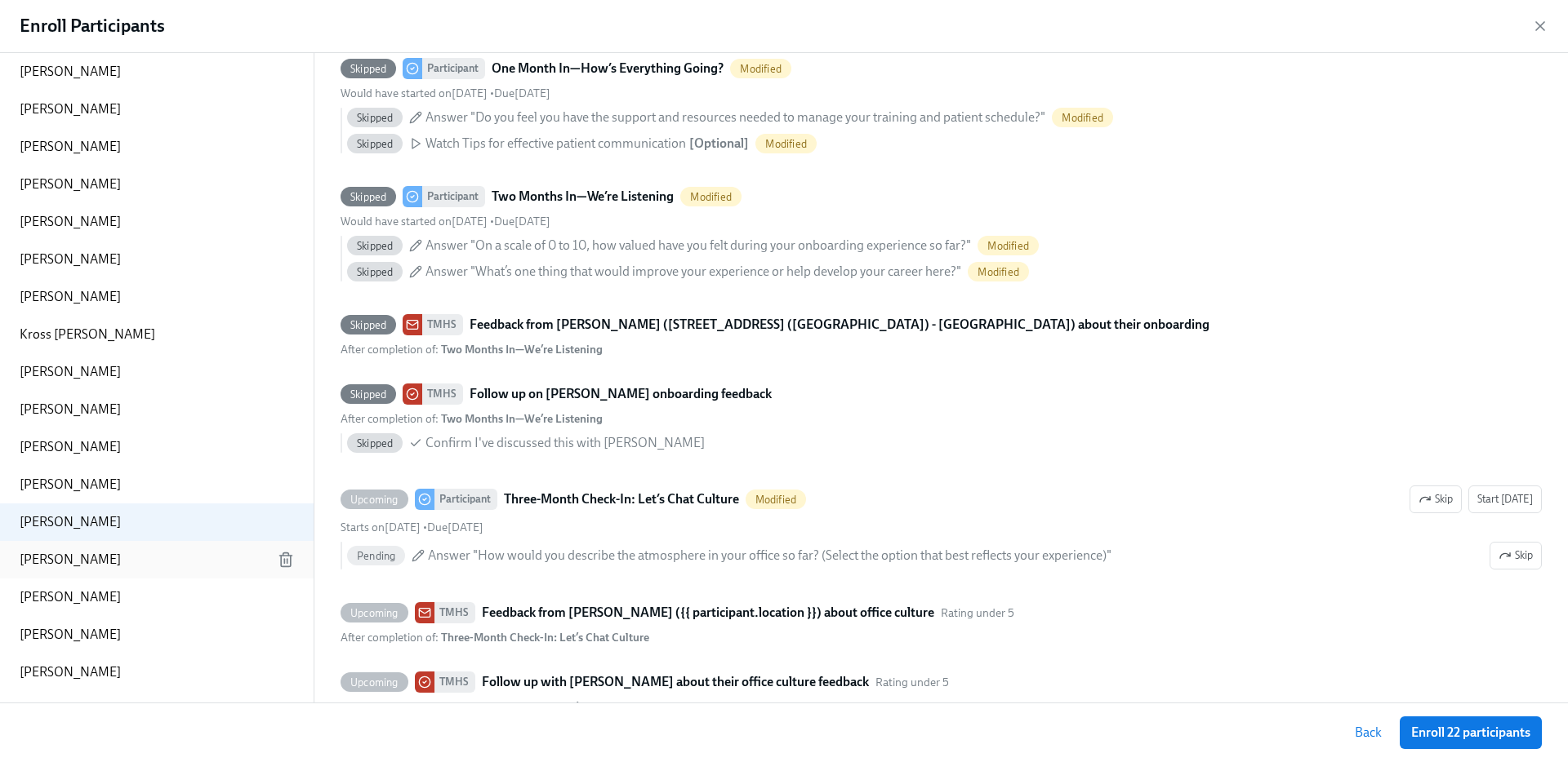
click at [82, 551] on p "Cathy Cortez" at bounding box center [70, 559] width 101 height 18
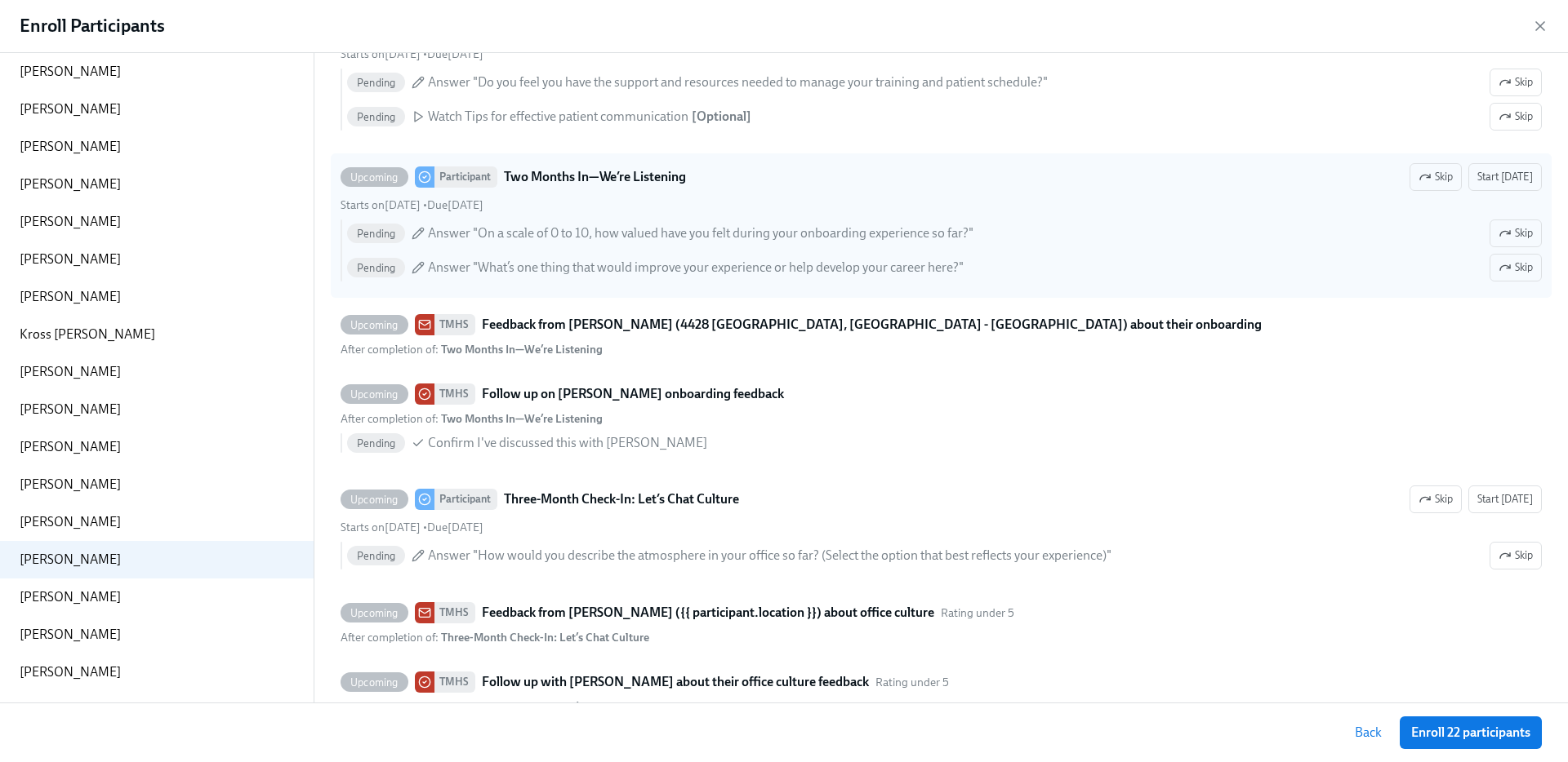
scroll to position [0, 0]
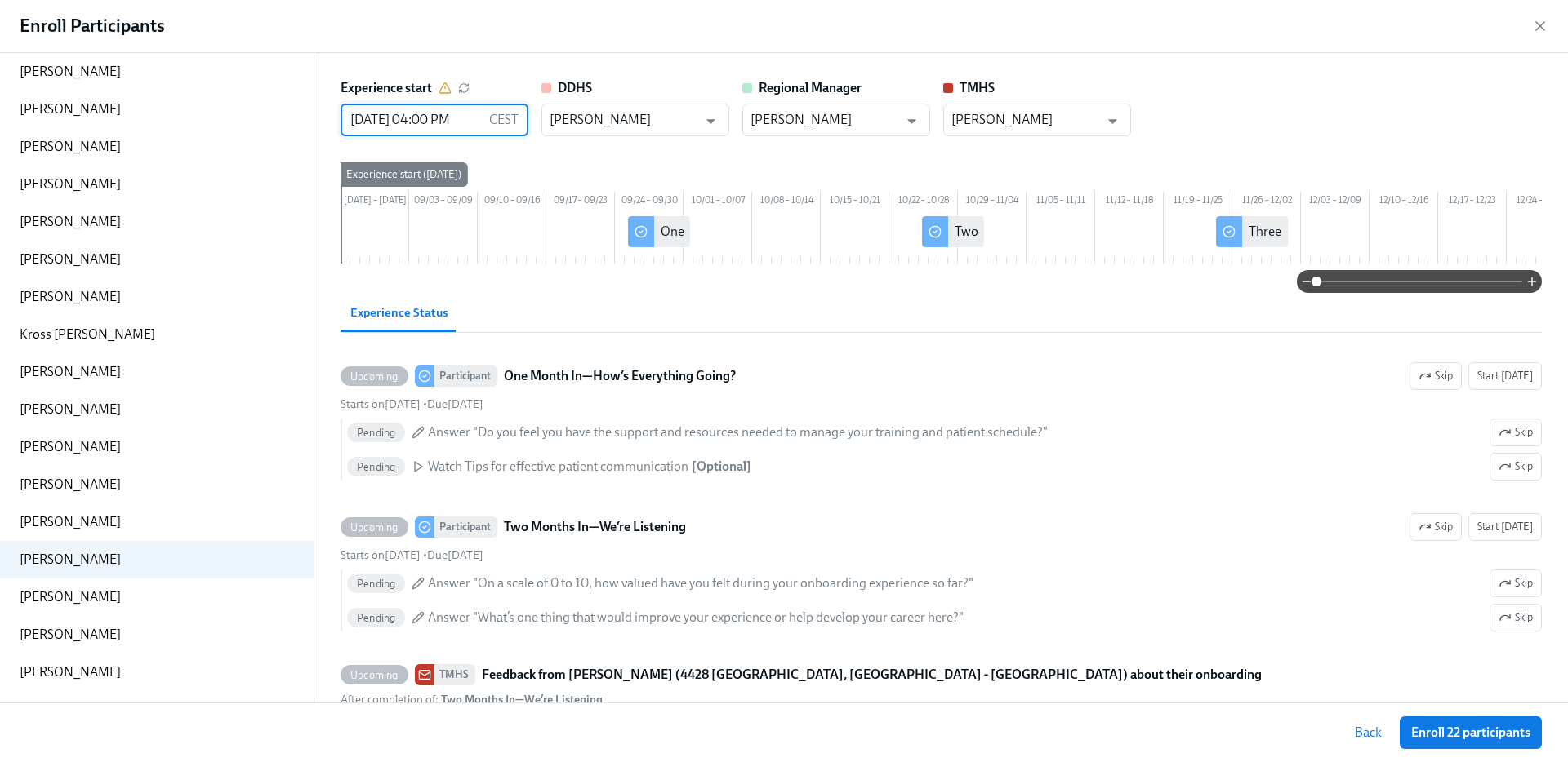
click at [402, 111] on input "08/27/2025 04:00 PM" at bounding box center [411, 120] width 142 height 33
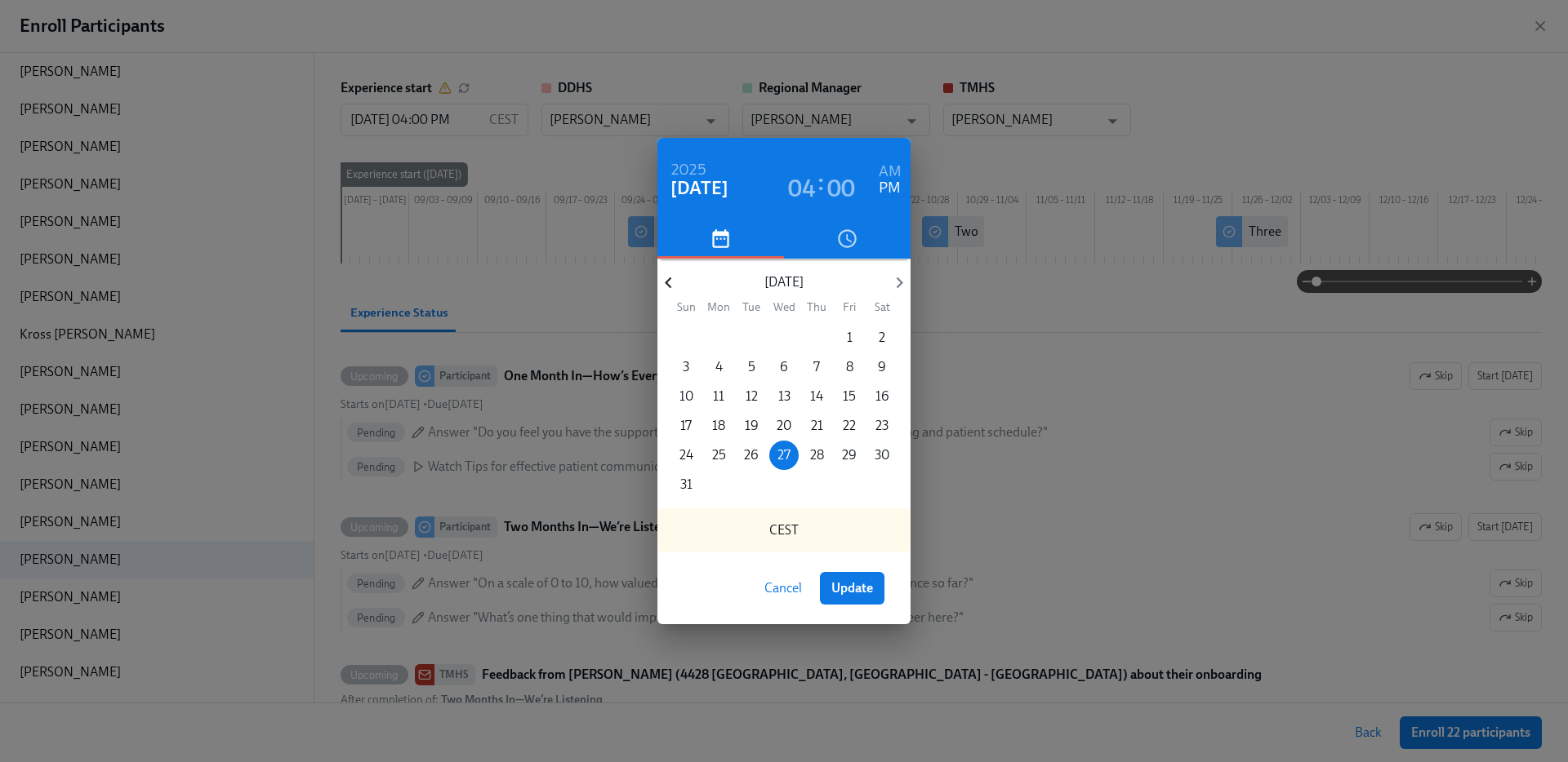
click at [673, 282] on icon "button" at bounding box center [668, 283] width 22 height 22
click at [897, 276] on icon "button" at bounding box center [899, 283] width 22 height 22
click at [718, 363] on p "9" at bounding box center [718, 367] width 8 height 18
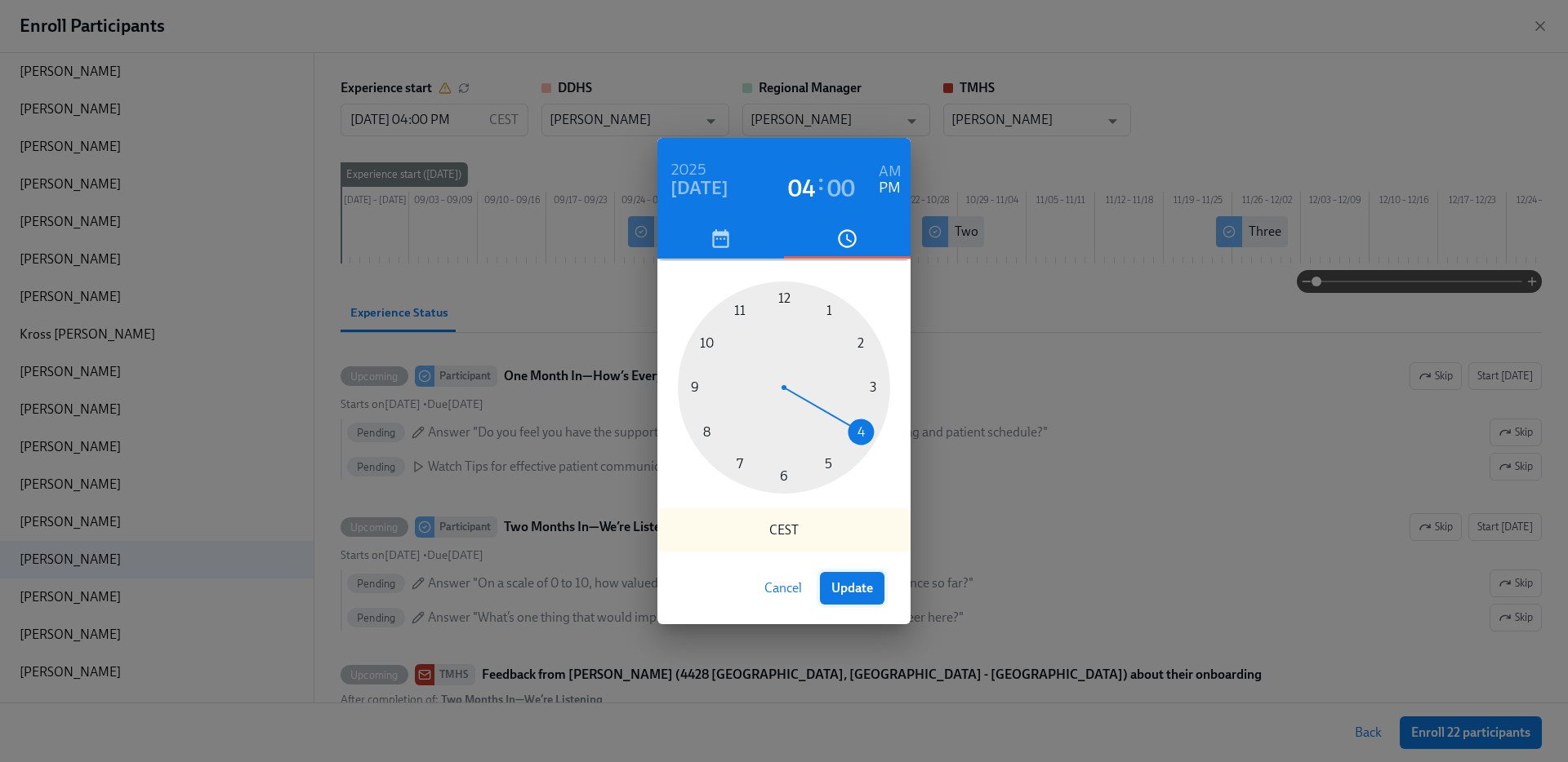
click at [861, 588] on span "Update" at bounding box center [851, 588] width 41 height 17
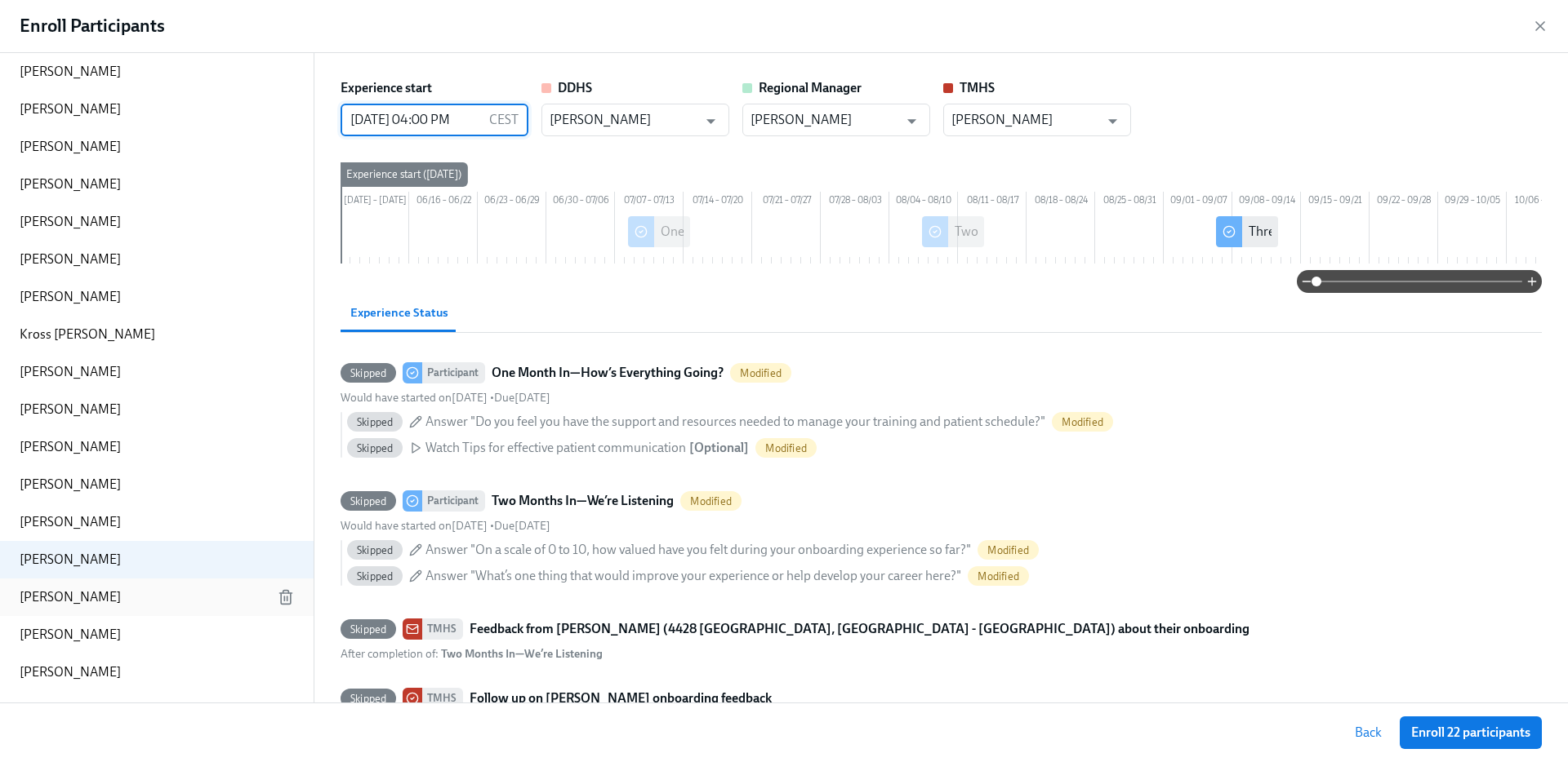
click at [234, 600] on div "Amber Sierra" at bounding box center [157, 597] width 314 height 38
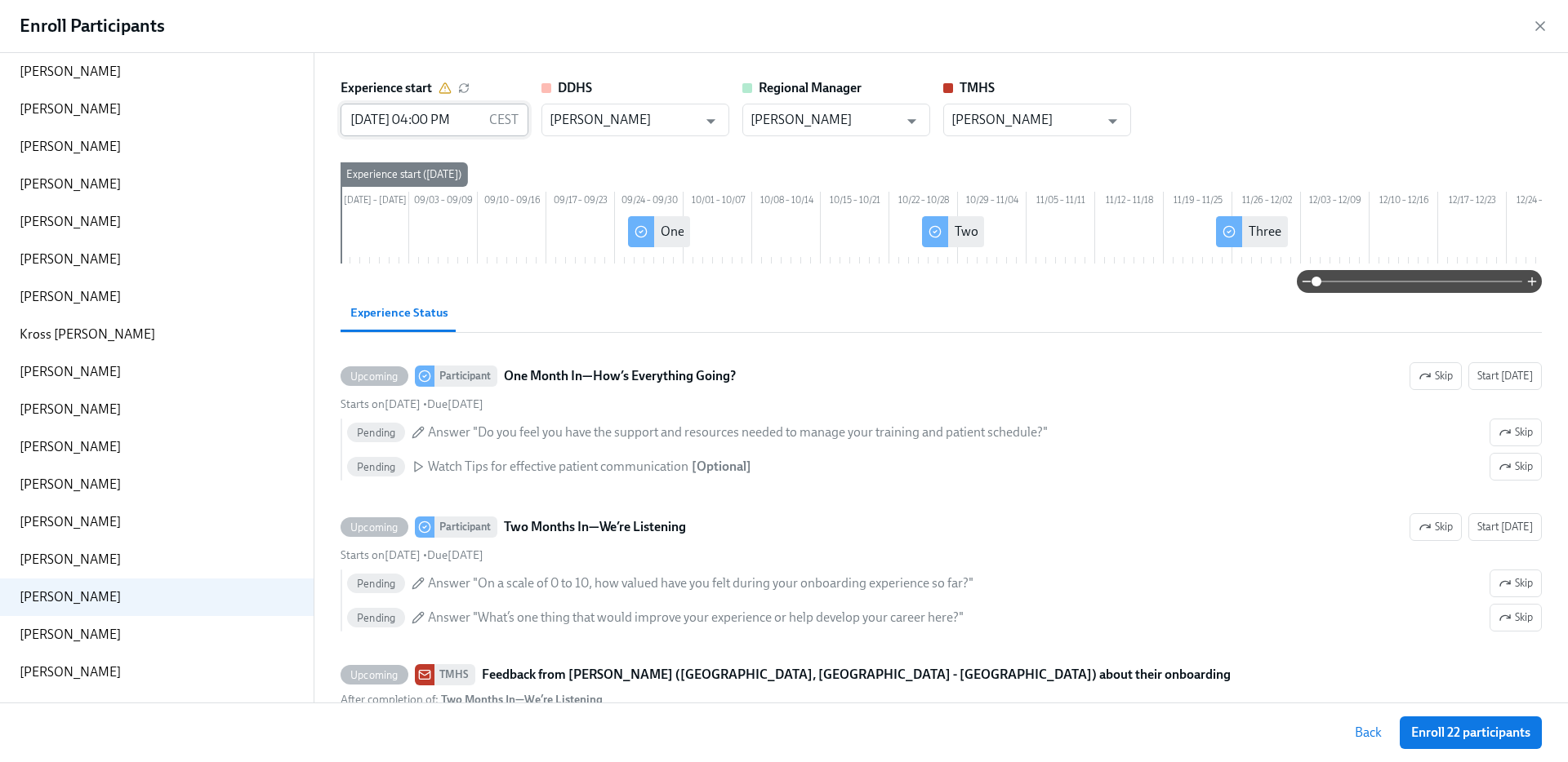
click at [408, 108] on input "08/27/2025 04:00 PM" at bounding box center [411, 120] width 142 height 33
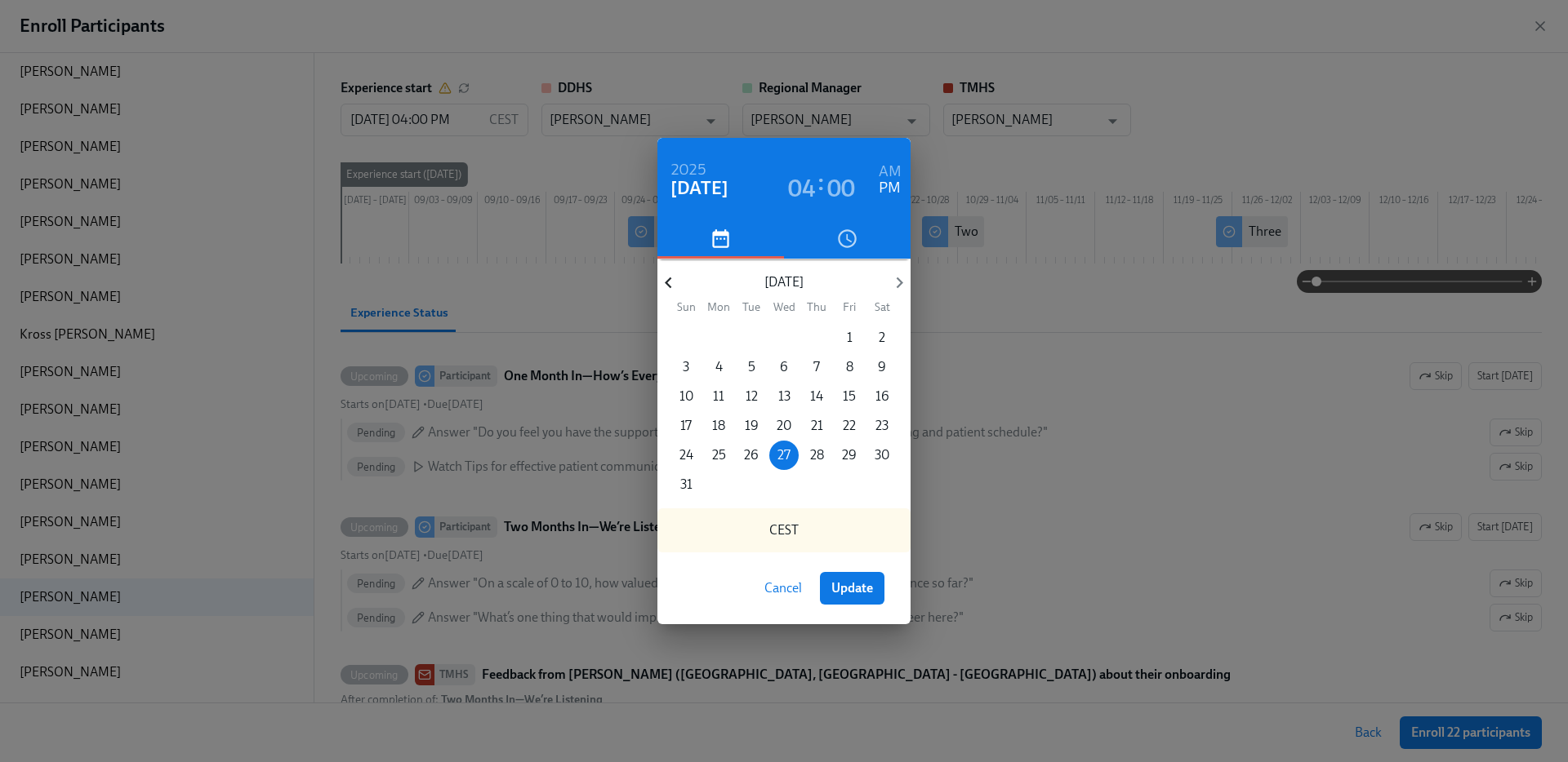
click at [667, 278] on icon "button" at bounding box center [668, 283] width 22 height 22
click at [810, 451] on p "29" at bounding box center [816, 455] width 15 height 18
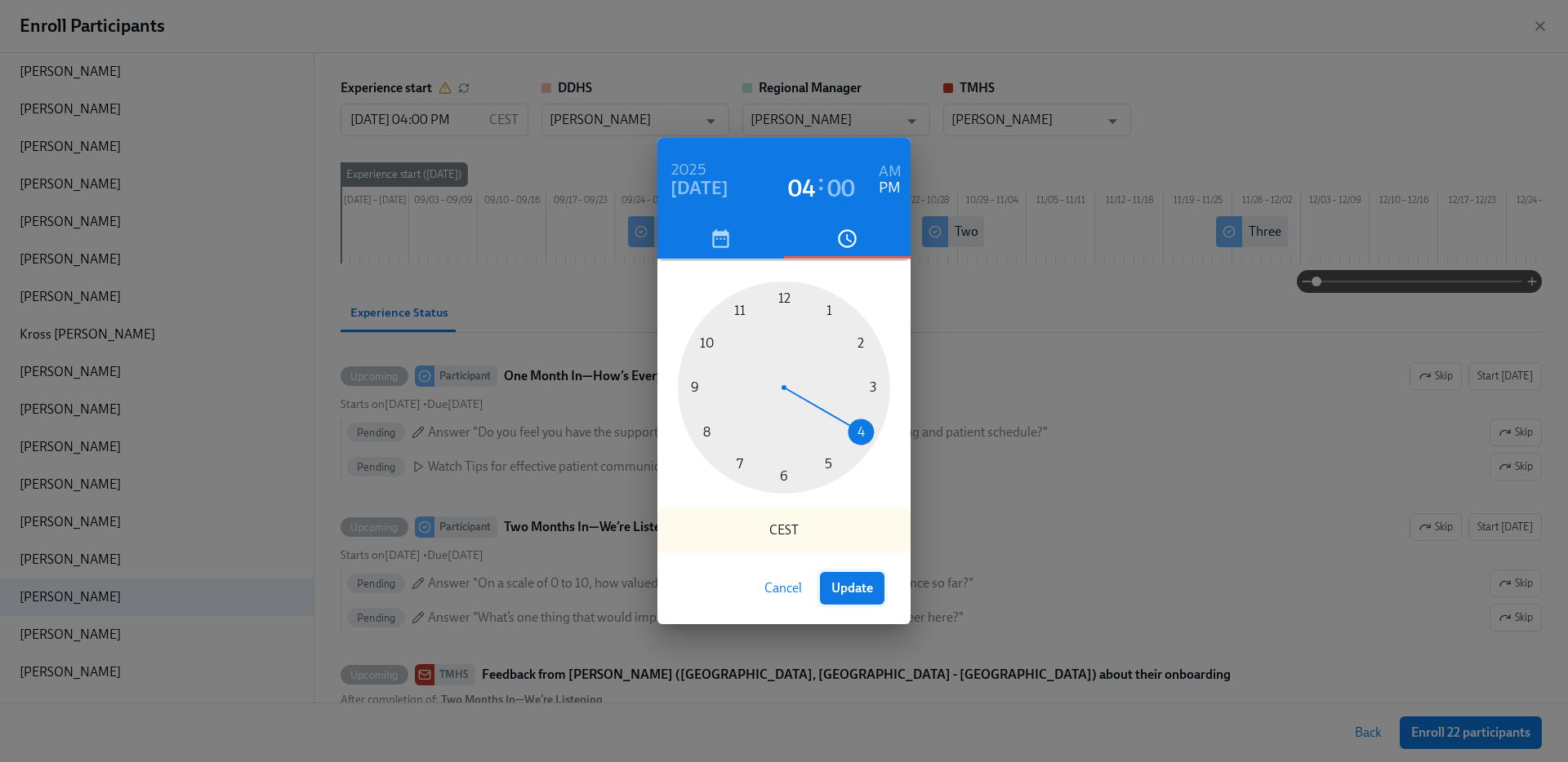
click at [844, 593] on span "Update" at bounding box center [851, 588] width 41 height 17
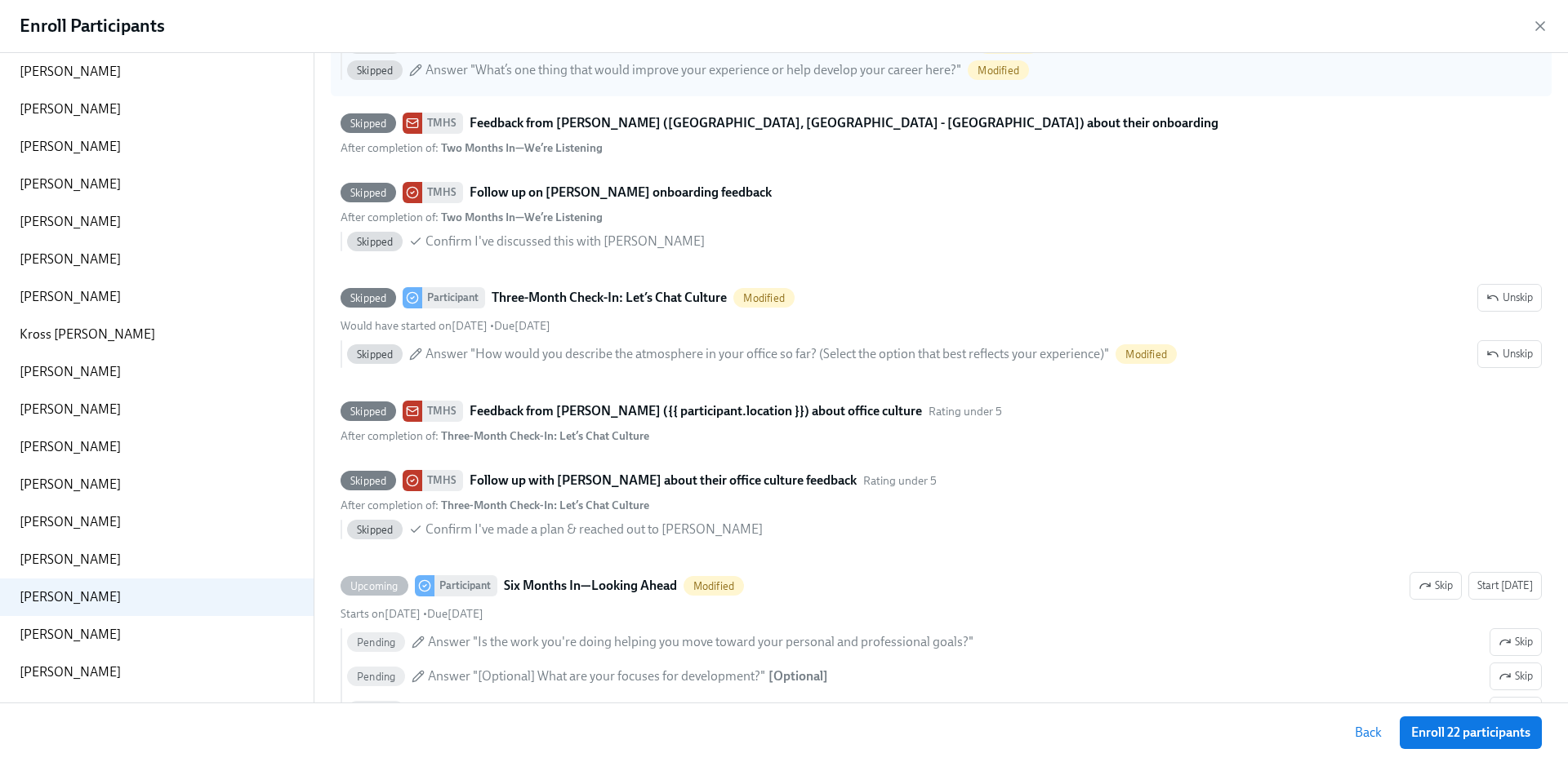
scroll to position [509, 0]
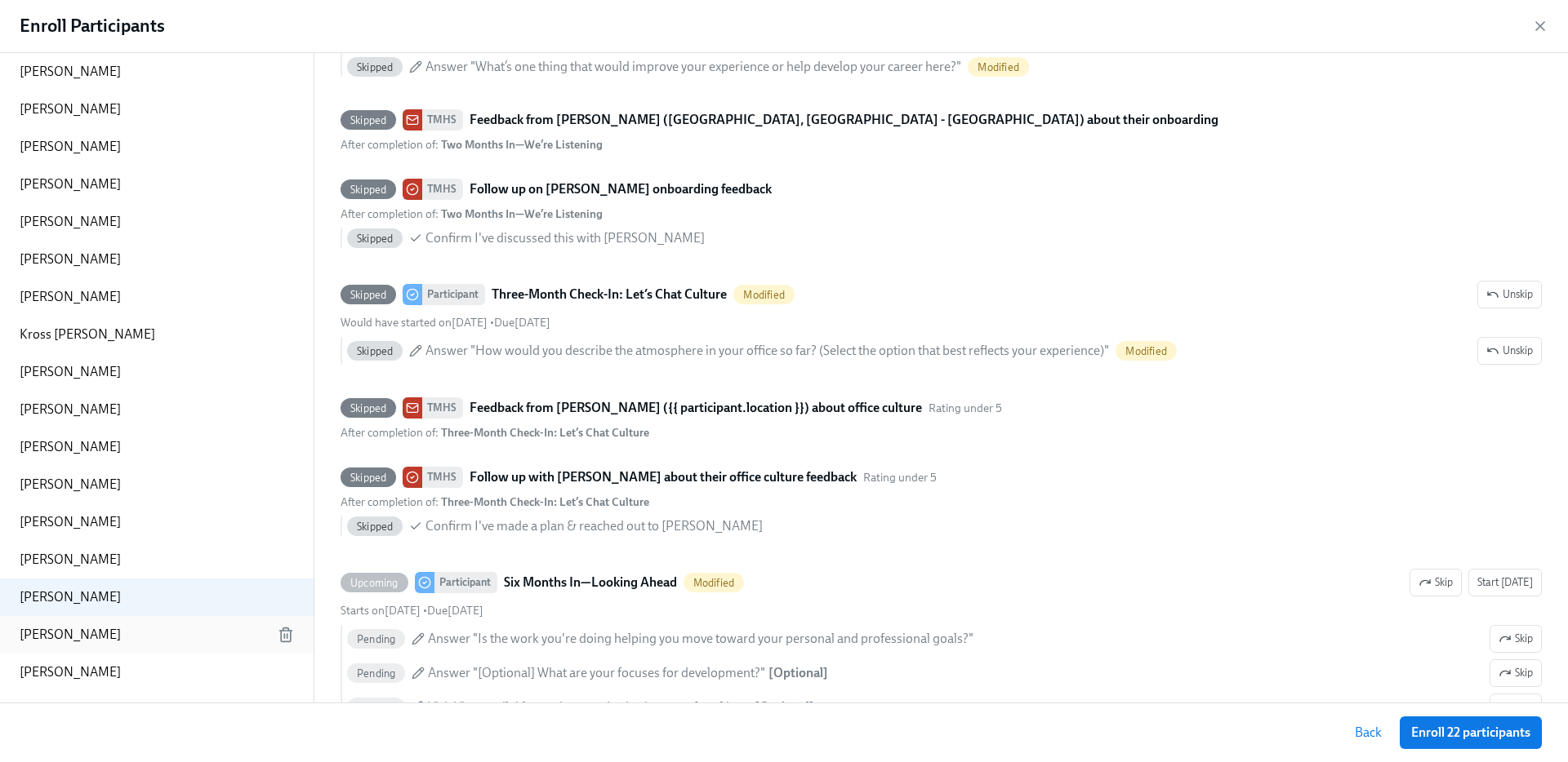
click at [98, 638] on p "Makayla McCaskill" at bounding box center [70, 635] width 101 height 18
type input "08/27/2025 04:00 PM"
type input "Olivia Barragan"
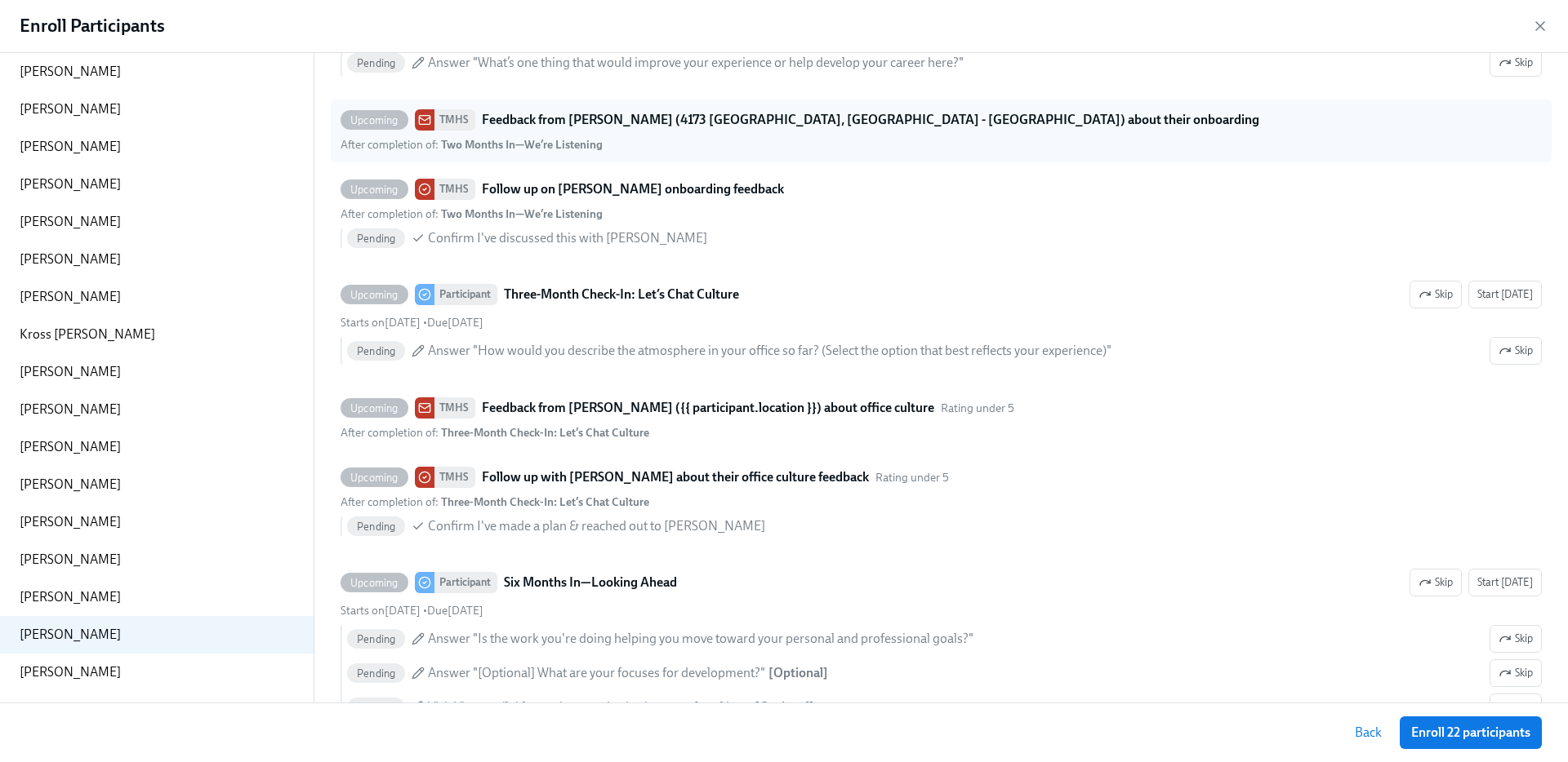
scroll to position [0, 0]
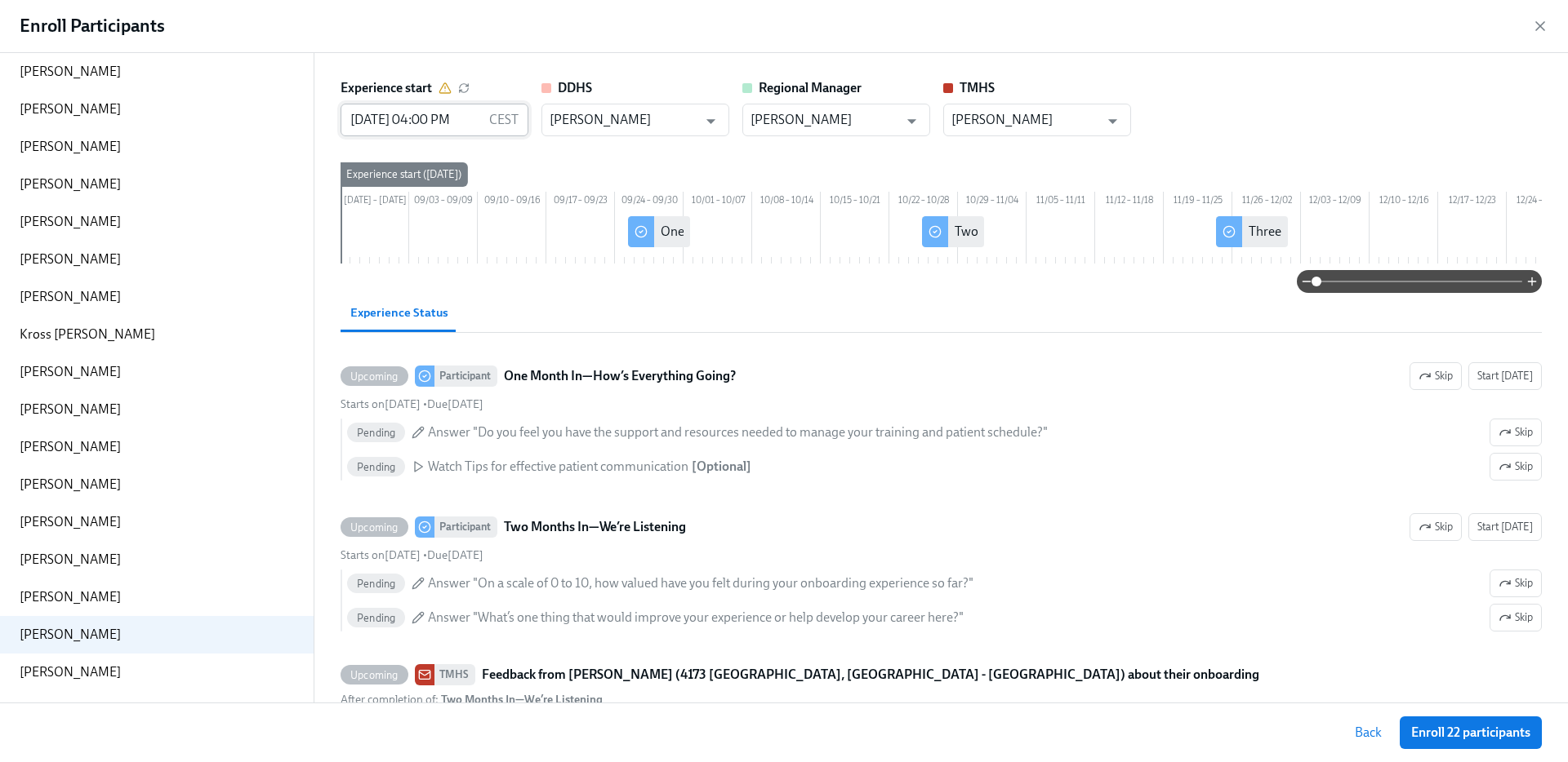
click at [371, 126] on input "08/27/2025 04:00 PM" at bounding box center [411, 120] width 142 height 33
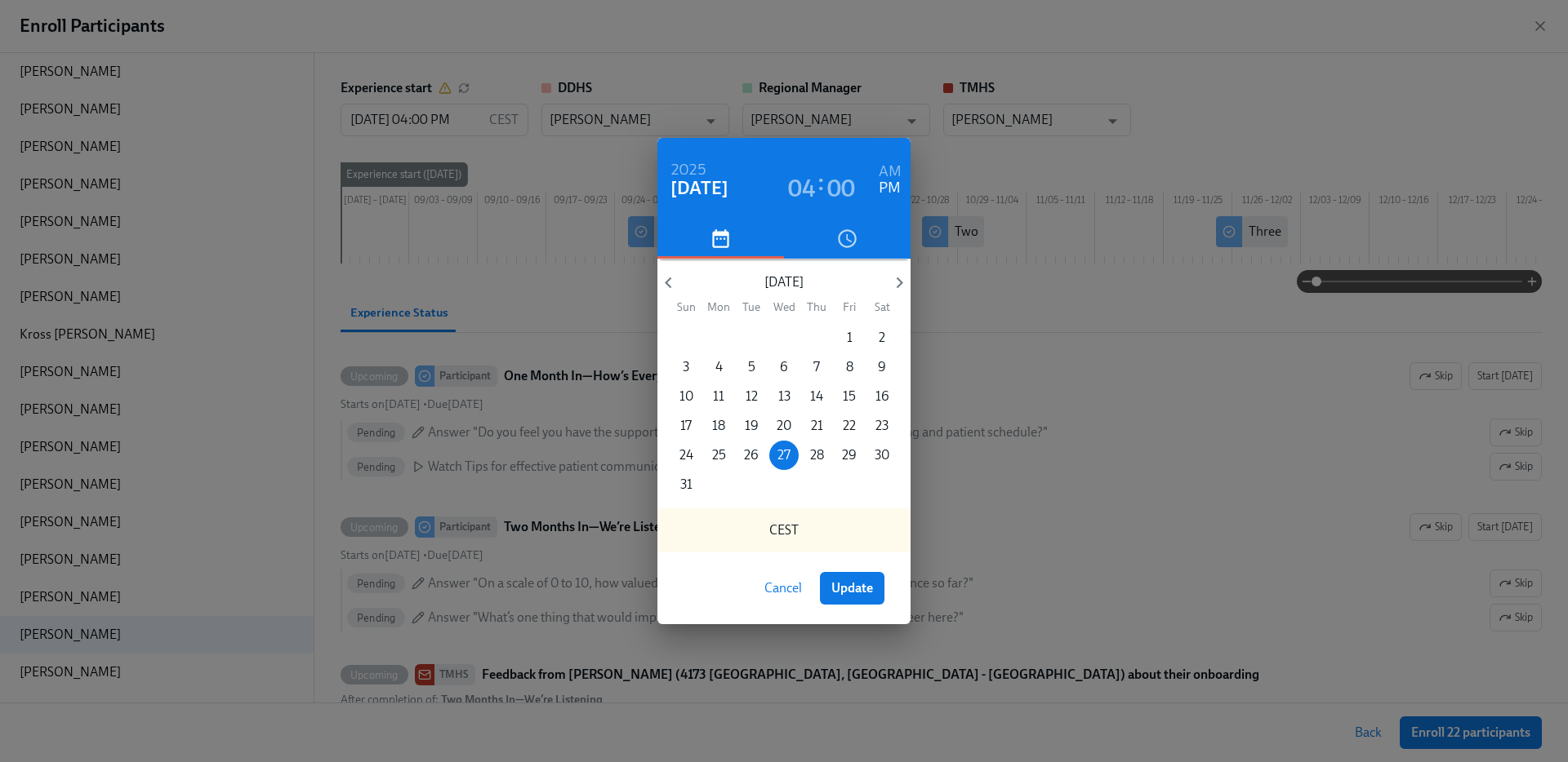
click at [418, 99] on div "2025 Aug 27 04 : 00 AM PM August 2025 Sun Mon Tue Wed Thu Fri Sat 27 28 29 30 3…" at bounding box center [784, 381] width 1568 height 762
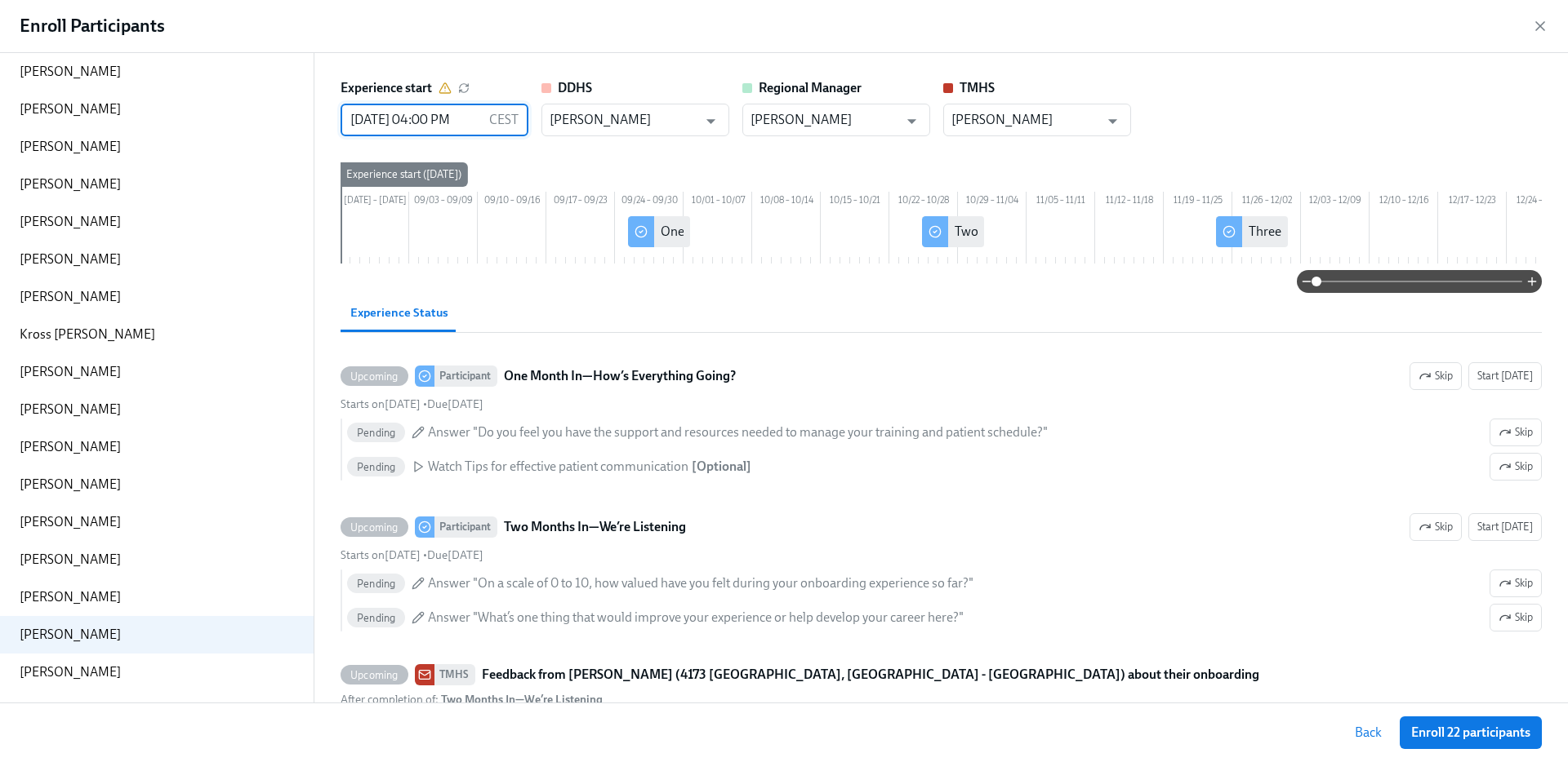
click at [383, 125] on input "08/27/2025 04:00 PM" at bounding box center [411, 120] width 142 height 33
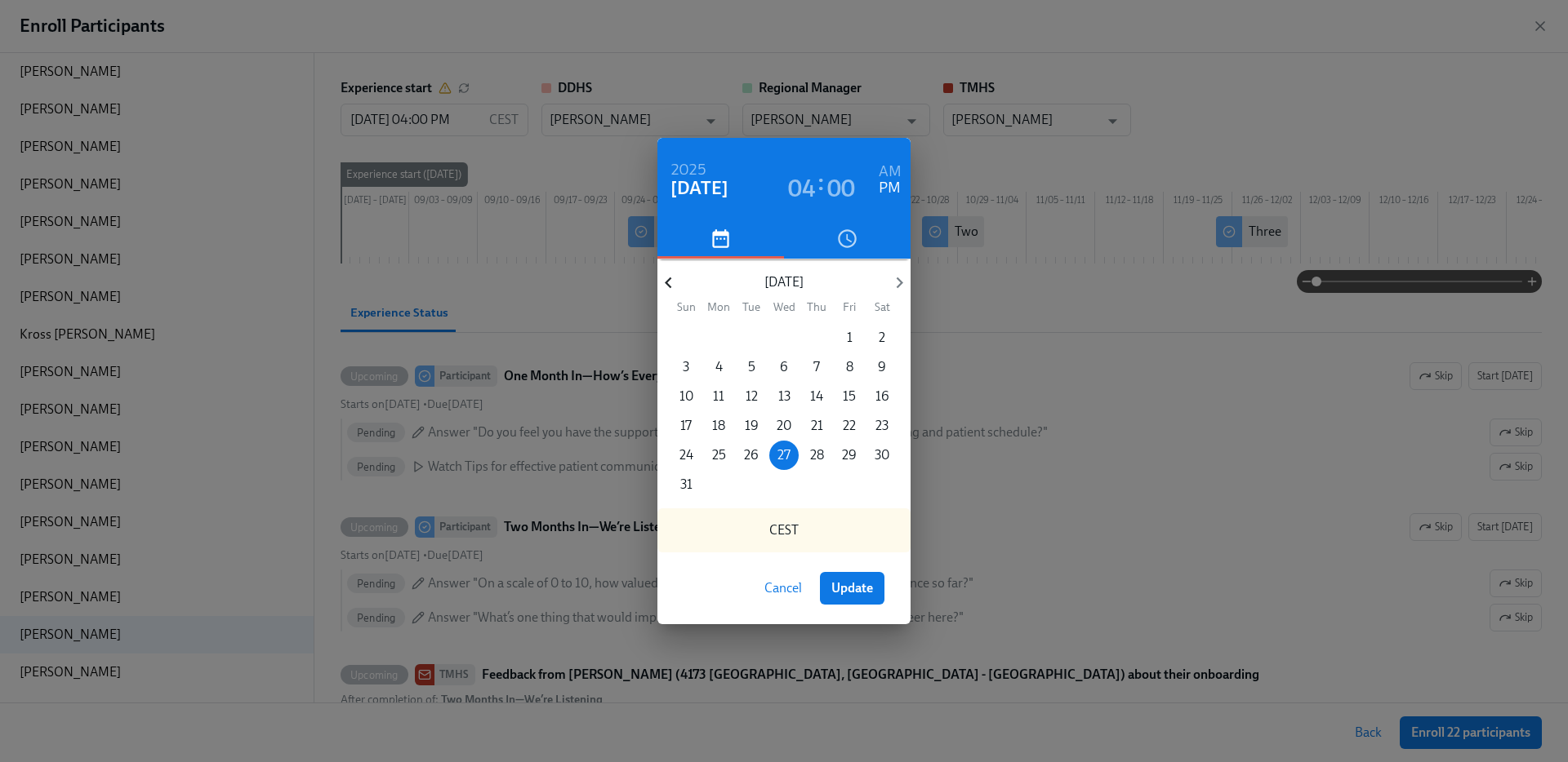
click at [666, 280] on icon "button" at bounding box center [668, 283] width 22 height 22
click at [899, 278] on icon "button" at bounding box center [899, 283] width 22 height 22
click at [725, 359] on span "7" at bounding box center [718, 367] width 29 height 18
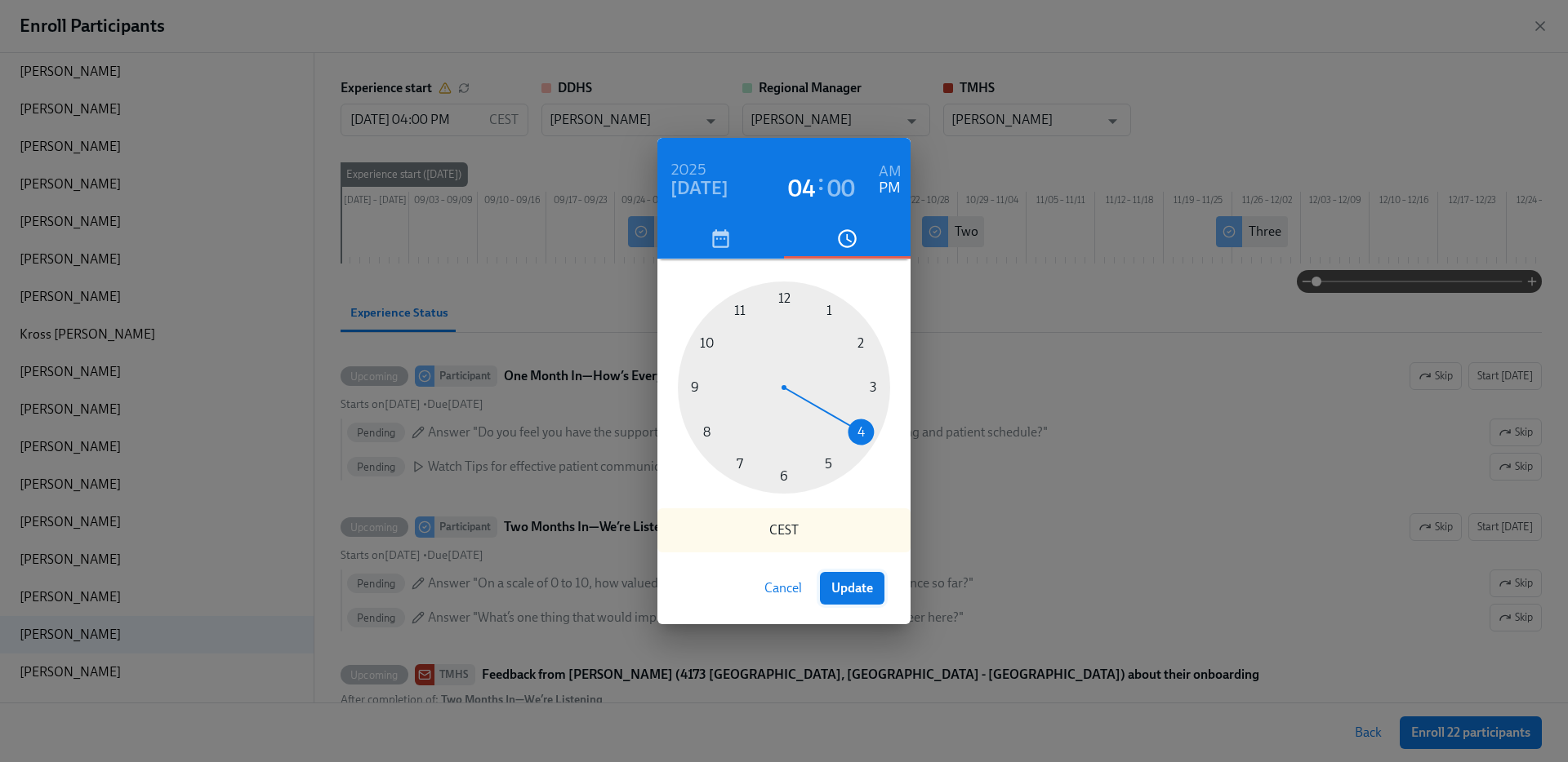
click at [858, 592] on span "Update" at bounding box center [851, 588] width 41 height 17
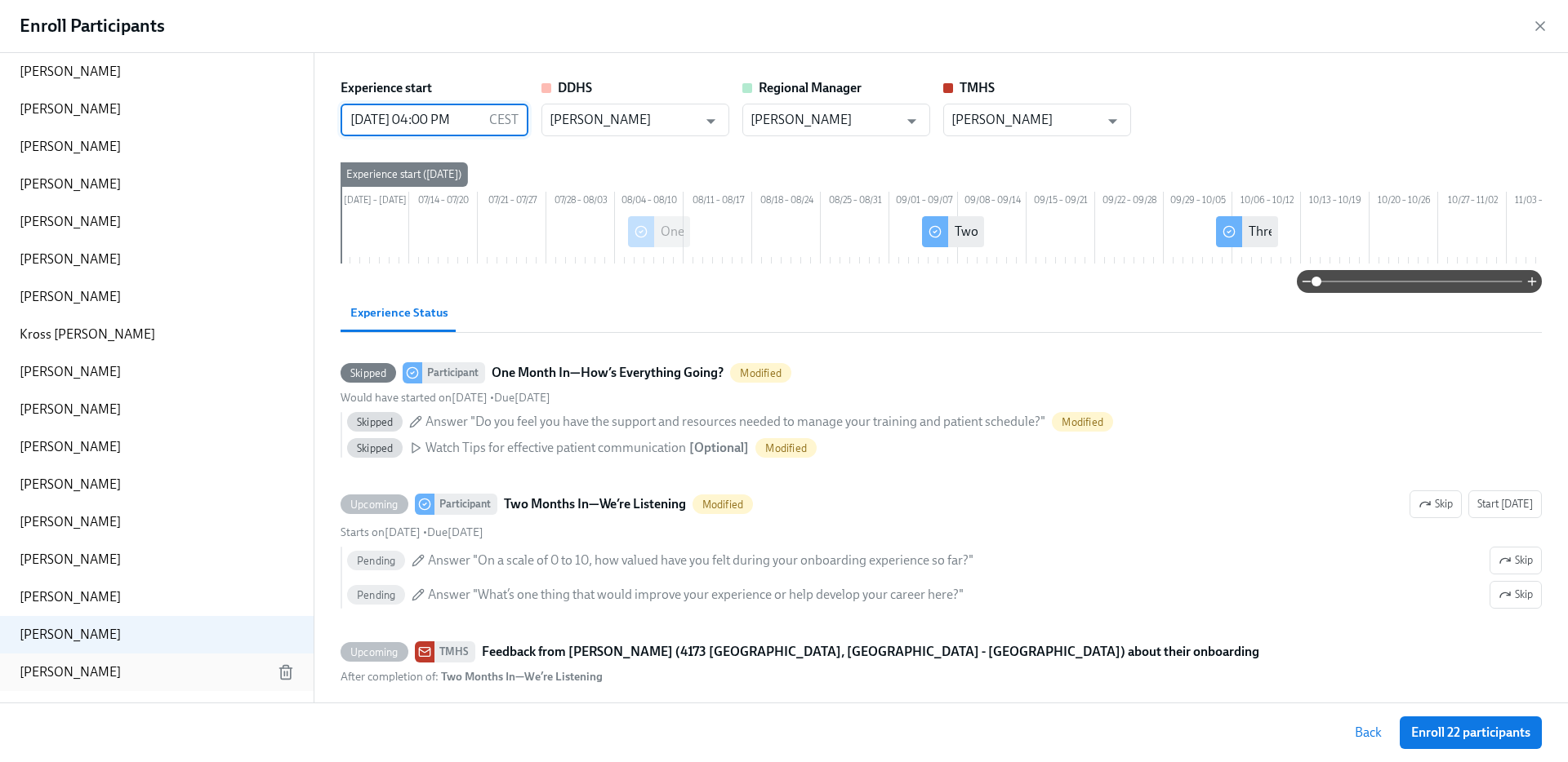
click at [84, 669] on p "Daniela Castiblanco" at bounding box center [70, 672] width 101 height 18
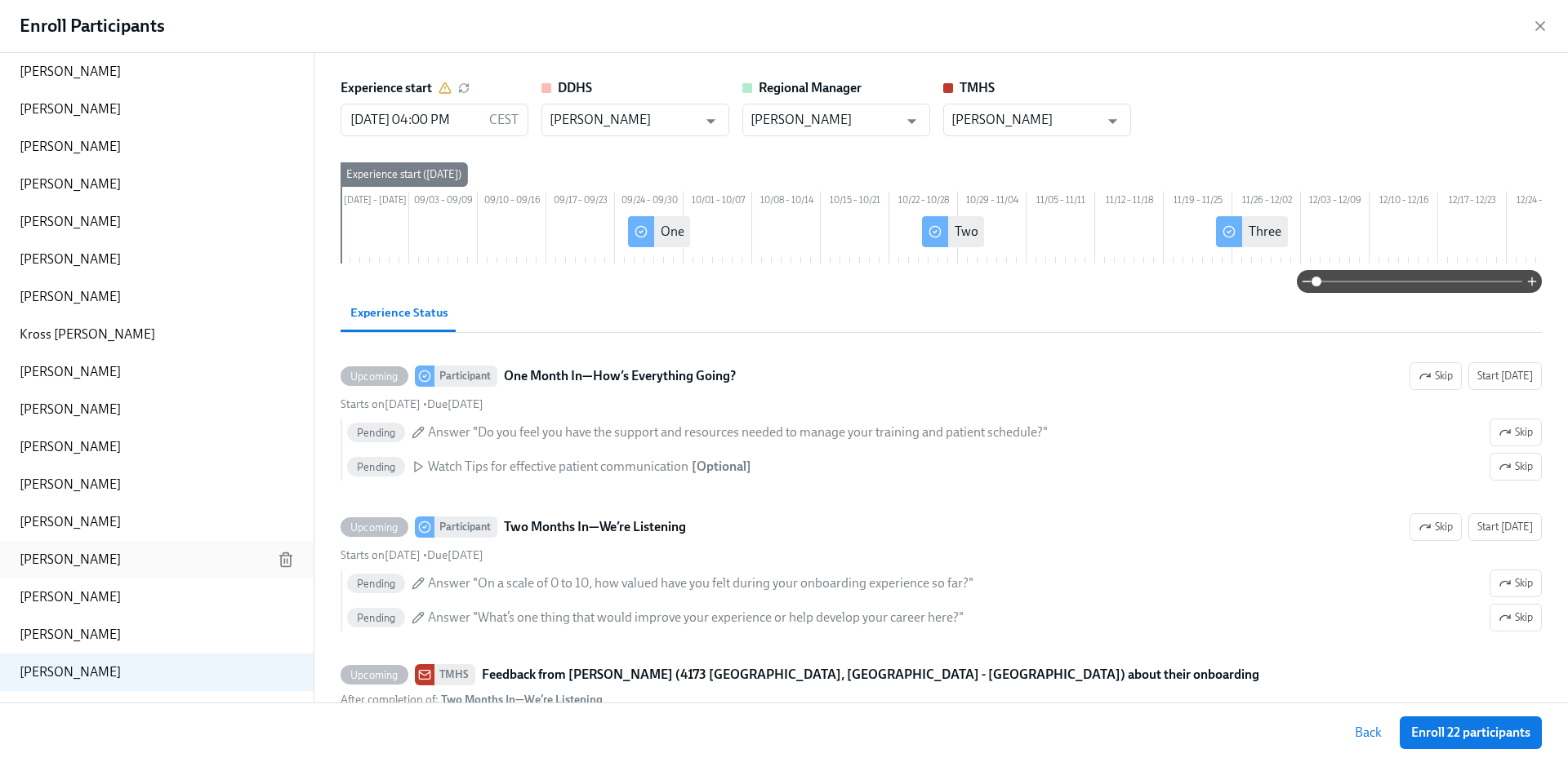
scroll to position [176, 0]
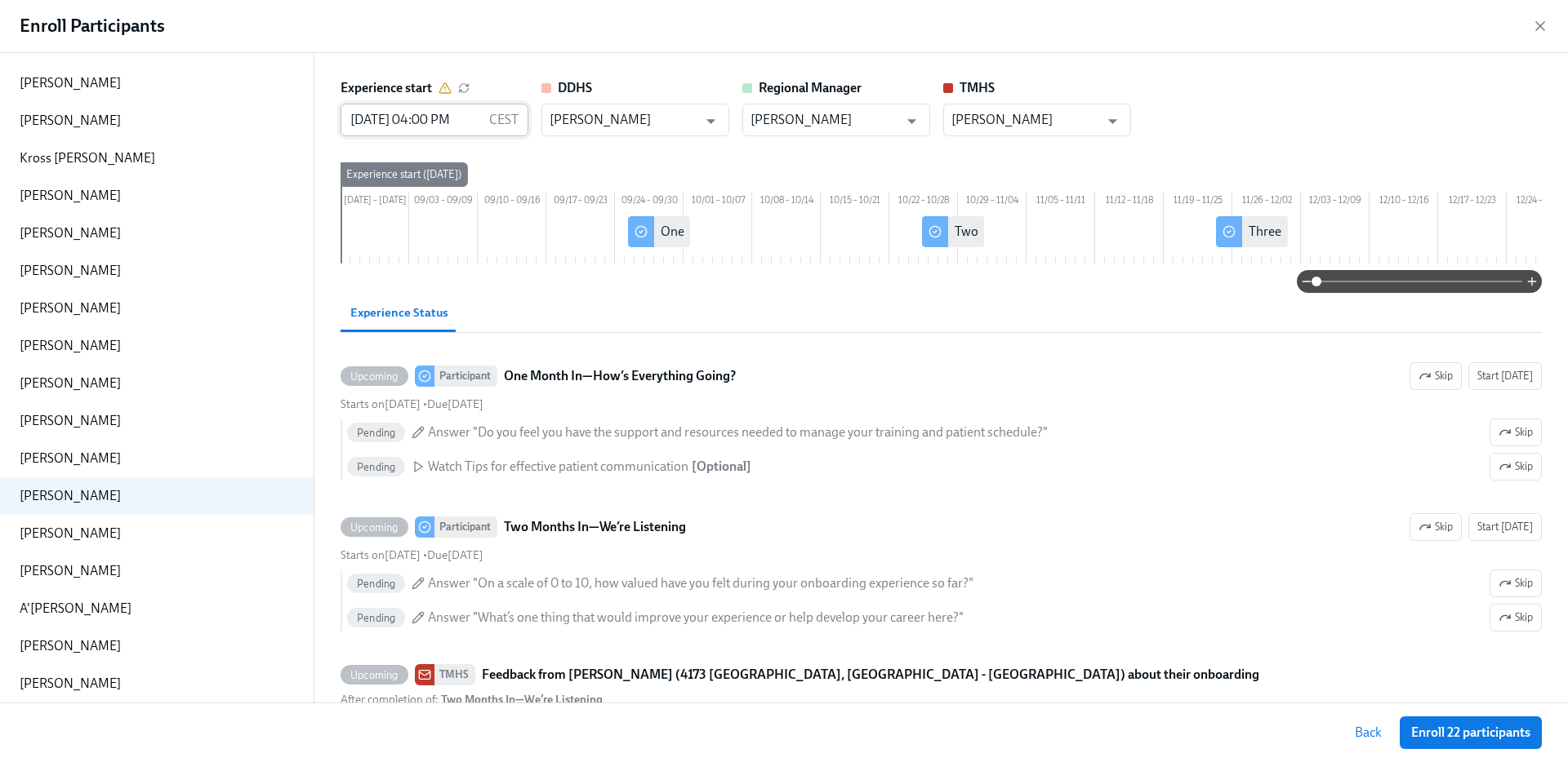
click at [382, 127] on input "08/27/2025 04:00 PM" at bounding box center [411, 120] width 142 height 33
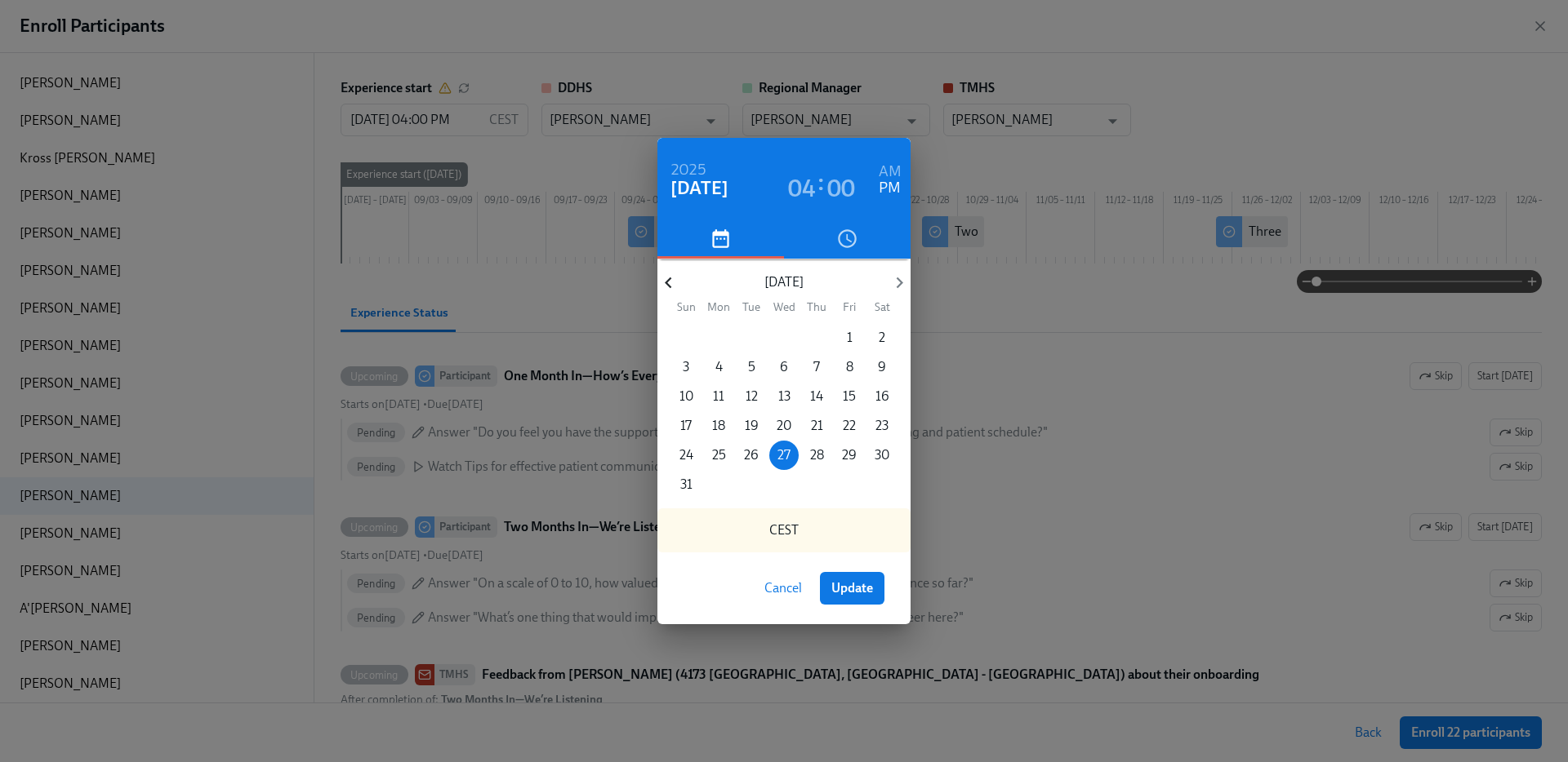
click at [673, 284] on icon "button" at bounding box center [668, 283] width 22 height 22
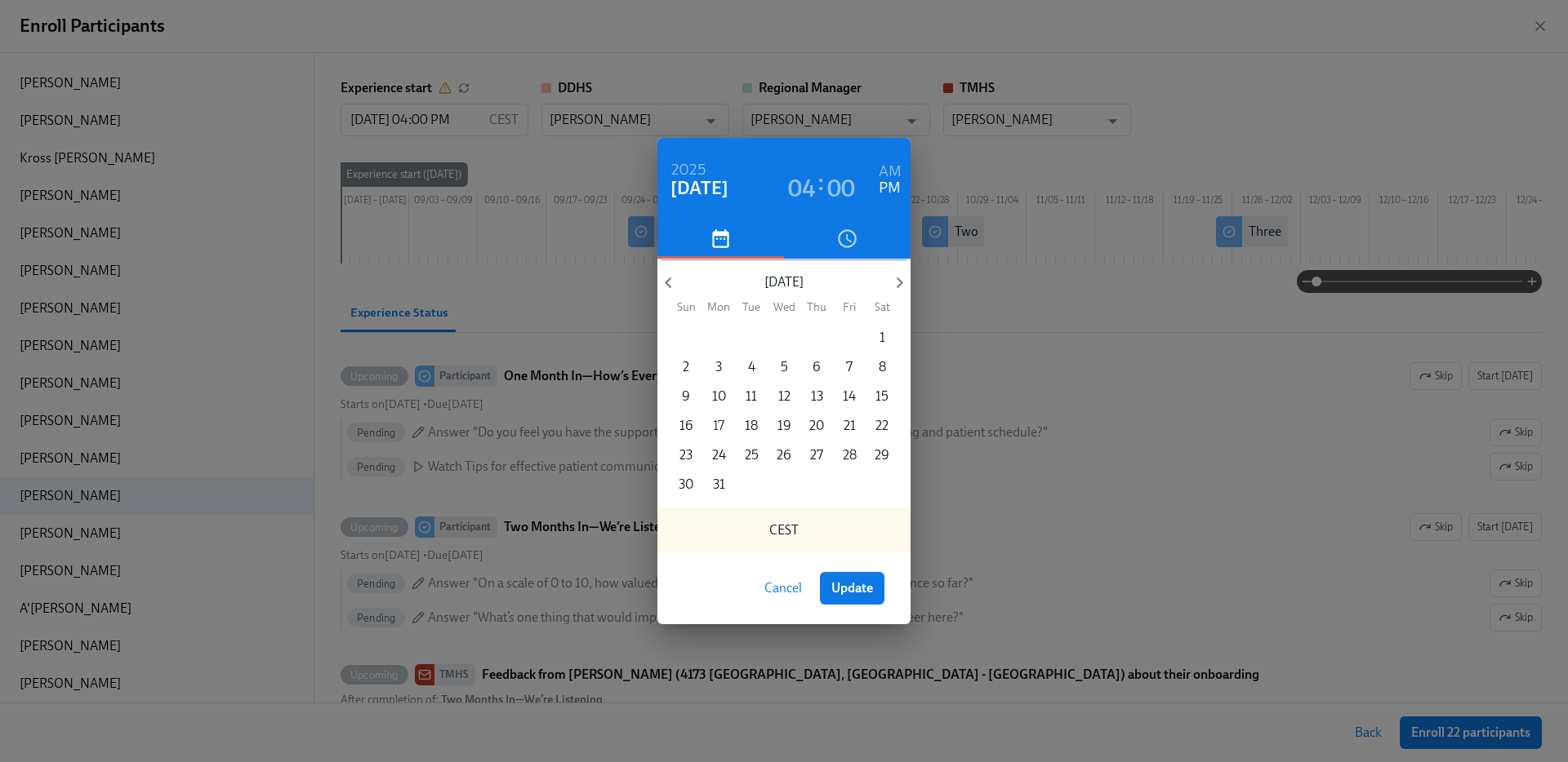
click at [716, 424] on p "17" at bounding box center [718, 425] width 11 height 18
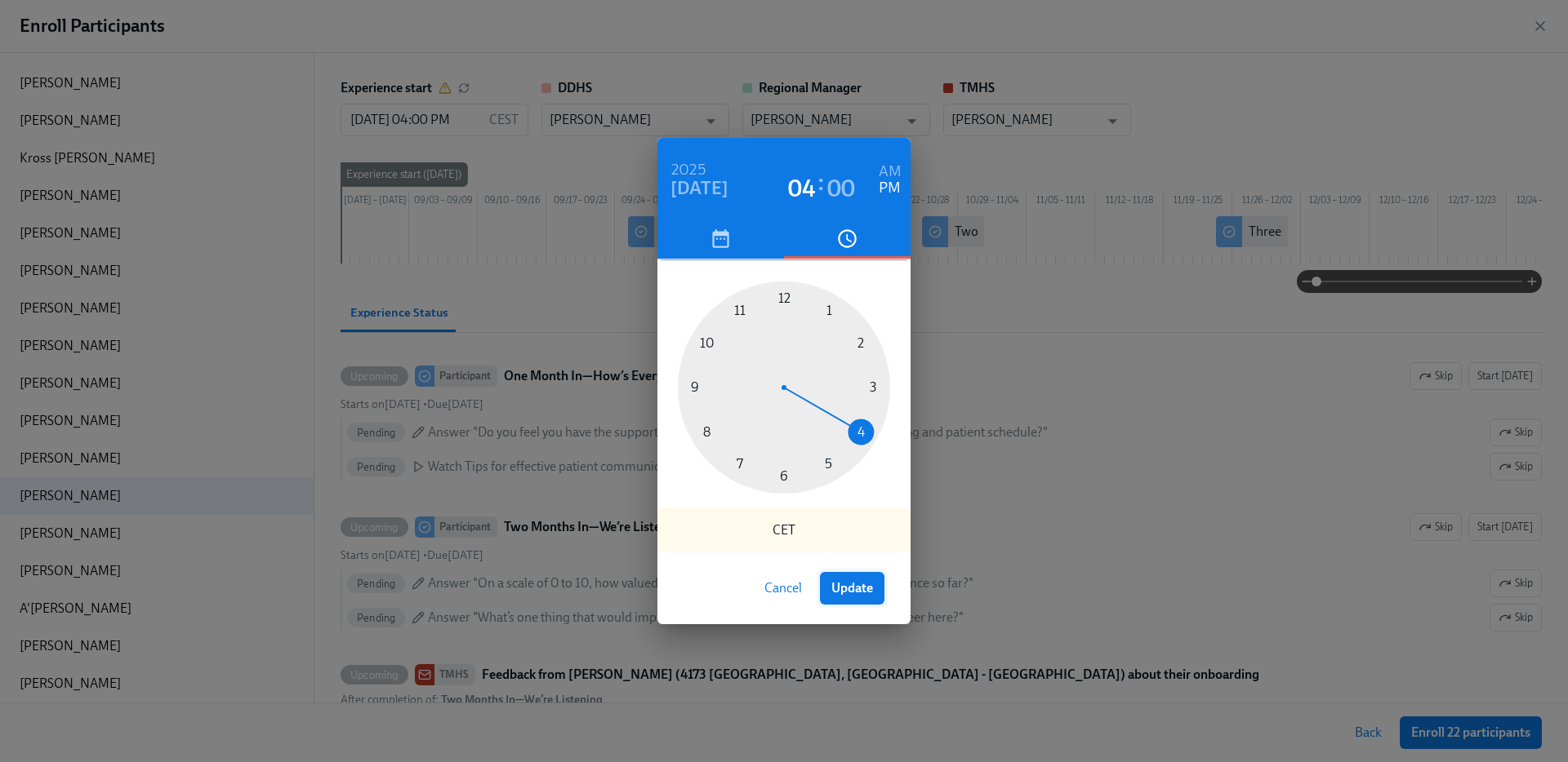
click at [863, 587] on span "Update" at bounding box center [851, 588] width 41 height 17
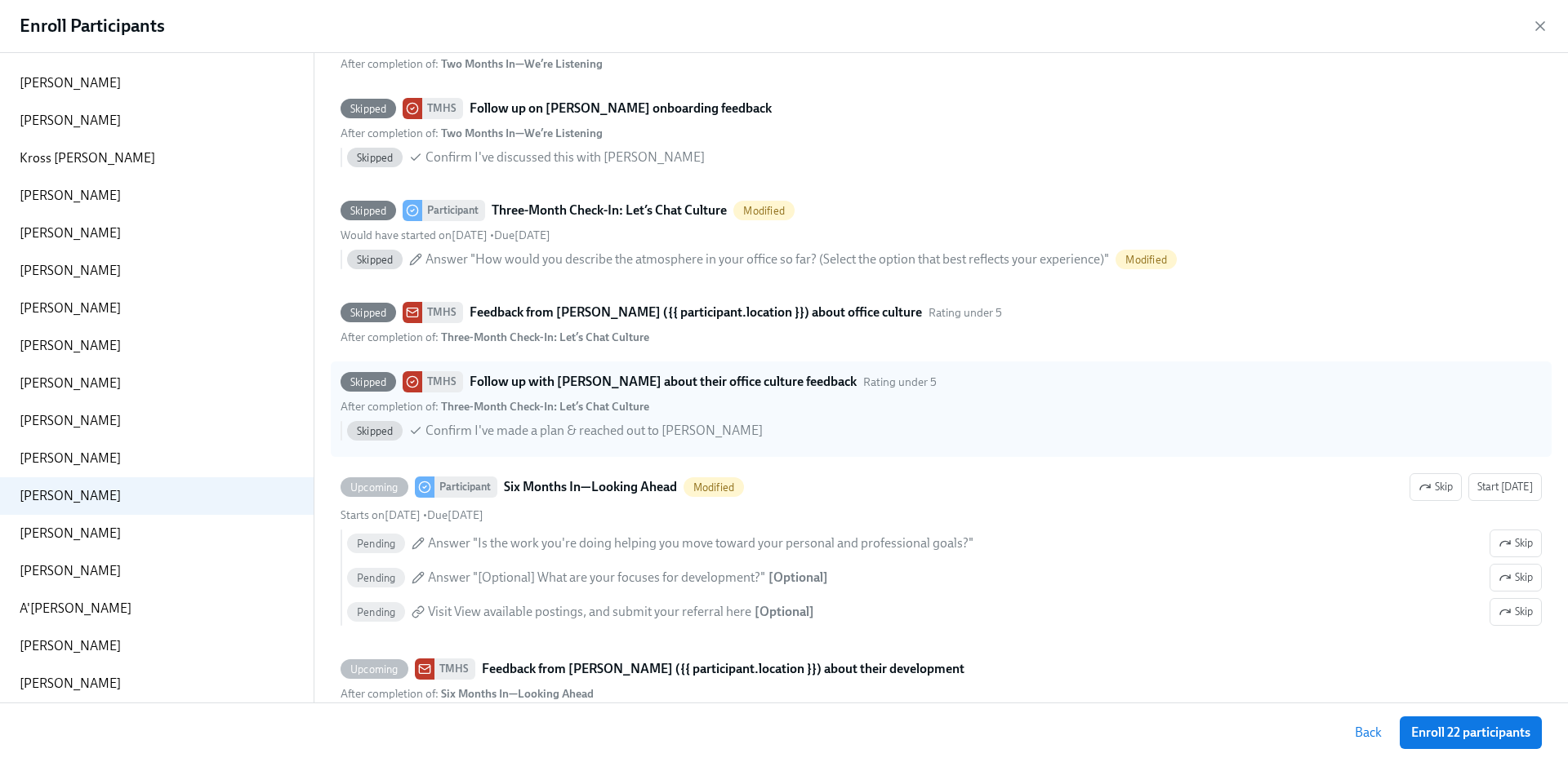
scroll to position [594, 0]
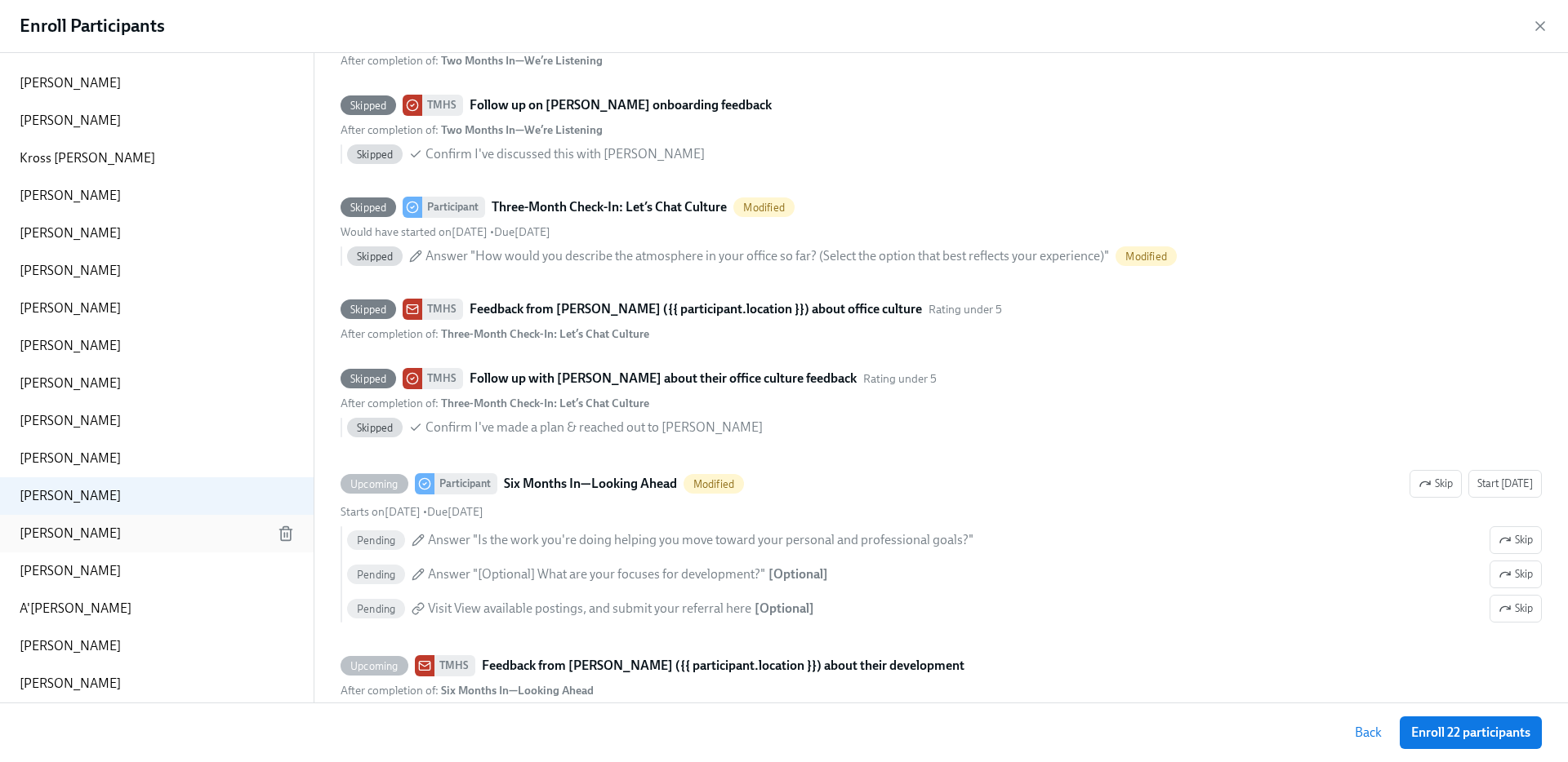
click at [116, 532] on div "Rachael Martinez" at bounding box center [157, 534] width 314 height 38
type input "08/27/2025 04:00 PM"
type input "[PERSON_NAME]"
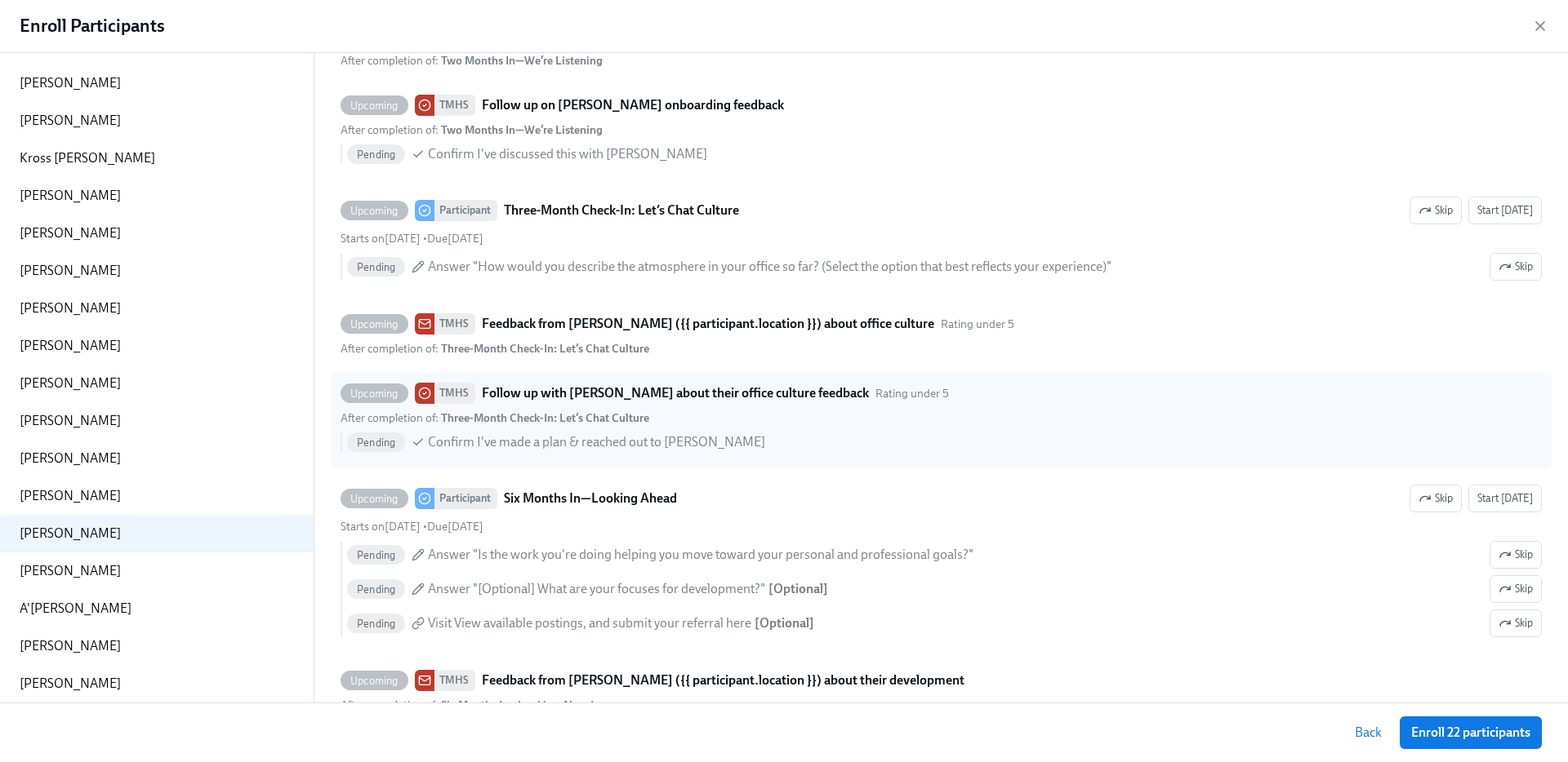
scroll to position [0, 0]
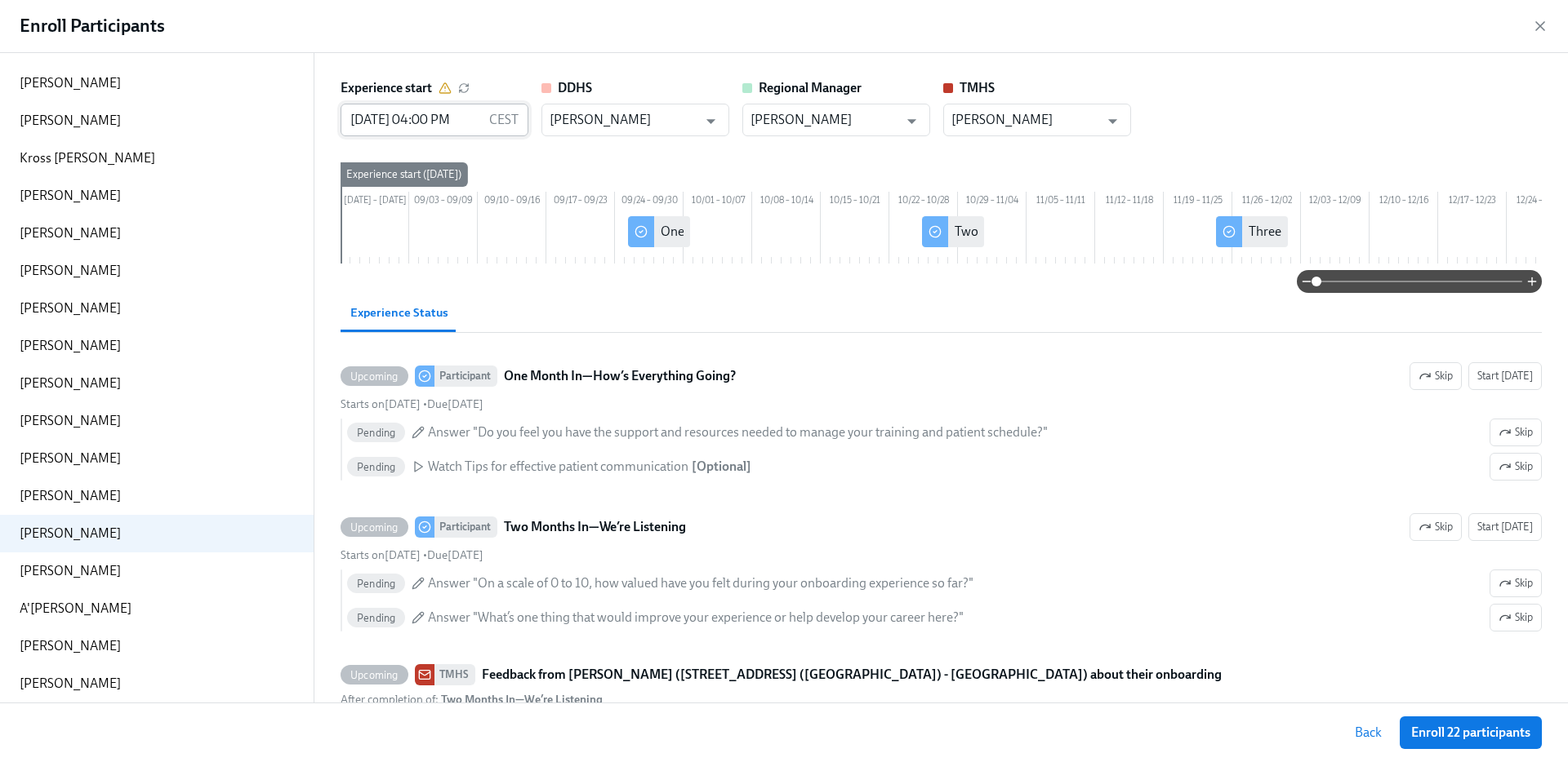
click at [412, 117] on input "08/27/2025 04:00 PM" at bounding box center [411, 120] width 142 height 33
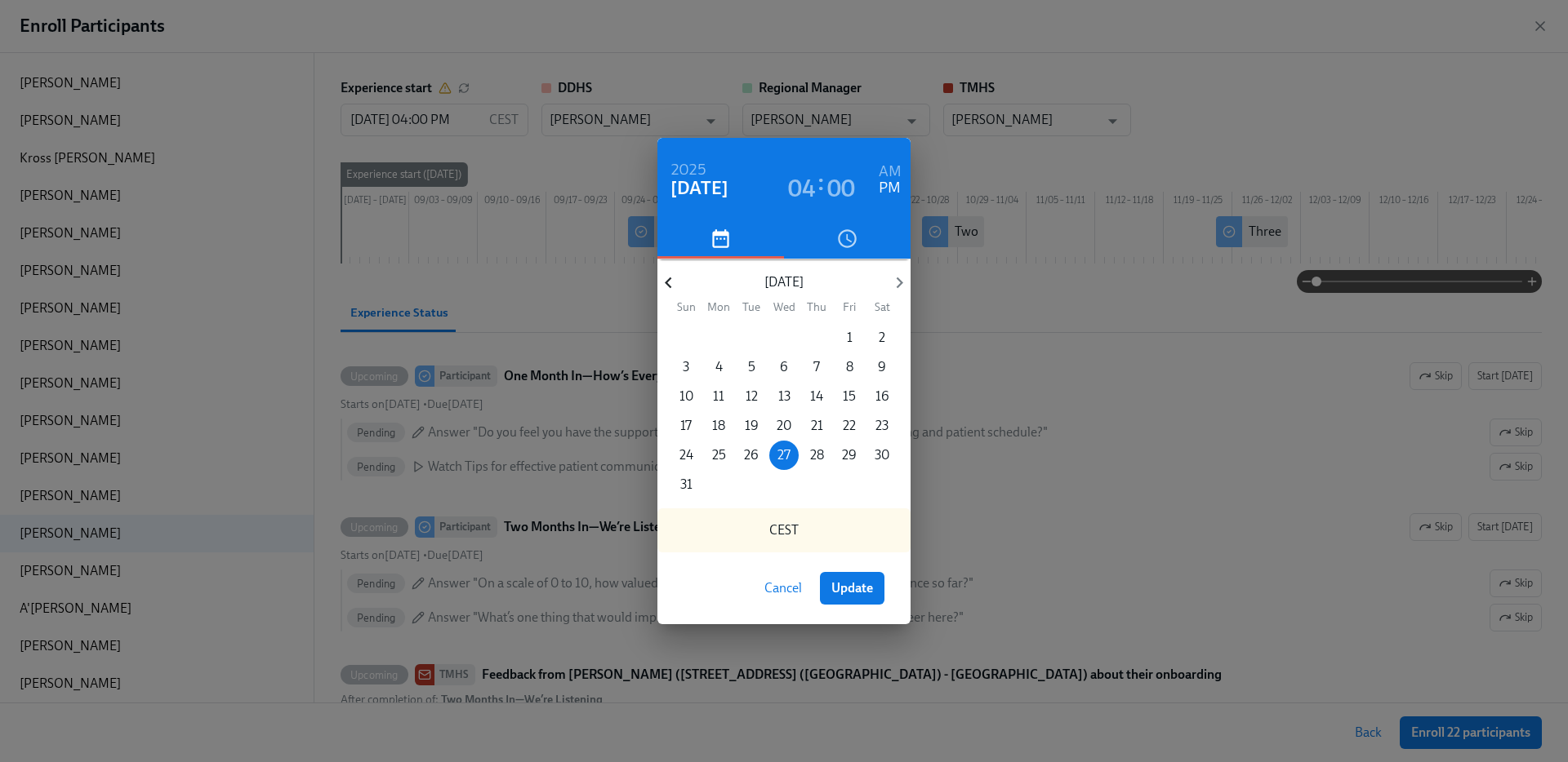
click at [670, 284] on icon "button" at bounding box center [668, 283] width 22 height 22
click at [754, 452] on p "27" at bounding box center [751, 455] width 13 height 18
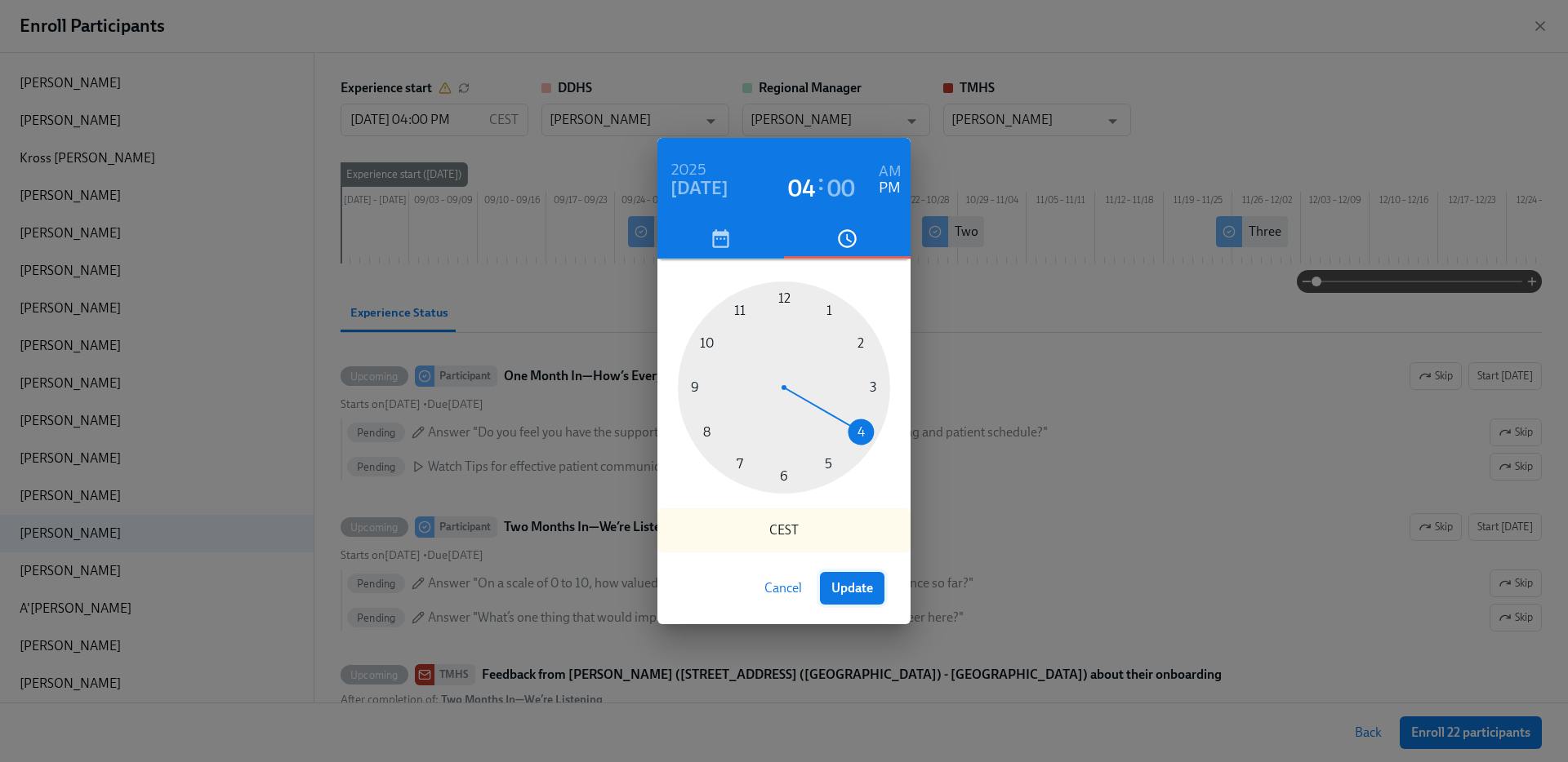
click at [857, 595] on span "Update" at bounding box center [851, 588] width 41 height 17
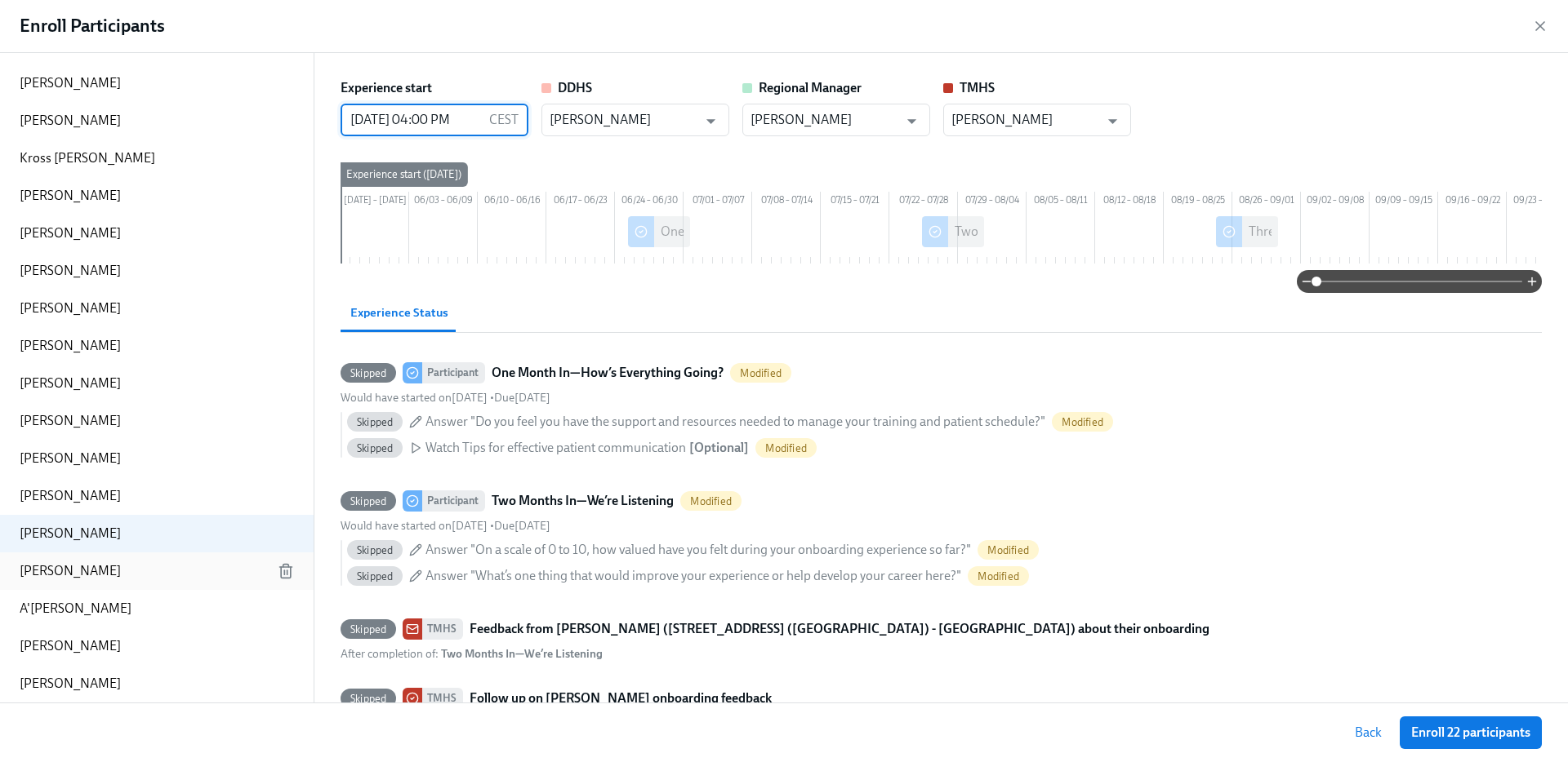
click at [142, 566] on div "Courtney Shoaf" at bounding box center [157, 571] width 314 height 38
type input "08/27/2025 04:00 PM"
type input "[PERSON_NAME]"
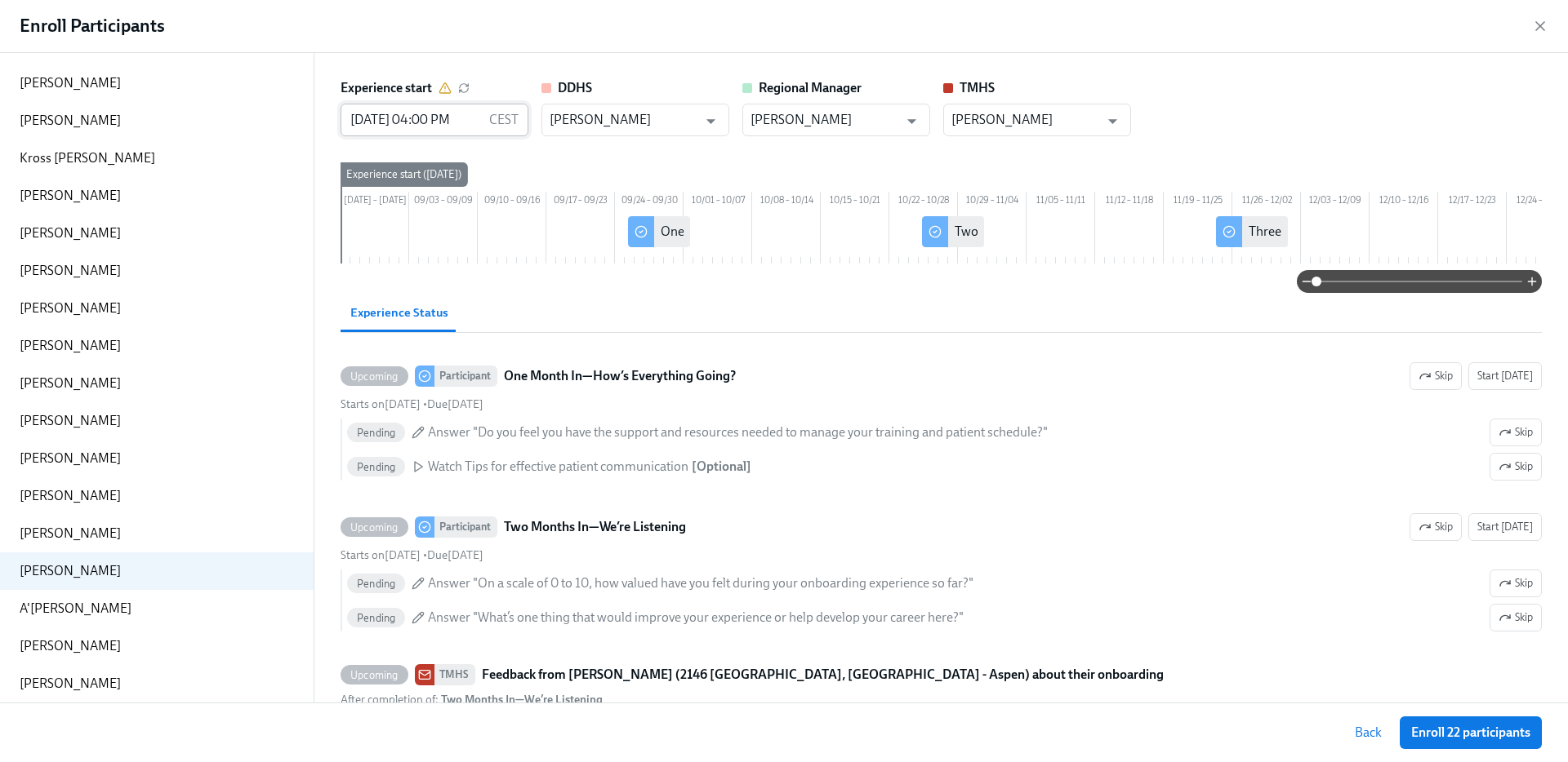
click at [415, 125] on input "08/27/2025 04:00 PM" at bounding box center [411, 120] width 142 height 33
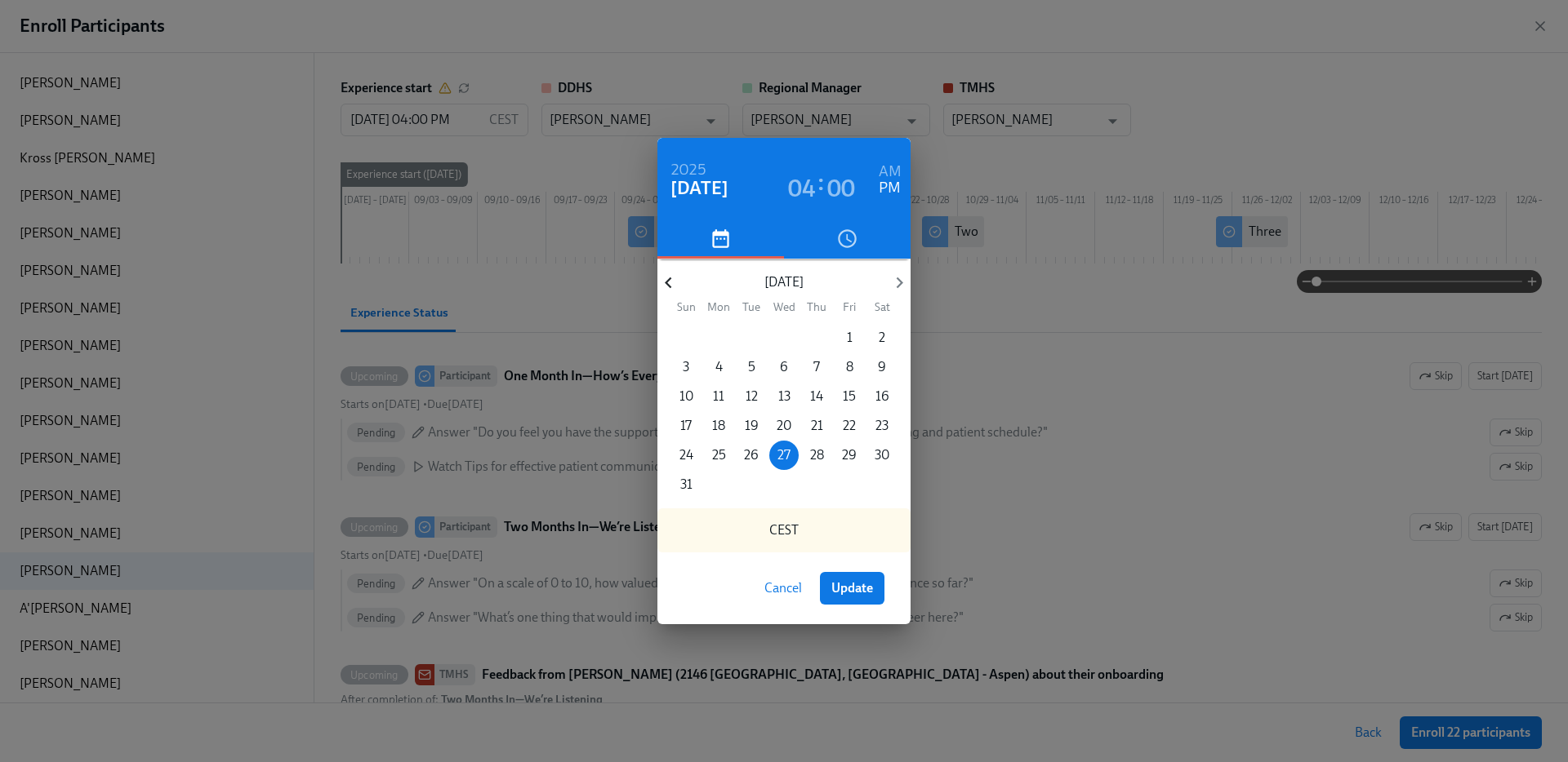
click at [663, 288] on icon "button" at bounding box center [668, 283] width 22 height 22
click at [895, 277] on icon "button" at bounding box center [899, 283] width 22 height 22
click at [714, 366] on span "7" at bounding box center [718, 367] width 29 height 18
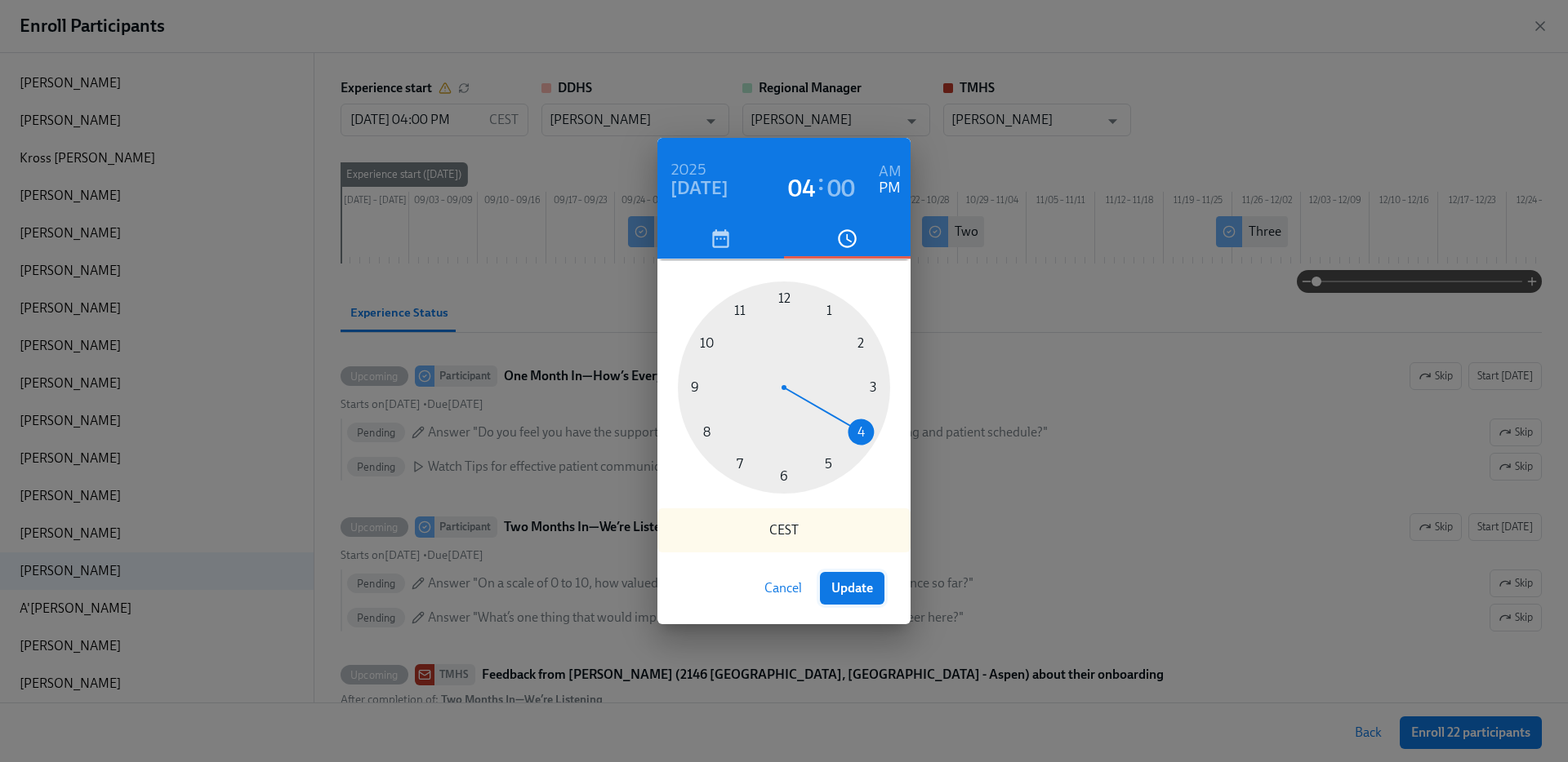
click at [855, 585] on span "Update" at bounding box center [851, 588] width 41 height 17
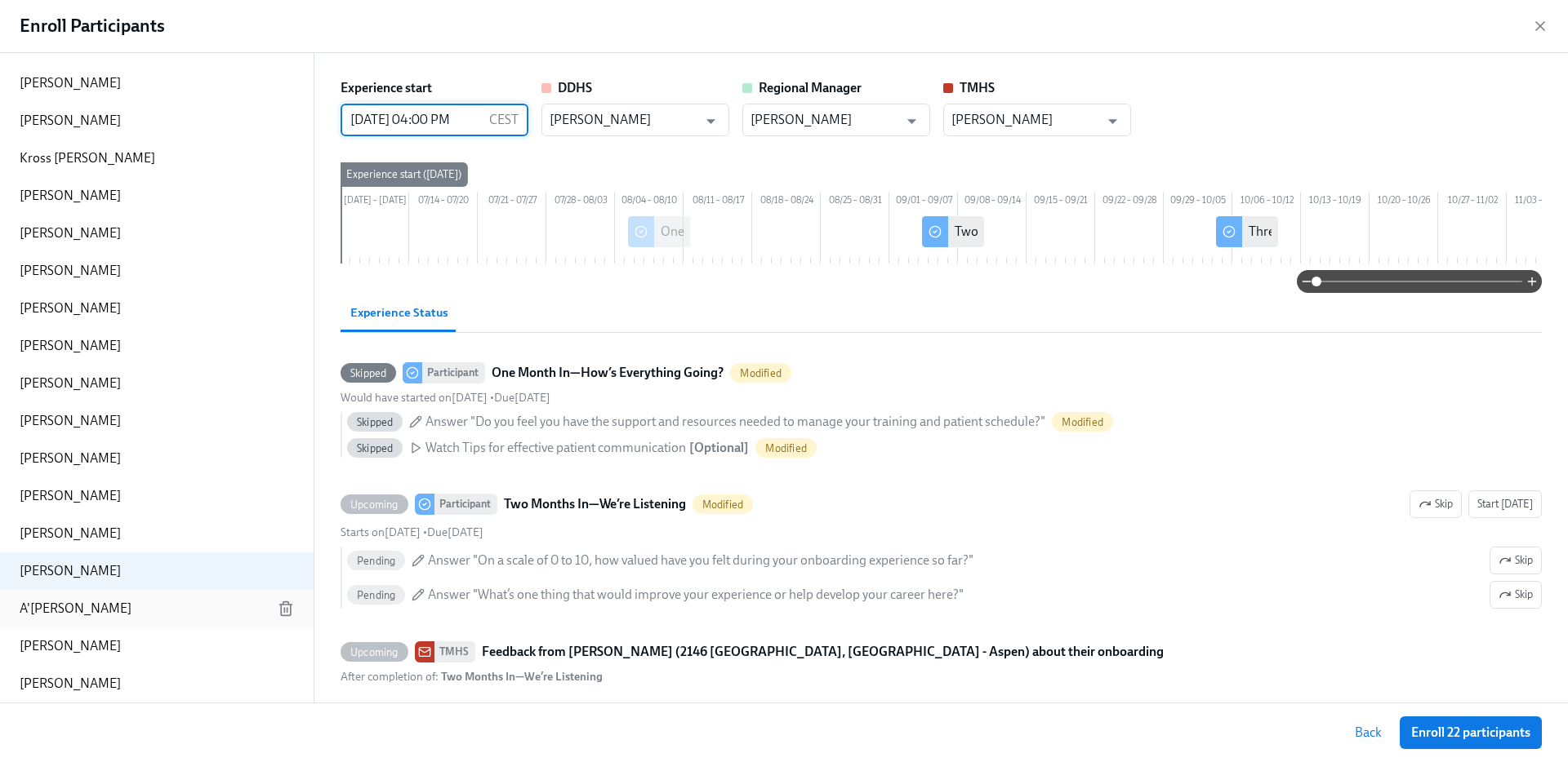
click at [82, 618] on div "A'javius Brown" at bounding box center [157, 609] width 314 height 38
type input "08/27/2025 04:00 PM"
type input "Gabriel Fuentes"
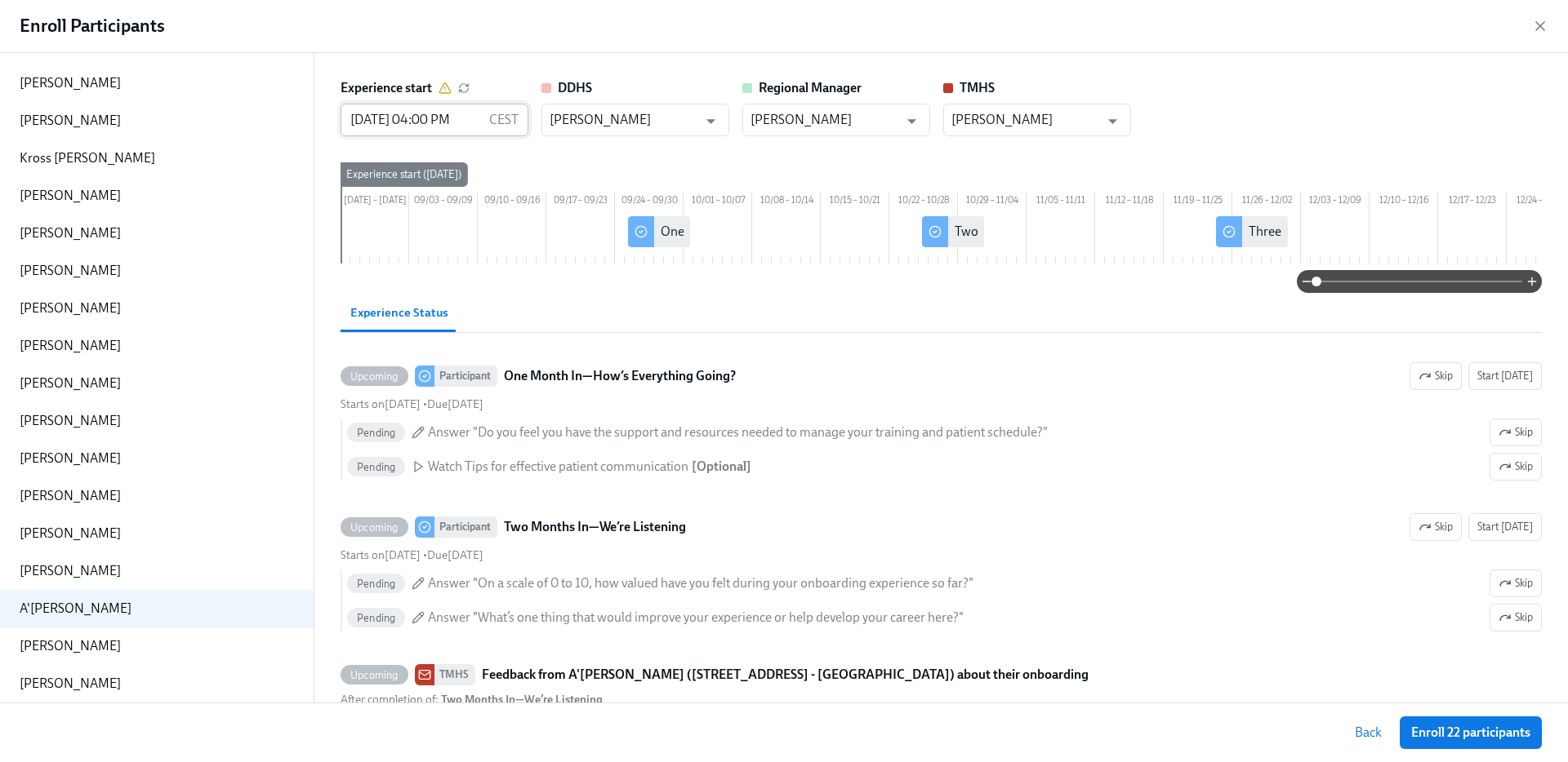
click at [429, 122] on input "08/27/2025 04:00 PM" at bounding box center [411, 120] width 142 height 33
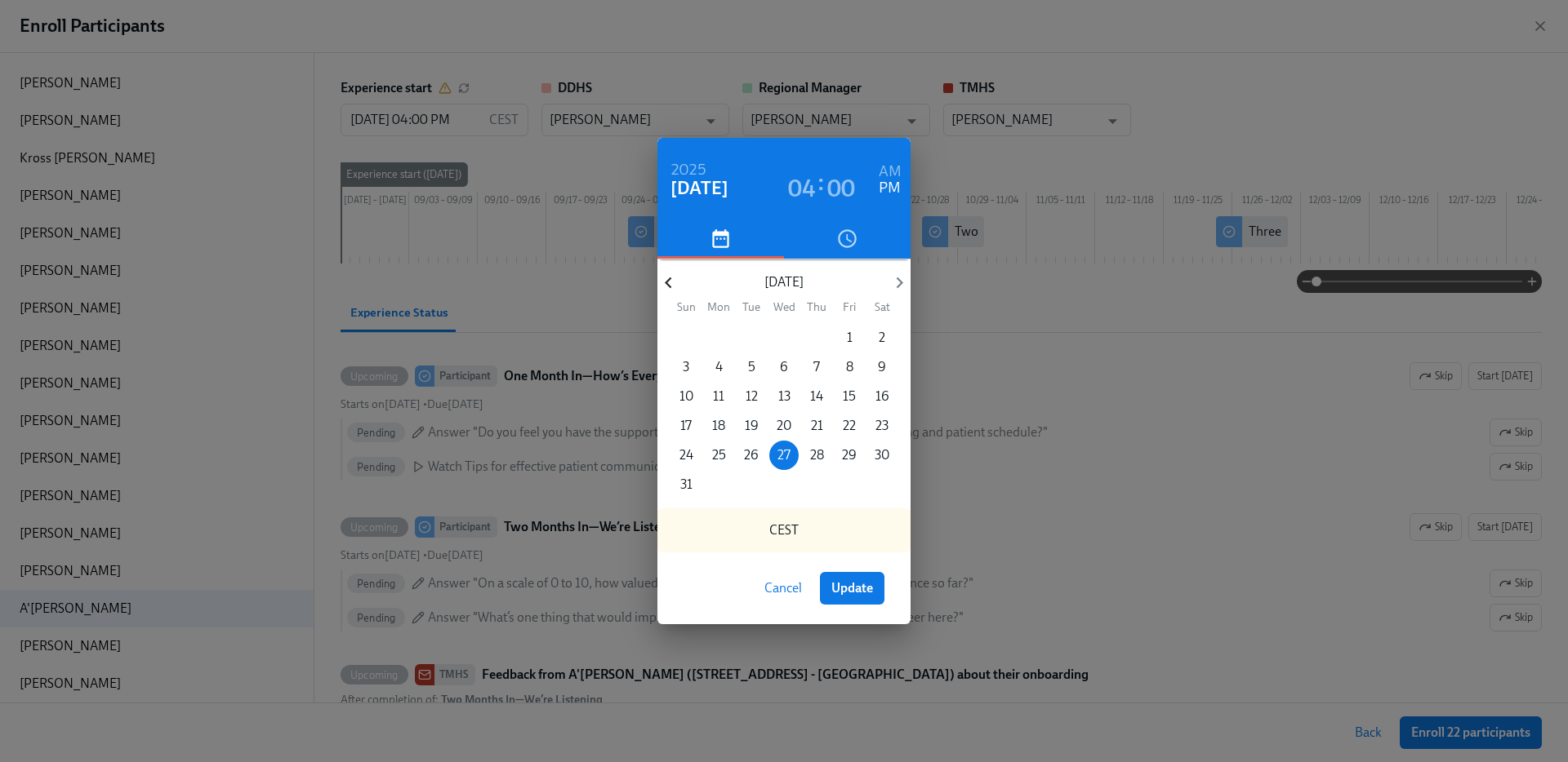
click at [663, 280] on icon "button" at bounding box center [668, 283] width 22 height 22
click at [887, 277] on p "June 2025" at bounding box center [784, 282] width 208 height 18
click at [896, 277] on icon "button" at bounding box center [899, 283] width 22 height 22
click at [750, 334] on p "1" at bounding box center [752, 337] width 5 height 18
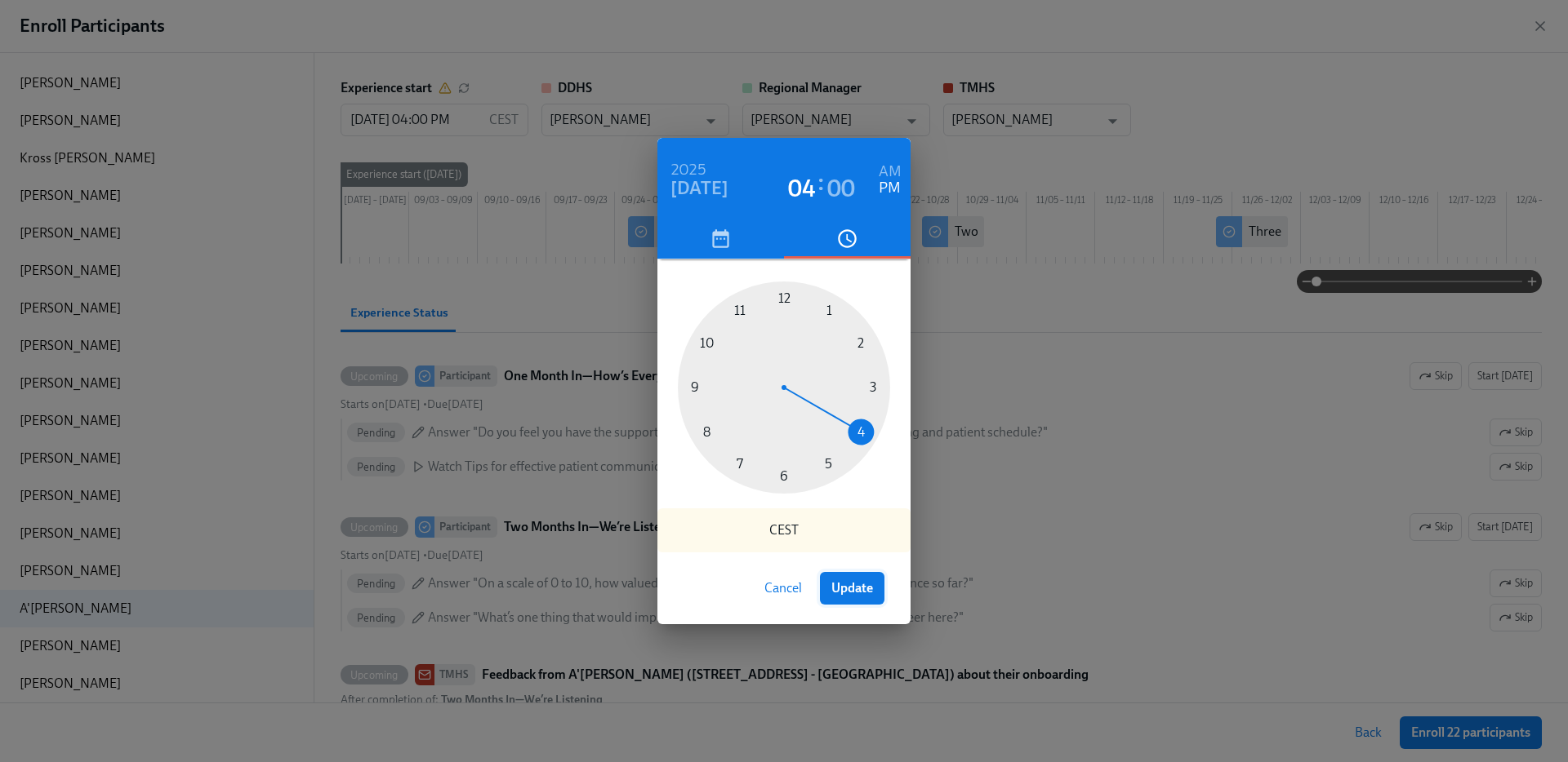
click at [843, 586] on span "Update" at bounding box center [851, 588] width 41 height 17
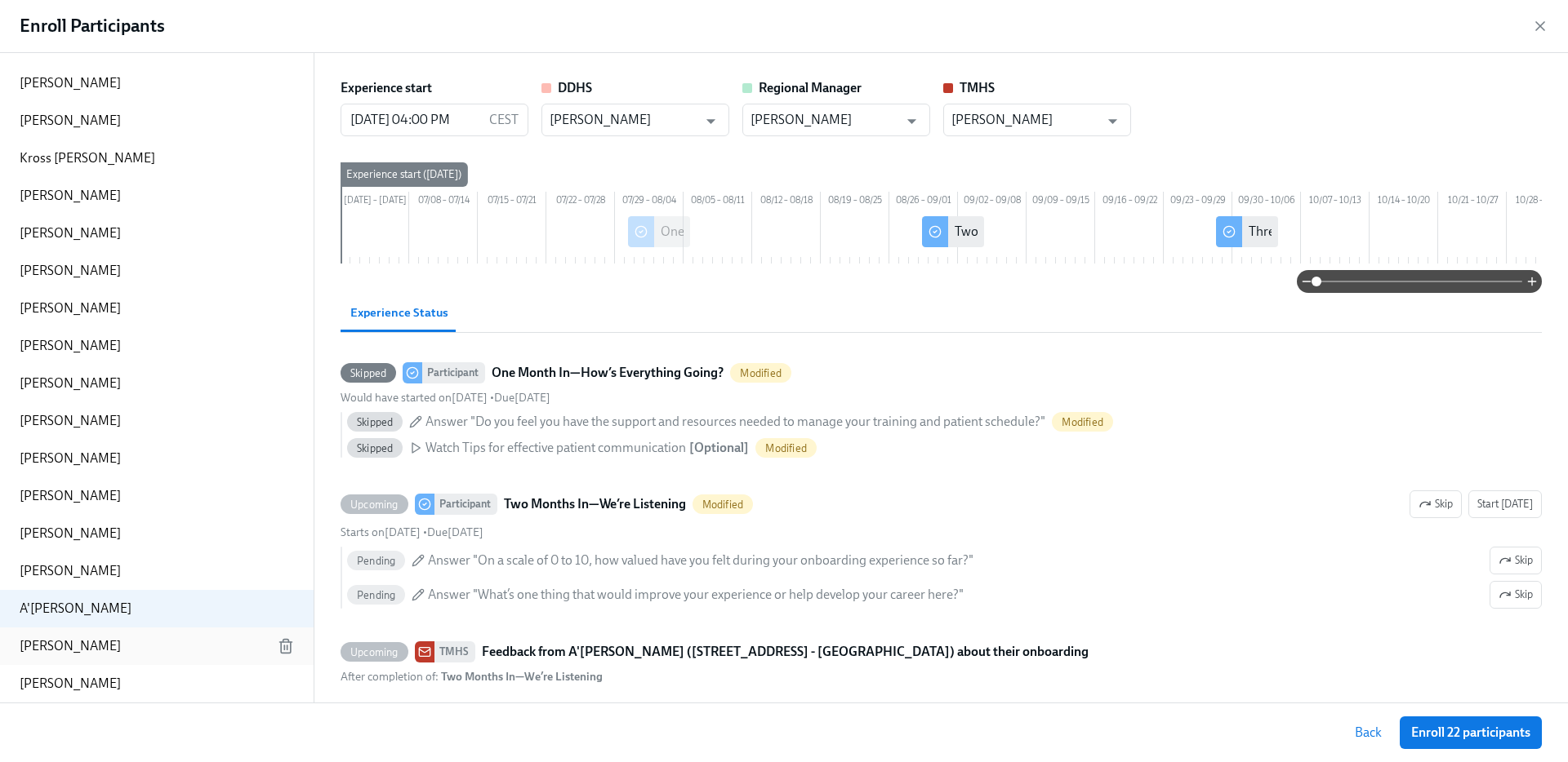
click at [79, 640] on p "Dallis Valles" at bounding box center [70, 647] width 101 height 18
type input "08/27/2025 04:00 PM"
type input "[PERSON_NAME]"
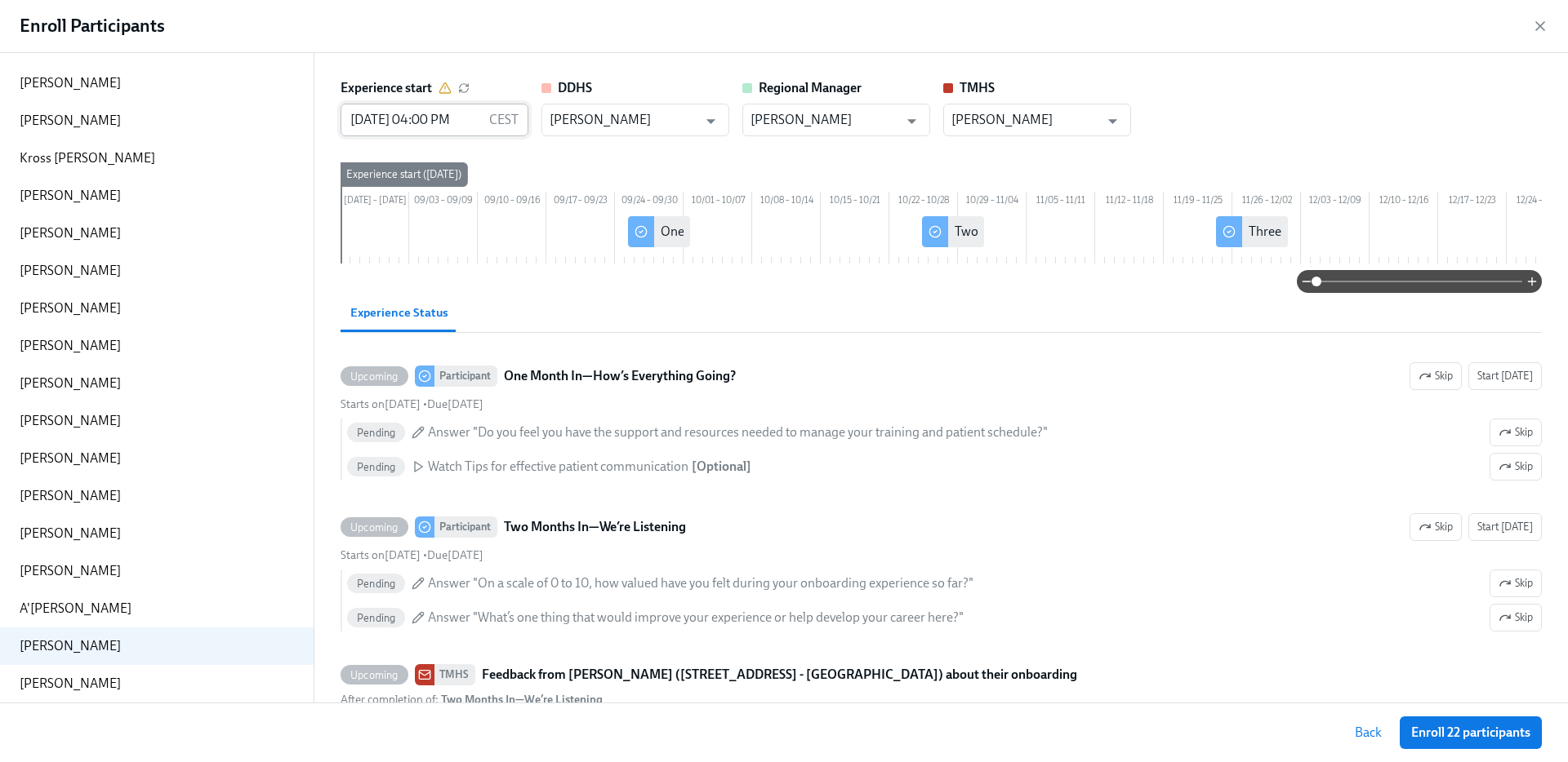
click at [402, 118] on input "08/27/2025 04:00 PM" at bounding box center [411, 120] width 142 height 33
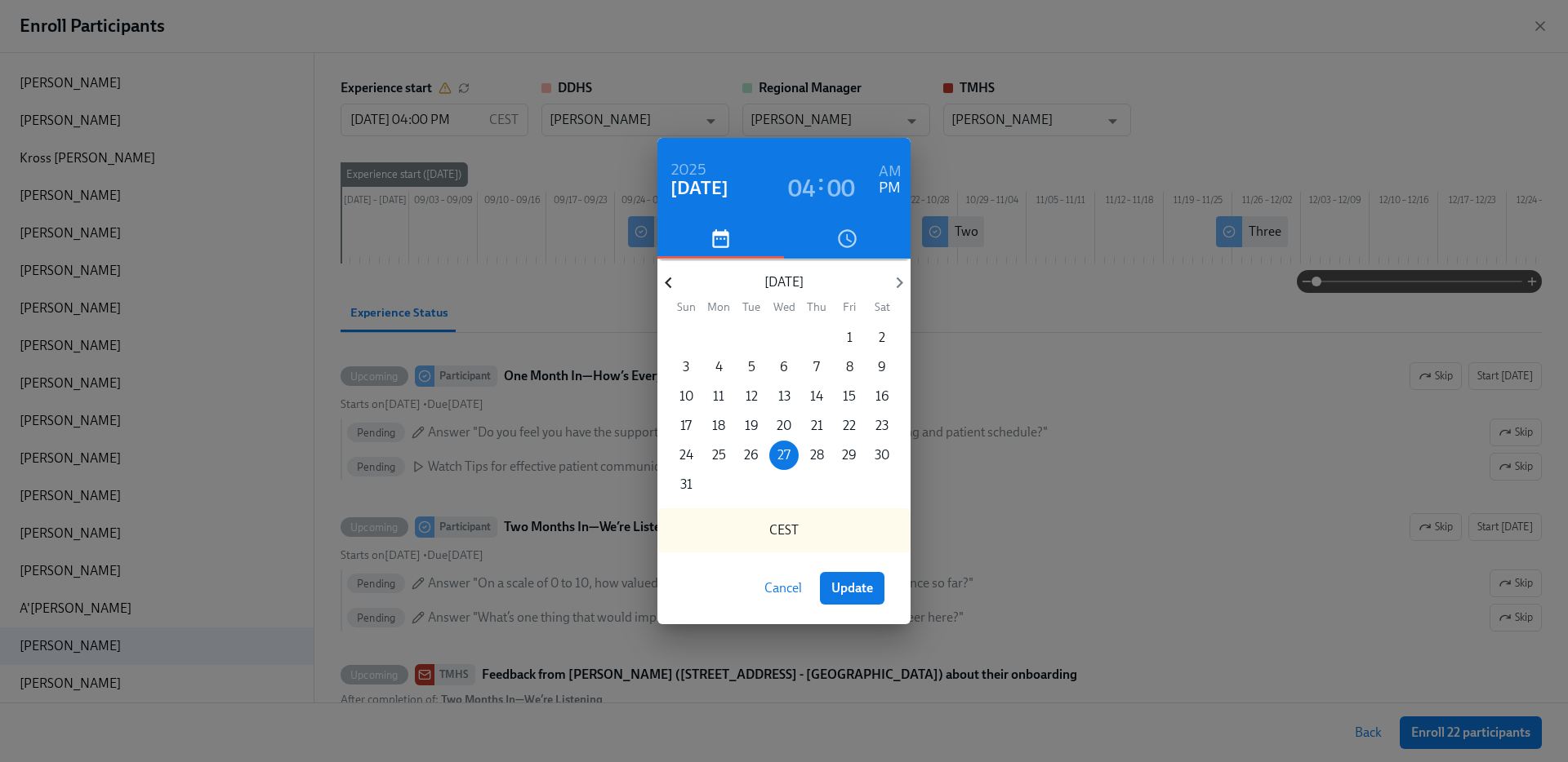
click at [660, 275] on icon "button" at bounding box center [668, 283] width 22 height 22
click at [661, 275] on icon "button" at bounding box center [668, 283] width 22 height 22
click at [717, 363] on p "7" at bounding box center [718, 367] width 6 height 18
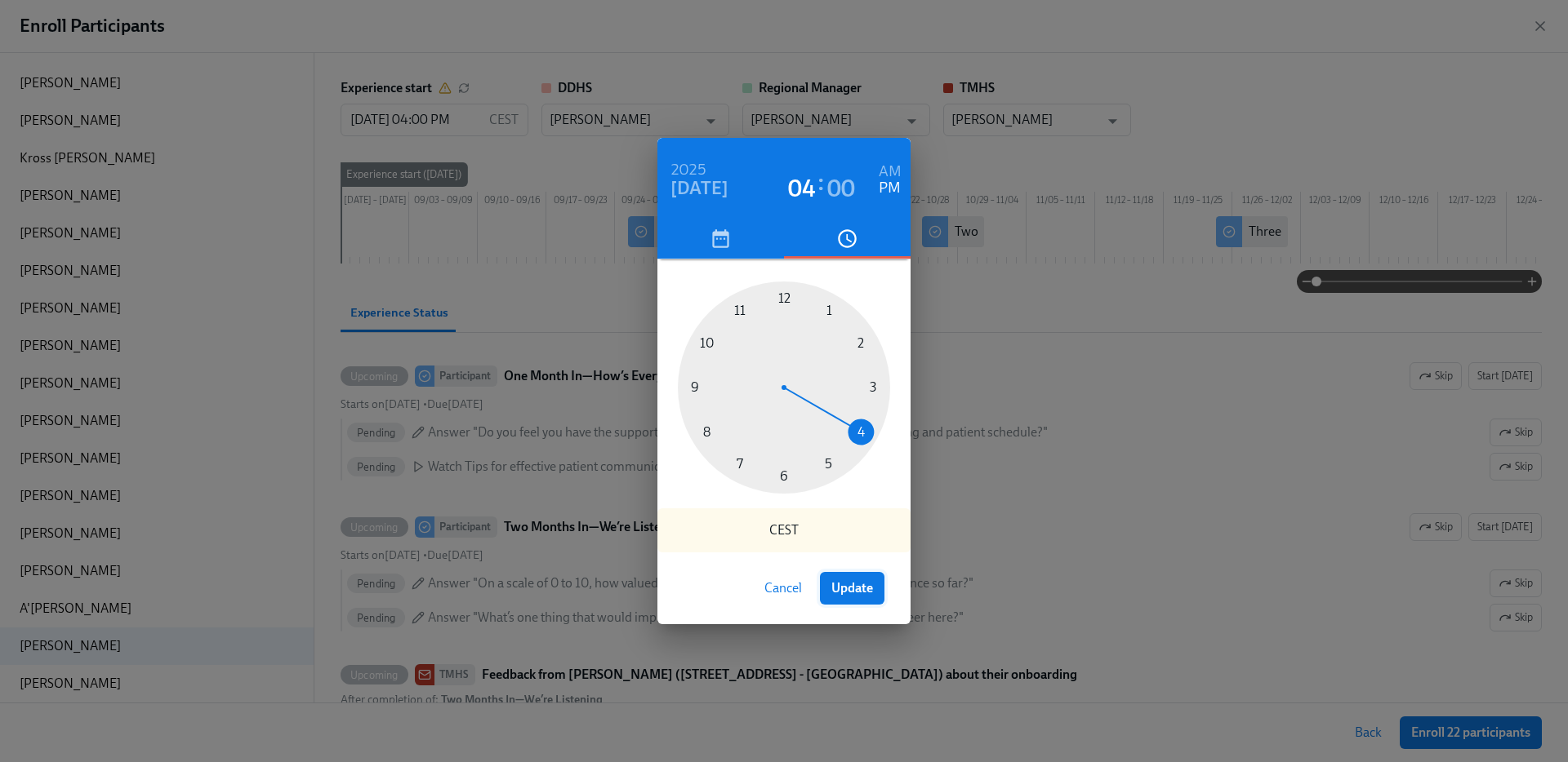
click at [839, 584] on span "Update" at bounding box center [851, 588] width 41 height 17
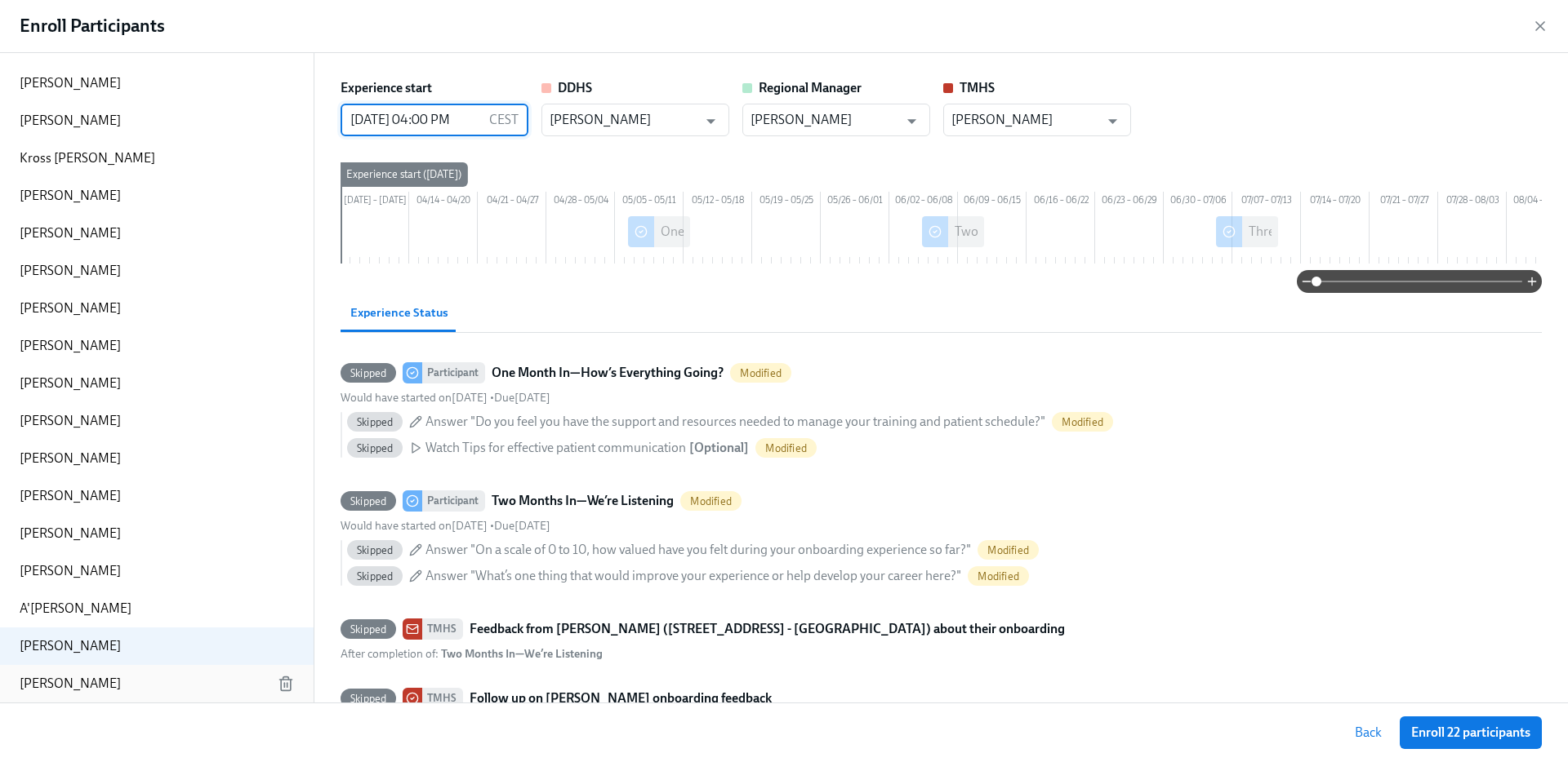
click at [85, 670] on div "Billie Otte" at bounding box center [157, 684] width 314 height 38
type input "08/27/2025 04:00 PM"
type input "[PERSON_NAME]"
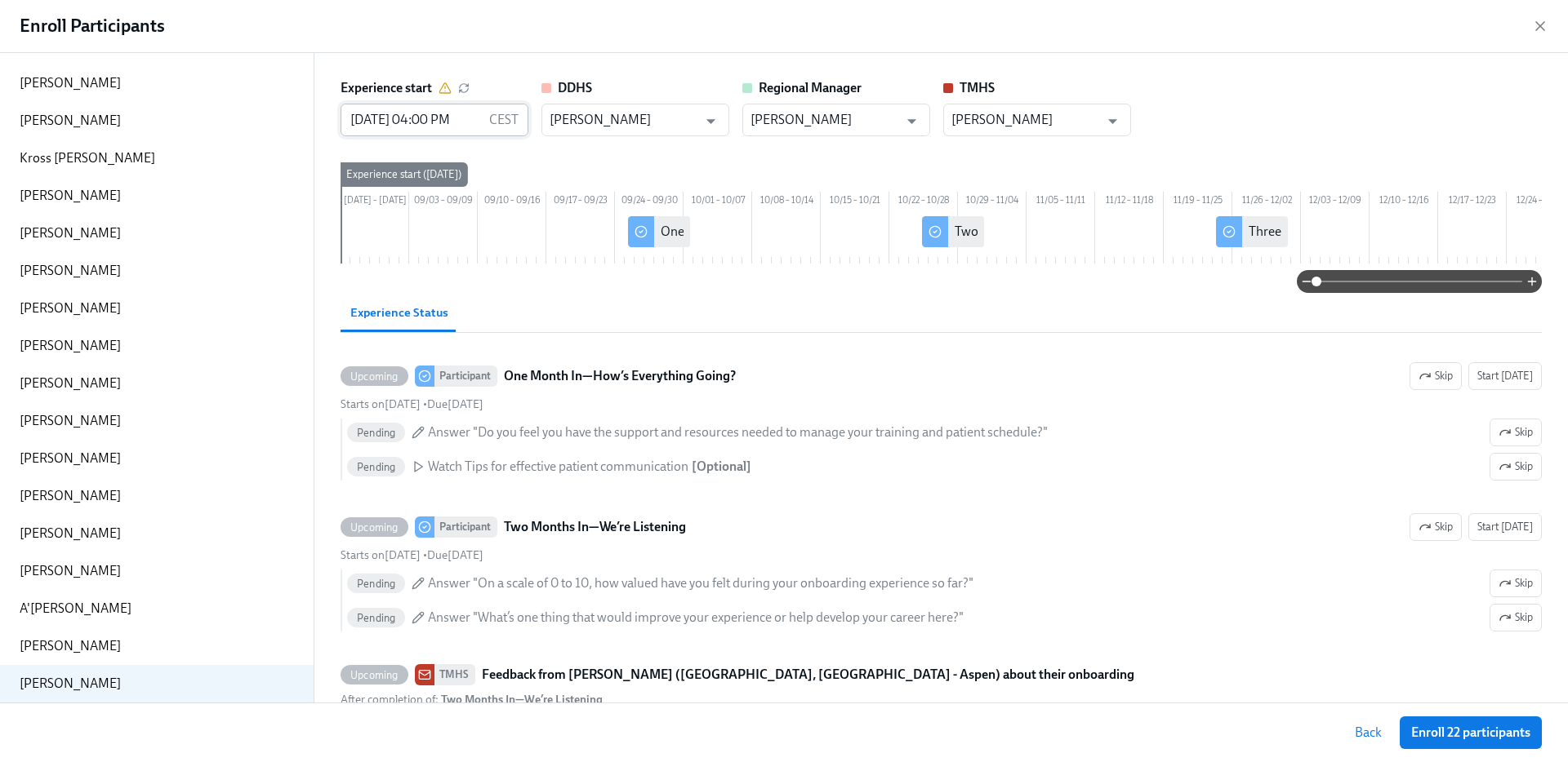
click at [414, 122] on input "08/27/2025 04:00 PM" at bounding box center [411, 120] width 142 height 33
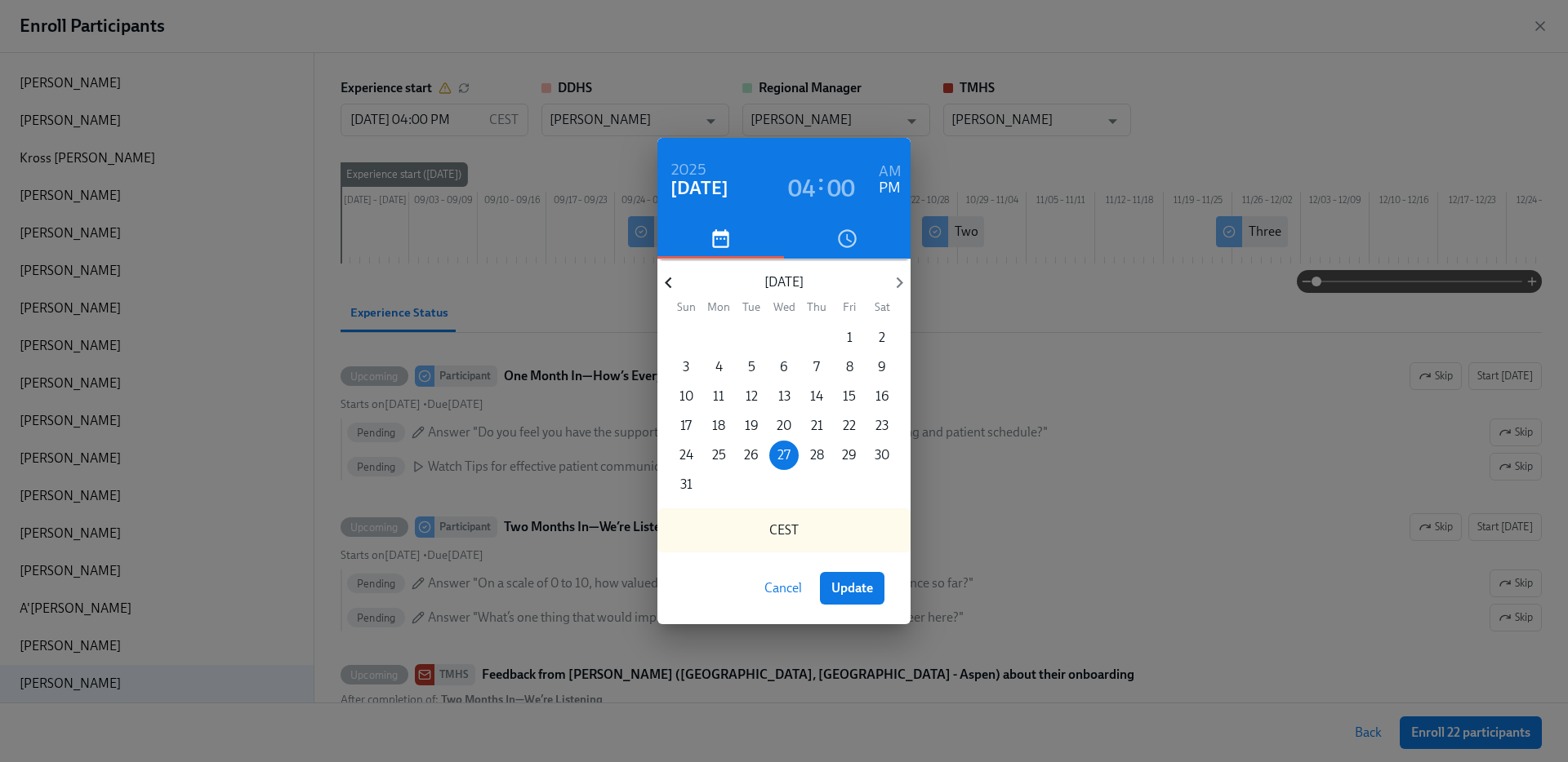
click at [679, 278] on icon "button" at bounding box center [668, 283] width 22 height 22
click at [720, 369] on p "5" at bounding box center [719, 367] width 7 height 18
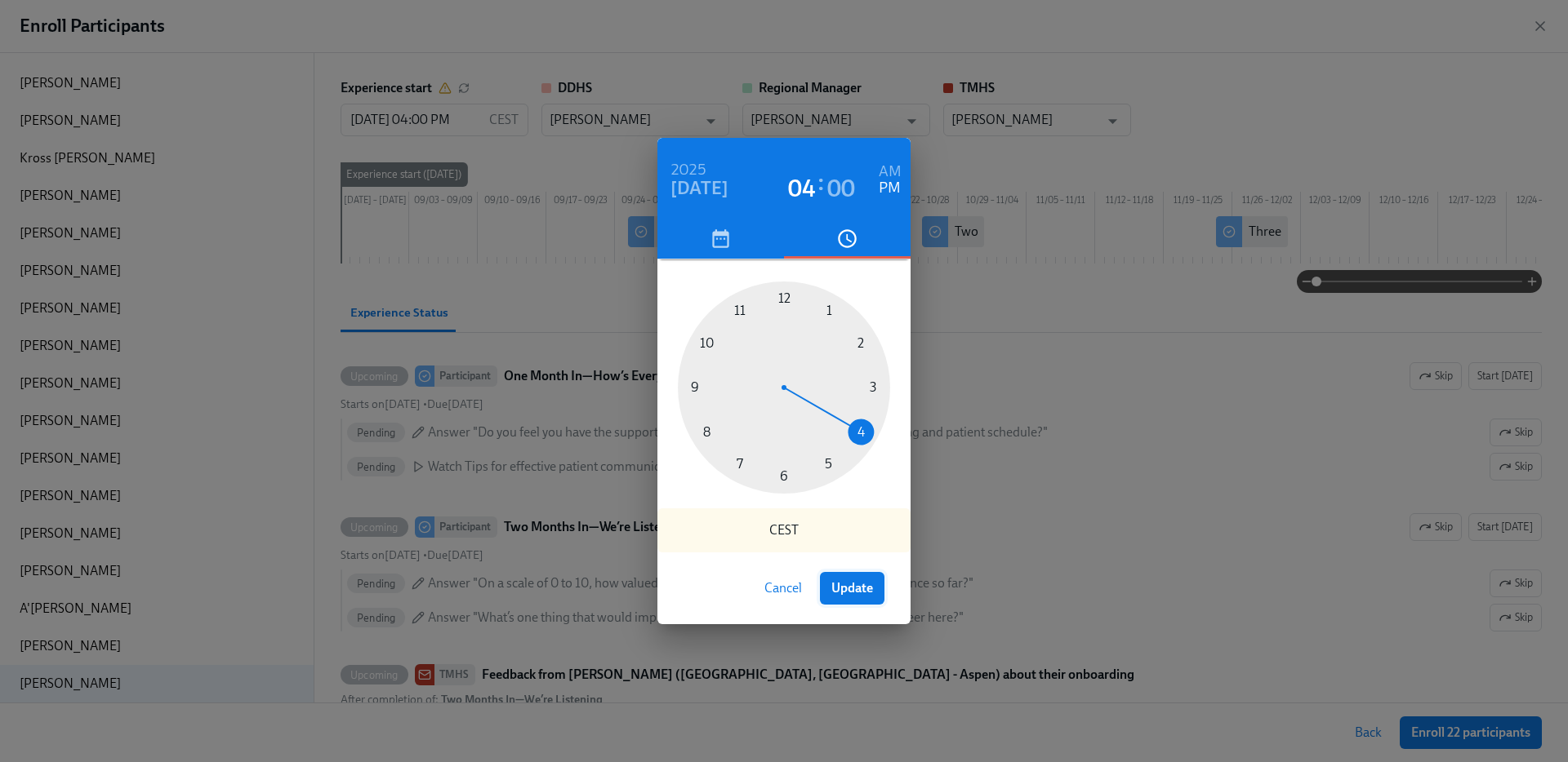
click at [866, 583] on span "Update" at bounding box center [851, 588] width 41 height 17
type input "05/05/2025 04:00 PM"
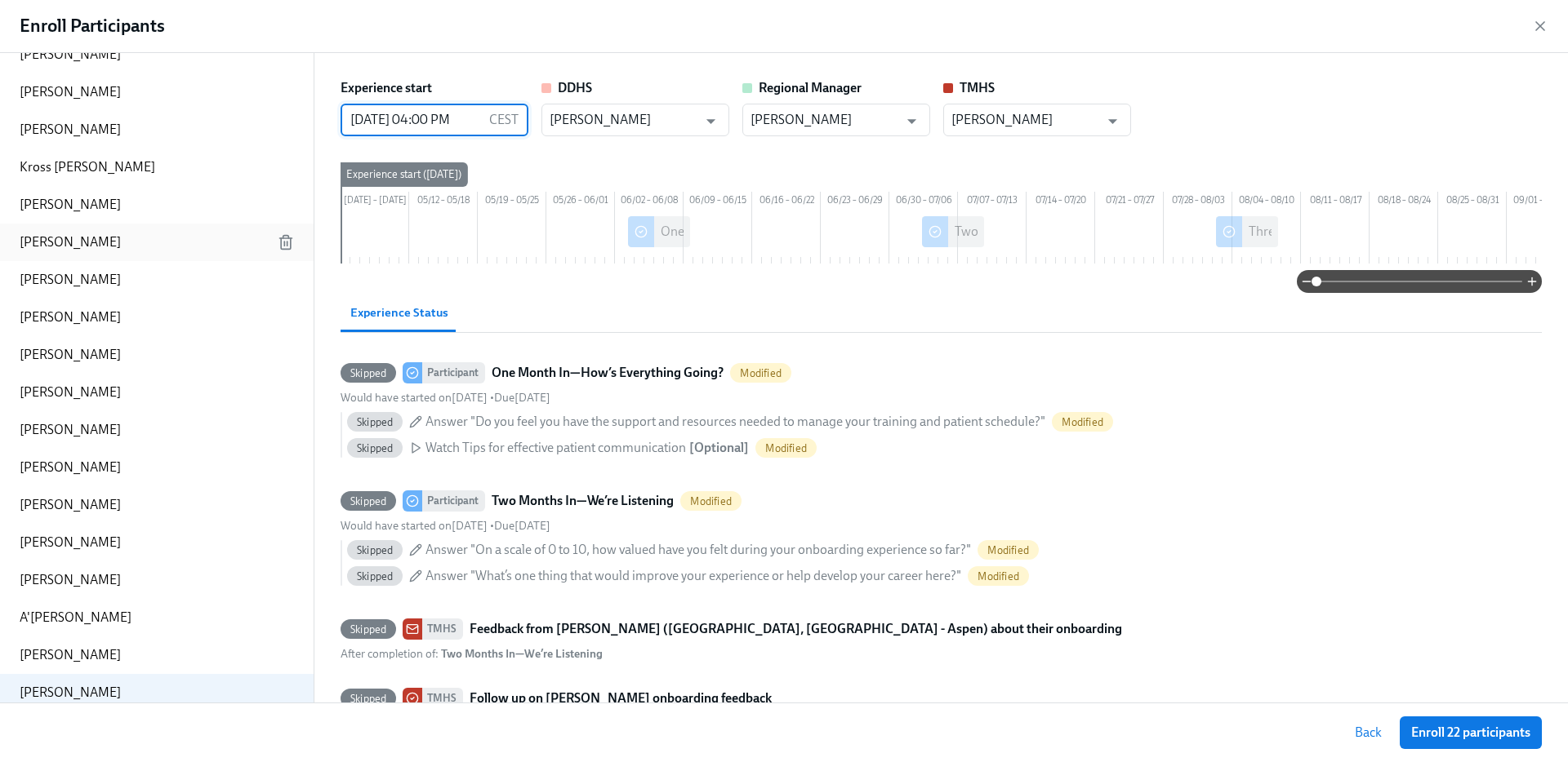
scroll to position [176, 0]
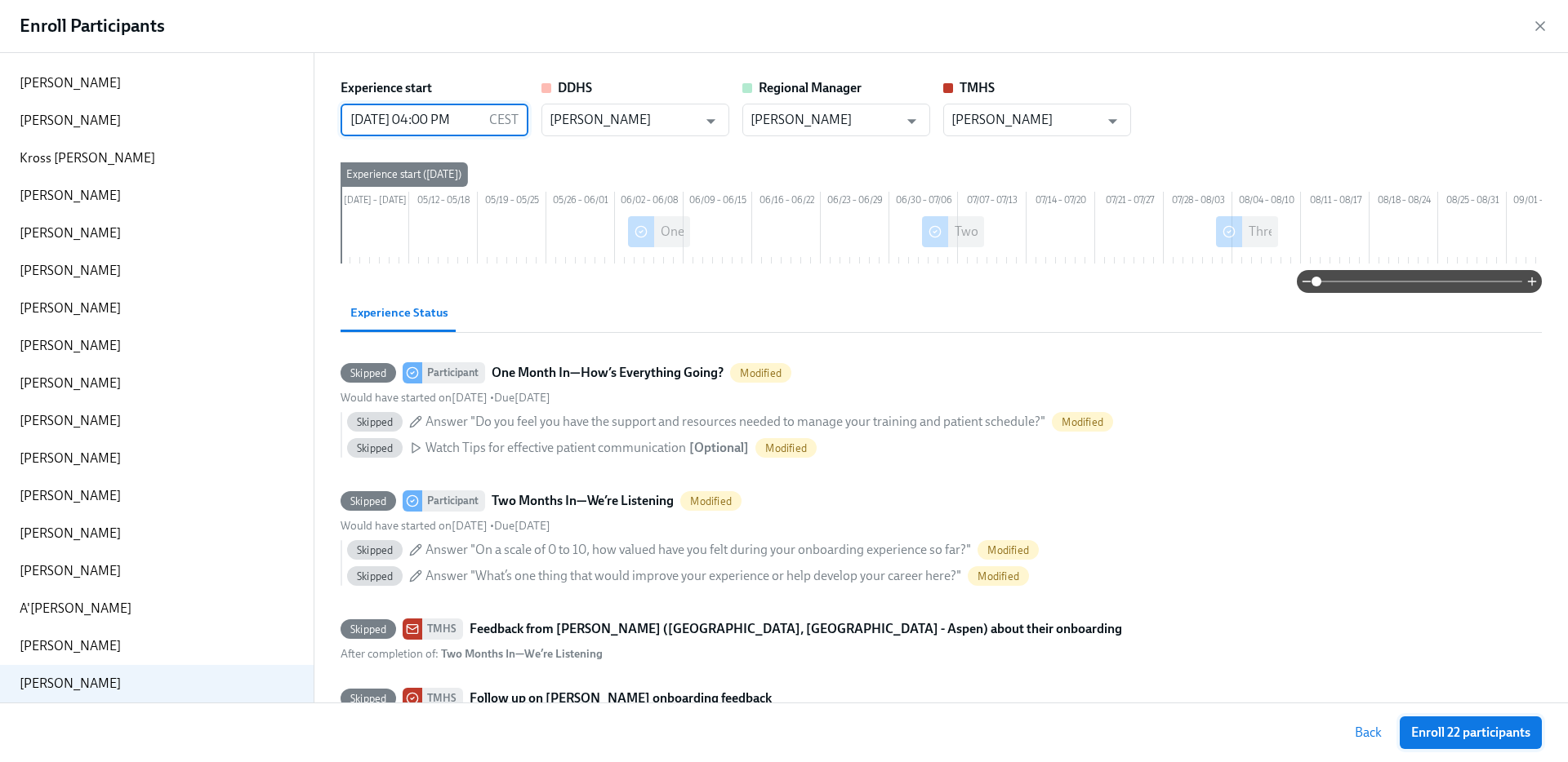
click at [1484, 736] on span "Enroll 22 participants" at bounding box center [1470, 733] width 119 height 17
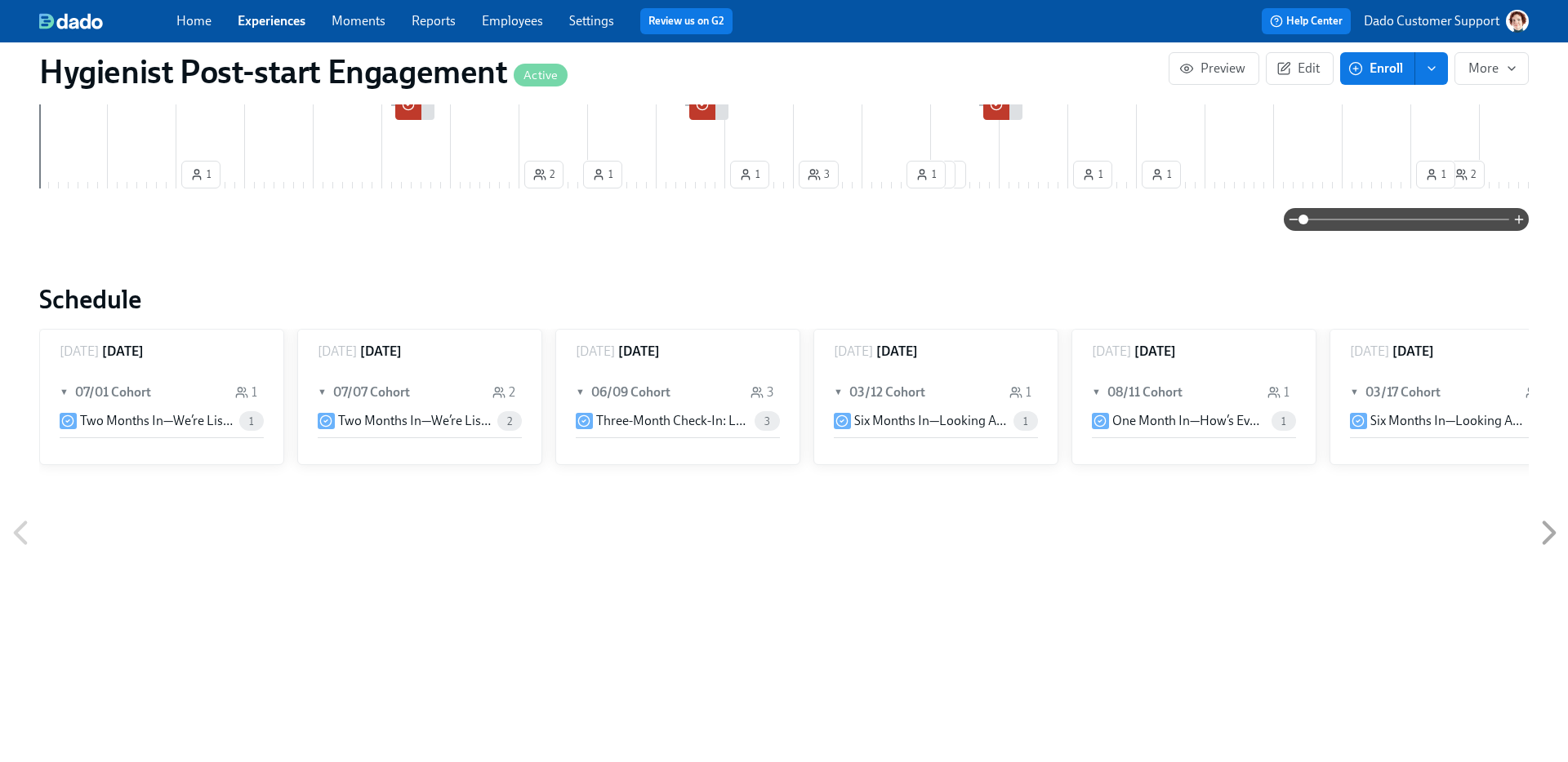
scroll to position [532, 0]
click at [94, 294] on h2 "Schedule" at bounding box center [784, 298] width 1490 height 33
click at [197, 426] on p "Two Months In—We’re Listening" at bounding box center [156, 419] width 152 height 18
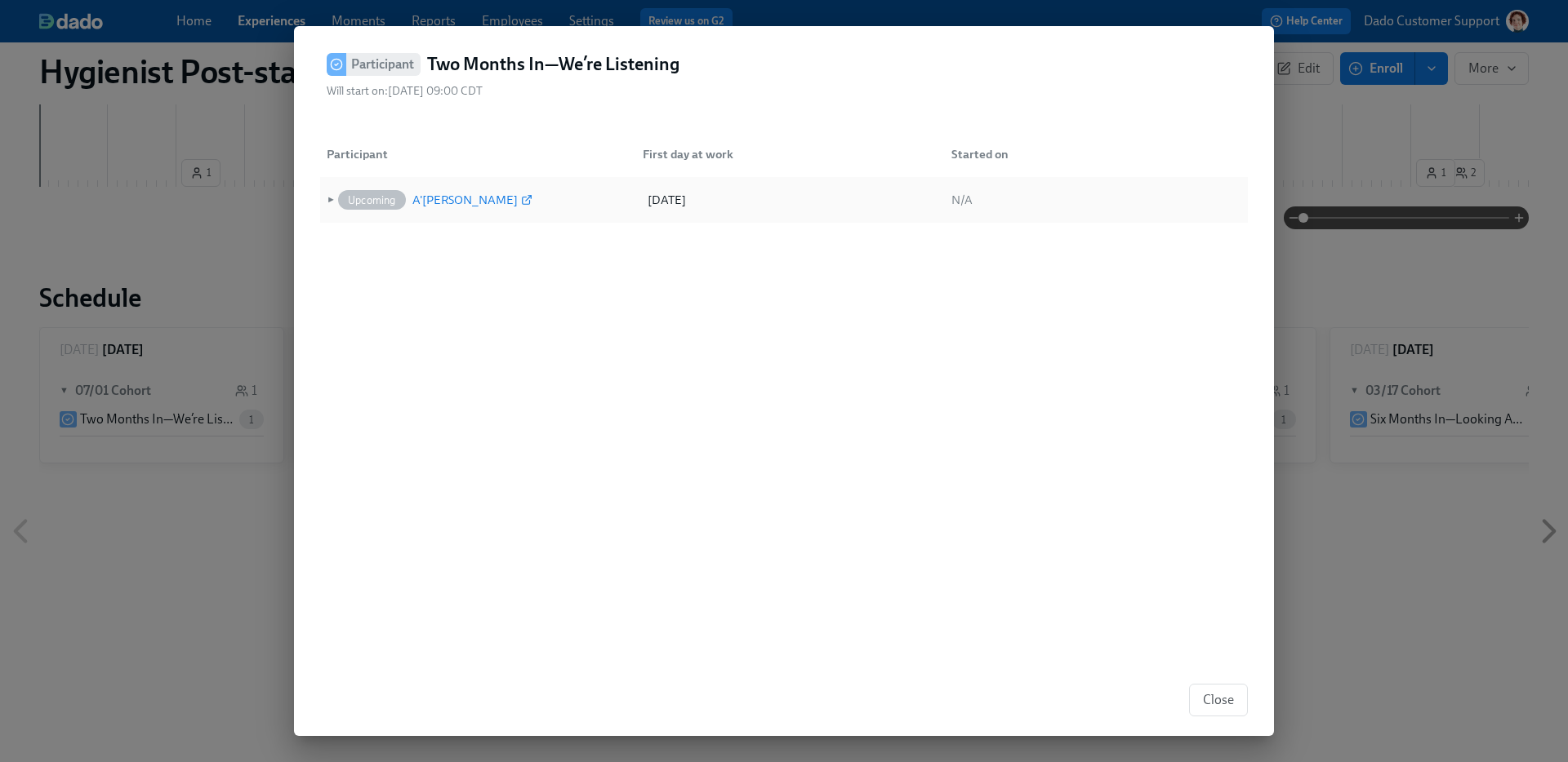
click at [443, 206] on div "A'javius Brown" at bounding box center [465, 200] width 106 height 19
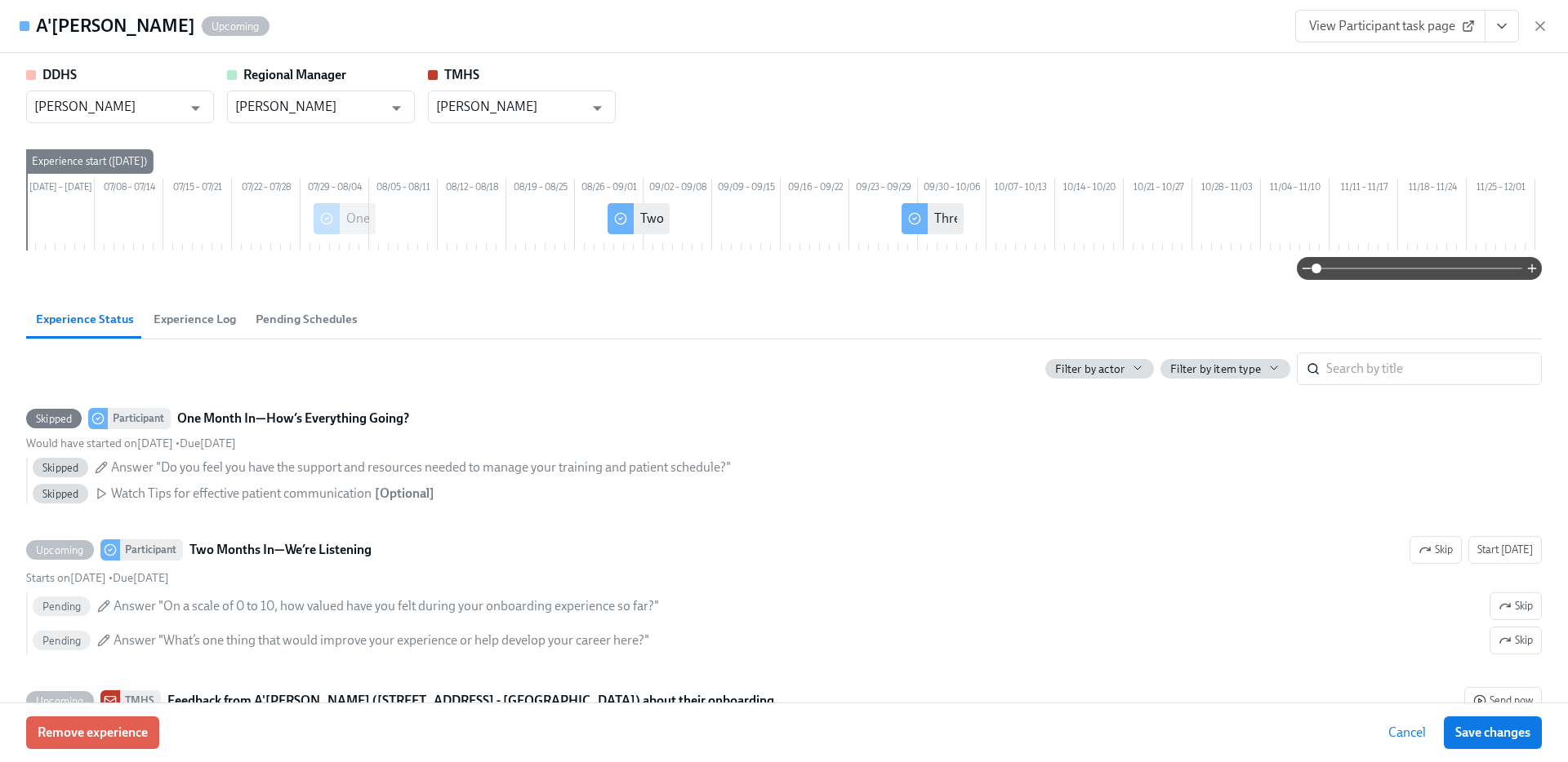
click at [1432, 32] on span "View Participant task page" at bounding box center [1390, 26] width 162 height 17
click at [1541, 27] on icon "button" at bounding box center [1540, 26] width 8 height 8
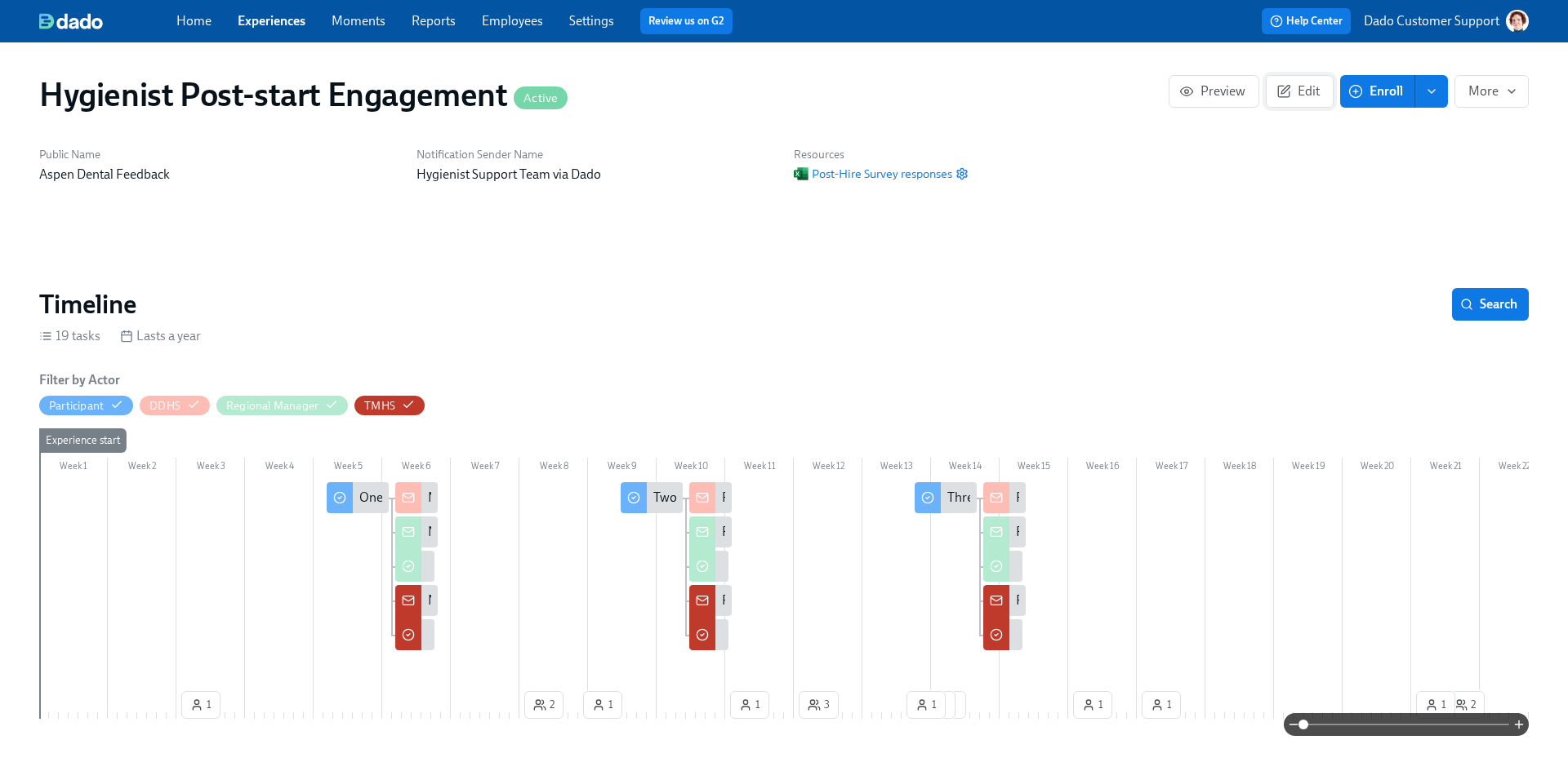
click at [1318, 99] on button "Edit" at bounding box center [1299, 91] width 68 height 33
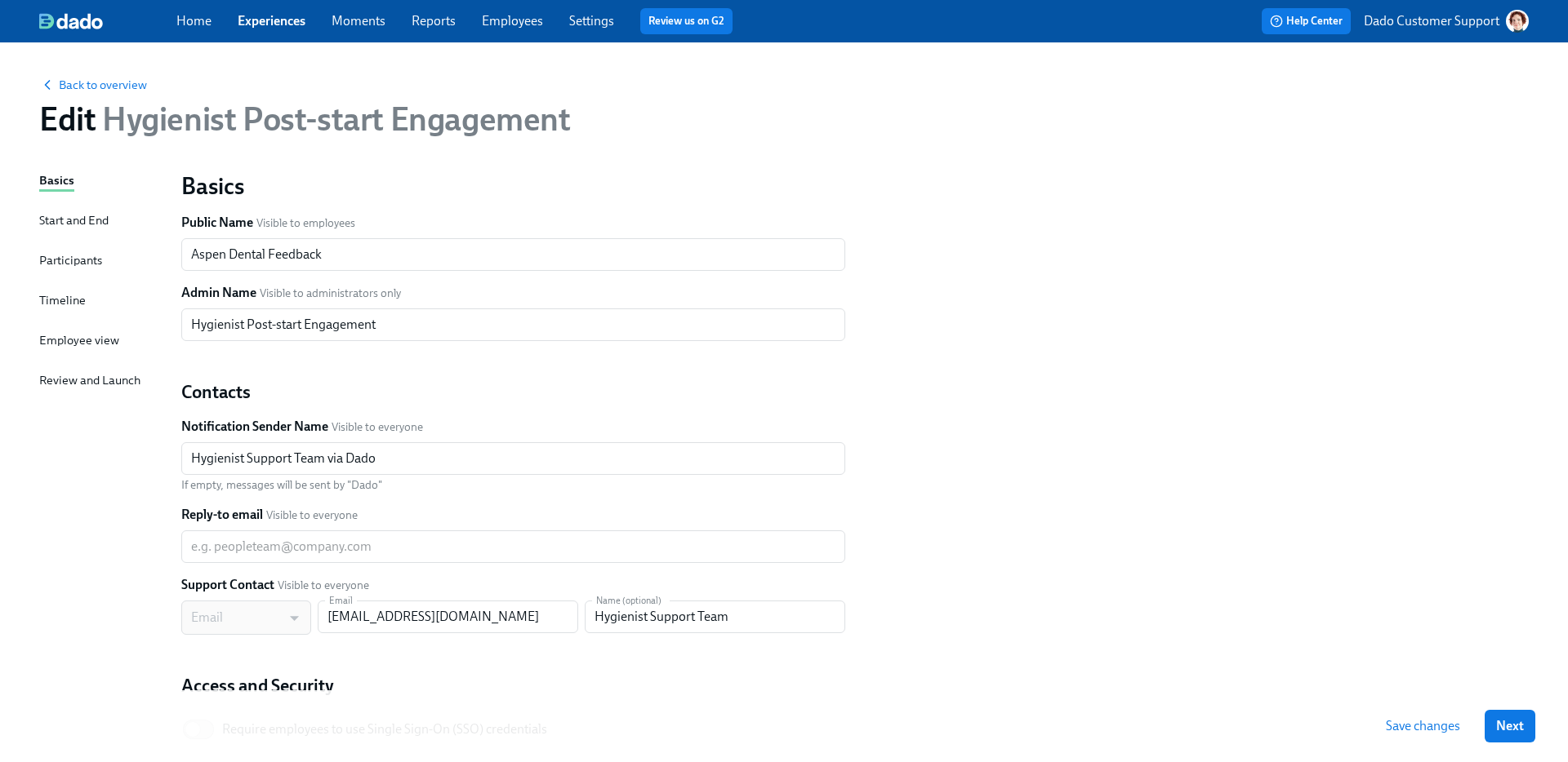
click at [78, 298] on div "Timeline" at bounding box center [62, 300] width 47 height 18
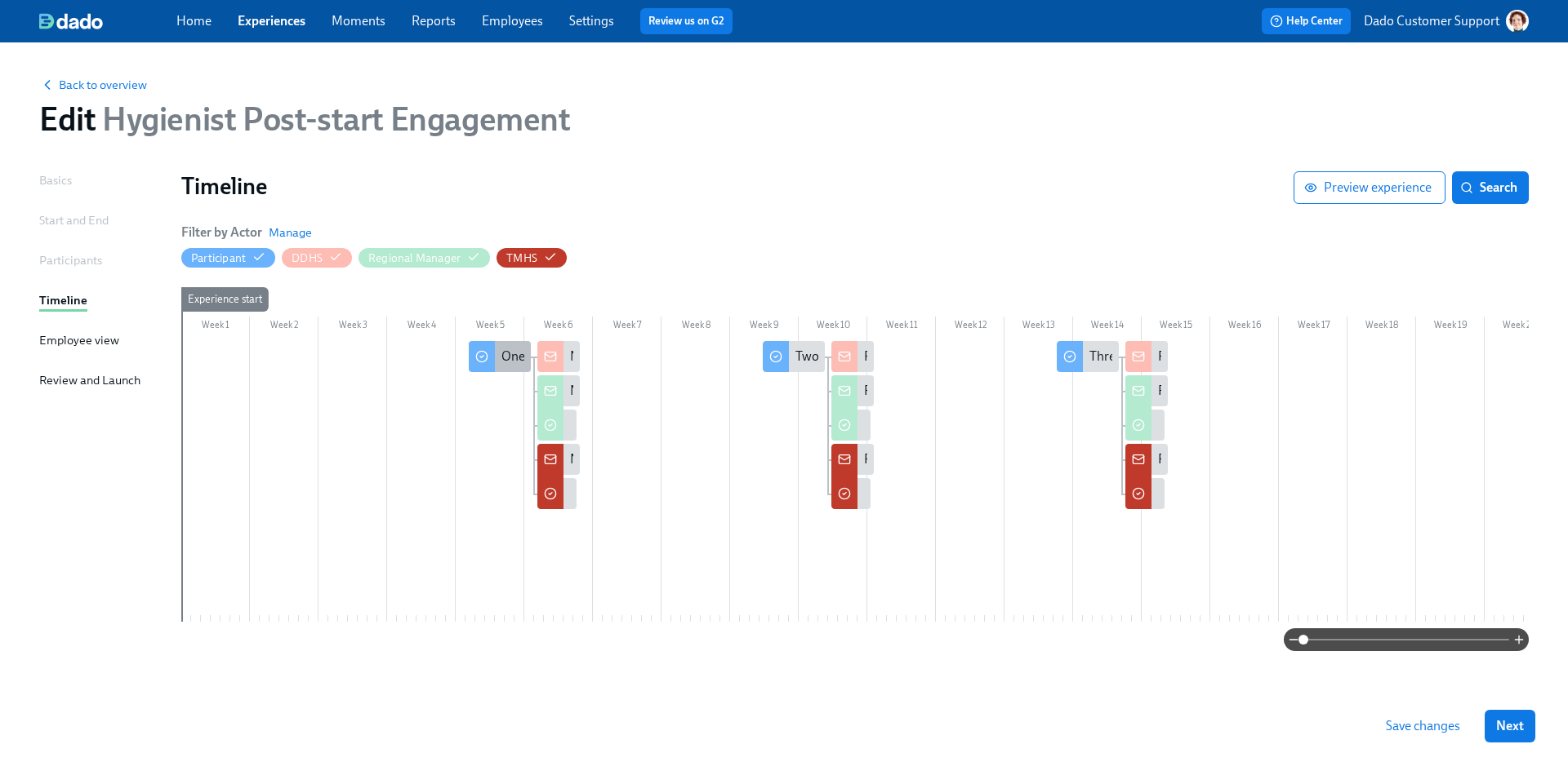
click at [498, 351] on div "One Month In—How’s Everything Going?" at bounding box center [500, 356] width 62 height 31
click at [487, 354] on circle at bounding box center [481, 357] width 11 height 11
click at [70, 92] on span "Back to overview" at bounding box center [93, 85] width 108 height 17
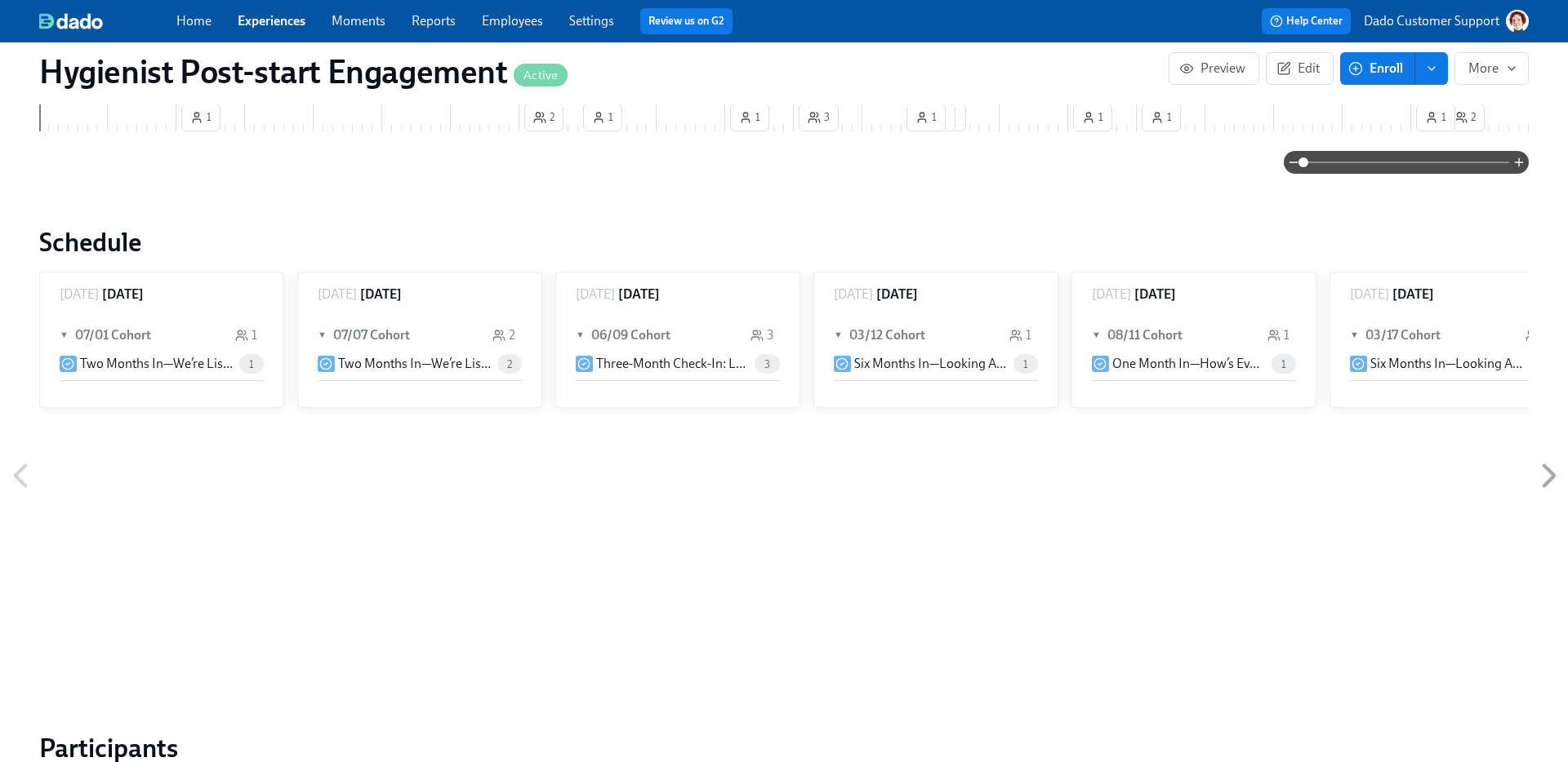
scroll to position [567, 0]
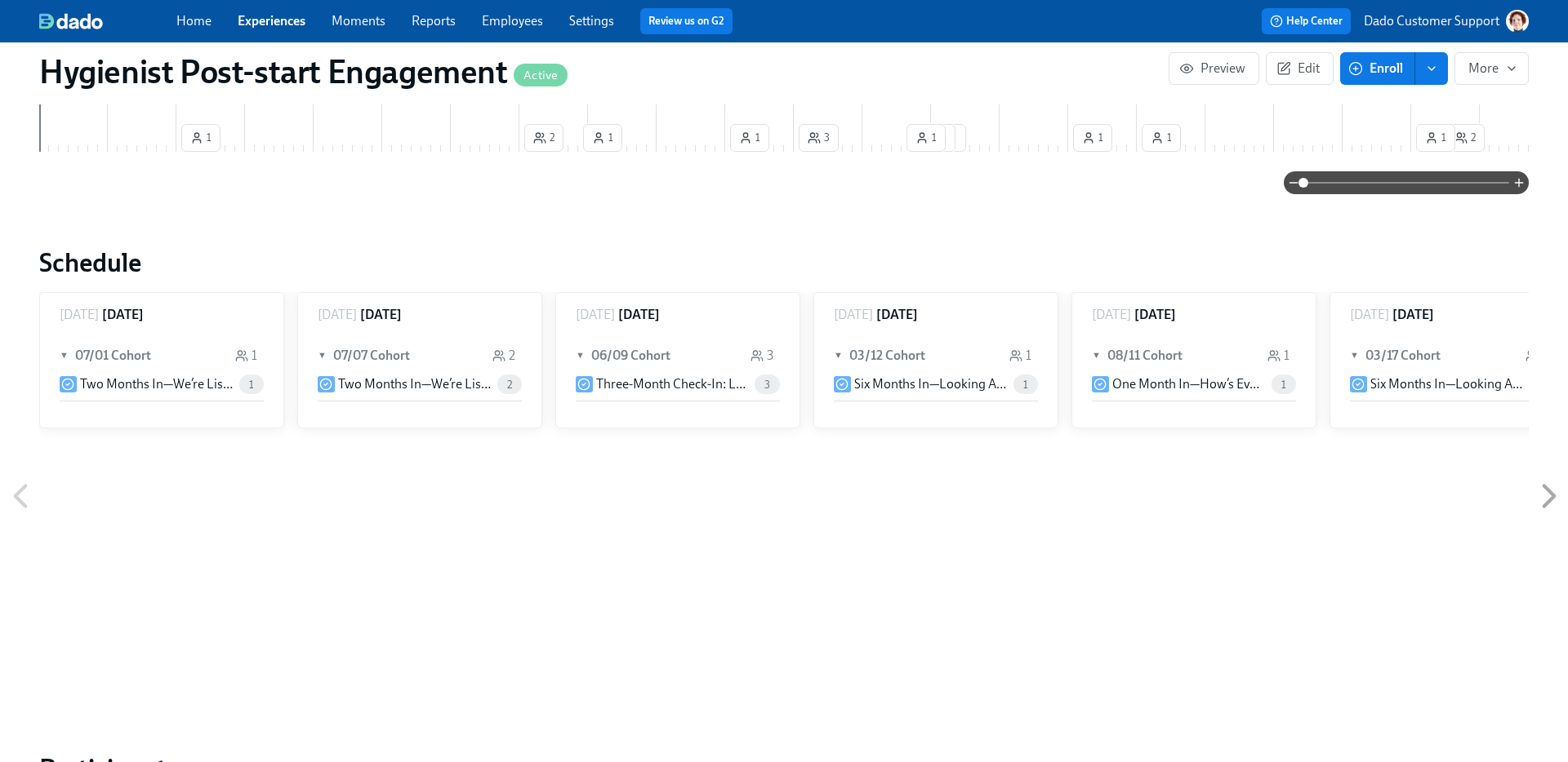
click at [67, 279] on h2 "Schedule" at bounding box center [784, 263] width 1490 height 33
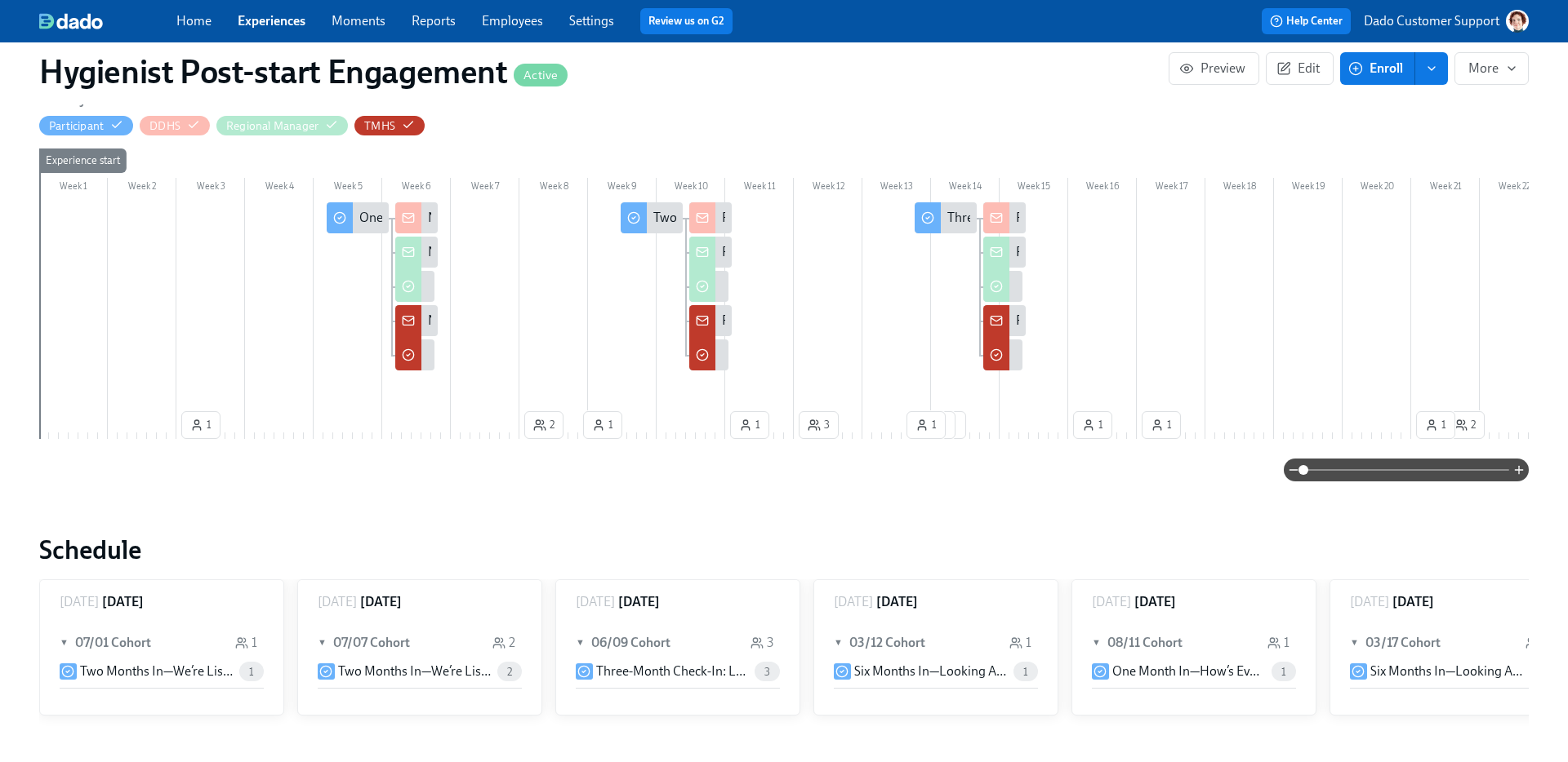
scroll to position [268, 0]
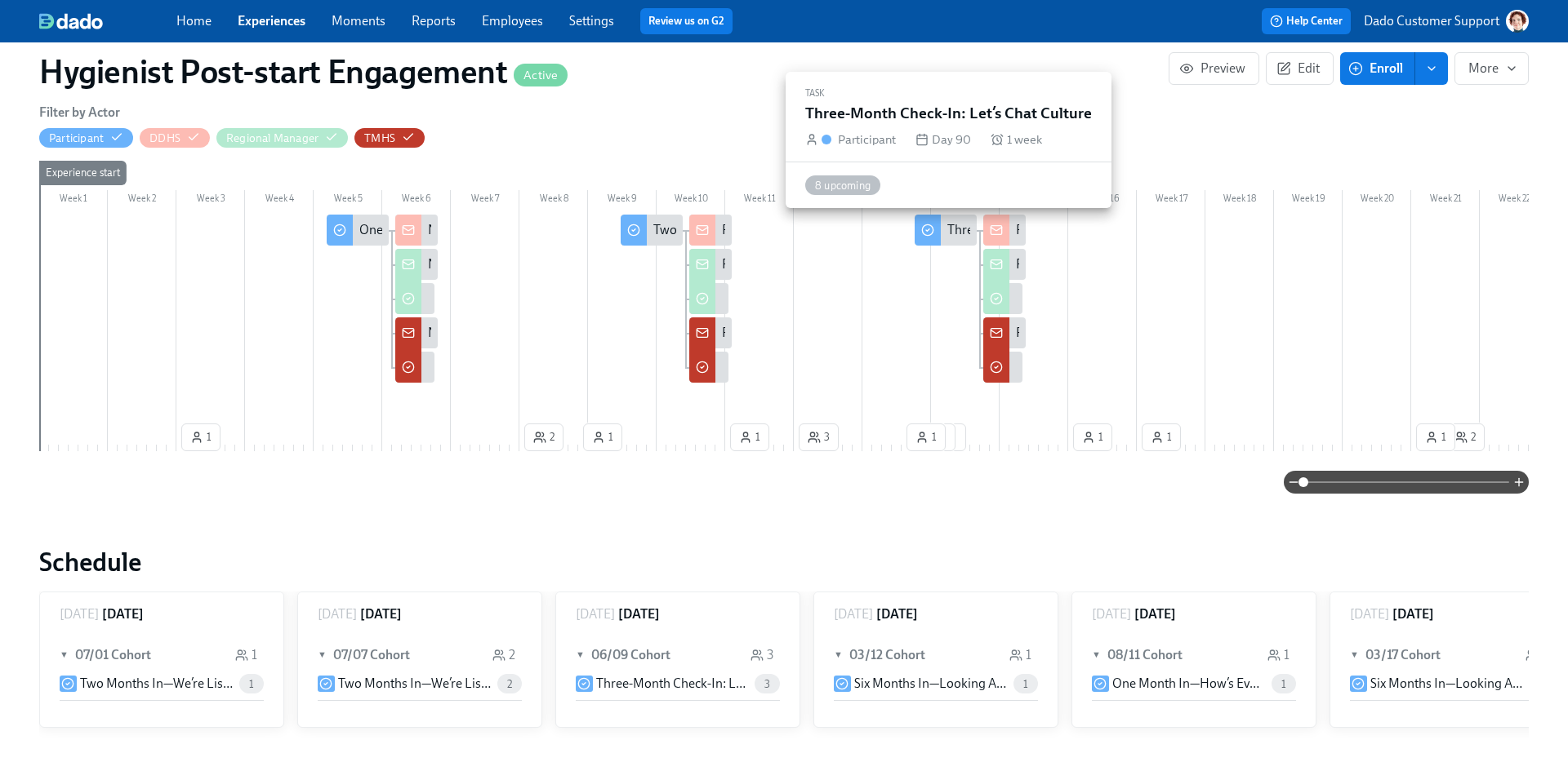
click at [945, 238] on div "Three-Month Check-In: Let’s Chat Culture" at bounding box center [946, 230] width 62 height 31
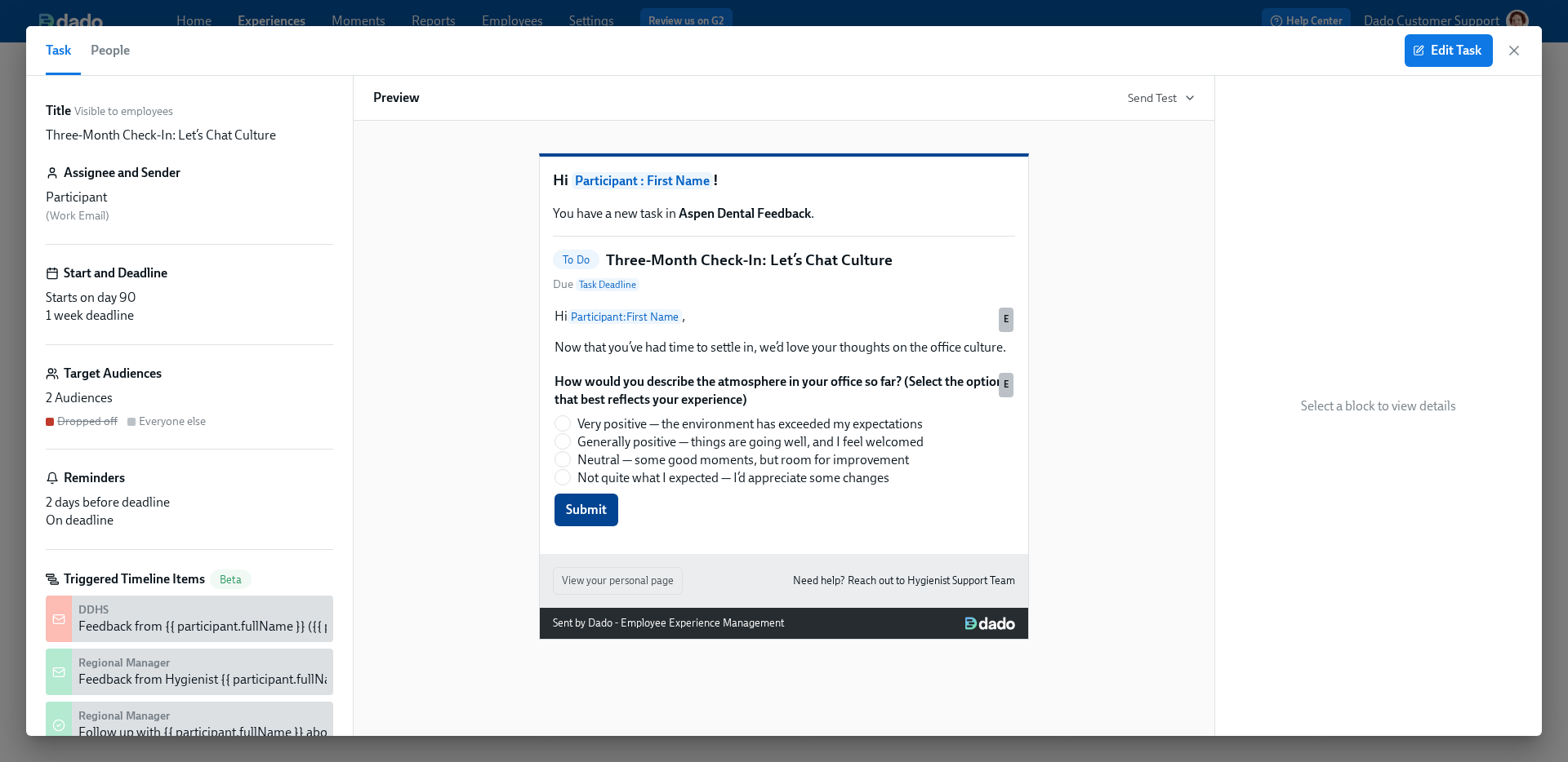
click at [112, 60] on span "People" at bounding box center [110, 50] width 39 height 23
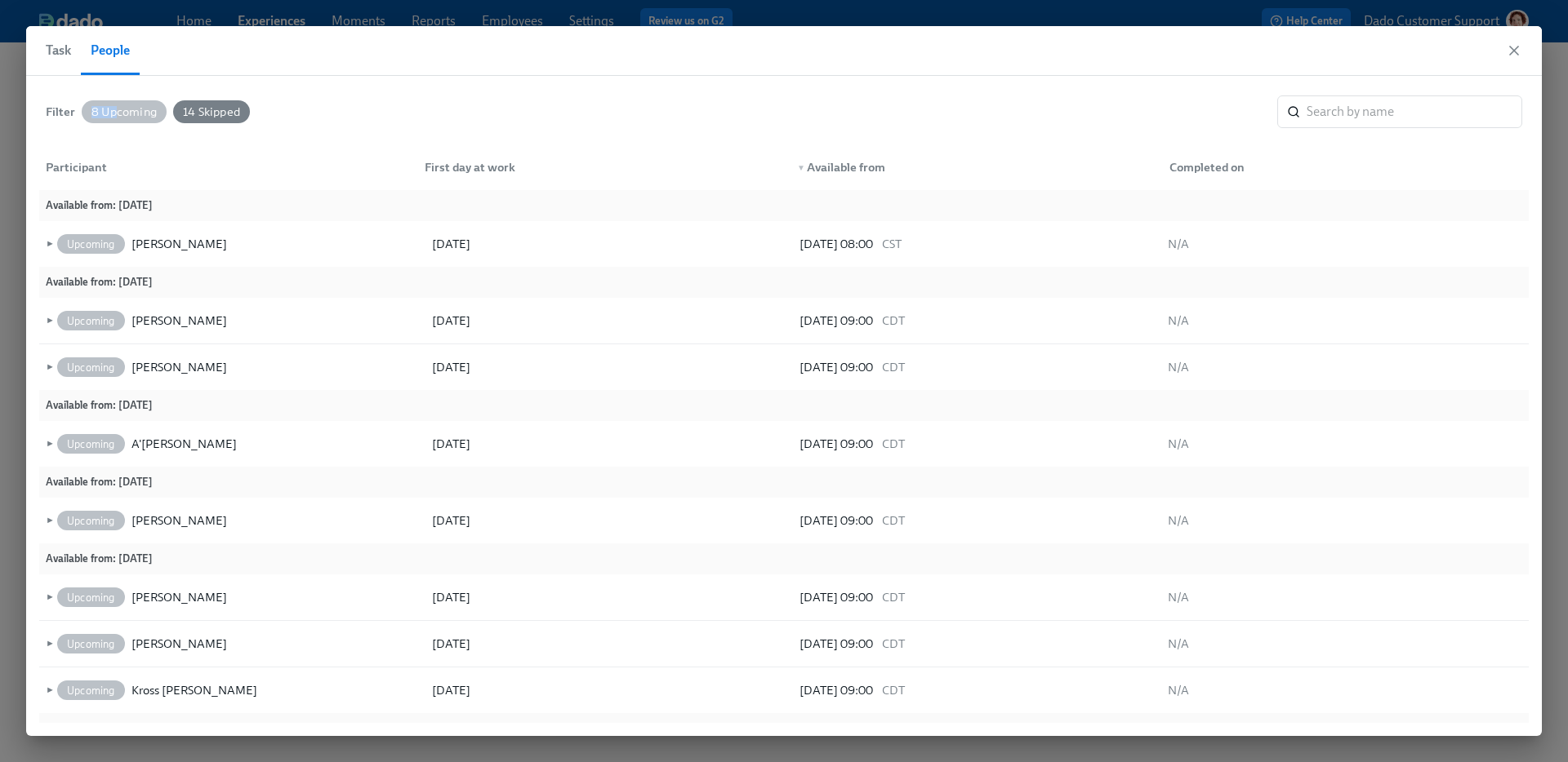
click at [116, 106] on div "8 Upcoming" at bounding box center [124, 112] width 85 height 23
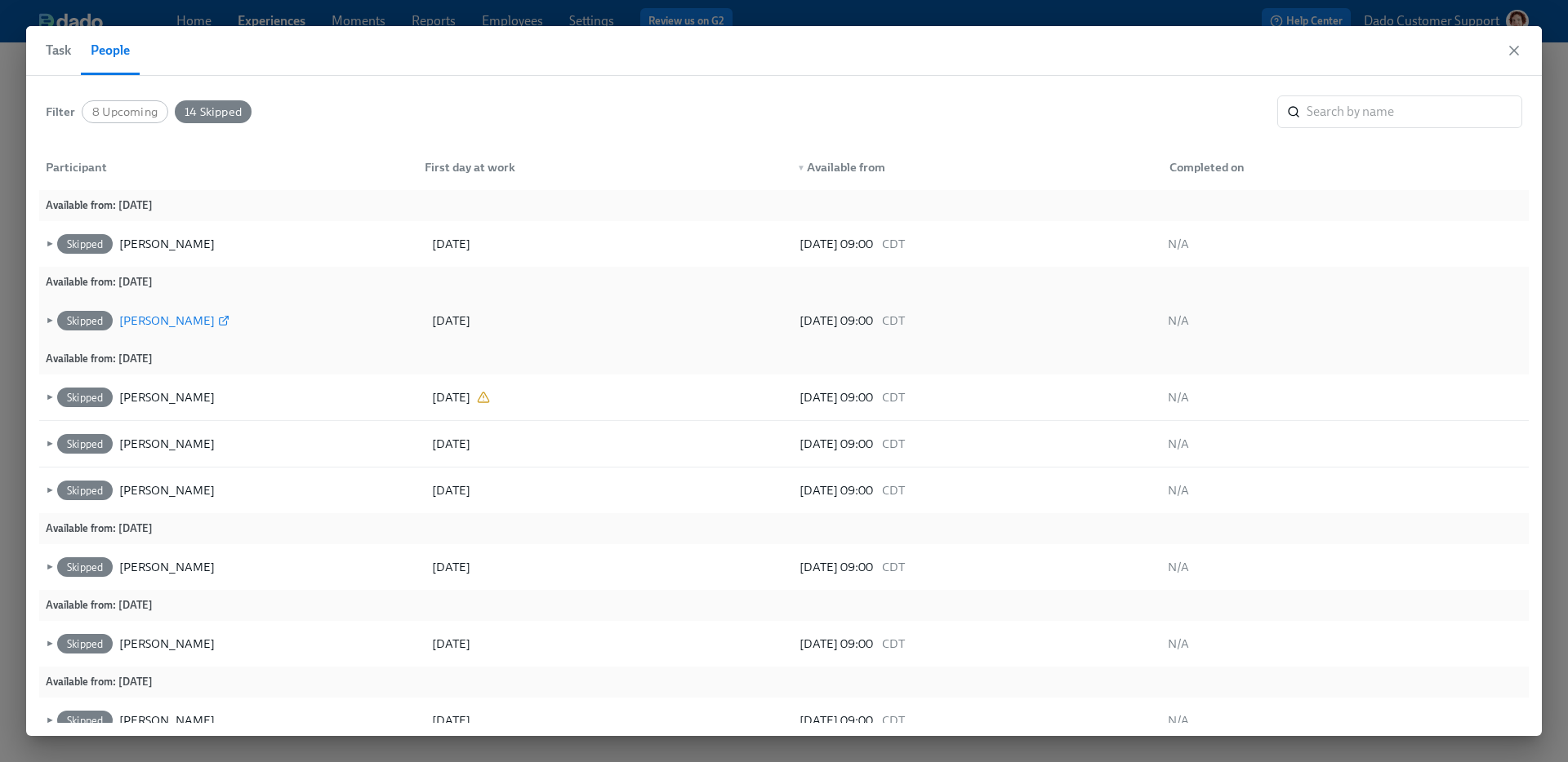
click at [152, 319] on div "Frances Amaral" at bounding box center [167, 321] width 95 height 19
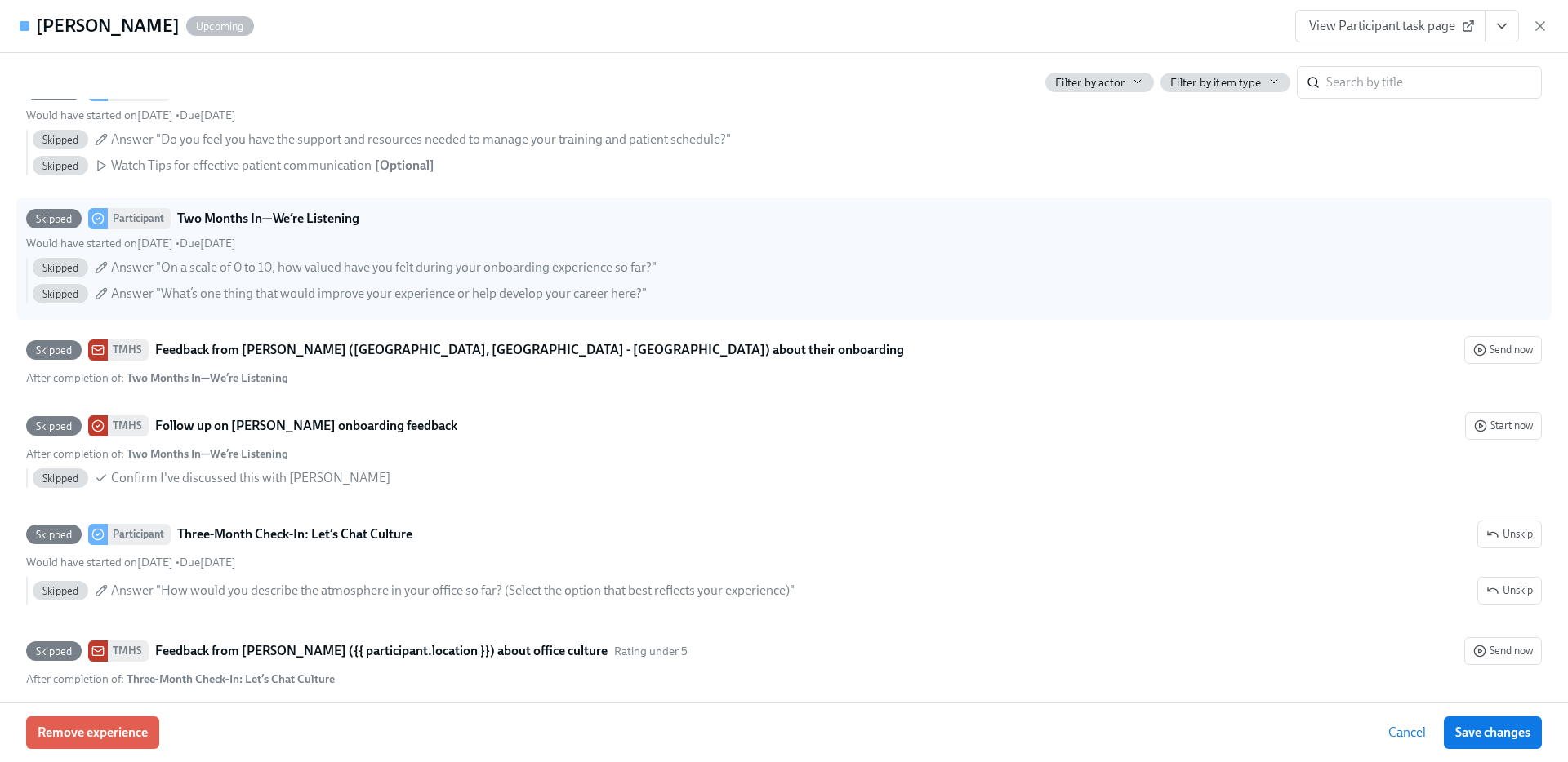
scroll to position [331, 0]
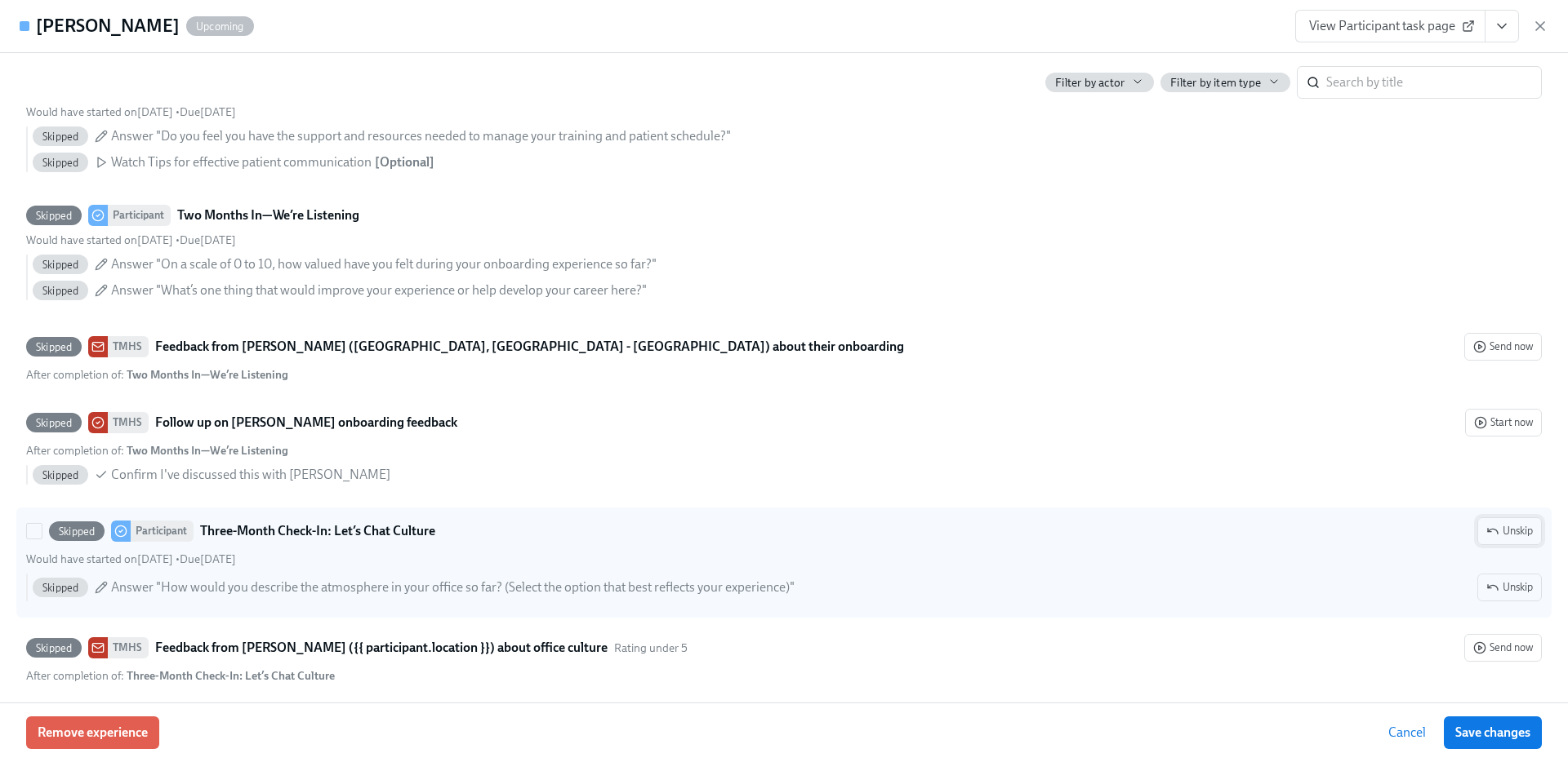
click at [1523, 539] on span "Unskip" at bounding box center [1509, 531] width 47 height 17
click at [1417, 12] on link "View Participant task page" at bounding box center [1390, 26] width 190 height 33
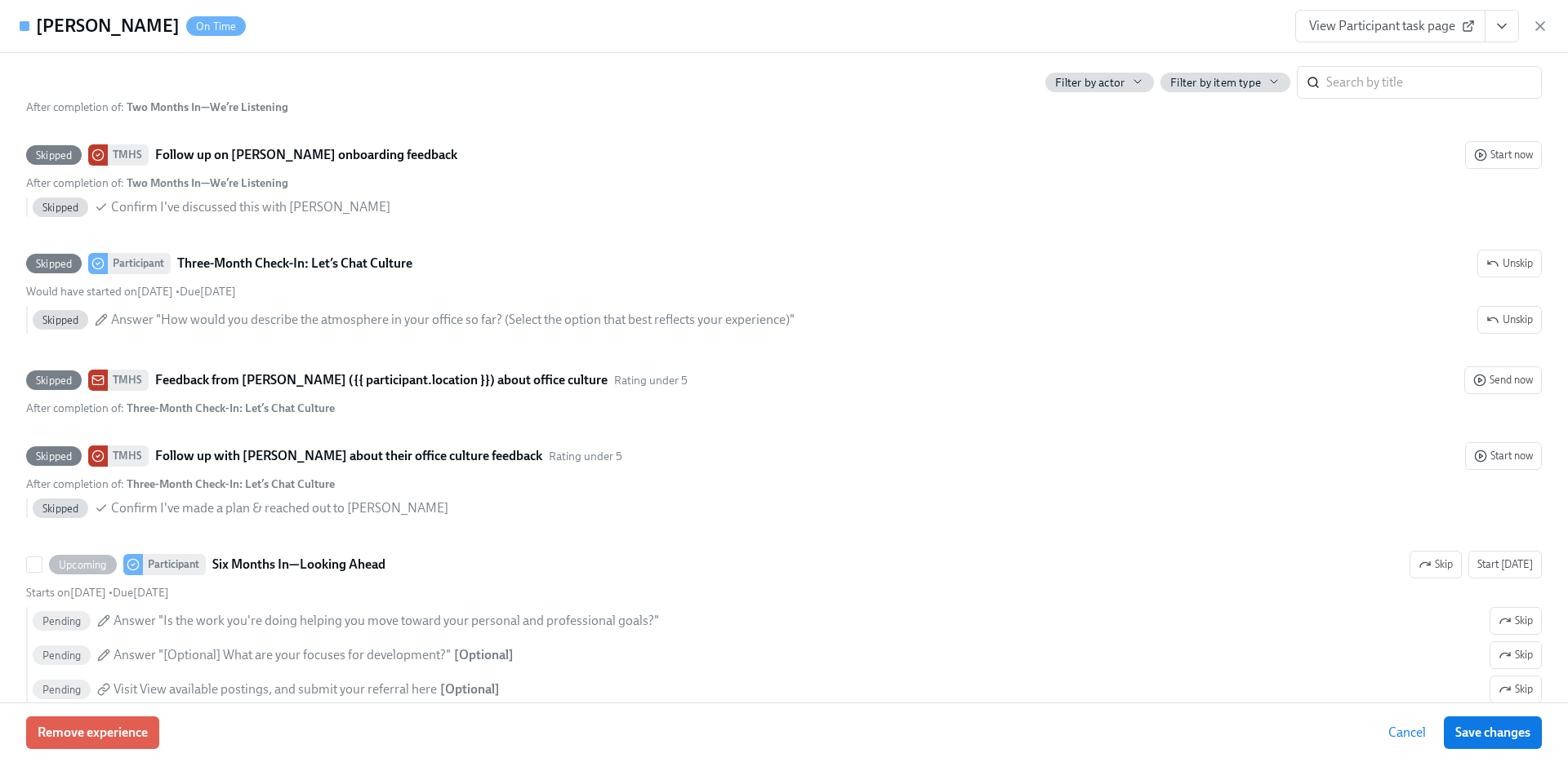
scroll to position [613, 0]
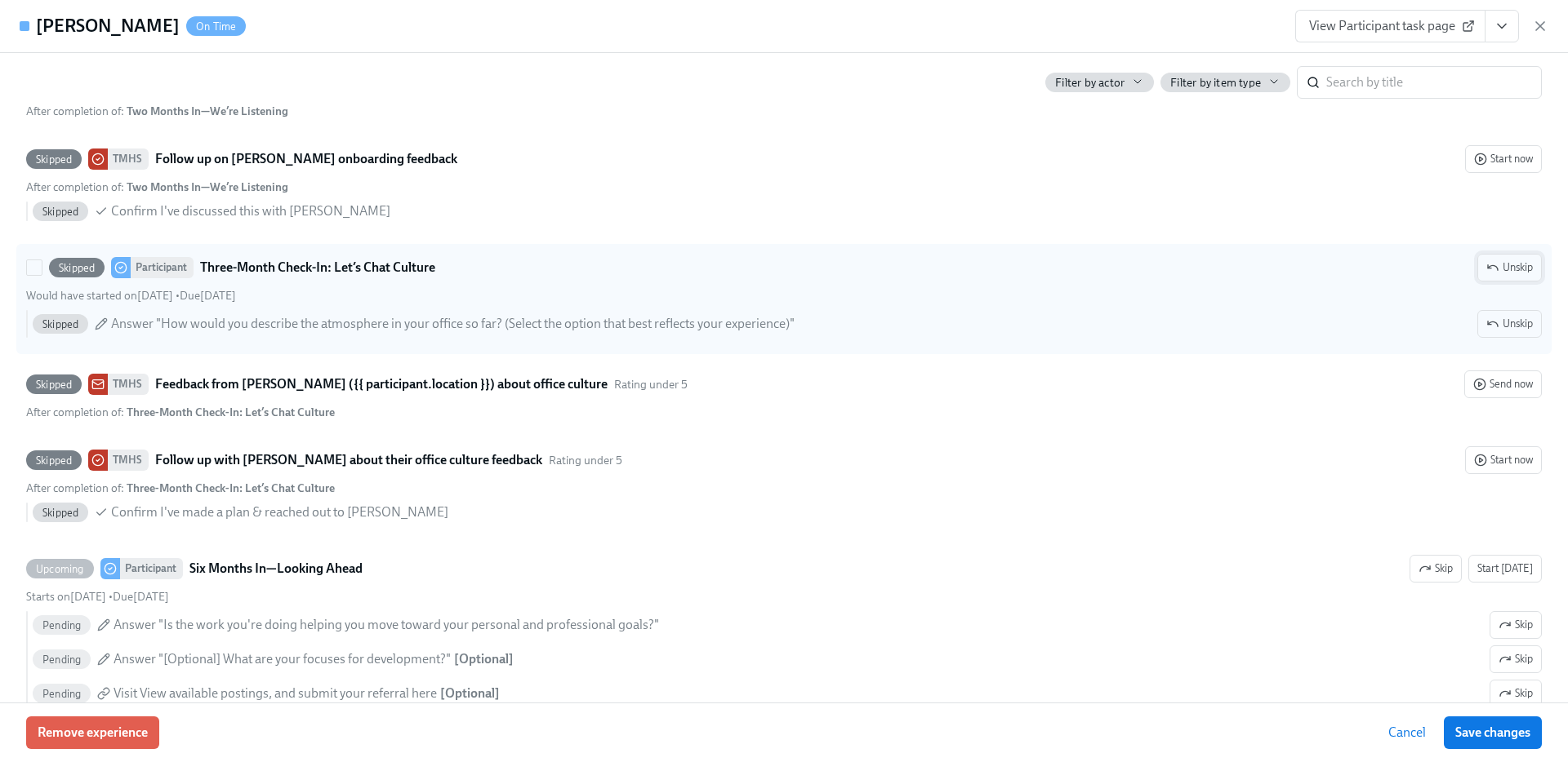
click at [1515, 276] on span "Unskip" at bounding box center [1509, 268] width 47 height 17
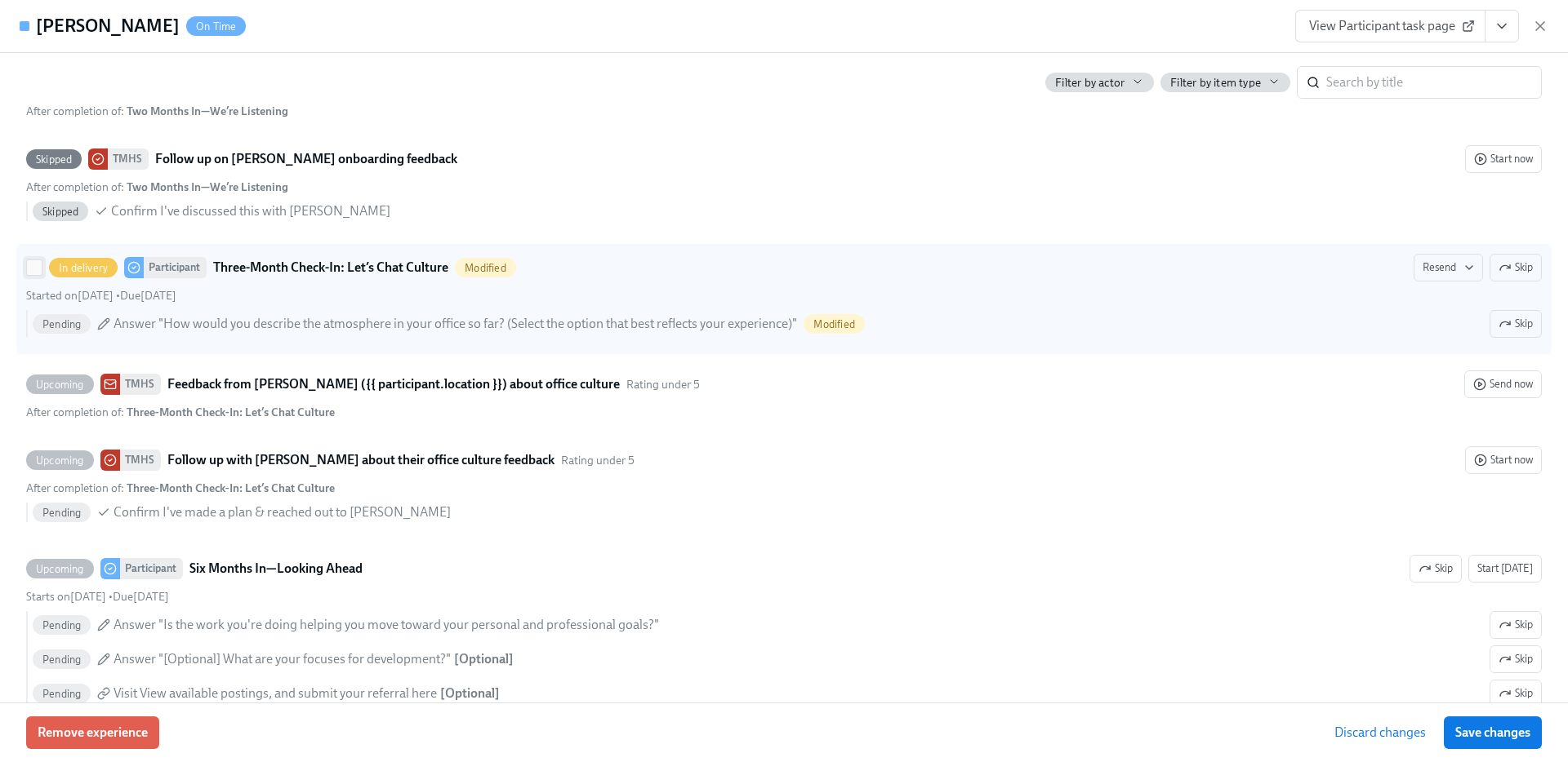
click at [31, 275] on input "In delivery Participant Three-Month Check-In: Let’s Chat Culture Modified Resen…" at bounding box center [34, 268] width 15 height 15
checkbox input "true"
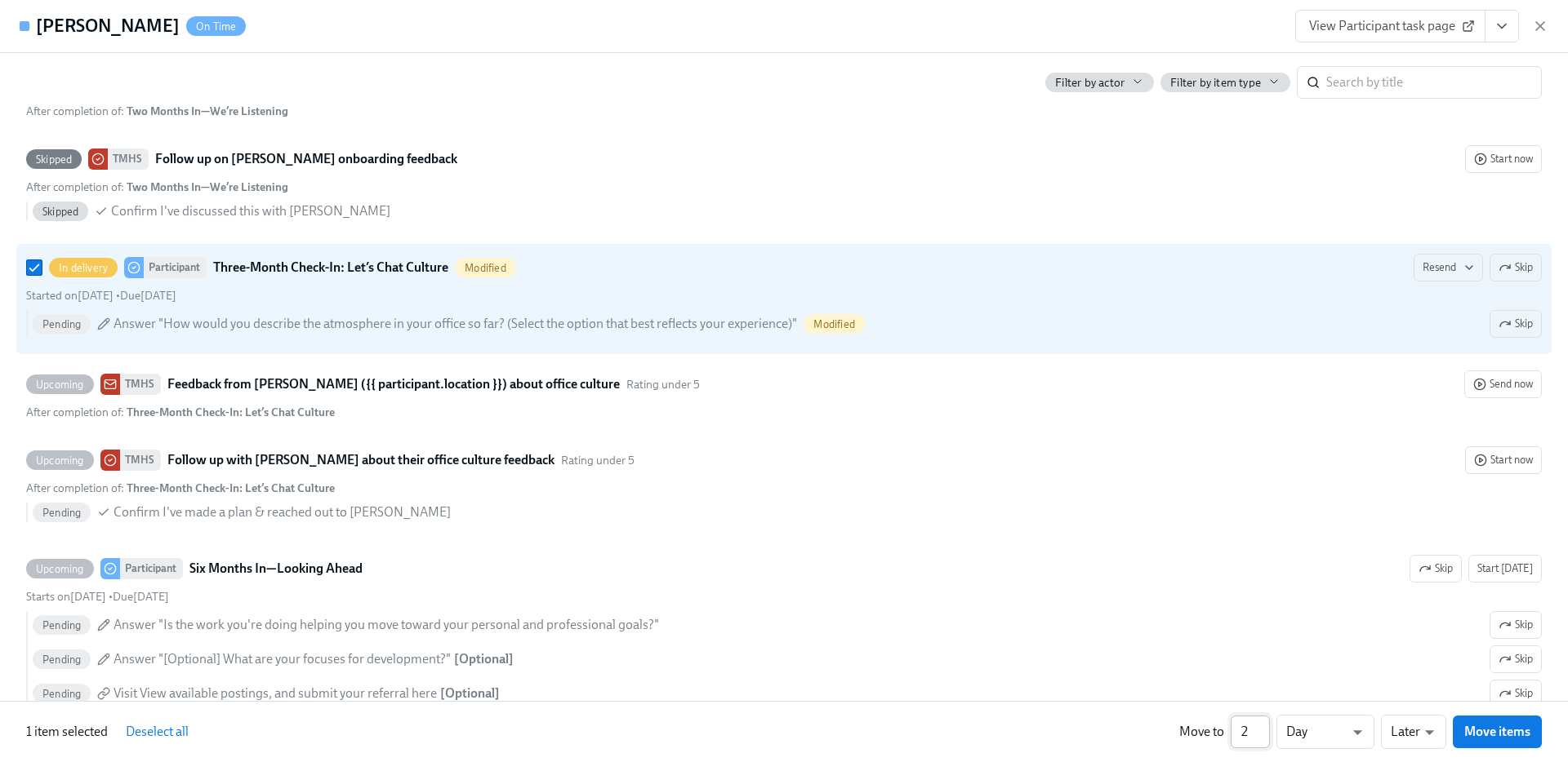
type input "2"
click at [1265, 724] on input "2" at bounding box center [1250, 732] width 39 height 33
click at [1497, 729] on span "Move items" at bounding box center [1497, 732] width 66 height 17
checkbox input "false"
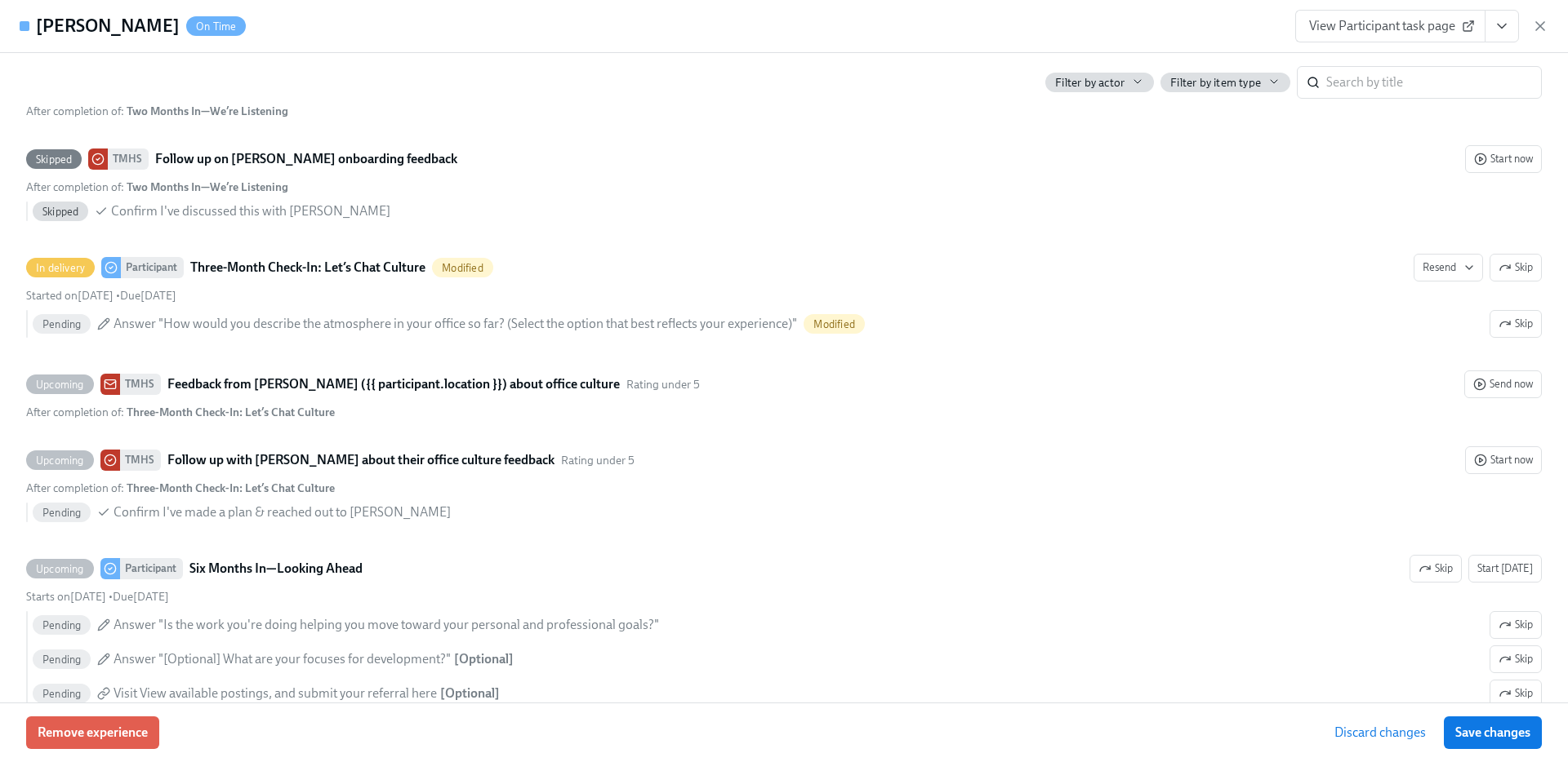
click at [1497, 729] on span "Save changes" at bounding box center [1492, 733] width 75 height 17
click at [1540, 21] on icon "button" at bounding box center [1540, 26] width 17 height 17
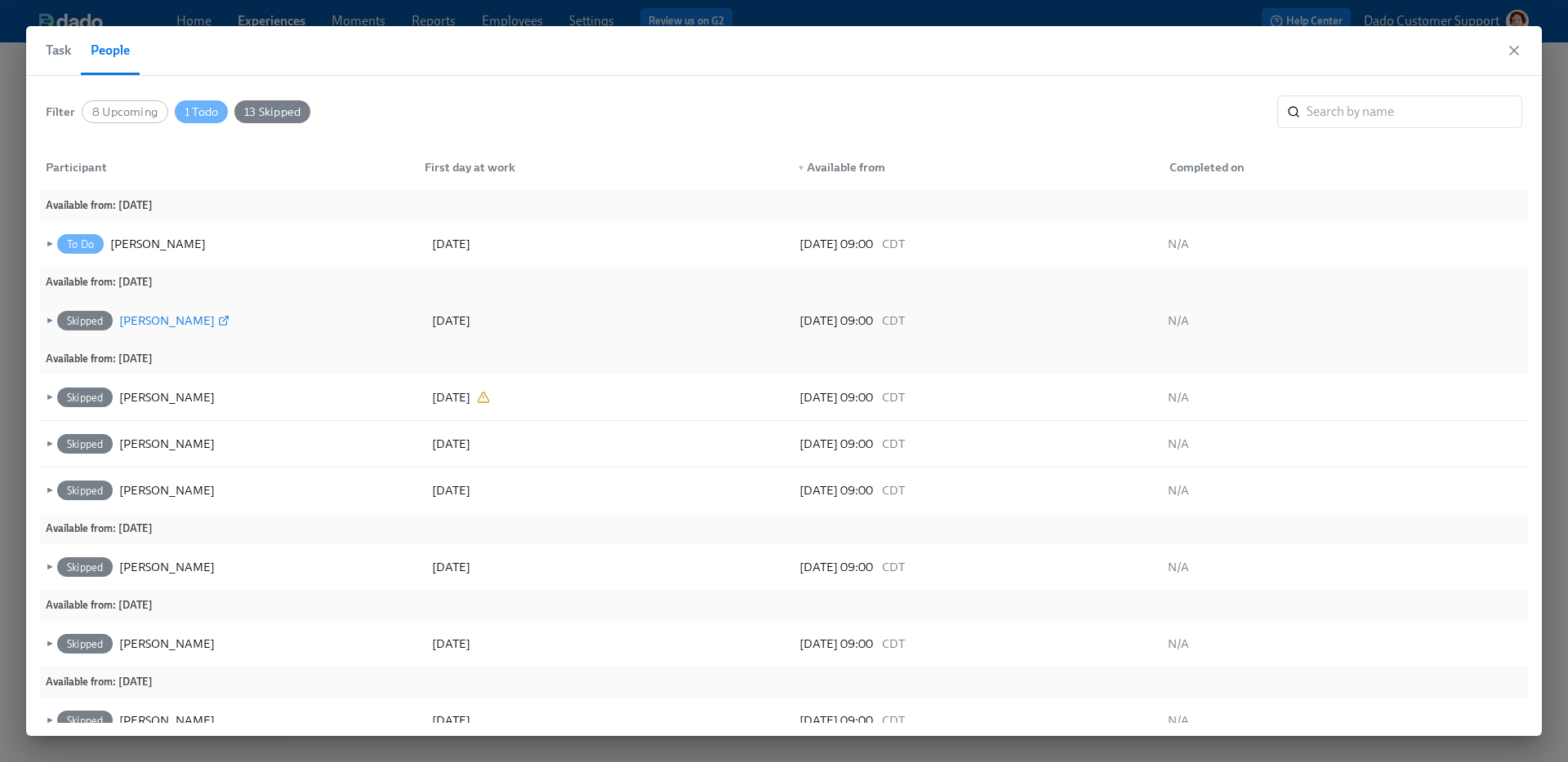
click at [138, 316] on div "Amber Sierra" at bounding box center [167, 321] width 95 height 19
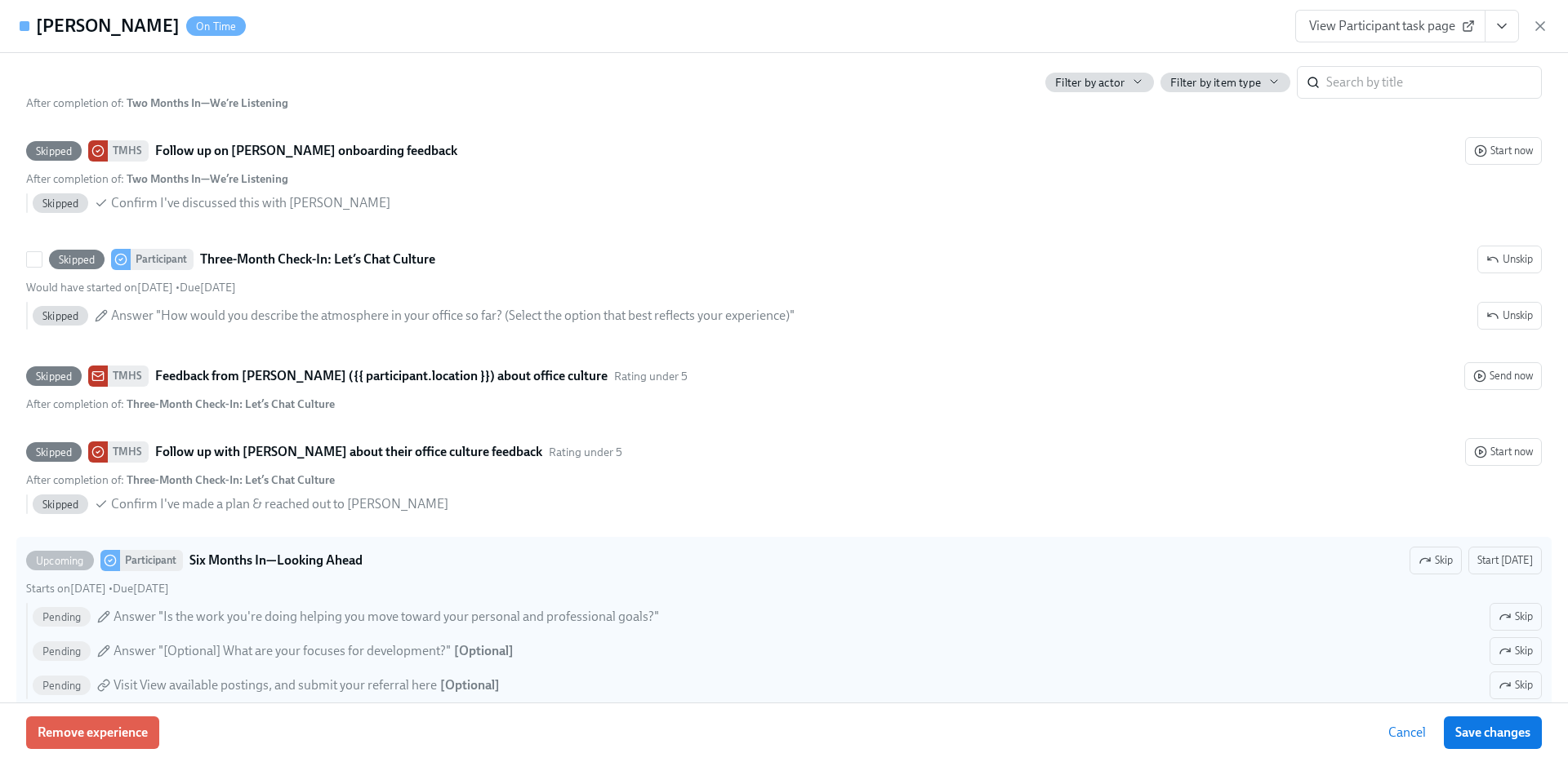
scroll to position [609, 0]
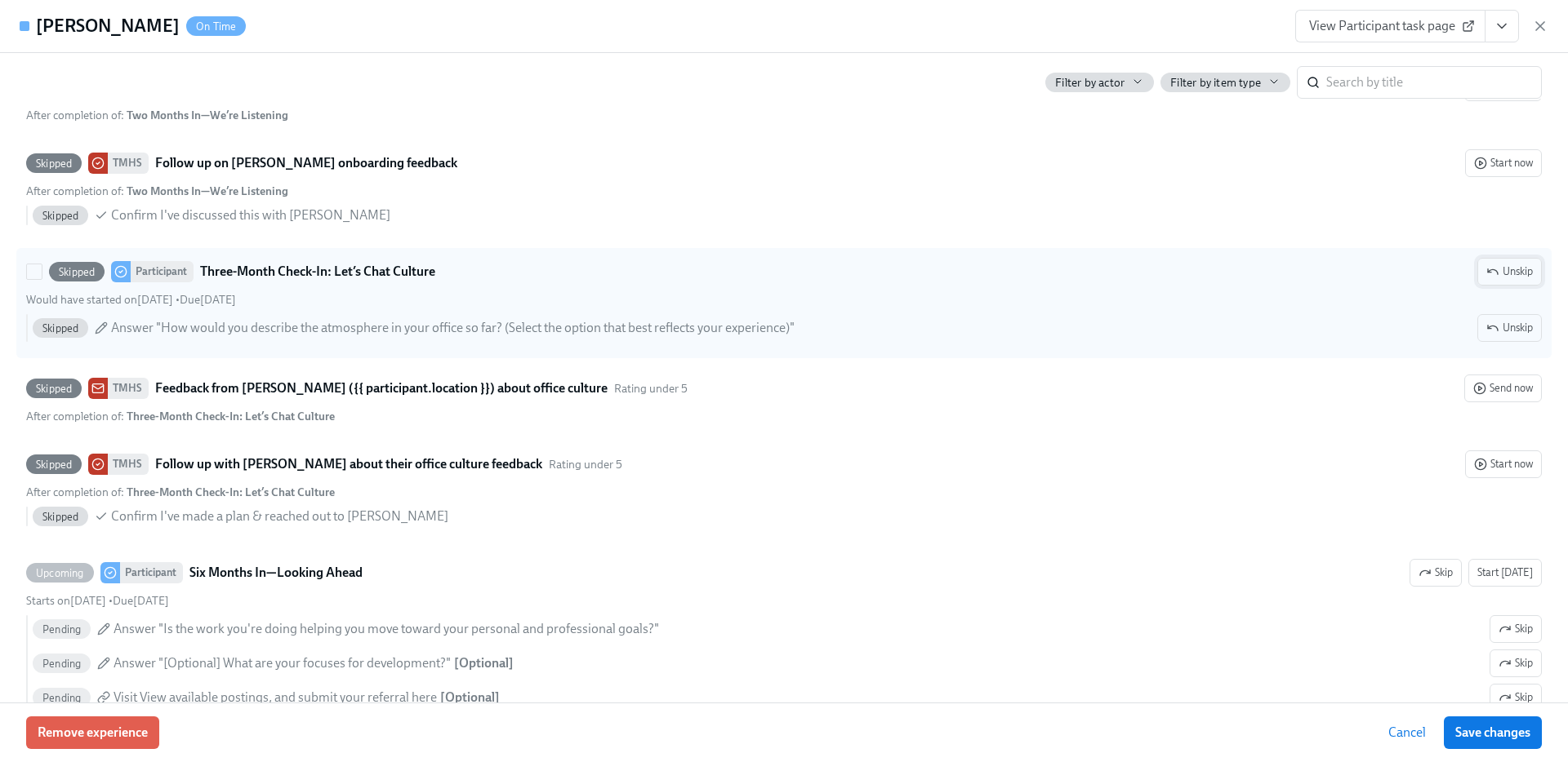
click at [1517, 280] on span "Unskip" at bounding box center [1509, 271] width 47 height 17
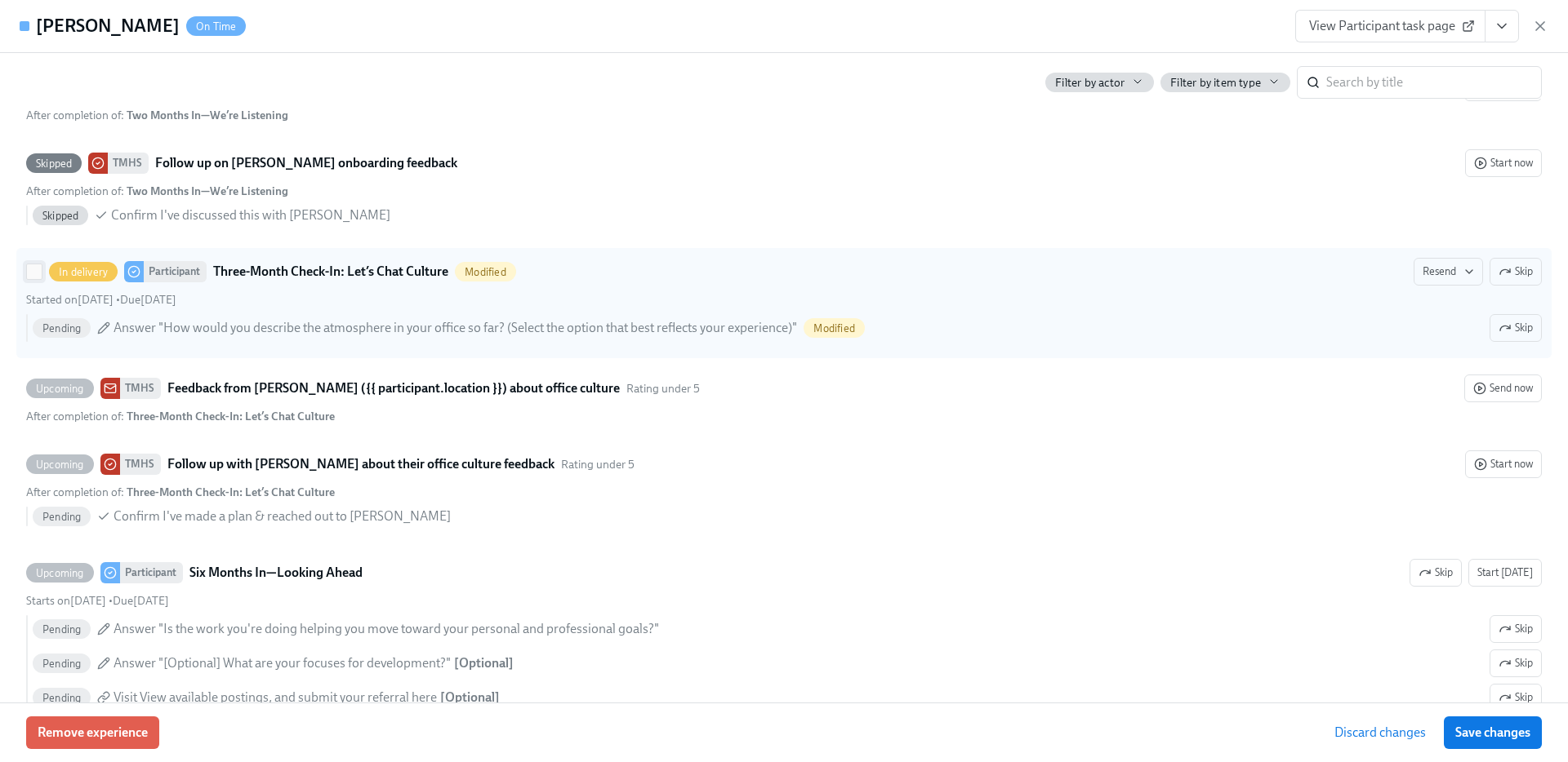
click at [30, 279] on input "In delivery Participant Three-Month Check-In: Let’s Chat Culture Modified Resen…" at bounding box center [34, 271] width 15 height 15
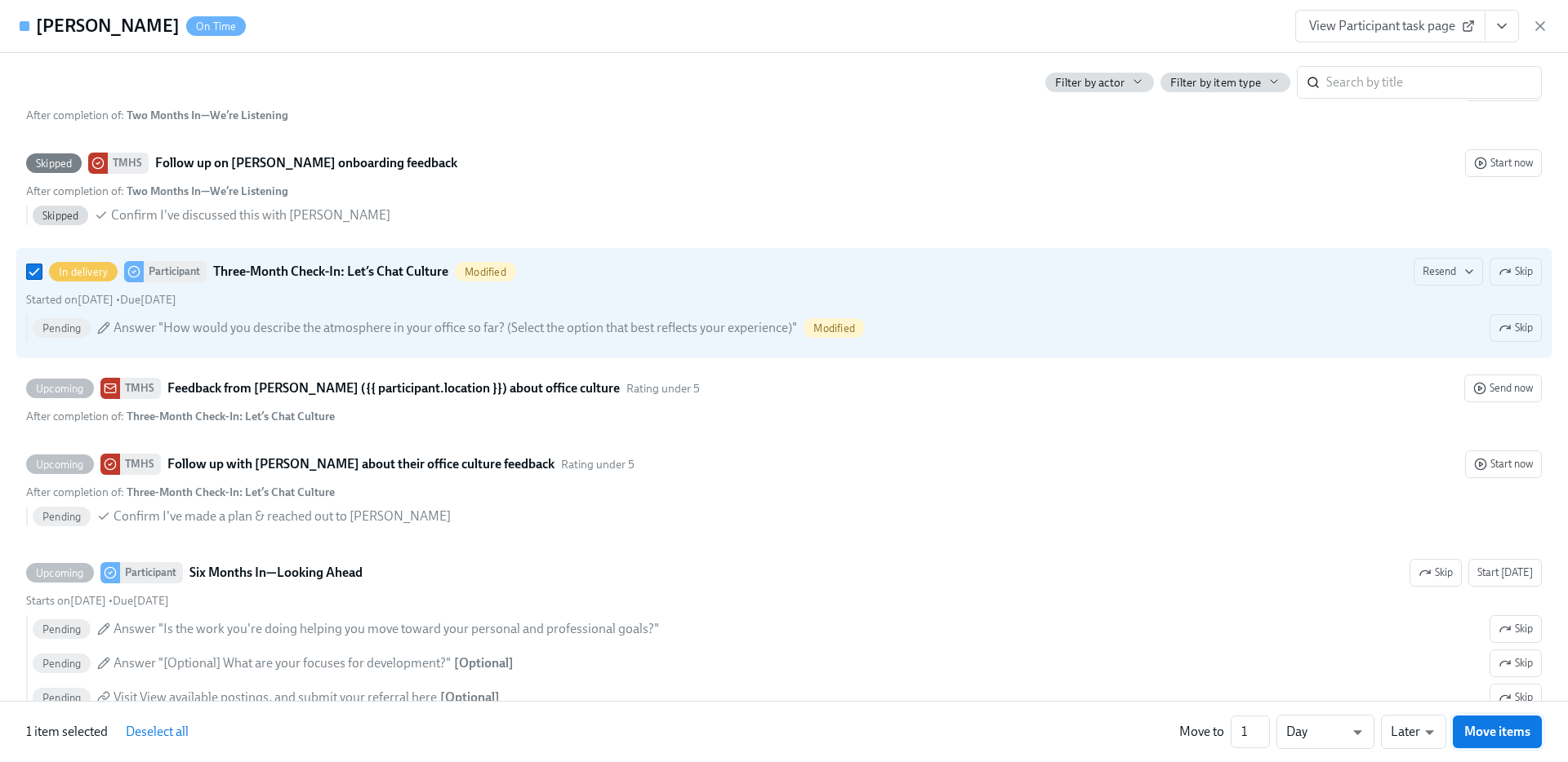
click at [1506, 734] on span "Move items" at bounding box center [1497, 732] width 66 height 17
checkbox input "false"
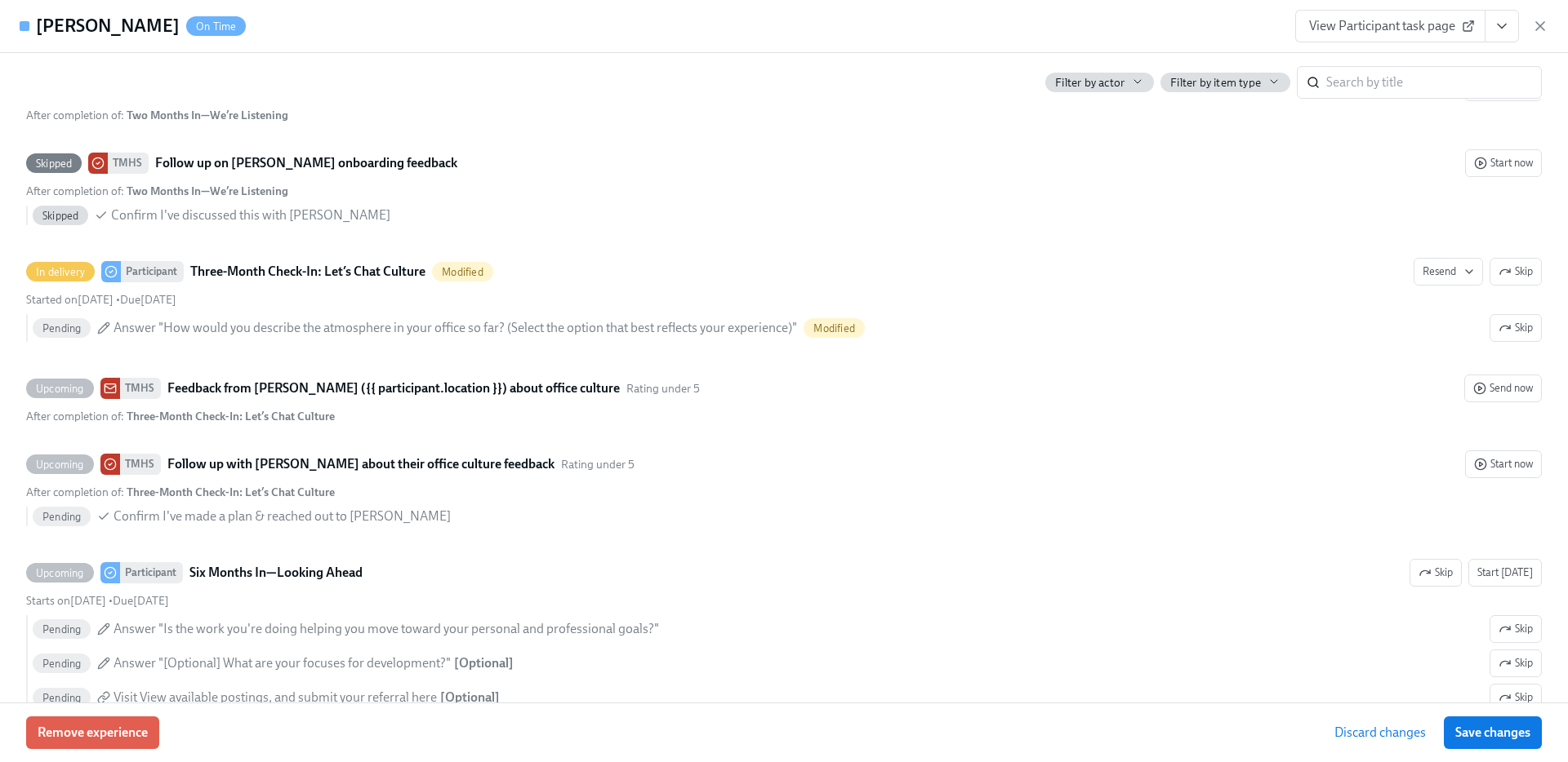
click at [1506, 734] on span "Save changes" at bounding box center [1492, 733] width 75 height 17
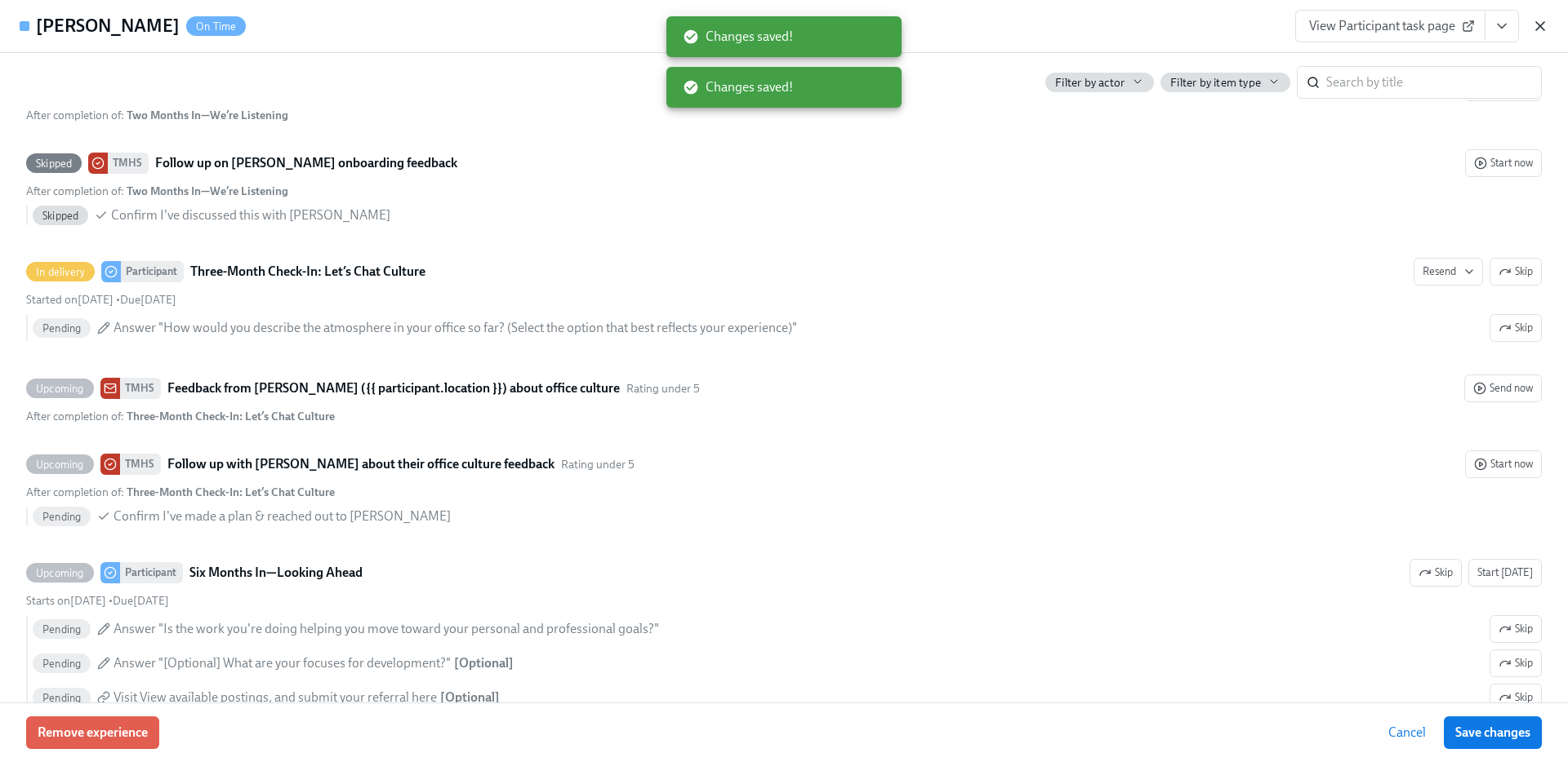
click at [1542, 25] on icon "button" at bounding box center [1540, 26] width 8 height 8
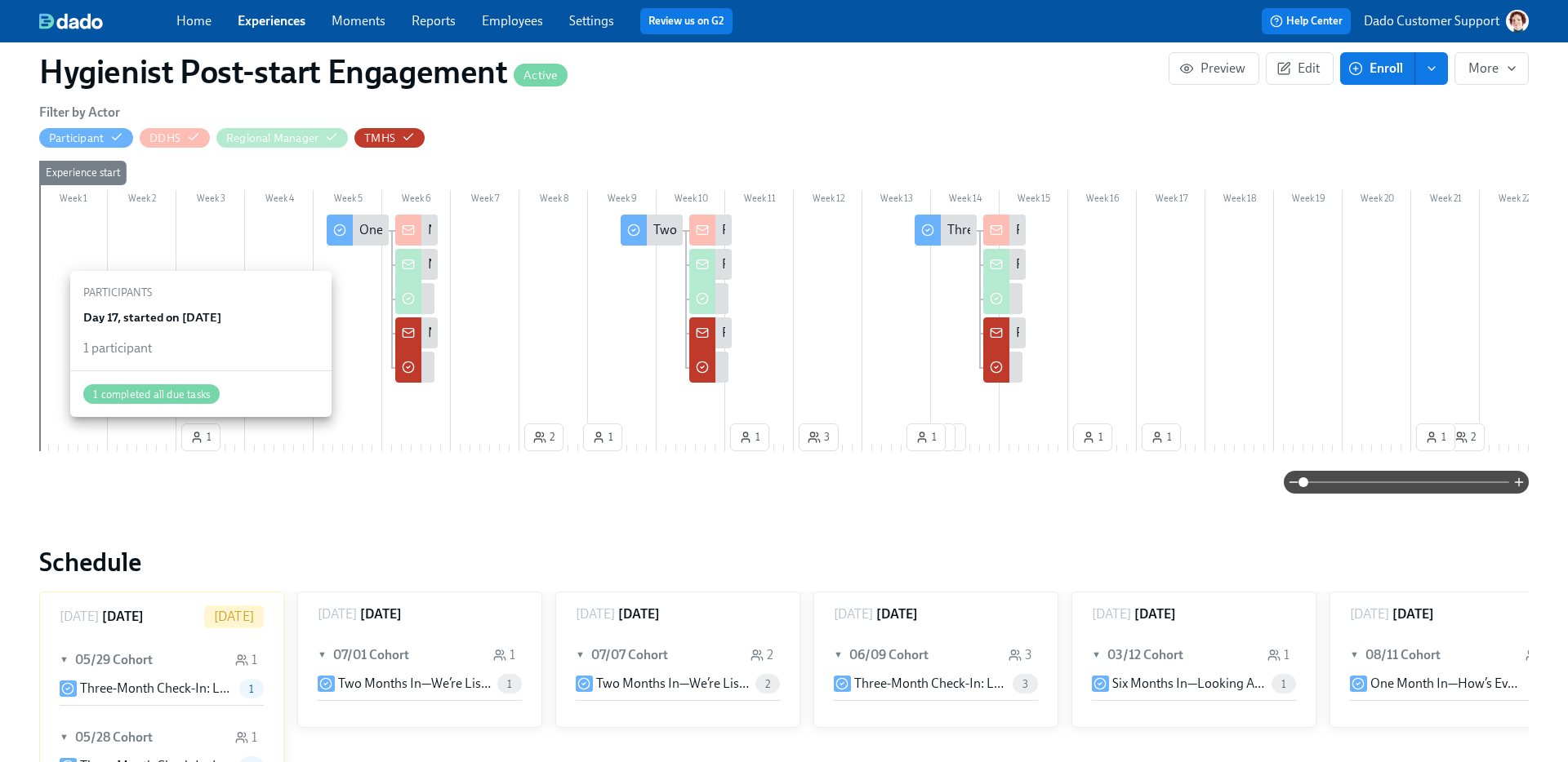
click at [203, 438] on icon "button" at bounding box center [197, 437] width 13 height 13
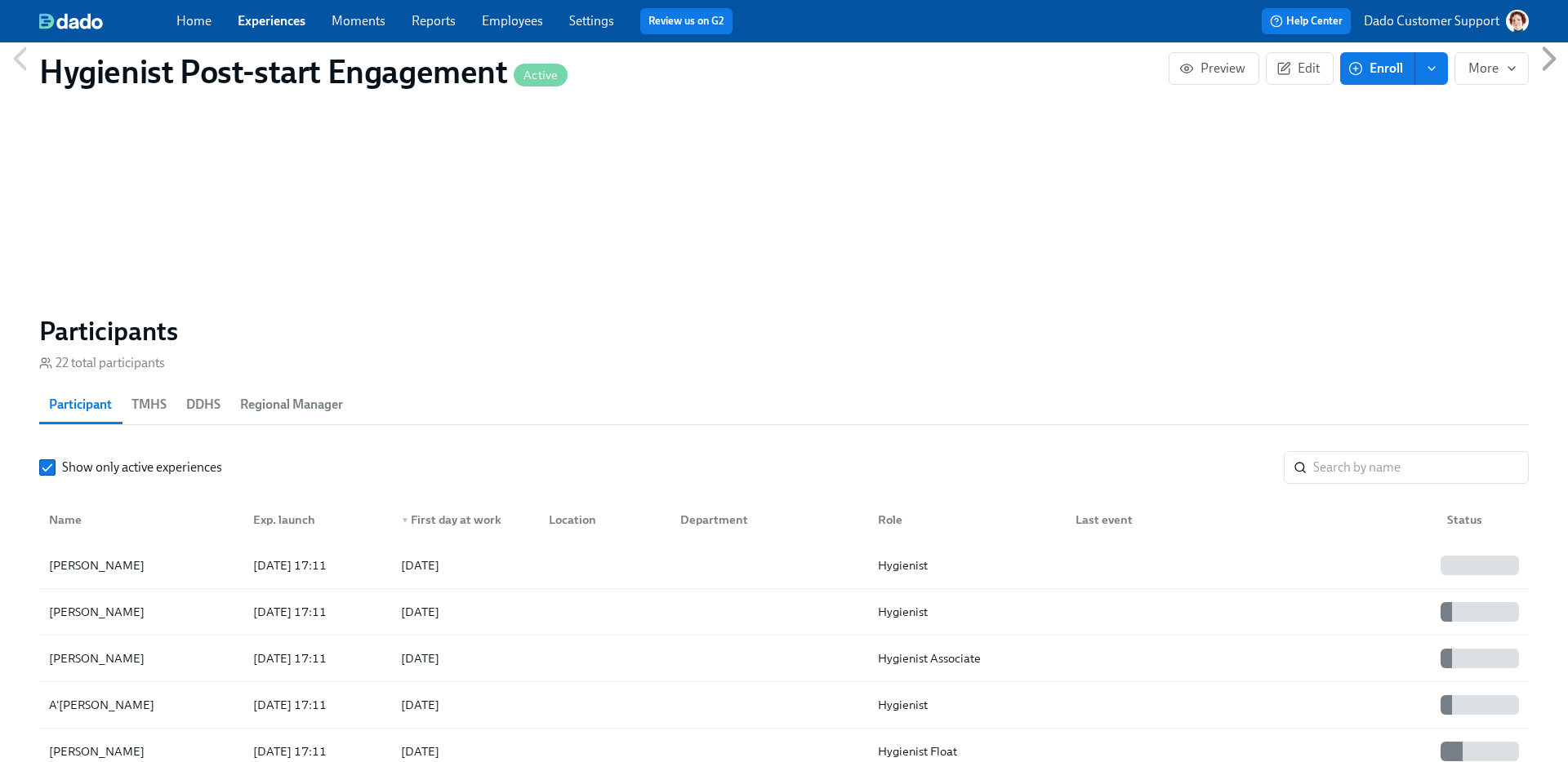
scroll to position [1012, 0]
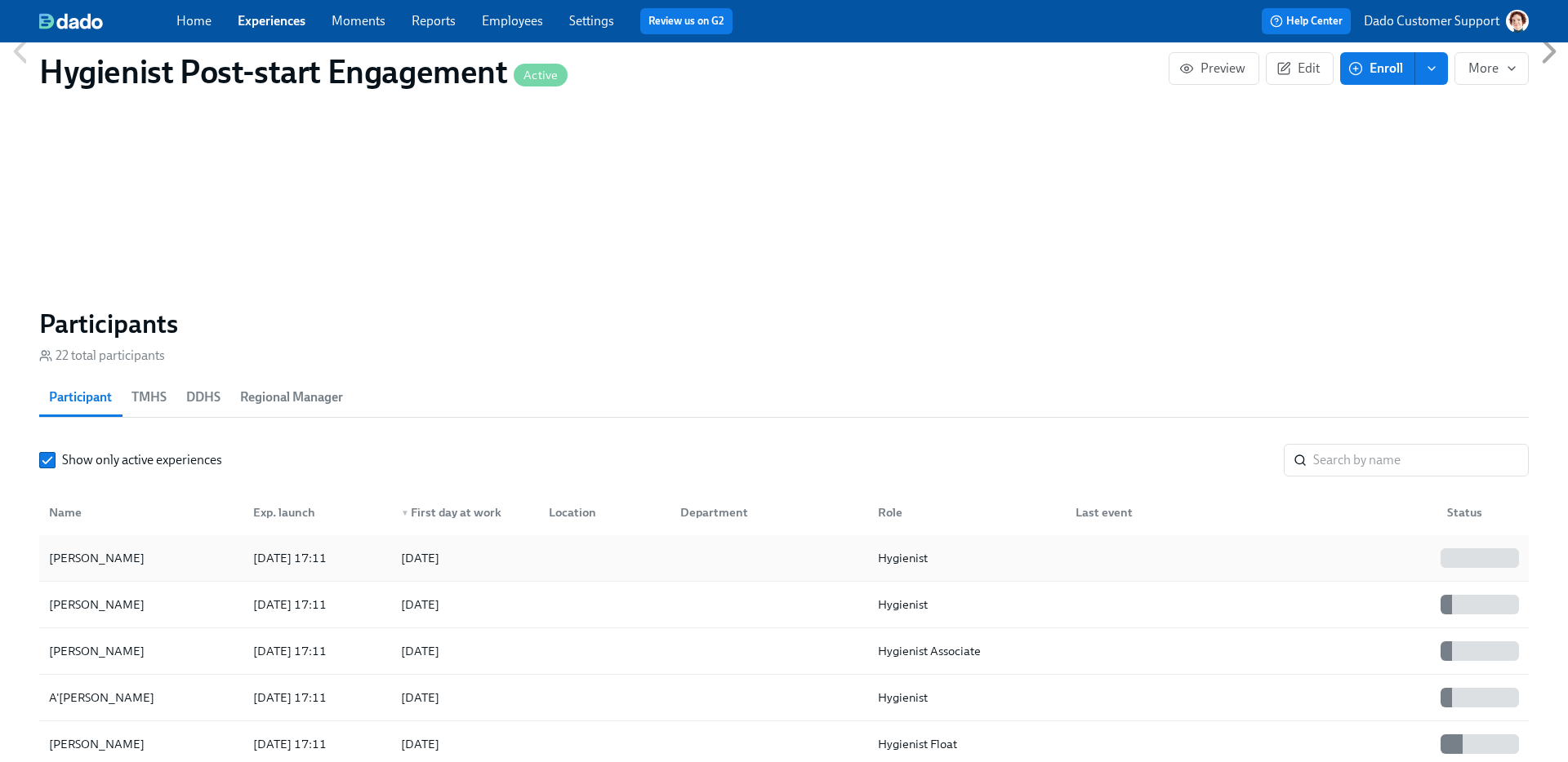
click at [439, 561] on div "2025/08/11" at bounding box center [420, 559] width 39 height 19
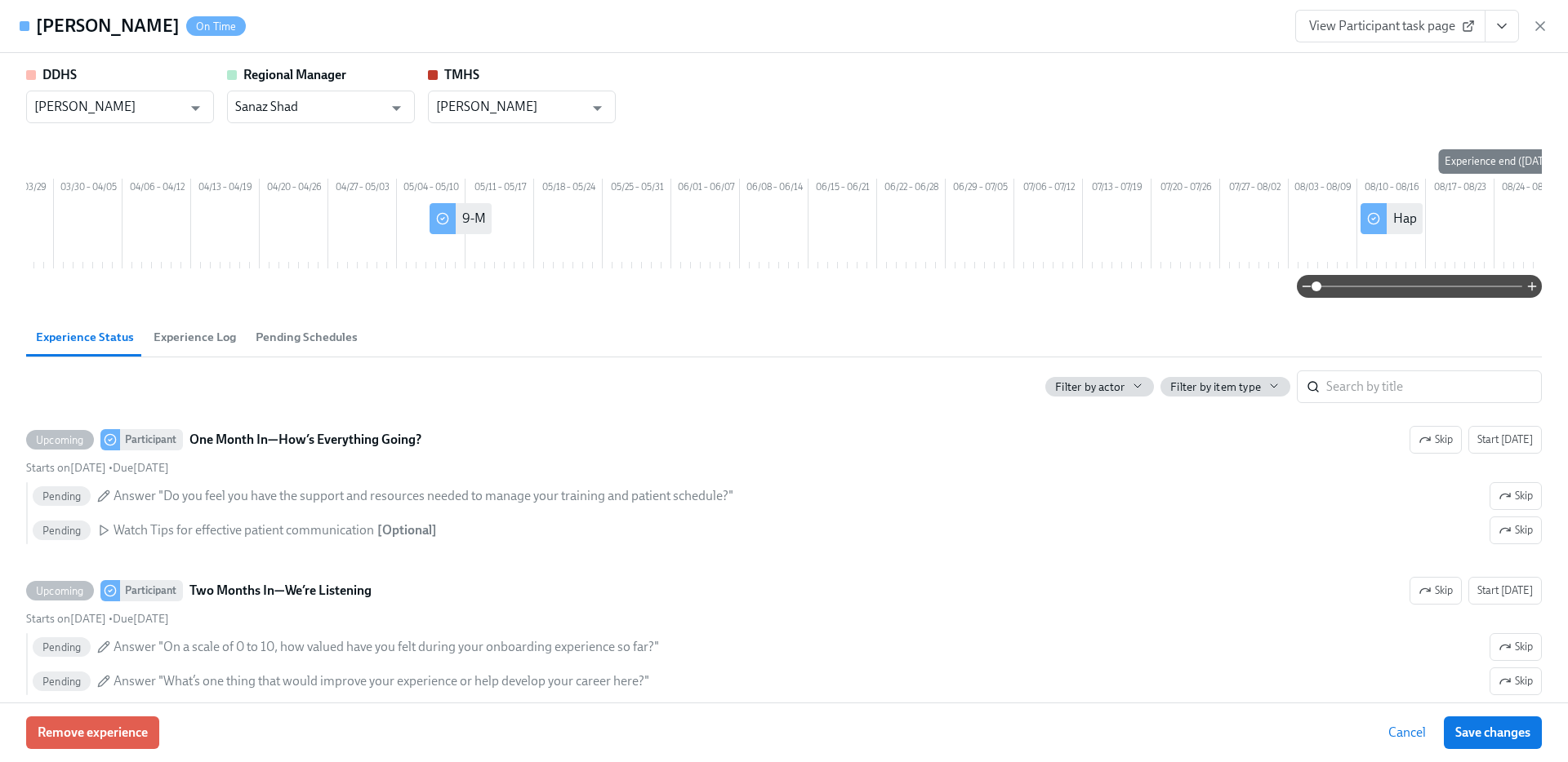
scroll to position [0, 2259]
click at [1531, 28] on div "View Participant task page" at bounding box center [1421, 26] width 253 height 33
click at [1543, 27] on icon "button" at bounding box center [1540, 26] width 17 height 17
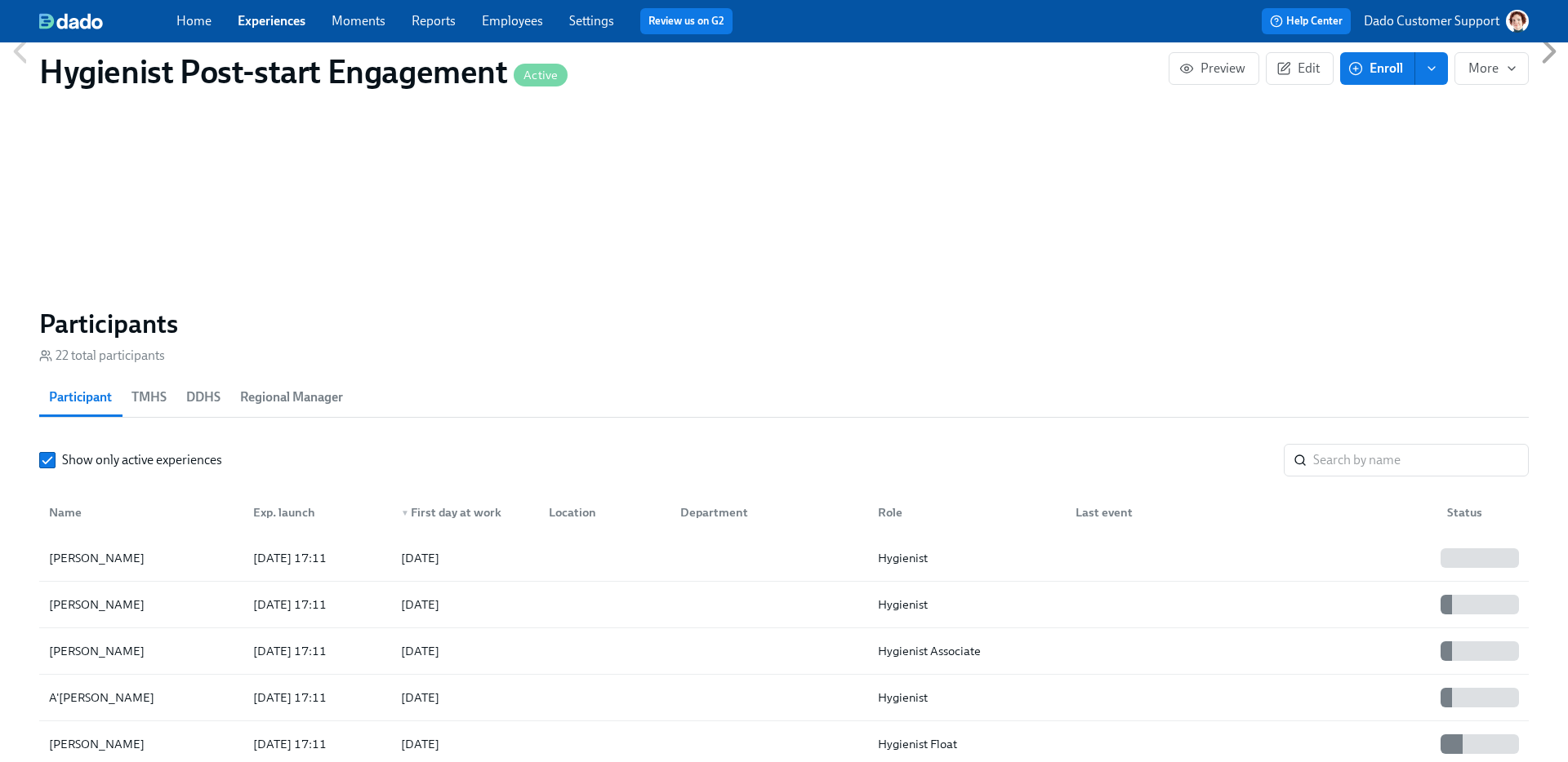
click at [861, 146] on div "Wednesday August 27 Today ▼ 05/29 Cohort 1 Three-Month Check-In: Let’s Chat Cul…" at bounding box center [784, 51] width 1490 height 408
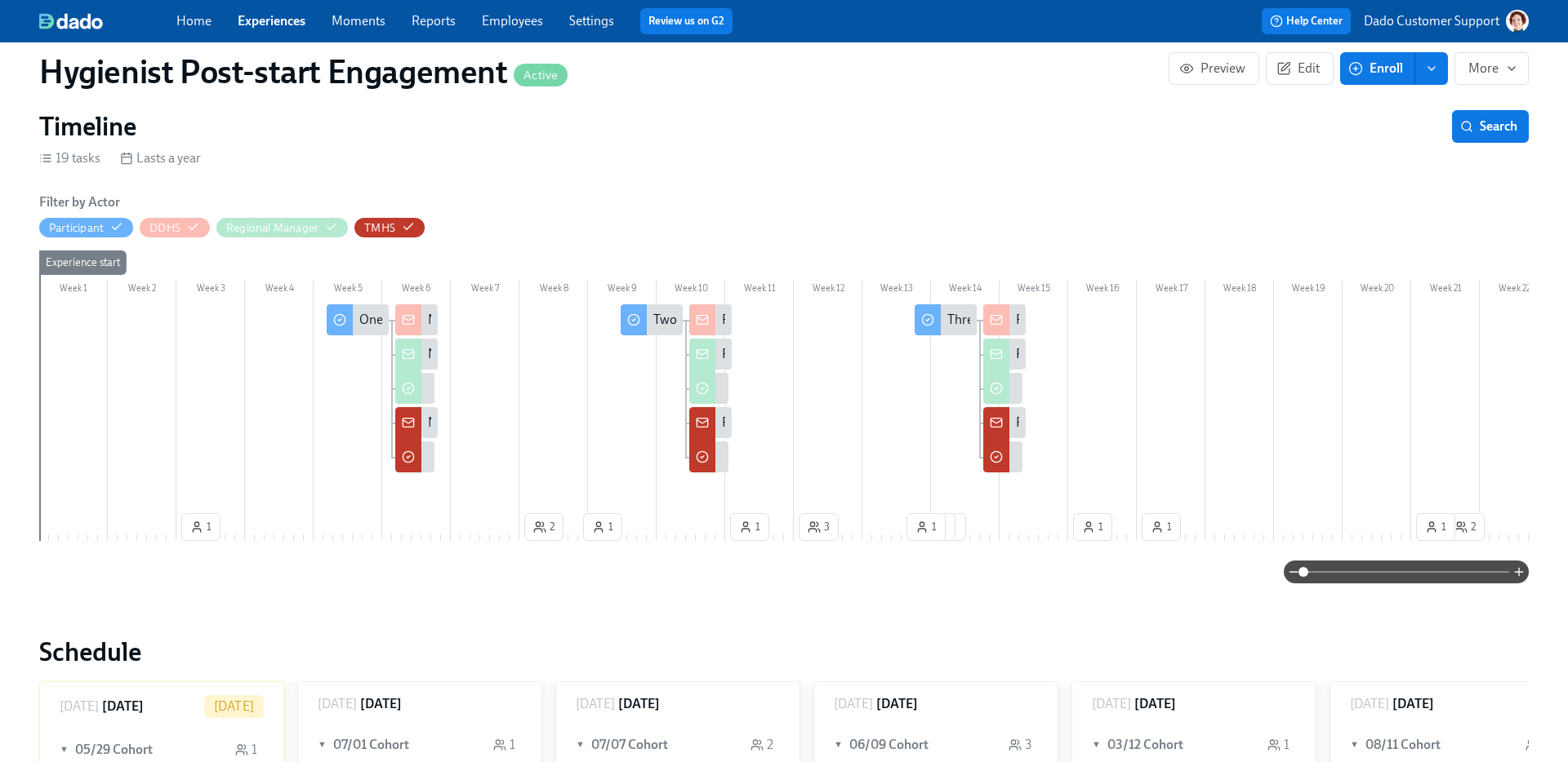
scroll to position [172, 0]
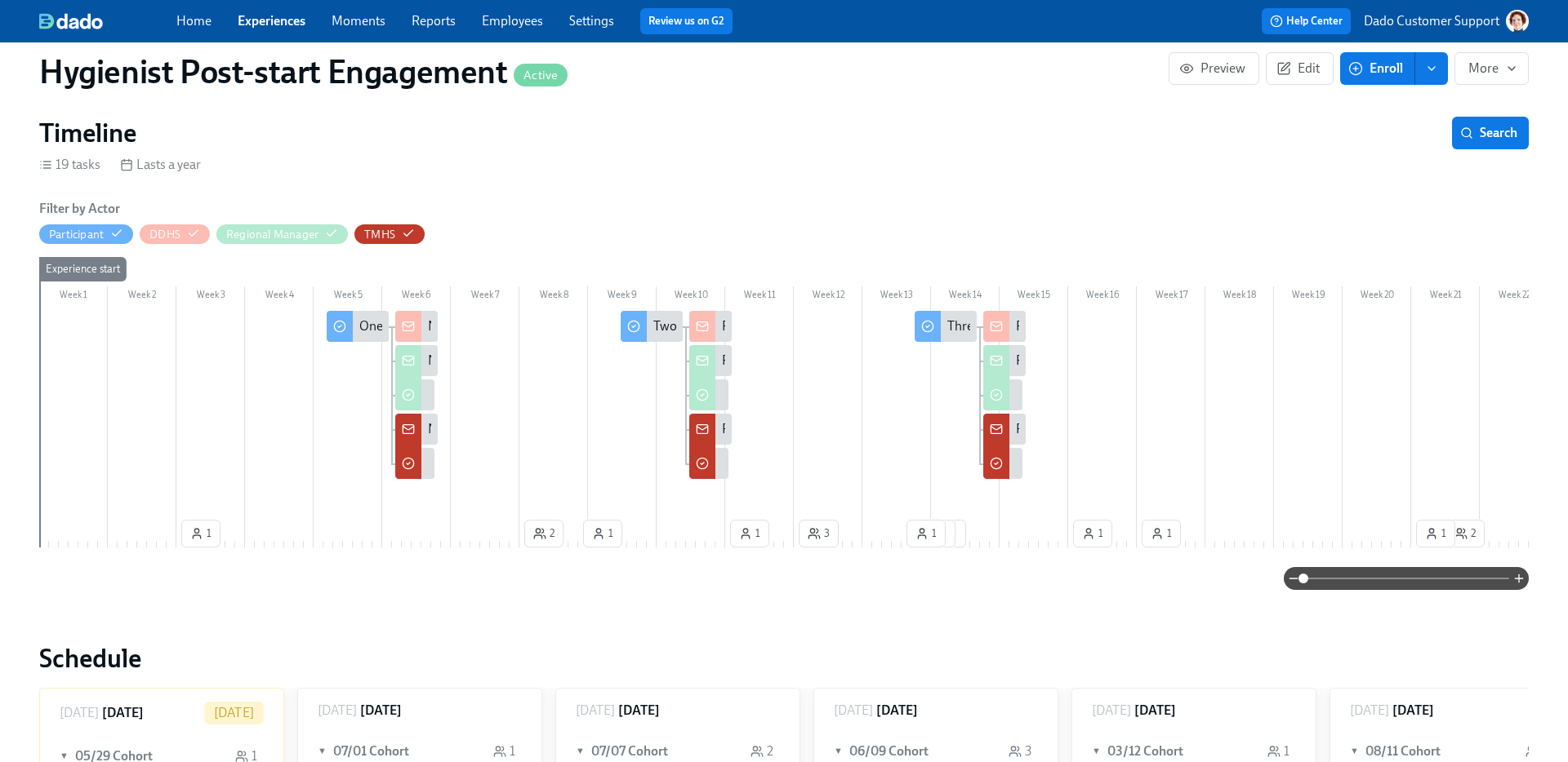
click at [508, 13] on link "Employees" at bounding box center [512, 21] width 61 height 16
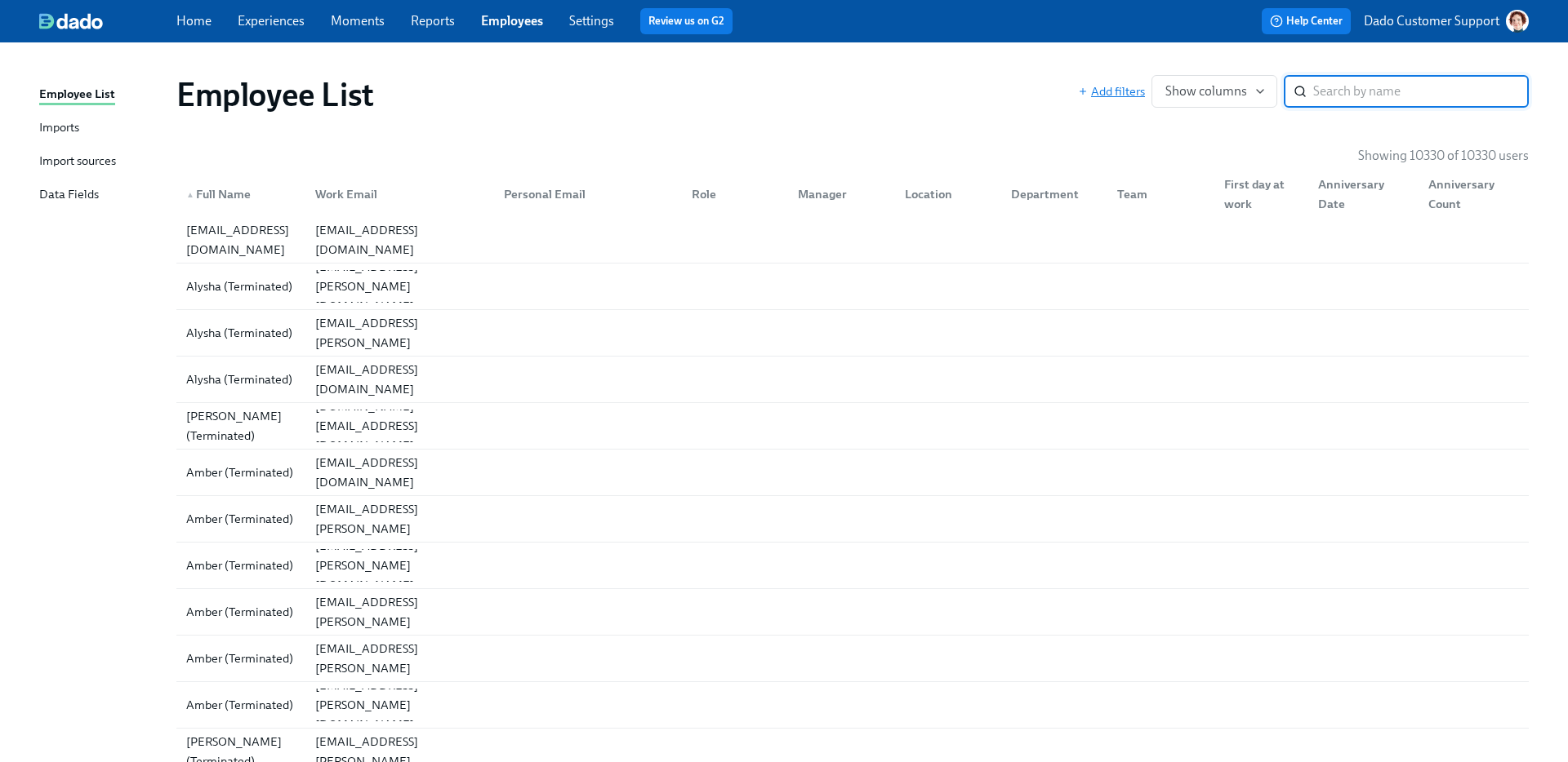
click at [1129, 84] on span "Add filters" at bounding box center [1111, 92] width 67 height 17
click at [1420, 87] on input "search" at bounding box center [1421, 91] width 216 height 33
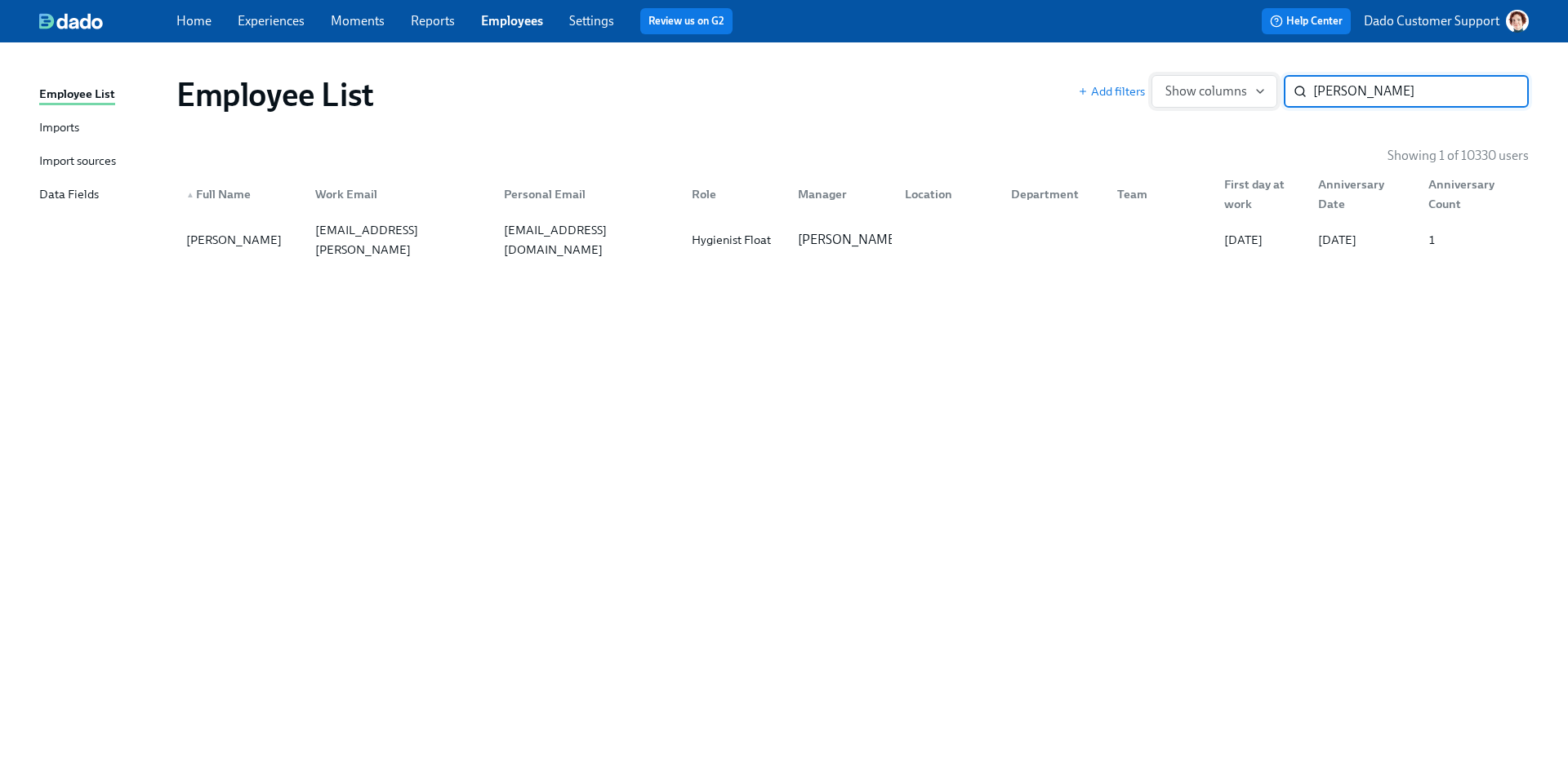
type input "Cathy Cortez"
click at [1214, 86] on span "Show columns" at bounding box center [1214, 92] width 98 height 17
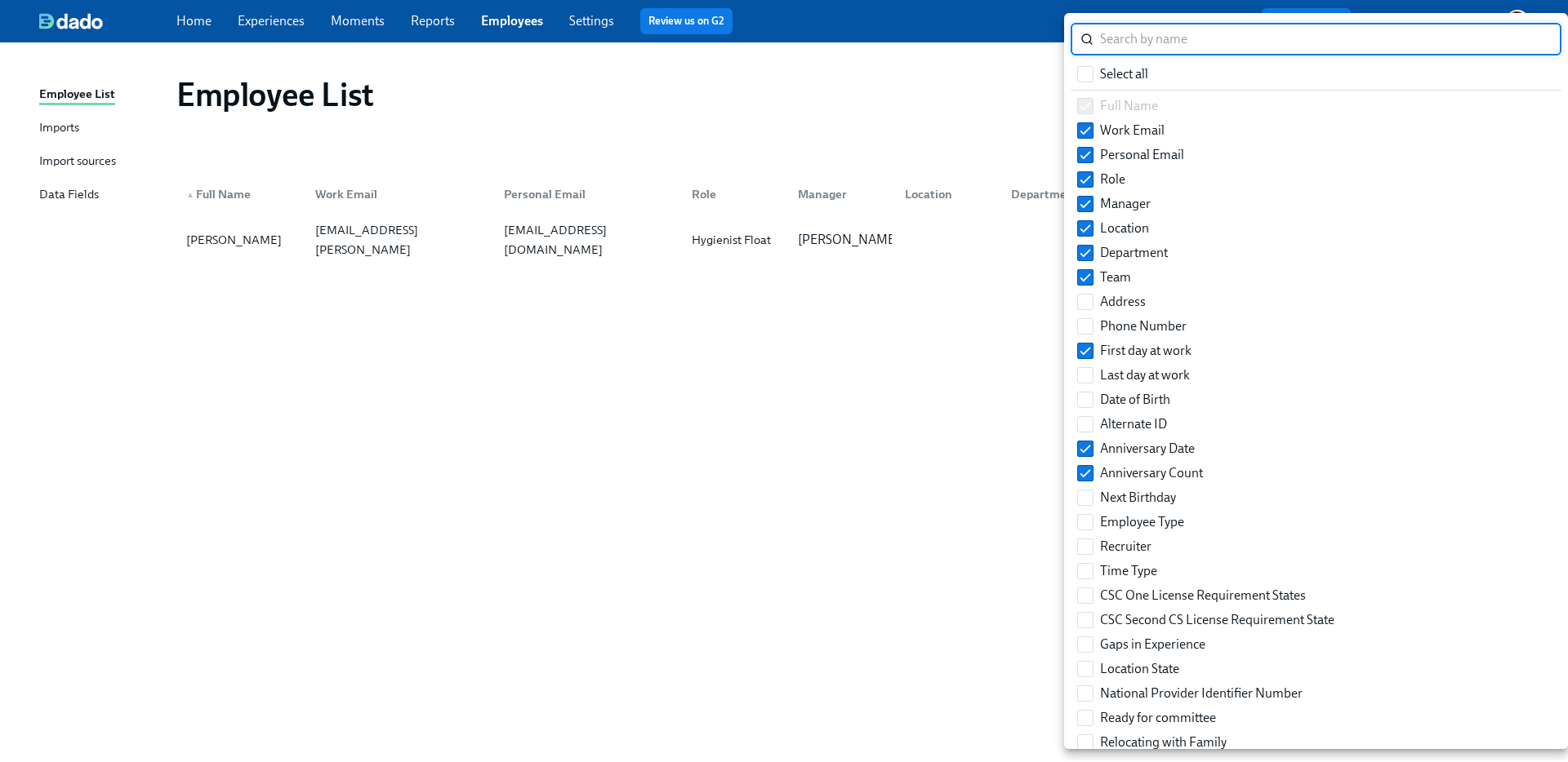
type input "l"
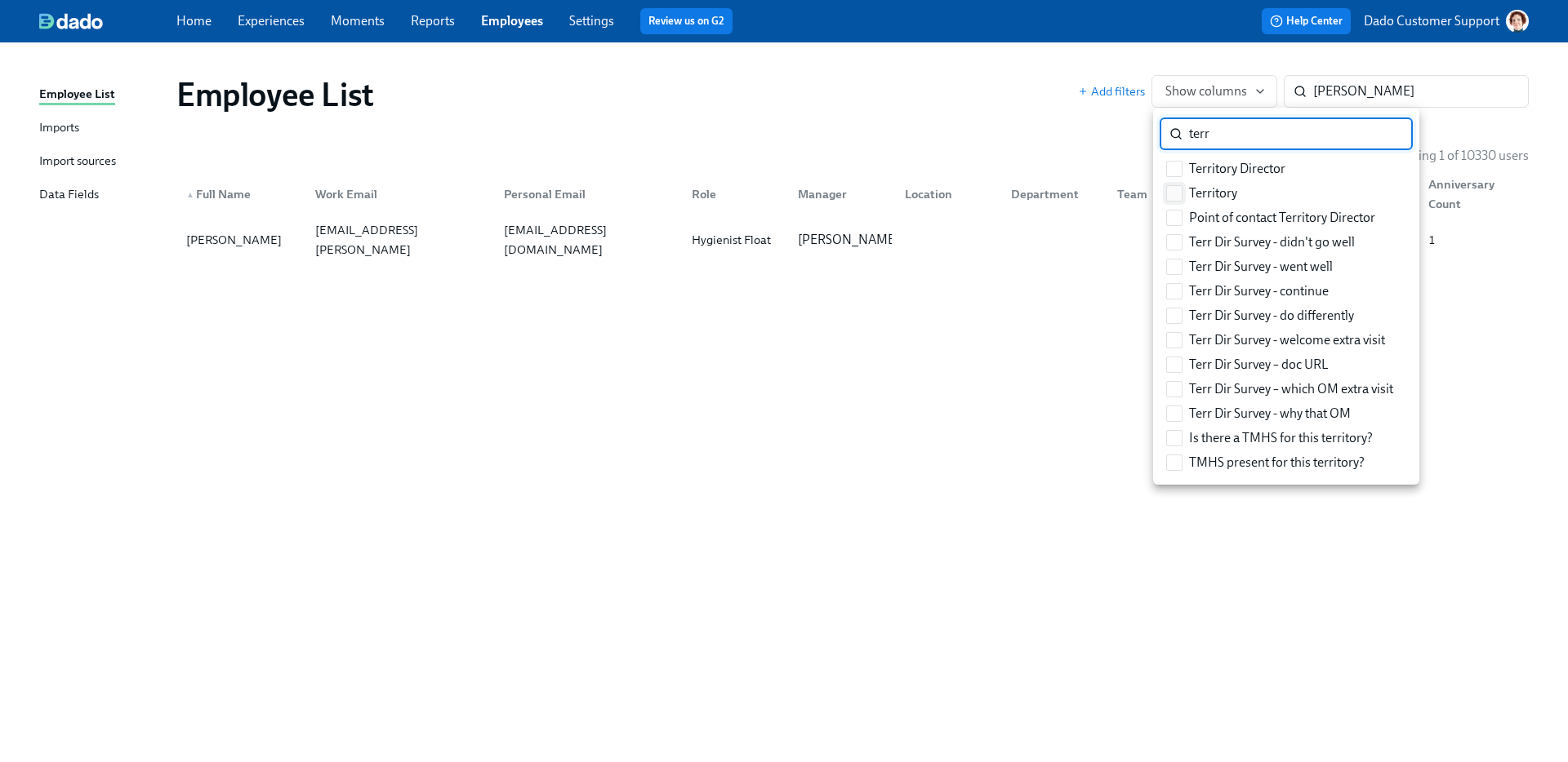
type input "terr"
click at [1180, 189] on input "Territory" at bounding box center [1174, 193] width 15 height 15
checkbox input "true"
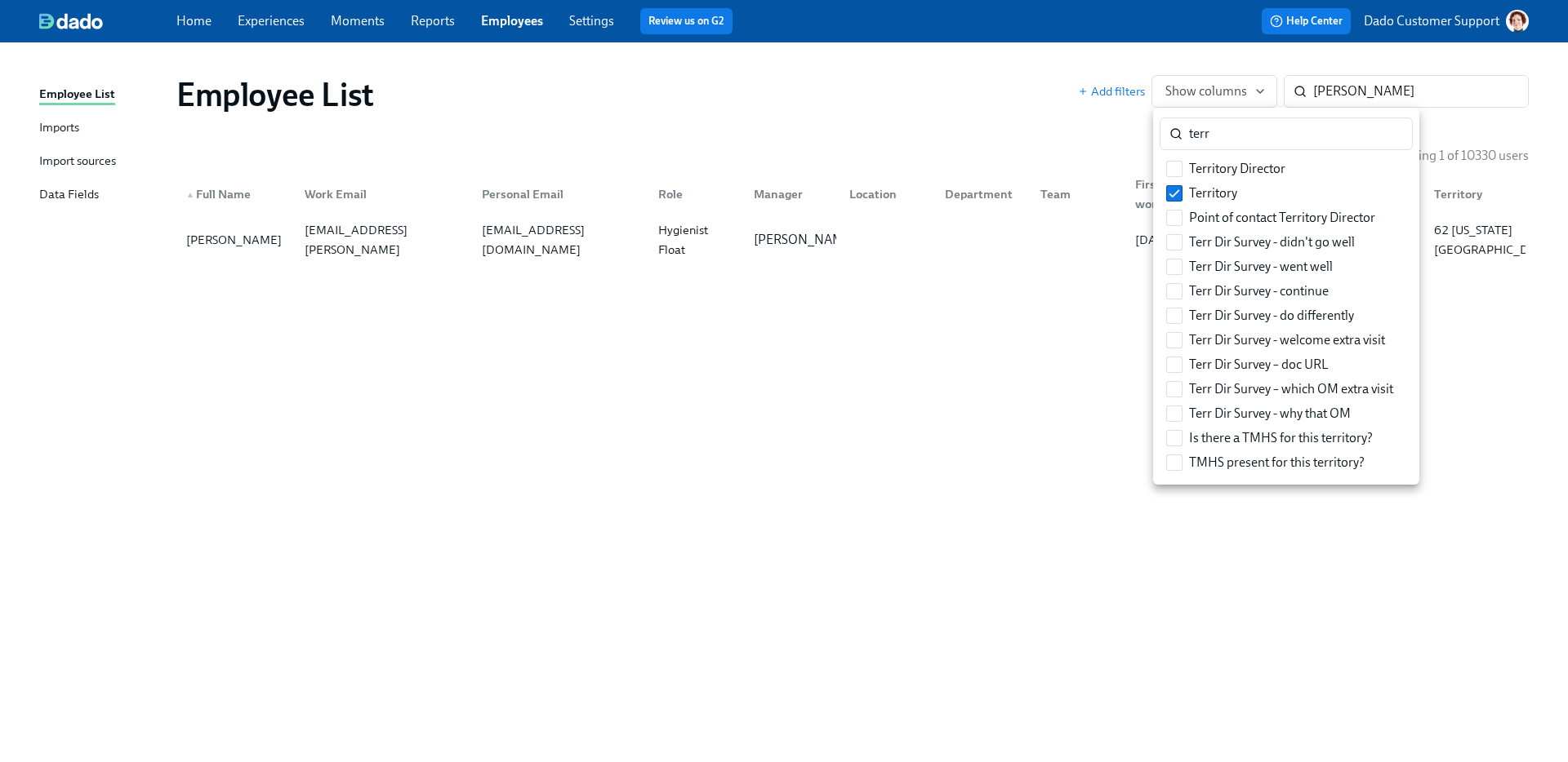
click at [1044, 119] on div at bounding box center [784, 381] width 1568 height 762
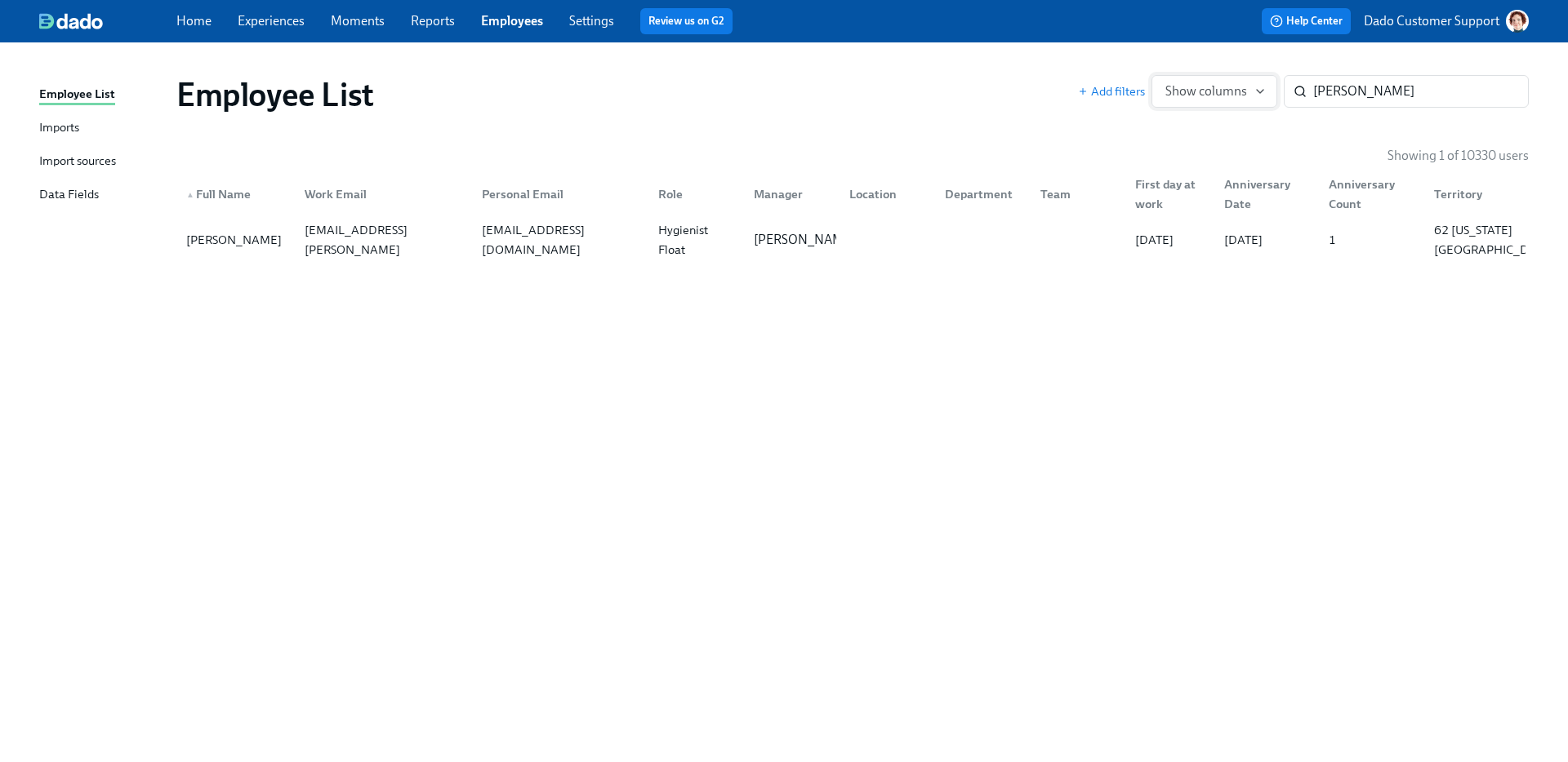
click at [1251, 92] on span "Show columns" at bounding box center [1214, 92] width 98 height 17
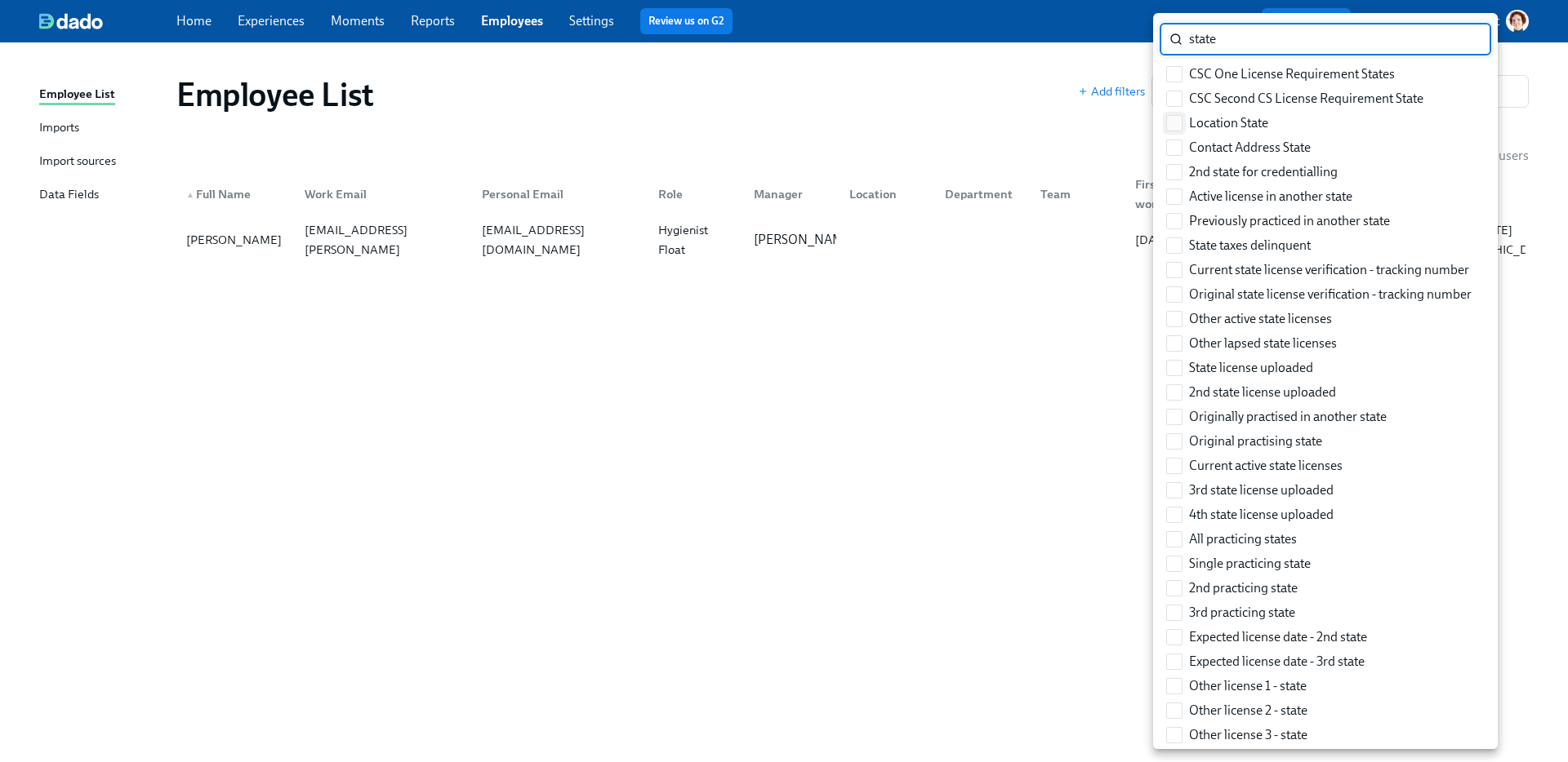
type input "state"
click at [1167, 125] on input "Location State" at bounding box center [1174, 123] width 15 height 15
checkbox input "true"
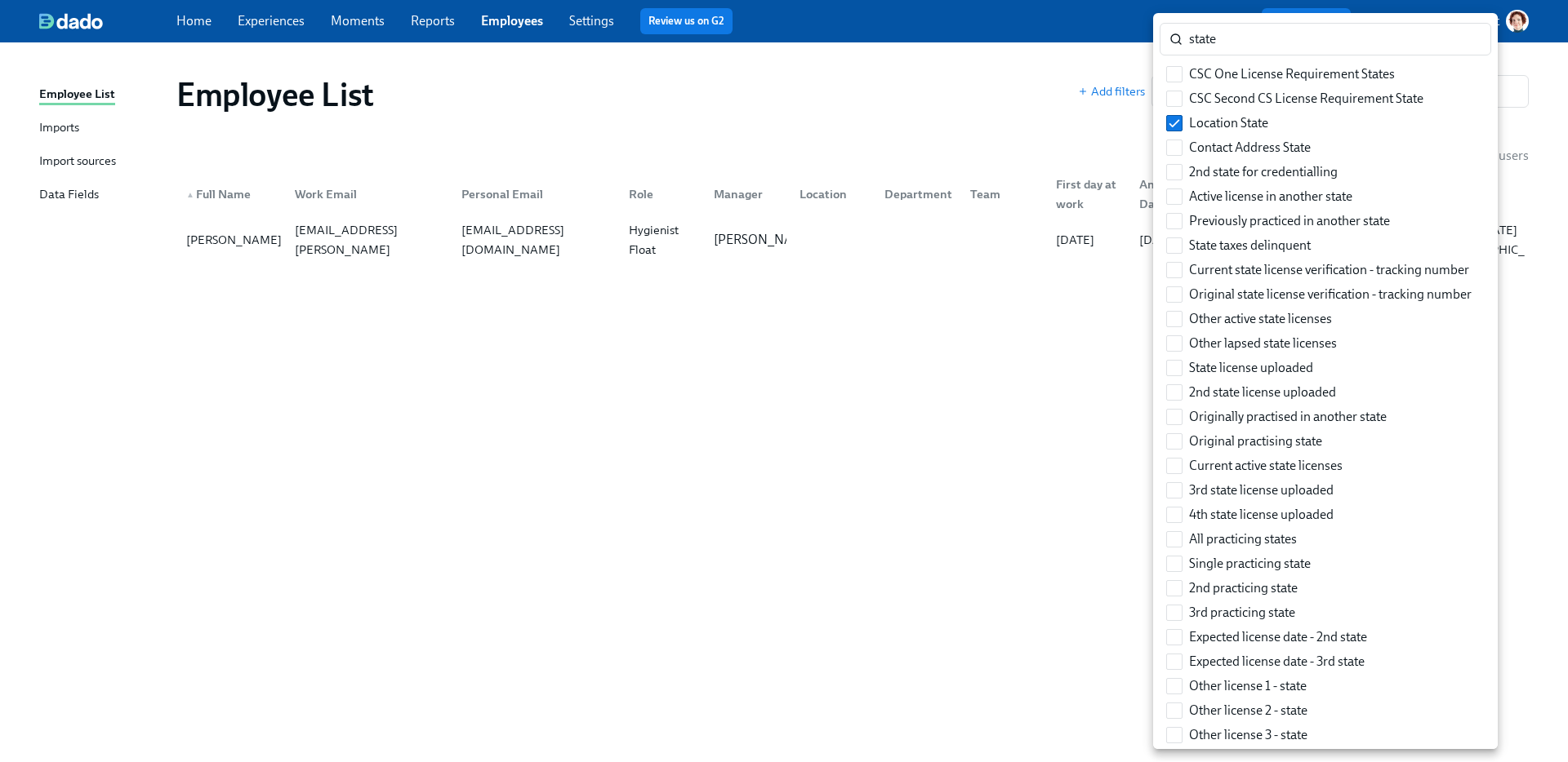
click at [1051, 116] on div at bounding box center [784, 381] width 1568 height 762
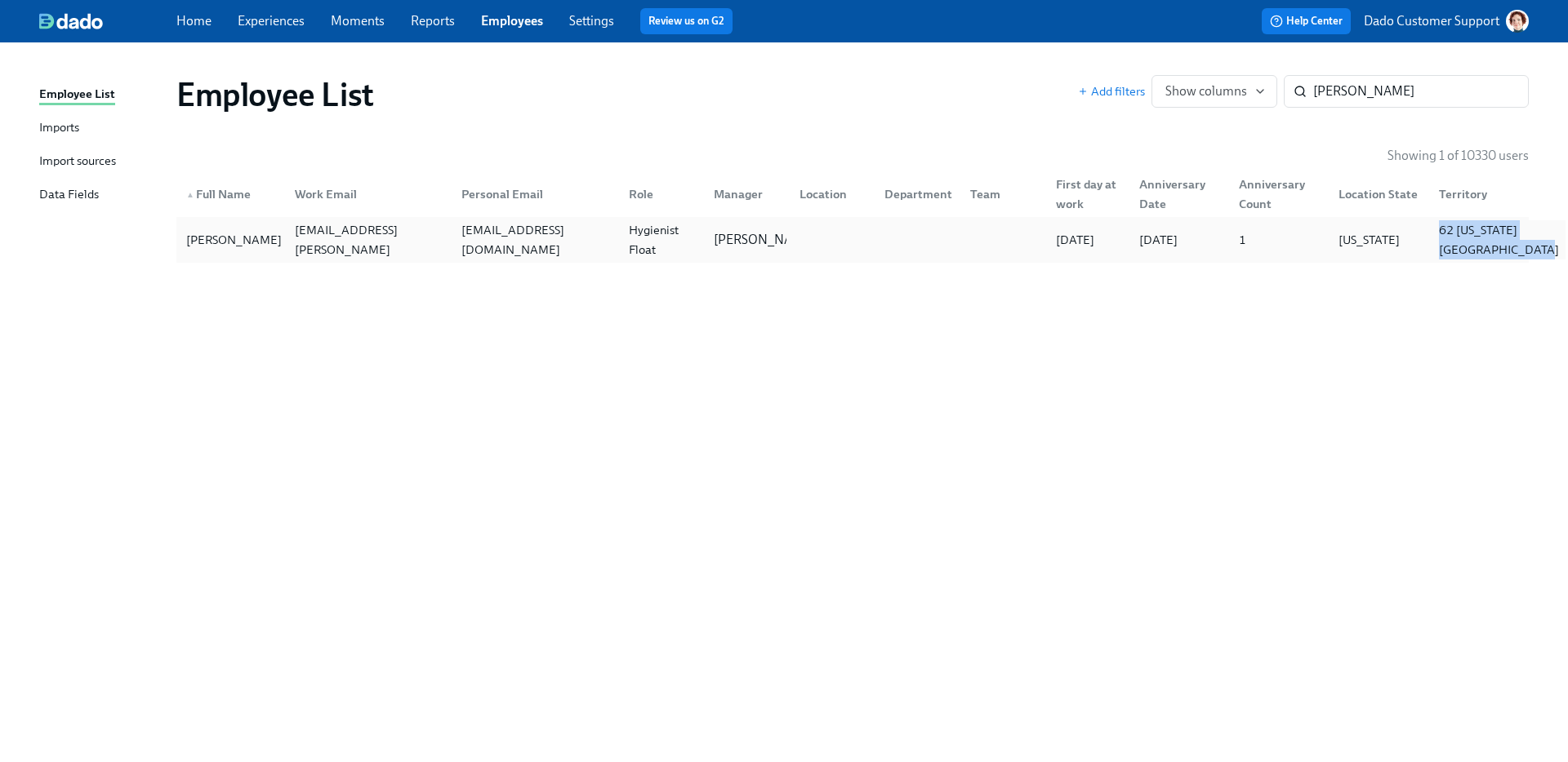
drag, startPoint x: 1497, startPoint y: 281, endPoint x: 1429, endPoint y: 233, distance: 83.2
click at [1429, 233] on div "Employee List Add filters Show columns Cathy Cortez ​ Showing 1 of 10330 users …" at bounding box center [784, 392] width 1490 height 661
copy div "62 Texas South East Territory"
click at [1373, 84] on input "Cathy Cortez" at bounding box center [1421, 91] width 216 height 33
drag, startPoint x: 1498, startPoint y: 306, endPoint x: 1432, endPoint y: 219, distance: 109.2
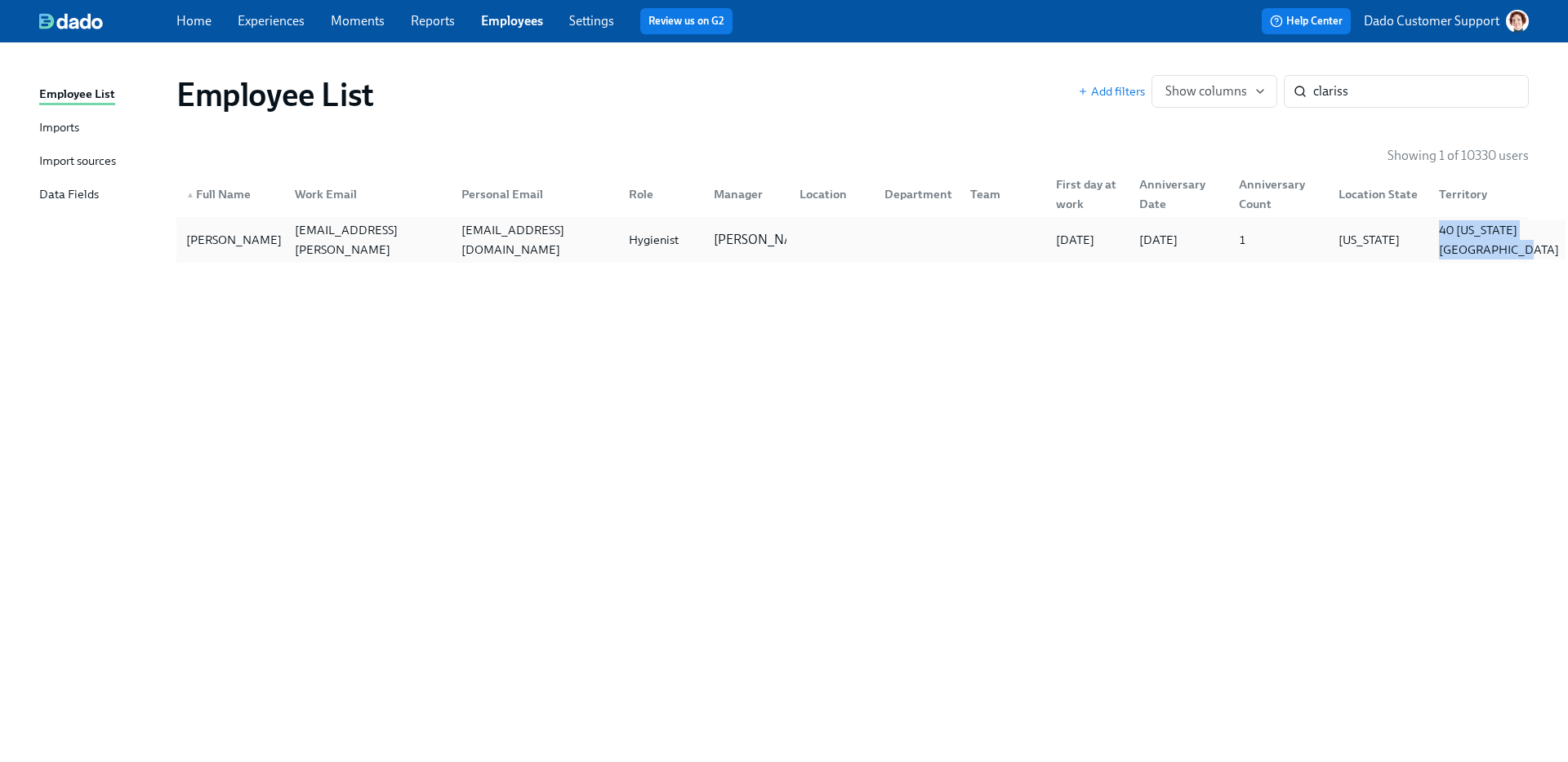
click at [1431, 218] on div "Employee List Add filters Show columns clariss ​ Showing 1 of 10330 users ▲ Ful…" at bounding box center [784, 392] width 1490 height 661
copy div "40 Texas Central Territory"
click at [1381, 80] on input "clariss" at bounding box center [1421, 91] width 216 height 33
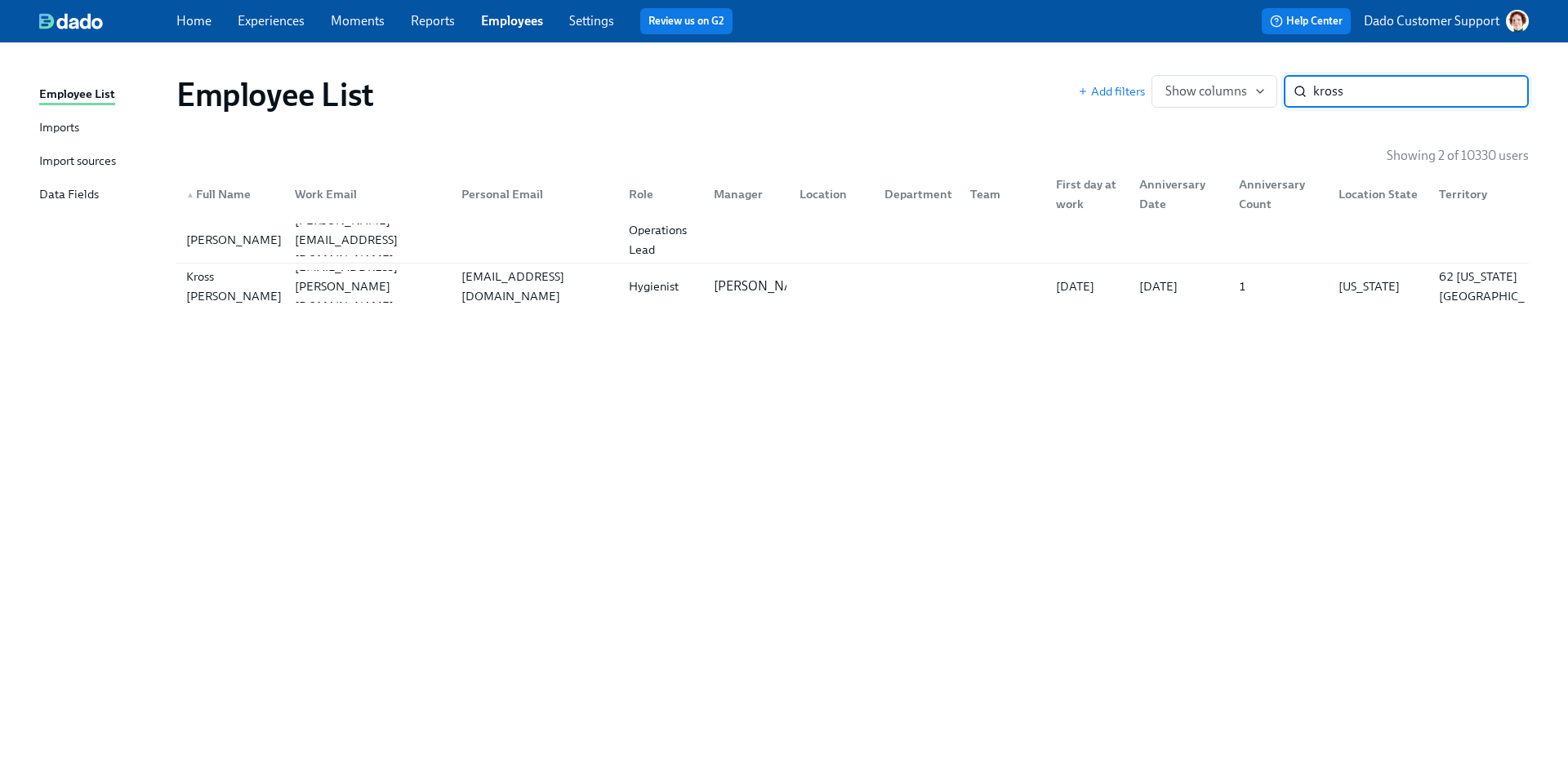
type input "kross"
copy div "62 Texas South East Territory"
drag, startPoint x: 1505, startPoint y: 338, endPoint x: 1429, endPoint y: 285, distance: 92.7
click at [1429, 285] on div "Employee List Add filters Show columns kross ​ Showing 2 of 10330 users ▲ Full …" at bounding box center [784, 392] width 1490 height 661
click at [1386, 92] on input "kross" at bounding box center [1421, 91] width 216 height 33
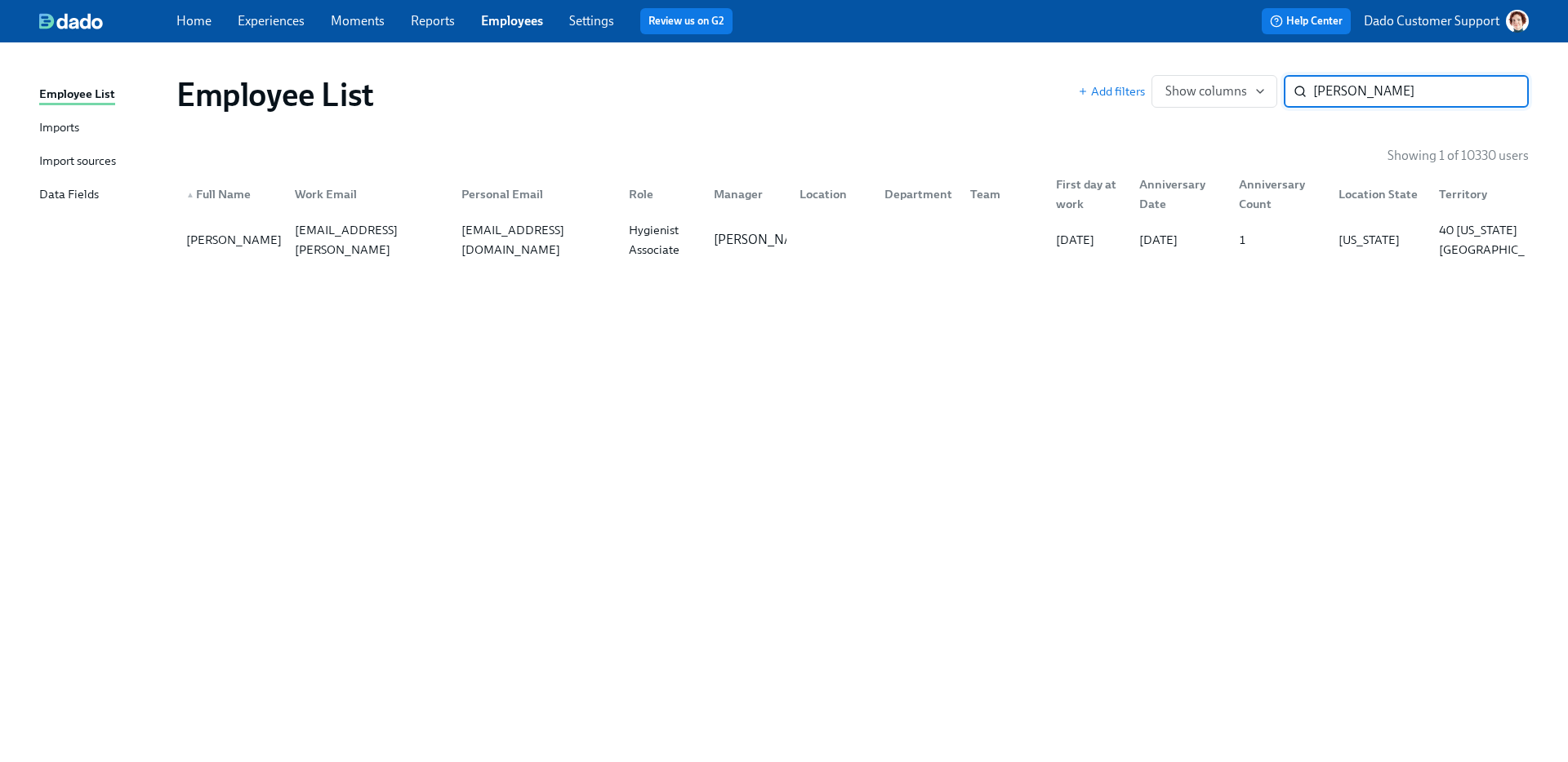
click at [1392, 78] on input "shoaf" at bounding box center [1421, 91] width 216 height 33
type input "itzel"
click at [1115, 88] on span "Add filters" at bounding box center [1111, 92] width 67 height 17
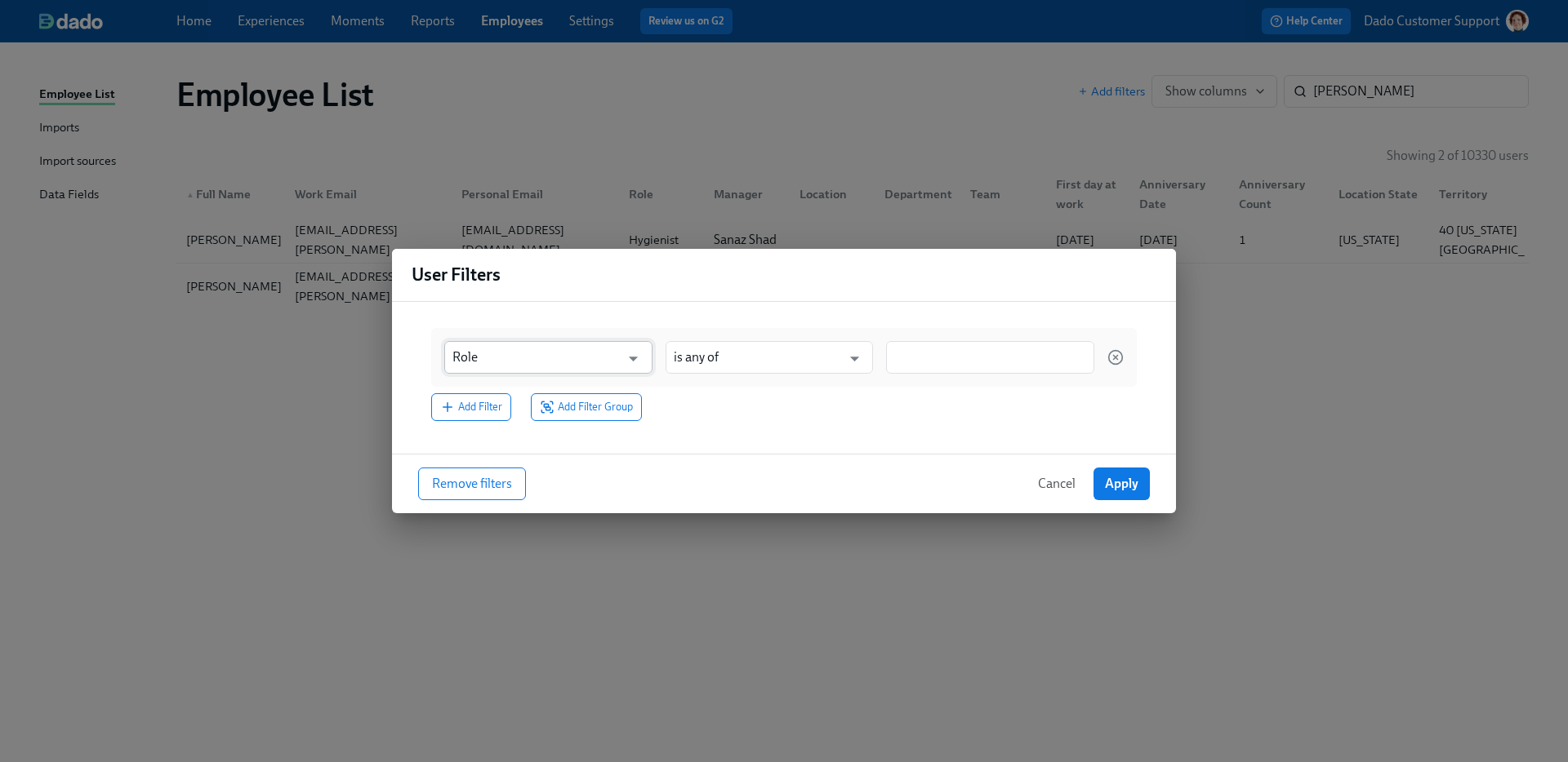
click at [557, 346] on input "Role" at bounding box center [536, 357] width 168 height 33
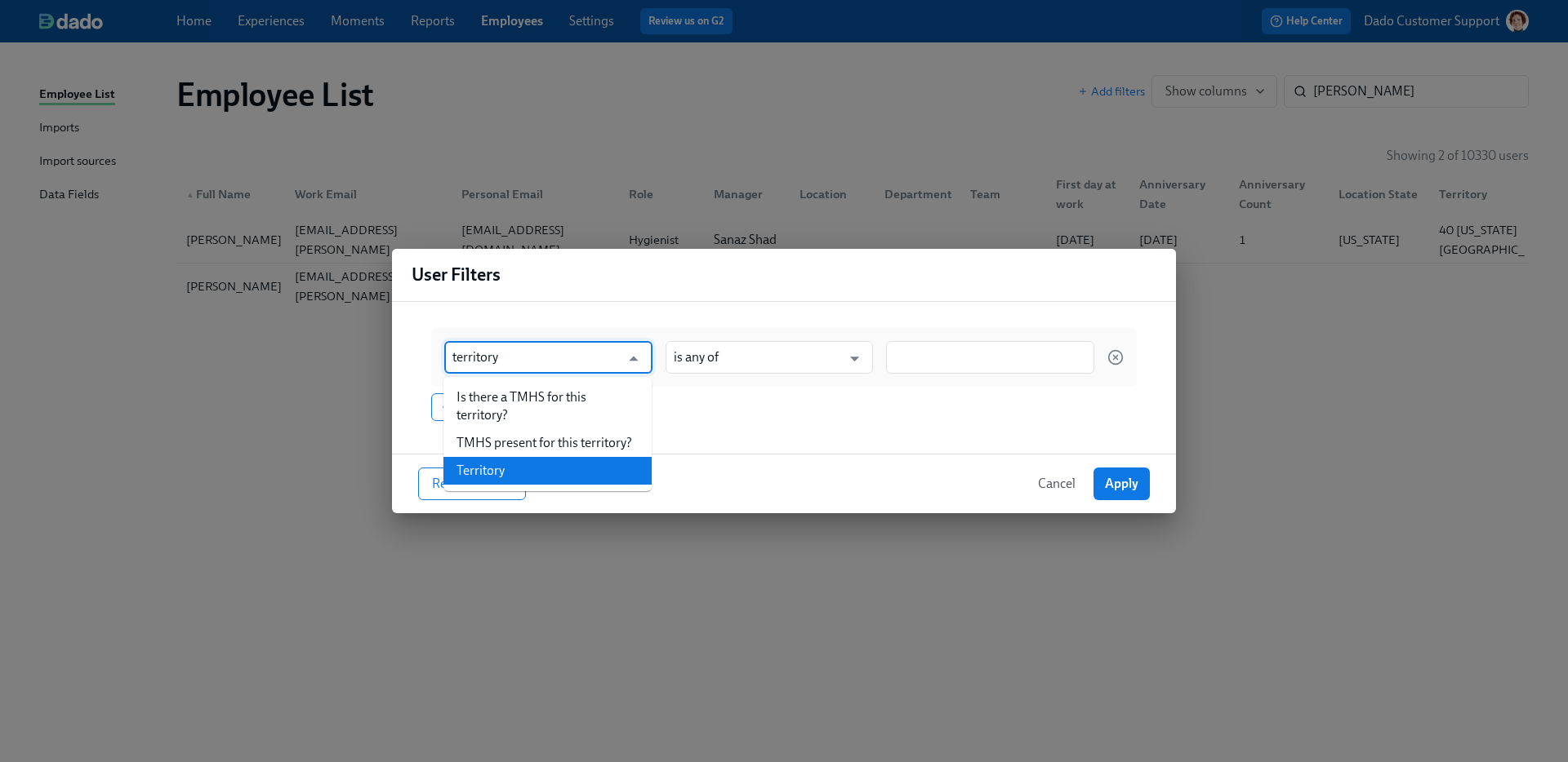
click at [485, 477] on li "Territory" at bounding box center [547, 471] width 208 height 28
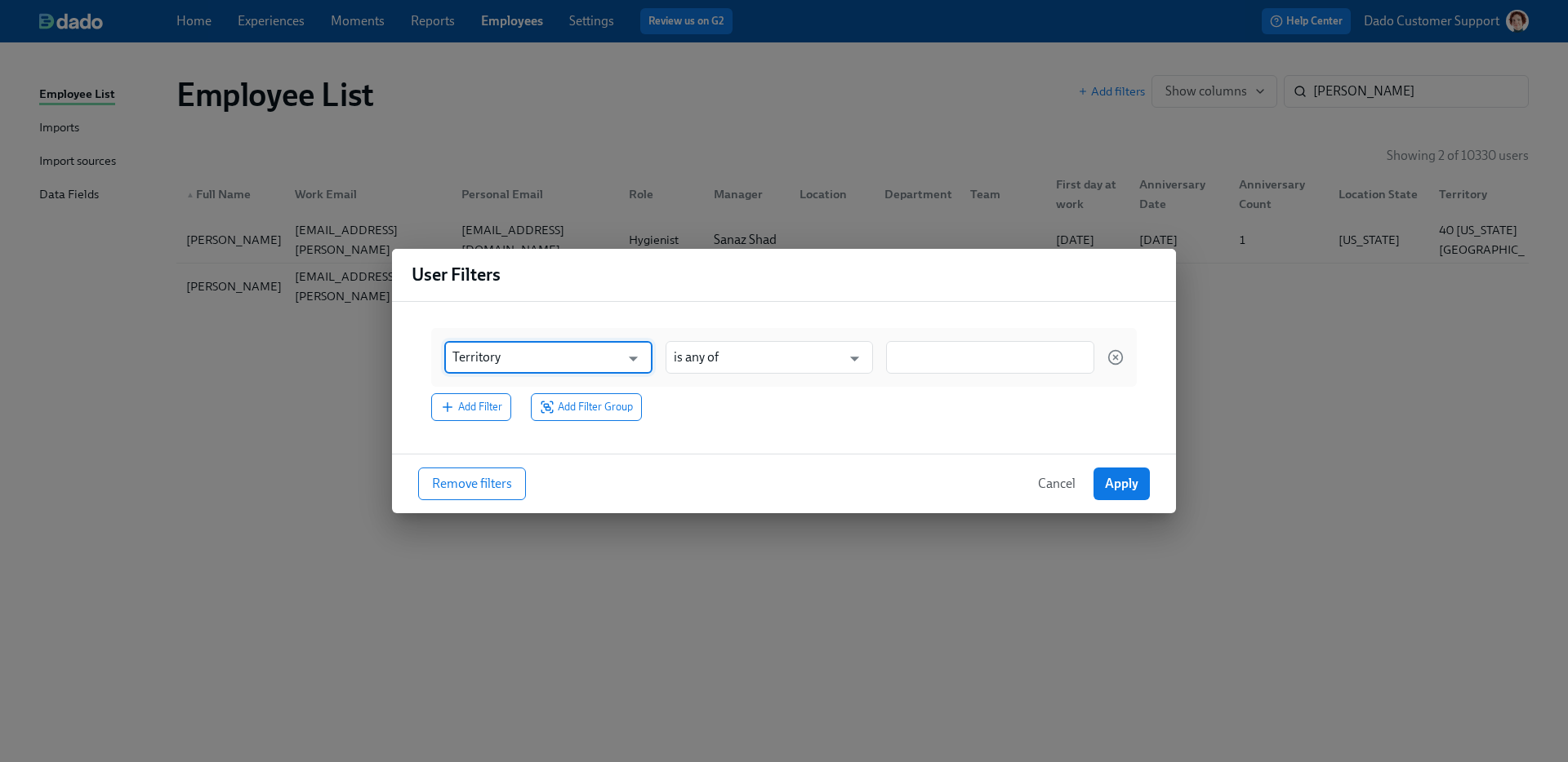
type input "Territory"
click at [993, 356] on input at bounding box center [991, 358] width 192 height 17
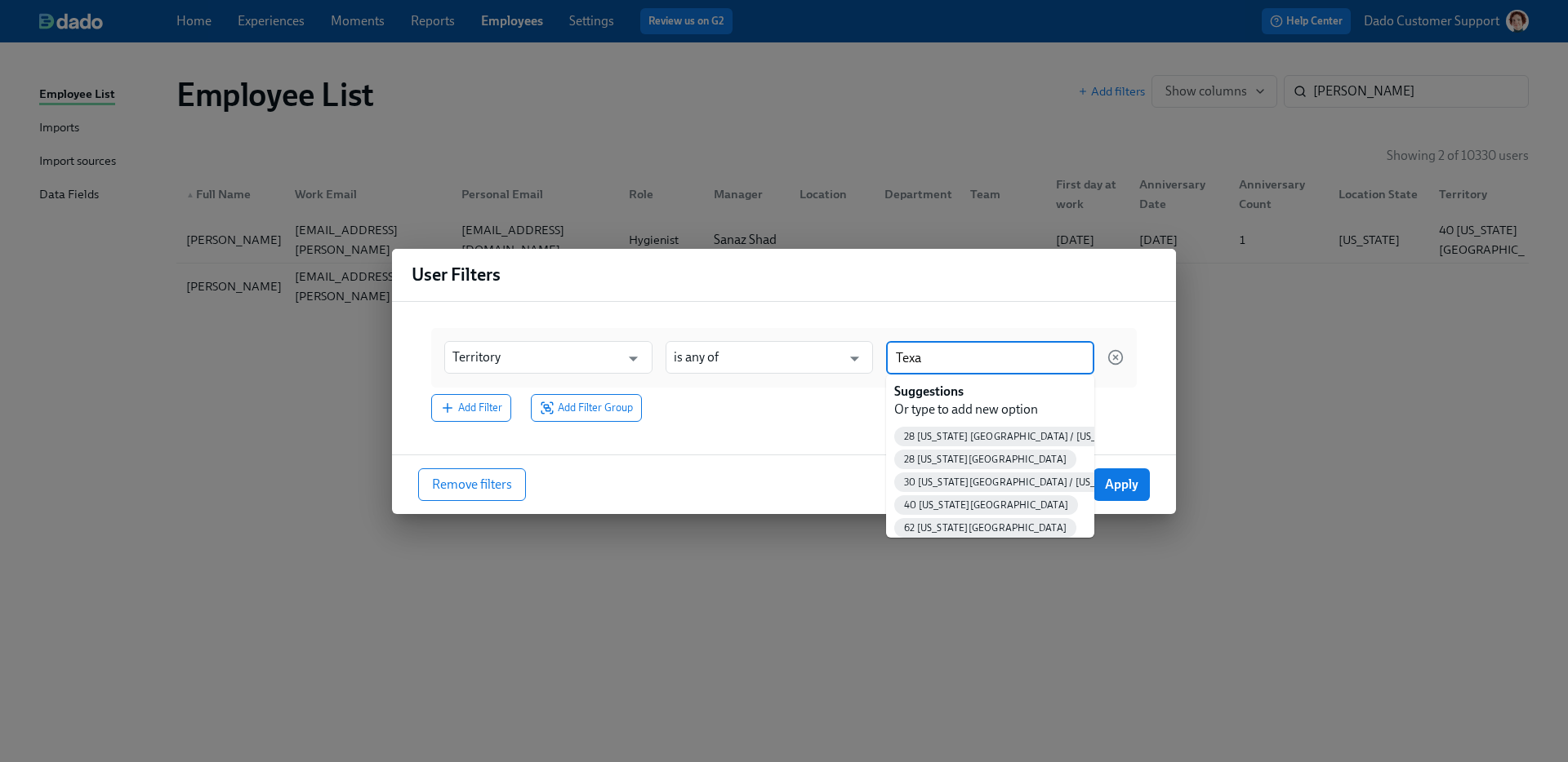
type input "Texas"
click at [954, 493] on span "40 Texas Central Territory" at bounding box center [986, 498] width 183 height 12
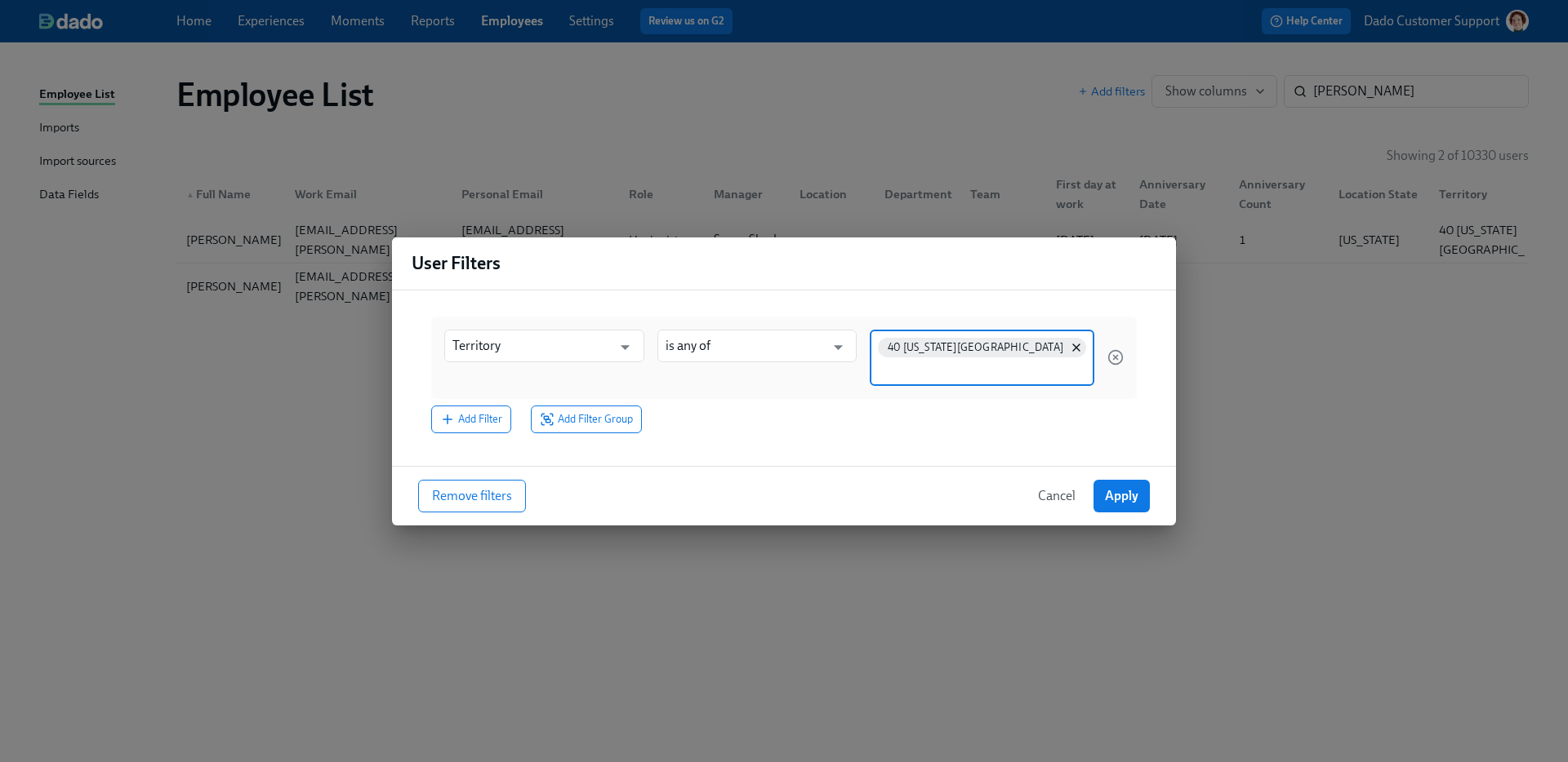
click at [927, 374] on input at bounding box center [982, 369] width 208 height 17
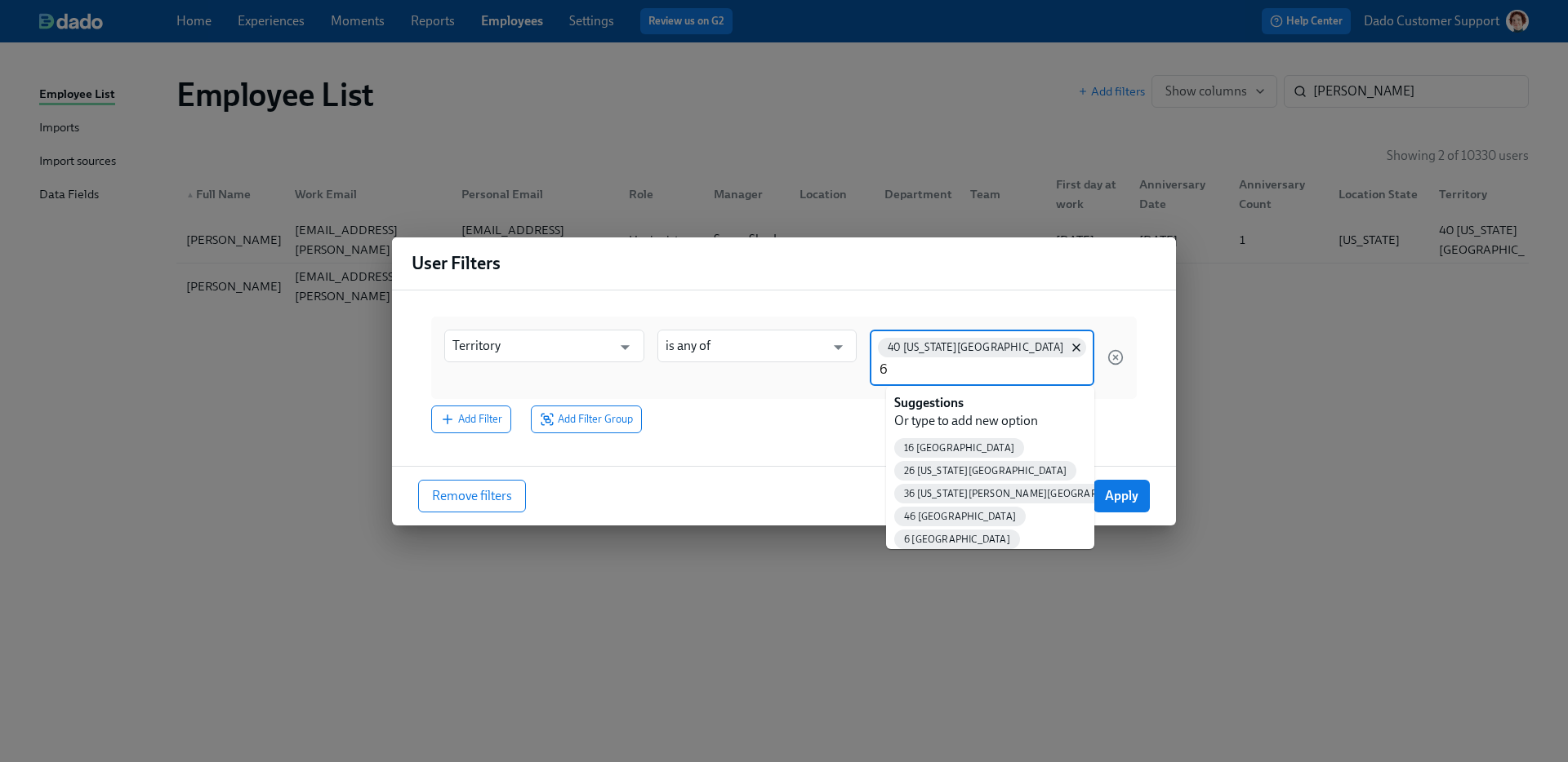
type input "62"
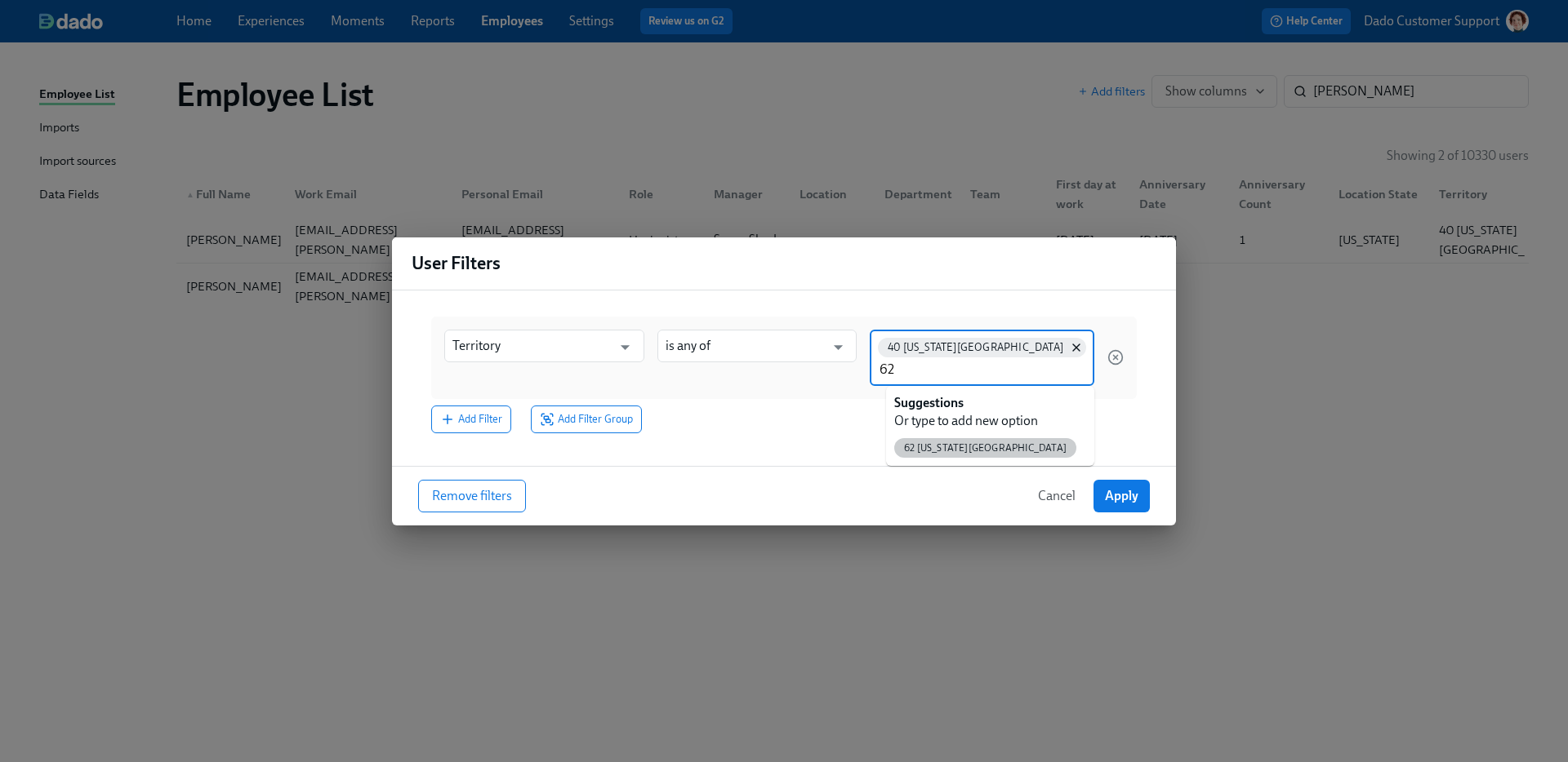
click at [996, 450] on span "62 Texas South East Territory" at bounding box center [985, 448] width 182 height 12
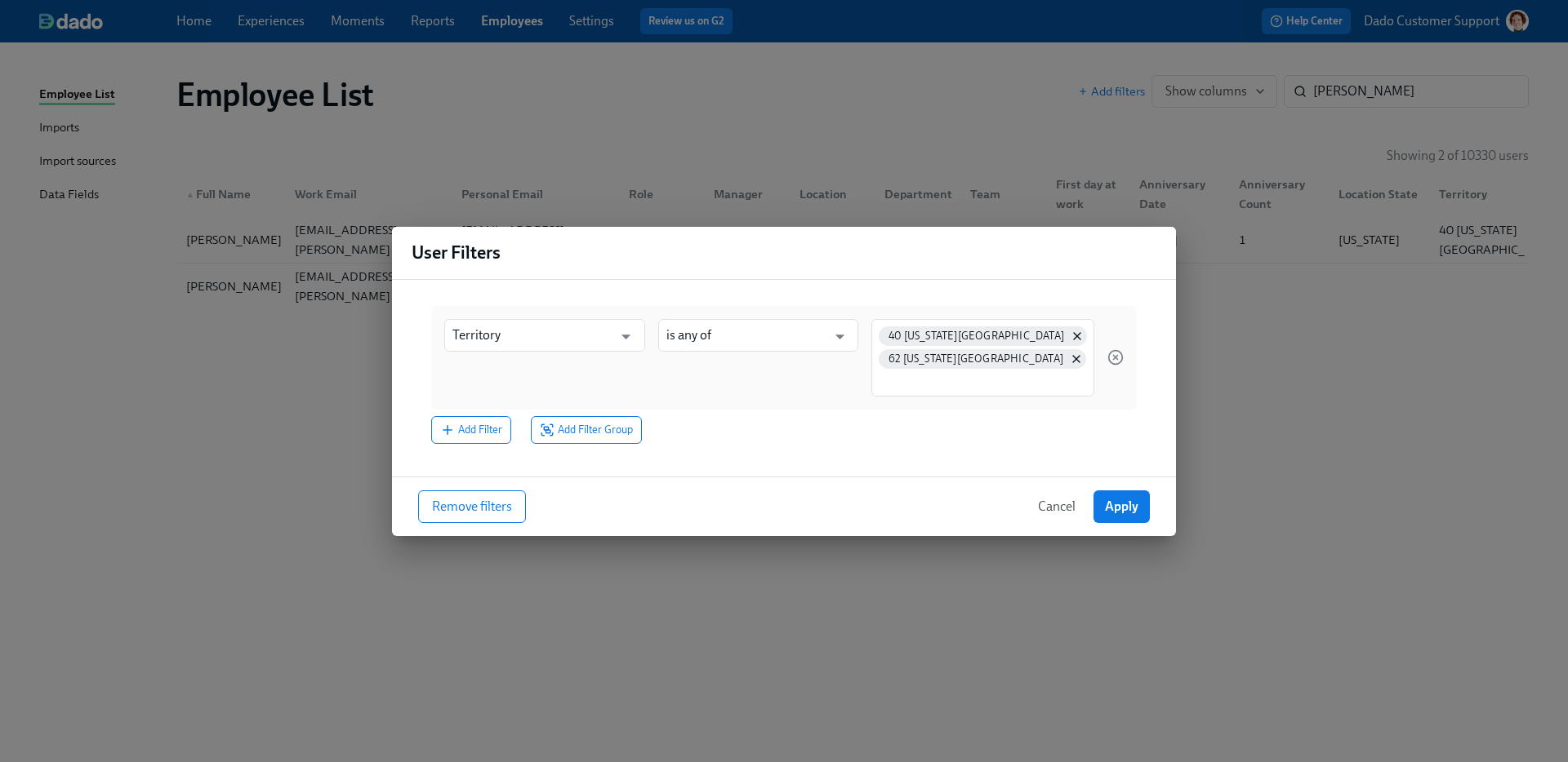
click at [1130, 510] on span "Apply" at bounding box center [1122, 507] width 33 height 17
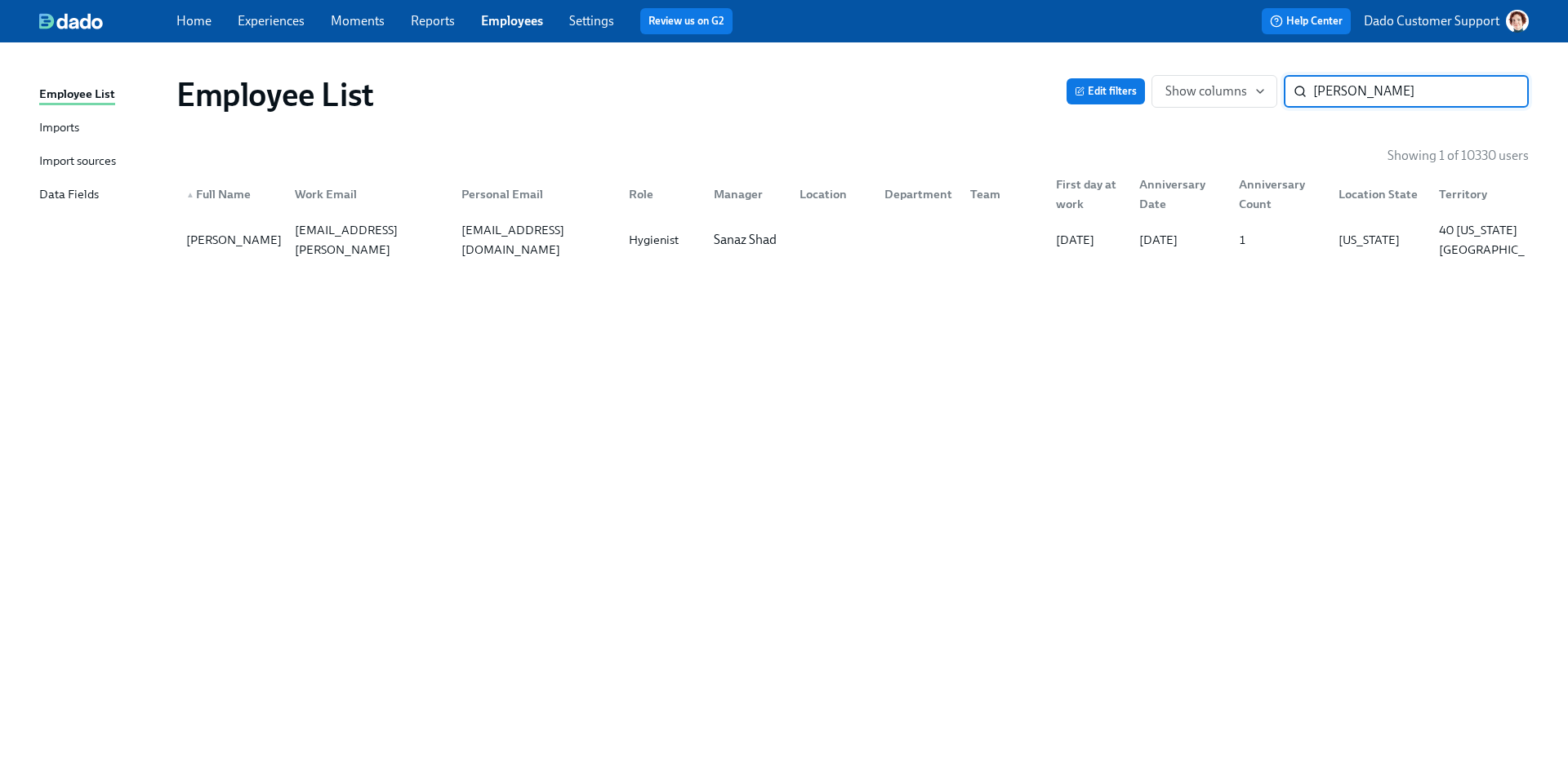
click at [1499, 93] on input "itzel" at bounding box center [1421, 91] width 216 height 33
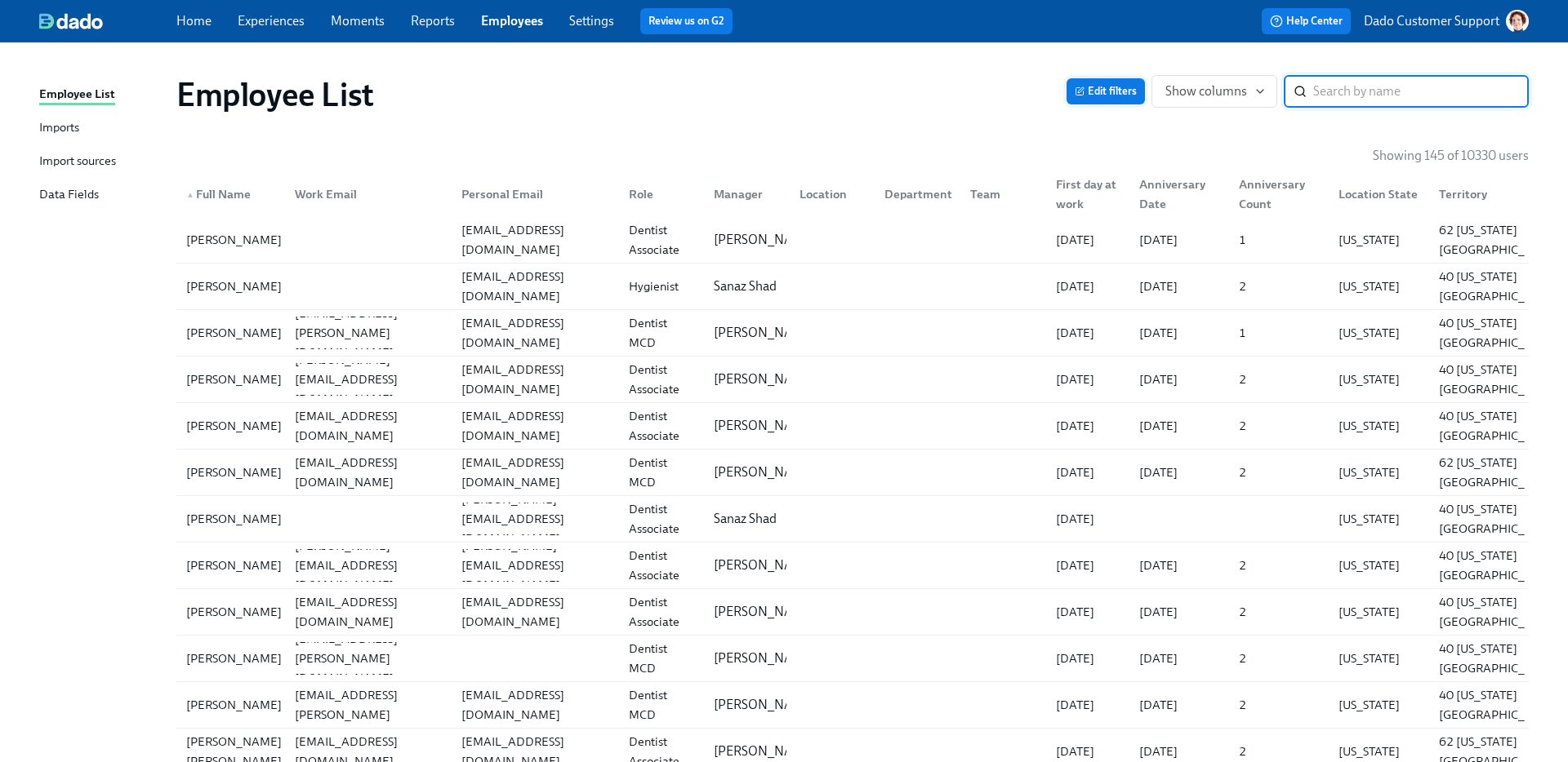
click at [1089, 92] on span "Edit filters" at bounding box center [1105, 92] width 62 height 17
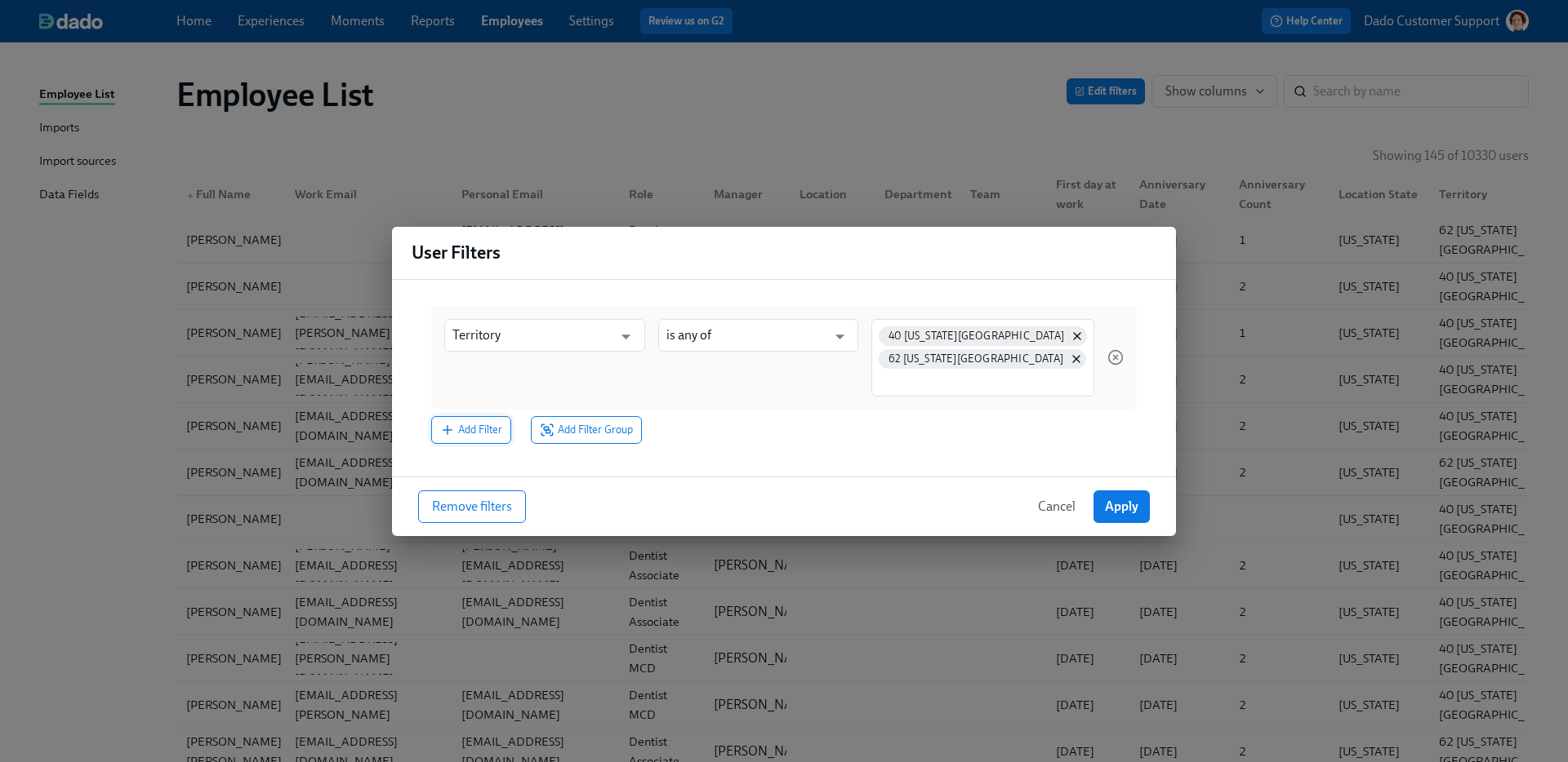
click at [468, 429] on span "Add Filter" at bounding box center [471, 430] width 62 height 17
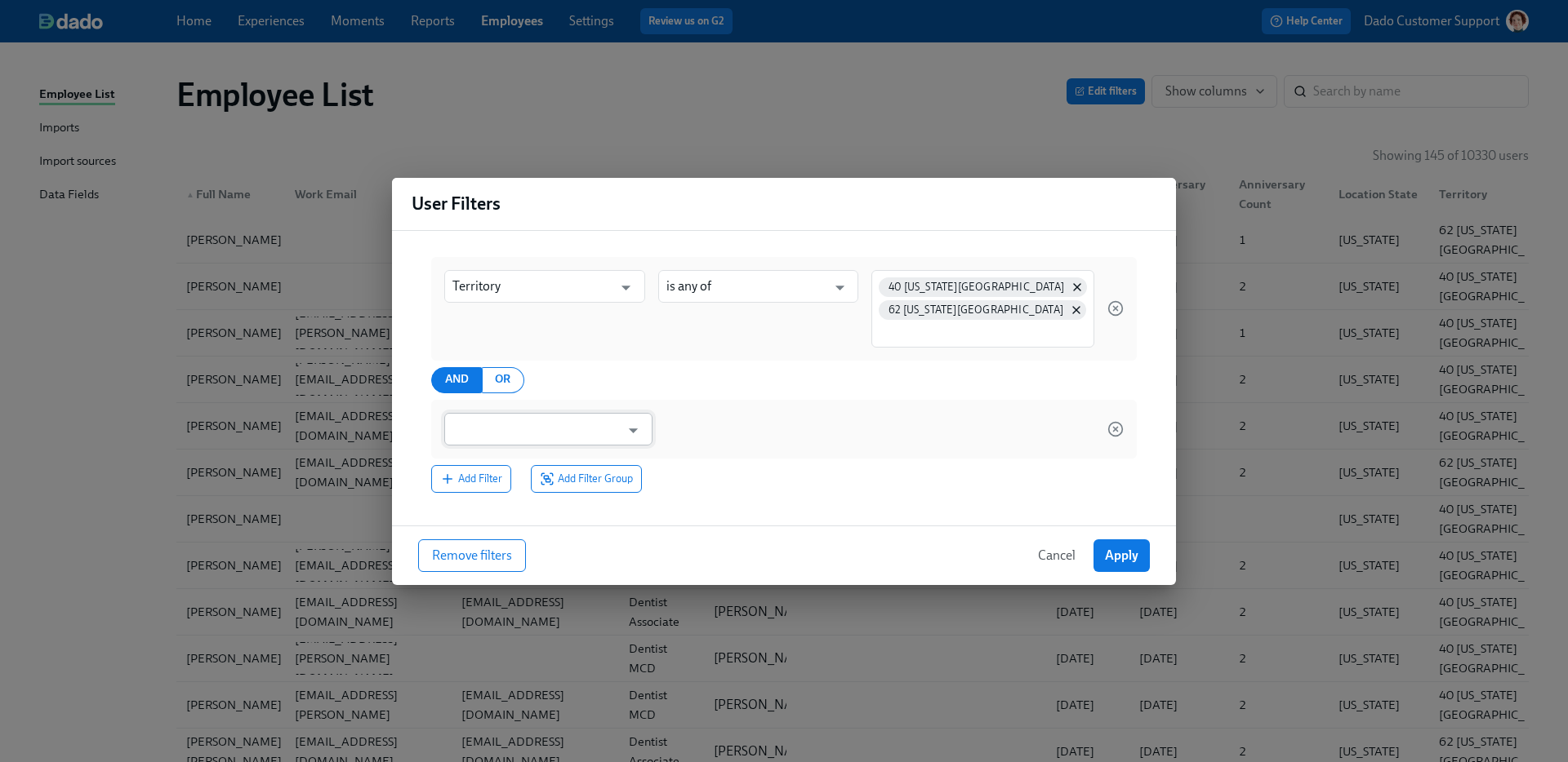
click at [546, 418] on input "text" at bounding box center [536, 429] width 168 height 33
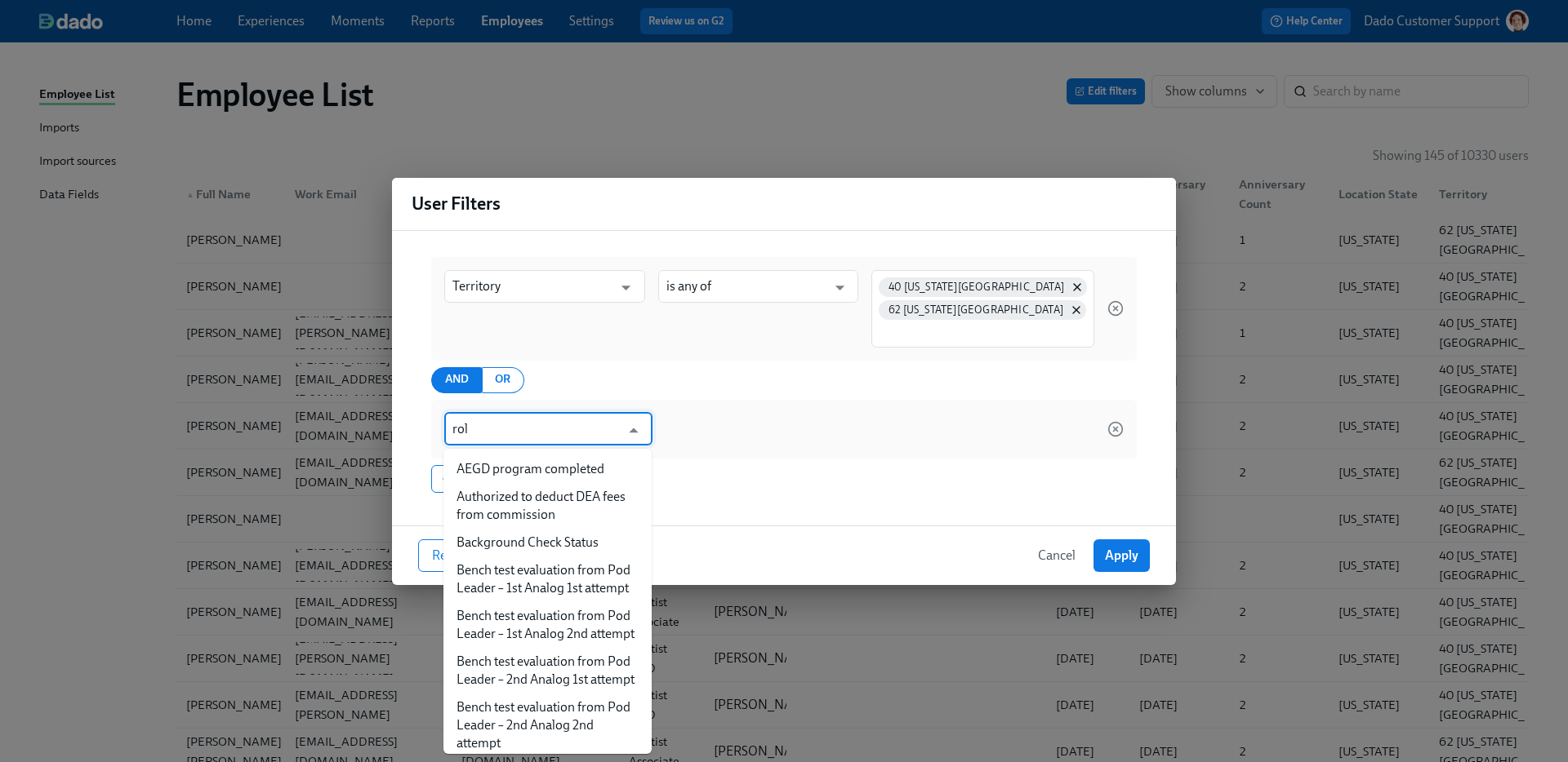
type input "role"
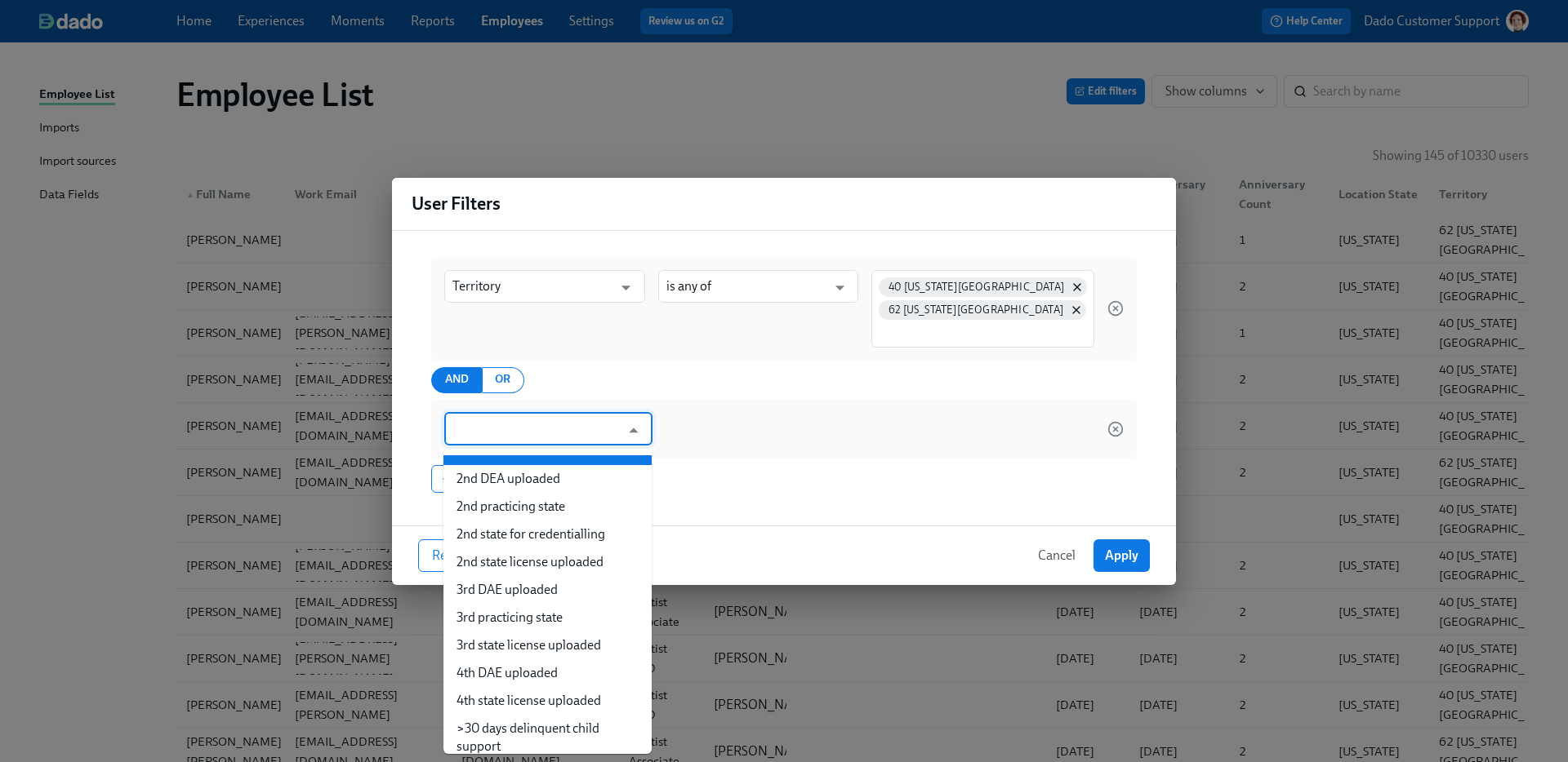
click at [561, 453] on ul "2nd DEA uploaded 2nd practicing state 2nd state for credentialling 2nd state li…" at bounding box center [547, 602] width 208 height 306
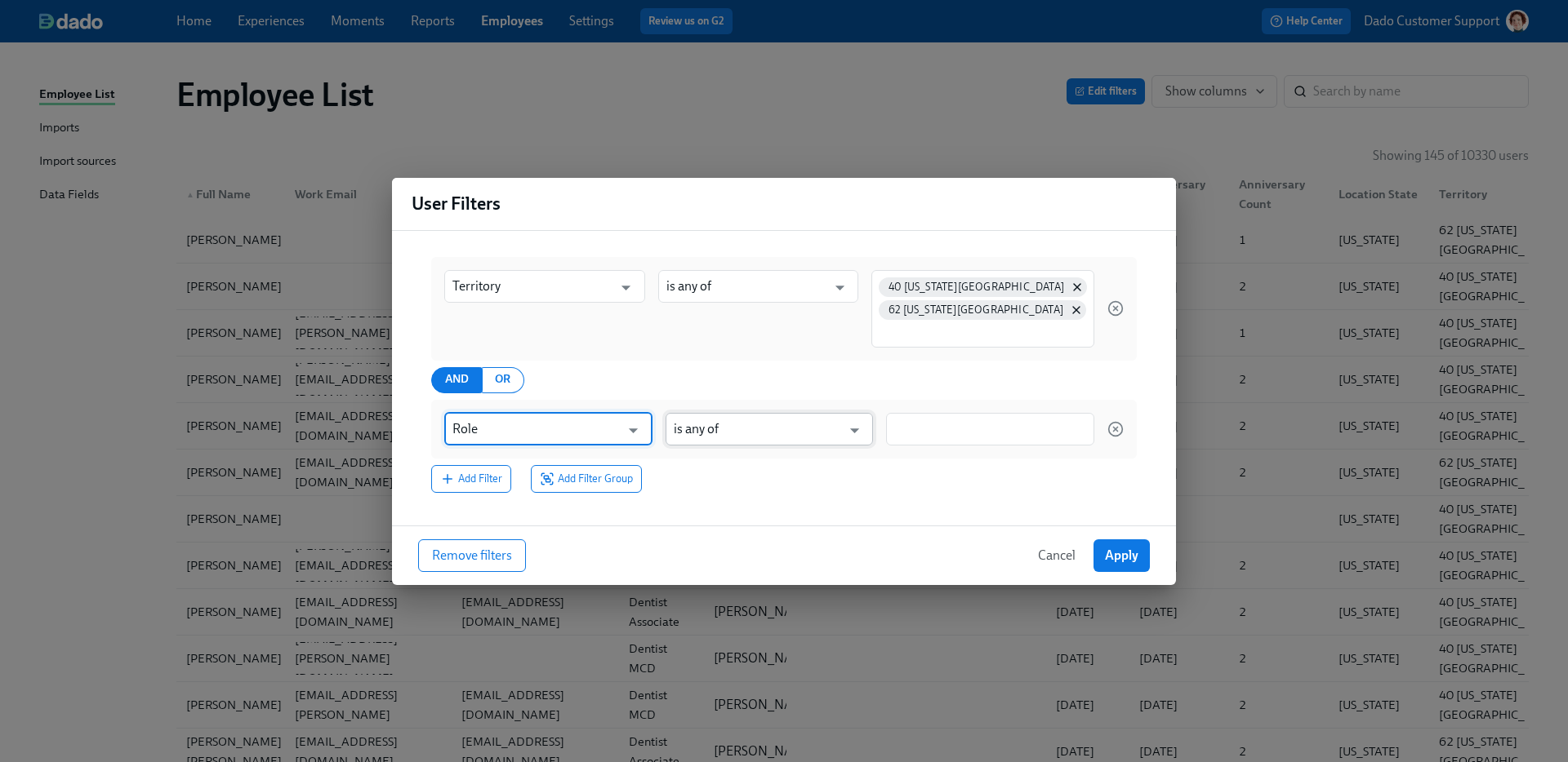
type input "Role"
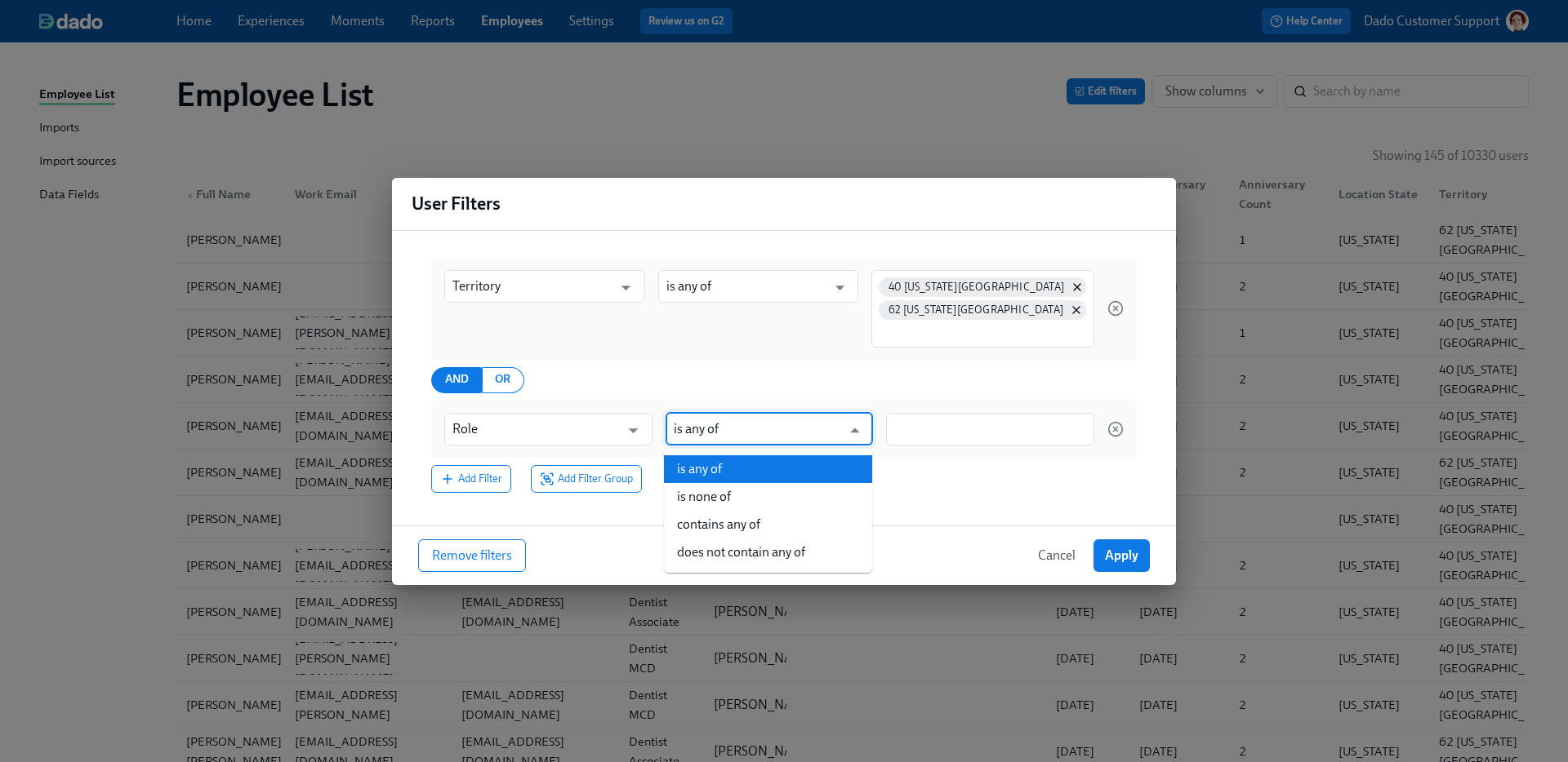
click at [823, 432] on input "is any of" at bounding box center [757, 429] width 168 height 33
click at [941, 386] on div "AND OR" at bounding box center [784, 381] width 706 height 26
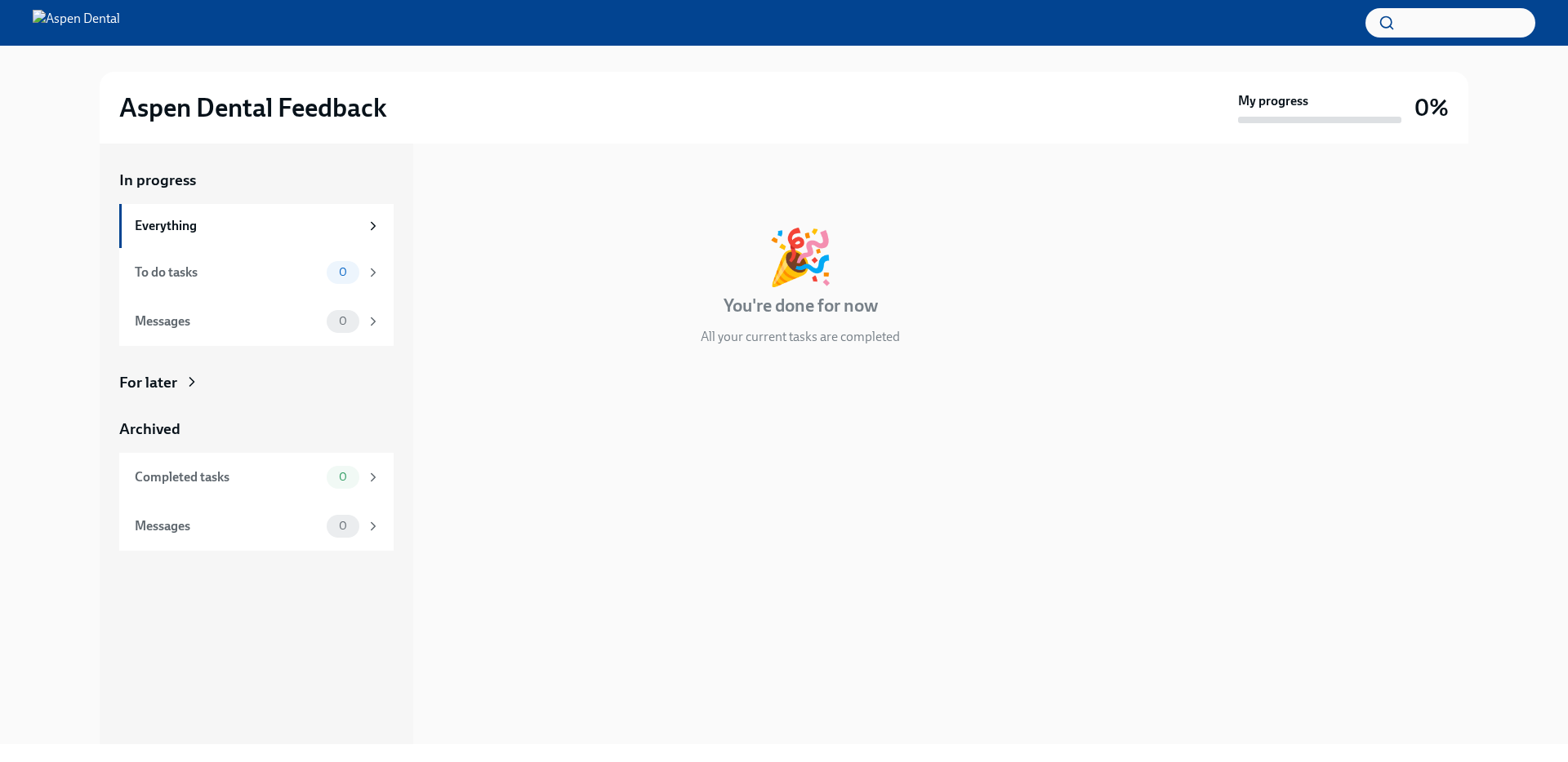
click at [189, 368] on div "In progress Everything To do tasks 0 Messages 0 For later Archived Completed ta…" at bounding box center [256, 360] width 274 height 381
click at [175, 391] on div "For later" at bounding box center [148, 383] width 58 height 21
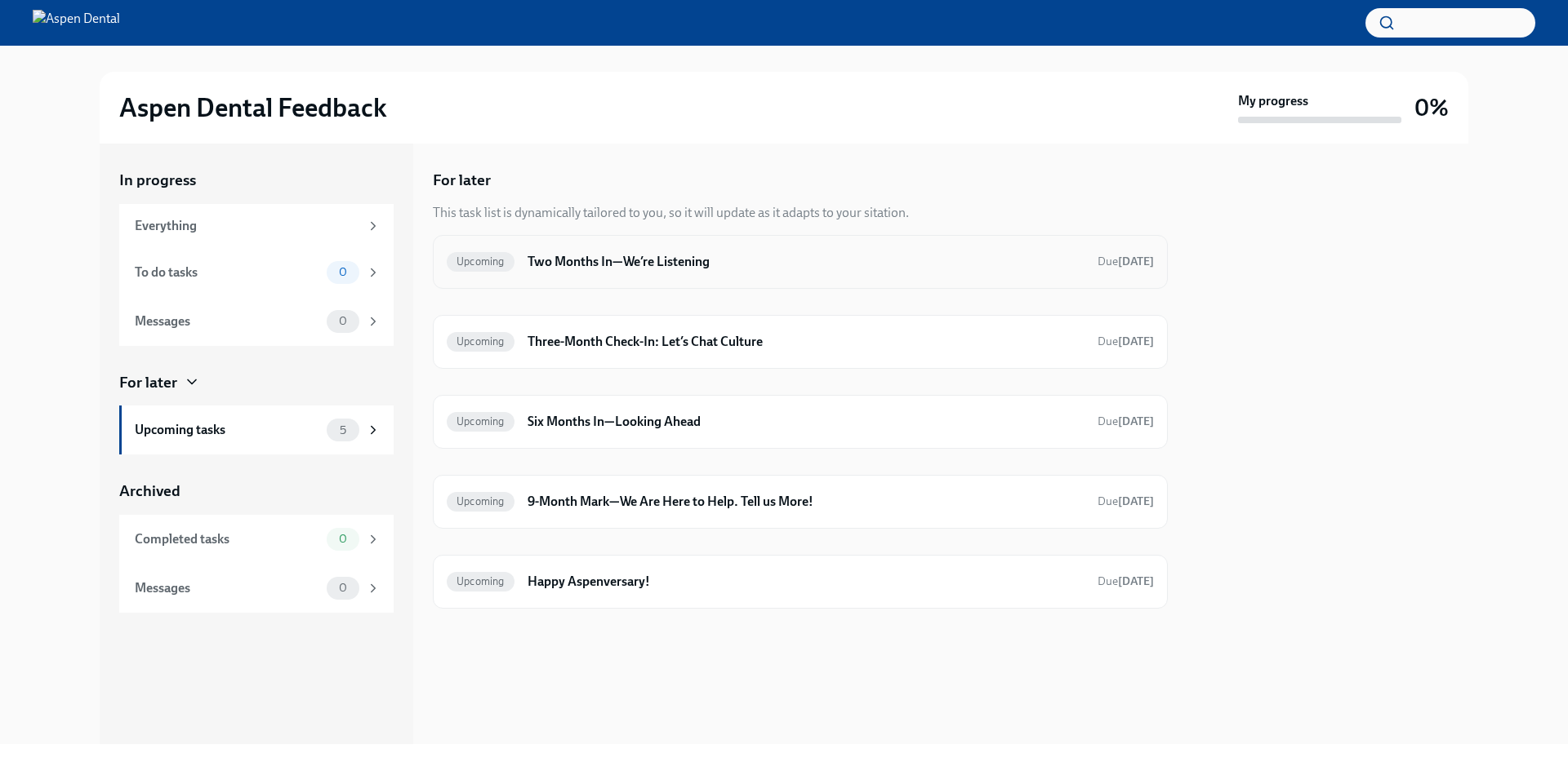
click at [578, 275] on div "Upcoming Two Months In—We’re Listening Due [DATE]" at bounding box center [800, 262] width 735 height 54
click at [581, 260] on h6 "Two Months In—We’re Listening" at bounding box center [806, 262] width 557 height 18
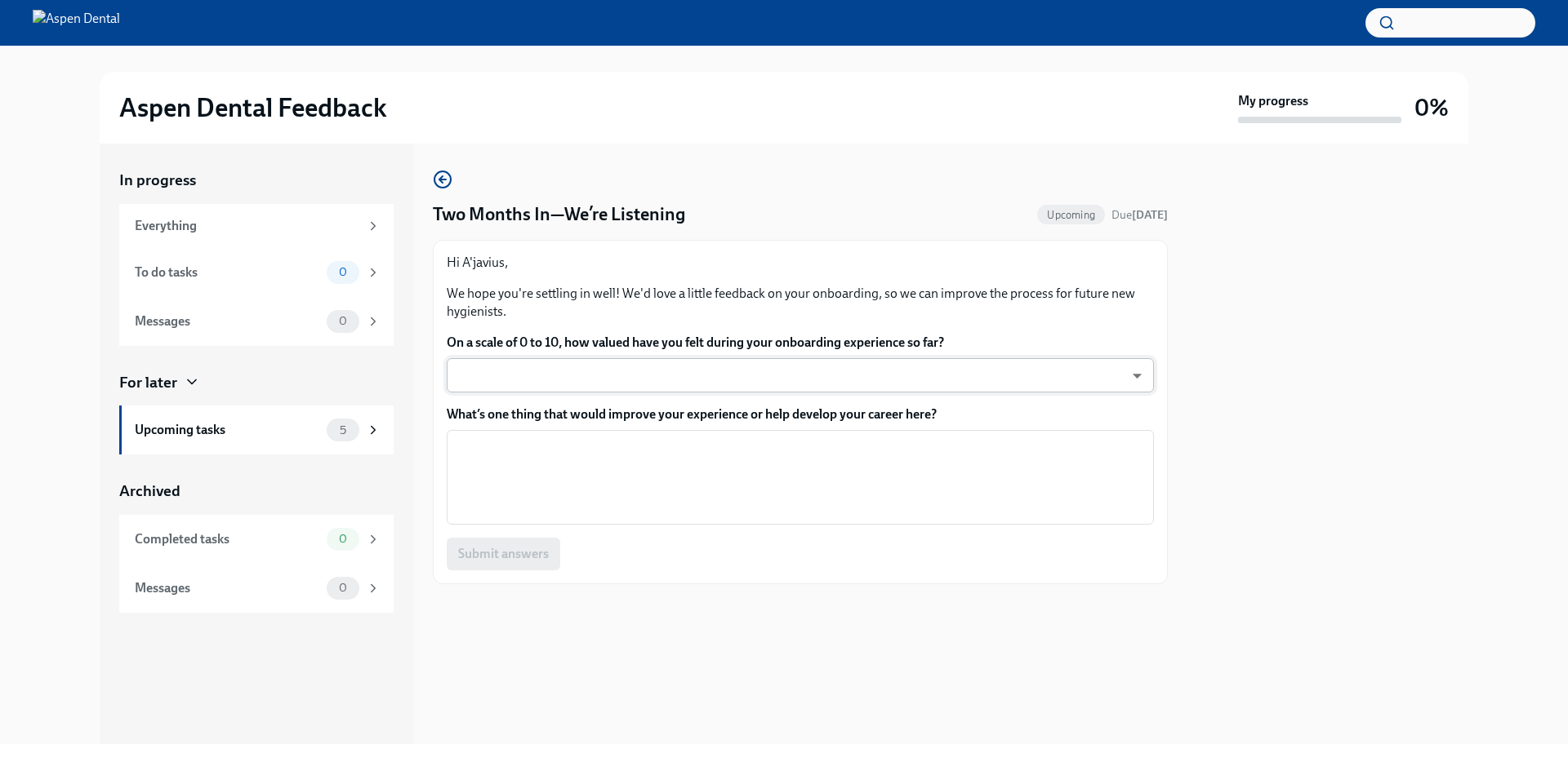
click at [649, 370] on body "Aspen Dental Feedback My progress 0% In progress Everything To do tasks 0 Messa…" at bounding box center [784, 381] width 1568 height 762
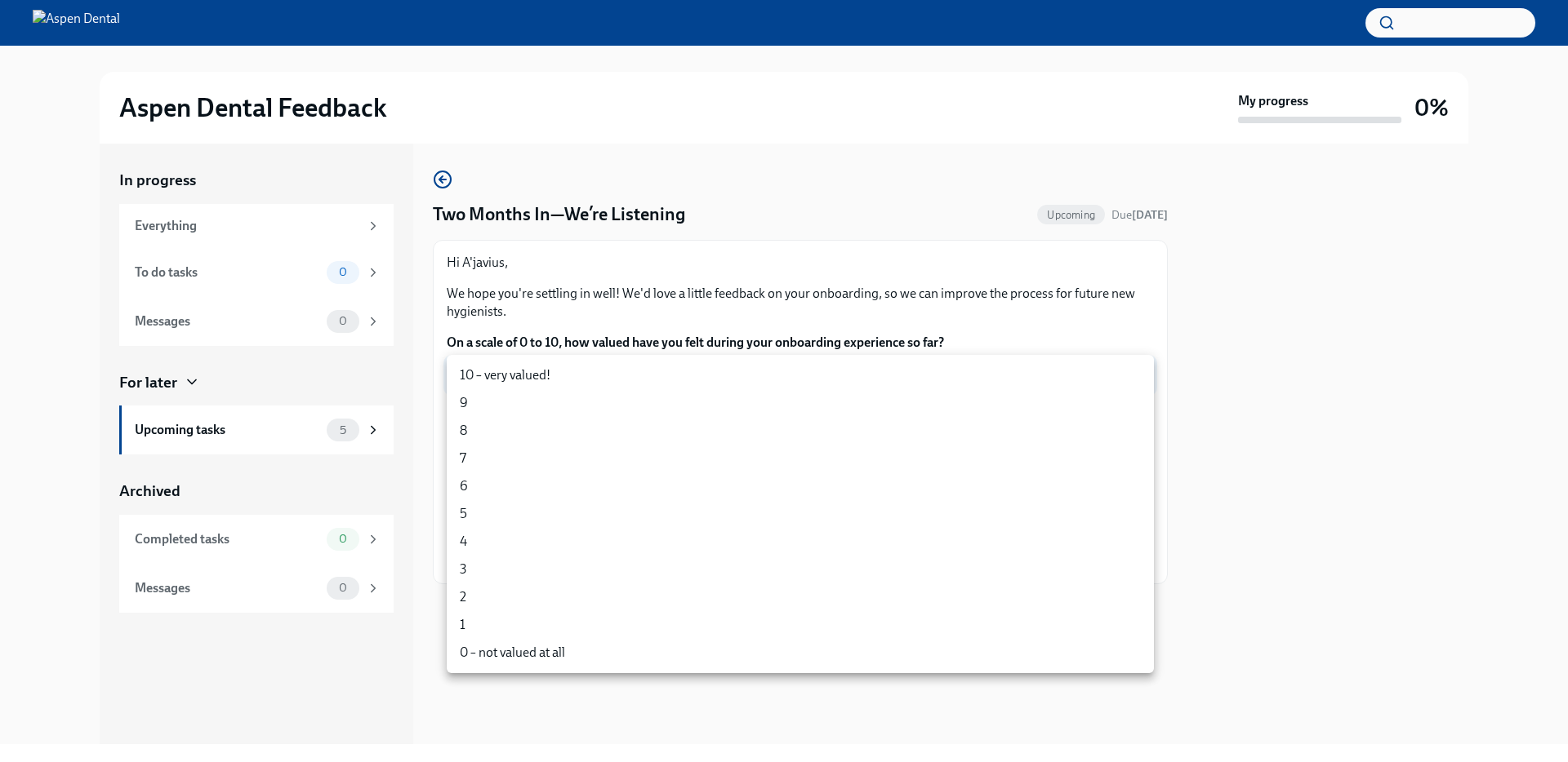
click at [658, 280] on div at bounding box center [784, 381] width 1568 height 762
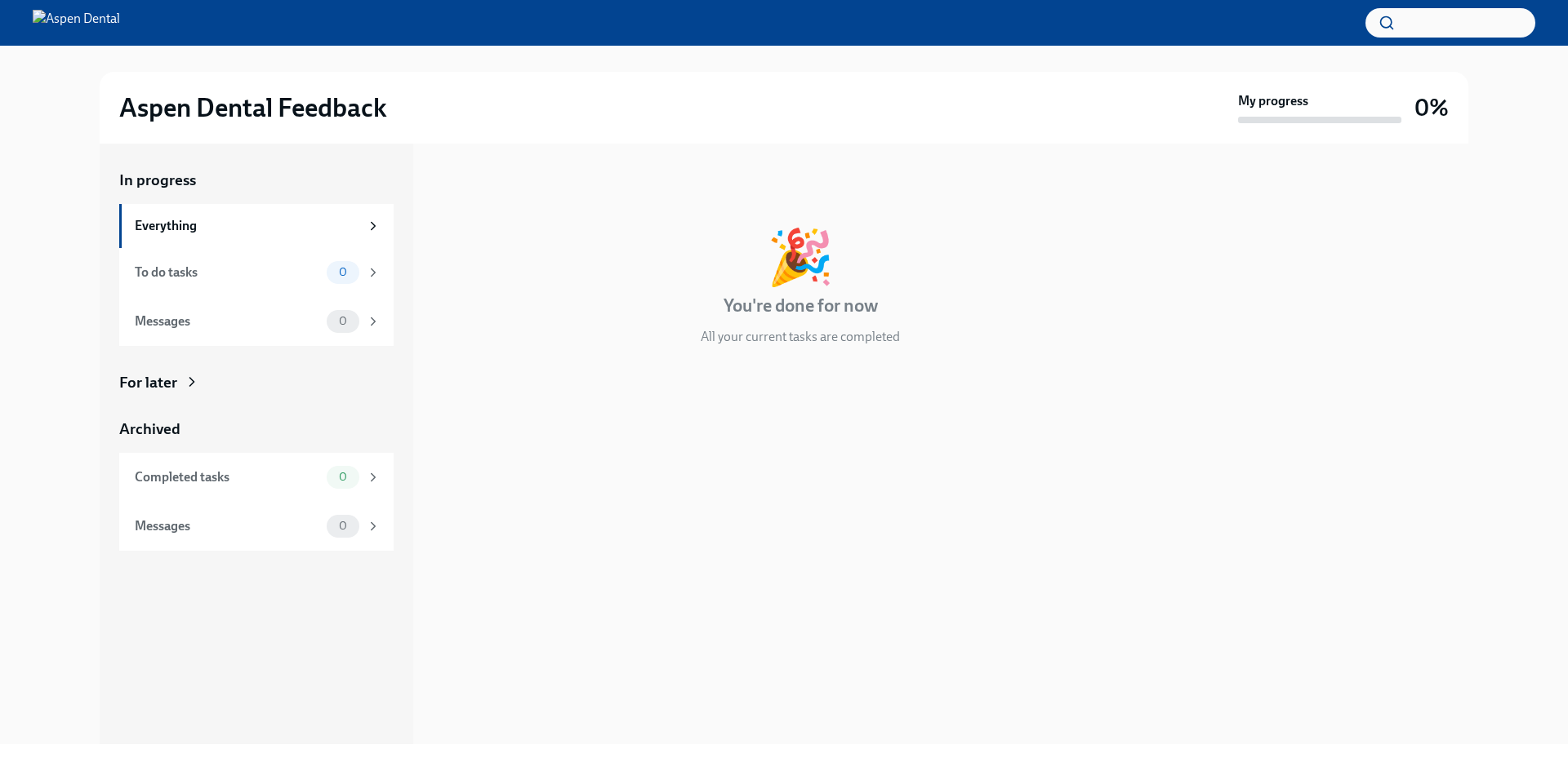
click at [198, 381] on icon at bounding box center [191, 381] width 17 height 17
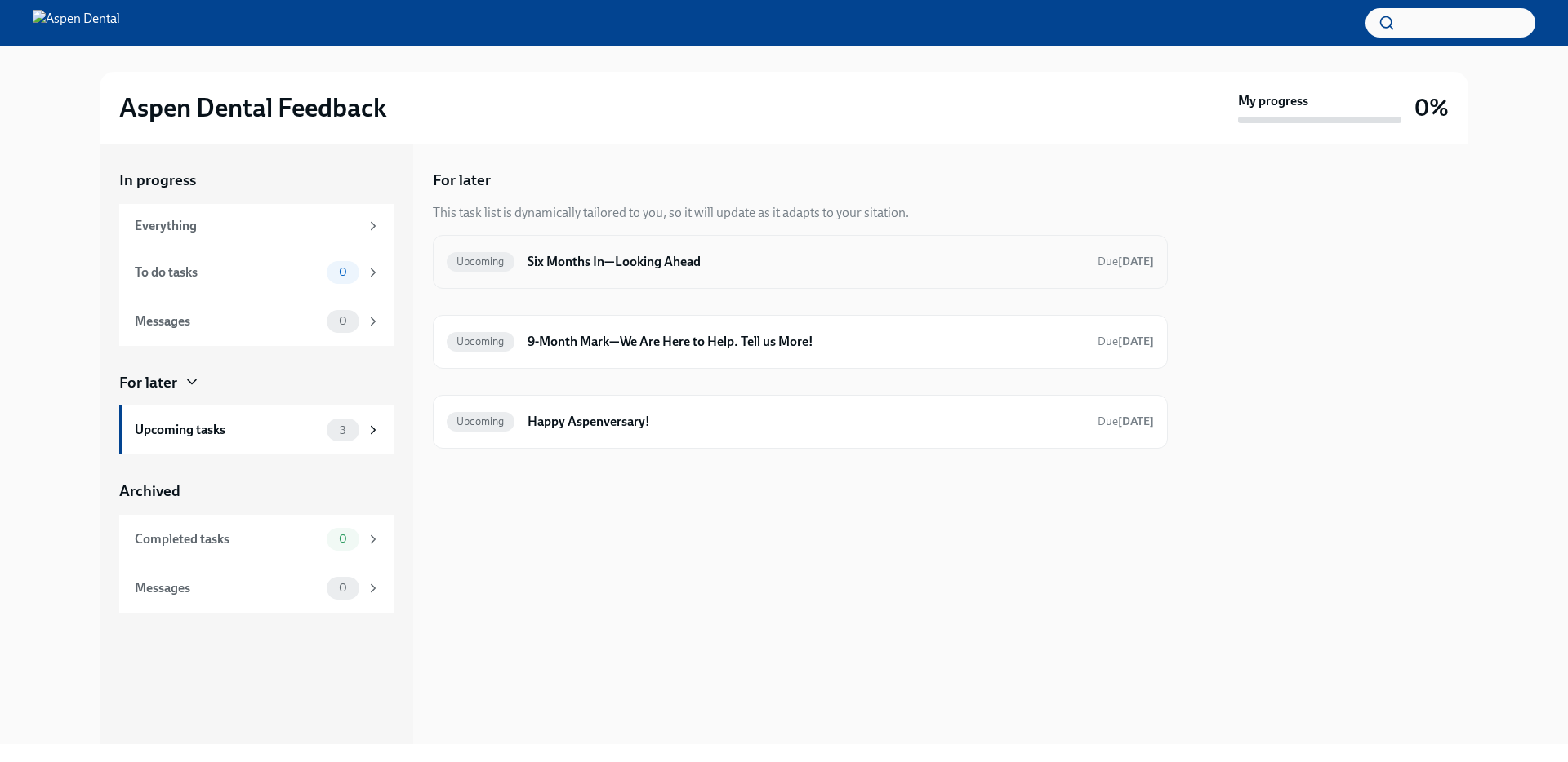
click at [575, 255] on h6 "Six Months In—Looking Ahead" at bounding box center [806, 262] width 557 height 18
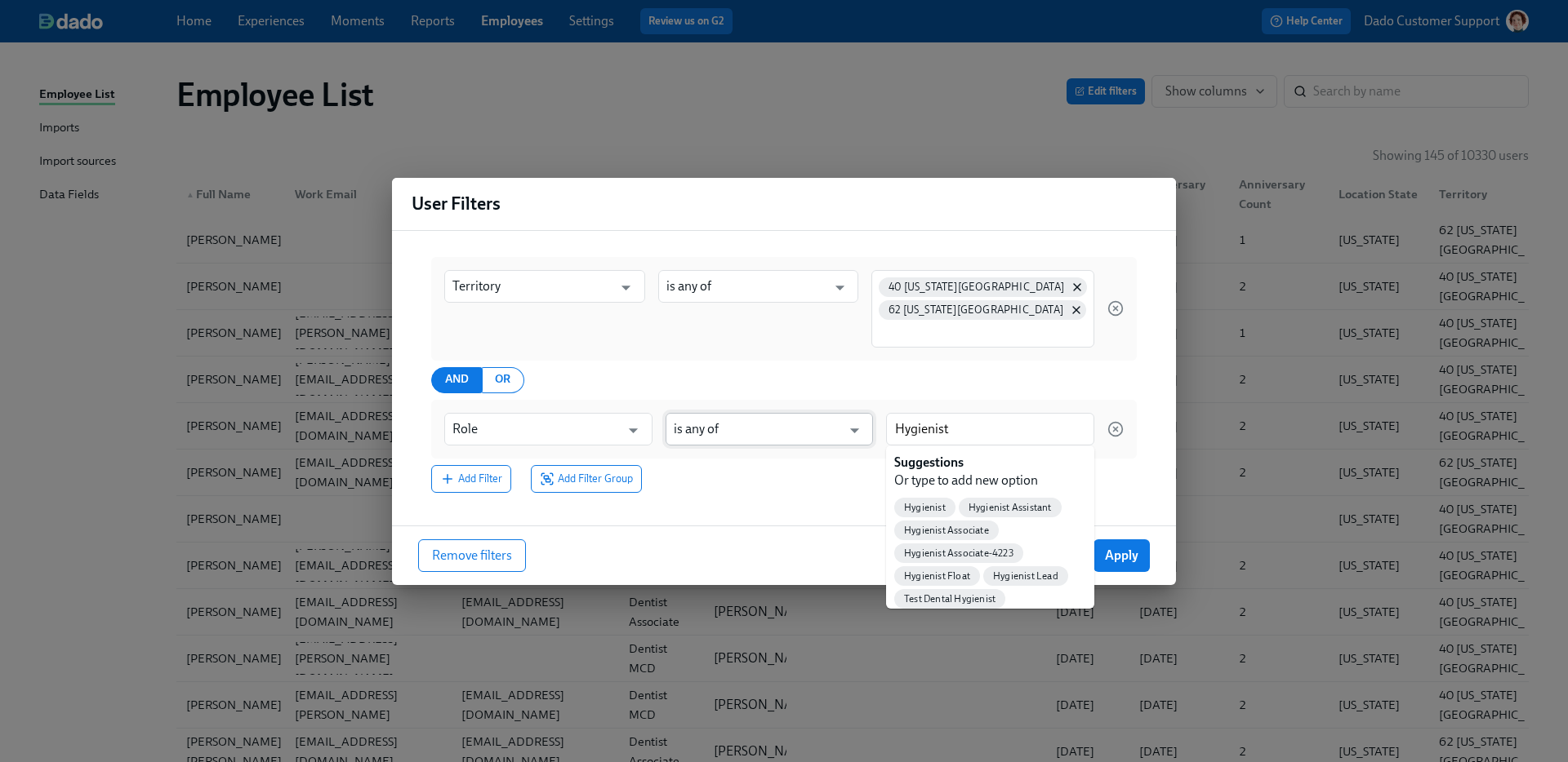
type input "Hygienist"
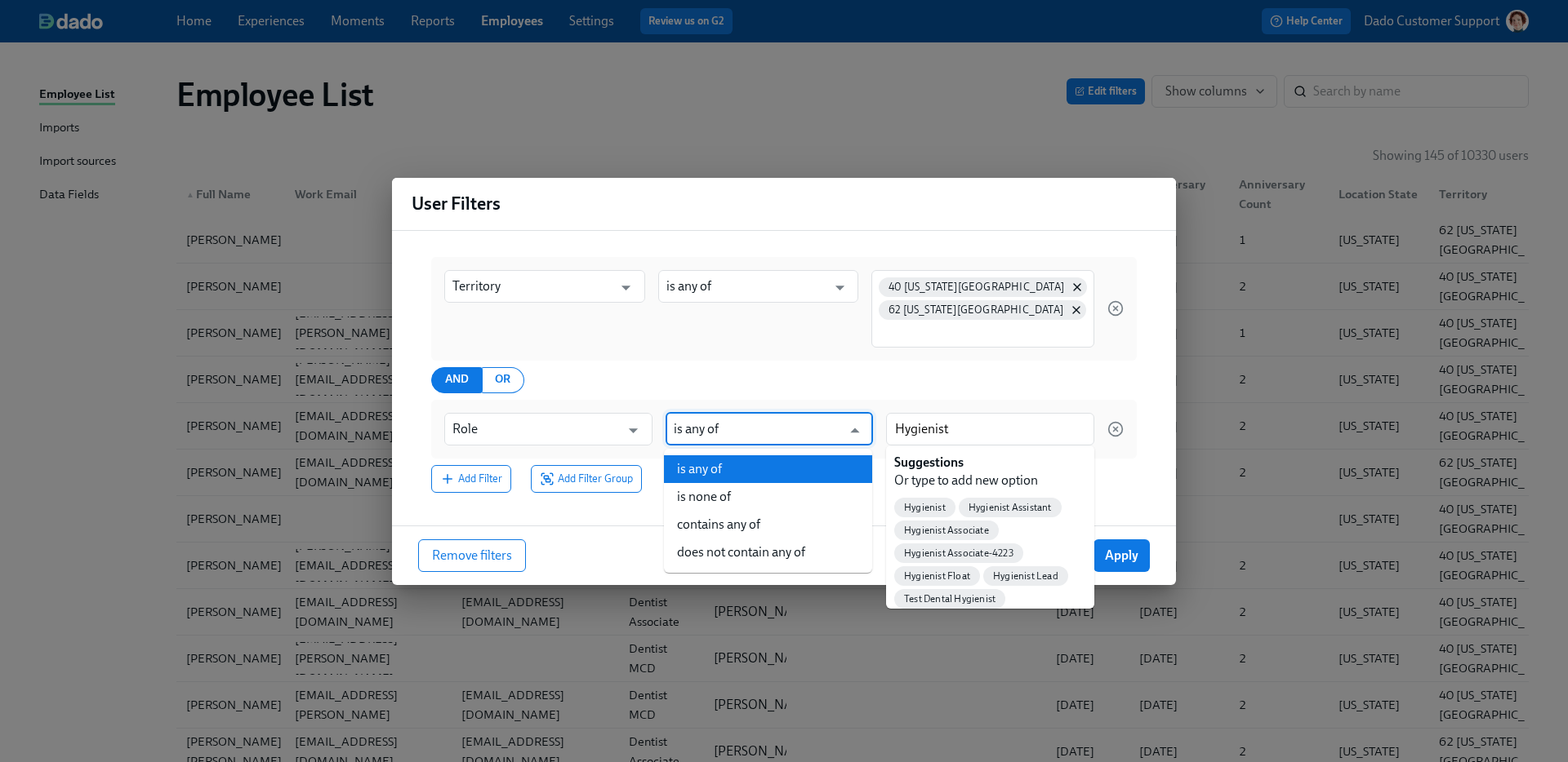
click at [774, 428] on input "is any of" at bounding box center [757, 429] width 168 height 33
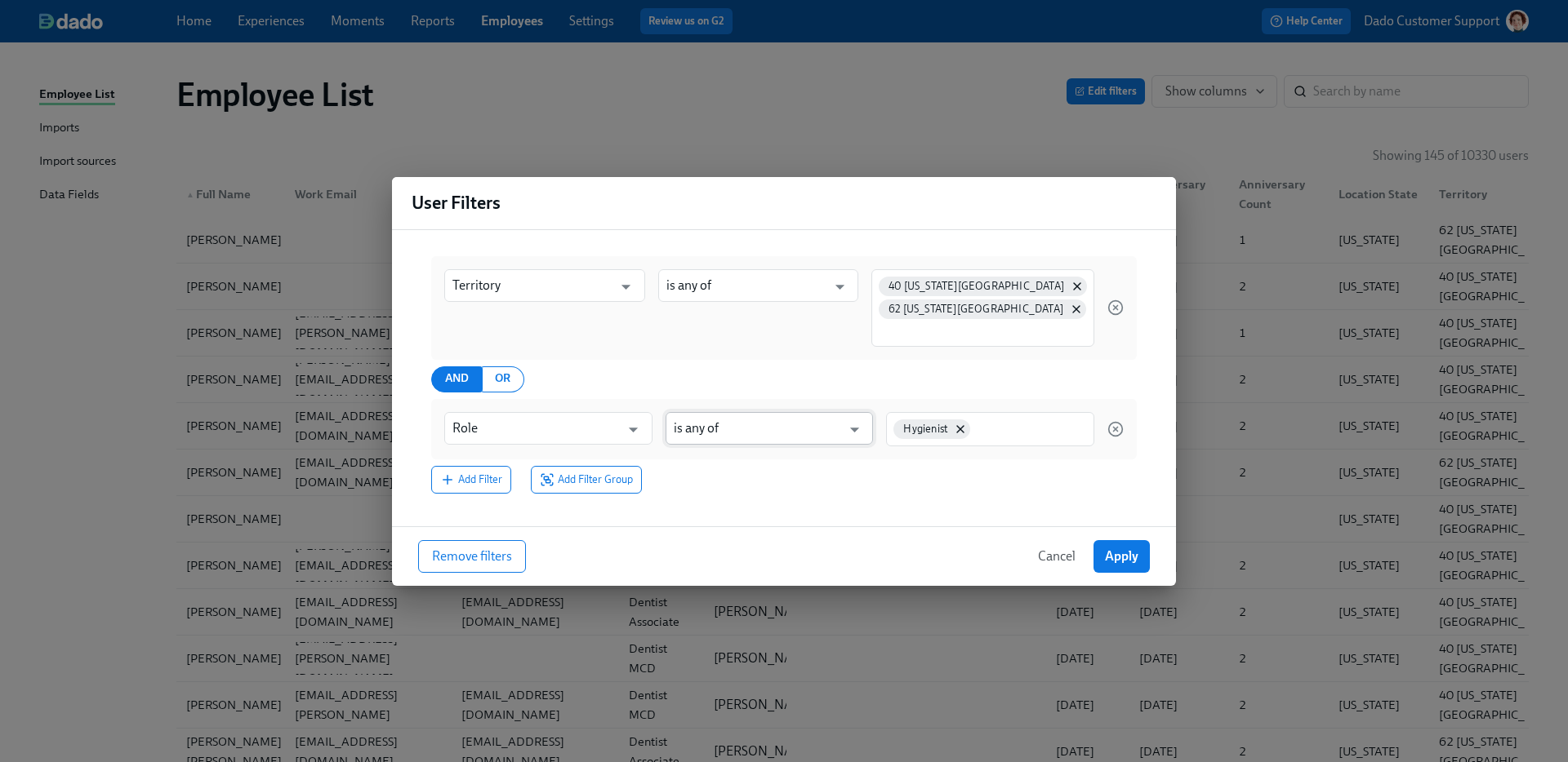
click at [783, 436] on input "is any of" at bounding box center [757, 428] width 168 height 33
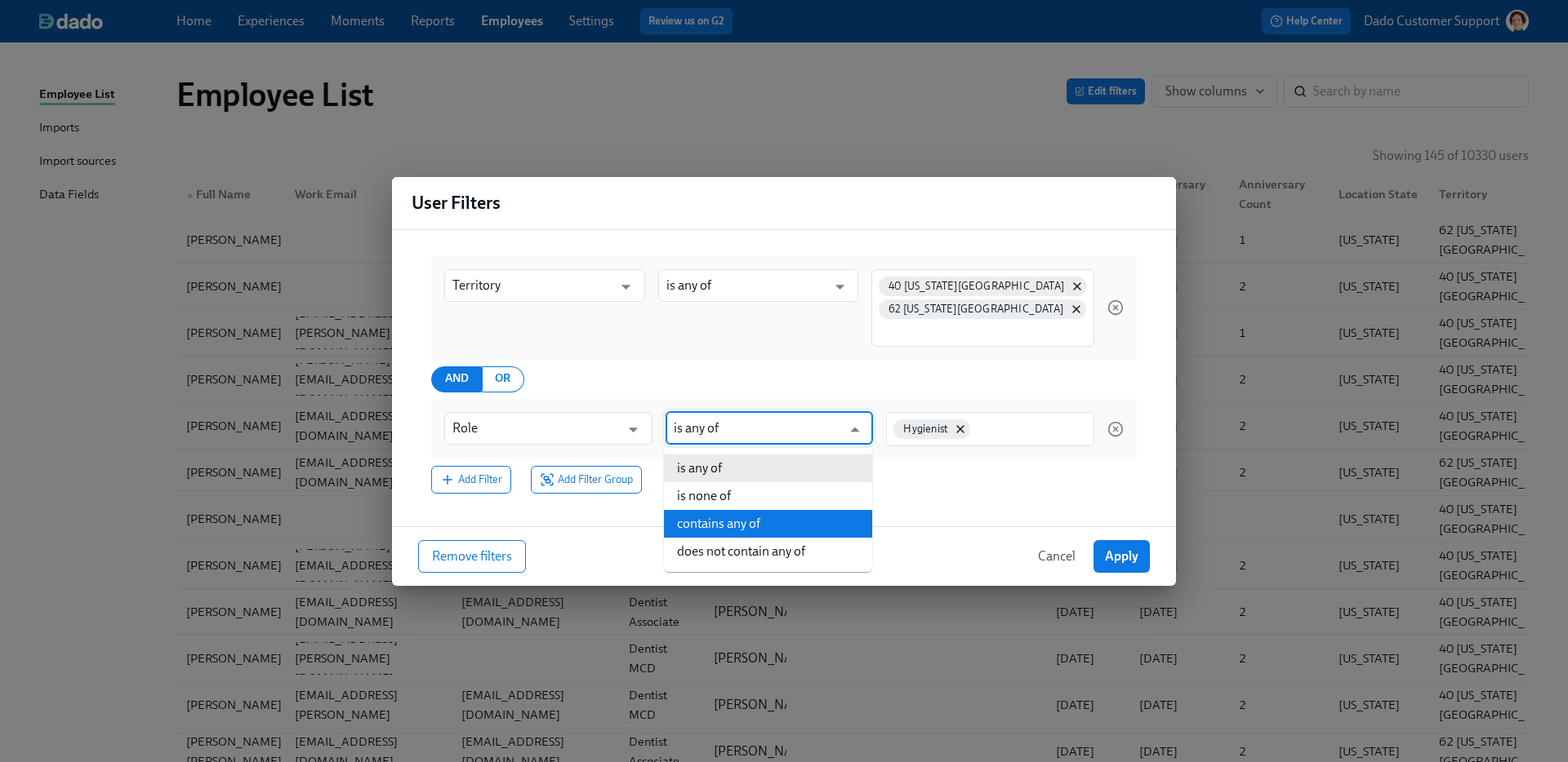
drag, startPoint x: 762, startPoint y: 538, endPoint x: 761, endPoint y: 526, distance: 12.0
click at [761, 526] on ul "is any of is none of contains any of does not contain any of" at bounding box center [768, 510] width 208 height 124
click at [761, 526] on li "contains any of" at bounding box center [768, 524] width 208 height 28
type input "contains any of"
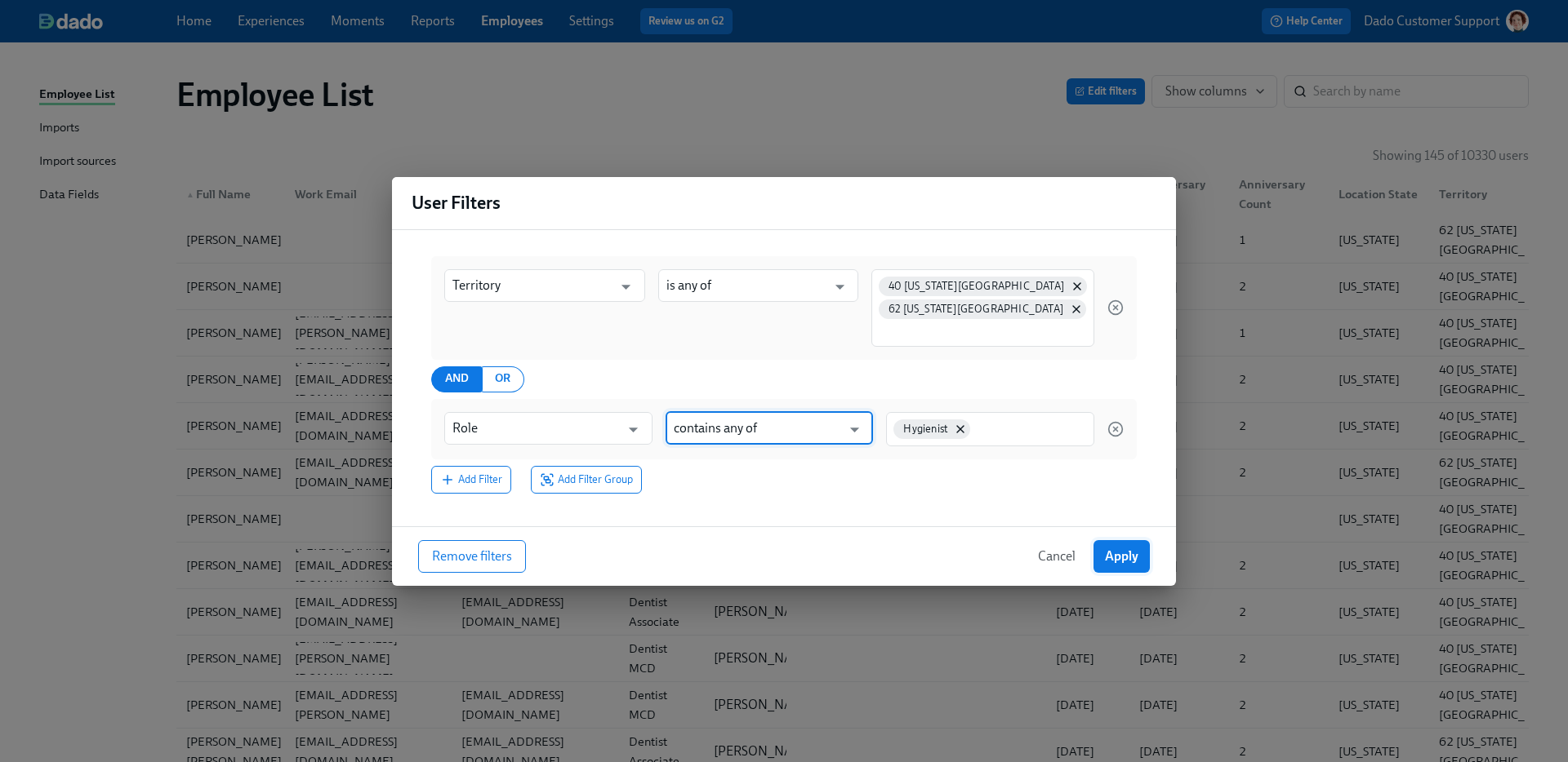
click at [1133, 557] on span "Apply" at bounding box center [1122, 557] width 33 height 17
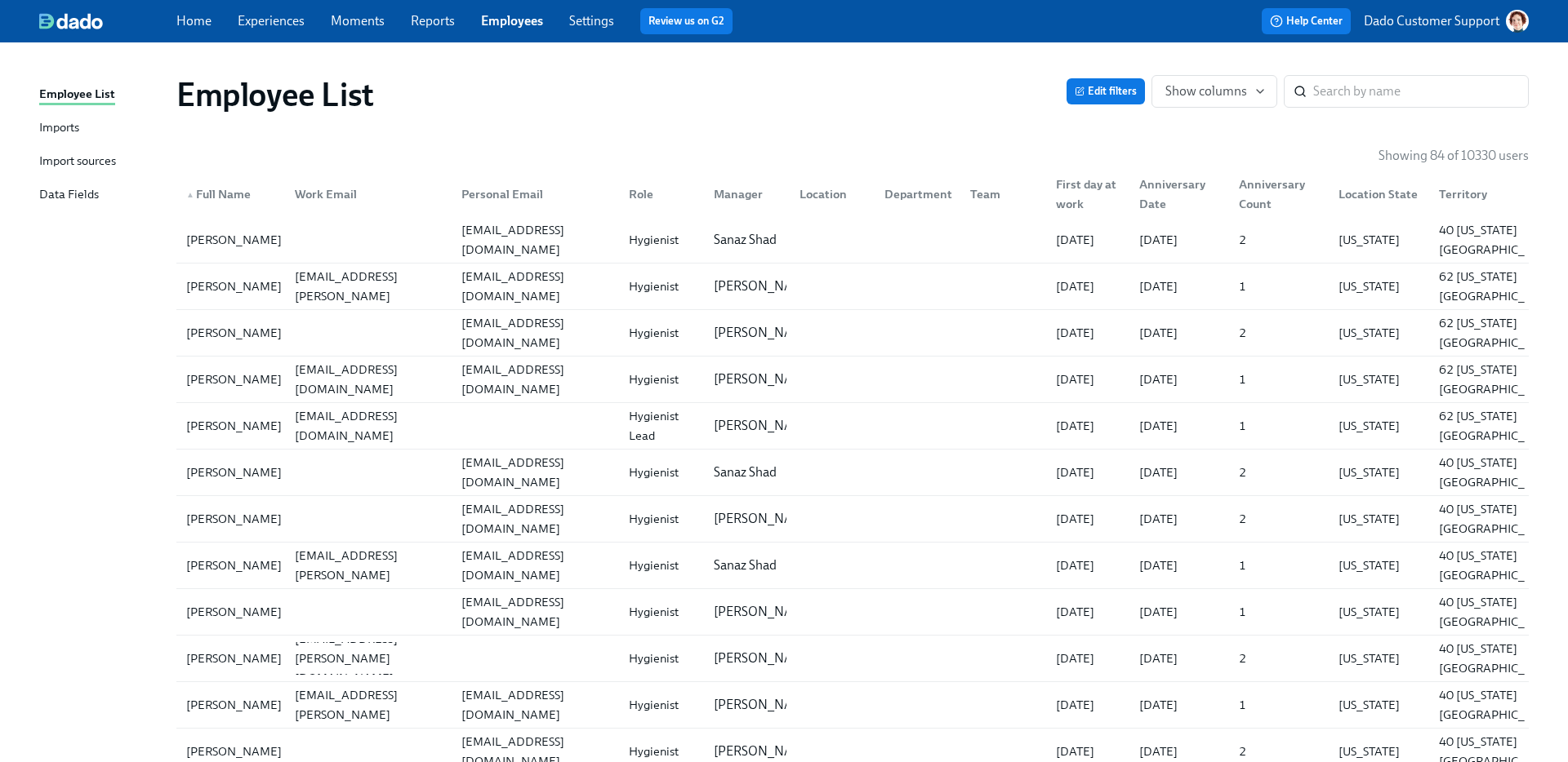
click at [1091, 203] on div "First day at work" at bounding box center [1088, 194] width 77 height 39
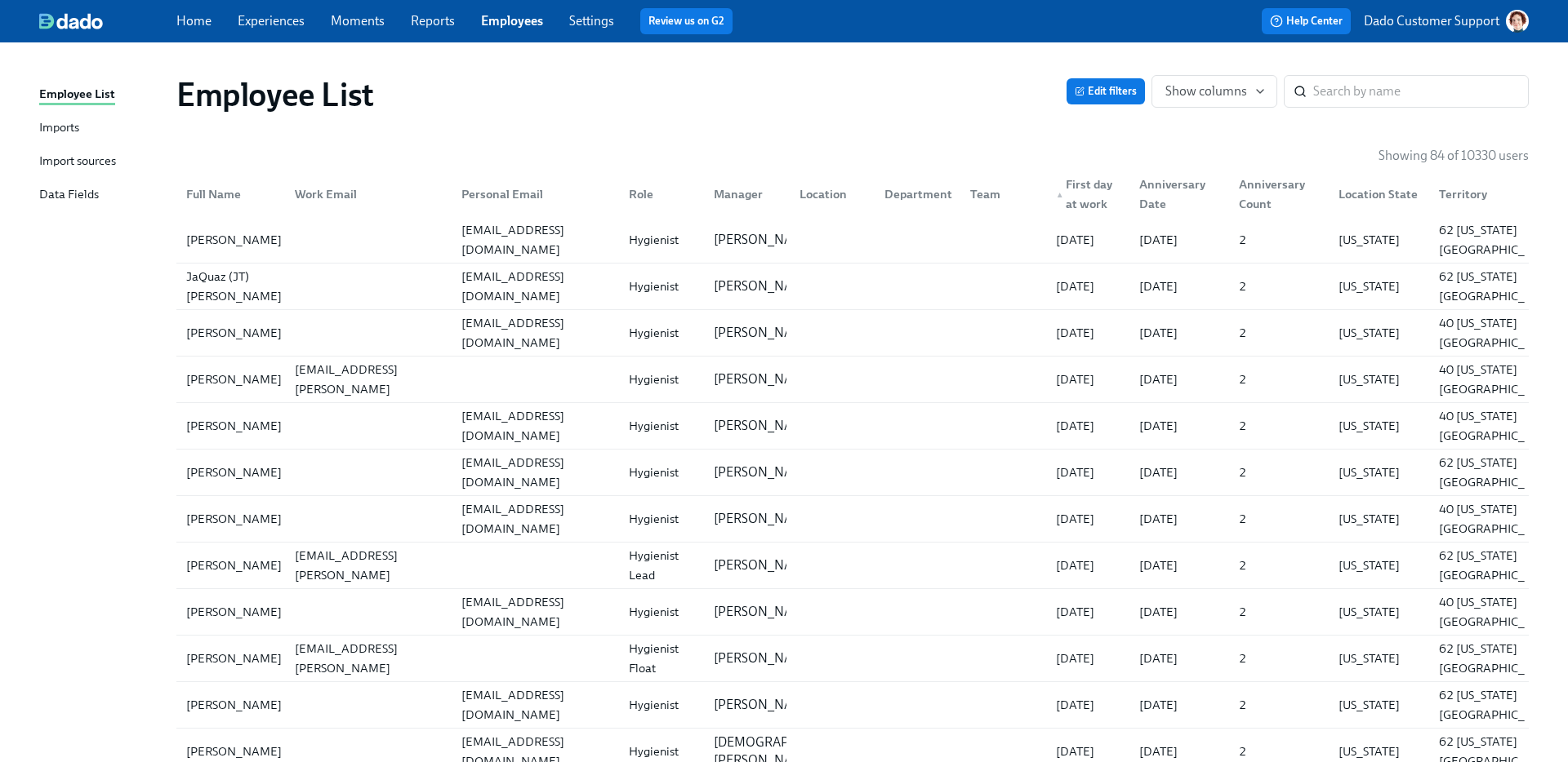
click at [1095, 184] on div "▲ First day at work" at bounding box center [1088, 194] width 77 height 39
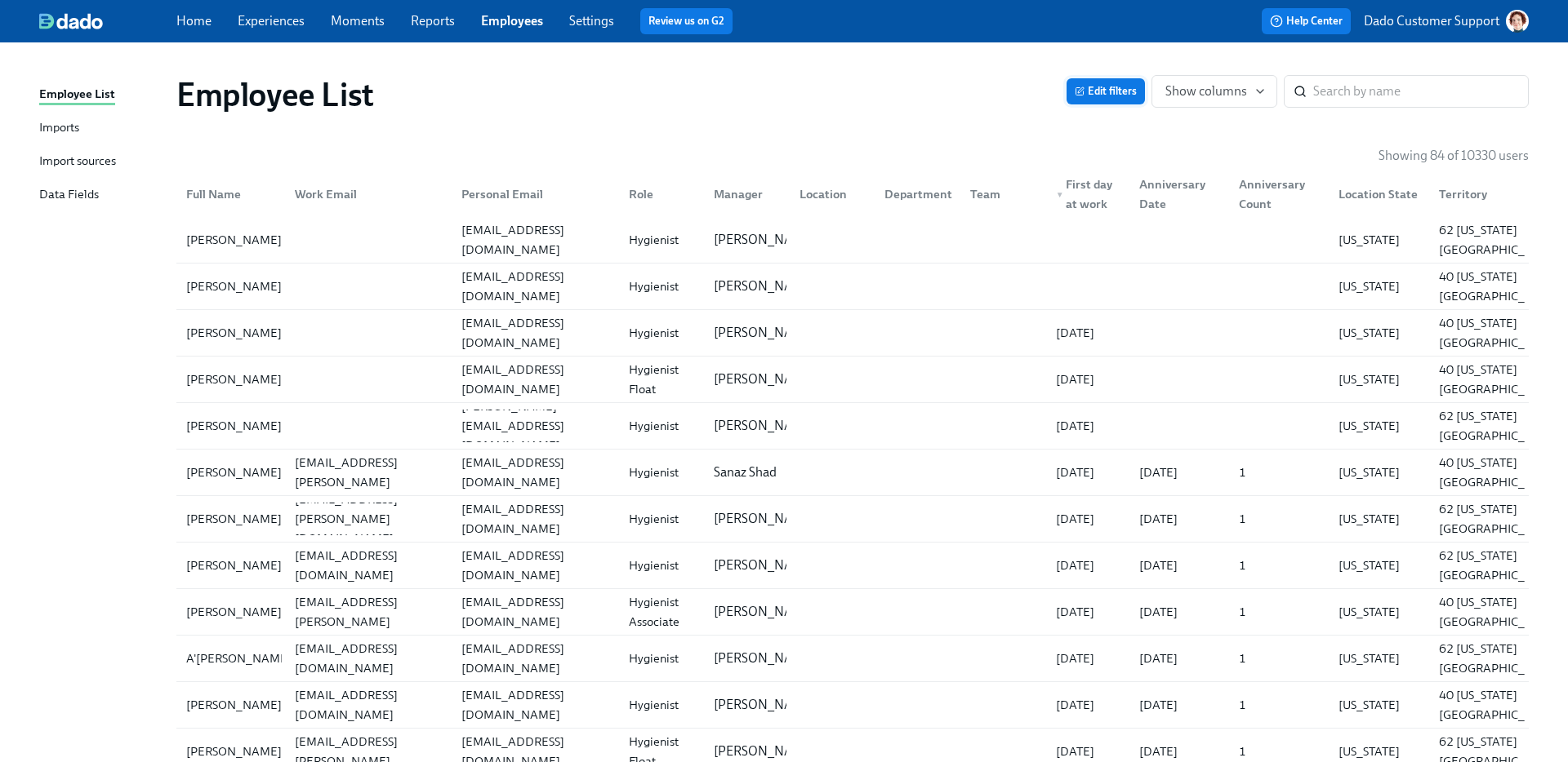
click at [1094, 89] on span "Edit filters" at bounding box center [1105, 92] width 62 height 17
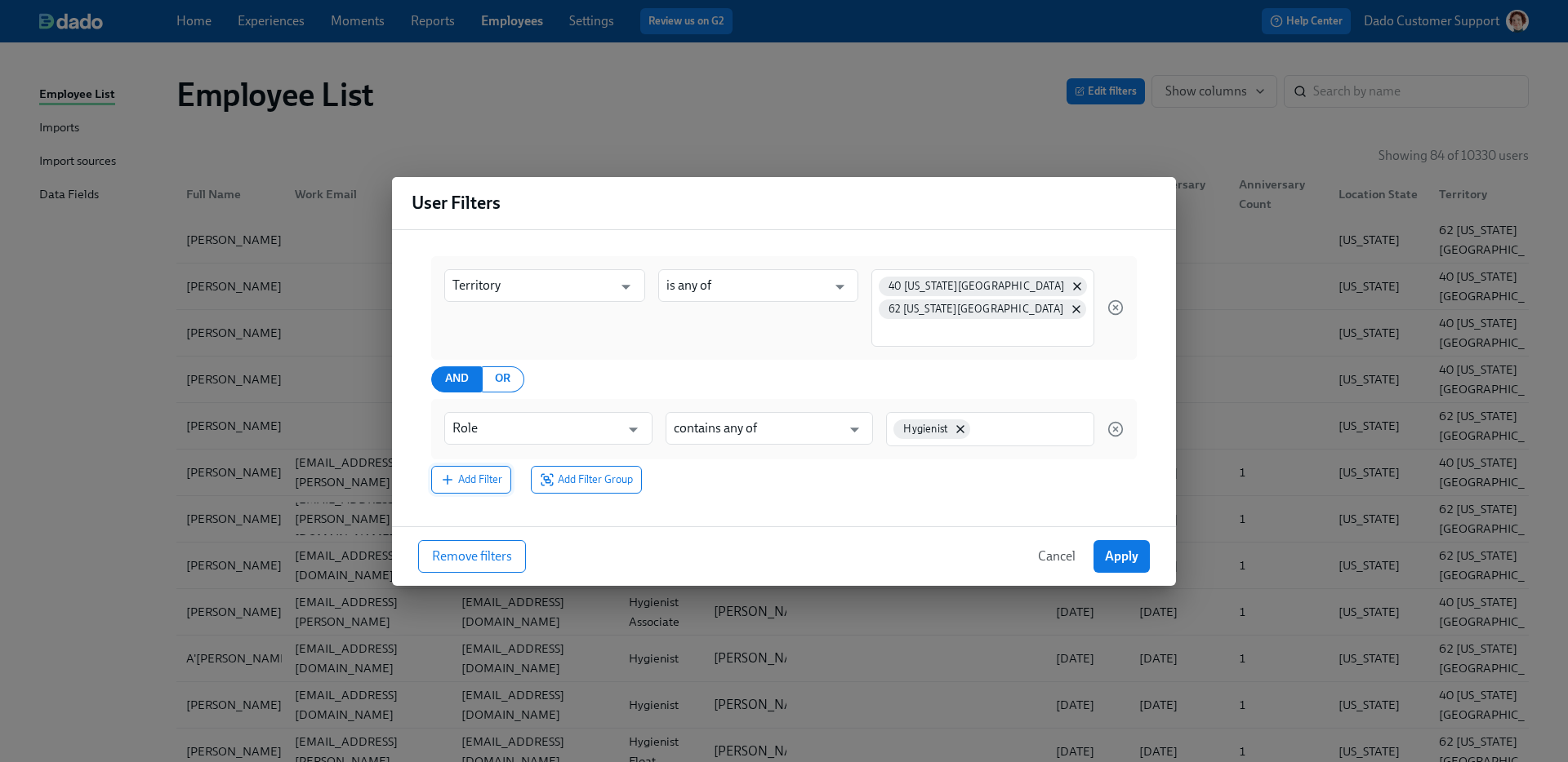
click at [464, 480] on span "Add Filter" at bounding box center [471, 480] width 62 height 17
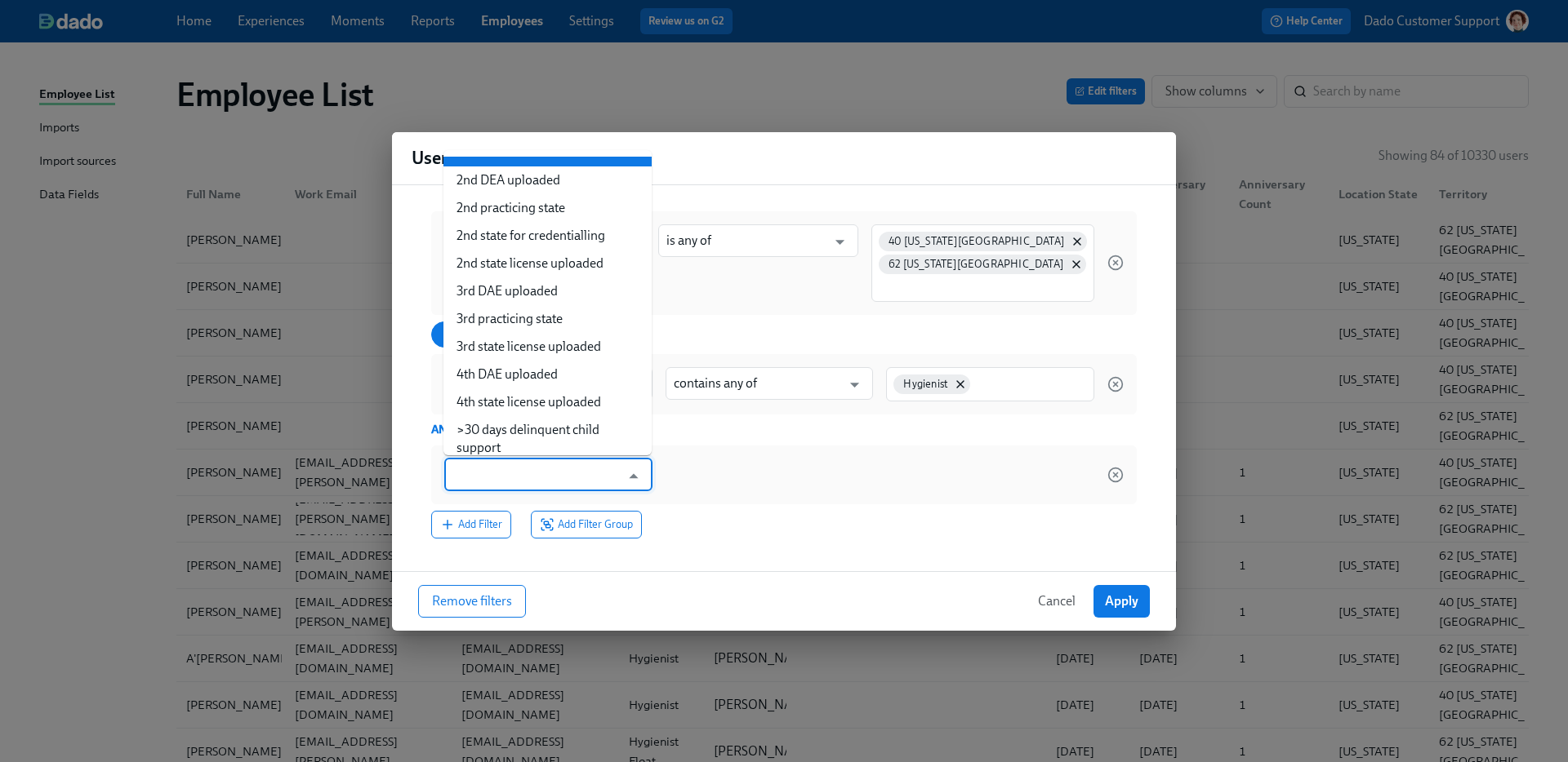
click at [492, 483] on input "text" at bounding box center [536, 475] width 168 height 33
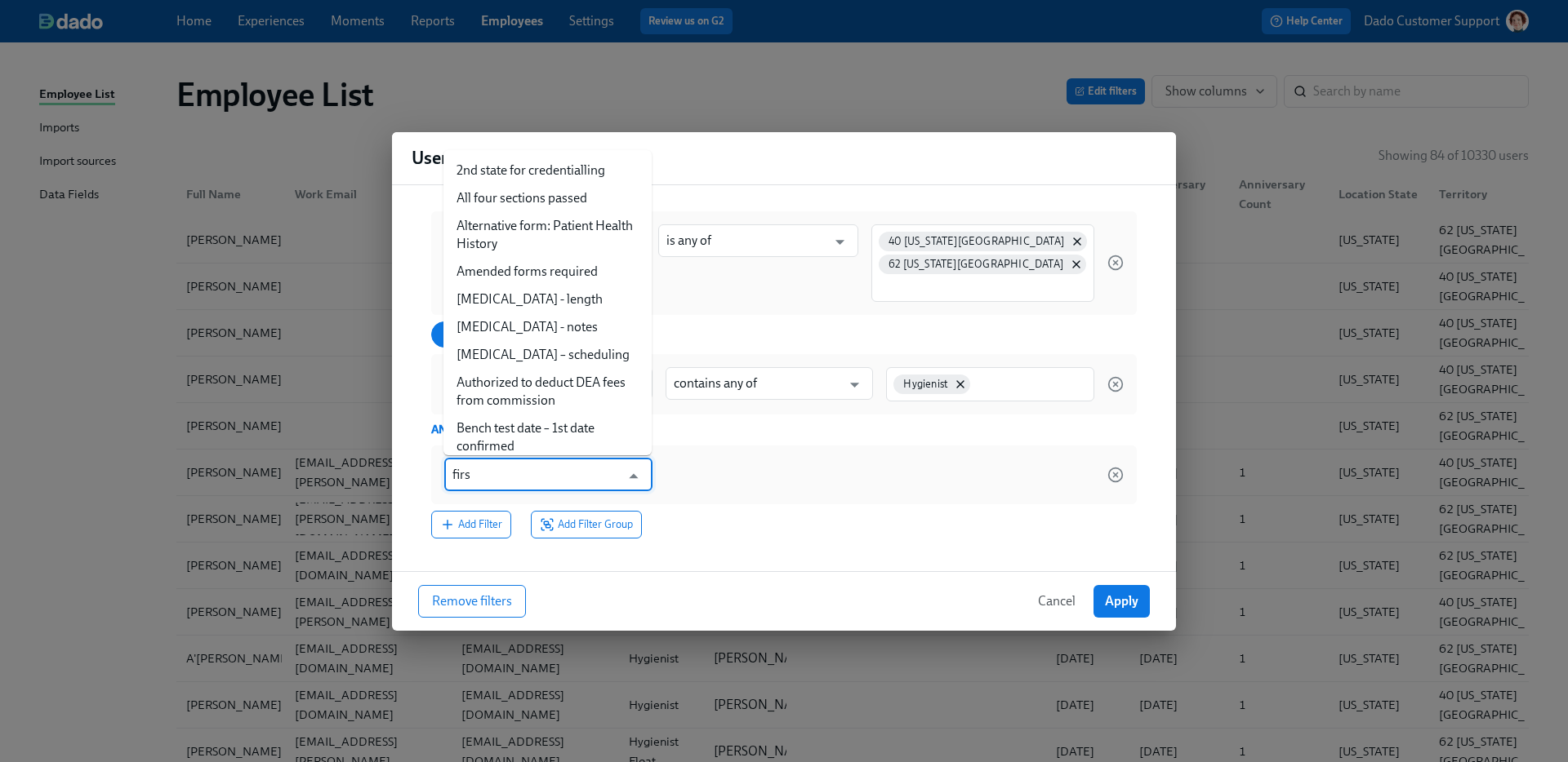
type input "first"
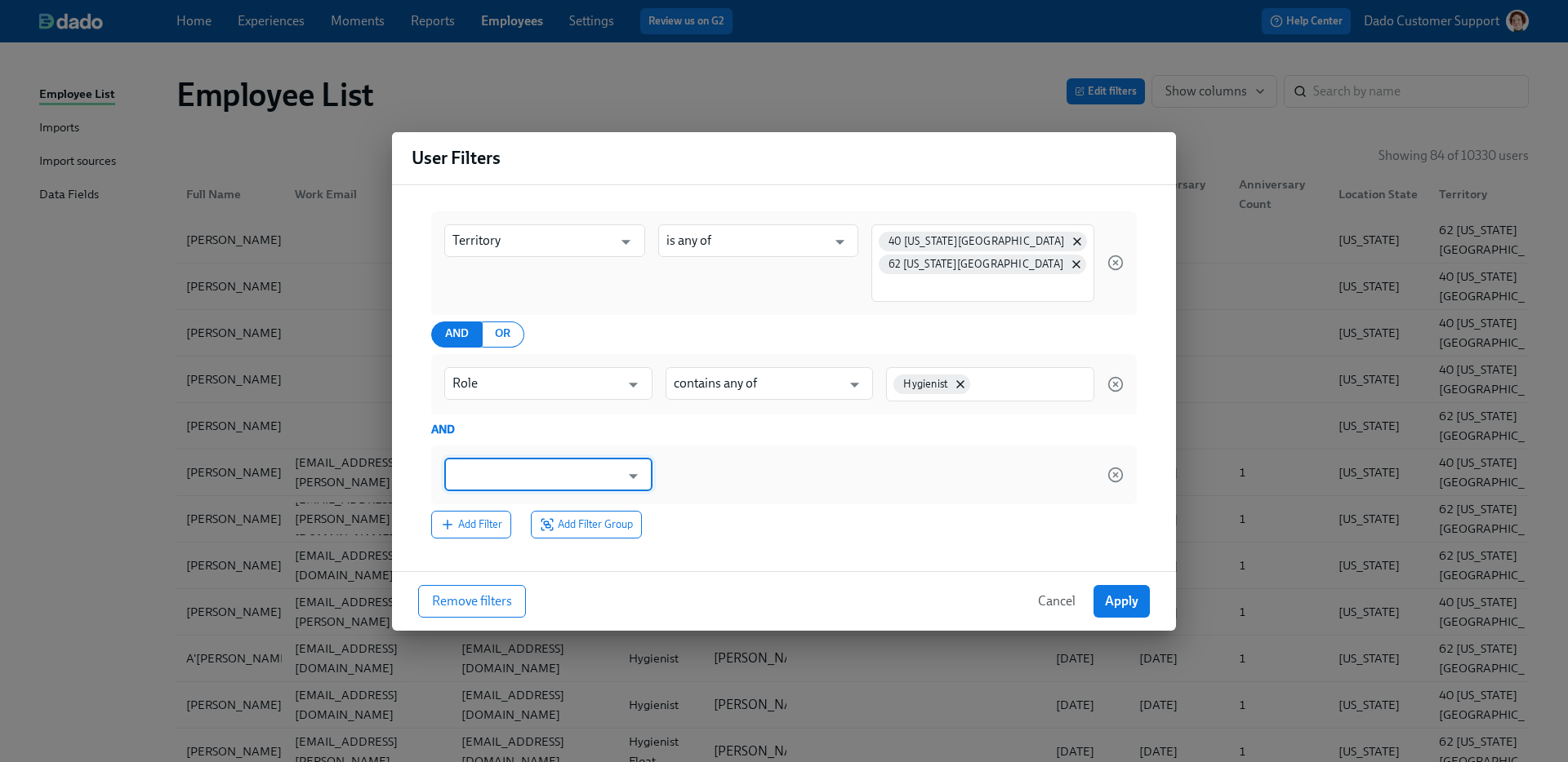
click at [487, 470] on input "text" at bounding box center [536, 475] width 168 height 33
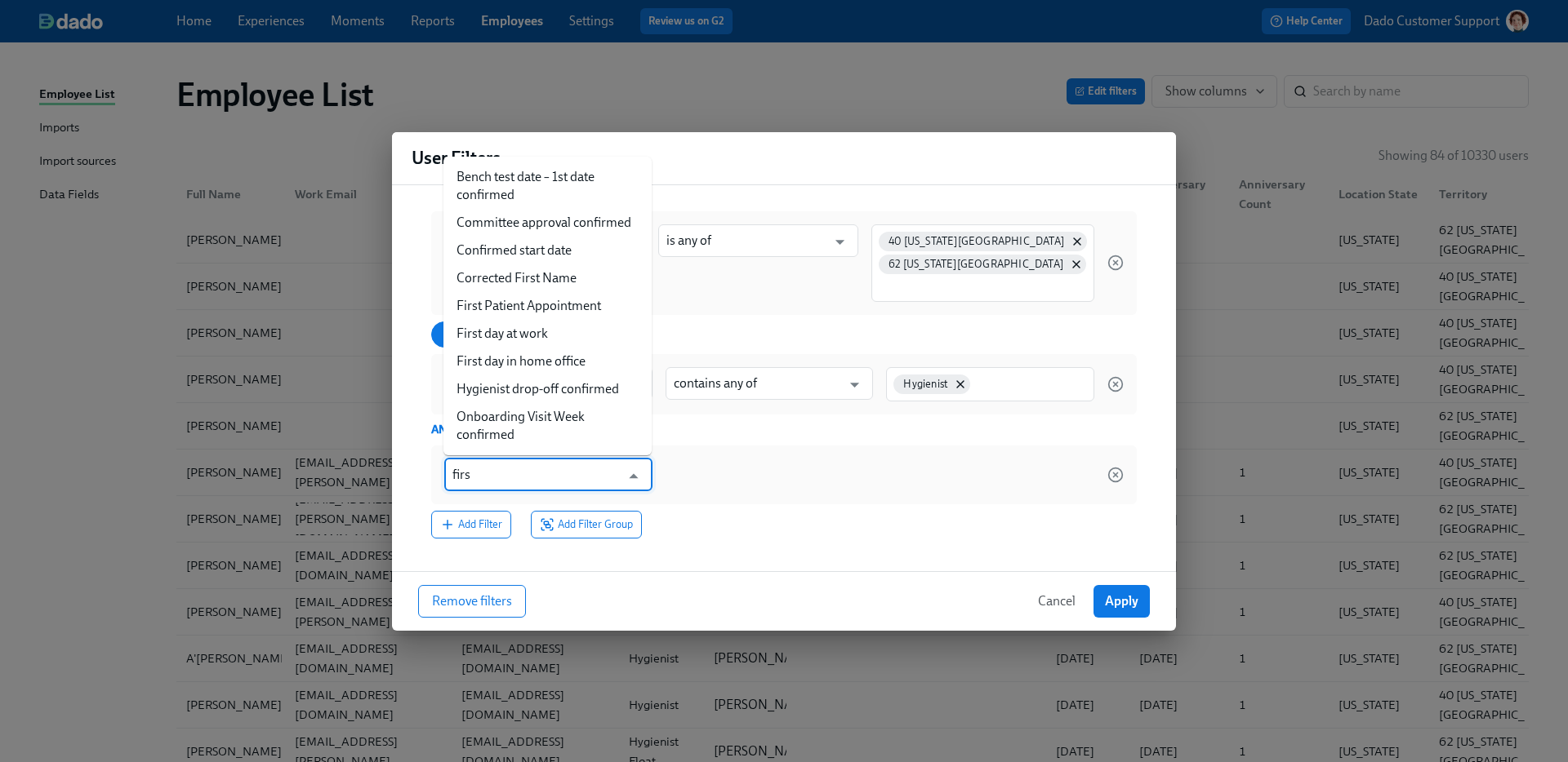
type input "first"
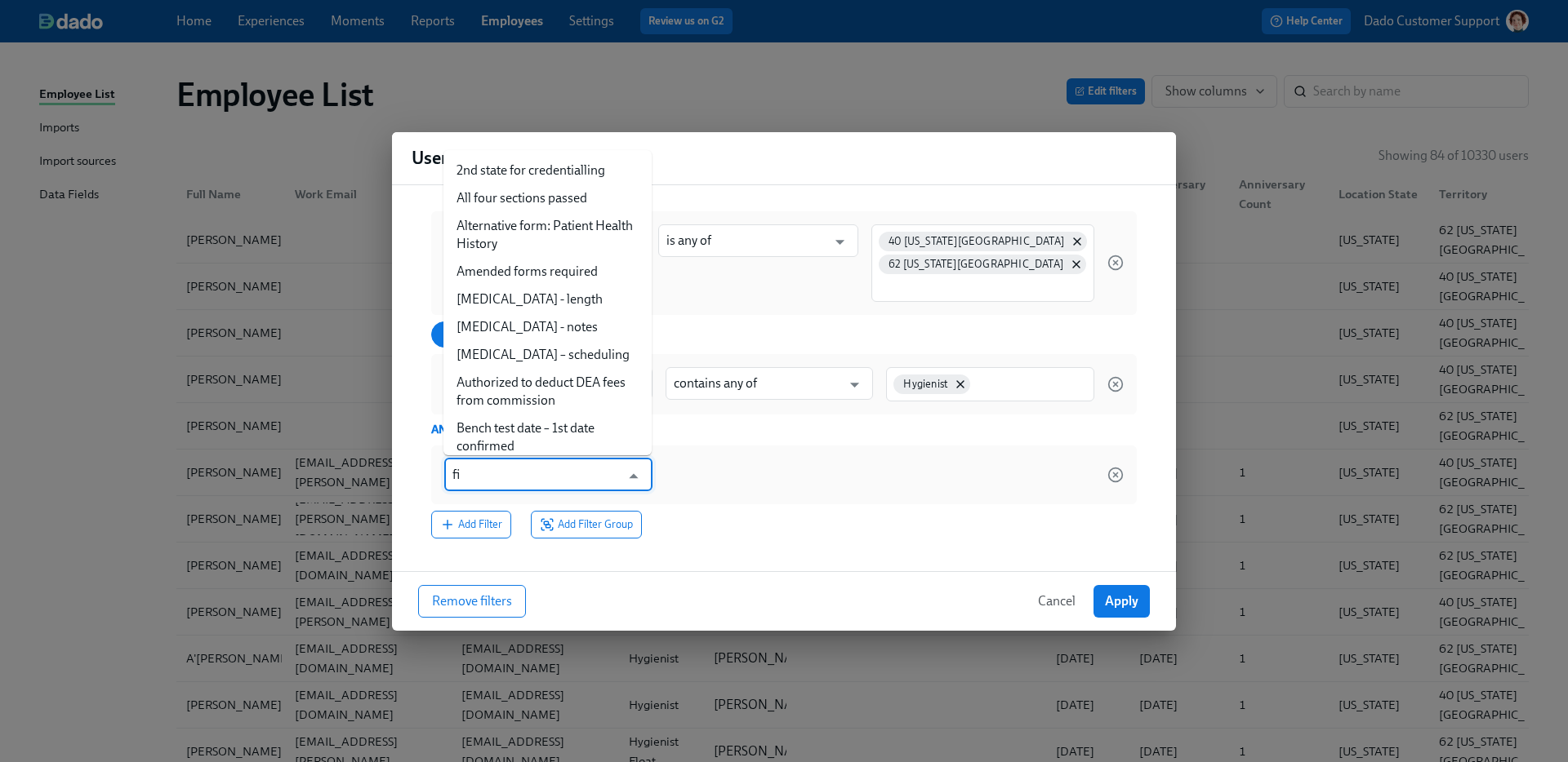
type input "fir"
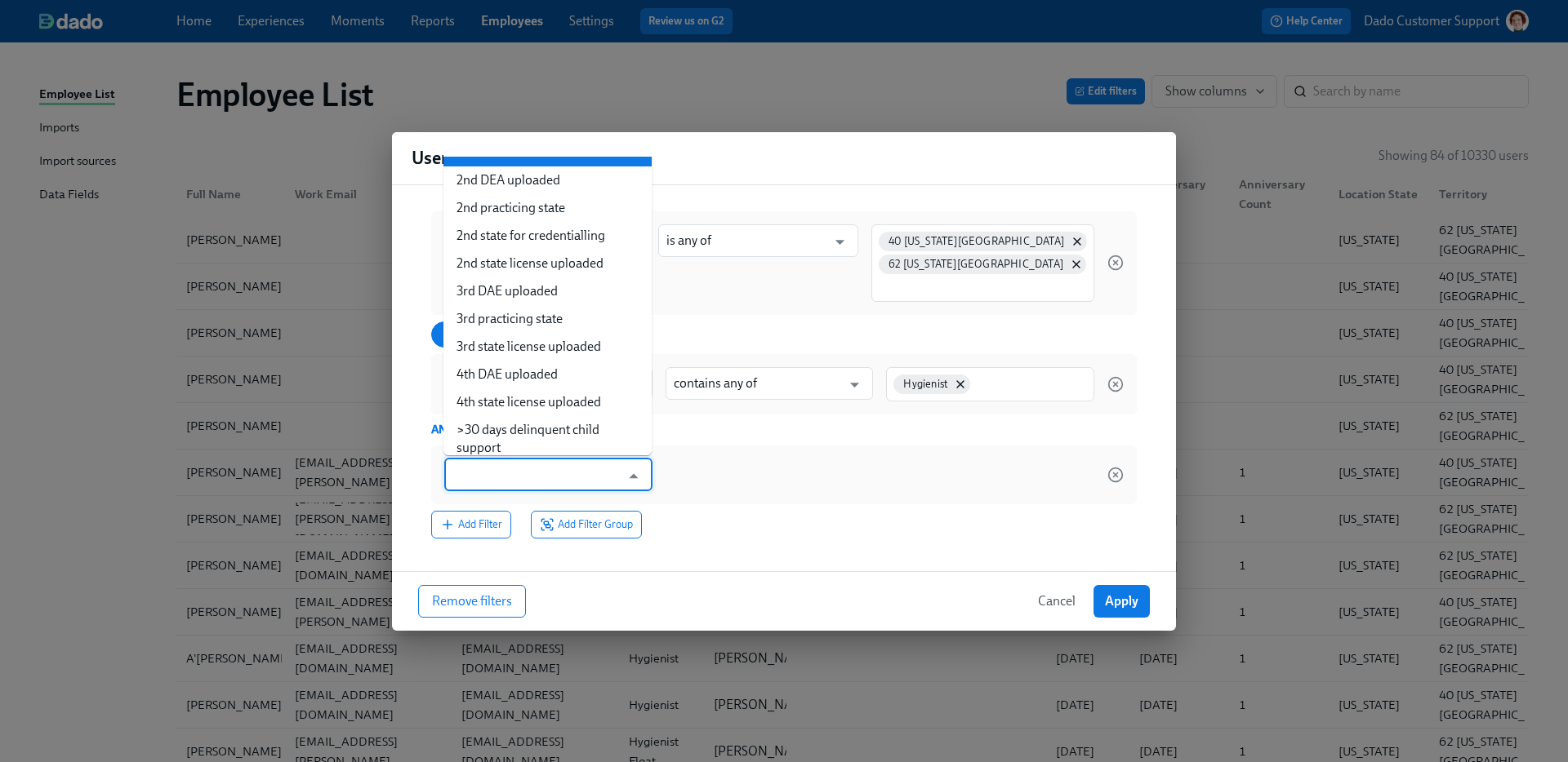
type input "t"
type input "i"
click at [777, 504] on div "​" at bounding box center [784, 475] width 706 height 59
click at [558, 480] on input "text" at bounding box center [536, 475] width 168 height 33
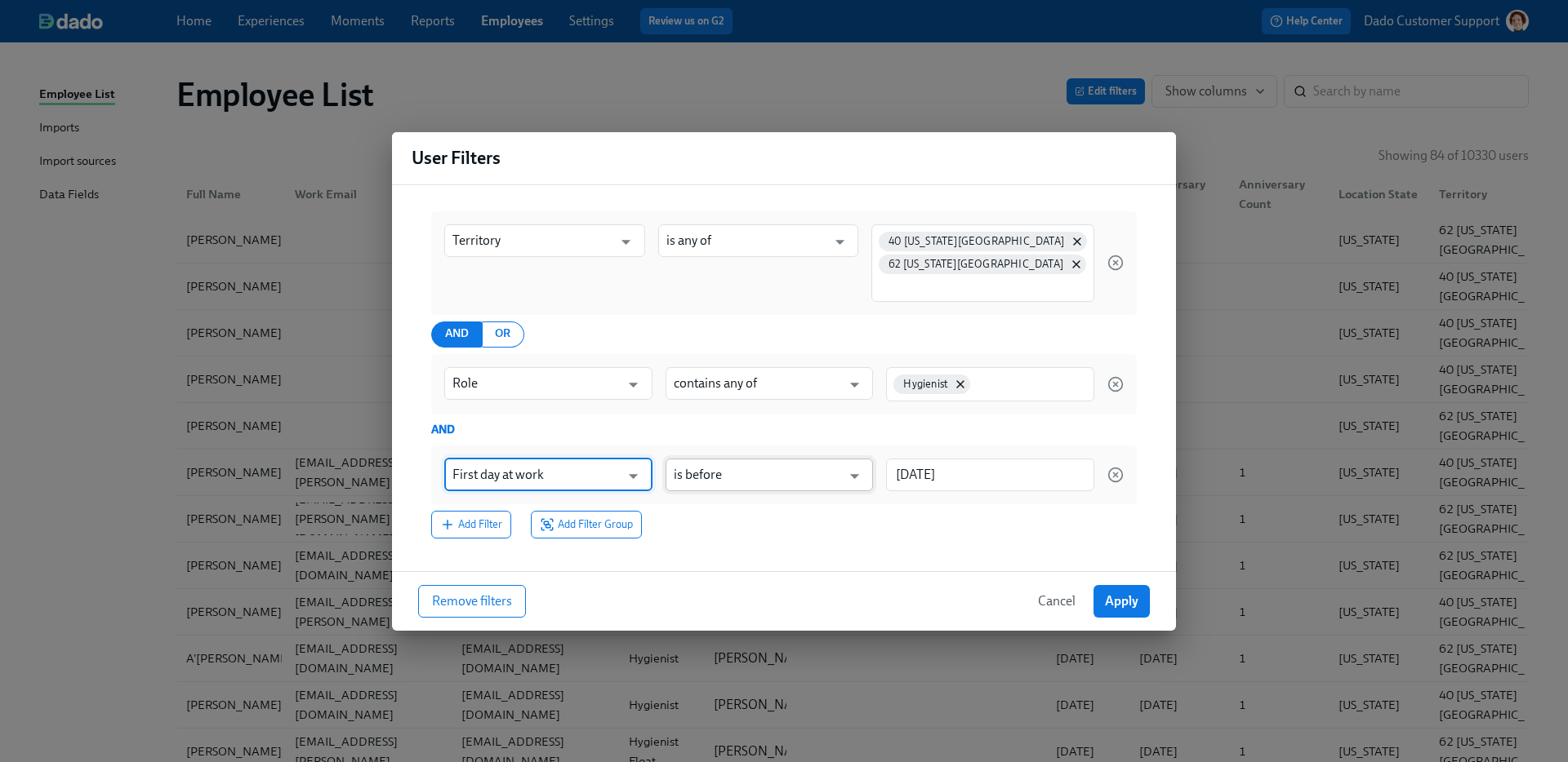
type input "First day at work"
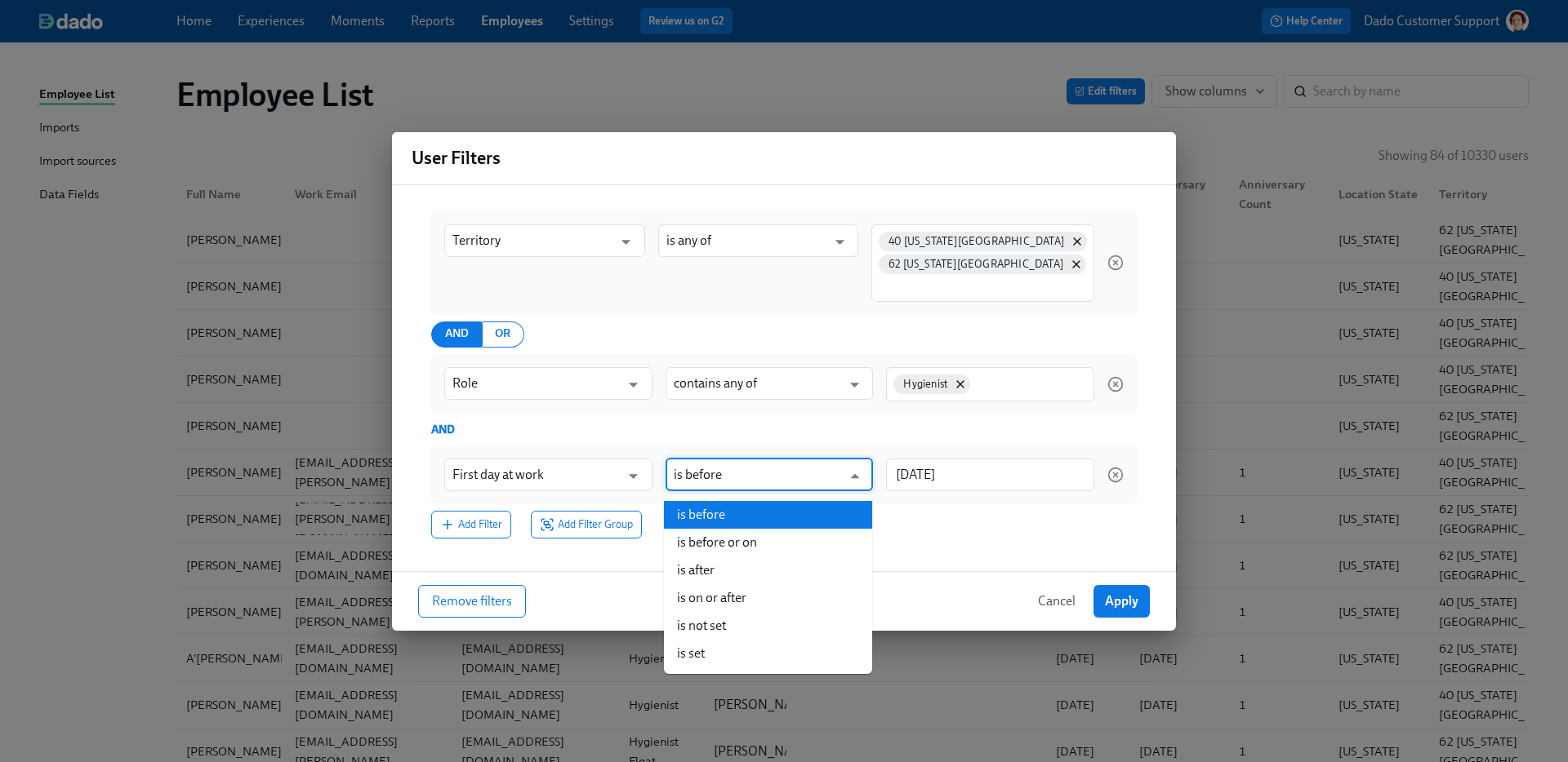
click at [835, 469] on input "is before" at bounding box center [757, 475] width 168 height 33
click at [937, 473] on input "[DATE]" at bounding box center [990, 475] width 208 height 33
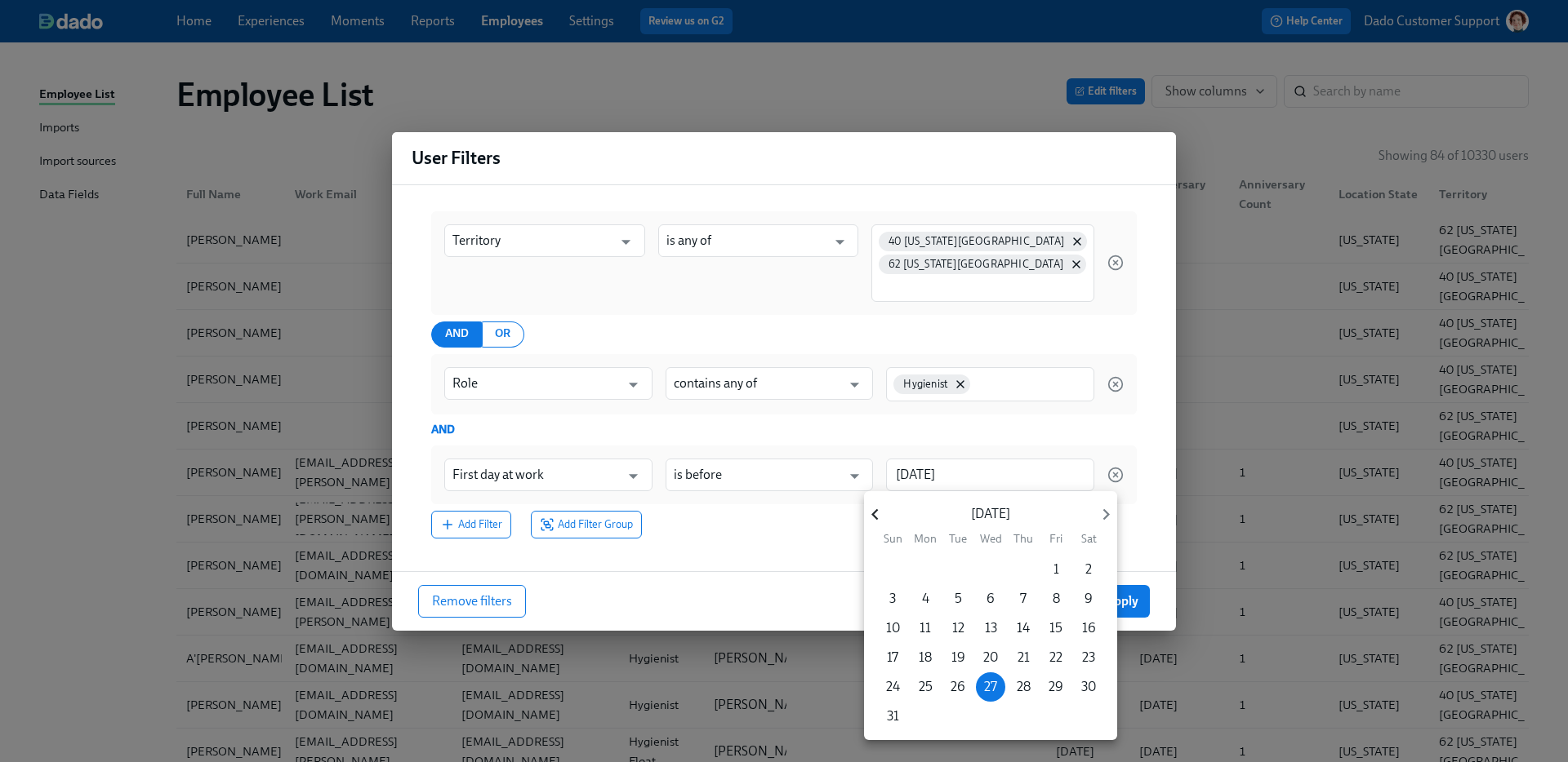
click at [872, 509] on icon "button" at bounding box center [874, 514] width 22 height 22
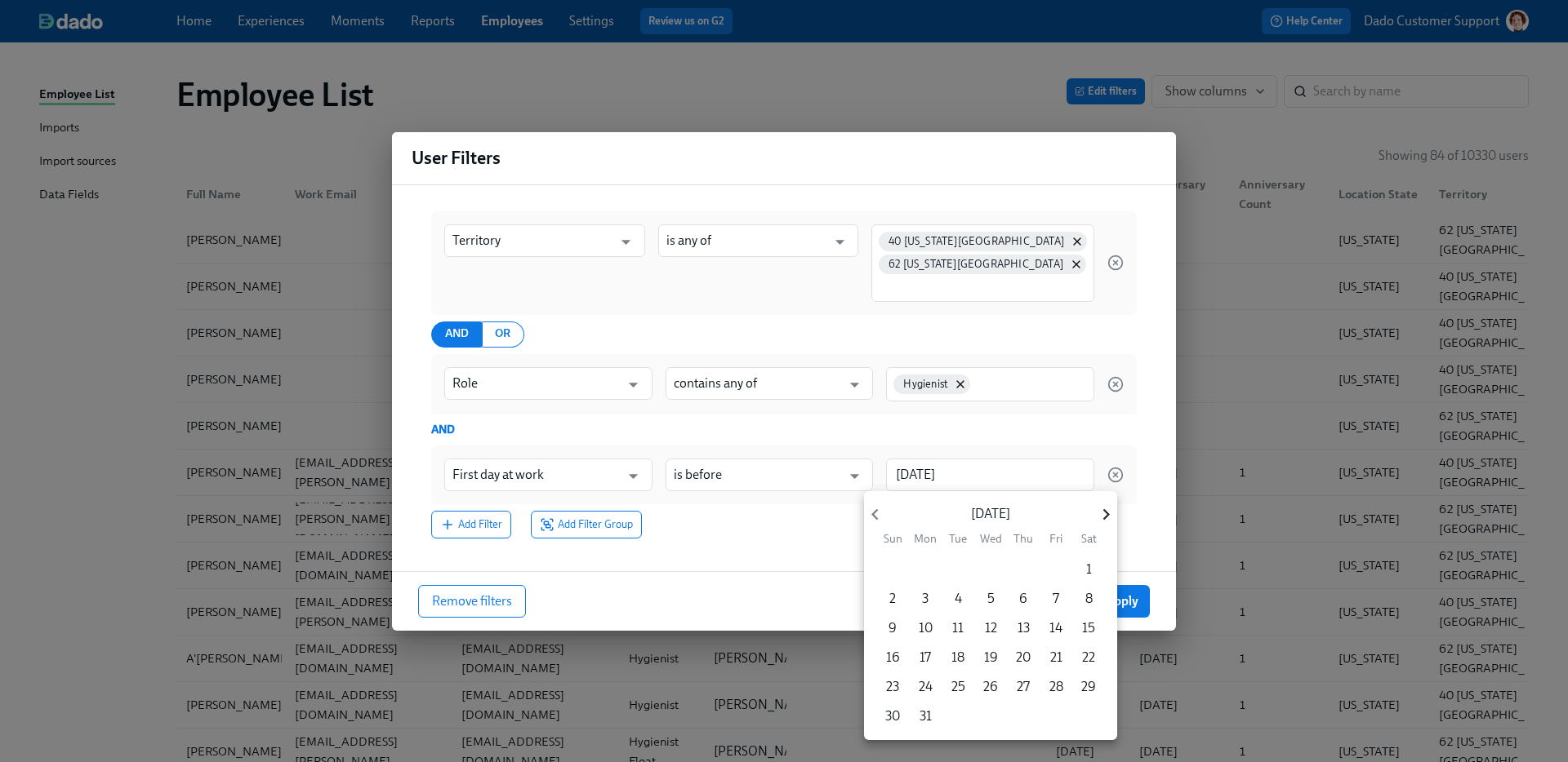
click at [1106, 510] on icon "button" at bounding box center [1105, 514] width 22 height 22
click at [992, 677] on button "30" at bounding box center [990, 686] width 29 height 29
type input "[DATE]"
click at [494, 528] on div at bounding box center [784, 381] width 1568 height 762
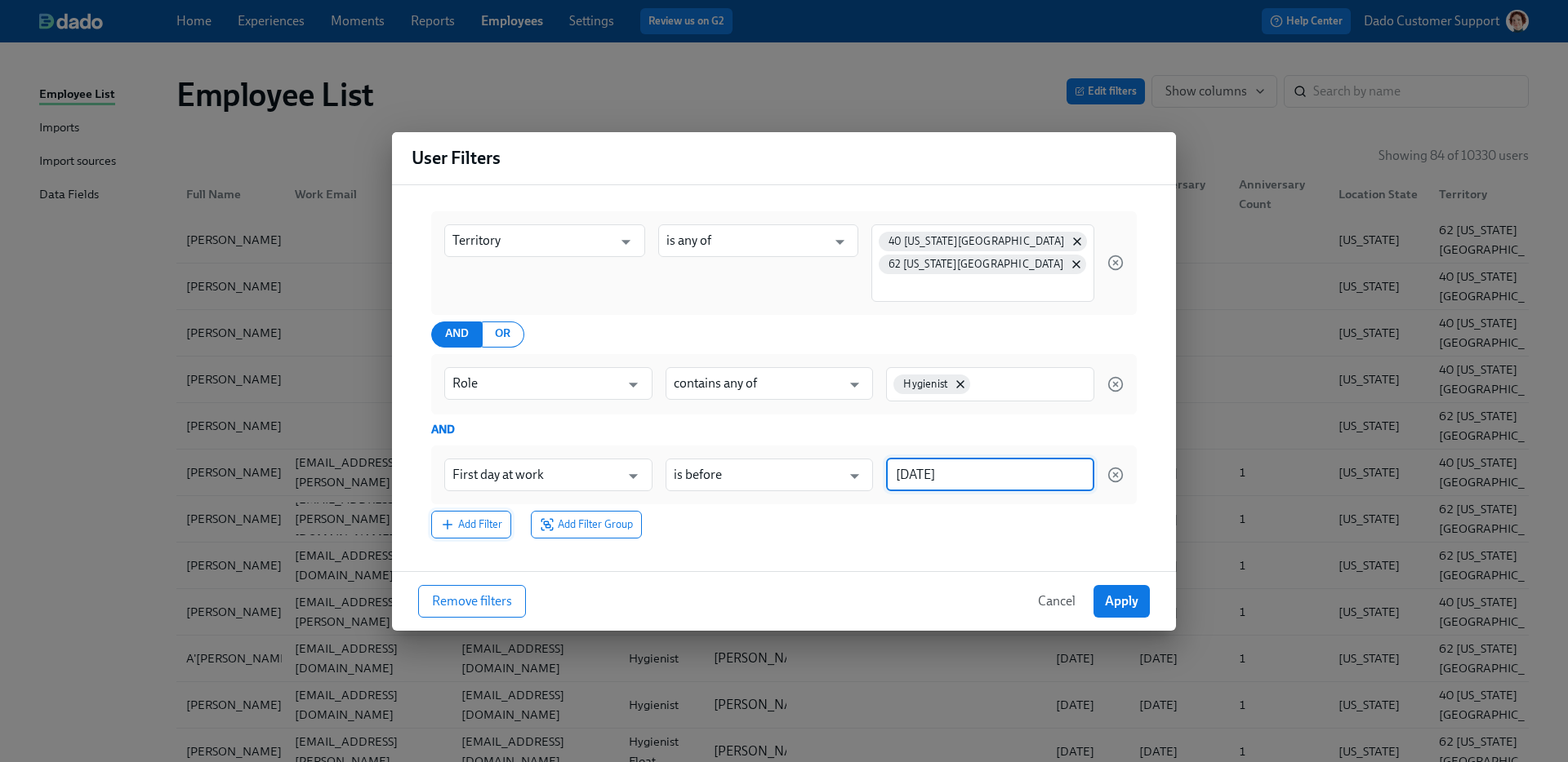
click at [467, 530] on span "Add Filter" at bounding box center [471, 524] width 62 height 17
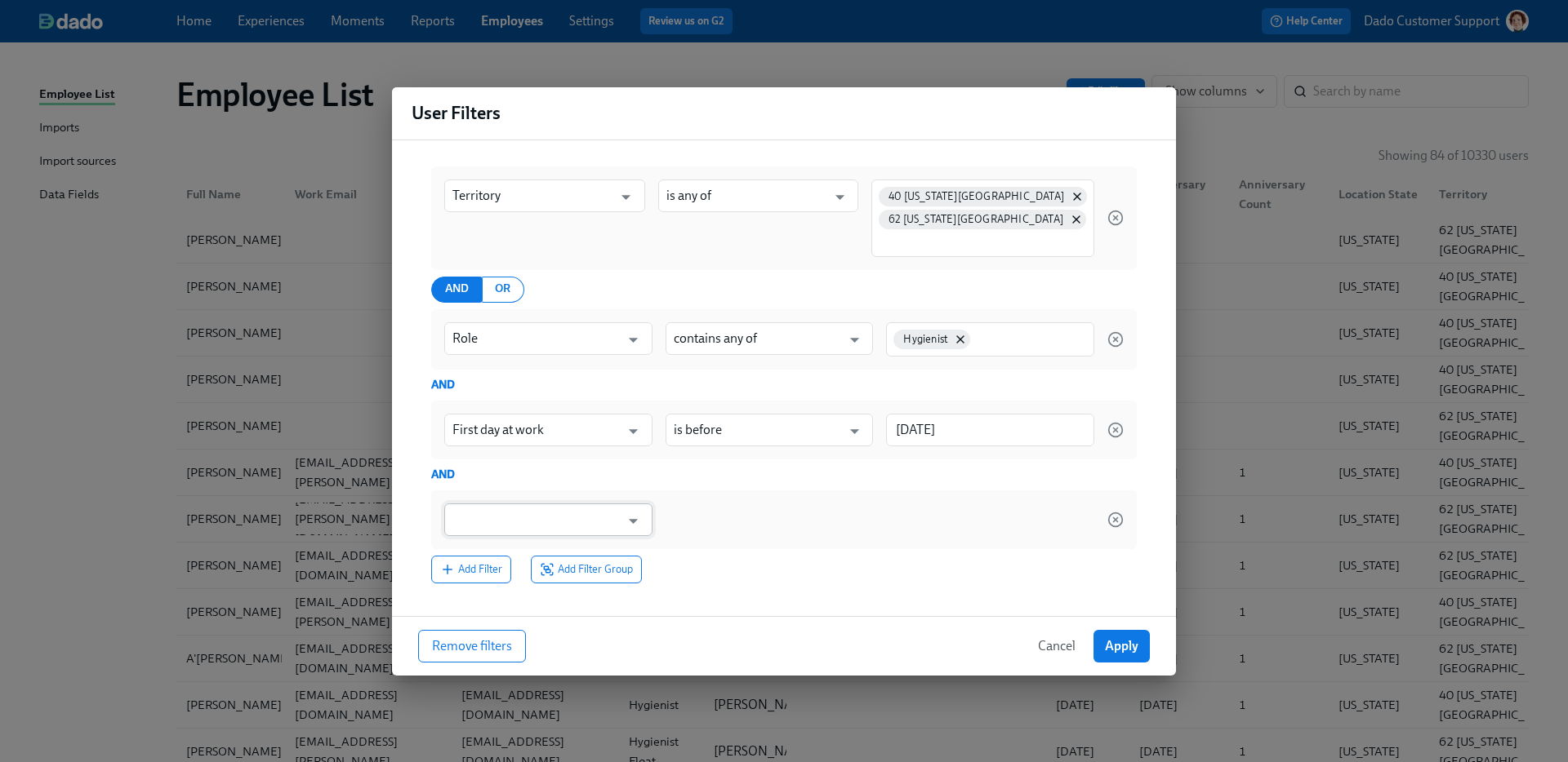
click at [492, 528] on input "text" at bounding box center [536, 520] width 168 height 33
type input "First day at work"
click at [731, 505] on input "is before" at bounding box center [757, 520] width 168 height 33
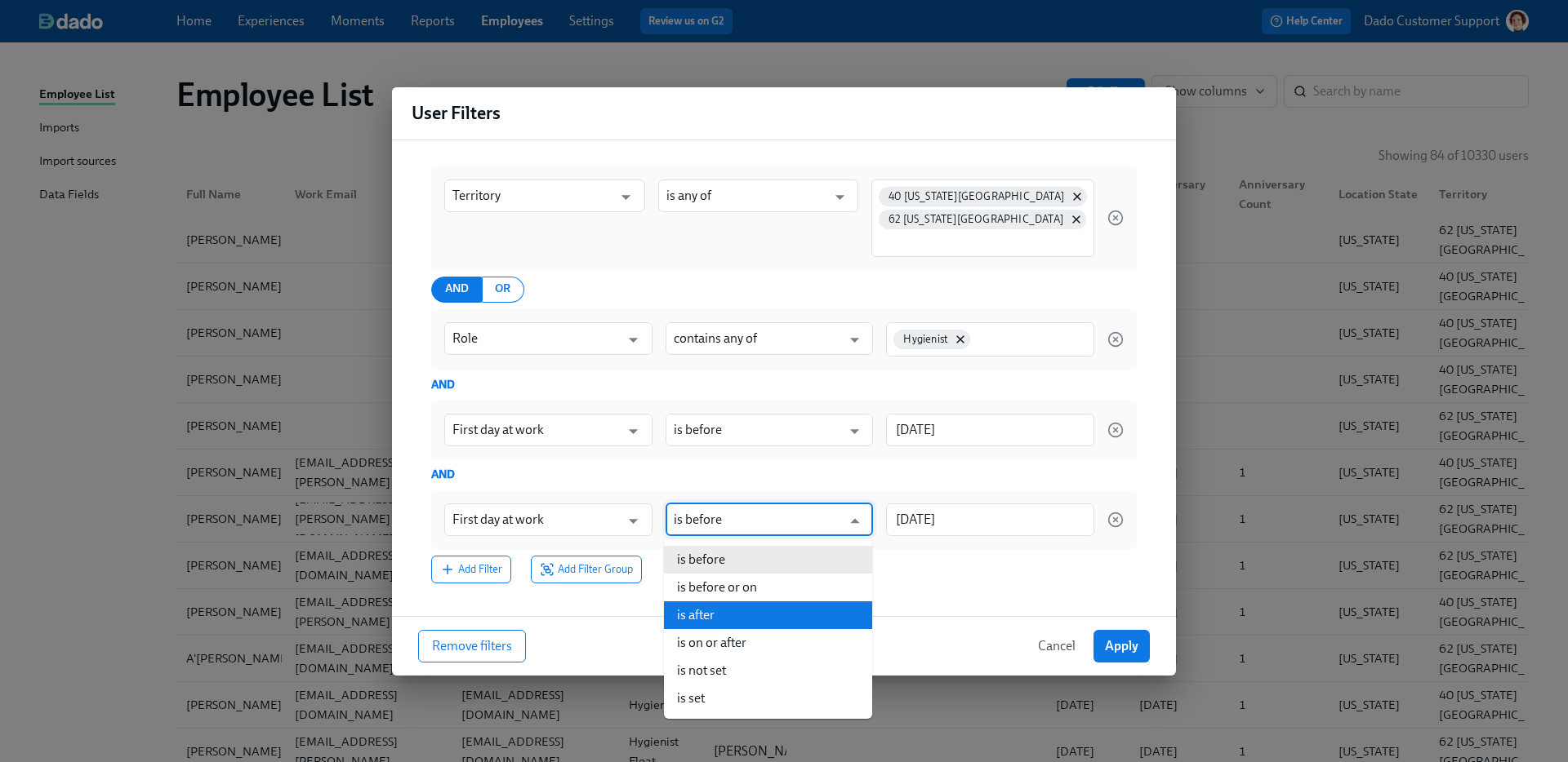
click at [723, 605] on li "is after" at bounding box center [768, 616] width 208 height 28
type input "is after"
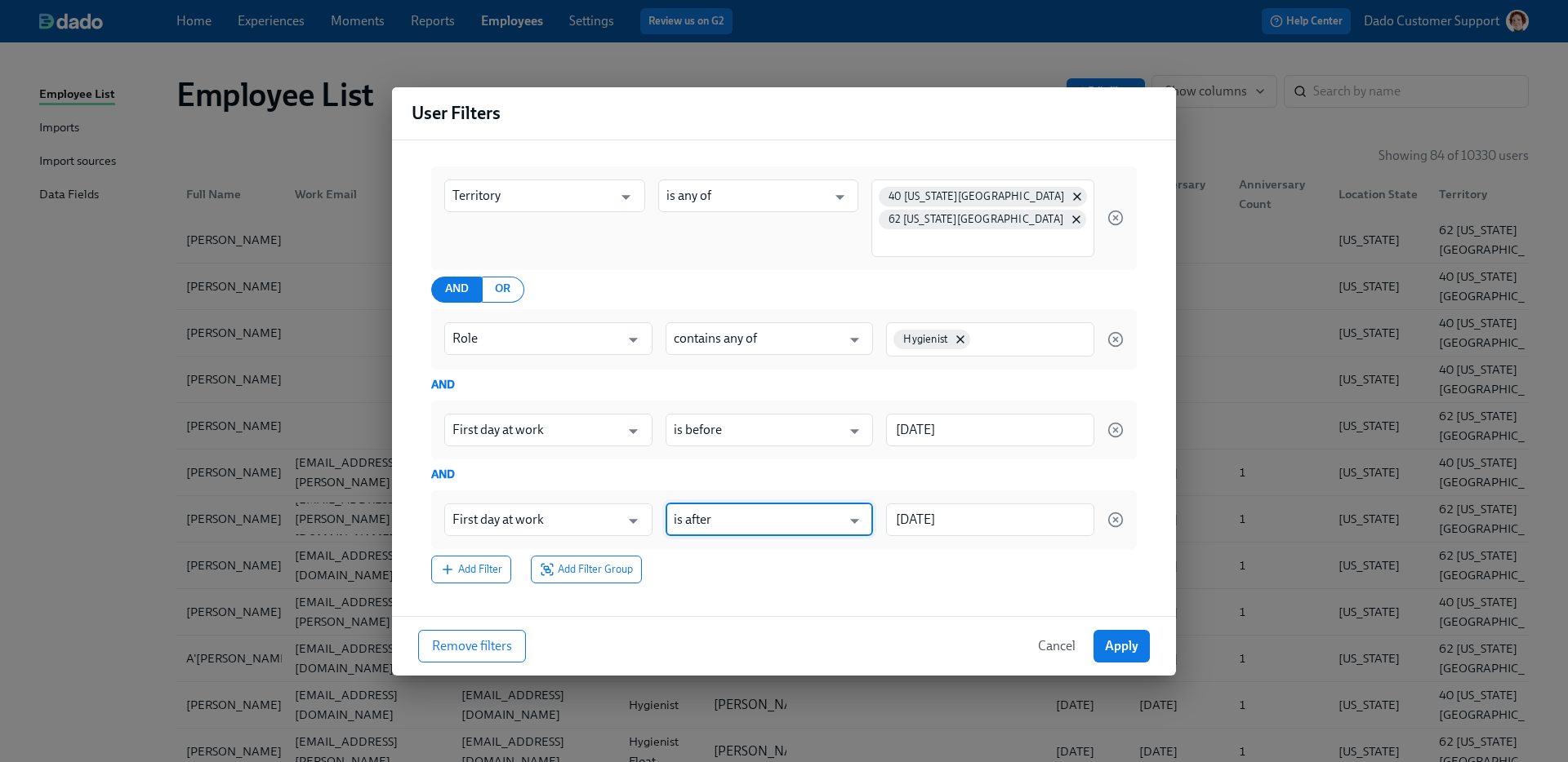
click at [994, 494] on div "First day at work ​ is after ​ [DATE] ​" at bounding box center [784, 520] width 706 height 59
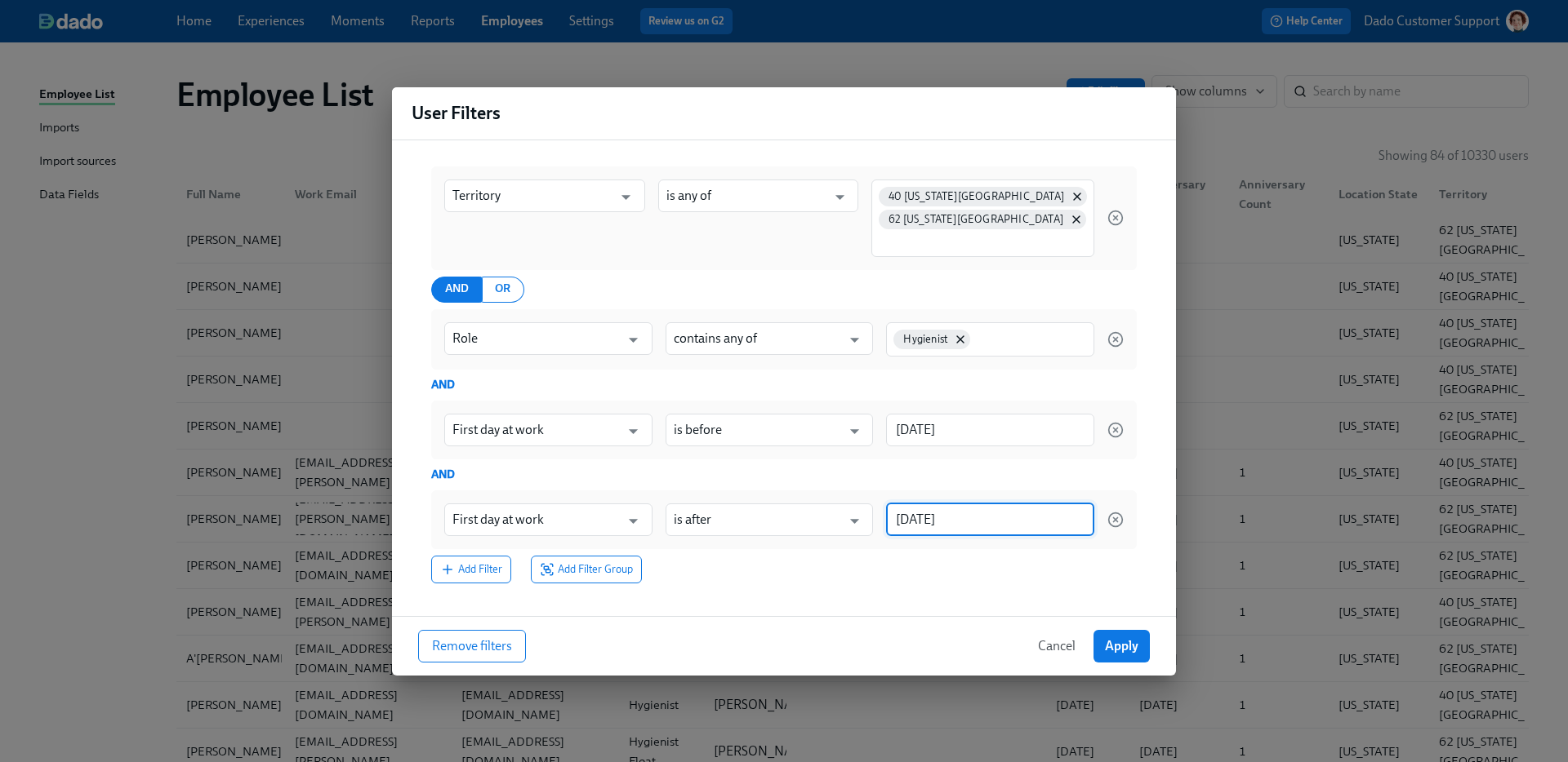
click at [978, 522] on input "[DATE]" at bounding box center [990, 520] width 208 height 33
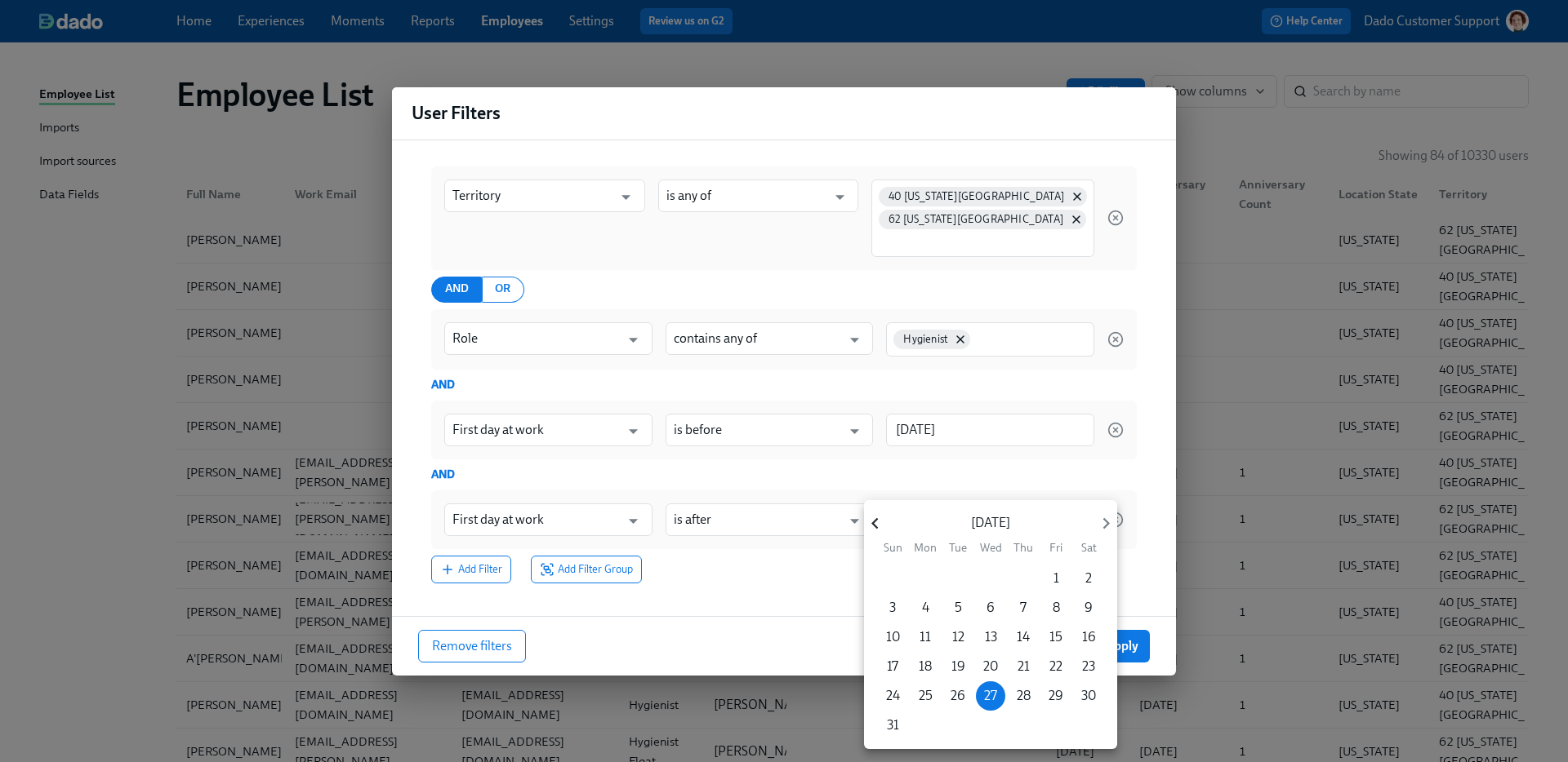
click at [880, 527] on icon "button" at bounding box center [874, 523] width 22 height 22
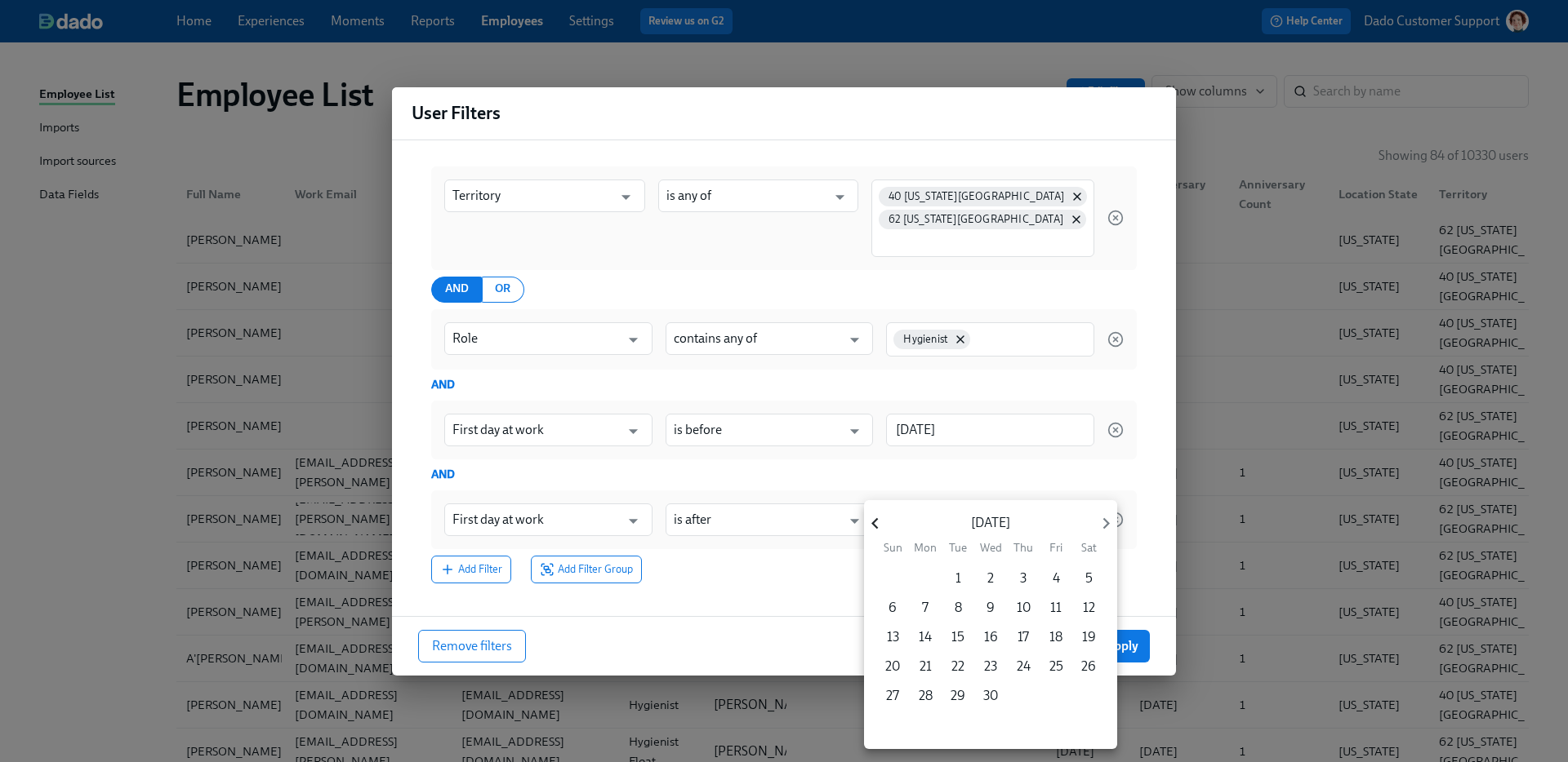
click at [880, 527] on icon "button" at bounding box center [874, 523] width 22 height 22
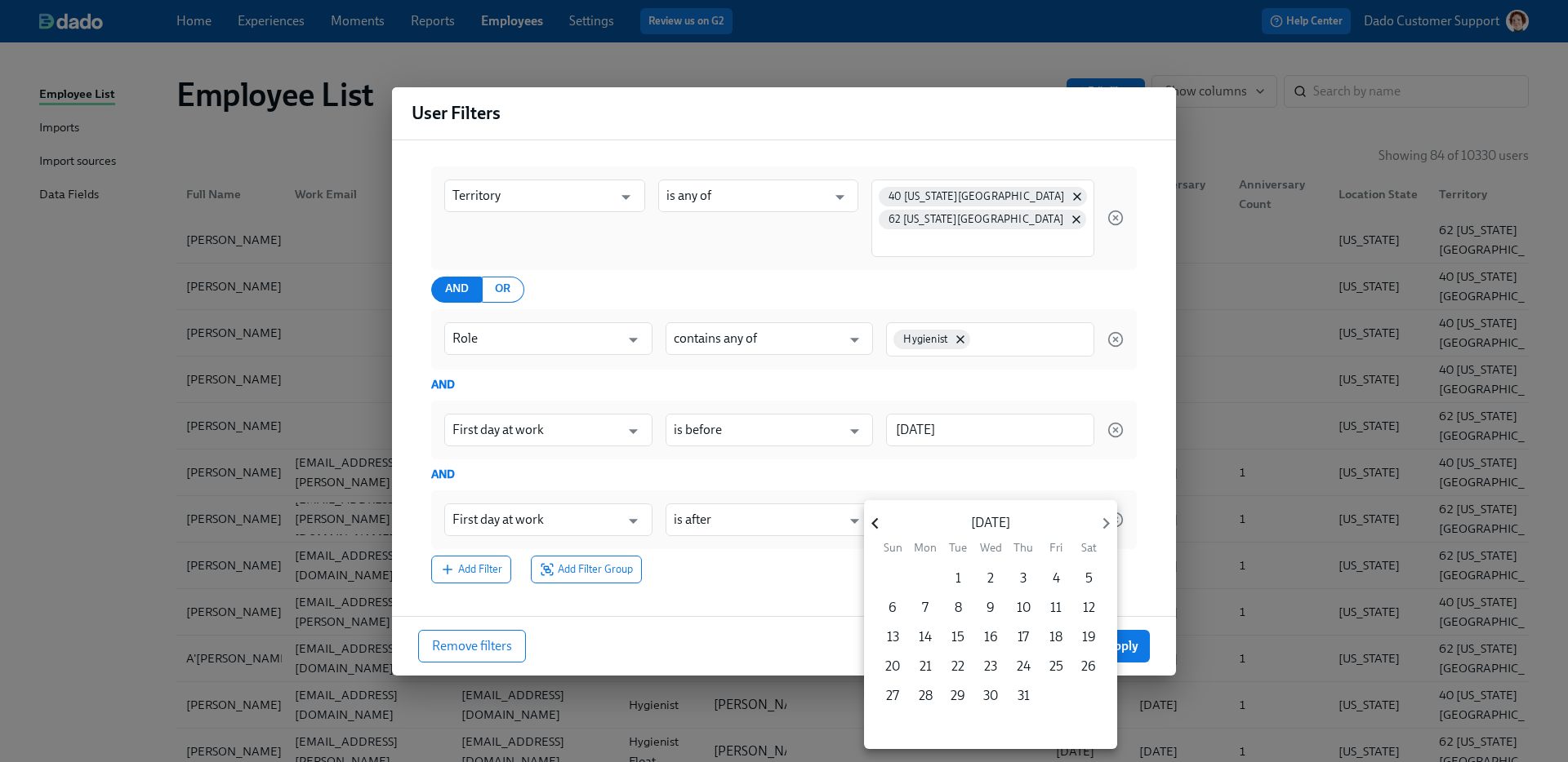
click at [880, 527] on icon "button" at bounding box center [874, 523] width 22 height 22
click at [923, 582] on p "1" at bounding box center [925, 579] width 5 height 18
type input "[DATE]"
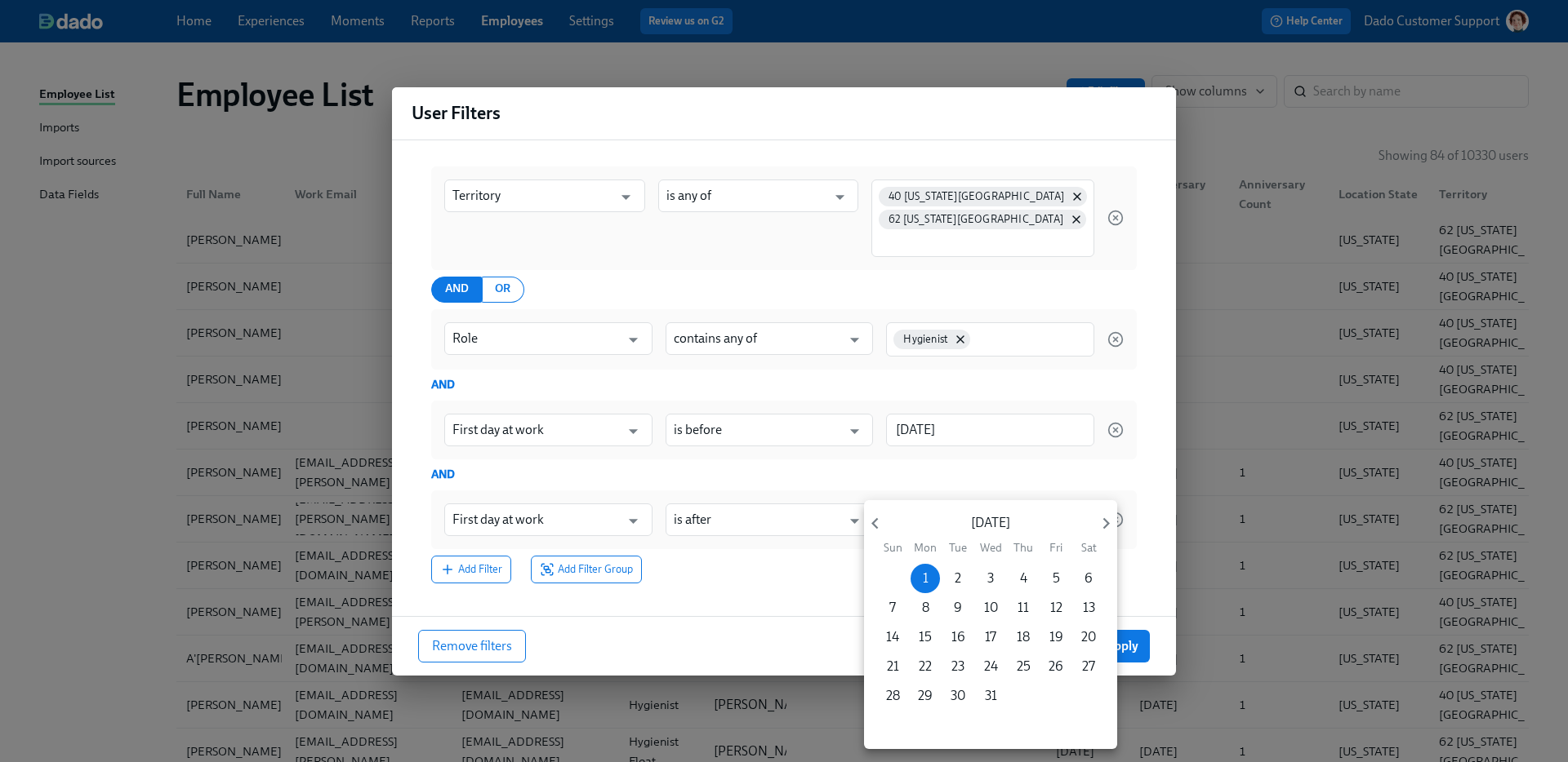
click at [768, 605] on div at bounding box center [784, 381] width 1568 height 762
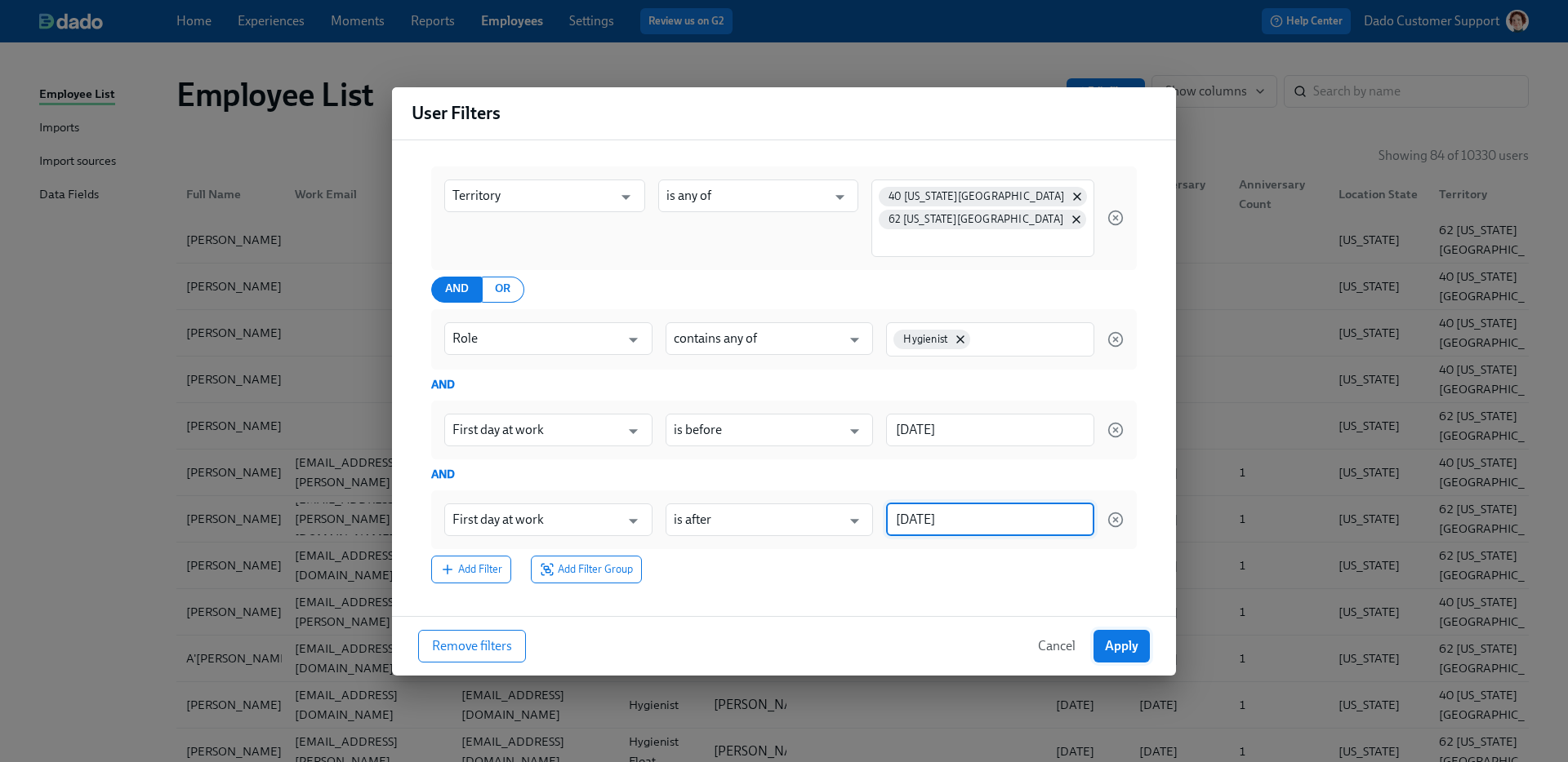
click at [1118, 649] on span "Apply" at bounding box center [1122, 647] width 33 height 17
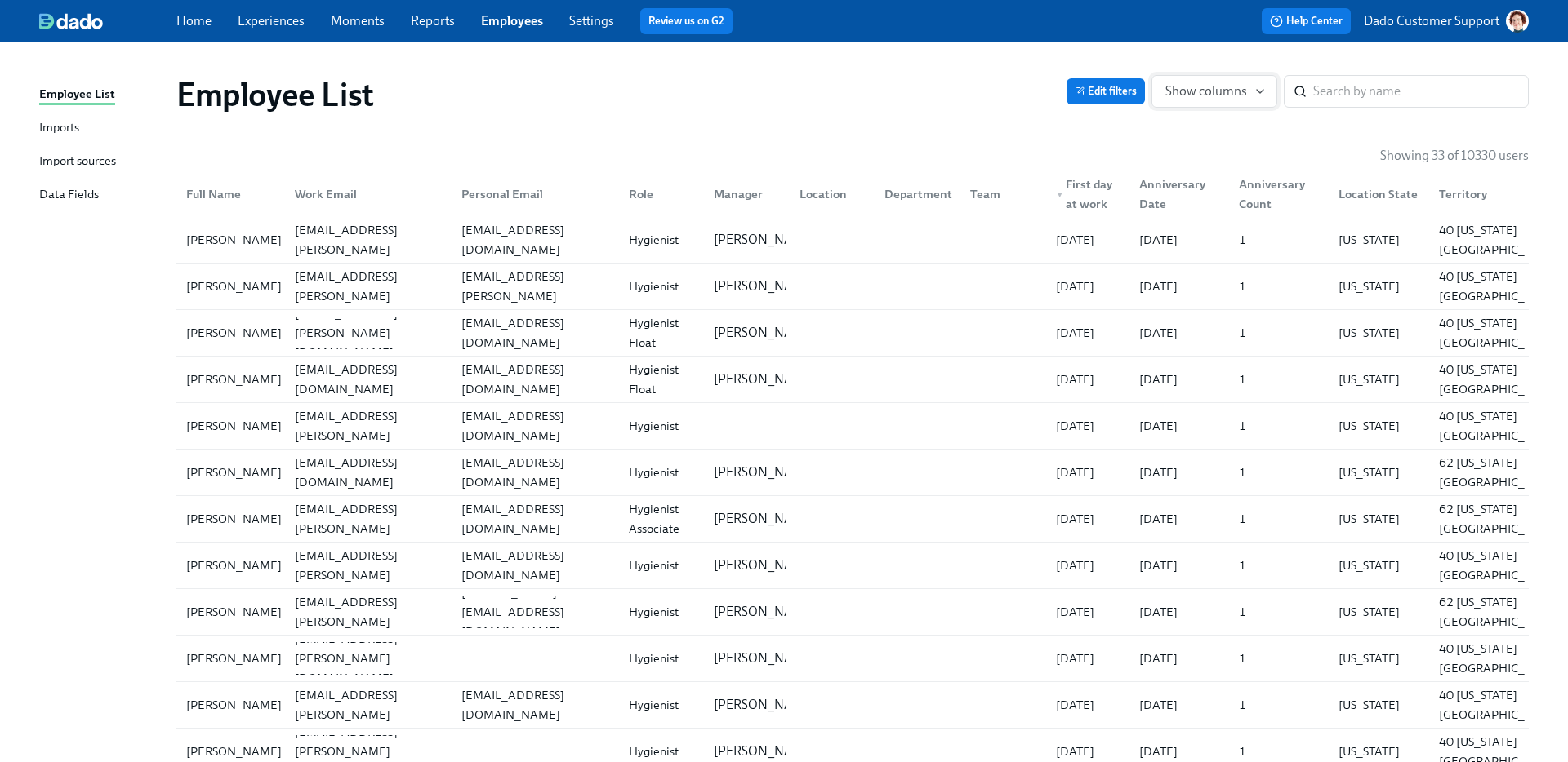
click at [1206, 84] on span "Show columns" at bounding box center [1214, 92] width 98 height 17
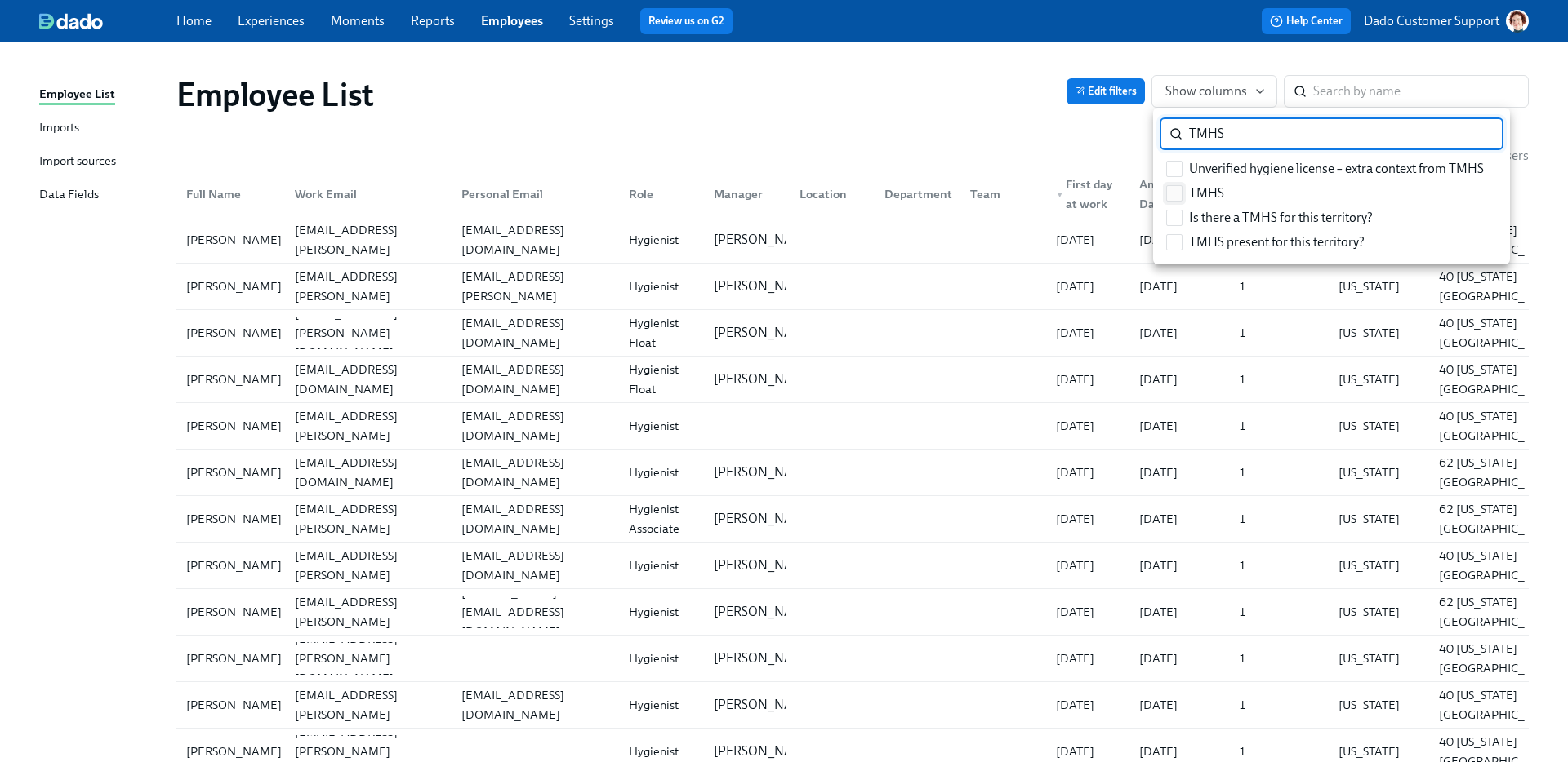
type input "TMHS"
click at [1178, 201] on span at bounding box center [1174, 193] width 17 height 17
click at [1178, 201] on input "TMHS" at bounding box center [1174, 193] width 15 height 15
checkbox input "true"
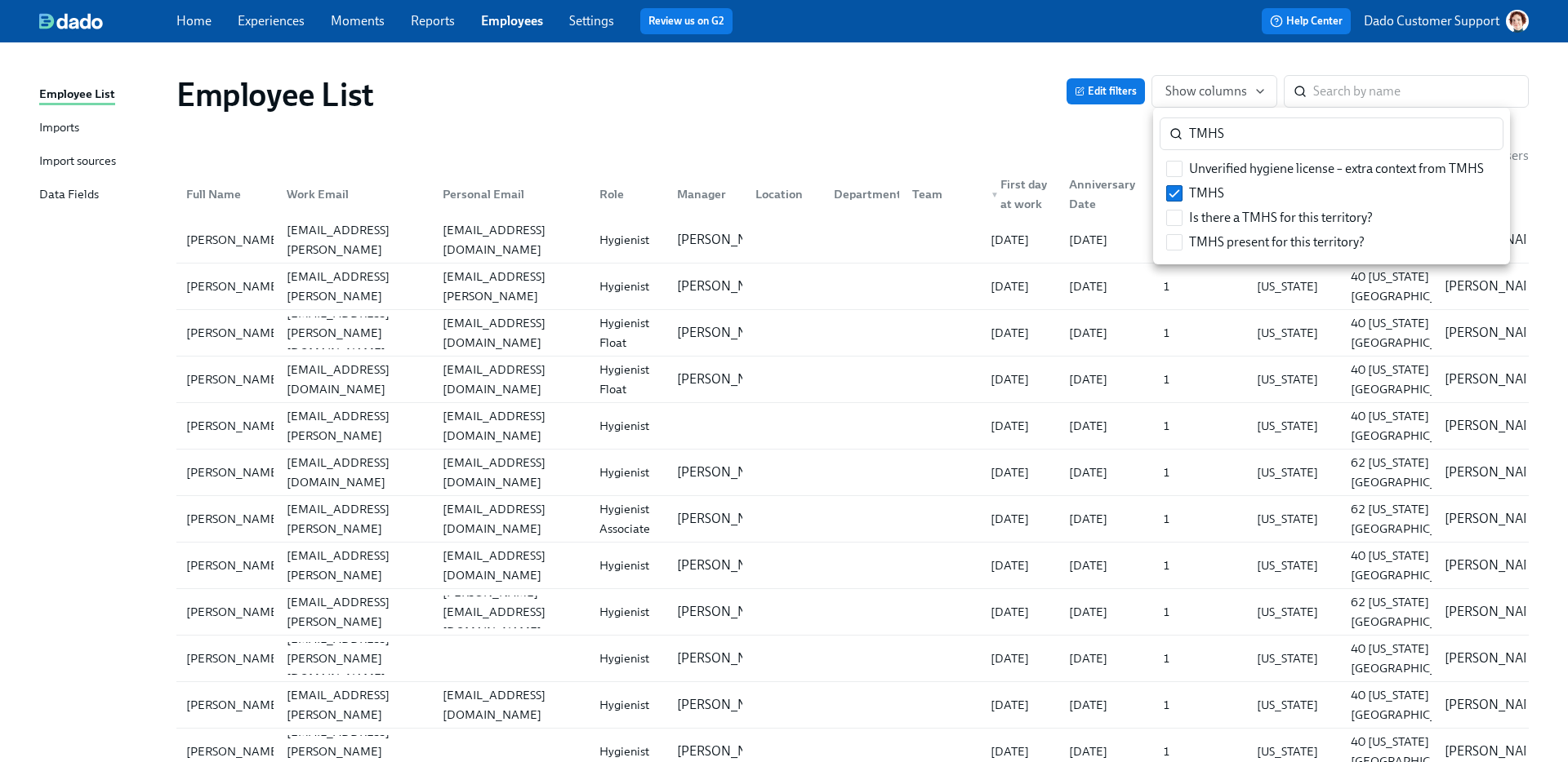
click at [973, 103] on div at bounding box center [784, 381] width 1568 height 762
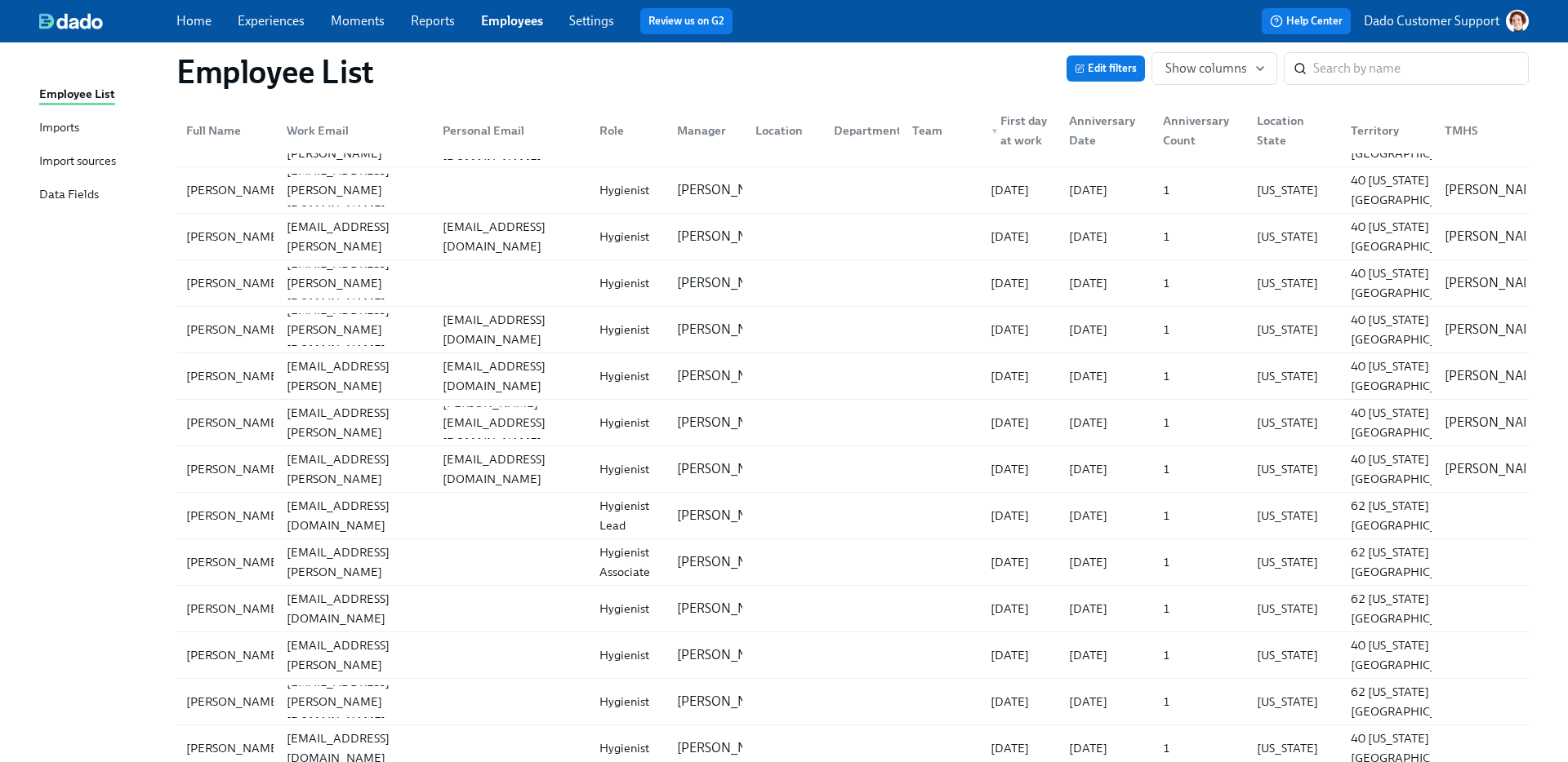
scroll to position [440, 0]
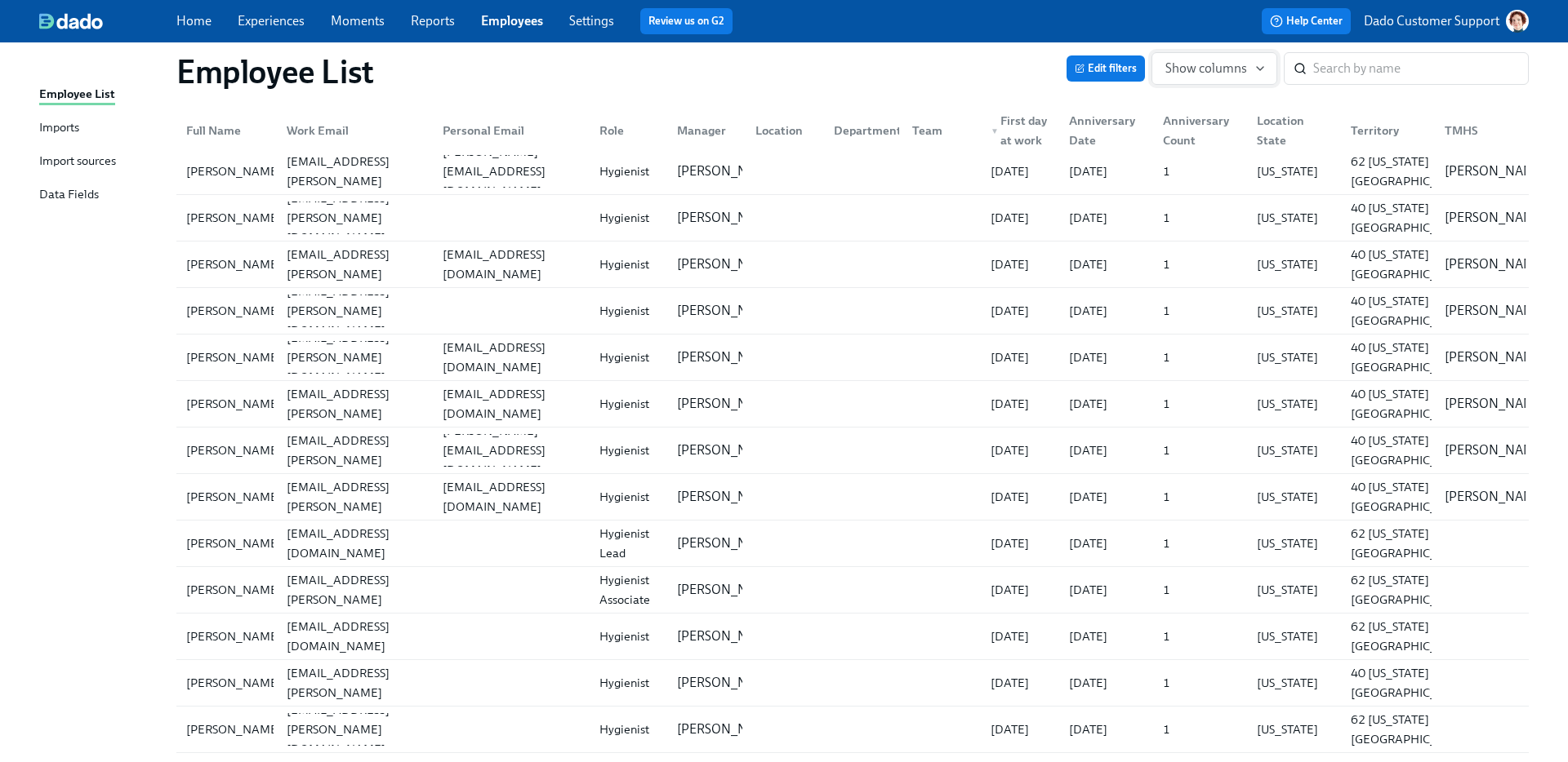
click at [1201, 69] on span "Show columns" at bounding box center [1214, 69] width 98 height 17
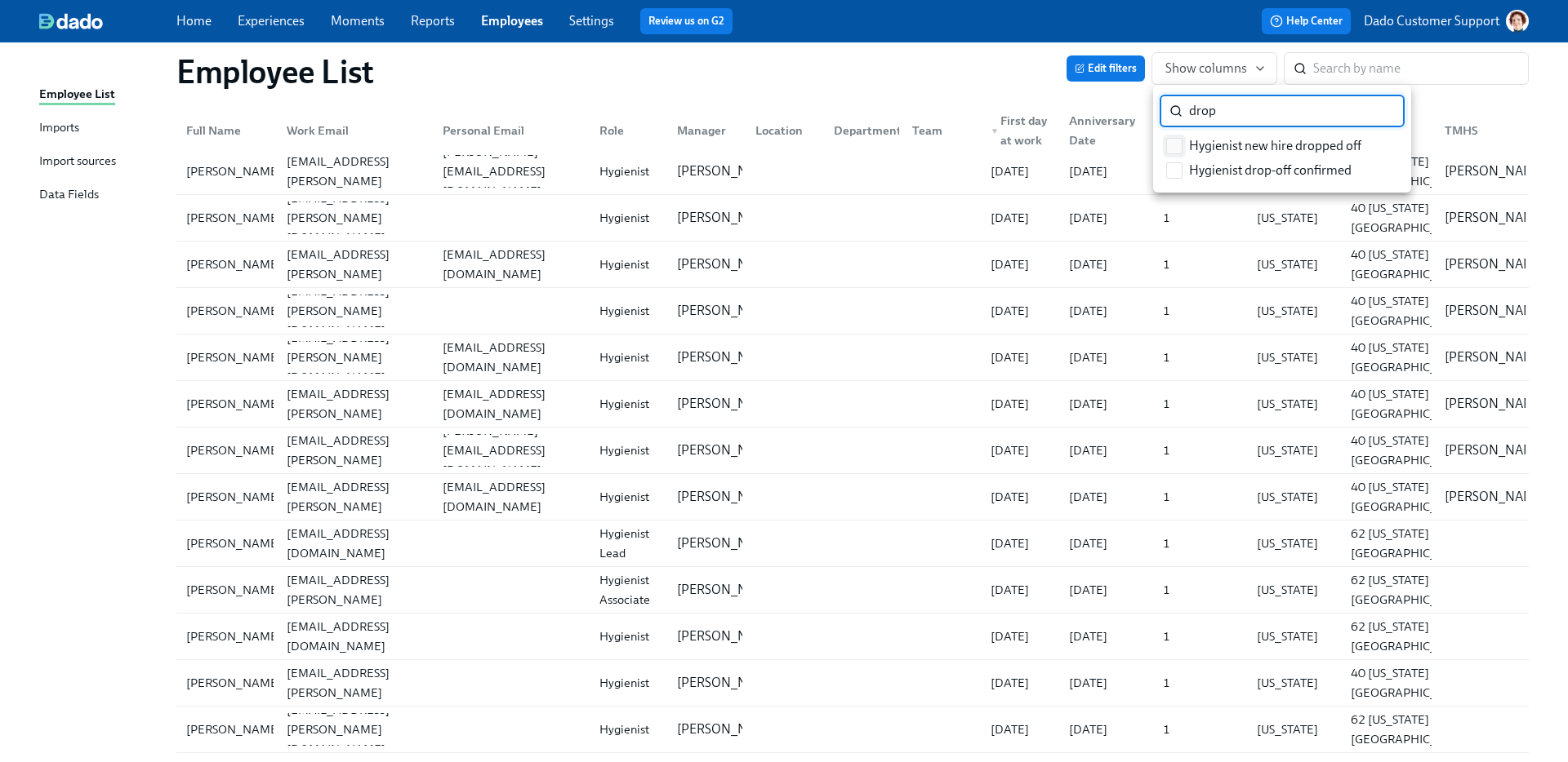
type input "drop"
click at [1234, 142] on span "Hygienist new hire dropped off" at bounding box center [1274, 146] width 172 height 18
click at [1182, 142] on input "Hygienist new hire dropped off" at bounding box center [1174, 146] width 15 height 15
checkbox input "true"
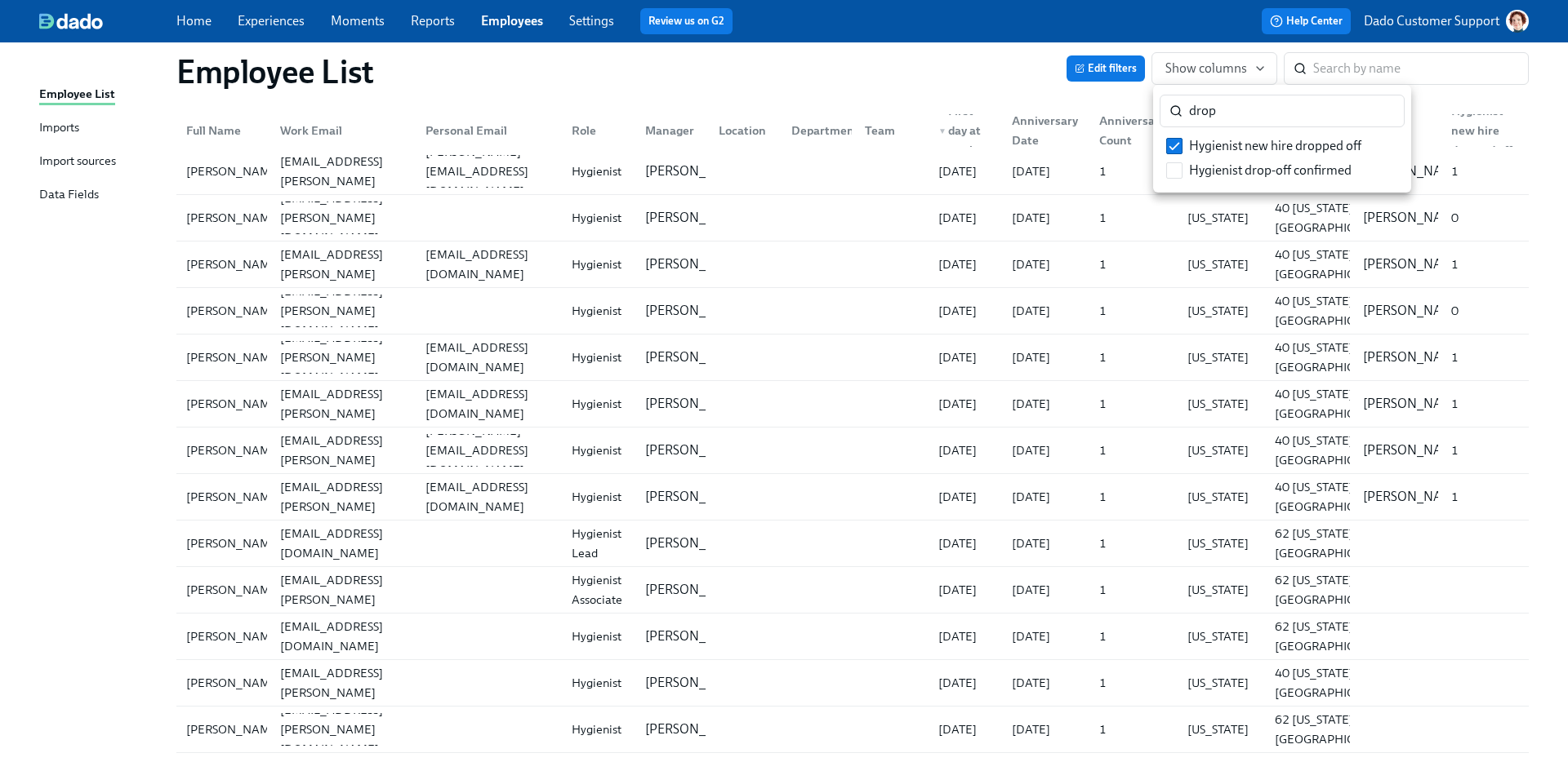
click at [1085, 67] on div at bounding box center [784, 381] width 1568 height 762
click at [1095, 65] on span "Edit filters" at bounding box center [1105, 69] width 62 height 17
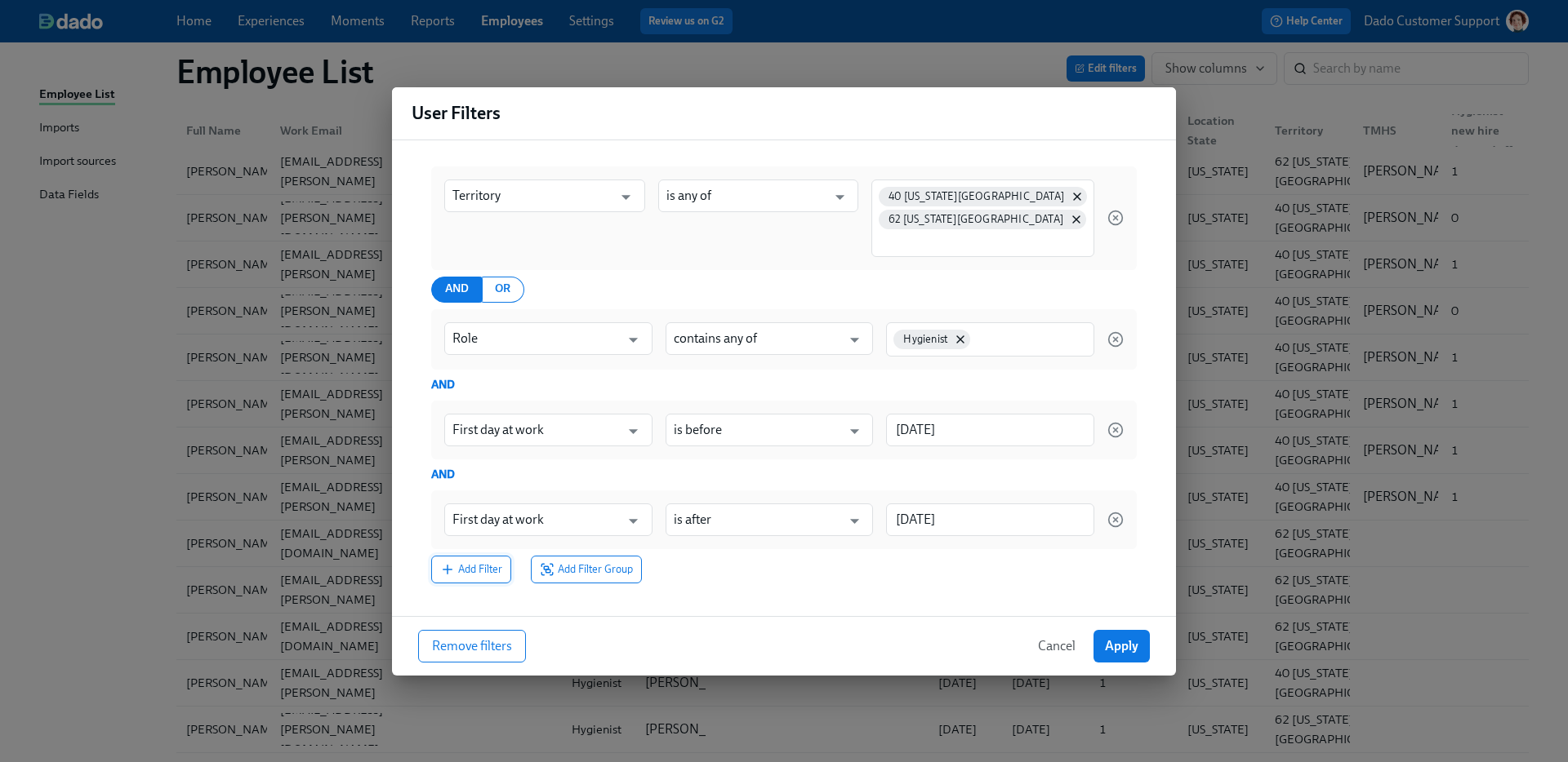
click at [464, 574] on span "Add Filter" at bounding box center [471, 569] width 62 height 17
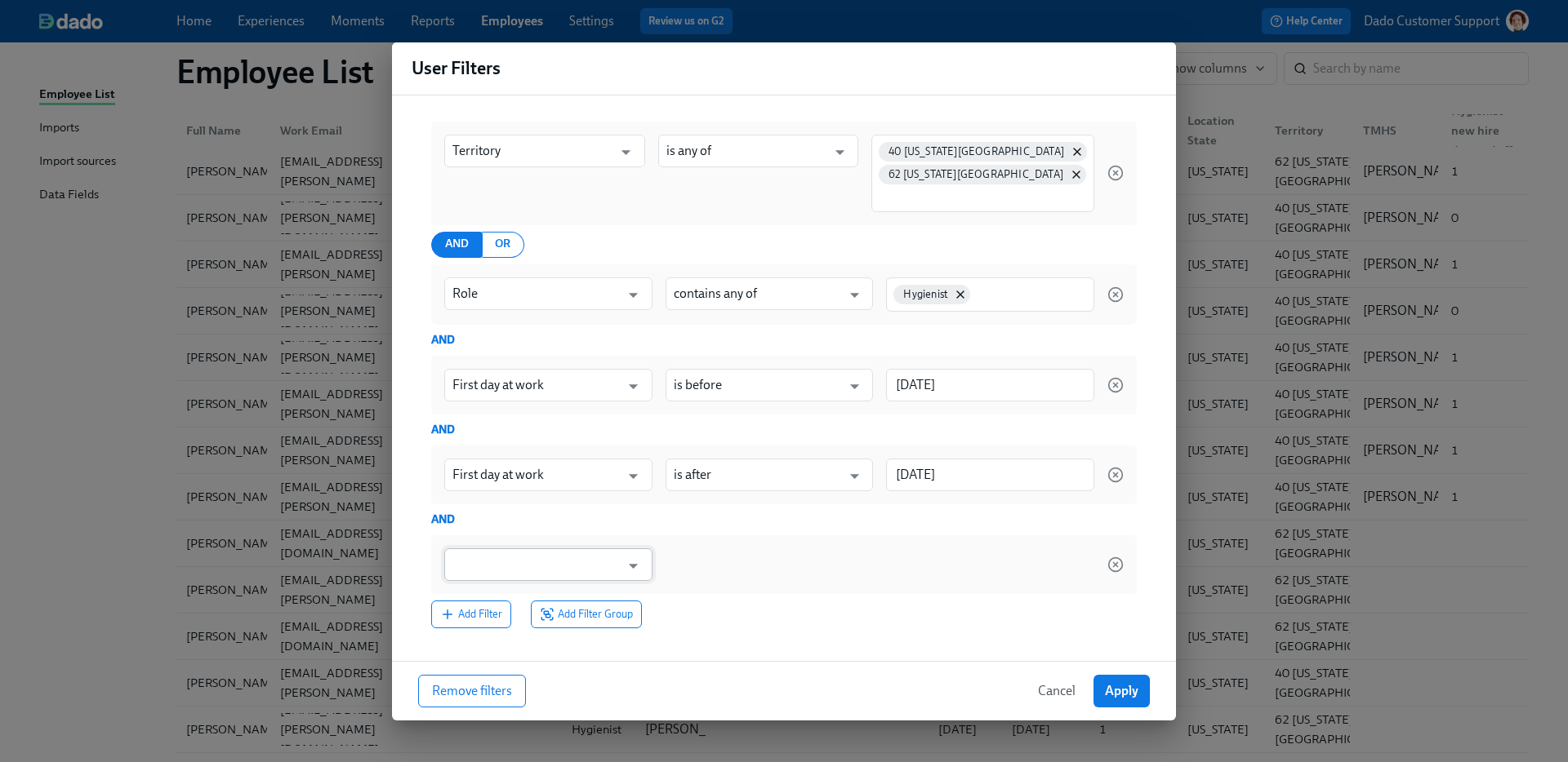
click at [465, 573] on input "text" at bounding box center [536, 565] width 168 height 33
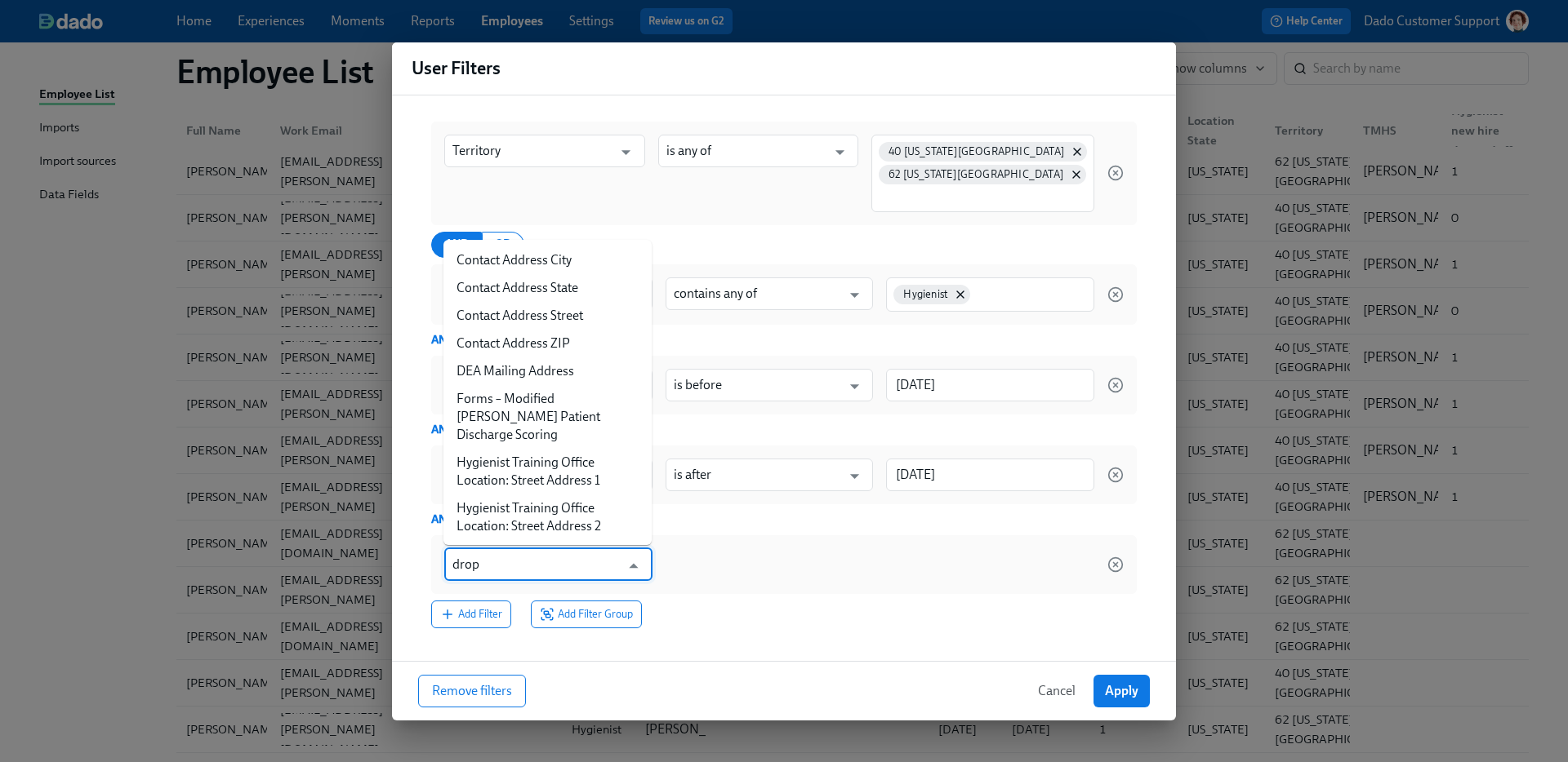
type input "[PERSON_NAME]"
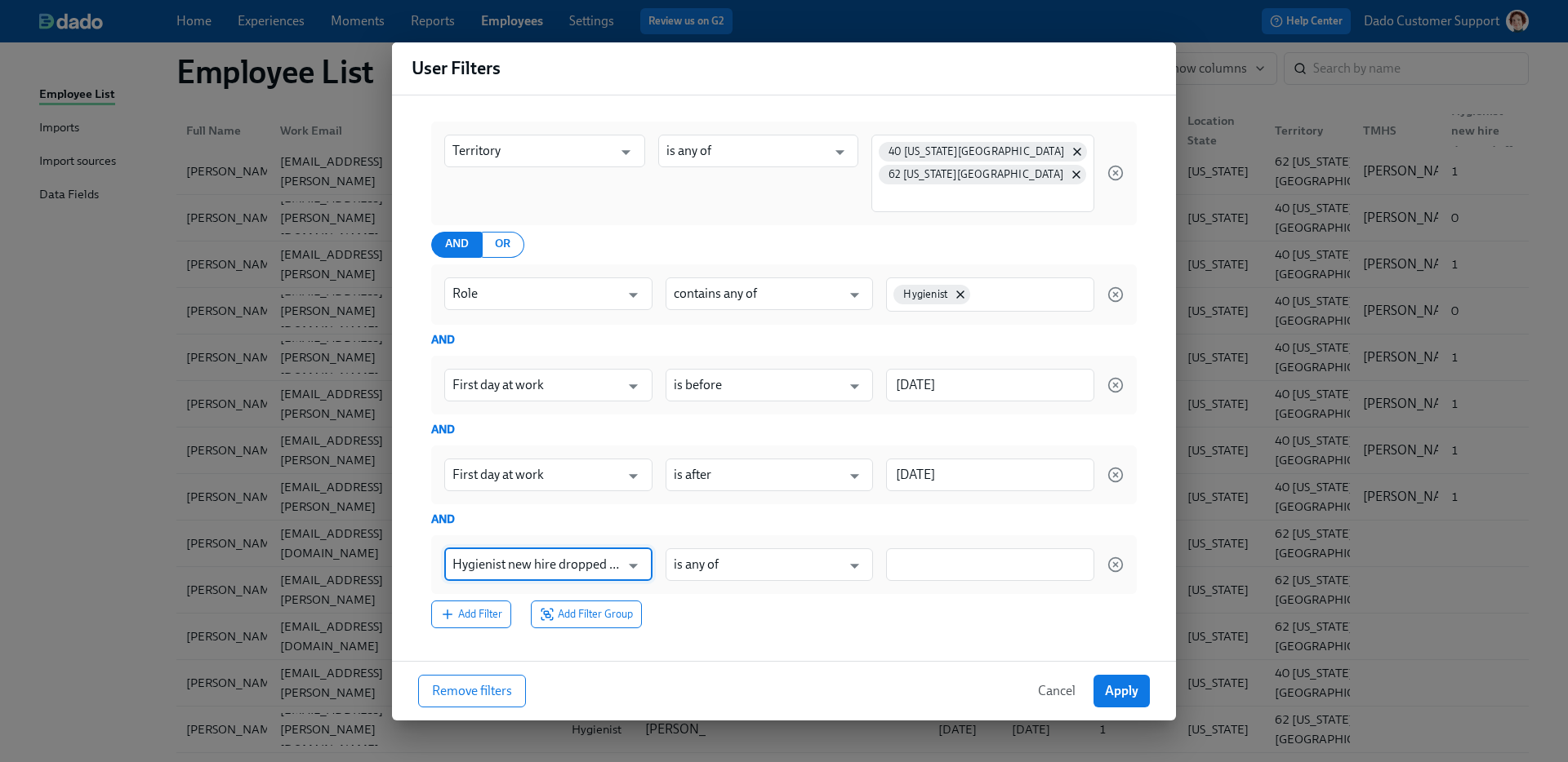
type input "Hygienist new hire dropped off"
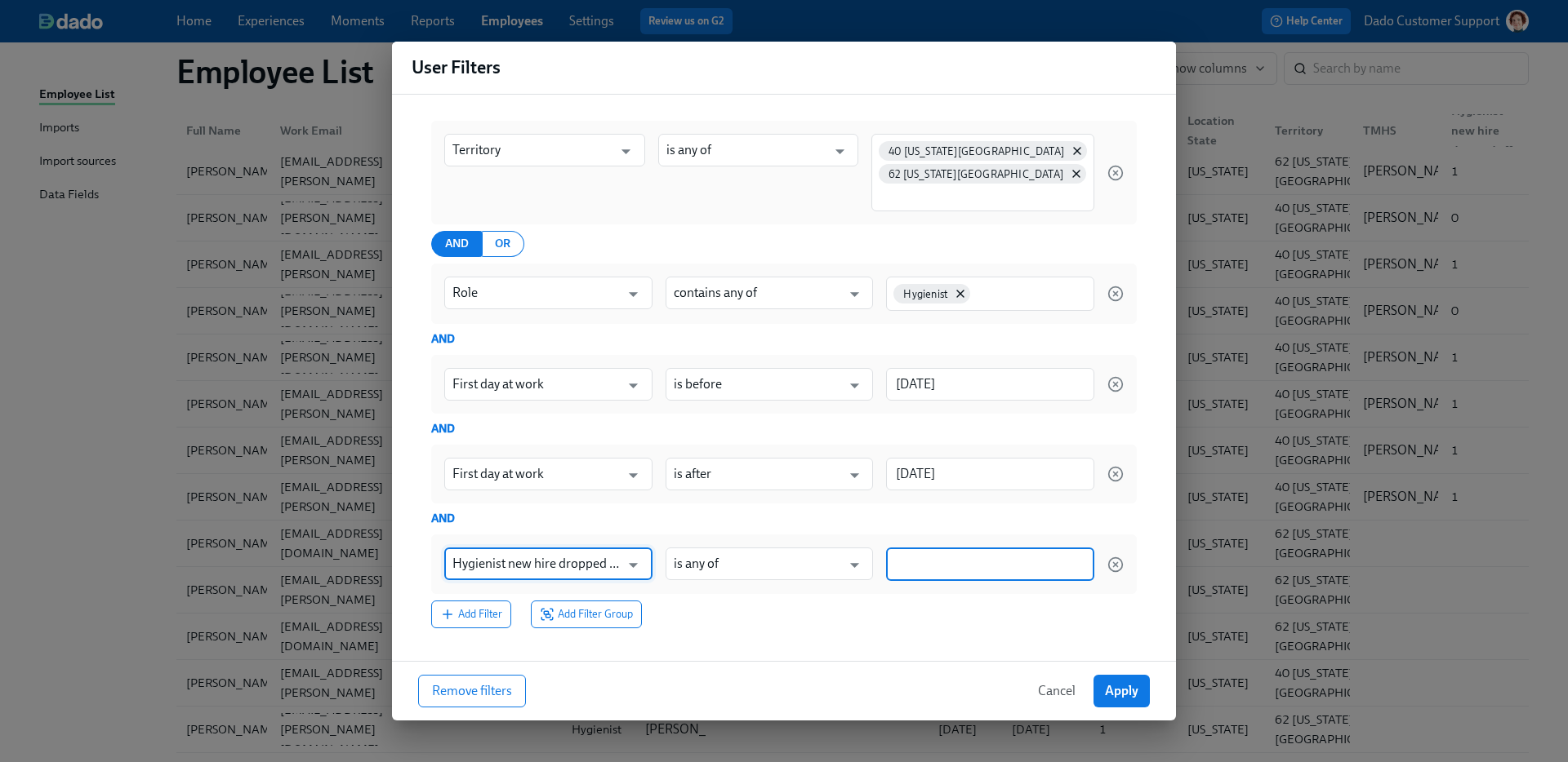
click at [966, 569] on input at bounding box center [991, 564] width 192 height 17
click at [920, 641] on span "blank" at bounding box center [917, 644] width 45 height 12
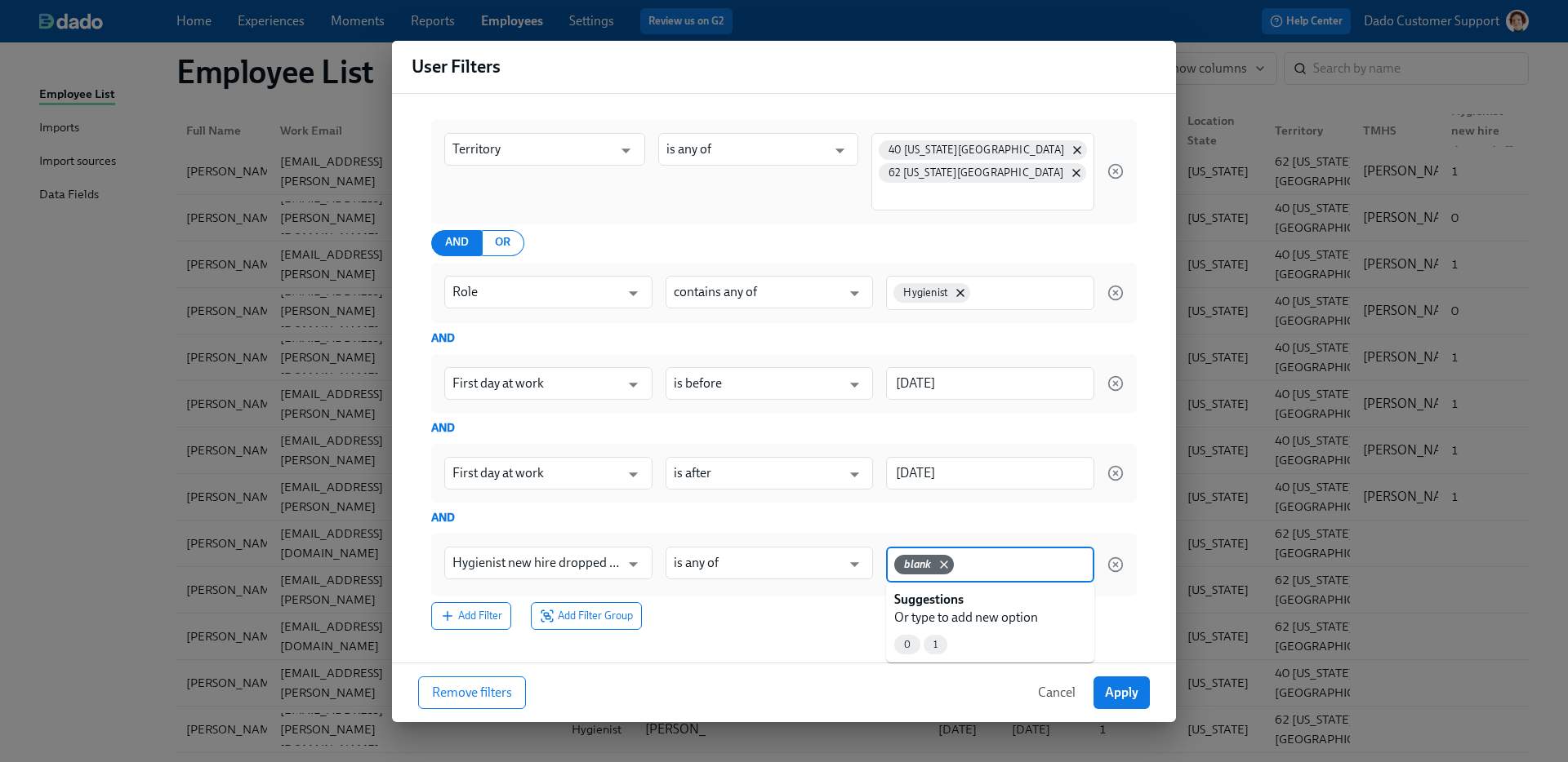
click at [972, 561] on input at bounding box center [1022, 563] width 129 height 17
click at [908, 643] on span "0" at bounding box center [908, 645] width 26 height 12
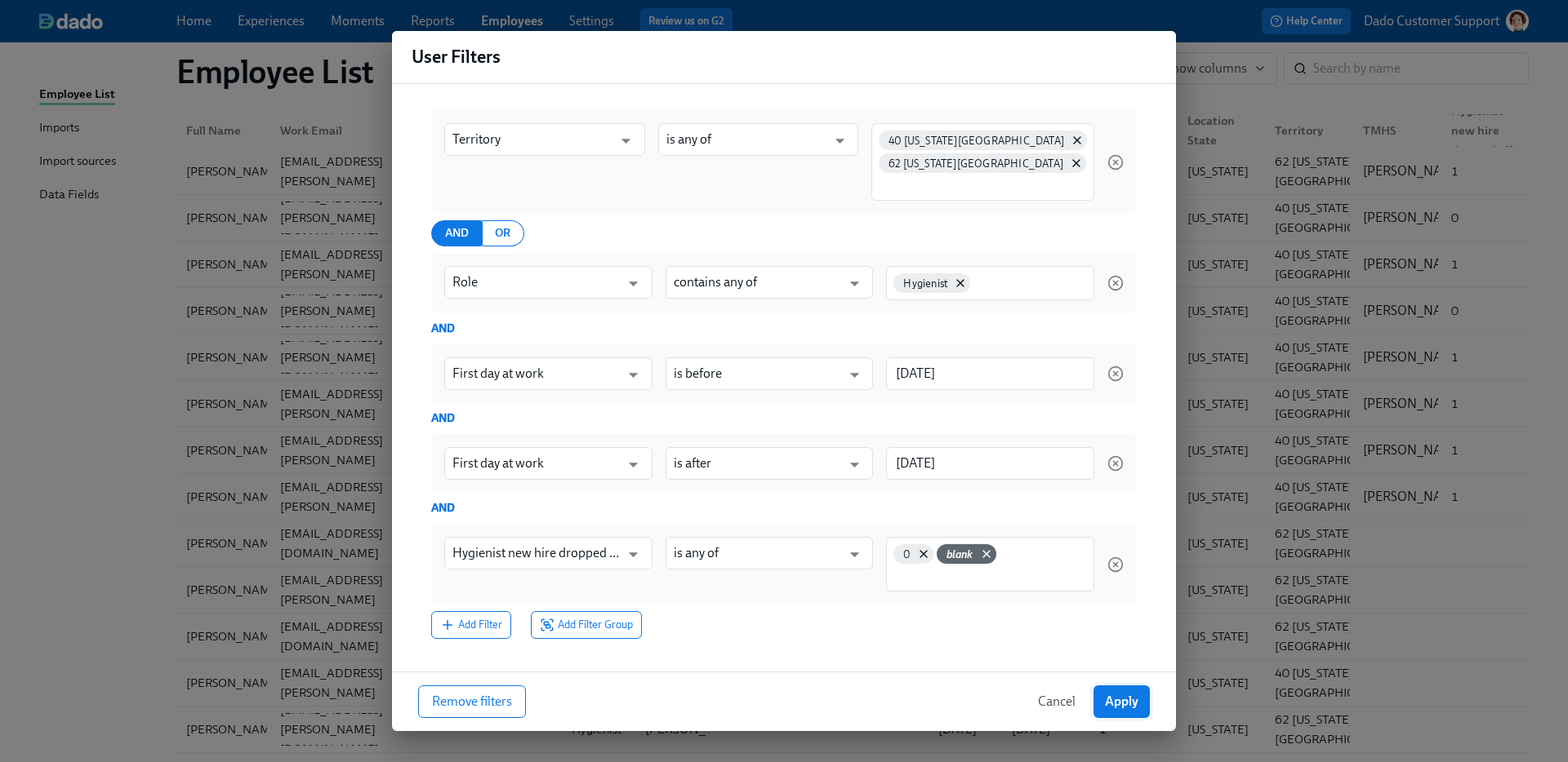
click at [1126, 707] on span "Apply" at bounding box center [1122, 702] width 33 height 17
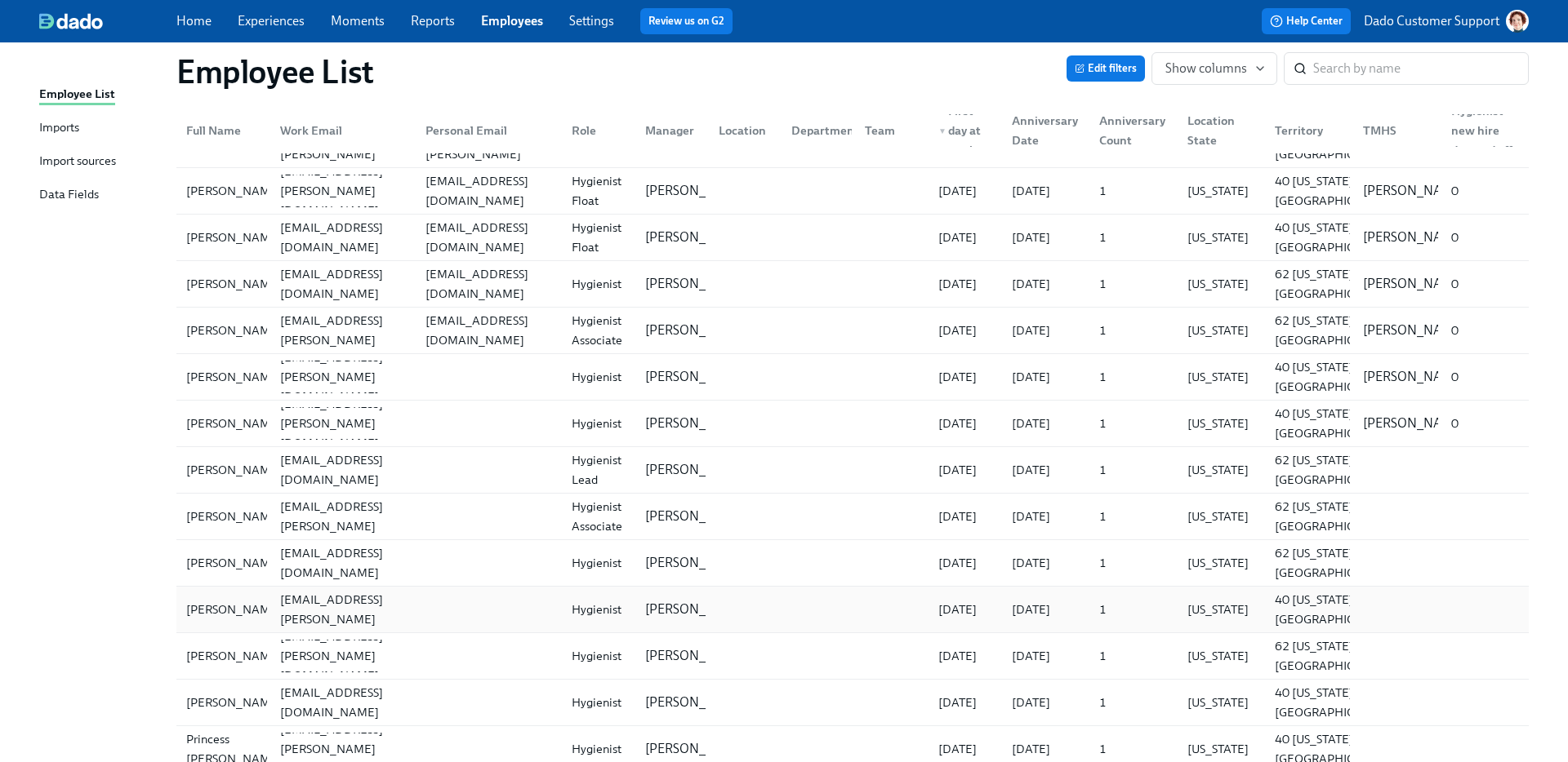
scroll to position [0, 0]
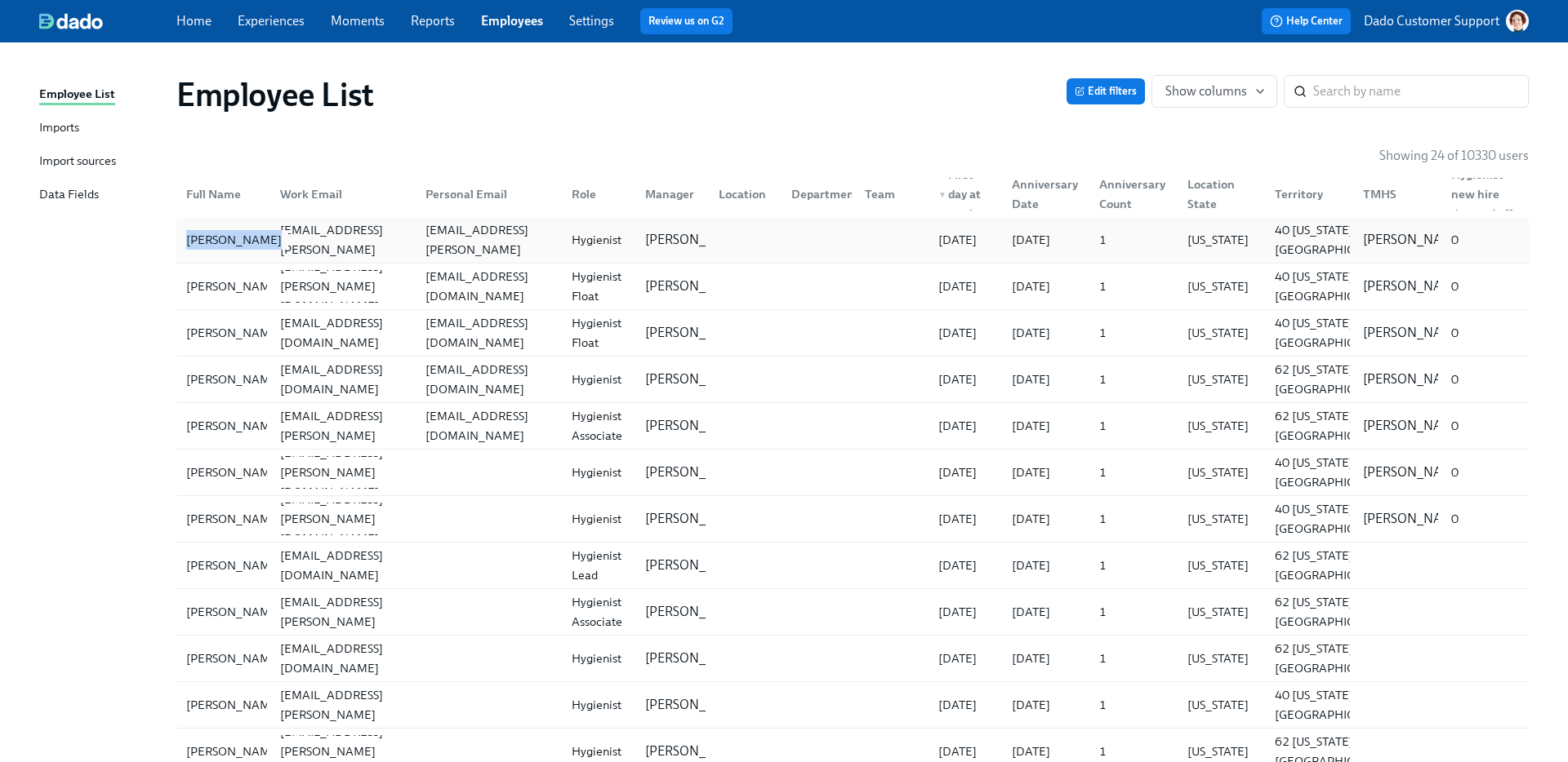
copy div "[PERSON_NAME]"
drag, startPoint x: 143, startPoint y: 250, endPoint x: 182, endPoint y: 236, distance: 41.4
click at [182, 236] on div "Employee List Edit filters Show columns ​ Showing 24 of 10330 users Full Name W…" at bounding box center [784, 697] width 1490 height 1271
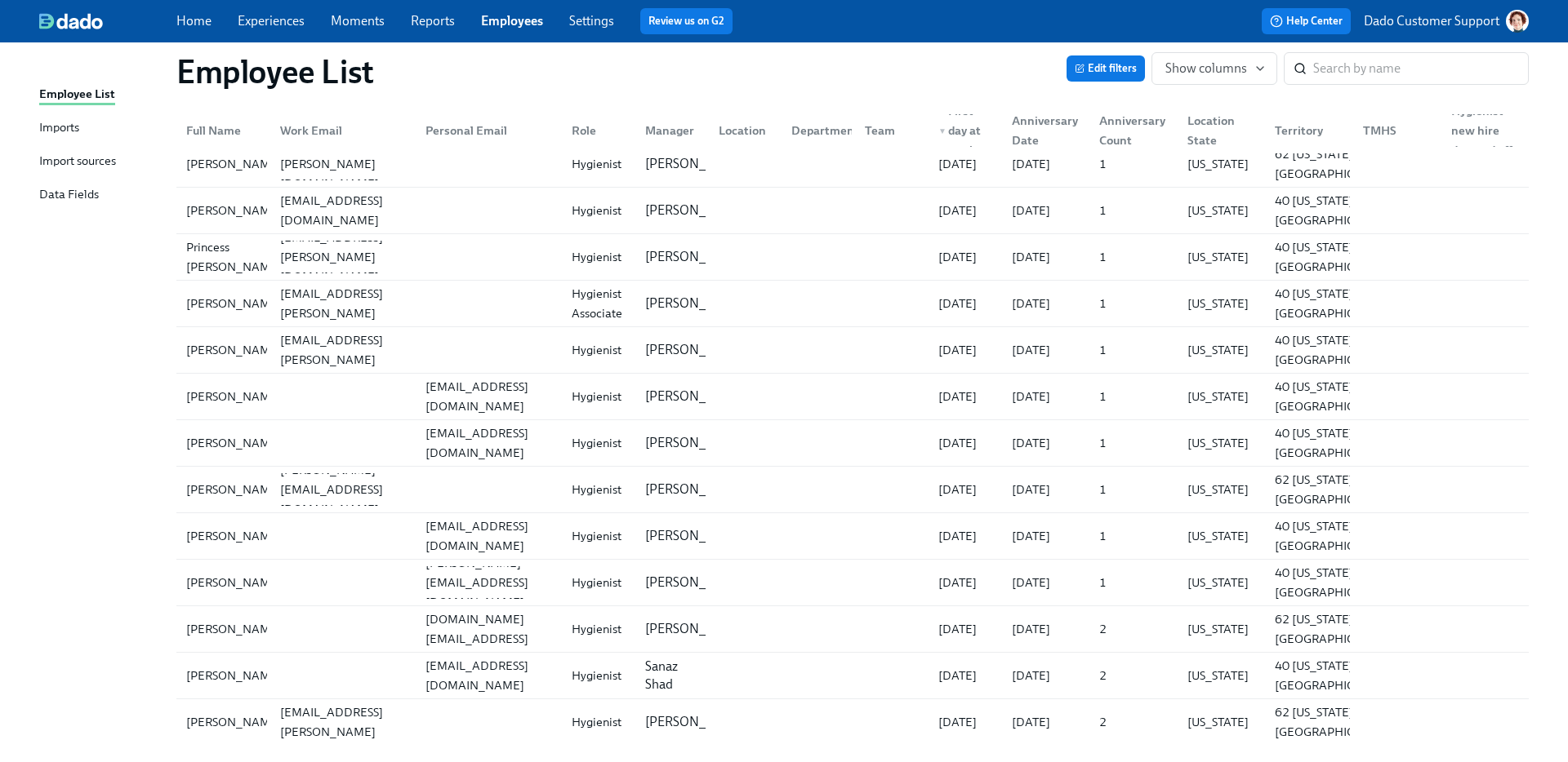
scroll to position [587, 0]
click at [1223, 72] on span "Show columns" at bounding box center [1214, 69] width 98 height 17
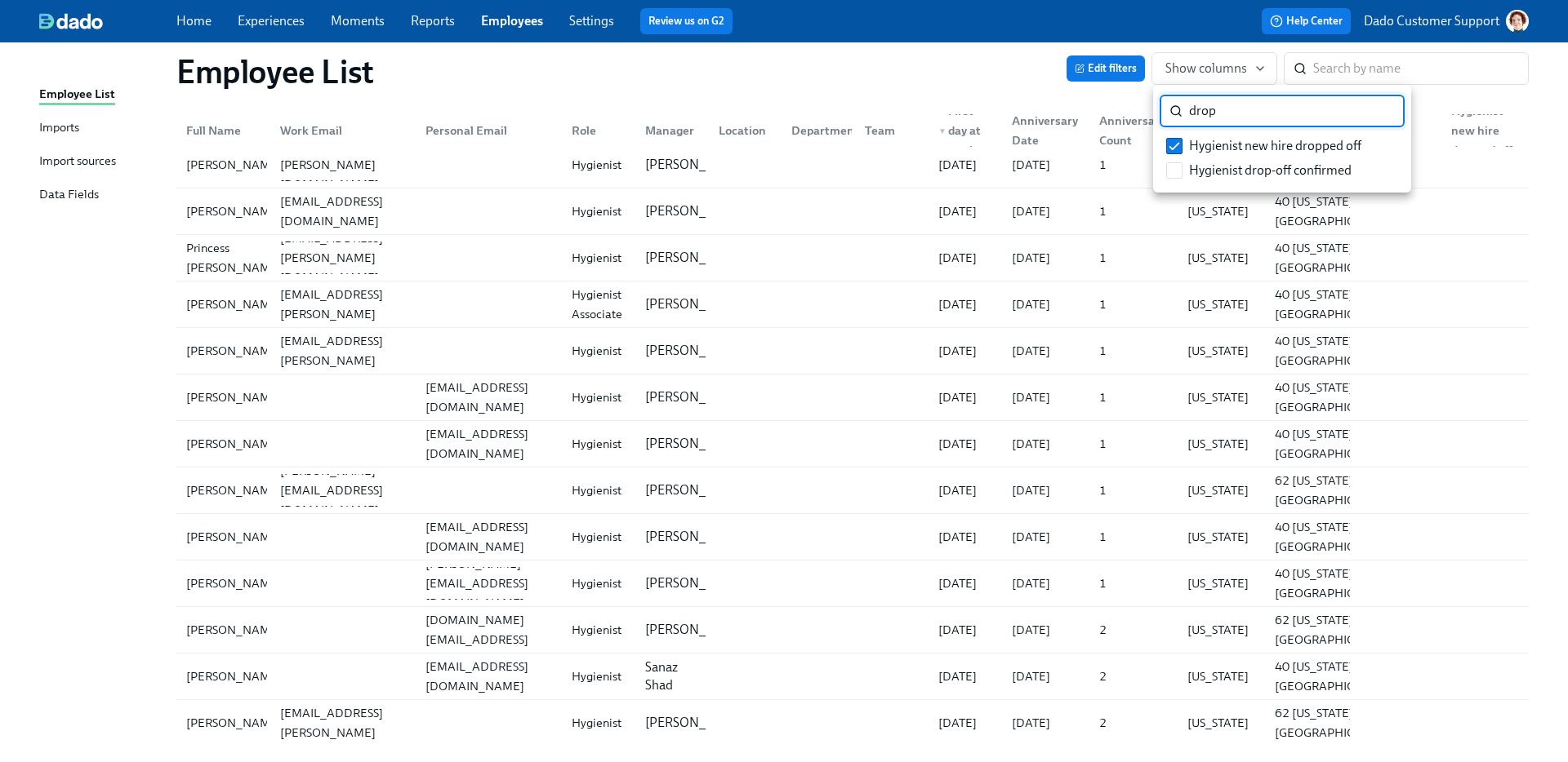
click at [1386, 110] on input "drop" at bounding box center [1297, 110] width 216 height 33
click at [1382, 110] on input "drop" at bounding box center [1297, 110] width 216 height 33
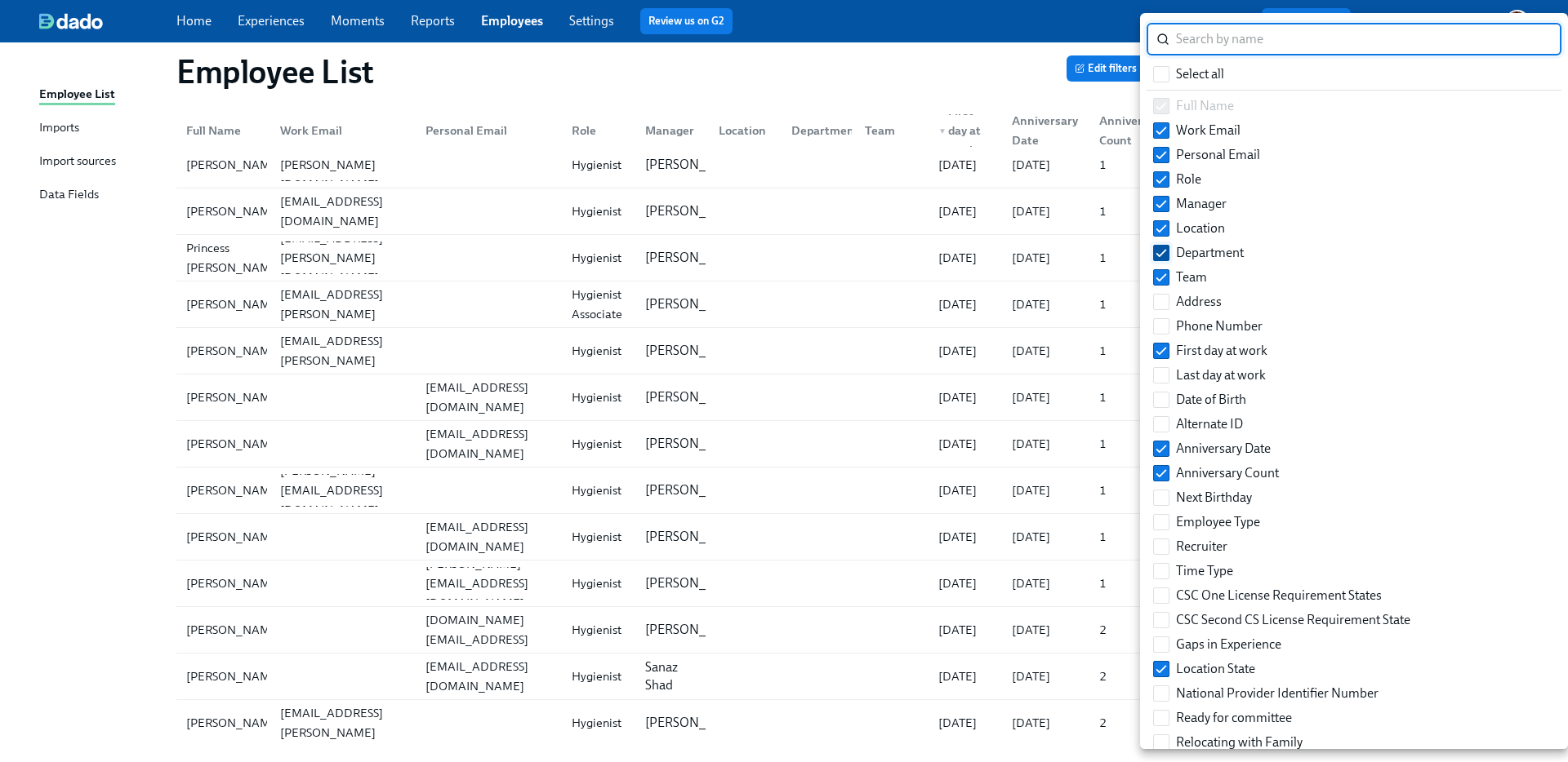
click at [1163, 253] on input "Department" at bounding box center [1161, 253] width 15 height 15
checkbox input "false"
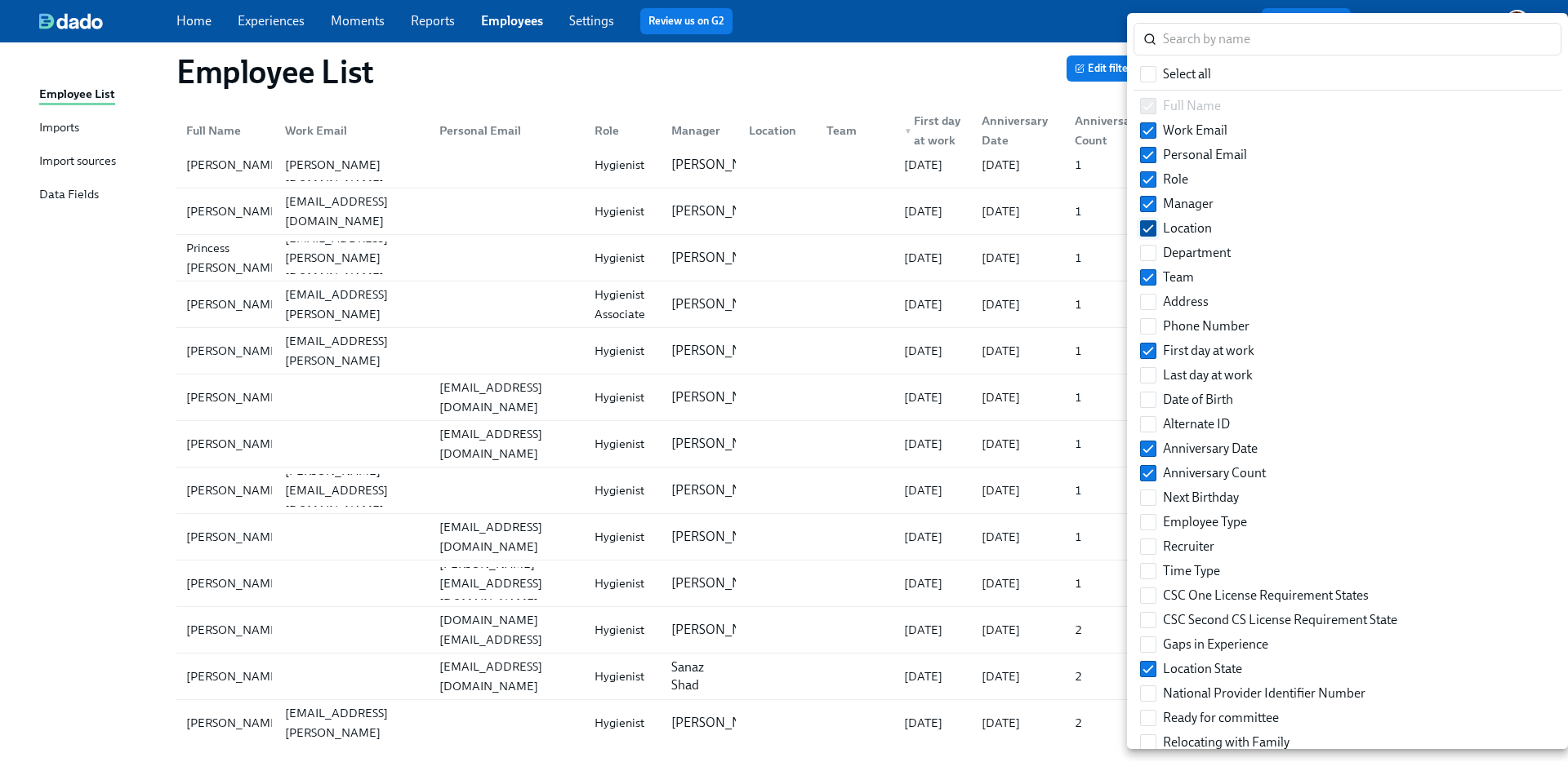
click at [1155, 226] on label "Location" at bounding box center [1176, 229] width 85 height 25
click at [1155, 226] on input "Location" at bounding box center [1148, 228] width 15 height 15
checkbox input "false"
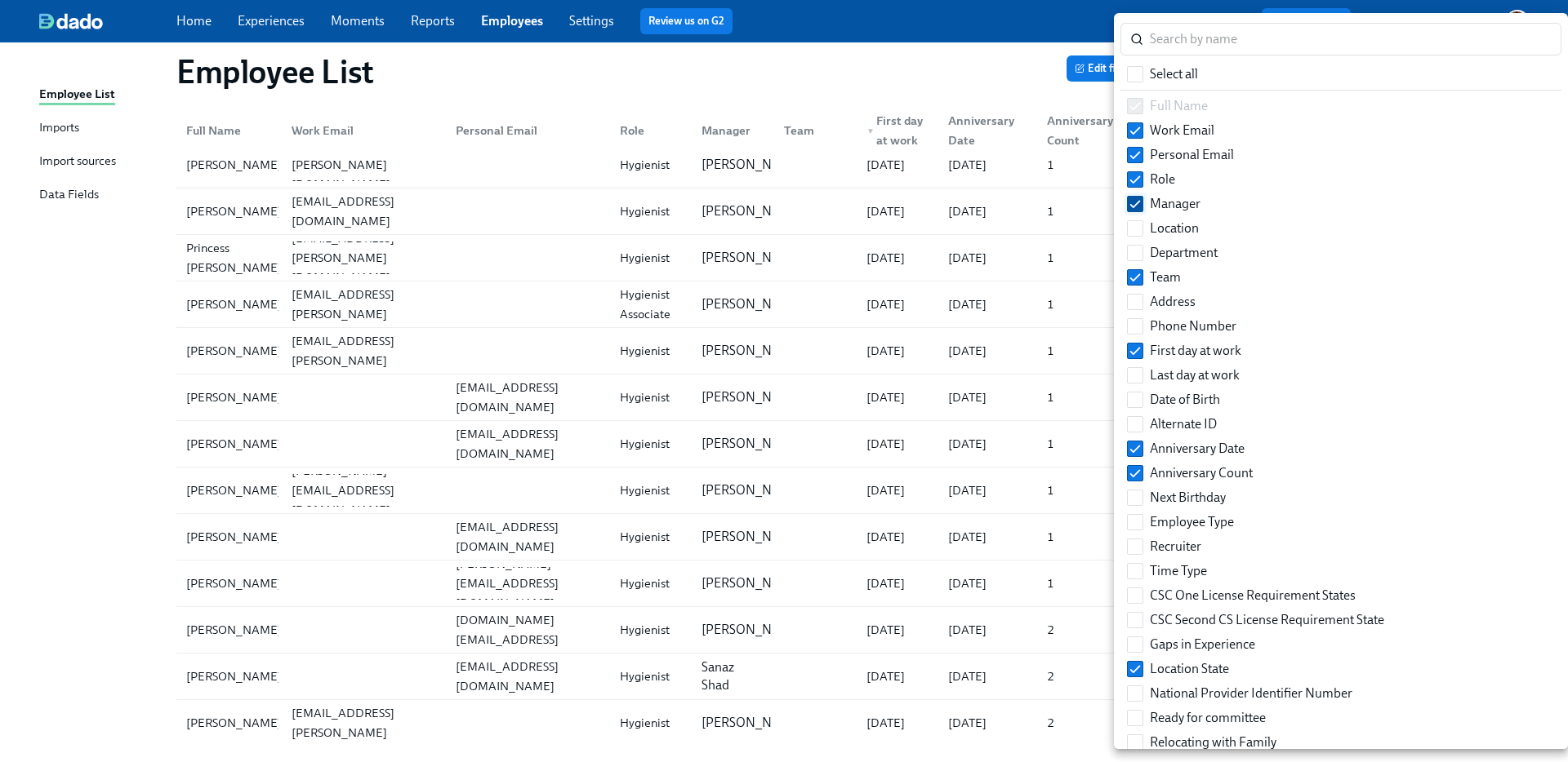
click at [1140, 205] on input "Manager" at bounding box center [1135, 203] width 15 height 15
checkbox input "false"
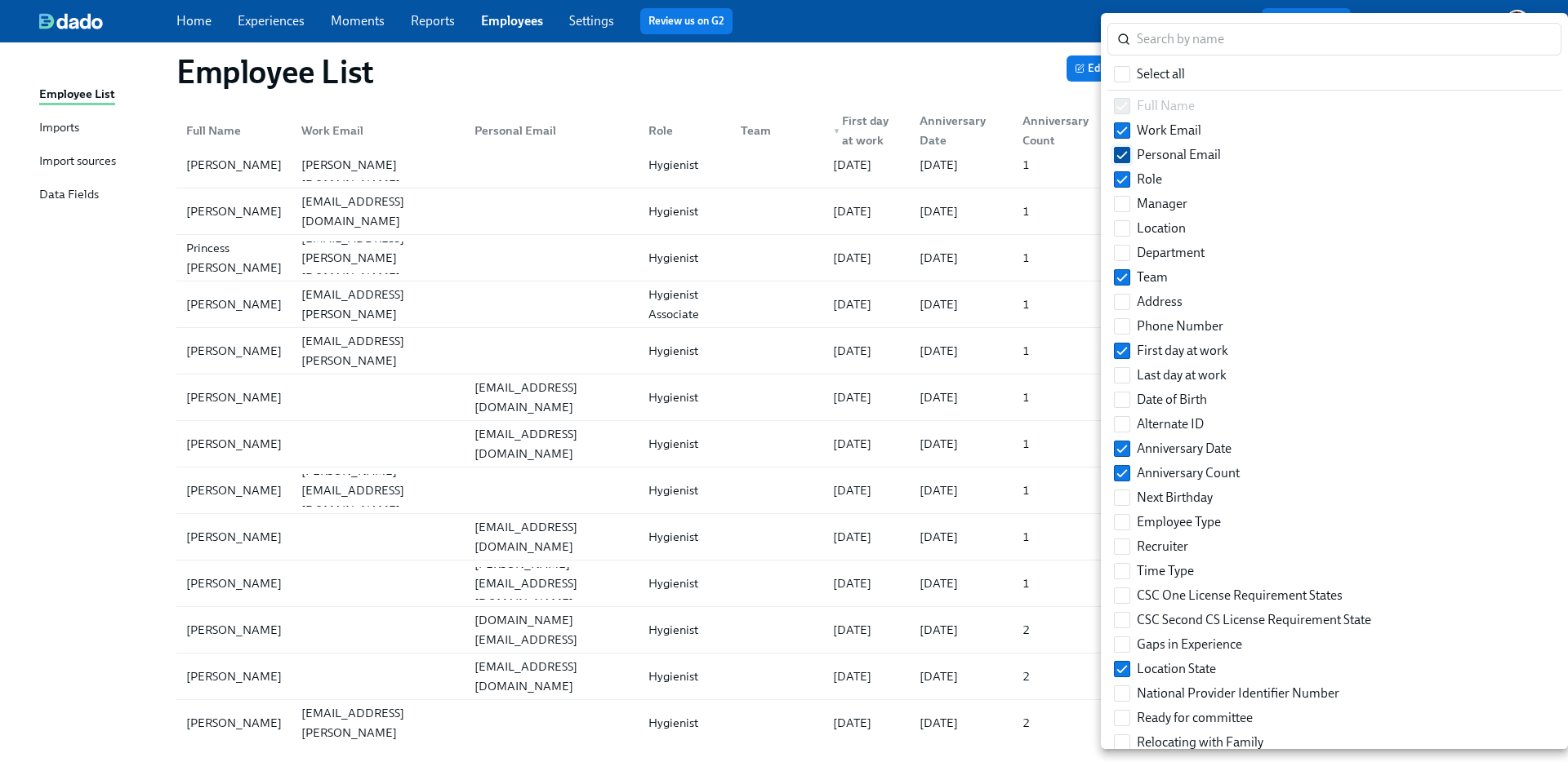
click at [1127, 157] on input "Personal Email" at bounding box center [1122, 155] width 15 height 15
checkbox input "false"
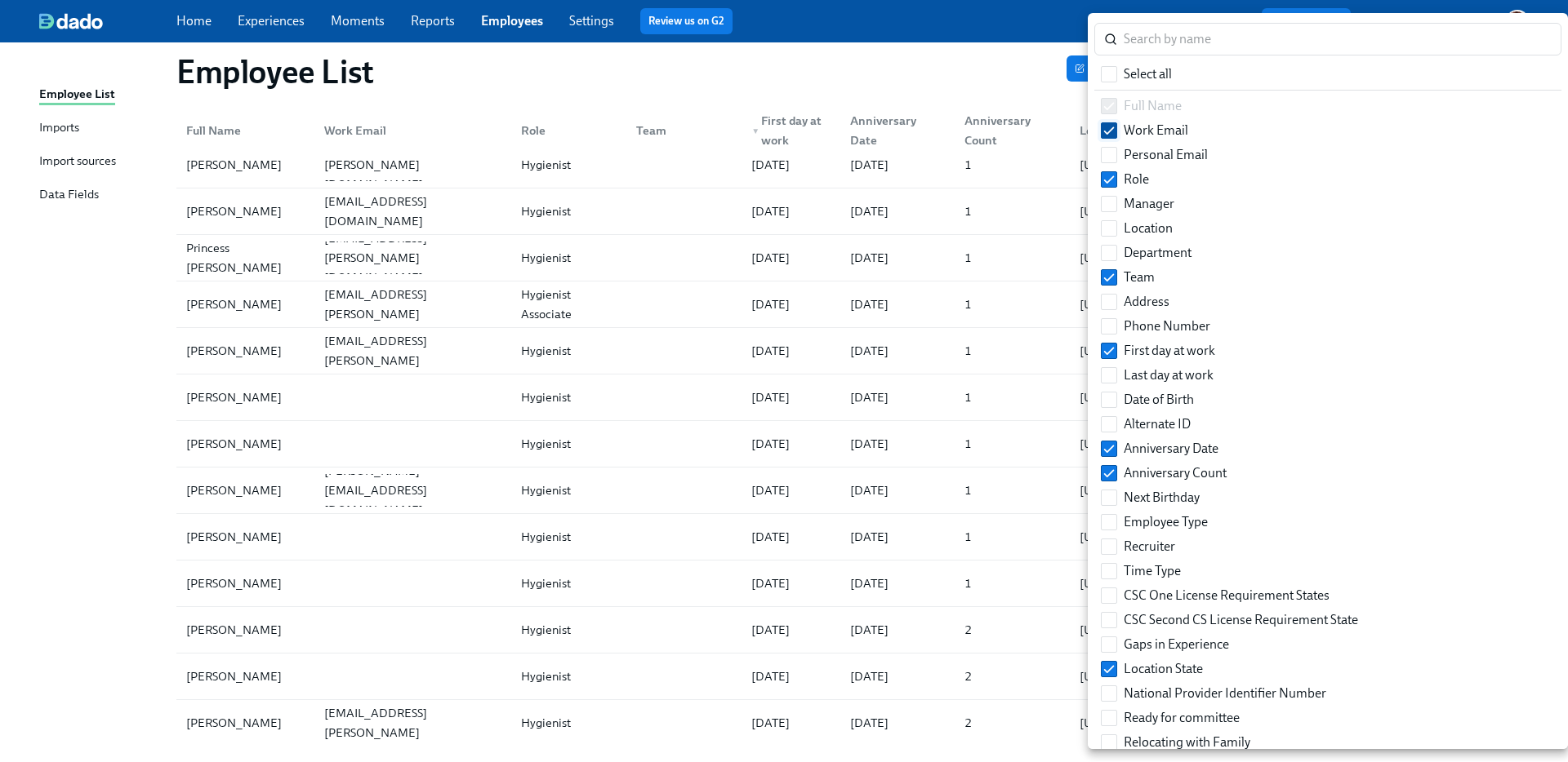
click at [1112, 129] on input "Work Email" at bounding box center [1109, 130] width 15 height 15
checkbox input "false"
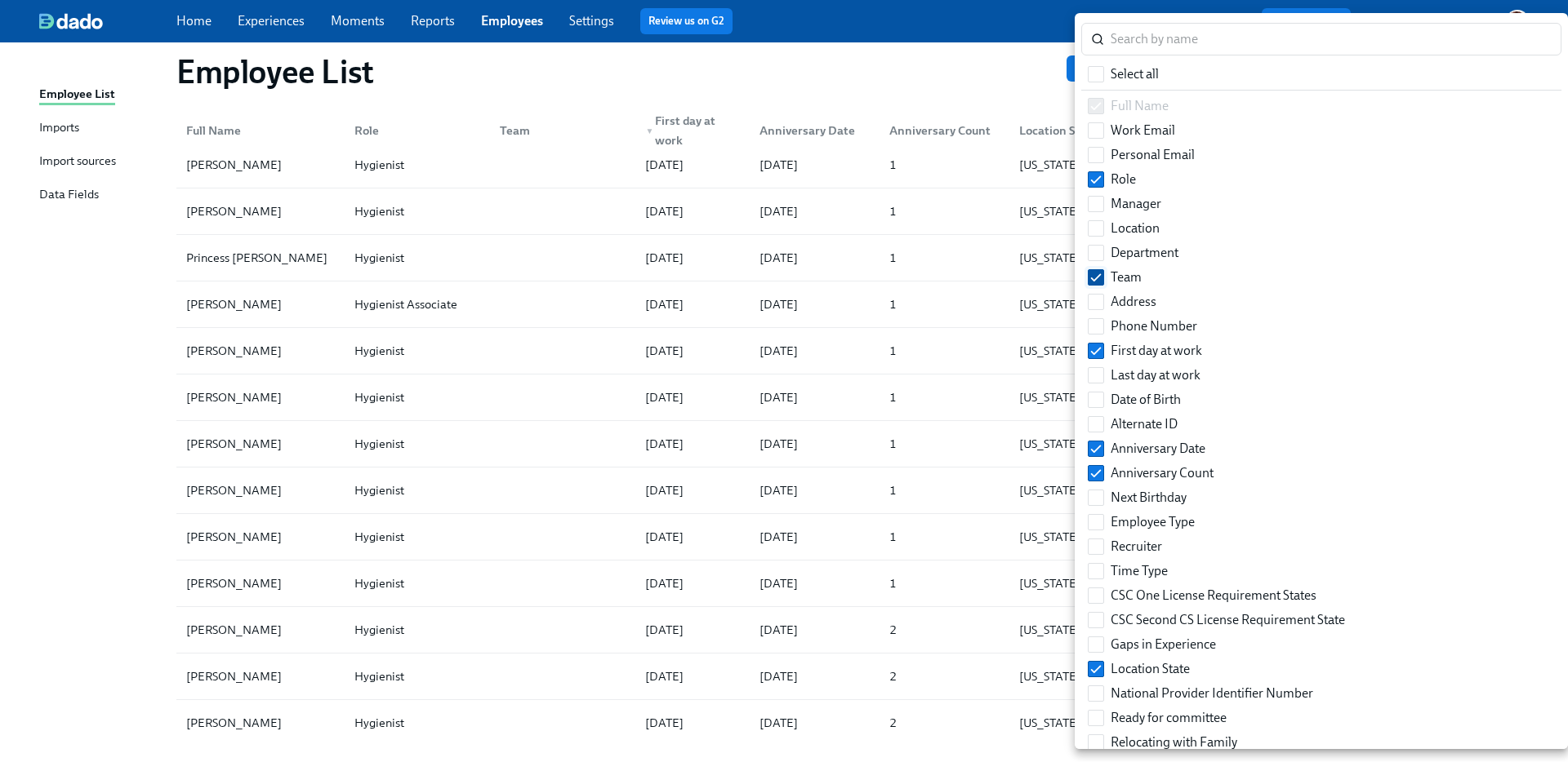
click at [1095, 272] on input "Team" at bounding box center [1096, 277] width 15 height 15
checkbox input "false"
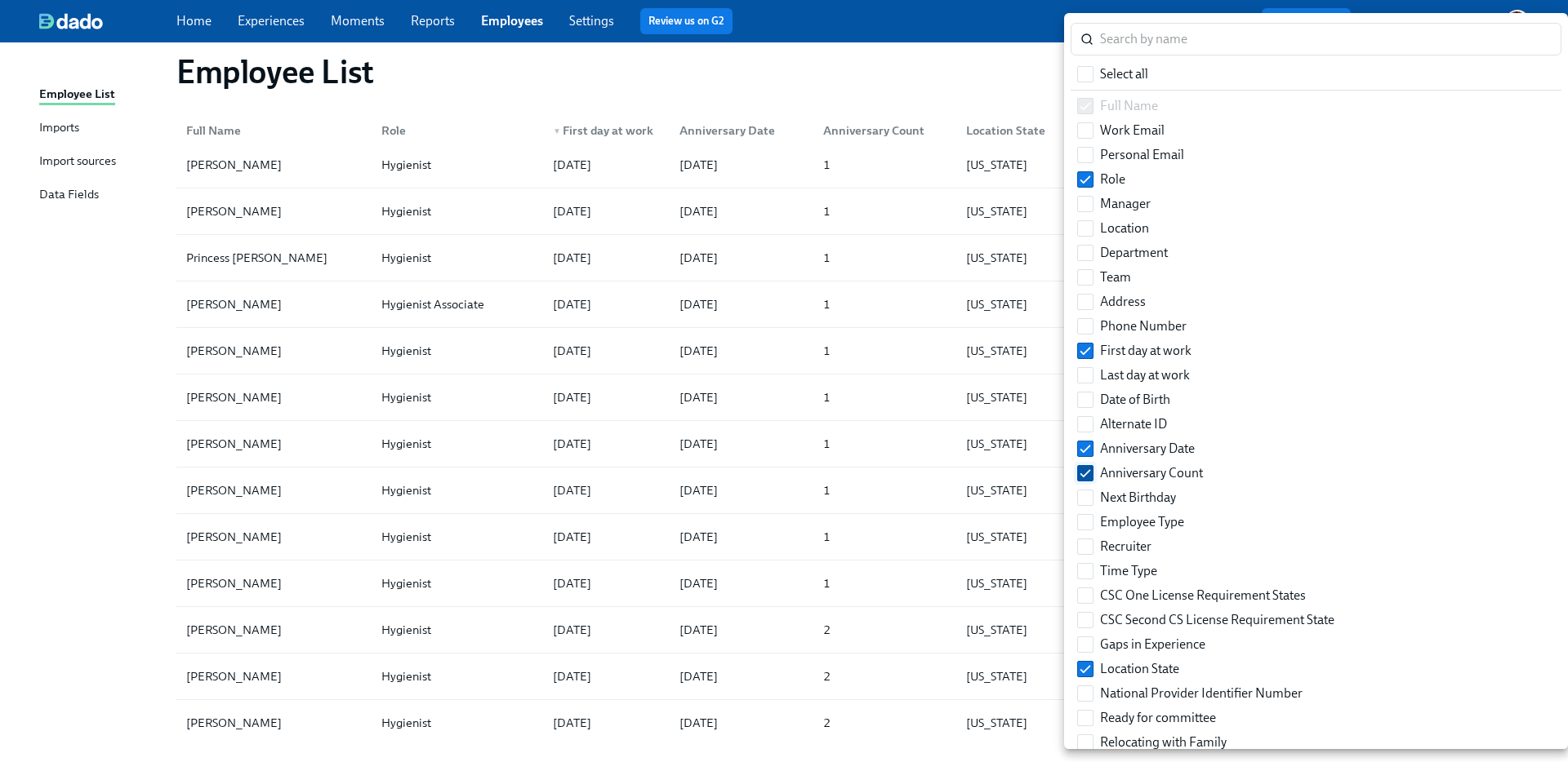
click at [1091, 469] on input "Anniversary Count" at bounding box center [1085, 473] width 15 height 15
checkbox input "false"
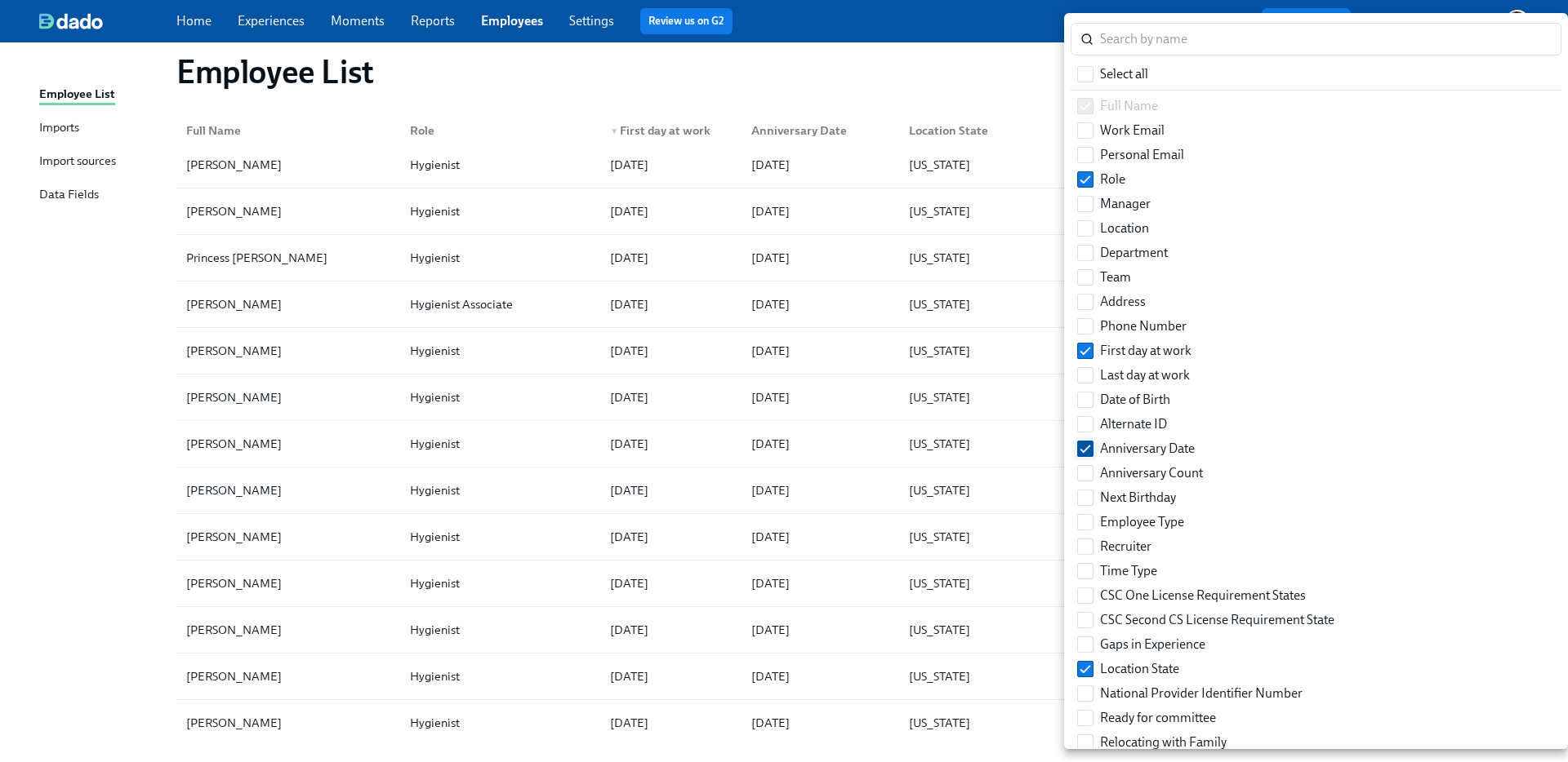
click at [1089, 451] on input "Anniversary Date" at bounding box center [1085, 448] width 15 height 15
checkbox input "false"
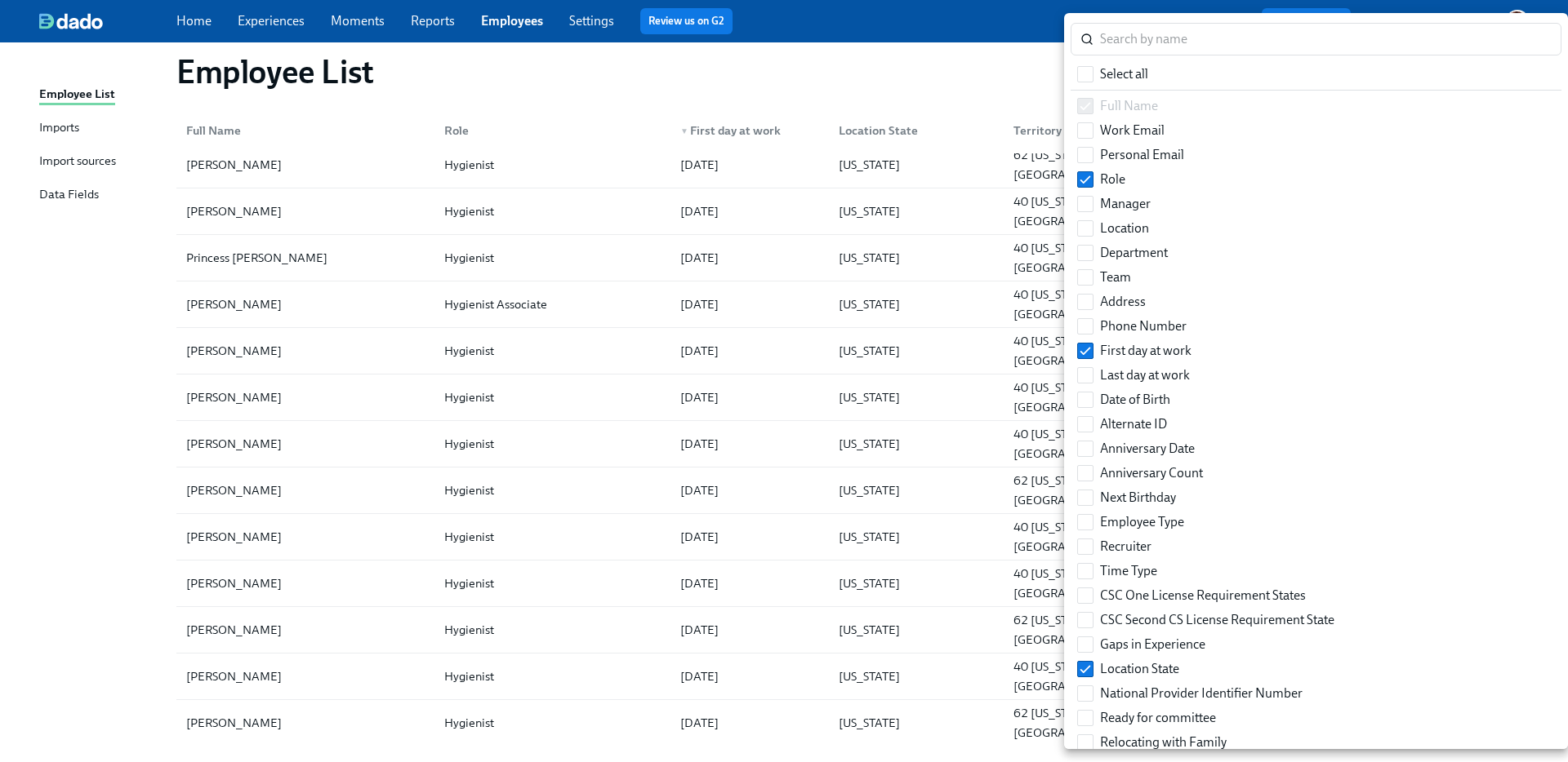
click at [107, 461] on div at bounding box center [784, 381] width 1568 height 762
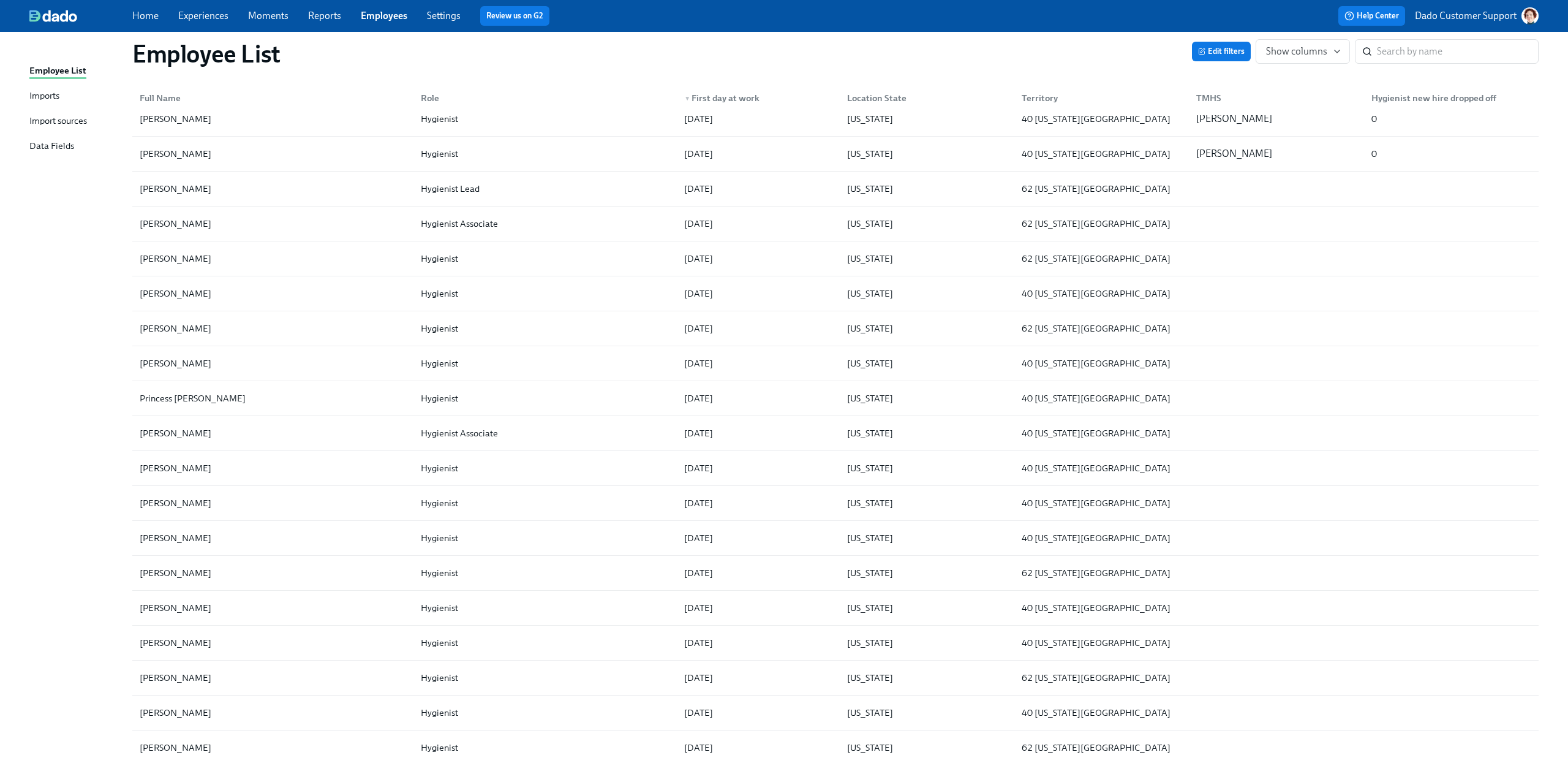
scroll to position [272, 0]
click at [1175, 51] on span "Edit filters" at bounding box center [1221, 52] width 46 height 13
click at [1175, 44] on button "Show columns" at bounding box center [1302, 51] width 95 height 24
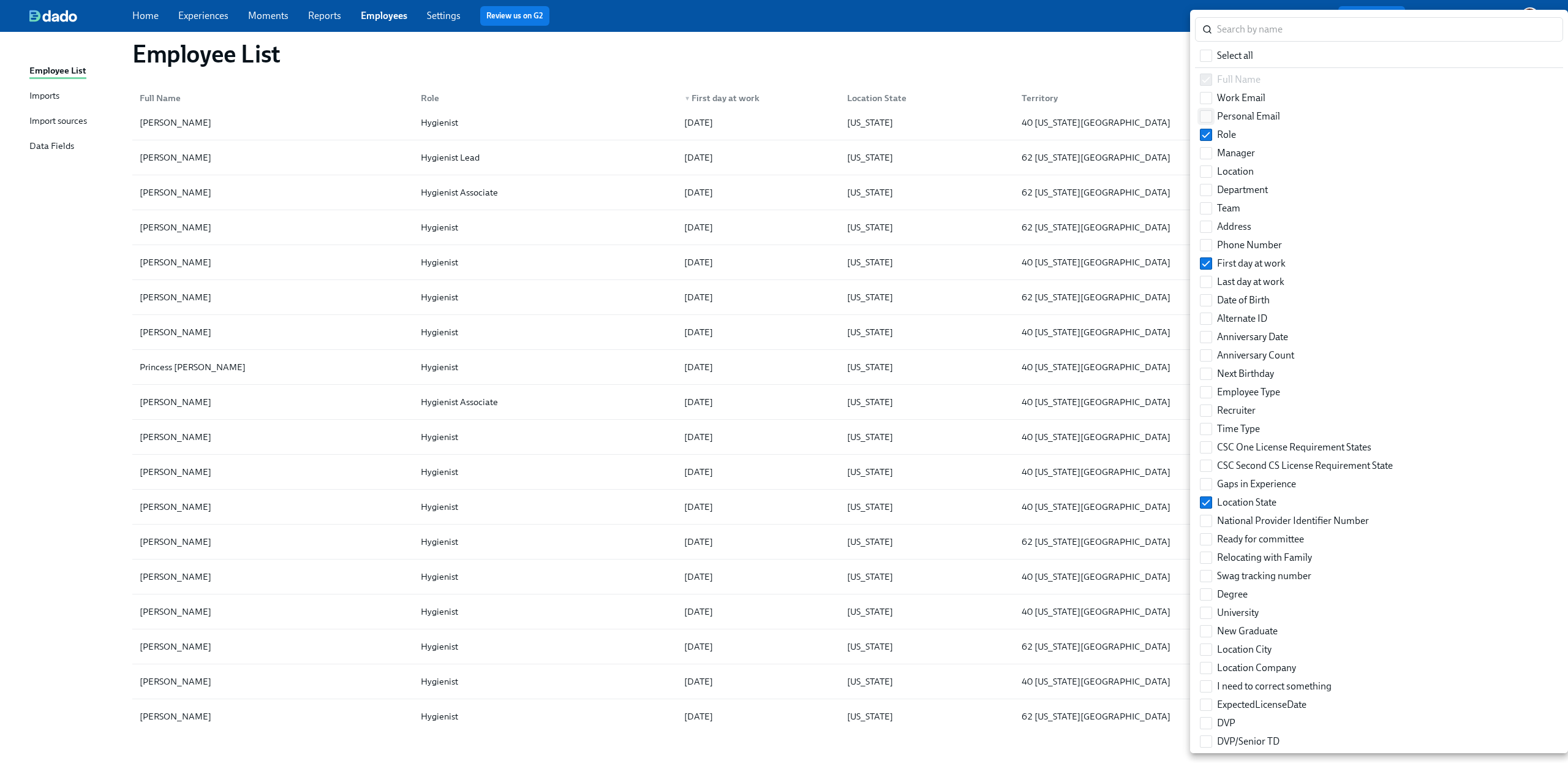
click at [1175, 124] on label "Personal Email" at bounding box center [1240, 116] width 90 height 19
click at [1175, 122] on input "Personal Email" at bounding box center [1206, 116] width 11 height 11
checkbox input "true"
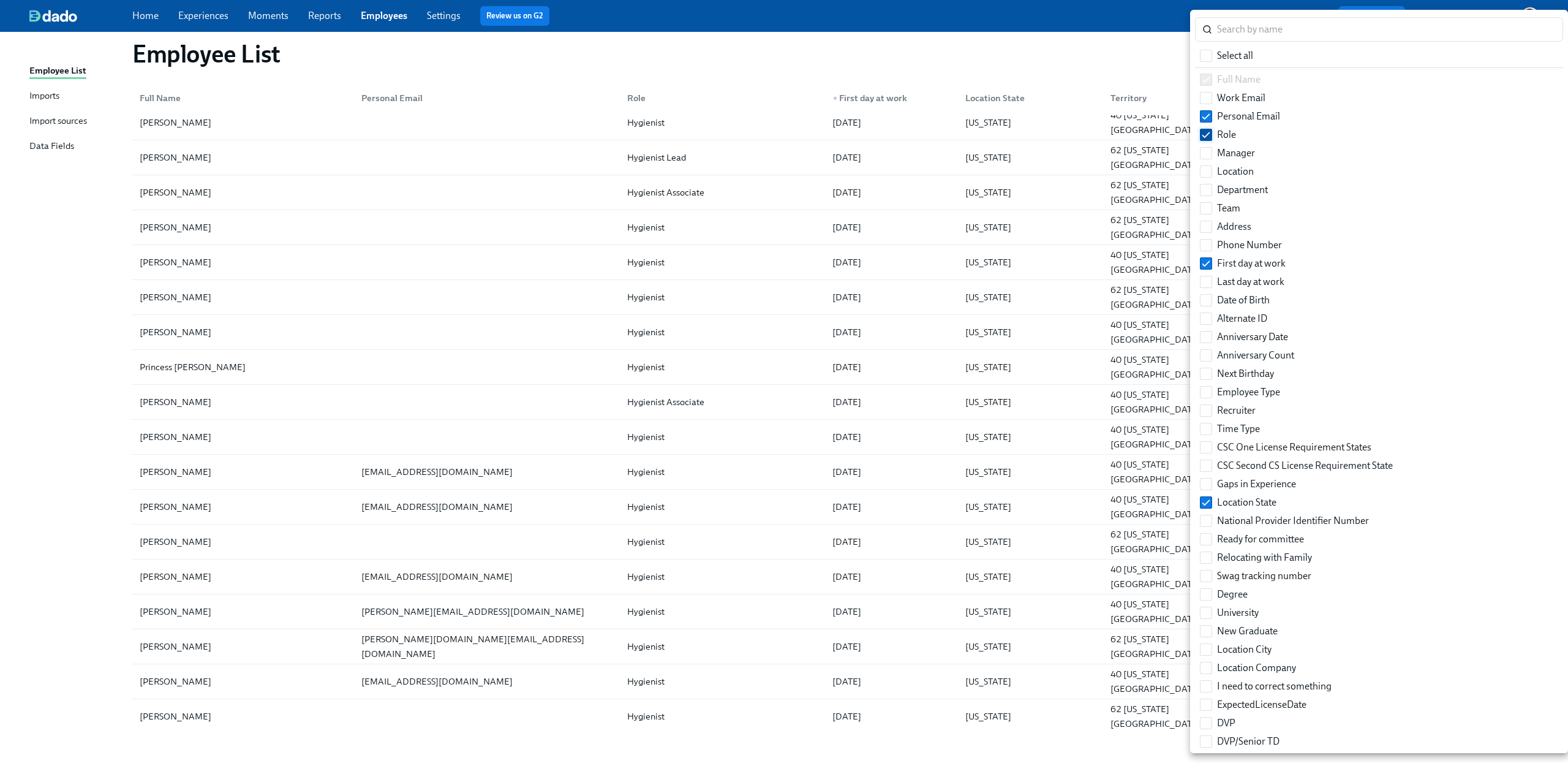
click at [1175, 134] on input "Role" at bounding box center [1206, 134] width 11 height 11
checkbox input "false"
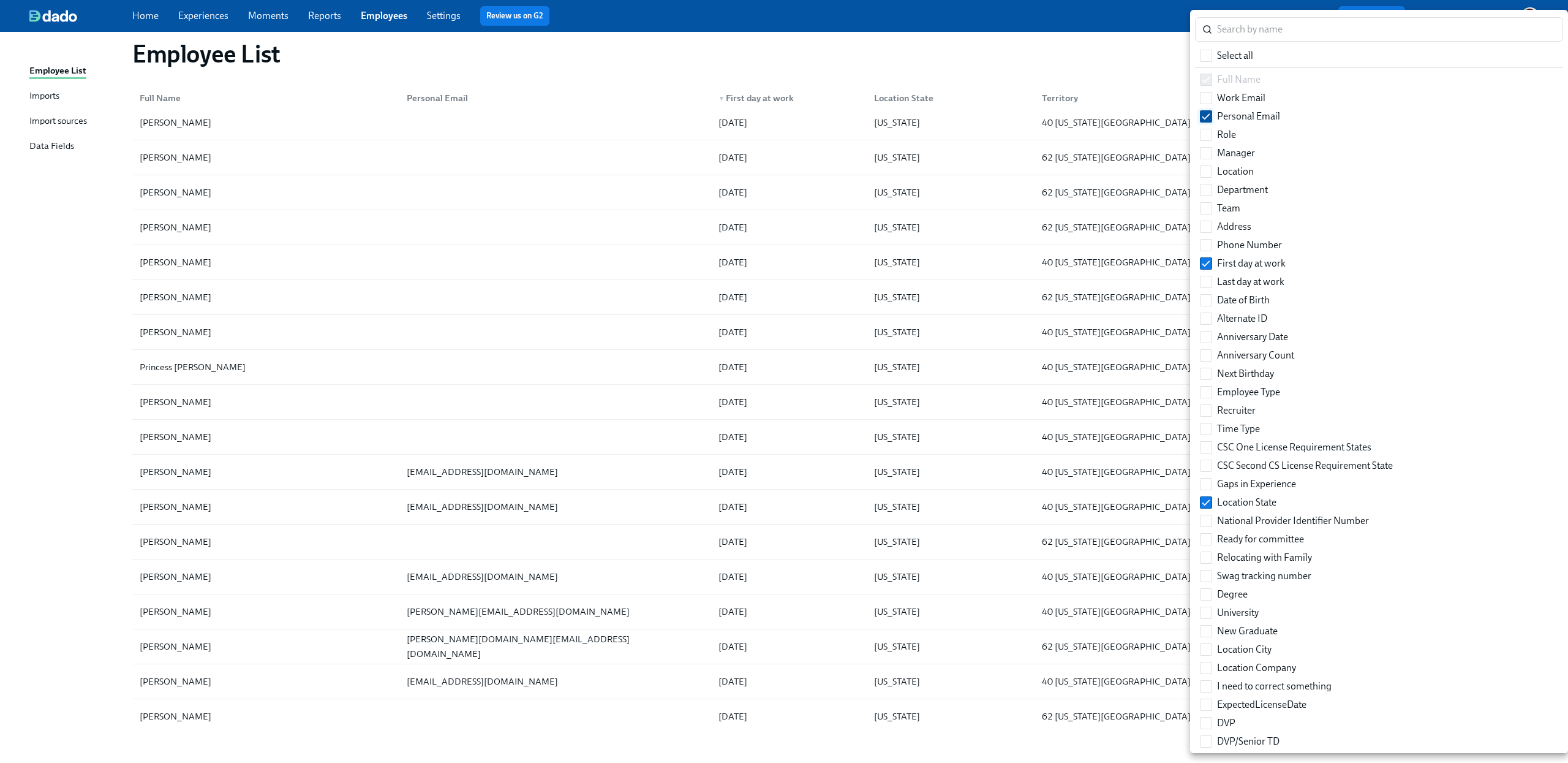
click at [1175, 116] on input "Personal Email" at bounding box center [1206, 116] width 11 height 11
checkbox input "false"
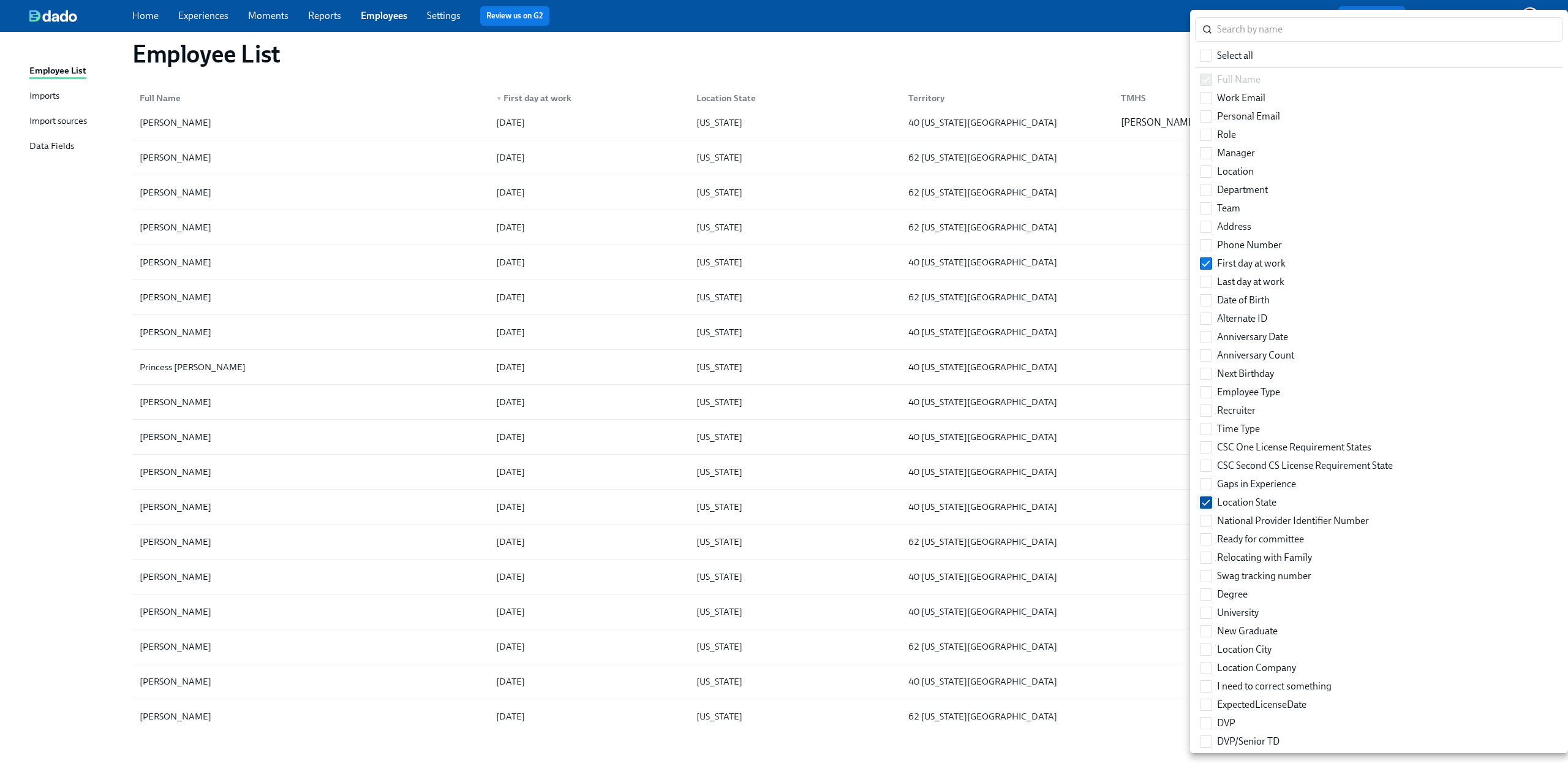
click at [1175, 502] on input "Location State" at bounding box center [1206, 502] width 11 height 11
checkbox input "false"
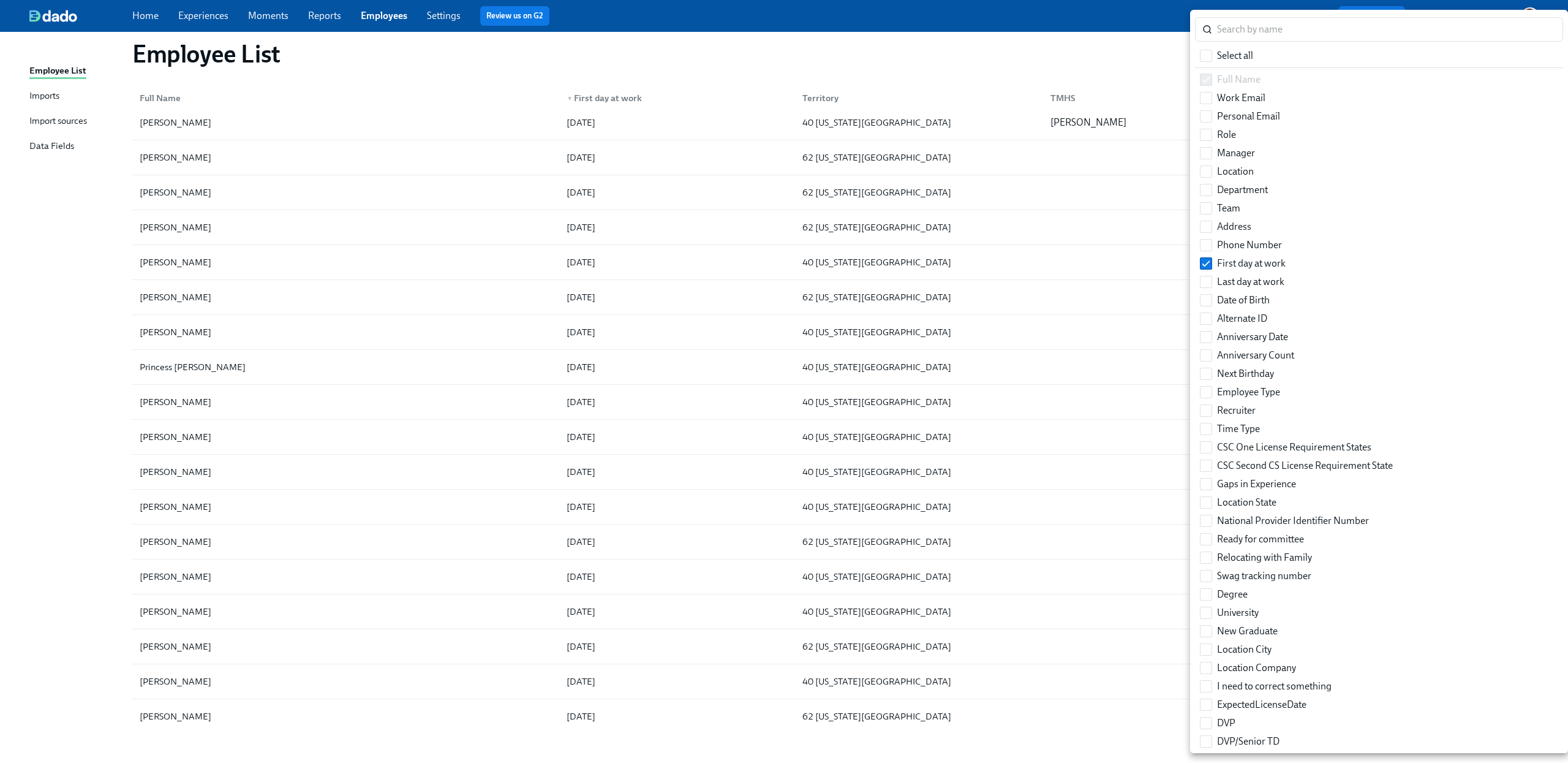
click at [42, 571] on div at bounding box center [784, 382] width 1568 height 763
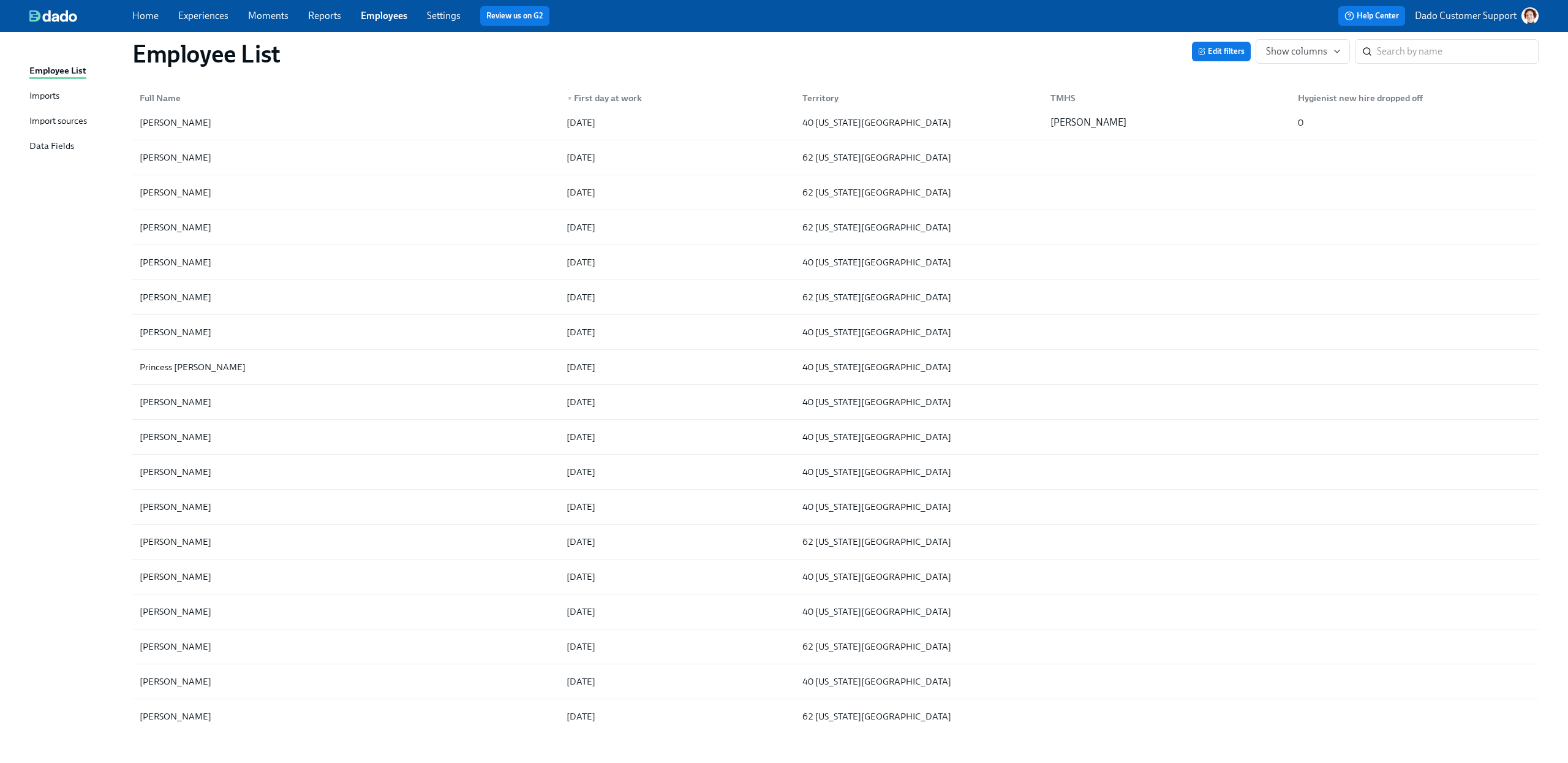
click at [40, 120] on div "Import sources" at bounding box center [58, 121] width 58 height 15
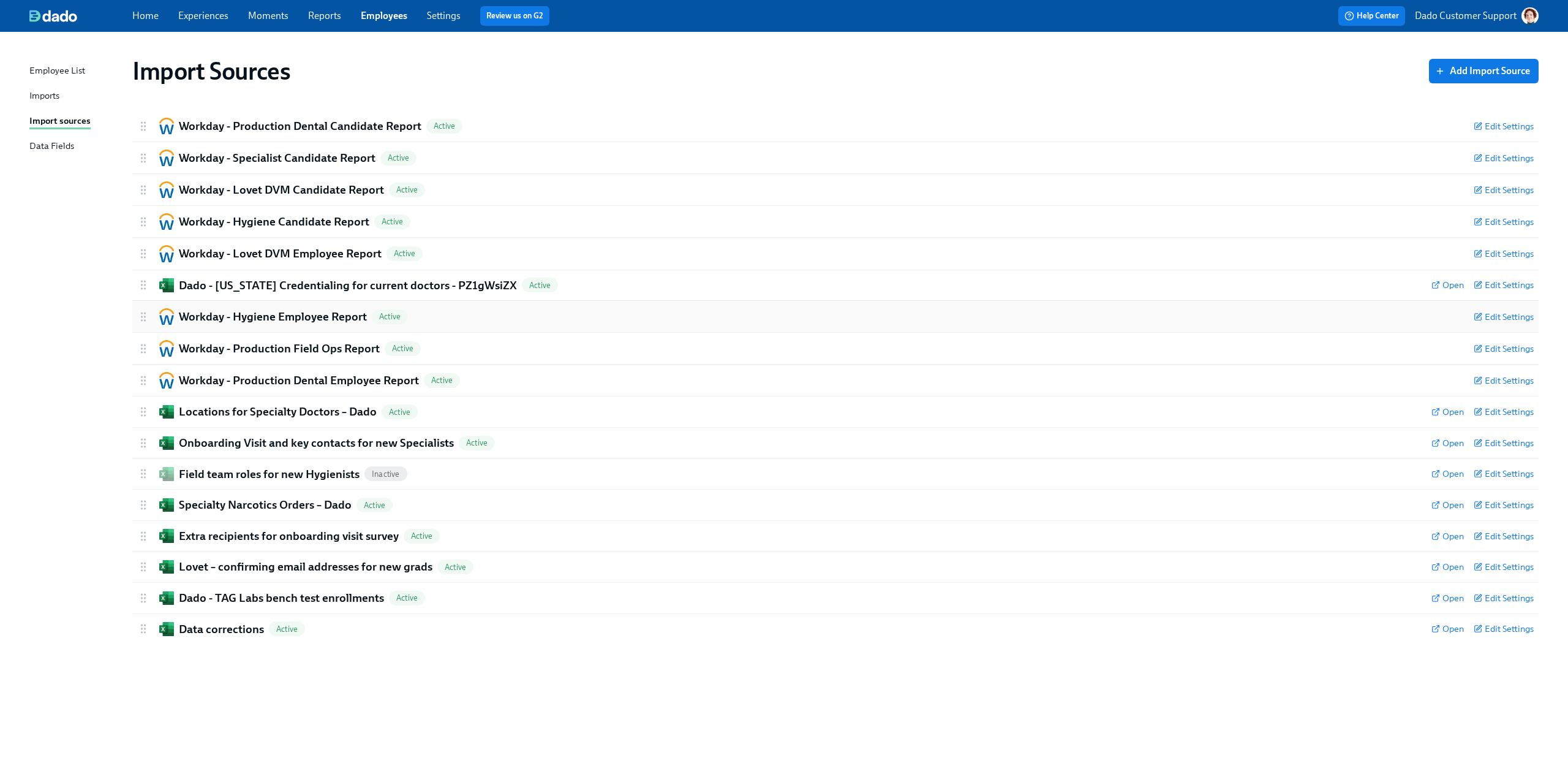
click at [272, 313] on h2 "Workday - Hygiene Employee Report" at bounding box center [273, 317] width 188 height 16
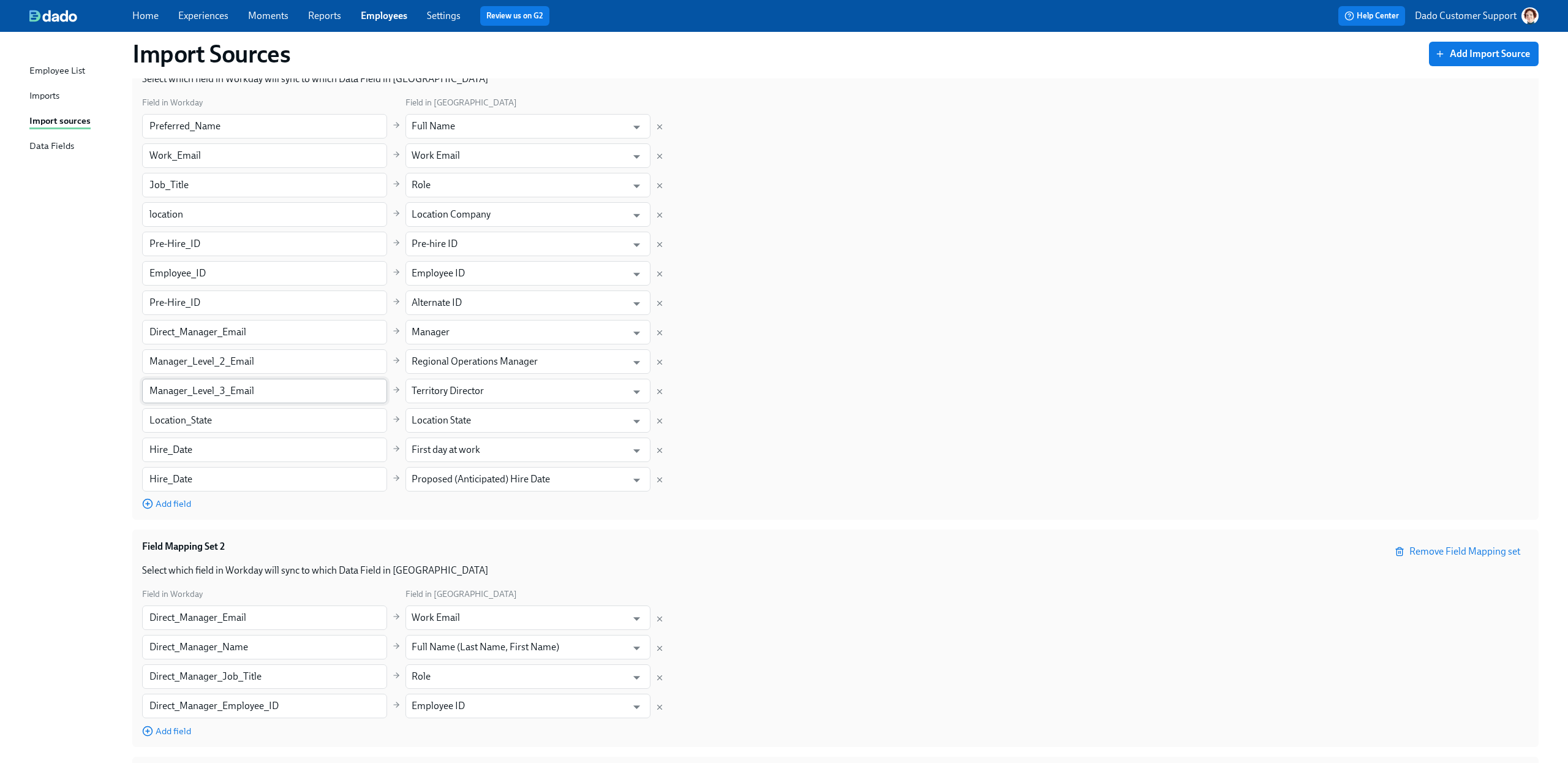
scroll to position [343, 0]
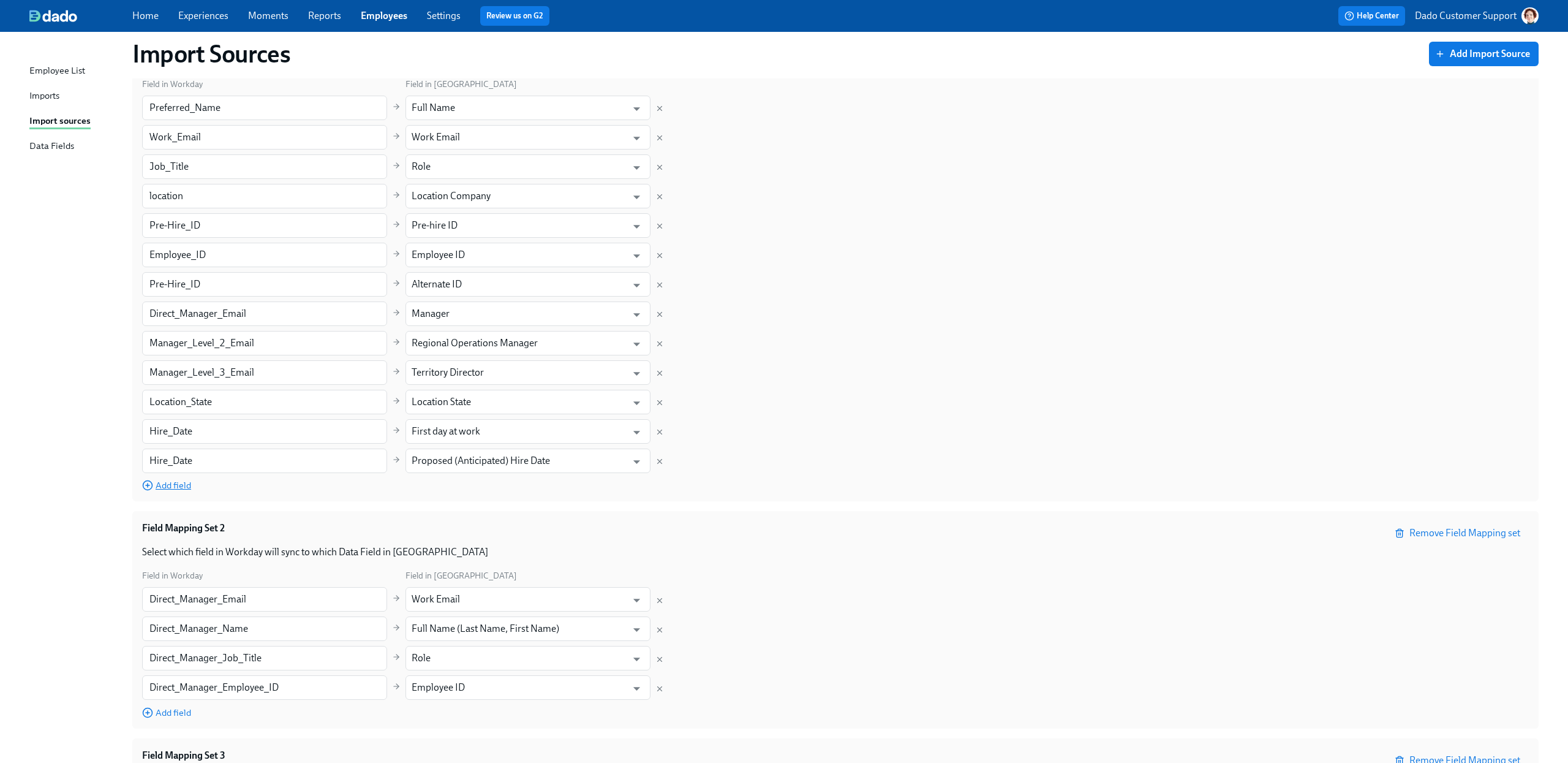
click at [161, 487] on span "Add field" at bounding box center [167, 485] width 49 height 13
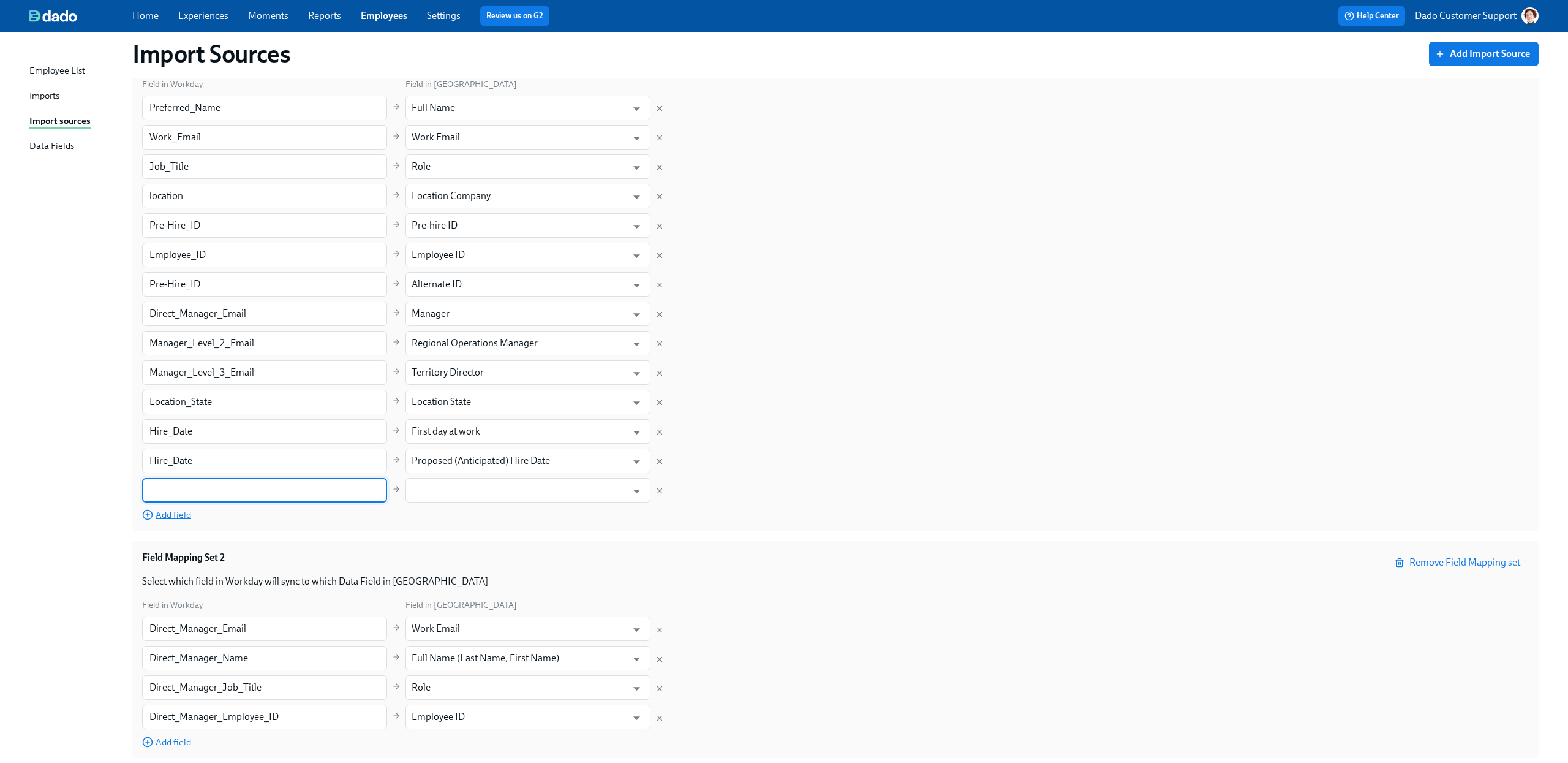
click at [173, 487] on input "text" at bounding box center [264, 490] width 245 height 24
type input "THMS_primaryWorkEmail"
click at [450, 490] on input "text" at bounding box center [519, 490] width 215 height 24
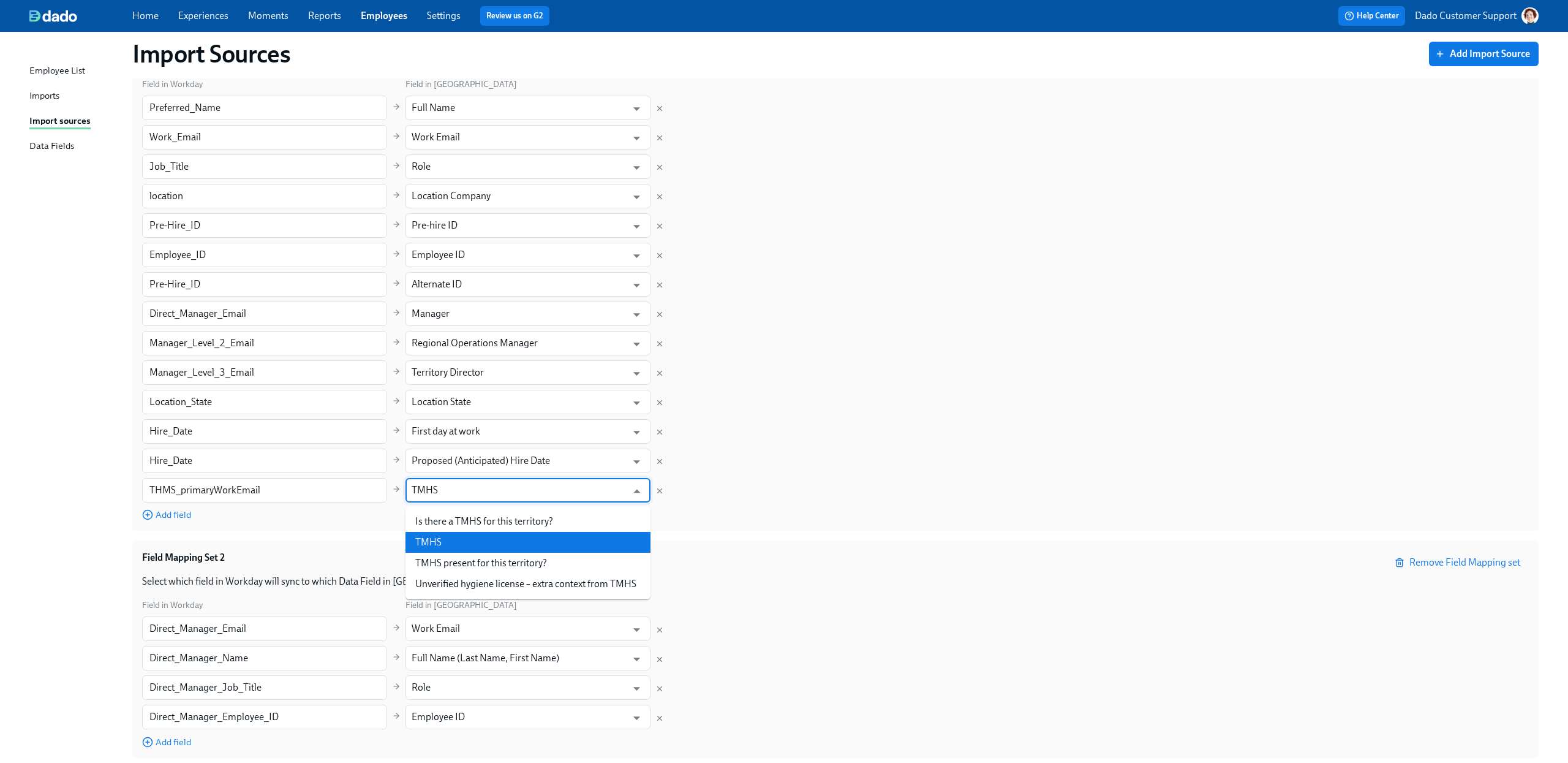
click at [453, 543] on li "TMHS" at bounding box center [528, 542] width 245 height 21
type input "TMHS"
click at [185, 512] on span "Add field" at bounding box center [167, 514] width 49 height 13
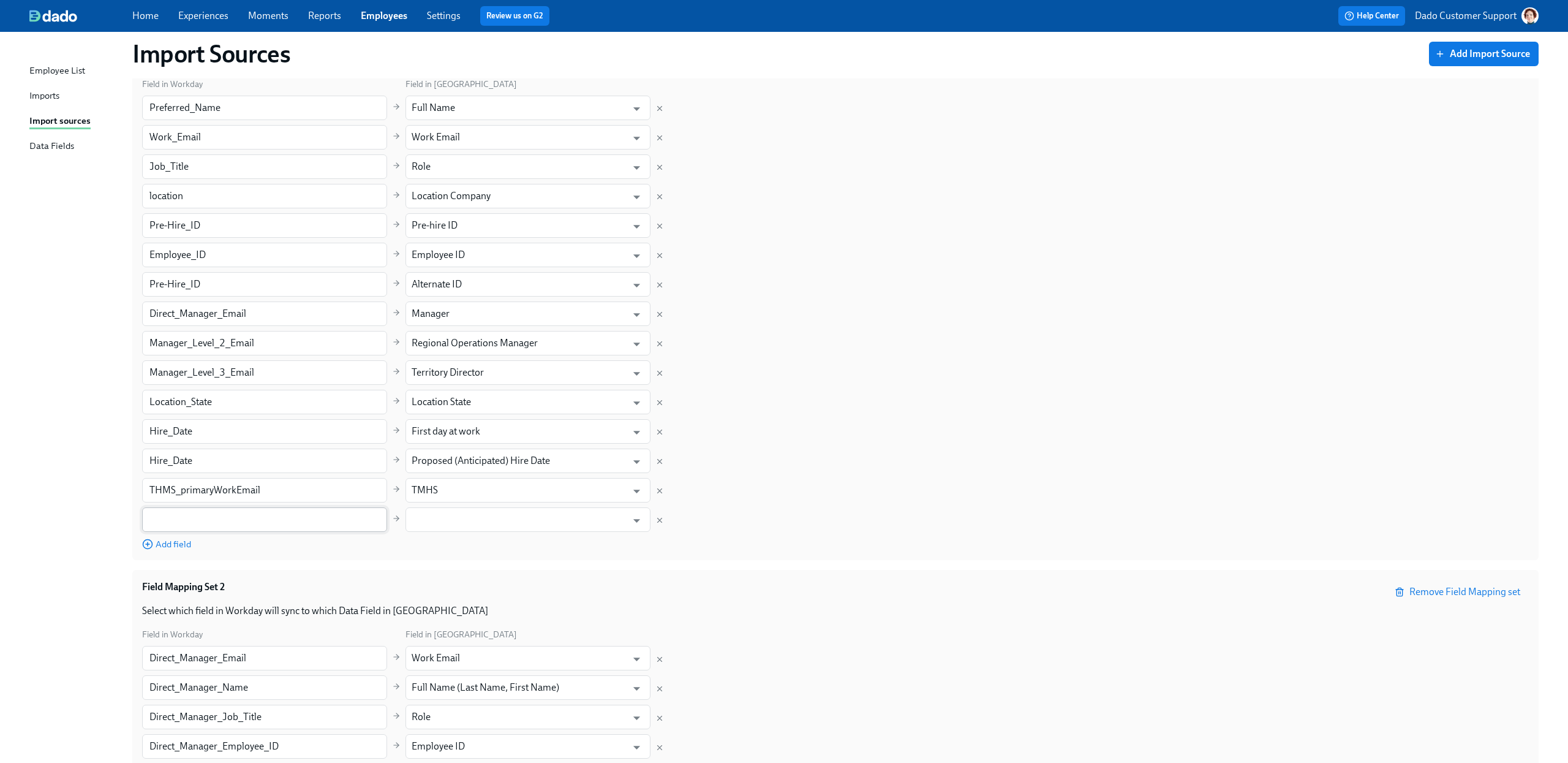
click at [198, 512] on input "text" at bounding box center [264, 519] width 245 height 24
click at [430, 508] on body "Home Experiences Moments Reports Employees Settings Review us on G2 Help Center…" at bounding box center [784, 639] width 1568 height 1964
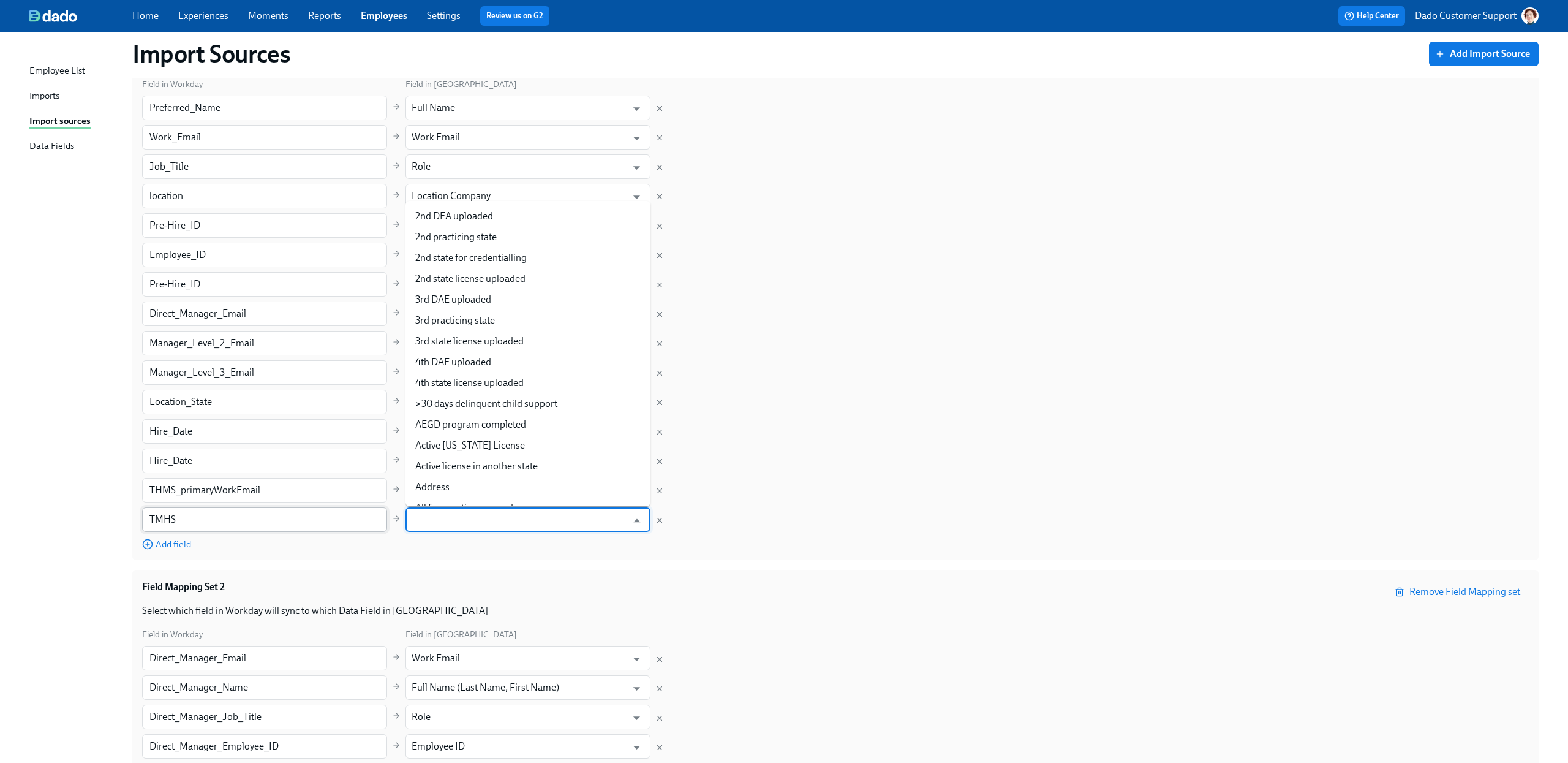
click at [314, 532] on input "TMHS" at bounding box center [264, 519] width 245 height 24
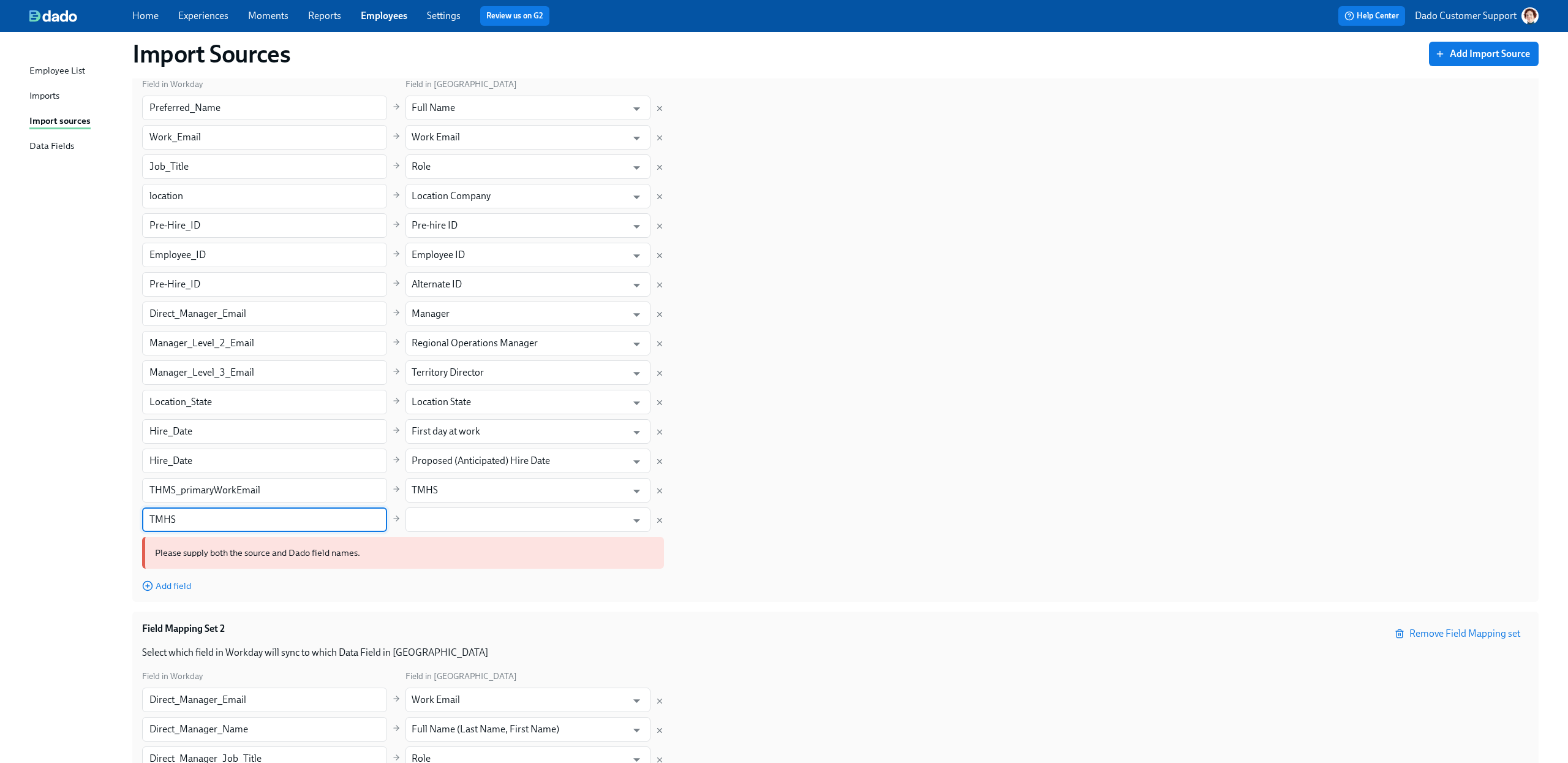
paste input "HMS_primaryWorkEmail"
type input "THMS_primaryWorkEmail"
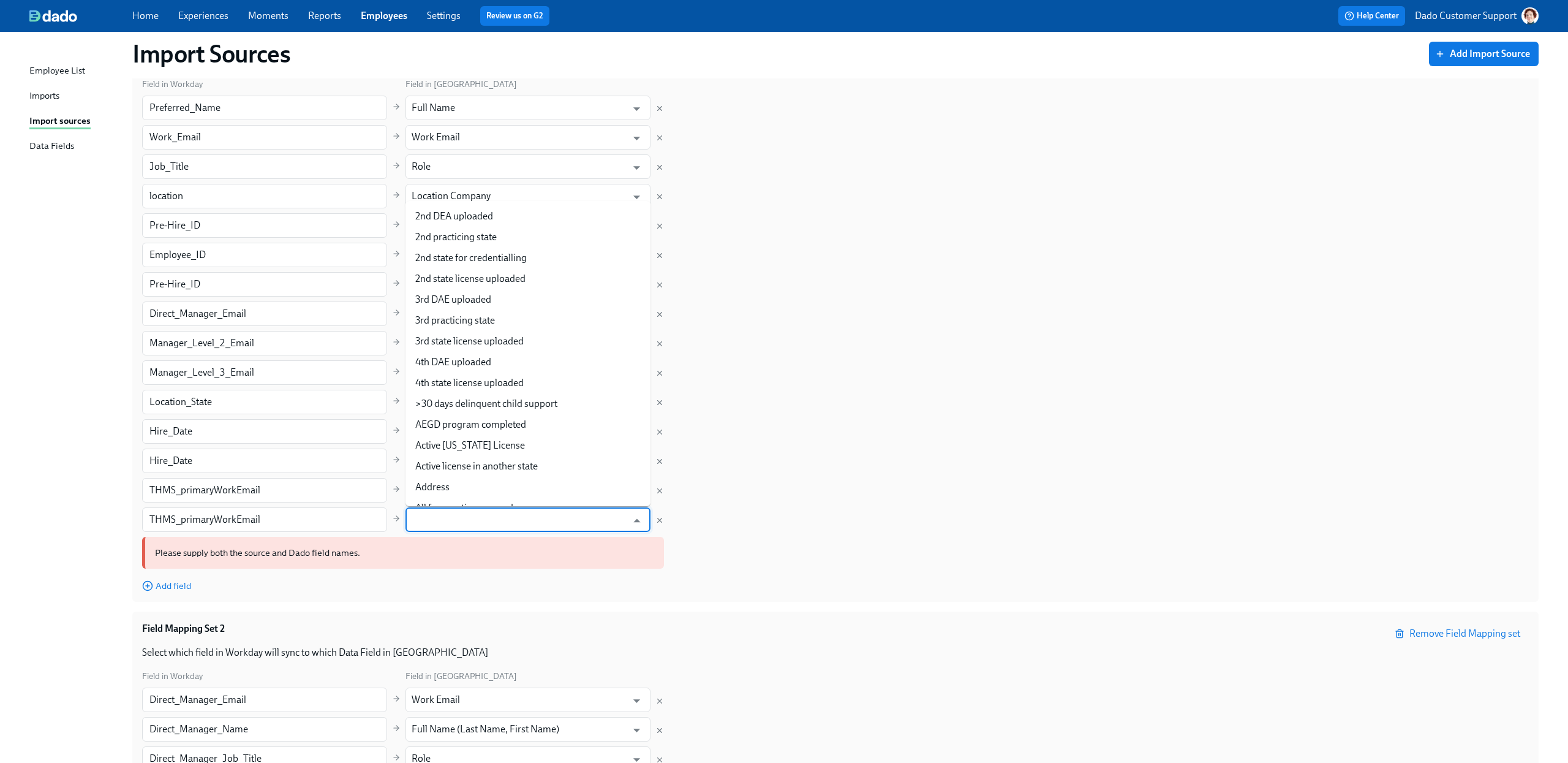
click at [467, 522] on input "text" at bounding box center [519, 519] width 215 height 24
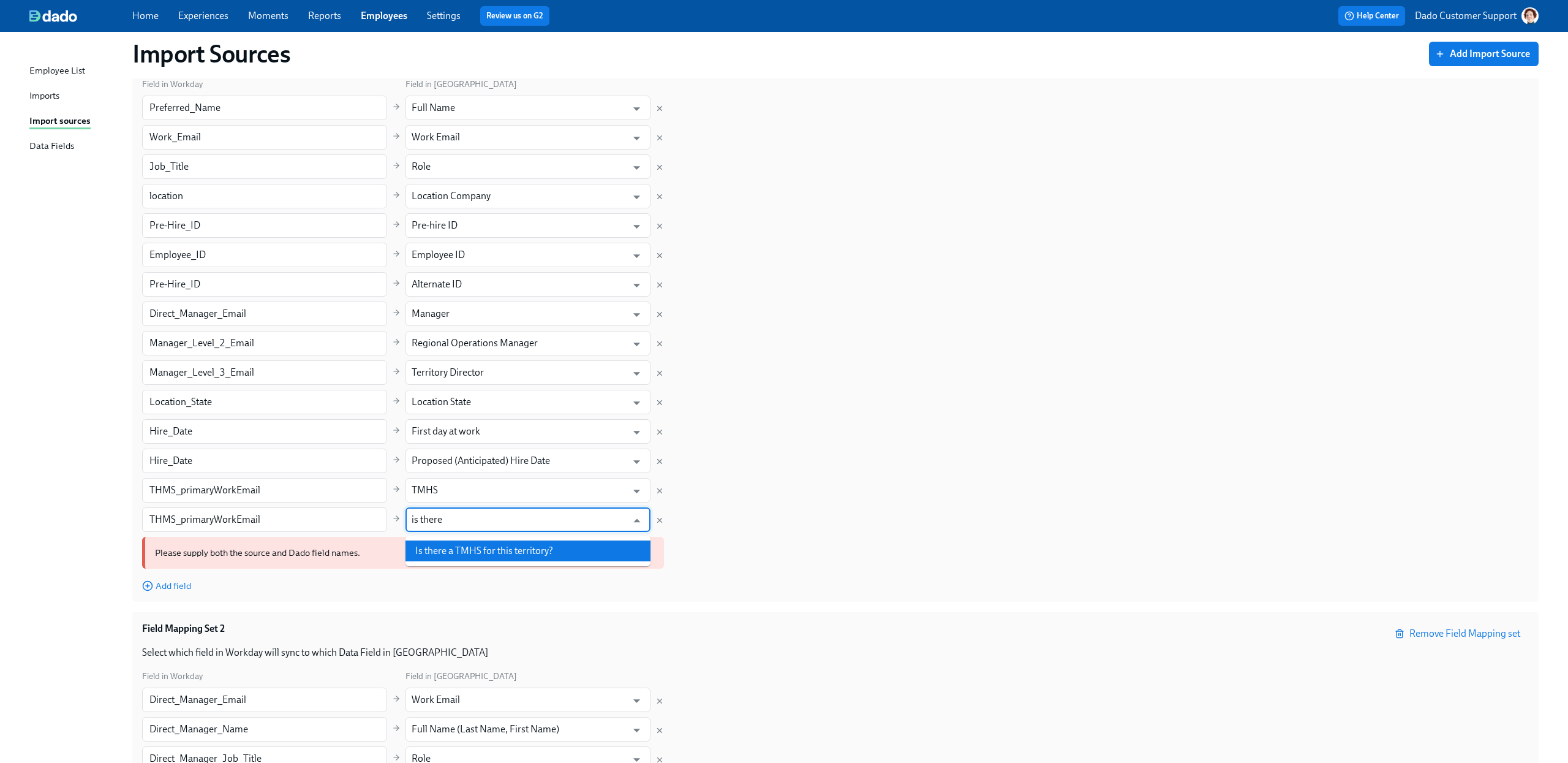
click at [531, 550] on li "Is there a TMHS for this territory?" at bounding box center [528, 551] width 245 height 21
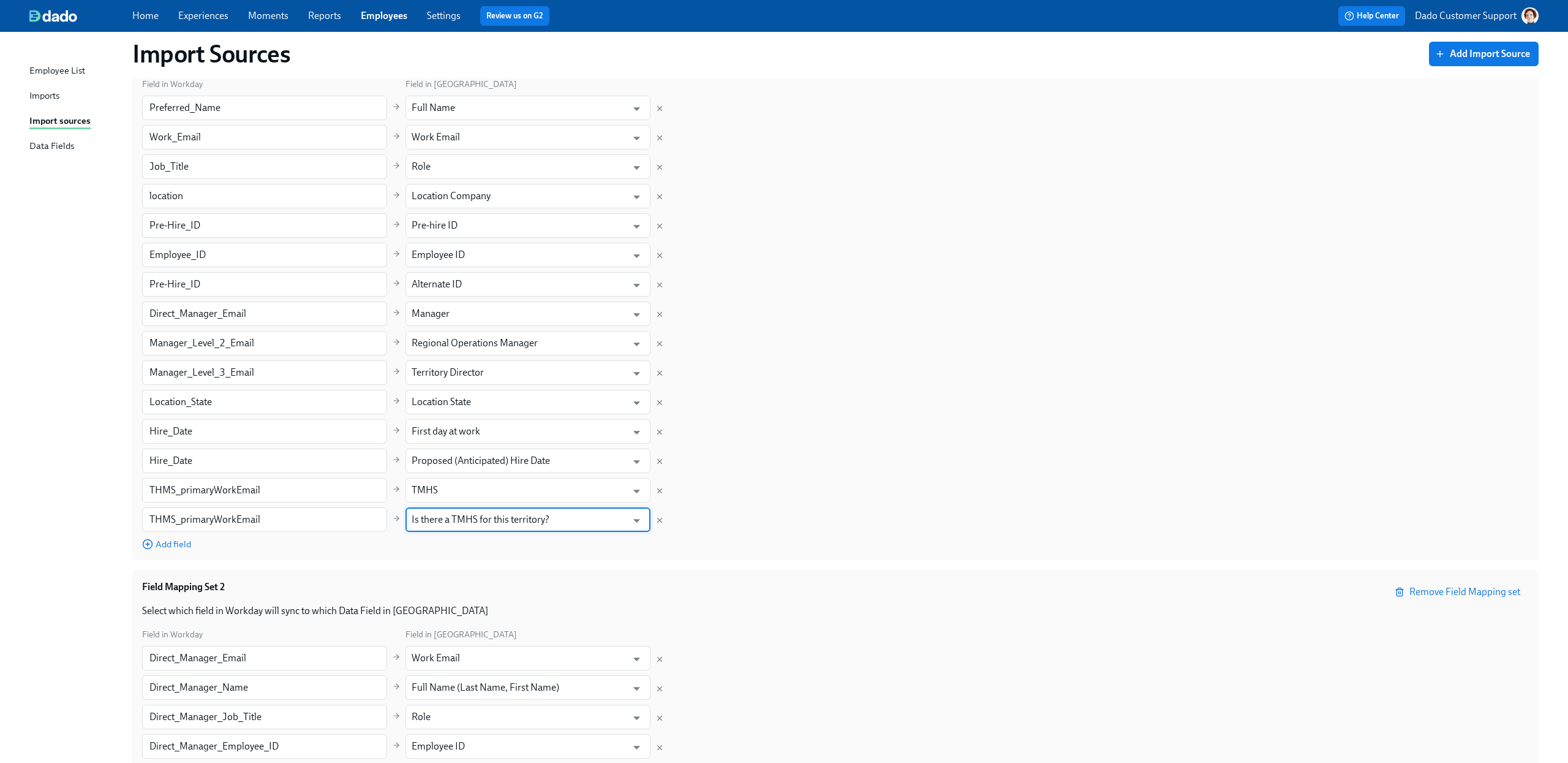
type input "Is there a TMHS for this territory?"
click at [804, 504] on div "Field in Workday Field in Dado Preferred_Name ​ Full Name ​ Work_Email ​ Work E…" at bounding box center [836, 313] width 1387 height 473
click at [167, 544] on span "Add field" at bounding box center [167, 544] width 49 height 13
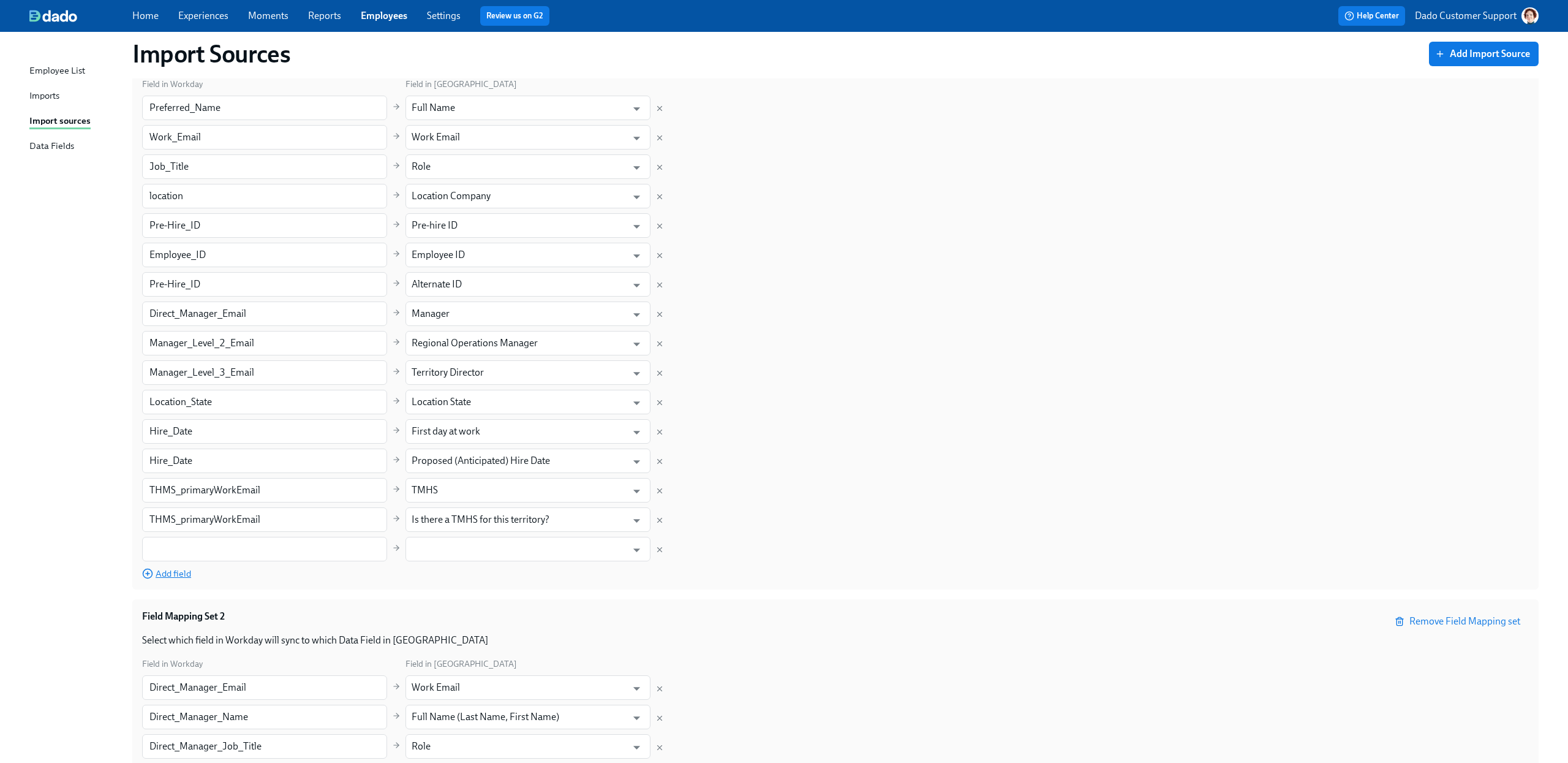
click at [167, 544] on input "text" at bounding box center [264, 549] width 245 height 24
paste input "DDHS_primaryWorkEmail"
type input "DDHS_primaryWorkEmail"
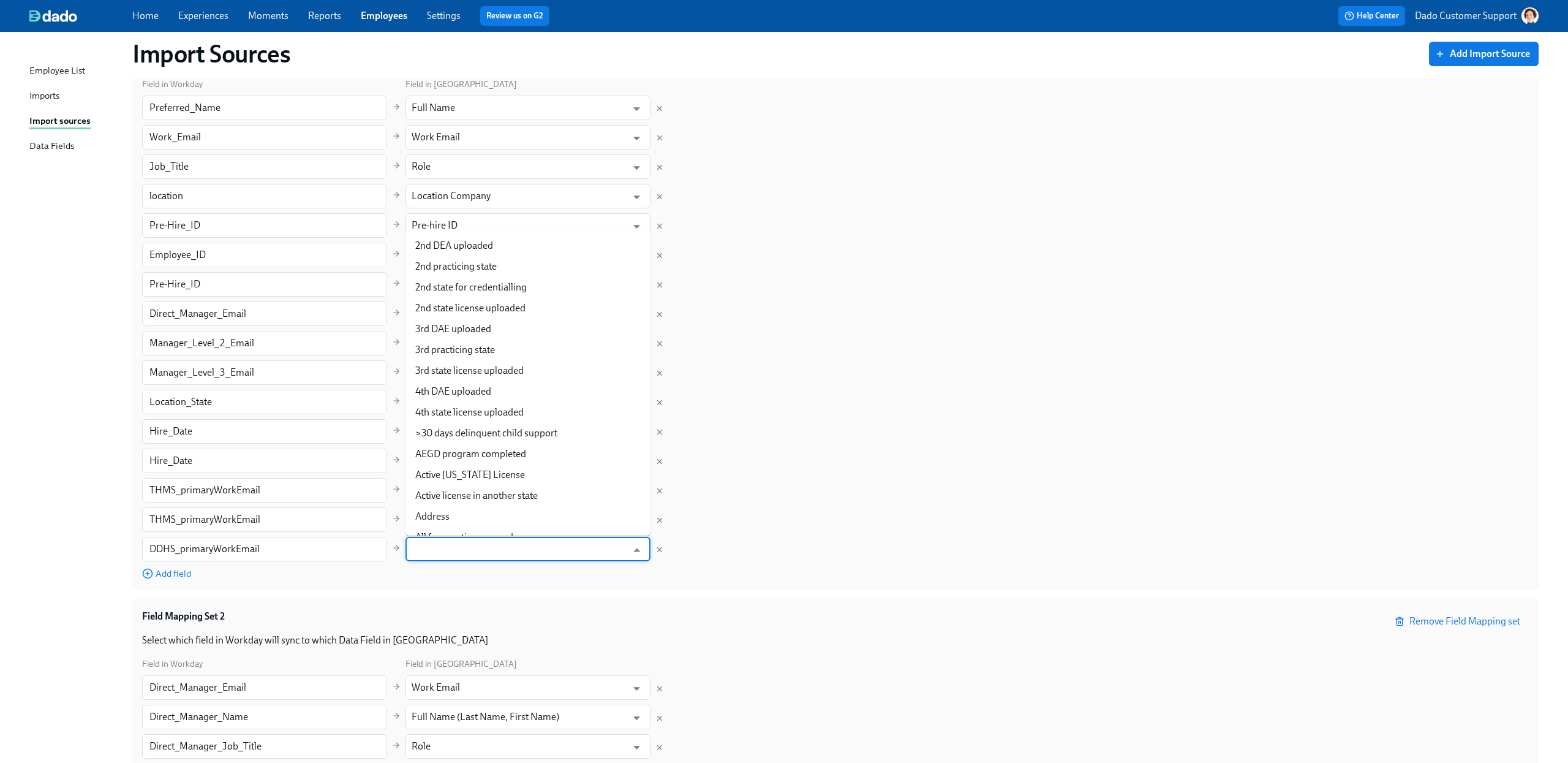
click at [450, 553] on input "text" at bounding box center [519, 549] width 215 height 24
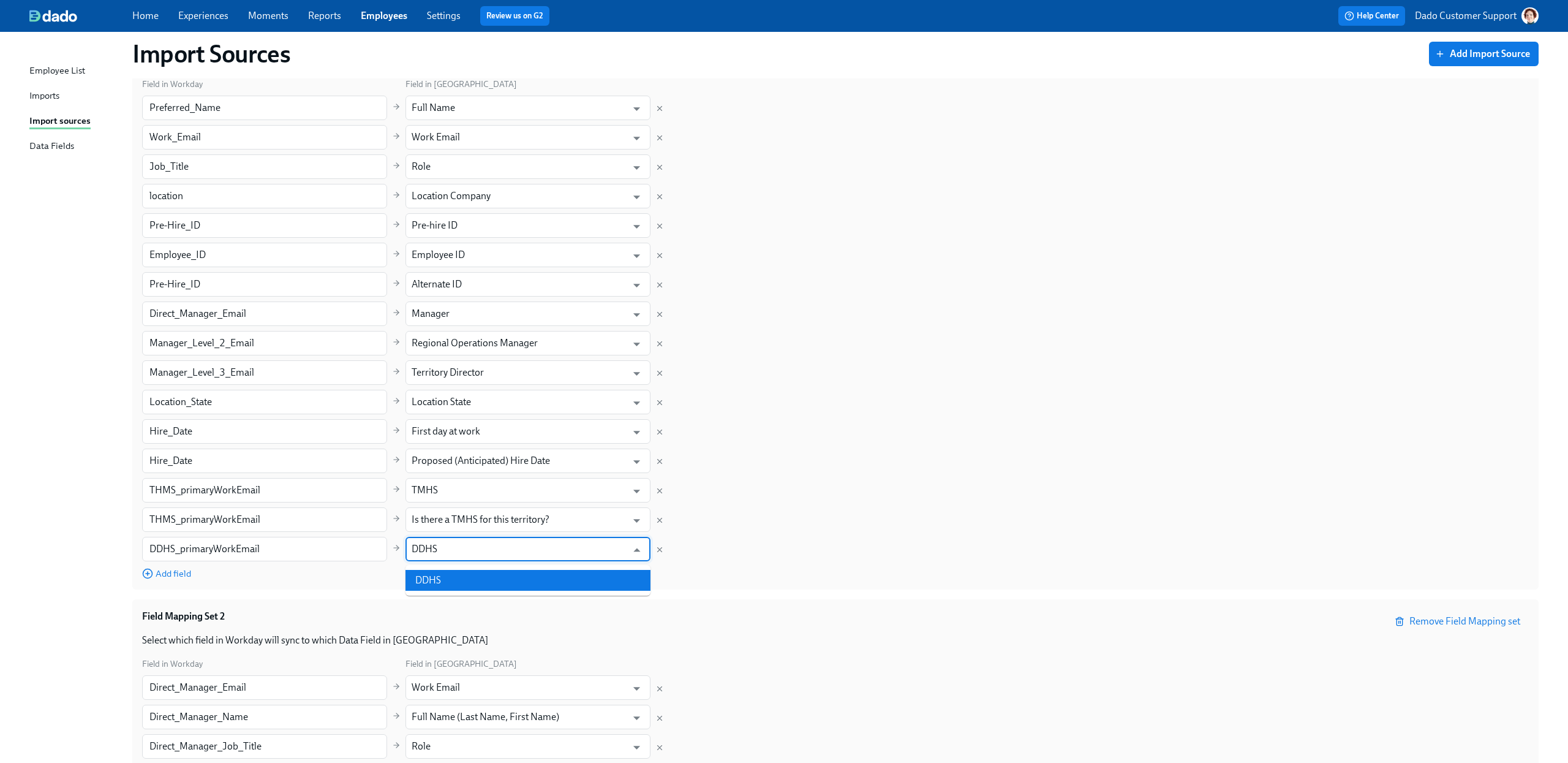
click at [481, 571] on li "DDHS" at bounding box center [528, 581] width 245 height 21
type input "DDHS"
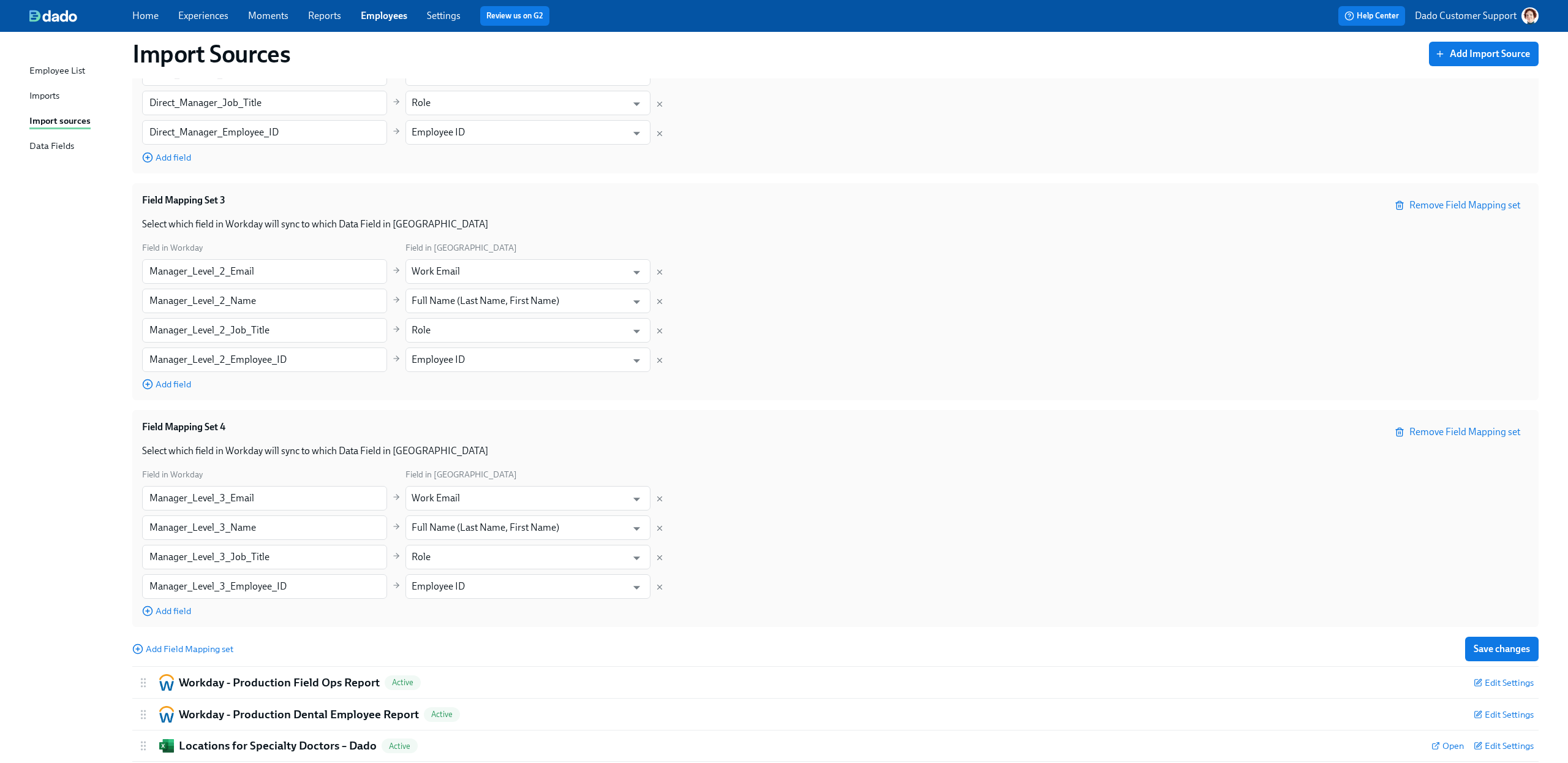
scroll to position [983, 0]
click at [1175, 571] on span "Save changes" at bounding box center [1501, 652] width 56 height 13
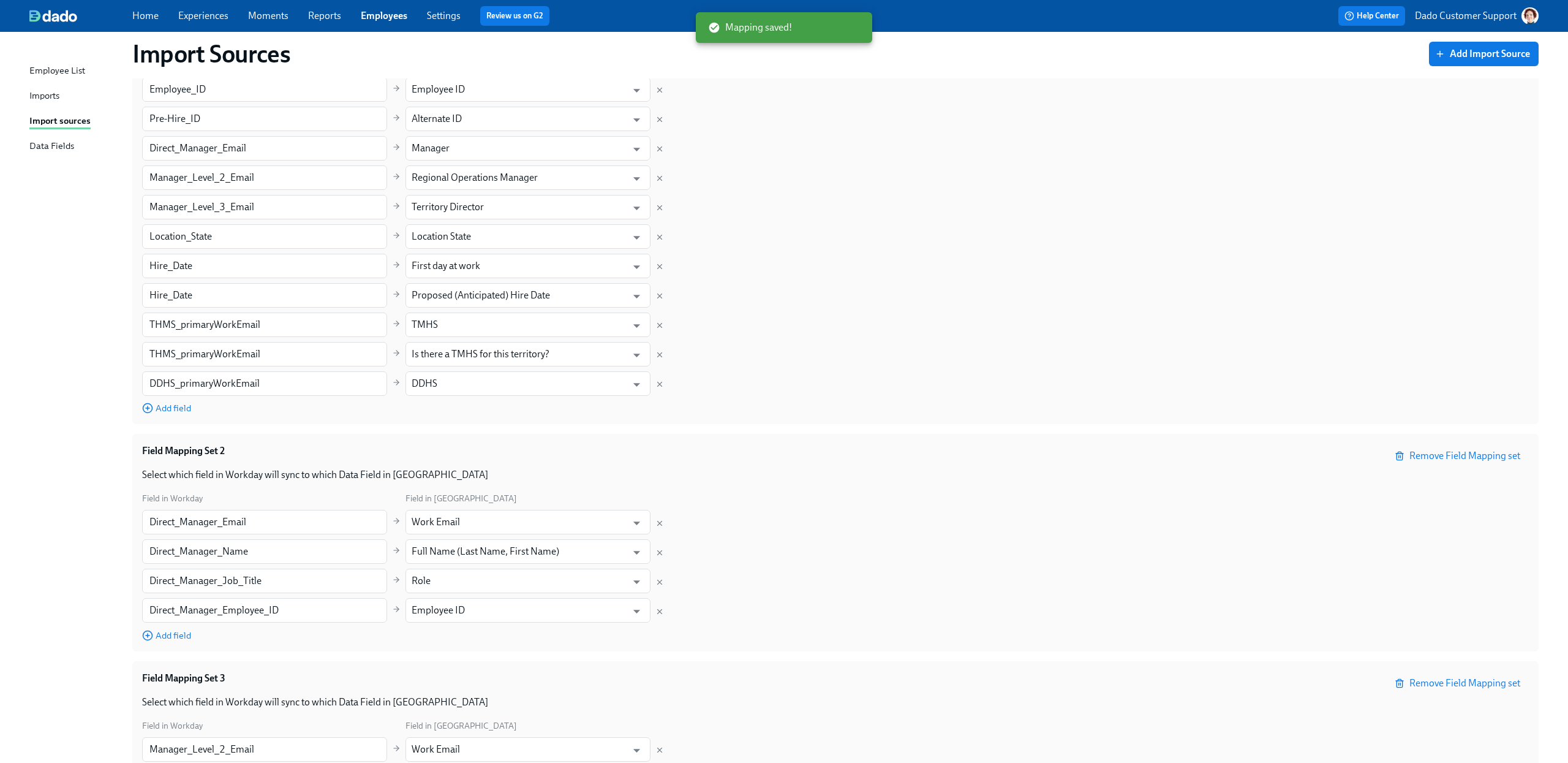
scroll to position [496, 0]
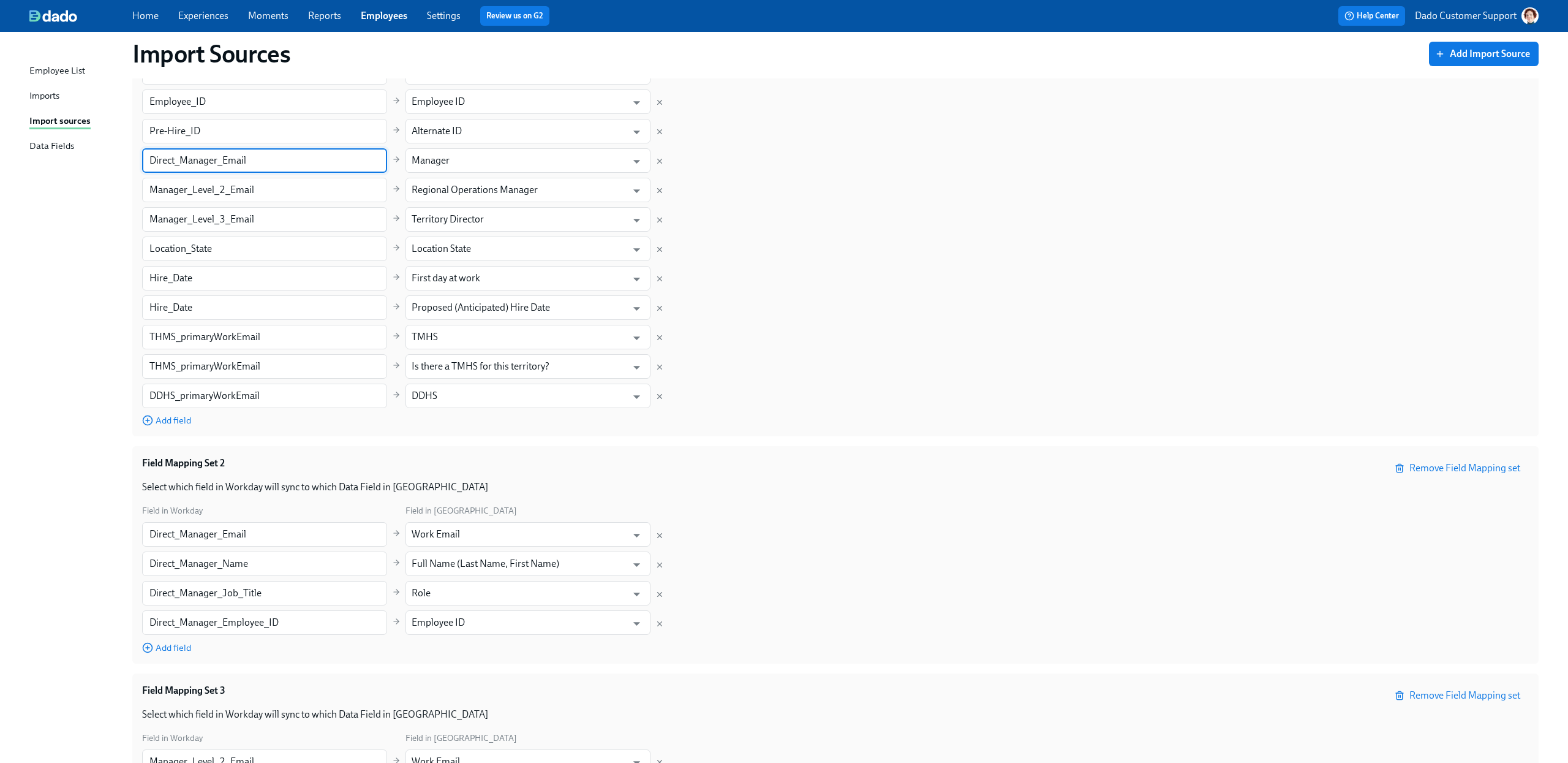
drag, startPoint x: 271, startPoint y: 163, endPoint x: 101, endPoint y: 163, distance: 170.0
click at [101, 163] on div "Import Sources Add Import Source Workday - Production Dental Candidate Report A…" at bounding box center [783, 509] width 1509 height 1917
click at [114, 354] on div "Import Sources Add Import Source Workday - Production Dental Candidate Report A…" at bounding box center [783, 509] width 1509 height 1917
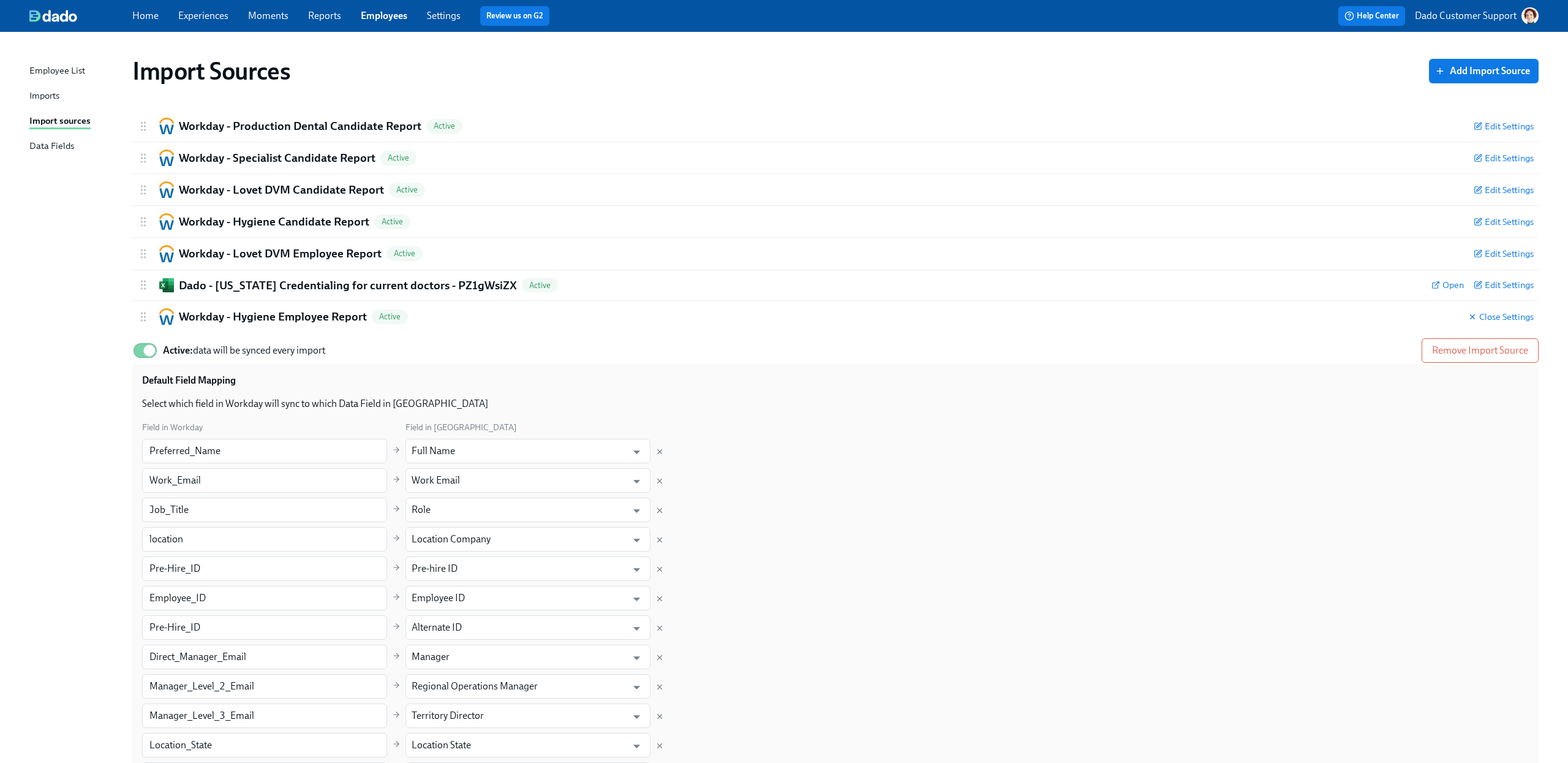
click at [50, 89] on div "Imports" at bounding box center [44, 96] width 30 height 15
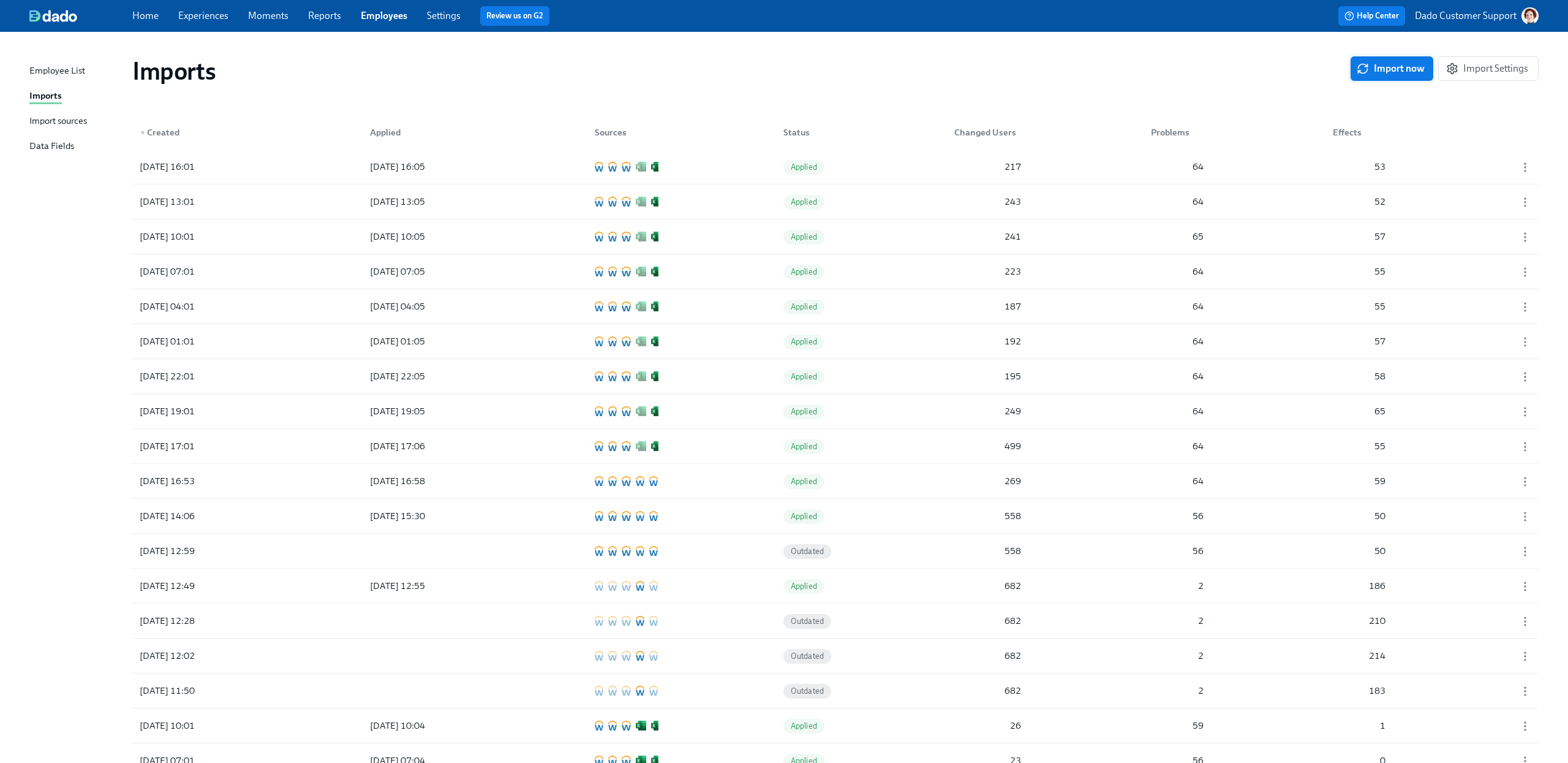
click at [1175, 63] on span "Import now" at bounding box center [1392, 69] width 65 height 13
click at [362, 169] on div at bounding box center [415, 166] width 110 height 24
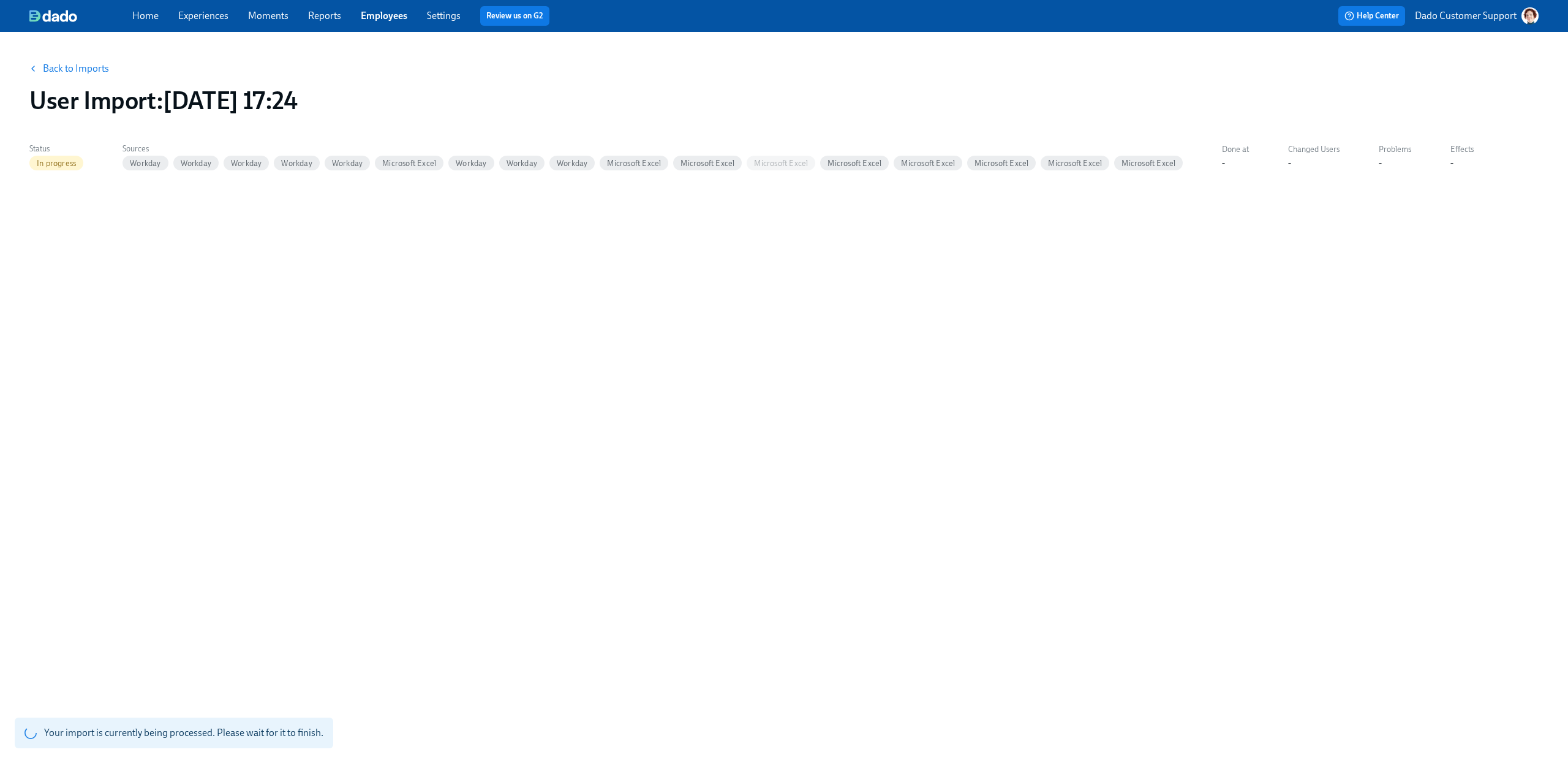
click at [67, 71] on link "Back to Imports" at bounding box center [76, 69] width 66 height 13
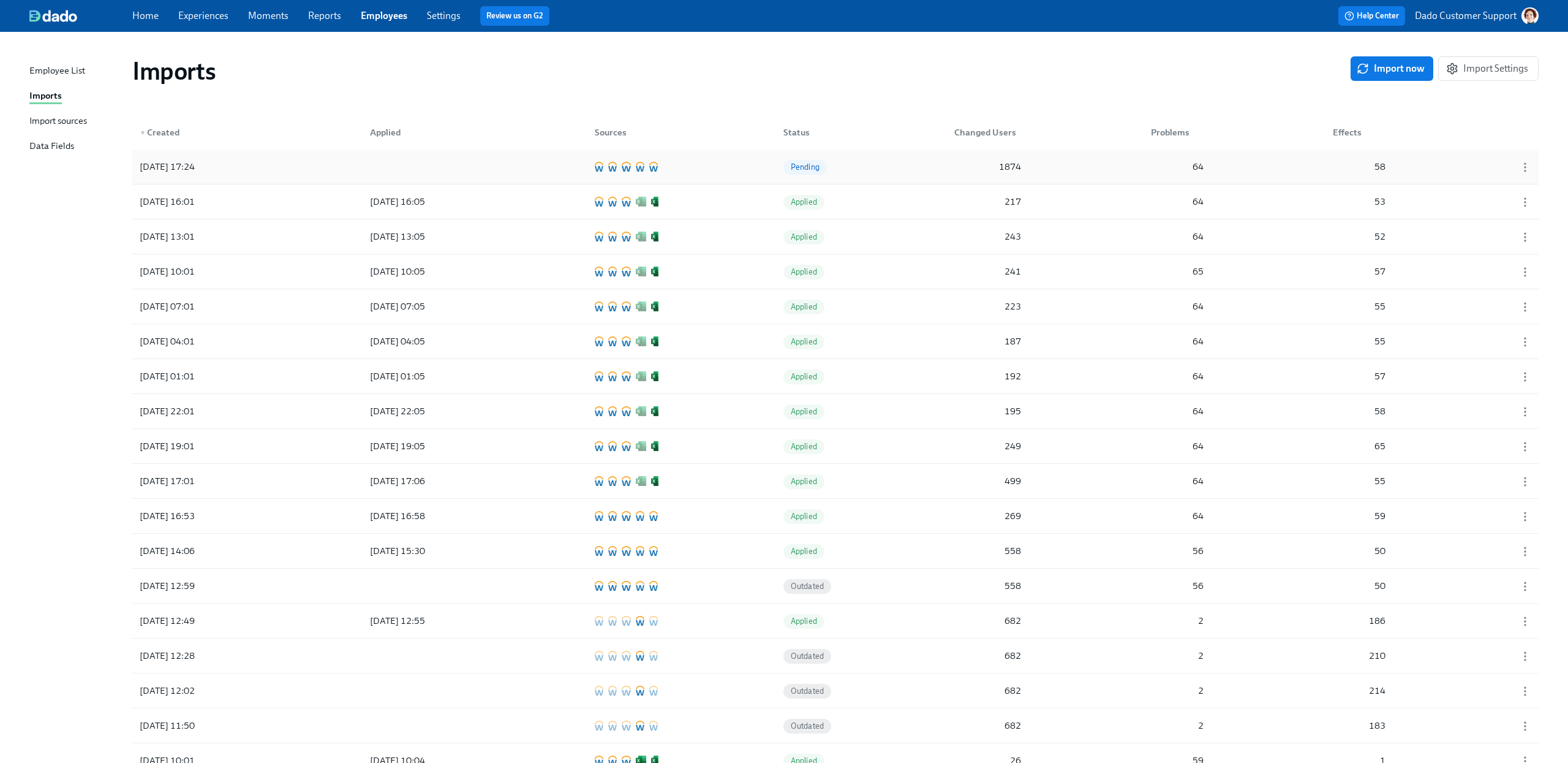
click at [938, 171] on div "2025/08/27 17:24 Pending 1874 64 58" at bounding box center [835, 167] width 1406 height 34
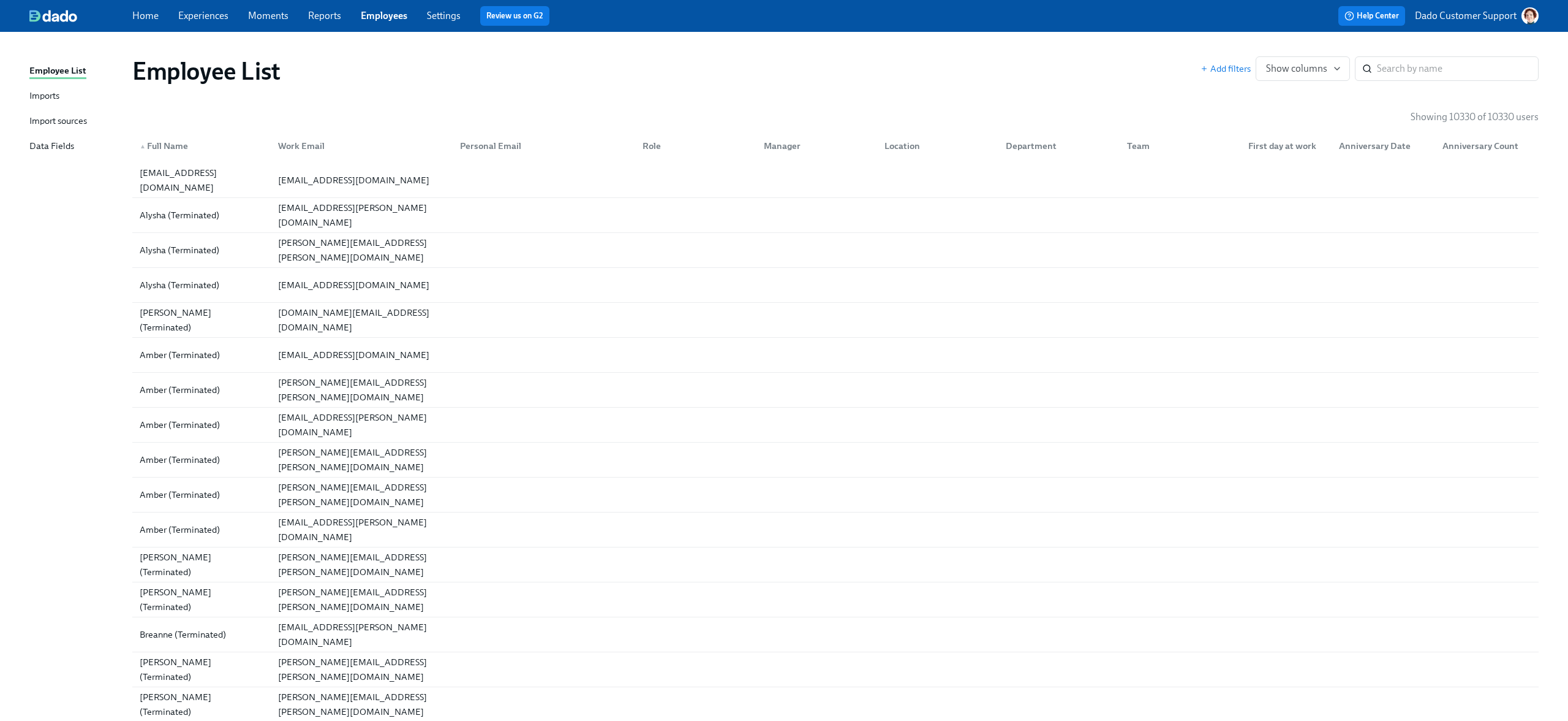
click at [194, 20] on link "Experiences" at bounding box center [204, 16] width 50 height 12
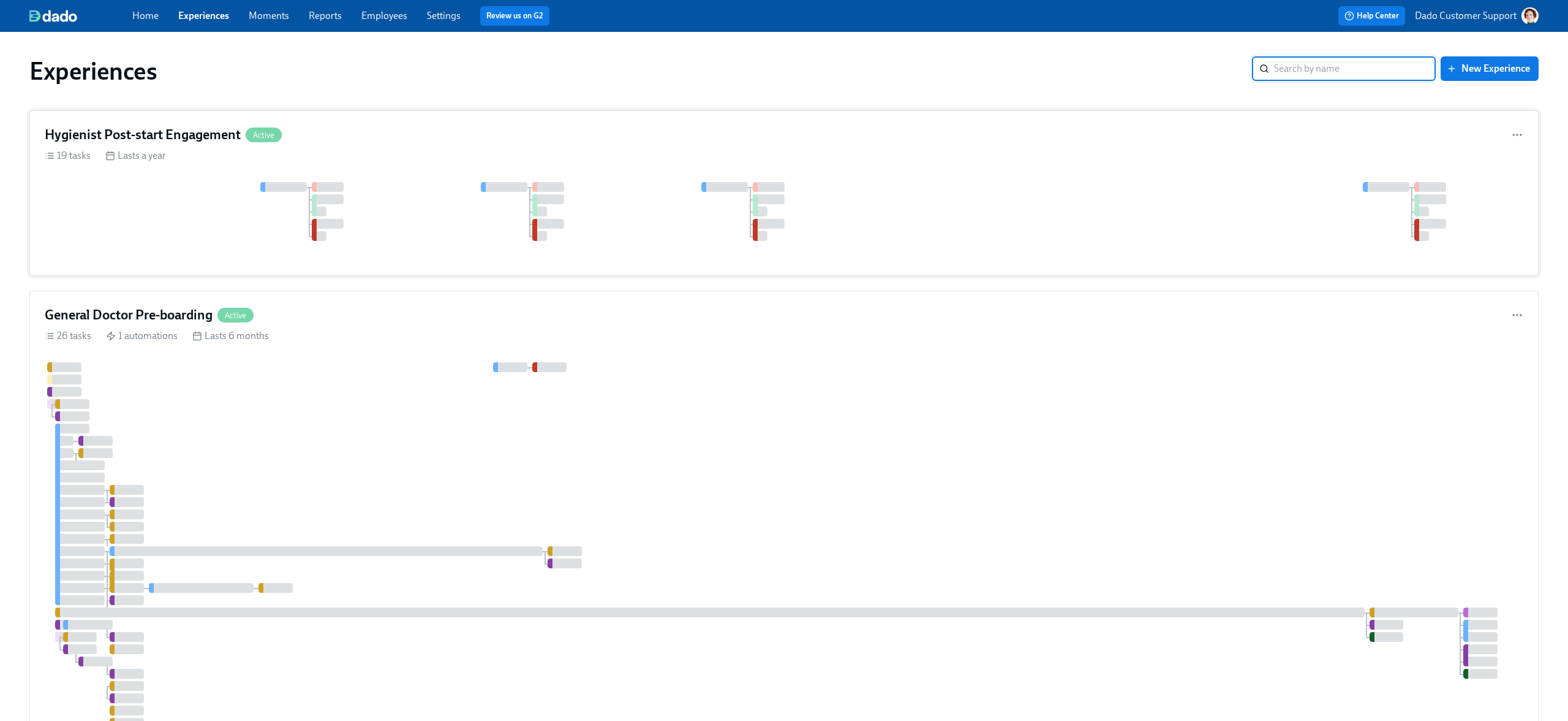
click at [193, 135] on h4 "Hygienist Post-start Engagement" at bounding box center [143, 135] width 196 height 19
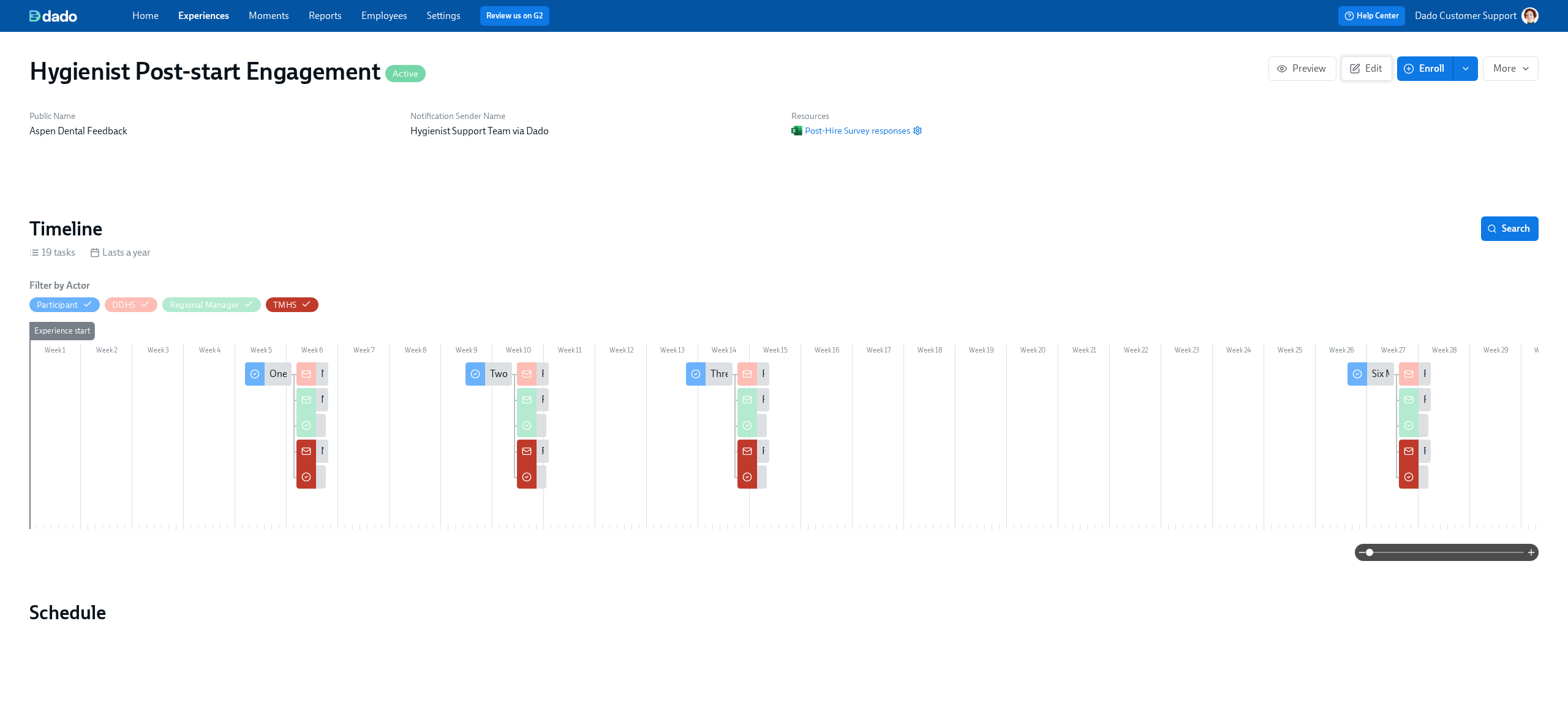
click at [1344, 63] on button "Edit" at bounding box center [1366, 68] width 51 height 24
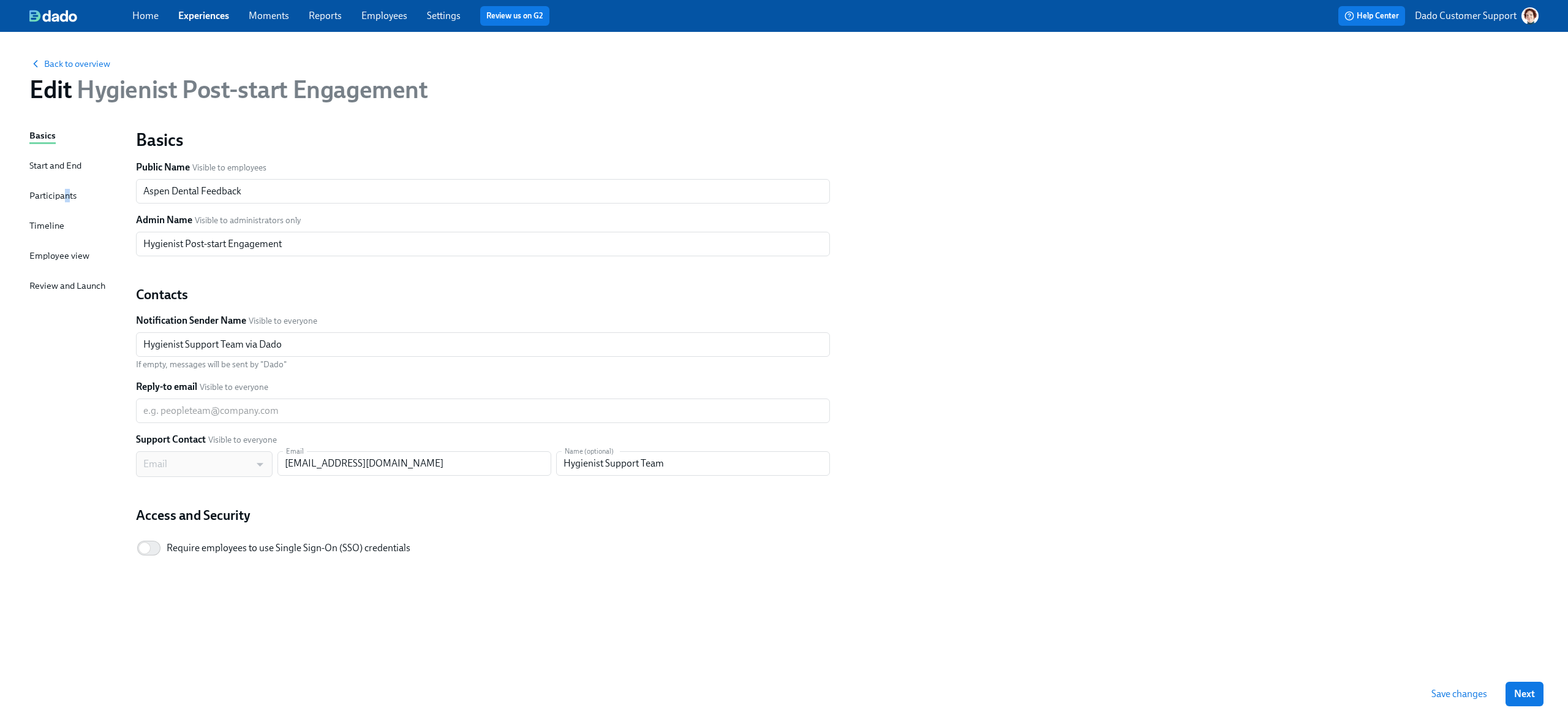
click at [66, 196] on div "Participants" at bounding box center [52, 195] width 47 height 13
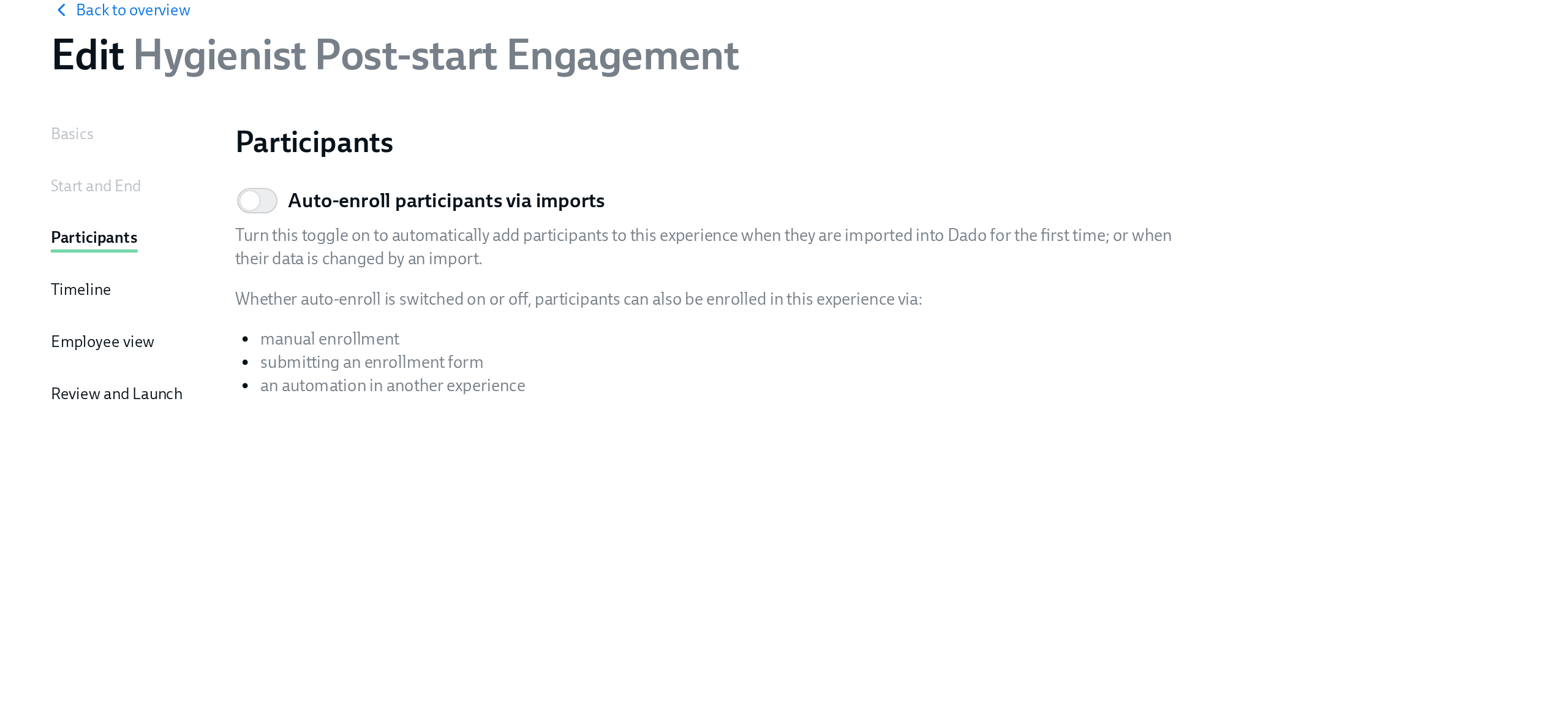
click at [223, 173] on h5 "Auto-enroll participants via imports" at bounding box center [258, 174] width 183 height 16
click at [185, 173] on input "Auto-enroll participants via imports" at bounding box center [145, 174] width 81 height 27
checkbox input "true"
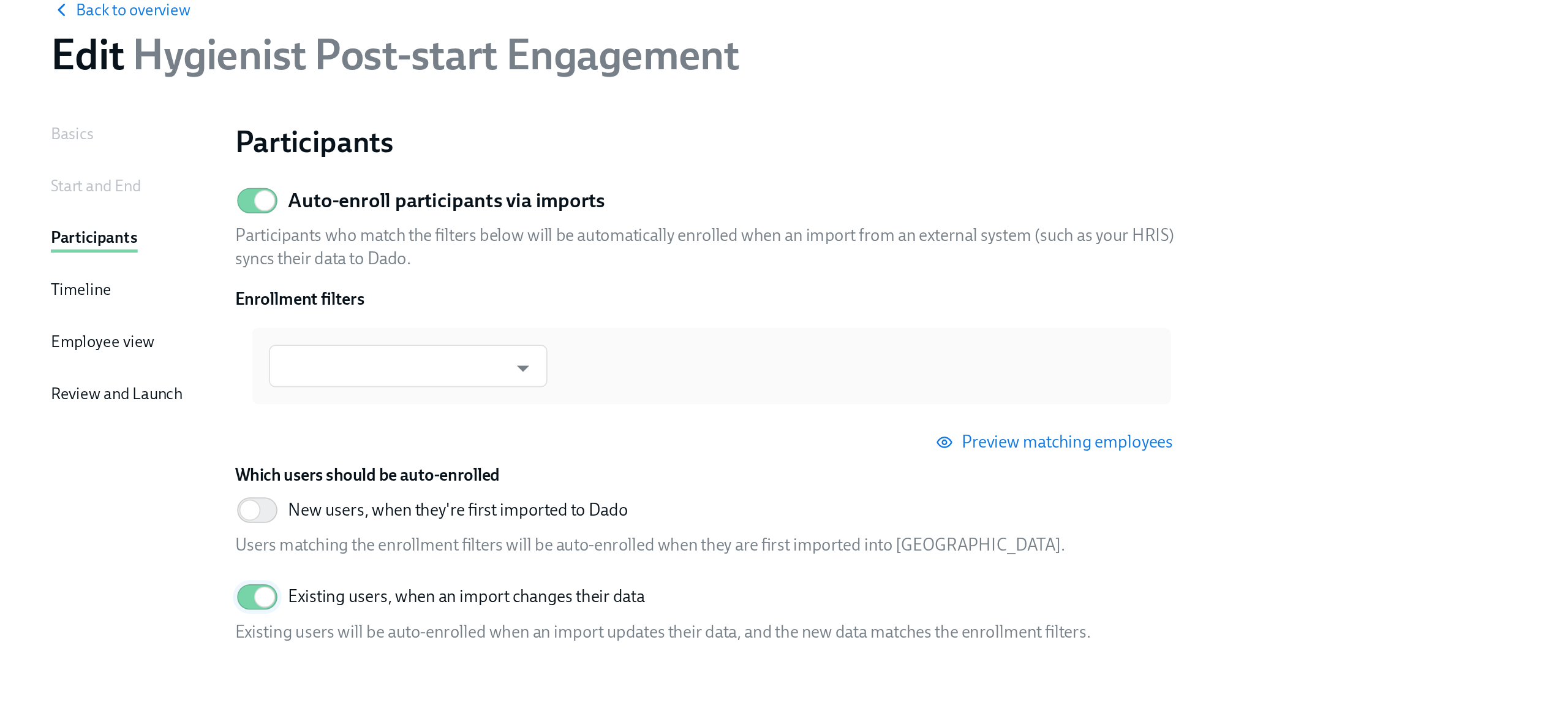
click at [146, 405] on input "Existing users, when an import changes their data" at bounding box center [153, 403] width 81 height 27
drag, startPoint x: 281, startPoint y: 404, endPoint x: 391, endPoint y: 380, distance: 112.6
click at [391, 380] on div "Auto-enroll participants via imports Participants who match the filters below w…" at bounding box center [412, 296] width 551 height 270
click at [226, 394] on label "Existing users, when an import changes their data" at bounding box center [255, 403] width 237 height 27
click at [185, 394] on input "Existing users, when an import changes their data" at bounding box center [145, 403] width 81 height 27
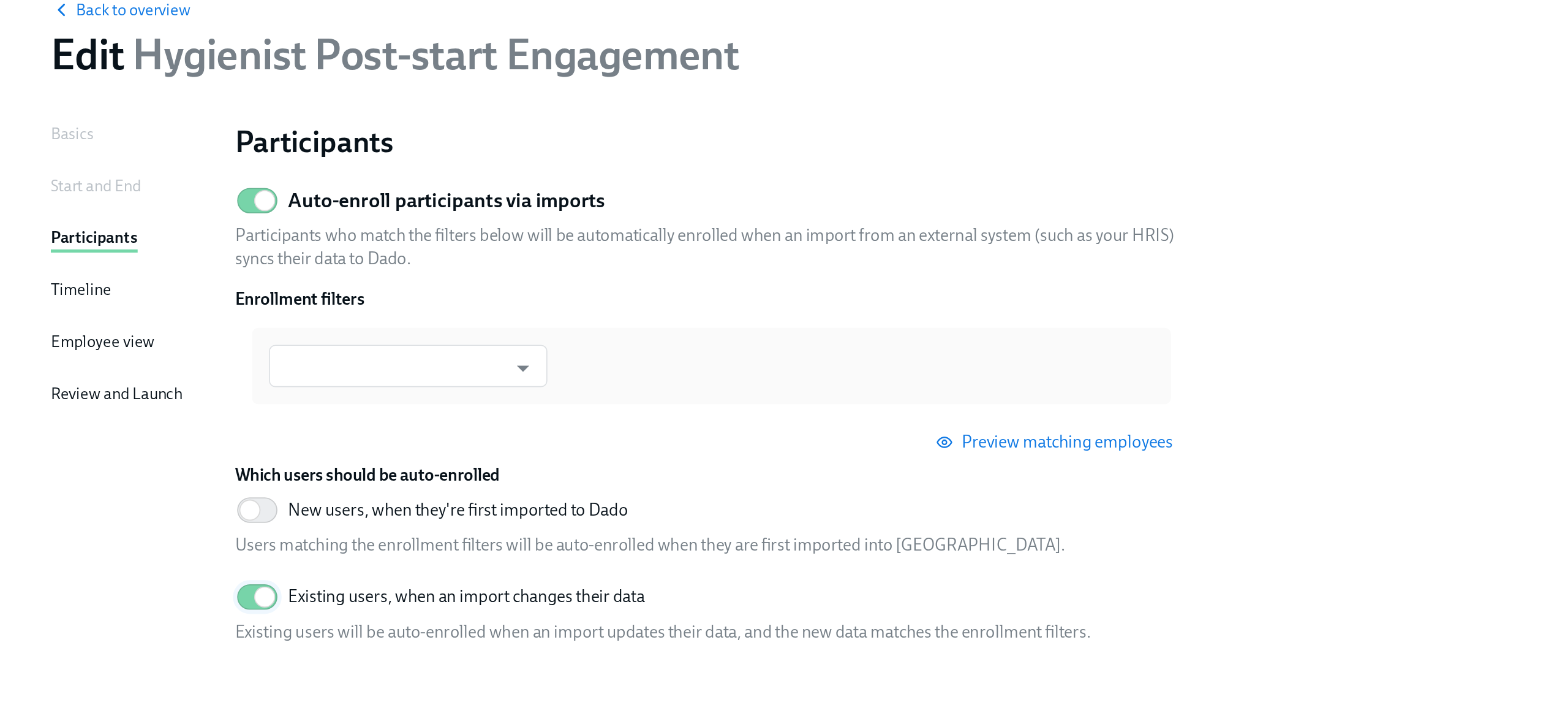
click at [146, 398] on input "Existing users, when an import changes their data" at bounding box center [153, 403] width 81 height 27
checkbox input "false"
click at [200, 177] on h5 "Auto-enroll participants via imports" at bounding box center [258, 174] width 183 height 16
click at [194, 177] on input "Auto-enroll participants via imports" at bounding box center [153, 174] width 81 height 27
checkbox input "false"
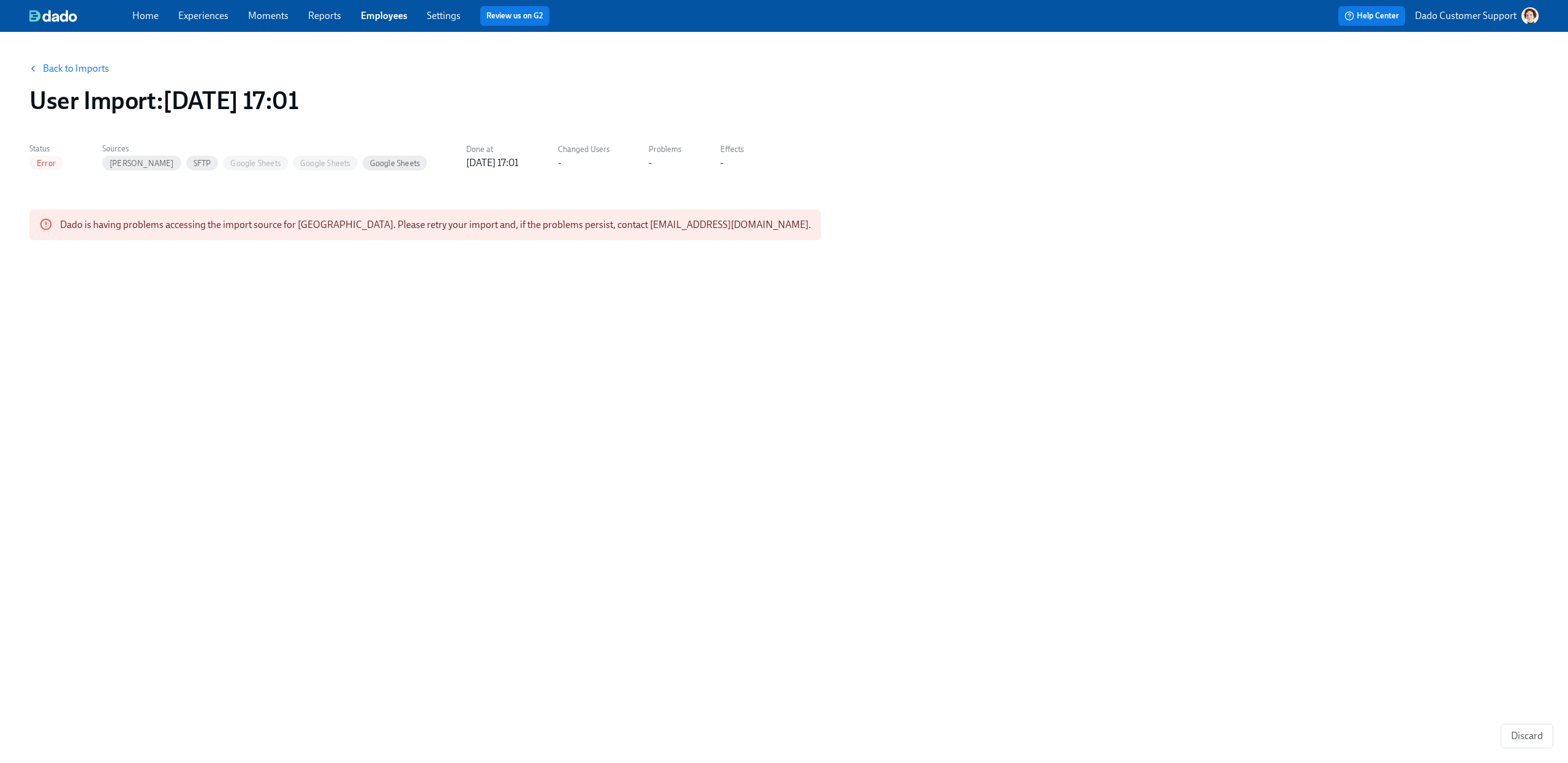
click at [60, 56] on button "Back to Imports" at bounding box center [69, 68] width 96 height 24
click at [57, 67] on link "Back to Imports" at bounding box center [76, 69] width 66 height 13
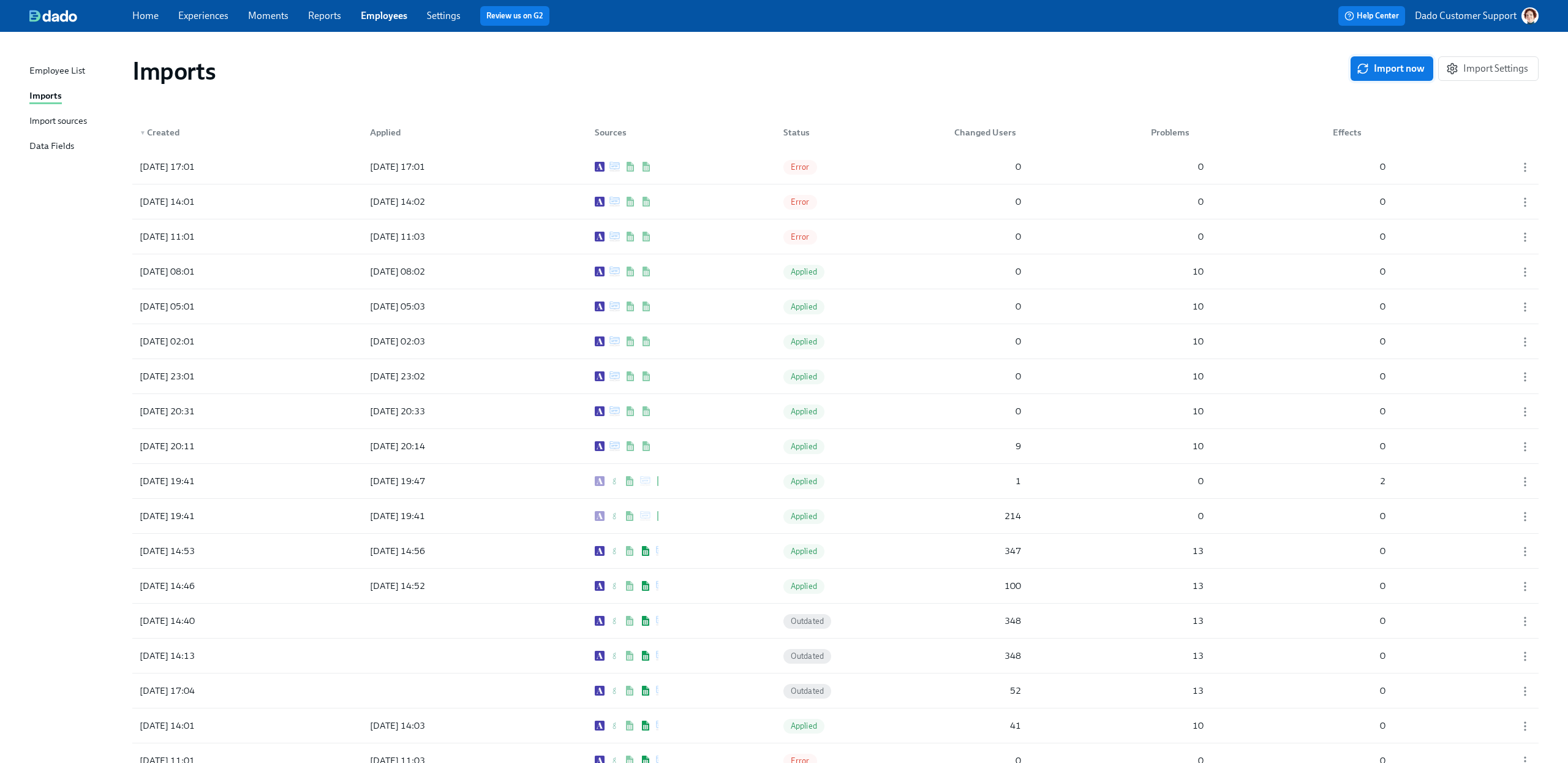
click at [1395, 69] on span "Import now" at bounding box center [1392, 69] width 65 height 13
click at [694, 243] on div "[DATE] 11:01 [DATE] 11:03 Error 0 0 0" at bounding box center [835, 237] width 1406 height 34
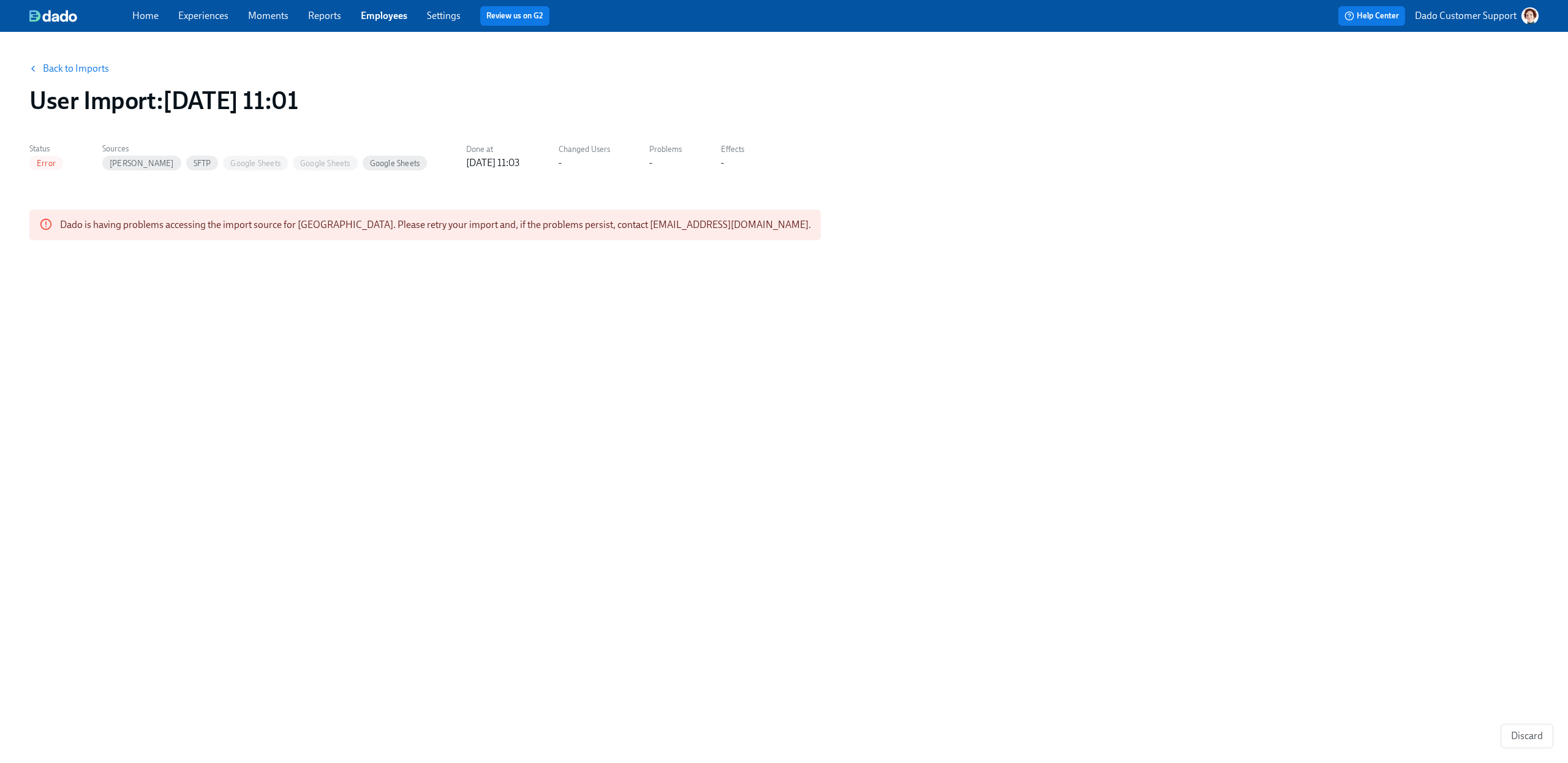
click at [83, 68] on link "Back to Imports" at bounding box center [76, 69] width 66 height 13
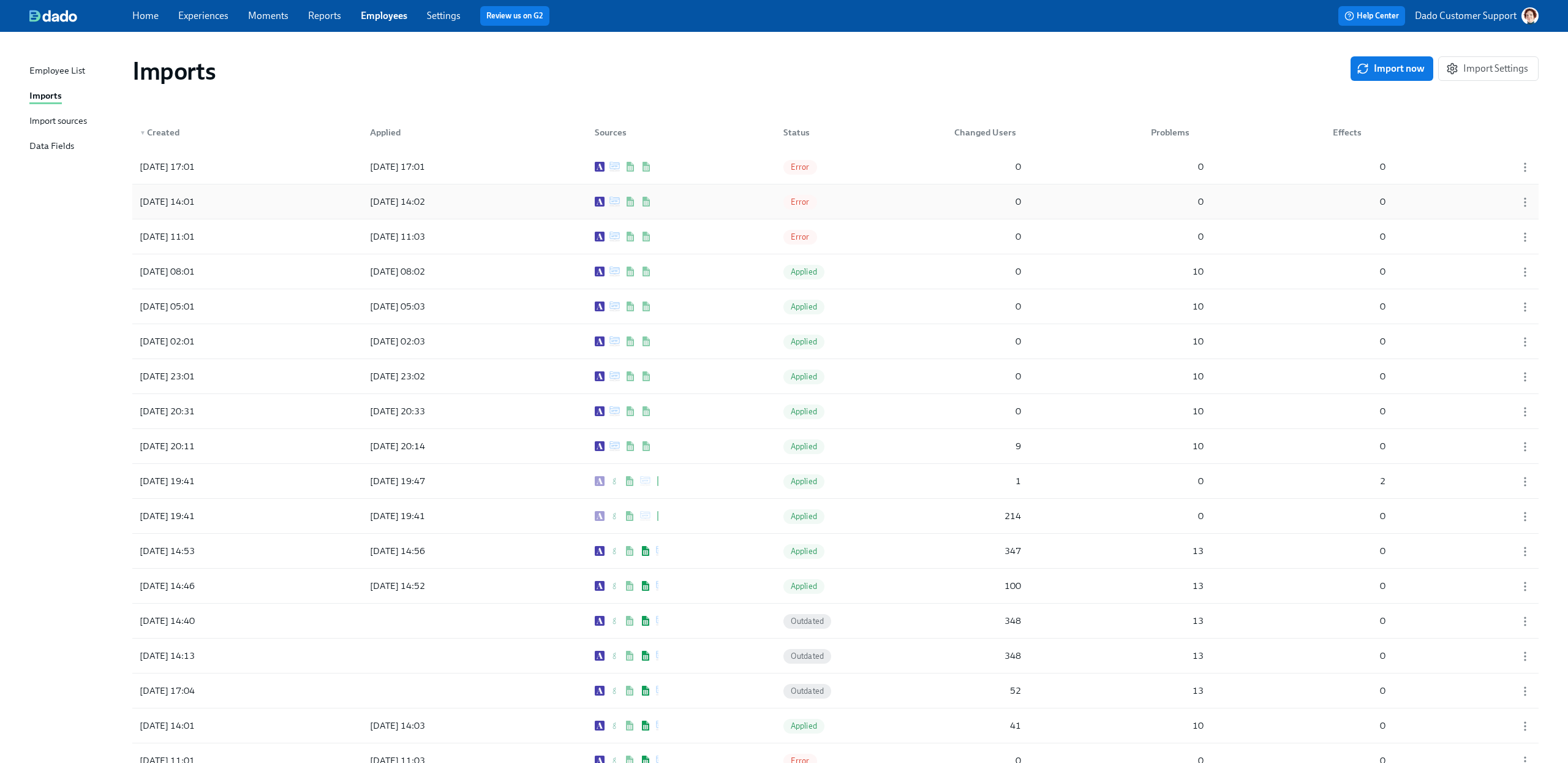
click at [729, 197] on div "[DATE] 14:01 [DATE] 14:02 Error 0 0 0" at bounding box center [835, 202] width 1406 height 34
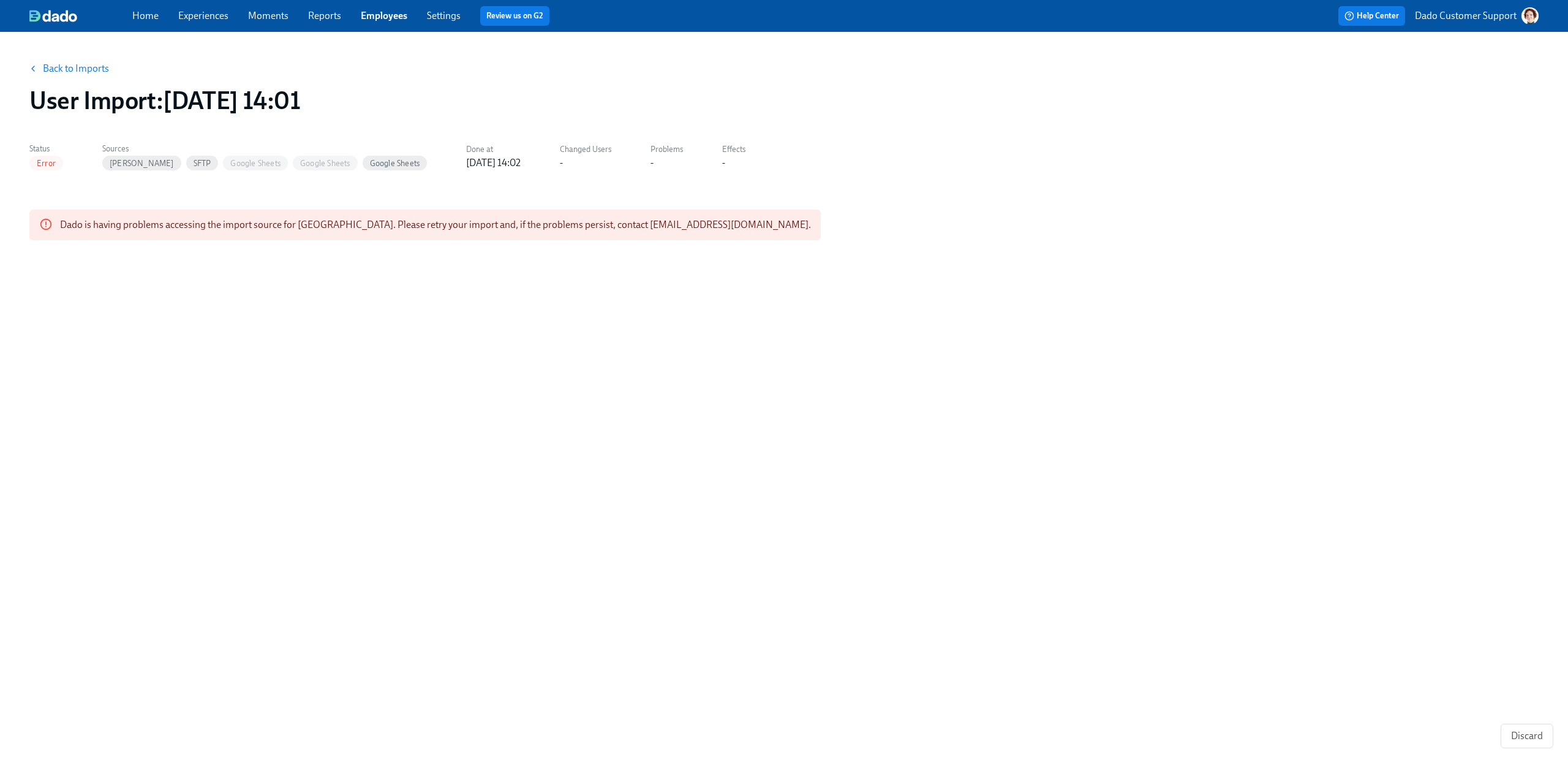
click at [66, 67] on link "Back to Imports" at bounding box center [76, 69] width 66 height 13
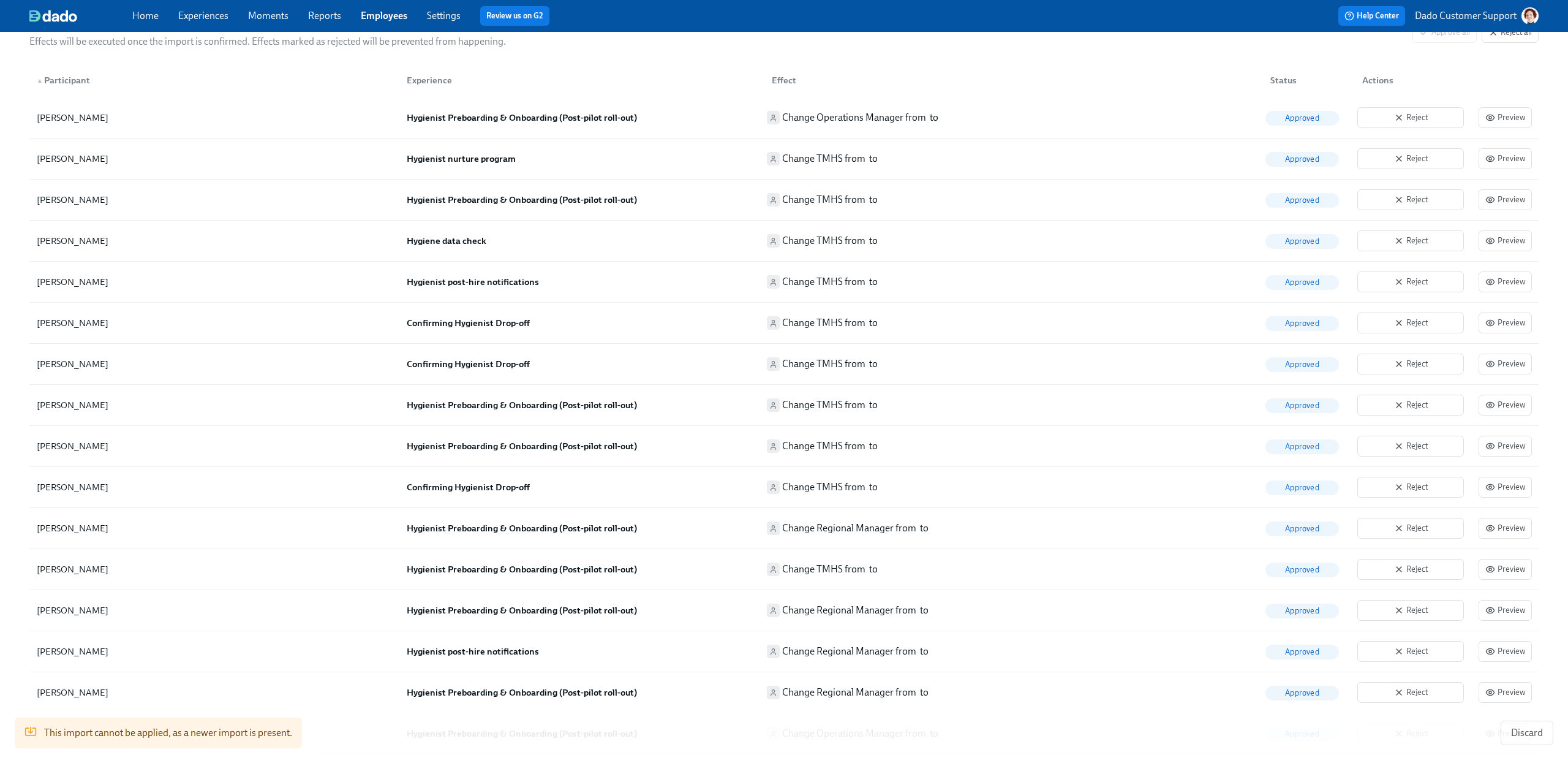
scroll to position [47001, 0]
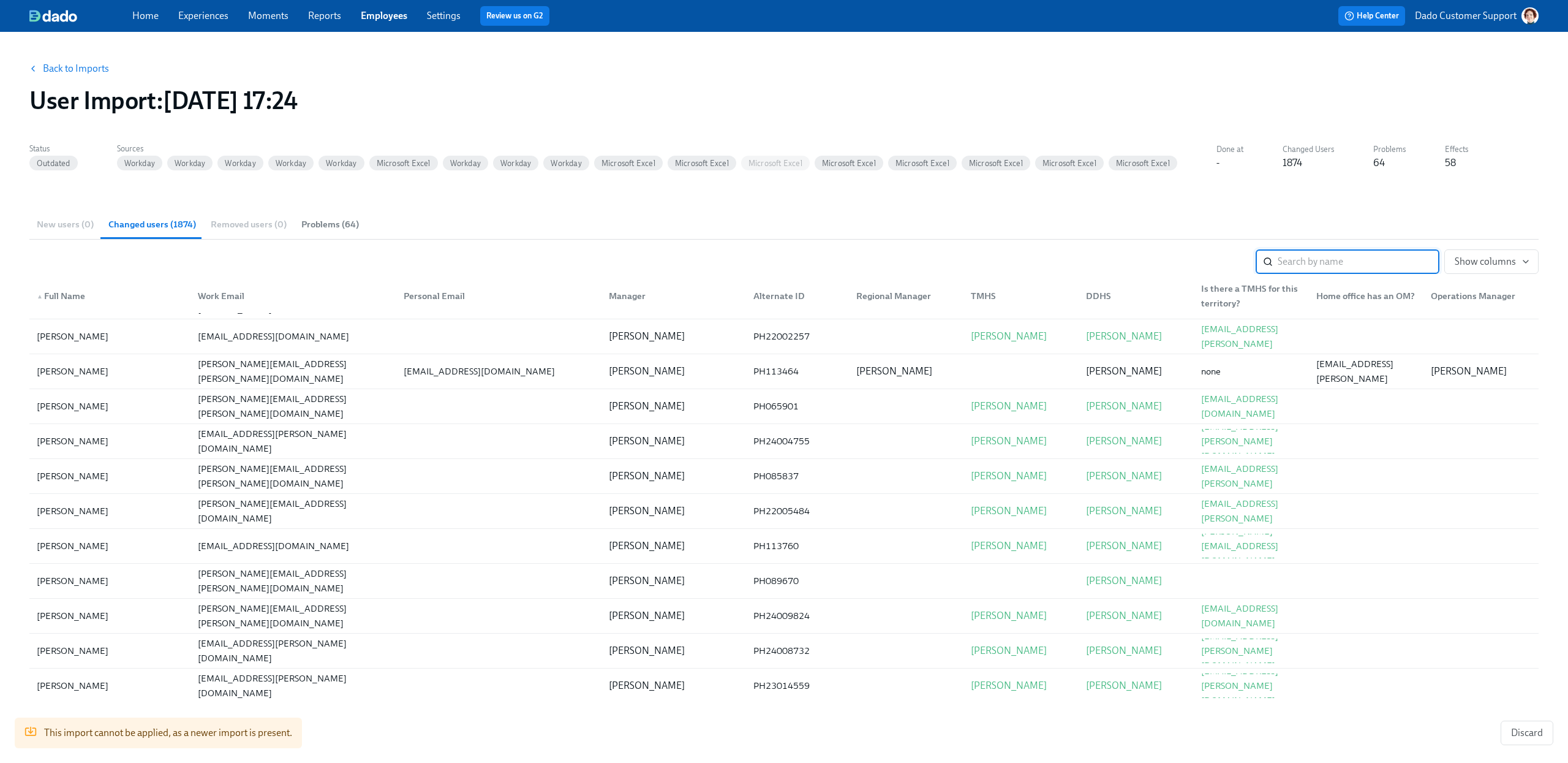
click at [83, 73] on link "Back to Imports" at bounding box center [76, 69] width 66 height 13
